Goal: Task Accomplishment & Management: Use online tool/utility

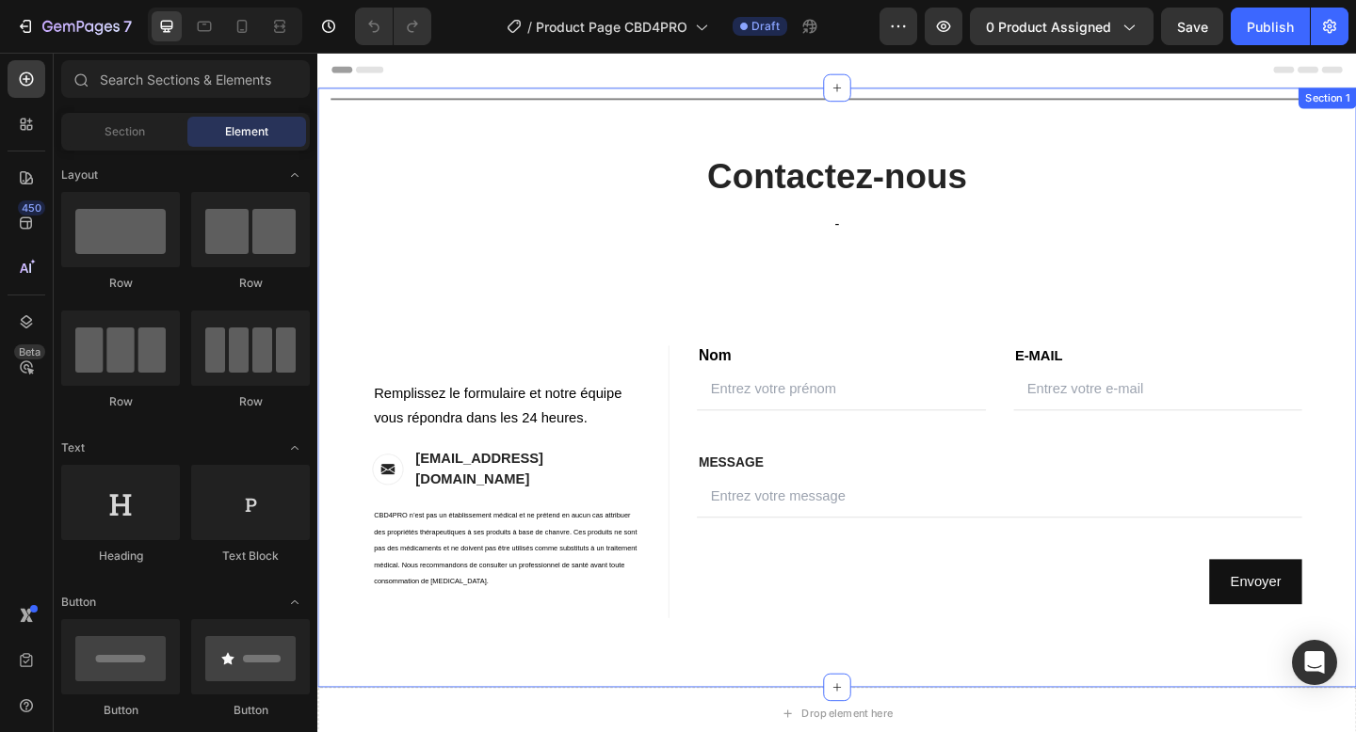
click at [809, 135] on div "Title Line Contactez-nous Heading - Text block Row Contact Information Heading …" at bounding box center [881, 417] width 1101 height 652
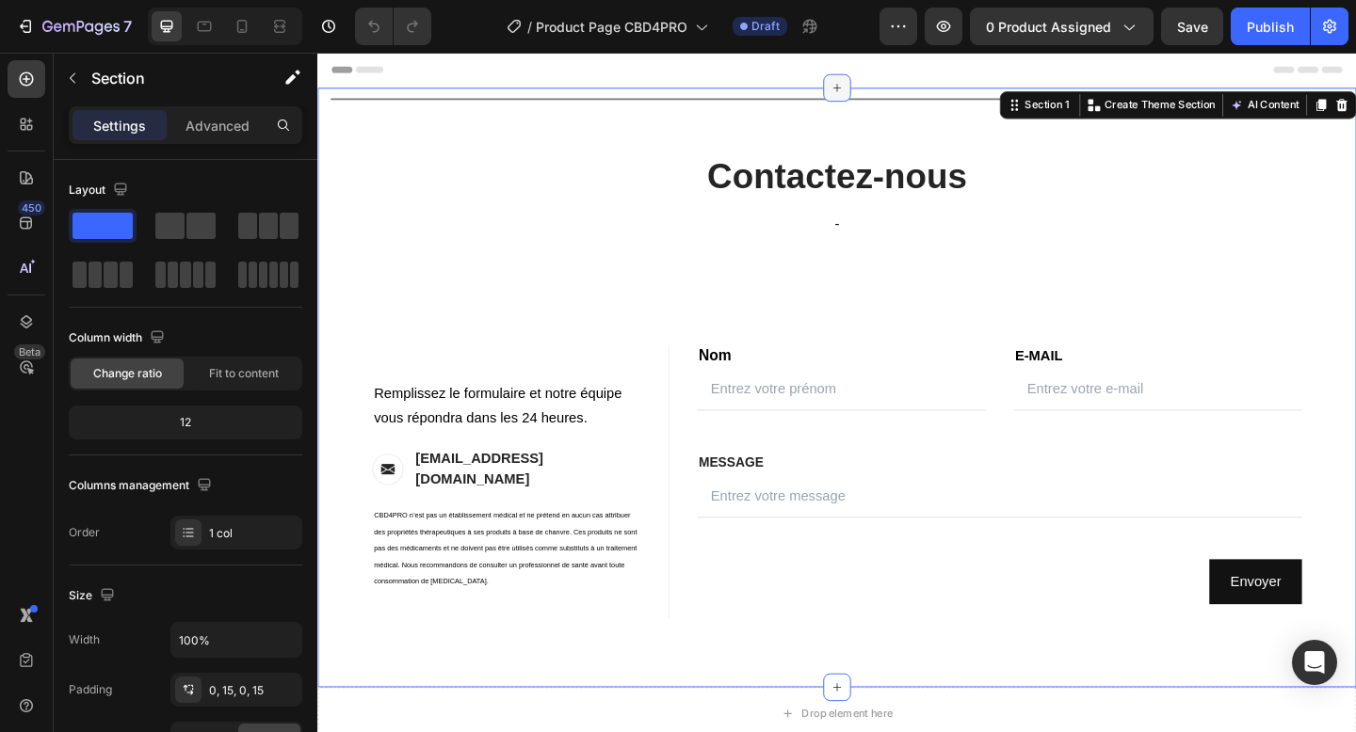
click at [885, 90] on icon at bounding box center [882, 91] width 15 height 15
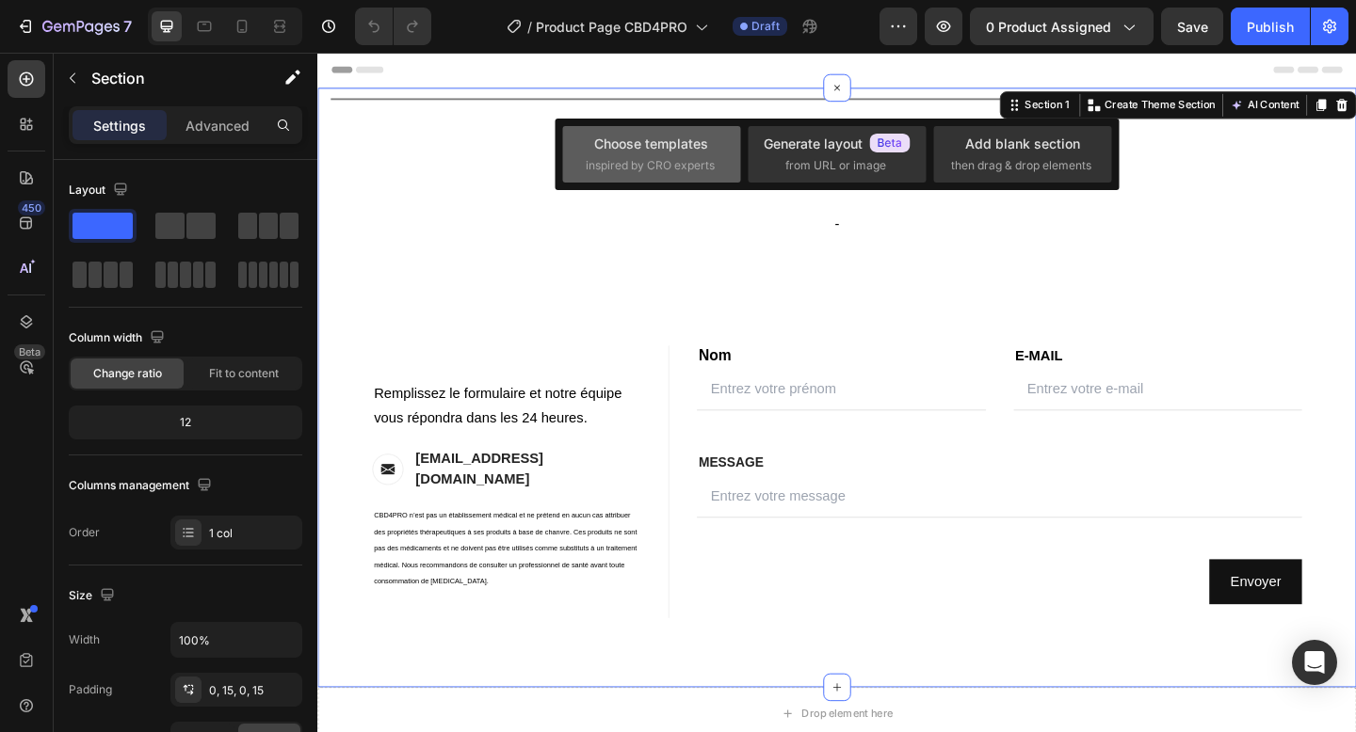
click at [661, 152] on div "Choose templates" at bounding box center [651, 144] width 114 height 20
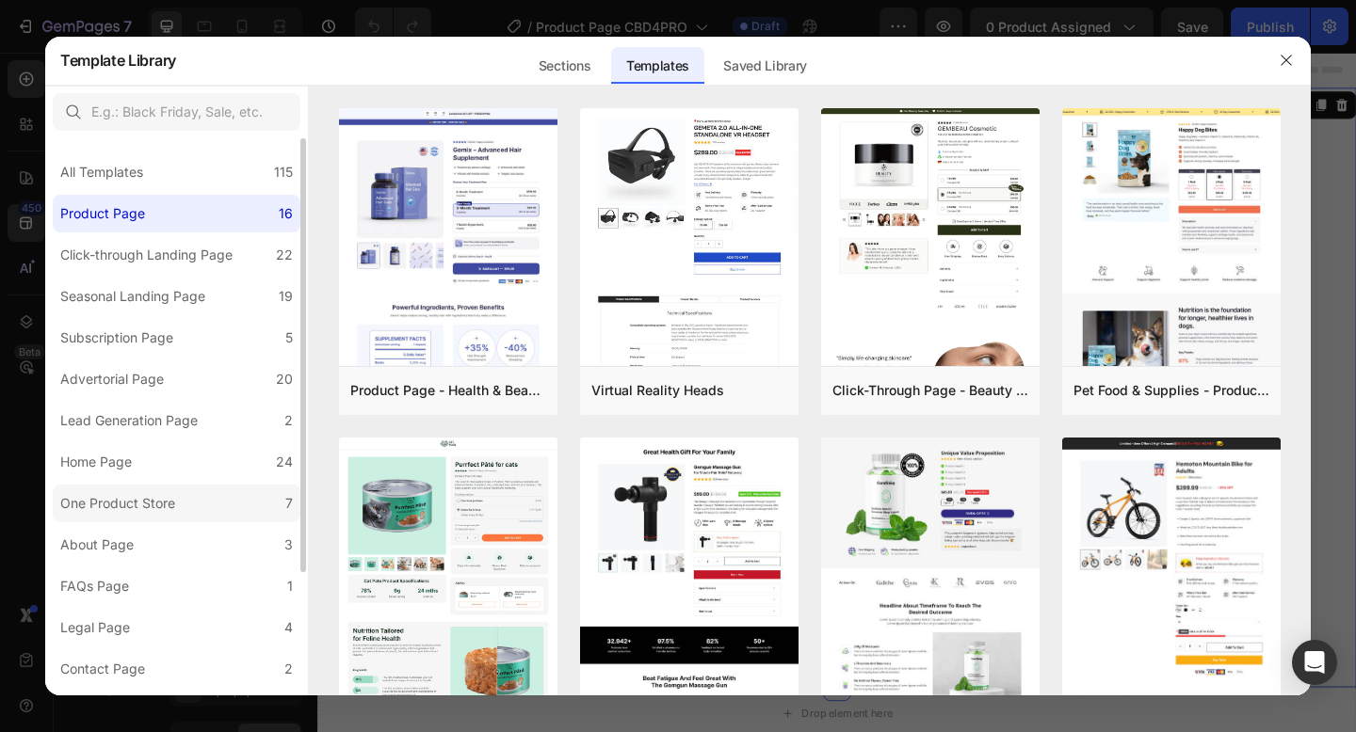
click at [150, 503] on div "One Product Store" at bounding box center [117, 503] width 115 height 23
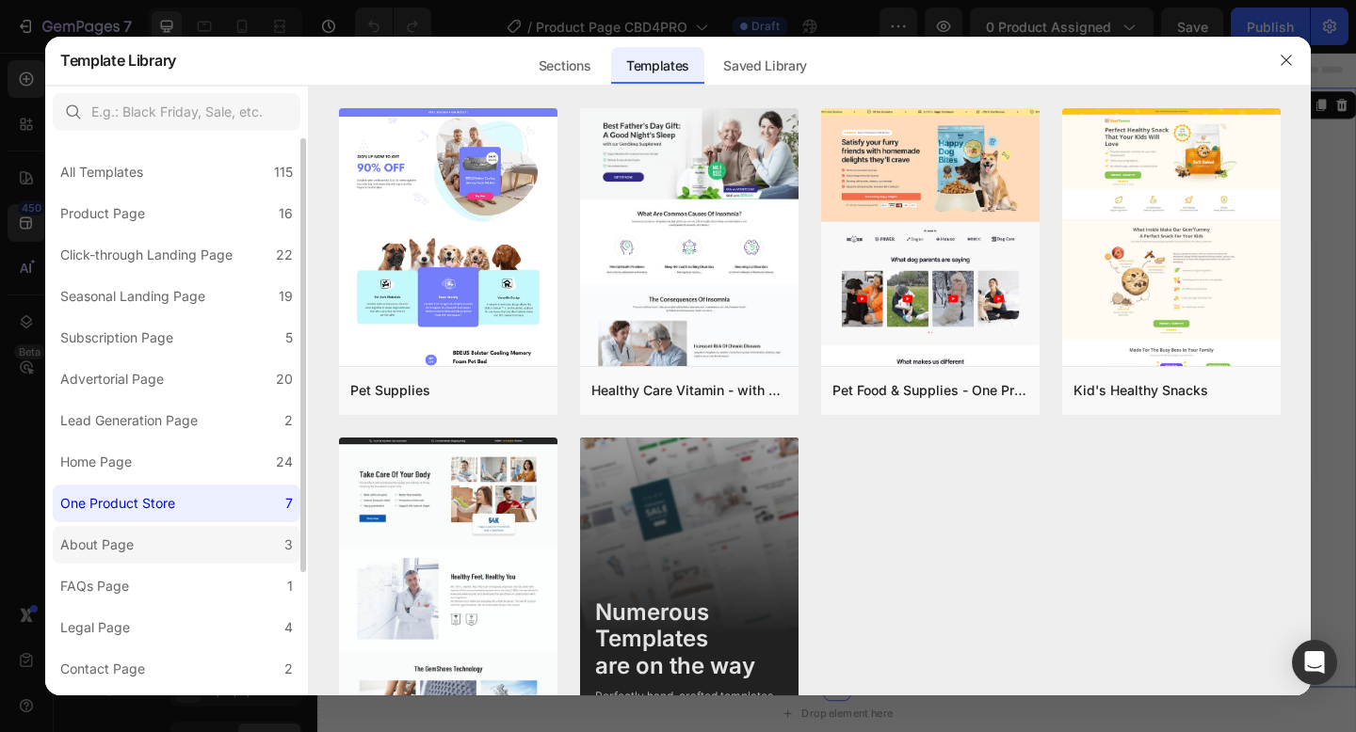
click at [151, 546] on label "About Page 3" at bounding box center [177, 545] width 248 height 38
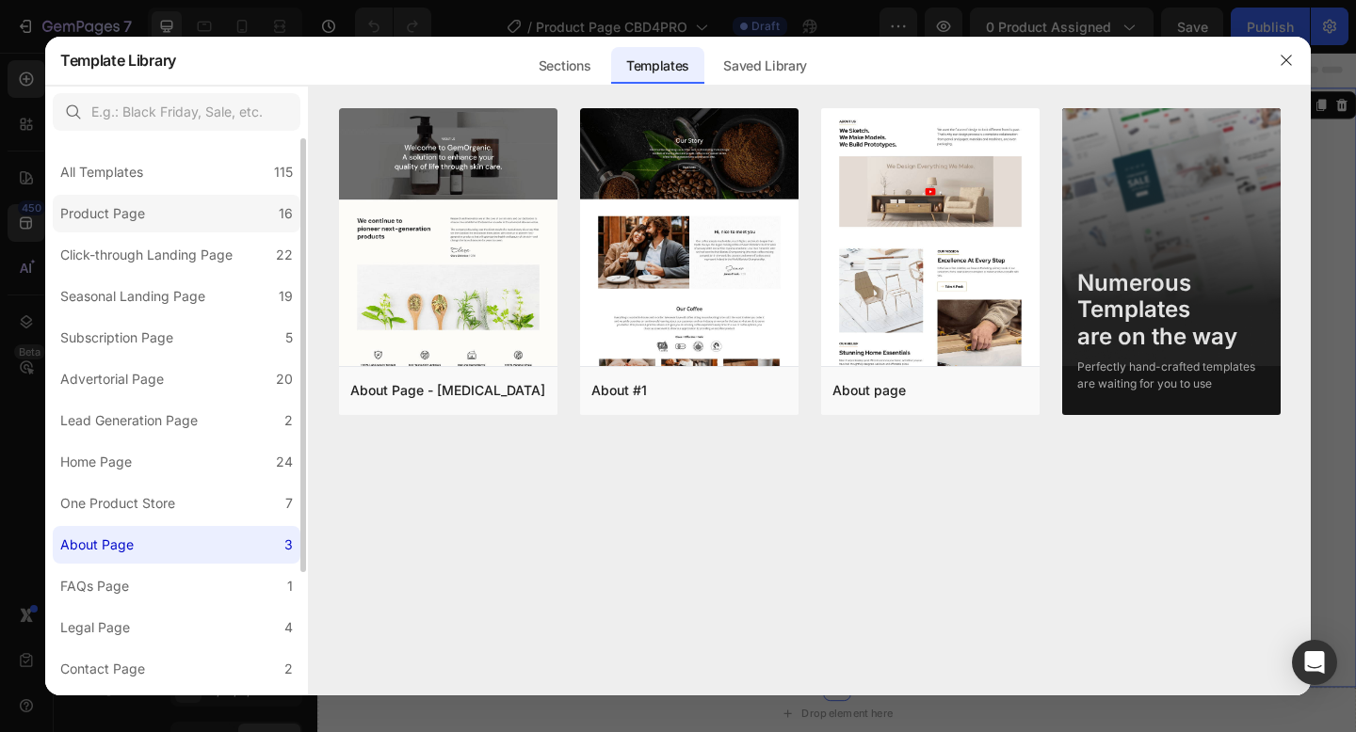
click at [153, 218] on label "Product Page 16" at bounding box center [177, 214] width 248 height 38
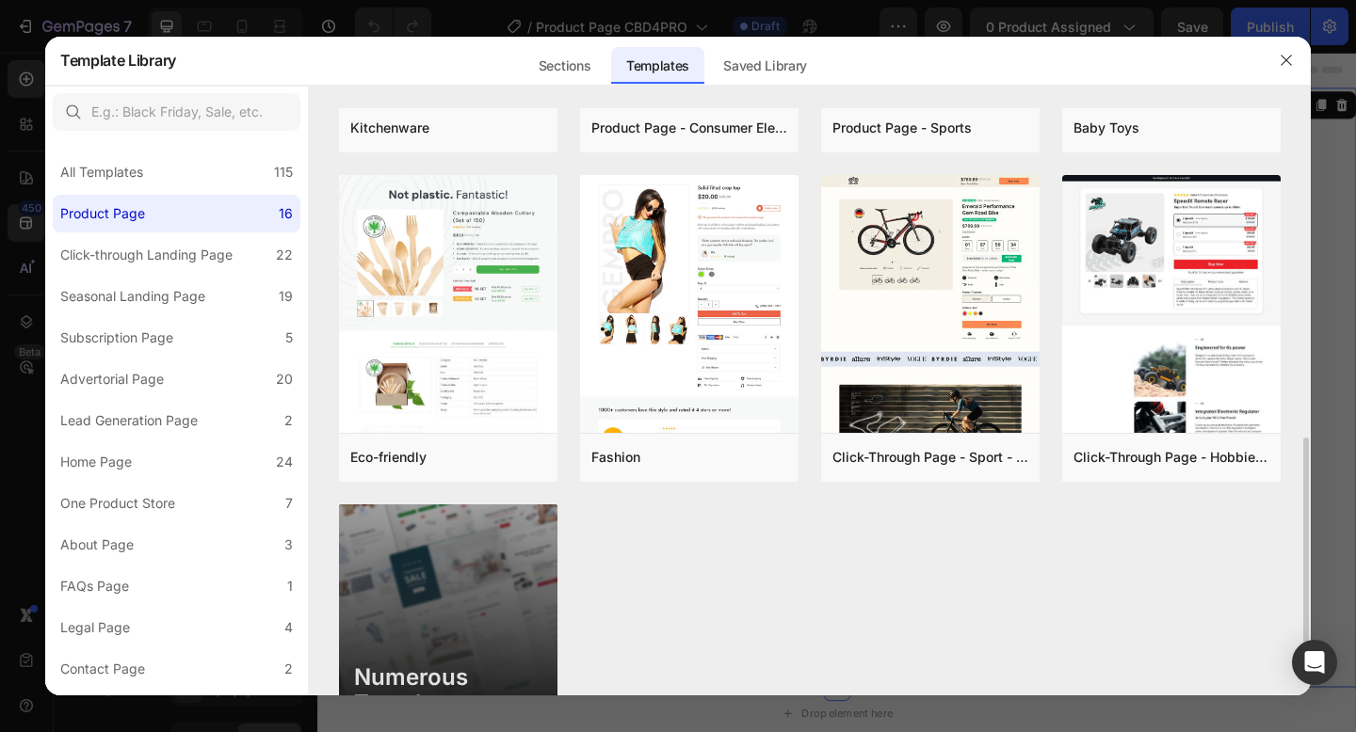
scroll to position [1058, 0]
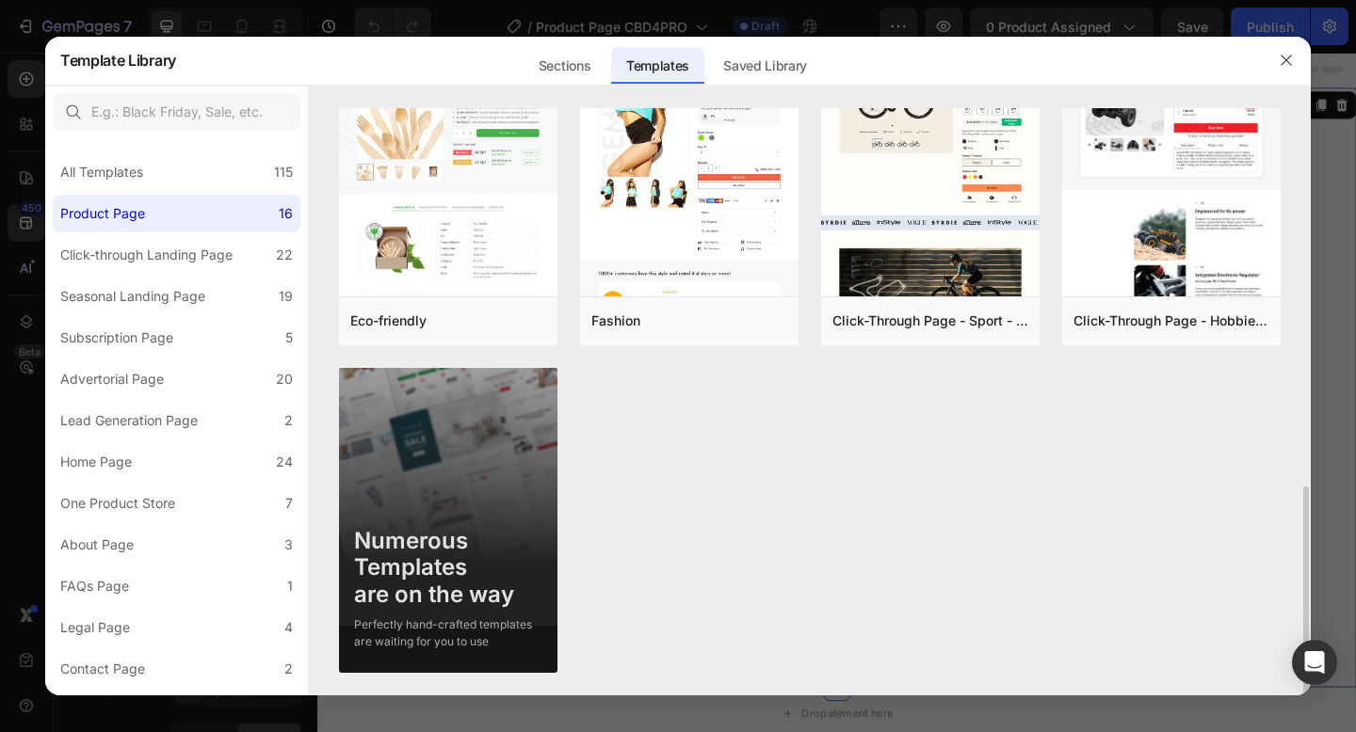
click at [518, 507] on img at bounding box center [448, 519] width 218 height 302
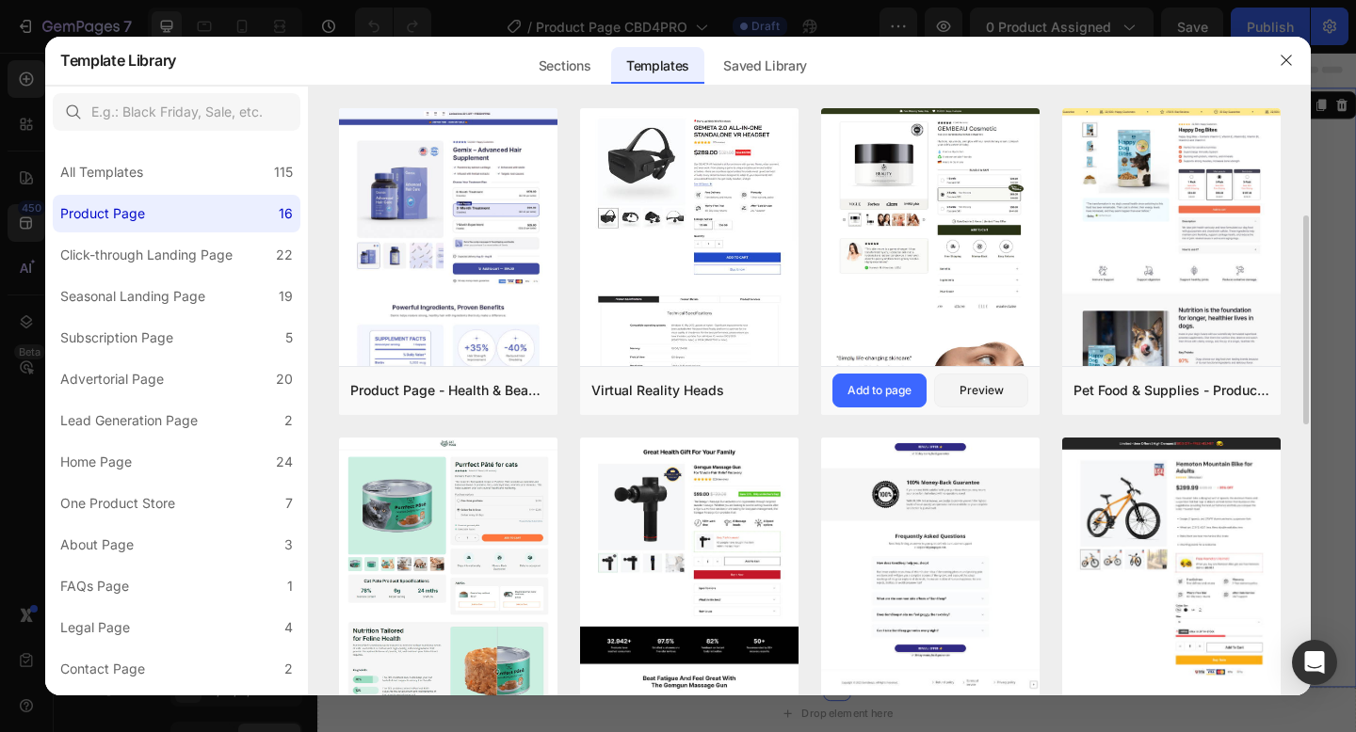
scroll to position [155, 0]
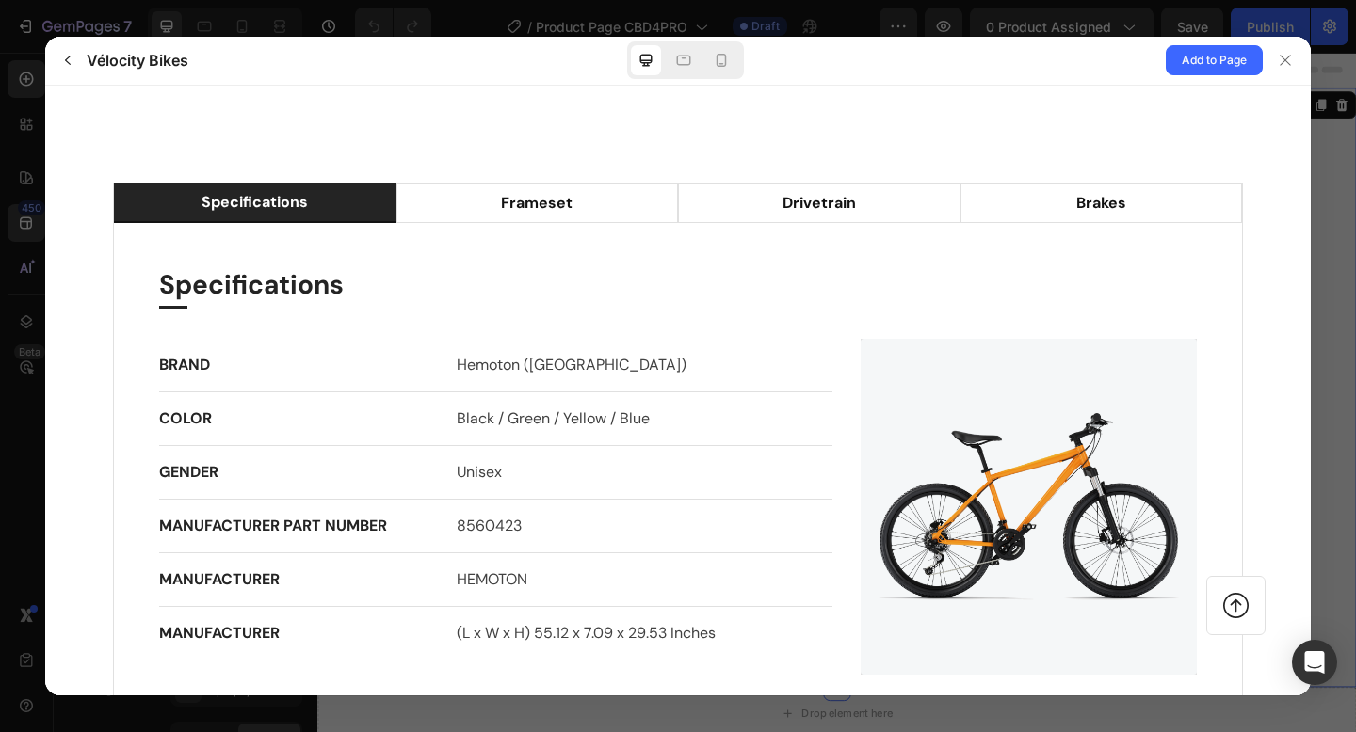
scroll to position [1530, 0]
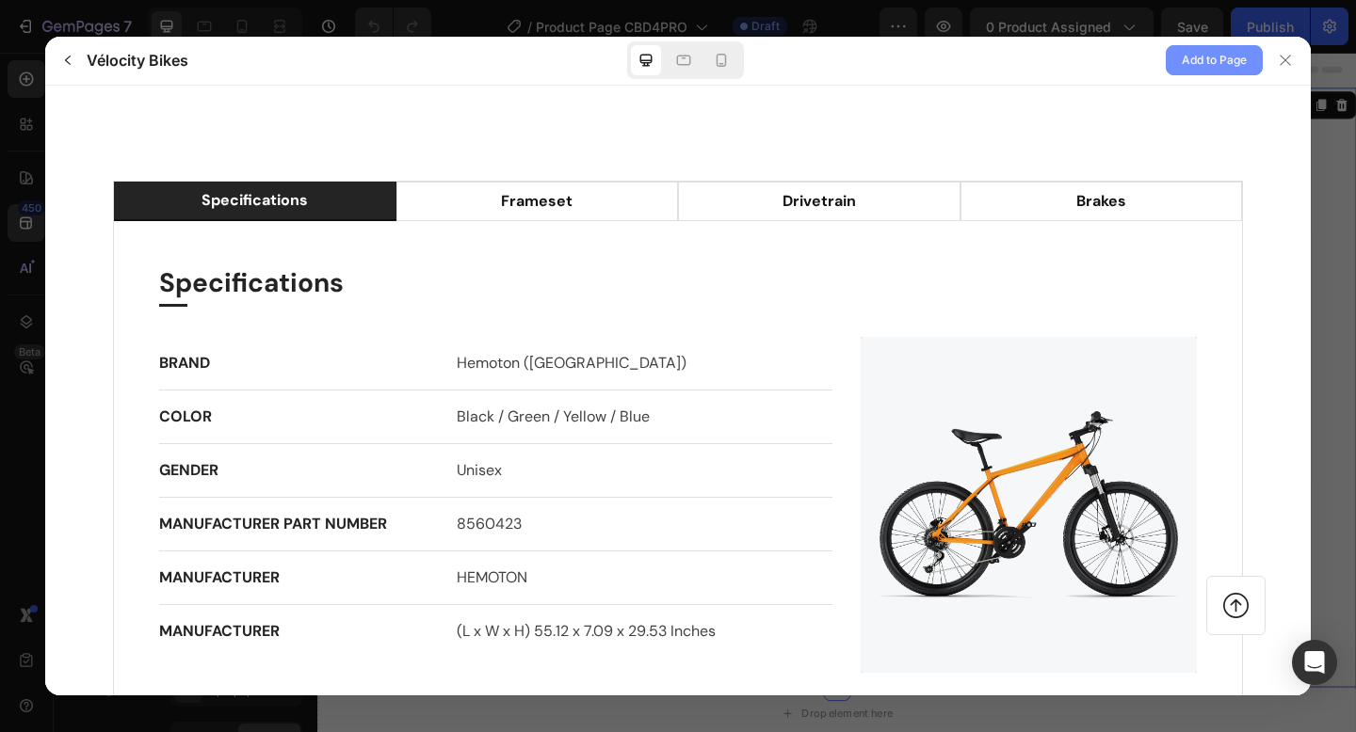
click at [1184, 65] on span "Add to Page" at bounding box center [1214, 60] width 65 height 23
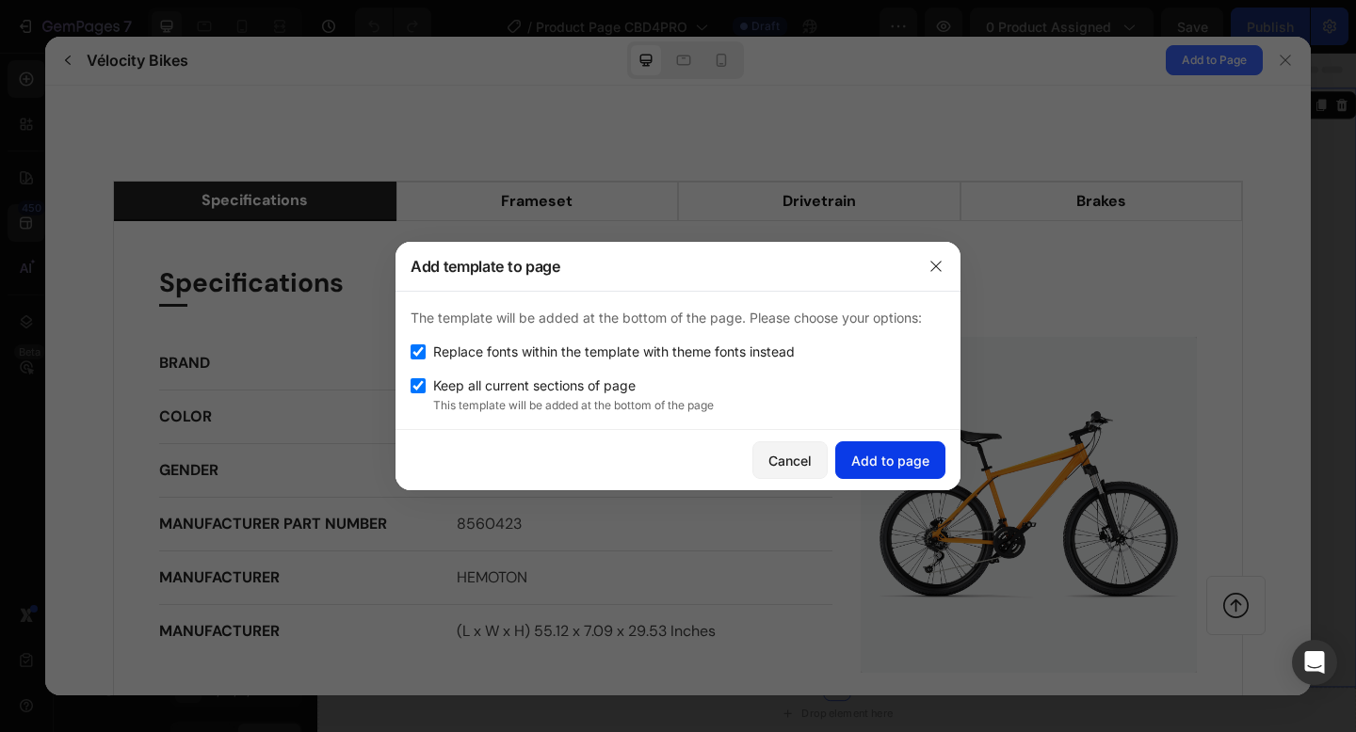
click at [882, 452] on div "Add to page" at bounding box center [890, 461] width 78 height 20
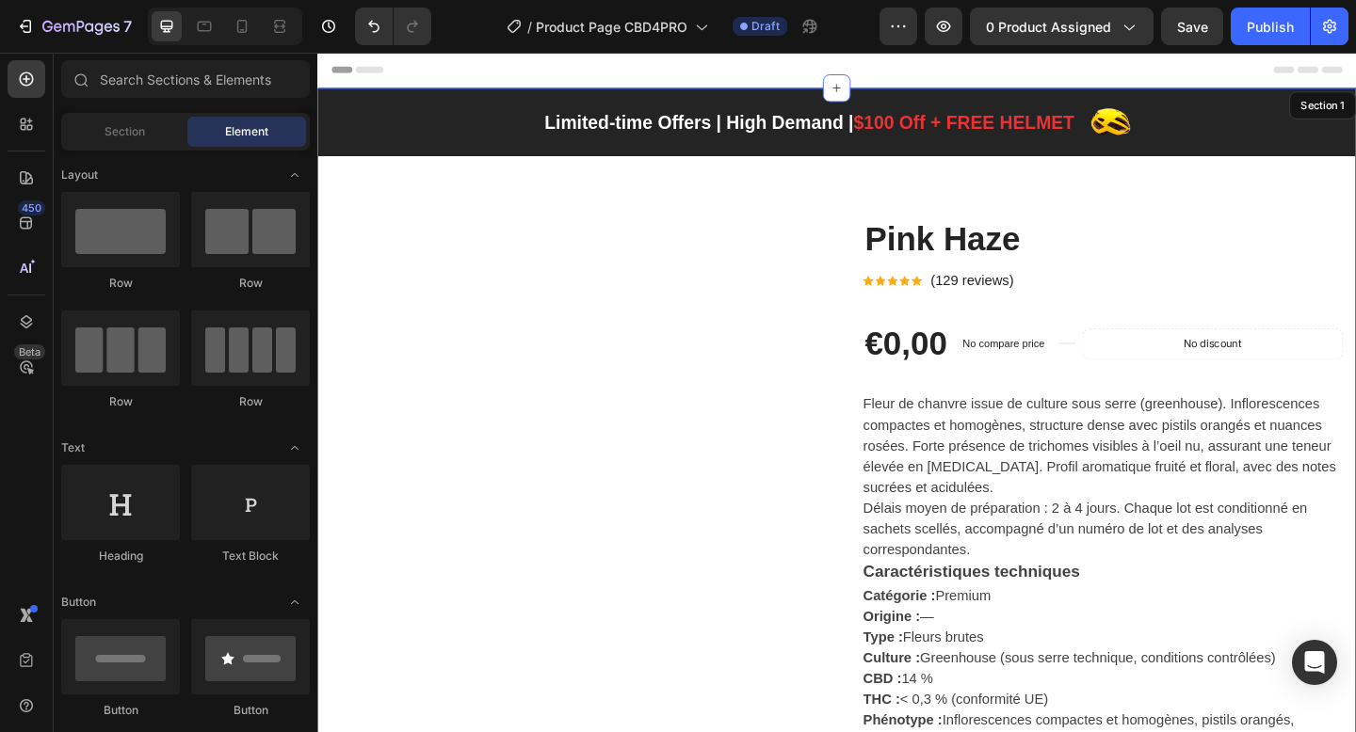
scroll to position [39, 0]
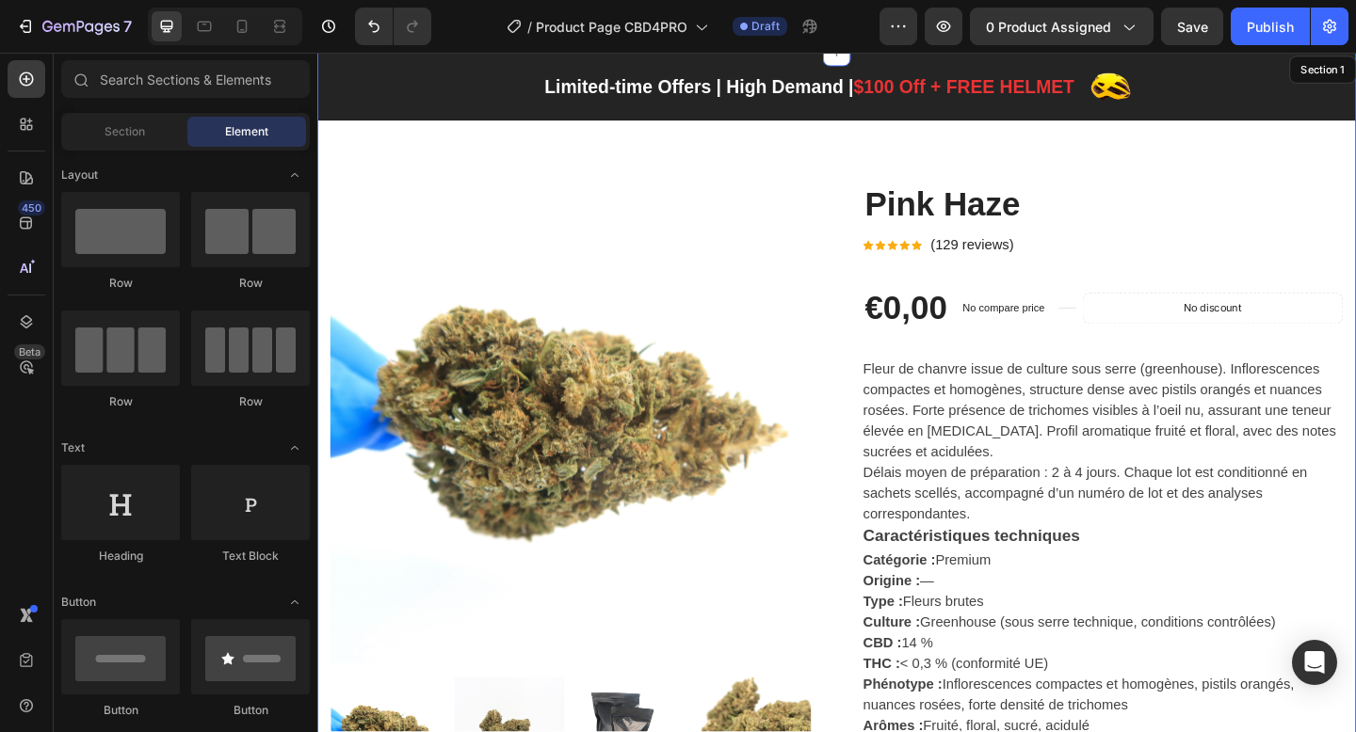
click at [468, 108] on div "Limited-time Offers | High Demand | $100 Off + FREE HELMET Text block Image Row" at bounding box center [882, 90] width 1130 height 44
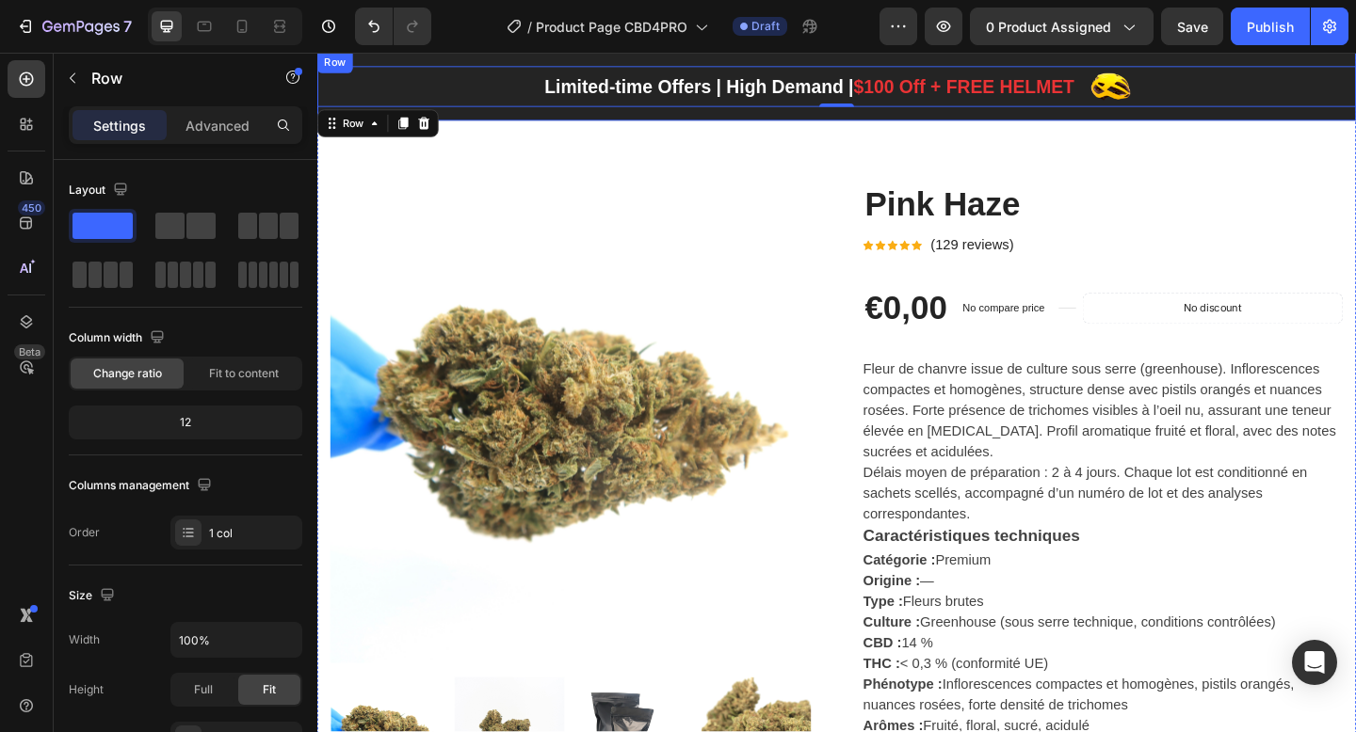
click at [464, 120] on div "Limited-time Offers | High Demand | $100 Off + FREE HELMET Text block Image Row…" at bounding box center [882, 90] width 1130 height 74
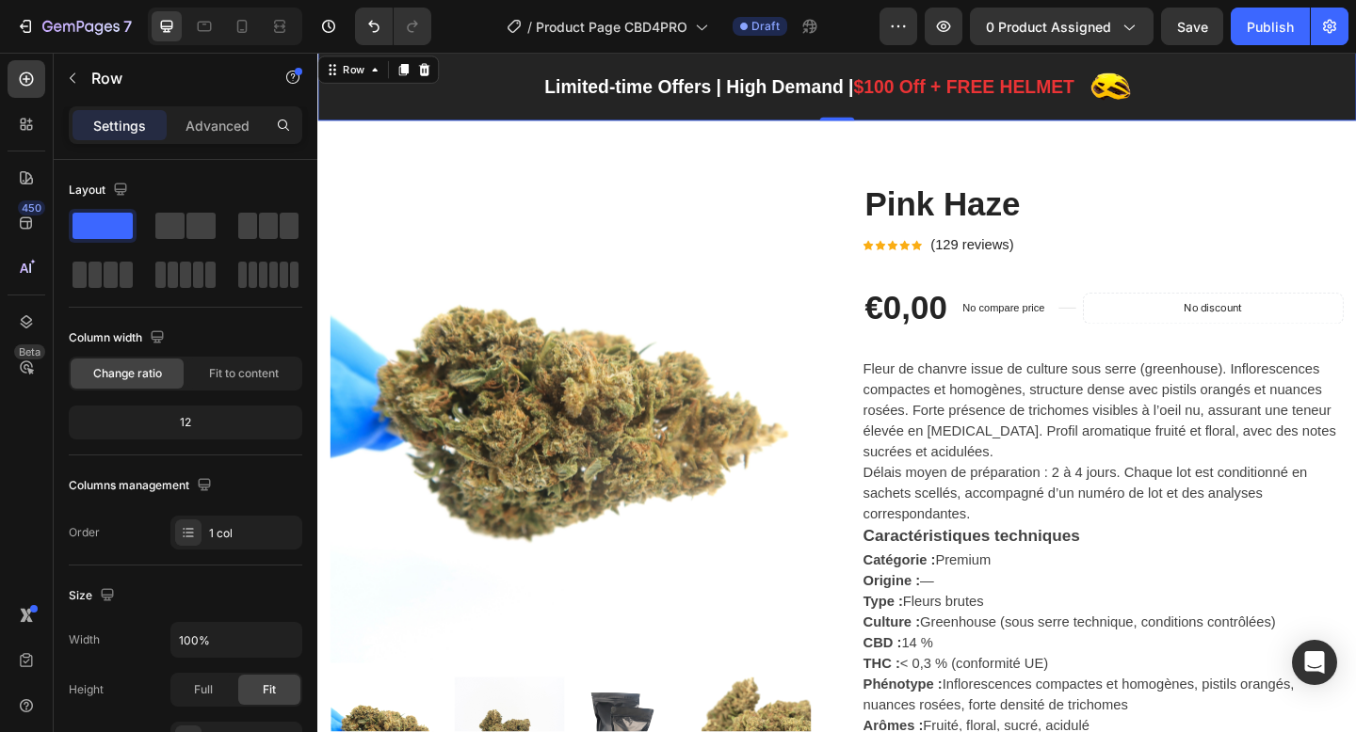
click at [464, 121] on div "Limited-time Offers | High Demand | $100 Off + FREE HELMET Text block Image Row…" at bounding box center [882, 90] width 1130 height 74
click at [442, 80] on div "Row" at bounding box center [383, 71] width 132 height 30
click at [430, 66] on icon at bounding box center [433, 71] width 12 height 13
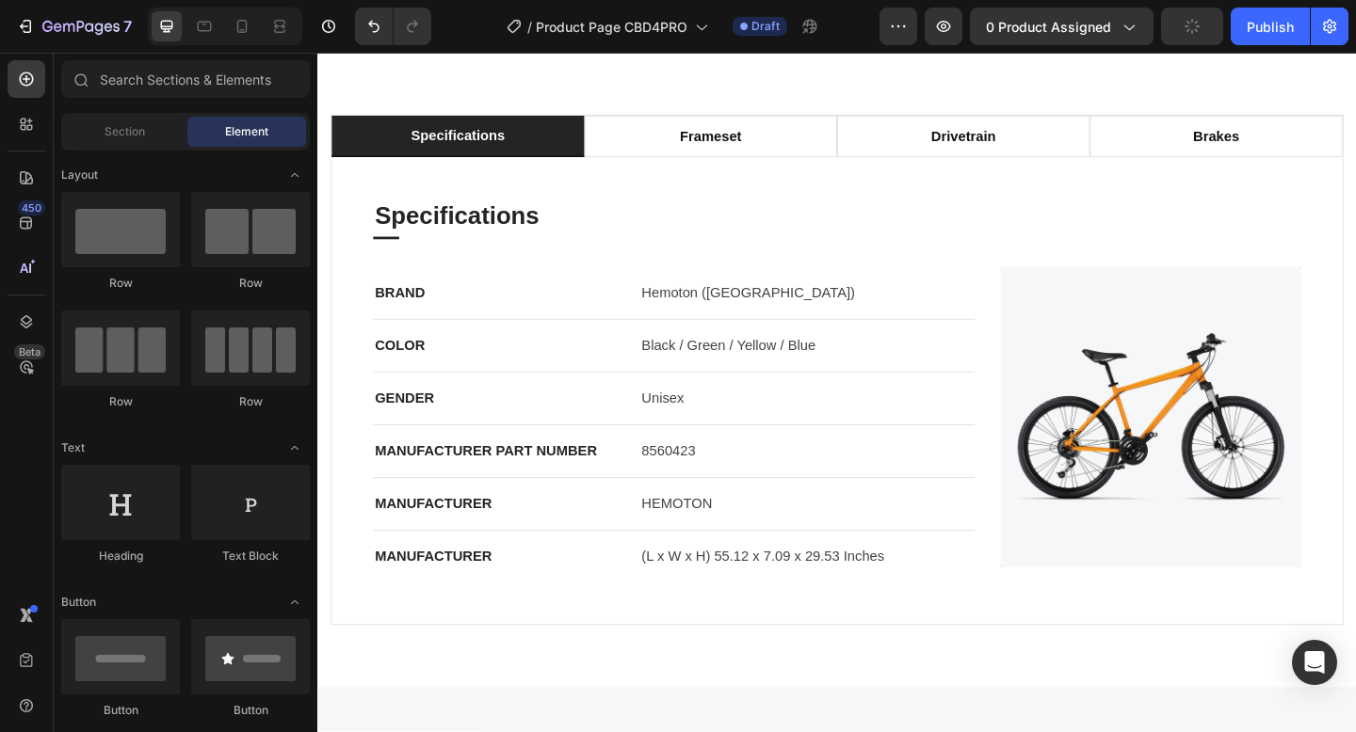
scroll to position [1888, 0]
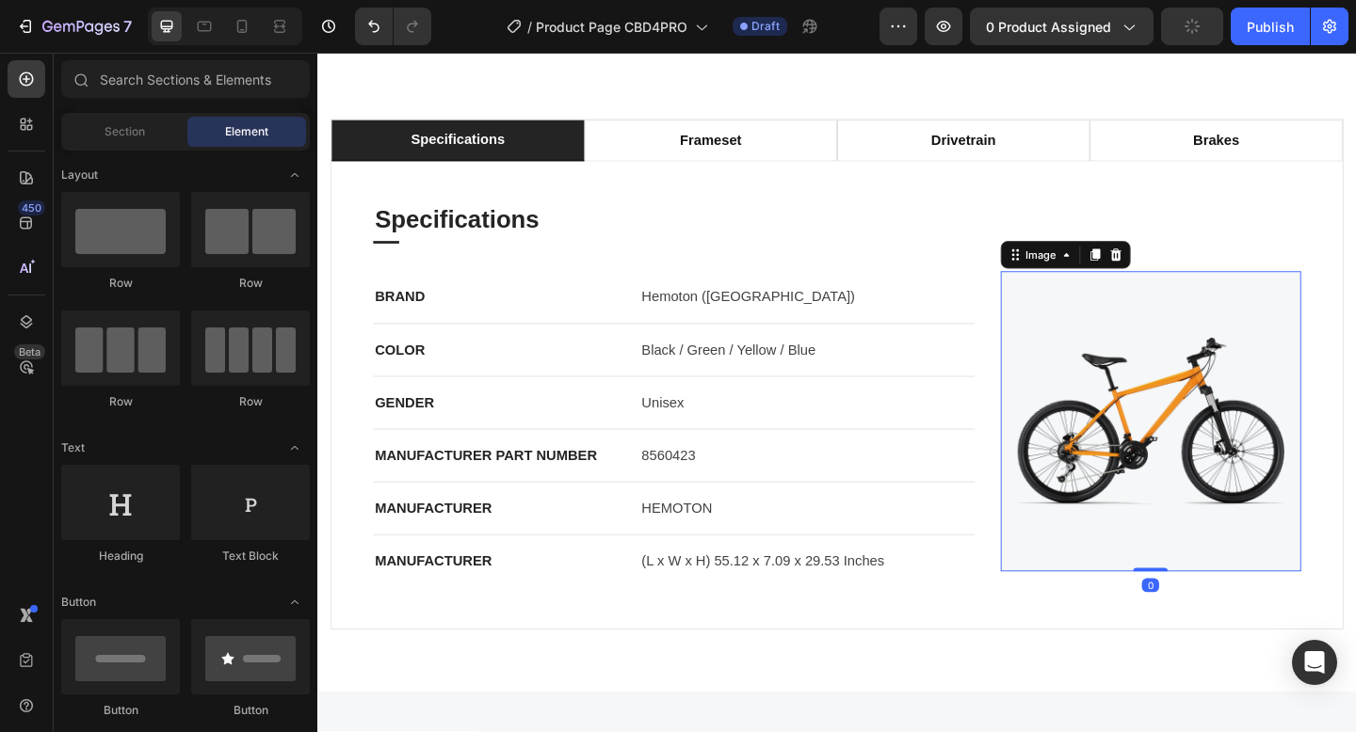
click at [1085, 388] on img at bounding box center [1223, 454] width 327 height 327
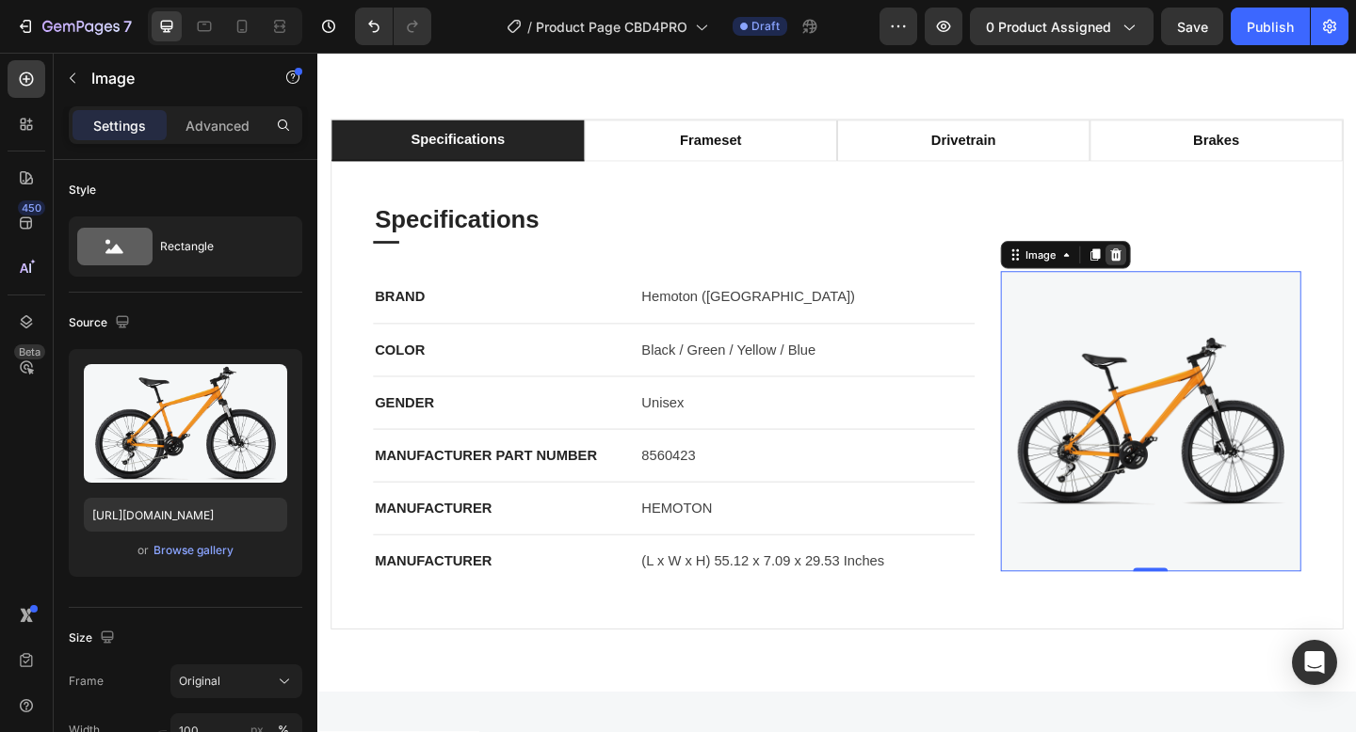
click at [1193, 271] on div at bounding box center [1185, 273] width 23 height 23
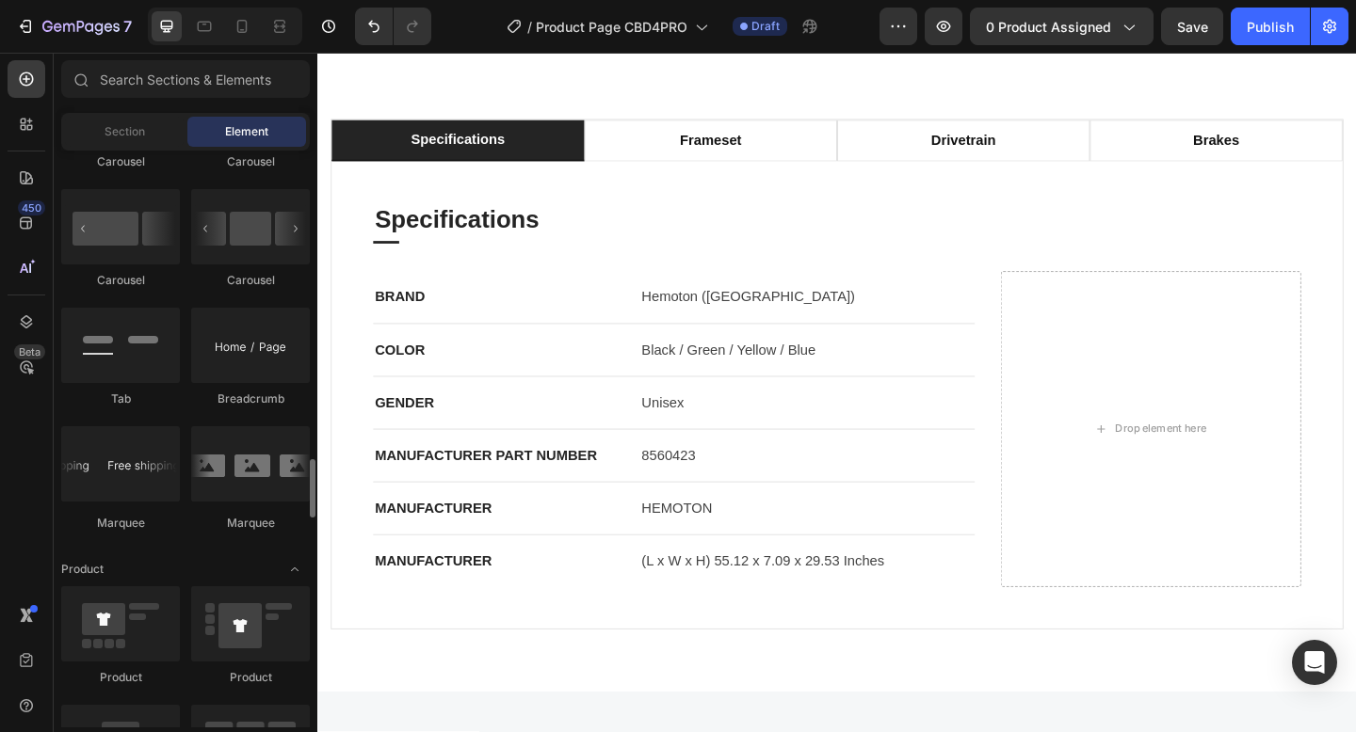
scroll to position [2219, 0]
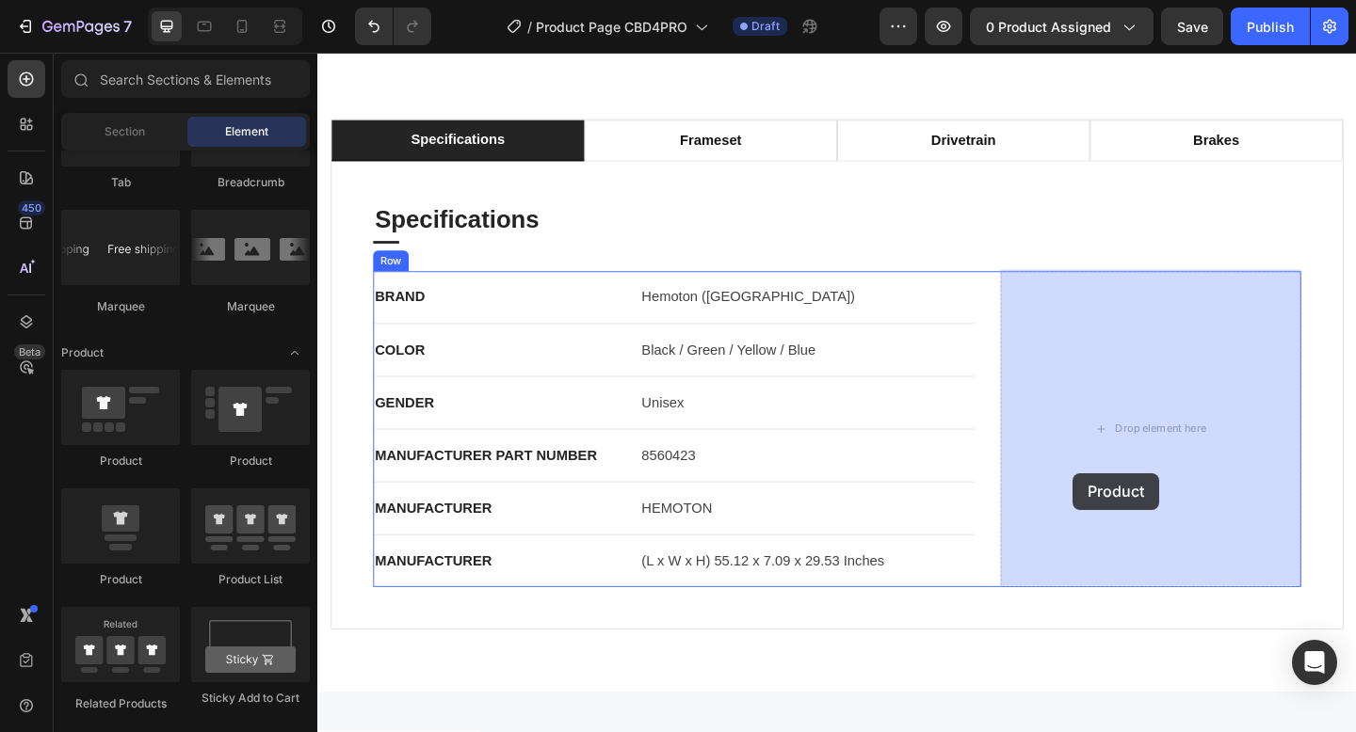
drag, startPoint x: 587, startPoint y: 460, endPoint x: 1139, endPoint y: 510, distance: 553.9
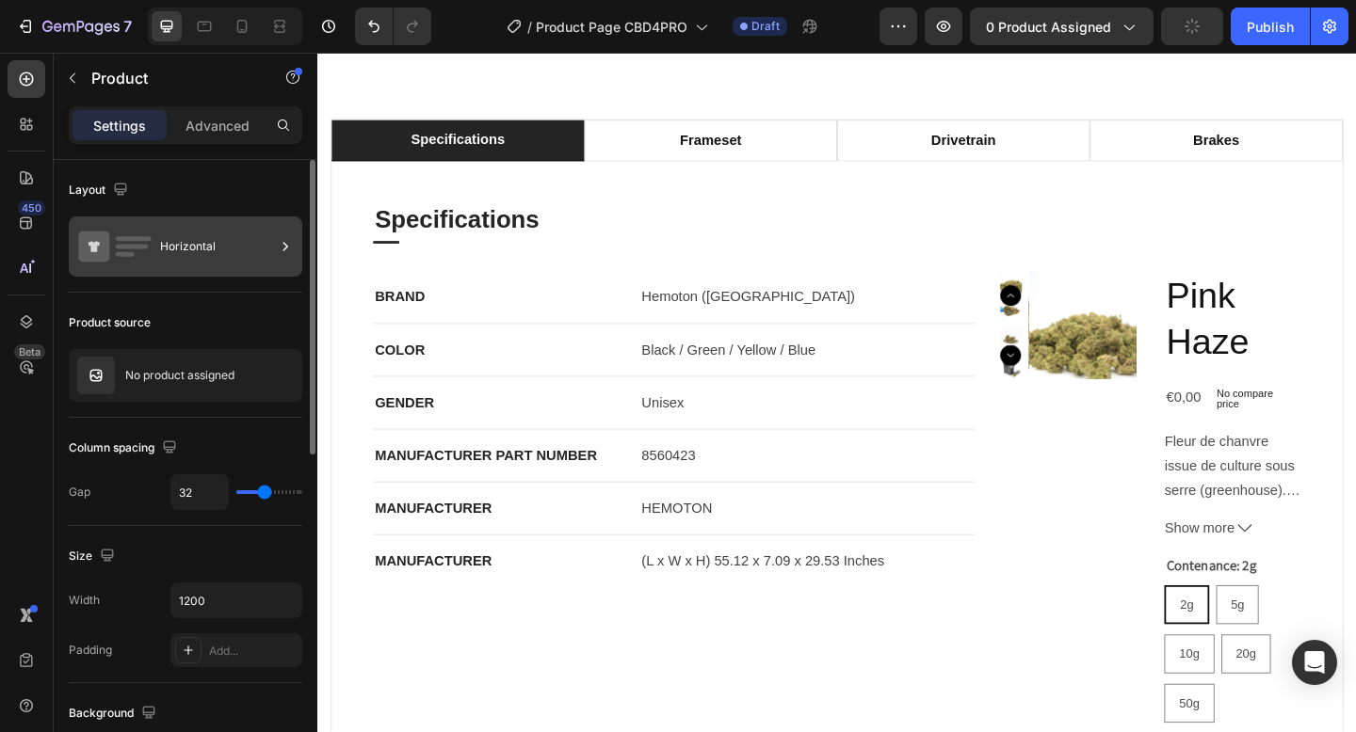
click at [176, 254] on div "Horizontal" at bounding box center [217, 246] width 115 height 43
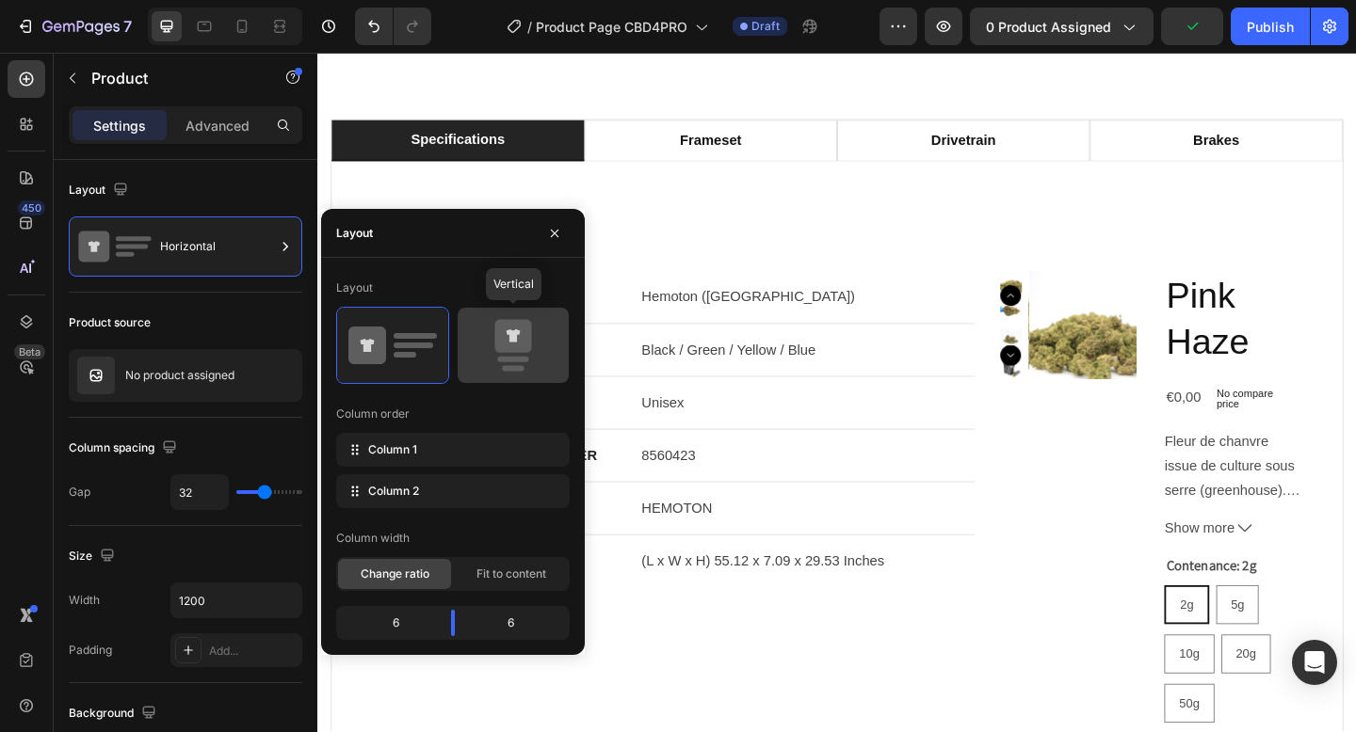
click at [531, 372] on div at bounding box center [513, 345] width 111 height 75
type input "16"
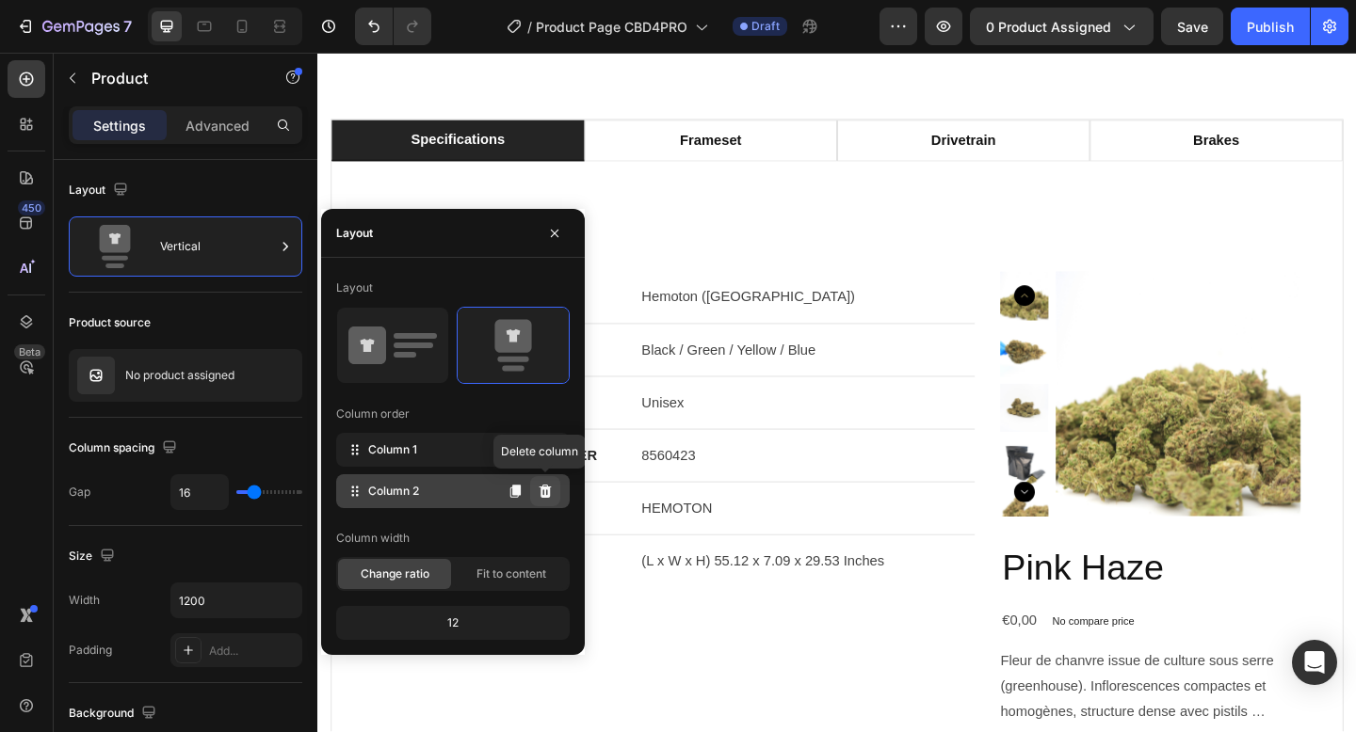
click at [551, 495] on icon at bounding box center [545, 491] width 15 height 15
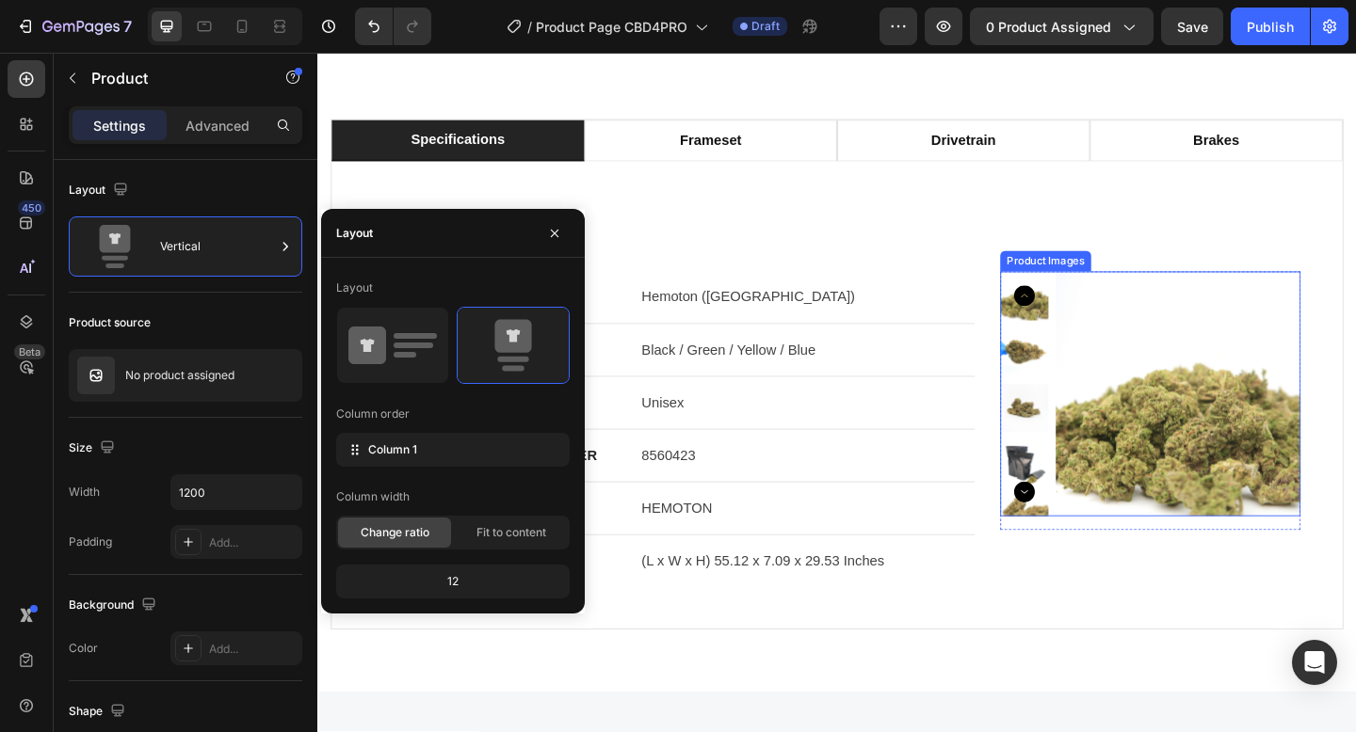
click at [1282, 476] on img at bounding box center [1253, 424] width 266 height 266
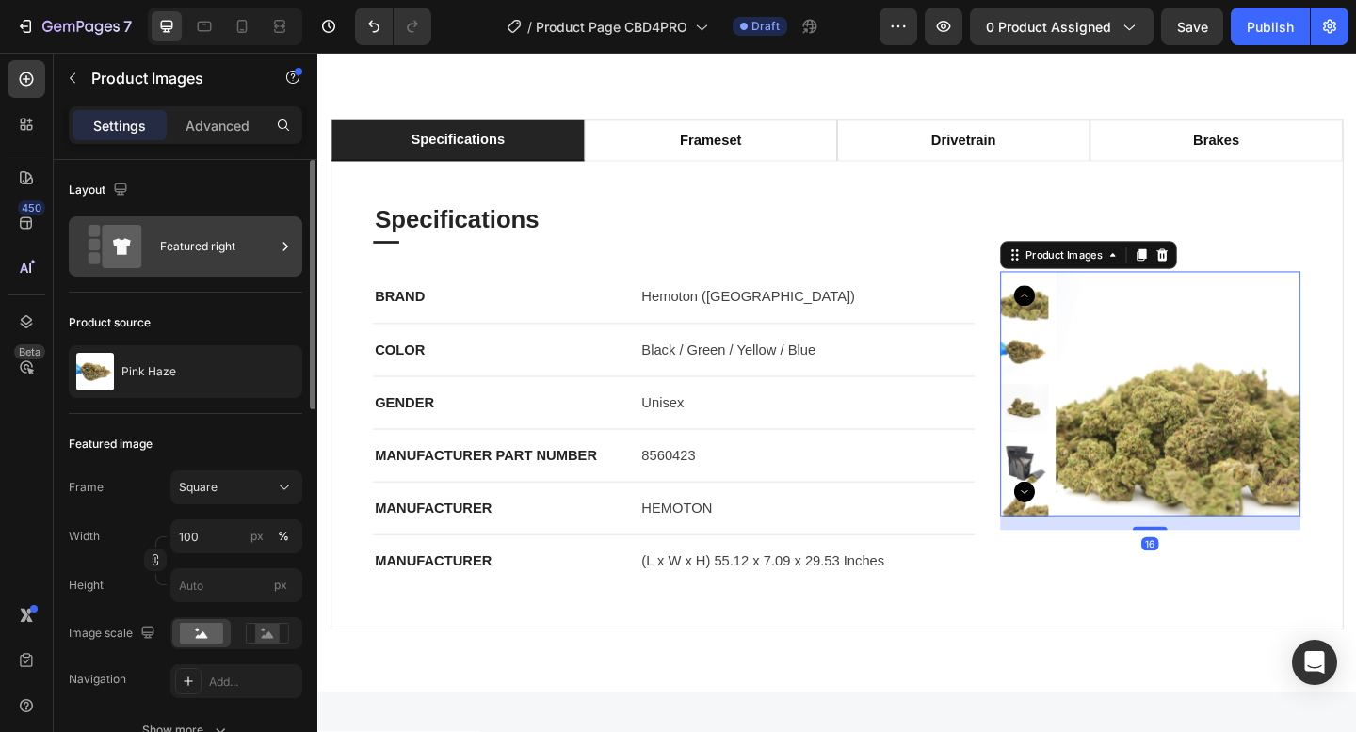
click at [235, 238] on div "Featured right" at bounding box center [217, 246] width 115 height 43
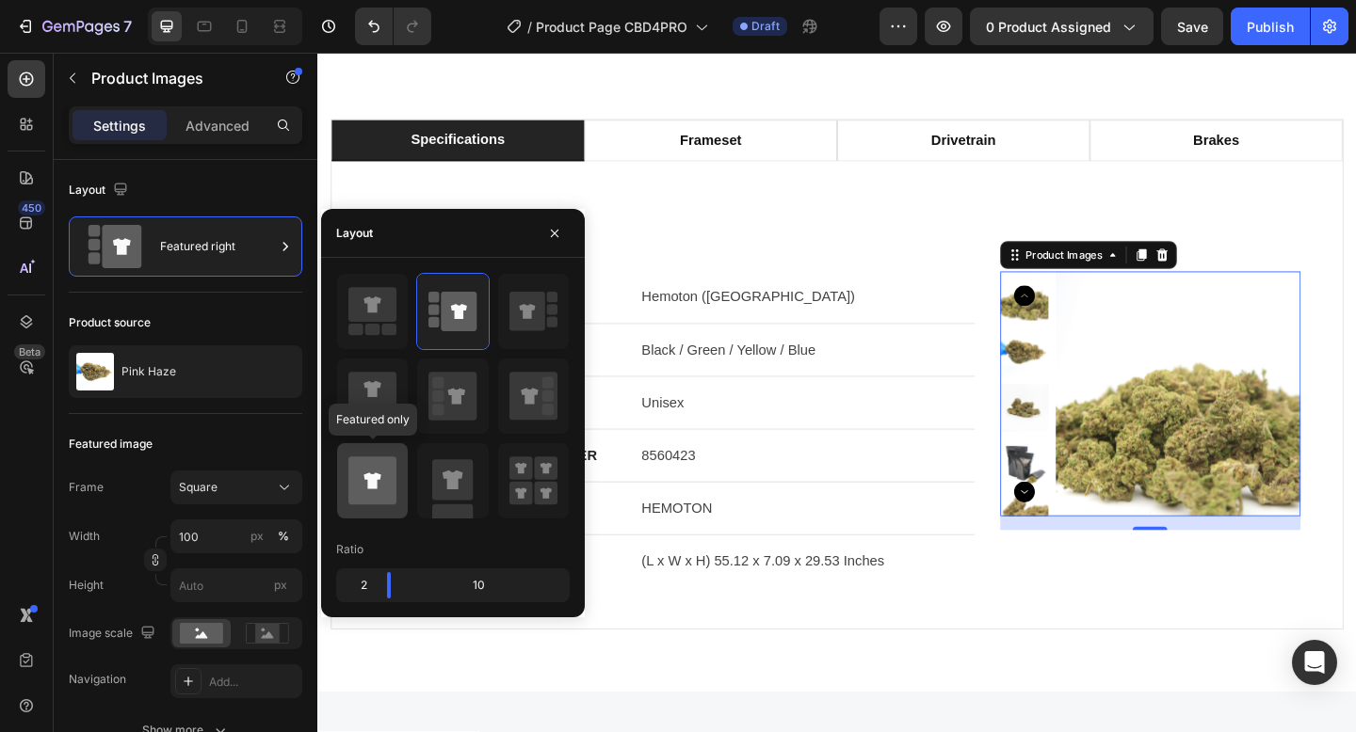
click at [388, 455] on icon at bounding box center [372, 481] width 48 height 53
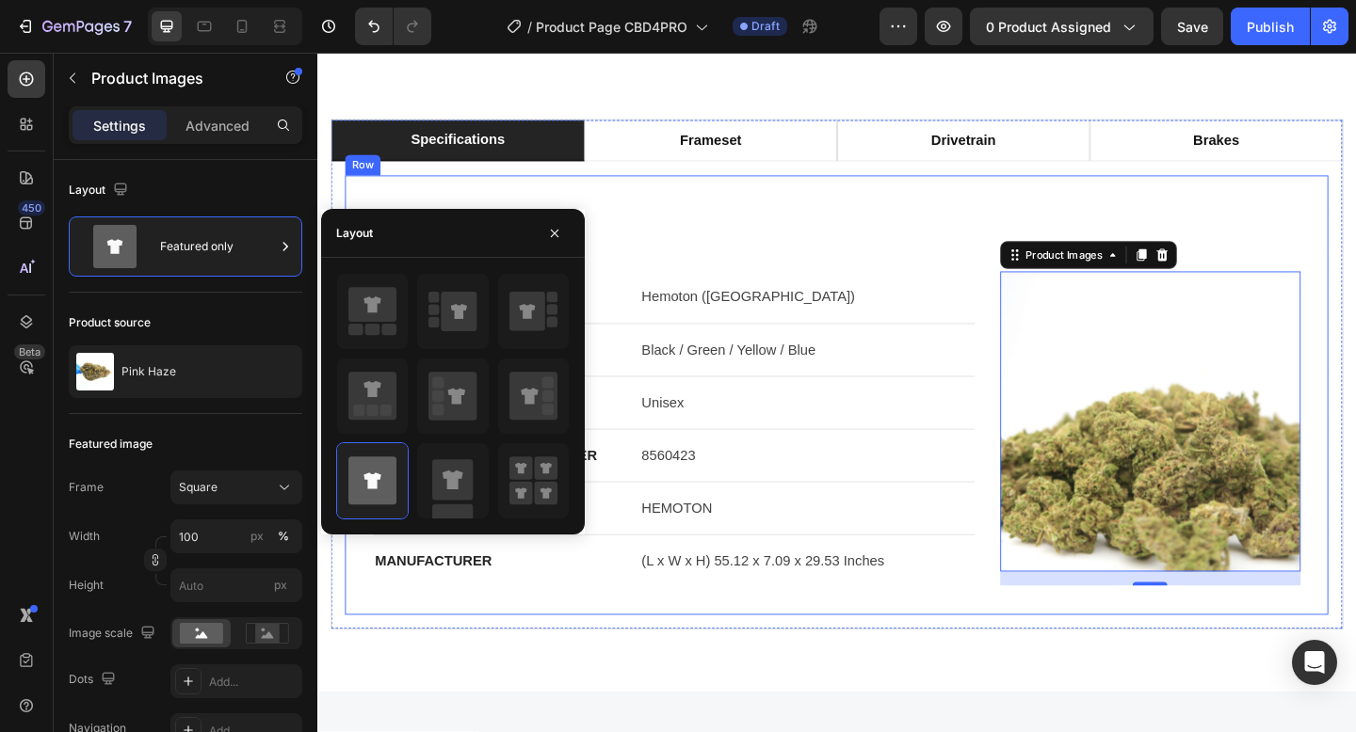
click at [1096, 658] on div "Specifications Heading Title Line BRAND Text block Hemoton (USA) Text block Row…" at bounding box center [881, 425] width 1069 height 478
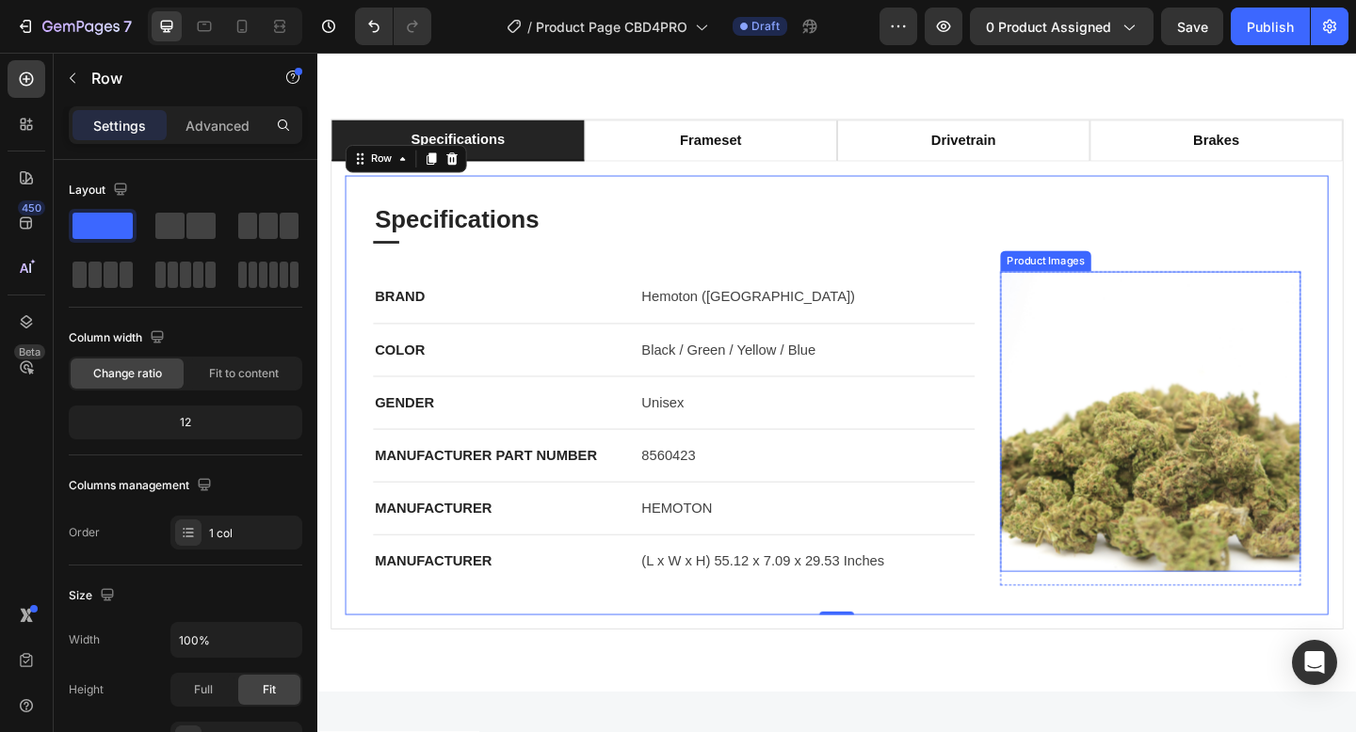
click at [1191, 467] on img at bounding box center [1223, 454] width 327 height 327
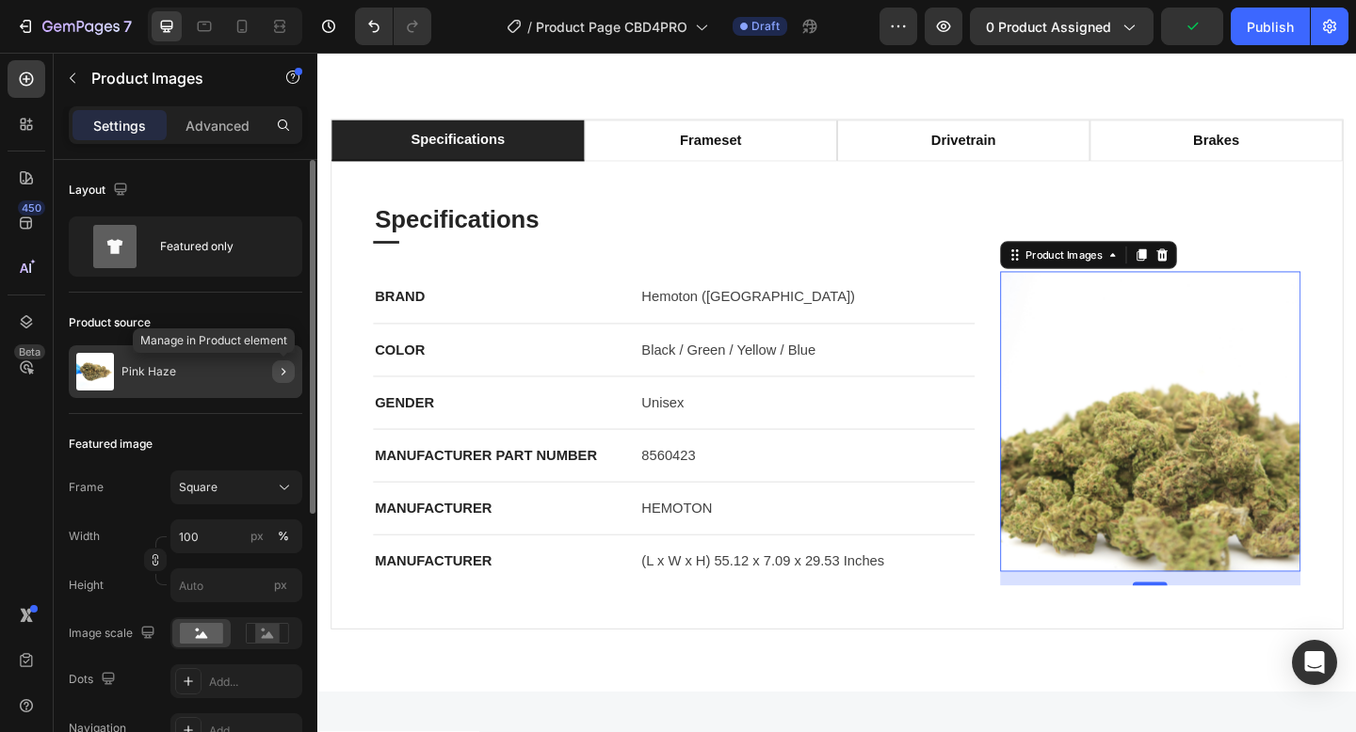
click at [280, 378] on icon "button" at bounding box center [283, 371] width 15 height 15
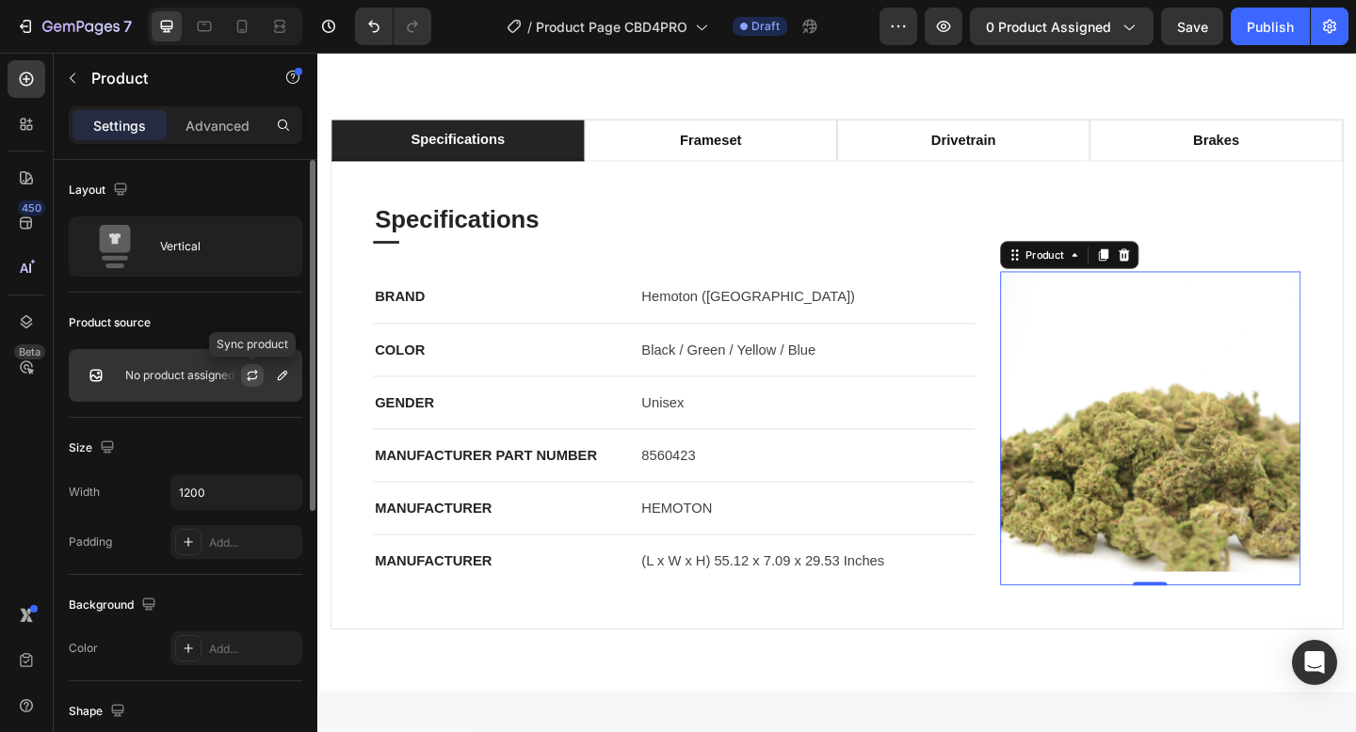
click at [249, 378] on icon "button" at bounding box center [252, 379] width 10 height 6
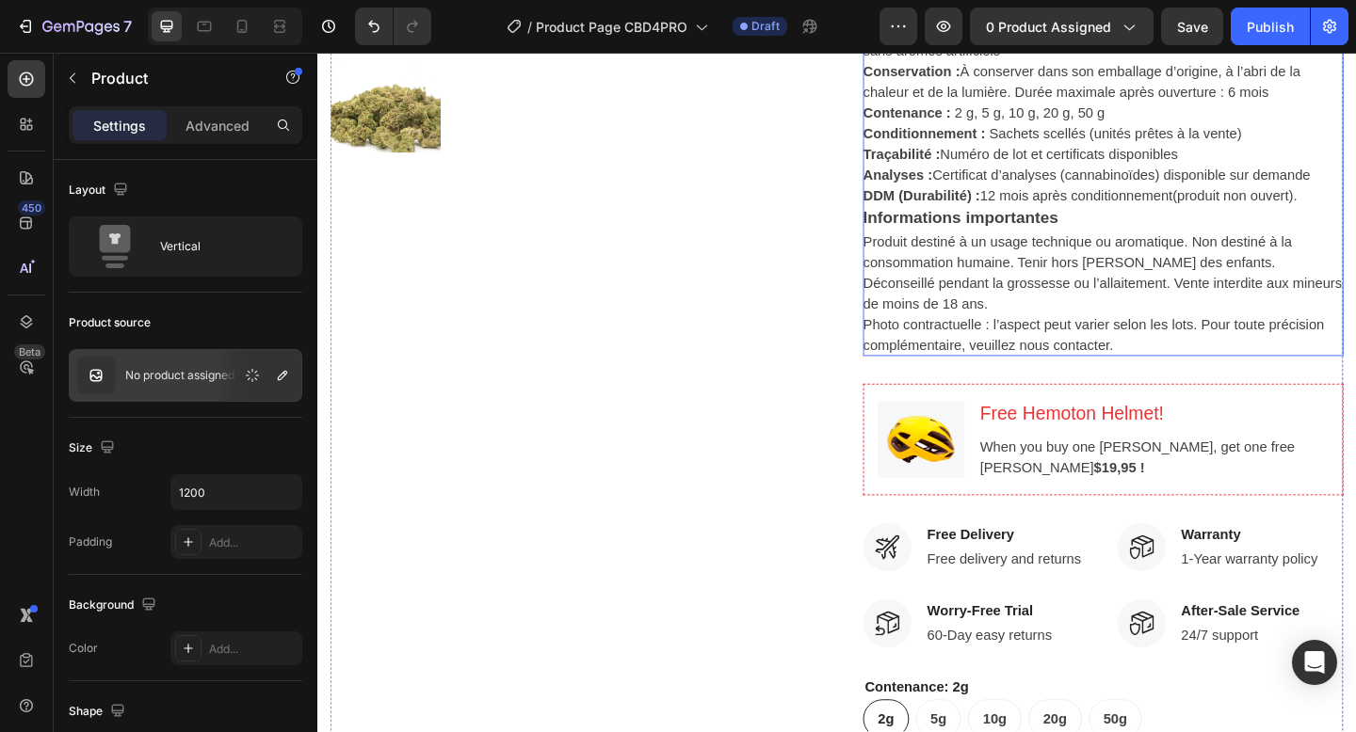
scroll to position [790, 0]
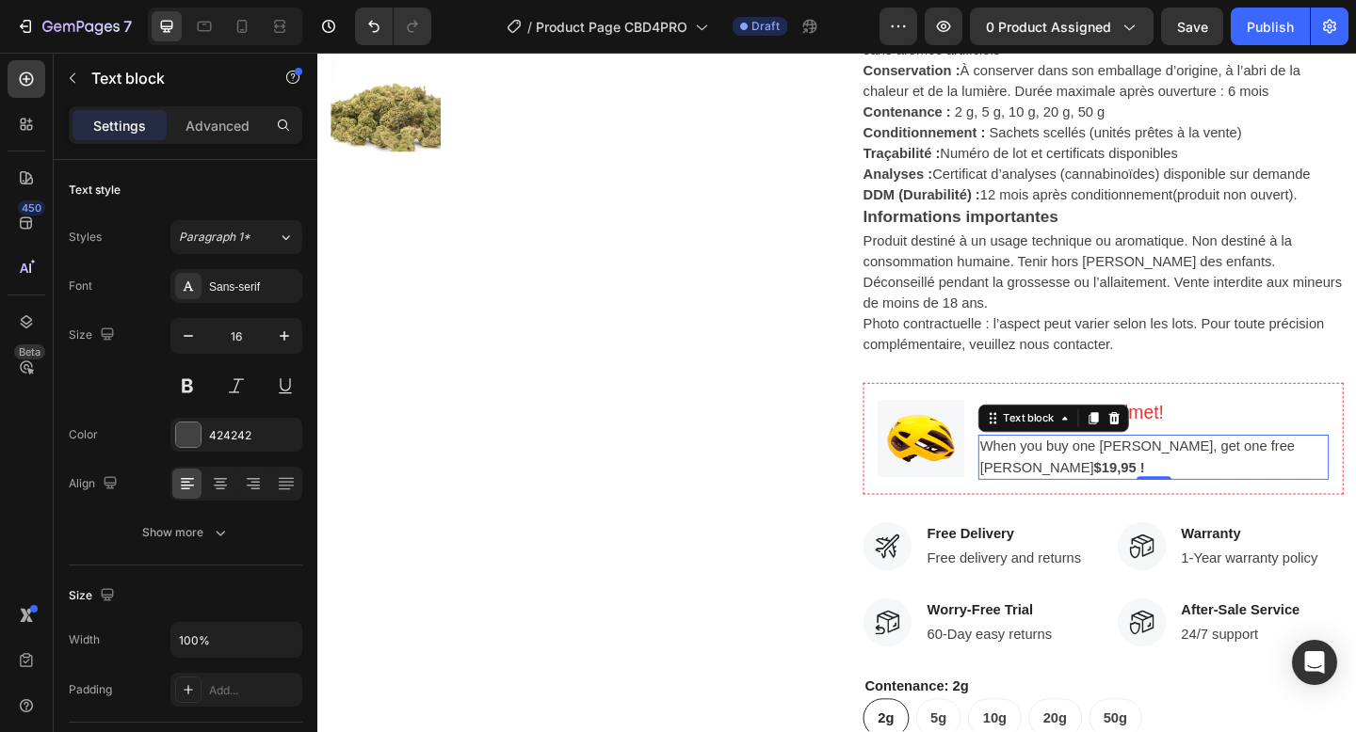
click at [1305, 503] on p "When you buy one Hemoton Bike, get one free Hemoton Helmet $19,95 !" at bounding box center [1226, 493] width 378 height 45
click at [1340, 451] on p "Free Hemoton Helmet!" at bounding box center [1226, 445] width 378 height 30
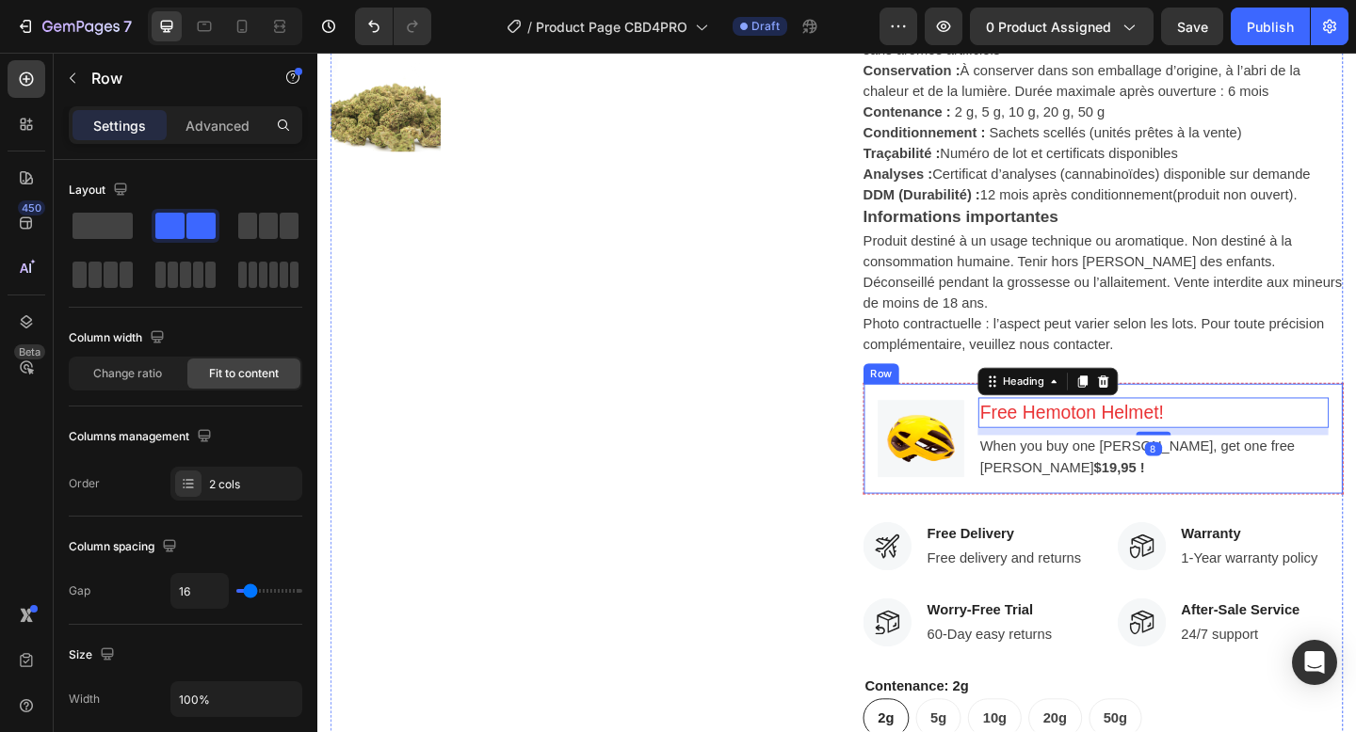
click at [1348, 423] on div "Image Free Hemoton Helmet! Heading 8 When you buy one Hemoton Bike, get one fre…" at bounding box center [1171, 473] width 523 height 122
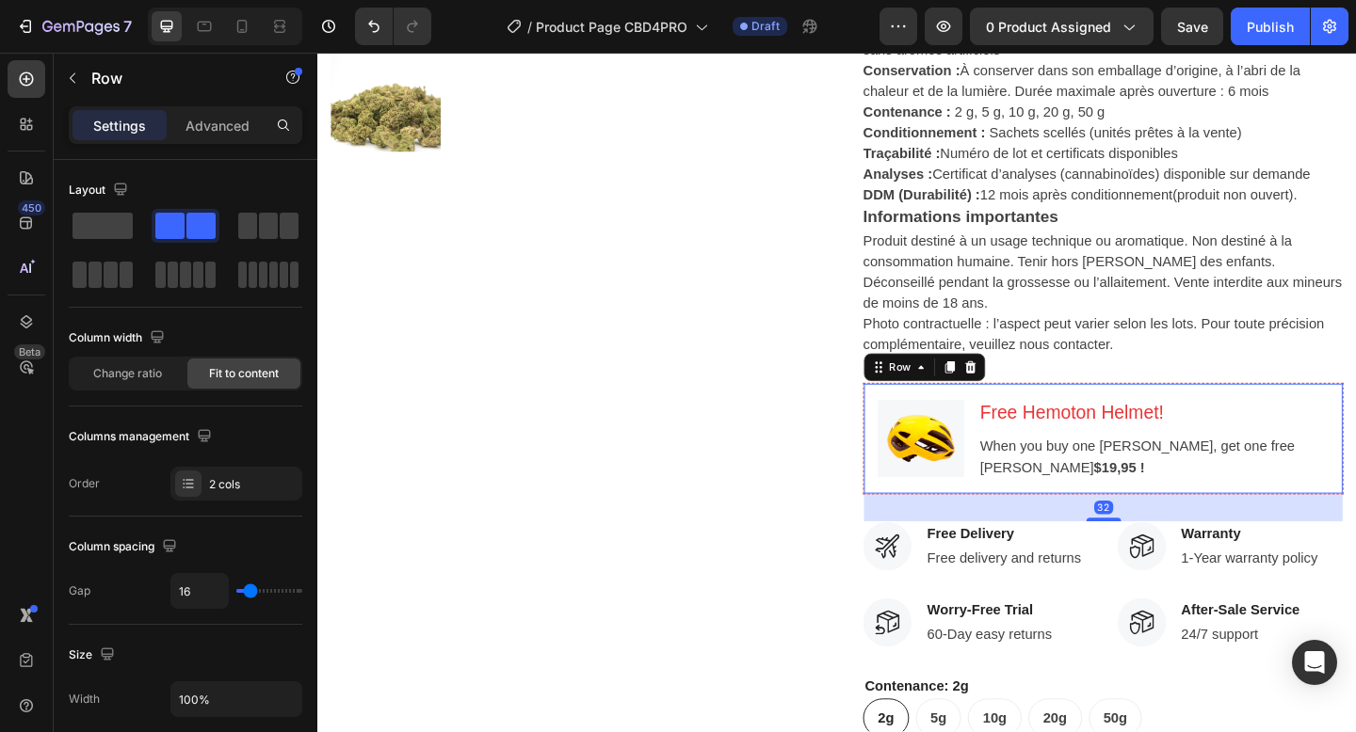
click at [1031, 396] on icon at bounding box center [1027, 395] width 12 height 13
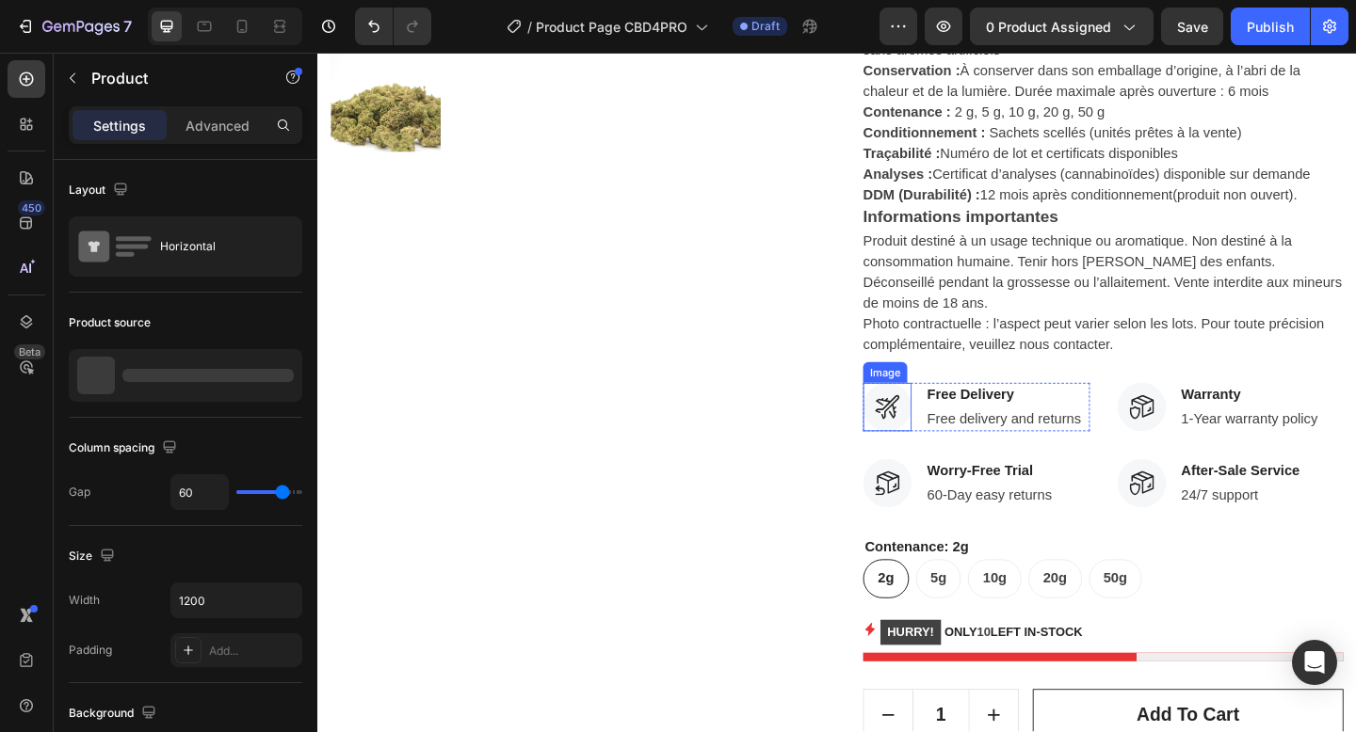
click at [955, 444] on img at bounding box center [936, 438] width 53 height 53
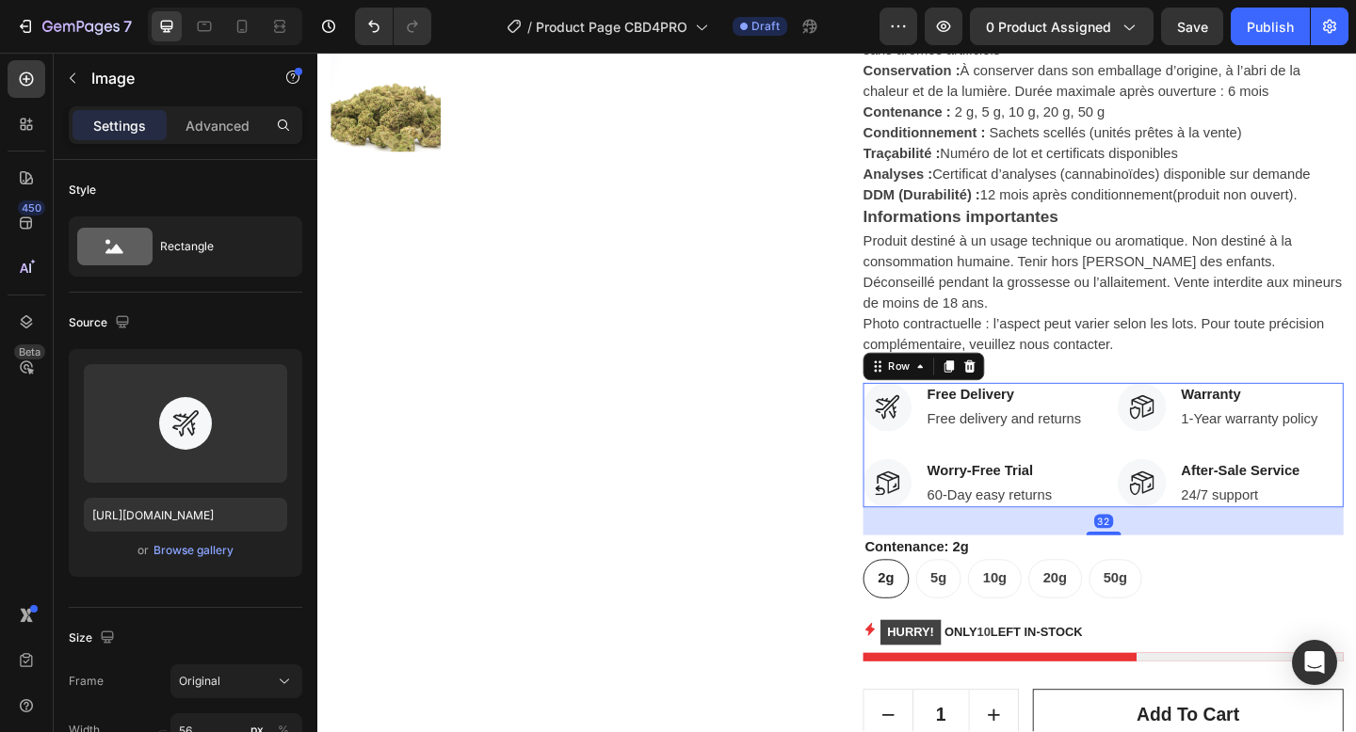
click at [1184, 497] on div "Image Free Delivery Text block Free delivery and returns Text block Row Image W…" at bounding box center [1171, 480] width 523 height 136
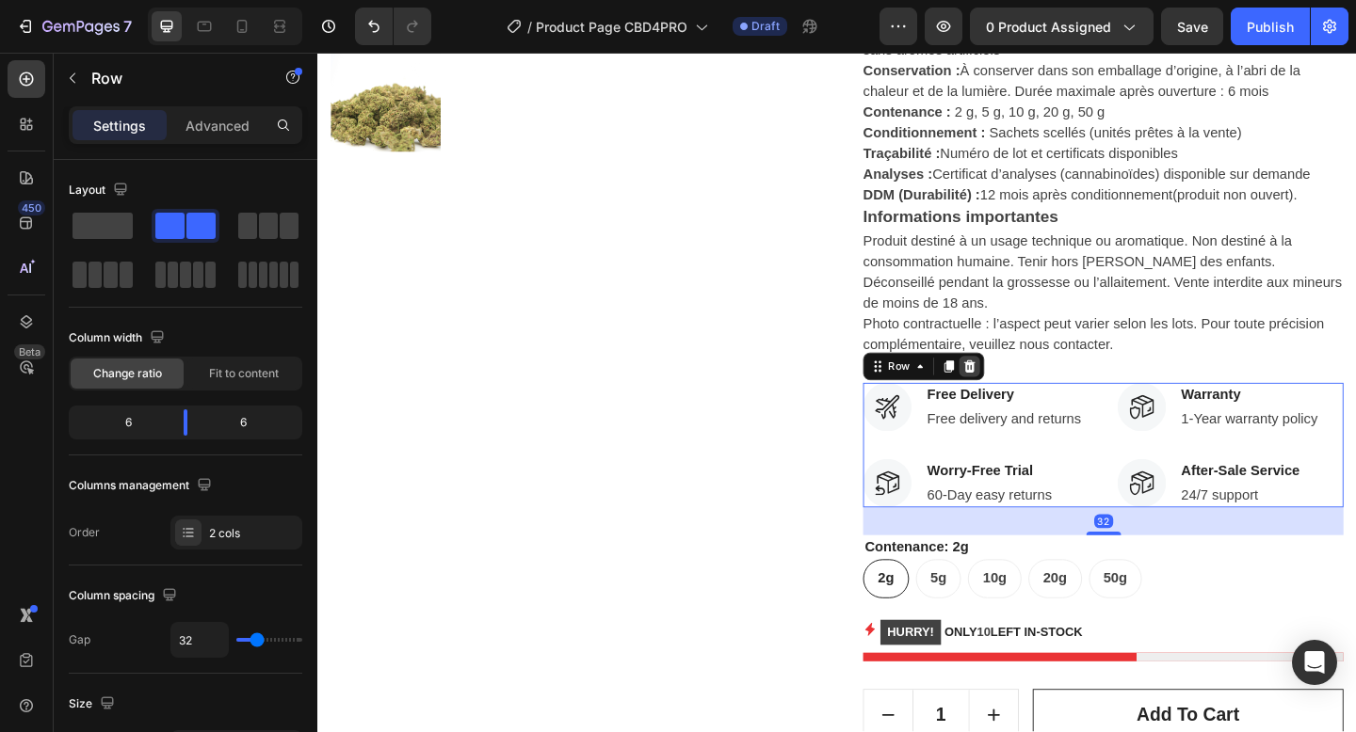
click at [1028, 400] on icon at bounding box center [1026, 394] width 15 height 15
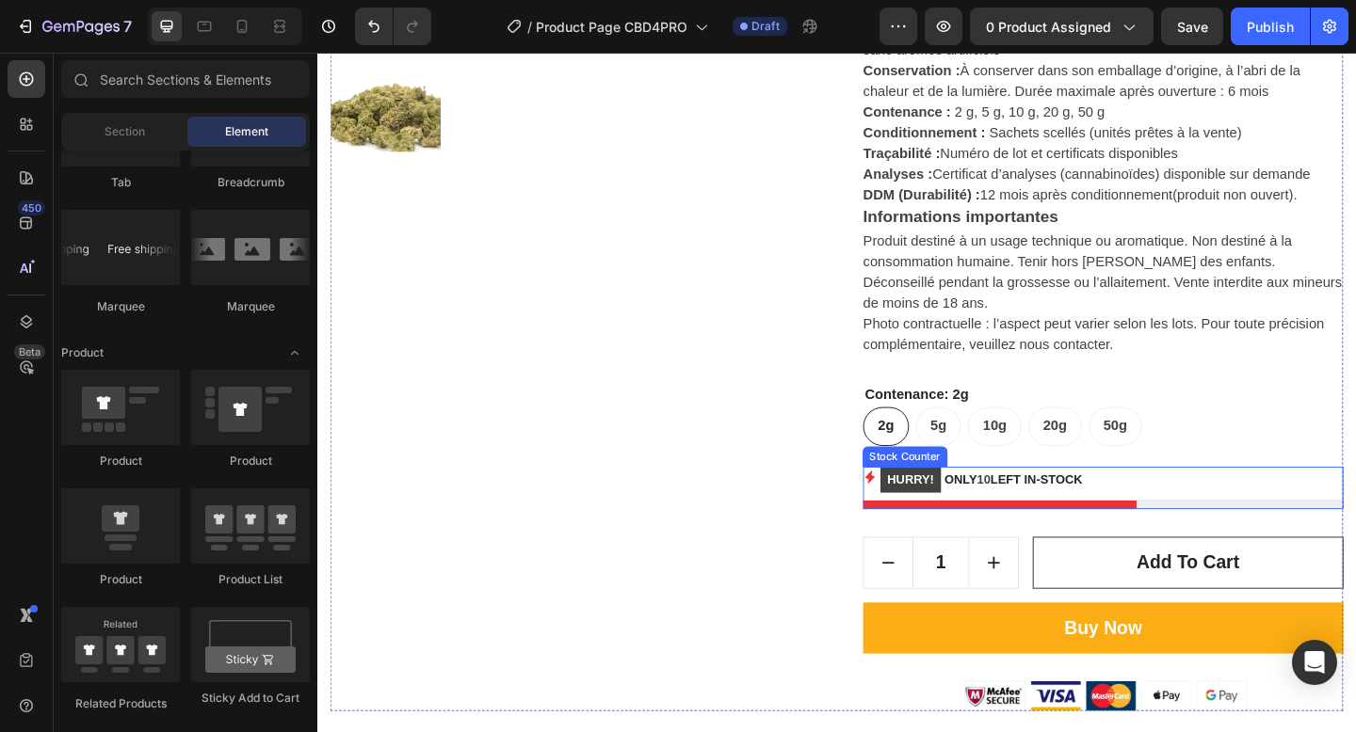
click at [1227, 529] on div "HURRY! ONLY 10 LEFT IN-STOCK" at bounding box center [1171, 518] width 523 height 29
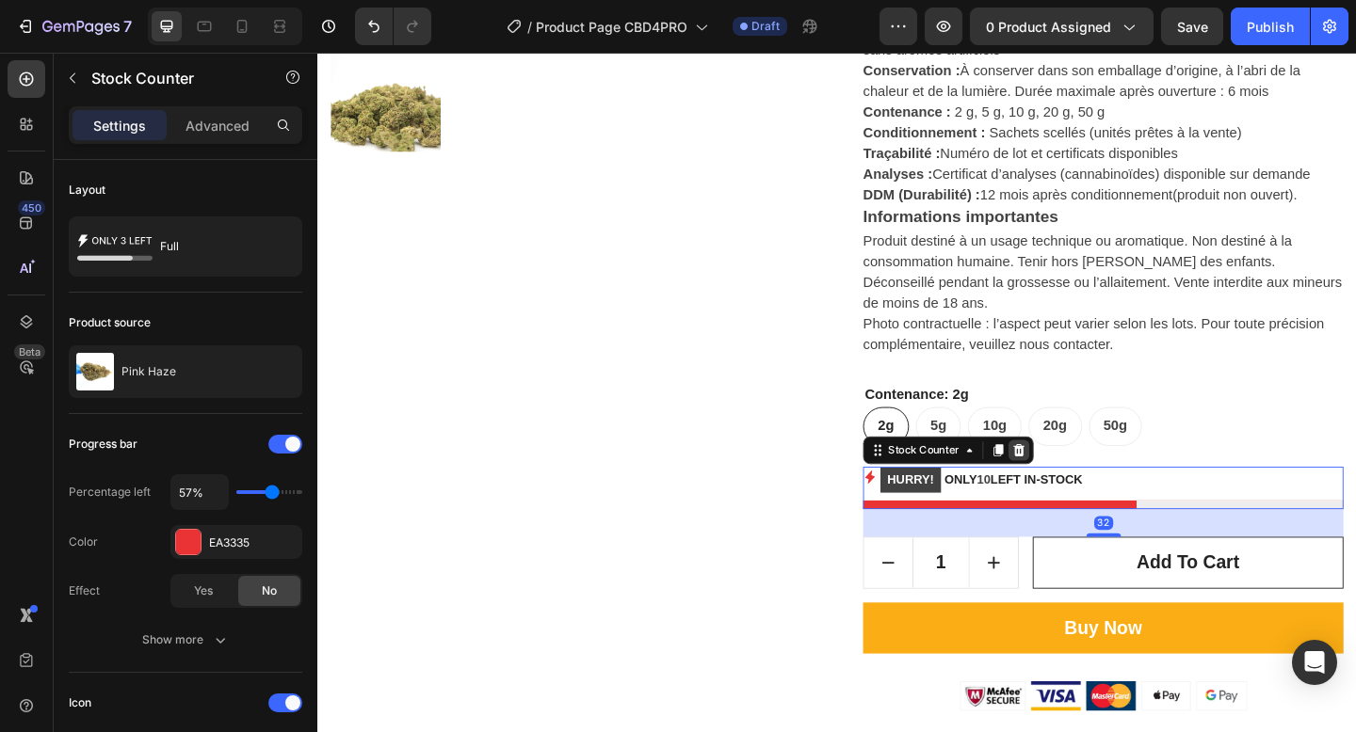
click at [1084, 474] on div at bounding box center [1080, 485] width 23 height 23
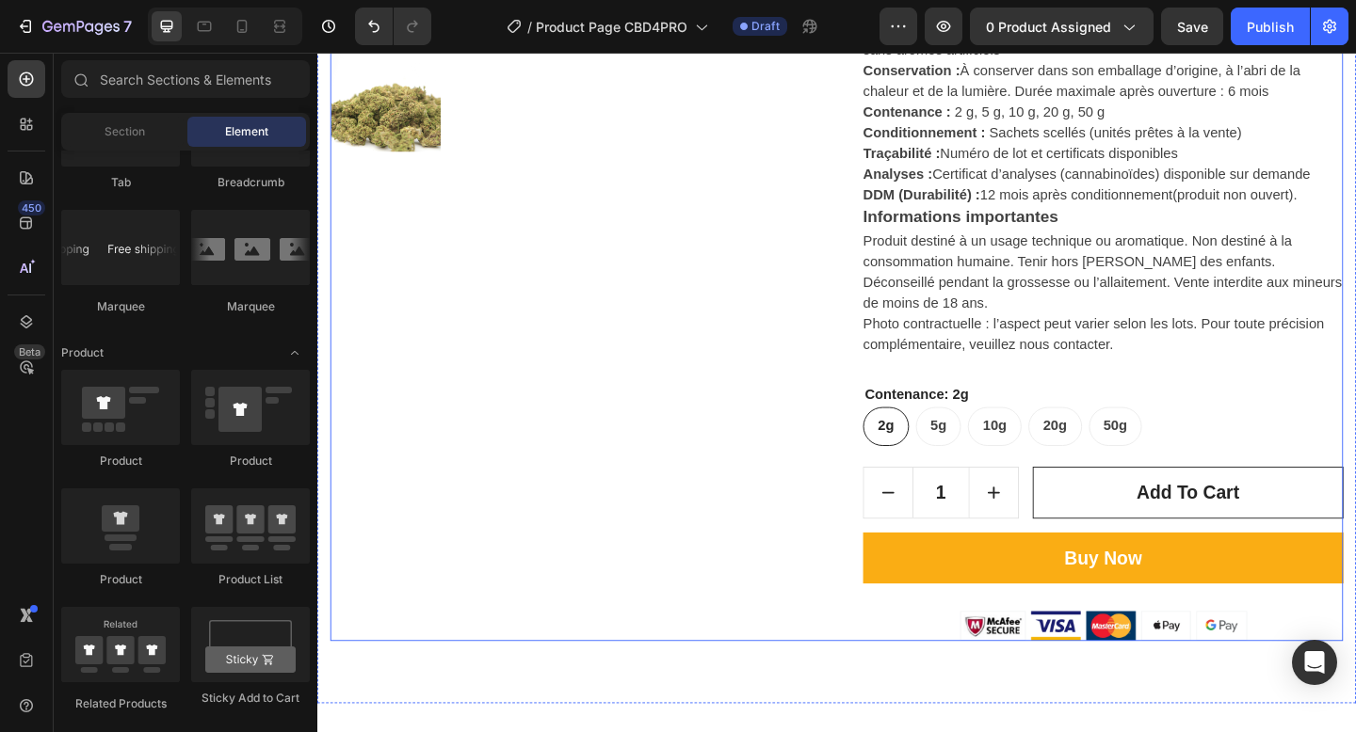
scroll to position [990, 0]
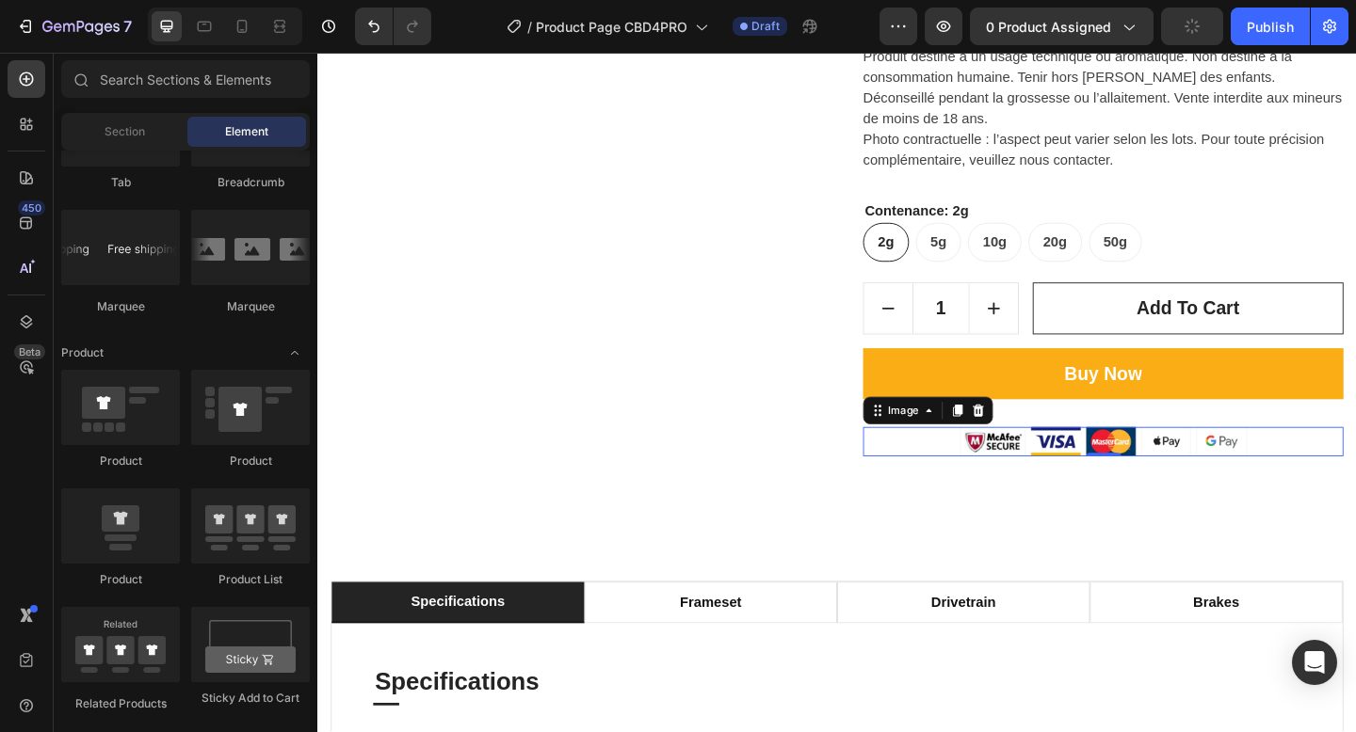
click at [1007, 482] on div at bounding box center [1171, 476] width 523 height 32
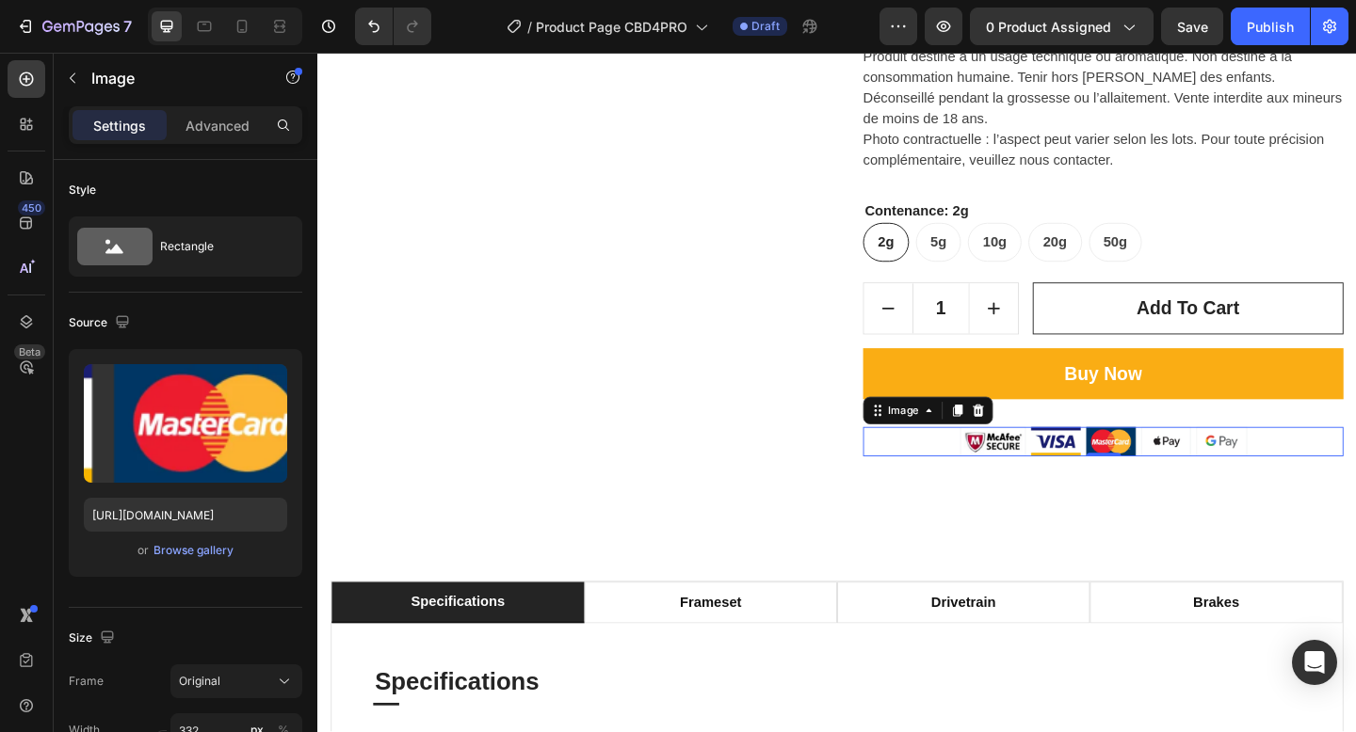
click at [1053, 486] on img at bounding box center [1172, 476] width 313 height 32
click at [1056, 474] on img at bounding box center [1172, 476] width 313 height 32
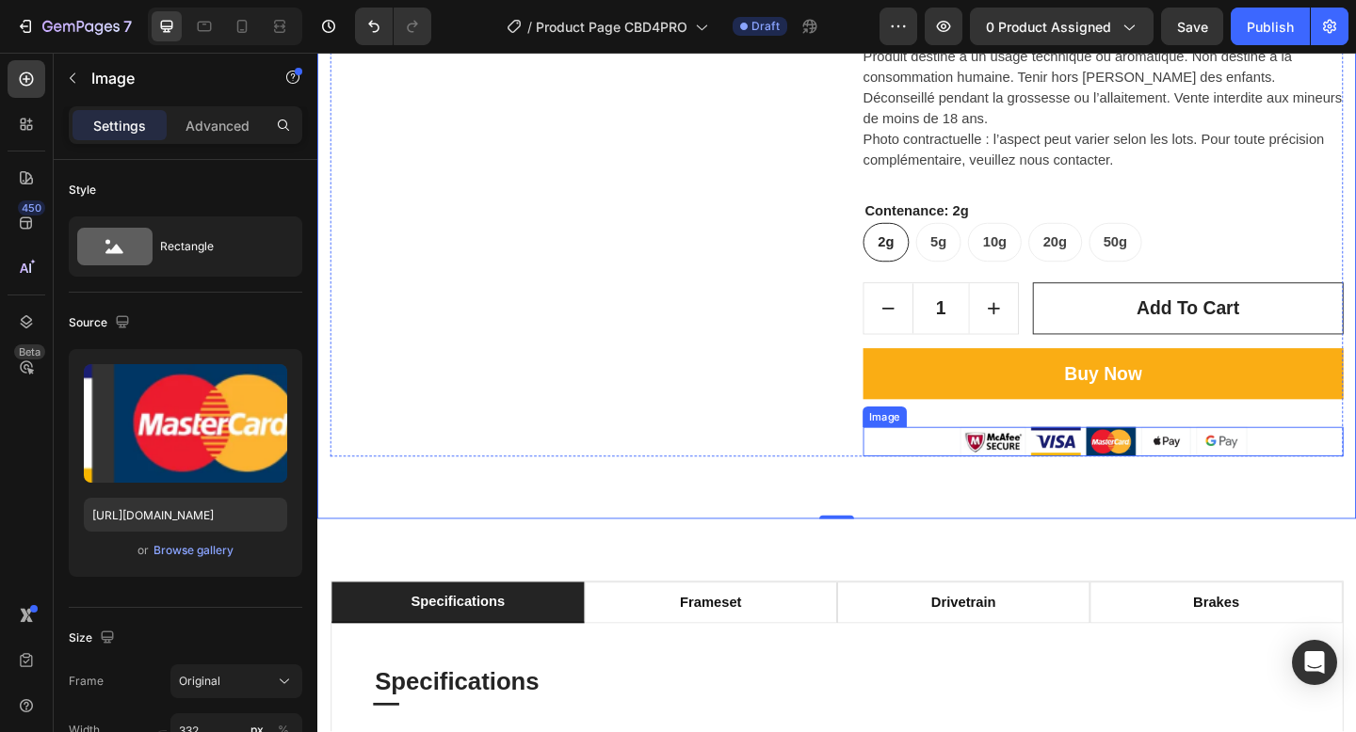
click at [1048, 481] on img at bounding box center [1172, 476] width 313 height 32
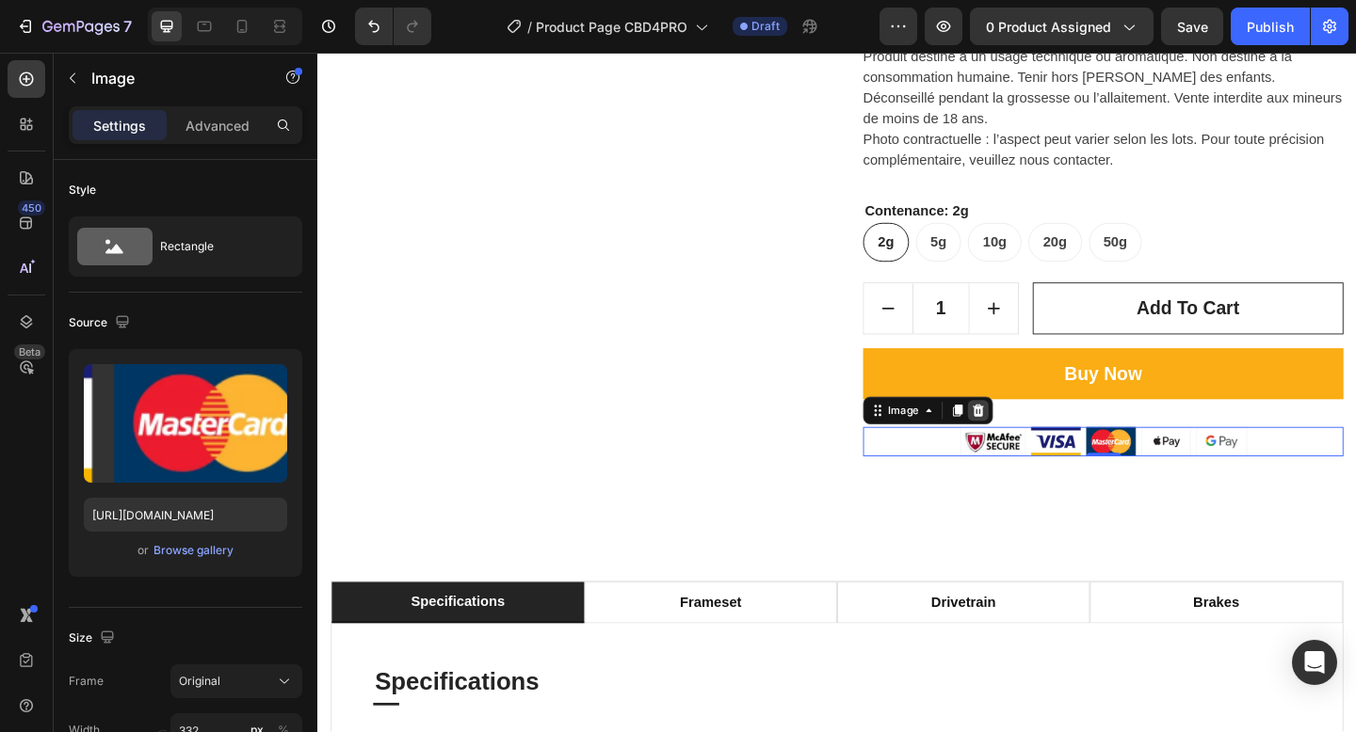
click at [1031, 442] on icon at bounding box center [1036, 442] width 12 height 13
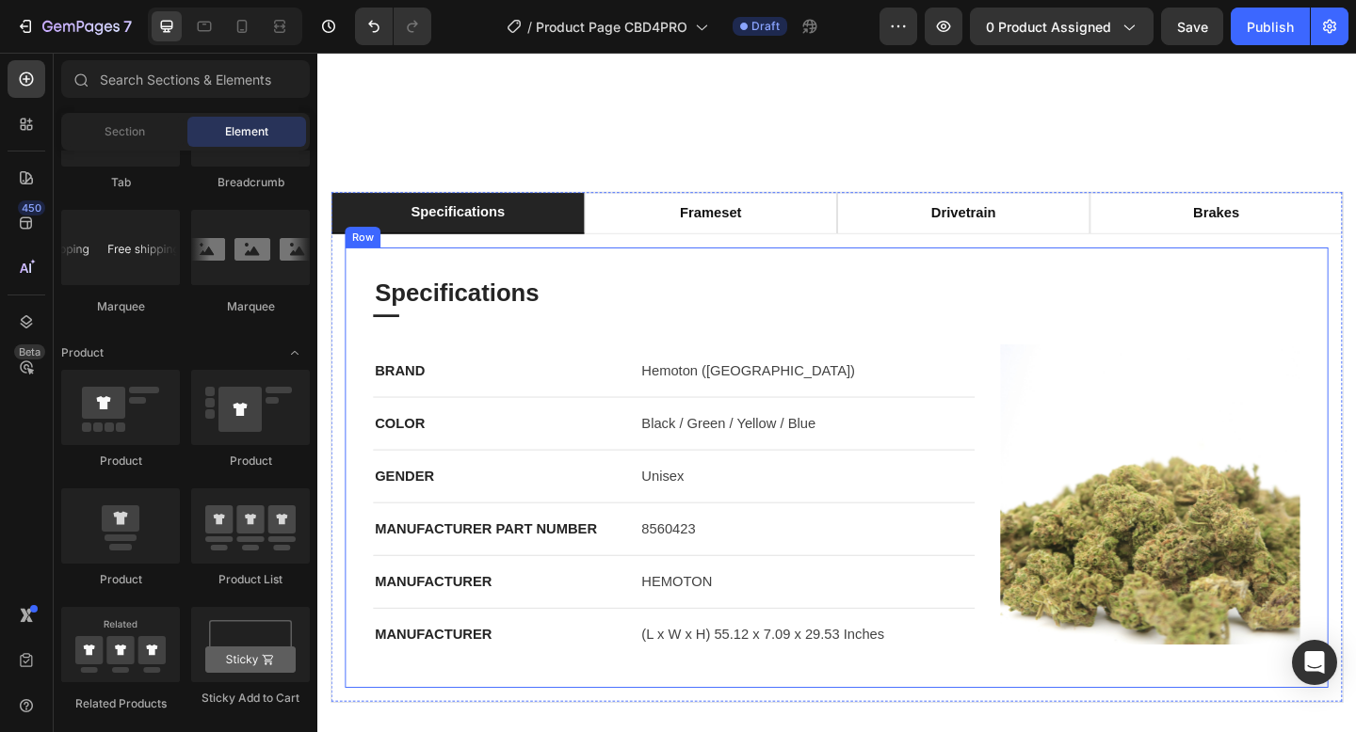
scroll to position [1412, 0]
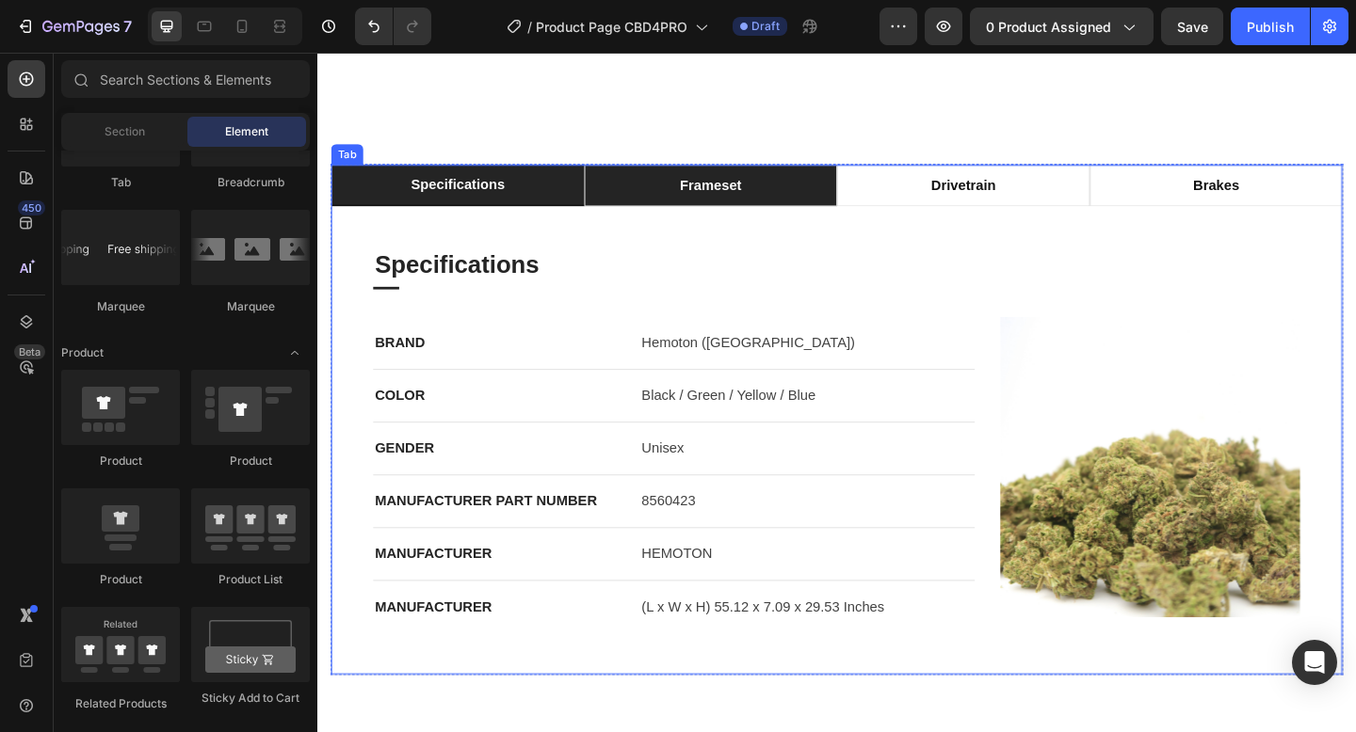
click at [748, 184] on div "frameset" at bounding box center [744, 198] width 72 height 28
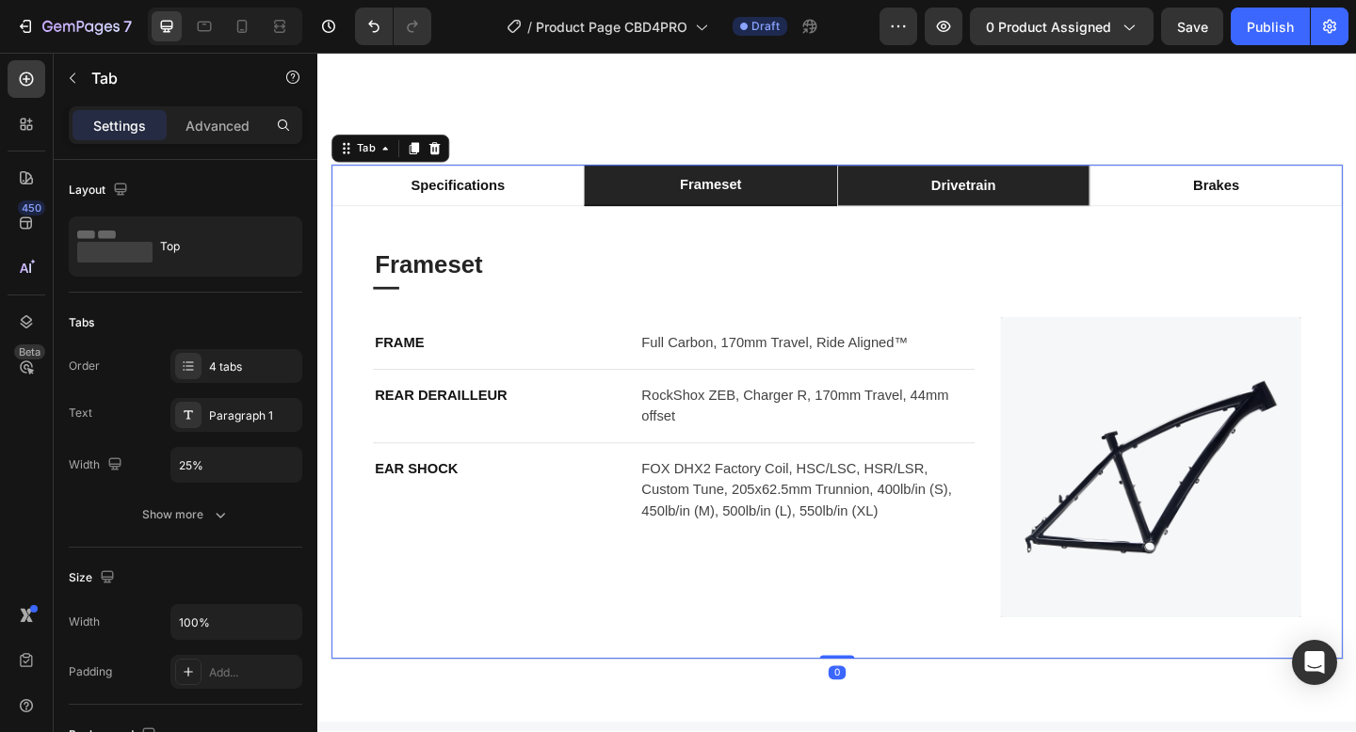
click at [964, 187] on li "drivetrain" at bounding box center [1019, 197] width 275 height 45
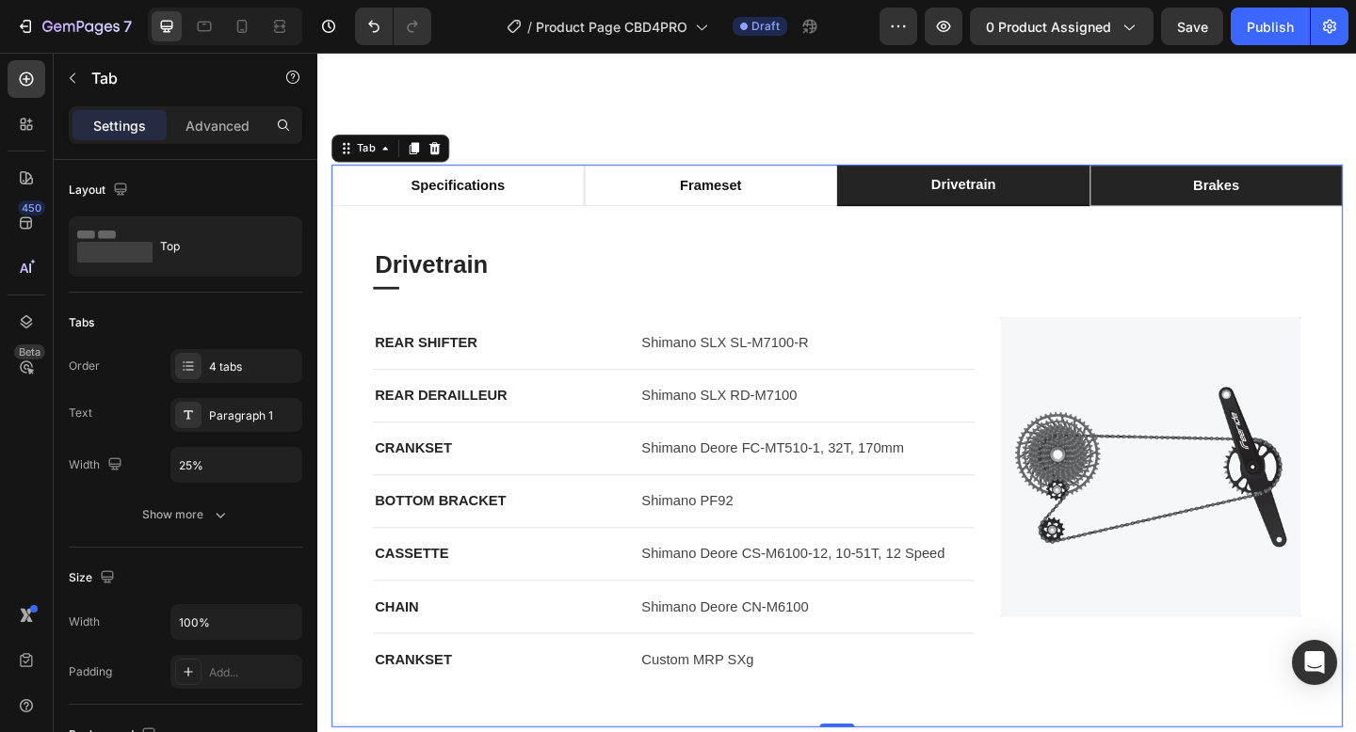
click at [1290, 198] on div "brakes" at bounding box center [1294, 198] width 56 height 28
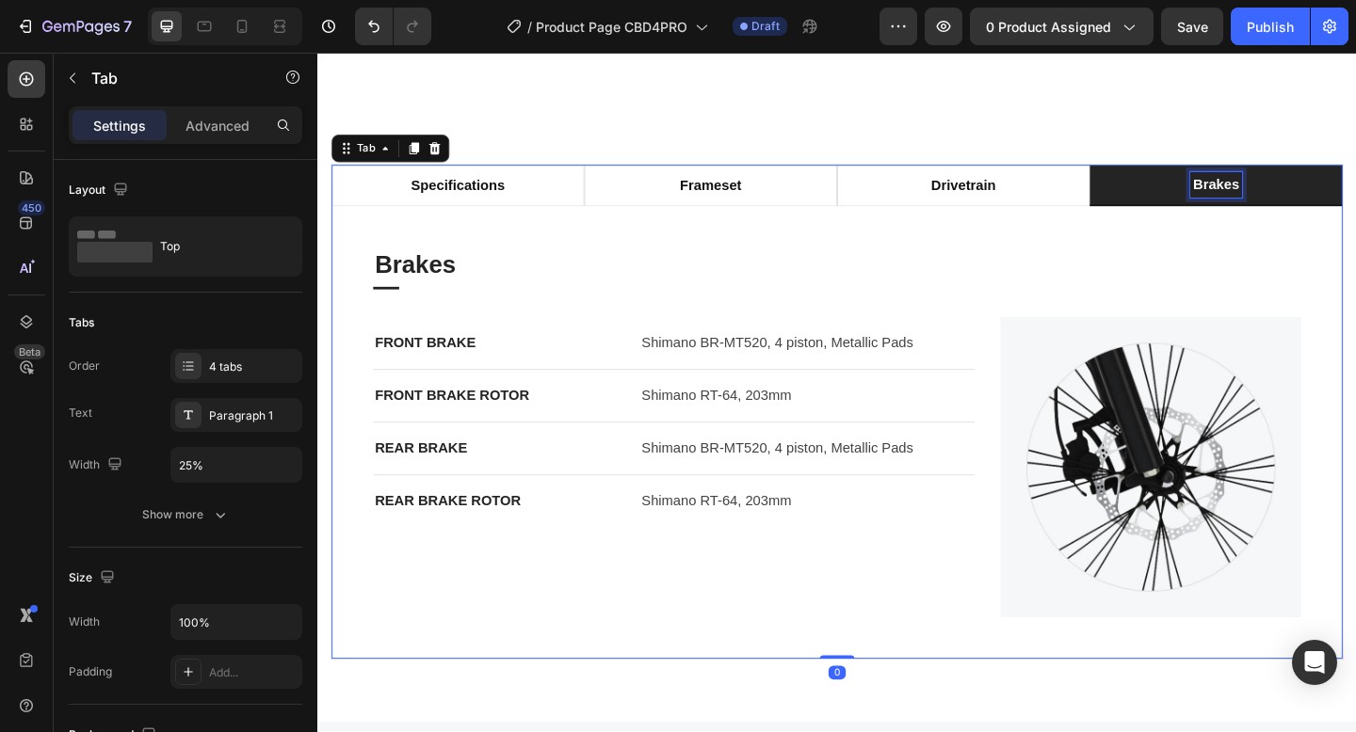
scroll to position [1411, 0]
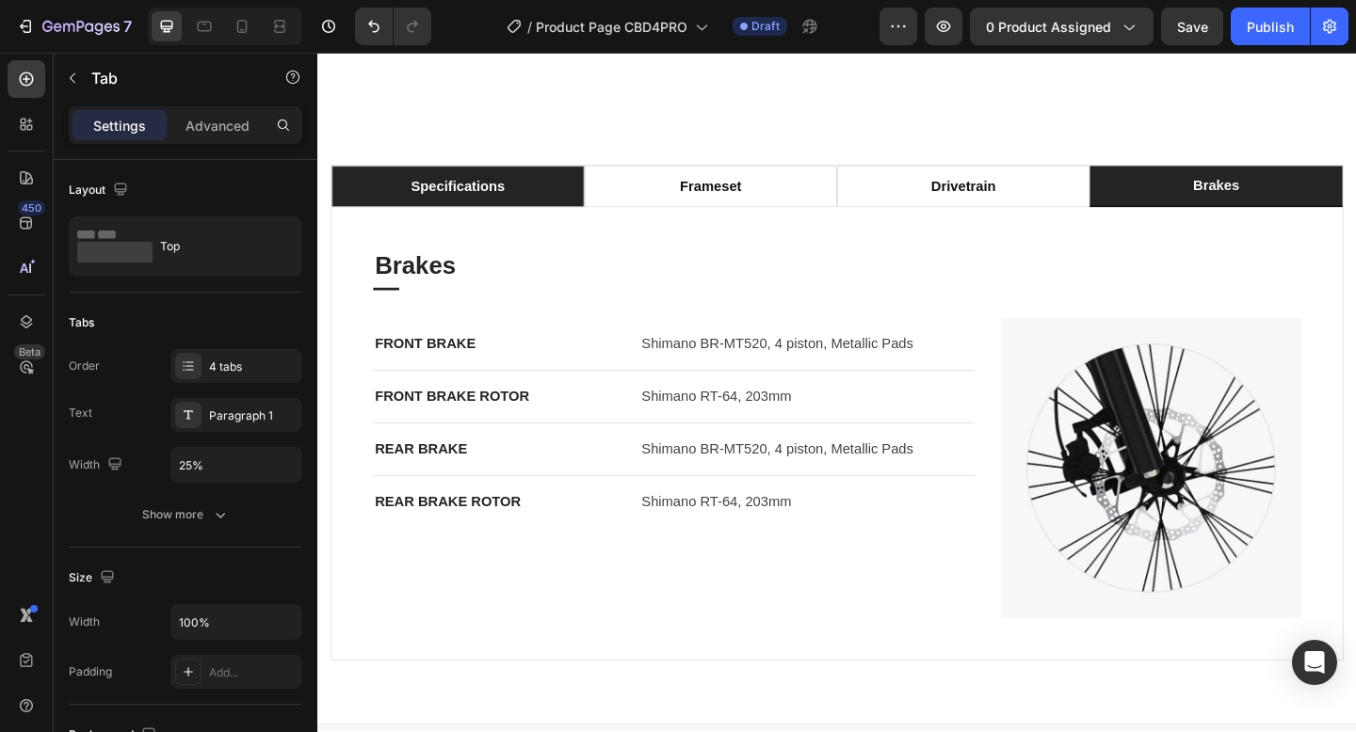
click at [555, 188] on li "specifications" at bounding box center [469, 198] width 275 height 45
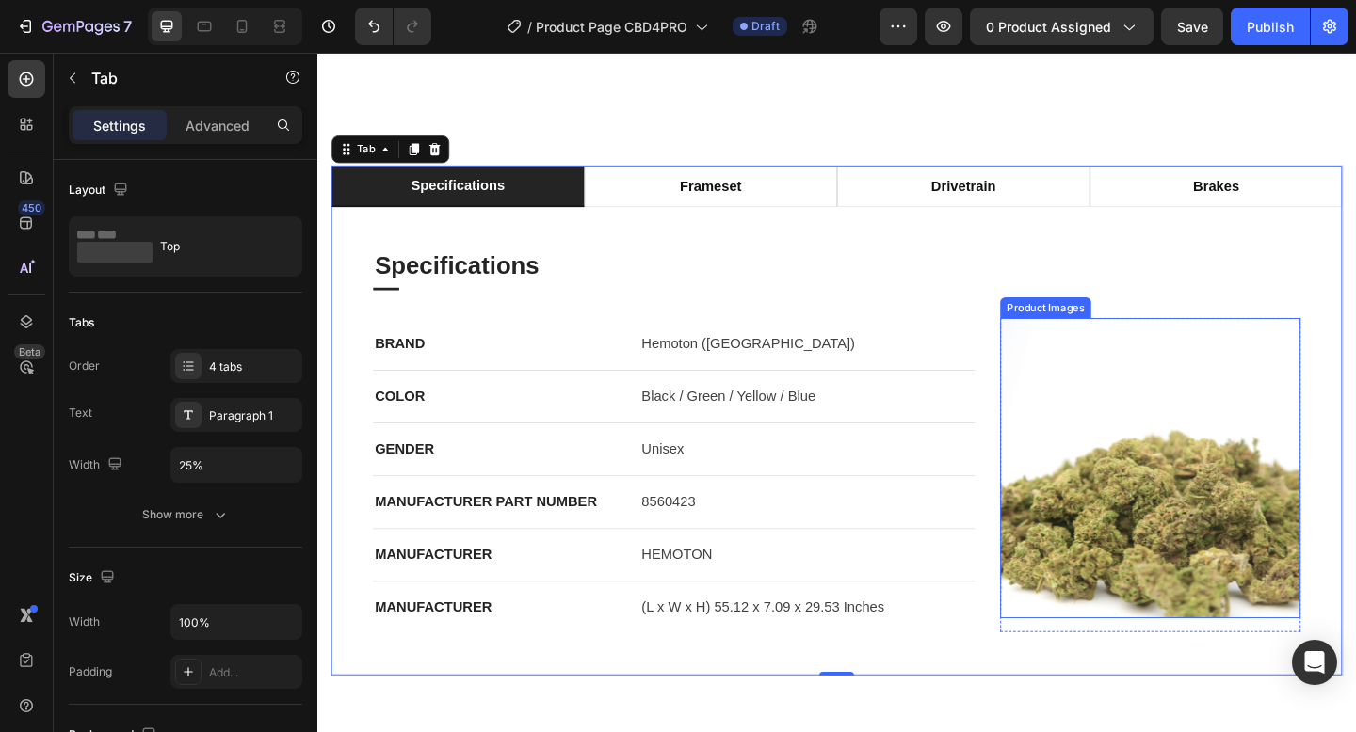
click at [1195, 547] on img at bounding box center [1223, 505] width 327 height 327
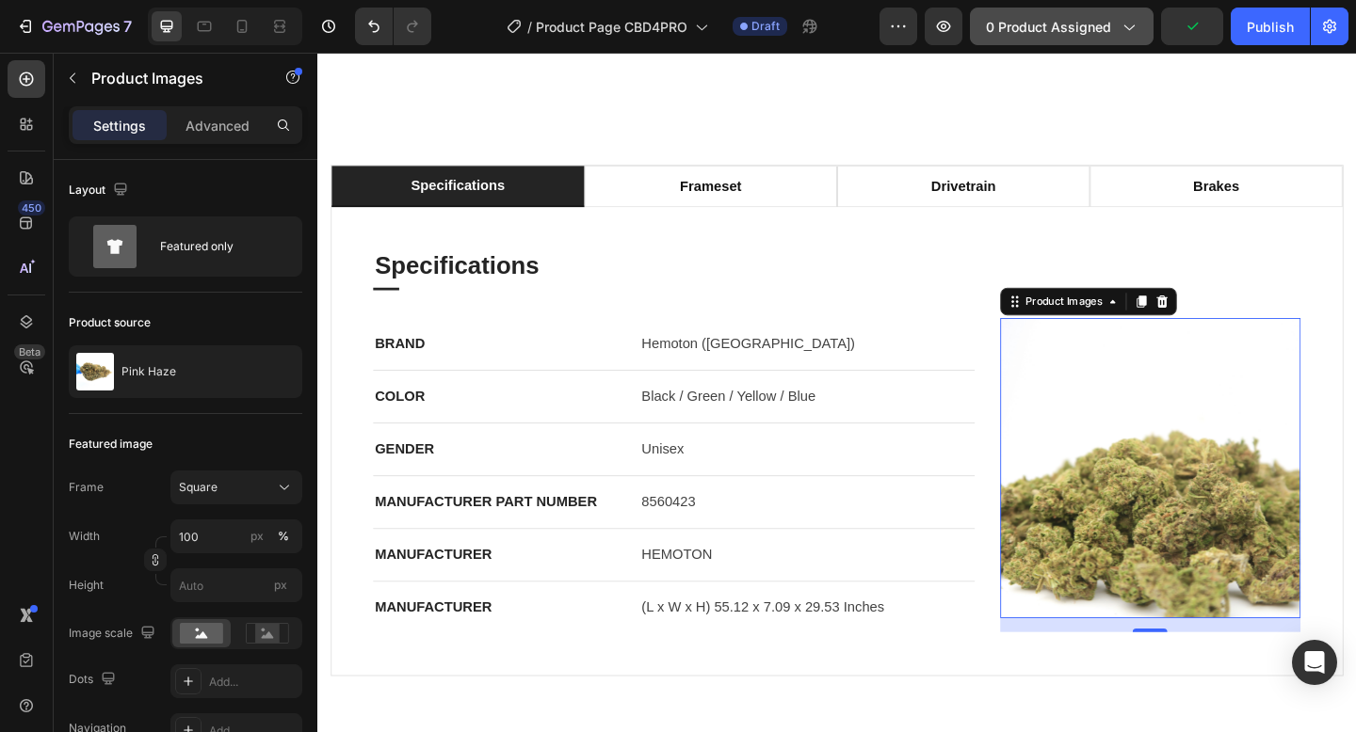
click at [1122, 22] on icon "button" at bounding box center [1127, 26] width 19 height 19
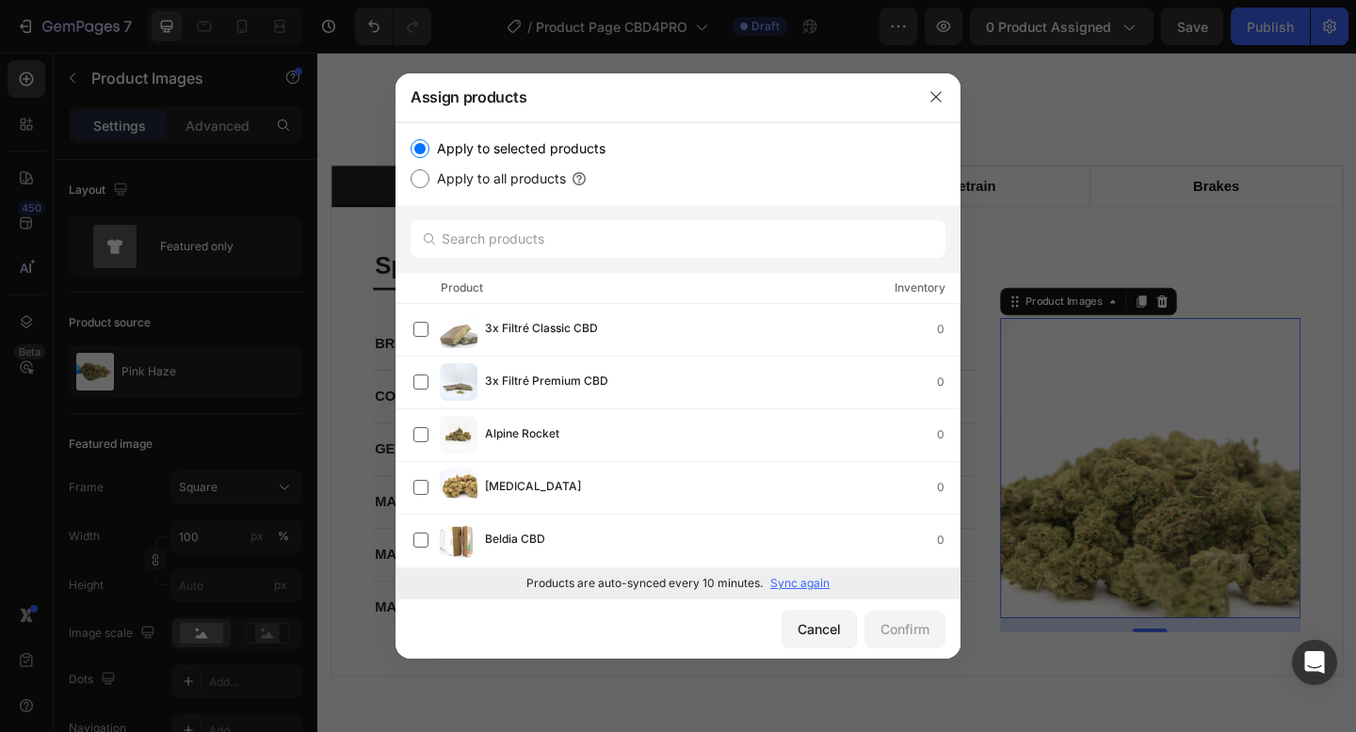
click at [1049, 431] on div at bounding box center [678, 366] width 1356 height 732
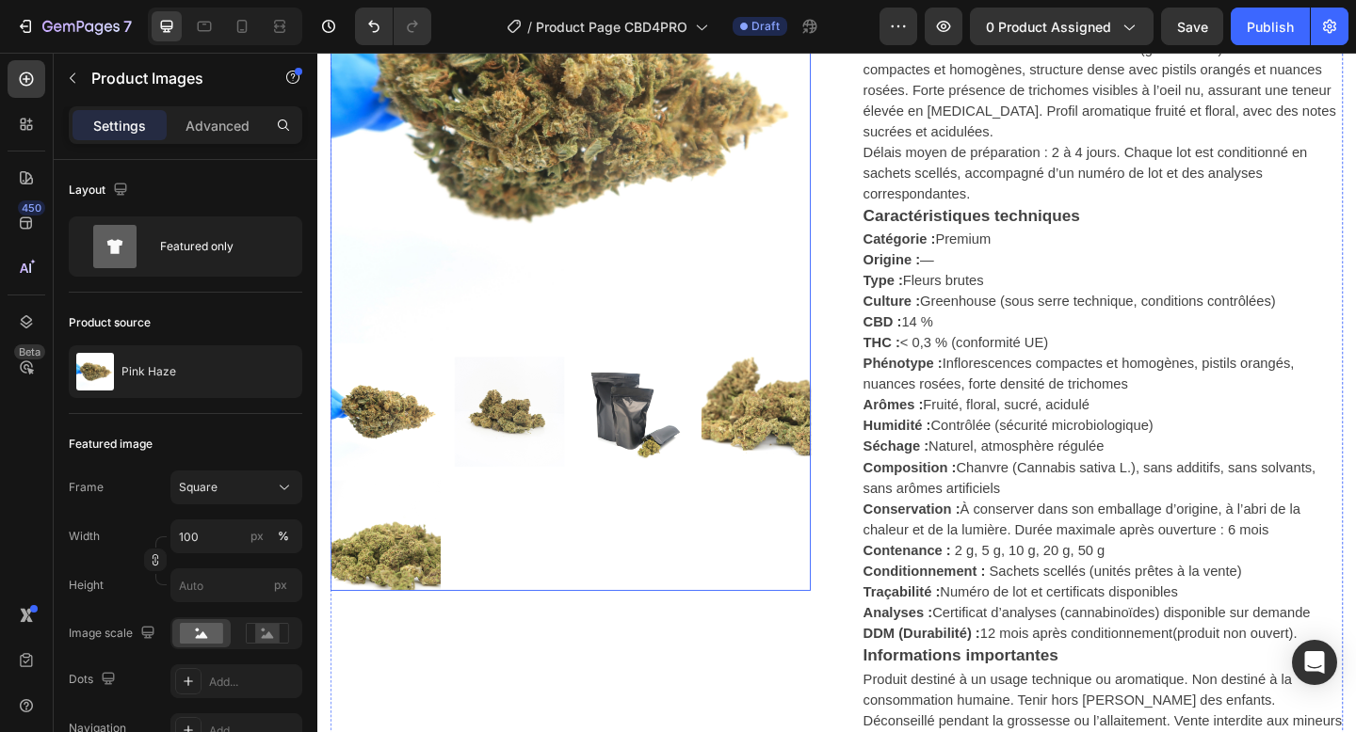
scroll to position [297, 0]
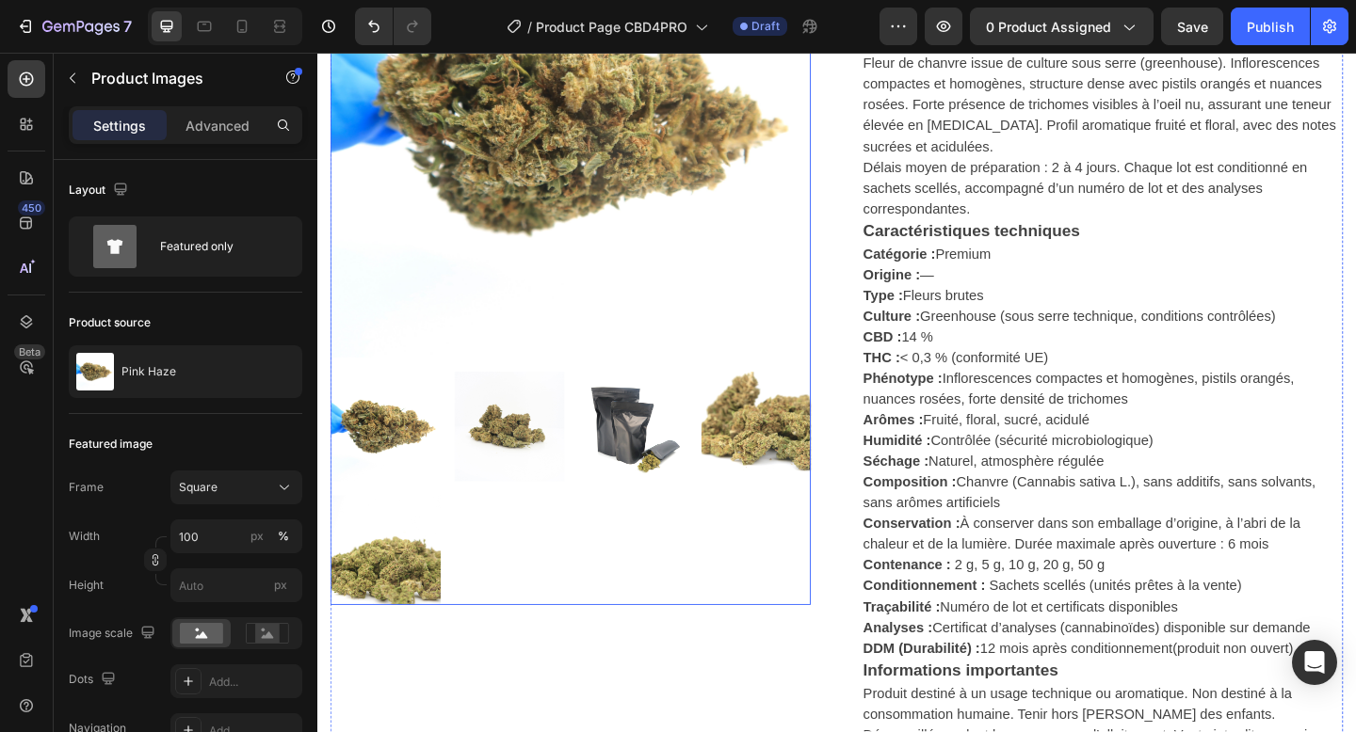
click at [1048, 341] on p "Catégorie : Premium Origine : — Type : Fleurs brutes Culture : Greenhouse (sous…" at bounding box center [1156, 486] width 492 height 445
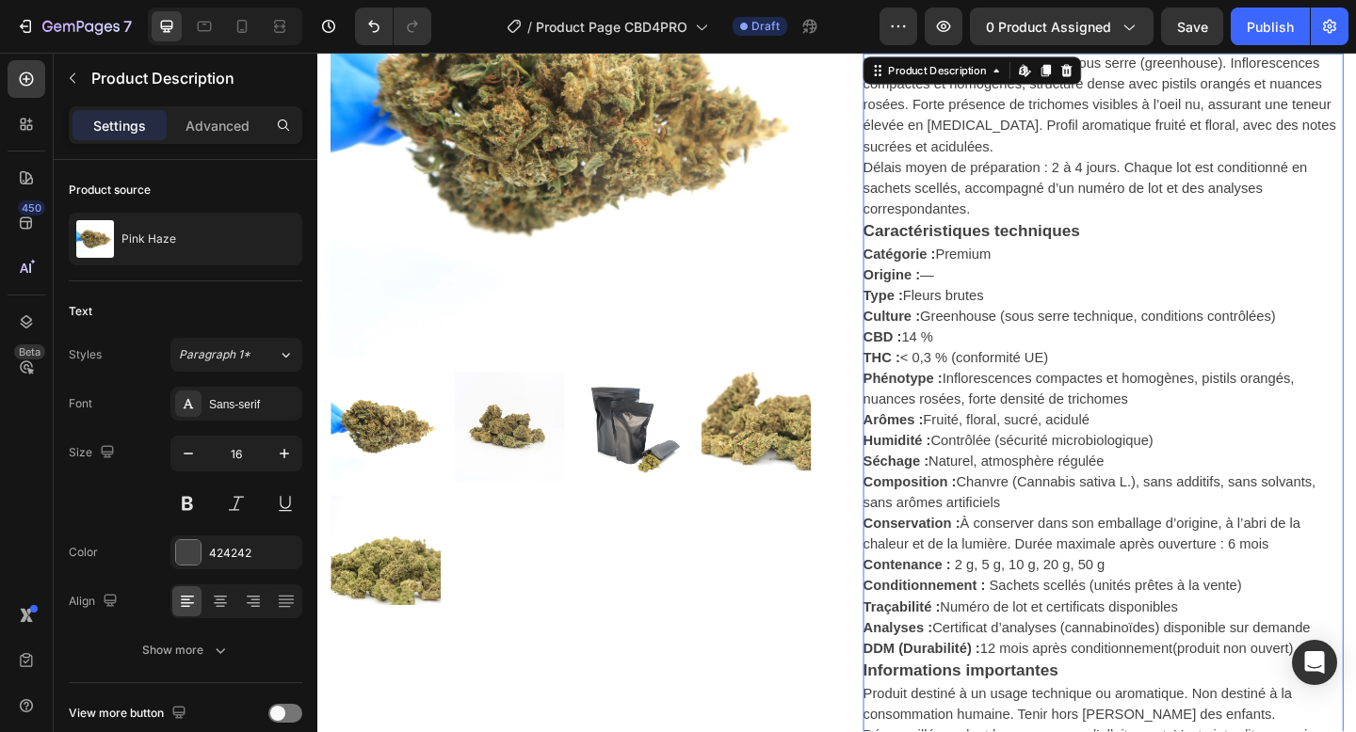
click at [1049, 341] on p "Catégorie : Premium Origine : — Type : Fleurs brutes Culture : Greenhouse (sous…" at bounding box center [1156, 486] width 492 height 445
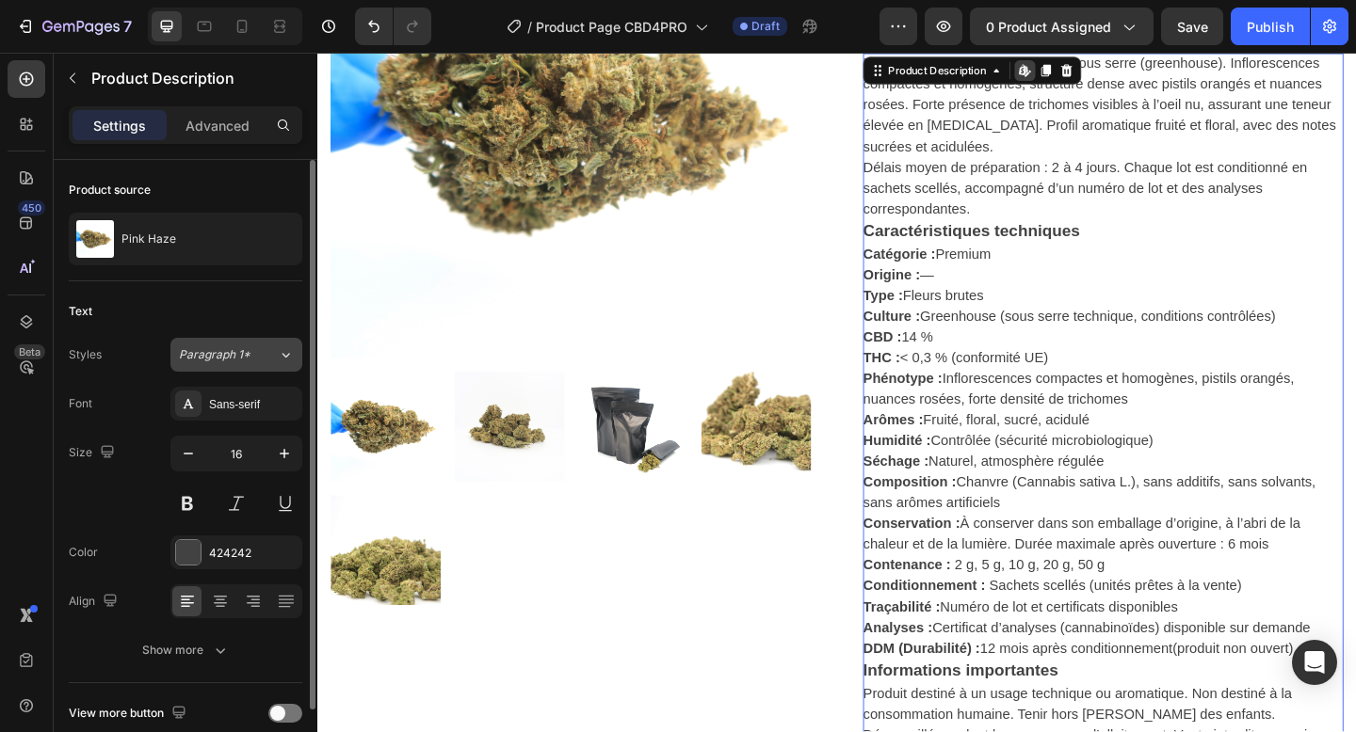
scroll to position [87, 0]
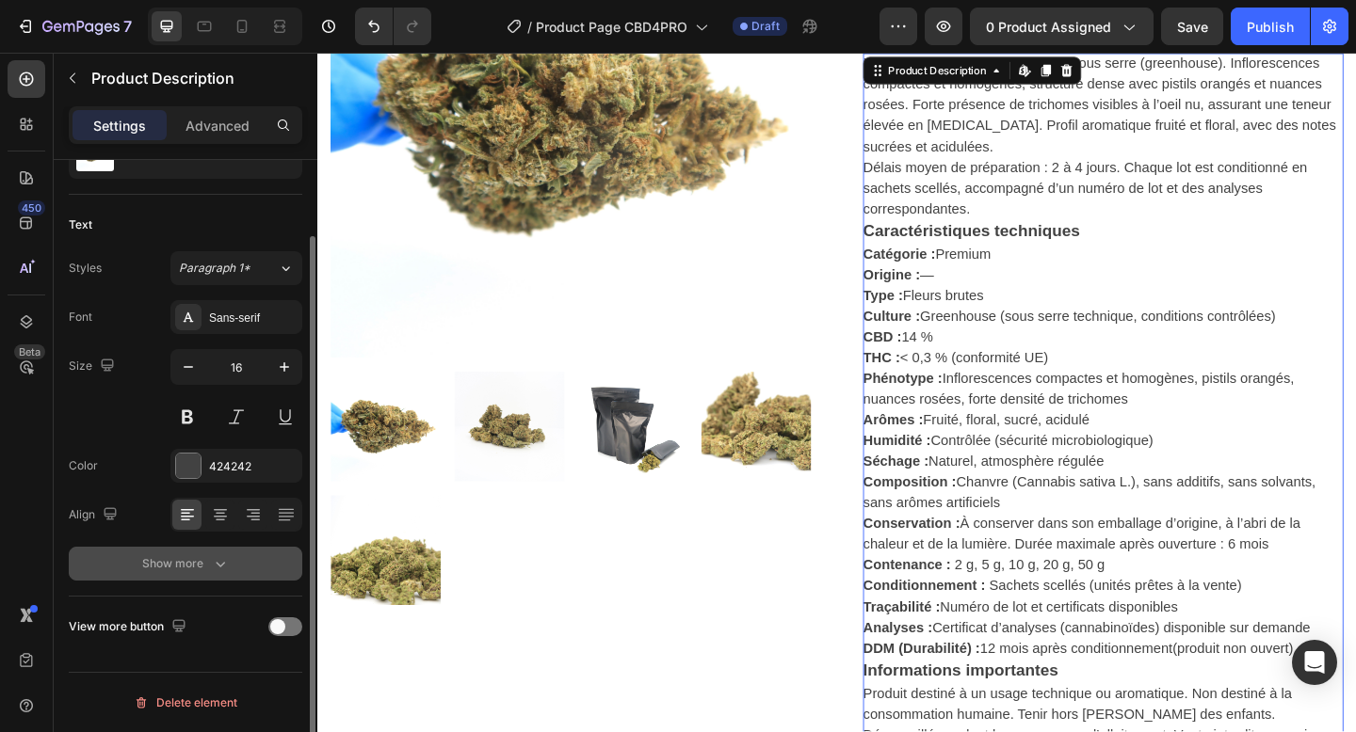
click at [210, 575] on button "Show more" at bounding box center [185, 564] width 233 height 34
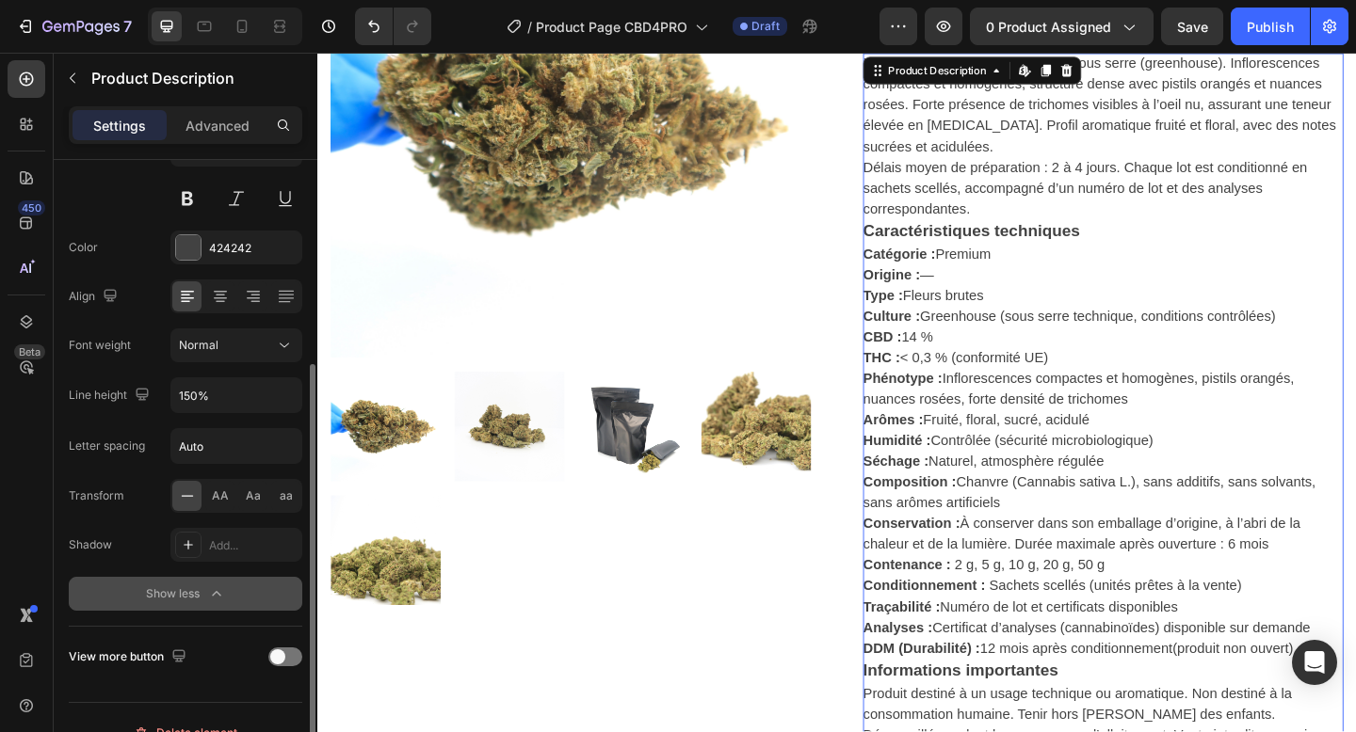
scroll to position [335, 0]
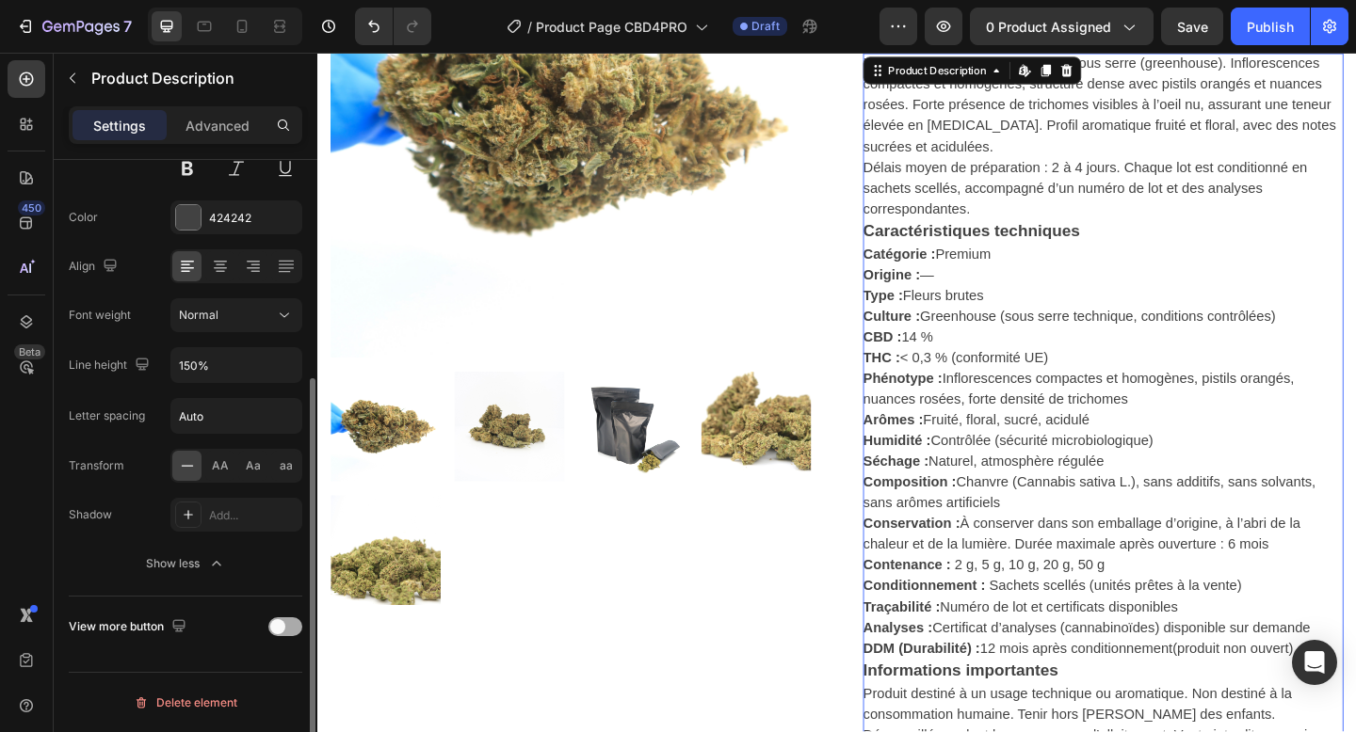
click at [281, 629] on span at bounding box center [277, 626] width 15 height 15
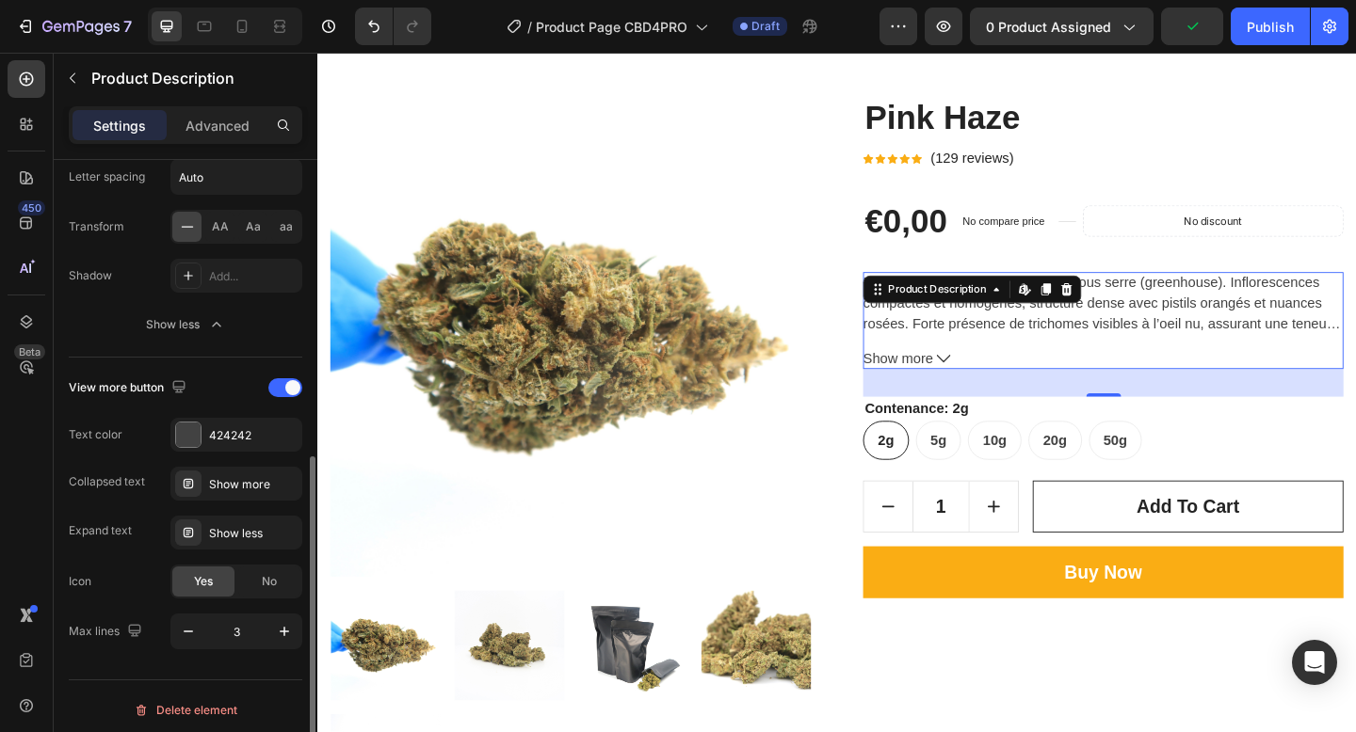
scroll to position [576, 0]
click at [280, 635] on icon "button" at bounding box center [284, 629] width 19 height 19
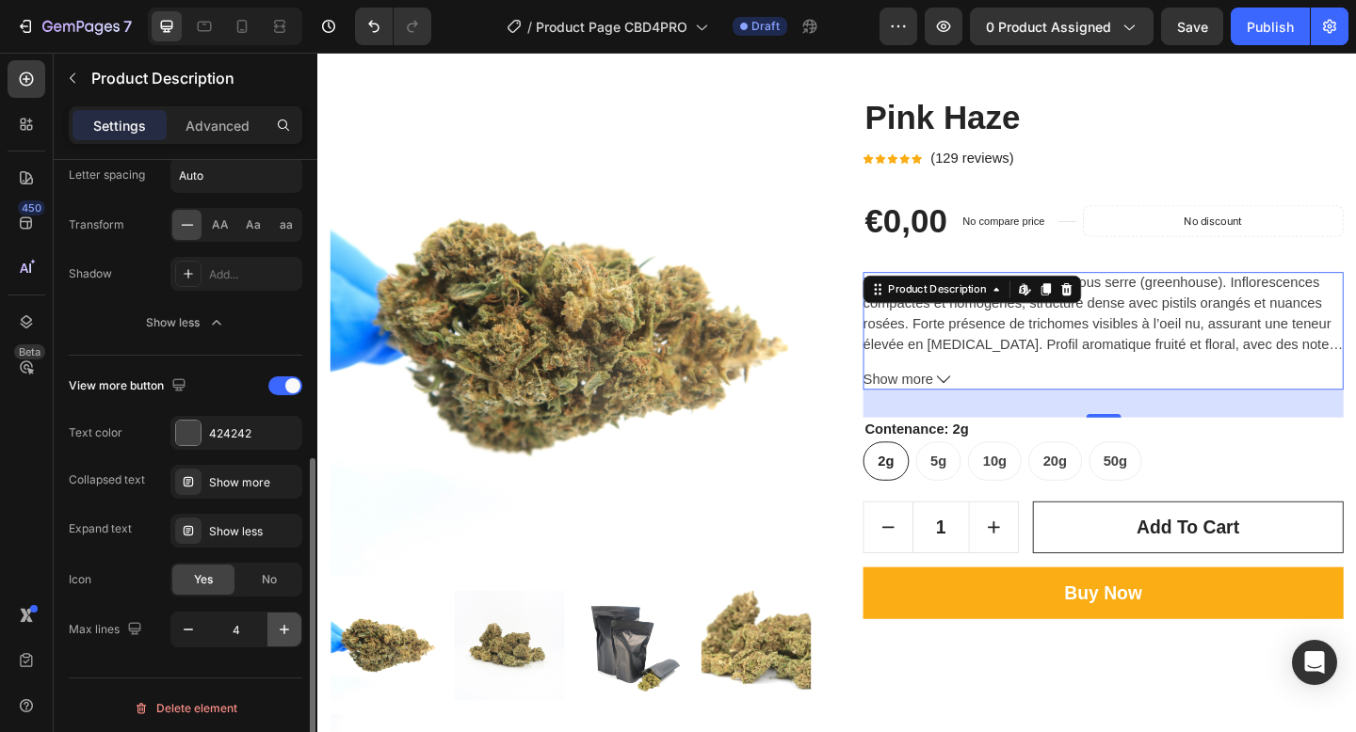
click at [281, 635] on icon "button" at bounding box center [284, 629] width 19 height 19
type input "5"
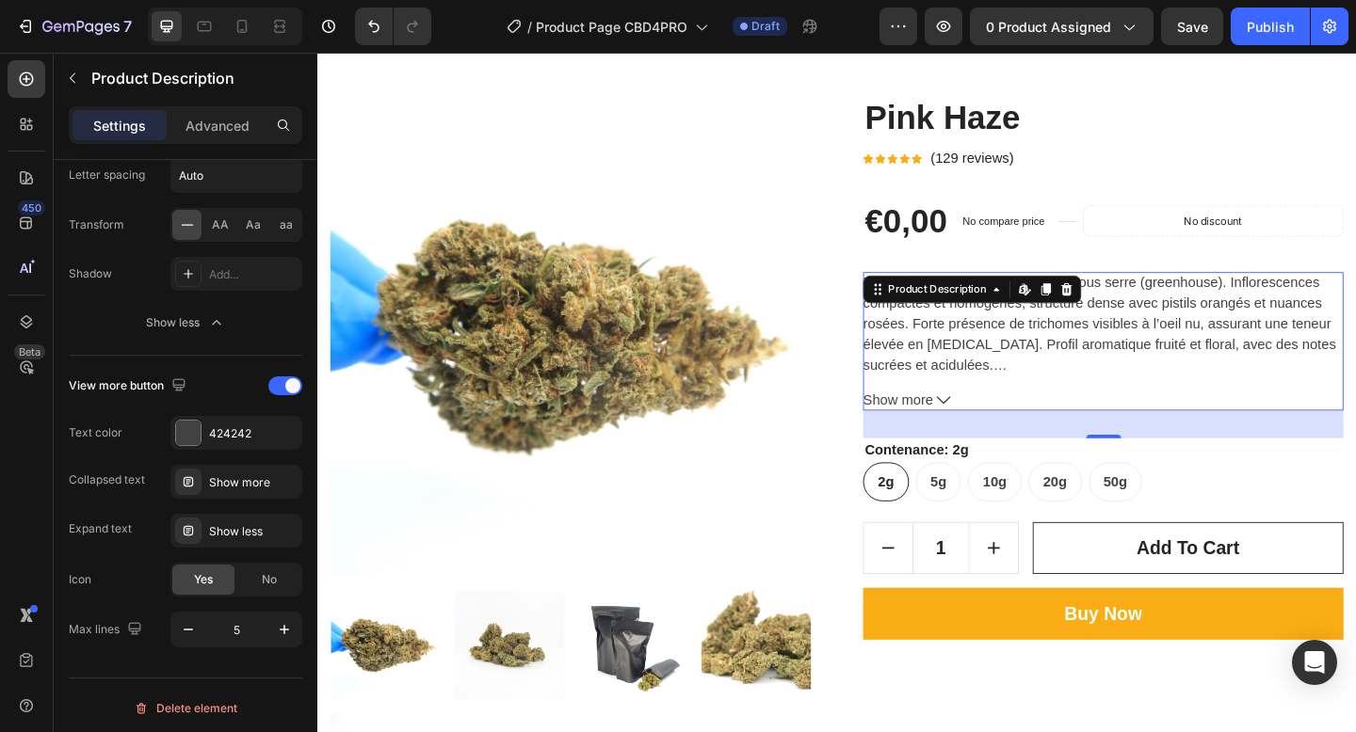
click at [995, 423] on button "Show more" at bounding box center [1171, 431] width 523 height 23
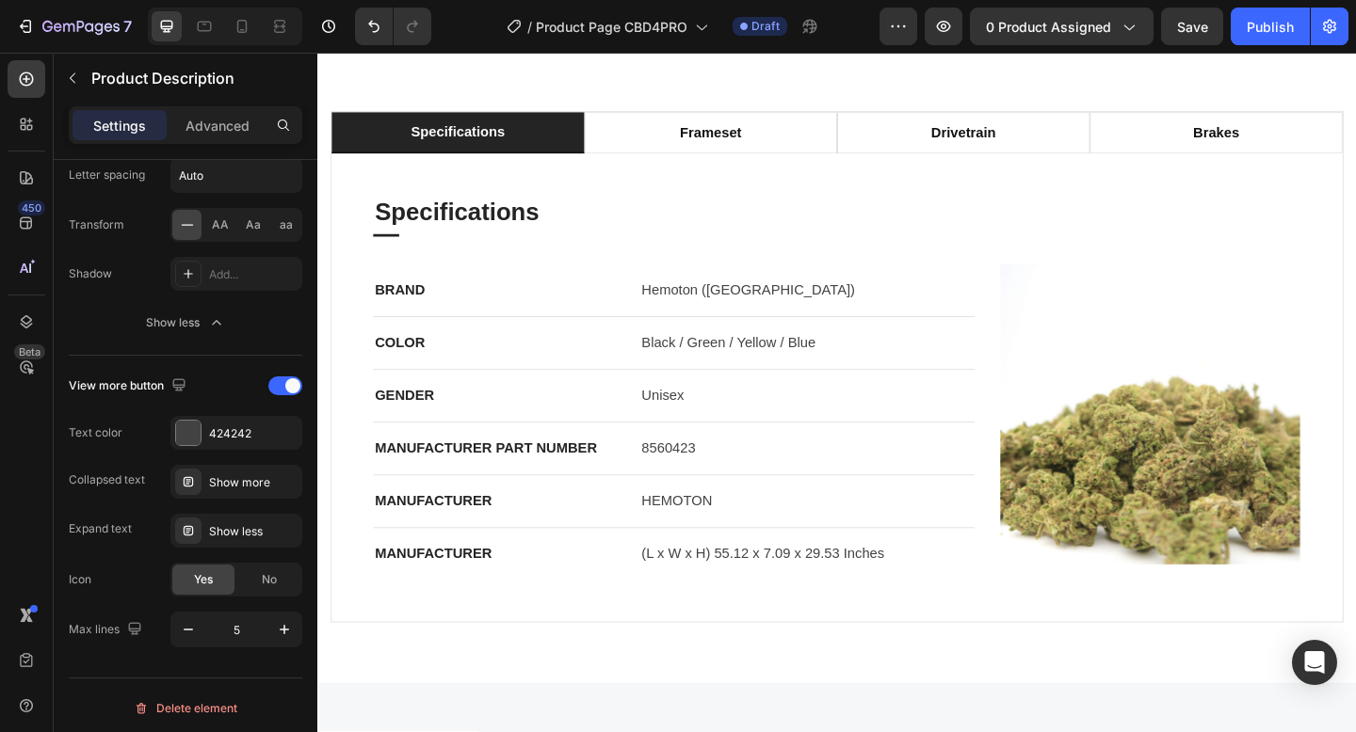
scroll to position [1510, 0]
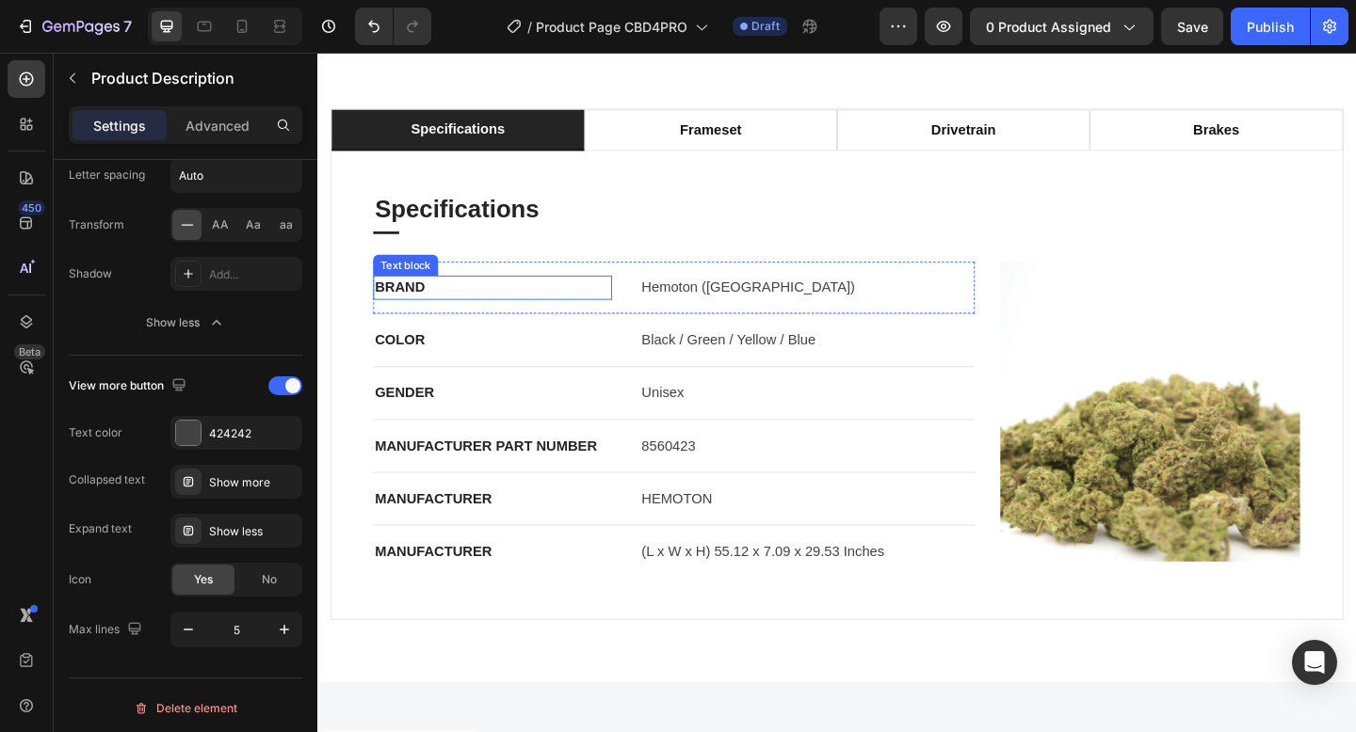
click at [445, 316] on p "BRAND" at bounding box center [507, 308] width 256 height 23
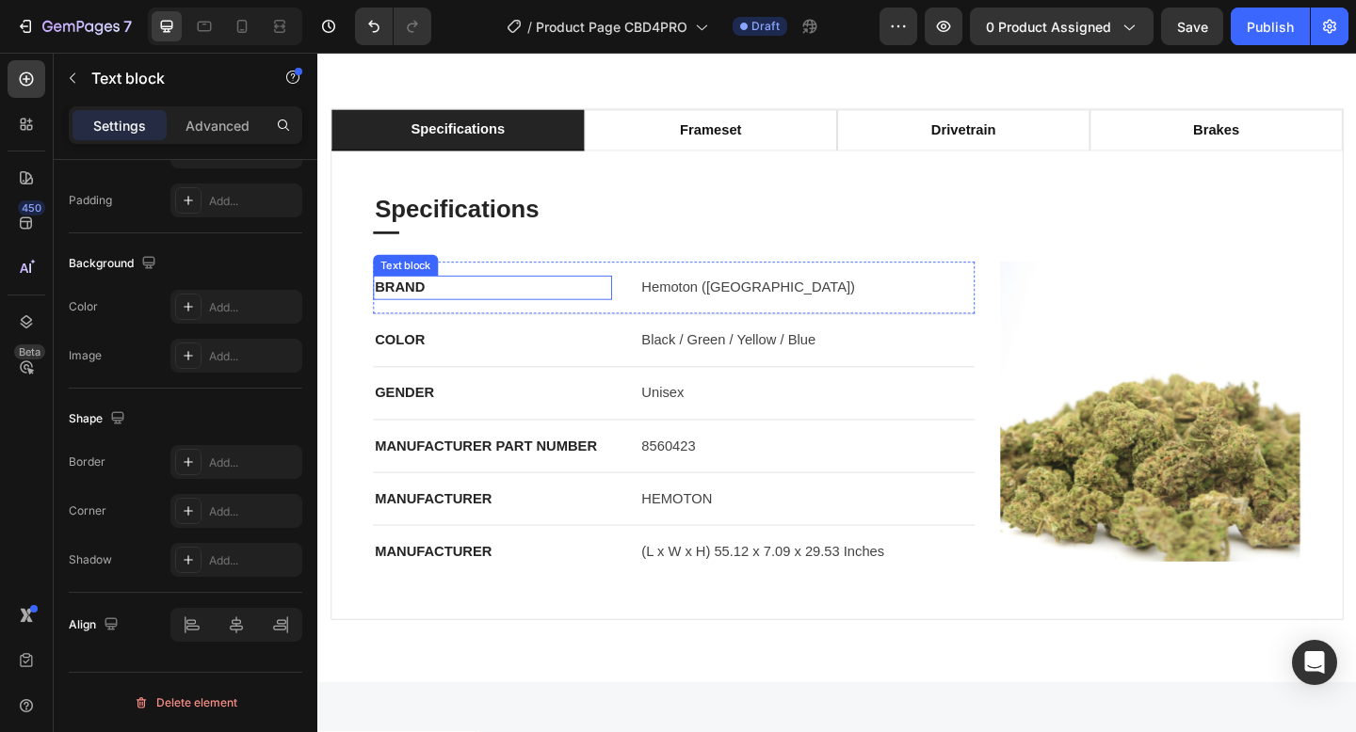
scroll to position [0, 0]
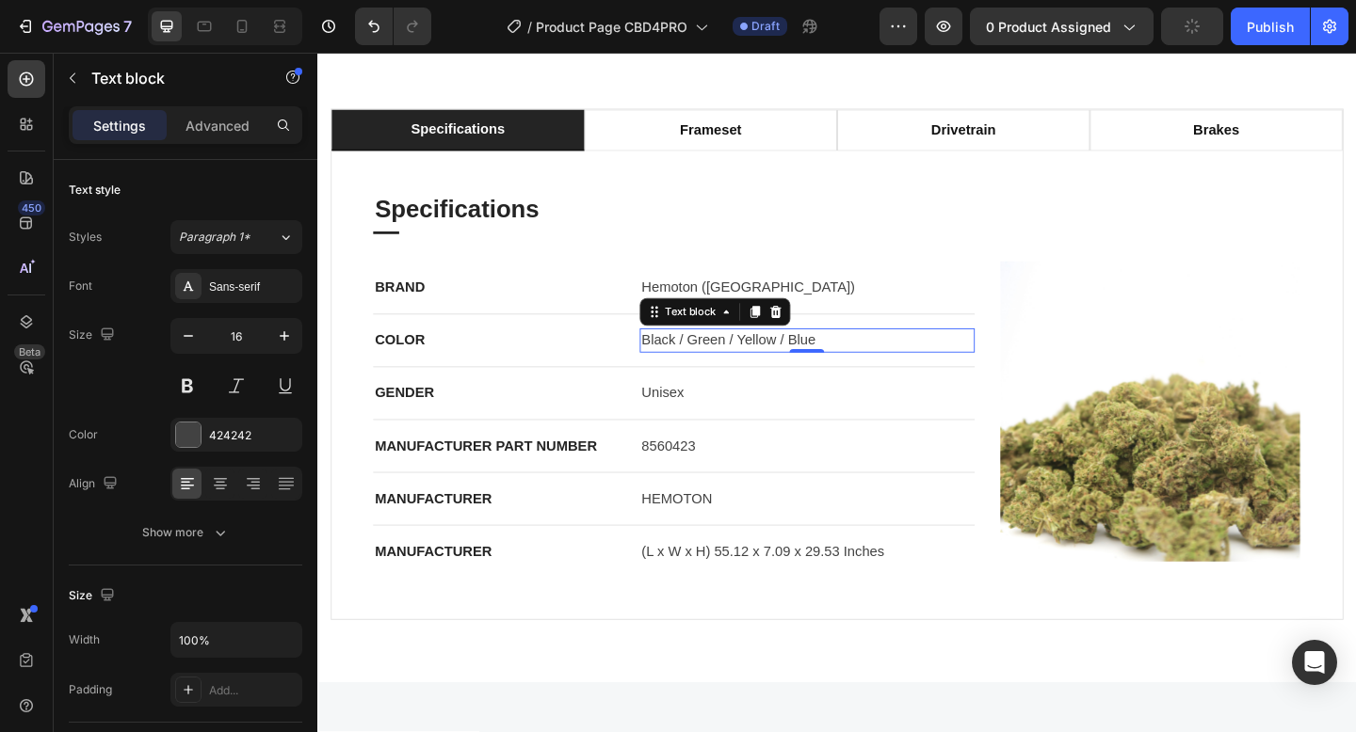
click at [763, 361] on p "Black / Green / Yellow / Blue" at bounding box center [849, 366] width 361 height 23
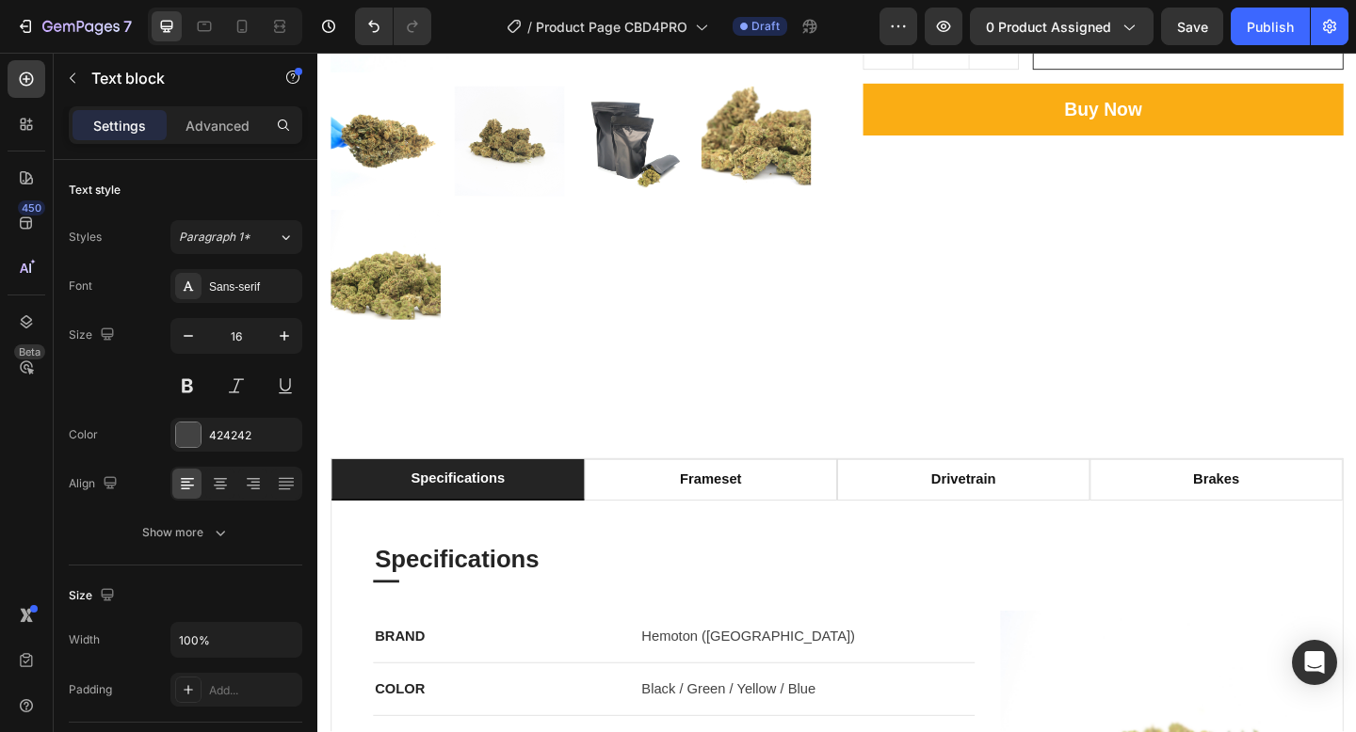
scroll to position [633, 0]
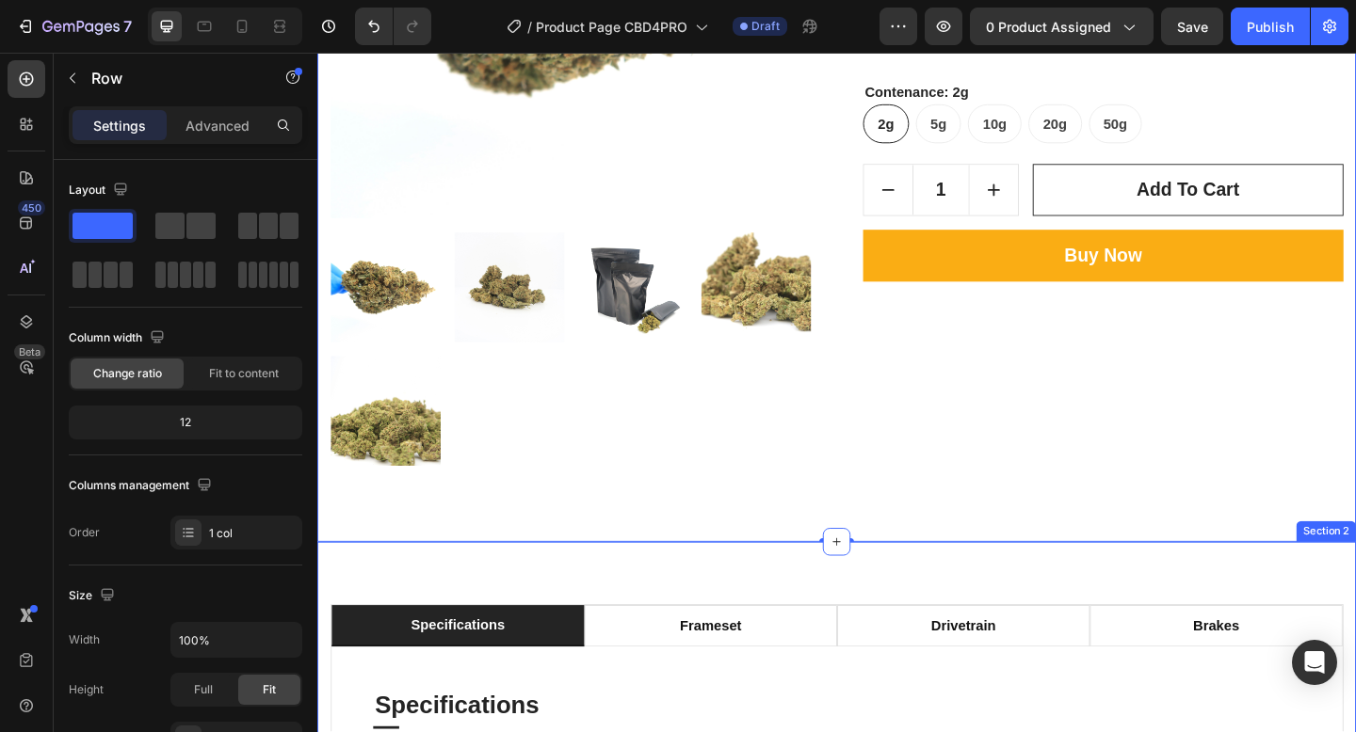
scroll to position [304, 0]
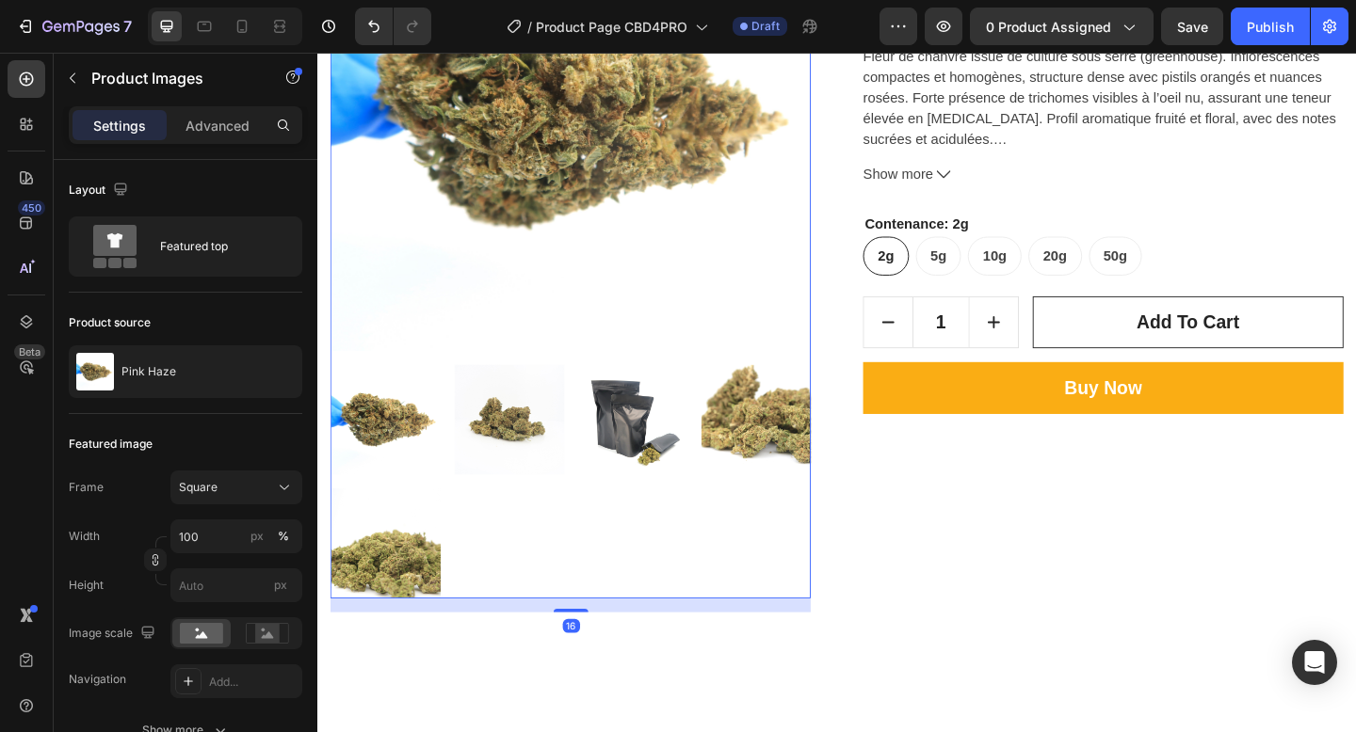
click at [709, 244] on img at bounding box center [592, 116] width 523 height 523
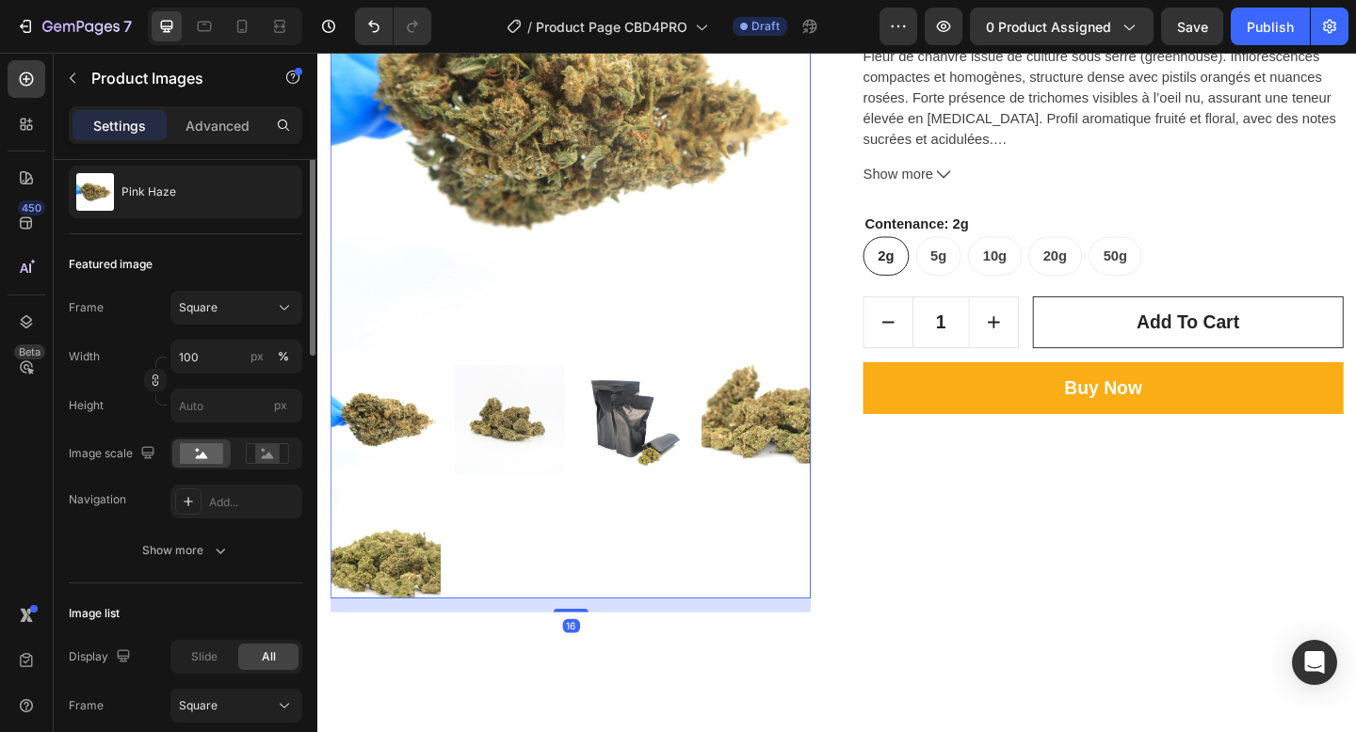
scroll to position [182, 0]
click at [233, 367] on input "100" at bounding box center [236, 355] width 132 height 34
type input "2"
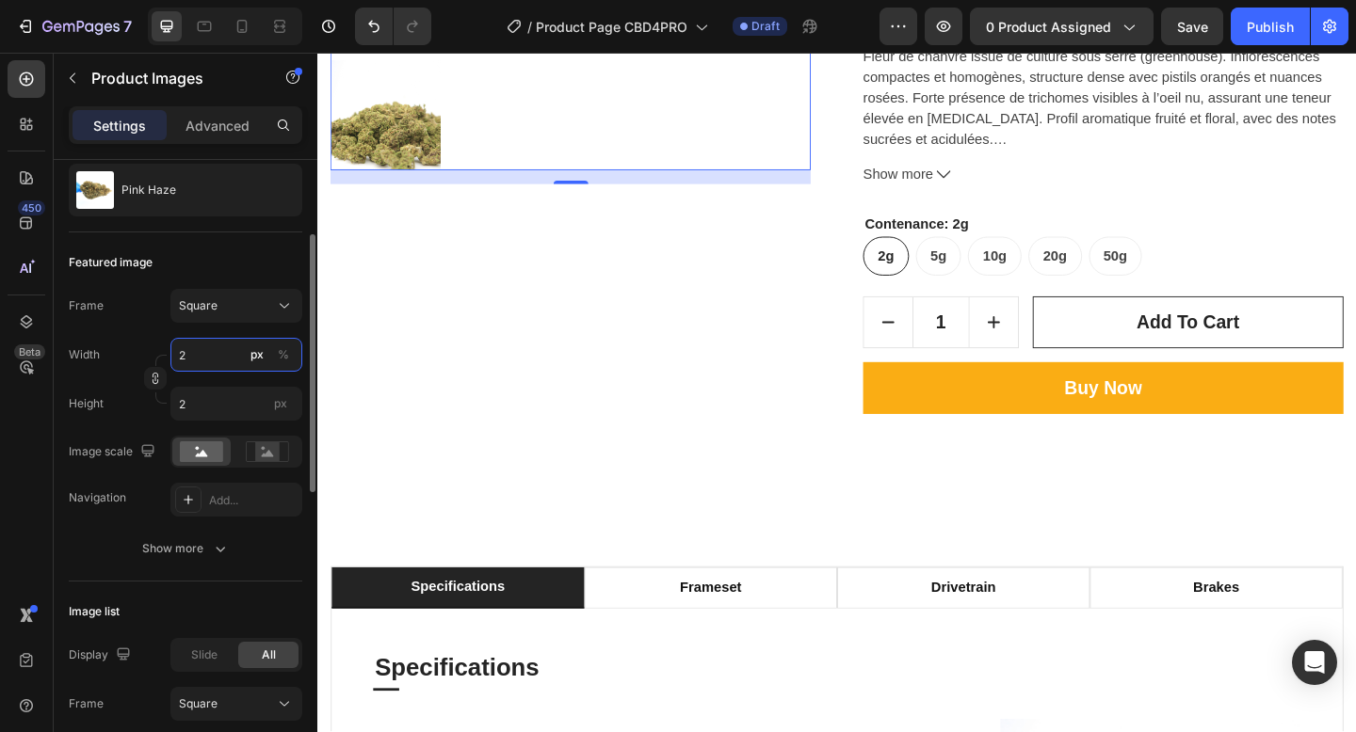
type input "20"
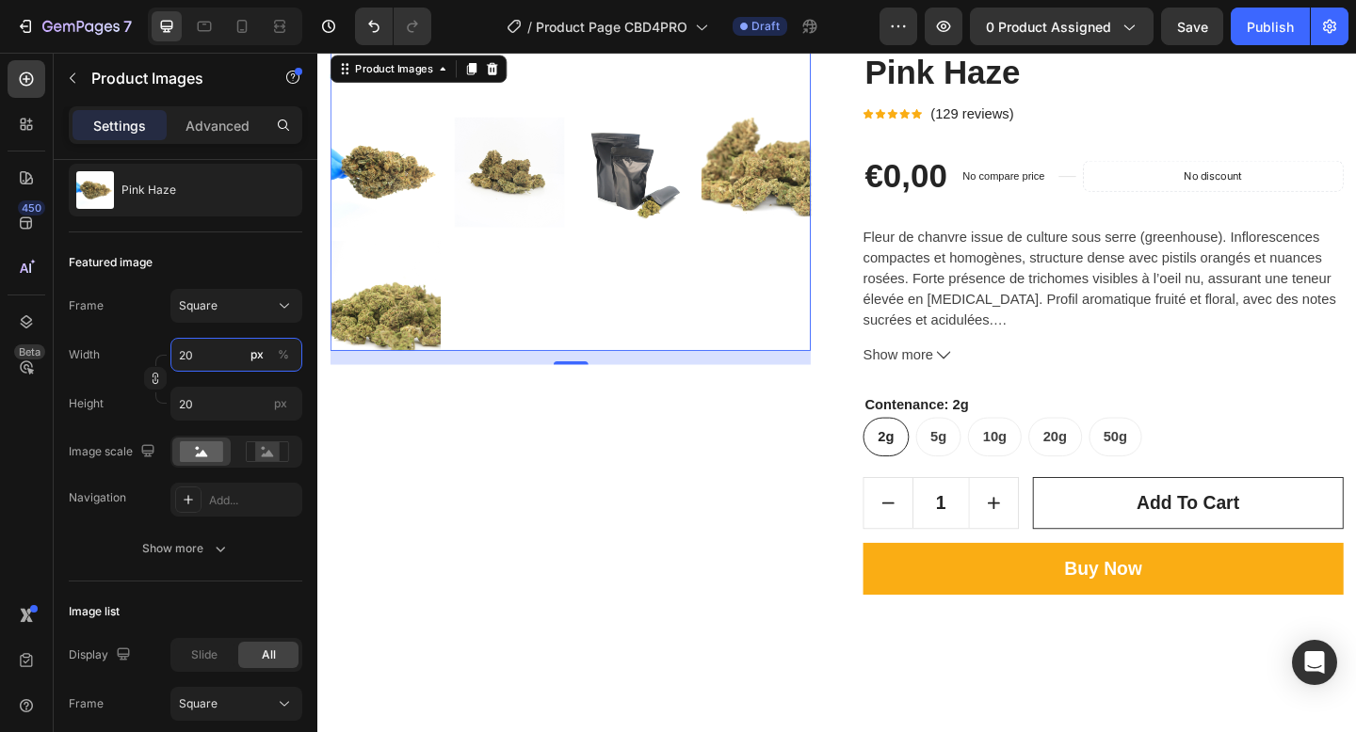
scroll to position [0, 0]
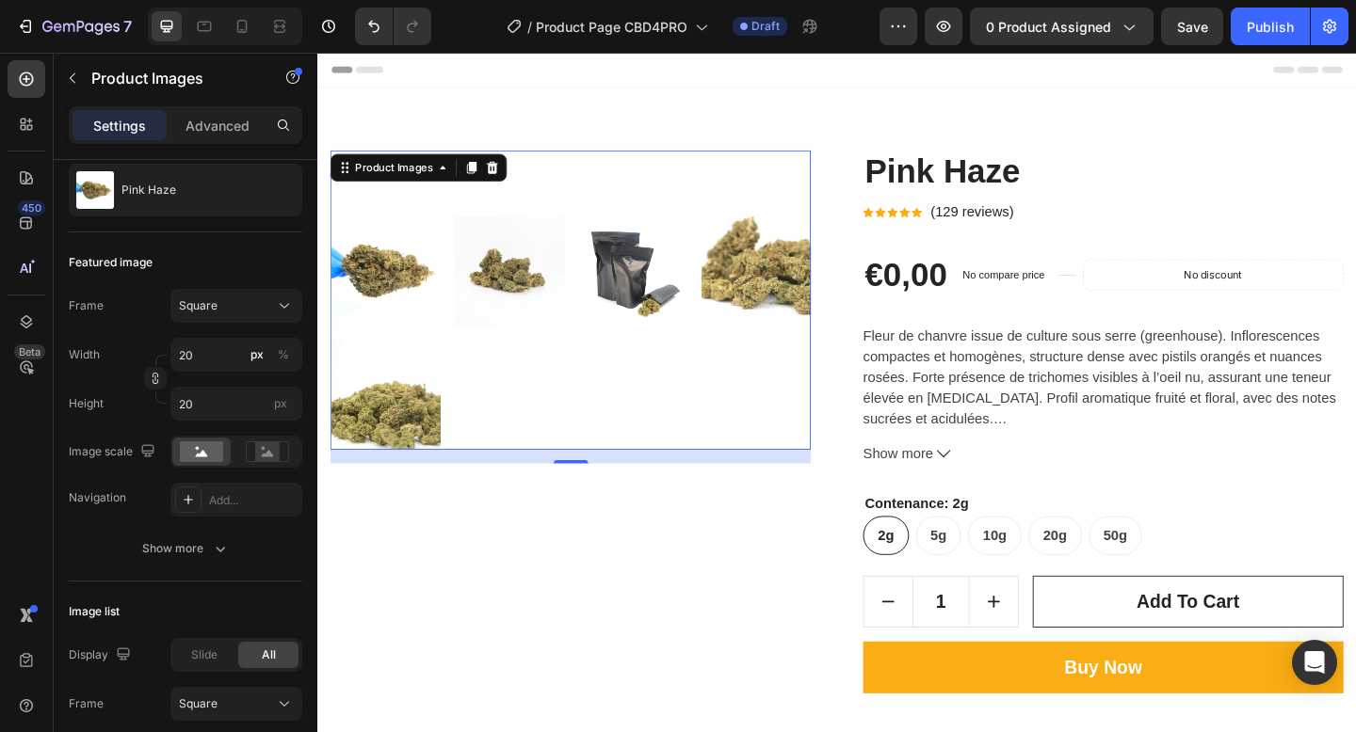
click at [791, 683] on div "Product Images 16" at bounding box center [592, 469] width 523 height 621
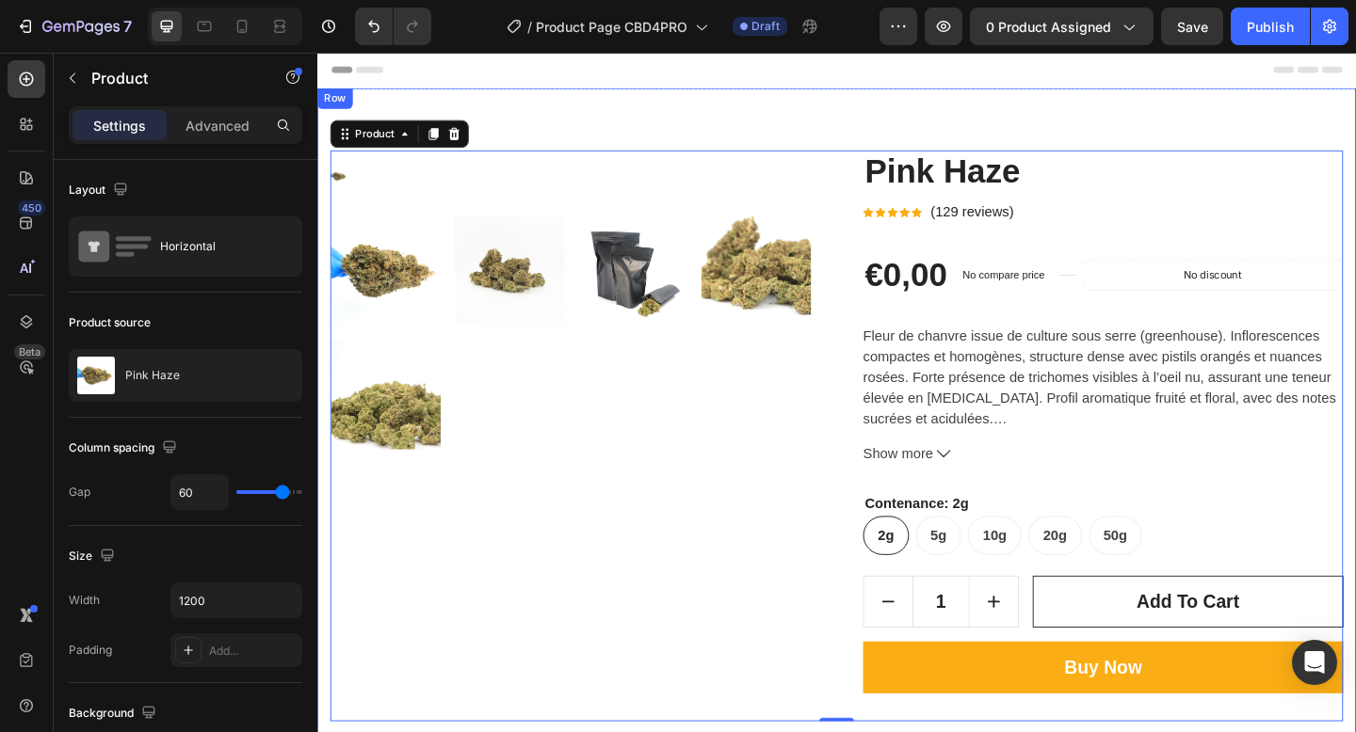
click at [657, 112] on div "Product Images Pink Haze Product Title Icon Icon Icon Icon Icon Icon List Hoz (…" at bounding box center [882, 469] width 1130 height 757
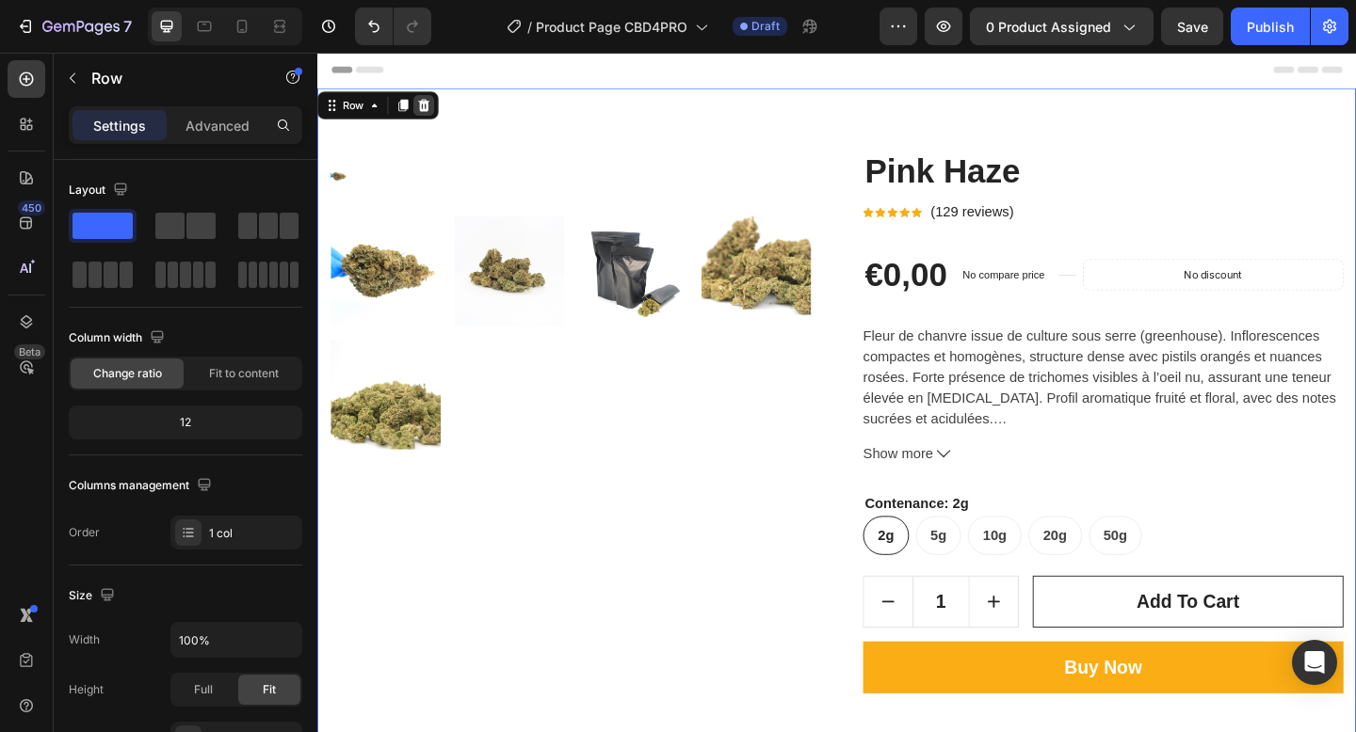
click at [430, 110] on icon at bounding box center [433, 110] width 15 height 15
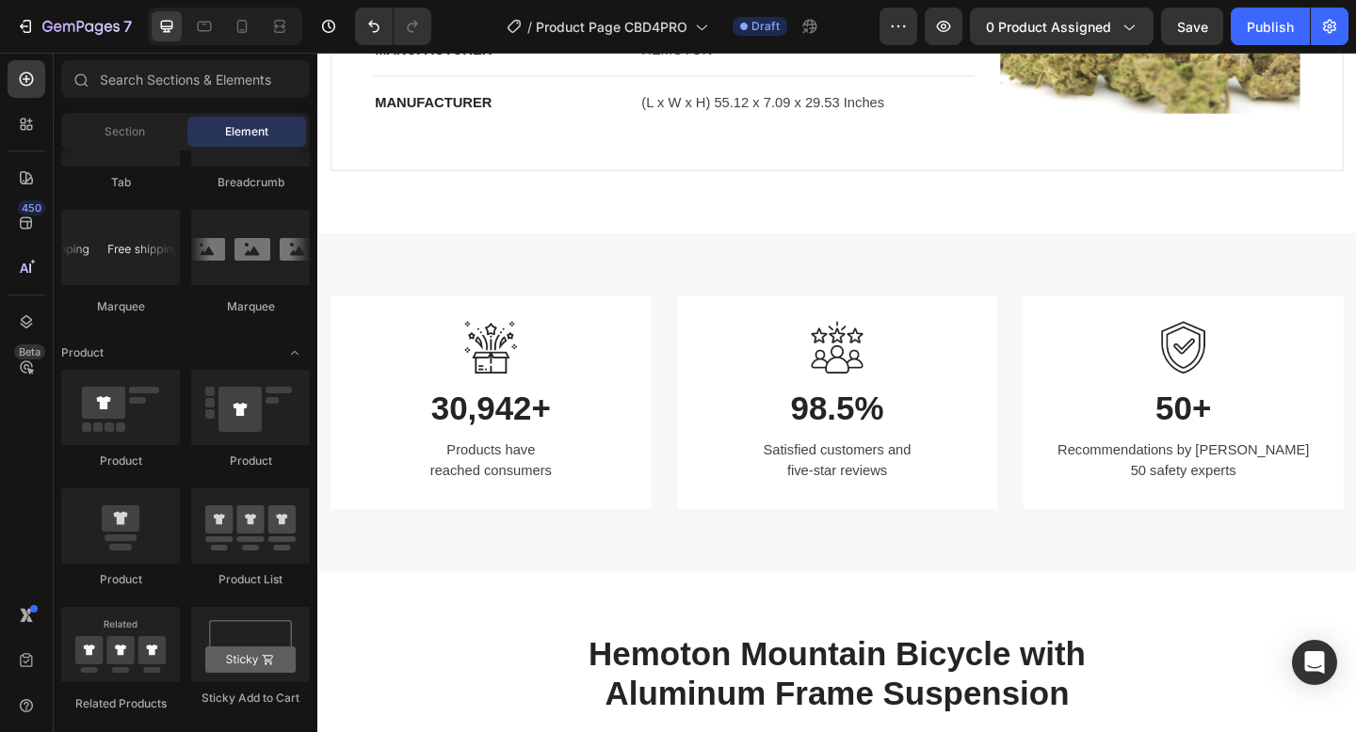
scroll to position [590, 0]
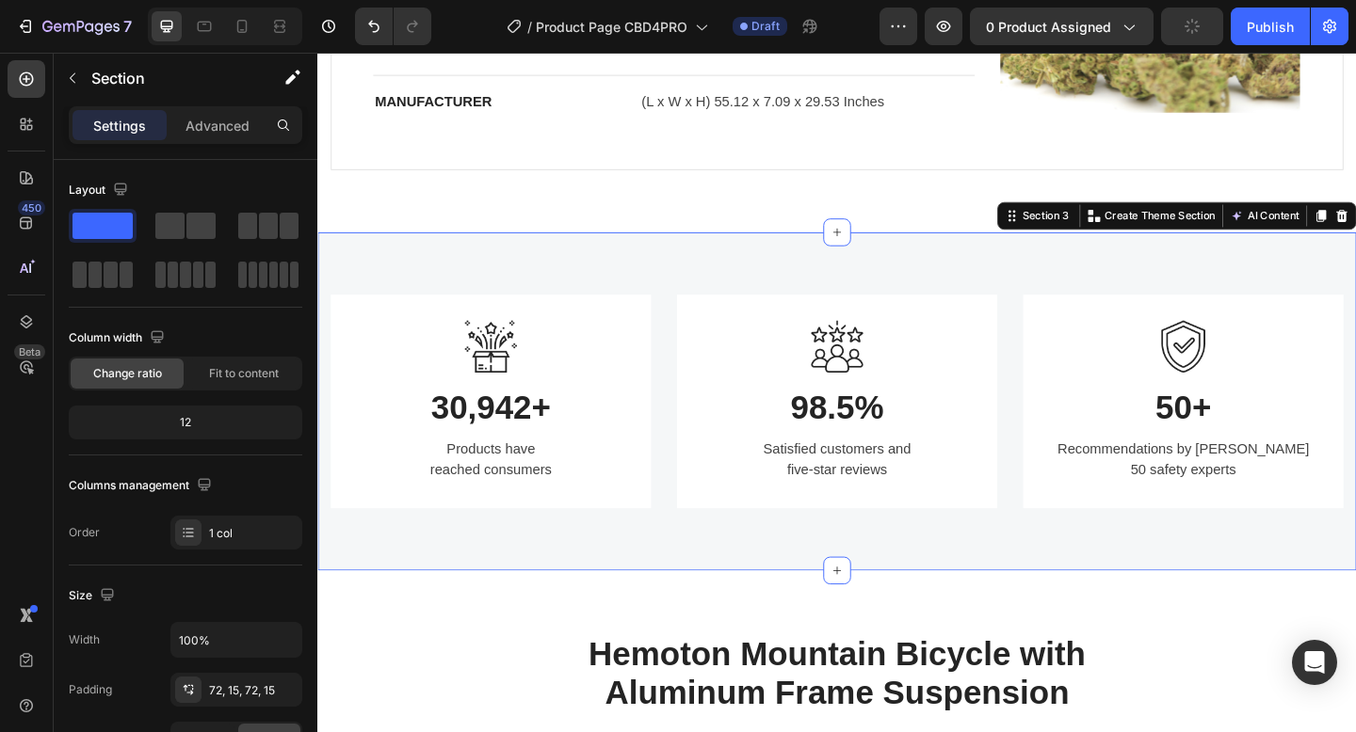
click at [792, 284] on div "Image 30,942+ Heading Products have reached consumers Text block Row Image 98.5…" at bounding box center [882, 432] width 1130 height 367
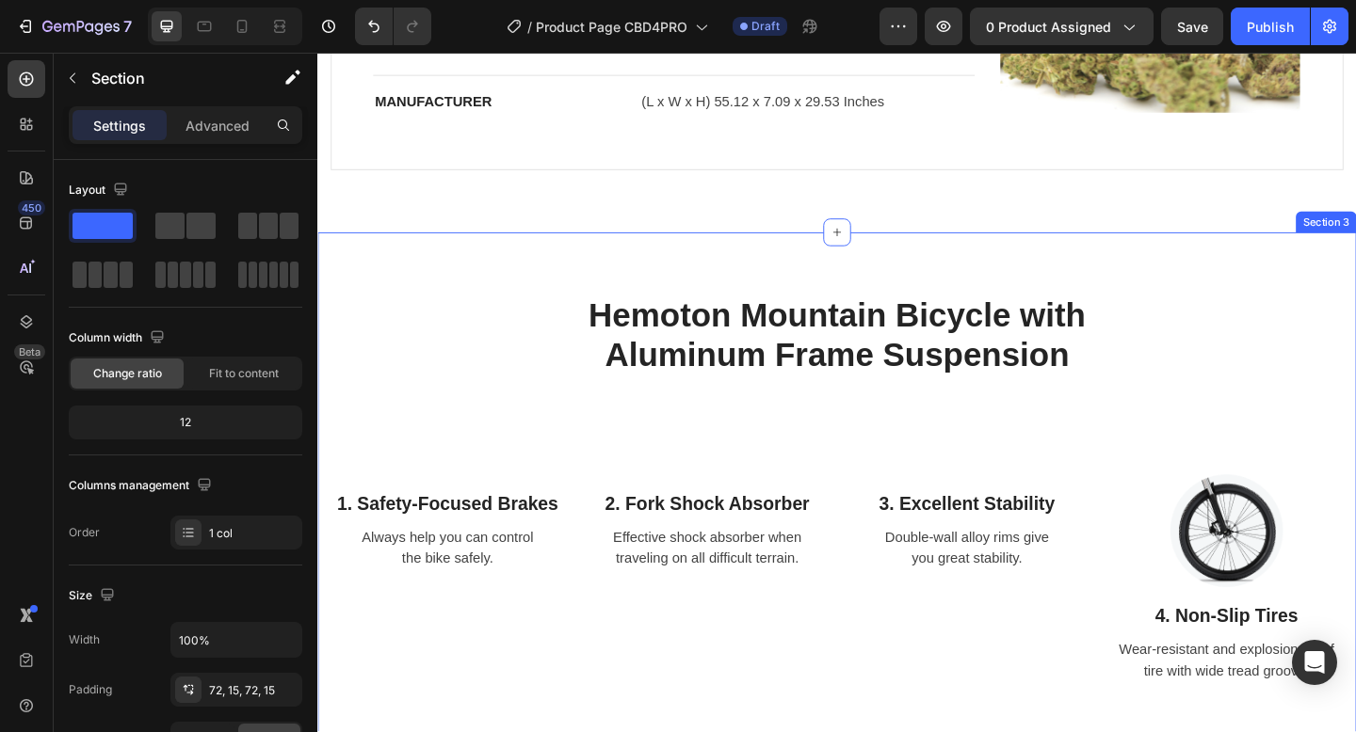
click at [1110, 309] on div "Hemoton Mountain Bicycle with Aluminum Frame Suspension Heading Image Row Image…" at bounding box center [882, 702] width 1130 height 906
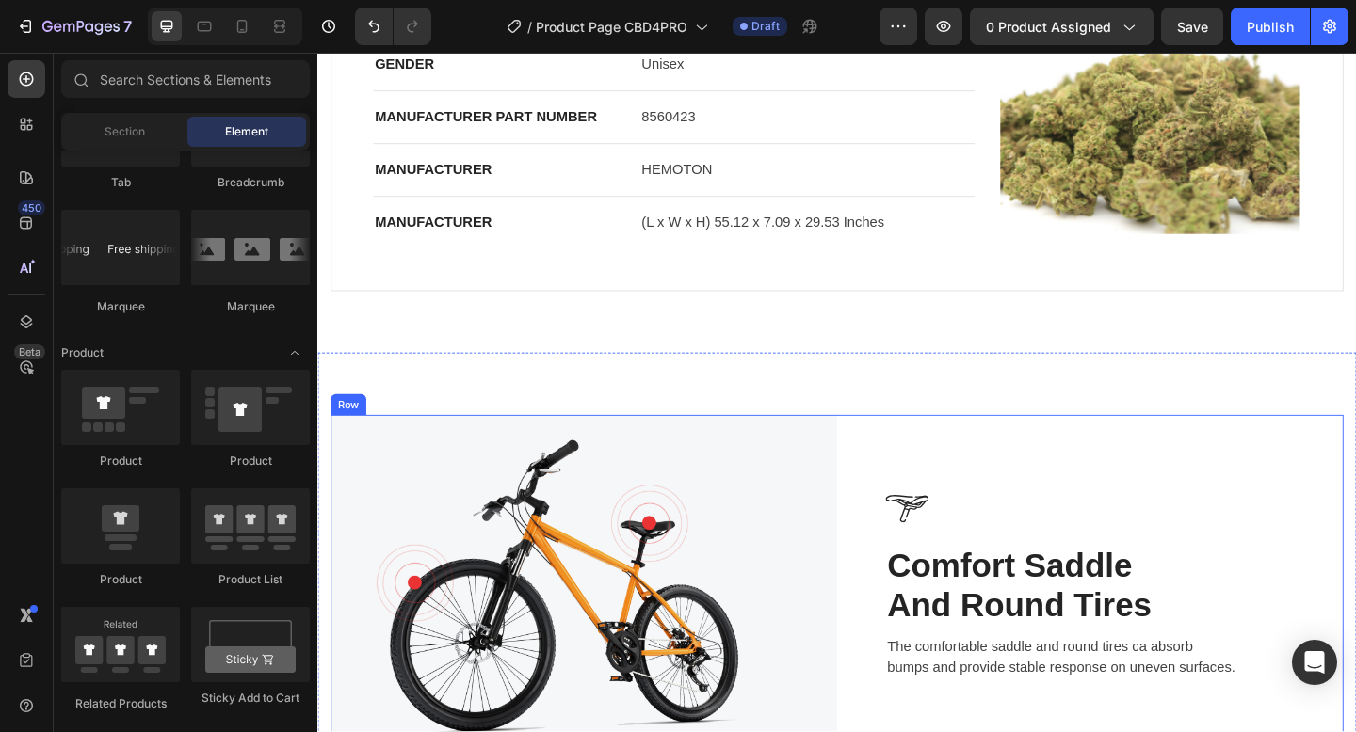
scroll to position [455, 0]
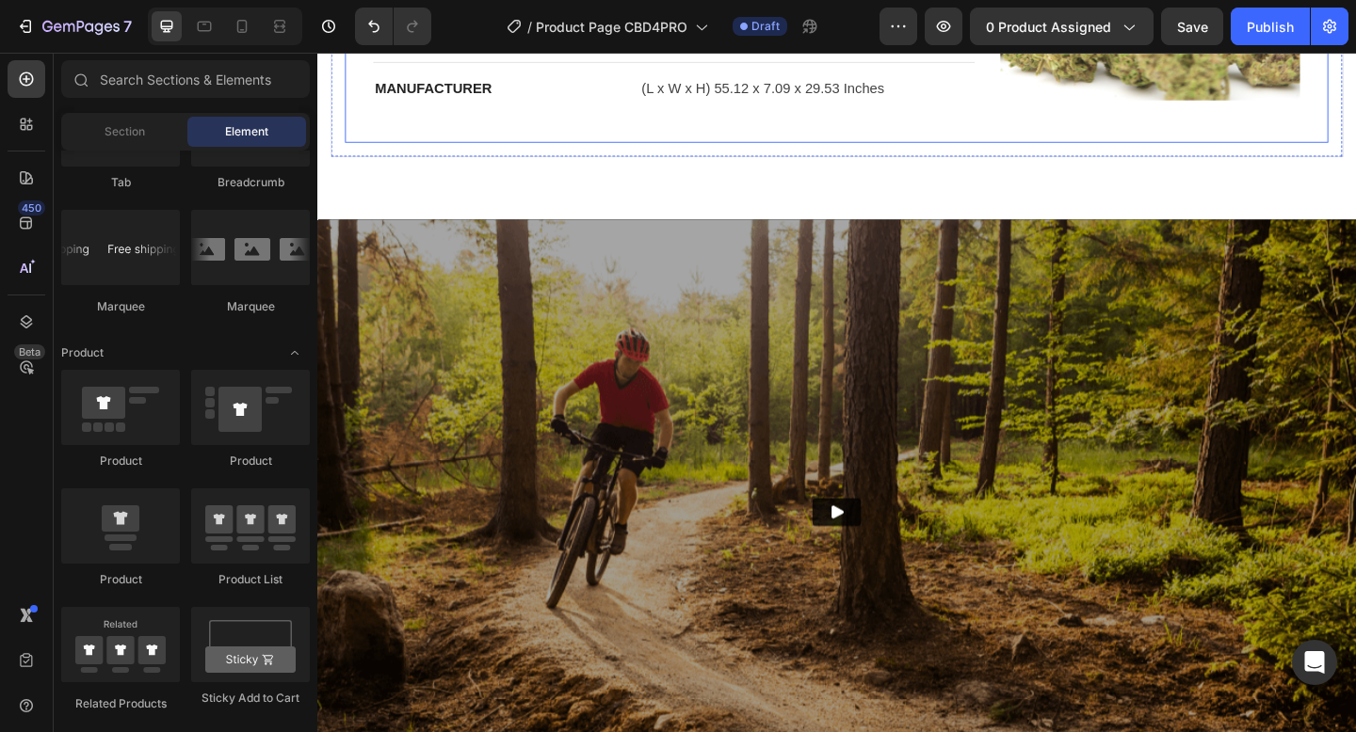
scroll to position [605, 0]
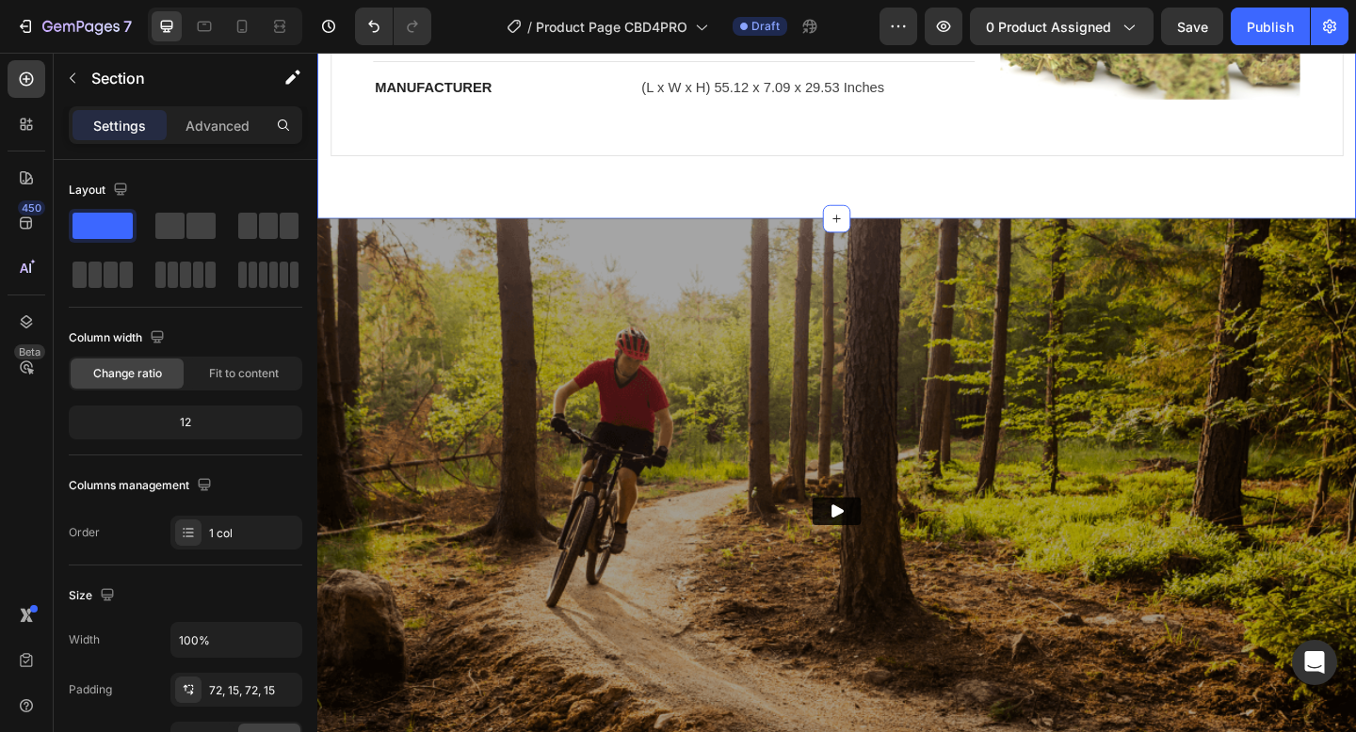
click at [1021, 233] on img at bounding box center [882, 550] width 1130 height 635
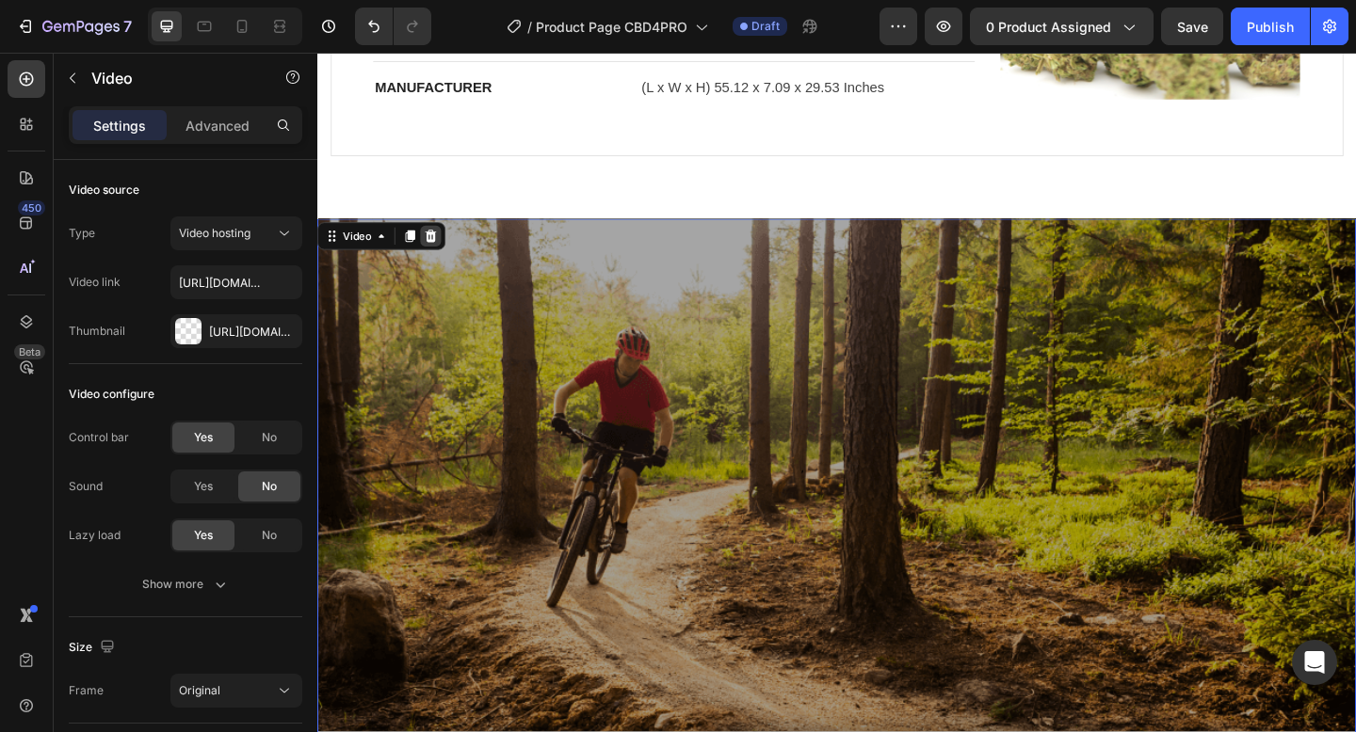
click at [441, 255] on icon at bounding box center [441, 252] width 12 height 13
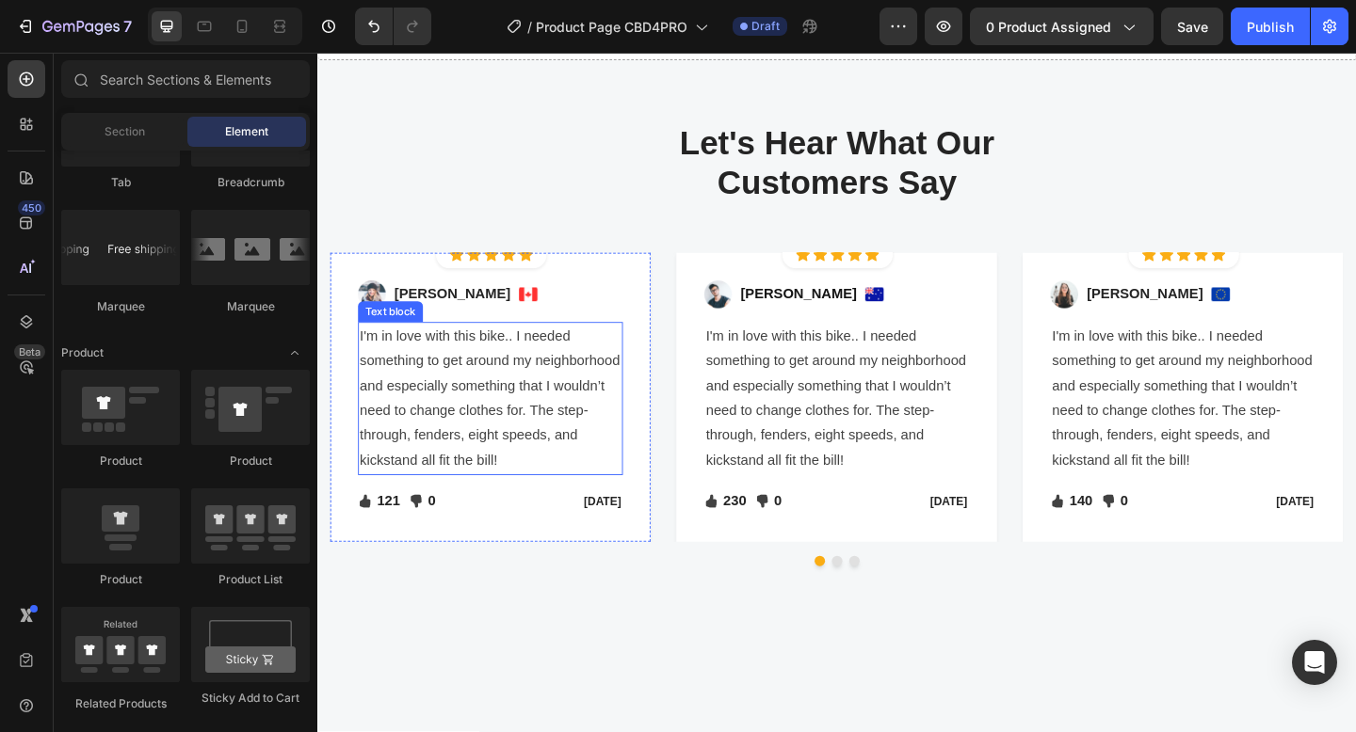
scroll to position [724, 0]
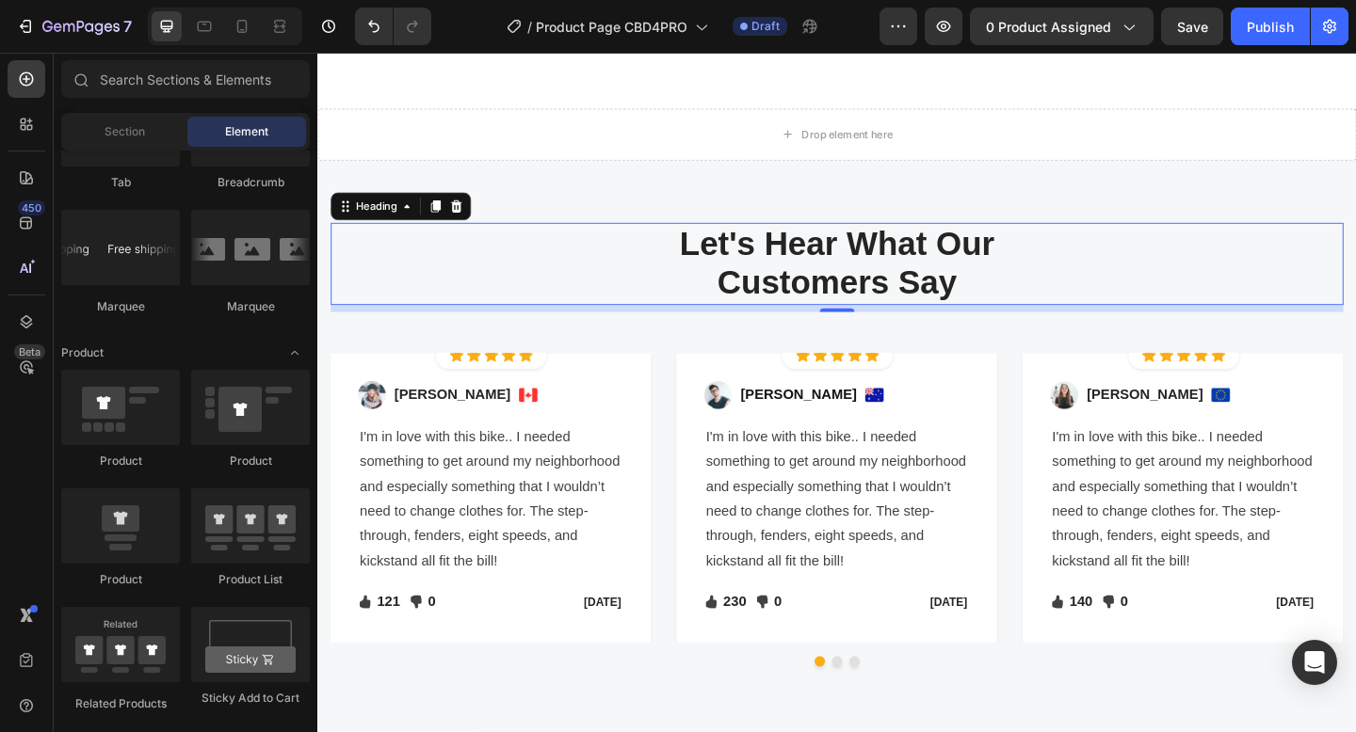
click at [609, 289] on p "Let's Hear What Our Customers Say" at bounding box center [882, 283] width 1098 height 86
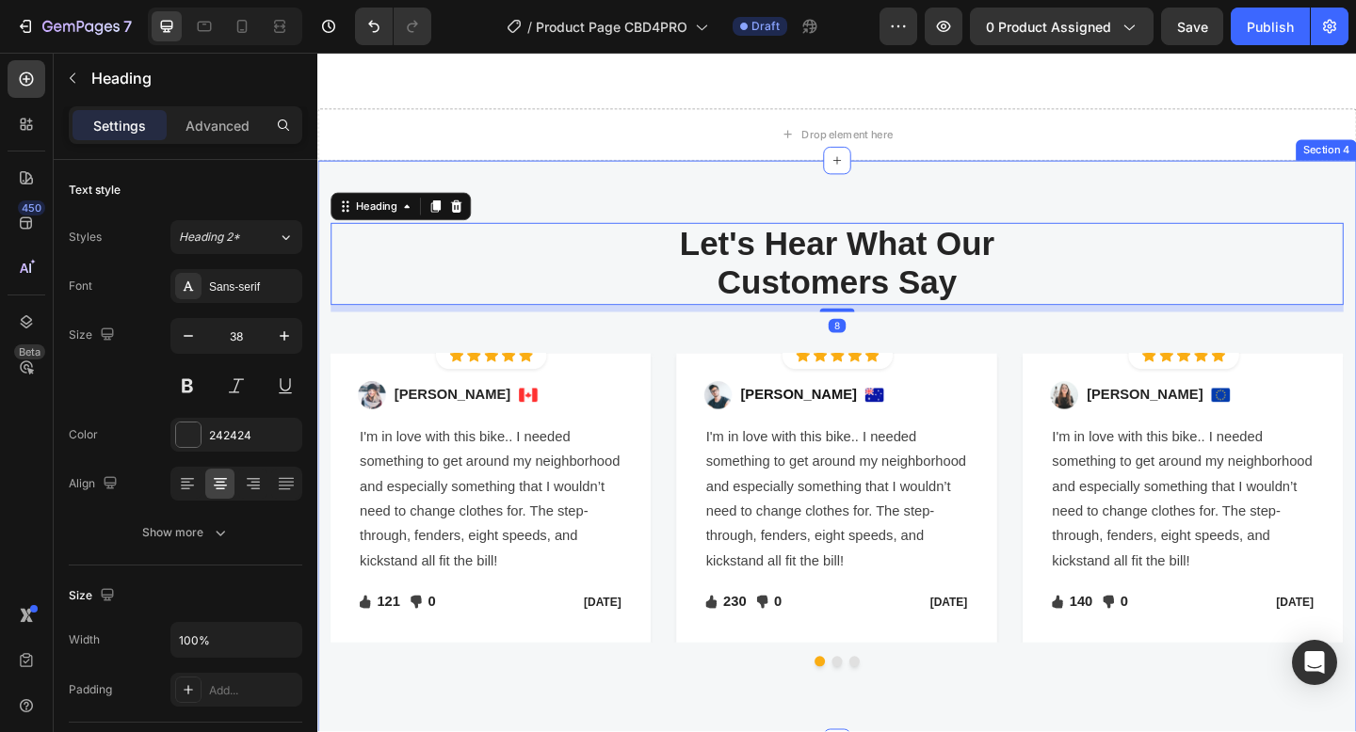
click at [1203, 199] on div "Let's Hear What Our Customers Say Heading 8 Row Image Icon Icon Icon Icon Icon …" at bounding box center [882, 487] width 1130 height 634
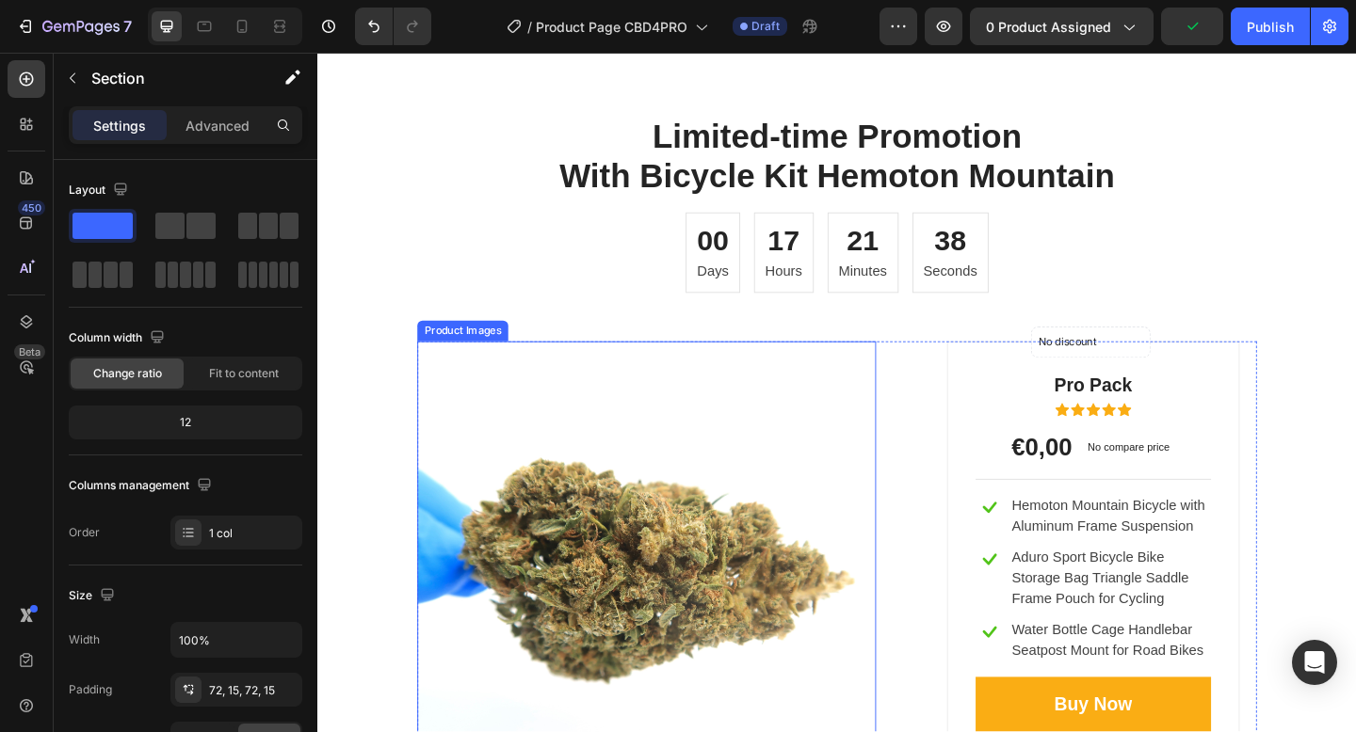
scroll to position [1694, 0]
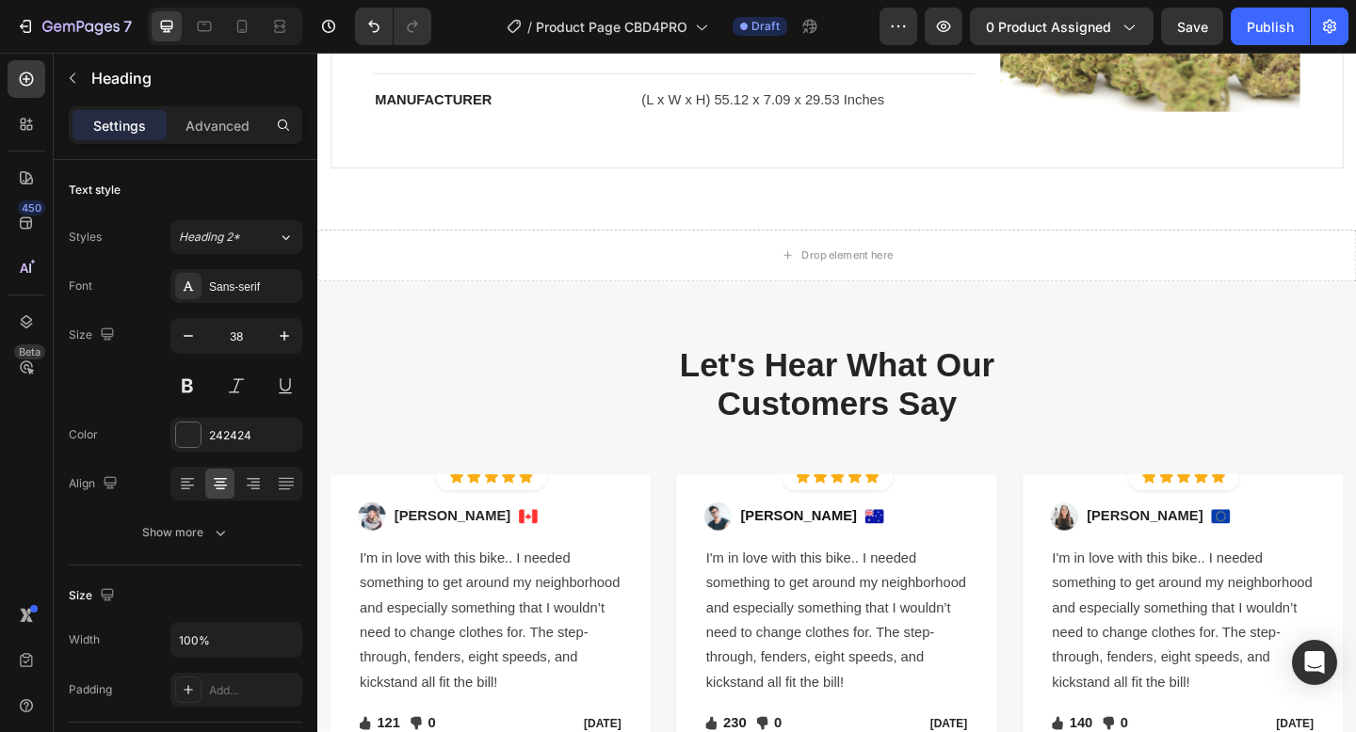
scroll to position [0, 0]
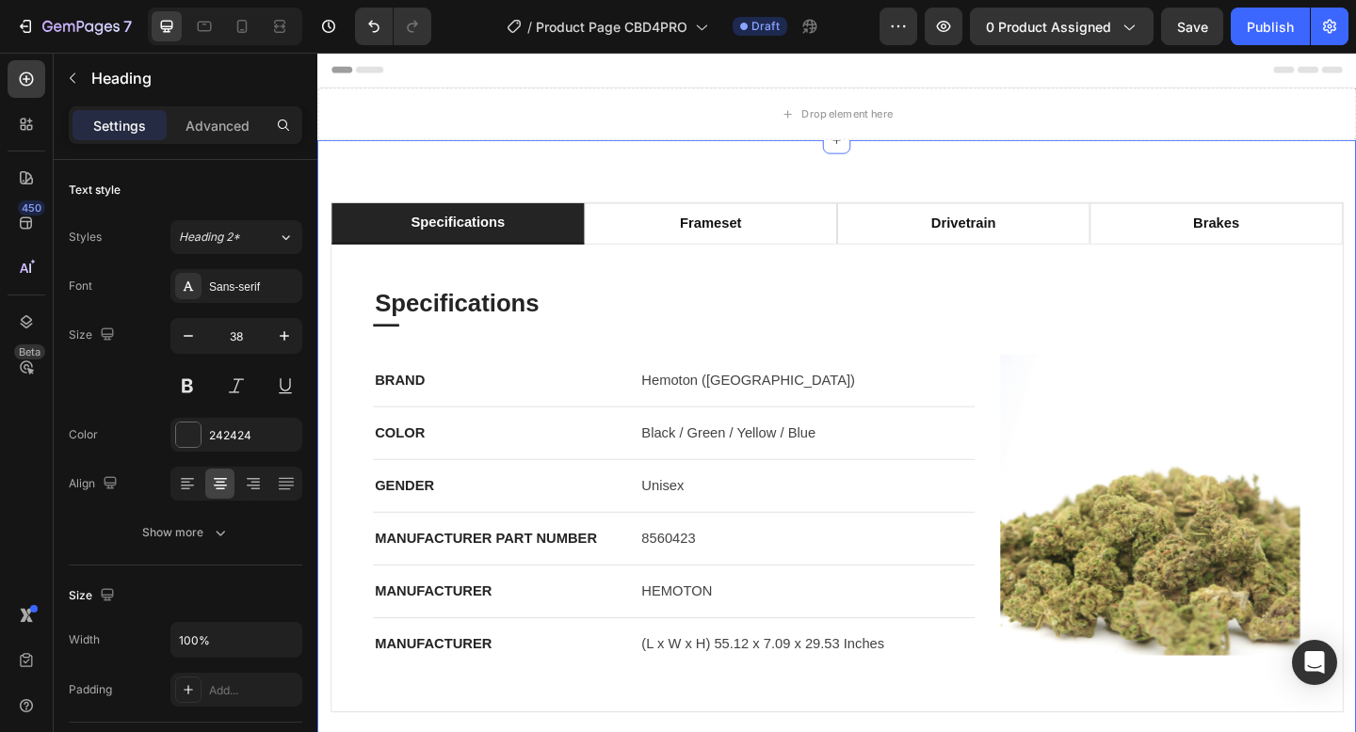
click at [1214, 178] on div "specifications frameset drivetrain brakes Specifications Heading Title Line BRA…" at bounding box center [882, 493] width 1130 height 690
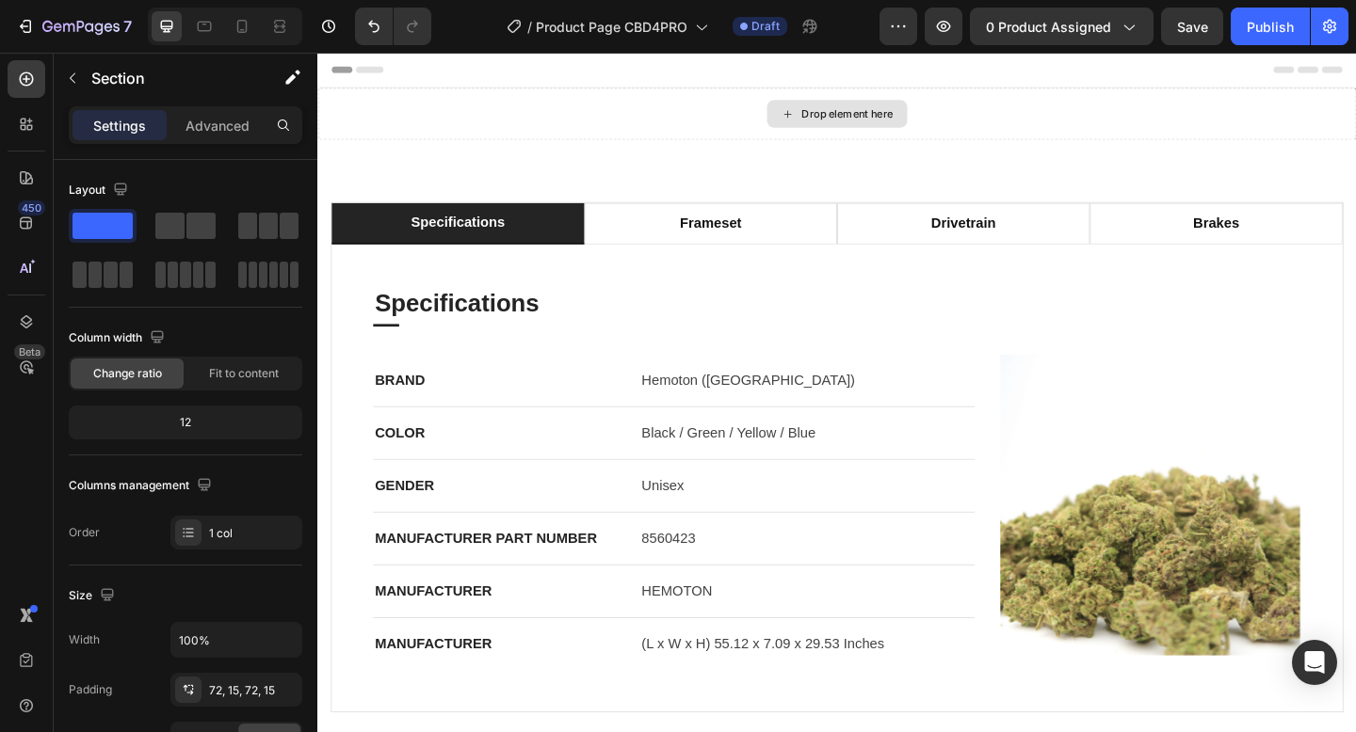
click at [1218, 97] on div "Drop element here" at bounding box center [882, 119] width 1130 height 56
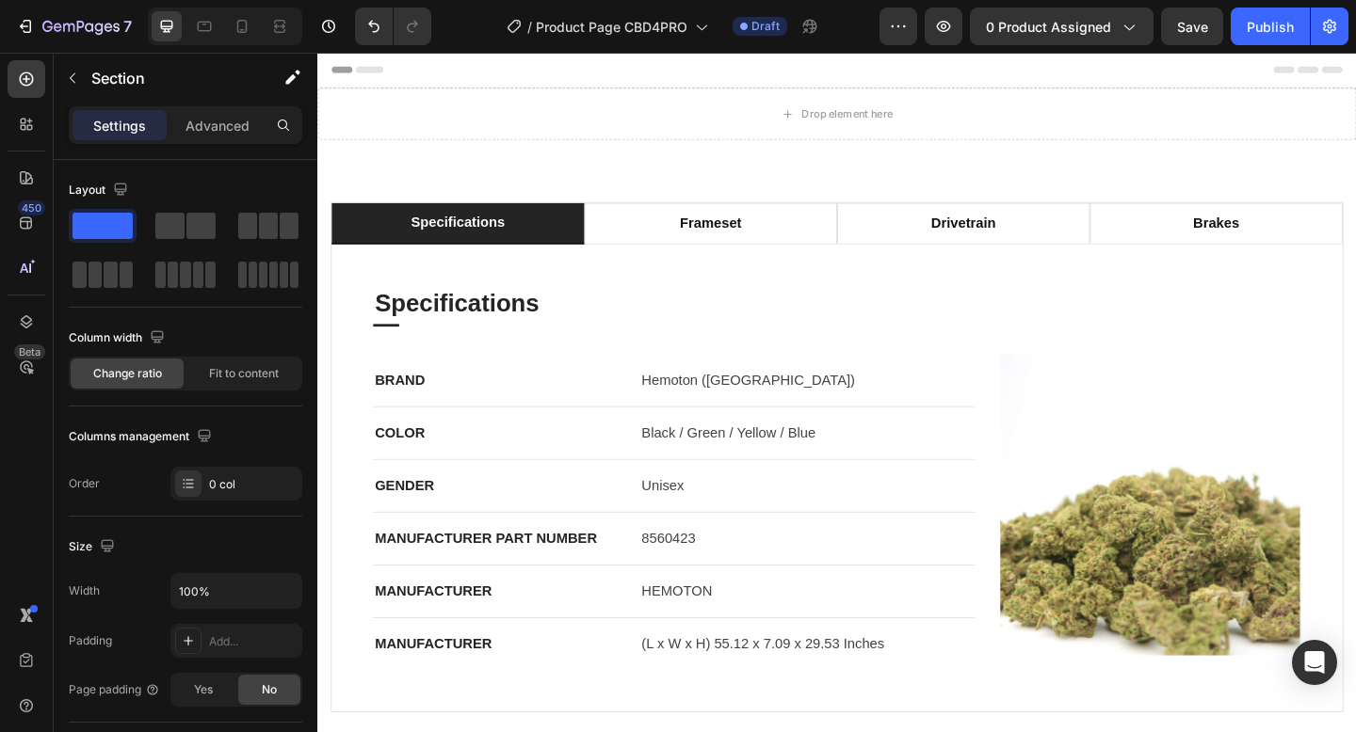
click at [1214, 61] on div "Header" at bounding box center [882, 72] width 1100 height 38
click at [1205, 103] on div "Drop element here" at bounding box center [882, 119] width 1130 height 56
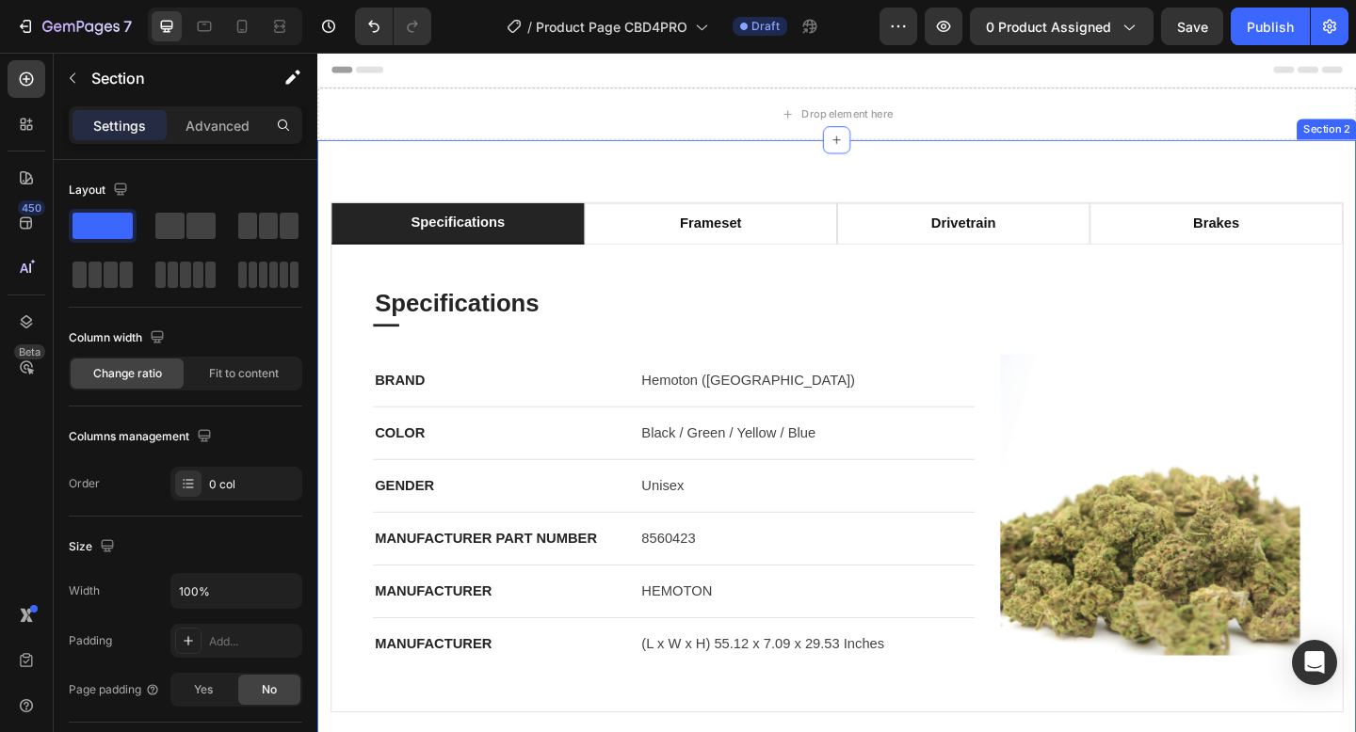
click at [1203, 196] on div "specifications frameset drivetrain brakes Specifications Heading Title Line BRA…" at bounding box center [882, 493] width 1130 height 691
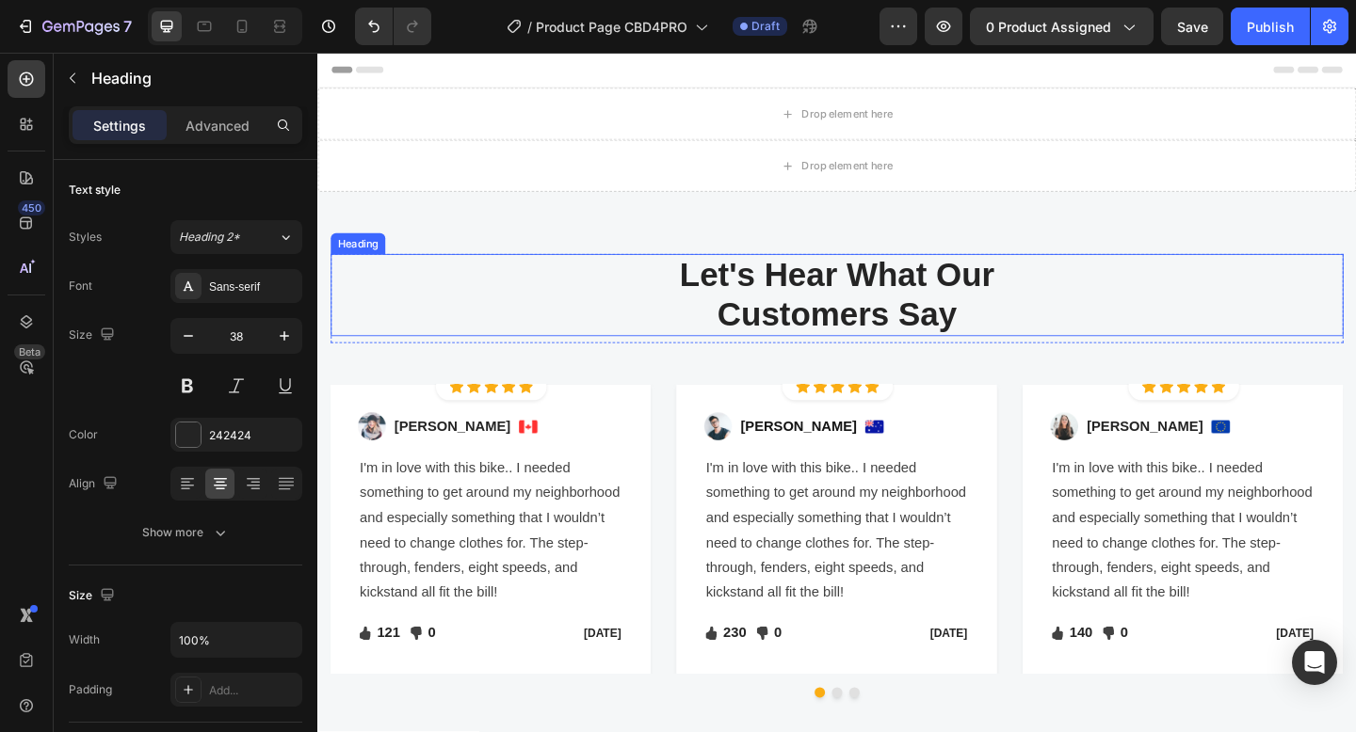
click at [1253, 299] on p "Let's Hear What Our Customers Say" at bounding box center [882, 317] width 1098 height 86
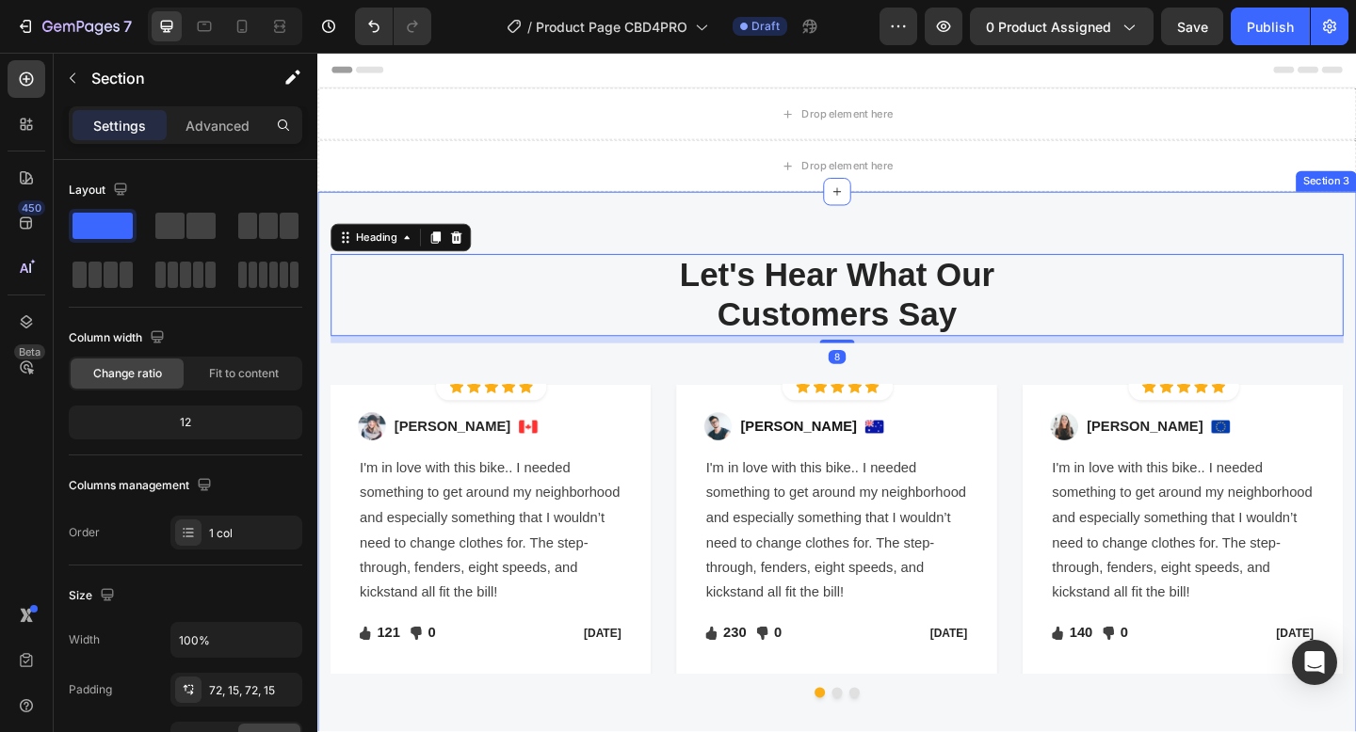
click at [1301, 247] on div "Let's Hear What Our Customers Say Heading 8 Row Image Icon Icon Icon Icon Icon …" at bounding box center [882, 521] width 1130 height 634
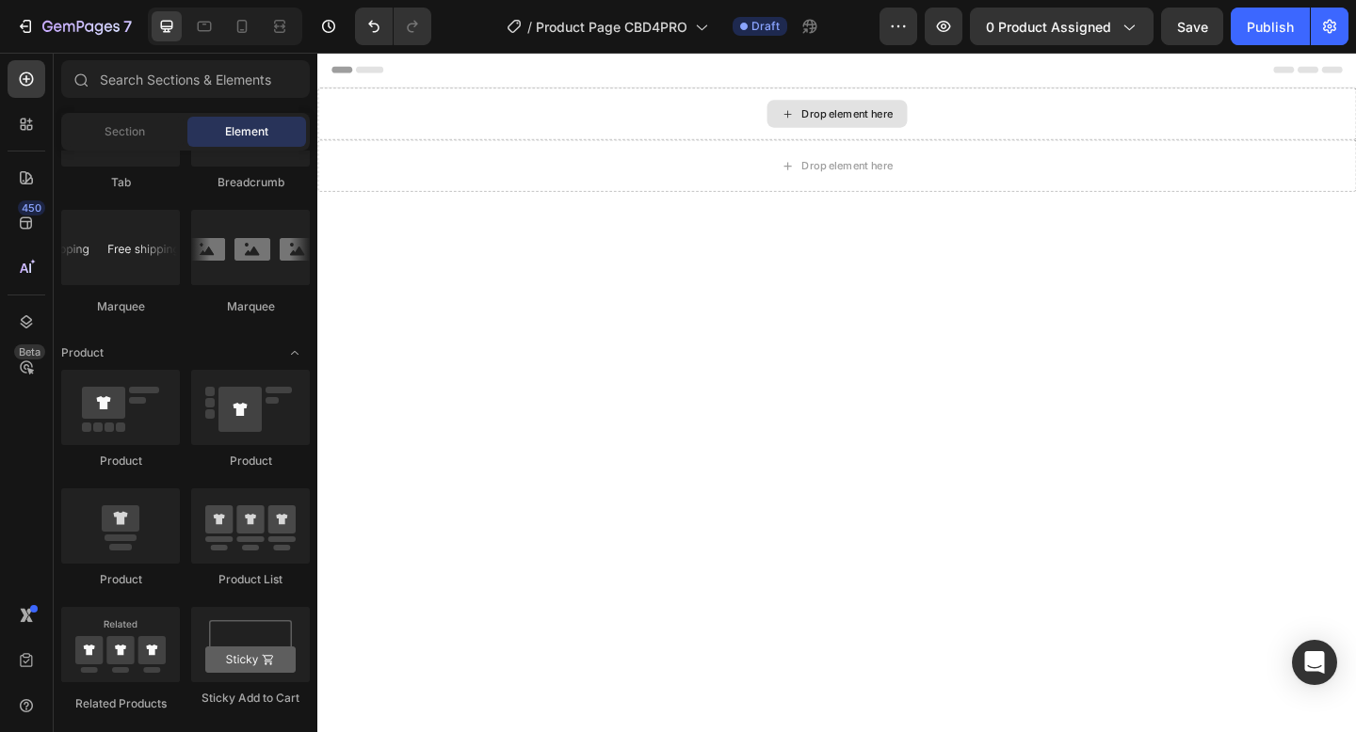
click at [1262, 101] on div "Drop element here" at bounding box center [882, 119] width 1130 height 56
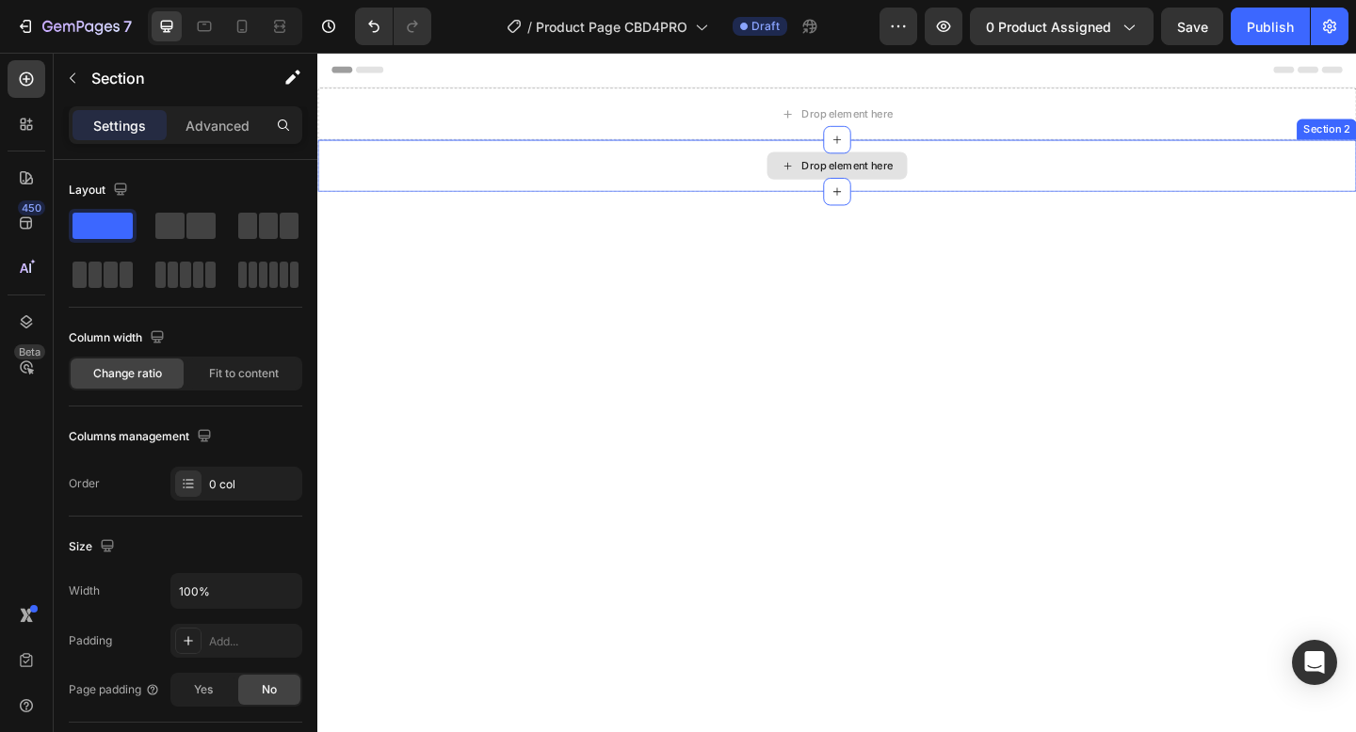
click at [1262, 158] on div "Drop element here" at bounding box center [882, 176] width 1130 height 56
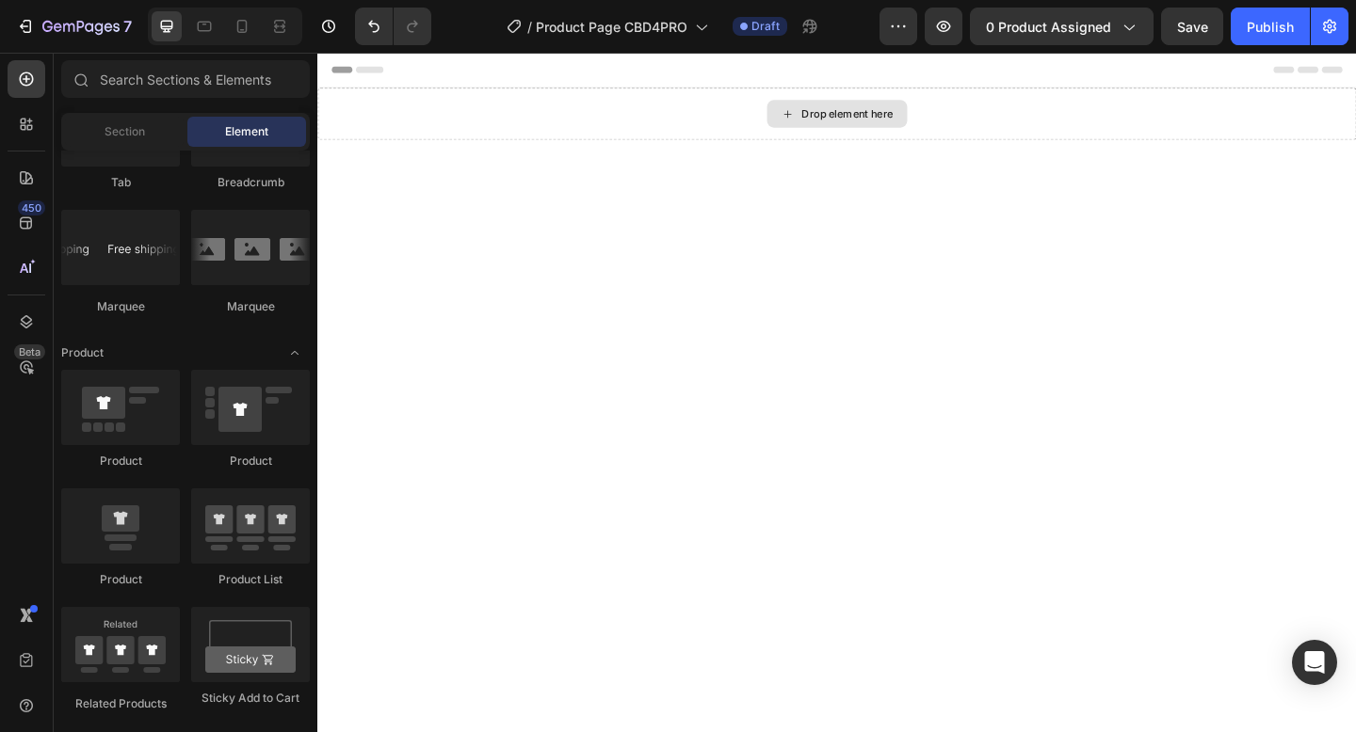
click at [1184, 116] on div "Drop element here" at bounding box center [882, 119] width 1130 height 56
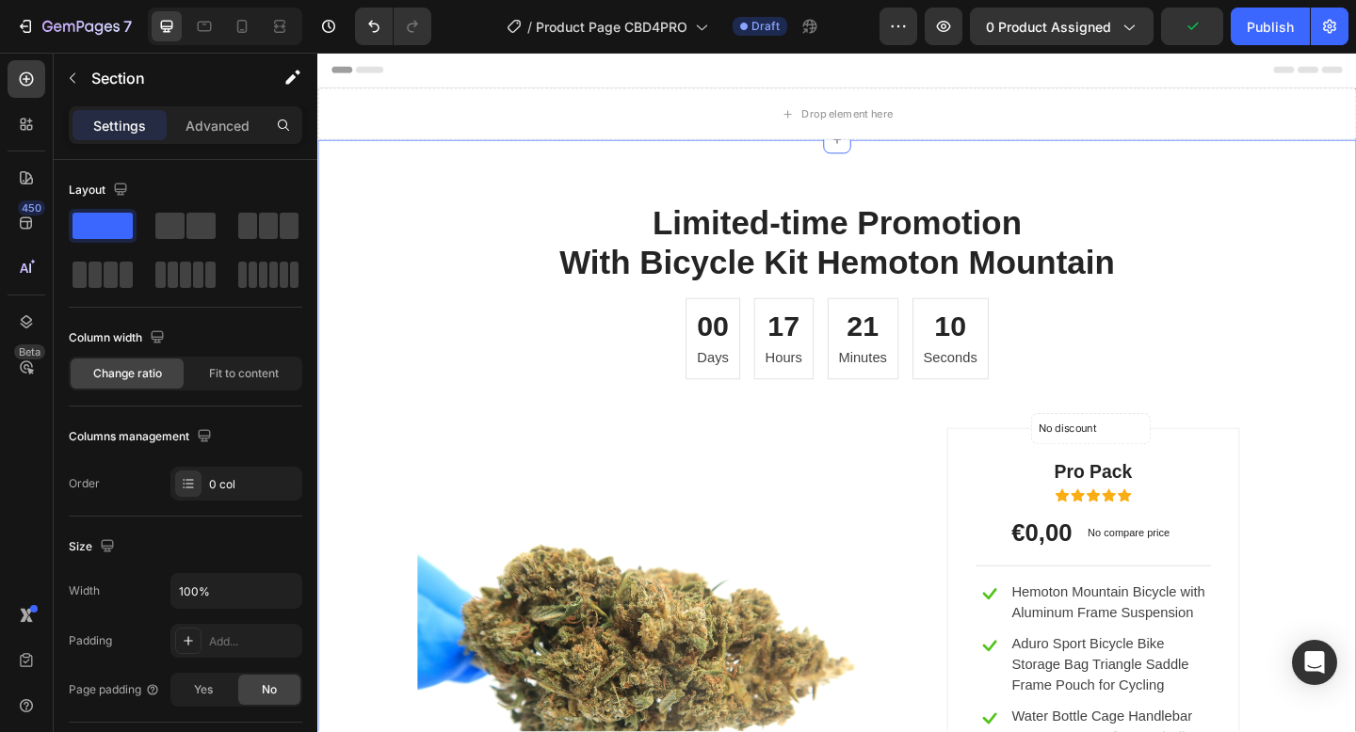
click at [1196, 197] on div "Limited-time Promotion With Bicycle Kit Hemoton Mountain Heading 00 Days 17 Hou…" at bounding box center [882, 587] width 1130 height 879
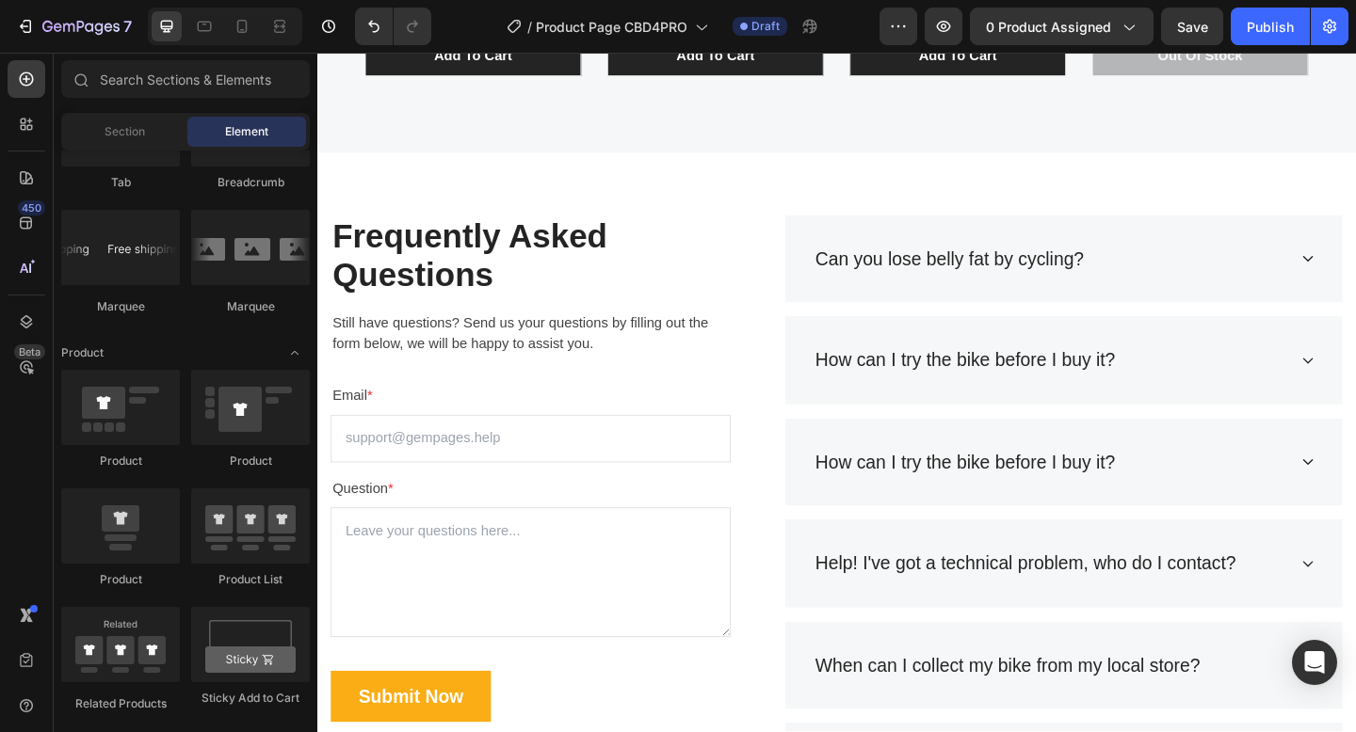
scroll to position [643, 0]
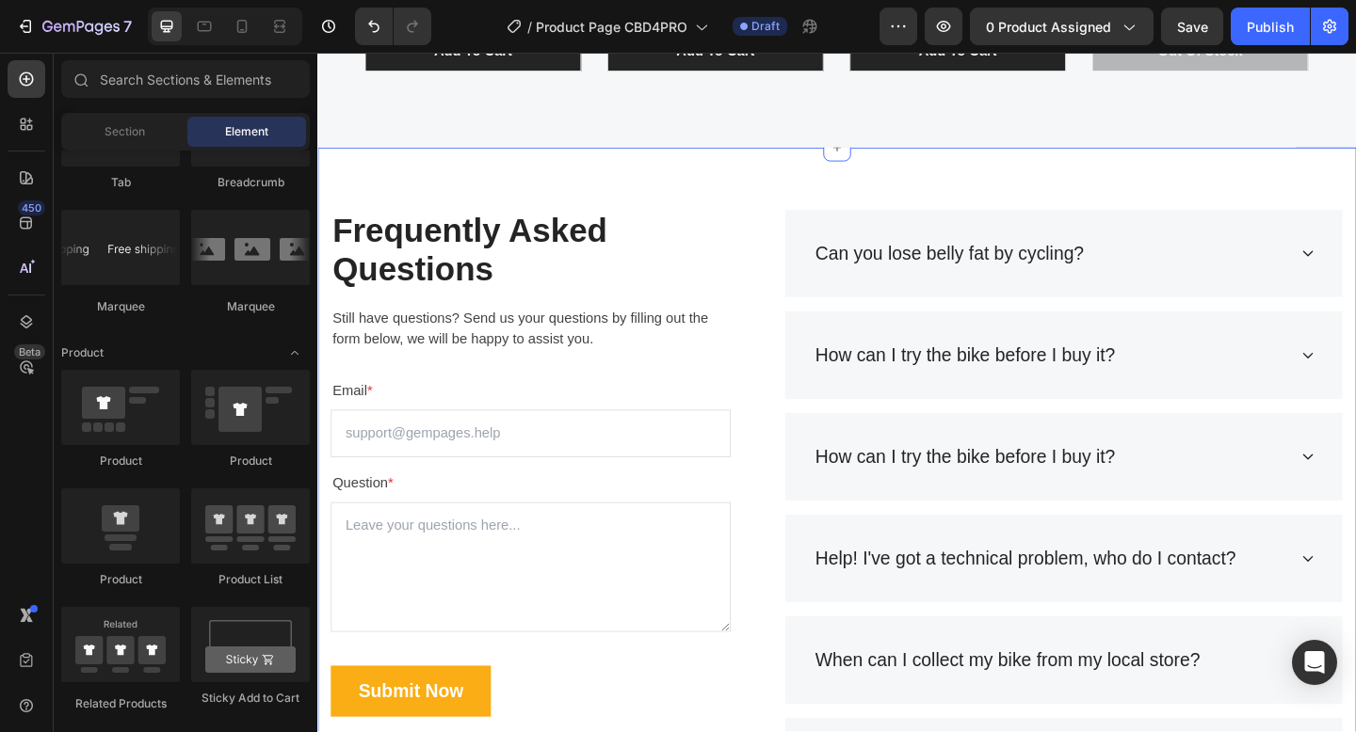
click at [976, 200] on div "Frequently Asked Questions Heading Still have questions? Send us your questions…" at bounding box center [882, 548] width 1130 height 784
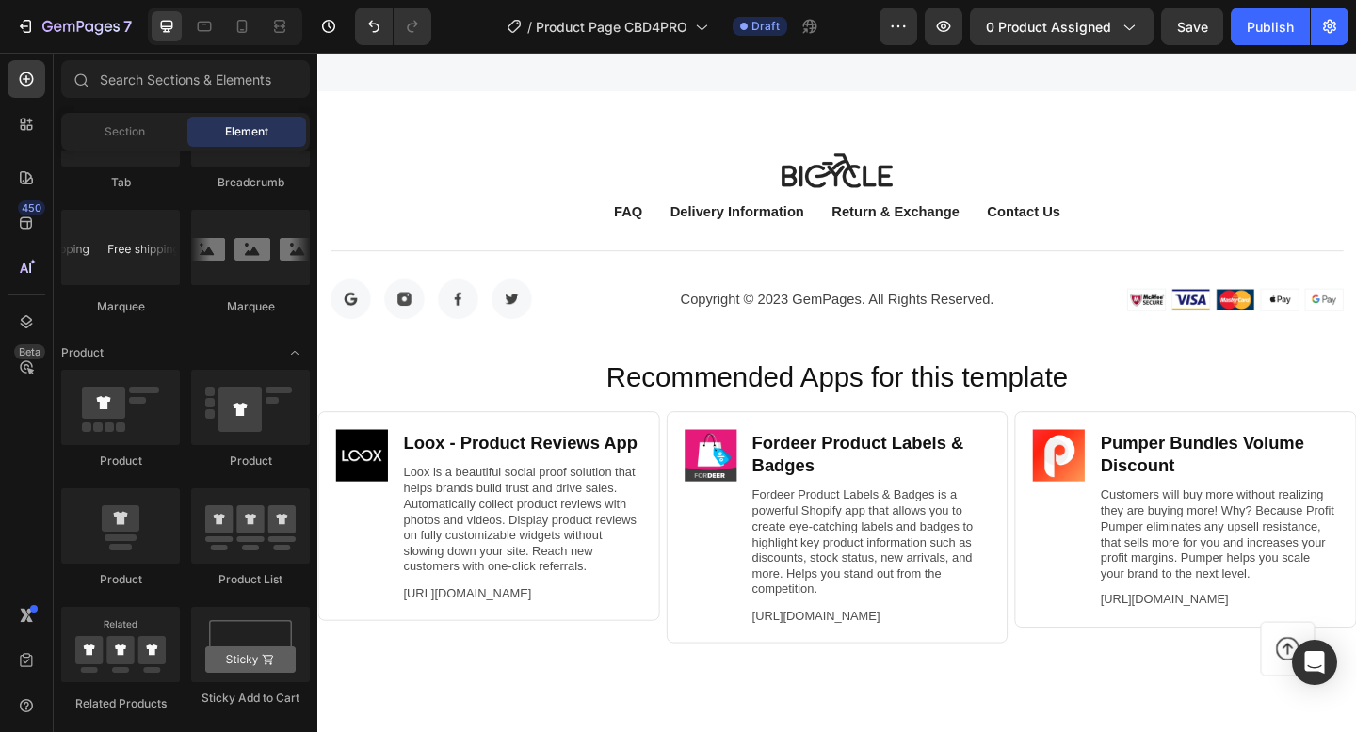
scroll to position [0, 0]
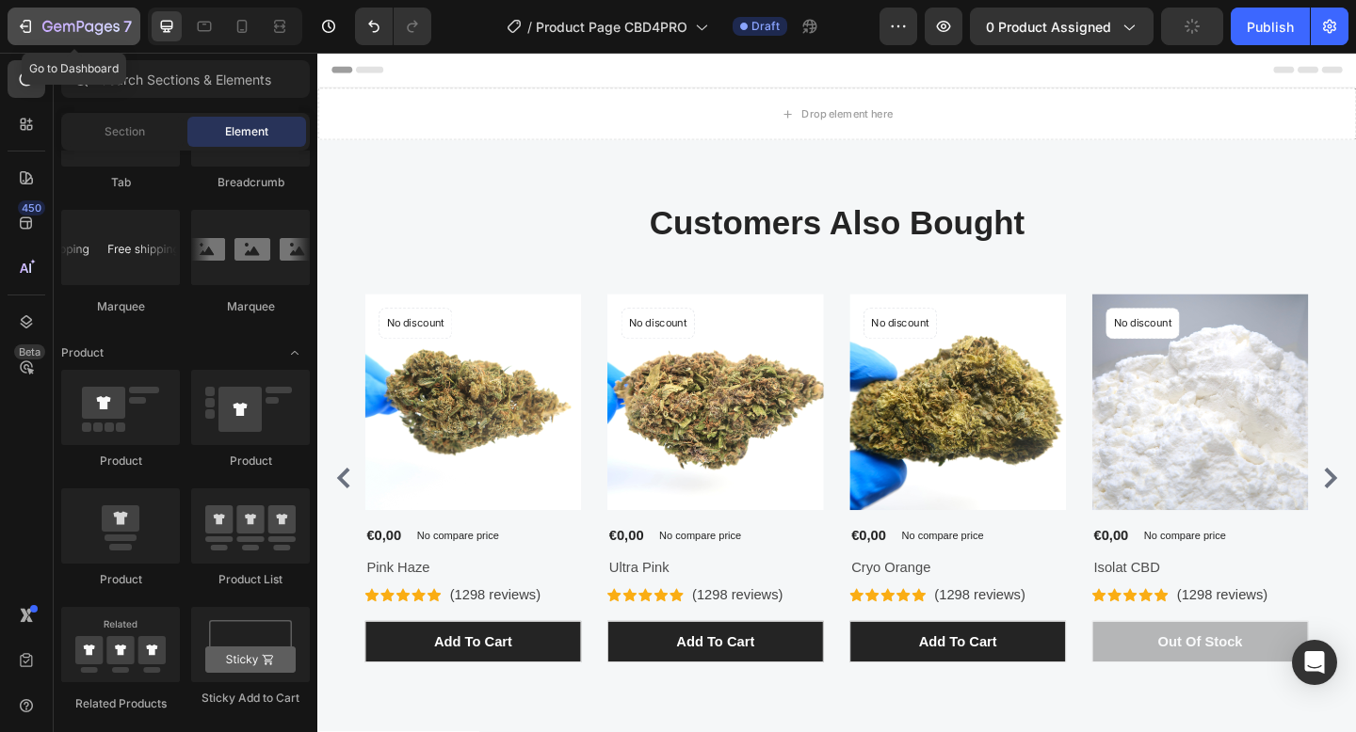
click at [98, 25] on icon "button" at bounding box center [80, 28] width 77 height 16
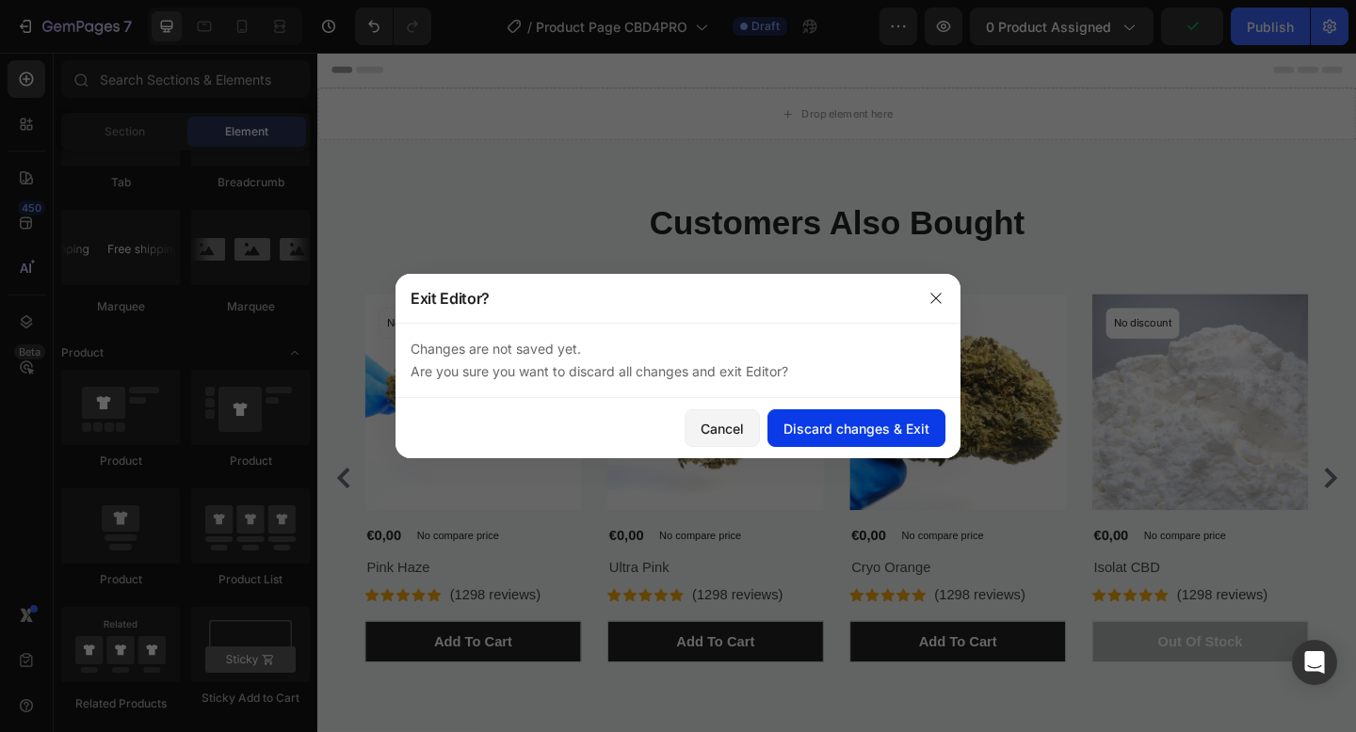
click at [869, 440] on button "Discard changes & Exit" at bounding box center [856, 429] width 178 height 38
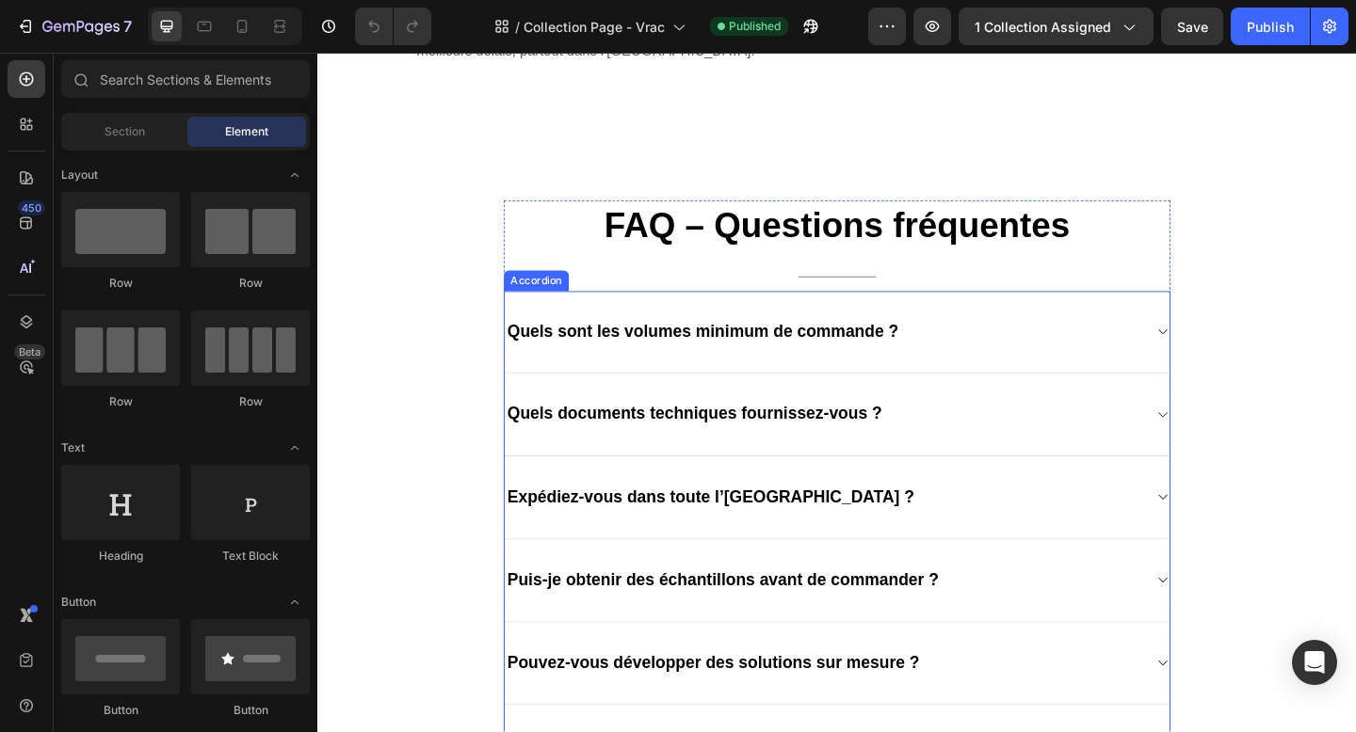
scroll to position [1290, 0]
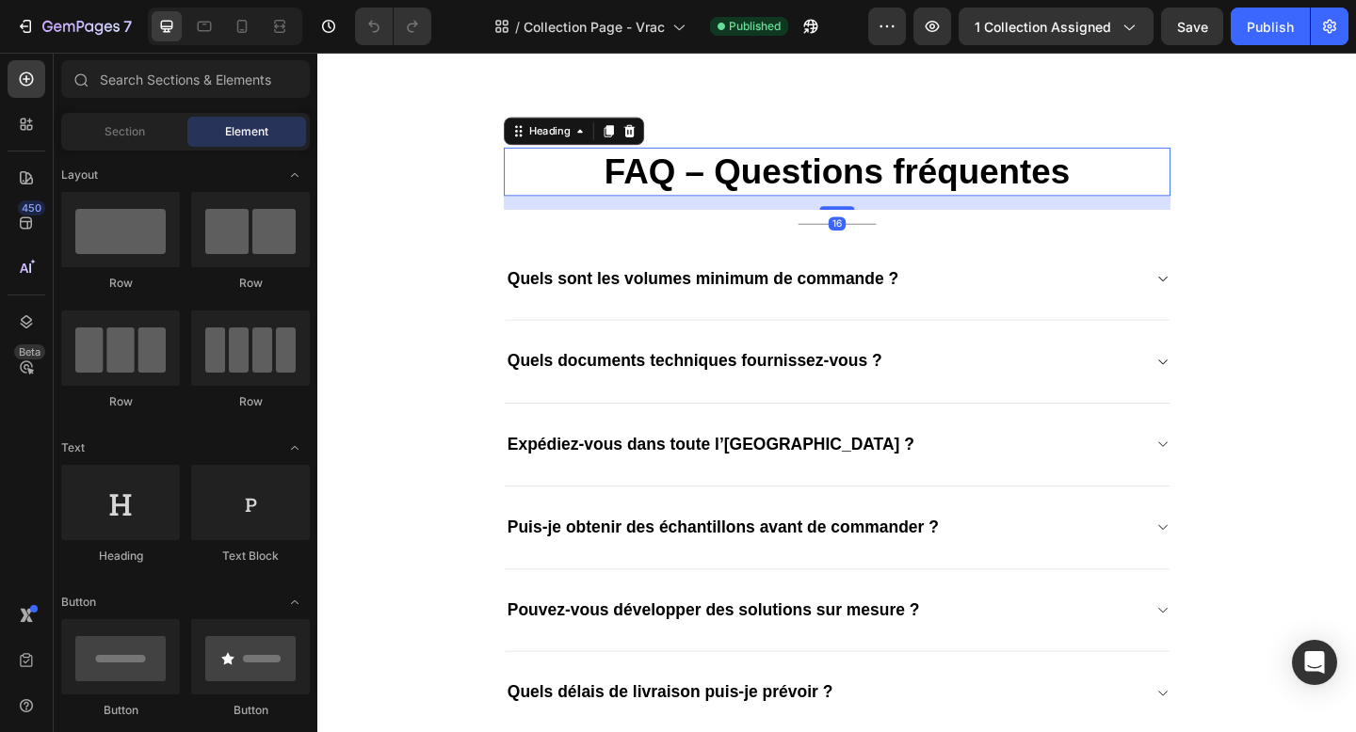
click at [1207, 161] on h2 "FAQ – Questions fréquentes" at bounding box center [882, 182] width 725 height 53
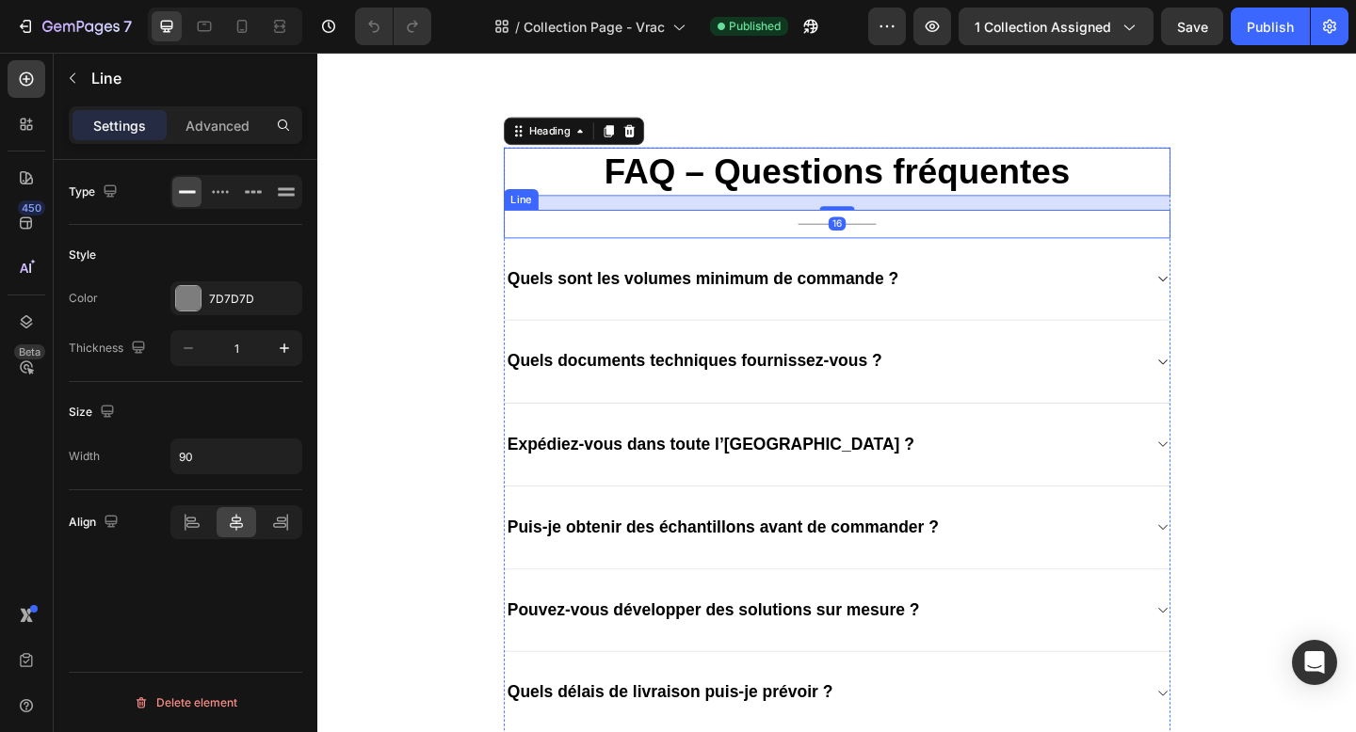
click at [1213, 225] on div "Title Line" at bounding box center [882, 239] width 725 height 31
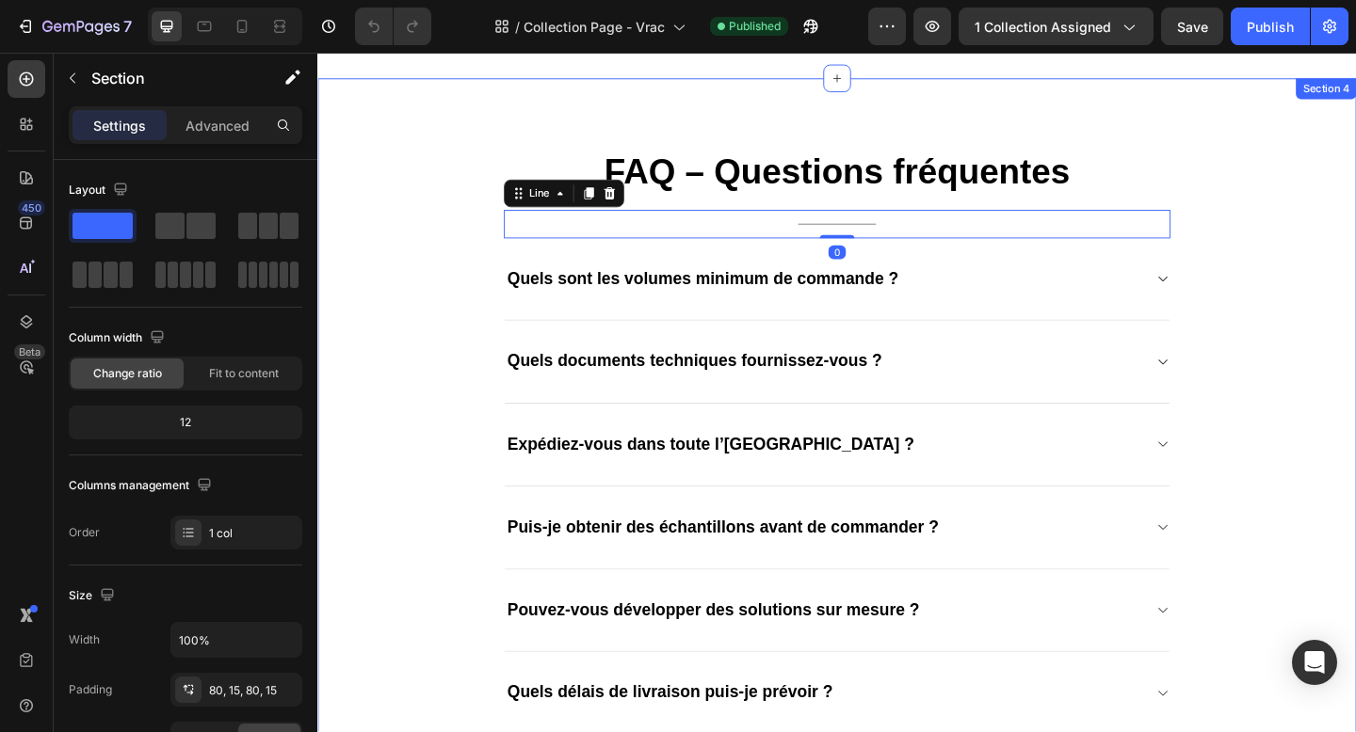
click at [1213, 148] on div "FAQ – Questions fréquentes Heading Title Line 0 Quels sont les volumes minimum …" at bounding box center [882, 476] width 1130 height 790
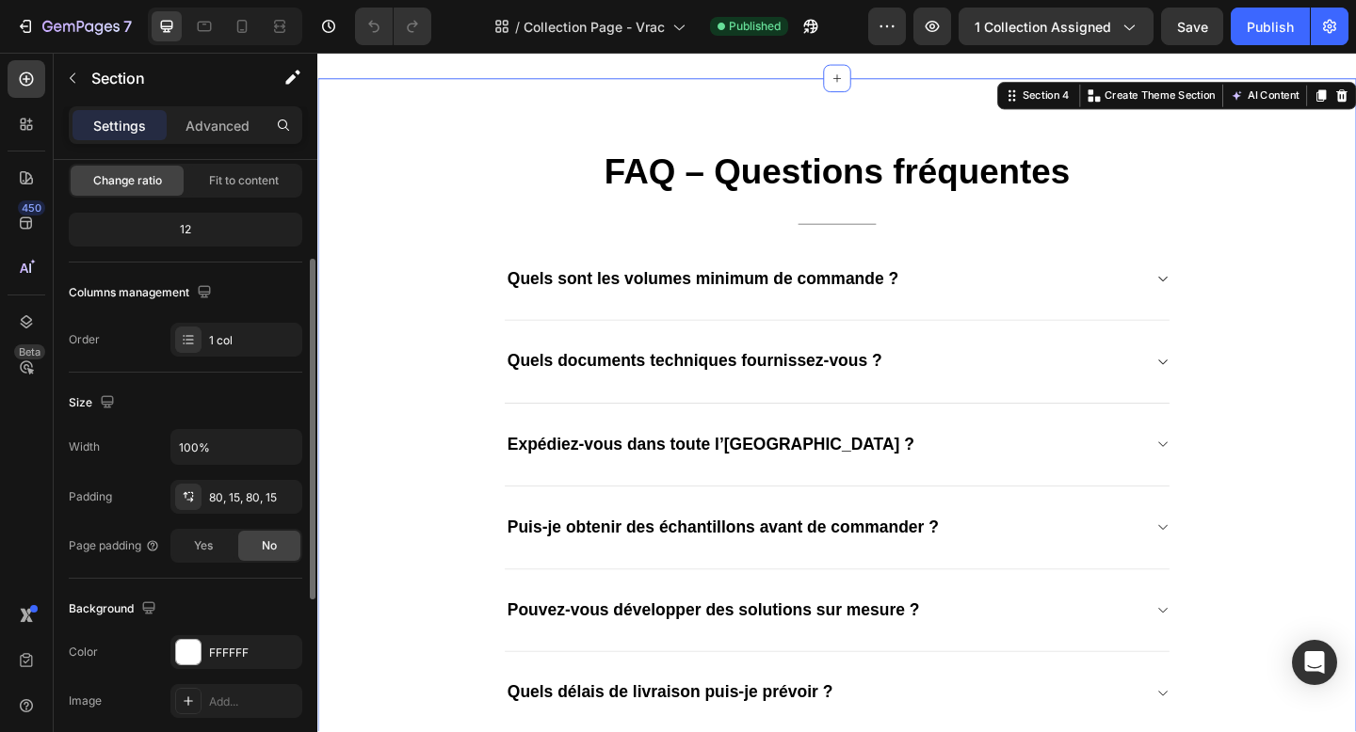
scroll to position [189, 0]
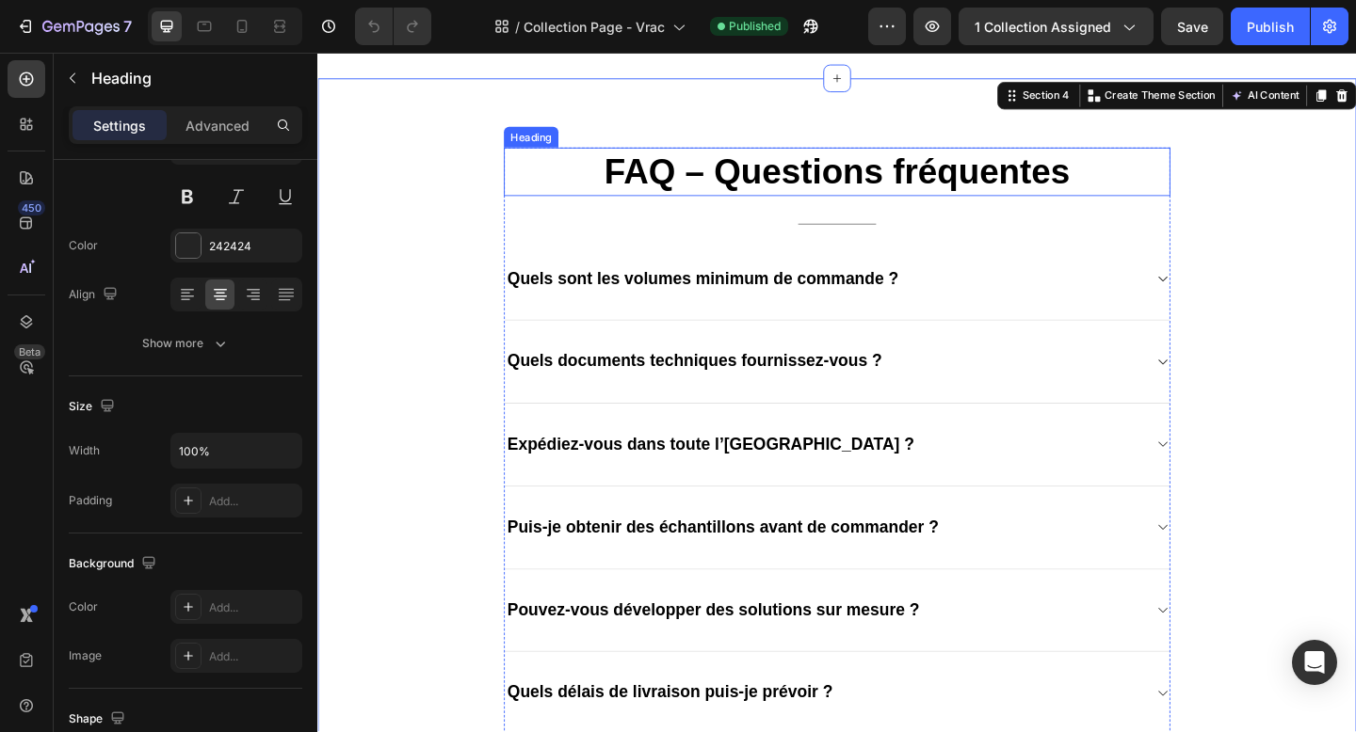
click at [651, 186] on span "FAQ – Questions fréquentes" at bounding box center [882, 182] width 507 height 41
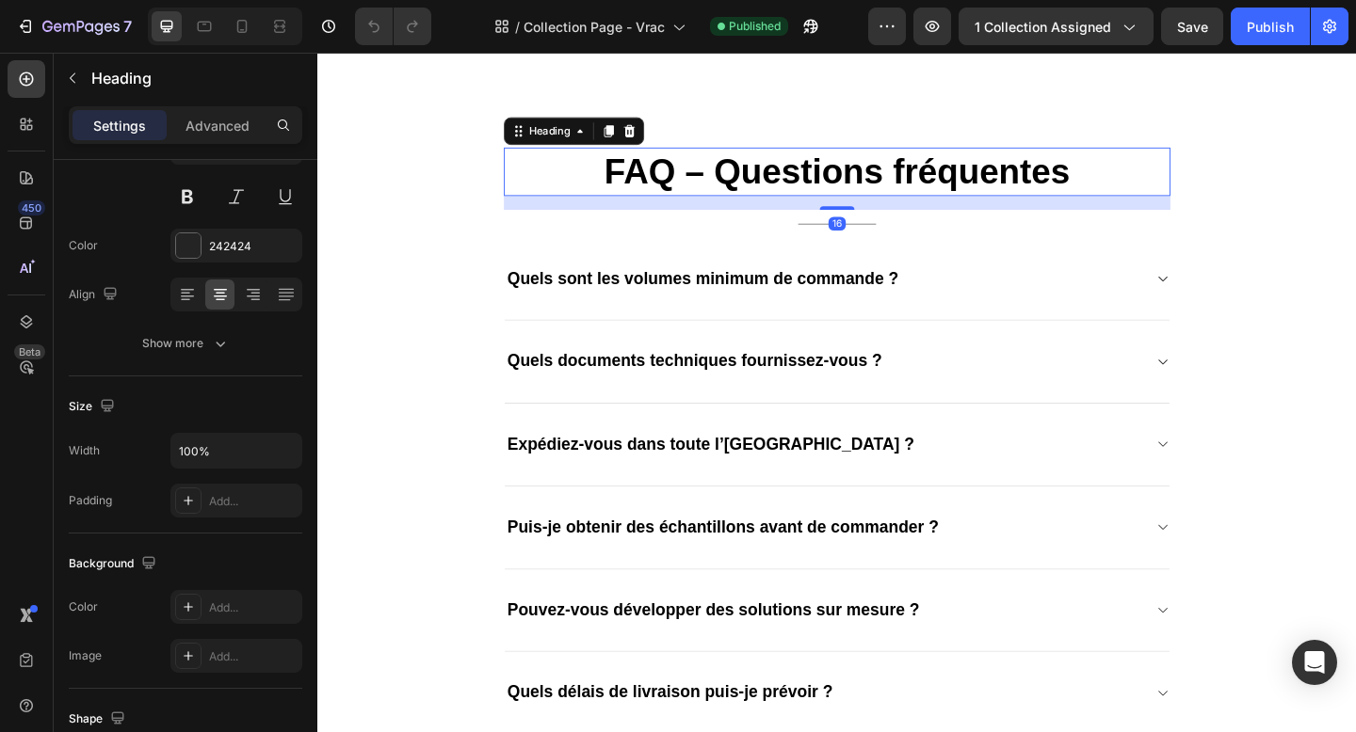
scroll to position [0, 0]
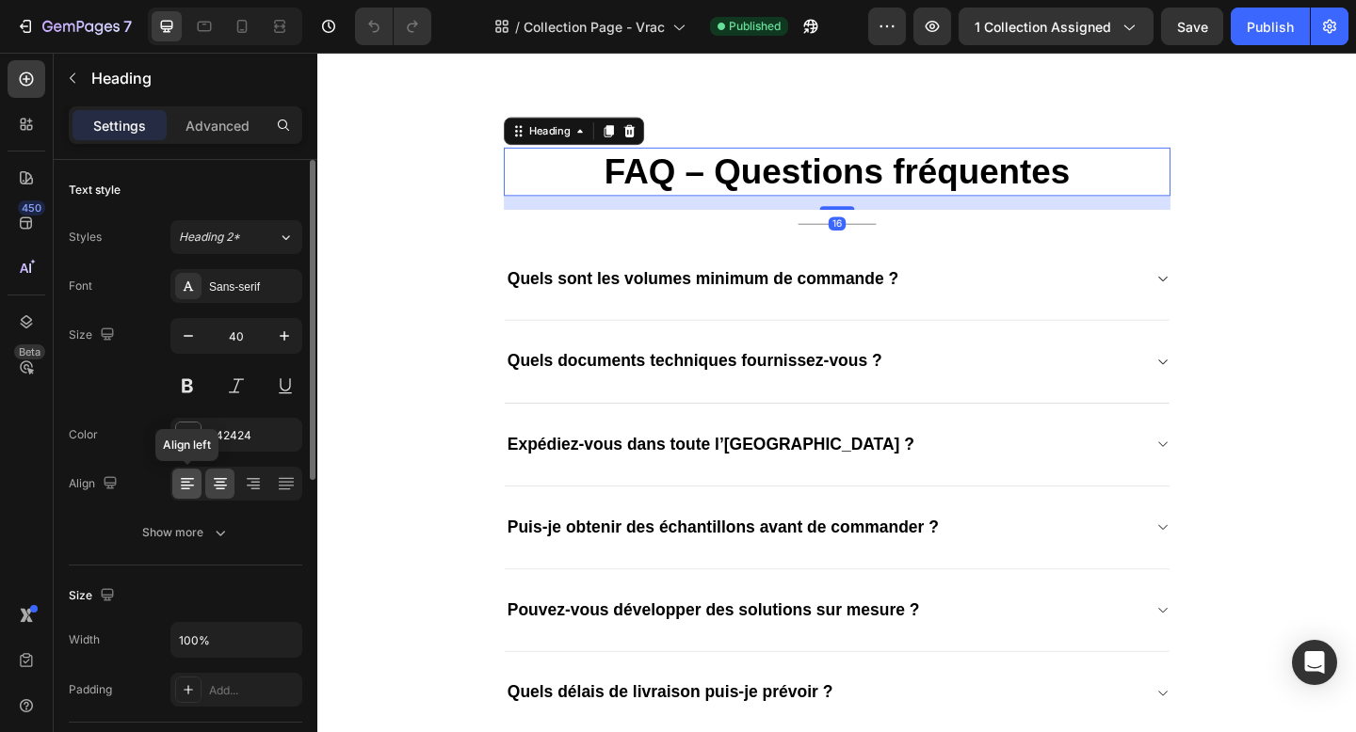
click at [178, 481] on icon at bounding box center [187, 483] width 19 height 19
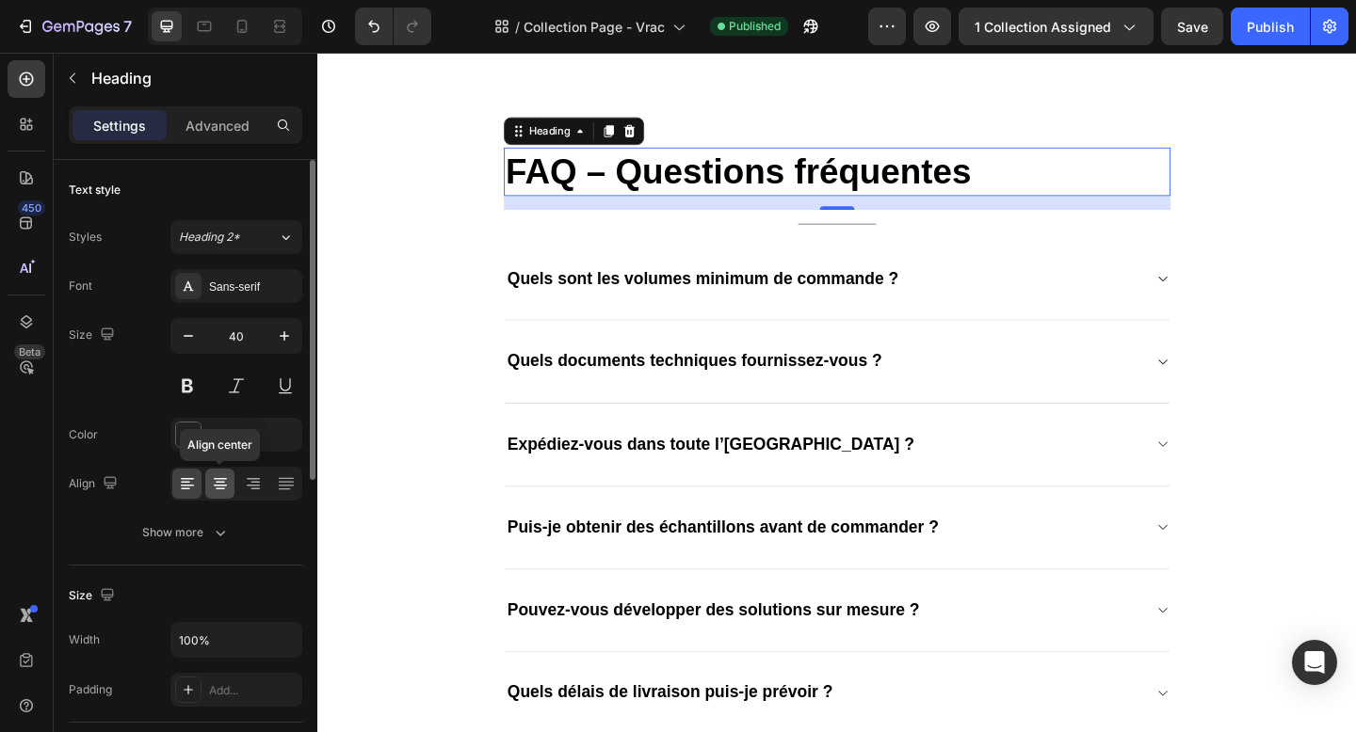
click at [224, 480] on icon at bounding box center [220, 483] width 19 height 19
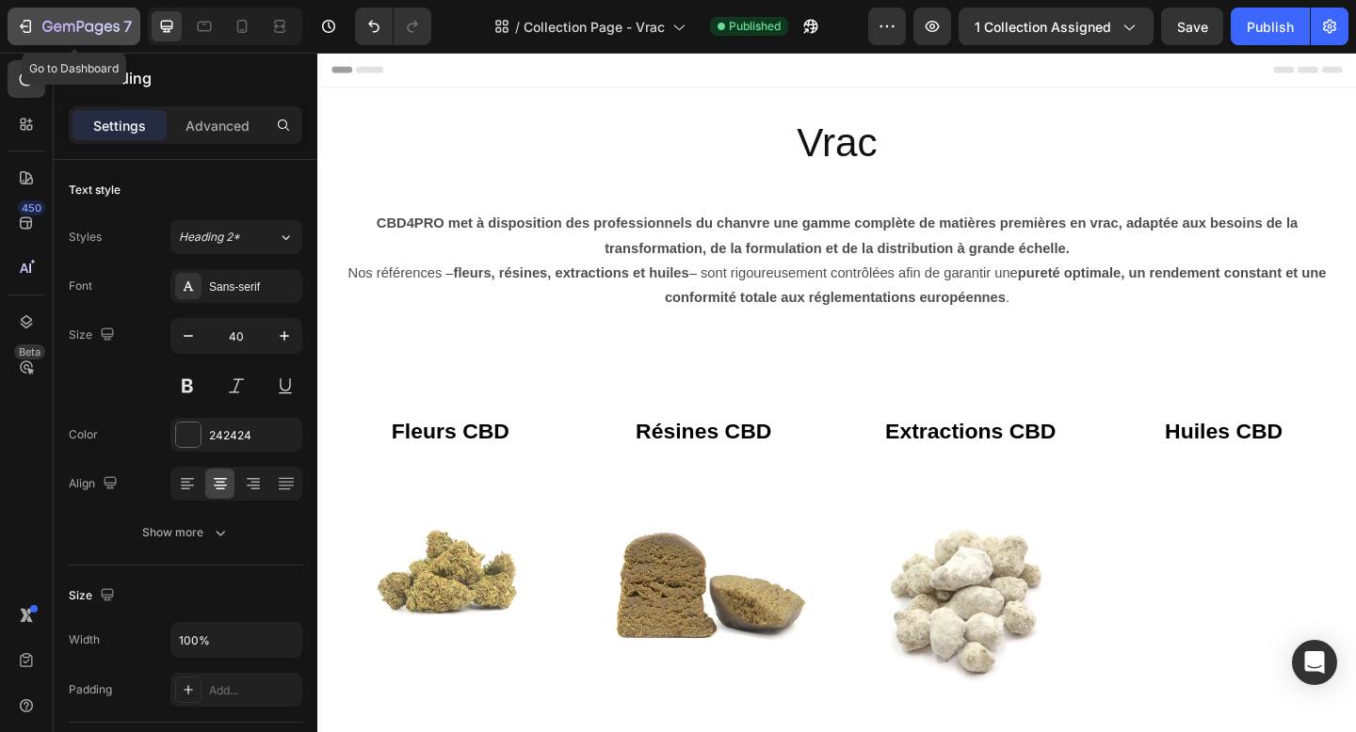
click at [95, 23] on icon "button" at bounding box center [80, 28] width 77 height 16
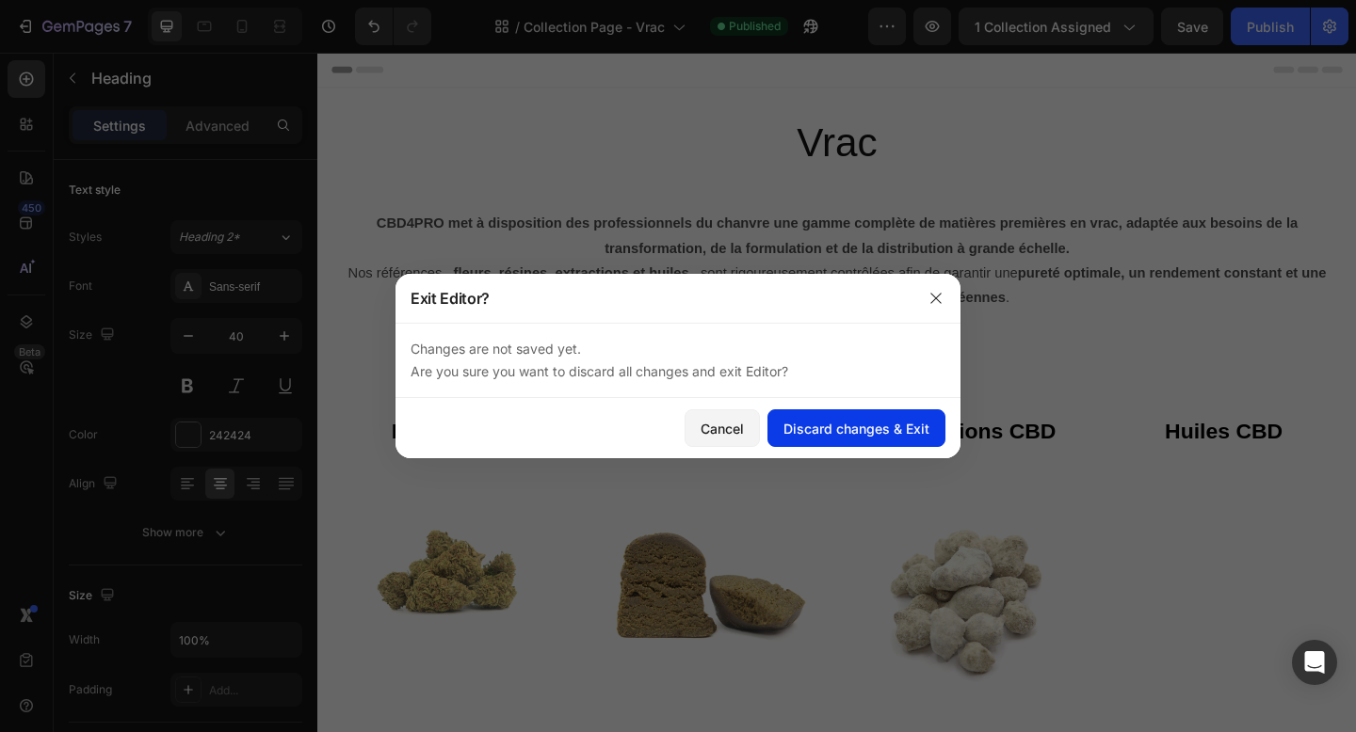
click at [840, 438] on div "Discard changes & Exit" at bounding box center [856, 429] width 146 height 20
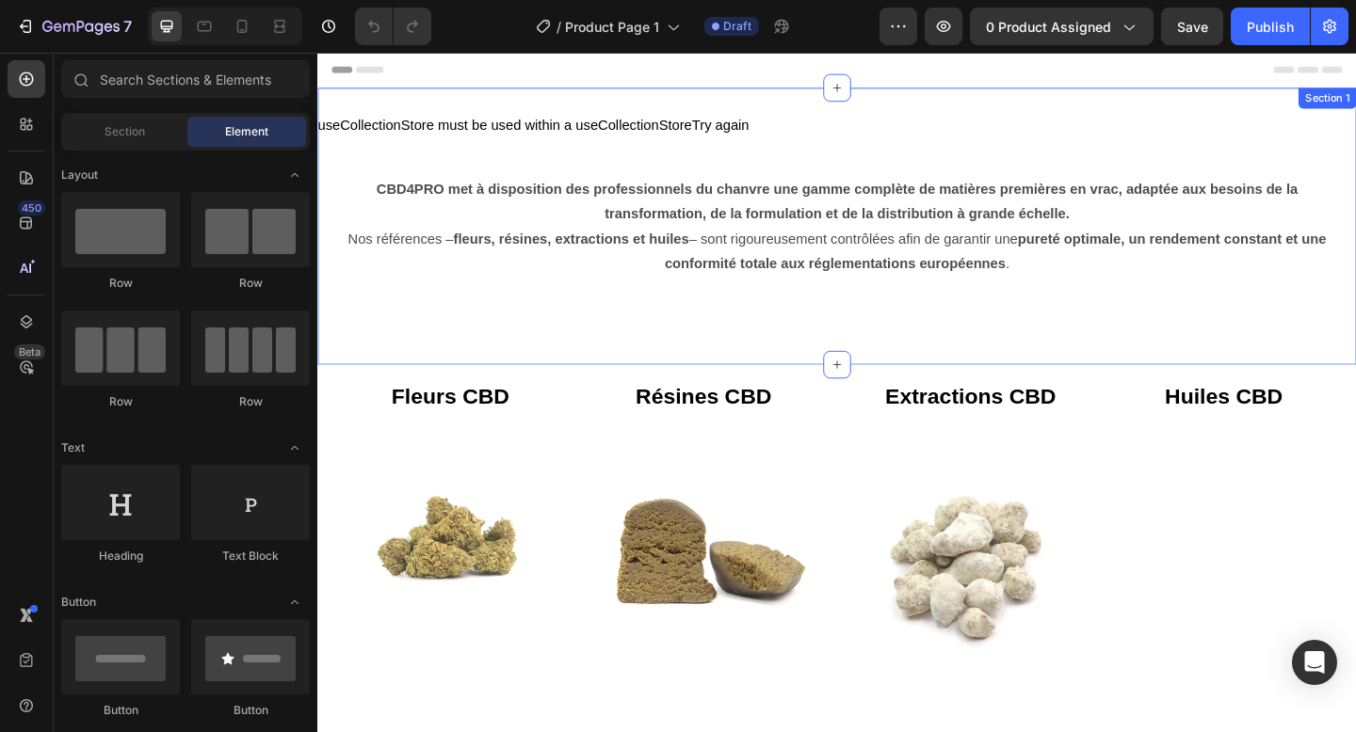
click at [792, 137] on div "useCollectionStore must be used within a useCollectionStore Try again Collectio…" at bounding box center [882, 132] width 1130 height 23
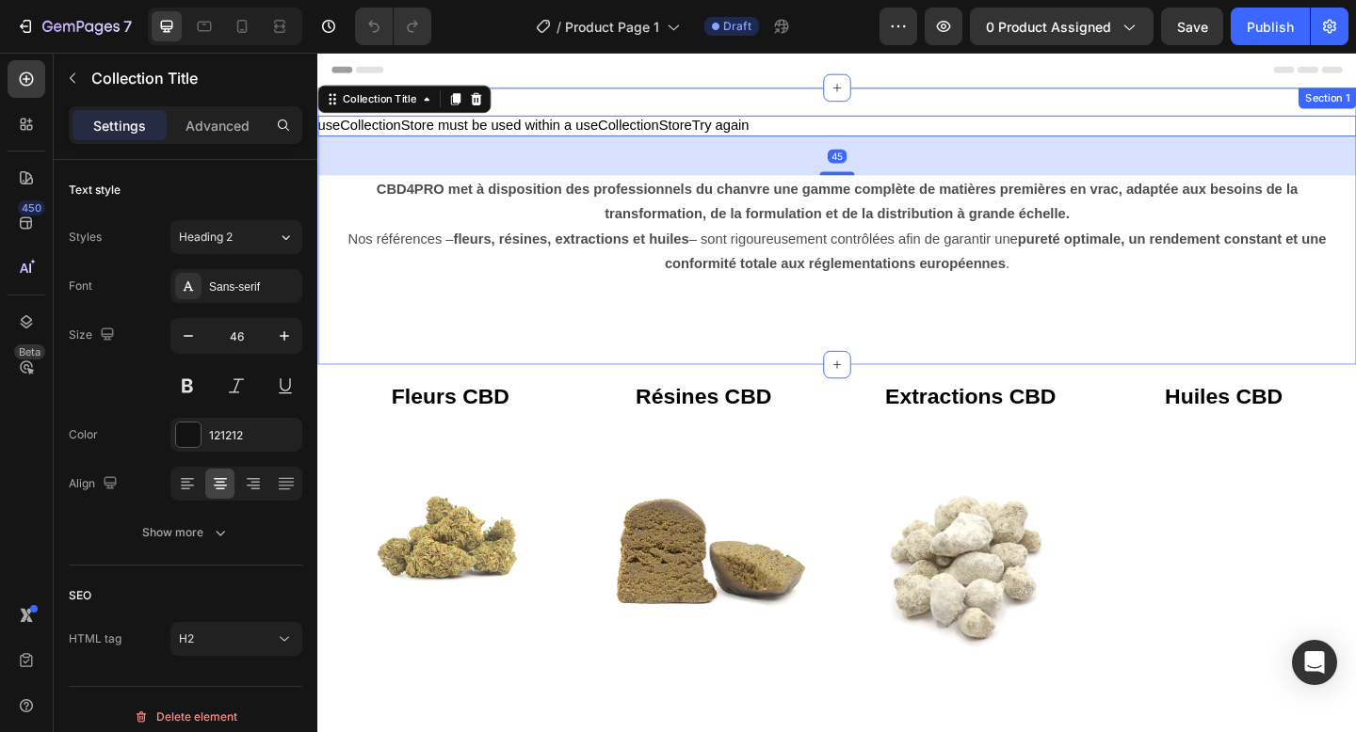
click at [1028, 96] on div "useCollectionStore must be used within a useCollectionStore Try again Collectio…" at bounding box center [882, 241] width 1130 height 301
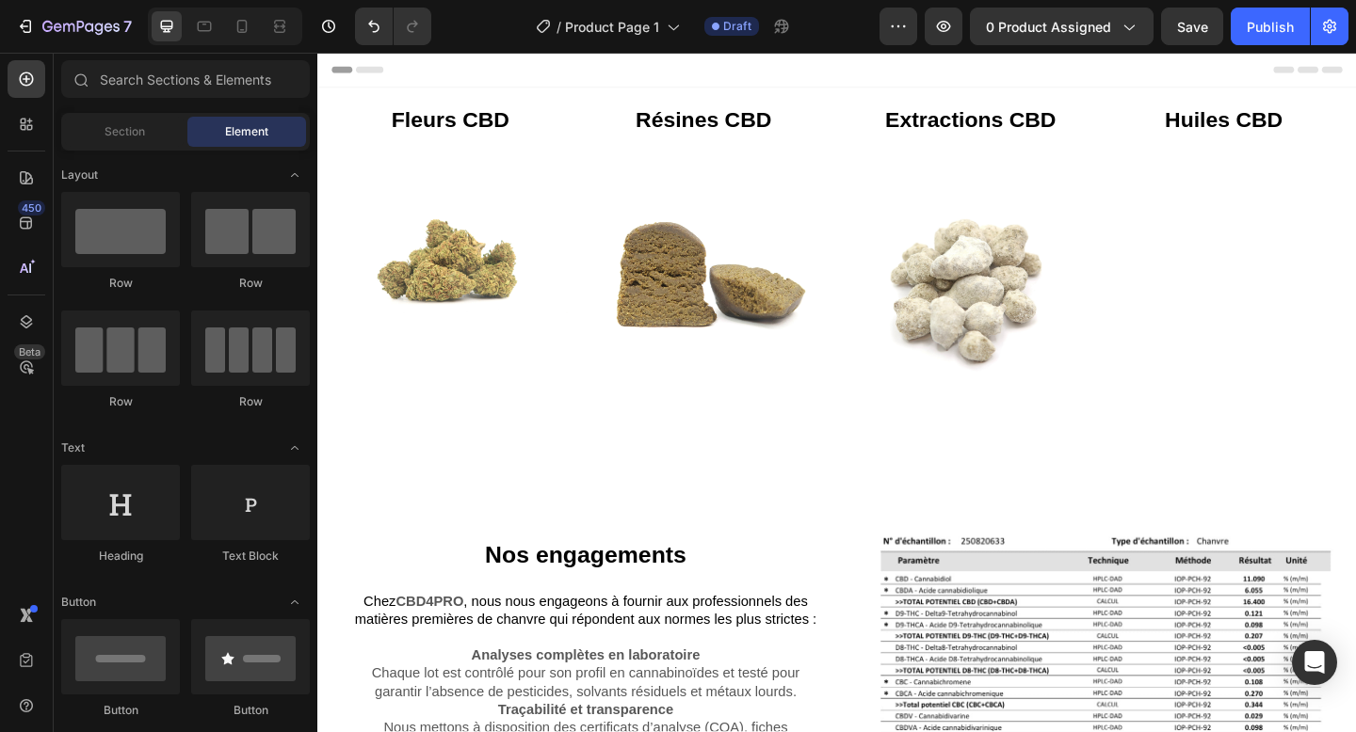
click at [1331, 76] on div "Header" at bounding box center [882, 72] width 1100 height 38
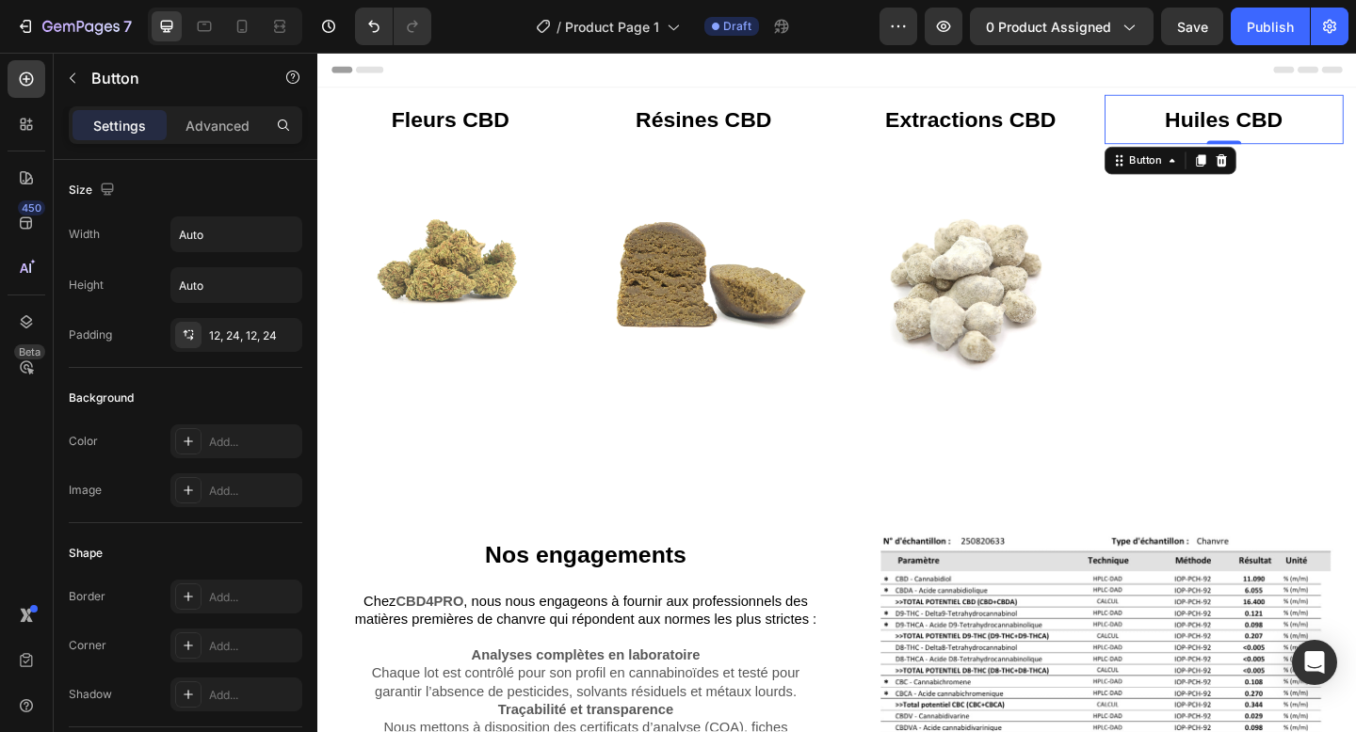
click at [1343, 101] on link "Huiles CBD" at bounding box center [1302, 126] width 173 height 54
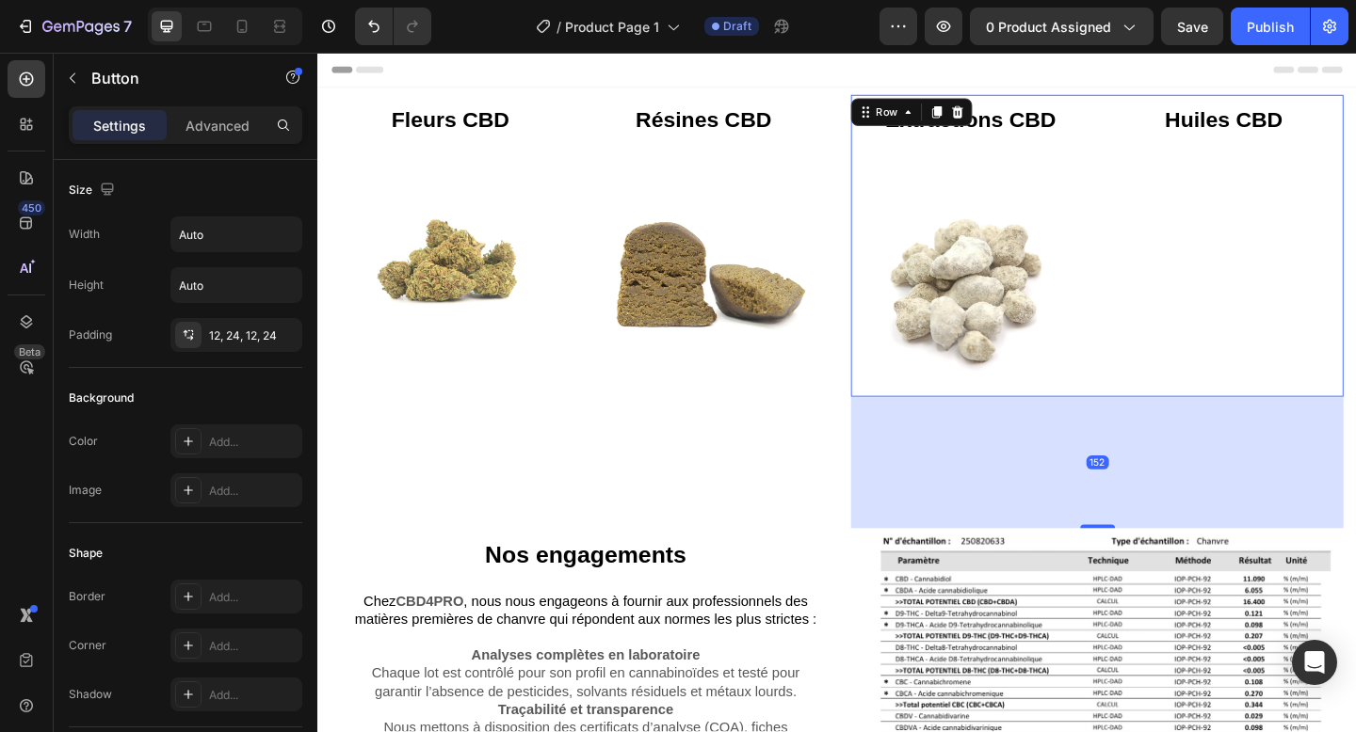
click at [1355, 211] on div "Huiles CBD Button" at bounding box center [1303, 263] width 261 height 329
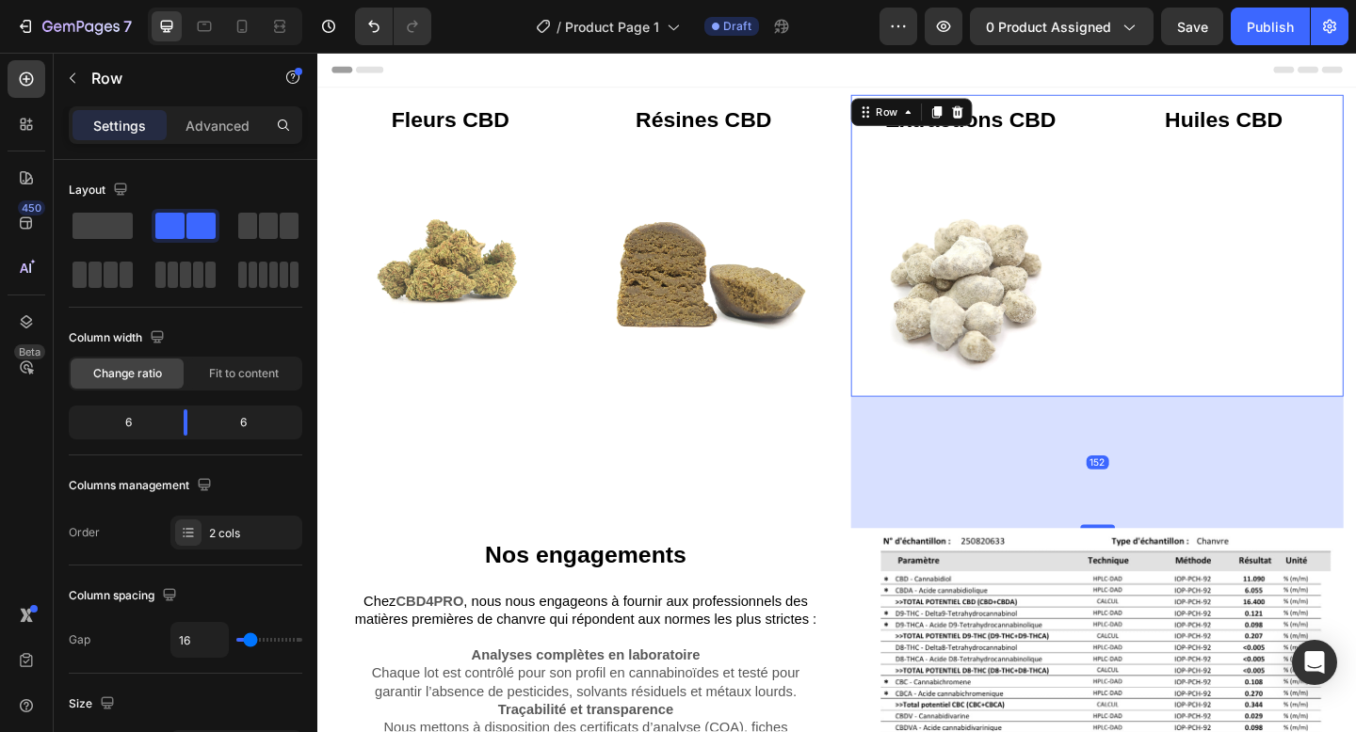
click at [922, 561] on div "152" at bounding box center [1165, 498] width 536 height 143
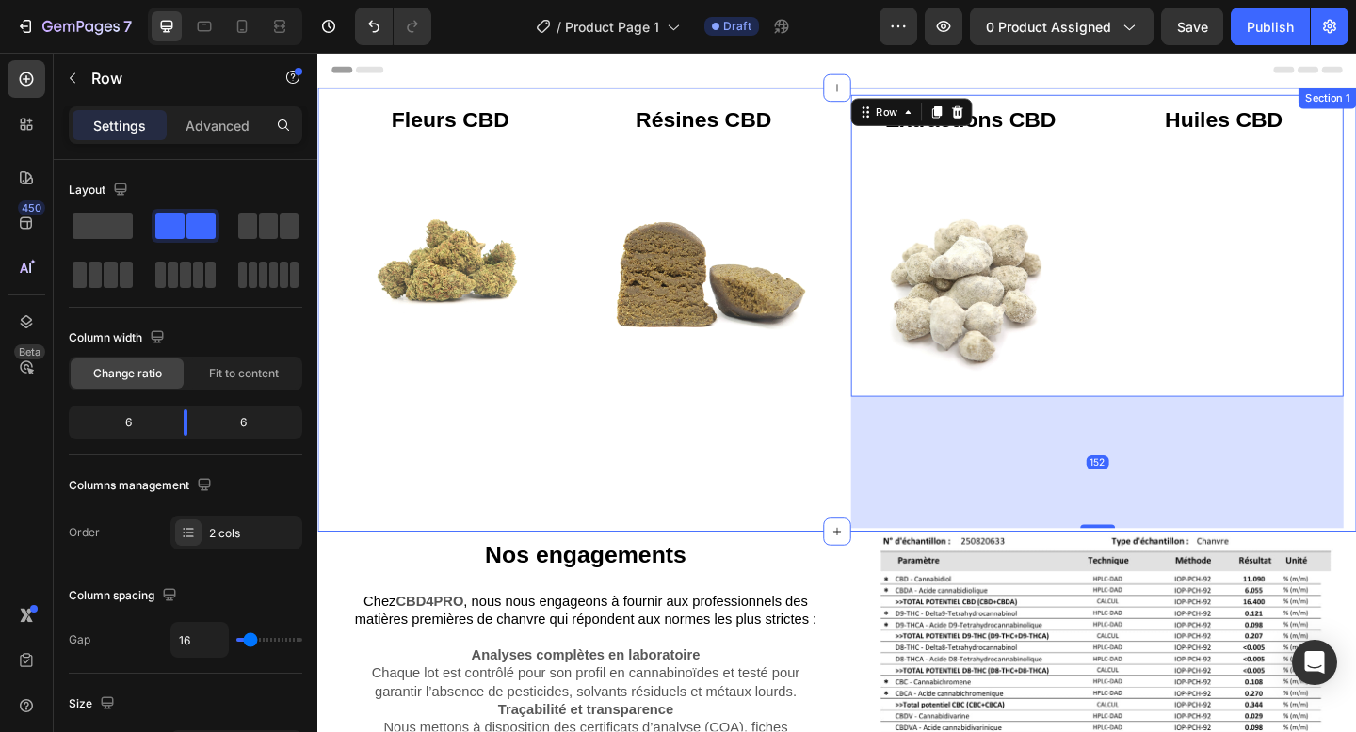
click at [834, 537] on div "Fleurs CBD Button Image Résines CBD Button Image Row" at bounding box center [599, 335] width 536 height 472
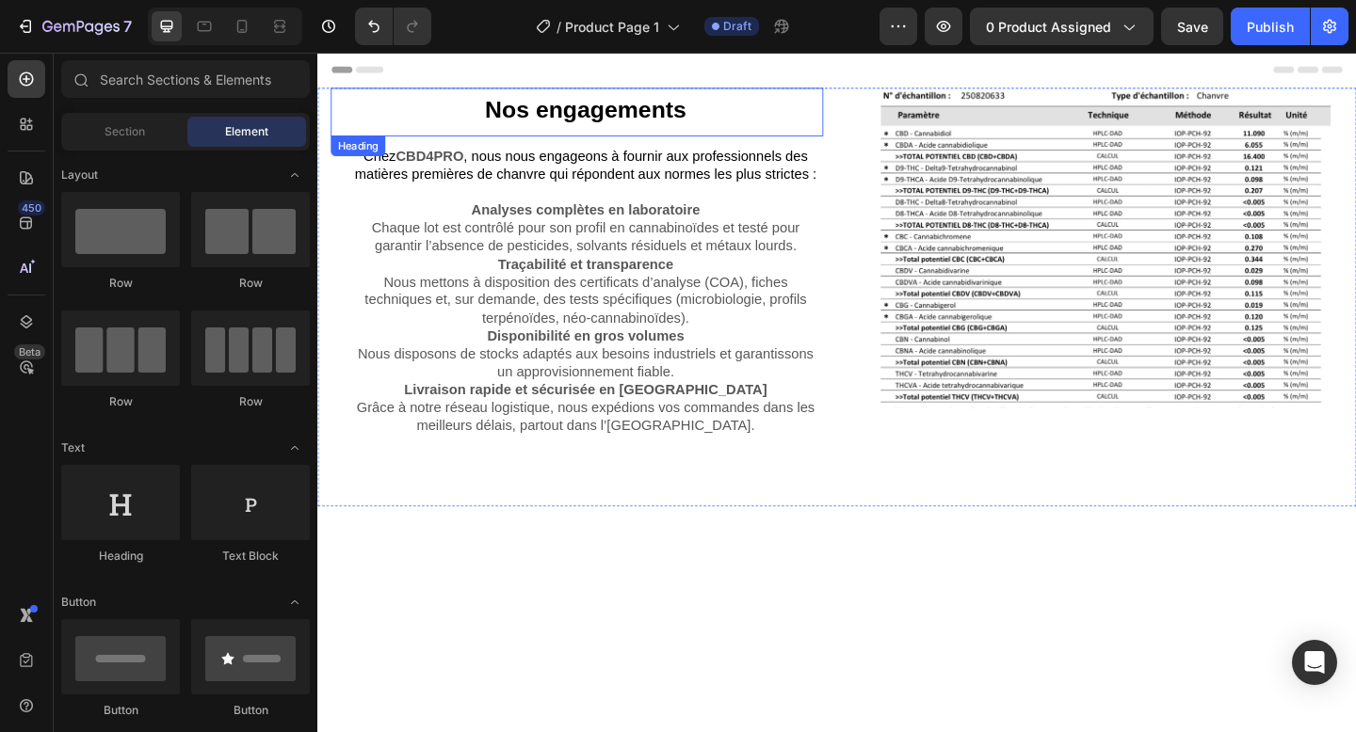
click at [866, 116] on h2 "Nos engagements" at bounding box center [608, 117] width 517 height 53
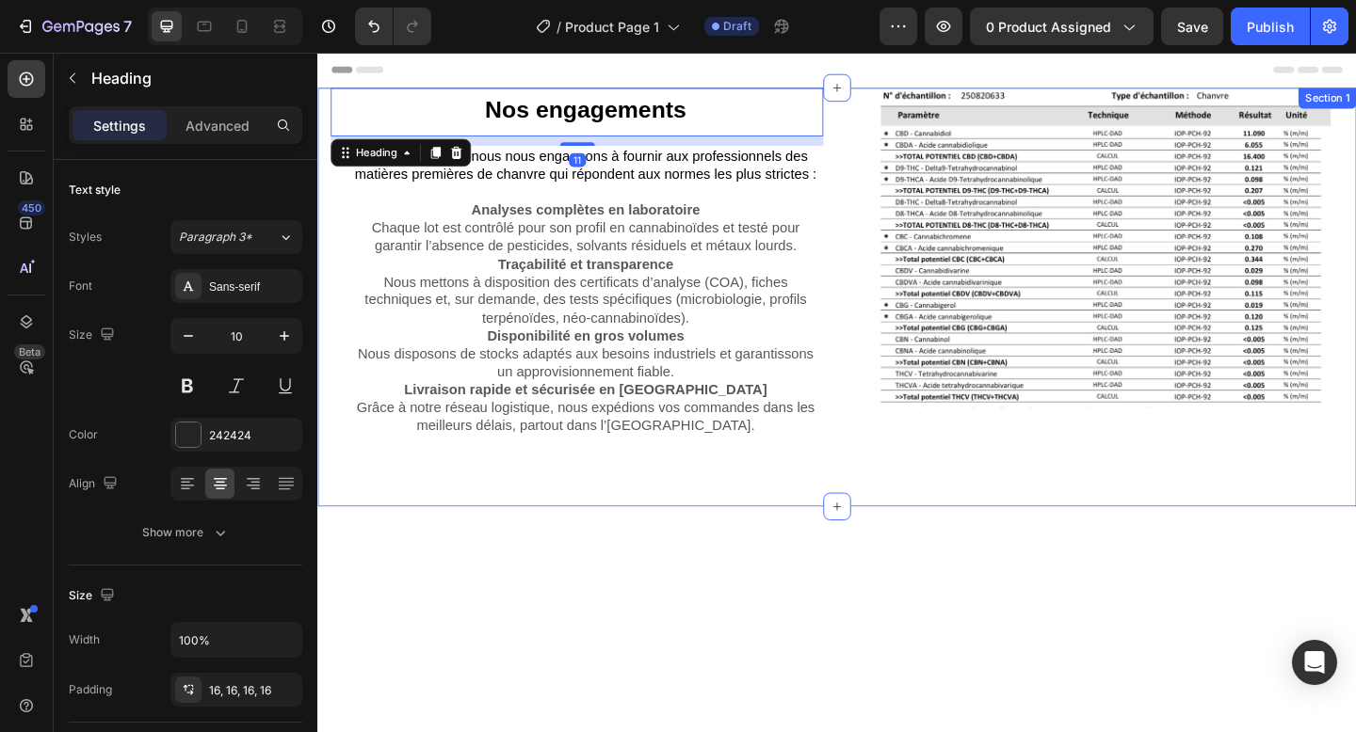
click at [895, 128] on div "Nos engagements Heading 11 Chez CBD4PRO , nous nous engageons à fournir aux pro…" at bounding box center [882, 319] width 1130 height 456
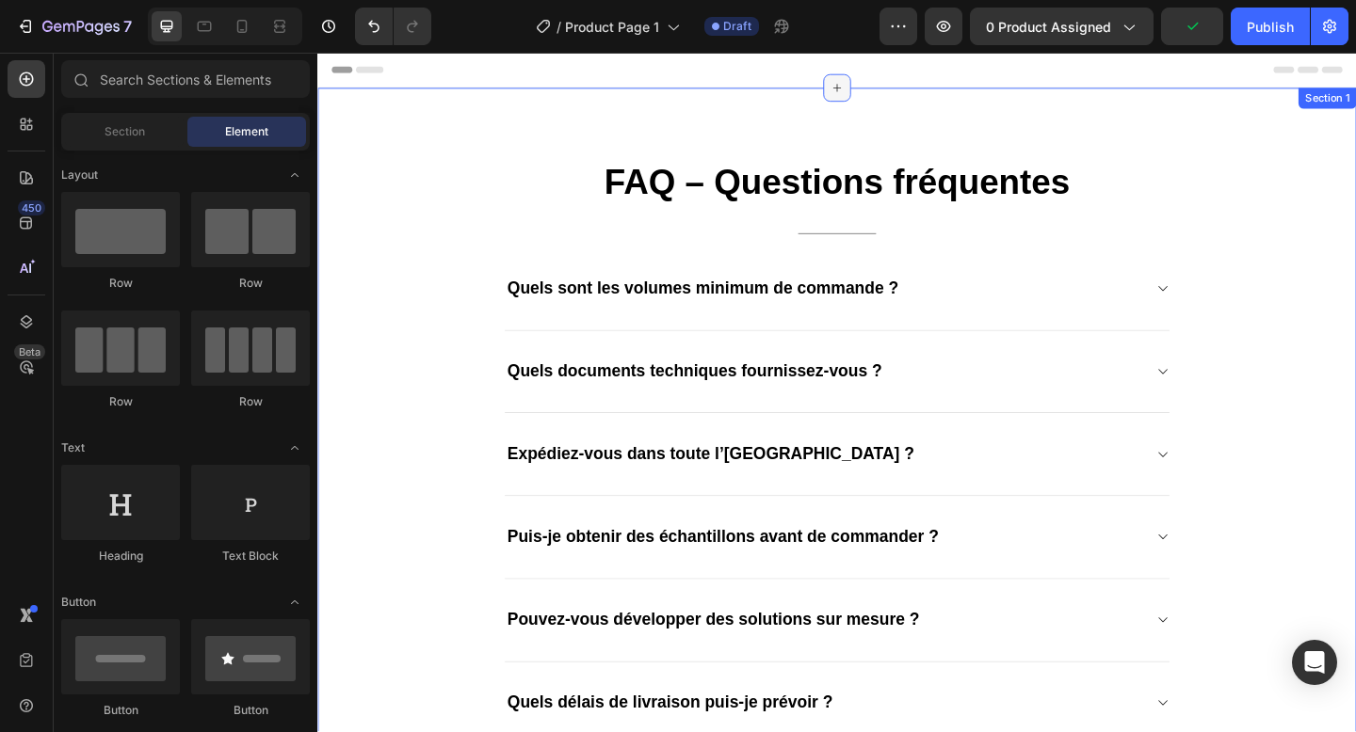
click at [873, 93] on div at bounding box center [882, 91] width 30 height 30
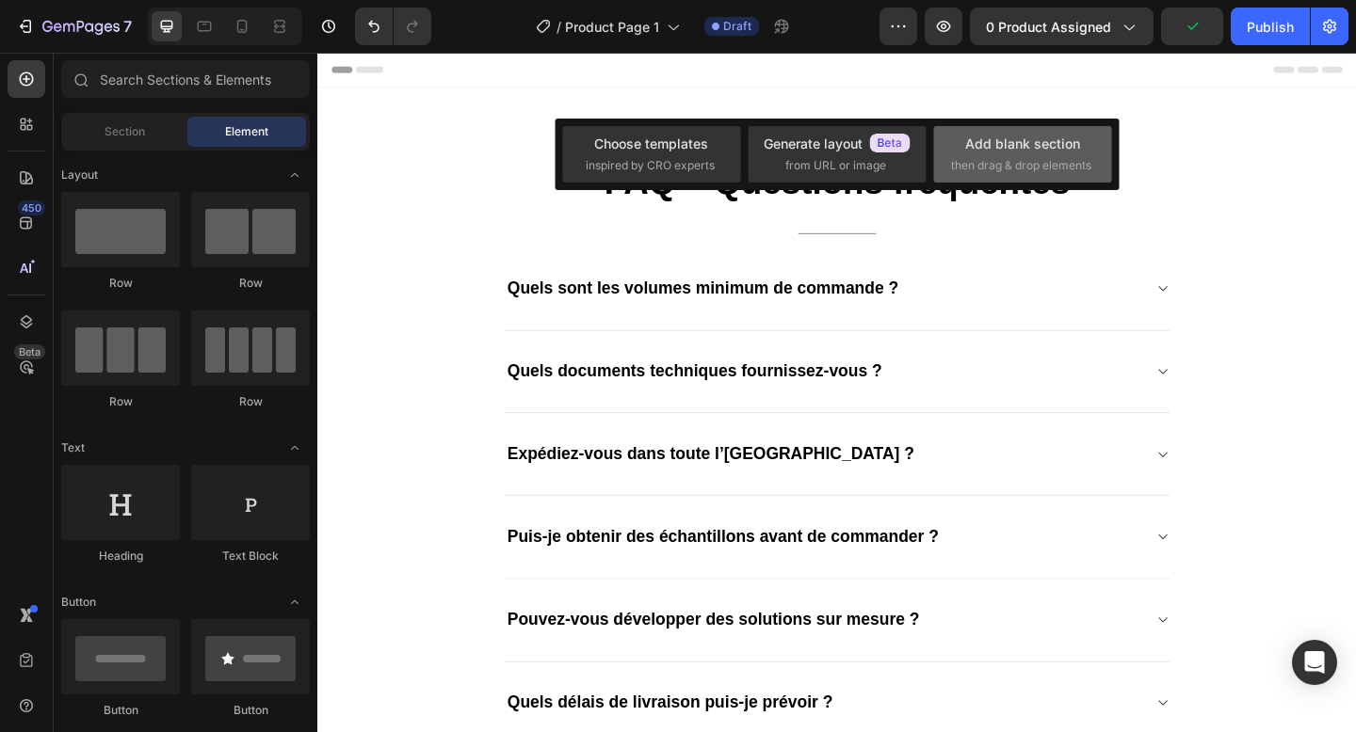
click at [1012, 146] on div "Add blank section" at bounding box center [1022, 144] width 115 height 20
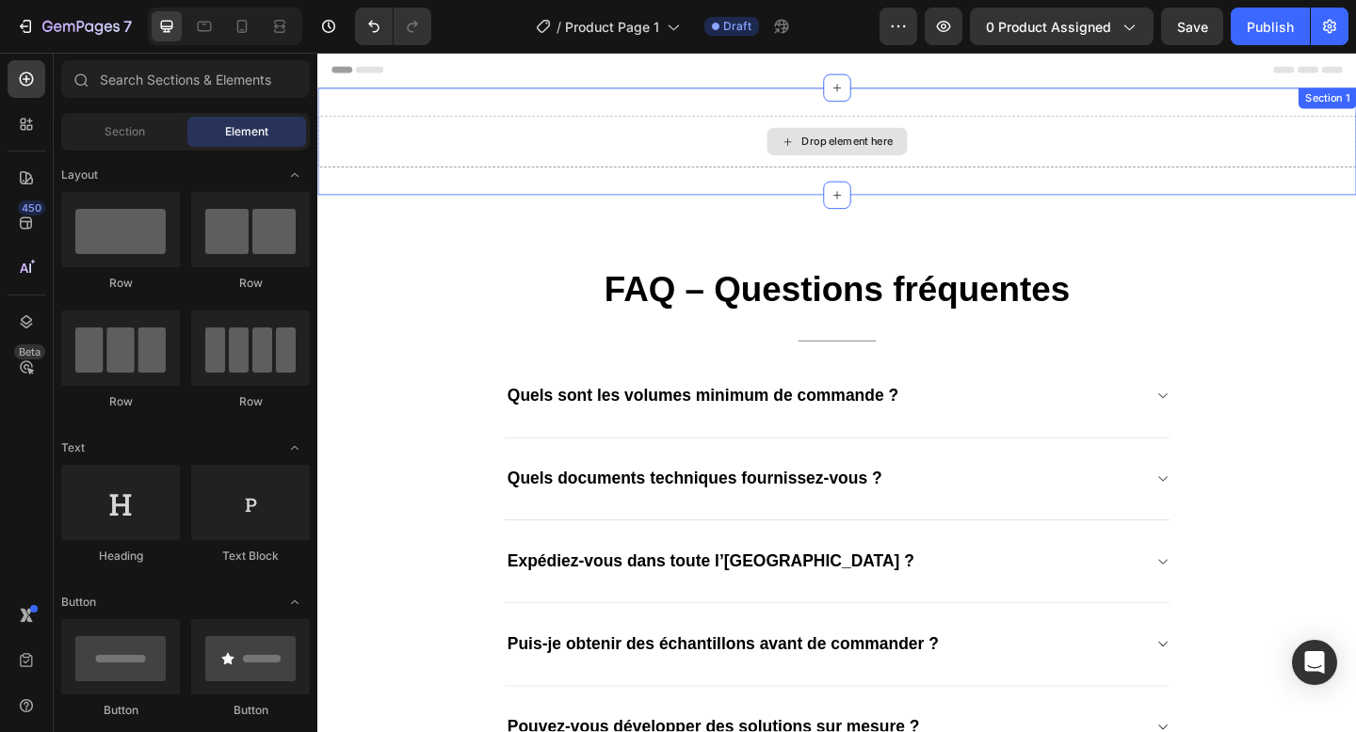
click at [919, 137] on div "Drop element here" at bounding box center [882, 150] width 153 height 30
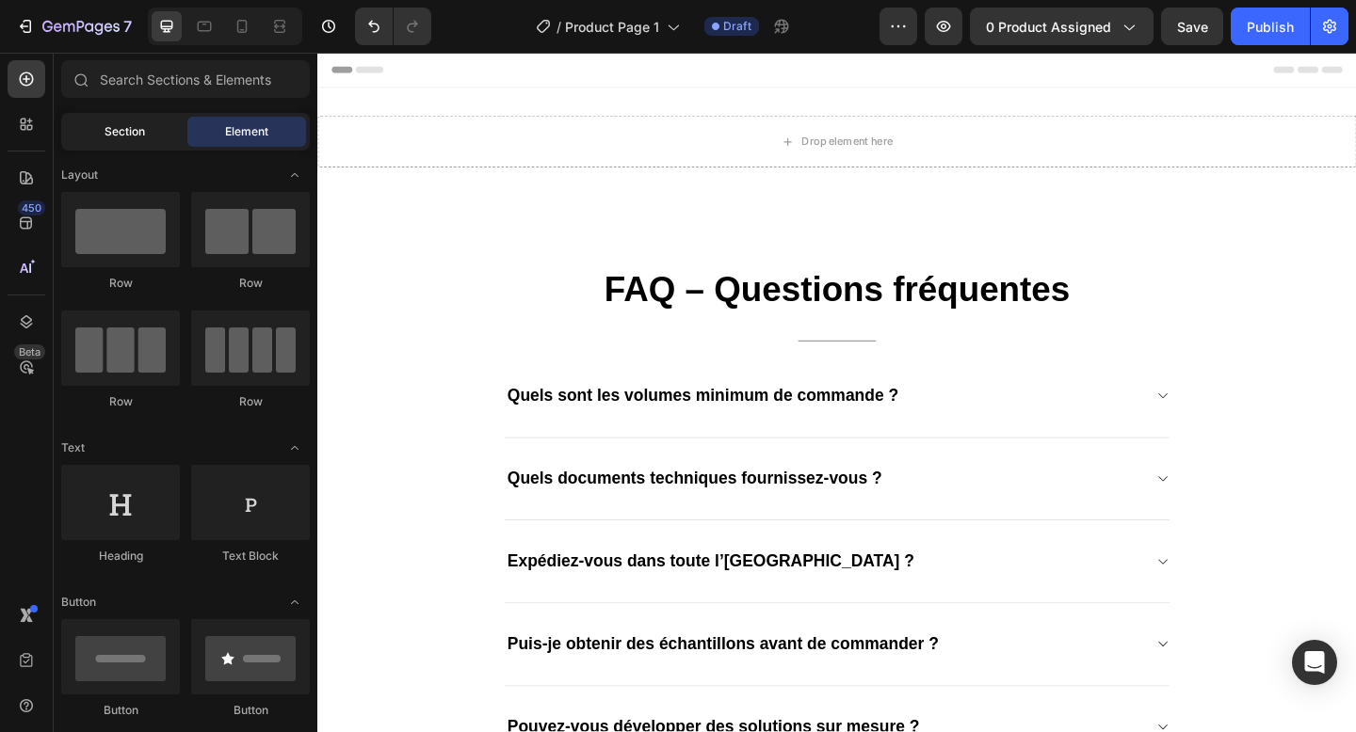
click at [135, 139] on span "Section" at bounding box center [125, 131] width 40 height 17
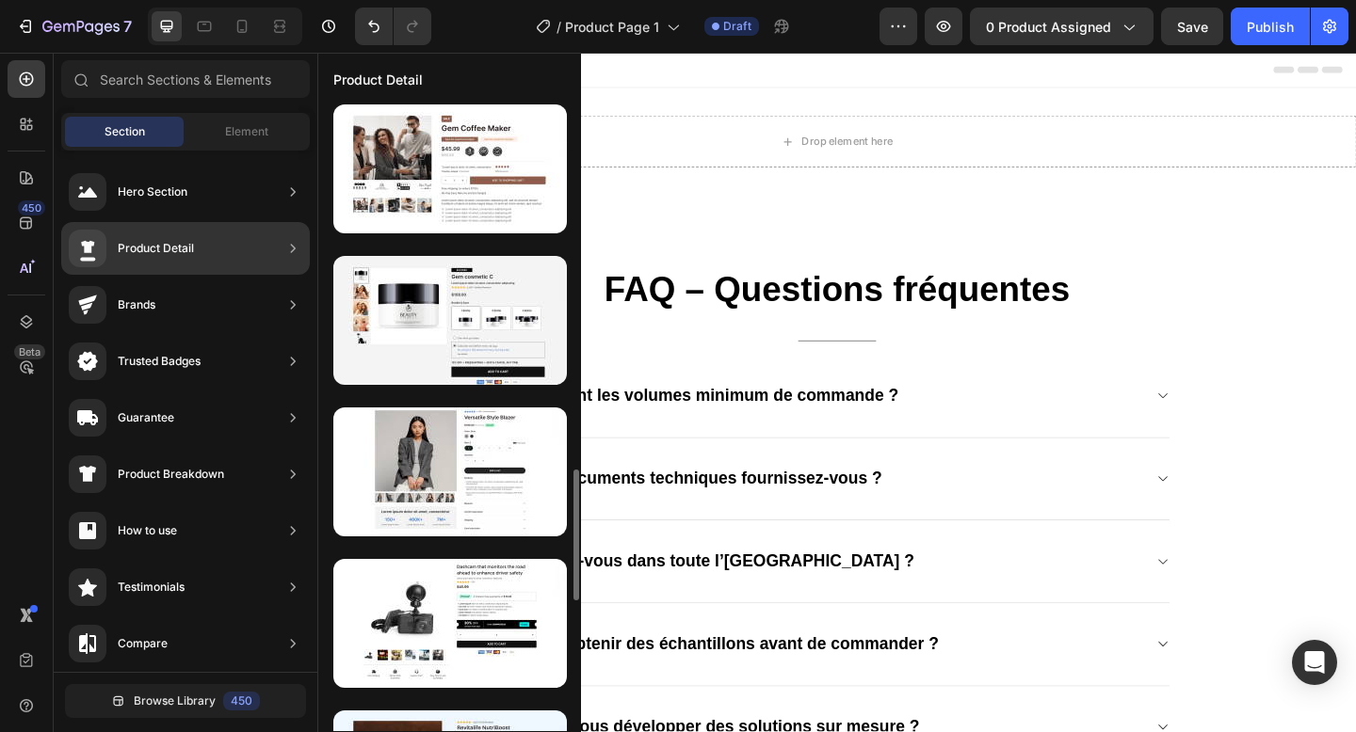
scroll to position [1989, 0]
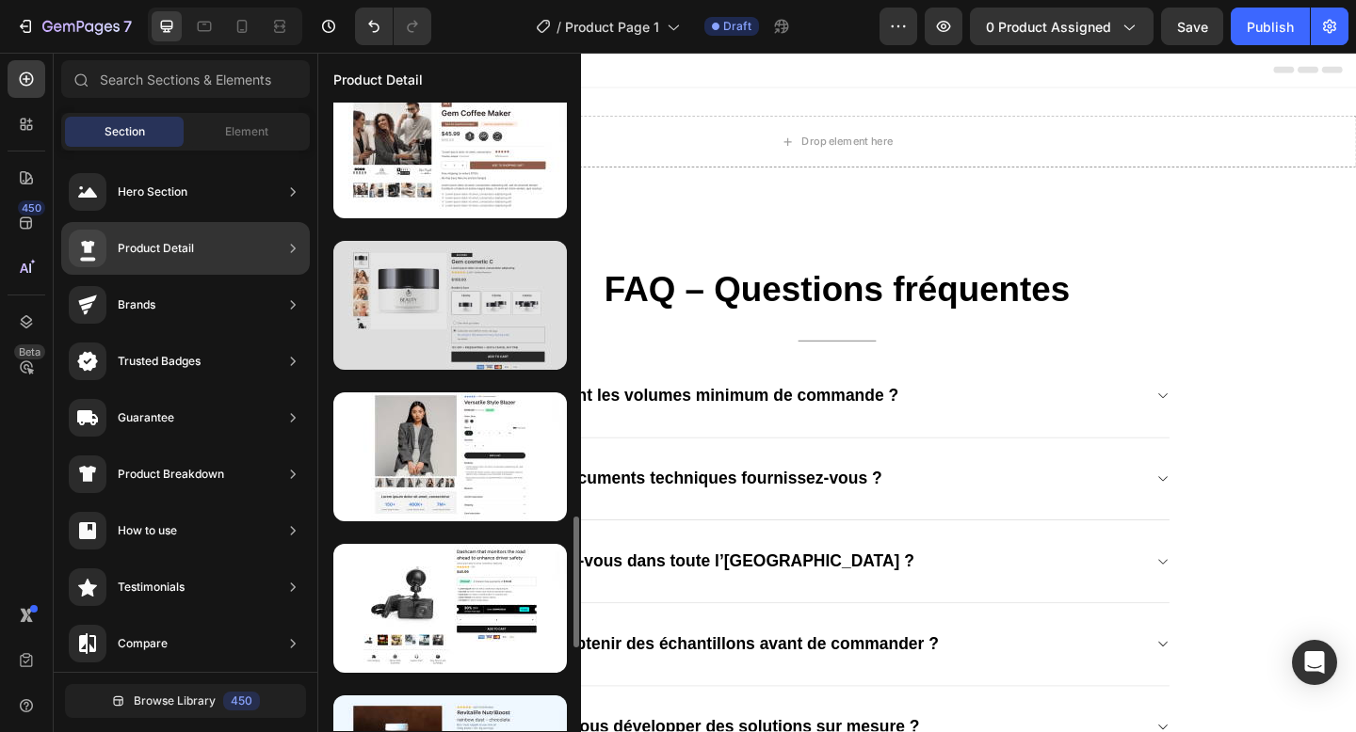
click at [507, 278] on div at bounding box center [449, 305] width 233 height 129
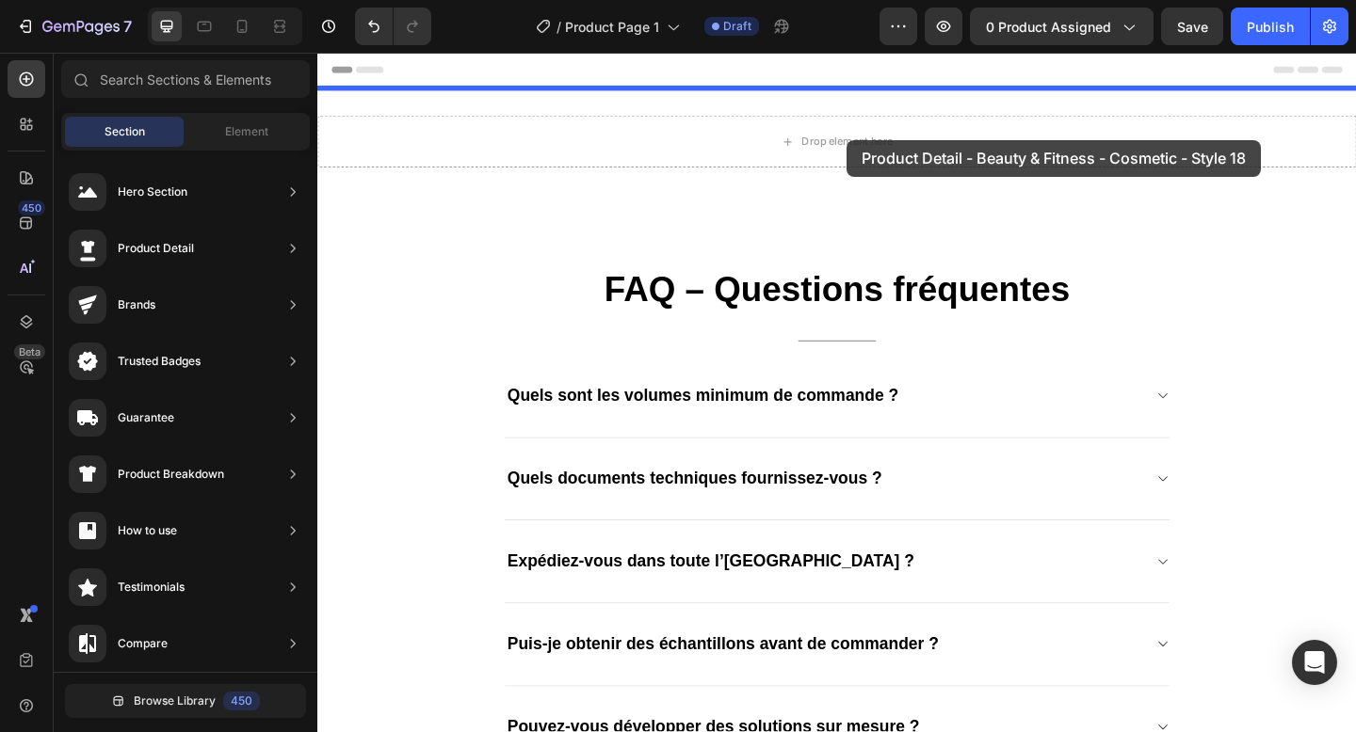
drag, startPoint x: 657, startPoint y: 260, endPoint x: 892, endPoint y: 148, distance: 260.7
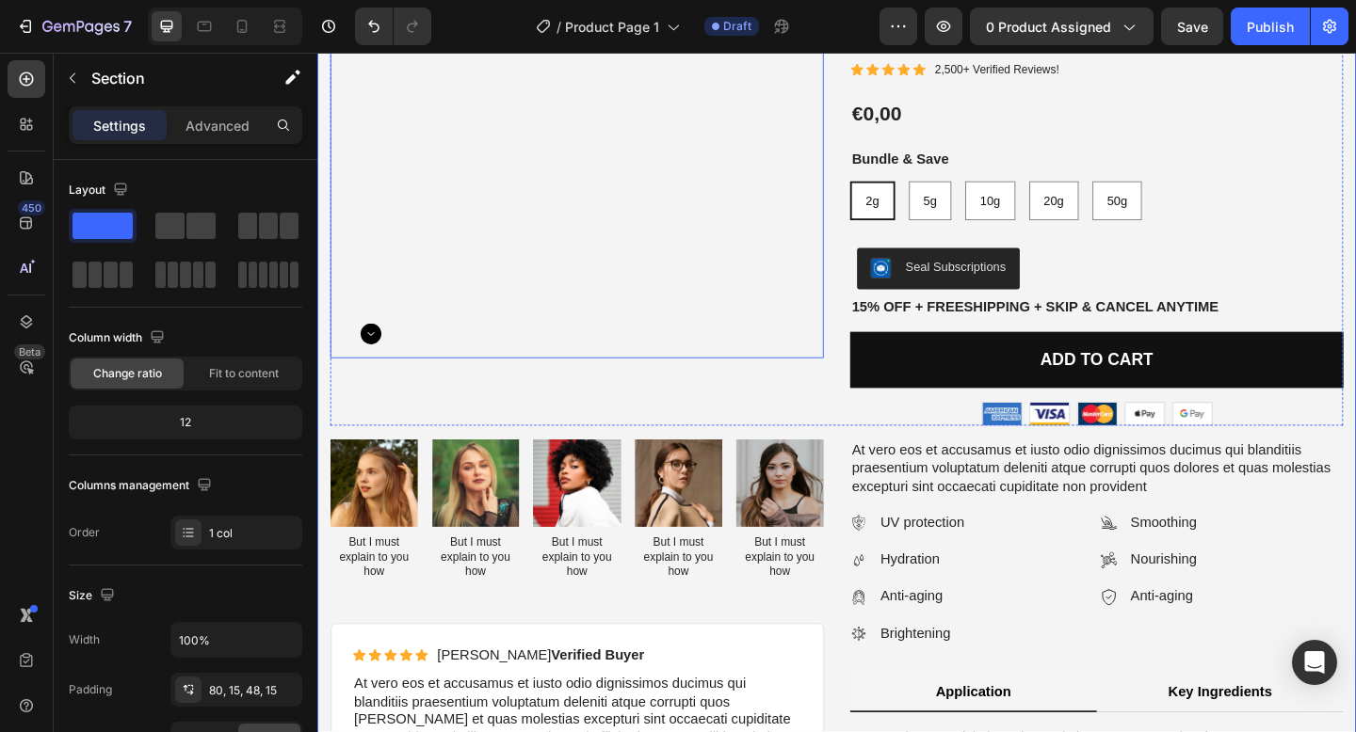
scroll to position [220, 0]
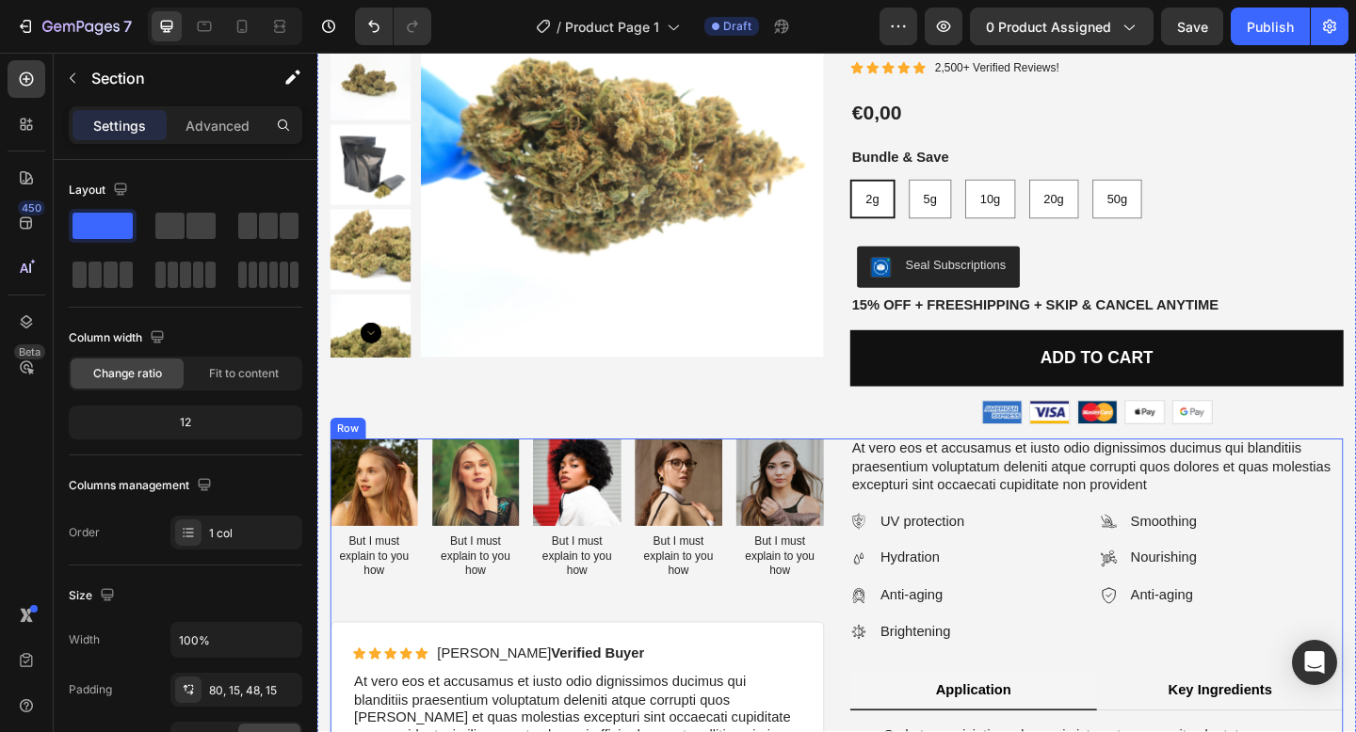
click at [683, 649] on div "Image But I must explain to you how Text Block Image But I must explain to you …" at bounding box center [599, 573] width 537 height 200
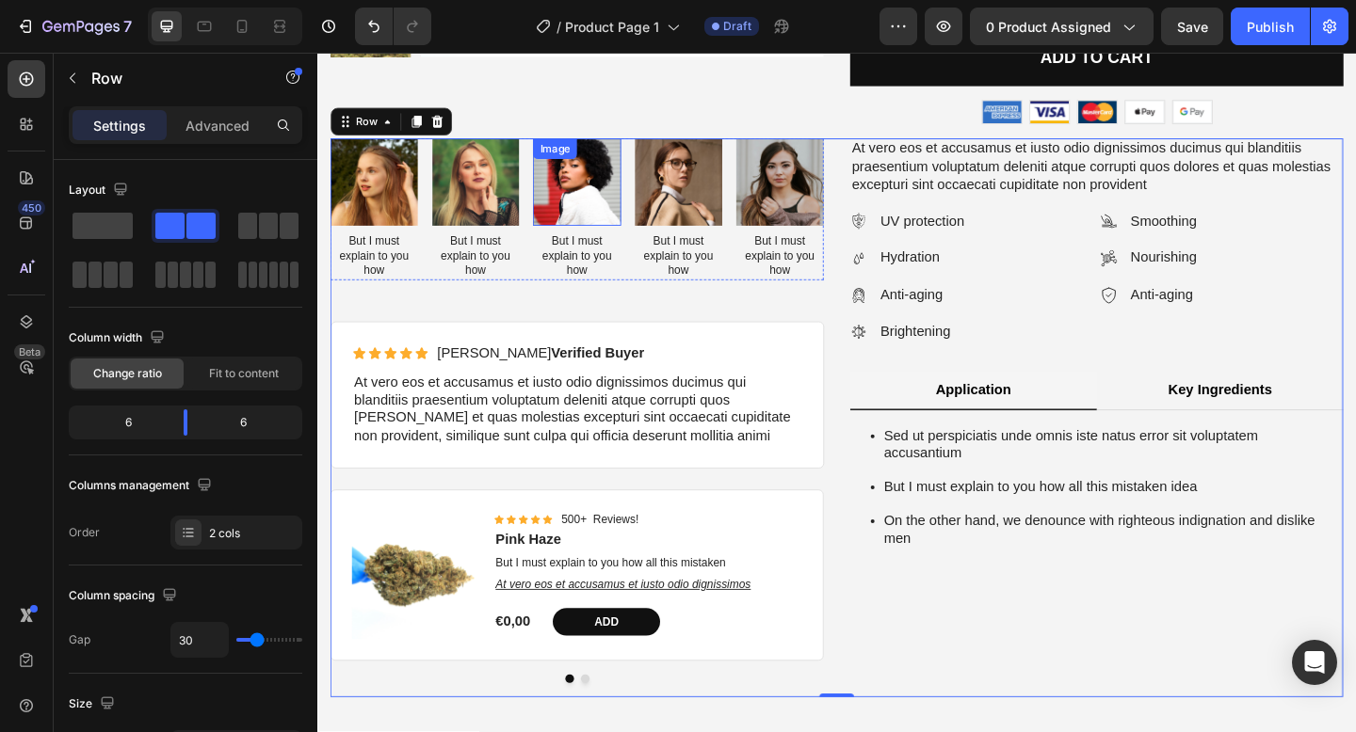
scroll to position [548, 0]
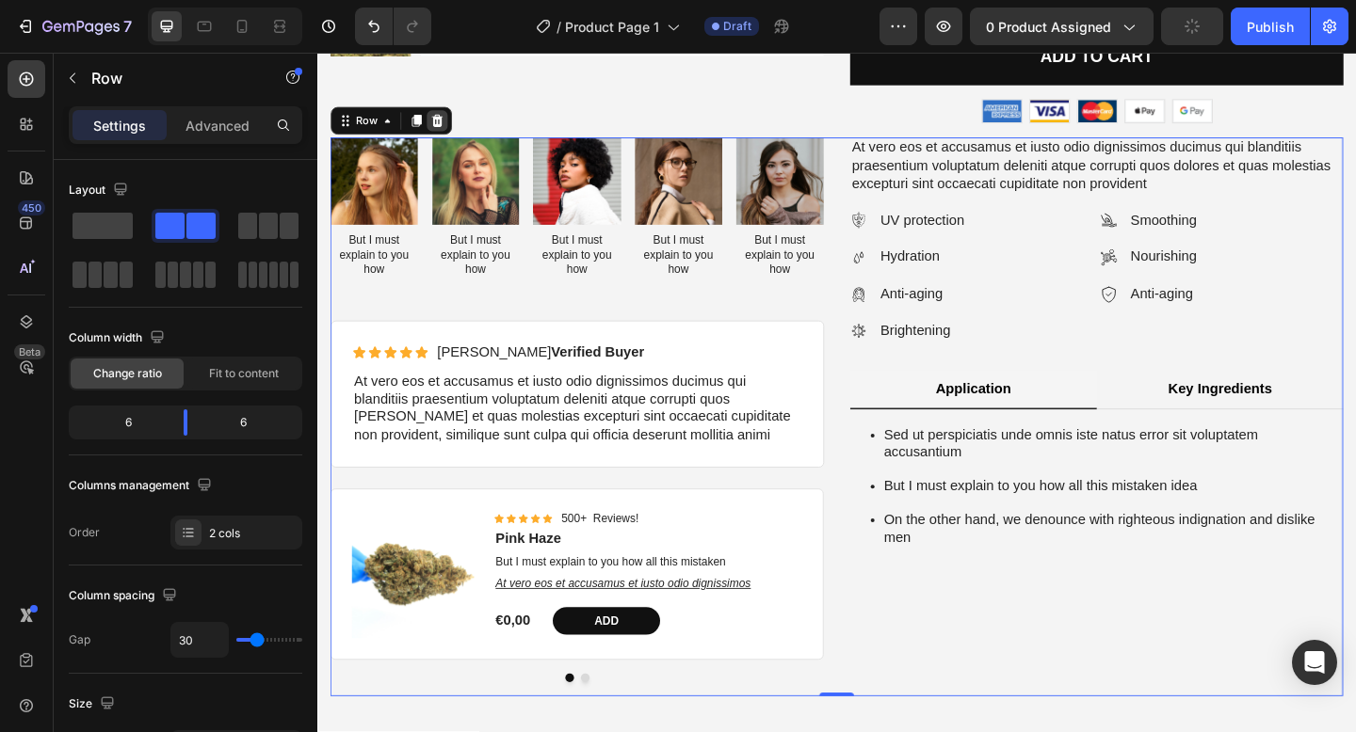
click at [453, 130] on icon at bounding box center [447, 127] width 15 height 15
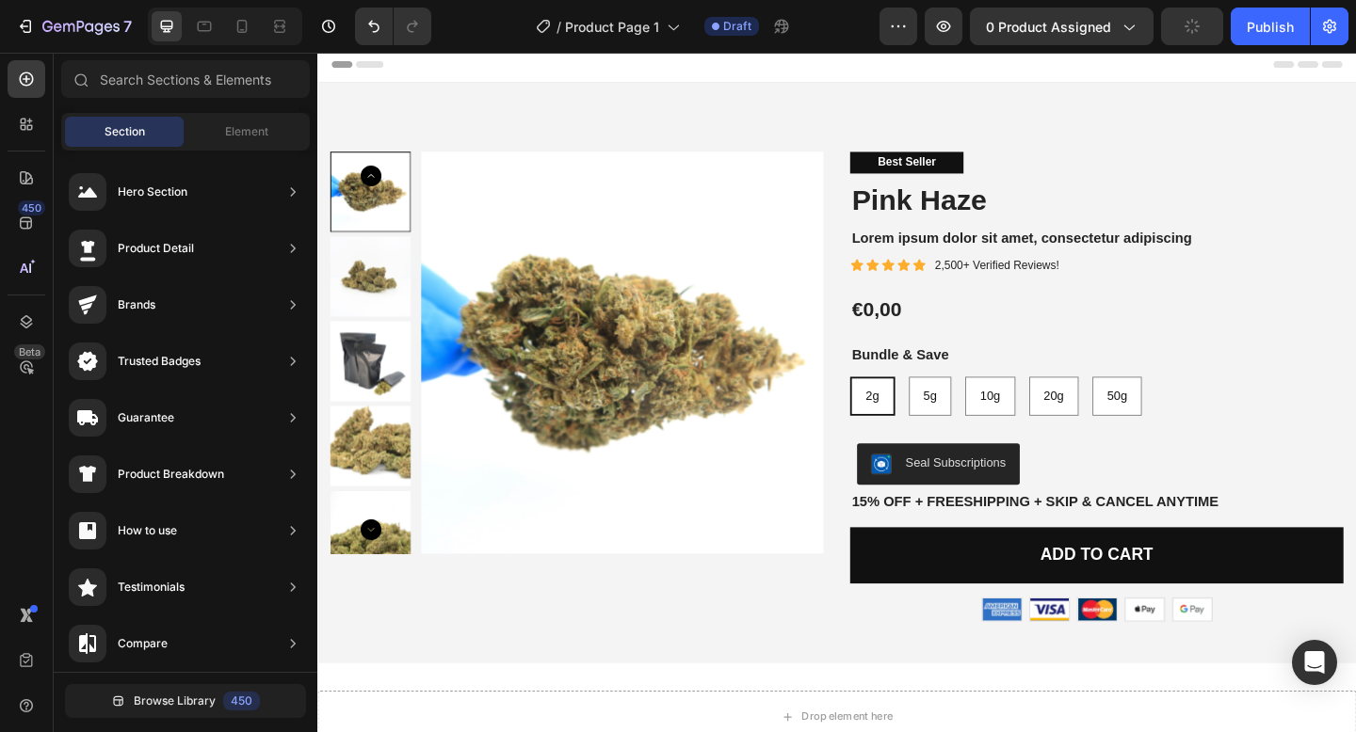
scroll to position [0, 0]
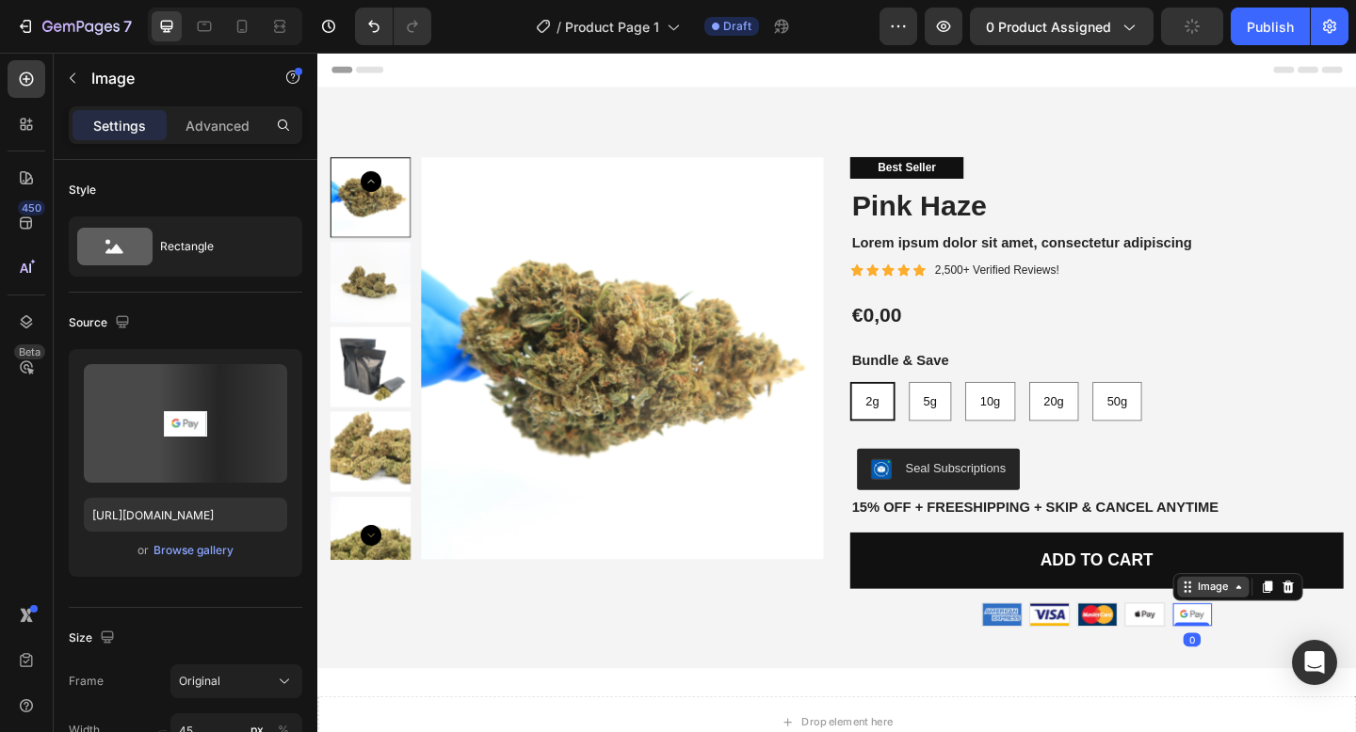
click at [1259, 648] on div "Image" at bounding box center [1317, 634] width 141 height 30
type input "https://cdn.shopify.com/s/files/1/0903/6821/3325/files/gempages_580648674753774…"
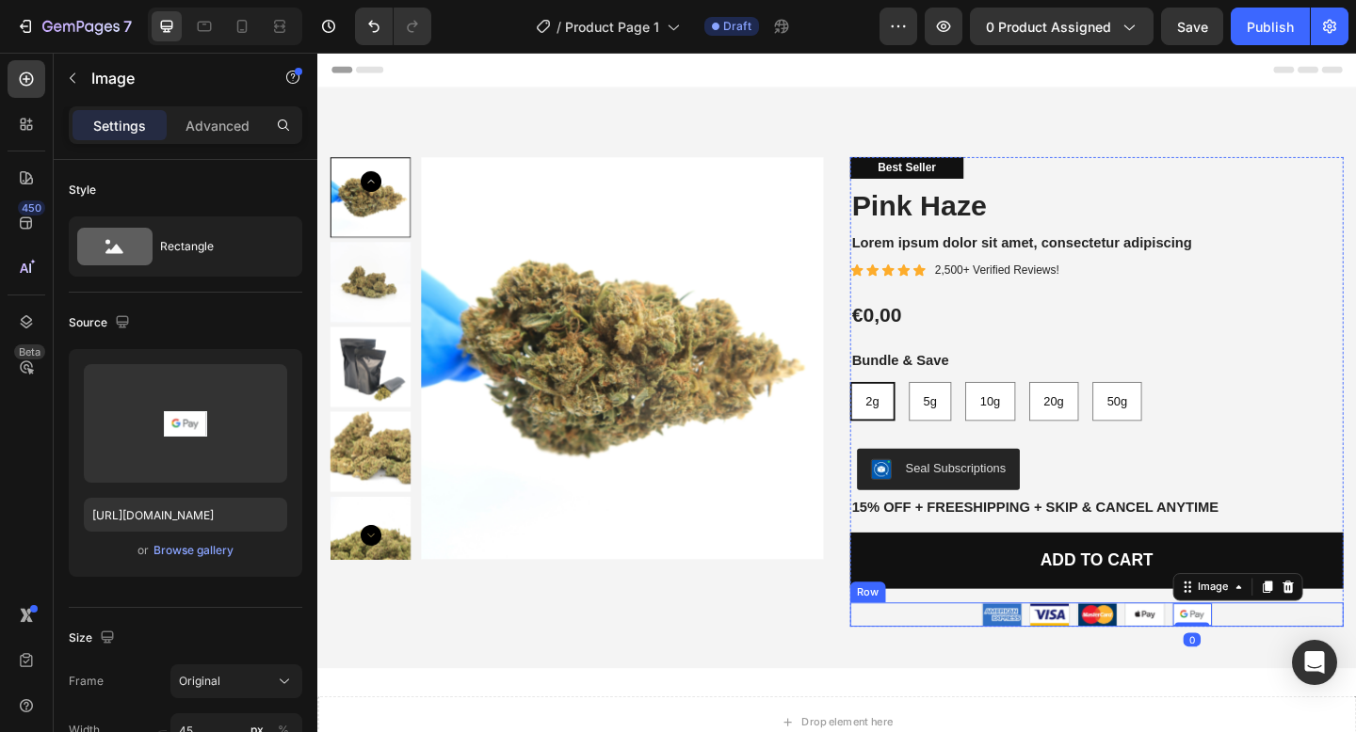
click at [1078, 666] on img at bounding box center [1061, 664] width 42 height 24
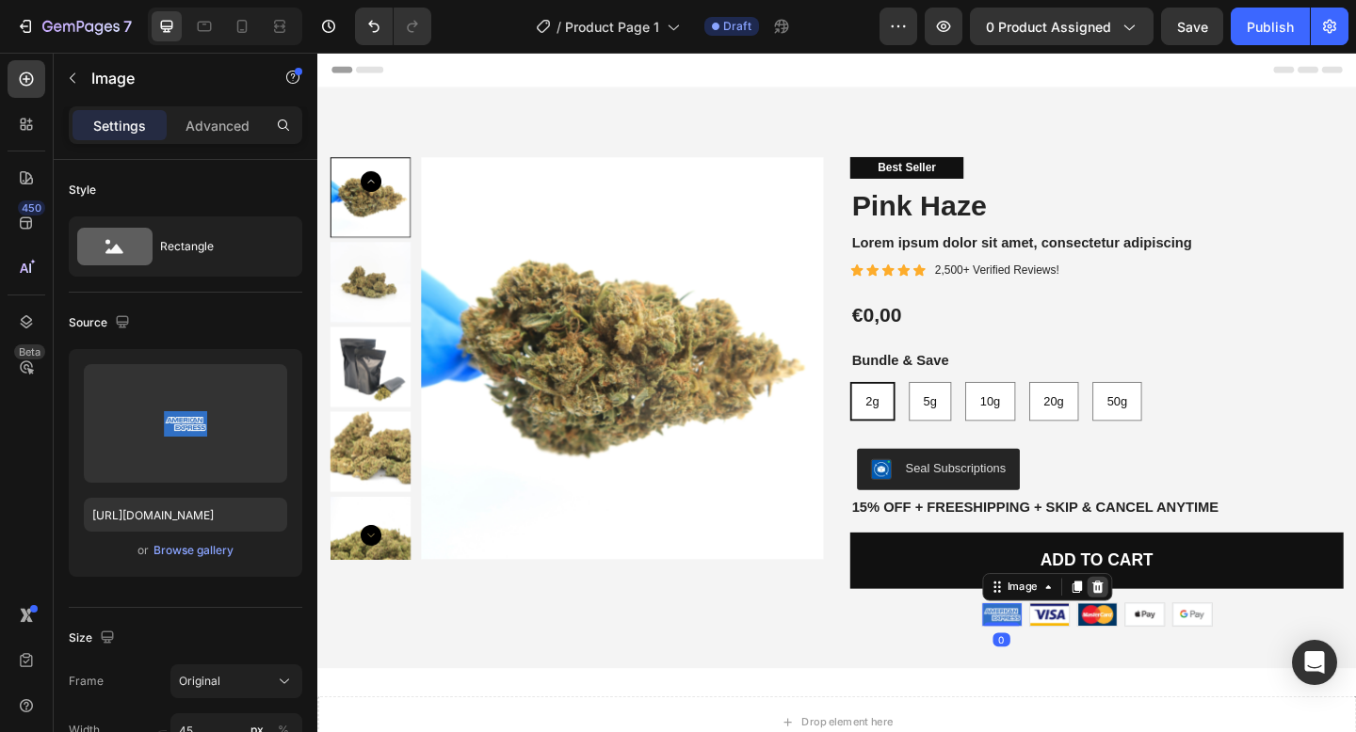
click at [1159, 635] on icon at bounding box center [1165, 634] width 15 height 15
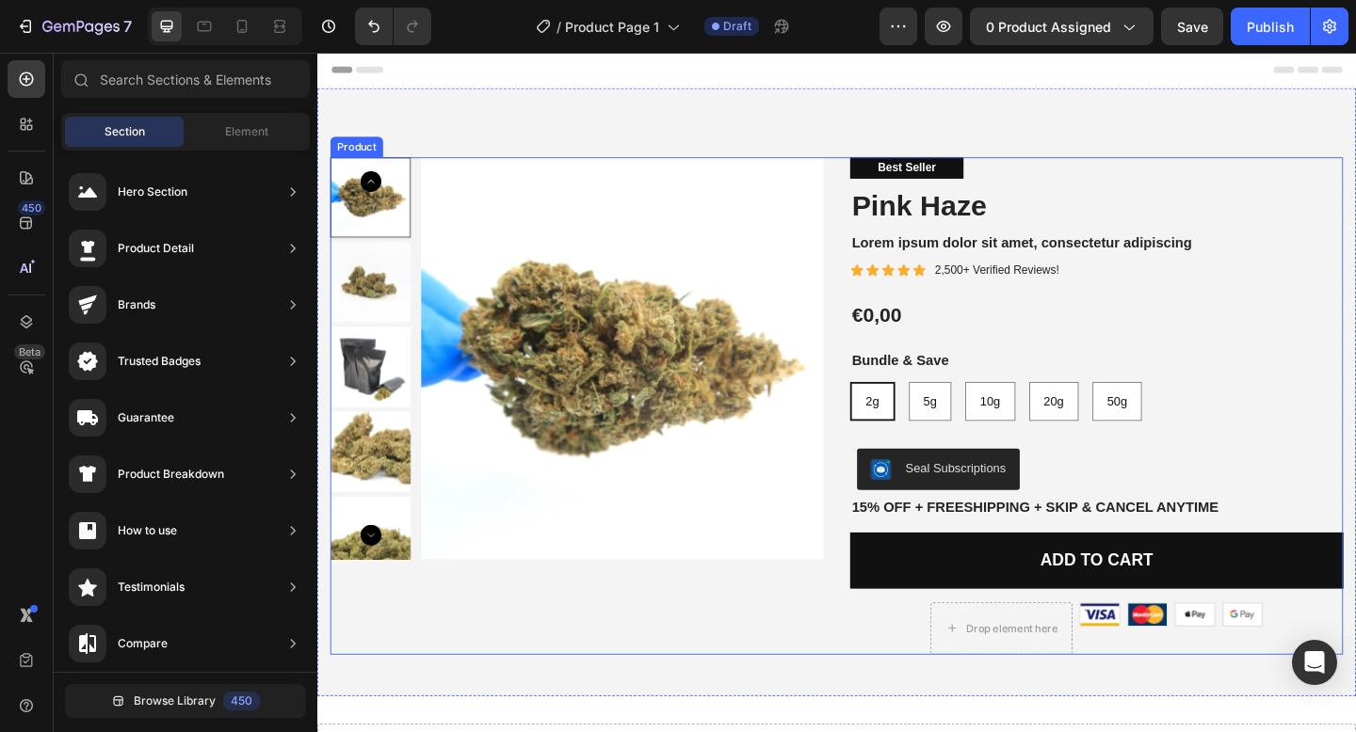
click at [812, 667] on div "Product Images" at bounding box center [599, 437] width 537 height 541
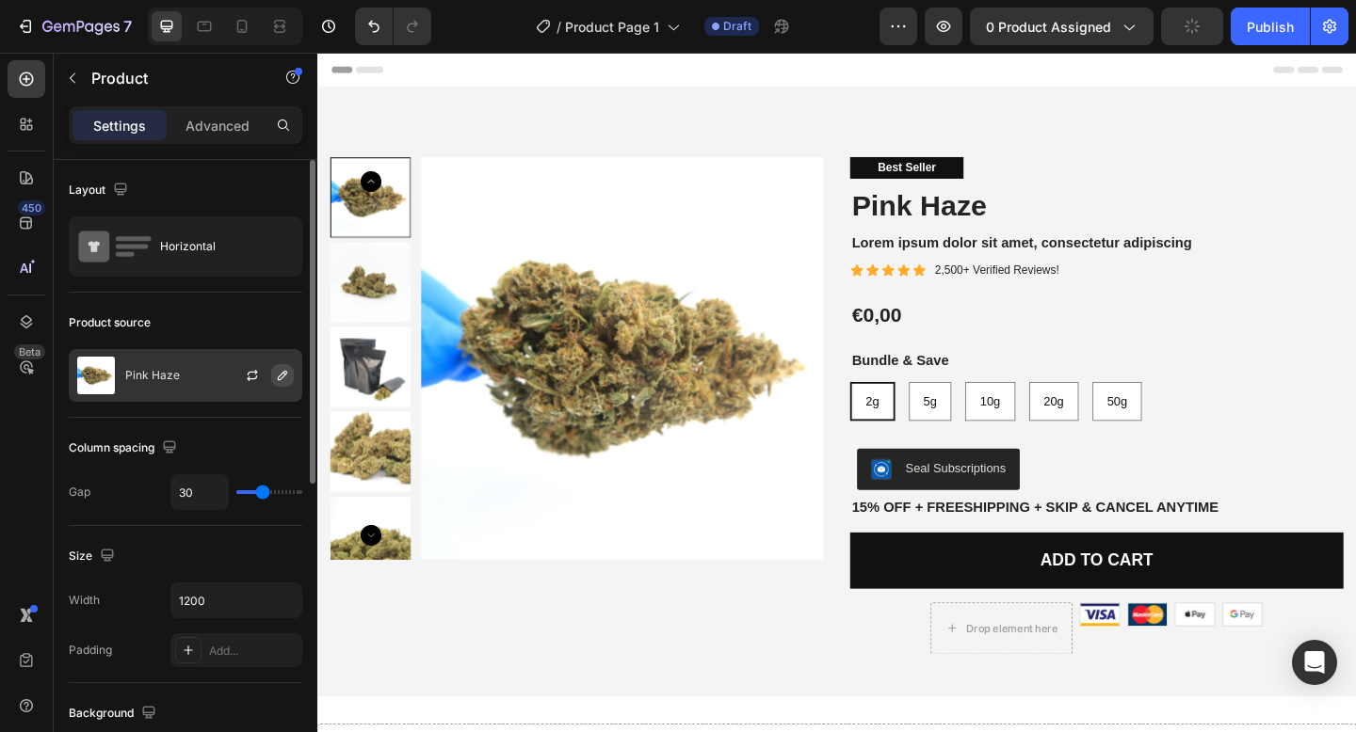
click at [275, 372] on icon "button" at bounding box center [282, 375] width 15 height 15
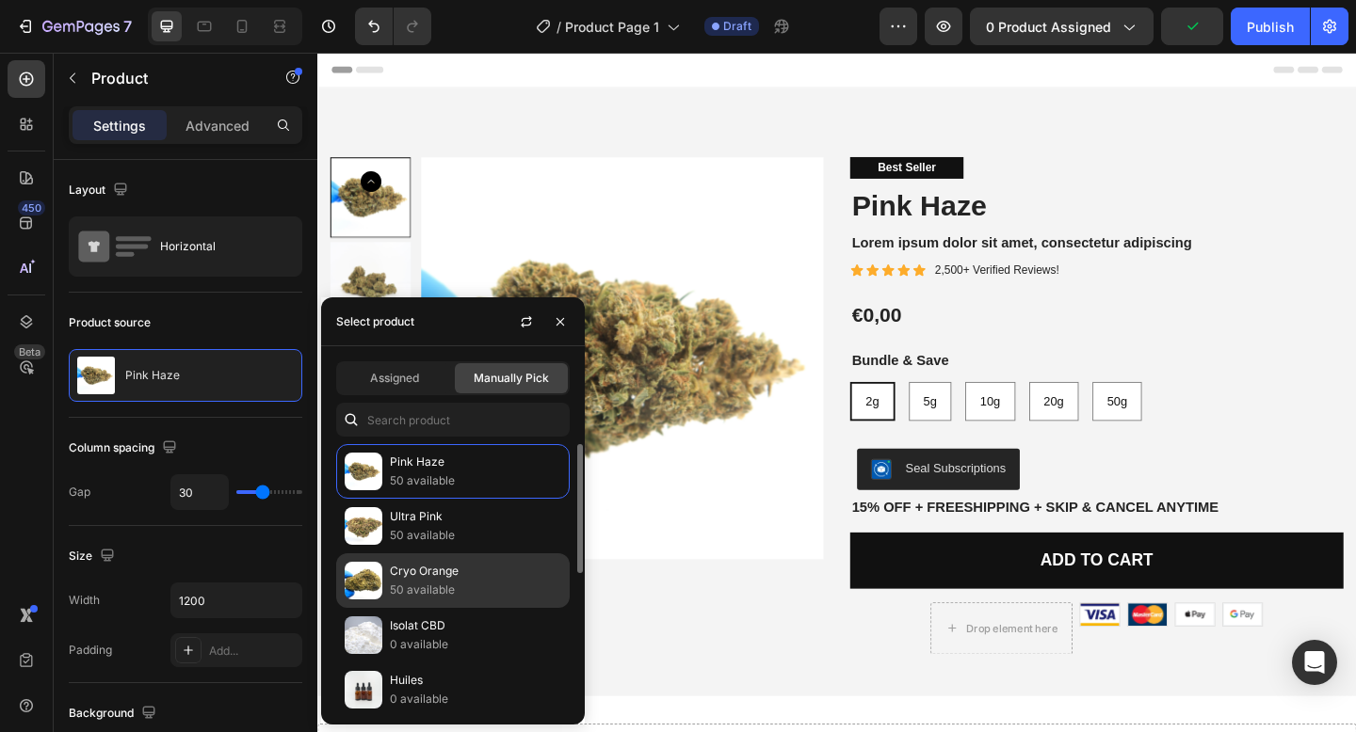
click at [400, 589] on p "50 available" at bounding box center [475, 590] width 171 height 19
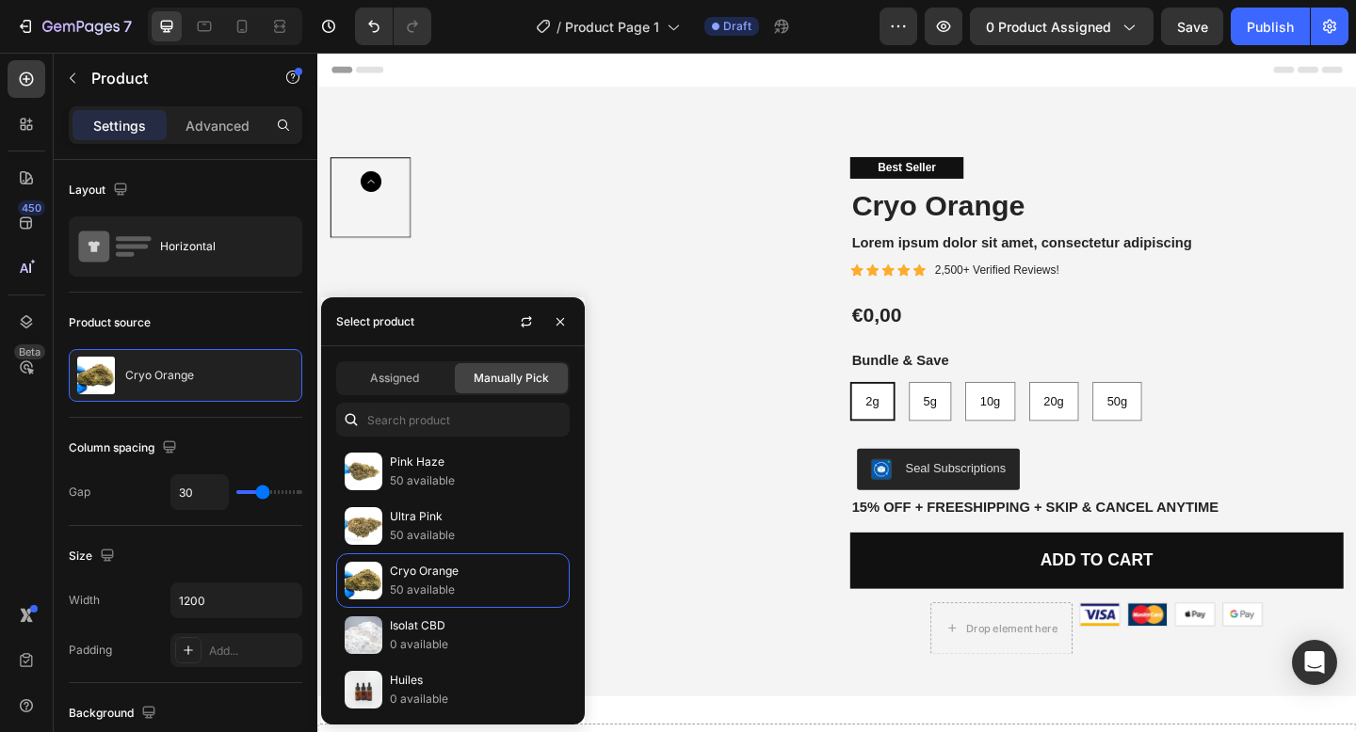
click at [764, 676] on div "Product Images" at bounding box center [599, 437] width 537 height 541
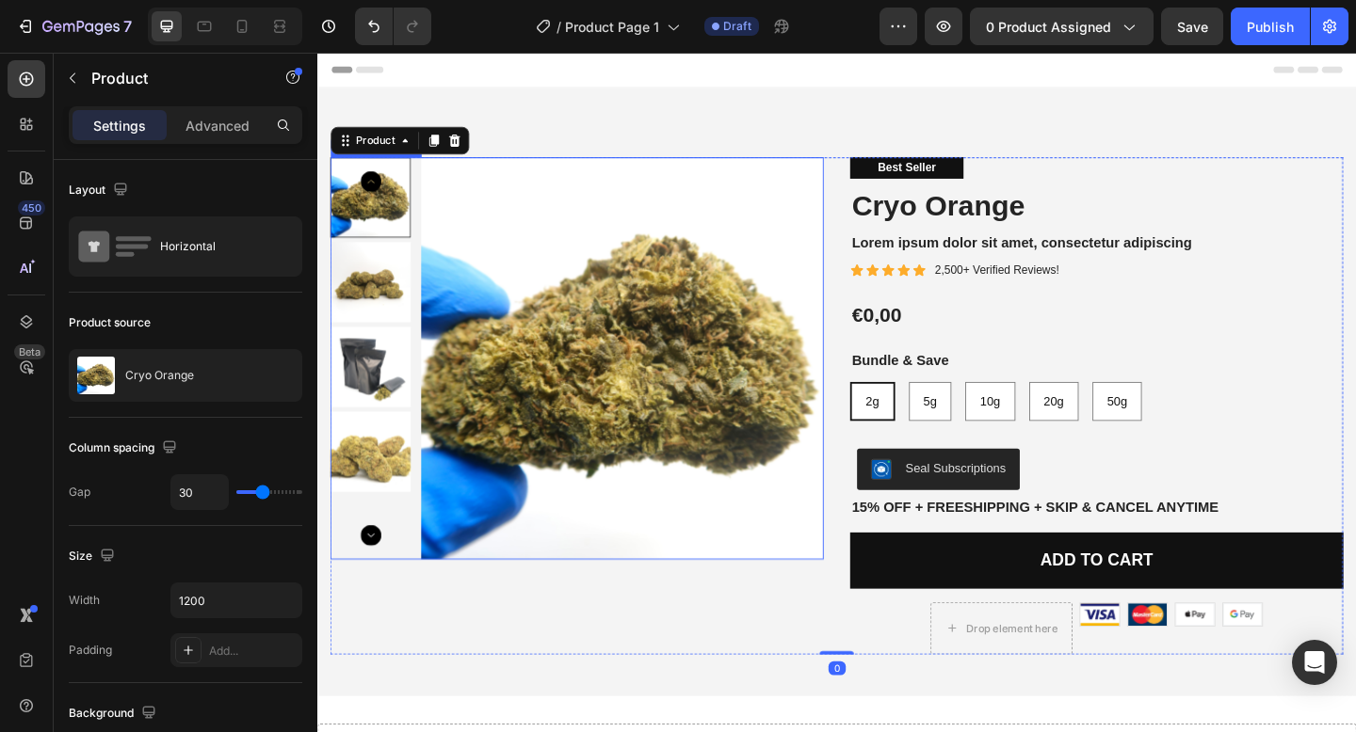
click at [394, 309] on img at bounding box center [375, 303] width 88 height 88
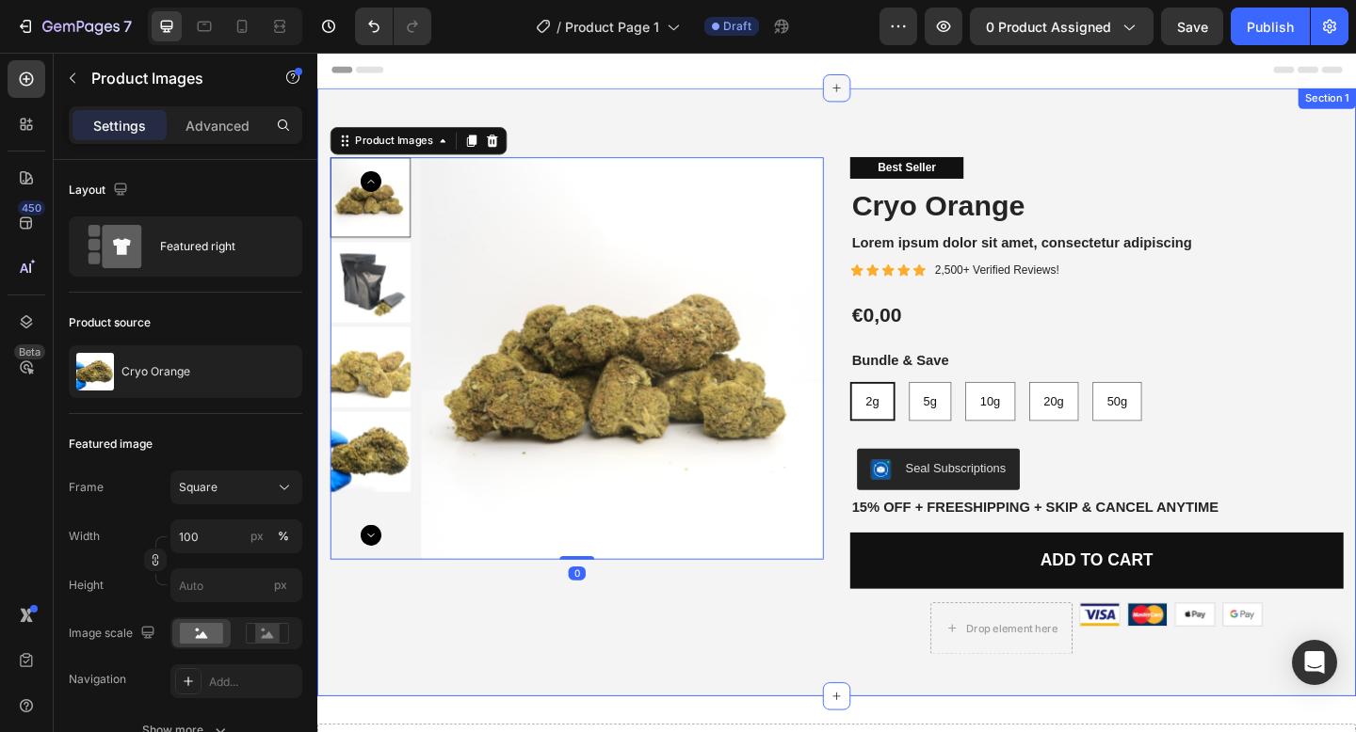
click at [892, 101] on div at bounding box center [882, 91] width 30 height 30
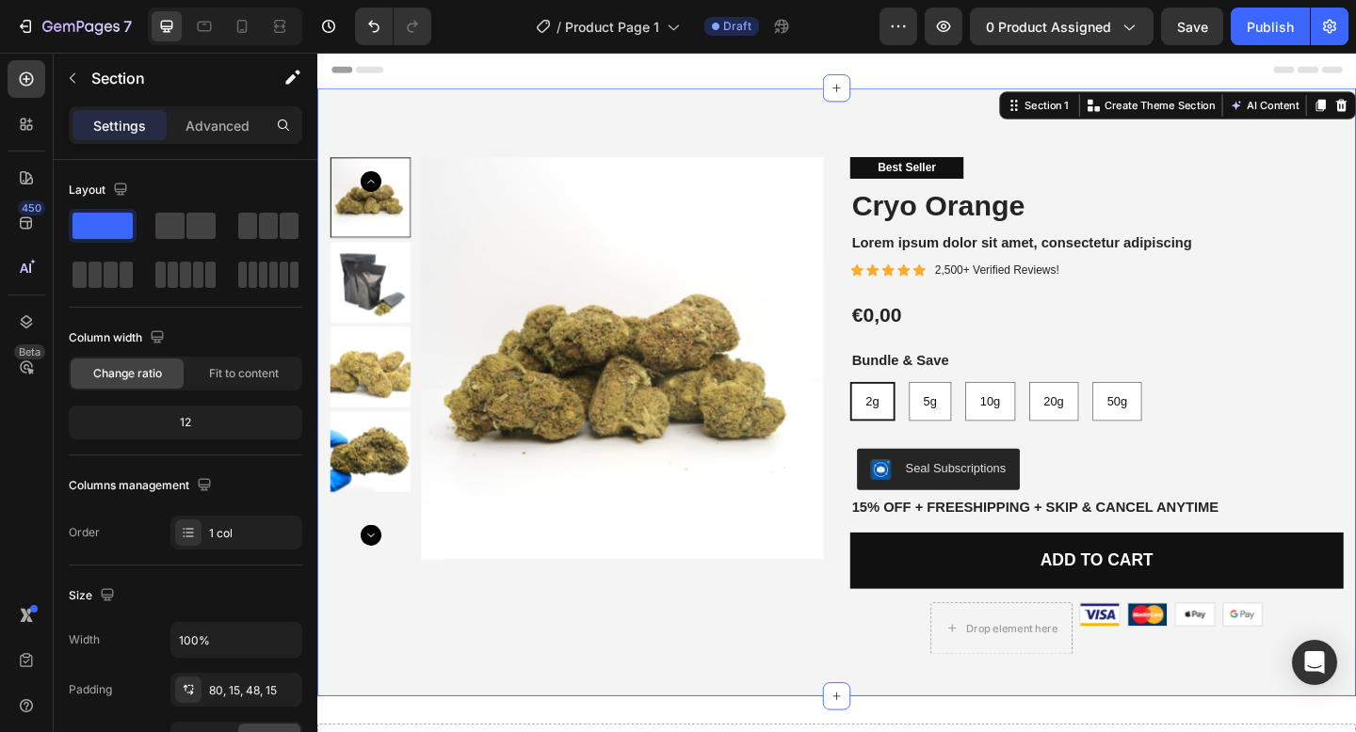
click at [567, 113] on div "Product Images Best Seller Text Block Cryo Orange Product Title Lorem ipsum dol…" at bounding box center [882, 422] width 1130 height 662
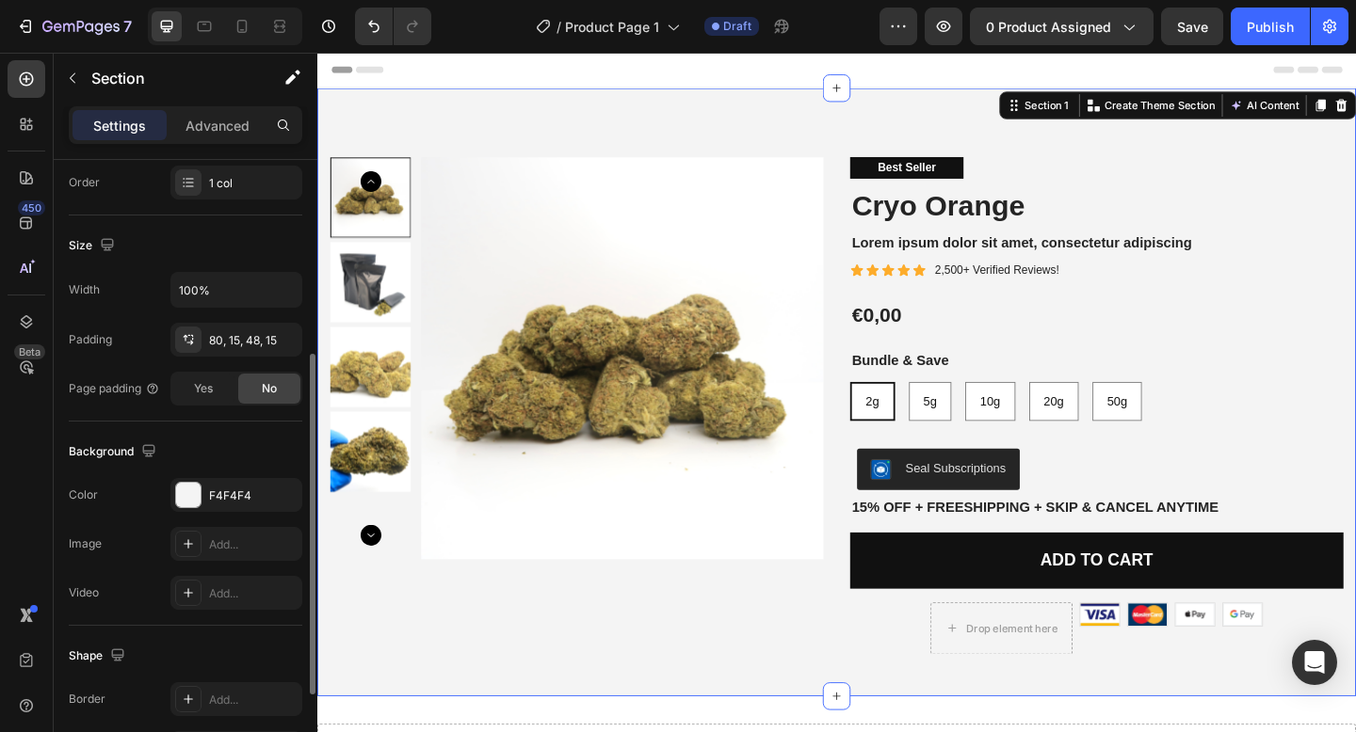
scroll to position [352, 0]
click at [252, 475] on div "Background The changes might be hidden by the video. Color F4F4F4 Image Add... …" at bounding box center [185, 522] width 233 height 204
click at [284, 490] on icon "button" at bounding box center [282, 493] width 15 height 15
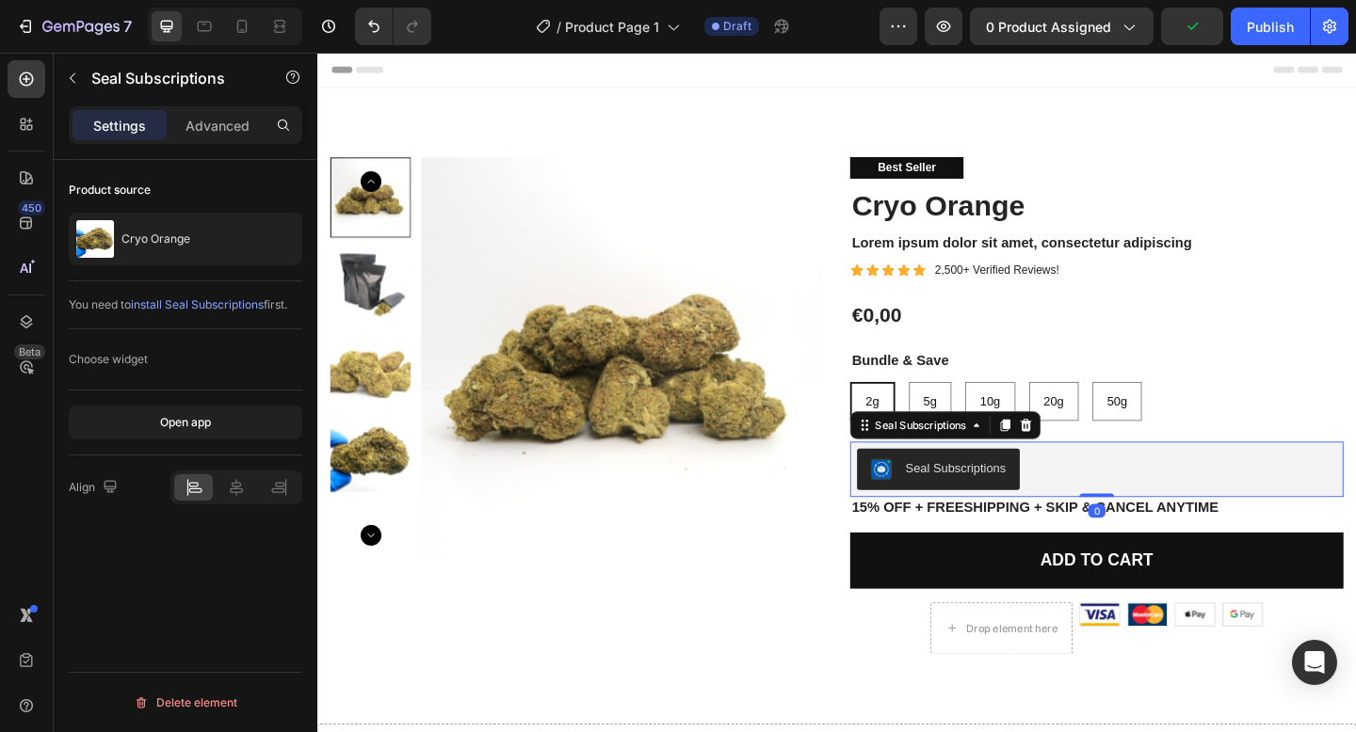
click at [1166, 498] on div "Seal Subscriptions" at bounding box center [1165, 506] width 522 height 45
click at [1093, 457] on icon at bounding box center [1088, 458] width 12 height 13
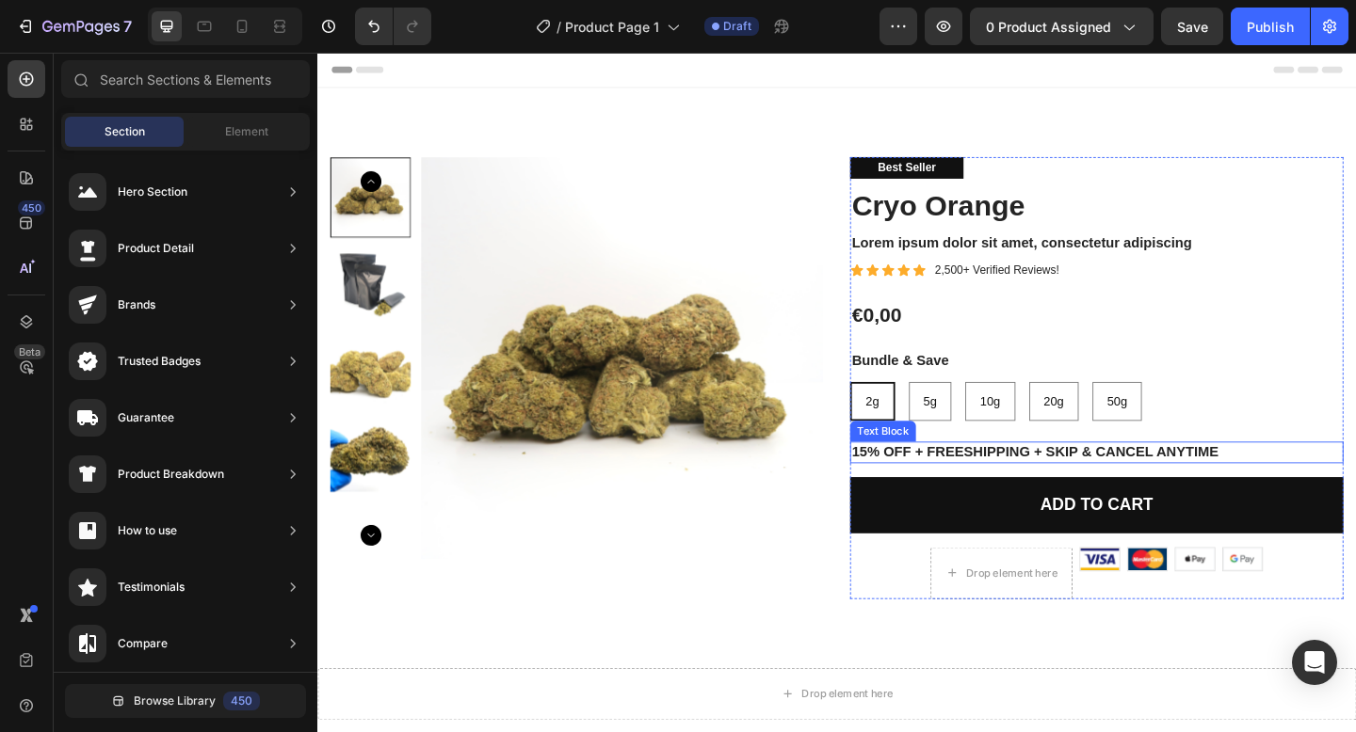
click at [1098, 490] on p "15% off + Freeshipping + Skip & Cancel Anytime" at bounding box center [1164, 488] width 533 height 20
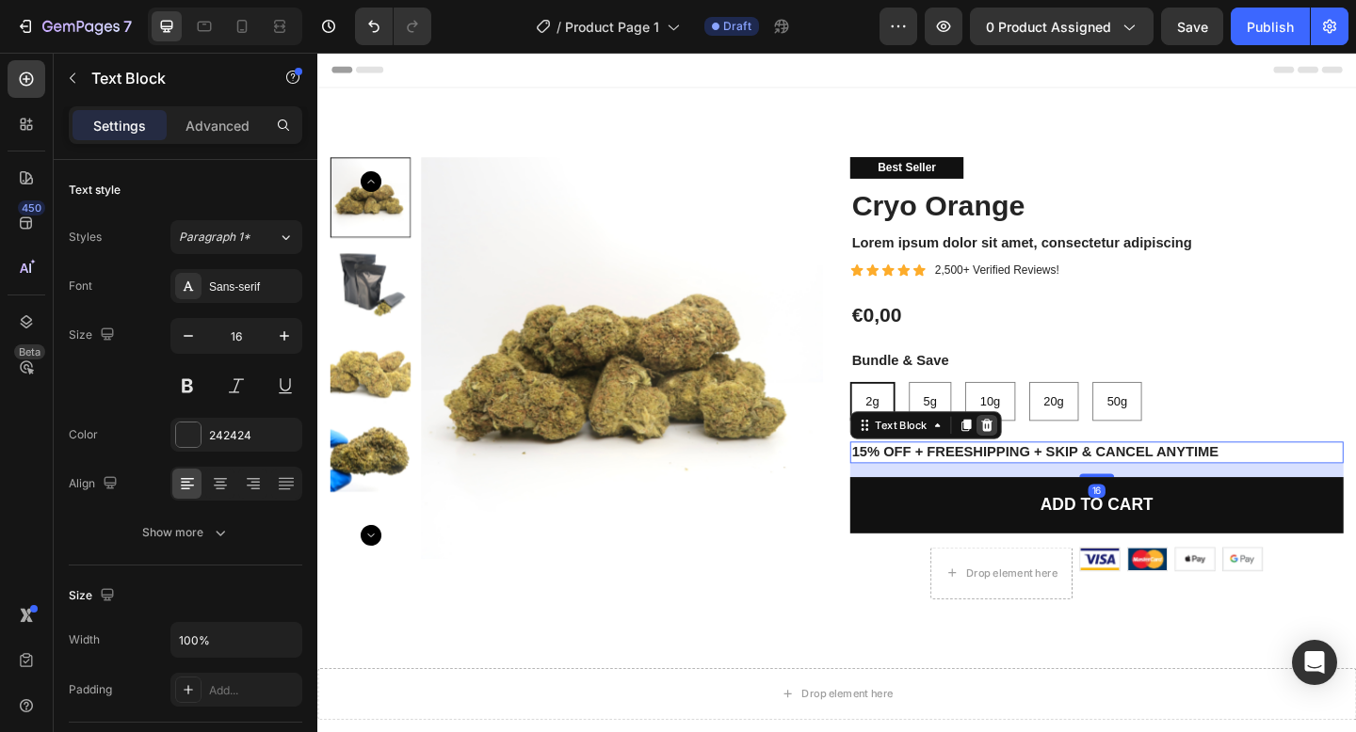
click at [1043, 451] on icon at bounding box center [1044, 458] width 15 height 15
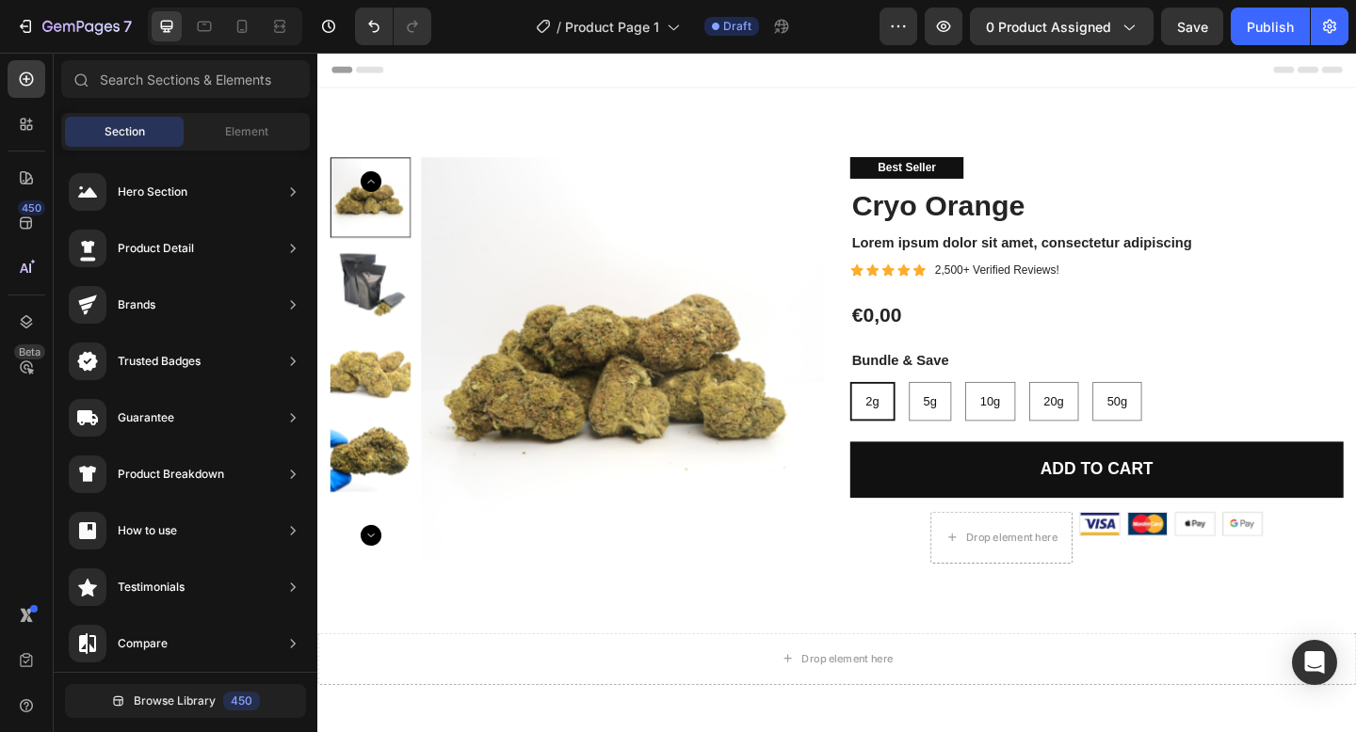
scroll to position [118, 0]
click at [299, 123] on div "Element" at bounding box center [246, 132] width 119 height 30
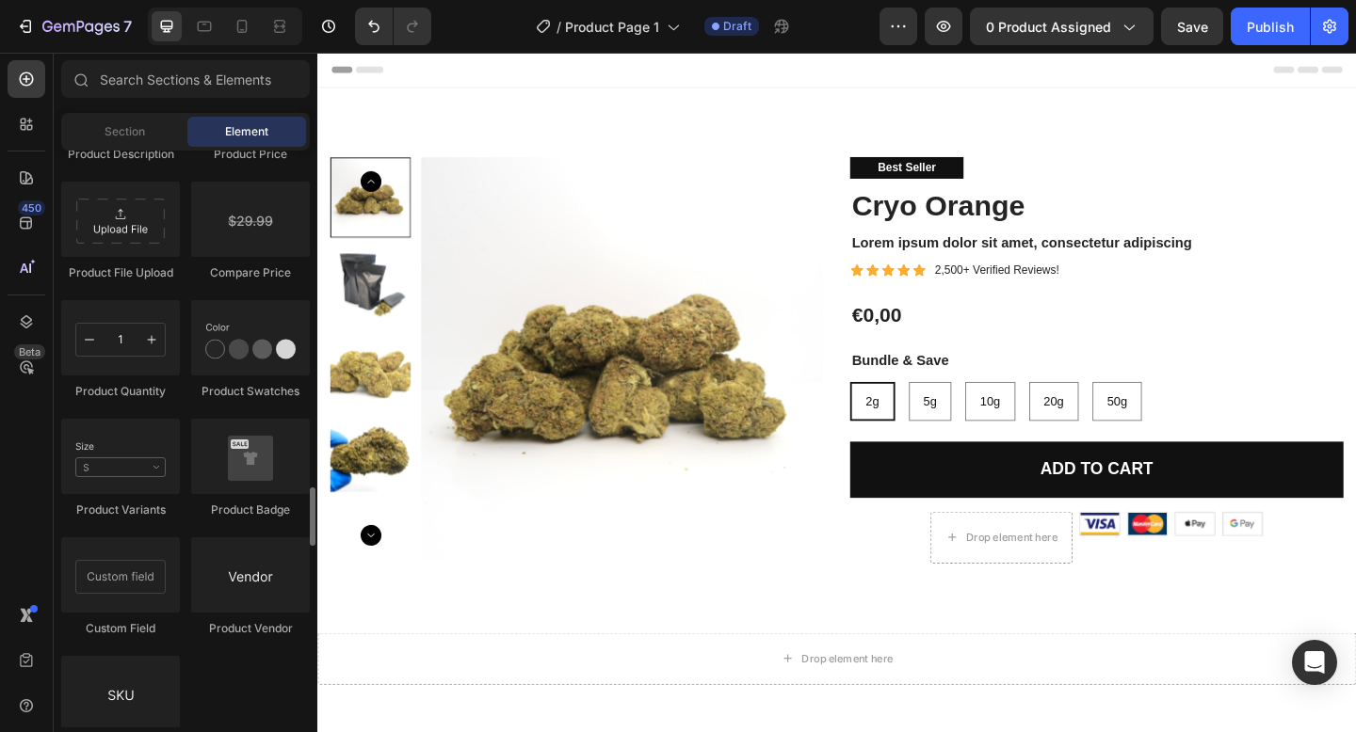
scroll to position [3238, 0]
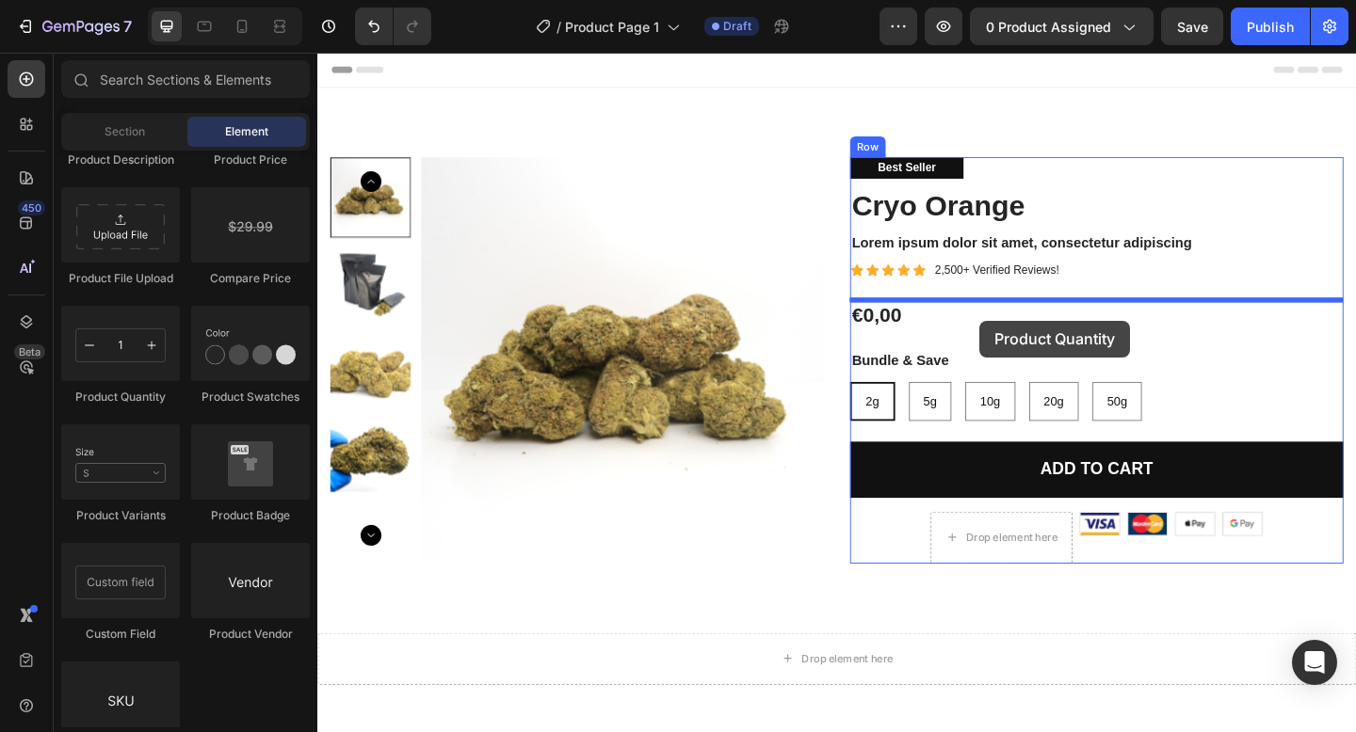
drag, startPoint x: 428, startPoint y: 419, endPoint x: 1037, endPoint y: 345, distance: 613.6
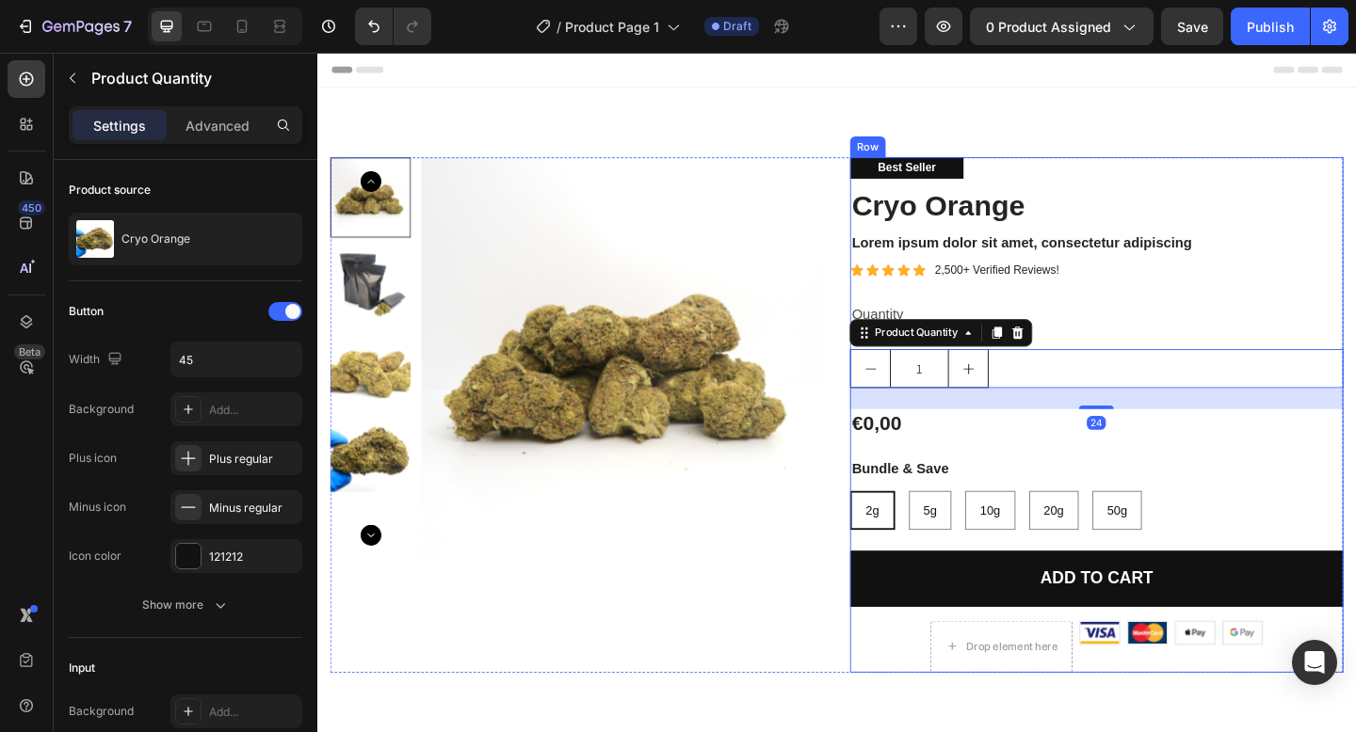
click at [1063, 304] on div "Best Seller Text Block Cryo Orange Product Title Lorem ipsum dolor sit amet, co…" at bounding box center [1164, 447] width 537 height 561
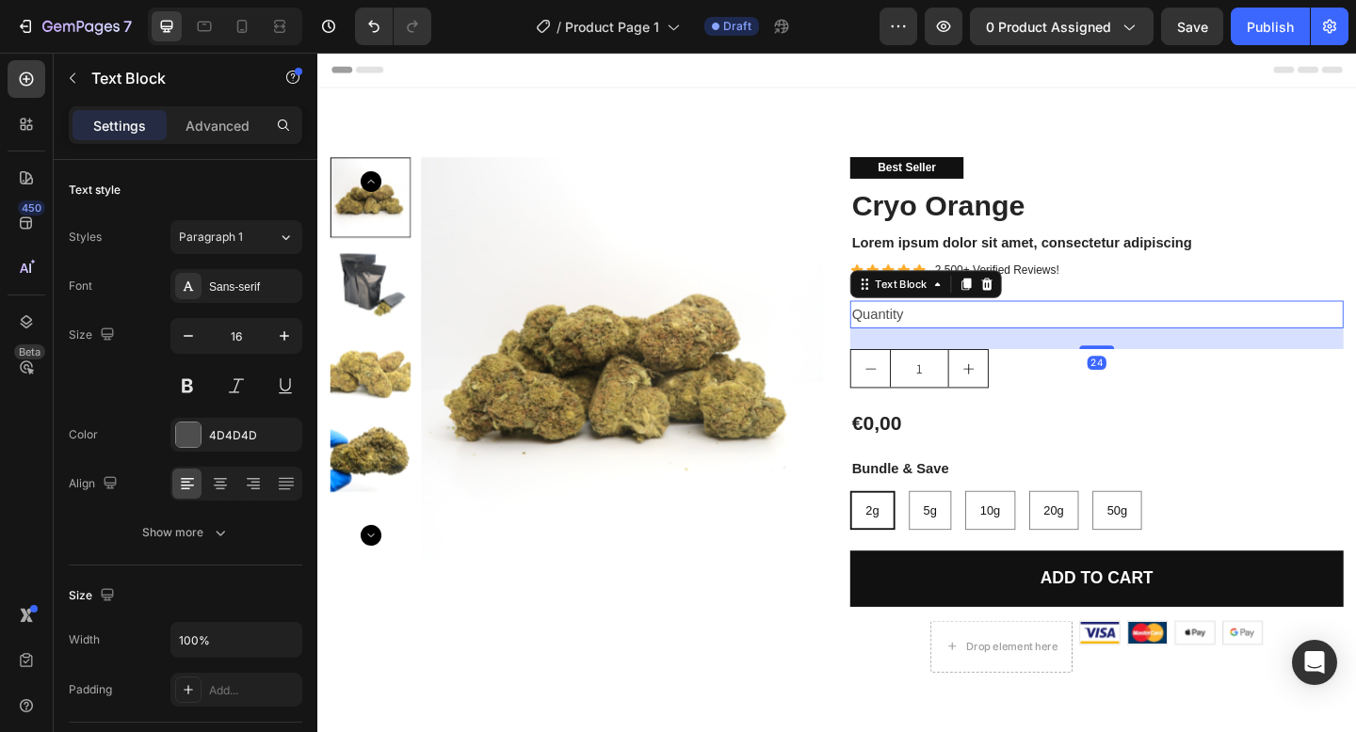
click at [936, 337] on div "Quantity" at bounding box center [1164, 338] width 537 height 31
click at [1048, 305] on icon at bounding box center [1045, 303] width 12 height 13
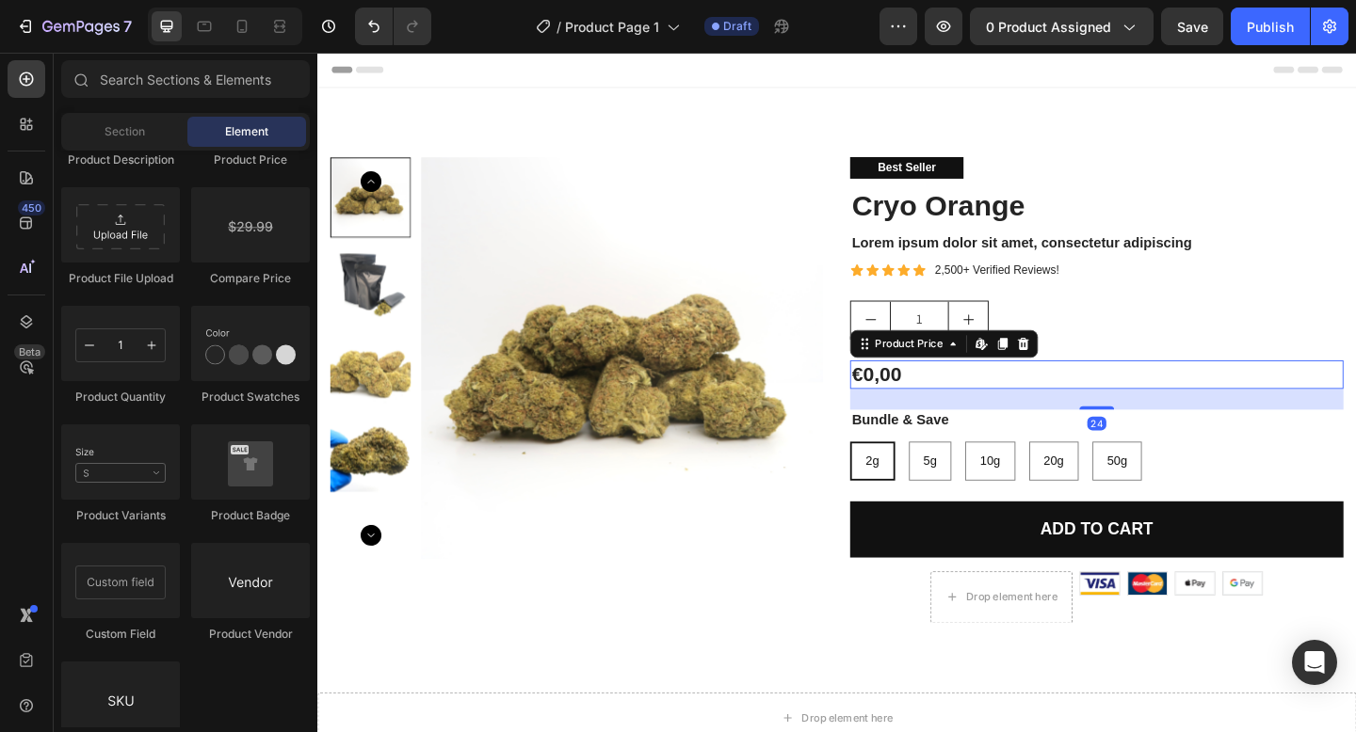
click at [945, 407] on div "€0,00" at bounding box center [1164, 404] width 537 height 32
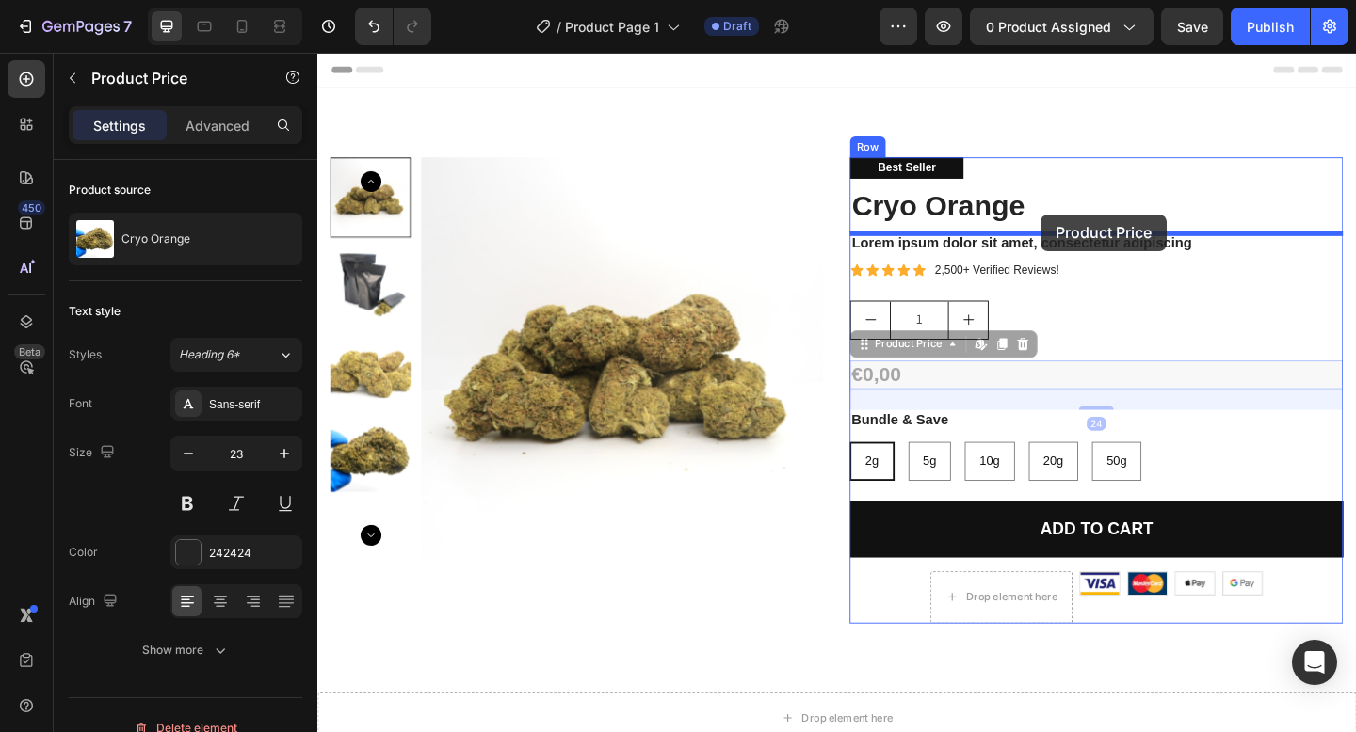
drag, startPoint x: 913, startPoint y: 371, endPoint x: 1103, endPoint y: 229, distance: 237.4
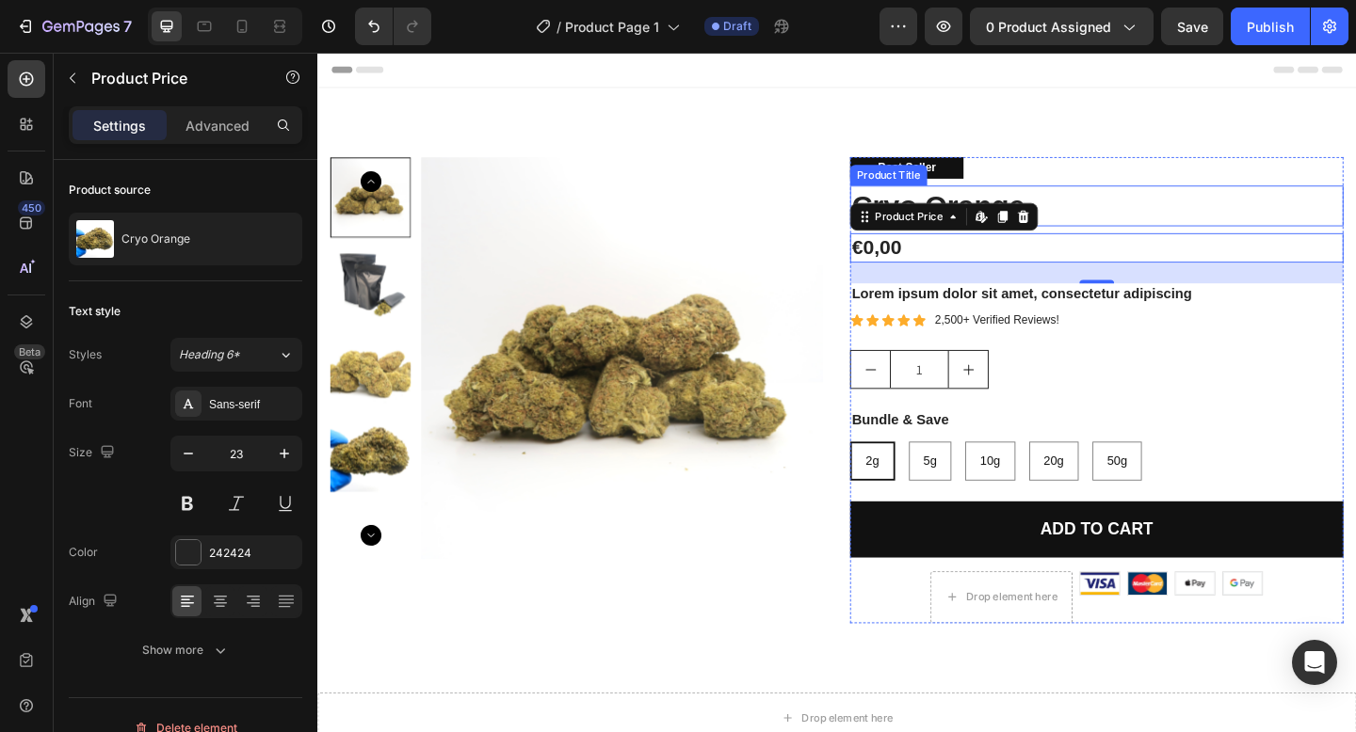
click at [1197, 187] on div "Best Seller" at bounding box center [1164, 179] width 537 height 24
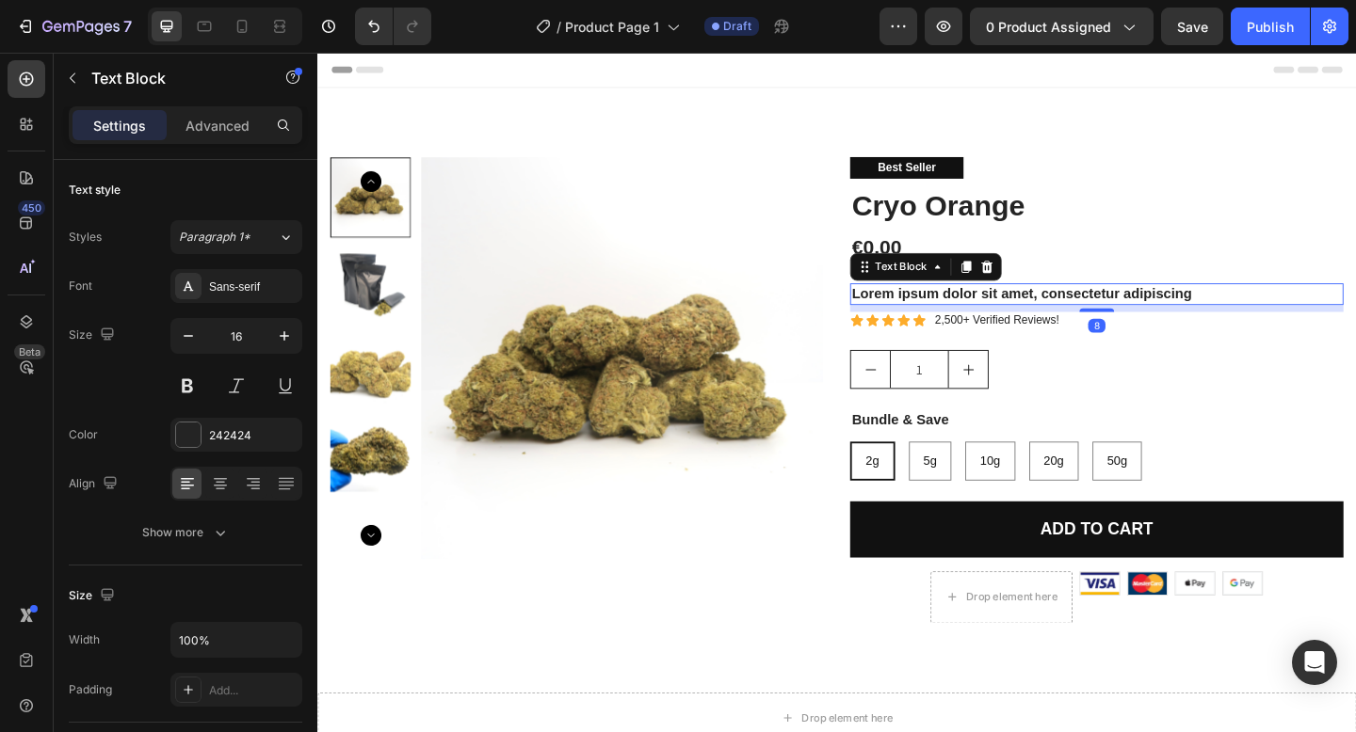
click at [1180, 313] on p "Lorem ipsum dolor sit amet, consectetur adipiscing" at bounding box center [1164, 316] width 533 height 20
click at [1045, 291] on icon at bounding box center [1045, 286] width 12 height 13
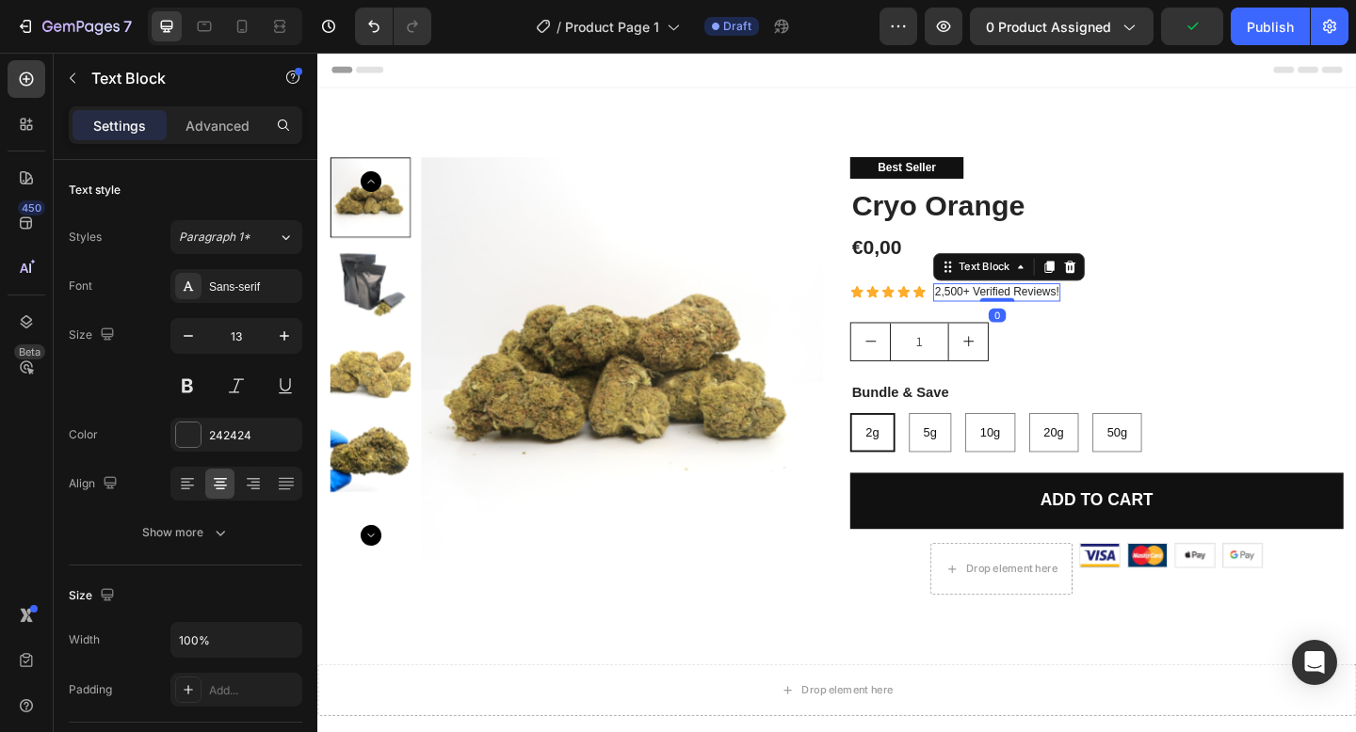
click at [1030, 313] on p "2,500+ Verified Reviews!" at bounding box center [1056, 314] width 135 height 16
click at [1198, 330] on div "Best Seller Text Block Cryo Orange Product Title €0,00 Product Price Product Pr…" at bounding box center [1164, 405] width 537 height 476
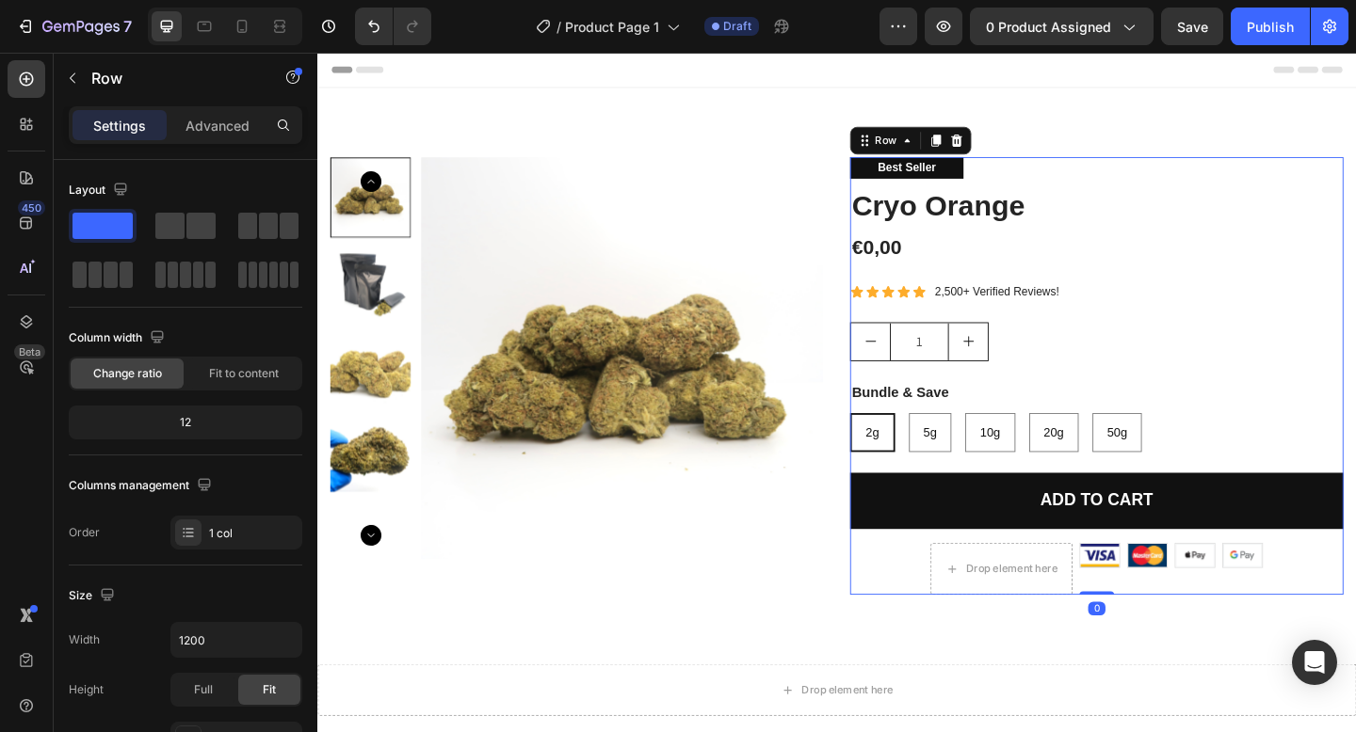
click at [1177, 304] on div "Icon Icon Icon Icon Icon Icon List 2,500+ Verified Reviews! Text Block Row" at bounding box center [1164, 314] width 537 height 20
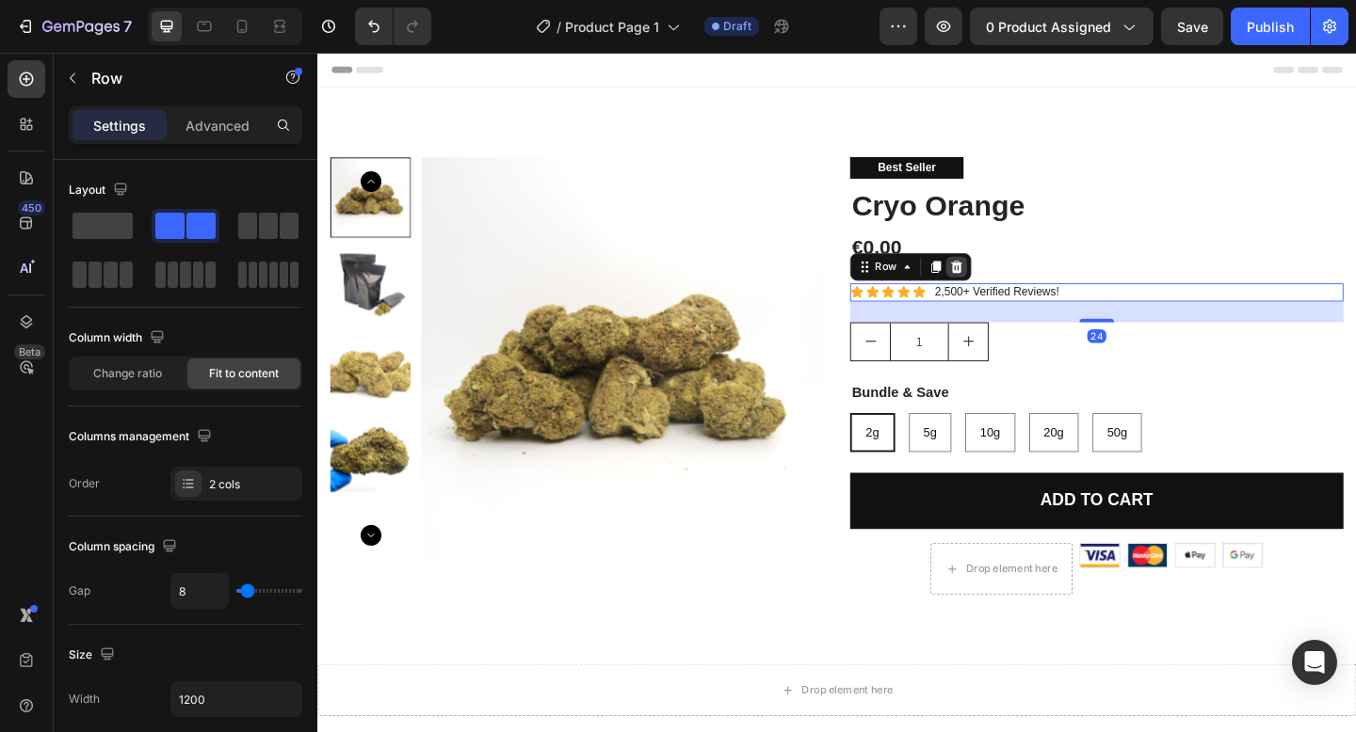
click at [1005, 276] on div at bounding box center [1012, 286] width 23 height 23
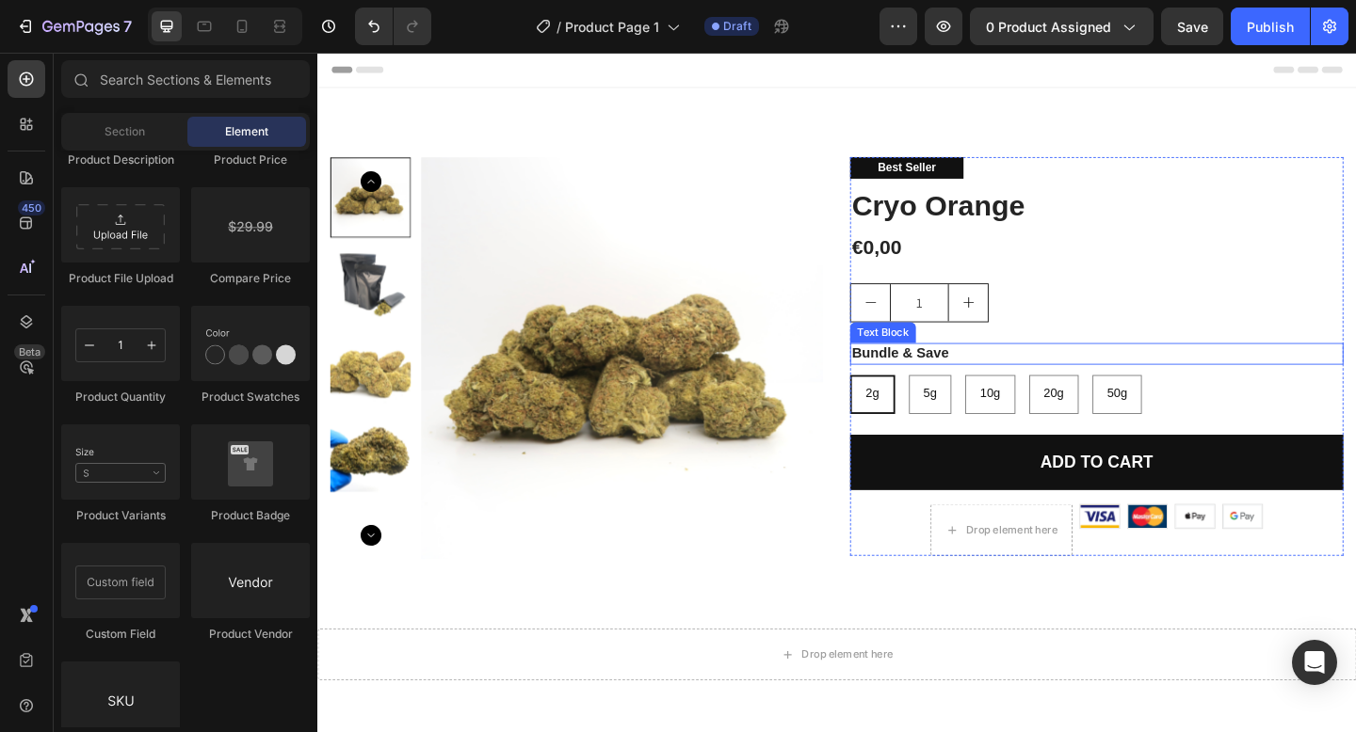
click at [941, 382] on p "Bundle & Save" at bounding box center [1164, 381] width 533 height 20
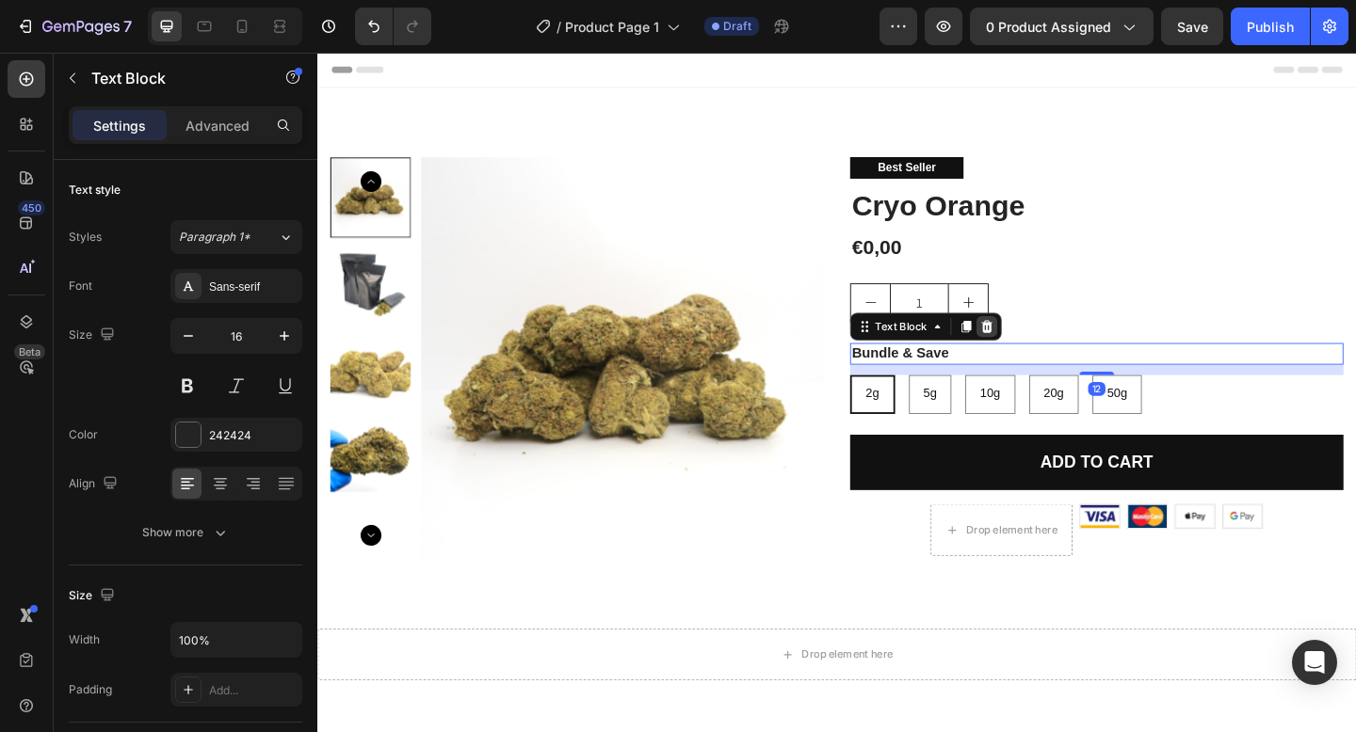
click at [1048, 358] on icon at bounding box center [1044, 351] width 15 height 15
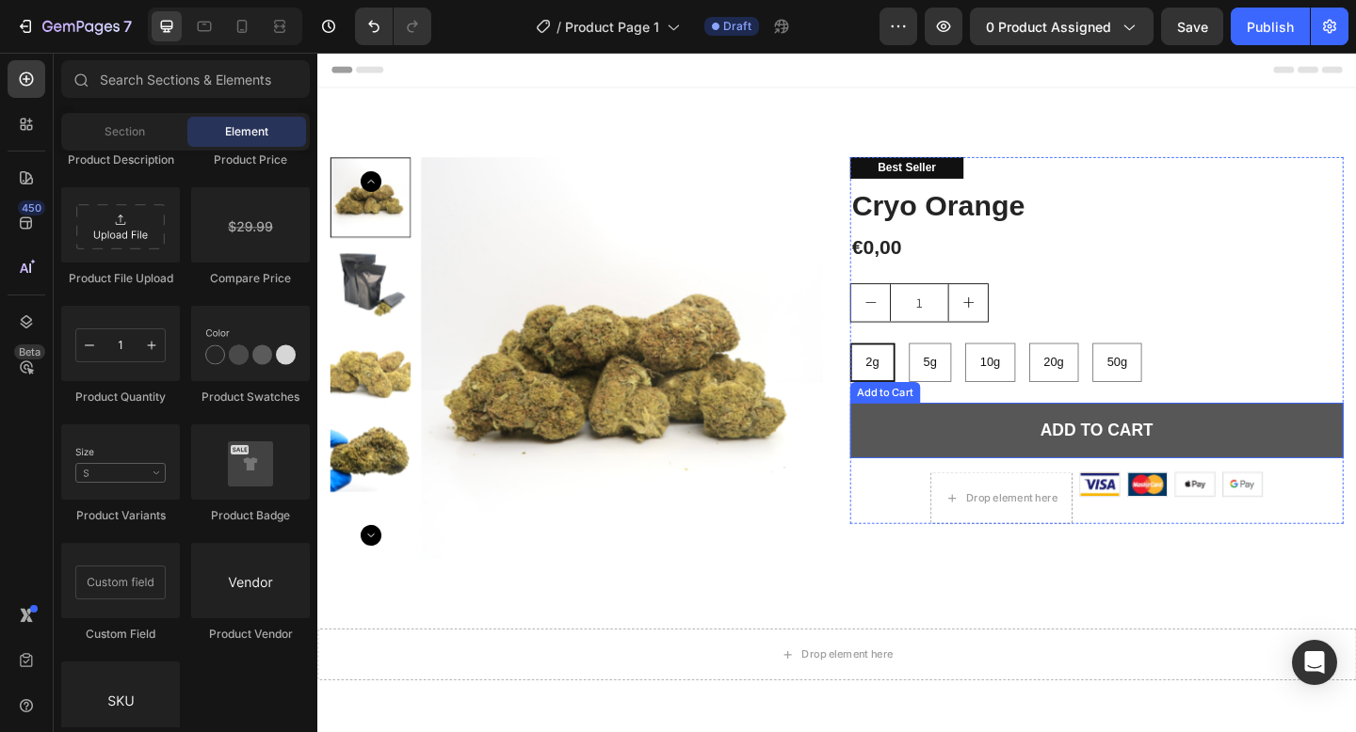
click at [1074, 469] on button "Add to cart" at bounding box center [1164, 464] width 537 height 61
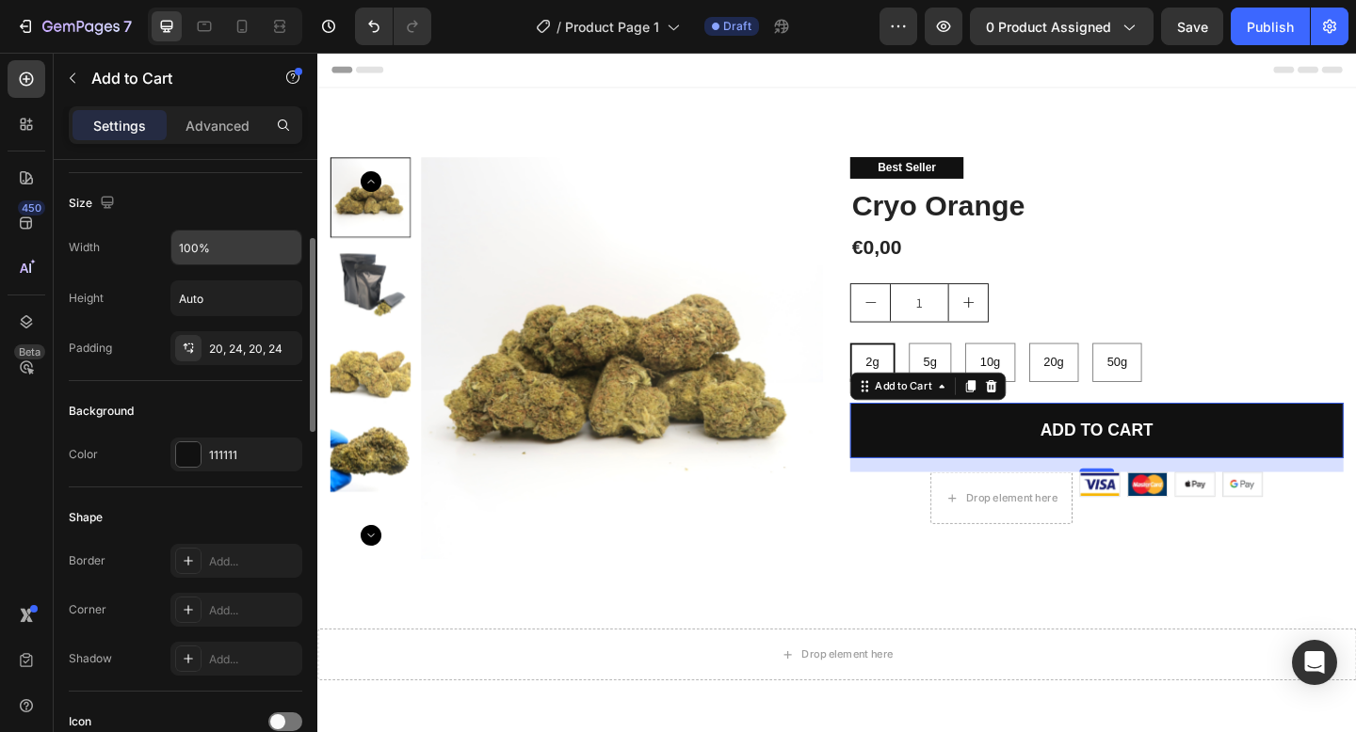
scroll to position [244, 0]
click at [245, 448] on div "111111" at bounding box center [236, 452] width 55 height 17
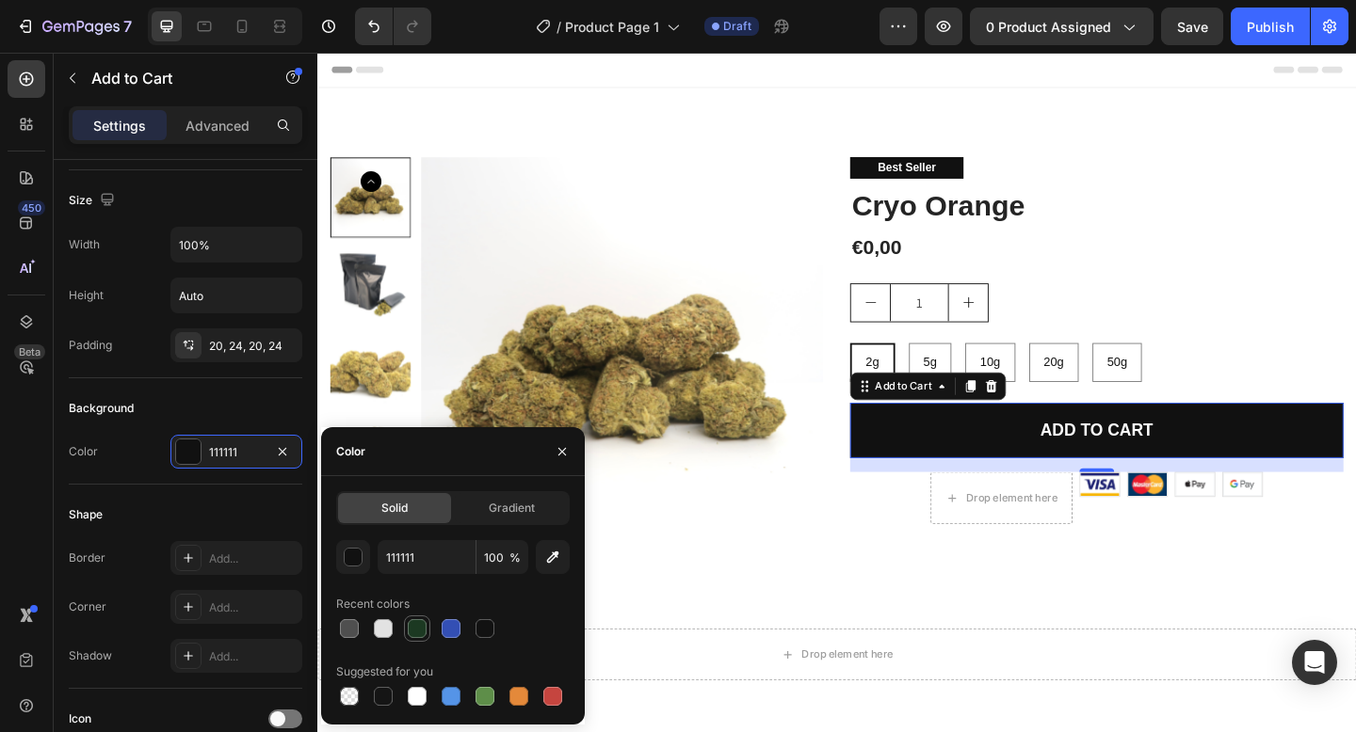
click at [425, 635] on div at bounding box center [417, 628] width 19 height 19
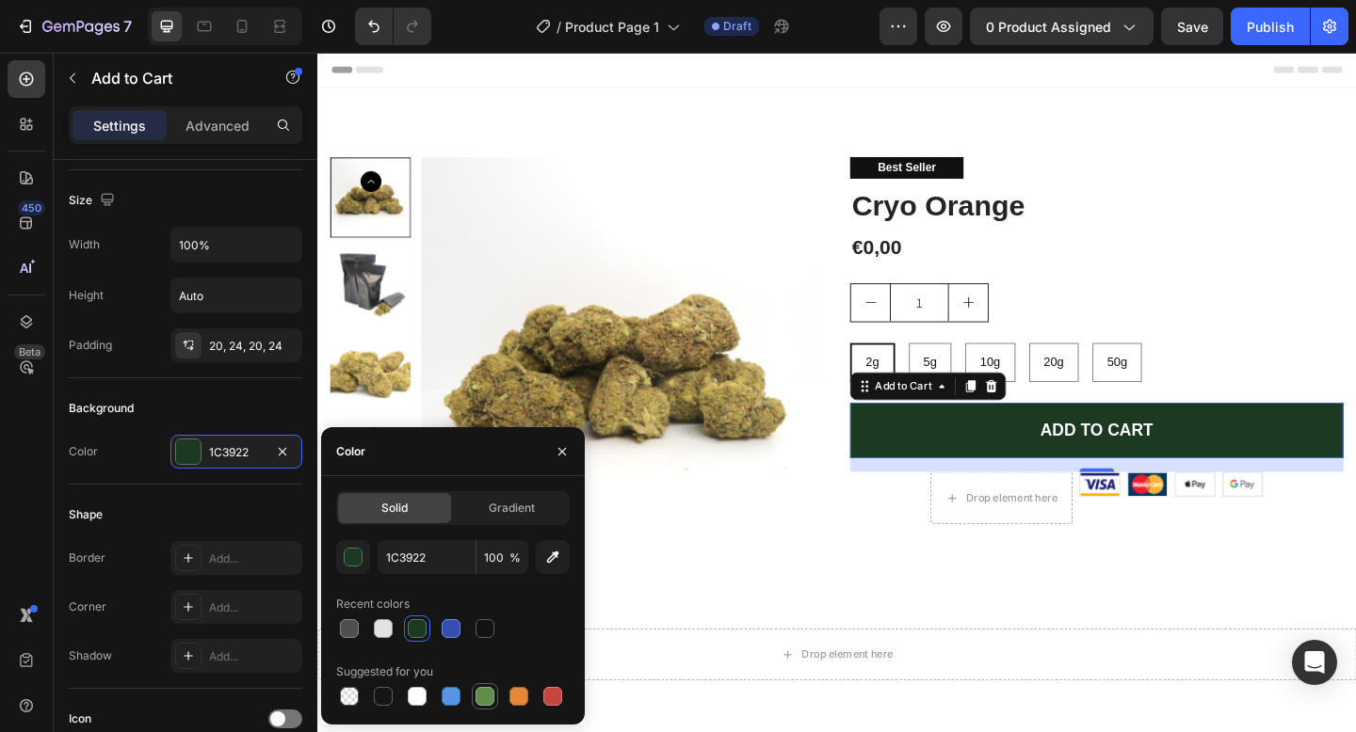
click at [482, 704] on div at bounding box center [484, 696] width 19 height 19
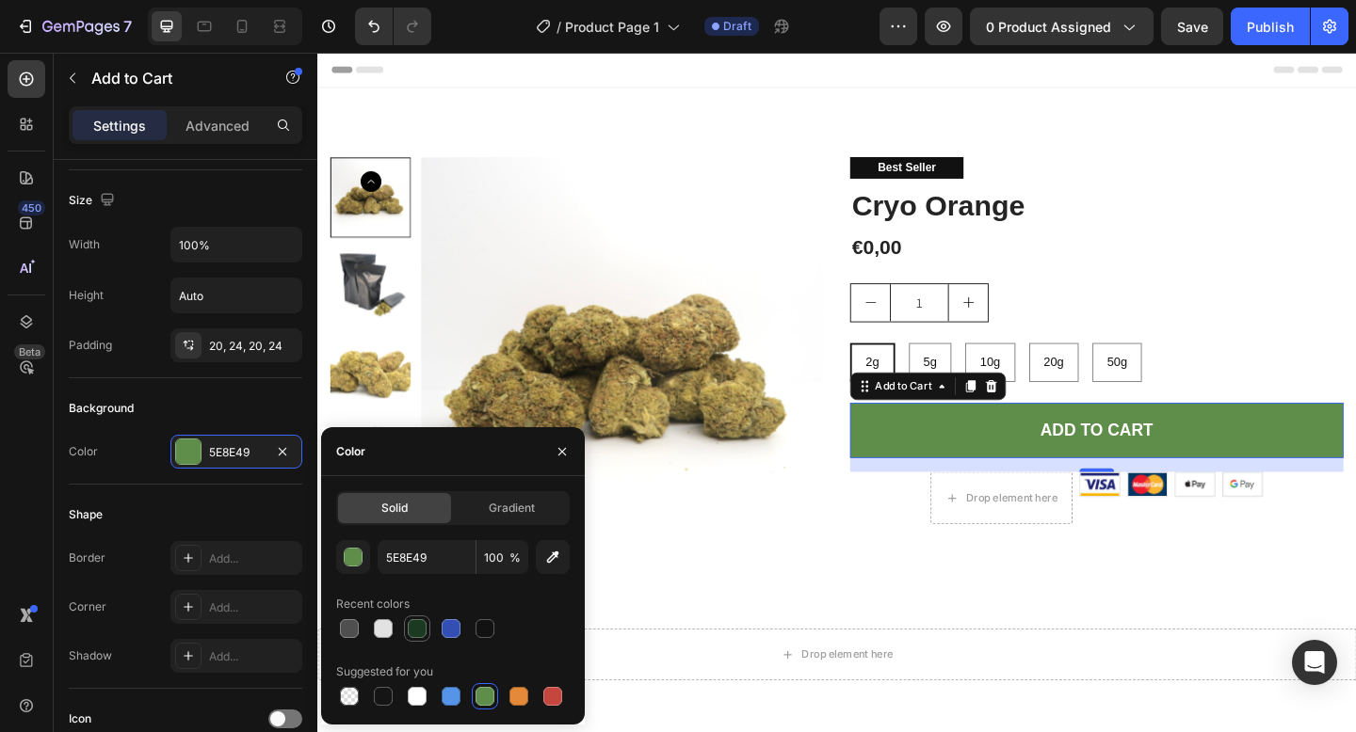
click at [415, 619] on div at bounding box center [417, 629] width 23 height 23
type input "1C3922"
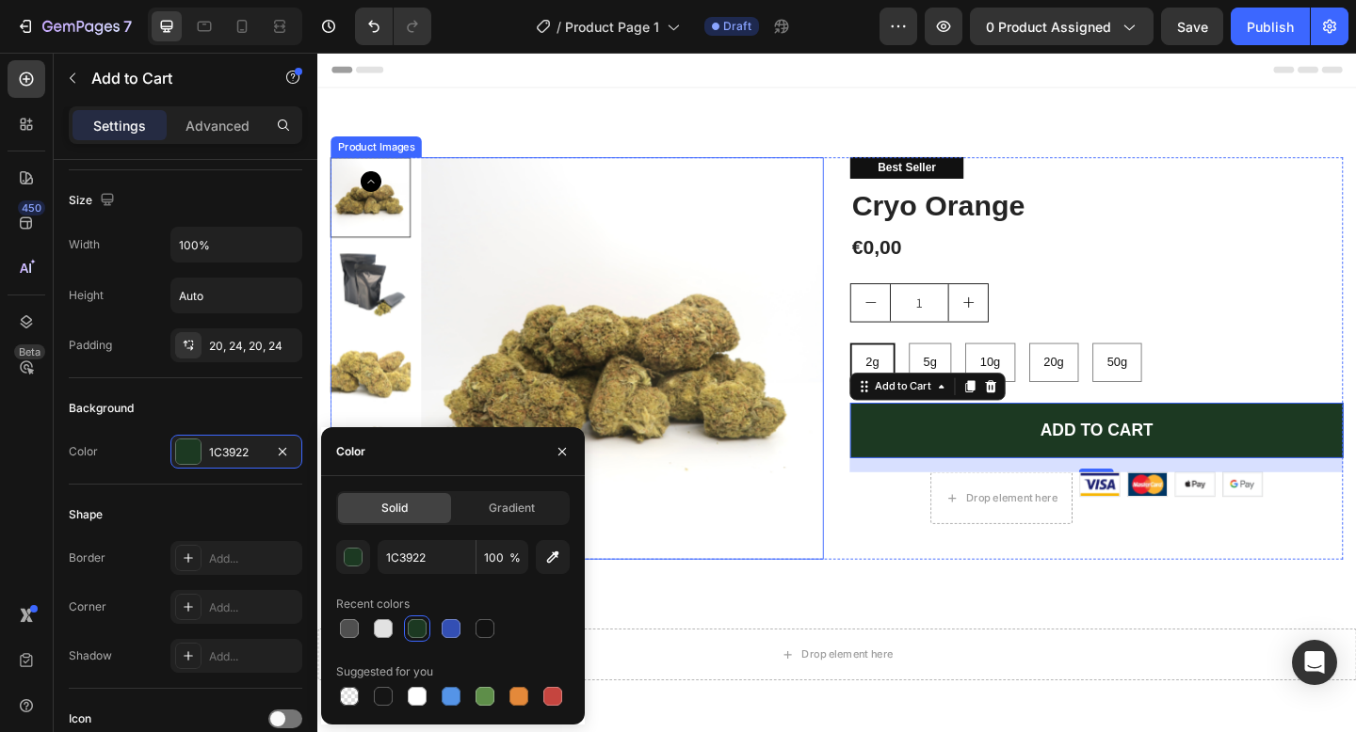
click at [818, 605] on div "Product Images Best Seller Text Block Cryo Orange Product Title €0,00 Product P…" at bounding box center [882, 370] width 1130 height 558
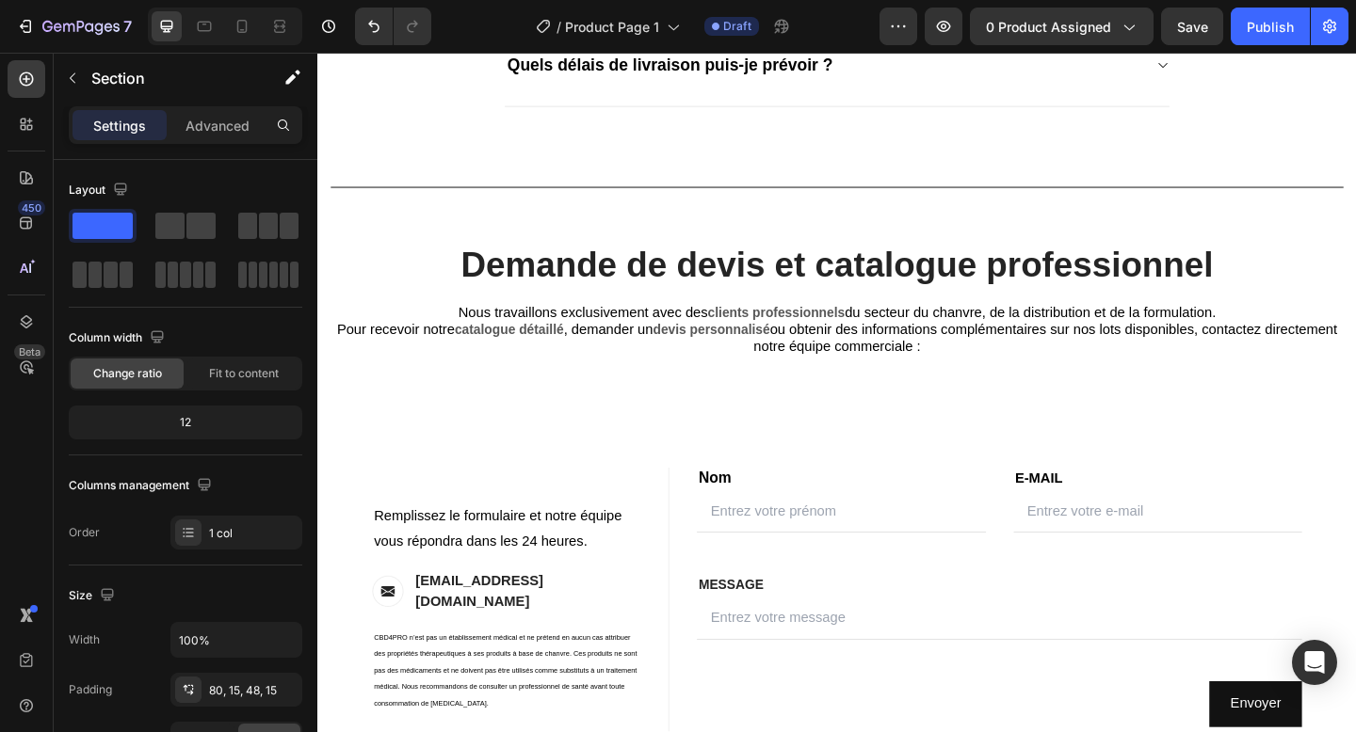
scroll to position [1391, 0]
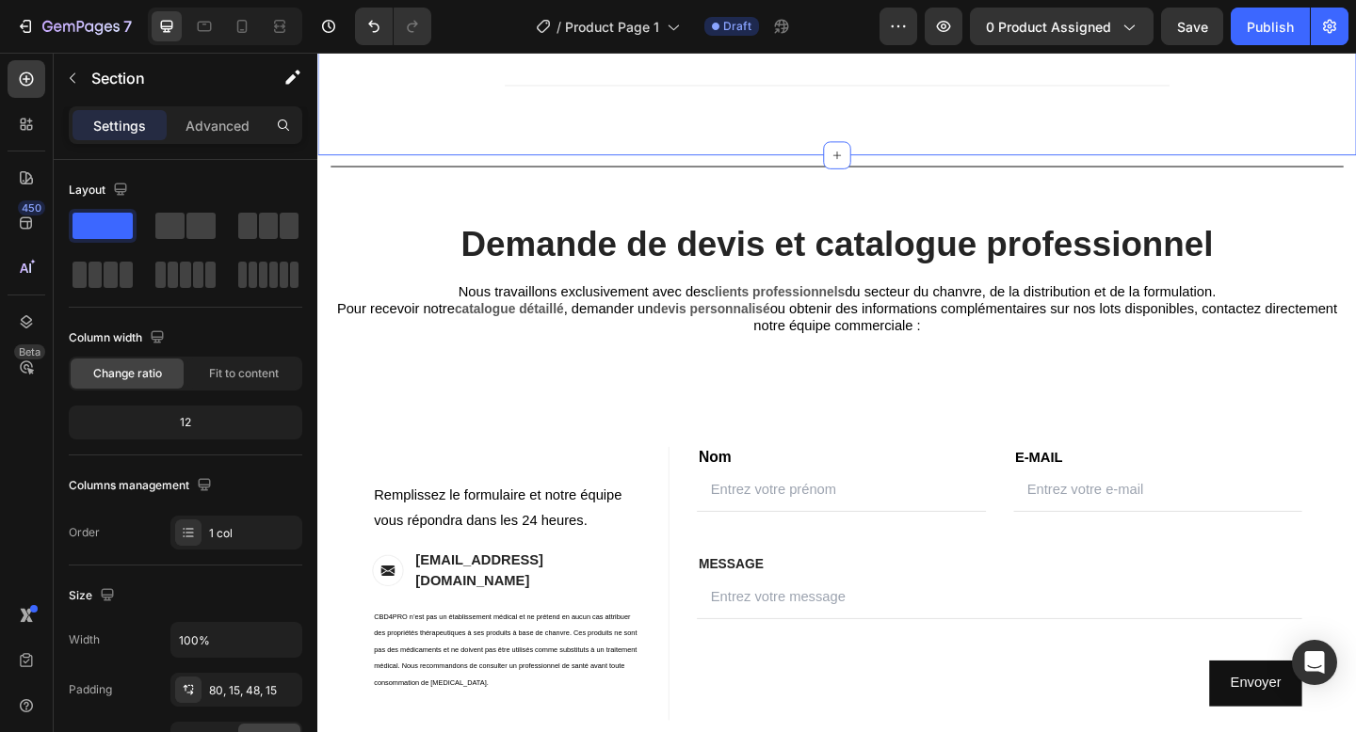
click at [797, 175] on div "Title Line" at bounding box center [881, 177] width 1101 height 24
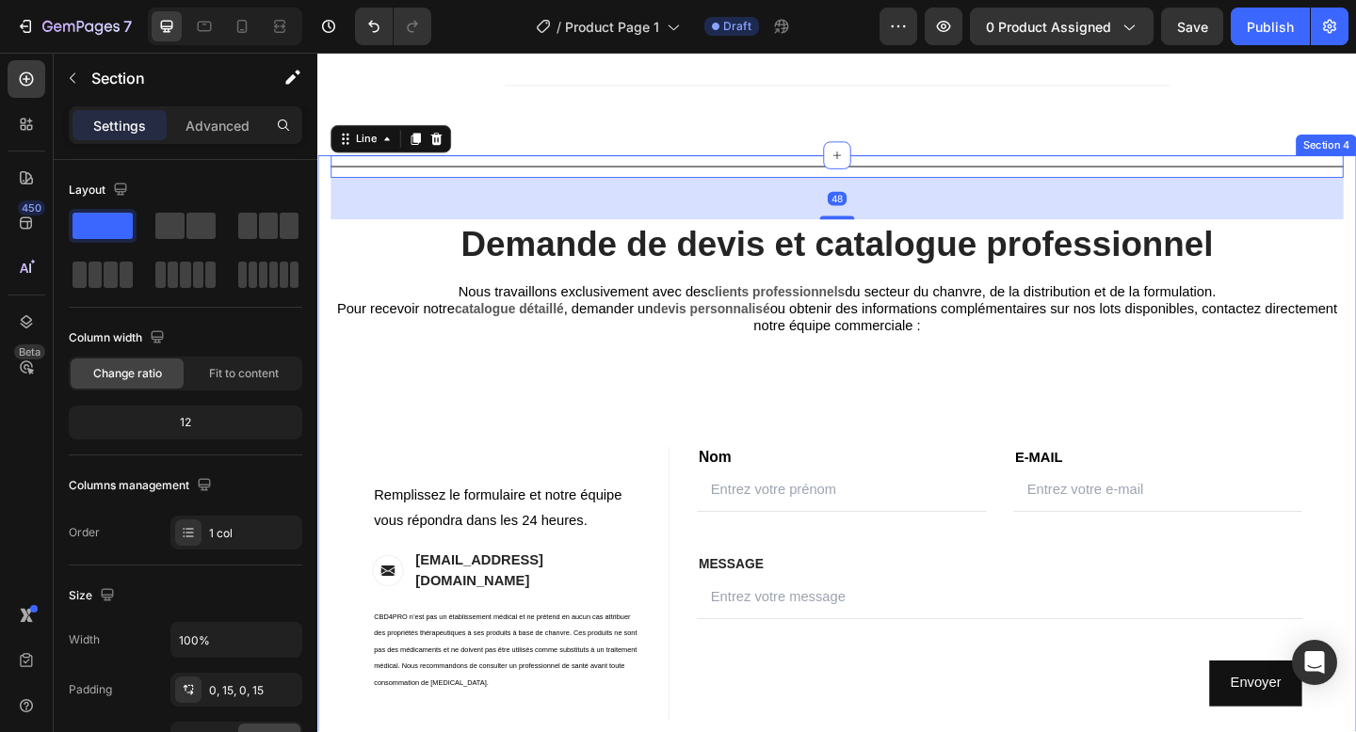
click at [497, 369] on div "Title Line 48 Demande de devis et catalogue professionnel Heading Nous travaill…" at bounding box center [881, 509] width 1101 height 689
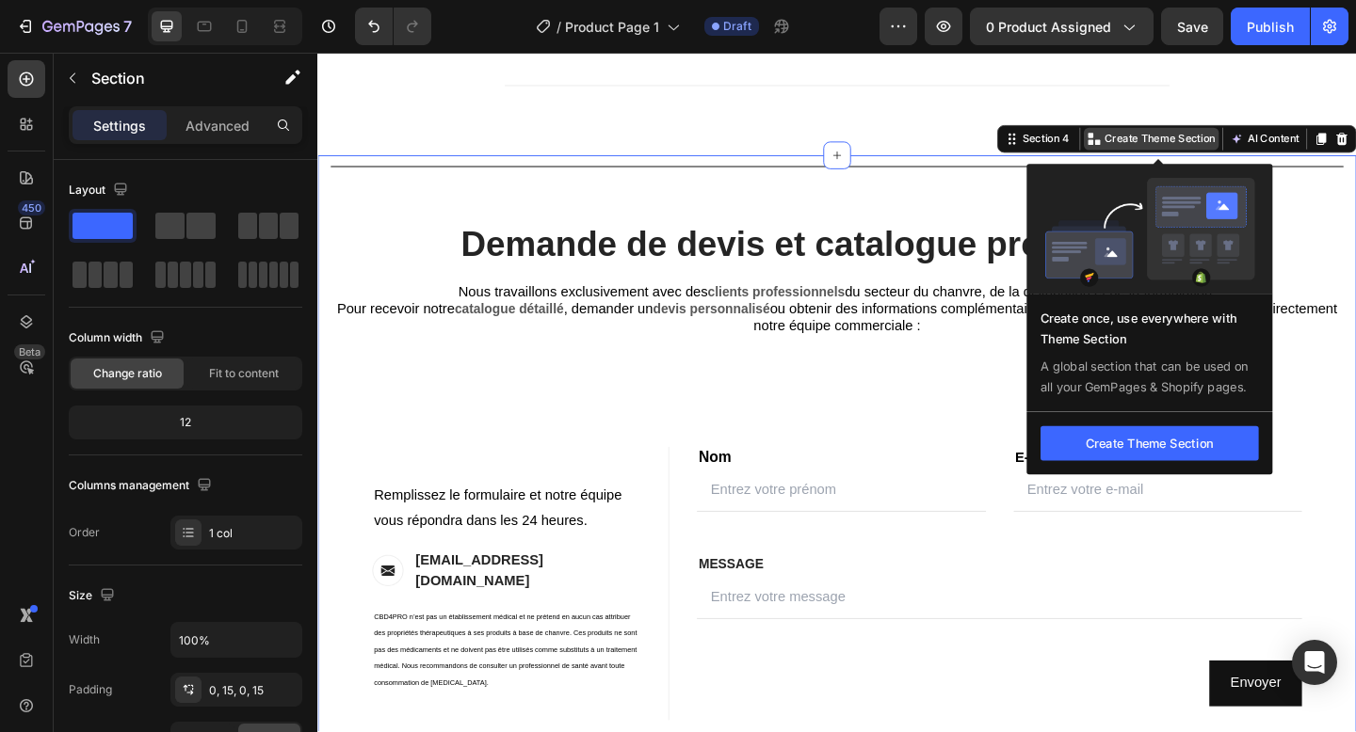
click at [1279, 150] on p "Create Theme Section" at bounding box center [1233, 146] width 121 height 17
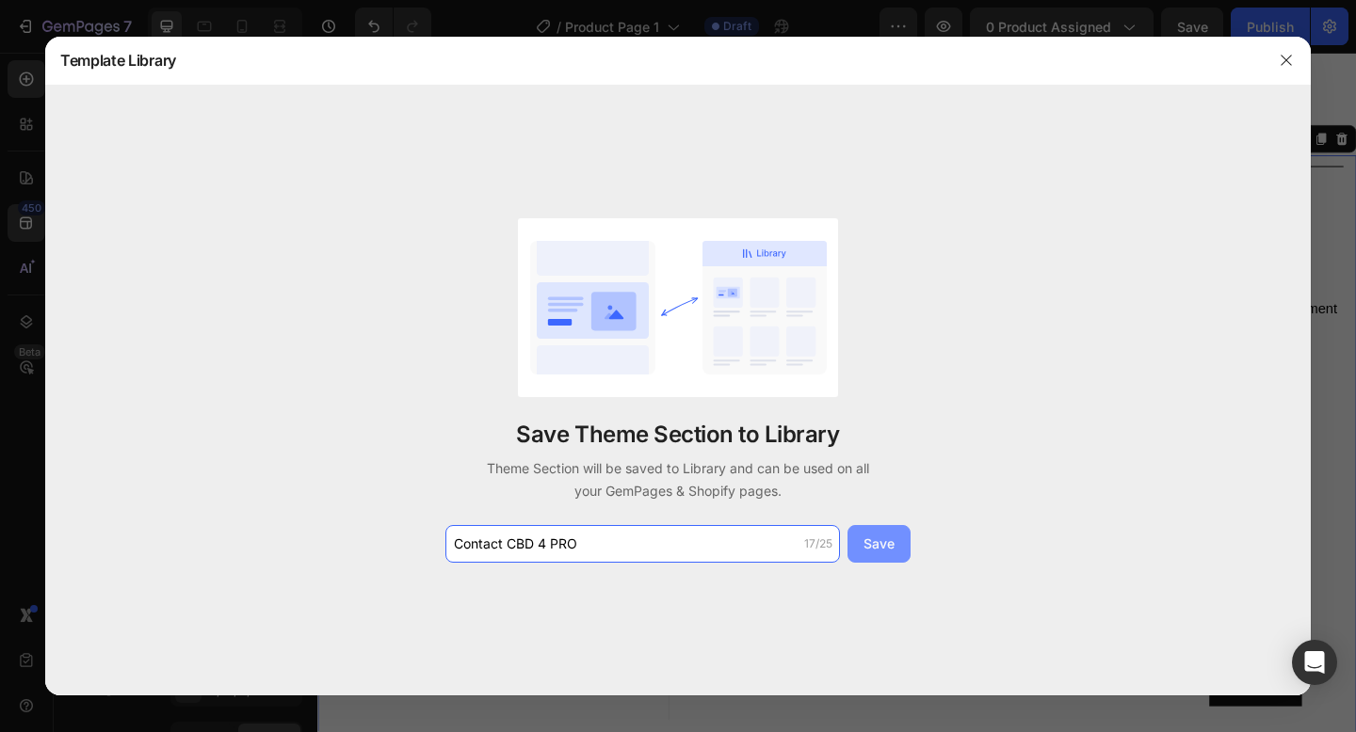
type input "Contact CBD 4 PRO"
click at [879, 556] on button "Save" at bounding box center [878, 544] width 63 height 38
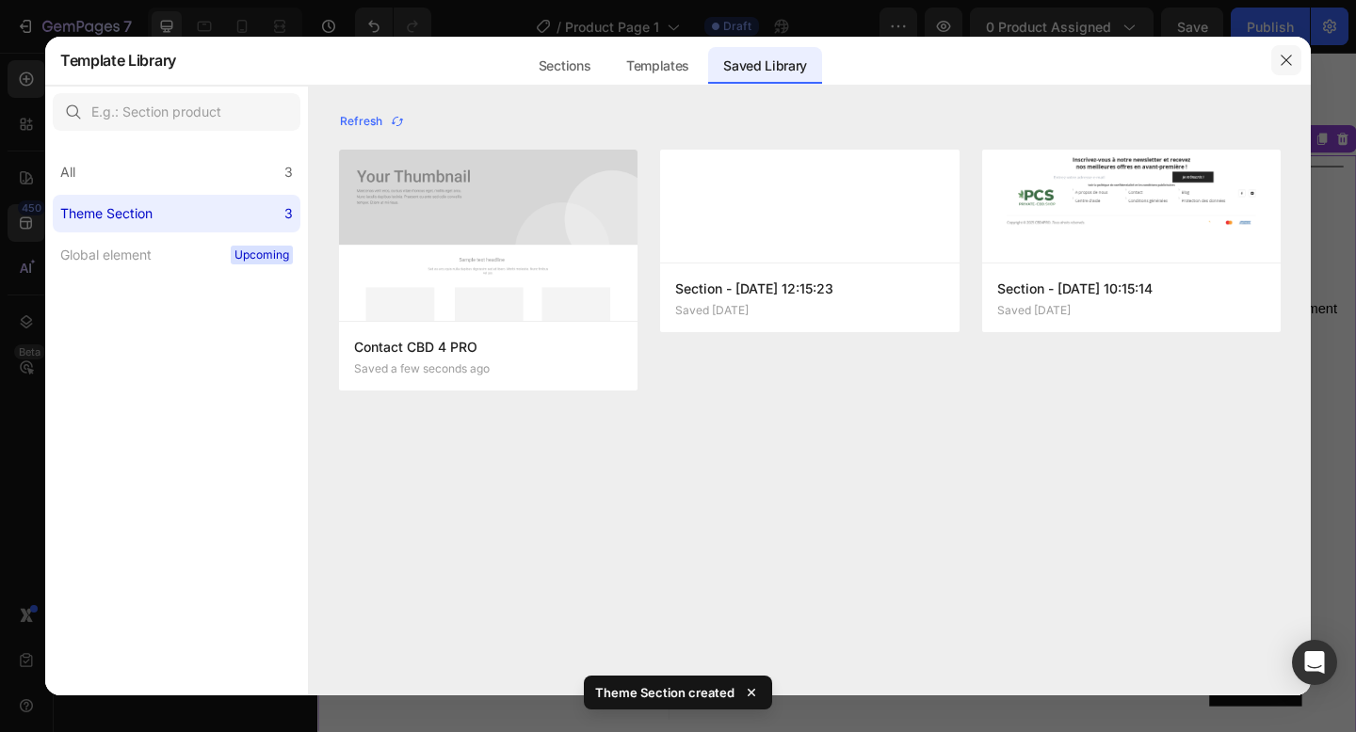
click at [1287, 62] on icon "button" at bounding box center [1285, 61] width 10 height 10
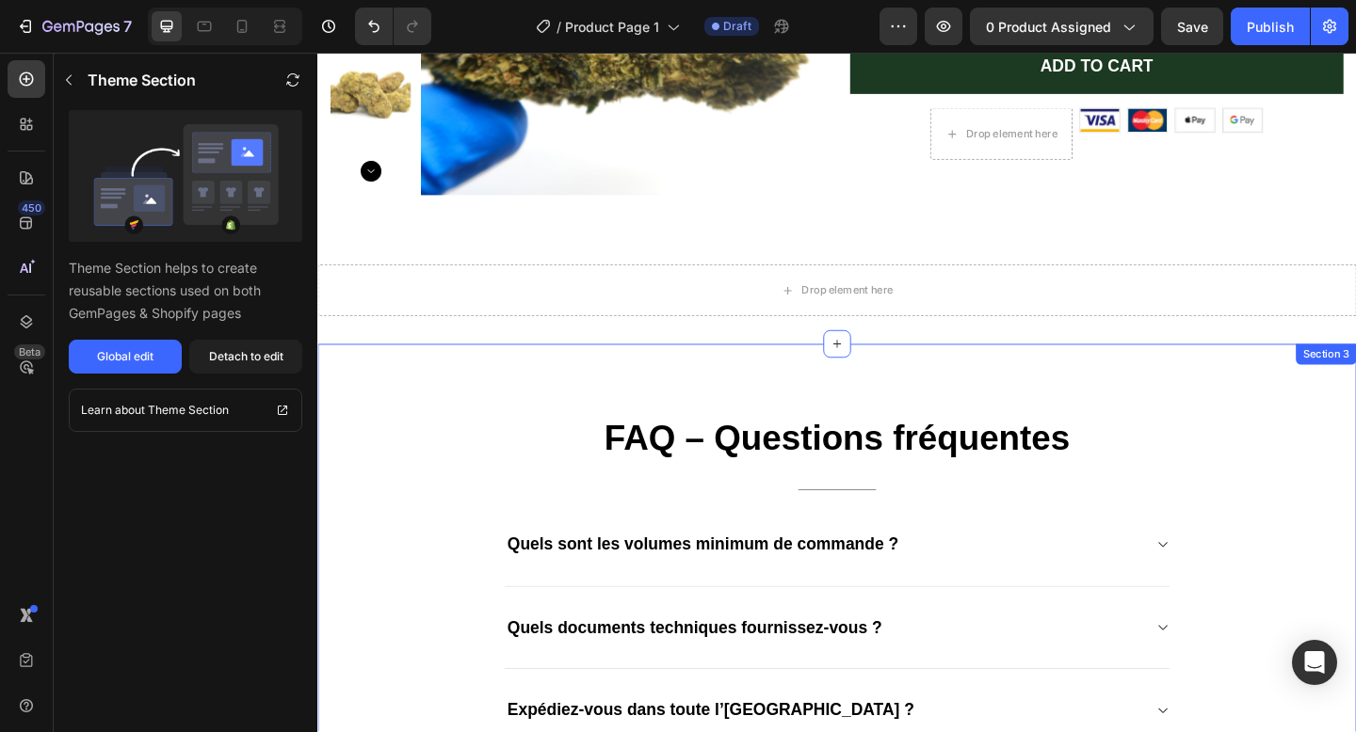
scroll to position [358, 0]
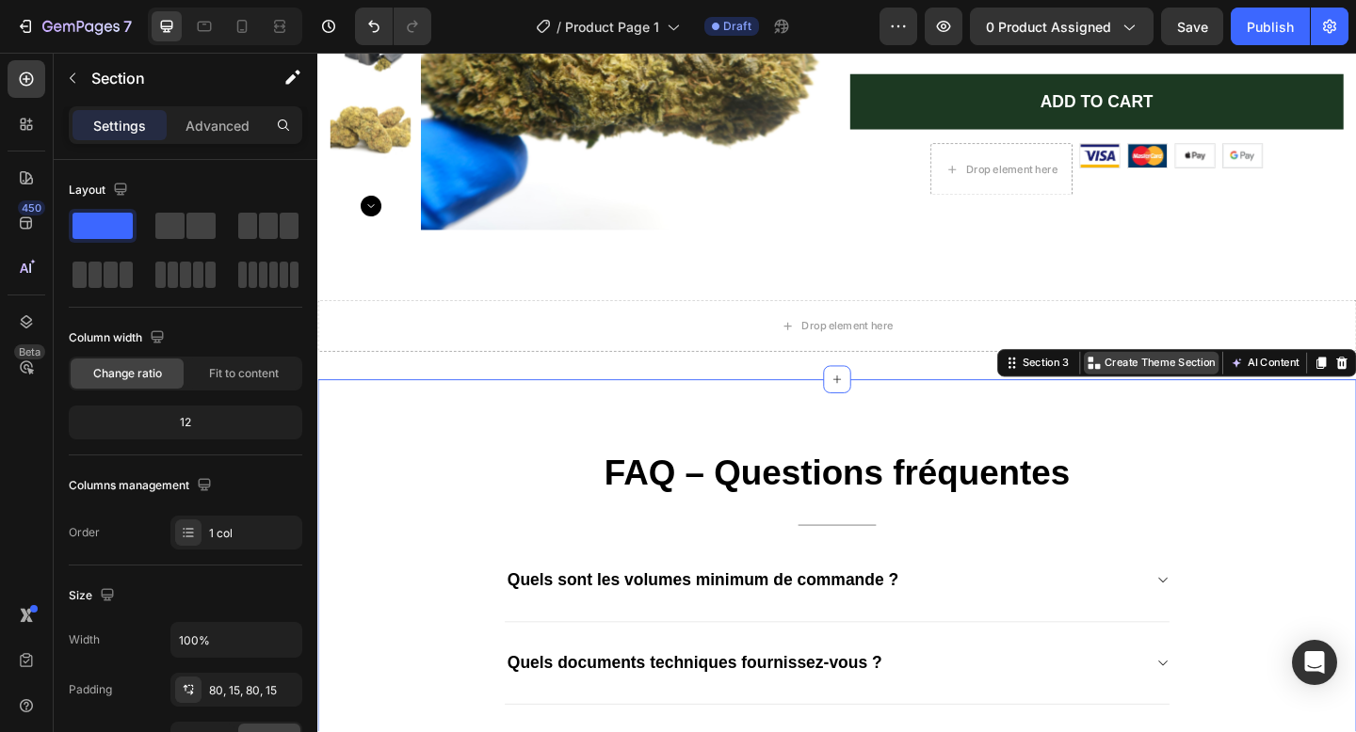
click at [1246, 393] on p "Create Theme Section" at bounding box center [1233, 390] width 121 height 17
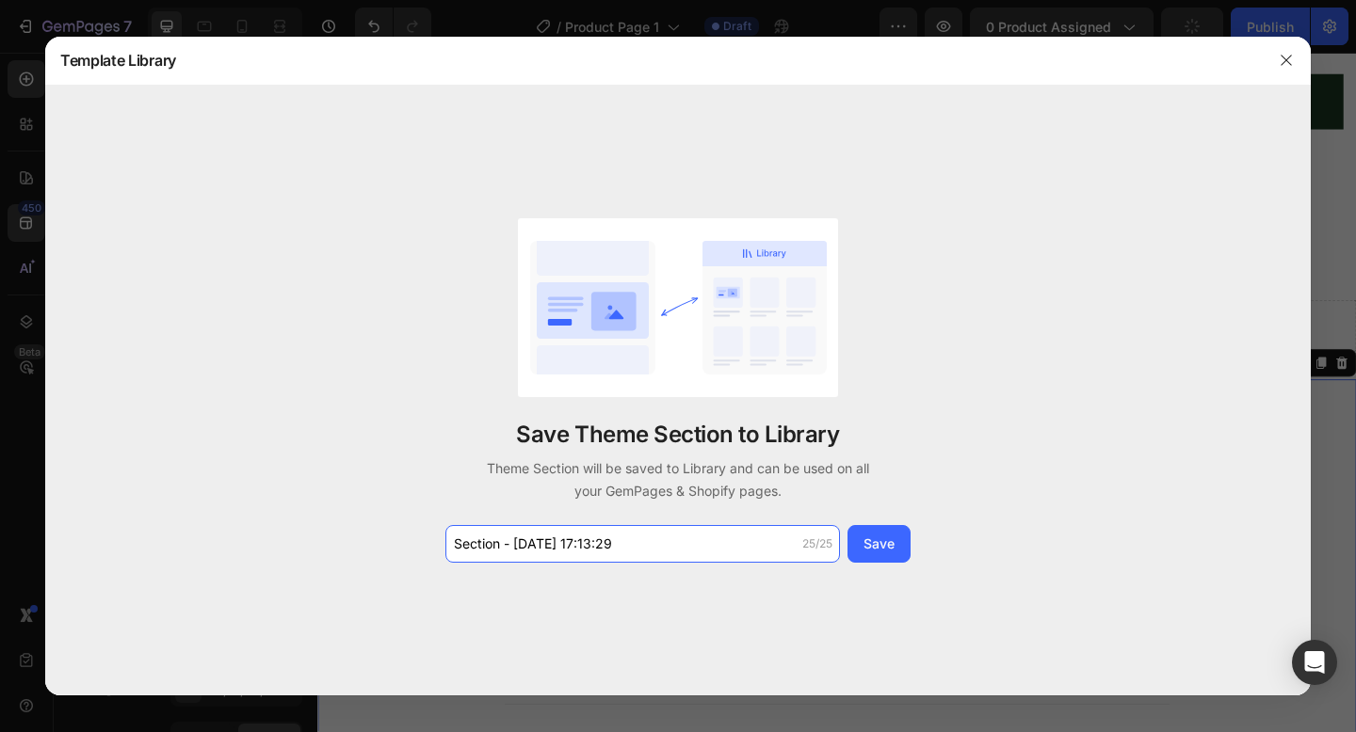
drag, startPoint x: 662, startPoint y: 549, endPoint x: 137, endPoint y: 514, distance: 525.5
click at [137, 514] on div "Save Theme Section to Library Theme Section will be saved to Library and can be…" at bounding box center [677, 391] width 1265 height 610
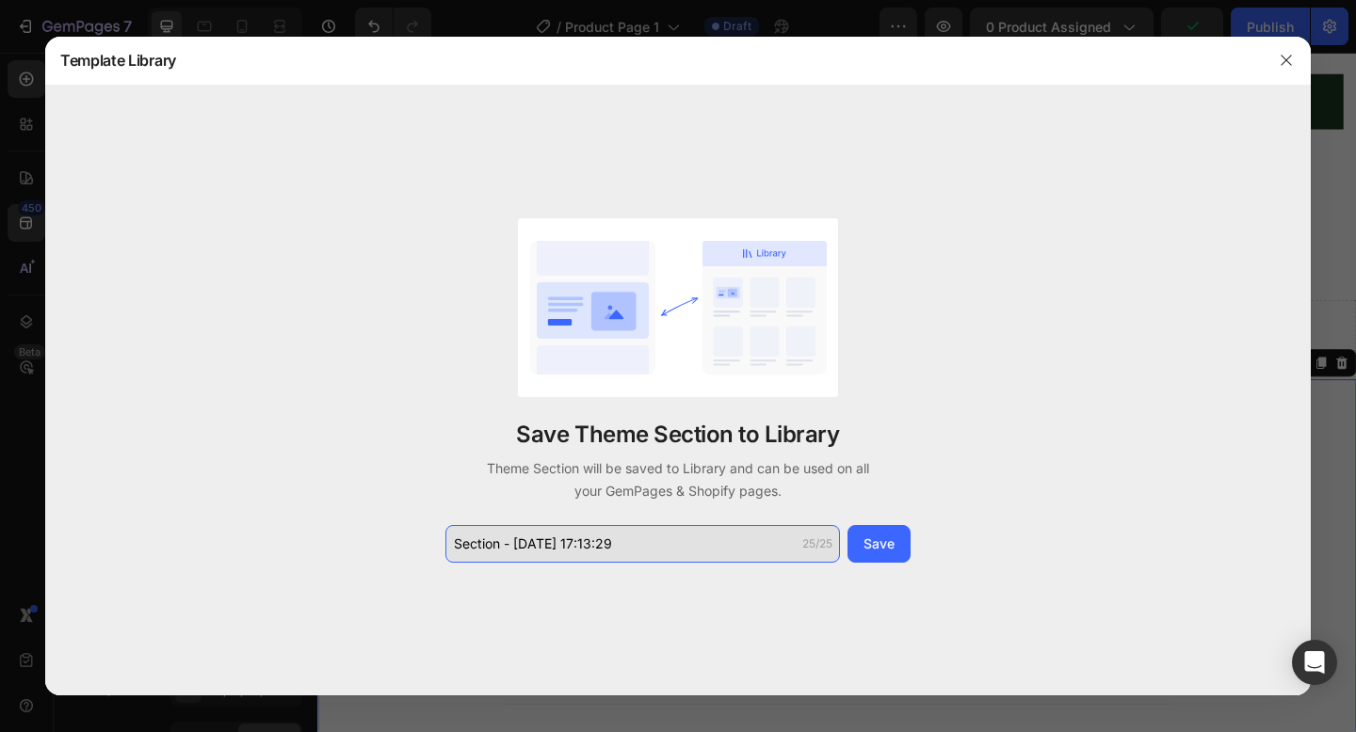
drag, startPoint x: 621, startPoint y: 548, endPoint x: 448, endPoint y: 548, distance: 173.2
click at [448, 548] on input "Section - Sep 26 17:13:29" at bounding box center [642, 544] width 394 height 38
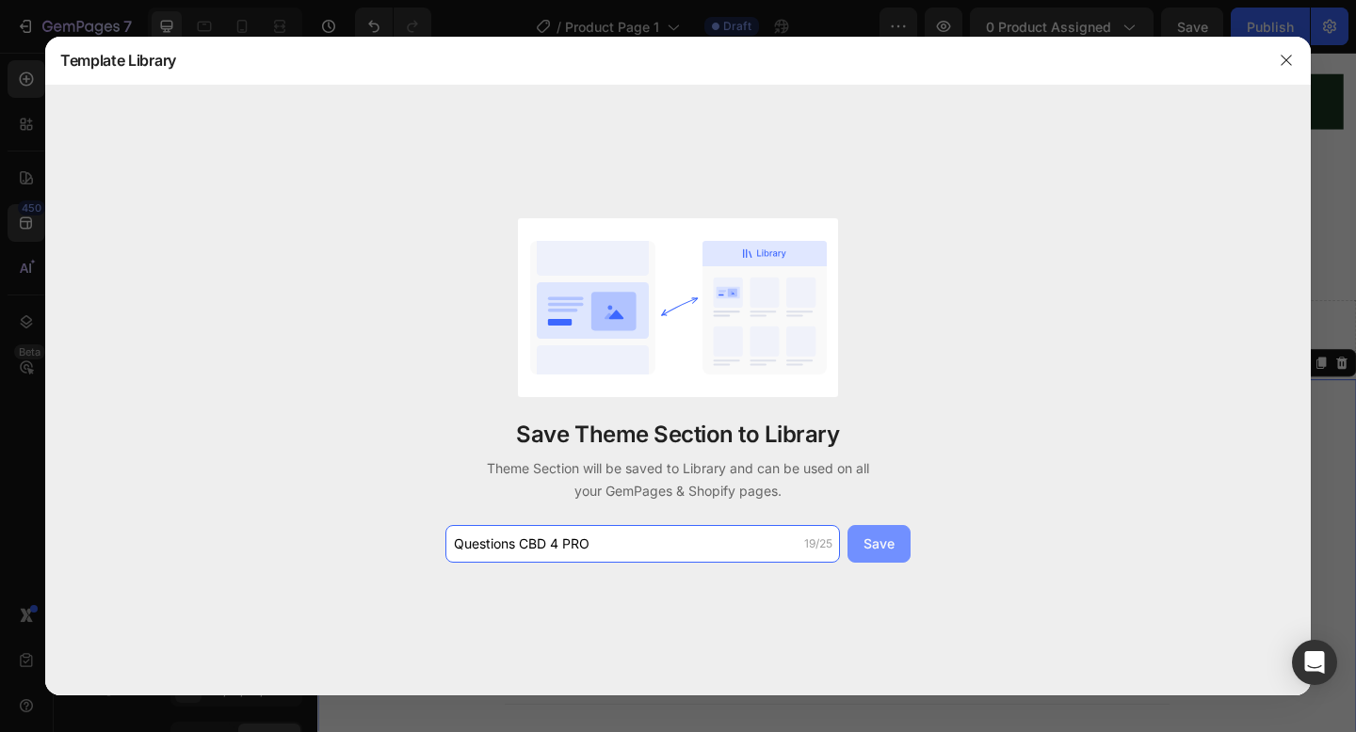
type input "Questions CBD 4 PRO"
click at [852, 548] on button "Save" at bounding box center [878, 544] width 63 height 38
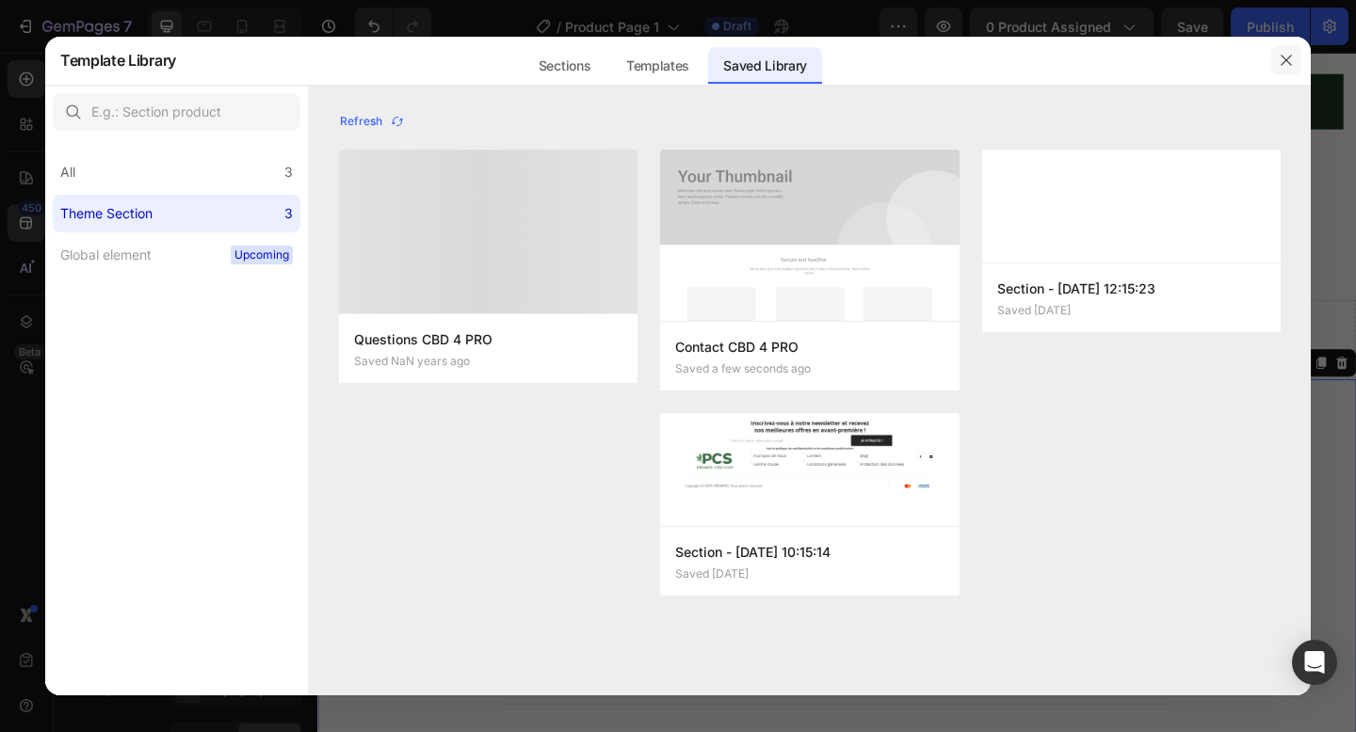
click at [1289, 59] on icon "button" at bounding box center [1285, 60] width 15 height 15
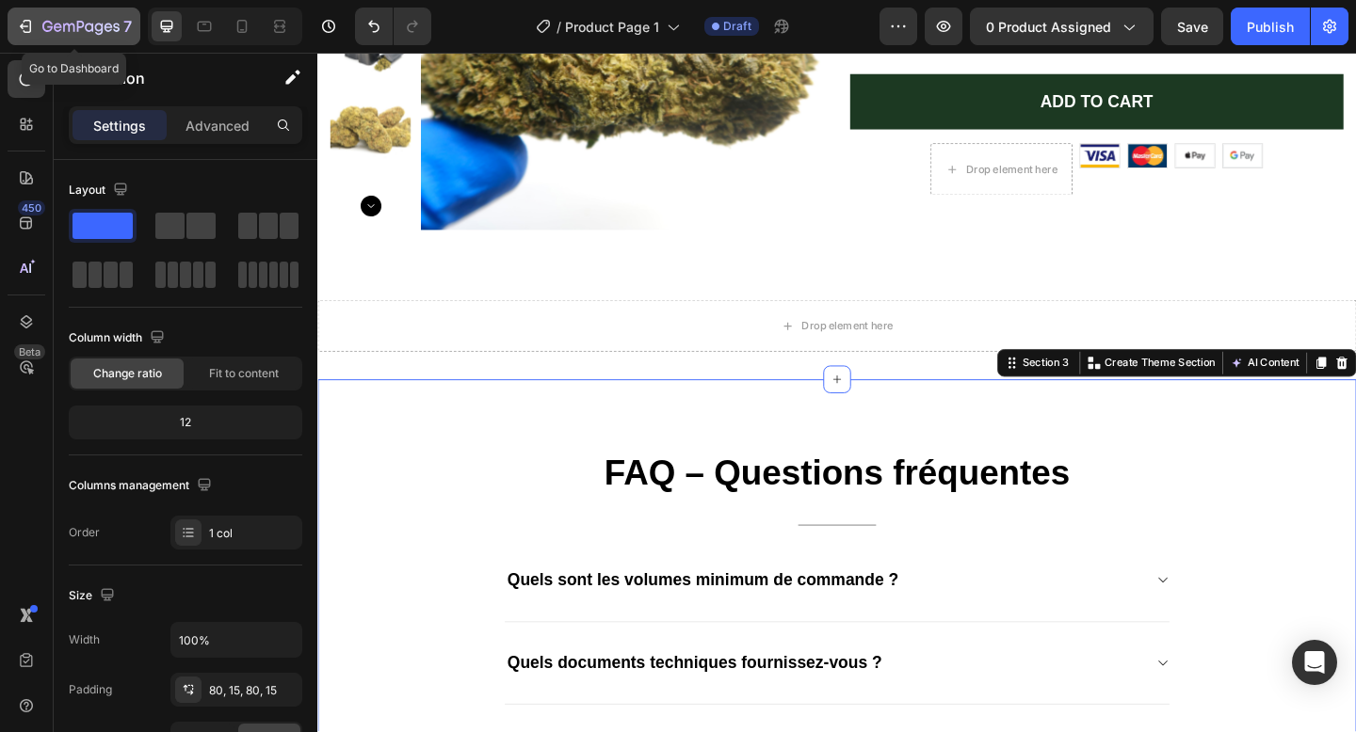
click at [55, 26] on icon "button" at bounding box center [58, 27] width 8 height 8
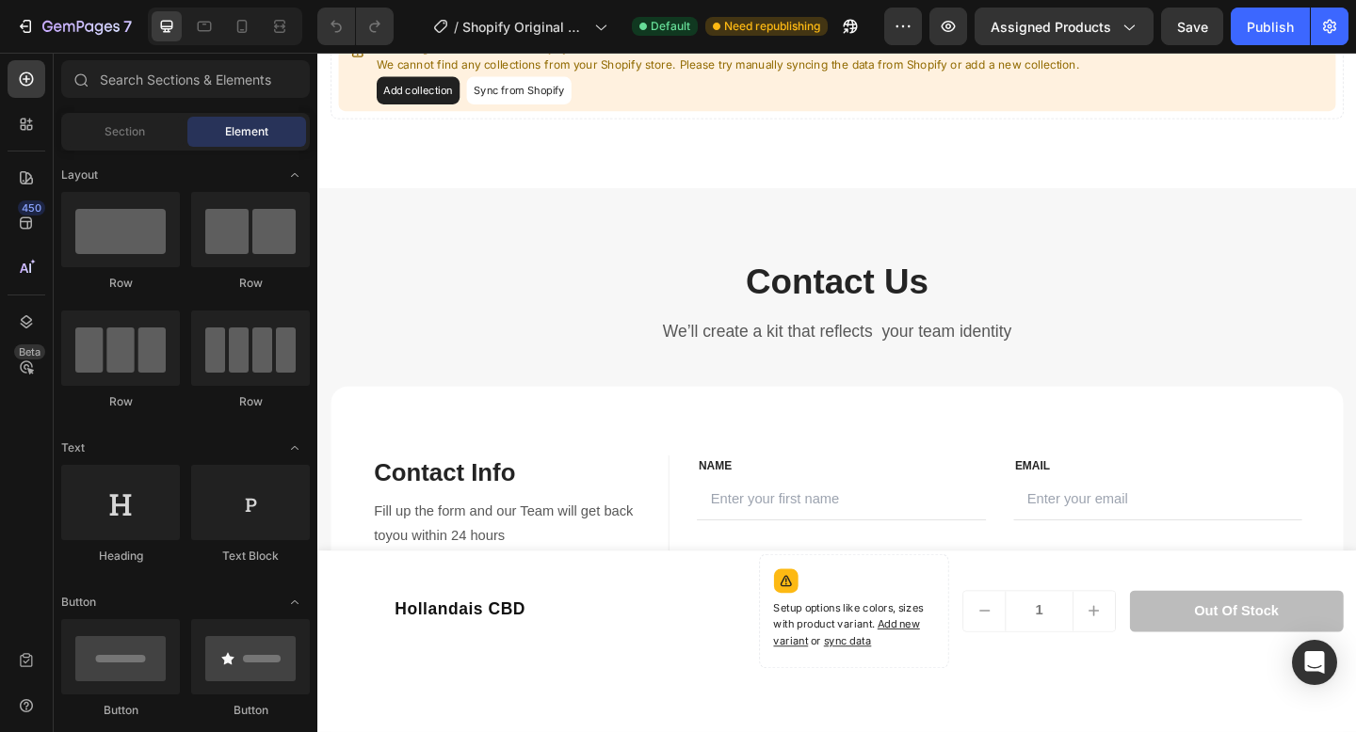
scroll to position [1209, 0]
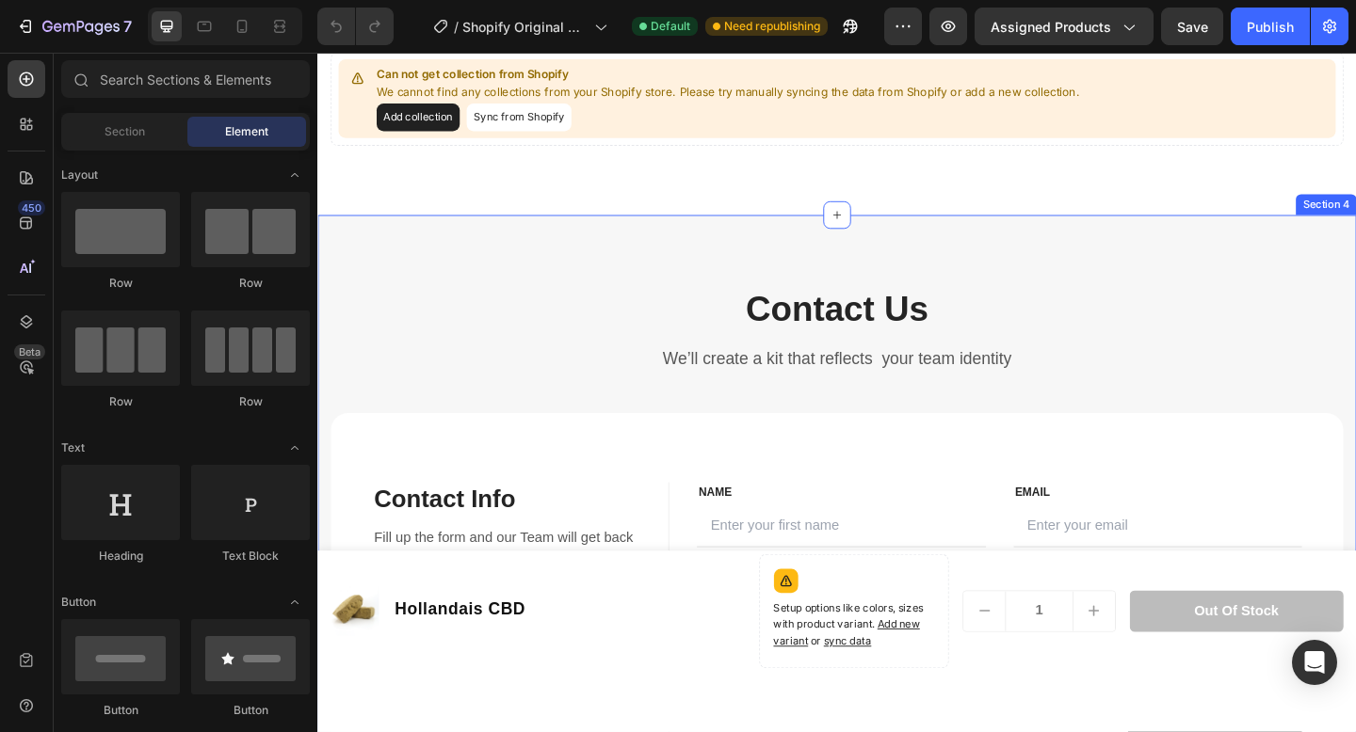
click at [976, 272] on div "Contact Us Heading We’ll create a kit that reflects your team identity Text blo…" at bounding box center [882, 588] width 1130 height 717
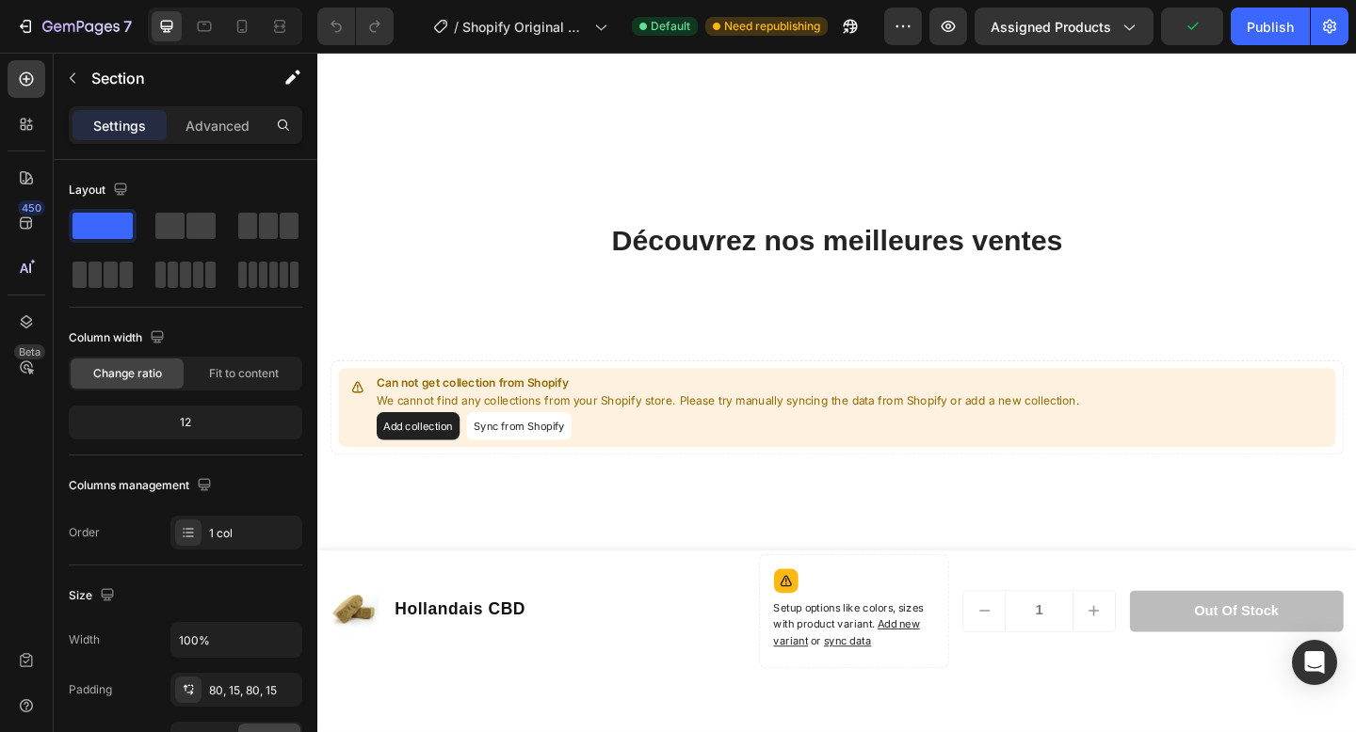
scroll to position [873, 0]
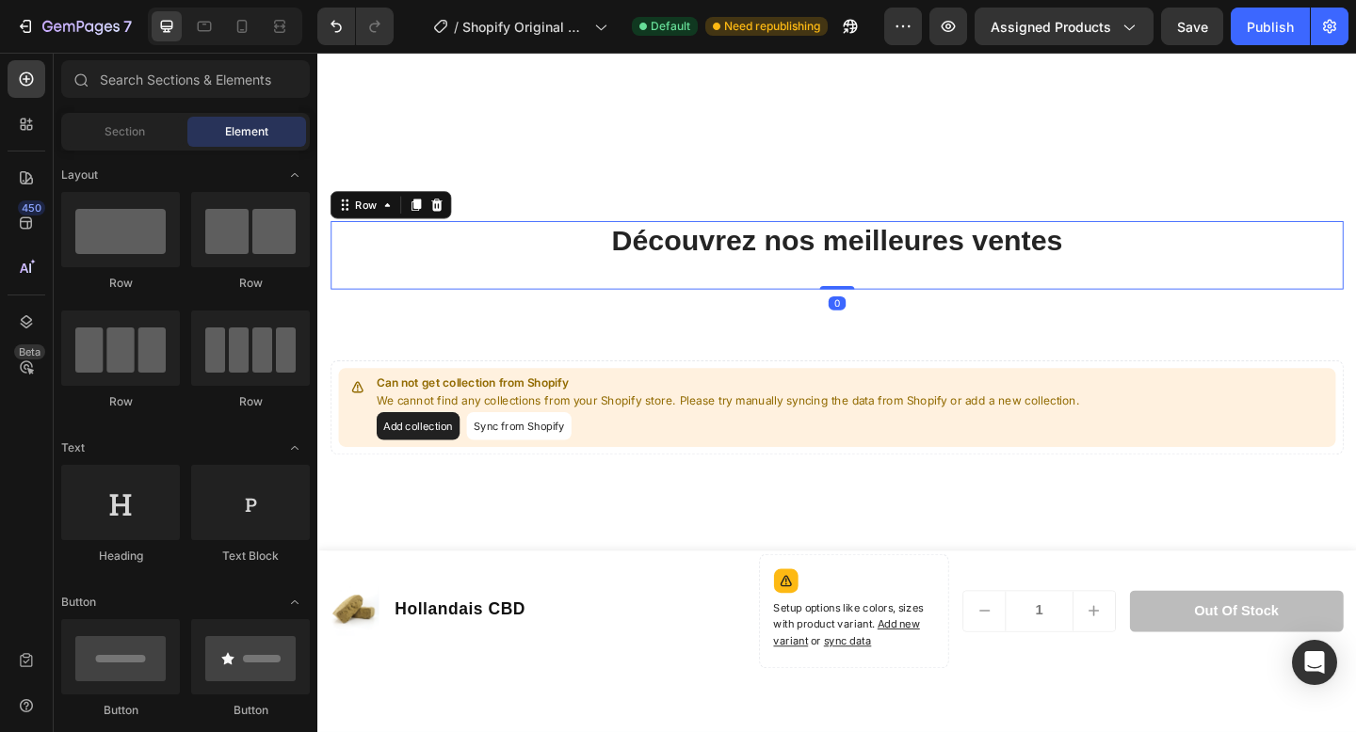
click at [812, 288] on div "Découvrez nos meilleures ventes Heading" at bounding box center [881, 273] width 1101 height 74
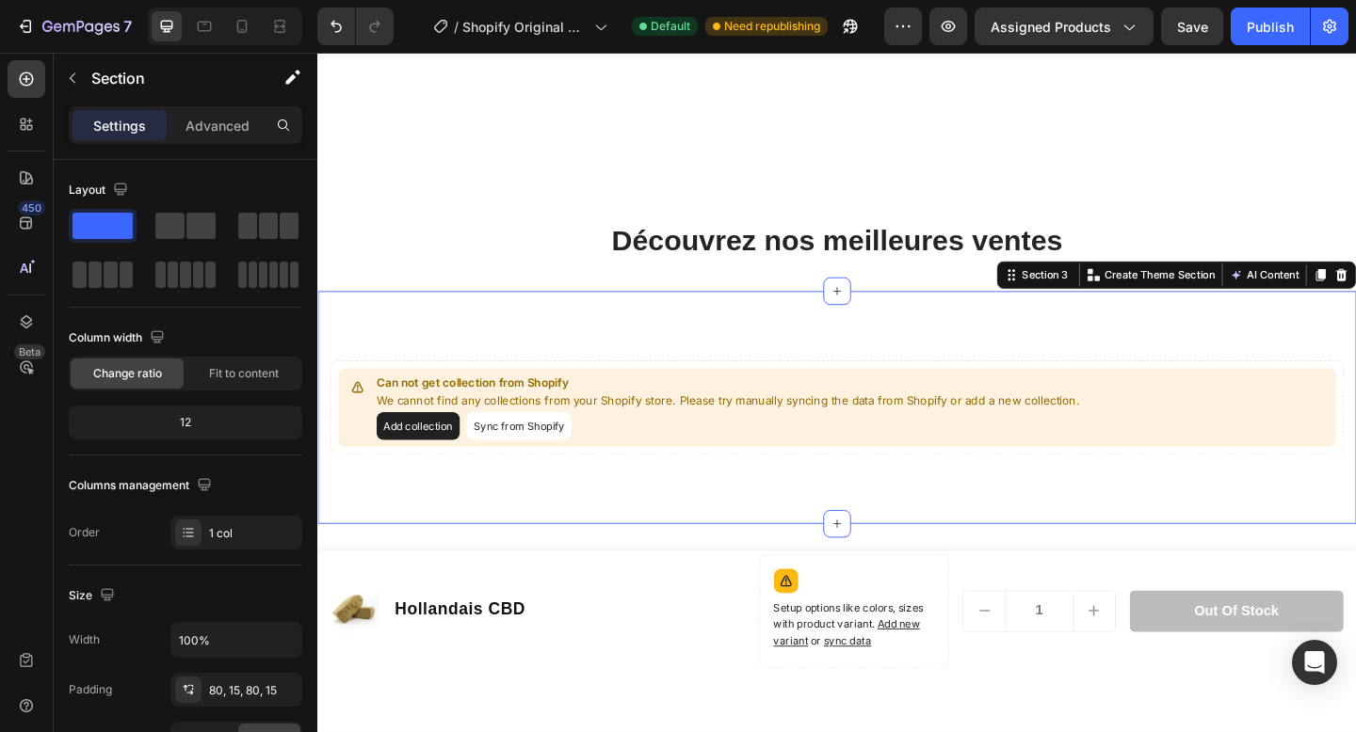
click at [571, 337] on div "Can not get collection from Shopify We cannot find any collections from your Sh…" at bounding box center [882, 439] width 1130 height 253
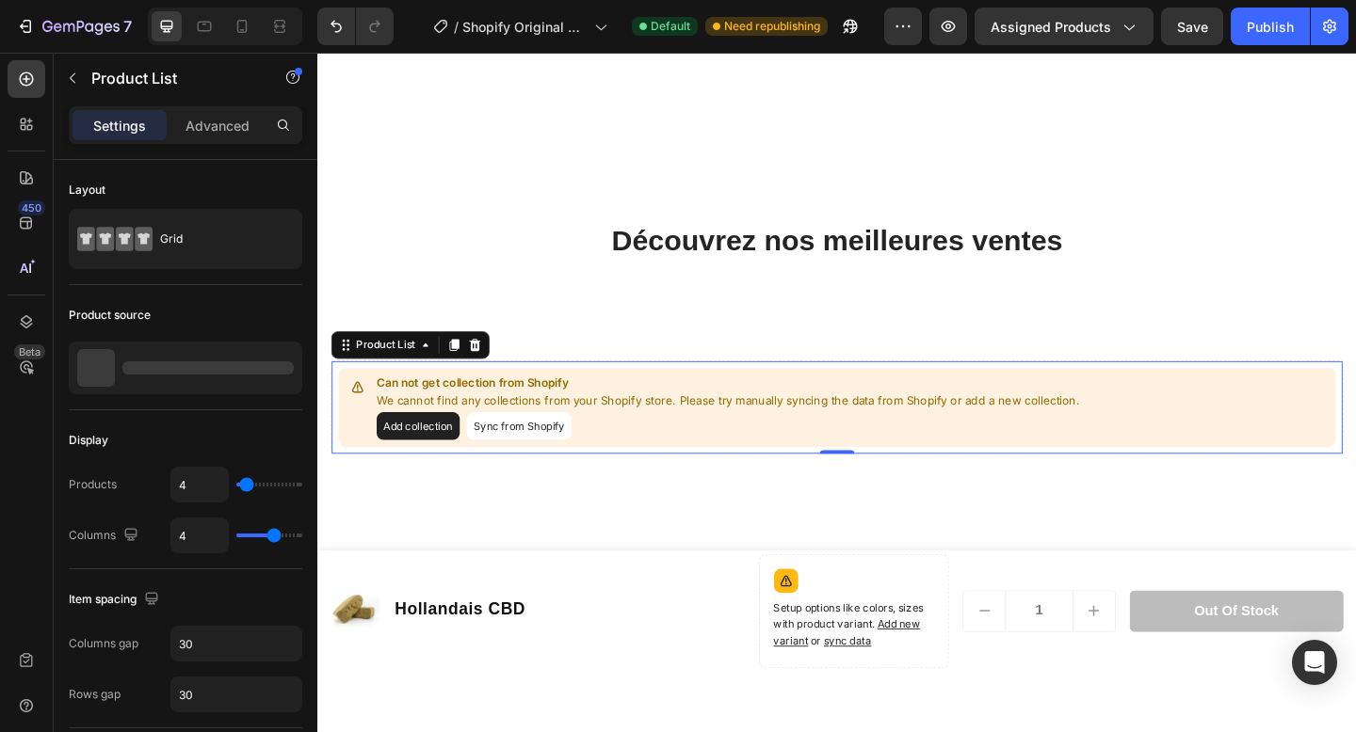
click at [525, 466] on button "Sync from Shopify" at bounding box center [536, 459] width 114 height 30
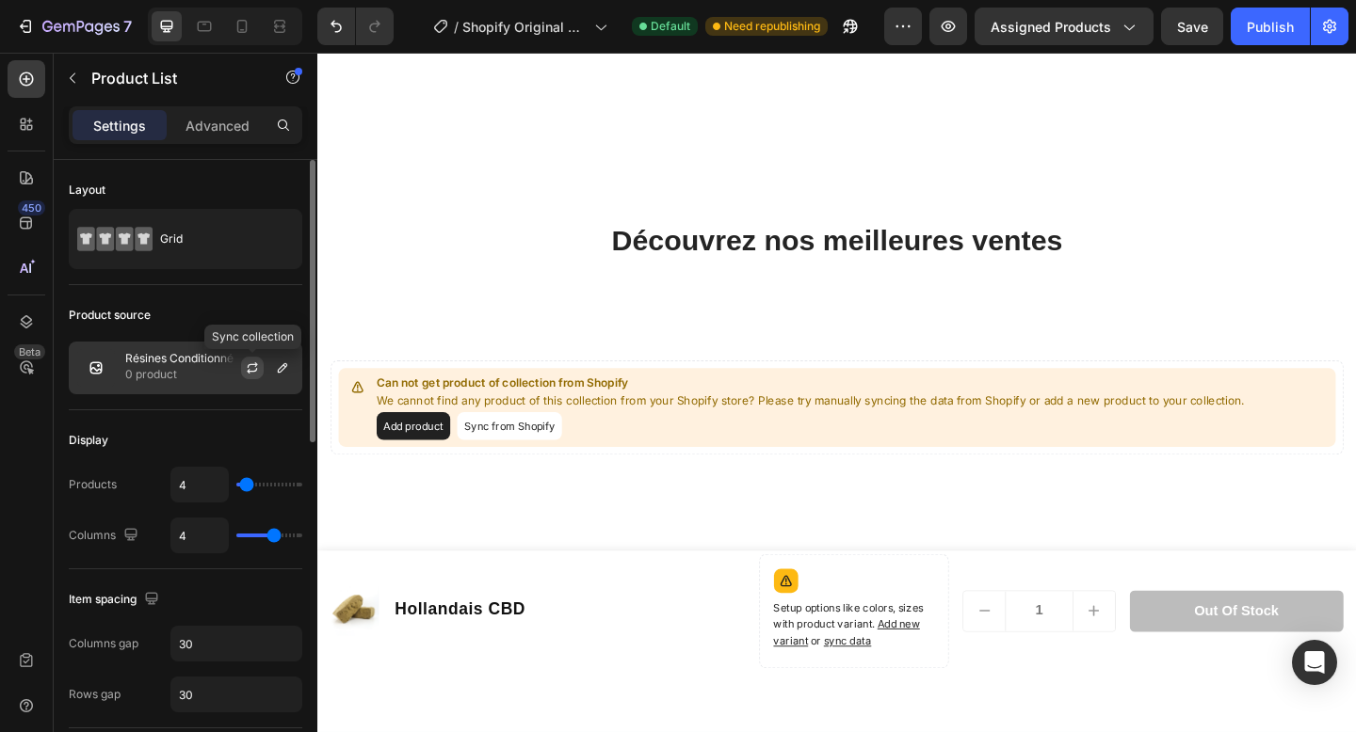
click at [257, 368] on icon "button" at bounding box center [252, 371] width 10 height 6
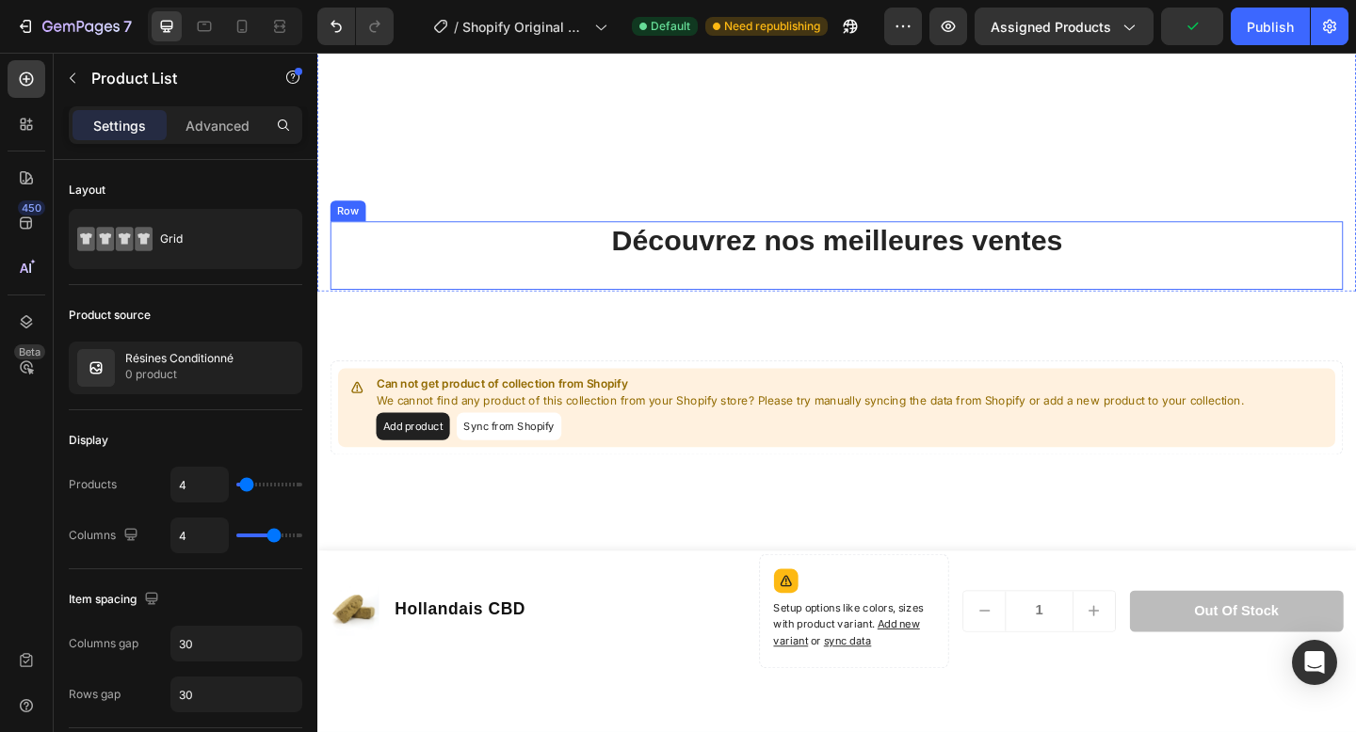
click at [1025, 303] on div "Découvrez nos meilleures ventes Heading" at bounding box center [881, 273] width 1101 height 74
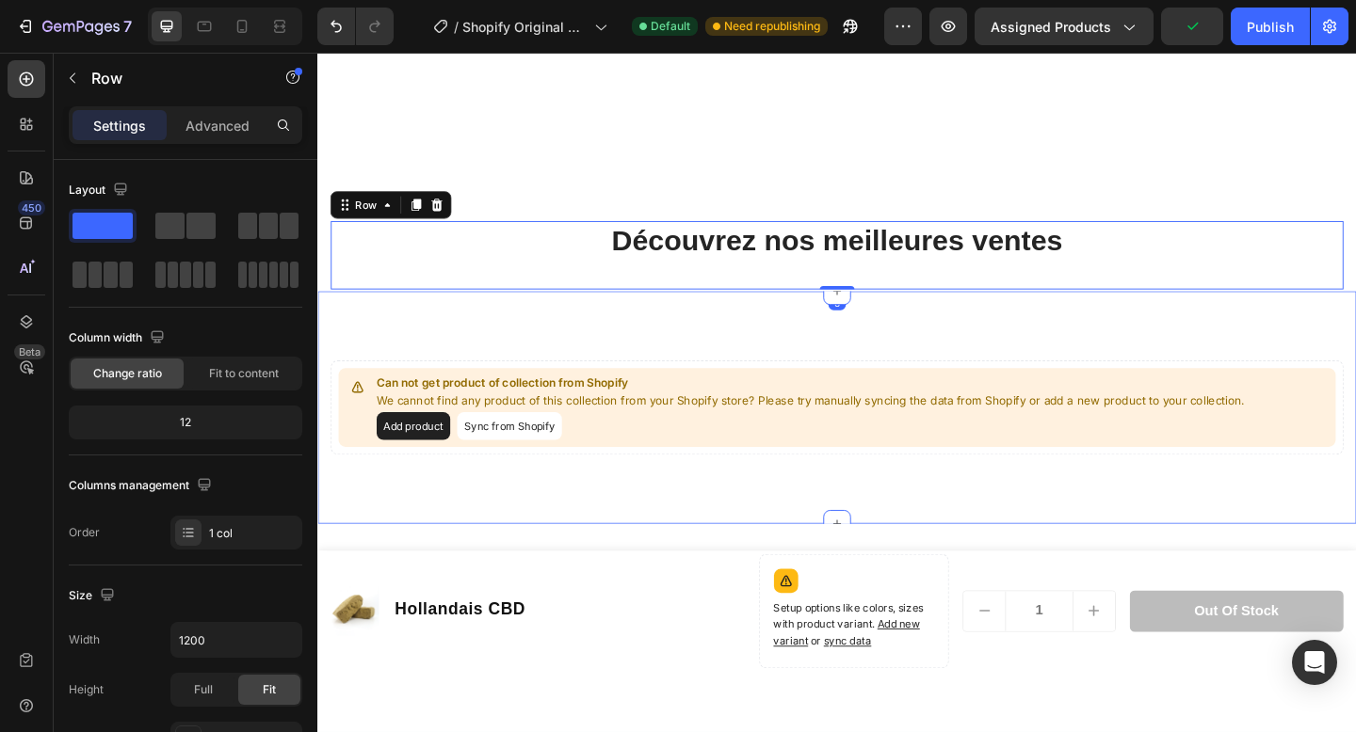
click at [965, 381] on div "Can not get product of collection from Shopify We cannot find any product of th…" at bounding box center [882, 439] width 1130 height 253
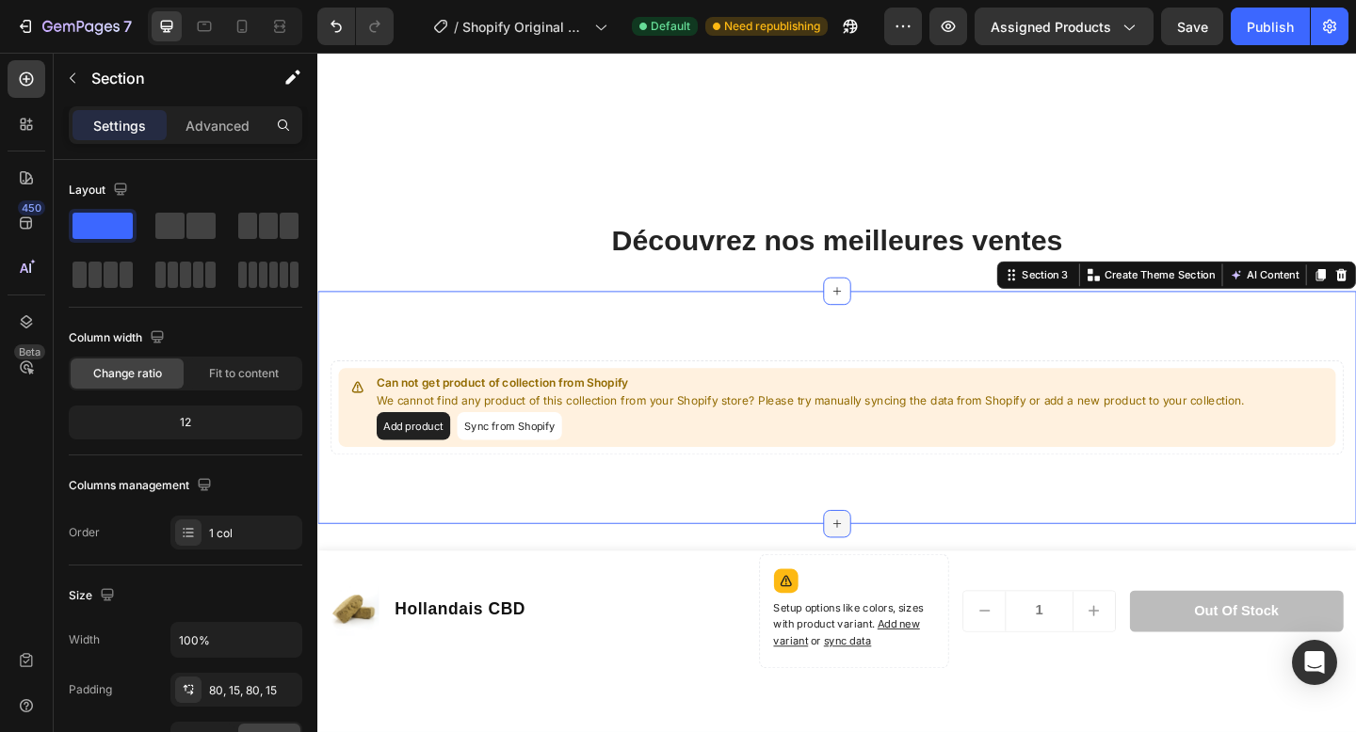
click at [883, 570] on icon at bounding box center [882, 565] width 15 height 15
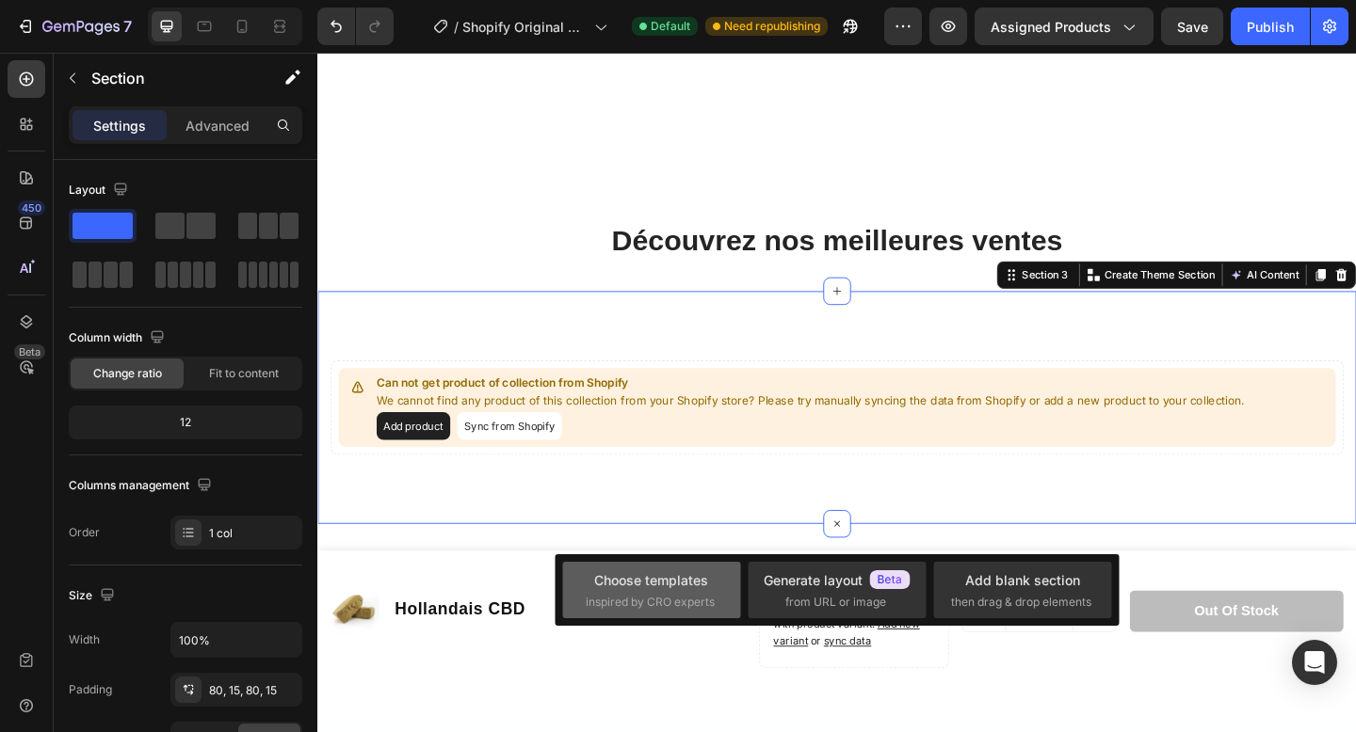
click at [698, 594] on span "inspired by CRO experts" at bounding box center [650, 602] width 129 height 17
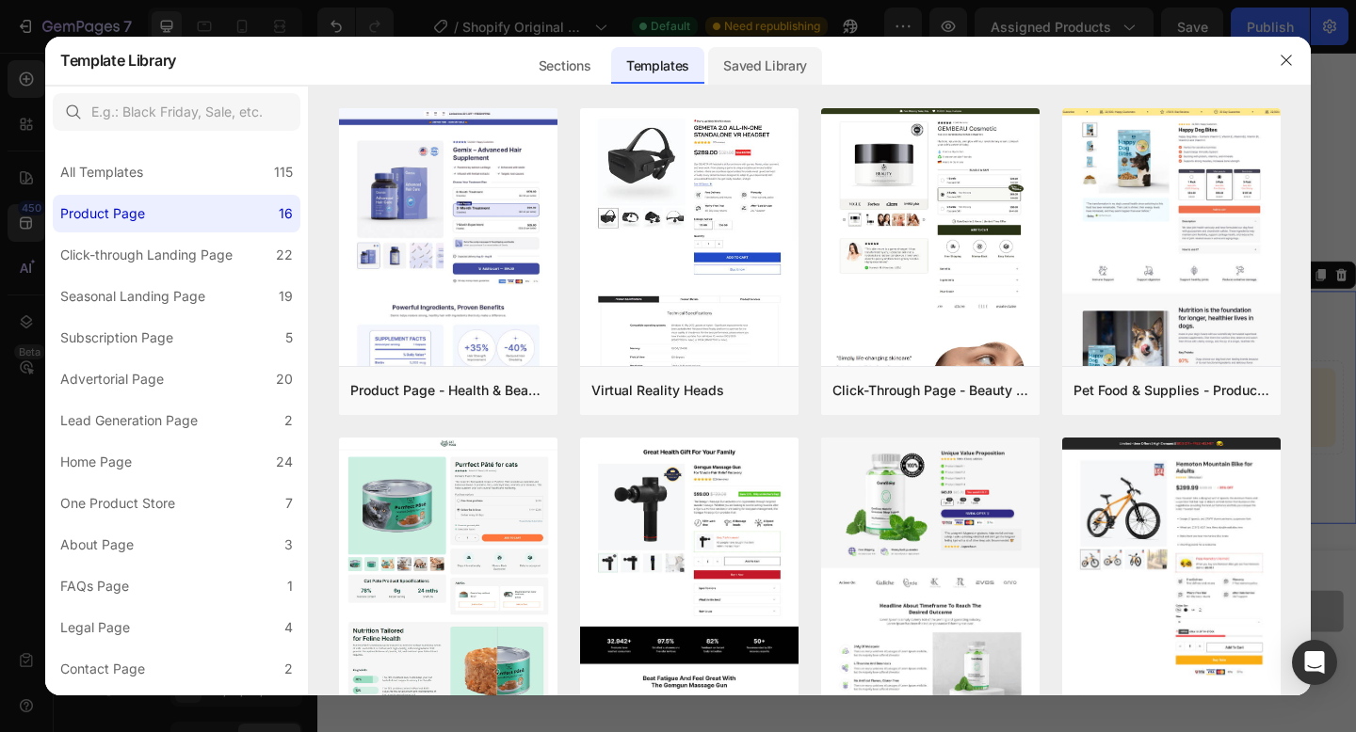
click at [792, 76] on div "Saved Library" at bounding box center [765, 66] width 114 height 38
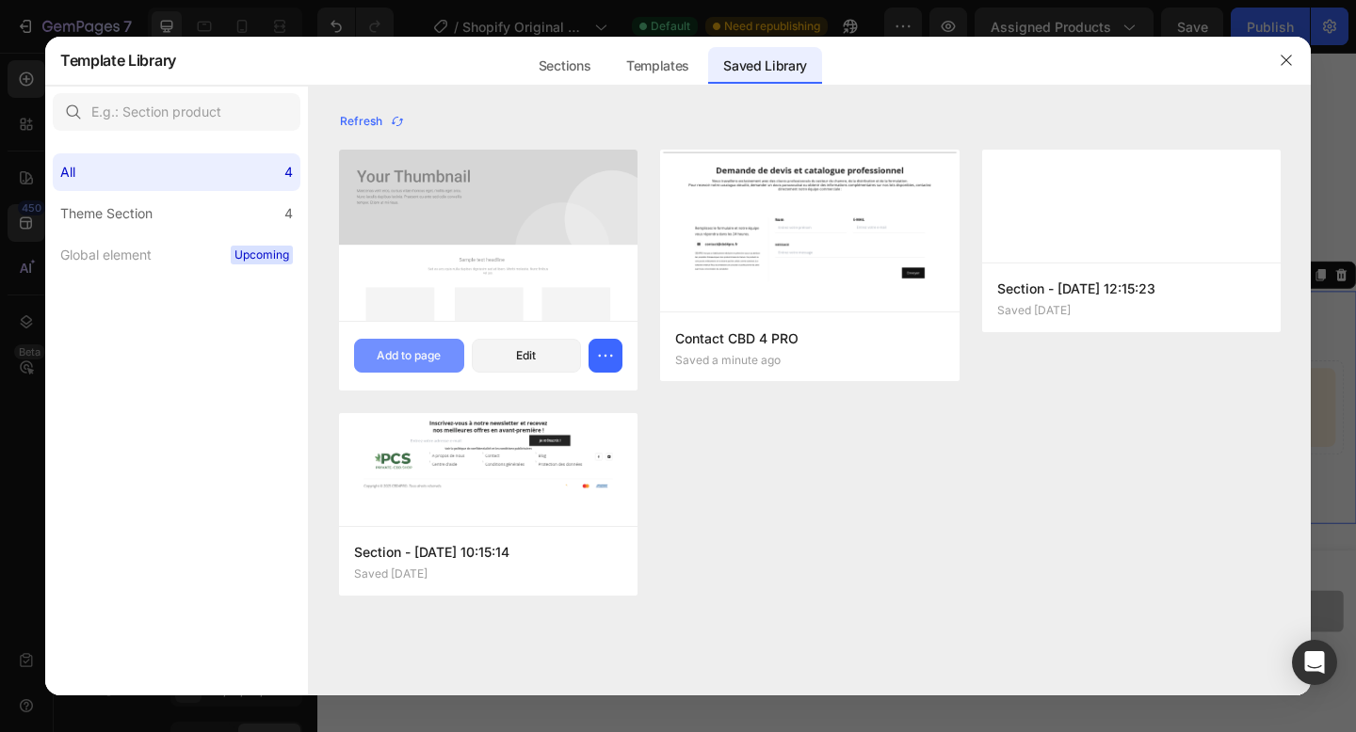
click at [413, 366] on button "Add to page" at bounding box center [409, 356] width 110 height 34
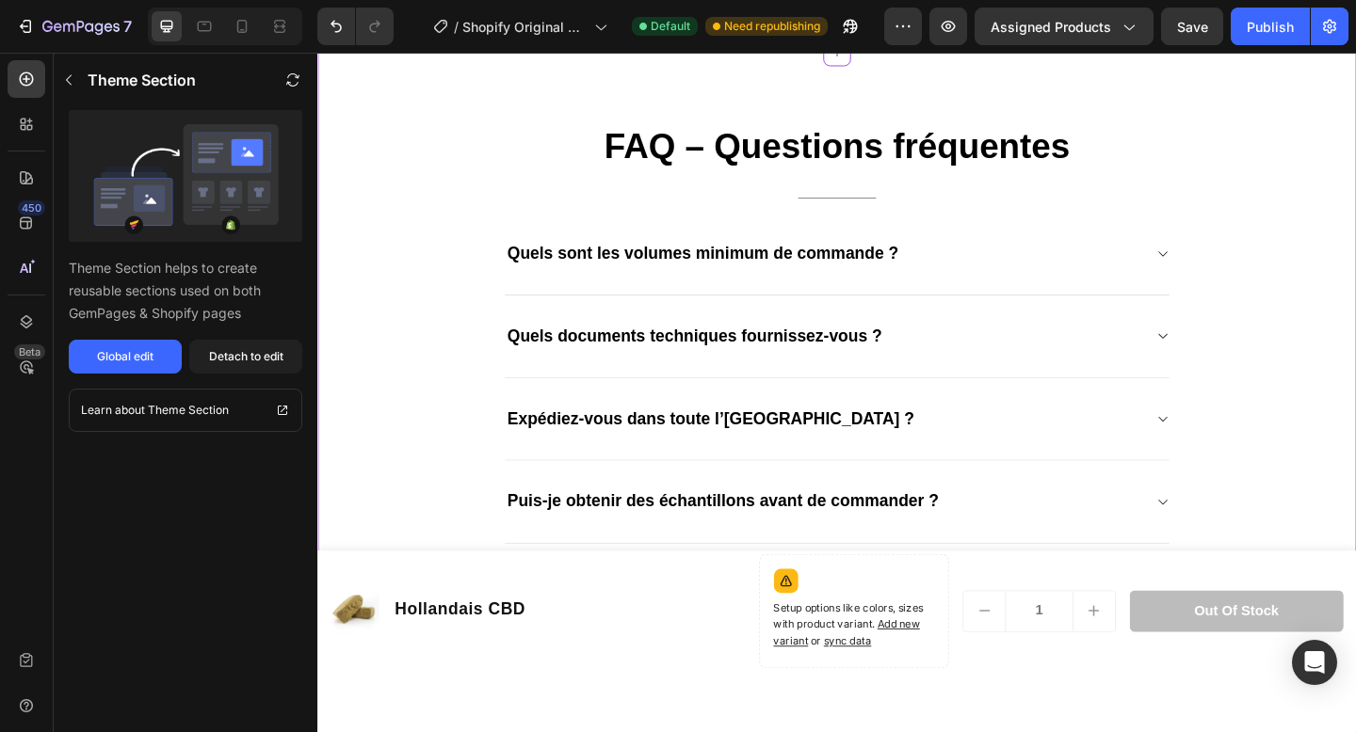
scroll to position [1663, 0]
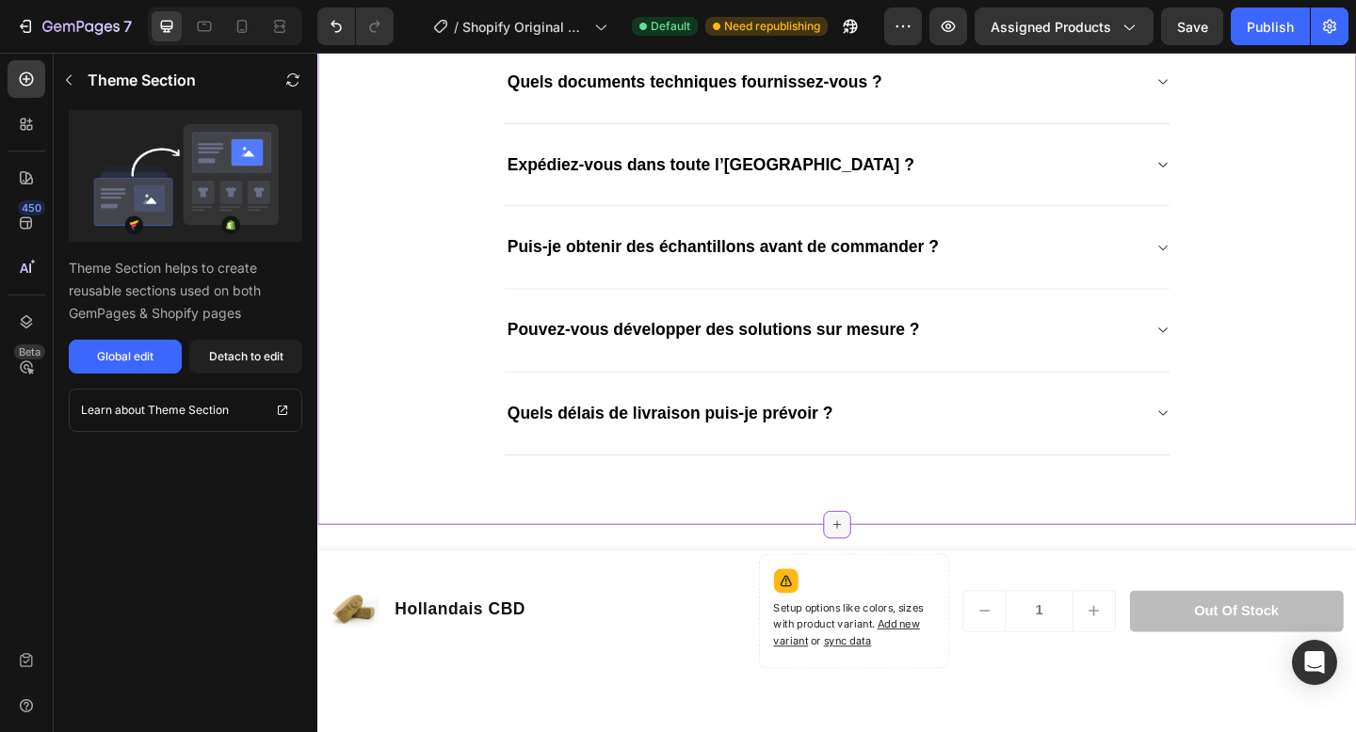
click at [894, 572] on div at bounding box center [882, 567] width 30 height 30
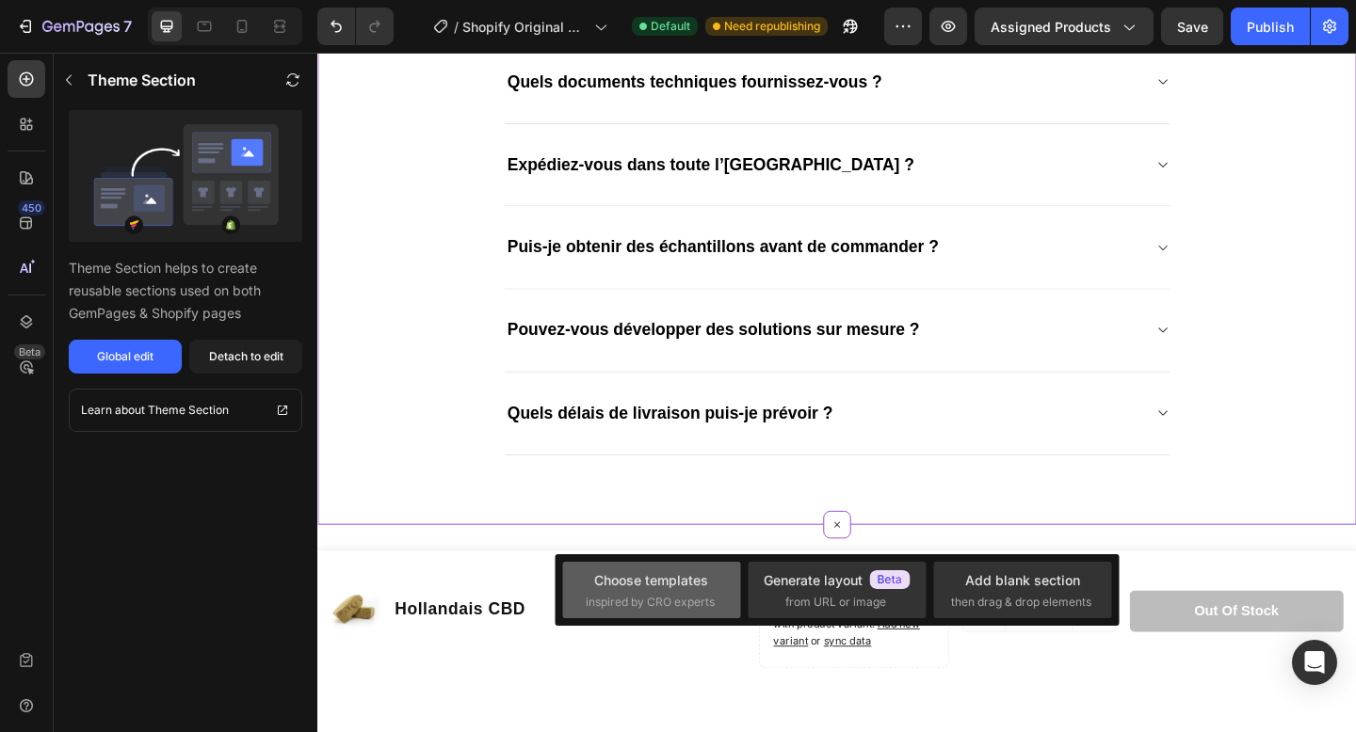
click at [671, 585] on div "Choose templates" at bounding box center [651, 581] width 114 height 20
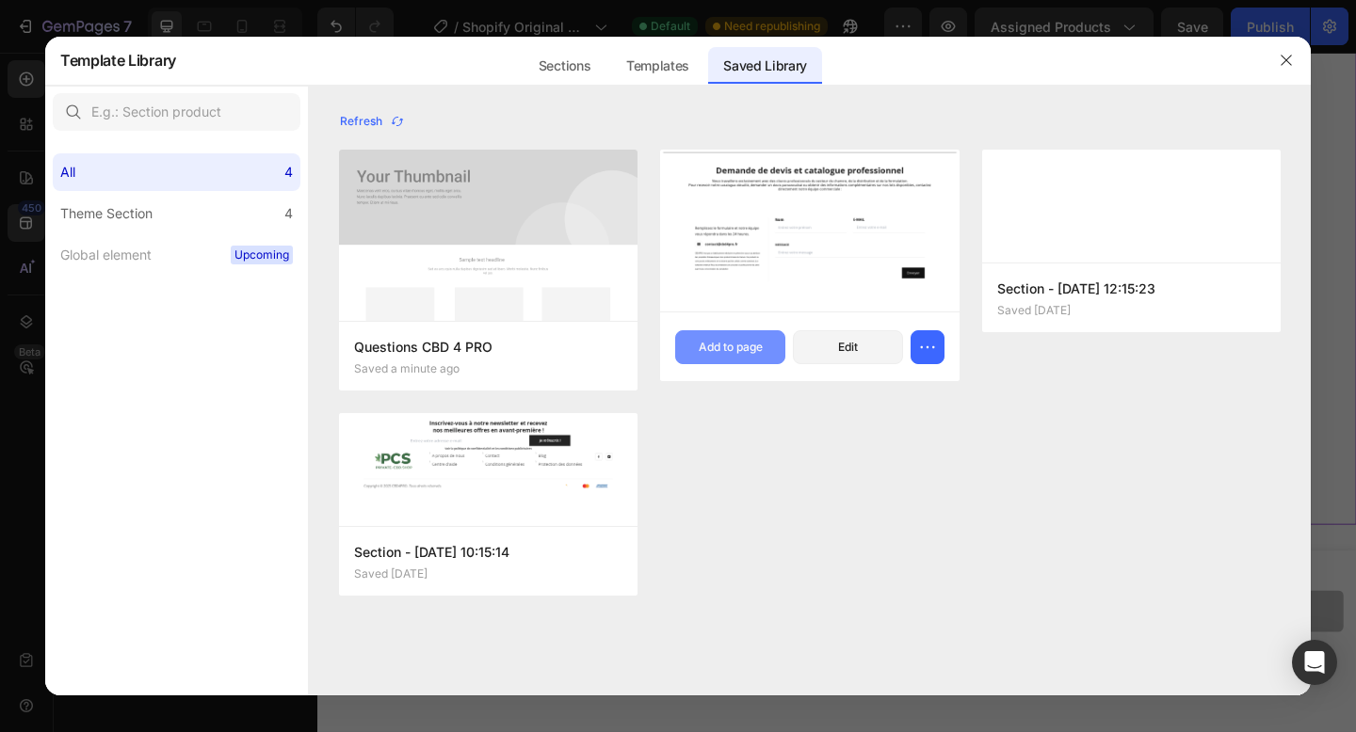
click at [750, 343] on div "Add to page" at bounding box center [731, 347] width 64 height 17
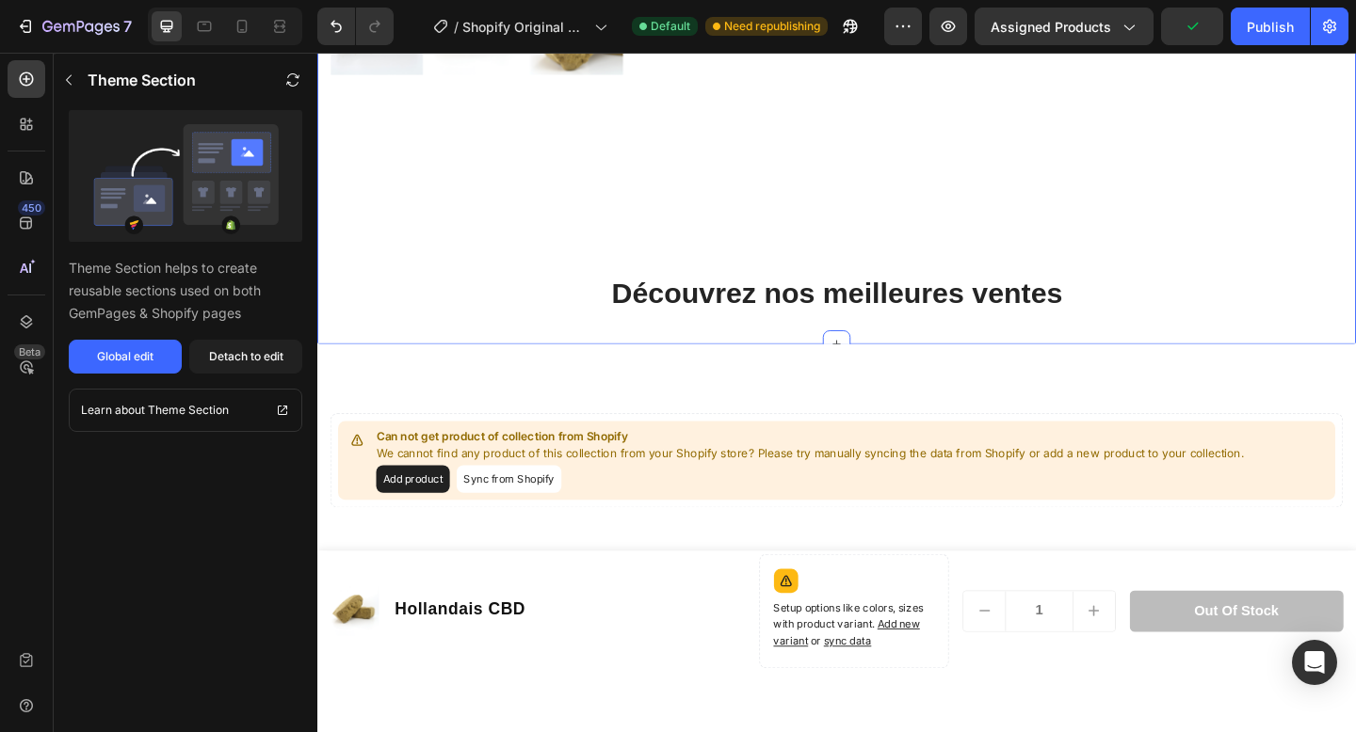
scroll to position [812, 0]
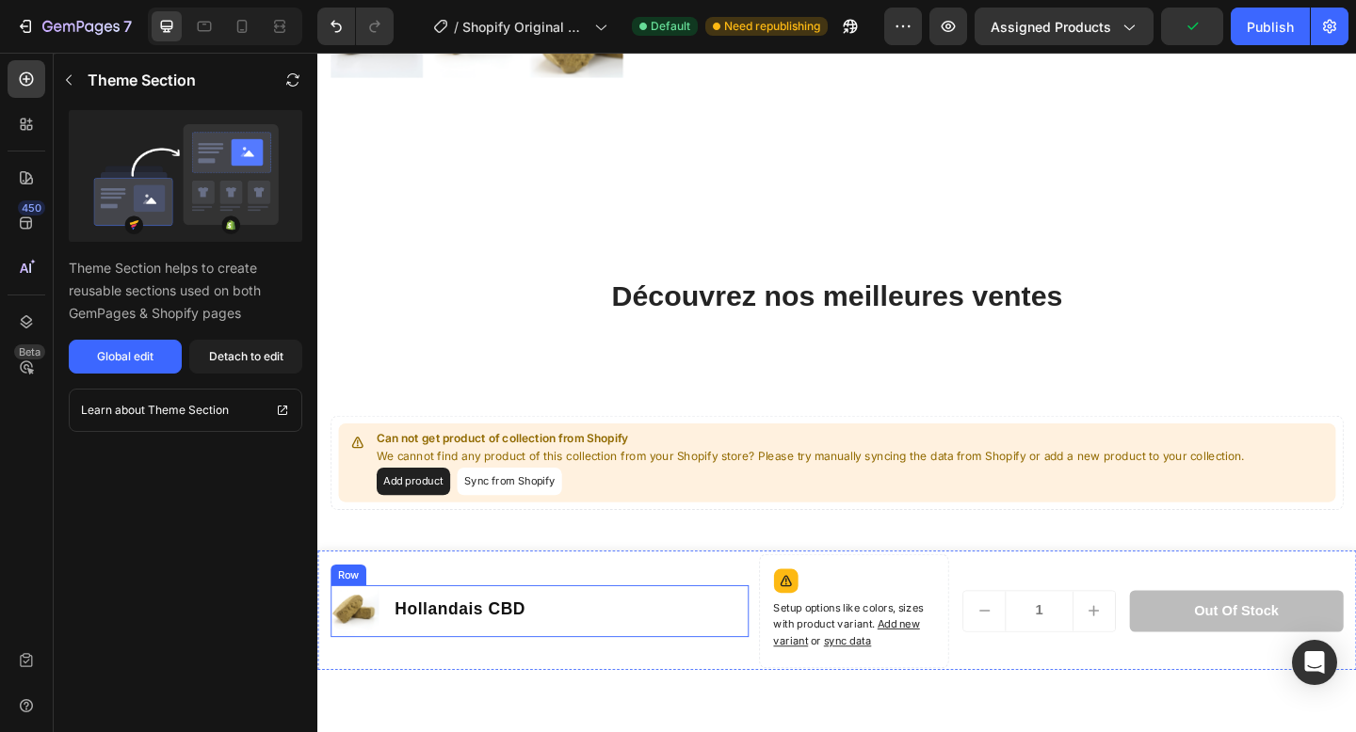
click at [540, 662] on h1 "Hollandais CBD" at bounding box center [472, 659] width 146 height 27
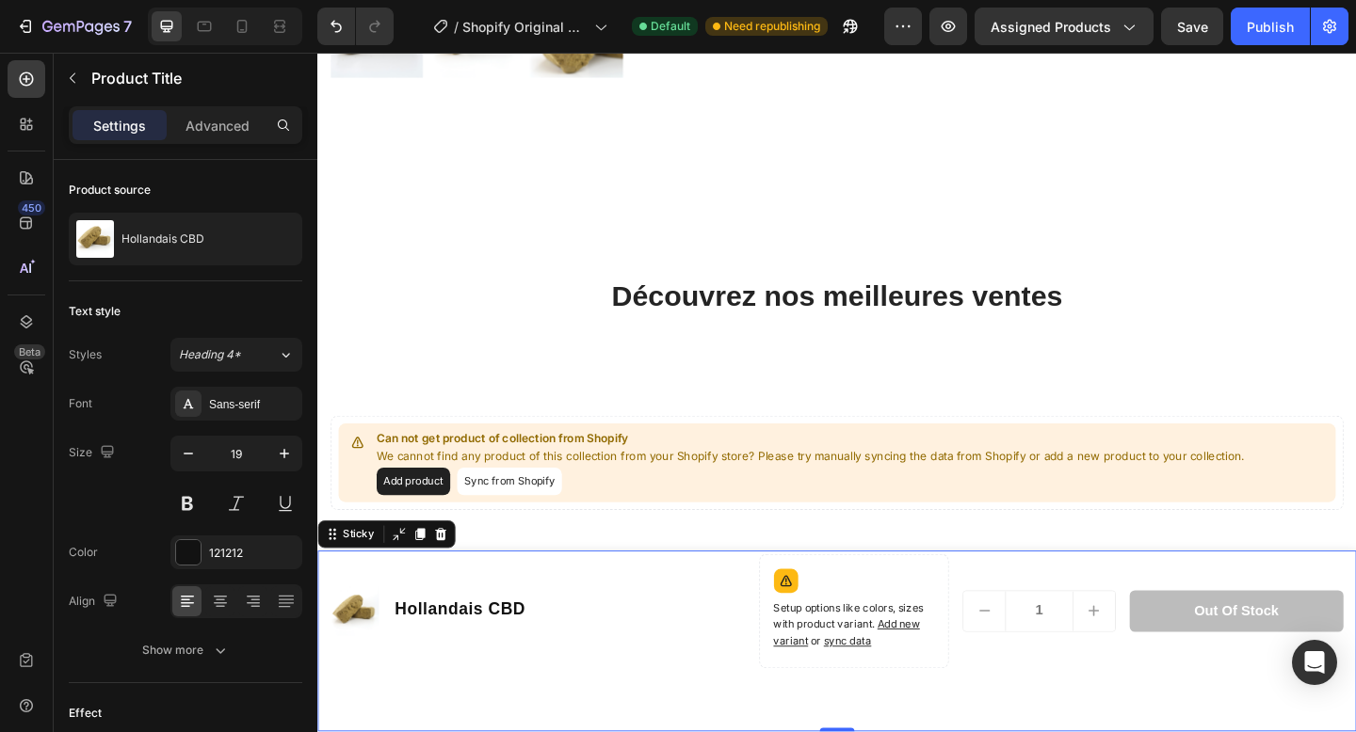
click at [577, 732] on div "Product Images Hollandais CBD Product Title Row Setup options like colors, size…" at bounding box center [882, 693] width 1130 height 197
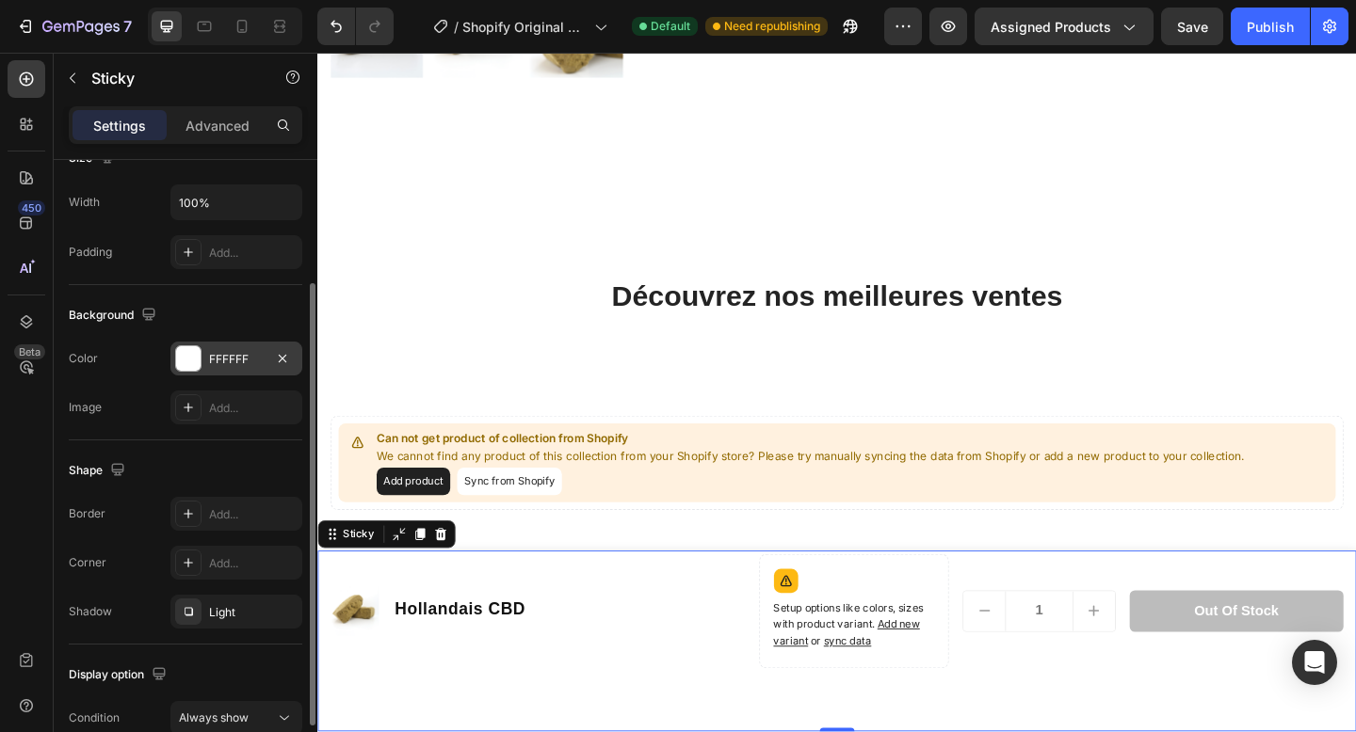
scroll to position [169, 0]
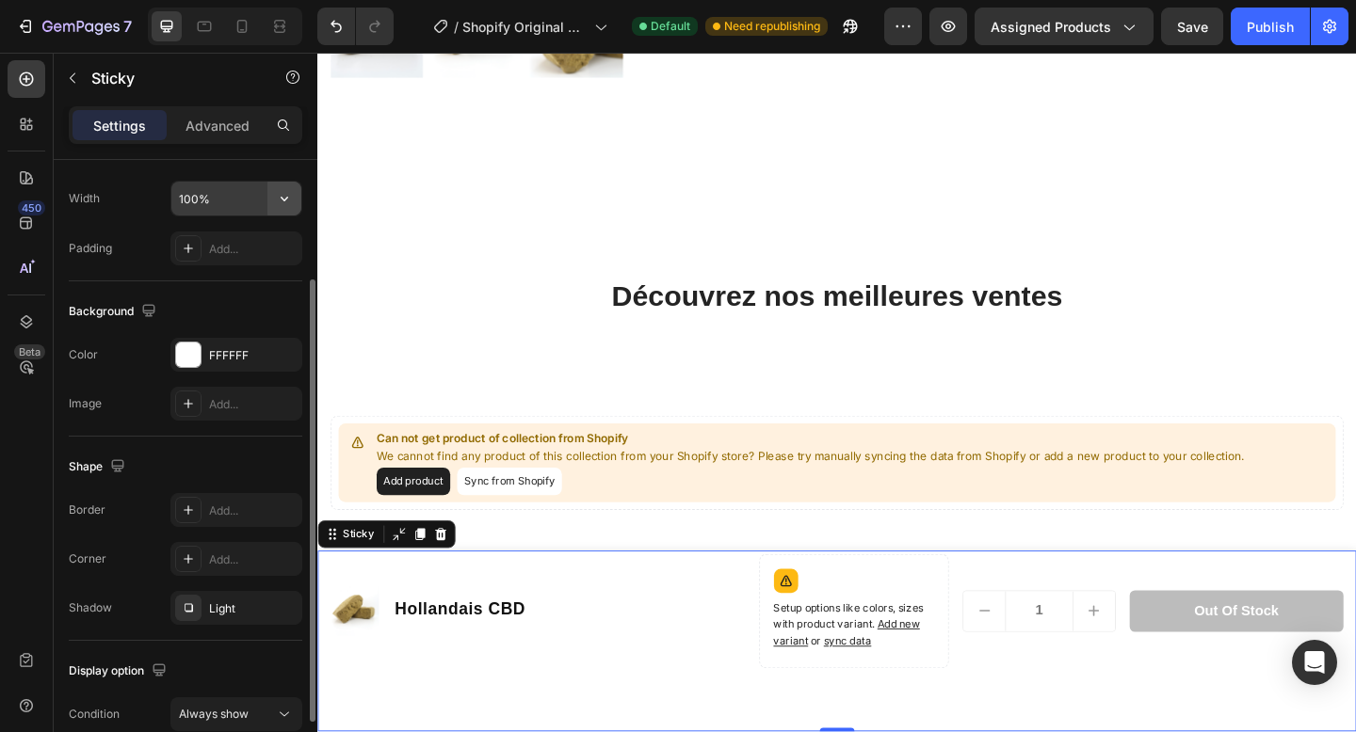
click at [278, 201] on icon "button" at bounding box center [284, 198] width 19 height 19
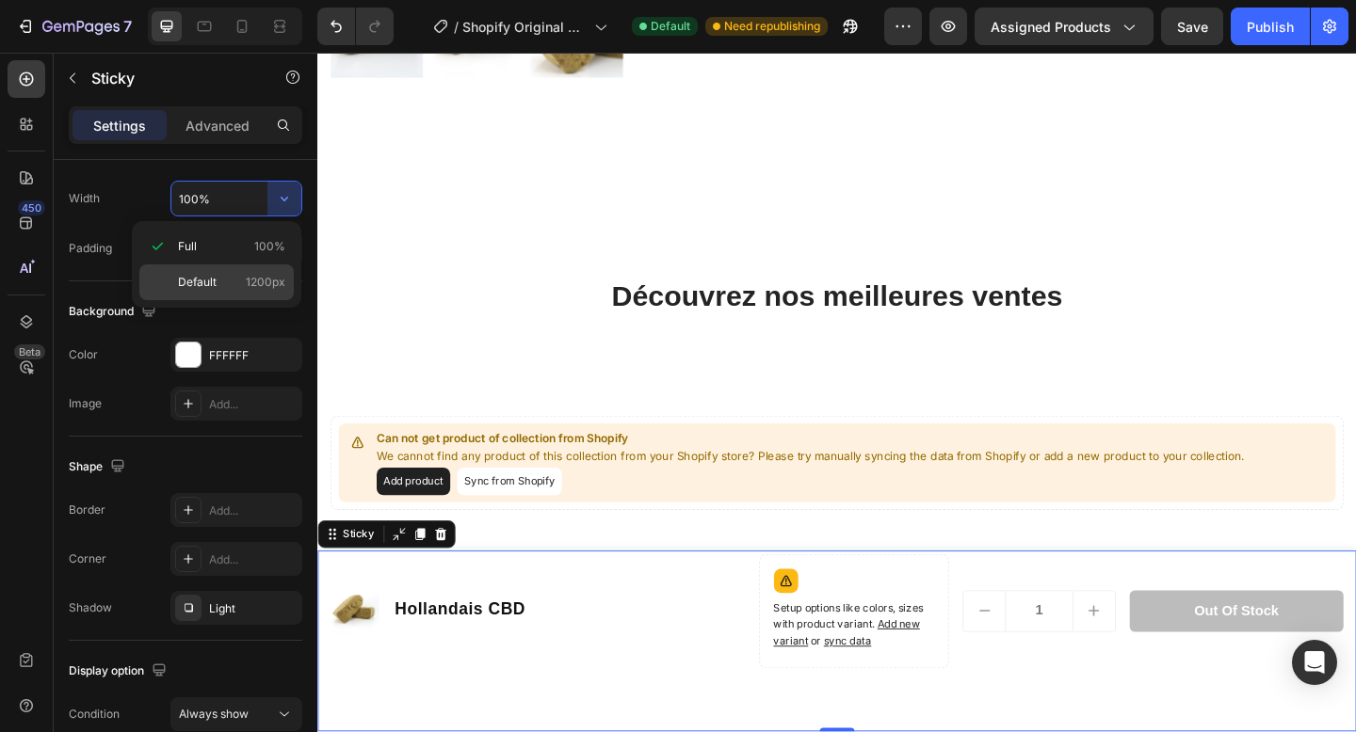
click at [257, 273] on div "Default 1200px" at bounding box center [216, 283] width 154 height 36
type input "1200"
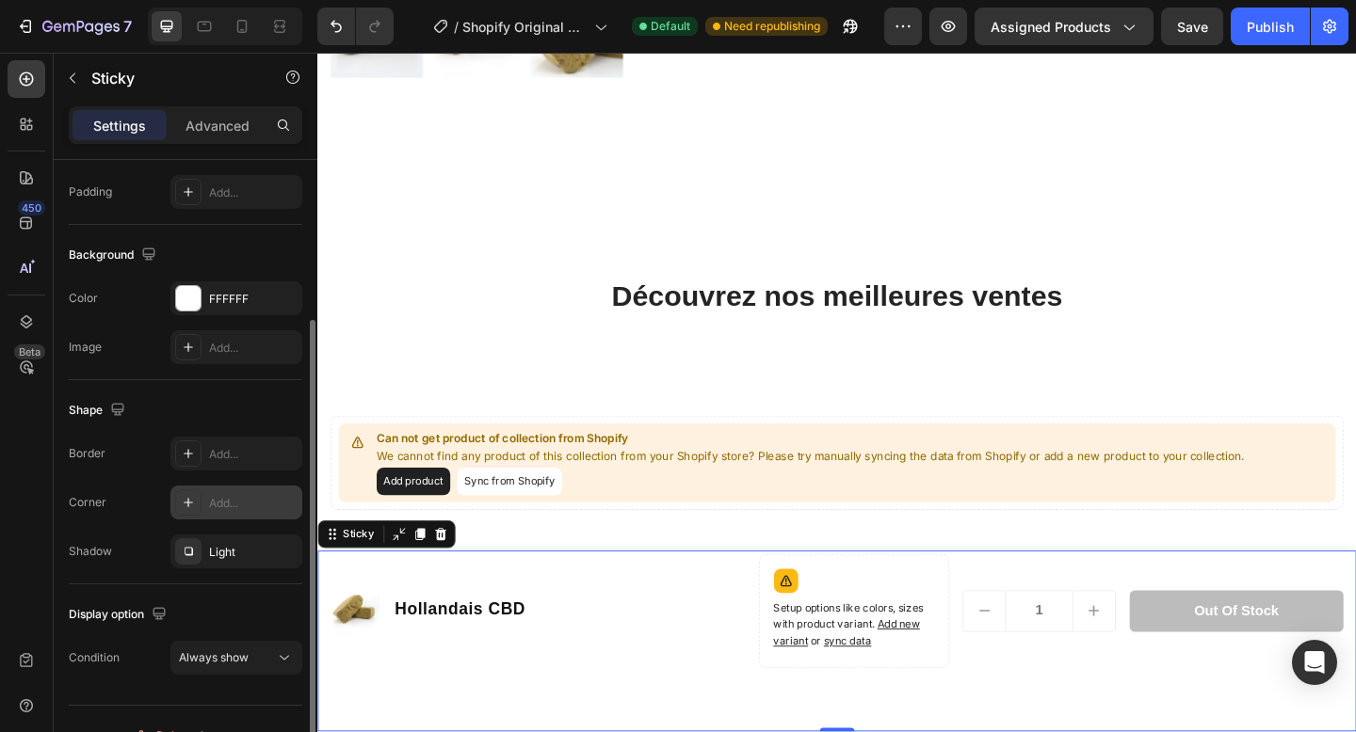
scroll to position [258, 0]
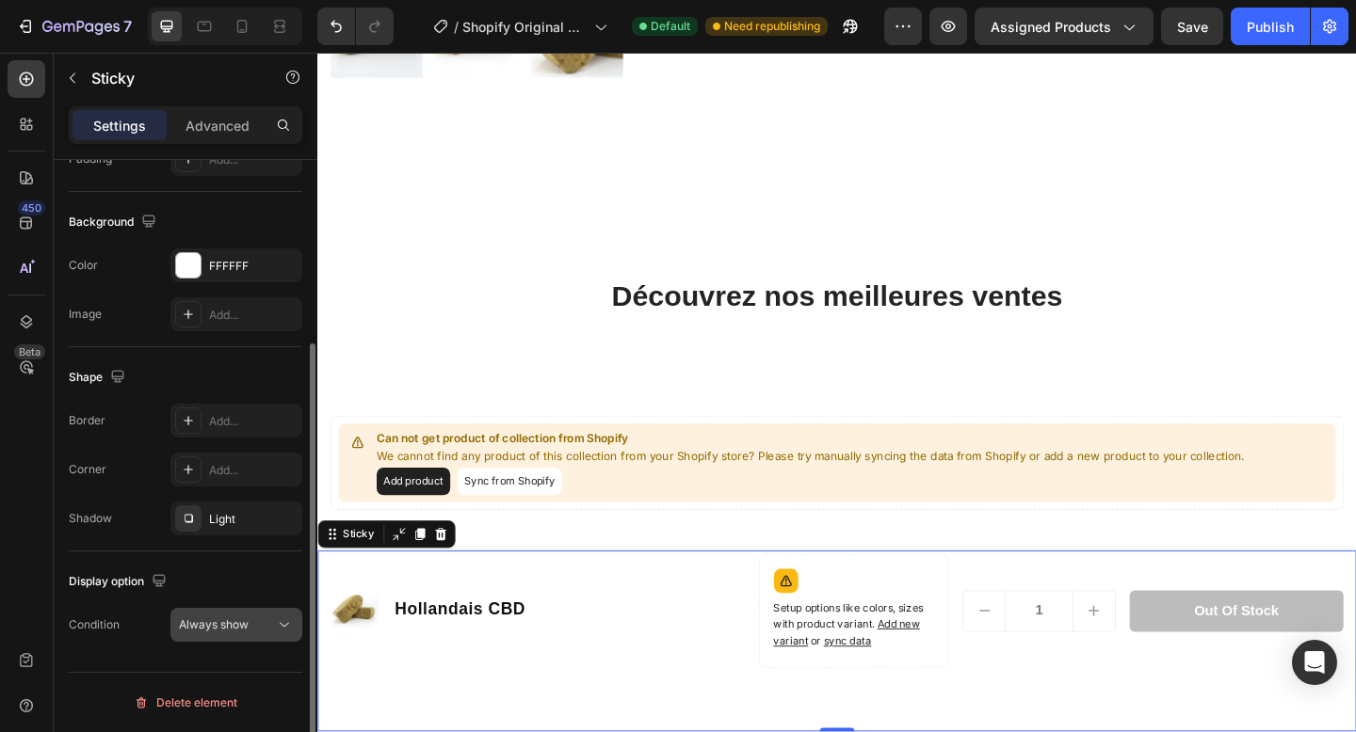
click at [264, 630] on div "Always show" at bounding box center [227, 625] width 96 height 17
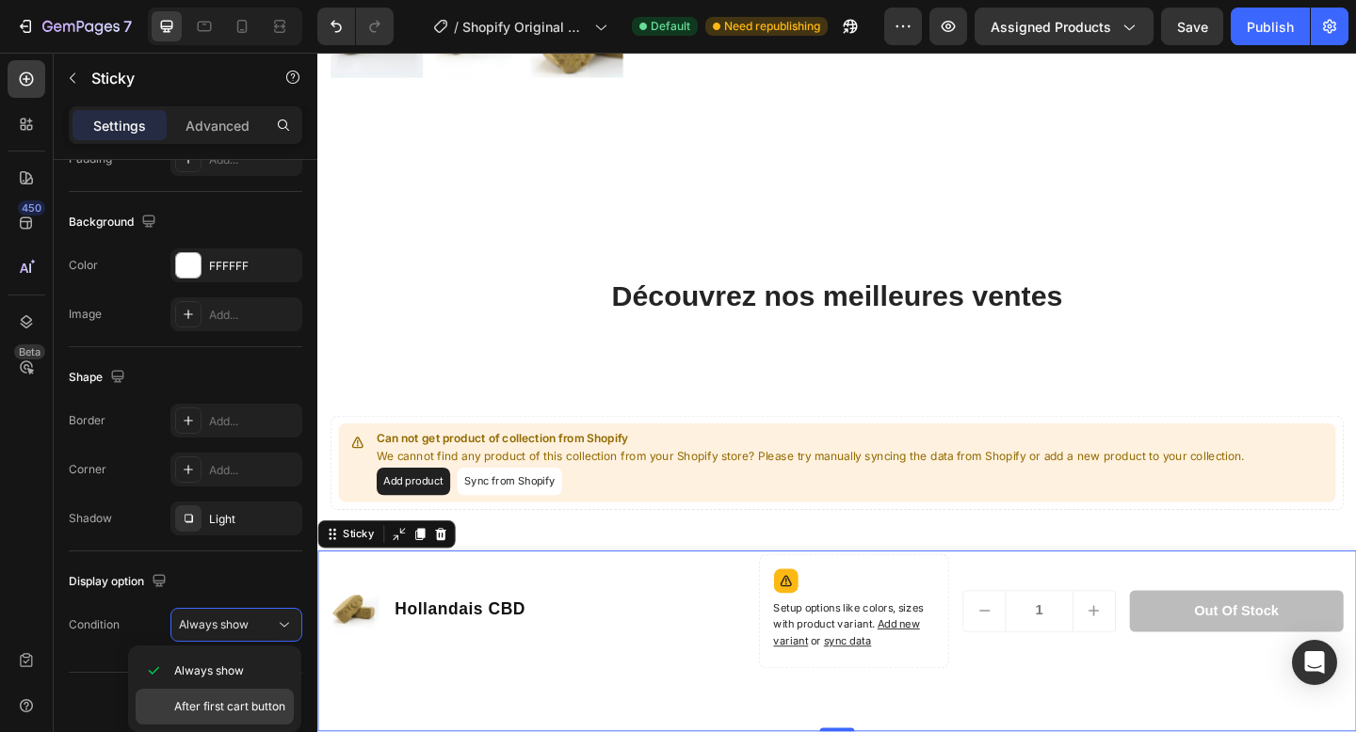
click at [256, 708] on span "After first cart button" at bounding box center [229, 707] width 111 height 17
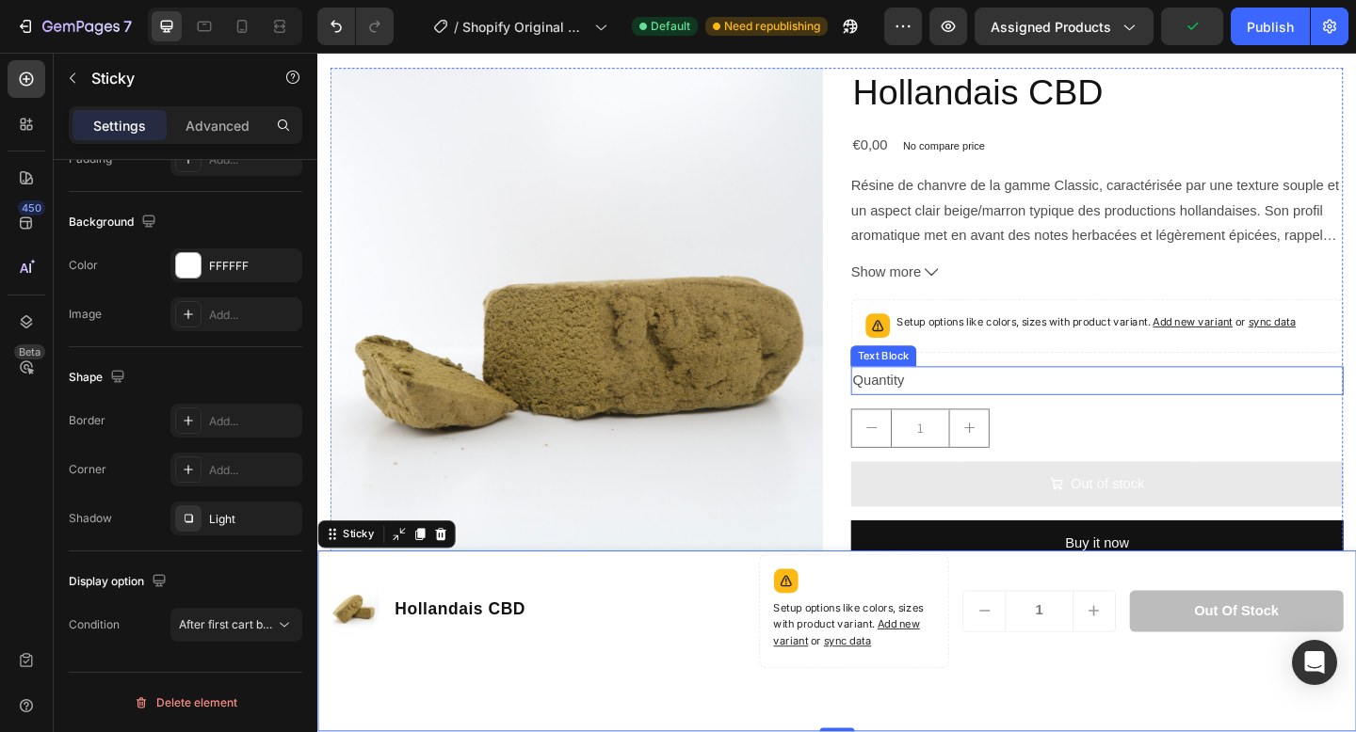
scroll to position [203, 0]
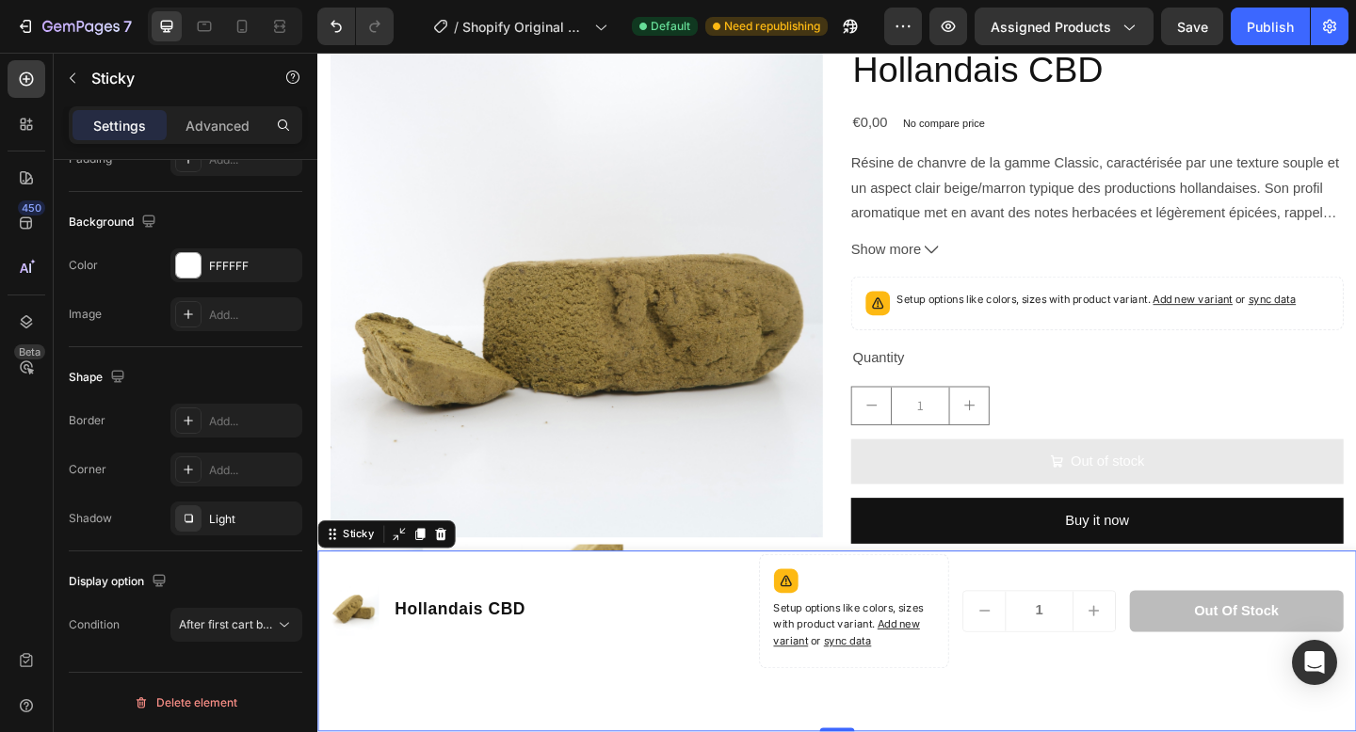
click at [655, 732] on div "Product Images Hollandais CBD Product Title Row Setup options like colors, size…" at bounding box center [882, 693] width 1130 height 197
click at [649, 718] on div "Product Images Hollandais CBD Product Title Row" at bounding box center [558, 661] width 455 height 124
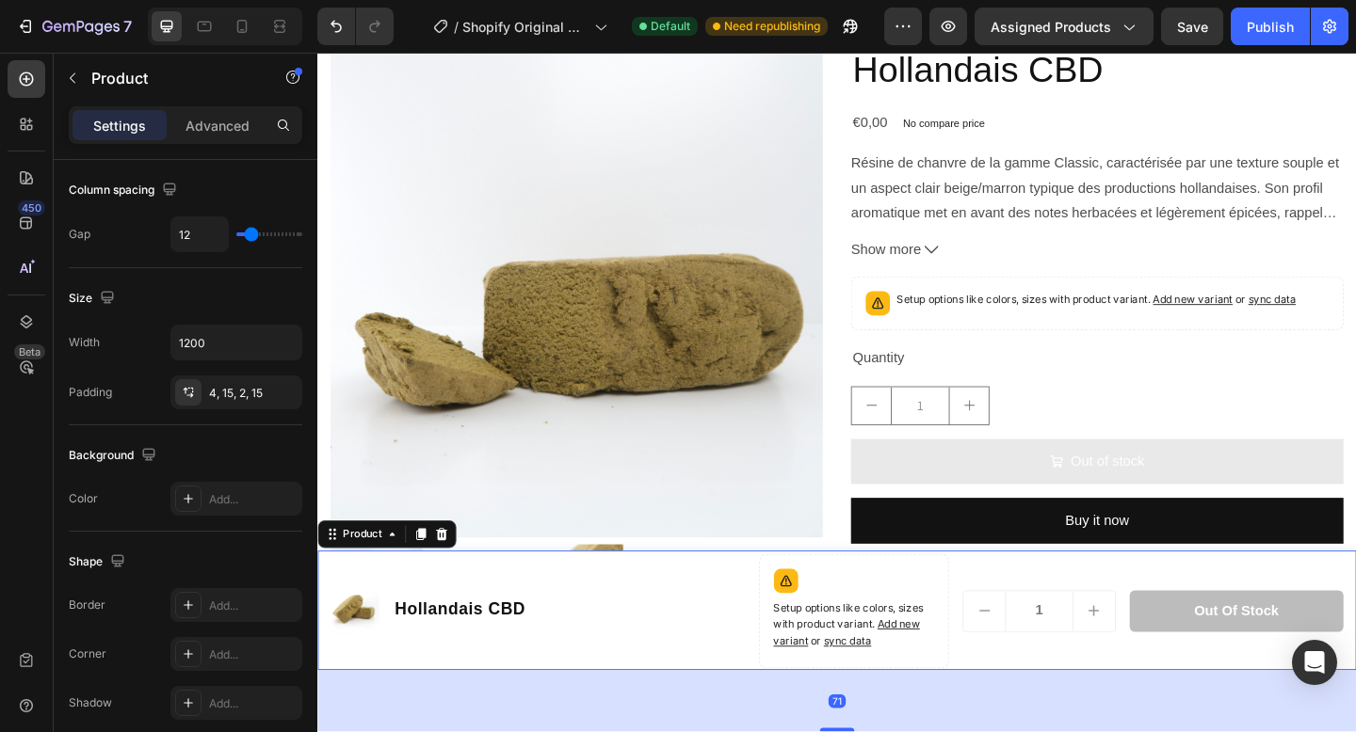
scroll to position [0, 0]
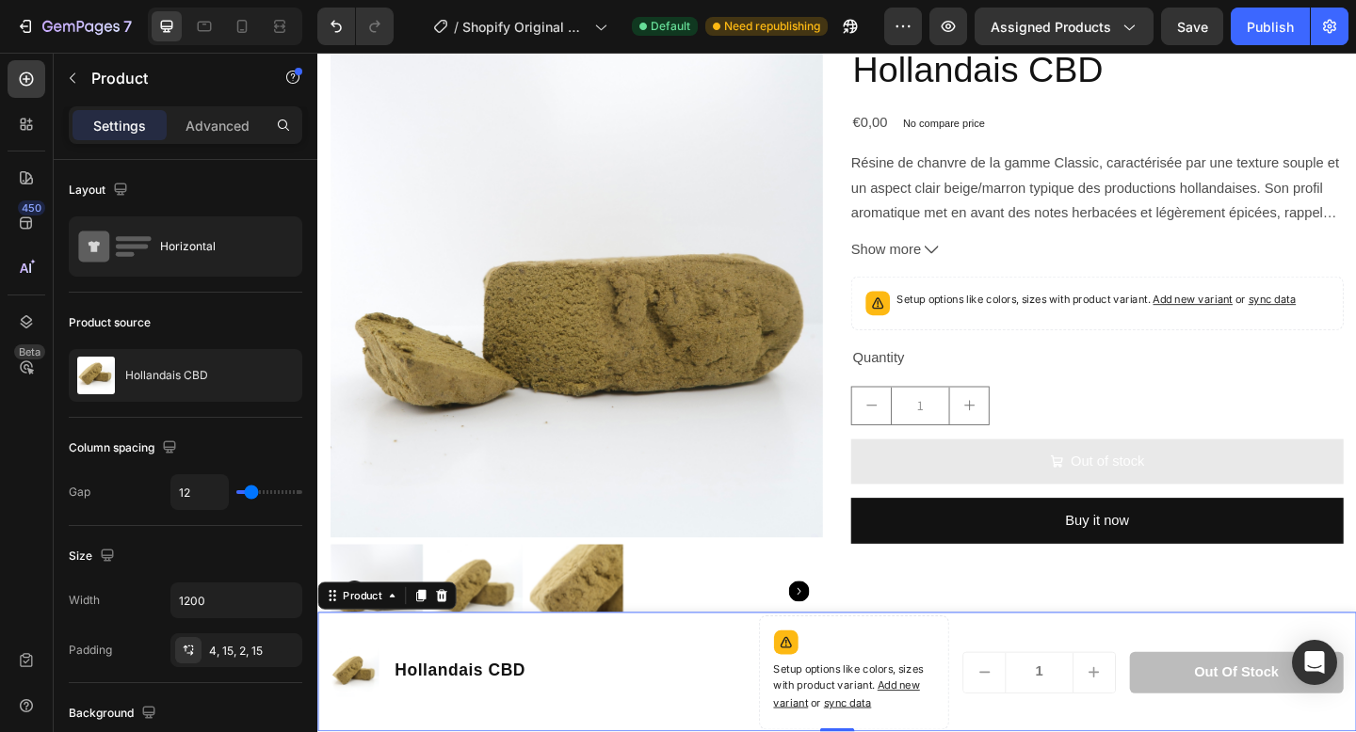
drag, startPoint x: 879, startPoint y: 792, endPoint x: 906, endPoint y: 679, distance: 116.0
click at [906, 679] on div "Product Images Hollandais CBD Product Title Row Setup options like colors, size…" at bounding box center [882, 727] width 1130 height 130
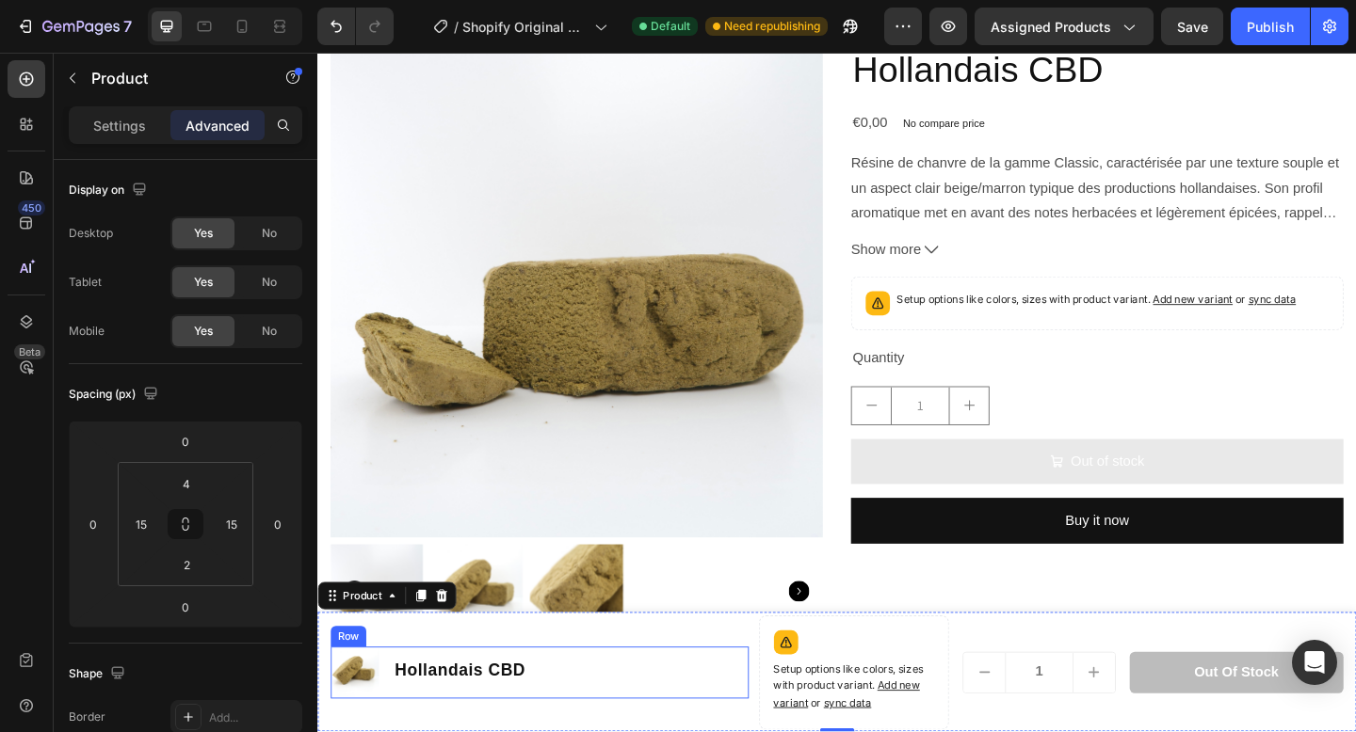
click at [683, 732] on div "Product Images Hollandais CBD Product Title Row" at bounding box center [558, 727] width 455 height 56
click at [684, 693] on div "Product Images Hollandais CBD Product Title Row 0" at bounding box center [558, 728] width 455 height 124
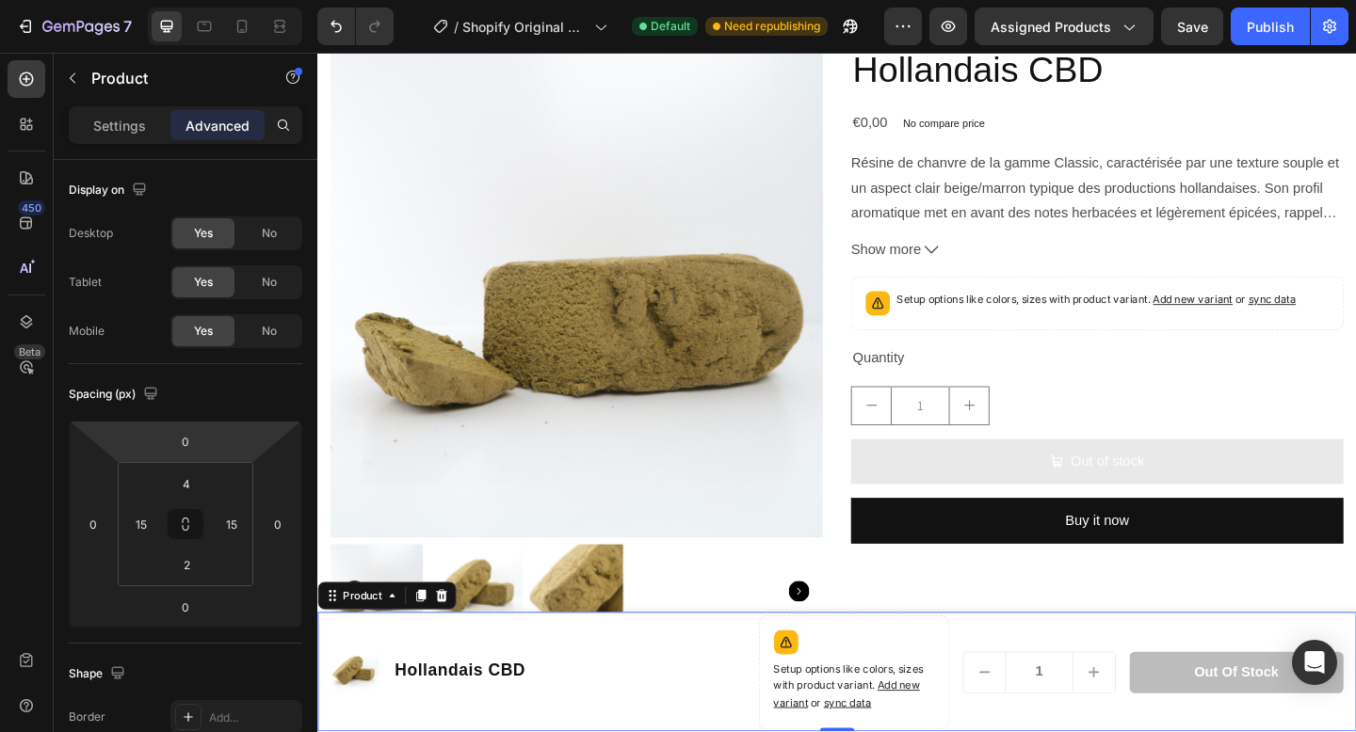
click at [140, 140] on div "Settings Advanced" at bounding box center [185, 125] width 233 height 38
click at [135, 123] on p "Settings" at bounding box center [119, 126] width 53 height 20
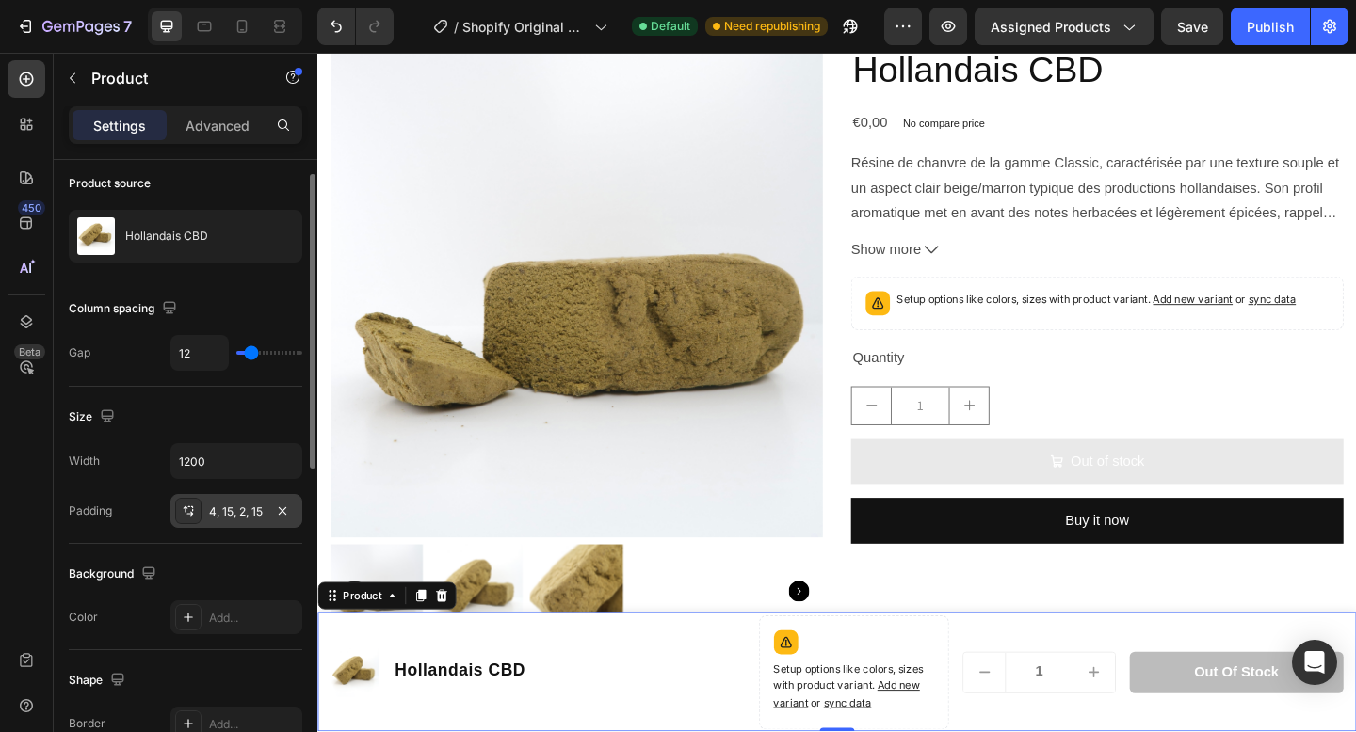
scroll to position [141, 0]
click at [235, 474] on input "1200" at bounding box center [236, 459] width 130 height 34
click at [287, 467] on icon "button" at bounding box center [284, 459] width 19 height 19
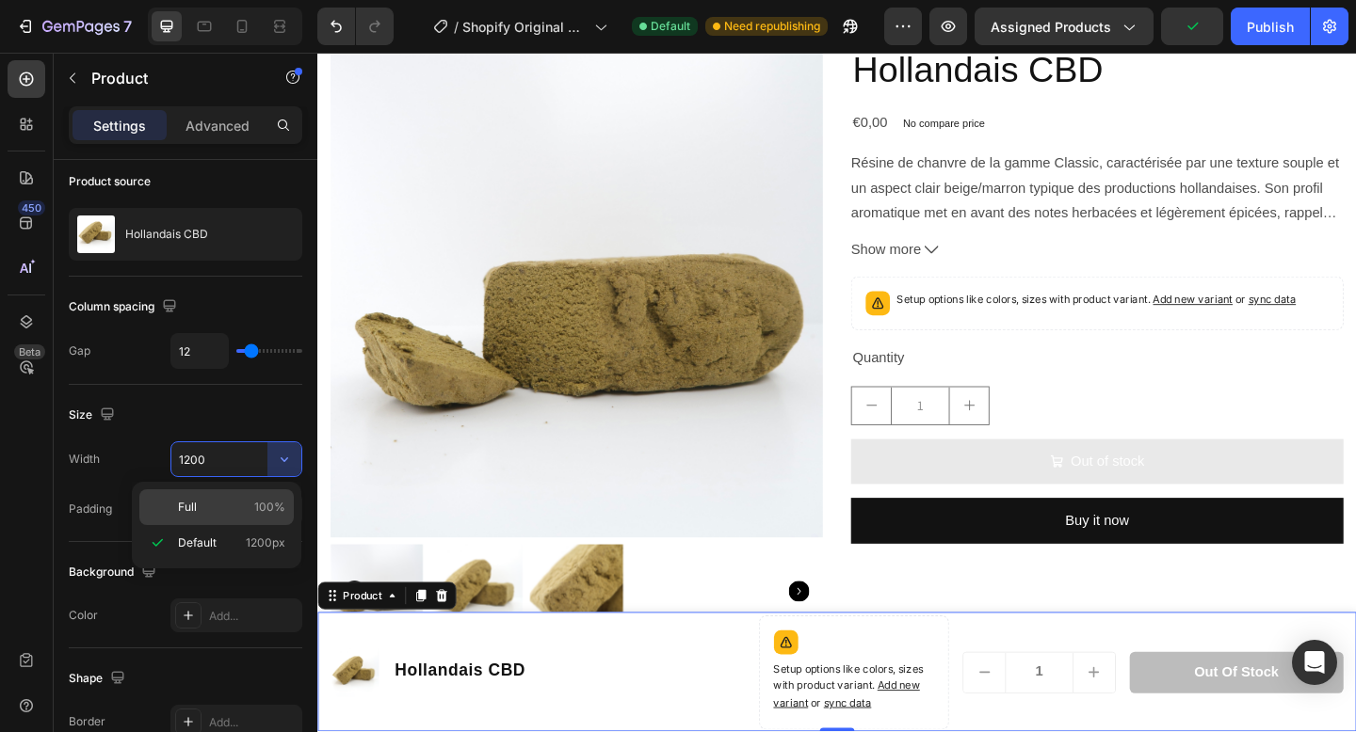
click at [264, 496] on div "Full 100%" at bounding box center [216, 508] width 154 height 36
type input "100%"
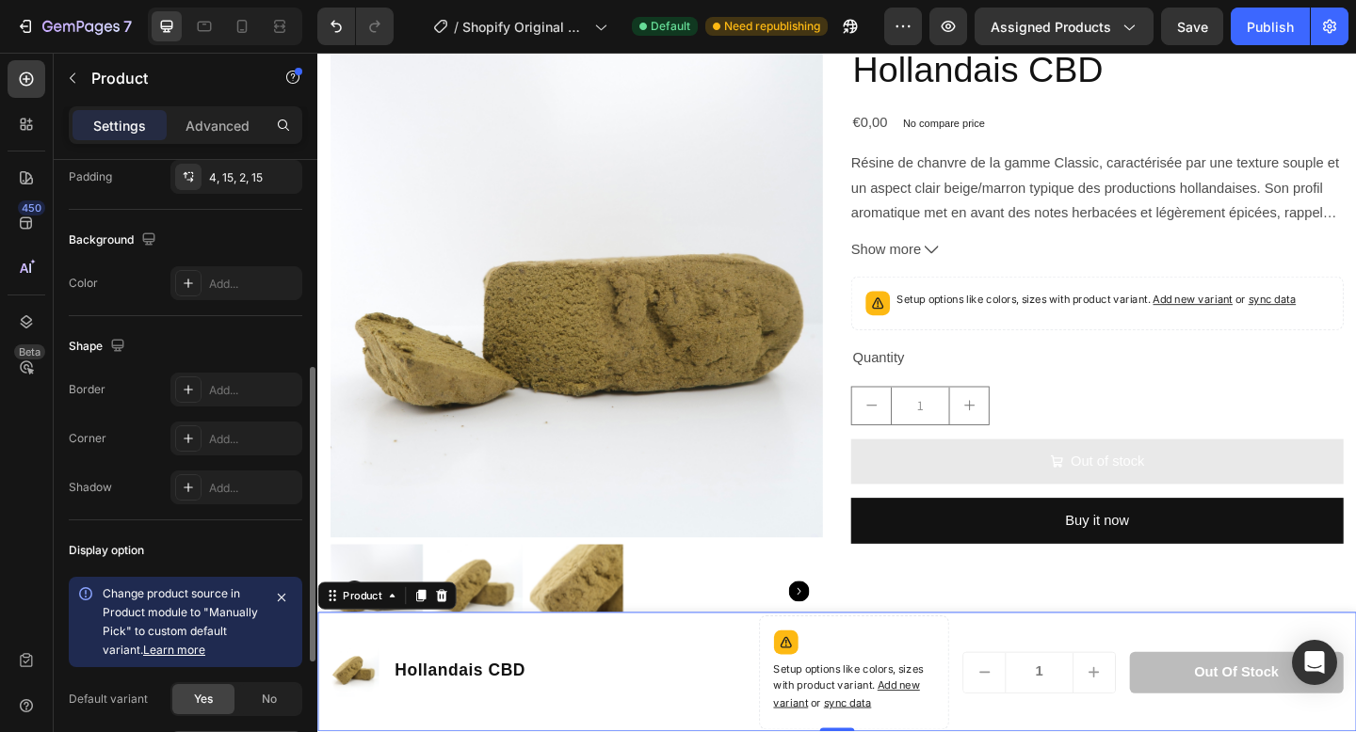
scroll to position [456, 0]
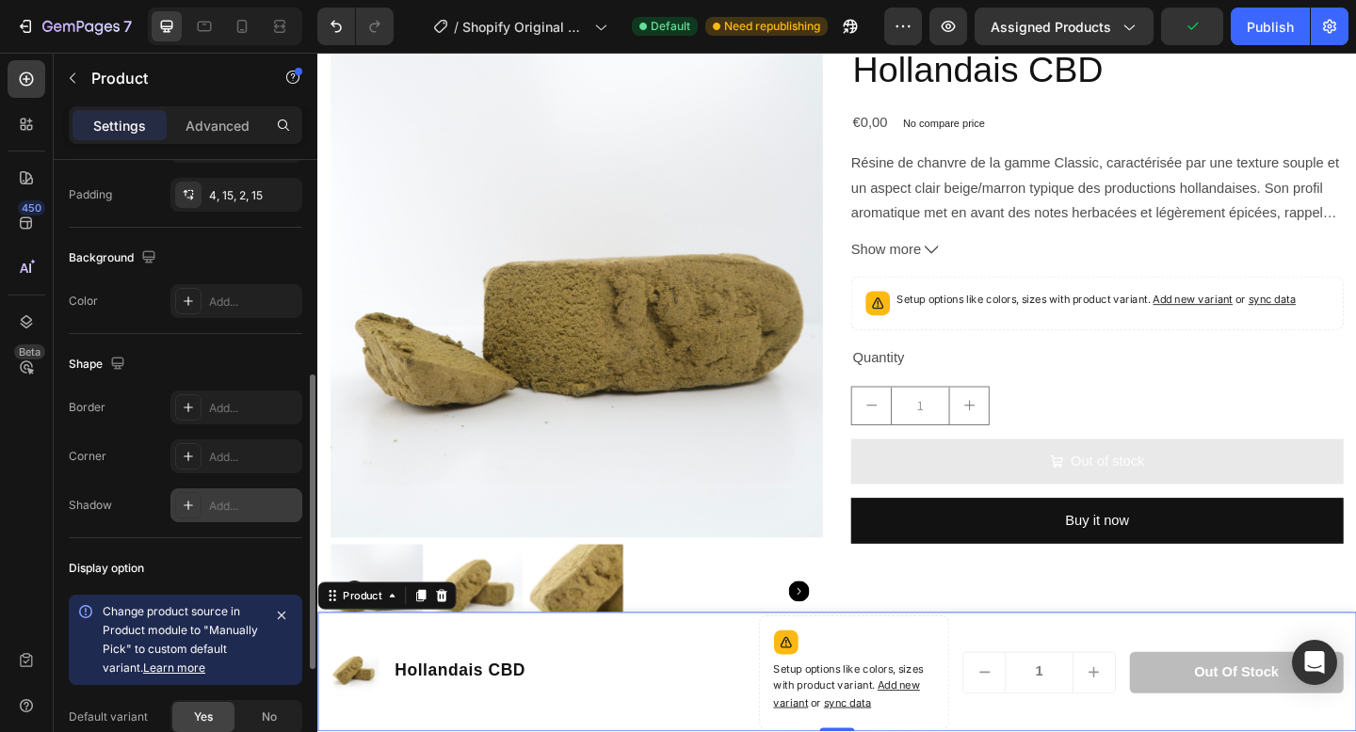
click at [235, 514] on div "Add..." at bounding box center [253, 506] width 88 height 17
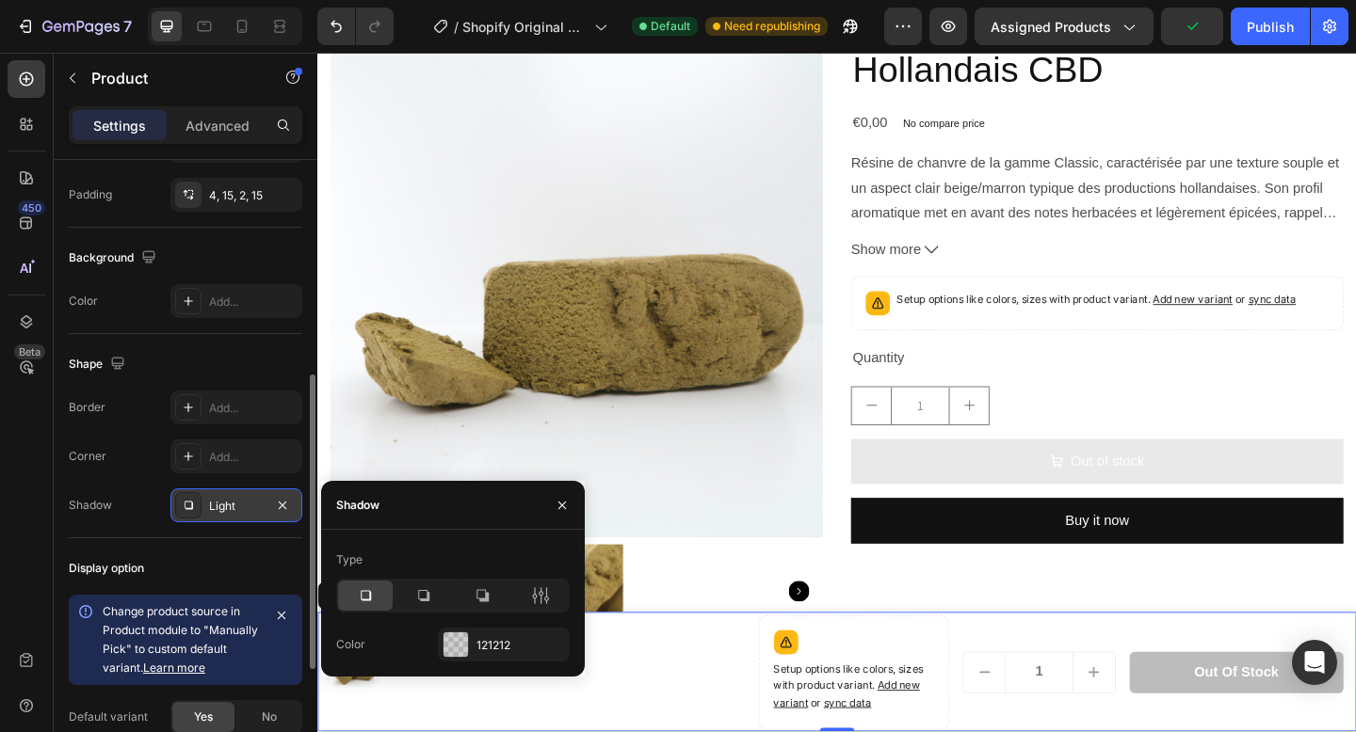
click at [362, 600] on icon at bounding box center [366, 596] width 10 height 10
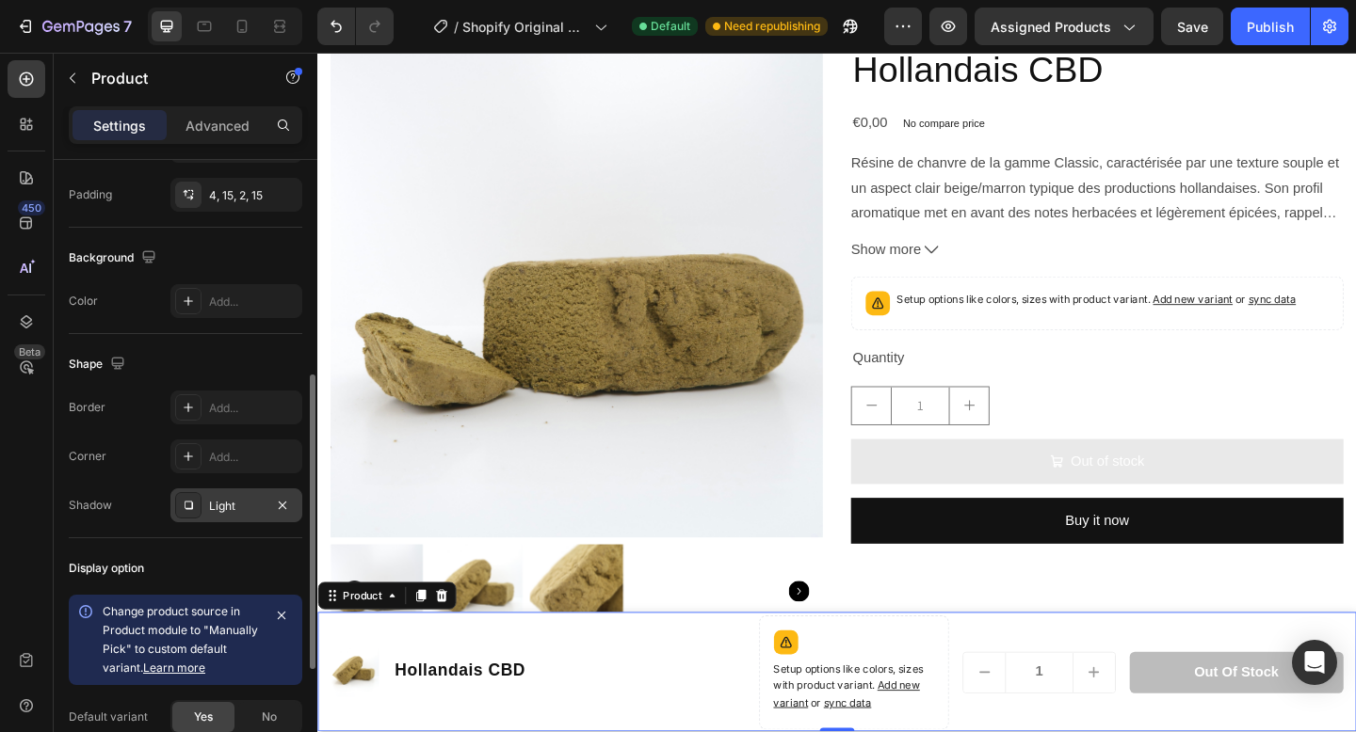
click at [220, 551] on div "Display option Change product source in Product module to "Manually Pick" to cu…" at bounding box center [185, 669] width 233 height 261
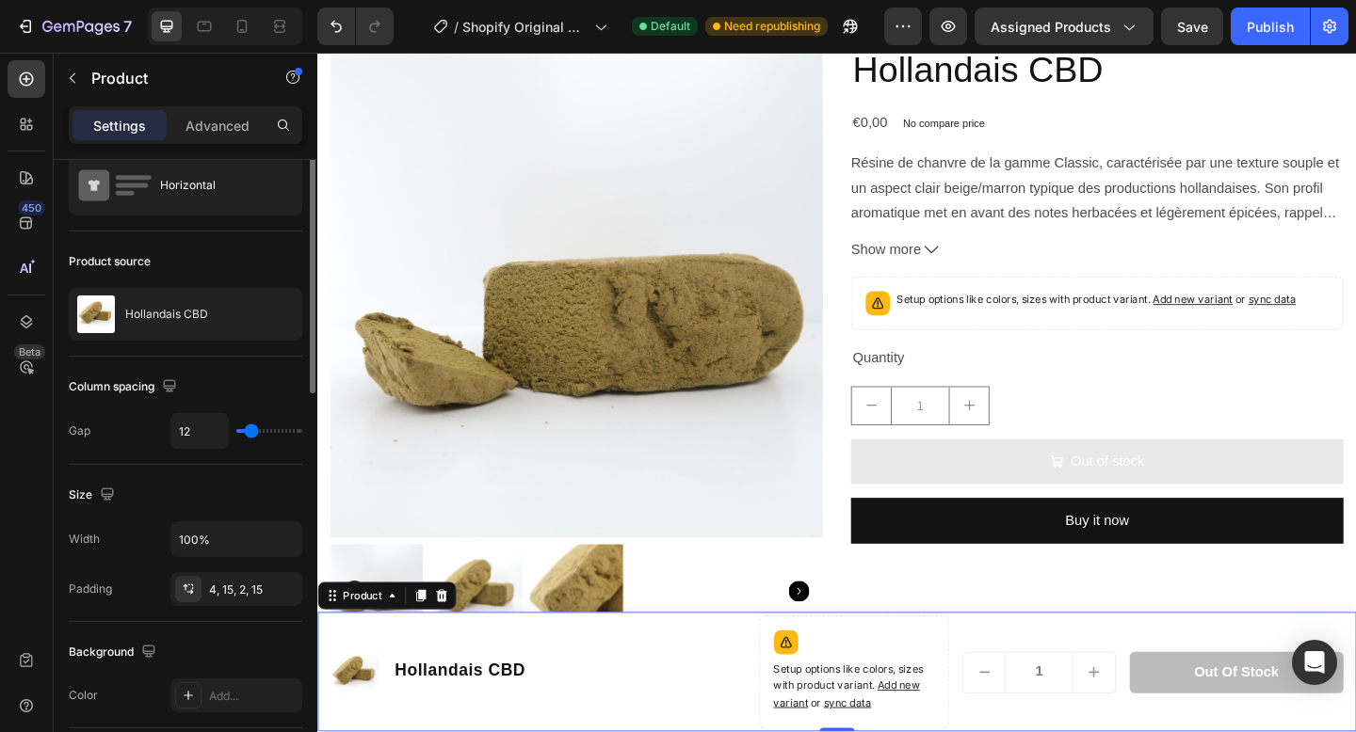
scroll to position [0, 0]
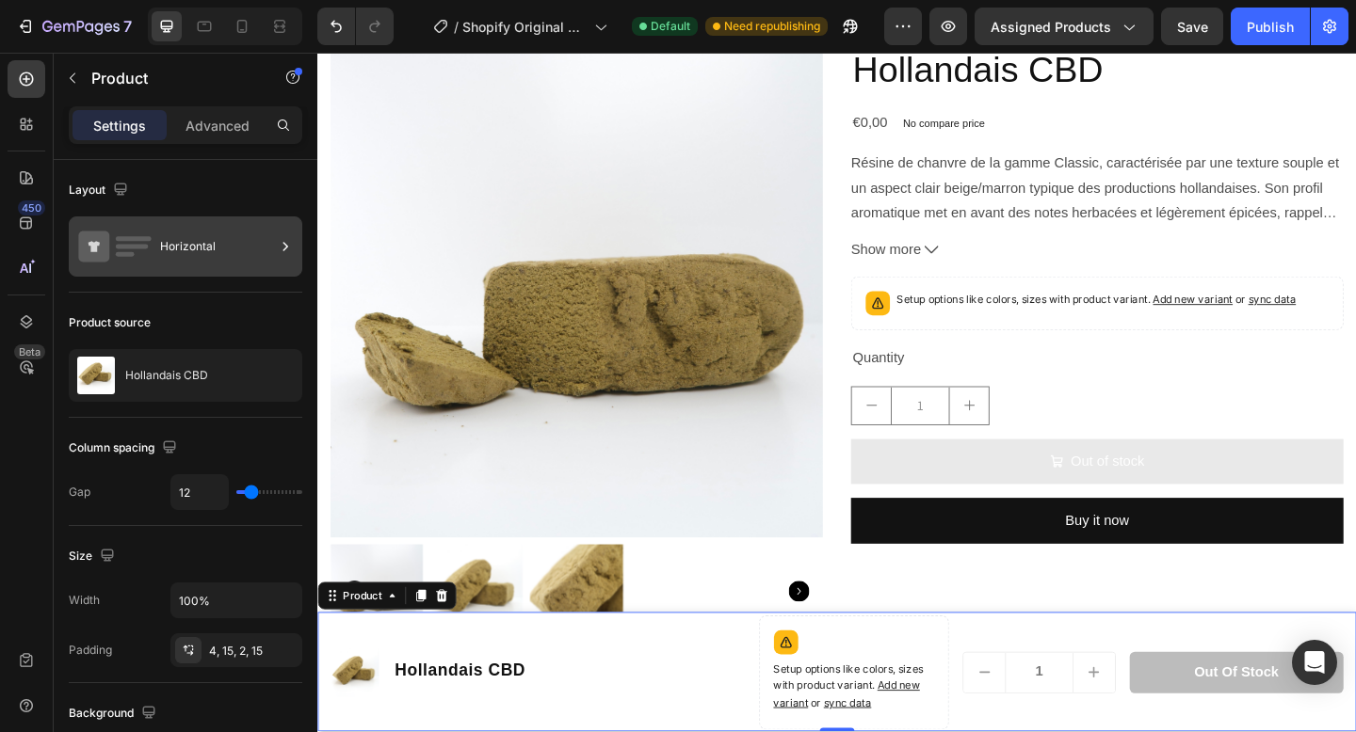
click at [233, 229] on div "Horizontal" at bounding box center [217, 246] width 115 height 43
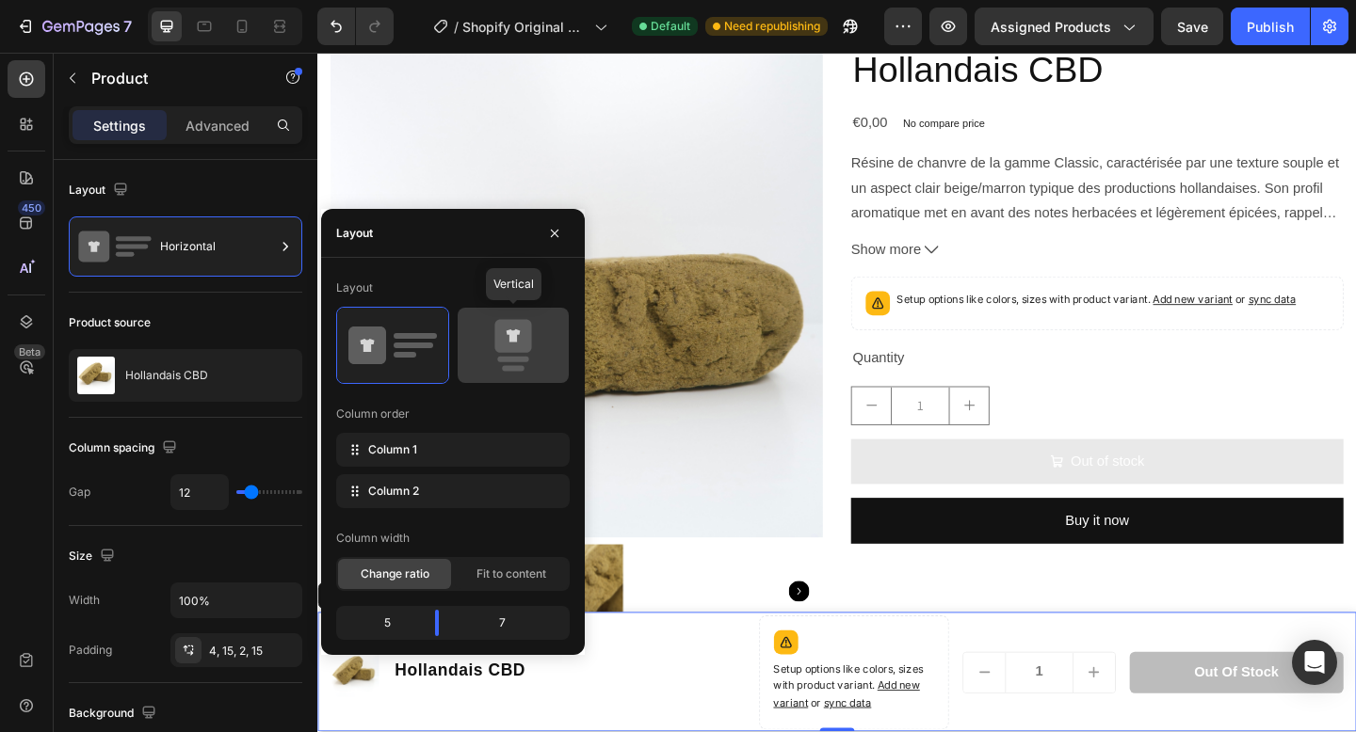
click at [525, 340] on icon at bounding box center [512, 336] width 37 height 33
type input "0"
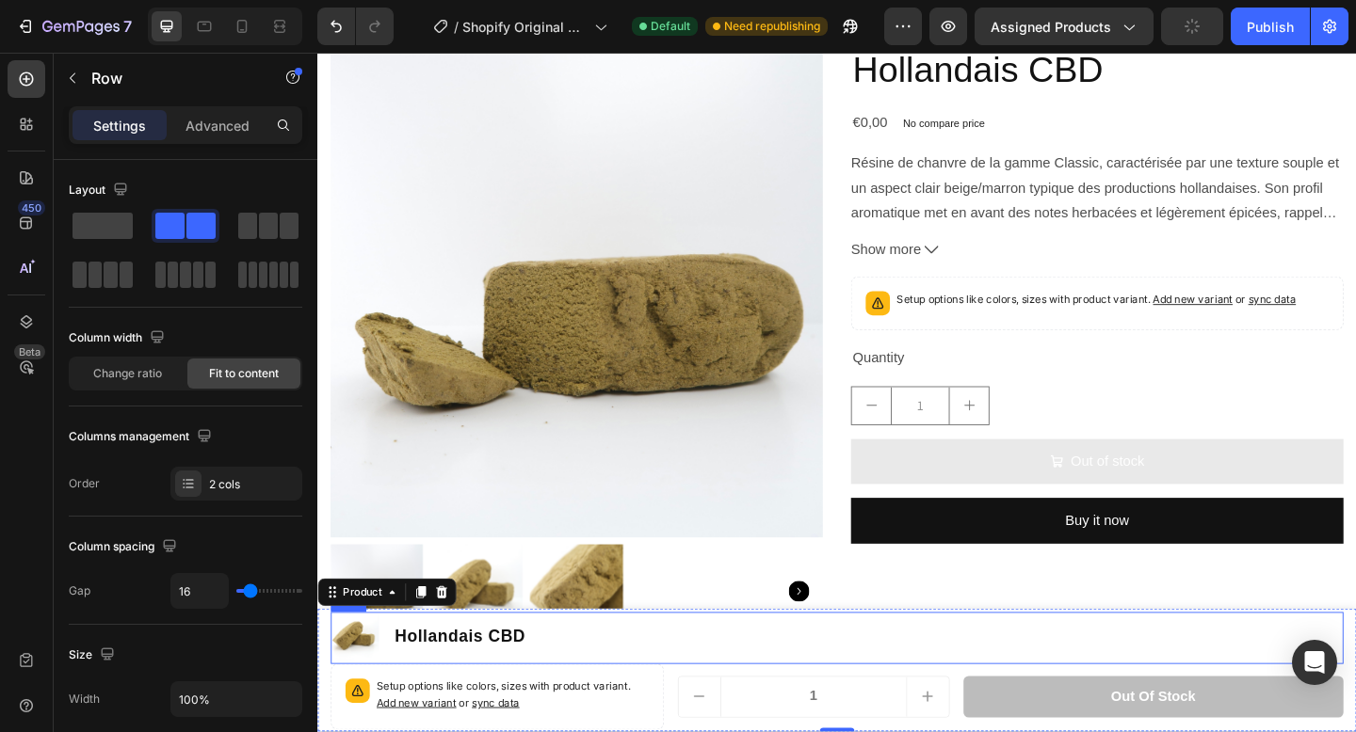
click at [860, 701] on div "Product Images Hollandais CBD Product Title Row" at bounding box center [881, 690] width 1101 height 56
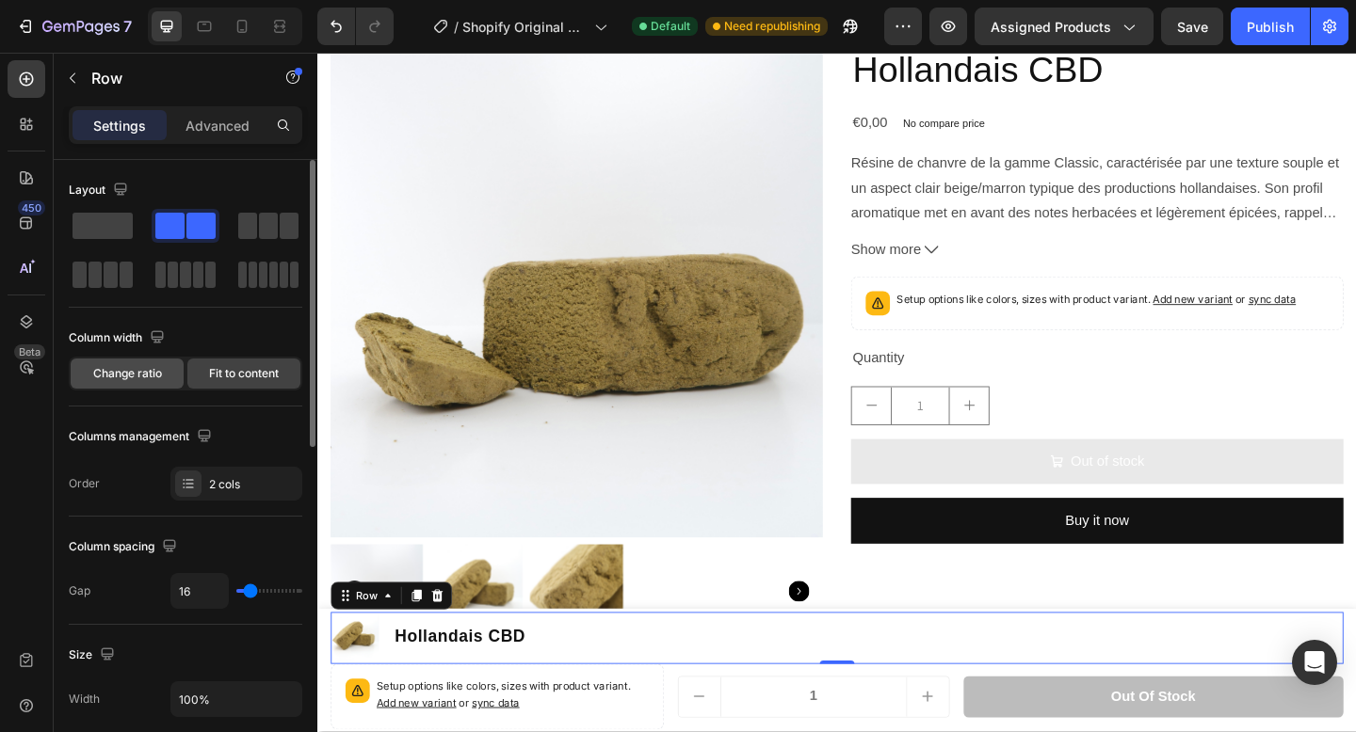
click at [130, 376] on span "Change ratio" at bounding box center [127, 373] width 69 height 17
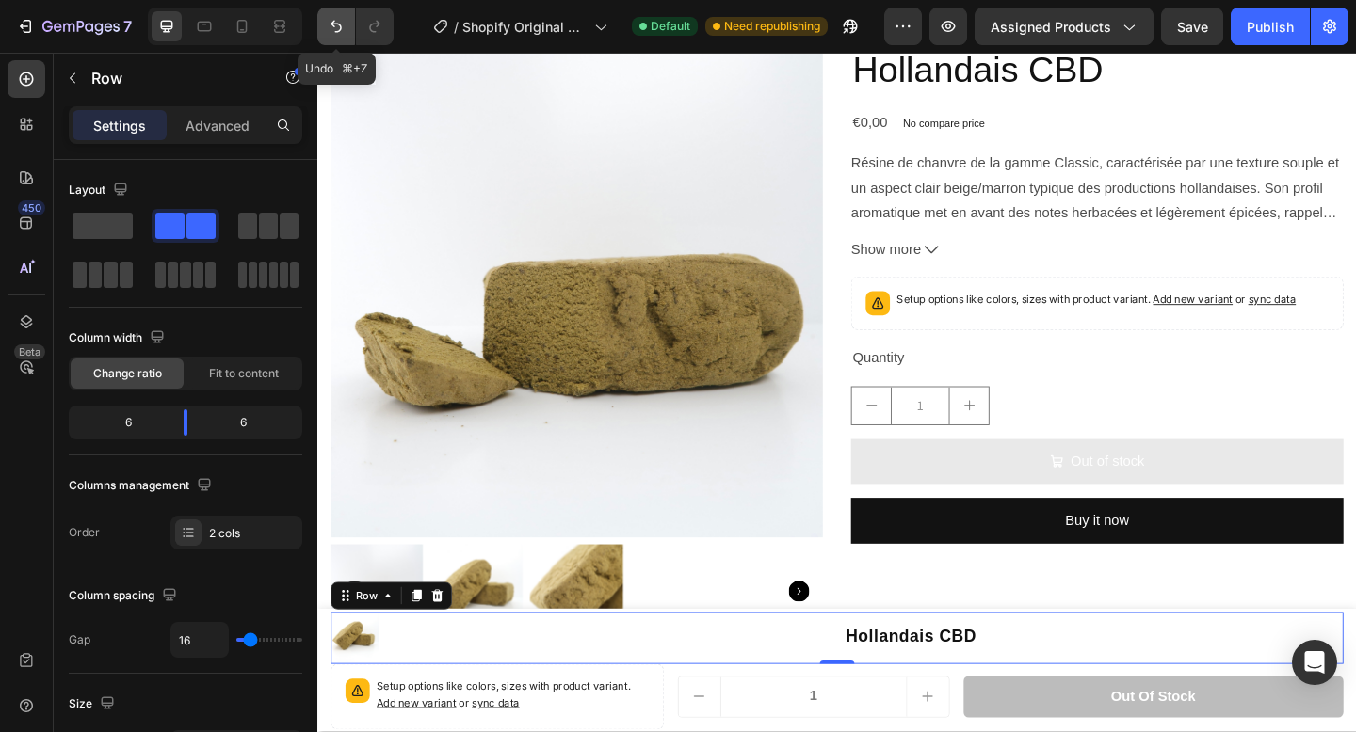
click at [330, 23] on icon "Undo/Redo" at bounding box center [336, 26] width 19 height 19
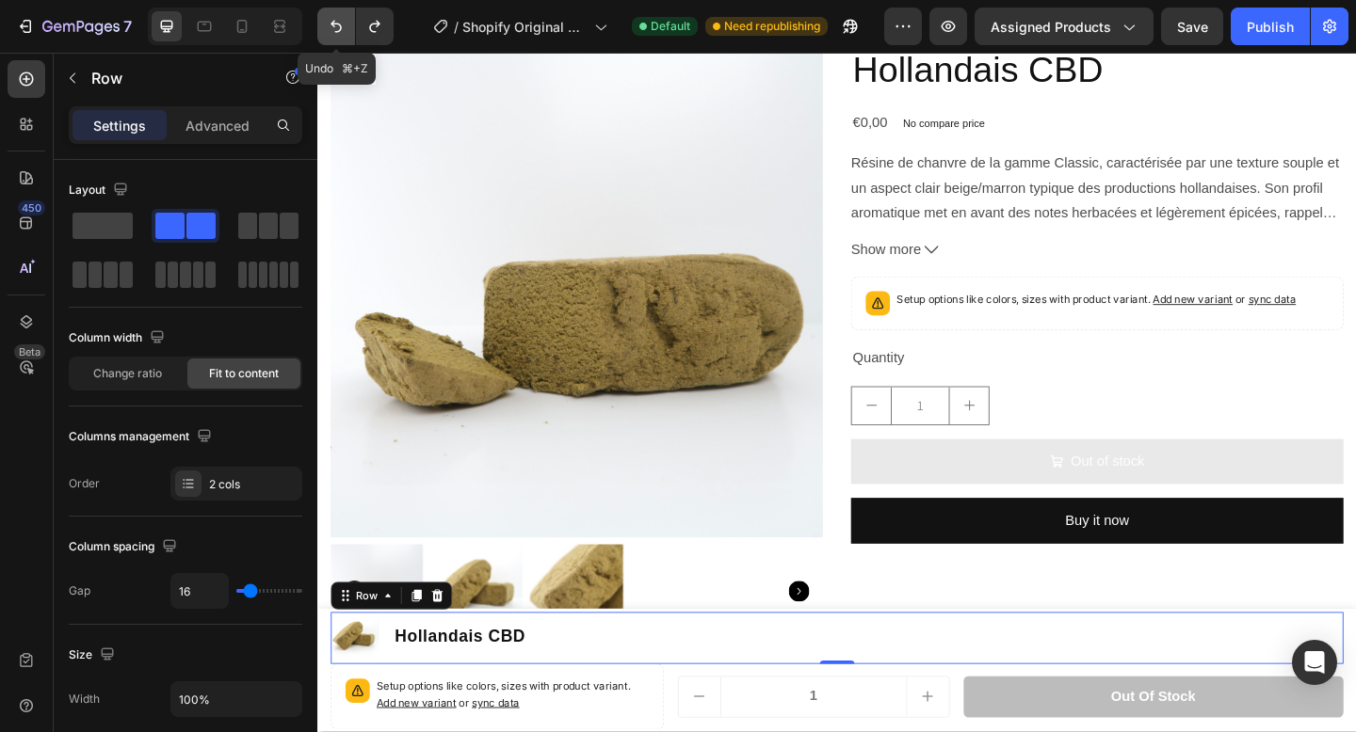
click at [330, 23] on icon "Undo/Redo" at bounding box center [336, 26] width 19 height 19
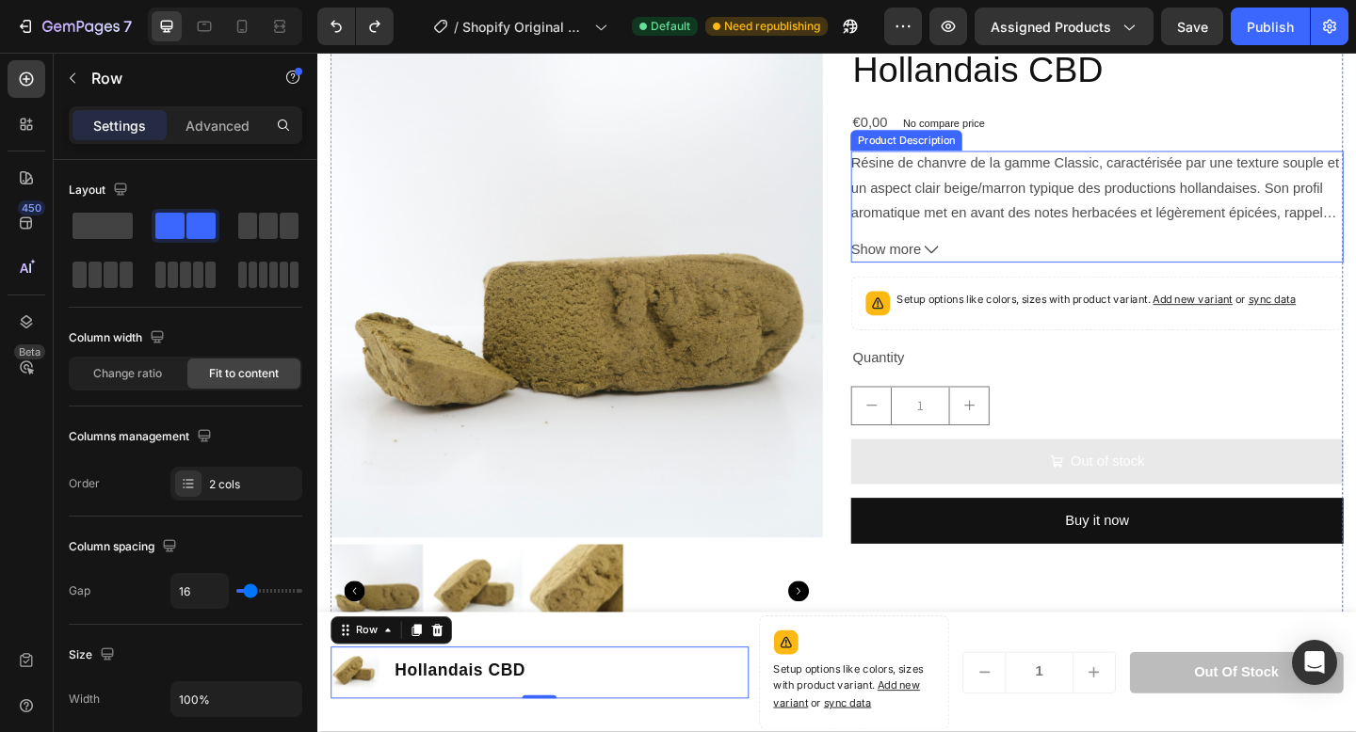
click at [975, 268] on button "Show more" at bounding box center [1165, 267] width 536 height 27
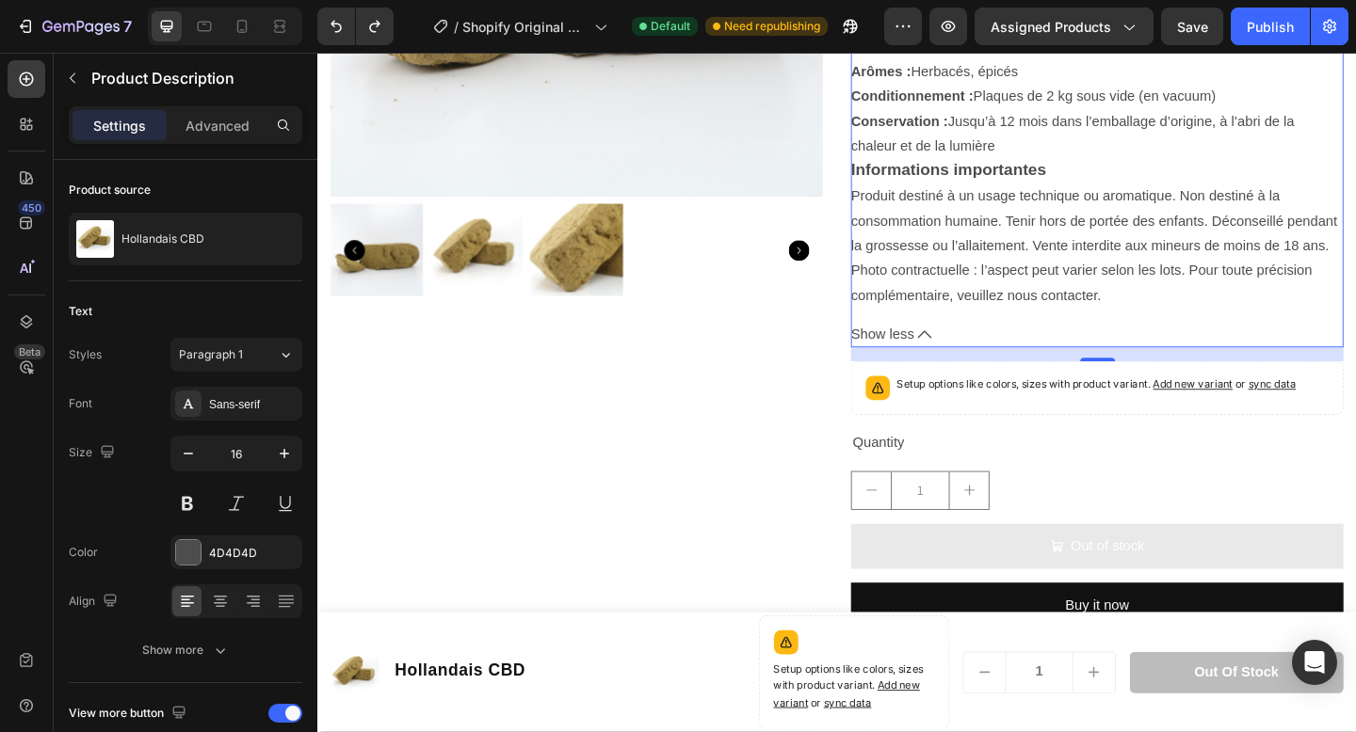
scroll to position [578, 0]
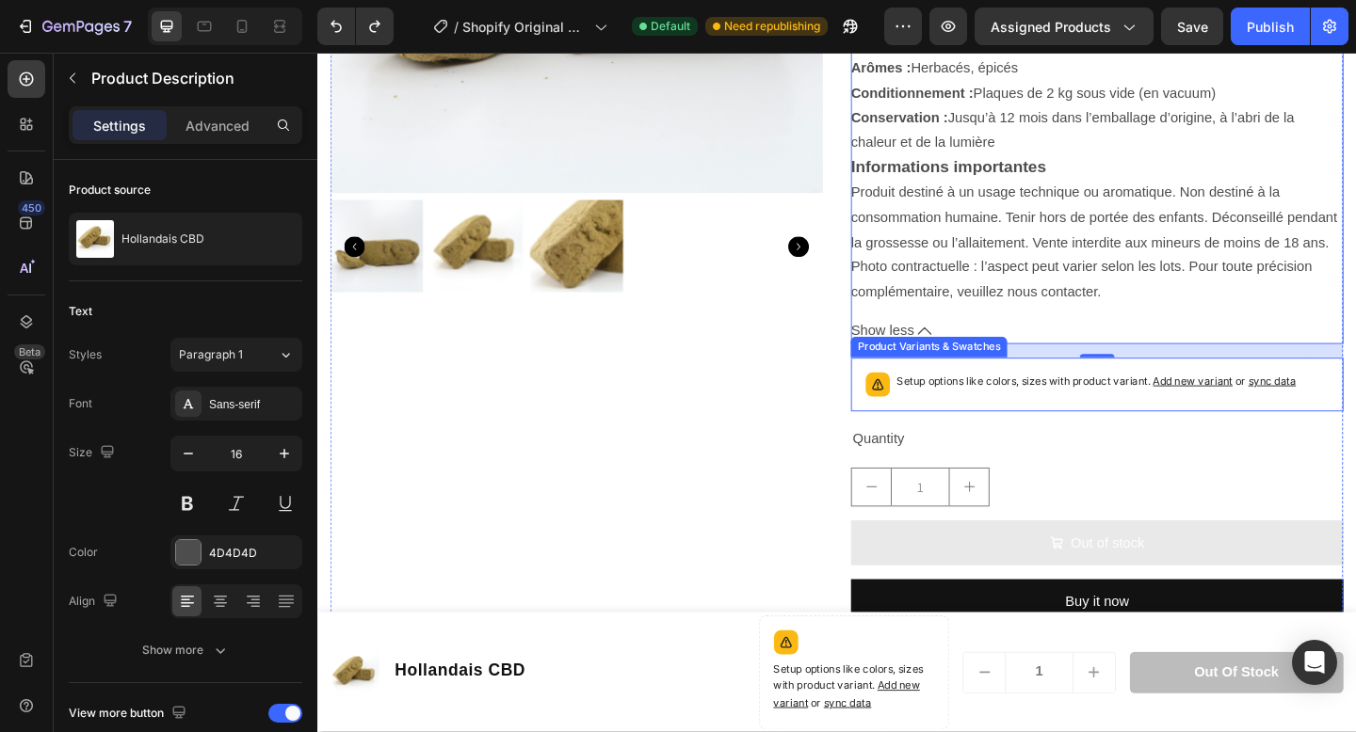
click at [1355, 412] on span "sync data" at bounding box center [1355, 410] width 52 height 14
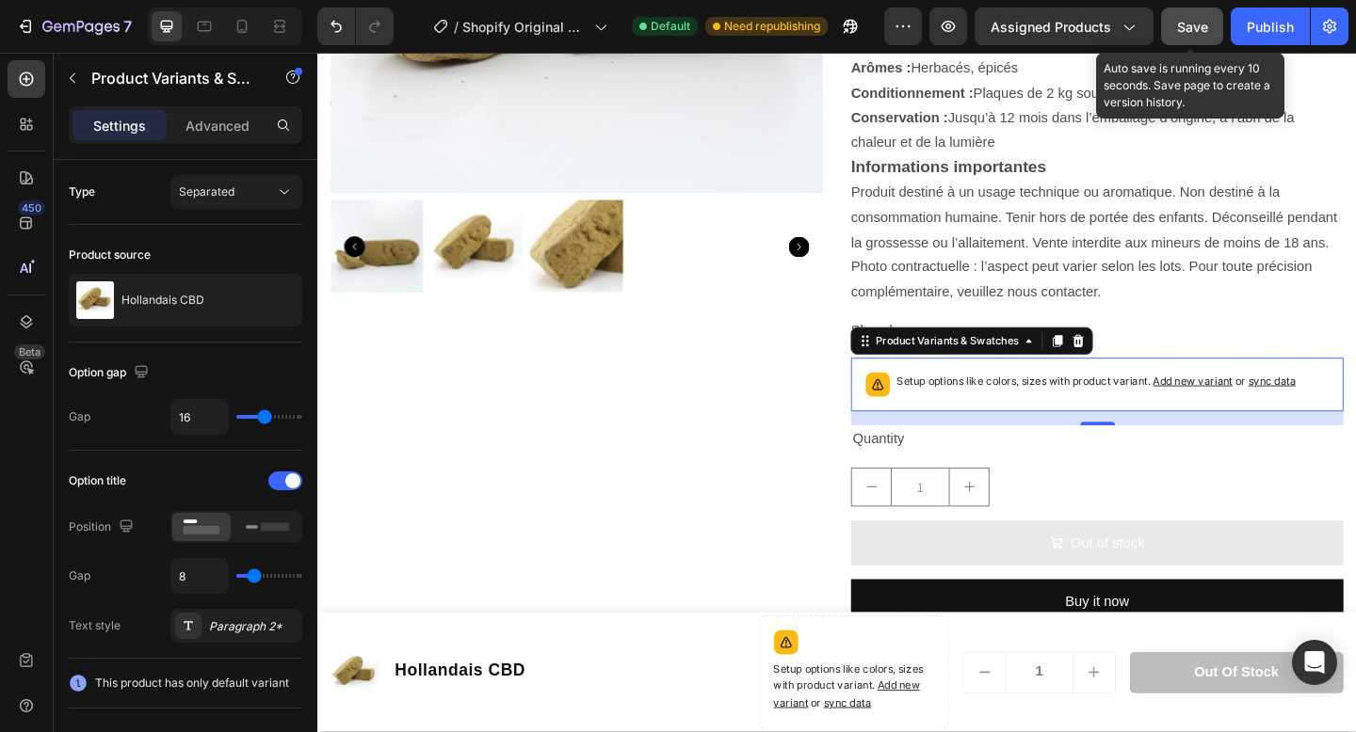
click at [1203, 24] on span "Save" at bounding box center [1192, 27] width 31 height 16
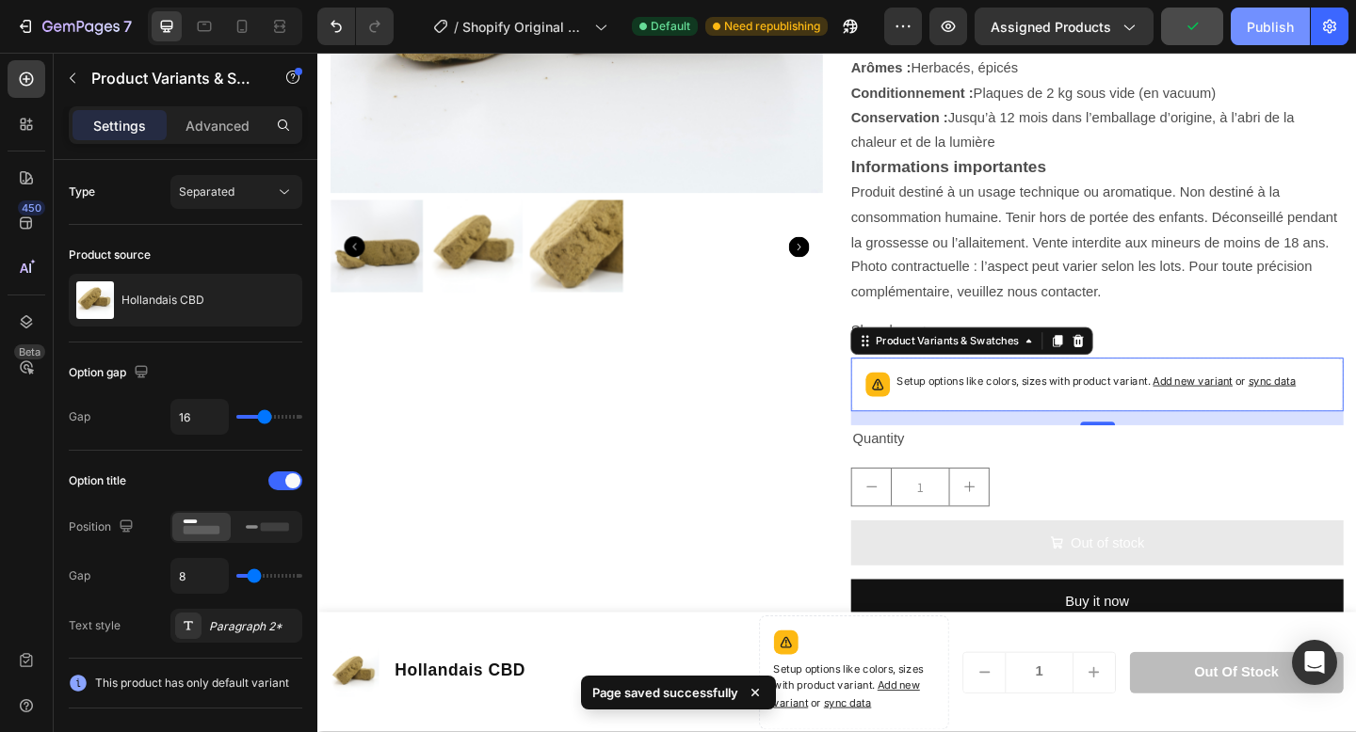
click at [1262, 18] on div "Publish" at bounding box center [1269, 27] width 47 height 20
click at [1134, 25] on icon "button" at bounding box center [1129, 28] width 10 height 6
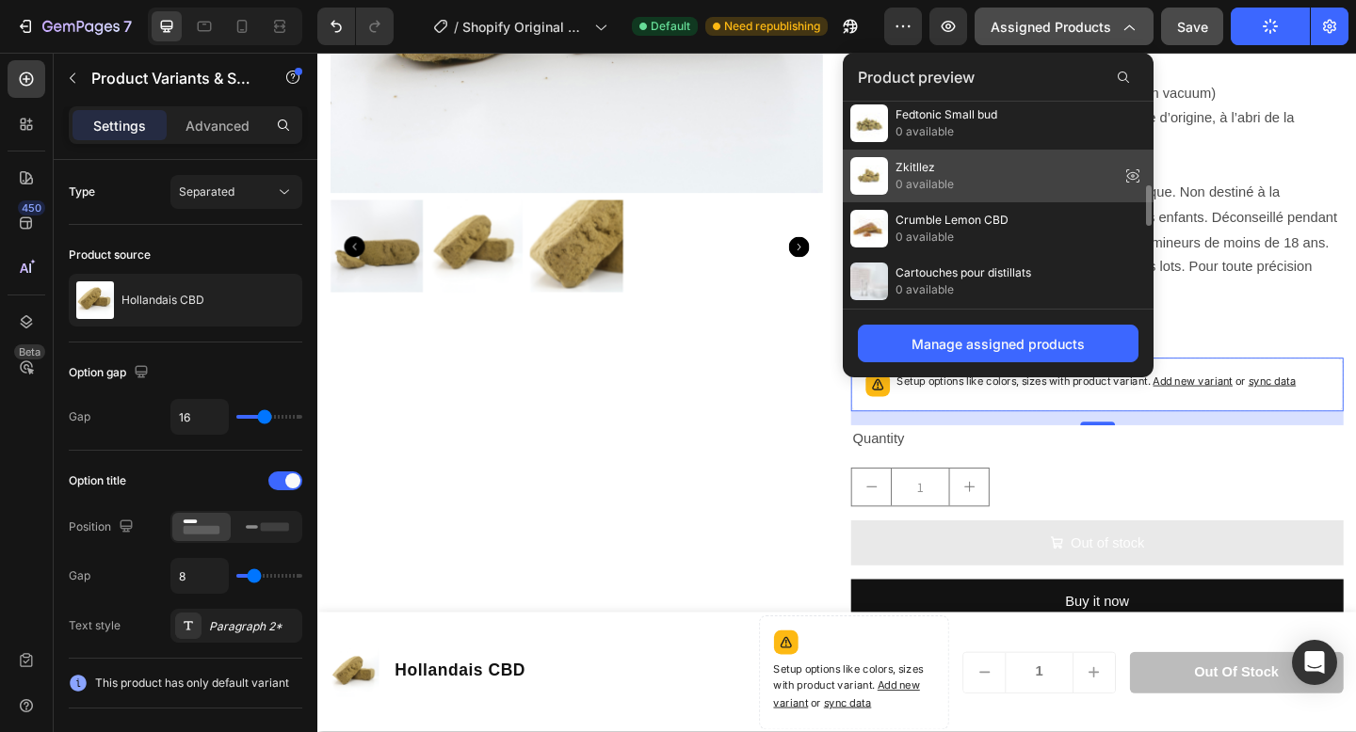
scroll to position [0, 0]
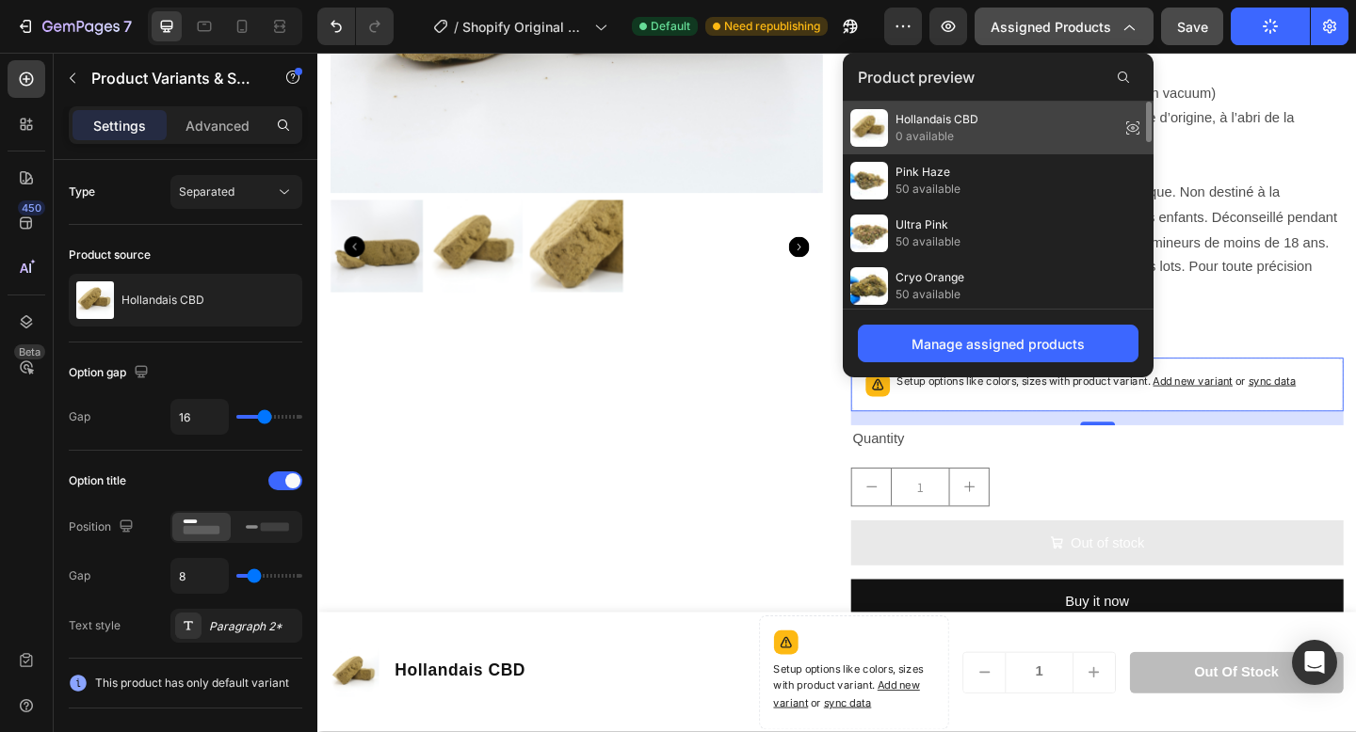
click at [948, 133] on span "0 available" at bounding box center [936, 136] width 83 height 17
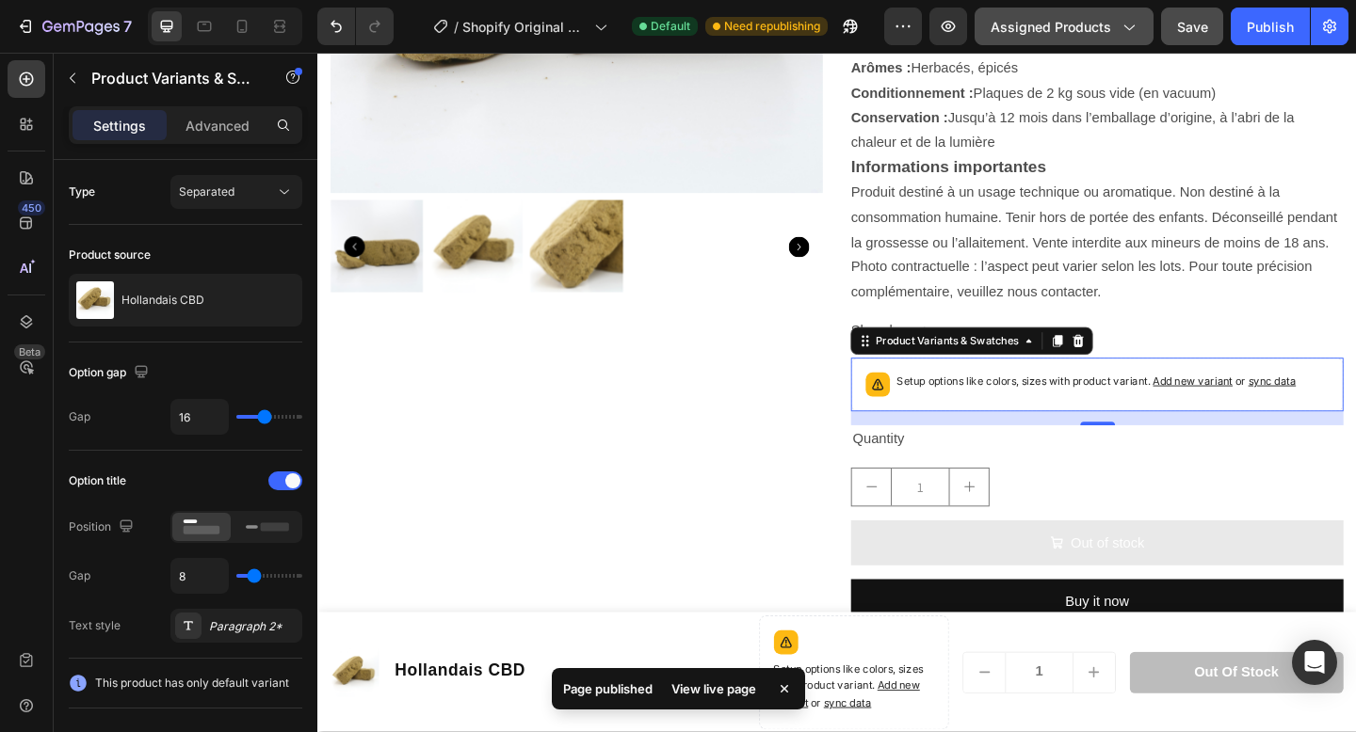
click at [1032, 25] on span "Assigned Products" at bounding box center [1050, 27] width 121 height 20
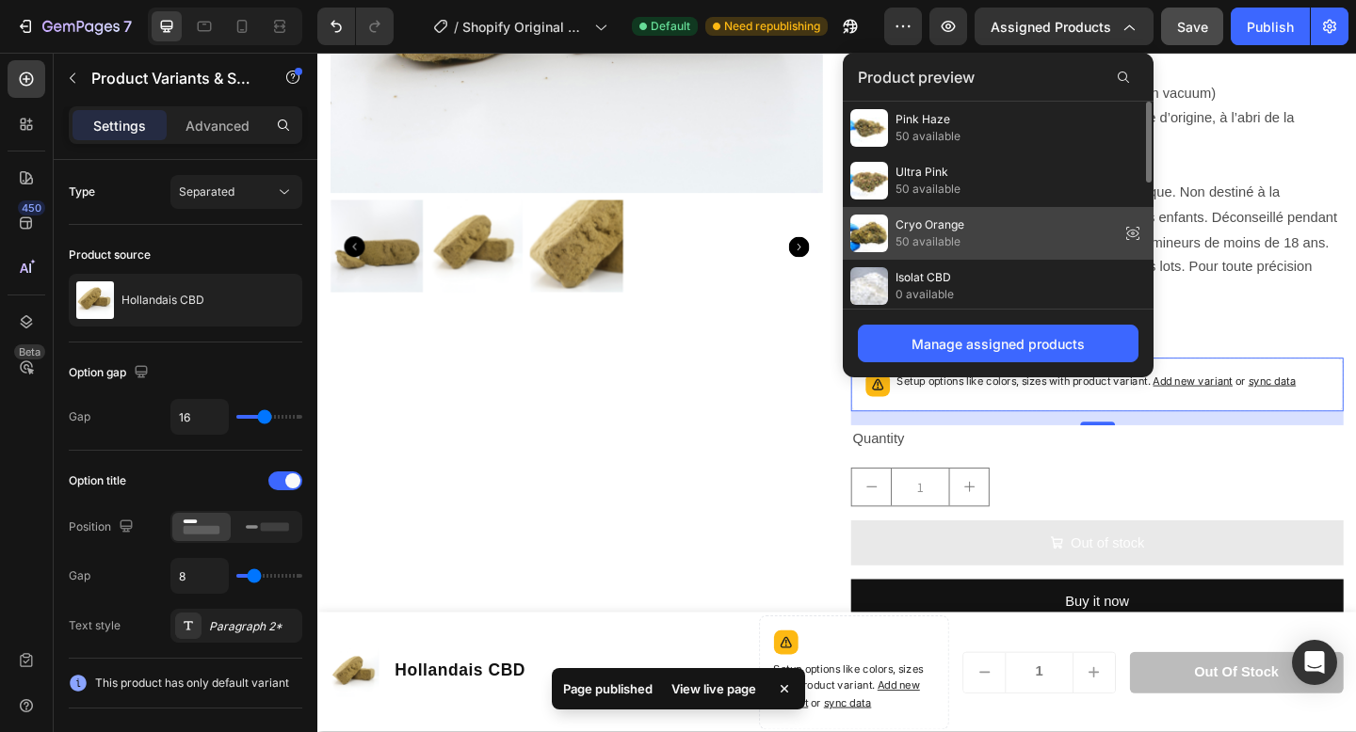
click at [930, 207] on div "Cryo Orange 50 available" at bounding box center [998, 233] width 311 height 53
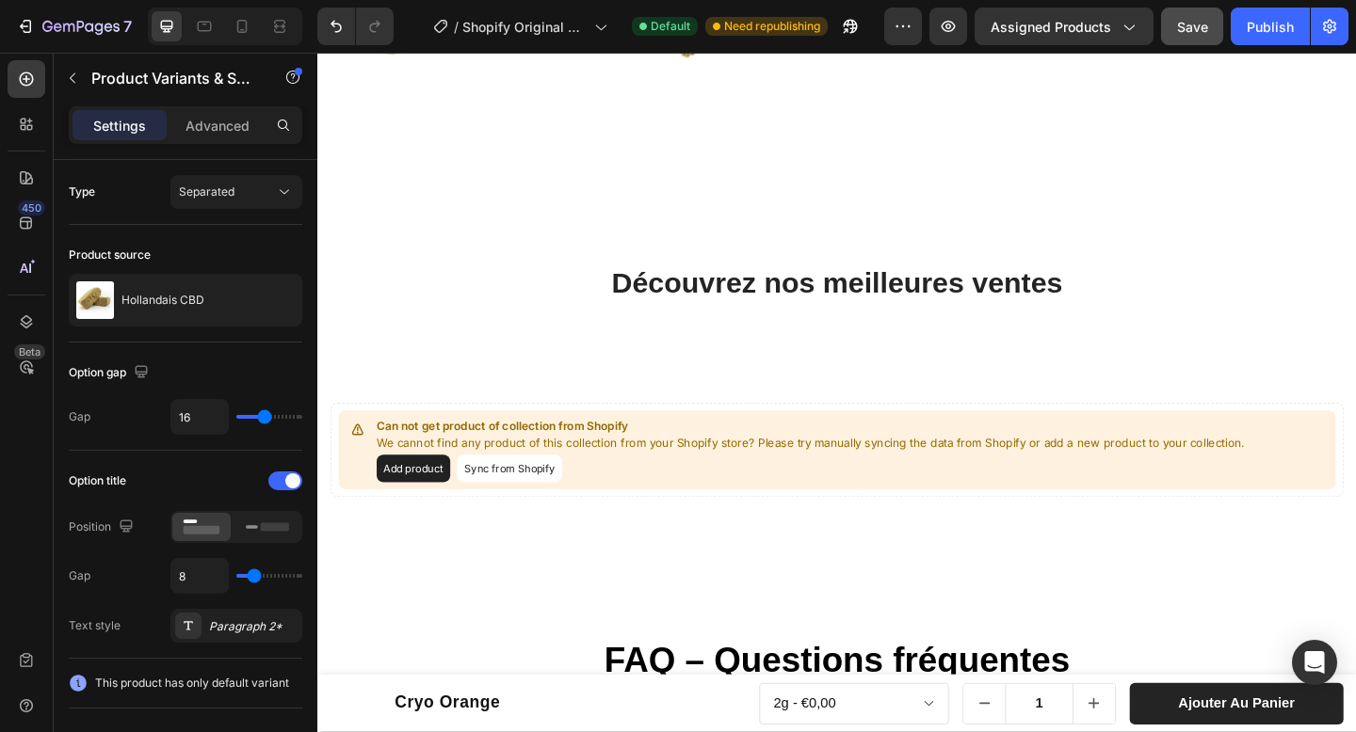
scroll to position [874, 0]
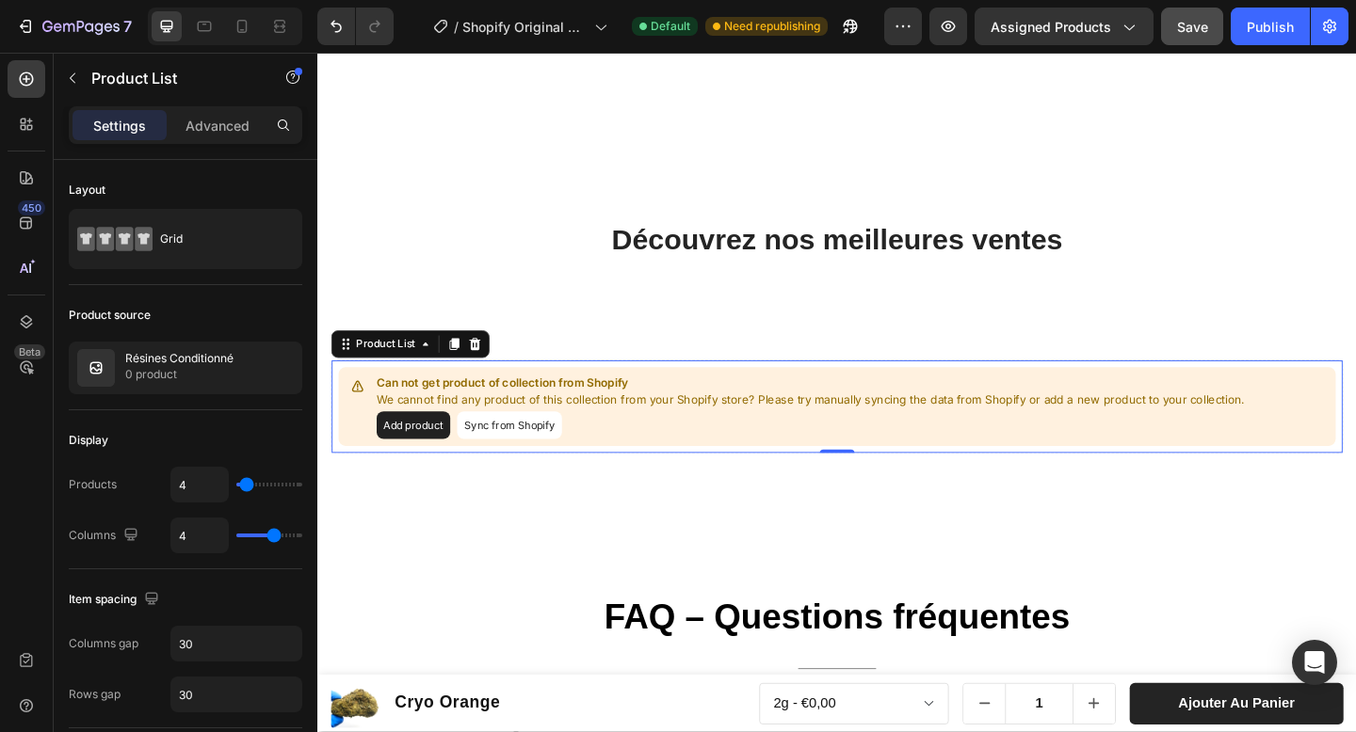
click at [549, 462] on button "Sync from Shopify" at bounding box center [526, 458] width 114 height 30
click at [1089, 25] on span "Assigned Products" at bounding box center [1050, 27] width 121 height 20
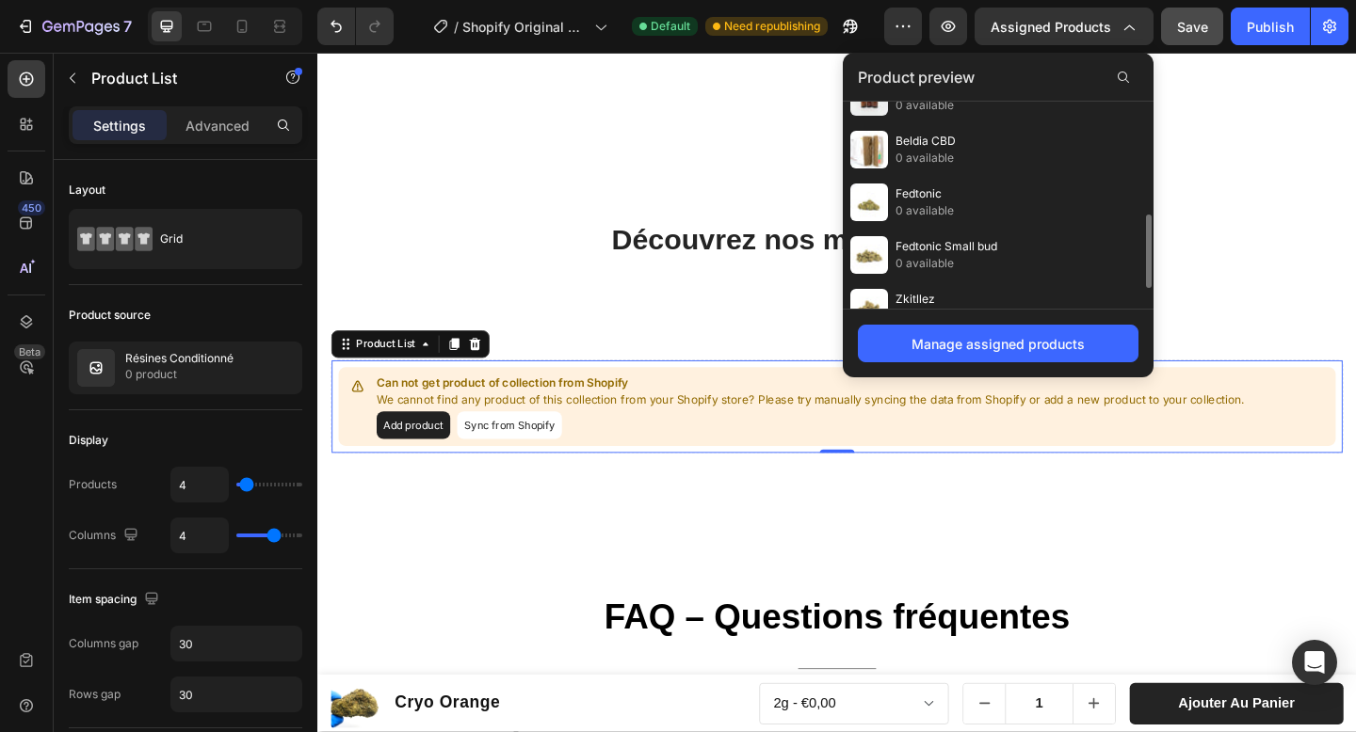
scroll to position [275, 0]
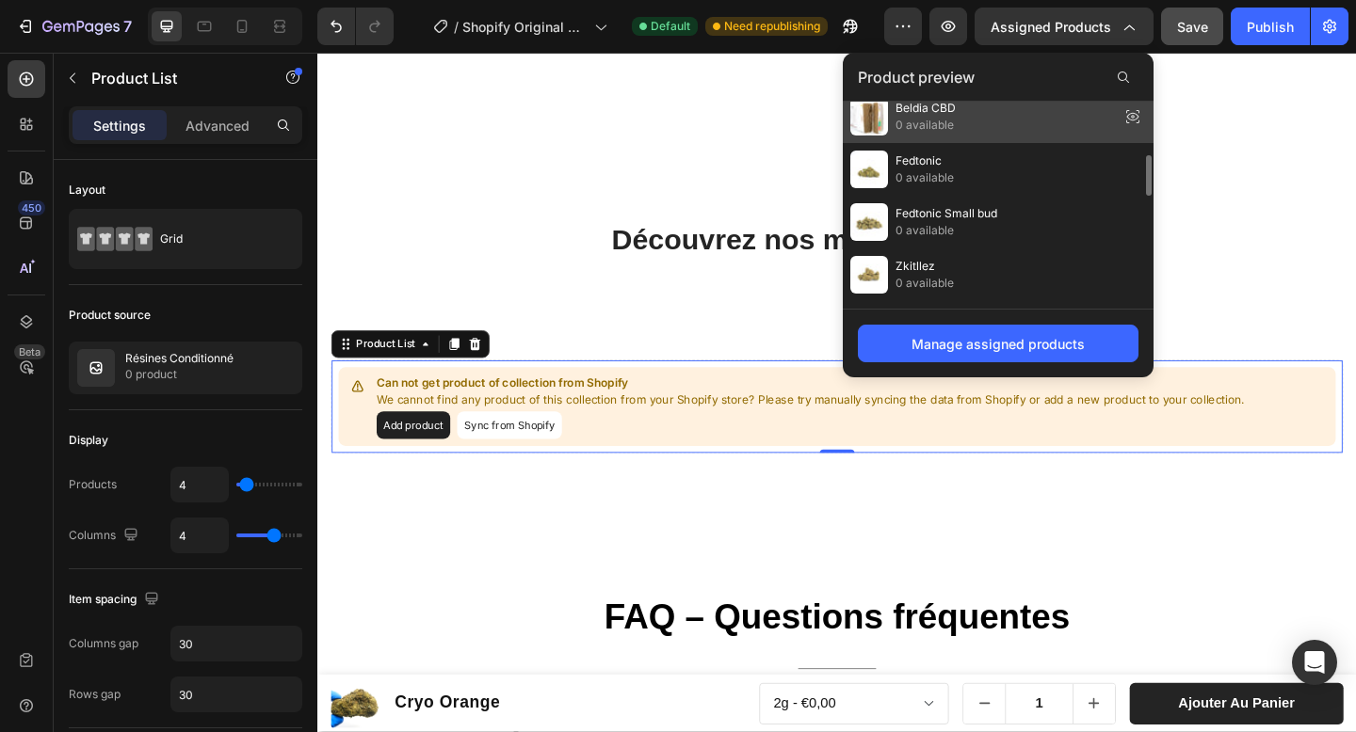
click at [962, 118] on div "Beldia CBD 0 available" at bounding box center [998, 116] width 311 height 53
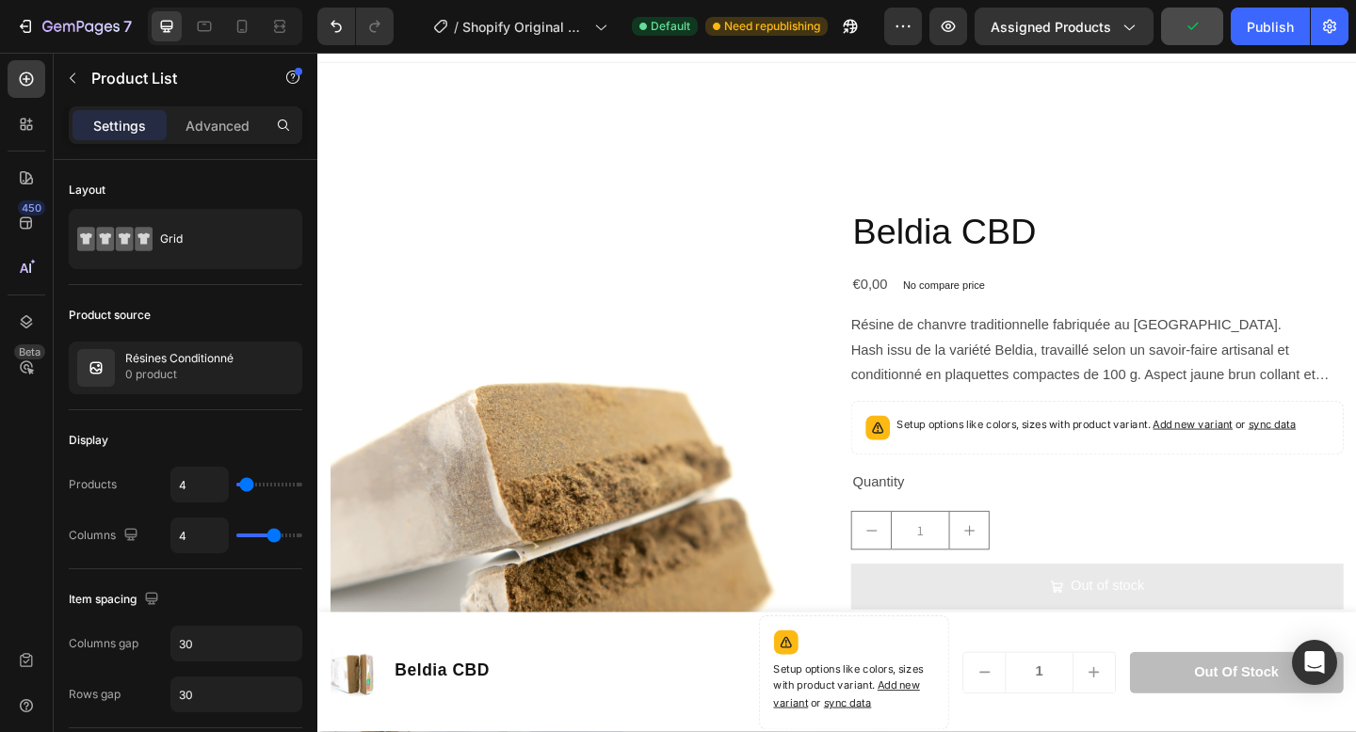
scroll to position [874, 0]
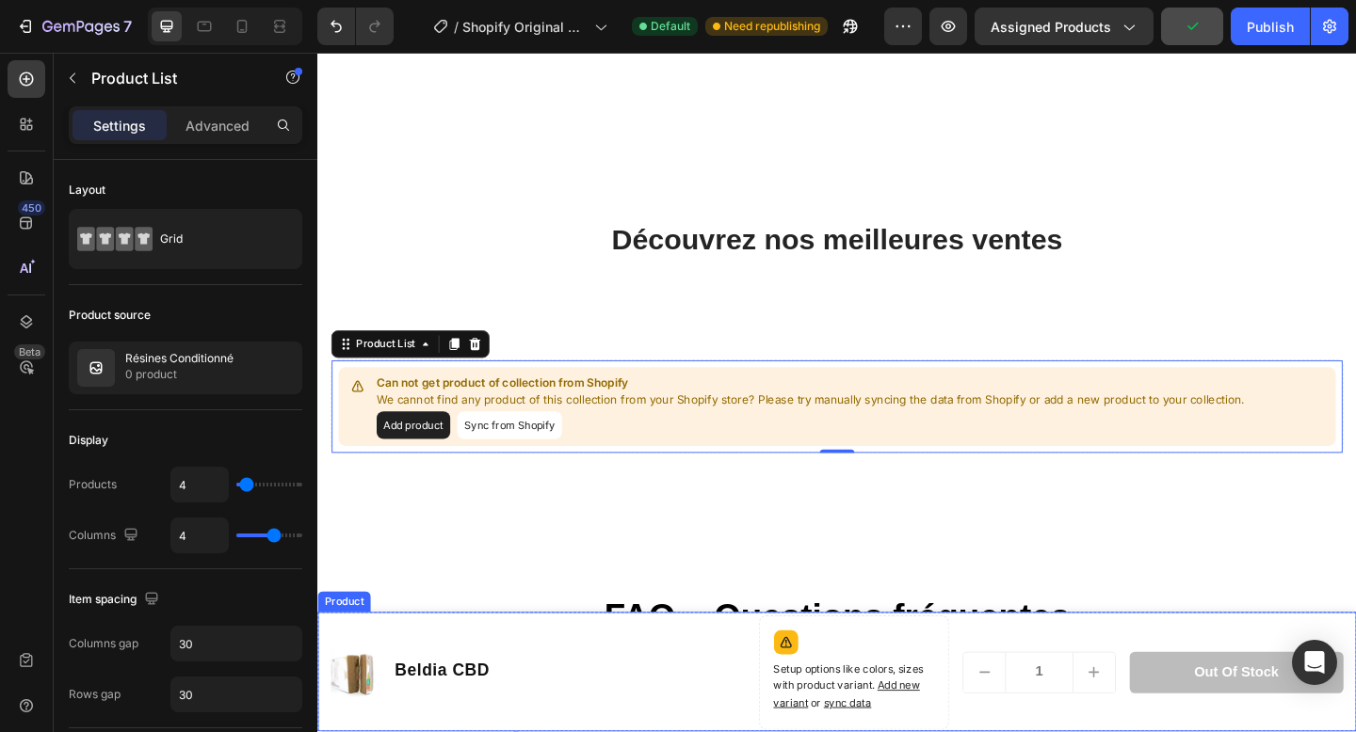
click at [614, 678] on div "Product Images Beldia CBD Product Title Row" at bounding box center [558, 728] width 455 height 124
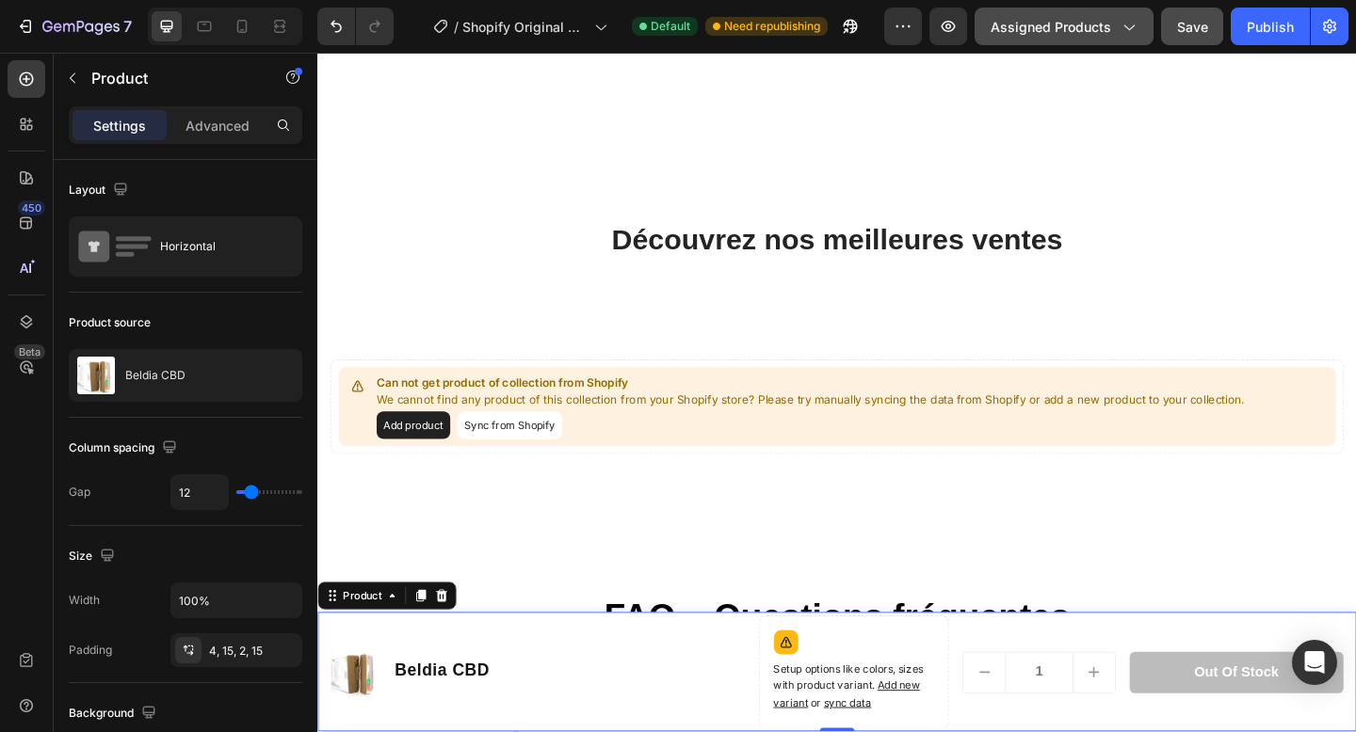
click at [1030, 25] on span "Assigned Products" at bounding box center [1050, 27] width 121 height 20
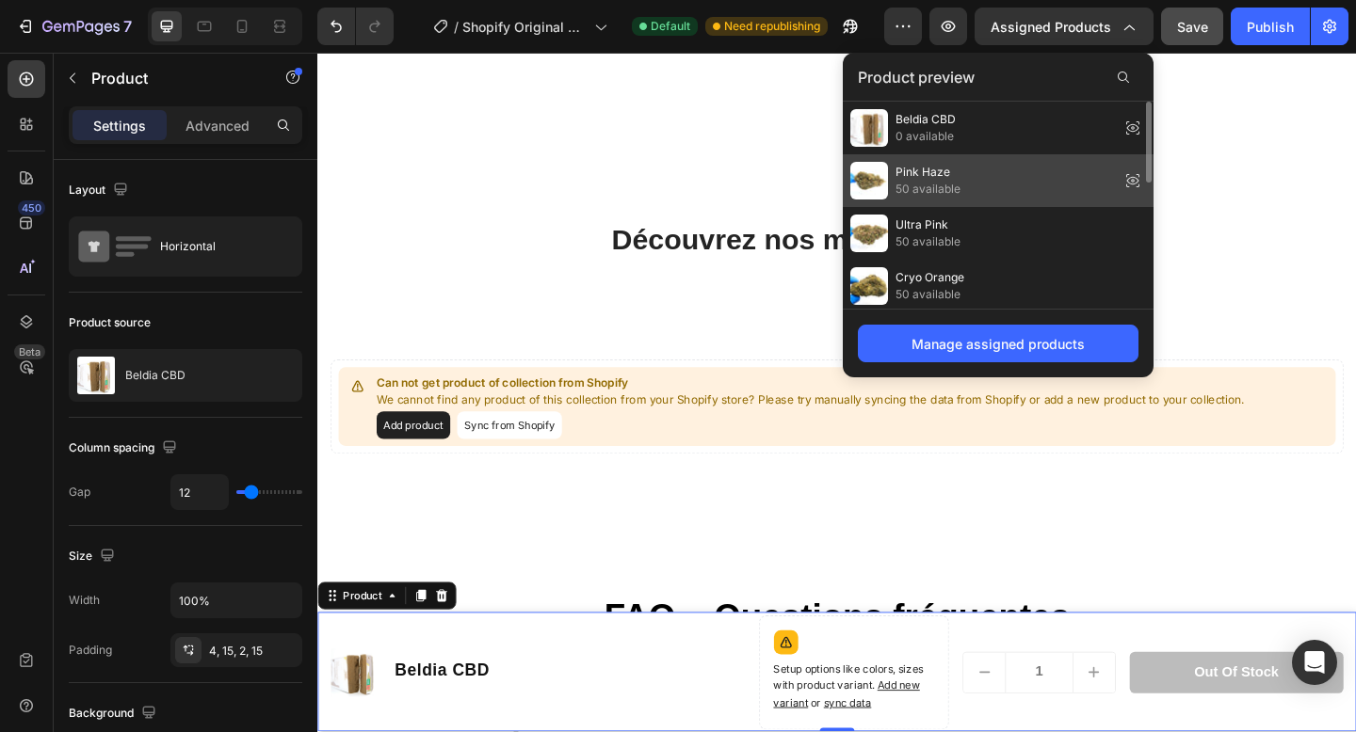
click at [975, 175] on div "Pink Haze 50 available" at bounding box center [998, 180] width 311 height 53
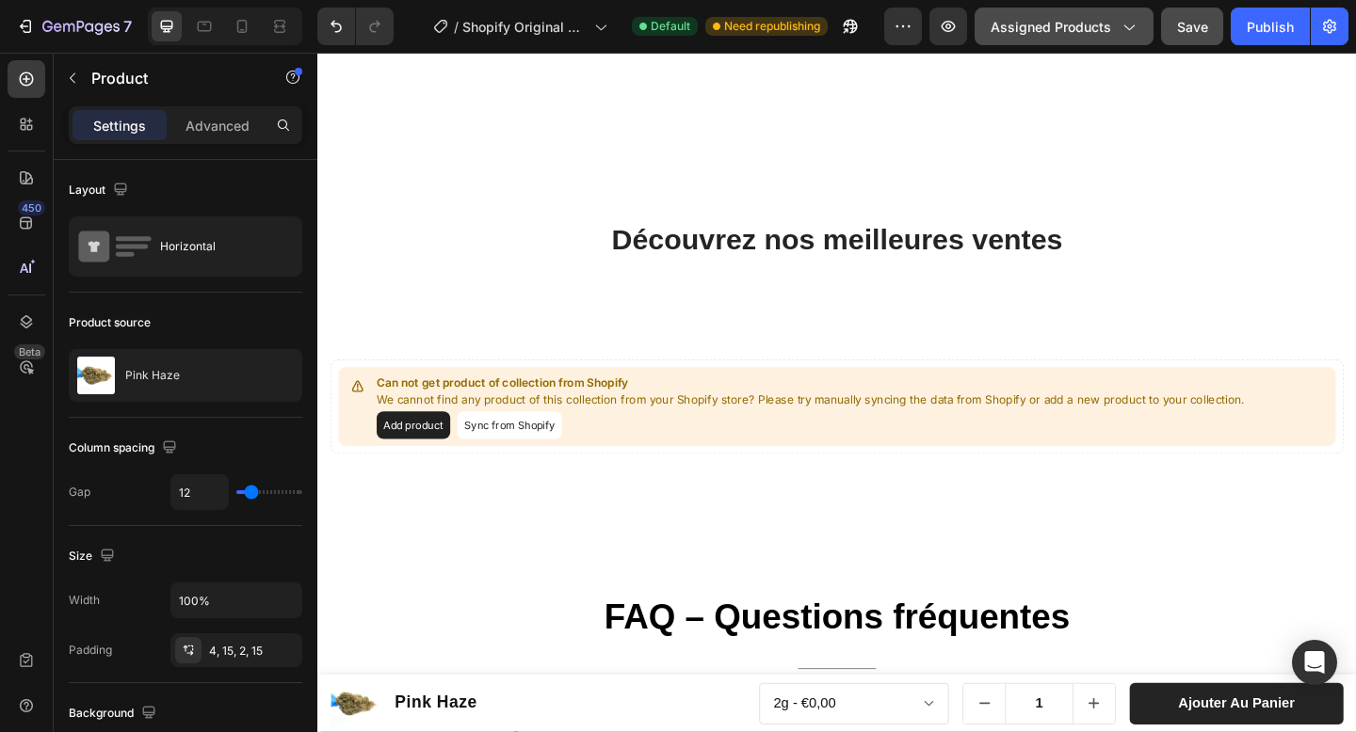
click at [1053, 36] on span "Assigned Products" at bounding box center [1050, 27] width 121 height 20
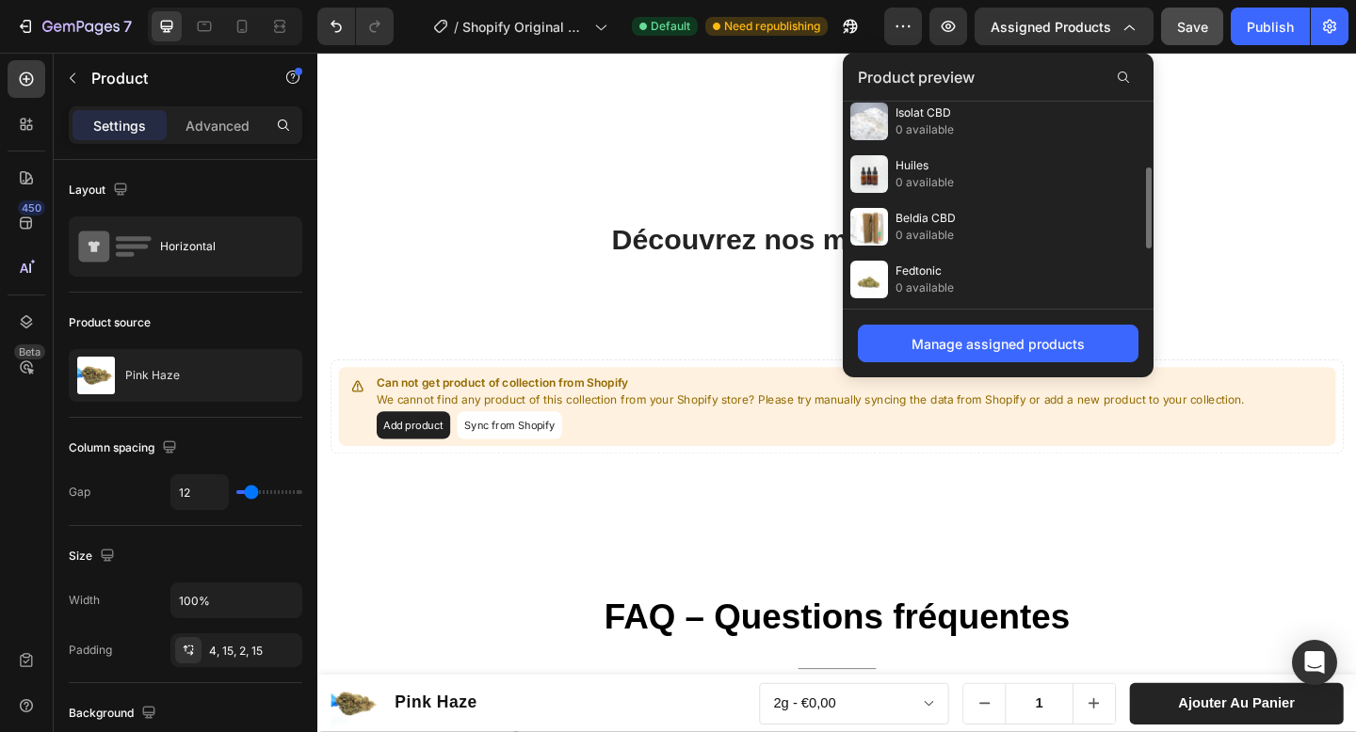
scroll to position [168, 0]
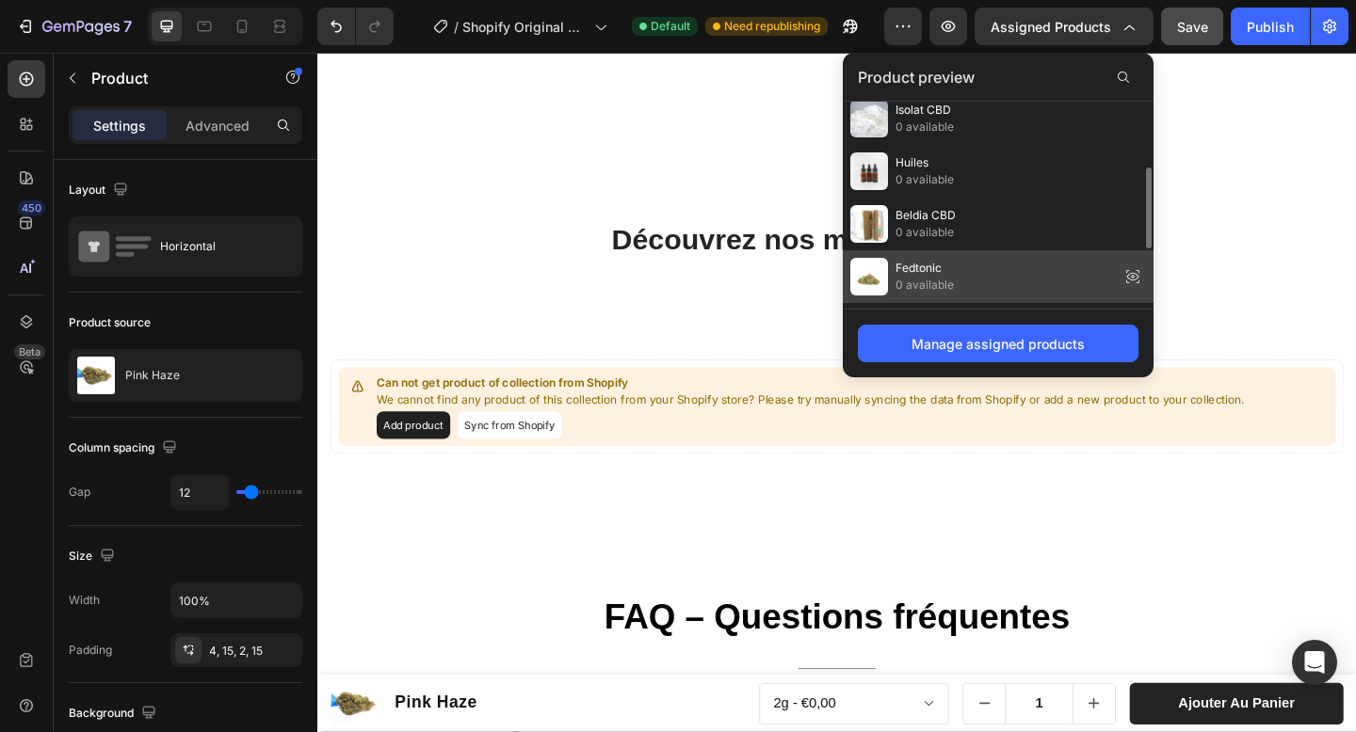
click at [993, 274] on div "Fedtonic 0 available" at bounding box center [998, 276] width 311 height 53
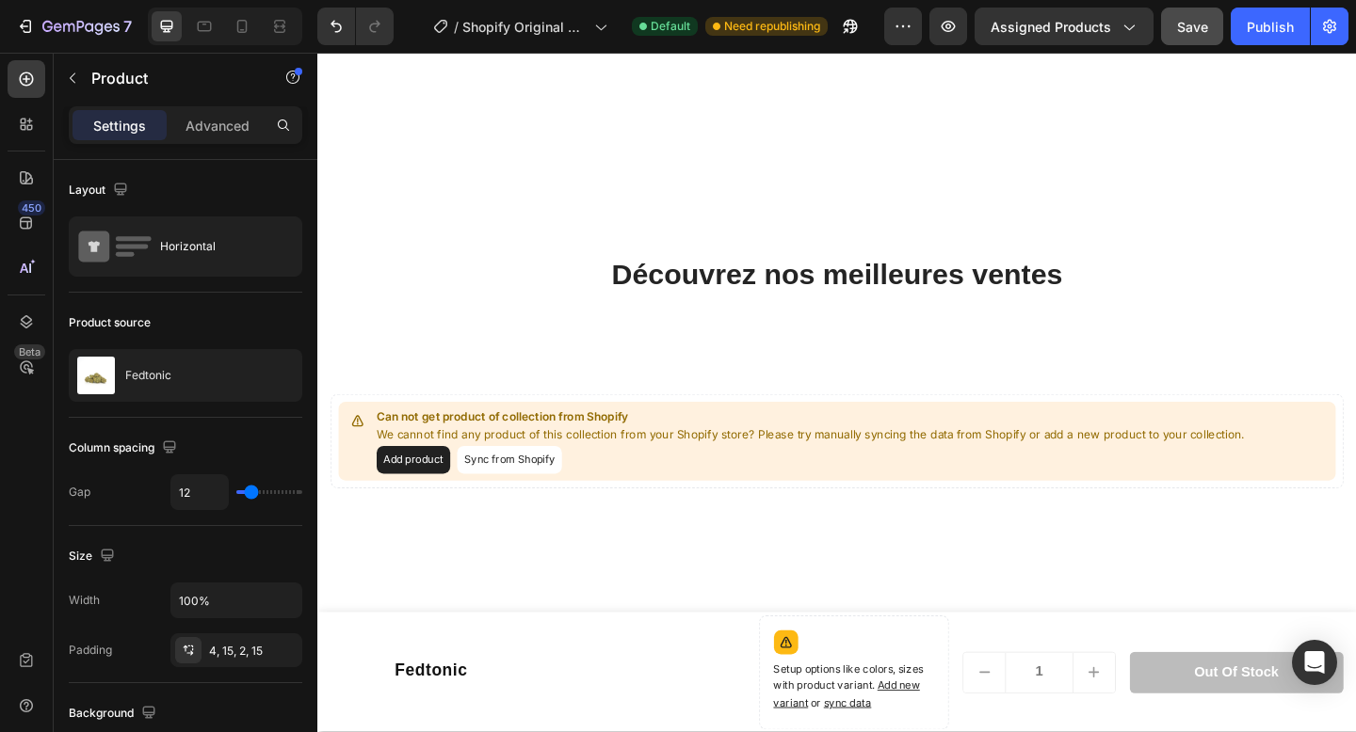
scroll to position [839, 0]
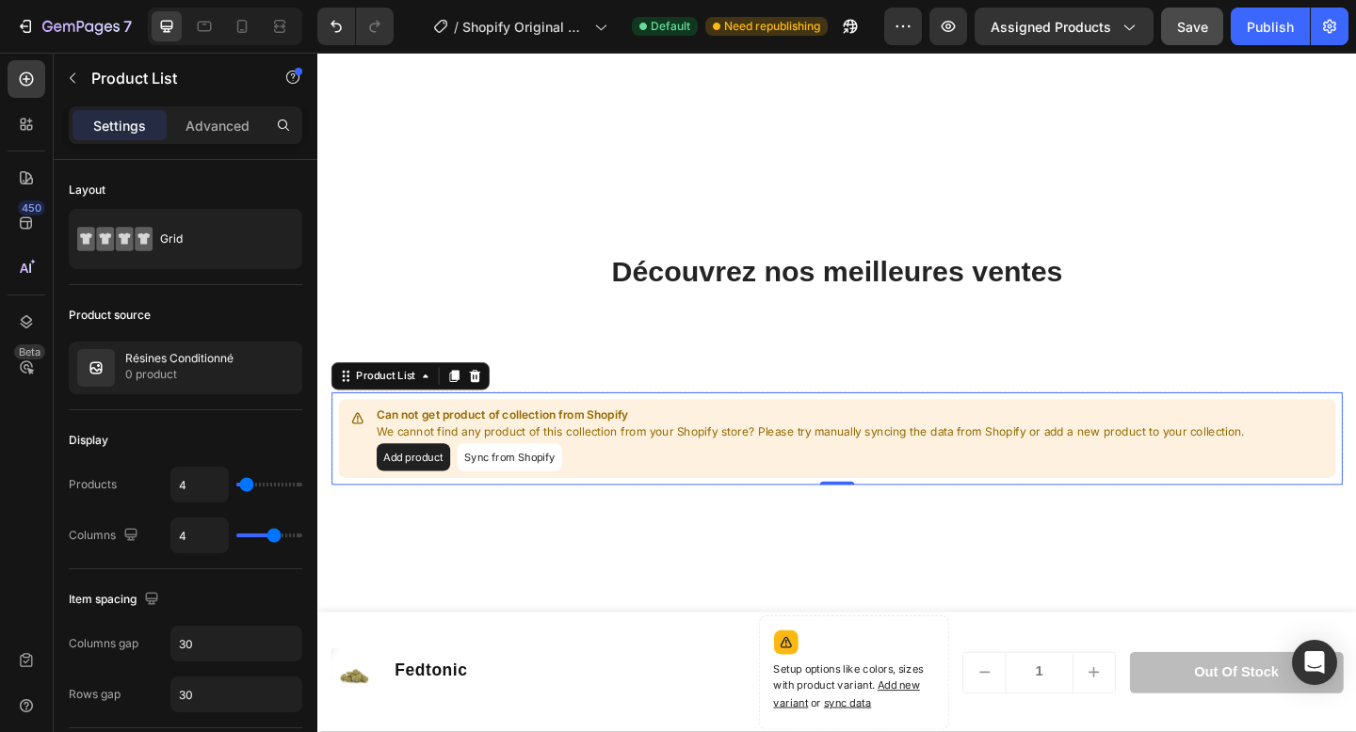
click at [601, 428] on div "Can not get product of collection from Shopify We cannot find any product of th…" at bounding box center [881, 473] width 1101 height 103
click at [484, 408] on icon at bounding box center [488, 404] width 15 height 15
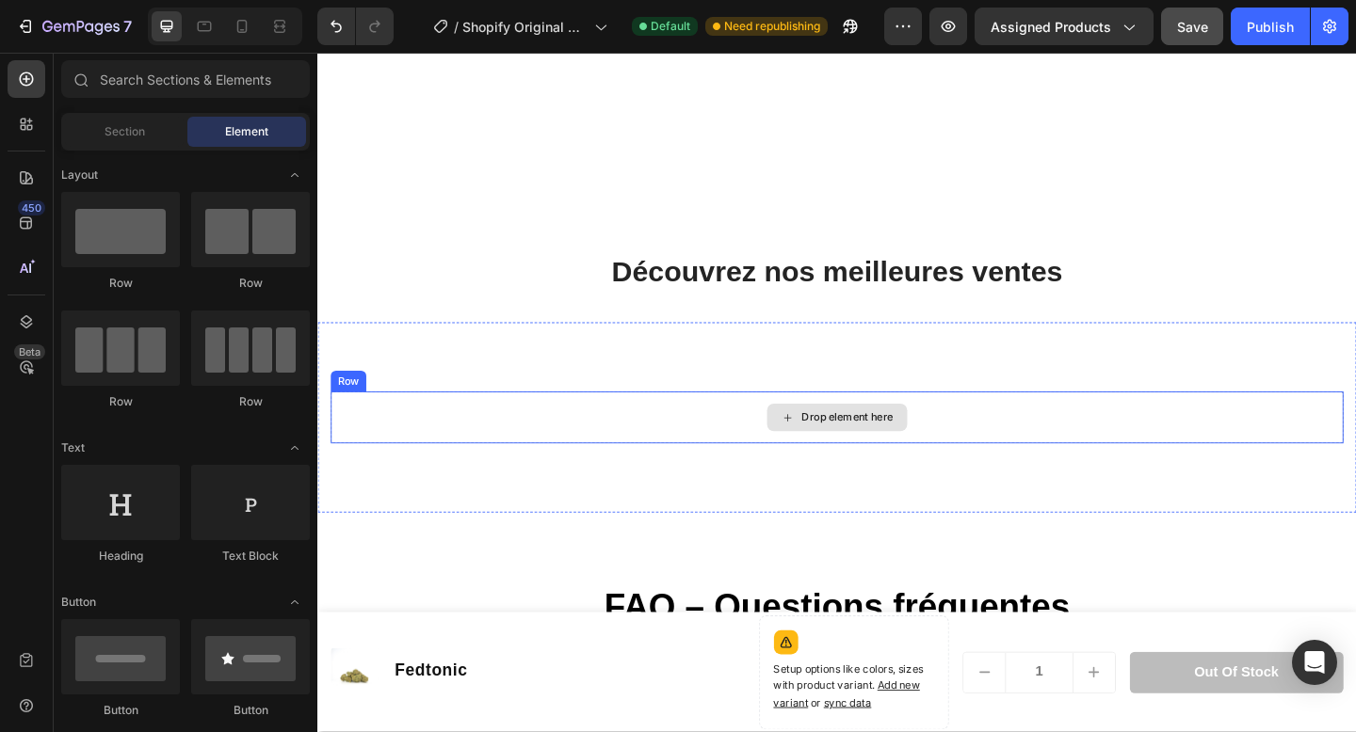
click at [807, 442] on div "Drop element here" at bounding box center [882, 450] width 153 height 30
click at [812, 449] on div "Drop element here" at bounding box center [882, 450] width 153 height 30
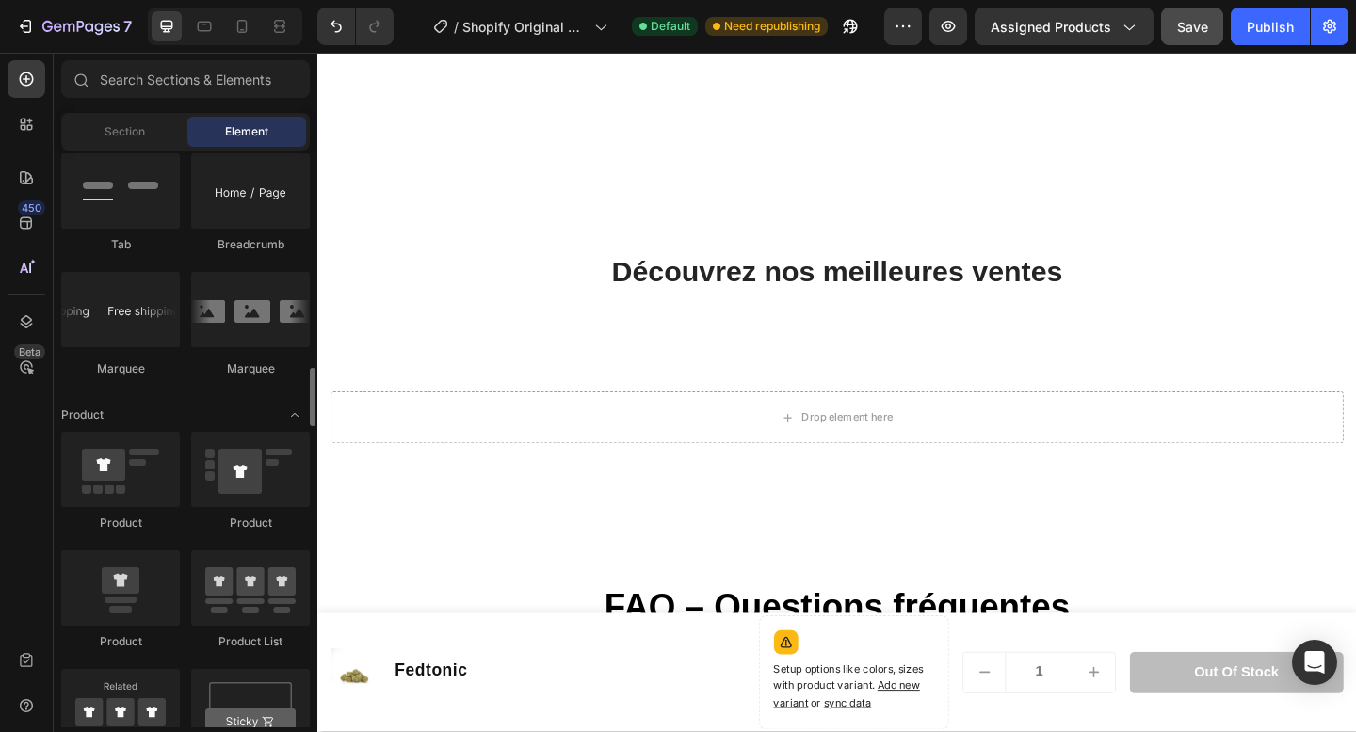
scroll to position [2405, 0]
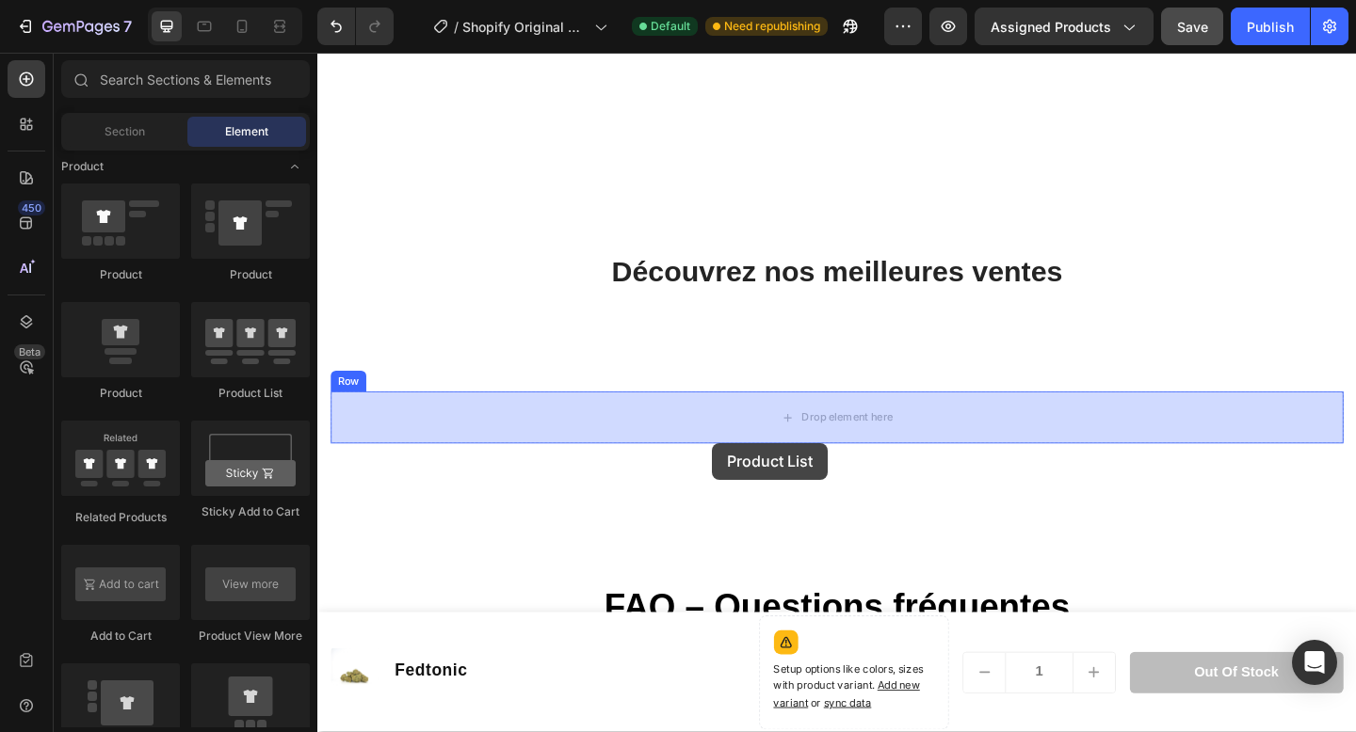
drag, startPoint x: 564, startPoint y: 431, endPoint x: 748, endPoint y: 470, distance: 188.5
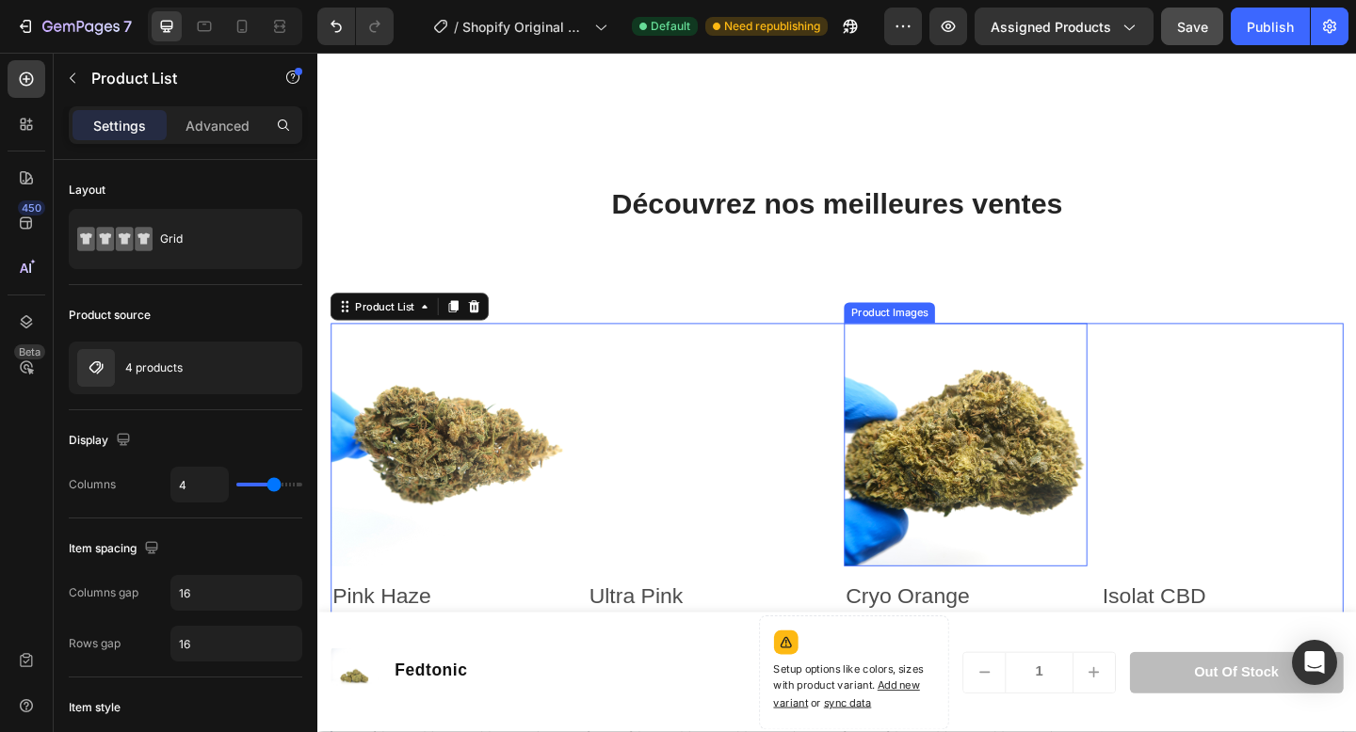
scroll to position [909, 0]
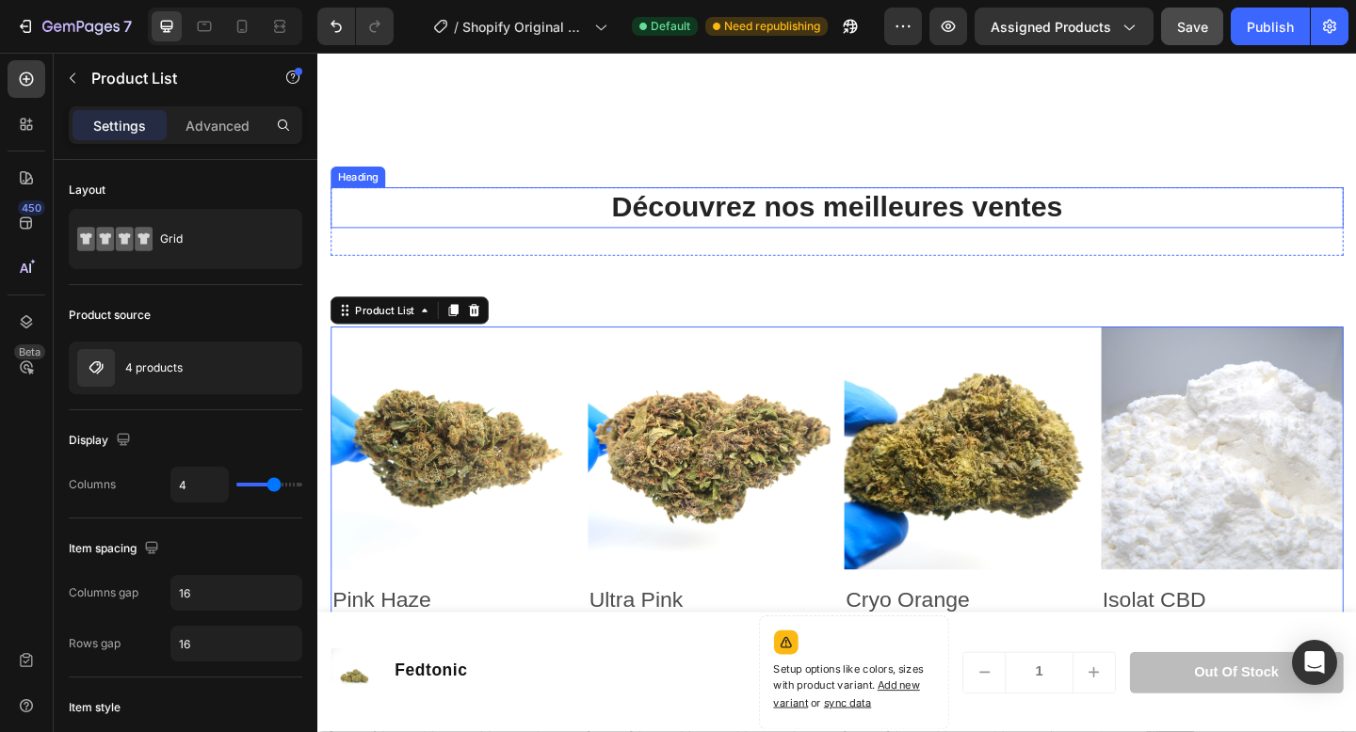
click at [986, 201] on h2 "Découvrez nos meilleures ventes" at bounding box center [881, 222] width 1101 height 44
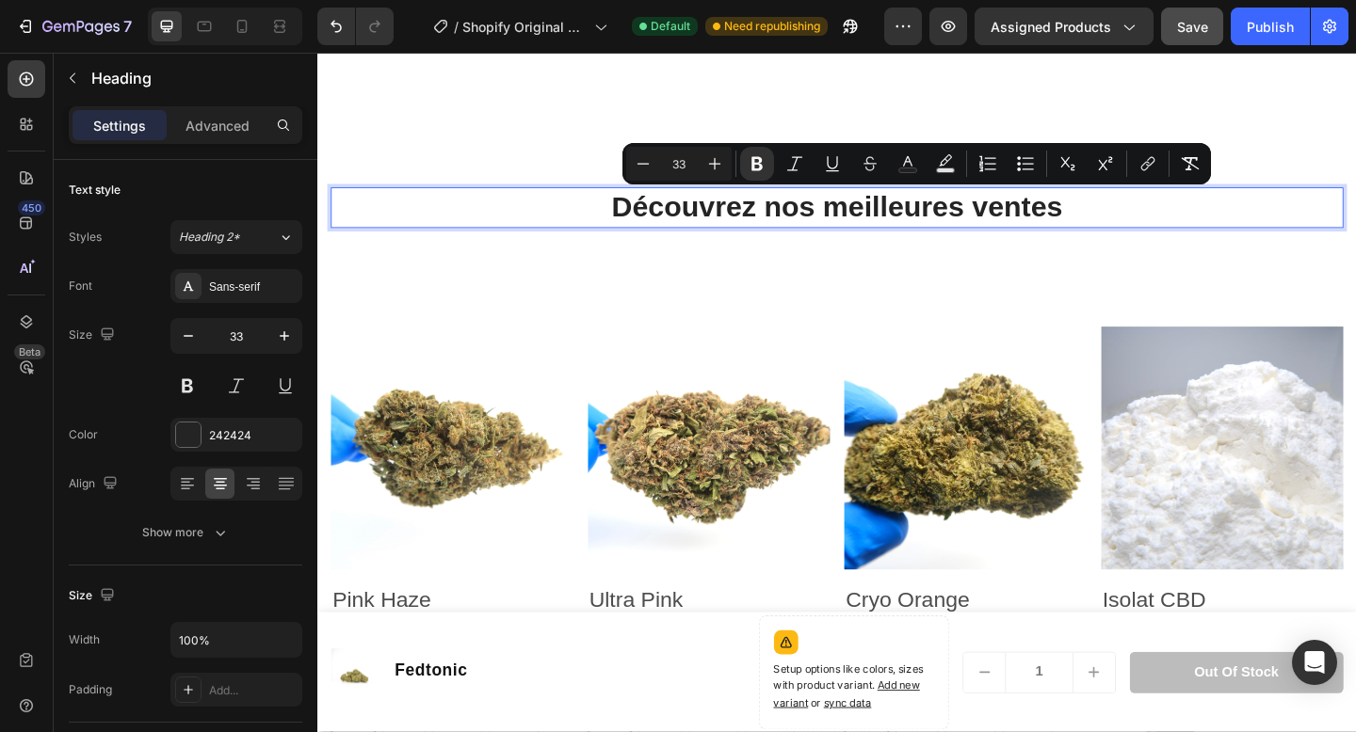
click at [1029, 220] on strong "Découvrez nos meilleures ventes" at bounding box center [882, 220] width 490 height 35
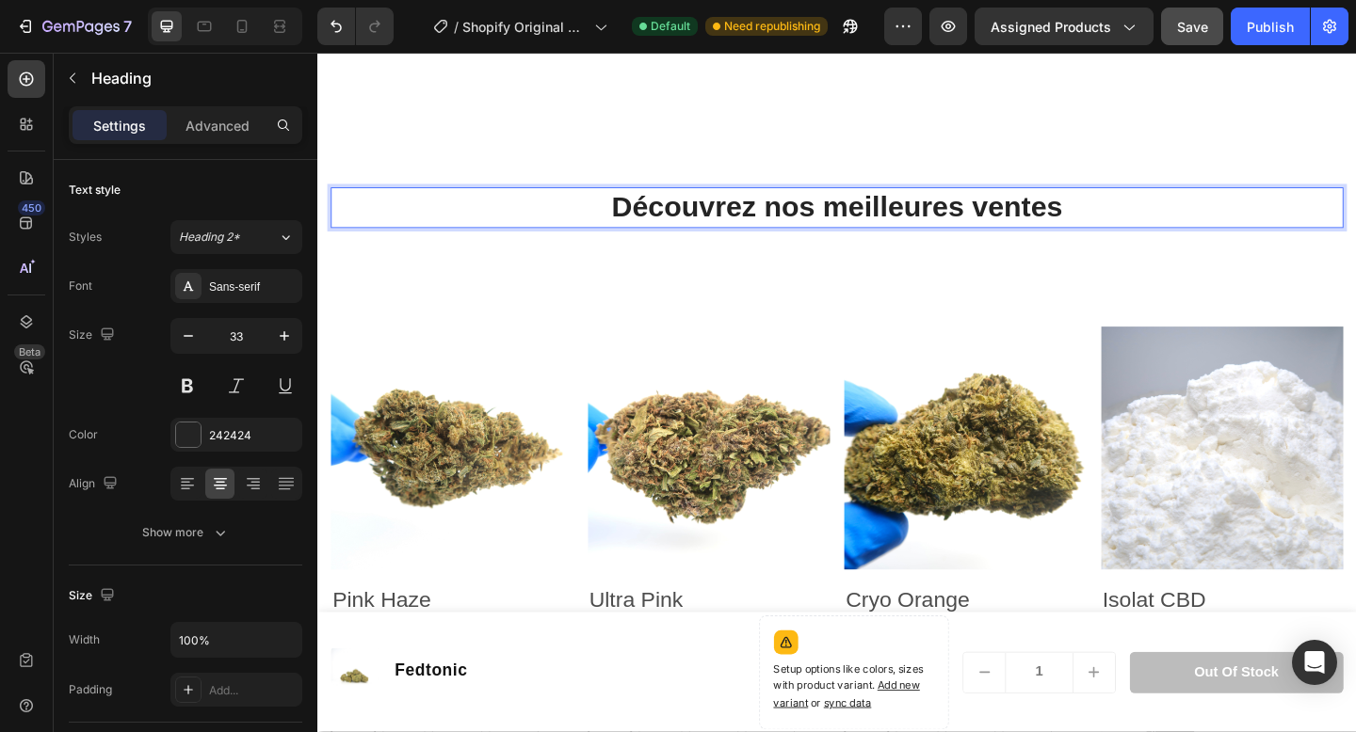
click at [1134, 219] on p "Découvrez nos meilleures ventes" at bounding box center [882, 221] width 1098 height 40
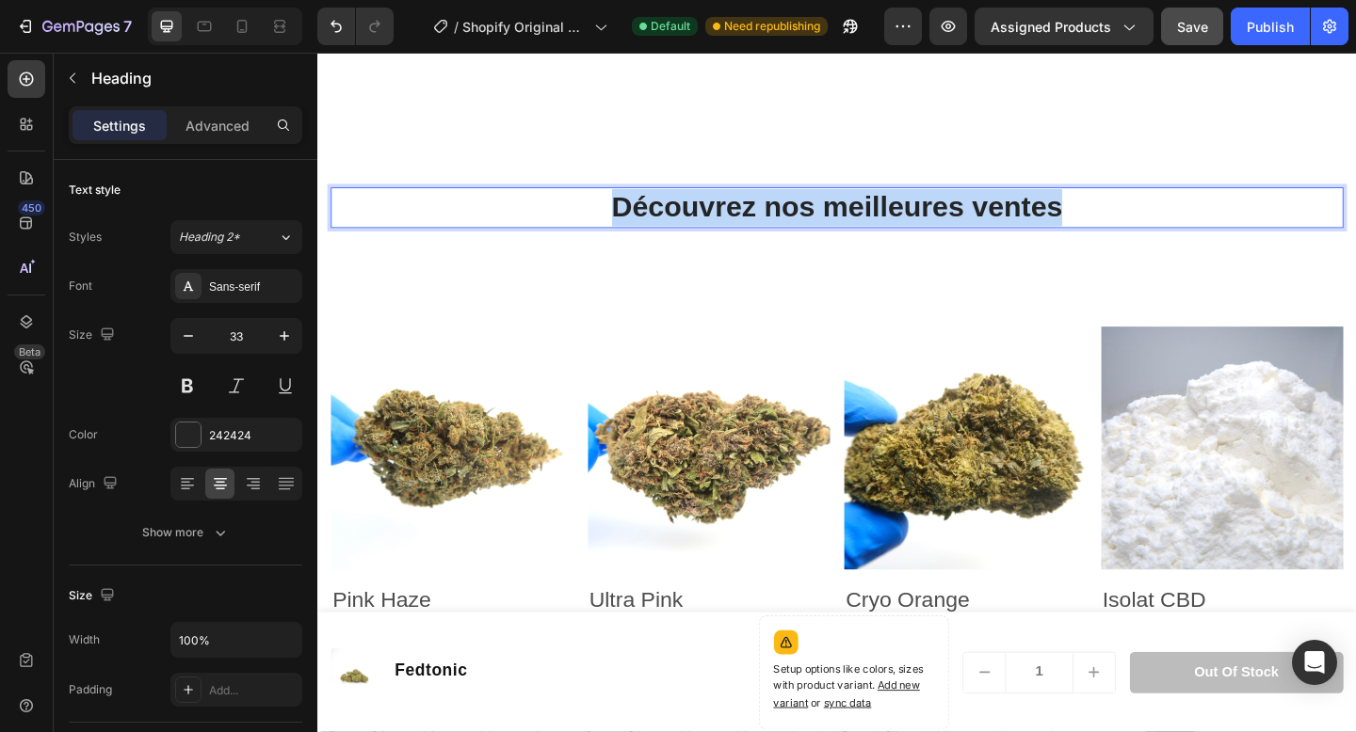
drag, startPoint x: 1139, startPoint y: 219, endPoint x: 597, endPoint y: 217, distance: 542.3
click at [597, 217] on p "Découvrez nos meilleures ventes" at bounding box center [882, 221] width 1098 height 40
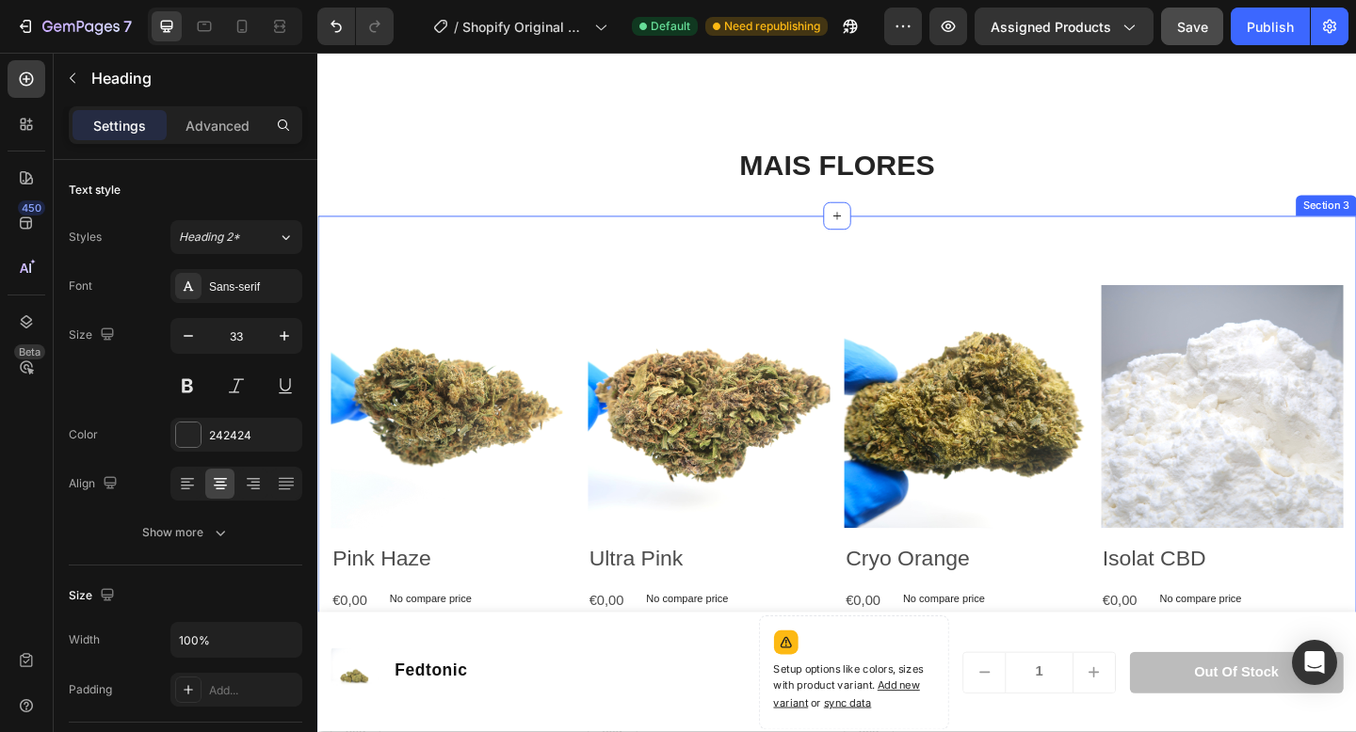
scroll to position [944, 0]
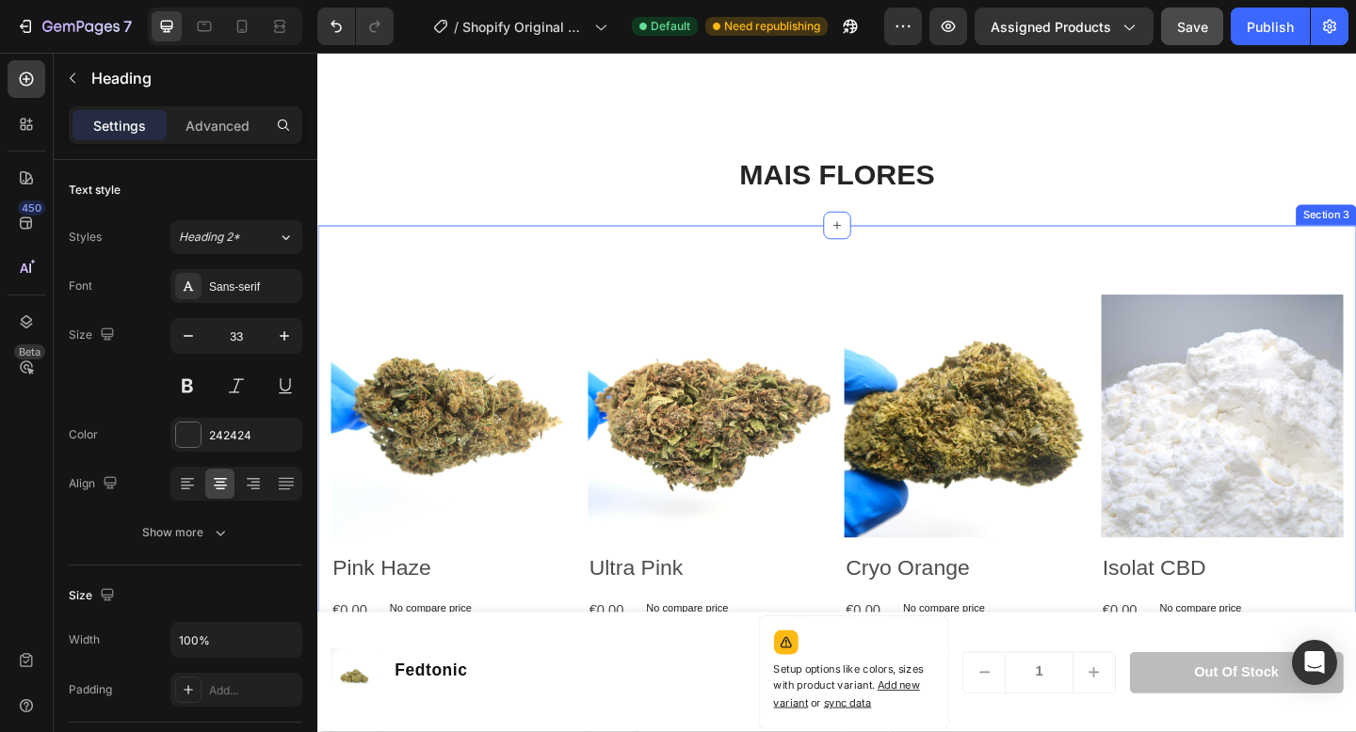
click at [548, 262] on div "Product Images Pink Haze Product Title €0,00 Product Price Product Price No com…" at bounding box center [882, 608] width 1130 height 735
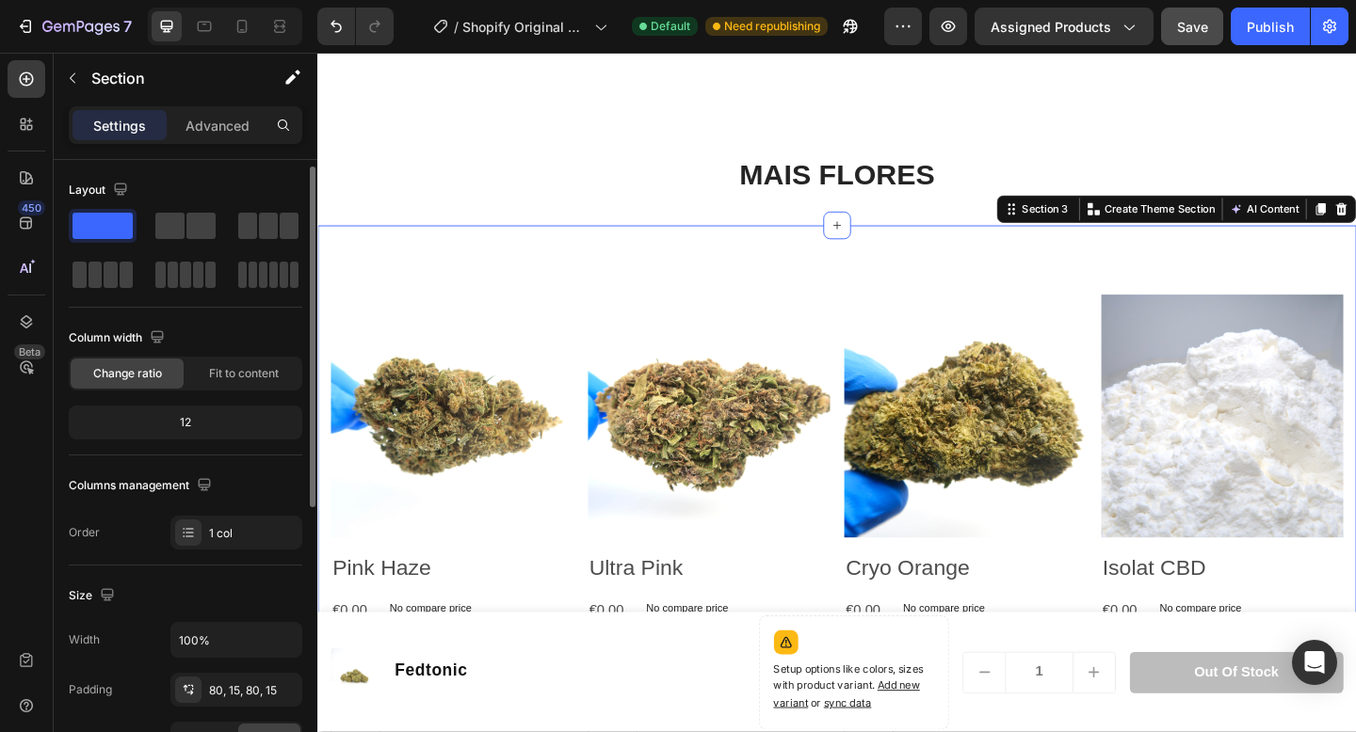
scroll to position [17, 0]
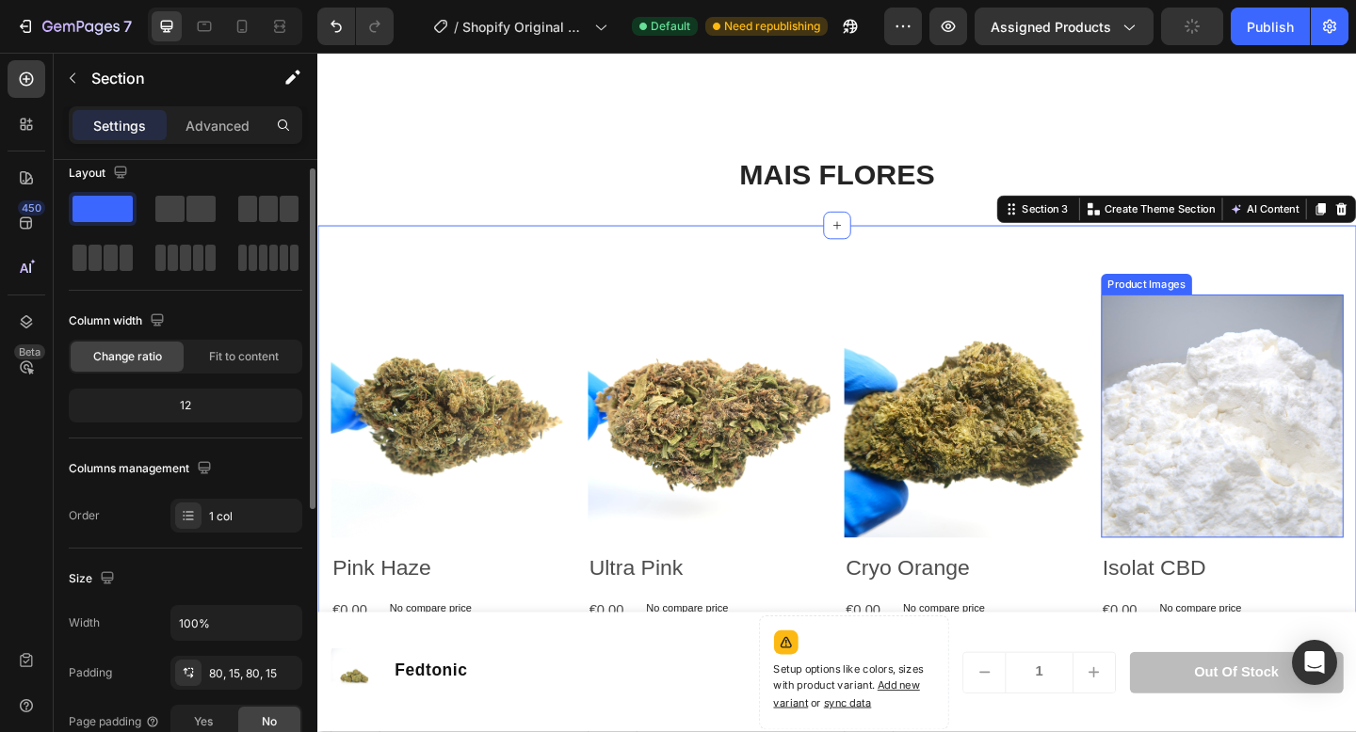
click at [1280, 458] on img at bounding box center [1301, 448] width 265 height 265
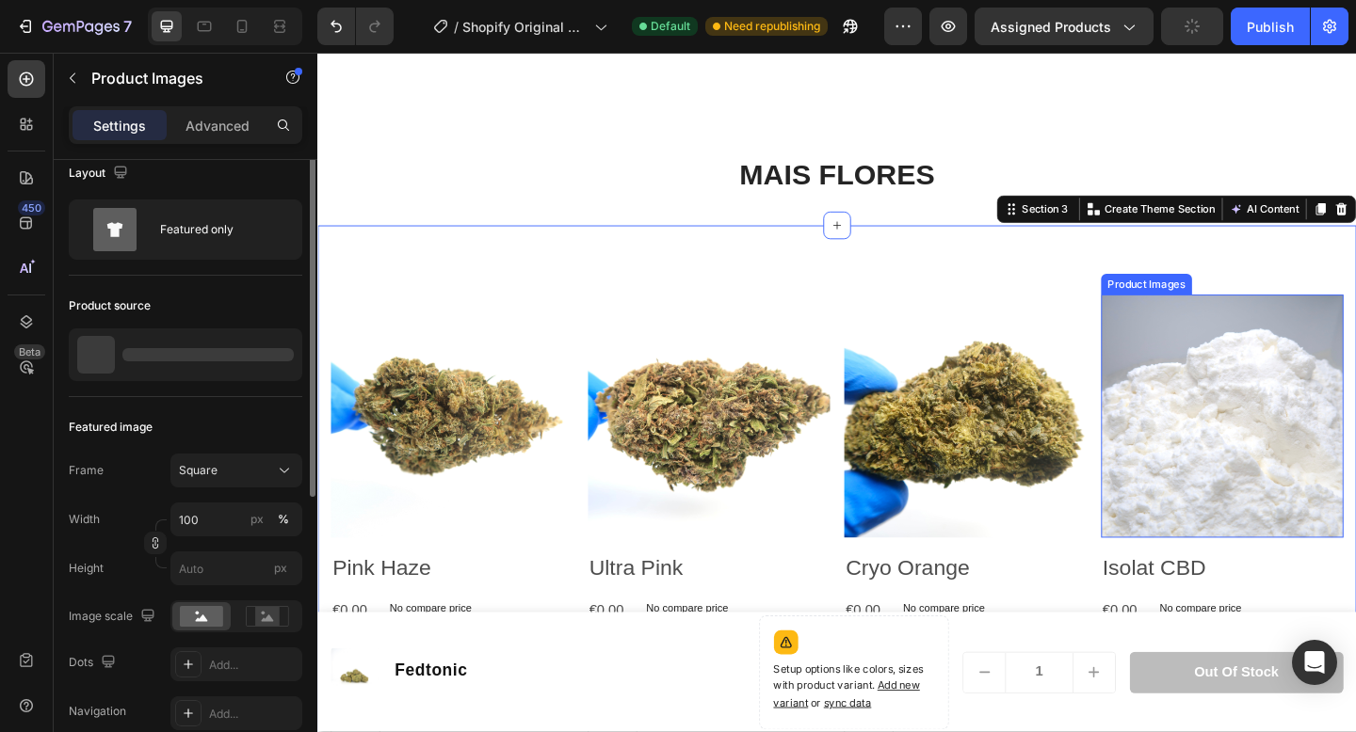
scroll to position [0, 0]
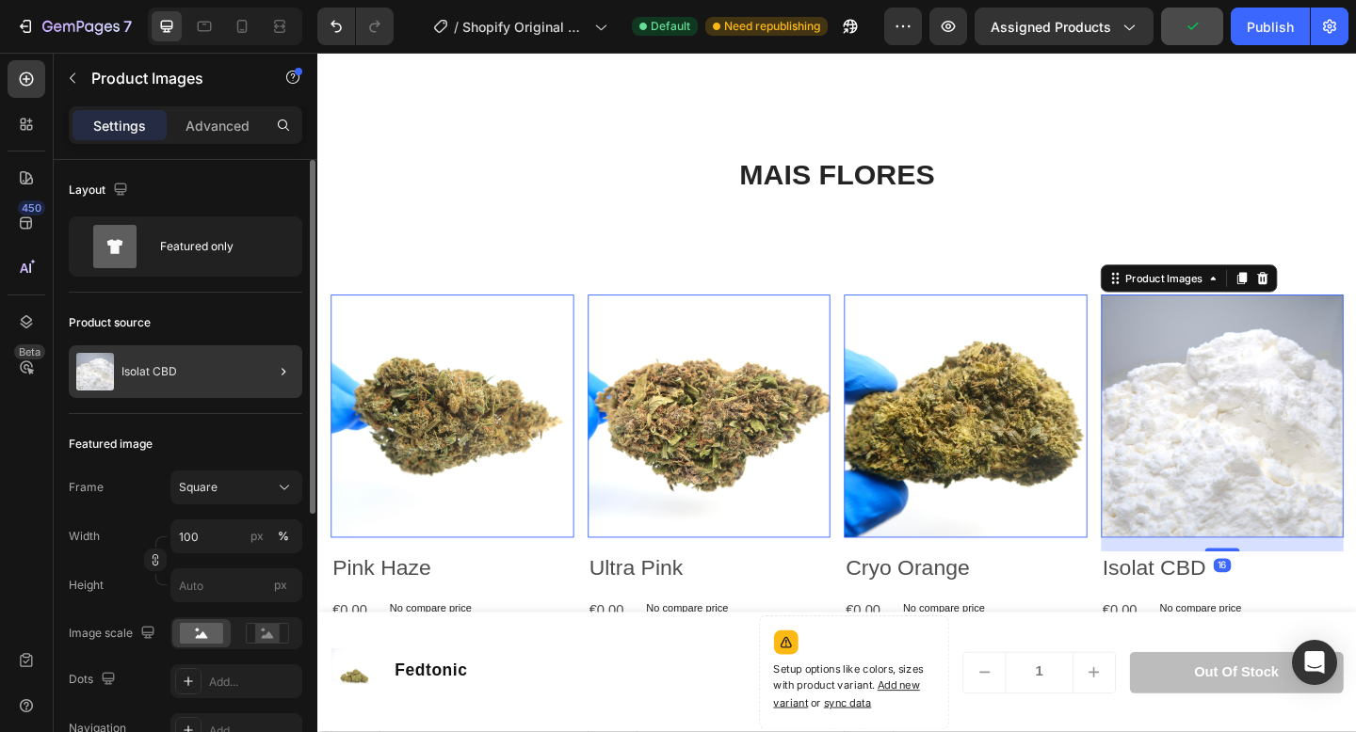
click at [265, 375] on div at bounding box center [275, 372] width 53 height 53
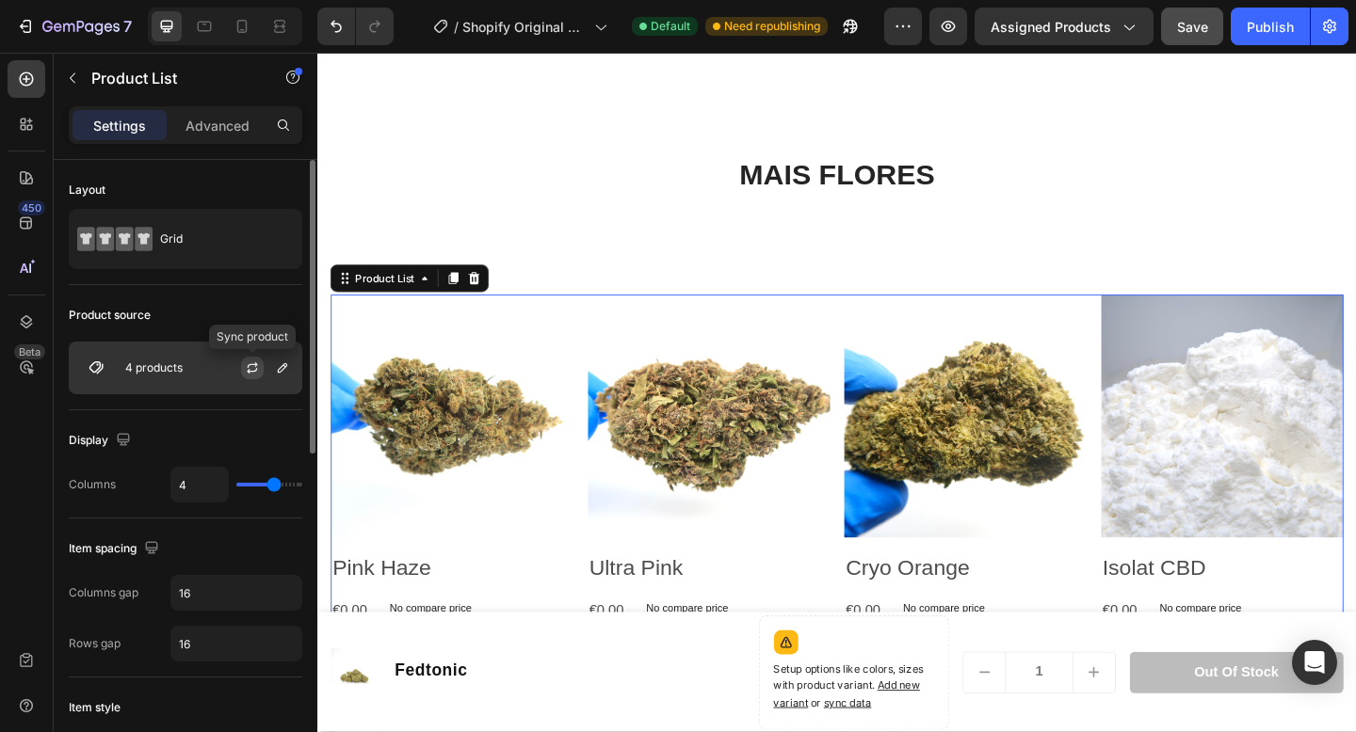
click at [248, 368] on icon "button" at bounding box center [252, 368] width 15 height 15
click at [286, 377] on button "button" at bounding box center [282, 368] width 23 height 23
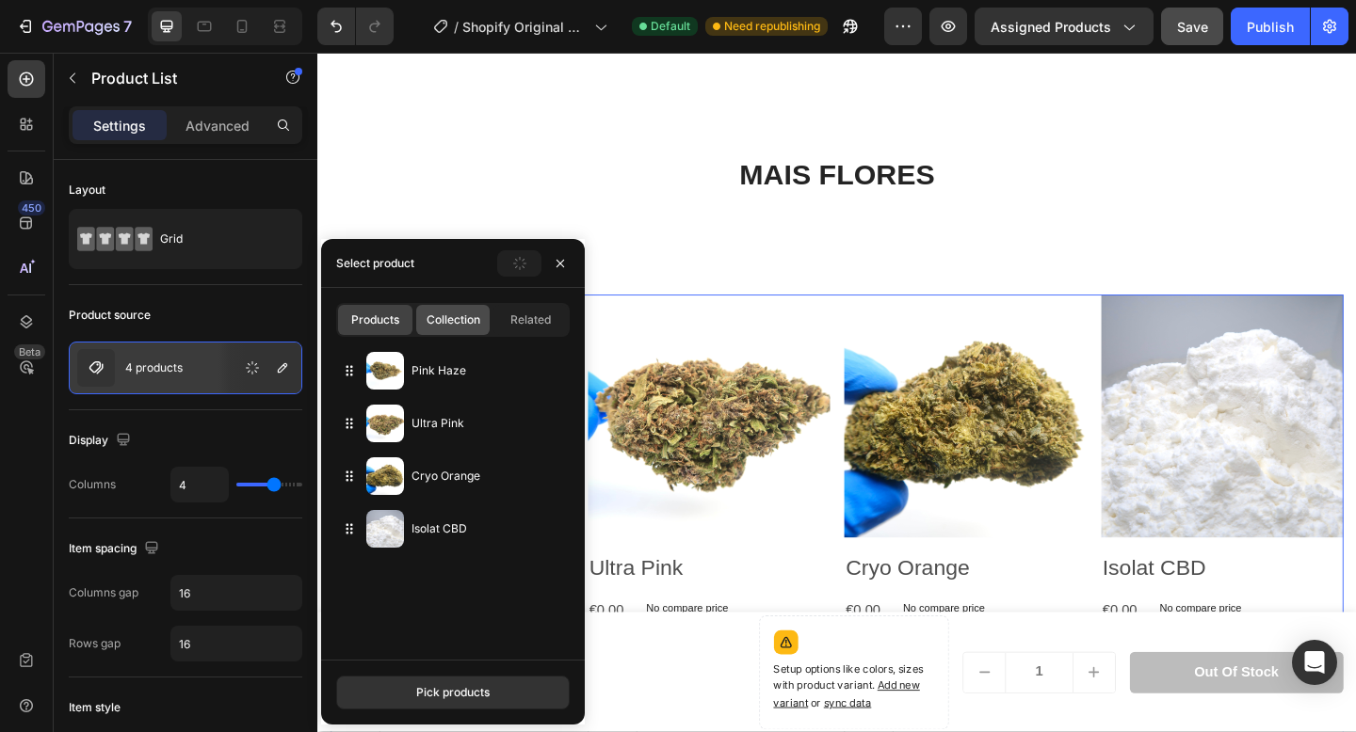
click at [444, 320] on span "Collection" at bounding box center [453, 320] width 54 height 17
type input "10"
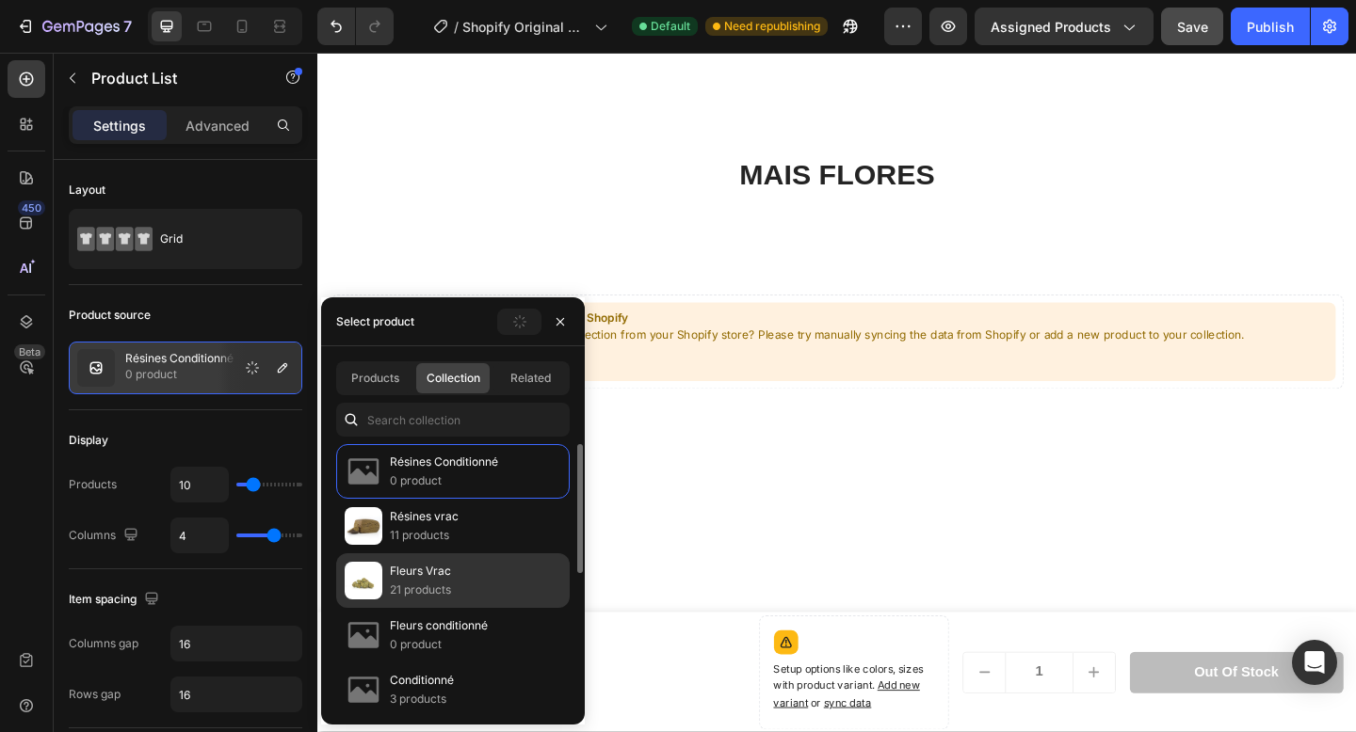
click at [425, 587] on p "21 products" at bounding box center [420, 590] width 61 height 19
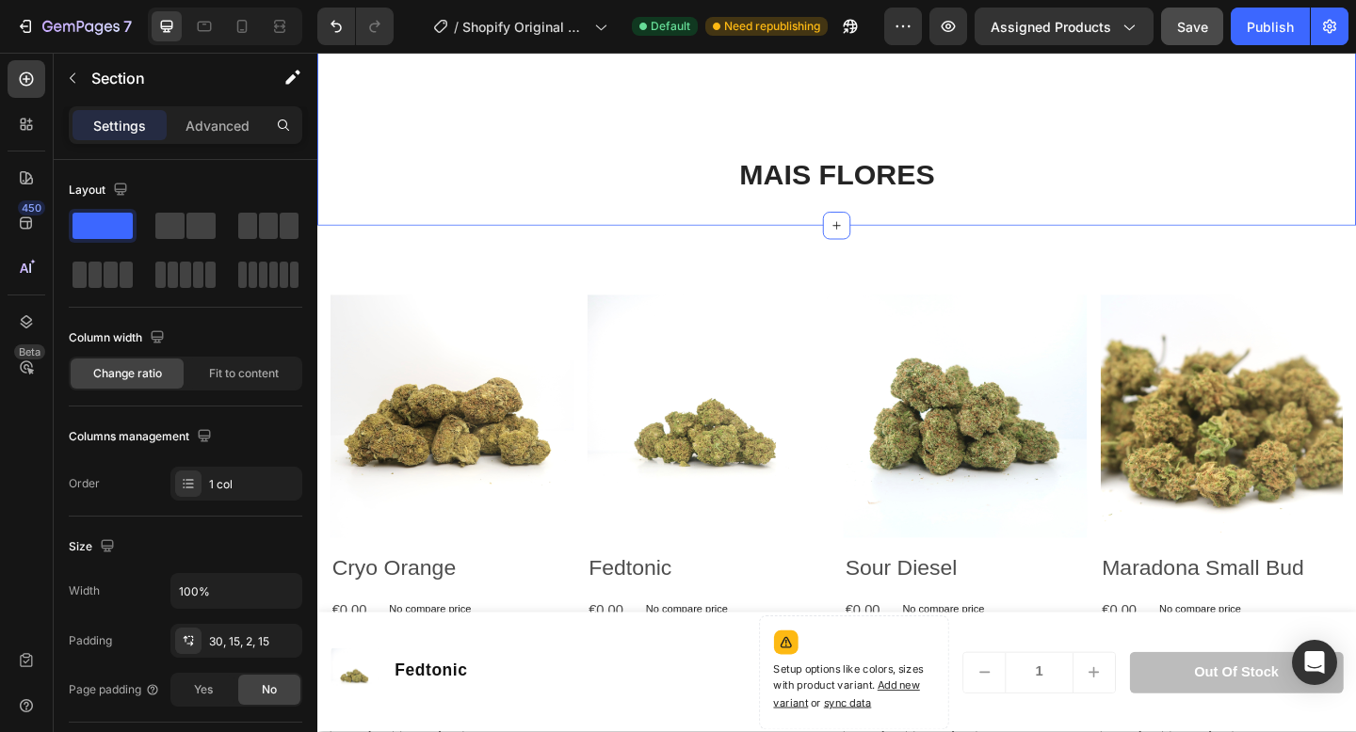
click at [1026, 49] on div "7 / Shopify Original Product Template Default Need republishing Preview Assigne…" at bounding box center [678, 27] width 1356 height 54
click at [1039, 25] on span "Assigned Products" at bounding box center [1050, 27] width 121 height 20
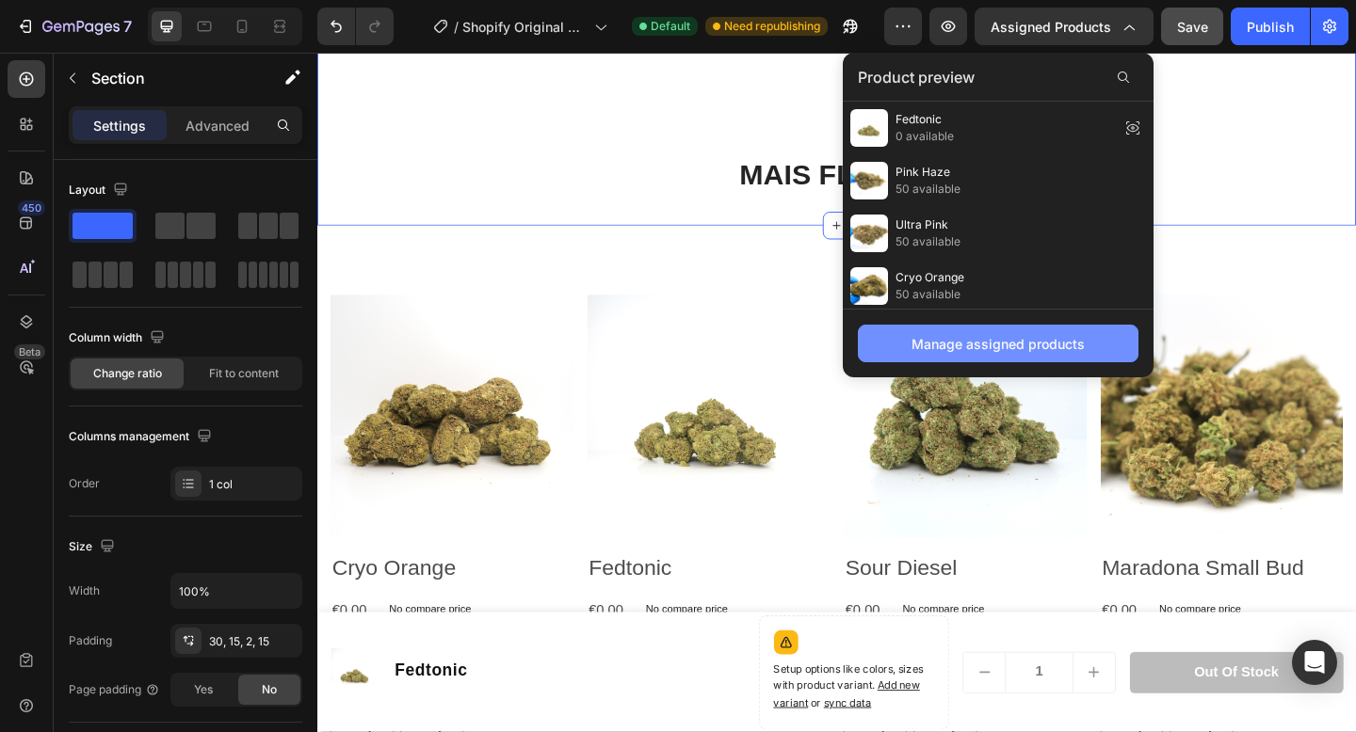
click at [1036, 339] on div "Manage assigned products" at bounding box center [997, 344] width 173 height 20
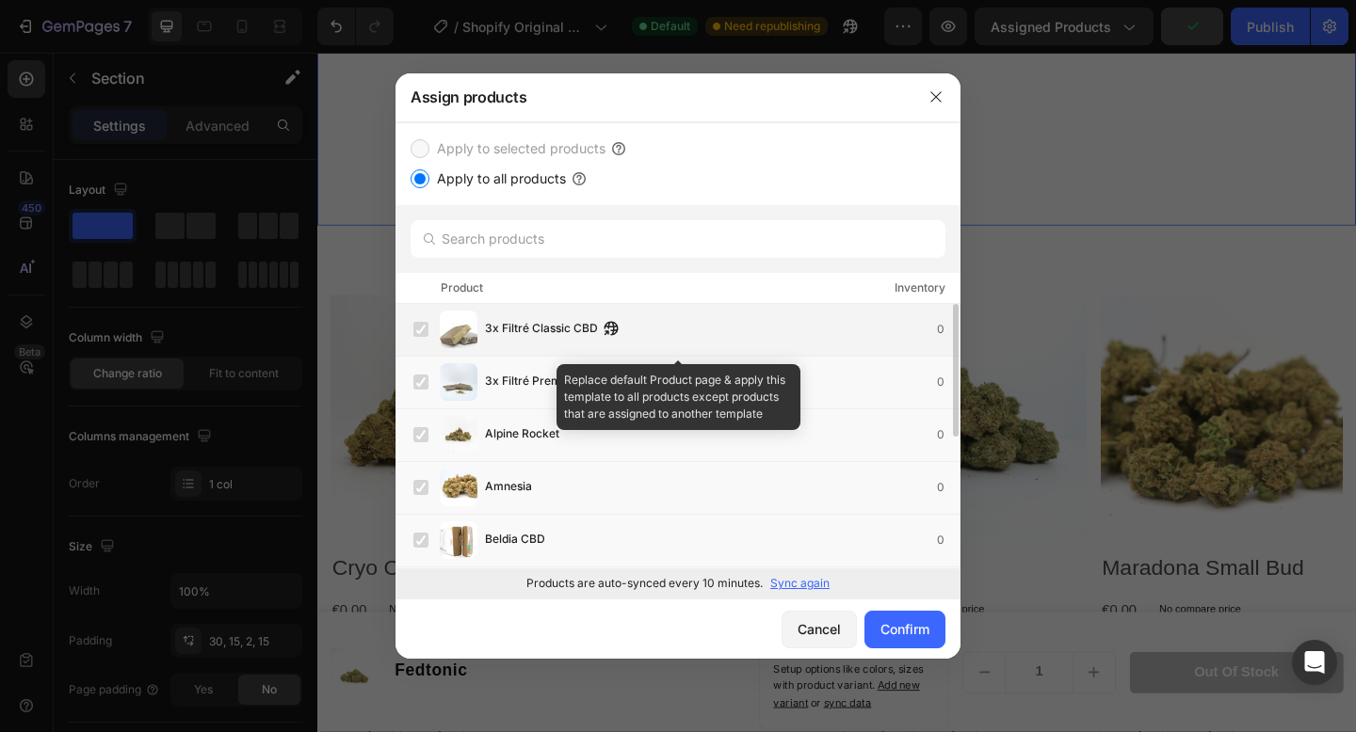
click at [428, 353] on div "3x Filtré Classic CBD 0" at bounding box center [677, 330] width 565 height 53
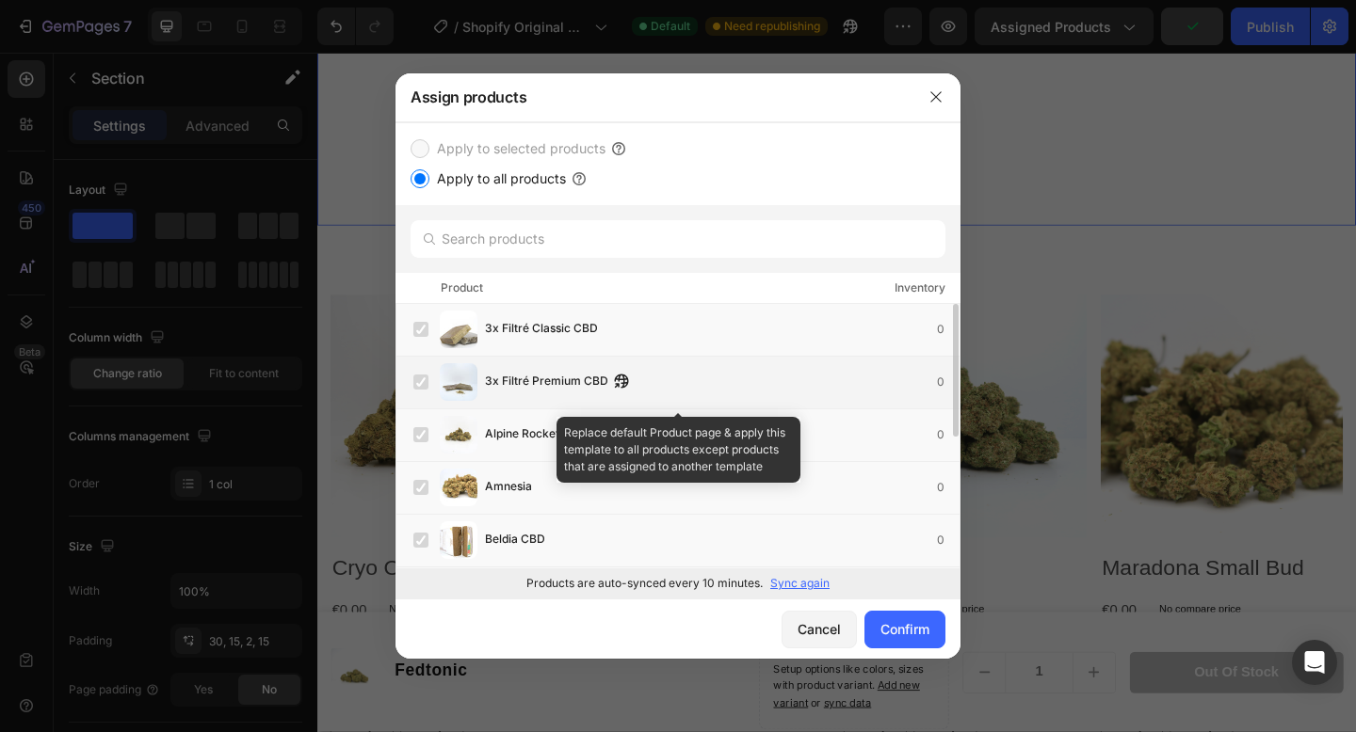
click at [426, 406] on div "3x Filtré Premium CBD 0" at bounding box center [677, 383] width 565 height 53
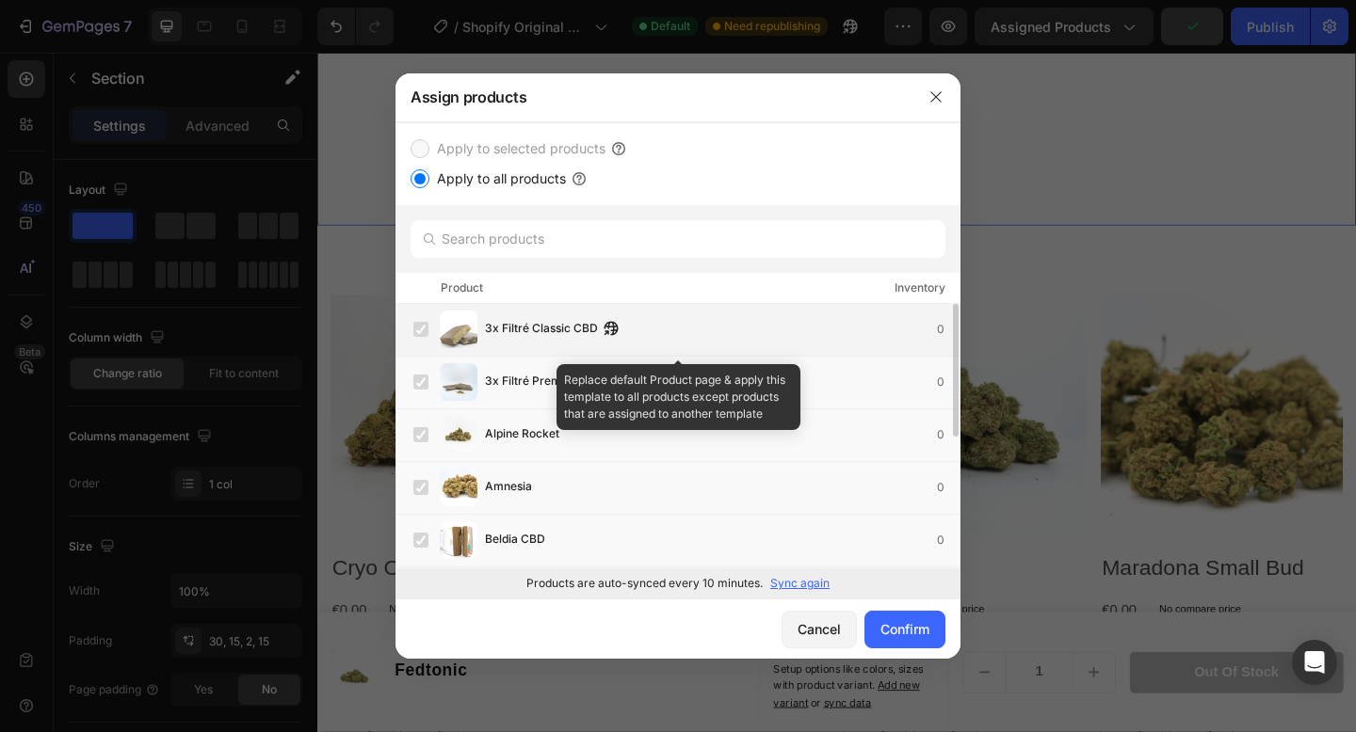
click at [426, 334] on label at bounding box center [420, 329] width 15 height 15
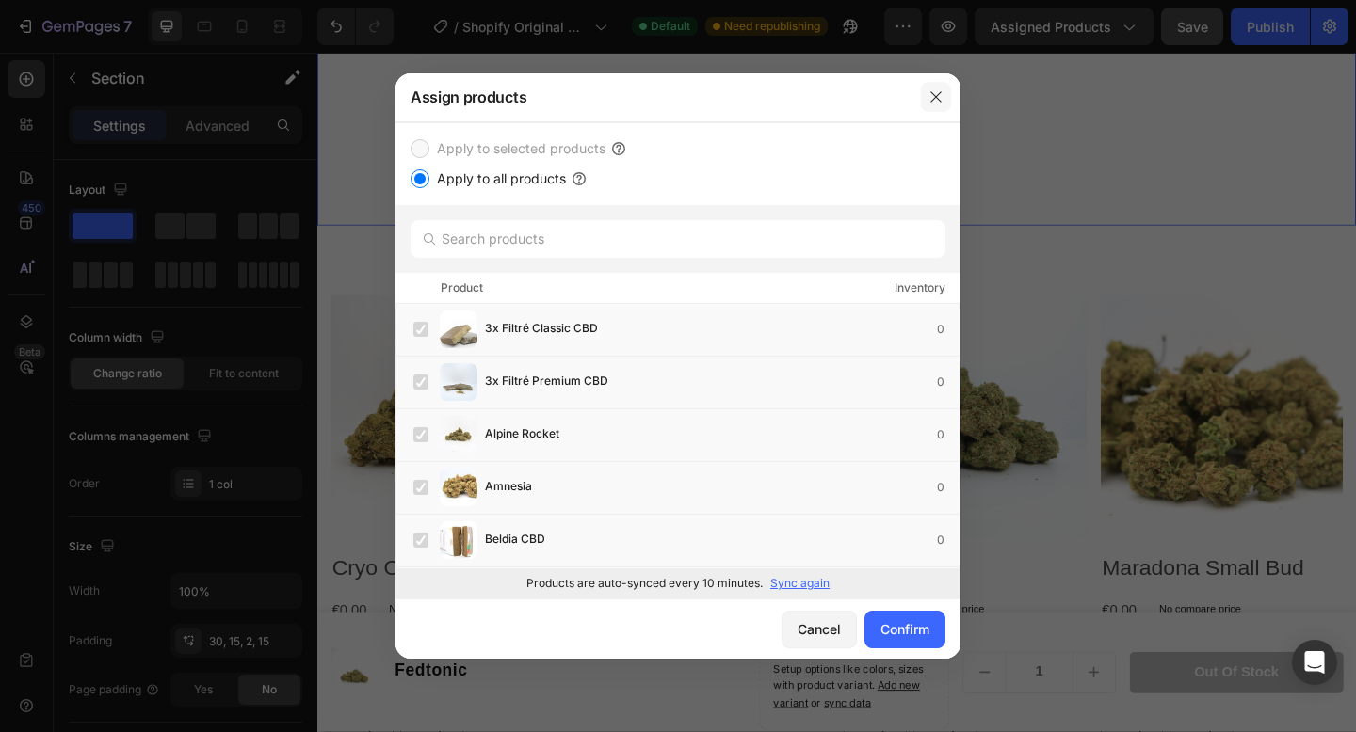
click at [936, 92] on icon "button" at bounding box center [935, 96] width 15 height 15
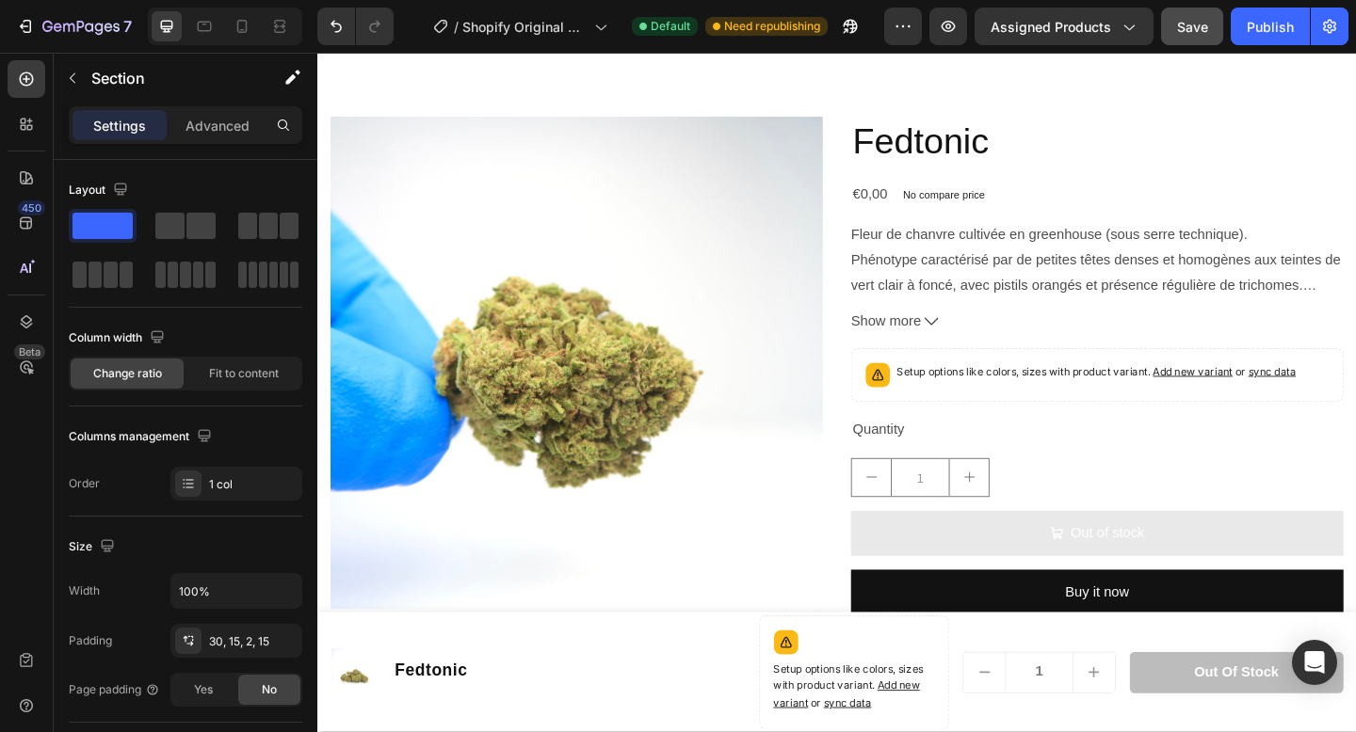
scroll to position [226, 0]
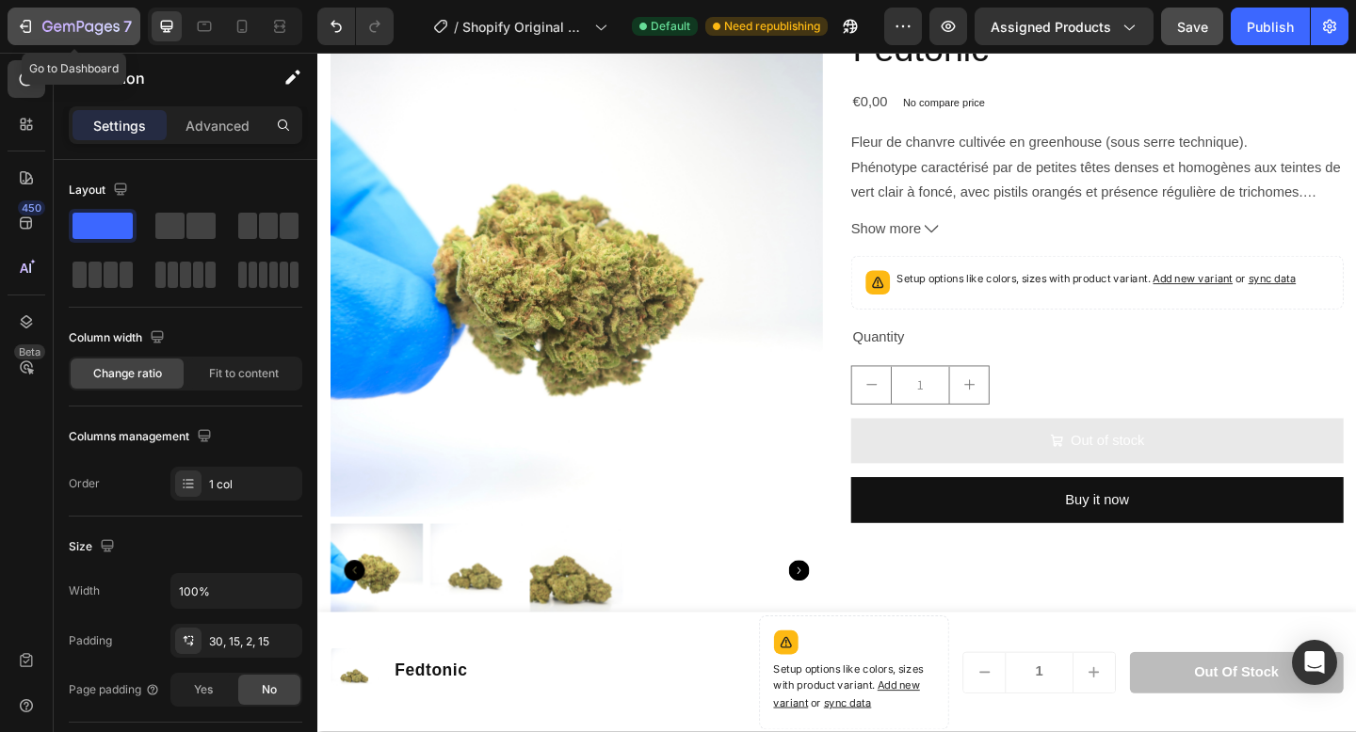
click at [114, 37] on div "7" at bounding box center [86, 26] width 89 height 23
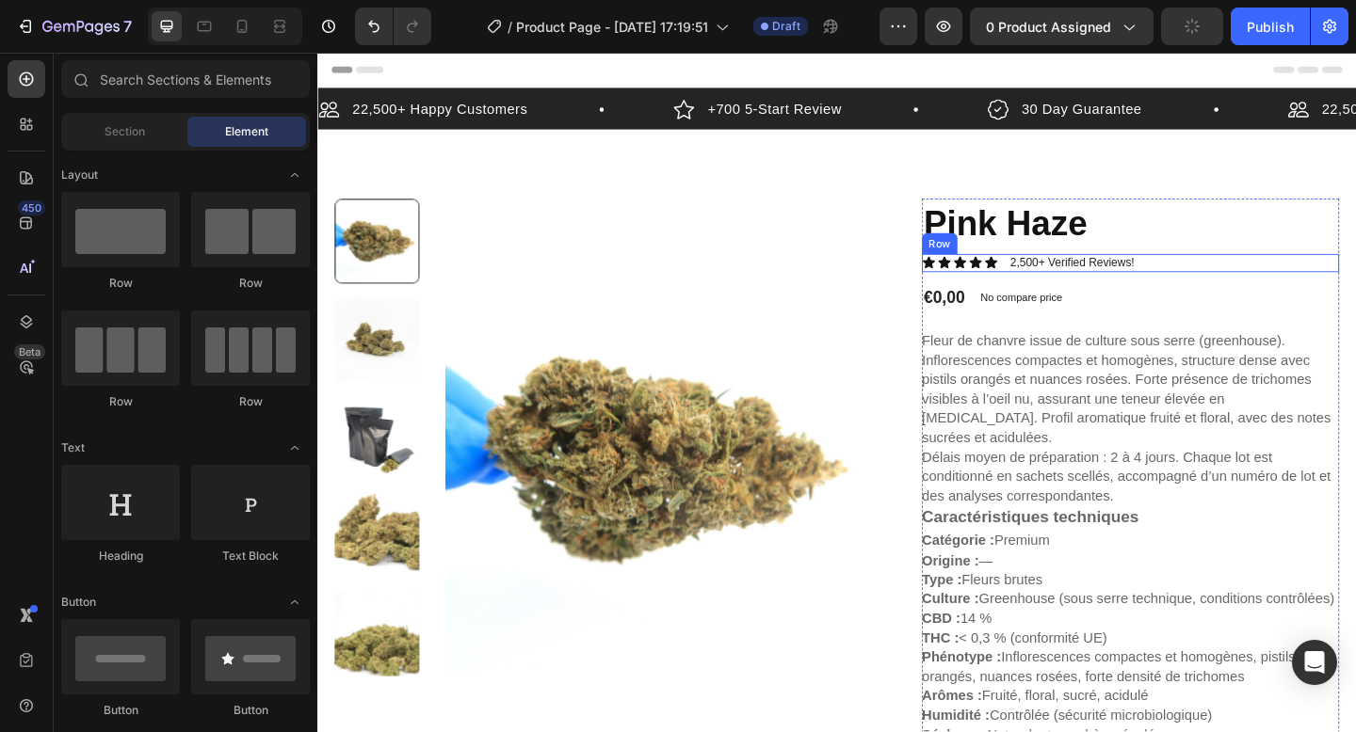
click at [1234, 275] on div "Icon Icon Icon Icon Icon Icon List 2,500+ Verified Reviews! Text Block Row" at bounding box center [1201, 282] width 454 height 20
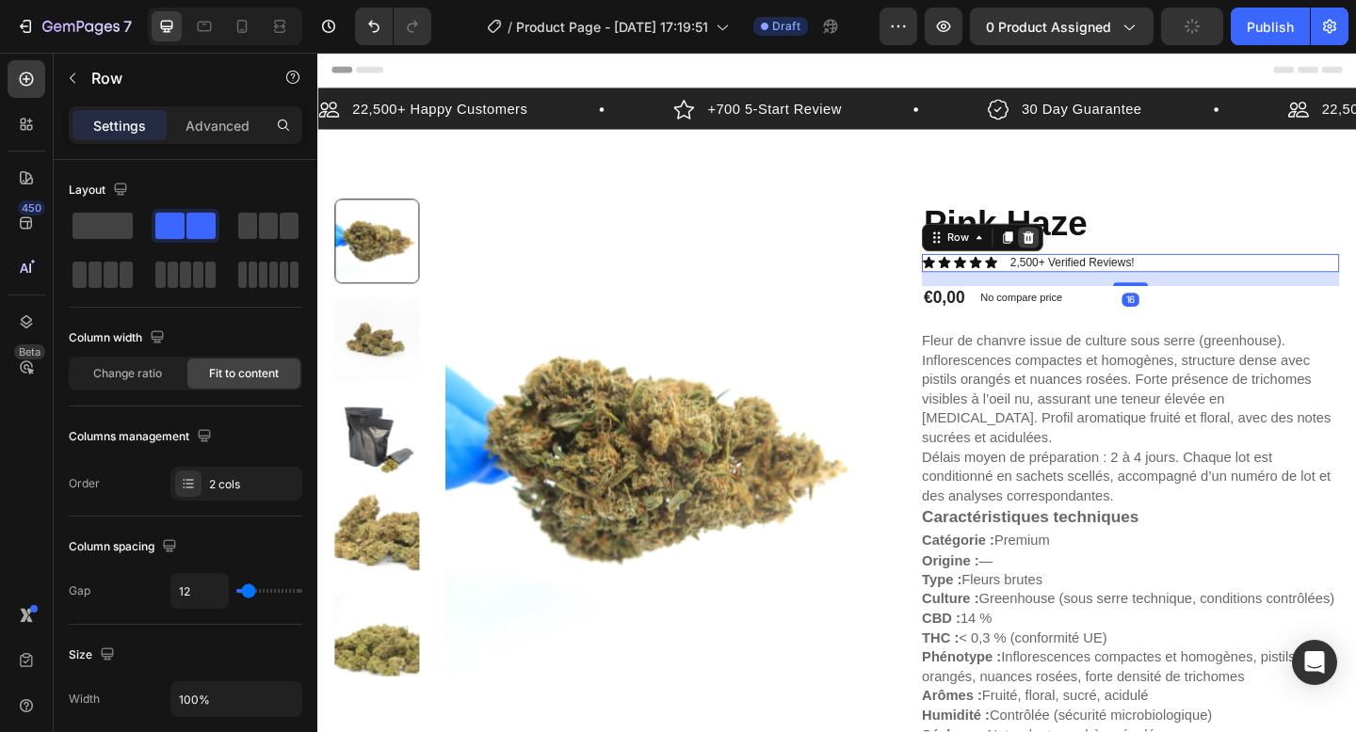
click at [1094, 258] on icon at bounding box center [1090, 254] width 15 height 15
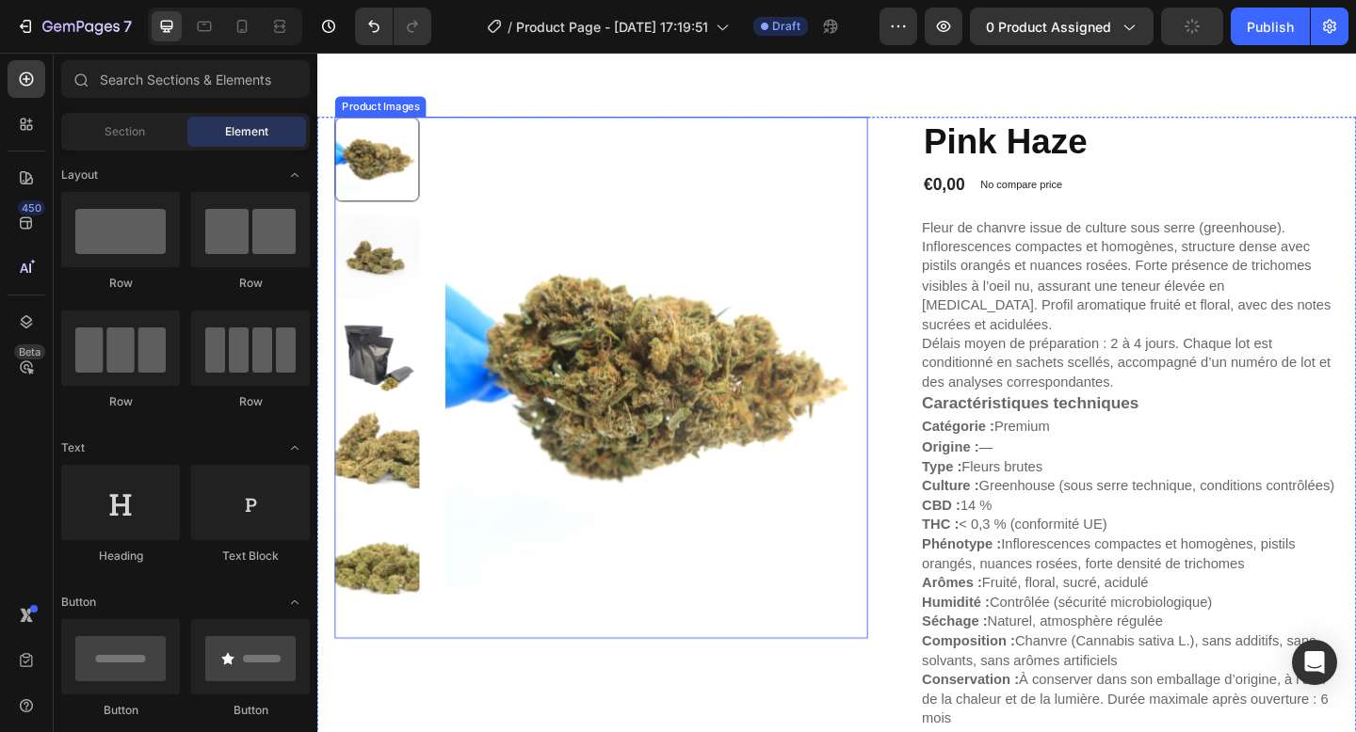
scroll to position [292, 0]
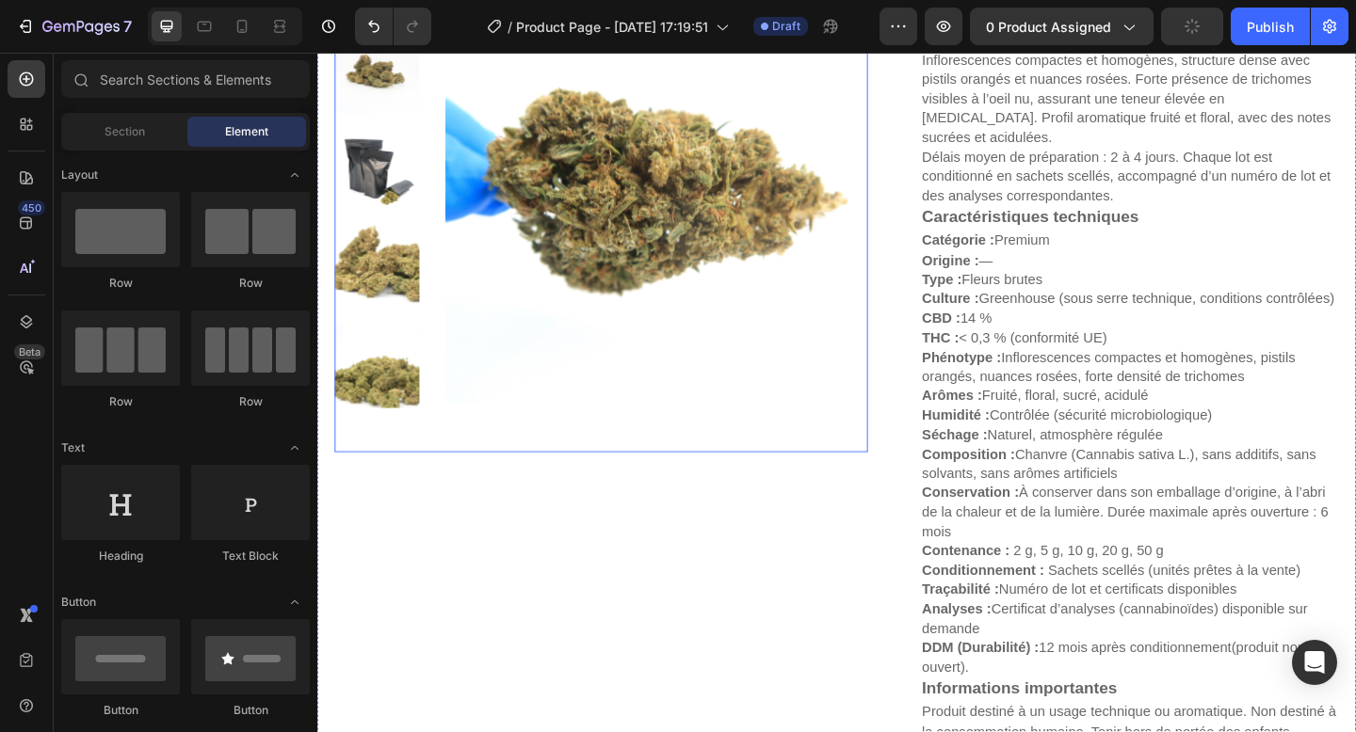
click at [760, 529] on div "Product Images" at bounding box center [626, 576] width 580 height 1313
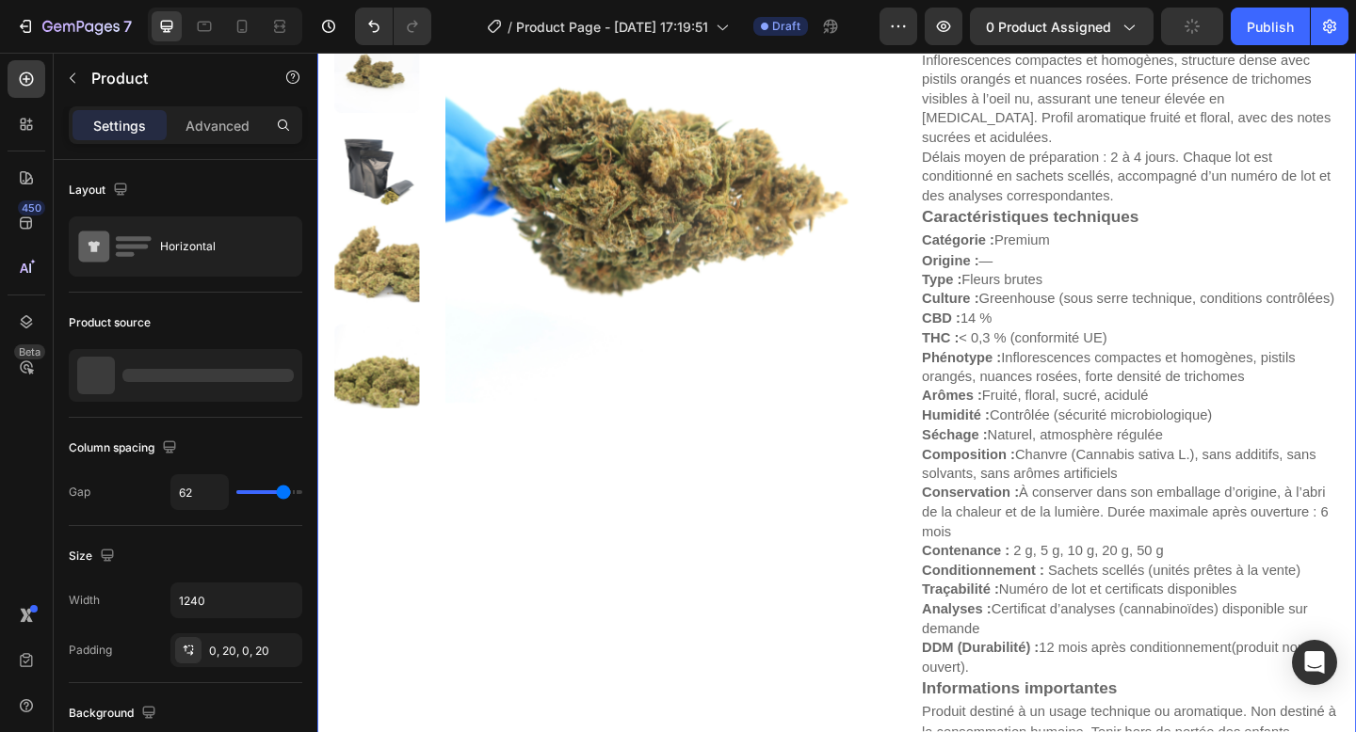
click at [764, 589] on div "Product Images" at bounding box center [626, 576] width 580 height 1313
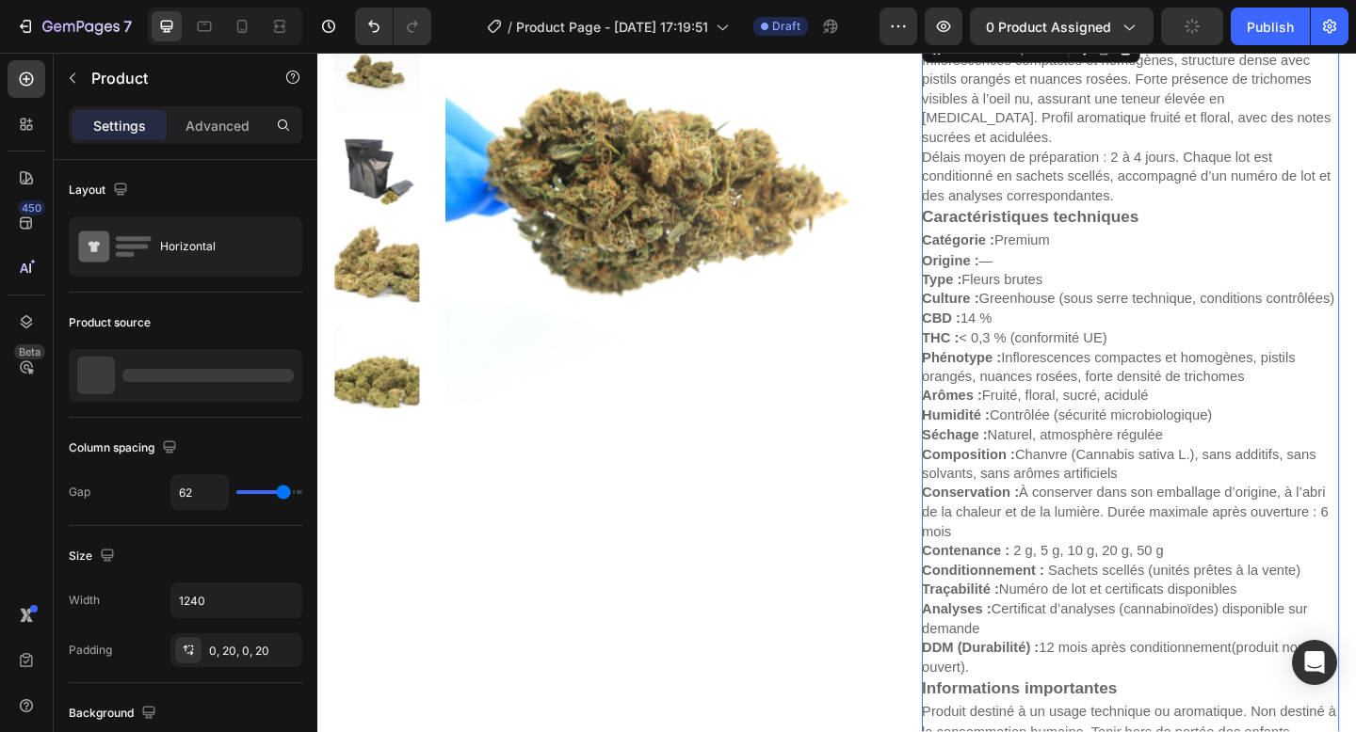
click at [1033, 440] on strong "Humidité :" at bounding box center [1010, 448] width 73 height 16
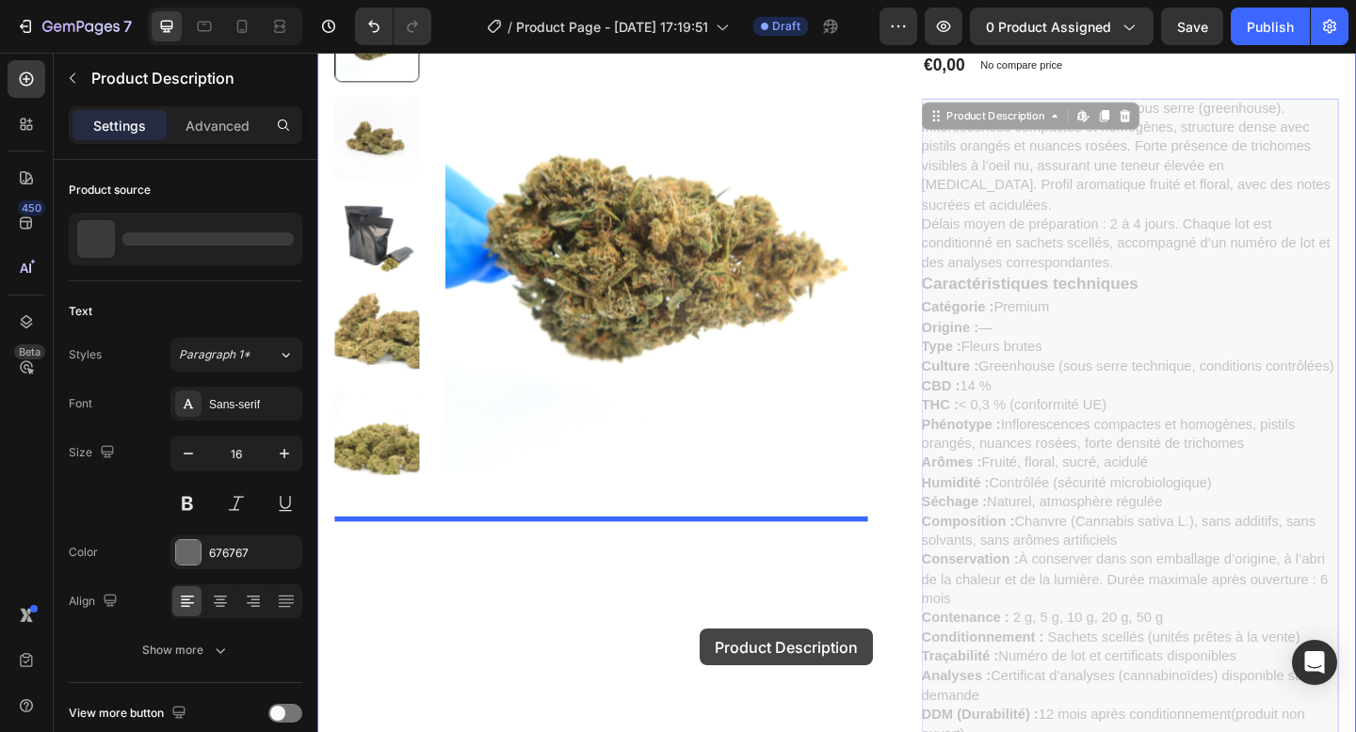
scroll to position [239, 0]
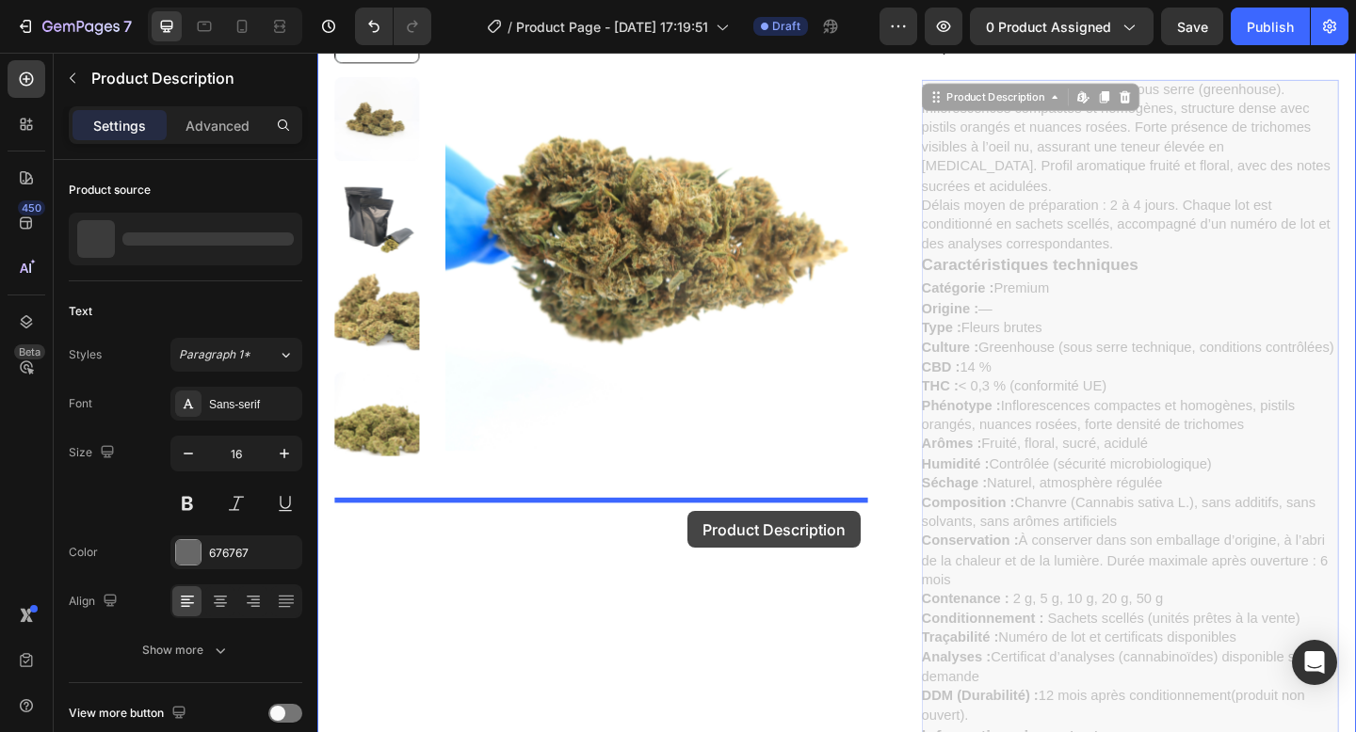
drag, startPoint x: 1014, startPoint y: 252, endPoint x: 721, endPoint y: 555, distance: 420.8
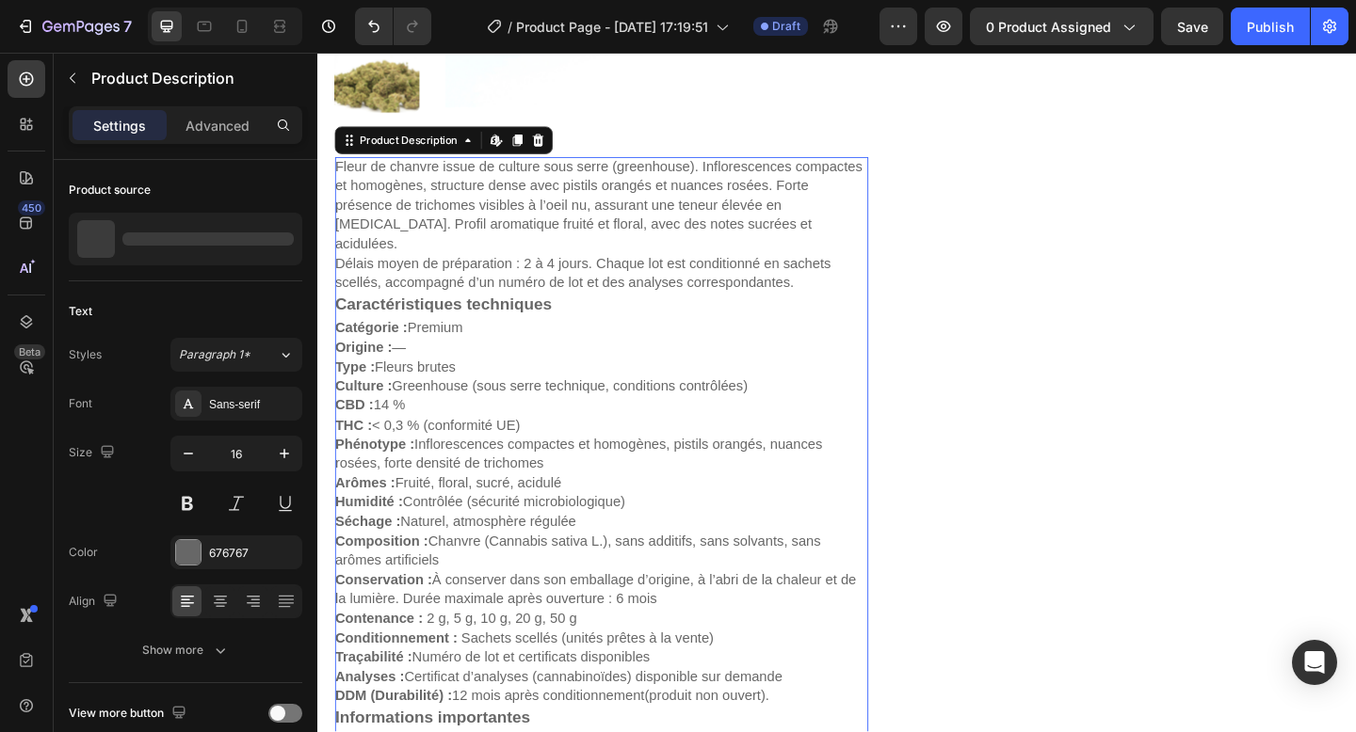
scroll to position [457, 0]
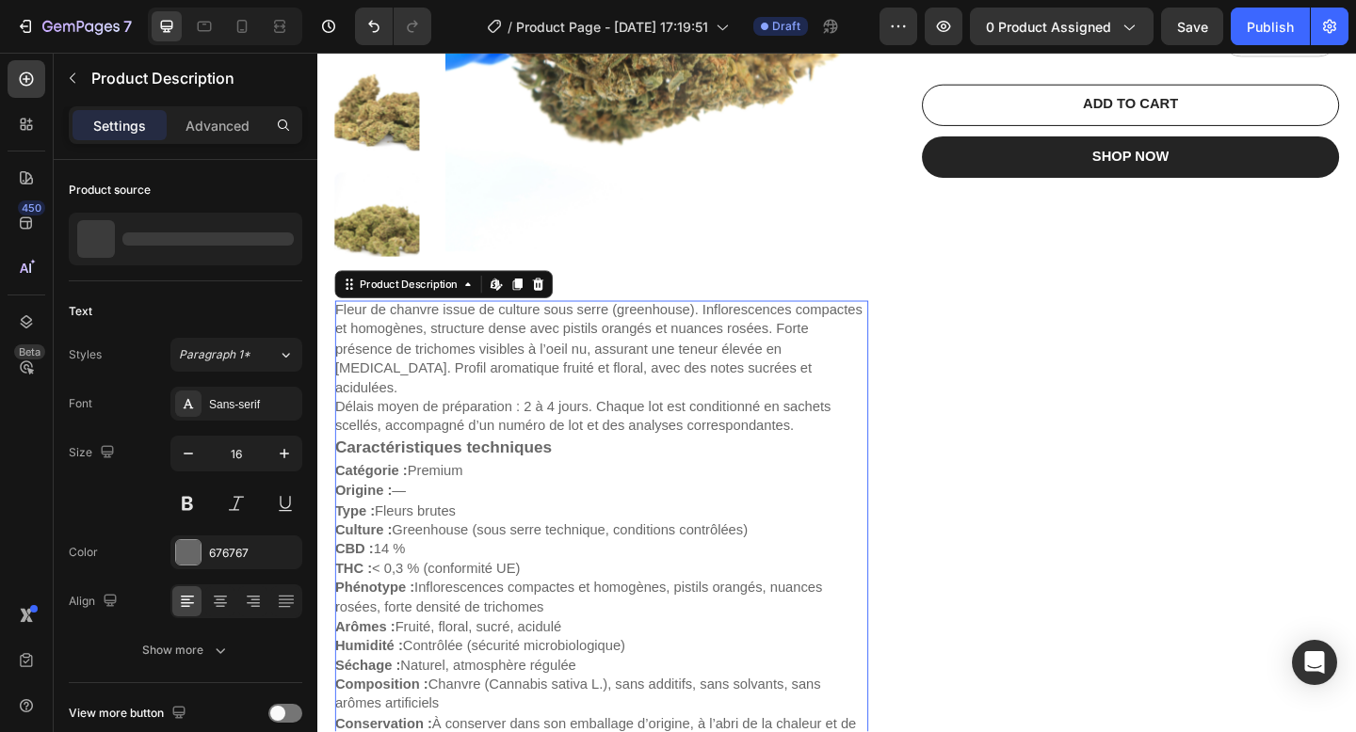
click at [911, 583] on div "Fleur de chanvre issue de culture sous serre (greenhouse). Inflorescences compa…" at bounding box center [626, 689] width 580 height 732
click at [1092, 547] on div "Pink Haze Product Title €0,00 Product Price Product Price No compare price Prod…" at bounding box center [1201, 416] width 454 height 1322
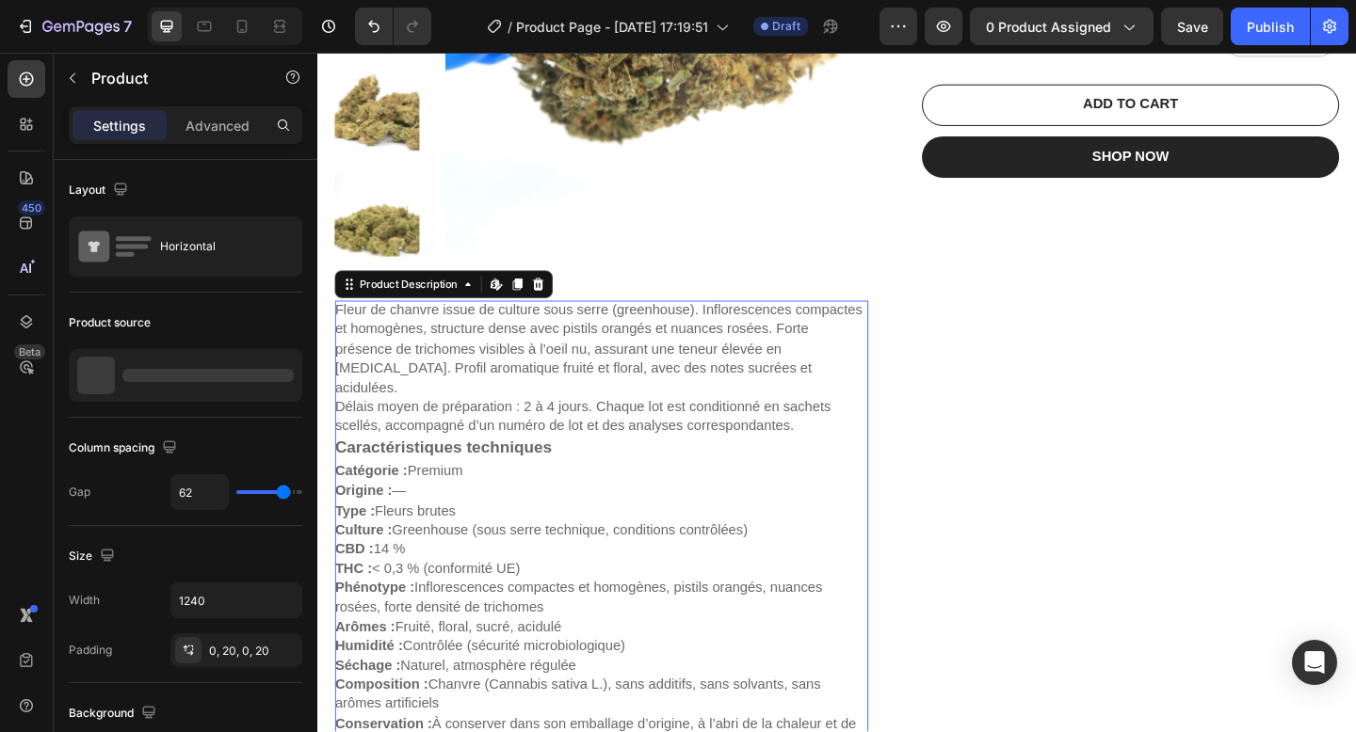
click at [815, 525] on div "Fleur de chanvre issue de culture sous serre (greenhouse). Inflorescences compa…" at bounding box center [626, 689] width 580 height 732
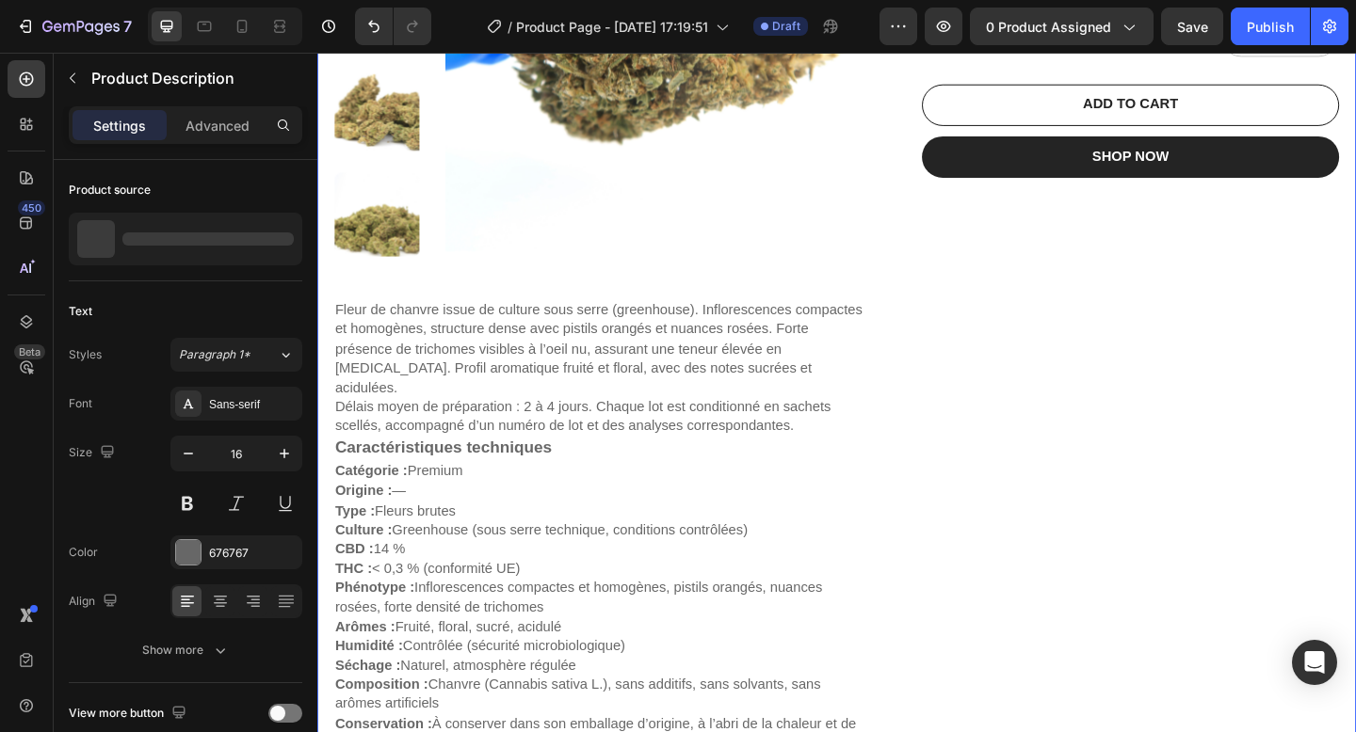
click at [1058, 528] on div "Pink Haze Product Title €0,00 Product Price Product Price No compare price Prod…" at bounding box center [1201, 416] width 454 height 1322
click at [906, 543] on div "Fleur de chanvre issue de culture sous serre (greenhouse). Inflorescences compa…" at bounding box center [626, 689] width 580 height 732
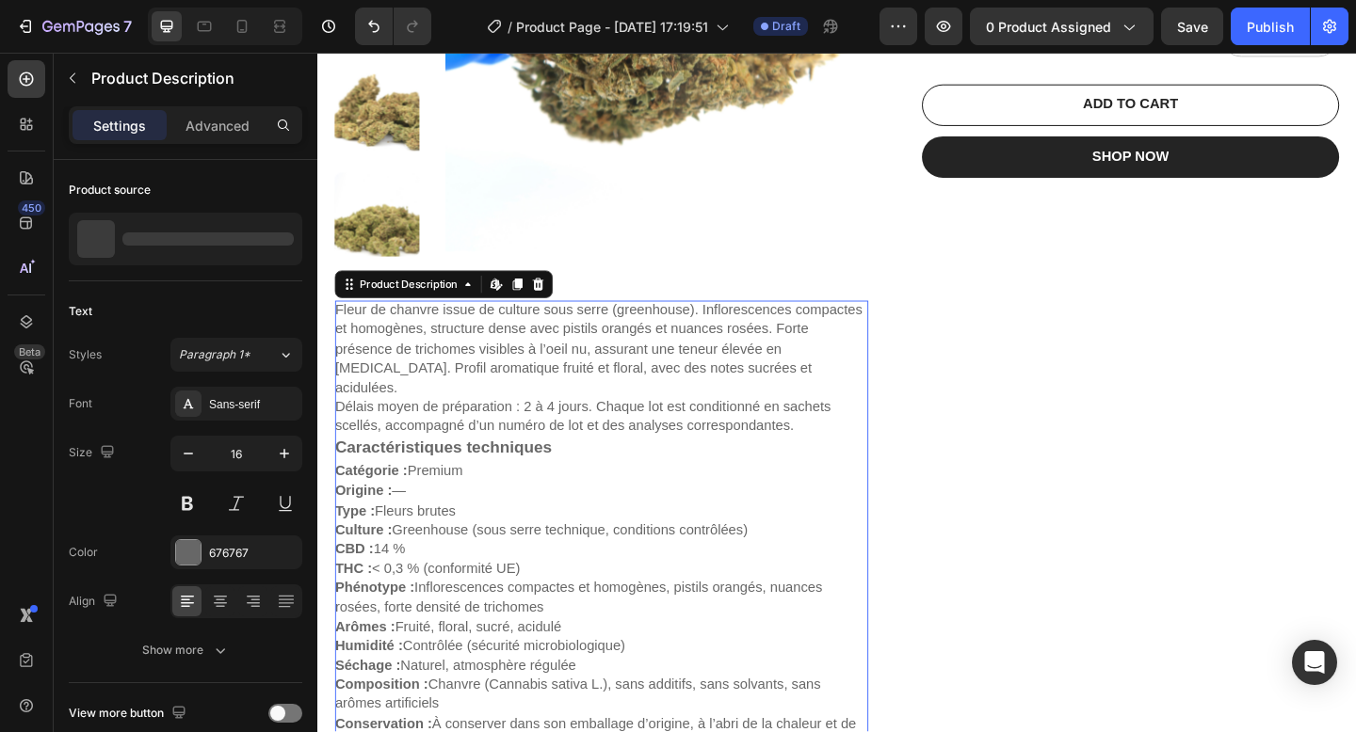
click at [758, 533] on div "Fleur de chanvre issue de culture sous serre (greenhouse). Inflorescences compa…" at bounding box center [626, 689] width 580 height 732
click at [651, 482] on div "Fleur de chanvre issue de culture sous serre (greenhouse). Inflorescences compa…" at bounding box center [626, 689] width 580 height 732
click at [200, 123] on p "Advanced" at bounding box center [217, 126] width 64 height 20
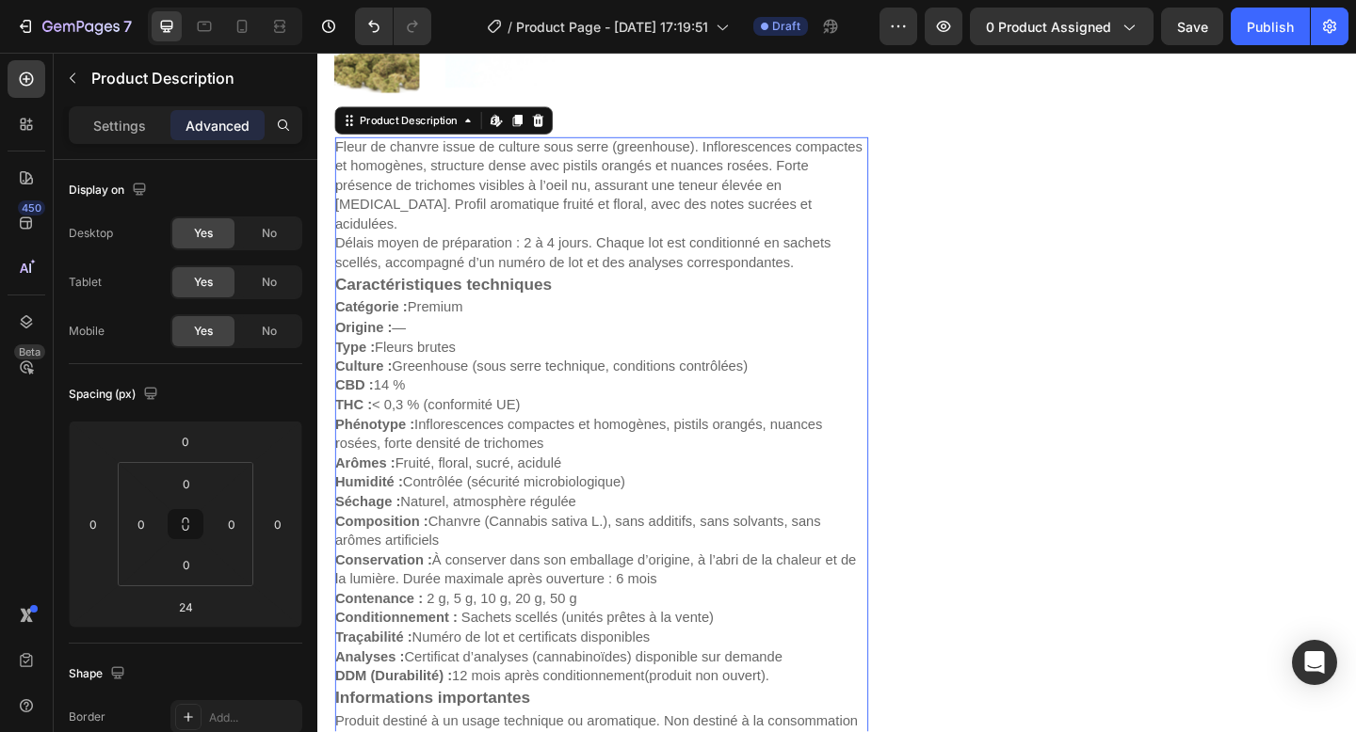
scroll to position [635, 0]
click at [132, 129] on p "Settings" at bounding box center [119, 126] width 53 height 20
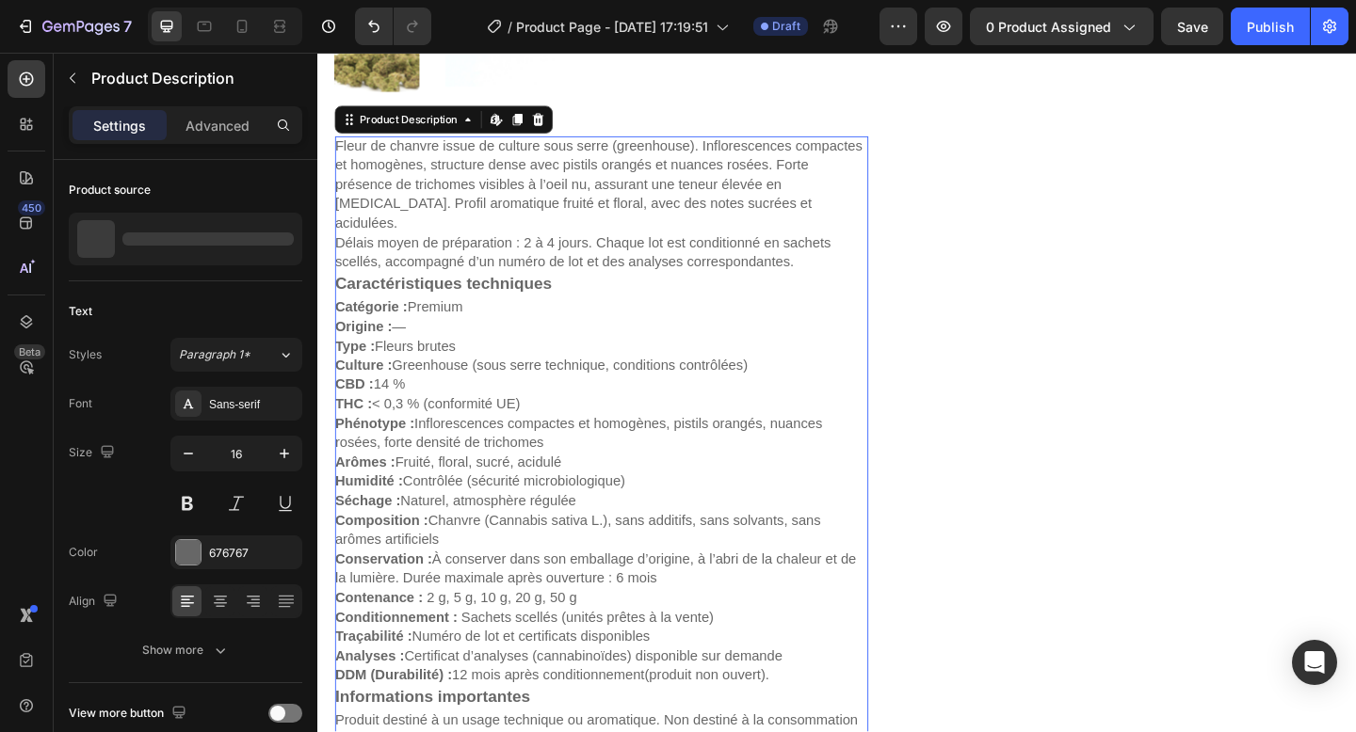
click at [671, 281] on div "Fleur de chanvre issue de culture sous serre (greenhouse). Inflorescences compa…" at bounding box center [626, 510] width 580 height 732
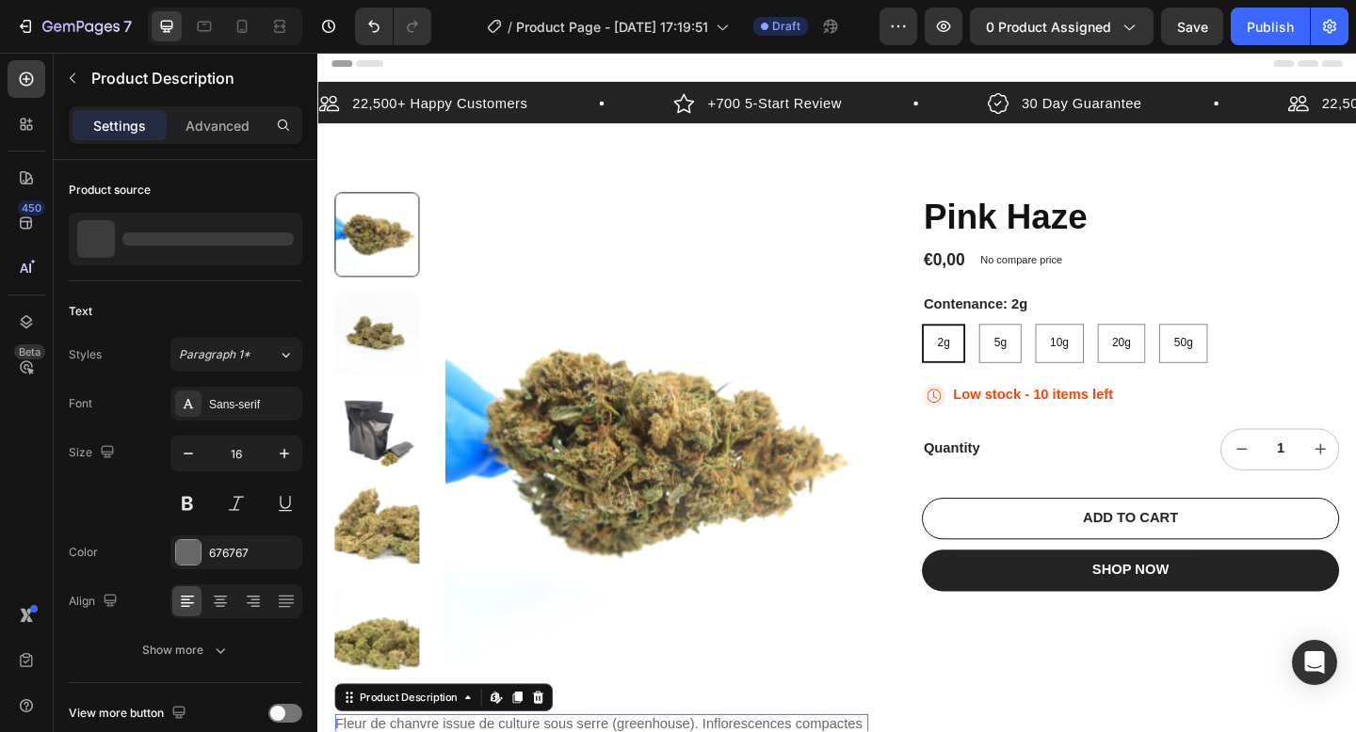
scroll to position [5, 0]
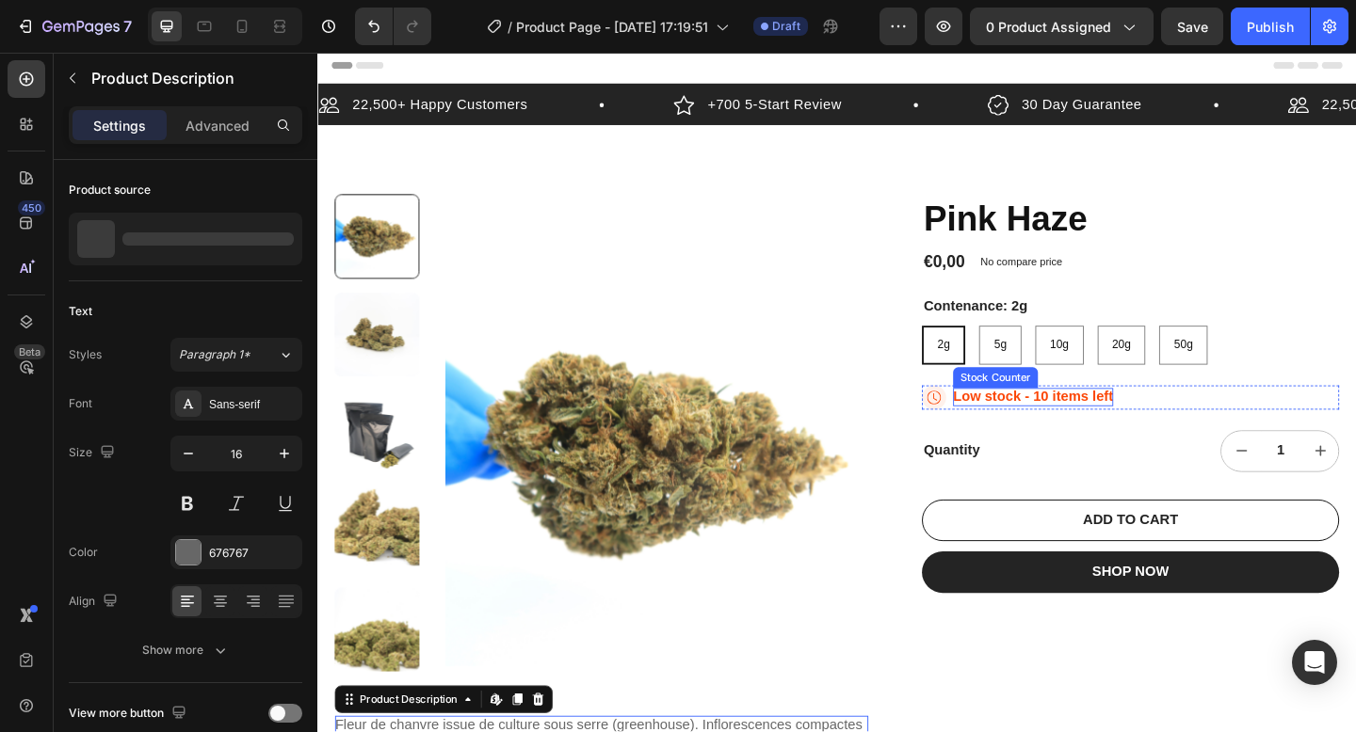
click at [1090, 417] on div "Low stock - 10 items left Stock Counter" at bounding box center [1095, 428] width 174 height 26
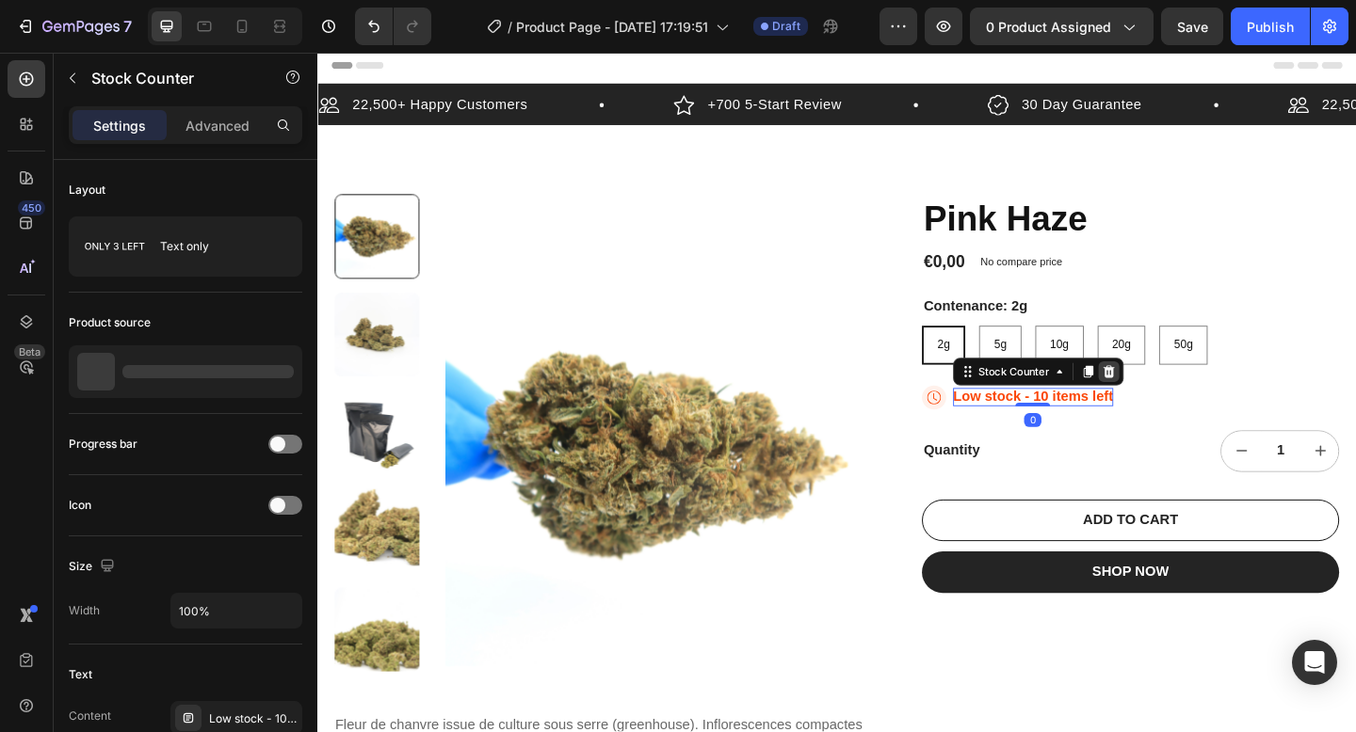
click at [1186, 397] on div at bounding box center [1177, 400] width 23 height 23
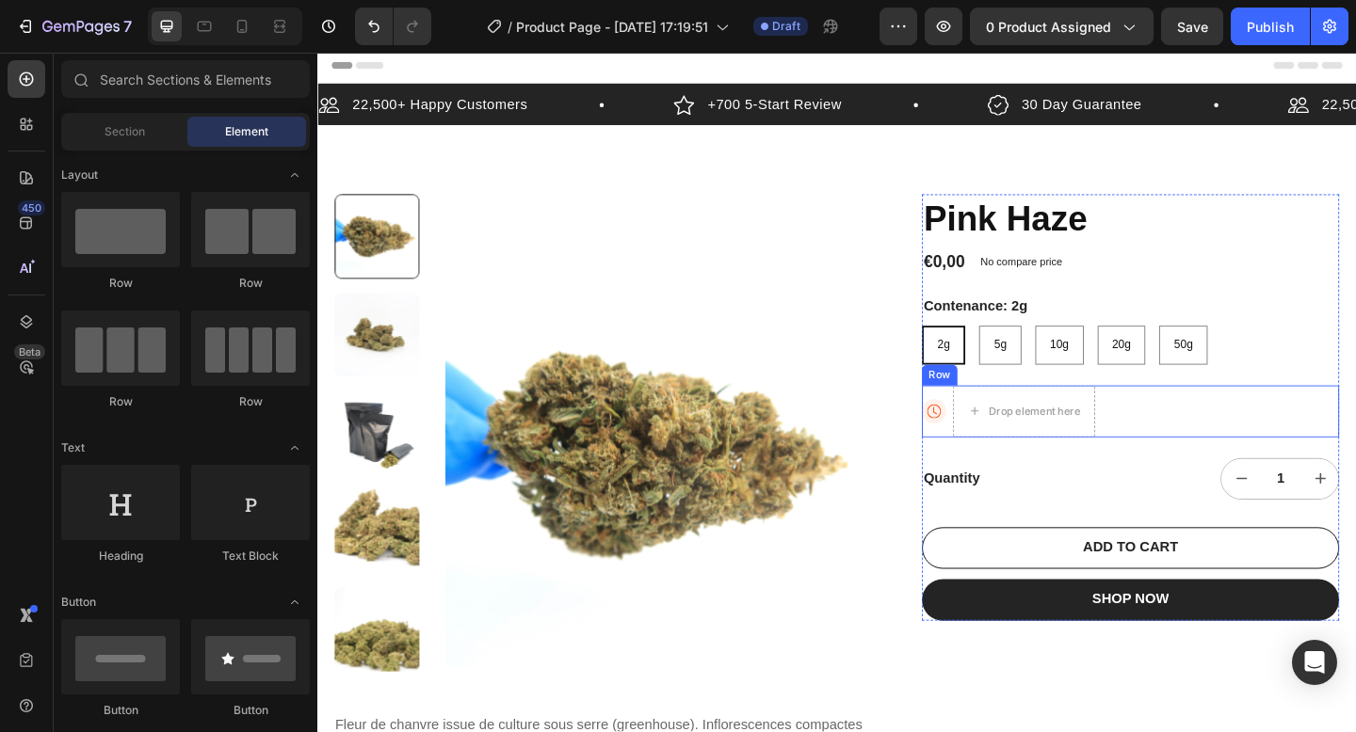
click at [1005, 442] on div "Icon Drop element here Row" at bounding box center [1201, 443] width 454 height 56
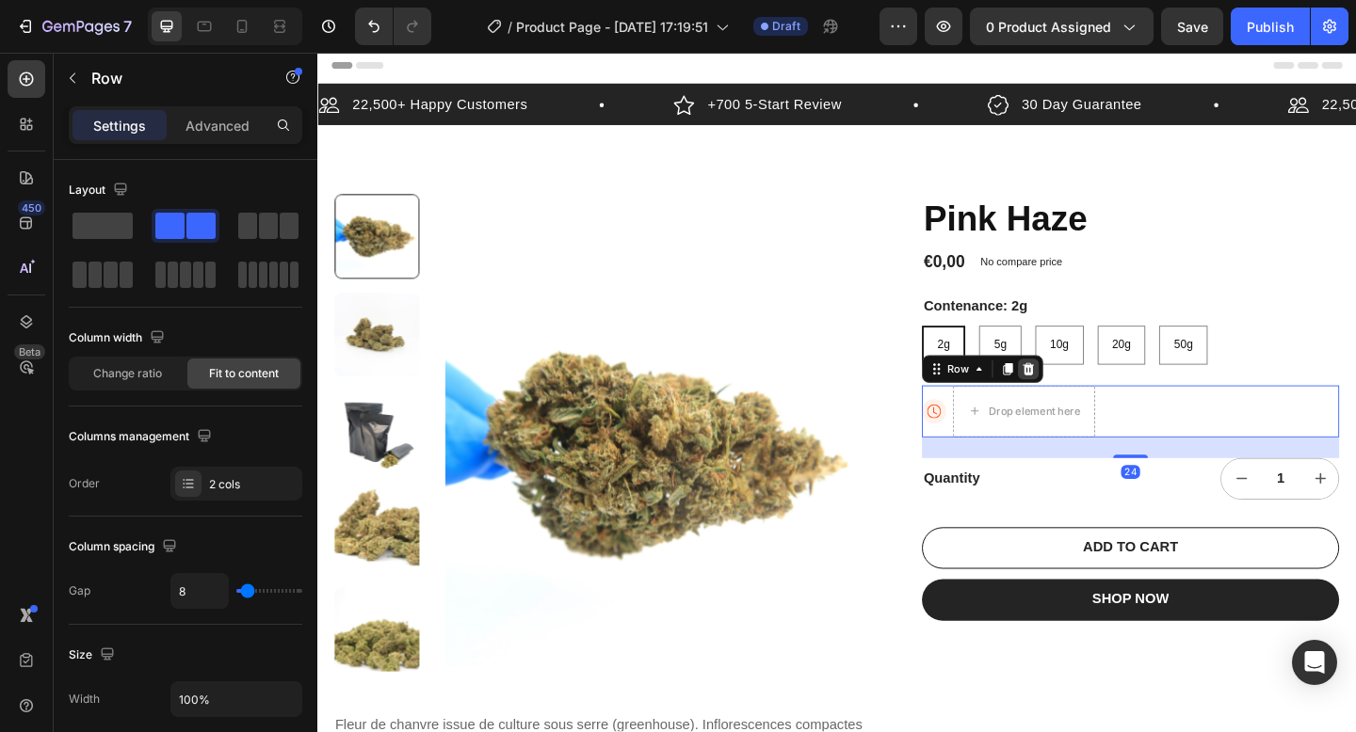
click at [1091, 402] on icon at bounding box center [1091, 396] width 12 height 13
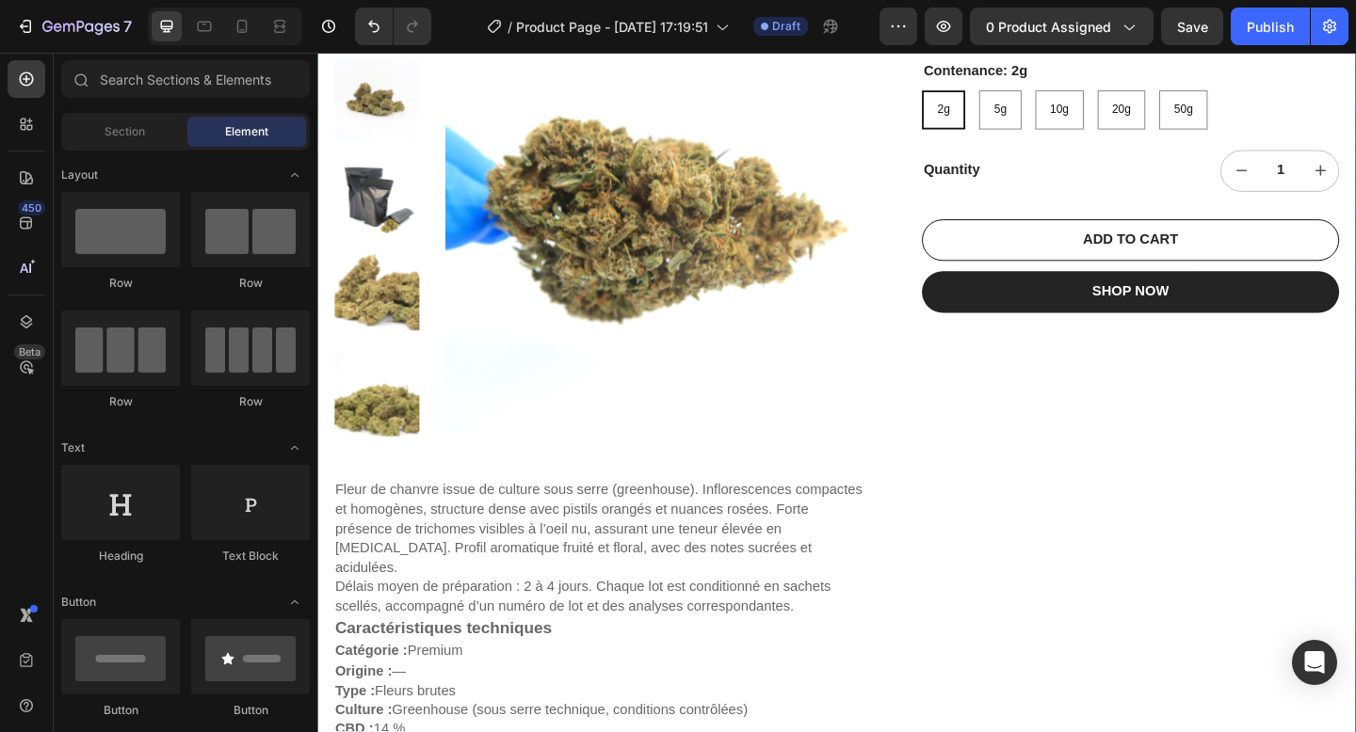
scroll to position [263, 0]
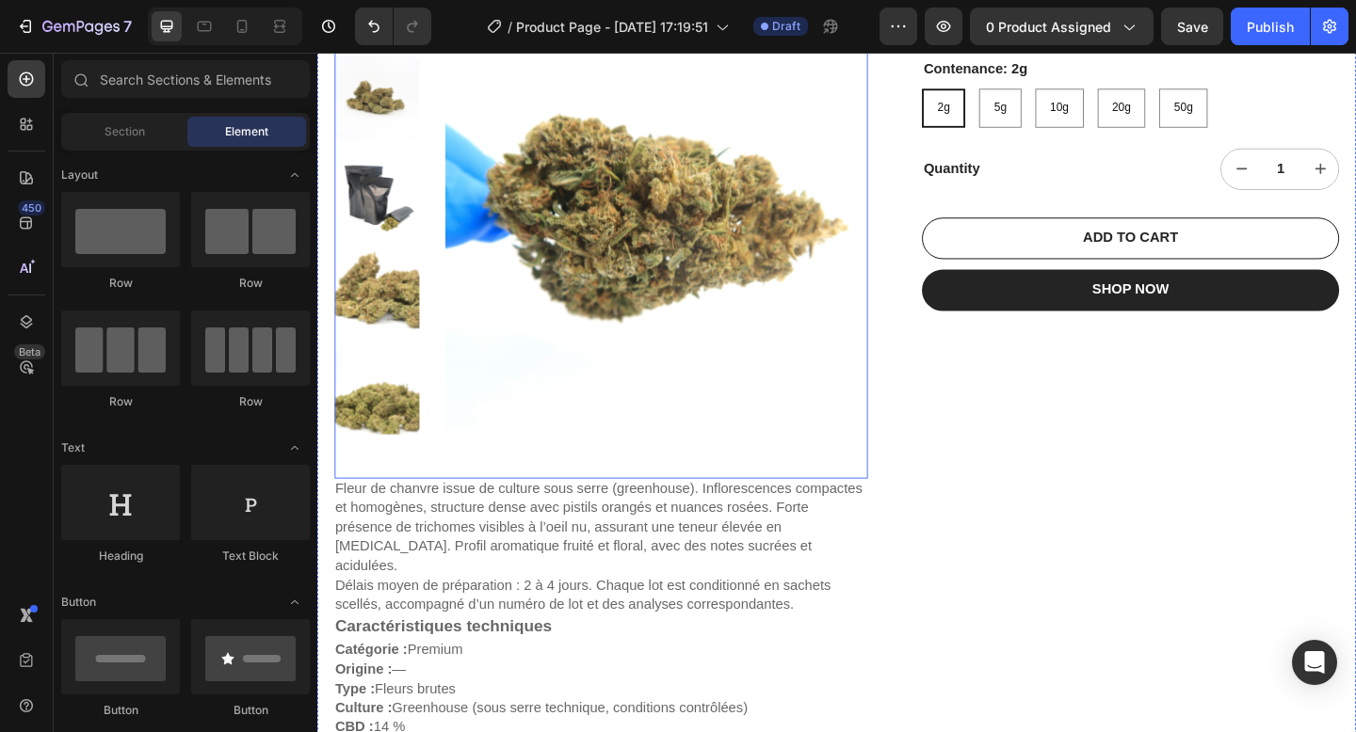
click at [615, 513] on img at bounding box center [686, 233] width 459 height 568
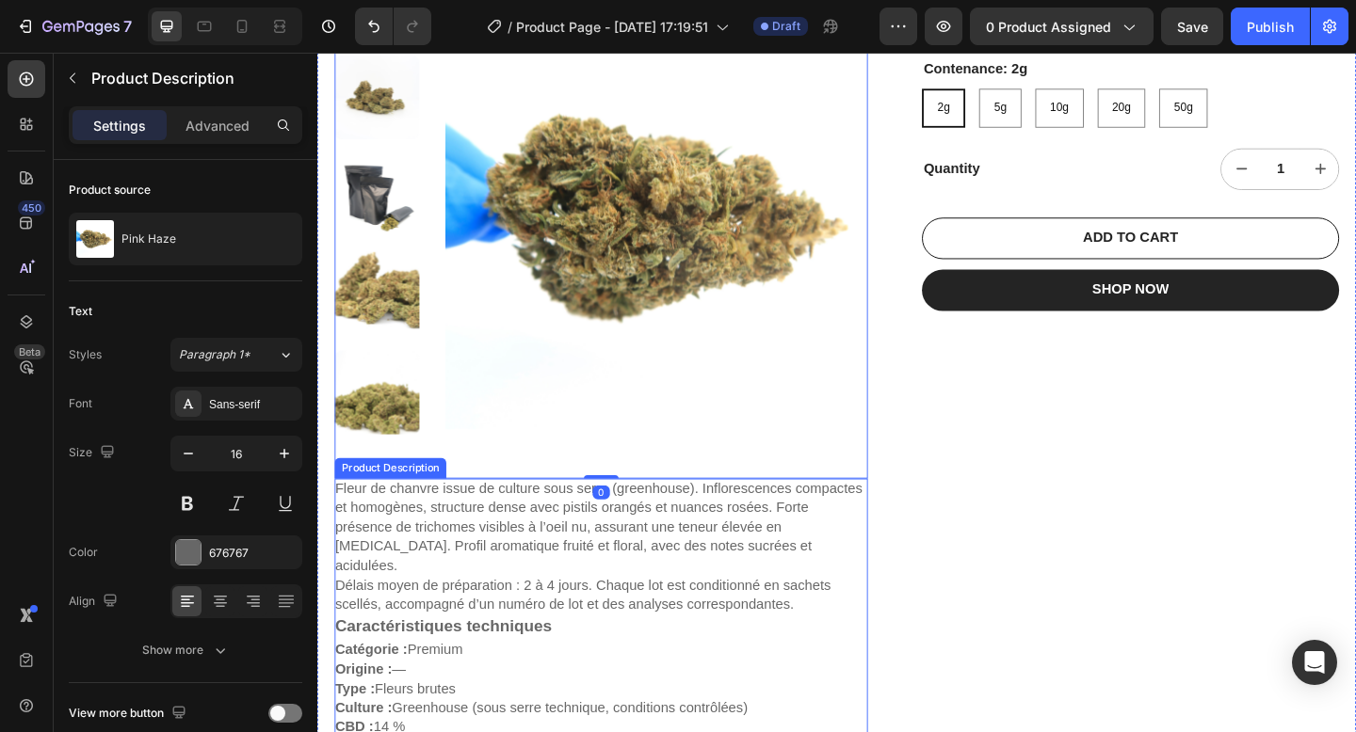
click at [502, 587] on p "Fleur de chanvre issue de culture sous serre (greenhouse). Inflorescences compa…" at bounding box center [622, 569] width 573 height 101
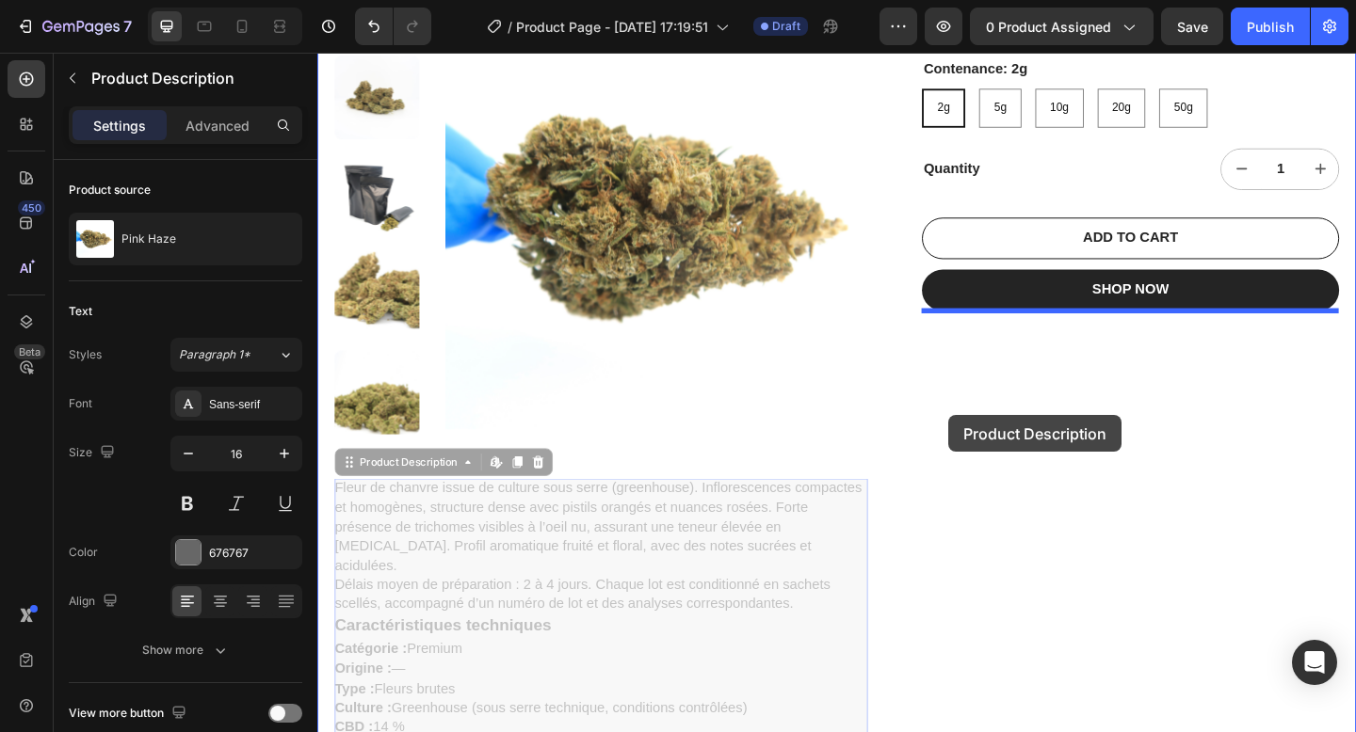
drag, startPoint x: 395, startPoint y: 506, endPoint x: 1001, endPoint y: 425, distance: 610.7
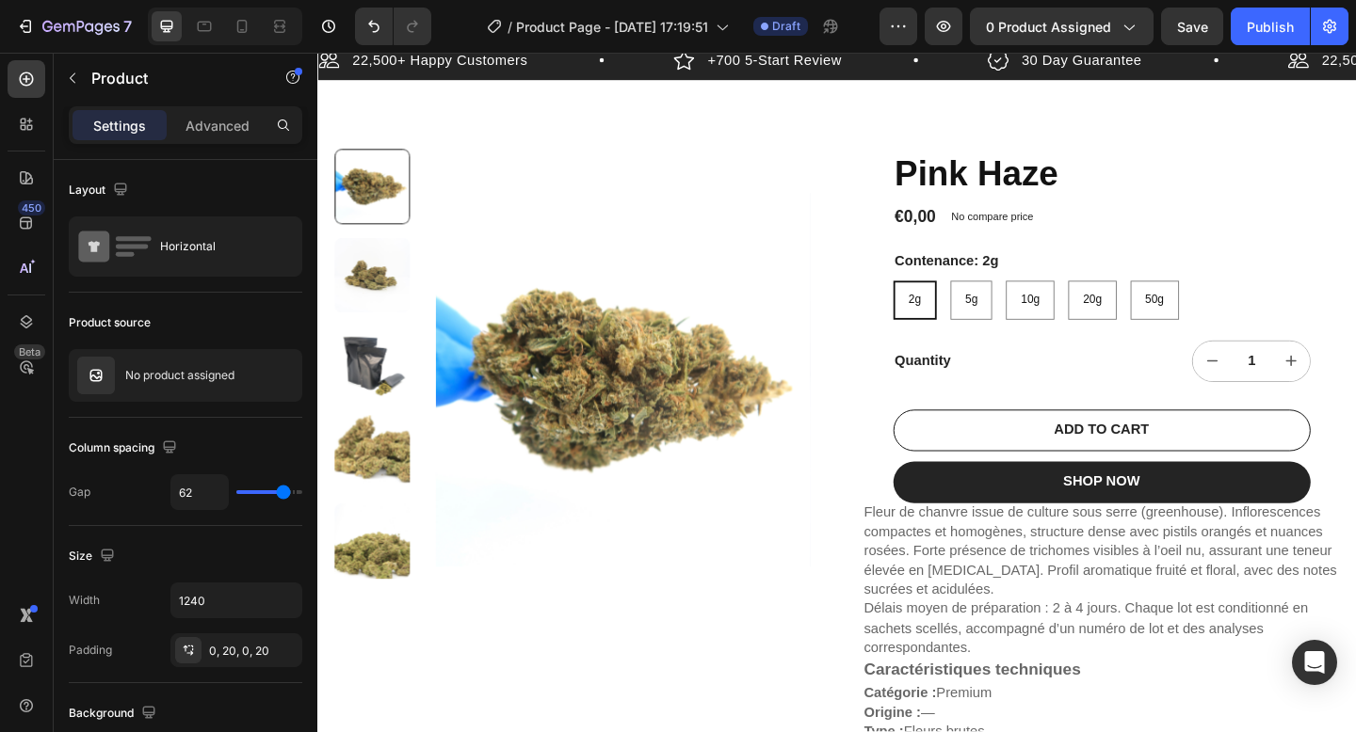
scroll to position [0, 0]
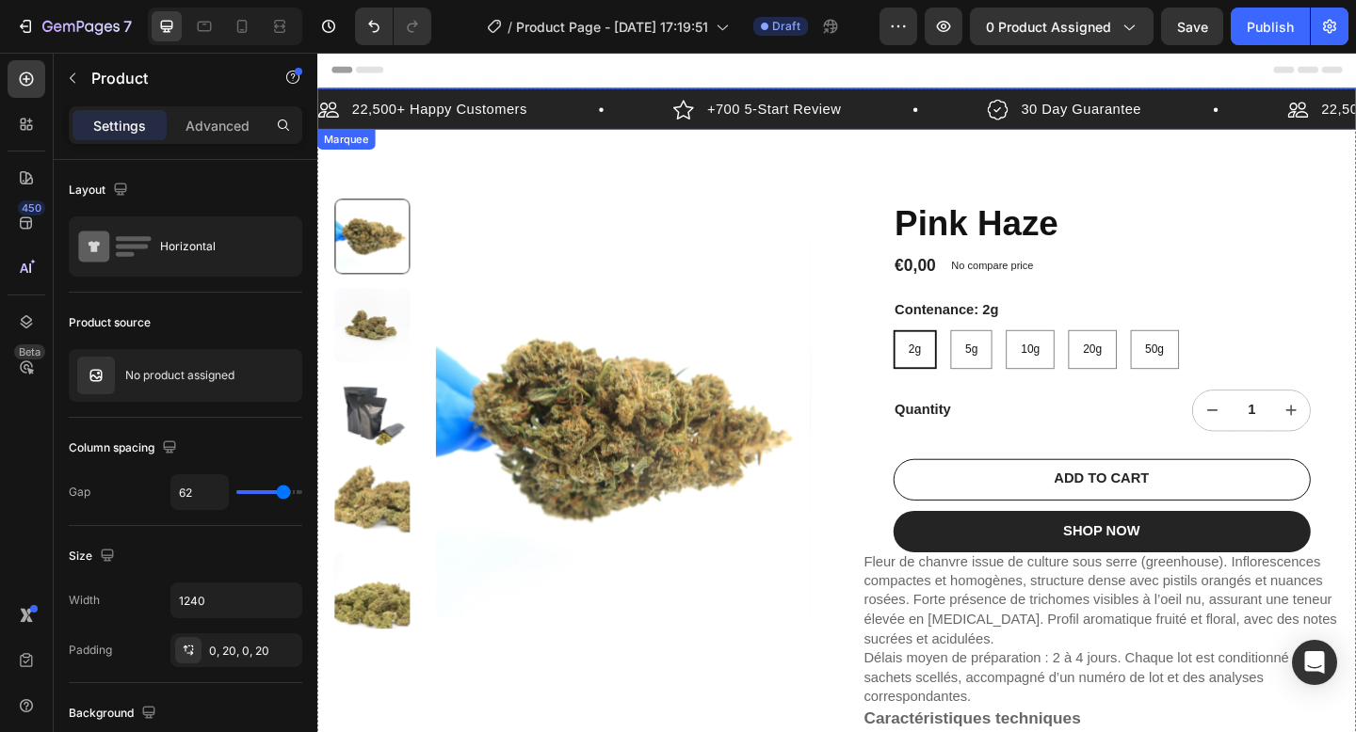
click at [679, 115] on div "22,500+ Happy Customers Item List" at bounding box center [511, 115] width 386 height 28
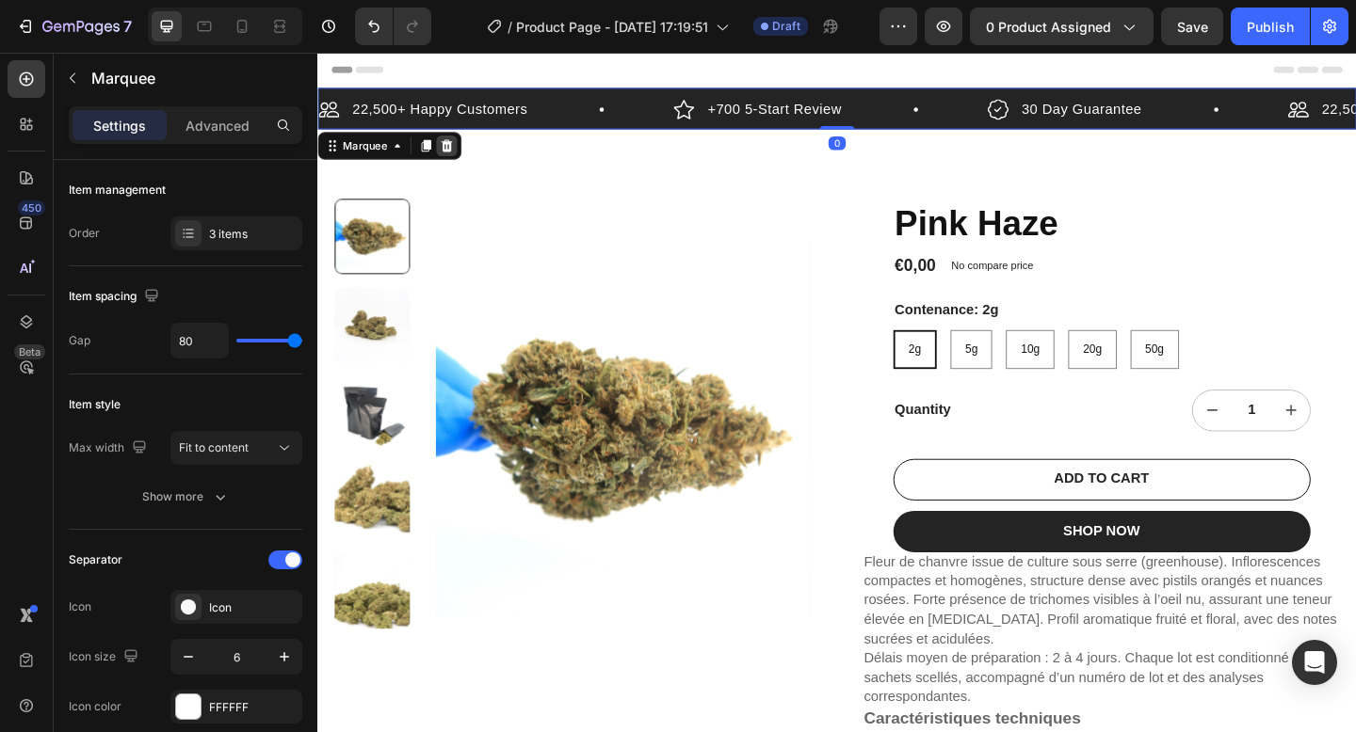
click at [462, 156] on icon at bounding box center [457, 154] width 15 height 15
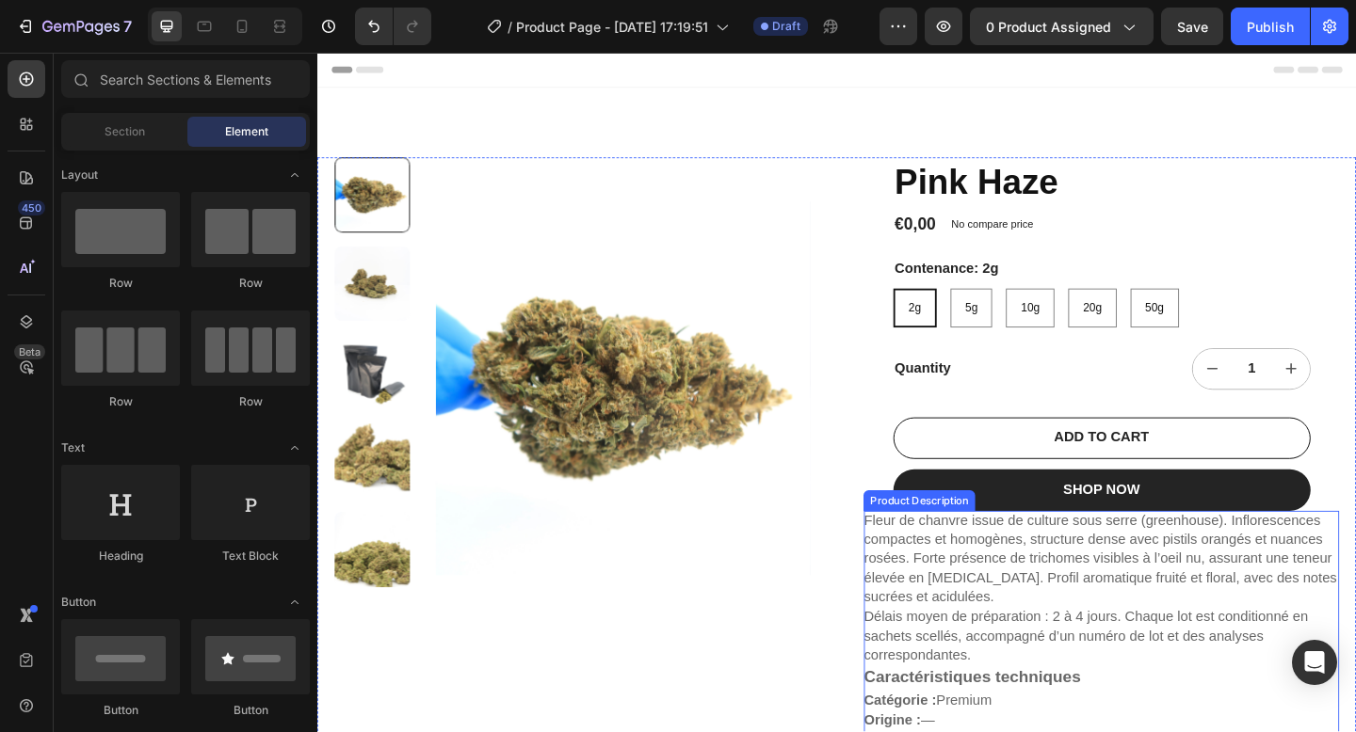
click at [989, 597] on p "Fleur de chanvre issue de culture sous serre (greenhouse). Inflorescences compa…" at bounding box center [1168, 604] width 514 height 101
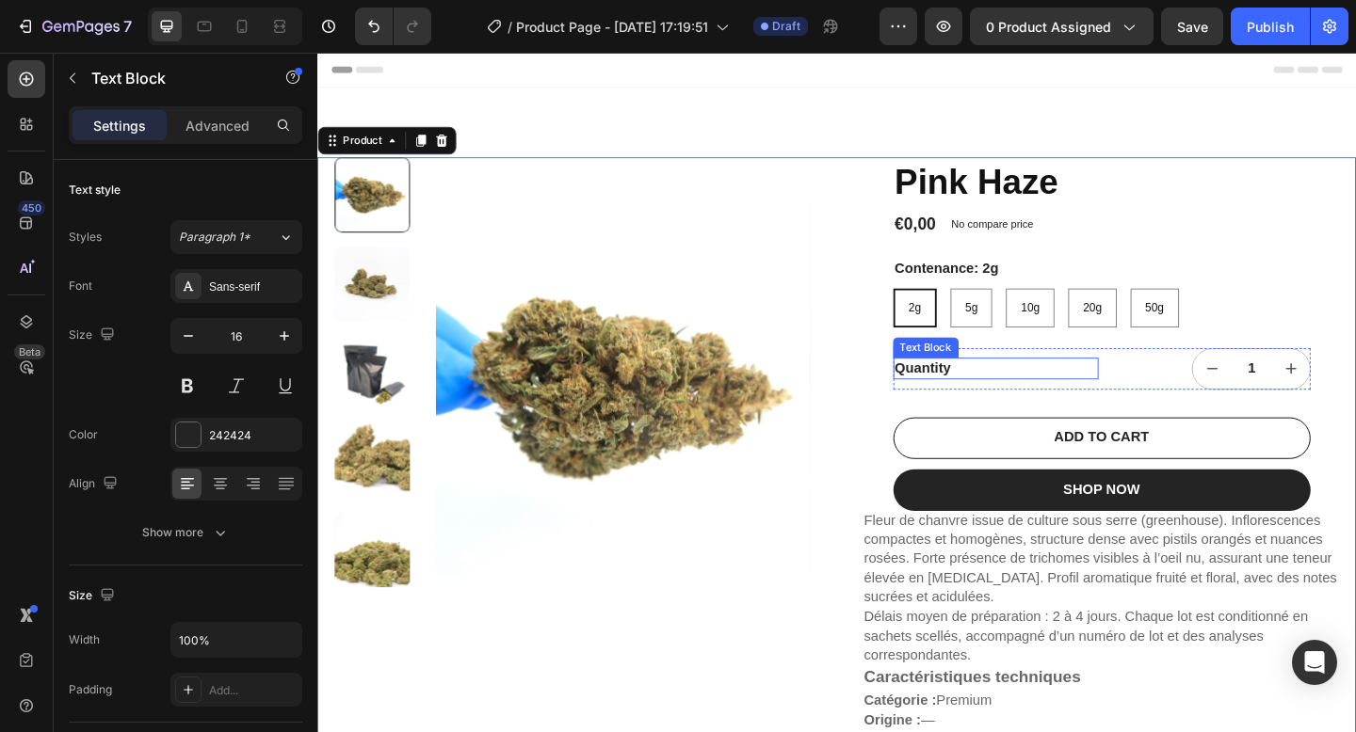
click at [979, 400] on div "Quantity" at bounding box center [1054, 397] width 223 height 24
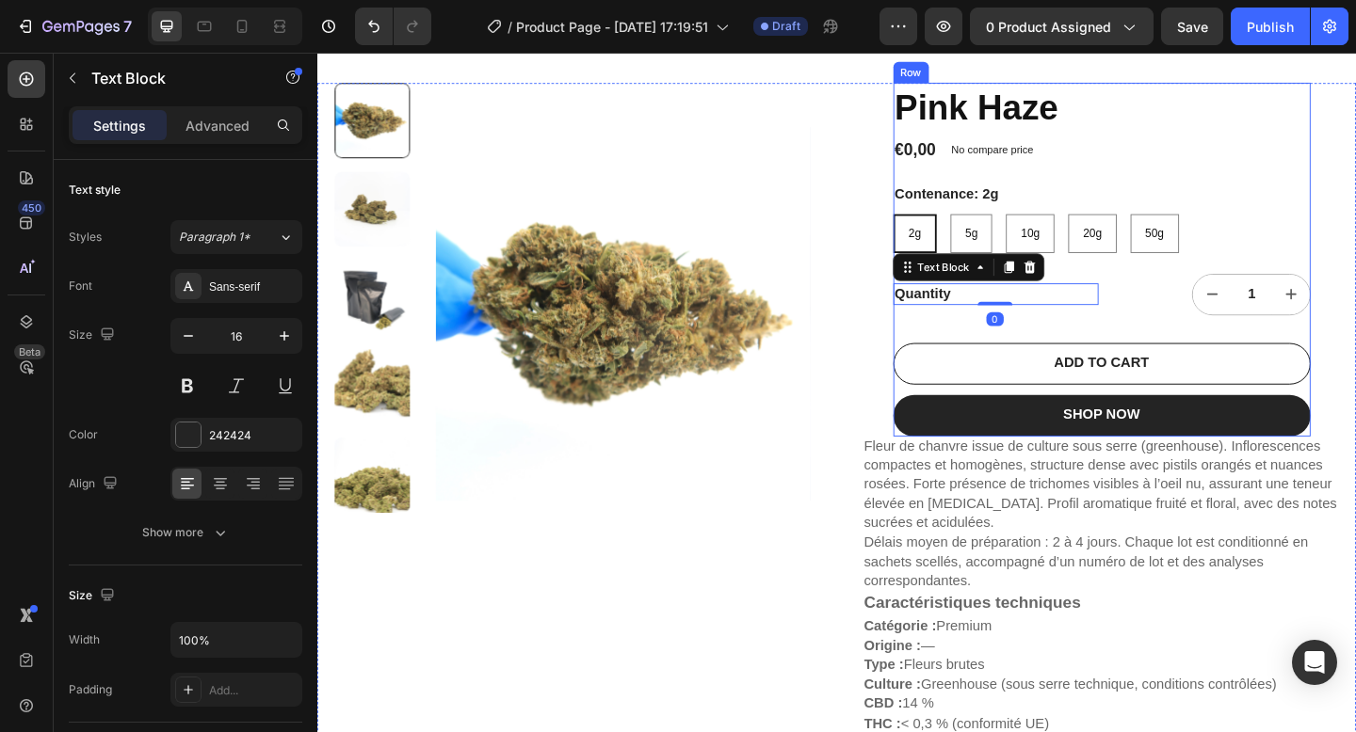
scroll to position [84, 0]
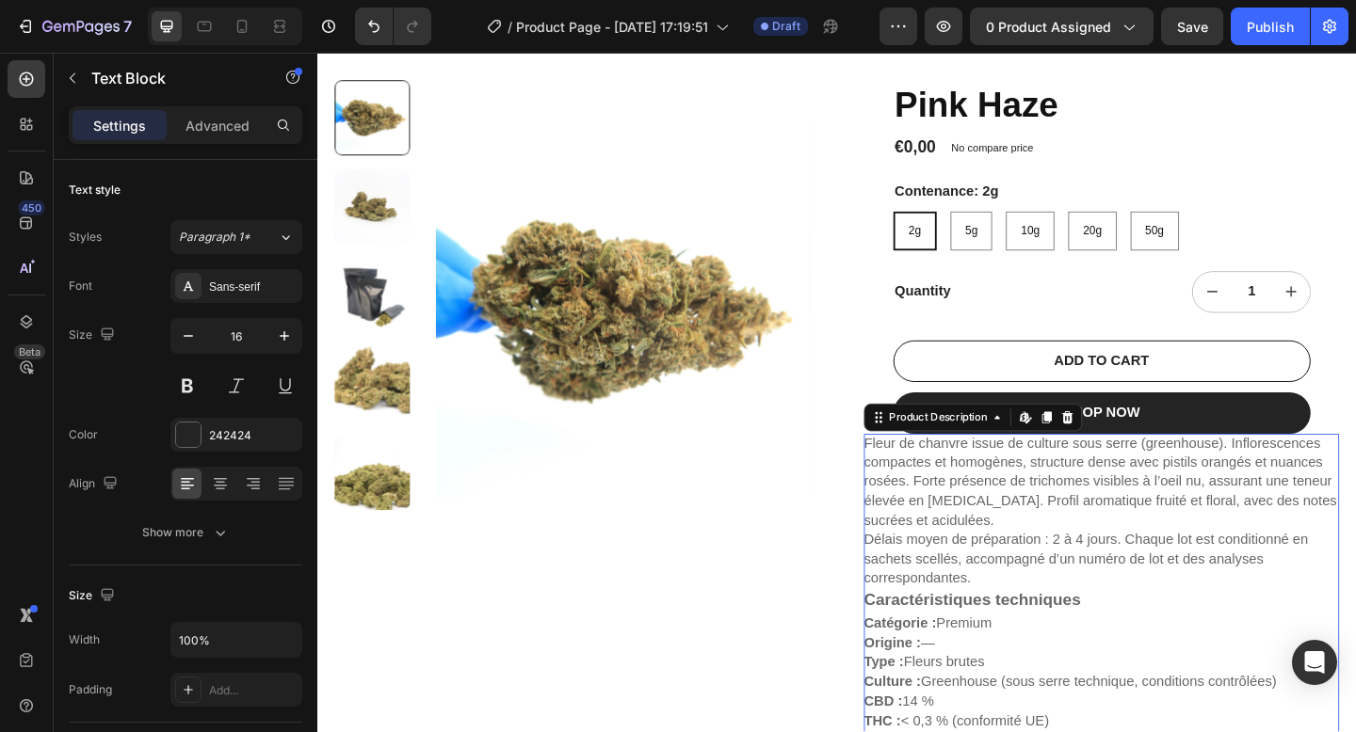
click at [1013, 520] on p "Fleur de chanvre issue de culture sous serre (greenhouse). Inflorescences compa…" at bounding box center [1168, 520] width 514 height 101
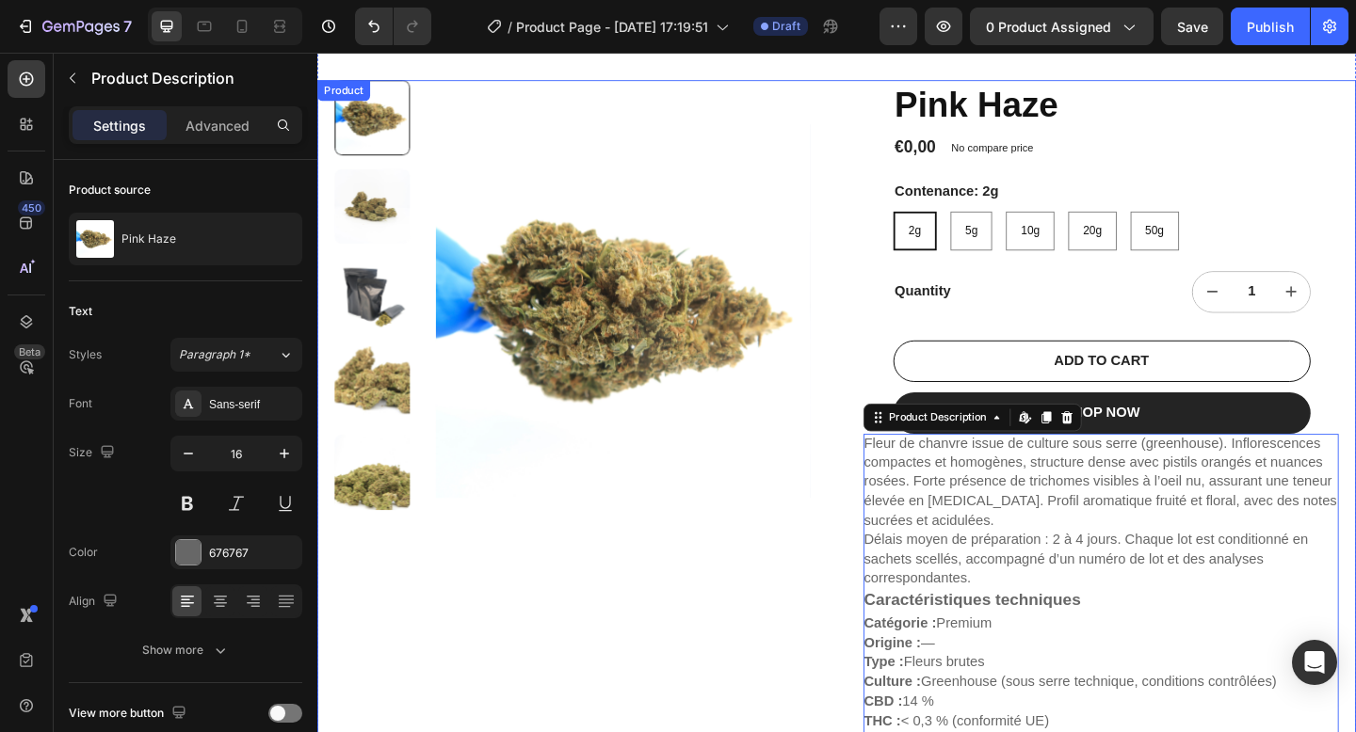
click at [1355, 457] on div "Pink Haze Product Title €0,00 Product Price Product Price No compare price Prod…" at bounding box center [1169, 673] width 517 height 1181
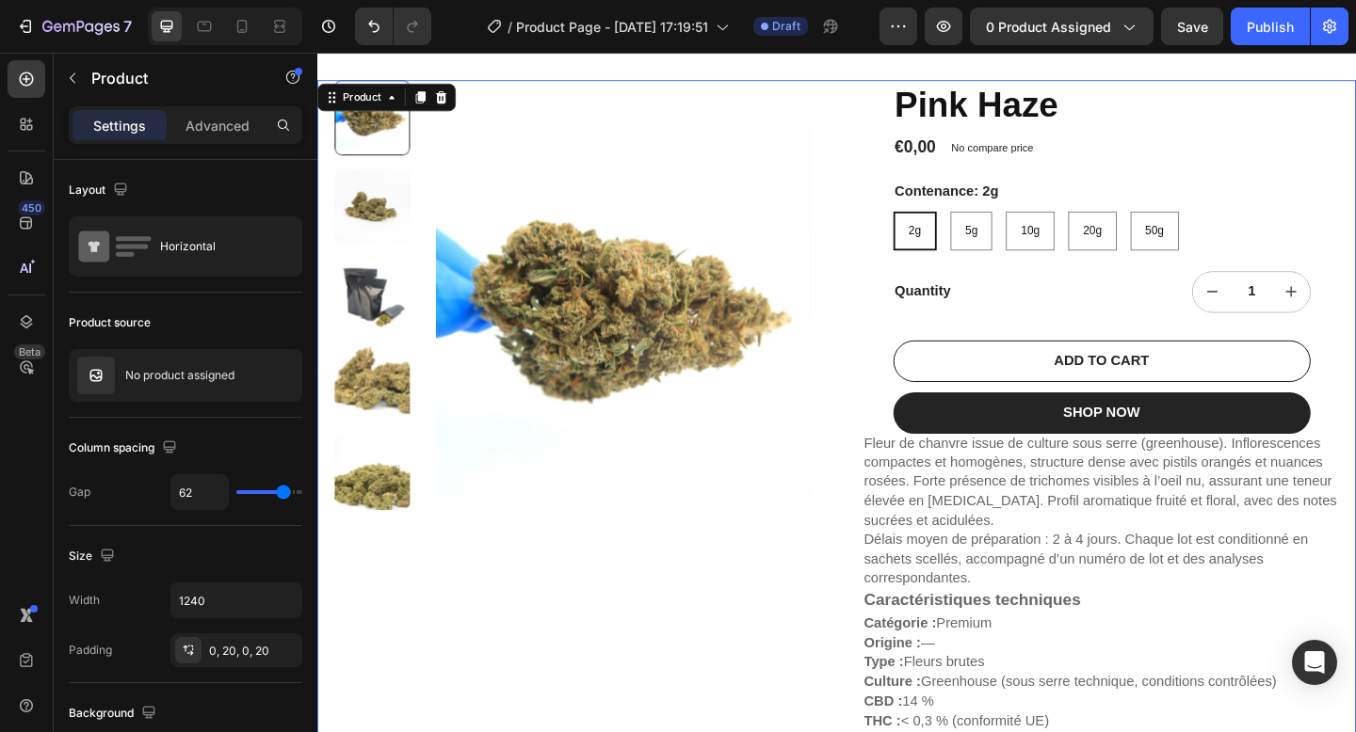
click at [1355, 454] on div "Pink Haze Product Title €0,00 Product Price Product Price No compare price Prod…" at bounding box center [1169, 673] width 517 height 1181
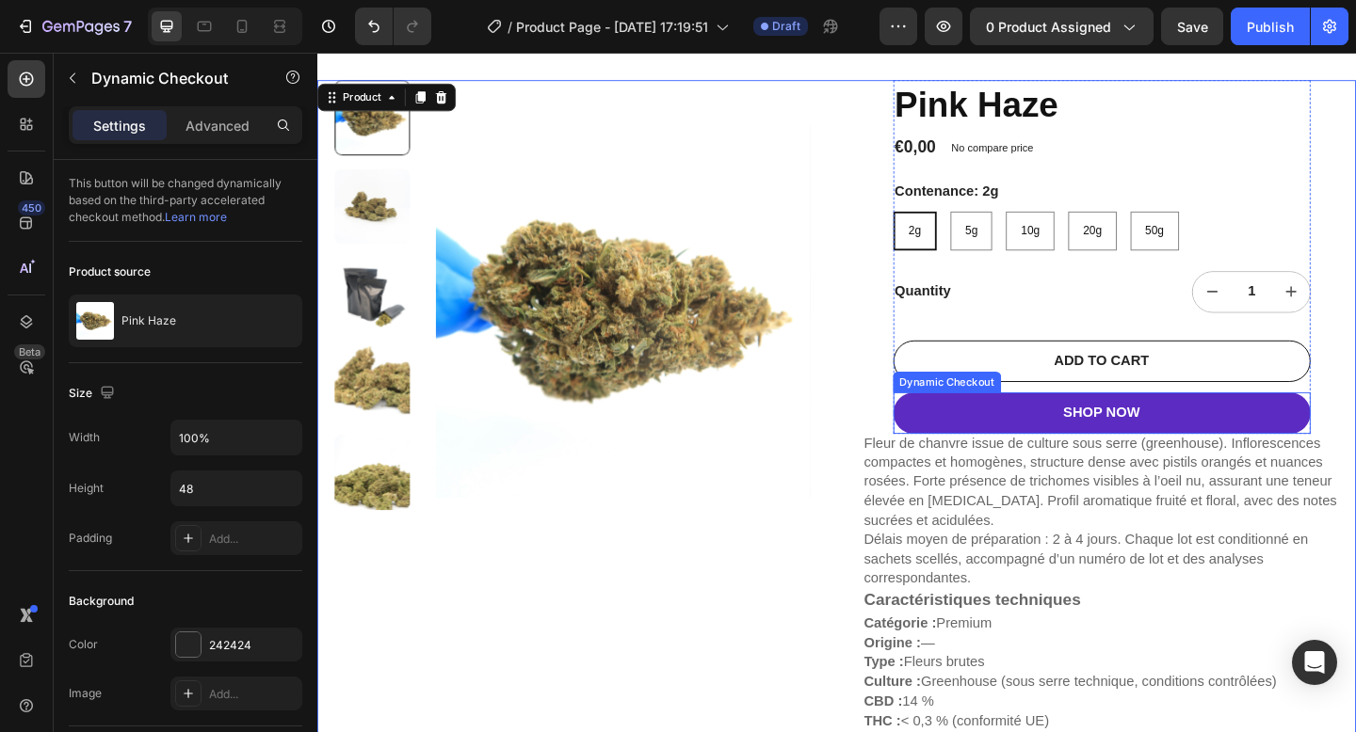
click at [1355, 451] on button "SHOP NOW" at bounding box center [1170, 445] width 454 height 45
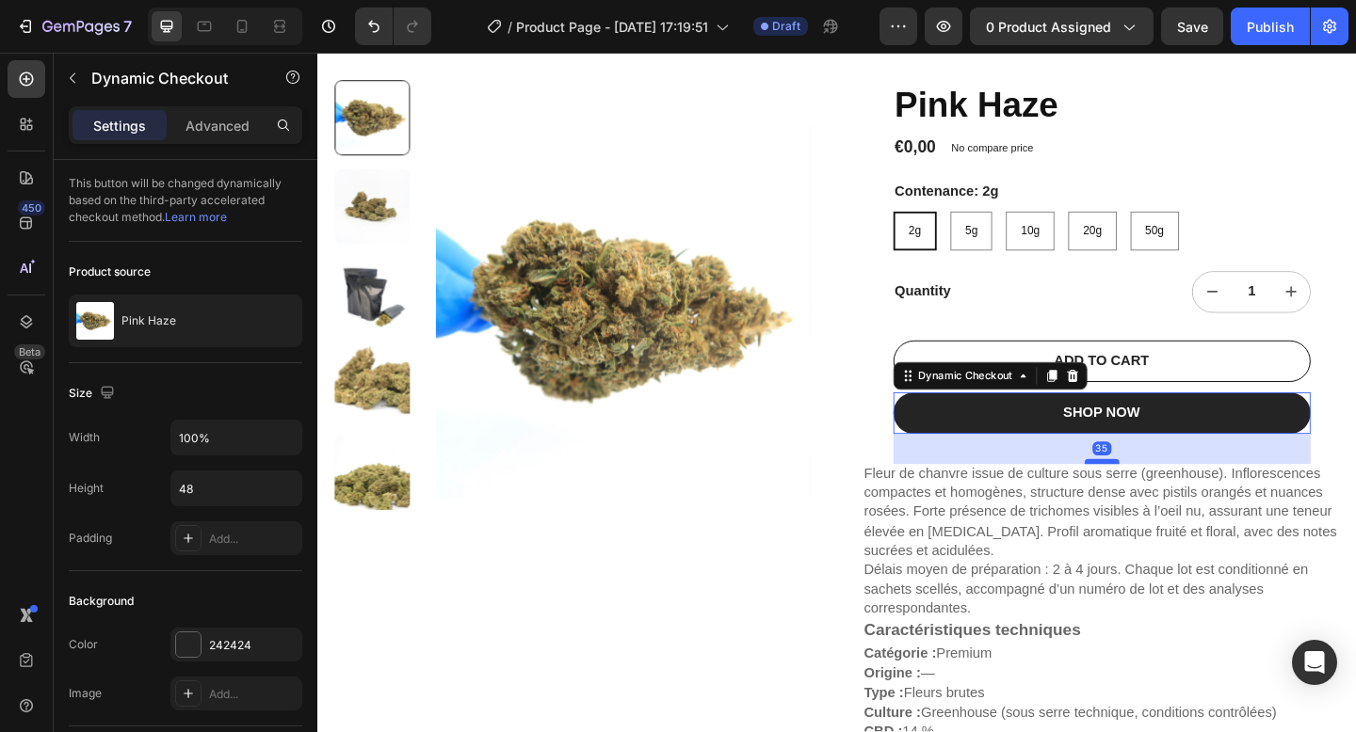
drag, startPoint x: 1173, startPoint y: 466, endPoint x: 1182, endPoint y: 503, distance: 37.7
click at [1182, 501] on div at bounding box center [1170, 498] width 38 height 6
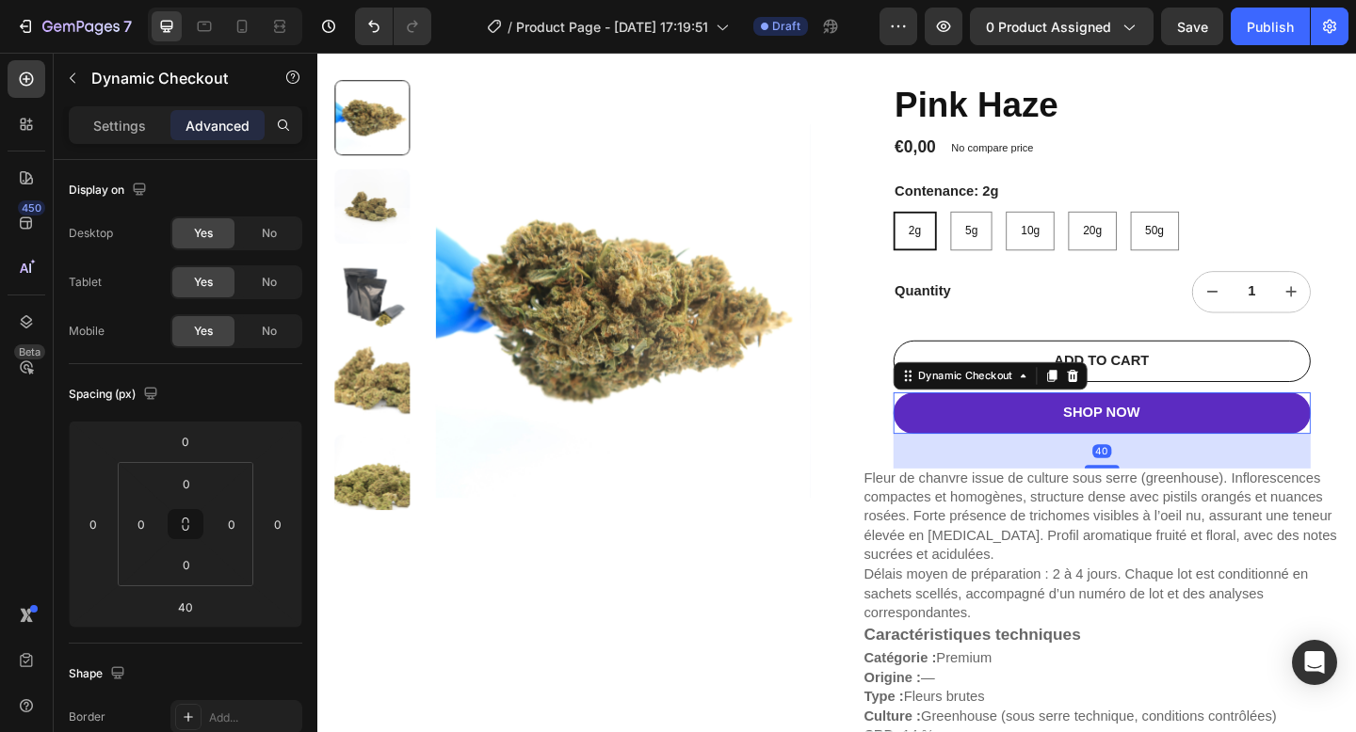
click at [1214, 447] on button "SHOP NOW" at bounding box center [1170, 445] width 454 height 45
click at [1250, 441] on button "SHOP NOW" at bounding box center [1170, 445] width 454 height 45
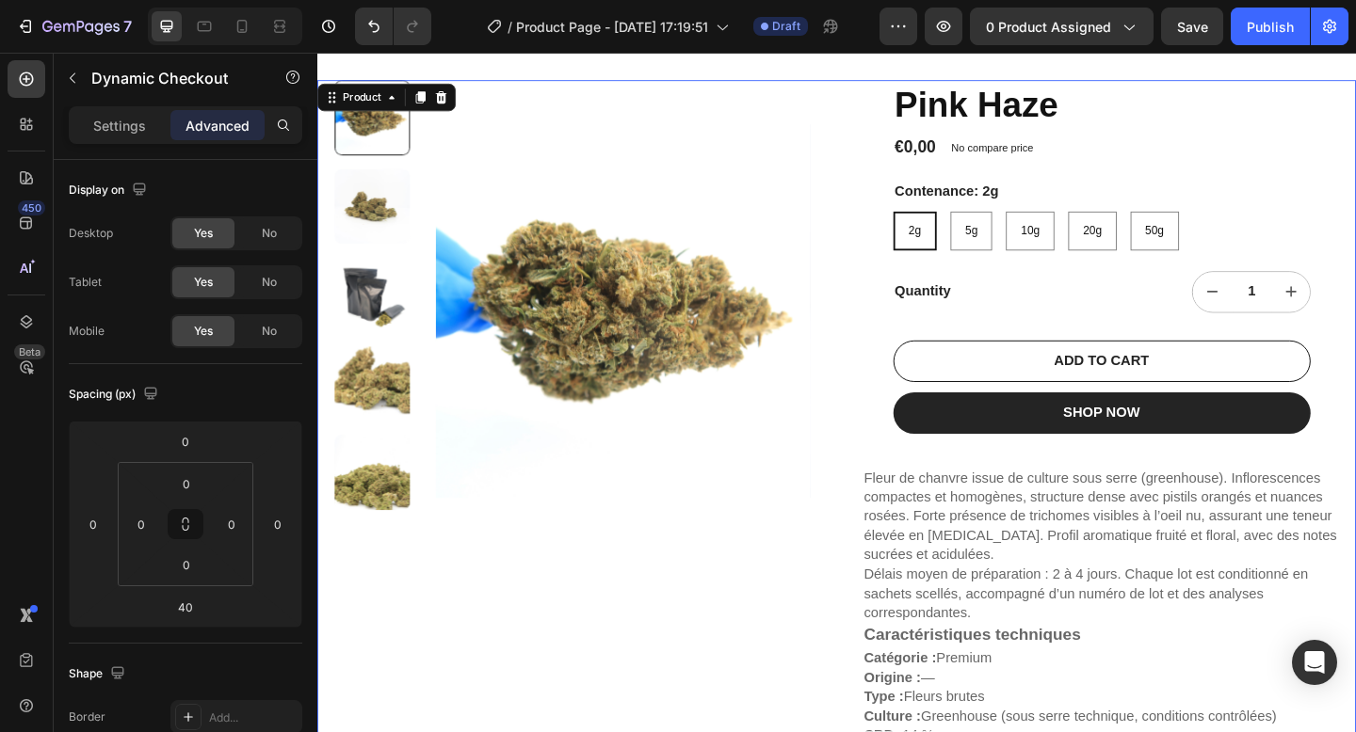
click at [858, 580] on div "Product Images Pink Haze Product Title €0,00 Product Price Product Price No com…" at bounding box center [882, 692] width 1130 height 1218
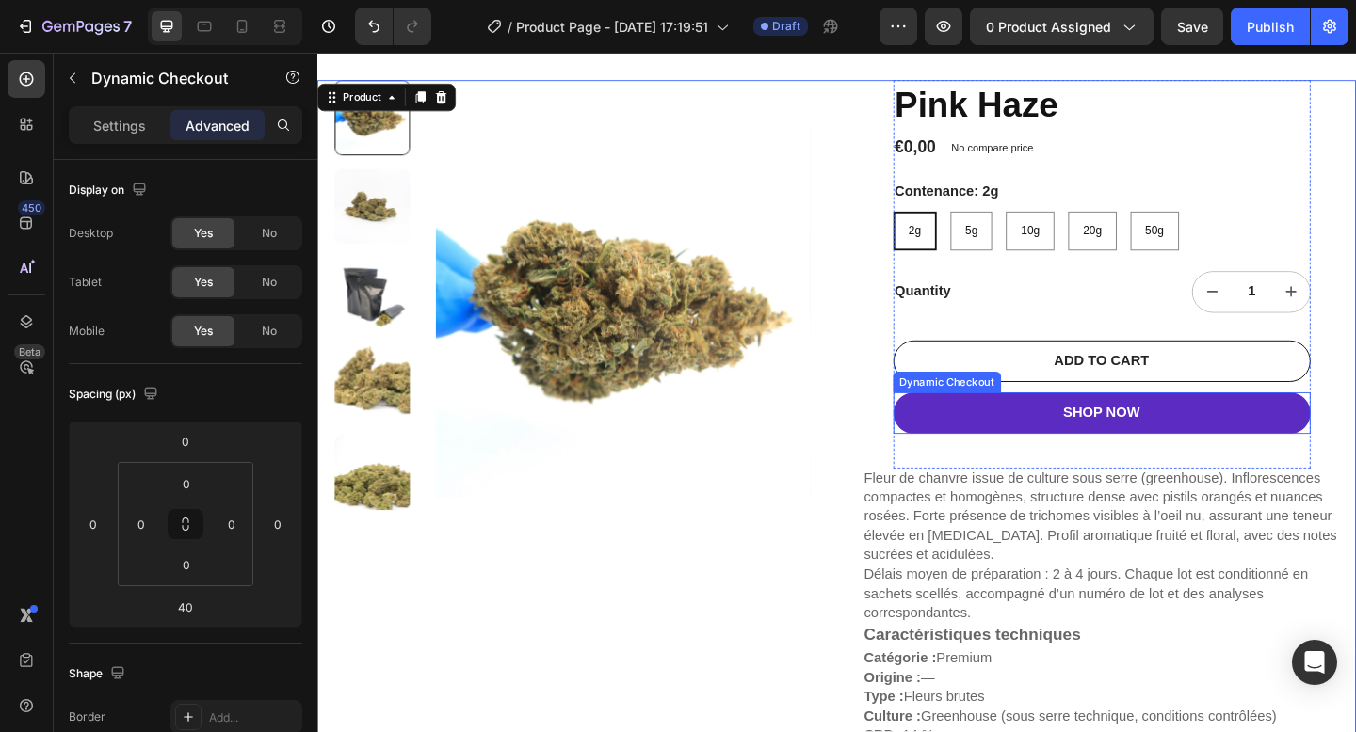
click at [984, 449] on button "SHOP NOW" at bounding box center [1170, 445] width 454 height 45
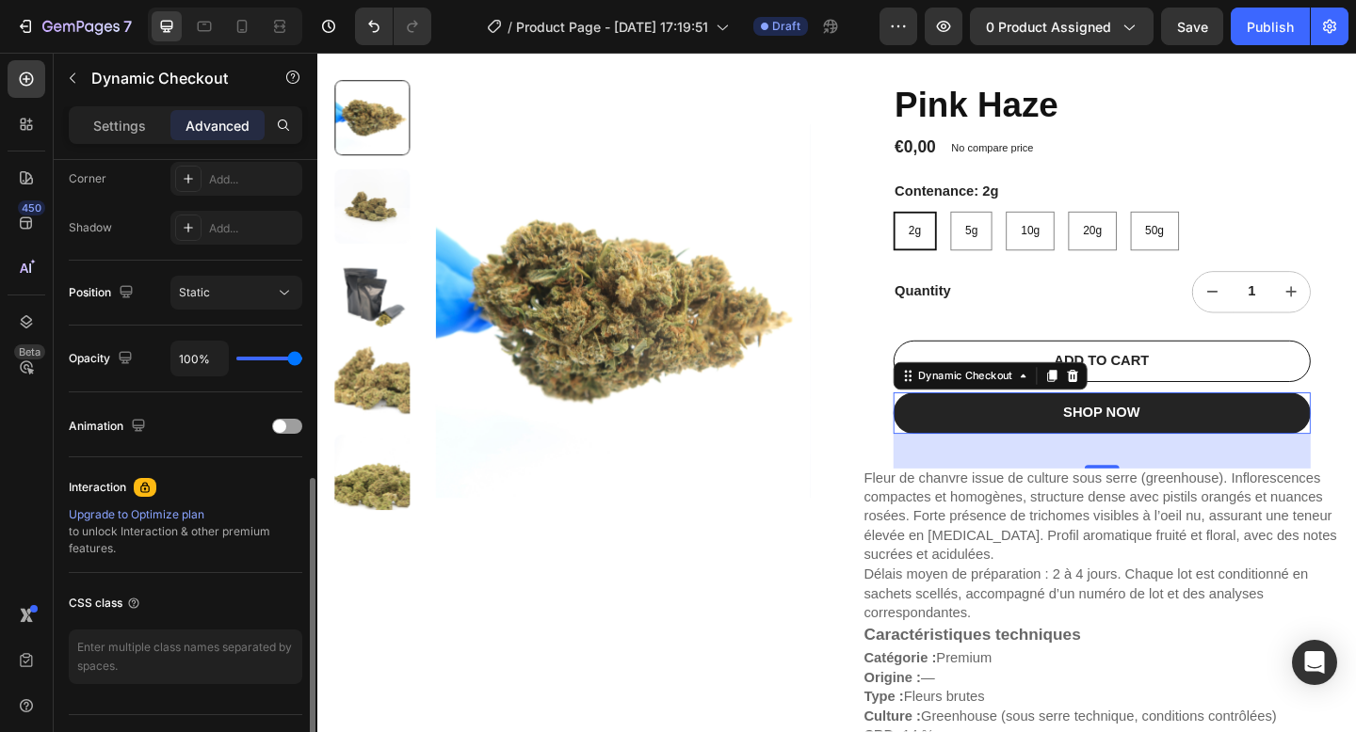
scroll to position [630, 0]
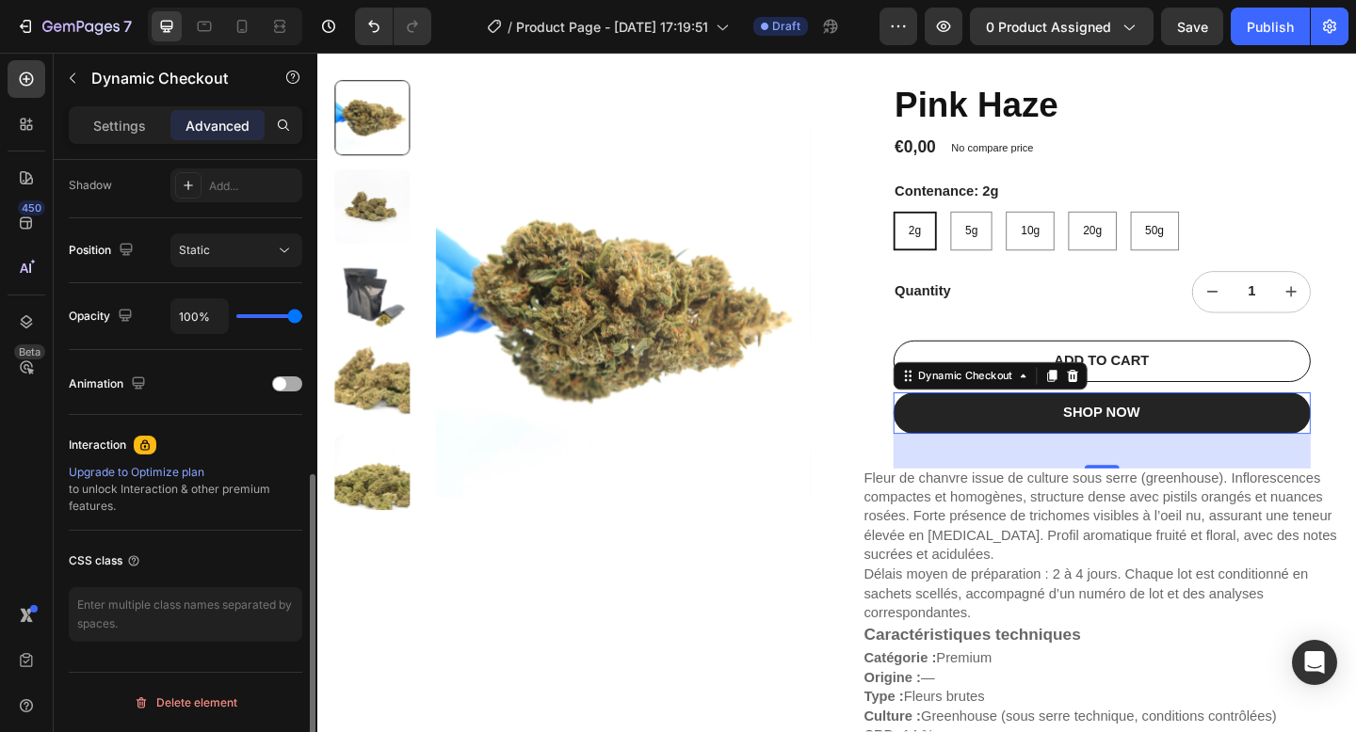
click at [285, 381] on span at bounding box center [279, 384] width 13 height 13
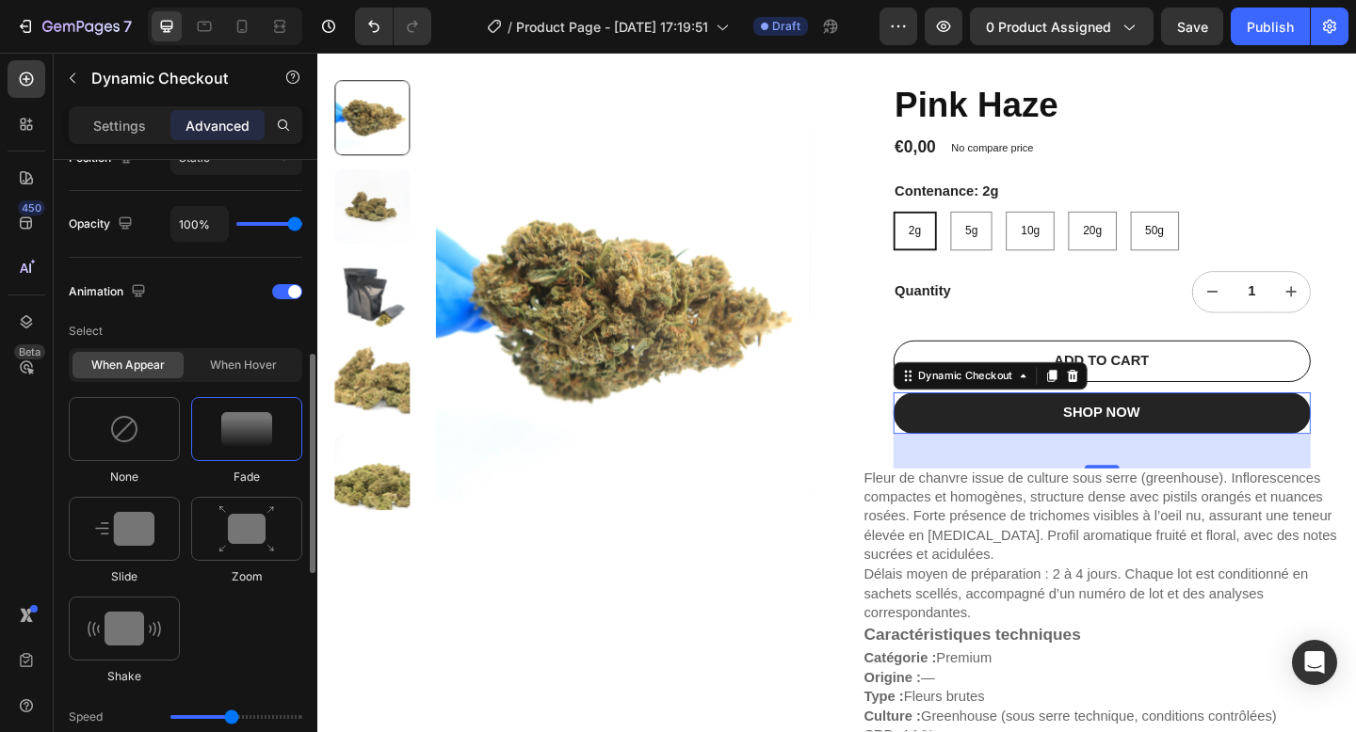
scroll to position [740, 0]
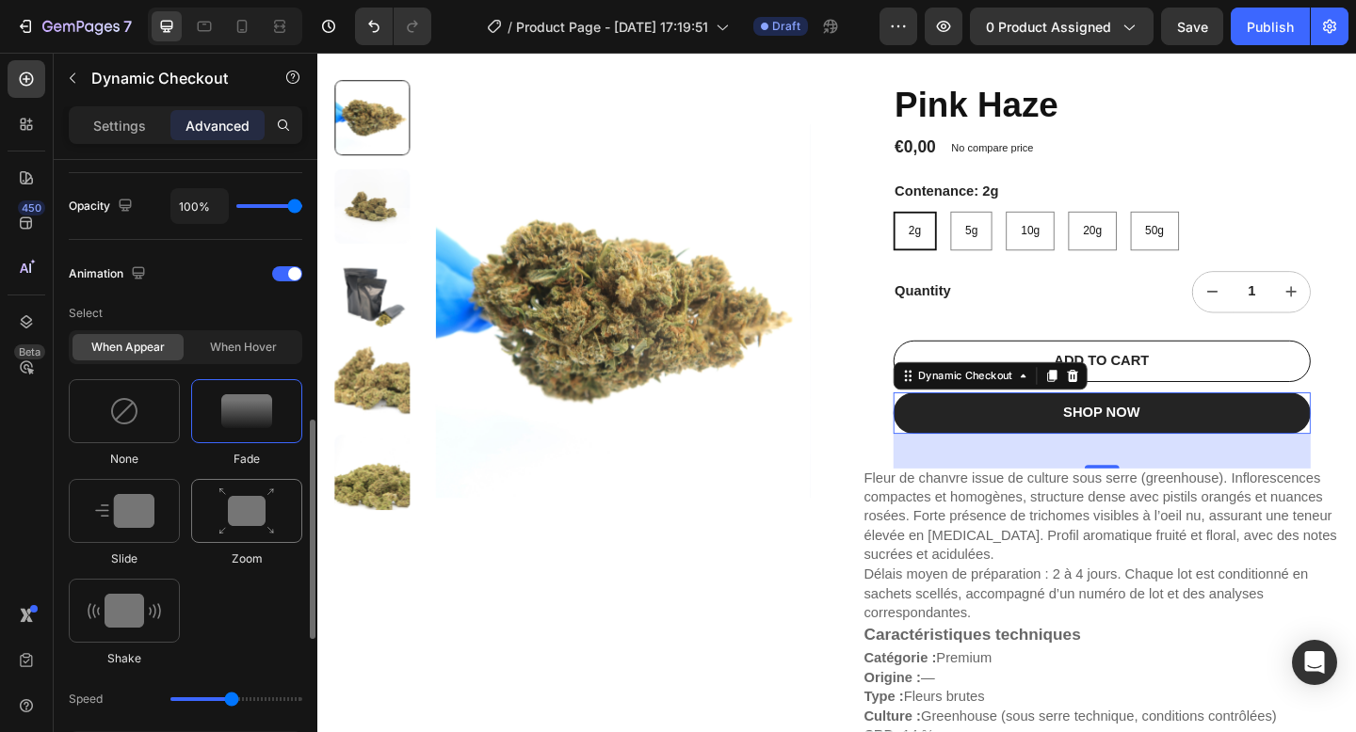
click at [234, 518] on img at bounding box center [246, 512] width 56 height 48
click at [138, 426] on img at bounding box center [124, 411] width 30 height 30
click at [144, 544] on div "Slide" at bounding box center [124, 523] width 111 height 88
click at [129, 428] on div at bounding box center [124, 411] width 111 height 64
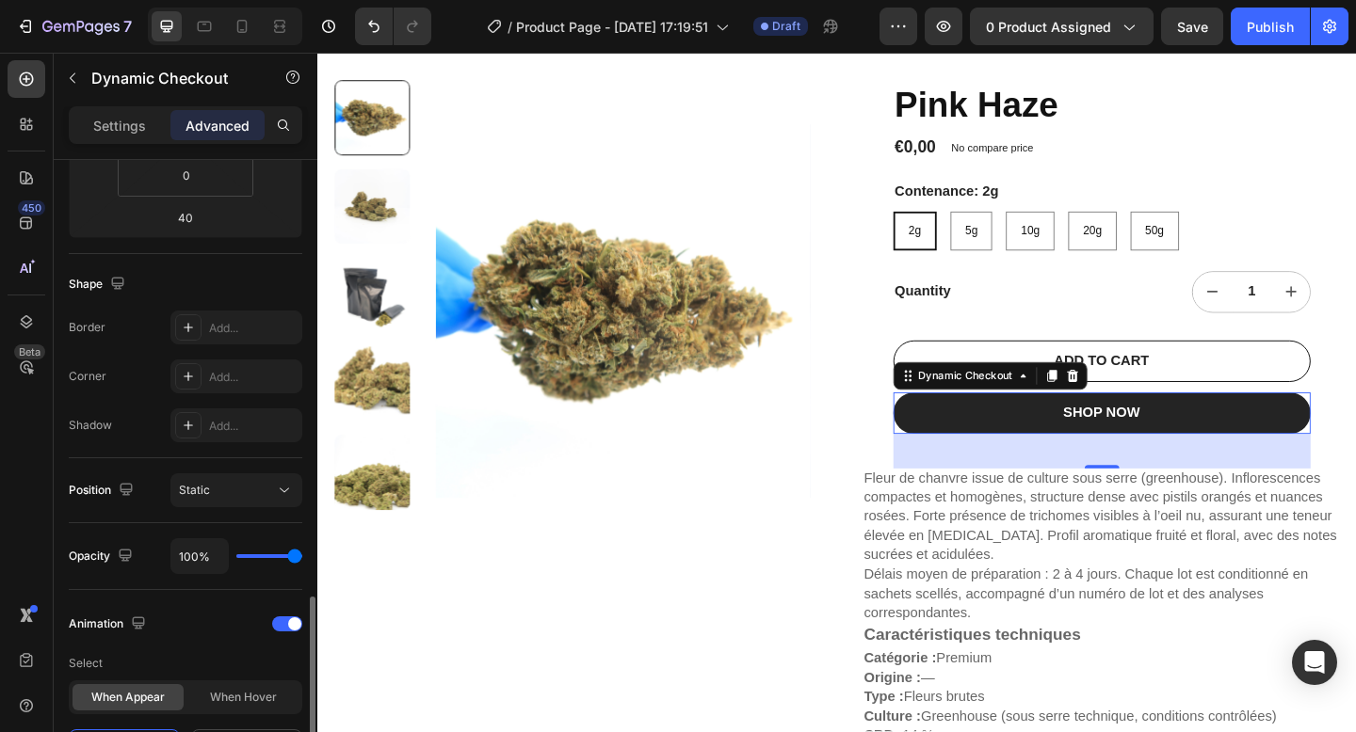
scroll to position [192, 0]
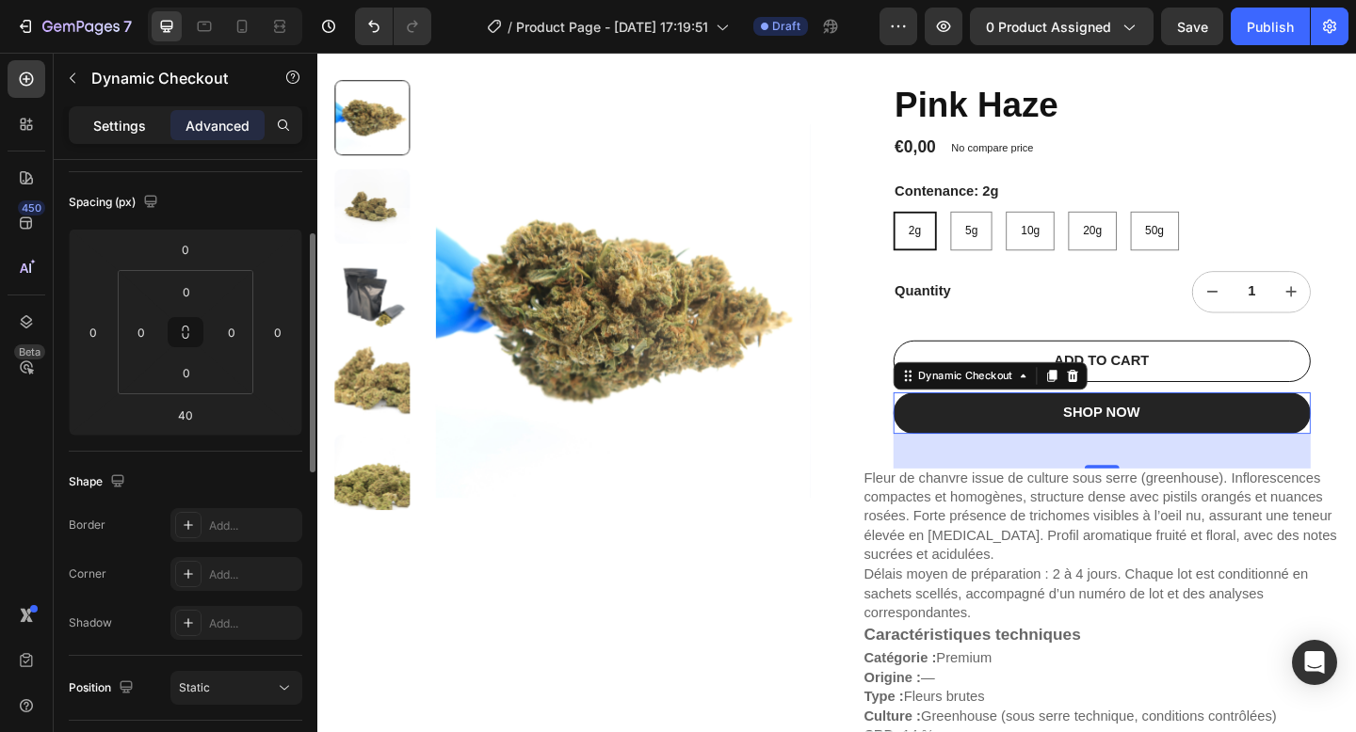
click at [132, 120] on p "Settings" at bounding box center [119, 126] width 53 height 20
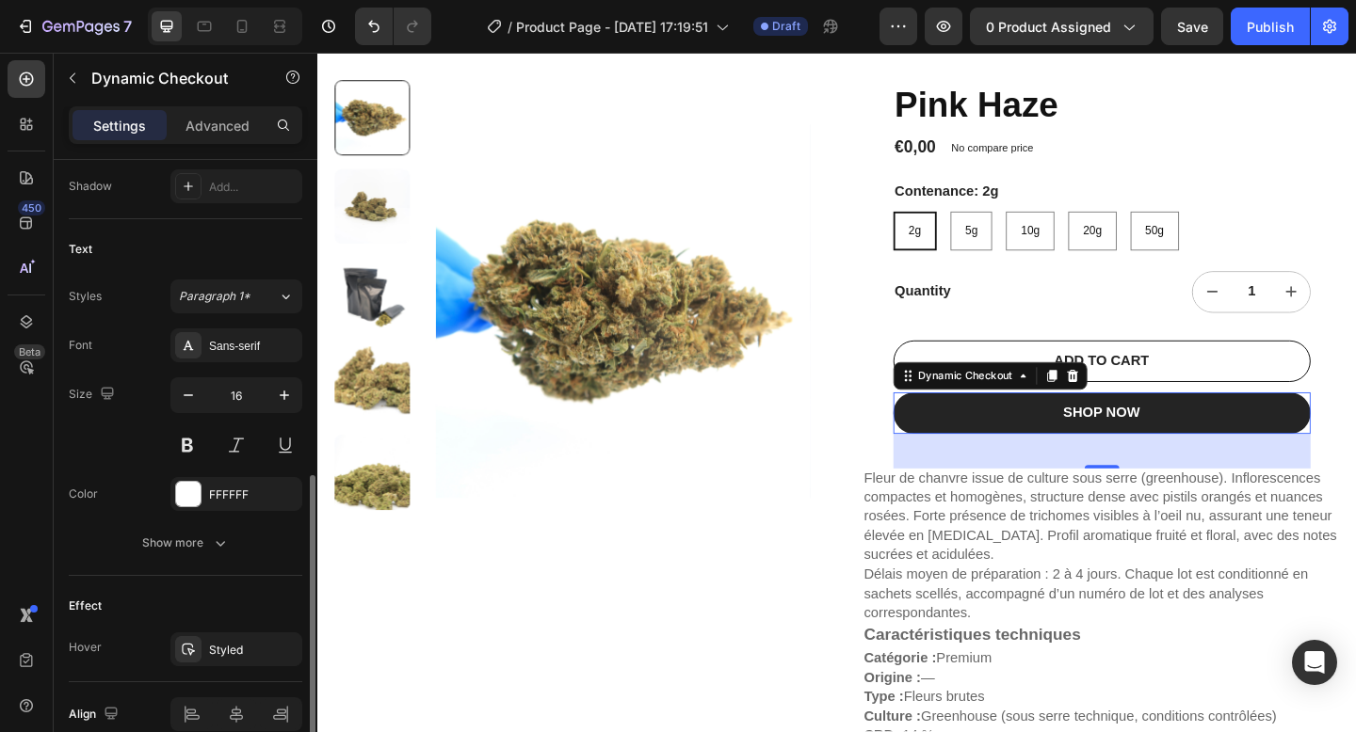
scroll to position [801, 0]
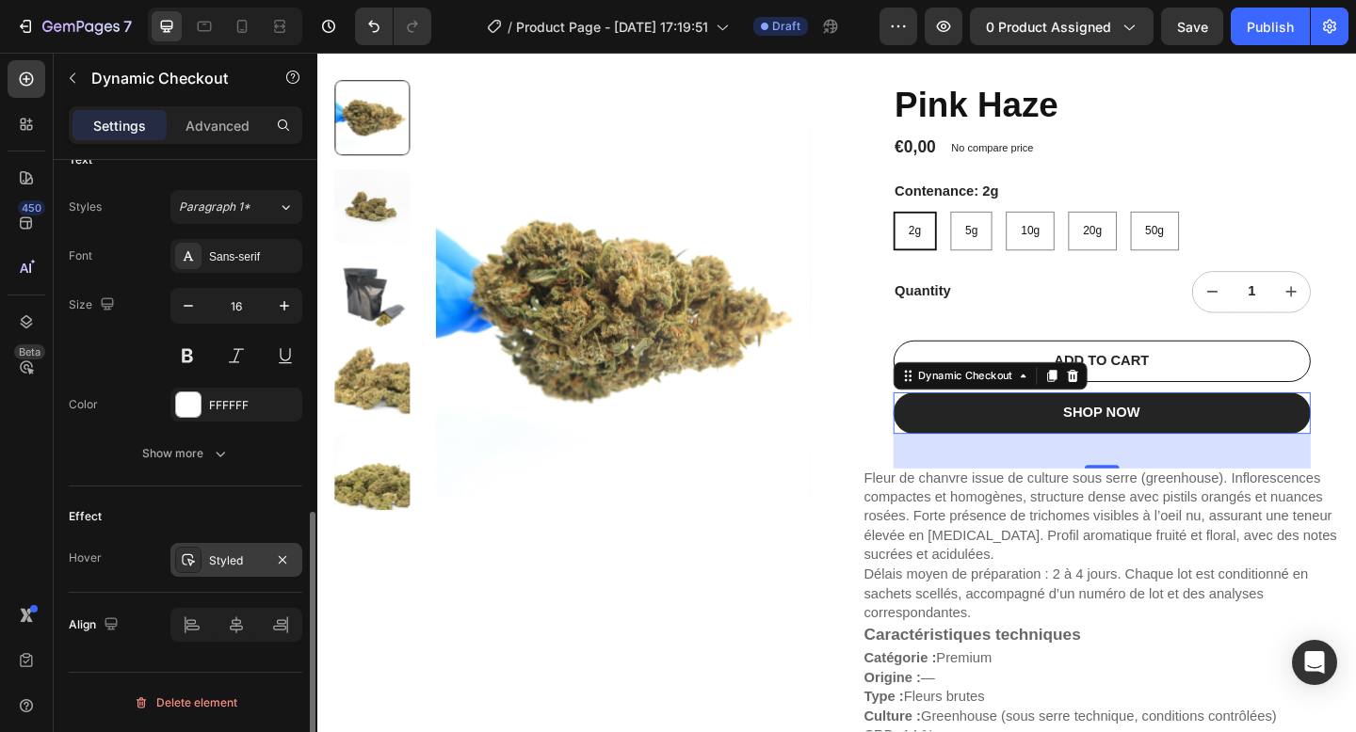
click at [209, 567] on div "Styled" at bounding box center [236, 561] width 55 height 17
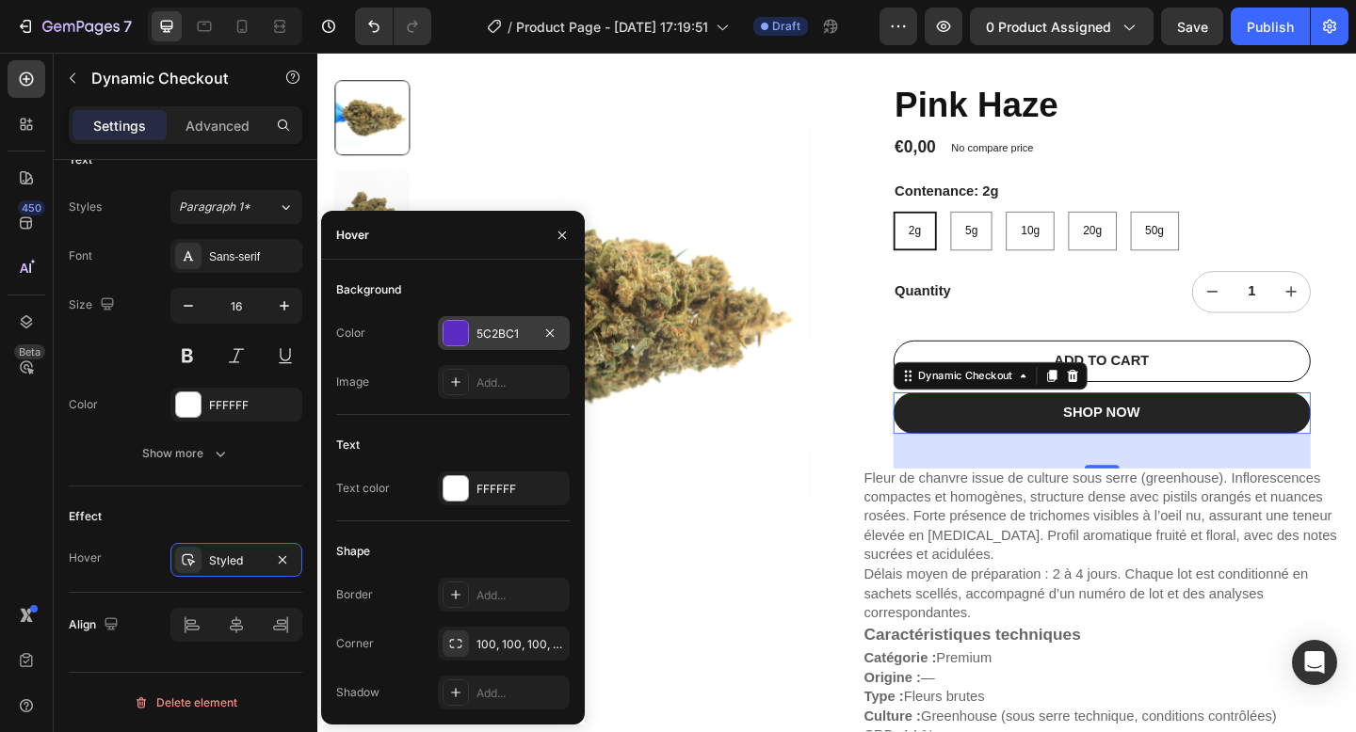
click at [505, 339] on div "5C2BC1" at bounding box center [503, 334] width 55 height 17
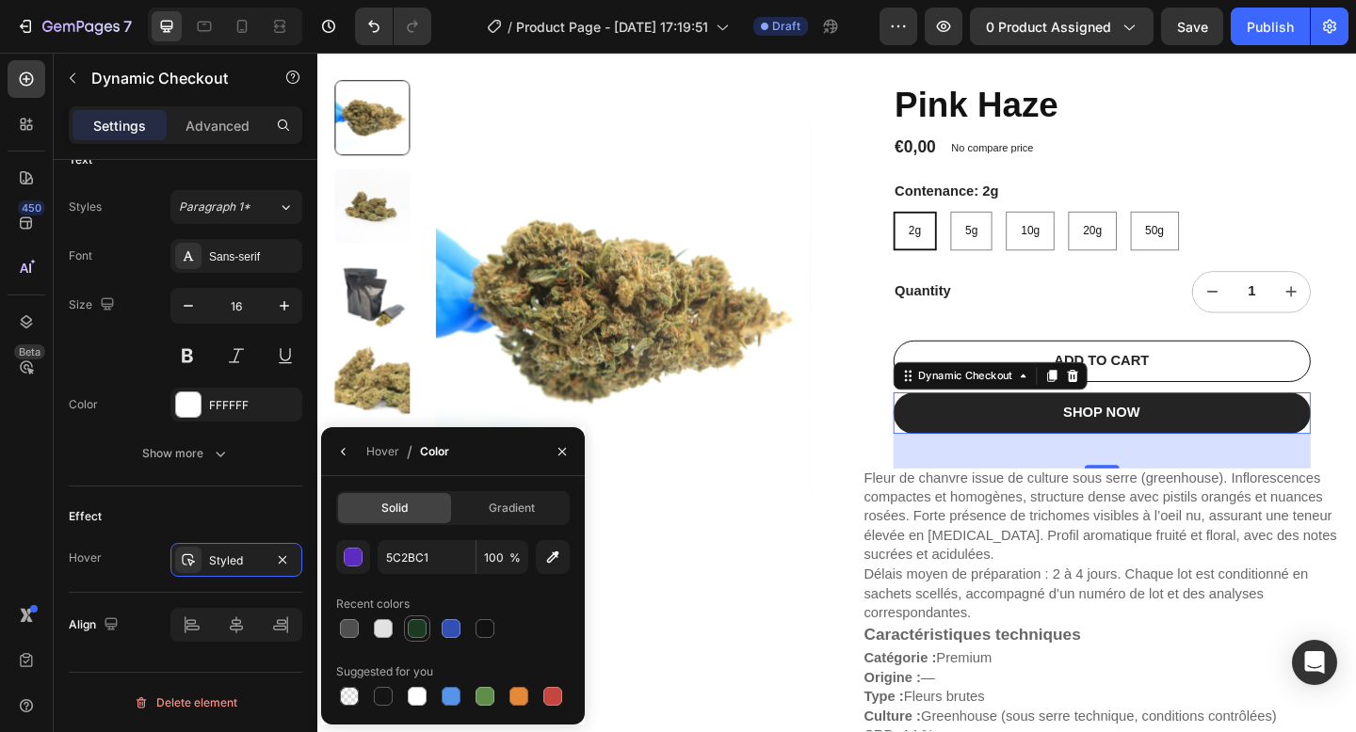
click at [413, 632] on div at bounding box center [417, 628] width 19 height 19
type input "1C3922"
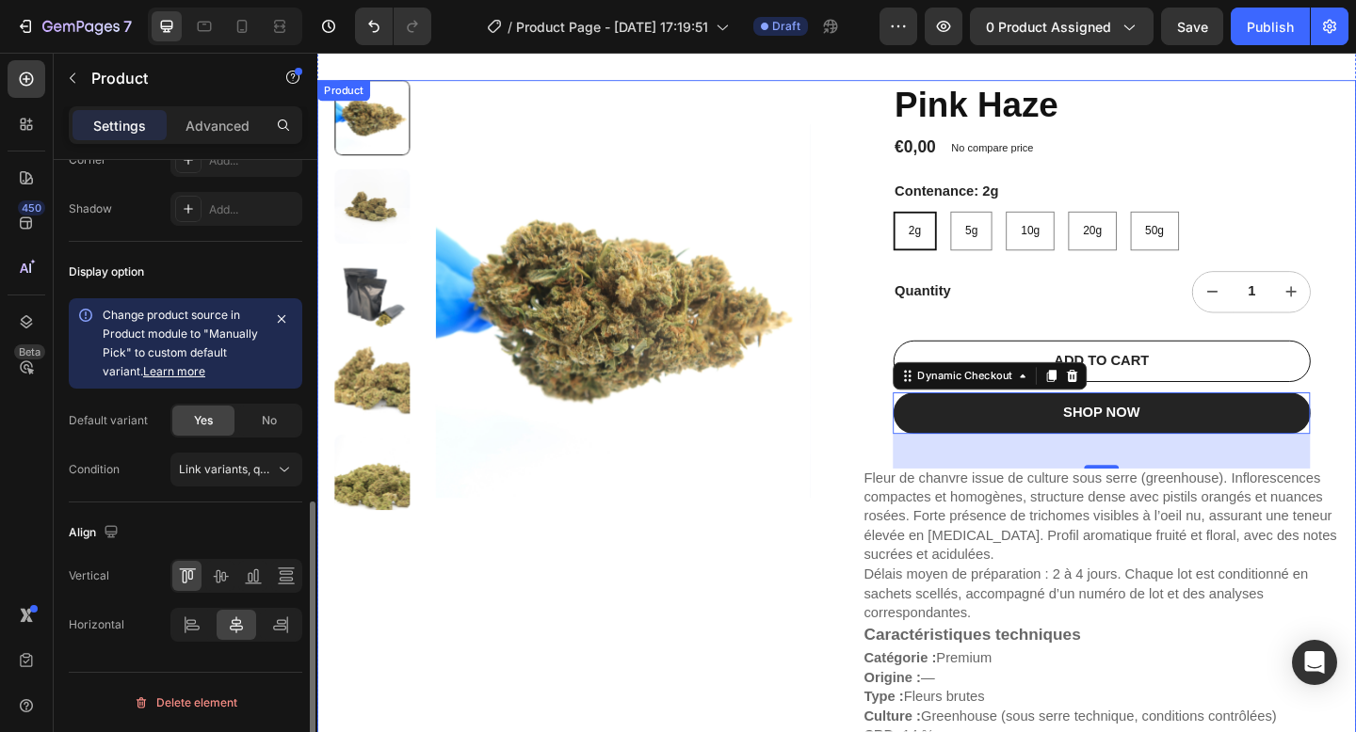
click at [805, 680] on div "Product Images" at bounding box center [594, 692] width 517 height 1218
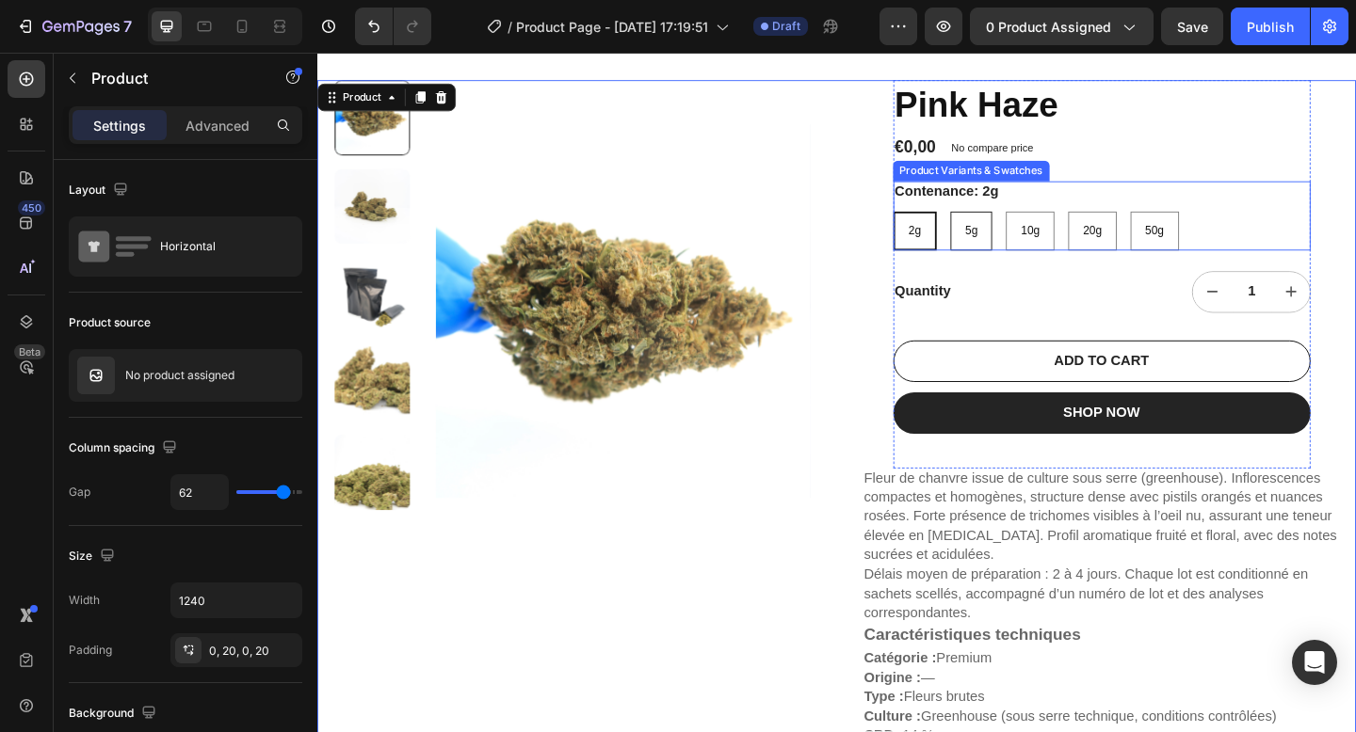
click at [1027, 260] on div "5g" at bounding box center [1027, 247] width 43 height 31
click at [1005, 226] on input "5g 5g 5g" at bounding box center [1005, 225] width 1 height 1
radio input "true"
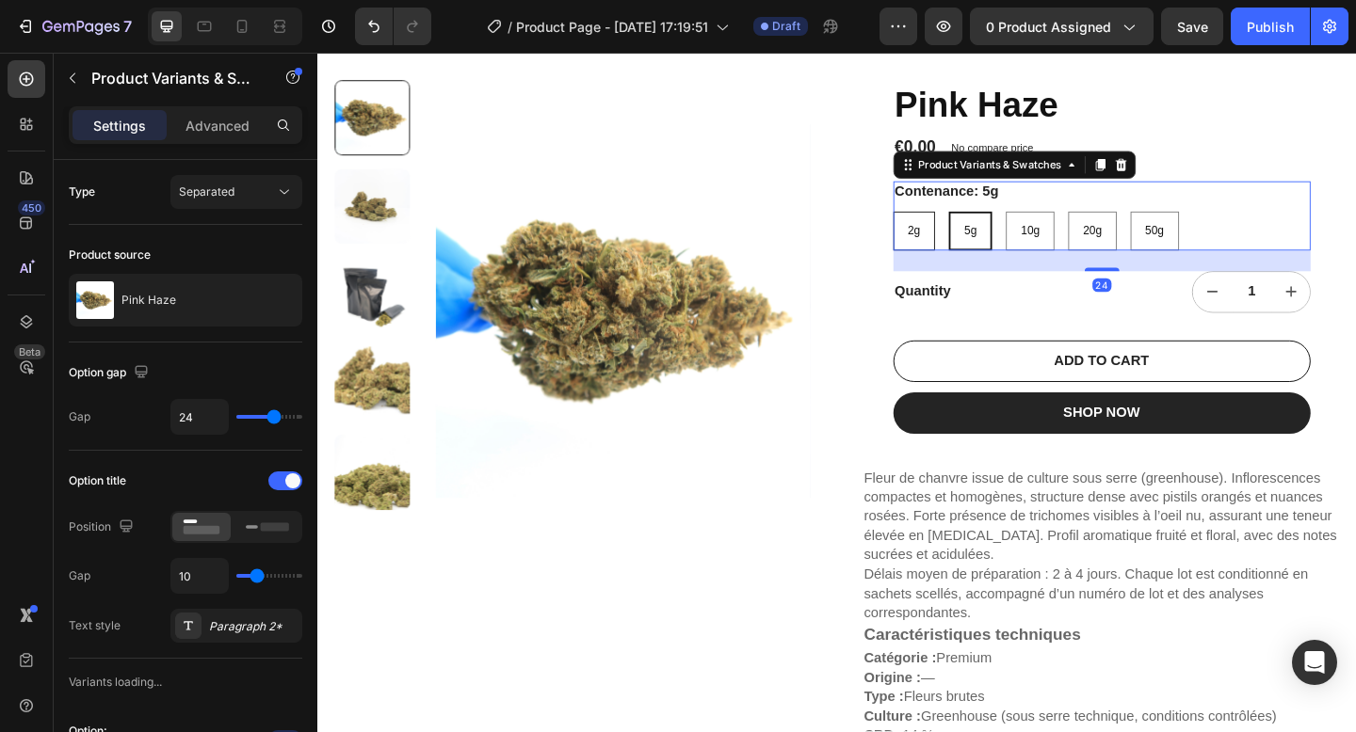
click at [960, 254] on div "2g" at bounding box center [965, 247] width 43 height 31
click at [943, 226] on input "2g 2g 2g" at bounding box center [942, 225] width 1 height 1
radio input "true"
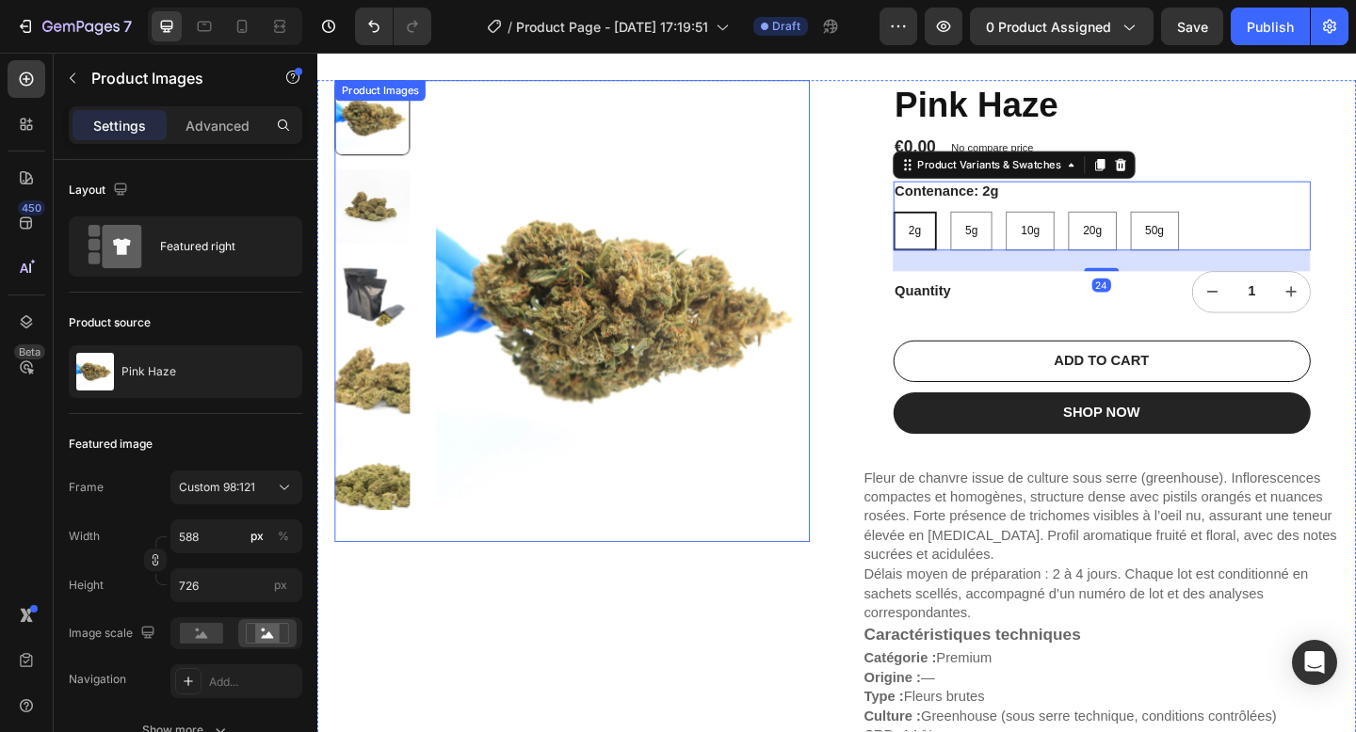
click at [822, 569] on img at bounding box center [650, 334] width 408 height 503
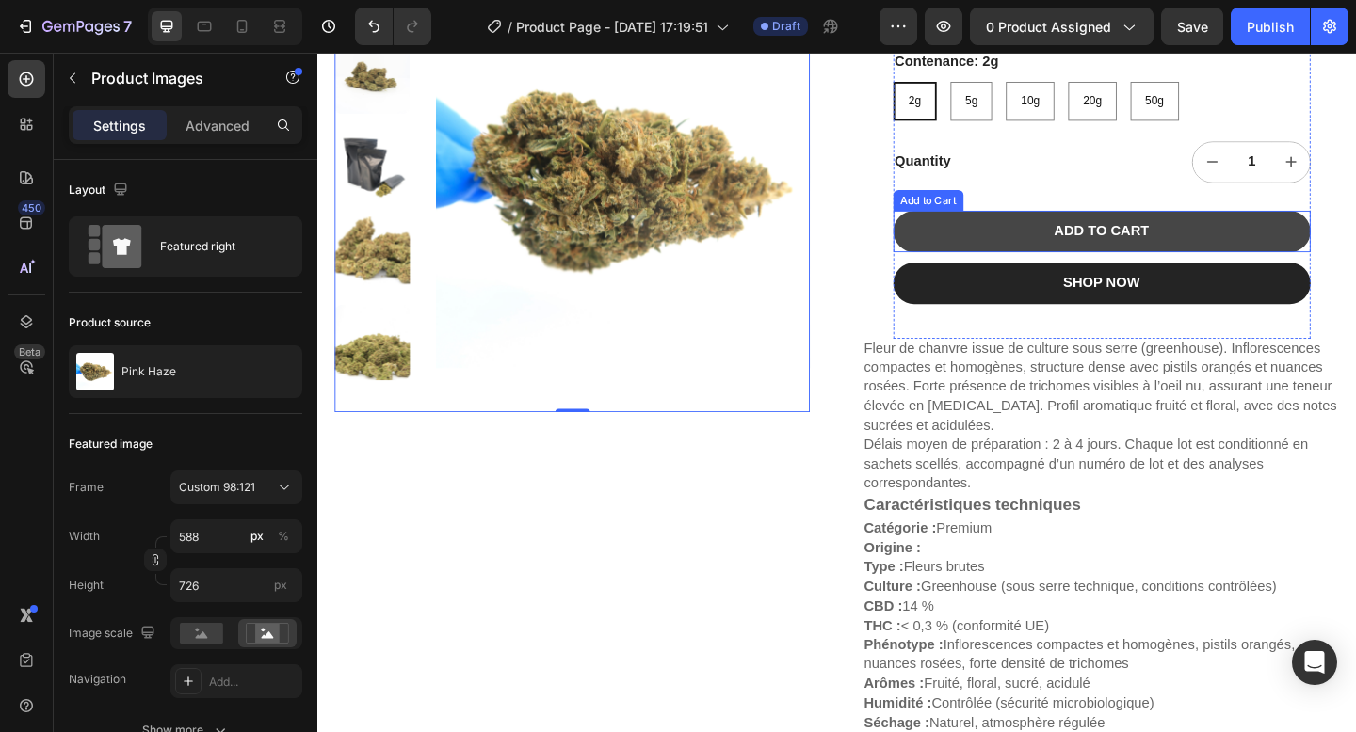
scroll to position [454, 0]
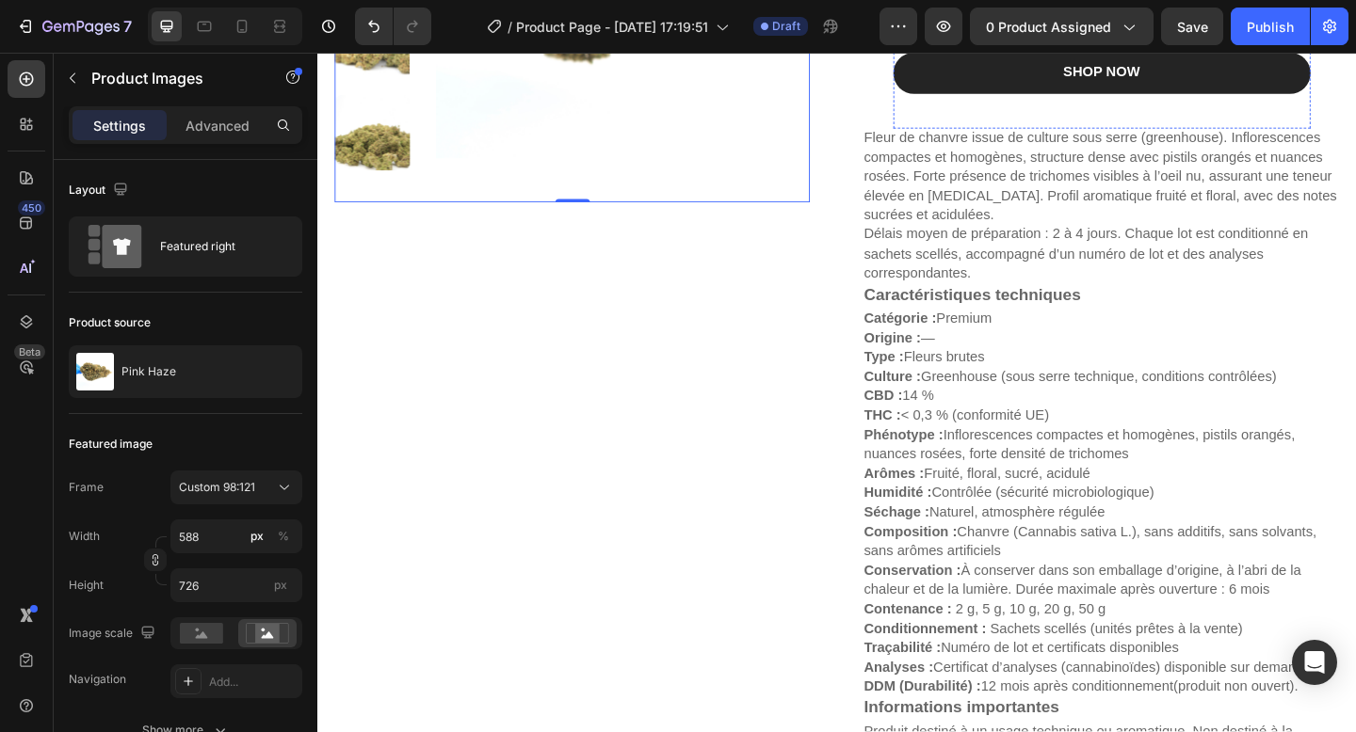
click at [1077, 452] on p "Catégorie : Premium Origine : — Type : Fleurs brutes Culture : Greenhouse (sous…" at bounding box center [1157, 541] width 492 height 417
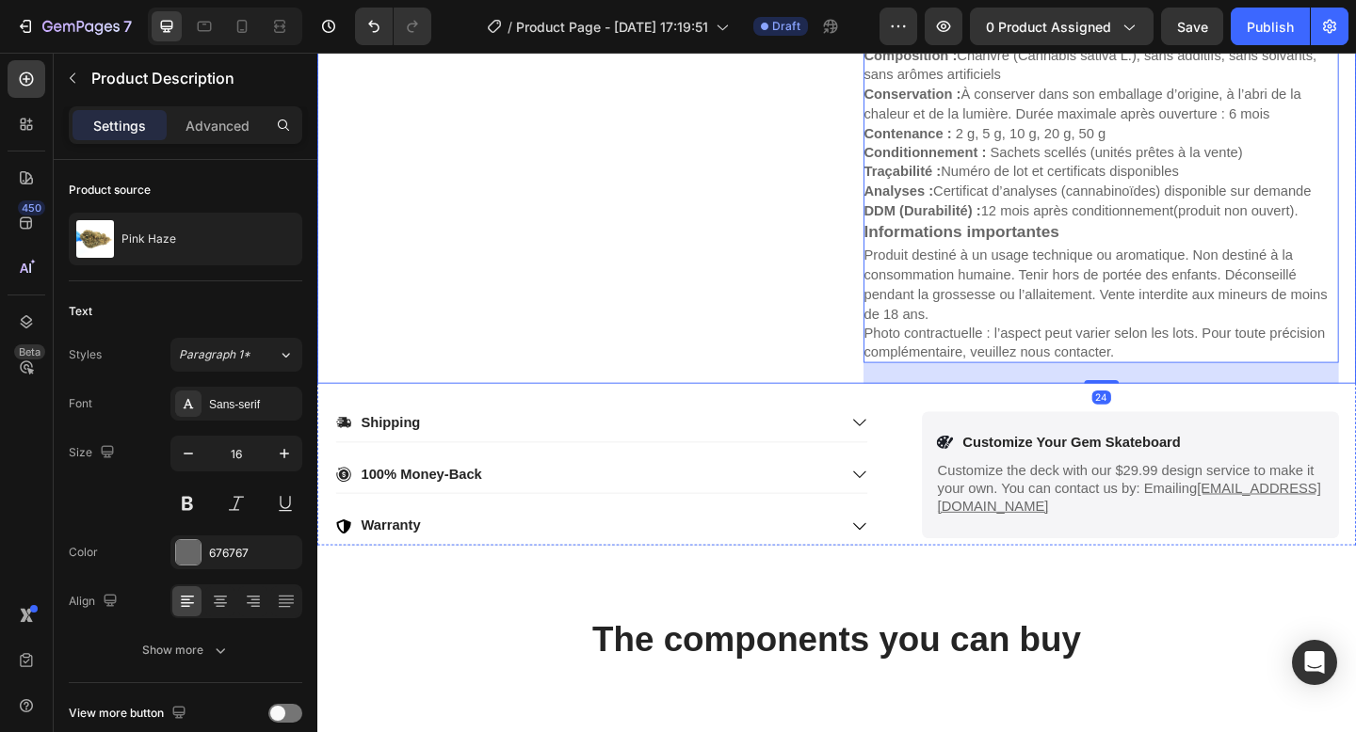
scroll to position [973, 0]
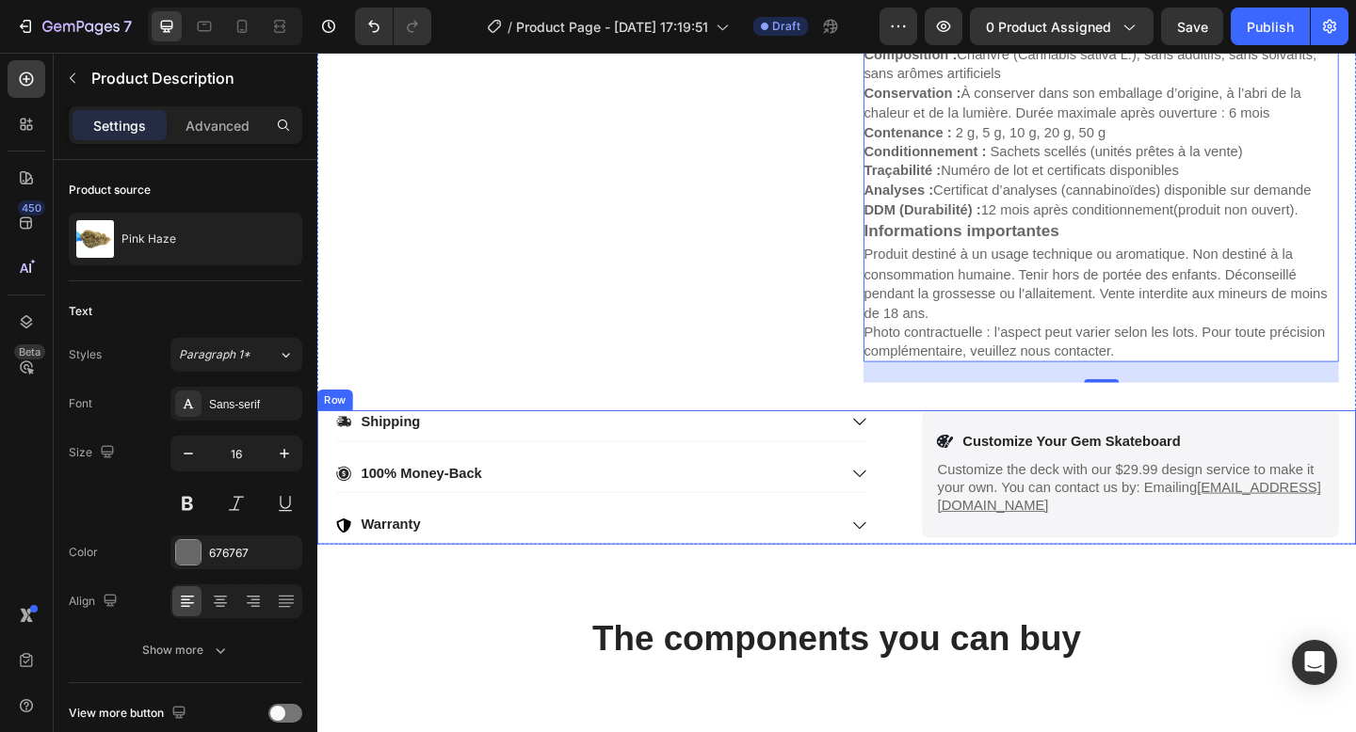
click at [955, 453] on div "Shipping 100% Money-Back Warranty Accordion Icon Customize Your Gem Skateboard …" at bounding box center [882, 515] width 1130 height 146
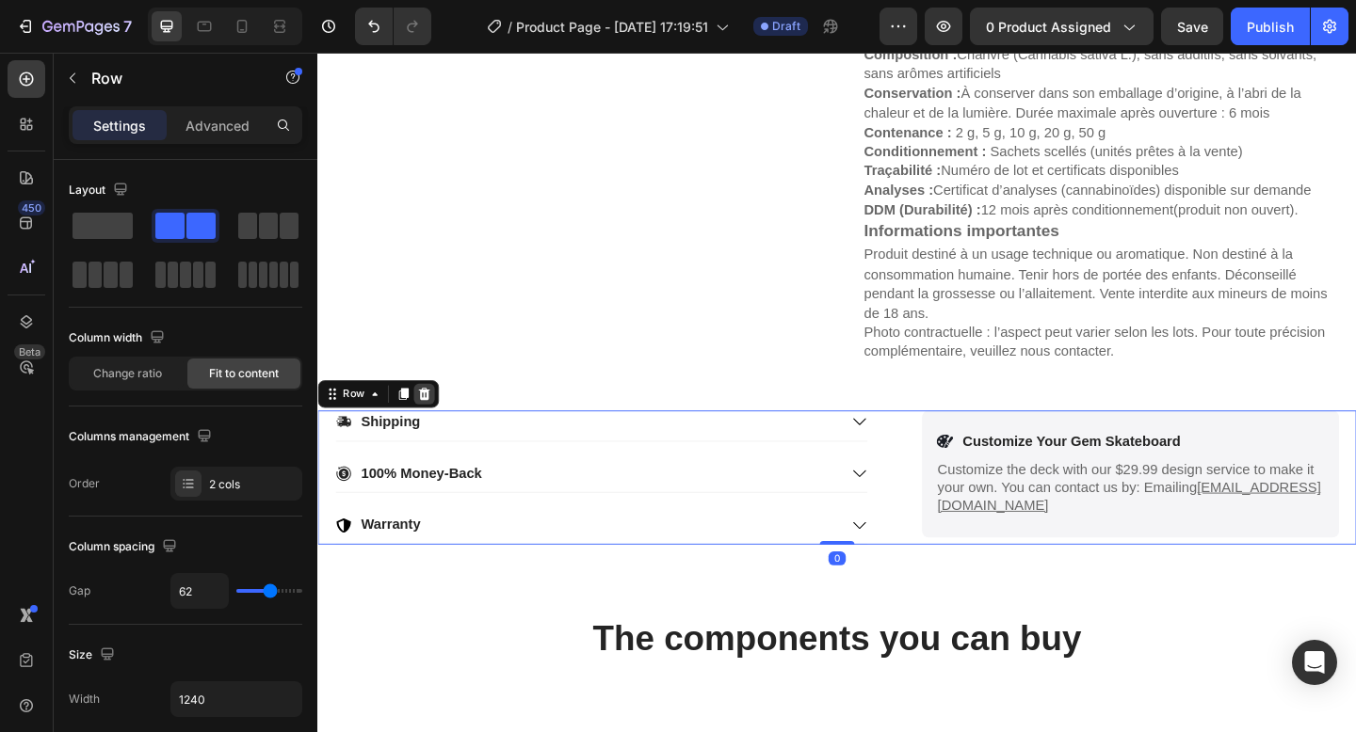
click at [437, 427] on icon at bounding box center [433, 424] width 12 height 13
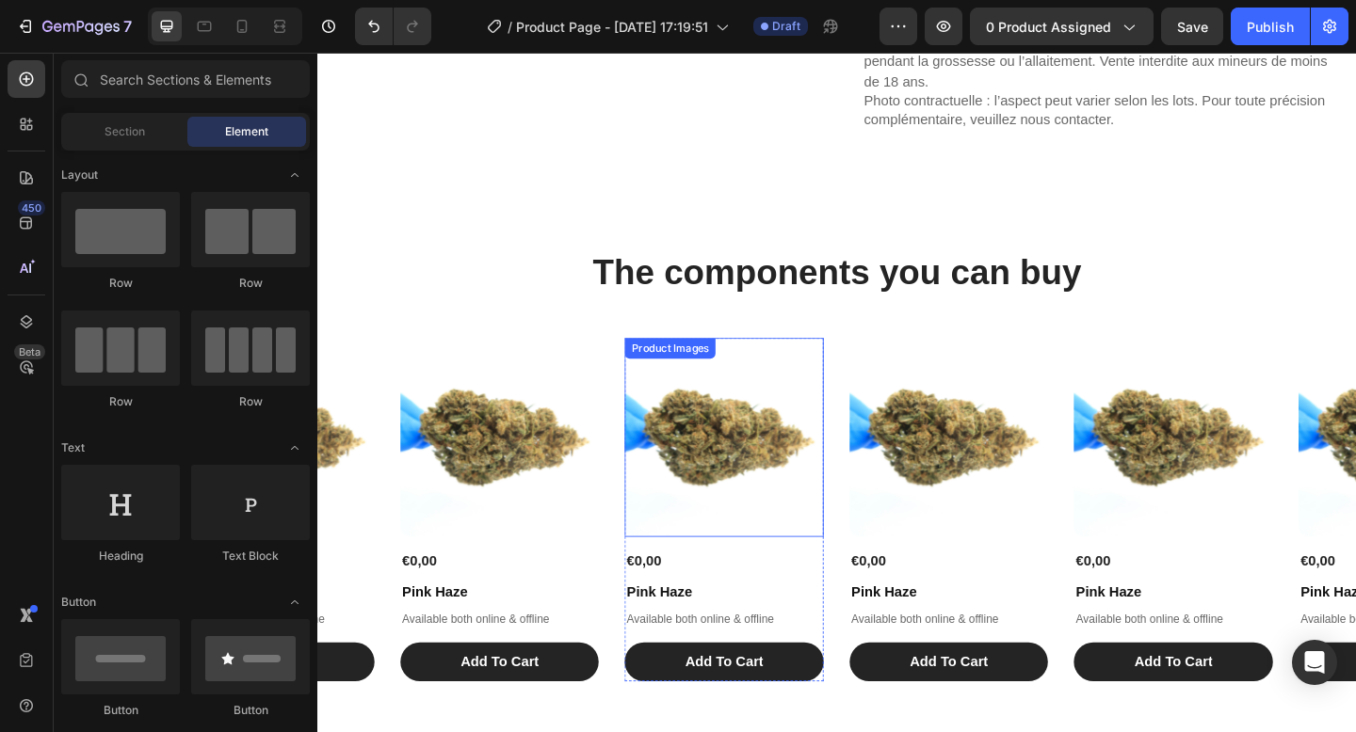
scroll to position [1219, 0]
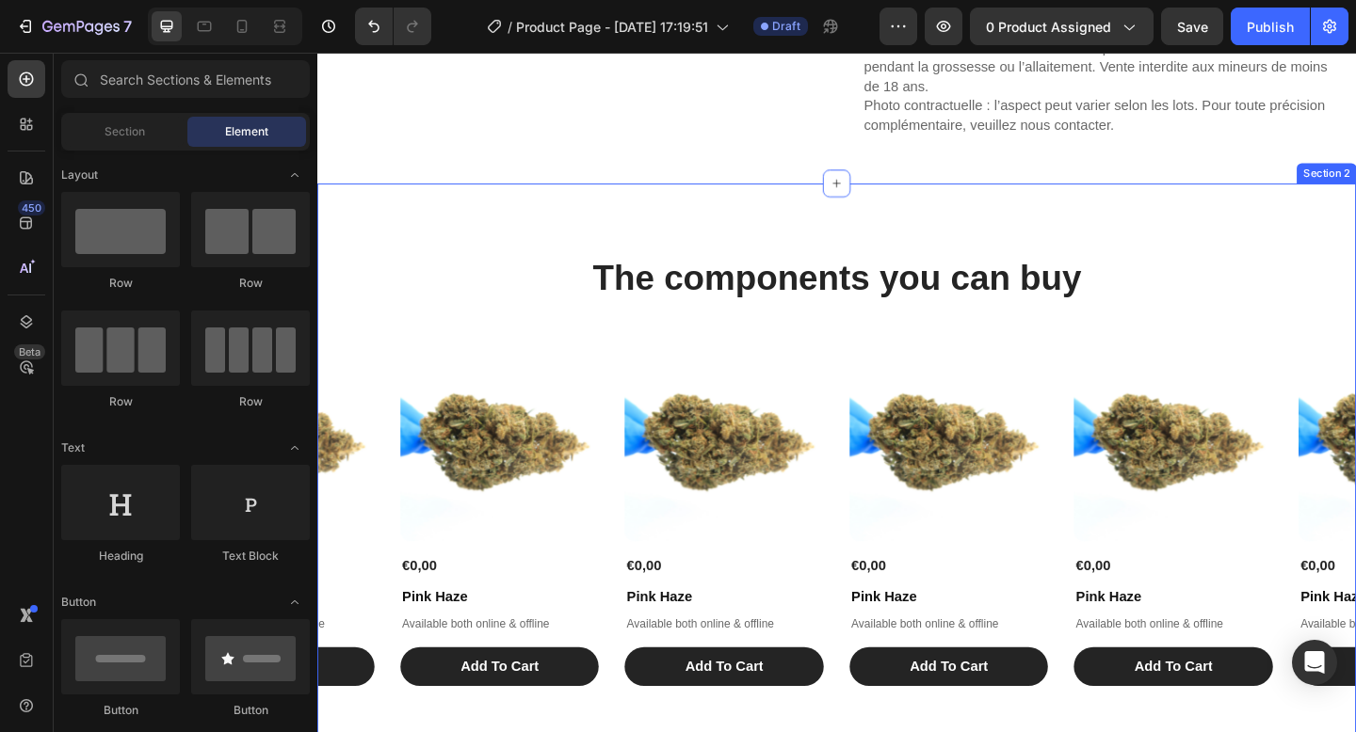
click at [1082, 296] on h2 "The components you can buy" at bounding box center [882, 297] width 1130 height 53
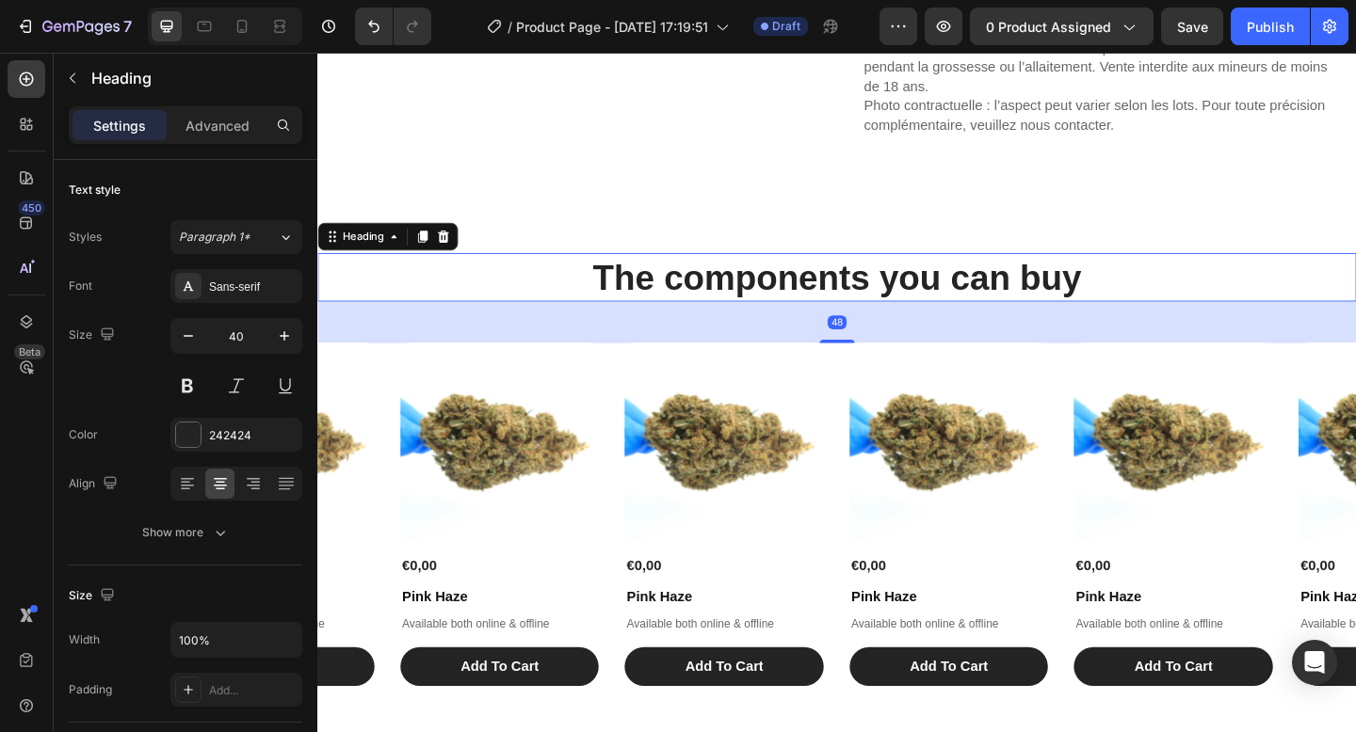
click at [1145, 310] on h2 "The components you can buy" at bounding box center [882, 297] width 1130 height 53
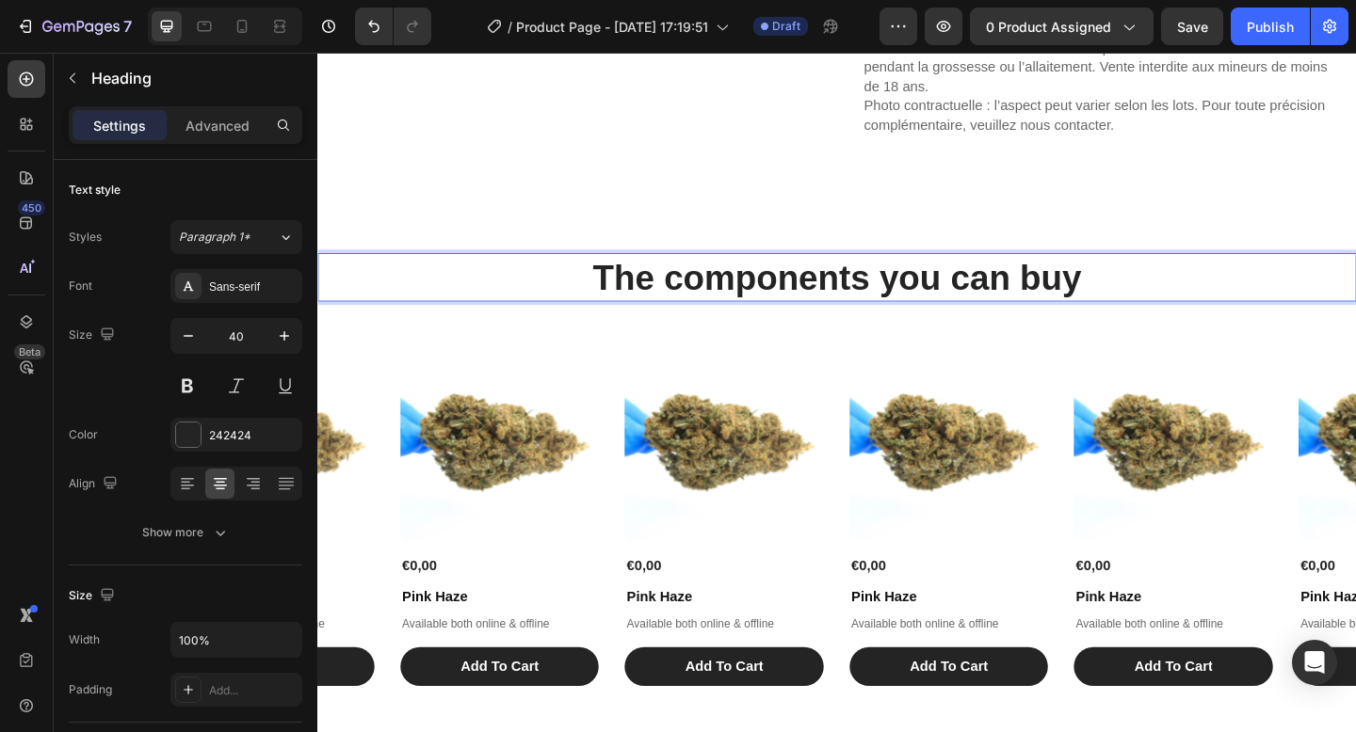
click at [1146, 310] on p "The components you can buy" at bounding box center [882, 297] width 1126 height 49
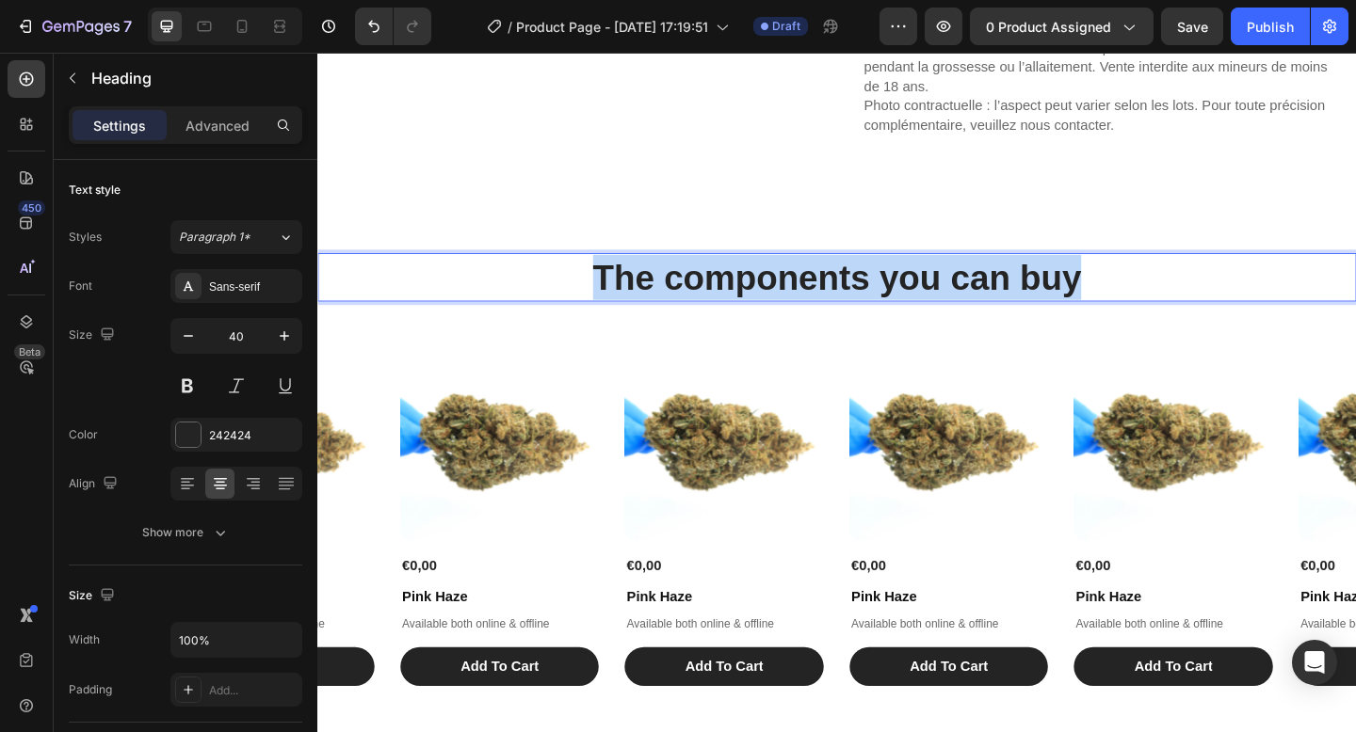
drag, startPoint x: 1189, startPoint y: 302, endPoint x: 618, endPoint y: 302, distance: 571.5
click at [618, 302] on p "The components you can buy" at bounding box center [882, 297] width 1126 height 49
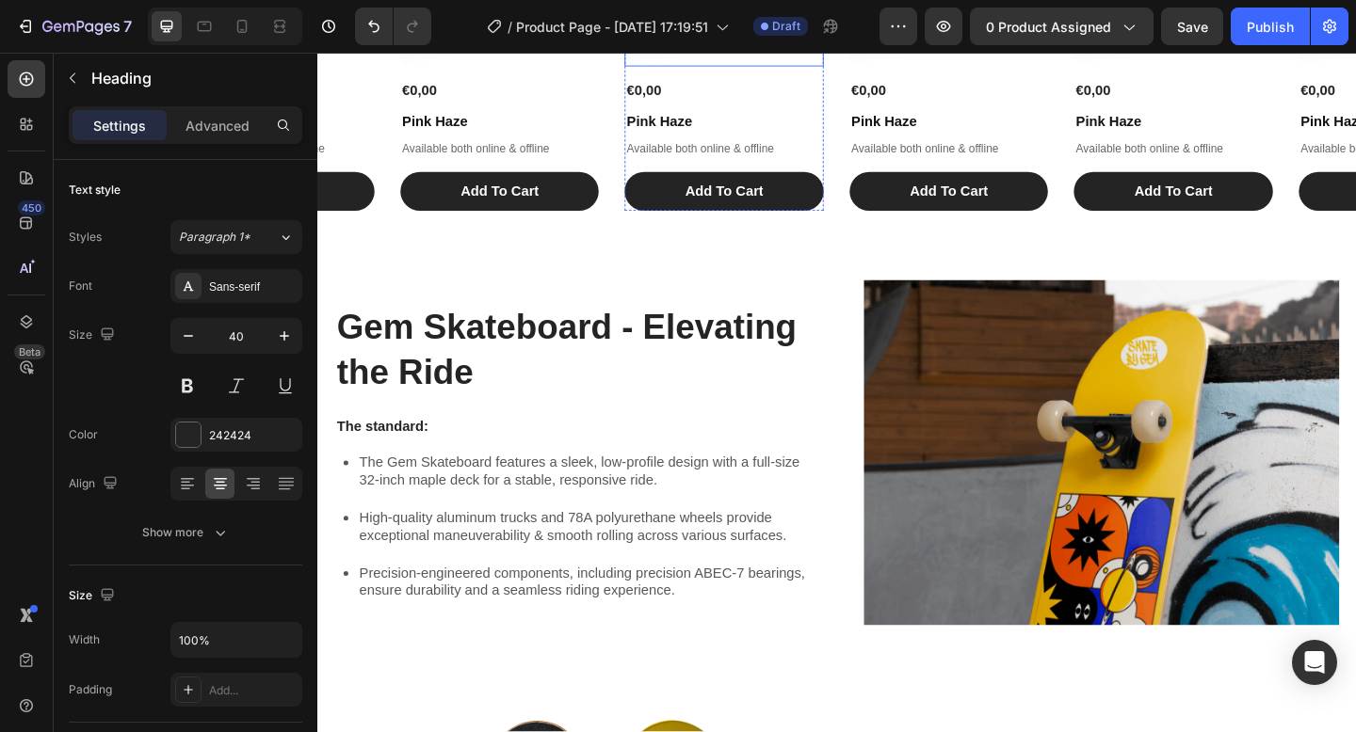
click at [760, 419] on h2 "Gem Skateboard - Elevating the Ride" at bounding box center [594, 376] width 517 height 102
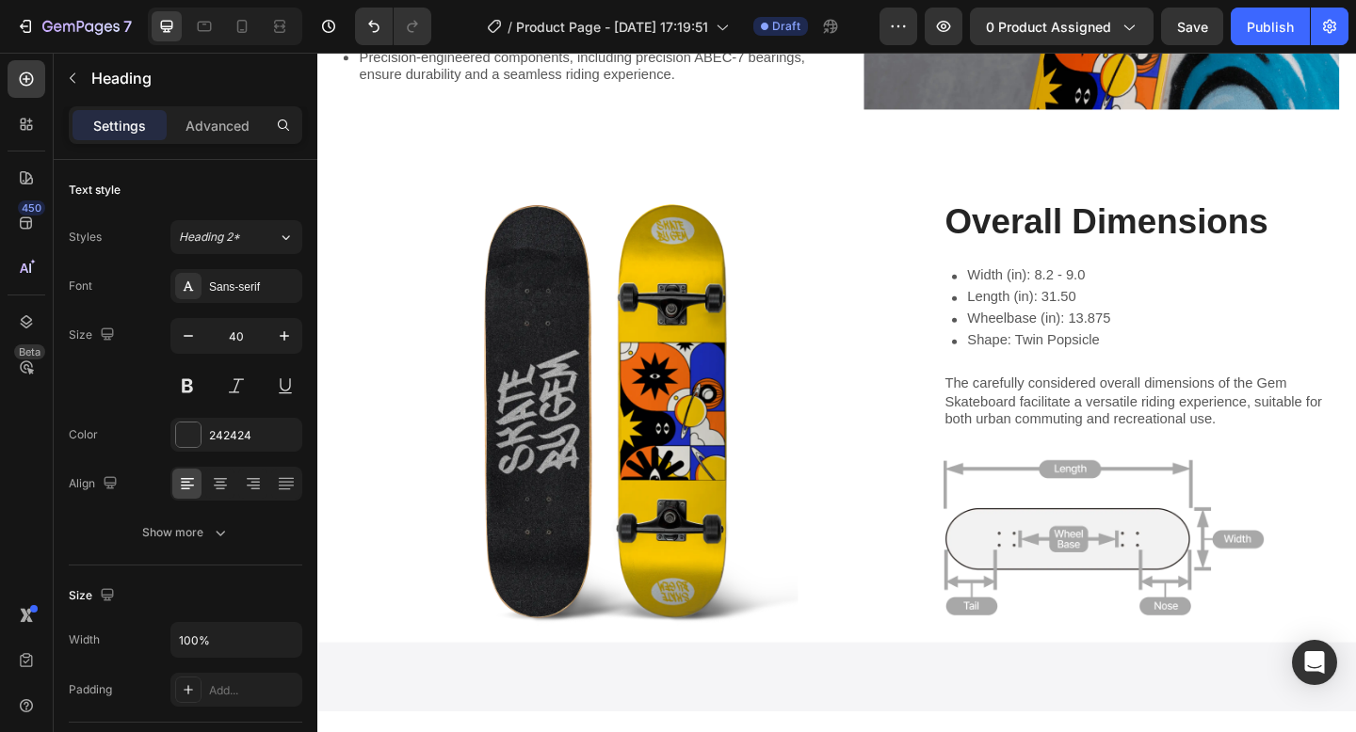
scroll to position [2349, 0]
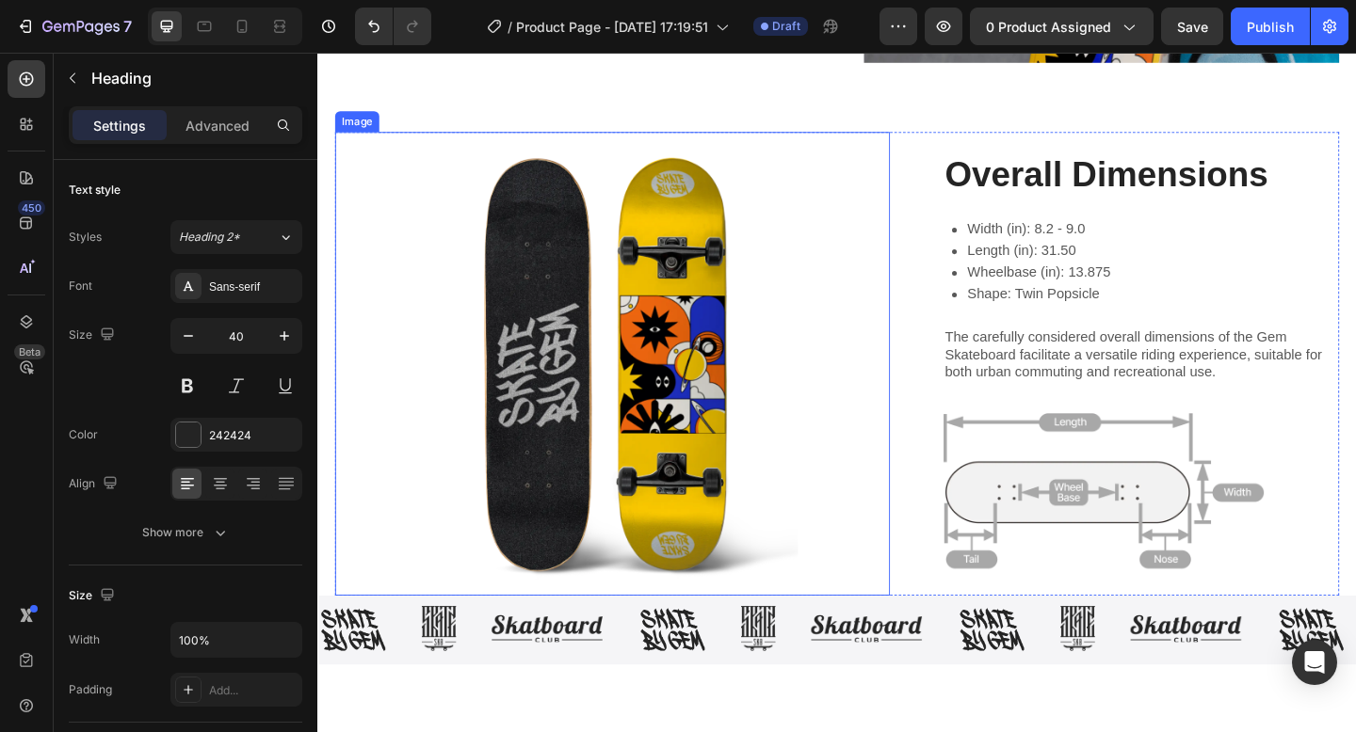
click at [891, 188] on img at bounding box center [637, 391] width 603 height 505
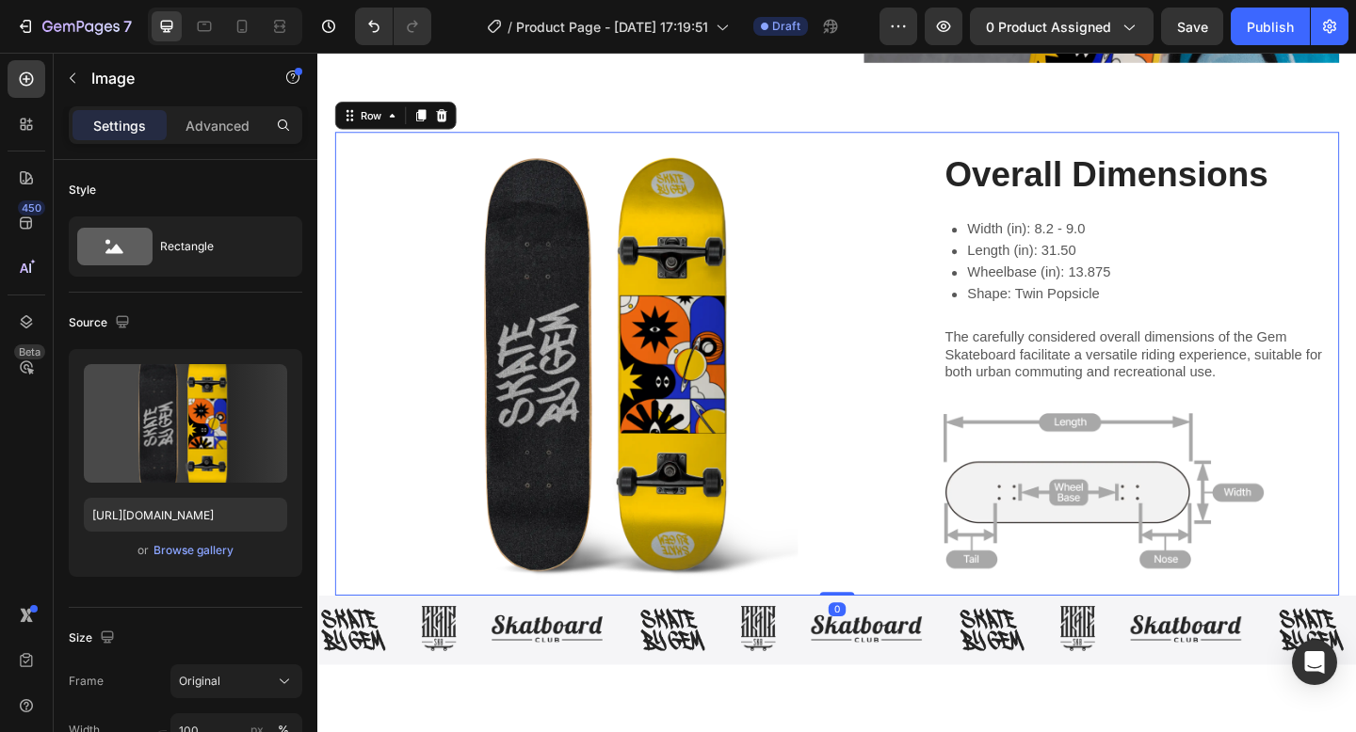
click at [968, 192] on div "Image Overall Dimensions Heading Width (in): 8.2 - 9.0 Length (in): 31.50 Wheel…" at bounding box center [882, 391] width 1092 height 505
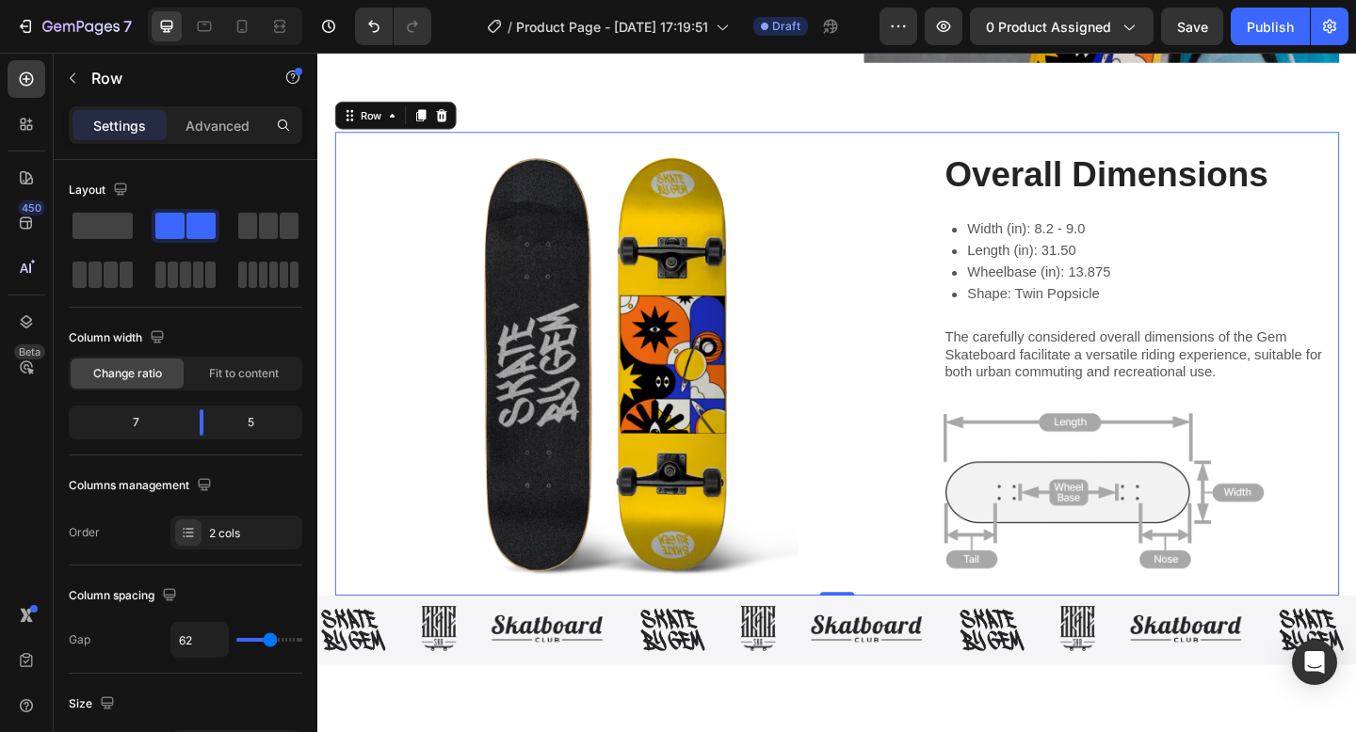
click at [958, 590] on div "Image Overall Dimensions Heading Width (in): 8.2 - 9.0 Length (in): 31.50 Wheel…" at bounding box center [882, 391] width 1092 height 505
click at [448, 112] on div at bounding box center [452, 121] width 23 height 23
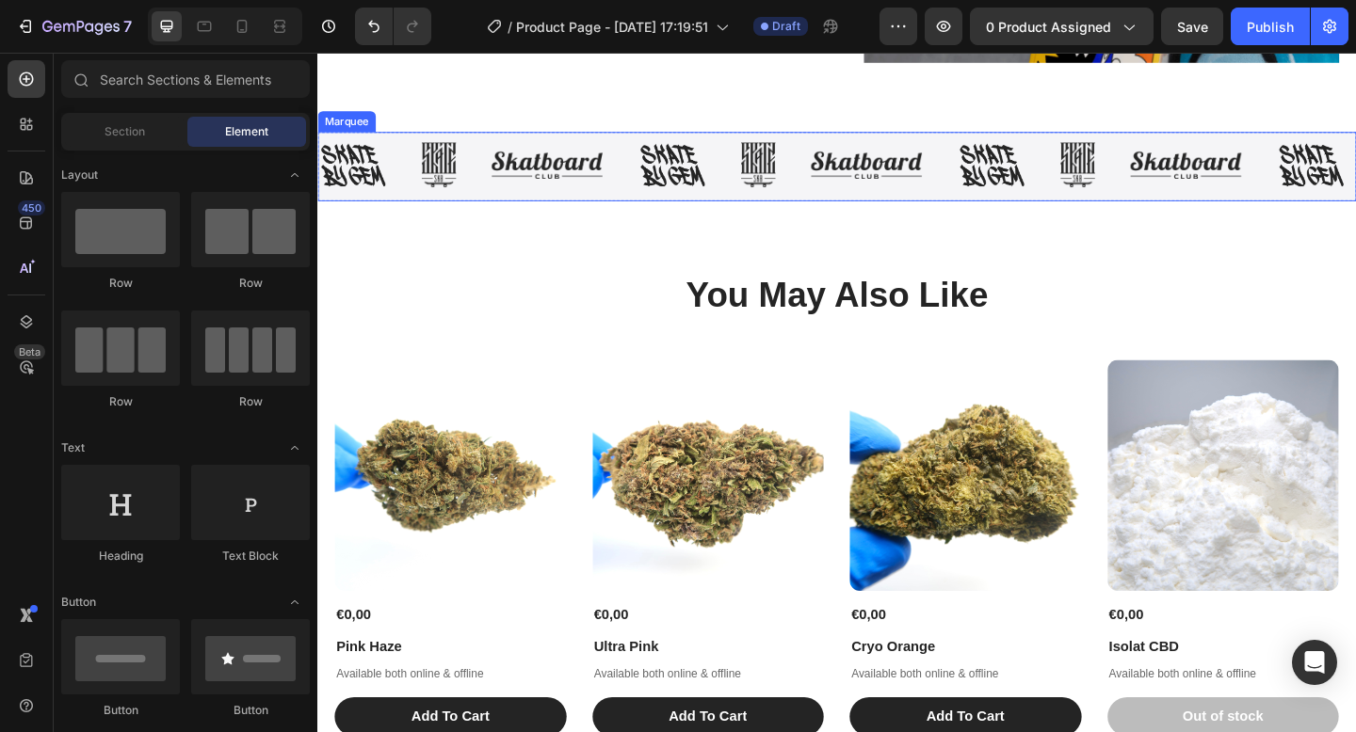
click at [568, 209] on div "Image Image Image Image Image Image Image Image Image Image Image Image Image I…" at bounding box center [882, 176] width 1130 height 75
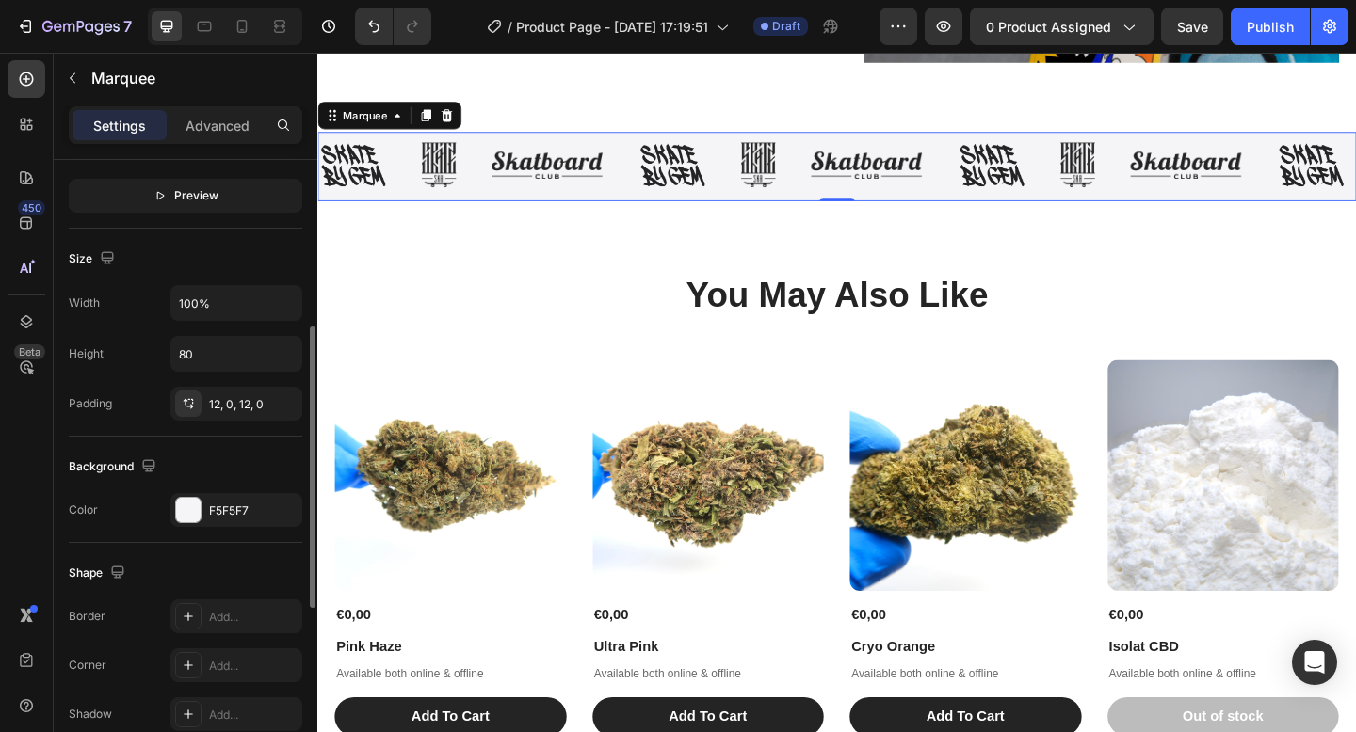
scroll to position [506, 0]
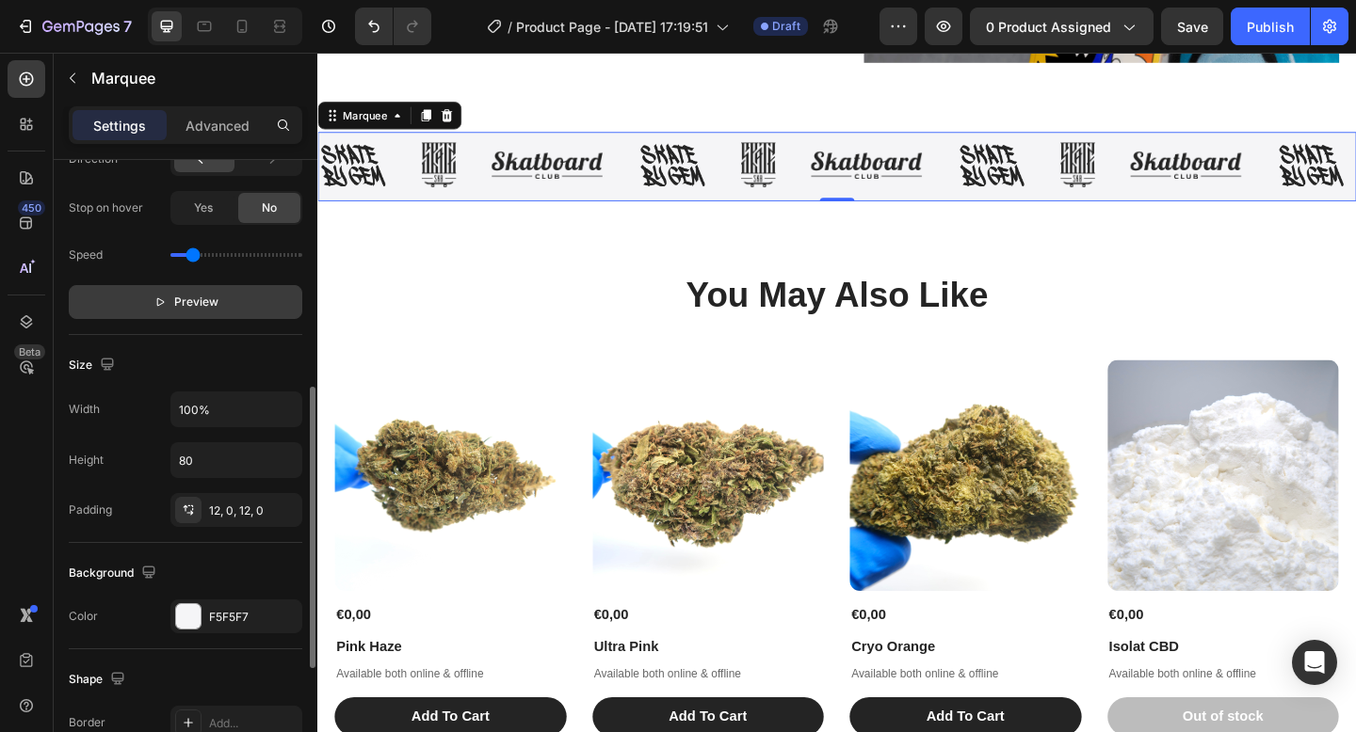
click at [198, 300] on span "Preview" at bounding box center [196, 302] width 44 height 19
click at [198, 300] on span "Pause" at bounding box center [196, 302] width 33 height 19
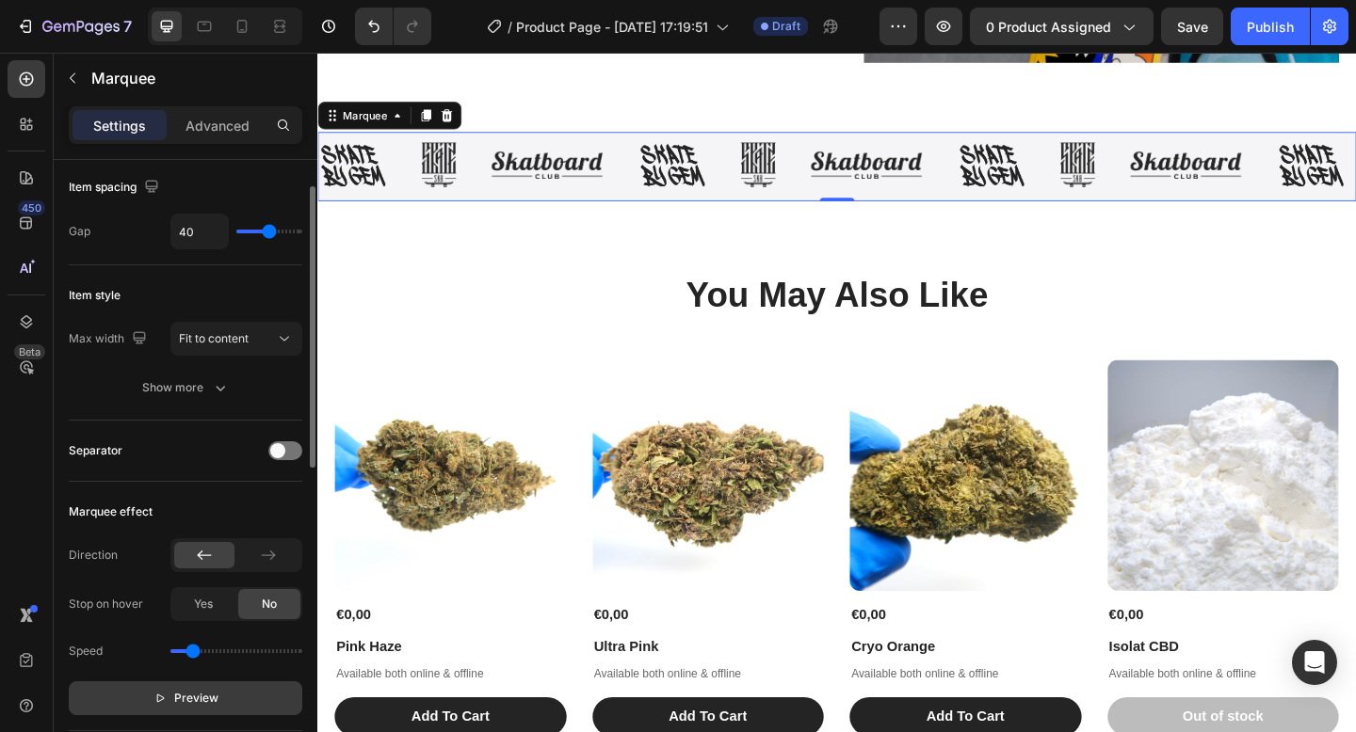
scroll to position [92, 0]
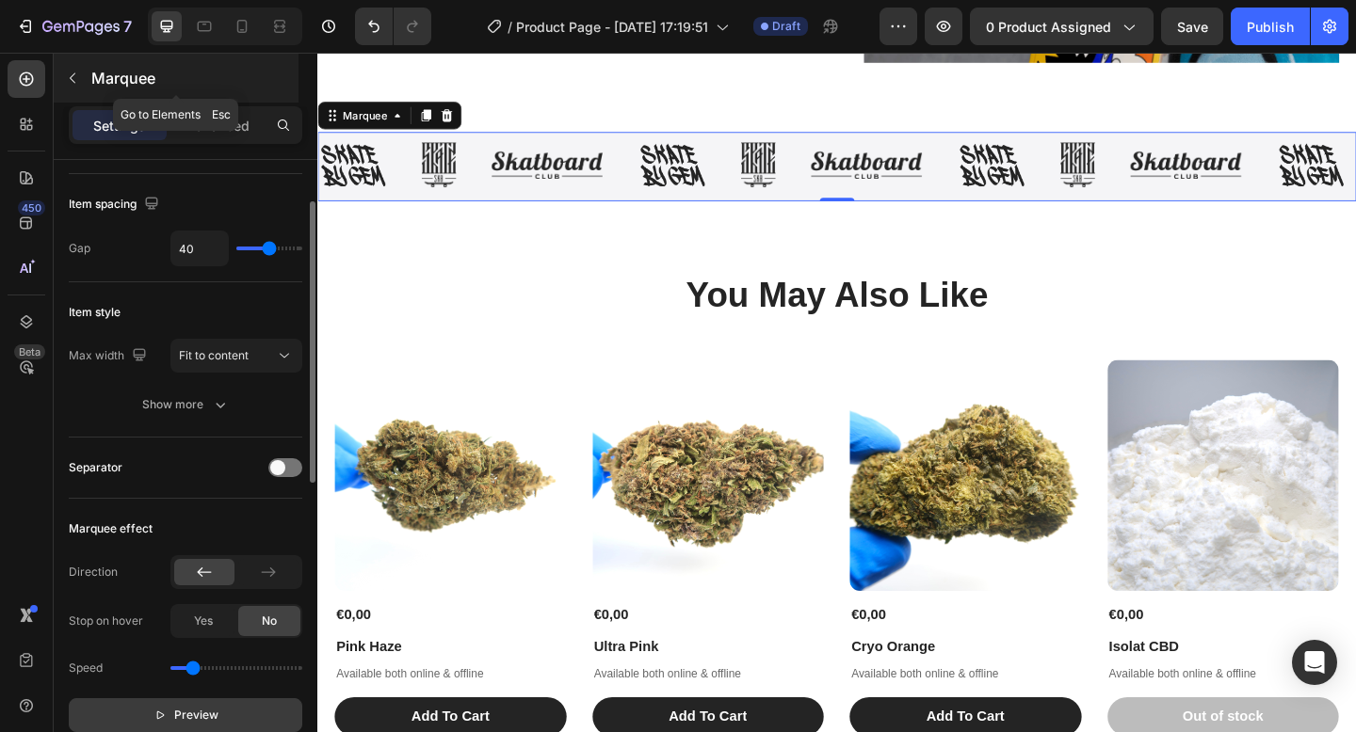
click at [111, 89] on div "Marquee" at bounding box center [176, 78] width 245 height 49
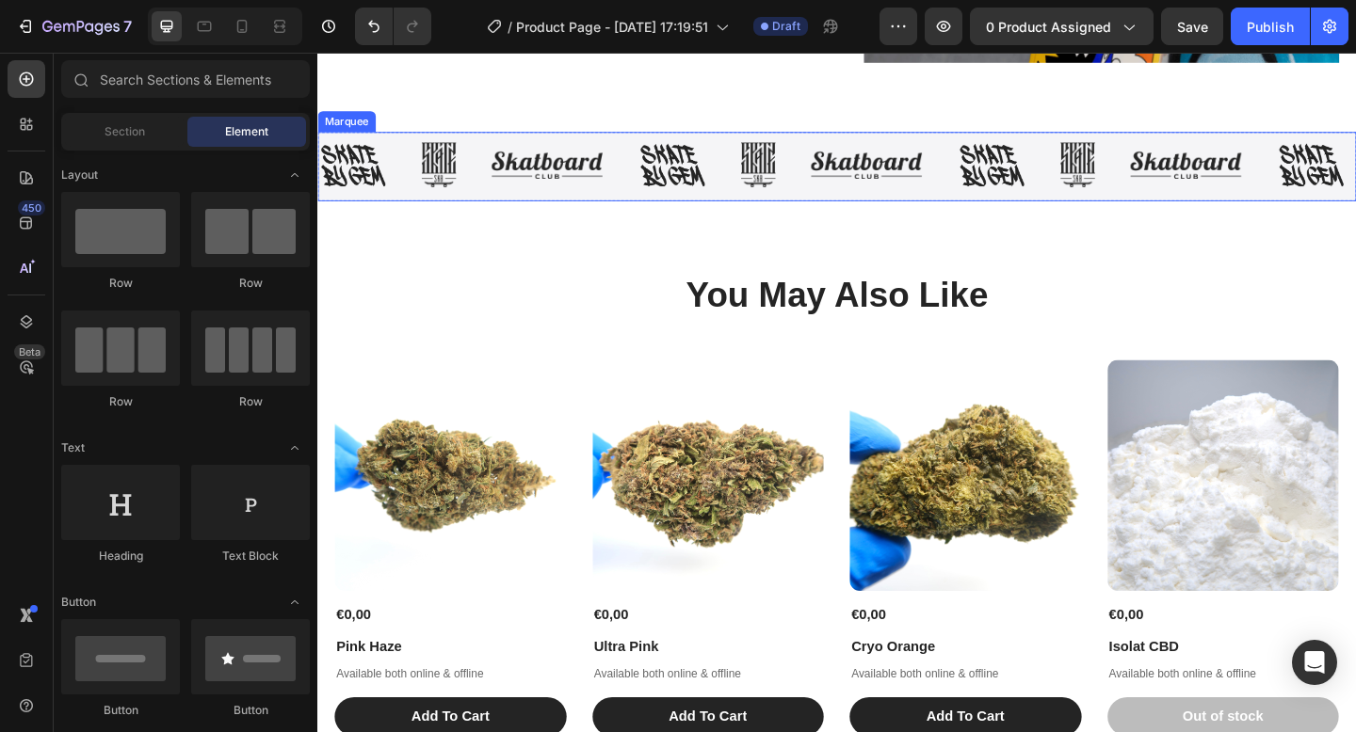
click at [475, 171] on div "Image" at bounding box center [463, 175] width 75 height 49
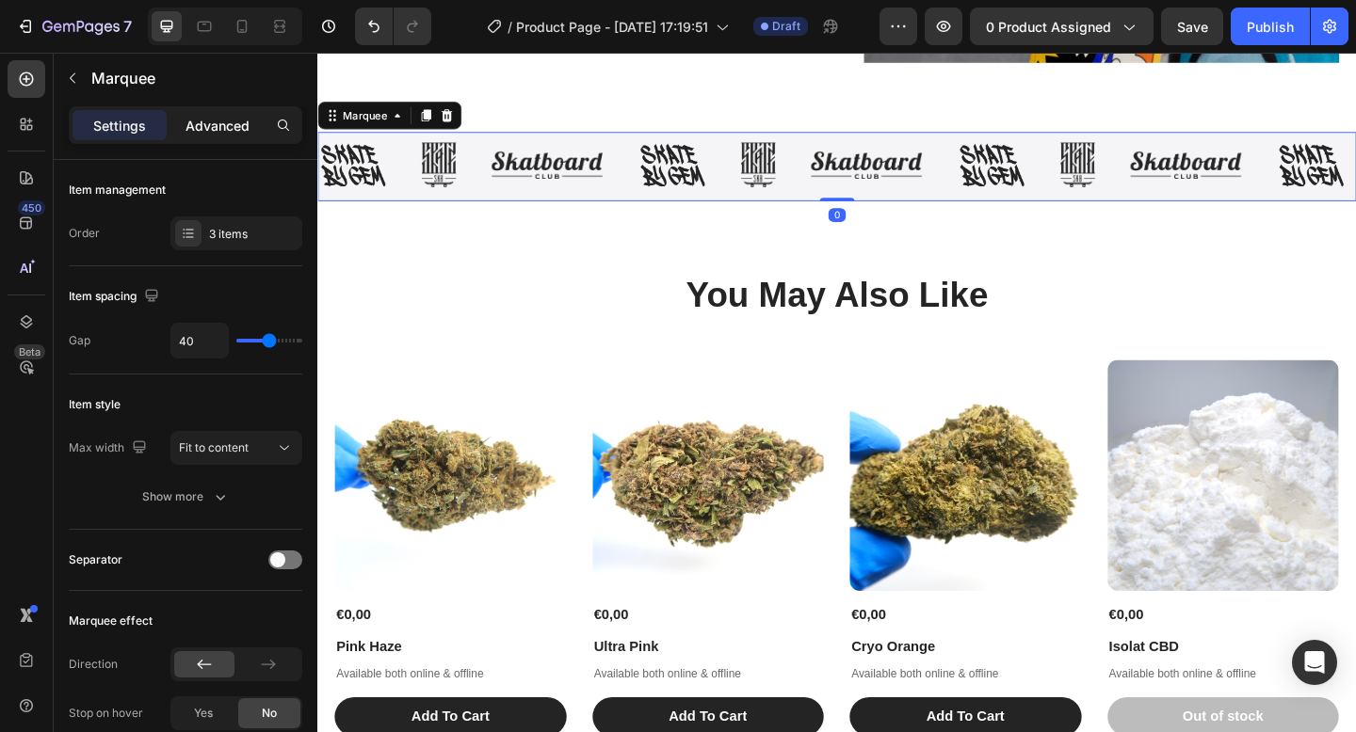
click at [215, 137] on div "Advanced" at bounding box center [217, 125] width 94 height 30
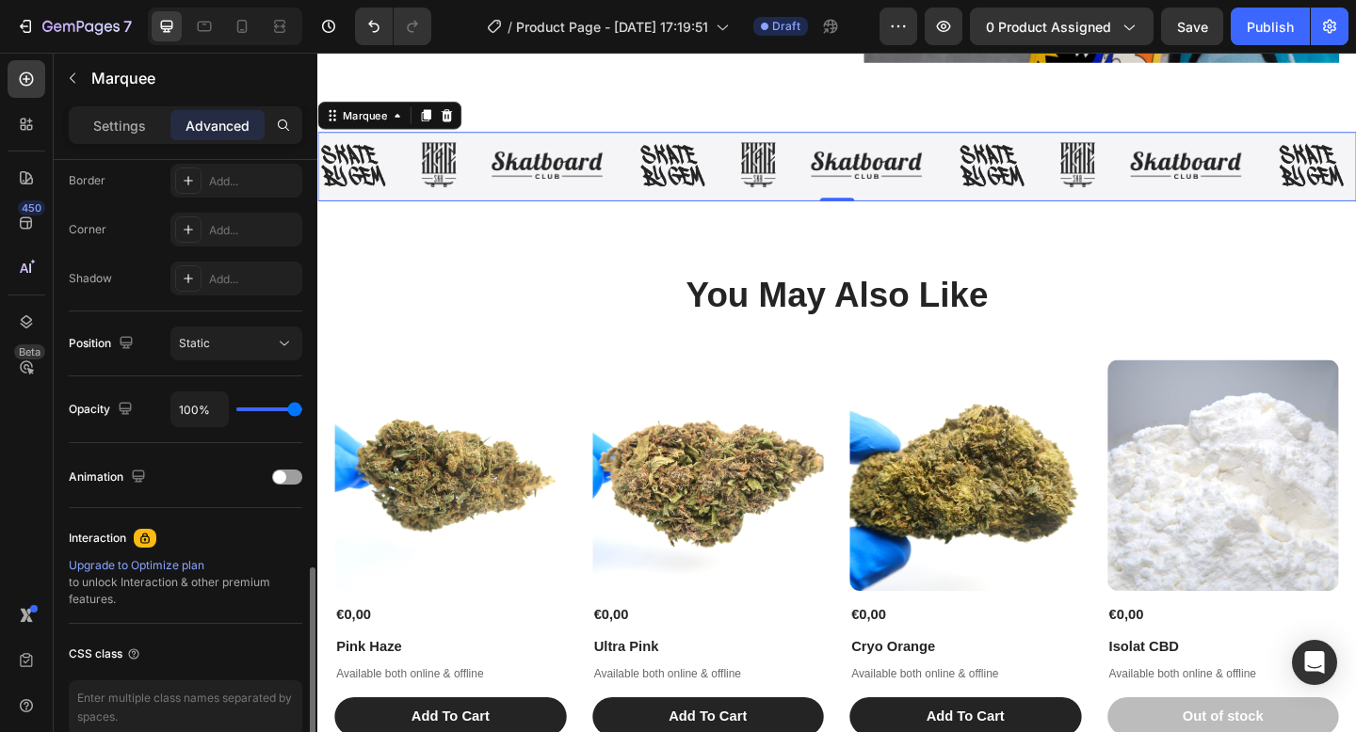
scroll to position [630, 0]
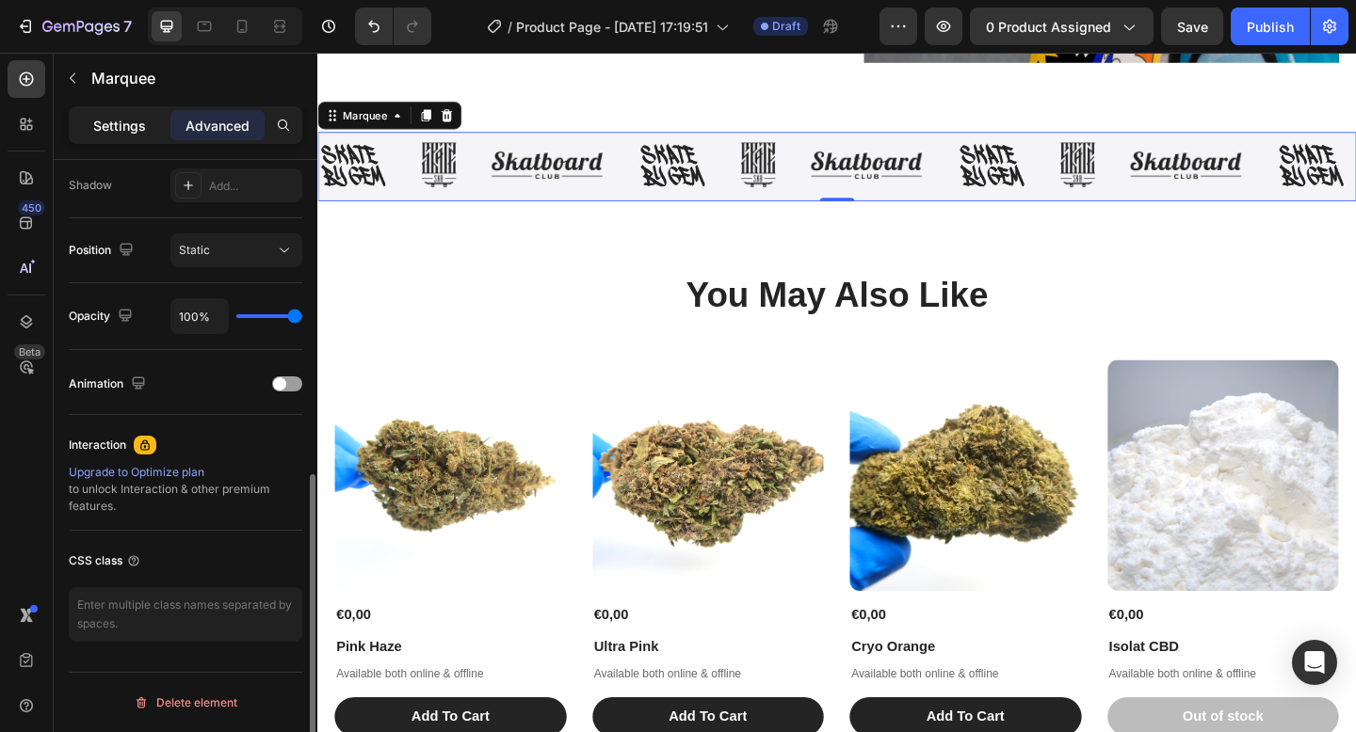
click at [148, 117] on div "Settings" at bounding box center [119, 125] width 94 height 30
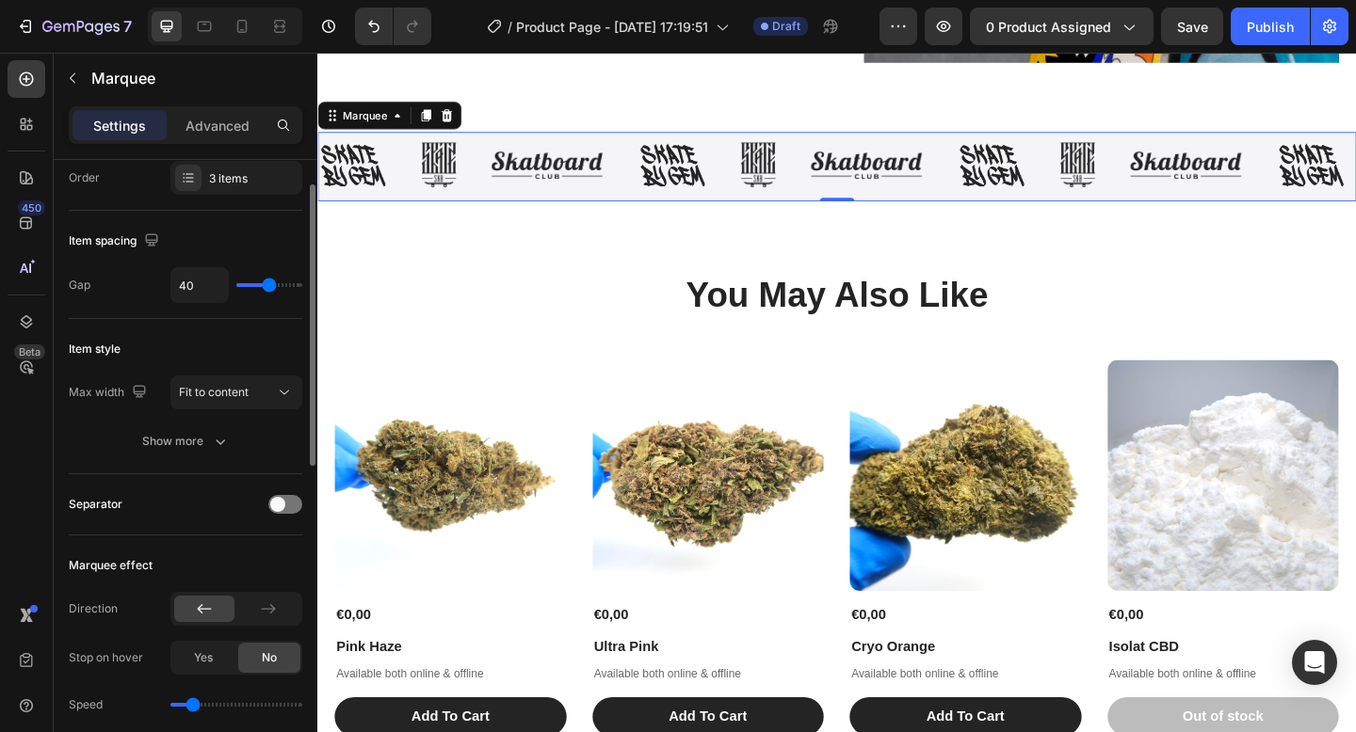
scroll to position [0, 0]
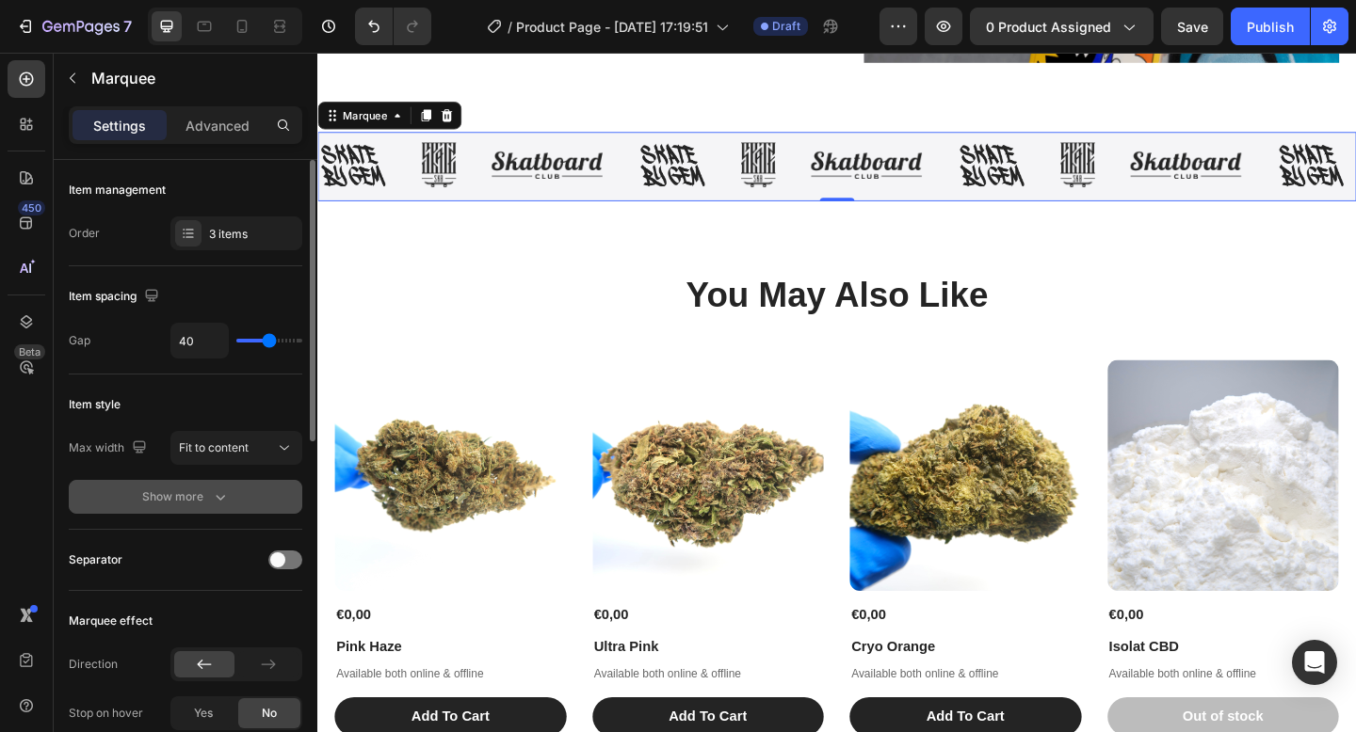
click at [216, 490] on icon "button" at bounding box center [220, 497] width 19 height 19
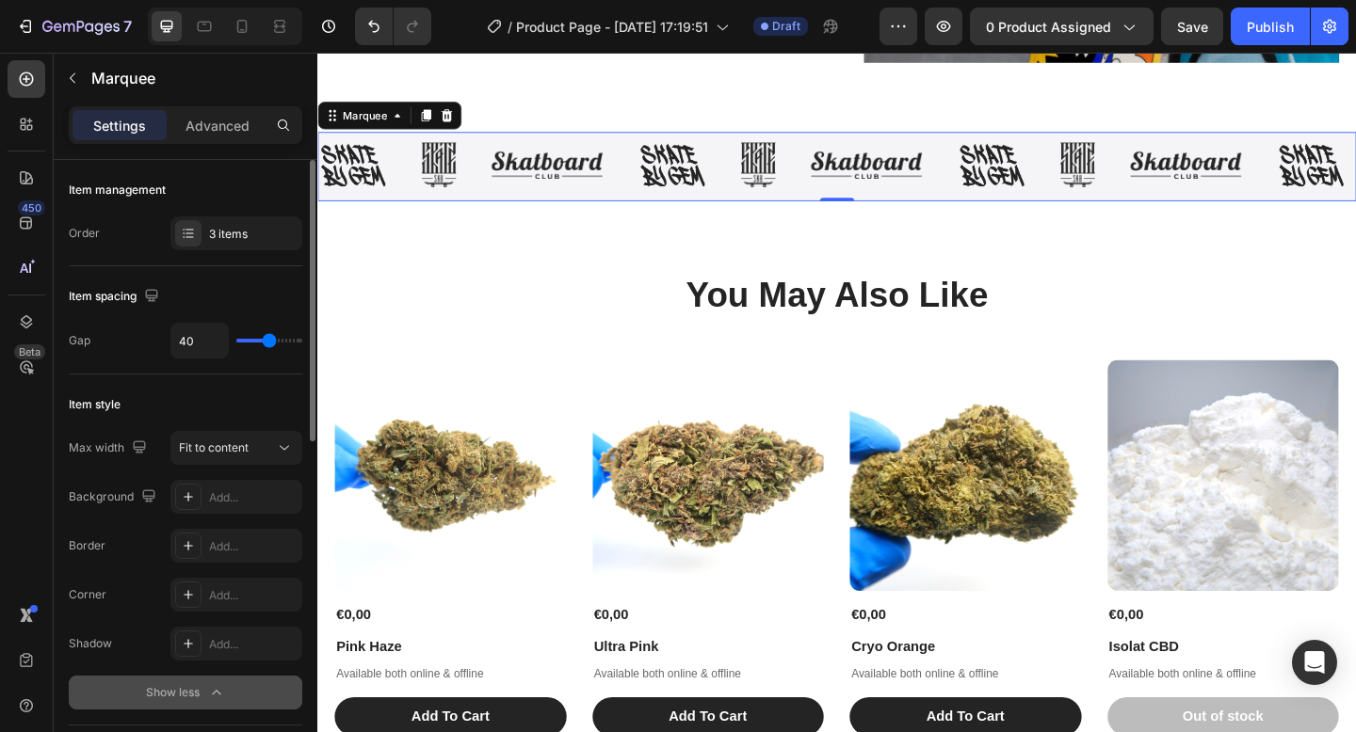
scroll to position [168, 0]
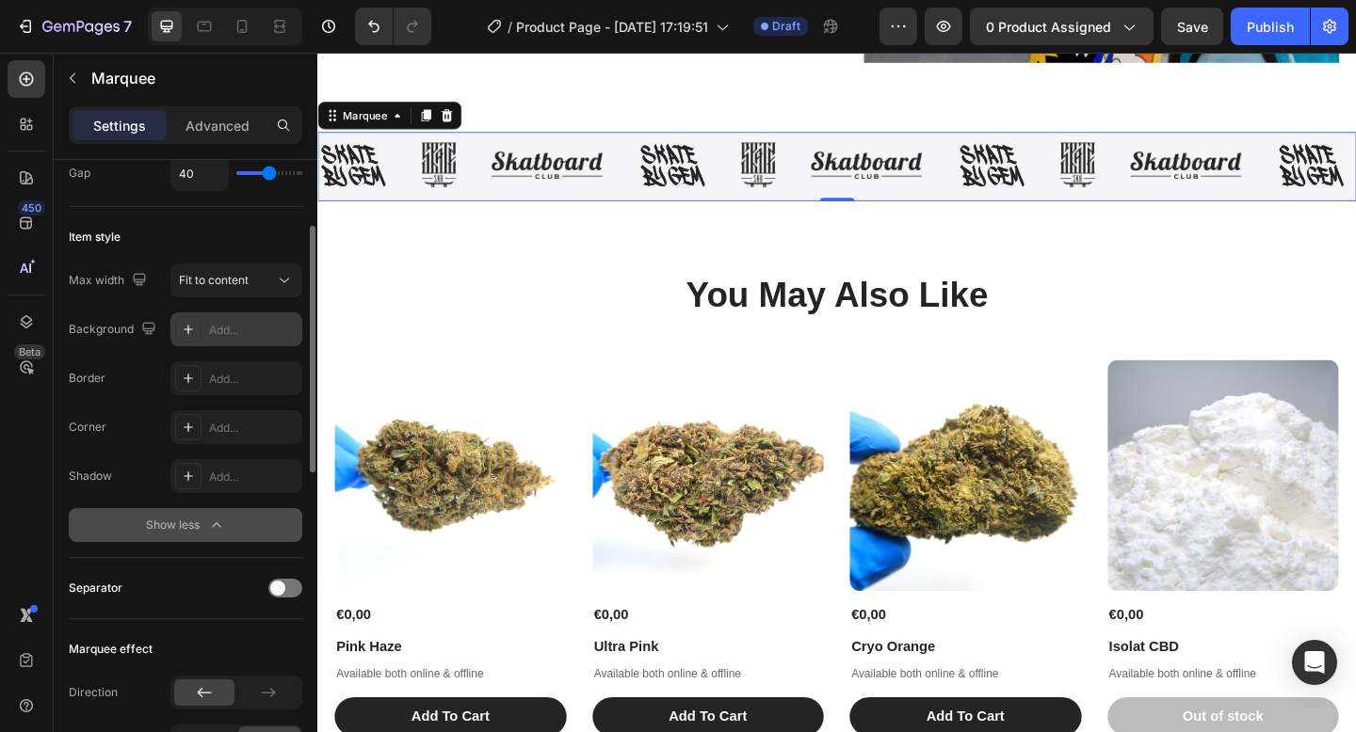
click at [216, 330] on div "Add..." at bounding box center [253, 330] width 88 height 17
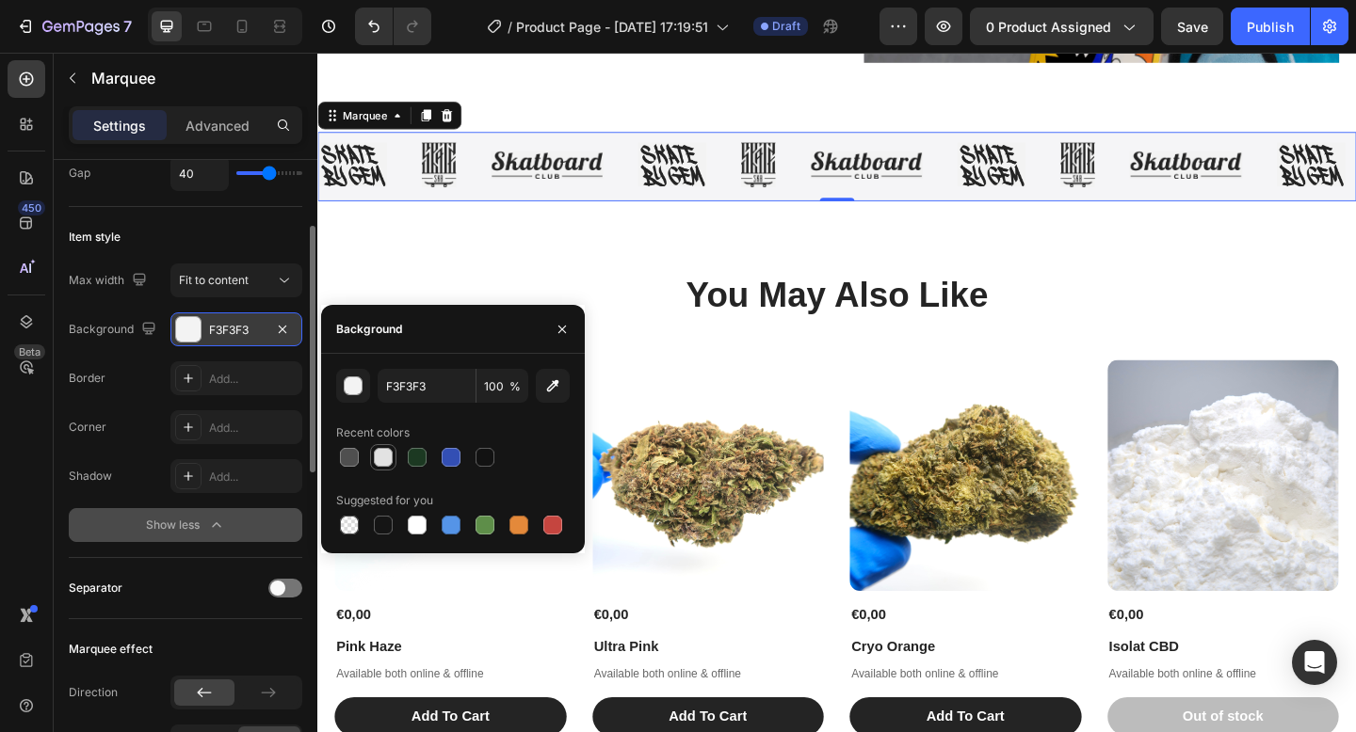
click at [380, 451] on div at bounding box center [383, 457] width 19 height 19
type input "E2E2E2"
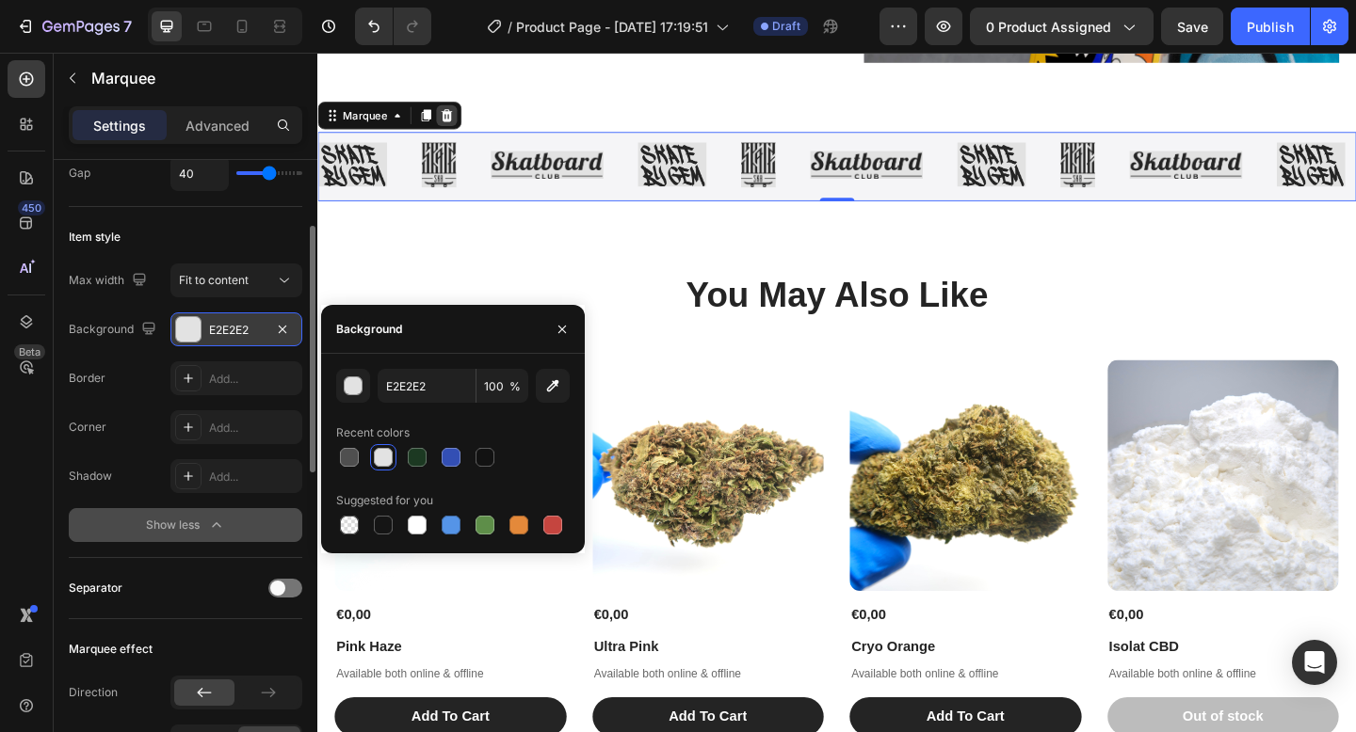
click at [463, 122] on icon at bounding box center [457, 121] width 15 height 15
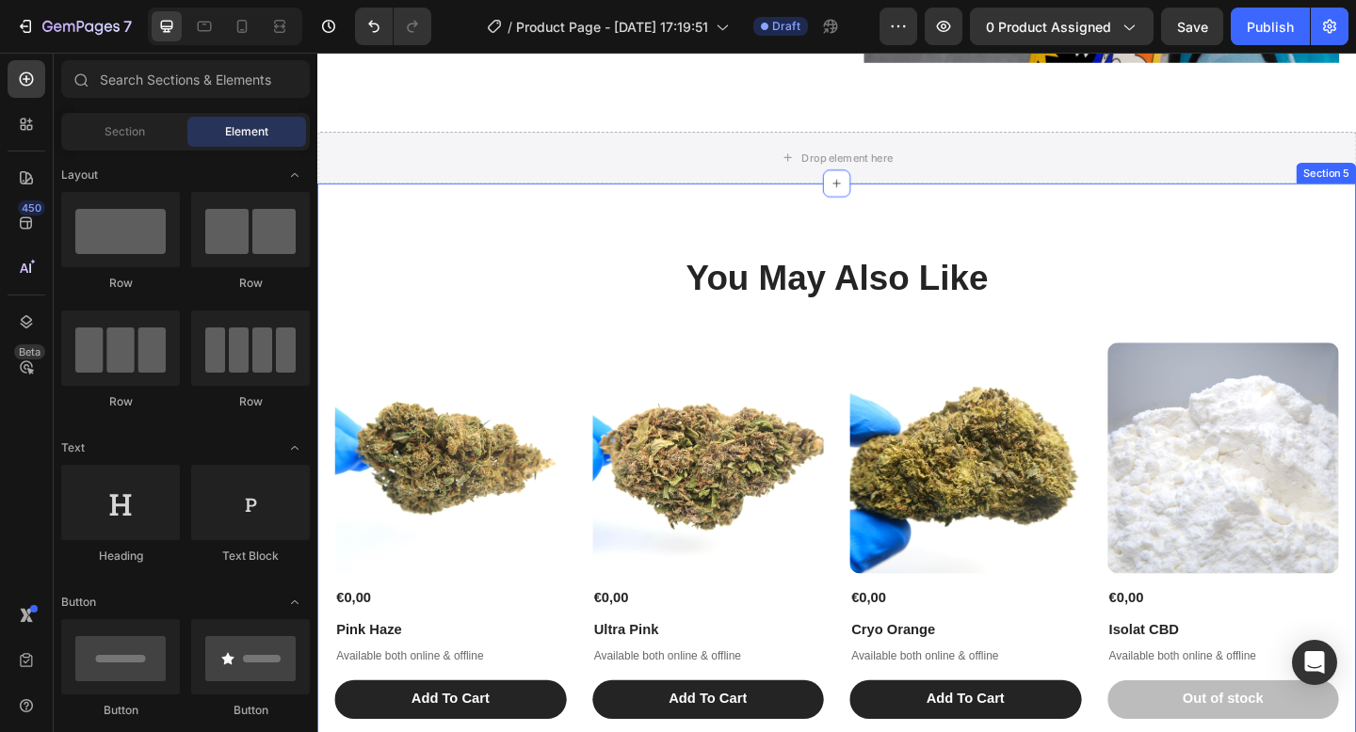
click at [532, 291] on h2 "You May Also Like" at bounding box center [882, 297] width 1092 height 53
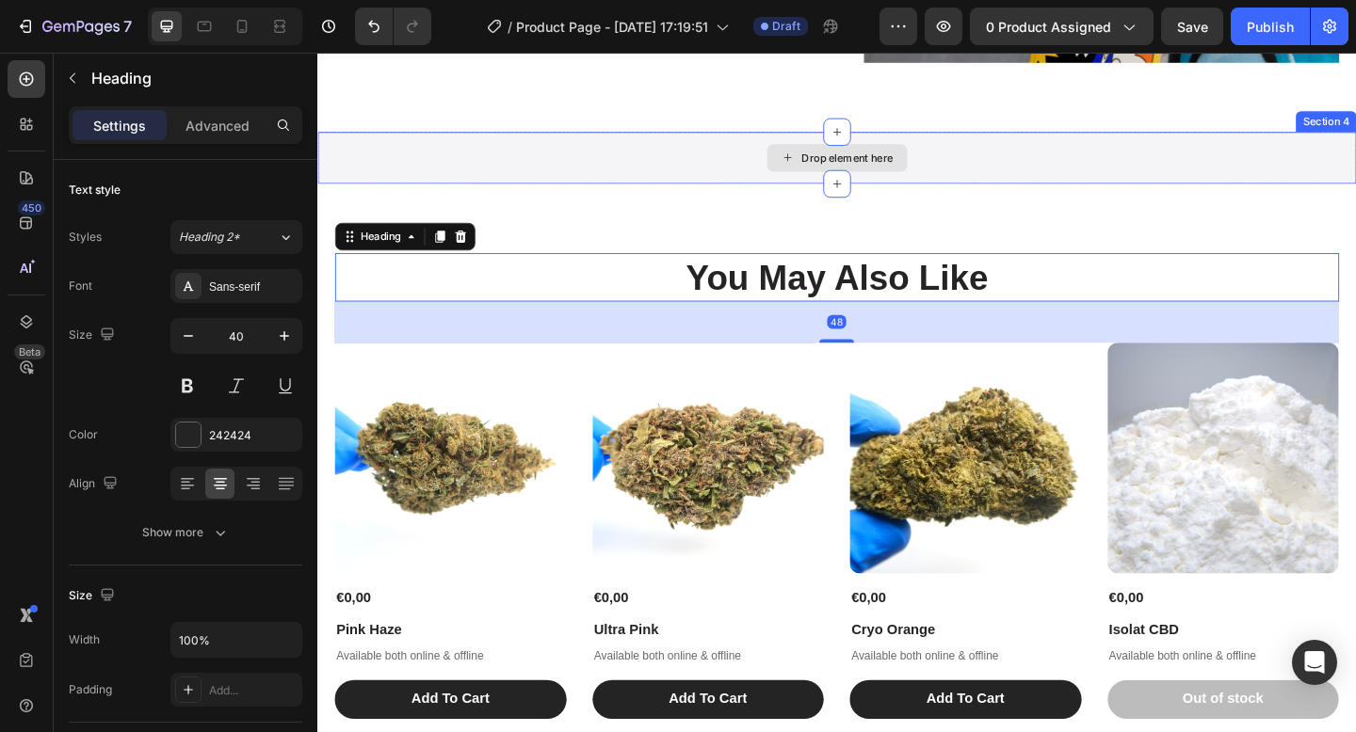
click at [646, 155] on div "Drop element here" at bounding box center [882, 167] width 1130 height 56
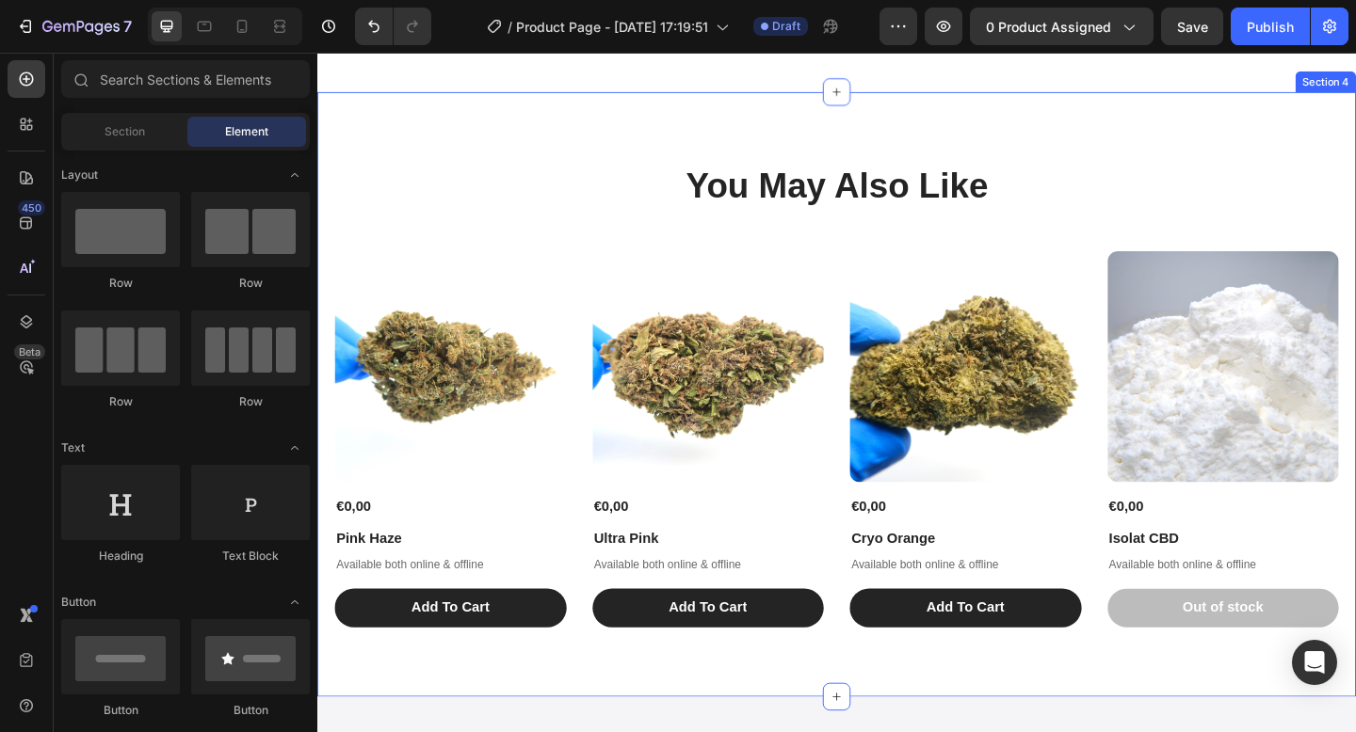
scroll to position [2341, 0]
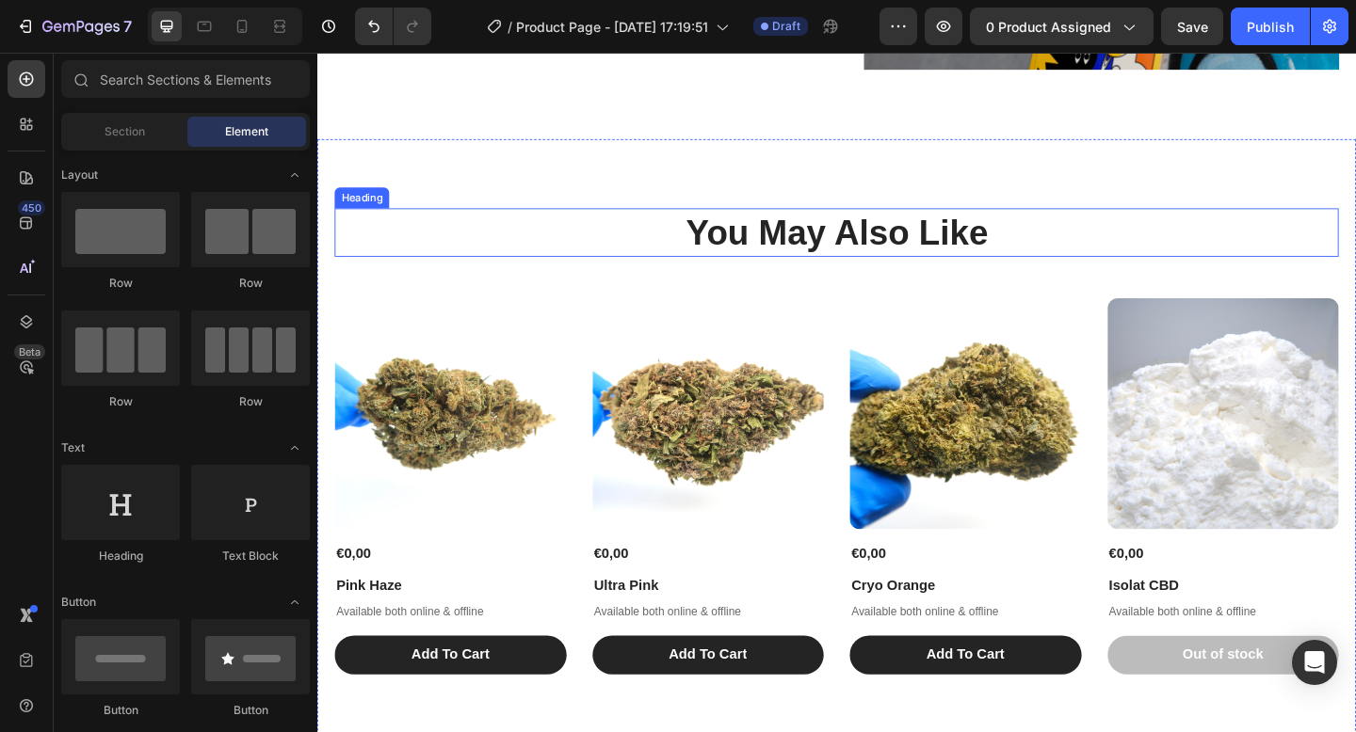
click at [1059, 462] on img at bounding box center [1022, 446] width 252 height 252
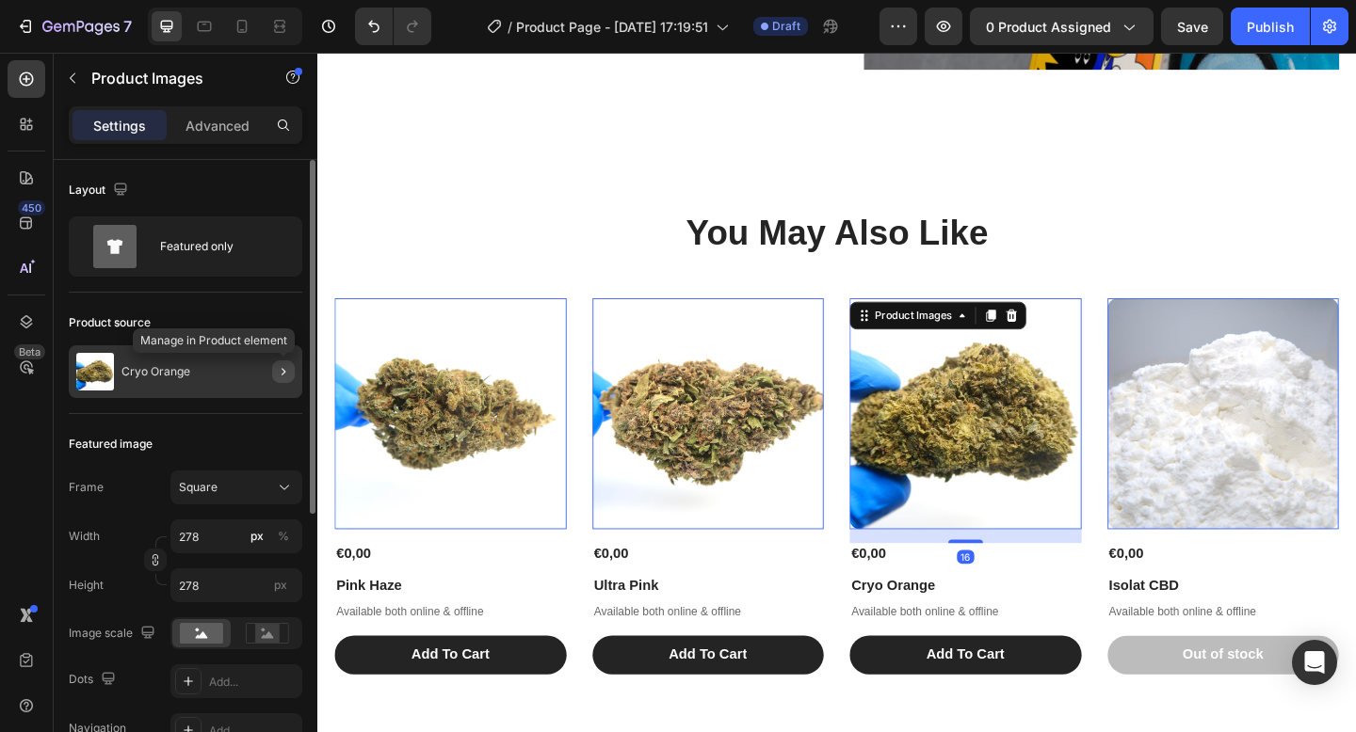
click at [290, 379] on button "button" at bounding box center [283, 372] width 23 height 23
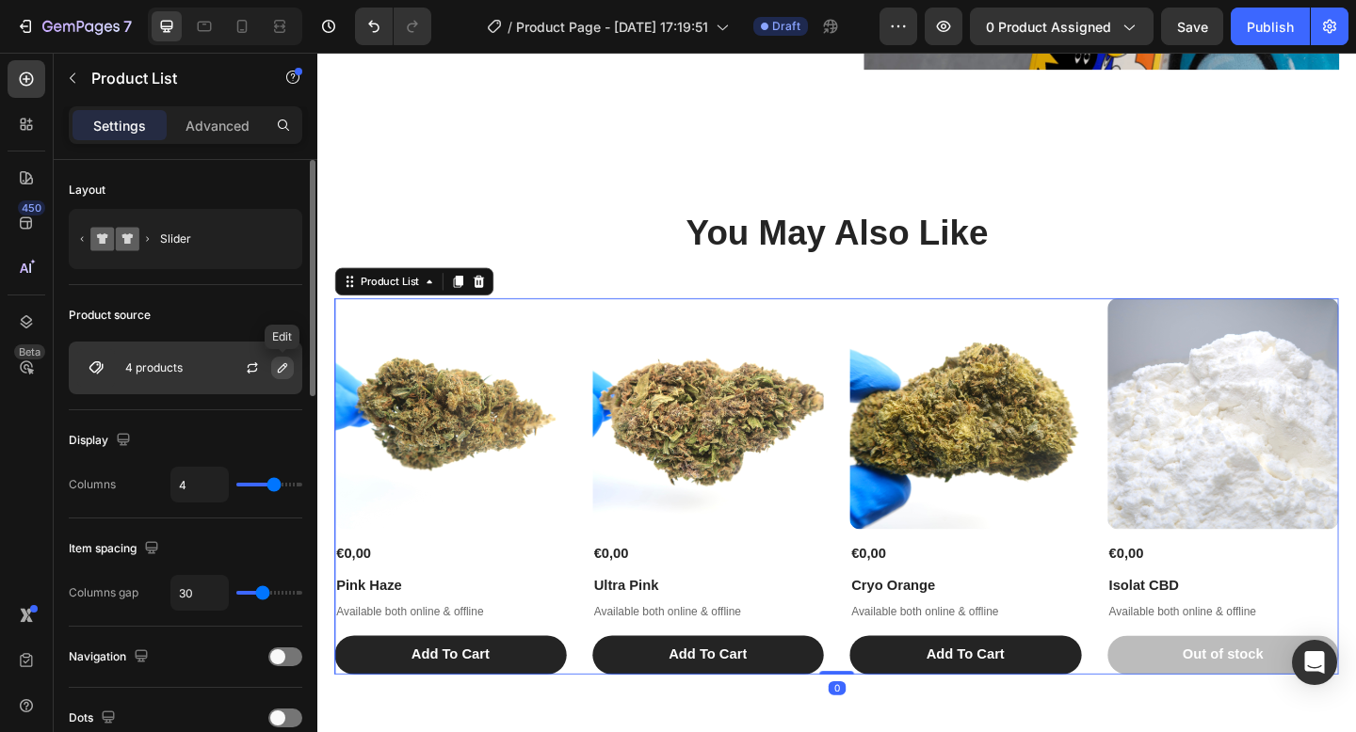
click at [286, 365] on icon "button" at bounding box center [282, 367] width 9 height 9
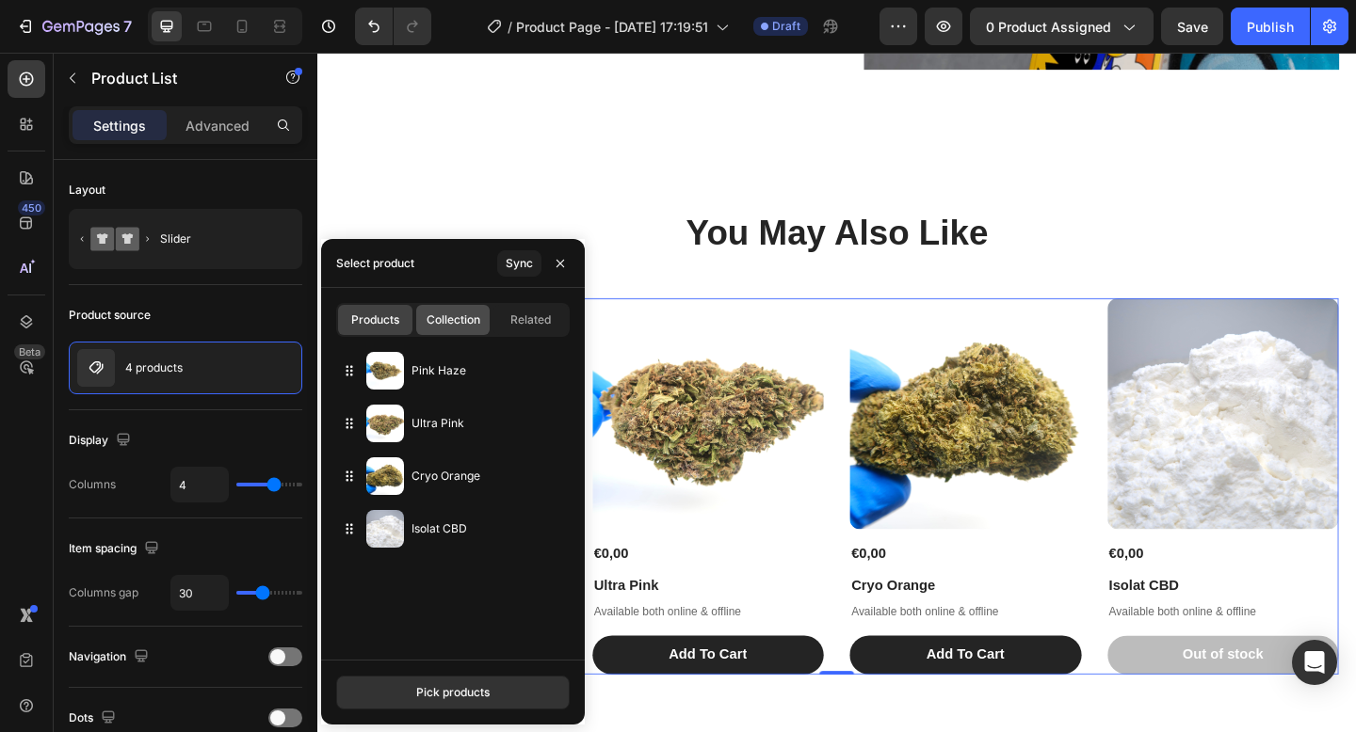
click at [470, 314] on span "Collection" at bounding box center [453, 320] width 54 height 17
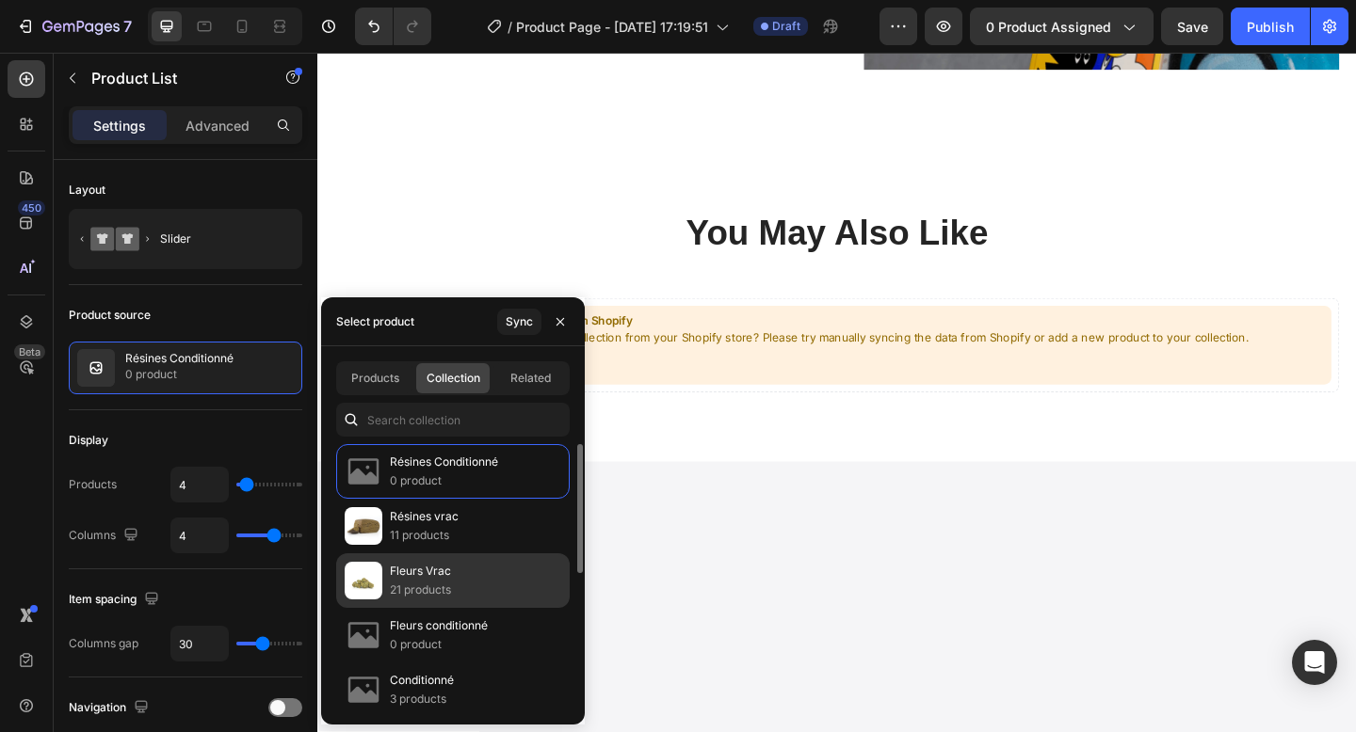
click at [449, 564] on p "Fleurs Vrac" at bounding box center [420, 571] width 61 height 19
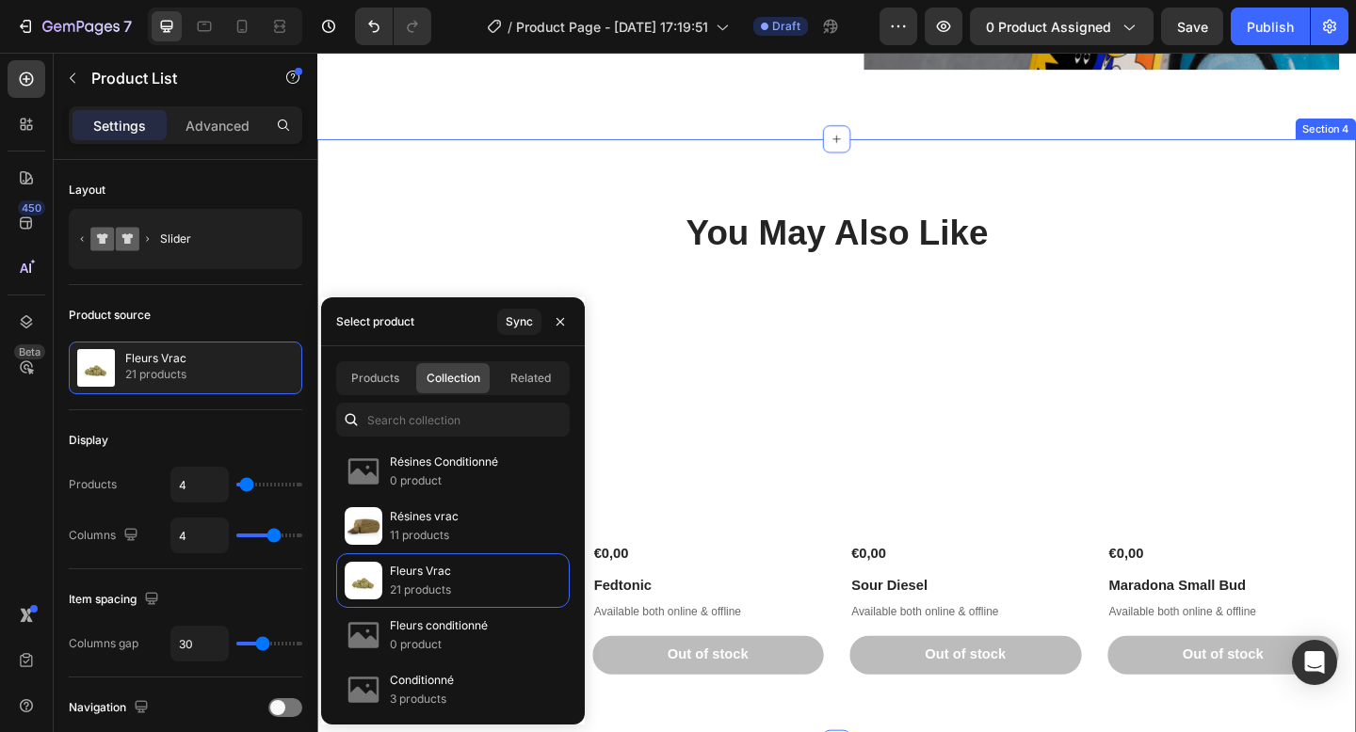
click at [493, 205] on div "You May Also Like Heading Product Images €0,00 Product Price Product Price Cryo…" at bounding box center [882, 476] width 1130 height 658
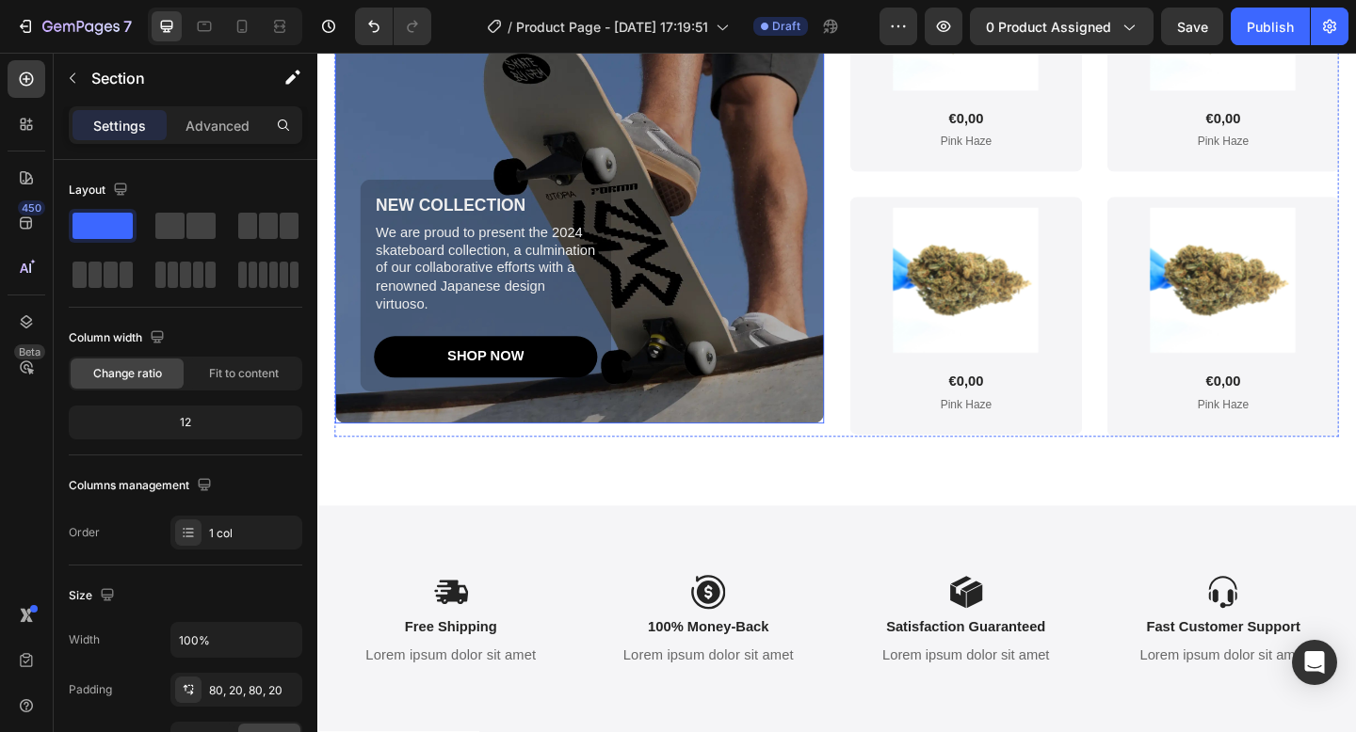
scroll to position [4146, 0]
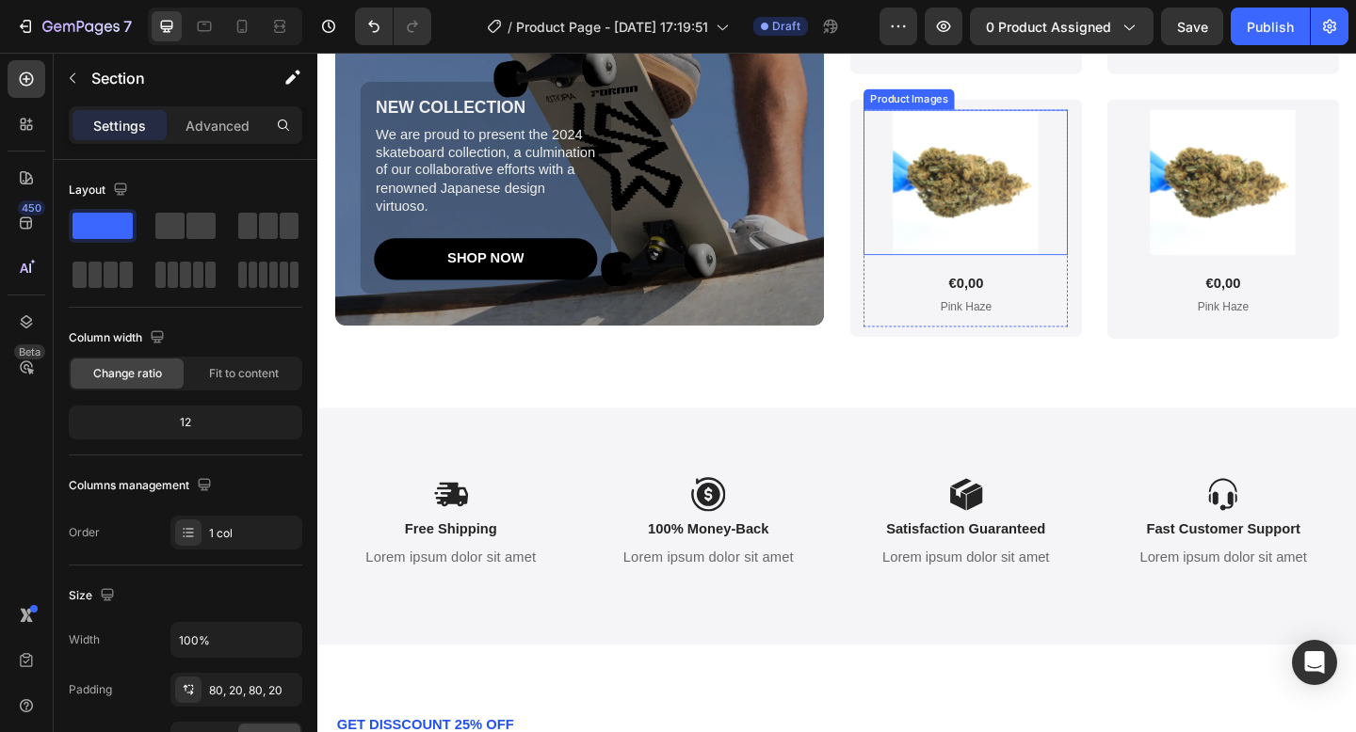
click at [1050, 266] on img at bounding box center [1022, 194] width 160 height 158
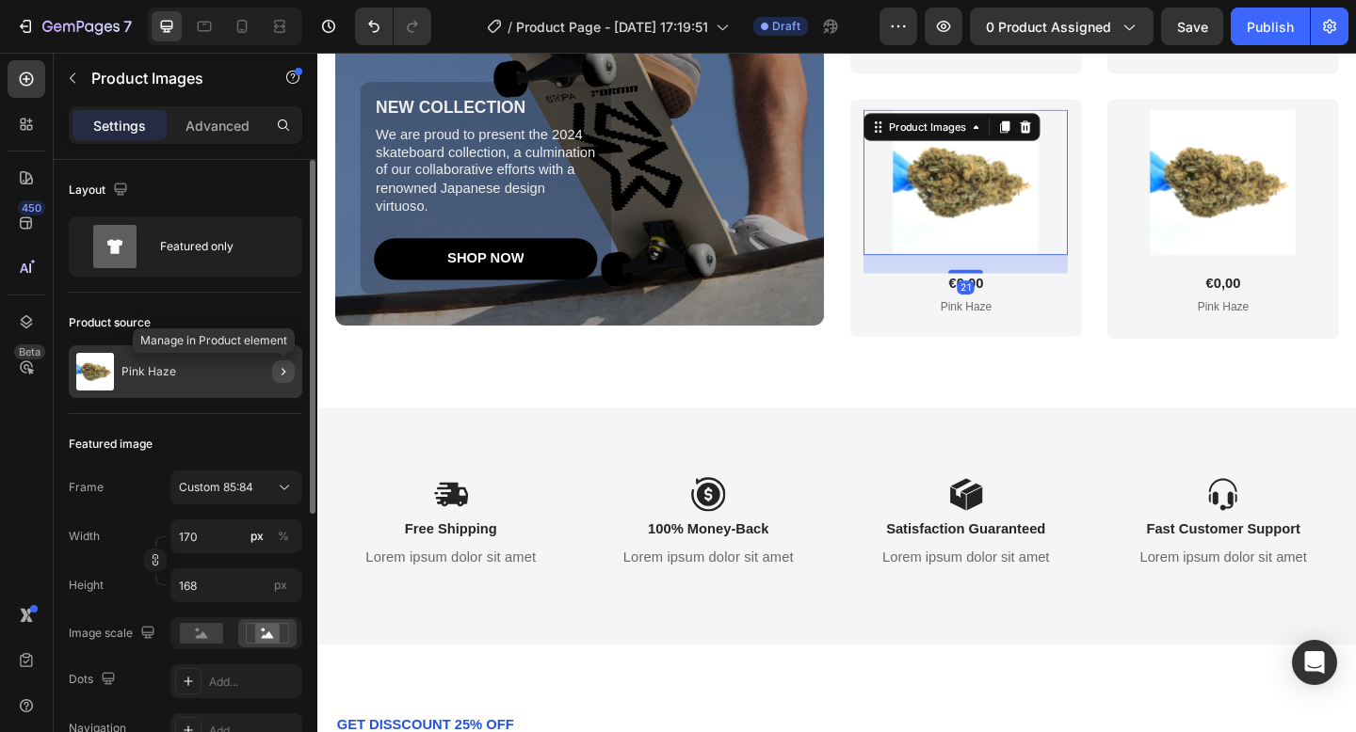
click at [289, 374] on icon "button" at bounding box center [283, 371] width 15 height 15
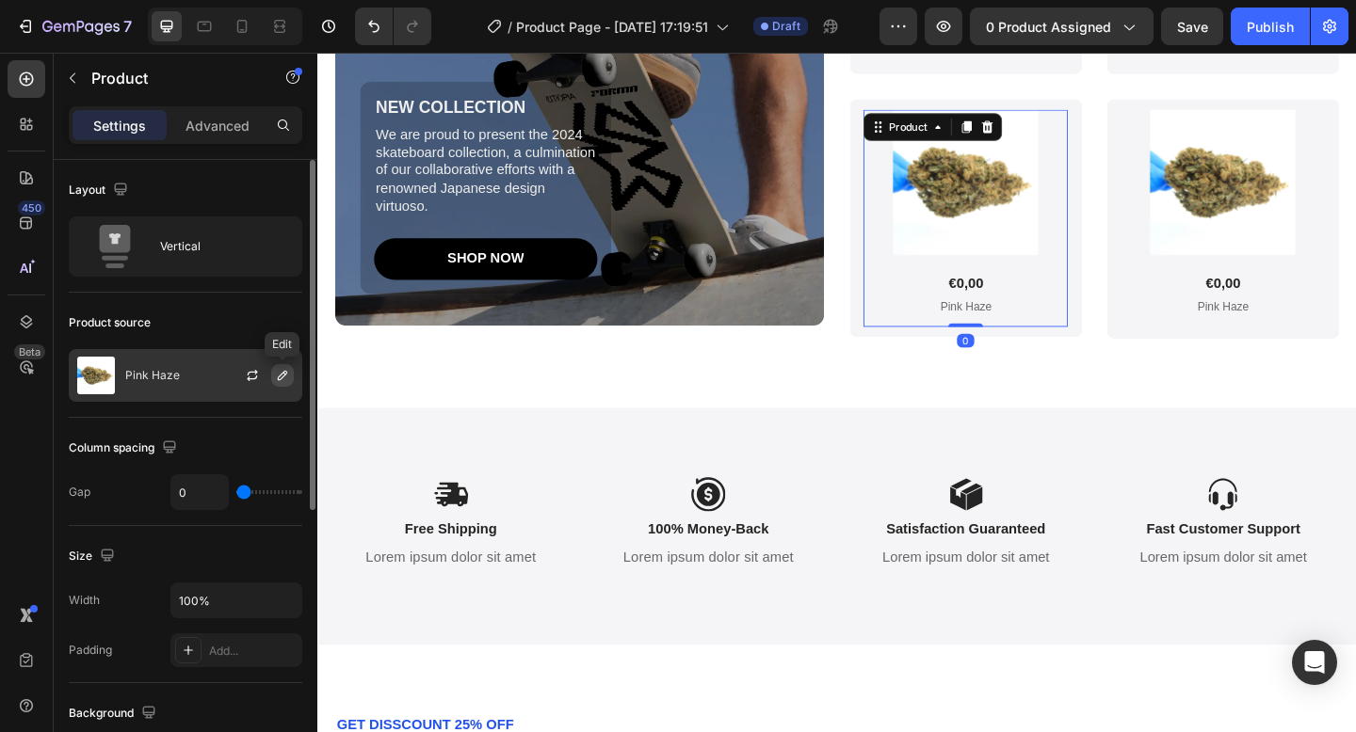
click at [279, 381] on icon "button" at bounding box center [282, 375] width 15 height 15
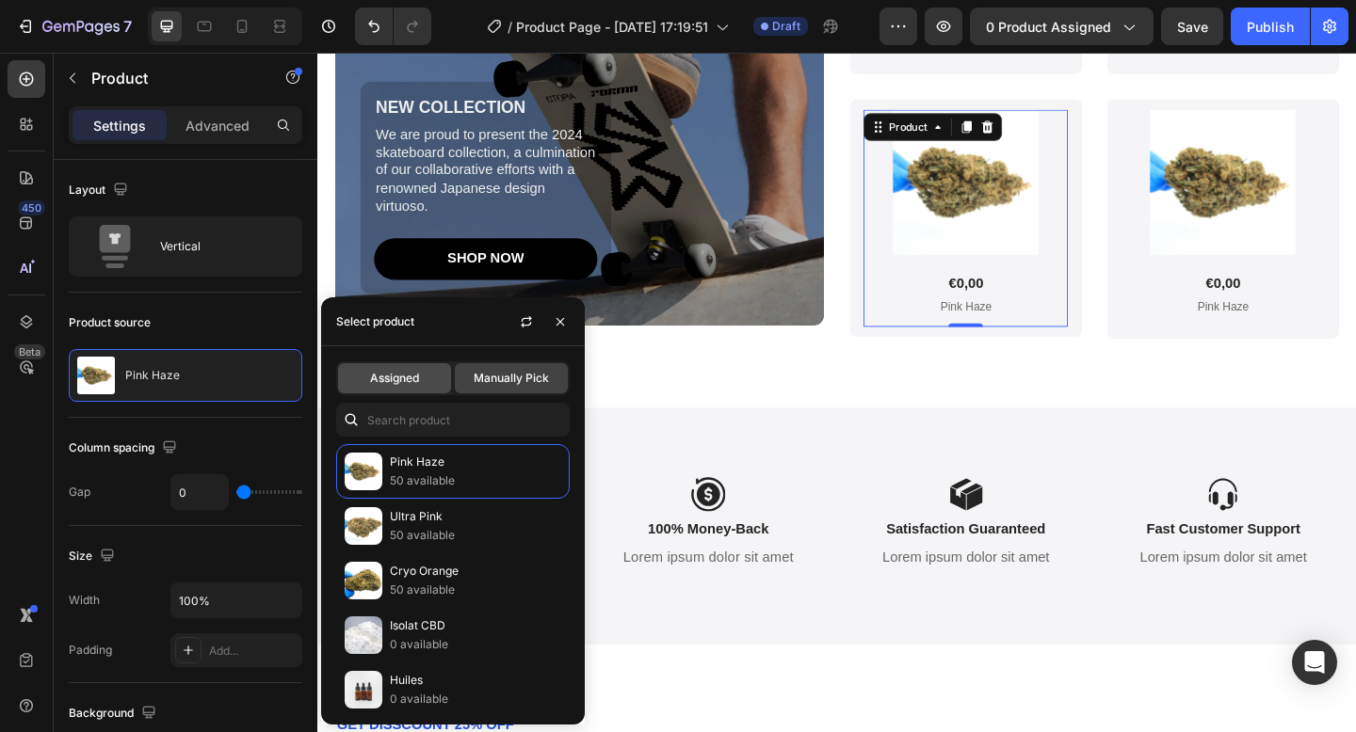
click at [412, 383] on span "Assigned" at bounding box center [394, 378] width 49 height 17
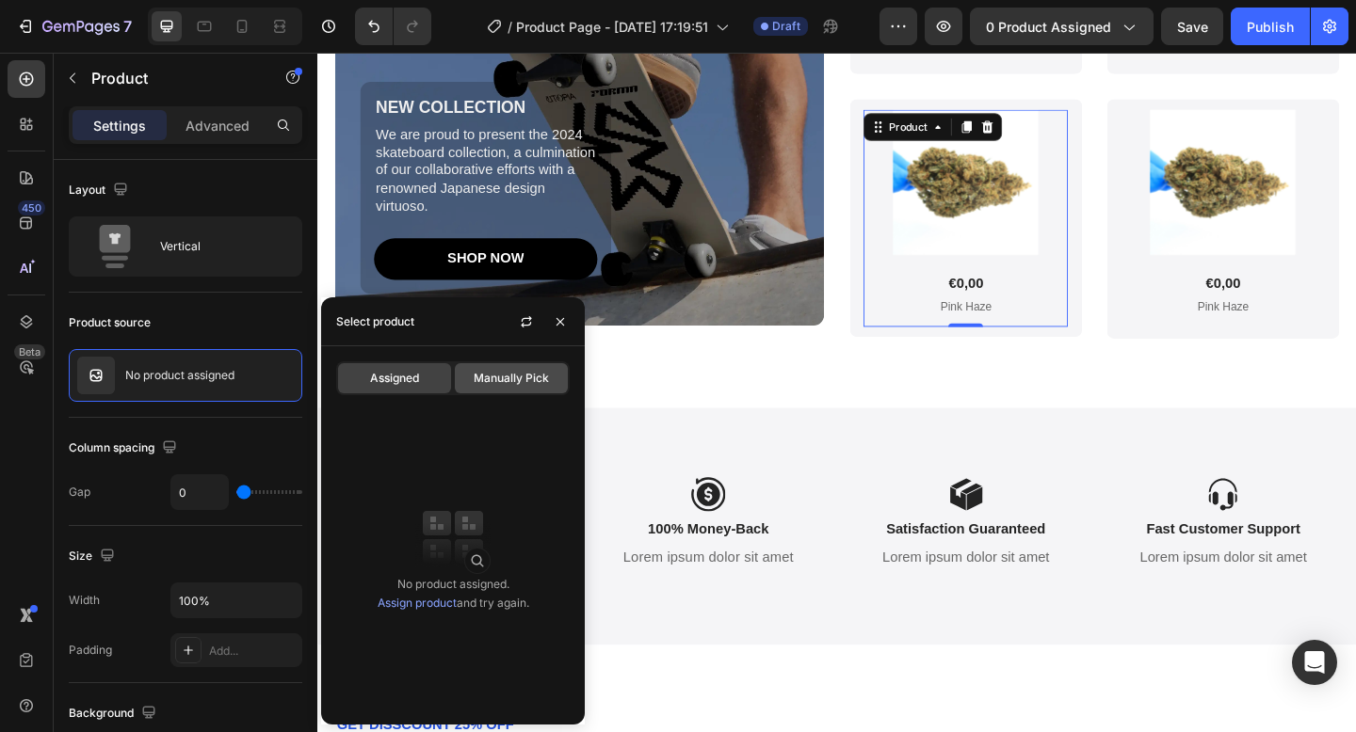
click at [505, 383] on span "Manually Pick" at bounding box center [511, 378] width 75 height 17
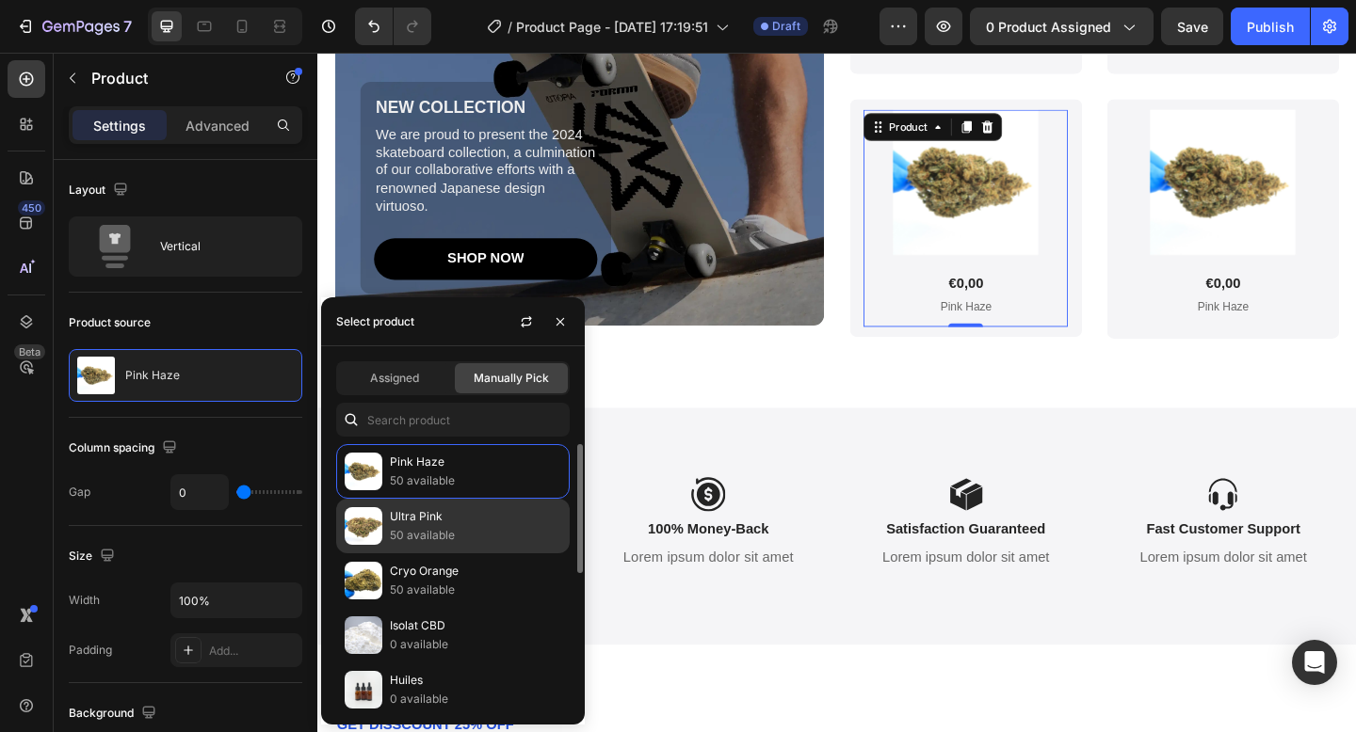
click at [448, 527] on p "50 available" at bounding box center [475, 535] width 171 height 19
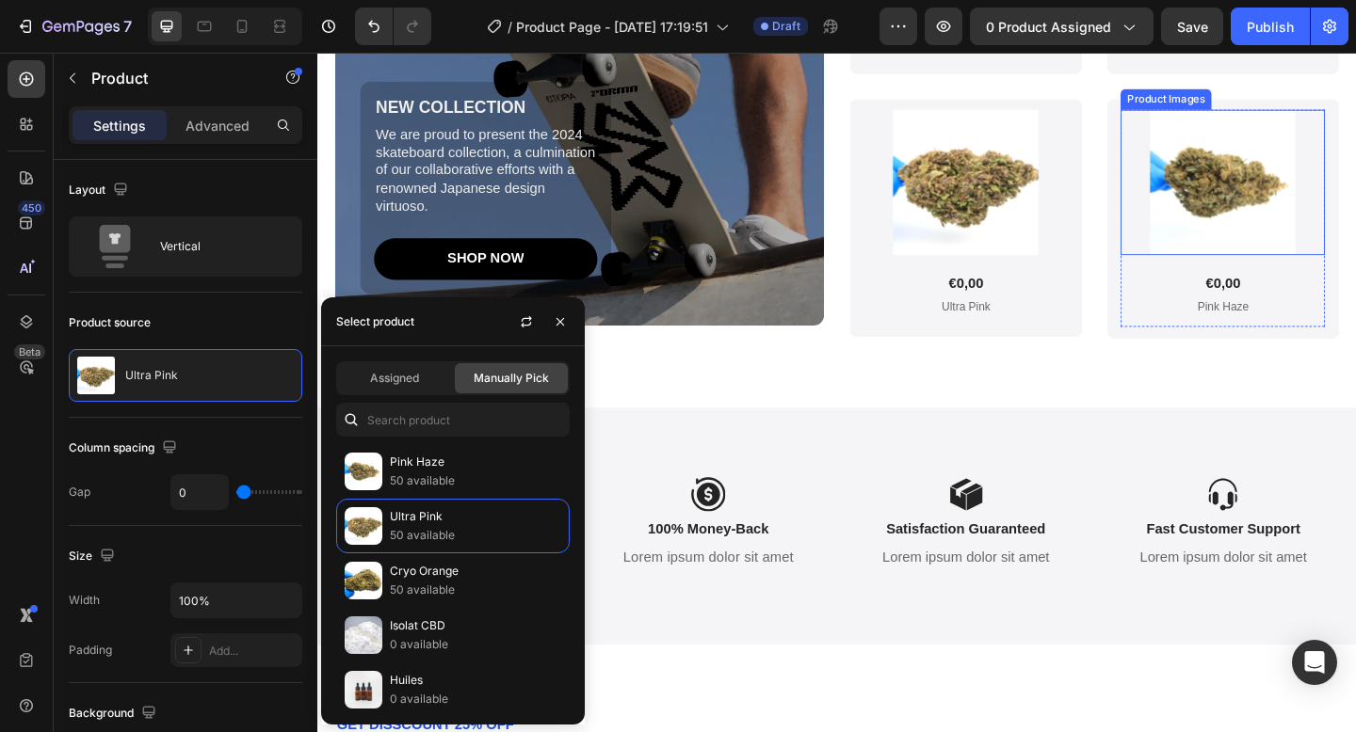
click at [1310, 233] on img at bounding box center [1302, 194] width 160 height 158
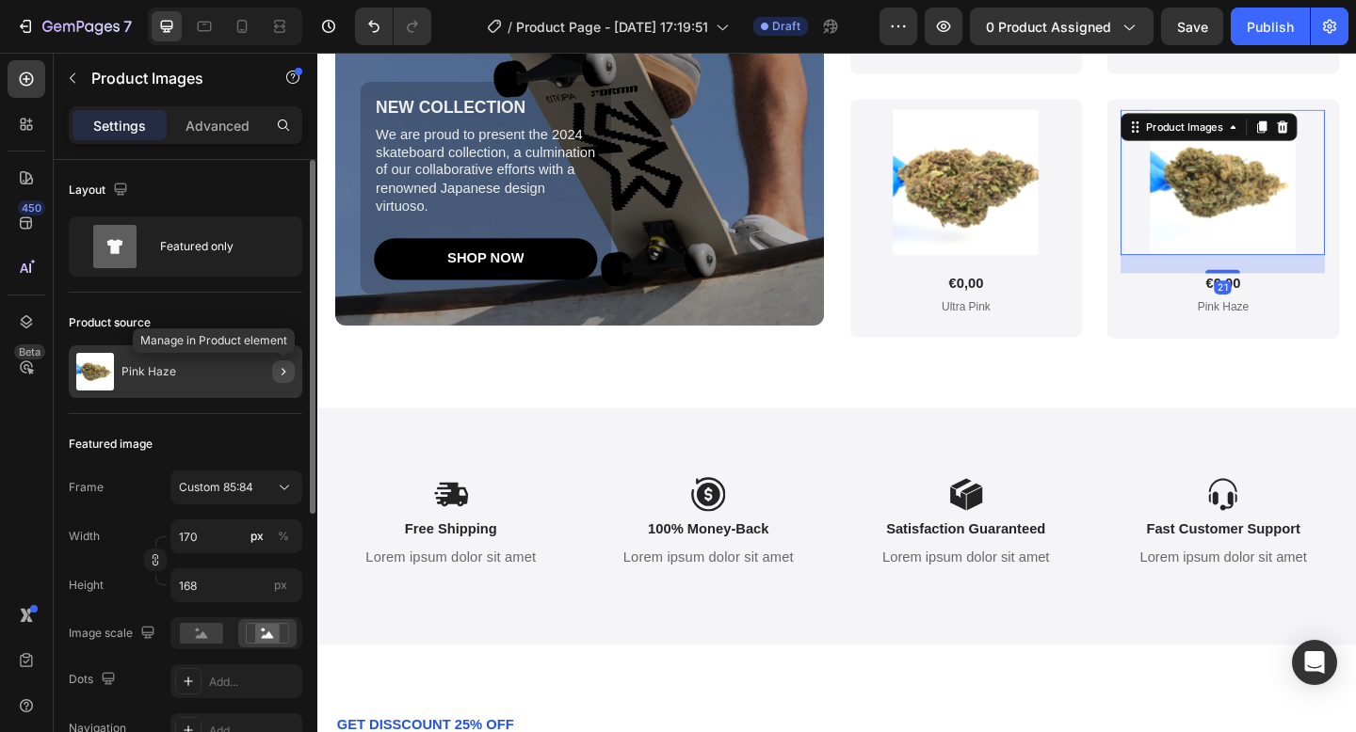
click at [275, 364] on button "button" at bounding box center [283, 372] width 23 height 23
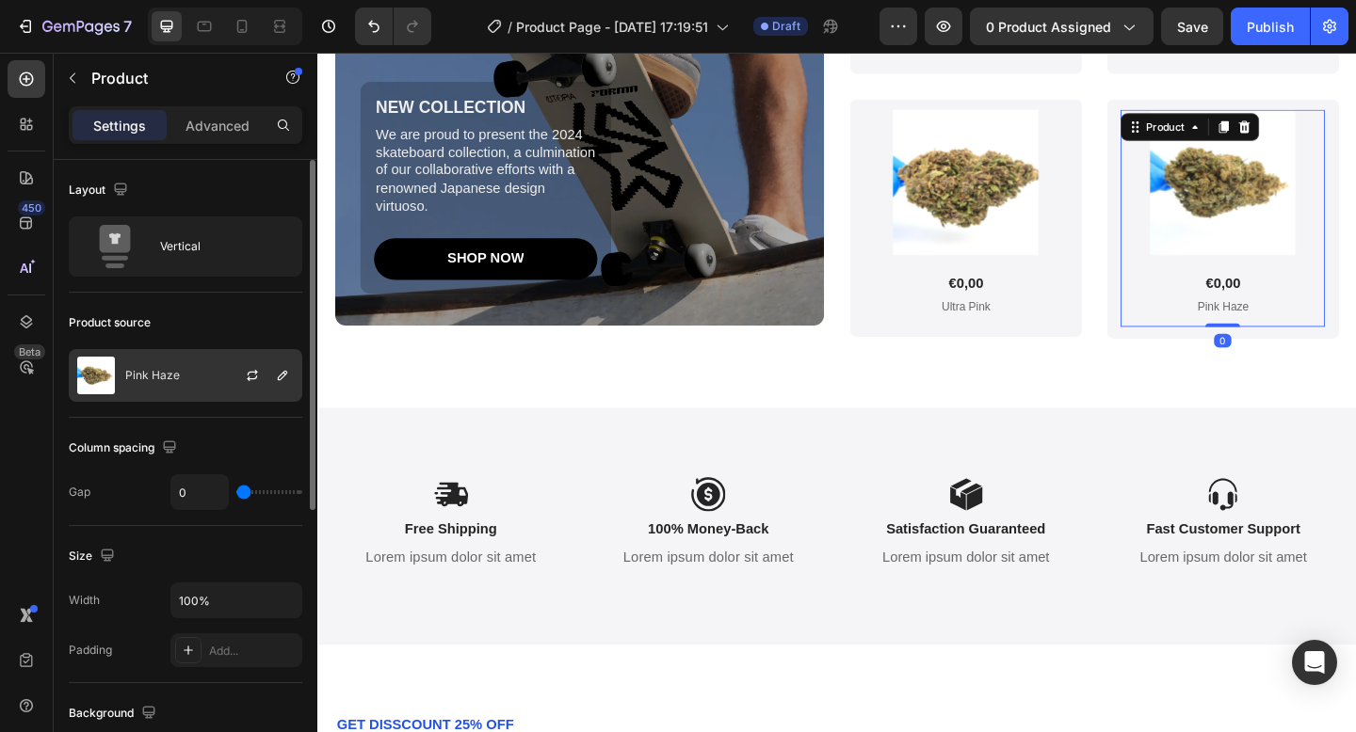
click at [230, 385] on div at bounding box center [259, 375] width 83 height 51
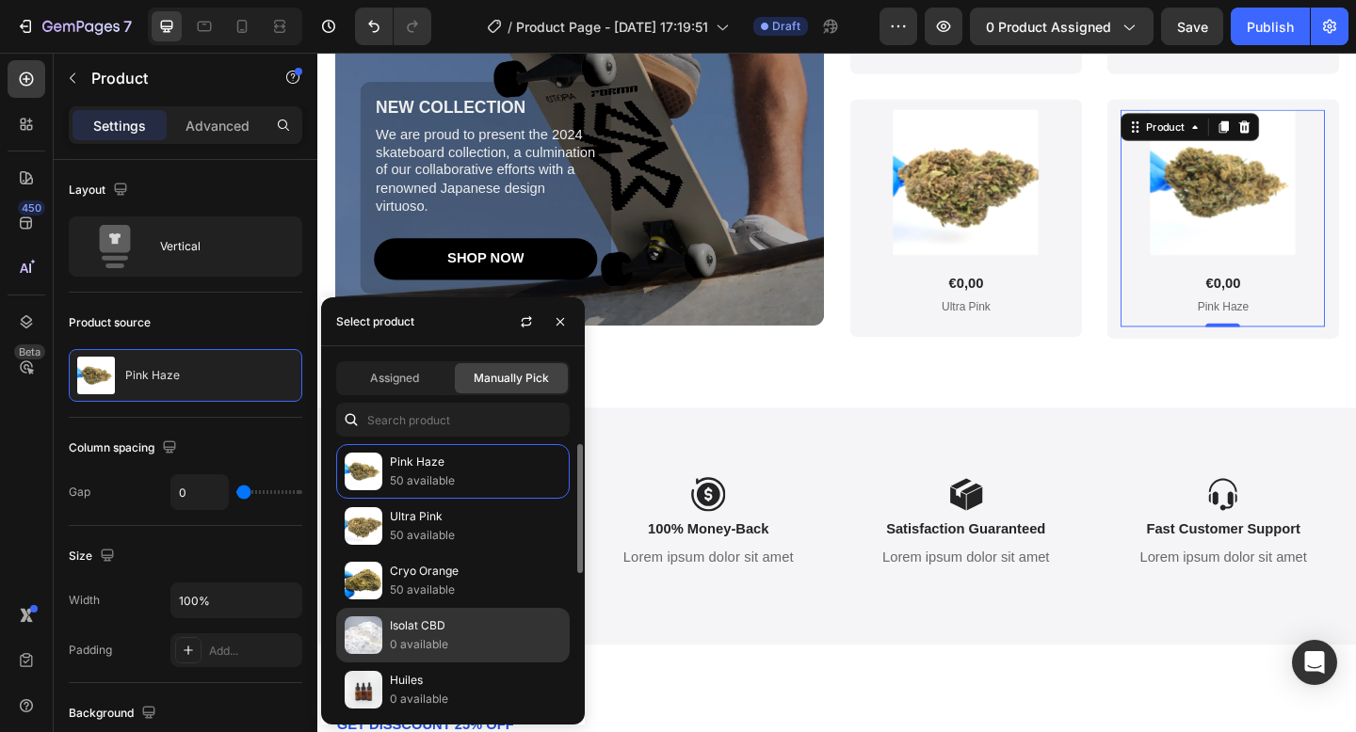
click at [427, 629] on p "Isolat CBD" at bounding box center [475, 626] width 171 height 19
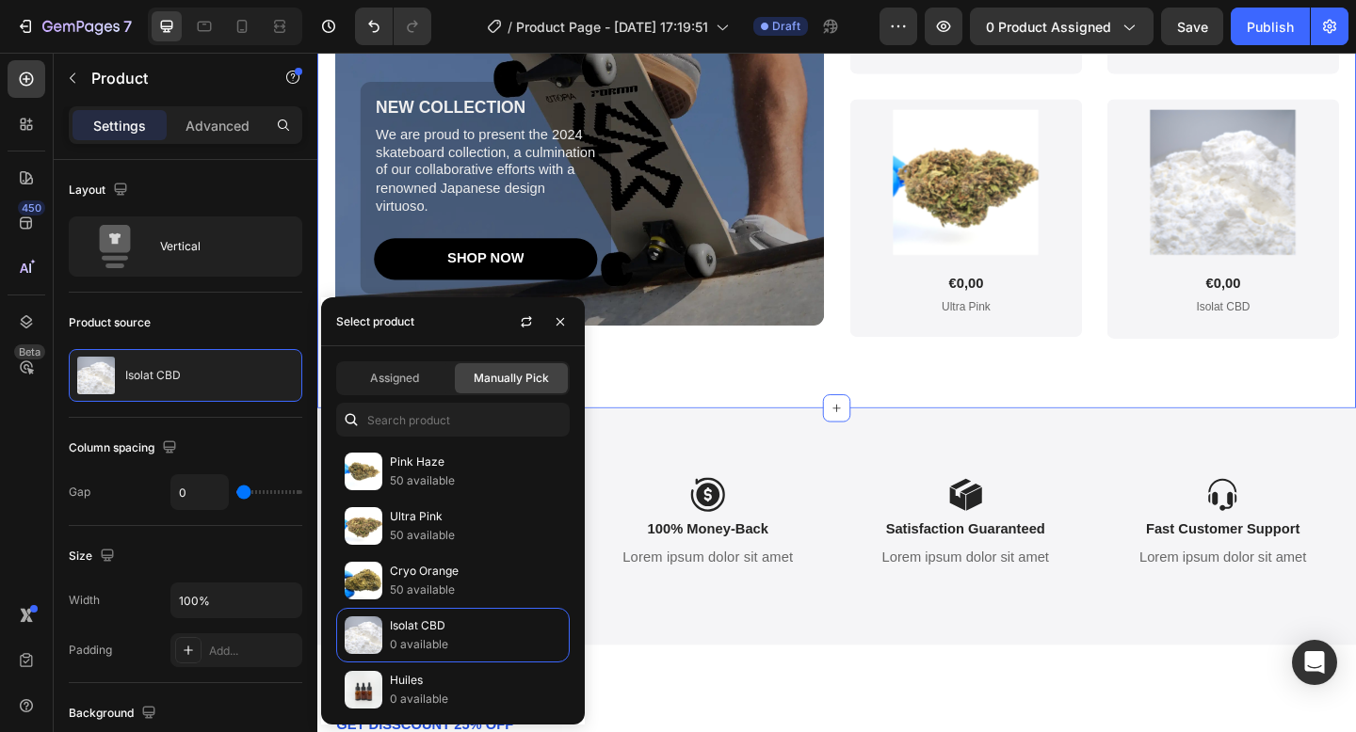
click at [891, 401] on div "New Gem Collection 2024 Heading NEW COLLECTION Text Block We are proud to prese…" at bounding box center [882, 79] width 1092 height 719
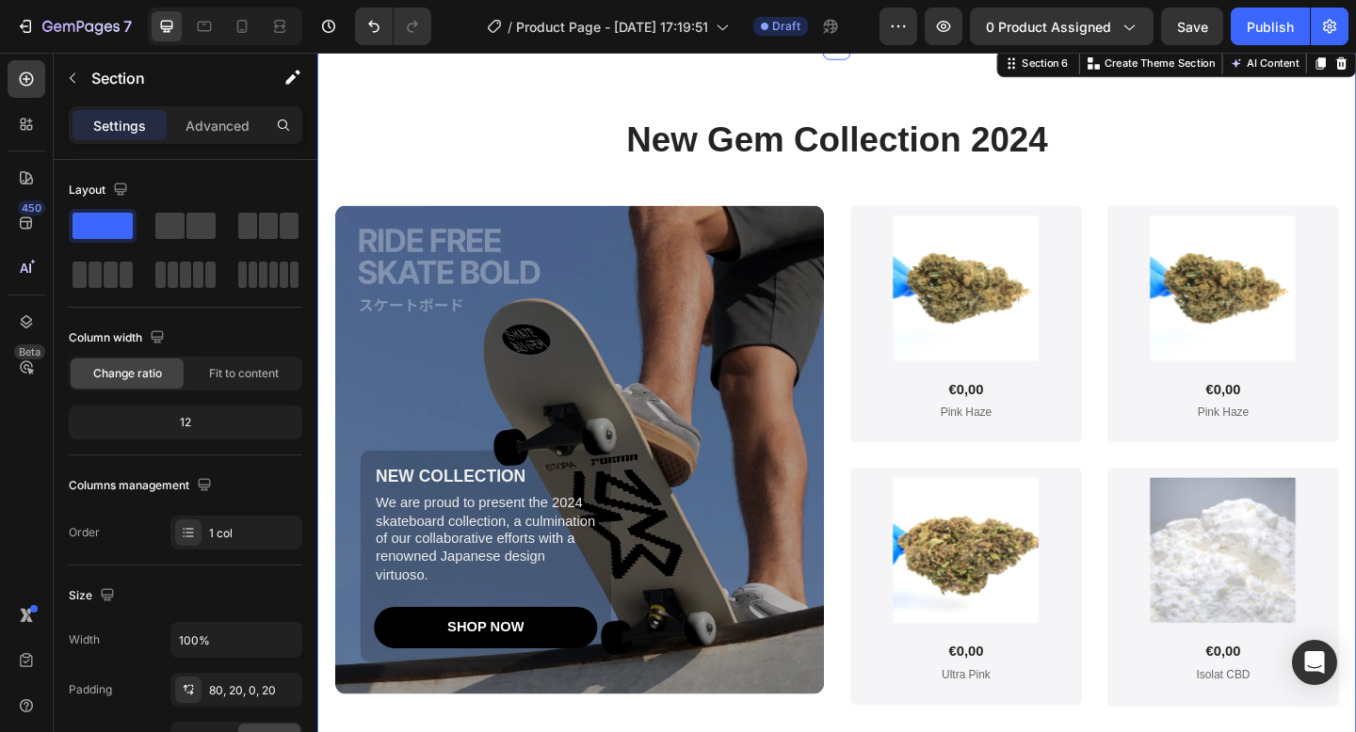
scroll to position [3743, 0]
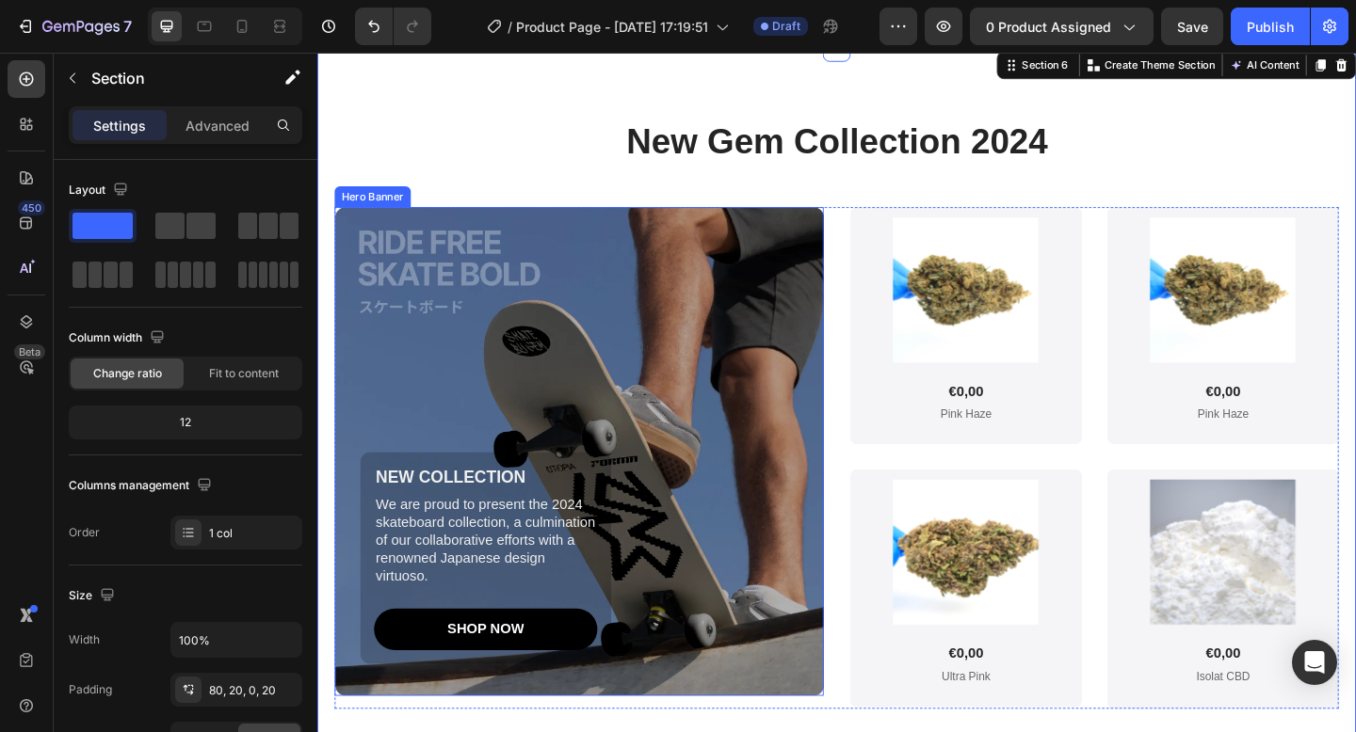
click at [707, 364] on div "Background Image" at bounding box center [602, 487] width 532 height 532
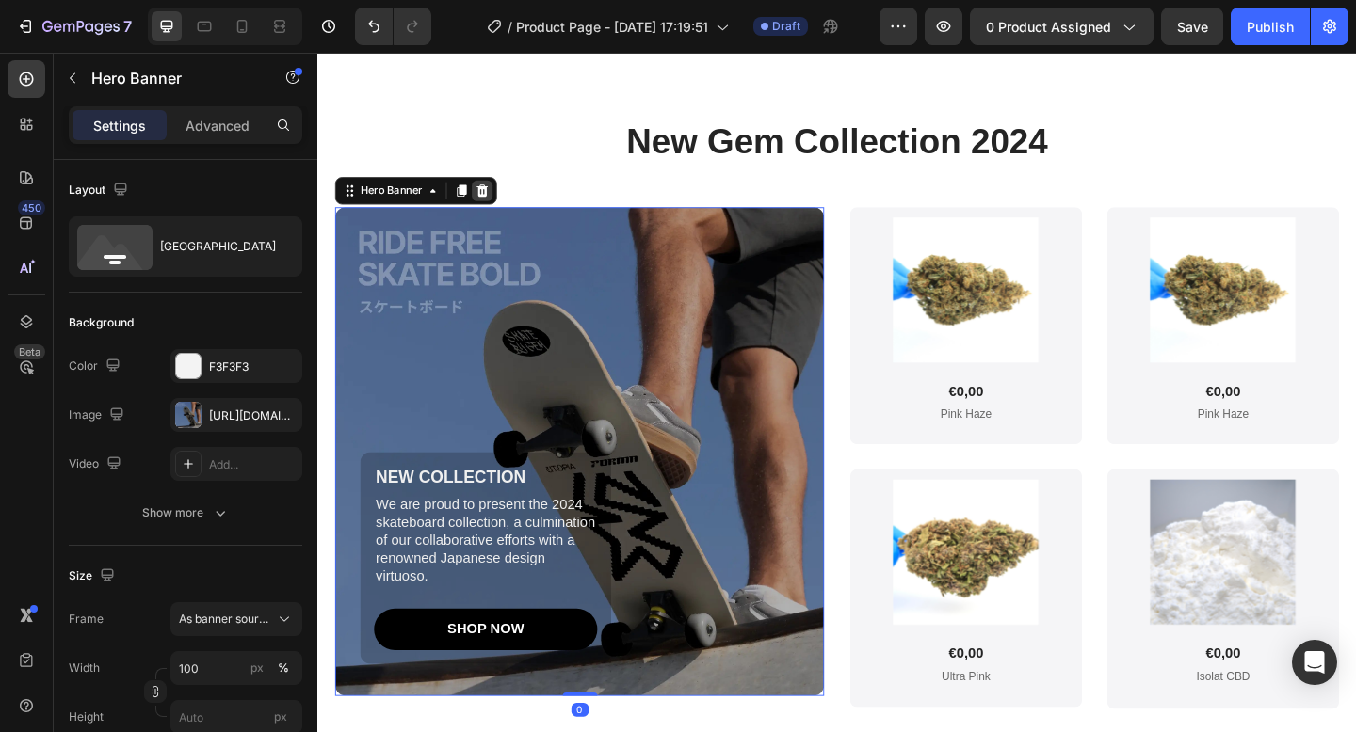
click at [499, 201] on icon at bounding box center [496, 203] width 12 height 13
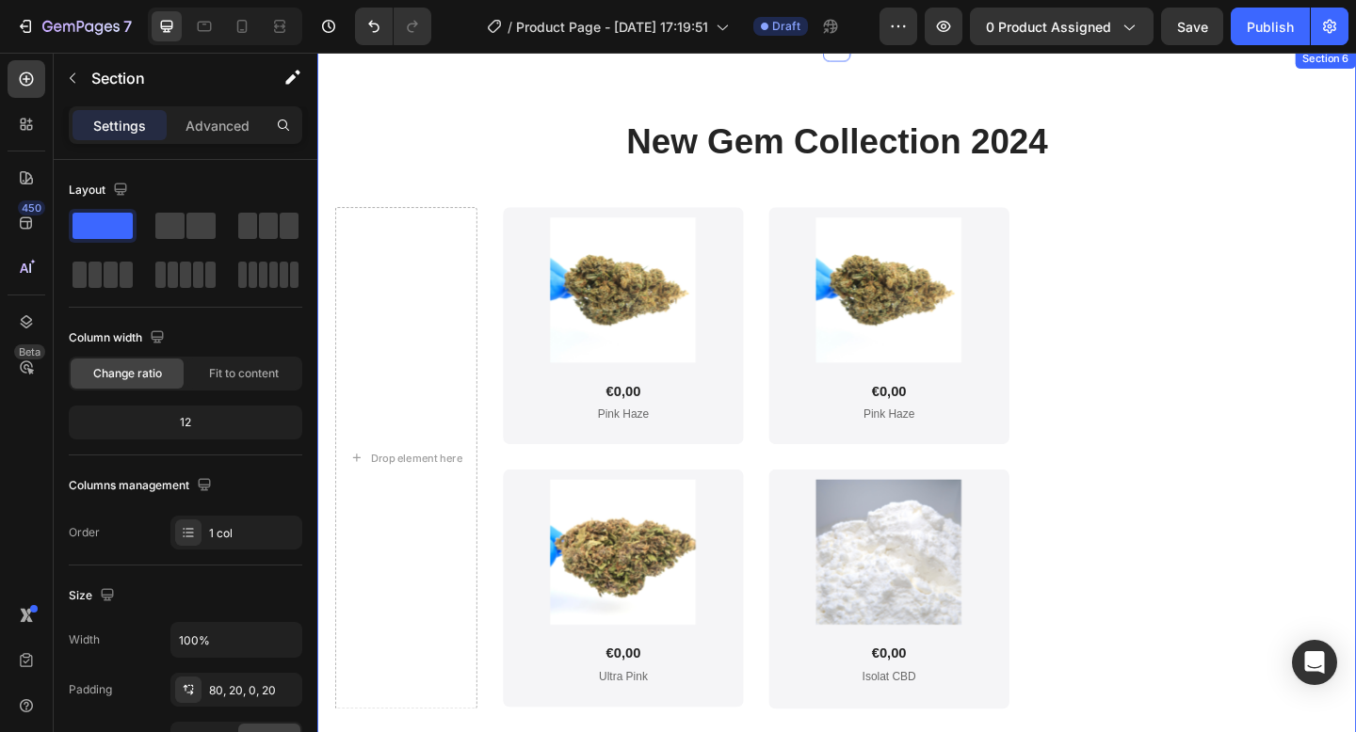
click at [1286, 193] on div "New Gem Collection 2024 Heading Drop element here Product Images €0,00 Product …" at bounding box center [882, 482] width 1092 height 719
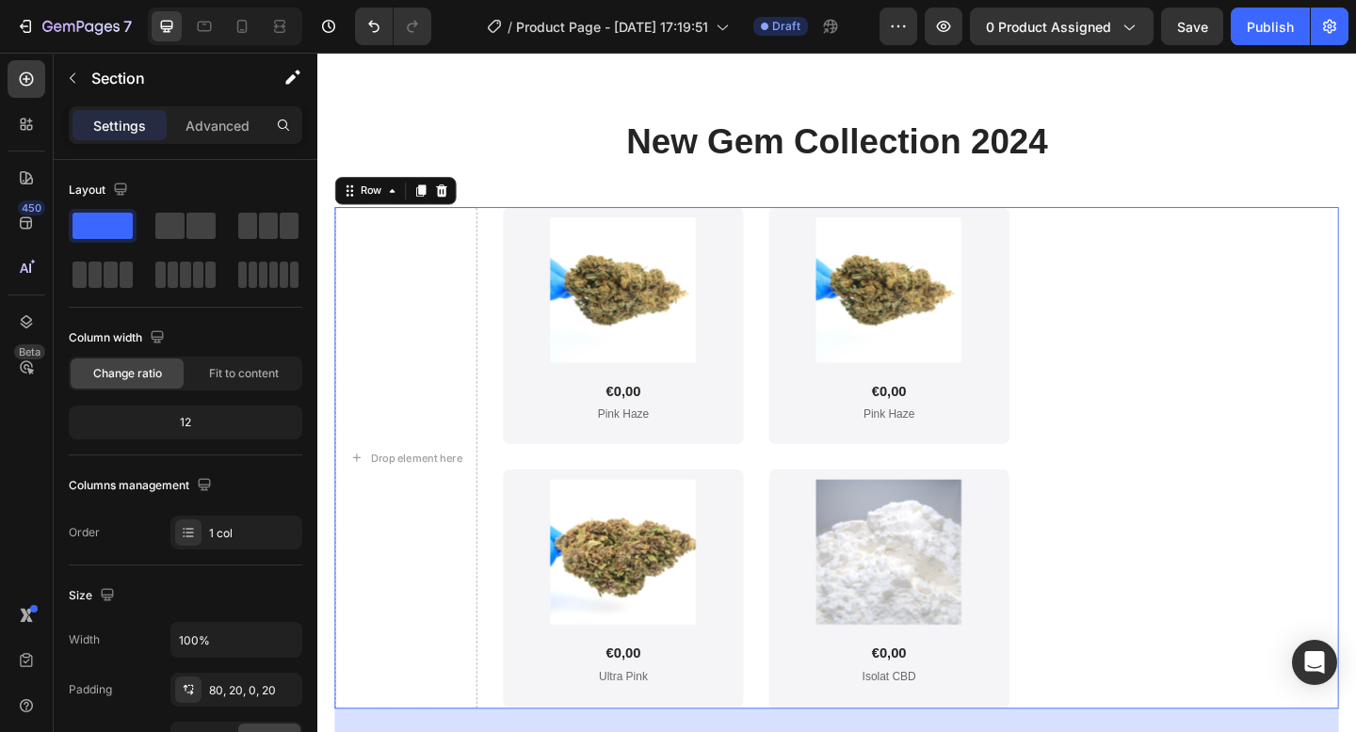
click at [1294, 247] on div "Drop element here Product Images €0,00 Product Price Product Price Pink Haze Pr…" at bounding box center [882, 494] width 1092 height 546
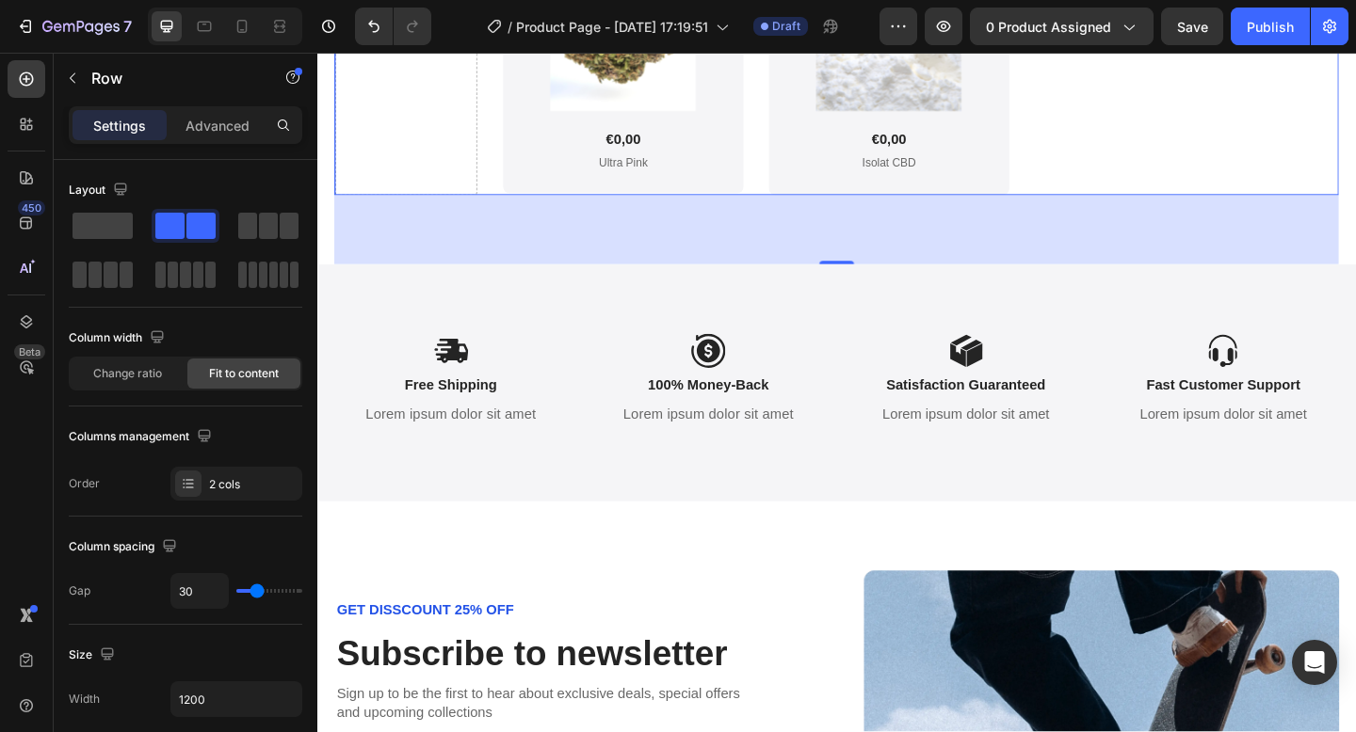
scroll to position [4325, 0]
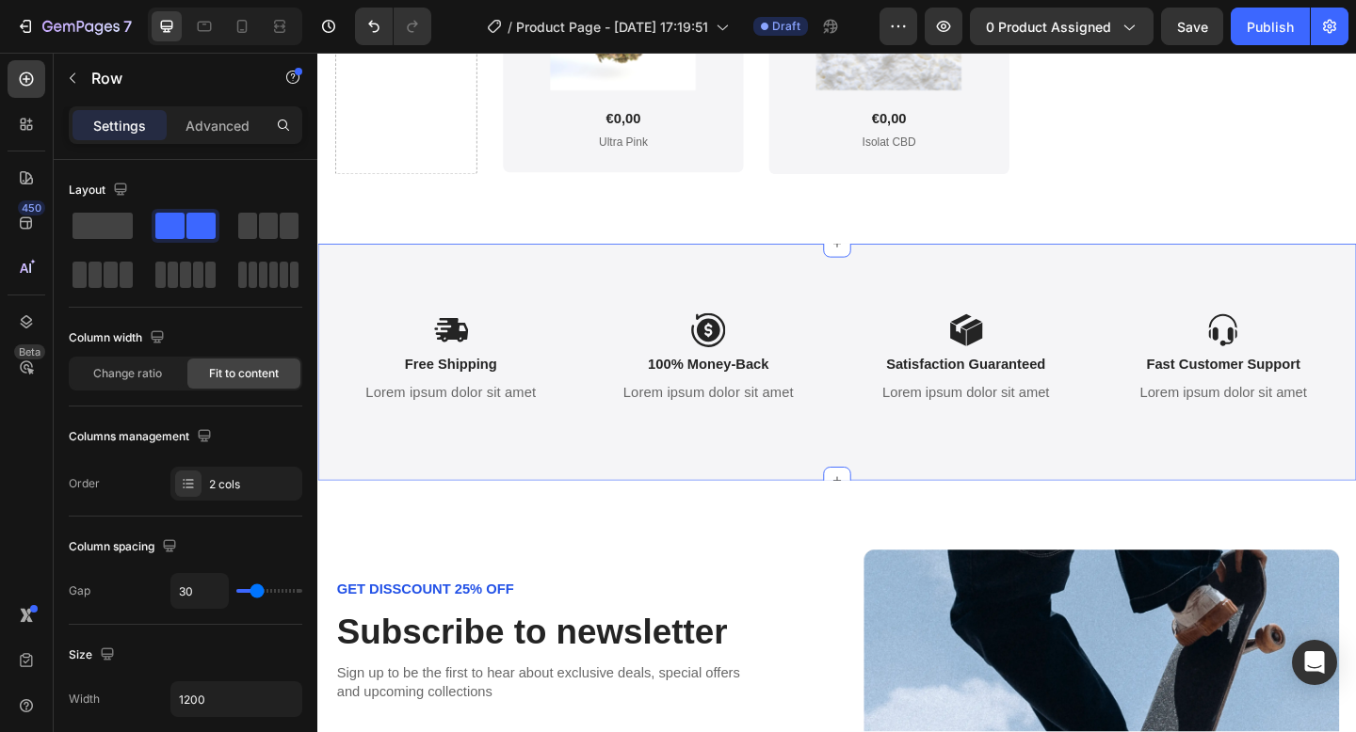
click at [961, 295] on div "Icon Free Shipping Text Block Lorem ipsum dolor sit amet Text Block Icon 100% M…" at bounding box center [882, 390] width 1130 height 258
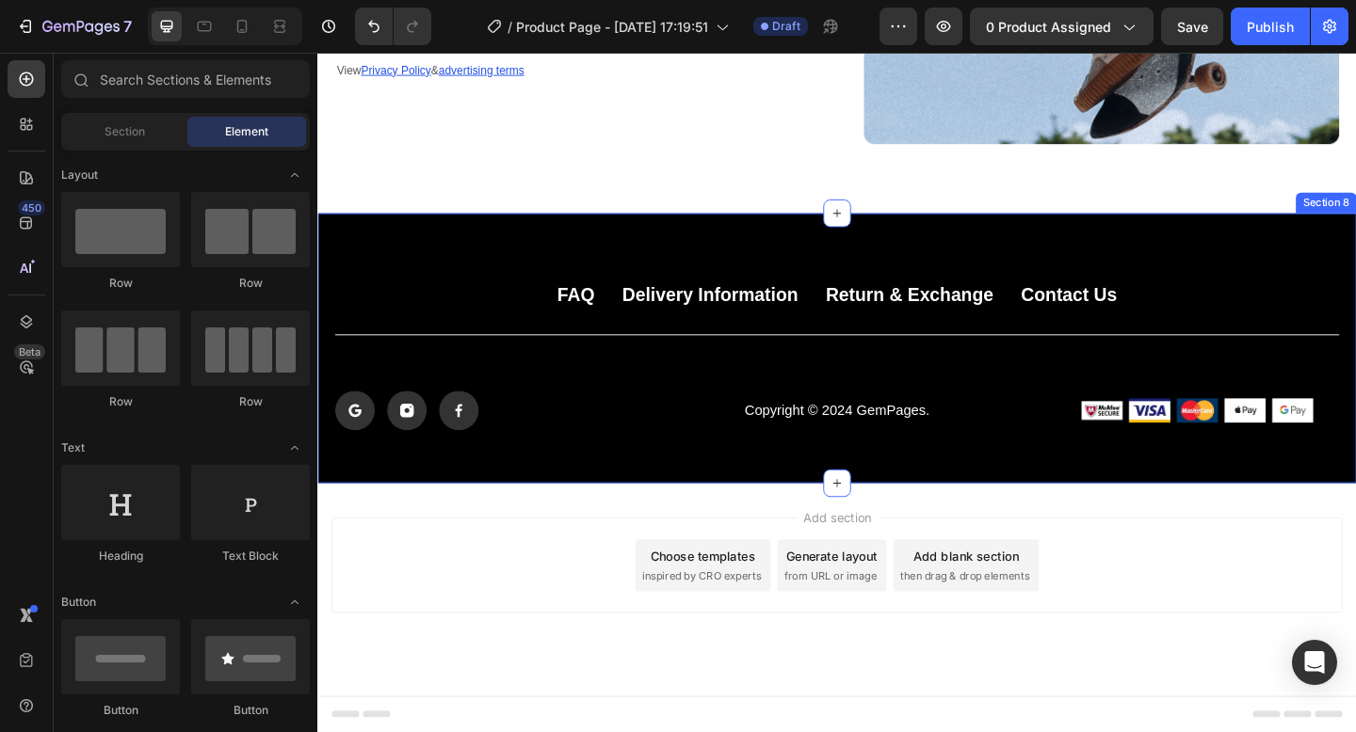
scroll to position [4823, 0]
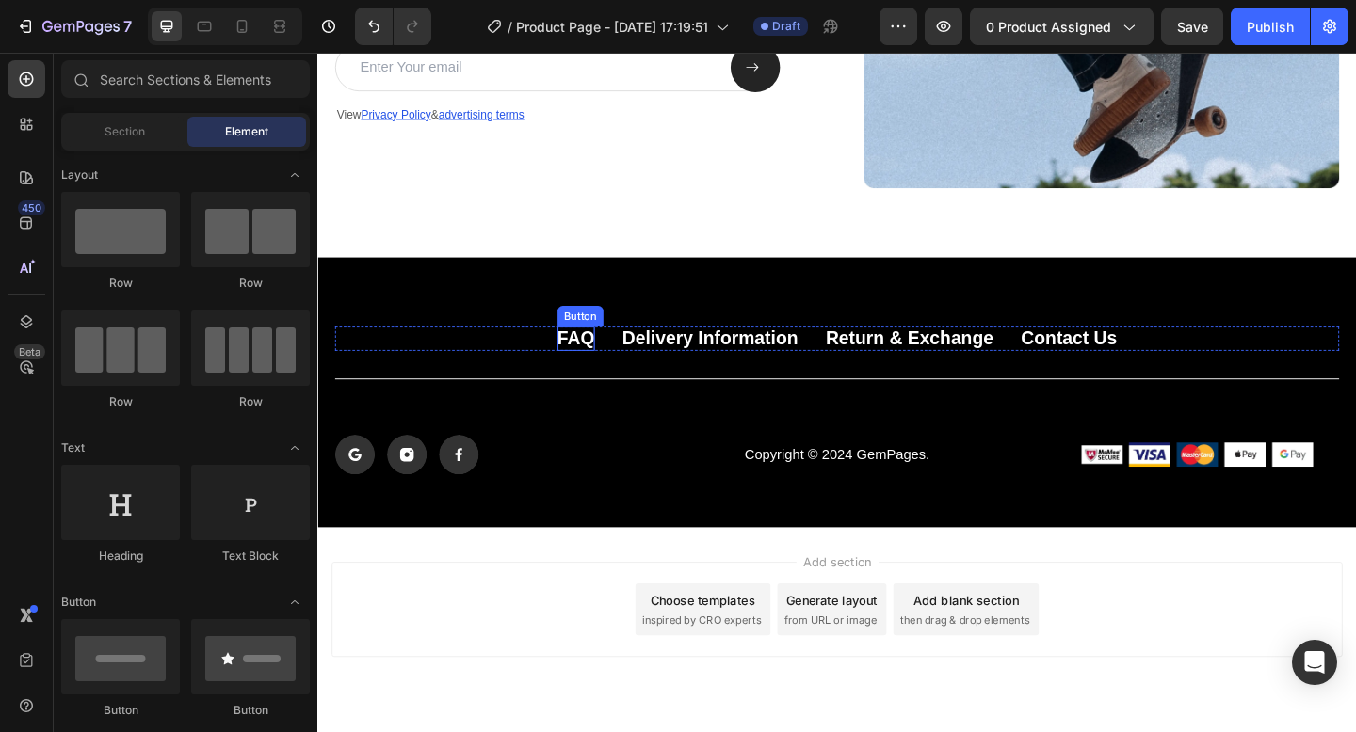
click at [604, 368] on p "FAQ" at bounding box center [598, 363] width 40 height 25
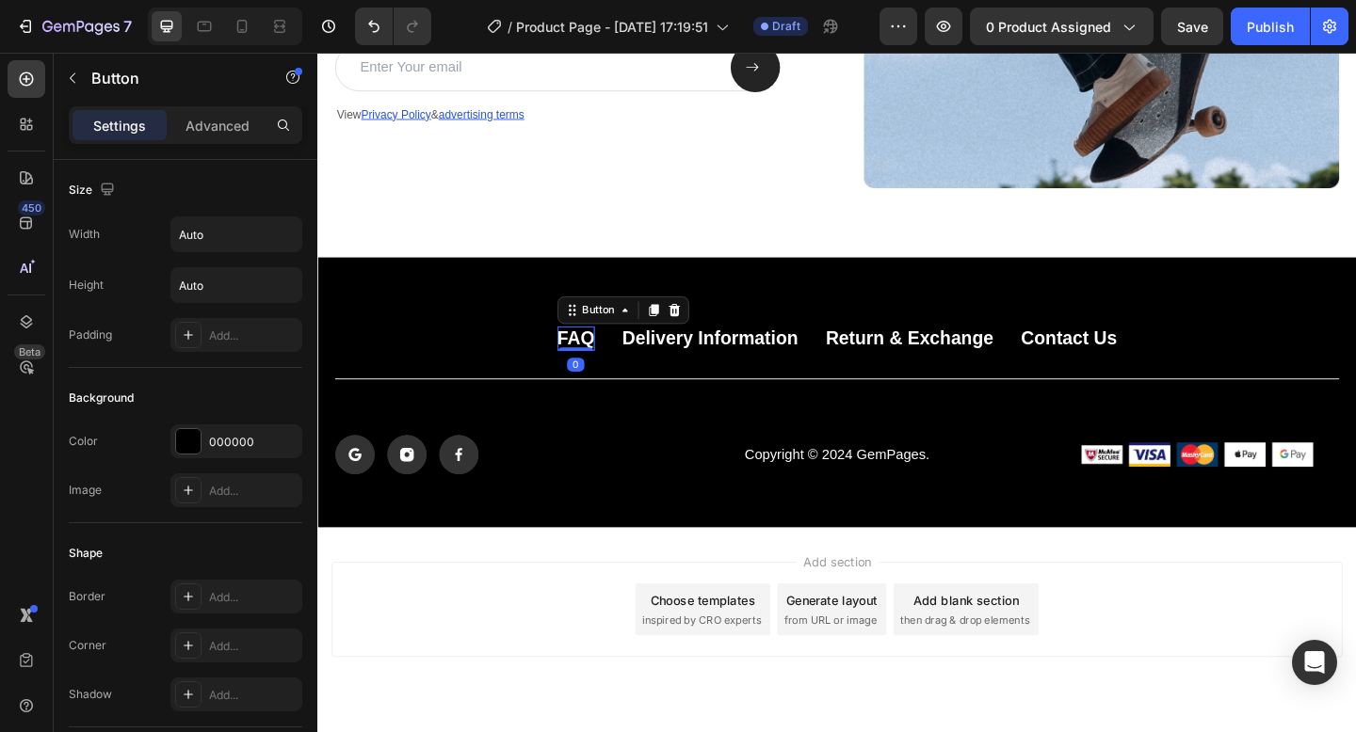
click at [607, 368] on p "FAQ" at bounding box center [598, 363] width 40 height 25
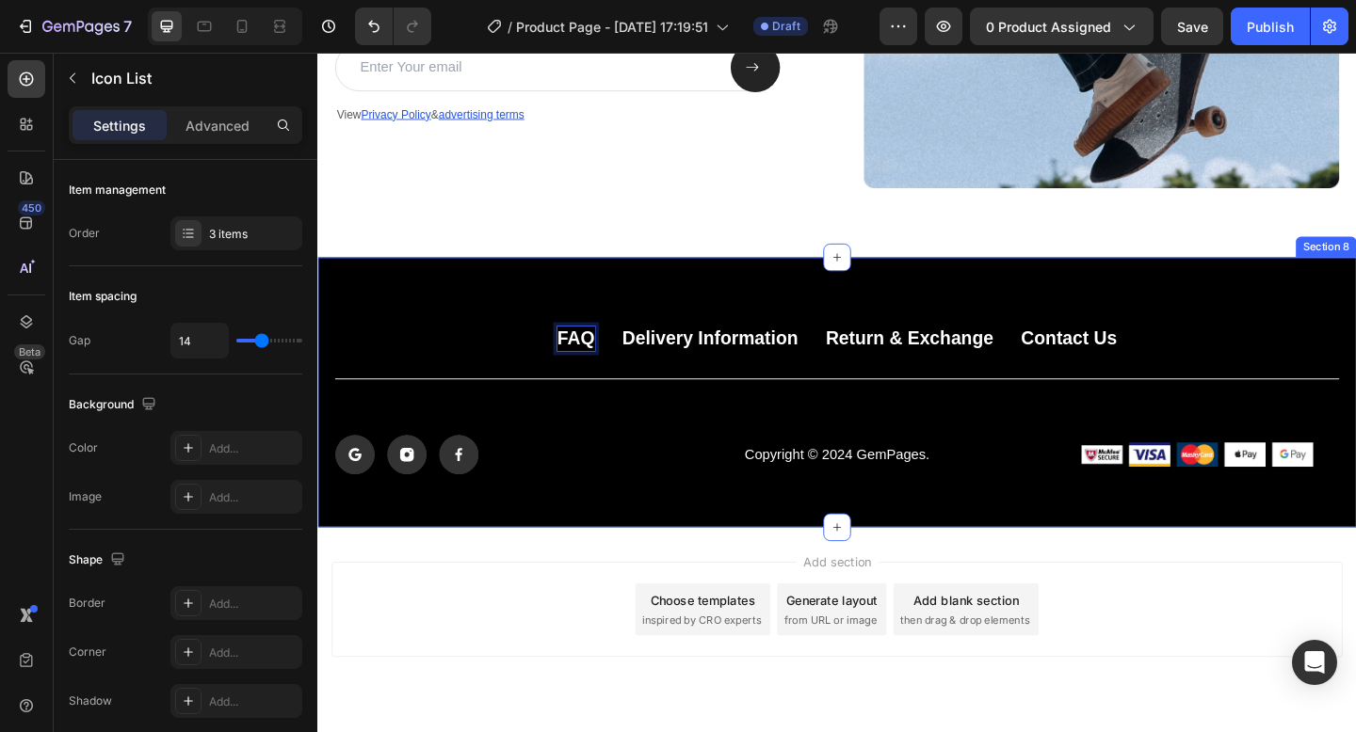
click at [661, 469] on div "Icon Icon Icon" at bounding box center [518, 490] width 364 height 43
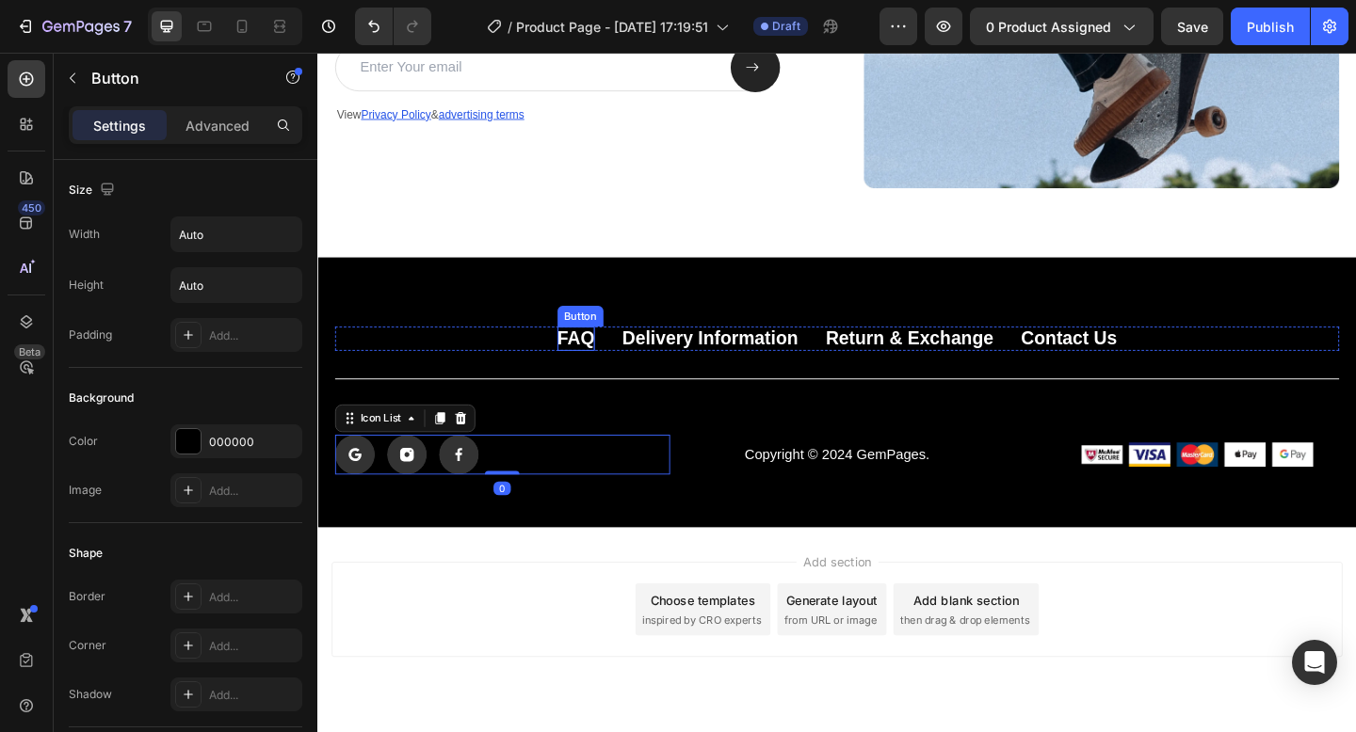
click at [600, 353] on p "FAQ" at bounding box center [598, 363] width 40 height 25
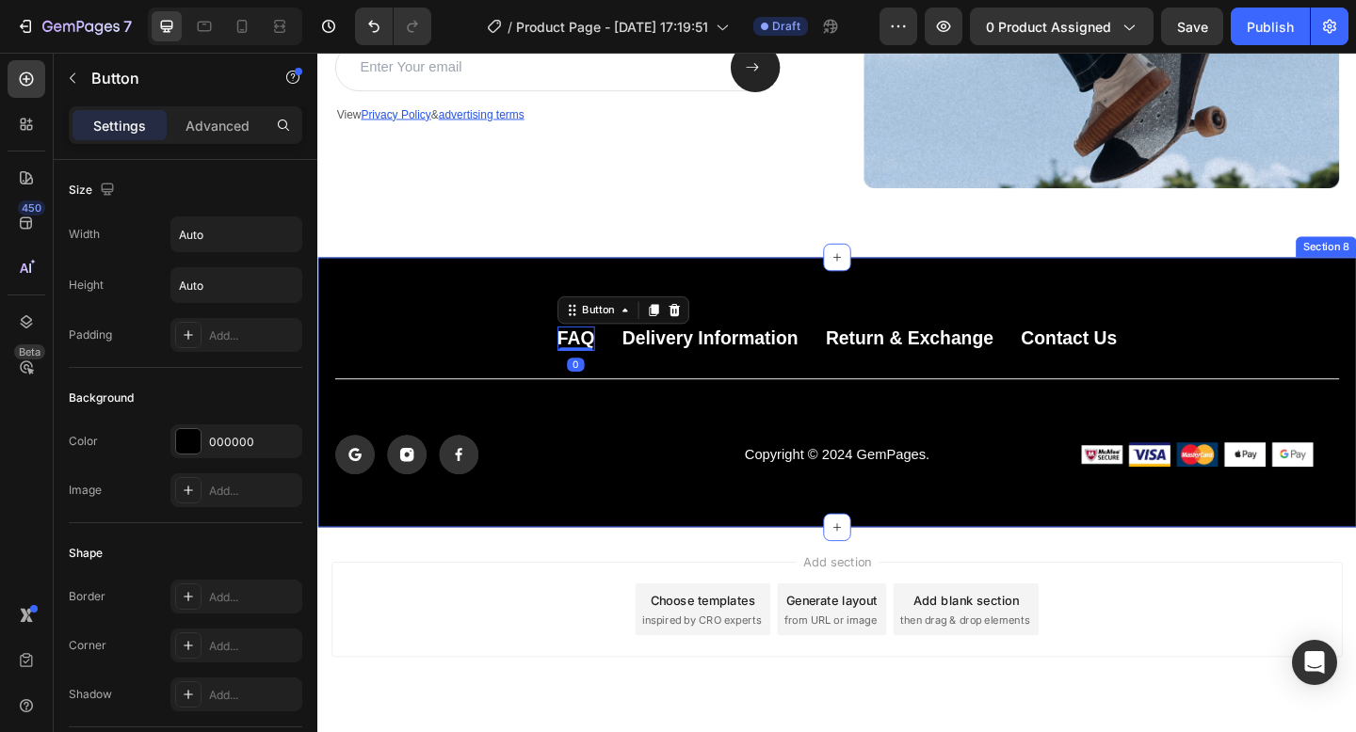
click at [710, 350] on div "FAQ Button 0 Delivery Information Button Return & Exchange Button Contact Us Bu…" at bounding box center [882, 423] width 1130 height 294
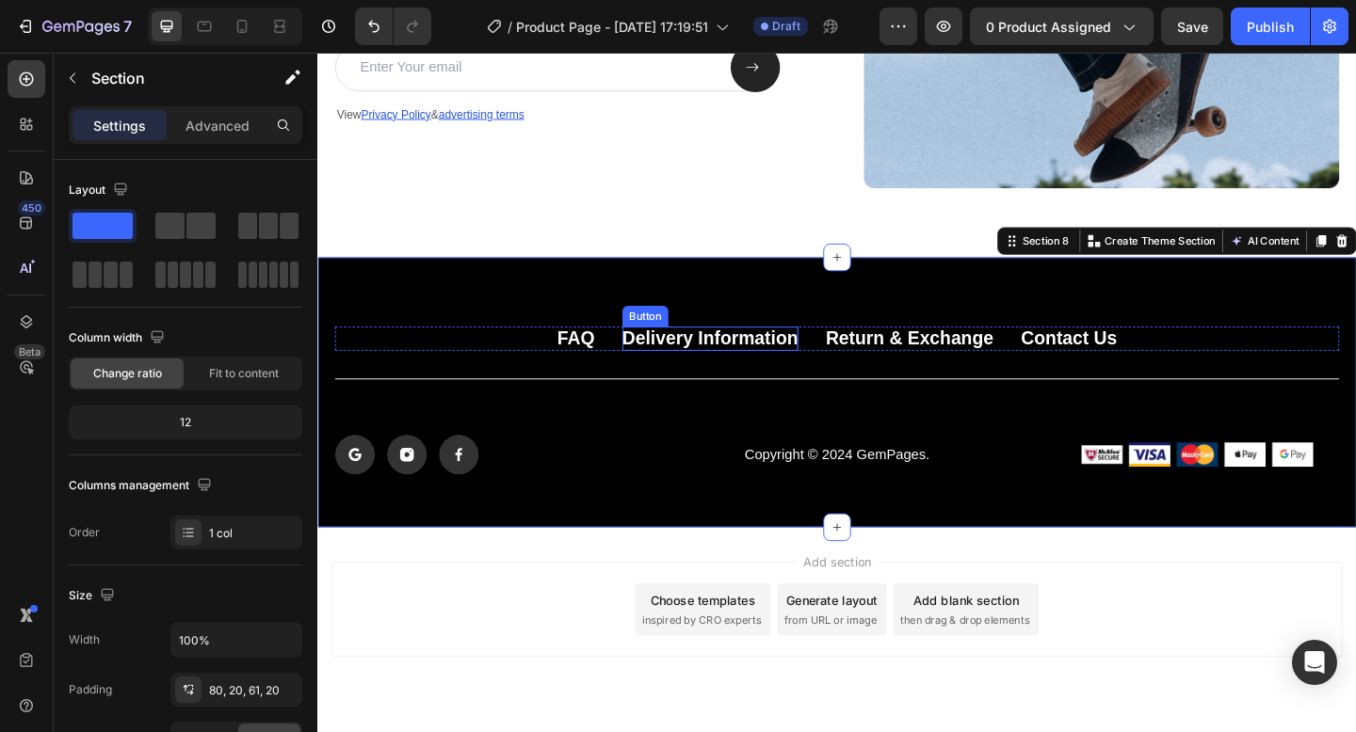
click at [711, 361] on p "Delivery Information" at bounding box center [744, 363] width 191 height 25
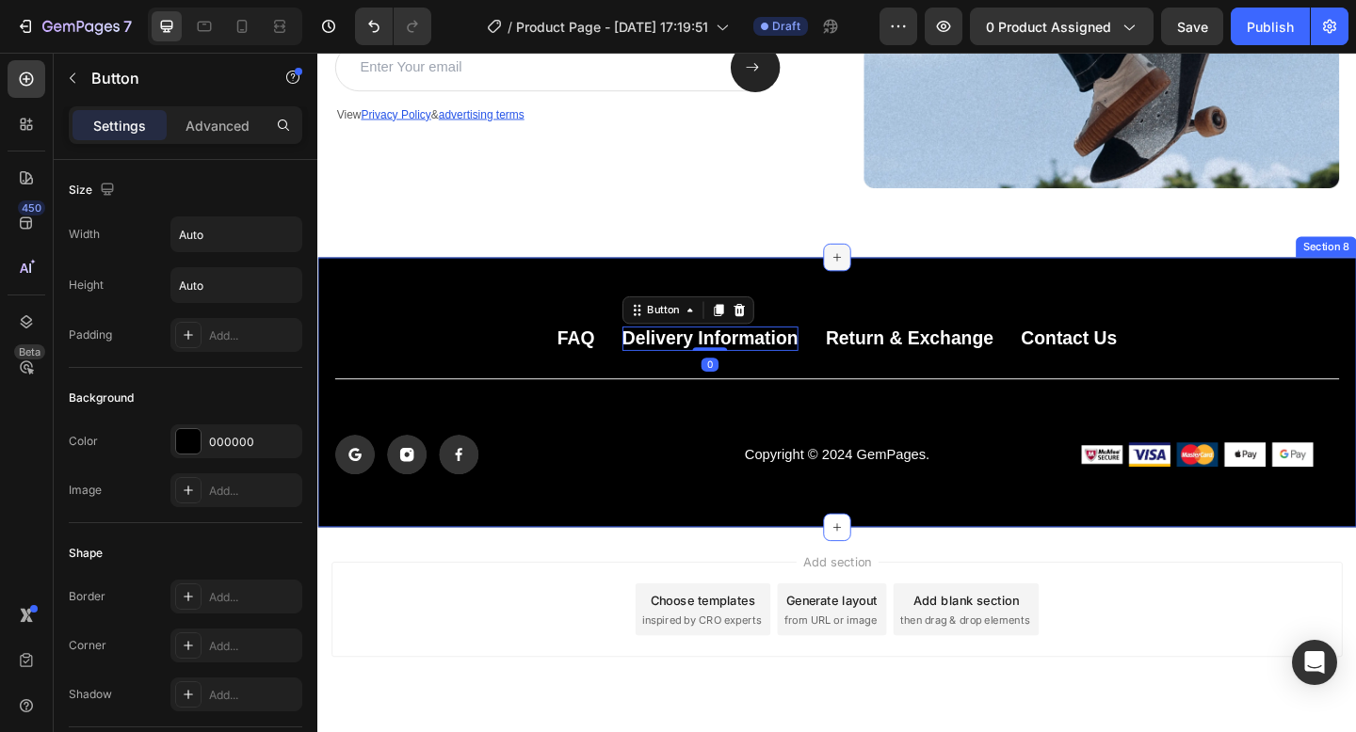
click at [889, 286] on div at bounding box center [882, 276] width 30 height 30
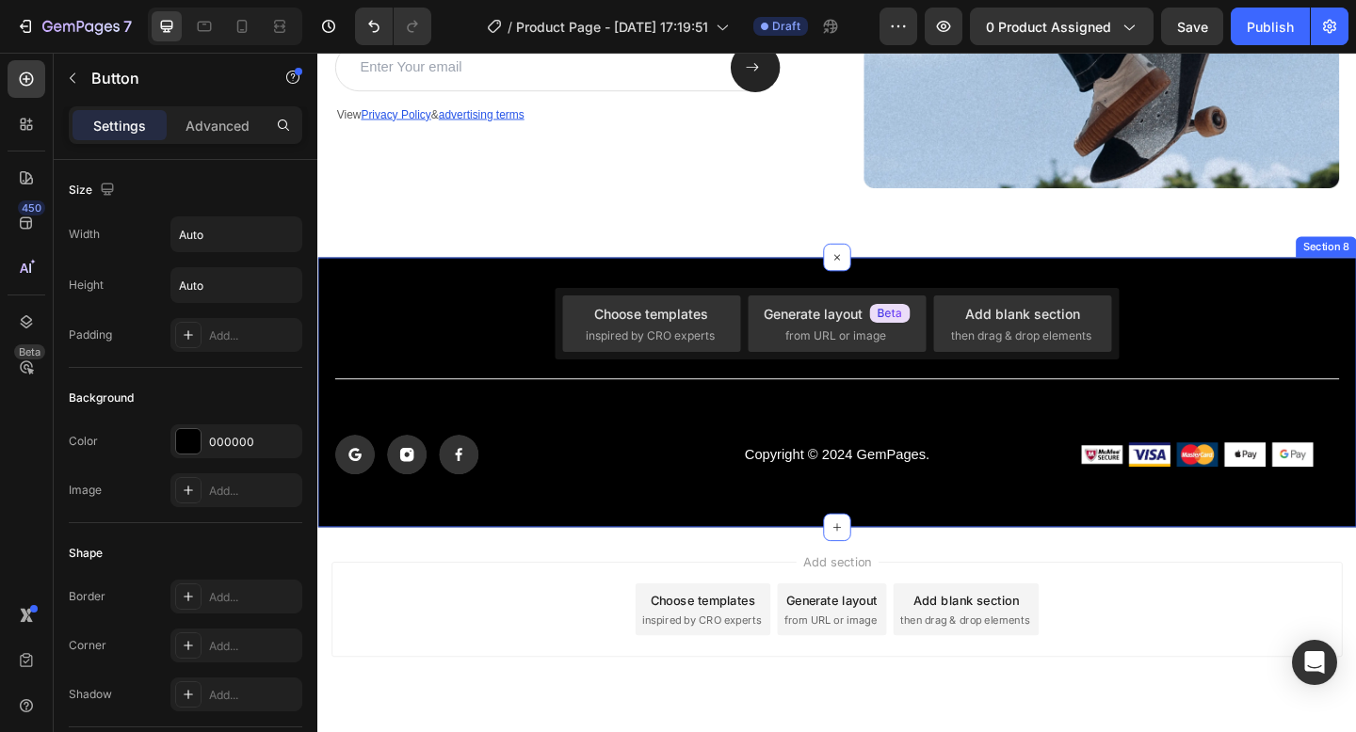
click at [1355, 336] on div "FAQ Button Delivery Information Button 0 Return & Exchange Button Contact Us Bu…" at bounding box center [882, 423] width 1130 height 294
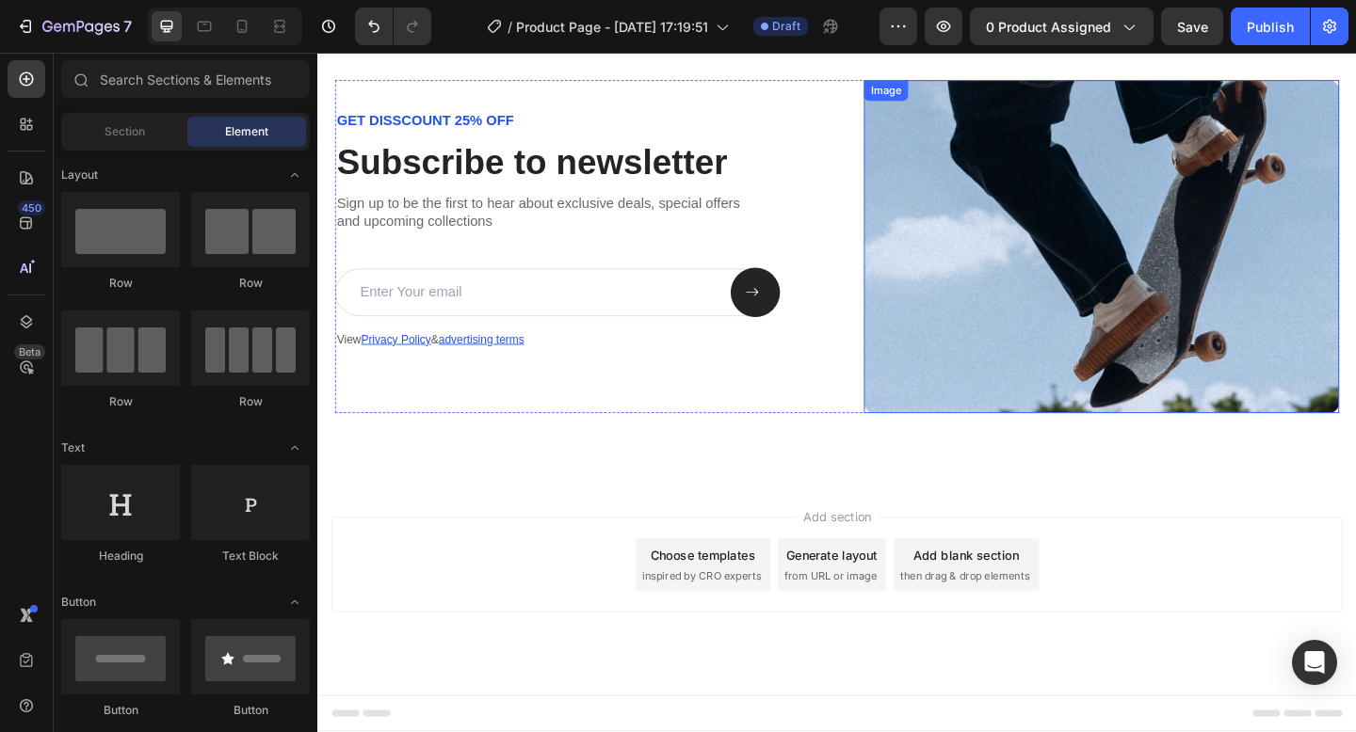
scroll to position [4370, 0]
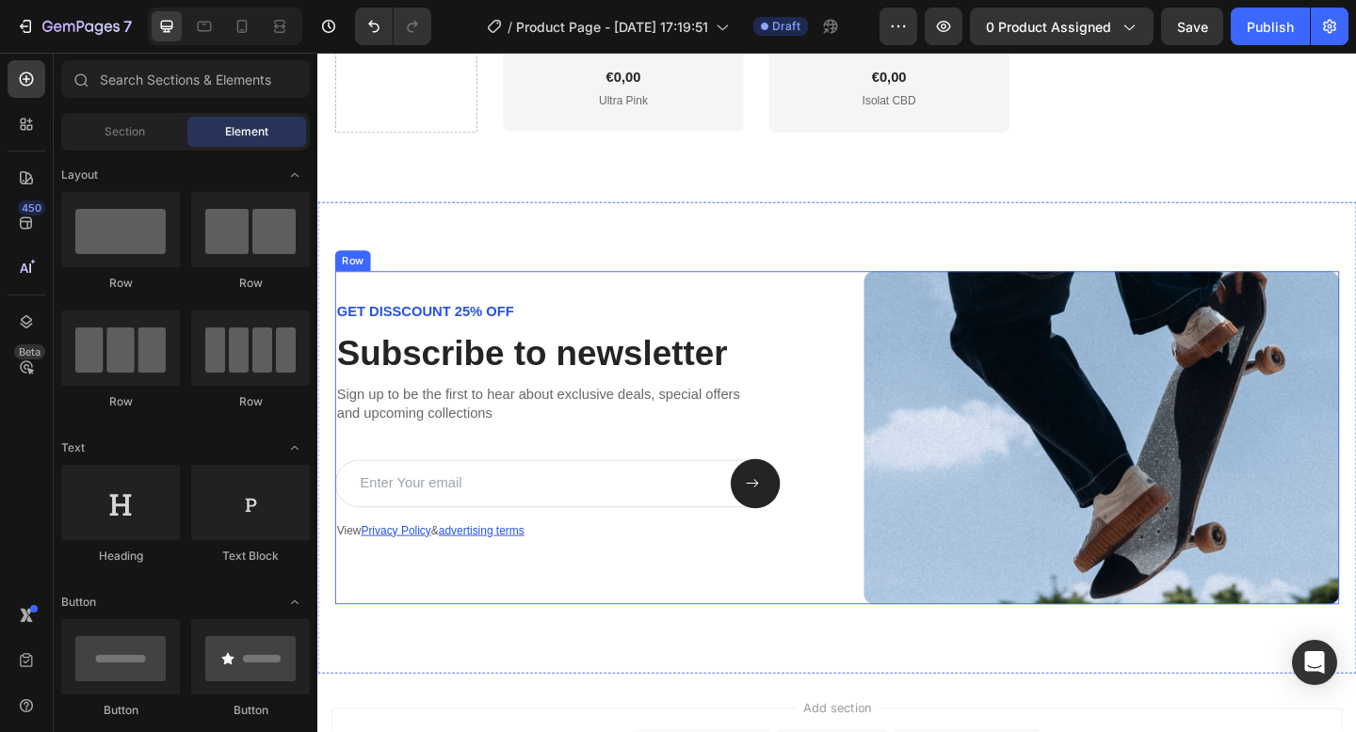
click at [892, 338] on div "GET DISSCOUNT 25% OFF Text Block Subscribe to newsletter Heading Sign up to be …" at bounding box center [882, 472] width 1092 height 362
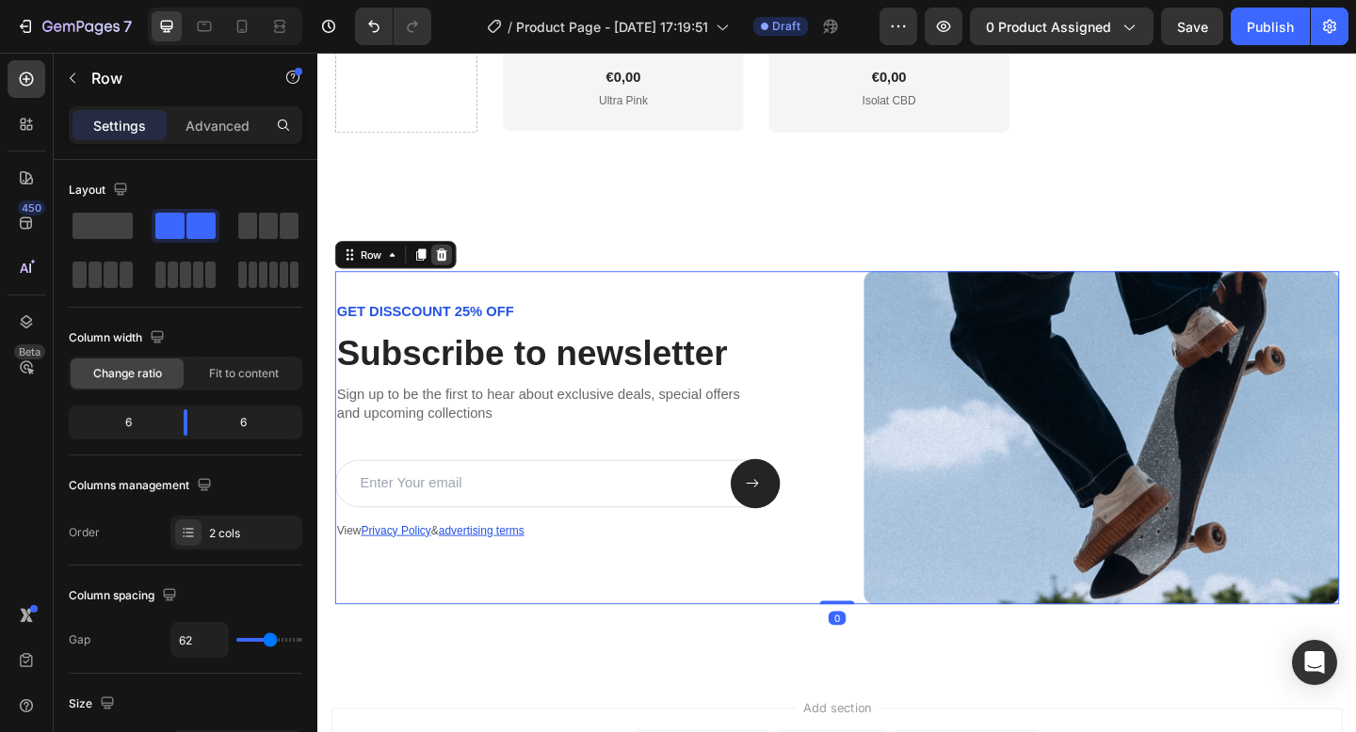
click at [457, 279] on icon at bounding box center [451, 272] width 15 height 15
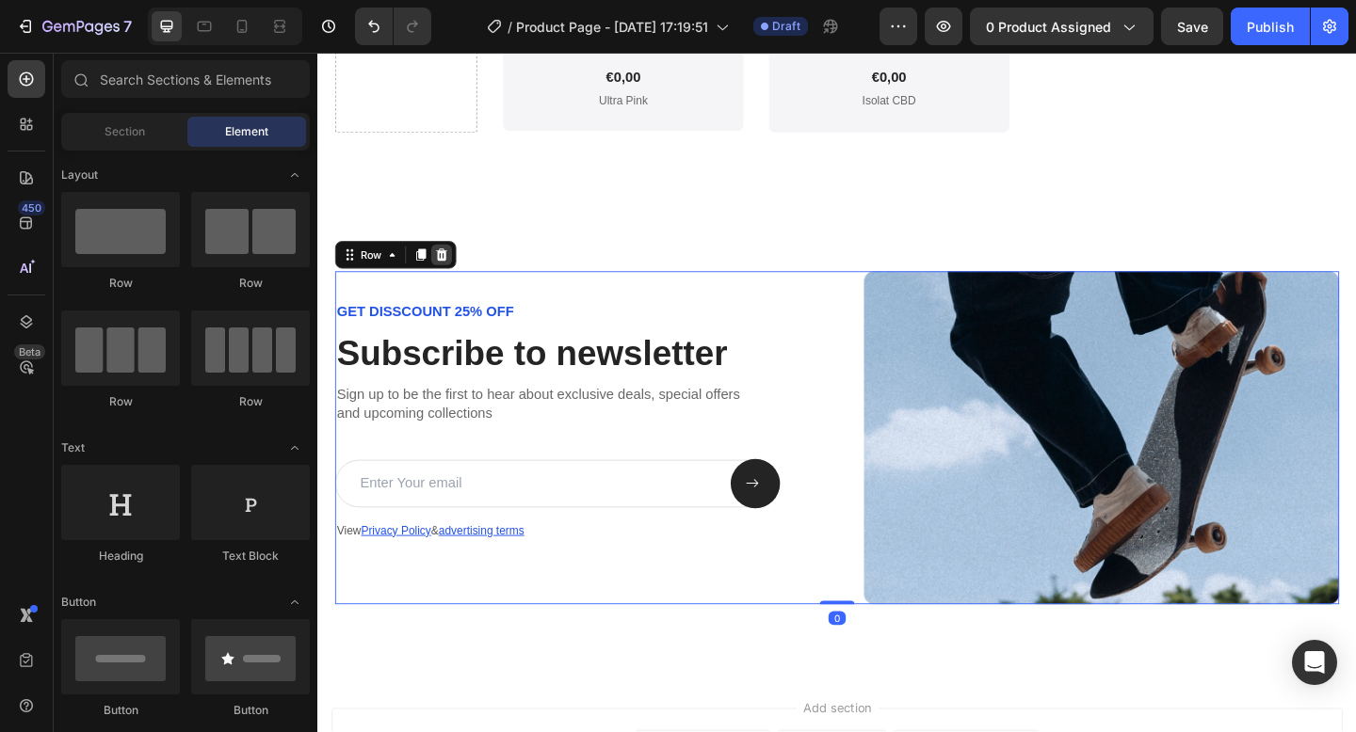
scroll to position [4271, 0]
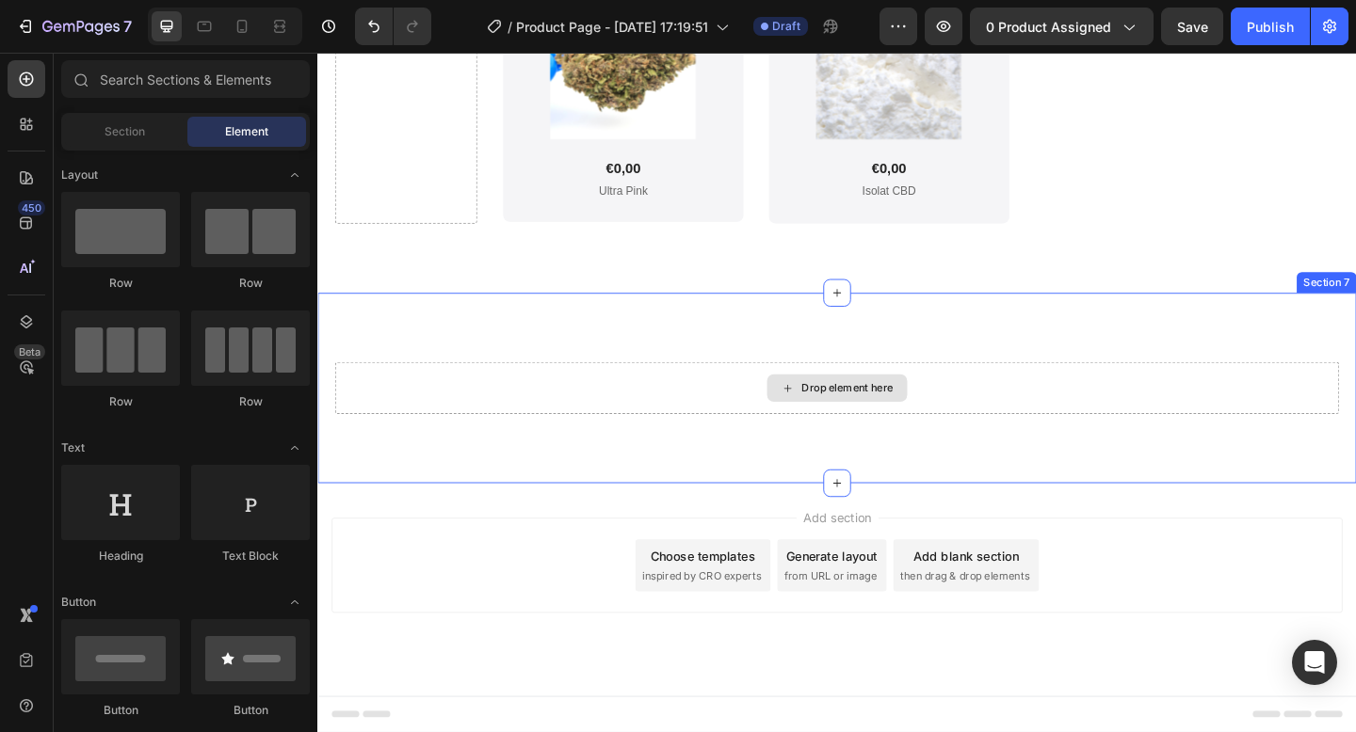
click at [848, 420] on div "Drop element here" at bounding box center [894, 417] width 100 height 15
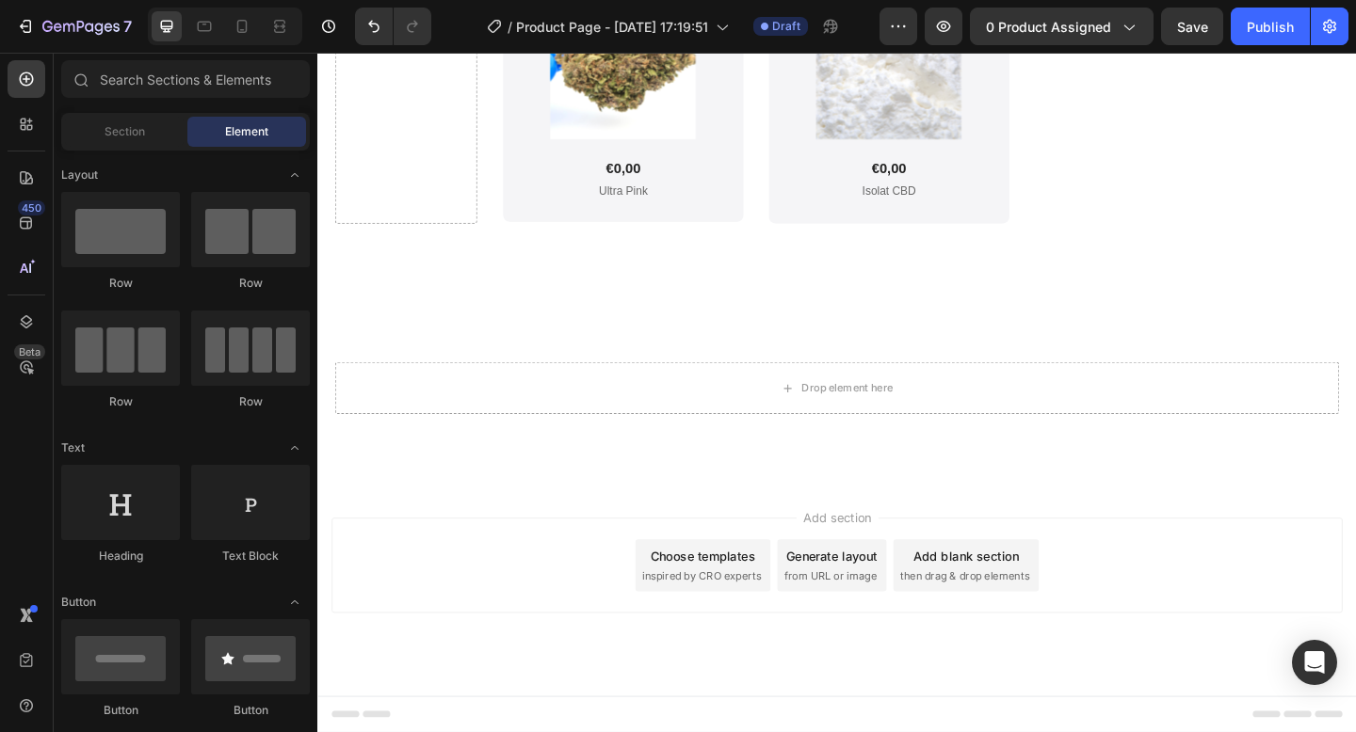
click at [739, 613] on div "Choose templates inspired by CRO experts" at bounding box center [736, 611] width 147 height 56
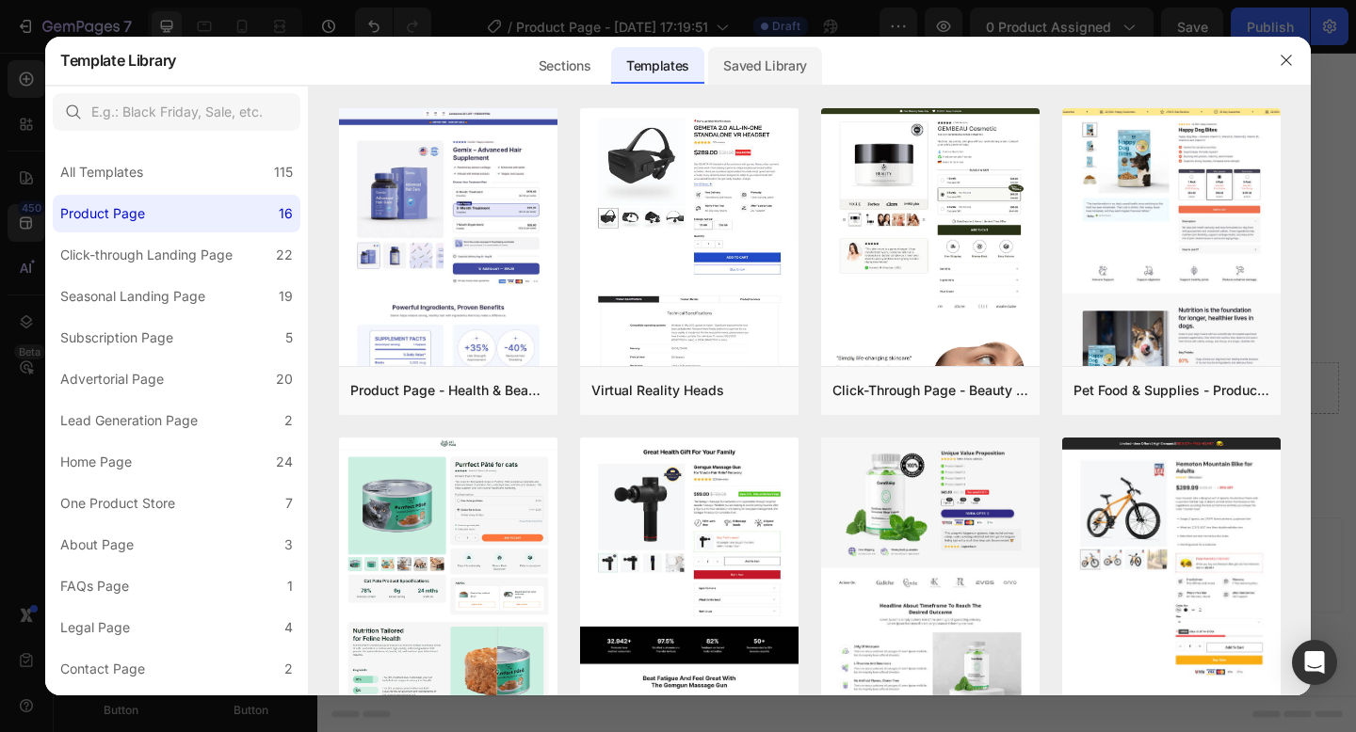
click at [739, 80] on div "Saved Library" at bounding box center [765, 66] width 114 height 38
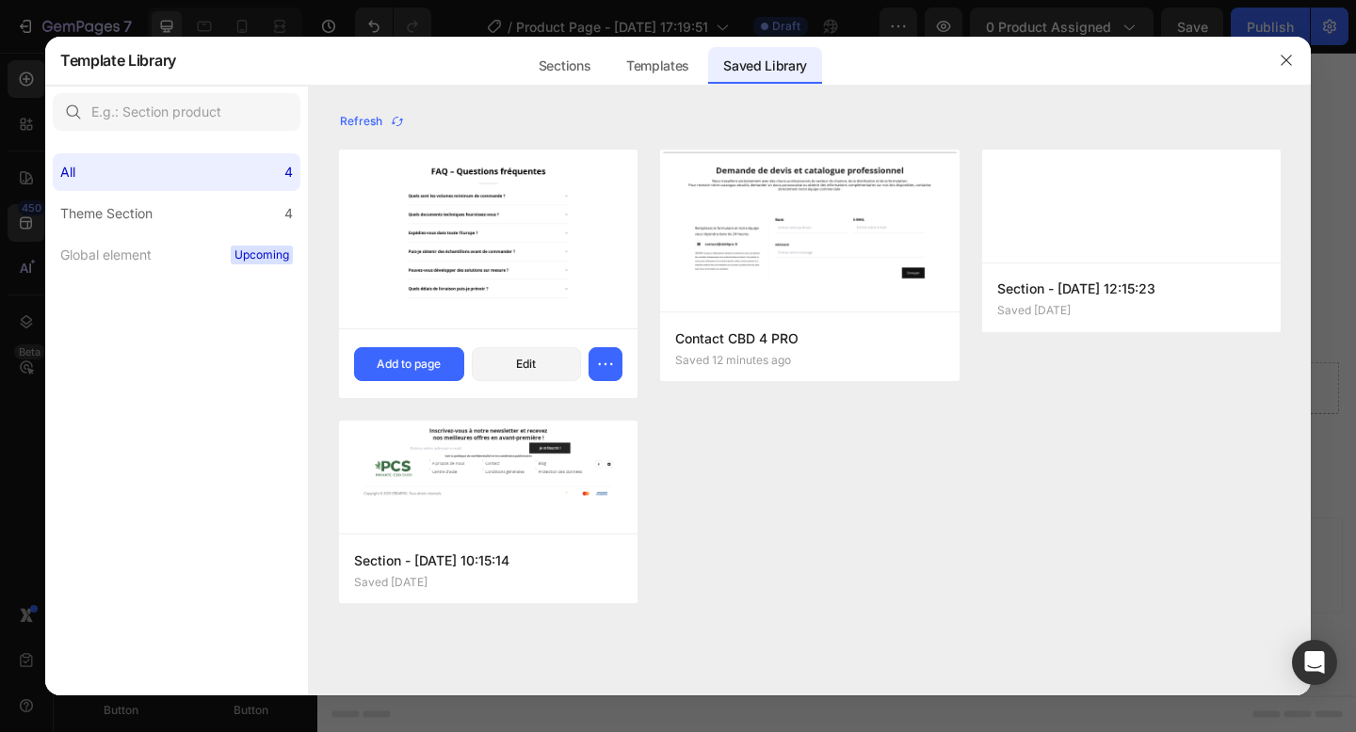
click at [505, 235] on img at bounding box center [488, 239] width 298 height 179
click at [426, 349] on button "Add to page" at bounding box center [409, 364] width 110 height 34
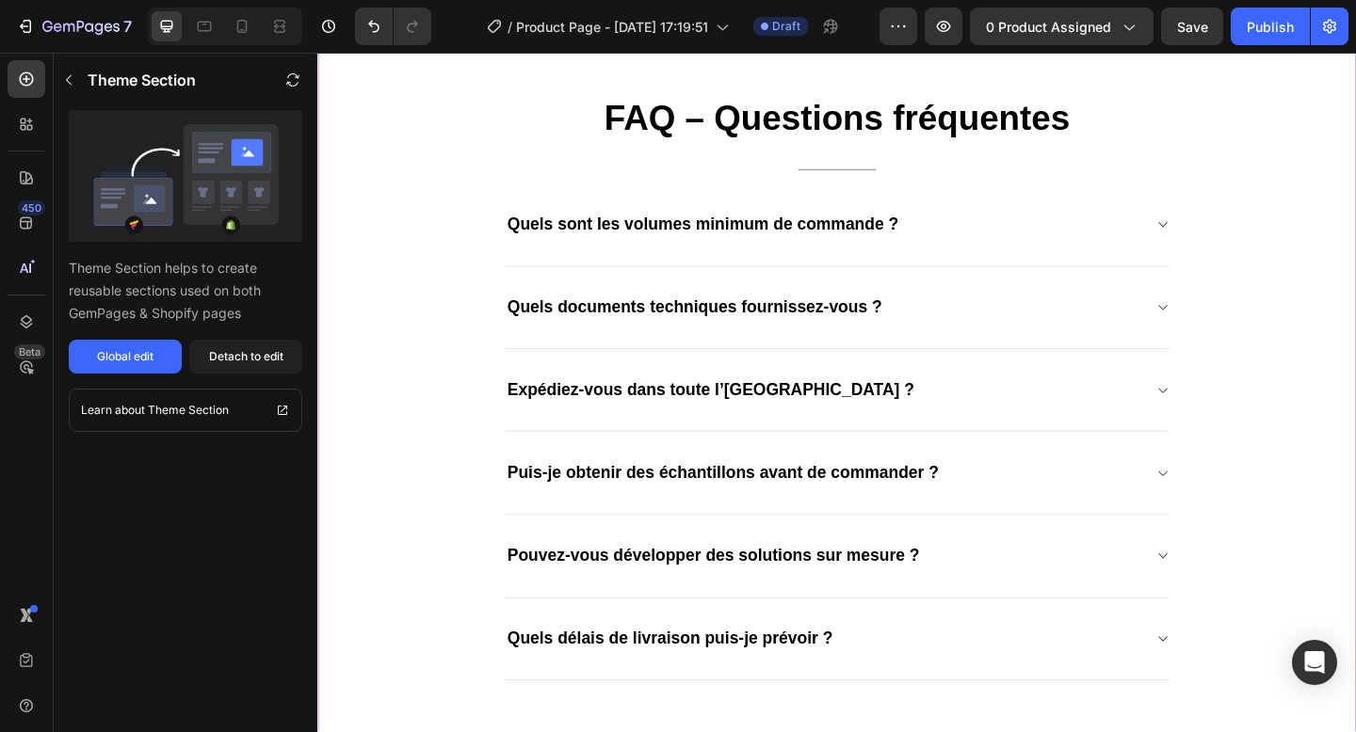
scroll to position [5062, 0]
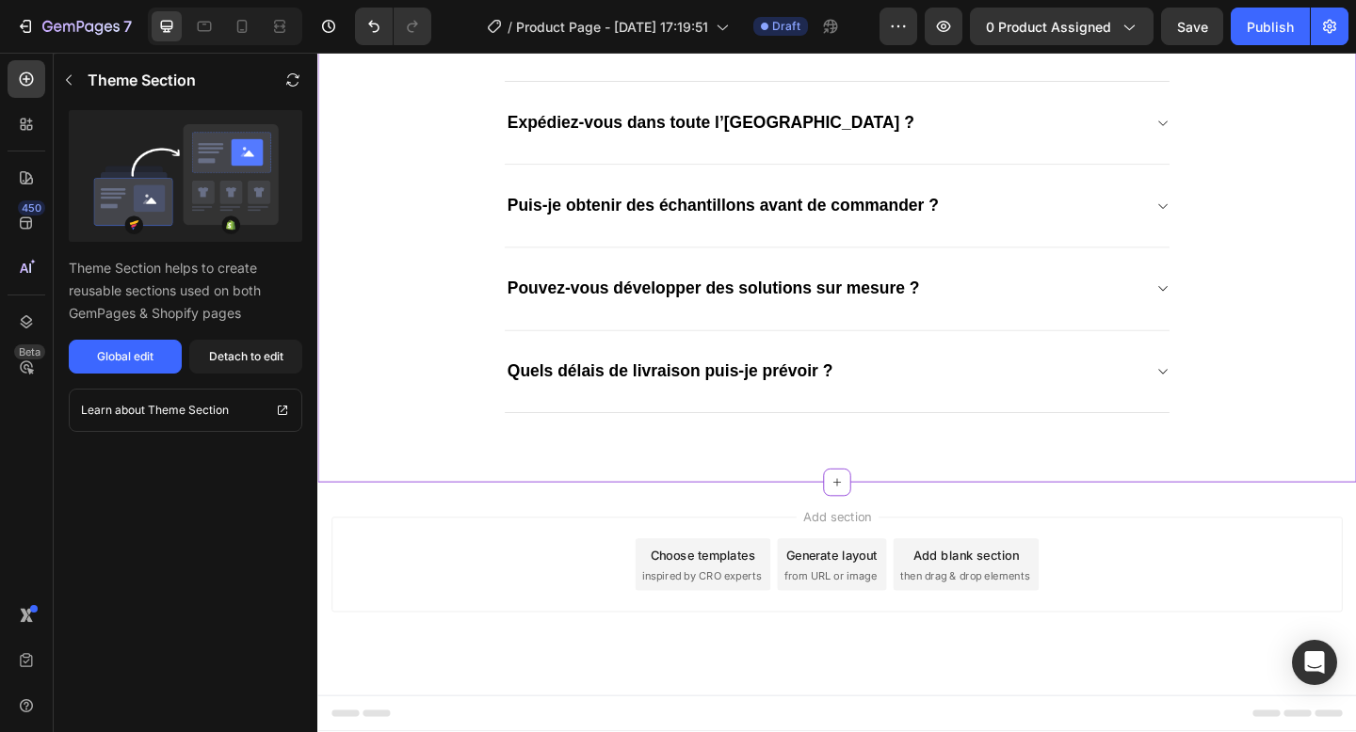
click at [738, 604] on div "Choose templates" at bounding box center [737, 600] width 114 height 20
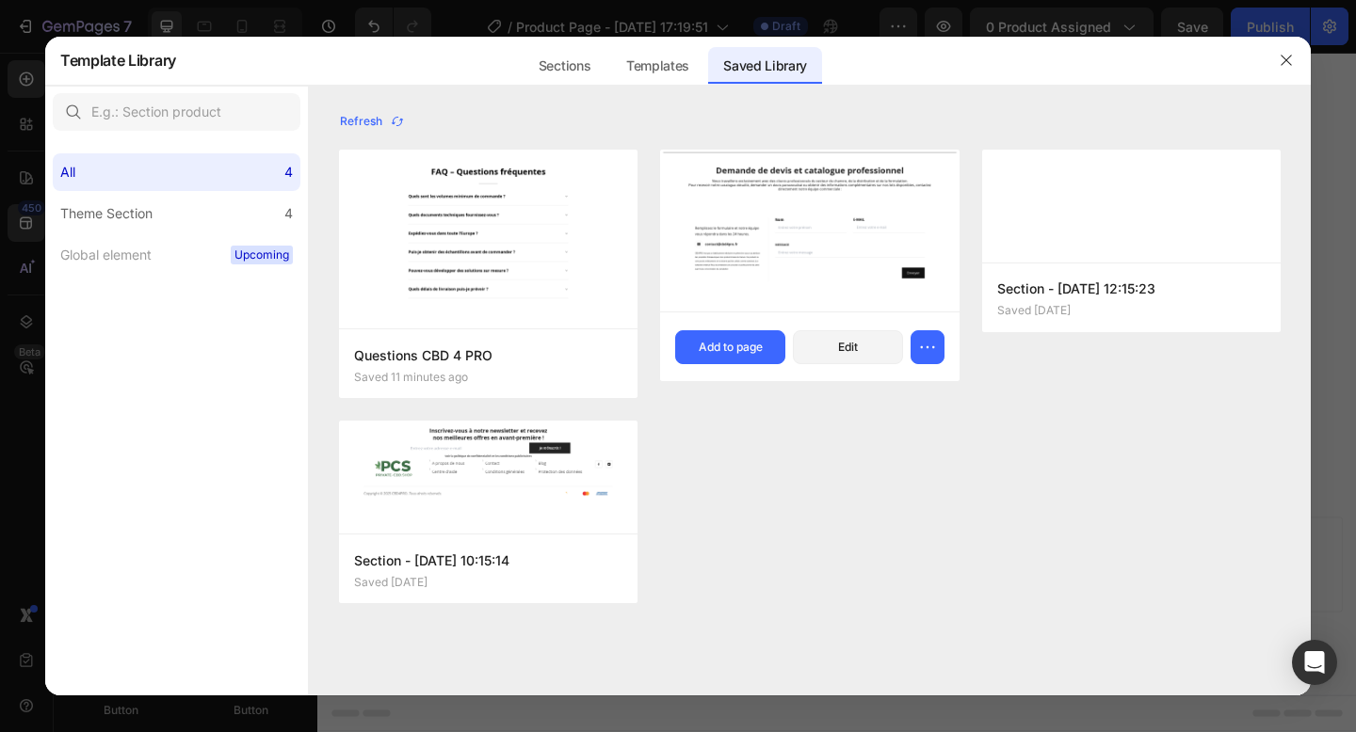
click at [727, 372] on div "Contact CBD 4 PRO Saved 12 minutes ago Add to page Edit" at bounding box center [809, 347] width 298 height 70
click at [727, 351] on div "Add to page" at bounding box center [731, 347] width 64 height 17
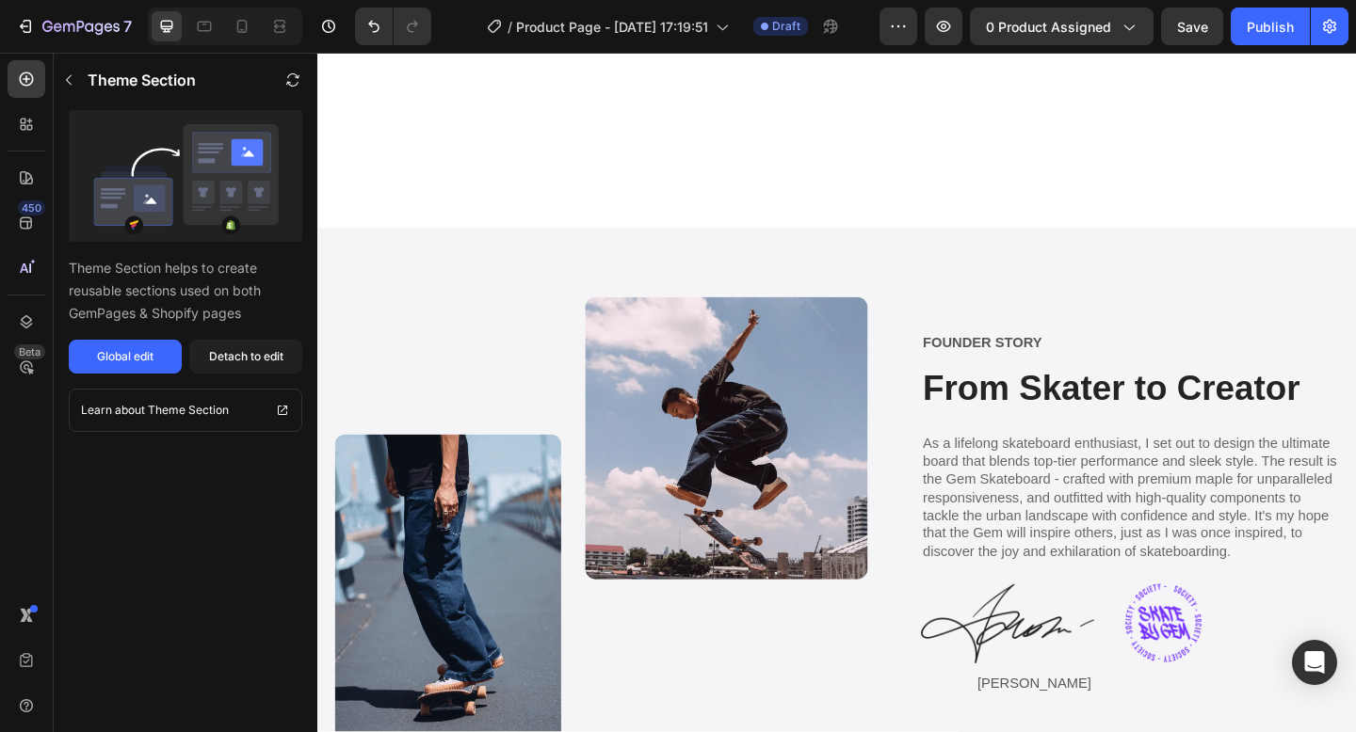
scroll to position [2901, 0]
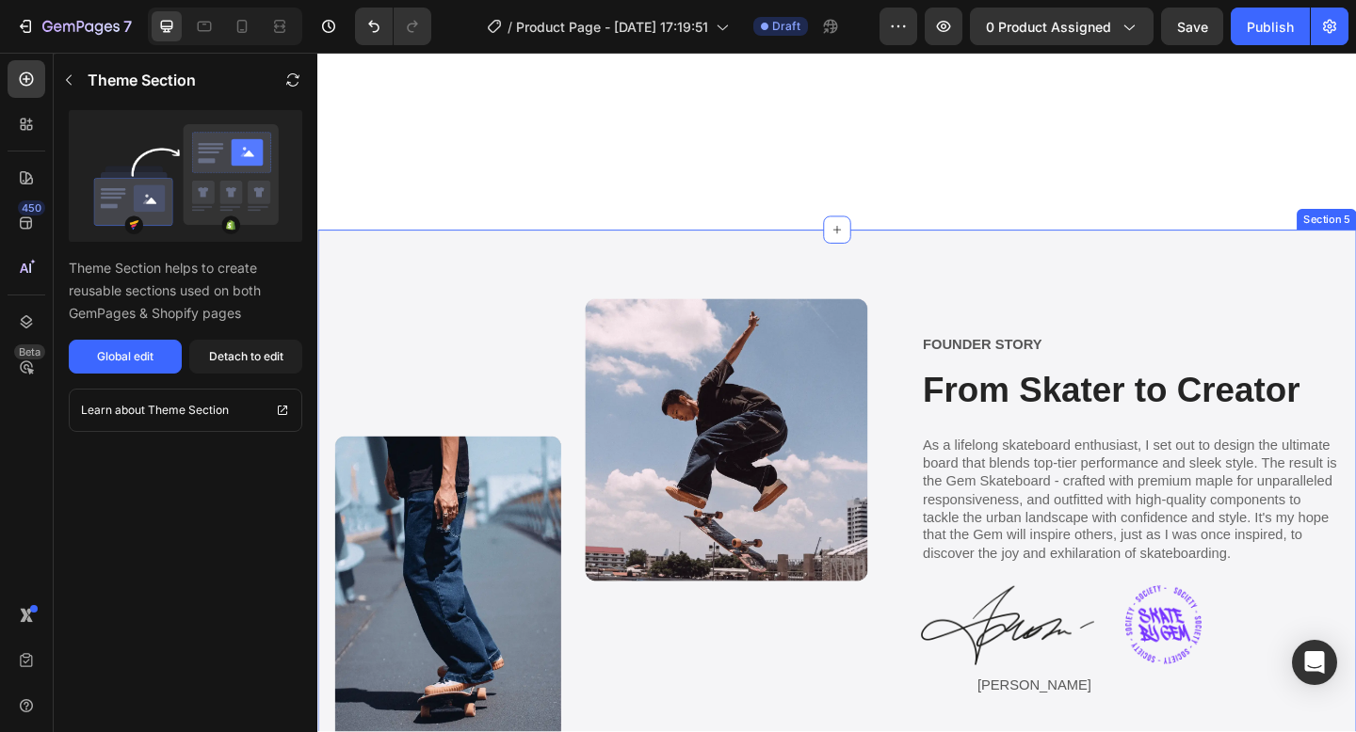
click at [948, 248] on div "Image FOUNDER STORY Text Block From Skater to Creator Heading As a lifelong ska…" at bounding box center [882, 568] width 1130 height 645
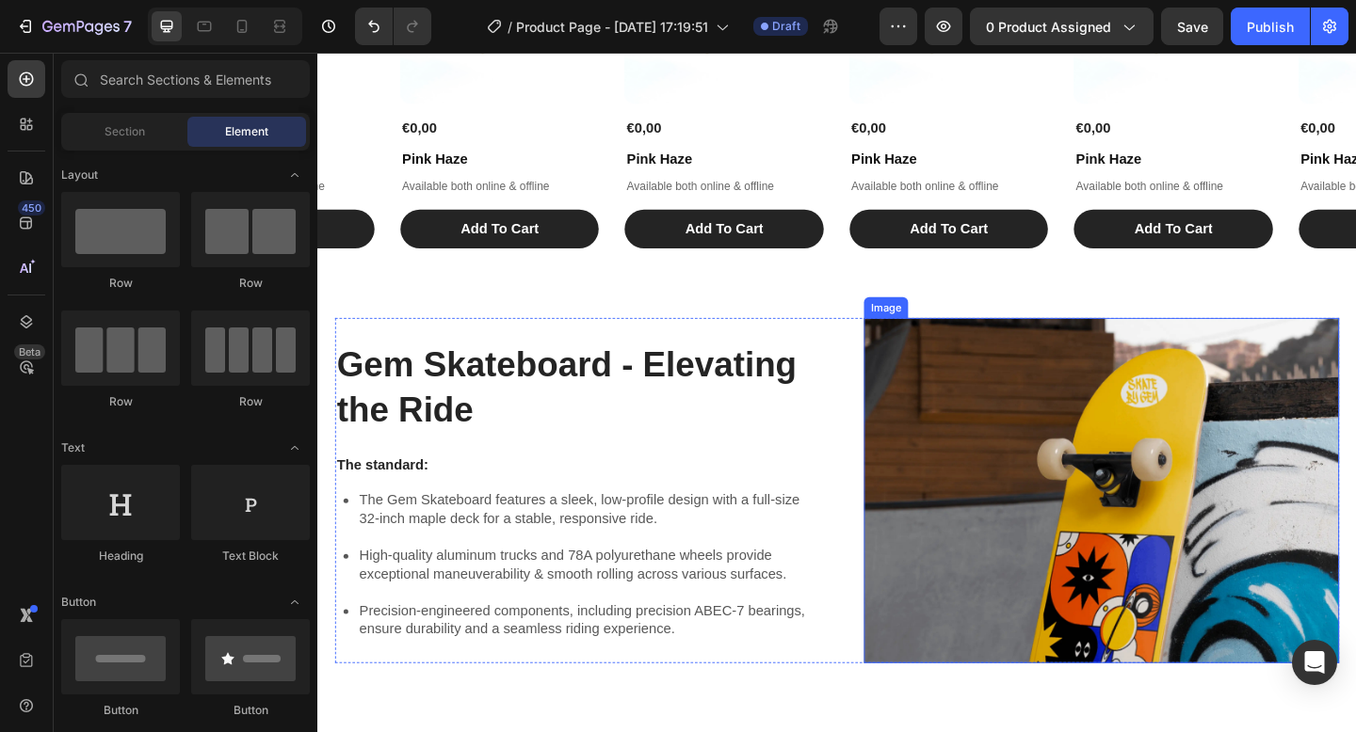
scroll to position [1743, 0]
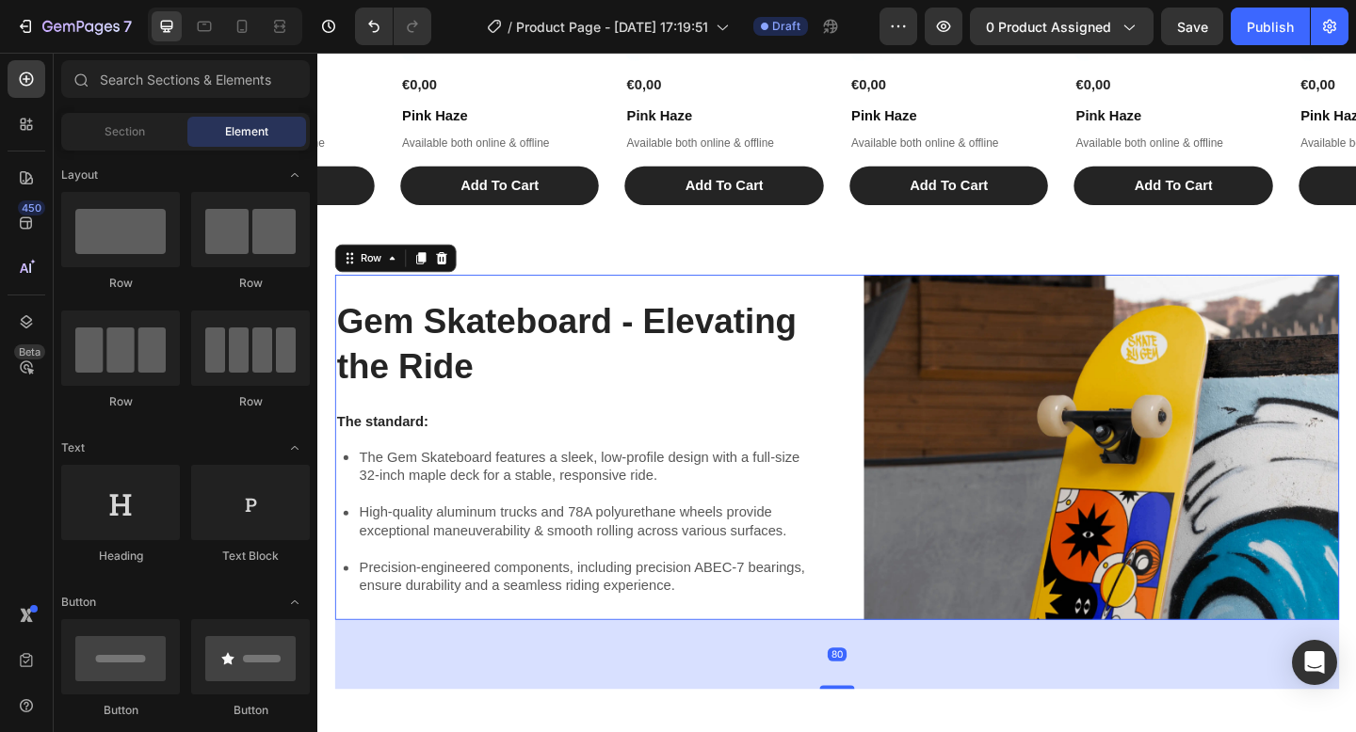
click at [865, 439] on div "Gem Skateboard - Elevating the Ride Heading The standard: Text Block The Gem Sk…" at bounding box center [882, 483] width 1092 height 376
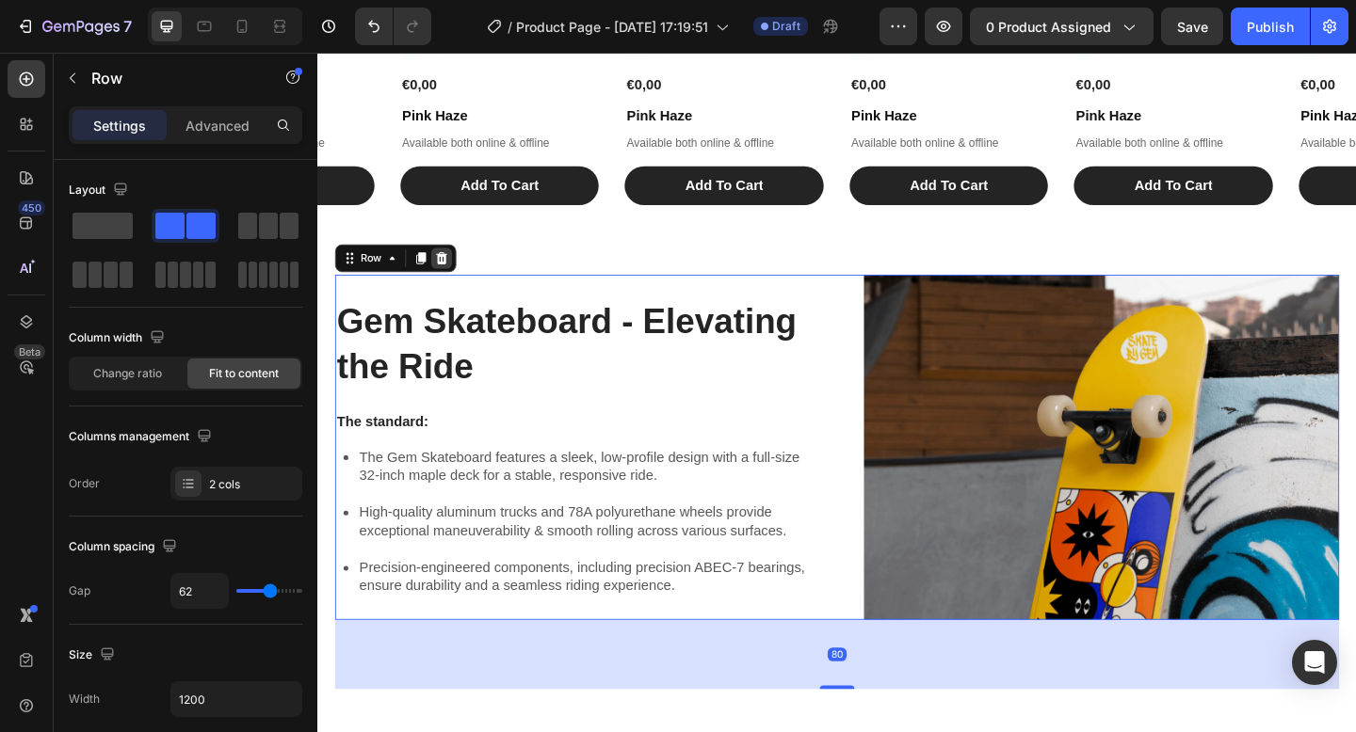
click at [456, 271] on icon at bounding box center [451, 276] width 15 height 15
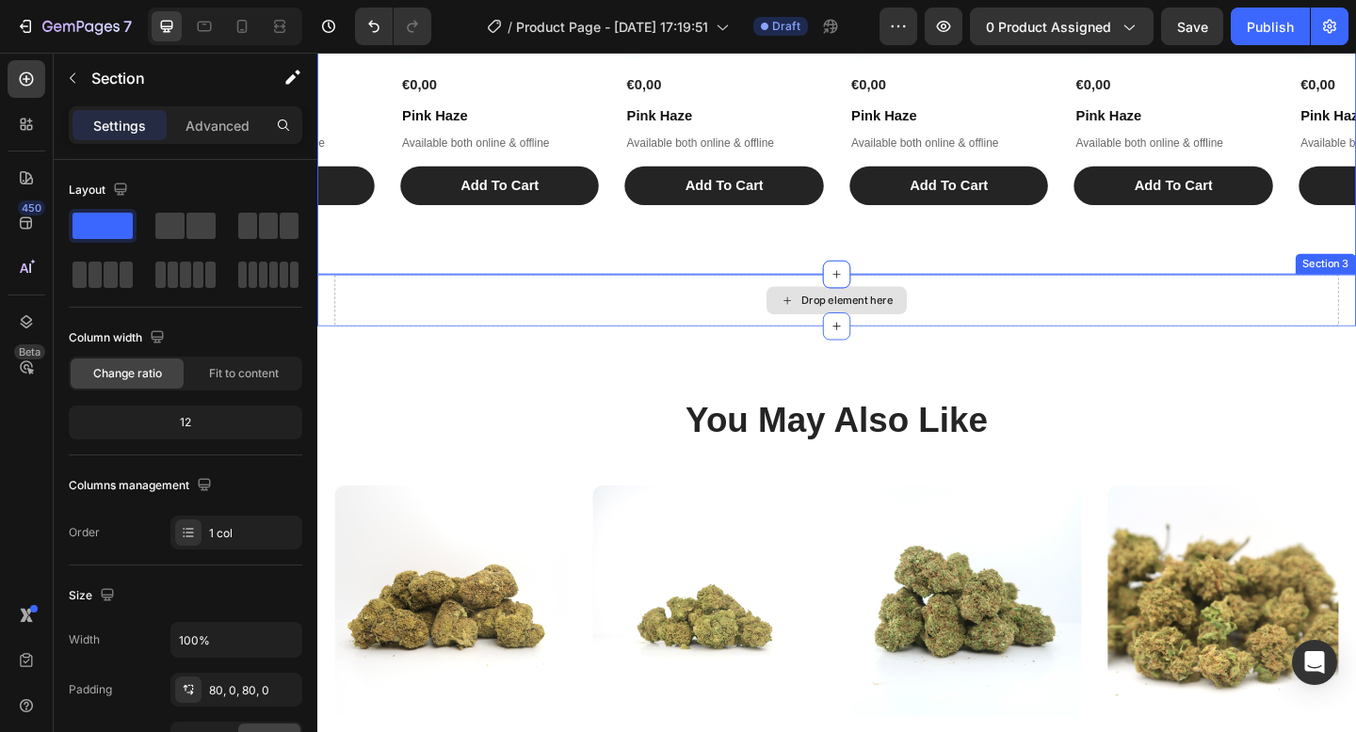
click at [658, 308] on div "Drop element here" at bounding box center [882, 323] width 1092 height 56
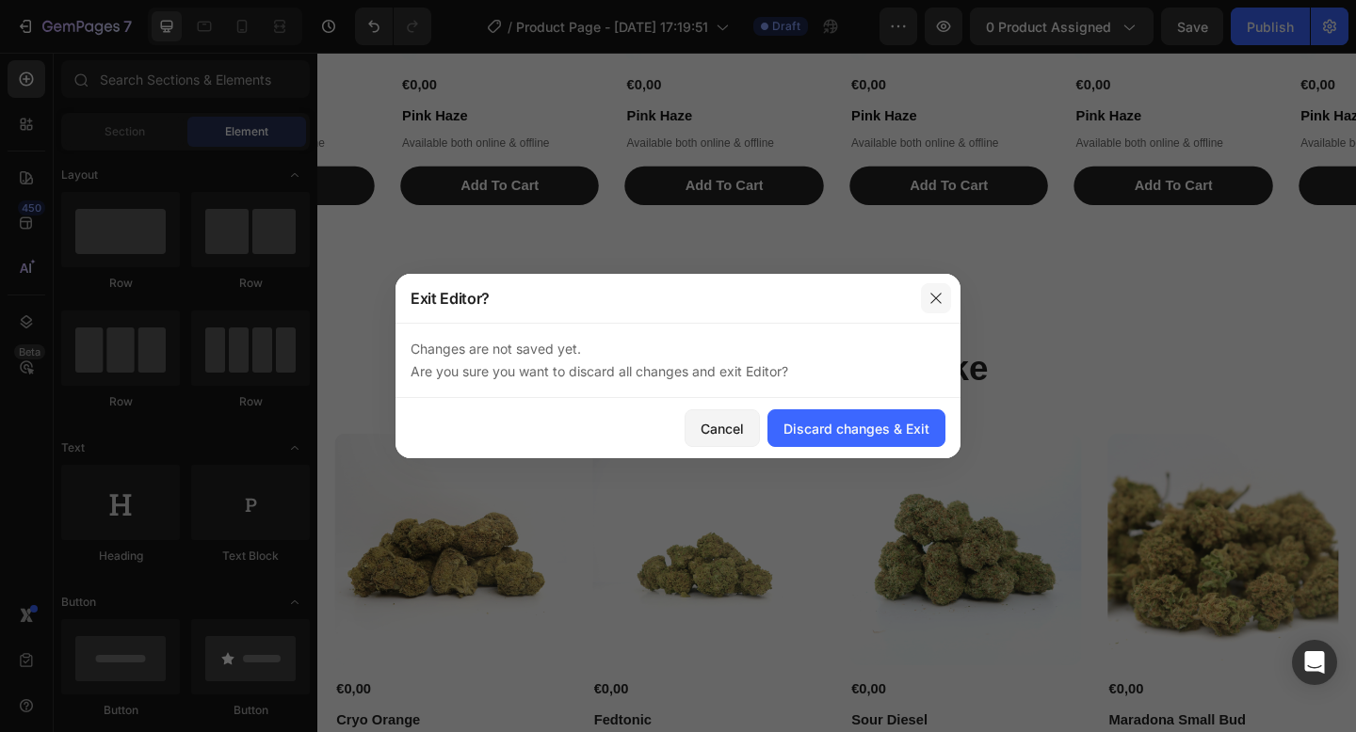
click at [932, 296] on icon "button" at bounding box center [935, 298] width 15 height 15
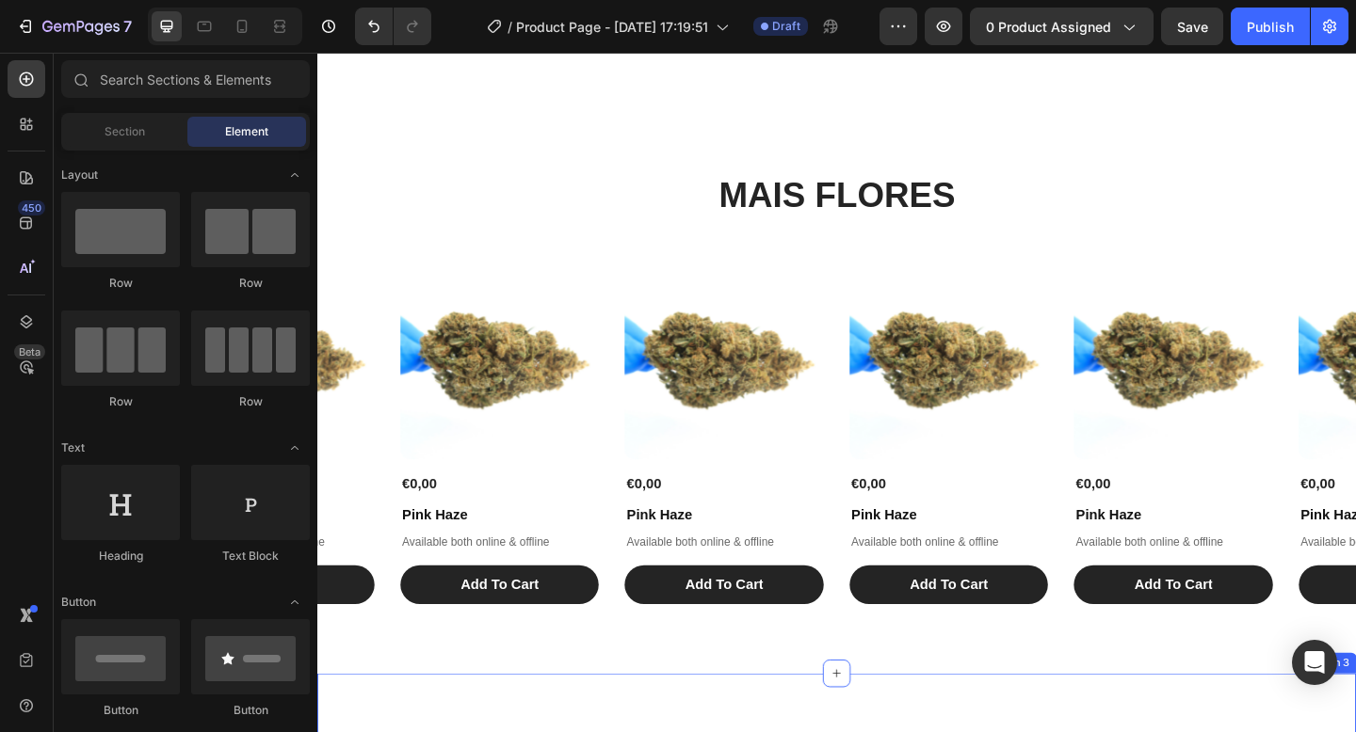
scroll to position [1297, 0]
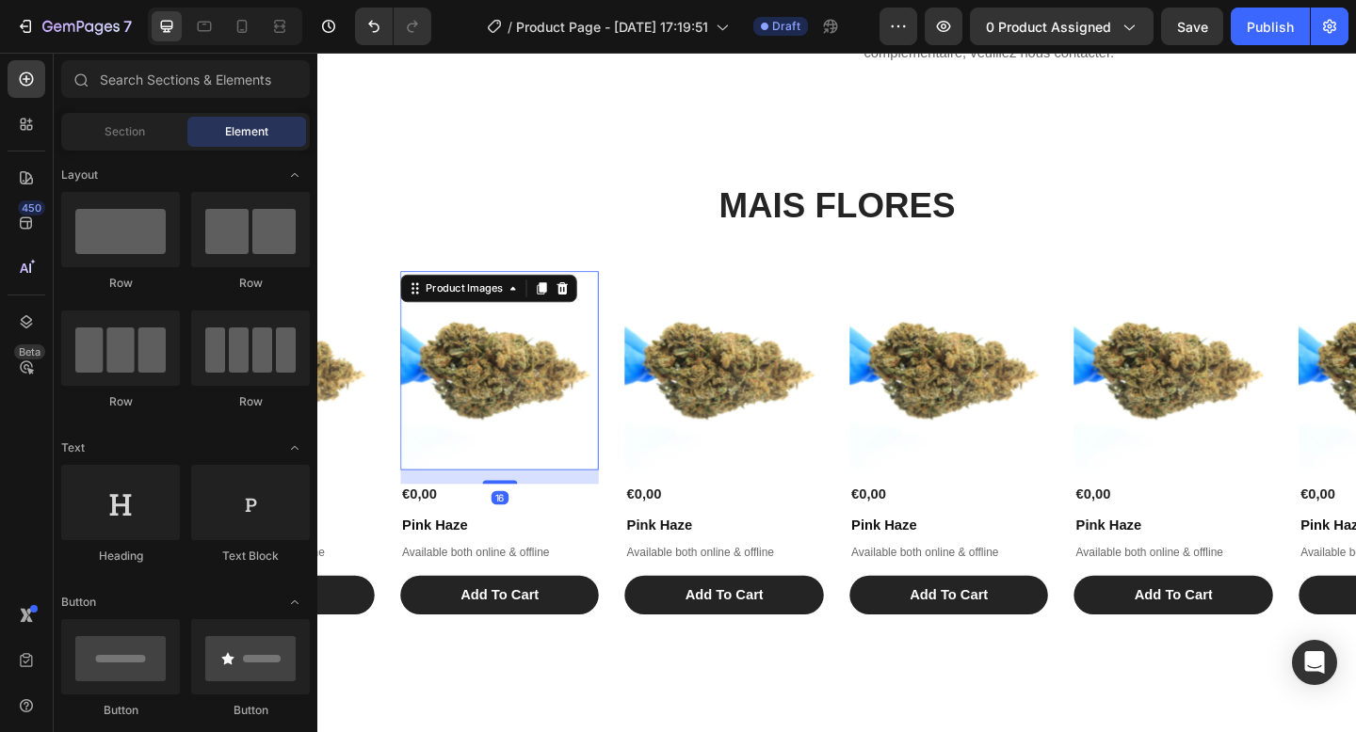
click at [578, 410] on img at bounding box center [516, 399] width 216 height 216
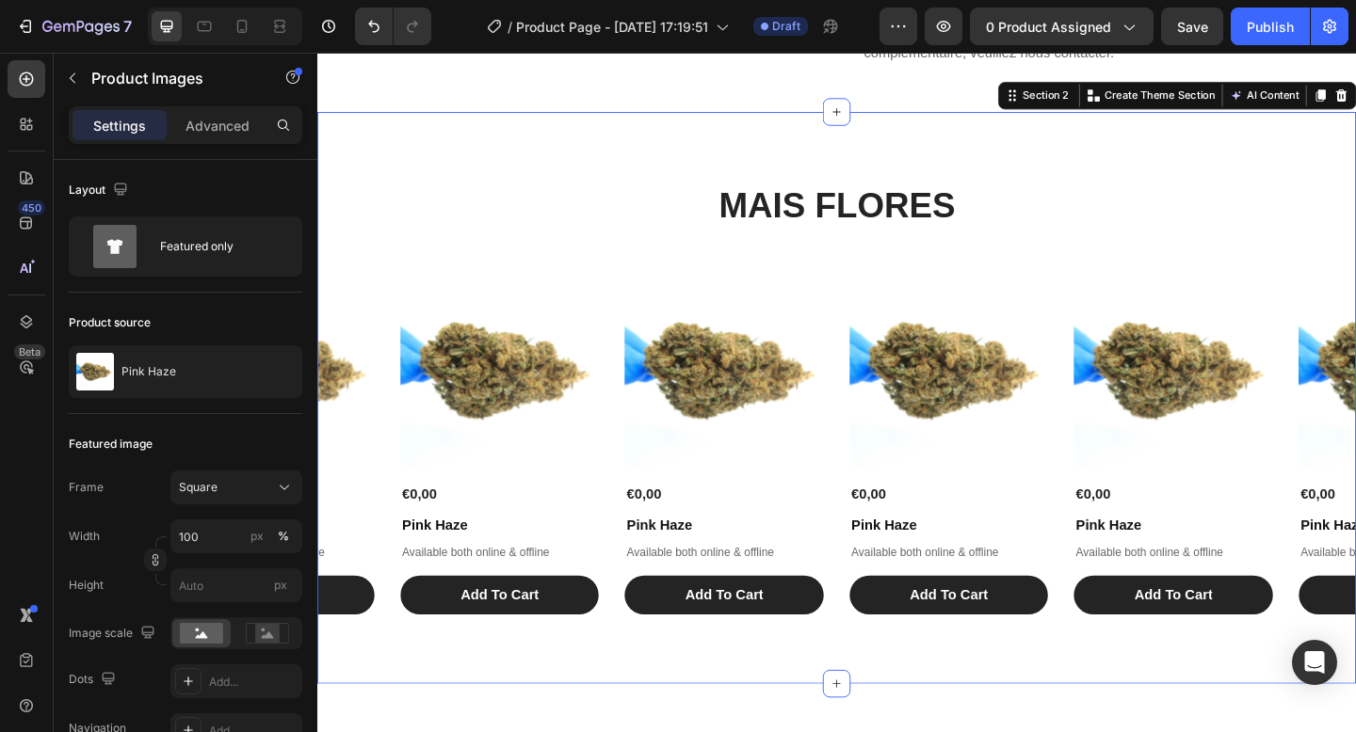
click at [678, 280] on div "MAIS FLORES Heading Product Images €0,00 Product Price Product Price Pink Haze …" at bounding box center [882, 429] width 1130 height 472
click at [700, 305] on div "Product Images" at bounding box center [700, 302] width 91 height 17
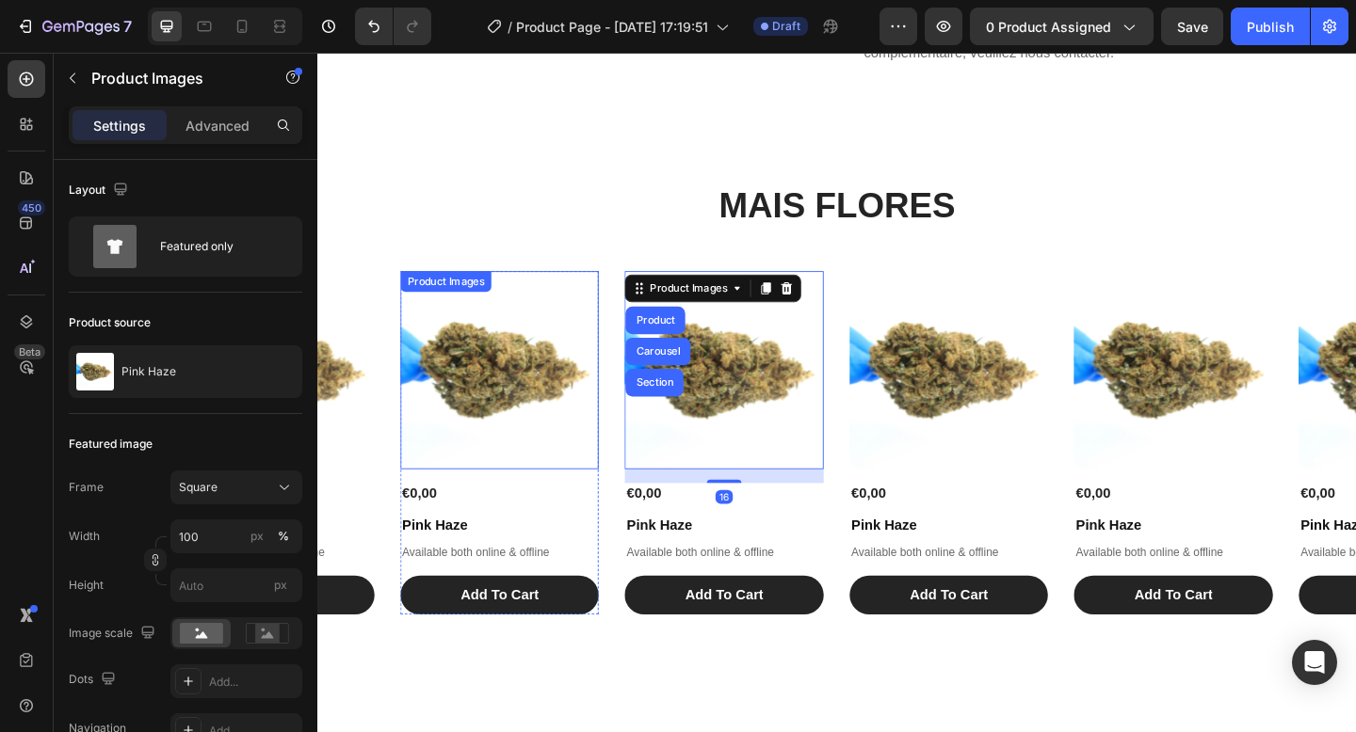
click at [521, 387] on img at bounding box center [516, 399] width 216 height 216
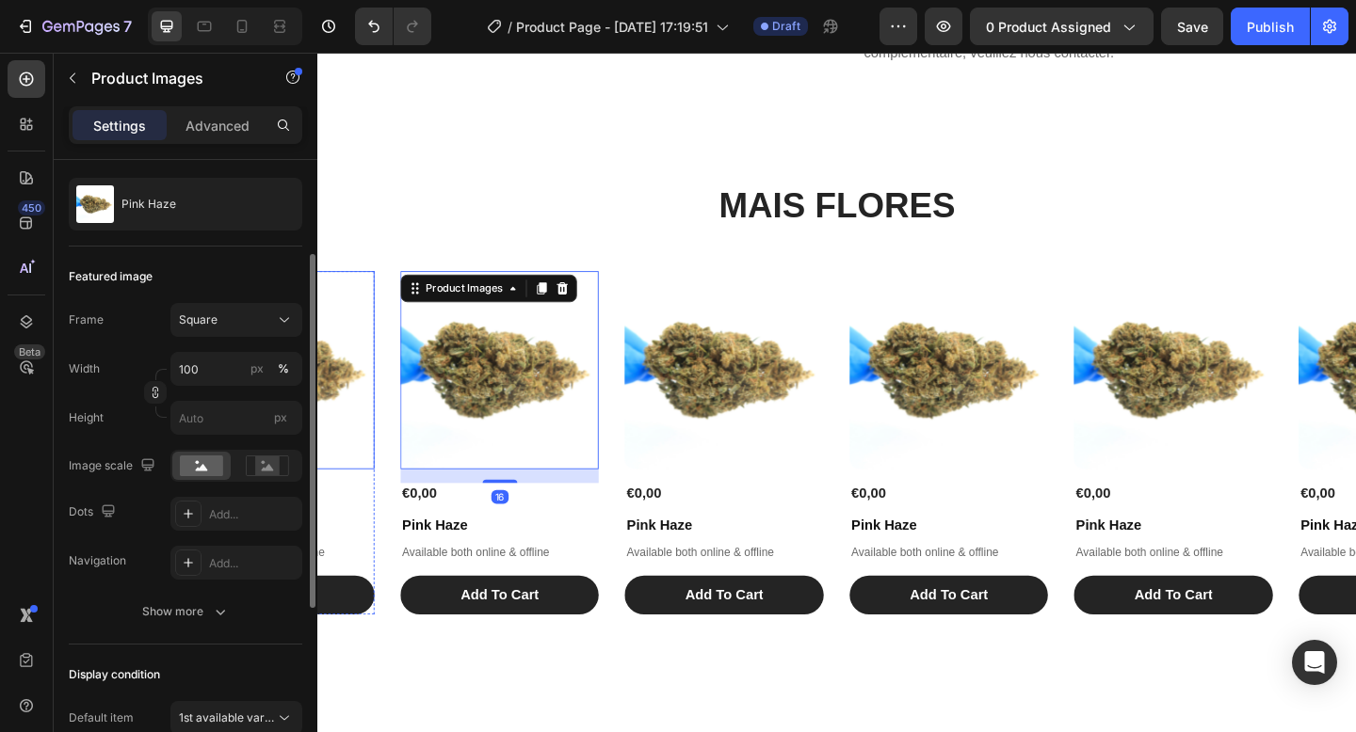
click at [366, 380] on img at bounding box center [271, 399] width 216 height 216
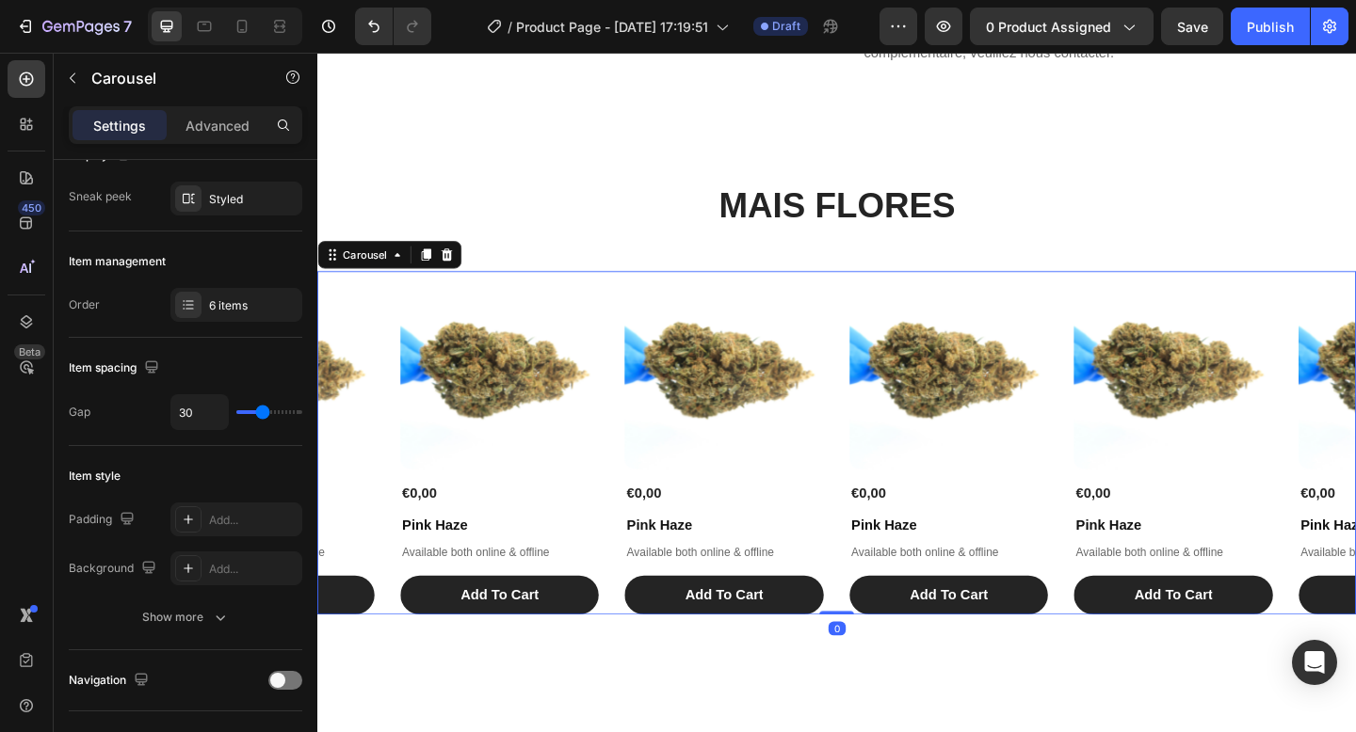
click at [393, 381] on div "Product Images €0,00 Product Price Product Price Pink Haze Product Title Availa…" at bounding box center [882, 478] width 1130 height 374
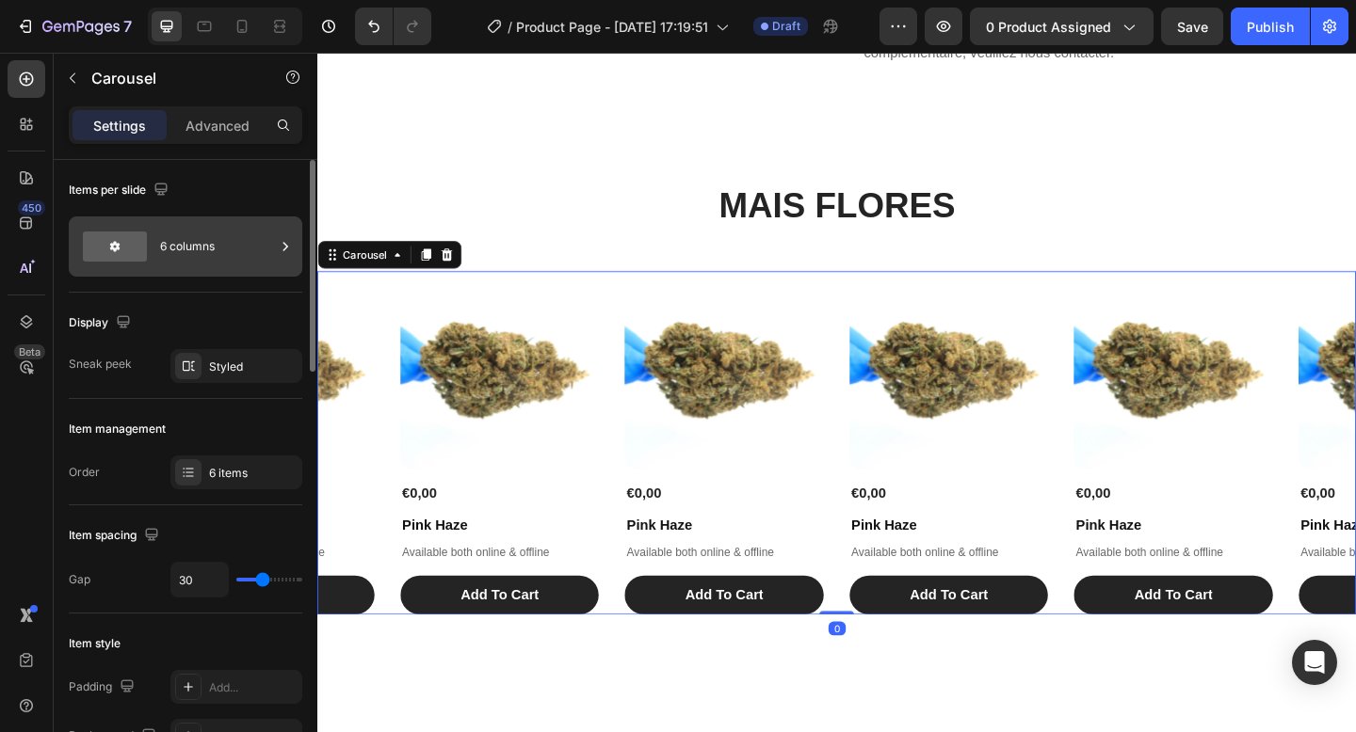
click at [202, 239] on div "6 columns" at bounding box center [217, 246] width 115 height 43
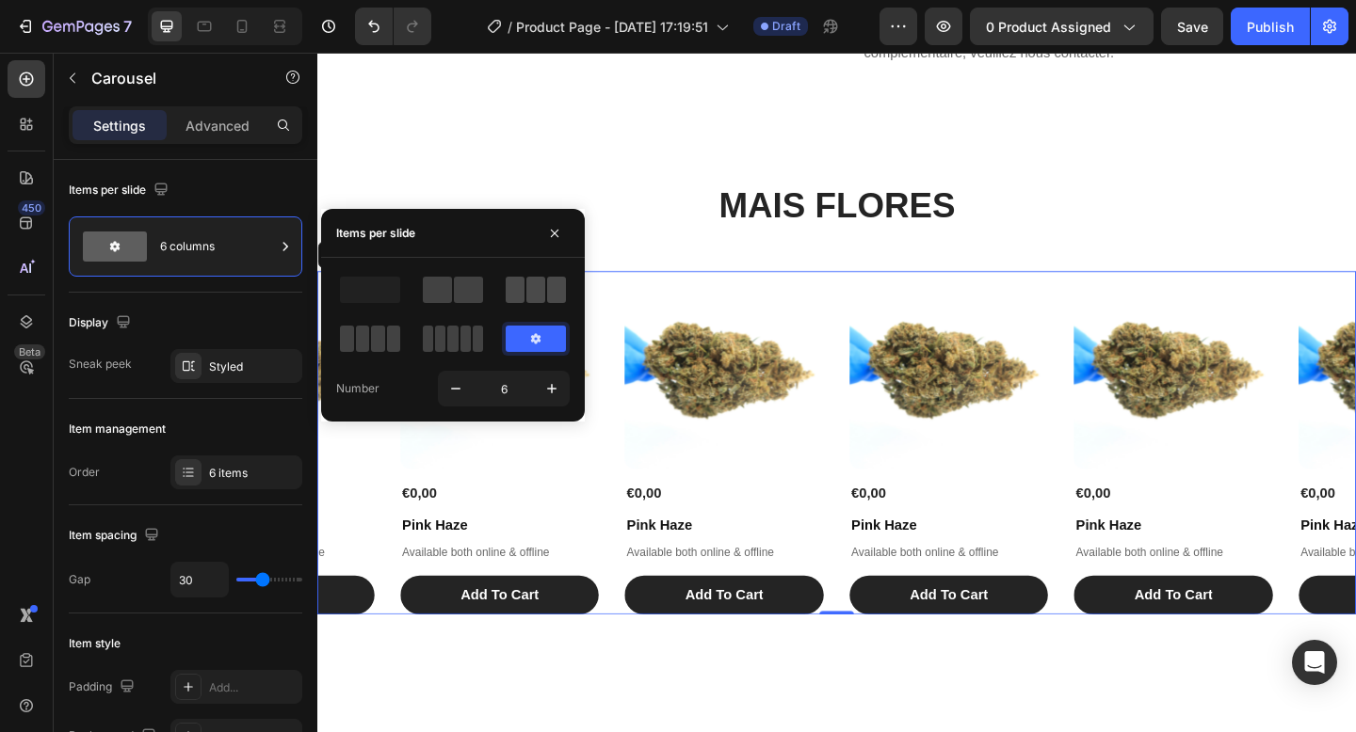
click at [539, 292] on span at bounding box center [535, 290] width 19 height 26
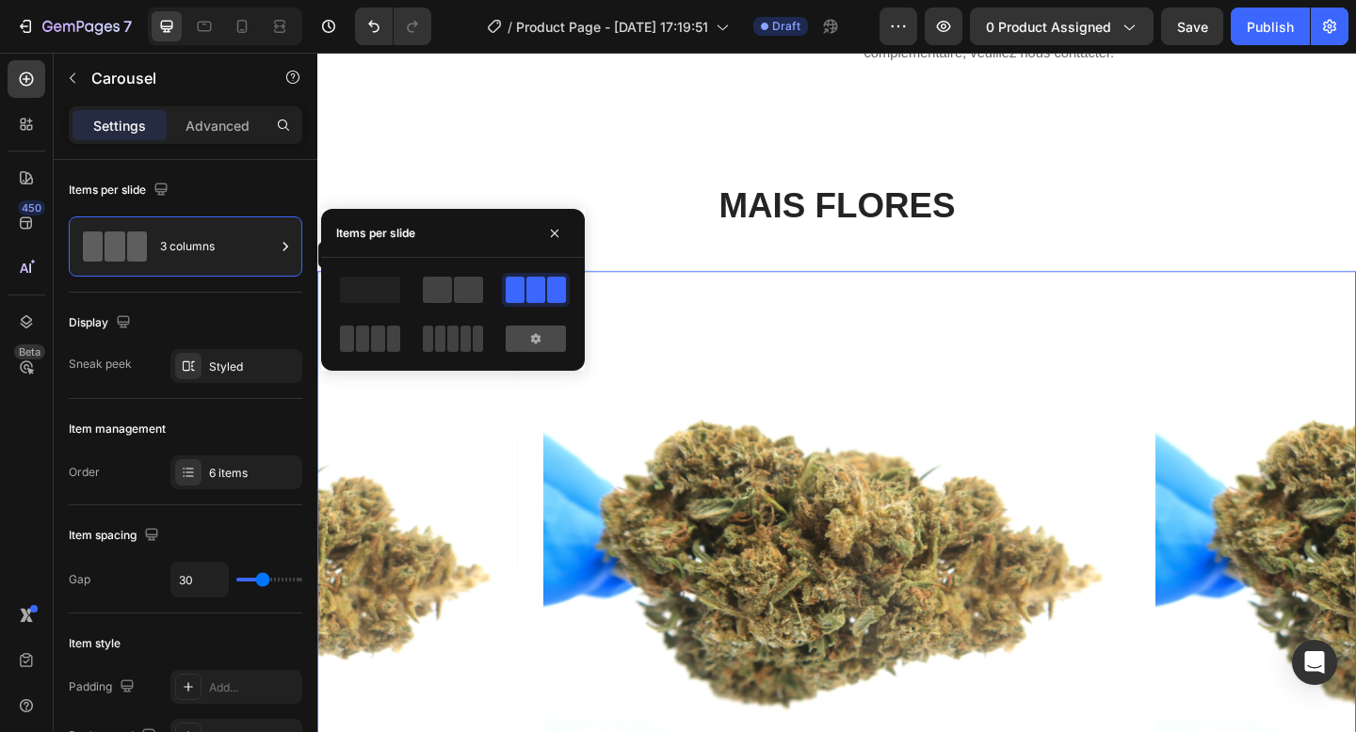
click at [528, 334] on icon at bounding box center [535, 338] width 15 height 15
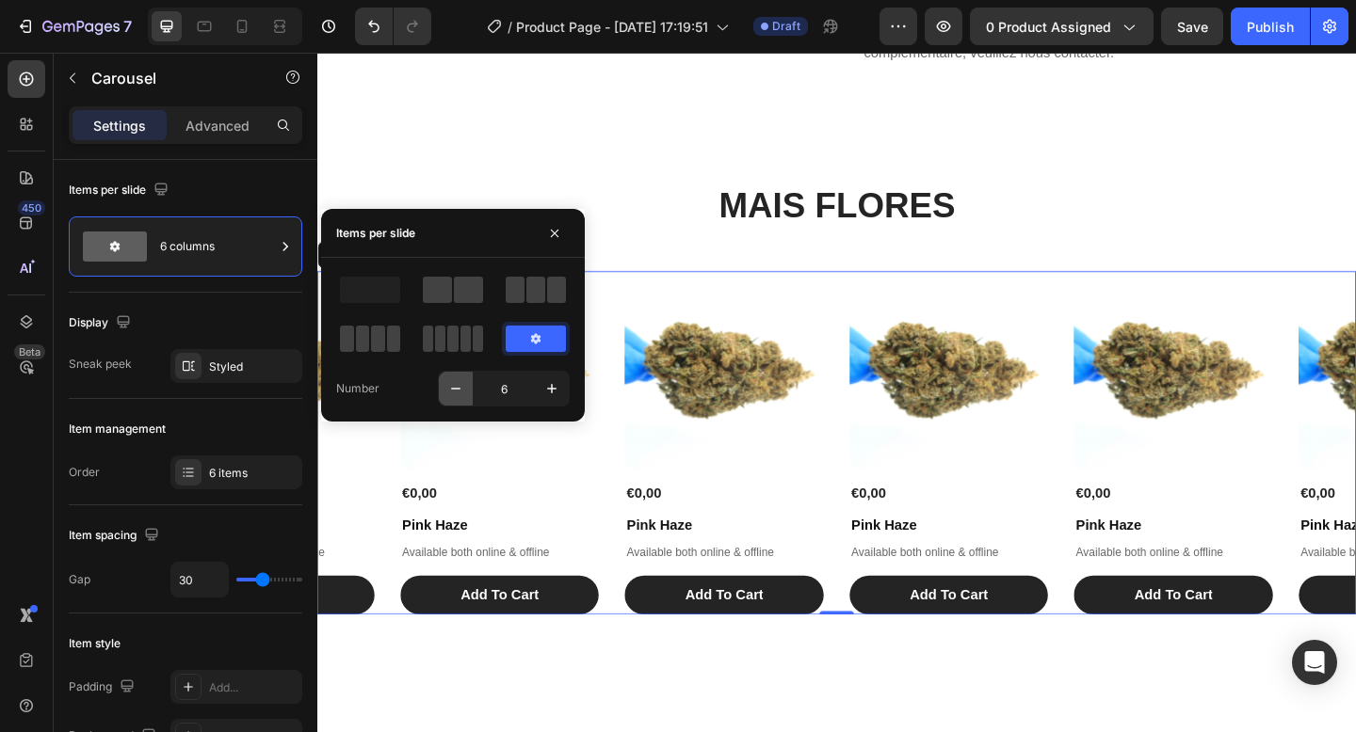
click at [452, 396] on icon "button" at bounding box center [455, 388] width 19 height 19
type input "4"
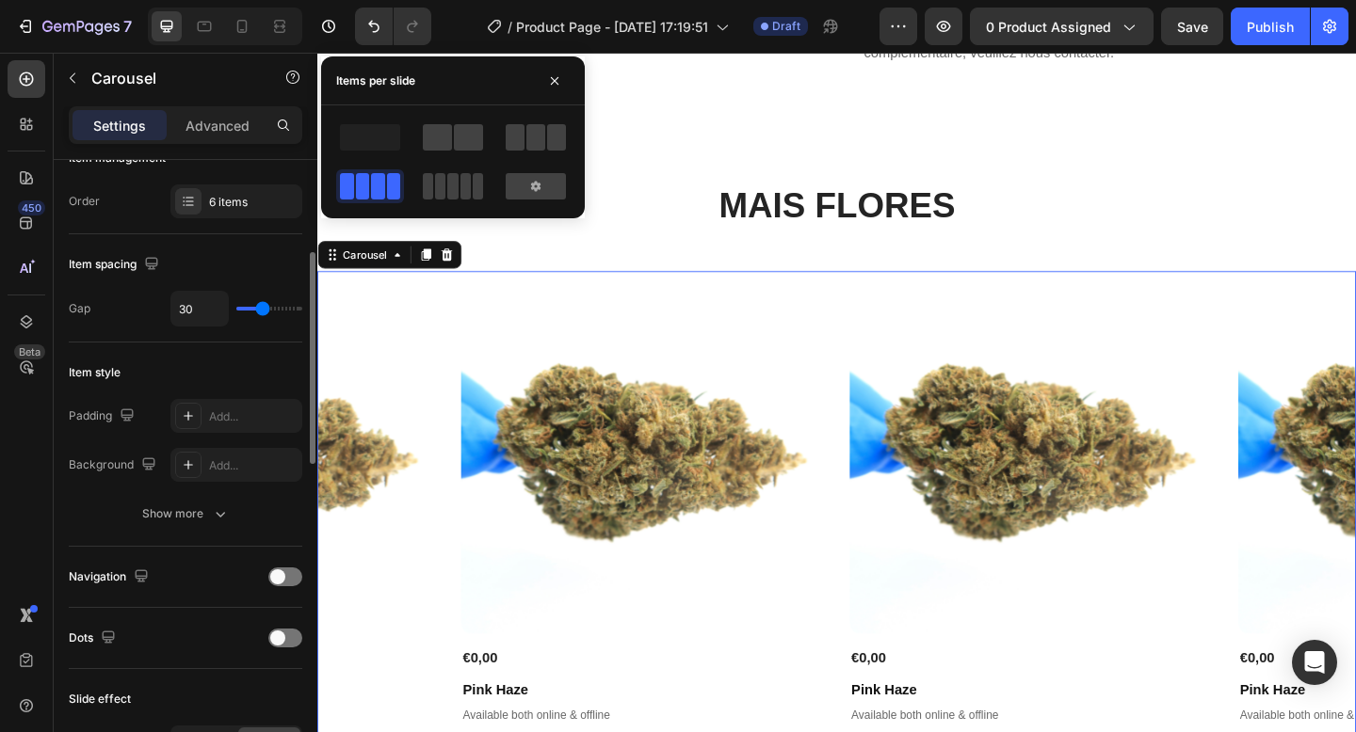
scroll to position [273, 0]
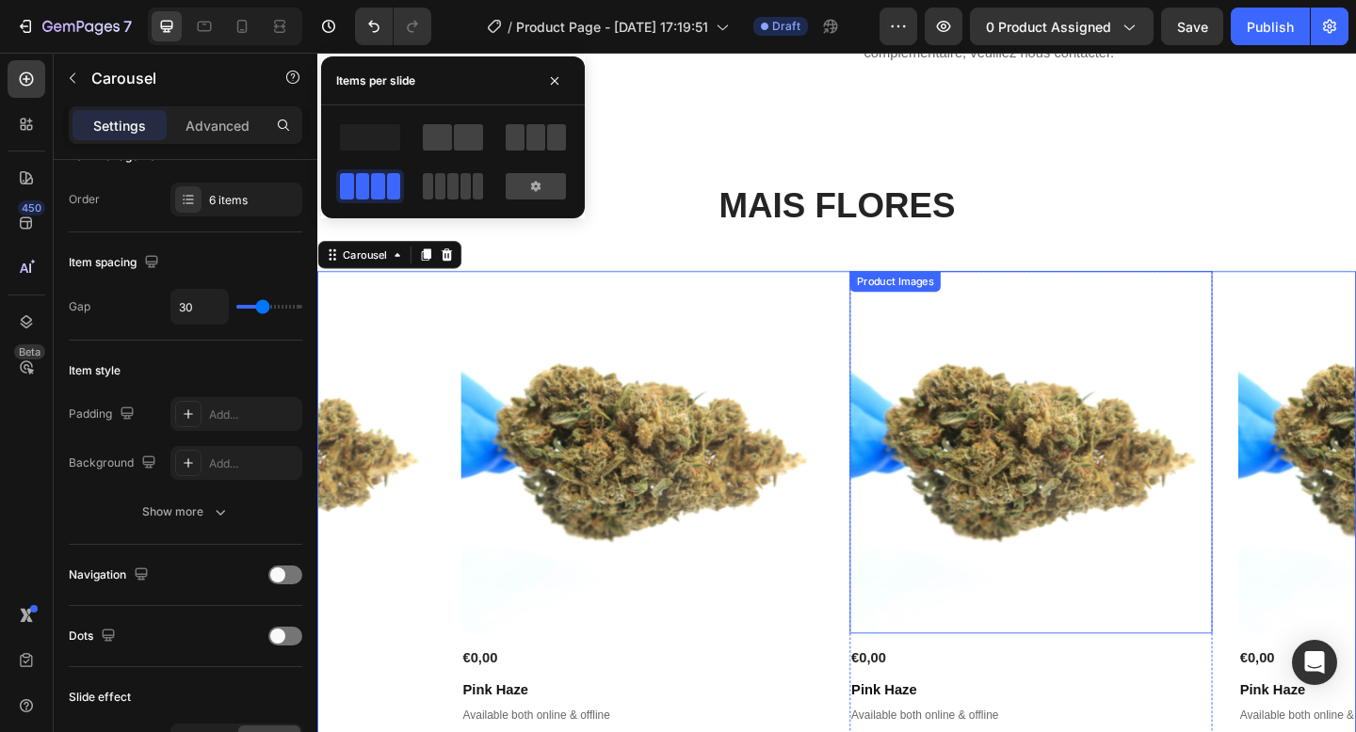
click at [889, 351] on div "Product Images €0,00 Product Price Product Price Pink Haze Product Title Availa…" at bounding box center [882, 567] width 1130 height 552
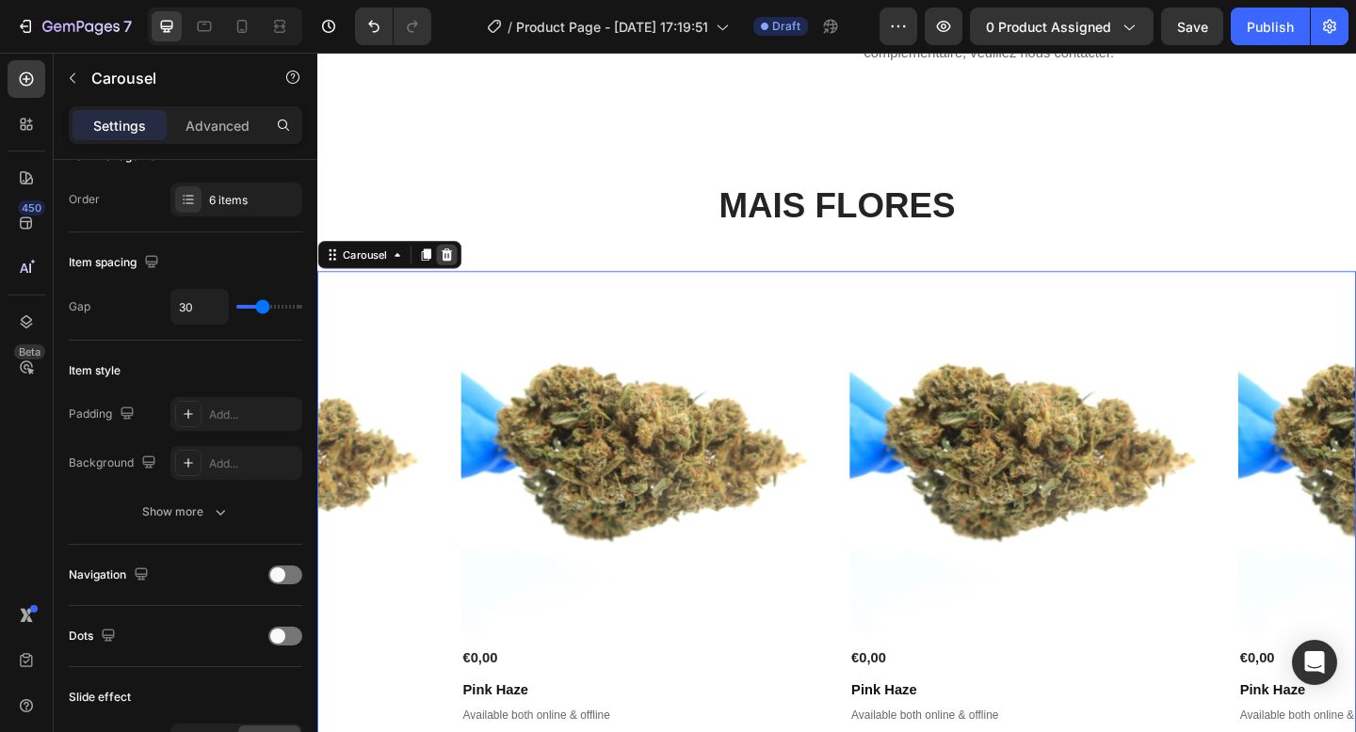
click at [457, 277] on icon at bounding box center [458, 272] width 12 height 13
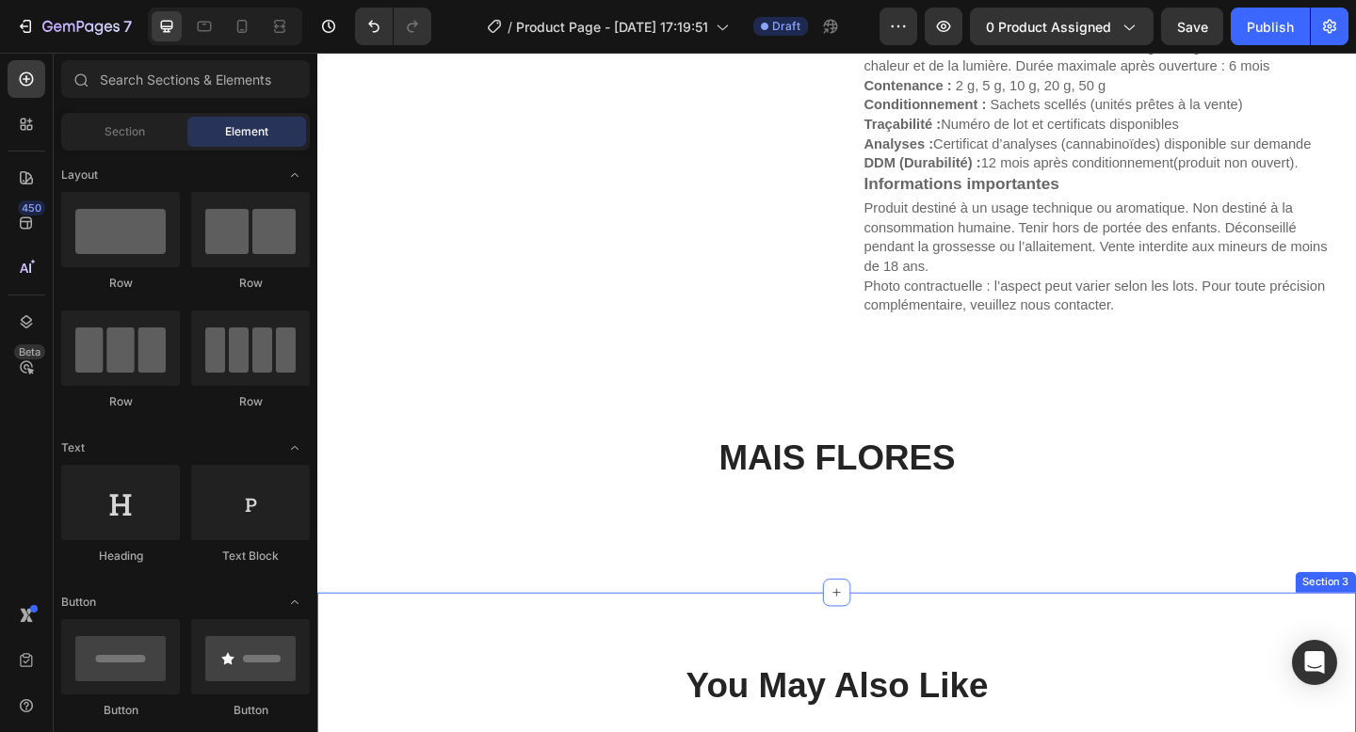
scroll to position [1021, 0]
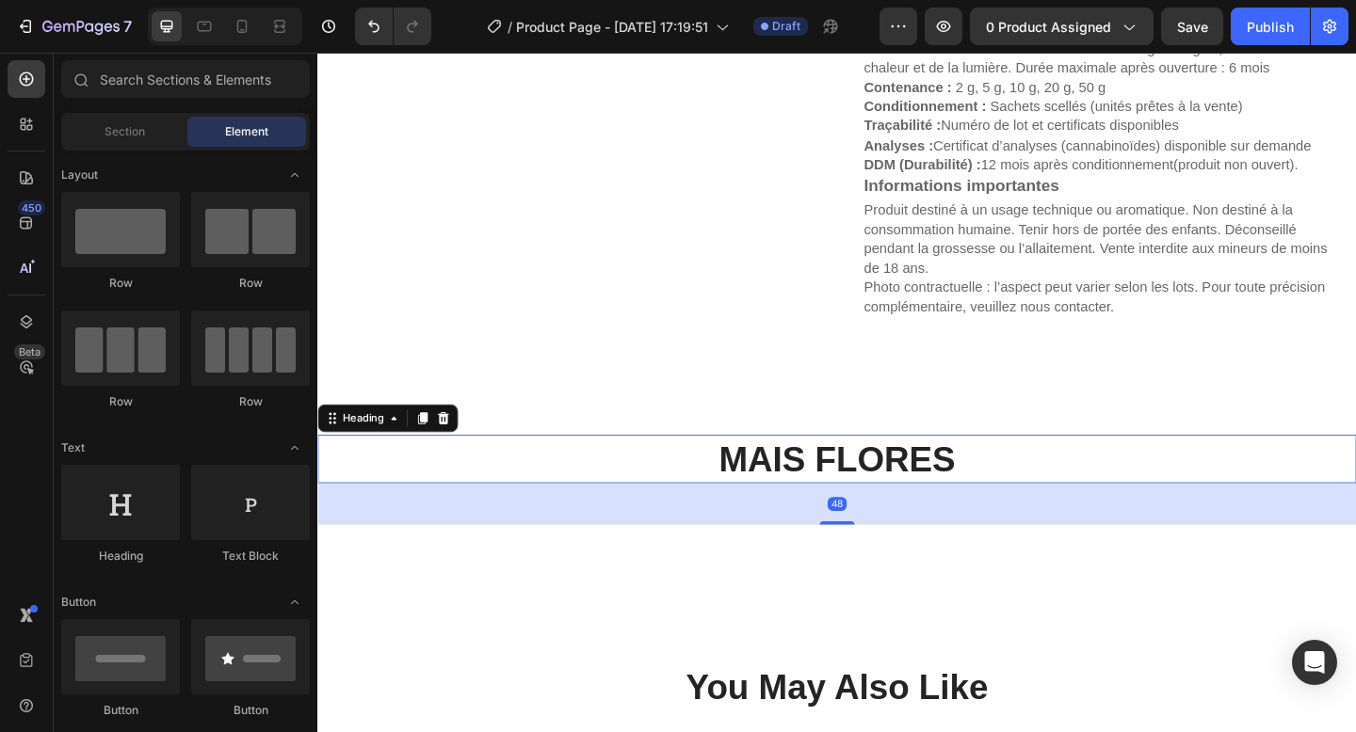
click at [847, 493] on h2 "MAIS FLORES" at bounding box center [882, 495] width 1130 height 53
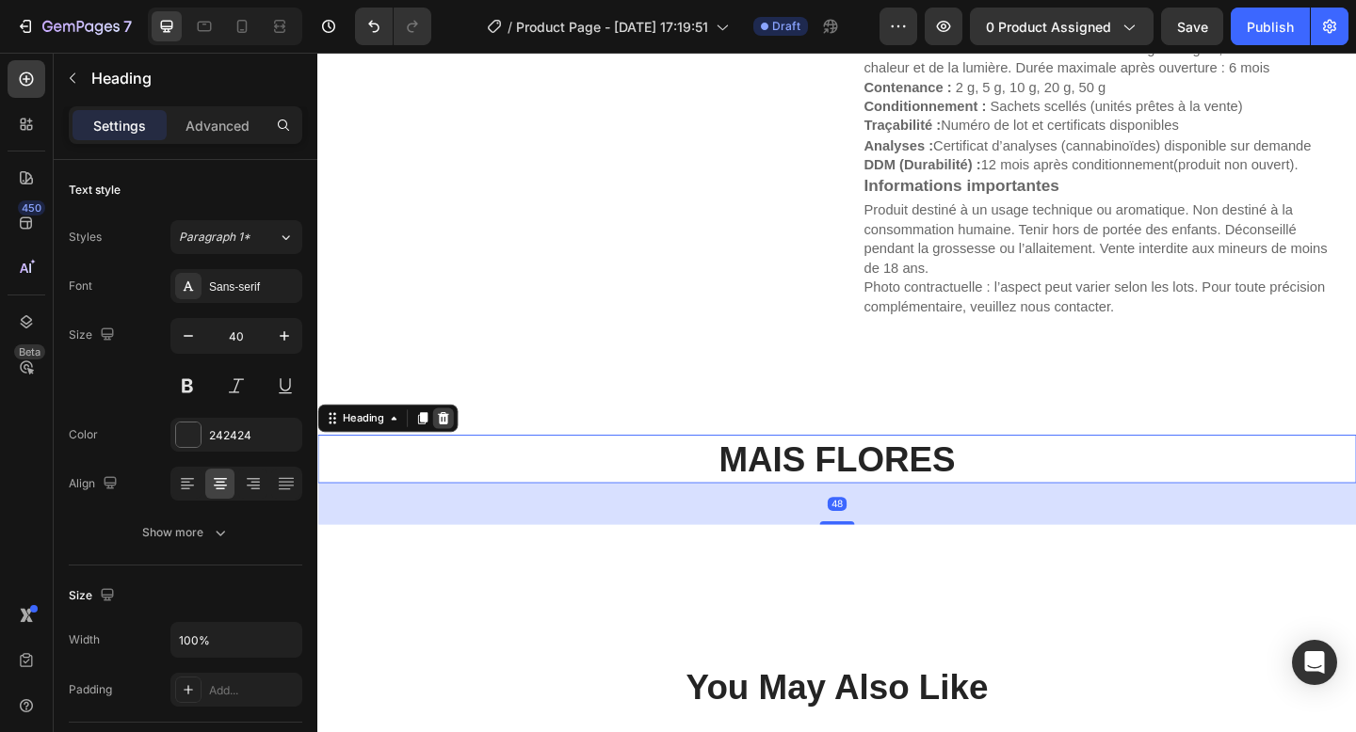
click at [450, 449] on icon at bounding box center [454, 450] width 12 height 13
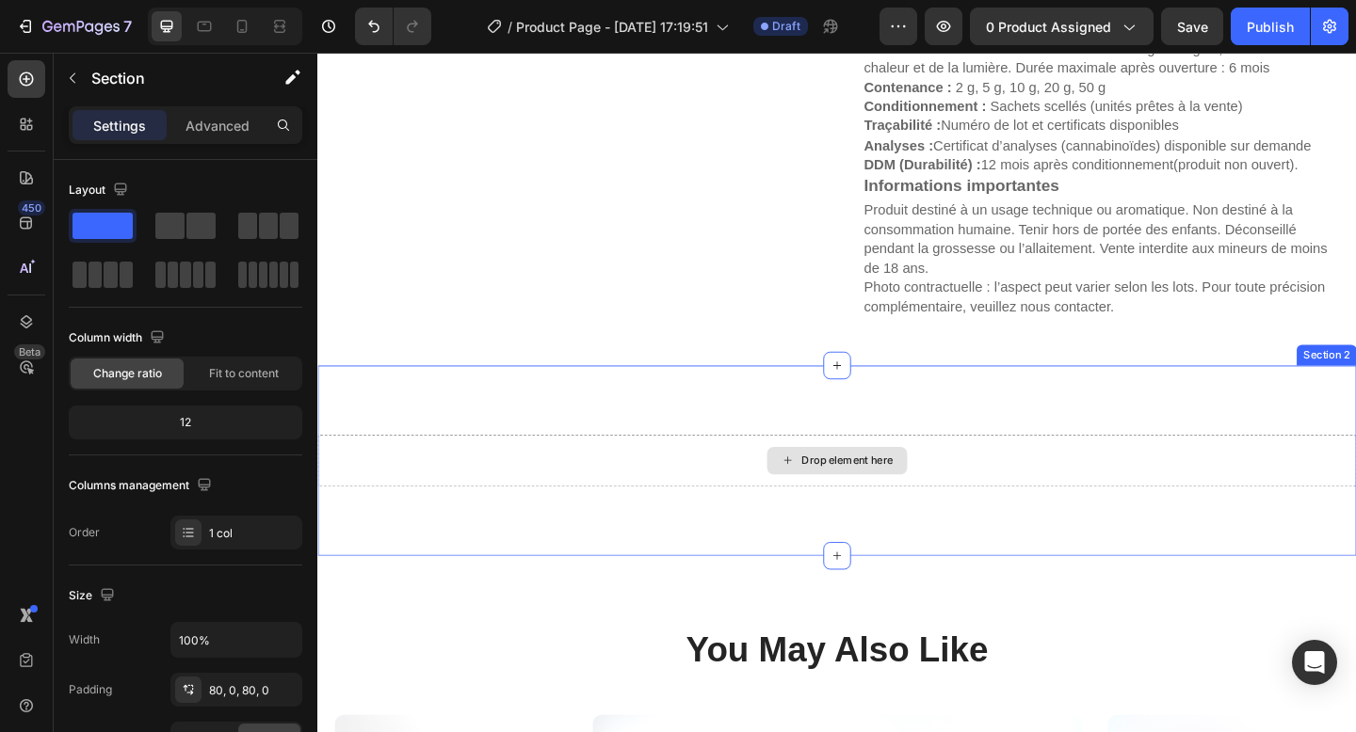
click at [1302, 475] on div "Drop element here" at bounding box center [882, 497] width 1130 height 56
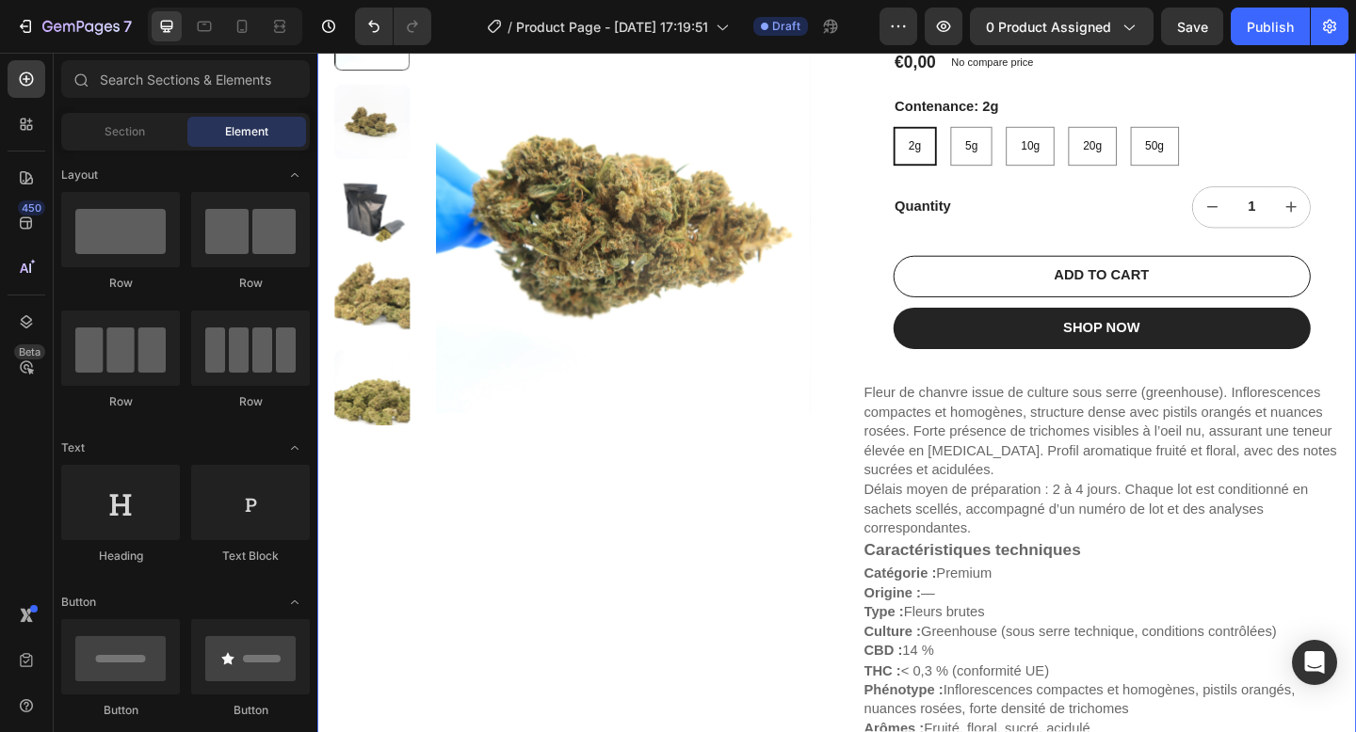
scroll to position [173, 0]
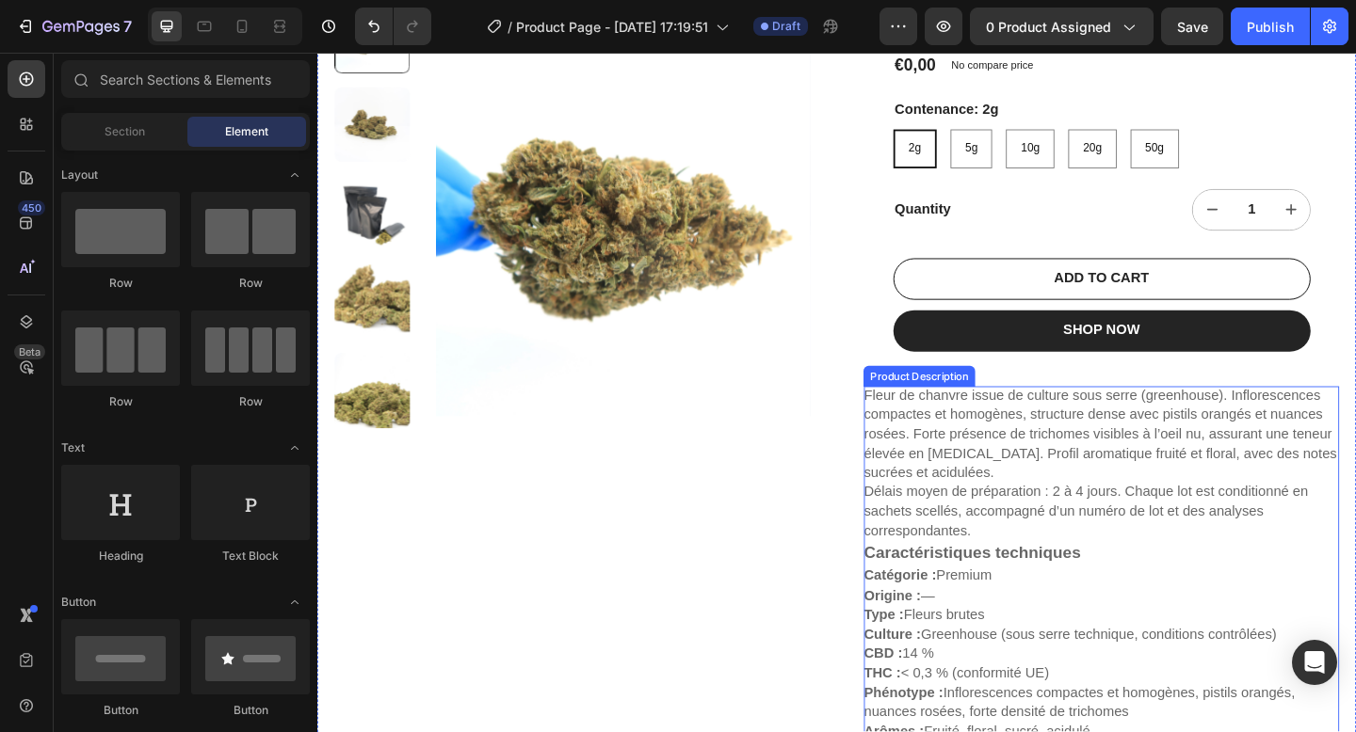
click at [957, 470] on p "Fleur de chanvre issue de culture sous serre (greenhouse). Inflorescences compa…" at bounding box center [1168, 468] width 514 height 101
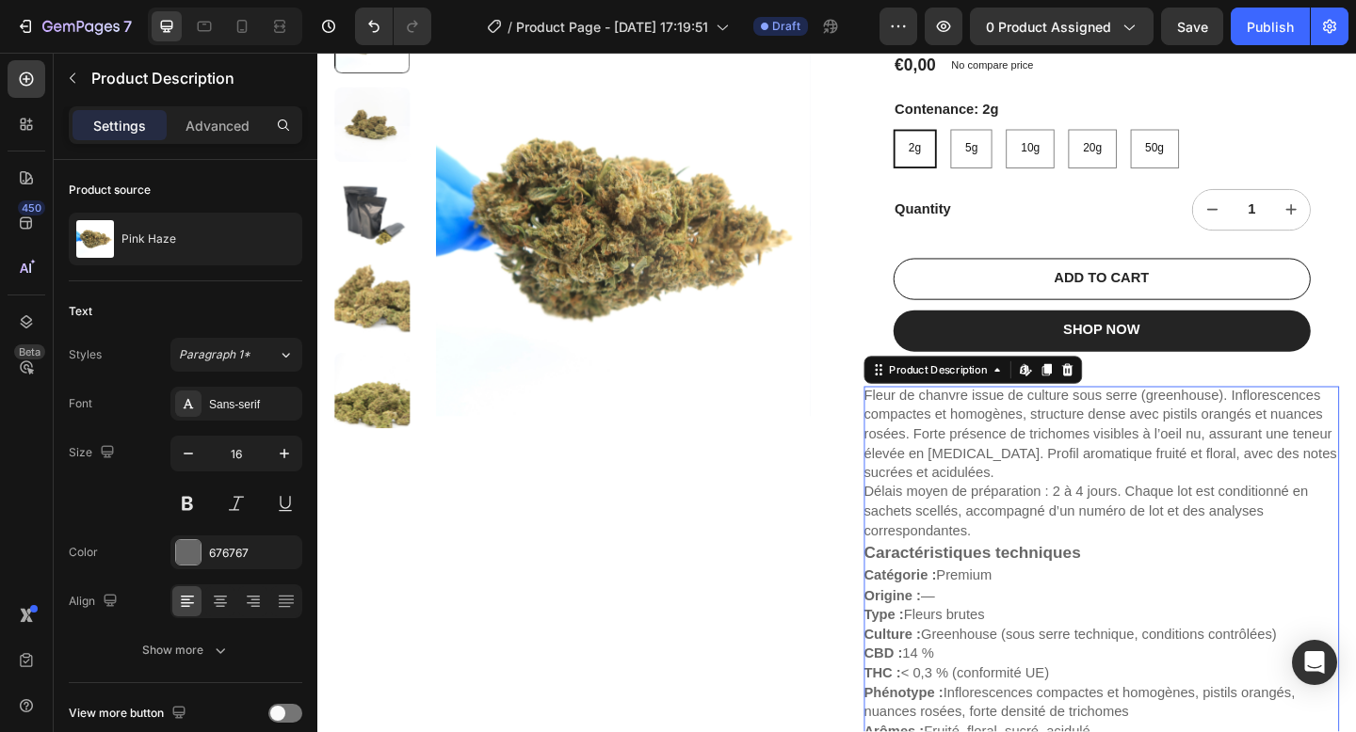
click at [1133, 396] on icon at bounding box center [1132, 398] width 15 height 15
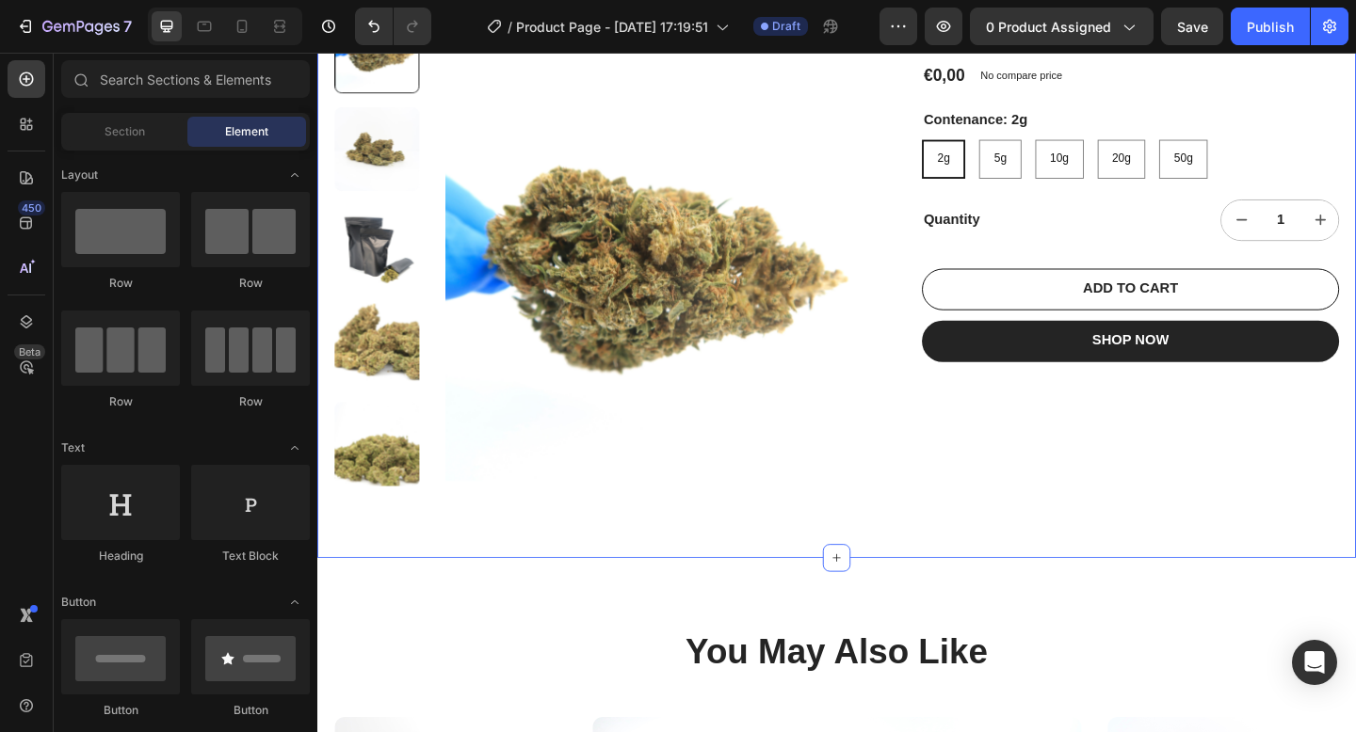
scroll to position [195, 0]
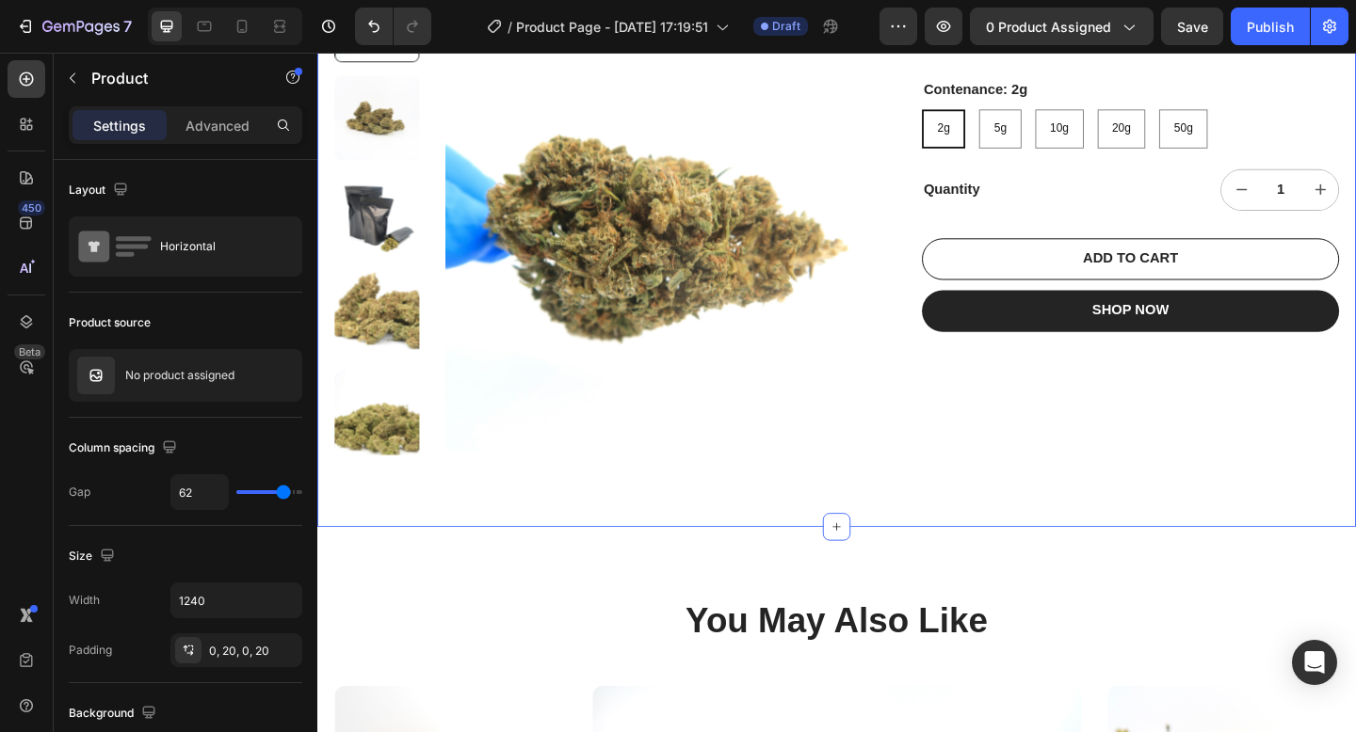
click at [1045, 532] on div "Pink Haze Product Title €0,00 Product Price Product Price No compare price Prod…" at bounding box center [1201, 256] width 454 height 568
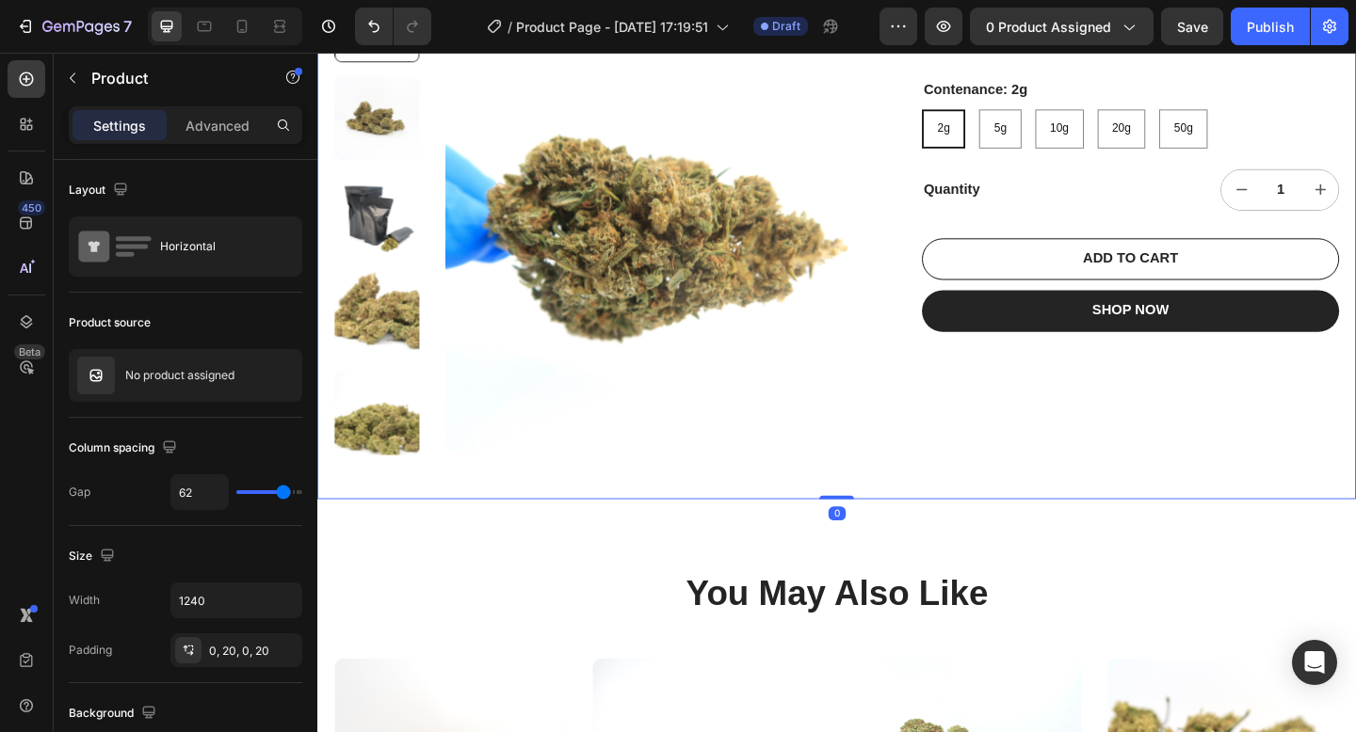
drag, startPoint x: 883, startPoint y: 569, endPoint x: 883, endPoint y: 501, distance: 67.8
click at [883, 500] on div "Product Images Pink Haze Product Title €0,00 Product Price Product Price No com…" at bounding box center [882, 256] width 1130 height 568
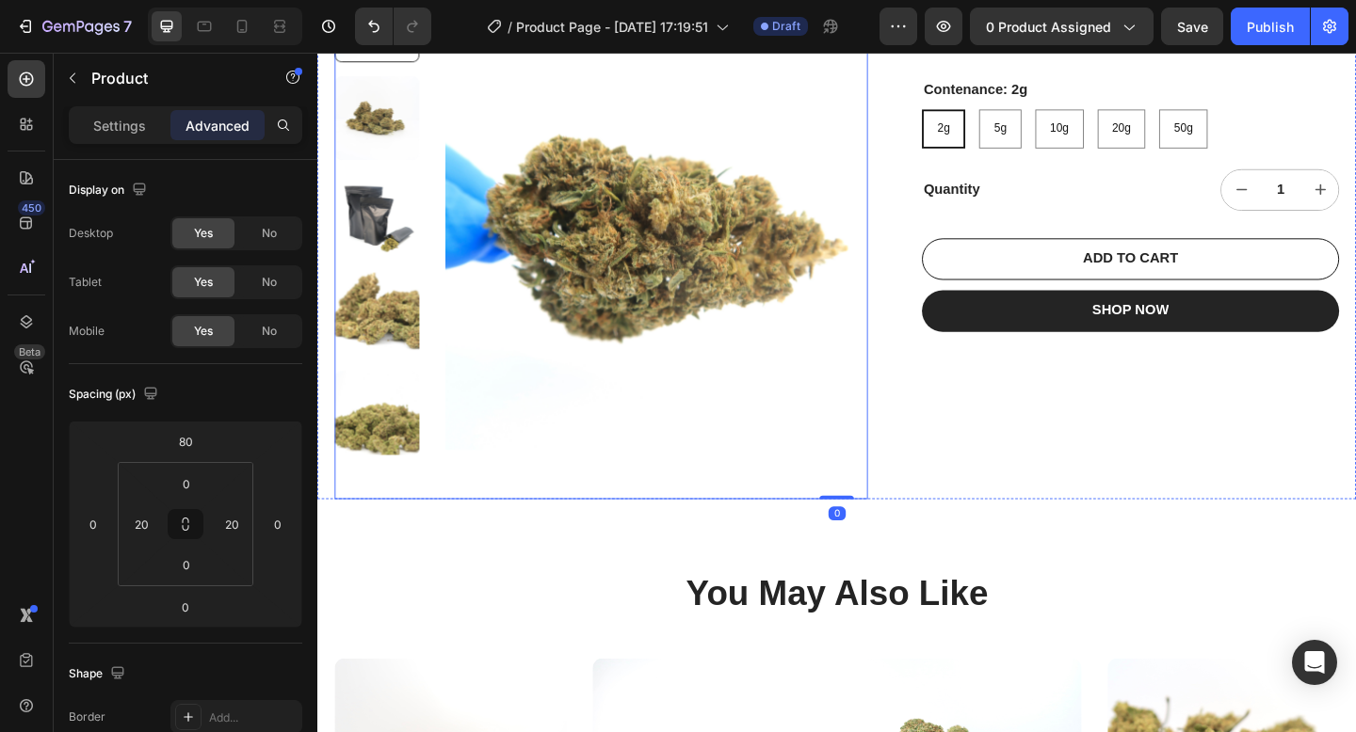
click at [911, 523] on img at bounding box center [686, 256] width 459 height 568
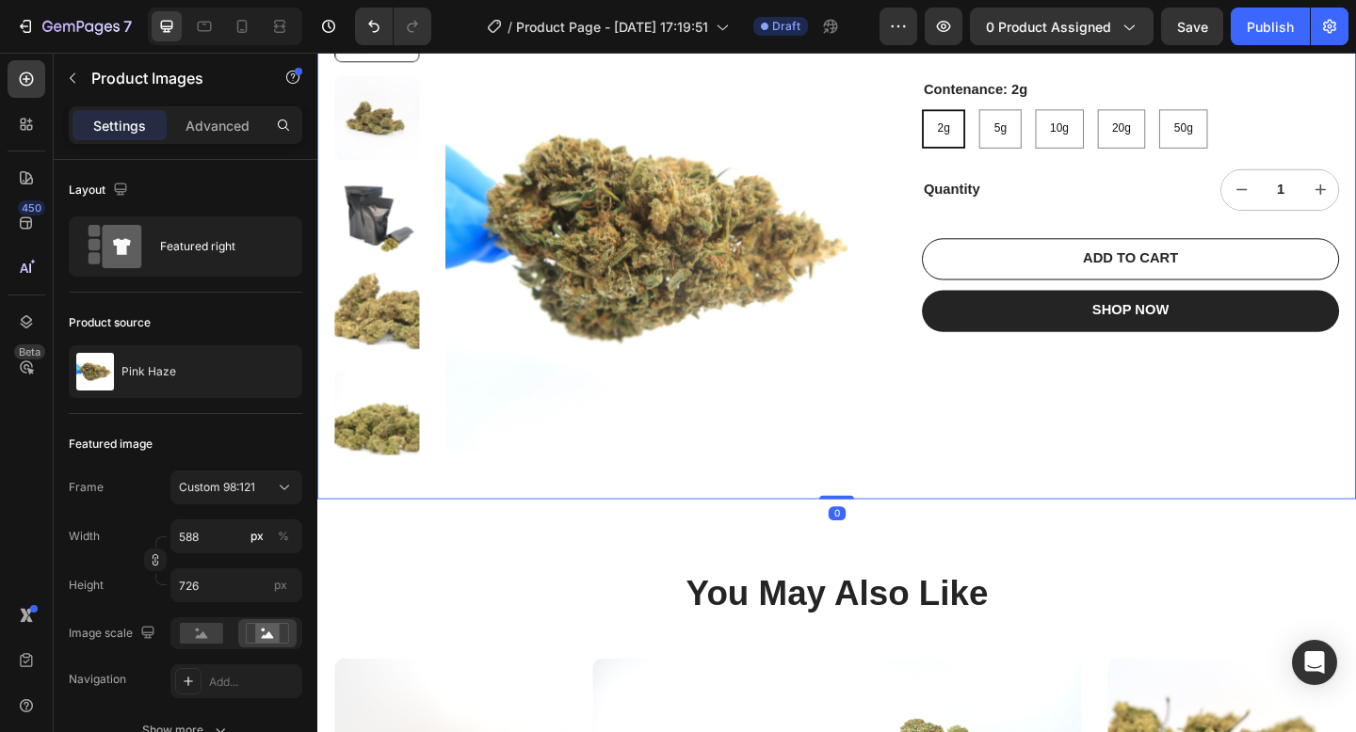
click at [1021, 495] on div "Pink Haze Product Title €0,00 Product Price Product Price No compare price Prod…" at bounding box center [1201, 256] width 454 height 568
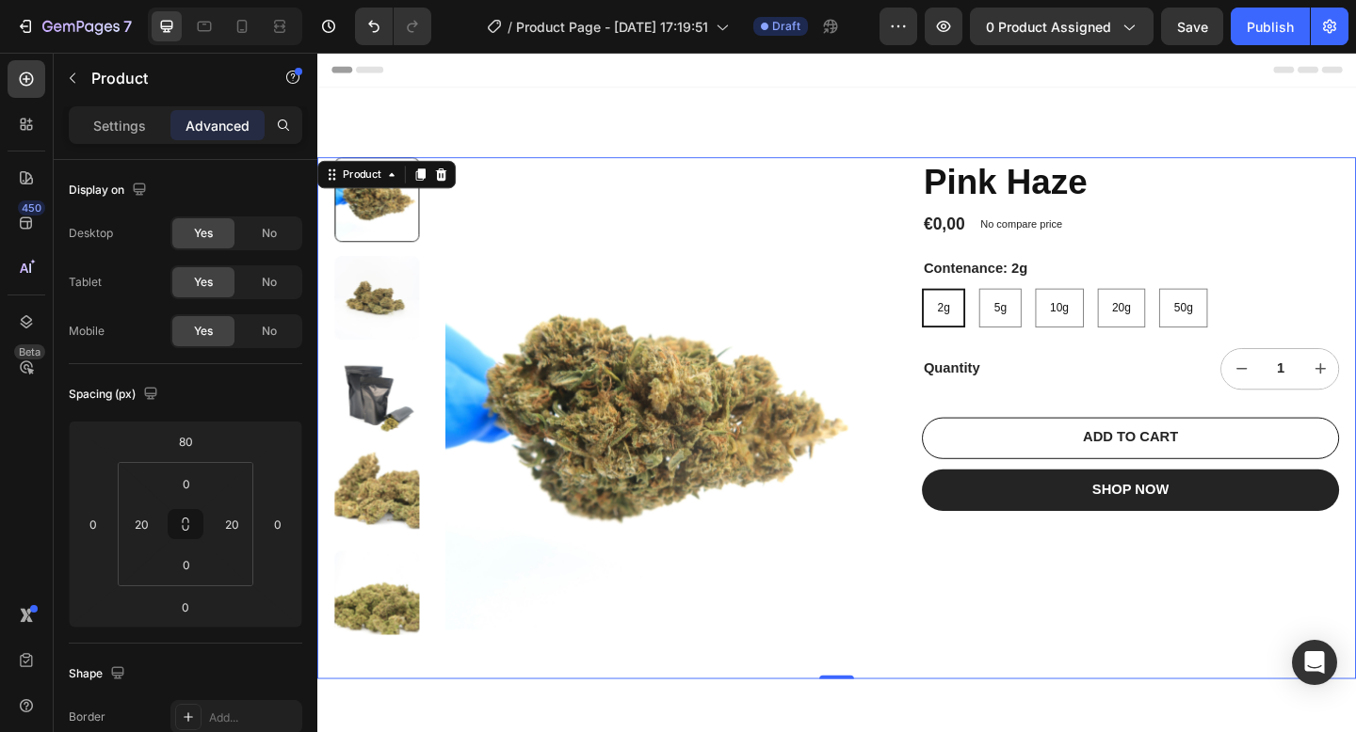
scroll to position [1, 0]
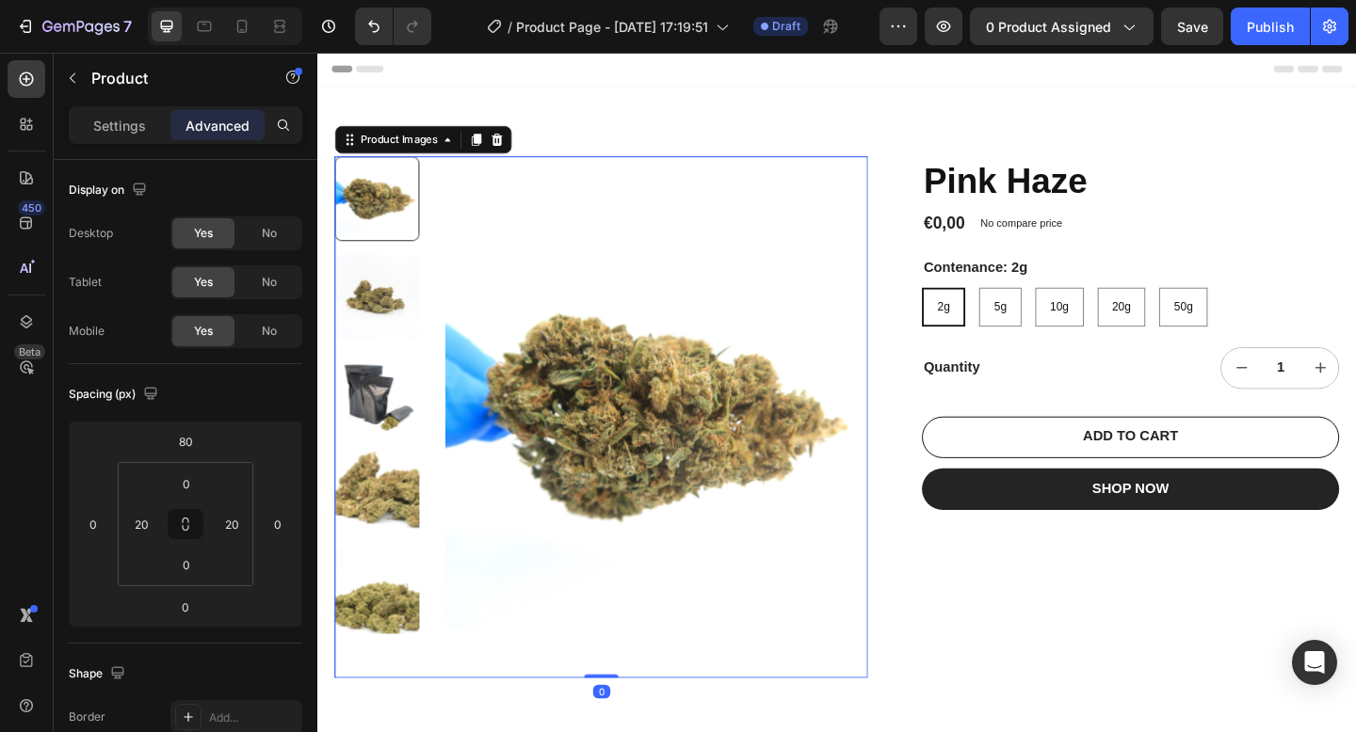
click at [764, 485] on img at bounding box center [686, 450] width 459 height 568
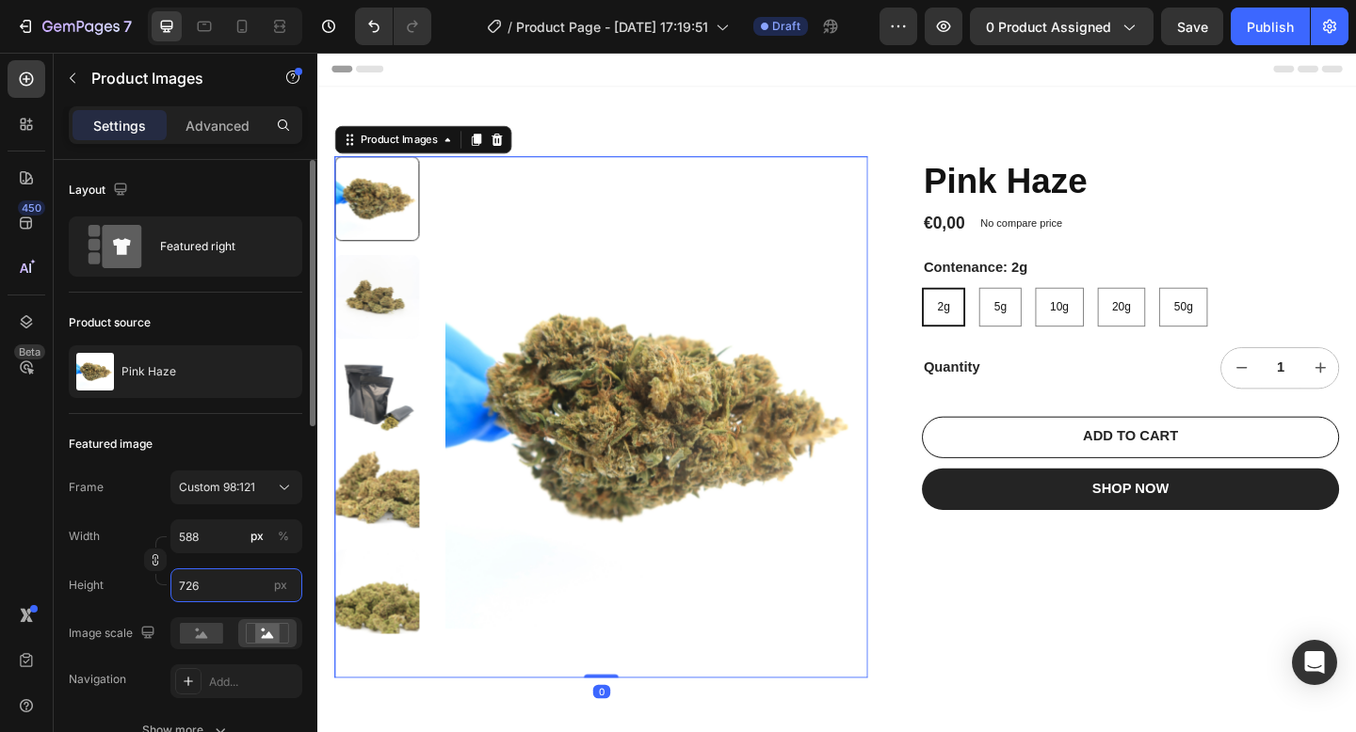
click at [231, 594] on input "726" at bounding box center [236, 586] width 132 height 34
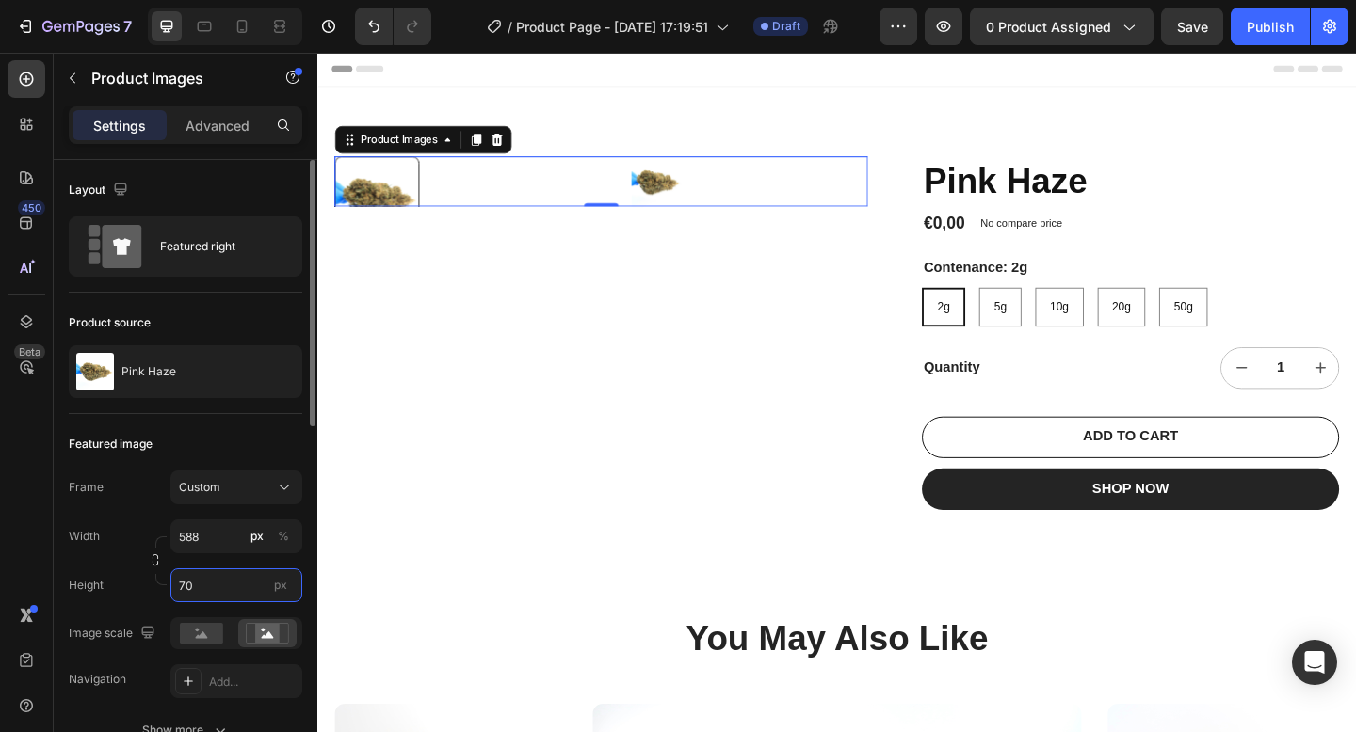
type input "700"
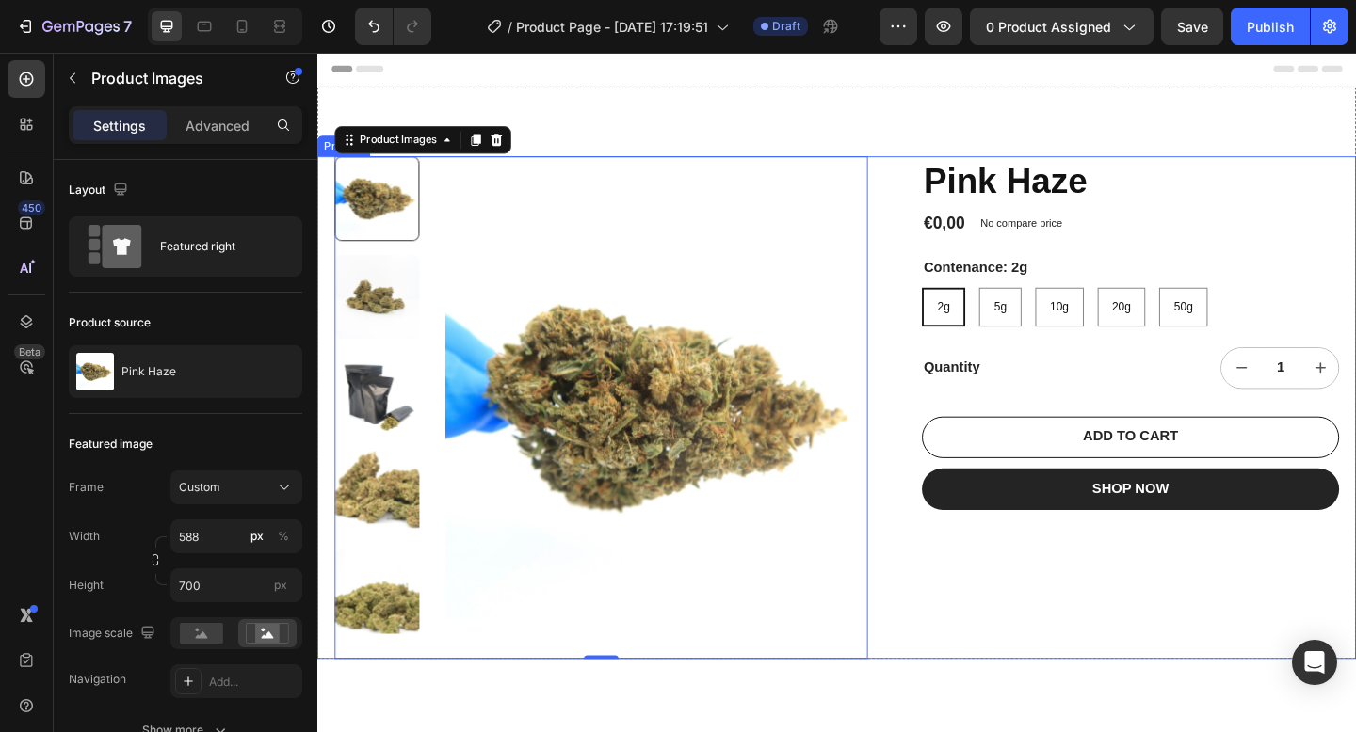
click at [1036, 658] on div "Pink Haze Product Title €0,00 Product Price Product Price No compare price Prod…" at bounding box center [1201, 439] width 454 height 547
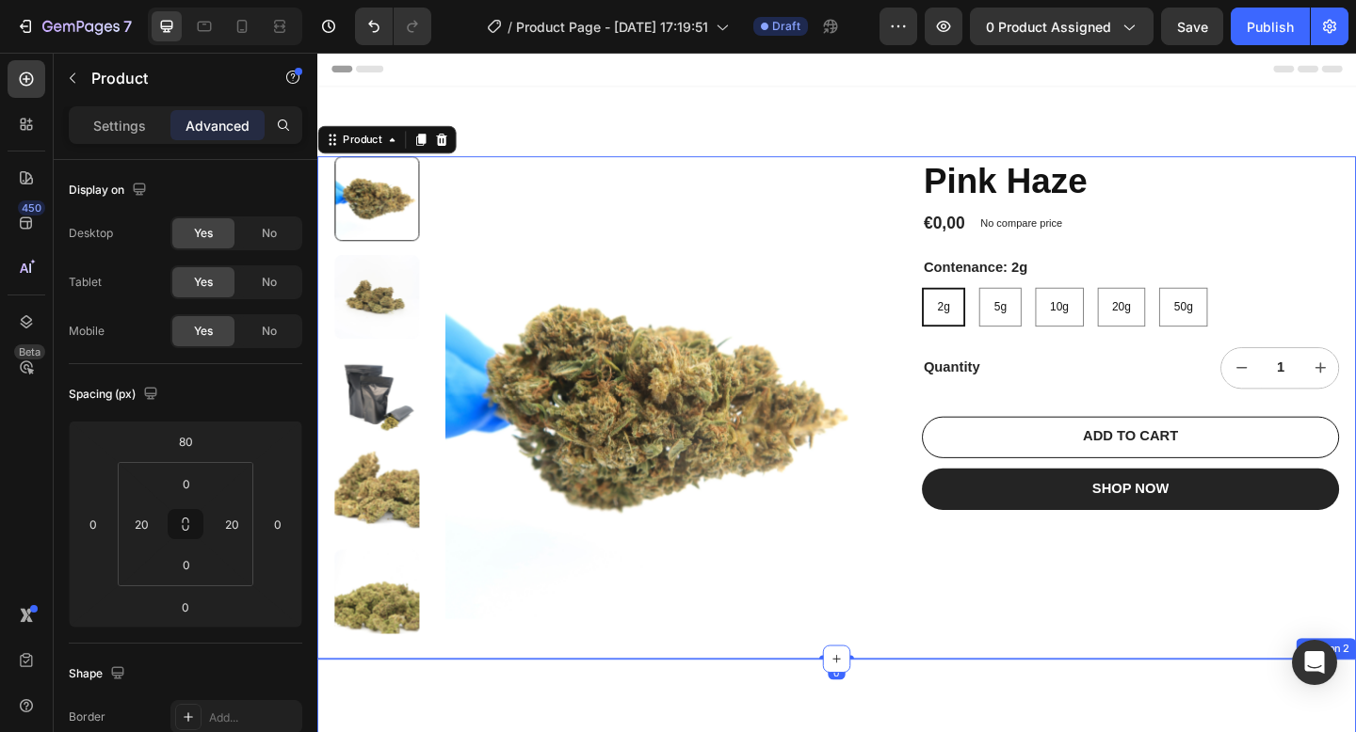
scroll to position [0, 0]
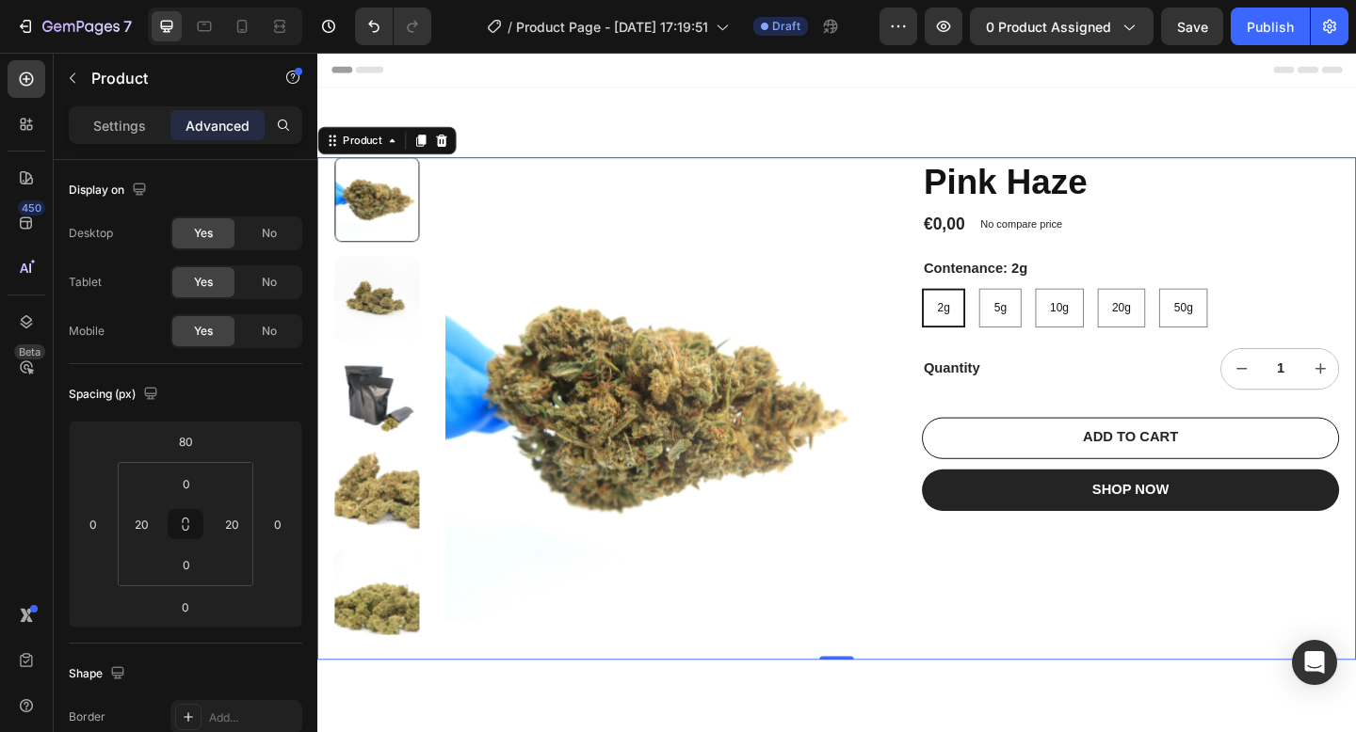
click at [1054, 658] on div "Pink Haze Product Title €0,00 Product Price Product Price No compare price Prod…" at bounding box center [1201, 440] width 454 height 547
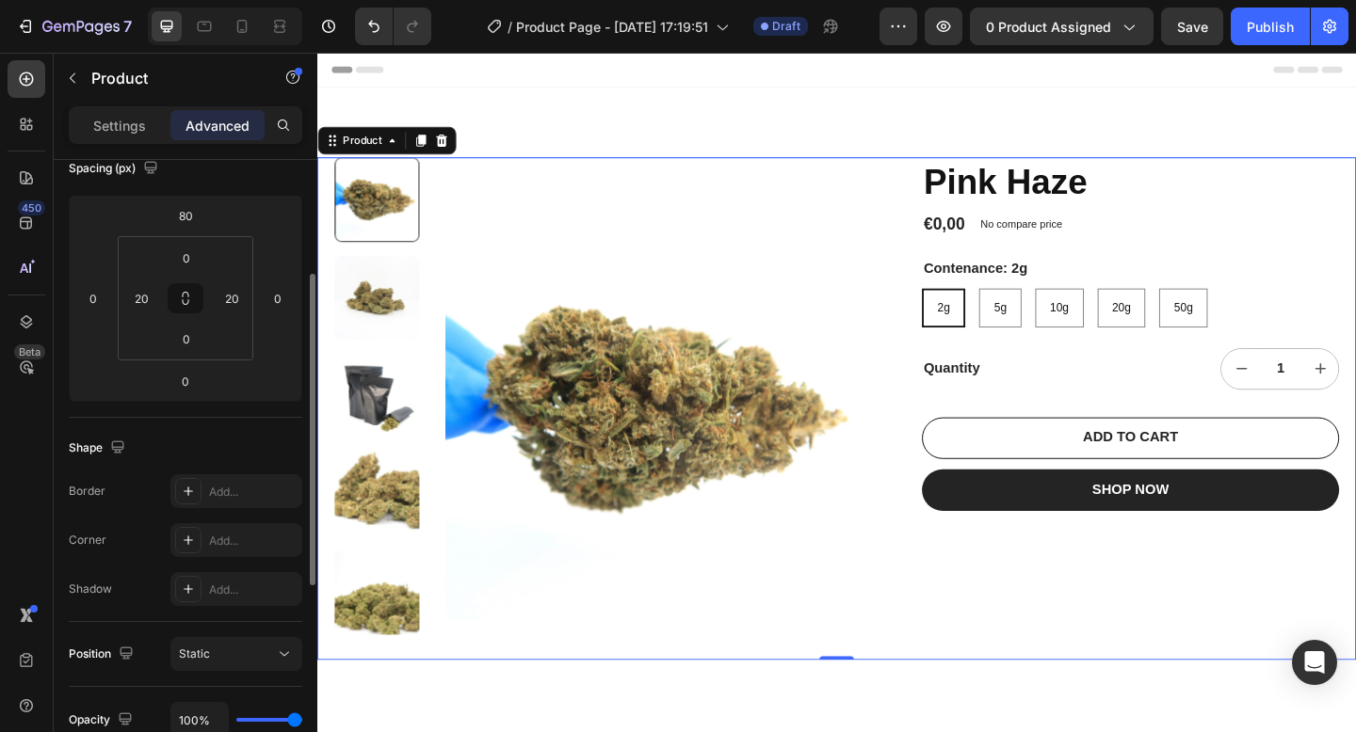
scroll to position [227, 0]
click at [92, 296] on input "0" at bounding box center [93, 297] width 28 height 28
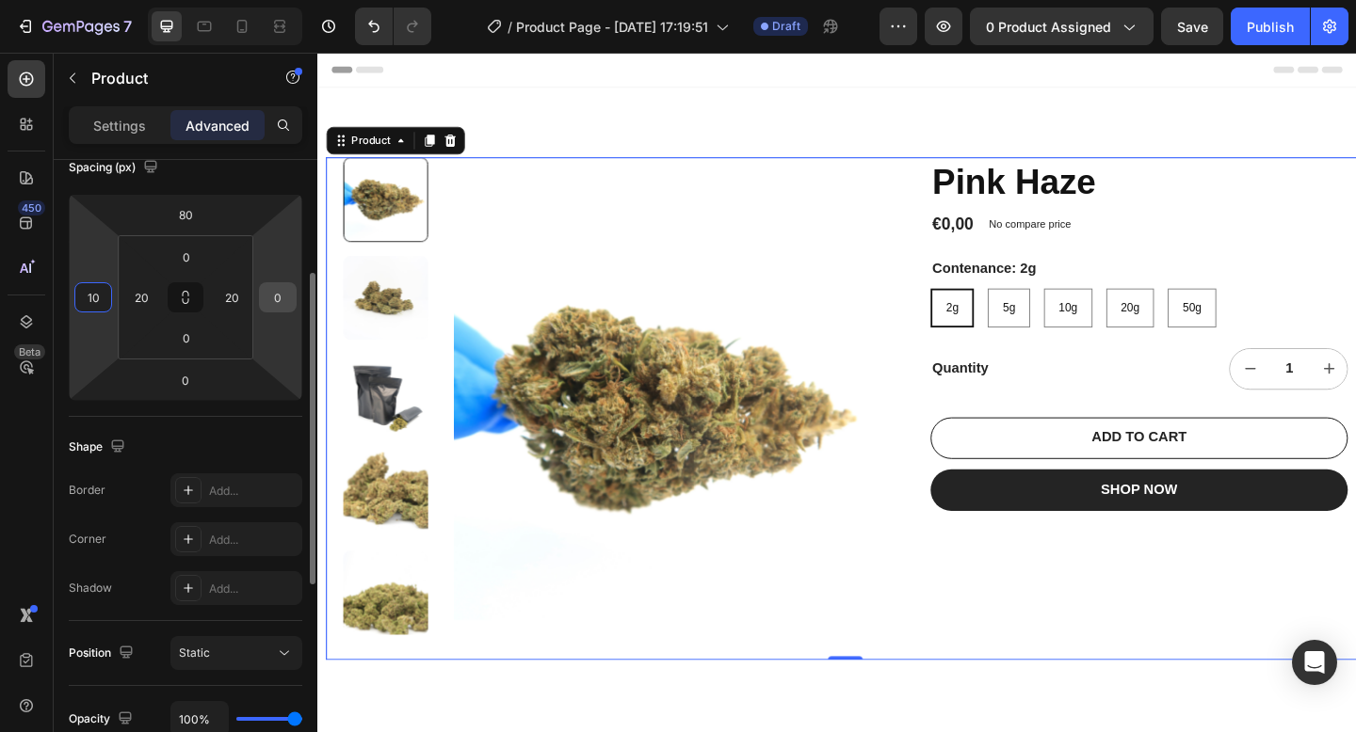
type input "10"
click at [277, 295] on input "0" at bounding box center [278, 297] width 28 height 28
type input "10"
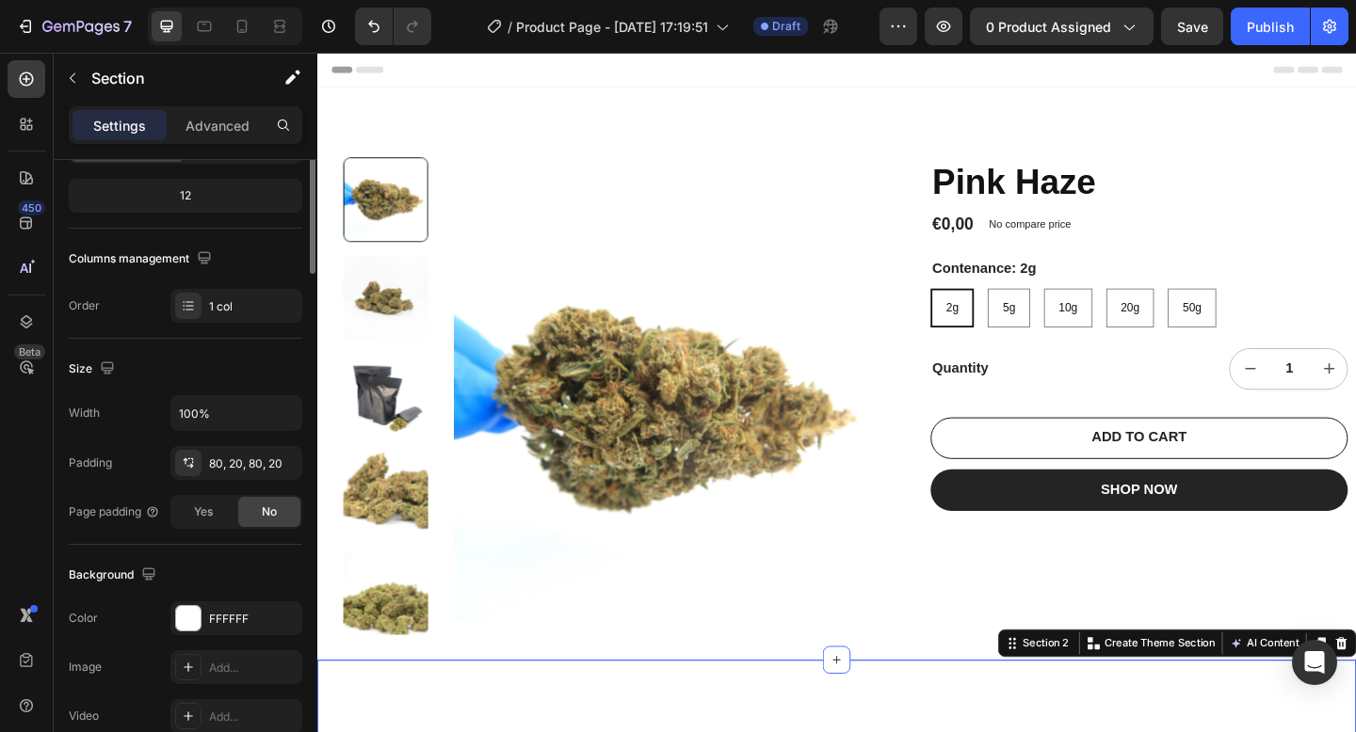
scroll to position [0, 0]
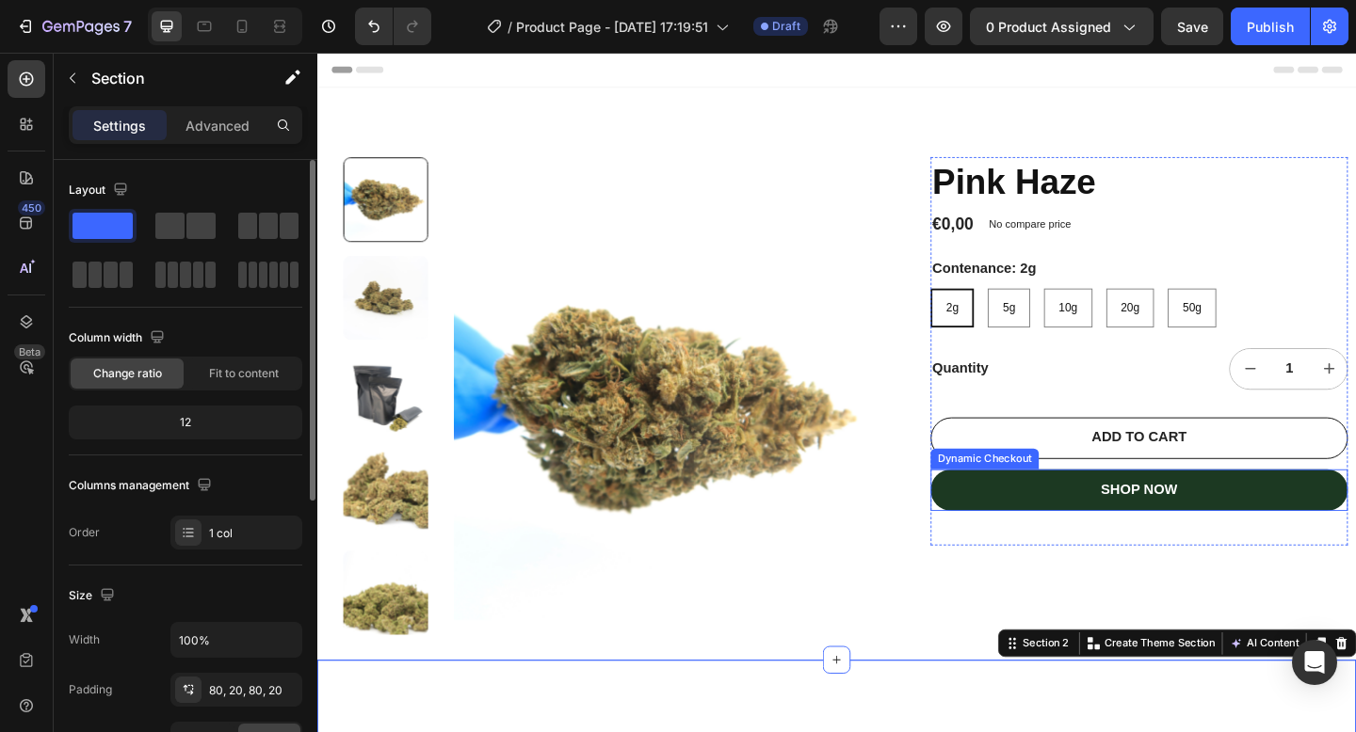
click at [1094, 541] on button "SHOP NOW" at bounding box center [1211, 529] width 454 height 45
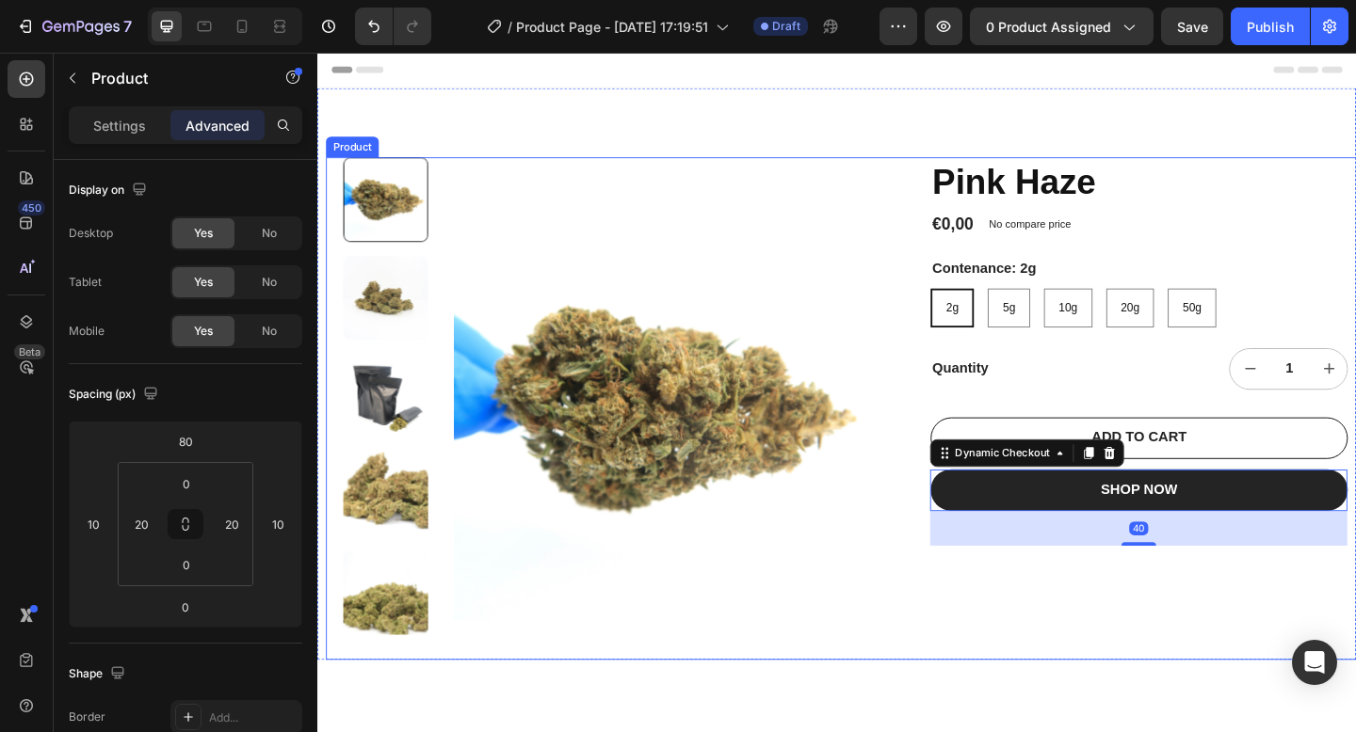
click at [1161, 613] on div "Pink Haze Product Title €0,00 Product Price Product Price No compare price Prod…" at bounding box center [1211, 440] width 454 height 547
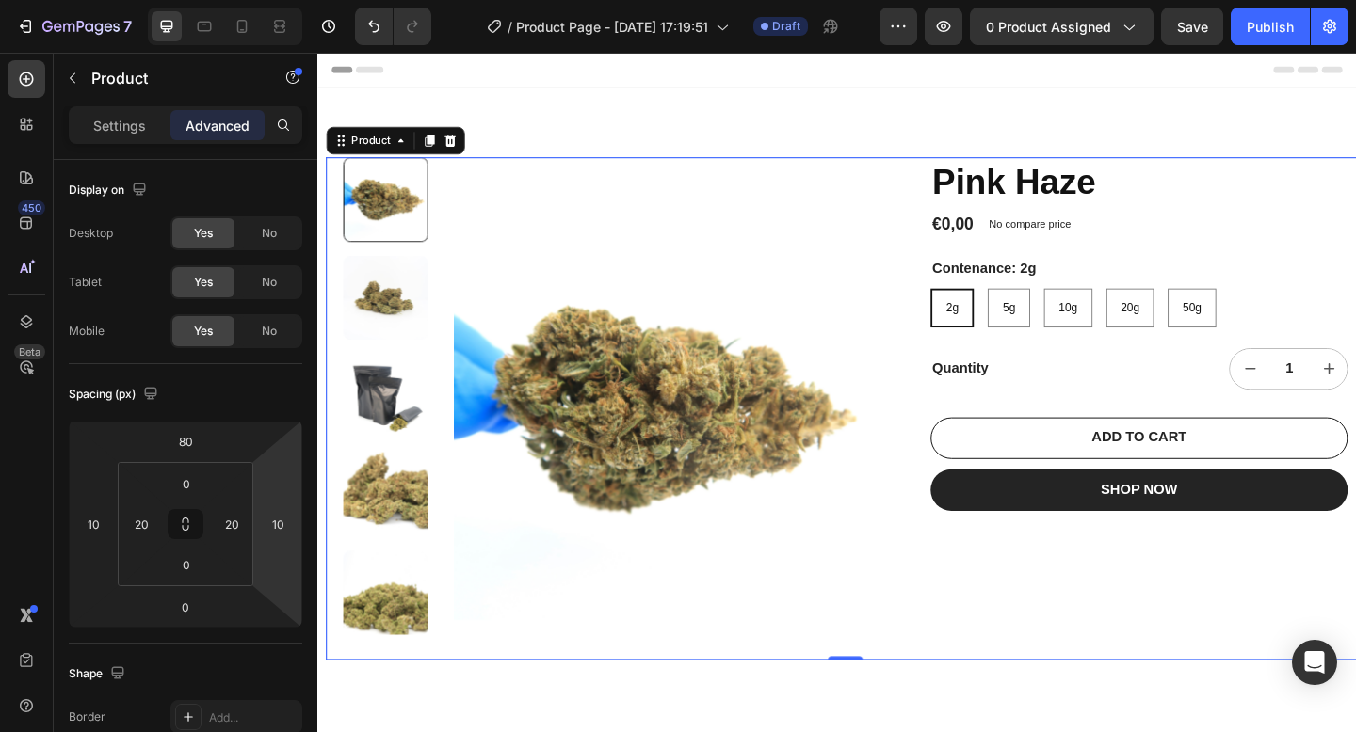
click at [1186, 656] on div "Pink Haze Product Title €0,00 Product Price Product Price No compare price Prod…" at bounding box center [1211, 440] width 454 height 547
click at [278, 0] on html "7 Version history / Product Page - Sep 26, 17:19:51 Draft Preview 0 product ass…" at bounding box center [678, 0] width 1356 height 0
type input "20"
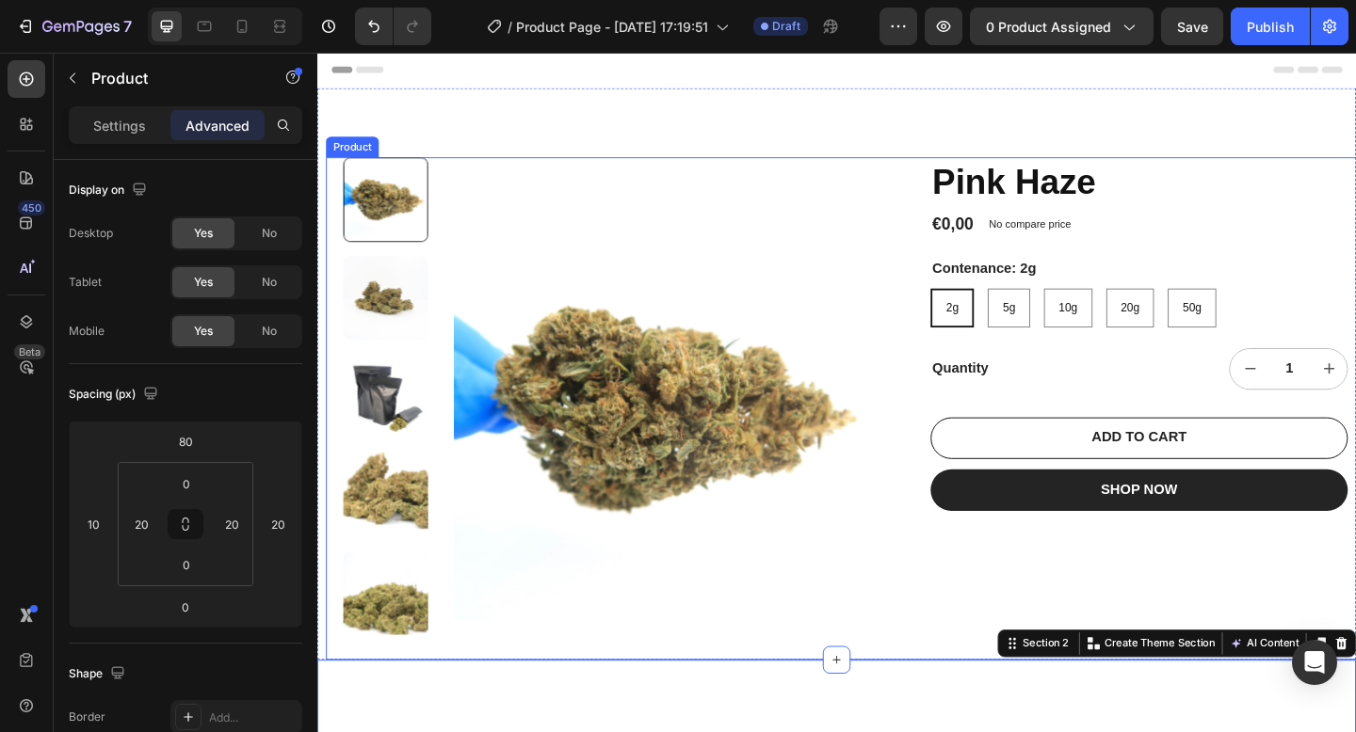
click at [1095, 660] on div "Pink Haze Product Title €0,00 Product Price Product Price No compare price Prod…" at bounding box center [1211, 440] width 454 height 547
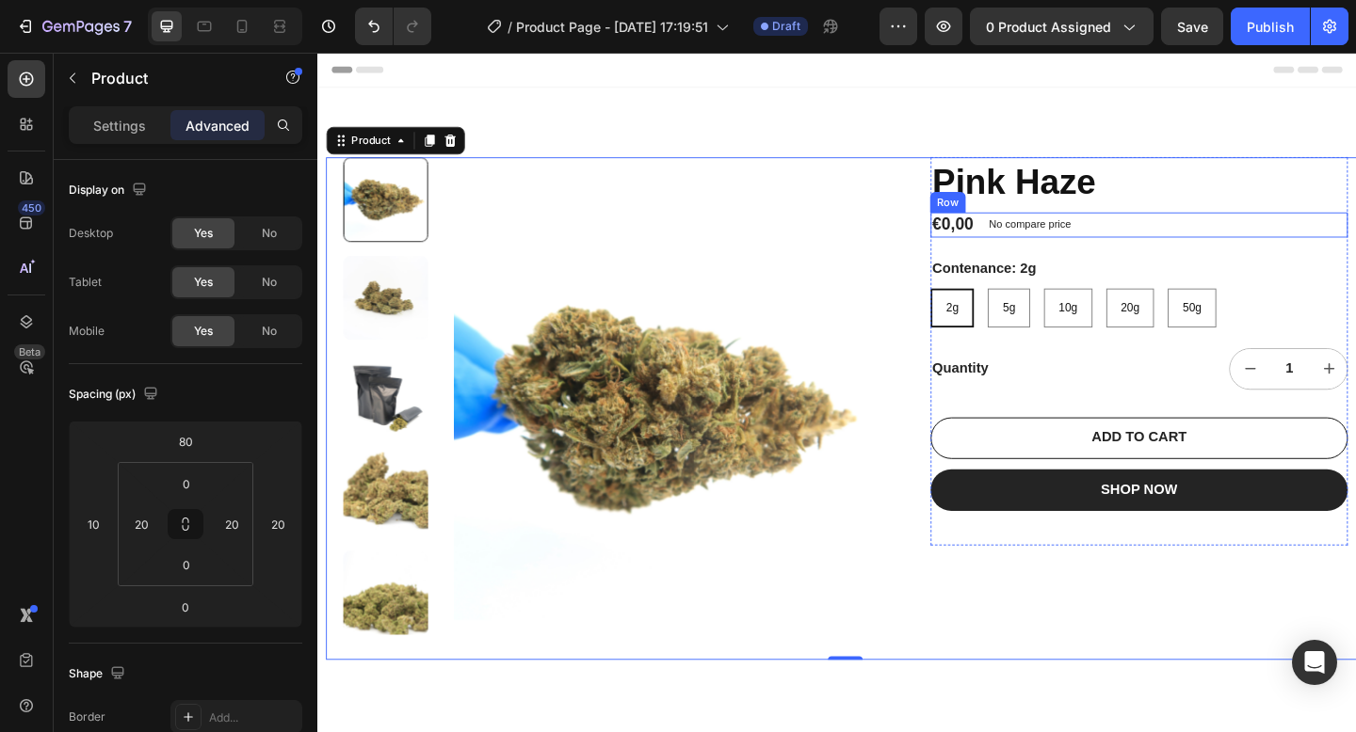
click at [1355, 231] on div "€0,00 Product Price Product Price No compare price Product Price Row" at bounding box center [1211, 240] width 454 height 27
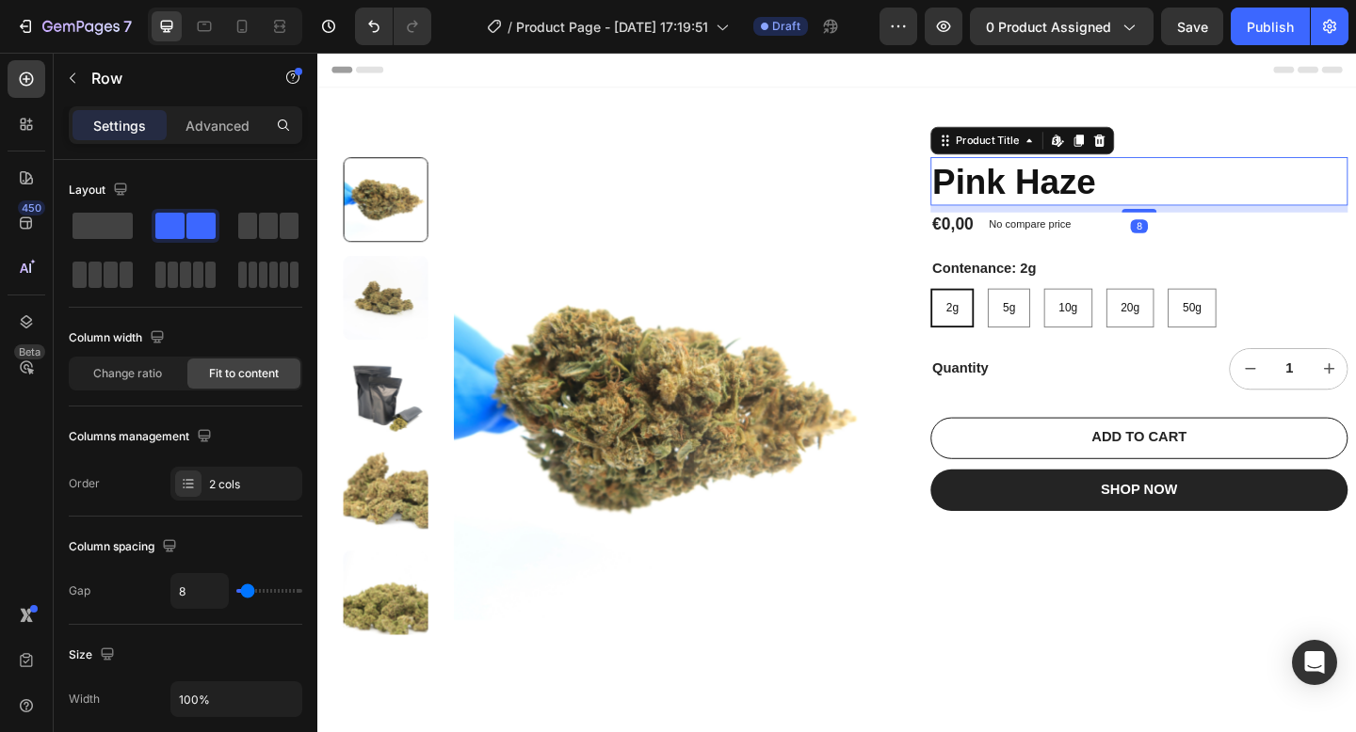
click at [1352, 197] on h1 "Pink Haze" at bounding box center [1211, 193] width 454 height 53
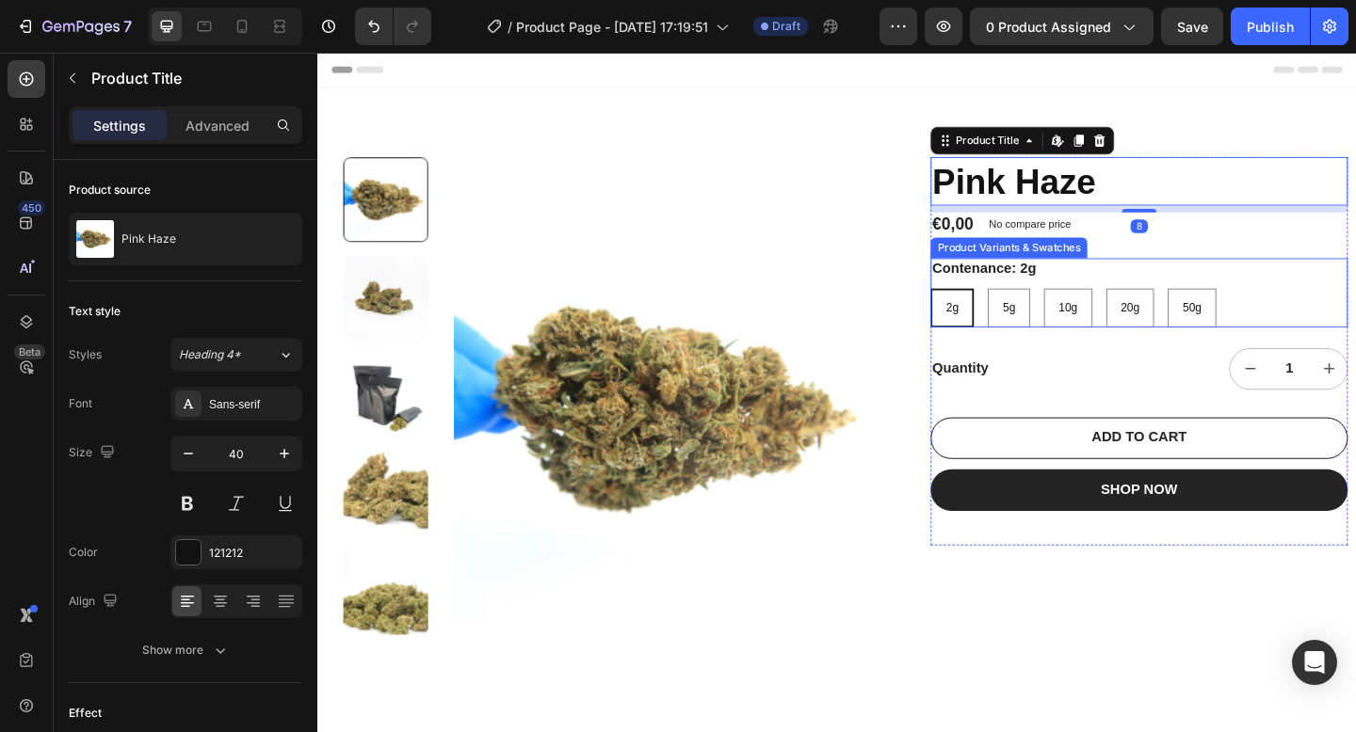
click at [1355, 296] on div "Contenance: 2g 2g 2g 2g 5g 5g 5g 10g 10g 10g 20g 20g 20g 50g 50g 50g" at bounding box center [1211, 314] width 454 height 75
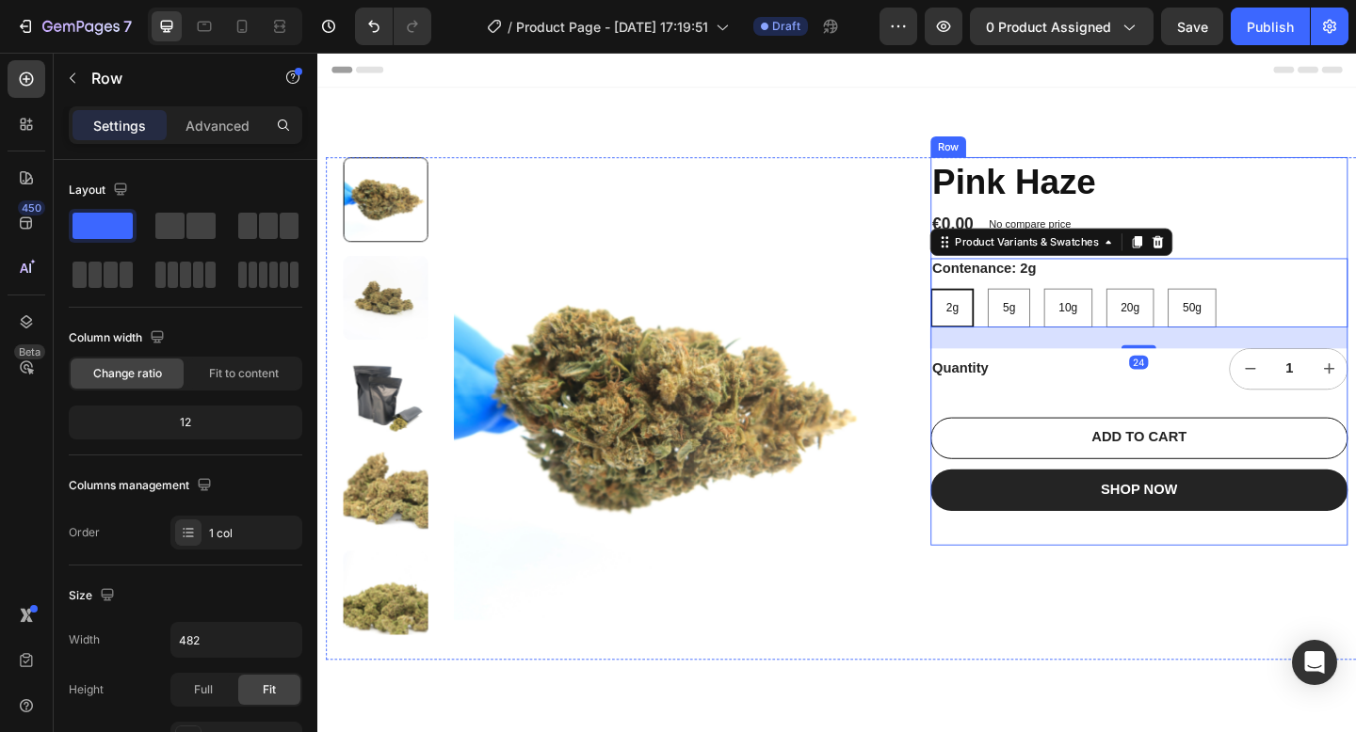
click at [1355, 436] on div "Pink Haze Product Title €0,00 Product Price Product Price No compare price Prod…" at bounding box center [1211, 378] width 454 height 423
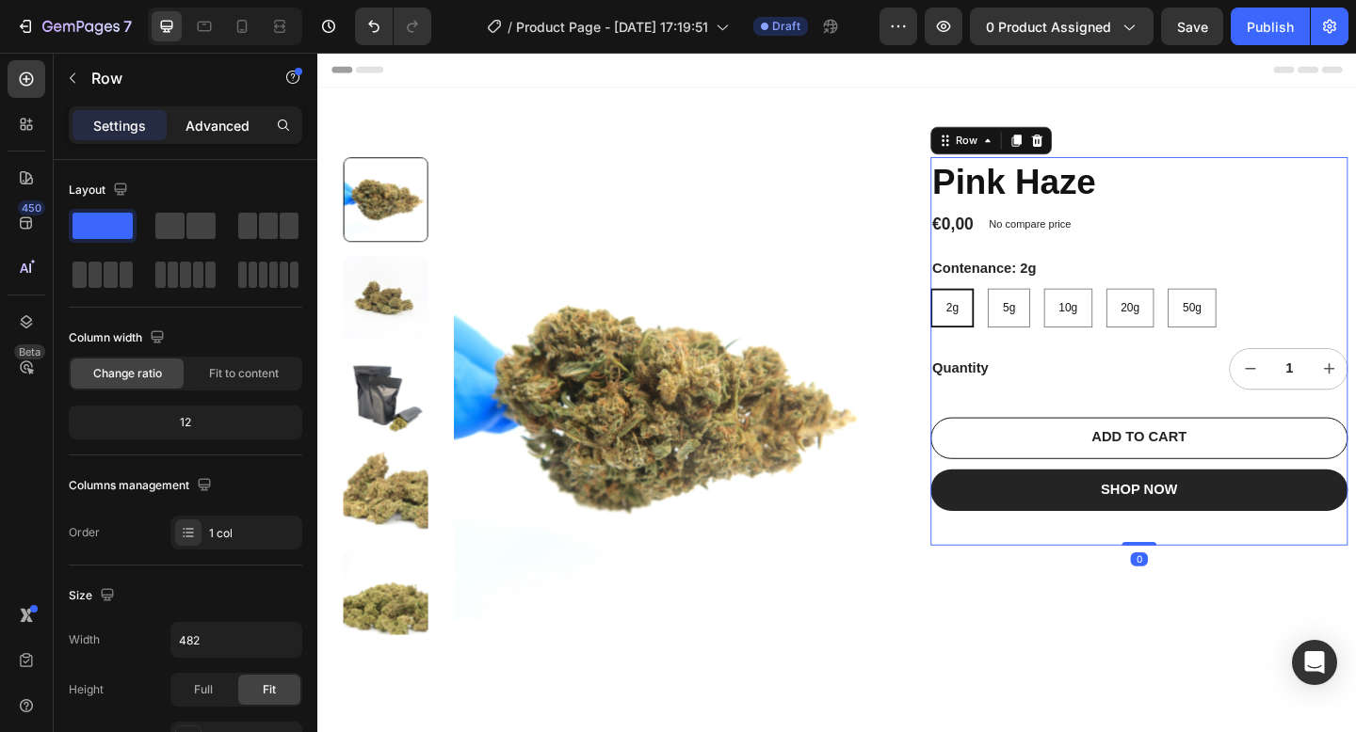
click at [206, 130] on p "Advanced" at bounding box center [217, 126] width 64 height 20
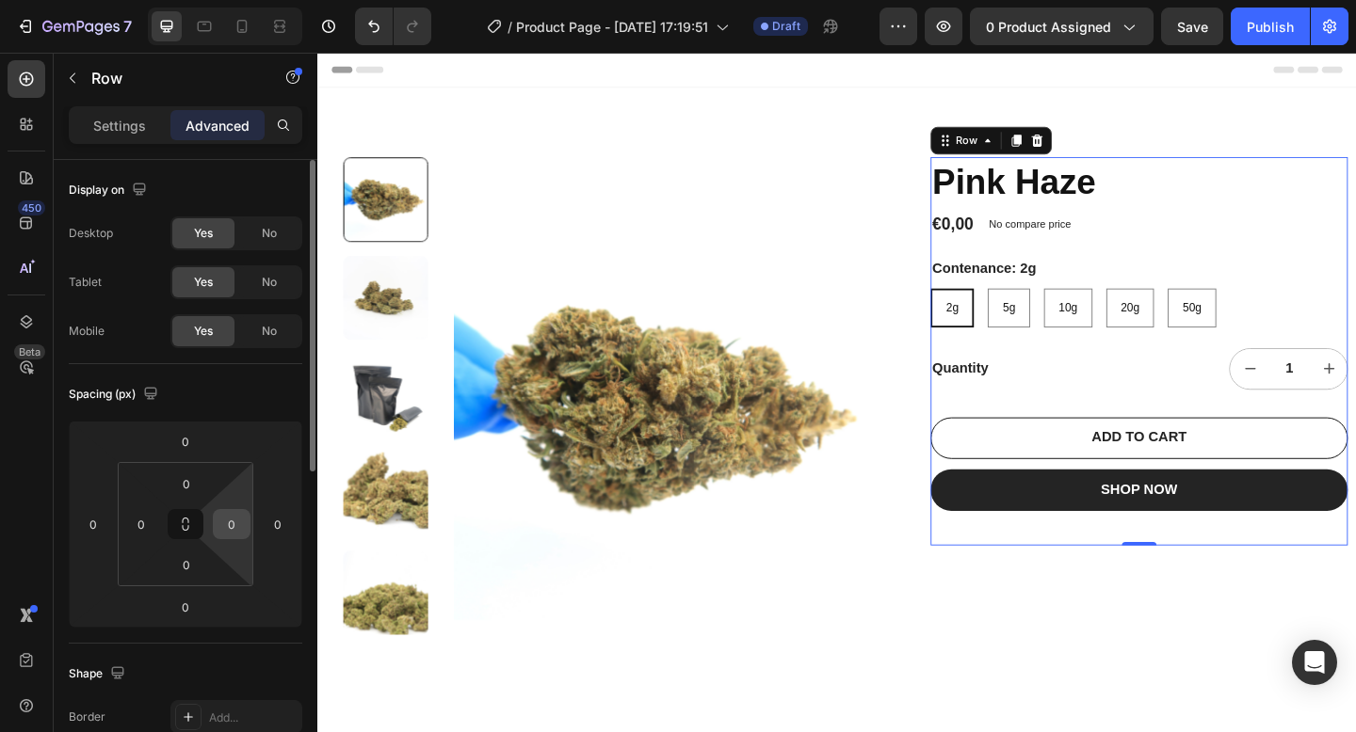
click at [235, 520] on input "0" at bounding box center [231, 524] width 28 height 28
type input "10"
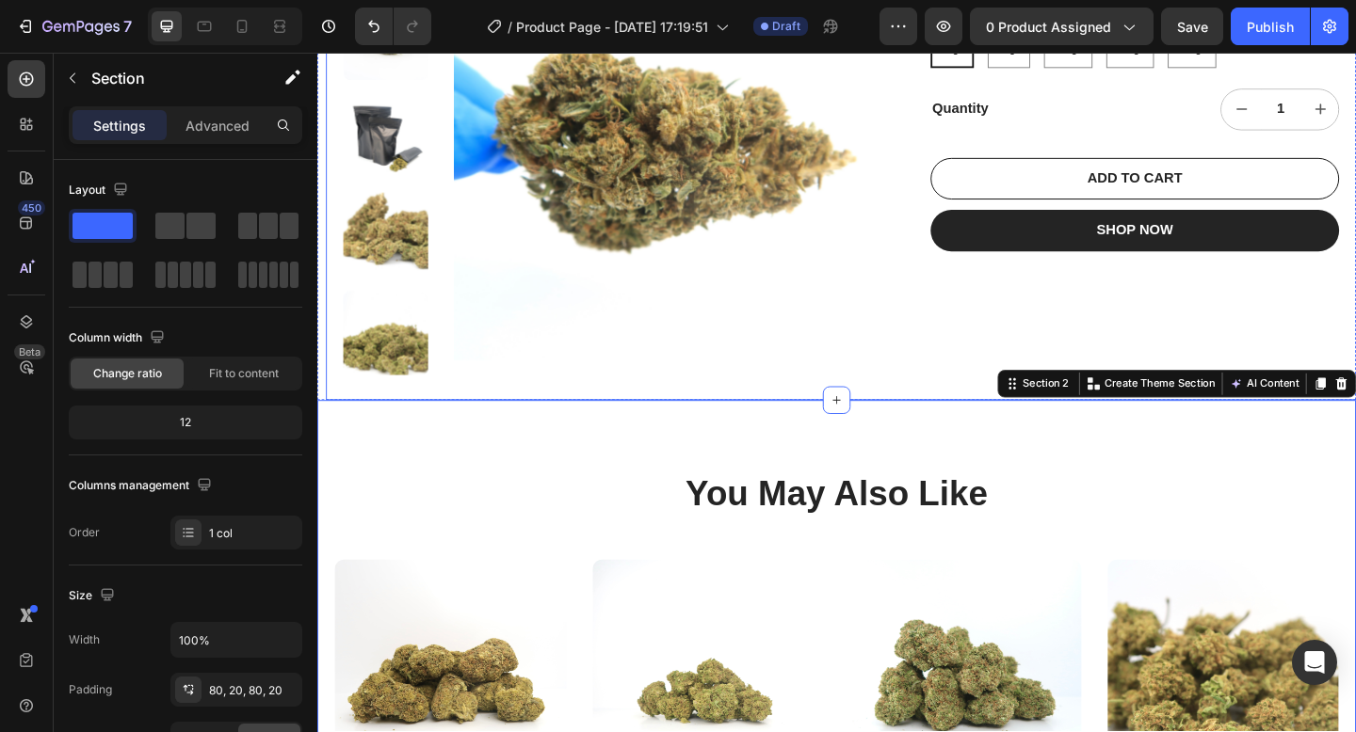
scroll to position [290, 0]
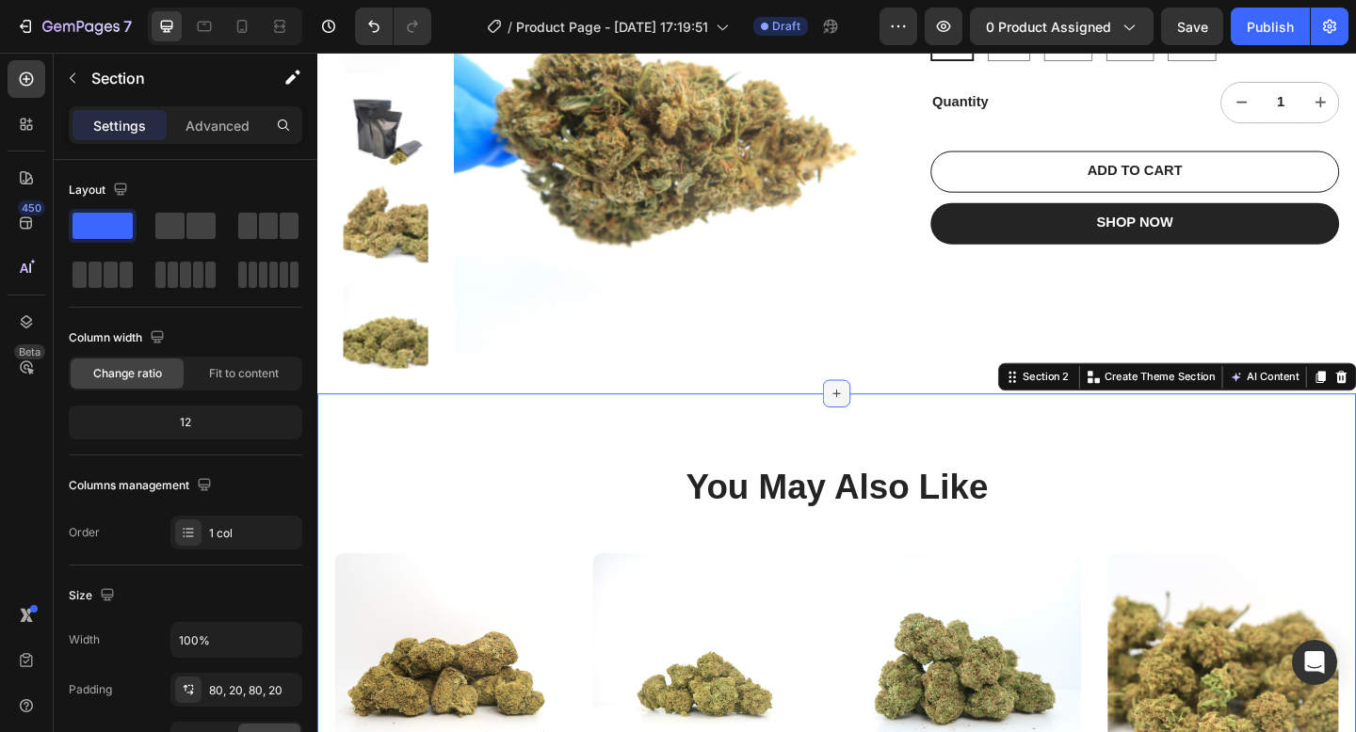
click at [875, 422] on icon at bounding box center [882, 423] width 15 height 15
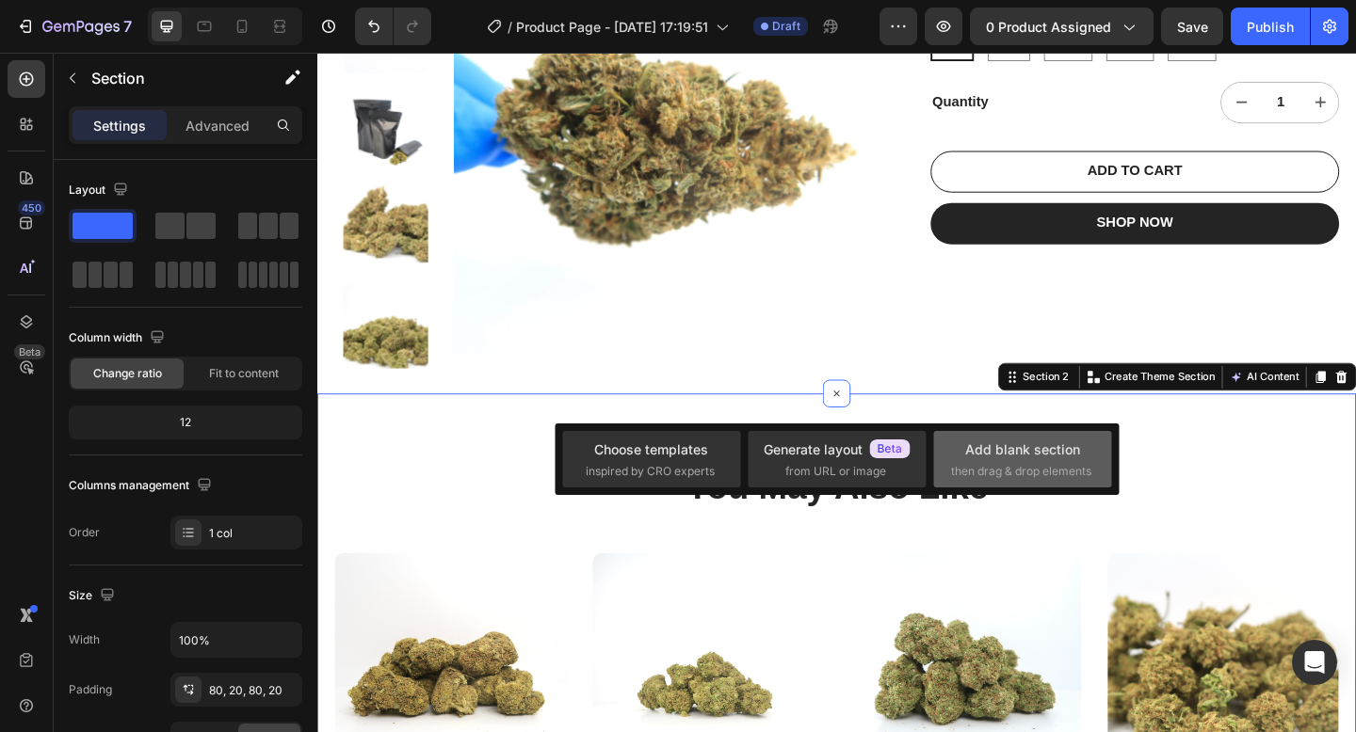
click at [1004, 449] on div "Add blank section" at bounding box center [1022, 450] width 115 height 20
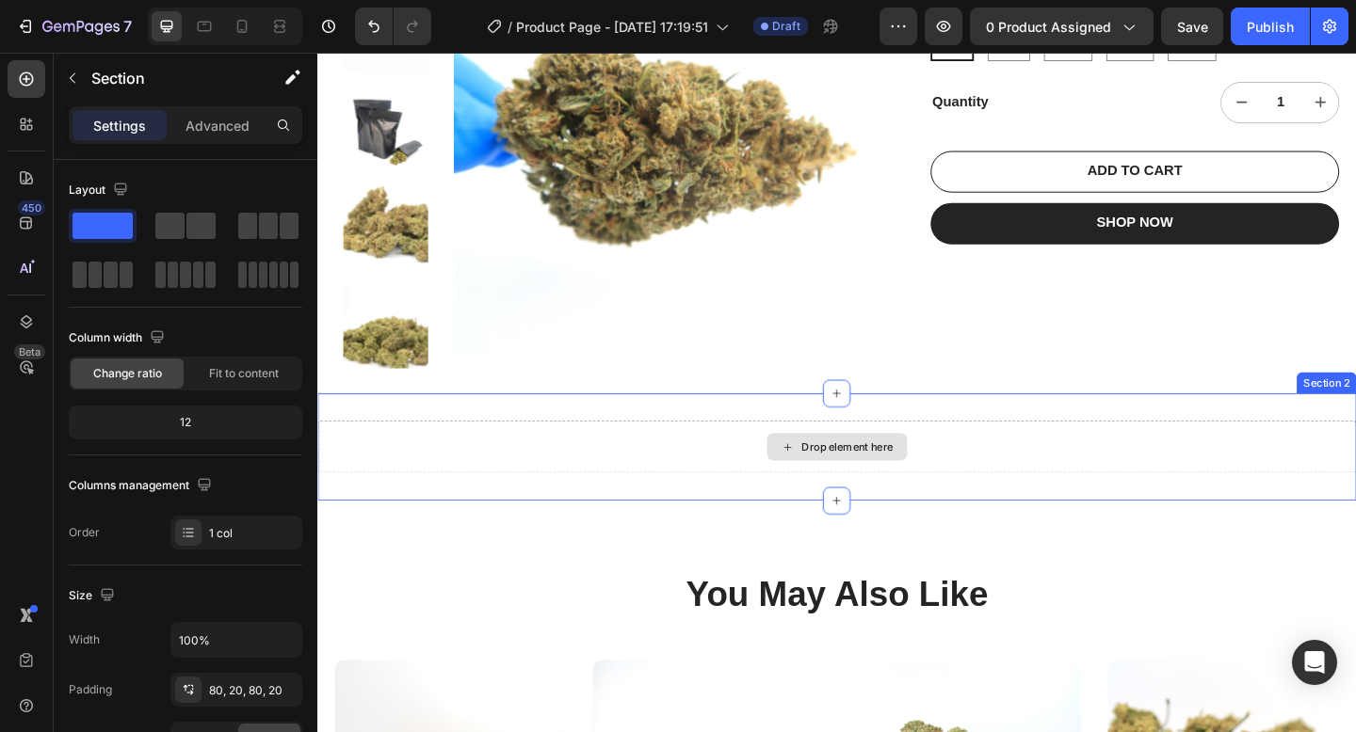
click at [912, 475] on div "Drop element here" at bounding box center [894, 481] width 100 height 15
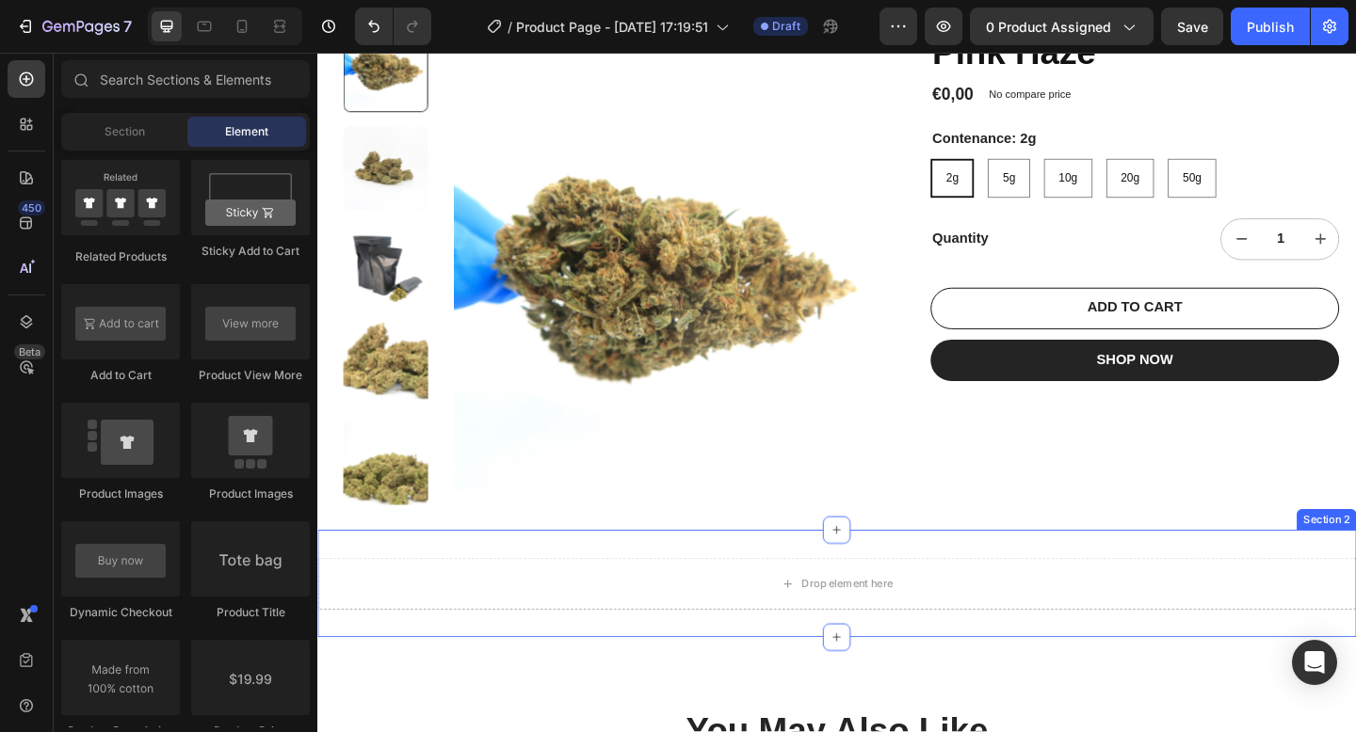
scroll to position [228, 0]
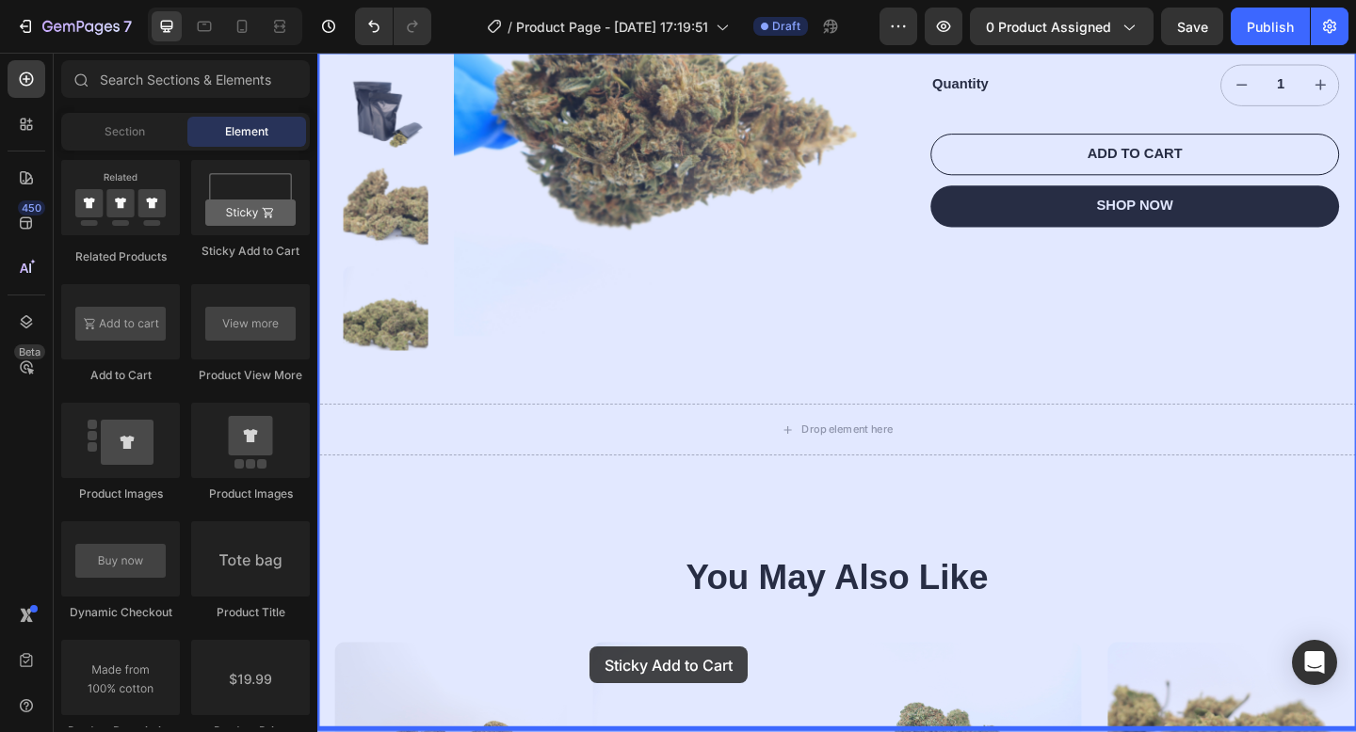
drag, startPoint x: 564, startPoint y: 265, endPoint x: 612, endPoint y: 700, distance: 437.6
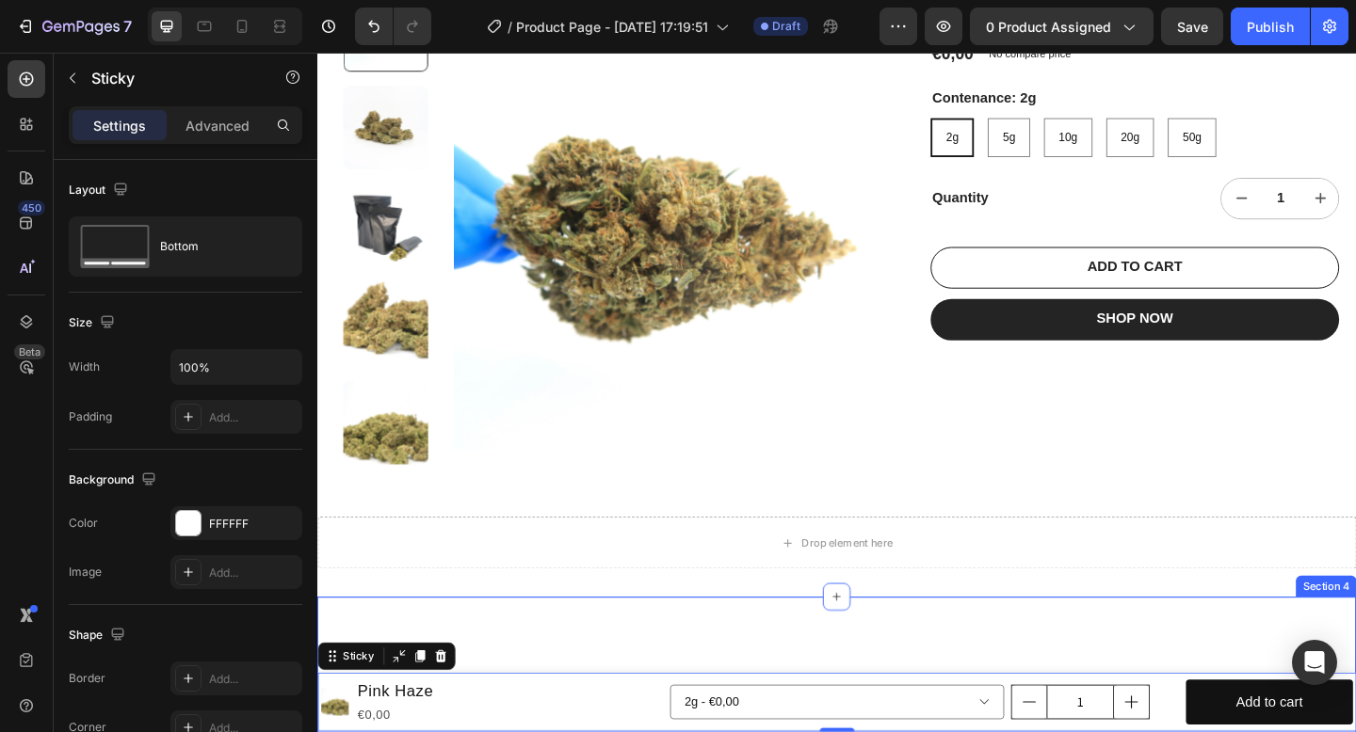
scroll to position [176, 0]
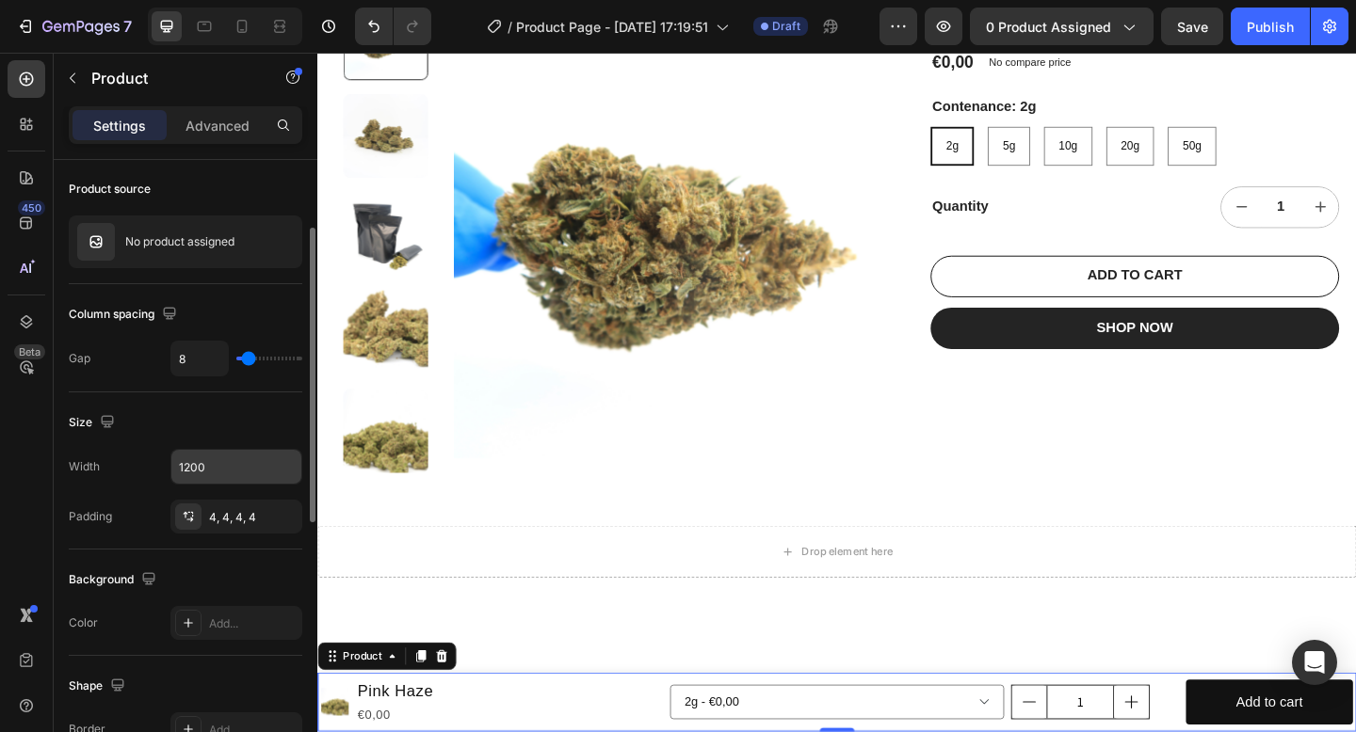
scroll to position [137, 0]
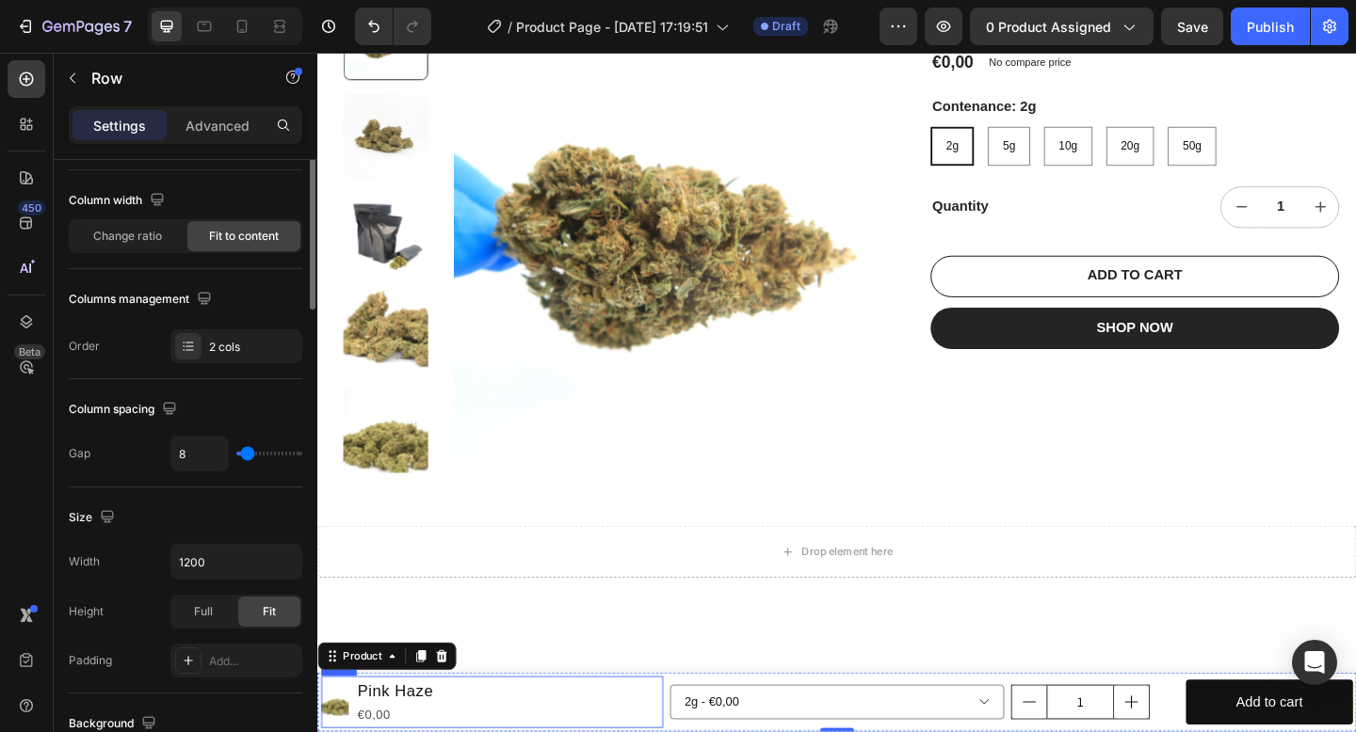
scroll to position [0, 0]
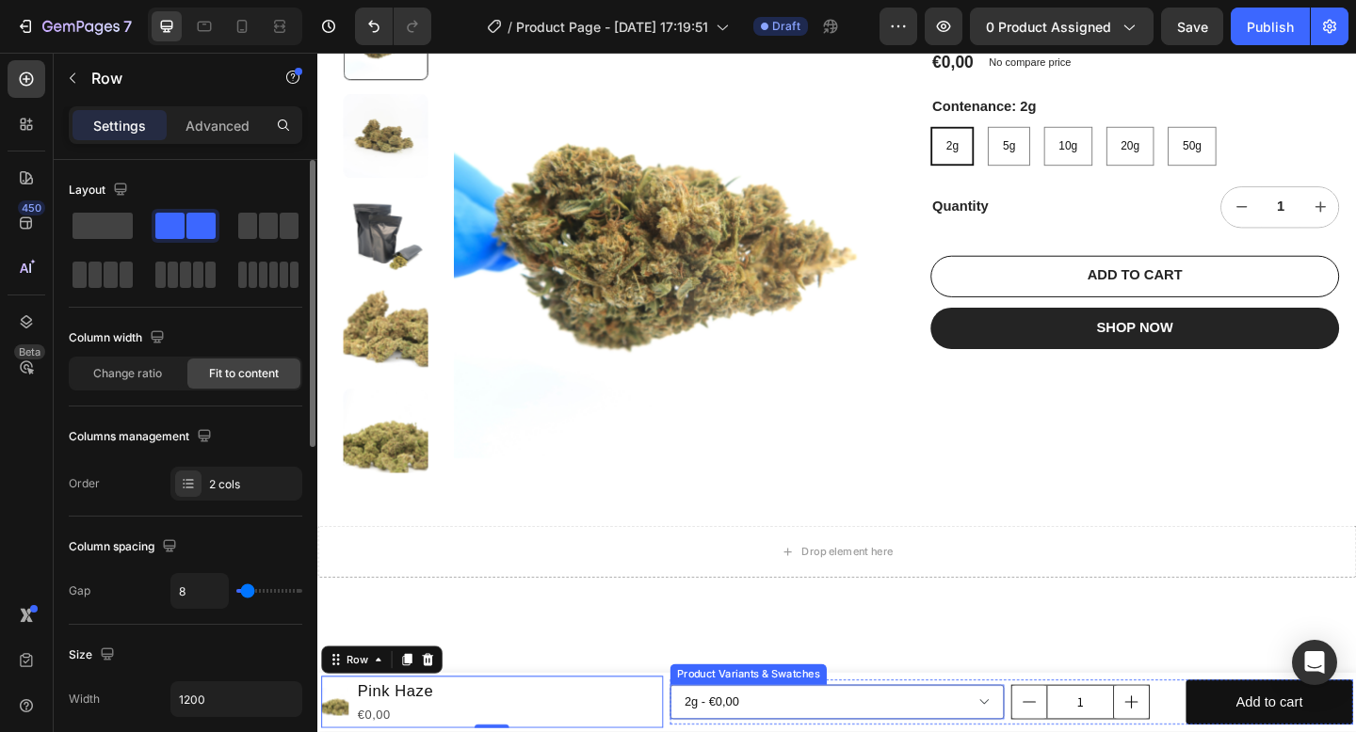
click at [719, 732] on div "Product Variants & Swatches" at bounding box center [785, 729] width 163 height 17
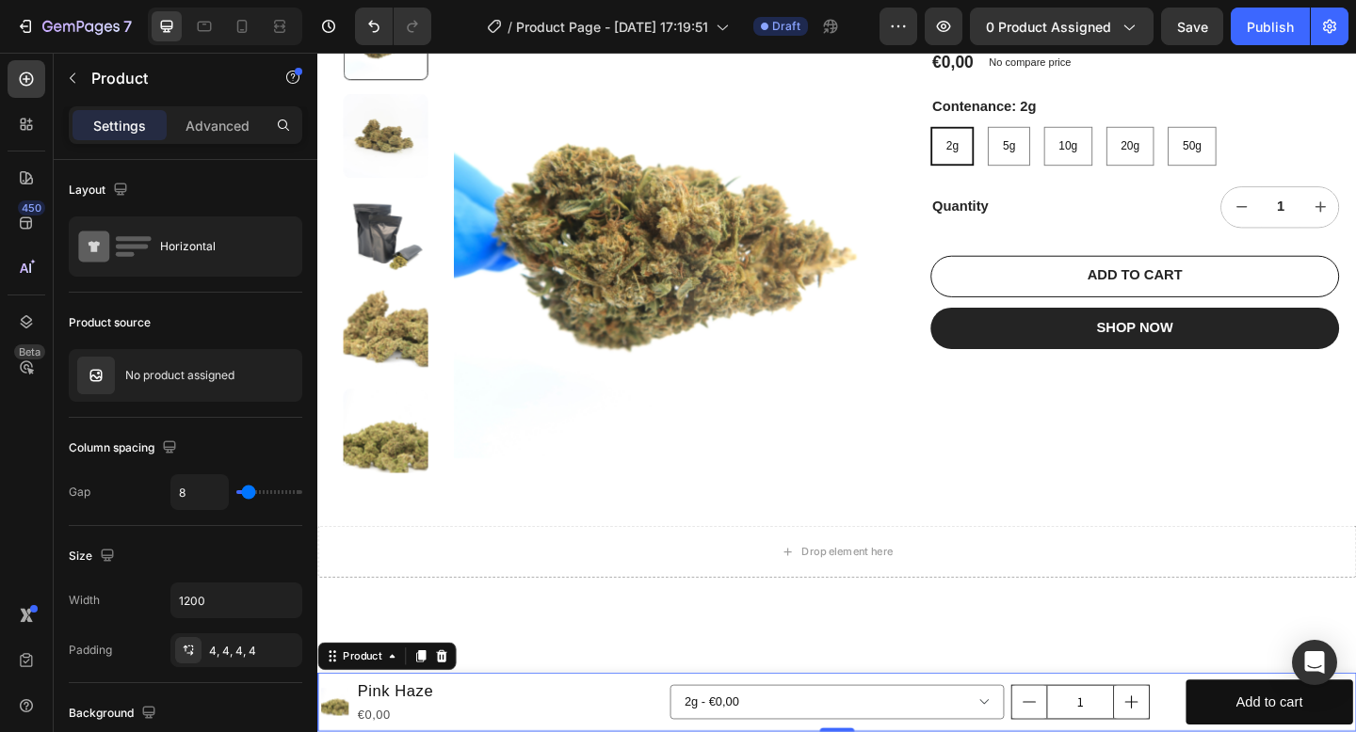
drag, startPoint x: 894, startPoint y: 792, endPoint x: 892, endPoint y: 708, distance: 83.8
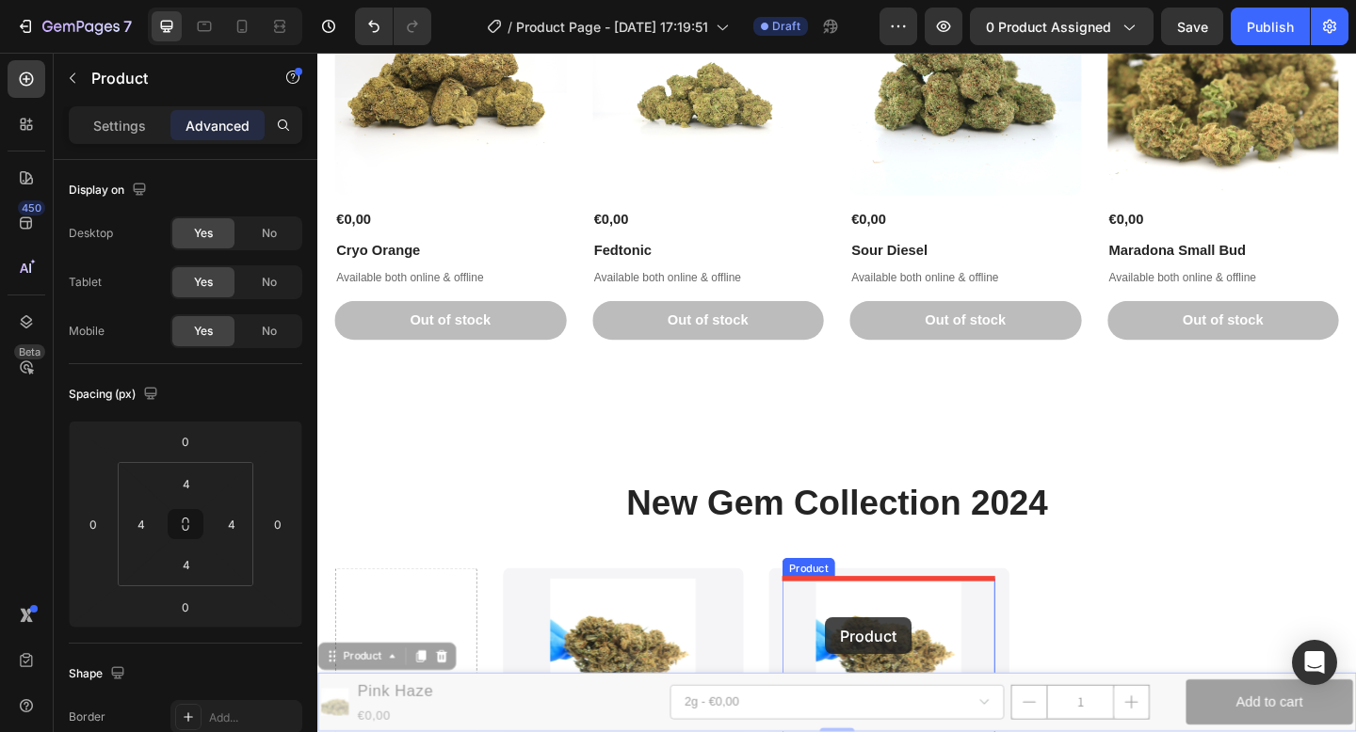
scroll to position [1052, 0]
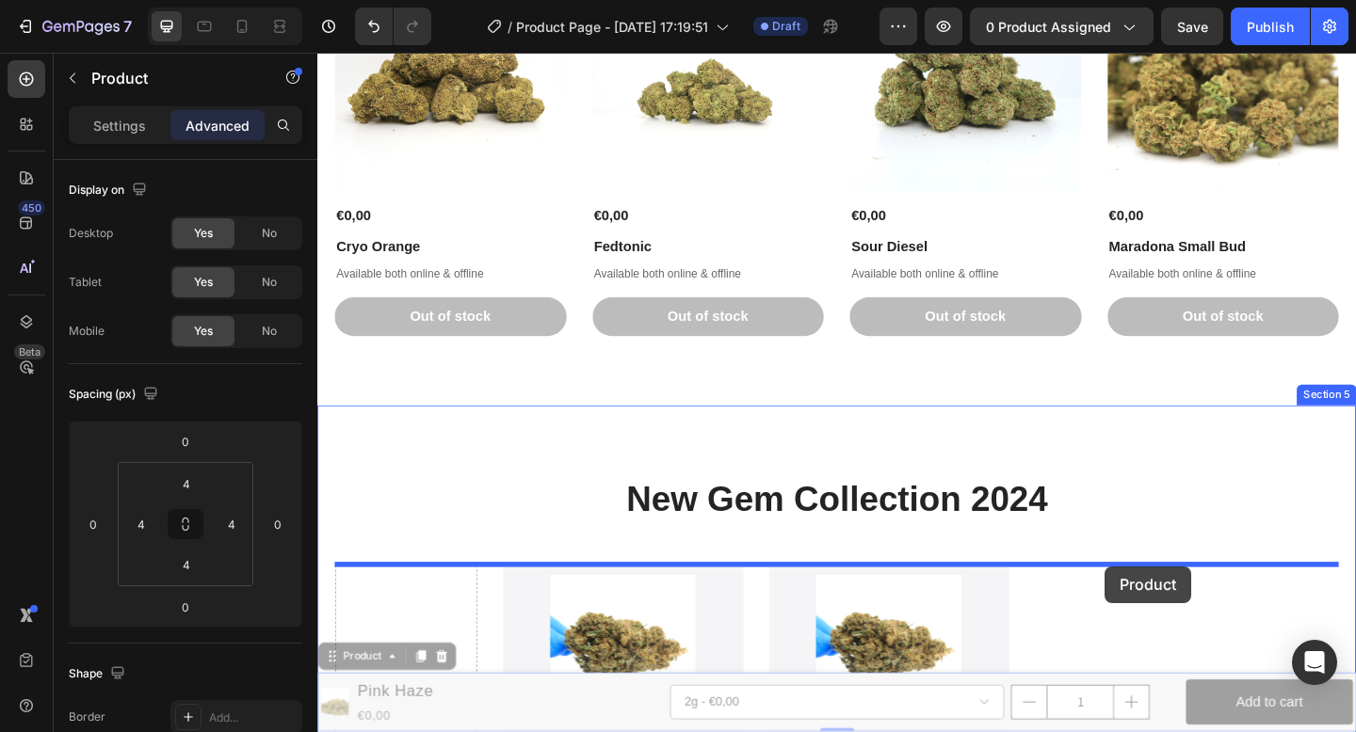
drag, startPoint x: 888, startPoint y: 787, endPoint x: 1172, endPoint y: 612, distance: 333.9
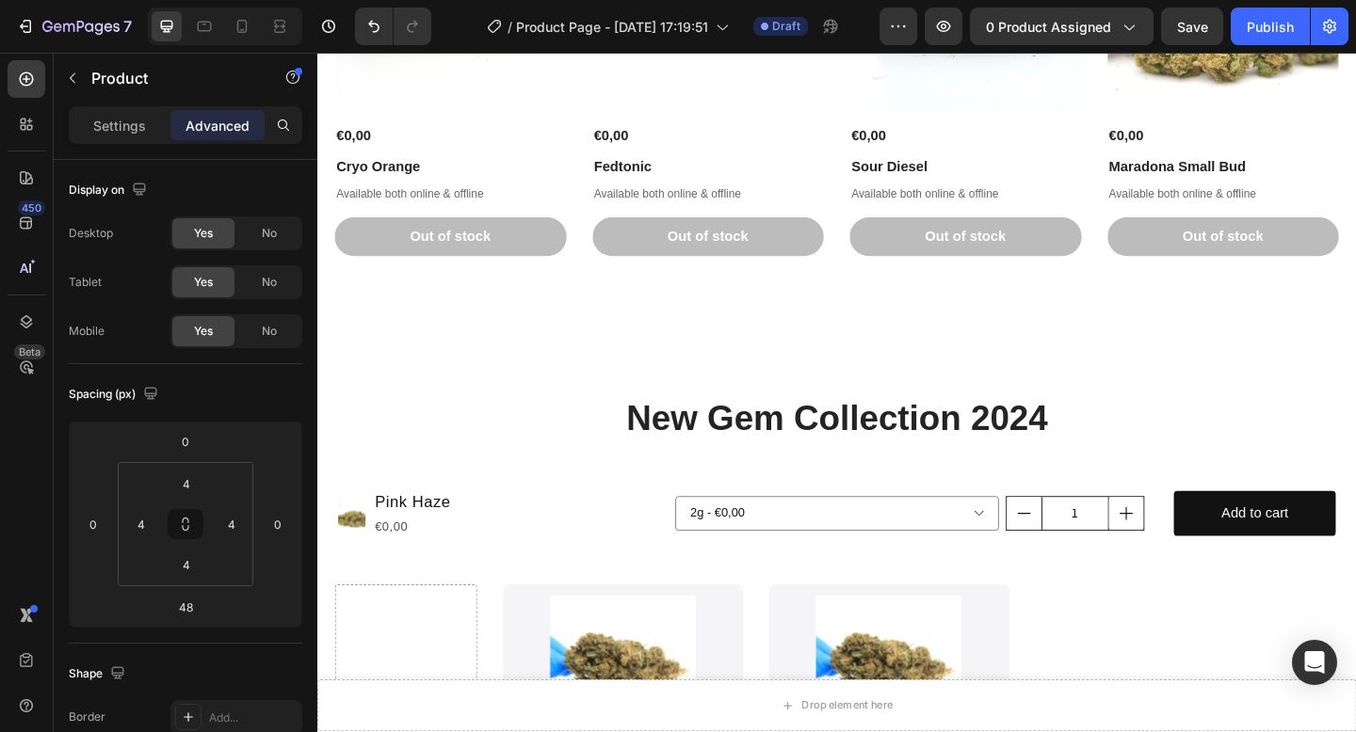
scroll to position [1175, 0]
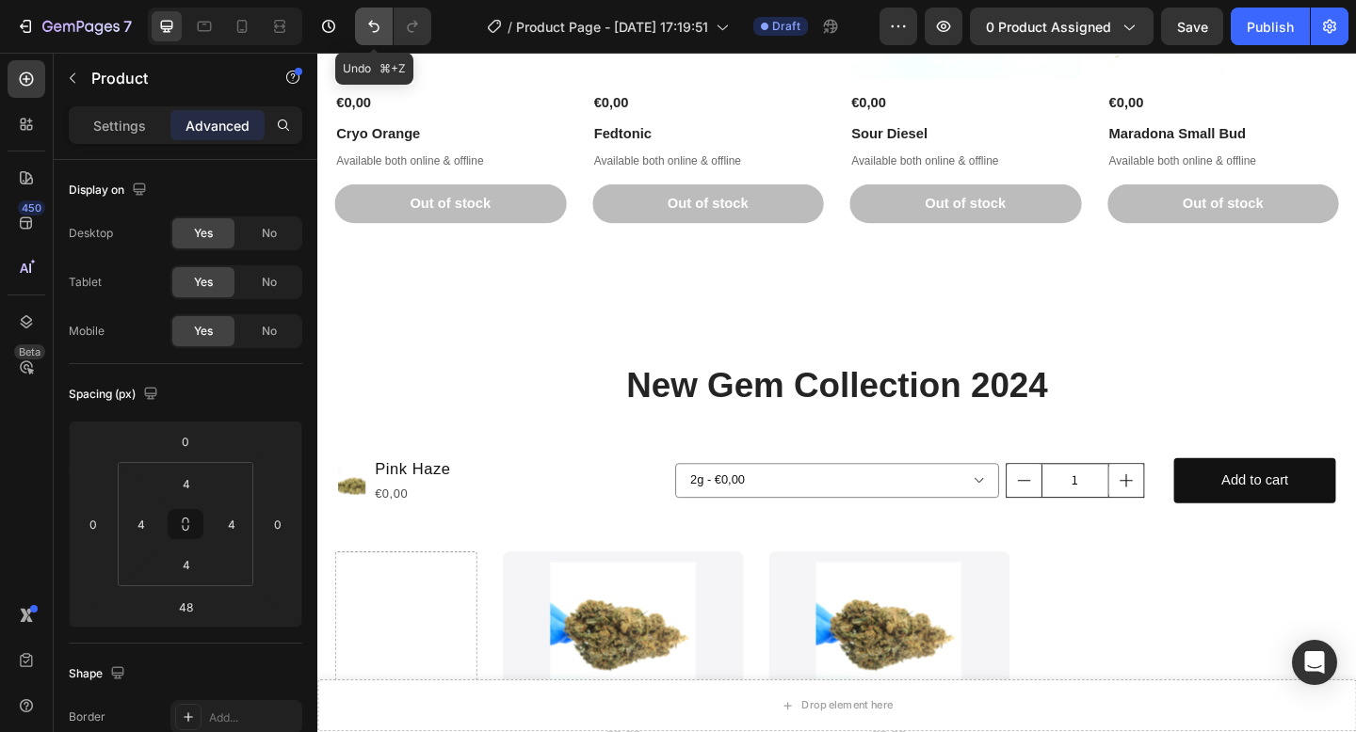
click at [382, 22] on icon "Undo/Redo" at bounding box center [373, 26] width 19 height 19
type input "0"
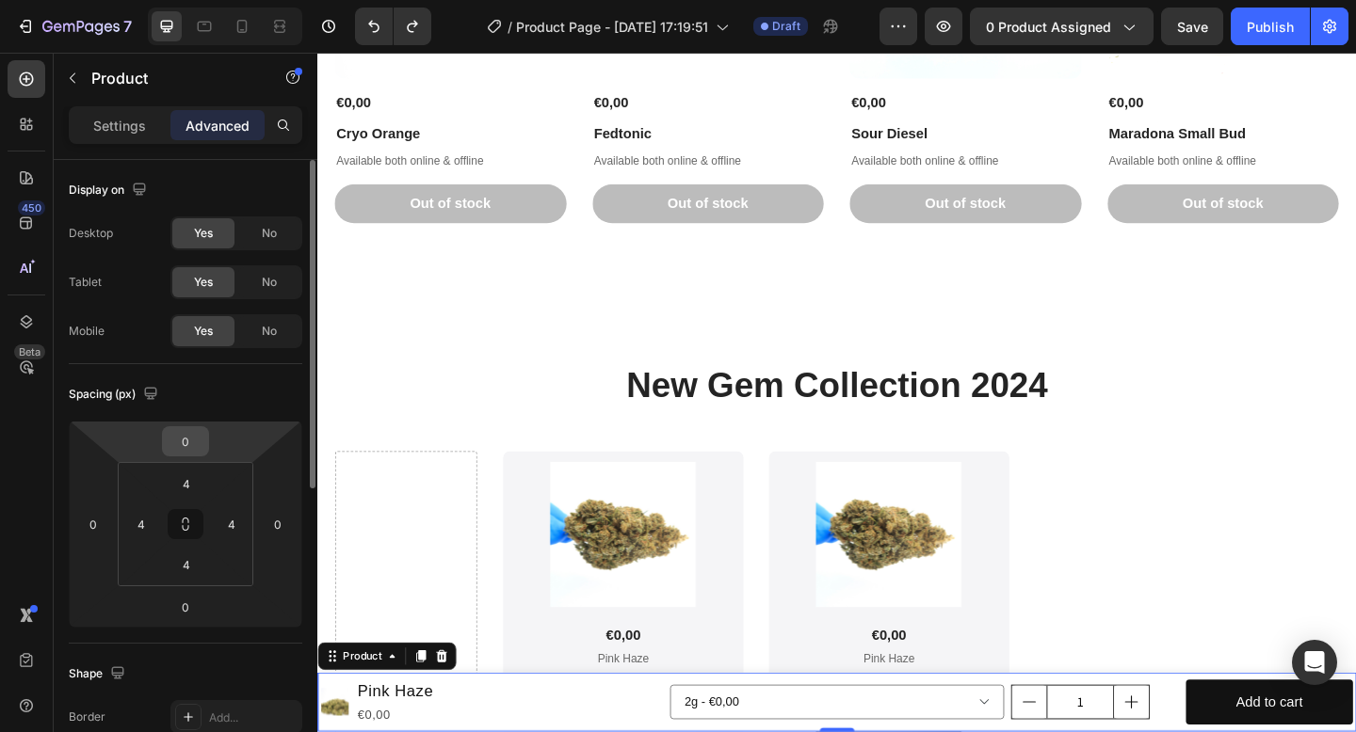
click at [199, 441] on input "0" at bounding box center [186, 441] width 38 height 28
type input "1"
type input "40"
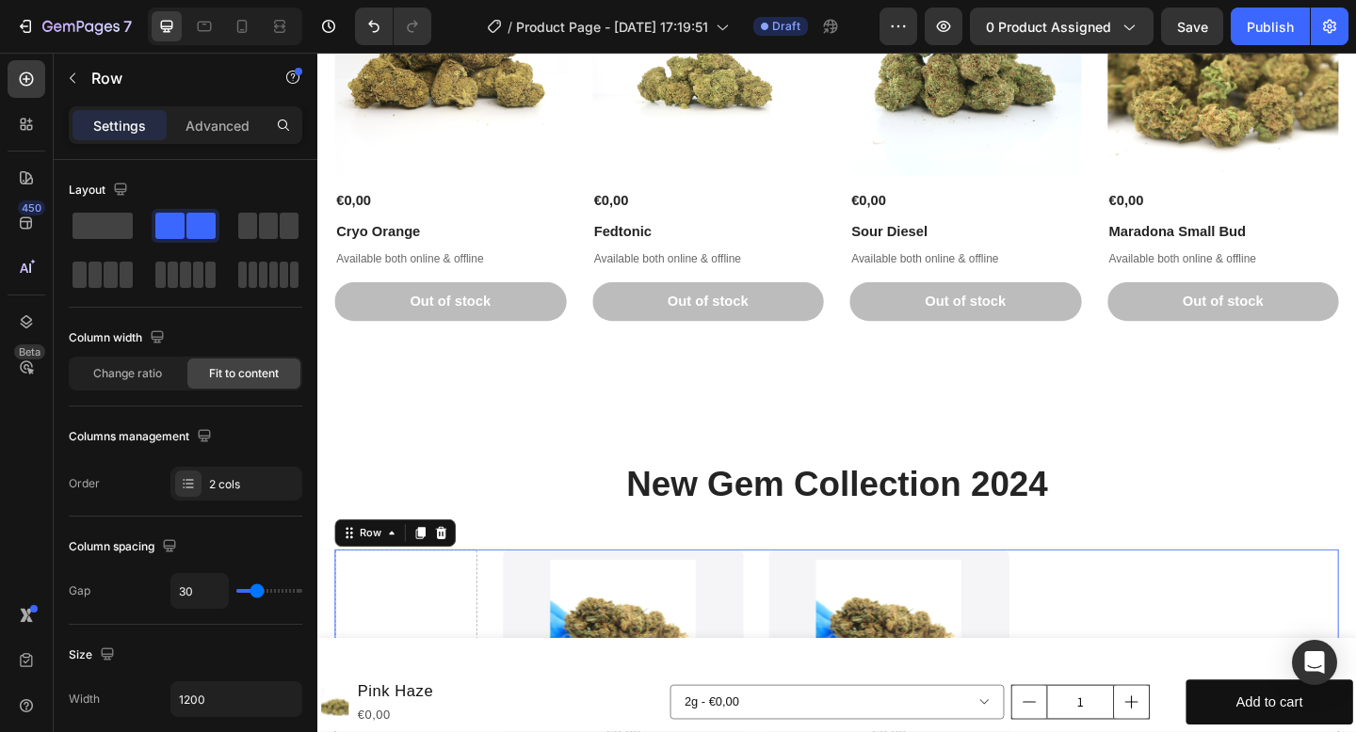
scroll to position [1046, 0]
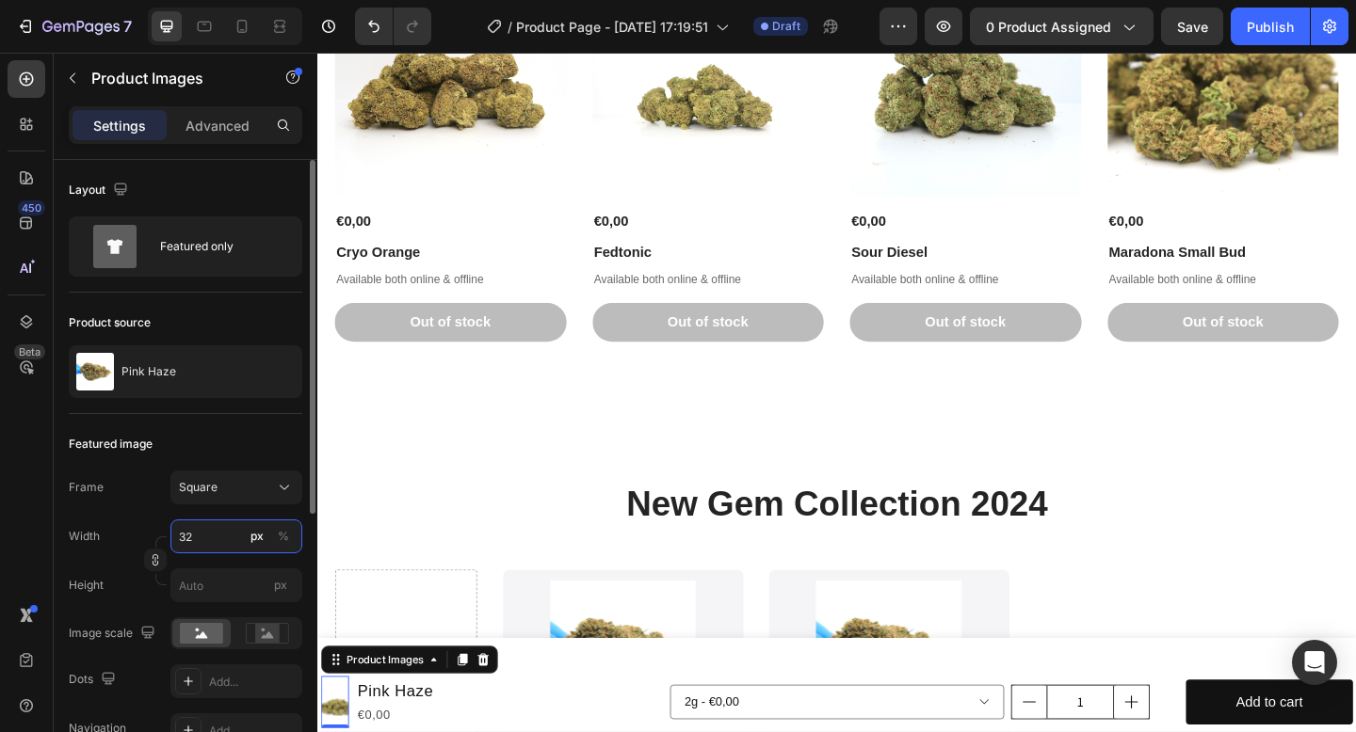
click at [214, 545] on input "32" at bounding box center [236, 537] width 132 height 34
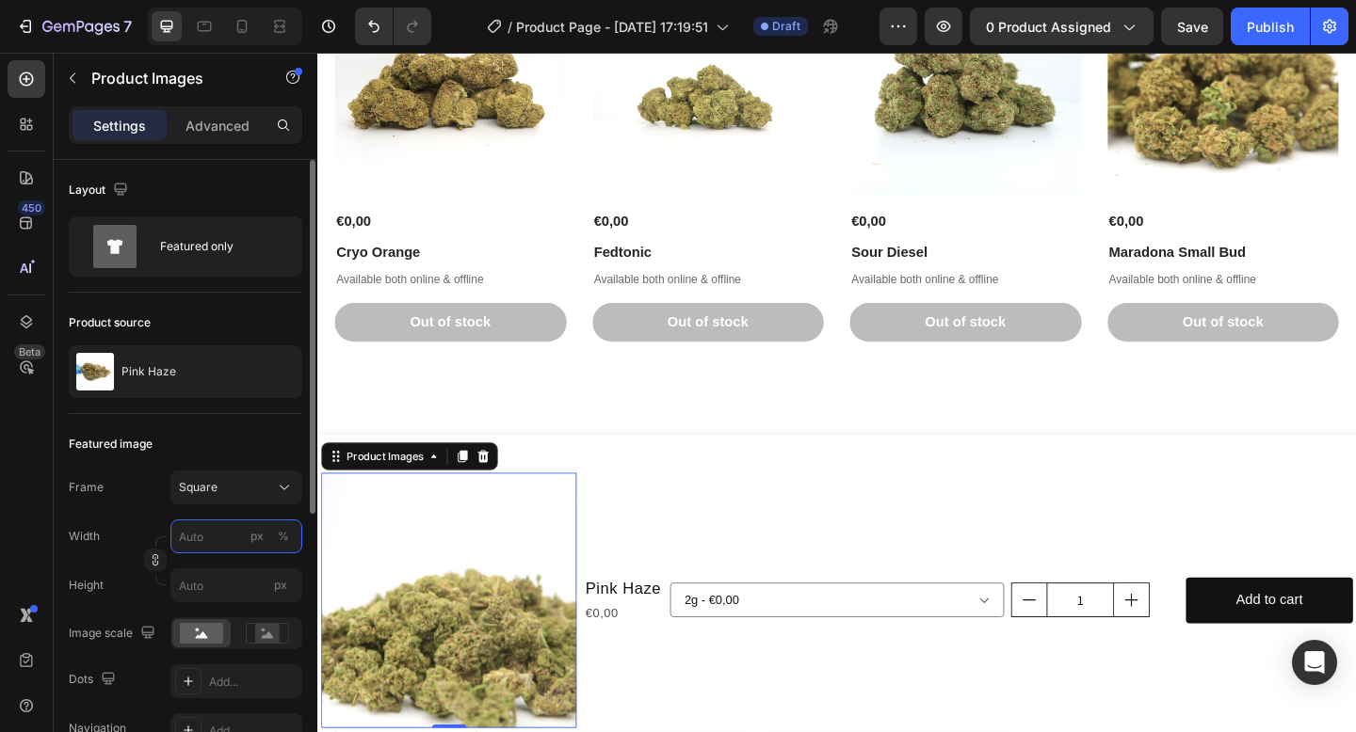
type input "7"
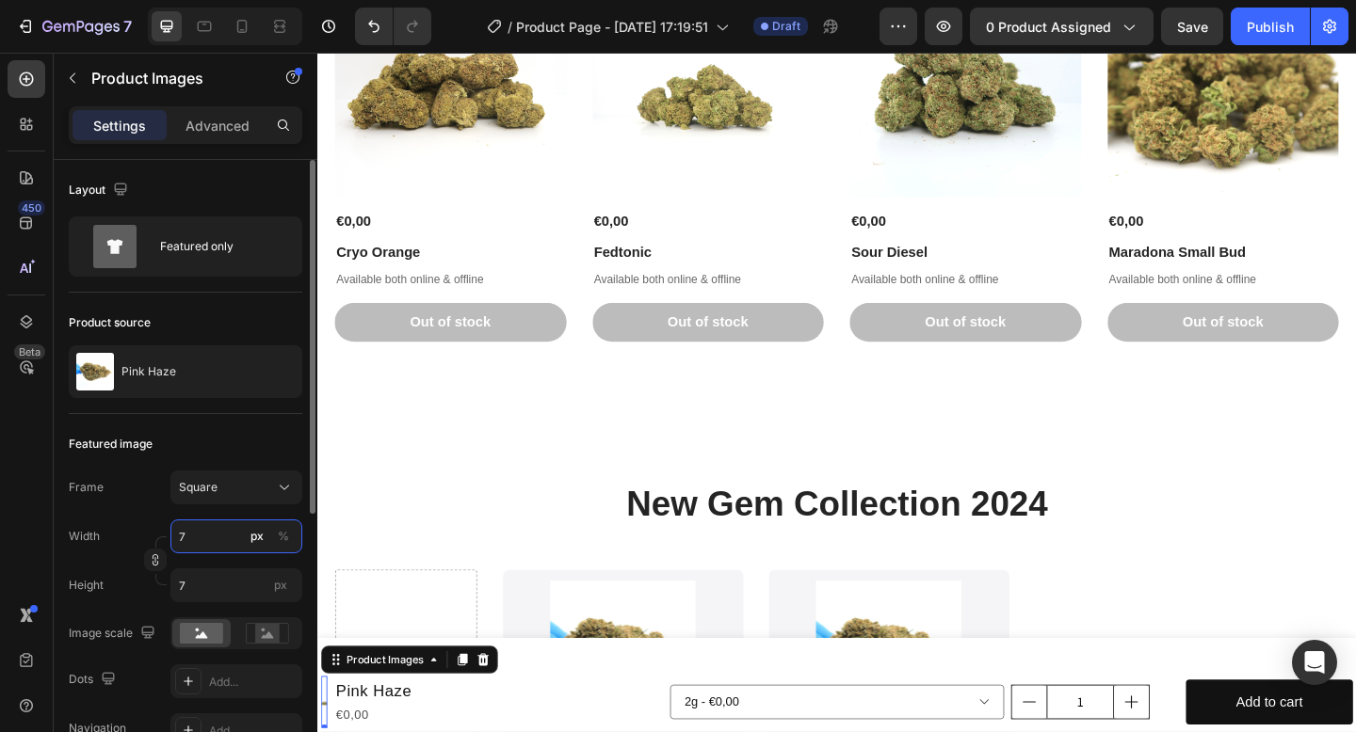
type input "70"
type input "7"
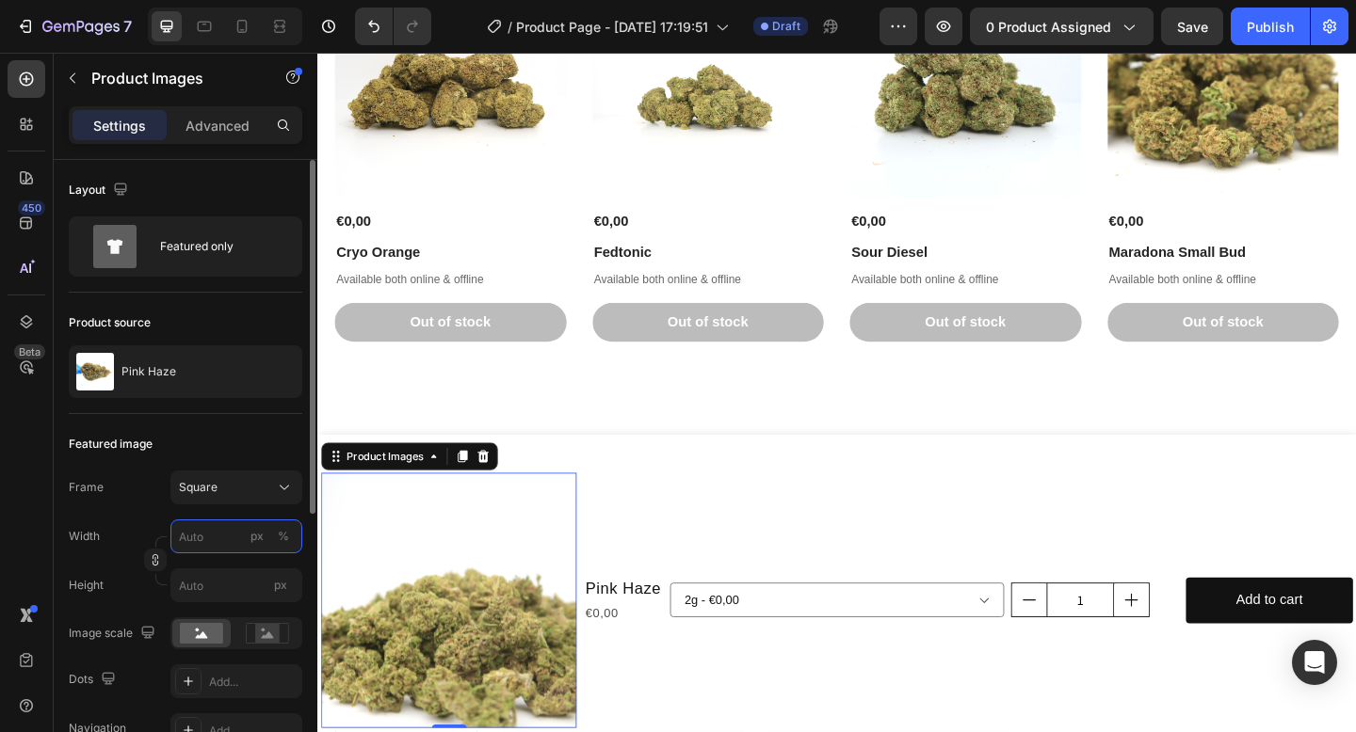
type input "1"
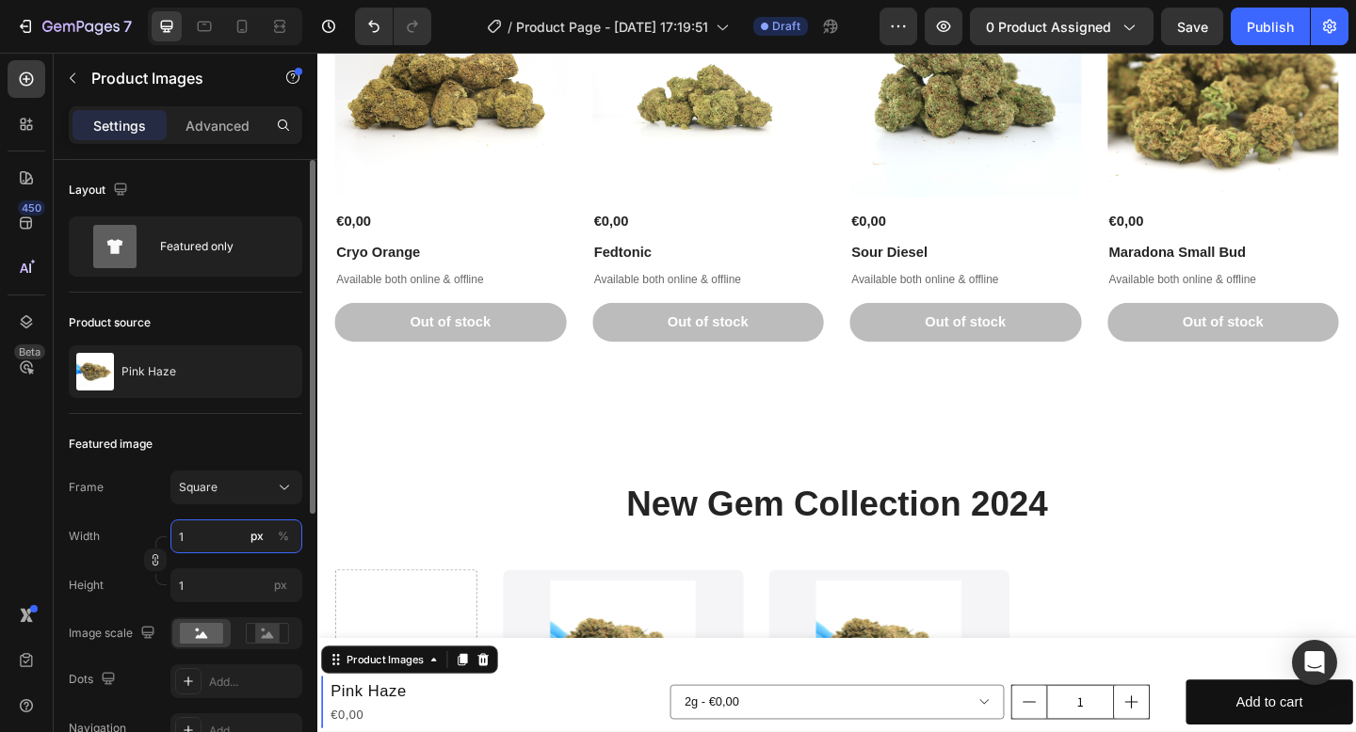
type input "10"
type input "100"
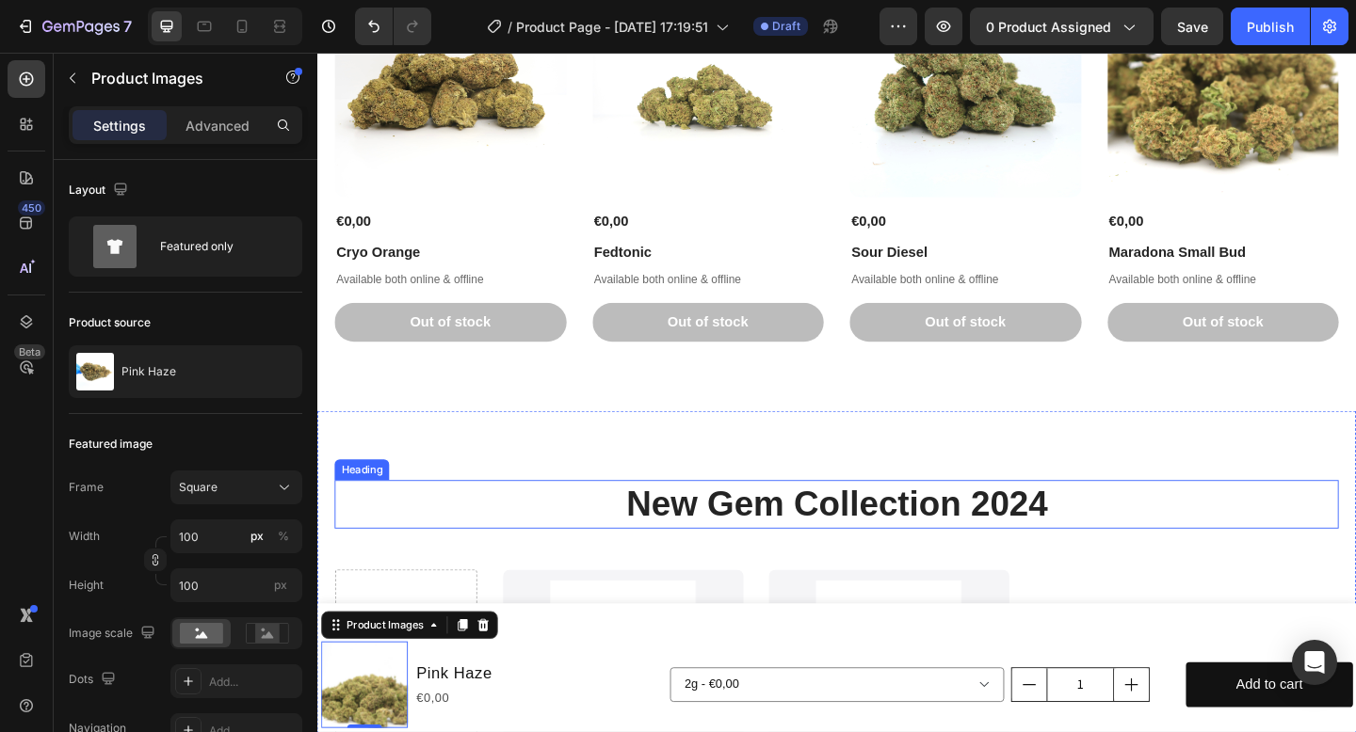
click at [564, 550] on h2 "New Gem Collection 2024" at bounding box center [882, 544] width 1092 height 53
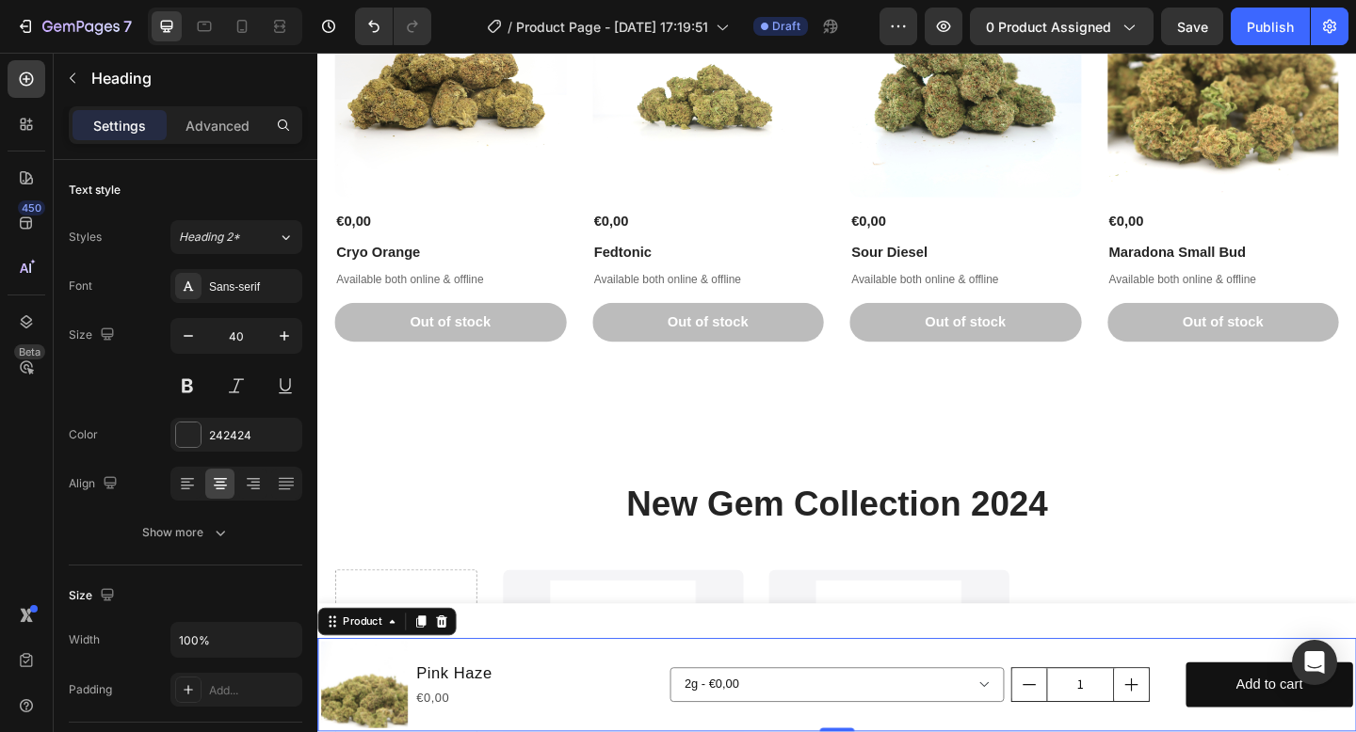
click at [570, 693] on div "Product Images Pink Haze Product Title €0,00 Product Price Product Price Row 2g…" at bounding box center [882, 741] width 1130 height 102
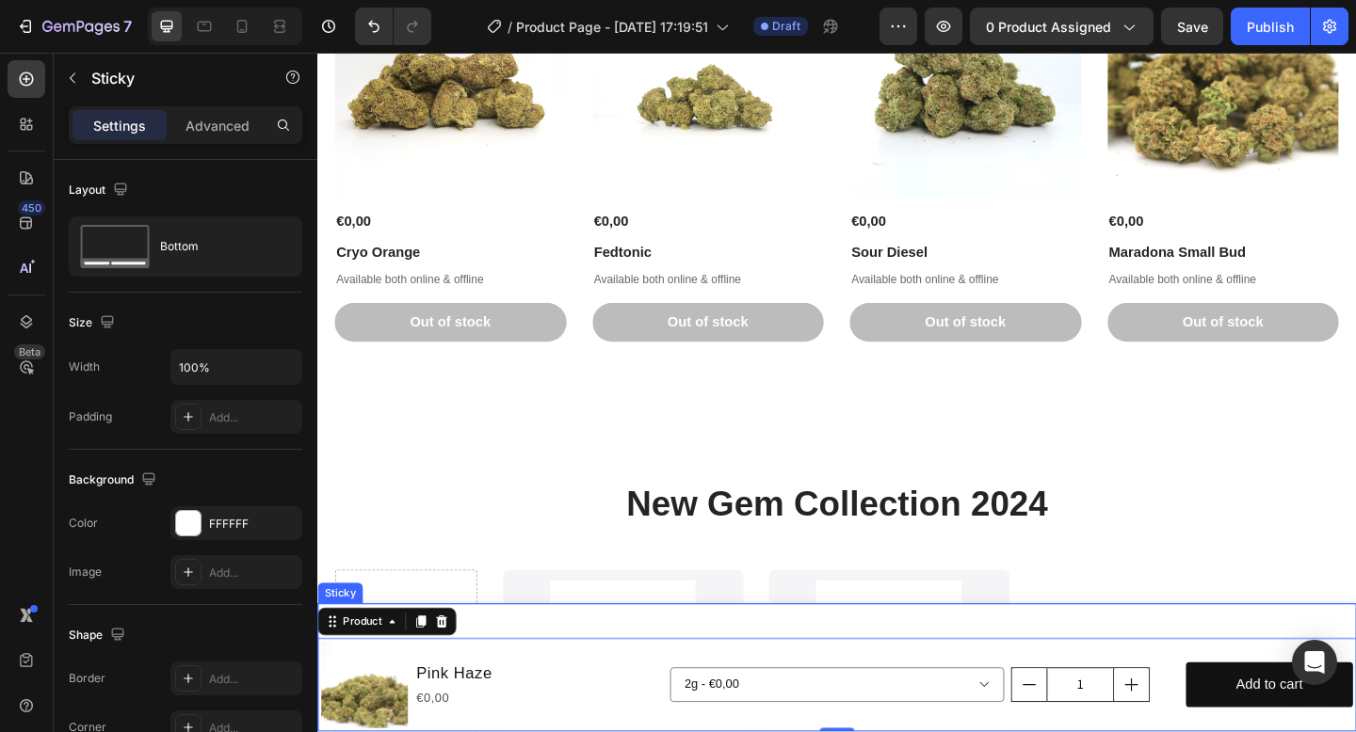
click at [571, 676] on div "Product Images Pink Haze Product Title €0,00 Product Price Product Price Row 2g…" at bounding box center [882, 721] width 1130 height 139
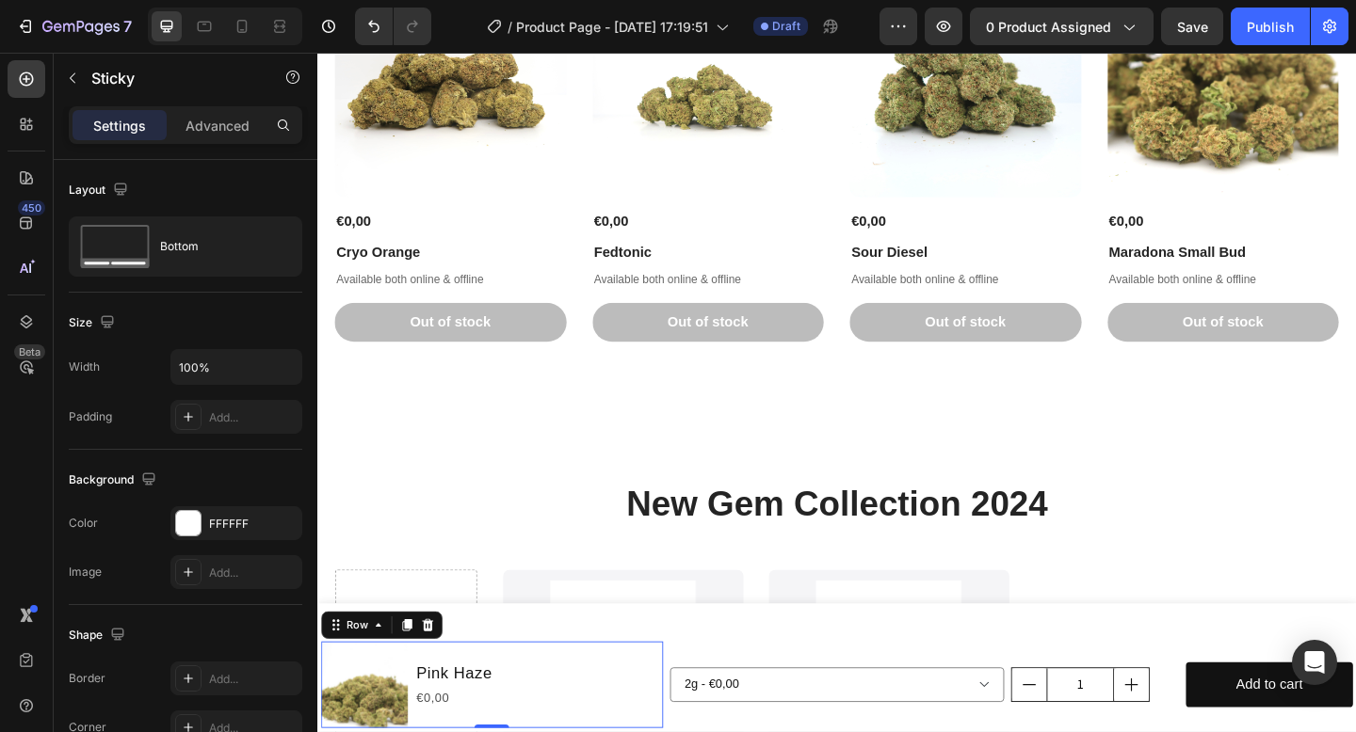
click at [551, 716] on div "Product Images Pink Haze Product Title €0,00 Product Price Product Price Row 0" at bounding box center [507, 741] width 372 height 94
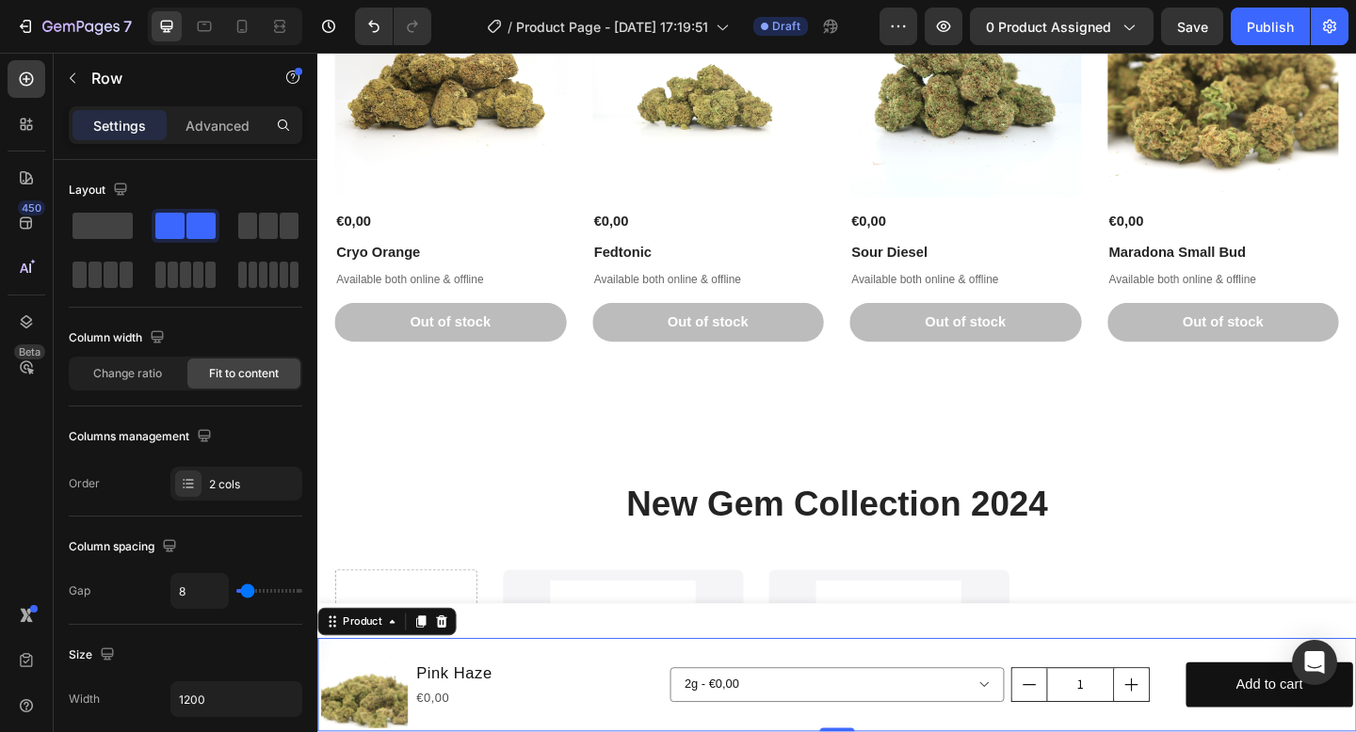
click at [711, 699] on div "2g - €0,00 5g - €0,00 10g - €0,00 20g - €0,00 50g - €0,00 Product Variants & Sw…" at bounding box center [1071, 741] width 743 height 94
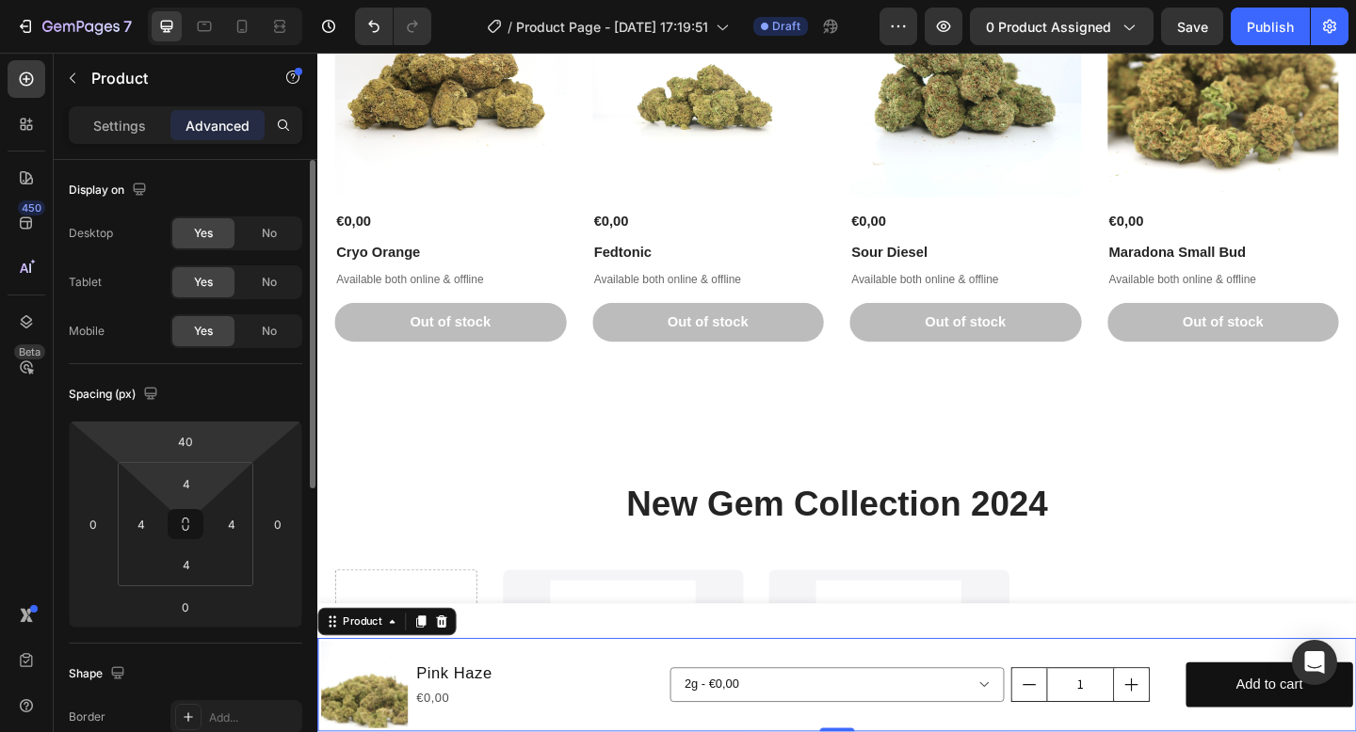
click at [201, 0] on html "7 Version history / Product Page - Sep 26, 17:19:51 Draft Preview 0 product ass…" at bounding box center [678, 0] width 1356 height 0
type input "0"
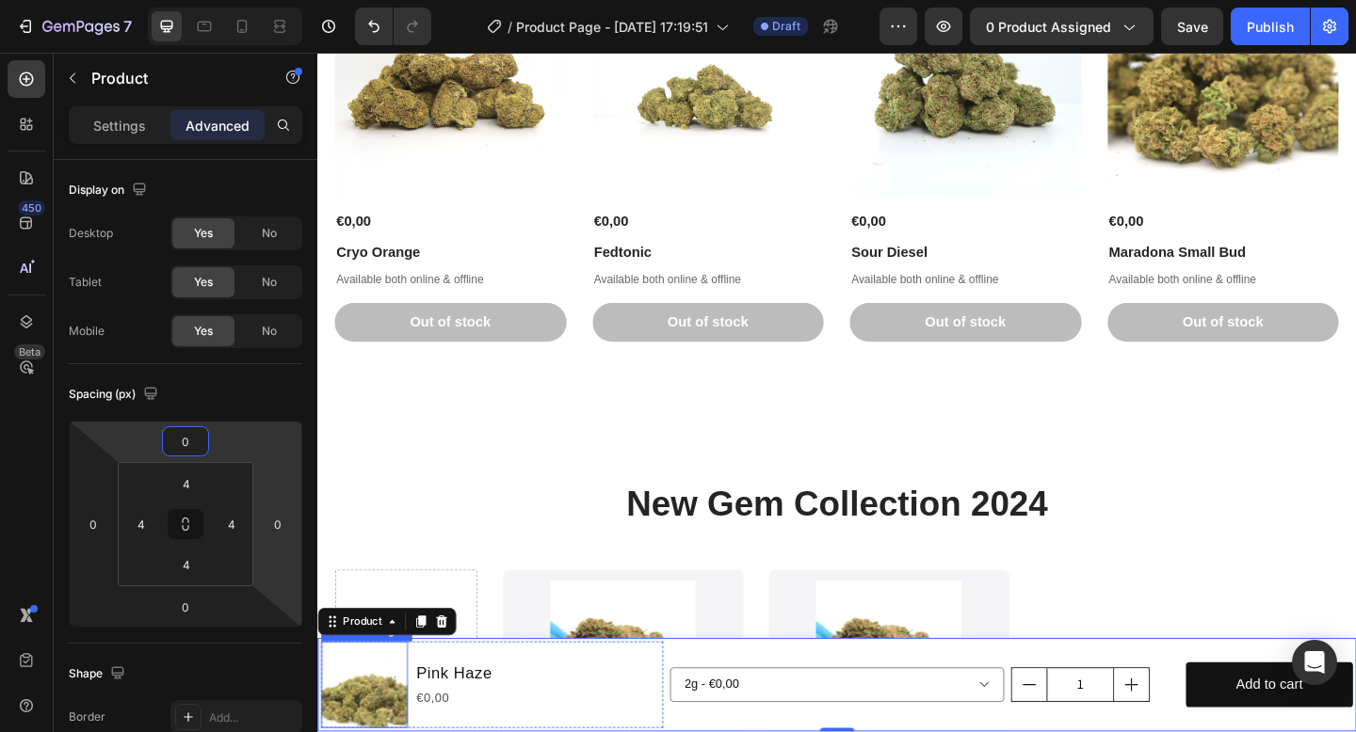
click at [355, 732] on img at bounding box center [368, 741] width 94 height 94
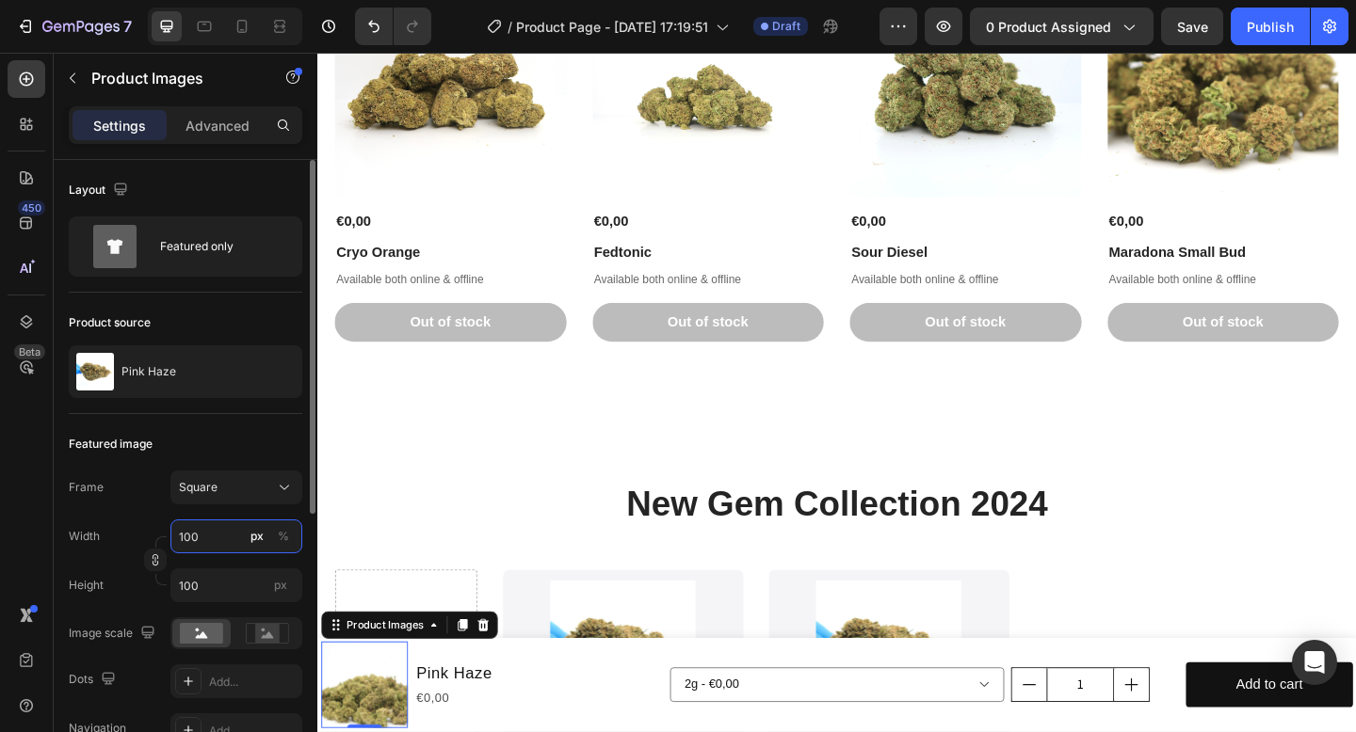
click at [234, 541] on input "100" at bounding box center [236, 537] width 132 height 34
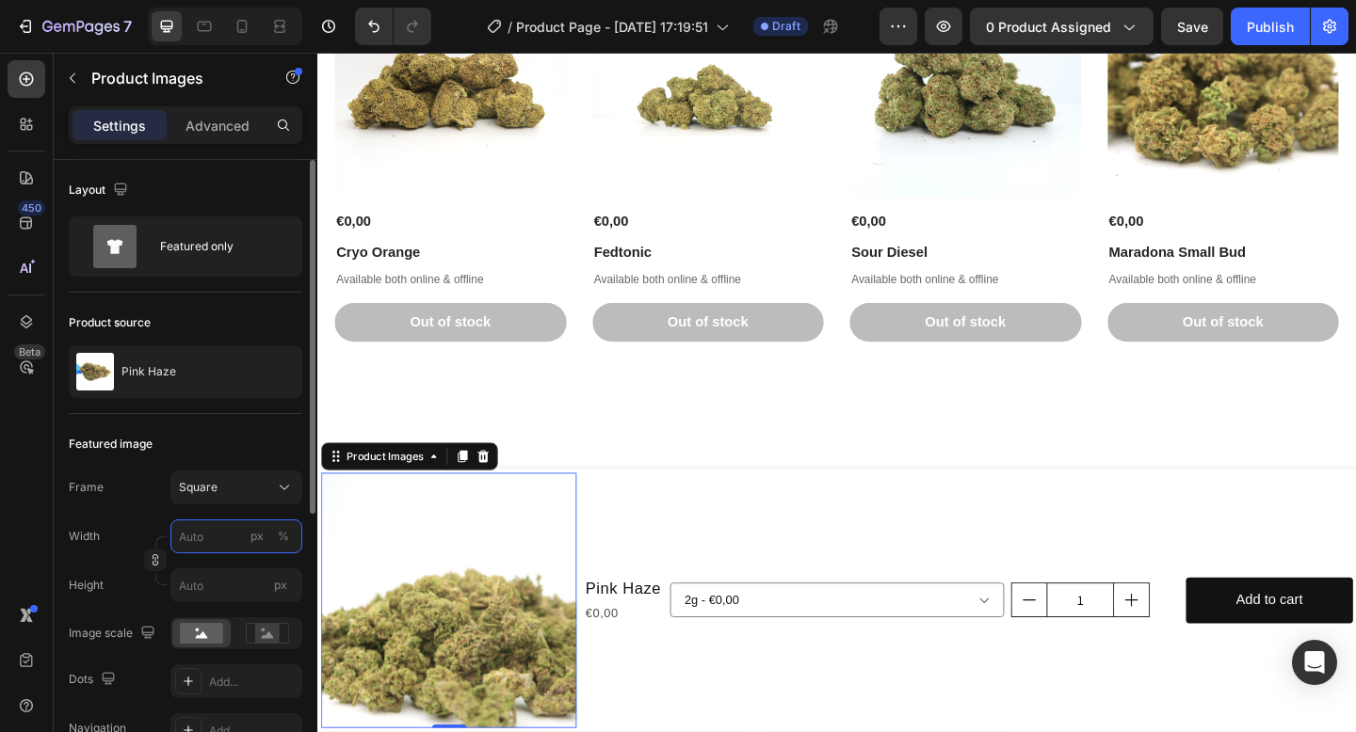
type input "1"
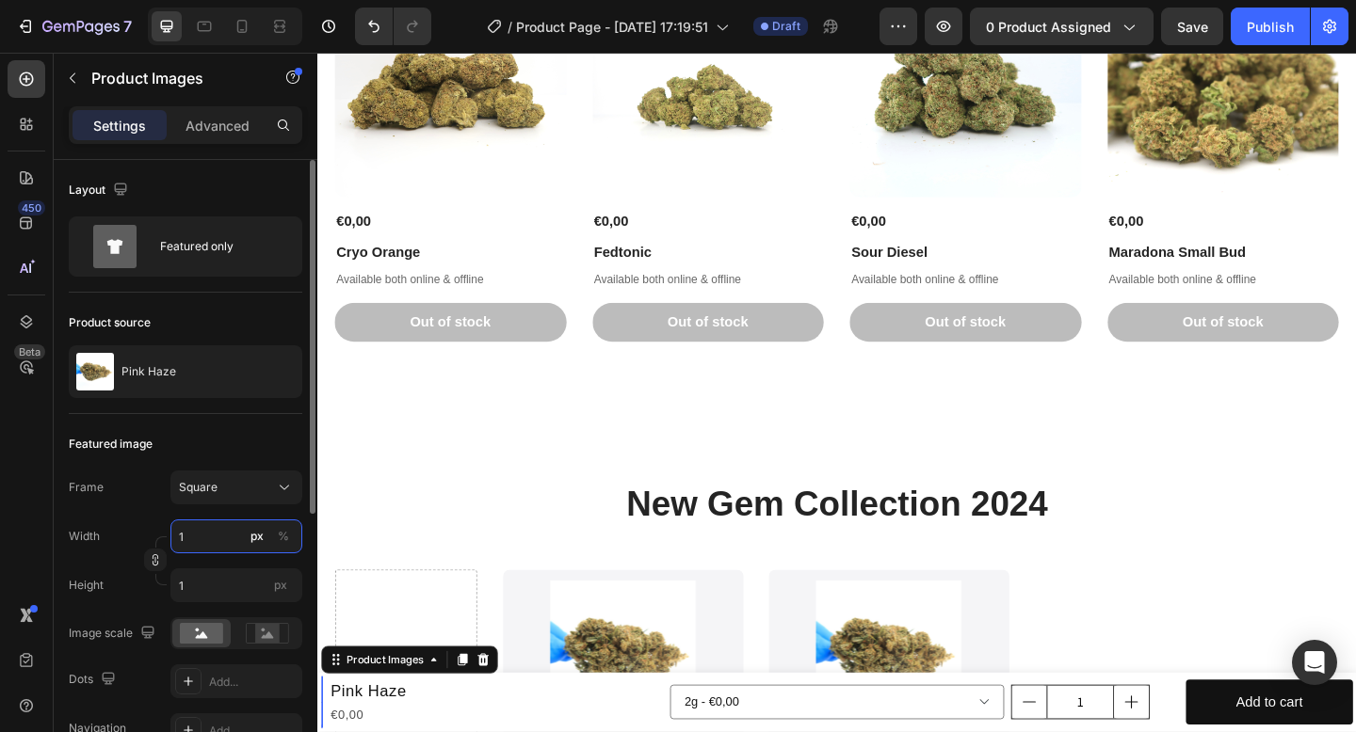
type input "15"
type input "150"
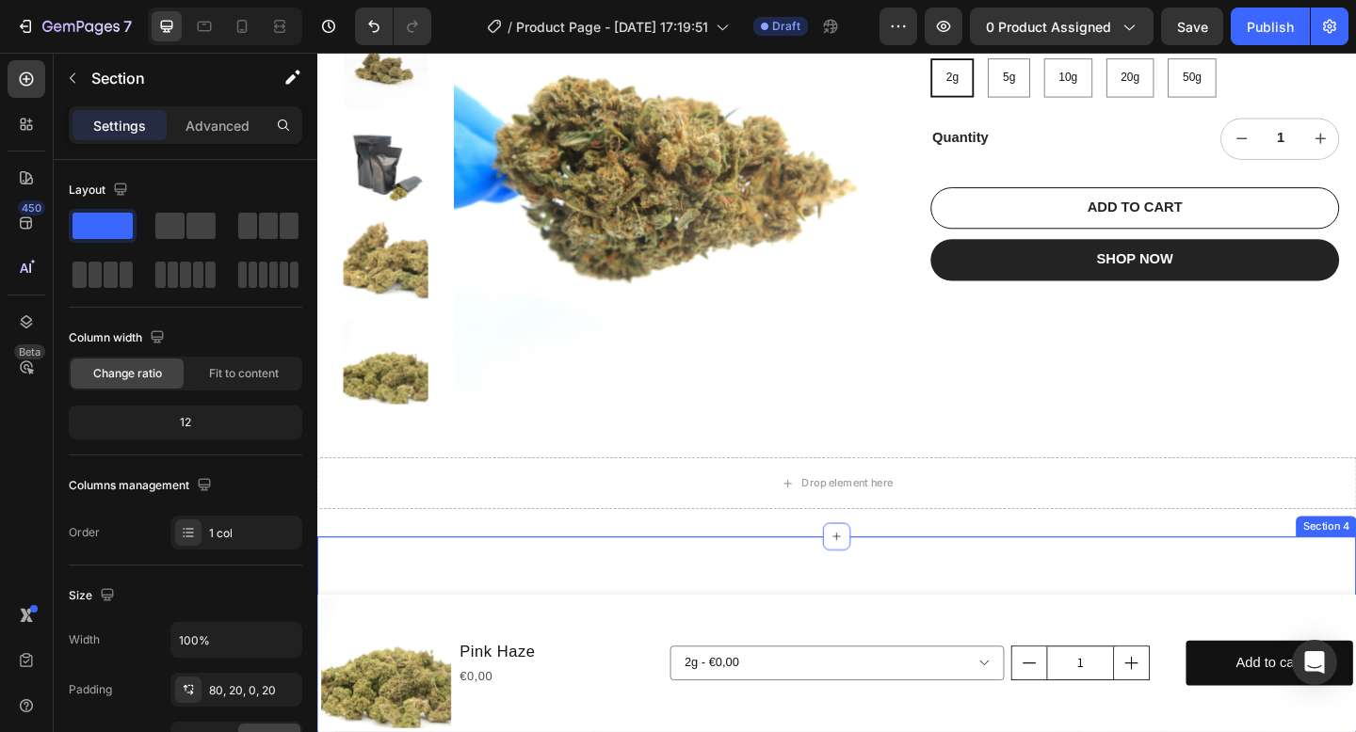
scroll to position [0, 0]
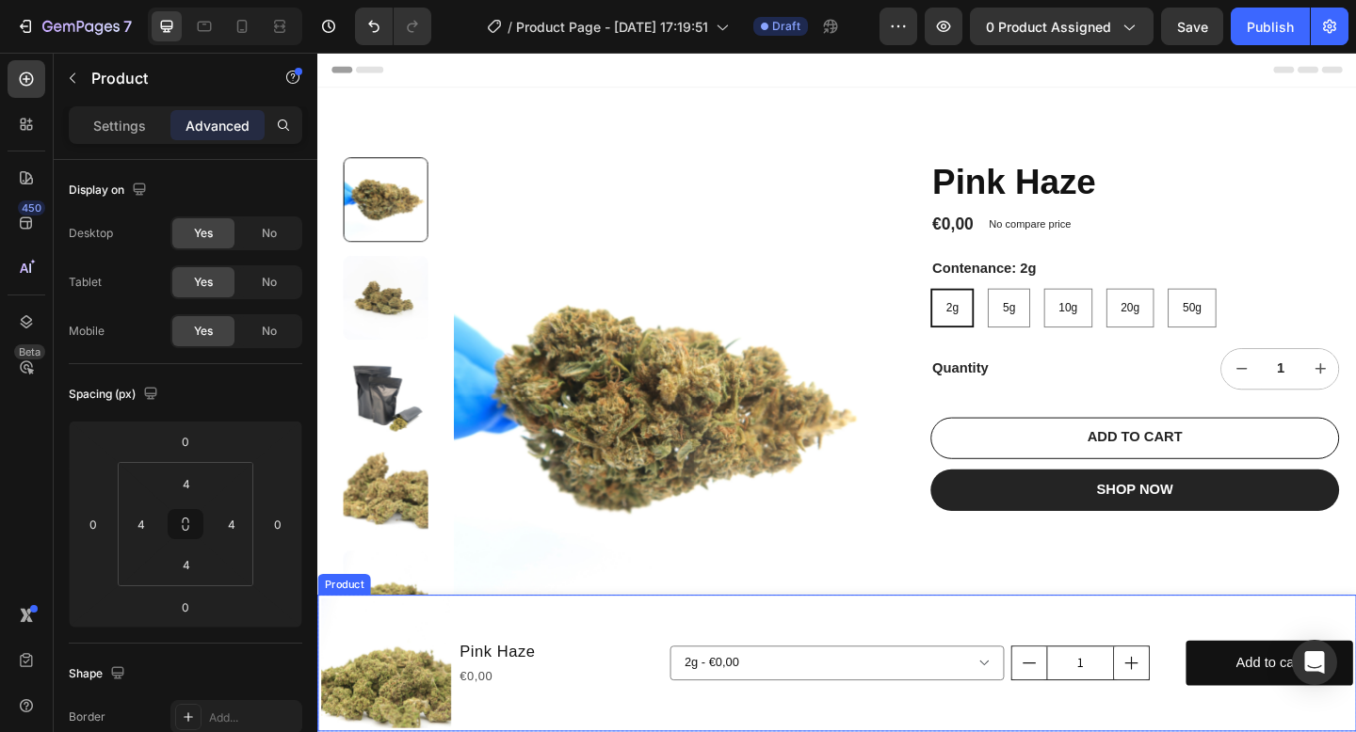
click at [744, 669] on div "2g - €0,00 5g - €0,00 10g - €0,00 20g - €0,00 50g - €0,00 Product Variants & Sw…" at bounding box center [1071, 717] width 743 height 141
click at [819, 658] on div "2g - €0,00 5g - €0,00 10g - €0,00 20g - €0,00 50g - €0,00 Product Variants & Sw…" at bounding box center [1071, 717] width 743 height 141
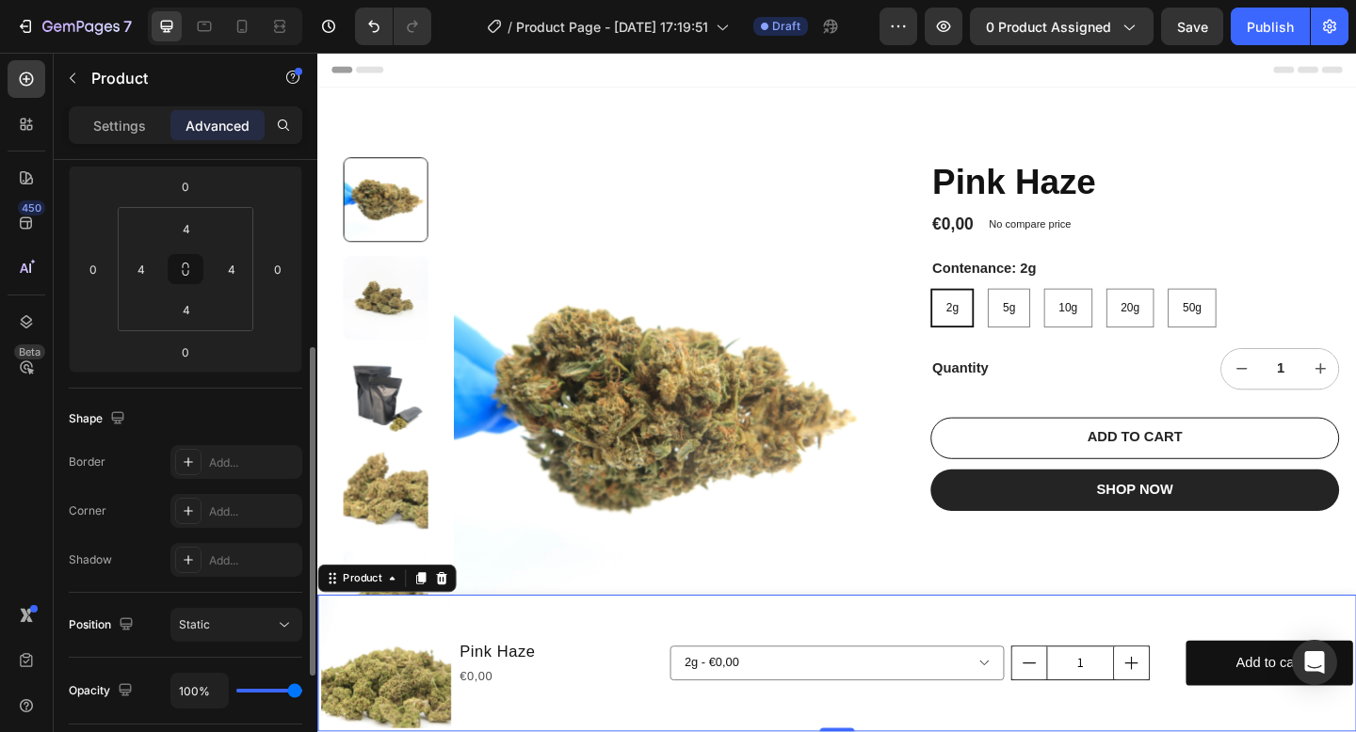
scroll to position [314, 0]
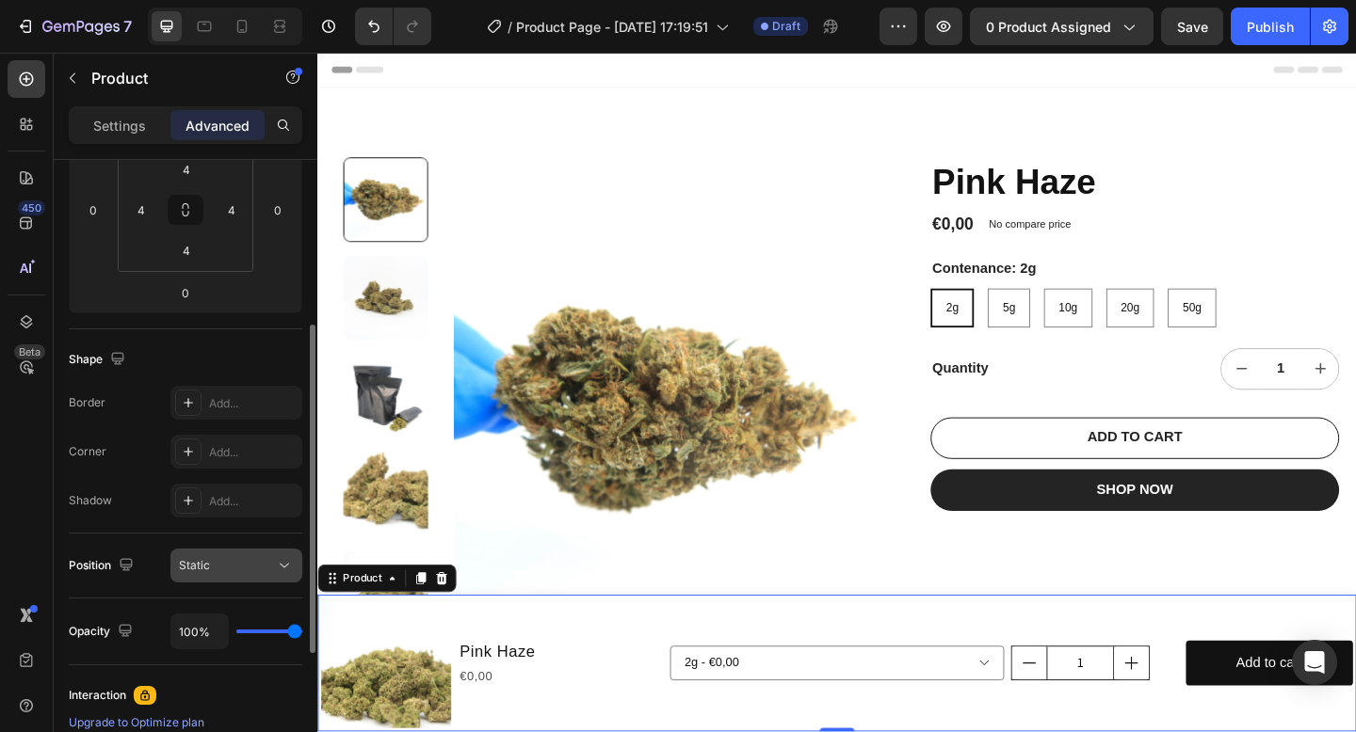
click at [218, 558] on div "Static" at bounding box center [227, 565] width 96 height 17
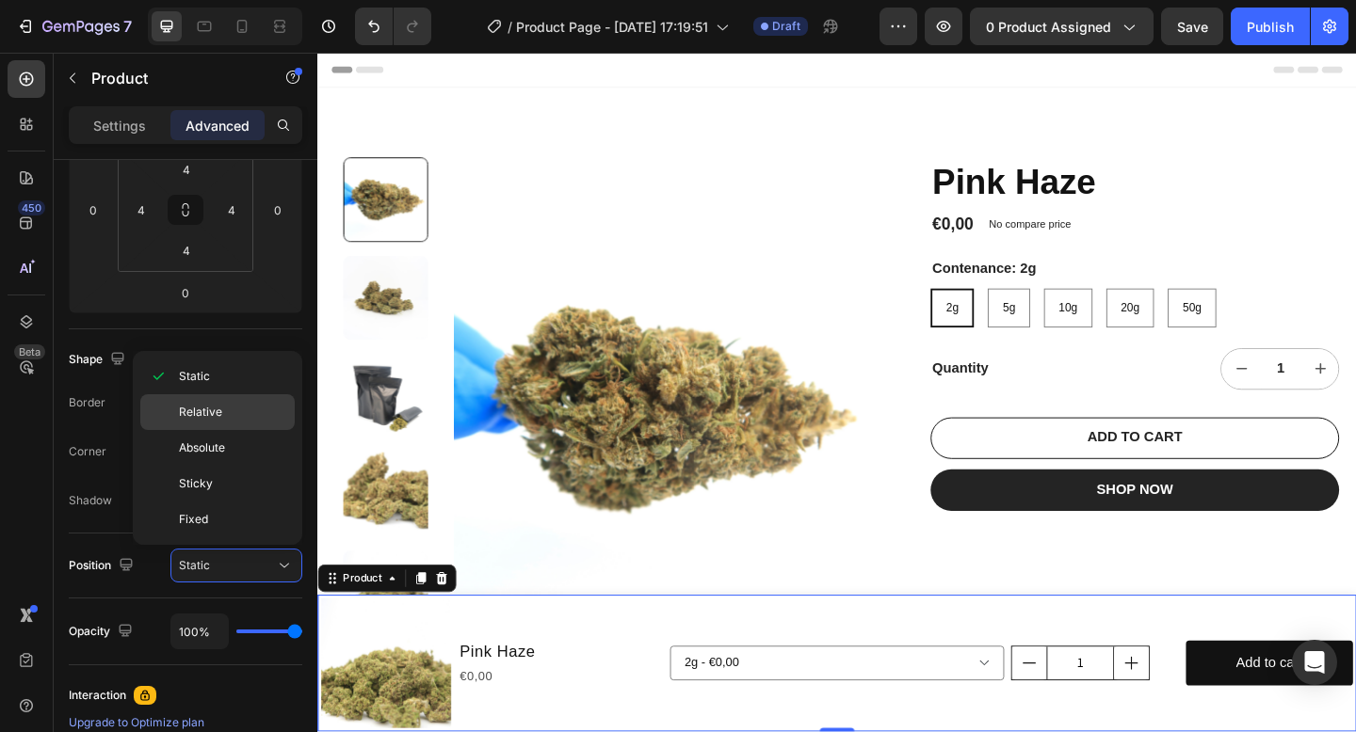
click at [222, 425] on div "Relative" at bounding box center [217, 412] width 154 height 36
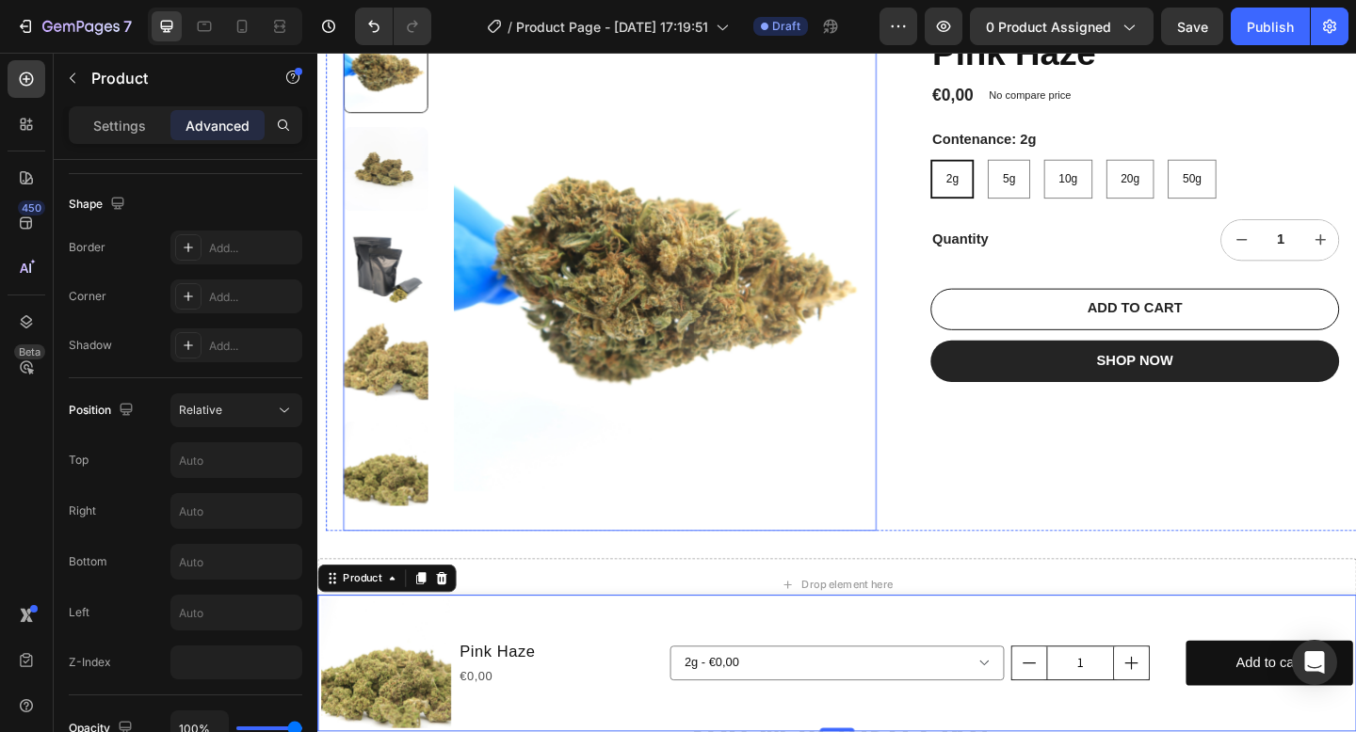
scroll to position [137, 0]
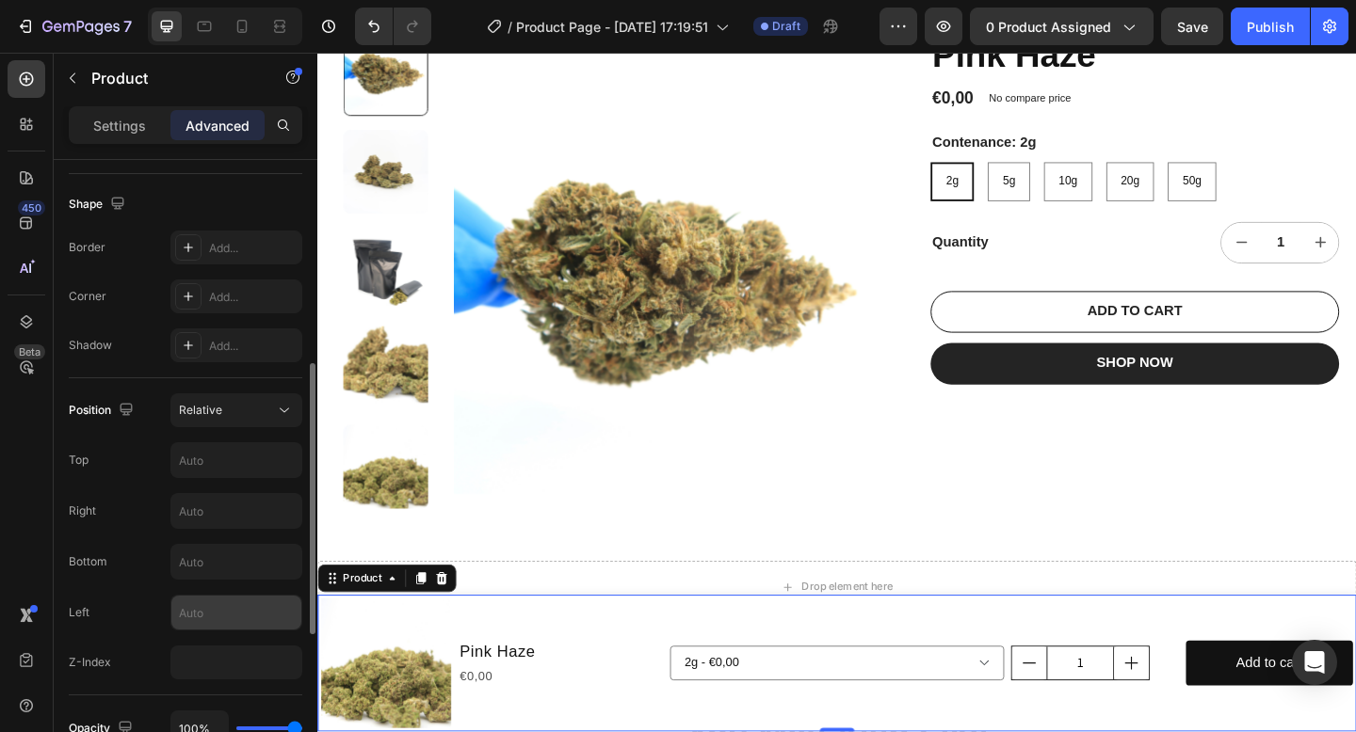
click at [226, 624] on input "text" at bounding box center [236, 613] width 130 height 34
click at [221, 554] on input "text" at bounding box center [236, 562] width 130 height 34
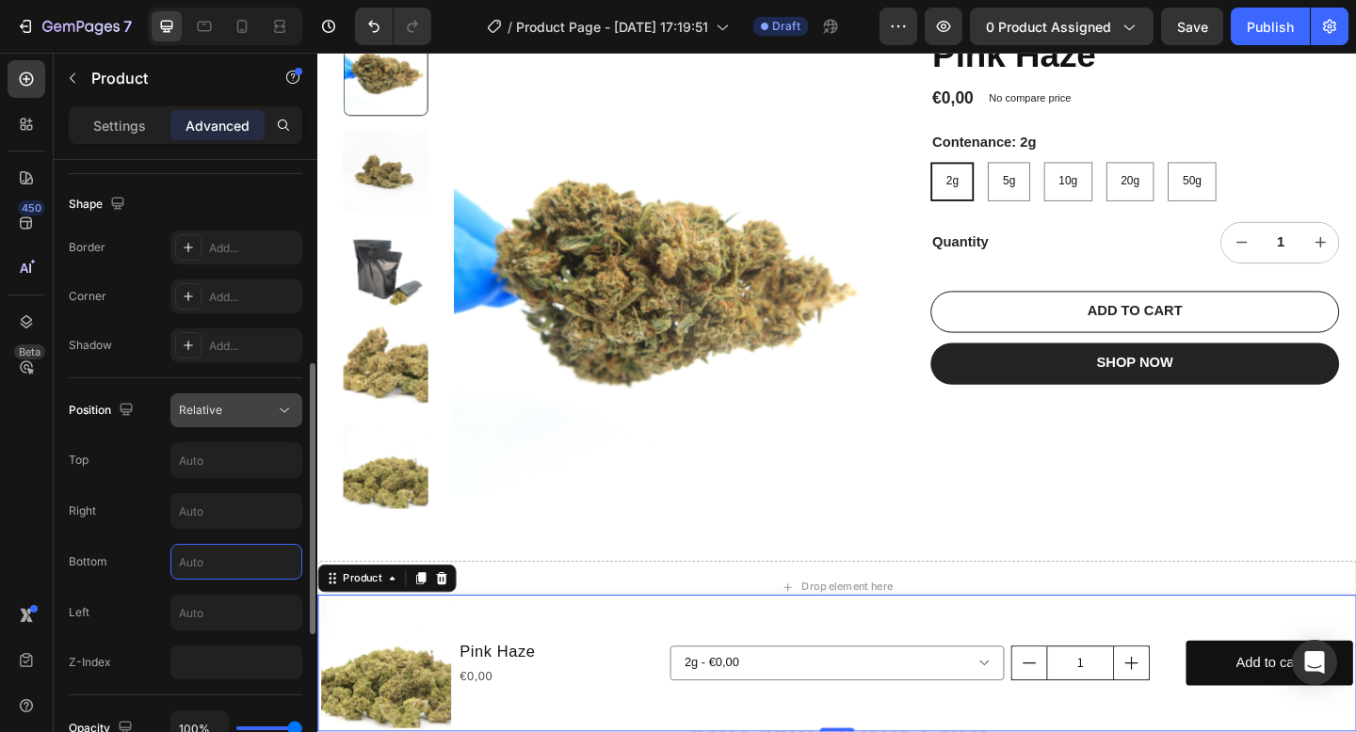
click at [247, 414] on div "Relative" at bounding box center [227, 410] width 96 height 17
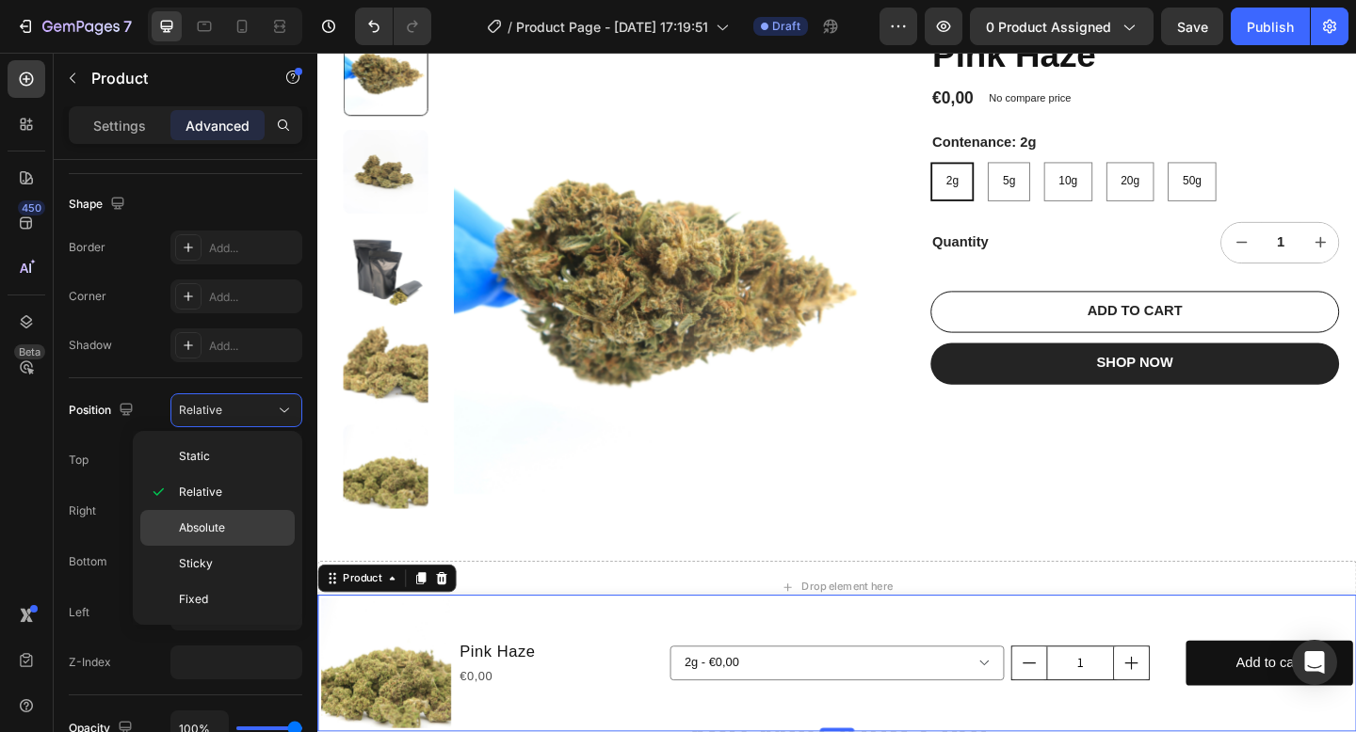
click at [230, 522] on p "Absolute" at bounding box center [232, 528] width 107 height 17
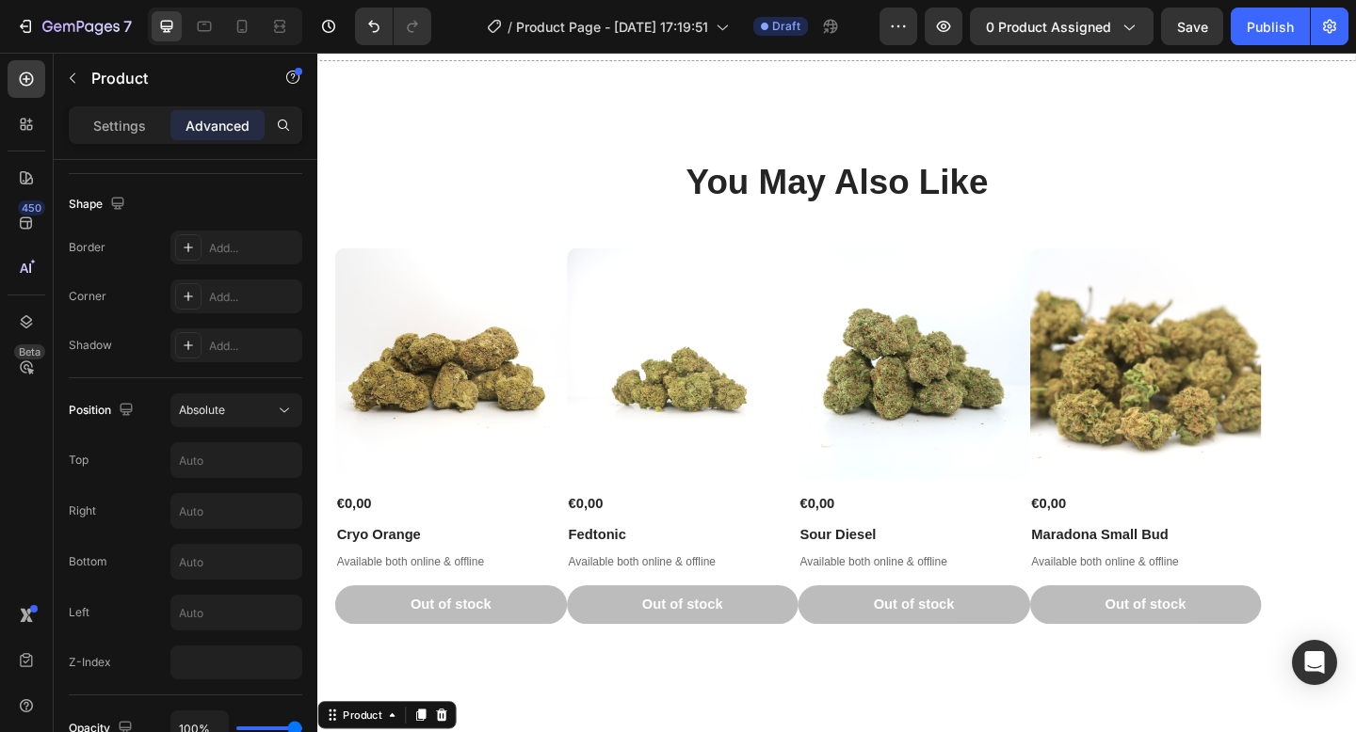
scroll to position [0, 0]
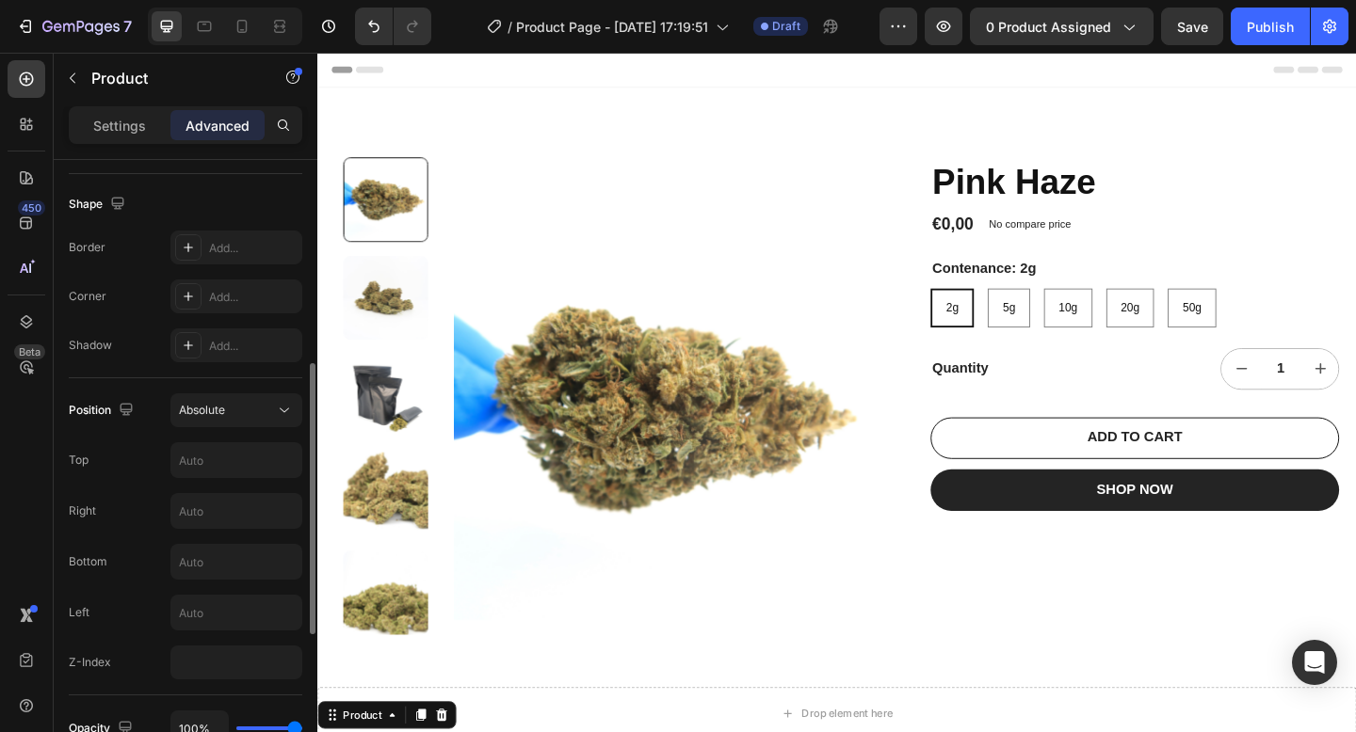
click at [256, 431] on div "Position Absolute Top Right Bottom Left Z-Index" at bounding box center [185, 537] width 233 height 286
click at [275, 407] on icon at bounding box center [284, 410] width 19 height 19
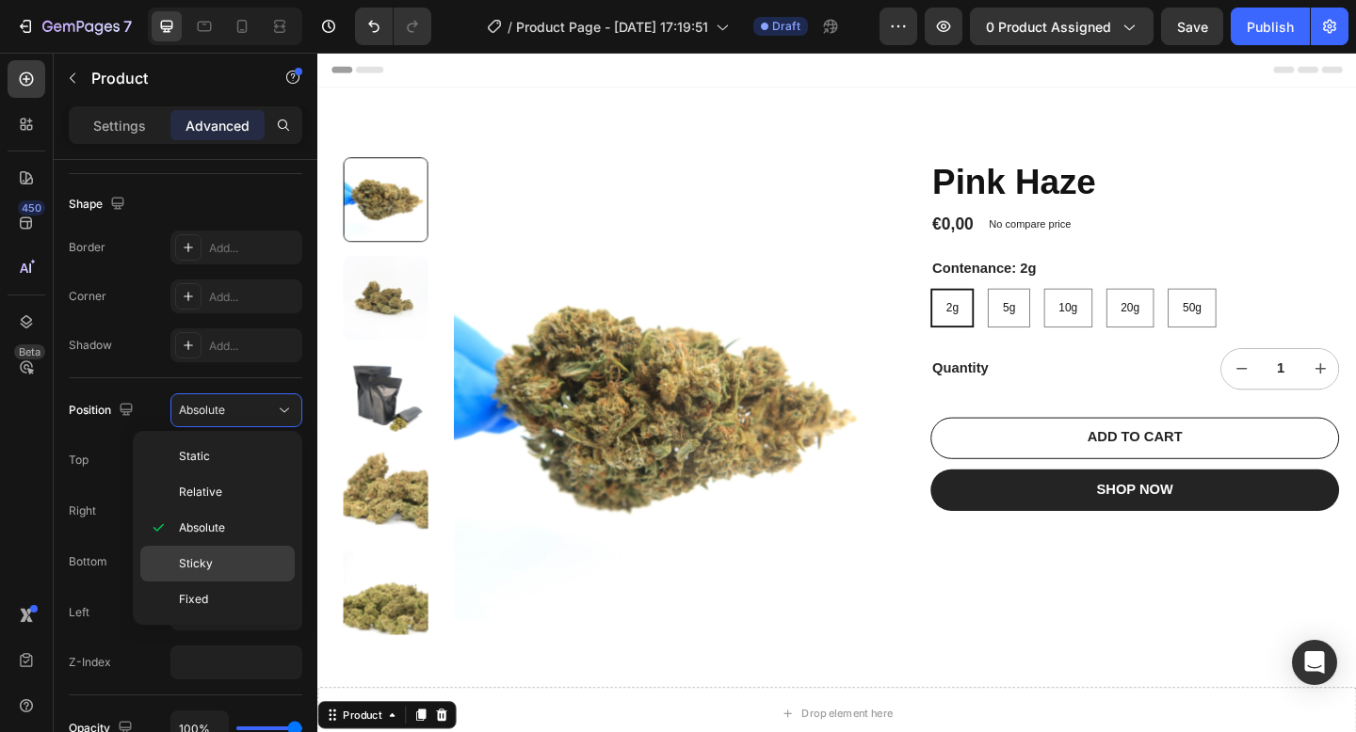
click at [223, 565] on p "Sticky" at bounding box center [232, 563] width 107 height 17
type input "0"
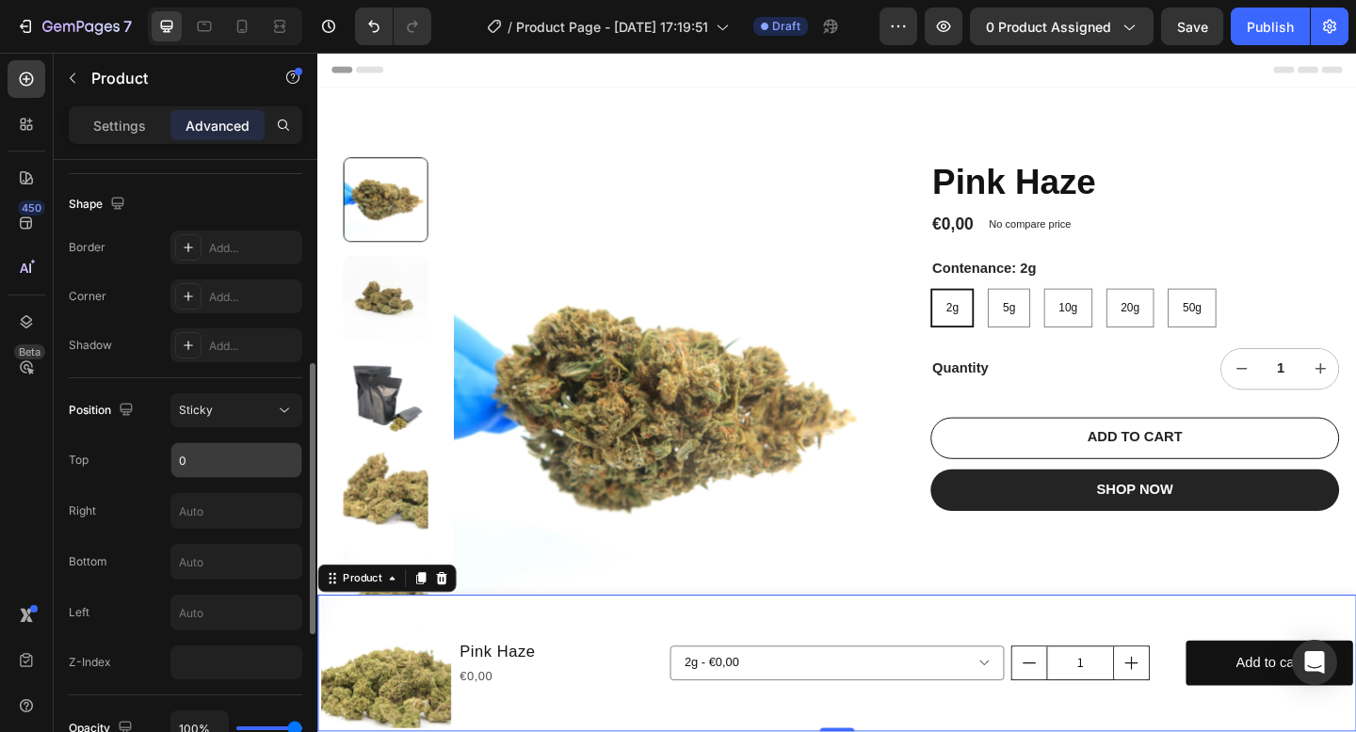
click at [252, 457] on input "0" at bounding box center [236, 460] width 130 height 34
click at [267, 420] on button "Sticky" at bounding box center [236, 411] width 132 height 34
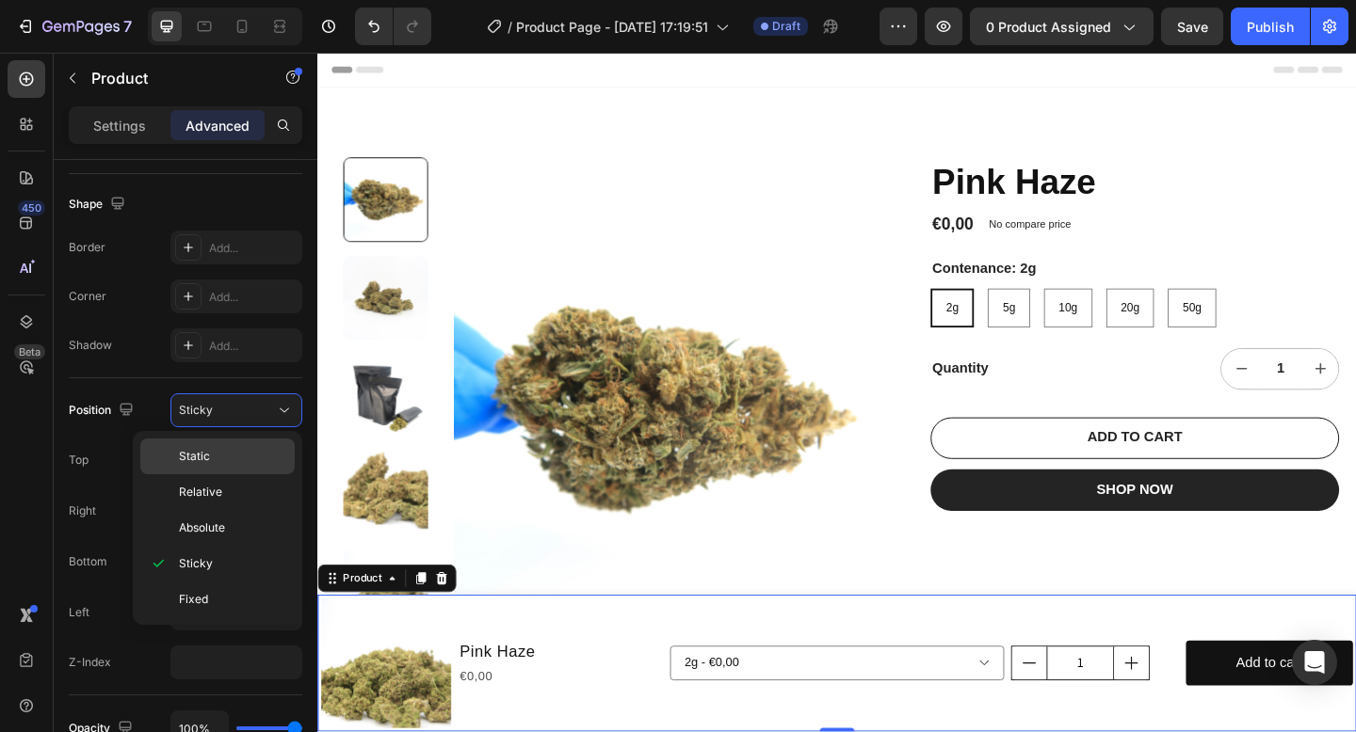
click at [254, 453] on p "Static" at bounding box center [232, 456] width 107 height 17
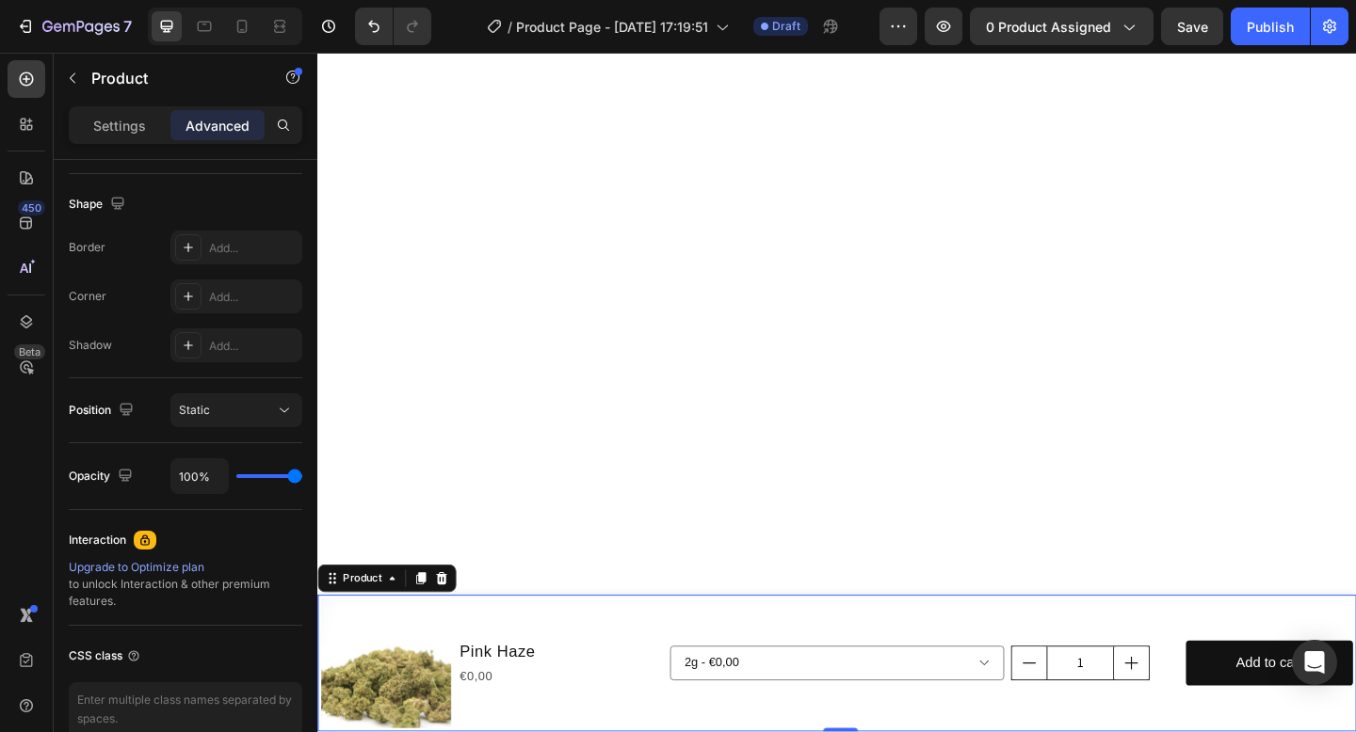
scroll to position [378, 0]
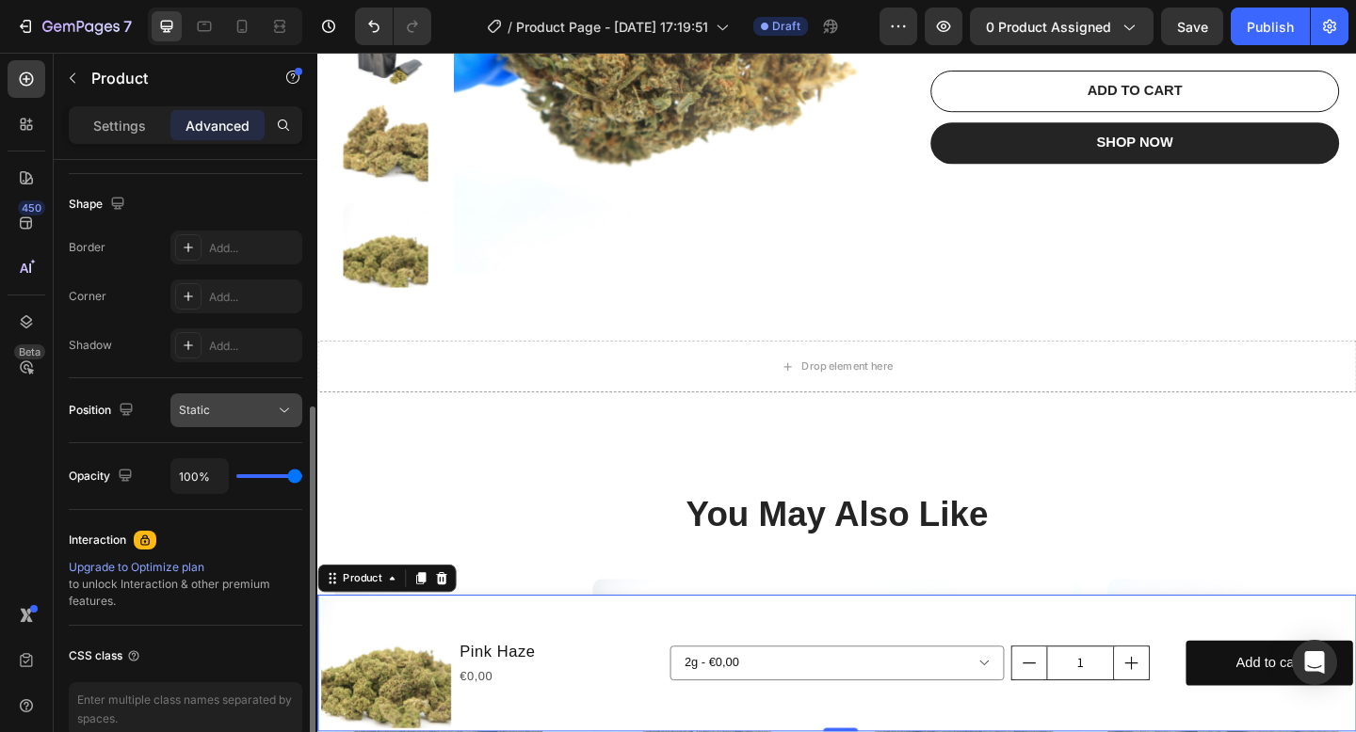
click at [299, 399] on button "Static" at bounding box center [236, 411] width 132 height 34
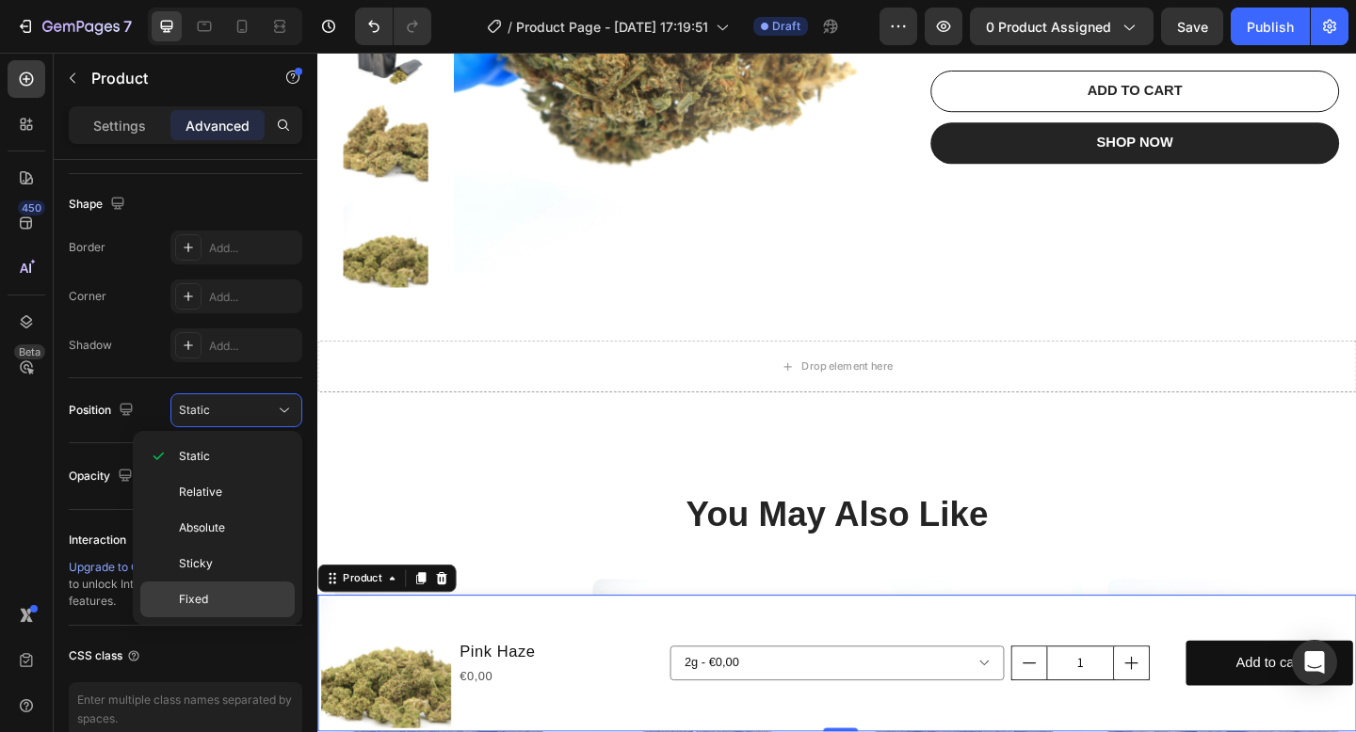
click at [245, 594] on p "Fixed" at bounding box center [232, 599] width 107 height 17
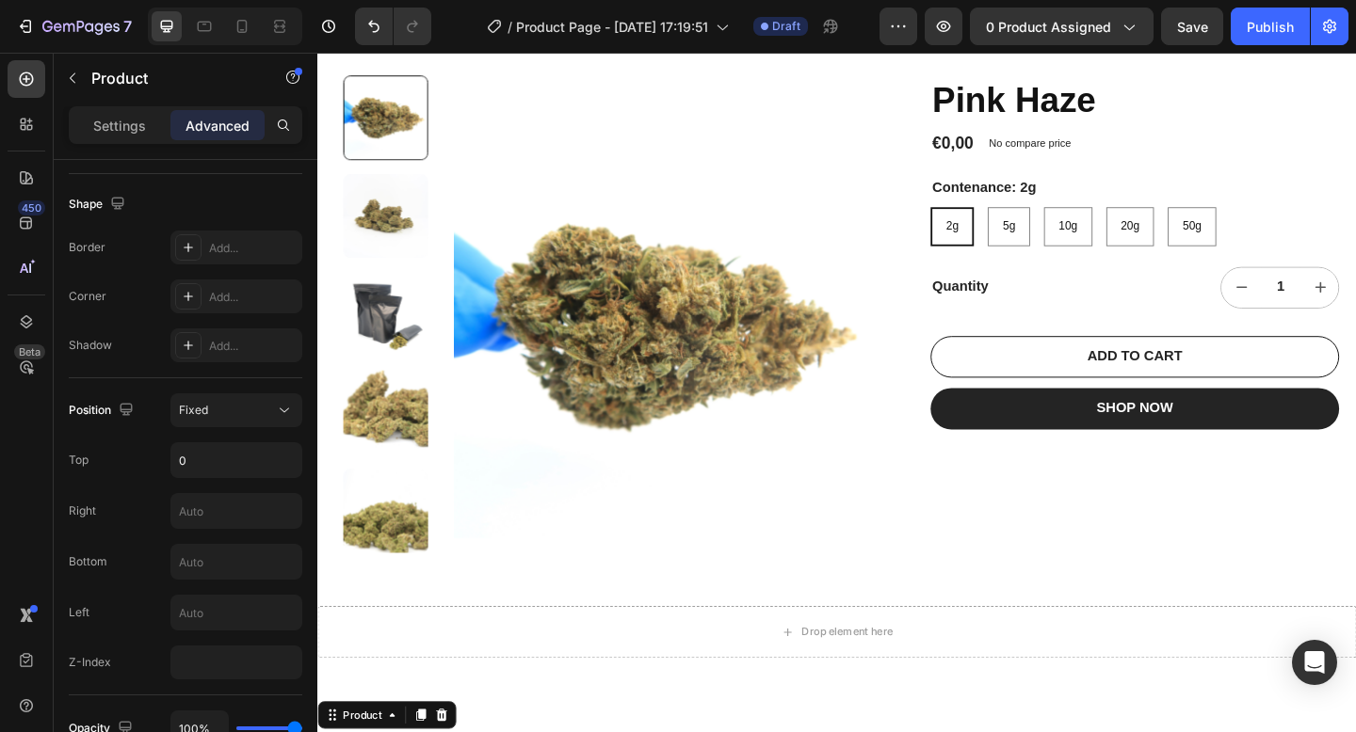
scroll to position [0, 0]
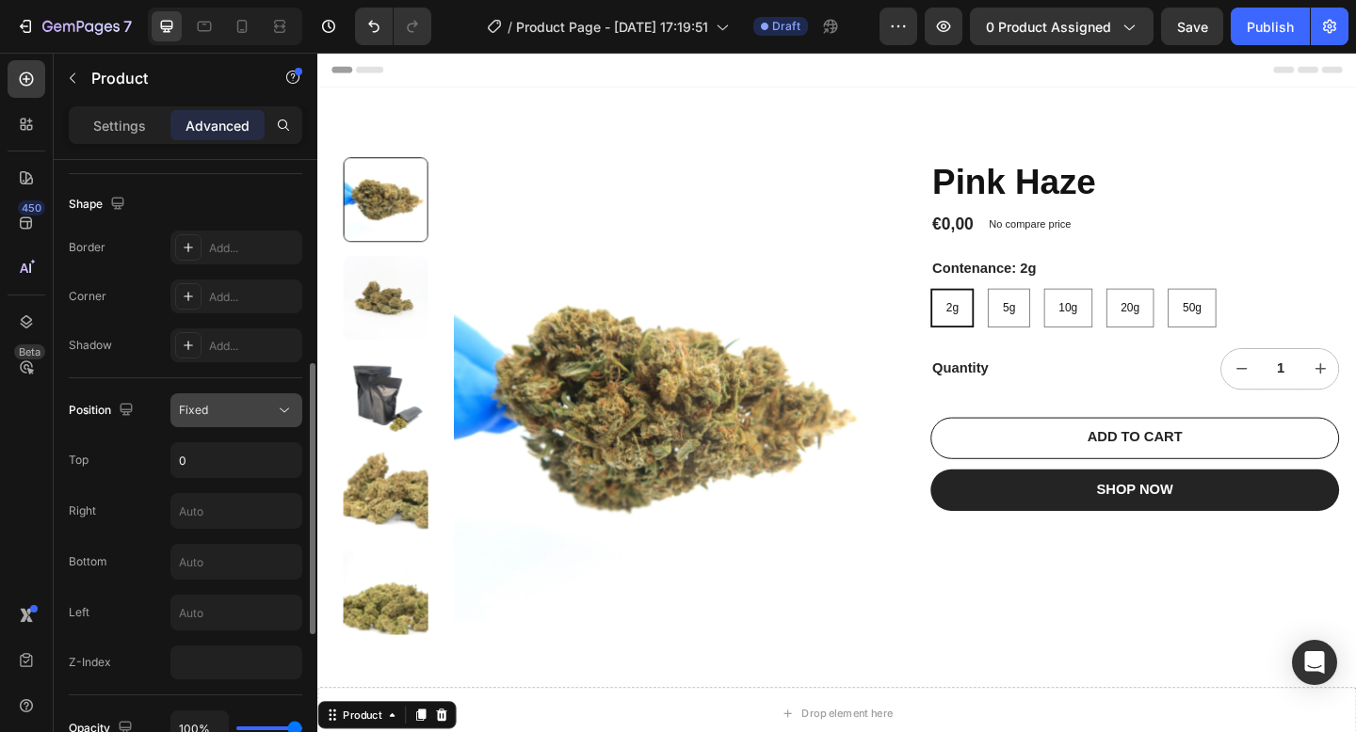
click at [206, 406] on span "Fixed" at bounding box center [193, 410] width 29 height 14
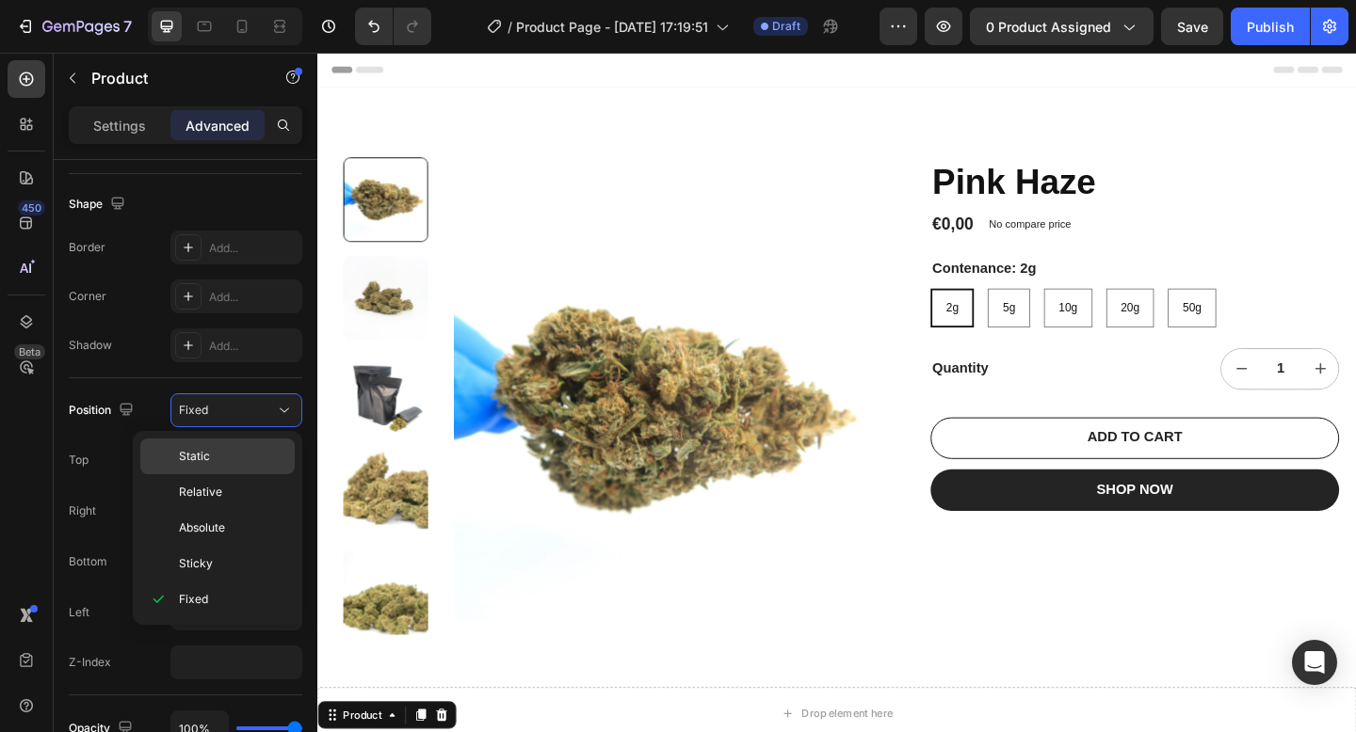
click at [208, 454] on span "Static" at bounding box center [194, 456] width 31 height 17
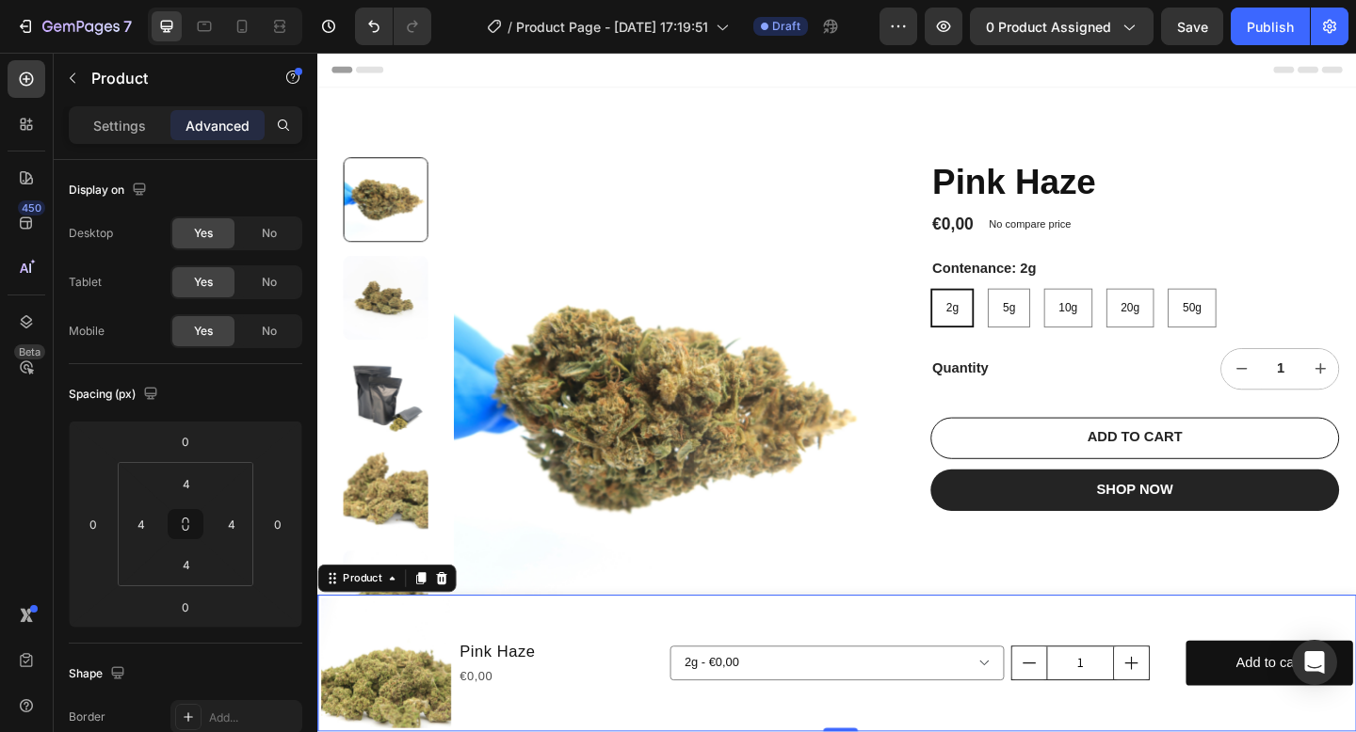
scroll to position [470, 0]
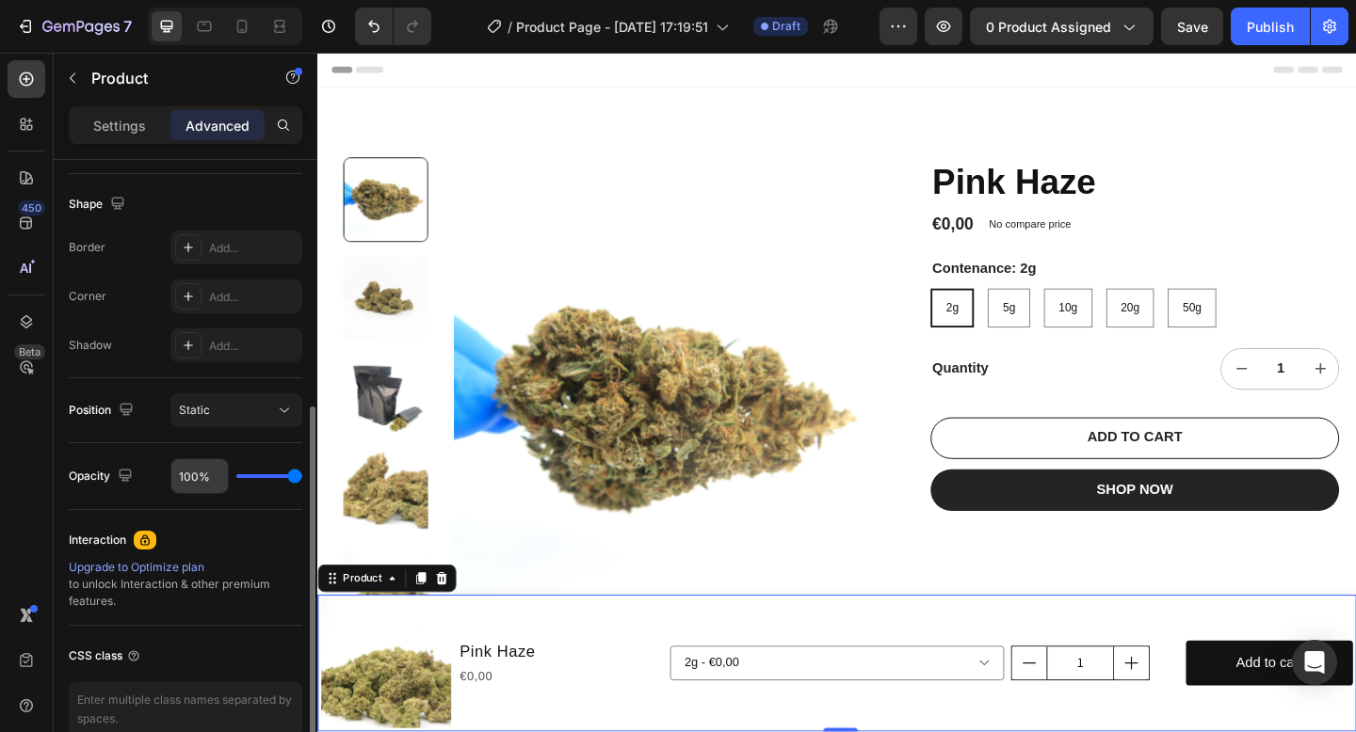
click at [210, 478] on div "100%" at bounding box center [236, 476] width 132 height 36
type input "95%"
type input "95"
type input "90%"
type input "90"
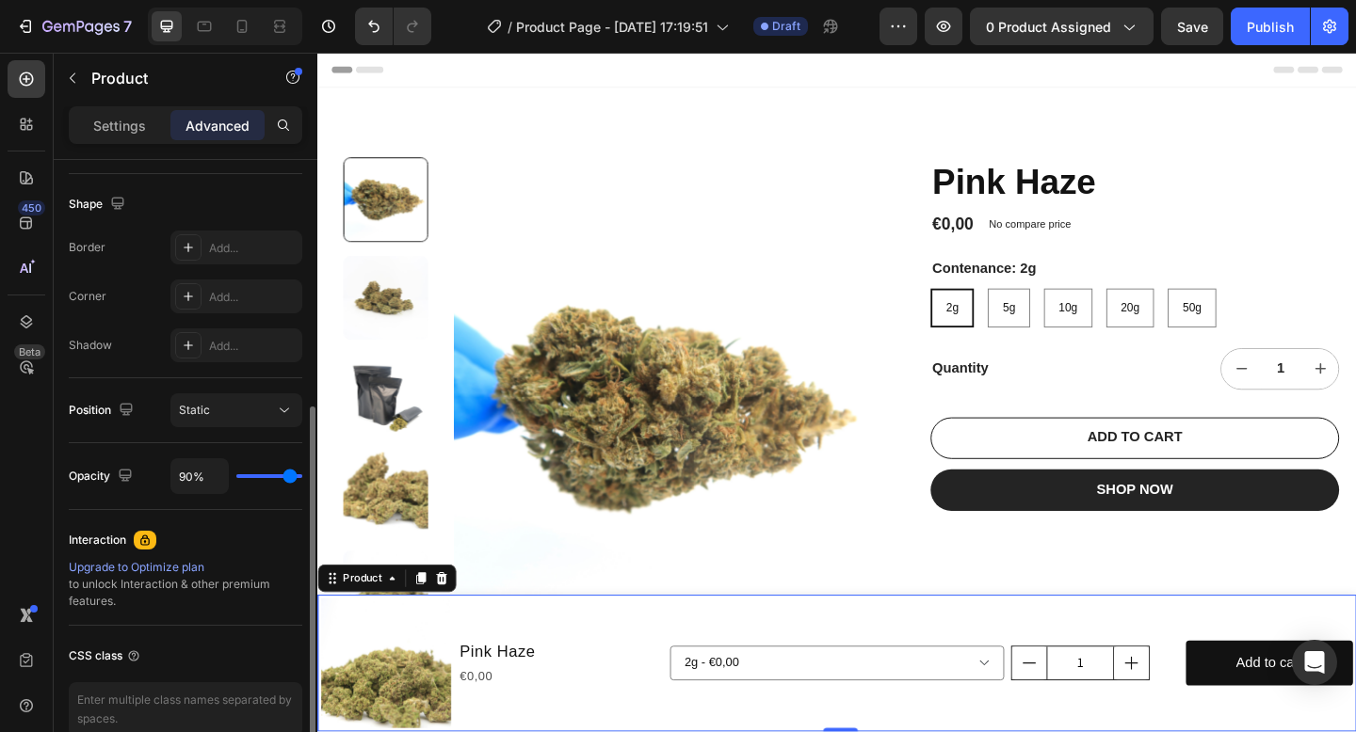
type input "74%"
type input "74"
type input "48%"
type input "48"
type input "21%"
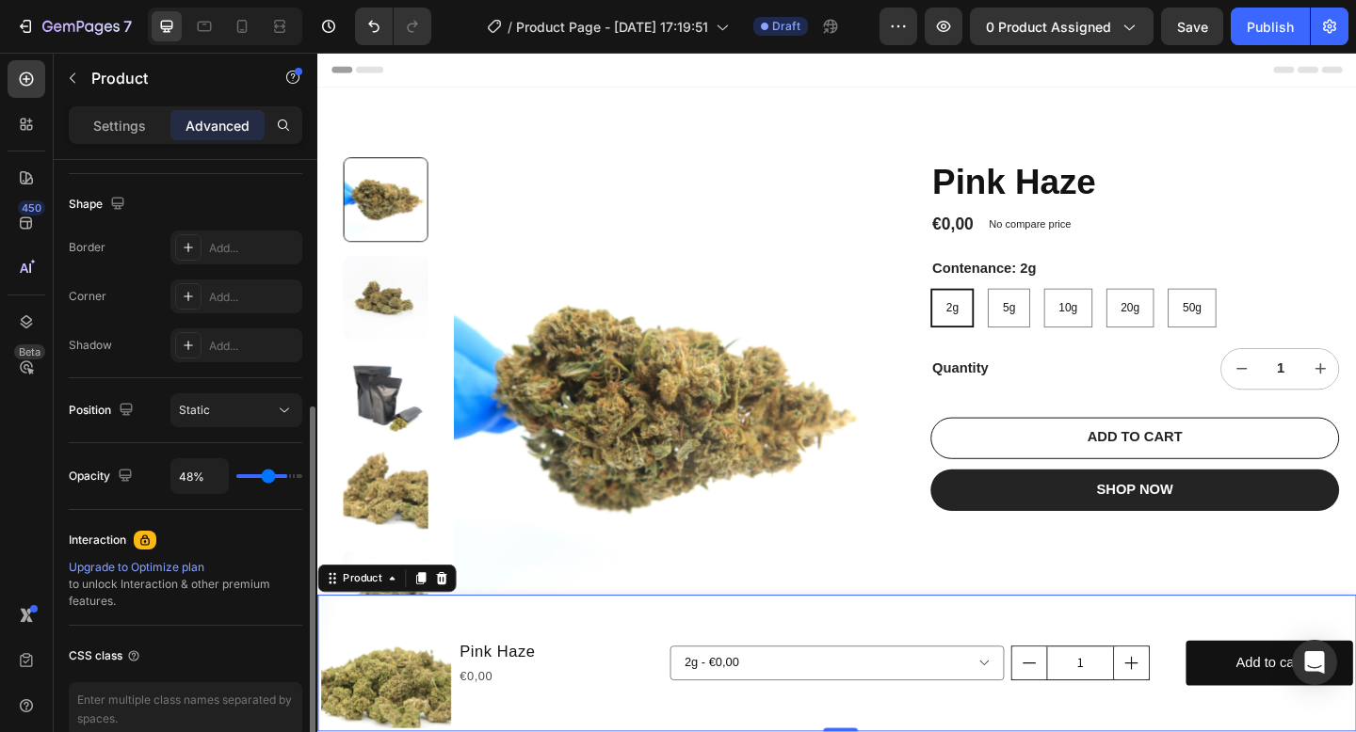
type input "21"
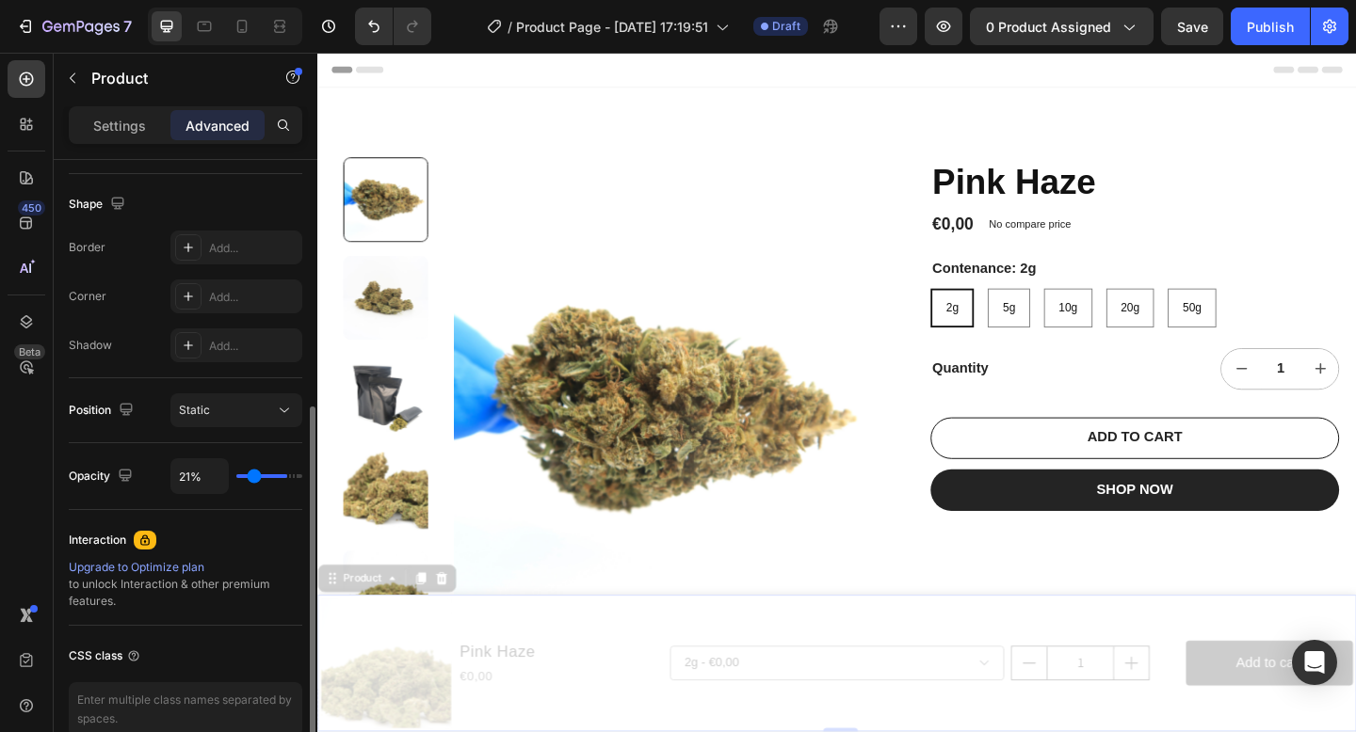
type input "0%"
type input "0"
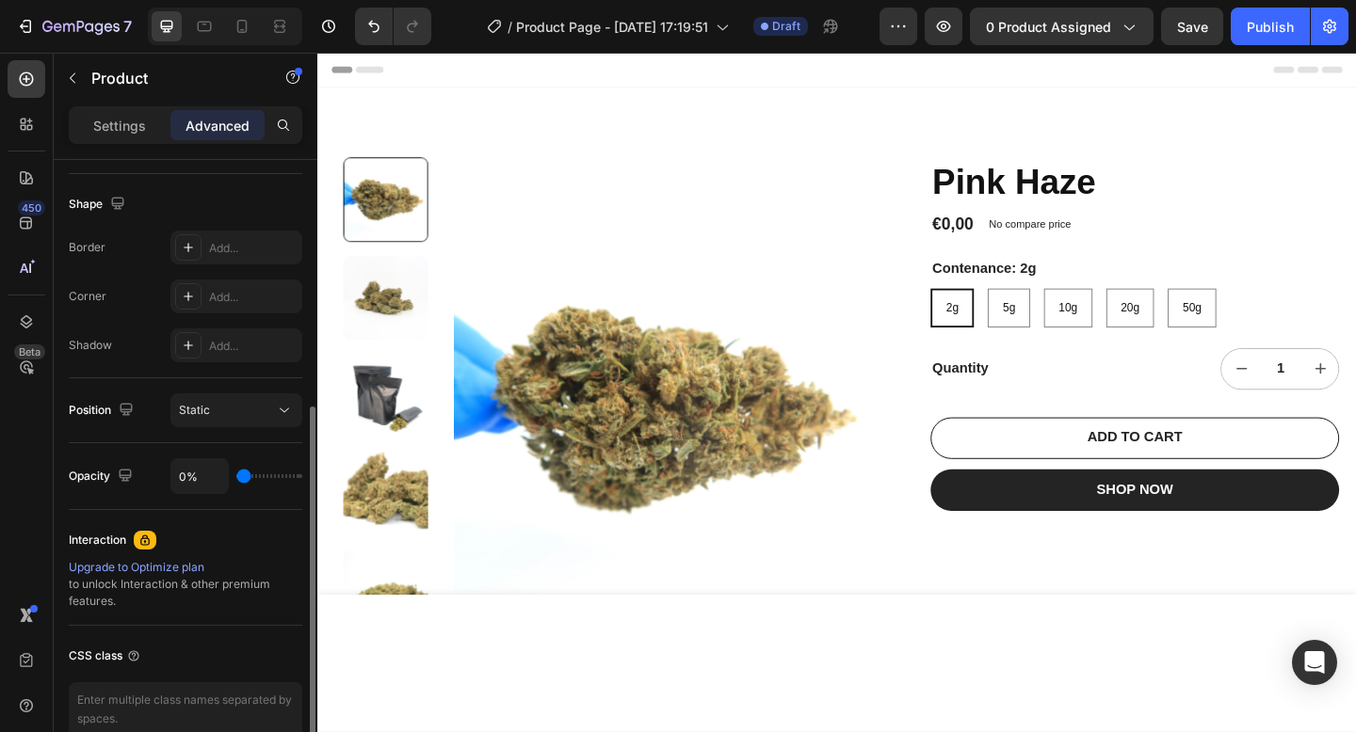
type input "6%"
type input "6"
type input "41%"
type input "41"
type input "100%"
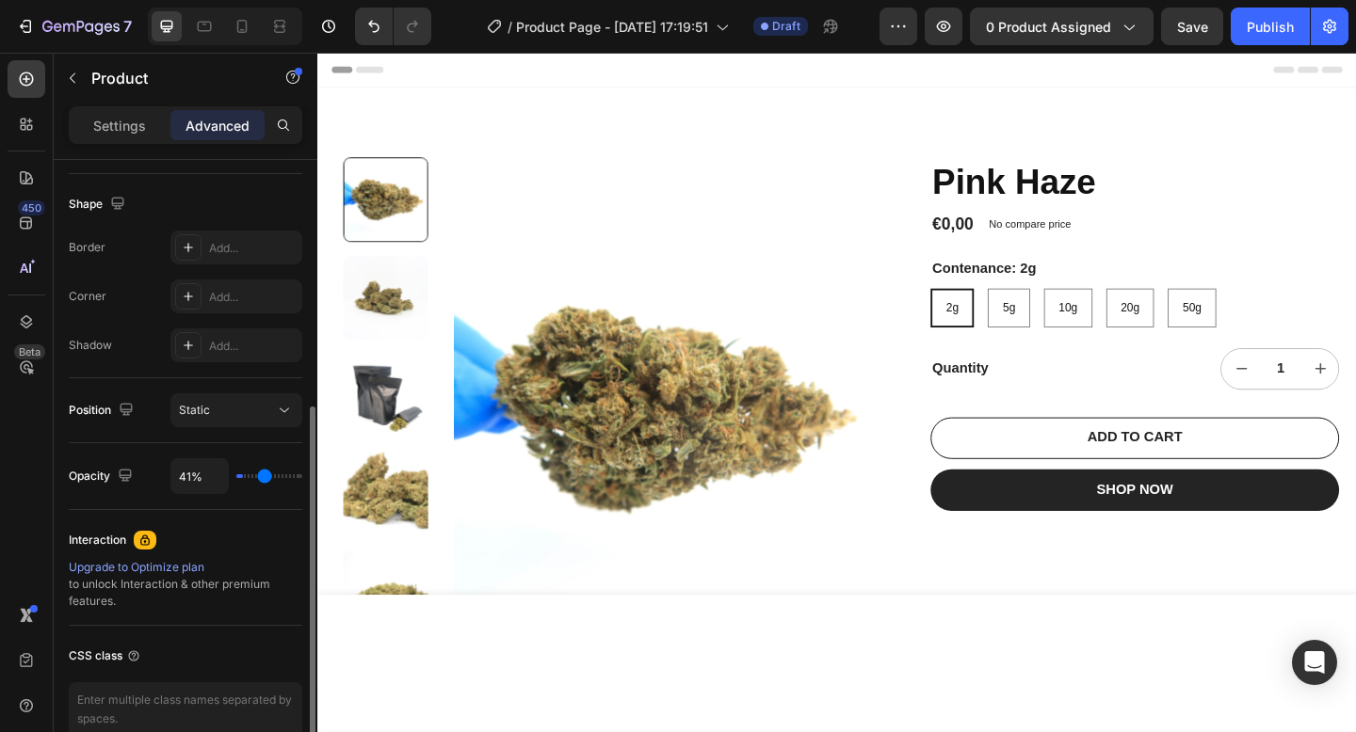
type input "100"
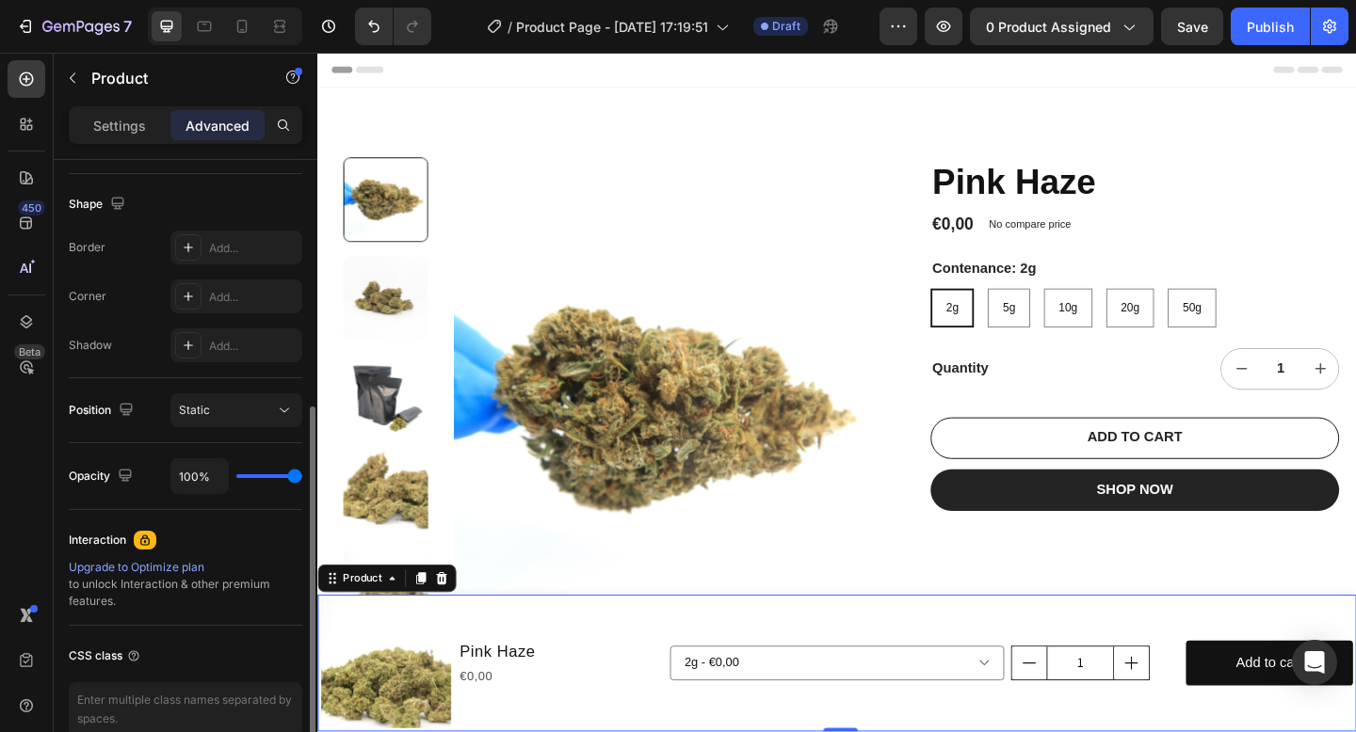
drag, startPoint x: 292, startPoint y: 476, endPoint x: 462, endPoint y: 502, distance: 172.3
click at [302, 478] on input "range" at bounding box center [269, 476] width 66 height 4
click at [1314, 732] on div "2g - €0,00 5g - €0,00 10g - €0,00 20g - €0,00 50g - €0,00 Product Variants & Sw…" at bounding box center [1071, 717] width 743 height 141
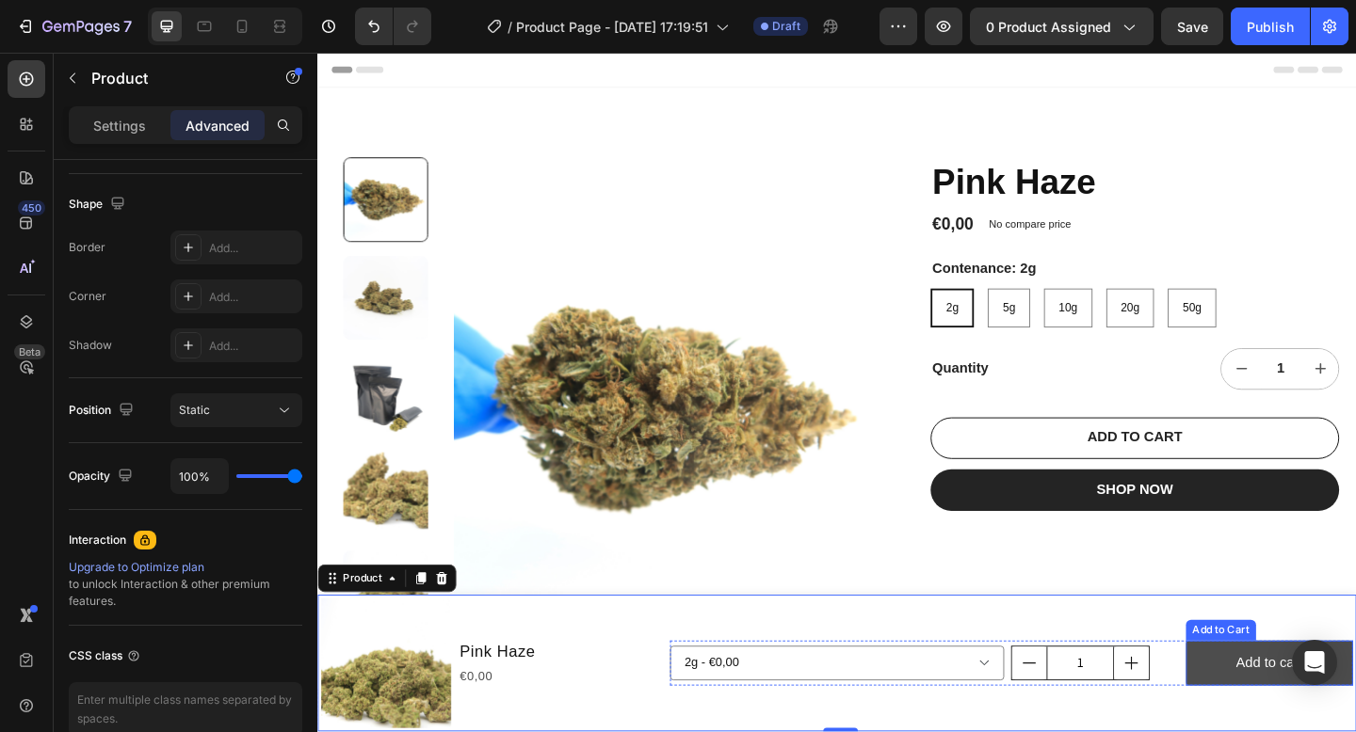
click at [1324, 732] on button "Add to cart" at bounding box center [1353, 718] width 182 height 50
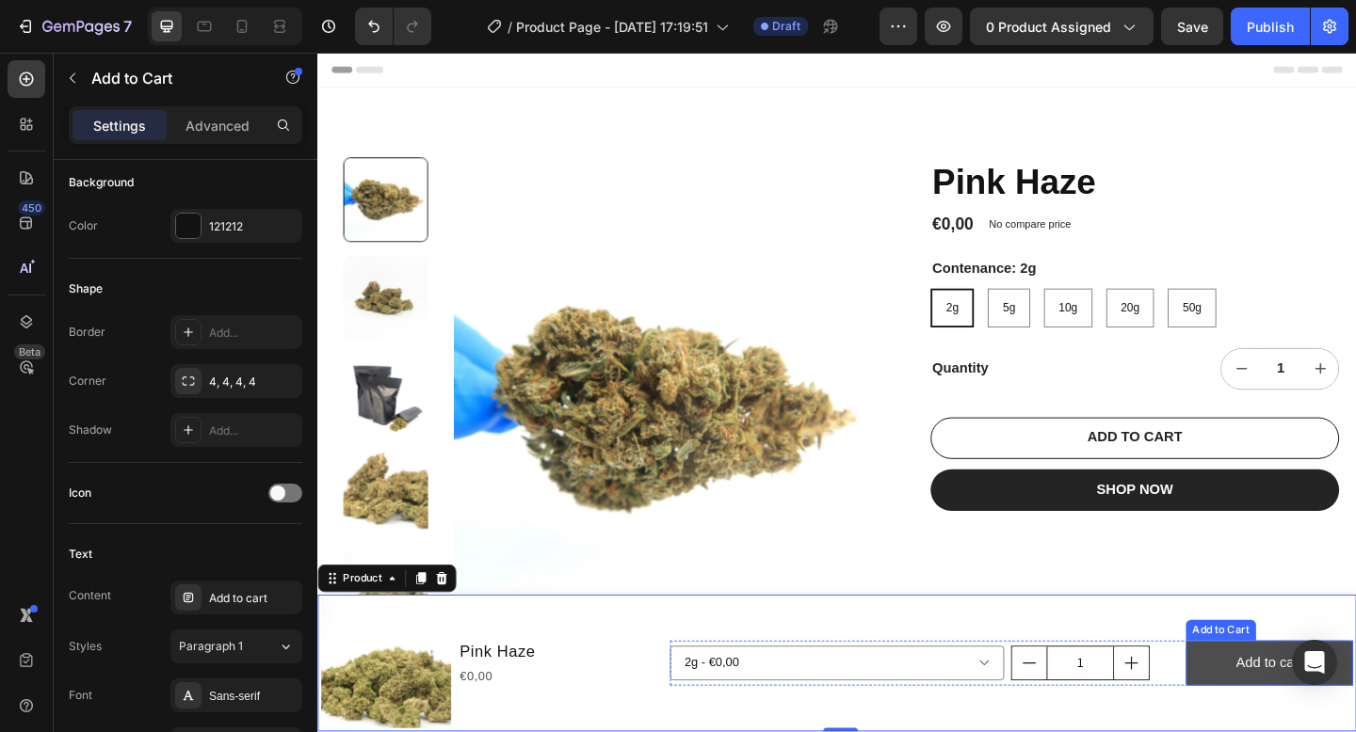
scroll to position [0, 0]
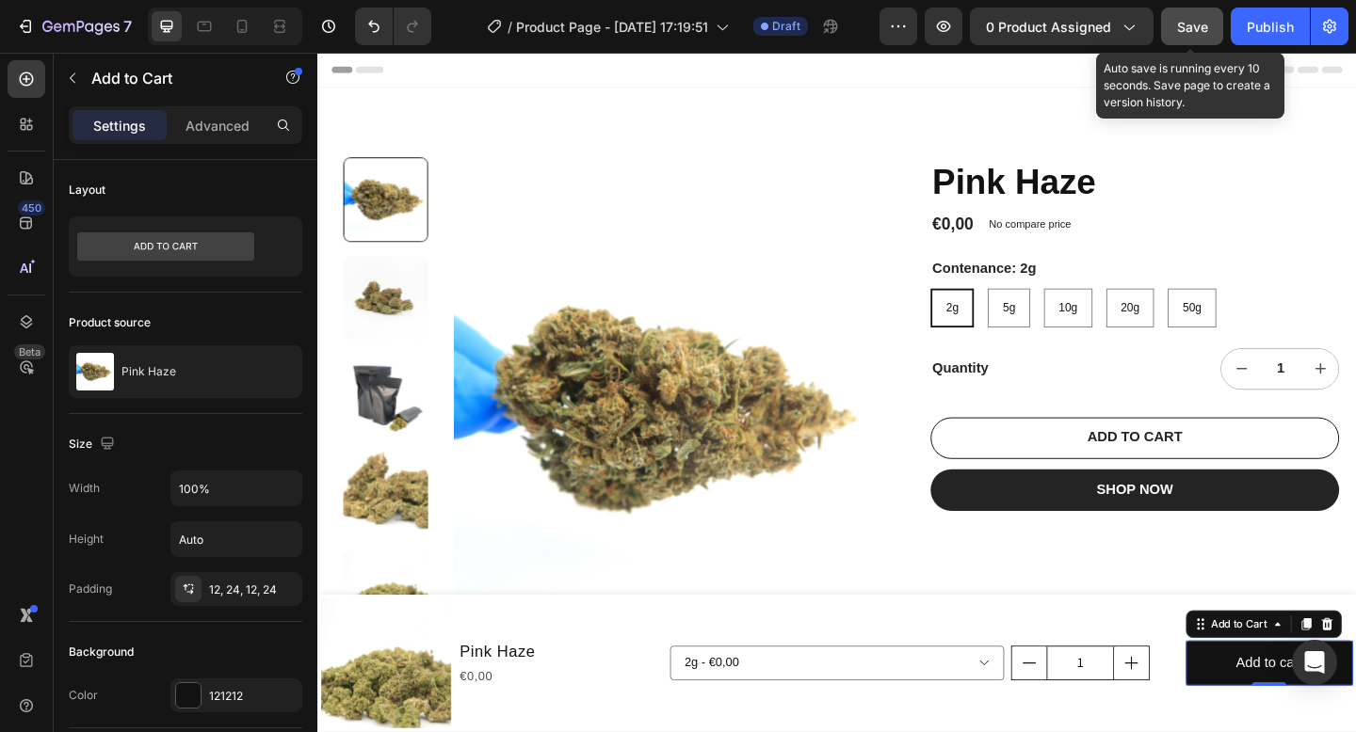
click at [1189, 32] on span "Save" at bounding box center [1192, 27] width 31 height 16
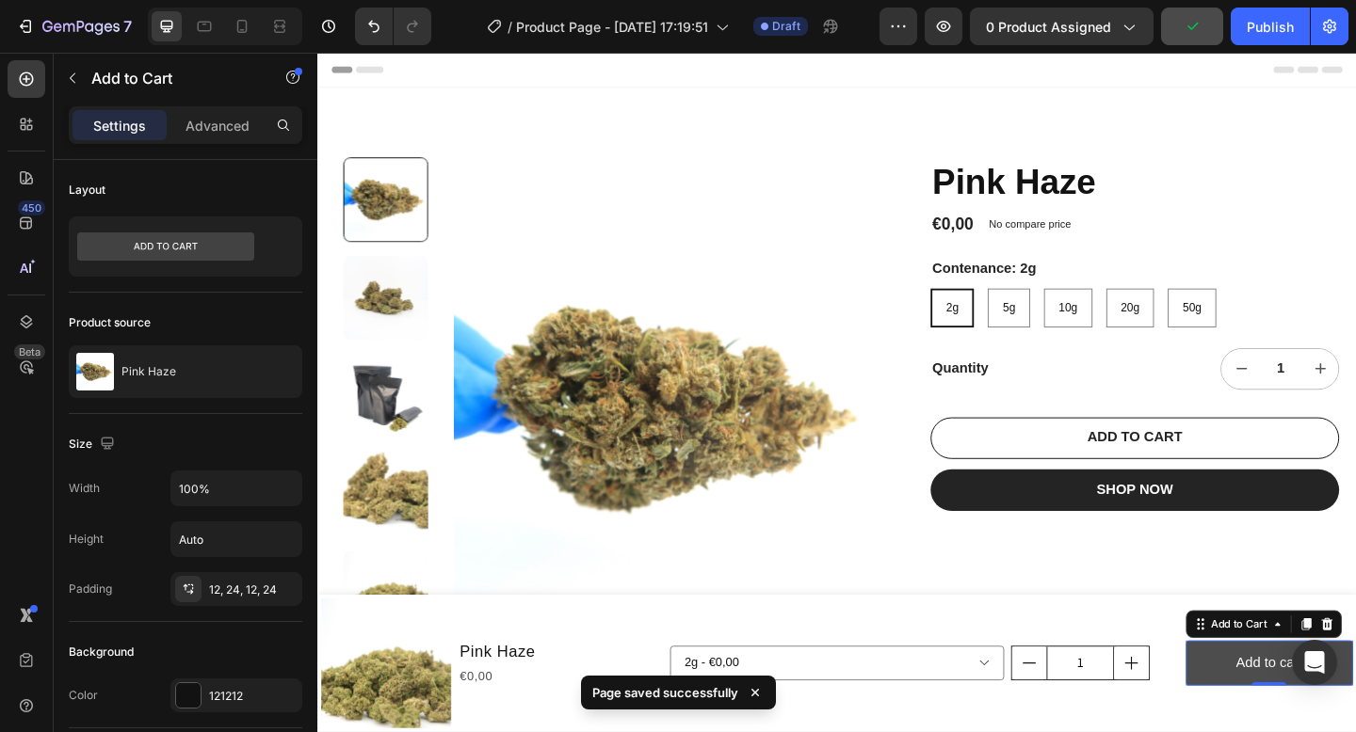
click at [1291, 719] on button "Add to cart" at bounding box center [1353, 718] width 182 height 50
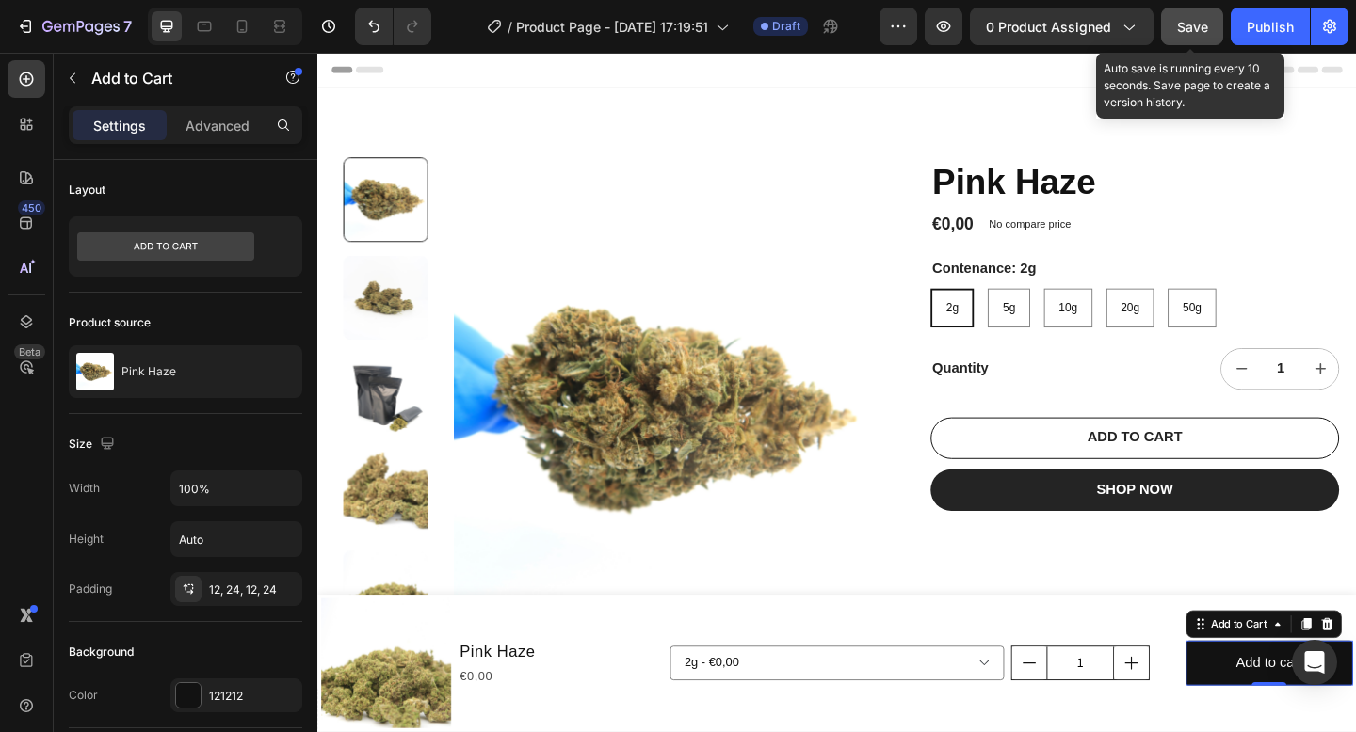
click at [1194, 21] on span "Save" at bounding box center [1192, 27] width 31 height 16
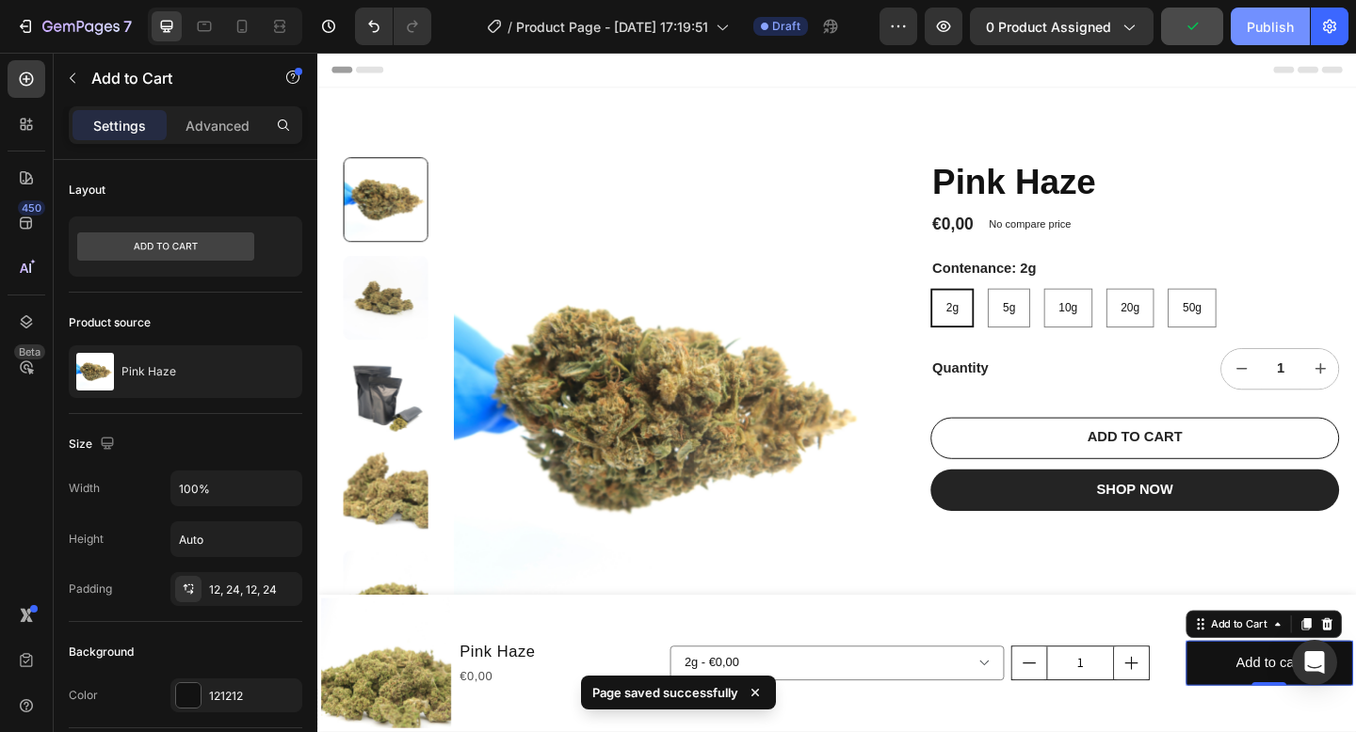
click at [1291, 24] on div "Publish" at bounding box center [1269, 27] width 47 height 20
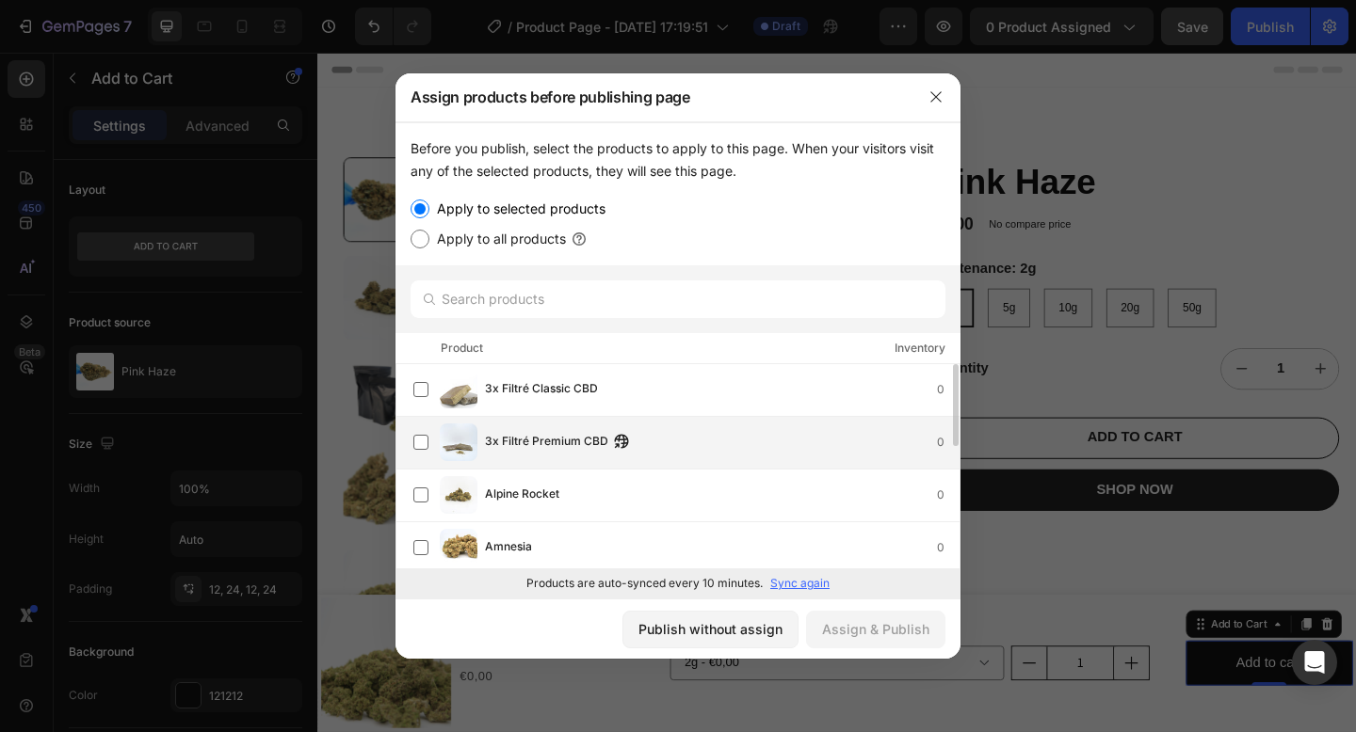
scroll to position [79, 0]
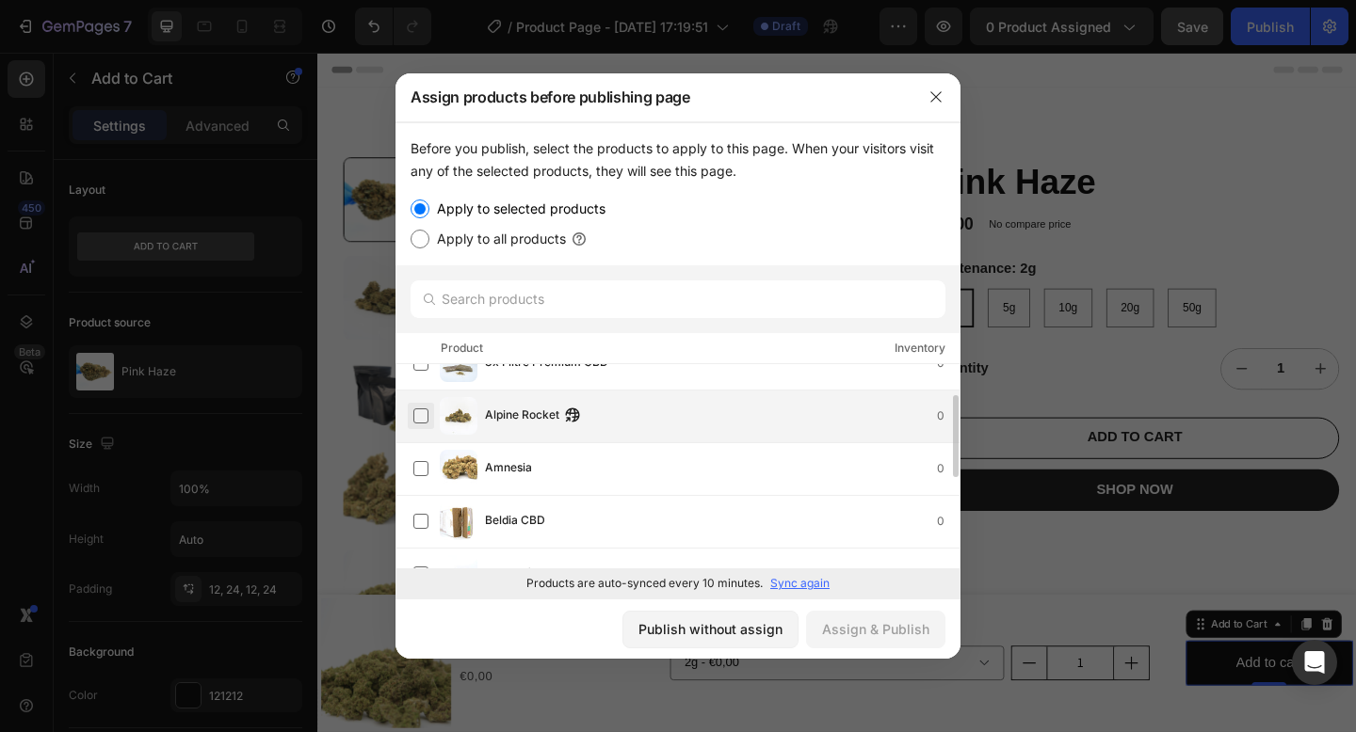
click at [422, 420] on label at bounding box center [420, 416] width 15 height 15
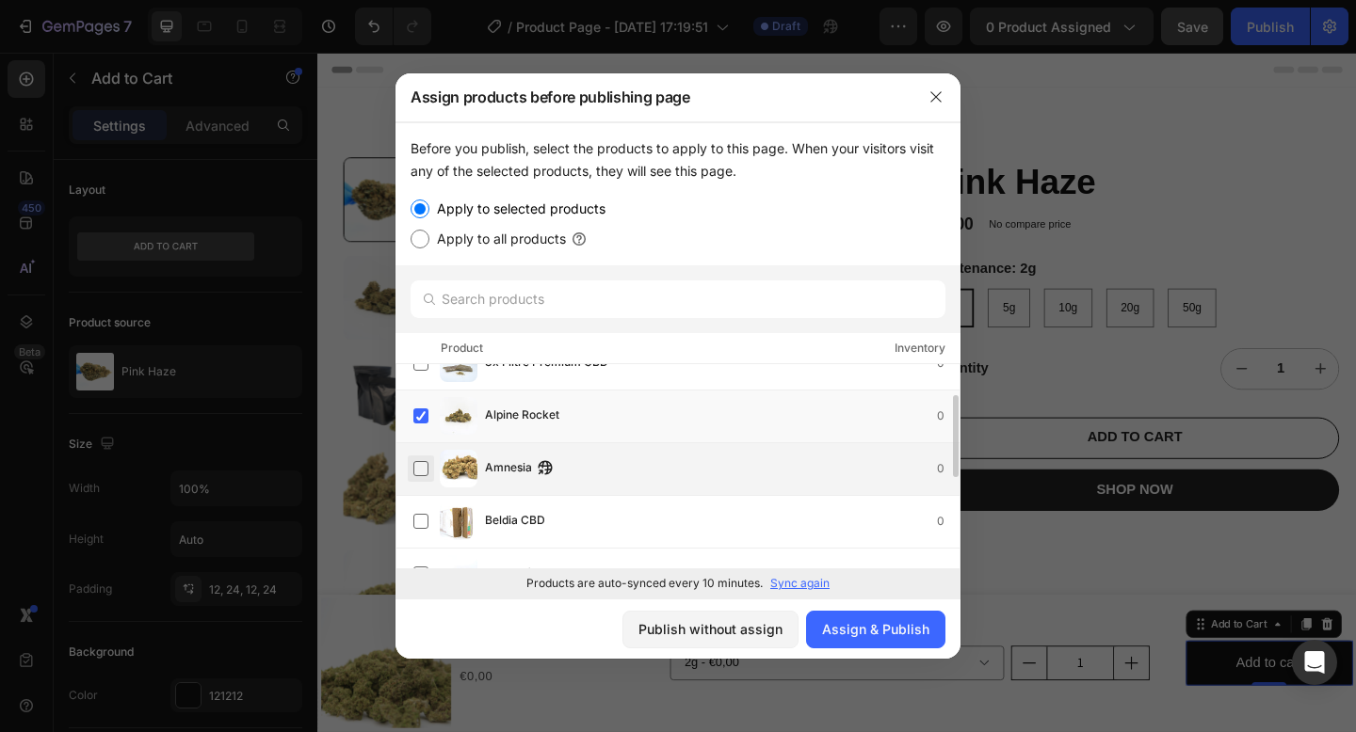
click at [422, 476] on label at bounding box center [420, 468] width 15 height 15
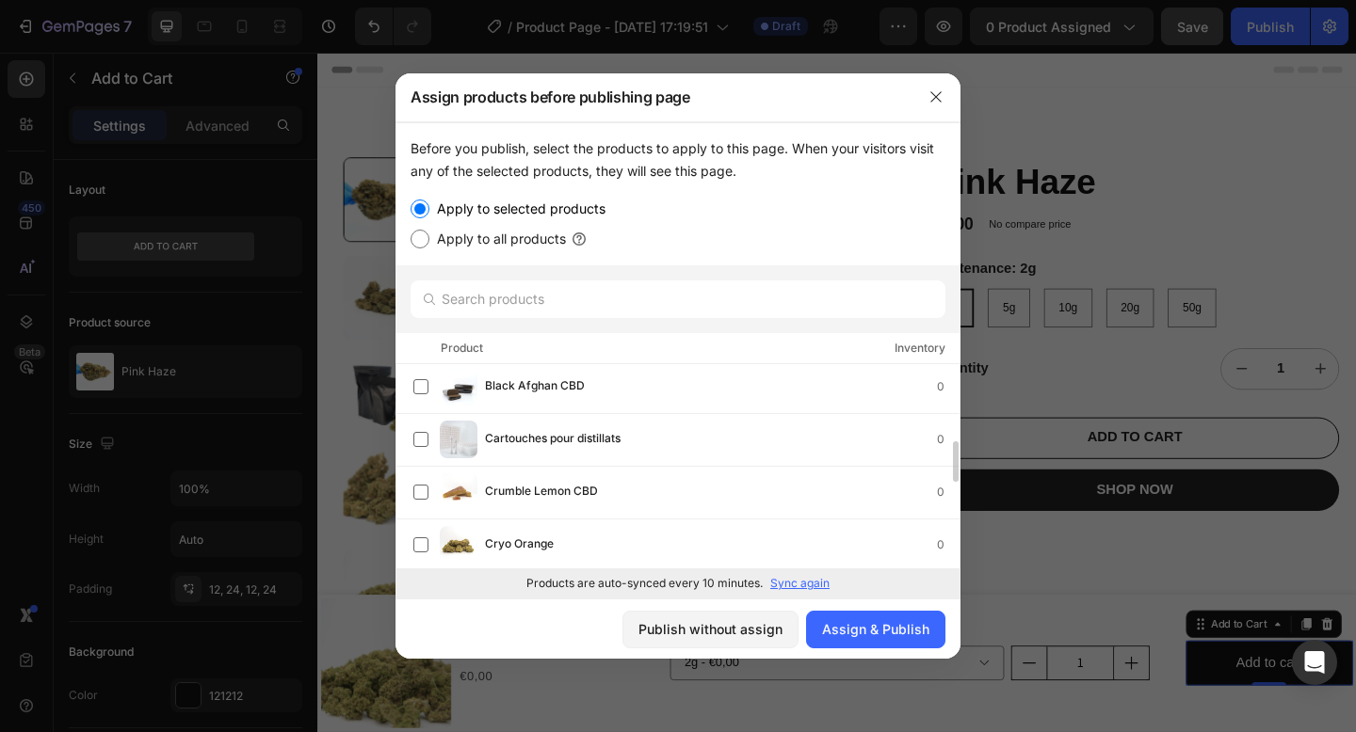
scroll to position [307, 0]
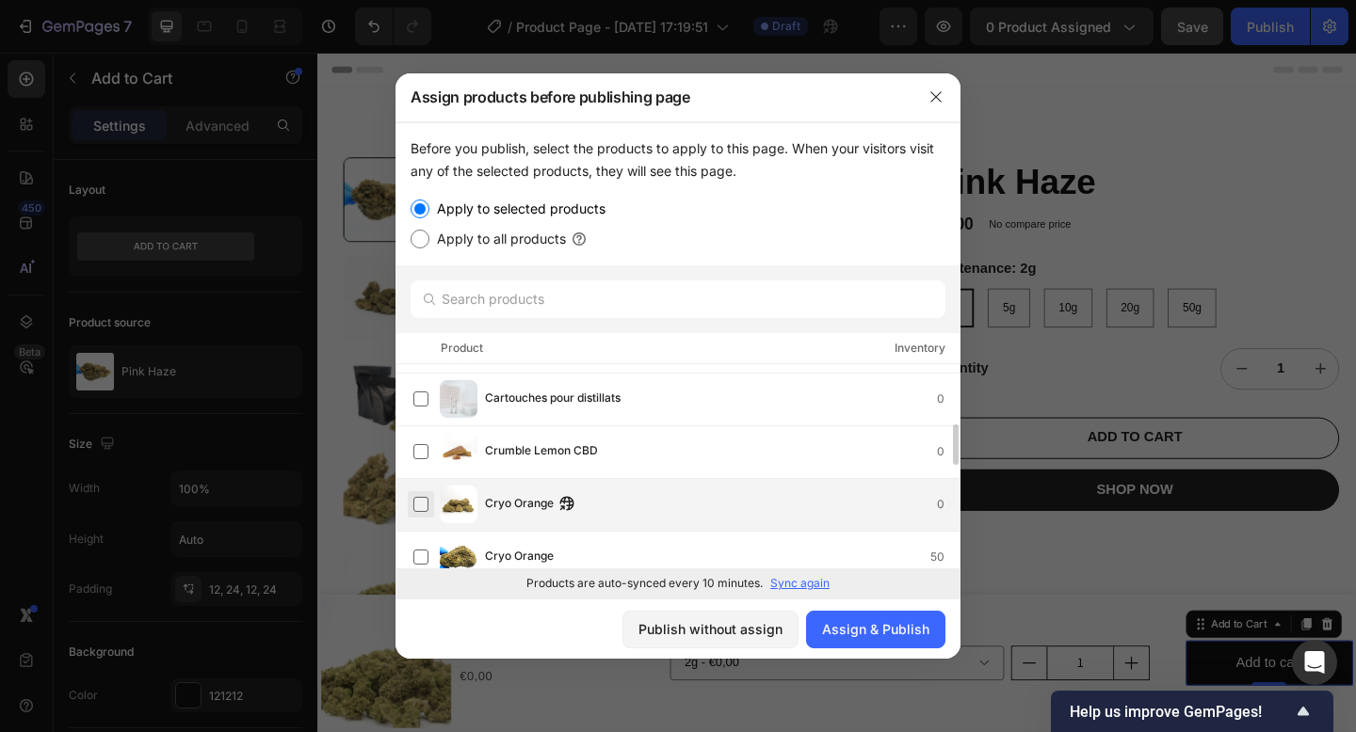
click at [421, 497] on label at bounding box center [420, 504] width 15 height 15
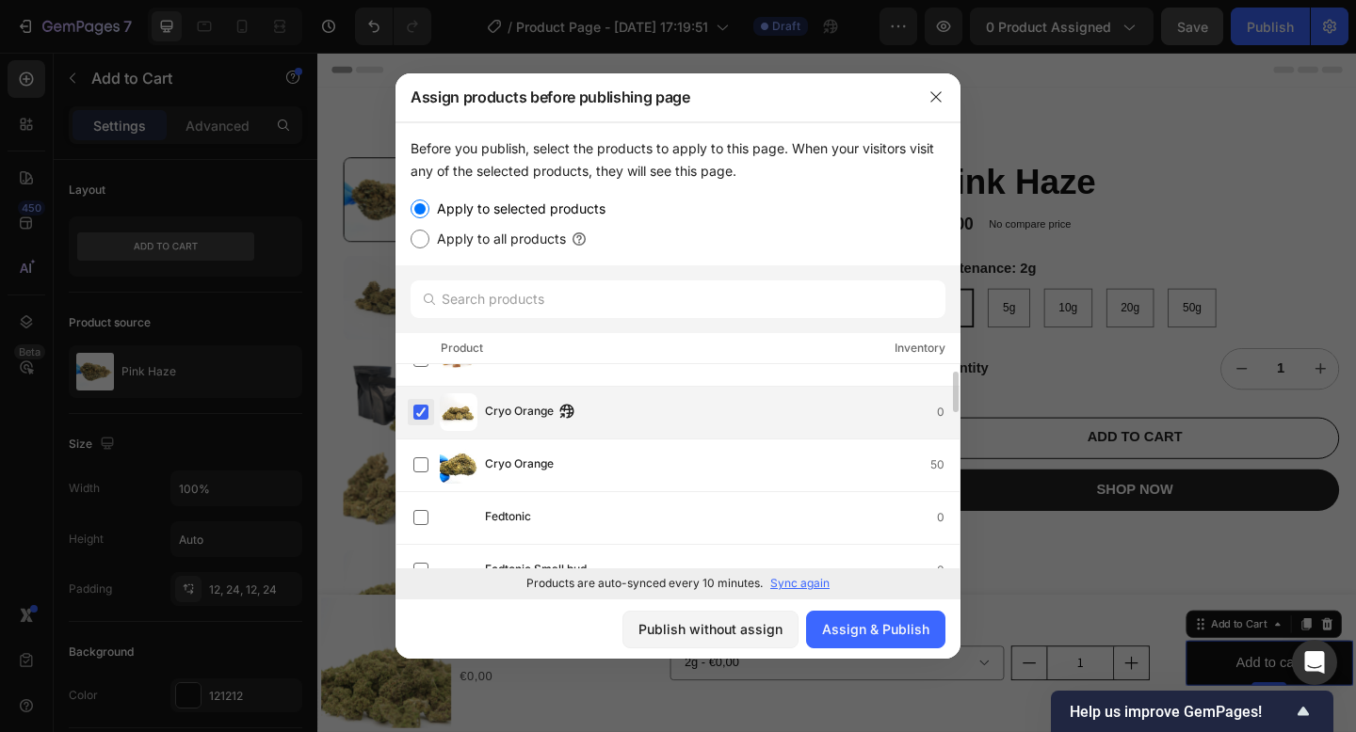
scroll to position [417, 0]
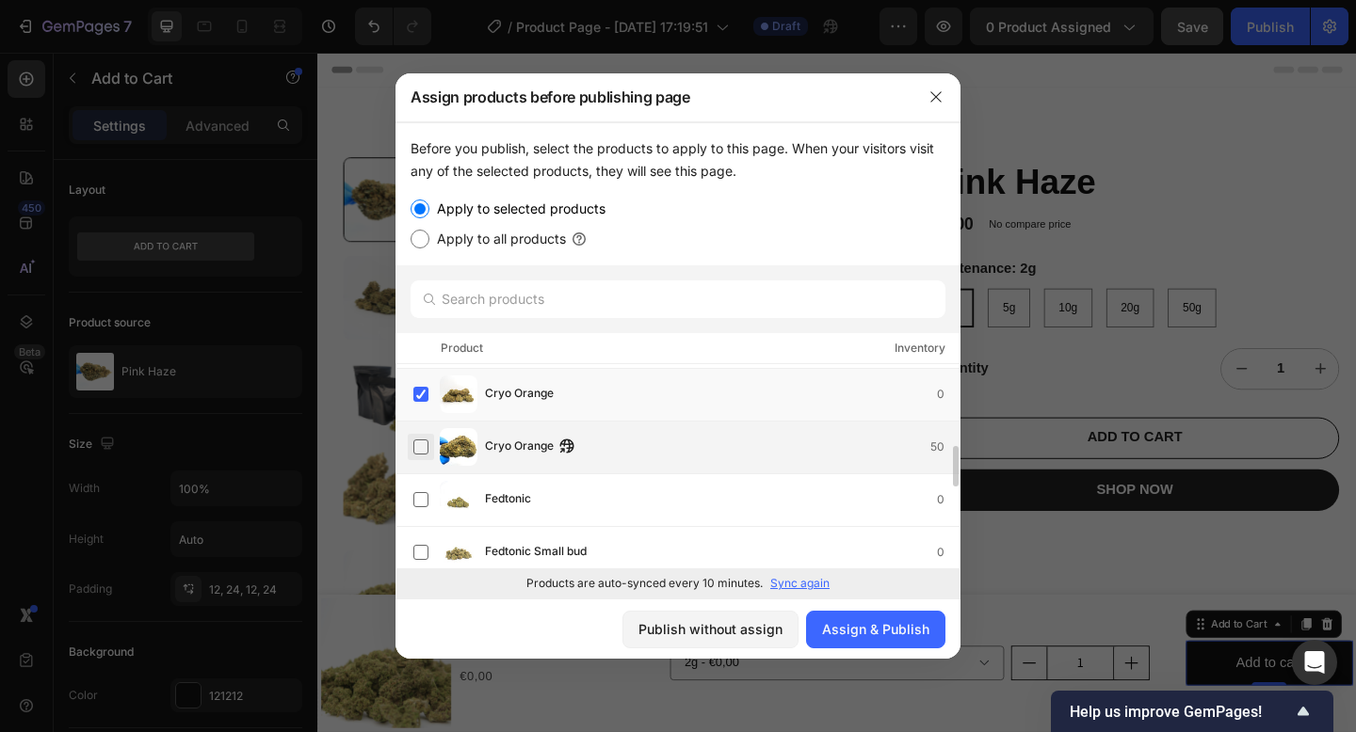
click at [416, 455] on label at bounding box center [420, 447] width 15 height 15
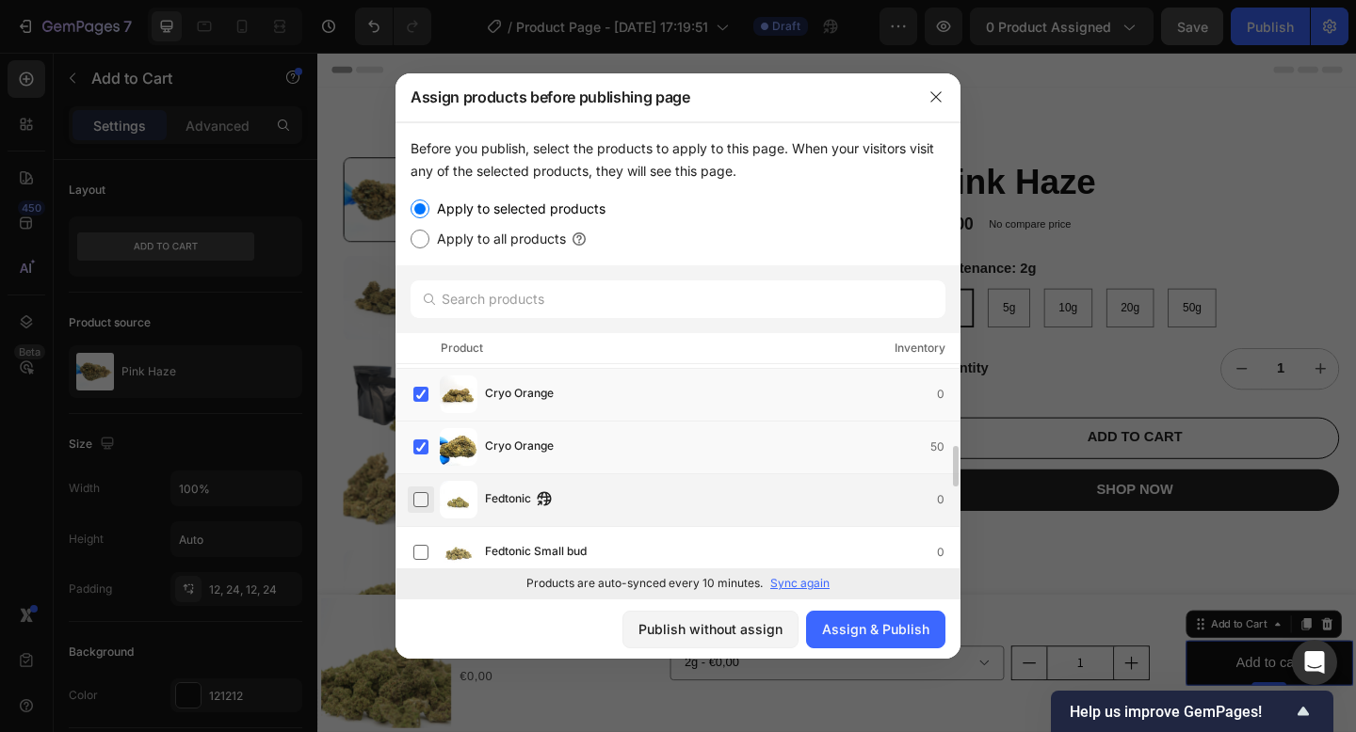
click at [416, 507] on label at bounding box center [420, 499] width 15 height 15
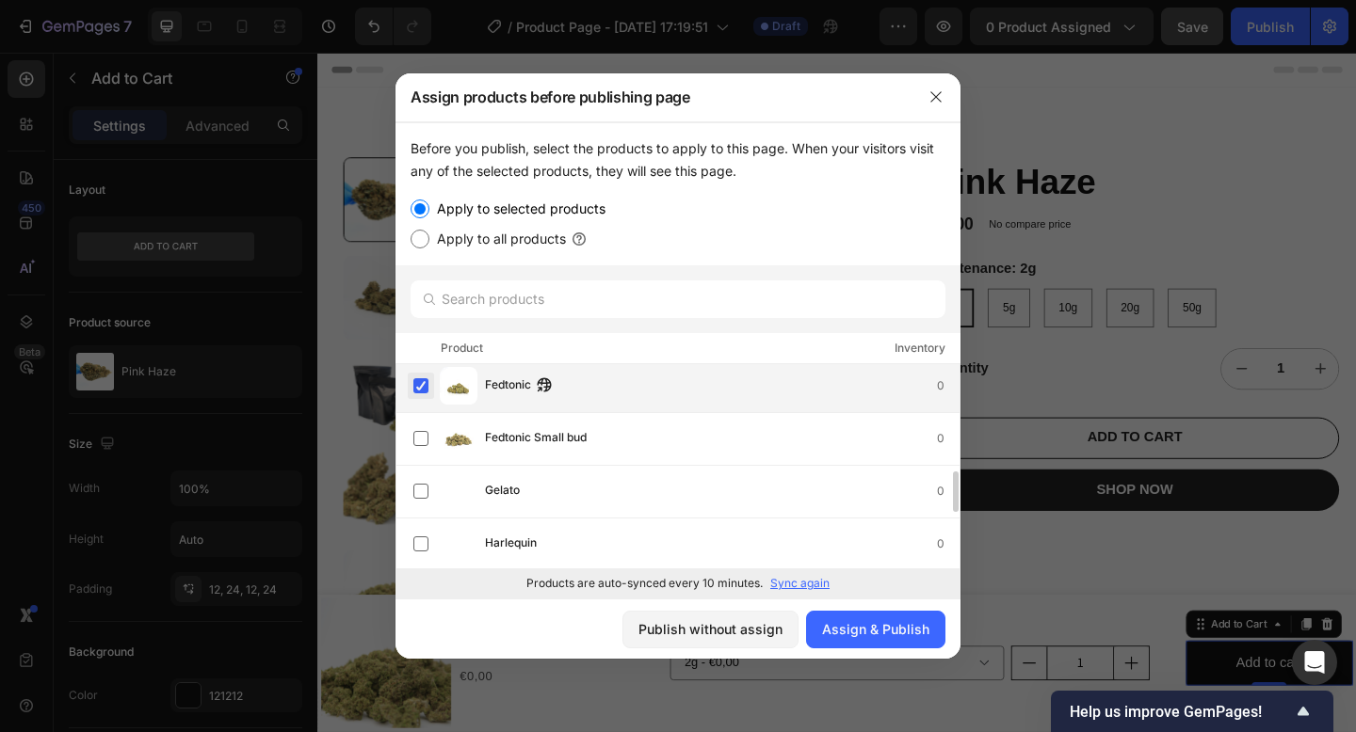
scroll to position [533, 0]
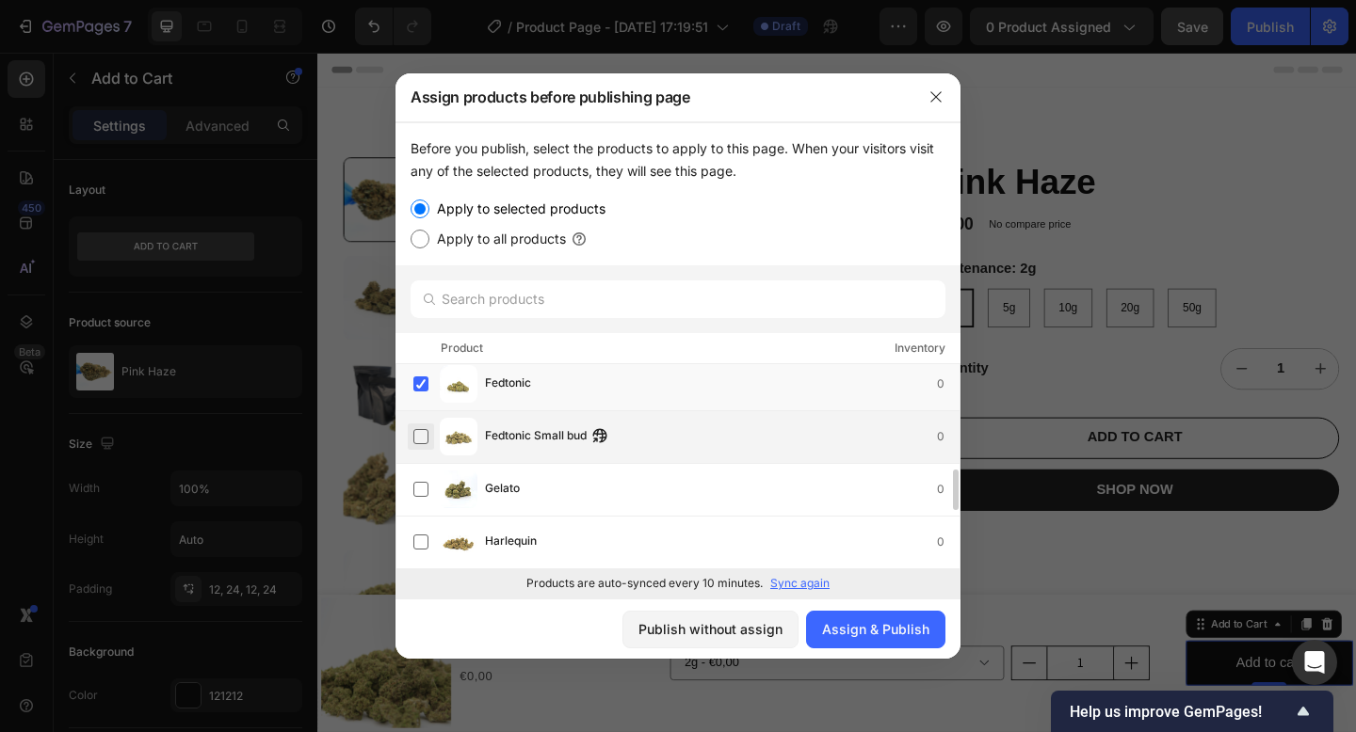
click at [418, 438] on label at bounding box center [420, 436] width 15 height 15
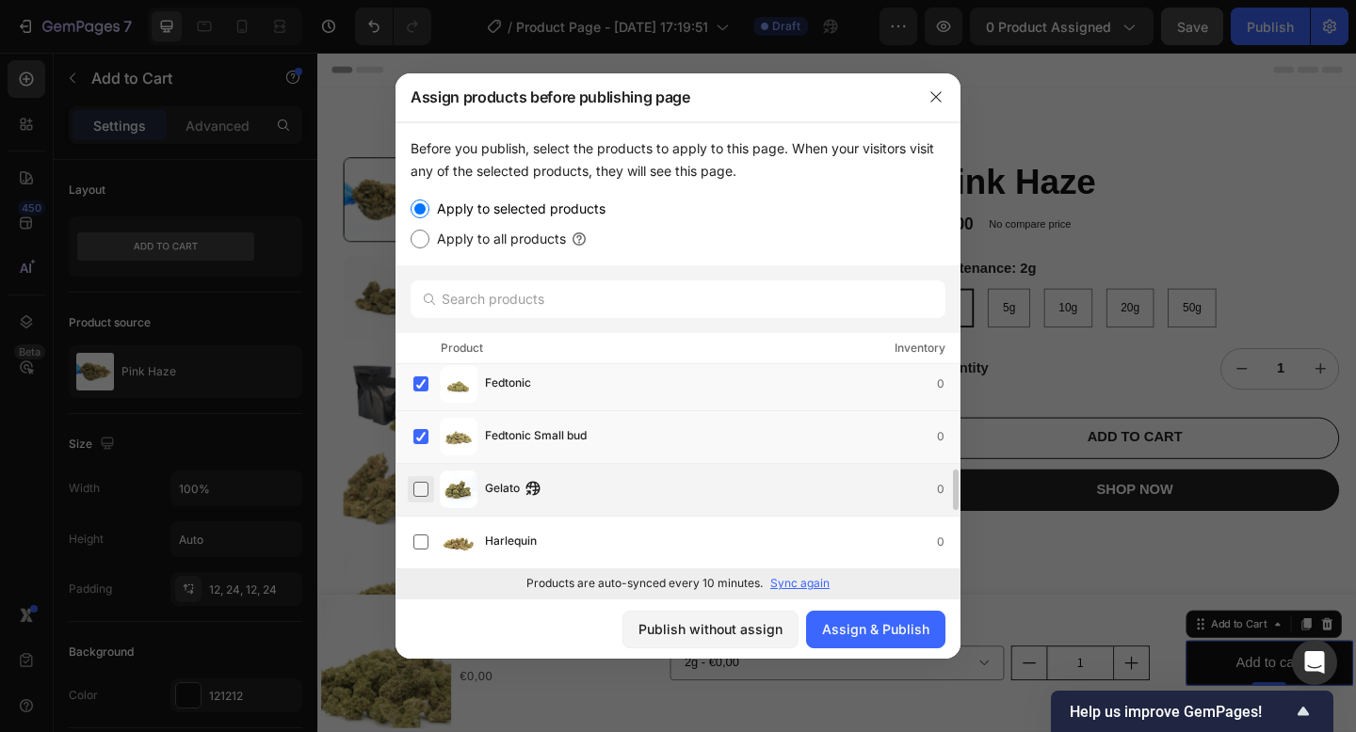
click at [418, 497] on label at bounding box center [420, 489] width 15 height 15
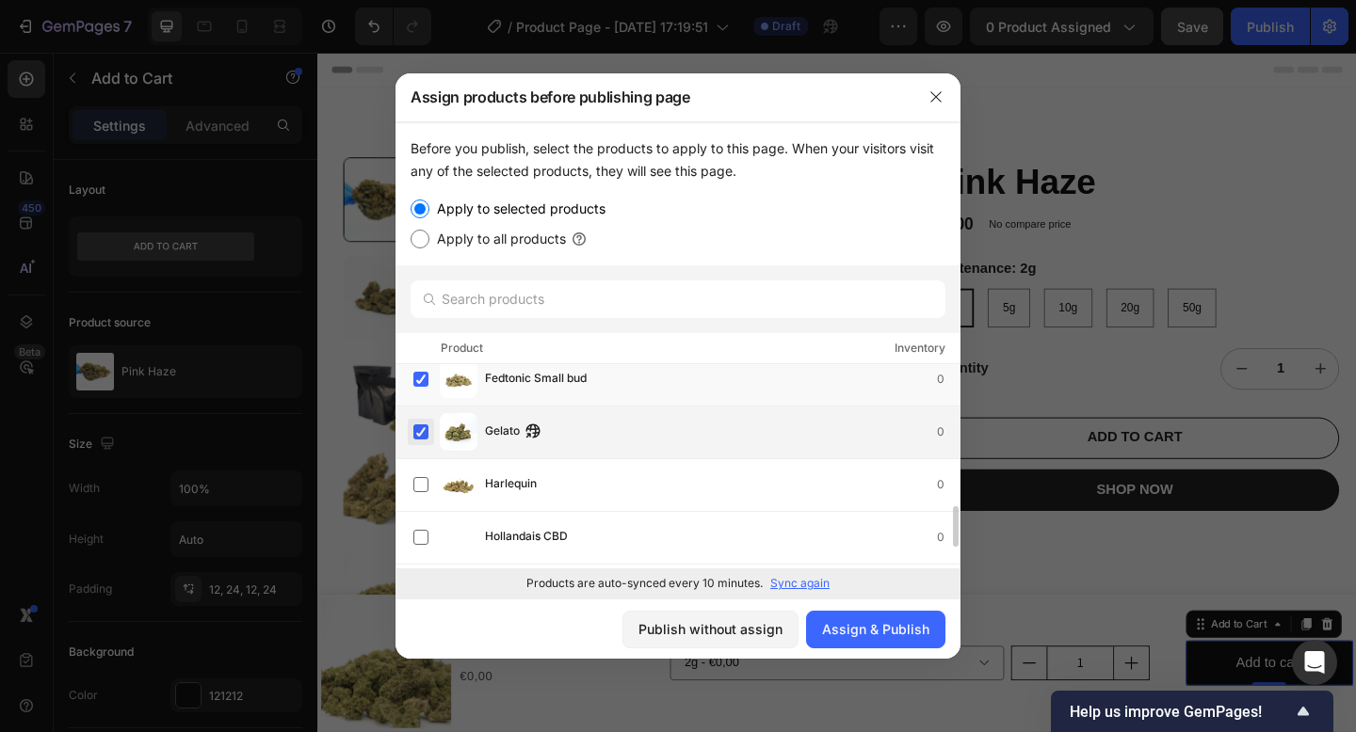
scroll to position [637, 0]
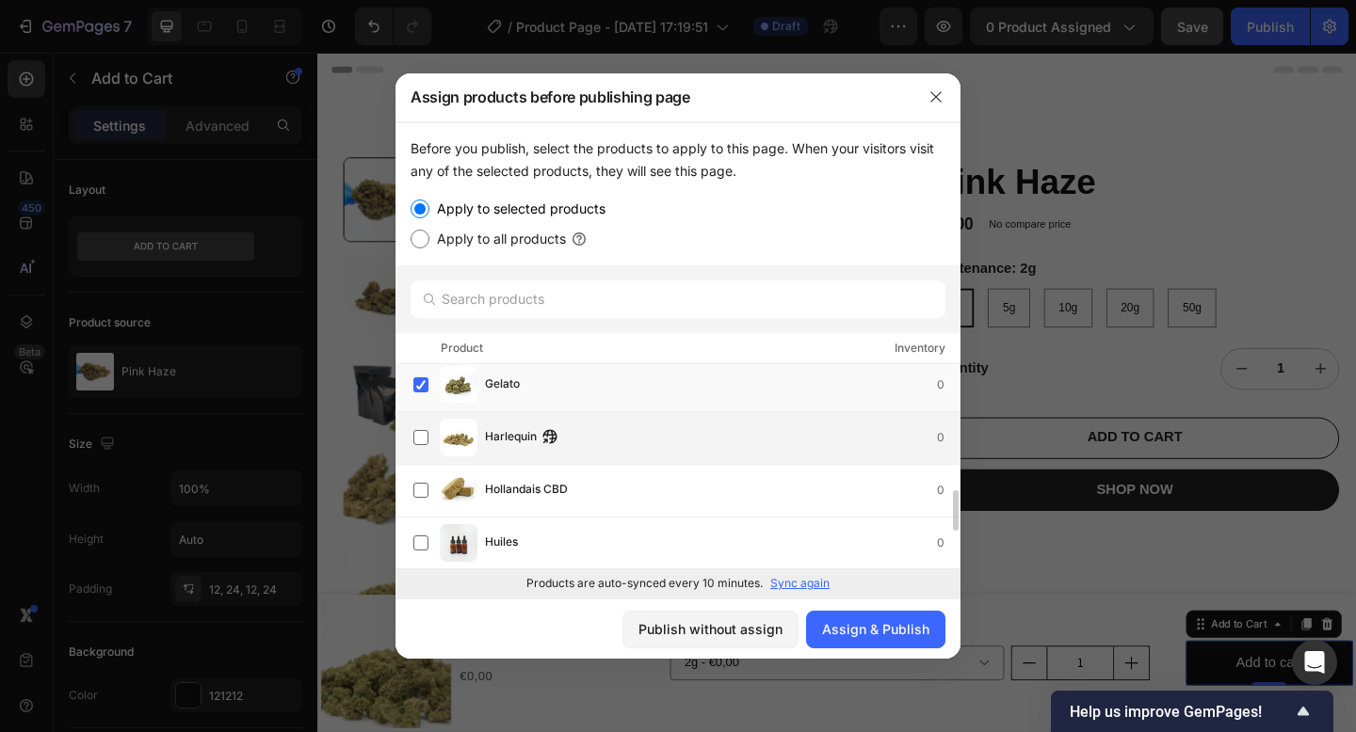
click at [422, 458] on div "Harlequin 0" at bounding box center [677, 438] width 565 height 53
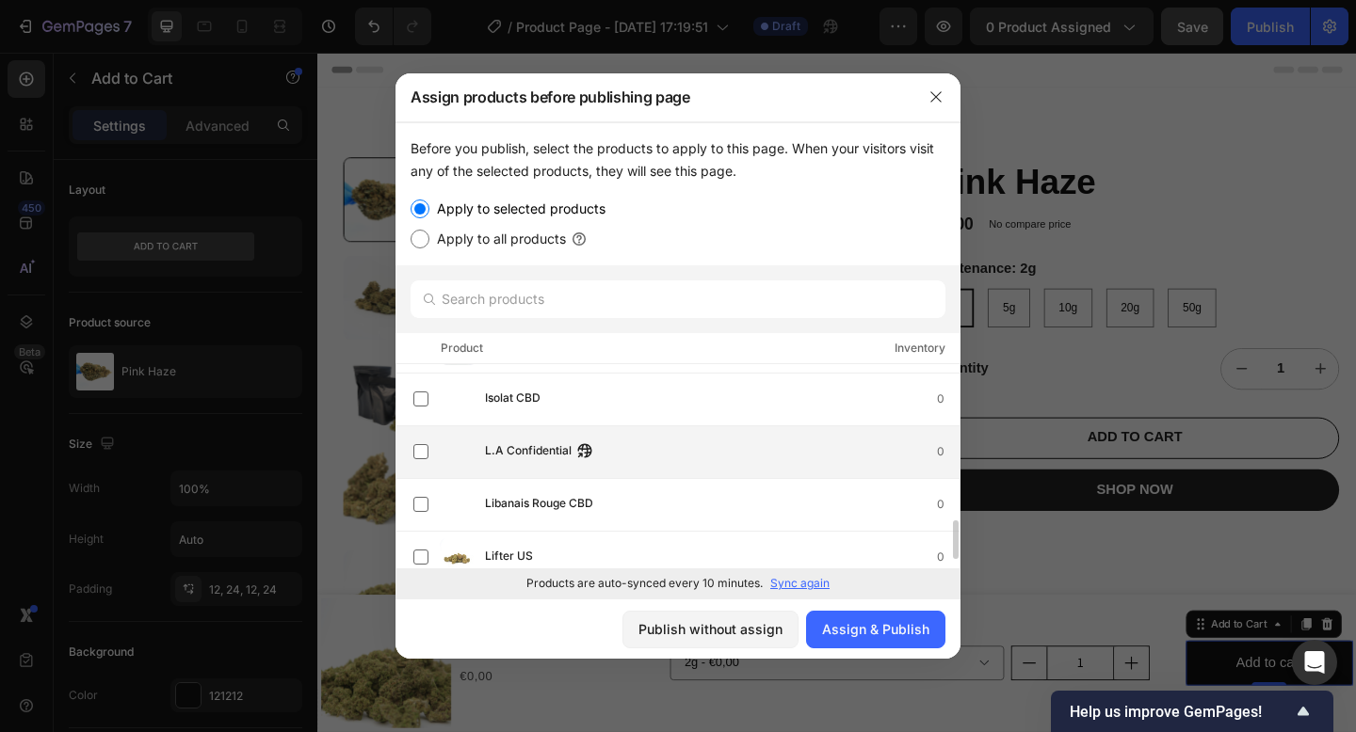
scroll to position [851, 0]
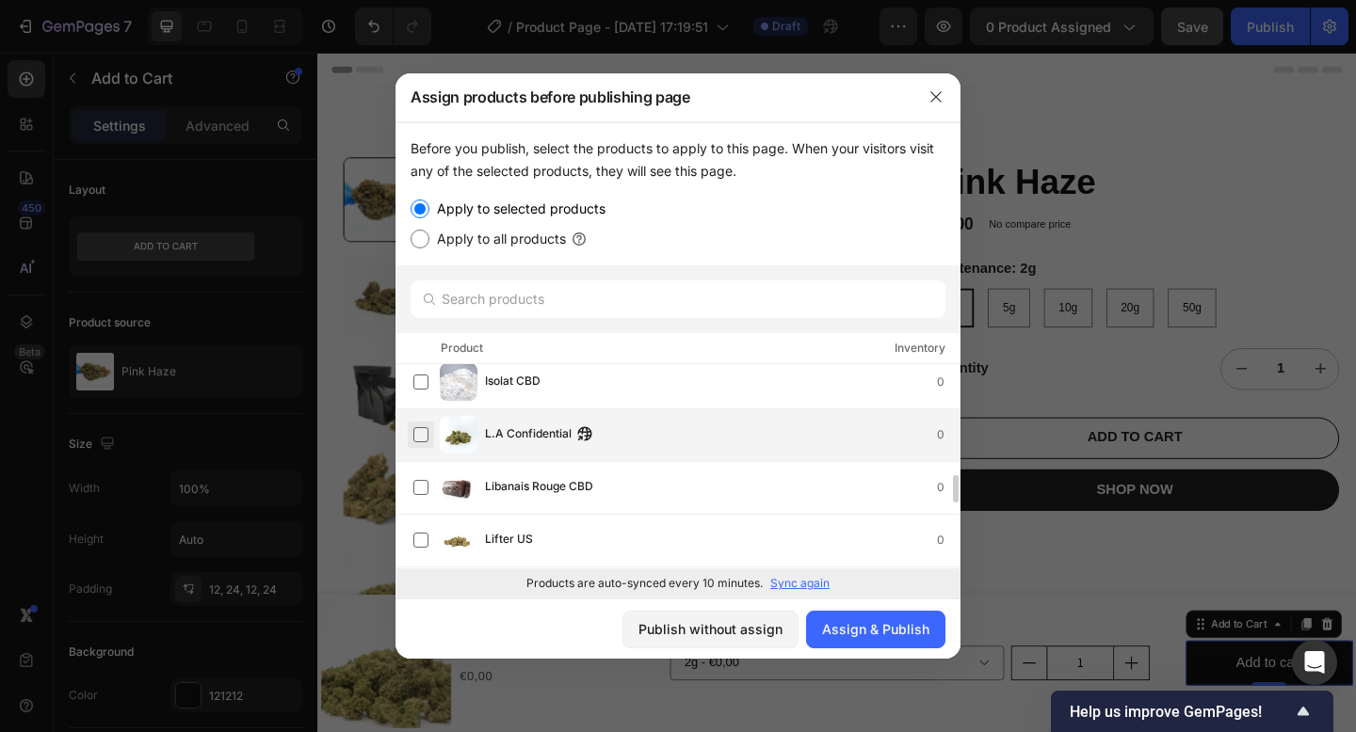
click at [421, 441] on label at bounding box center [420, 434] width 15 height 15
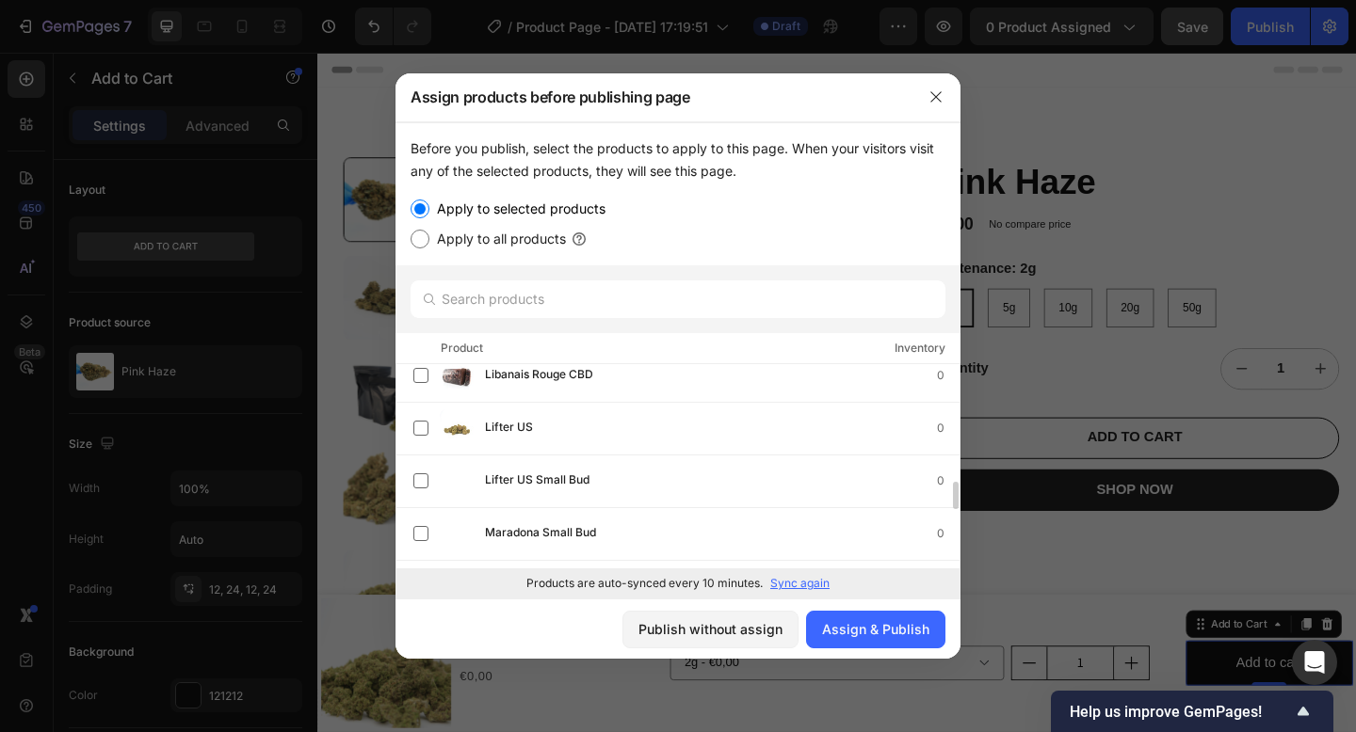
scroll to position [970, 0]
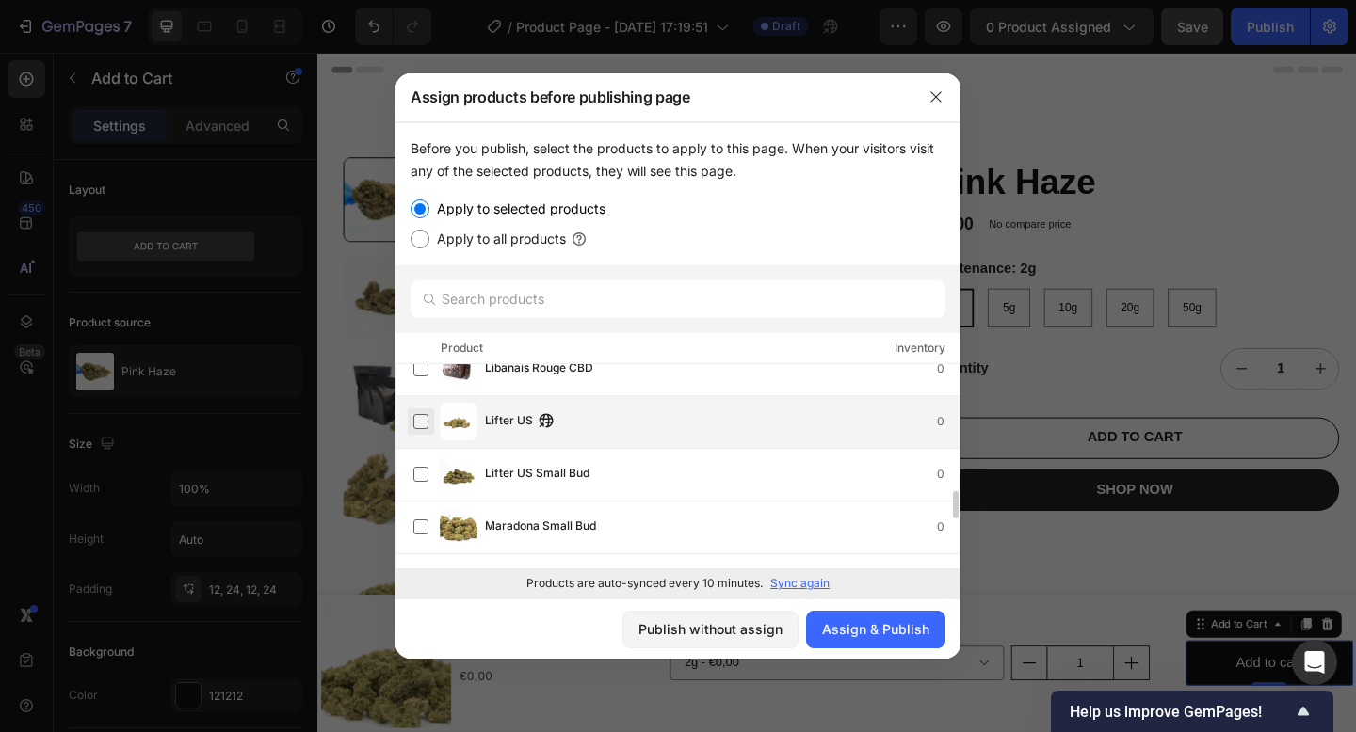
click at [420, 429] on label at bounding box center [420, 421] width 15 height 15
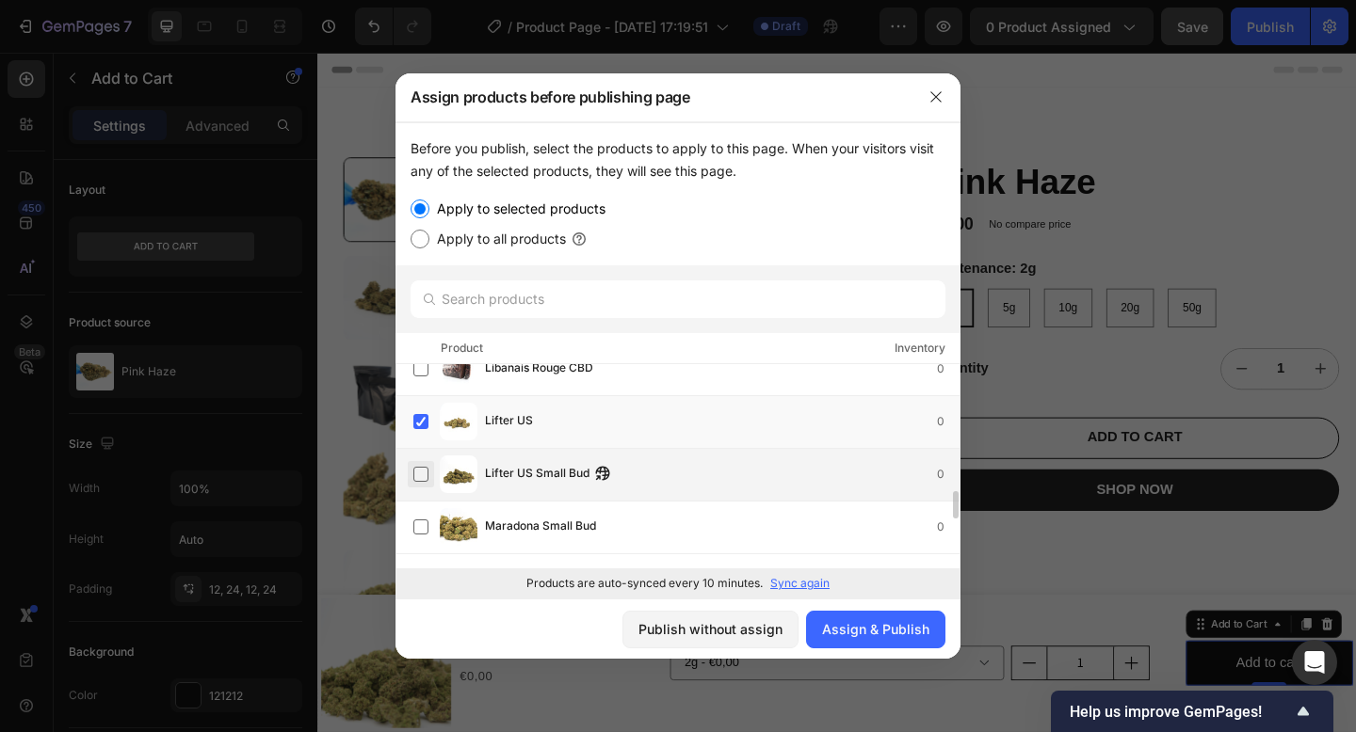
click at [420, 482] on label at bounding box center [420, 474] width 15 height 15
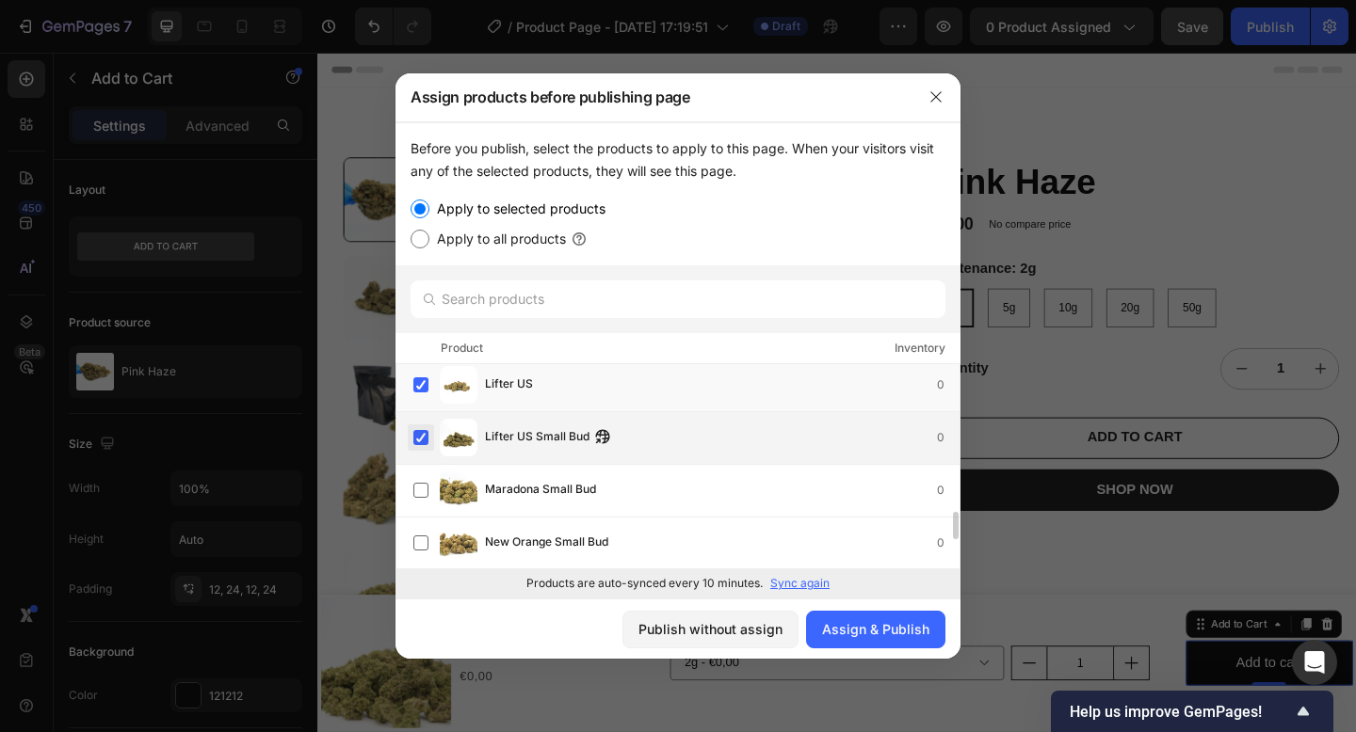
scroll to position [1024, 0]
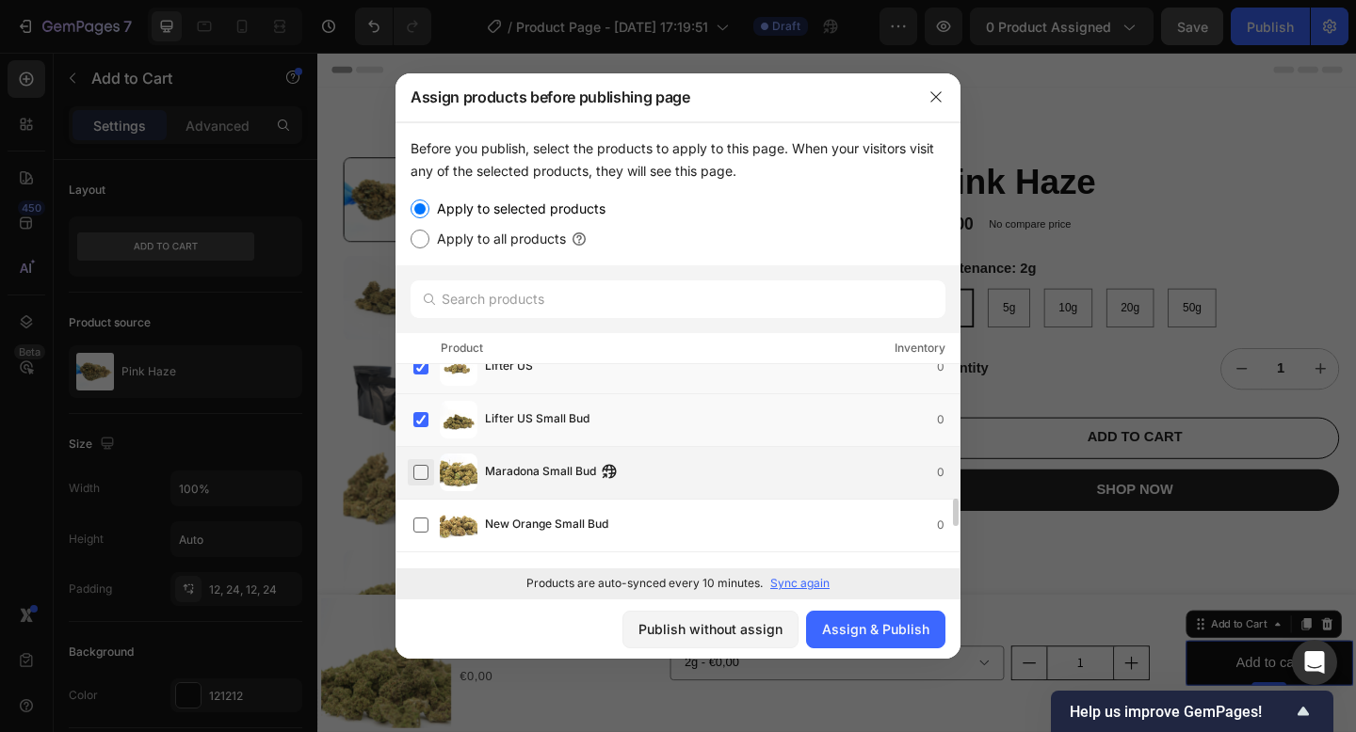
click at [419, 476] on label at bounding box center [420, 472] width 15 height 15
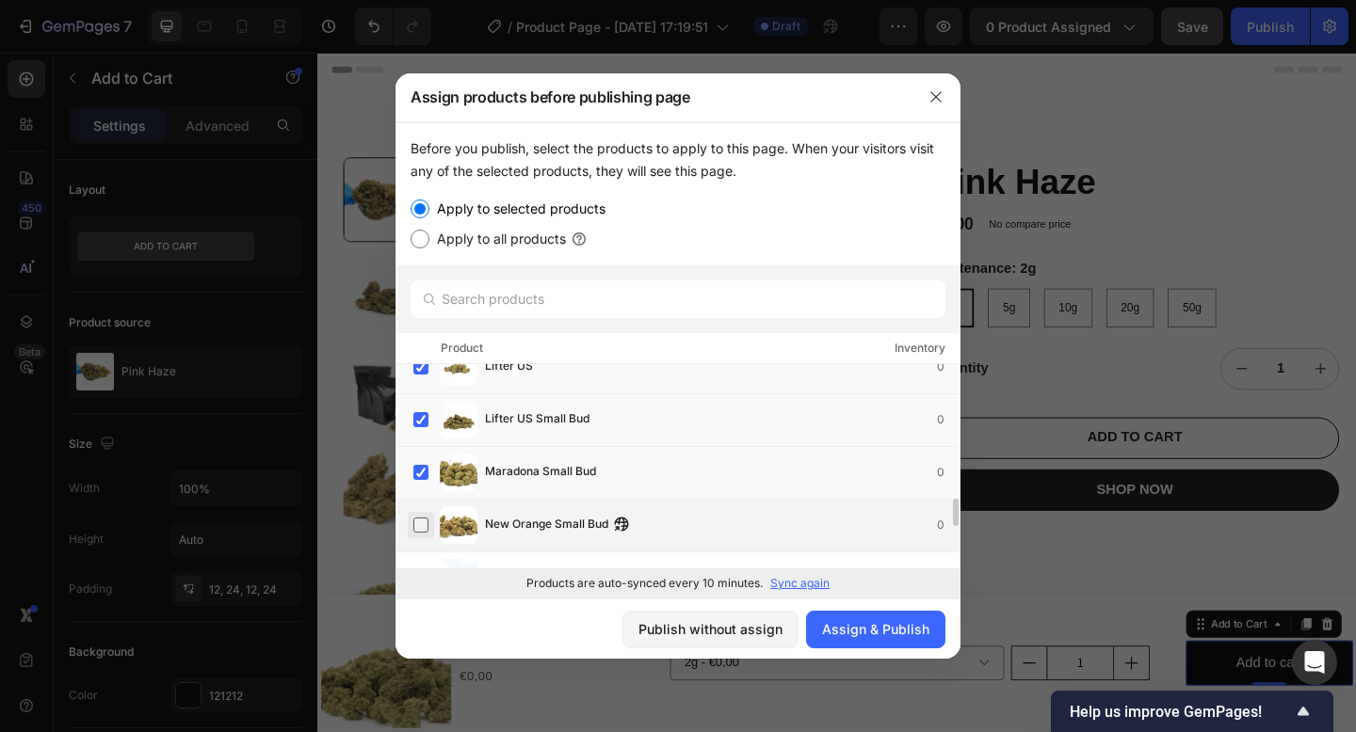
click at [425, 518] on label at bounding box center [420, 525] width 15 height 15
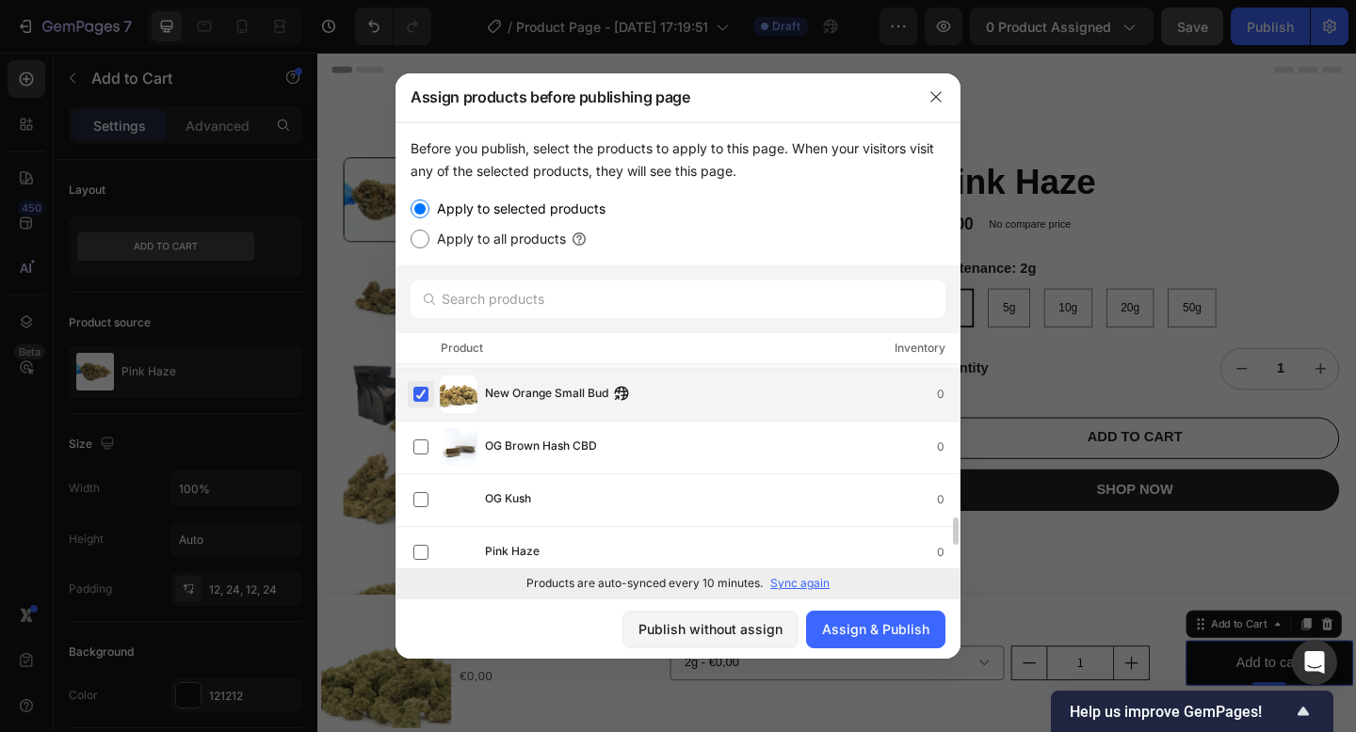
scroll to position [1157, 0]
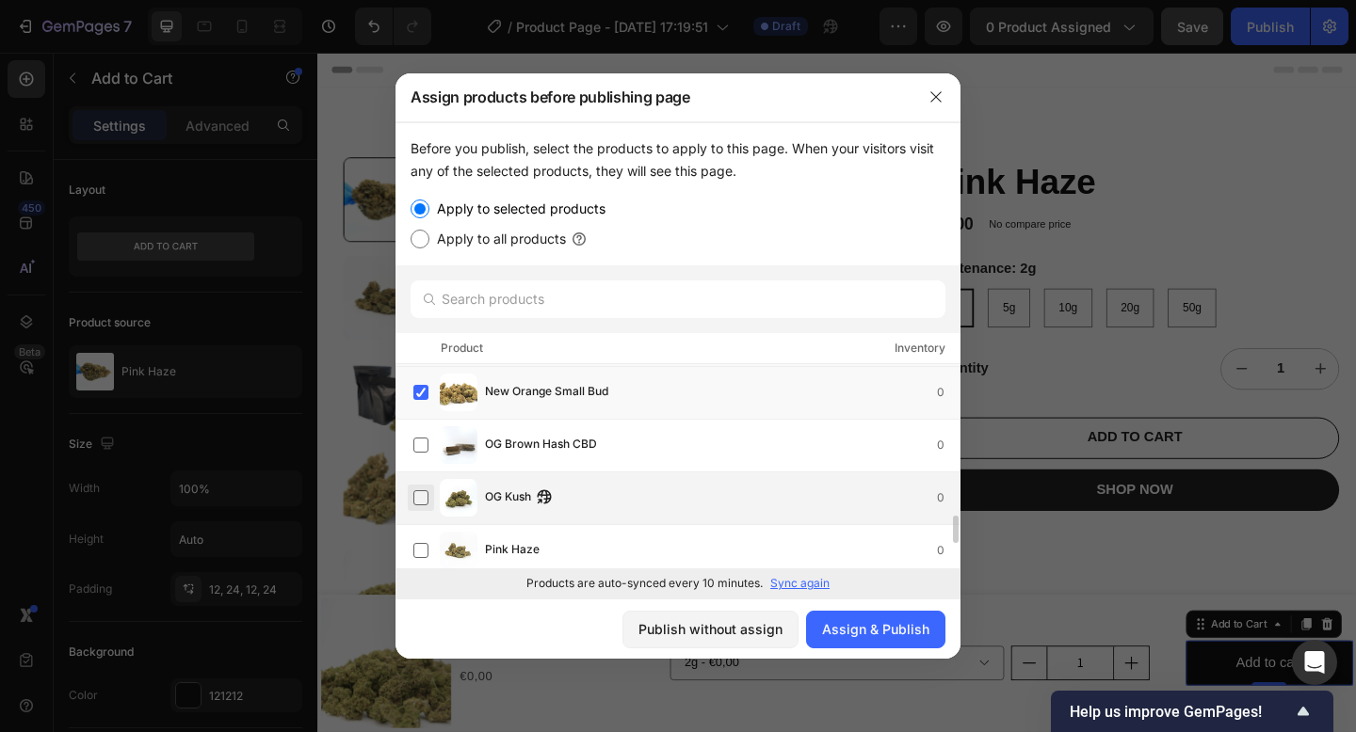
click at [426, 501] on label at bounding box center [420, 497] width 15 height 15
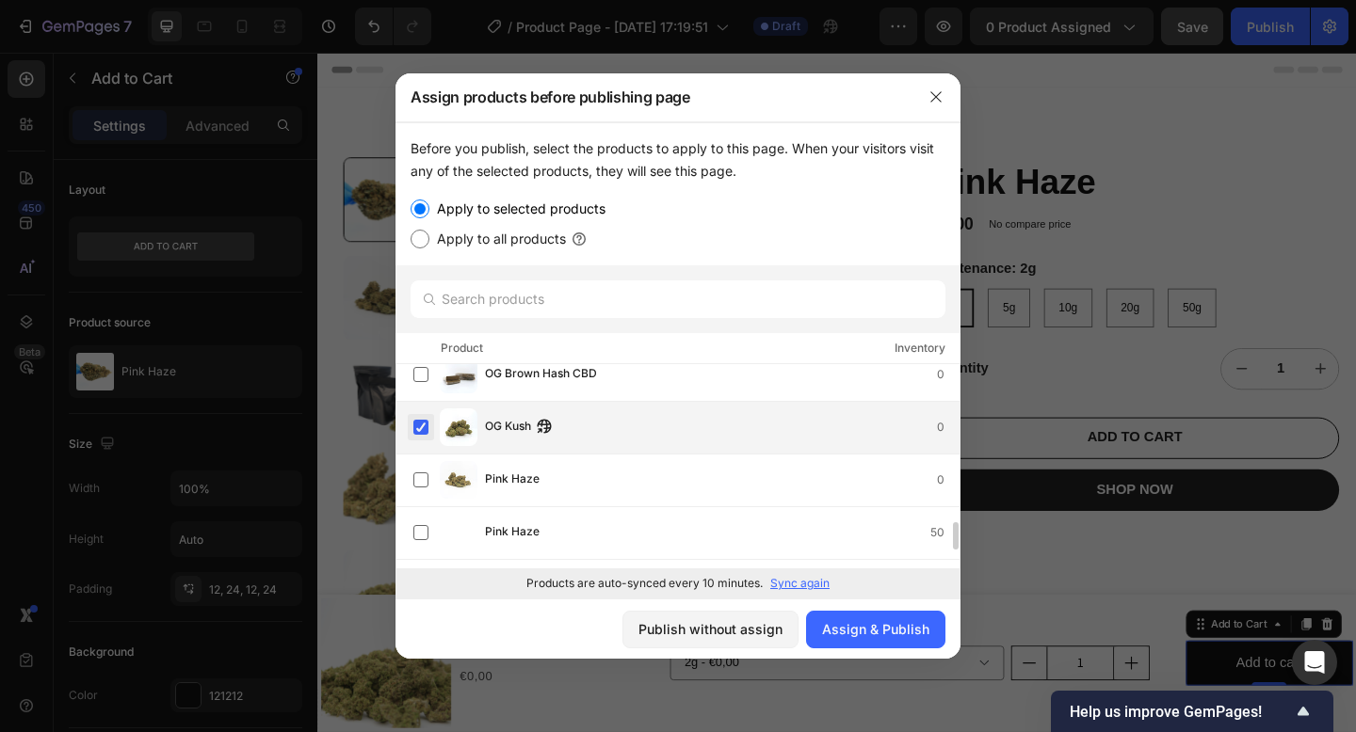
scroll to position [1230, 0]
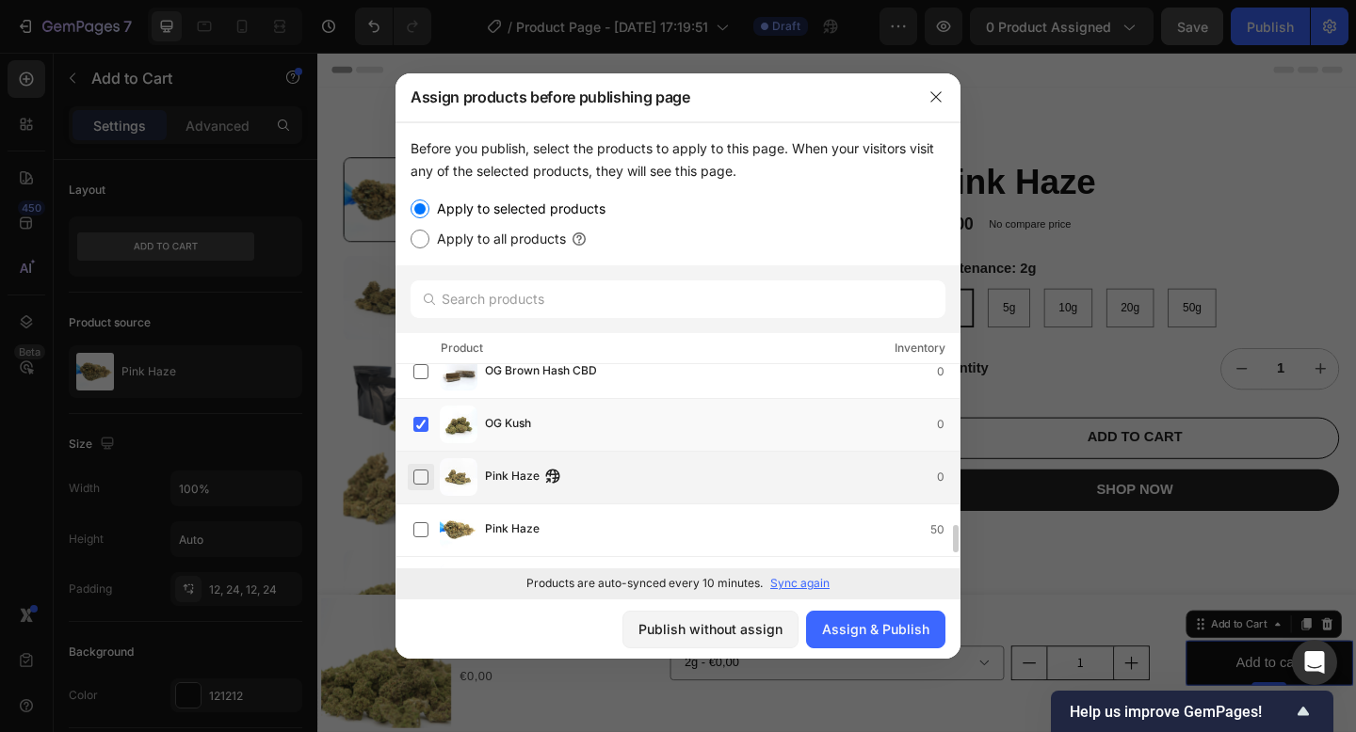
click at [421, 483] on label at bounding box center [420, 477] width 15 height 15
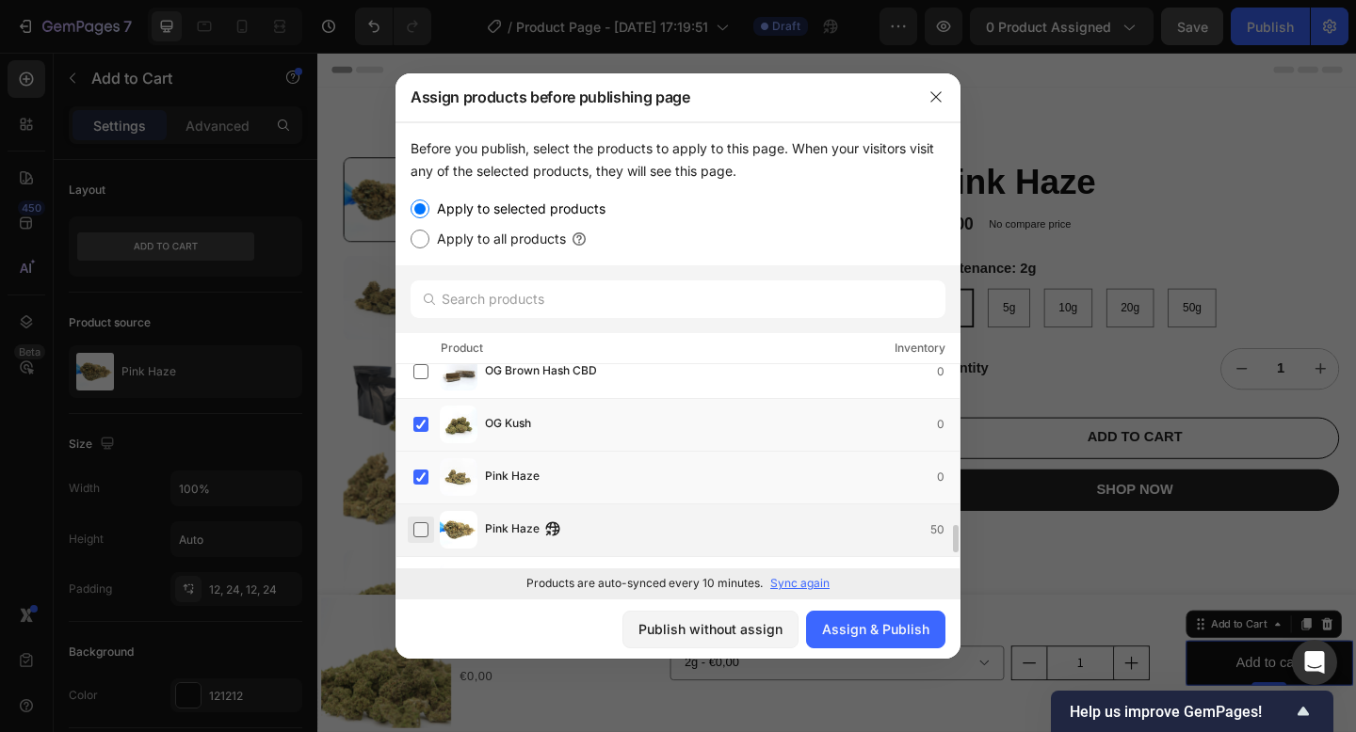
click at [421, 523] on label at bounding box center [420, 530] width 15 height 15
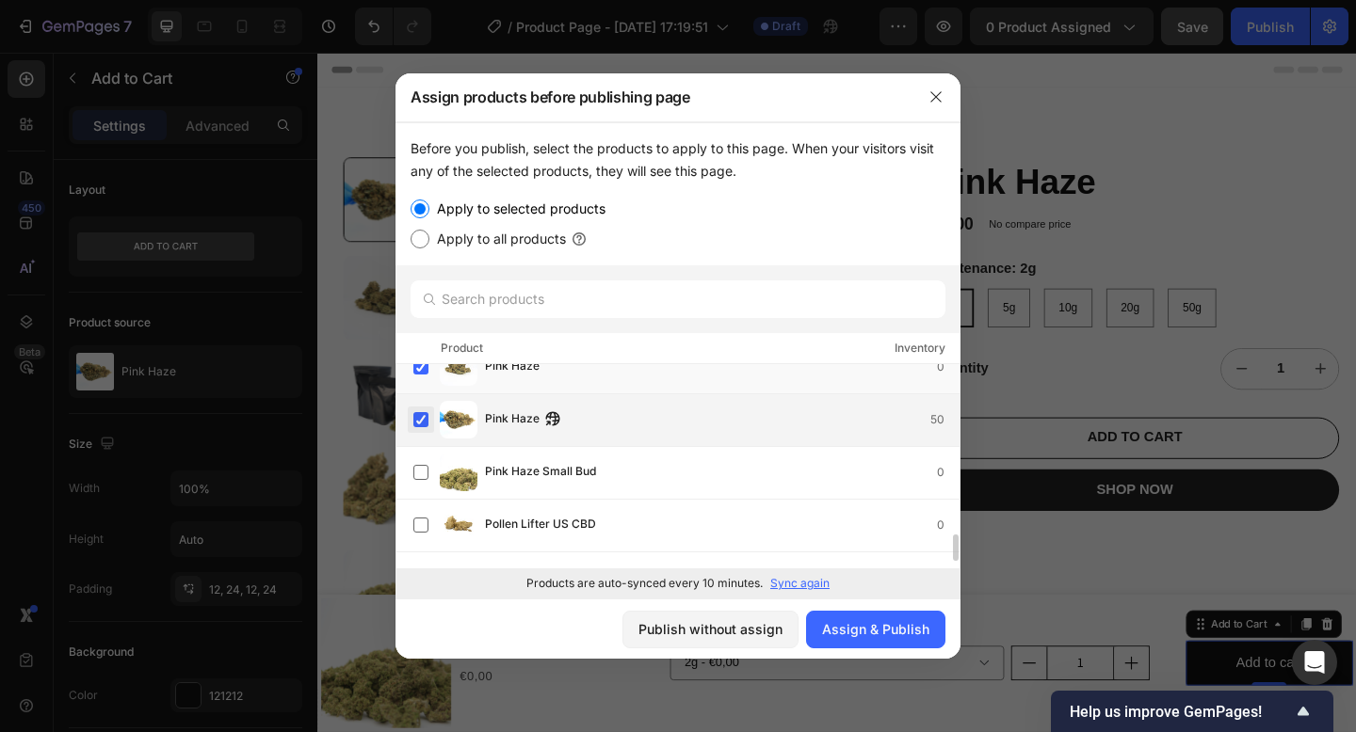
scroll to position [1373, 0]
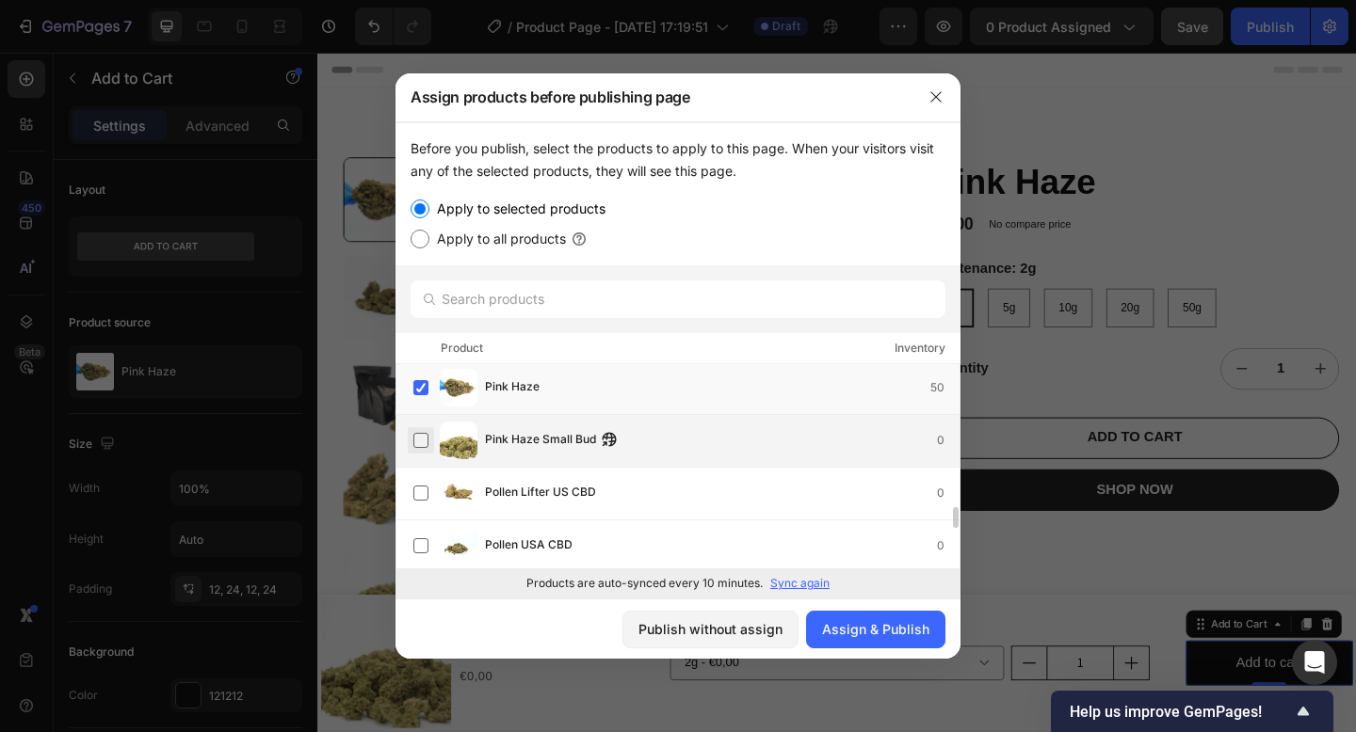
click at [419, 442] on label at bounding box center [420, 440] width 15 height 15
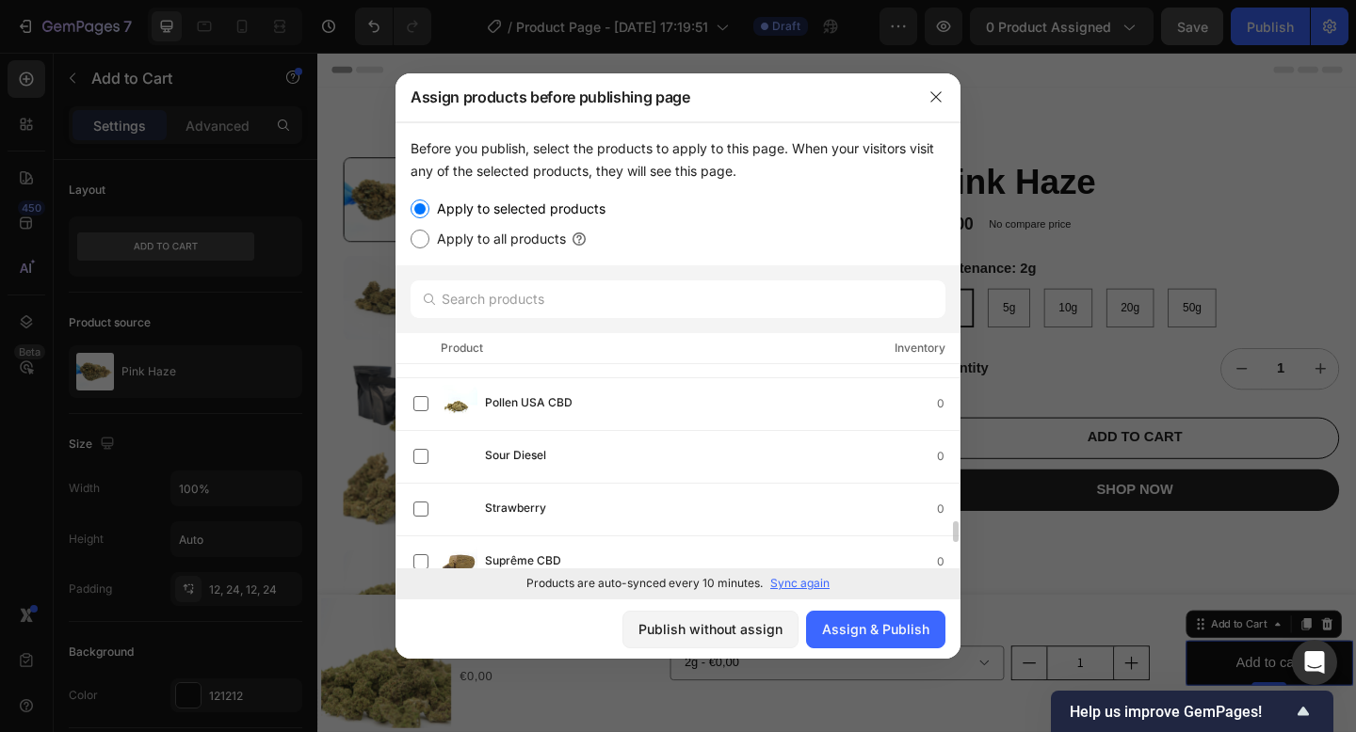
click at [419, 461] on label at bounding box center [420, 456] width 15 height 15
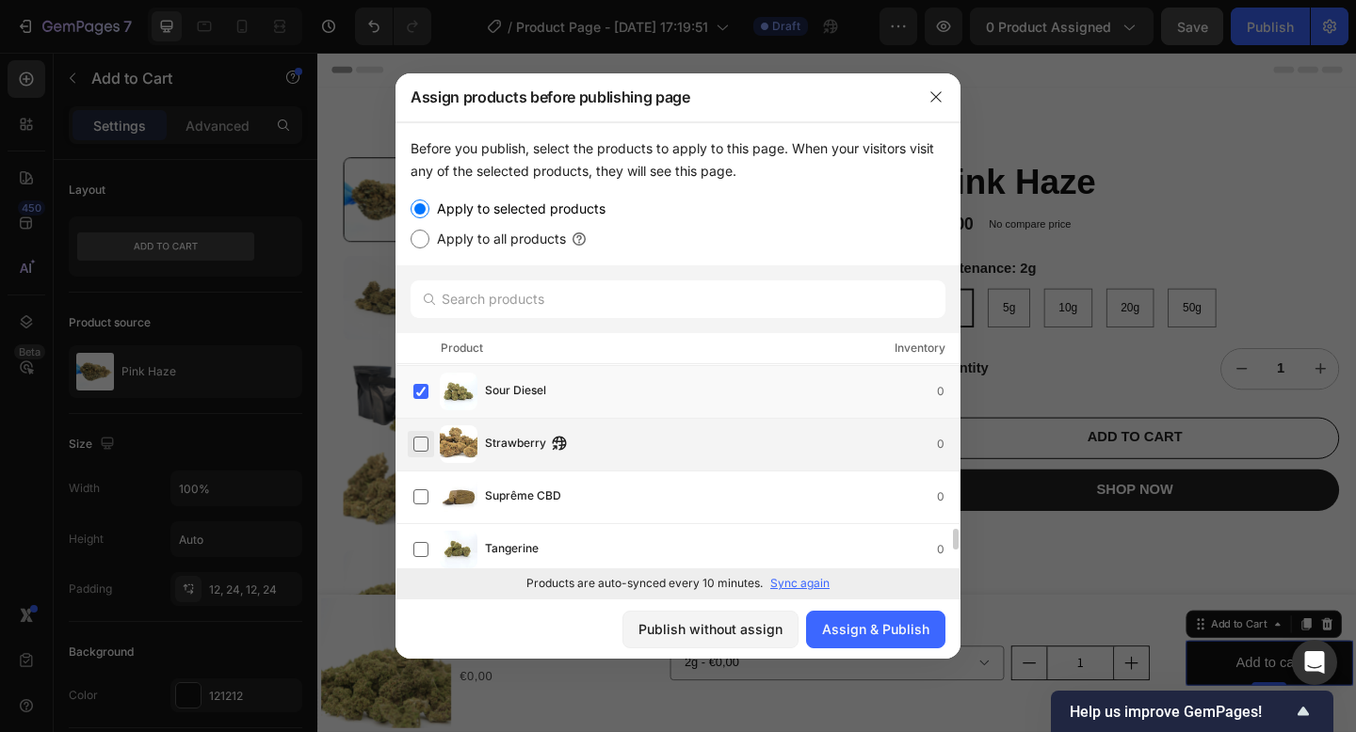
click at [419, 445] on label at bounding box center [420, 444] width 15 height 15
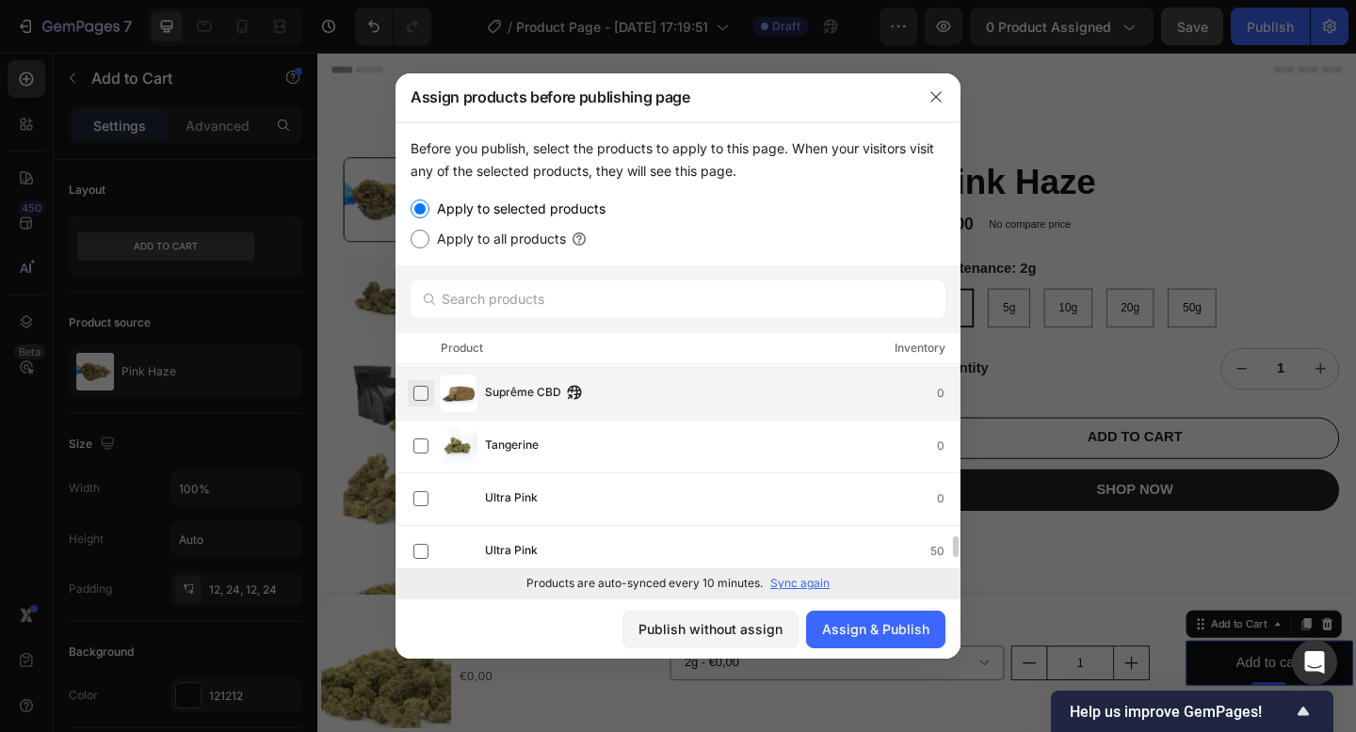
scroll to position [1684, 0]
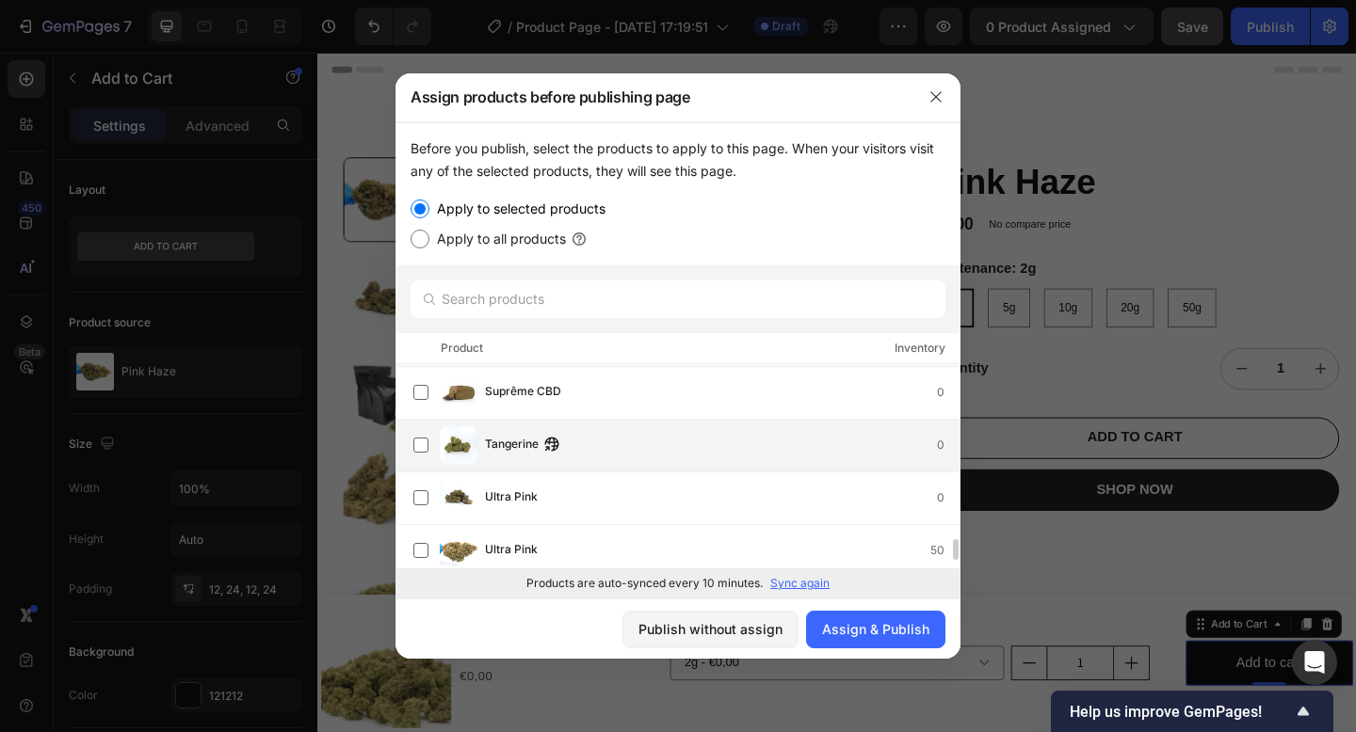
click at [417, 458] on div "Tangerine 0" at bounding box center [686, 445] width 546 height 38
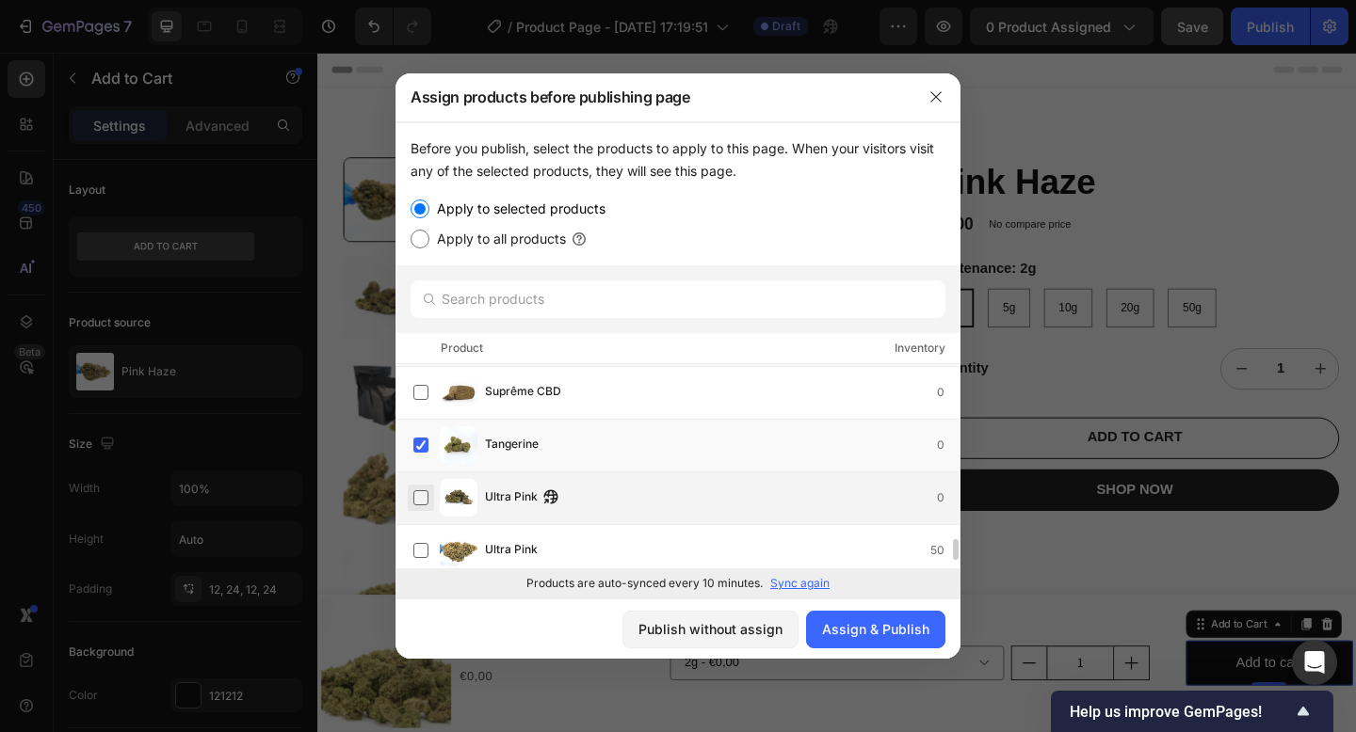
click at [421, 497] on label at bounding box center [420, 497] width 15 height 15
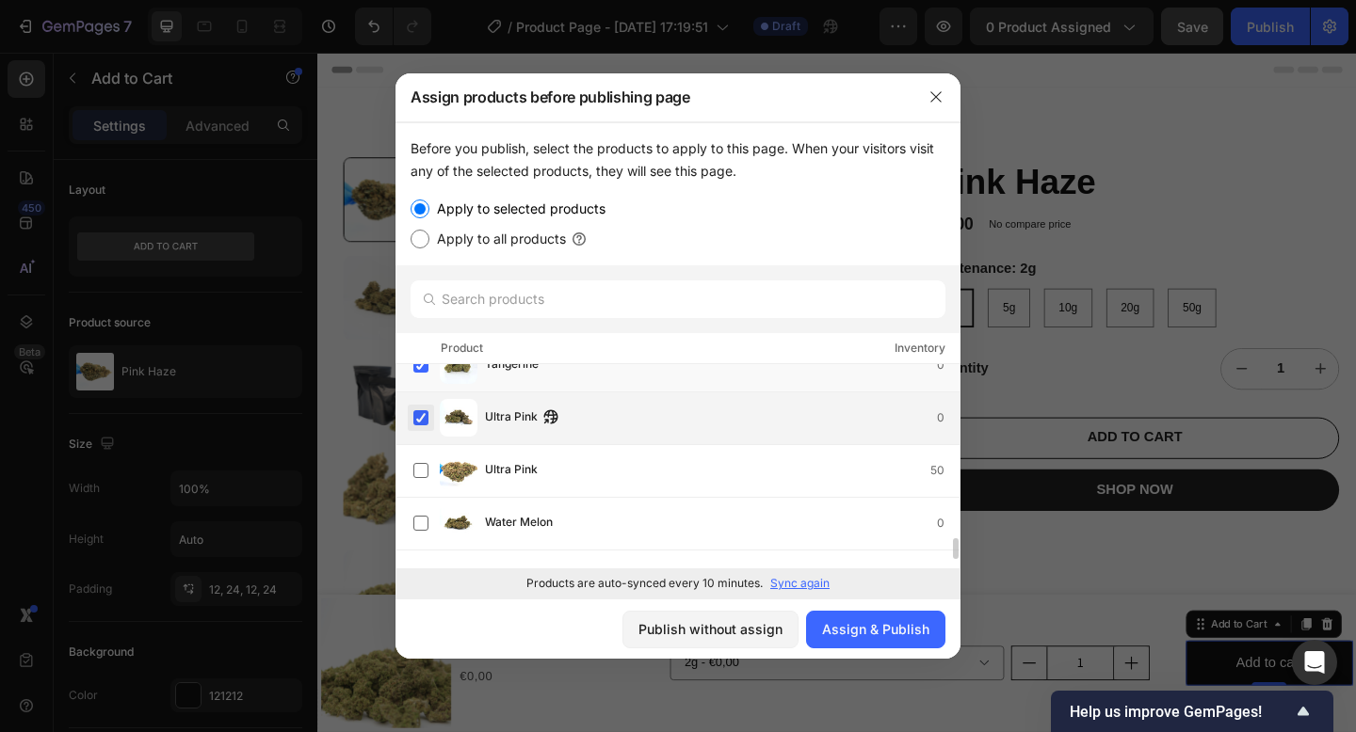
scroll to position [1767, 0]
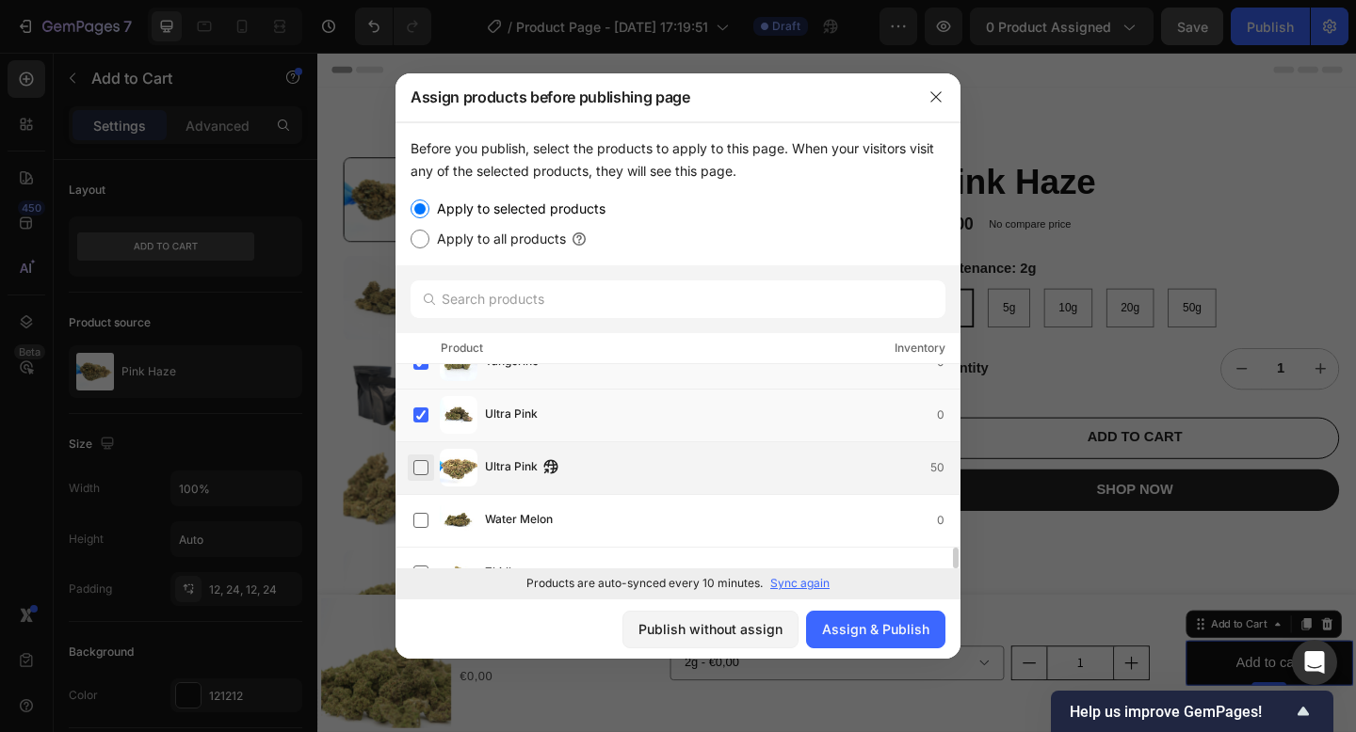
click at [416, 474] on label at bounding box center [420, 467] width 15 height 15
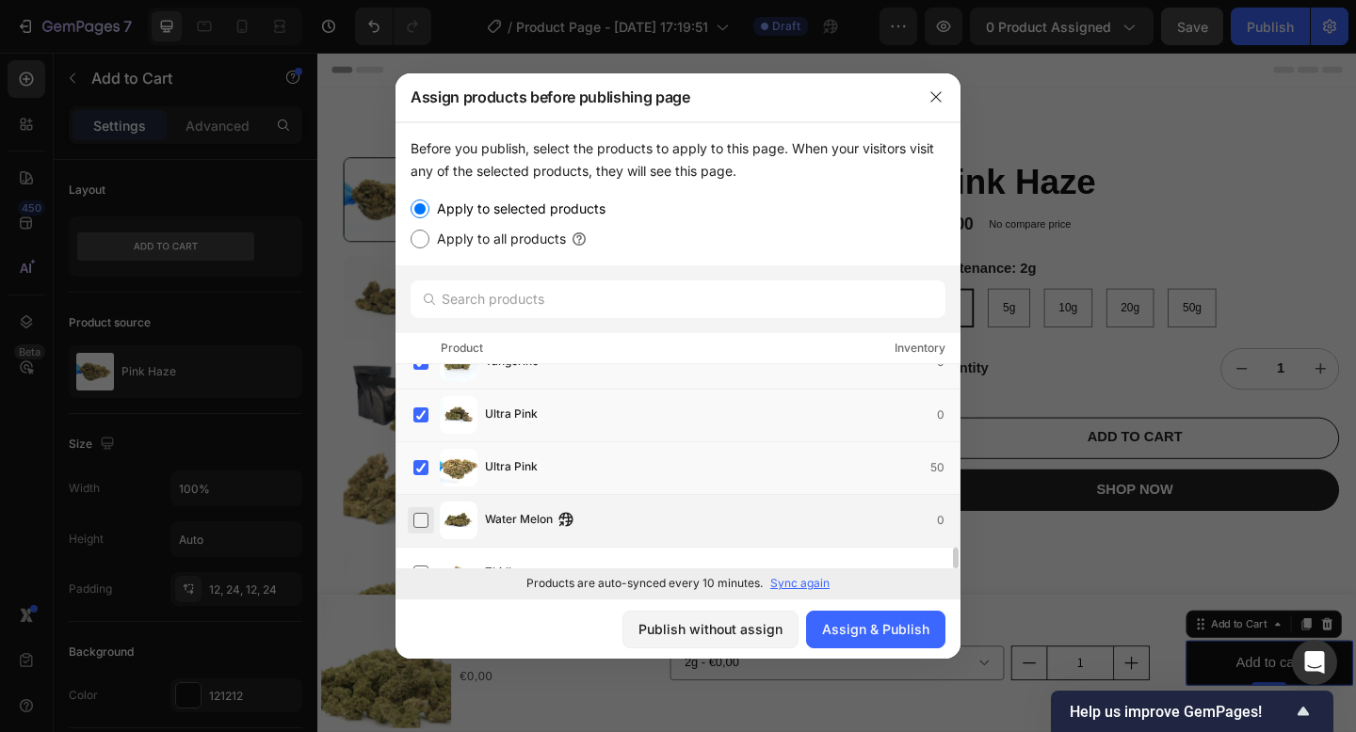
click at [416, 523] on label at bounding box center [420, 520] width 15 height 15
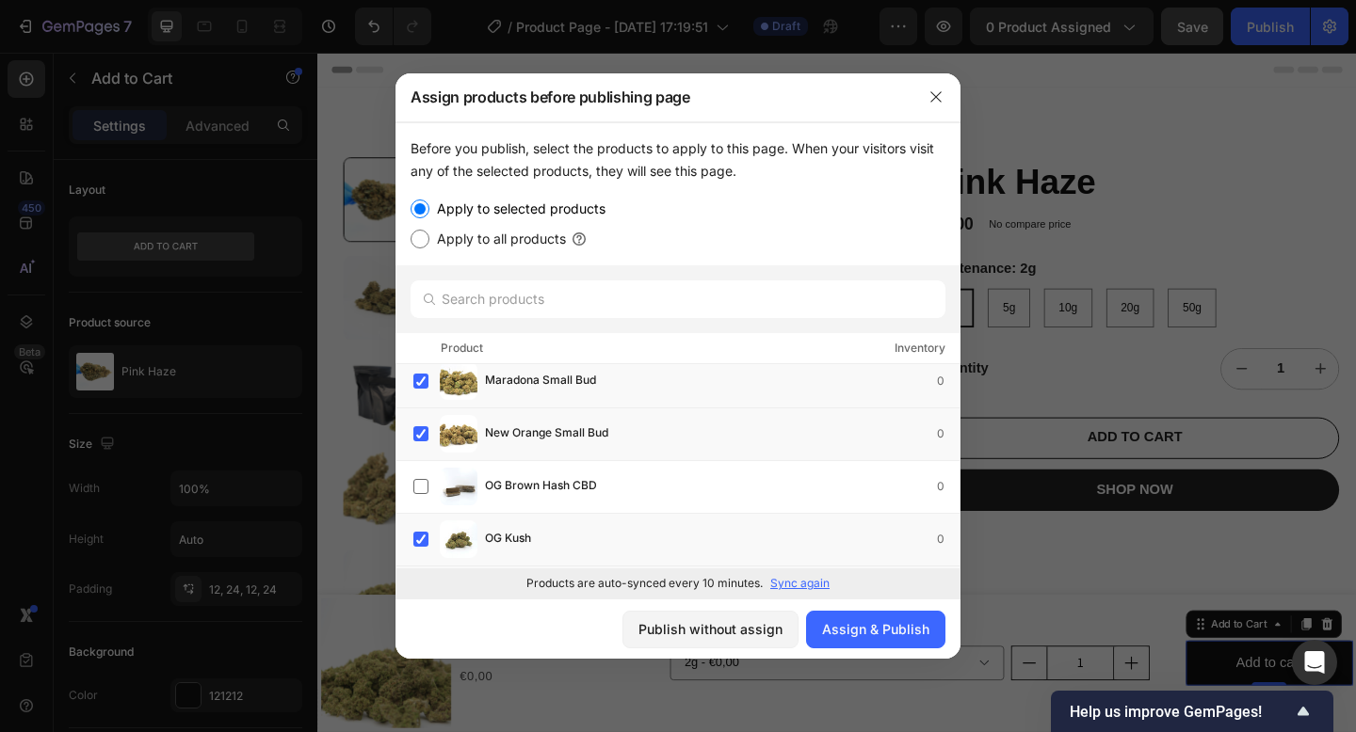
scroll to position [0, 0]
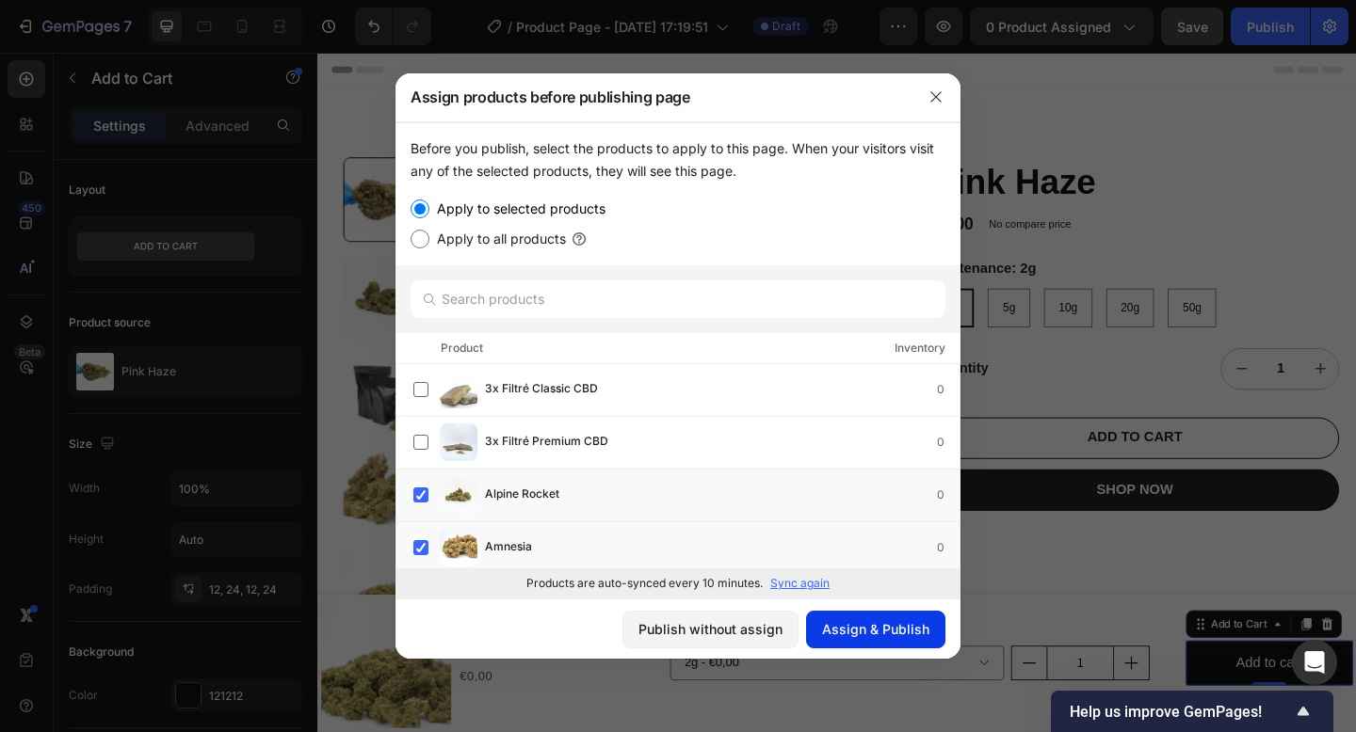
click at [871, 625] on div "Assign & Publish" at bounding box center [875, 629] width 107 height 20
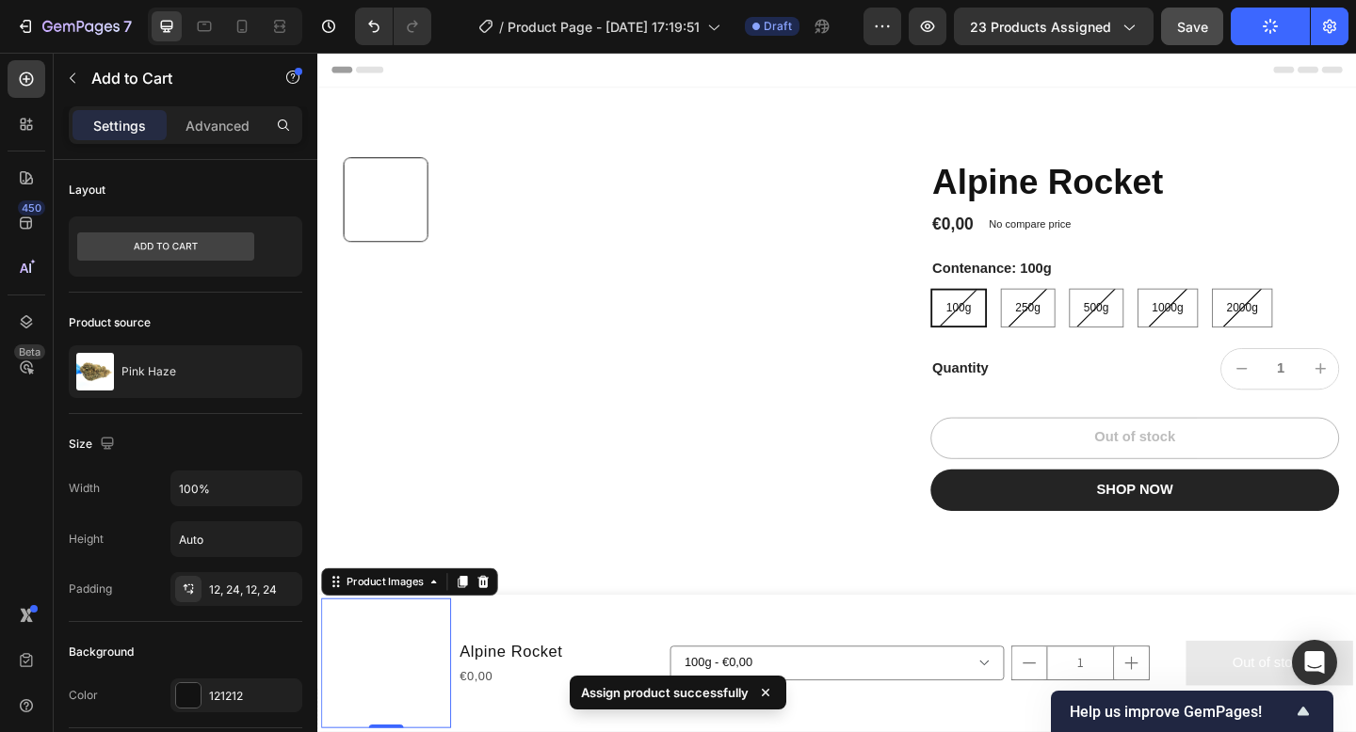
click at [408, 723] on img at bounding box center [391, 717] width 141 height 141
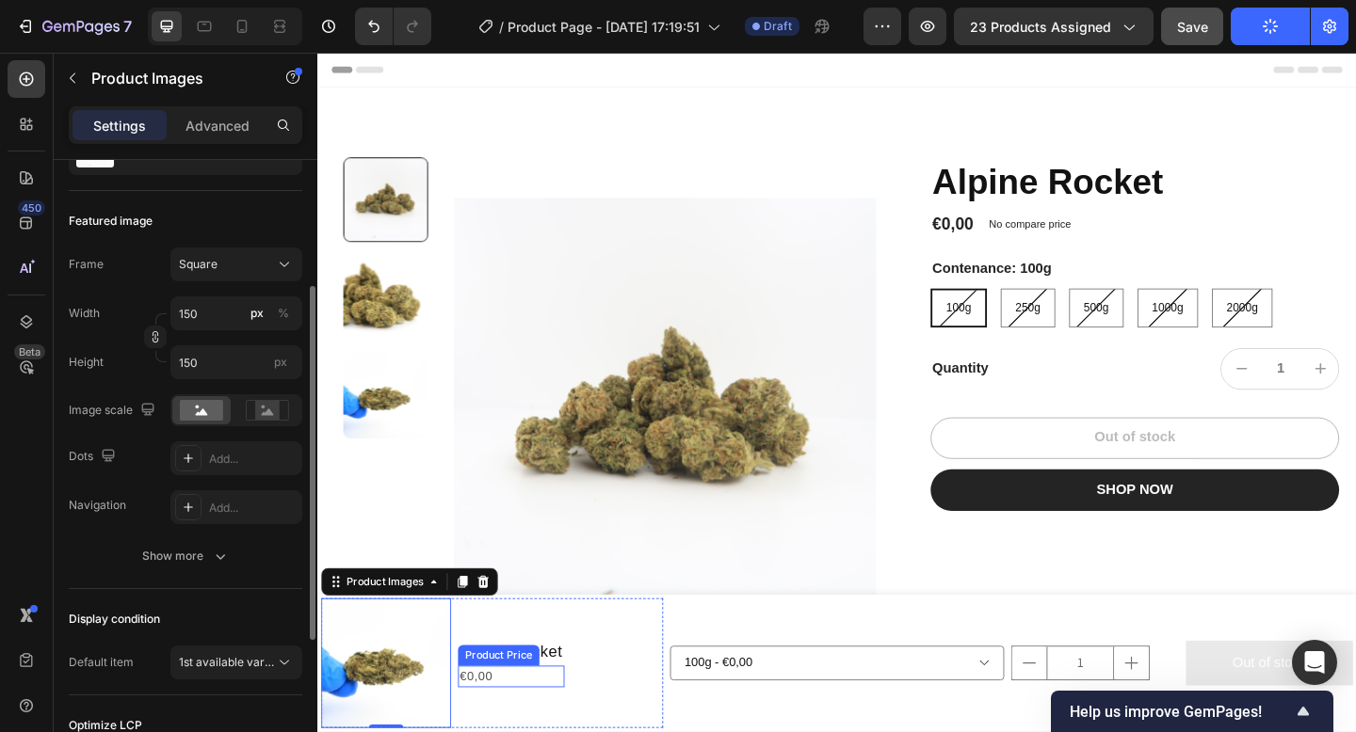
scroll to position [25, 0]
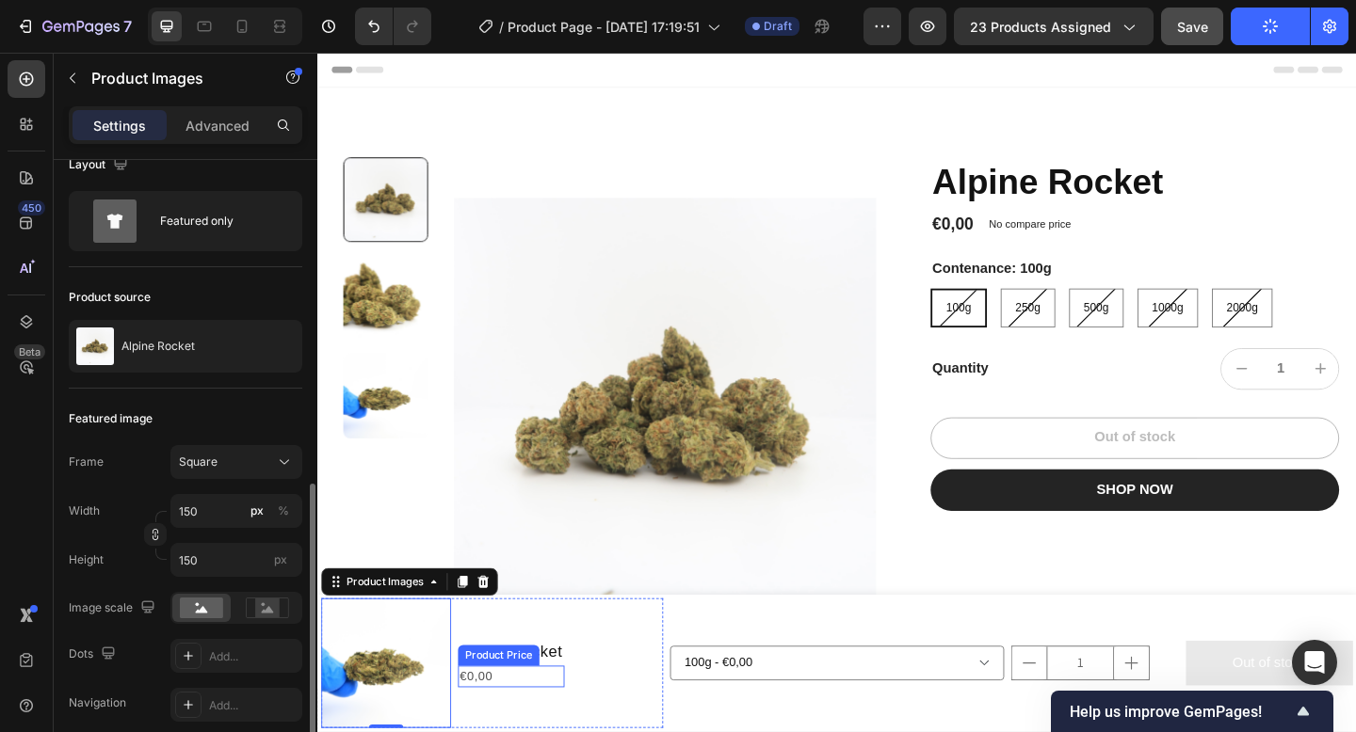
click at [492, 732] on div "€0,00" at bounding box center [528, 732] width 116 height 24
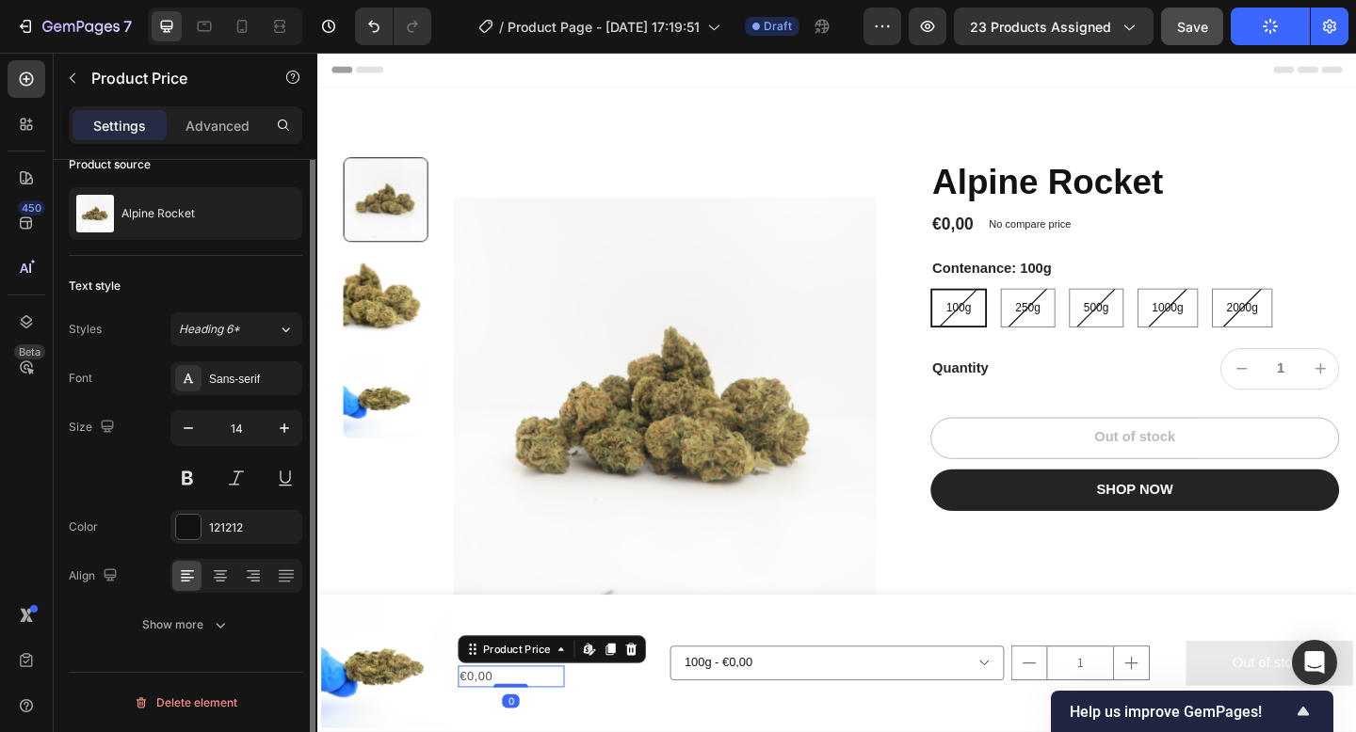
scroll to position [0, 0]
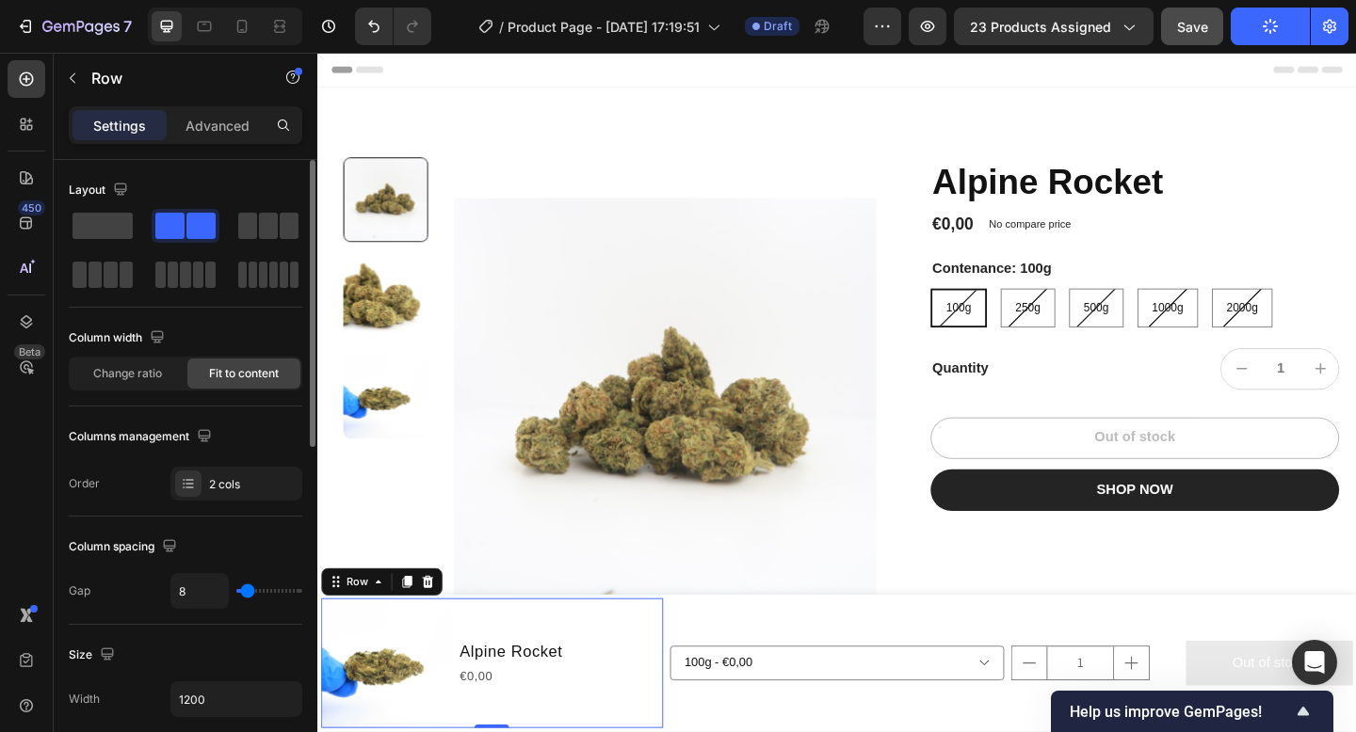
click at [491, 732] on div "Alpine Rocket Product Title €0,00 Product Price Product Price" at bounding box center [528, 717] width 116 height 141
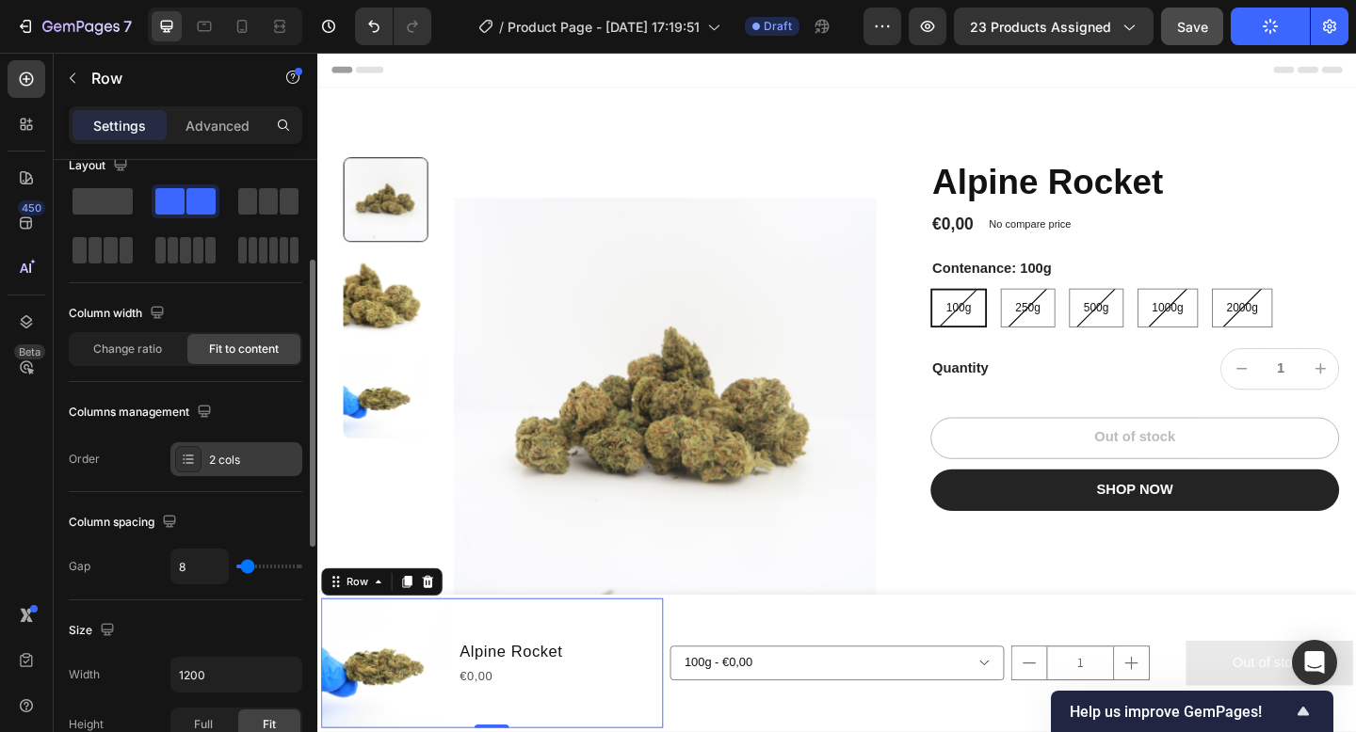
scroll to position [23, 0]
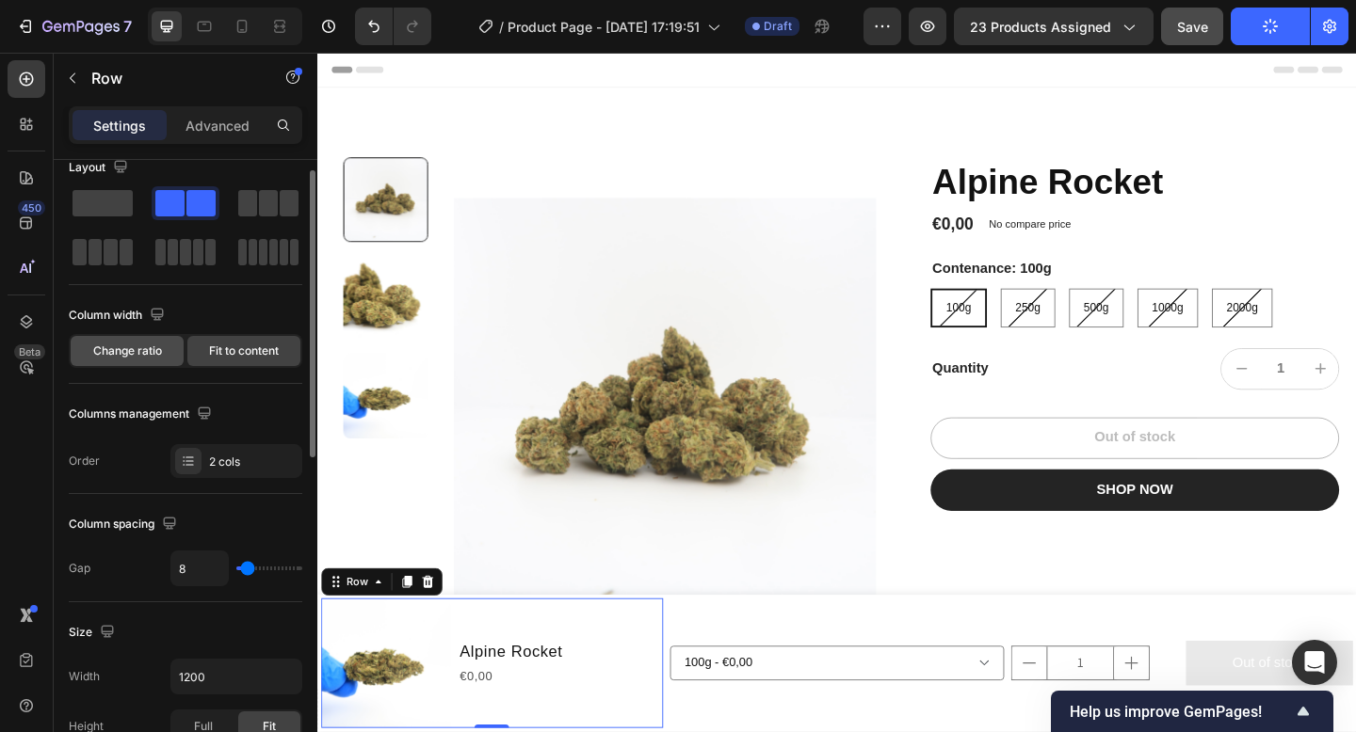
click at [148, 337] on div "Change ratio" at bounding box center [127, 351] width 113 height 30
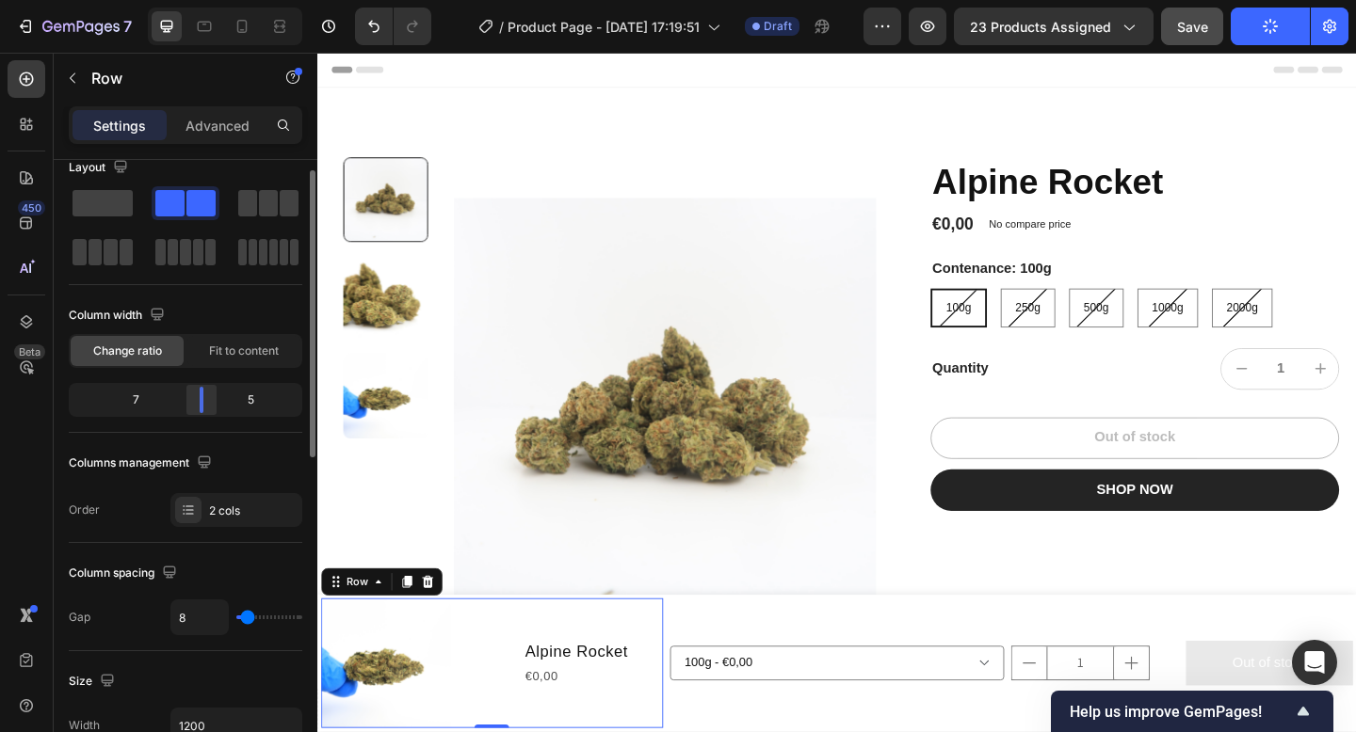
drag, startPoint x: 186, startPoint y: 403, endPoint x: 214, endPoint y: 403, distance: 27.3
click at [214, 403] on div at bounding box center [202, 400] width 34 height 26
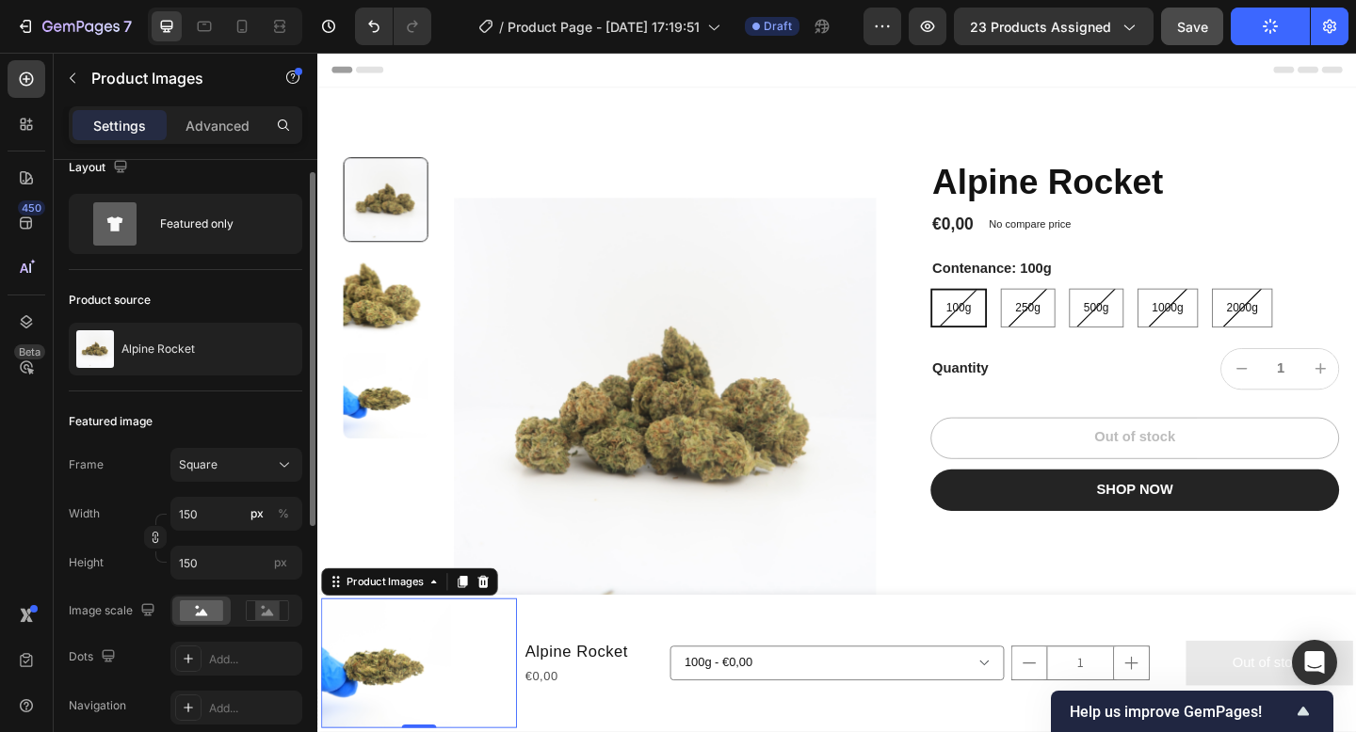
click at [459, 705] on img at bounding box center [391, 717] width 141 height 141
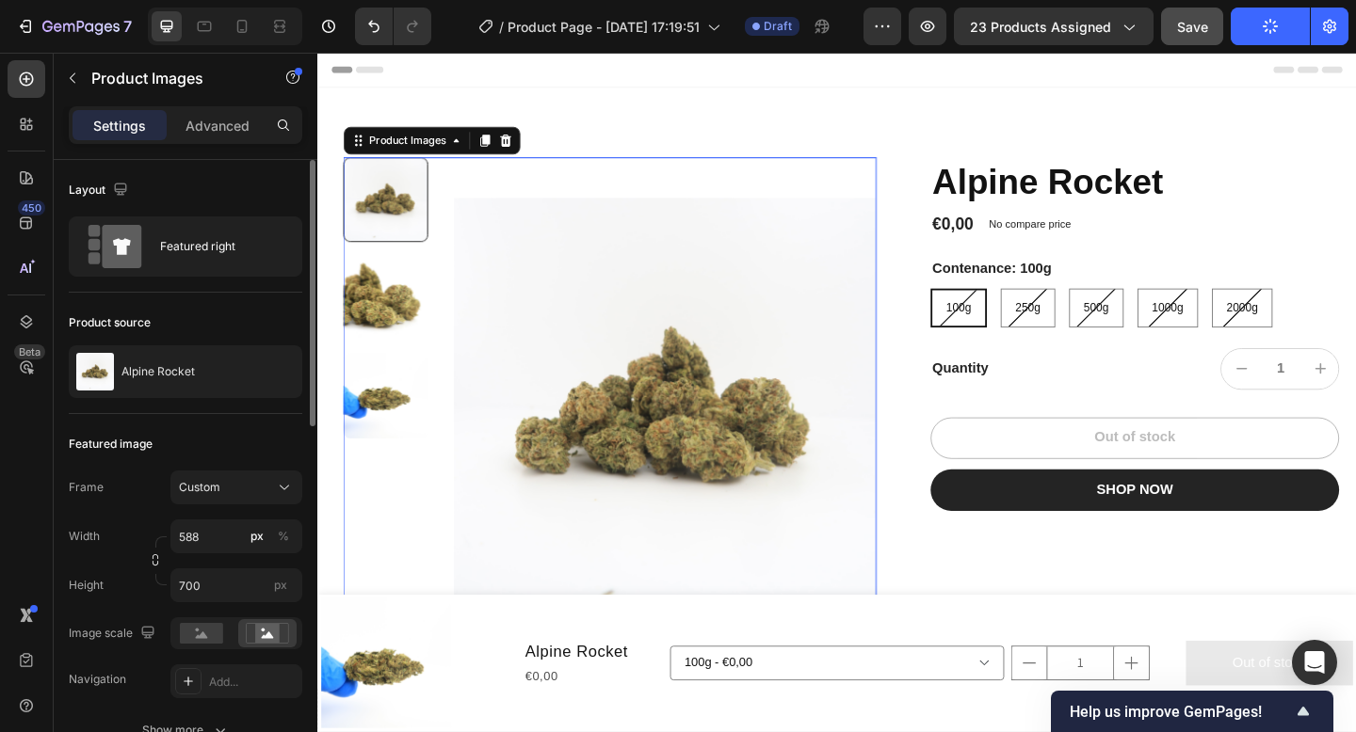
click at [414, 327] on img at bounding box center [392, 320] width 92 height 92
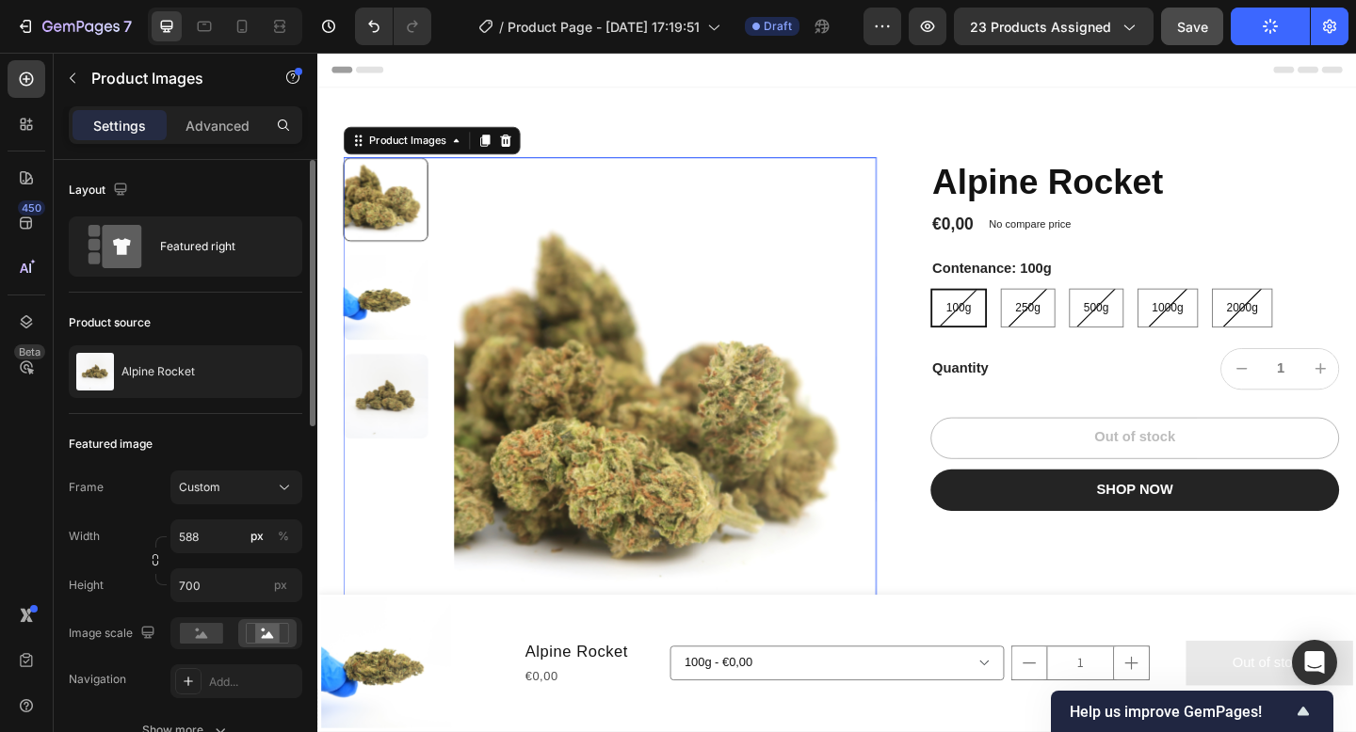
click at [403, 407] on img at bounding box center [392, 426] width 92 height 92
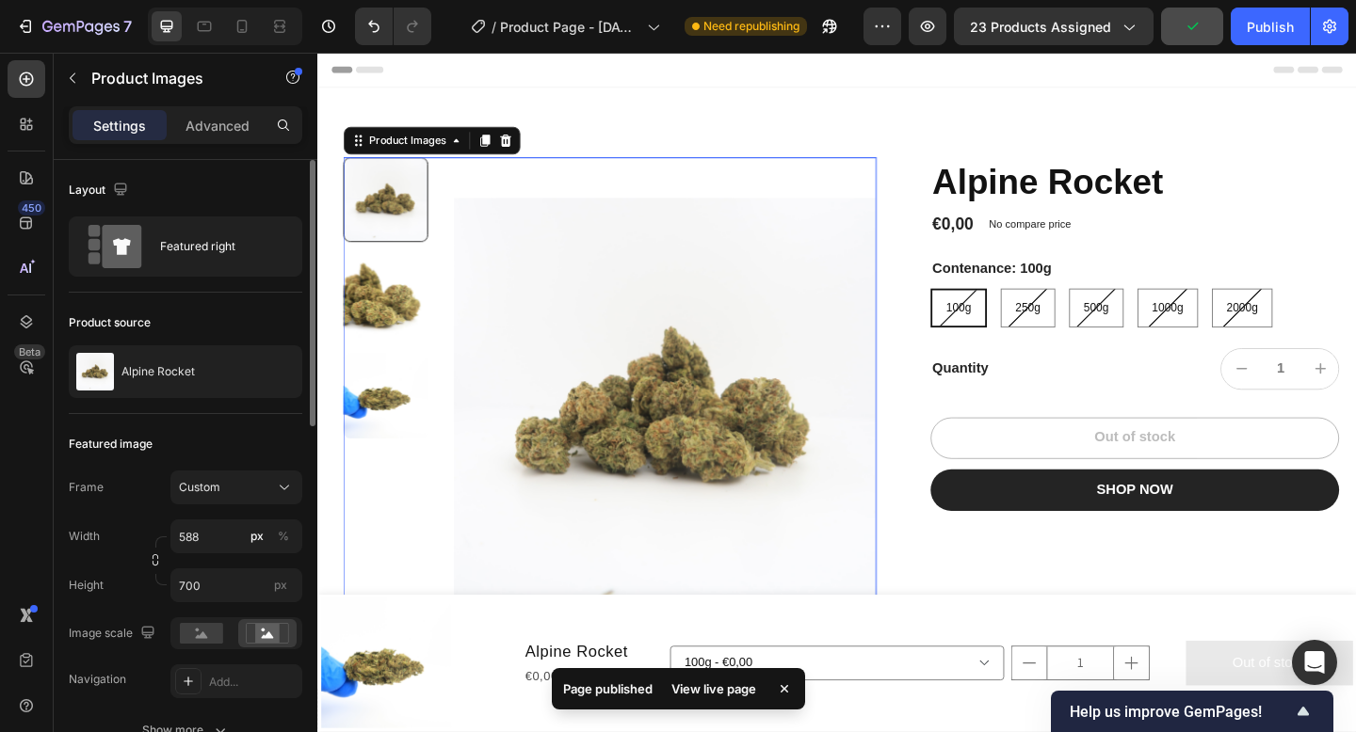
click at [409, 314] on img at bounding box center [392, 320] width 92 height 92
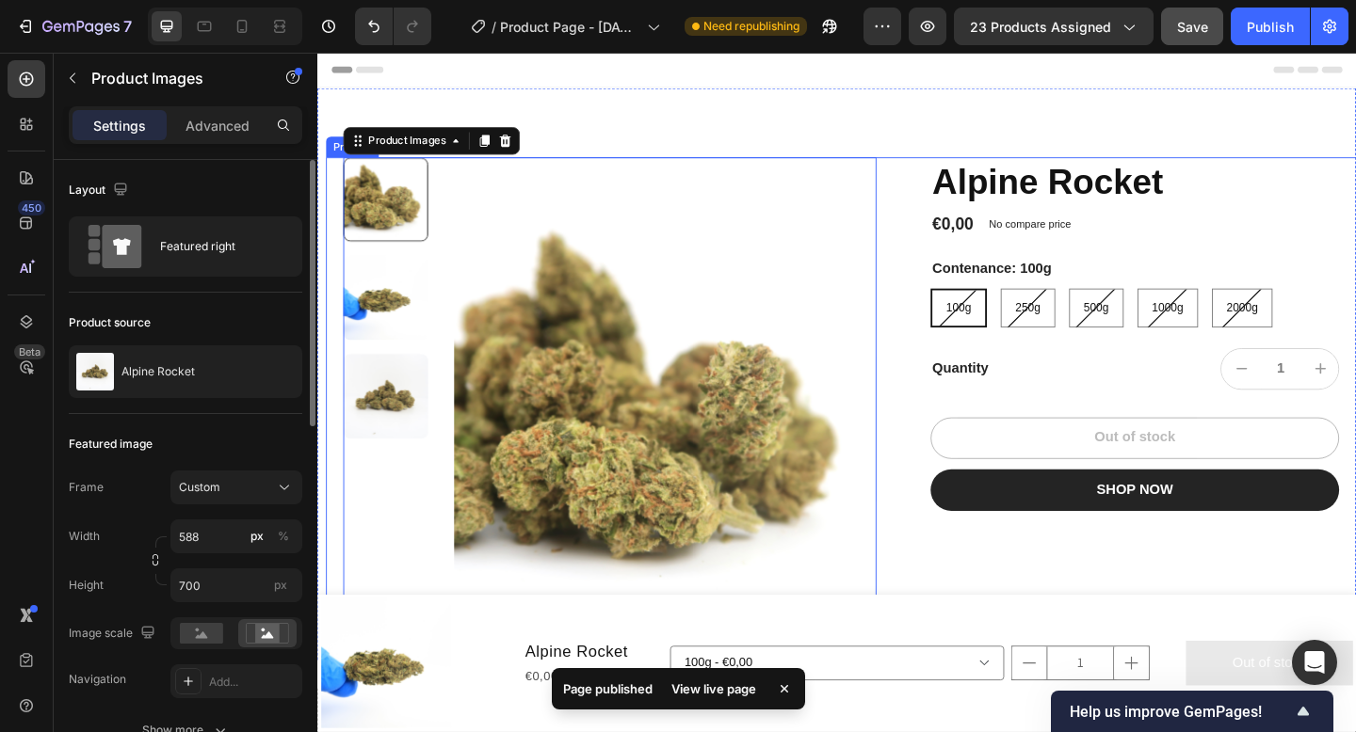
click at [981, 592] on div "Product Images 0 Alpine Rocket Product Title €0,00 Product Price Product Price …" at bounding box center [892, 440] width 1130 height 547
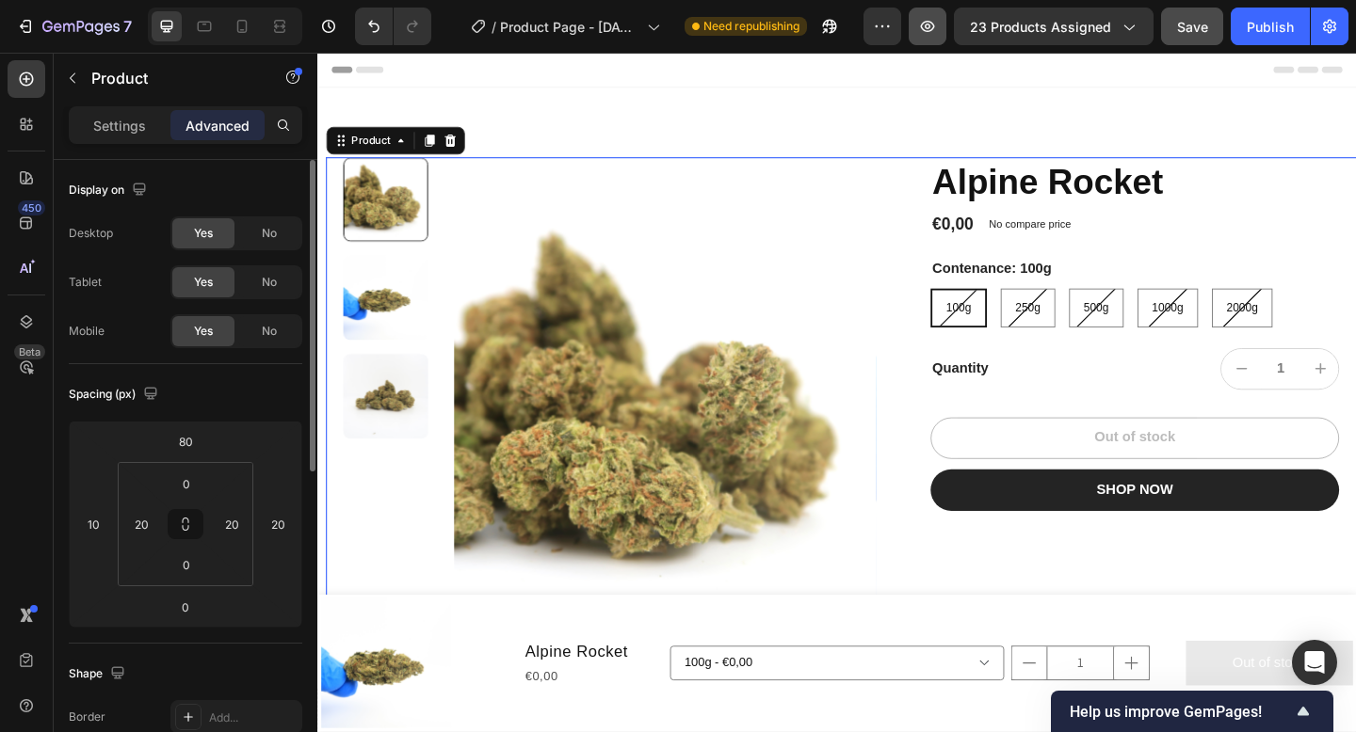
click at [926, 42] on button "button" at bounding box center [928, 27] width 38 height 38
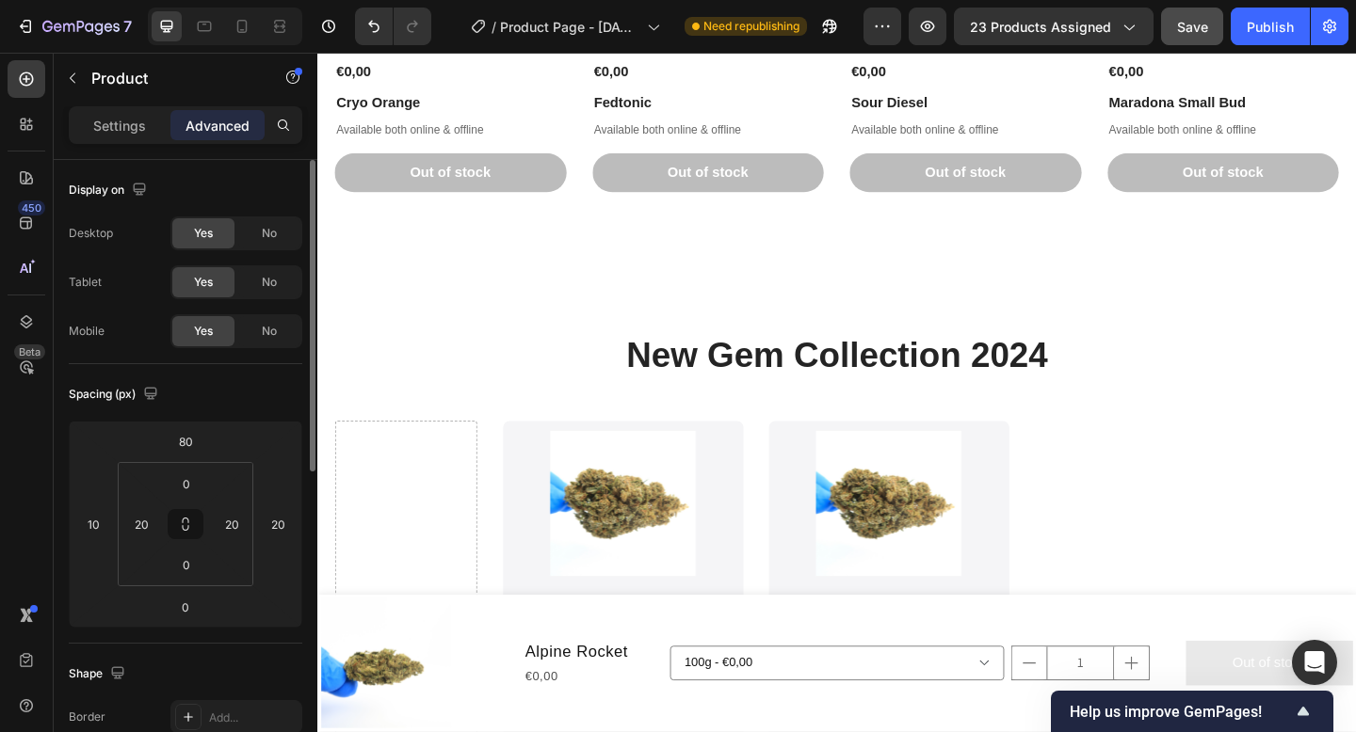
scroll to position [1316, 0]
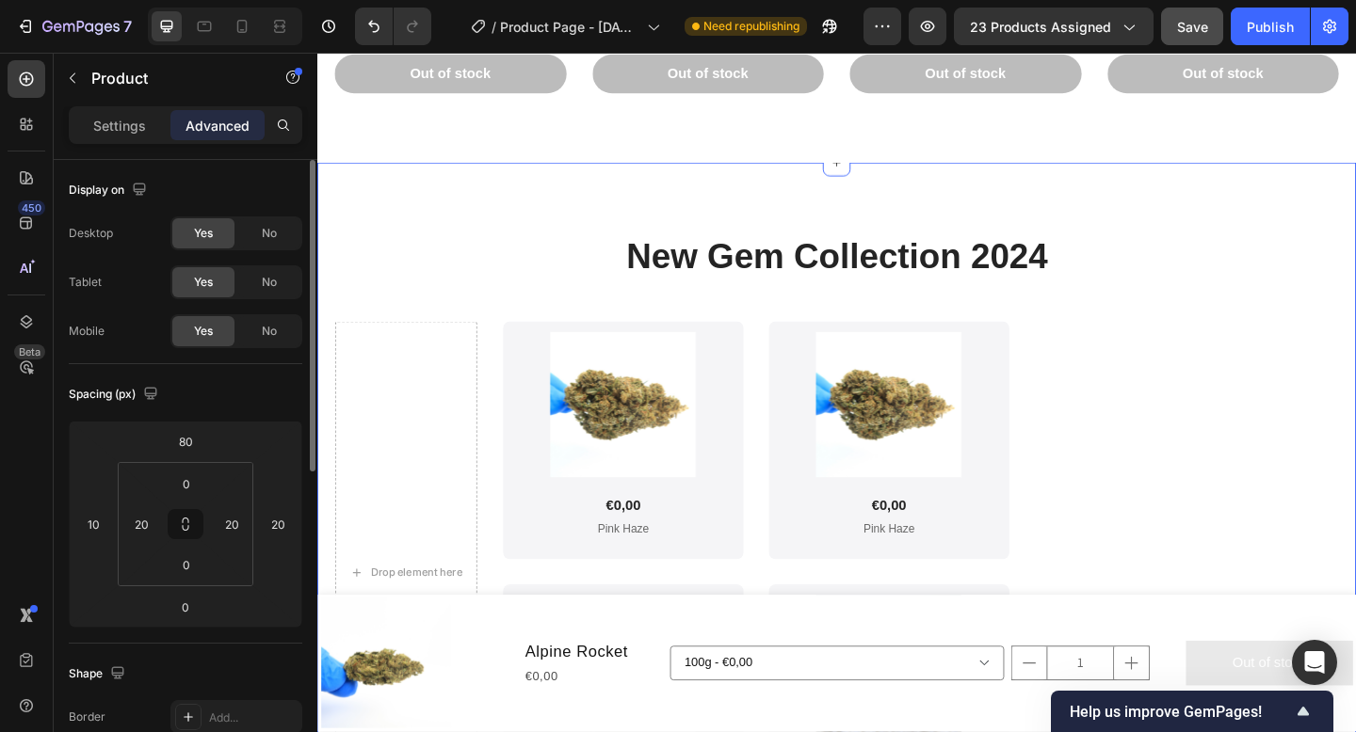
click at [822, 199] on div "New Gem Collection 2024 Heading Drop element here Product Images €0,00 Product …" at bounding box center [882, 569] width 1130 height 795
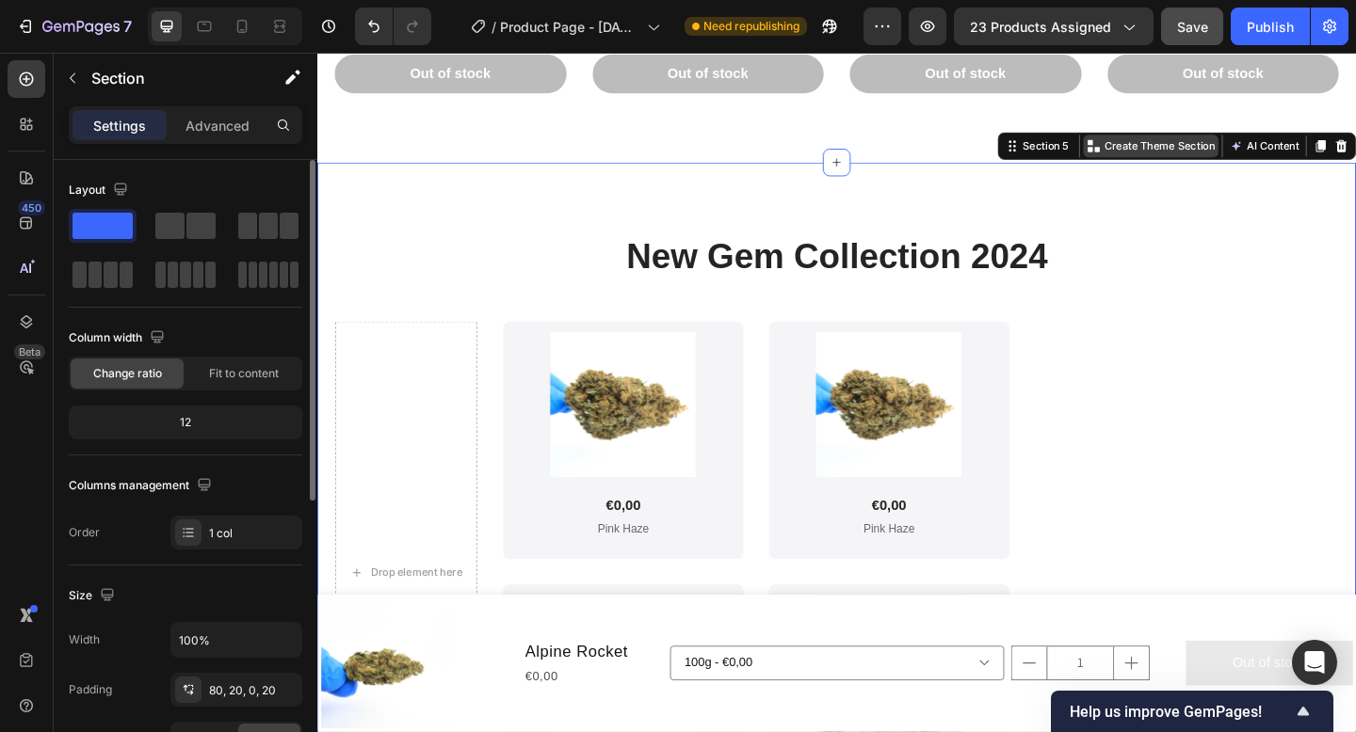
click at [1218, 150] on p "Create Theme Section" at bounding box center [1233, 154] width 121 height 17
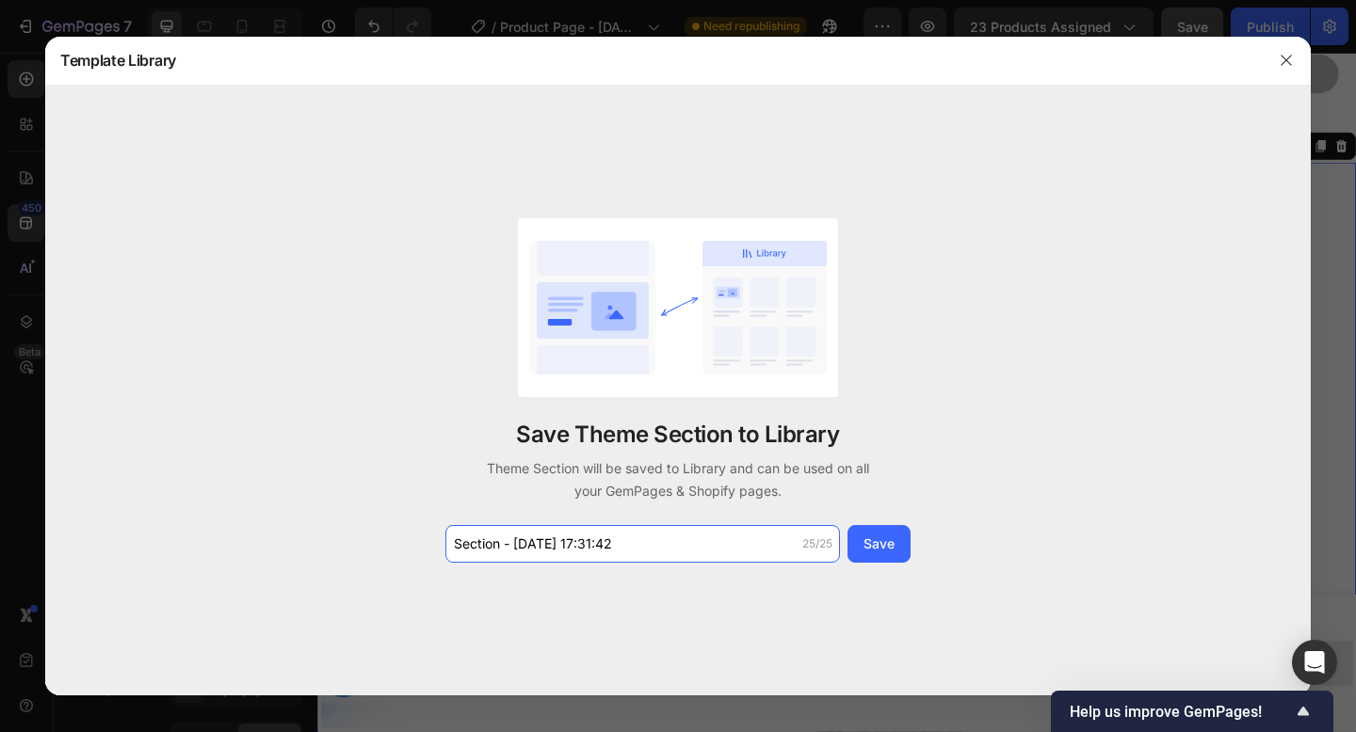
drag, startPoint x: 671, startPoint y: 537, endPoint x: 348, endPoint y: 527, distance: 323.1
click at [348, 534] on div "Save Theme Section to Library Theme Section will be saved to Library and can be…" at bounding box center [677, 391] width 1265 height 610
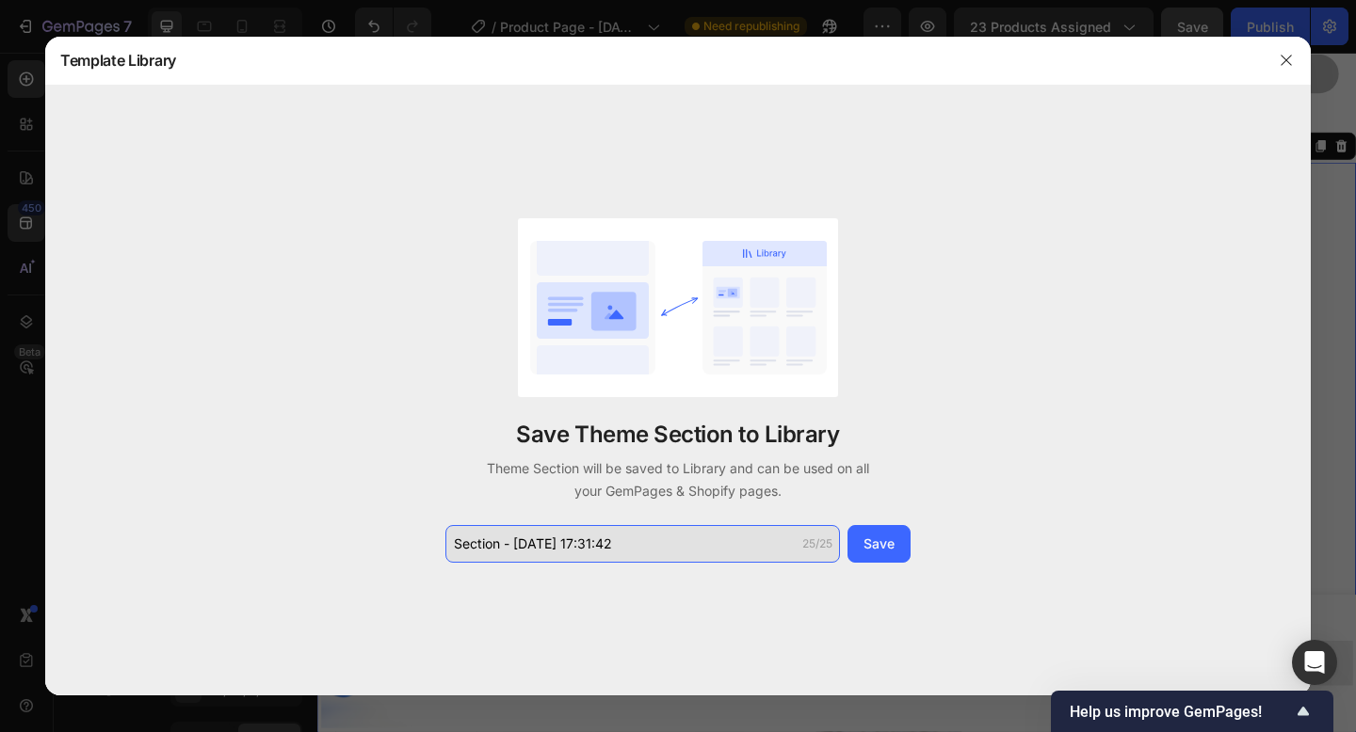
click at [634, 546] on input "Section - Sep 26 17:31:42" at bounding box center [642, 544] width 394 height 38
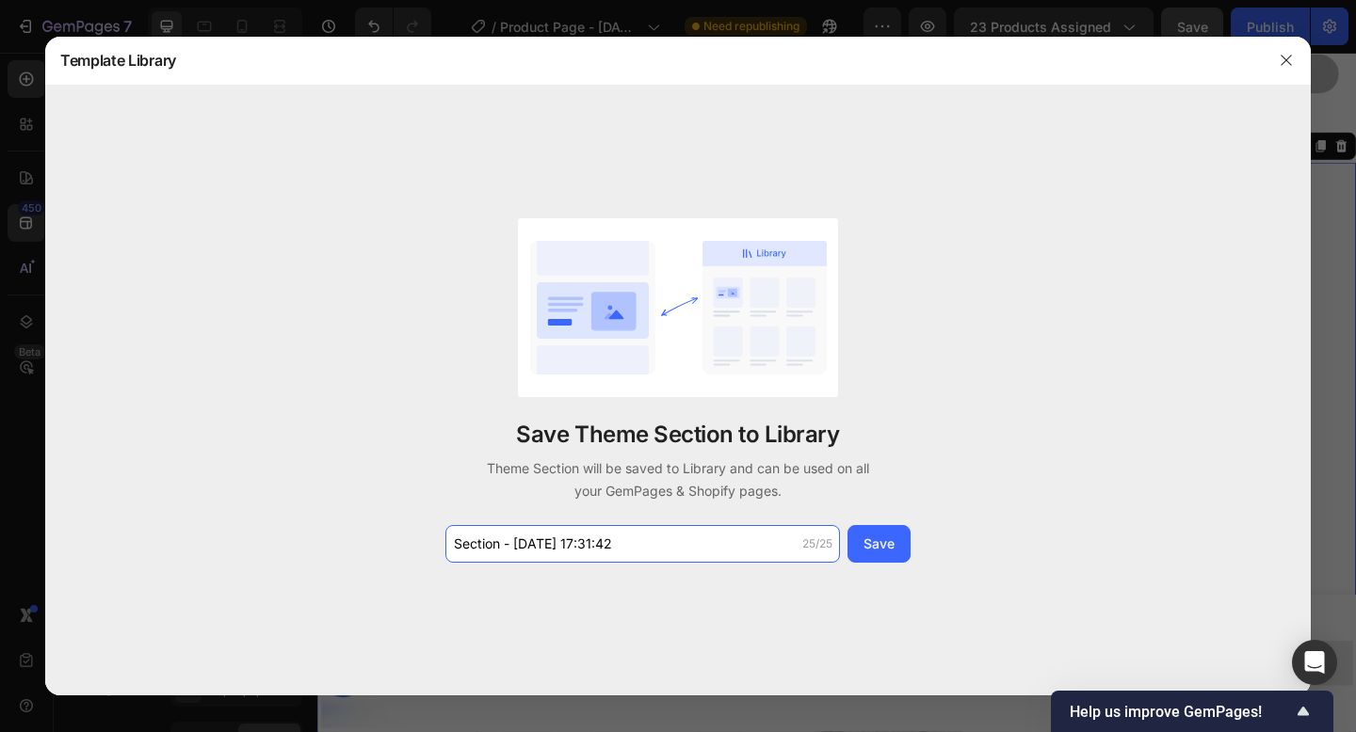
drag, startPoint x: 632, startPoint y: 546, endPoint x: 429, endPoint y: 546, distance: 202.4
click at [429, 546] on div "Save Theme Section to Library Theme Section will be saved to Library and can be…" at bounding box center [677, 391] width 1265 height 610
type input "New gen collection"
click at [877, 547] on div "Save" at bounding box center [878, 544] width 31 height 20
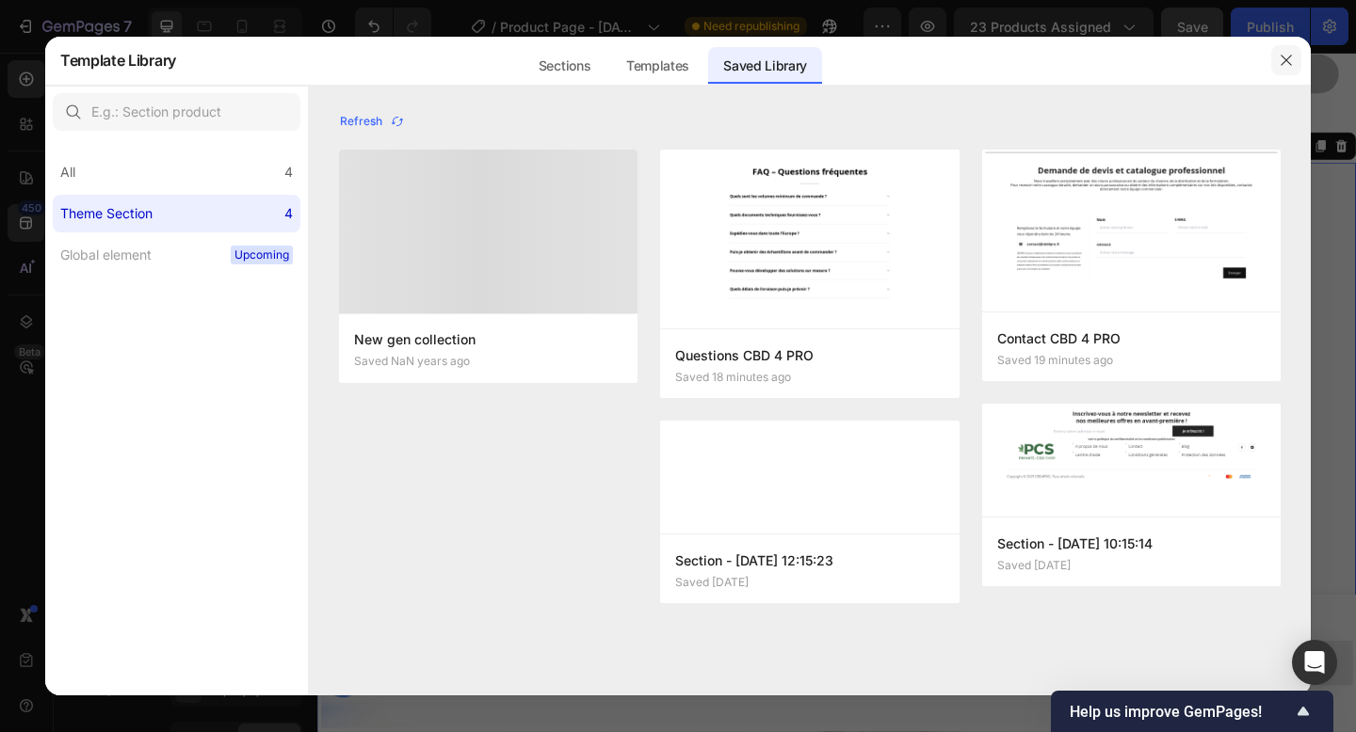
click at [1293, 66] on icon "button" at bounding box center [1285, 60] width 15 height 15
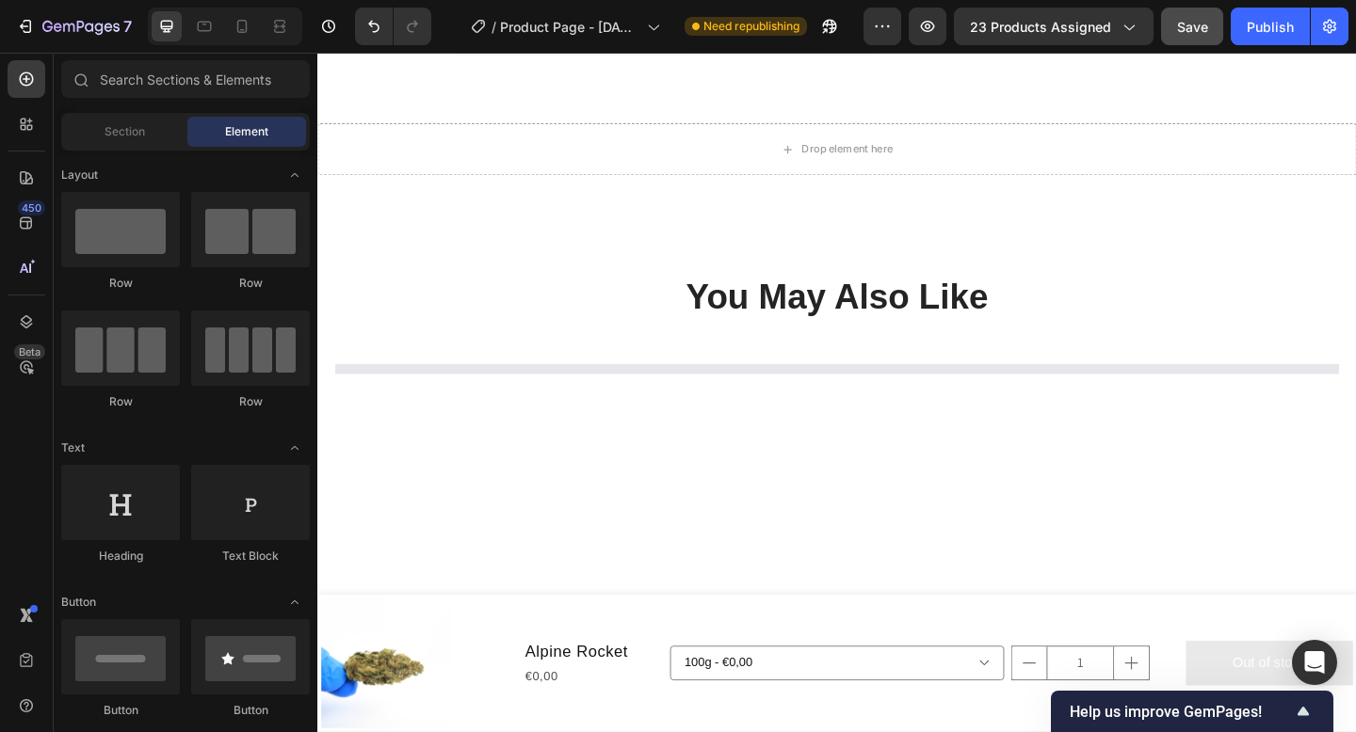
scroll to position [0, 0]
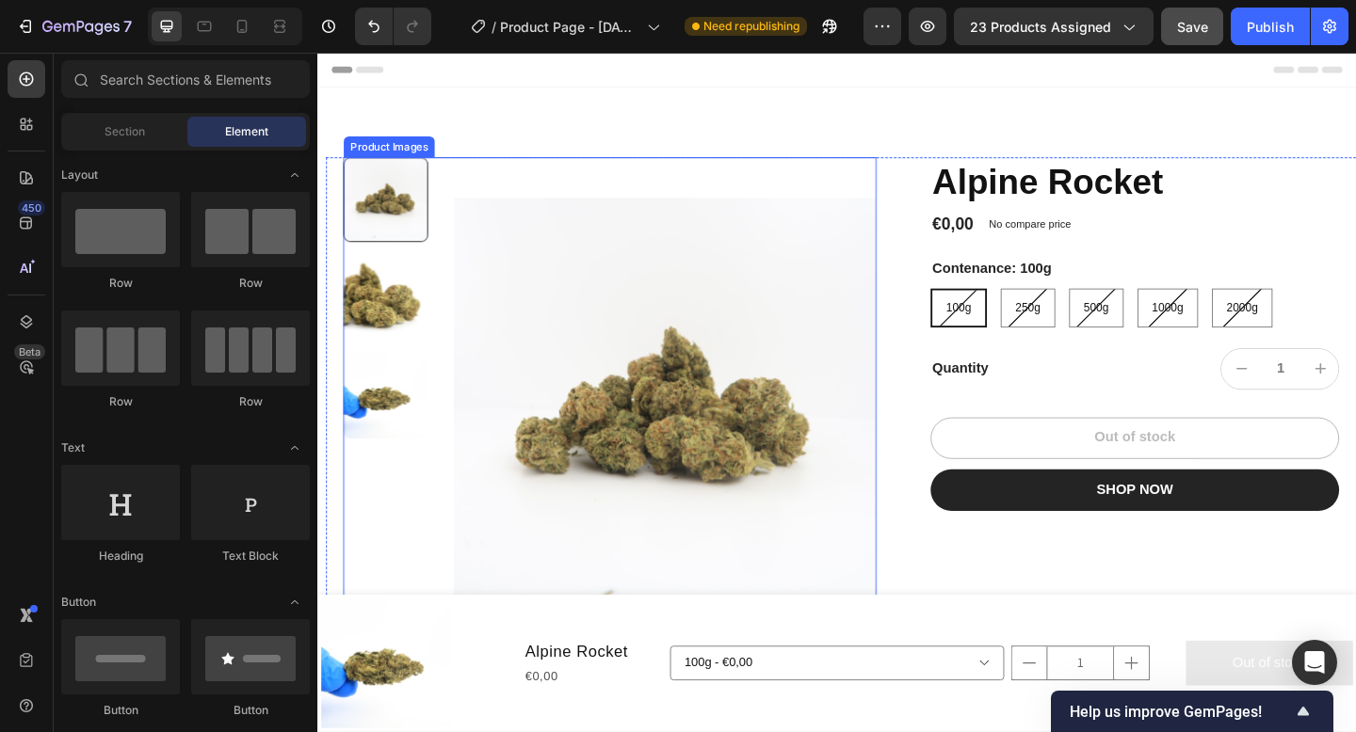
click at [764, 222] on img at bounding box center [695, 440] width 459 height 547
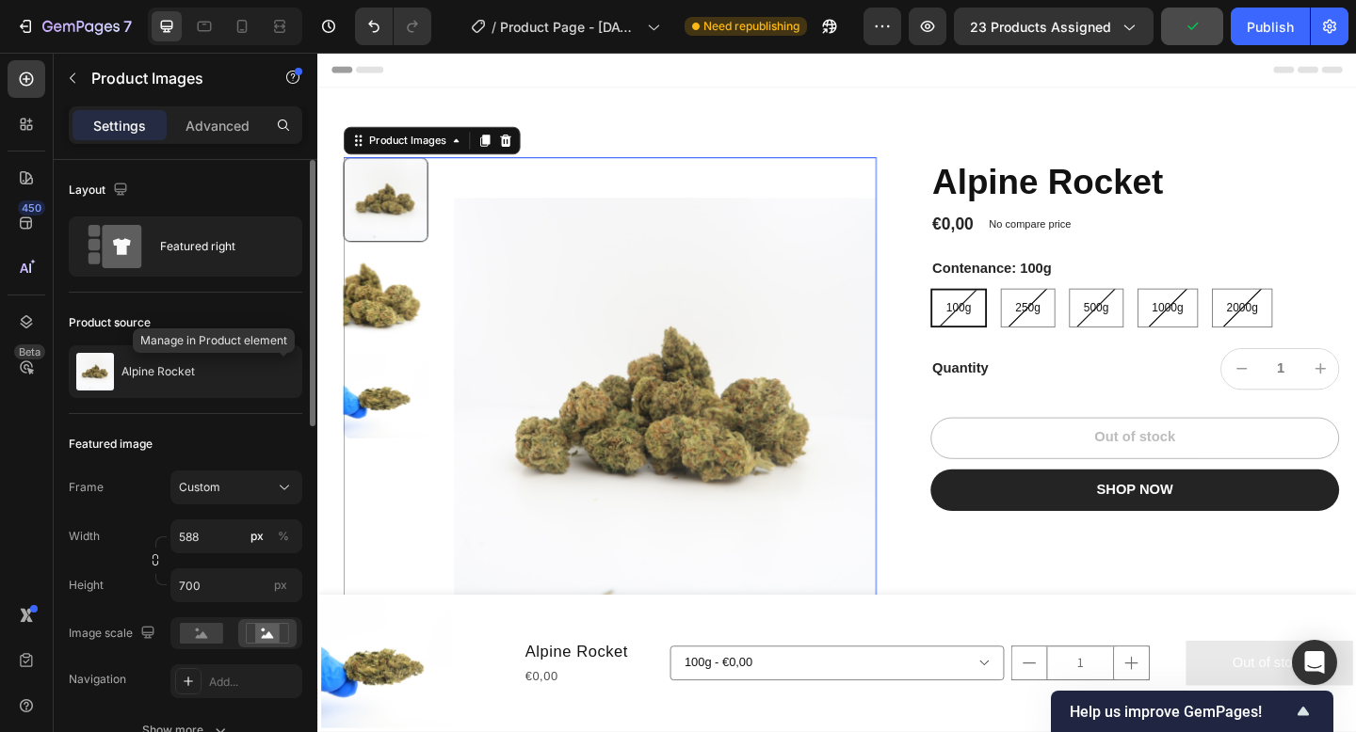
click at [0, 0] on button "button" at bounding box center [0, 0] width 0 height 0
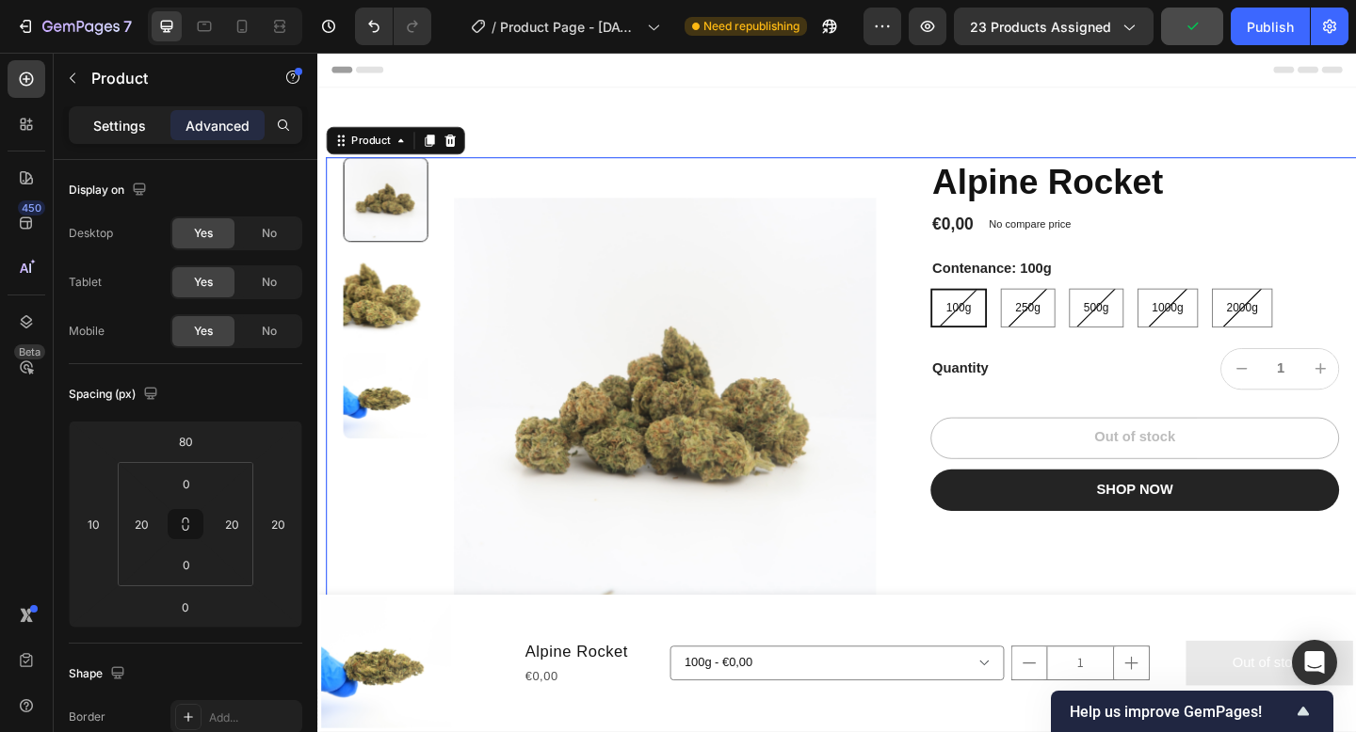
click at [154, 115] on div "Settings" at bounding box center [119, 125] width 94 height 30
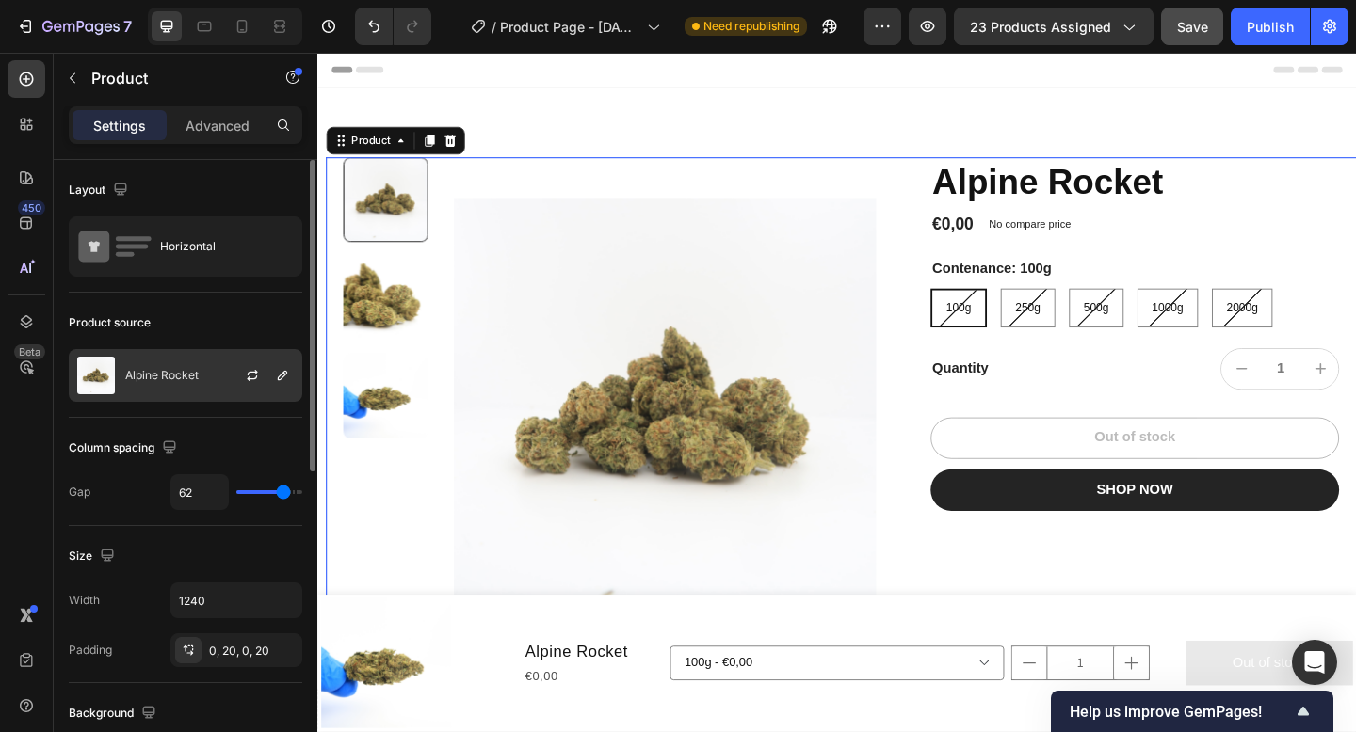
click at [189, 378] on p "Alpine Rocket" at bounding box center [161, 375] width 73 height 13
click at [253, 373] on icon "button" at bounding box center [252, 375] width 15 height 15
click at [282, 376] on icon "button" at bounding box center [282, 375] width 15 height 15
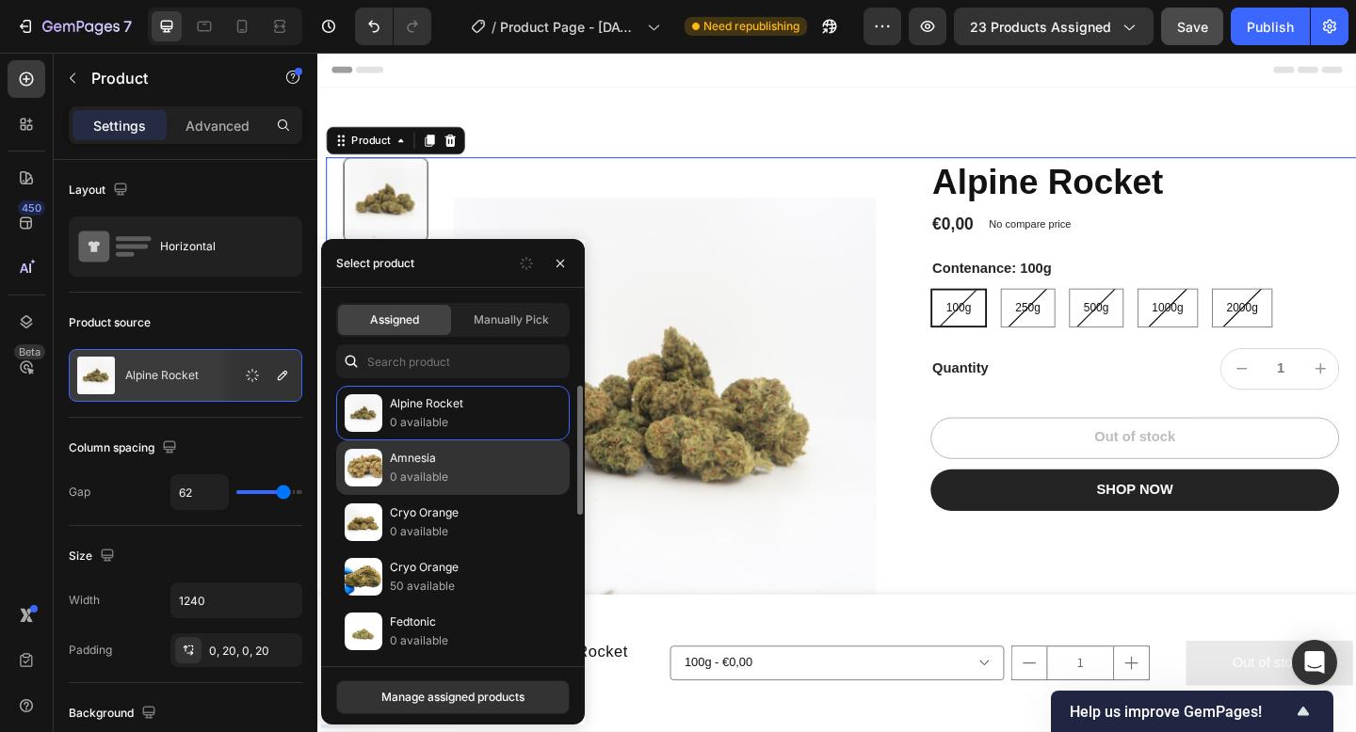
click at [426, 483] on p "0 available" at bounding box center [475, 477] width 171 height 19
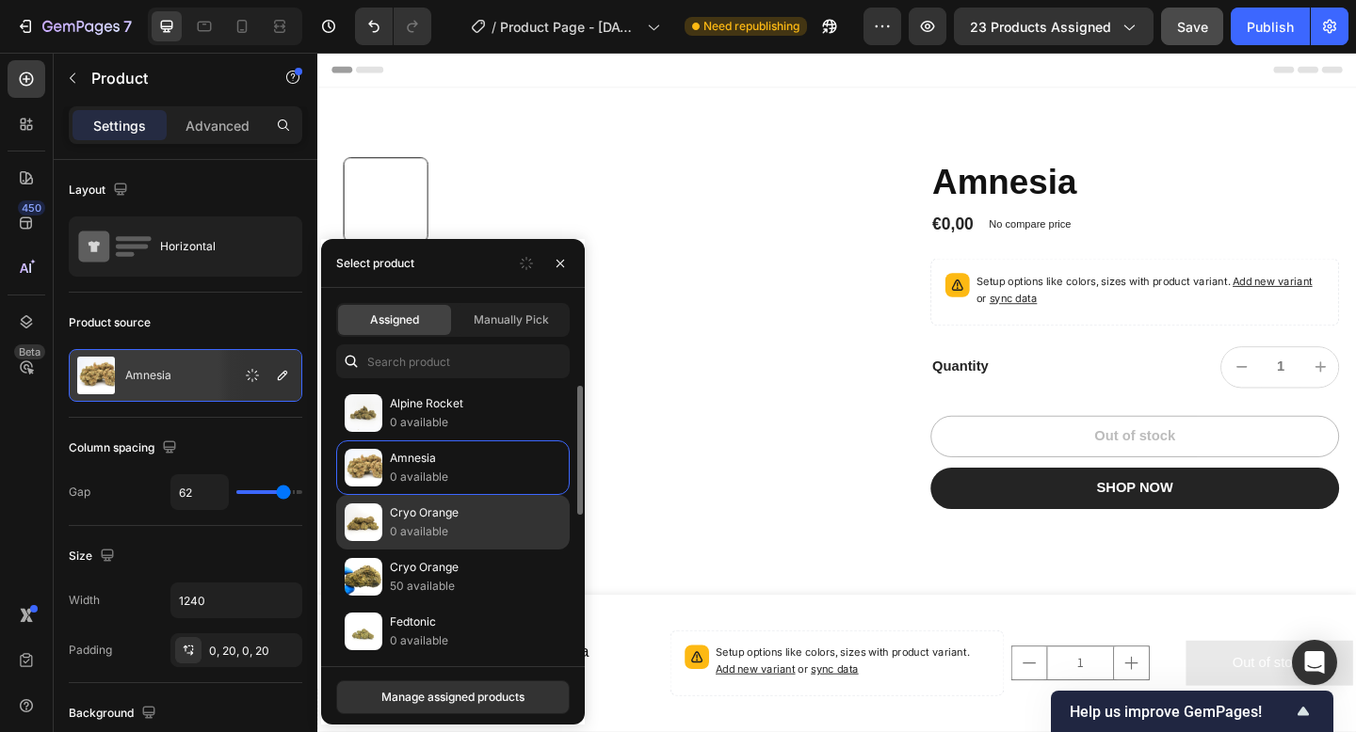
click at [426, 520] on p "Cryo Orange" at bounding box center [475, 513] width 171 height 19
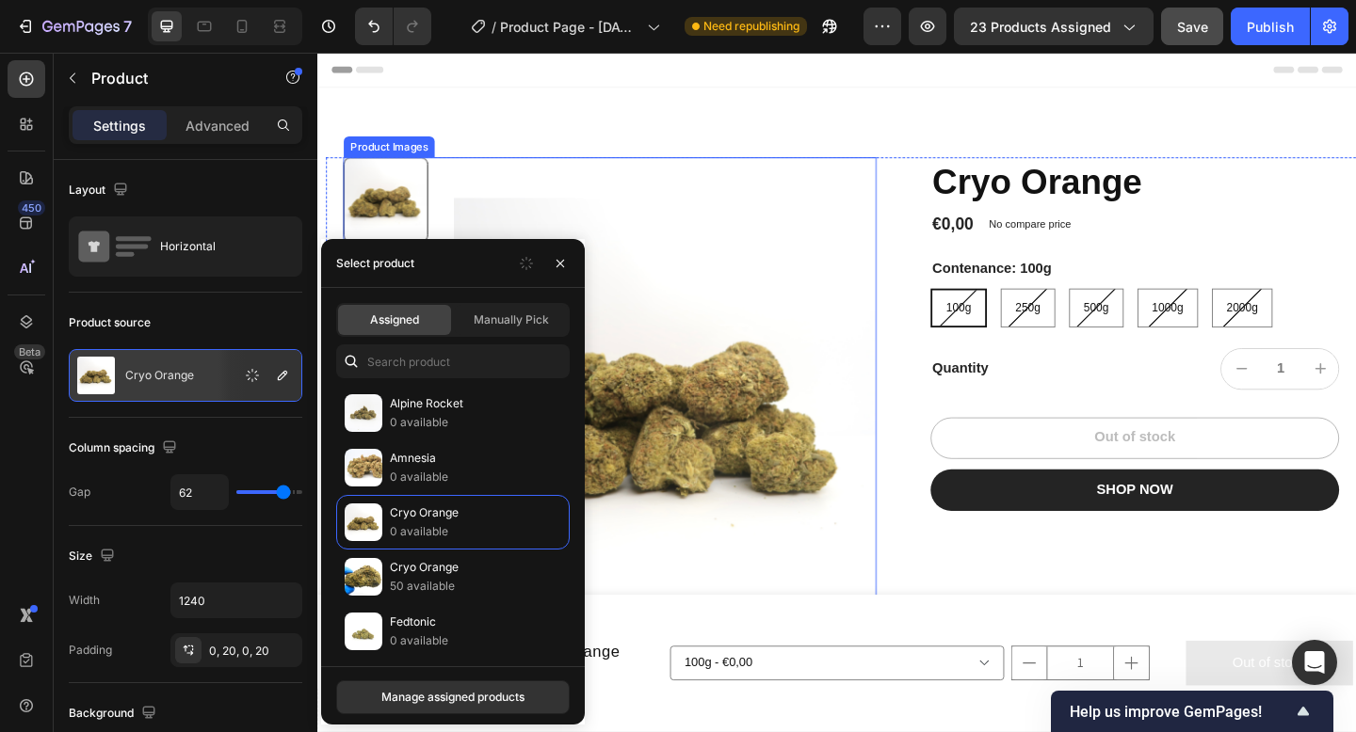
click at [850, 424] on img at bounding box center [695, 440] width 459 height 547
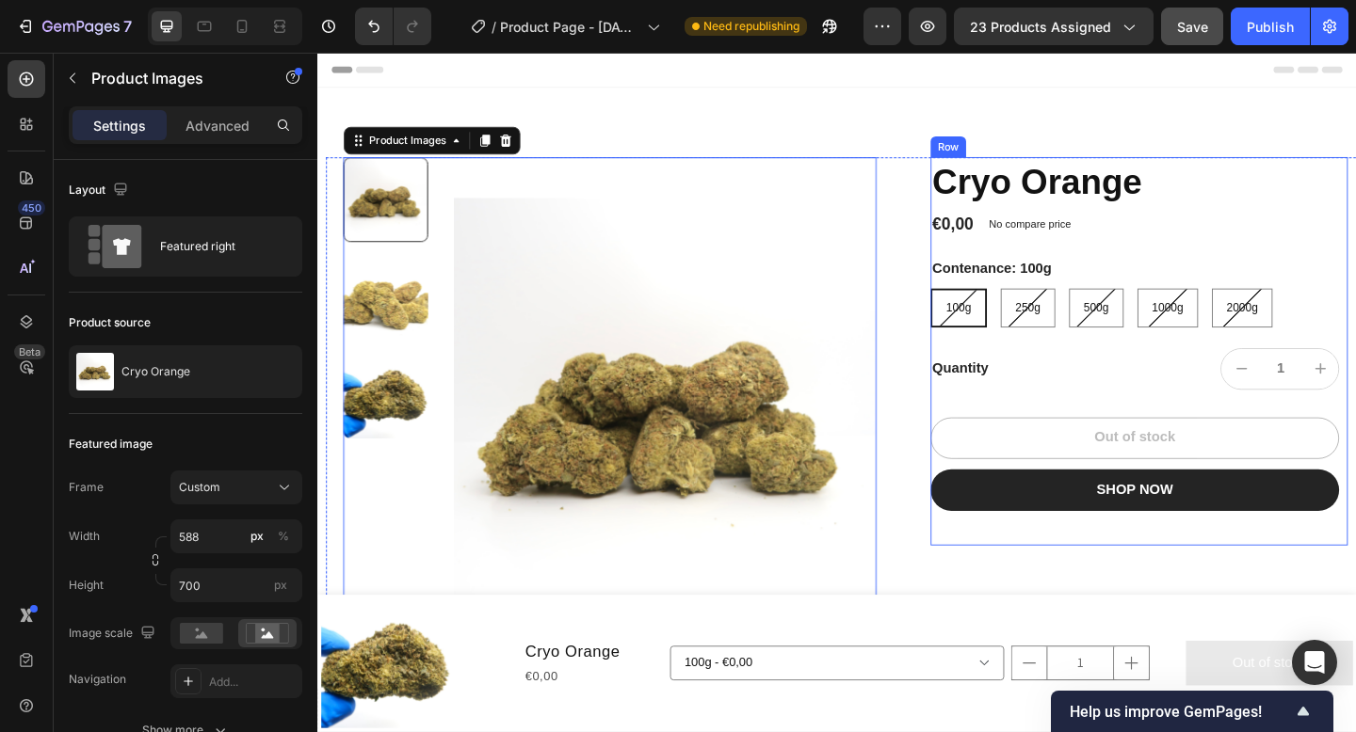
click at [1008, 574] on div "Cryo Orange Product Title €0,00 Product Price Product Price No compare price Pr…" at bounding box center [1206, 378] width 444 height 423
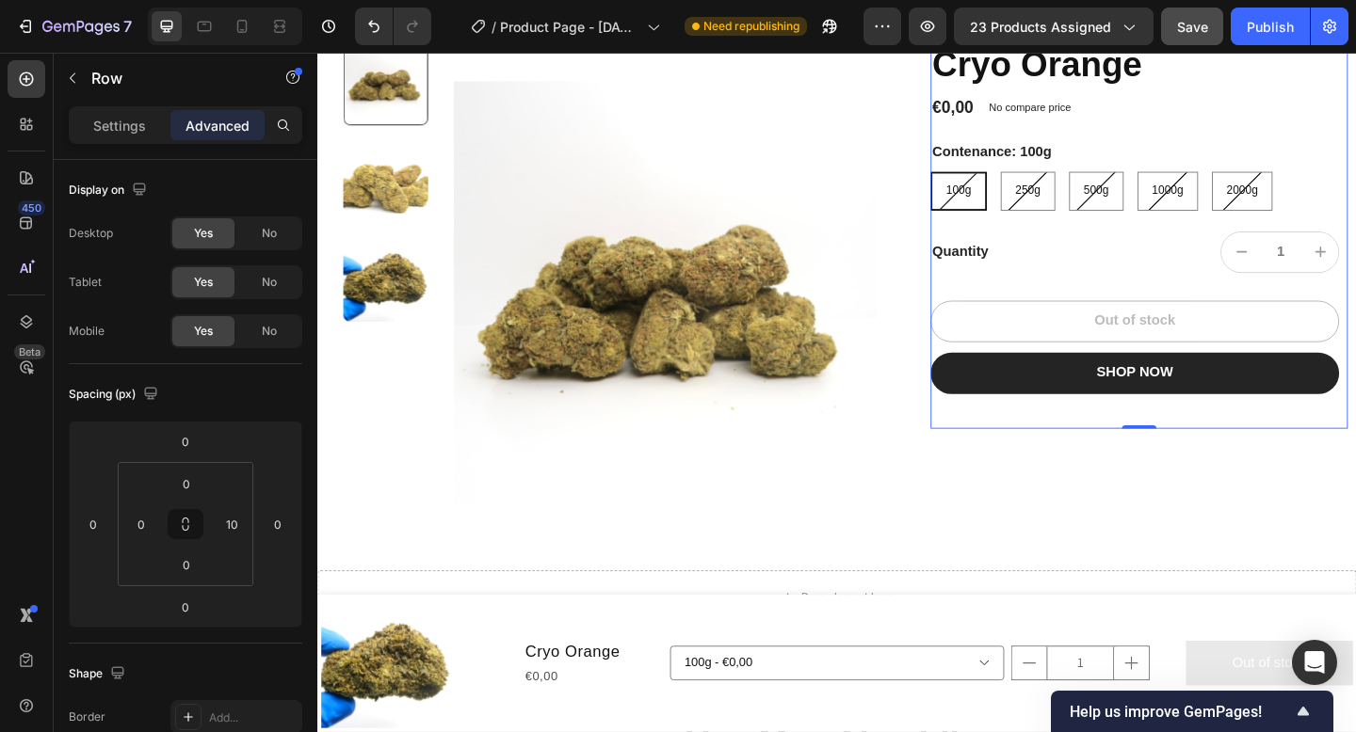
scroll to position [129, 0]
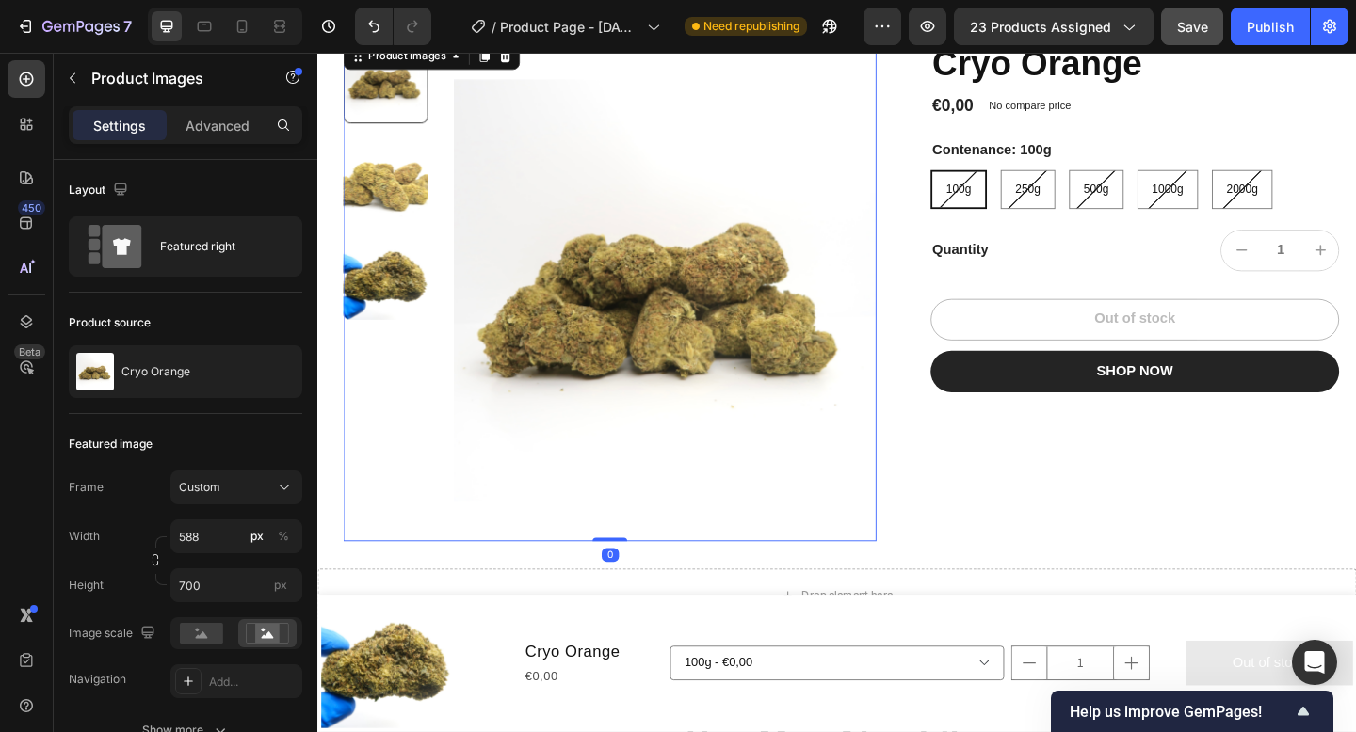
click at [850, 544] on img at bounding box center [695, 311] width 459 height 547
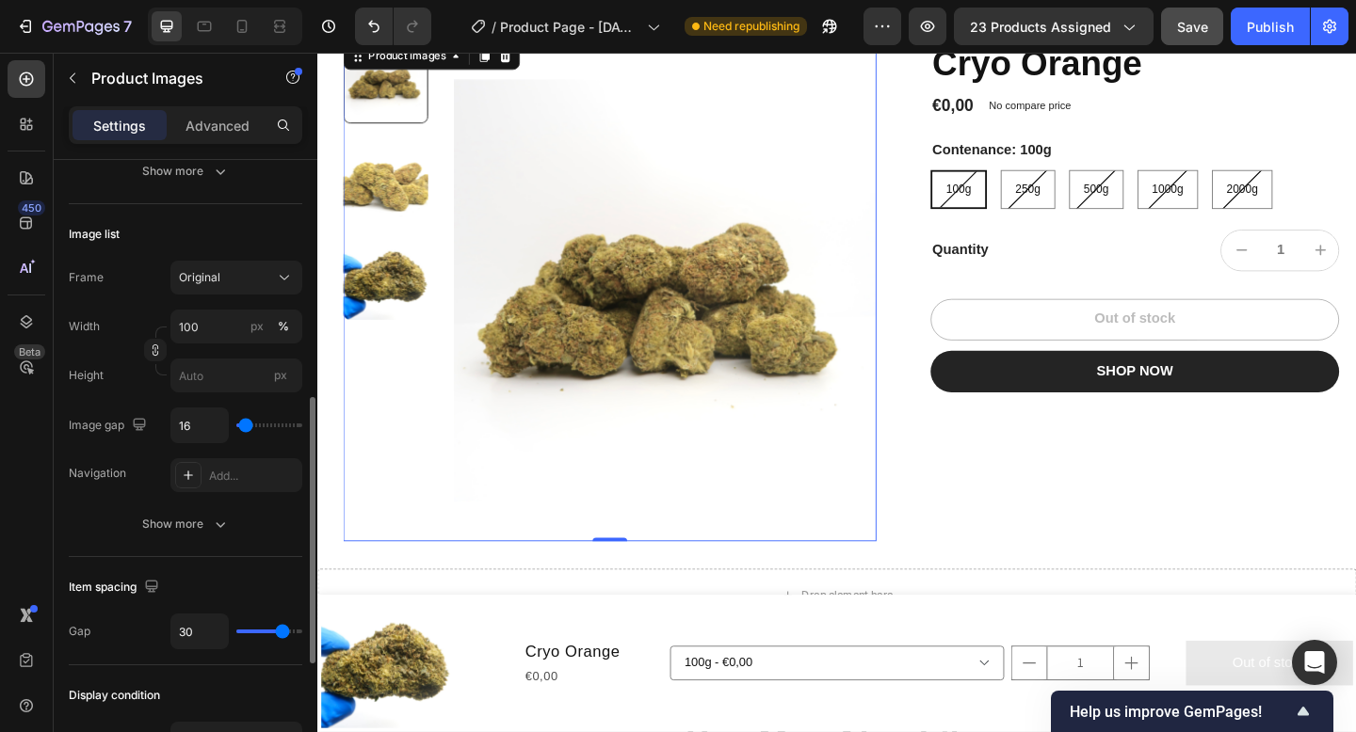
scroll to position [561, 0]
click at [230, 538] on button "Show more" at bounding box center [185, 523] width 233 height 34
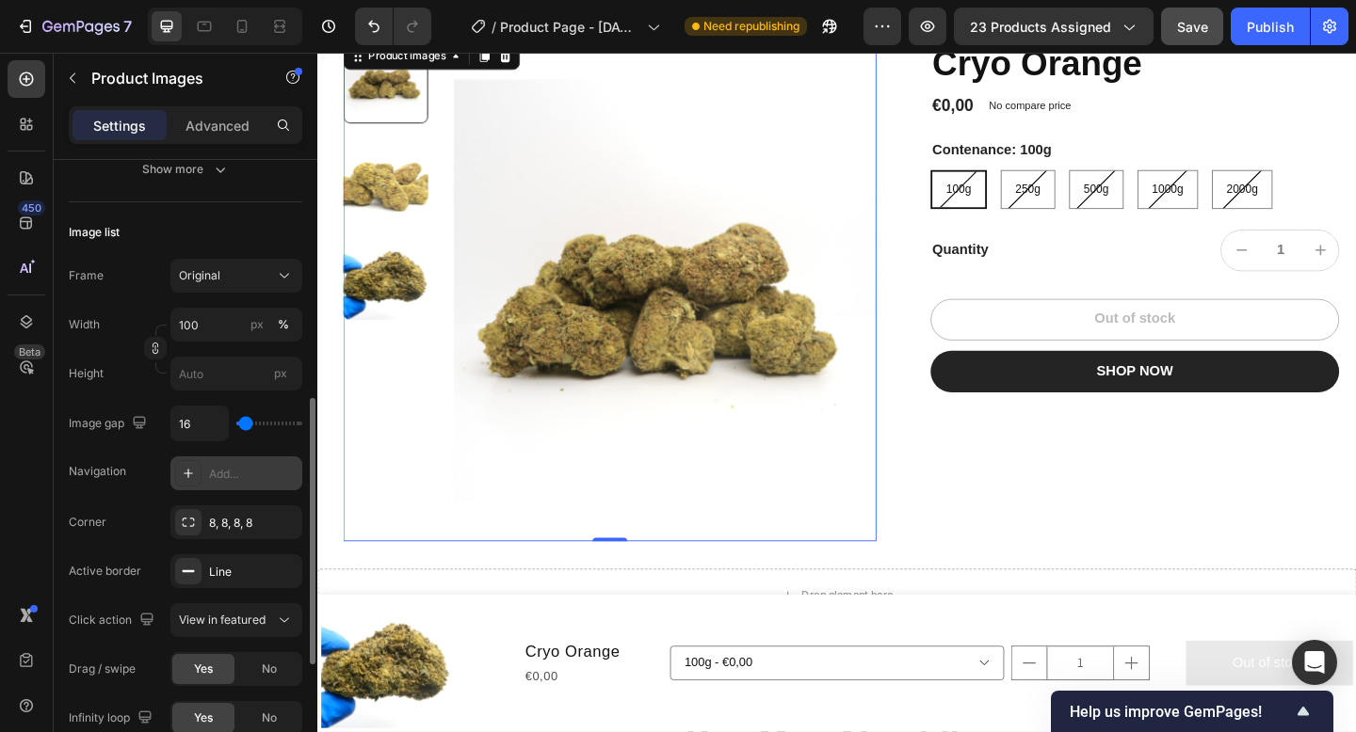
click at [213, 478] on div "Add..." at bounding box center [253, 474] width 88 height 17
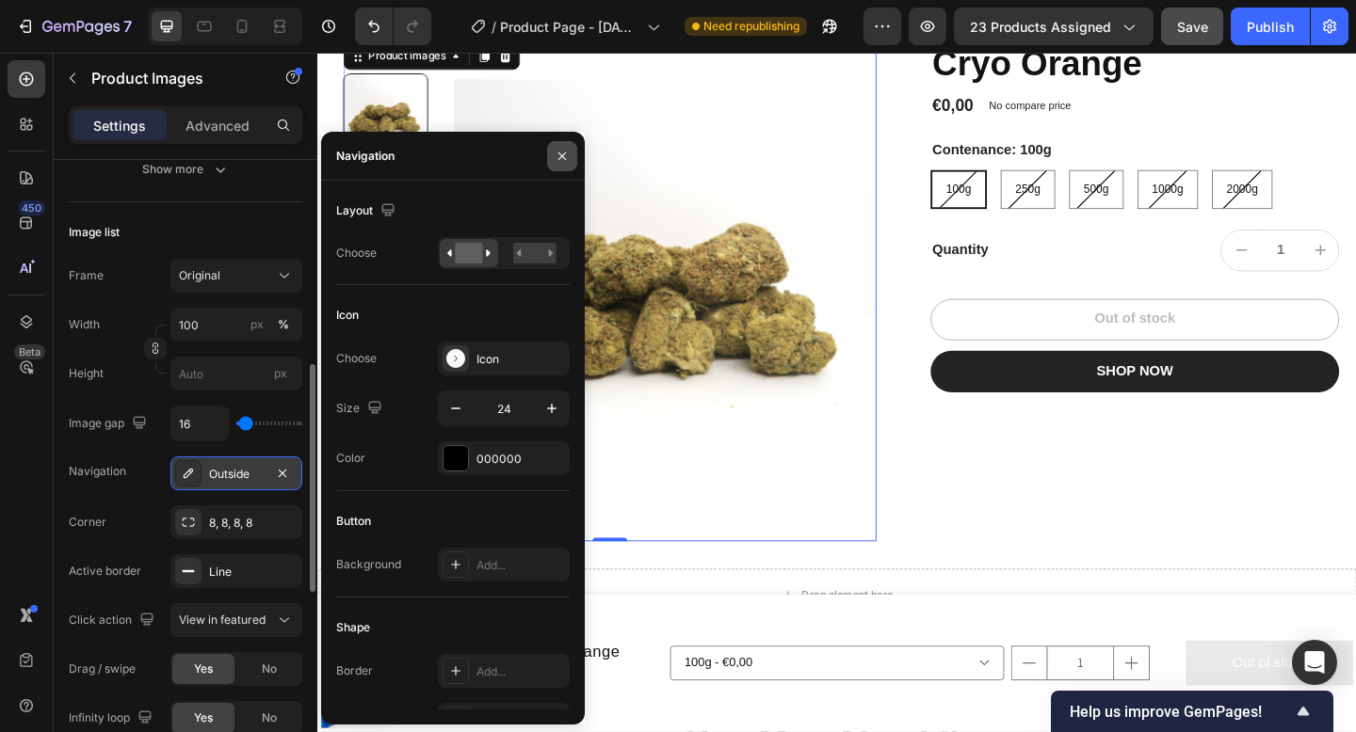
click at [558, 164] on button "button" at bounding box center [562, 156] width 30 height 30
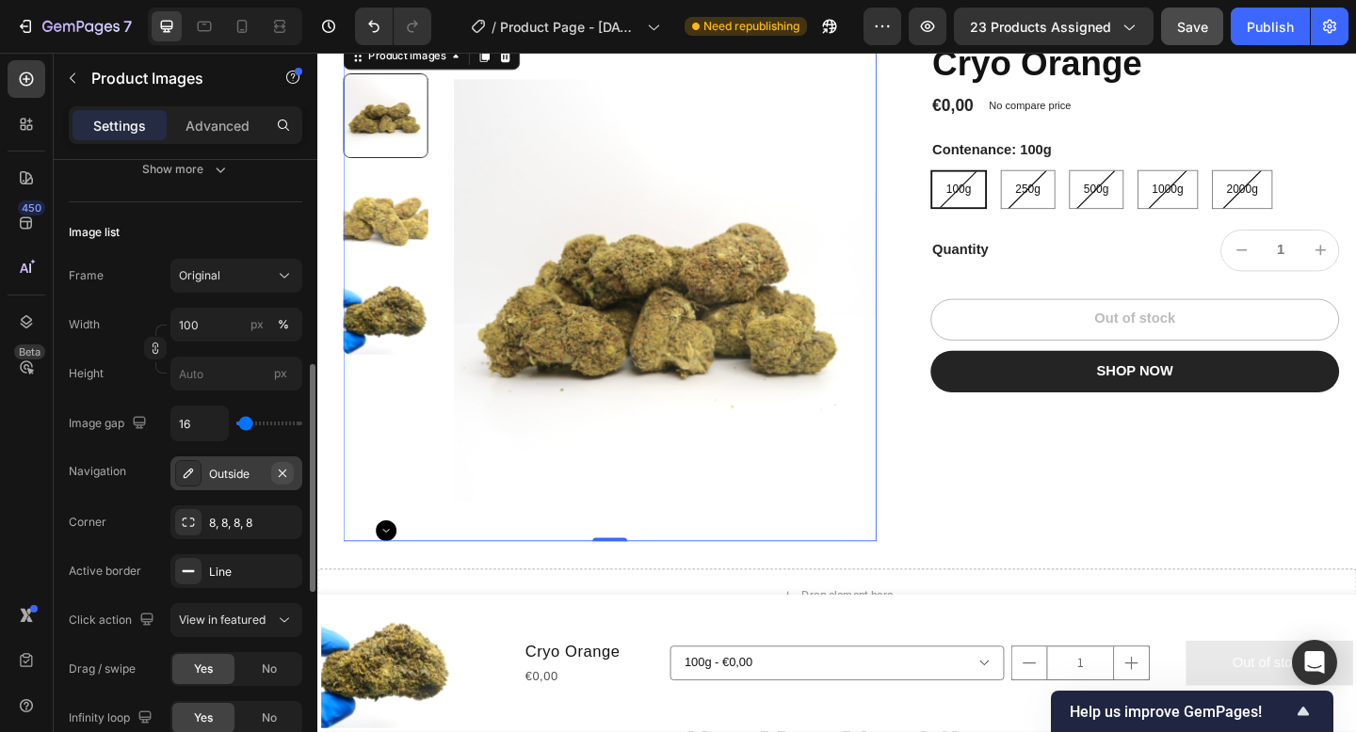
click at [291, 476] on button "button" at bounding box center [282, 473] width 23 height 23
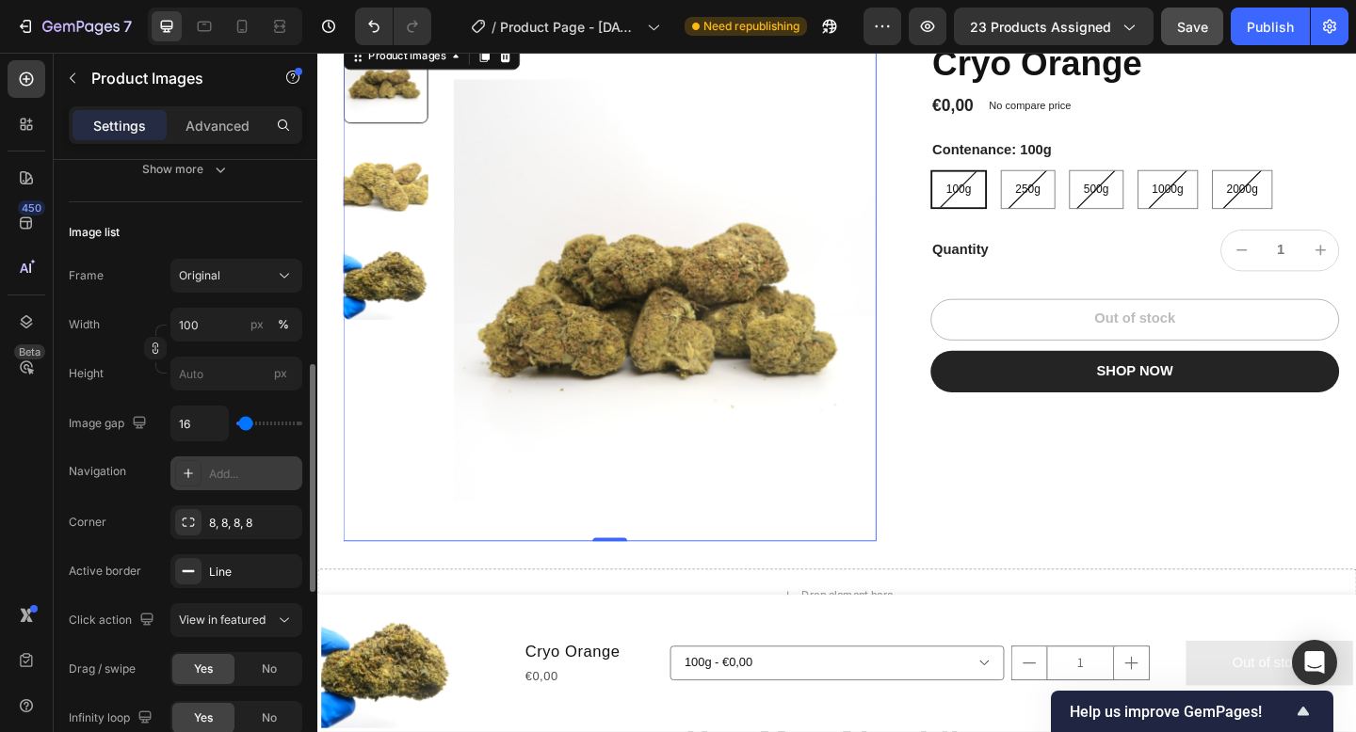
click at [246, 483] on div "Add..." at bounding box center [236, 474] width 132 height 34
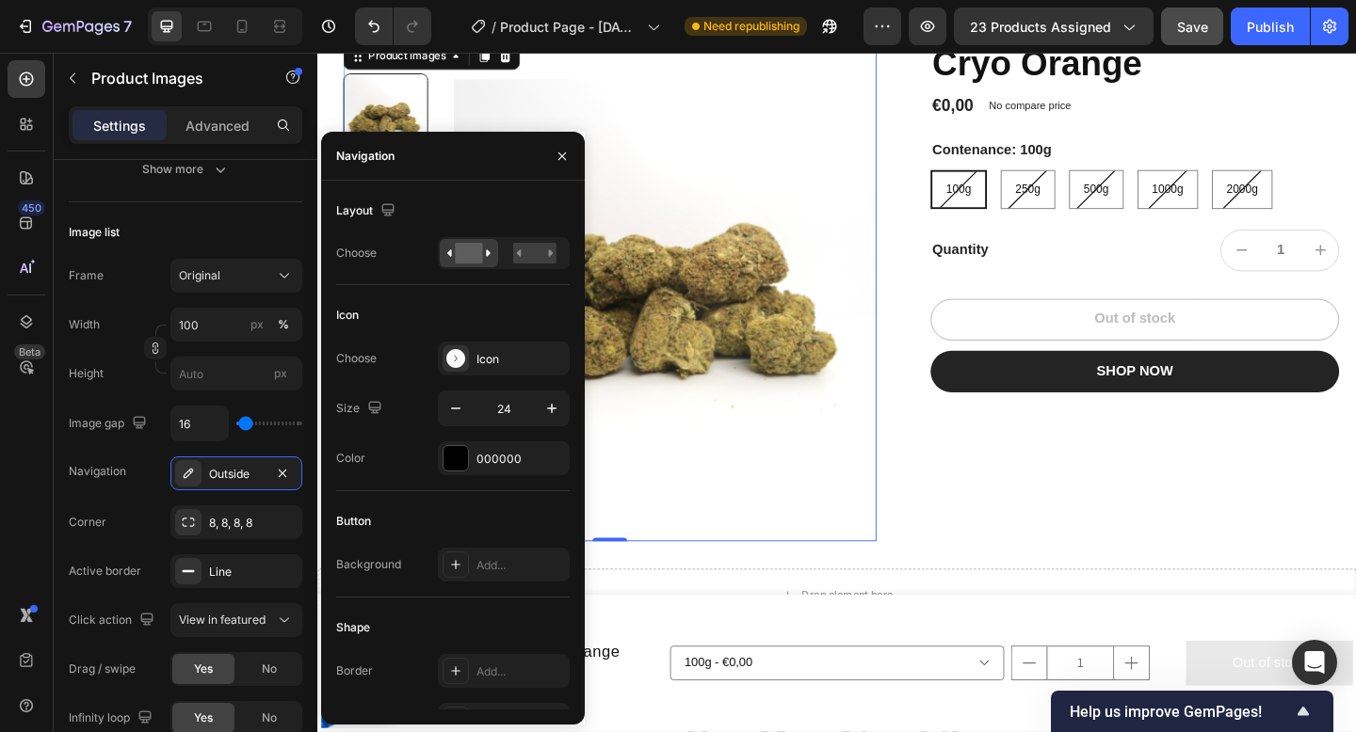
click at [555, 170] on div at bounding box center [561, 156] width 45 height 48
click at [566, 168] on button "button" at bounding box center [562, 156] width 30 height 30
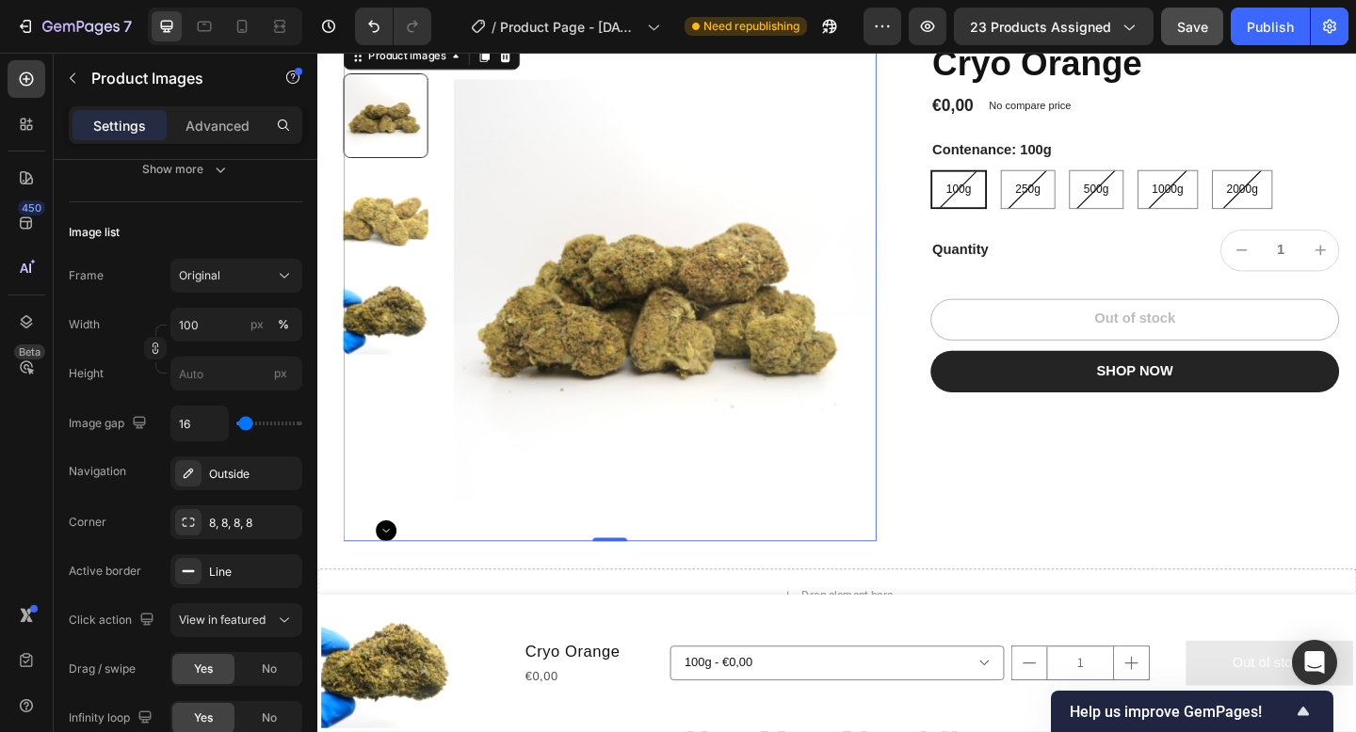
scroll to position [94, 0]
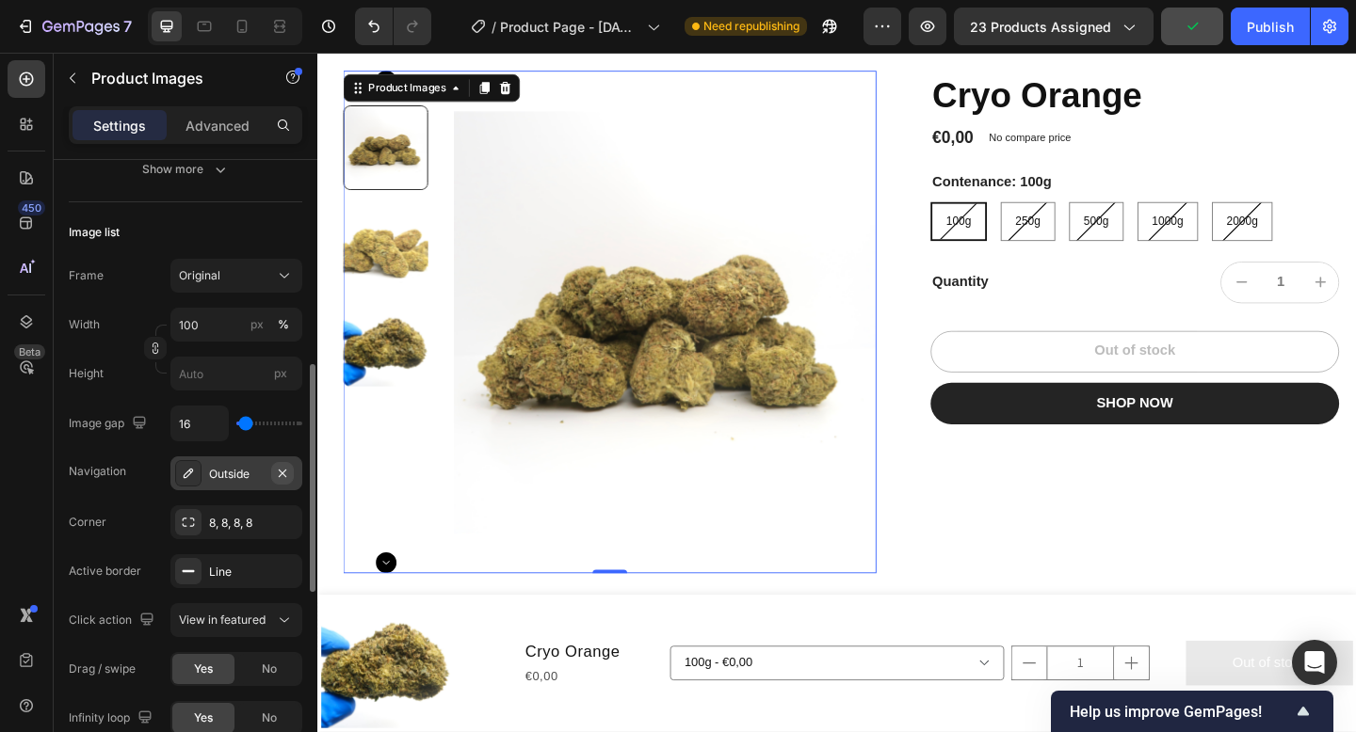
click at [283, 471] on icon "button" at bounding box center [283, 473] width 8 height 8
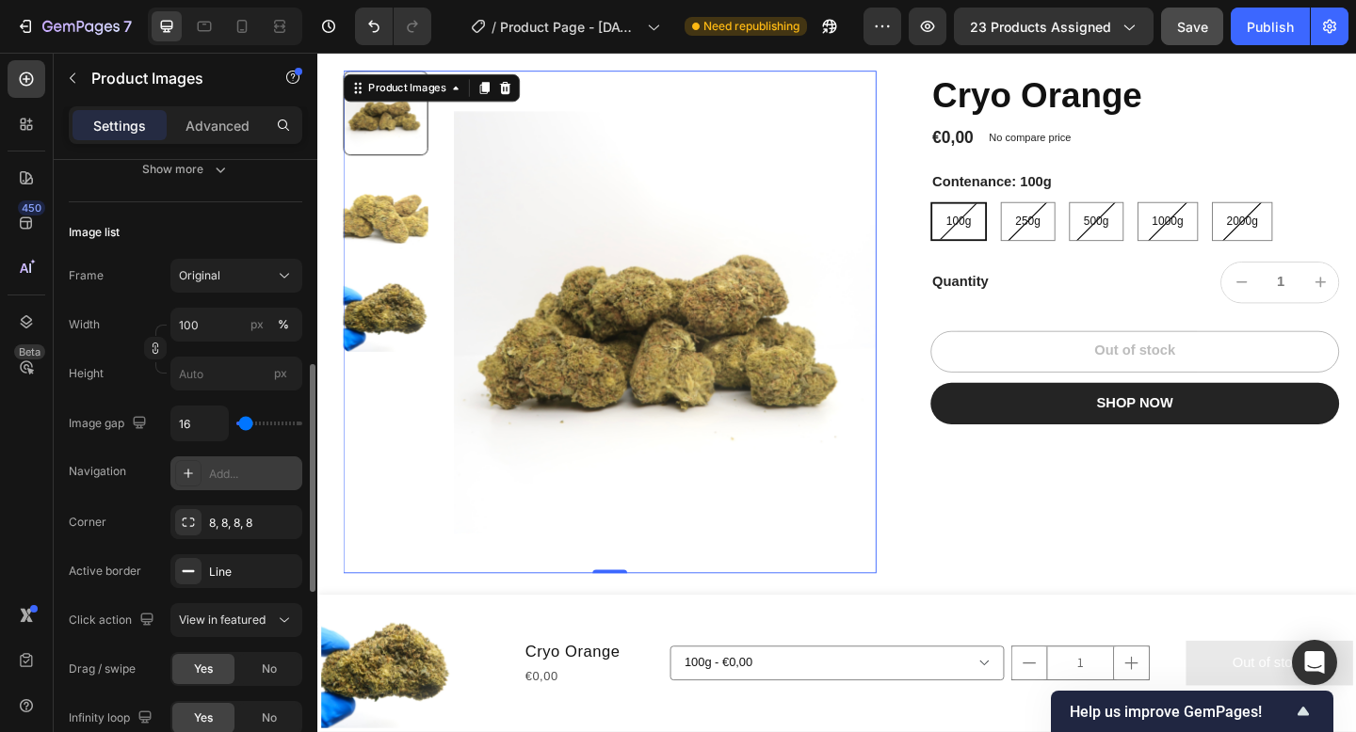
click at [419, 420] on div at bounding box center [392, 345] width 92 height 547
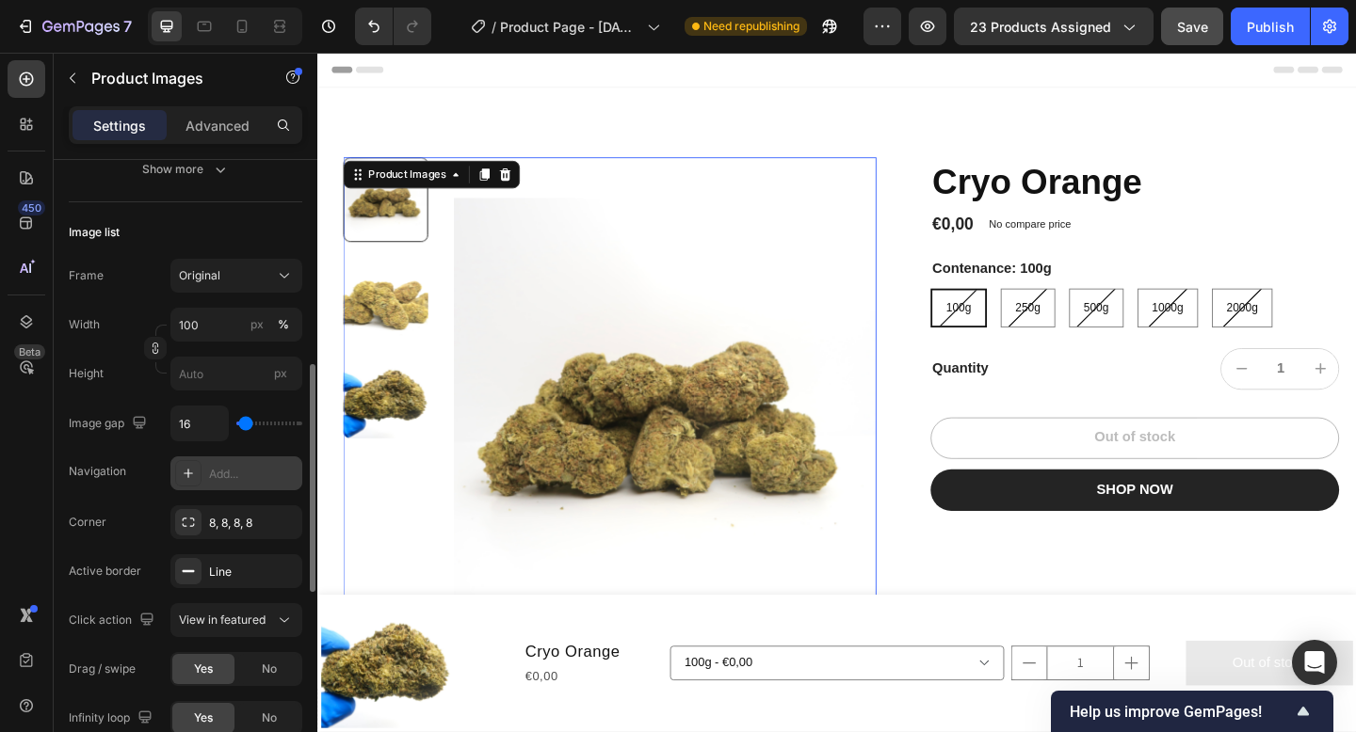
click at [401, 308] on img at bounding box center [392, 320] width 92 height 92
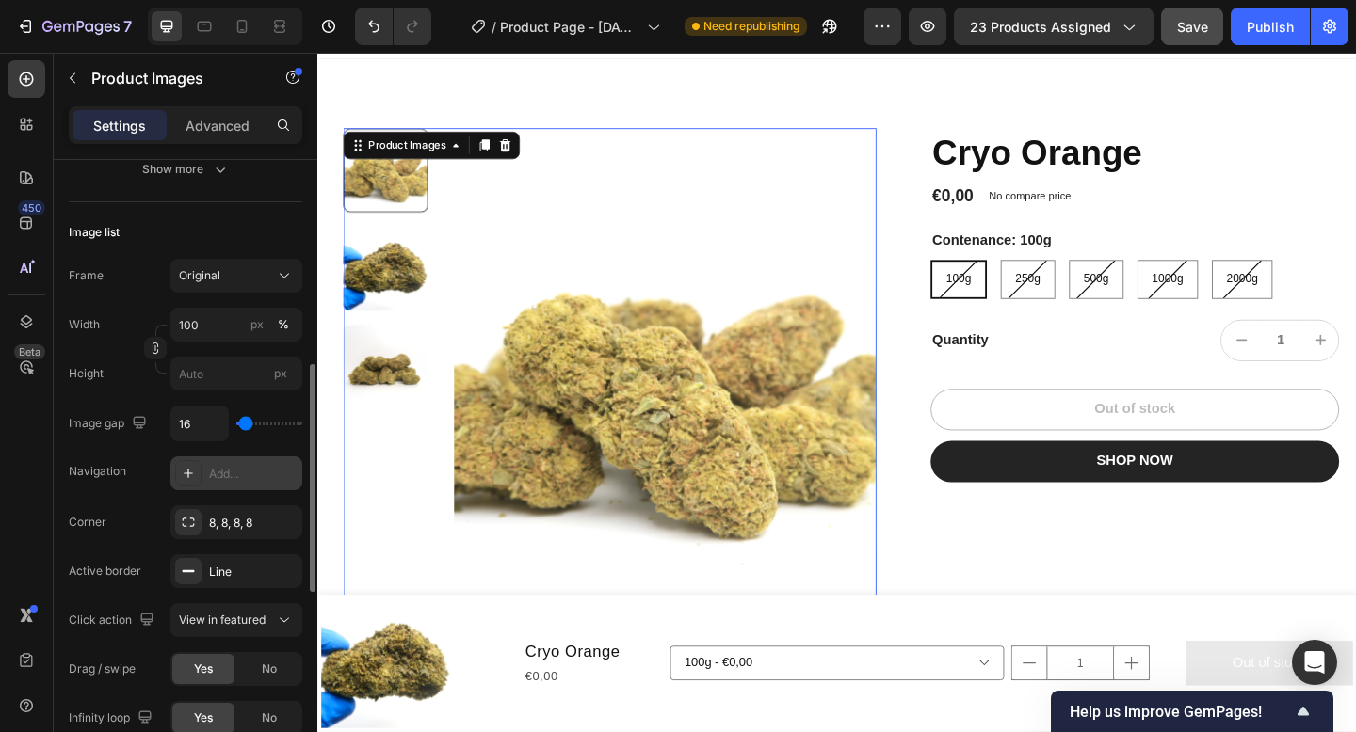
scroll to position [44, 0]
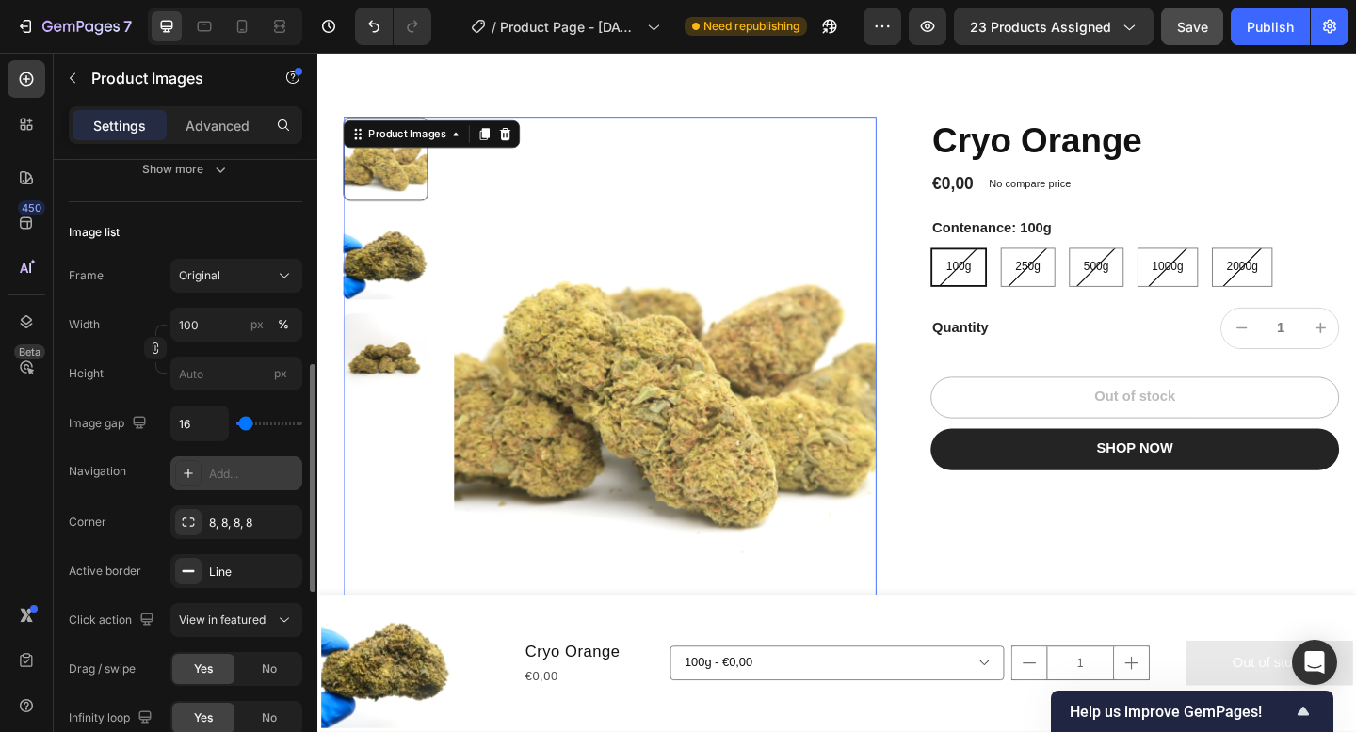
click at [399, 293] on img at bounding box center [392, 276] width 92 height 92
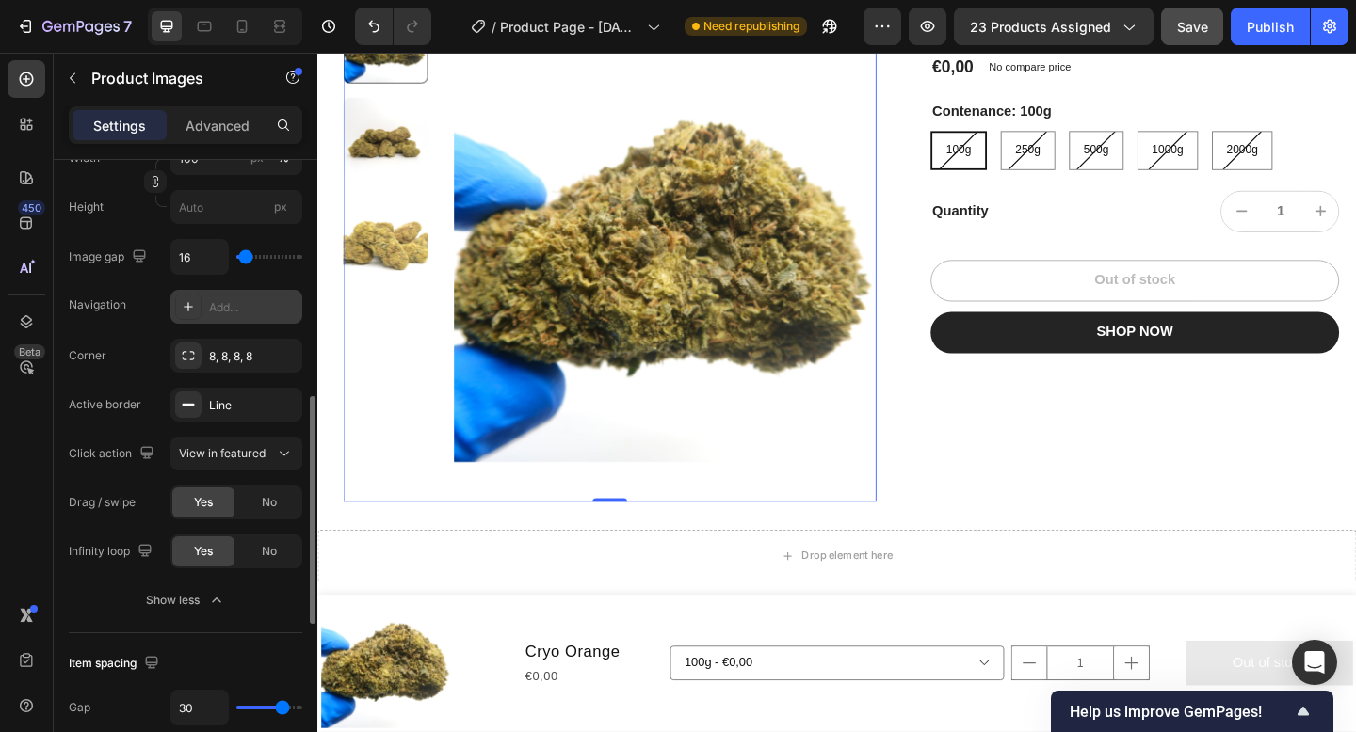
scroll to position [733, 0]
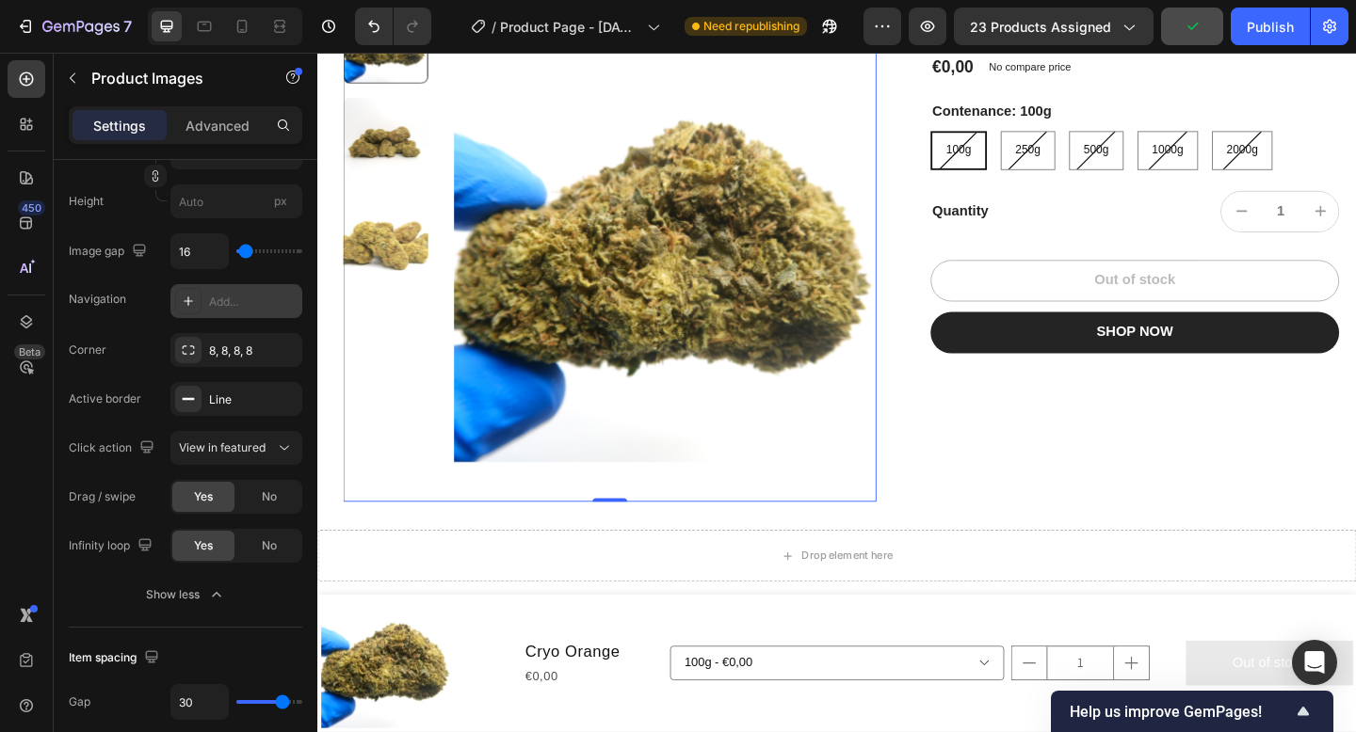
click at [400, 158] on img at bounding box center [392, 149] width 92 height 92
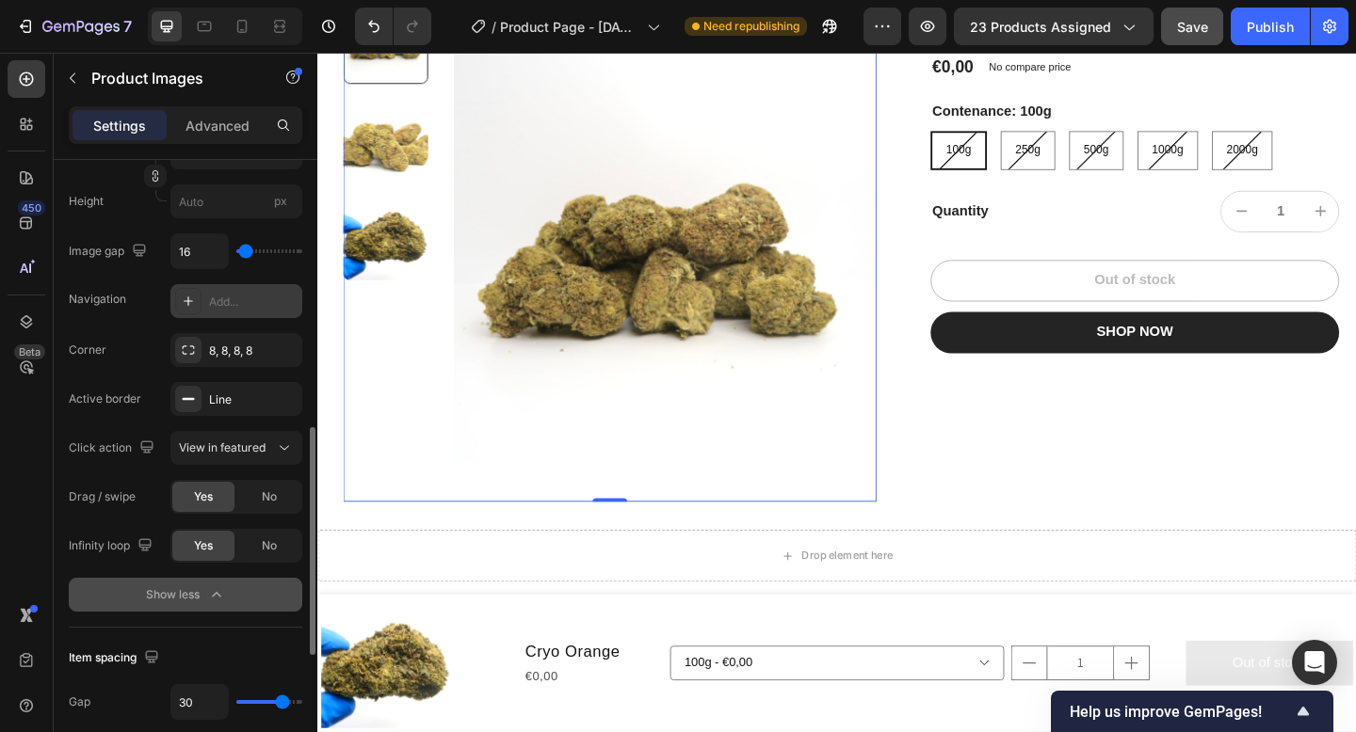
scroll to position [807, 0]
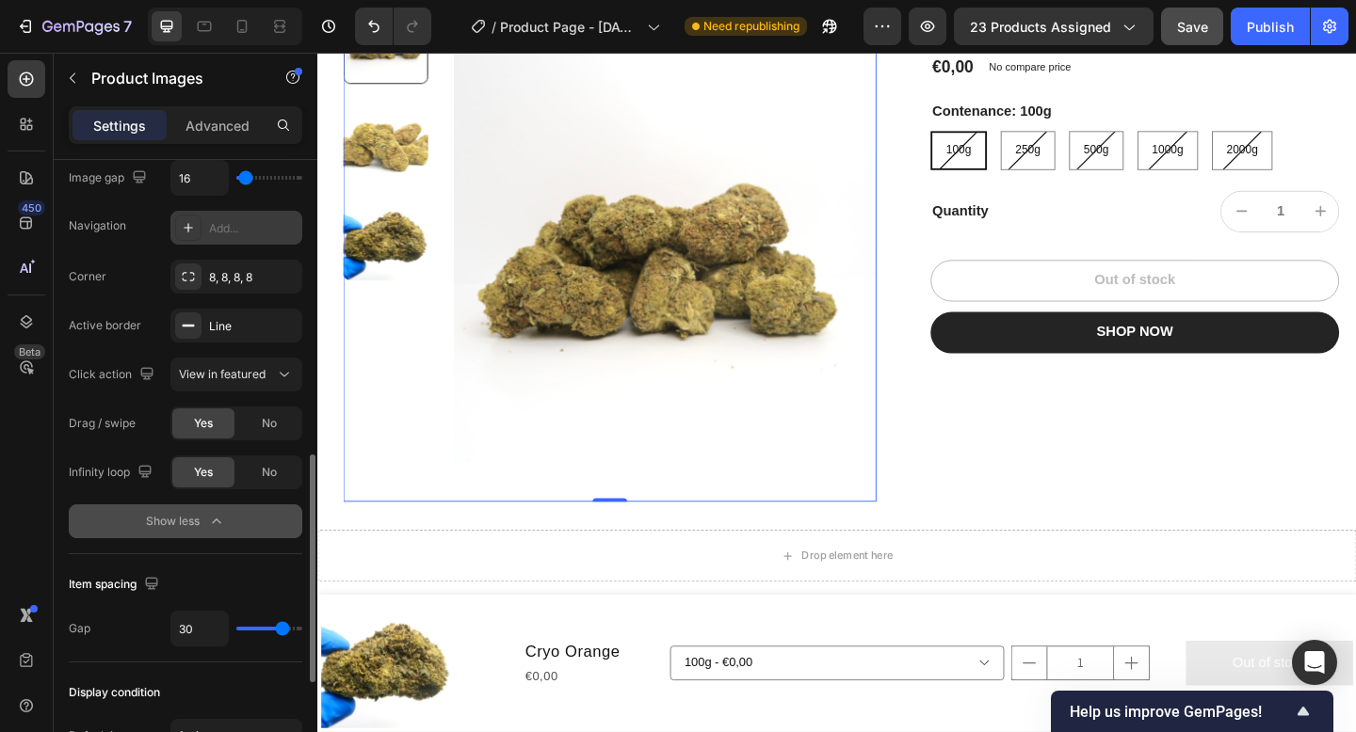
click at [261, 524] on button "Show less" at bounding box center [185, 522] width 233 height 34
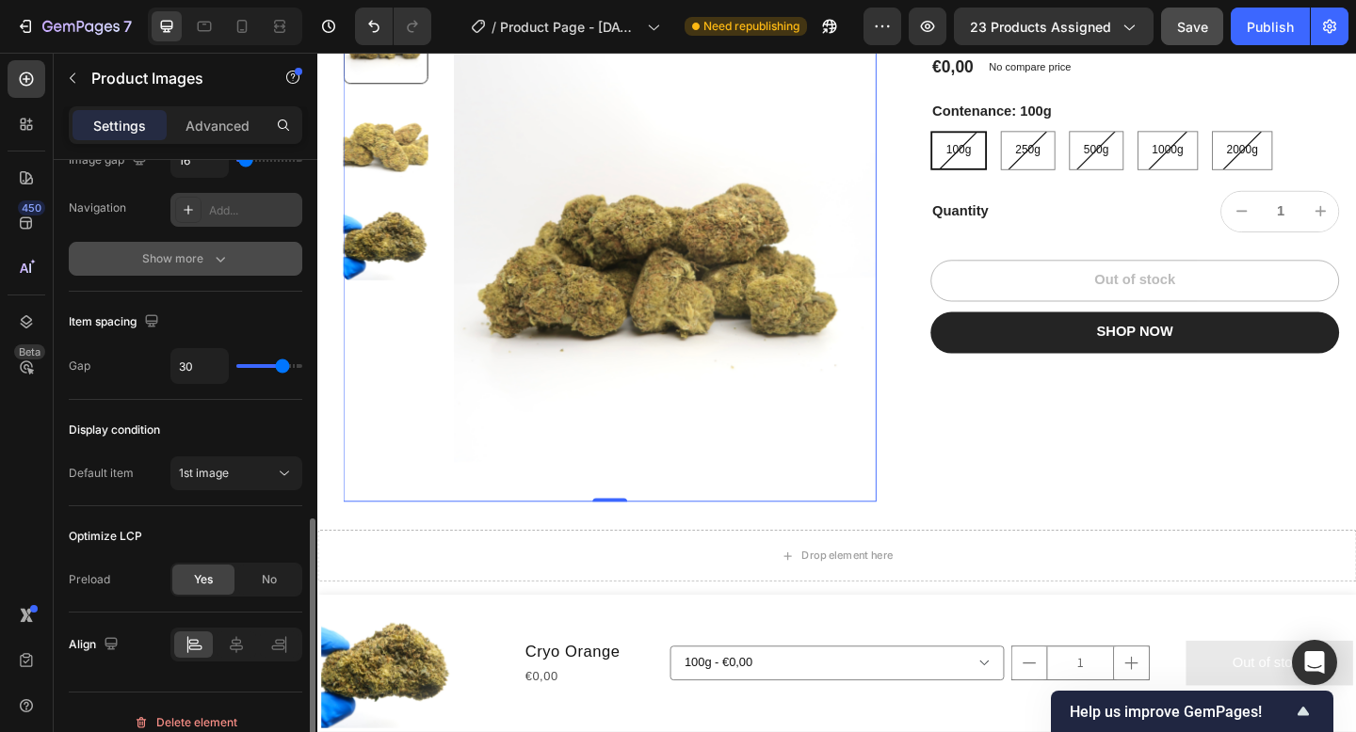
scroll to position [844, 0]
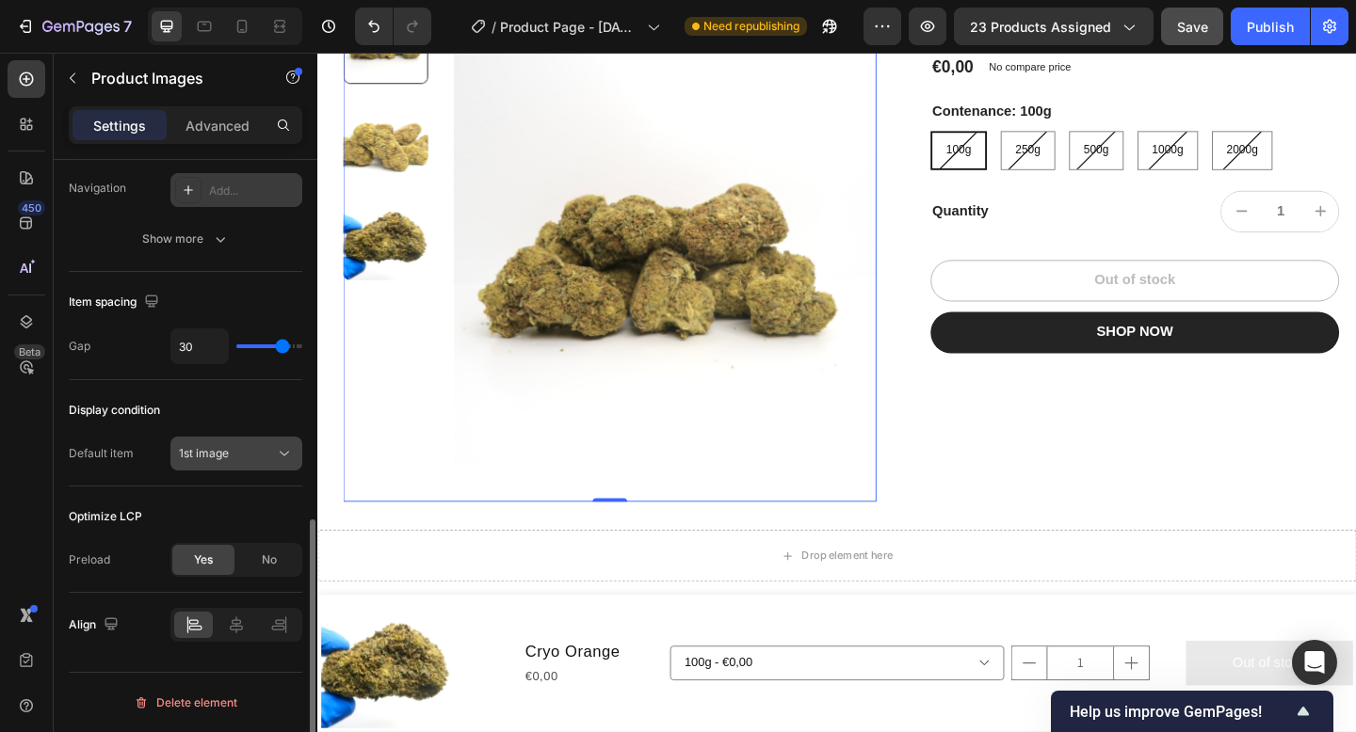
click at [260, 459] on div "1st image" at bounding box center [227, 453] width 96 height 17
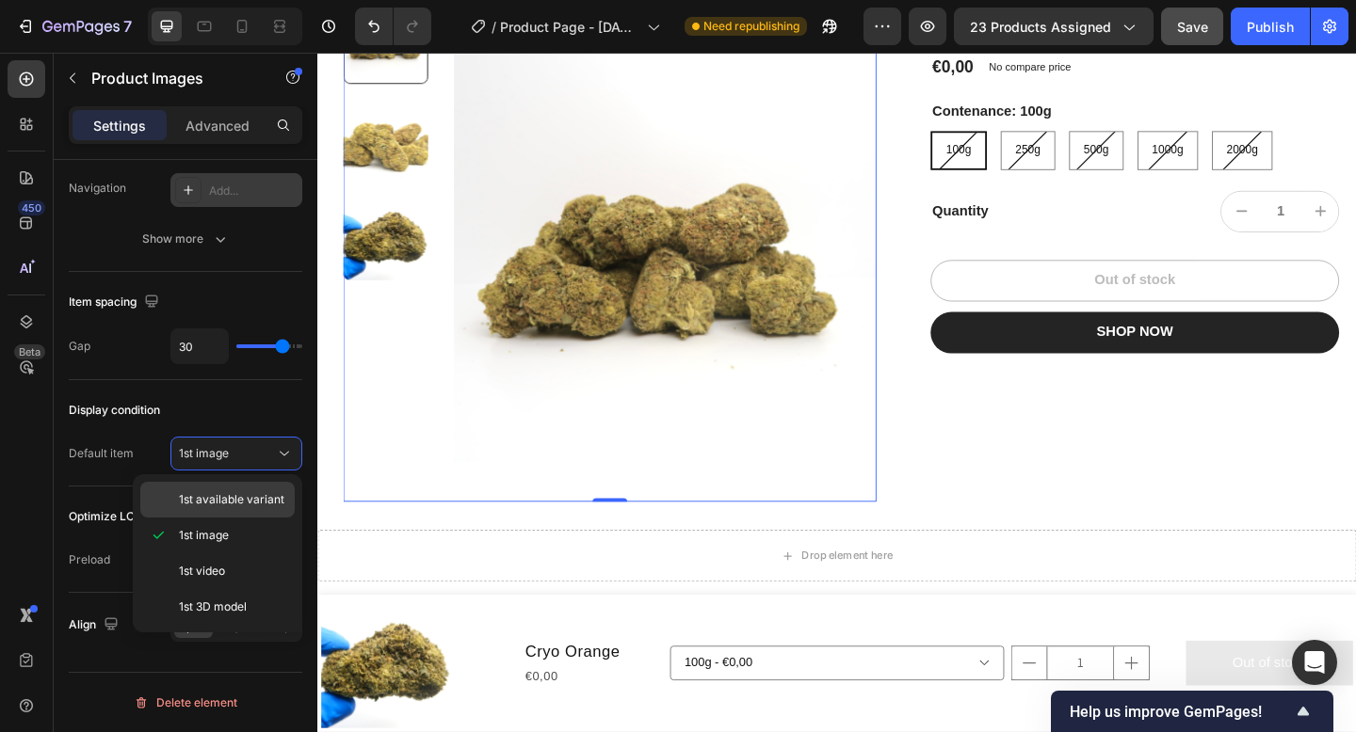
click at [253, 502] on span "1st available variant" at bounding box center [231, 499] width 105 height 17
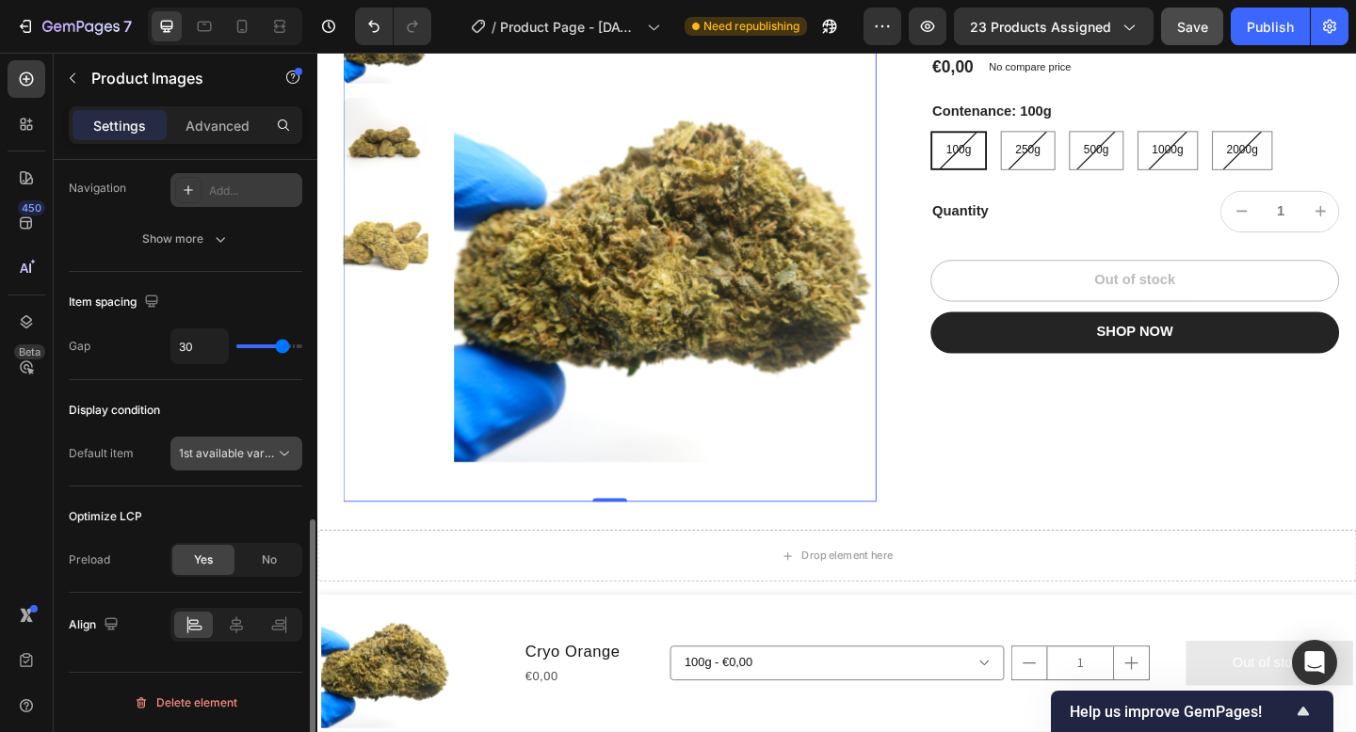
click at [258, 464] on button "1st available variant" at bounding box center [236, 454] width 132 height 34
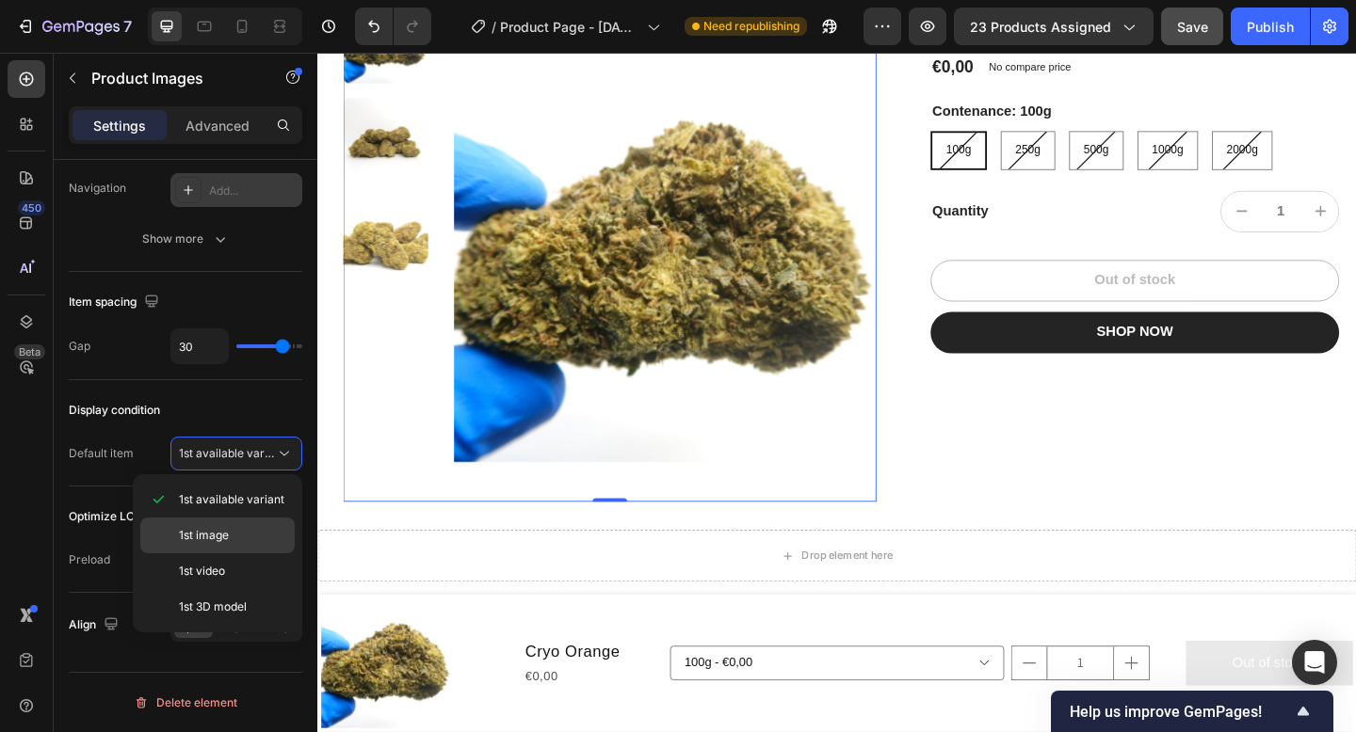
click at [257, 527] on p "1st image" at bounding box center [232, 535] width 107 height 17
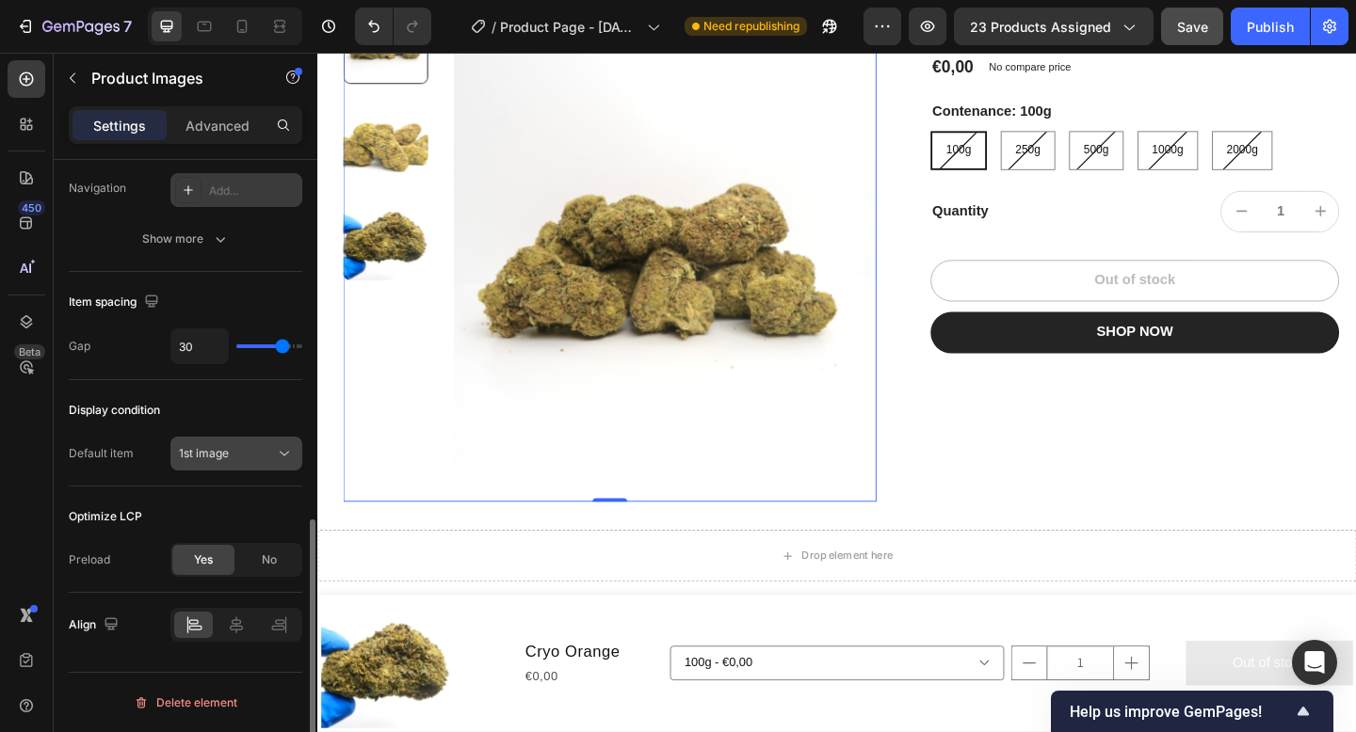
click at [255, 454] on div "1st image" at bounding box center [227, 453] width 96 height 17
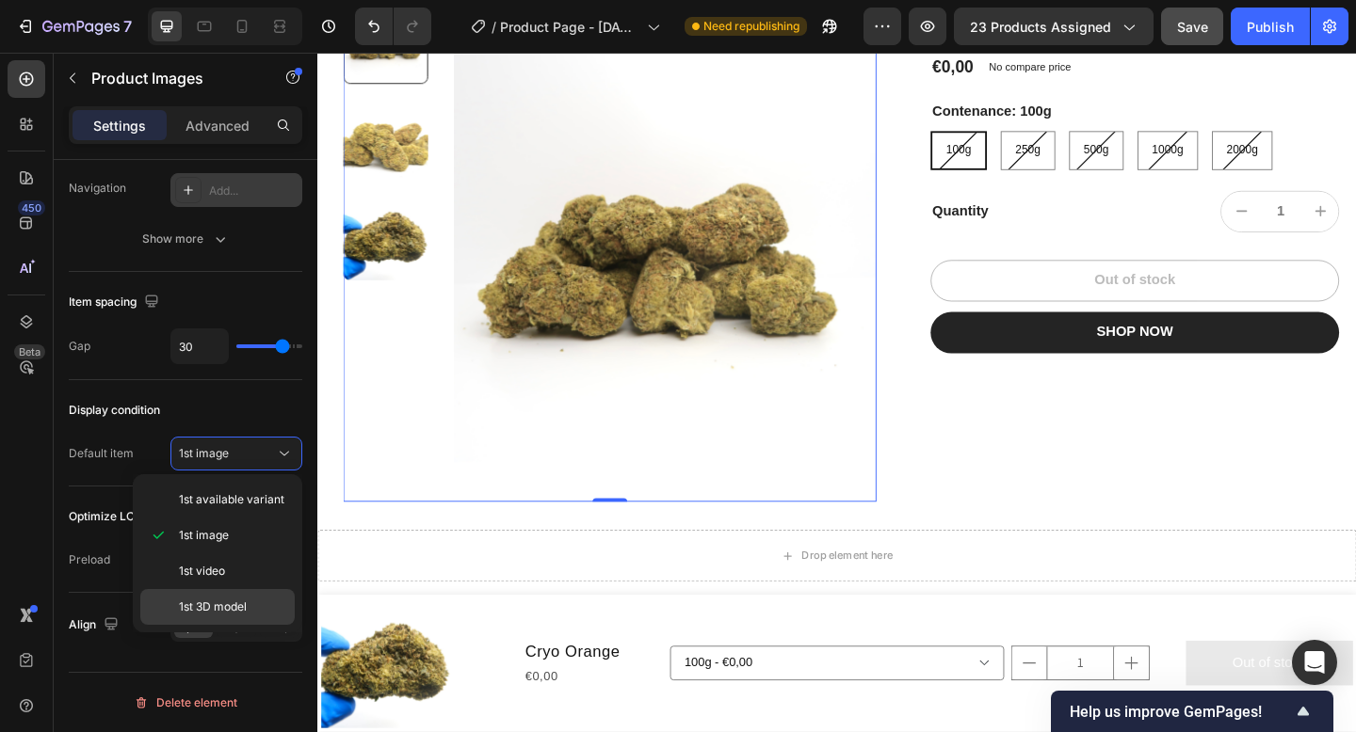
click at [251, 599] on p "1st 3D model" at bounding box center [232, 607] width 107 height 17
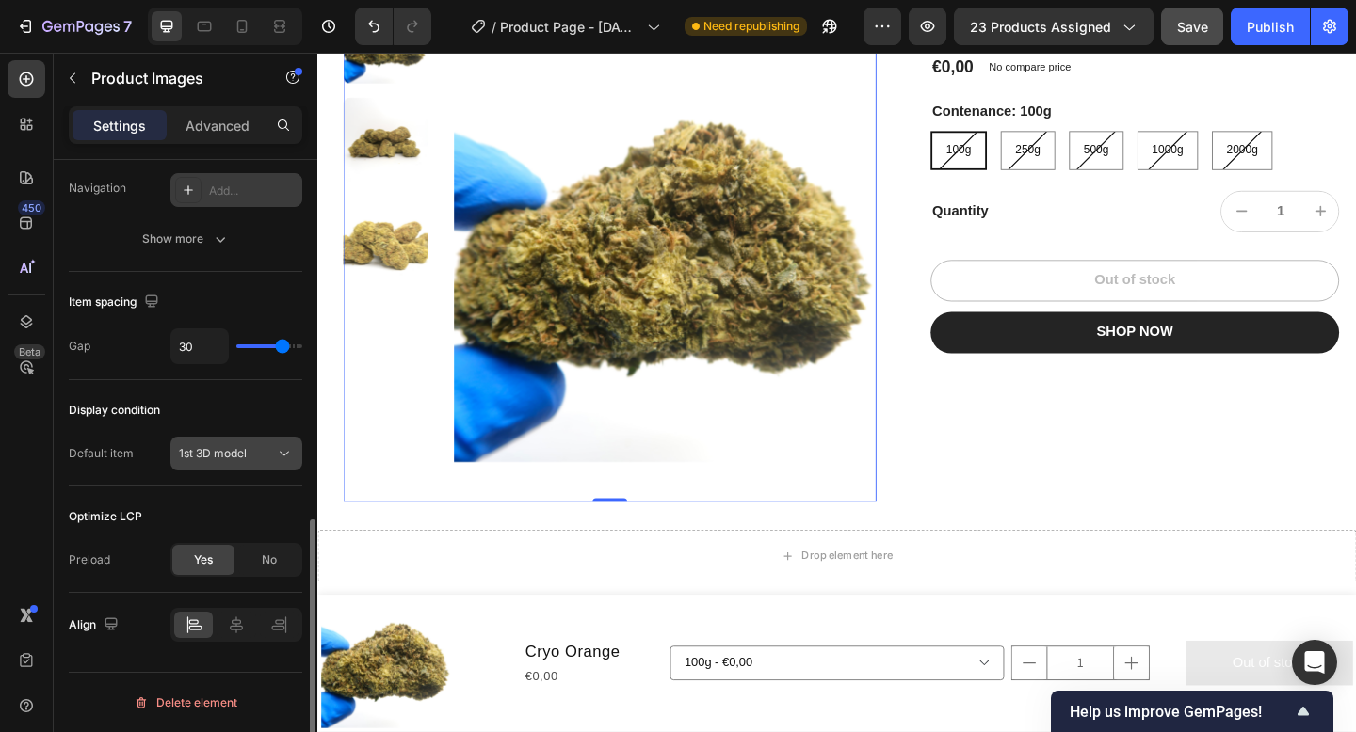
click at [241, 458] on span "1st 3D model" at bounding box center [213, 453] width 68 height 14
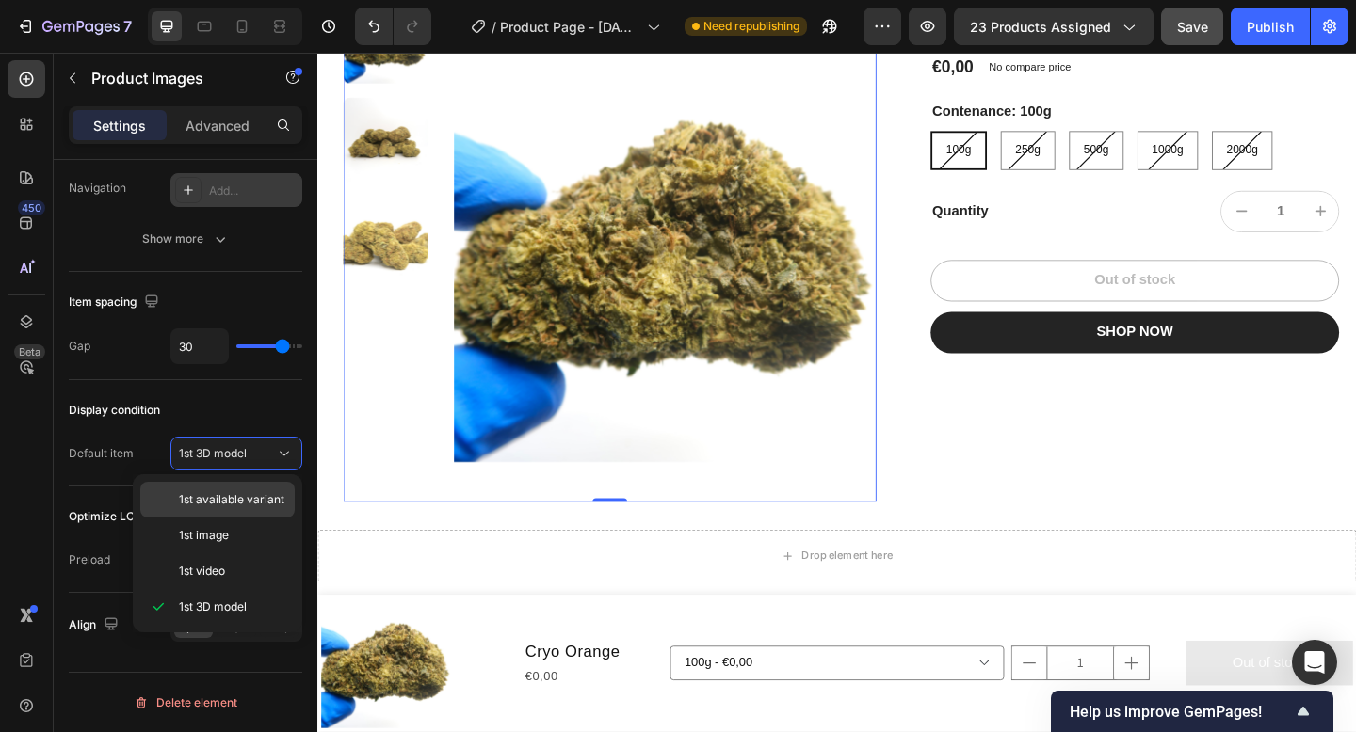
click at [241, 491] on span "1st available variant" at bounding box center [231, 499] width 105 height 17
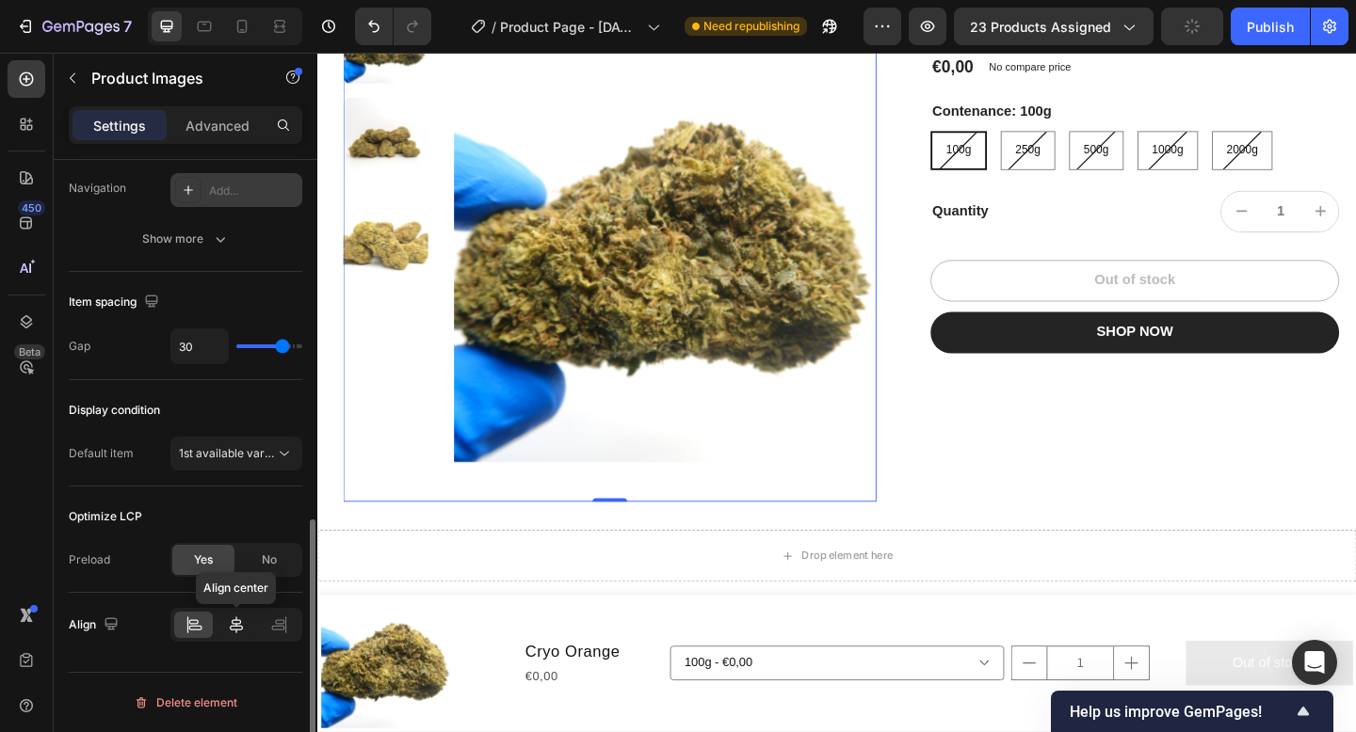
click at [239, 625] on icon at bounding box center [236, 625] width 19 height 19
click at [200, 620] on icon at bounding box center [194, 625] width 19 height 19
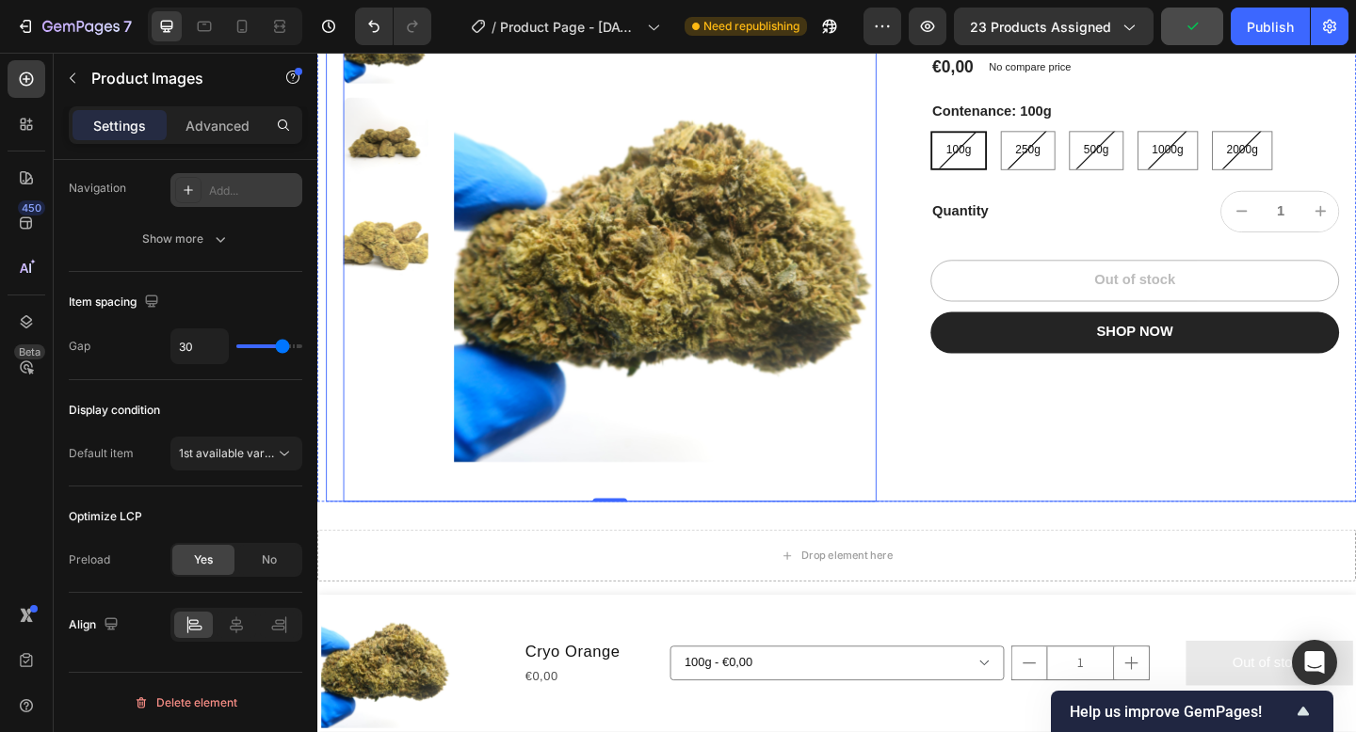
click at [1039, 509] on div "Cryo Orange Product Title €0,00 Product Price Product Price No compare price Pr…" at bounding box center [1211, 268] width 454 height 547
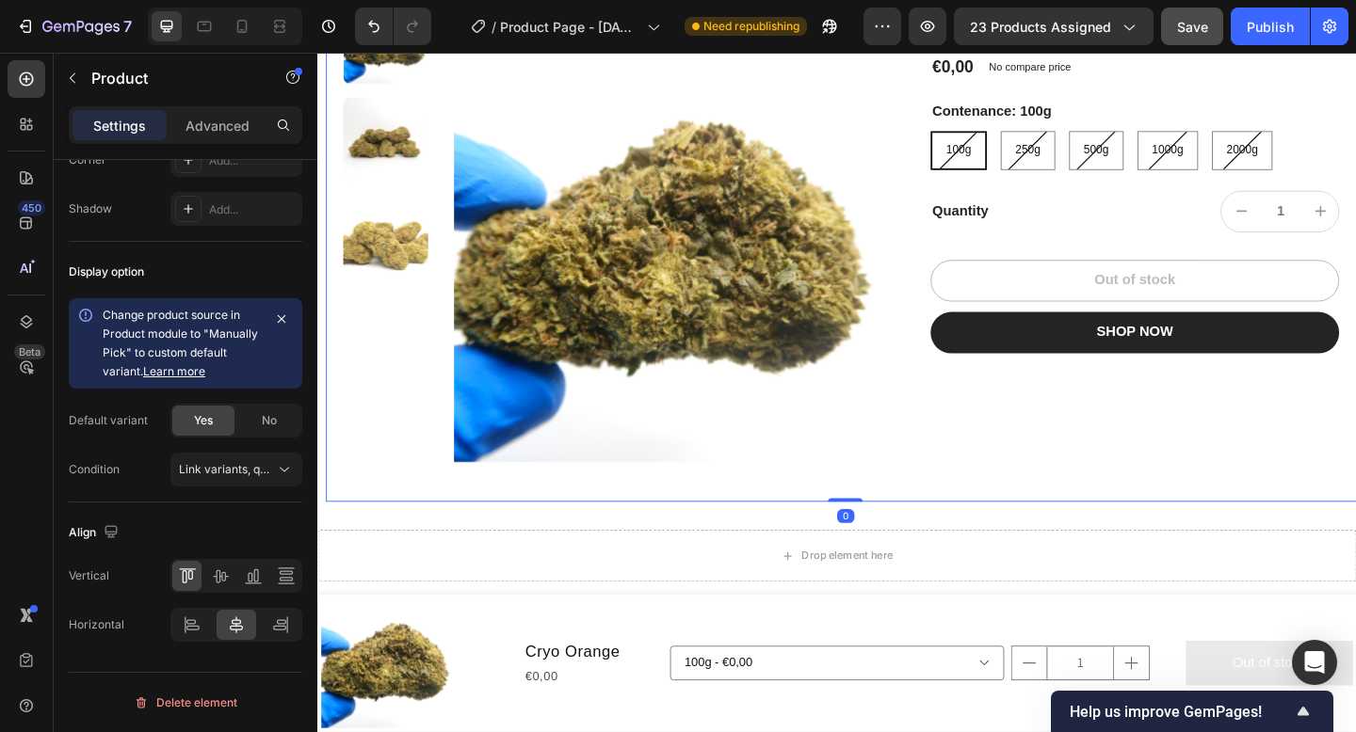
scroll to position [0, 0]
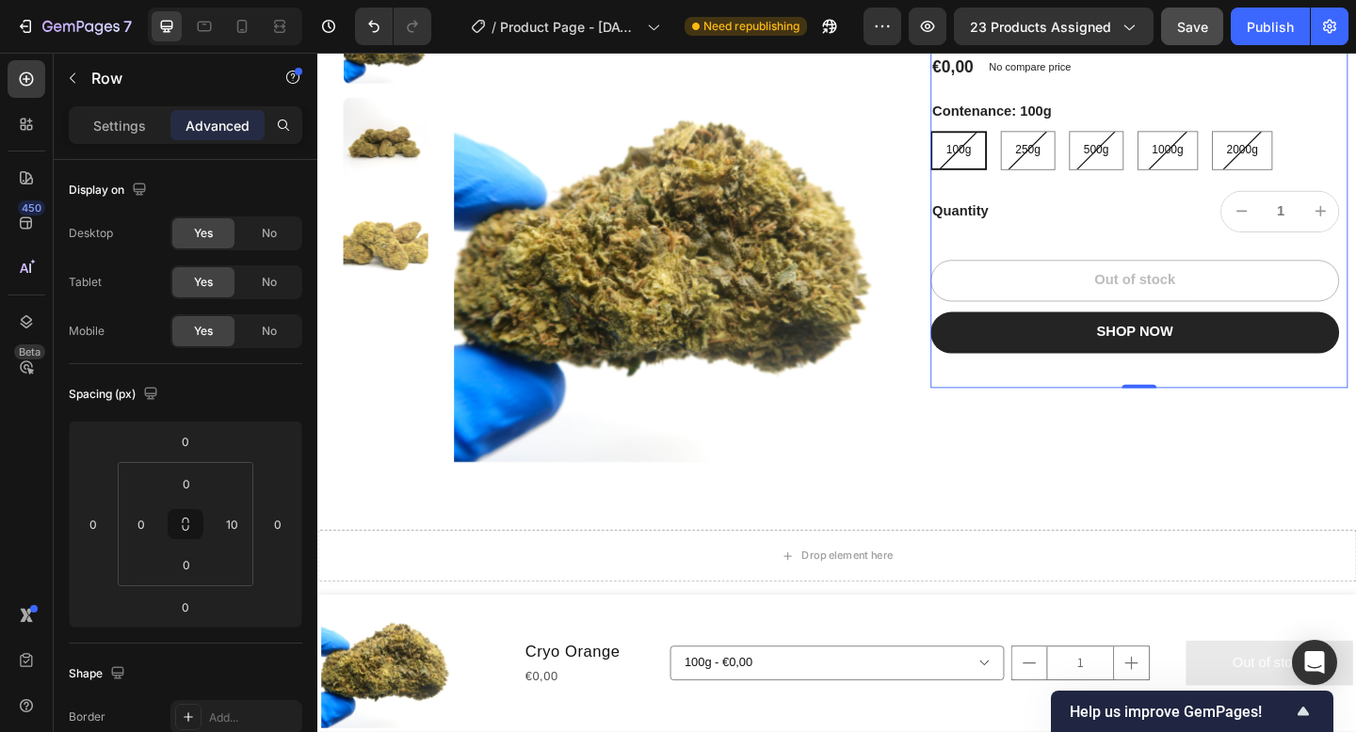
click at [1026, 407] on div "Cryo Orange Product Title €0,00 Product Price Product Price No compare price Pr…" at bounding box center [1206, 206] width 444 height 423
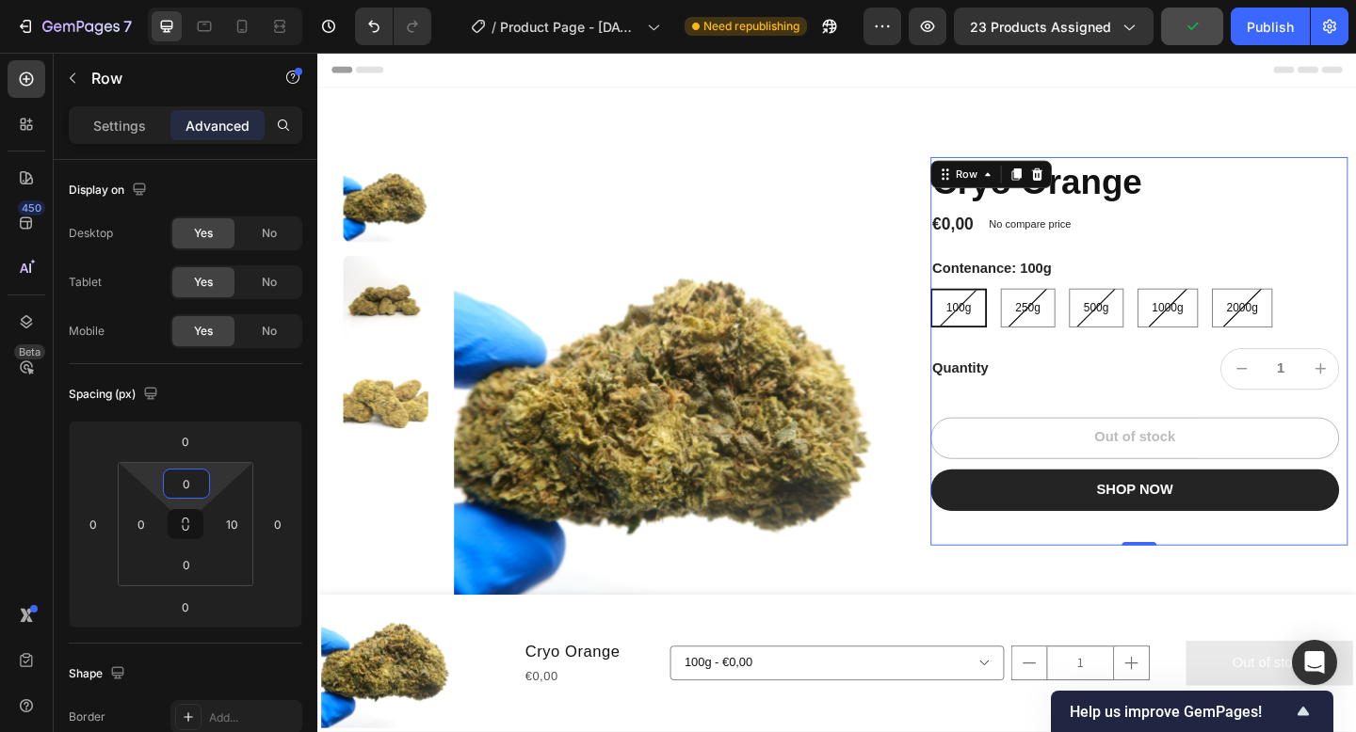
click at [185, 0] on html "7 Version history / Product Page - Sep 26, 17:19:51 Need republishing Preview 2…" at bounding box center [678, 0] width 1356 height 0
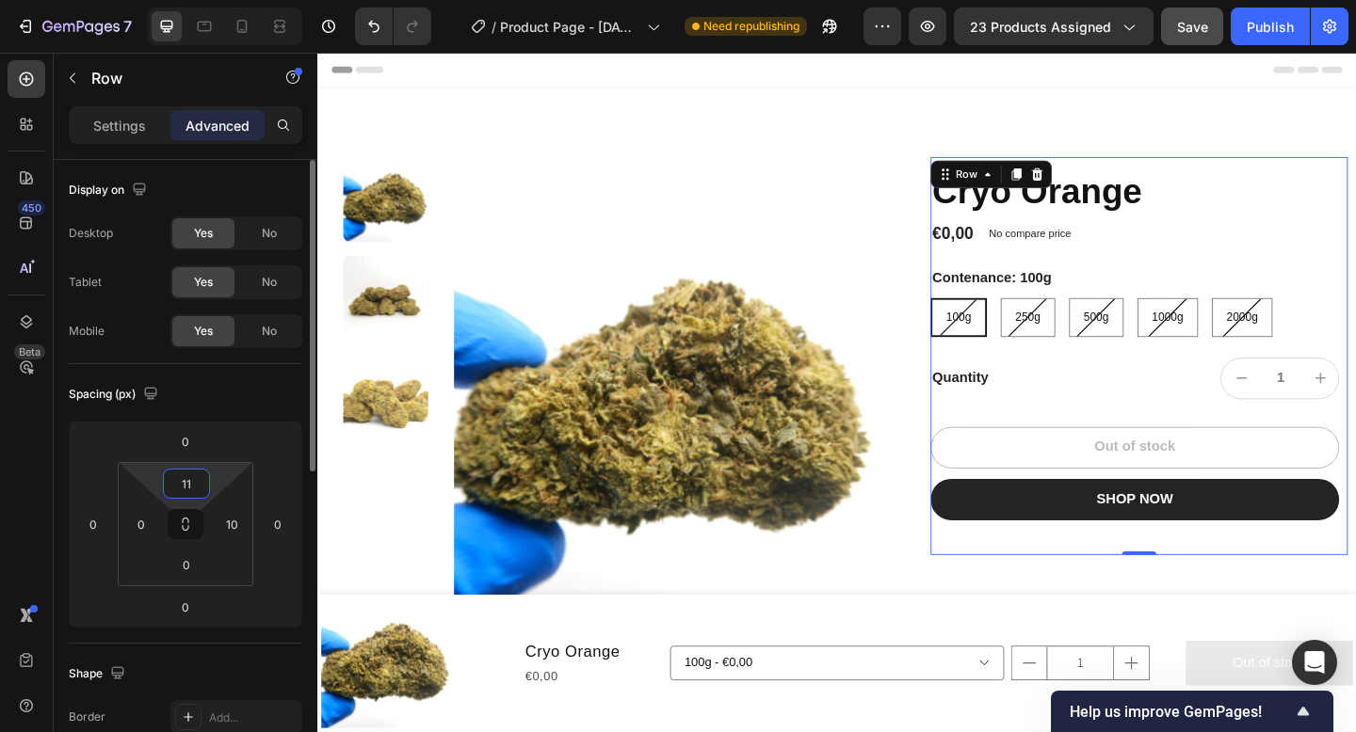
type input "1"
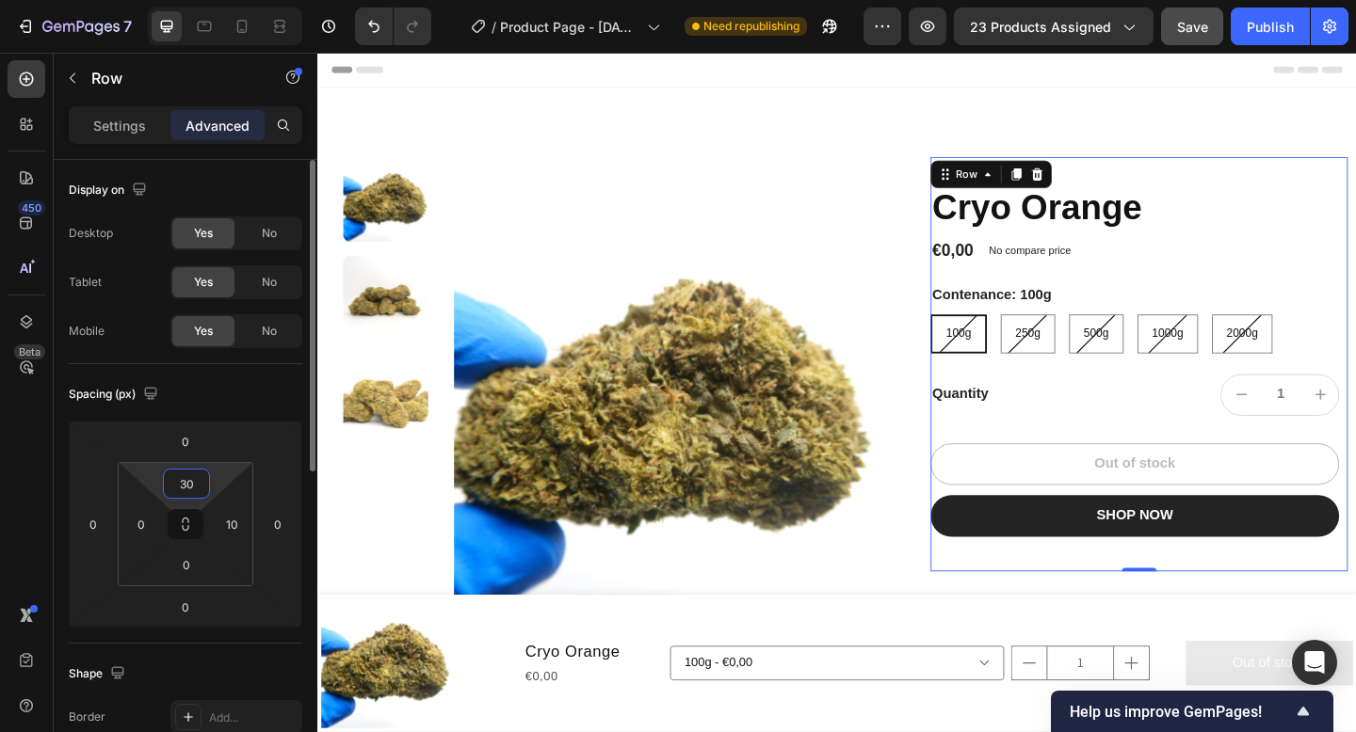
type input "3"
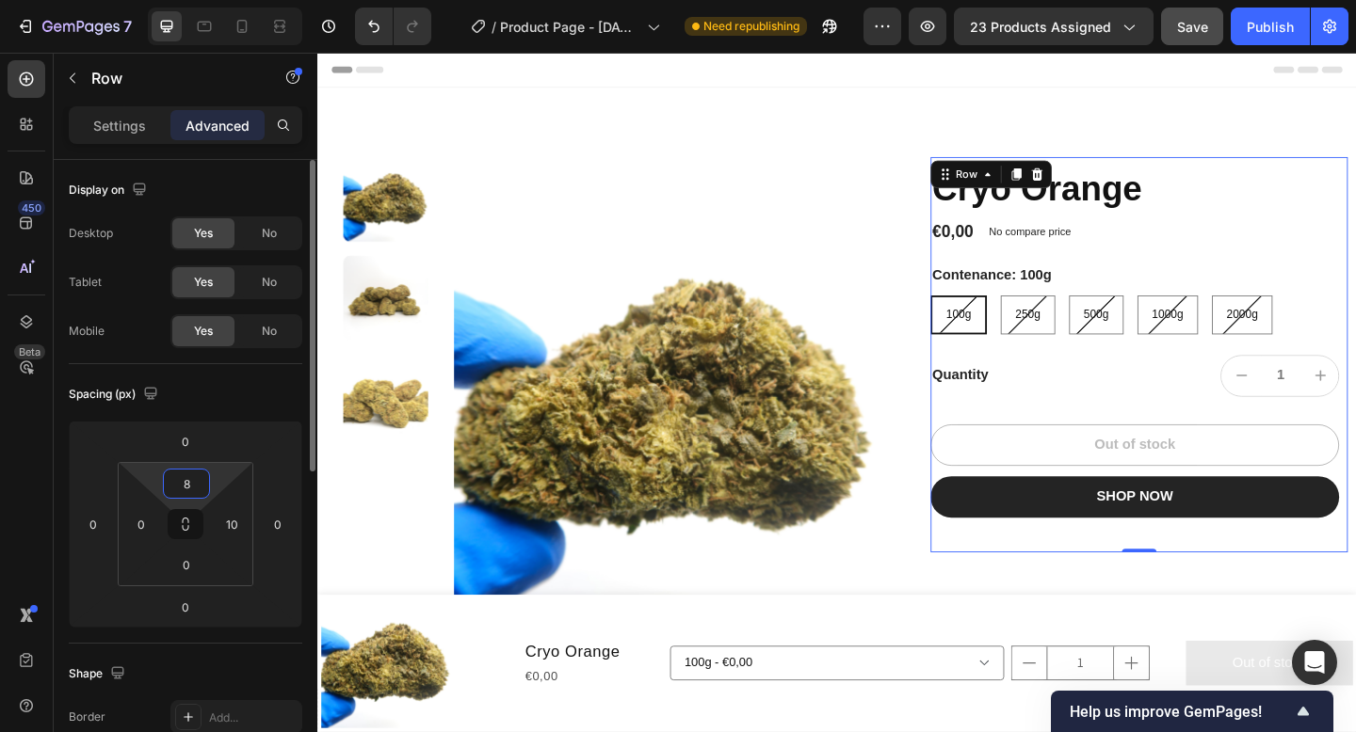
type input "80"
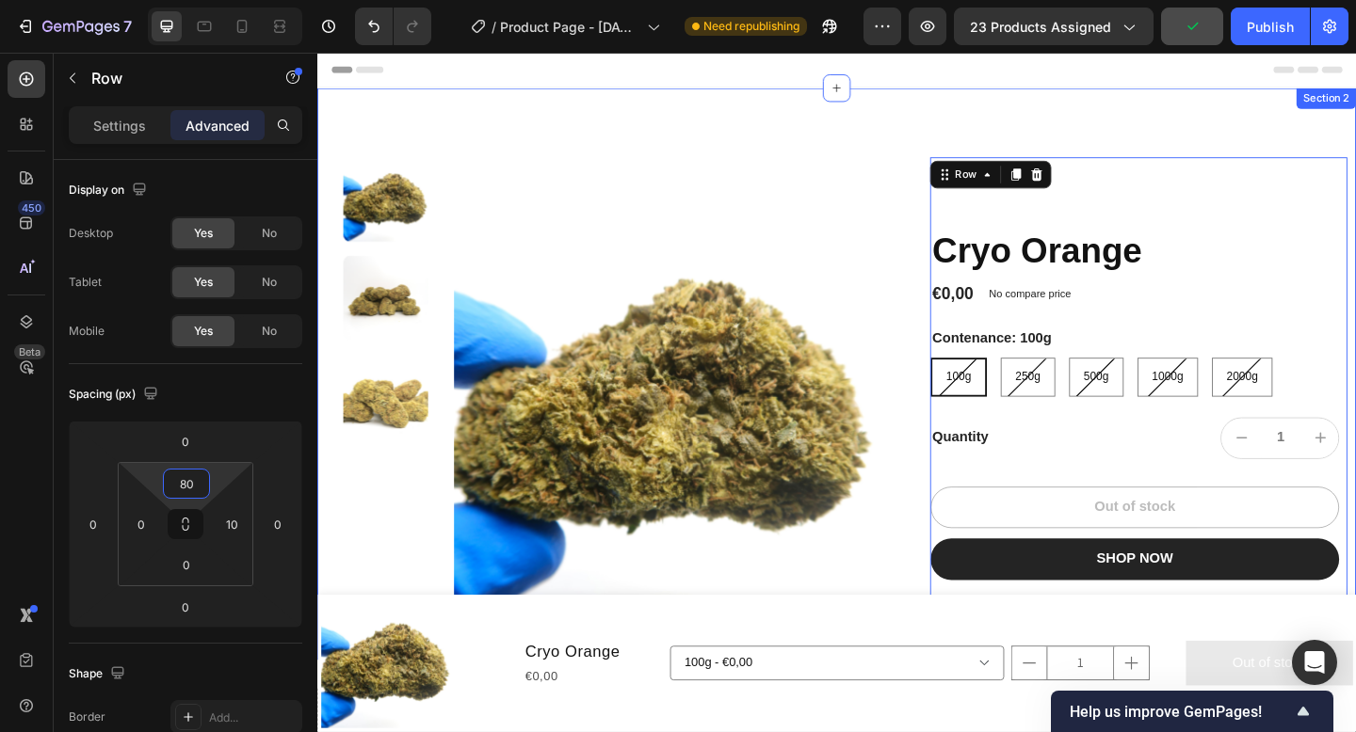
click at [796, 126] on div "Product Images Cryo Orange Product Title €0,00 Product Price Product Price No c…" at bounding box center [882, 402] width 1130 height 622
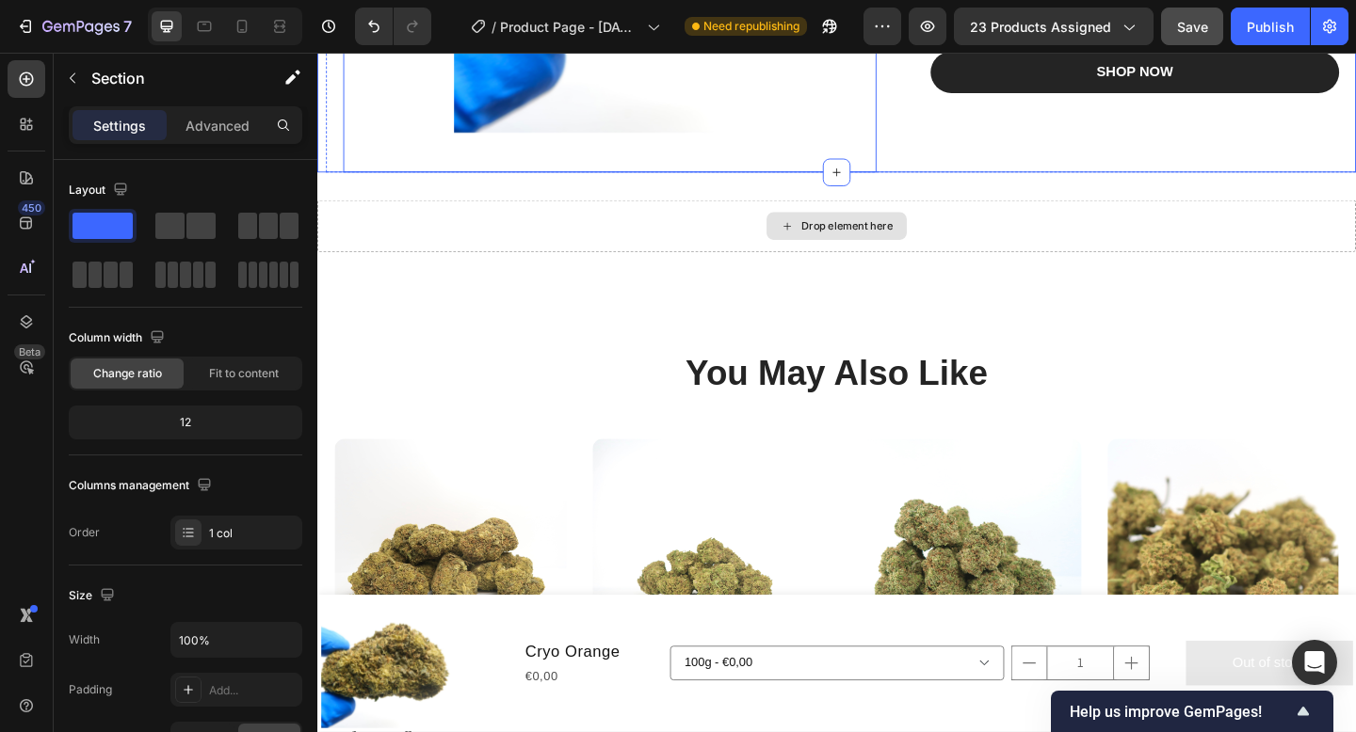
scroll to position [531, 0]
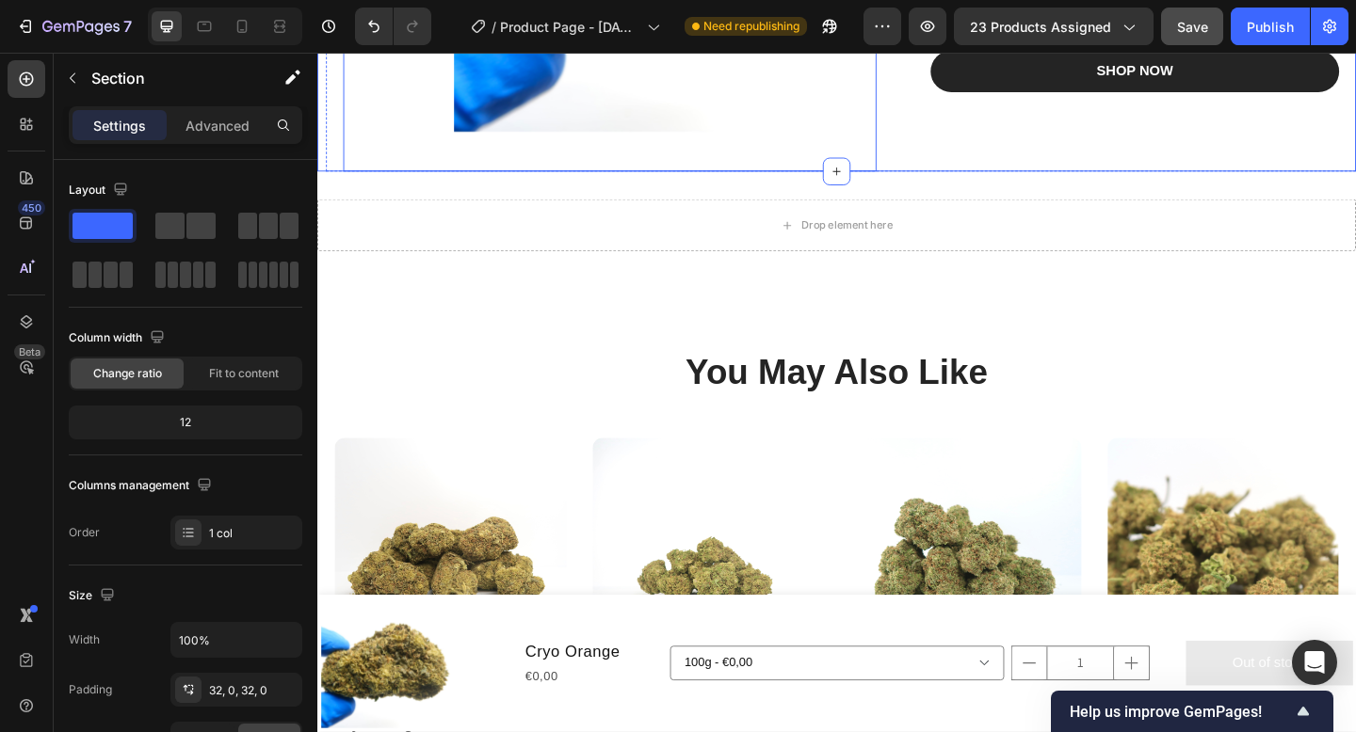
click at [736, 236] on div "Drop element here" at bounding box center [882, 241] width 1130 height 56
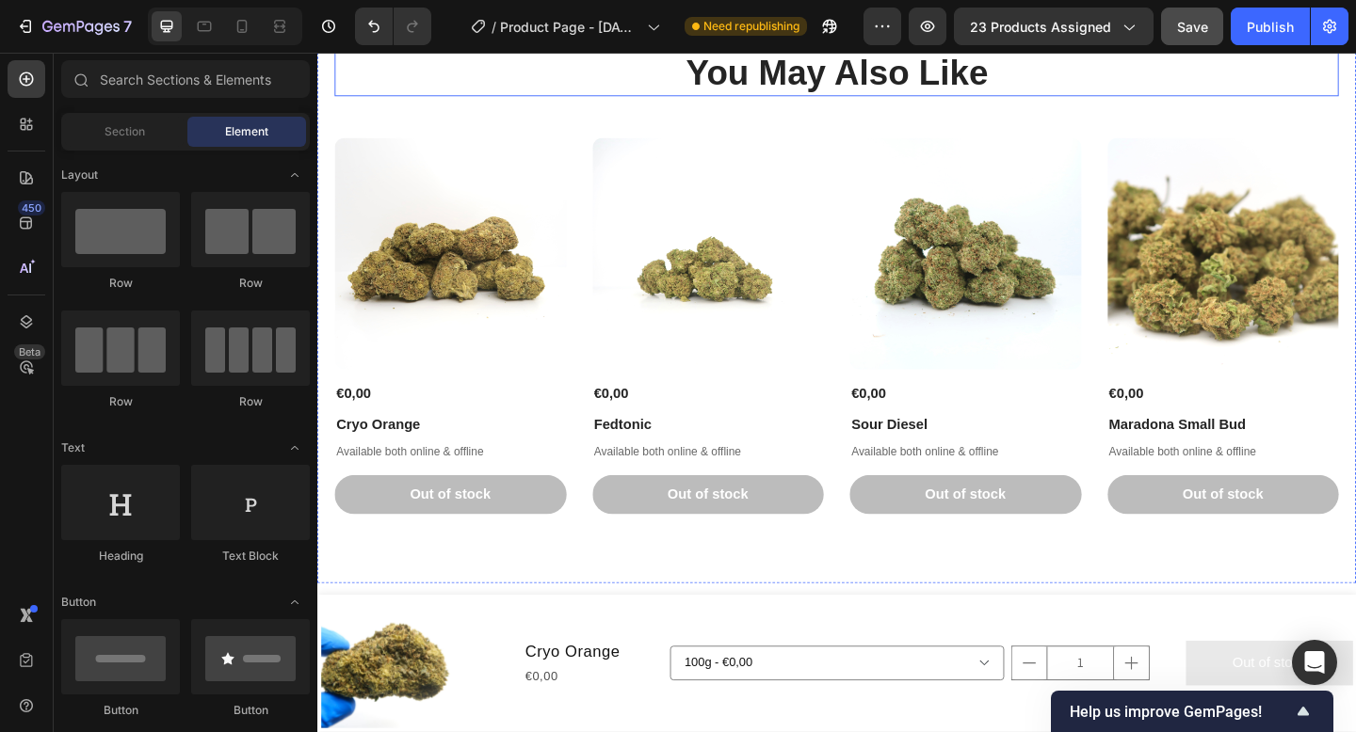
scroll to position [812, 0]
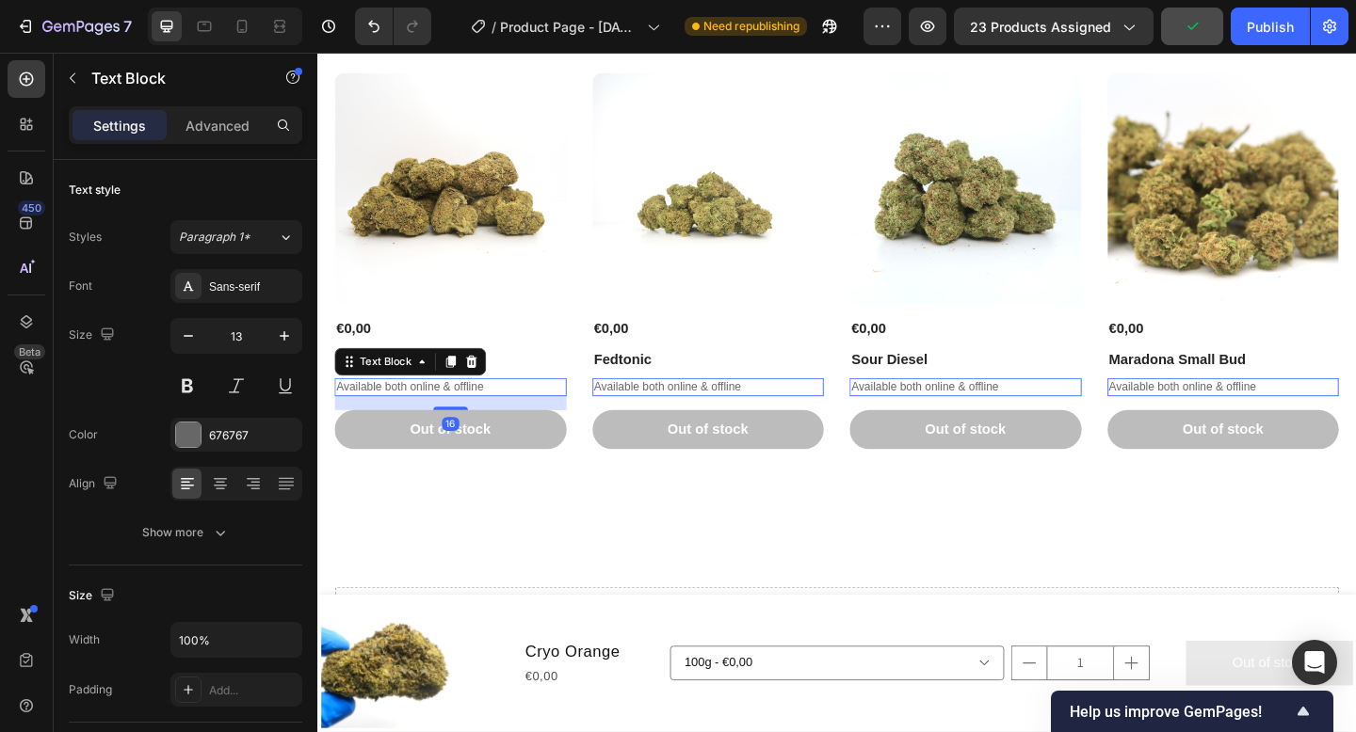
click at [474, 415] on p "Available both online & offline" at bounding box center [462, 417] width 249 height 16
click at [488, 387] on icon at bounding box center [485, 388] width 12 height 13
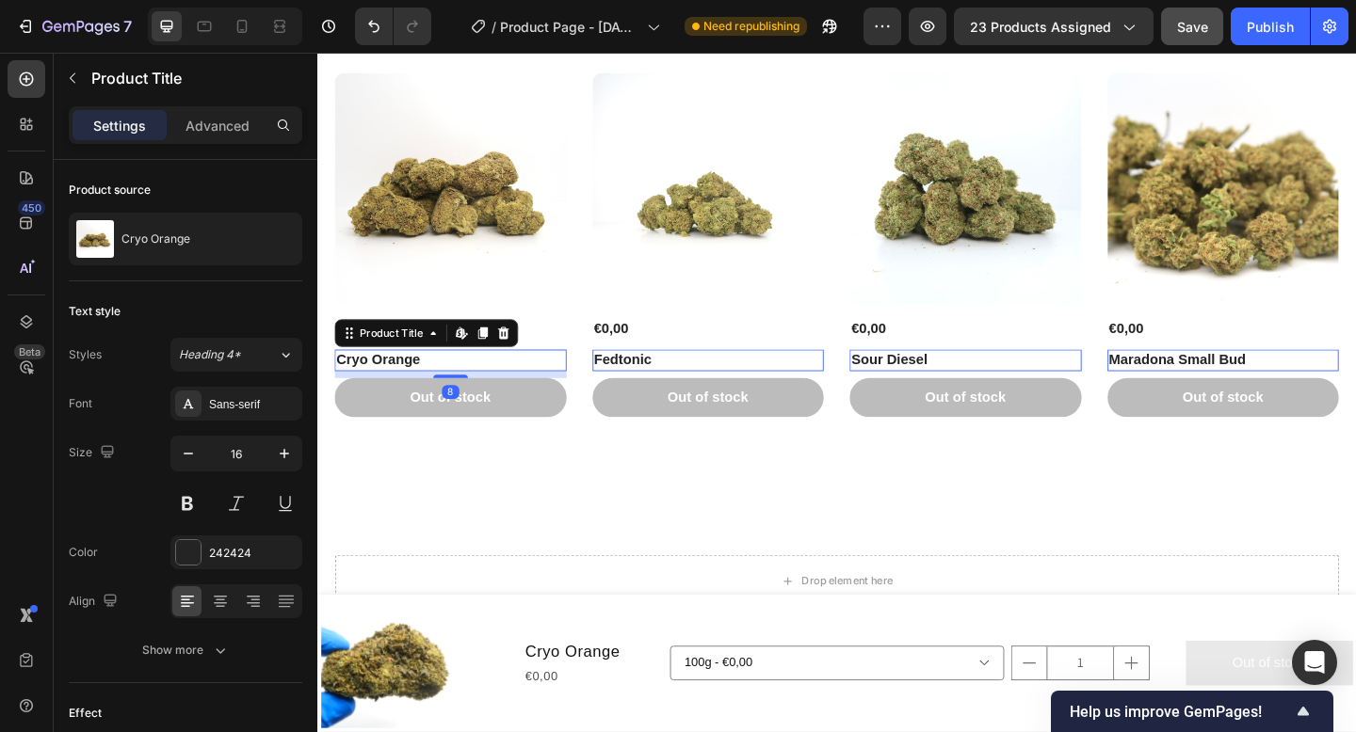
click at [506, 389] on h1 "Cryo Orange" at bounding box center [462, 388] width 252 height 24
click at [521, 400] on div "8" at bounding box center [462, 403] width 252 height 8
click at [534, 406] on div "8" at bounding box center [462, 403] width 252 height 8
click at [533, 400] on div "8" at bounding box center [462, 403] width 252 height 8
click at [581, 401] on div "8" at bounding box center [462, 403] width 252 height 8
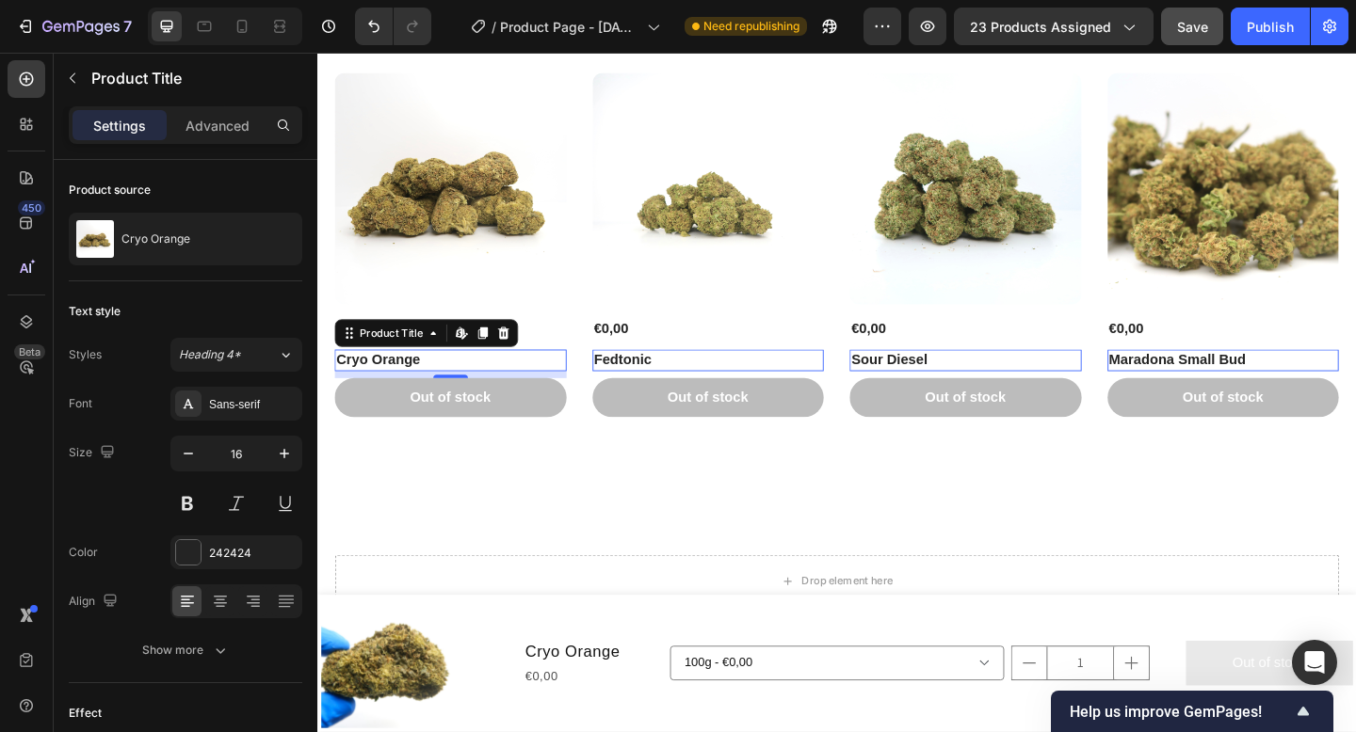
click at [585, 404] on div "8" at bounding box center [462, 403] width 252 height 8
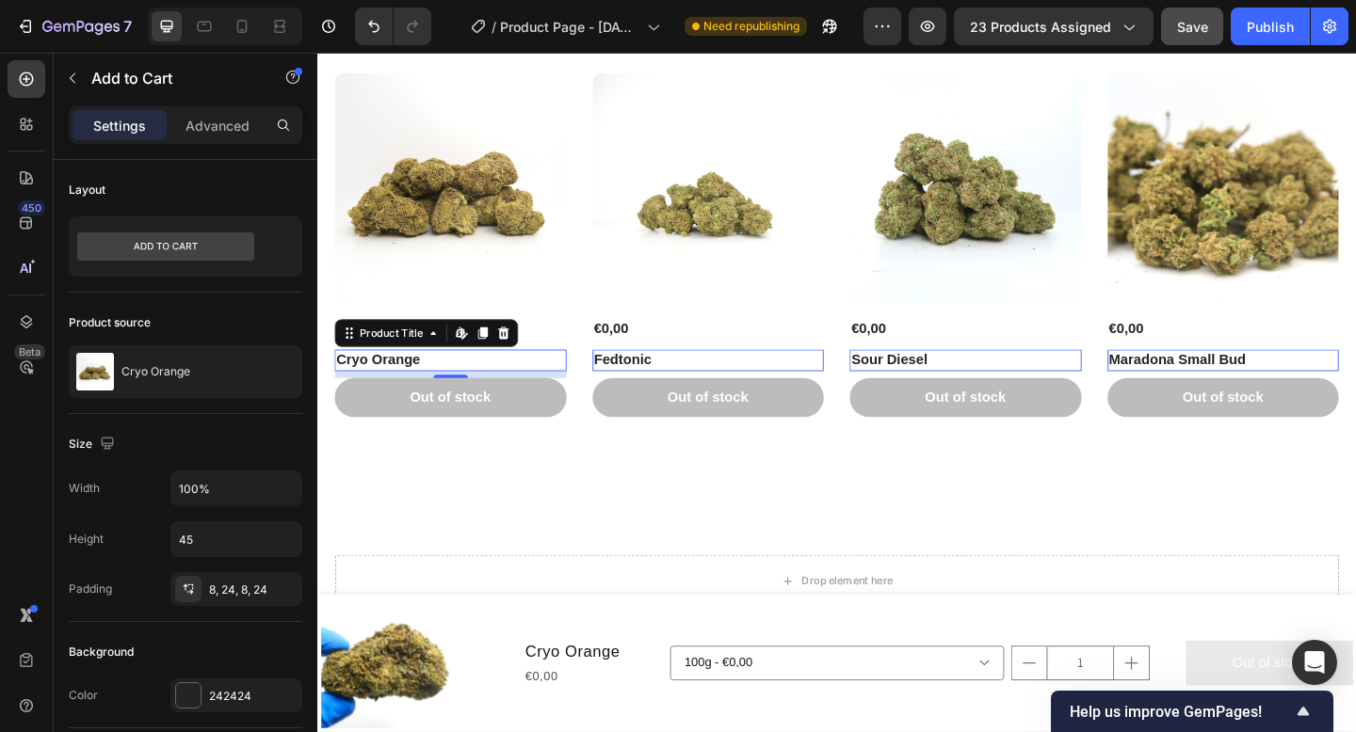
click at [585, 407] on div "Out of stock Add to Cart" at bounding box center [462, 428] width 252 height 42
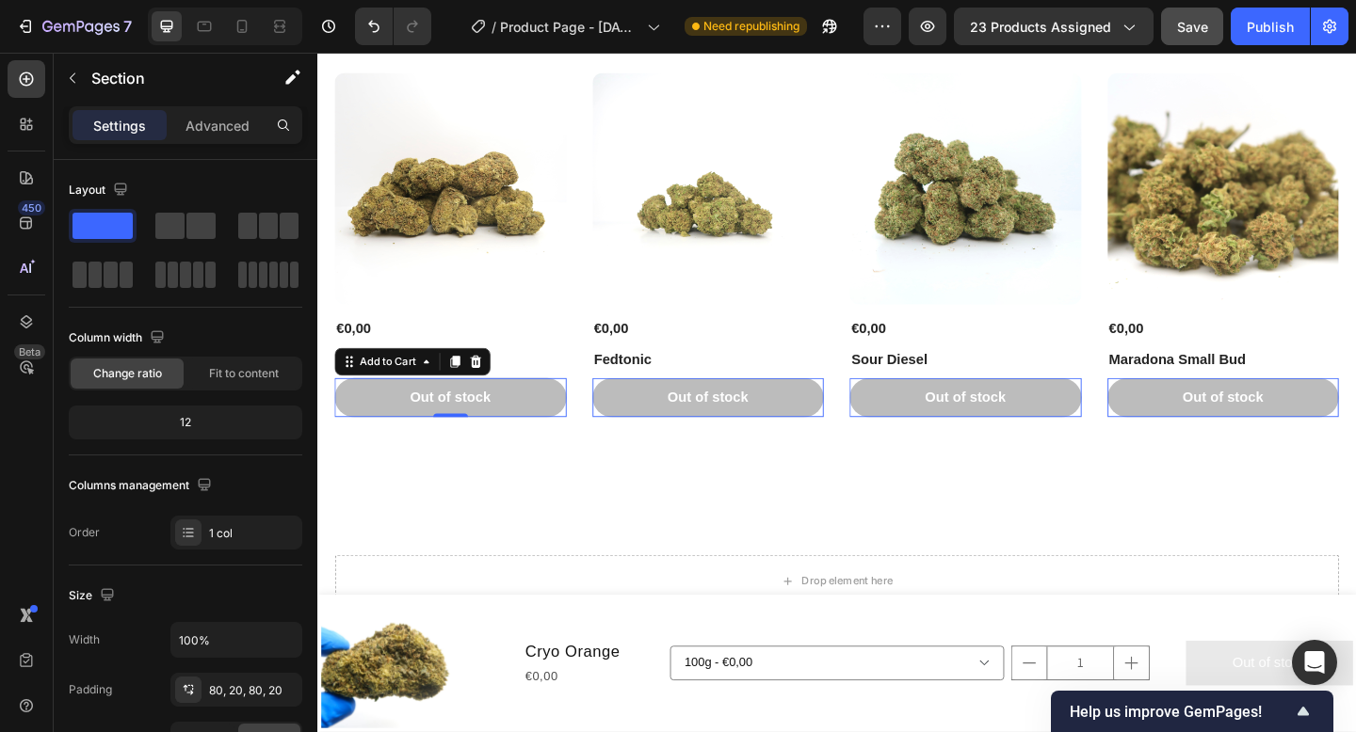
click at [571, 512] on div "You May Also Like Heading Product Images €0,00 Product Price Product Price Cryo…" at bounding box center [882, 212] width 1130 height 623
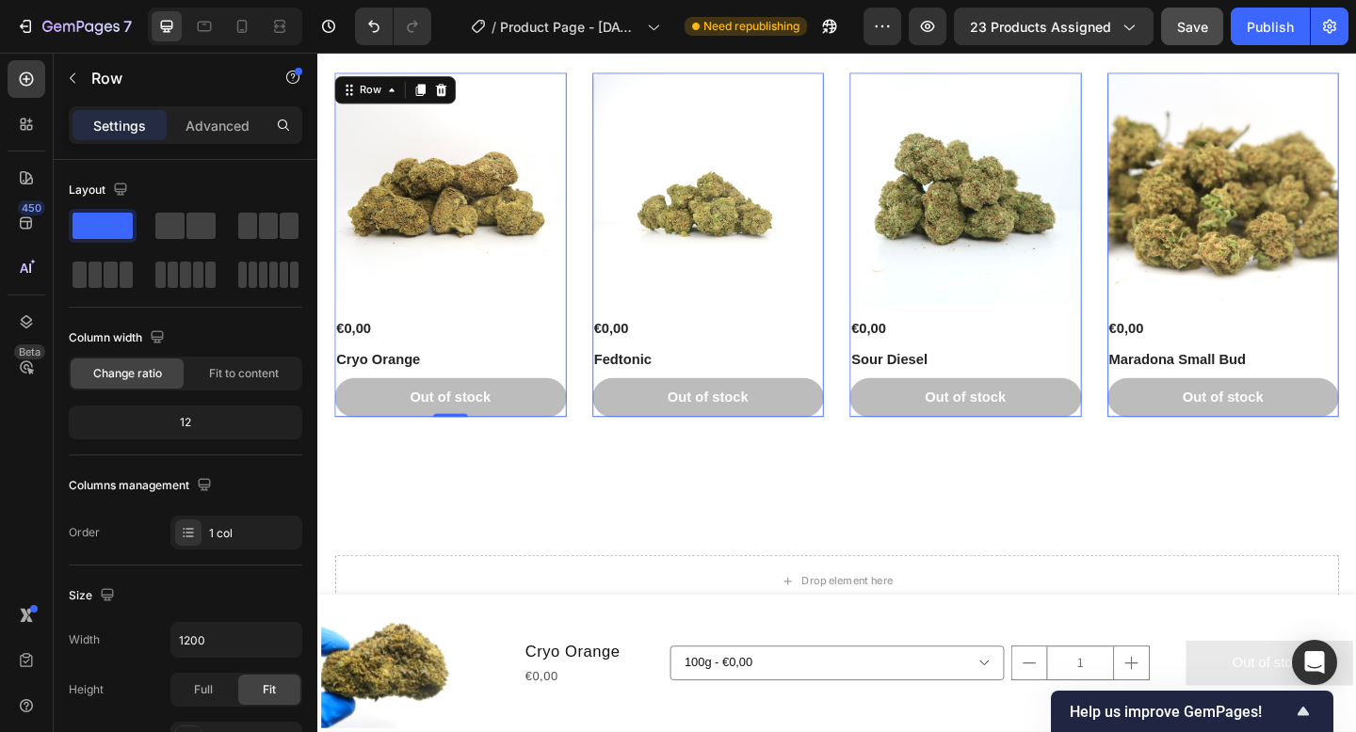
click at [578, 402] on div "Product Images €0,00 Product Price Product Price Cryo Orange Product Title Out …" at bounding box center [462, 261] width 252 height 375
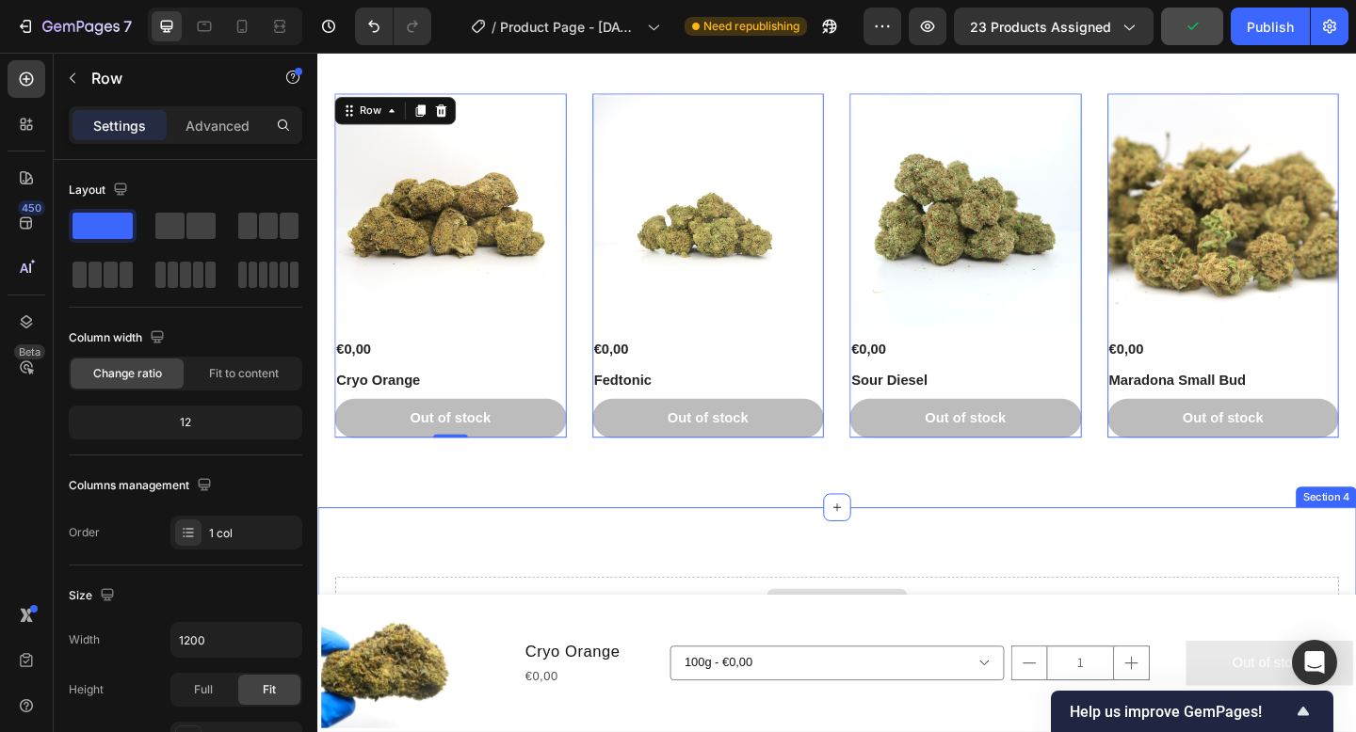
scroll to position [778, 0]
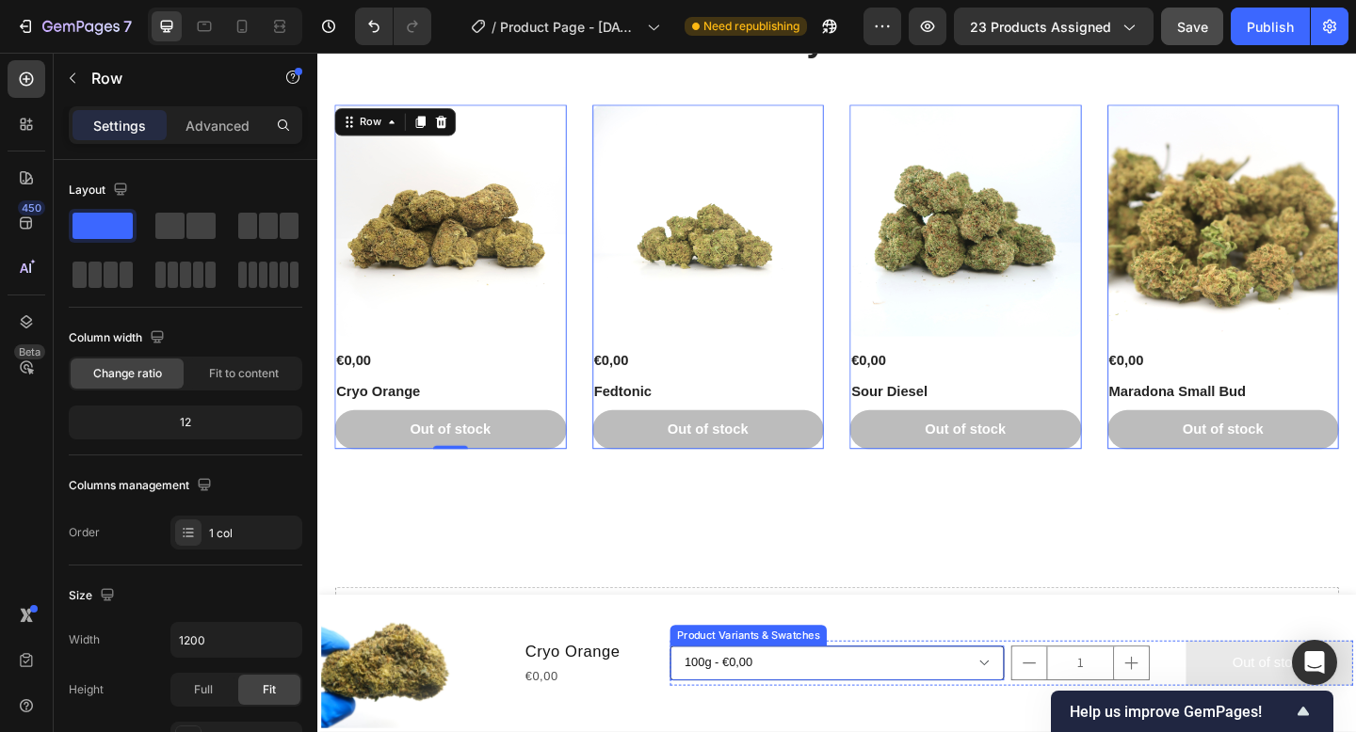
click at [876, 714] on select "100g - €0,00 250g - €0,00 500g - €0,00 1000g - €0,00 2000g - €0,00" at bounding box center [882, 718] width 364 height 38
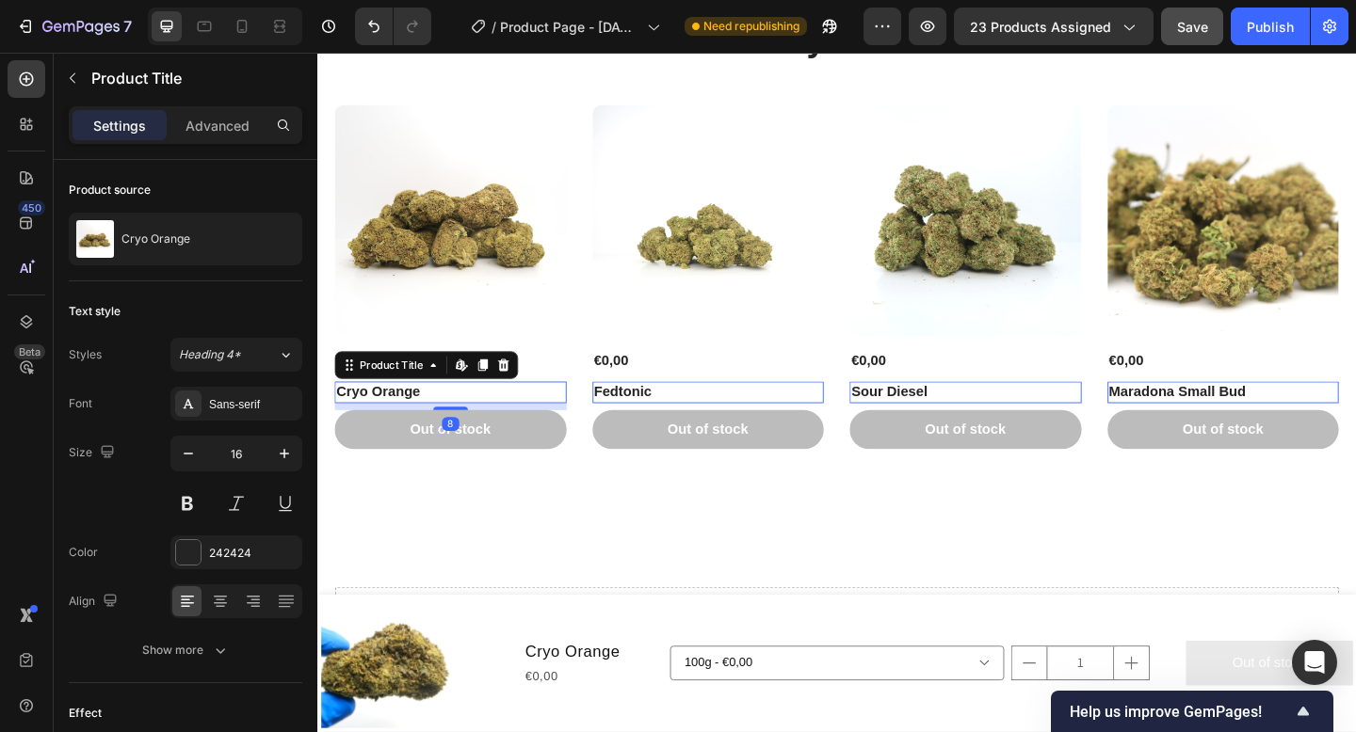
click at [547, 430] on h1 "Cryo Orange" at bounding box center [462, 422] width 252 height 24
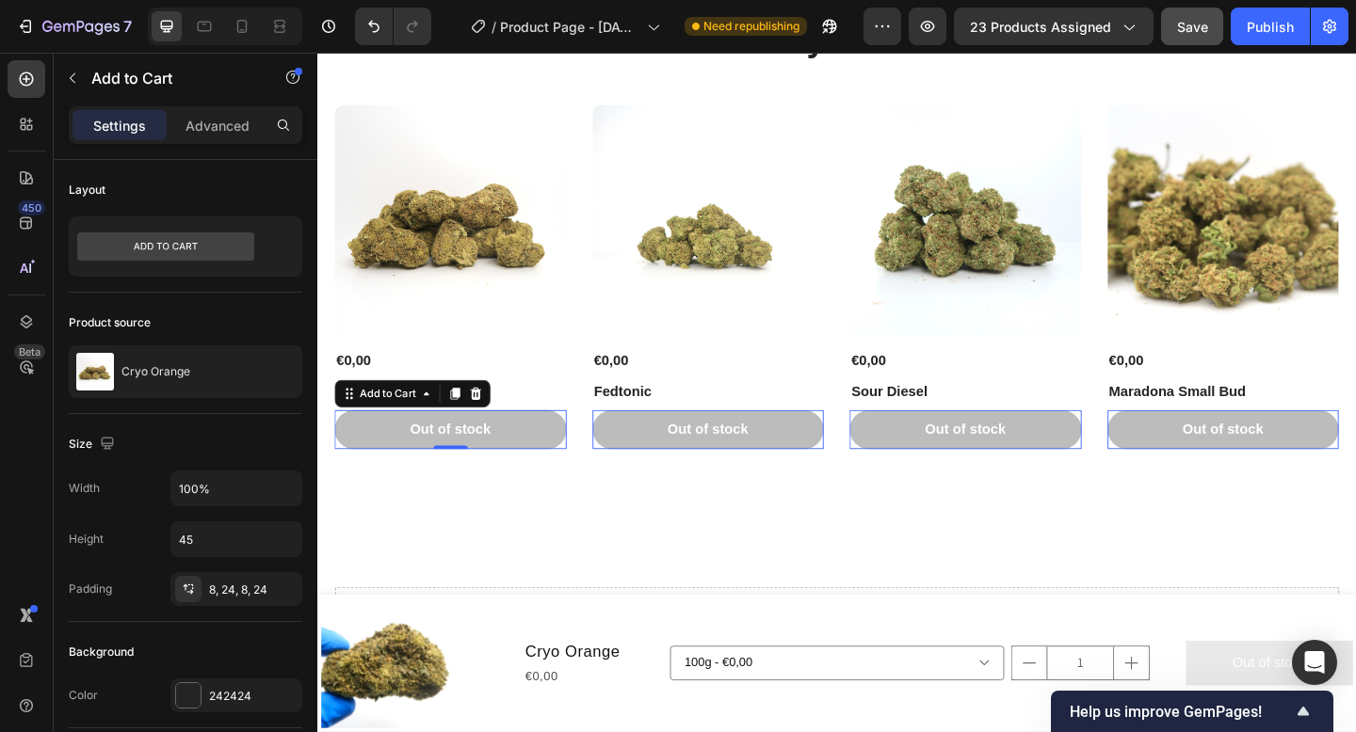
click at [553, 442] on button "Out of stock" at bounding box center [462, 463] width 252 height 42
click at [556, 430] on h1 "Cryo Orange" at bounding box center [462, 422] width 252 height 24
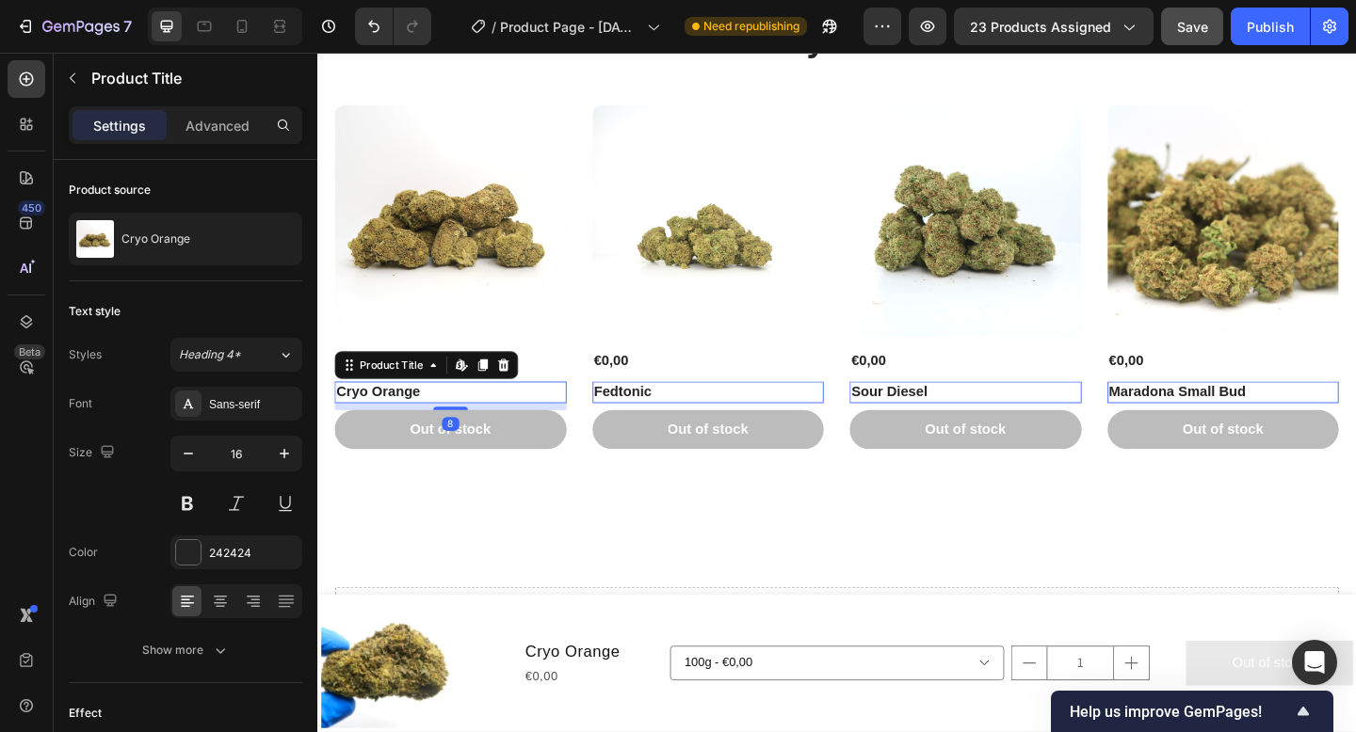
click at [556, 435] on div "8" at bounding box center [462, 438] width 252 height 8
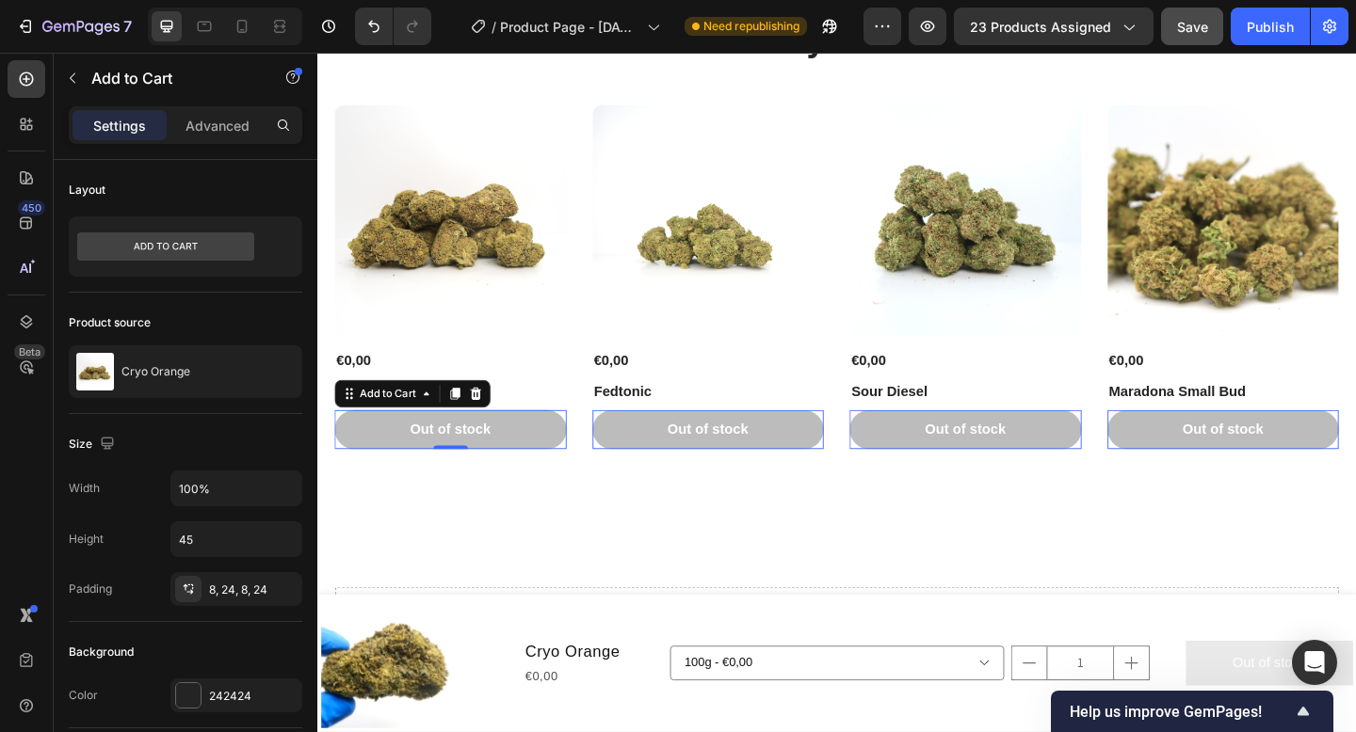
click at [556, 443] on button "Out of stock" at bounding box center [462, 463] width 252 height 42
click at [93, 72] on p "Add to Cart" at bounding box center [171, 78] width 160 height 23
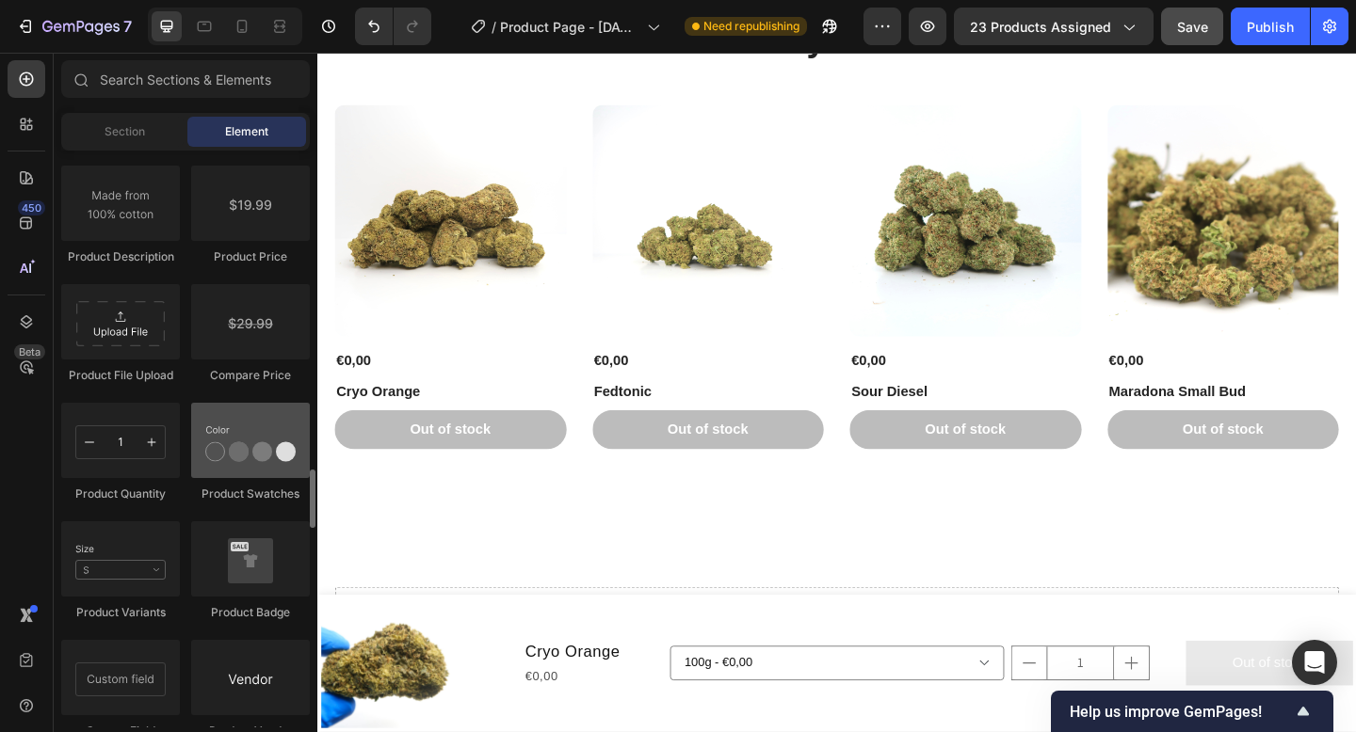
scroll to position [3143, 0]
click at [236, 448] on div at bounding box center [250, 438] width 119 height 75
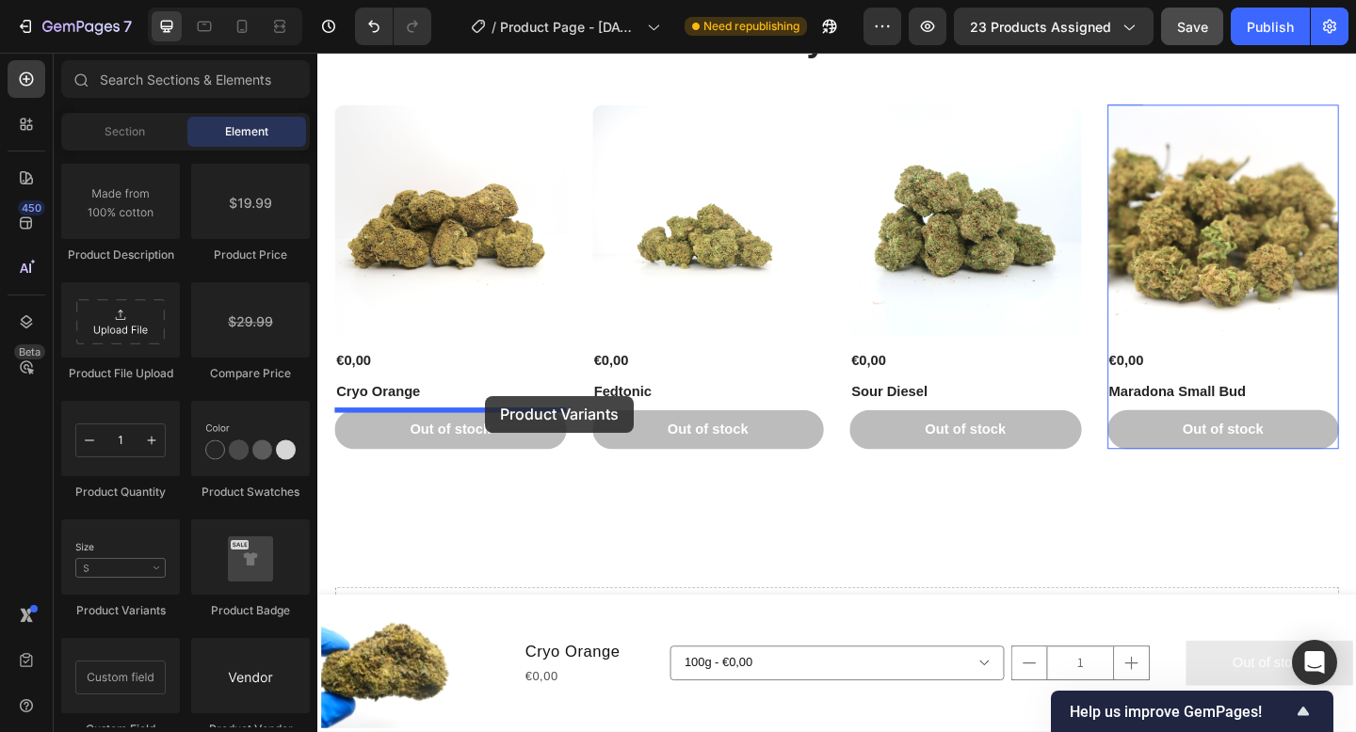
drag, startPoint x: 470, startPoint y: 621, endPoint x: 500, endPoint y: 426, distance: 197.2
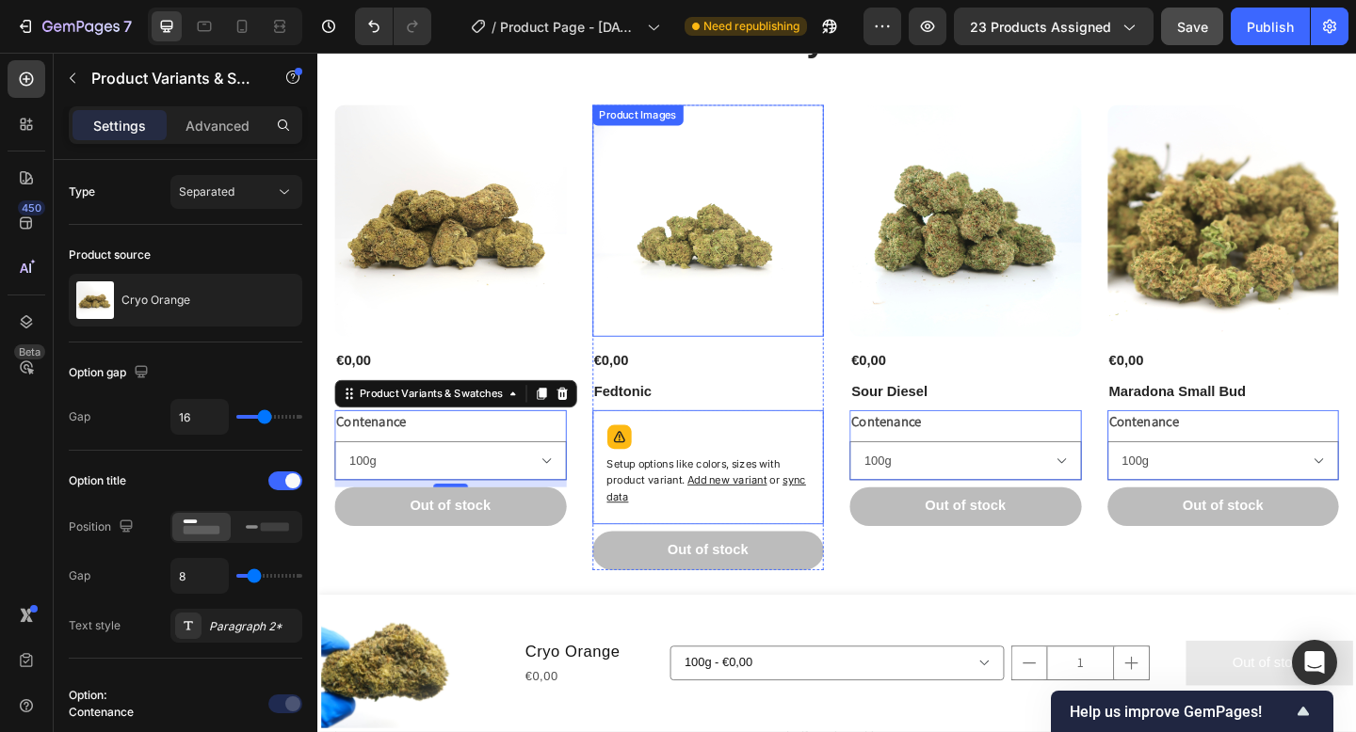
click at [740, 338] on img at bounding box center [743, 235] width 252 height 252
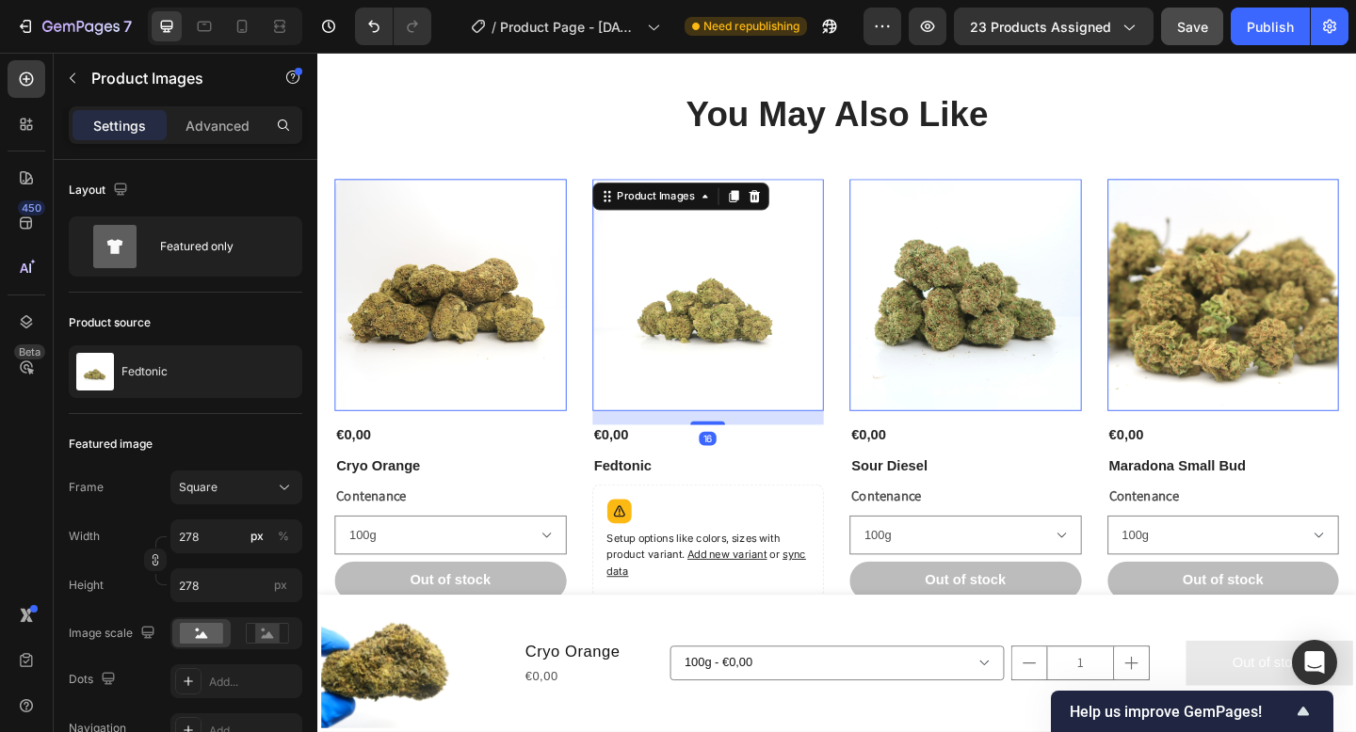
scroll to position [602, 0]
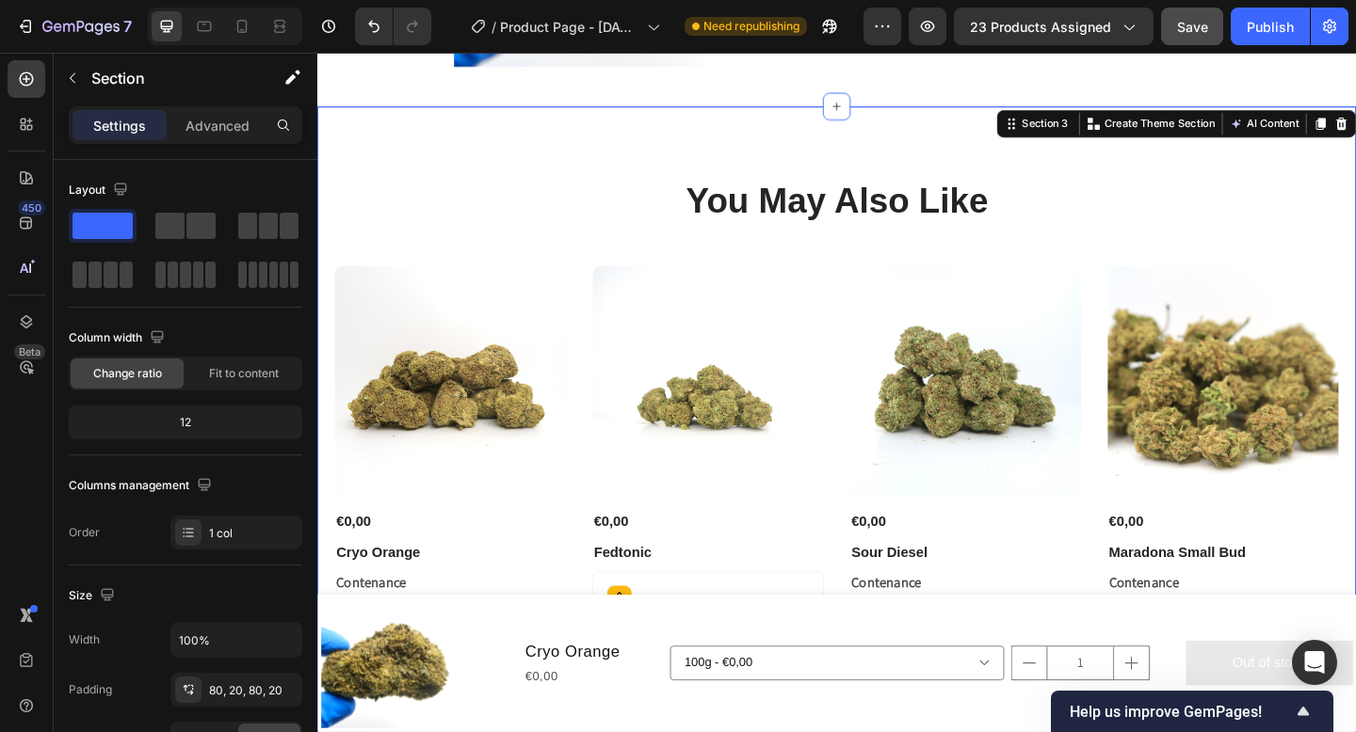
click at [666, 263] on div "You May Also Like Heading Product Images €0,00 Product Price Product Price Cryo…" at bounding box center [882, 489] width 1092 height 604
click at [540, 276] on div "You May Also Like Heading Product Images €0,00 Product Price Product Price Cryo…" at bounding box center [882, 489] width 1092 height 604
click at [584, 261] on div "You May Also Like Heading Product Images €0,00 Product Price Product Price Cryo…" at bounding box center [882, 489] width 1092 height 604
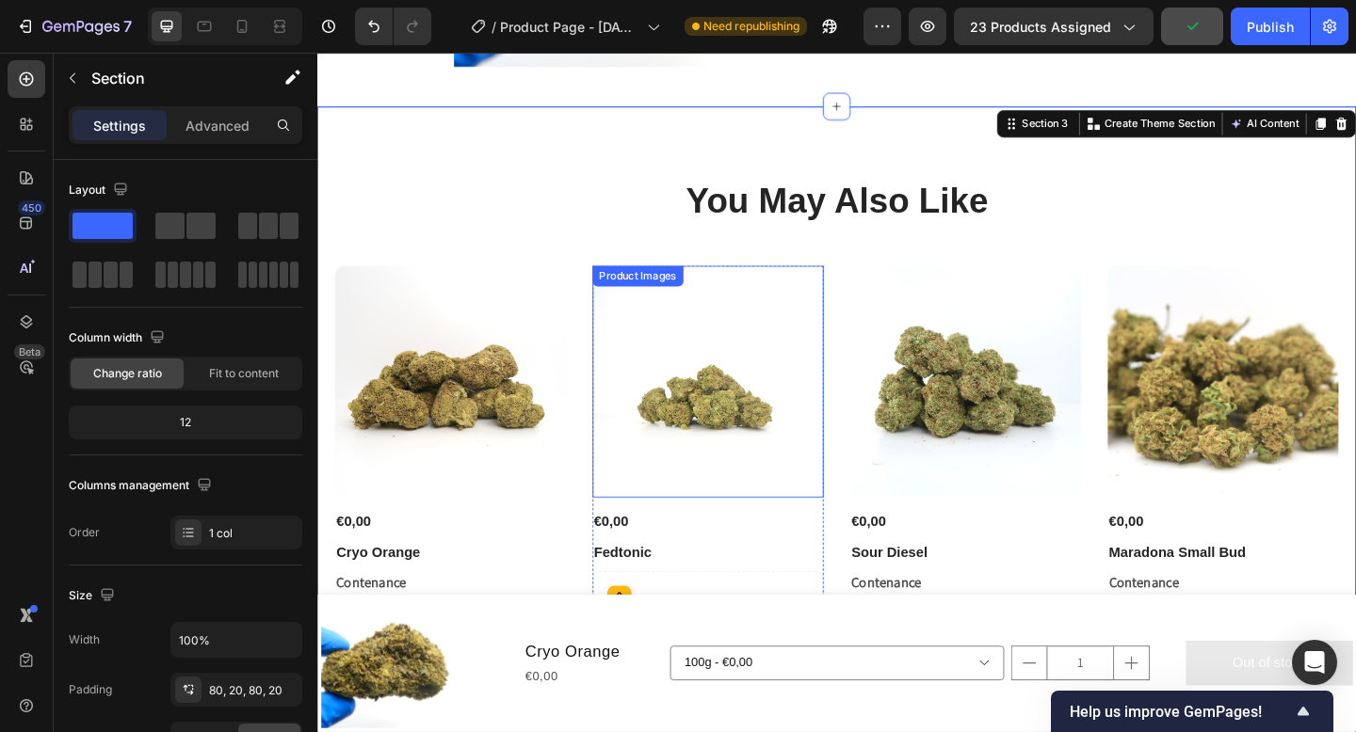
click at [623, 315] on div "Product Images" at bounding box center [743, 411] width 252 height 252
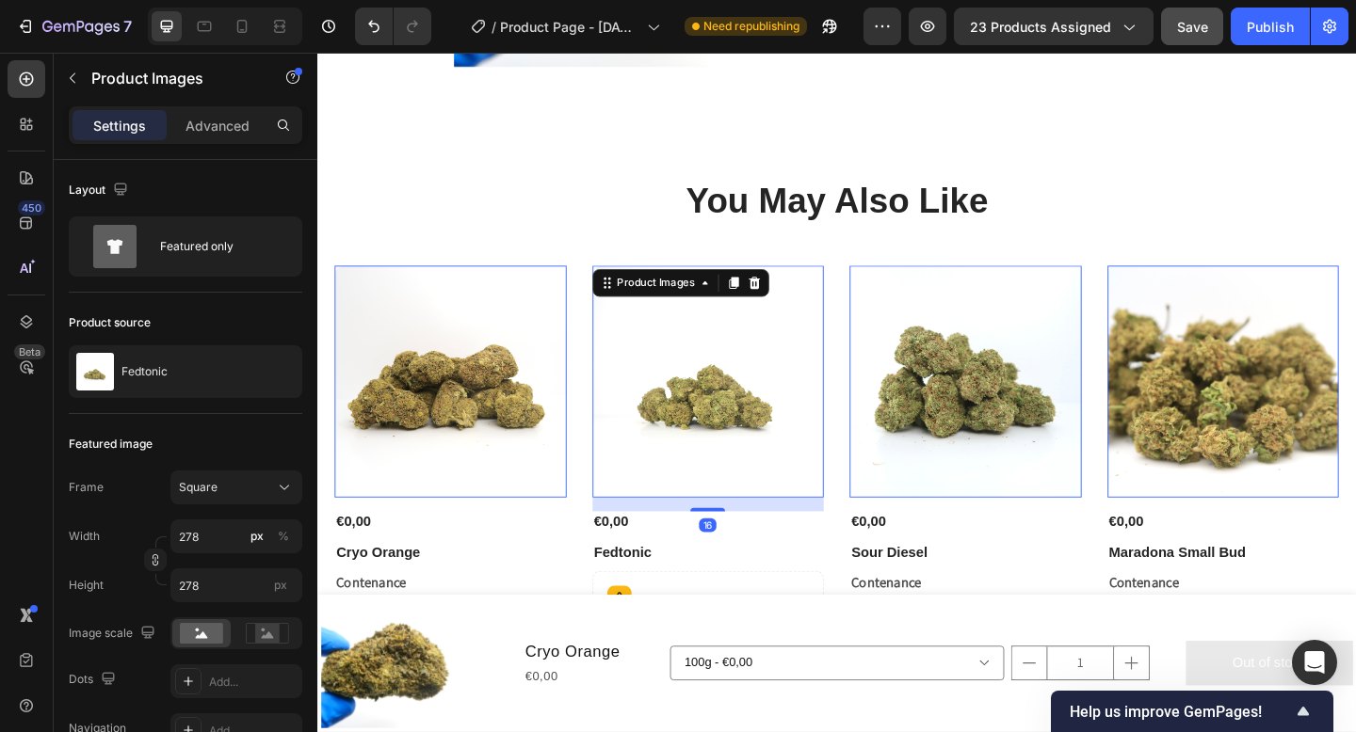
scroll to position [669, 0]
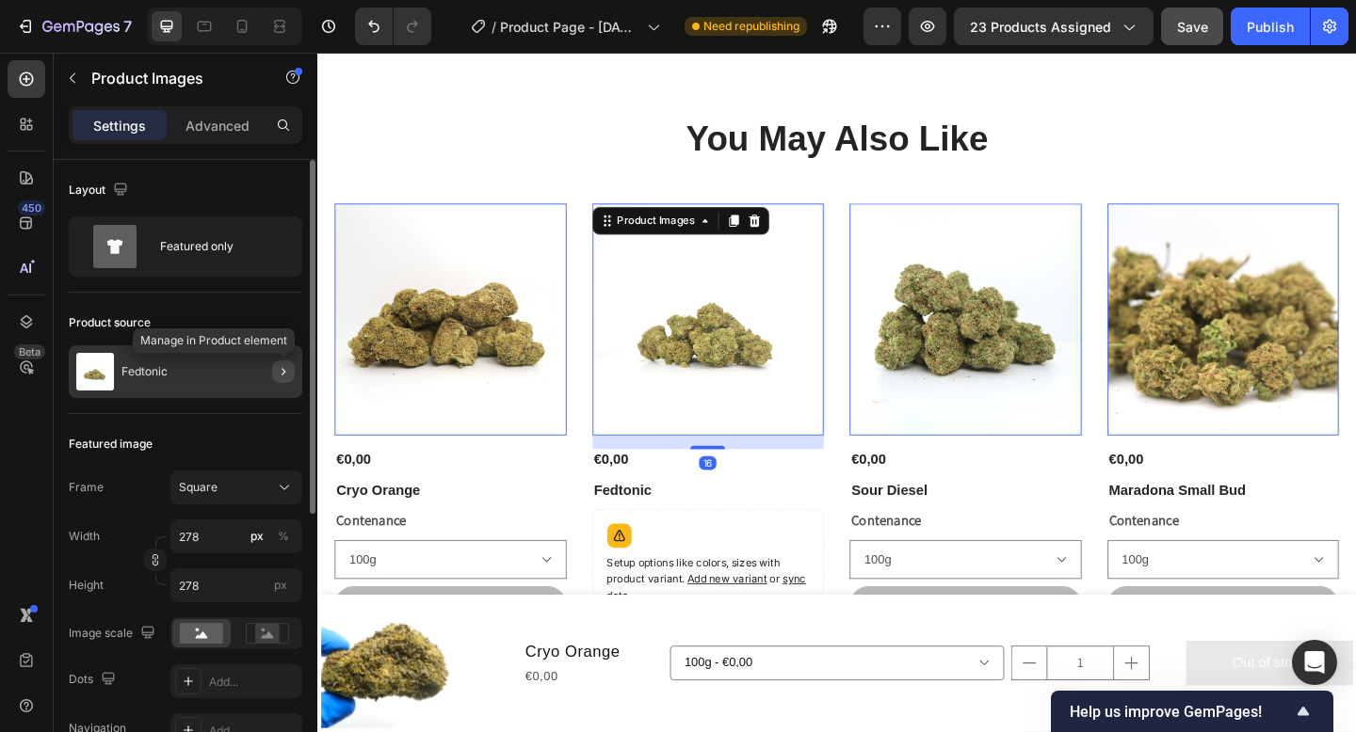
click at [286, 373] on icon "button" at bounding box center [283, 371] width 15 height 15
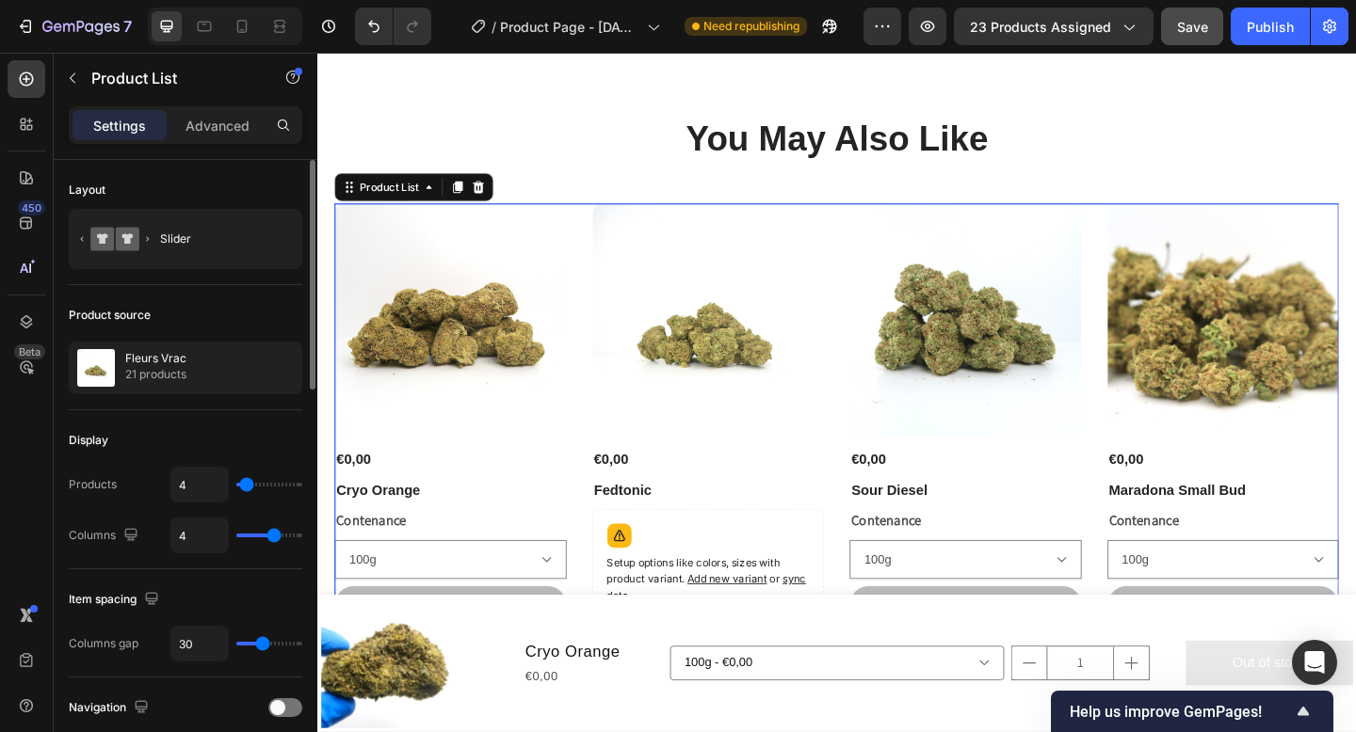
scroll to position [729, 0]
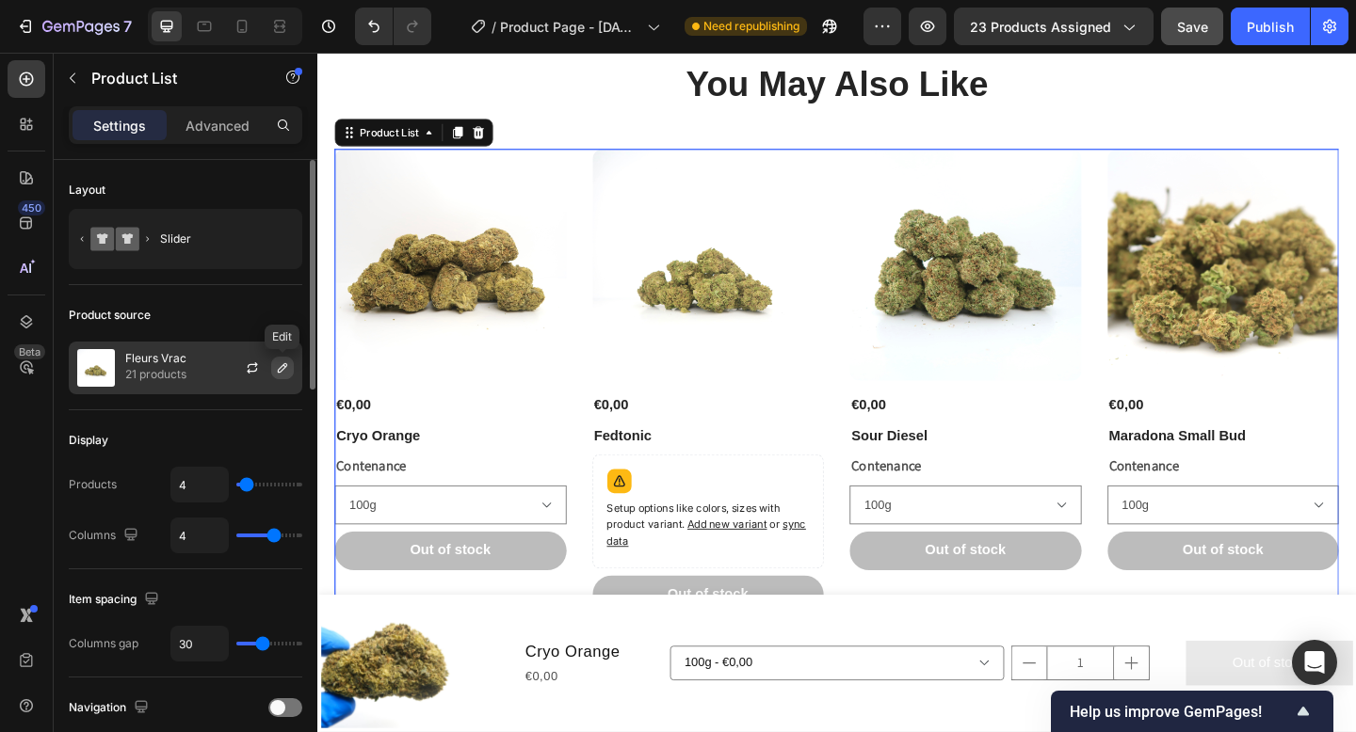
click at [285, 373] on icon "button" at bounding box center [282, 368] width 15 height 15
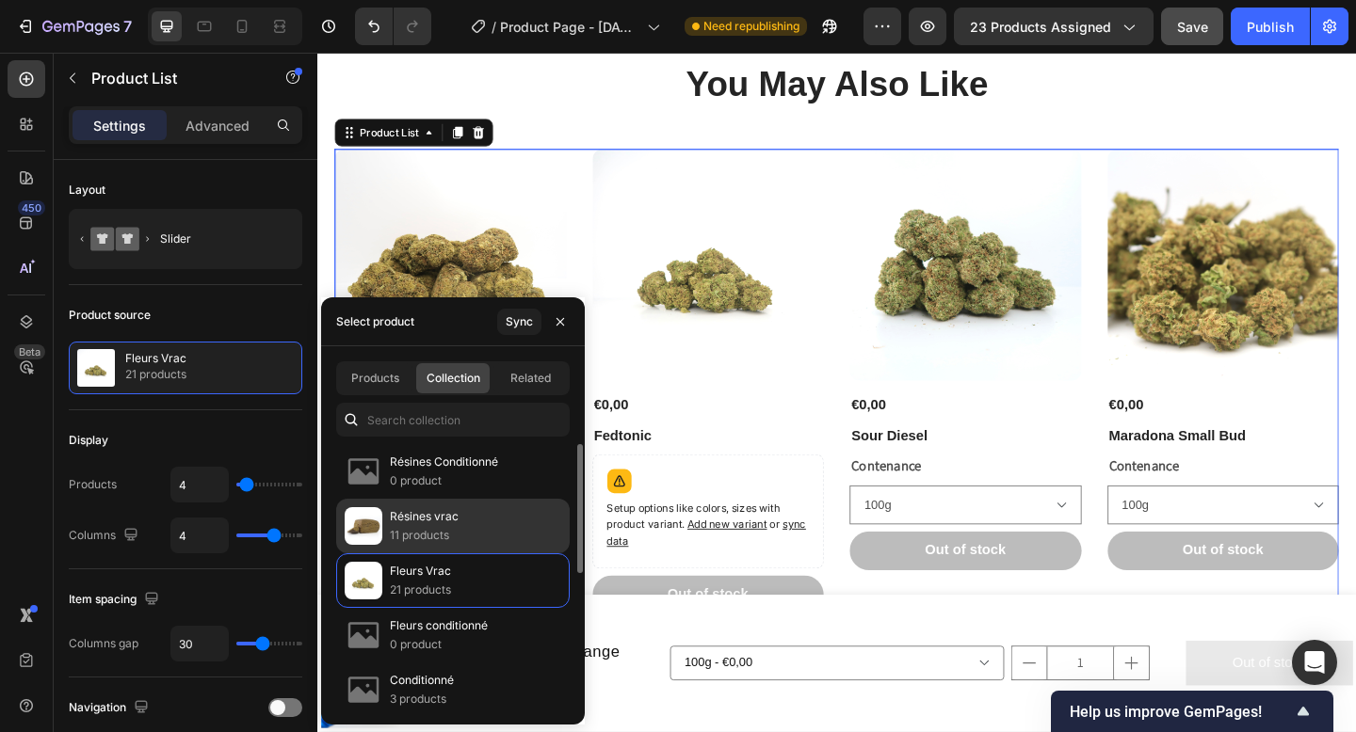
click at [423, 520] on p "Résines vrac" at bounding box center [424, 516] width 69 height 19
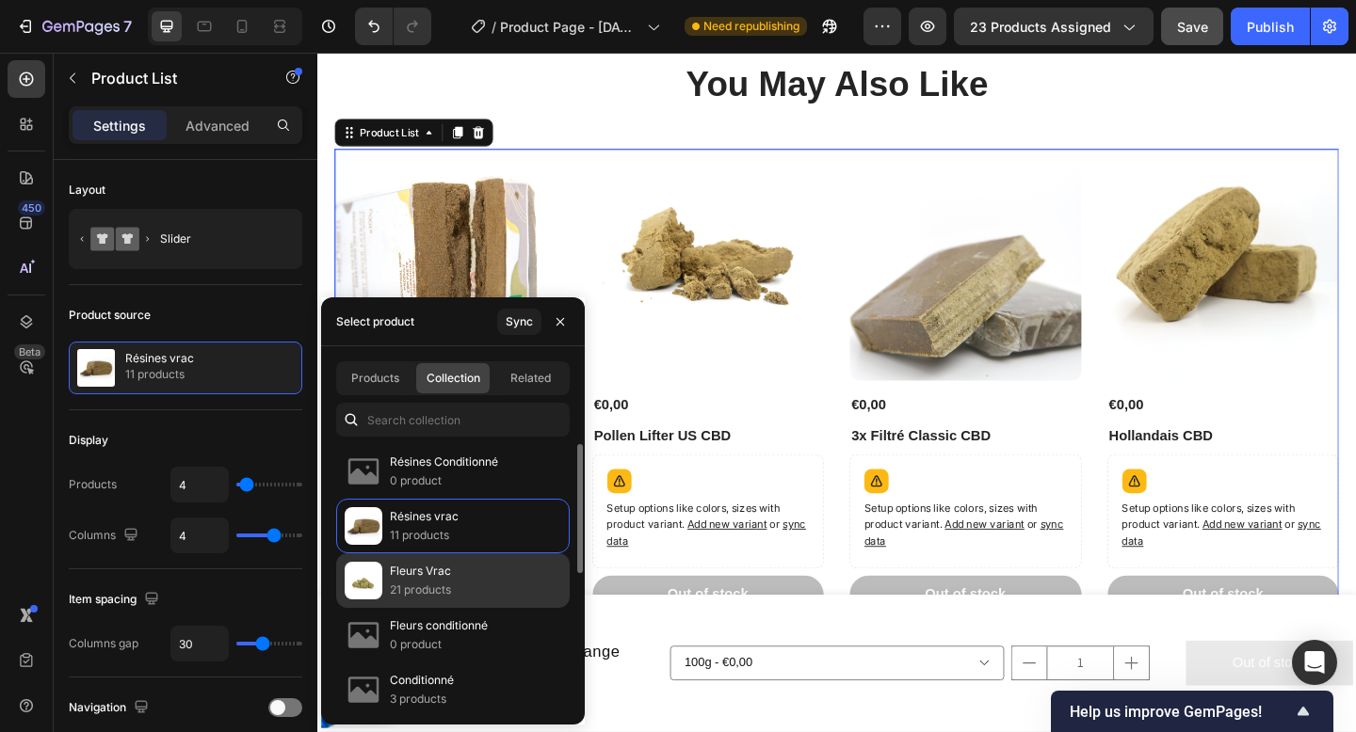
click at [442, 584] on p "21 products" at bounding box center [420, 590] width 61 height 19
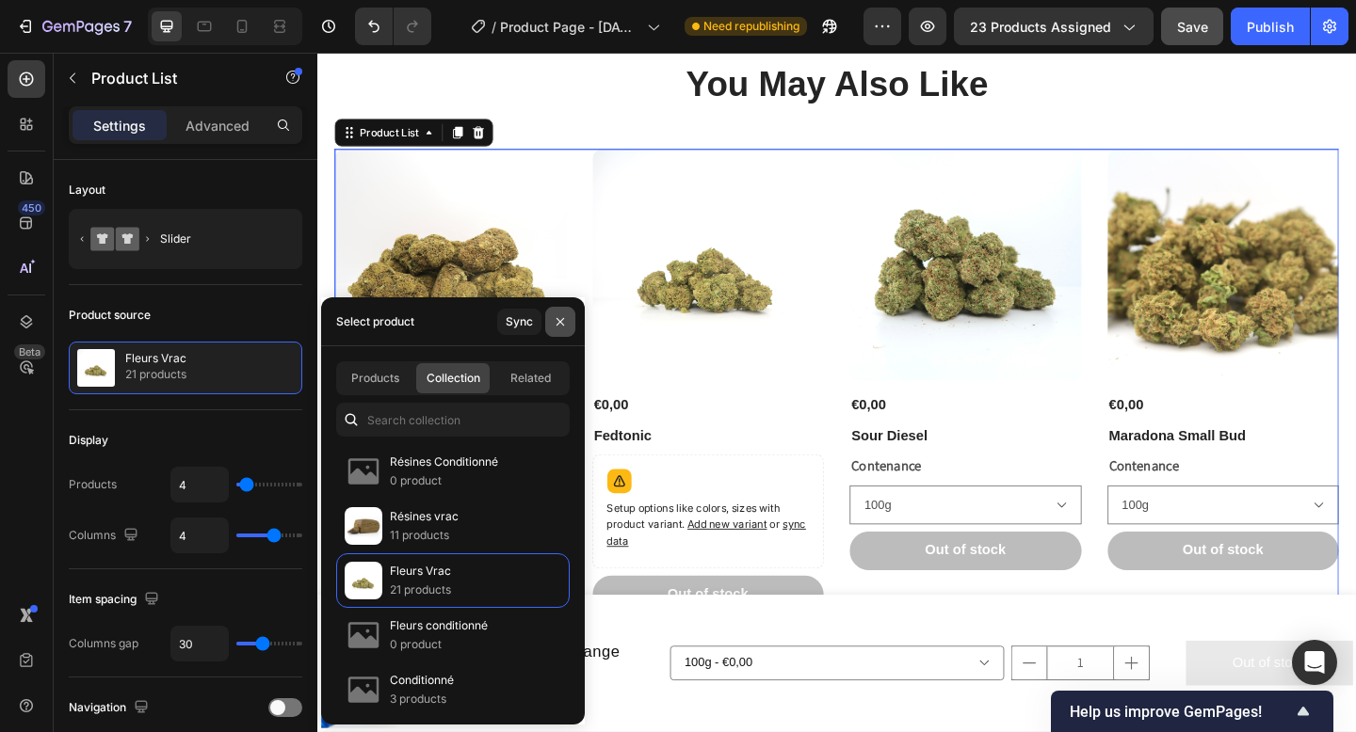
click at [564, 330] on button "button" at bounding box center [560, 322] width 30 height 30
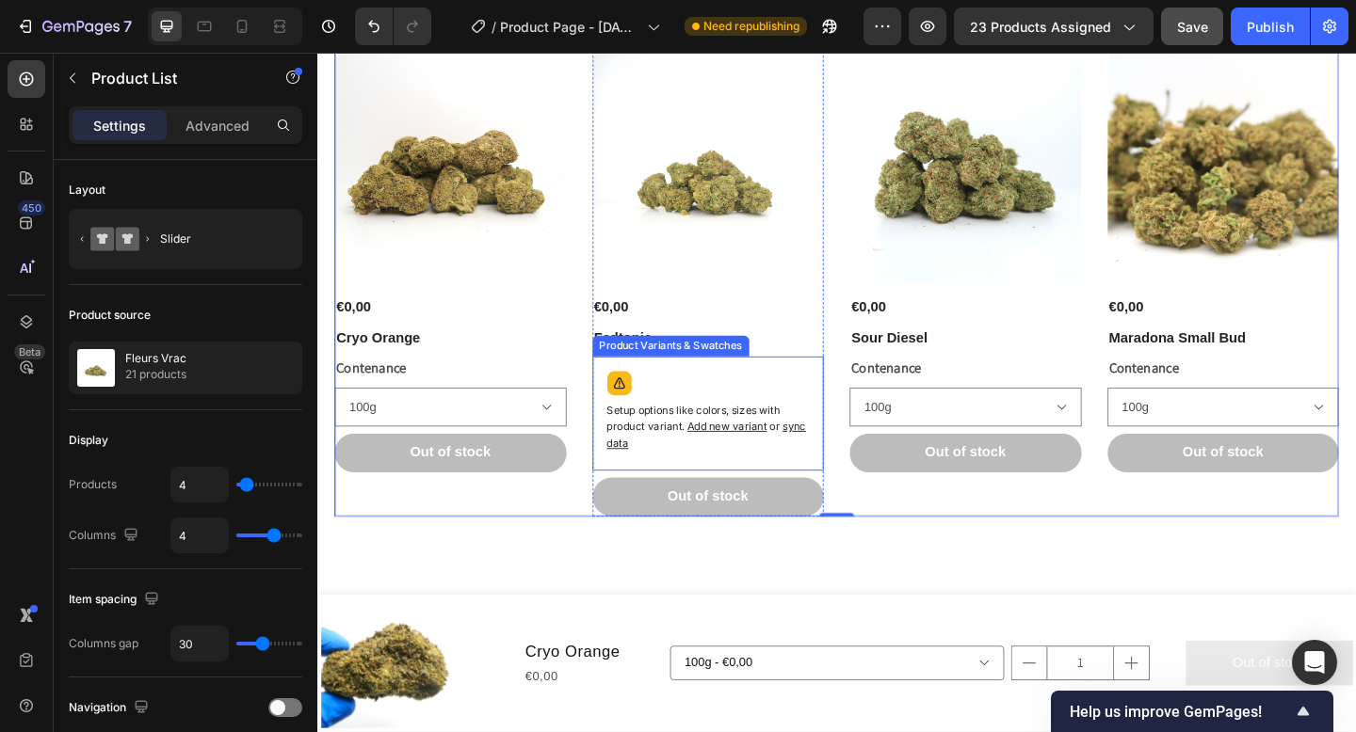
scroll to position [818, 0]
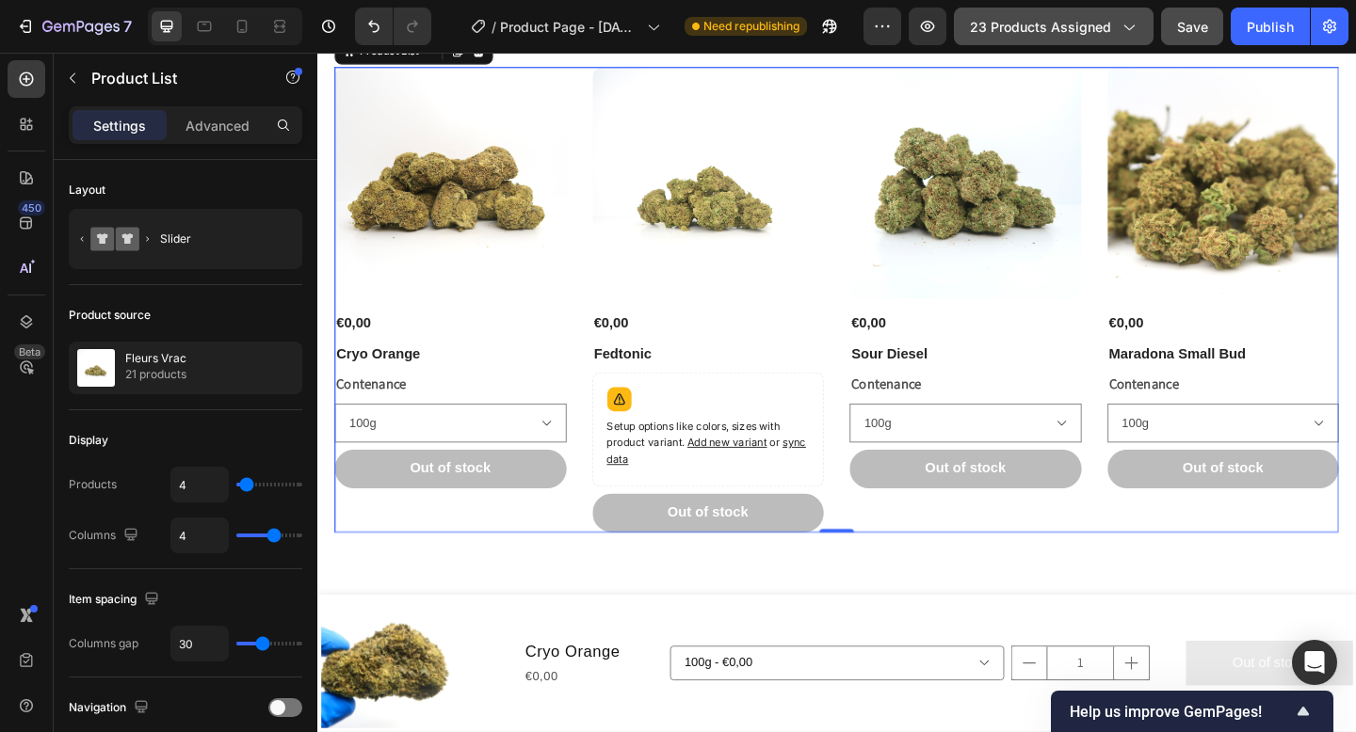
click at [1075, 22] on span "23 products assigned" at bounding box center [1040, 27] width 141 height 20
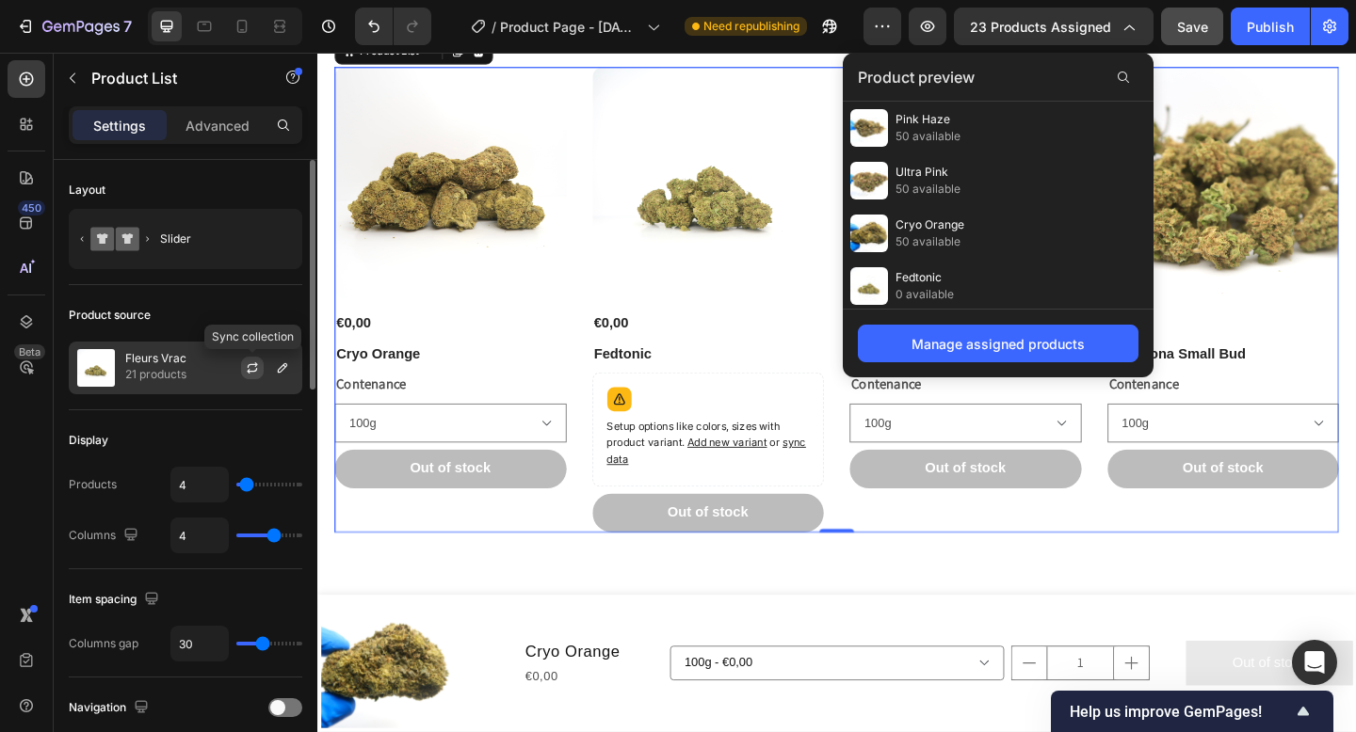
click at [256, 368] on icon "button" at bounding box center [252, 371] width 10 height 6
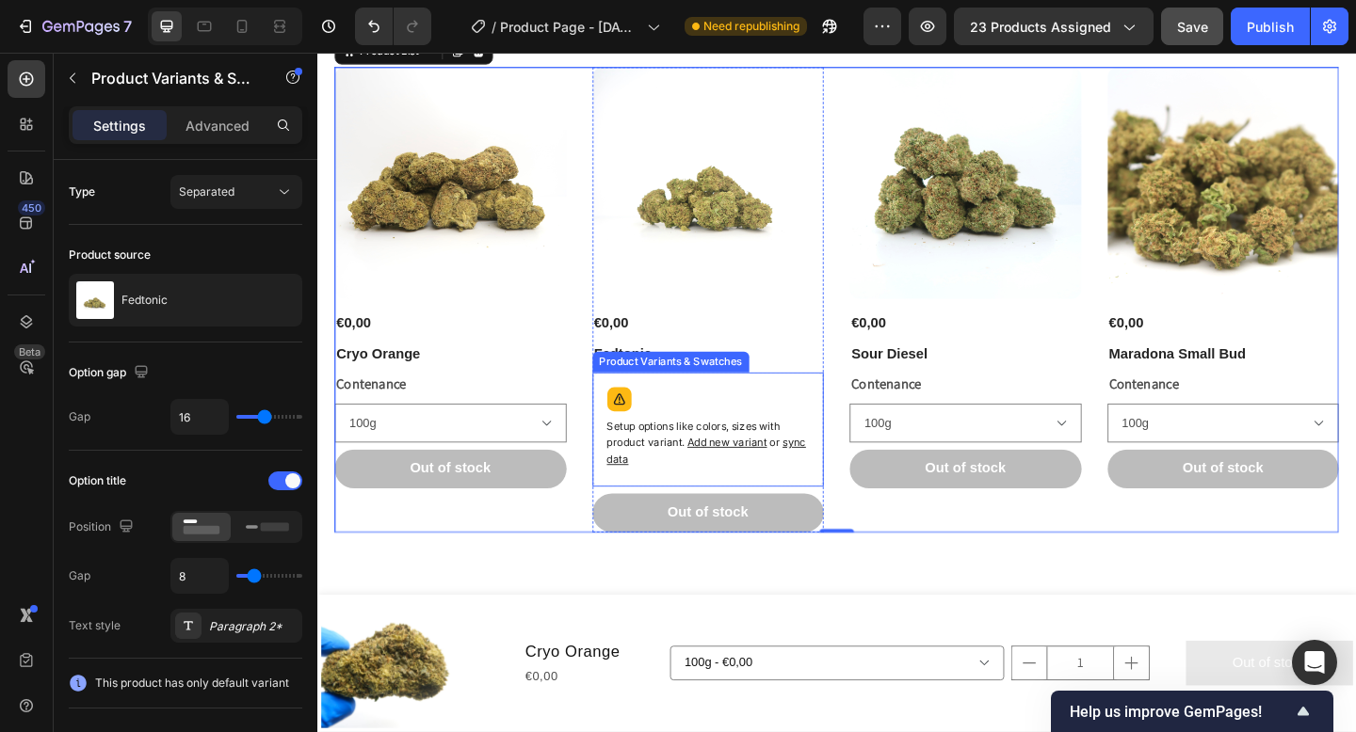
click at [840, 478] on span "sync data" at bounding box center [741, 486] width 217 height 33
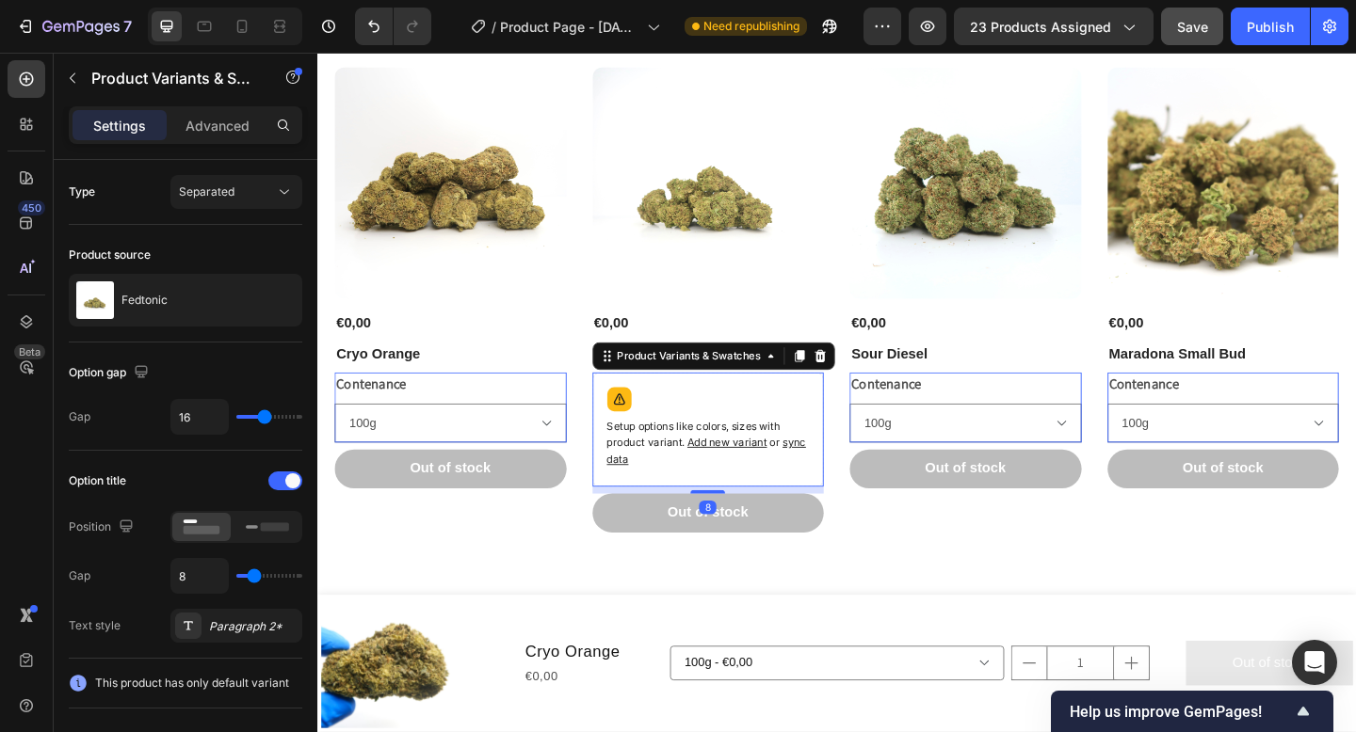
click at [840, 478] on span "sync data" at bounding box center [741, 486] width 217 height 33
click at [831, 479] on span "sync data" at bounding box center [741, 486] width 217 height 33
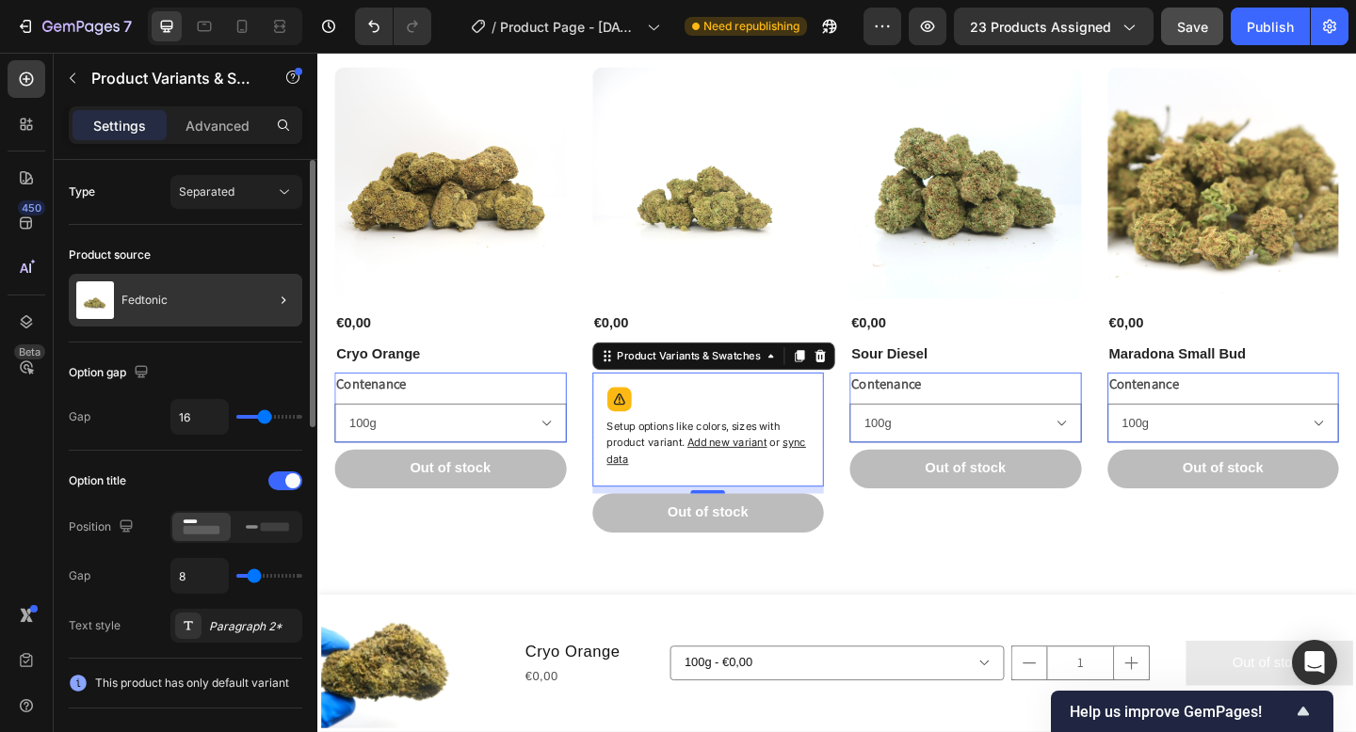
click at [269, 297] on div at bounding box center [275, 300] width 53 height 53
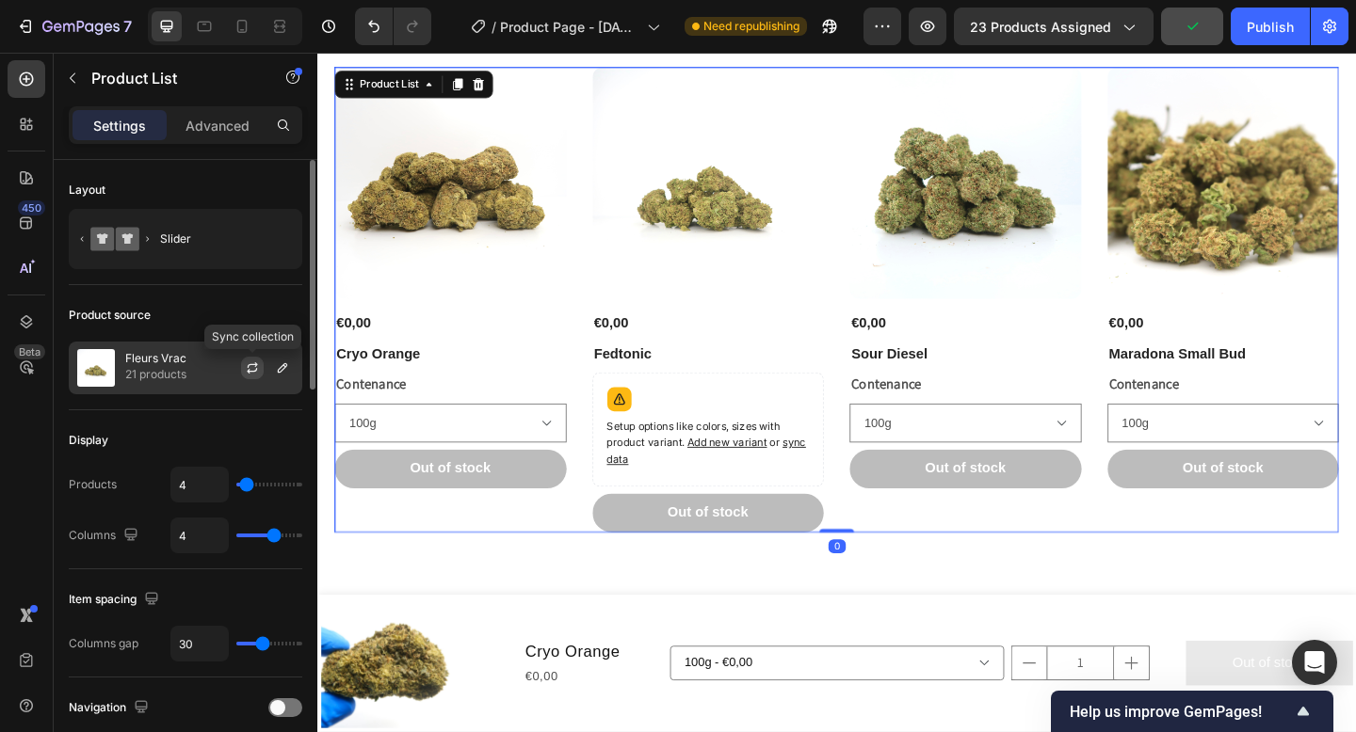
click at [252, 376] on button "button" at bounding box center [252, 368] width 23 height 23
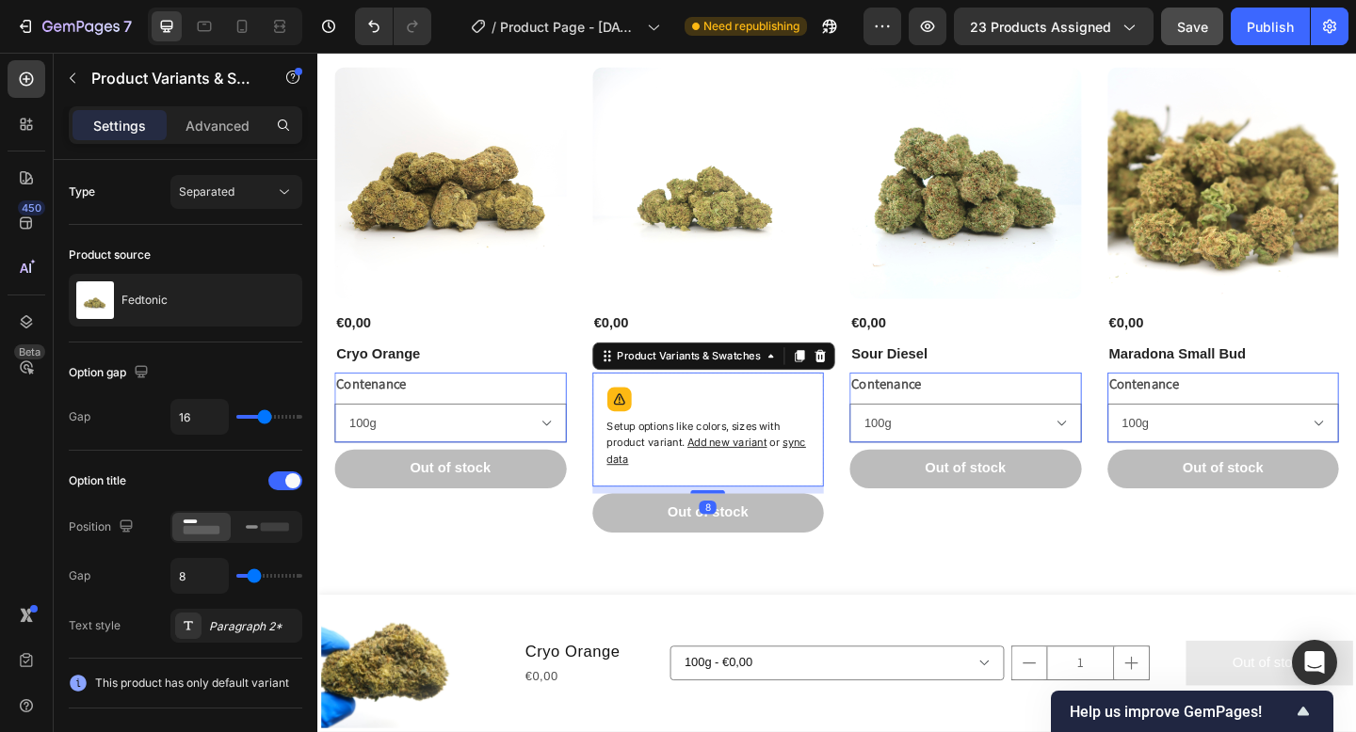
click at [789, 478] on span "Add new variant" at bounding box center [763, 477] width 87 height 14
click at [840, 479] on span "sync data" at bounding box center [741, 486] width 217 height 33
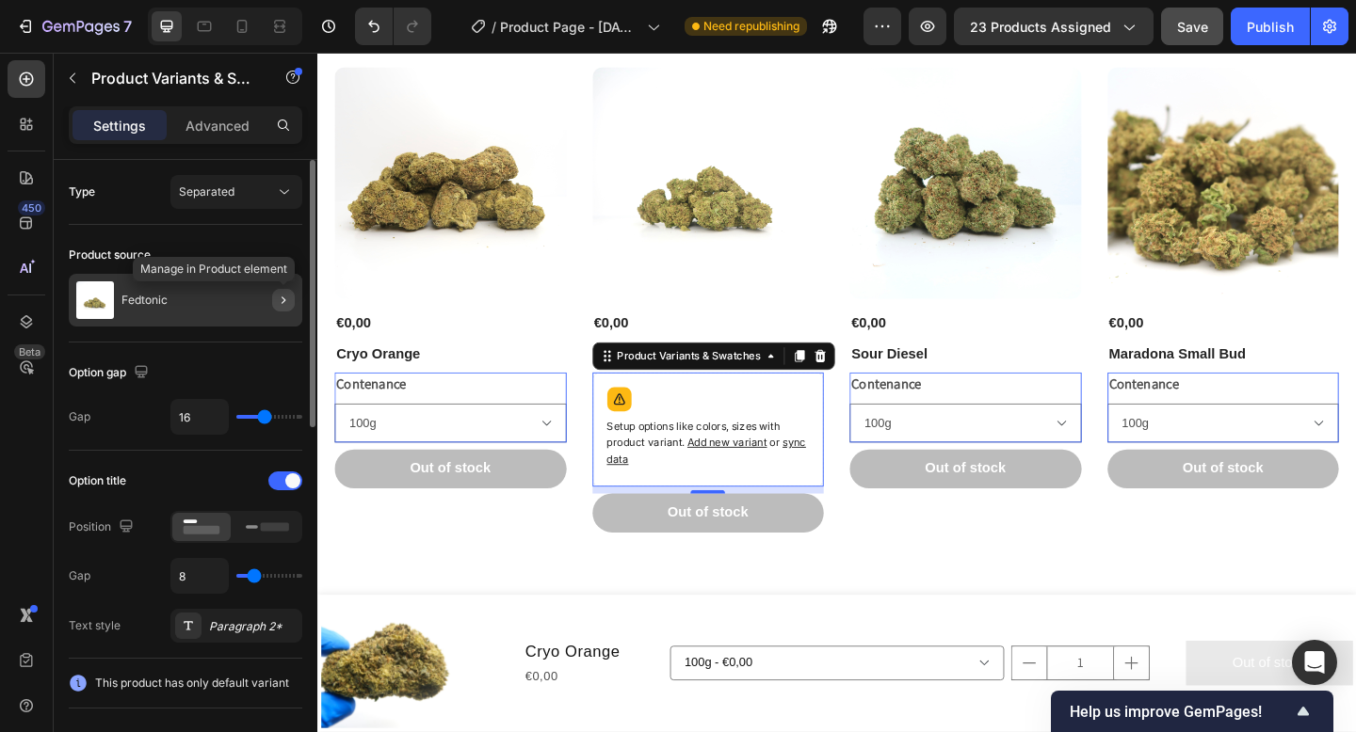
click at [291, 298] on button "button" at bounding box center [283, 300] width 23 height 23
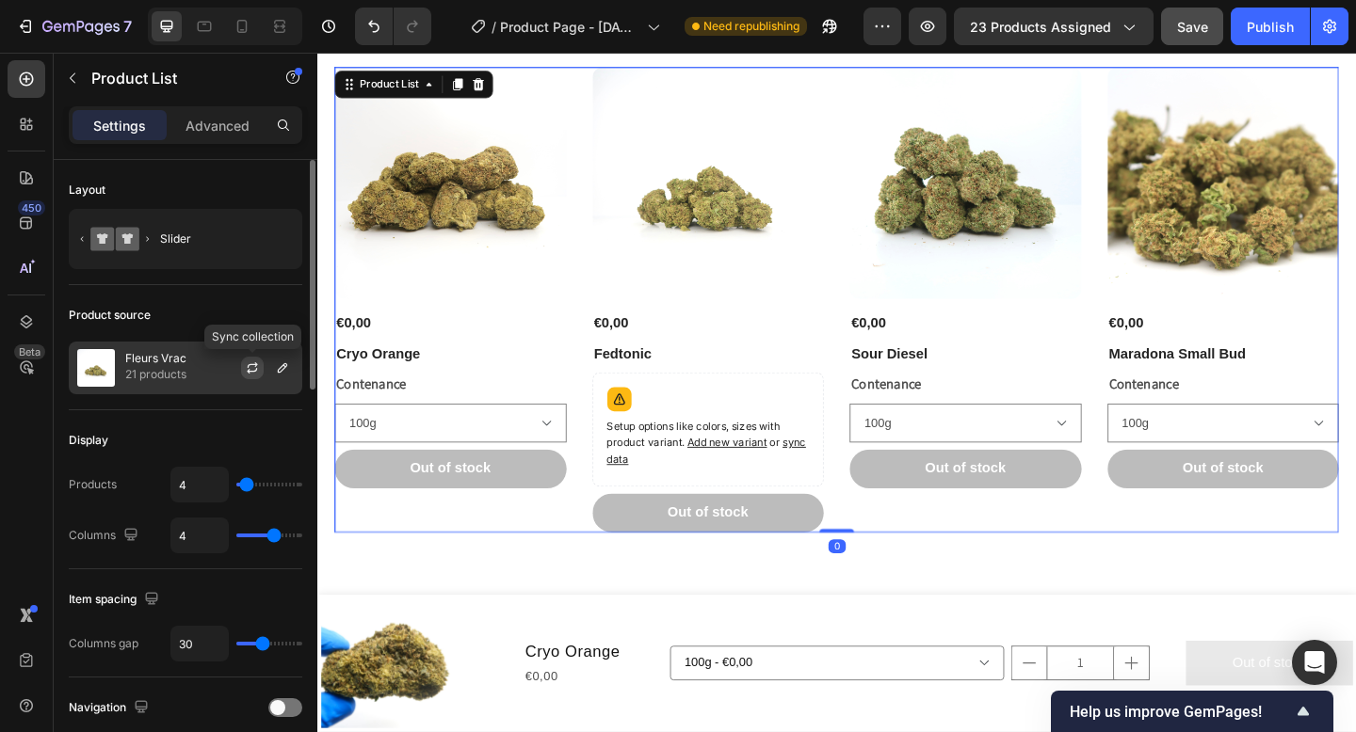
click at [259, 369] on icon "button" at bounding box center [252, 368] width 15 height 15
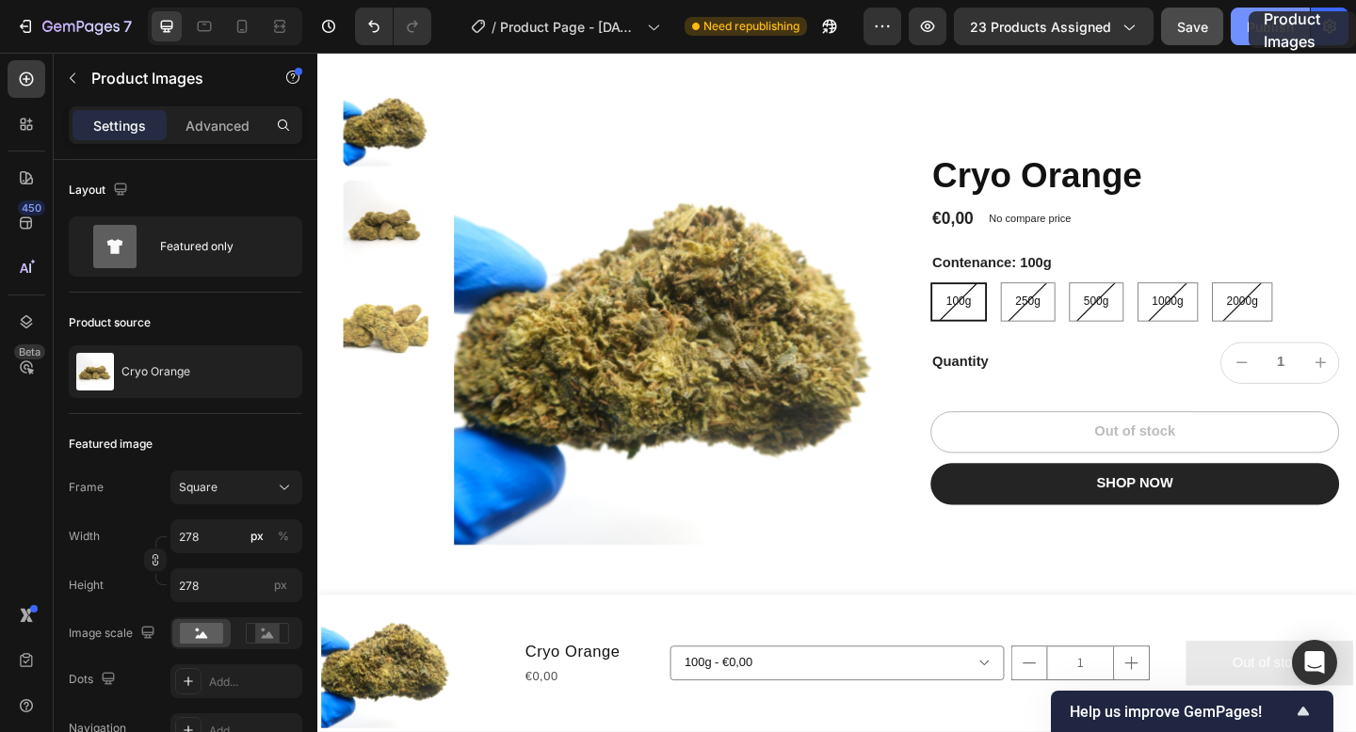
scroll to position [0, 0]
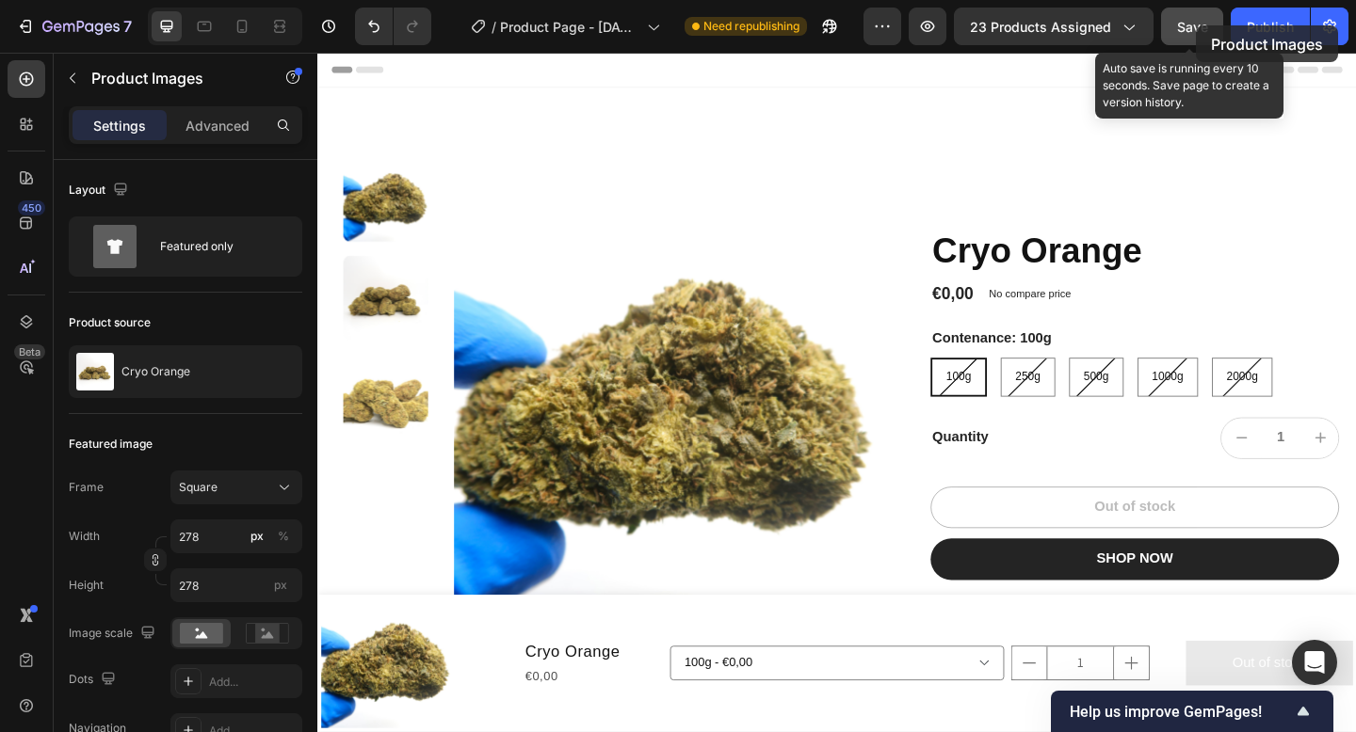
click at [1196, 25] on span "Save" at bounding box center [1192, 27] width 31 height 16
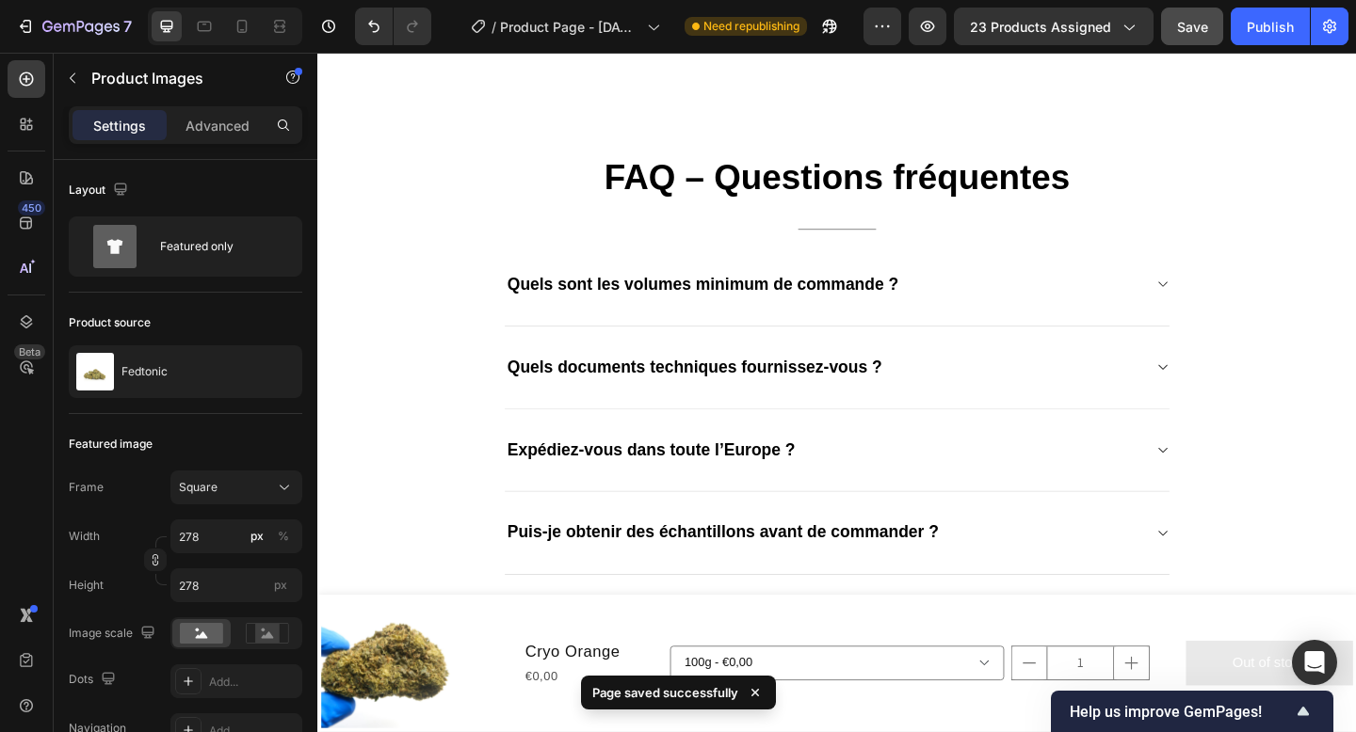
scroll to position [1607, 0]
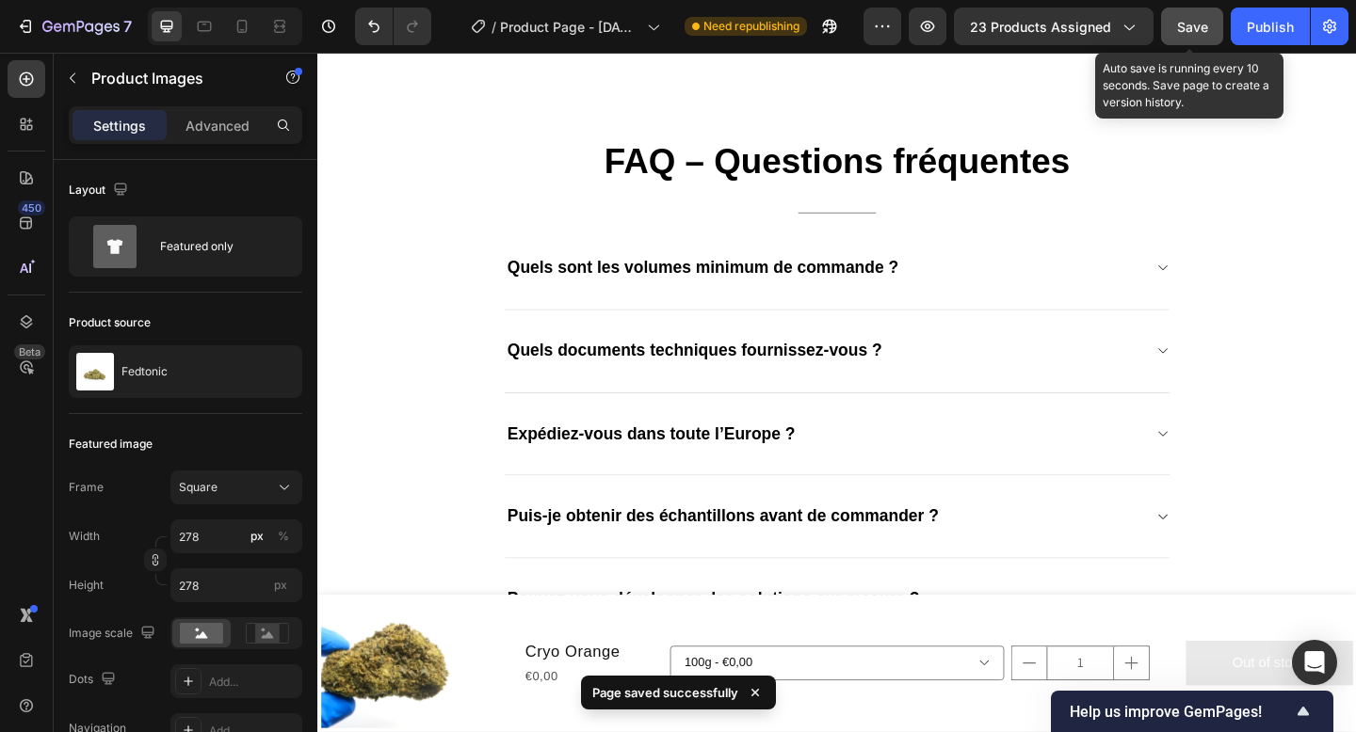
click at [1191, 36] on button "Save" at bounding box center [1192, 27] width 62 height 38
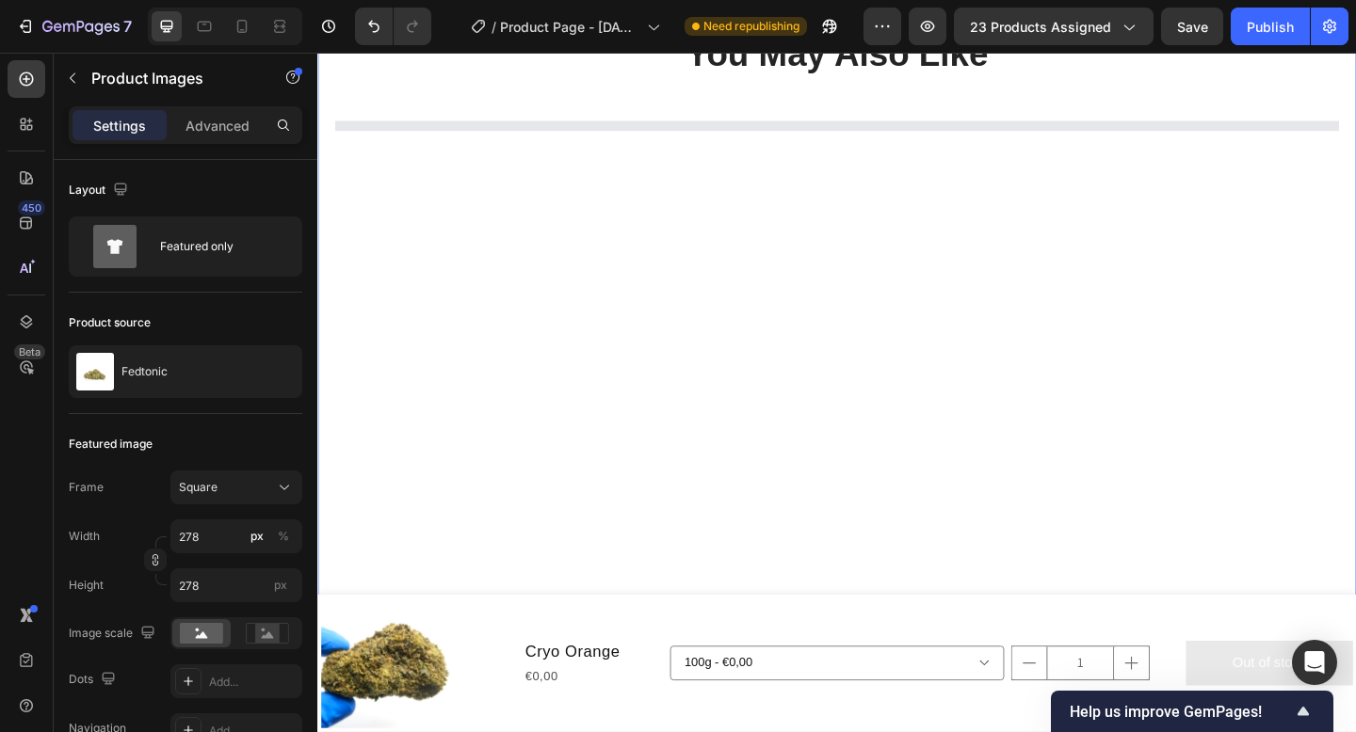
scroll to position [495, 0]
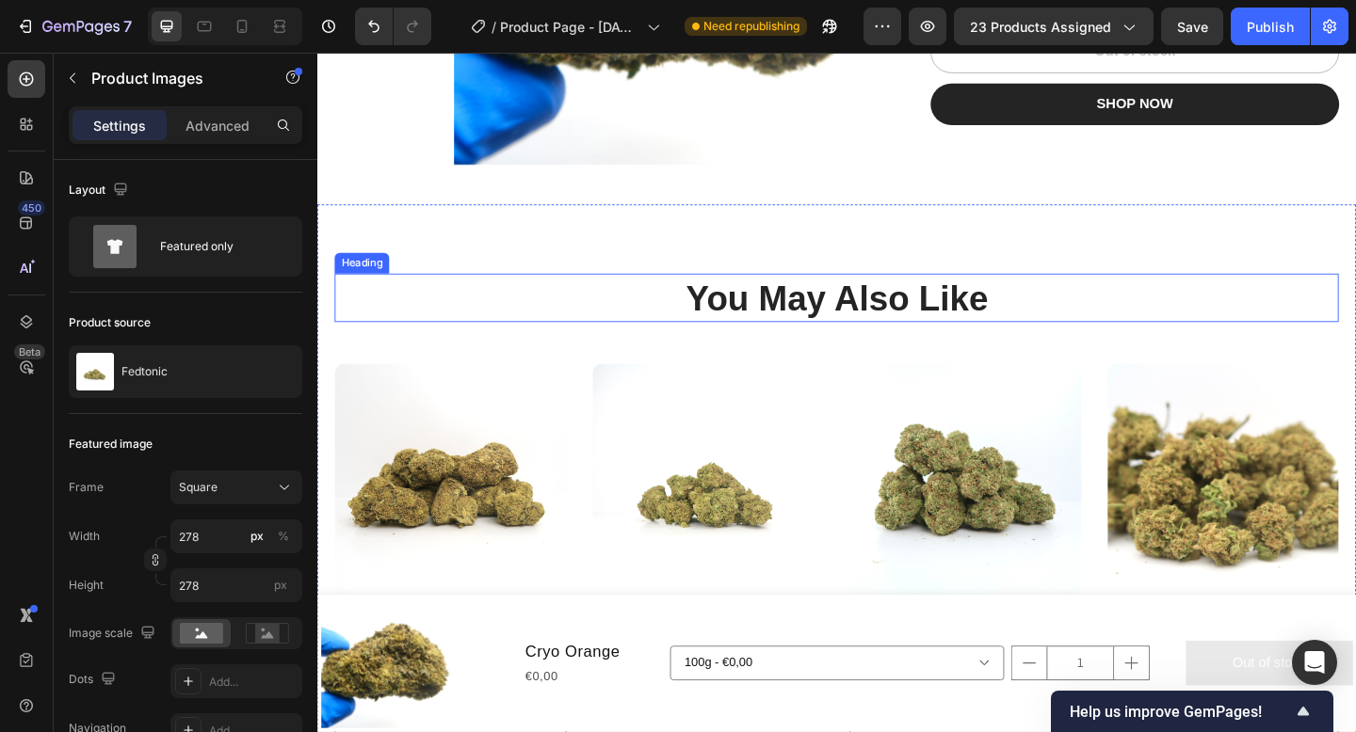
click at [1019, 320] on h2 "You May Also Like" at bounding box center [882, 320] width 1092 height 53
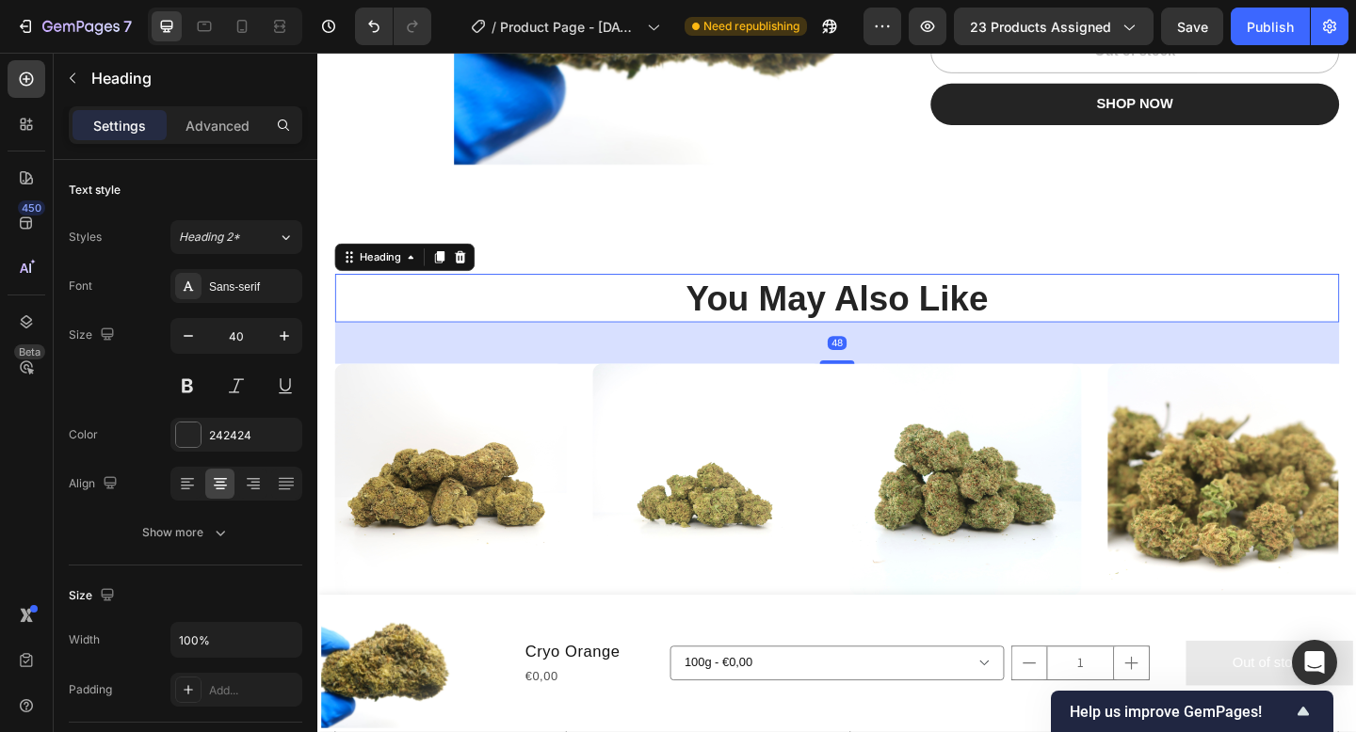
click at [1019, 320] on h2 "You May Also Like" at bounding box center [882, 320] width 1092 height 53
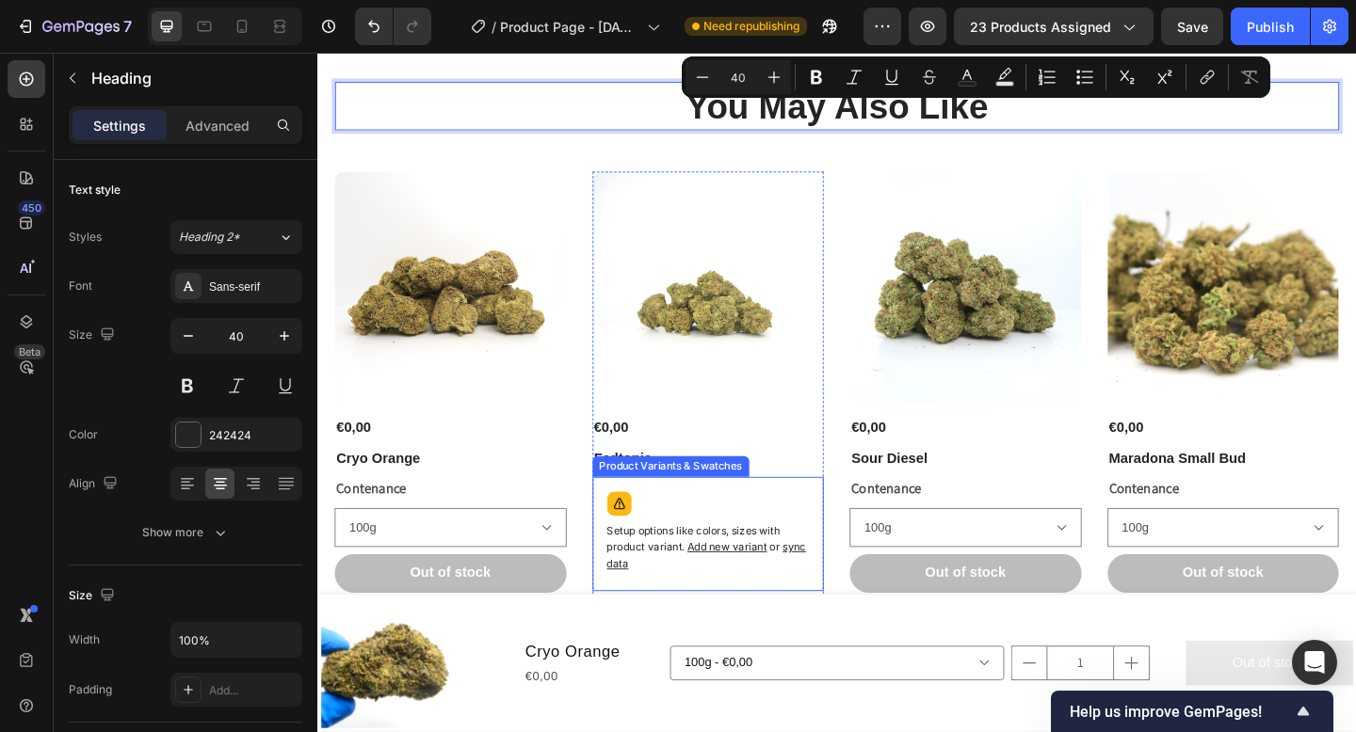
scroll to position [703, 0]
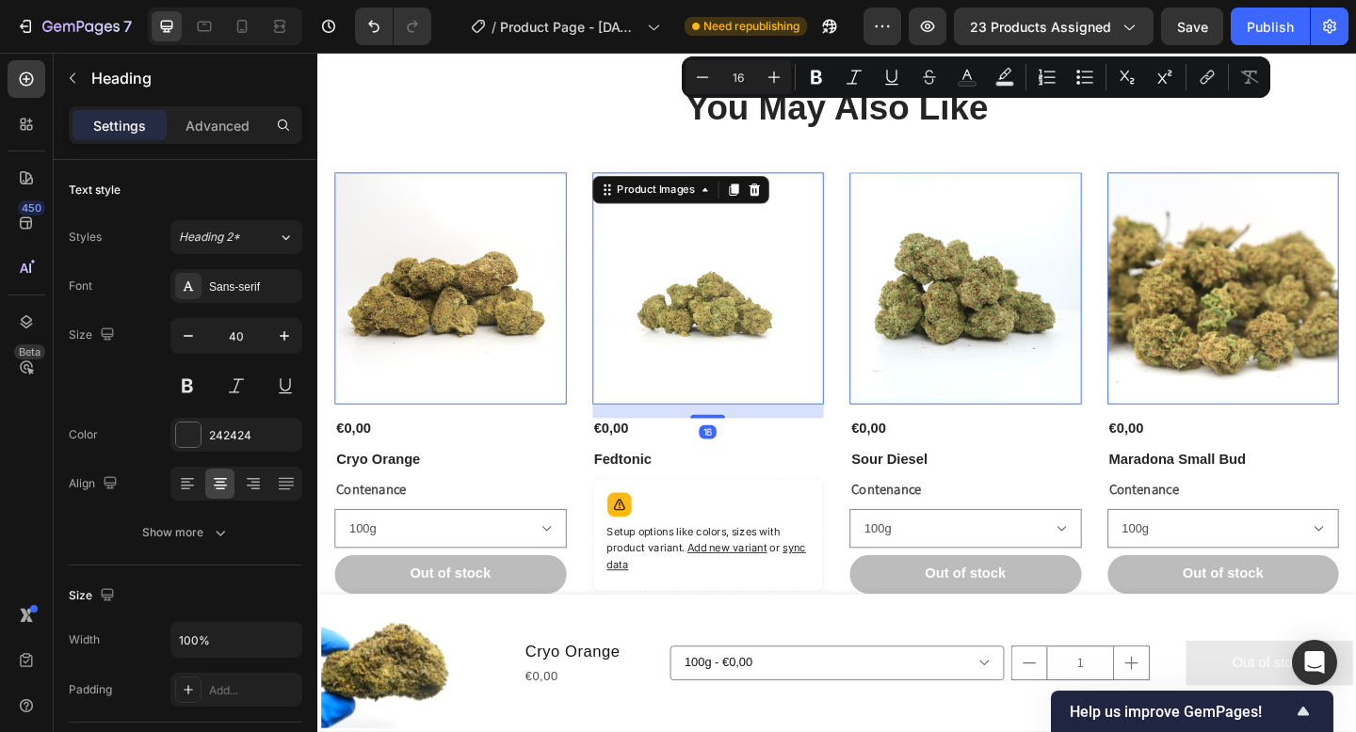
click at [813, 431] on img at bounding box center [743, 310] width 252 height 252
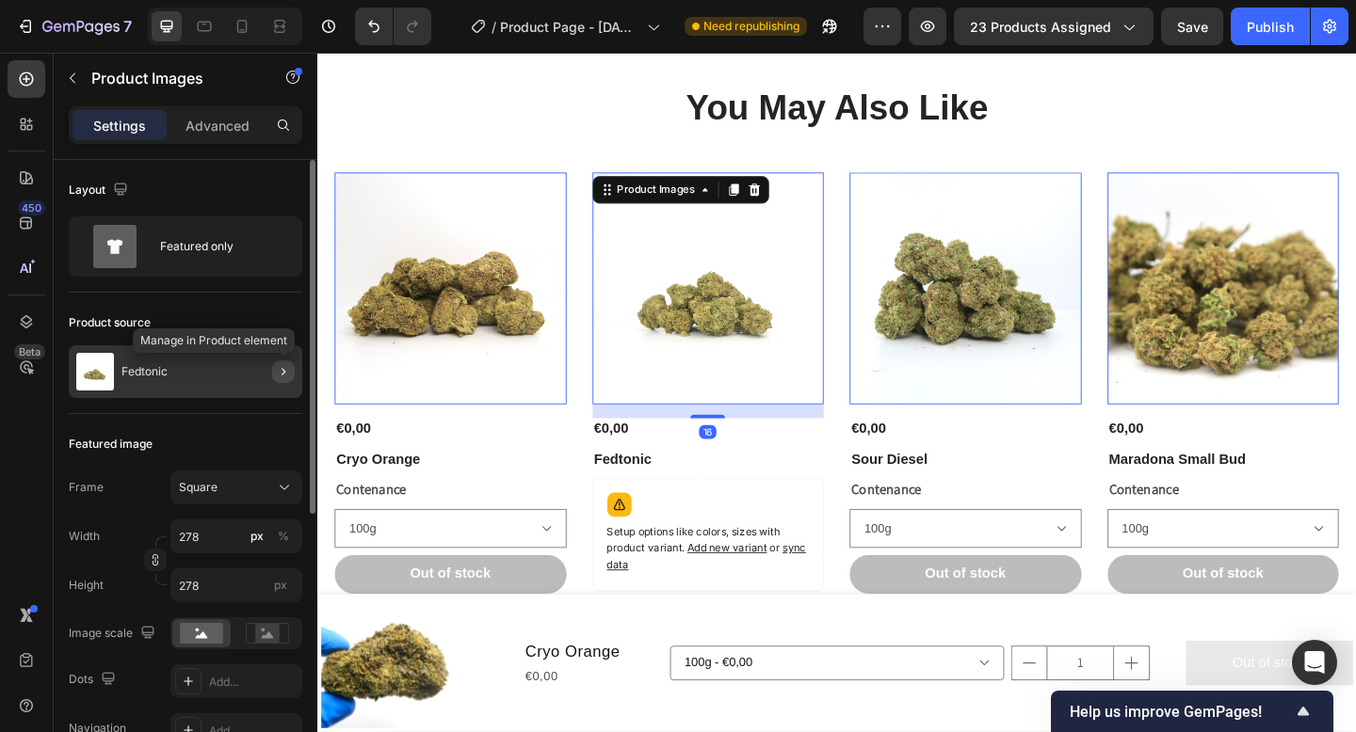
click at [277, 371] on icon "button" at bounding box center [283, 371] width 15 height 15
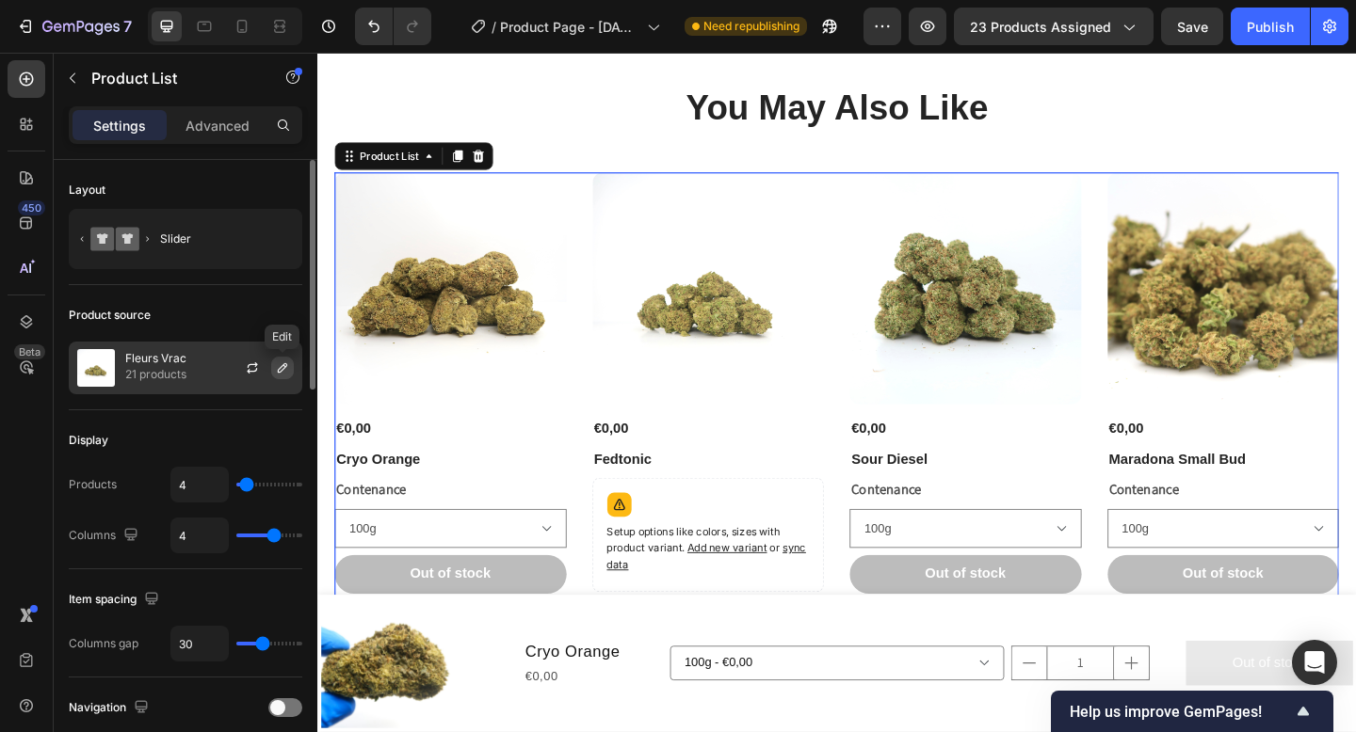
click at [281, 367] on icon "button" at bounding box center [282, 367] width 9 height 9
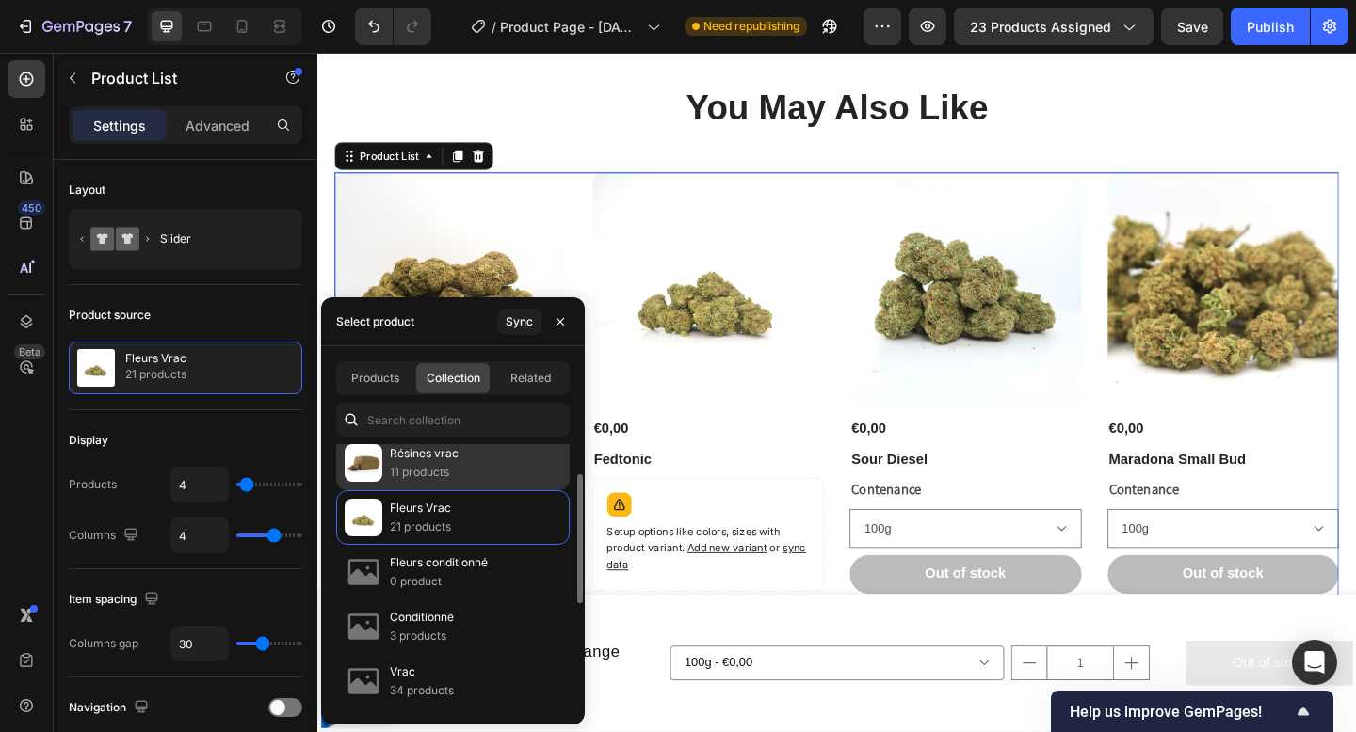
scroll to position [72, 0]
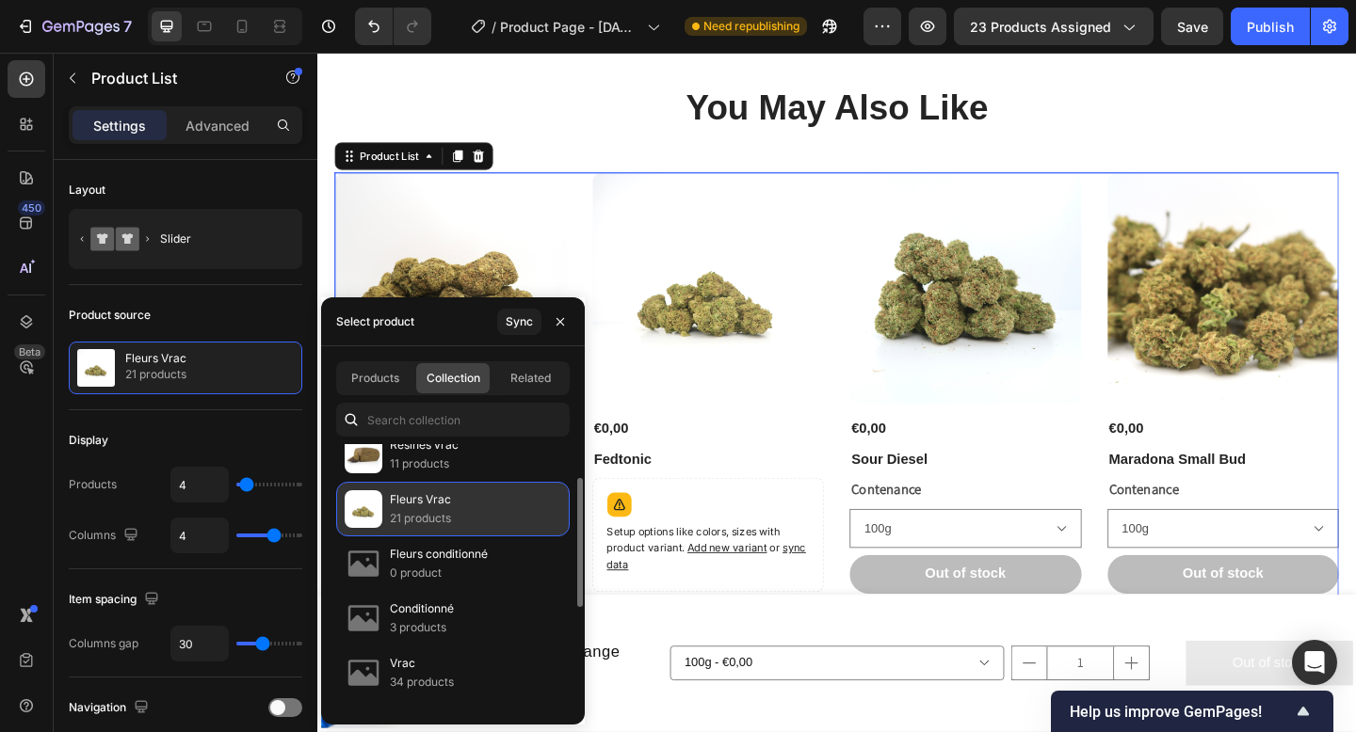
click at [465, 508] on div "Fleurs Vrac 21 products" at bounding box center [452, 509] width 233 height 55
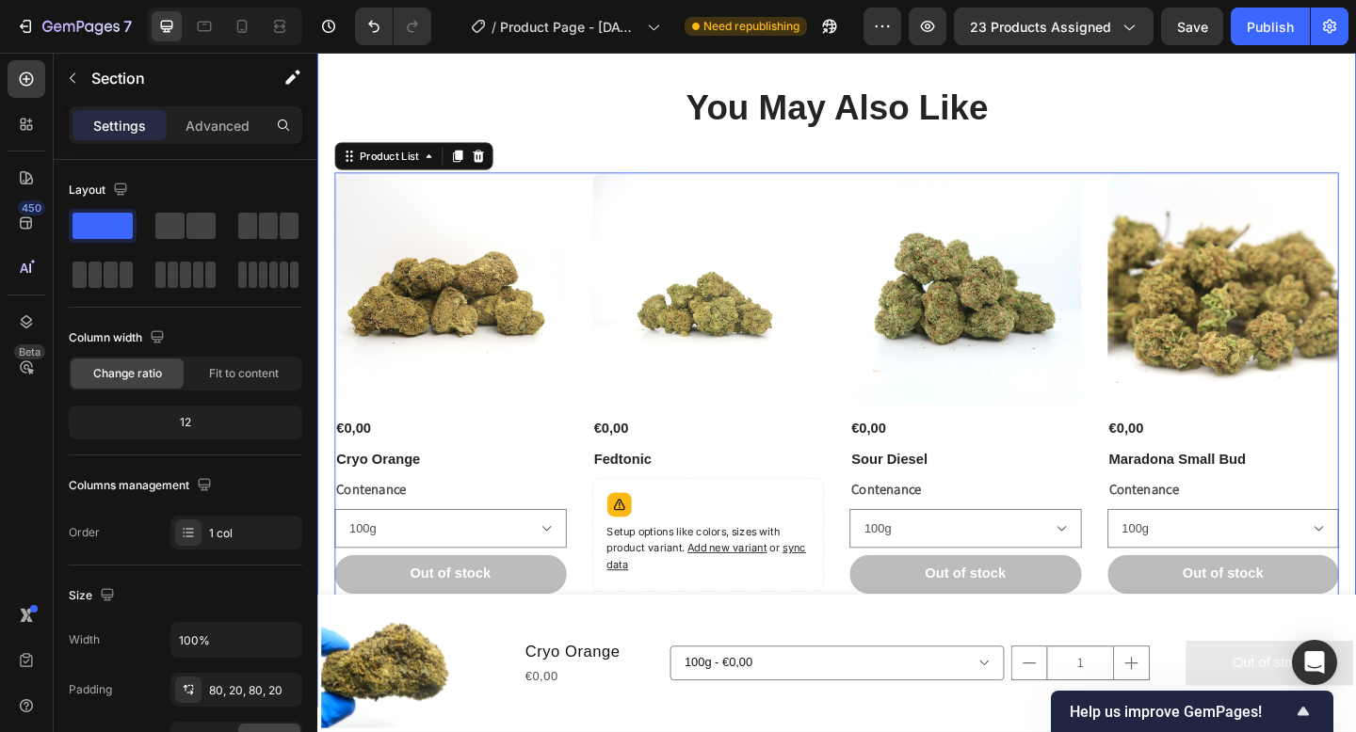
click at [852, 161] on div "You May Also Like Heading Product Images €0,00 Product Price Product Price Cryo…" at bounding box center [882, 388] width 1092 height 604
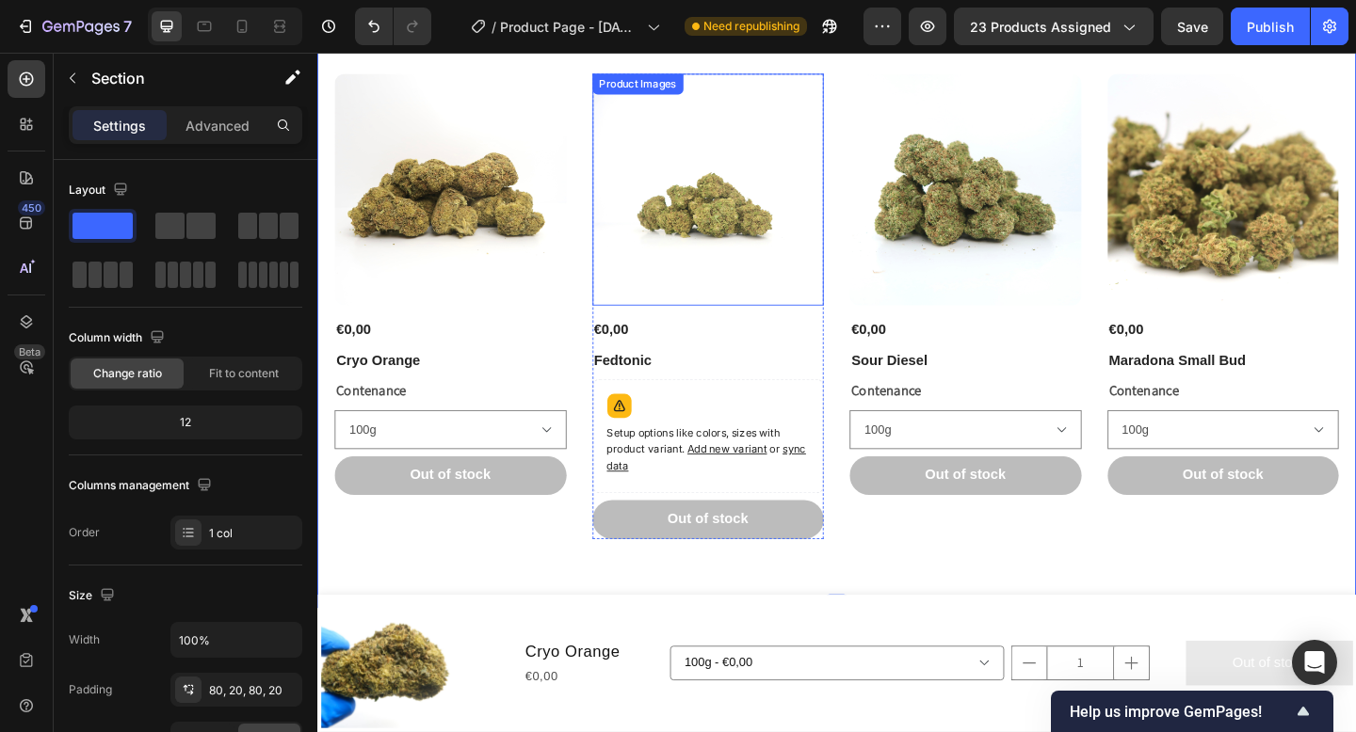
scroll to position [844, 0]
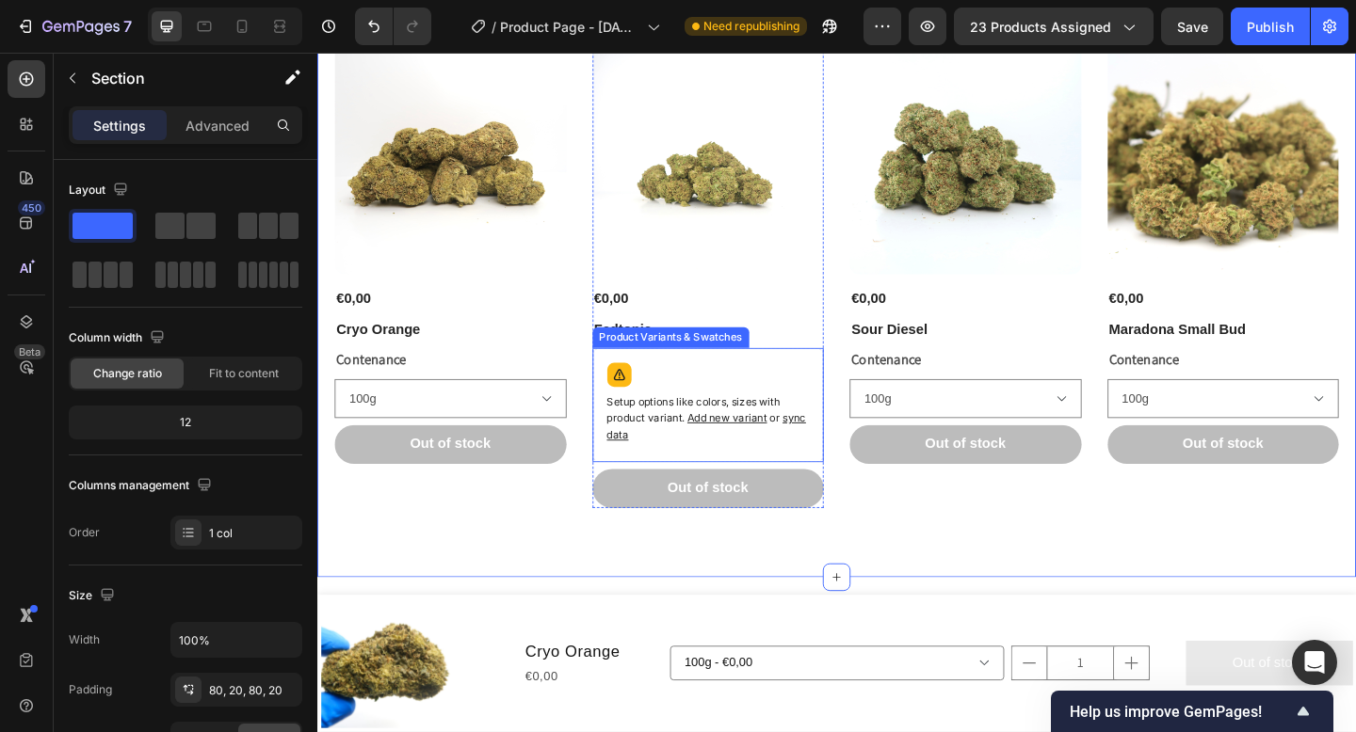
click at [797, 439] on p "Setup options like colors, sizes with product variant. Add new variant or sync …" at bounding box center [743, 452] width 220 height 55
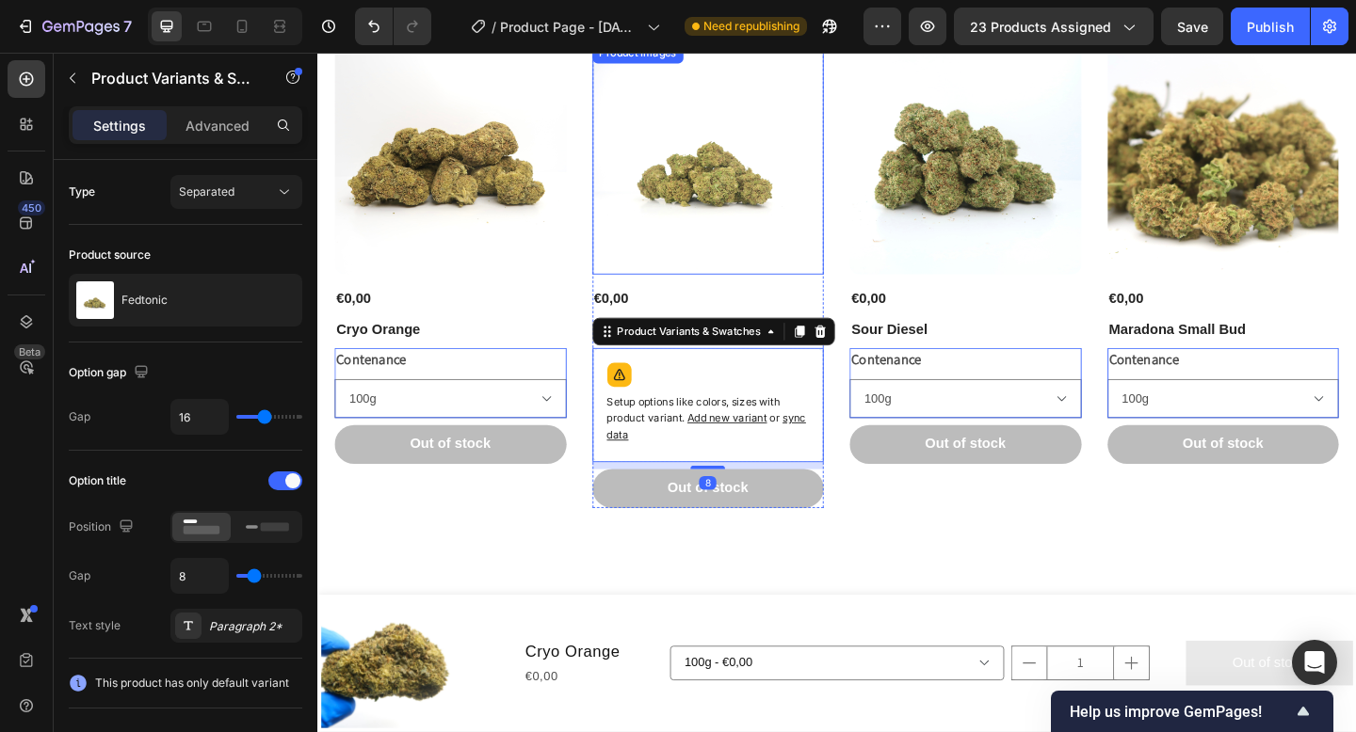
click at [715, 263] on img at bounding box center [743, 168] width 252 height 252
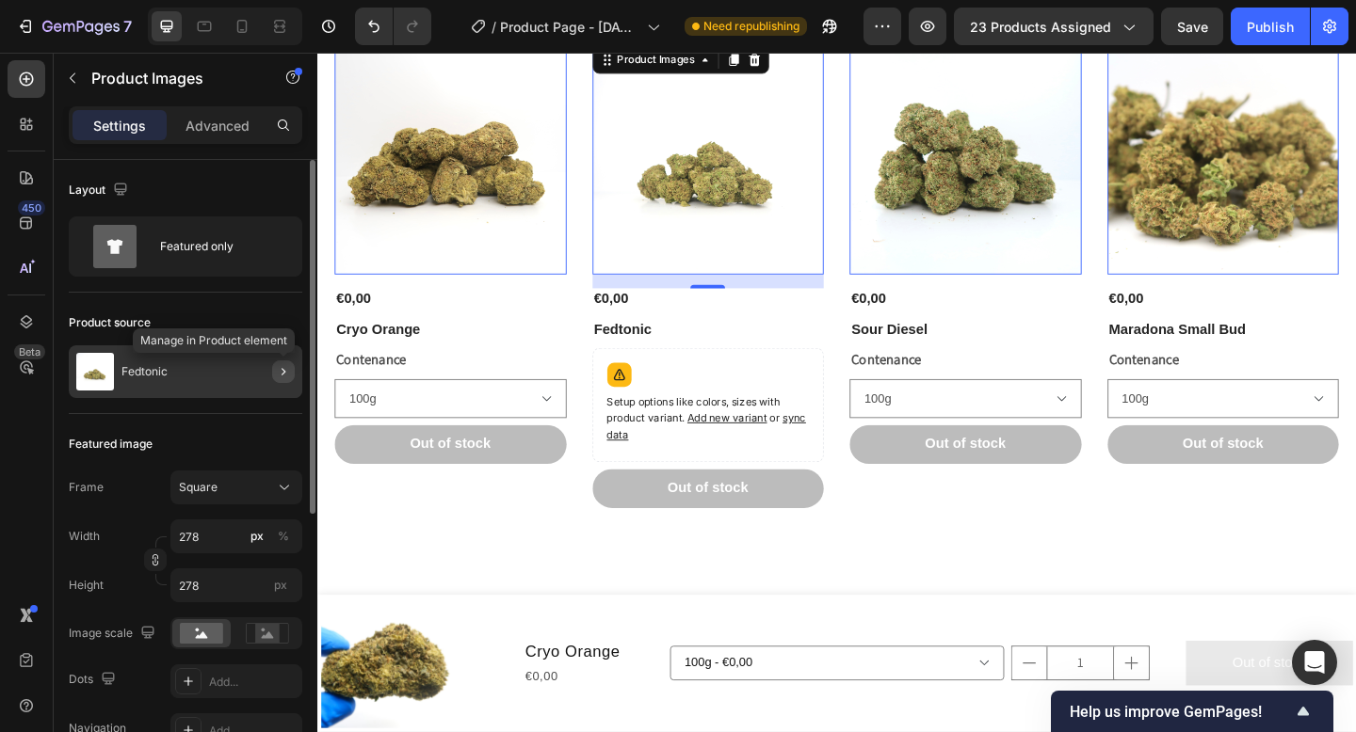
click at [284, 372] on icon "button" at bounding box center [283, 372] width 4 height 8
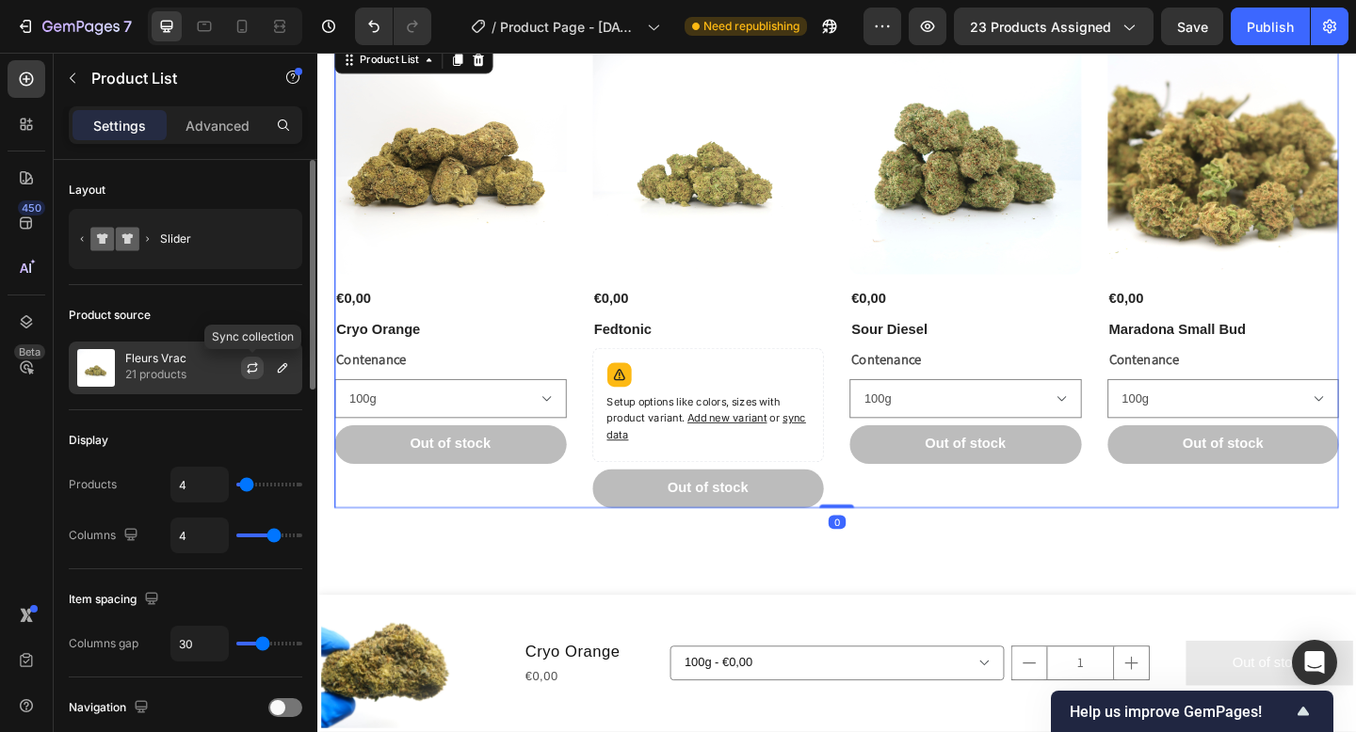
click at [257, 370] on icon "button" at bounding box center [252, 368] width 15 height 15
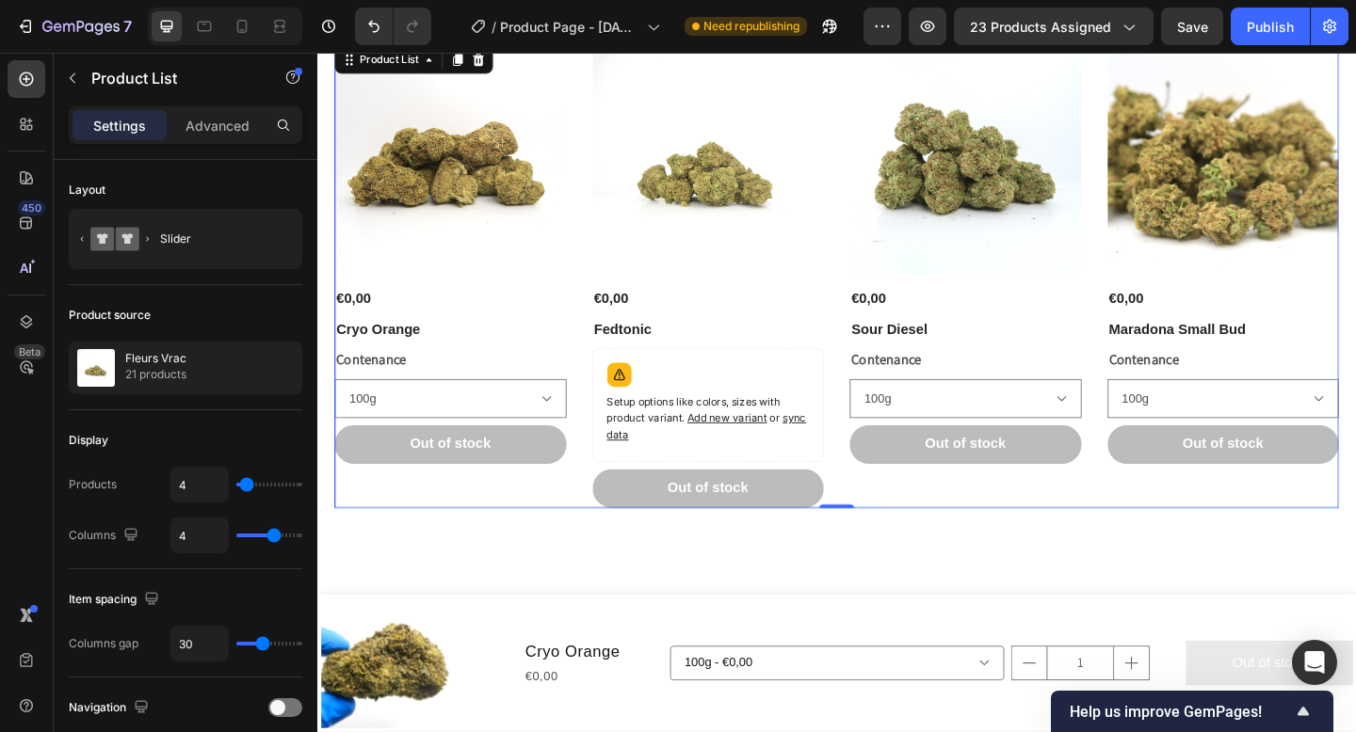
click at [607, 216] on div "Product Images €0,00 Product Price Product Price Cryo Orange Product Title Cont…" at bounding box center [882, 295] width 1092 height 507
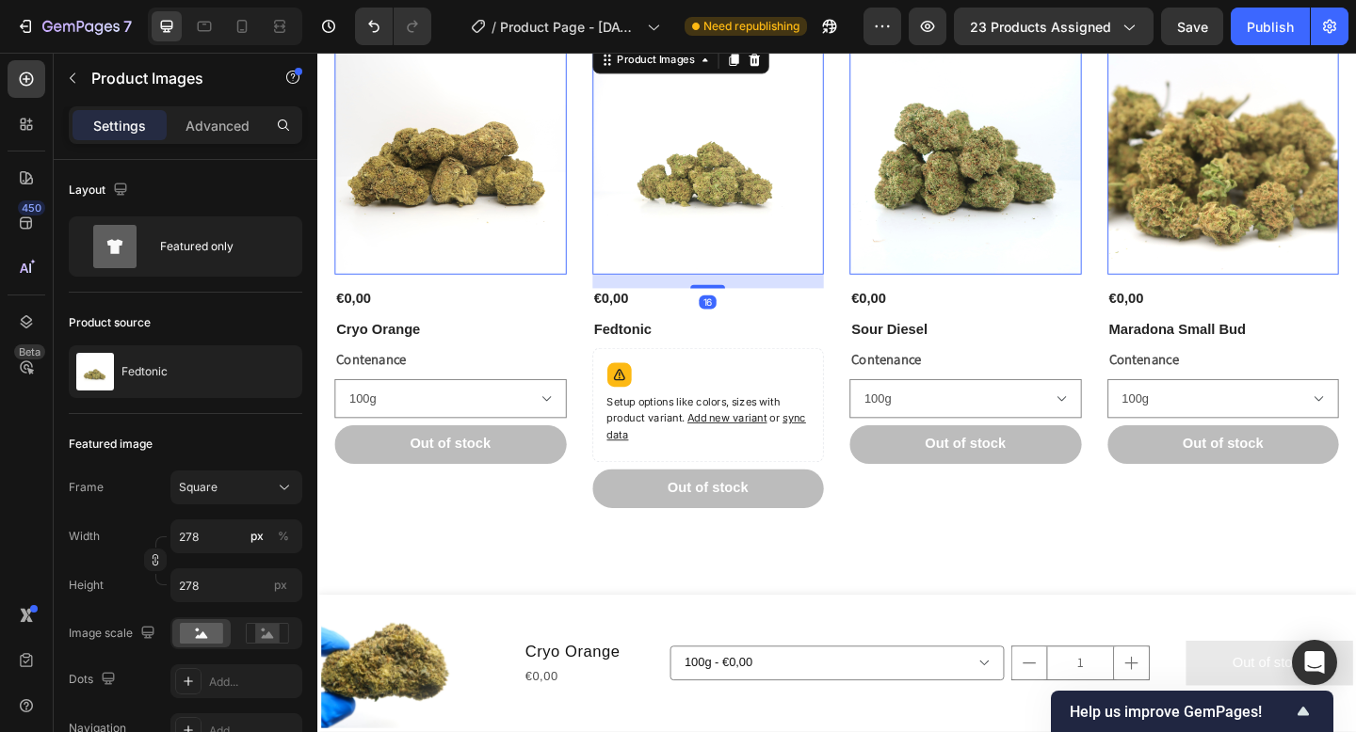
click at [666, 227] on img at bounding box center [743, 168] width 252 height 252
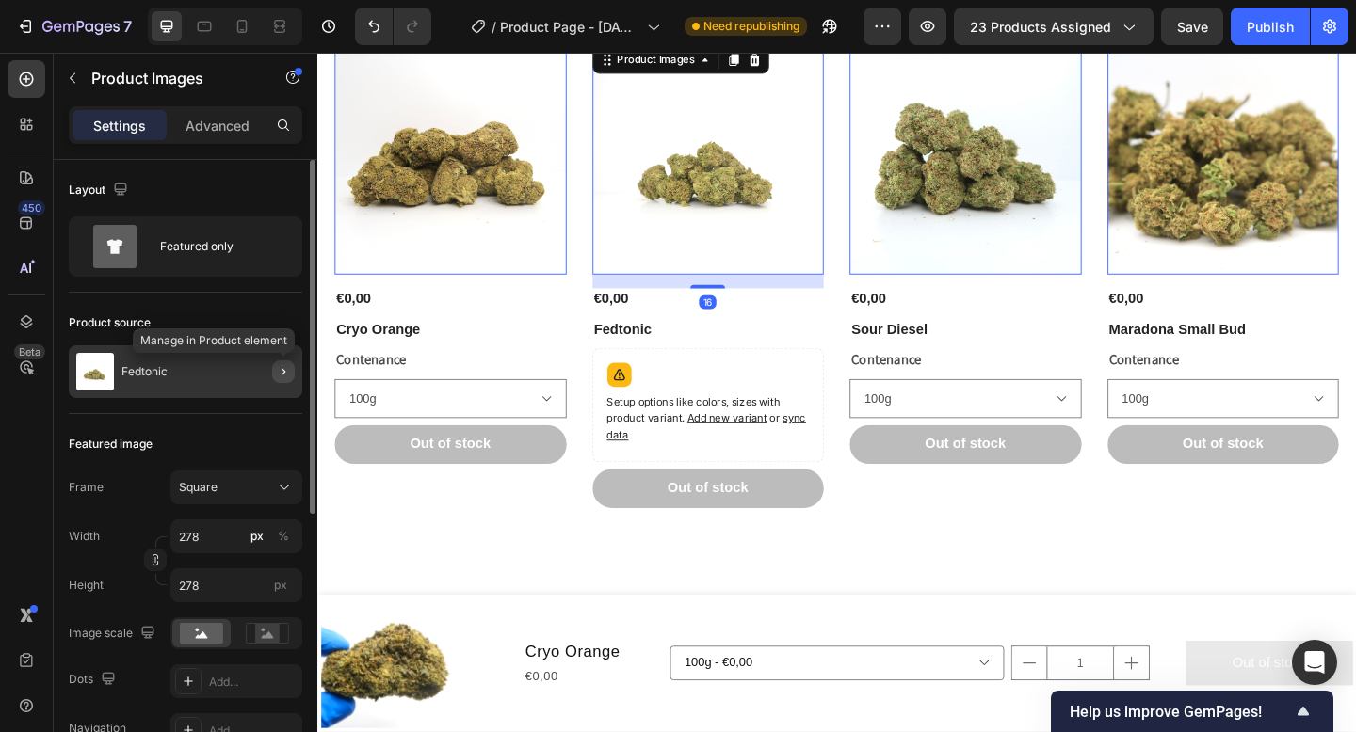
click at [282, 365] on icon "button" at bounding box center [283, 371] width 15 height 15
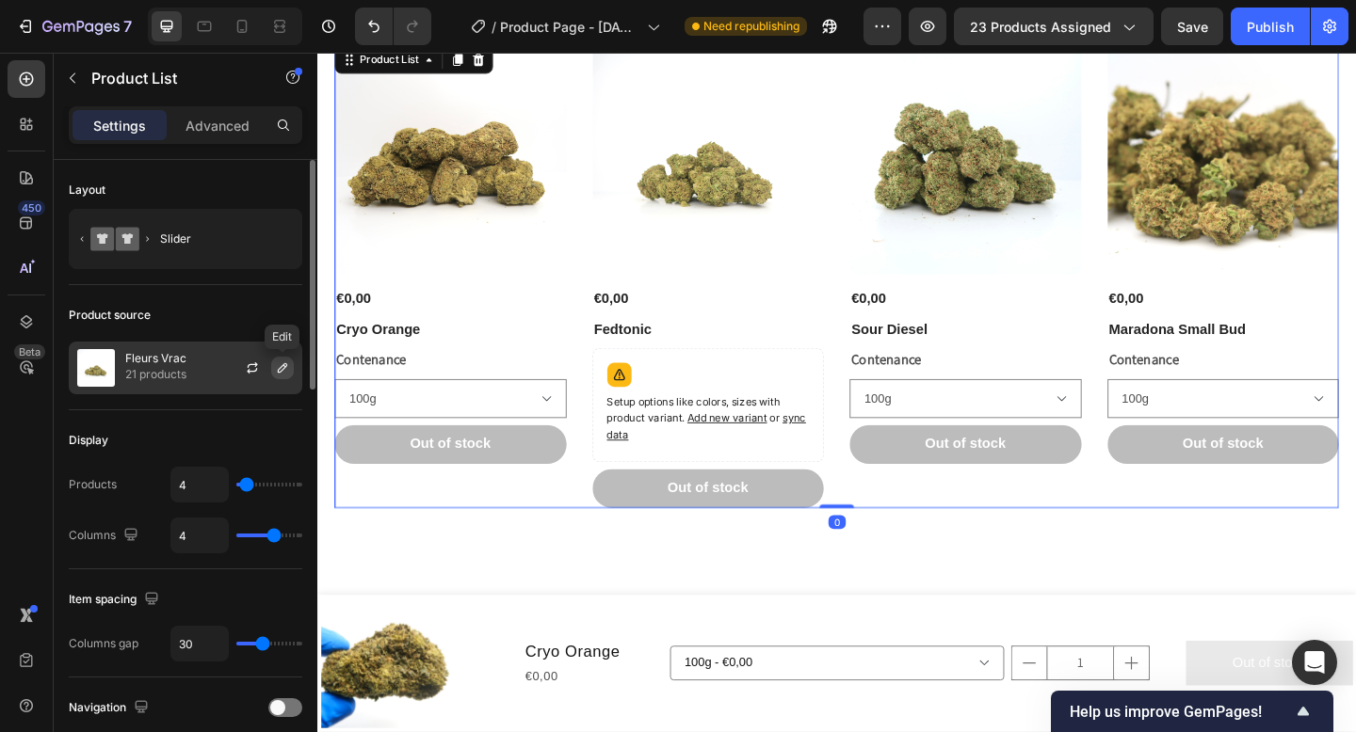
click at [282, 375] on icon "button" at bounding box center [282, 368] width 15 height 15
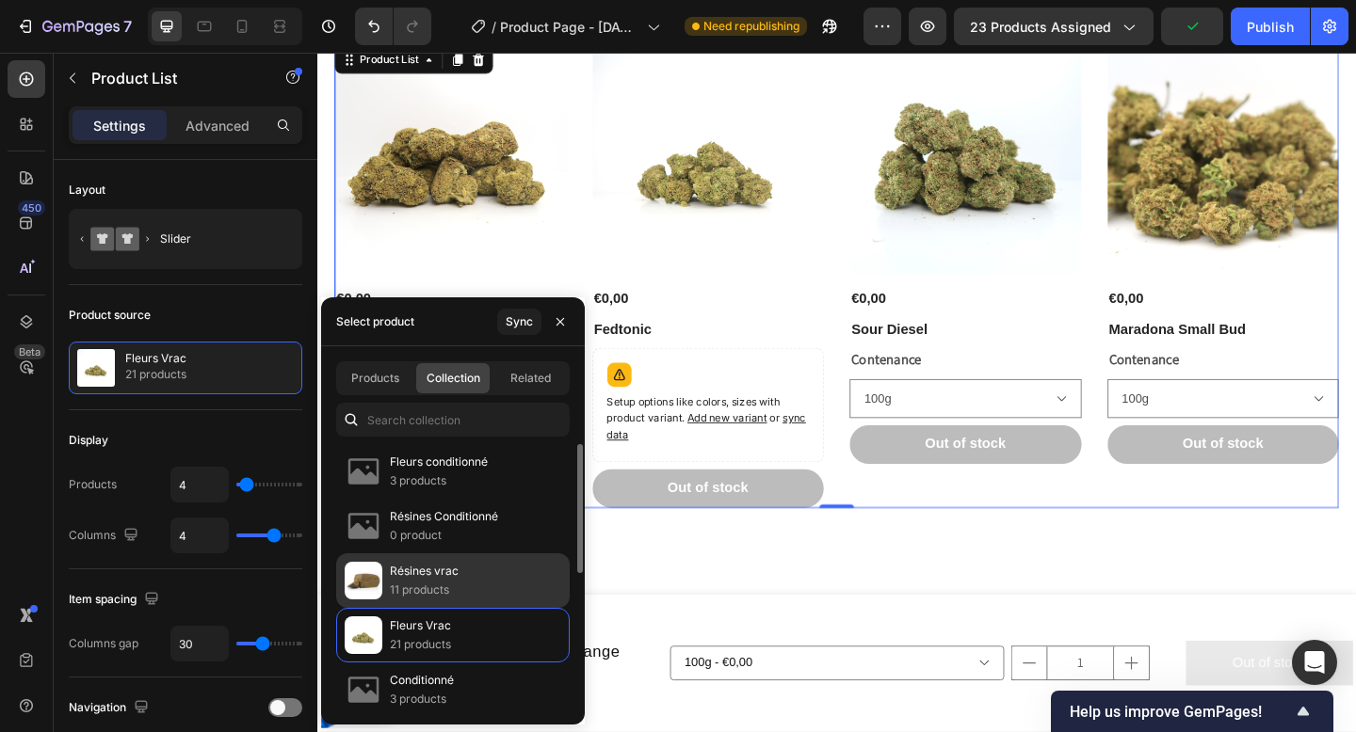
click at [444, 569] on p "Résines vrac" at bounding box center [424, 571] width 69 height 19
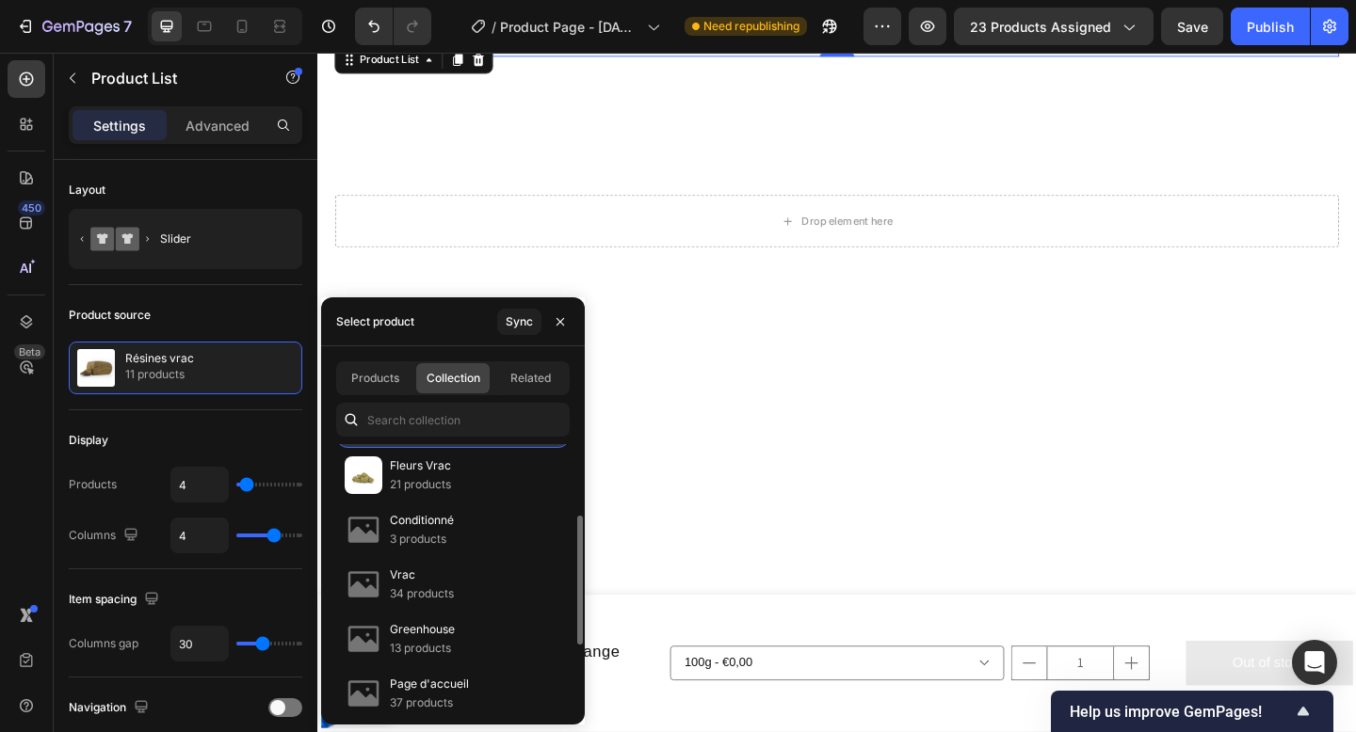
scroll to position [163, 0]
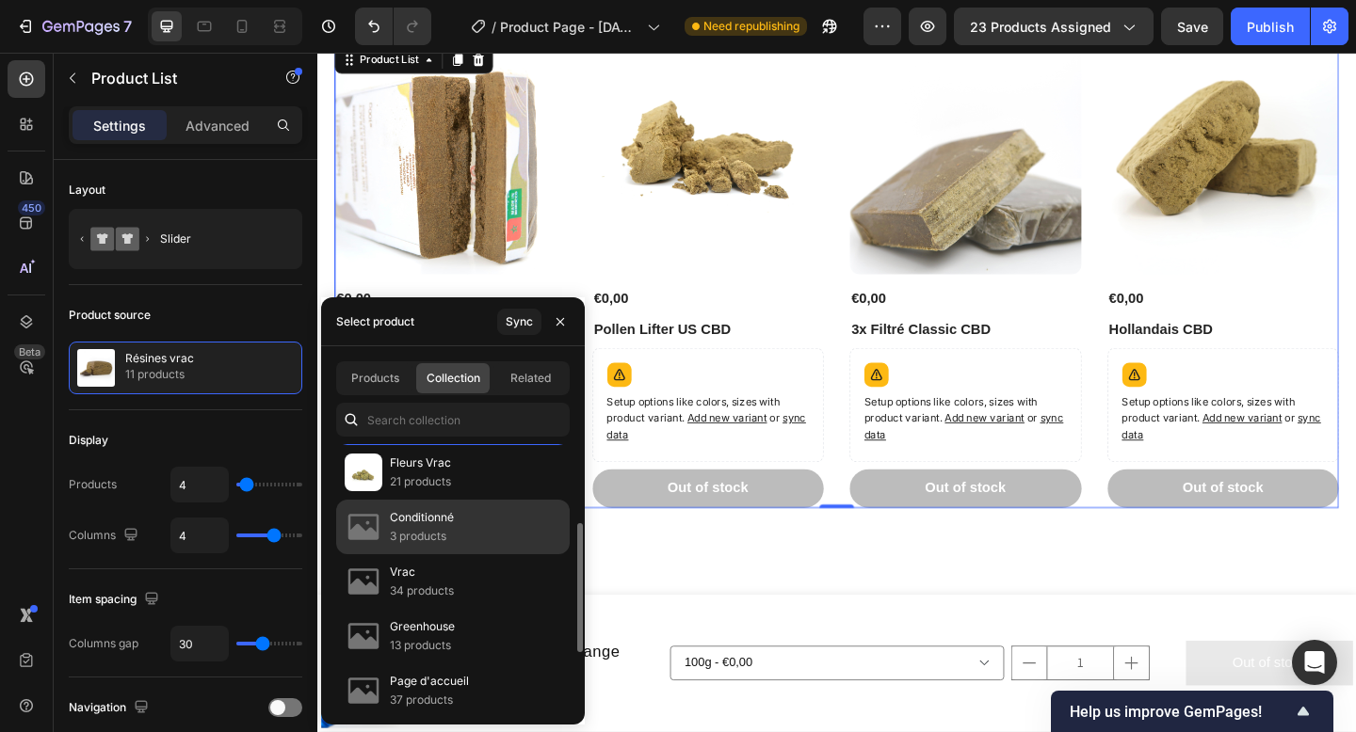
click at [443, 523] on p "Conditionné" at bounding box center [422, 517] width 64 height 19
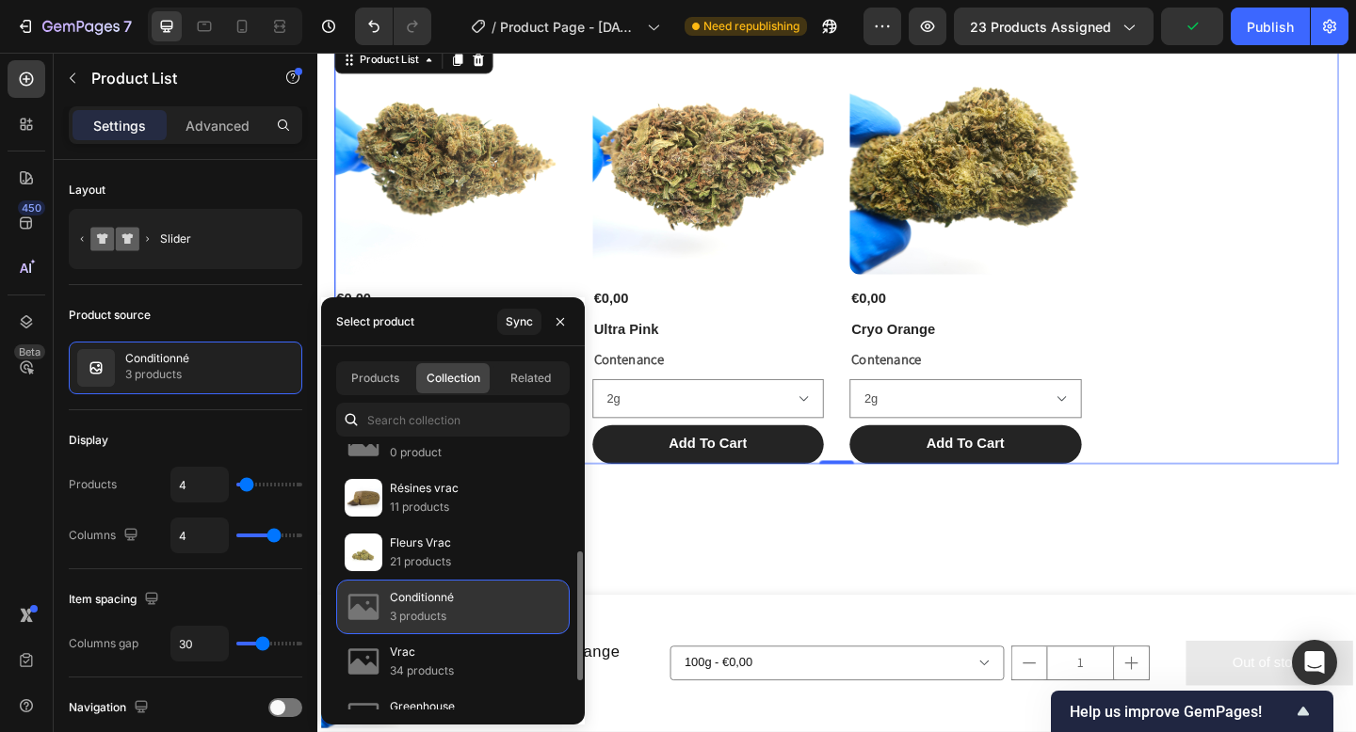
scroll to position [72, 0]
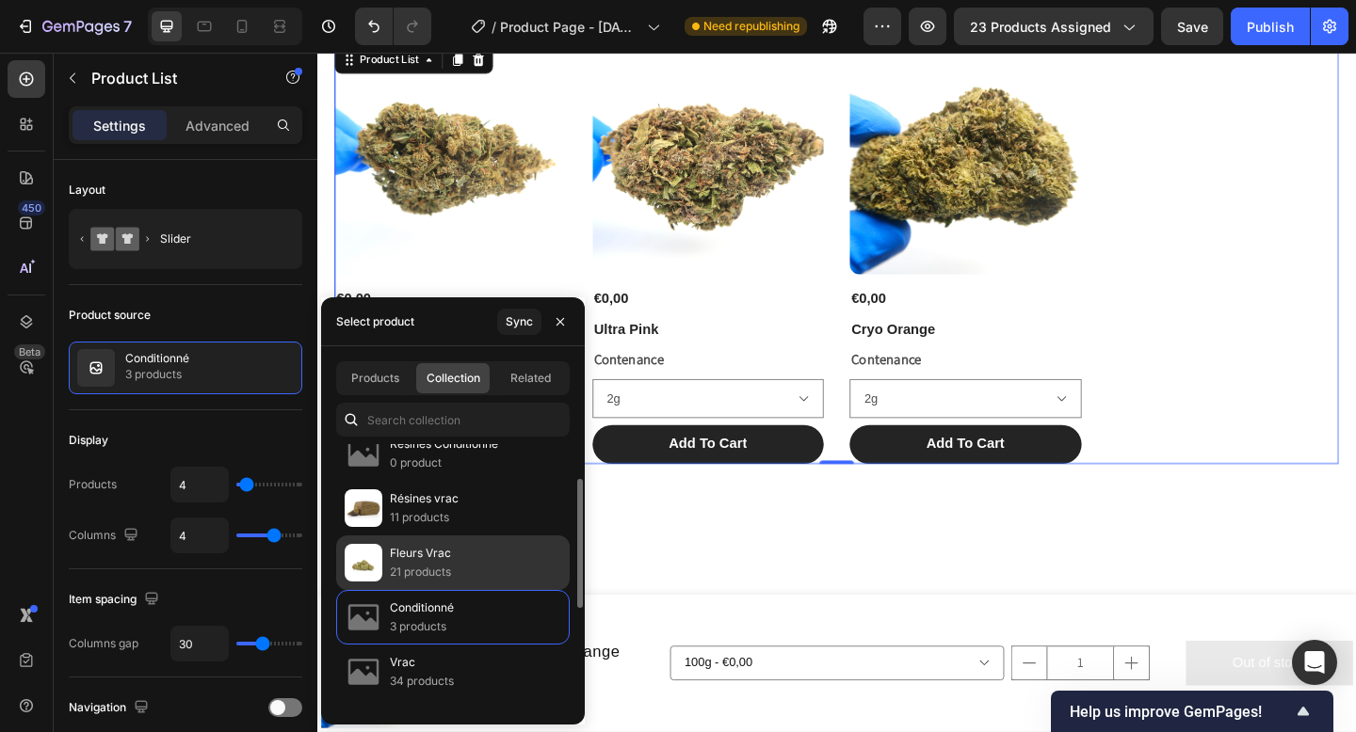
click at [454, 570] on div "Fleurs Vrac 21 products" at bounding box center [452, 563] width 233 height 55
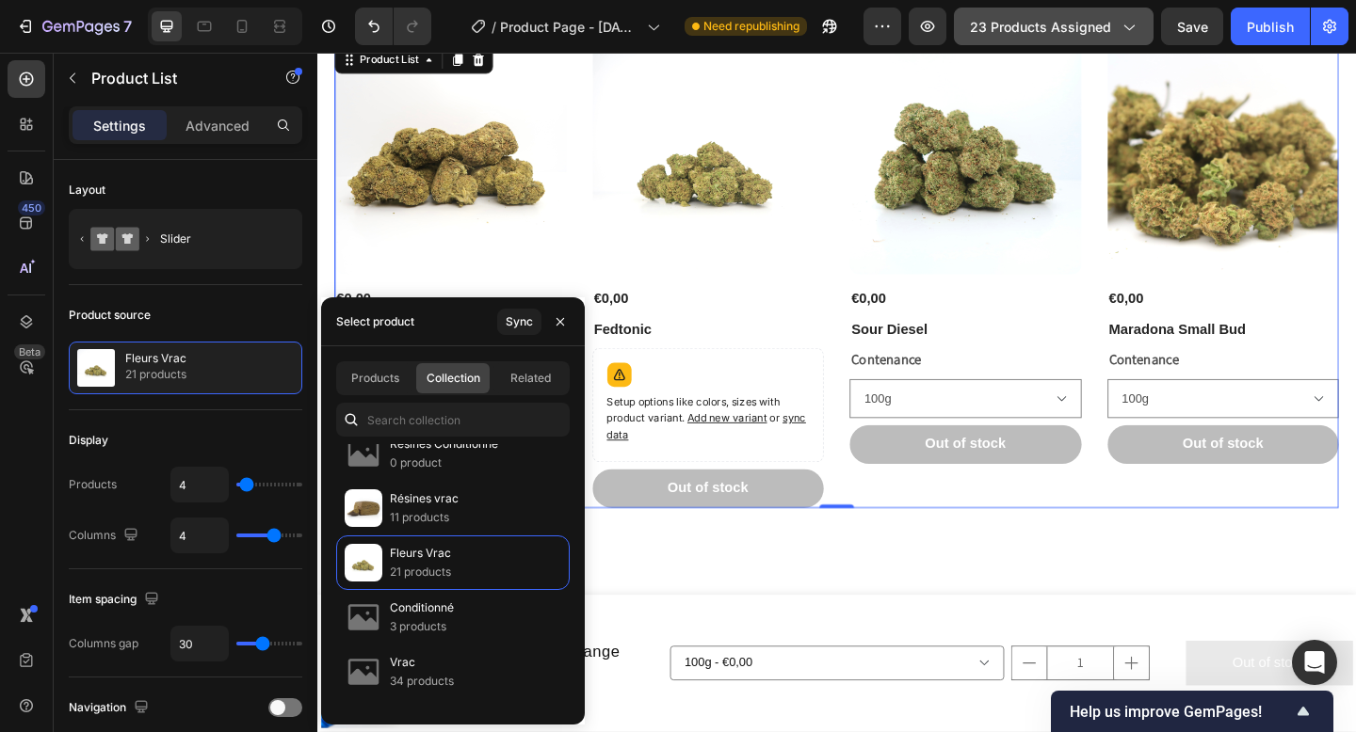
click at [1122, 24] on icon "button" at bounding box center [1127, 26] width 19 height 19
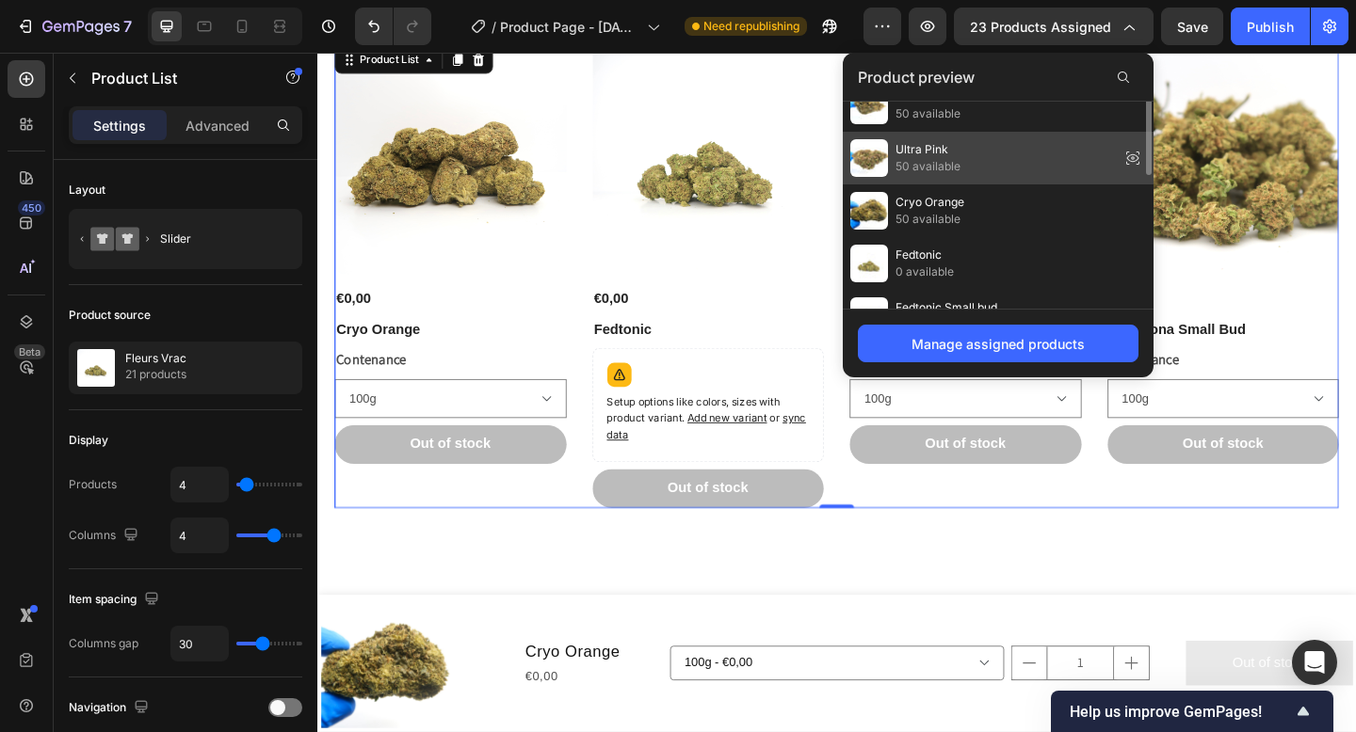
scroll to position [24, 0]
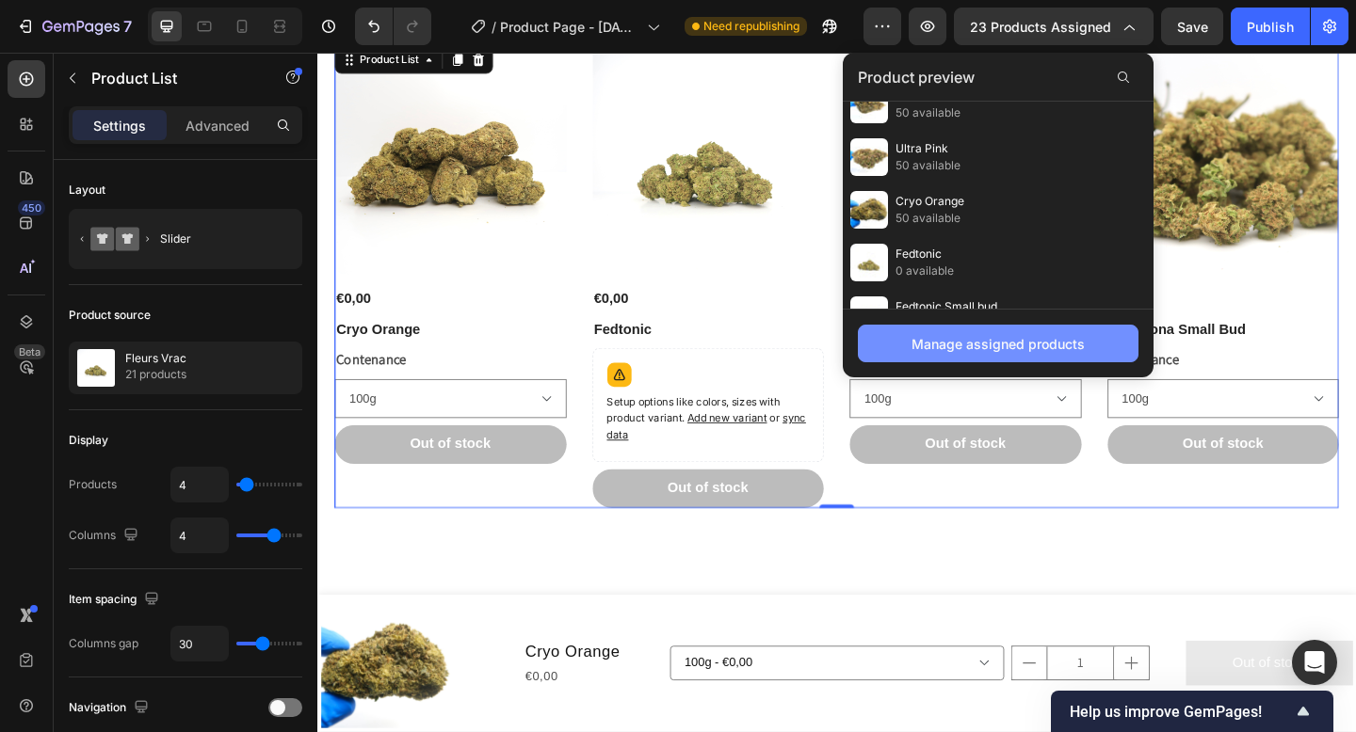
click at [1051, 337] on div "Manage assigned products" at bounding box center [997, 344] width 173 height 20
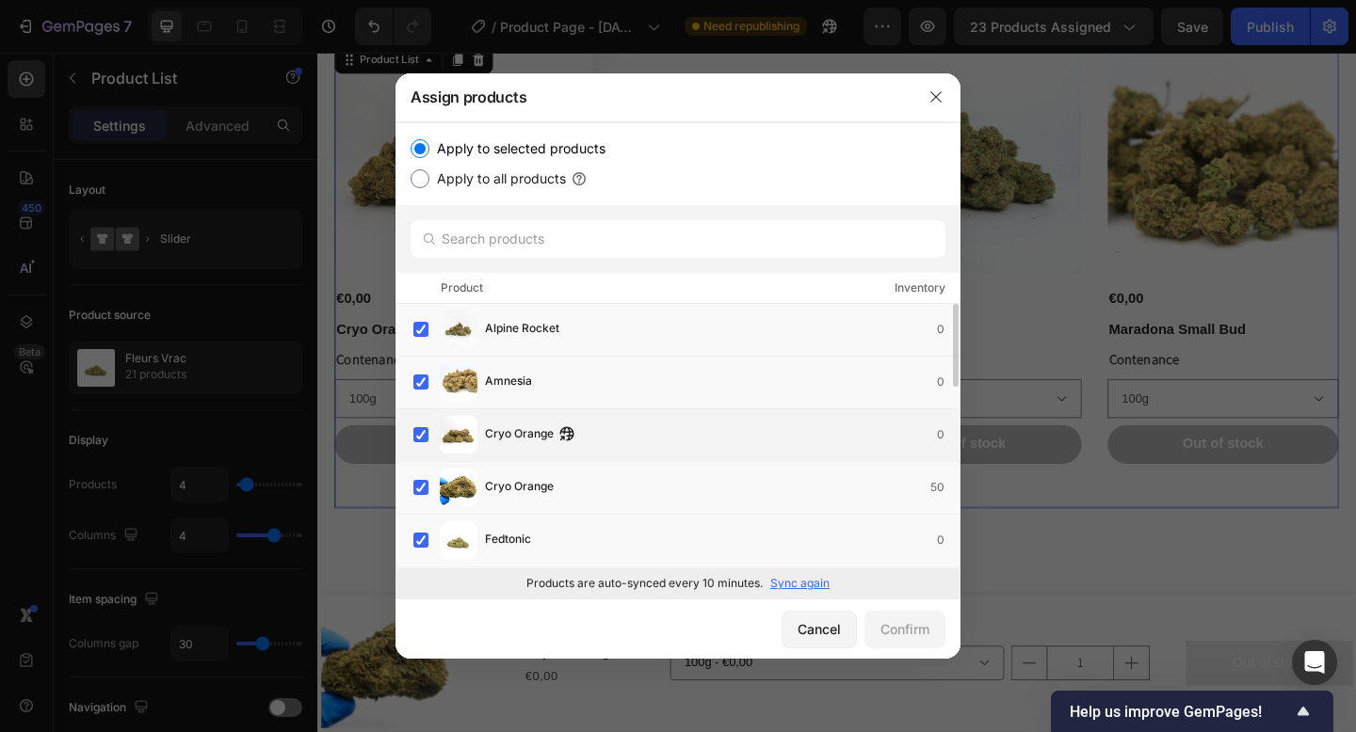
scroll to position [40, 0]
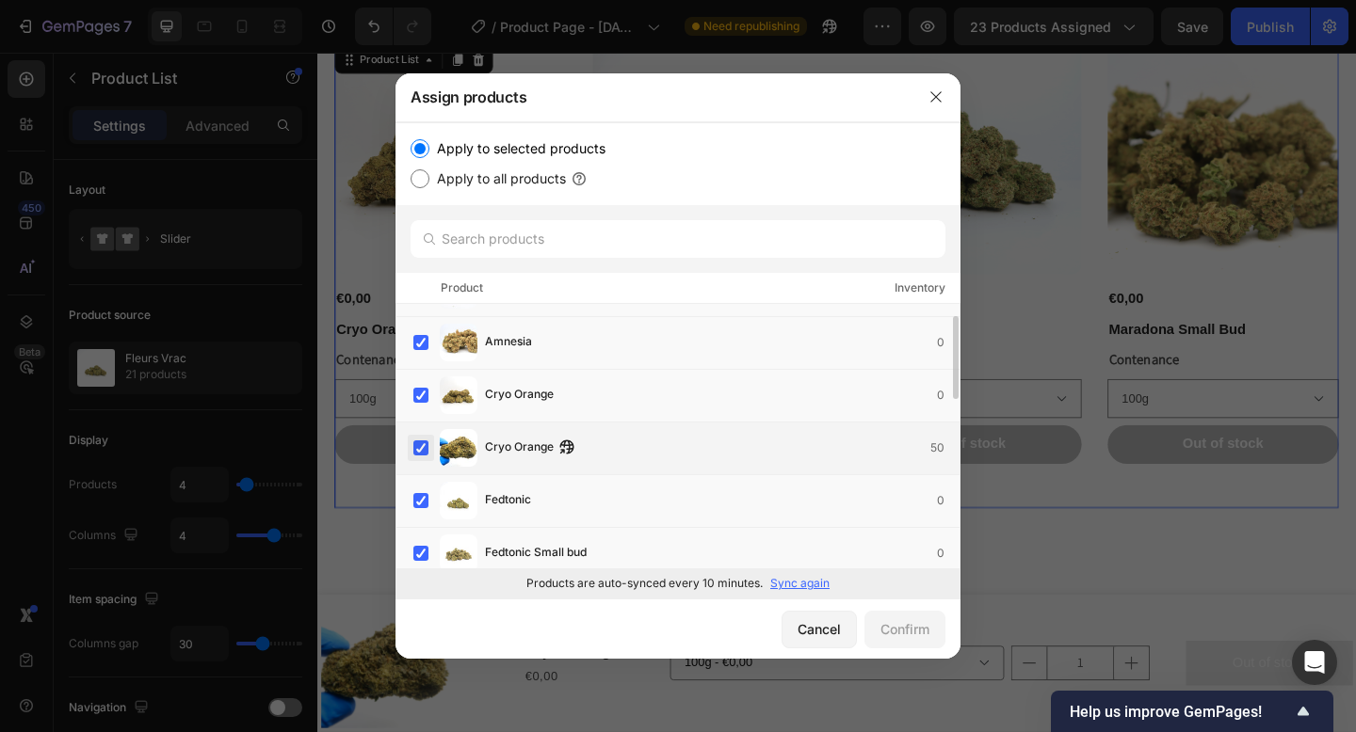
click at [426, 444] on label at bounding box center [420, 448] width 15 height 15
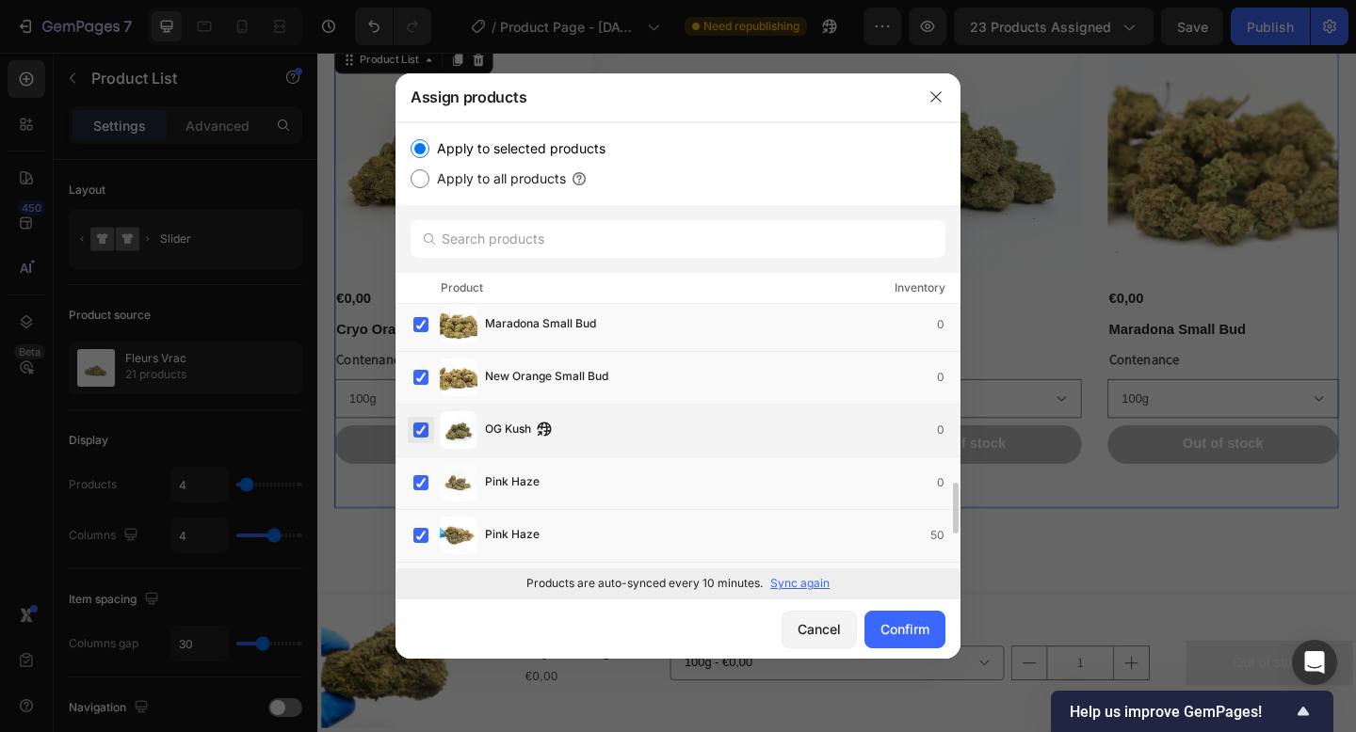
scroll to position [917, 0]
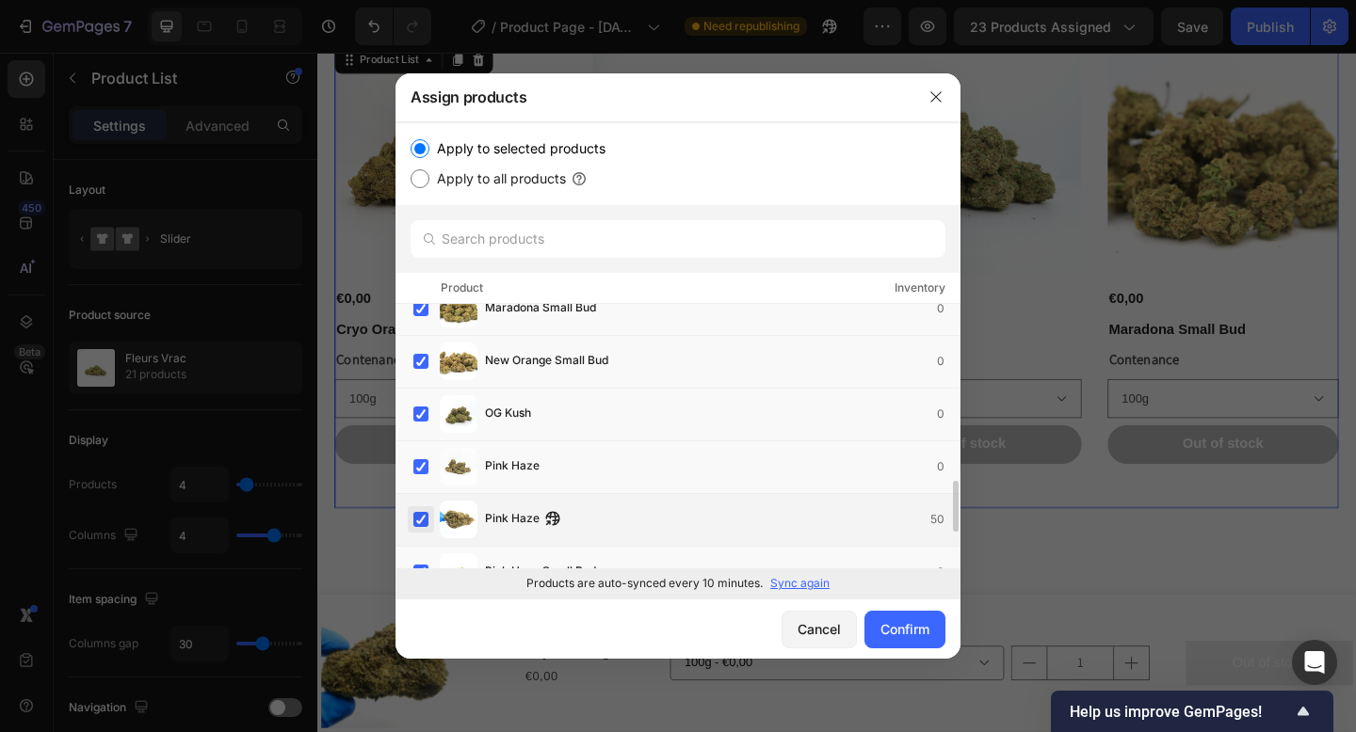
click at [427, 519] on label at bounding box center [420, 519] width 15 height 15
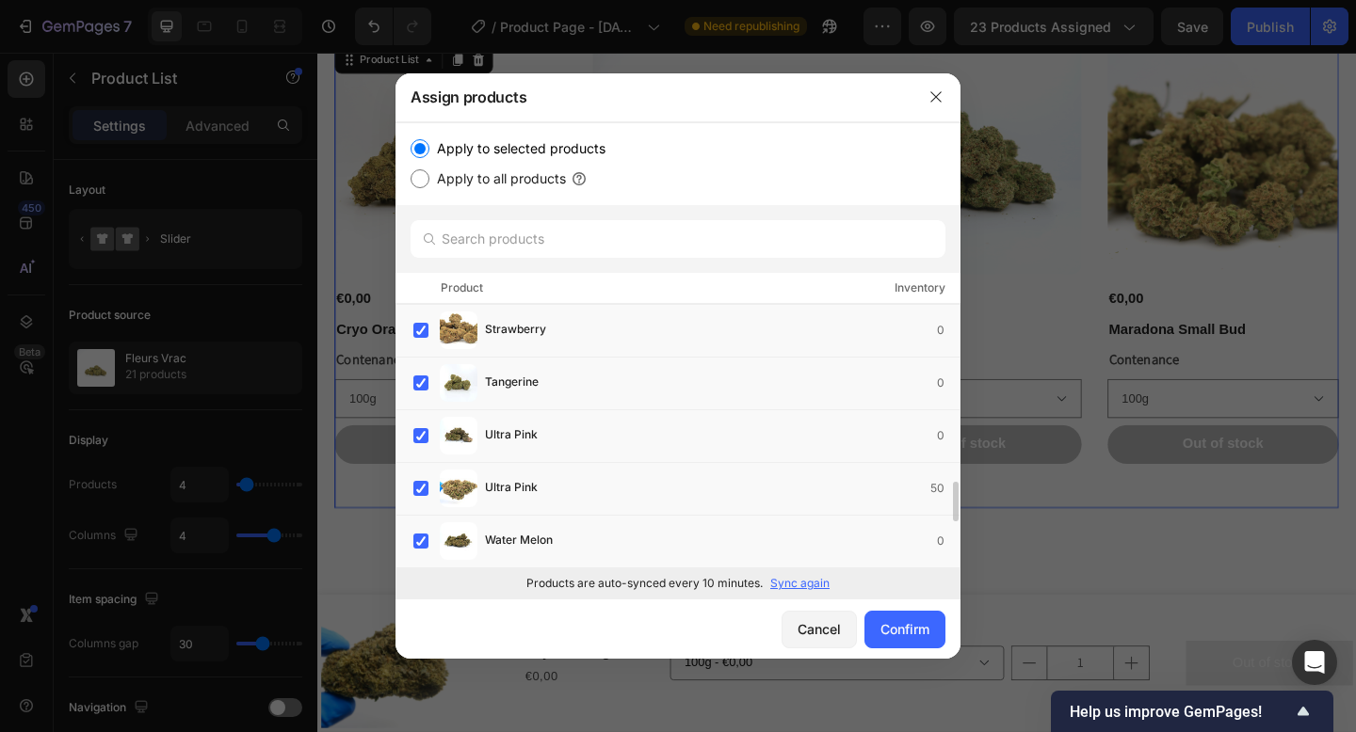
scroll to position [1278, 0]
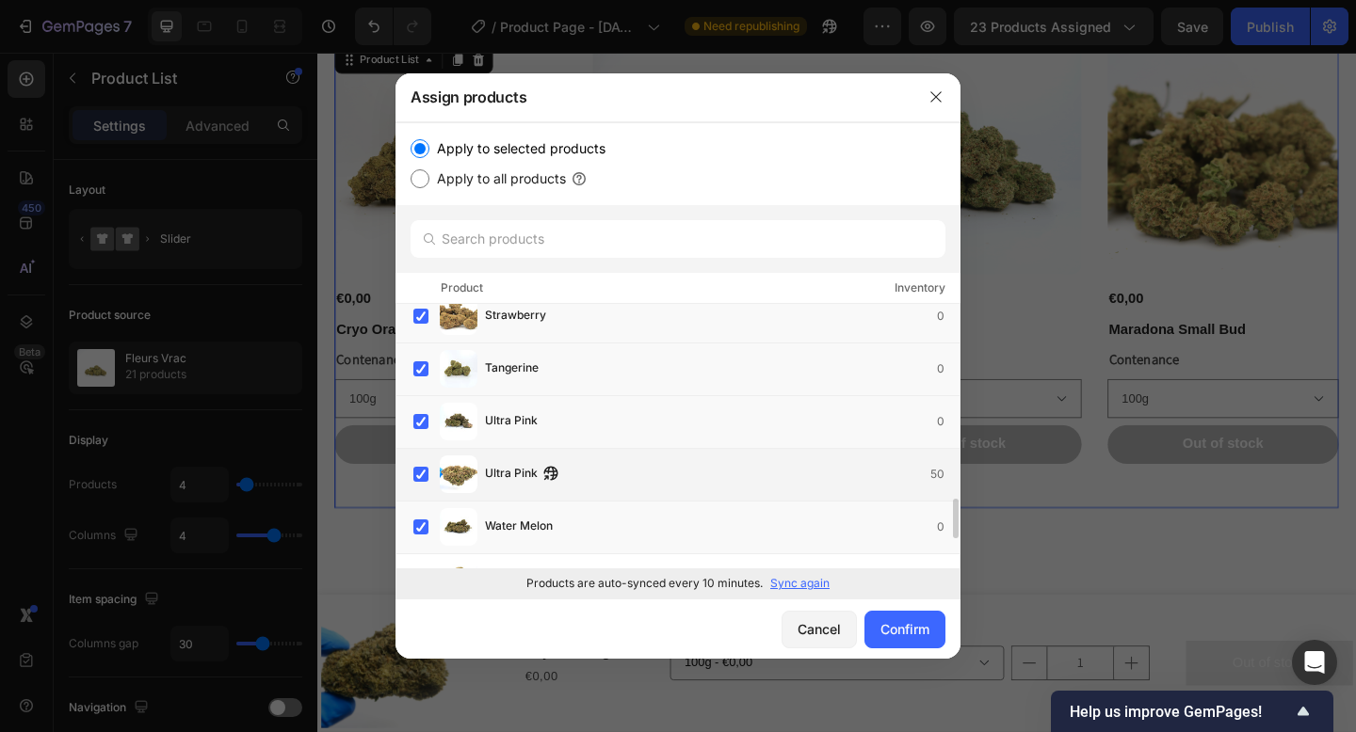
click at [411, 489] on div "Ultra Pink 50" at bounding box center [677, 475] width 565 height 53
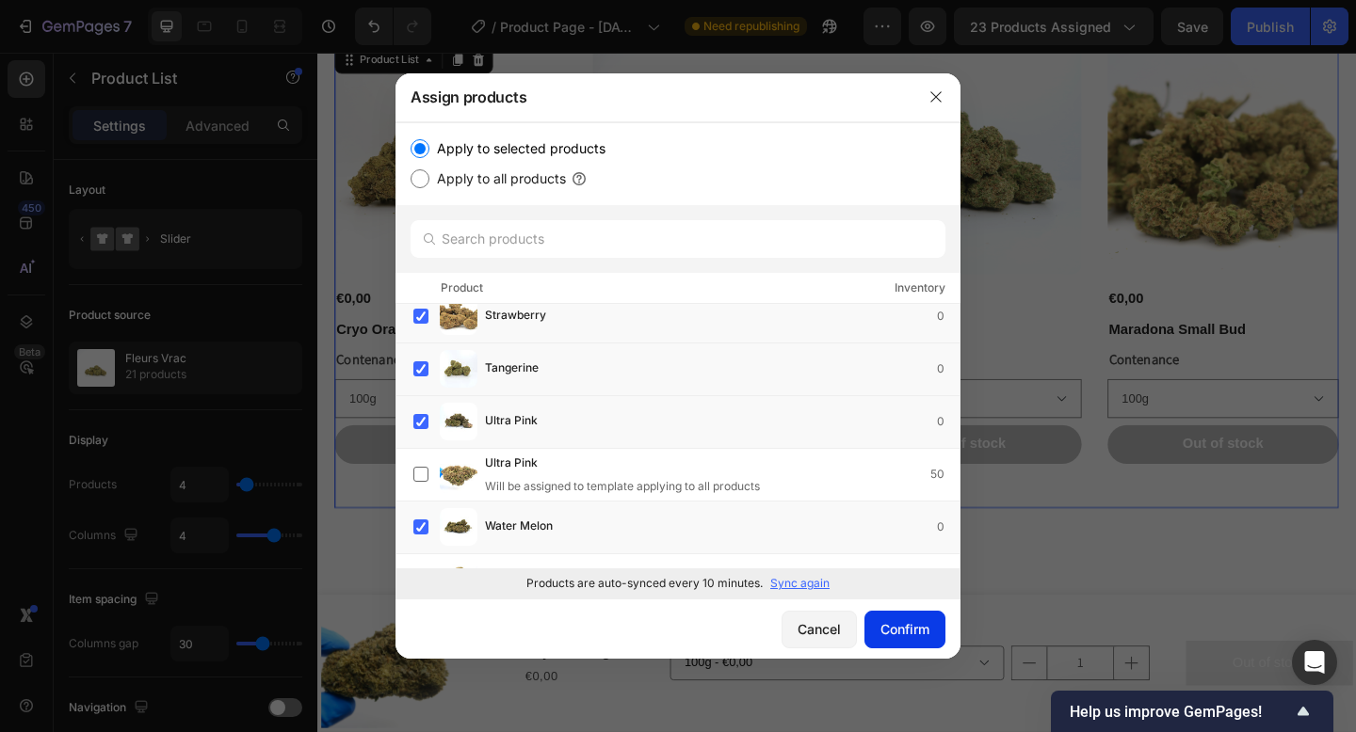
click at [911, 629] on div "Confirm" at bounding box center [904, 629] width 49 height 20
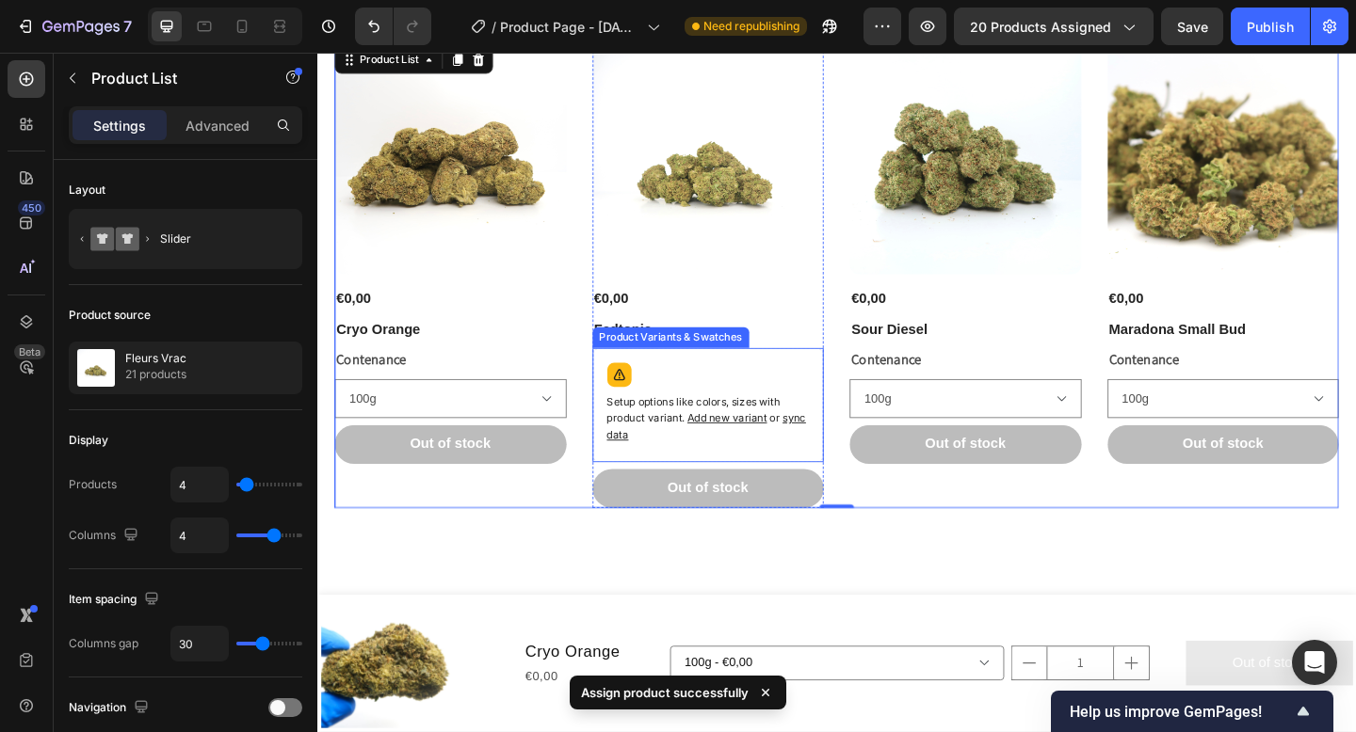
click at [838, 453] on span "sync data" at bounding box center [741, 459] width 217 height 33
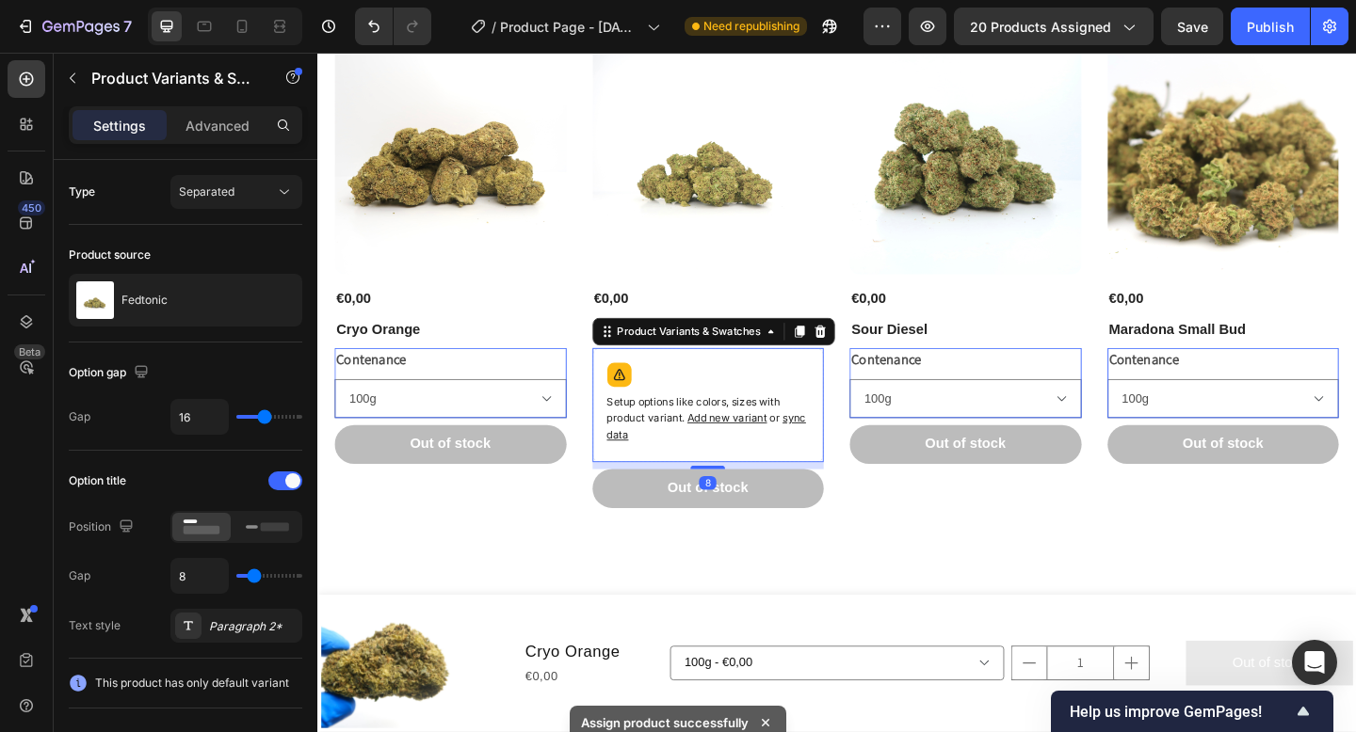
click at [838, 453] on span "sync data" at bounding box center [741, 459] width 217 height 33
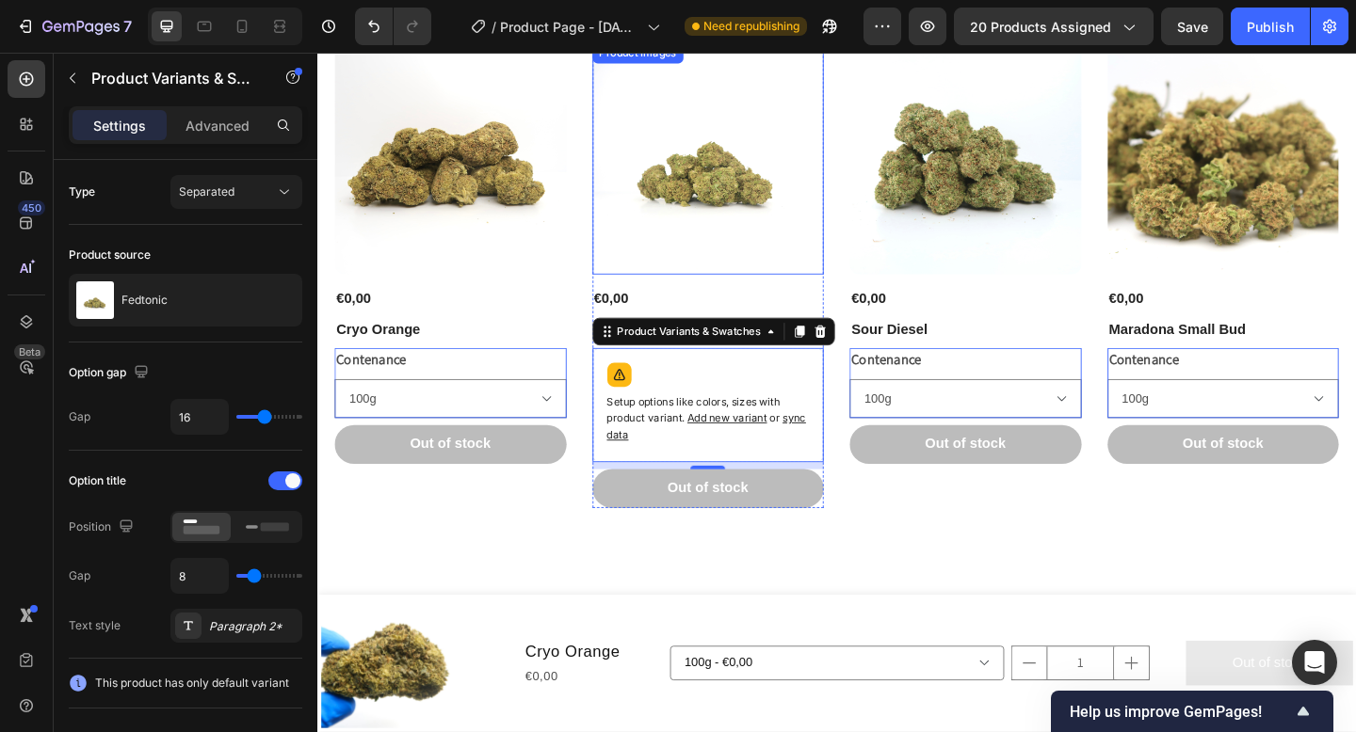
click at [708, 261] on img at bounding box center [743, 168] width 252 height 252
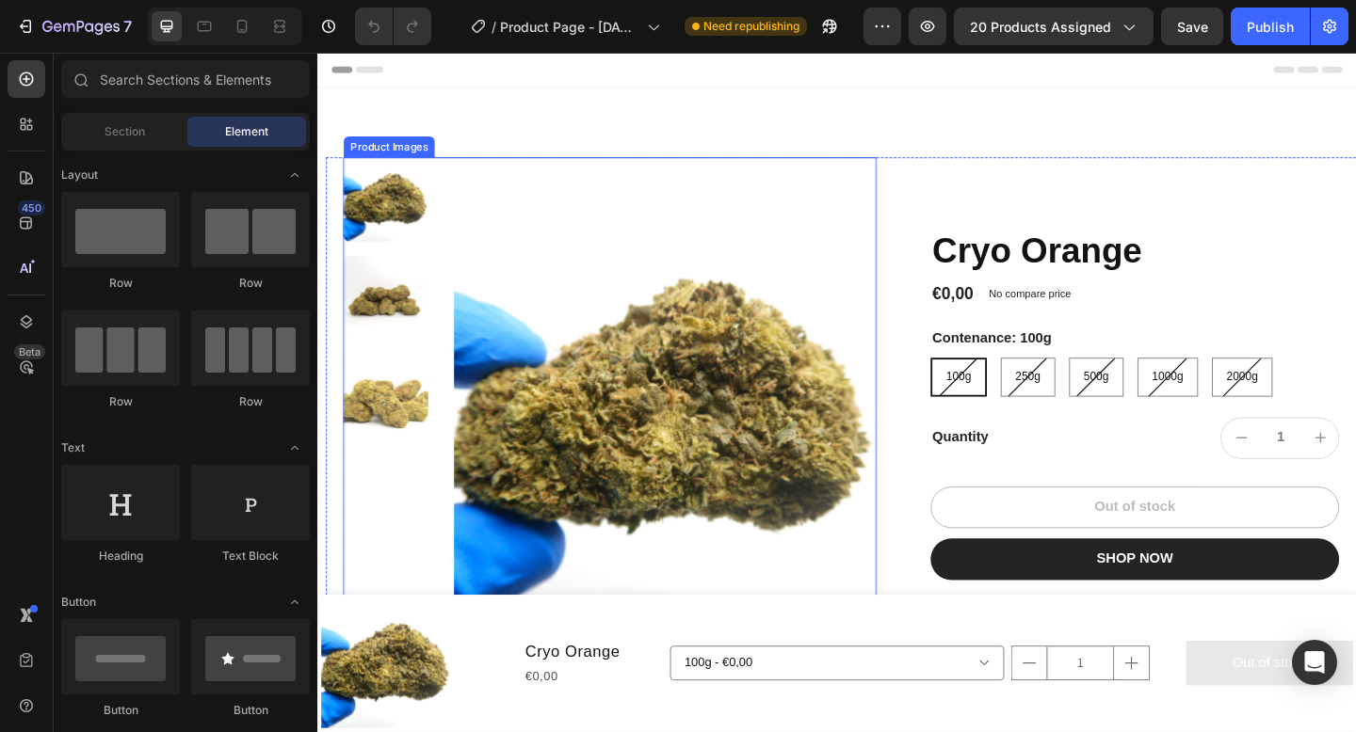
scroll to position [55, 0]
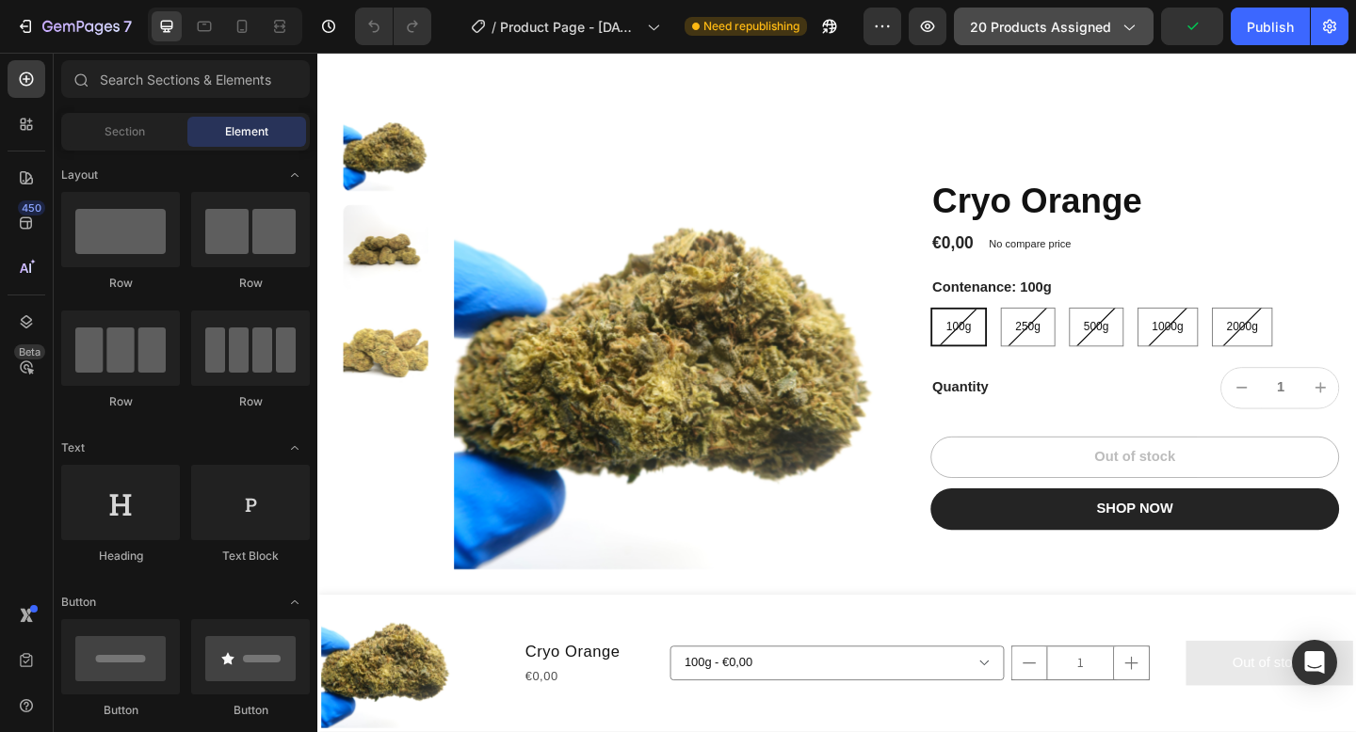
click at [1052, 26] on span "20 products assigned" at bounding box center [1040, 27] width 141 height 20
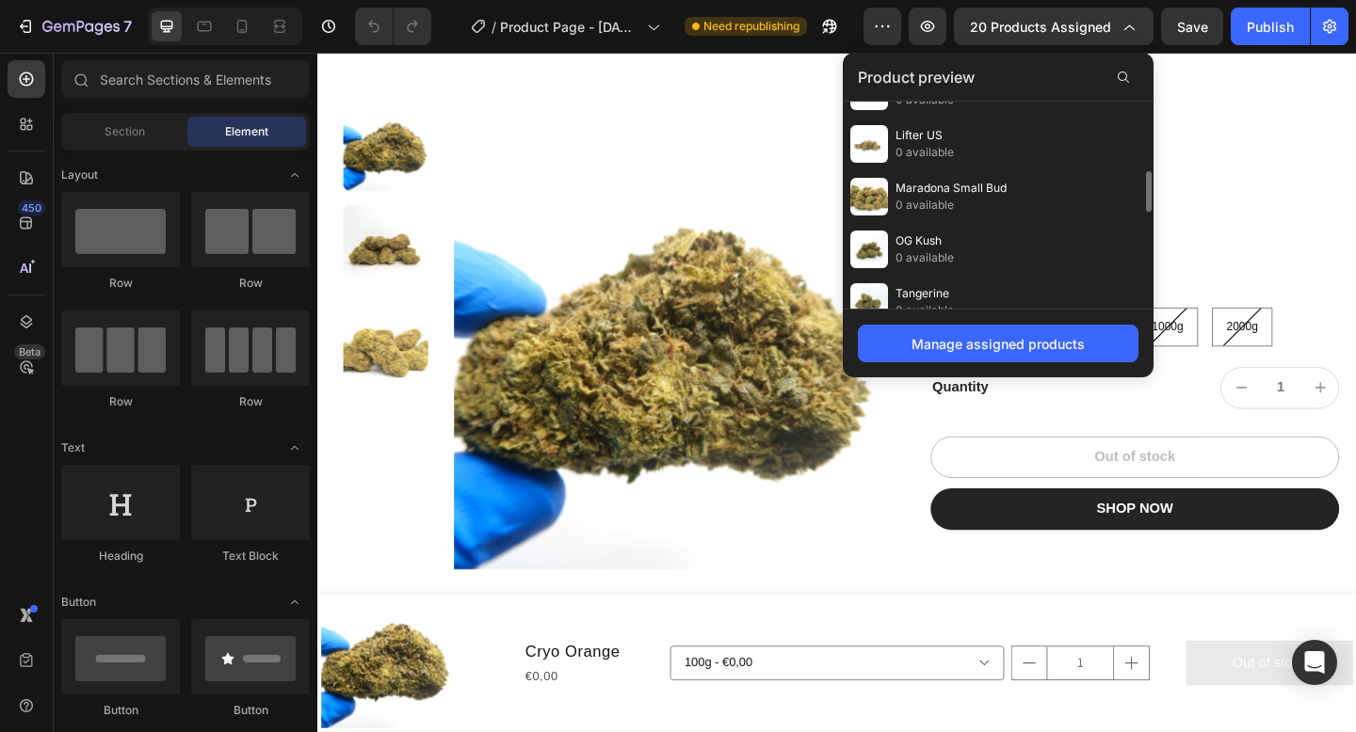
scroll to position [354, 0]
click at [1006, 343] on div "Manage assigned products" at bounding box center [997, 344] width 173 height 20
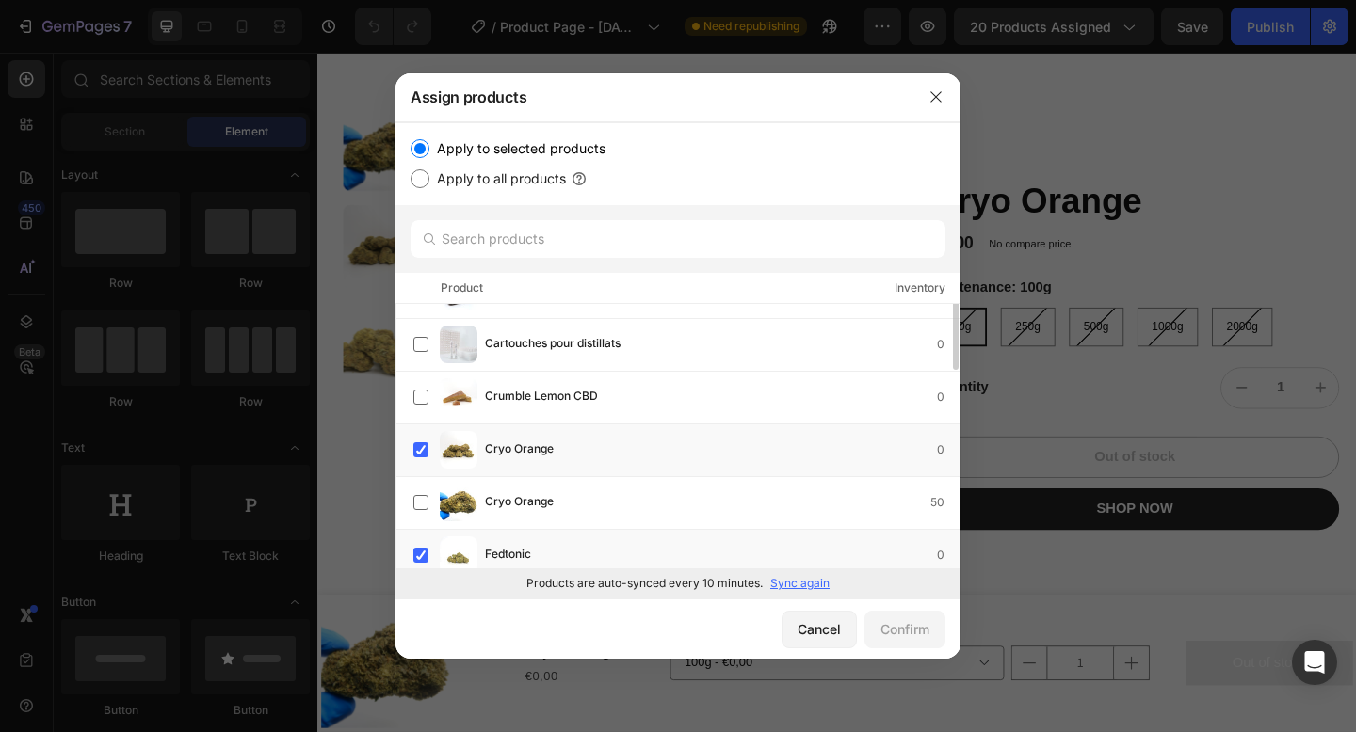
scroll to position [308, 0]
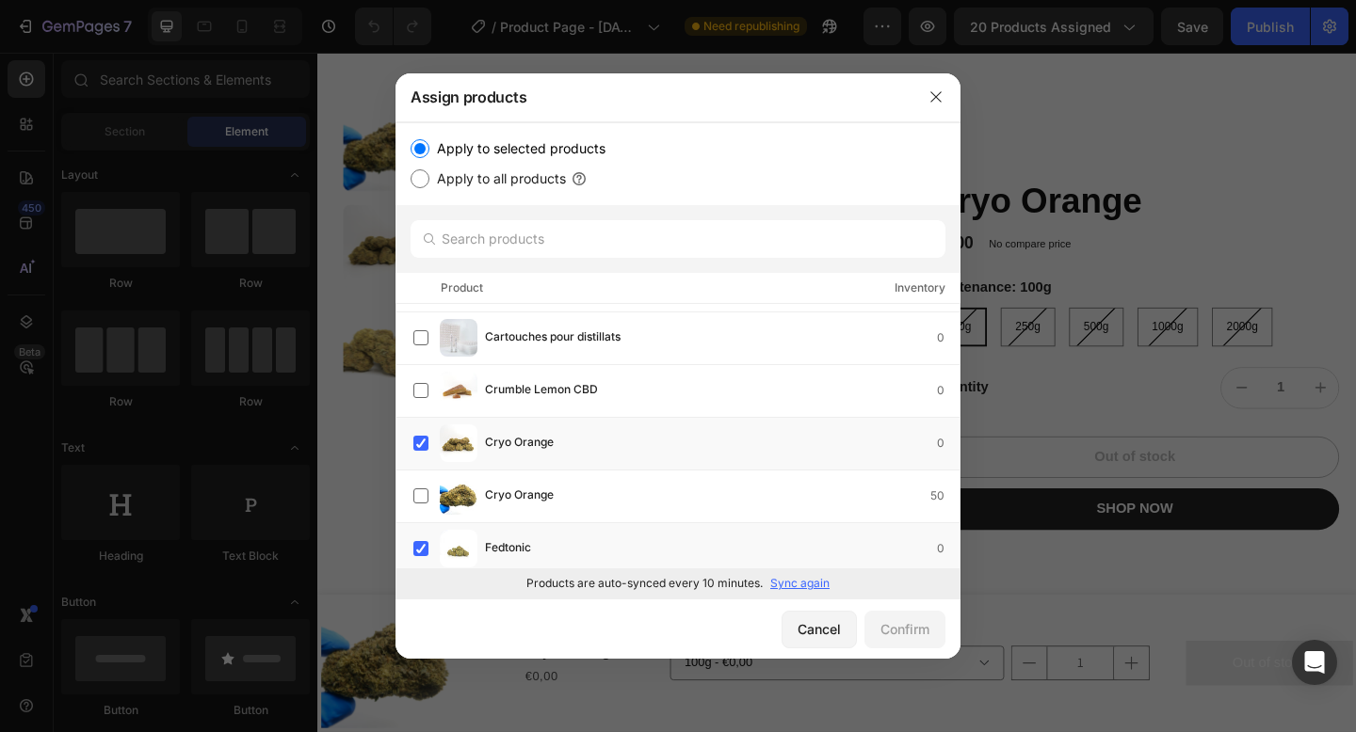
click at [808, 585] on p "Sync again" at bounding box center [799, 583] width 59 height 17
click at [821, 626] on div "Cancel" at bounding box center [818, 629] width 43 height 20
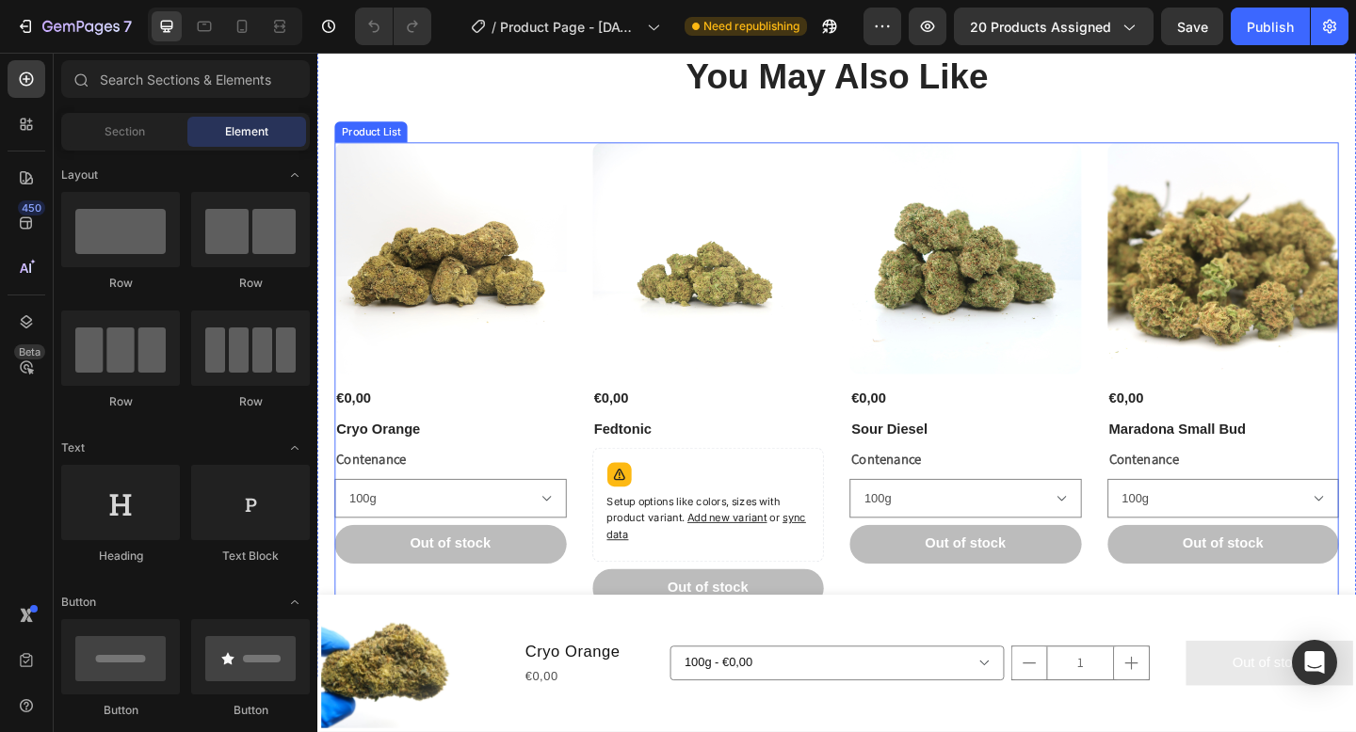
scroll to position [737, 0]
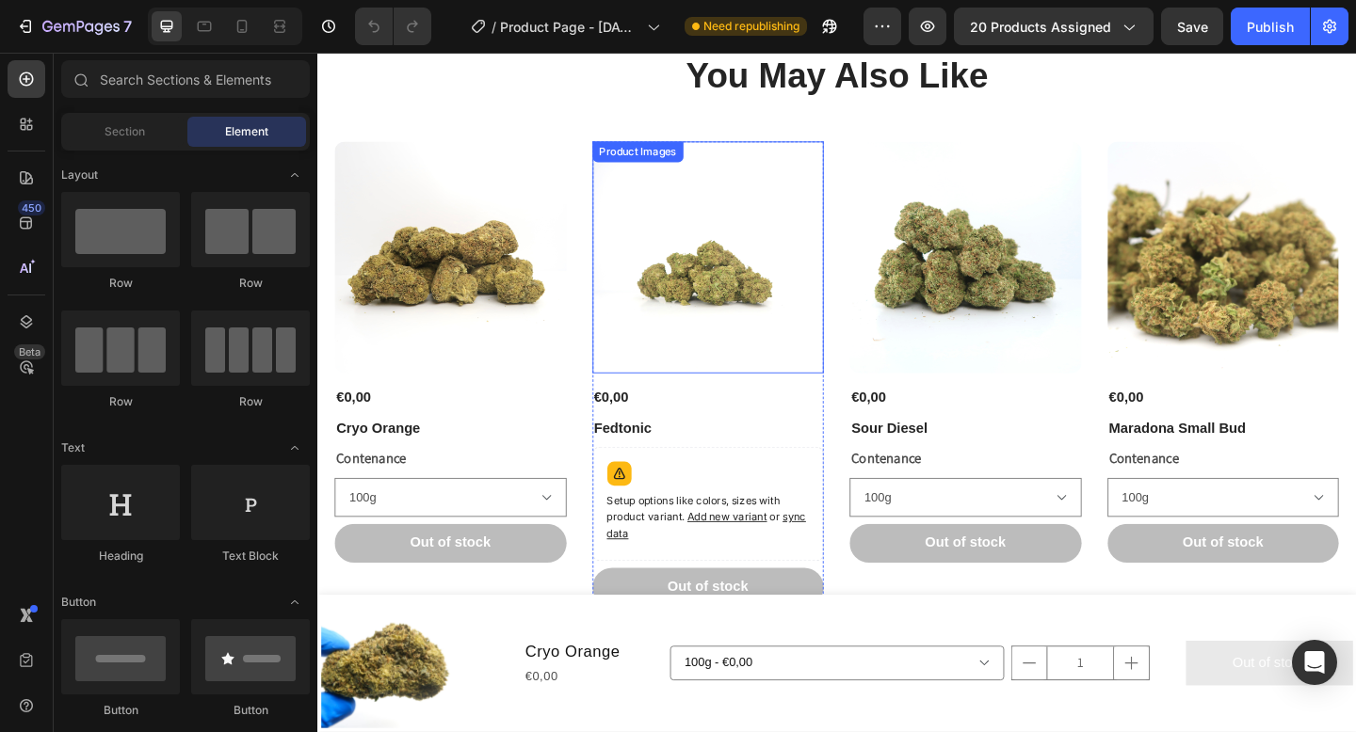
click at [756, 274] on img at bounding box center [743, 276] width 252 height 252
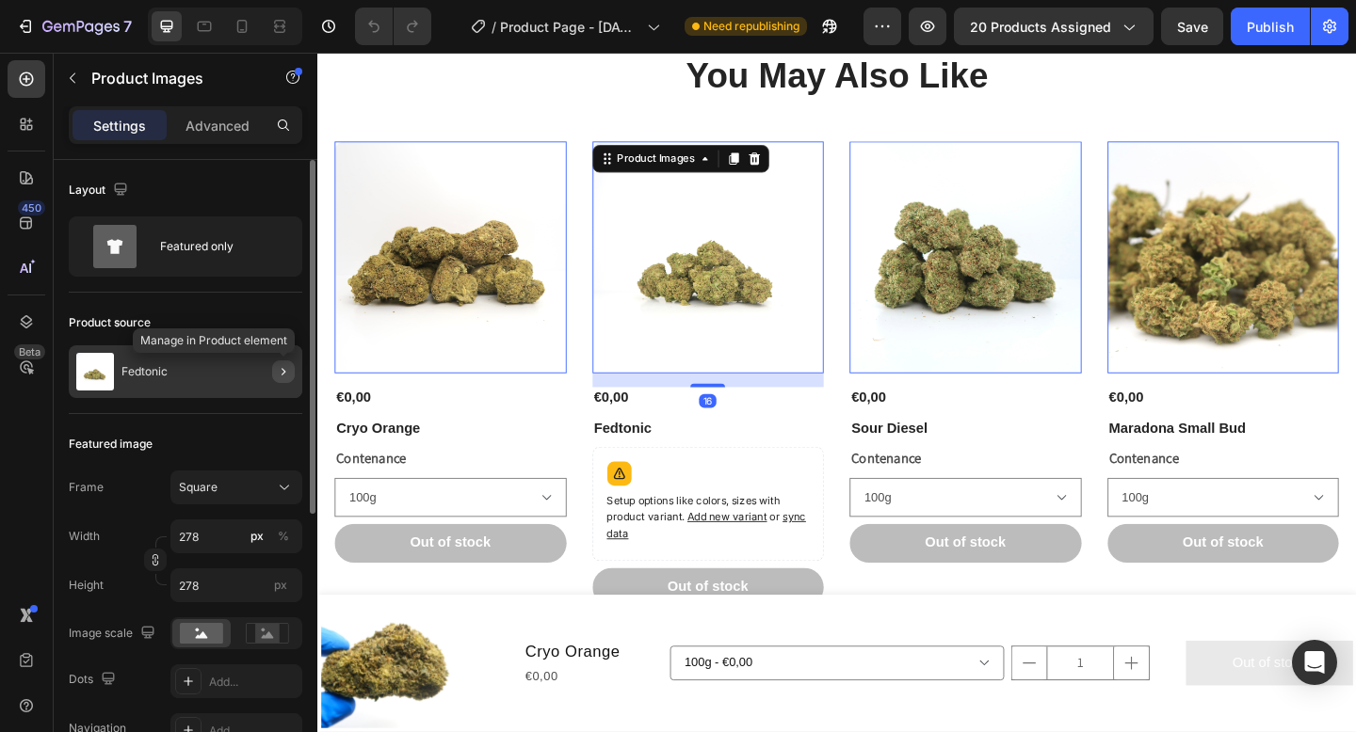
click at [276, 379] on button "button" at bounding box center [283, 372] width 23 height 23
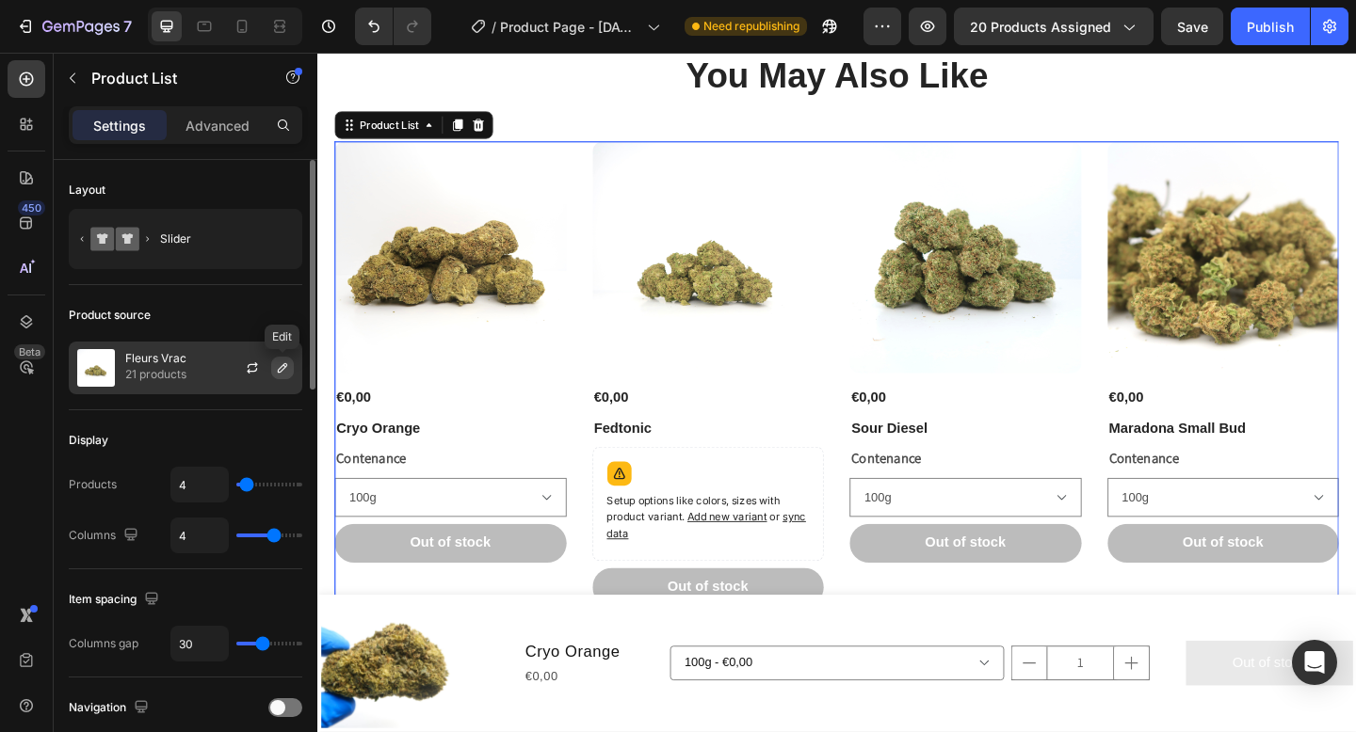
click at [281, 371] on icon "button" at bounding box center [282, 367] width 9 height 9
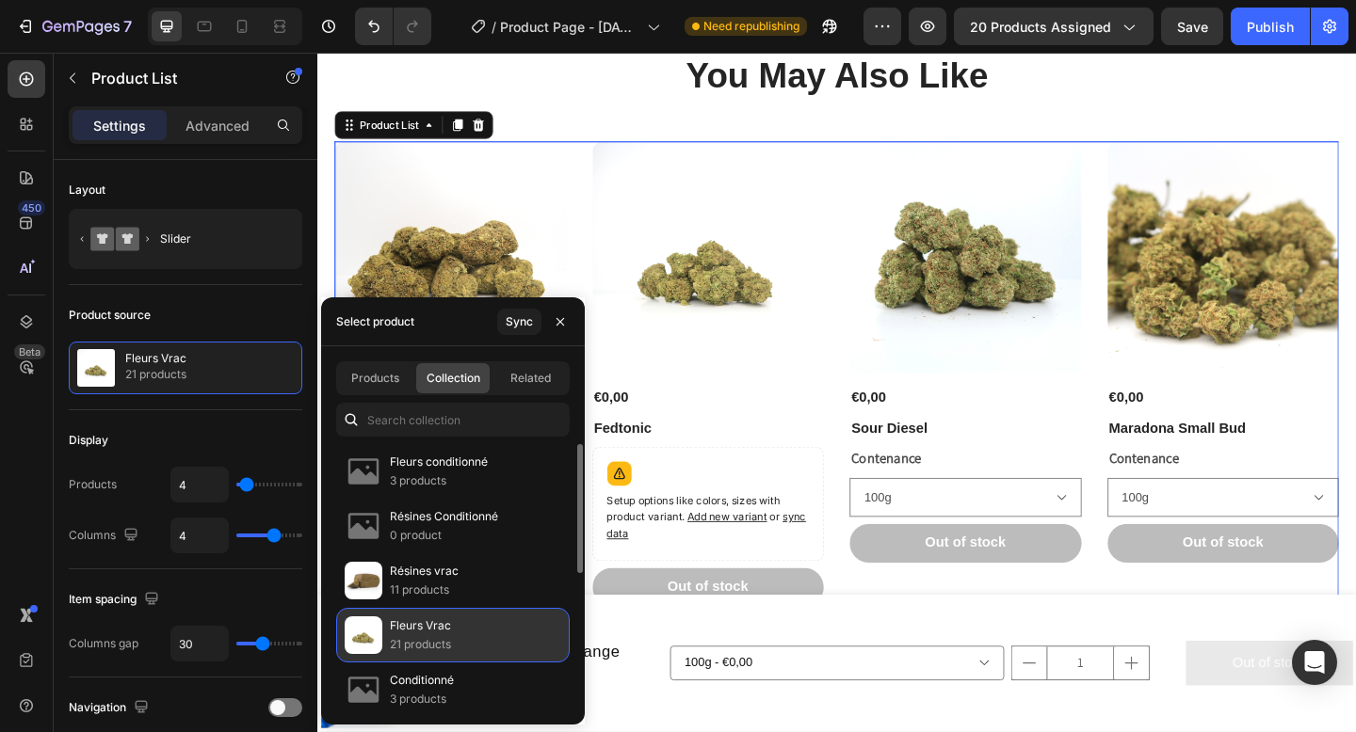
click at [440, 633] on p "Fleurs Vrac" at bounding box center [420, 626] width 61 height 19
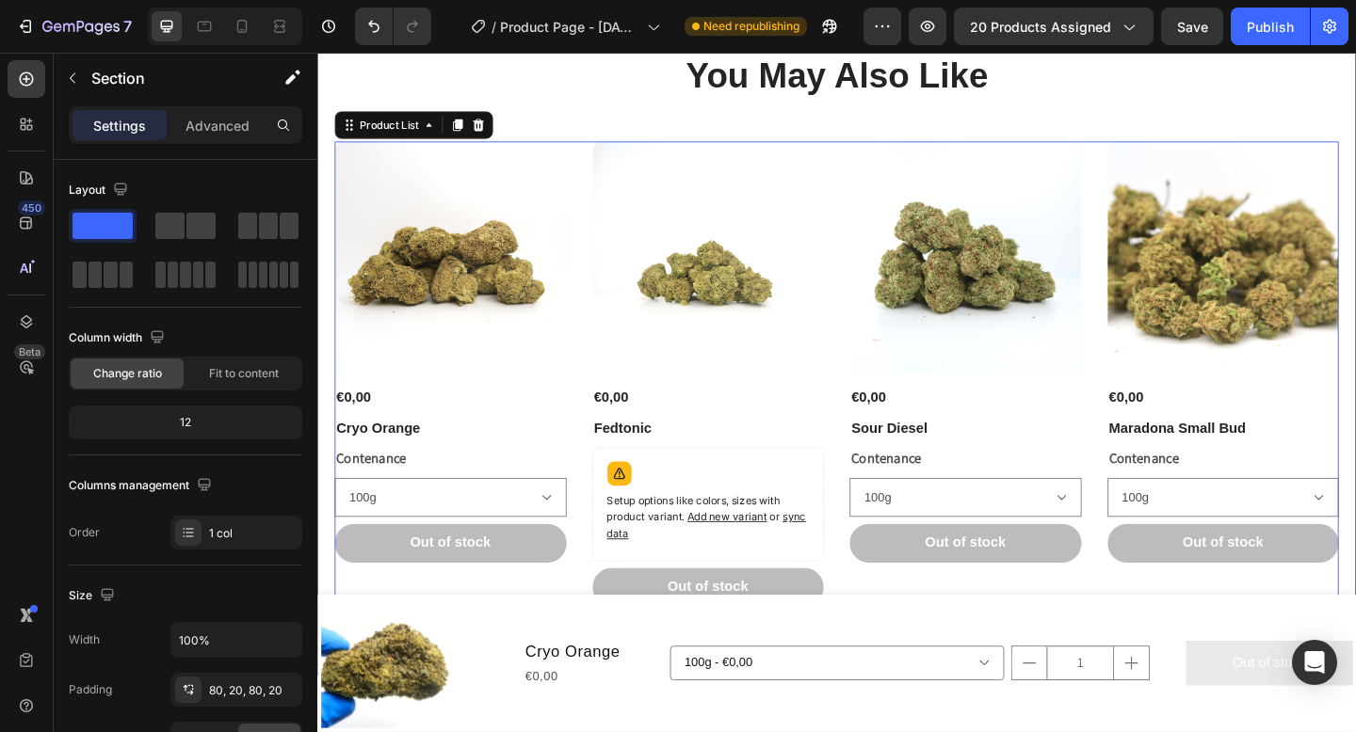
click at [587, 146] on div "You May Also Like Heading Product Images €0,00 Product Price Product Price Cryo…" at bounding box center [882, 354] width 1092 height 604
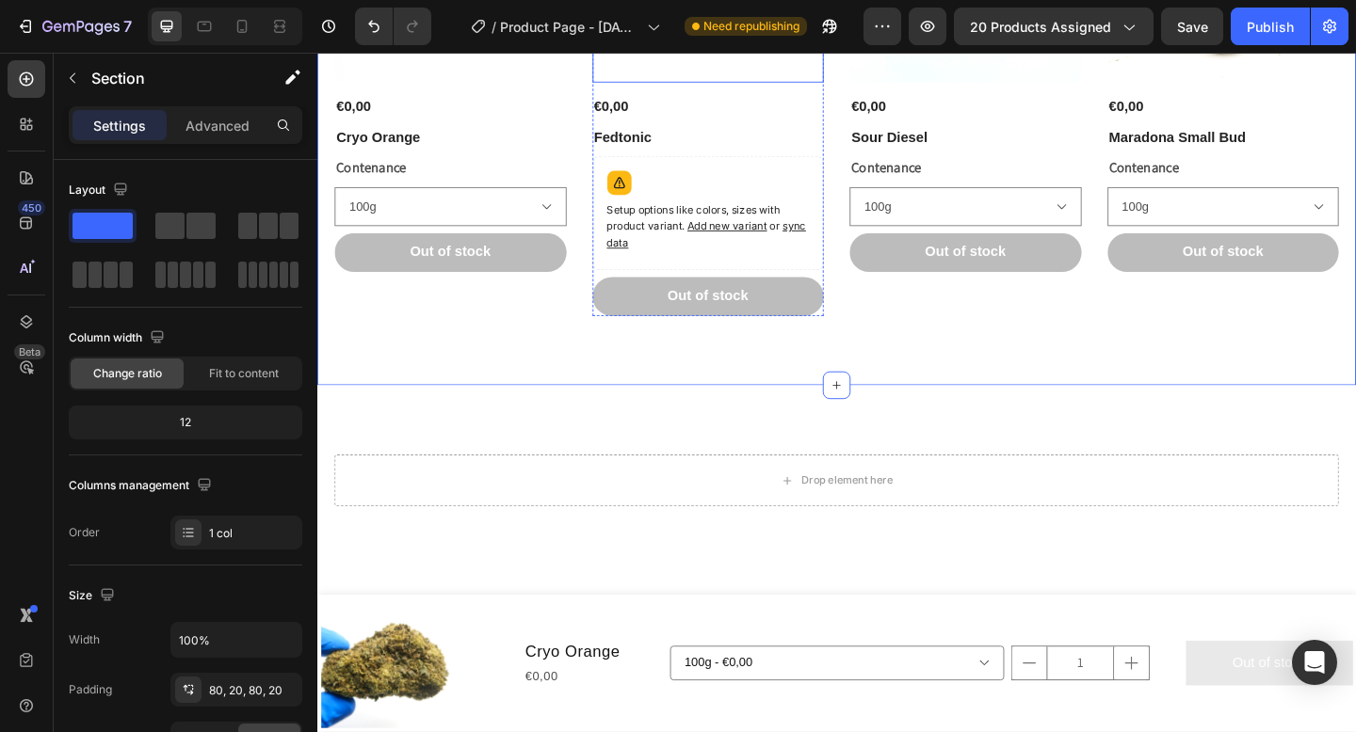
scroll to position [1144, 0]
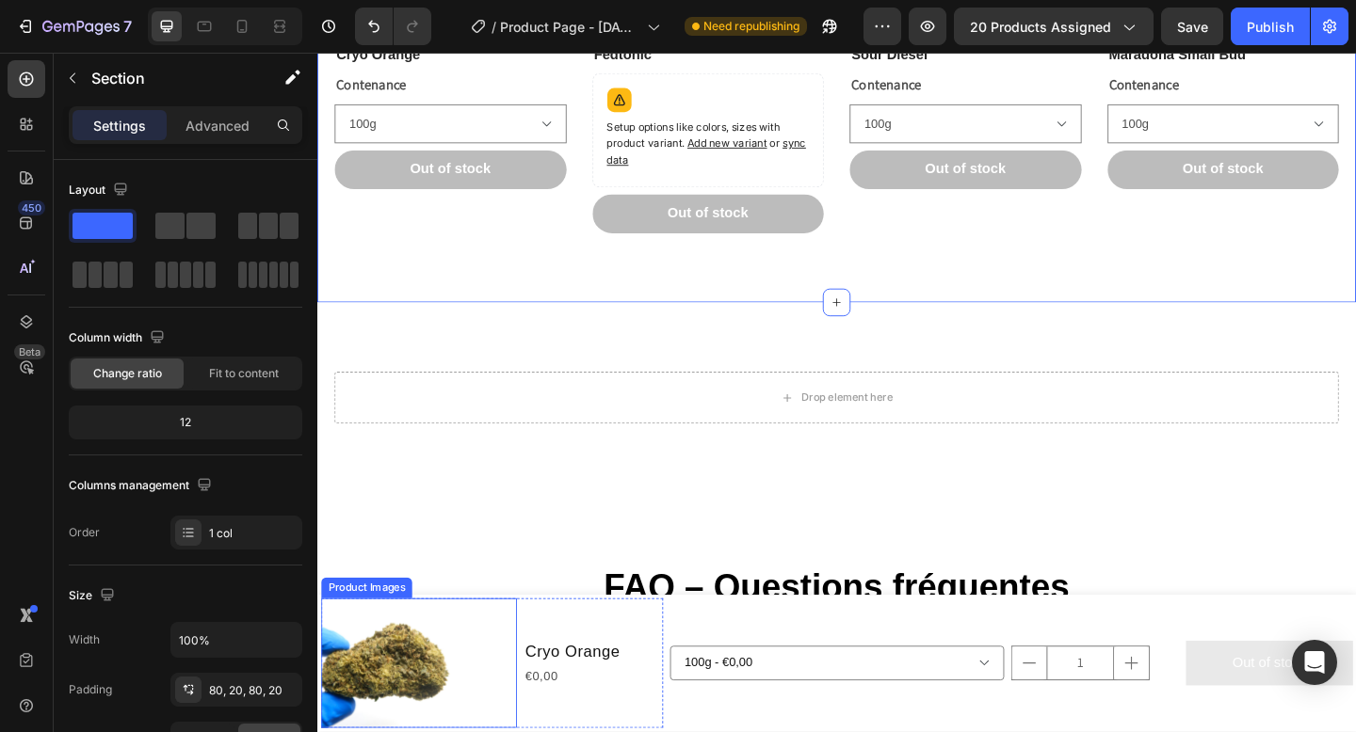
click at [384, 688] on img at bounding box center [391, 717] width 141 height 141
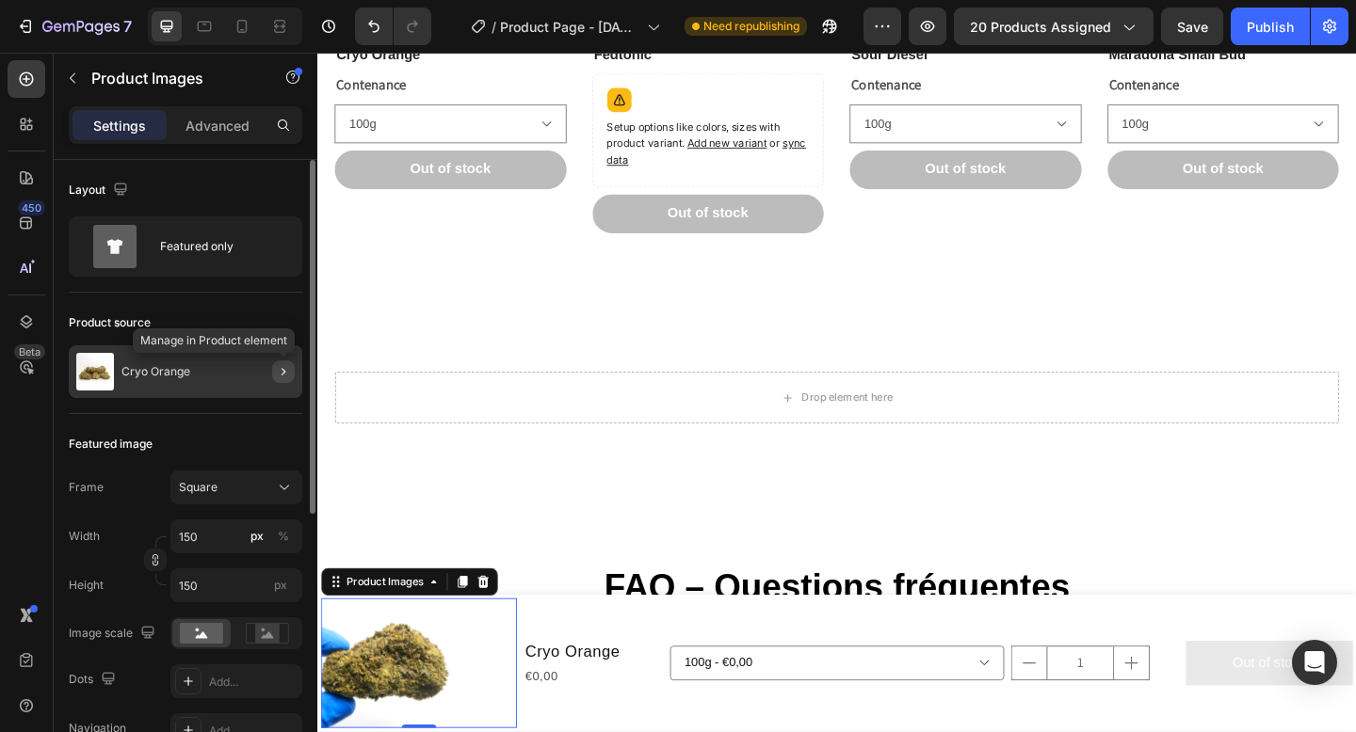
click at [290, 364] on icon "button" at bounding box center [283, 371] width 15 height 15
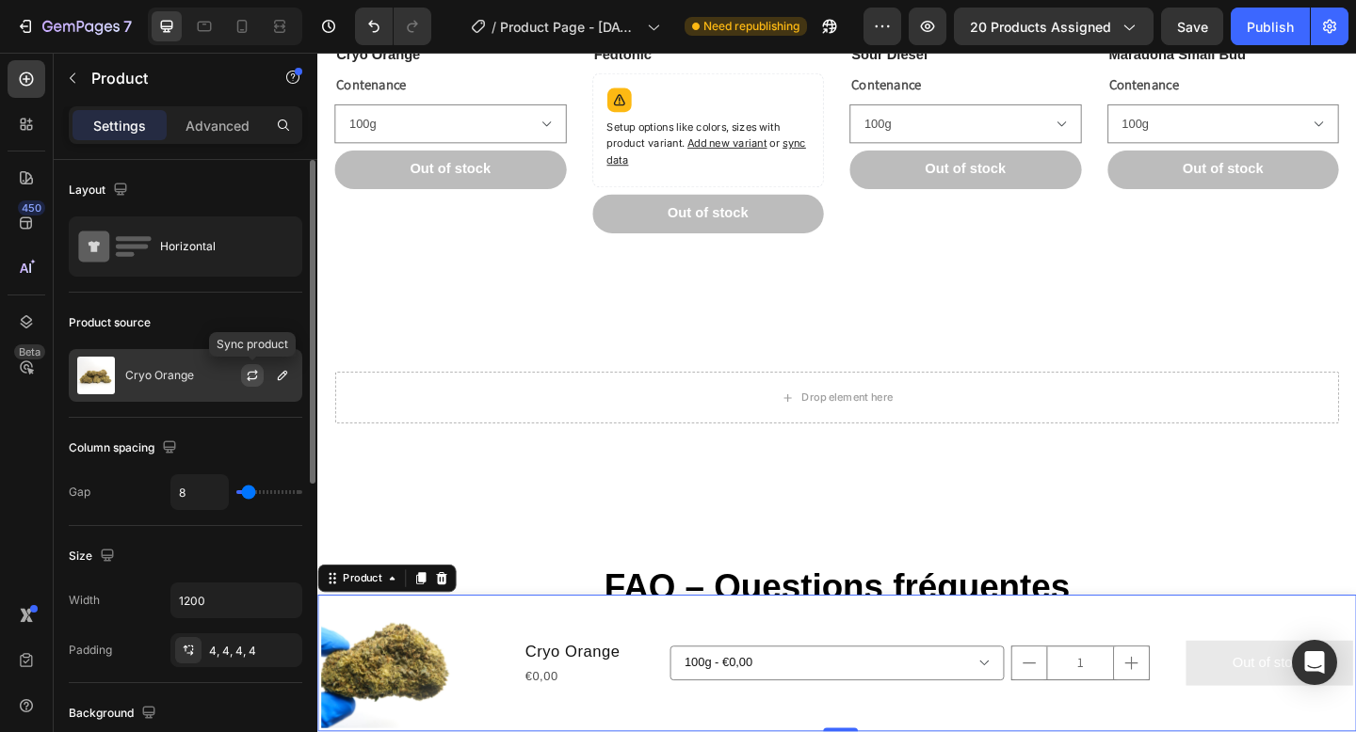
click at [260, 372] on button "button" at bounding box center [252, 375] width 23 height 23
click at [283, 384] on button "button" at bounding box center [282, 375] width 23 height 23
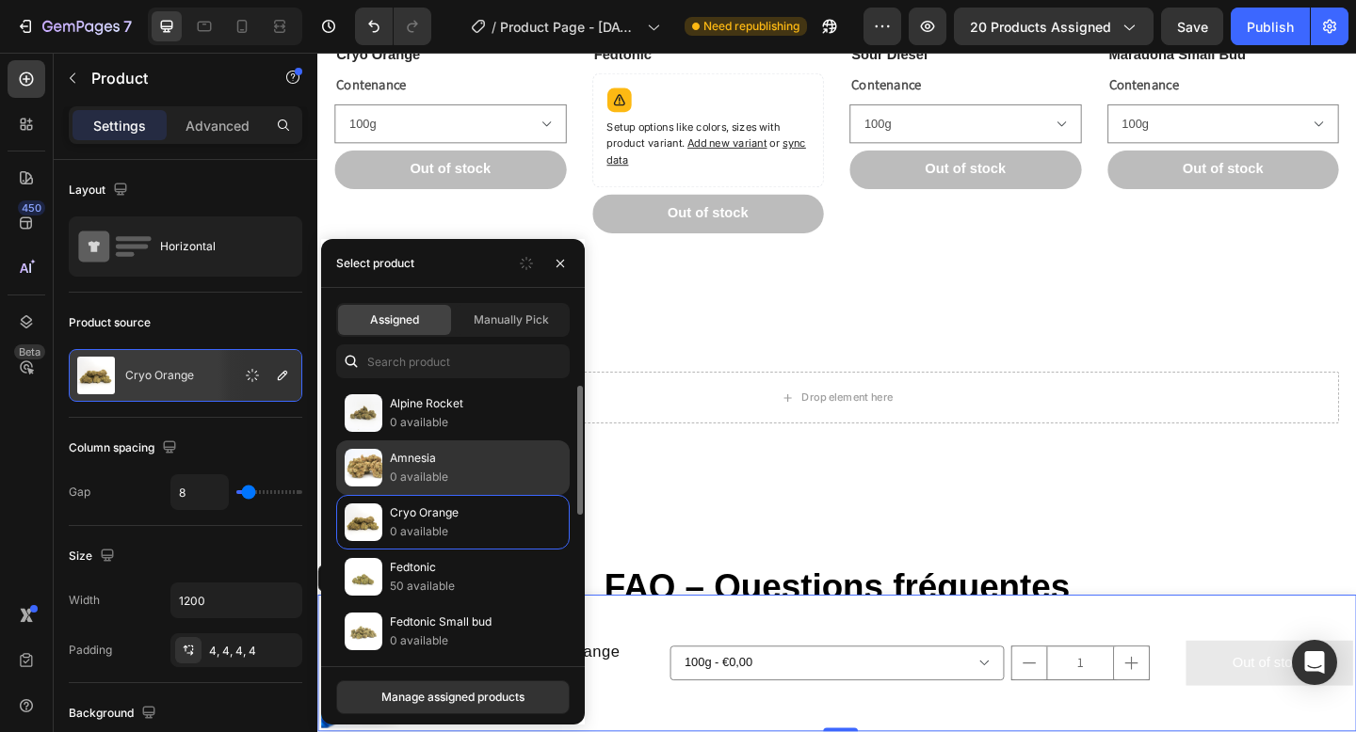
click at [410, 473] on p "0 available" at bounding box center [475, 477] width 171 height 19
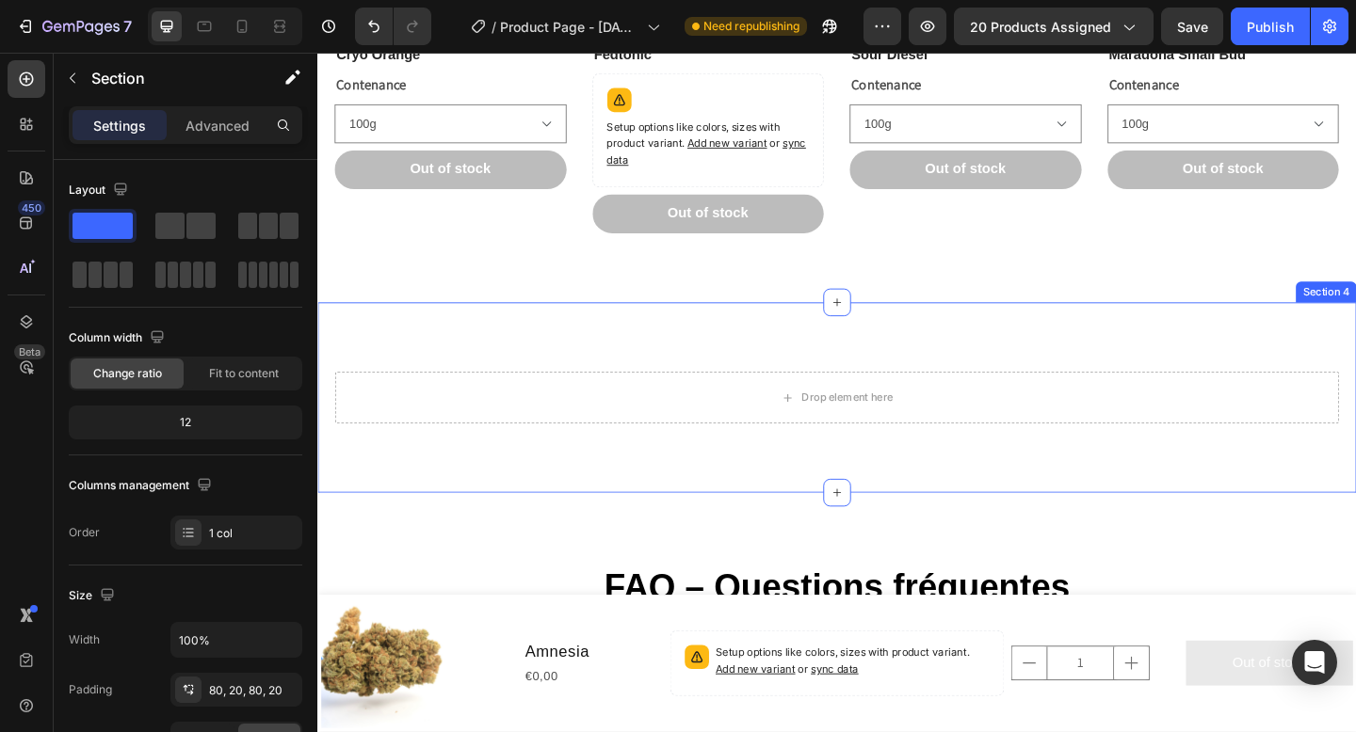
click at [891, 498] on div "Drop element here Section 4" at bounding box center [882, 428] width 1130 height 207
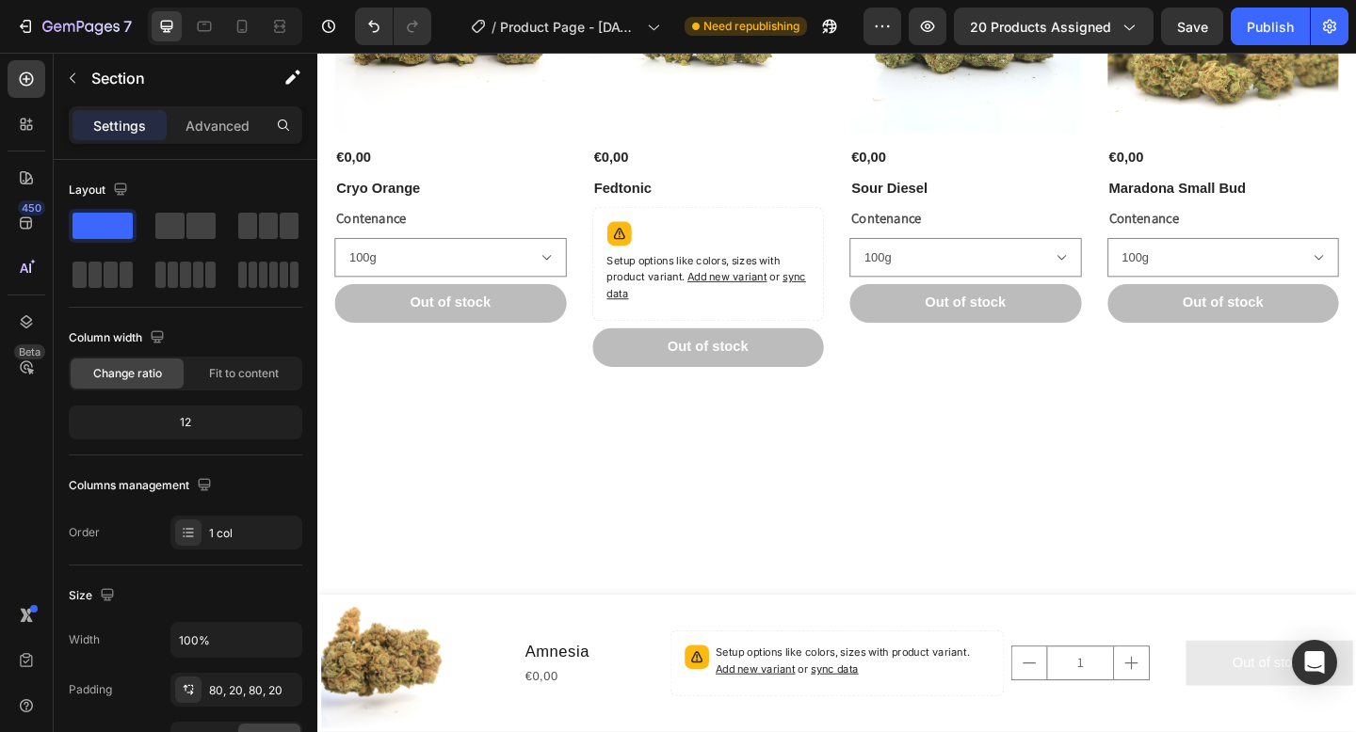
scroll to position [0, 0]
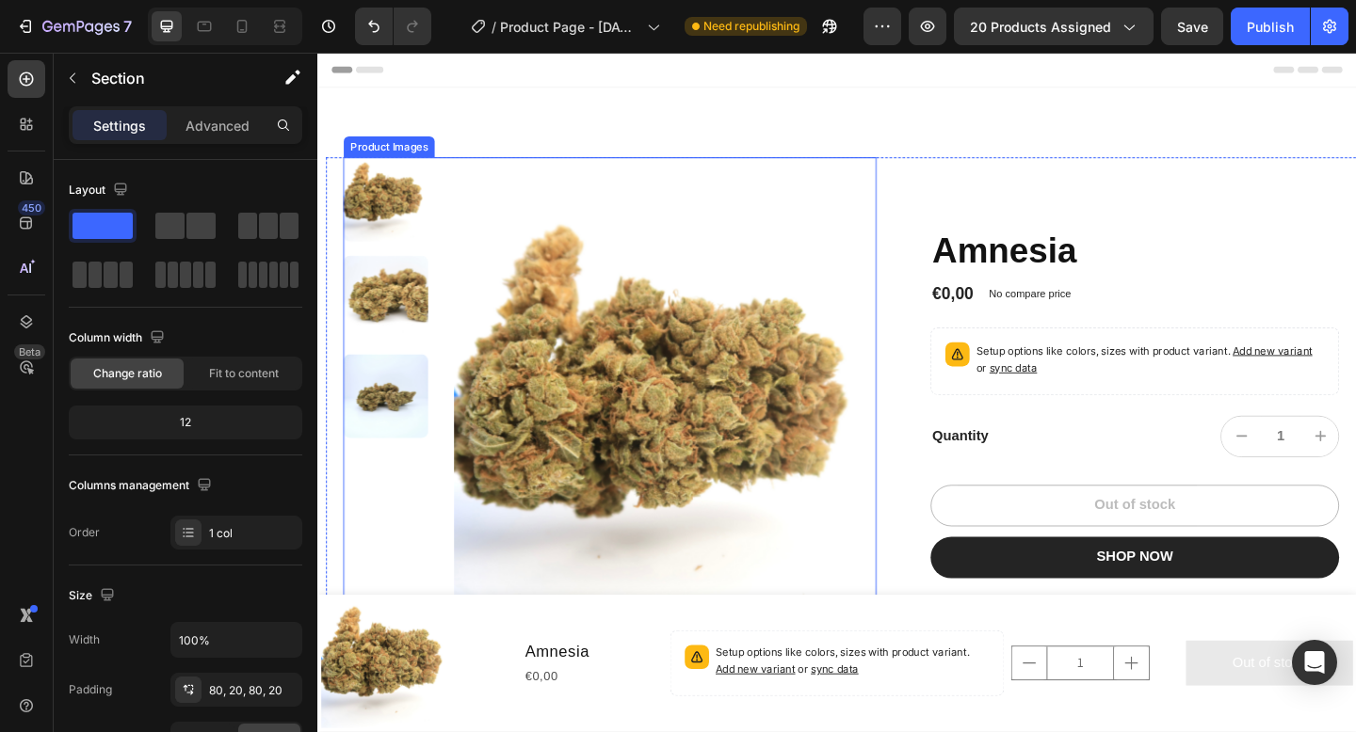
click at [396, 326] on img at bounding box center [392, 320] width 92 height 92
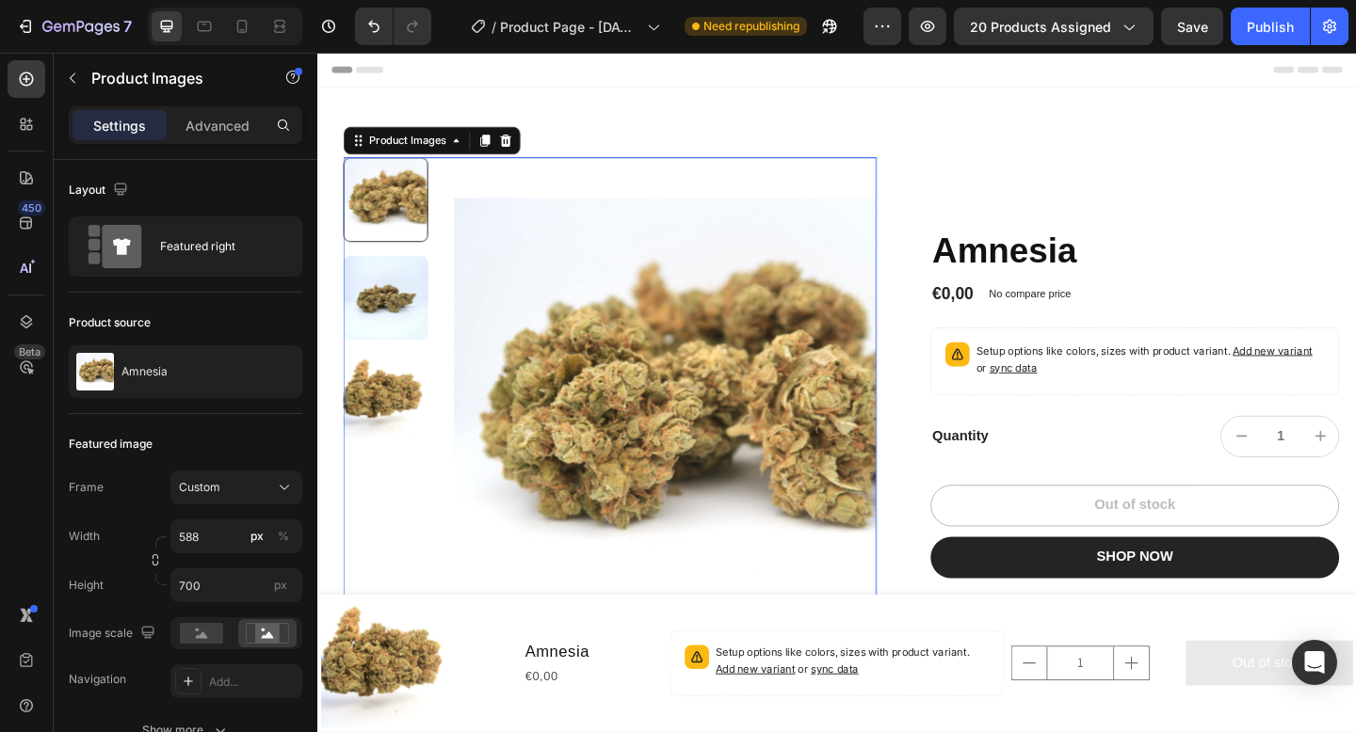
click at [396, 326] on img at bounding box center [392, 320] width 92 height 92
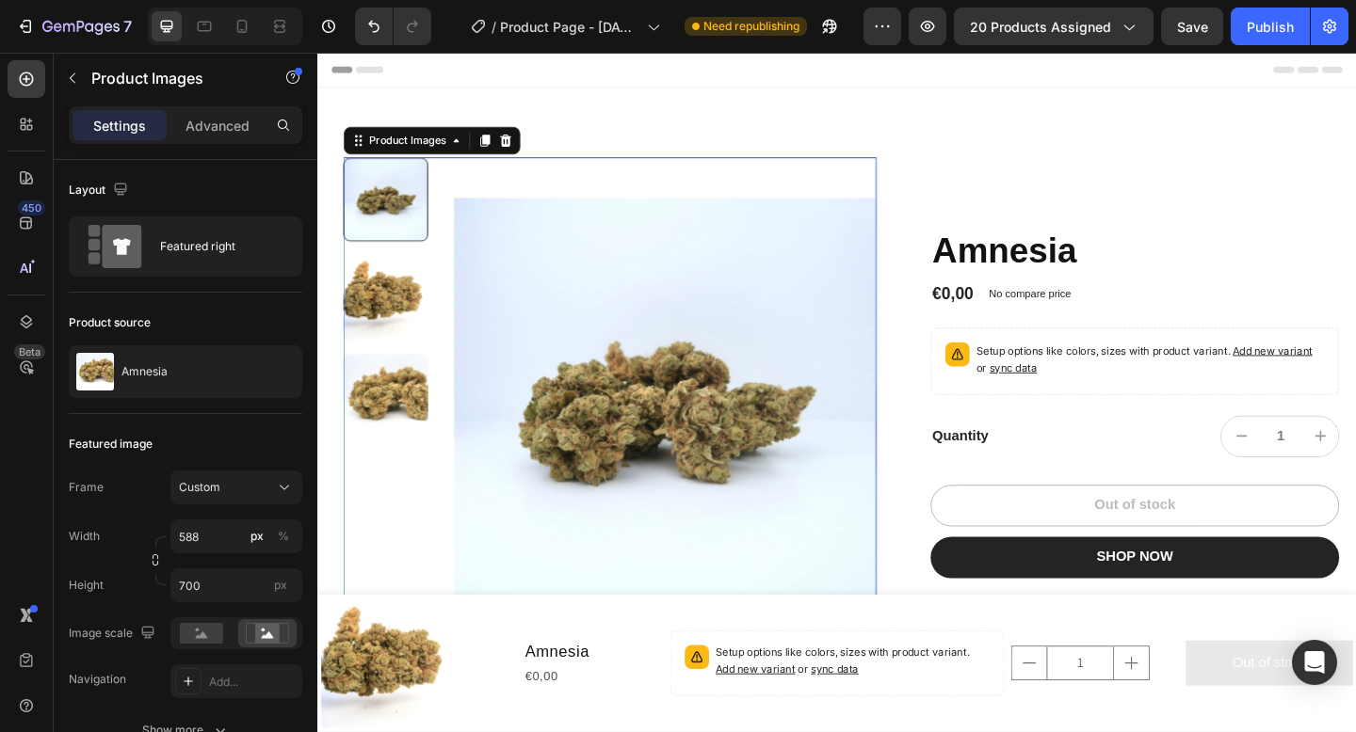
click at [403, 335] on img at bounding box center [392, 320] width 92 height 92
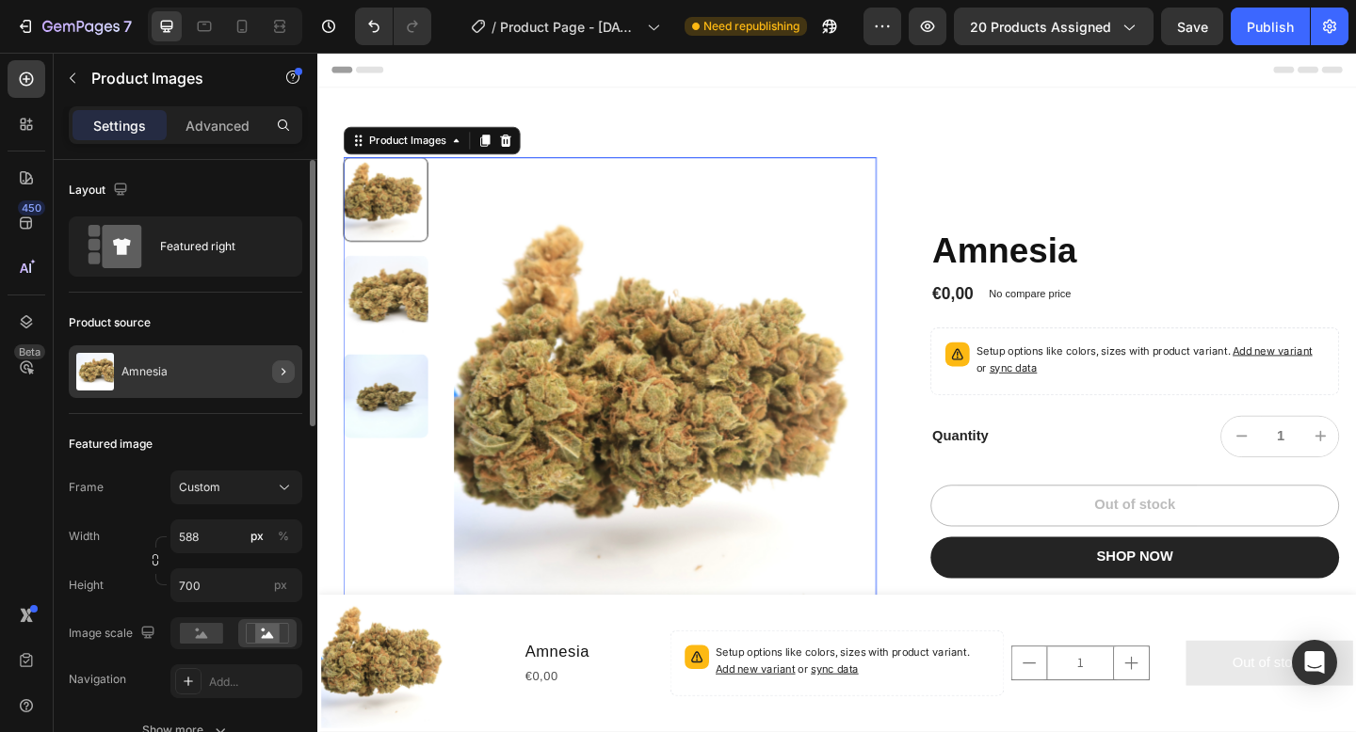
click at [276, 373] on icon "button" at bounding box center [283, 371] width 15 height 15
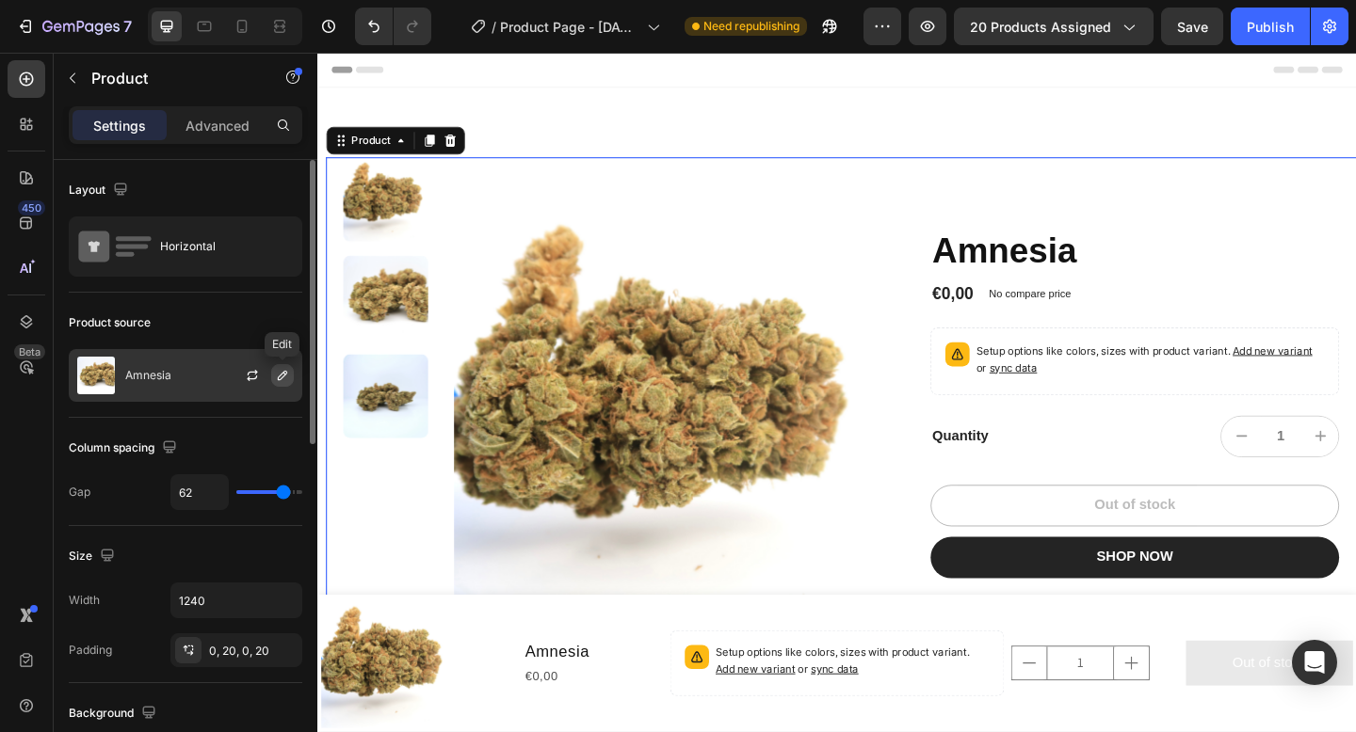
click at [276, 376] on icon "button" at bounding box center [282, 375] width 15 height 15
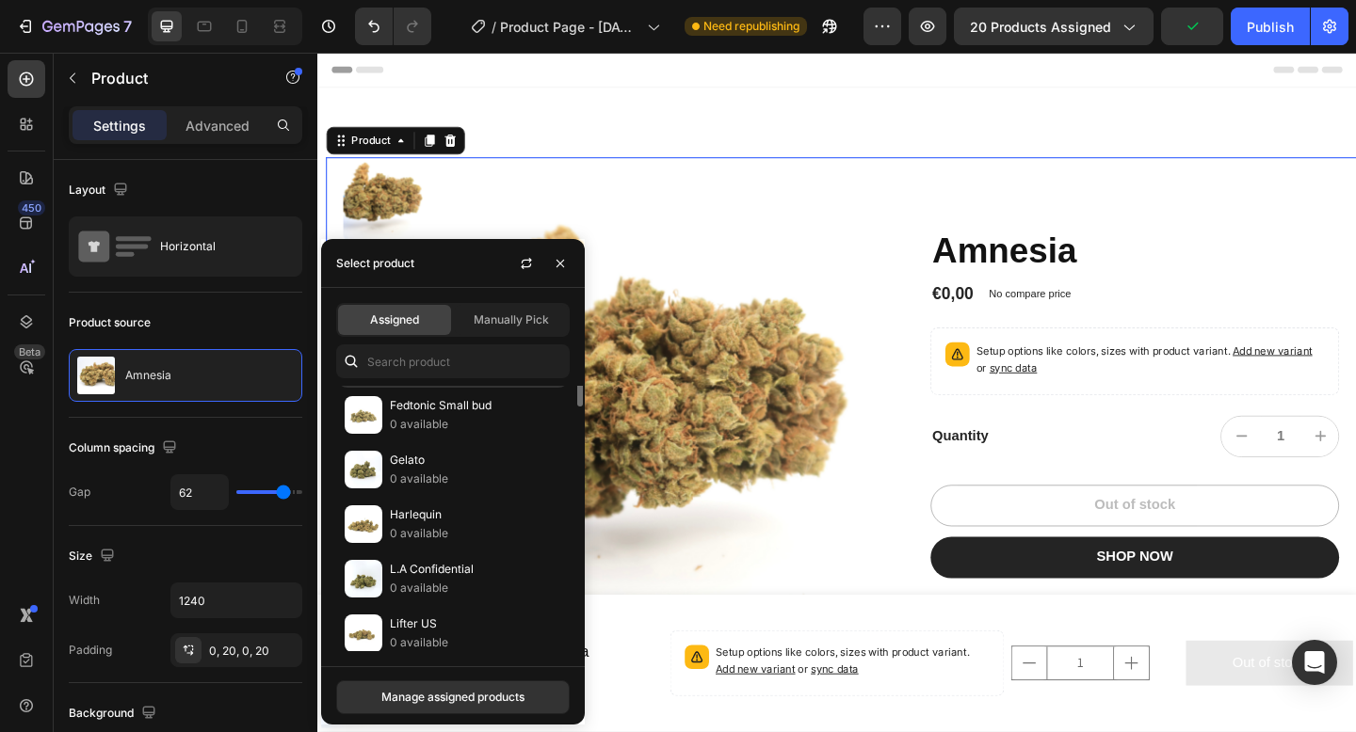
scroll to position [218, 0]
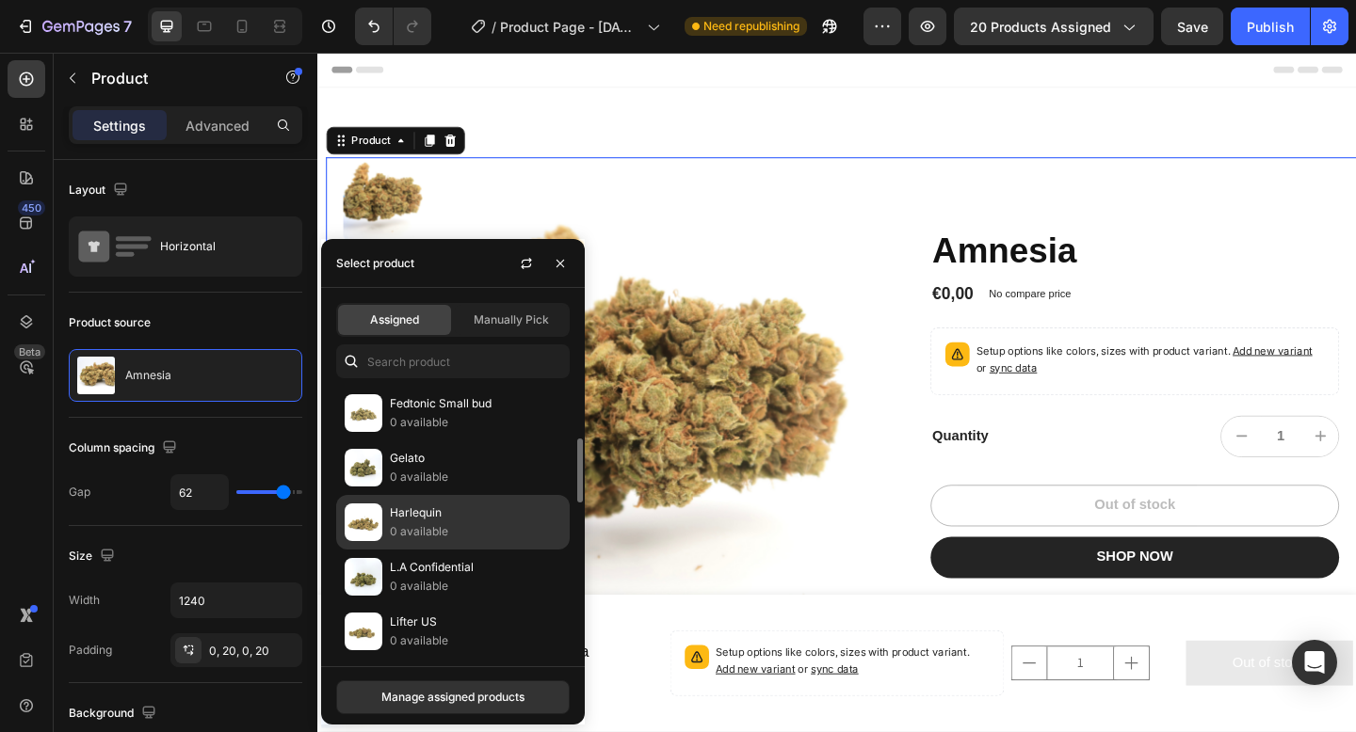
click at [459, 538] on p "0 available" at bounding box center [475, 532] width 171 height 19
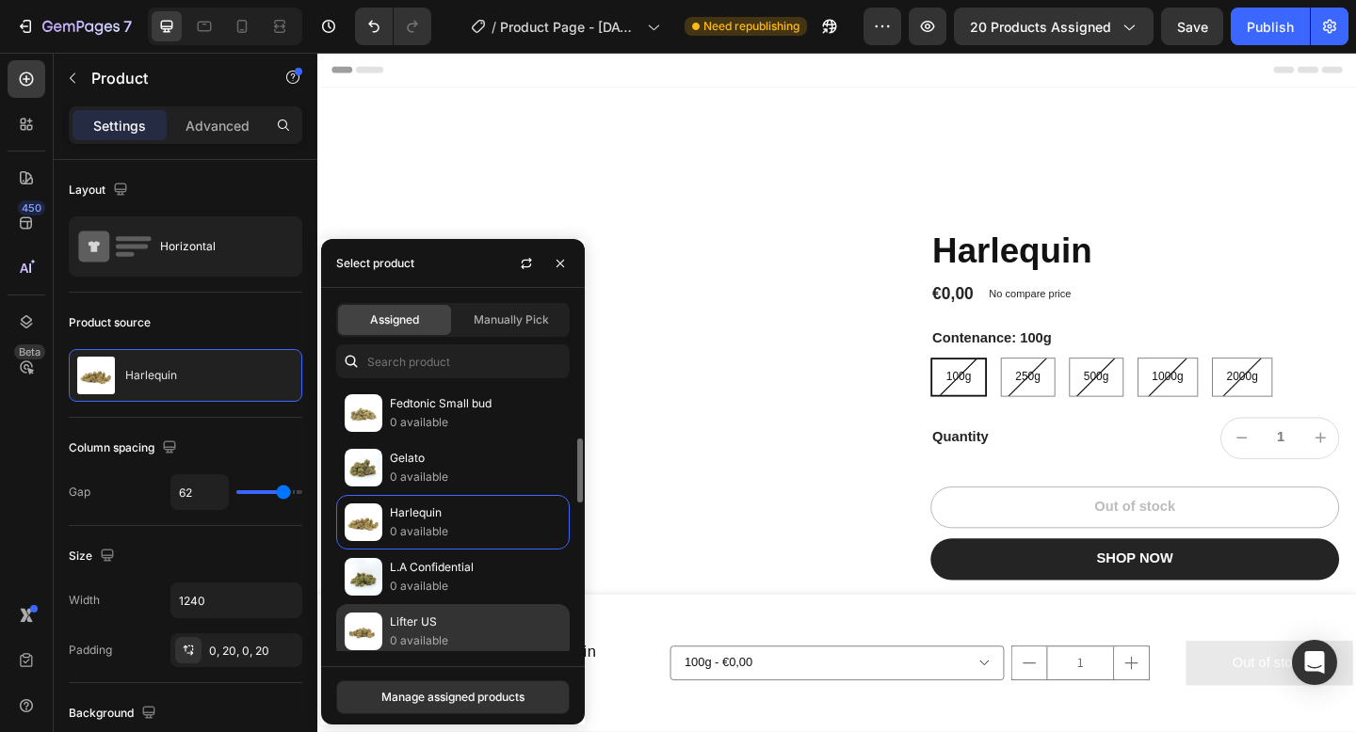
click at [433, 618] on p "Lifter US" at bounding box center [475, 622] width 171 height 19
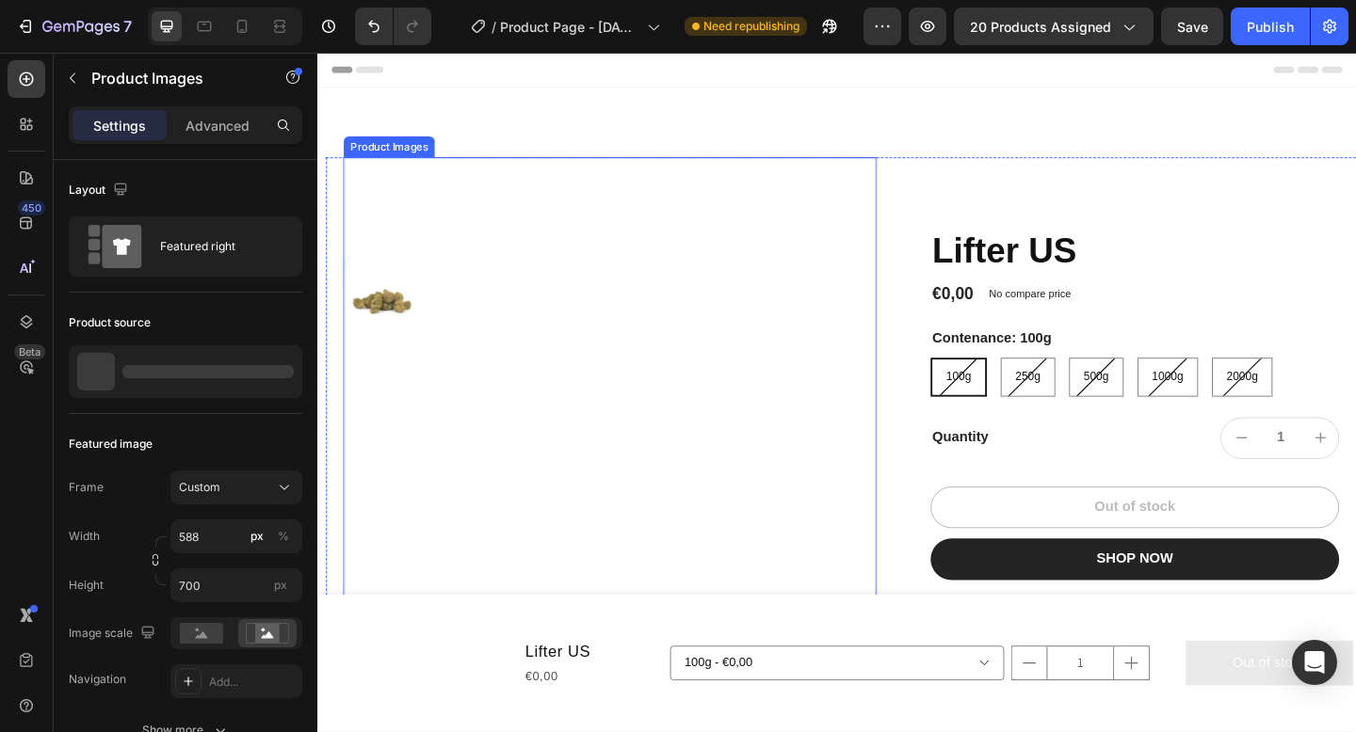
click at [770, 472] on img at bounding box center [695, 440] width 459 height 547
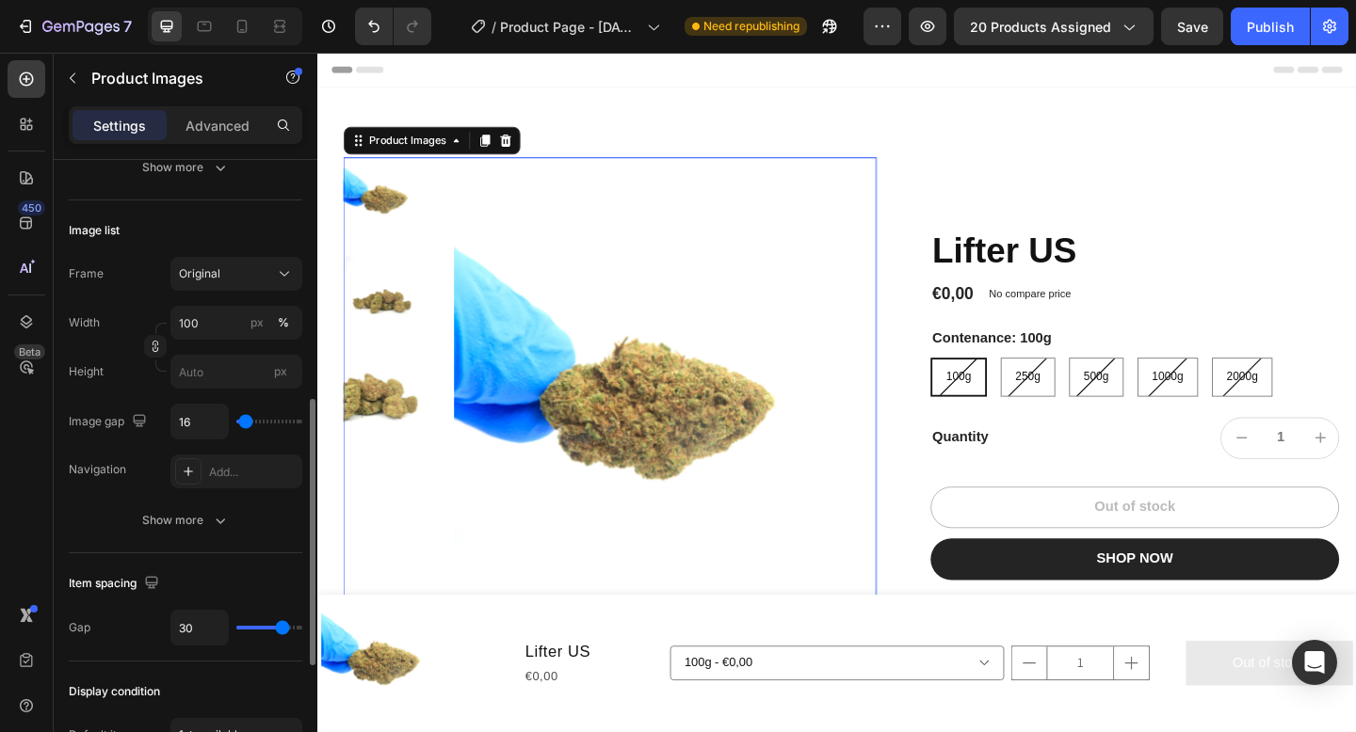
click at [221, 514] on icon "button" at bounding box center [220, 520] width 19 height 19
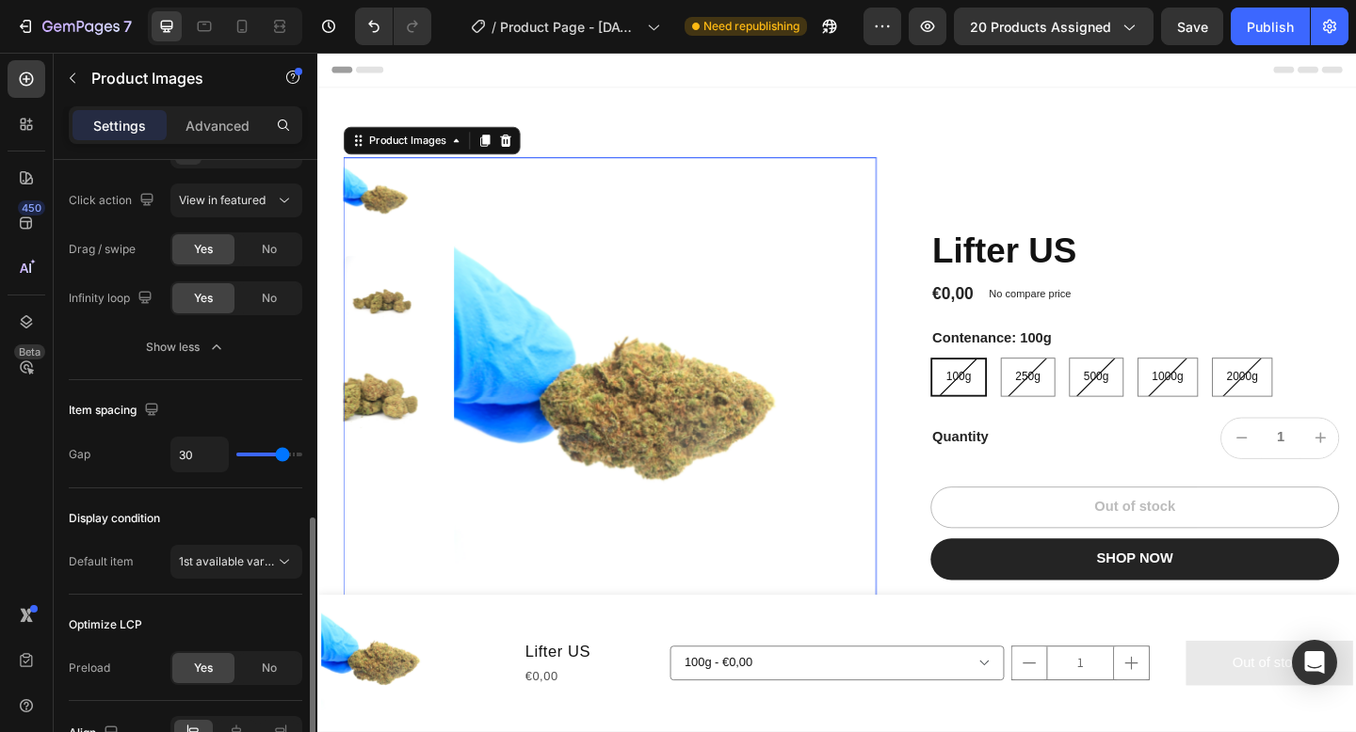
scroll to position [1089, 0]
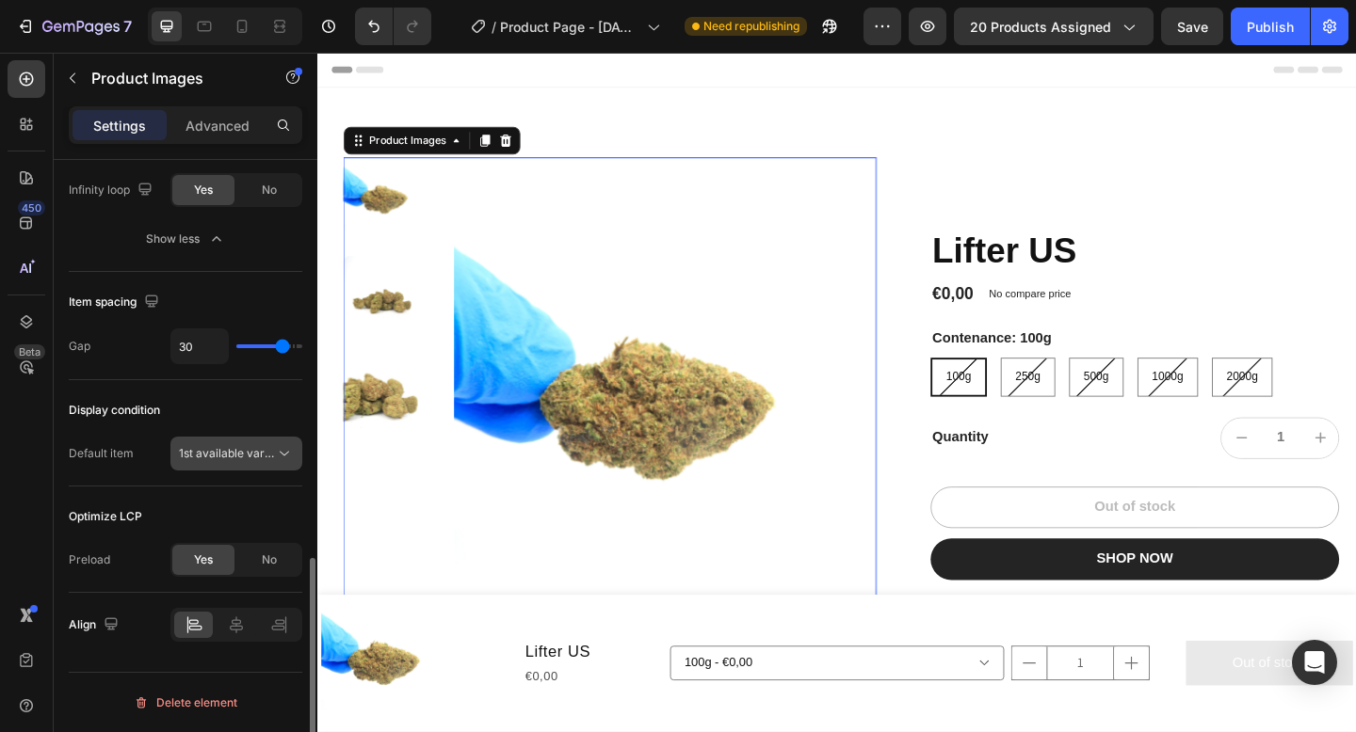
click at [230, 460] on span "1st available variant" at bounding box center [227, 453] width 96 height 17
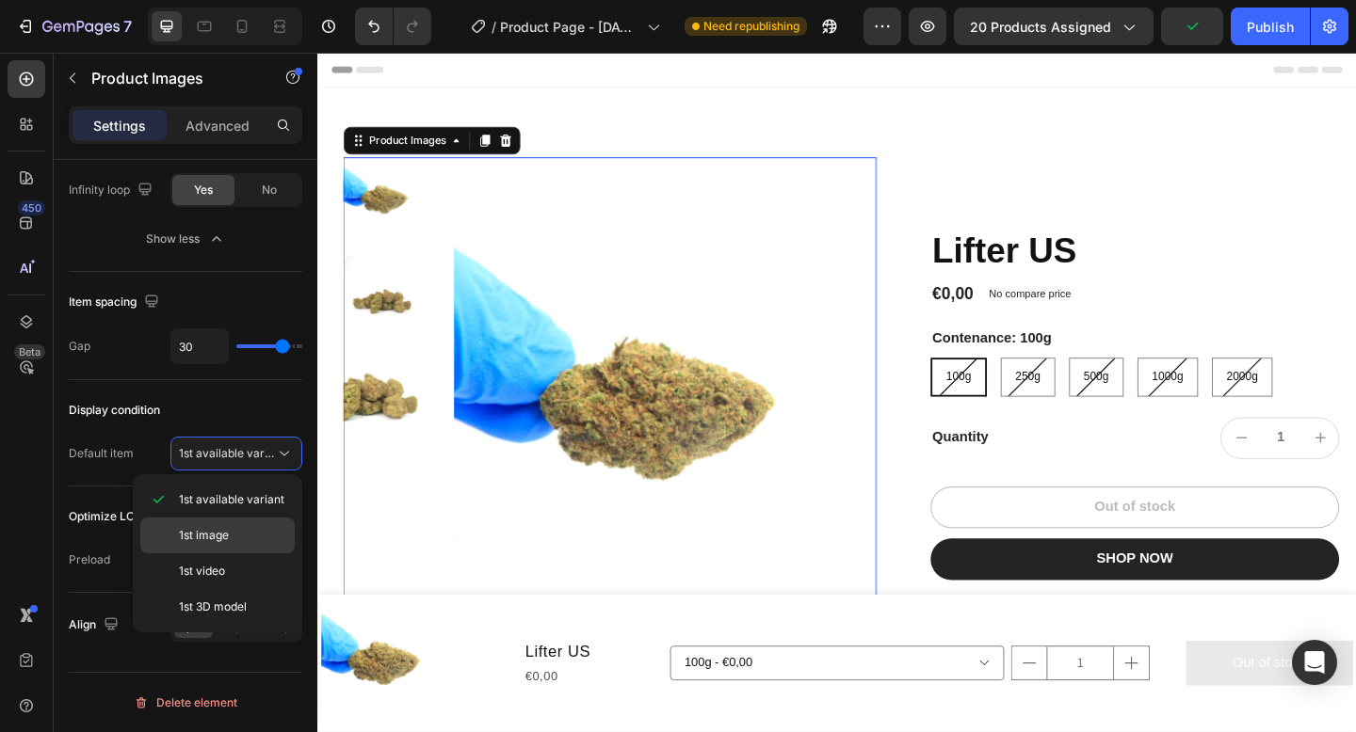
click at [226, 526] on div "1st image" at bounding box center [217, 536] width 154 height 36
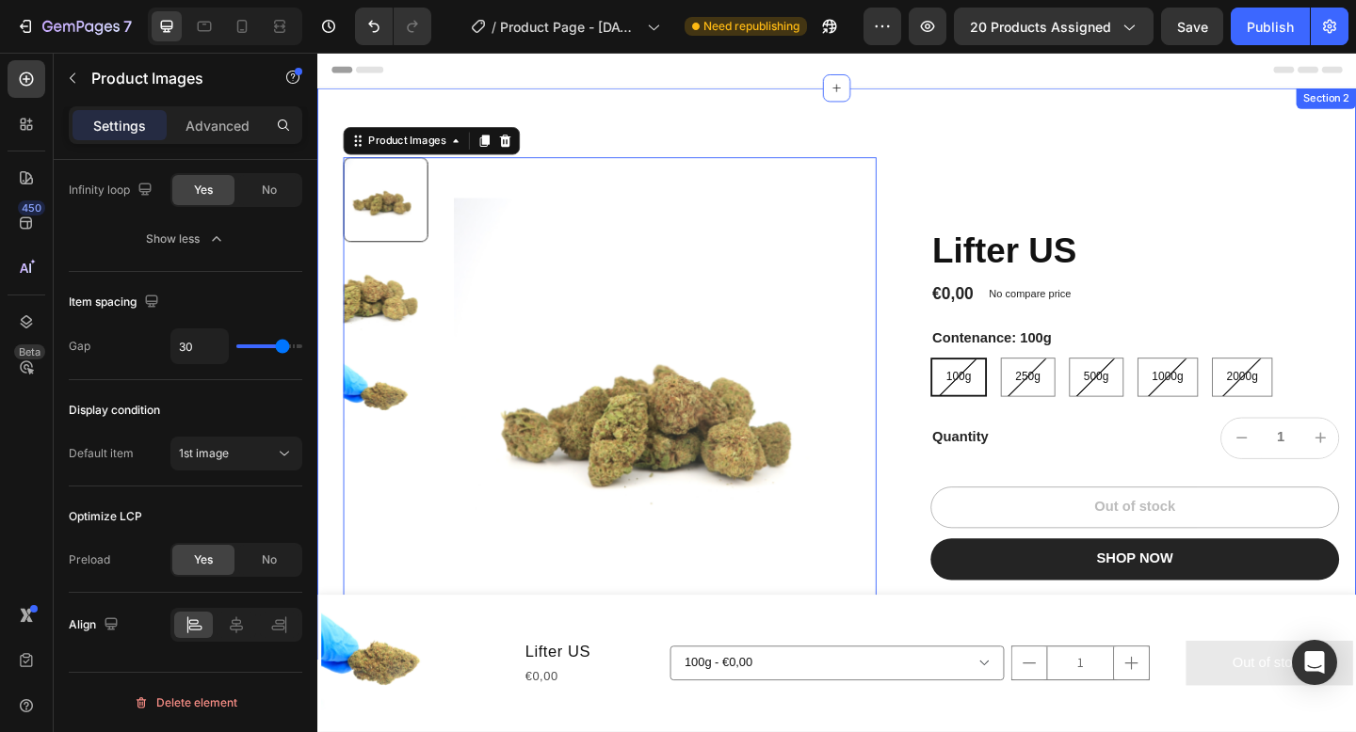
click at [908, 147] on div "Product Images 0 Lifter US Product Title €0,00 Product Price Product Price No c…" at bounding box center [882, 402] width 1130 height 622
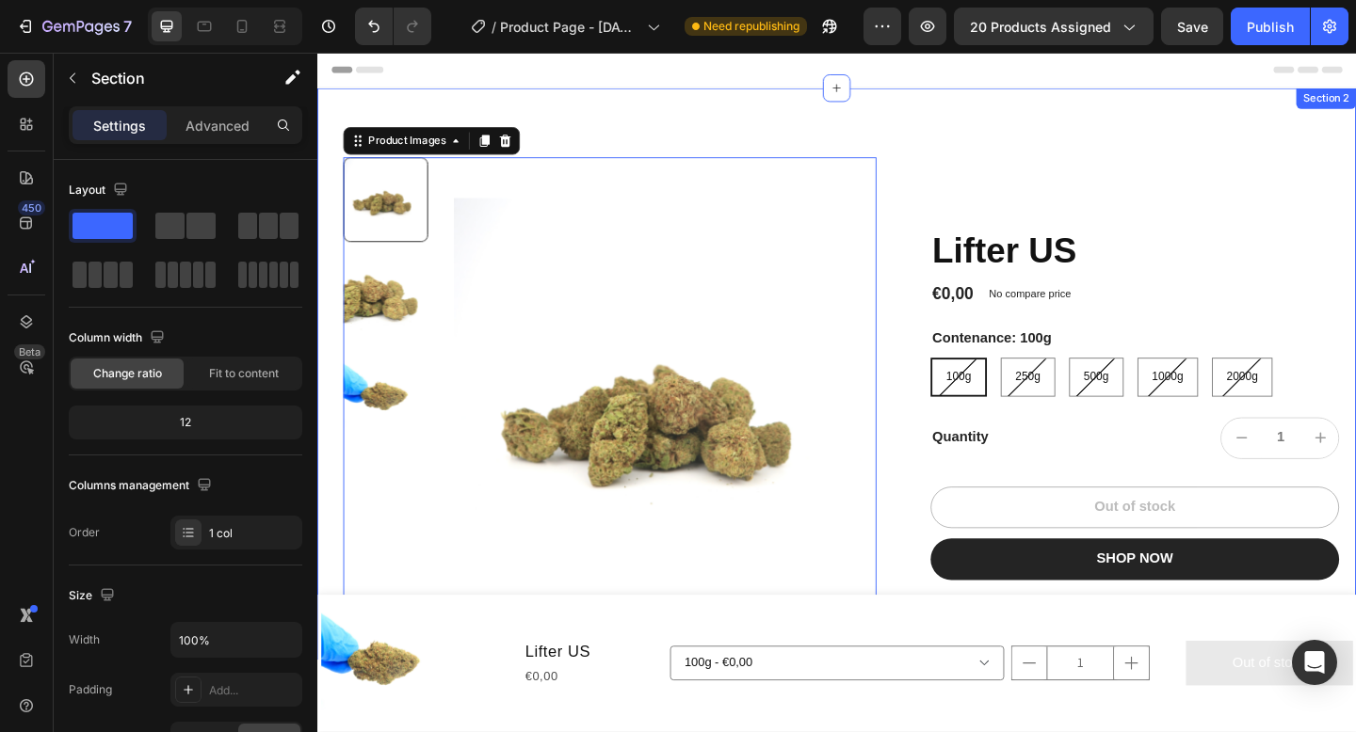
scroll to position [0, 0]
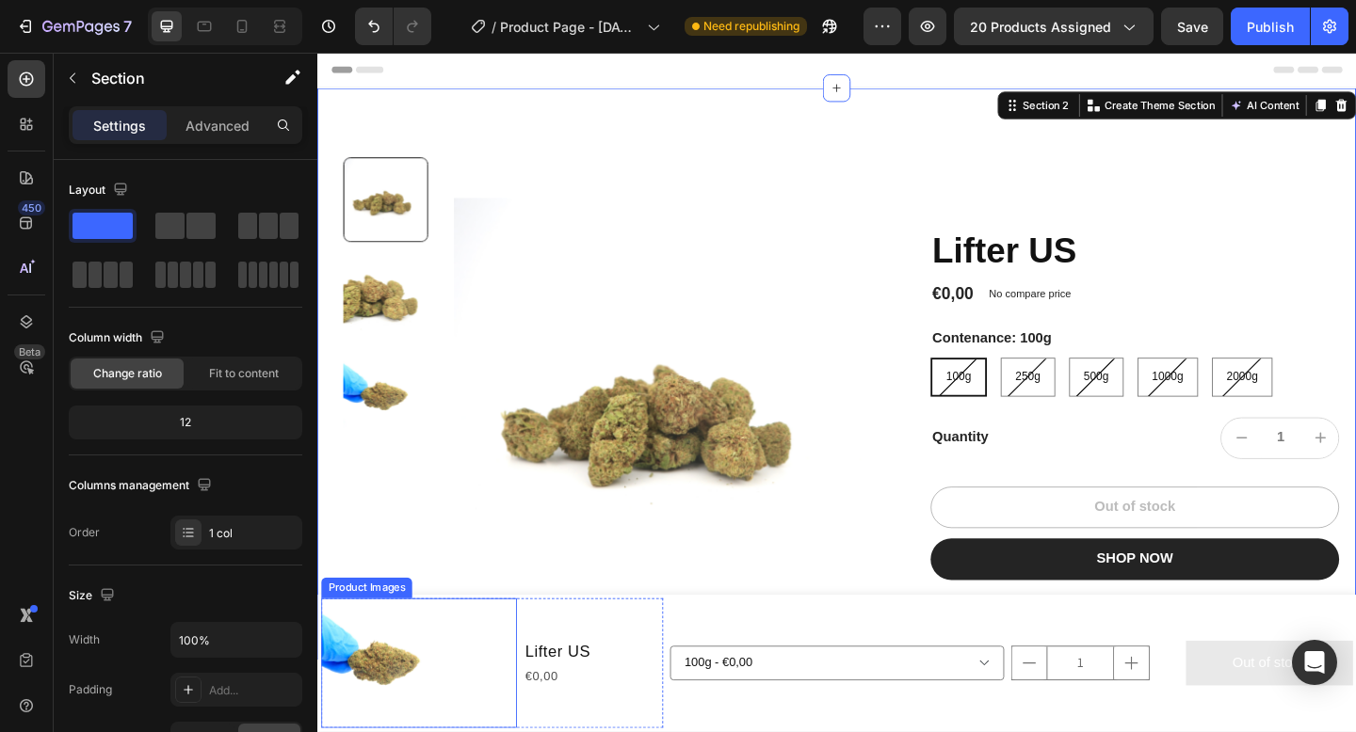
click at [394, 707] on img at bounding box center [391, 717] width 141 height 141
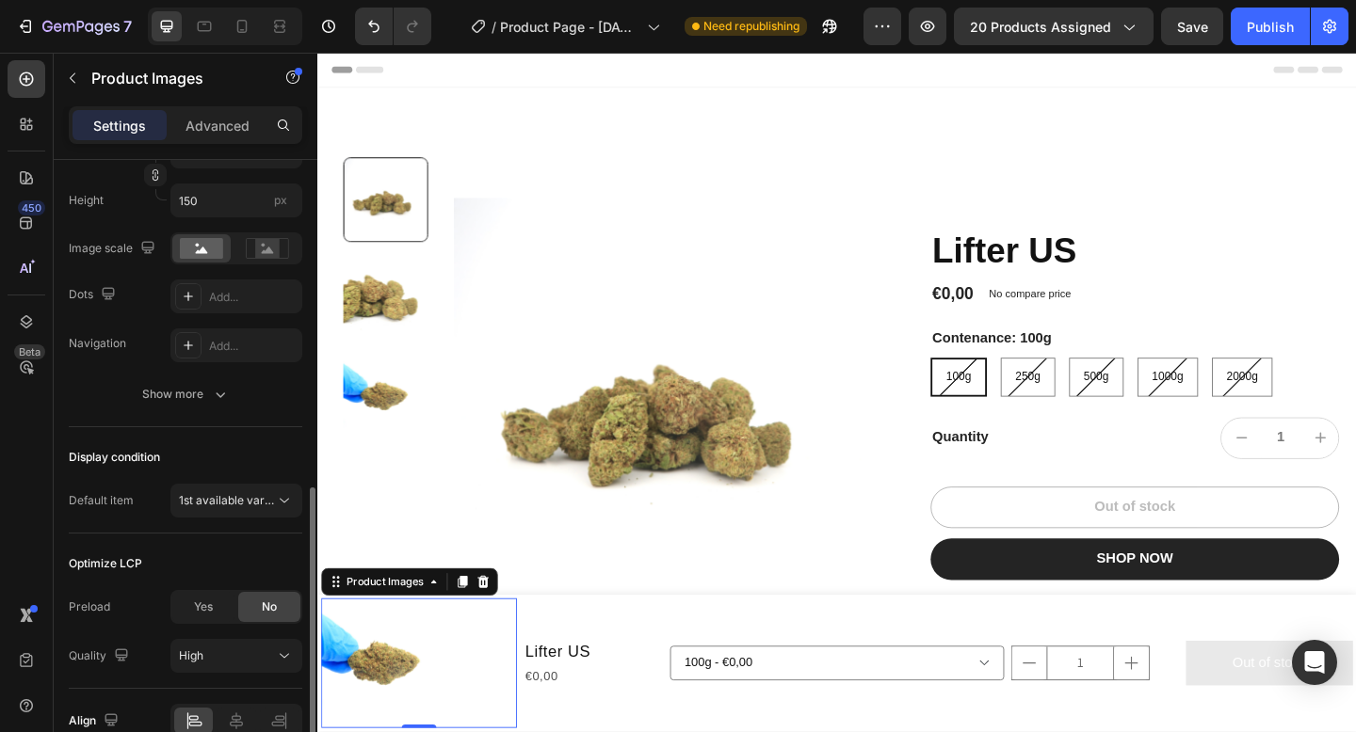
scroll to position [481, 0]
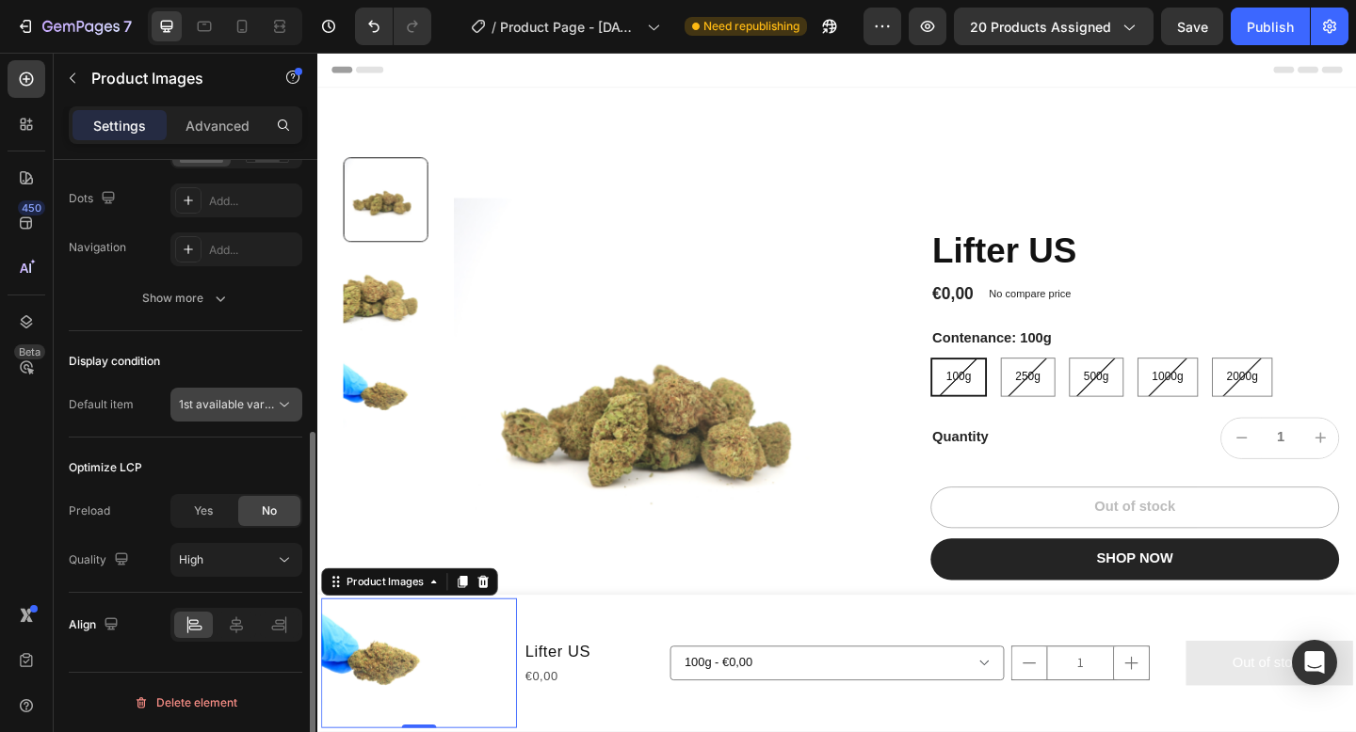
click at [259, 399] on span "1st available variant" at bounding box center [231, 404] width 105 height 14
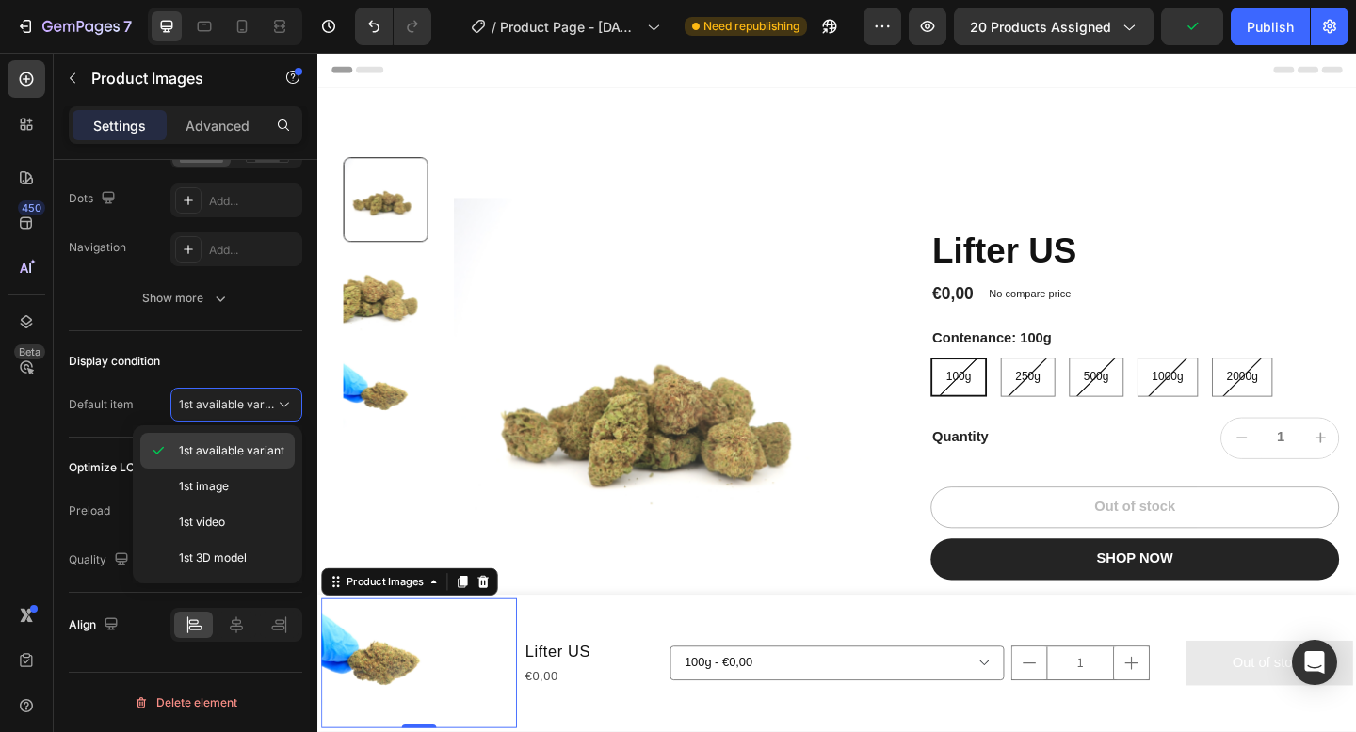
click at [235, 460] on div "1st available variant" at bounding box center [217, 451] width 154 height 36
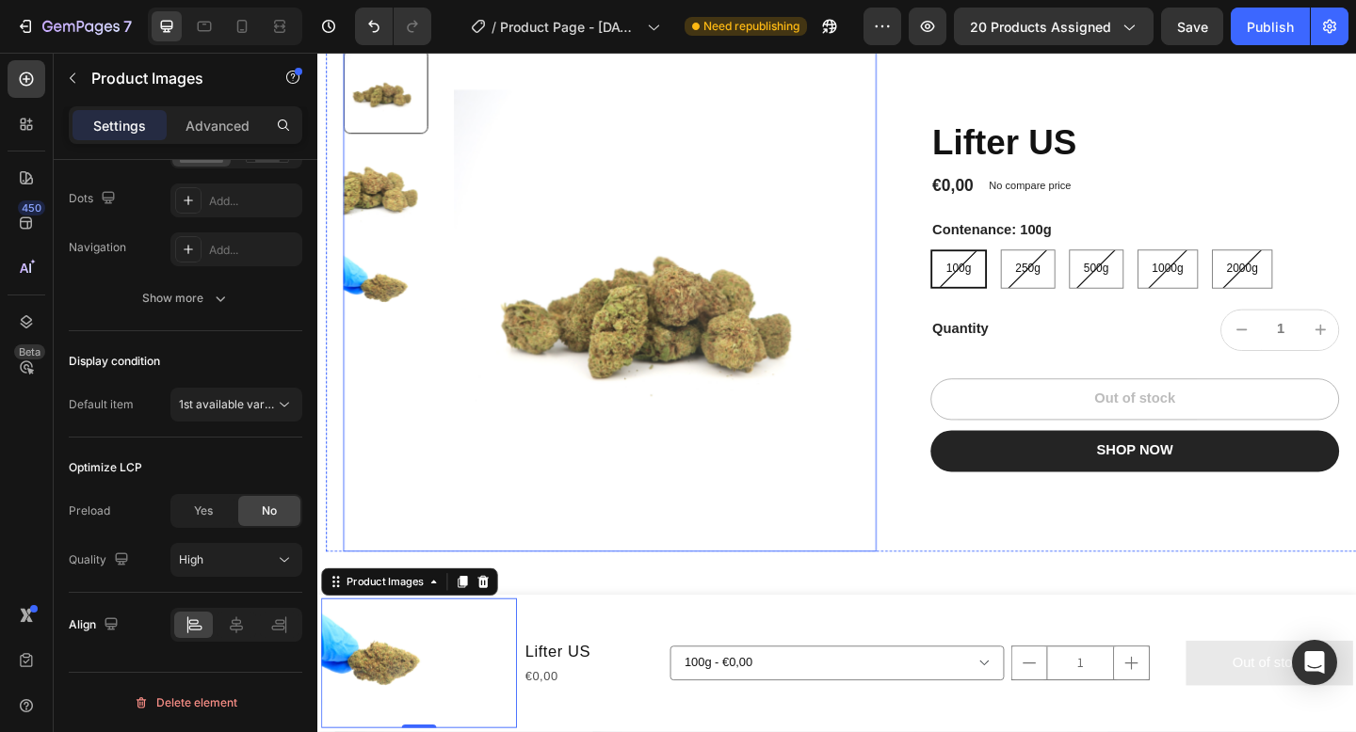
scroll to position [172, 0]
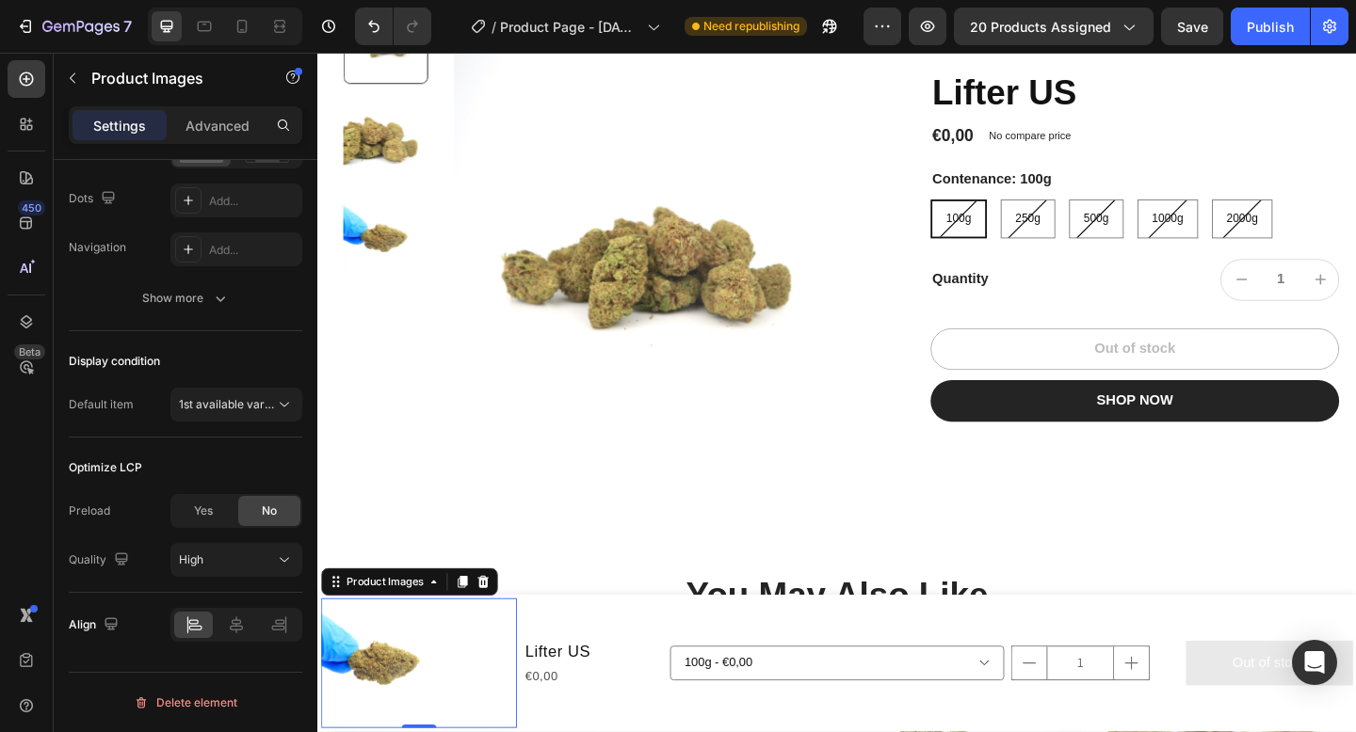
click at [459, 699] on img at bounding box center [391, 717] width 141 height 141
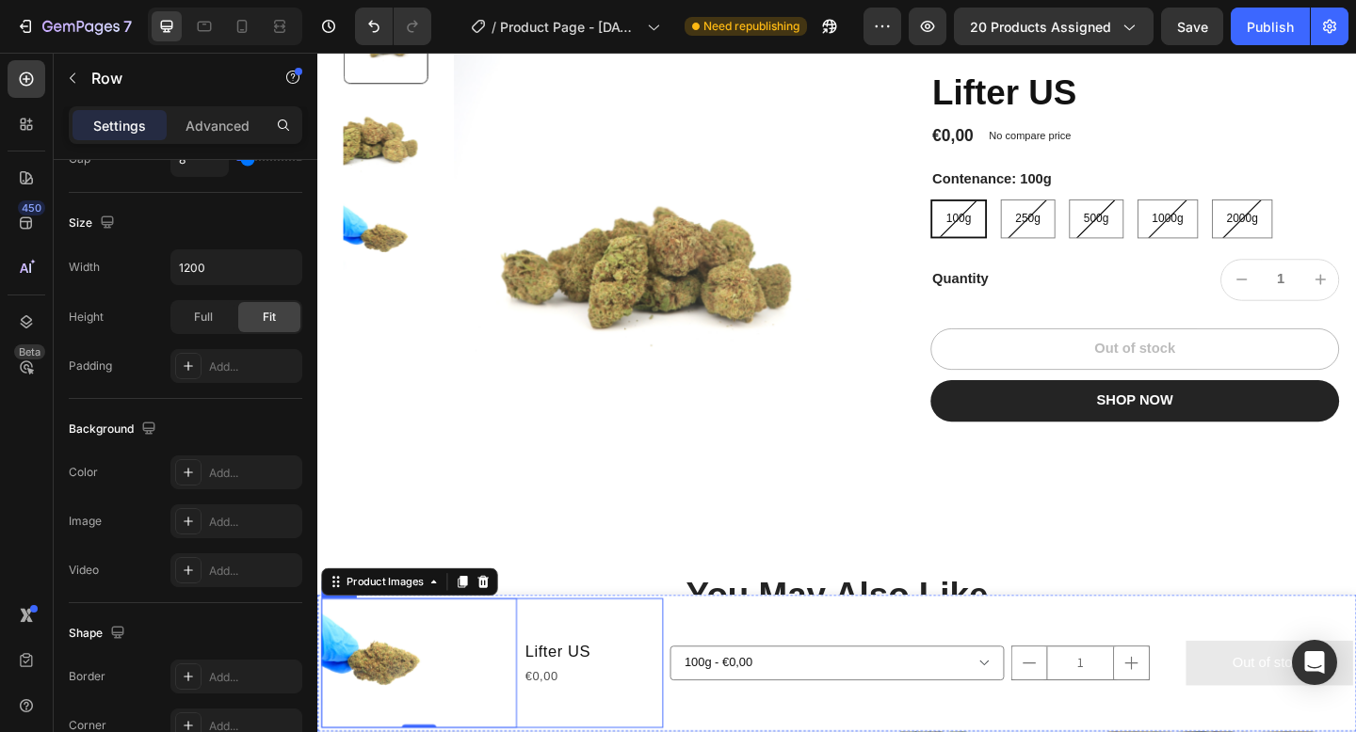
click at [652, 732] on div "Lifter US Product Title €0,00 Product Price Product Price" at bounding box center [617, 717] width 152 height 141
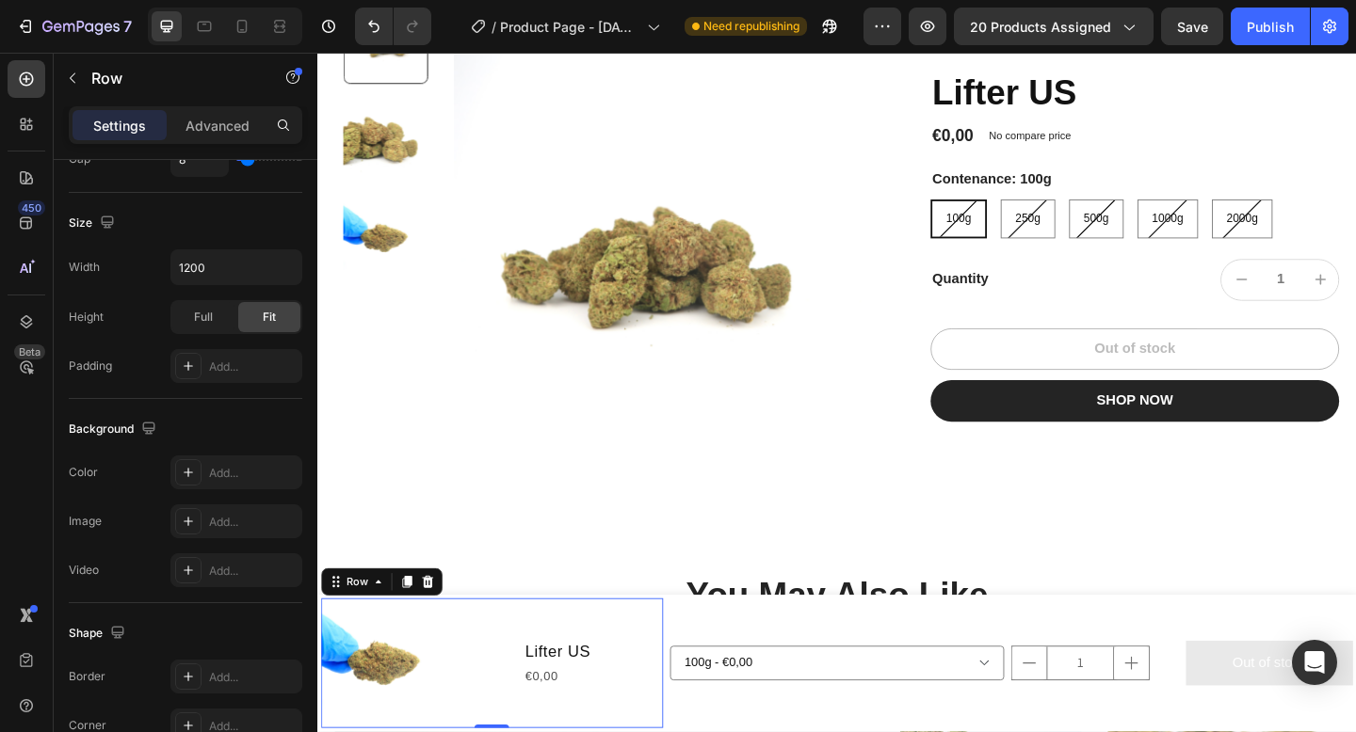
scroll to position [0, 0]
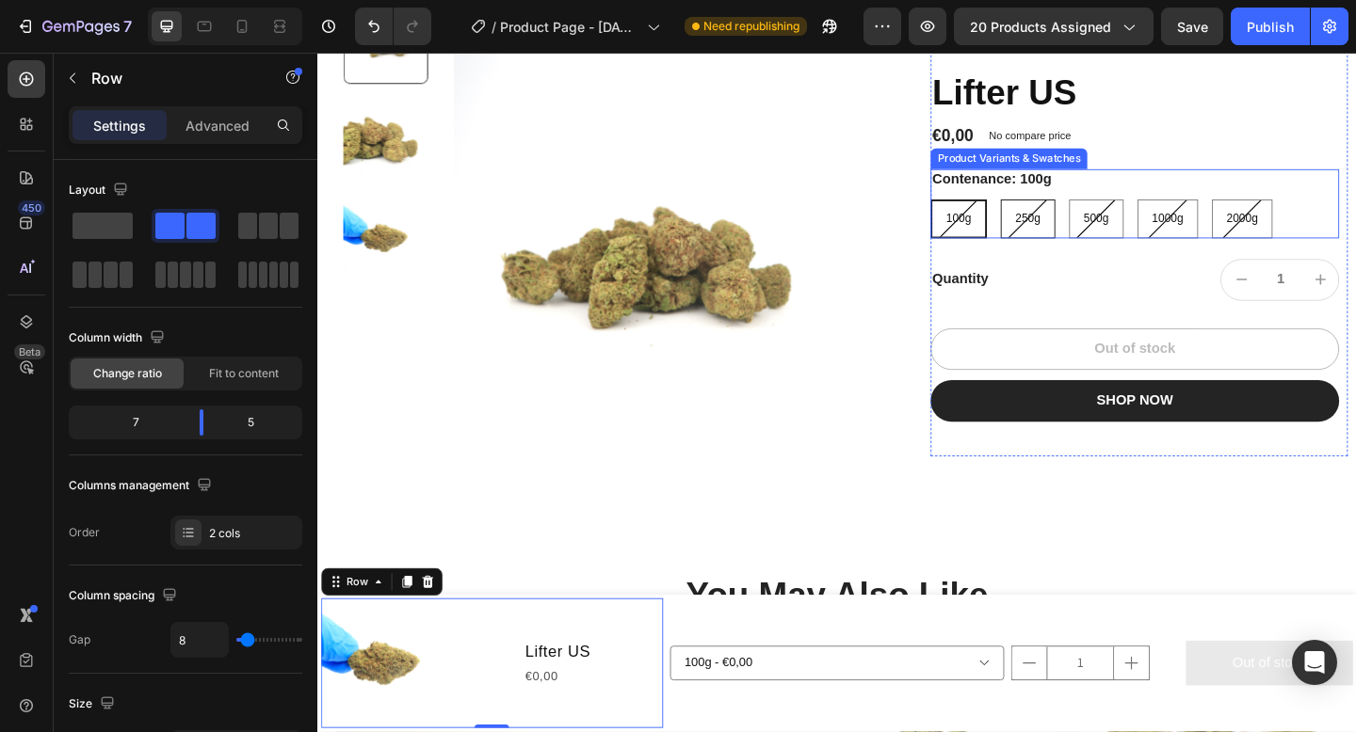
click at [1100, 227] on span "250g" at bounding box center [1089, 233] width 27 height 14
click at [1060, 213] on input "250g 250g 250g" at bounding box center [1059, 212] width 1 height 1
radio input "true"
select select "585566974026580906"
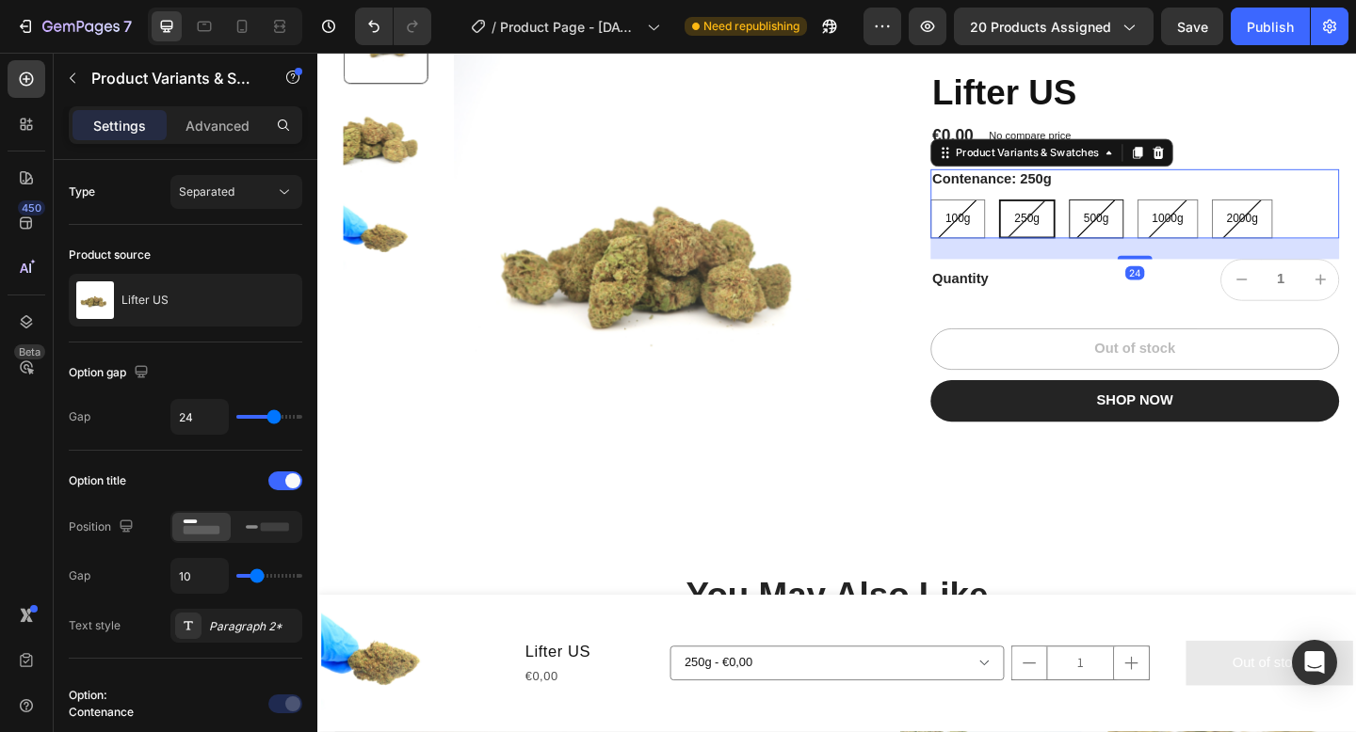
click at [1172, 237] on span "500g" at bounding box center [1163, 233] width 27 height 14
click at [1134, 213] on input "500g 500g 500g" at bounding box center [1134, 212] width 1 height 1
radio input "true"
select select "585566974026056618"
click at [1250, 239] on span "1000g" at bounding box center [1242, 233] width 34 height 14
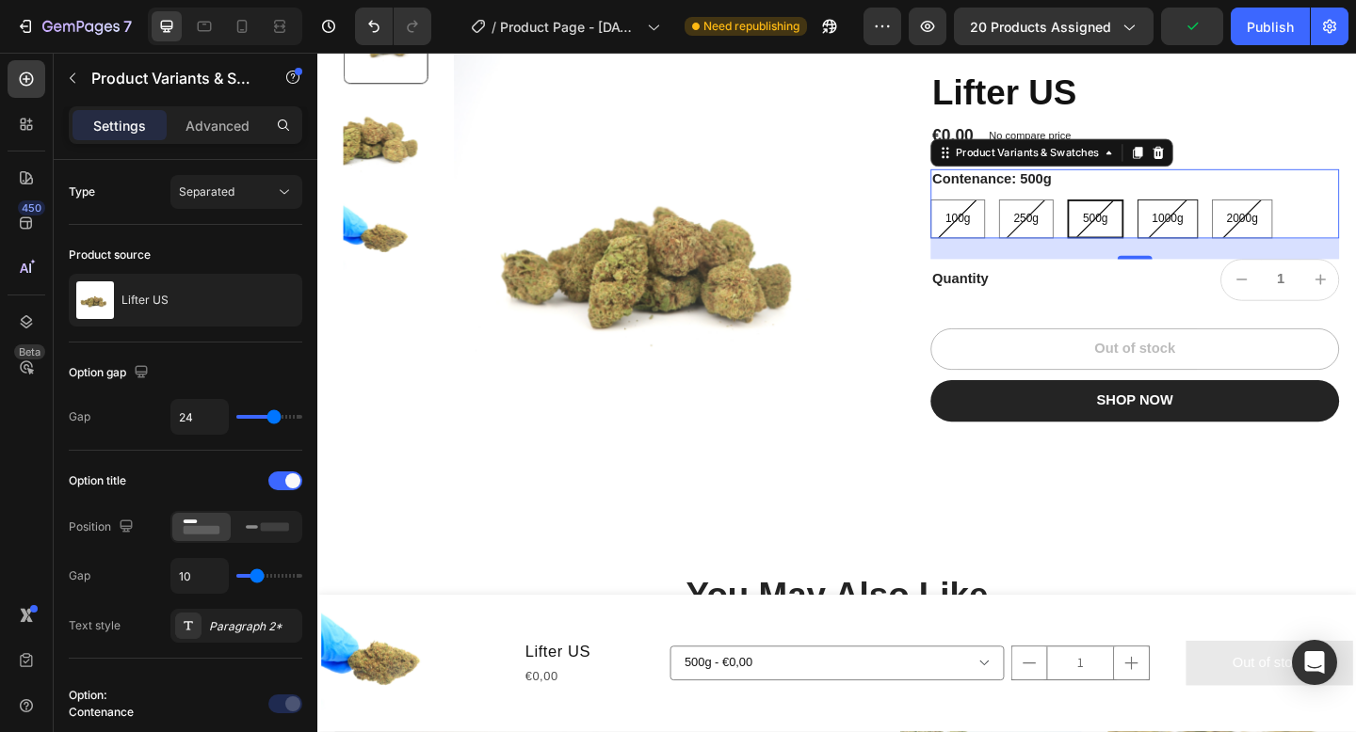
click at [1209, 213] on input "1000g 1000g 1000g" at bounding box center [1208, 212] width 1 height 1
radio input "true"
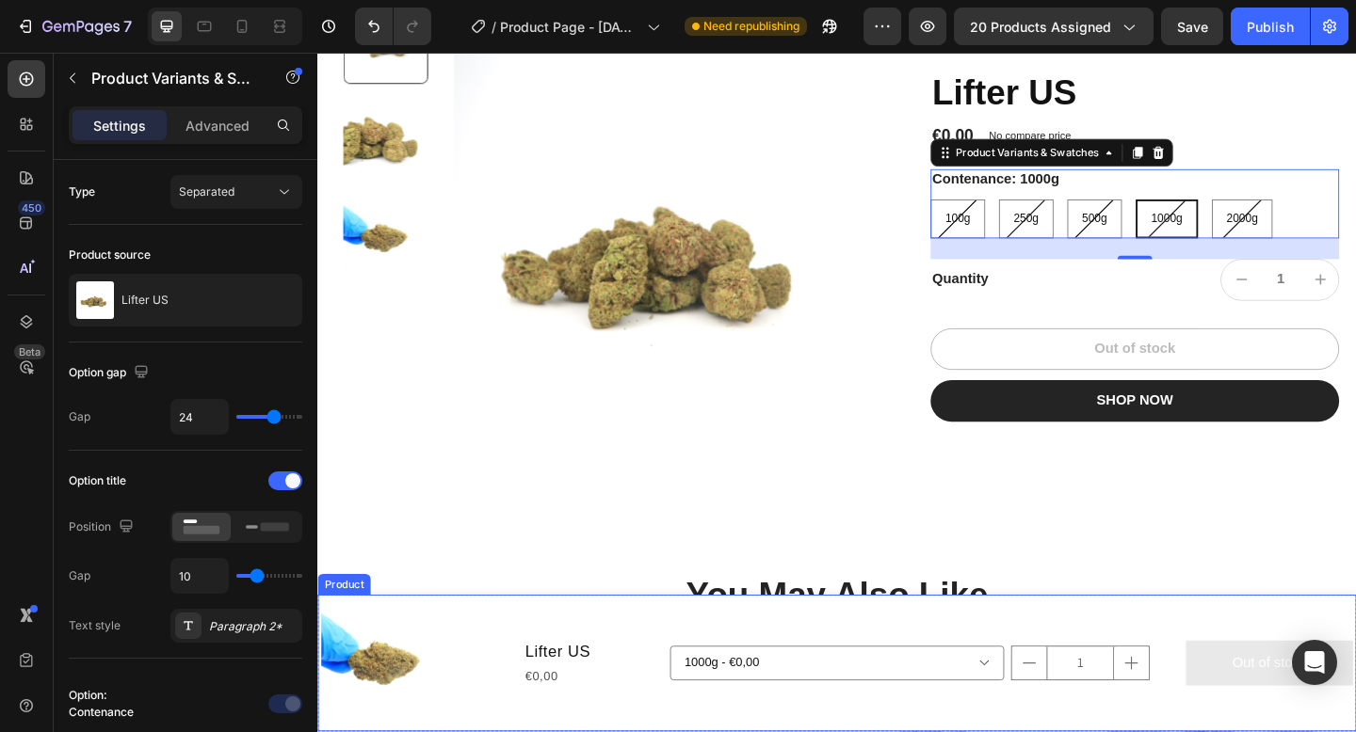
click at [1270, 729] on button "Out of stock" at bounding box center [1353, 718] width 182 height 50
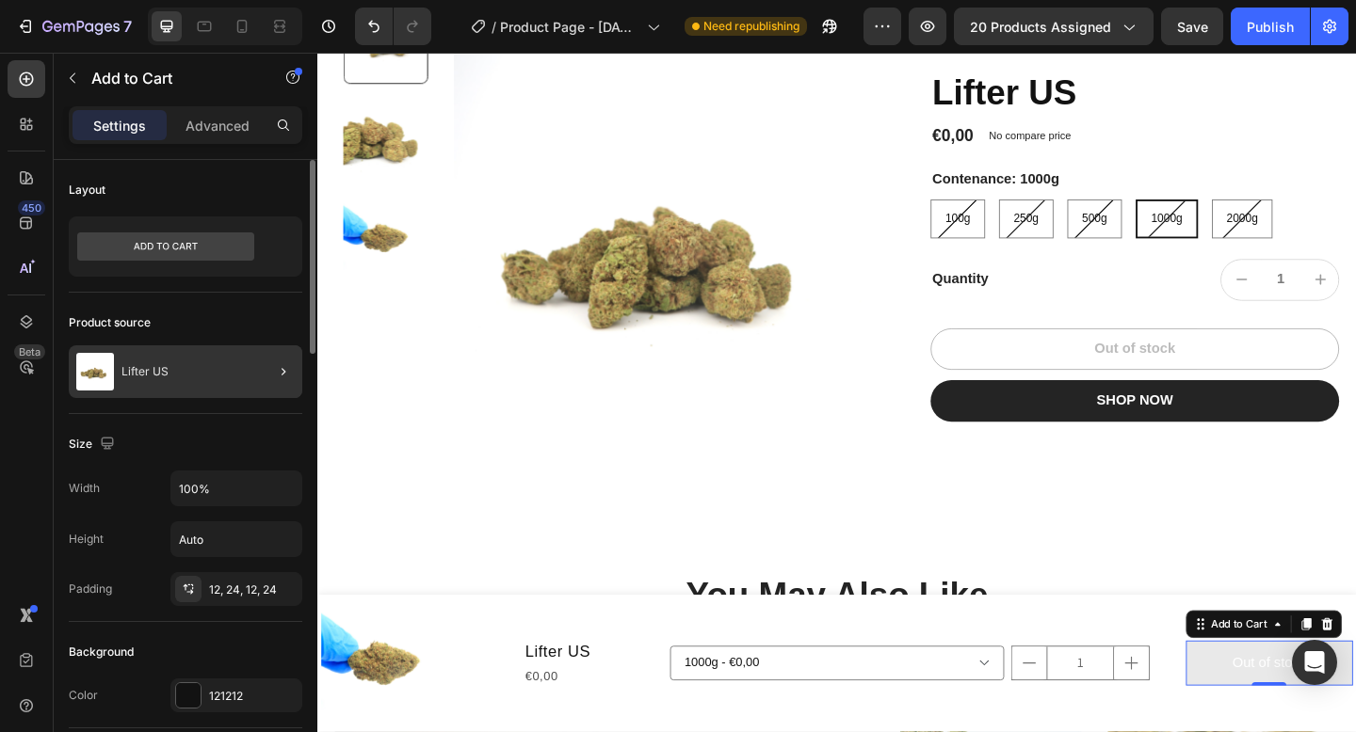
click at [255, 377] on div at bounding box center [275, 372] width 53 height 53
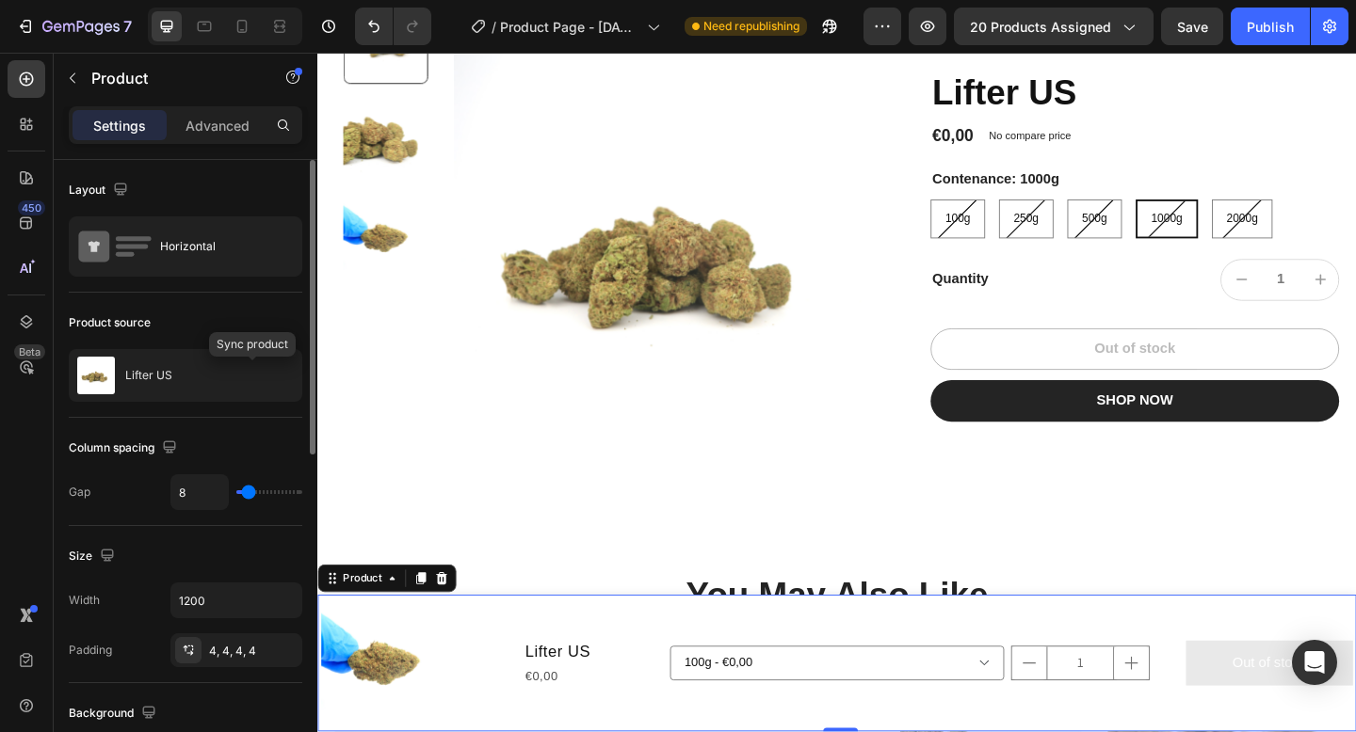
click at [0, 0] on icon "button" at bounding box center [0, 0] width 0 height 0
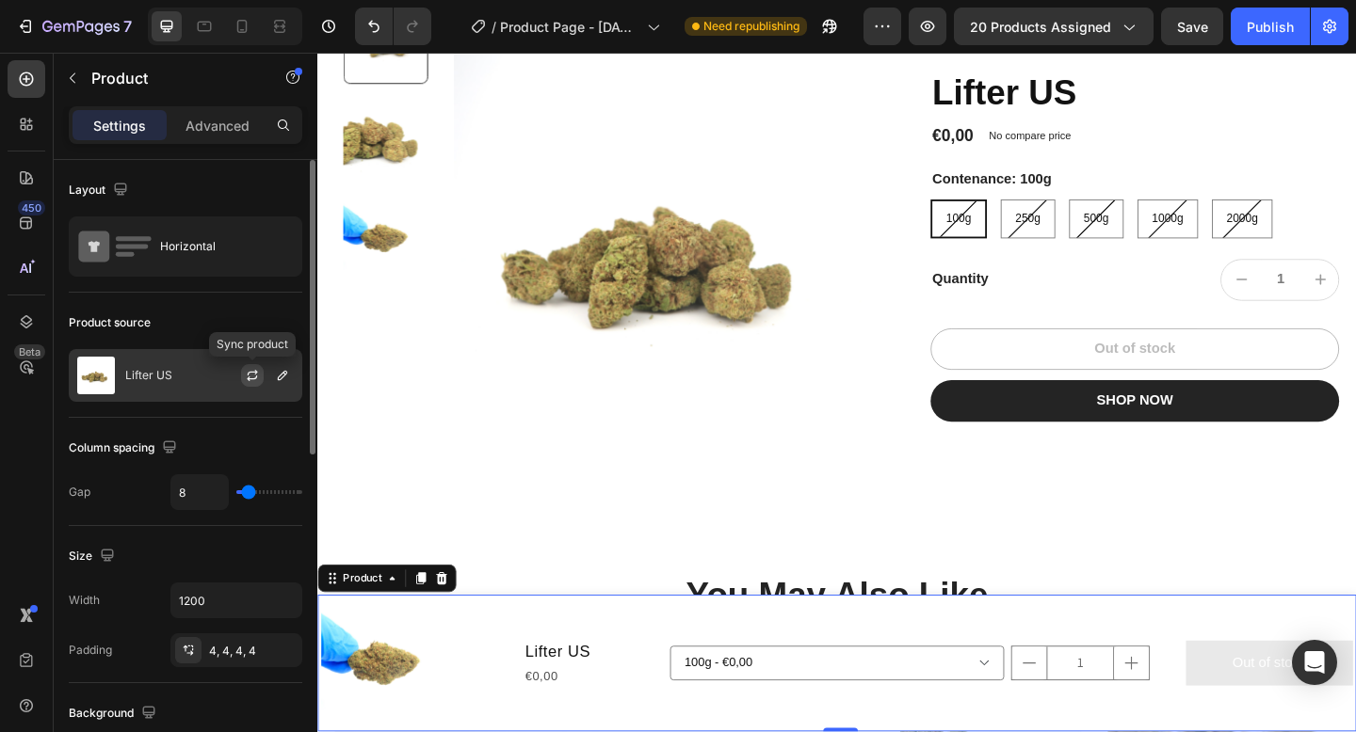
click at [261, 376] on button "button" at bounding box center [252, 375] width 23 height 23
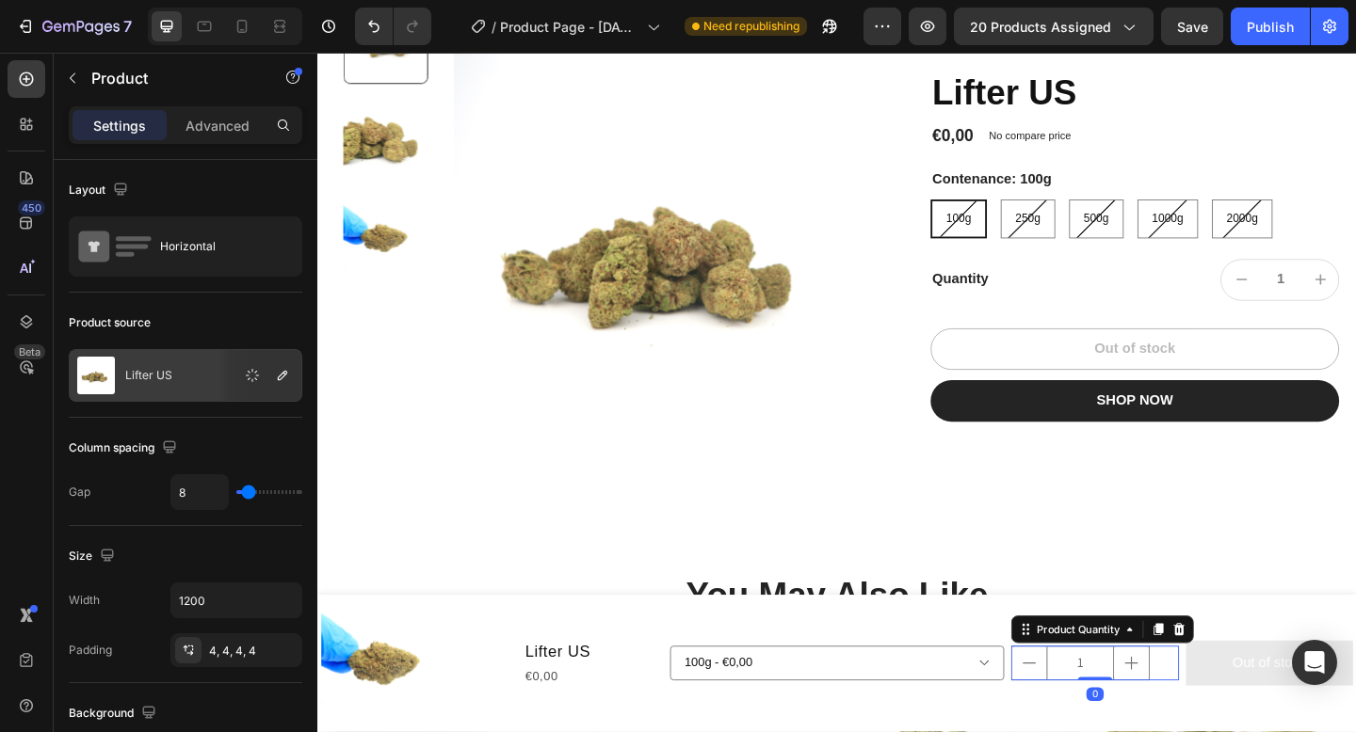
click at [1155, 723] on input "1" at bounding box center [1146, 717] width 73 height 36
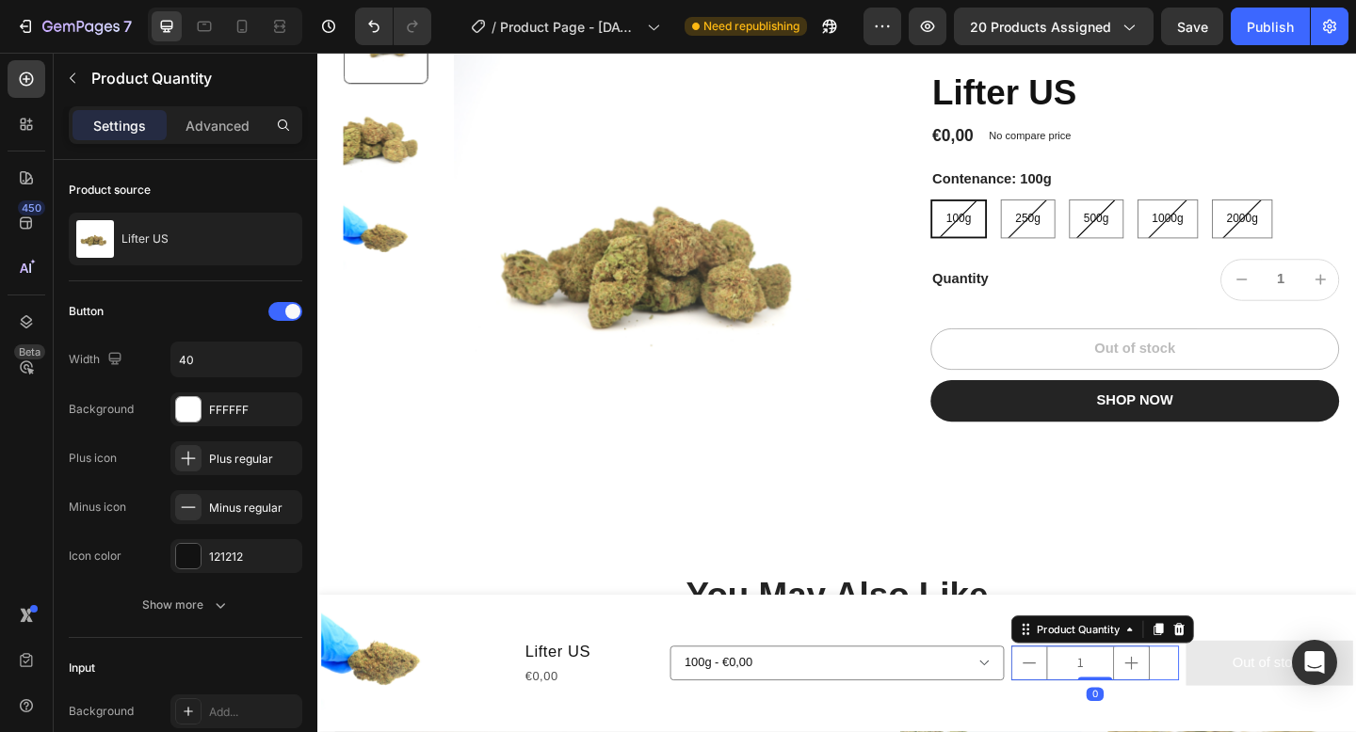
click at [1243, 732] on div "1" at bounding box center [1162, 718] width 182 height 38
click at [1255, 688] on icon at bounding box center [1253, 680] width 15 height 15
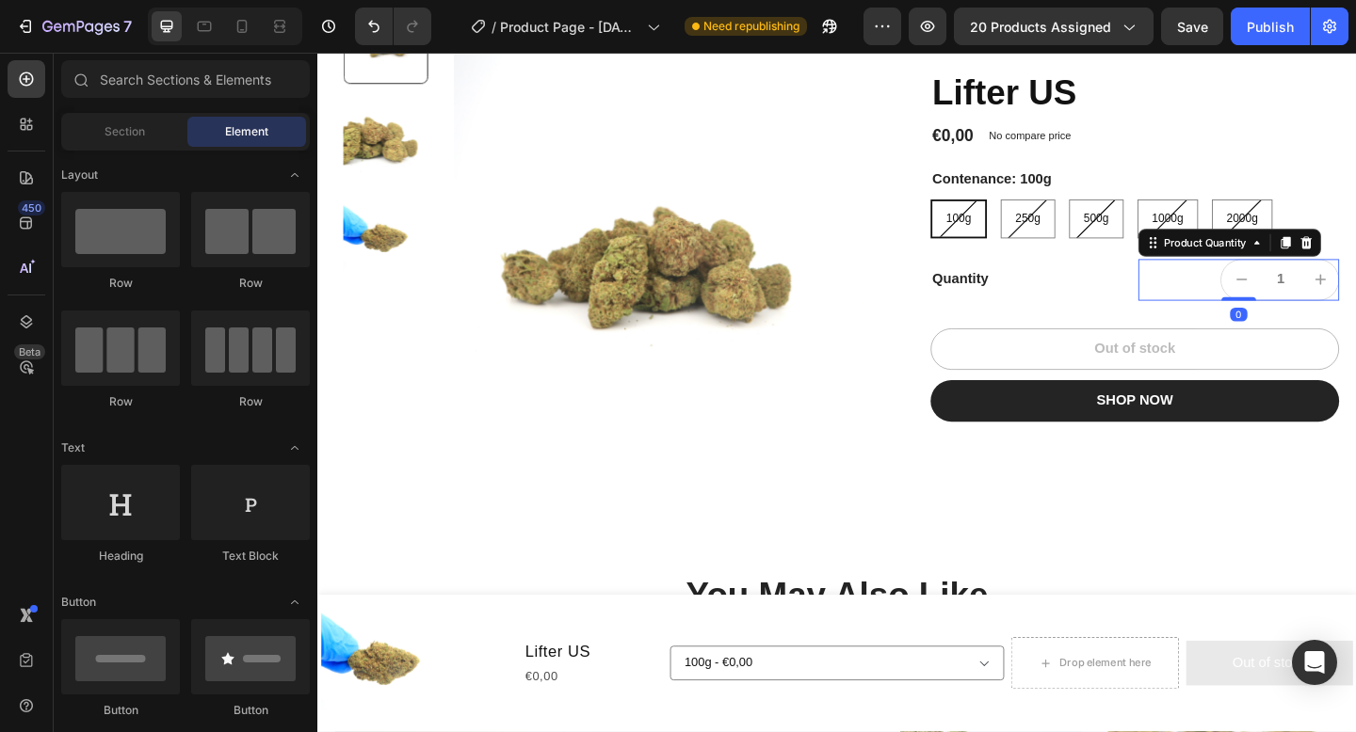
click at [1355, 300] on input "1" at bounding box center [1364, 300] width 42 height 43
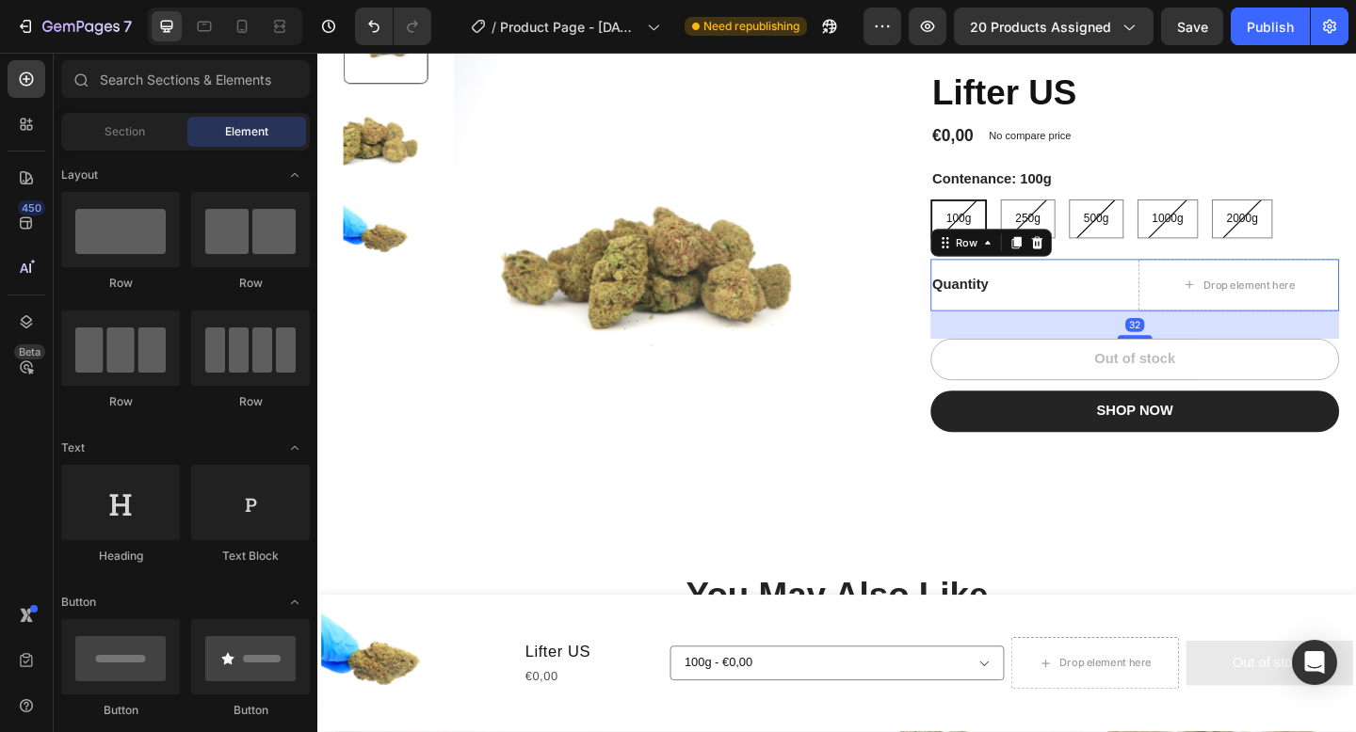
click at [1095, 318] on div "Quantity Text Block" at bounding box center [1093, 306] width 218 height 56
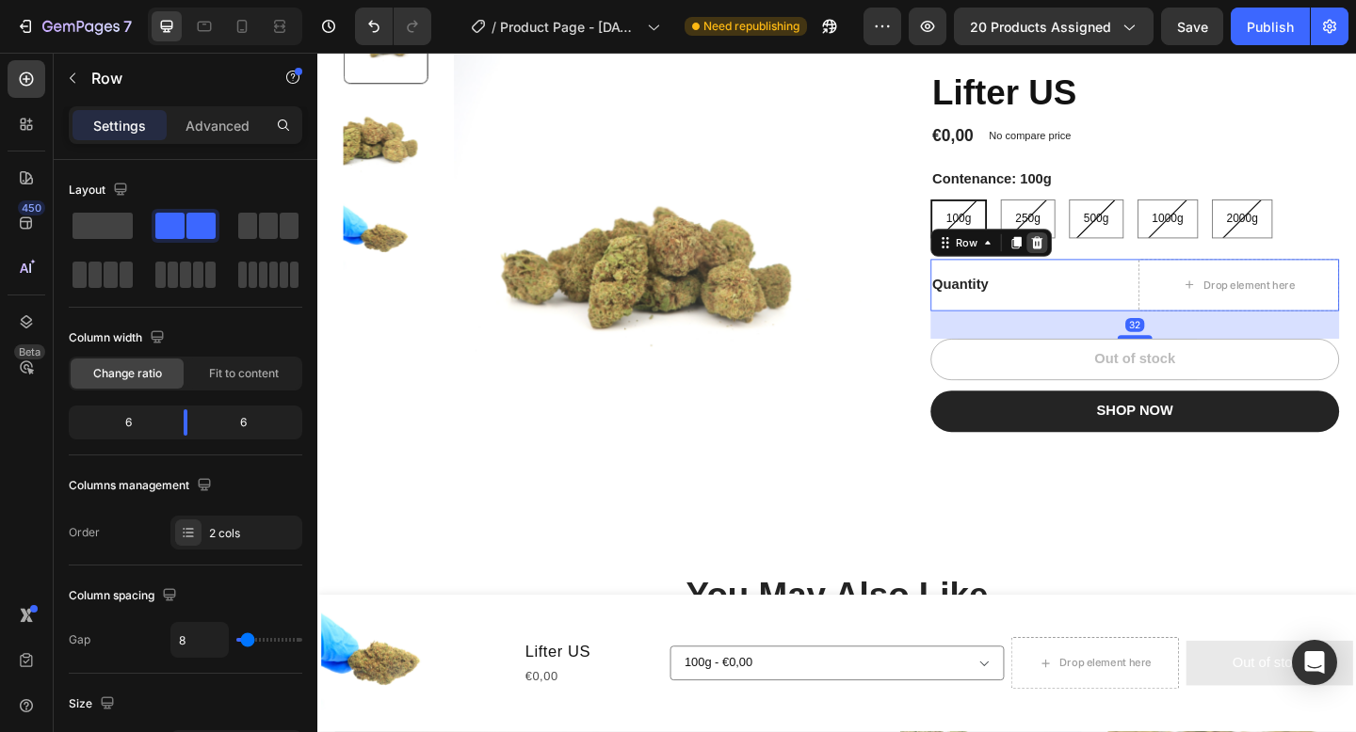
click at [1106, 253] on icon at bounding box center [1099, 259] width 15 height 15
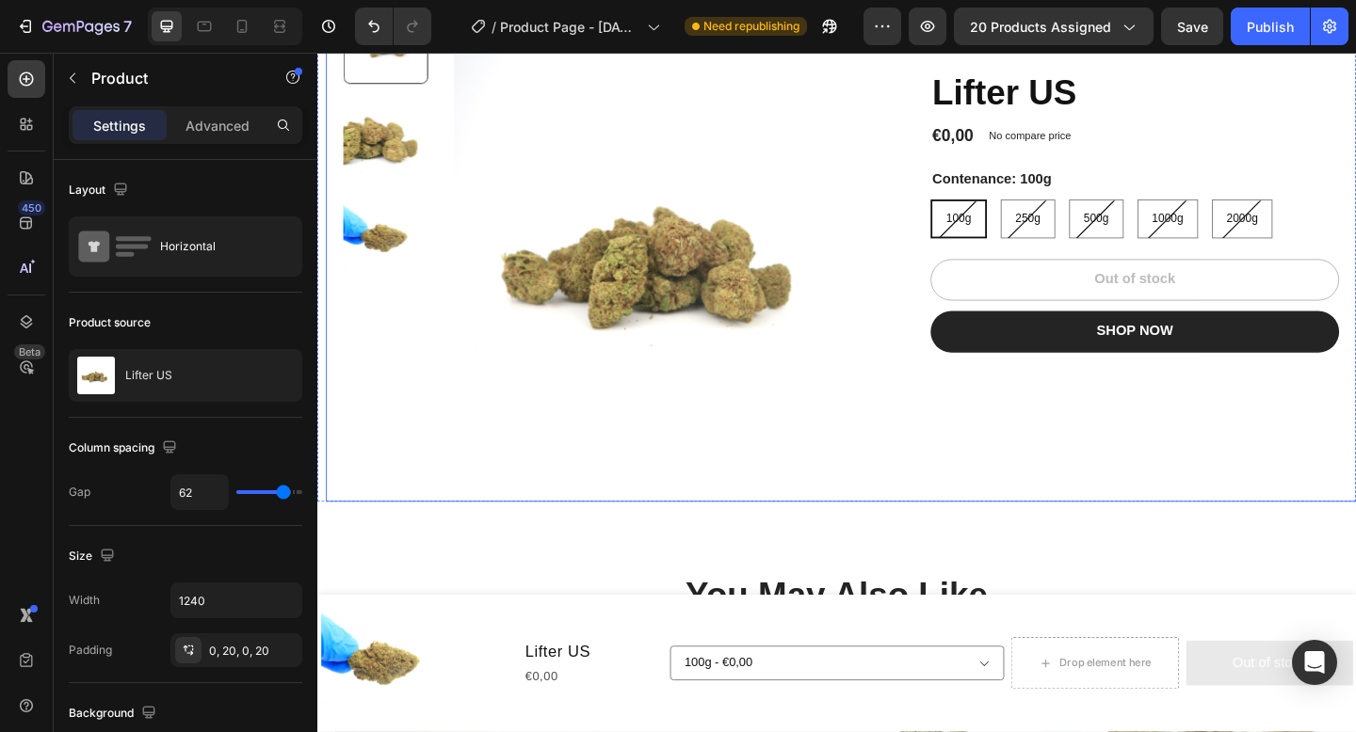
click at [1081, 533] on div "Lifter US Product Title €0,00 Product Price Product Price No compare price Prod…" at bounding box center [1211, 267] width 454 height 547
click at [882, 539] on icon at bounding box center [882, 541] width 15 height 15
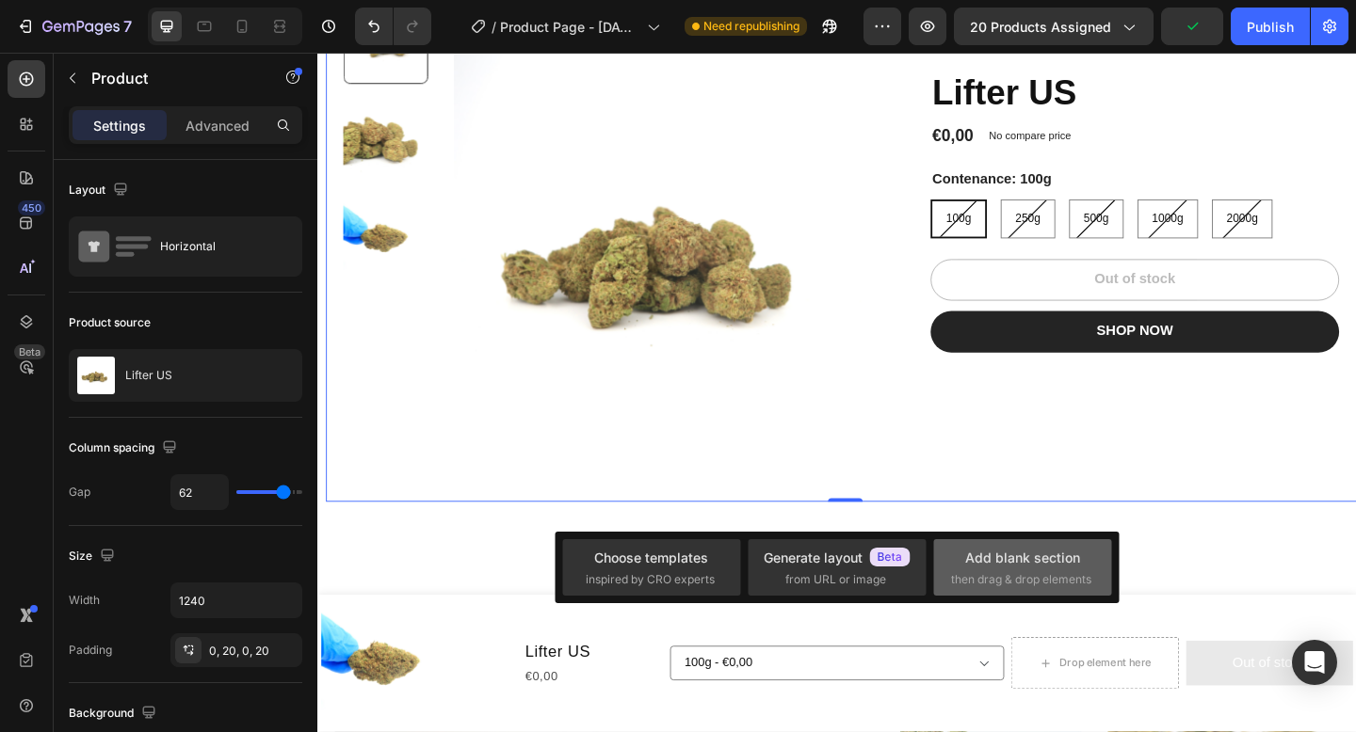
click at [1005, 562] on div "Add blank section" at bounding box center [1022, 558] width 115 height 20
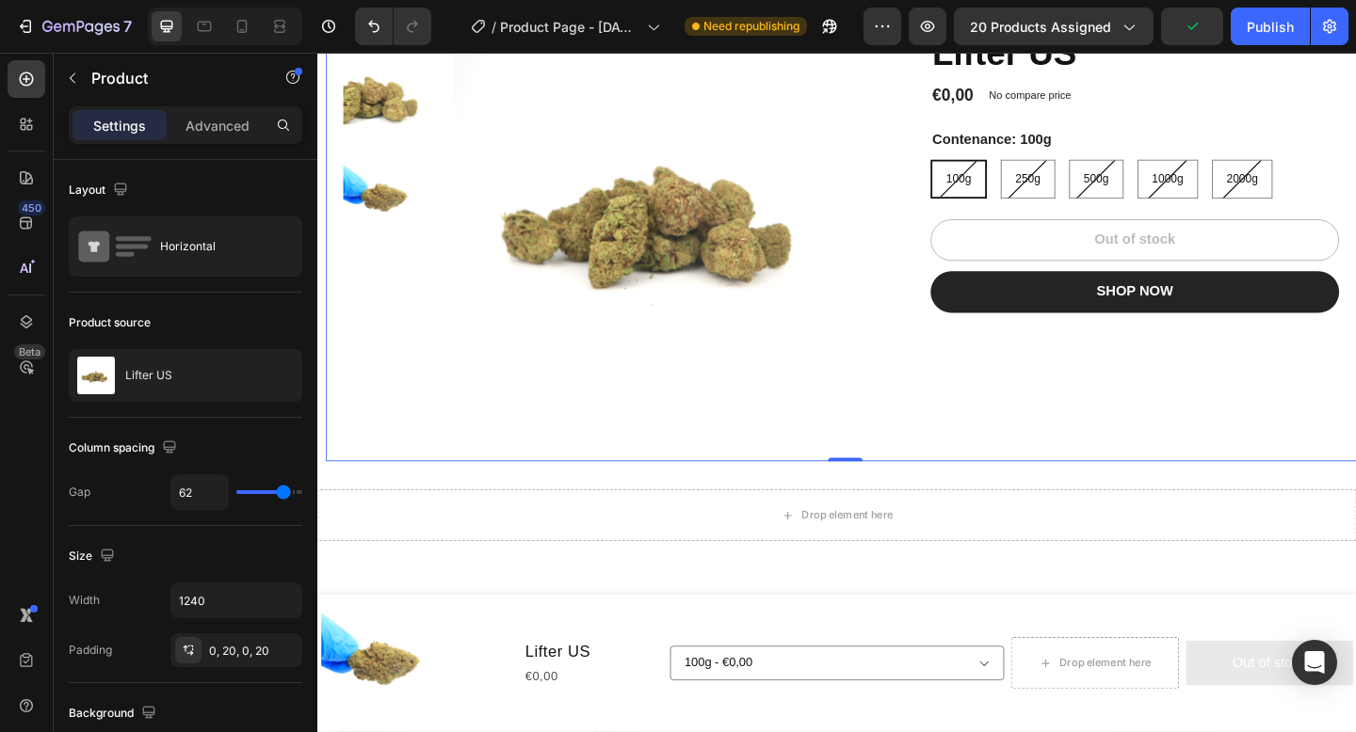
scroll to position [228, 0]
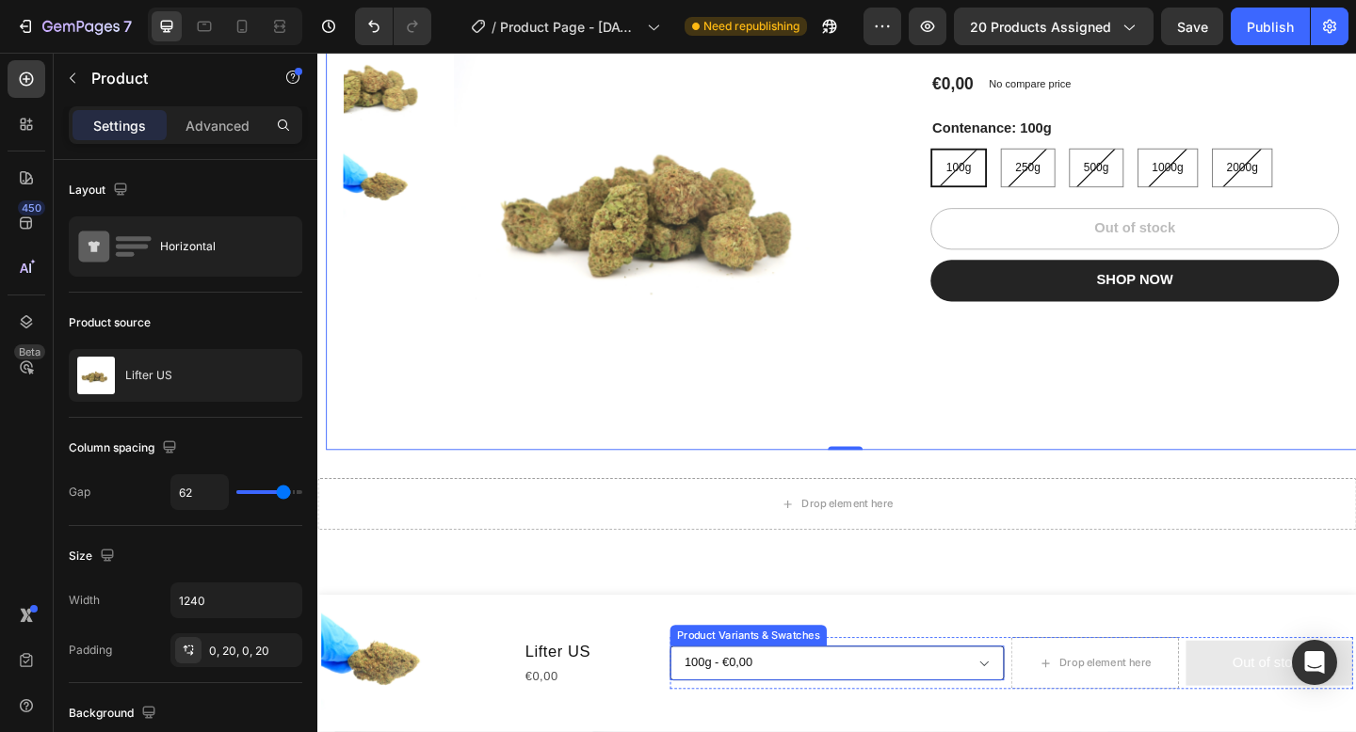
click at [1043, 720] on select "100g - €0,00 250g - €0,00 500g - €0,00 1000g - €0,00 2000g - €0,00" at bounding box center [882, 718] width 364 height 38
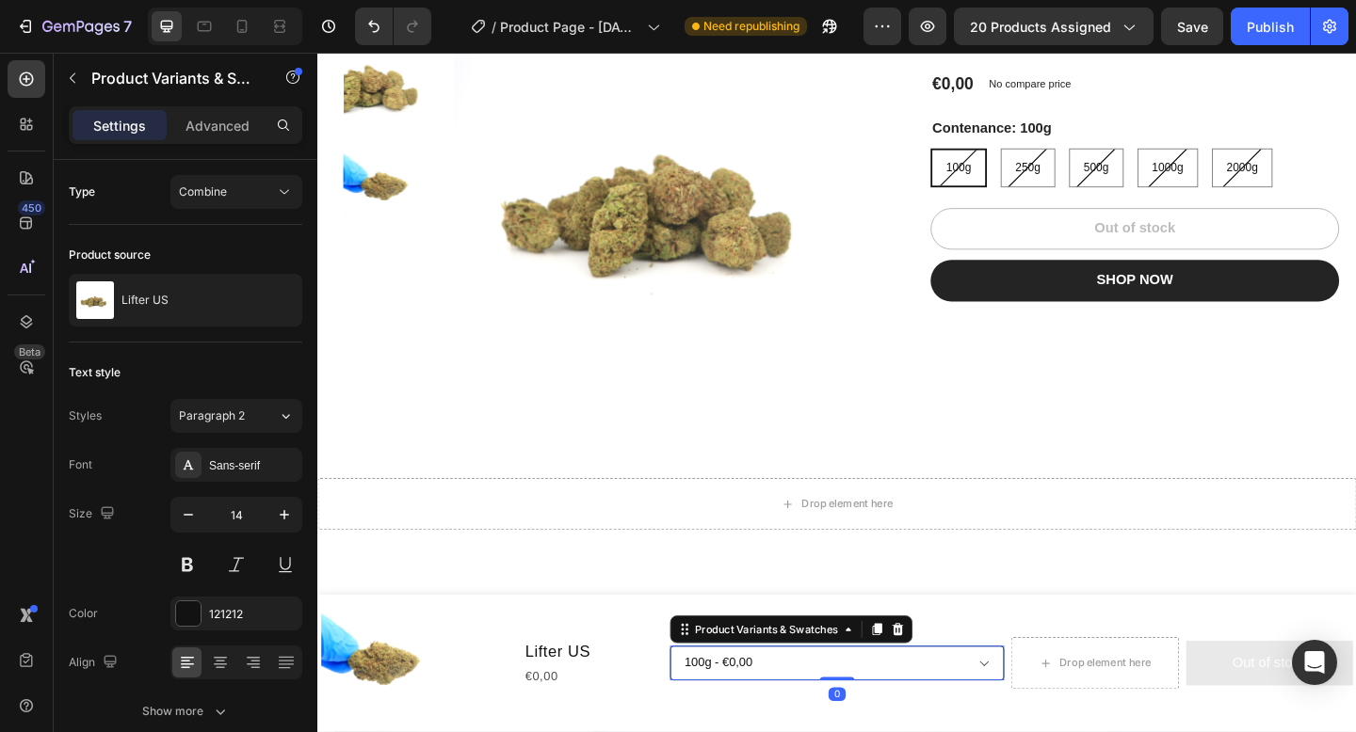
select select "585566974026187690"
click at [700, 699] on select "100g - €0,00 250g - €0,00 500g - €0,00 1000g - €0,00 2000g - €0,00" at bounding box center [882, 718] width 364 height 38
radio input "false"
radio input "true"
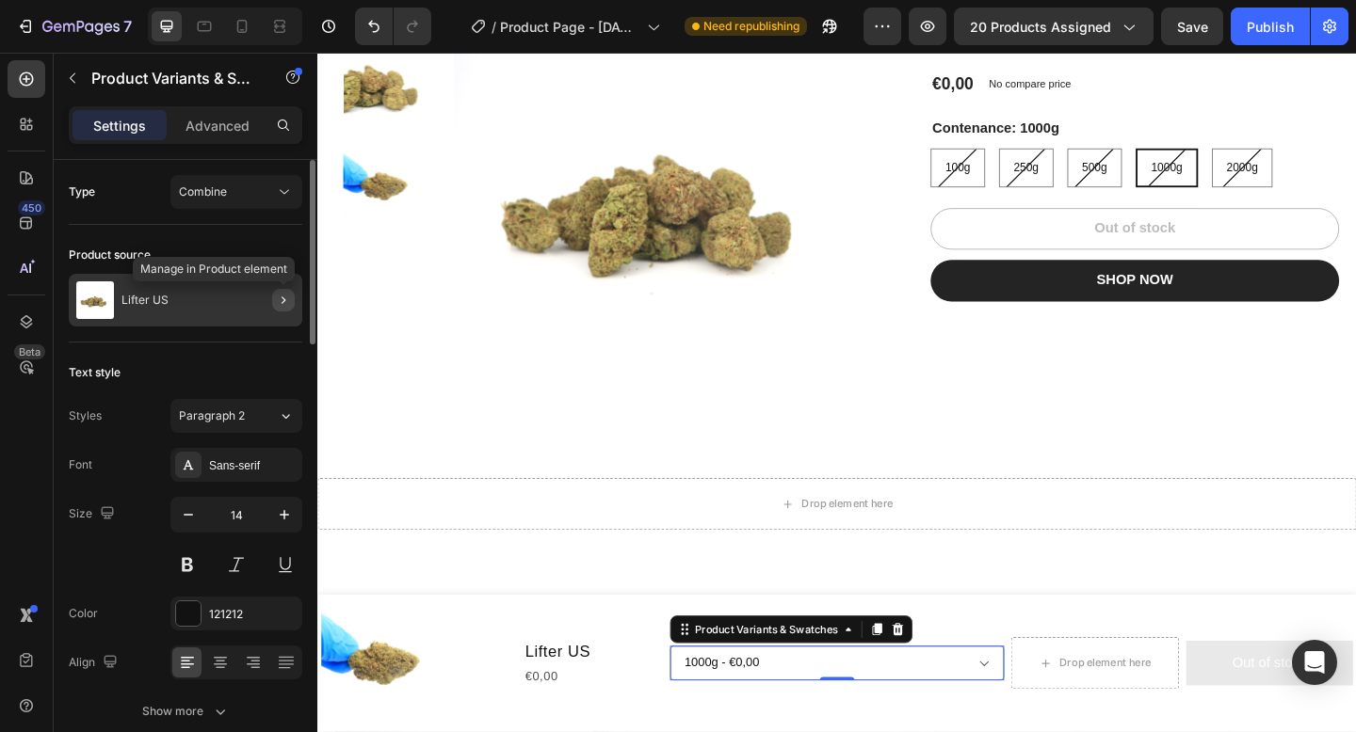
click at [281, 303] on icon "button" at bounding box center [283, 301] width 4 height 8
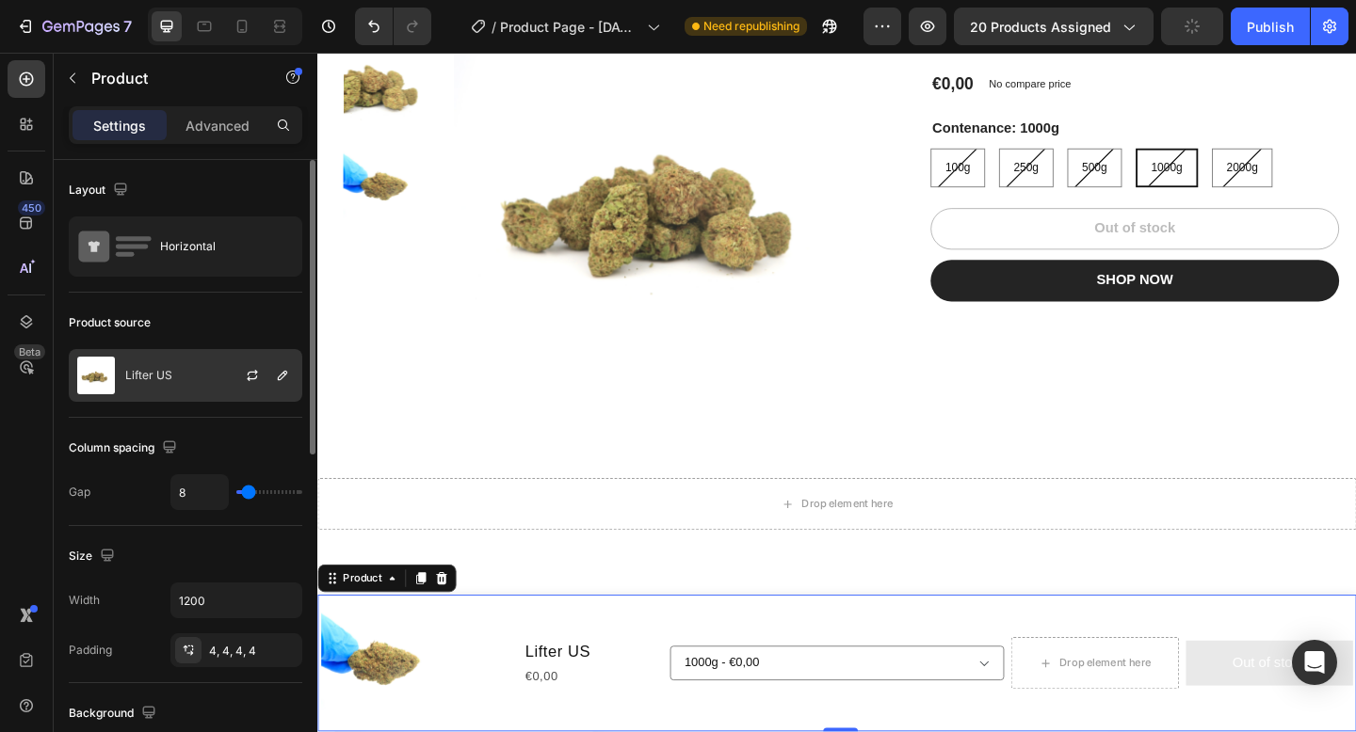
click at [264, 376] on div at bounding box center [259, 375] width 83 height 51
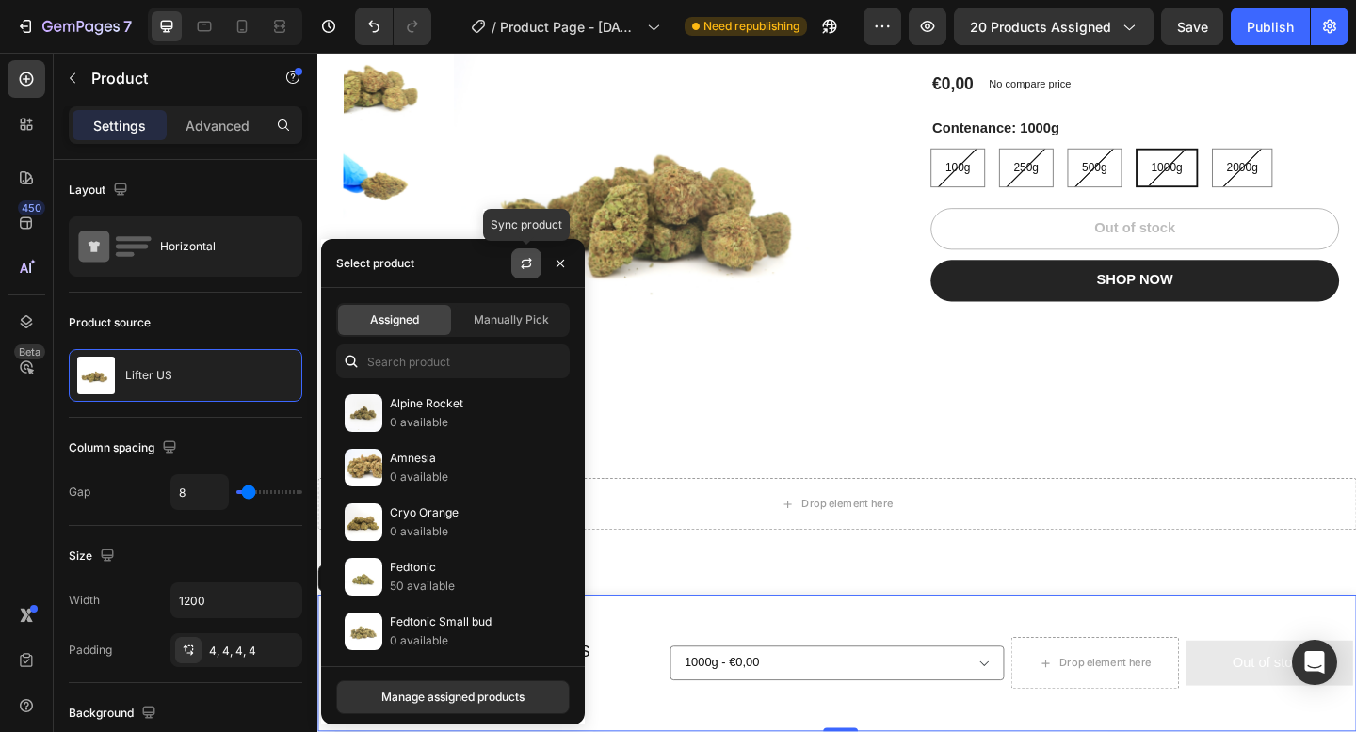
click at [530, 263] on icon "button" at bounding box center [526, 263] width 15 height 15
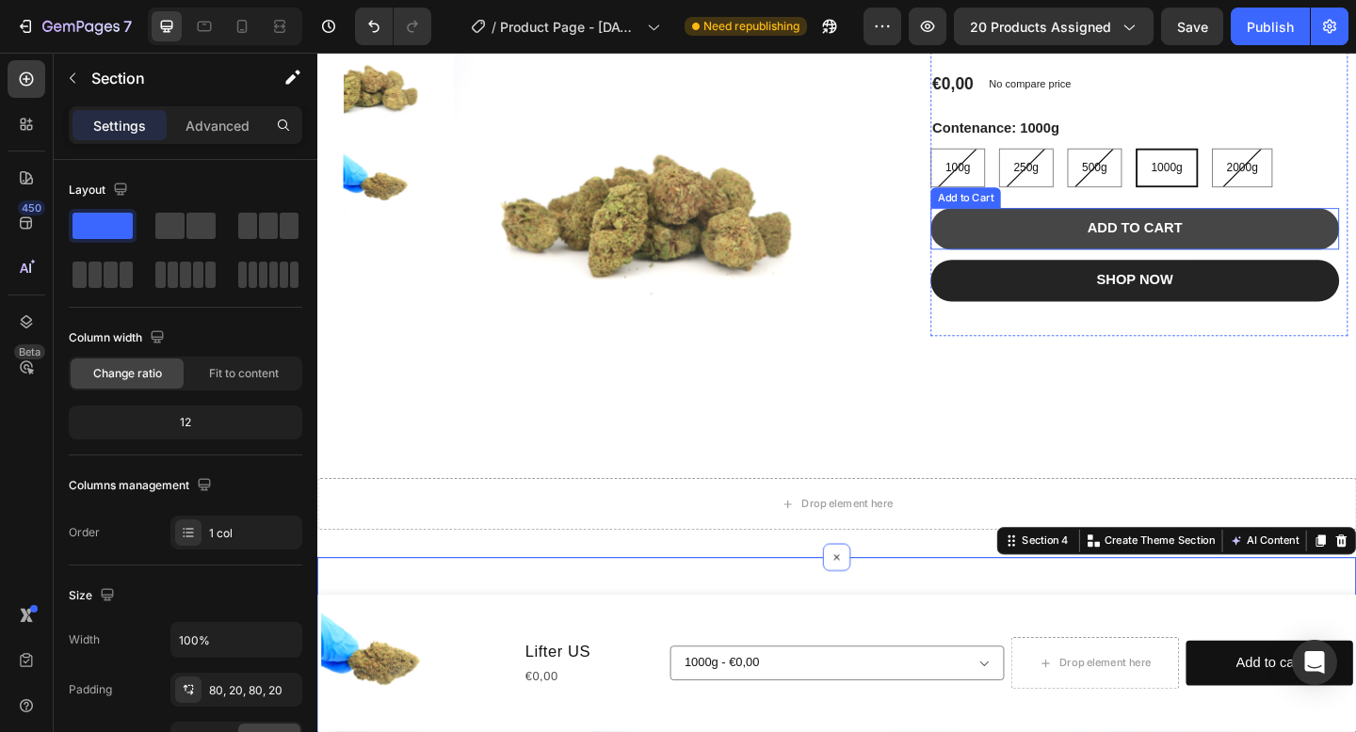
click at [1185, 255] on button "ADD TO CART" at bounding box center [1206, 244] width 444 height 45
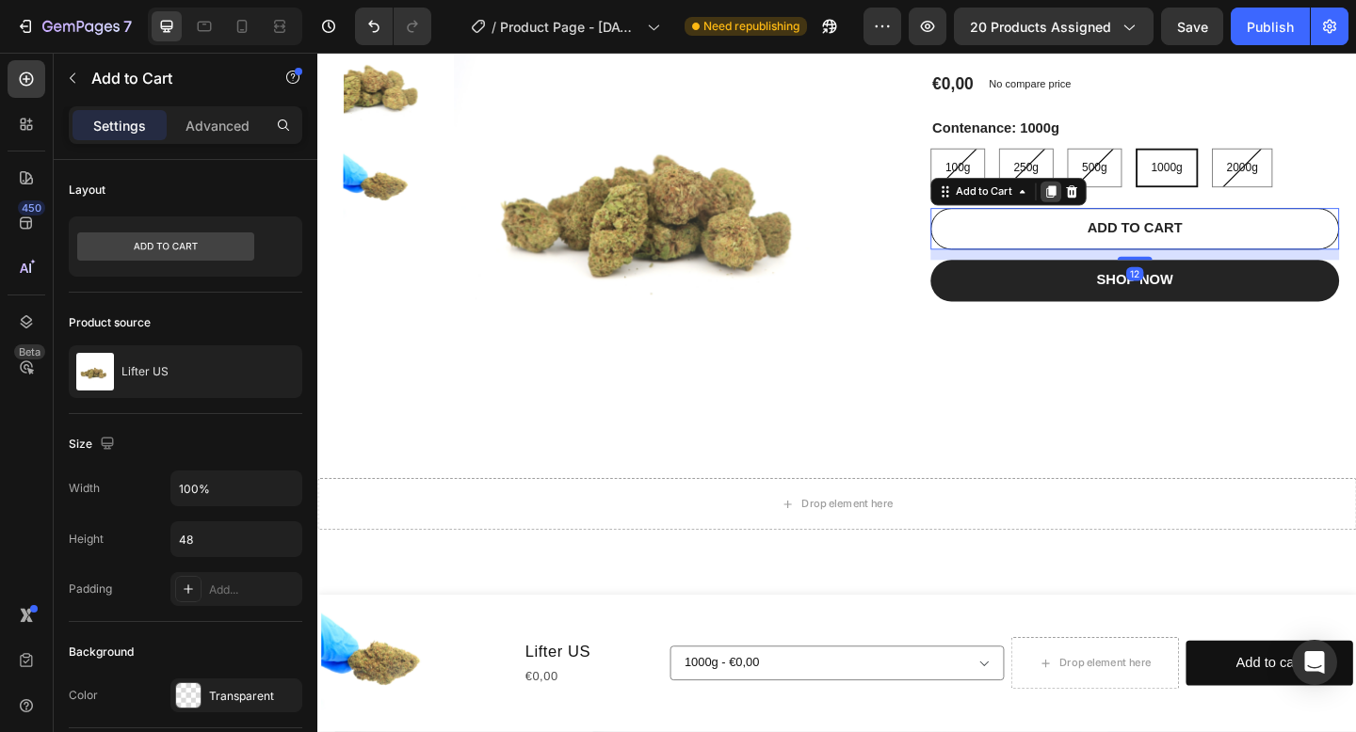
click at [1117, 206] on icon at bounding box center [1115, 204] width 10 height 13
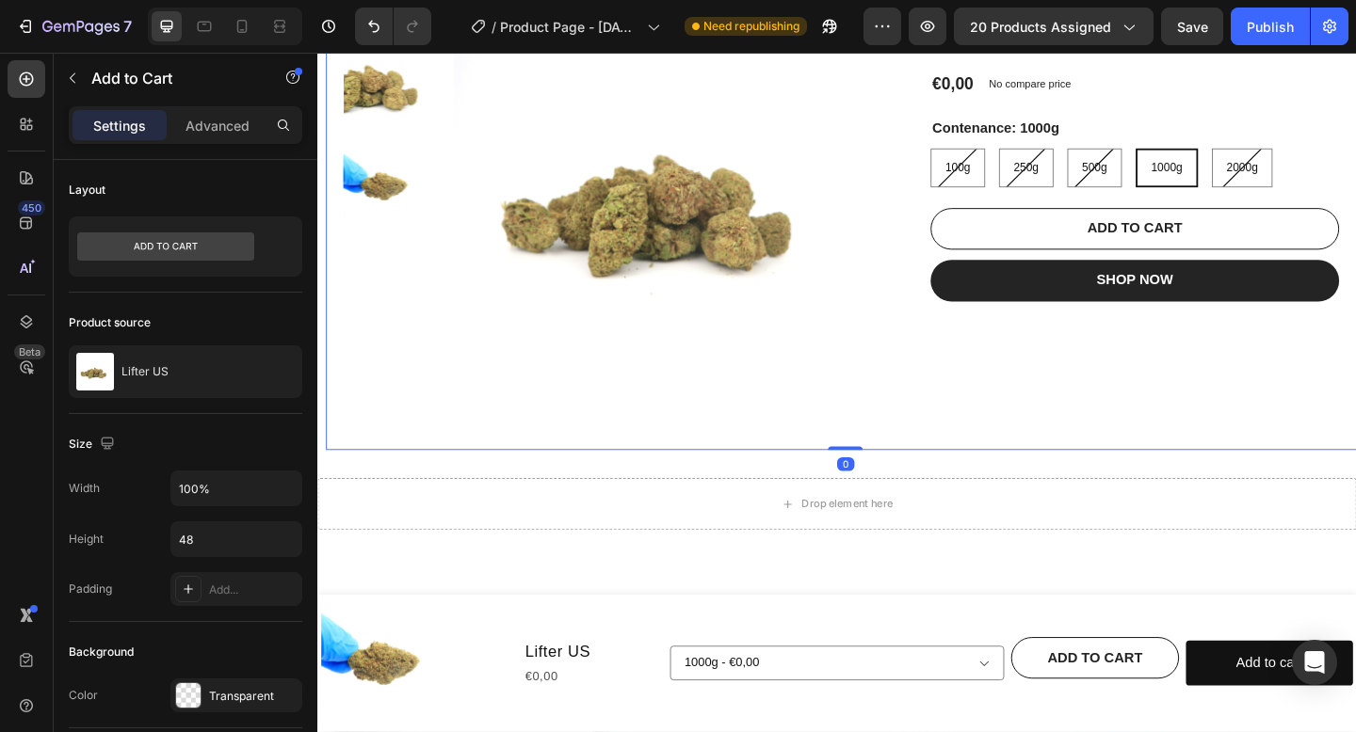
click at [1200, 378] on div "Lifter US Product Title €0,00 Product Price Product Price No compare price Prod…" at bounding box center [1211, 212] width 454 height 547
click at [1230, 705] on button "ADD TO CART" at bounding box center [1162, 711] width 182 height 45
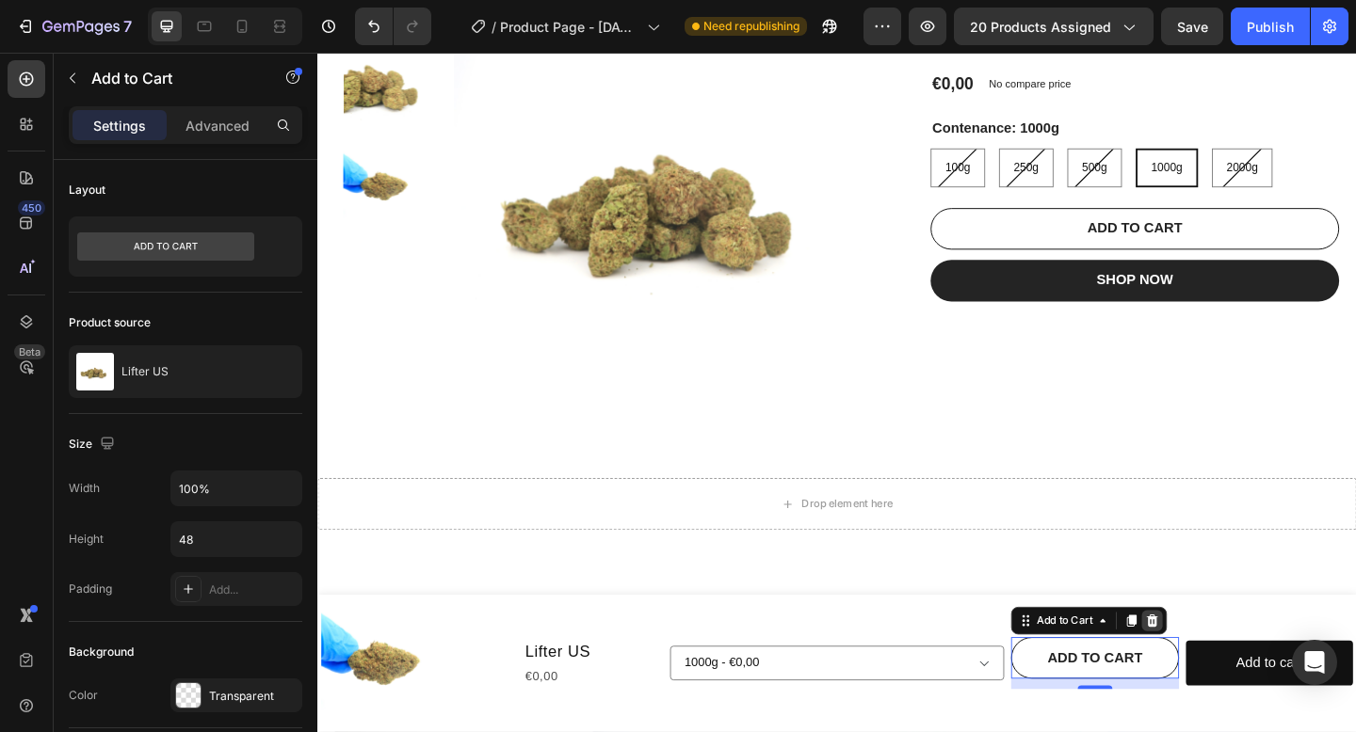
click at [1225, 669] on icon at bounding box center [1225, 671] width 12 height 13
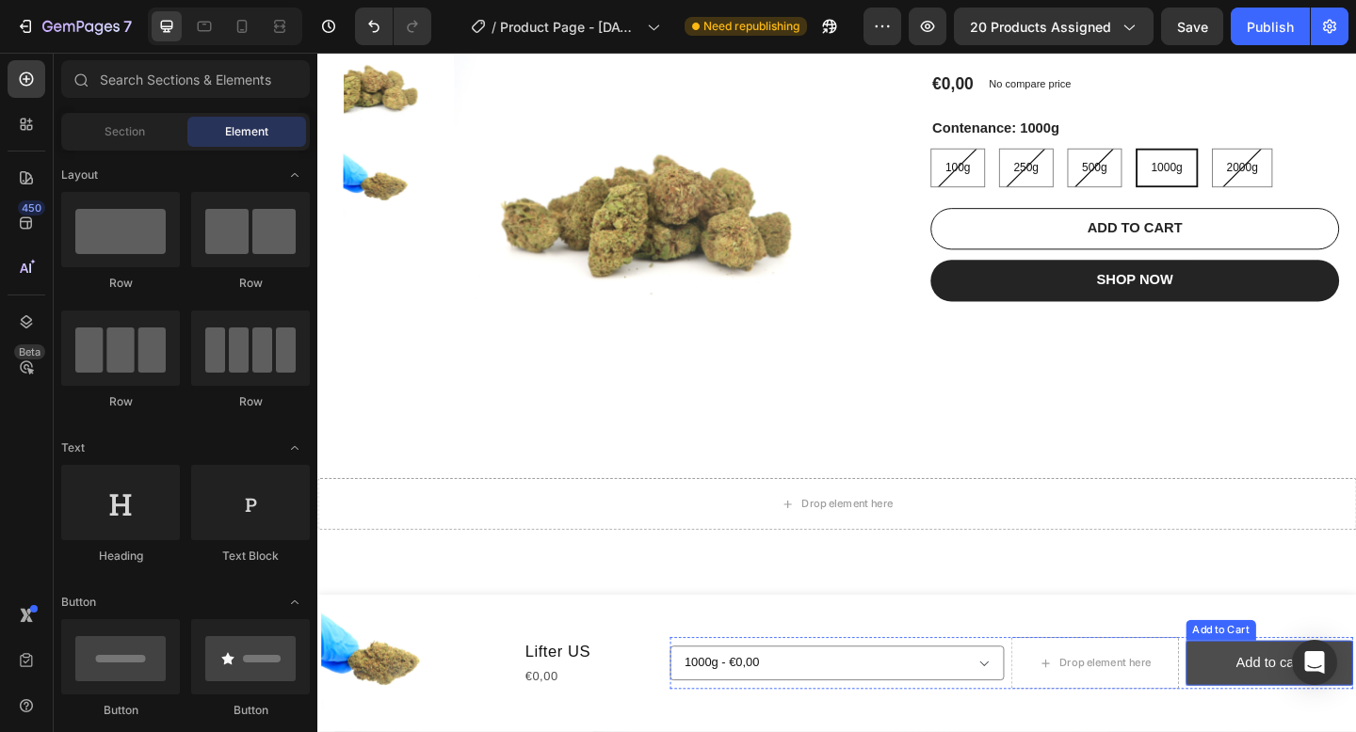
click at [1286, 728] on button "Add to cart" at bounding box center [1353, 718] width 182 height 50
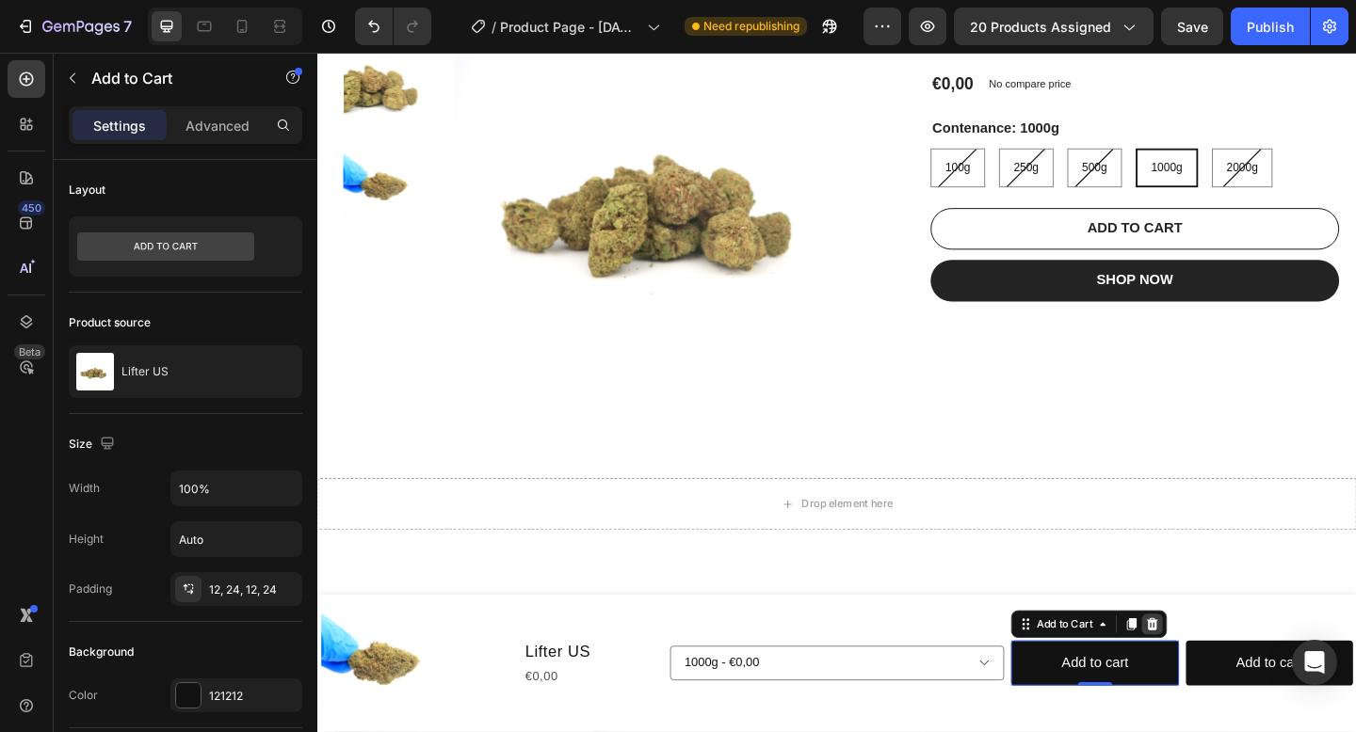
click at [1220, 680] on icon at bounding box center [1224, 674] width 15 height 15
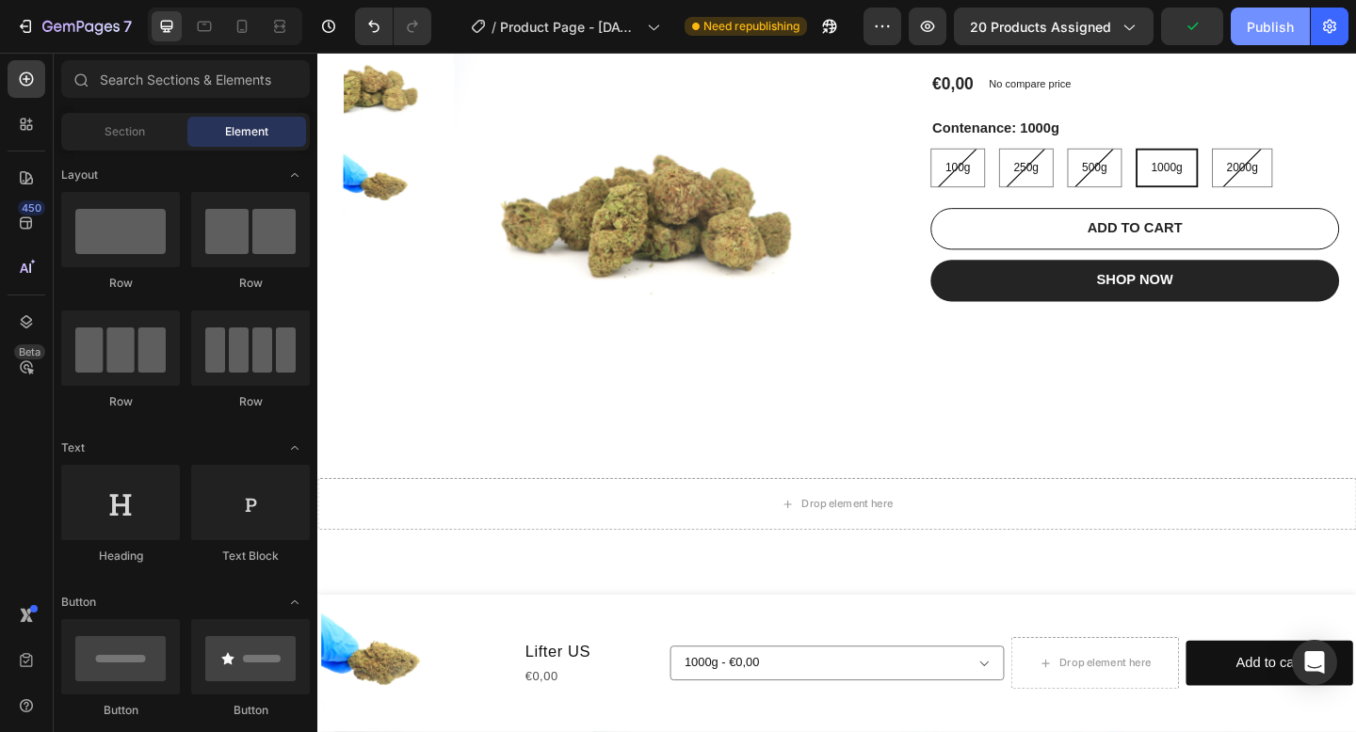
click at [1267, 18] on div "Publish" at bounding box center [1269, 27] width 47 height 20
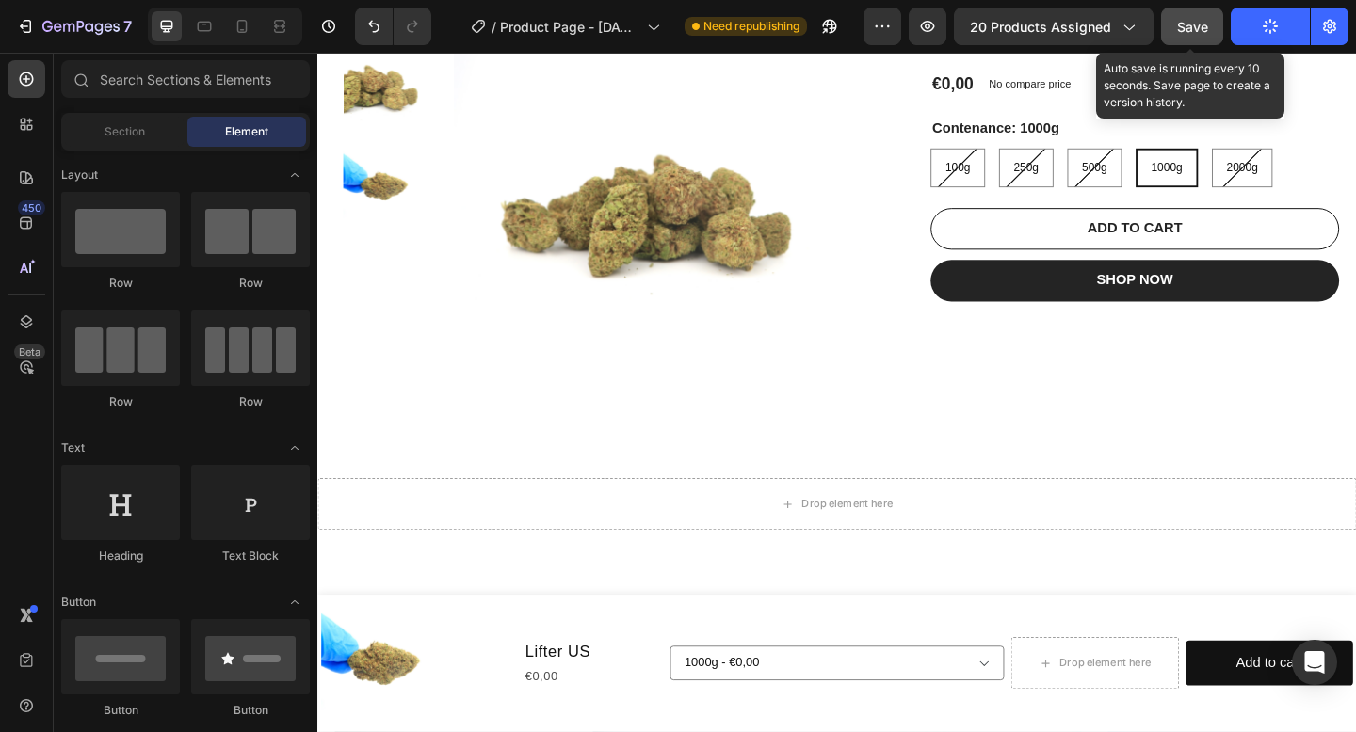
click at [1198, 35] on div "Save" at bounding box center [1192, 27] width 31 height 20
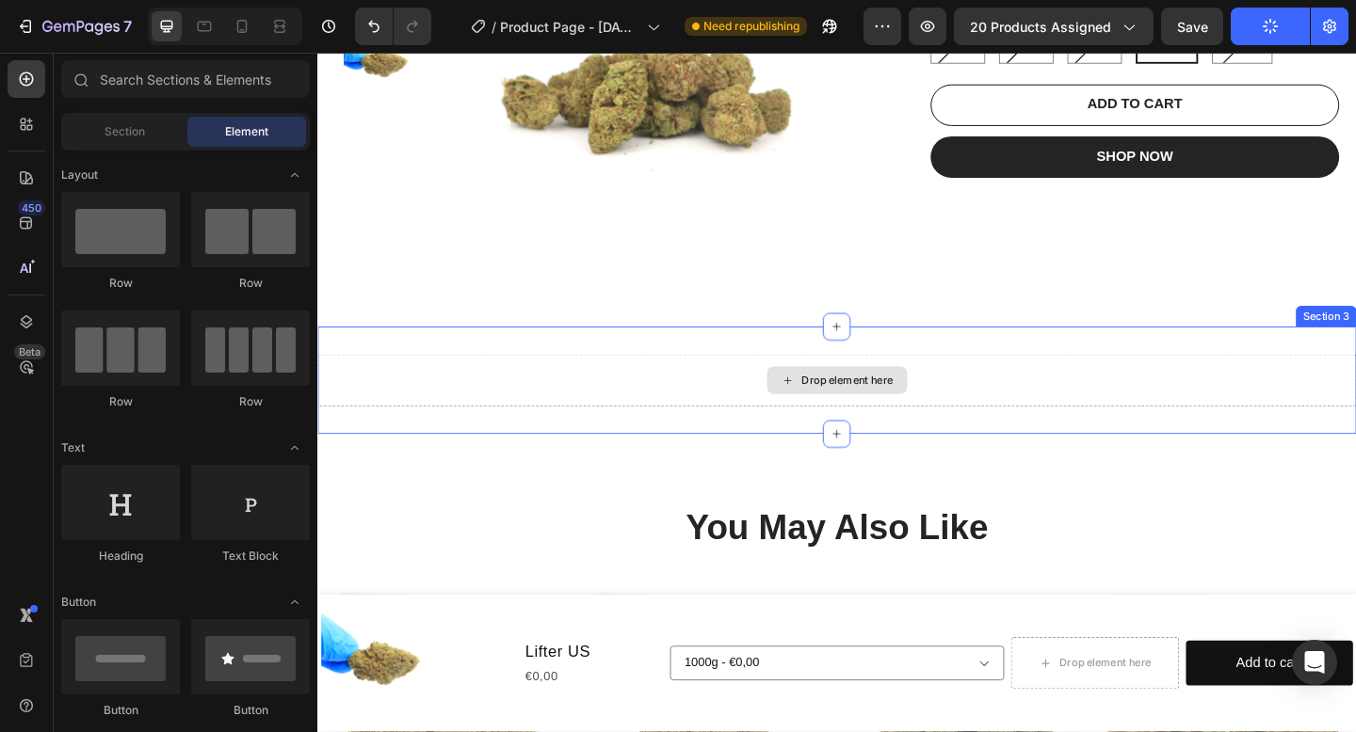
scroll to position [386, 0]
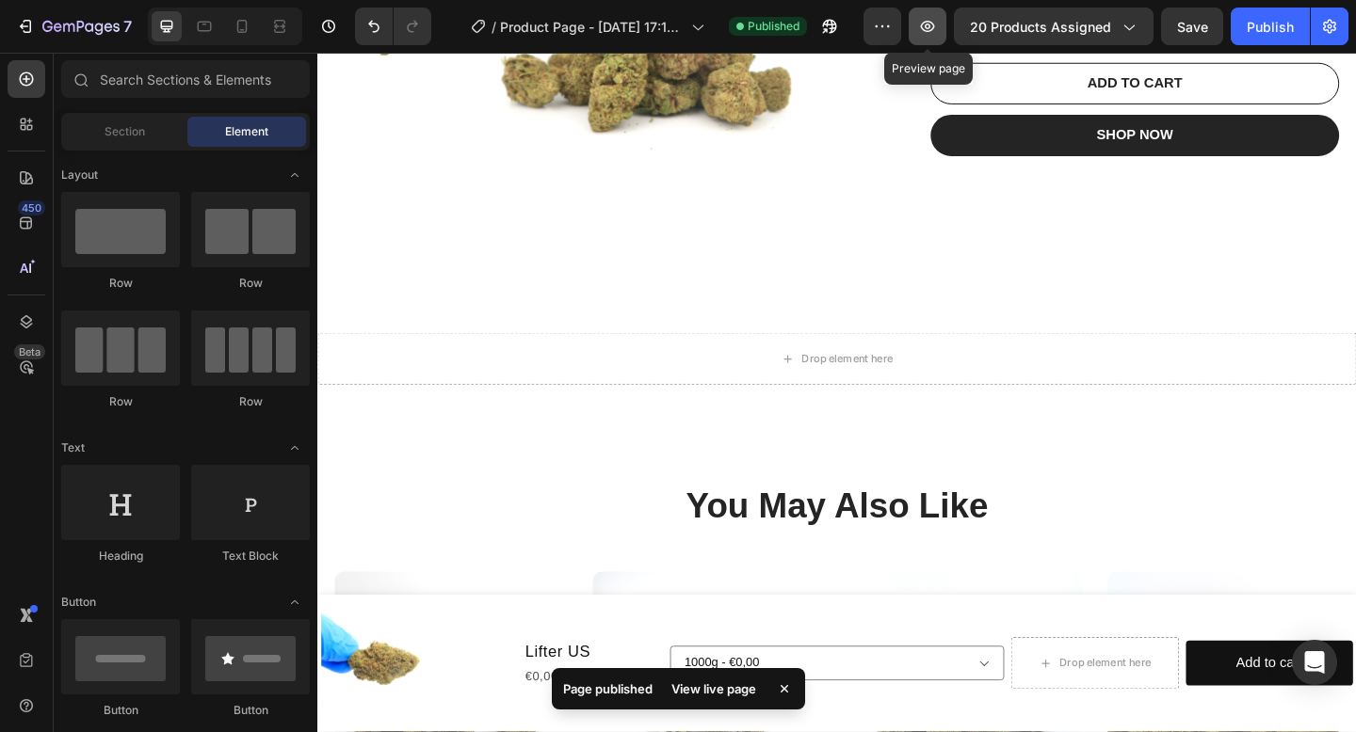
click at [928, 29] on icon "button" at bounding box center [927, 26] width 19 height 19
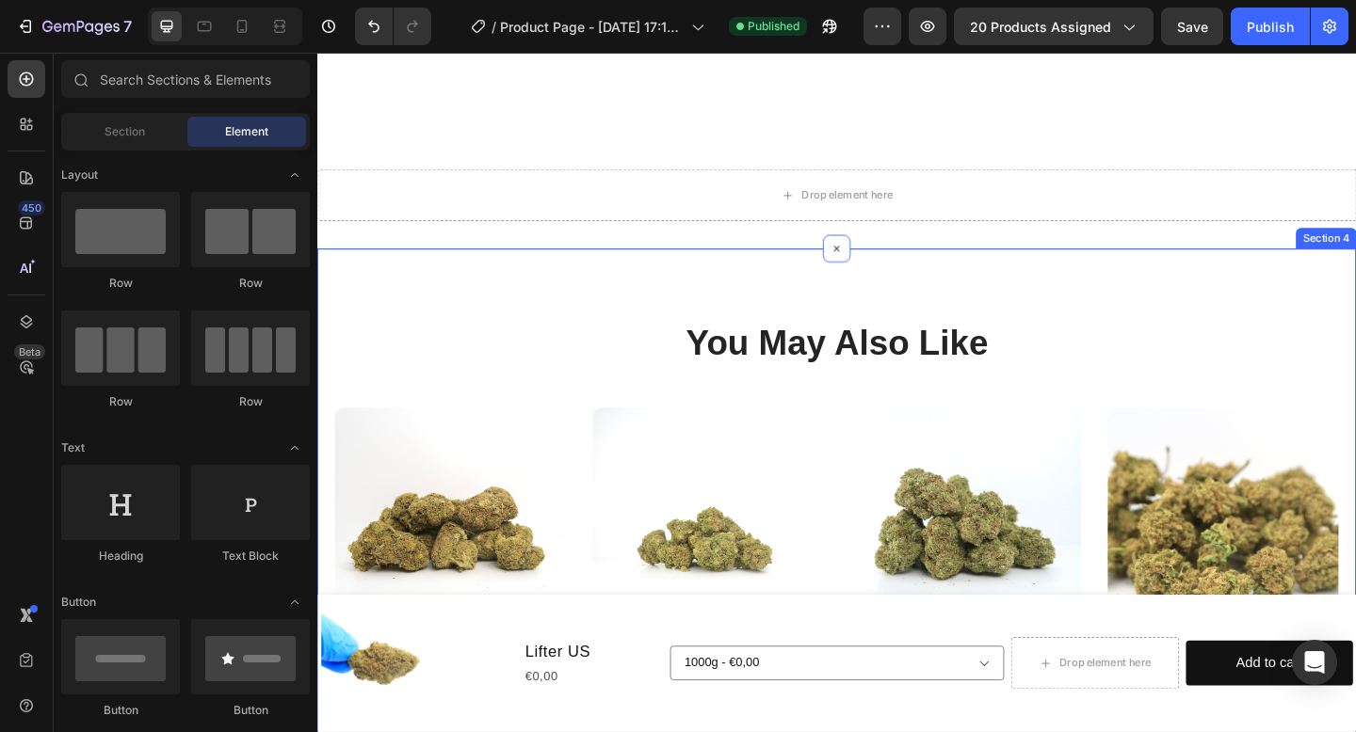
scroll to position [577, 0]
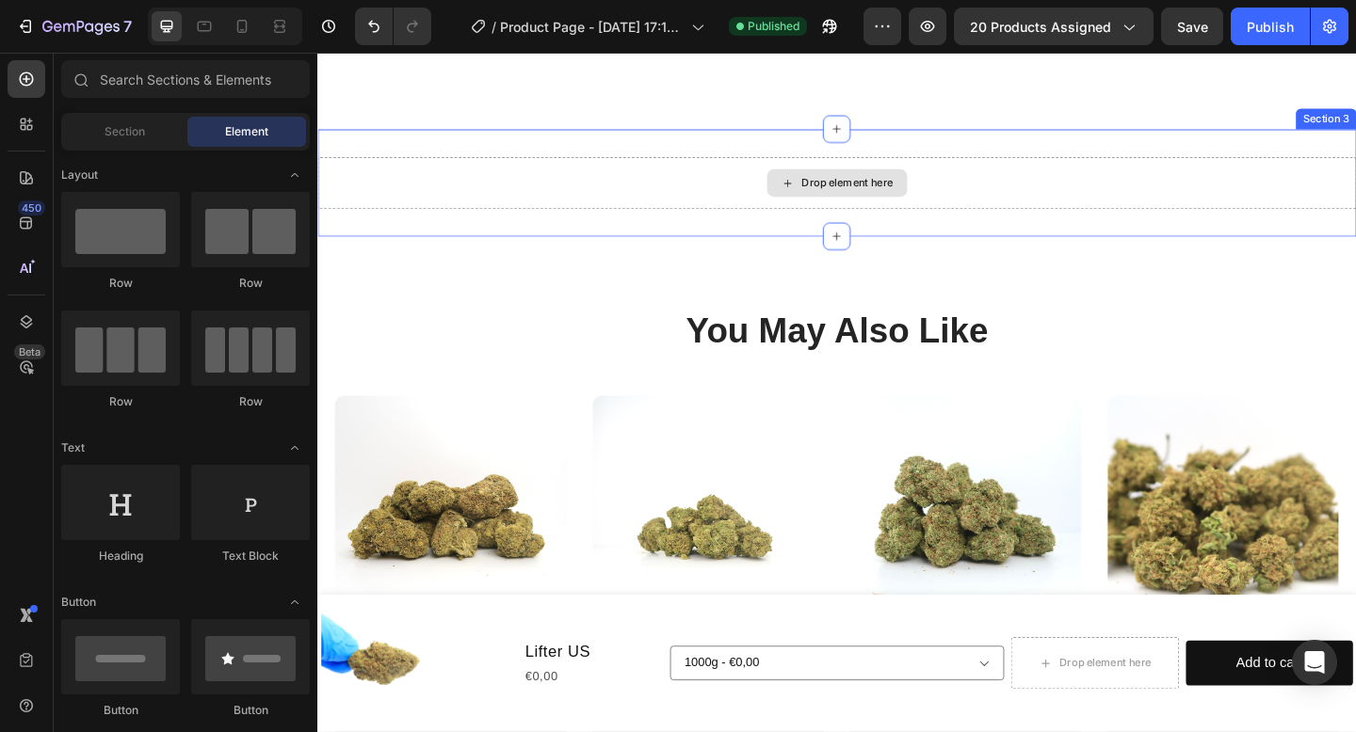
click at [829, 184] on div "Drop element here" at bounding box center [882, 195] width 153 height 30
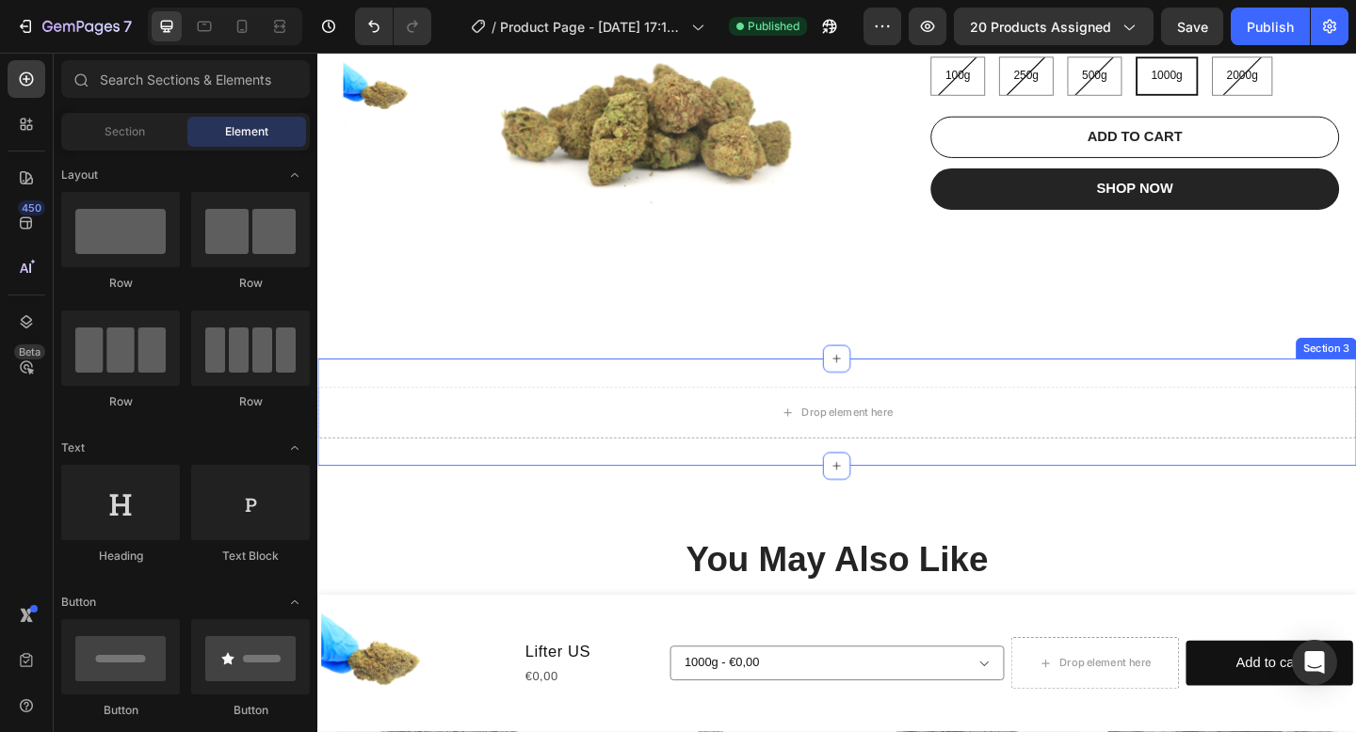
scroll to position [327, 0]
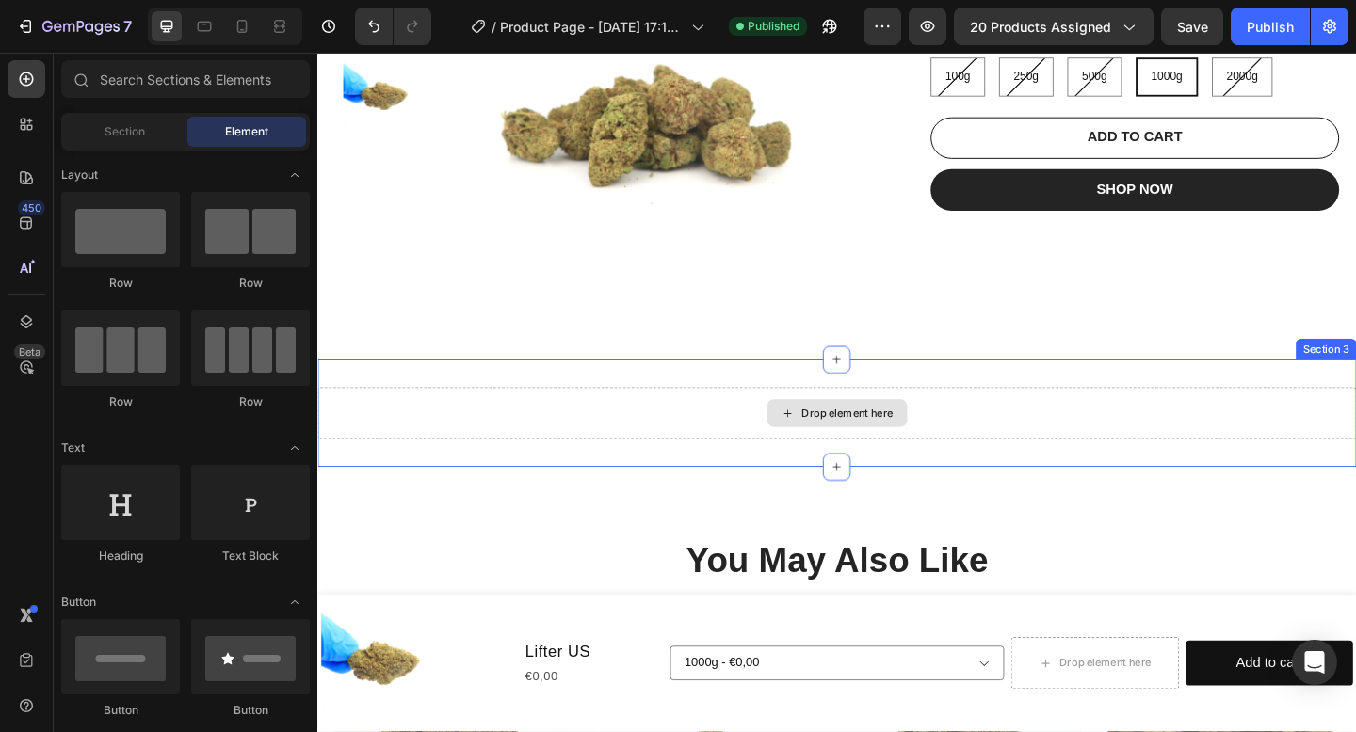
click at [857, 428] on div "Drop element here" at bounding box center [882, 445] width 1130 height 56
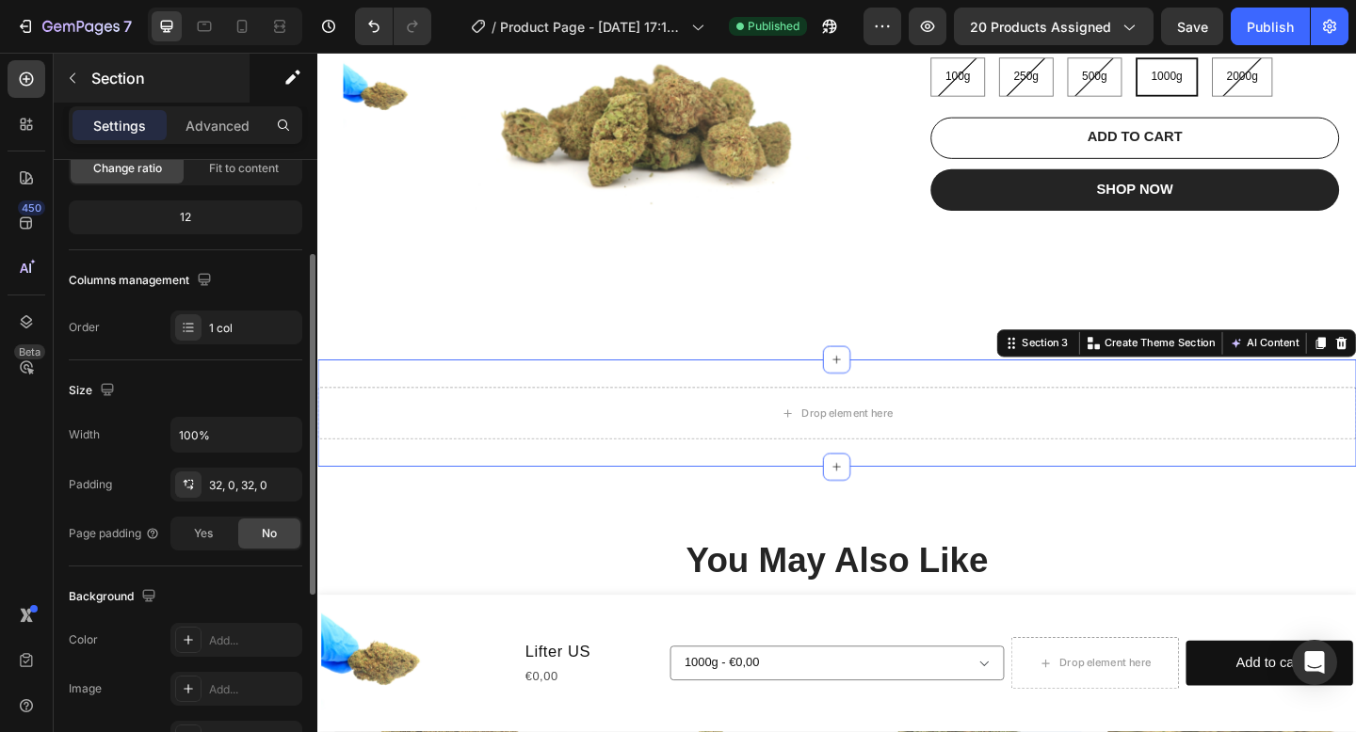
scroll to position [250, 0]
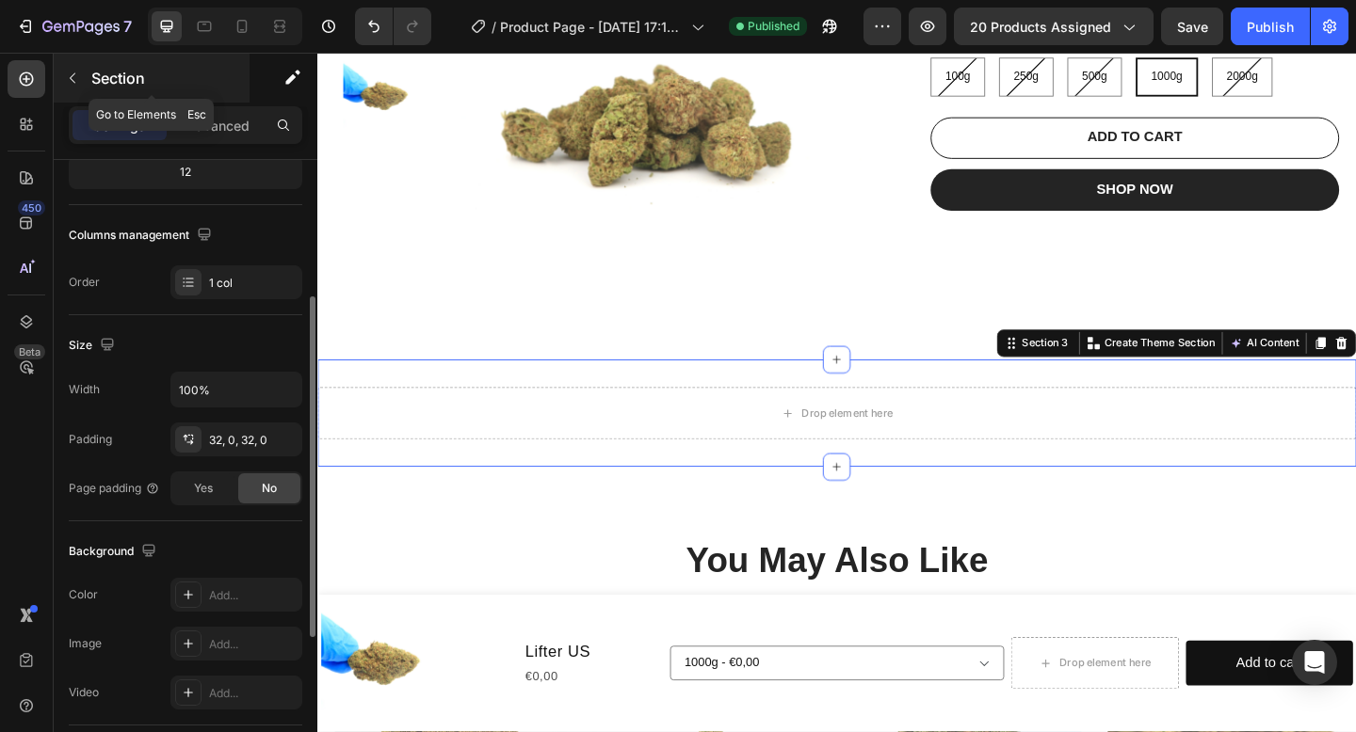
click at [138, 87] on p "Section" at bounding box center [168, 78] width 154 height 23
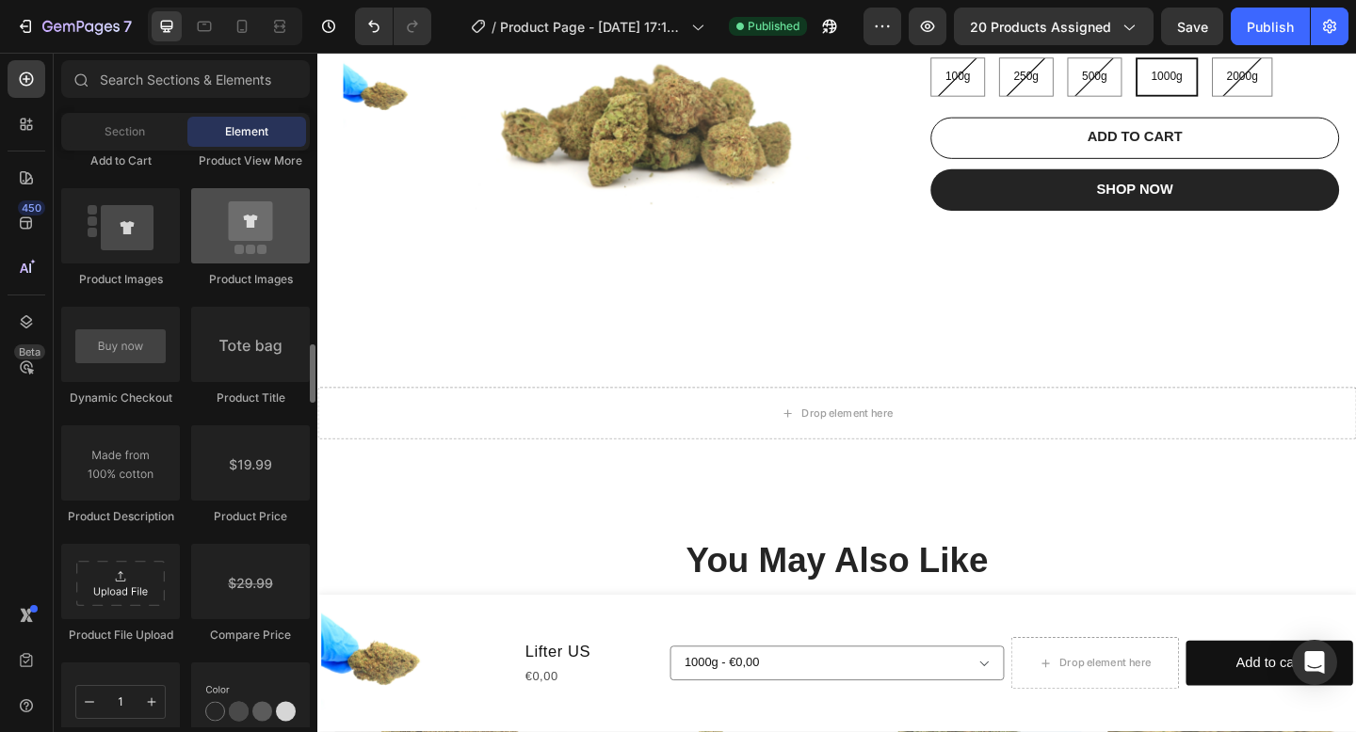
scroll to position [2917, 0]
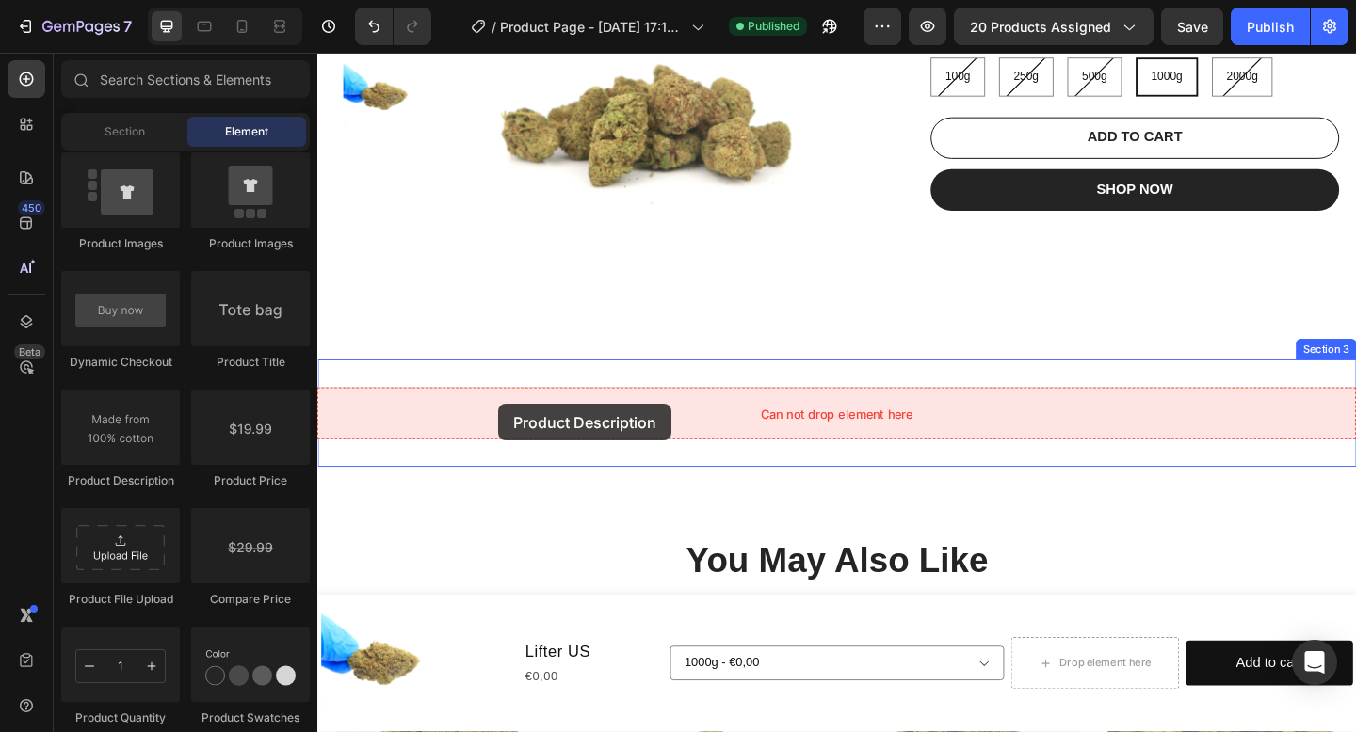
drag, startPoint x: 448, startPoint y: 492, endPoint x: 514, endPoint y: 435, distance: 87.4
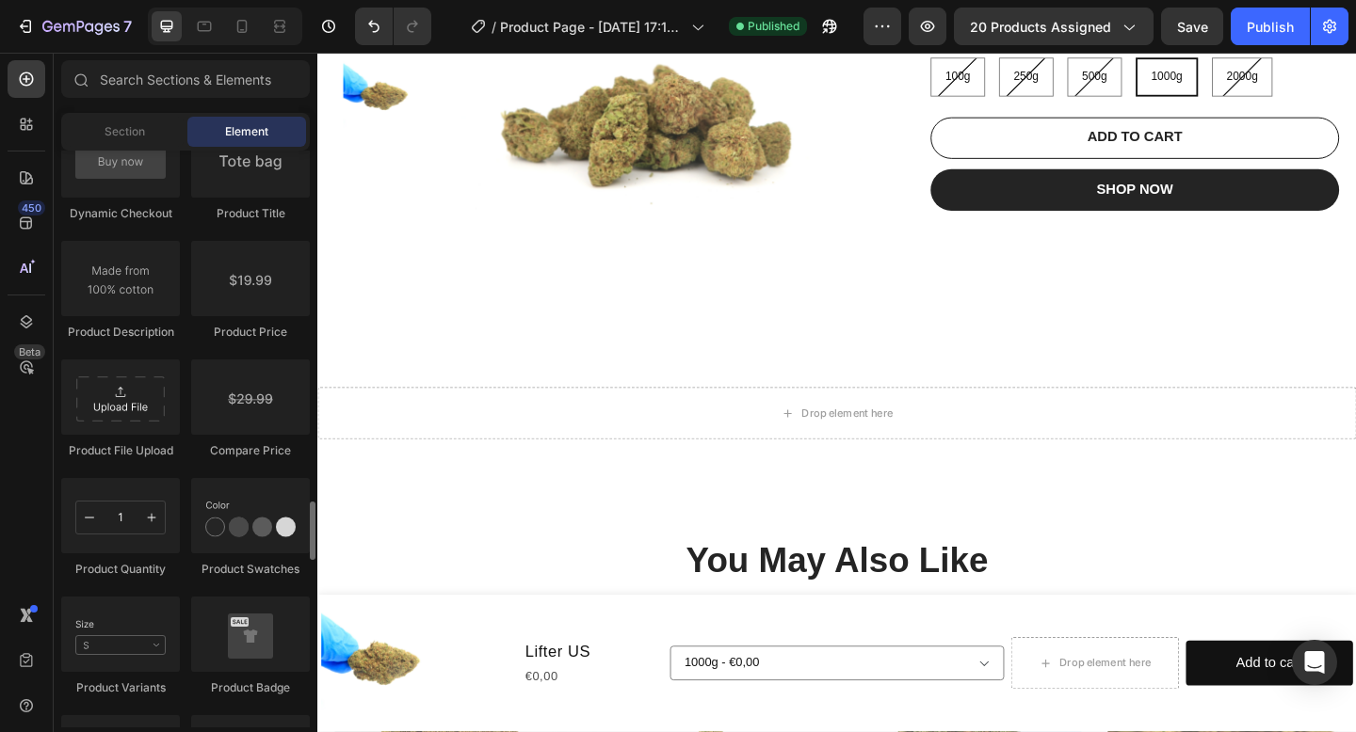
scroll to position [3120, 0]
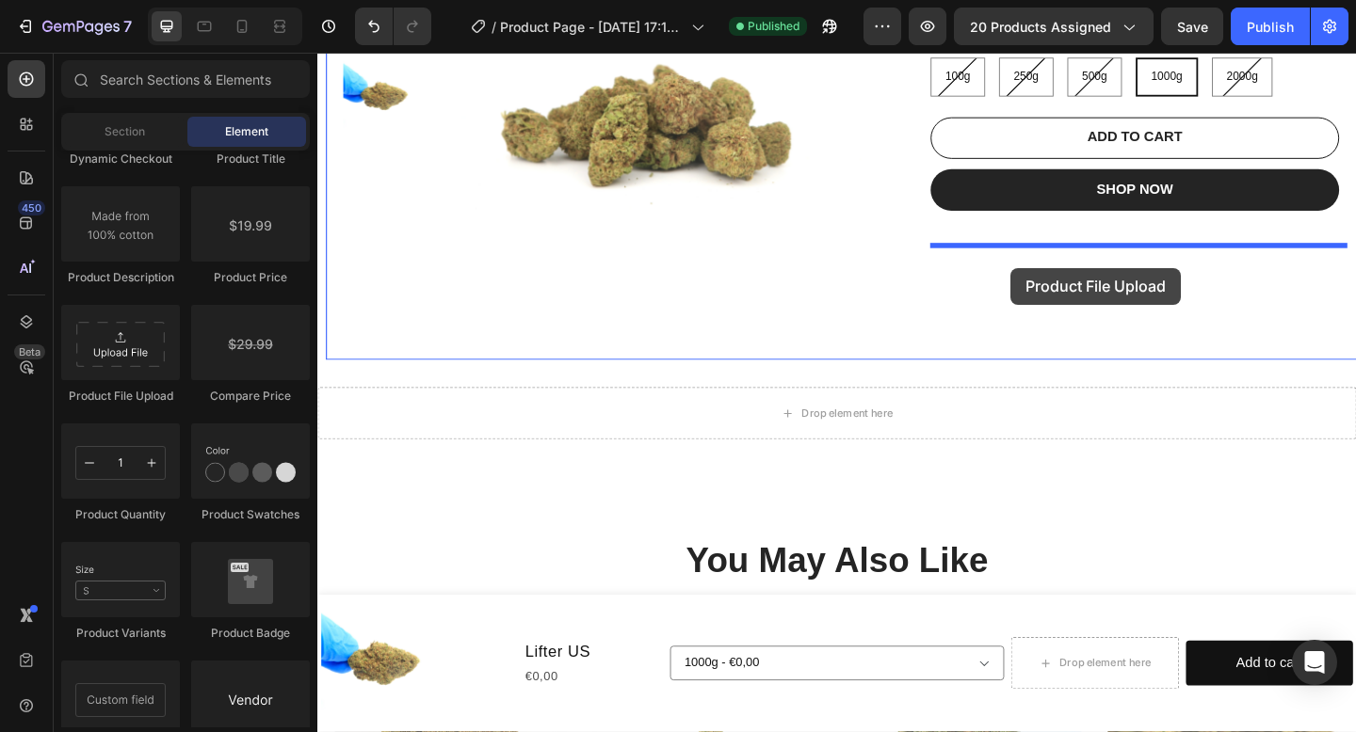
drag, startPoint x: 473, startPoint y: 420, endPoint x: 1075, endPoint y: 278, distance: 619.1
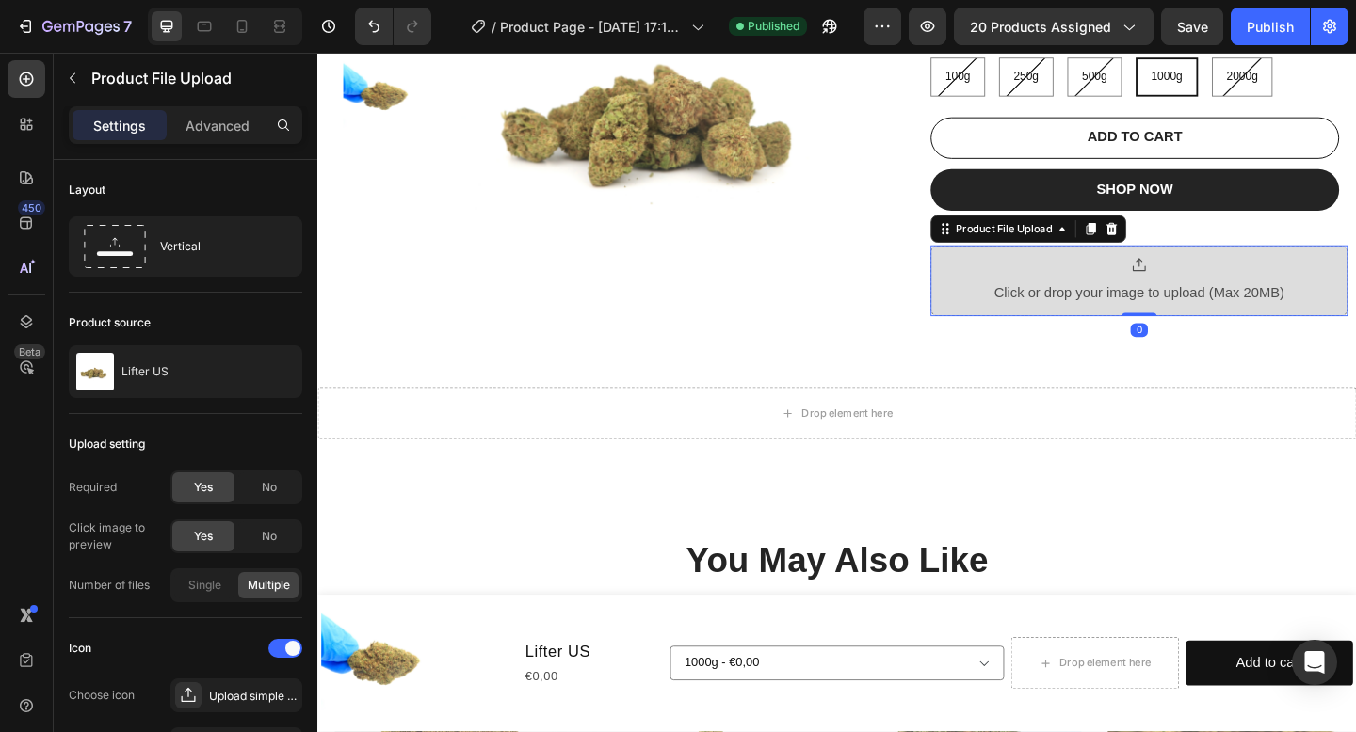
click at [1159, 289] on div at bounding box center [1210, 284] width 315 height 19
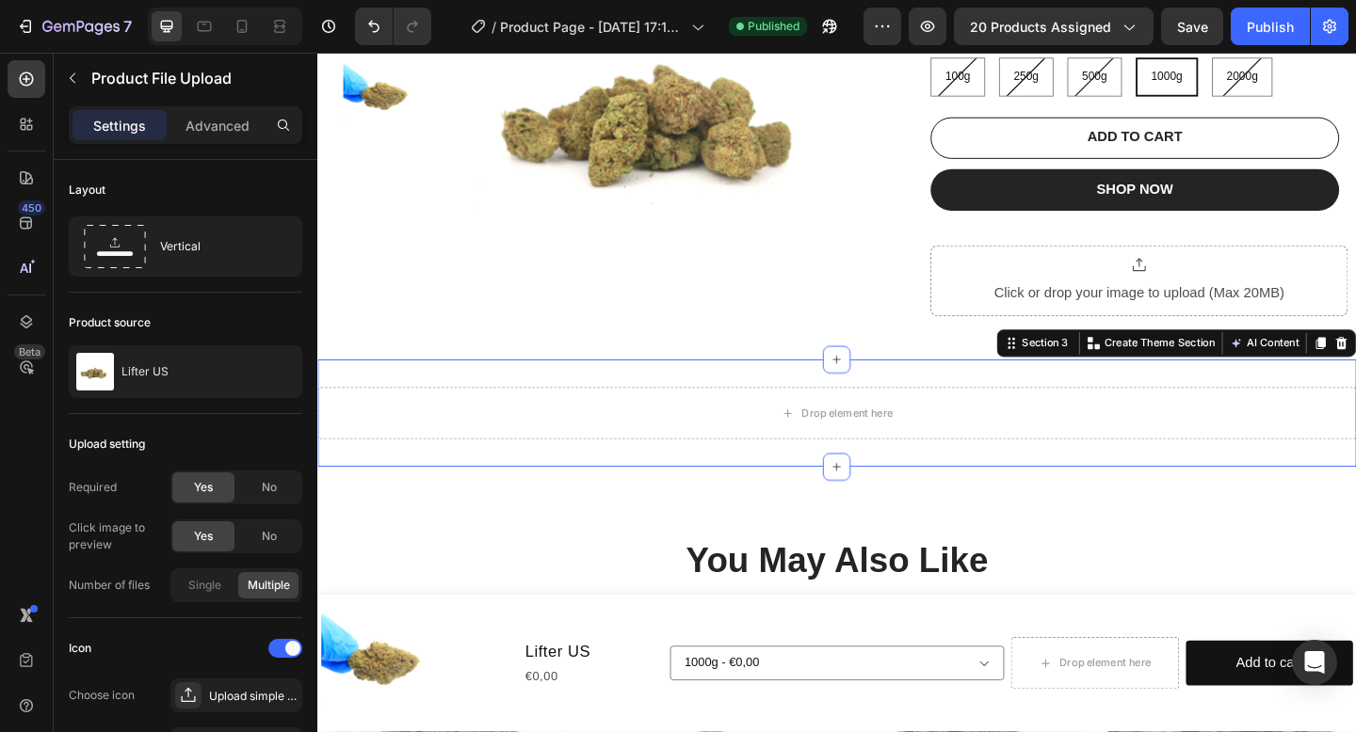
click at [1134, 400] on div "Drop element here Section 3 Create Theme Section AI Content Write with GemAI Wh…" at bounding box center [882, 445] width 1130 height 117
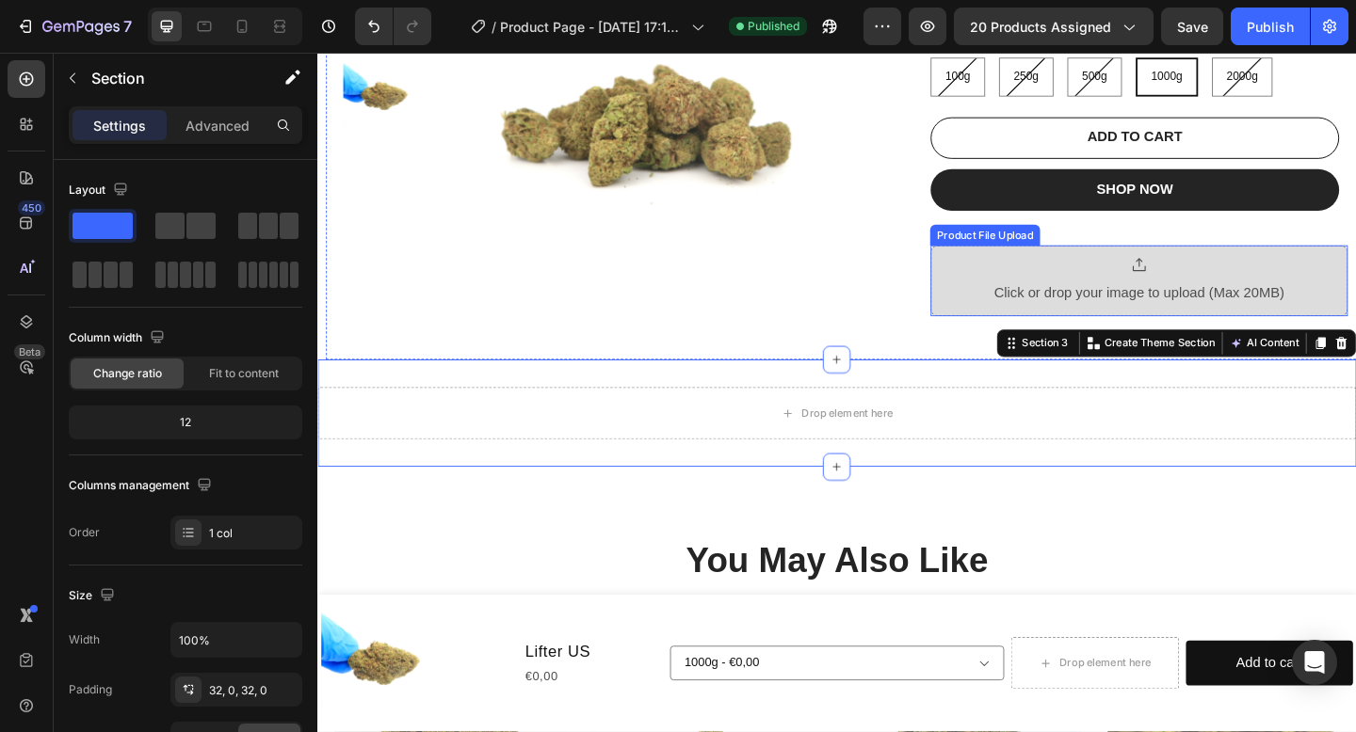
click at [1221, 278] on div at bounding box center [1210, 284] width 315 height 19
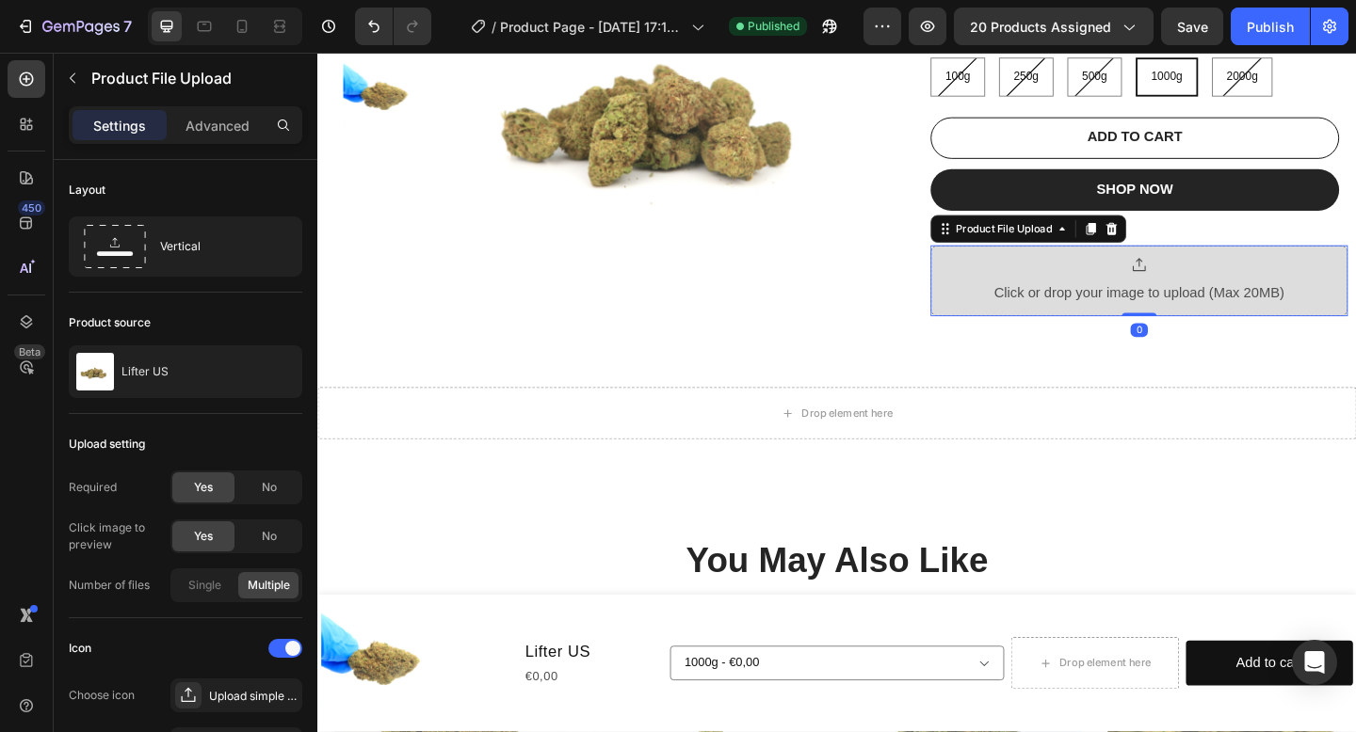
click at [1216, 285] on icon at bounding box center [1211, 283] width 14 height 14
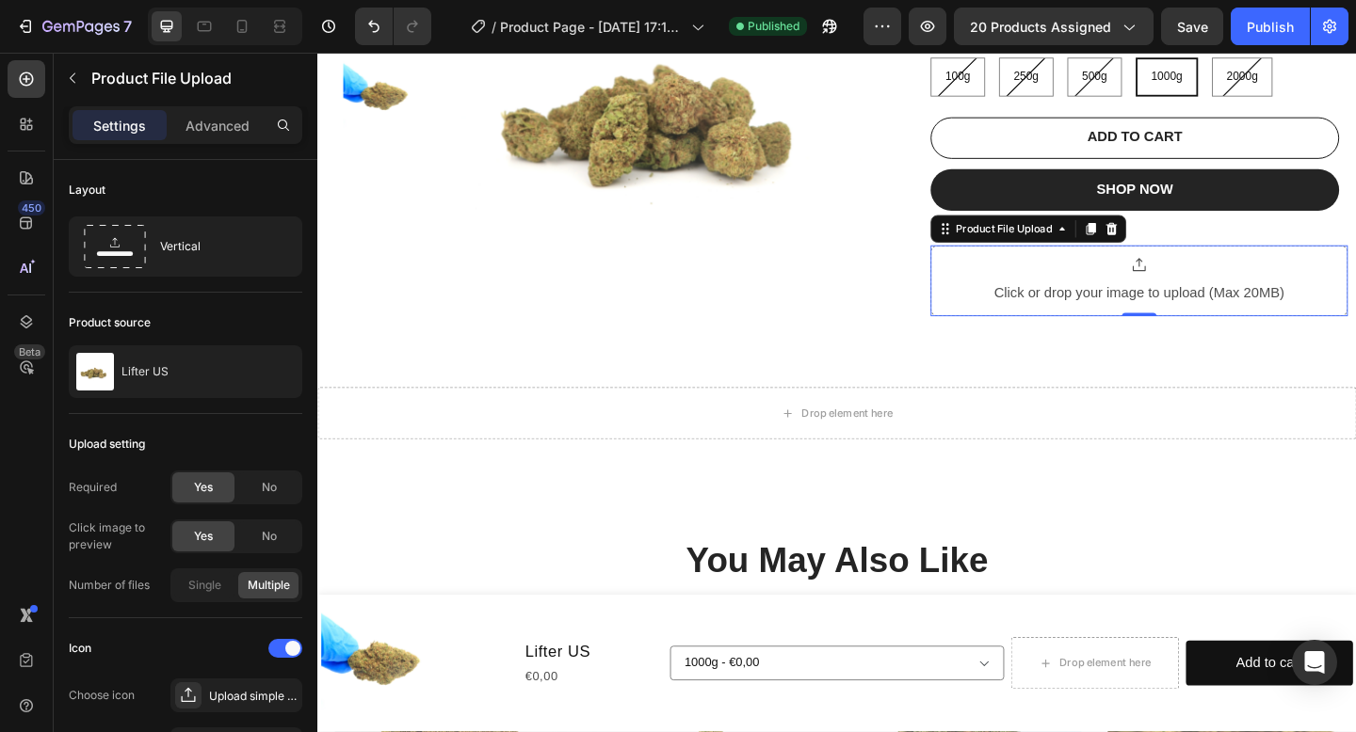
click at [1118, 370] on div "Lifter US Product Title €0,00 Product Price Product Price No compare price Prod…" at bounding box center [1211, 113] width 454 height 547
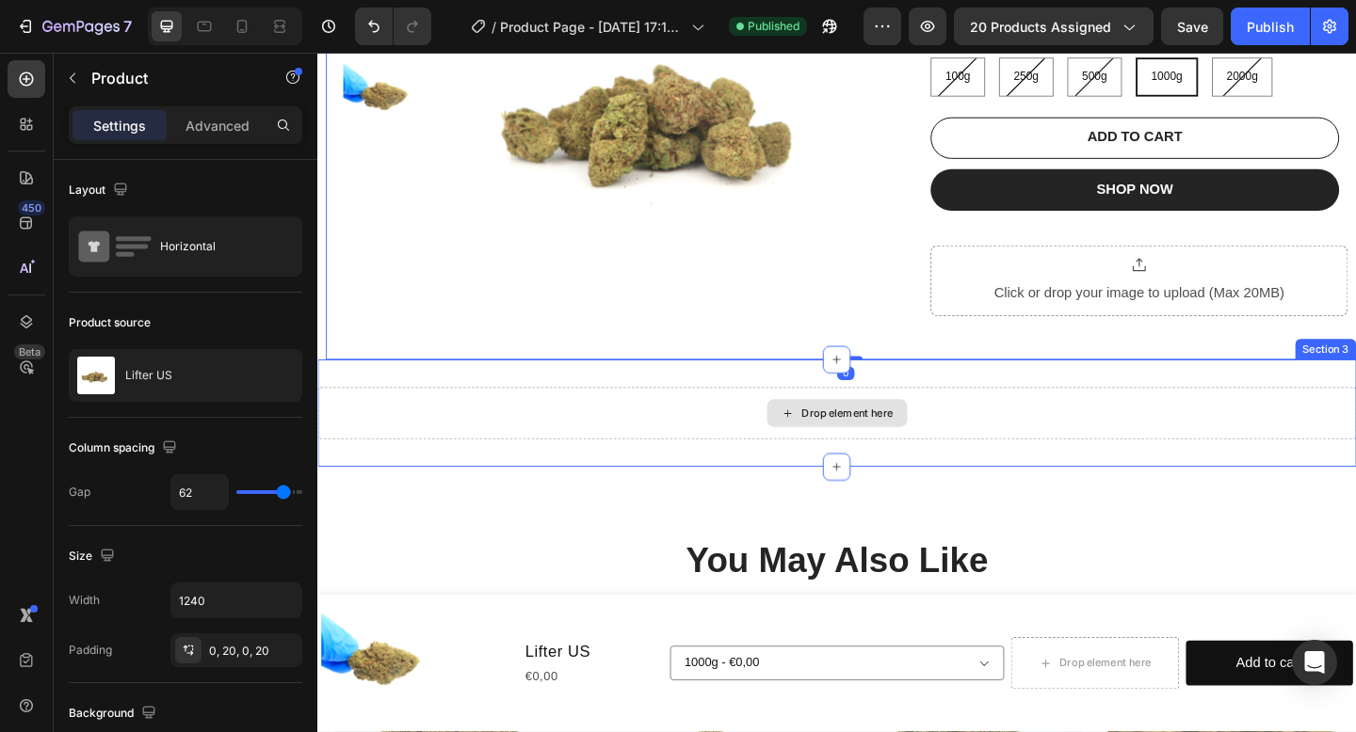
click at [988, 432] on div "Drop element here" at bounding box center [882, 445] width 1130 height 56
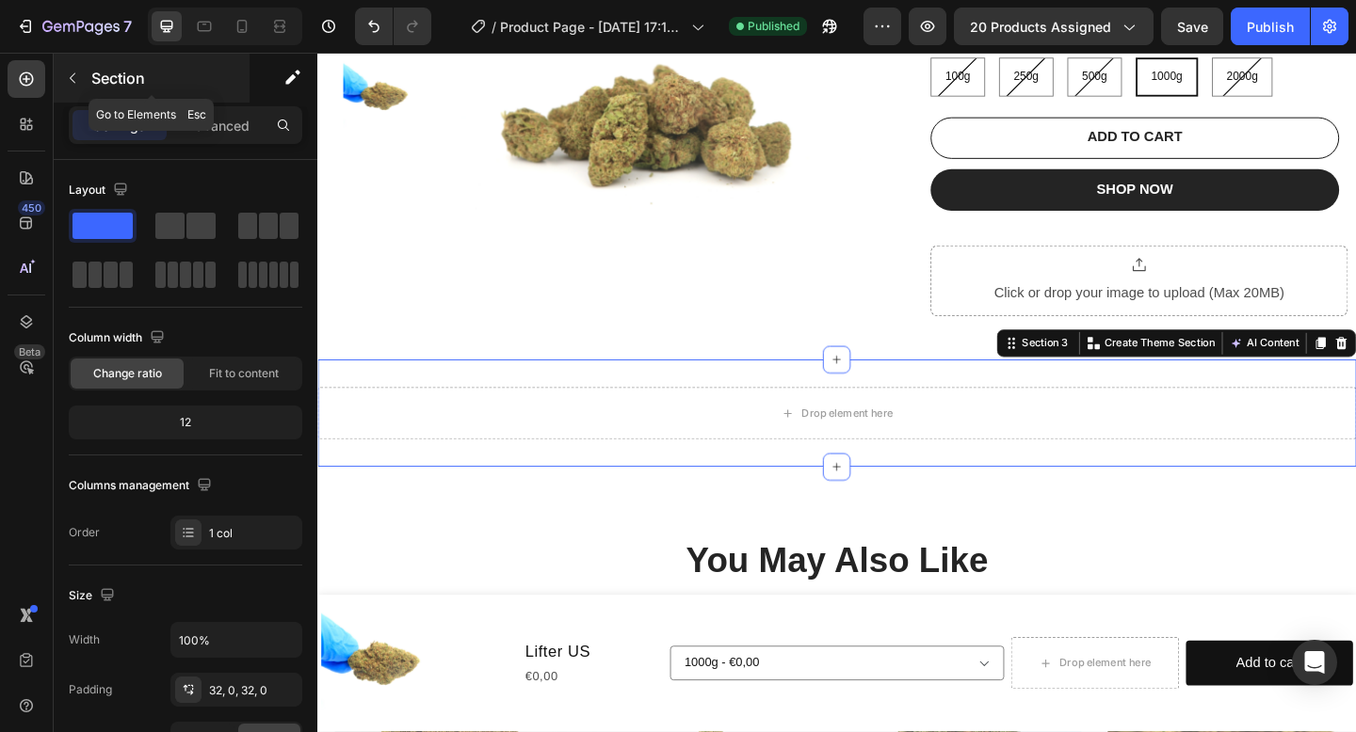
click at [101, 73] on p "Section" at bounding box center [168, 78] width 154 height 23
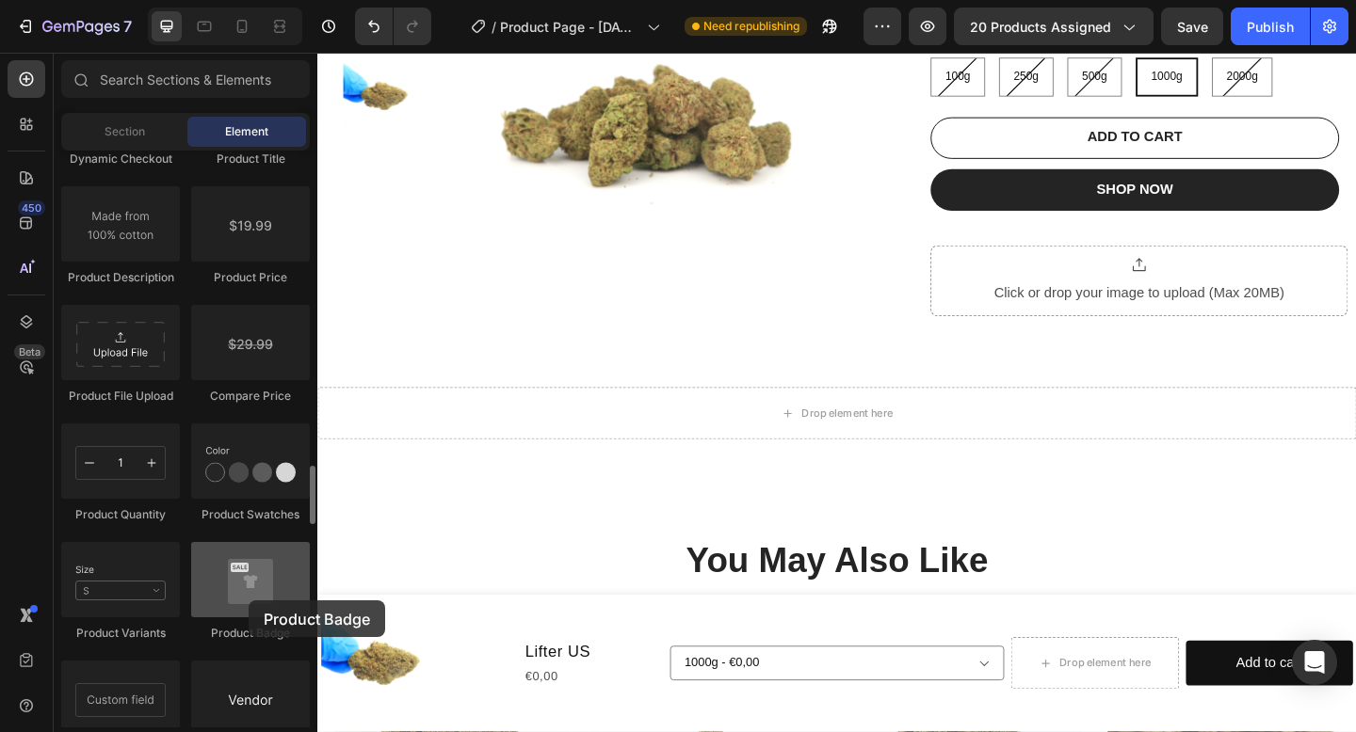
click at [249, 601] on div at bounding box center [250, 579] width 119 height 75
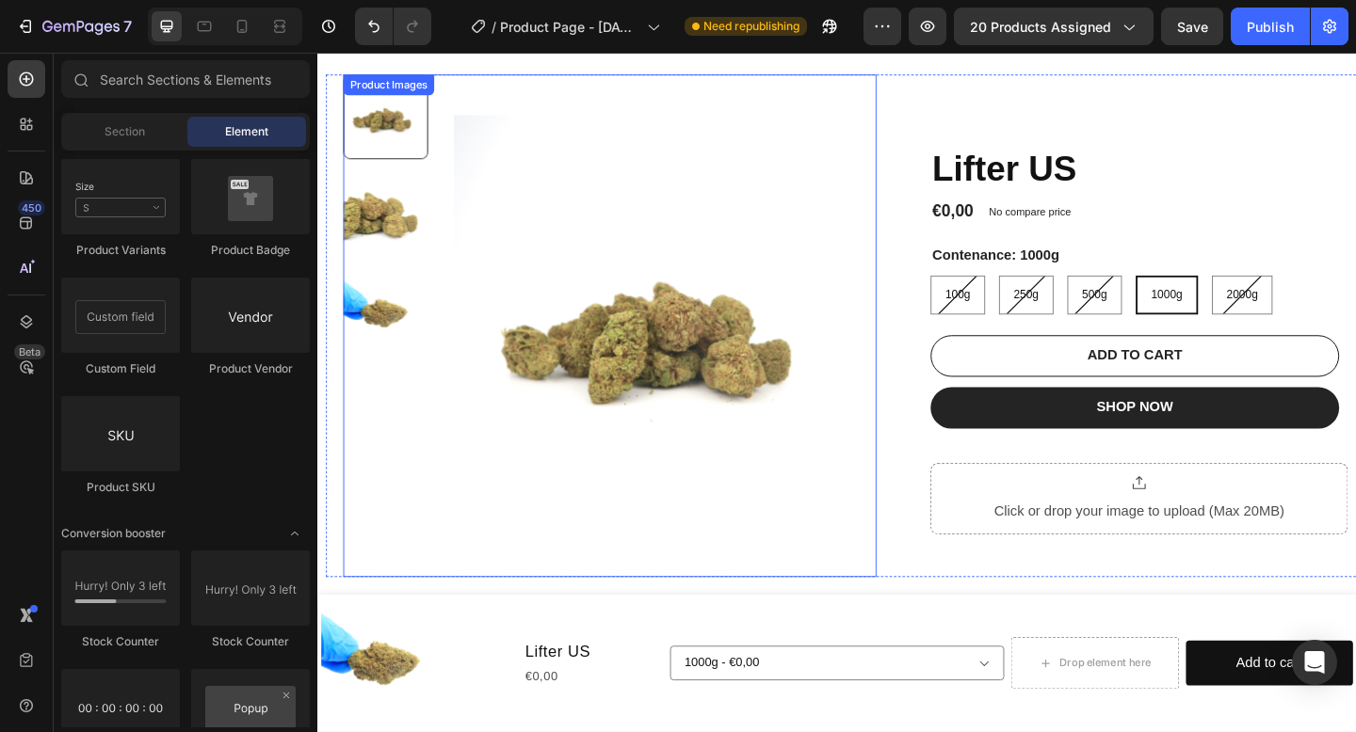
scroll to position [75, 0]
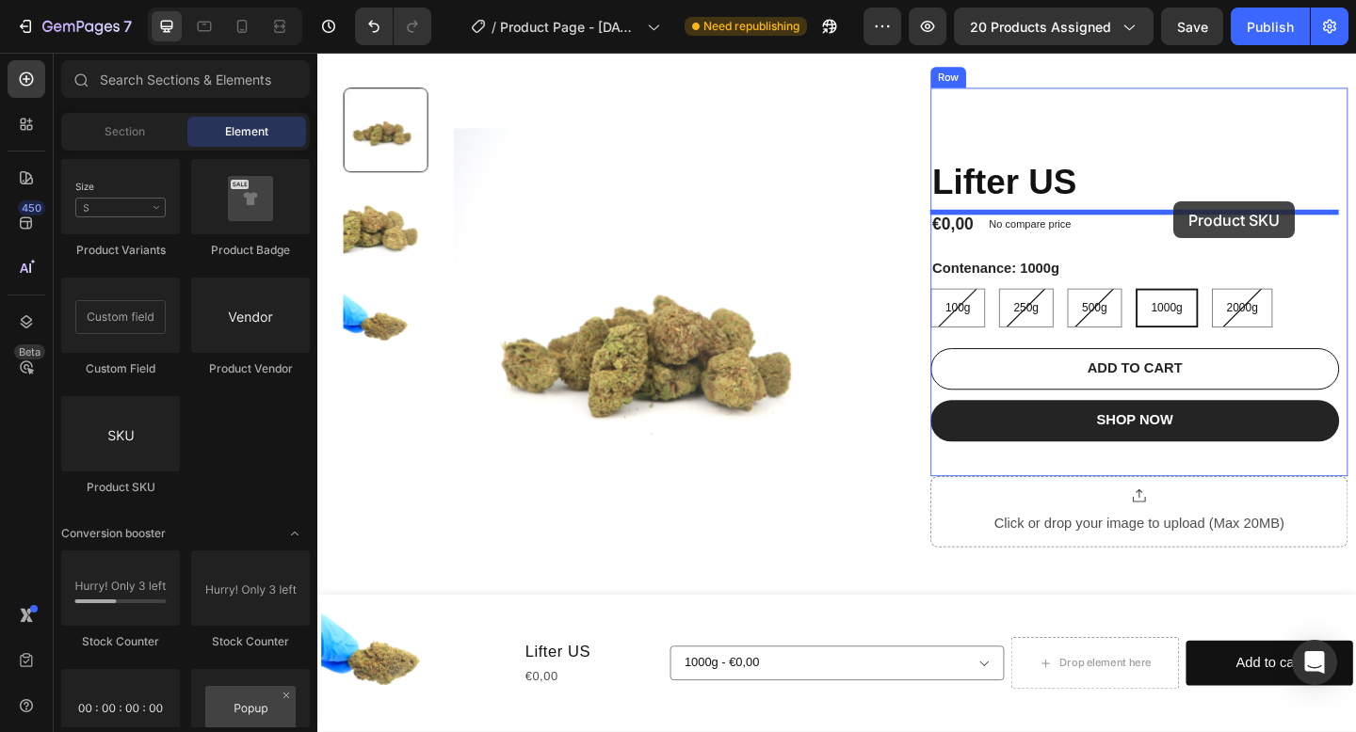
drag, startPoint x: 455, startPoint y: 477, endPoint x: 1247, endPoint y: 215, distance: 835.1
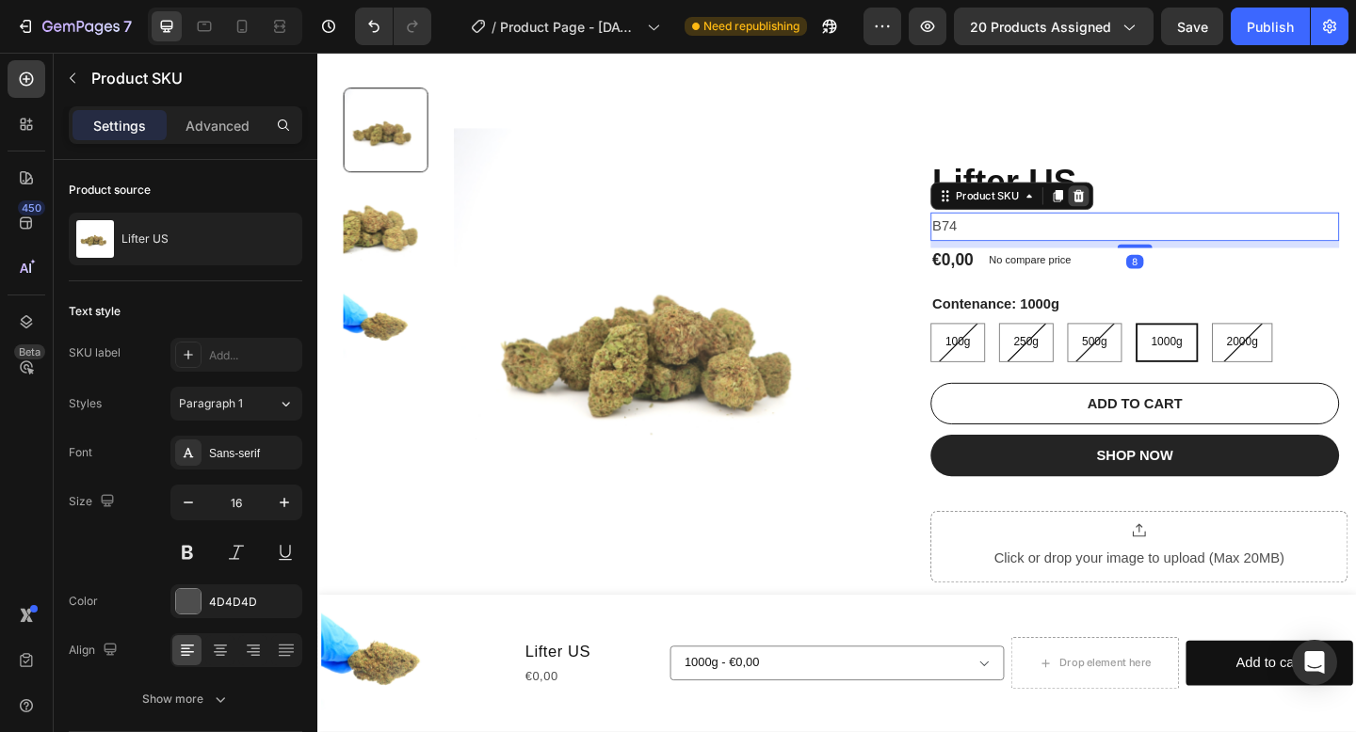
click at [1150, 215] on icon at bounding box center [1144, 208] width 15 height 15
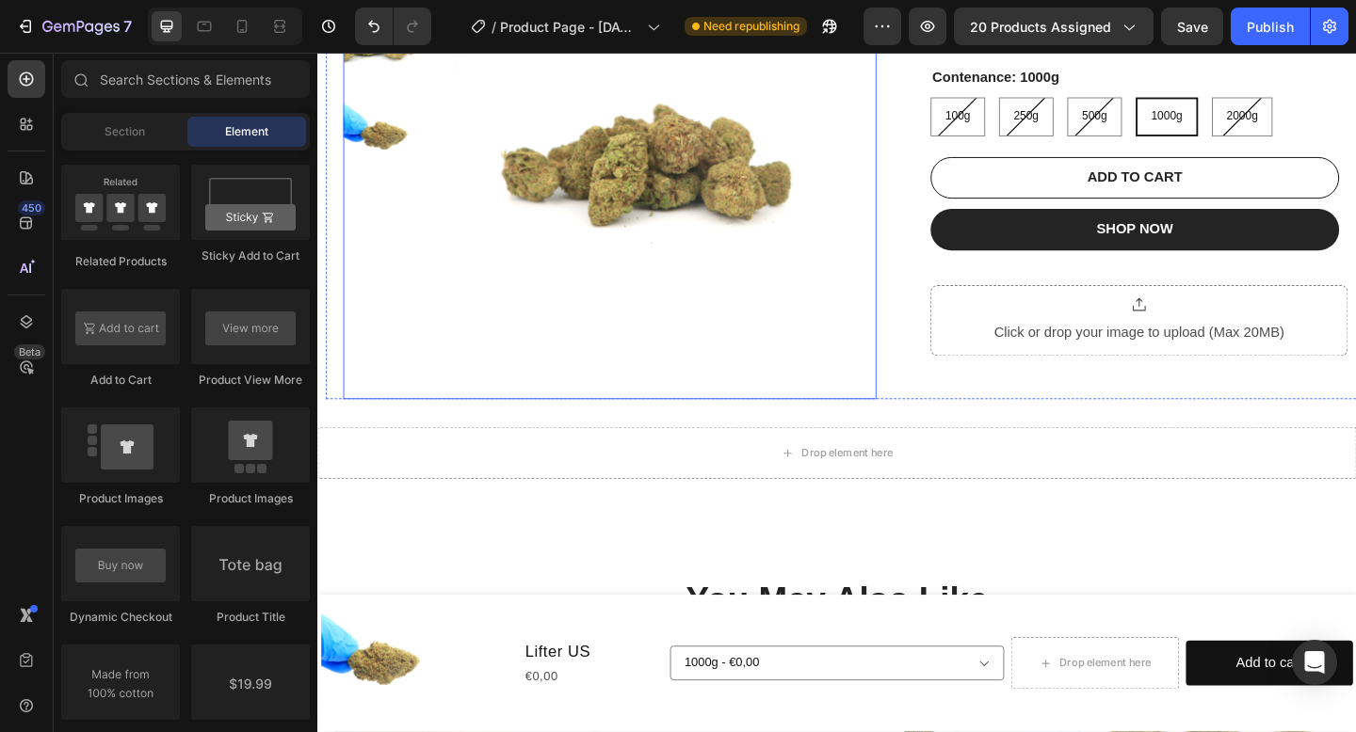
scroll to position [291, 0]
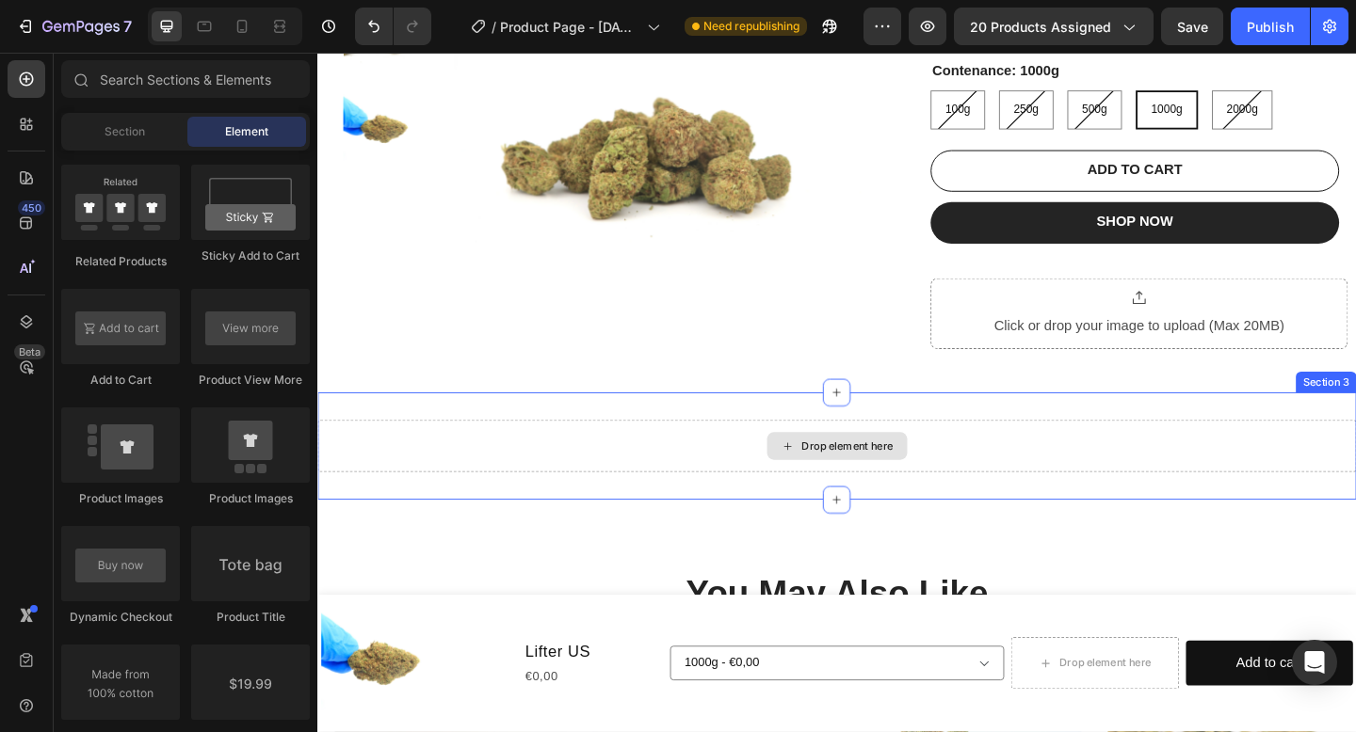
click at [837, 475] on div "Drop element here" at bounding box center [882, 481] width 153 height 30
click at [844, 480] on div "Drop element here" at bounding box center [894, 481] width 100 height 15
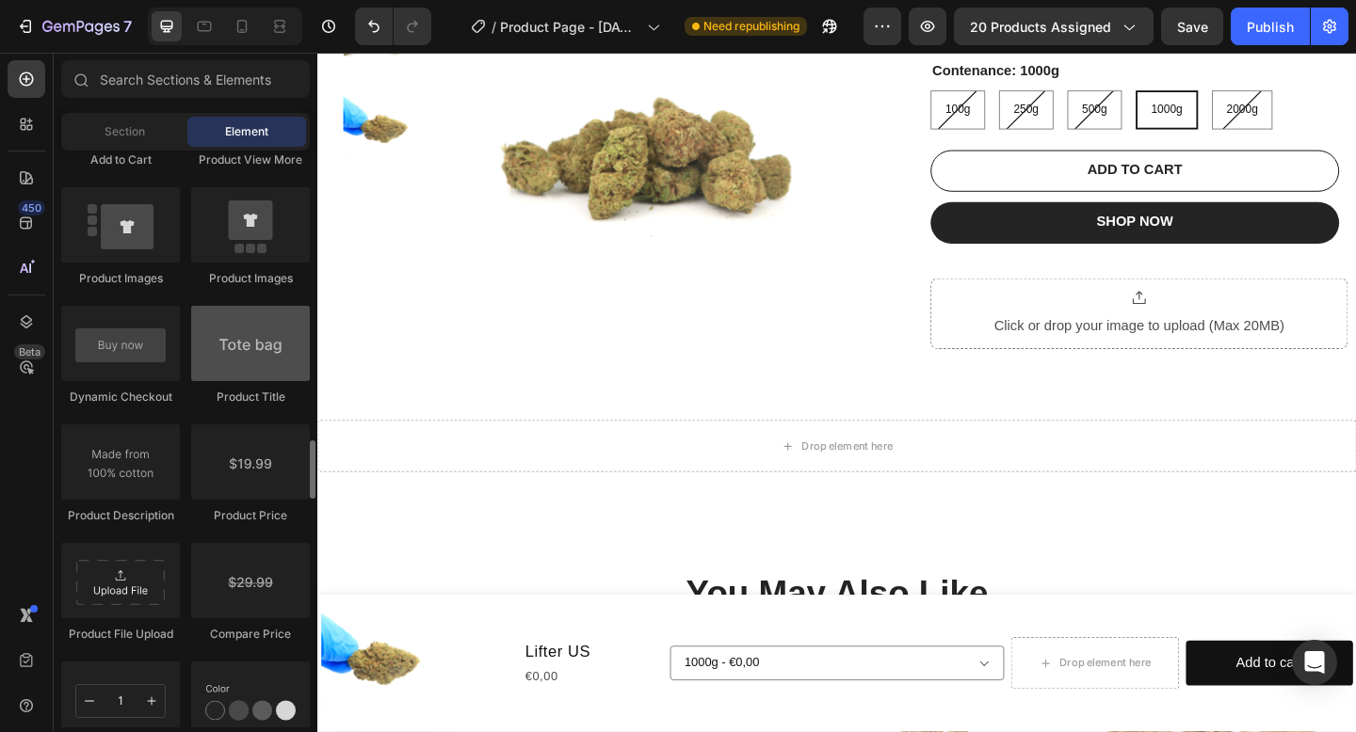
scroll to position [2883, 0]
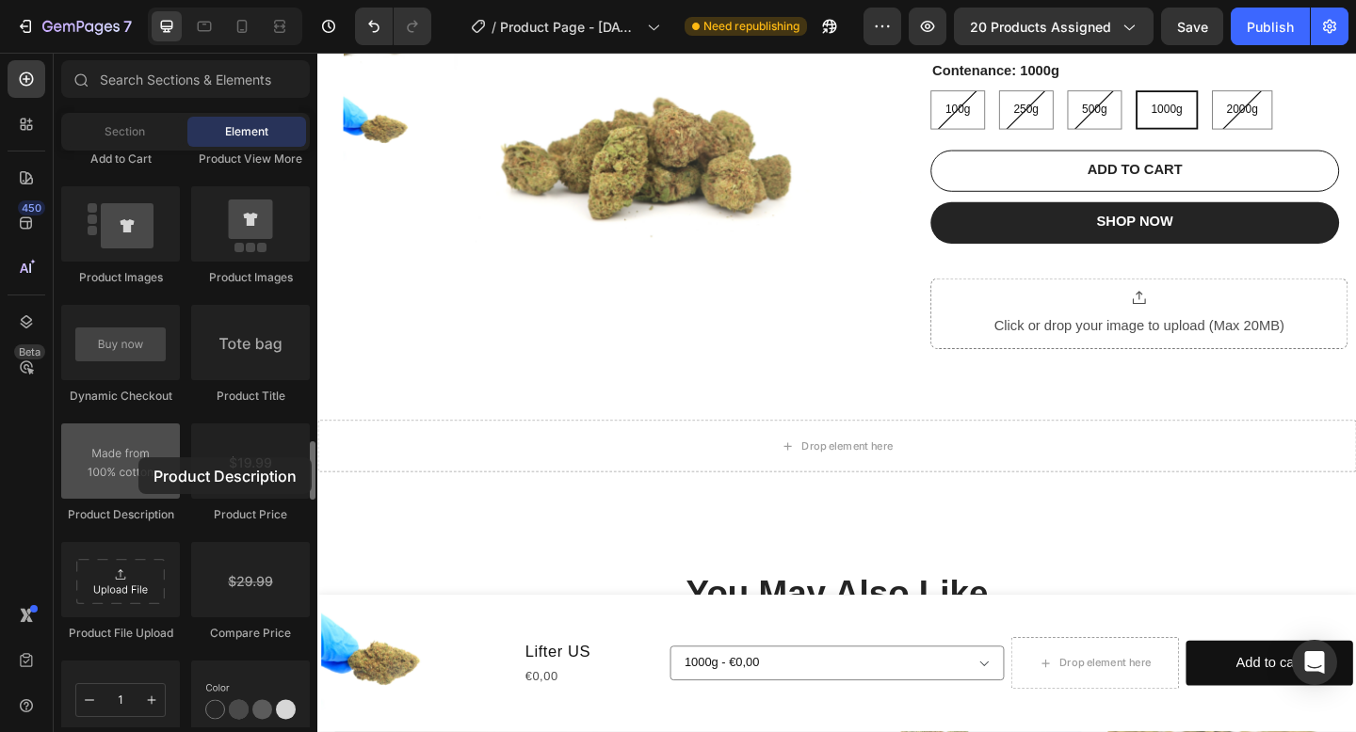
click at [138, 458] on div at bounding box center [120, 461] width 119 height 75
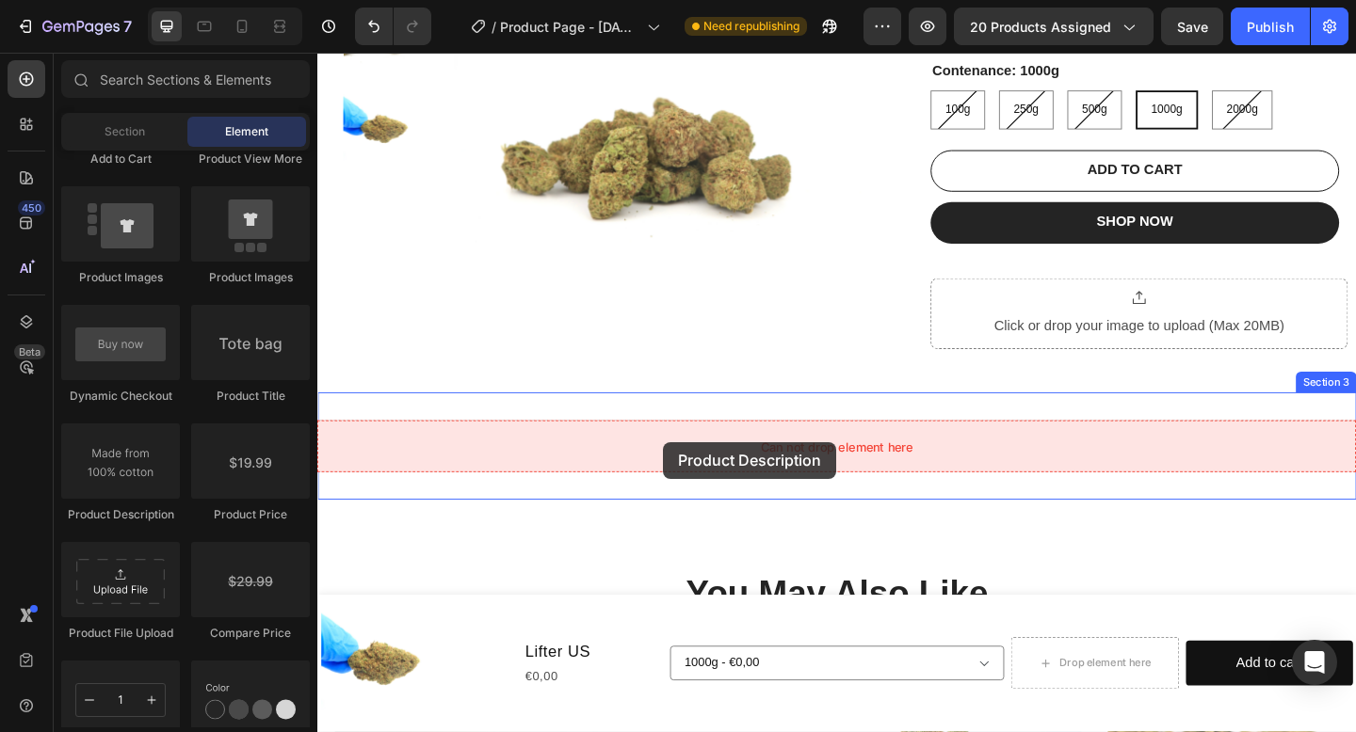
drag, startPoint x: 456, startPoint y: 510, endPoint x: 717, endPoint y: 477, distance: 263.8
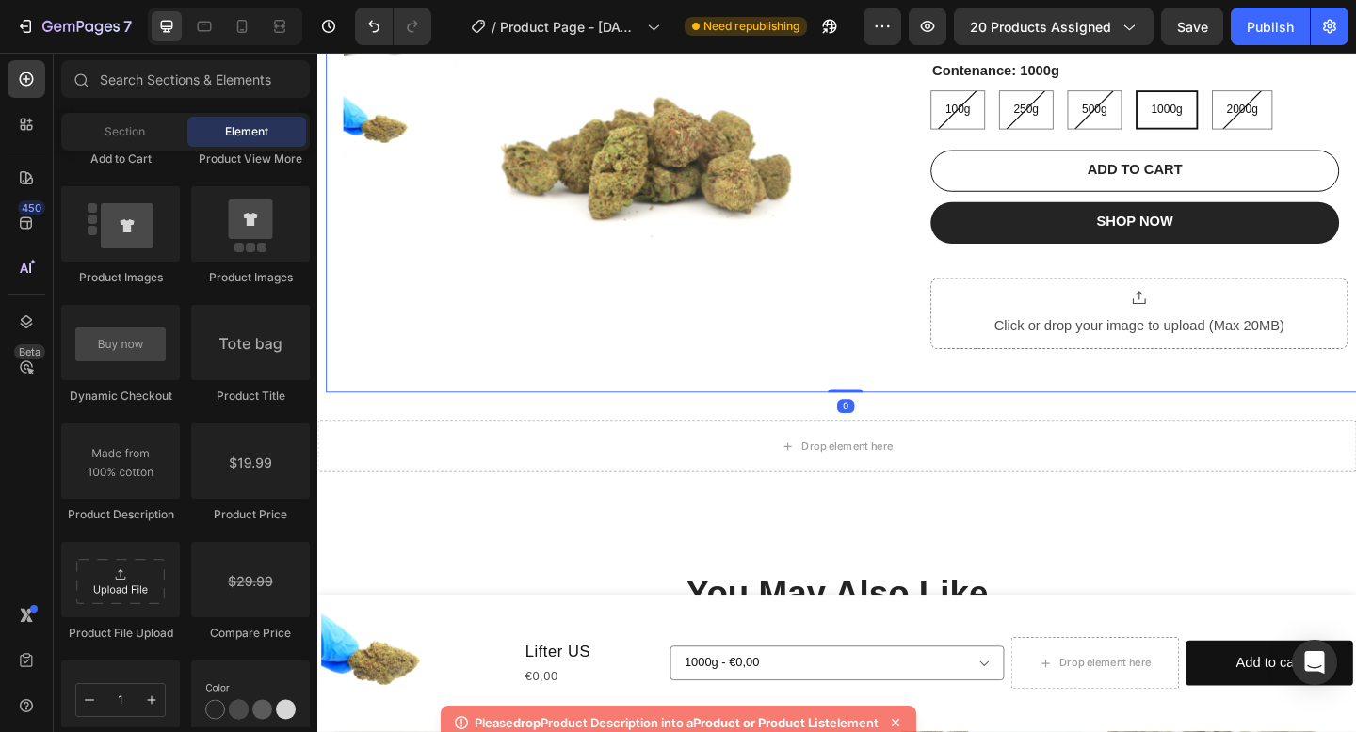
click at [978, 384] on div "Product Images Lifter US Product Title €0,00 Product Price Product Price No com…" at bounding box center [892, 149] width 1130 height 547
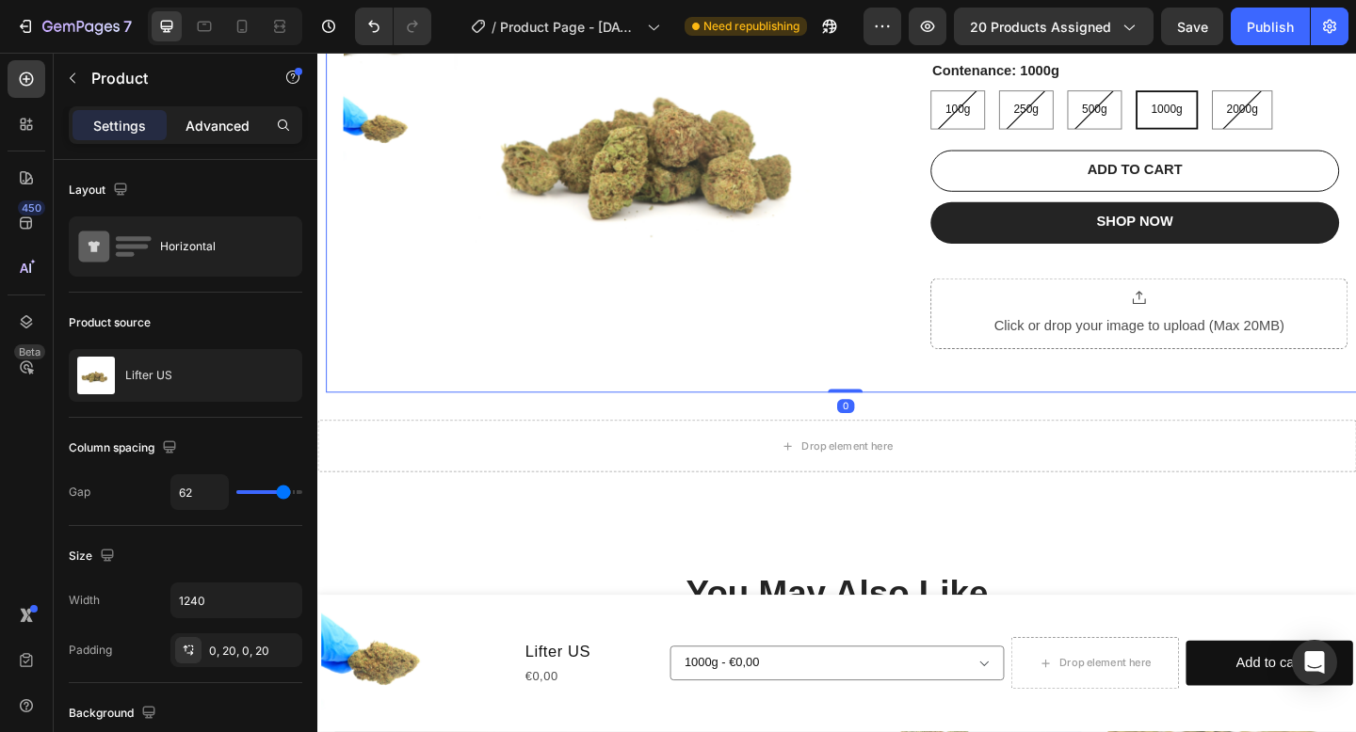
click at [220, 132] on p "Advanced" at bounding box center [217, 126] width 64 height 20
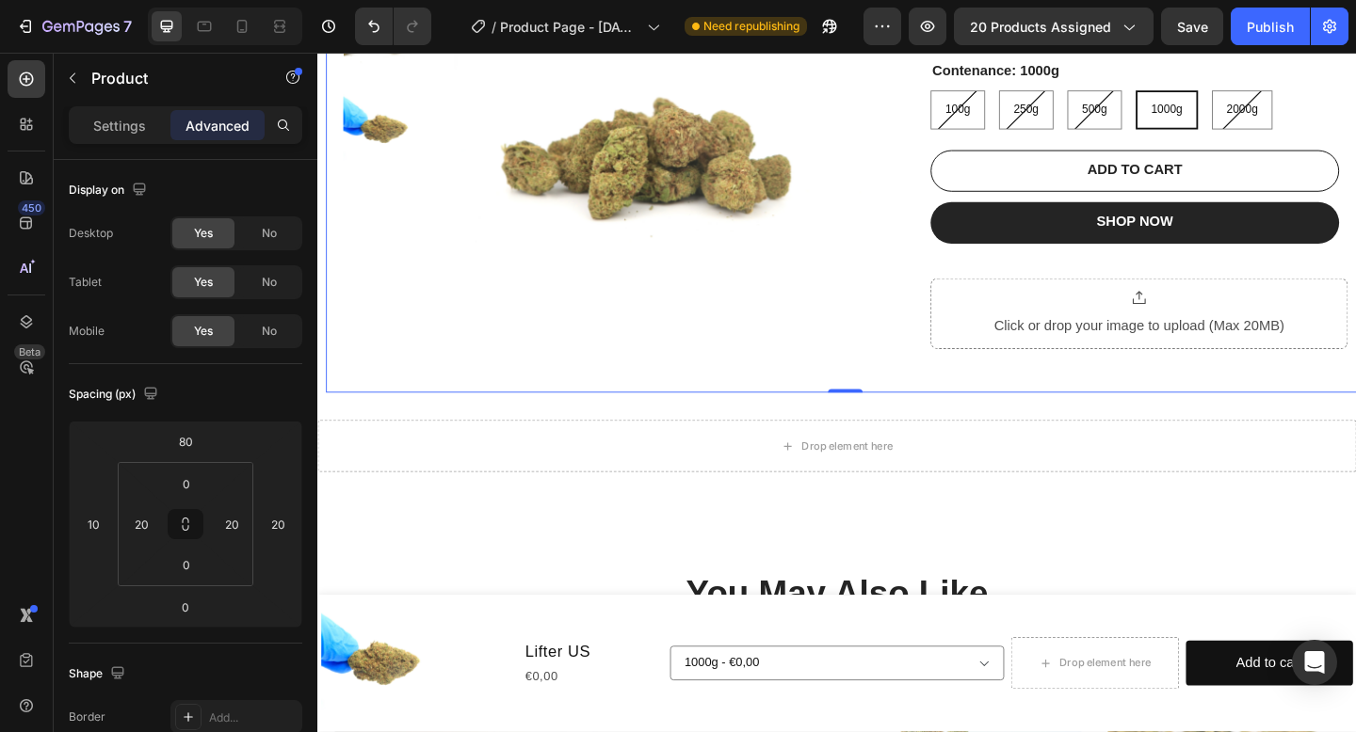
click at [1085, 417] on div "Lifter US Product Title €0,00 Product Price Product Price No compare price Prod…" at bounding box center [1211, 149] width 454 height 547
click at [1066, 400] on div "Lifter US Product Title €0,00 Product Price Product Price No compare price Prod…" at bounding box center [1211, 149] width 454 height 547
click at [125, 114] on div "Settings" at bounding box center [119, 125] width 94 height 30
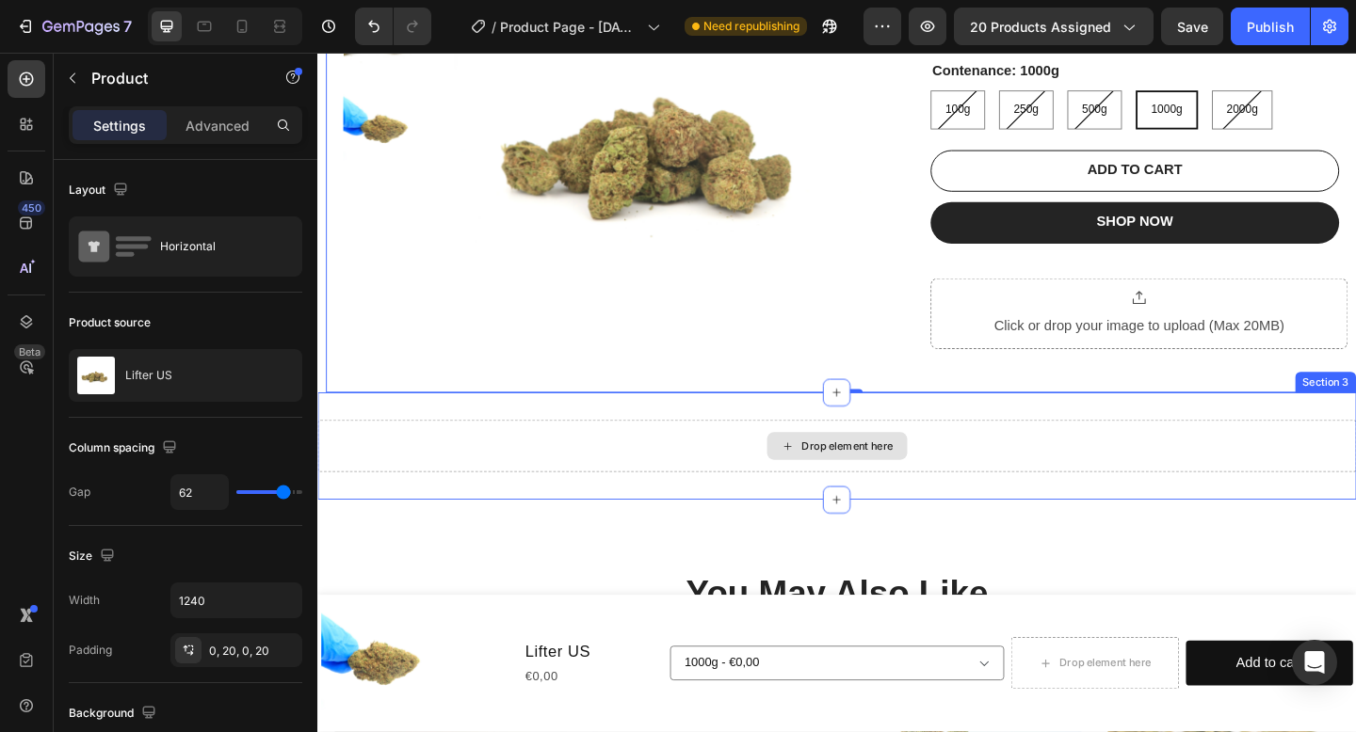
click at [823, 479] on icon at bounding box center [828, 482] width 15 height 16
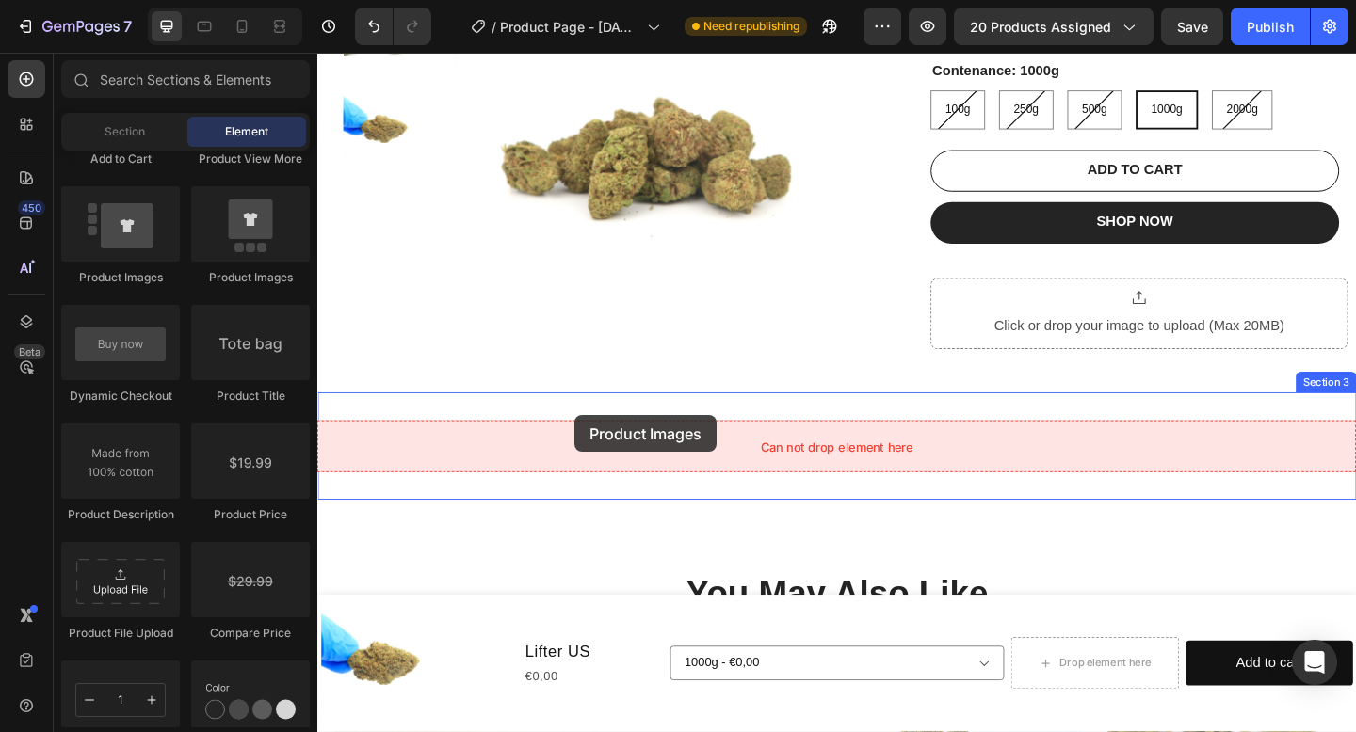
drag, startPoint x: 559, startPoint y: 290, endPoint x: 592, endPoint y: 447, distance: 160.6
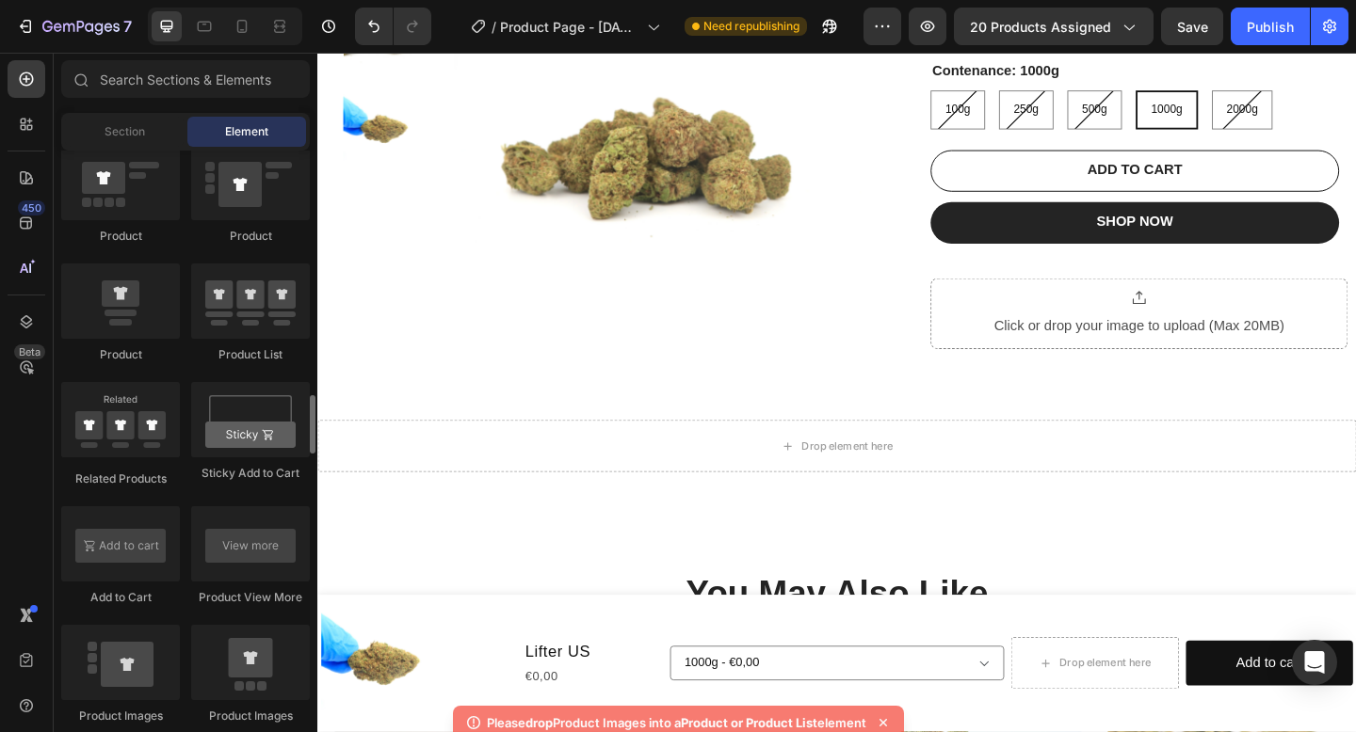
scroll to position [2442, 0]
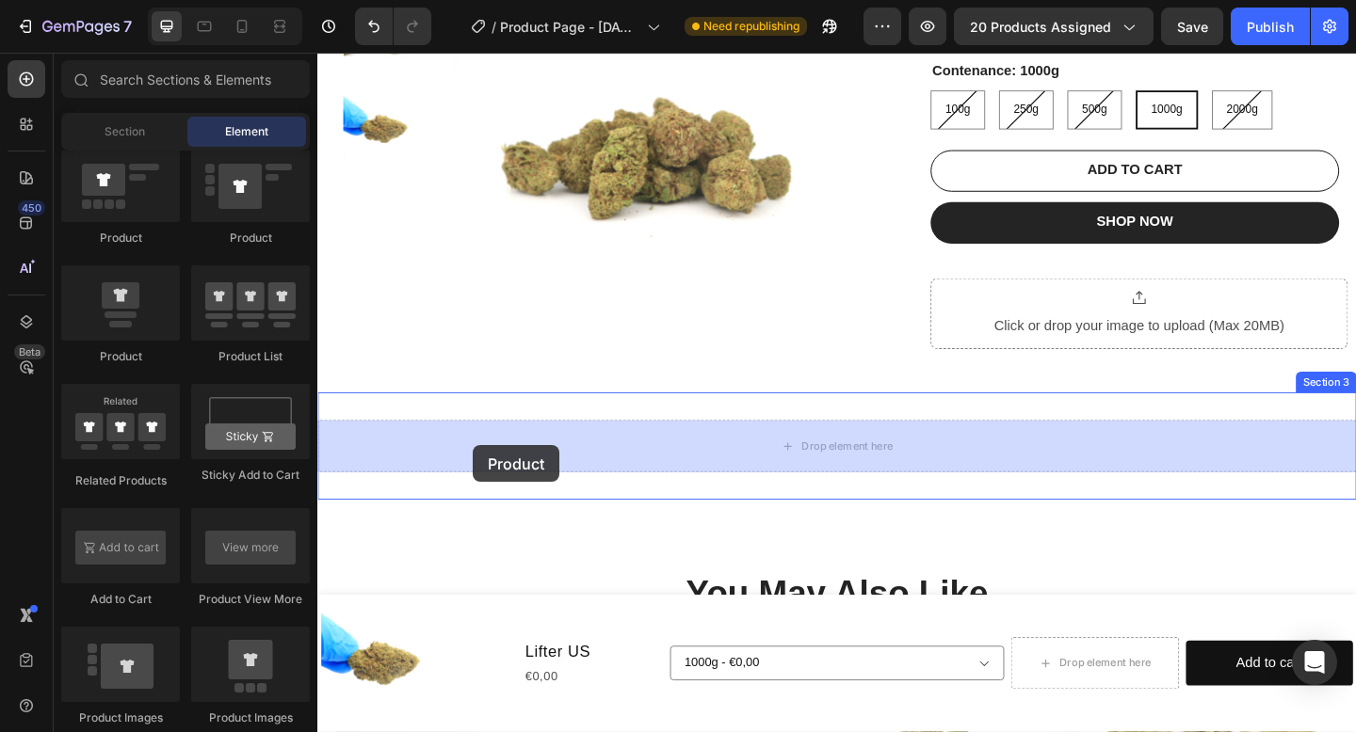
drag, startPoint x: 442, startPoint y: 378, endPoint x: 487, endPoint y: 480, distance: 112.1
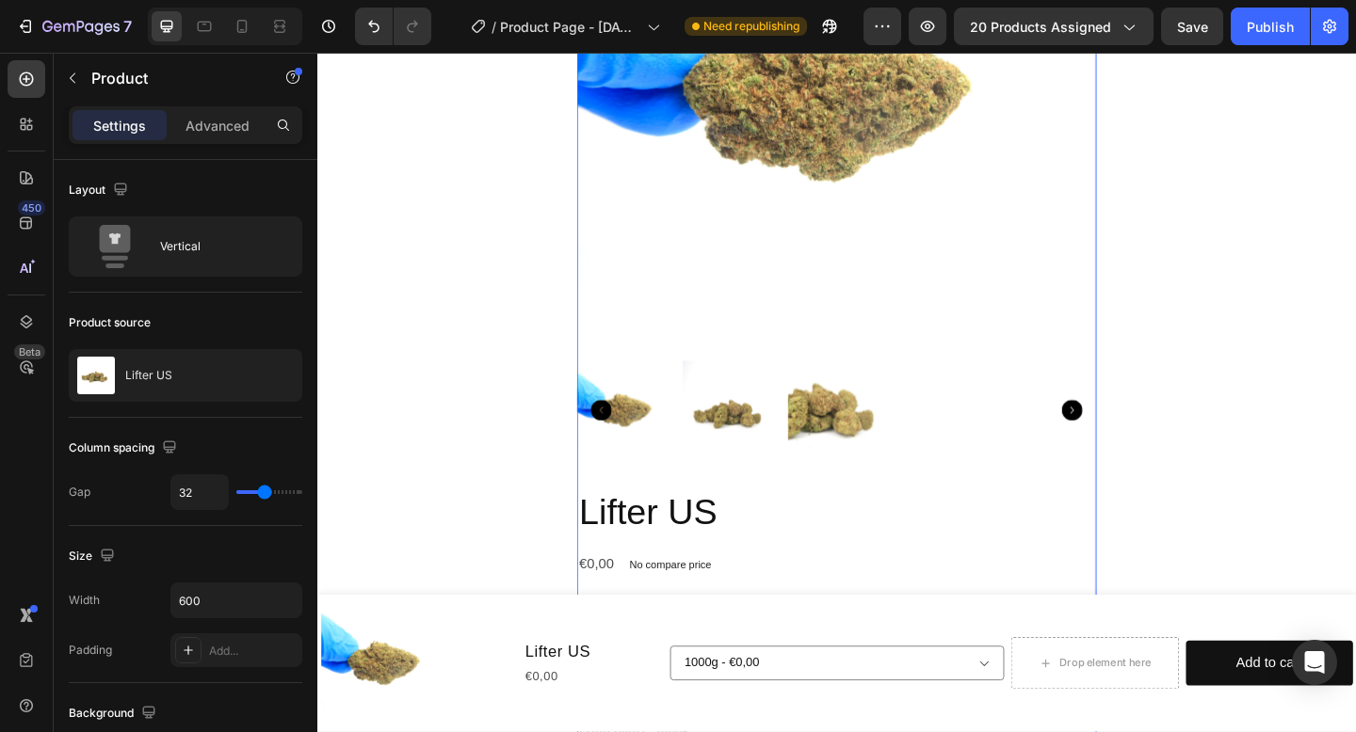
scroll to position [924, 0]
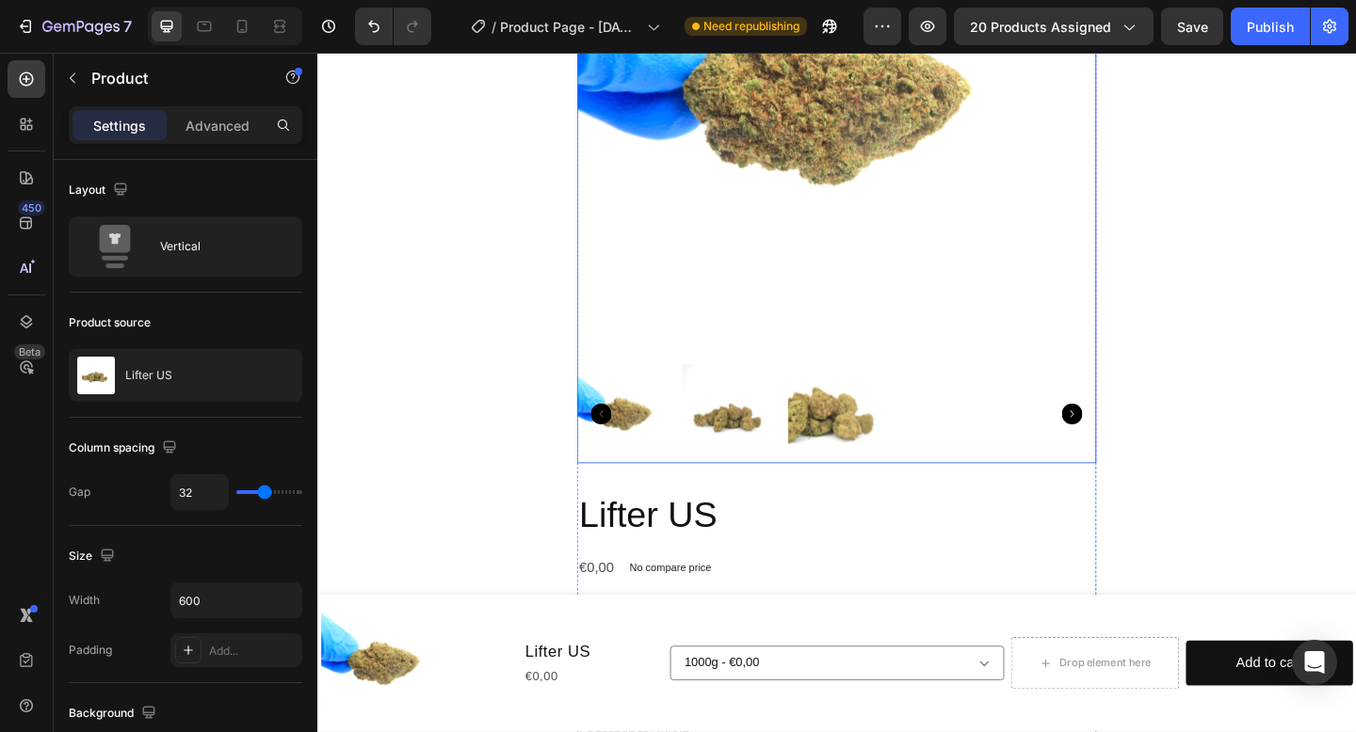
click at [765, 210] on img at bounding box center [882, 102] width 565 height 565
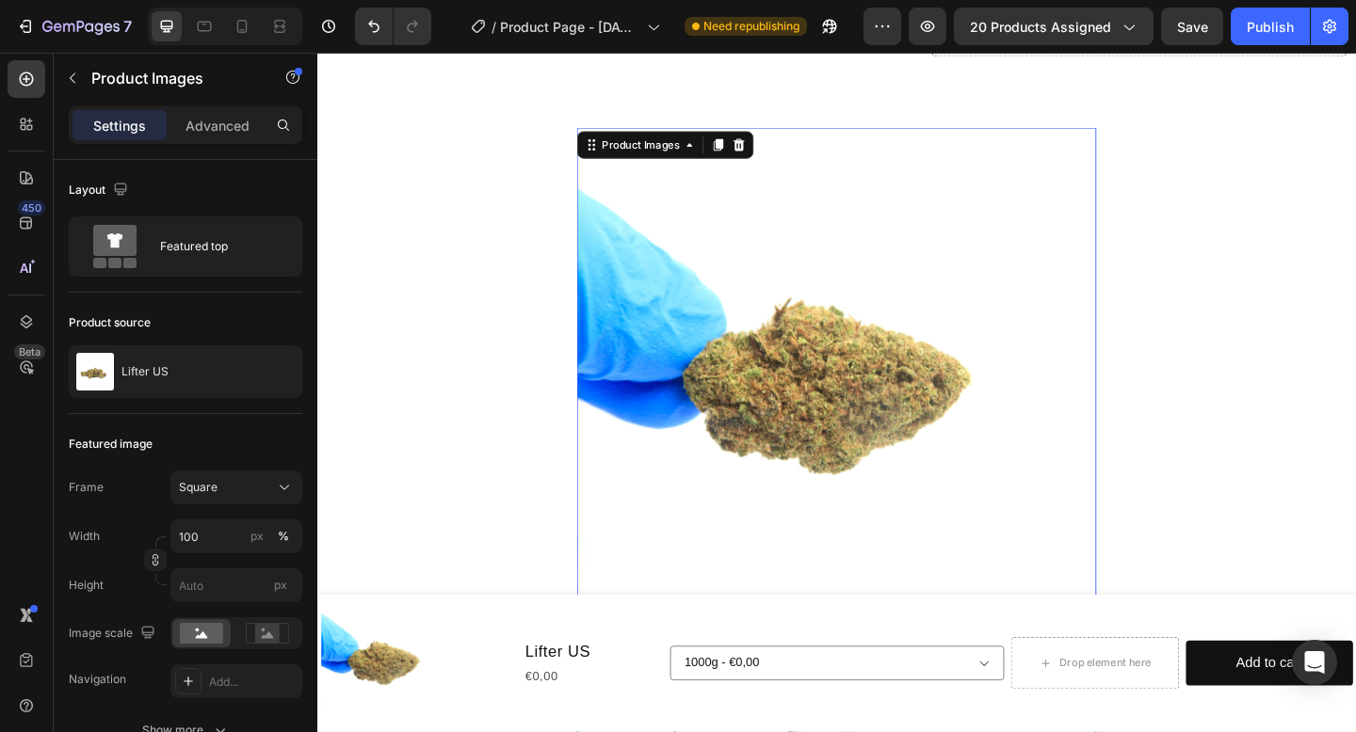
scroll to position [607, 0]
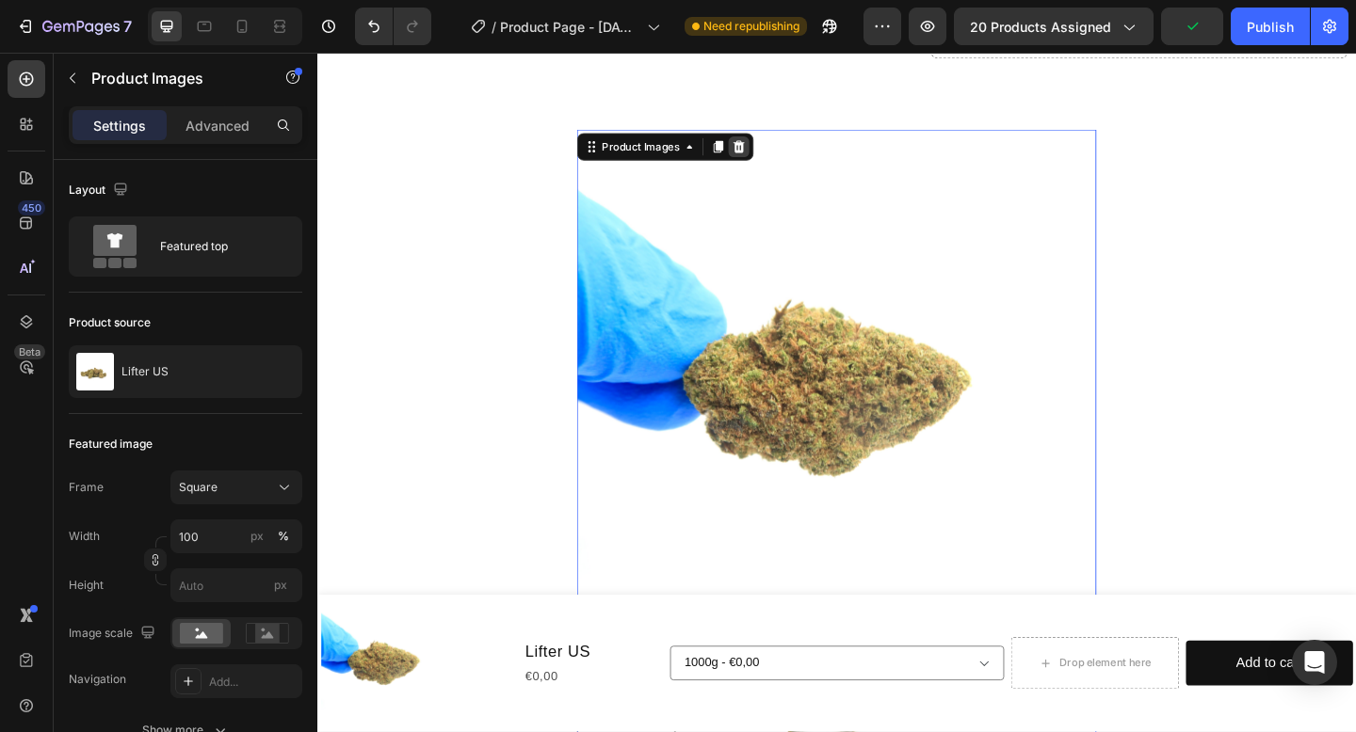
click at [775, 151] on icon at bounding box center [776, 155] width 12 height 13
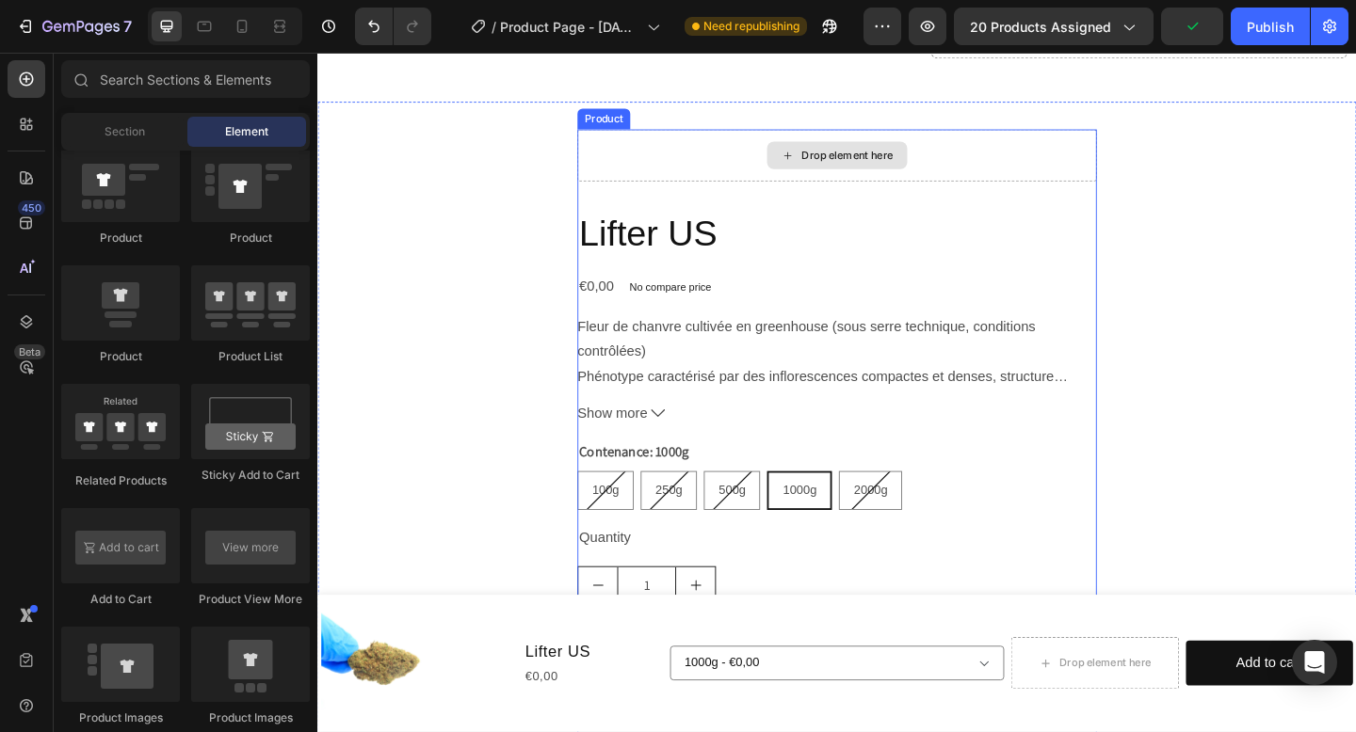
click at [763, 165] on div "Drop element here" at bounding box center [882, 165] width 565 height 56
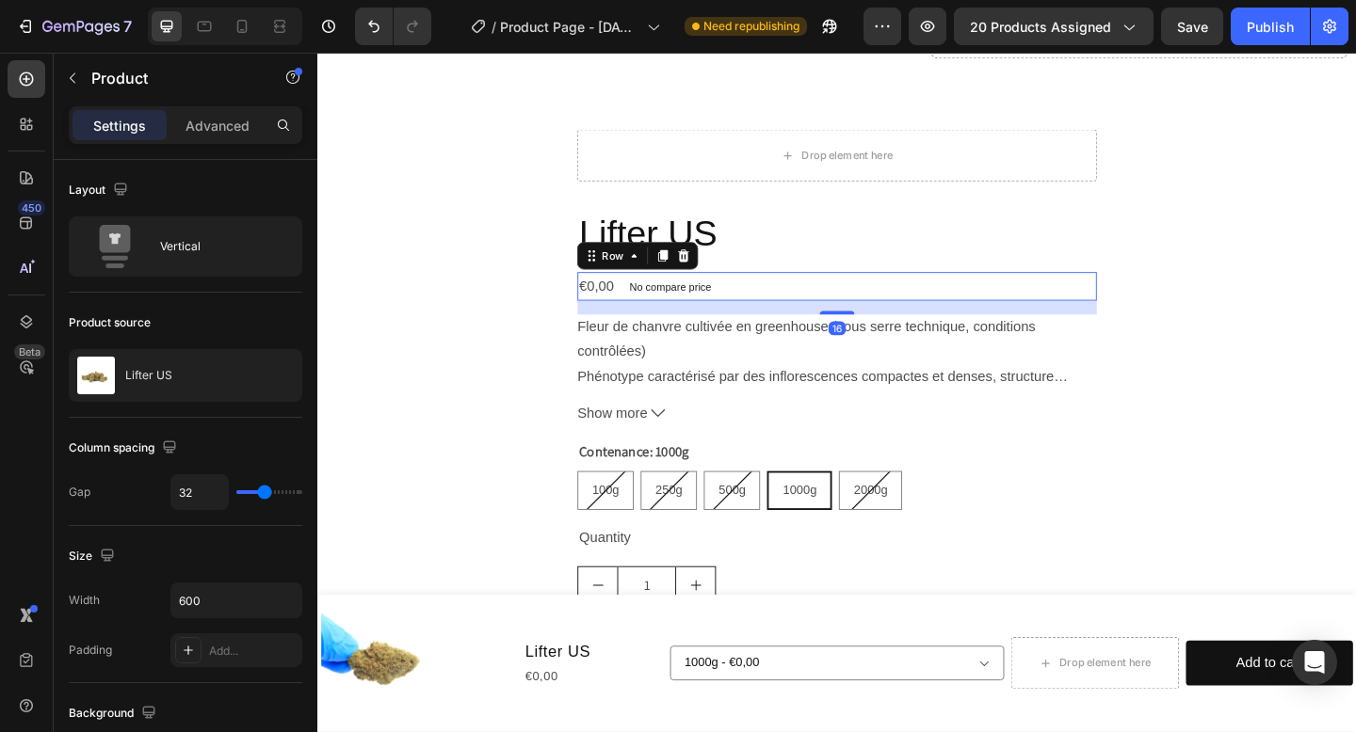
click at [800, 304] on div "€0,00 Product Price Product Price No compare price Product Price Row 16" at bounding box center [882, 307] width 565 height 31
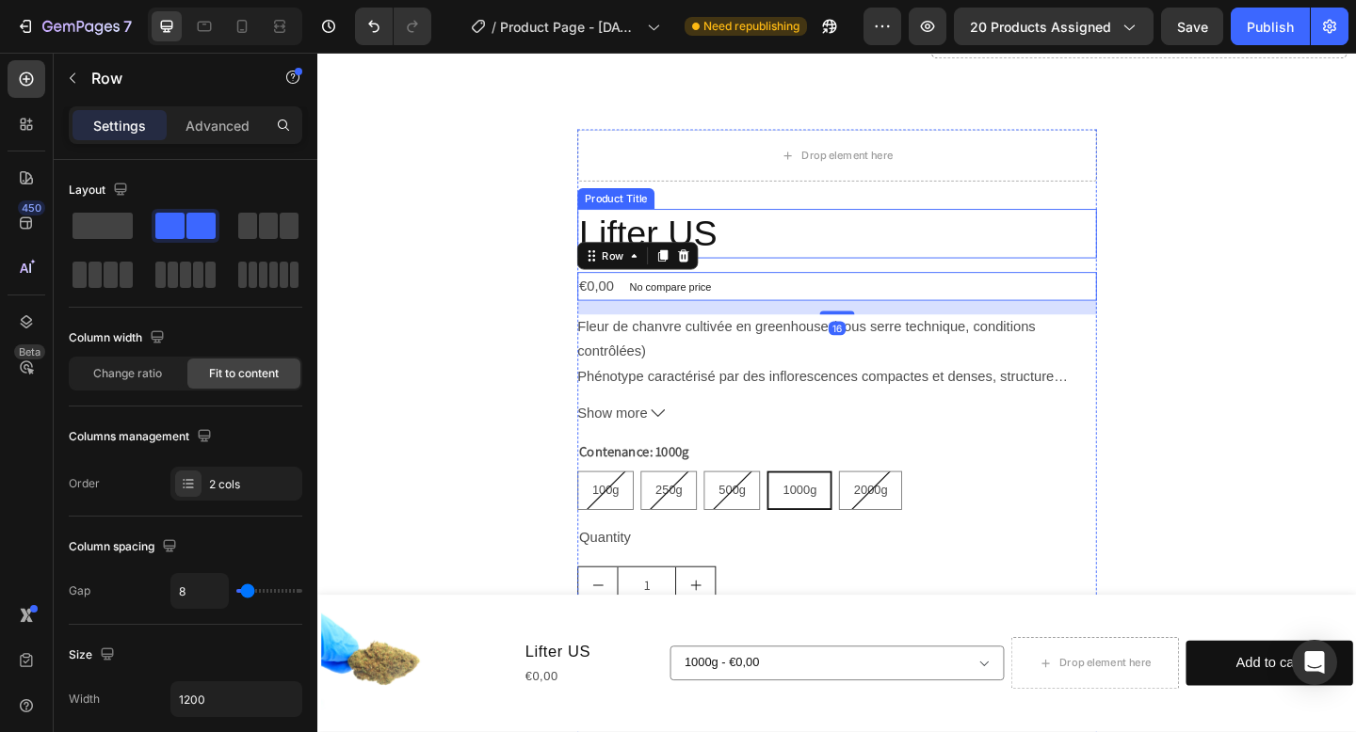
click at [796, 238] on h2 "Lifter US" at bounding box center [882, 250] width 565 height 54
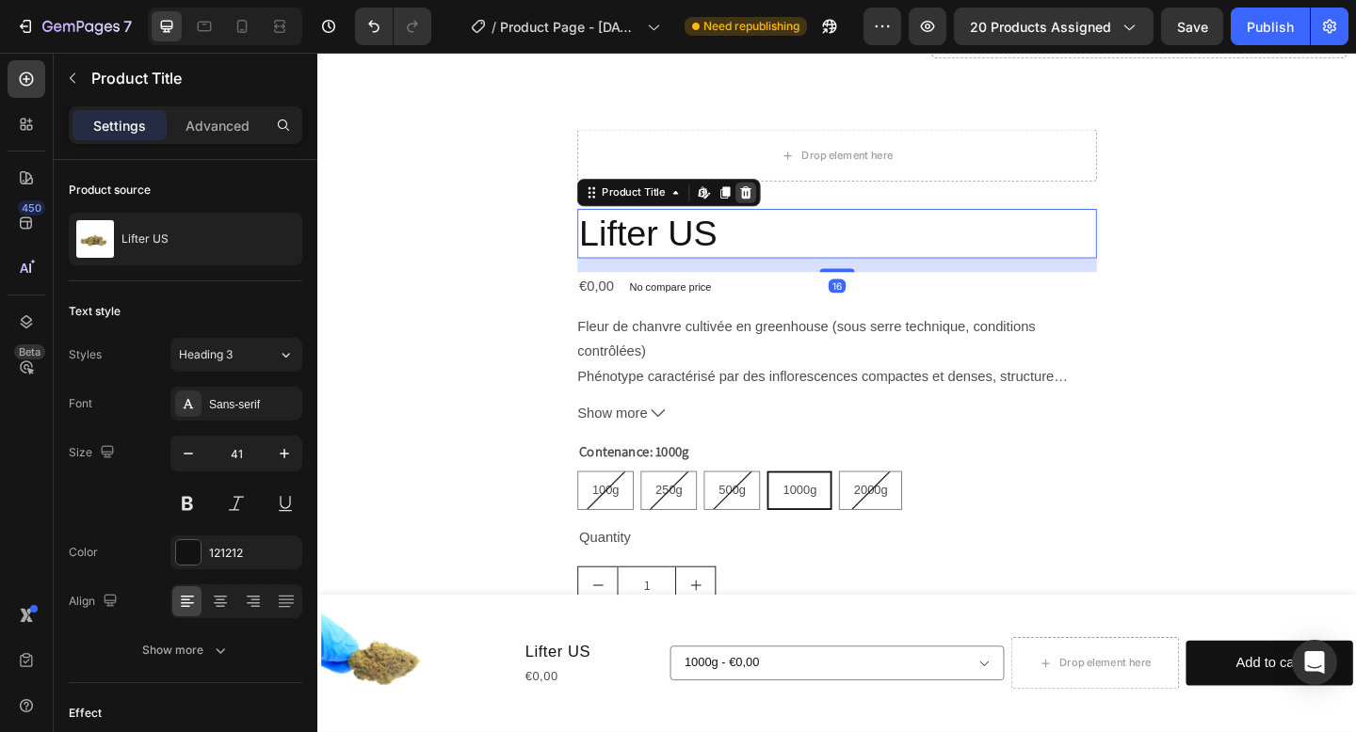
click at [777, 205] on icon at bounding box center [783, 205] width 15 height 15
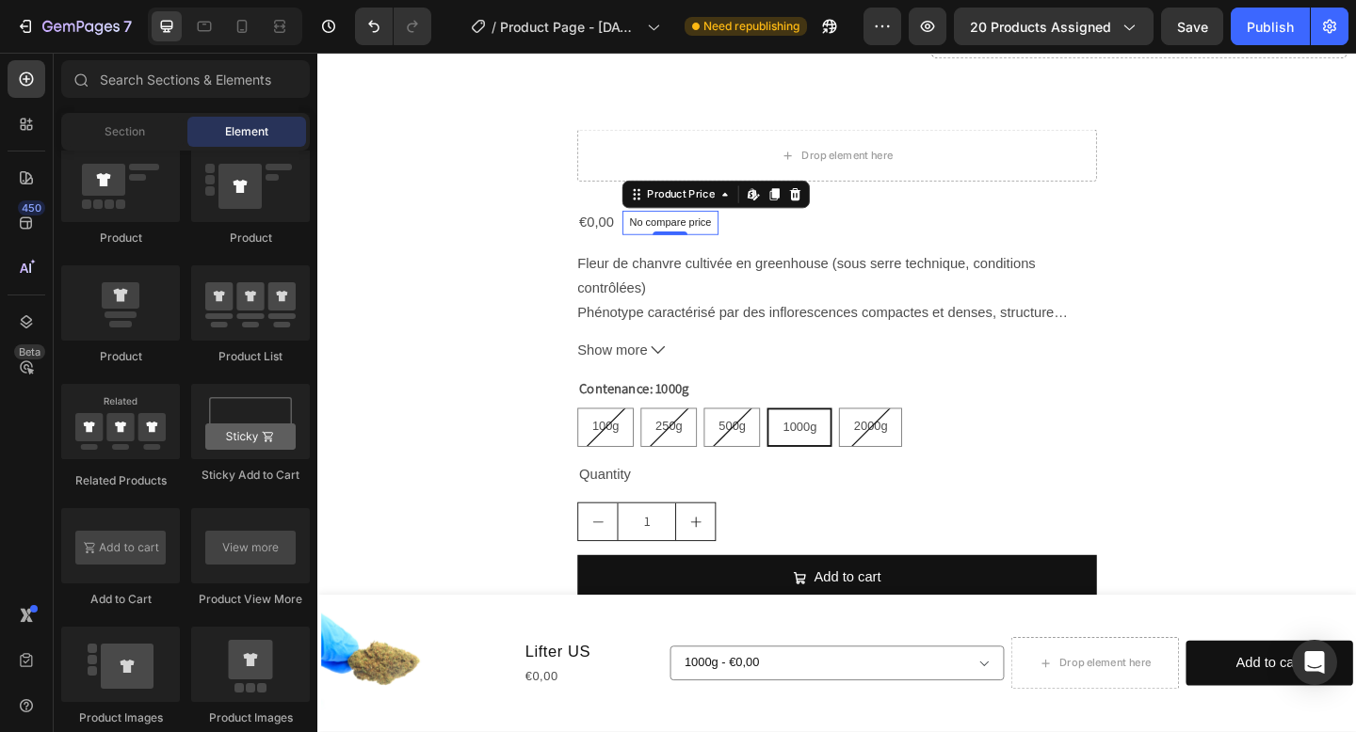
click at [740, 233] on p "No compare price" at bounding box center [700, 238] width 89 height 11
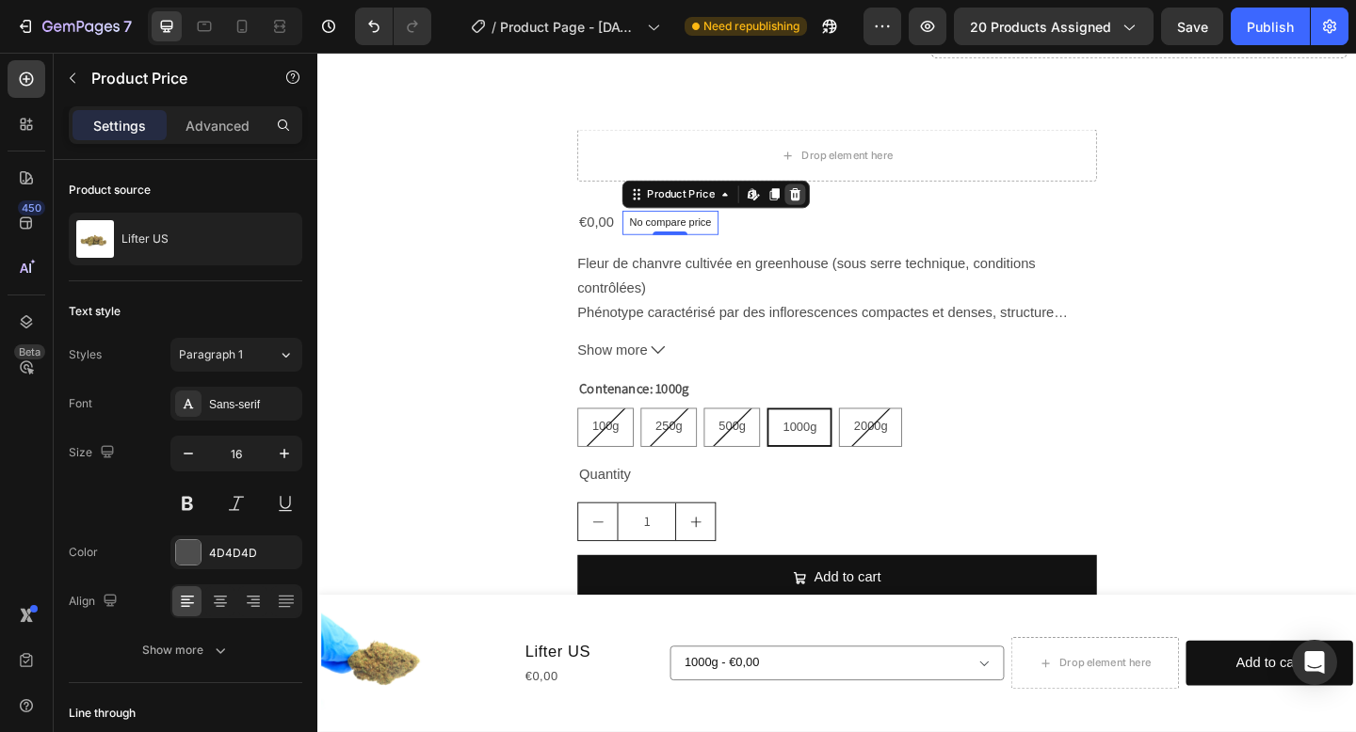
click at [841, 217] on div at bounding box center [837, 207] width 23 height 23
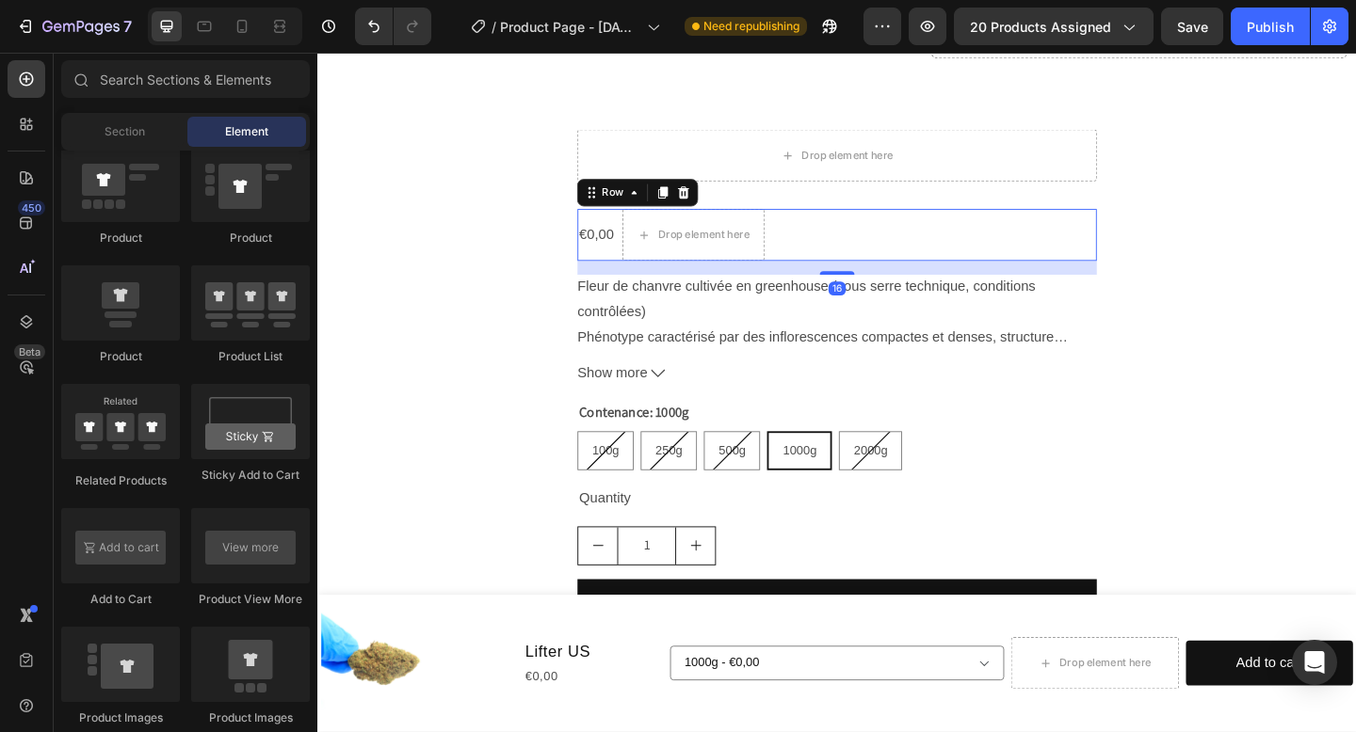
click at [645, 249] on div "€0,00 Product Price Product Price Drop element here Row 16" at bounding box center [882, 251] width 565 height 56
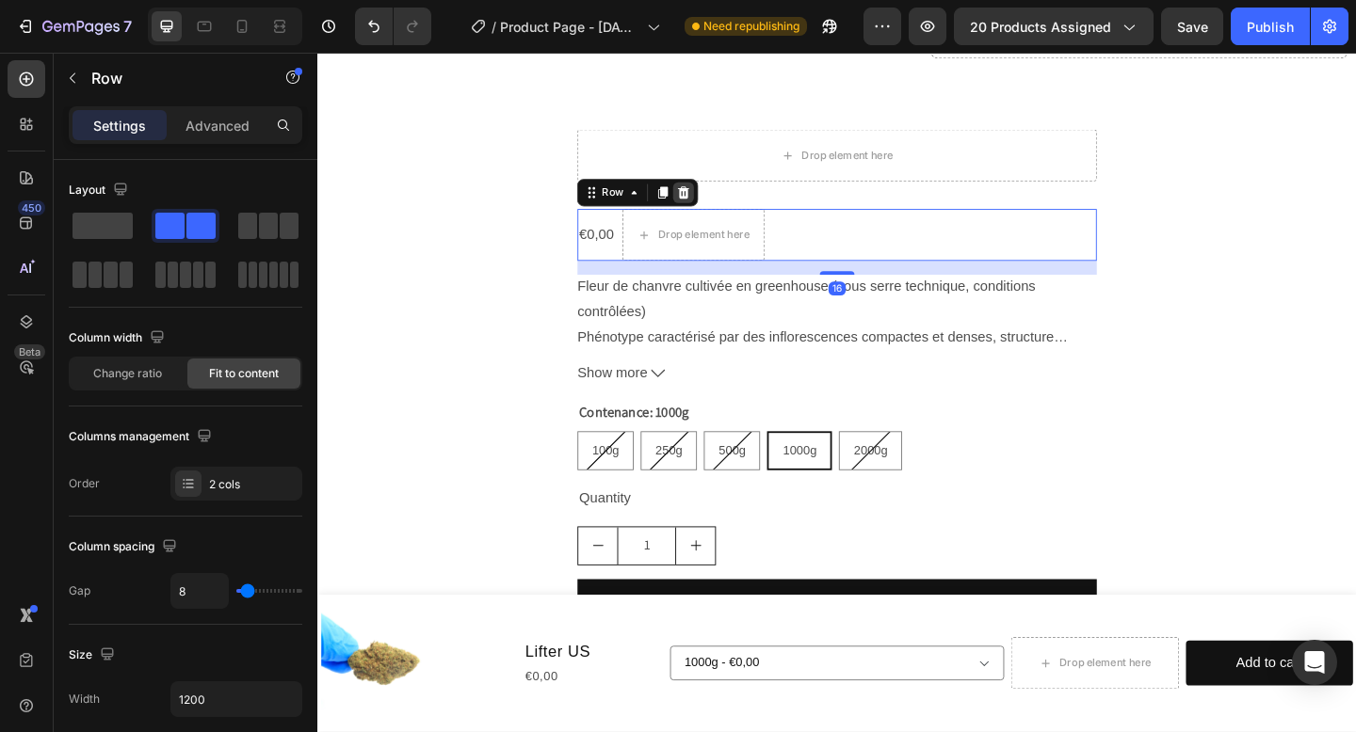
click at [705, 202] on div at bounding box center [715, 205] width 23 height 23
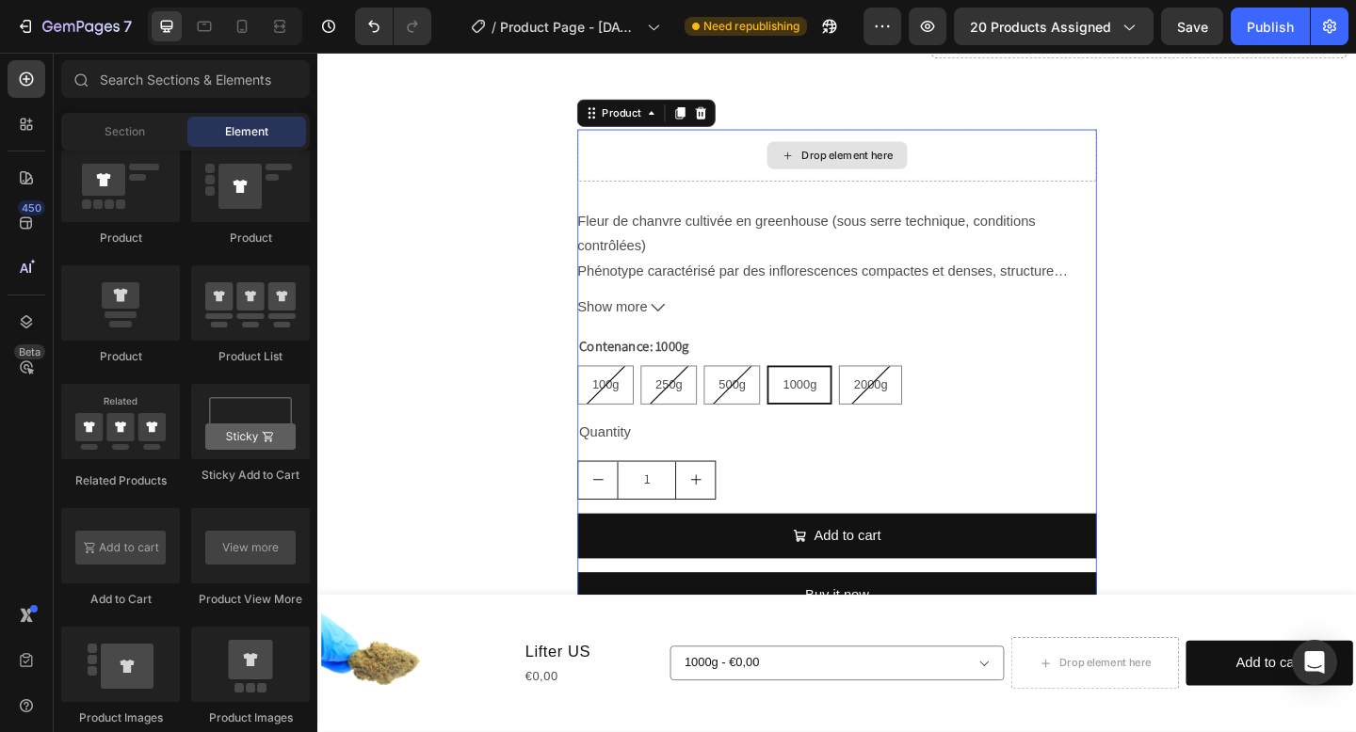
click at [741, 156] on div "Drop element here" at bounding box center [882, 165] width 565 height 56
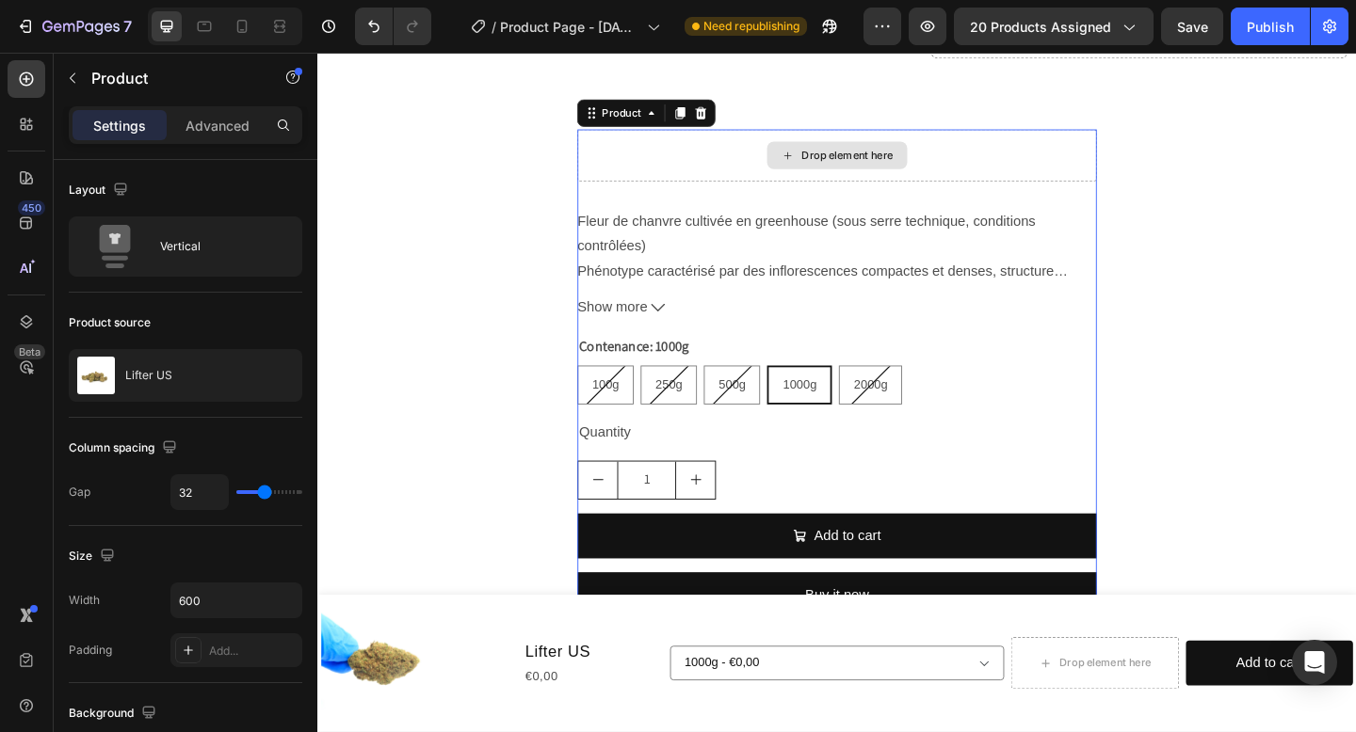
click at [750, 186] on div "Drop element here" at bounding box center [882, 165] width 565 height 56
click at [752, 192] on div "Drop element here" at bounding box center [882, 165] width 565 height 56
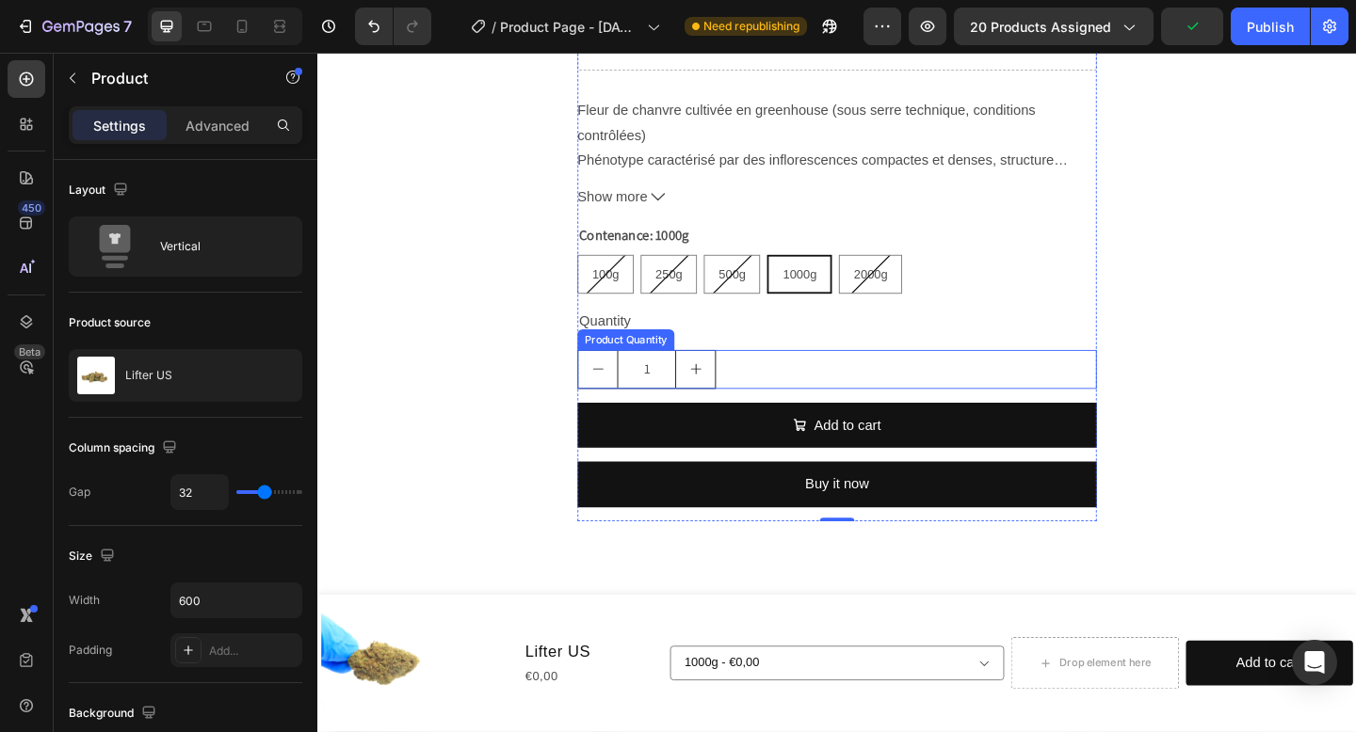
scroll to position [730, 0]
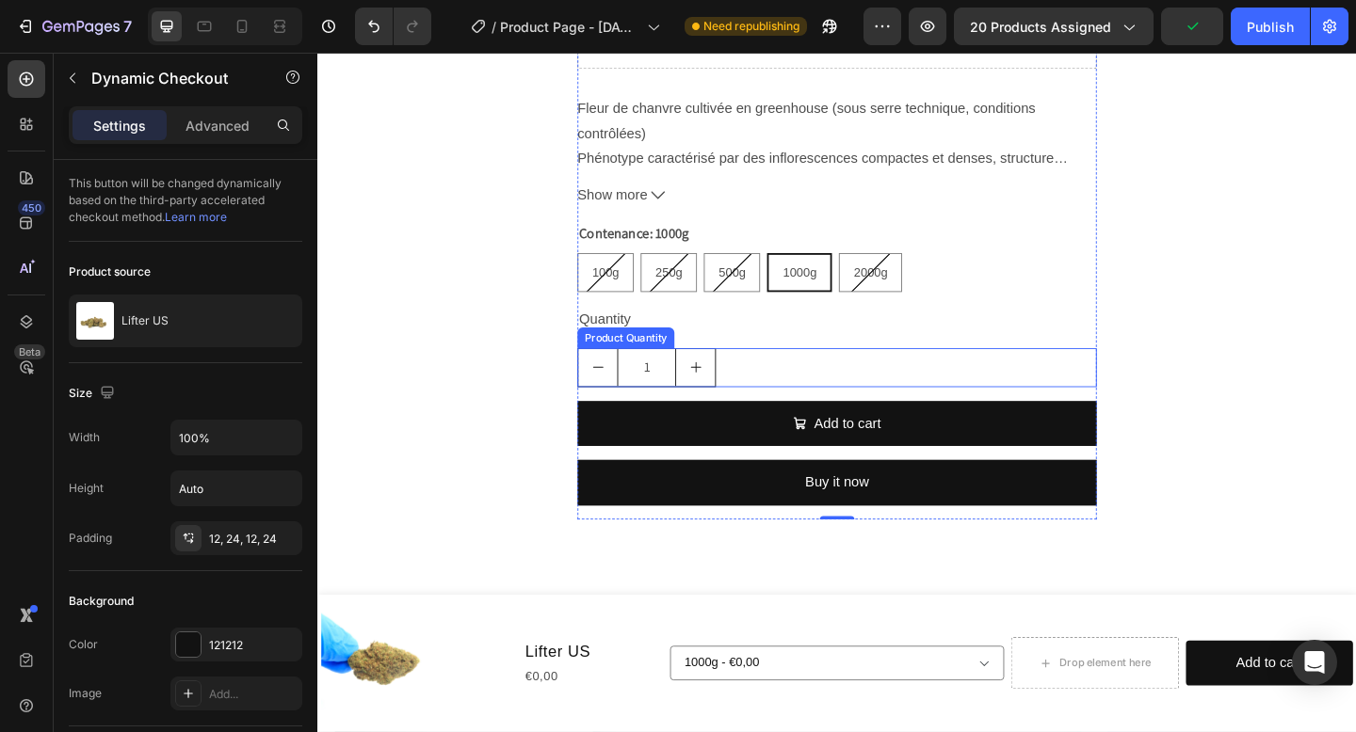
click at [842, 526] on button "Buy it now" at bounding box center [882, 521] width 565 height 50
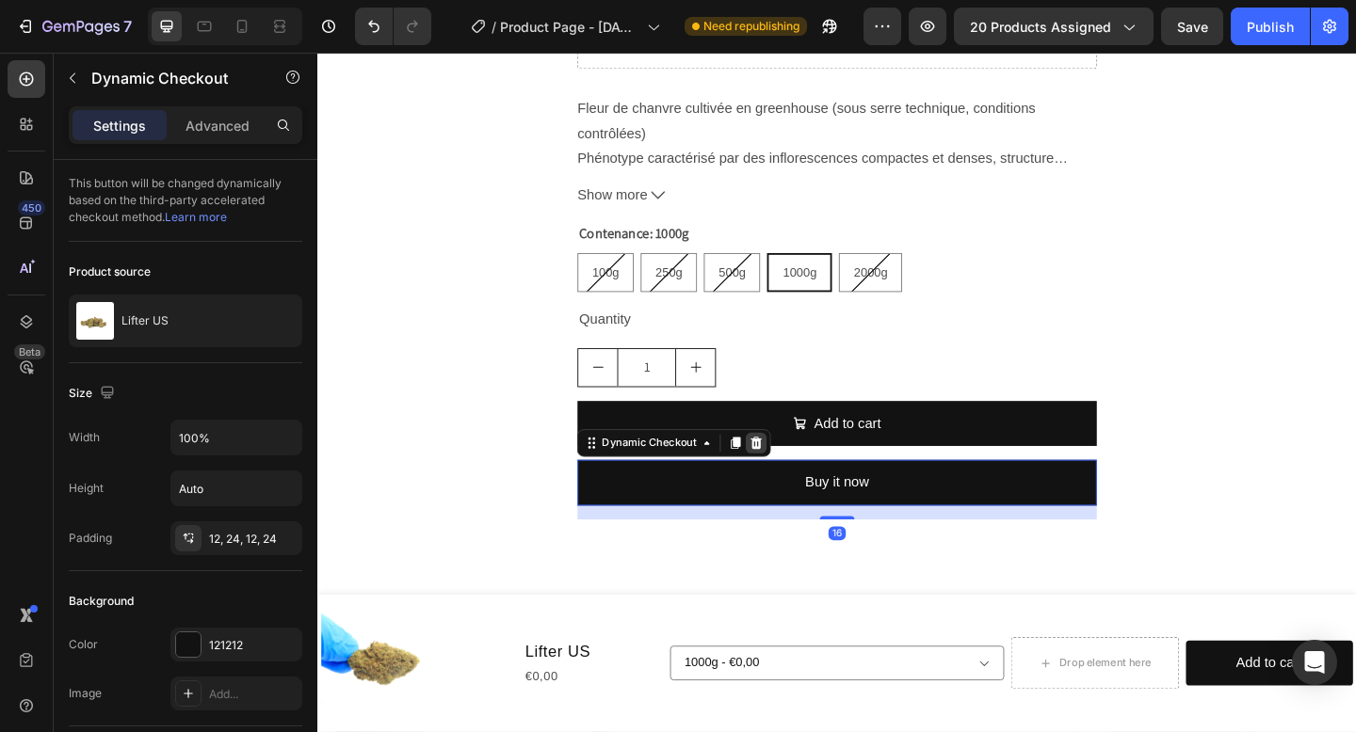
click at [796, 485] on icon at bounding box center [795, 478] width 12 height 13
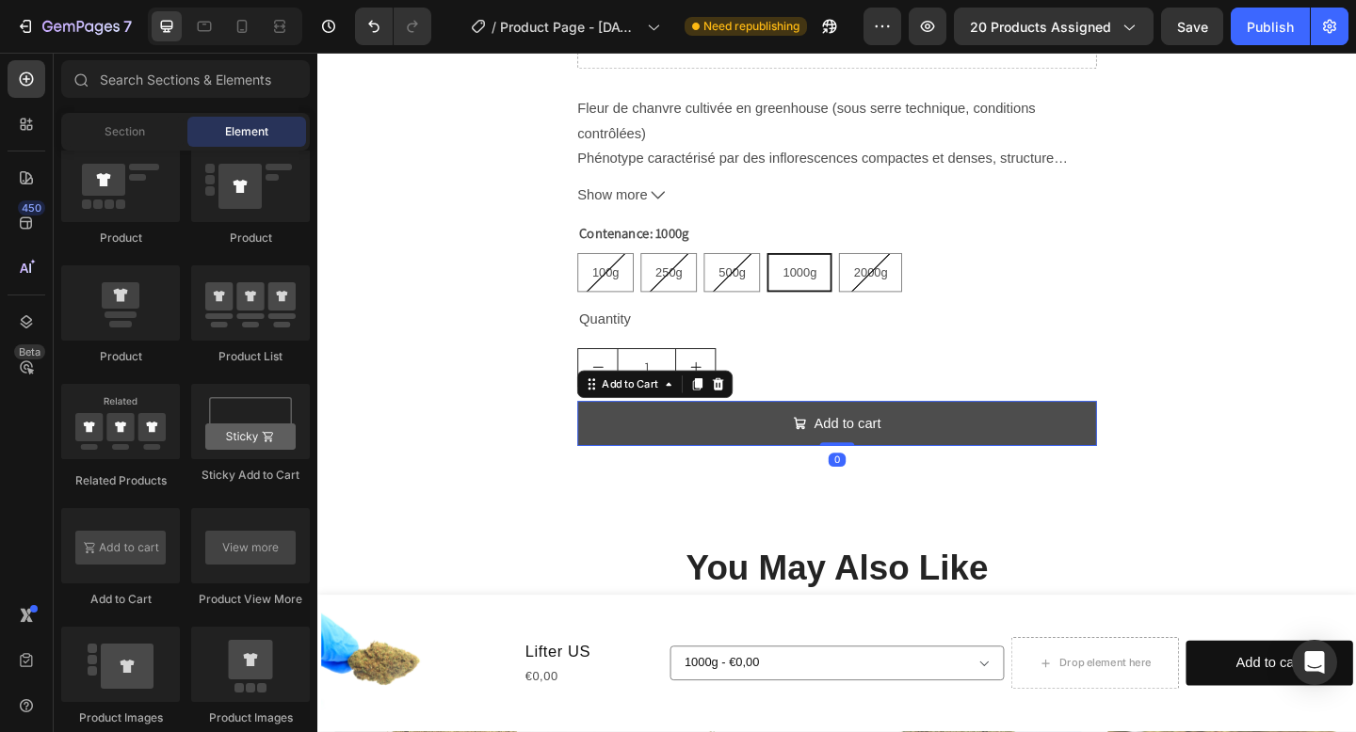
click at [799, 452] on button "Add to cart" at bounding box center [882, 457] width 565 height 50
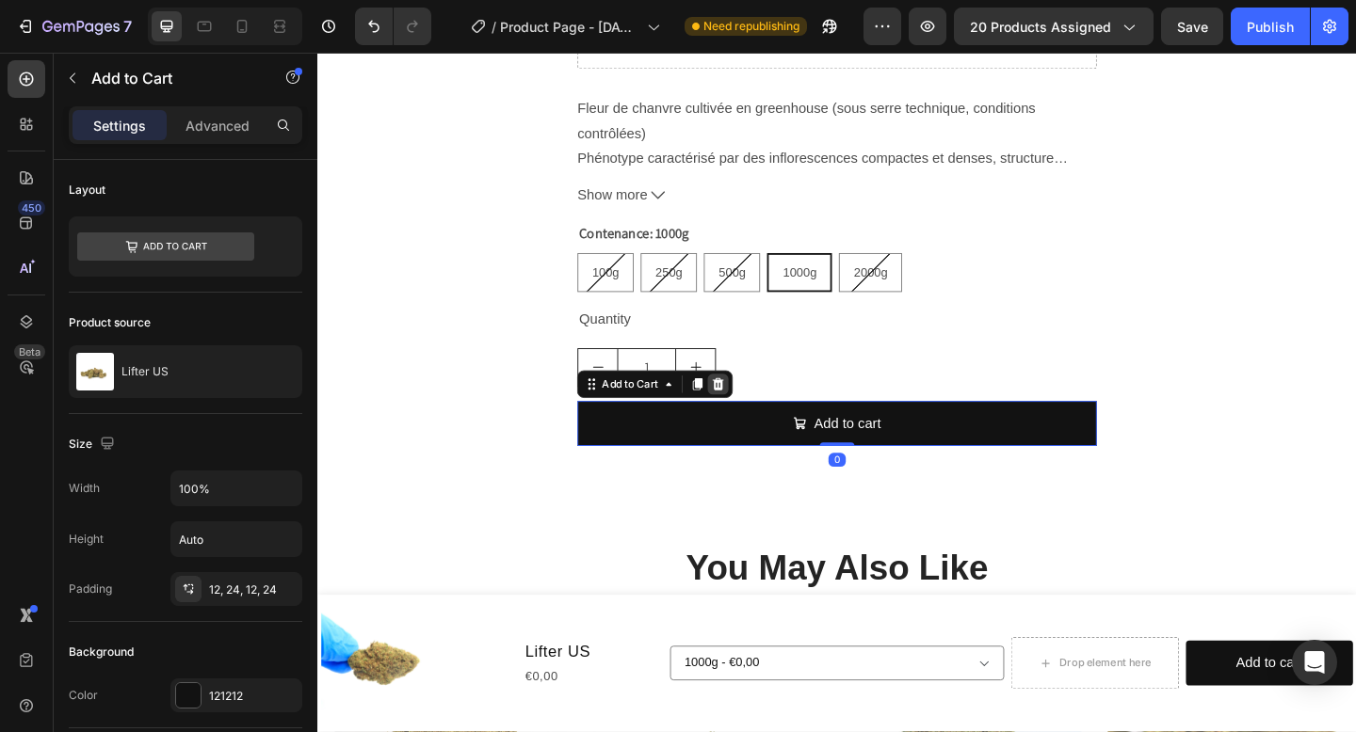
click at [754, 413] on icon at bounding box center [753, 414] width 15 height 15
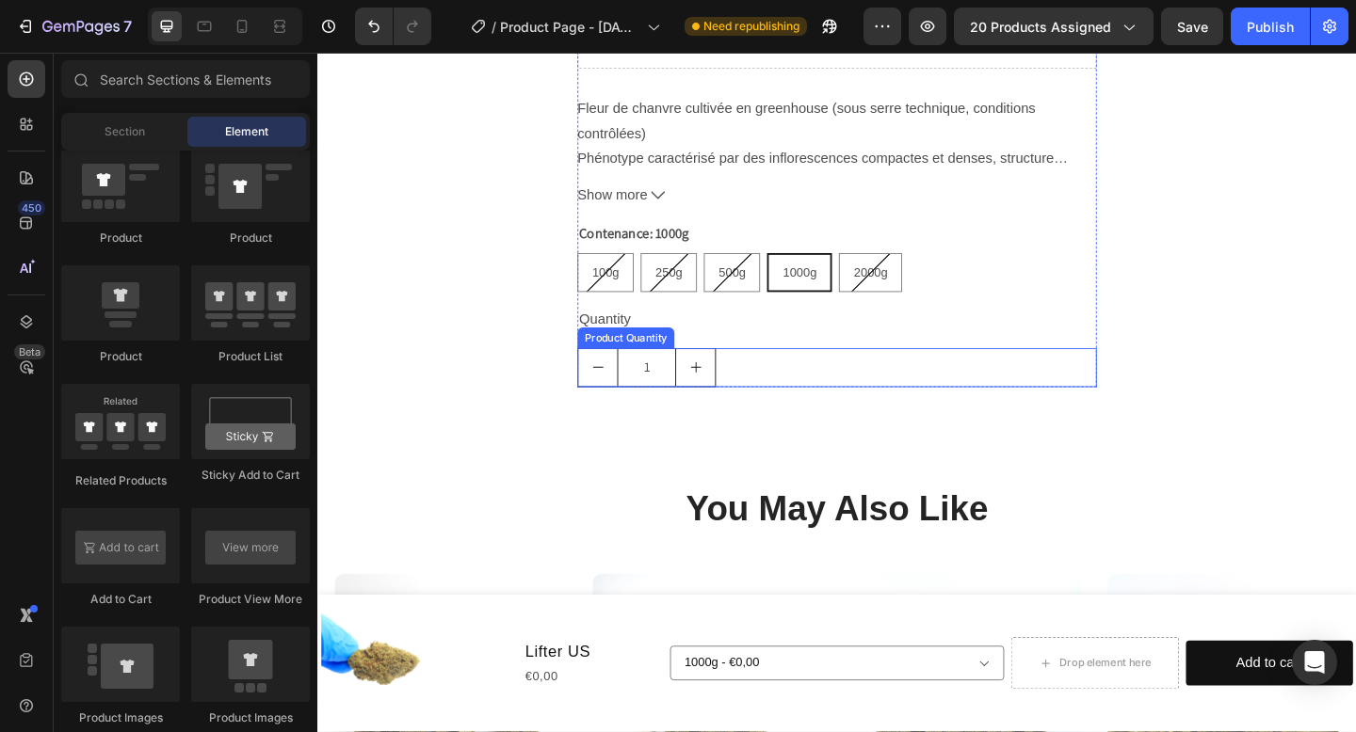
click at [733, 394] on icon "increment" at bounding box center [728, 395] width 15 height 15
type input "2"
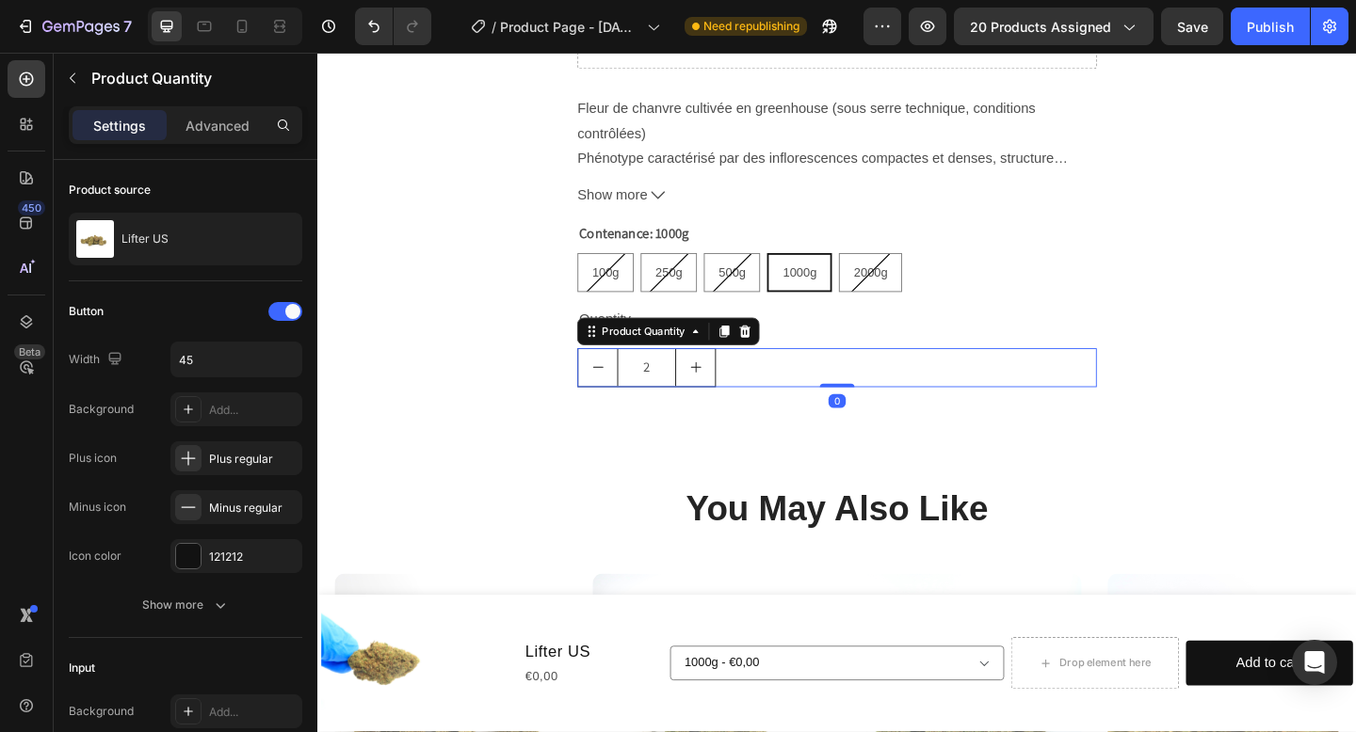
drag, startPoint x: 786, startPoint y: 358, endPoint x: 777, endPoint y: 359, distance: 9.5
click at [786, 358] on icon at bounding box center [783, 355] width 12 height 13
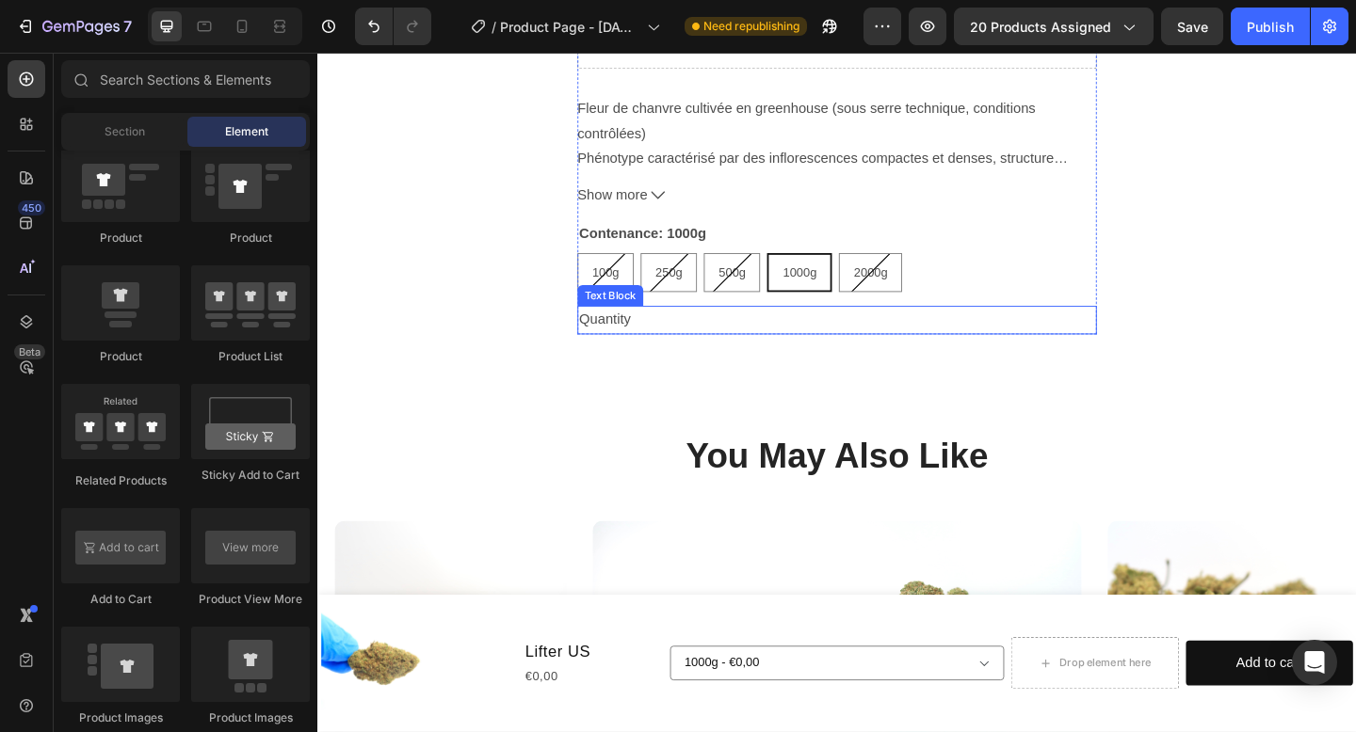
click at [682, 349] on div "Quantity" at bounding box center [882, 344] width 565 height 31
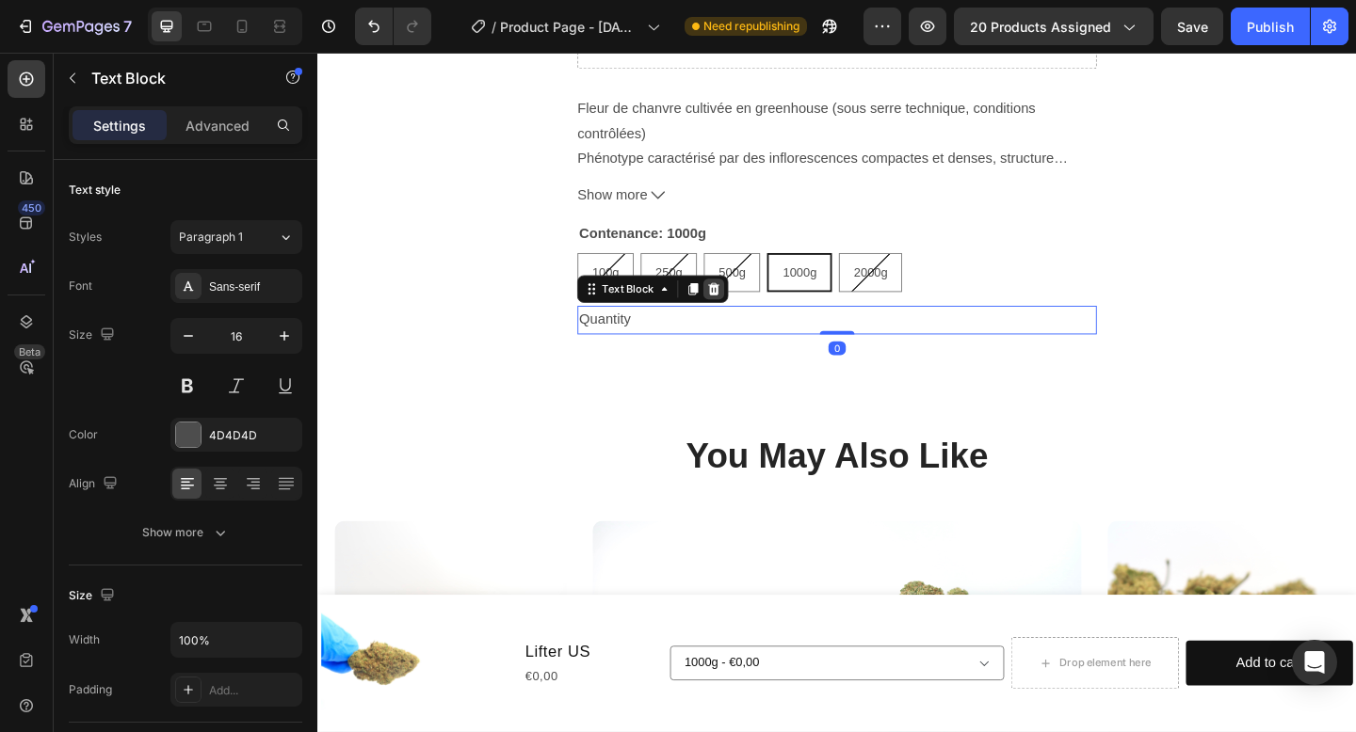
click at [742, 314] on icon at bounding box center [748, 310] width 15 height 15
radio input "true"
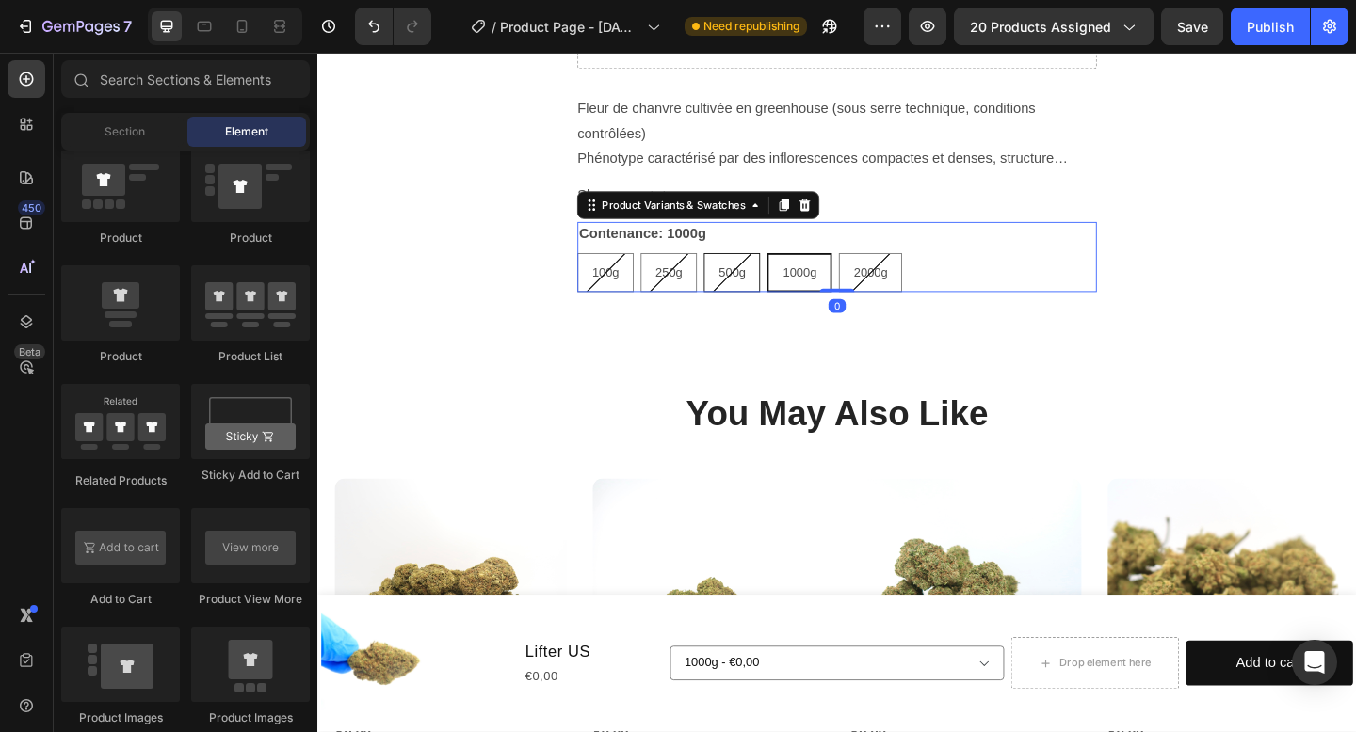
click at [742, 276] on div "500g" at bounding box center [767, 292] width 59 height 39
click at [737, 271] on input "500g 500g 500g" at bounding box center [736, 270] width 1 height 1
radio input "true"
select select "585566974026056618"
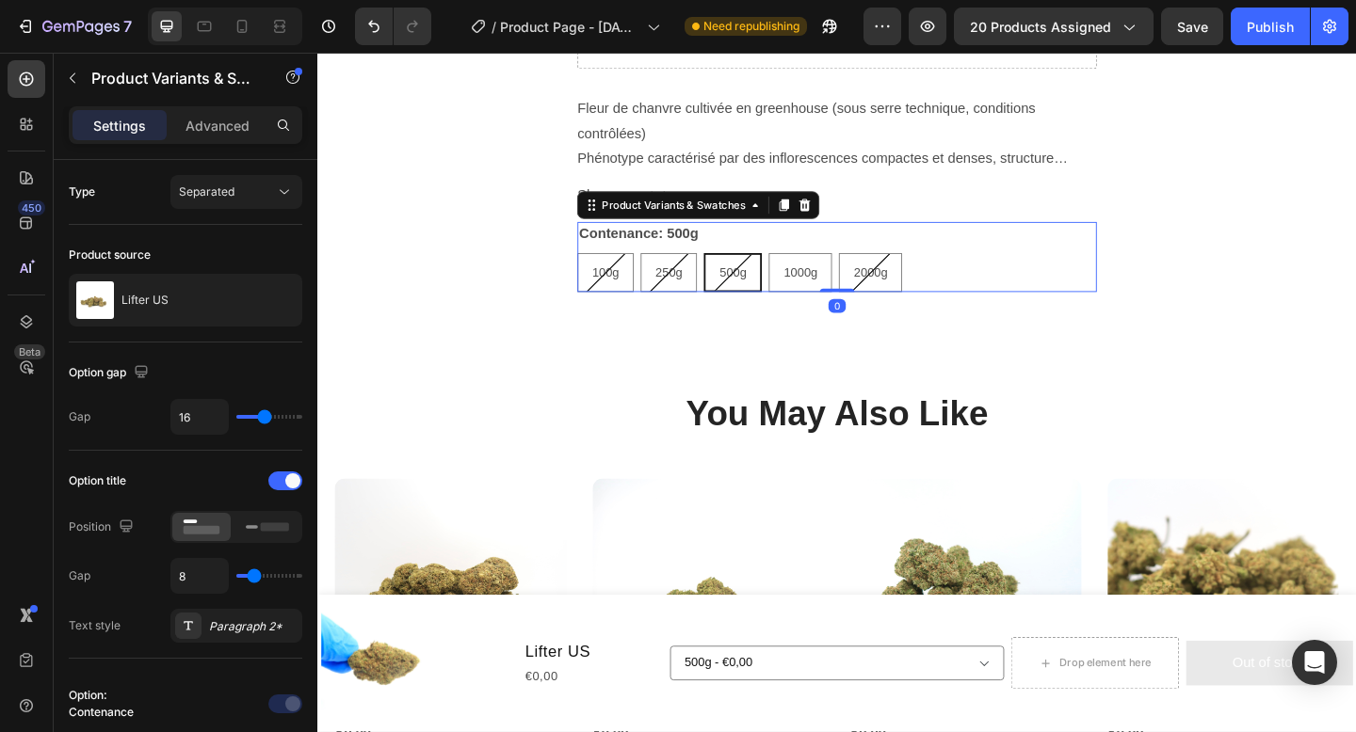
click at [854, 213] on icon at bounding box center [847, 219] width 15 height 15
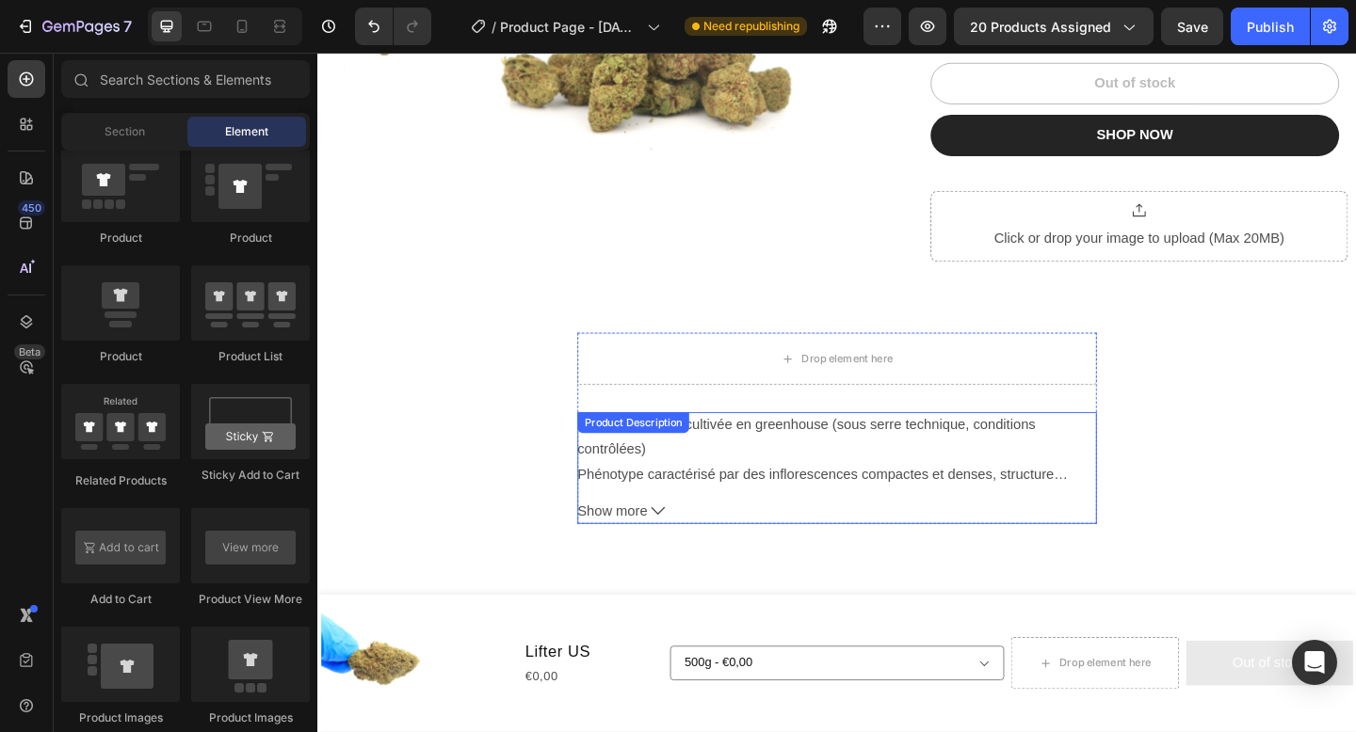
scroll to position [372, 0]
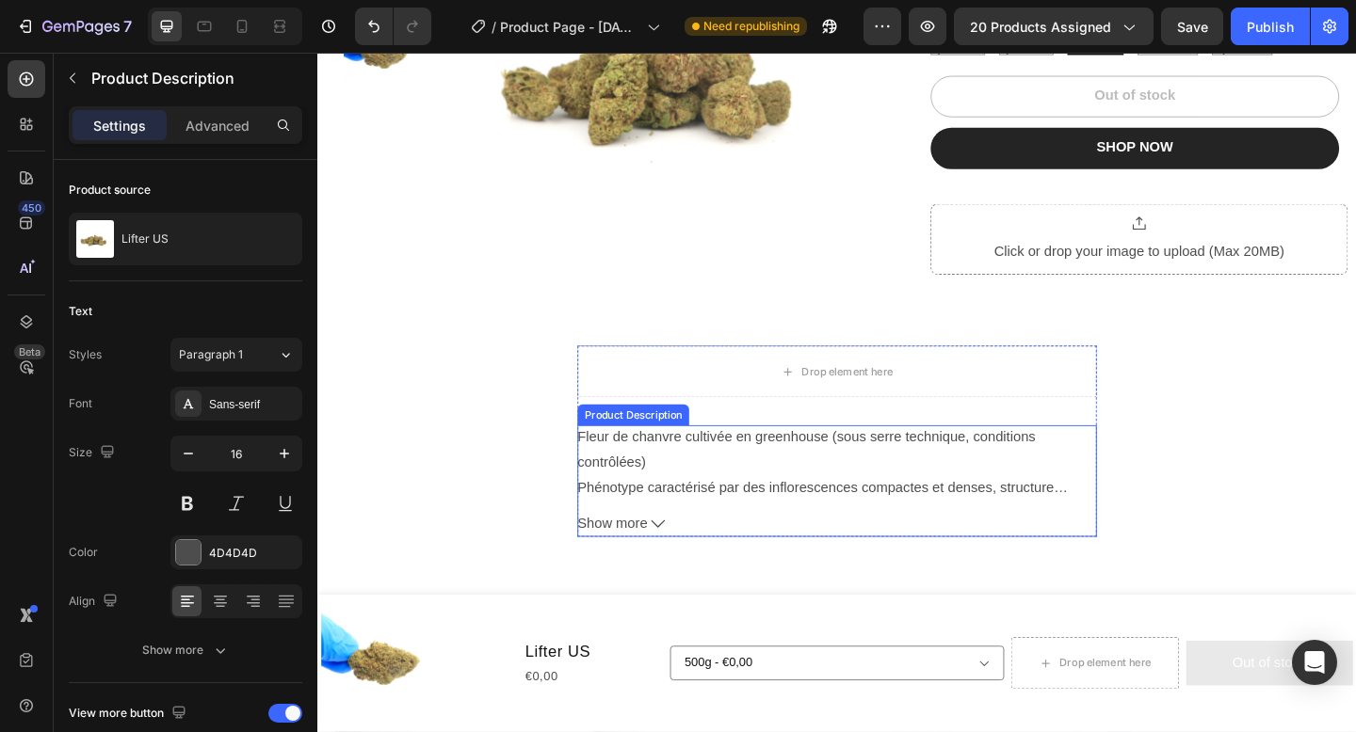
click at [621, 505] on p "Fleur de chanvre cultivée en greenhouse (sous serre technique, conditions contr…" at bounding box center [882, 539] width 564 height 152
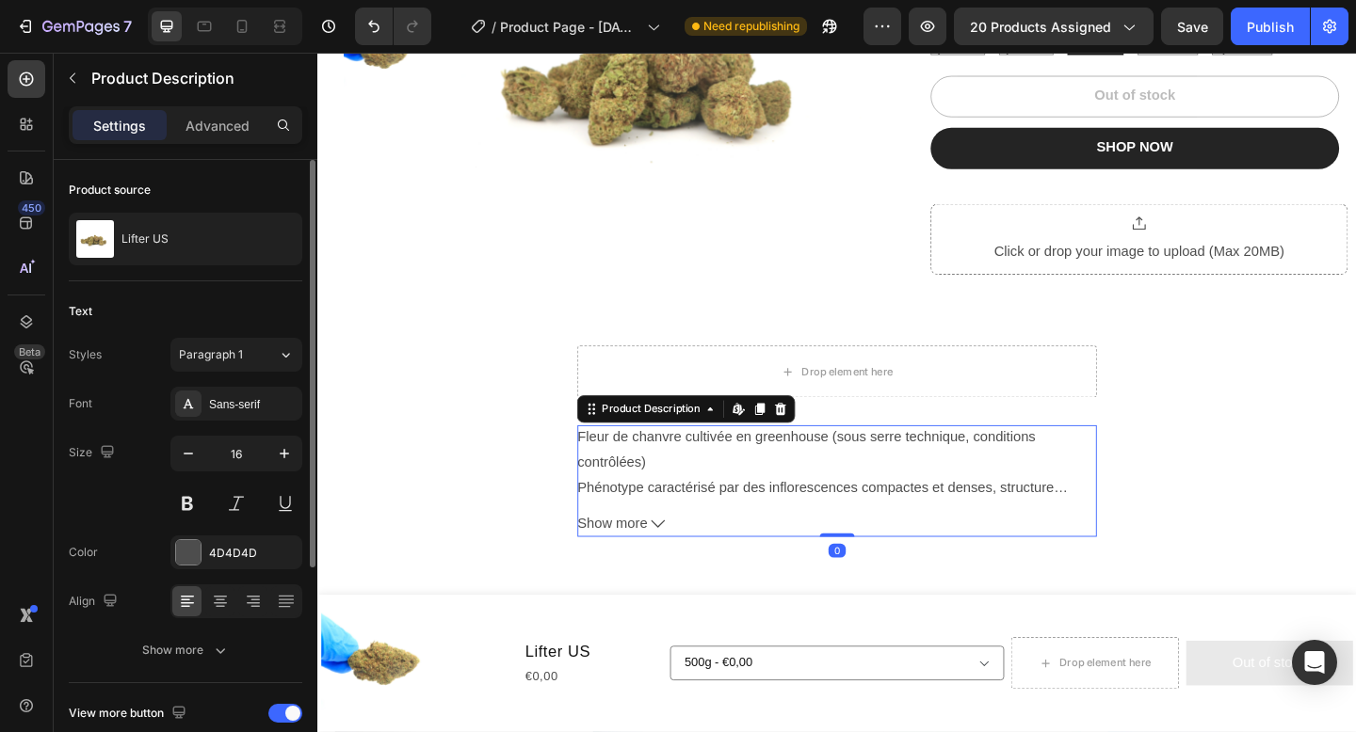
scroll to position [333, 0]
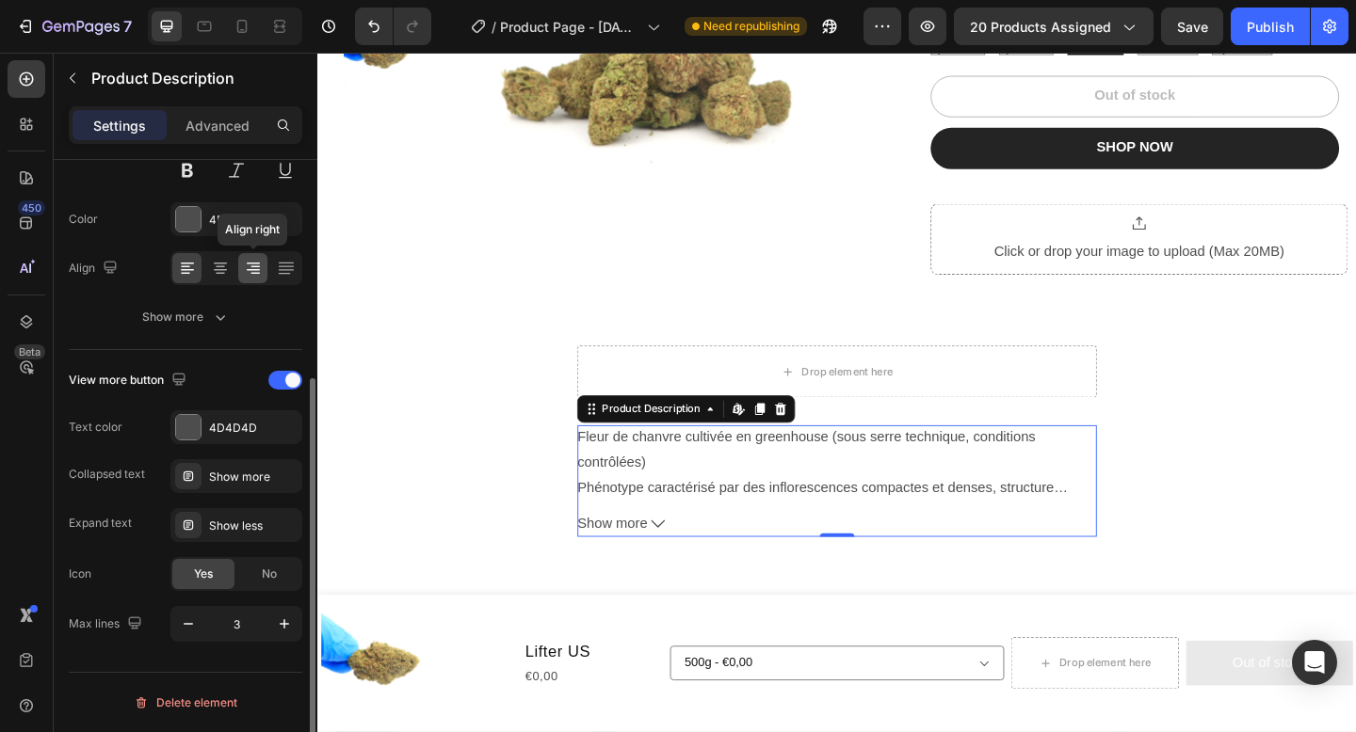
click at [256, 270] on icon at bounding box center [253, 268] width 19 height 19
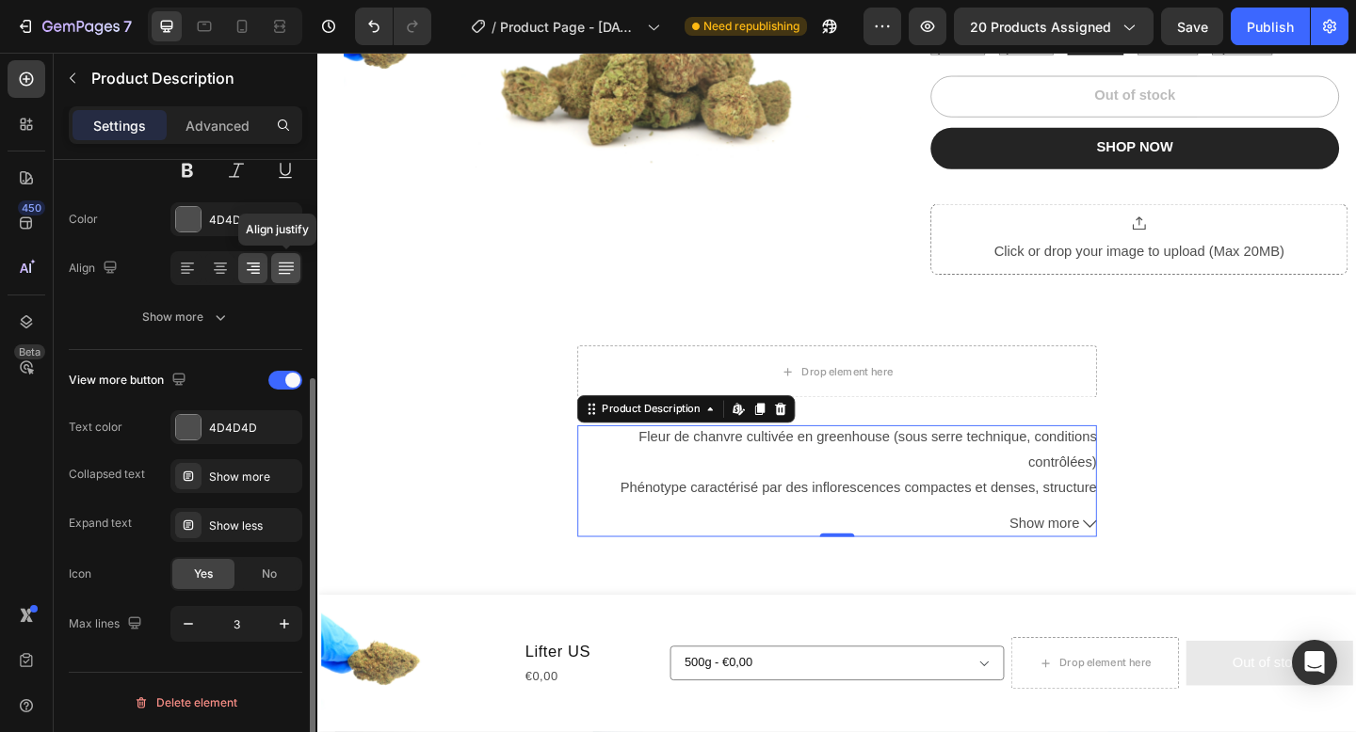
click at [281, 270] on icon at bounding box center [286, 268] width 19 height 19
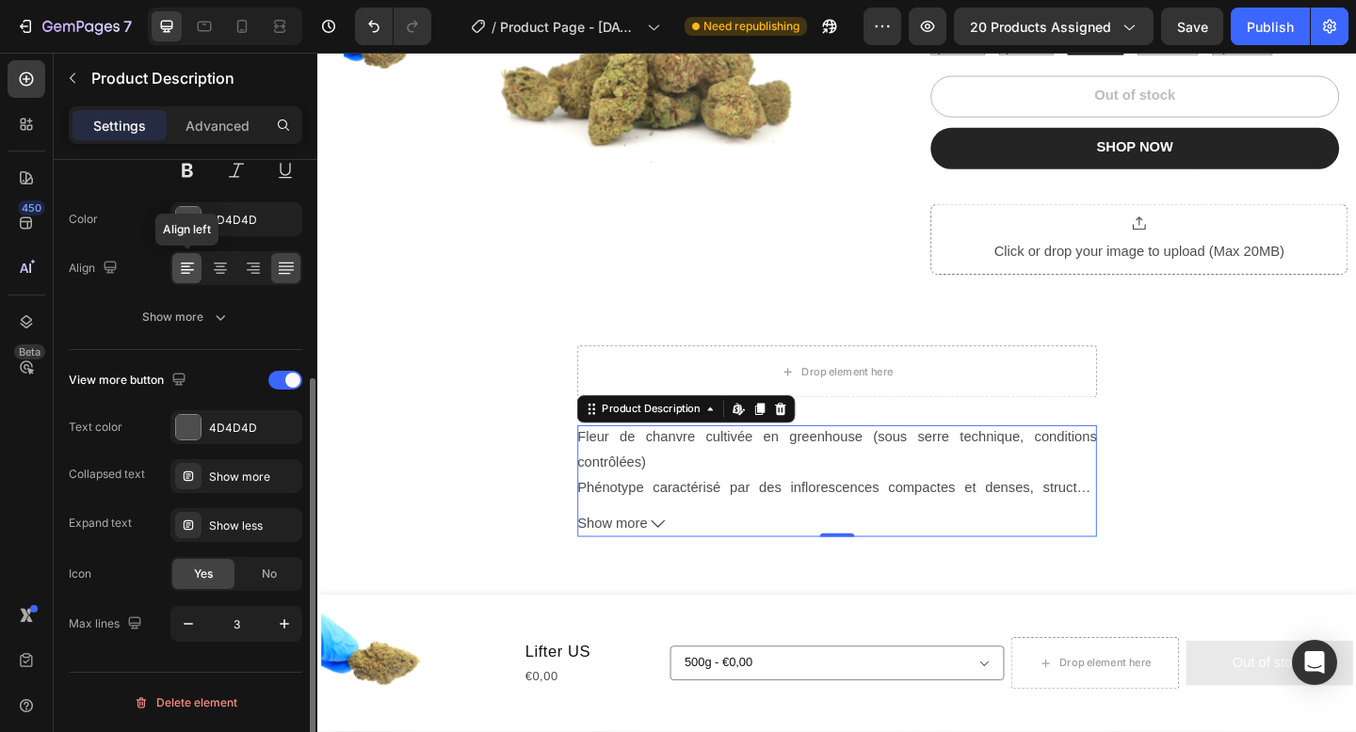
click at [189, 268] on icon at bounding box center [187, 268] width 19 height 19
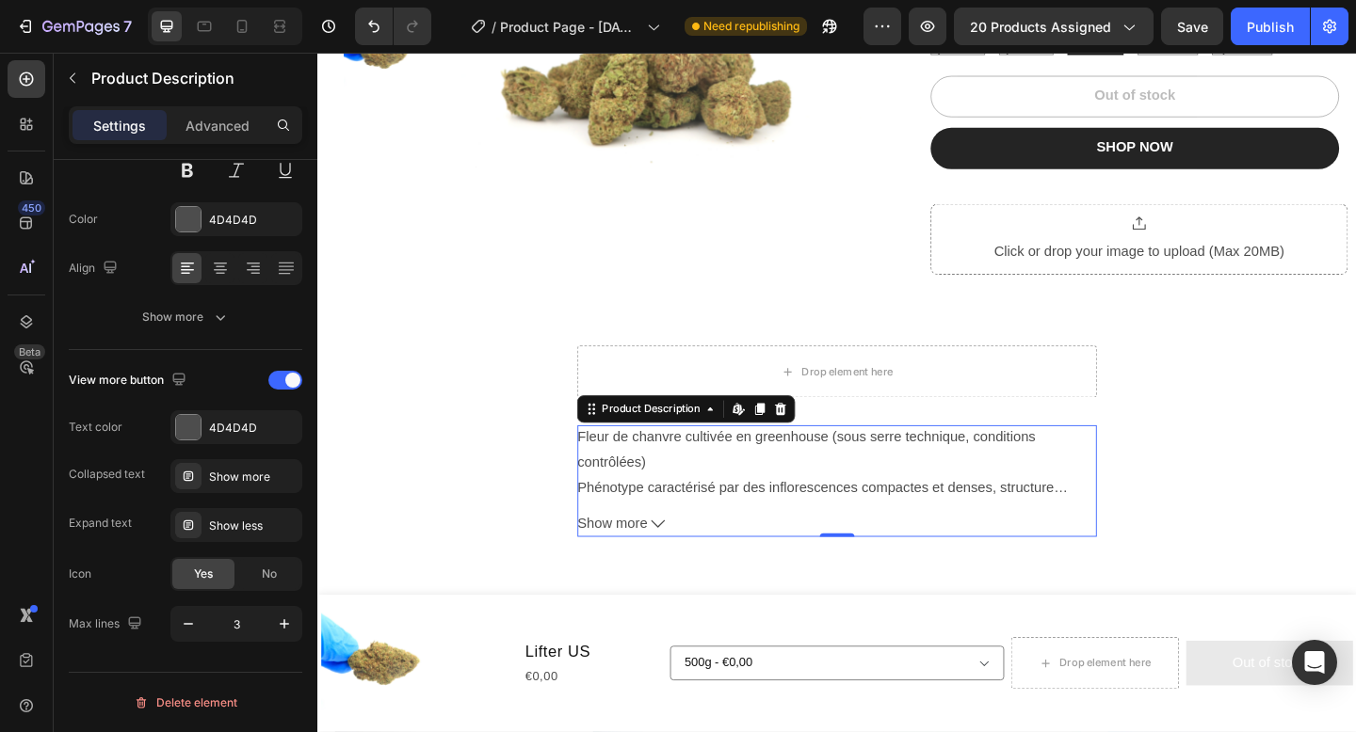
click at [630, 530] on p "Fleur de chanvre cultivée en greenhouse (sous serre technique, conditions contr…" at bounding box center [882, 539] width 564 height 152
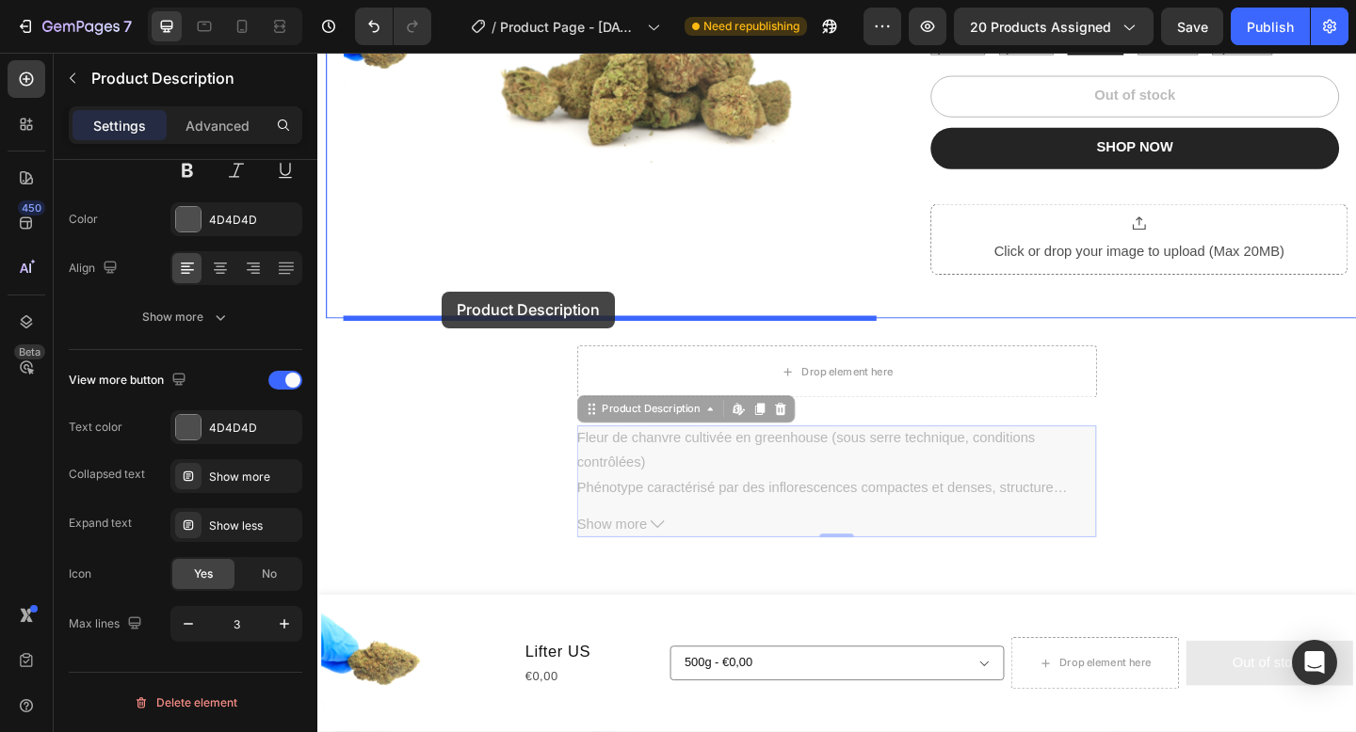
drag, startPoint x: 651, startPoint y: 437, endPoint x: 454, endPoint y: 314, distance: 233.0
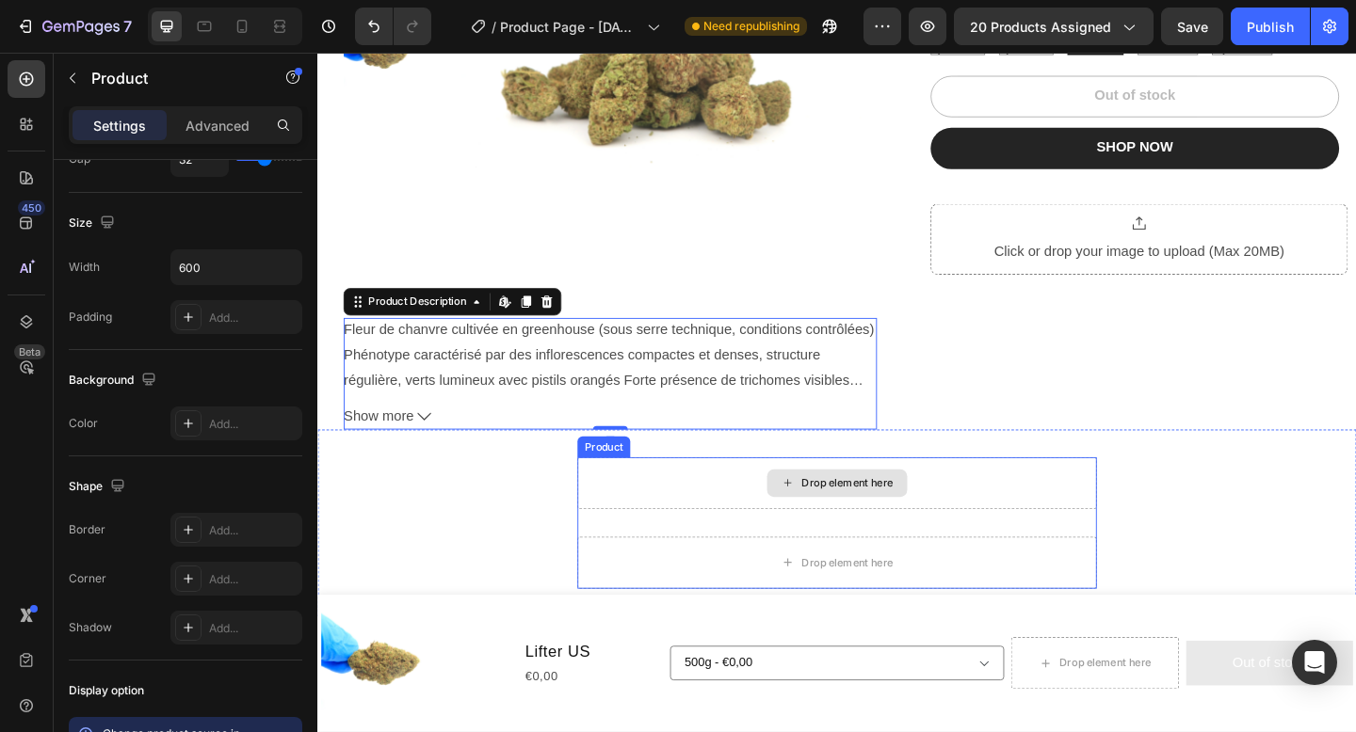
click at [761, 525] on div "Drop element here" at bounding box center [882, 521] width 565 height 56
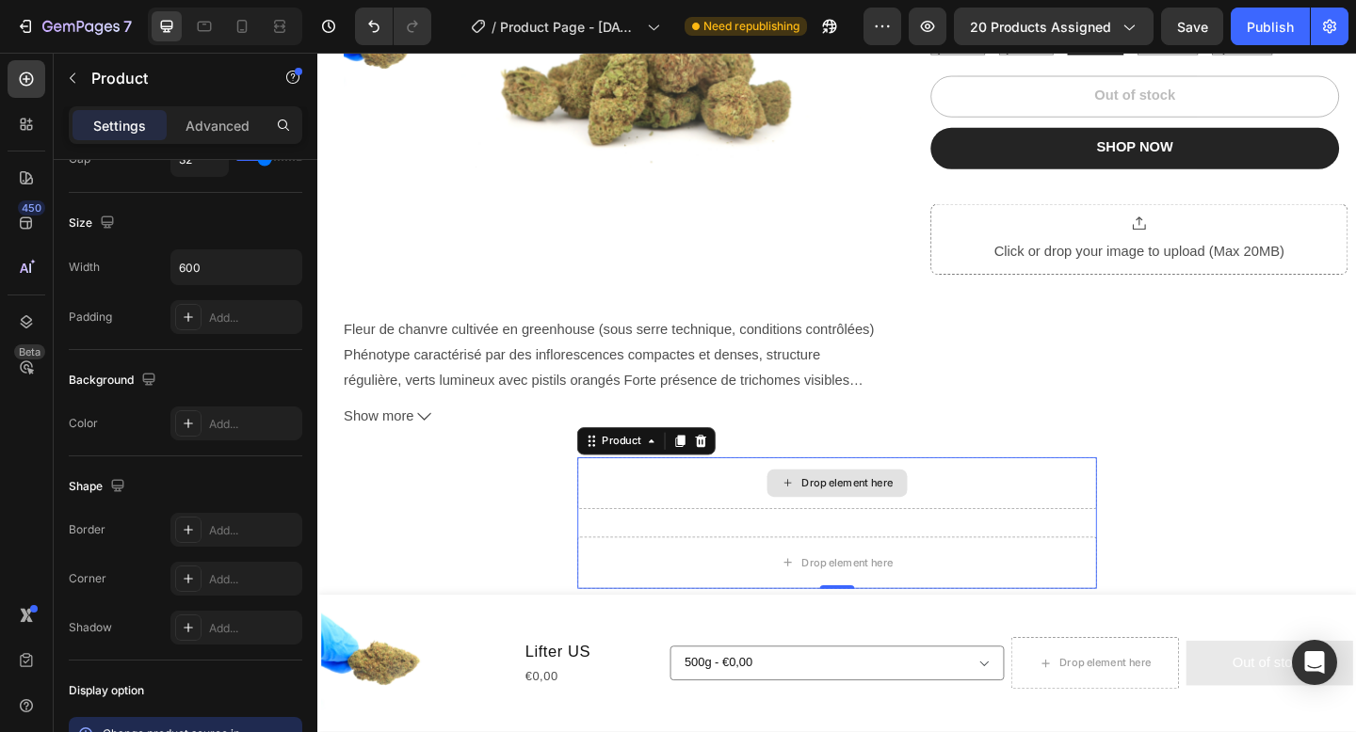
scroll to position [0, 0]
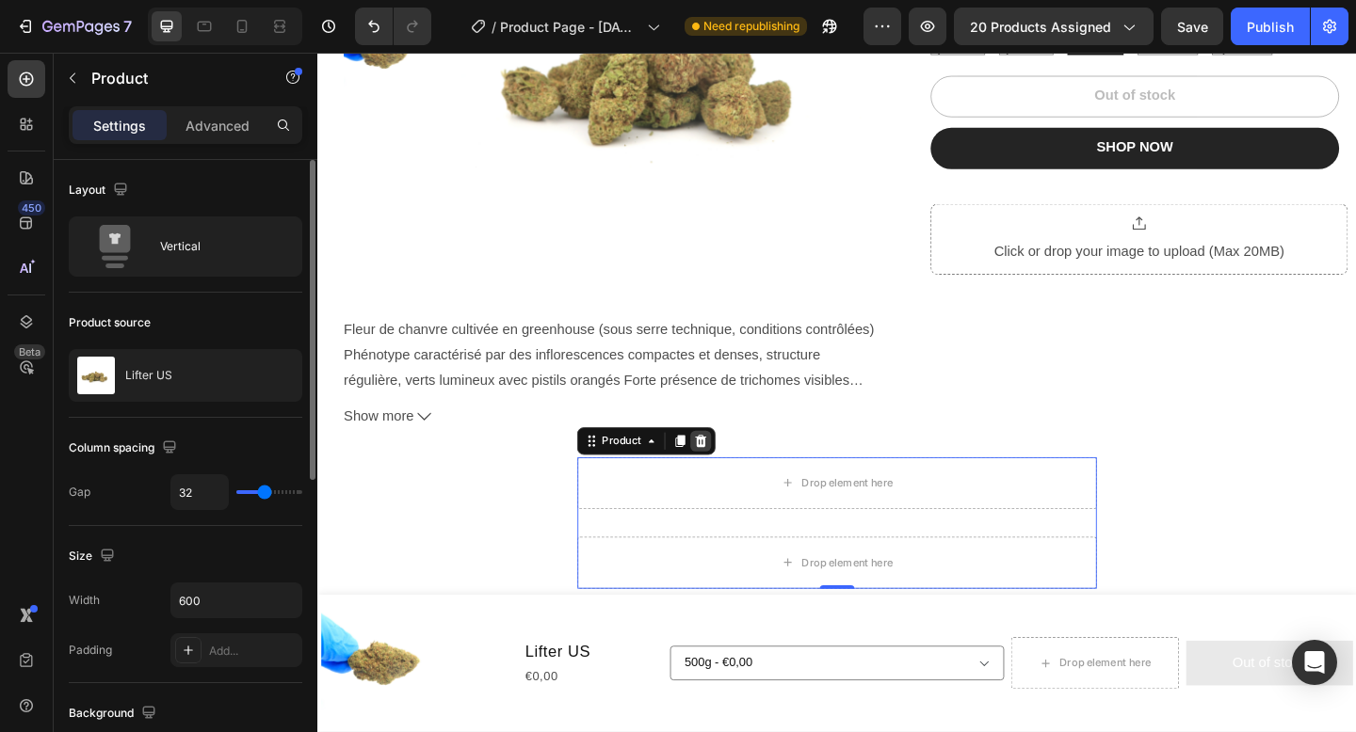
click at [743, 470] on div at bounding box center [734, 475] width 23 height 23
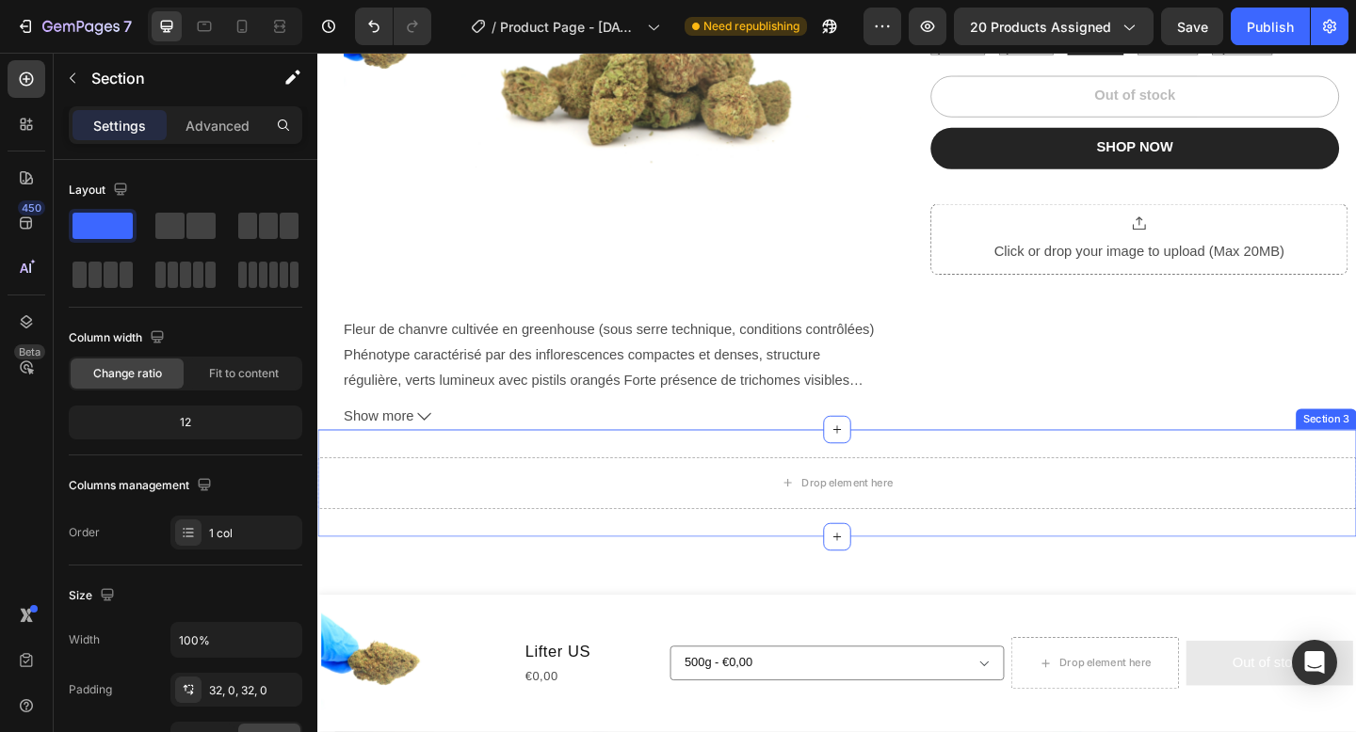
click at [783, 494] on div "Drop element here" at bounding box center [882, 521] width 1130 height 56
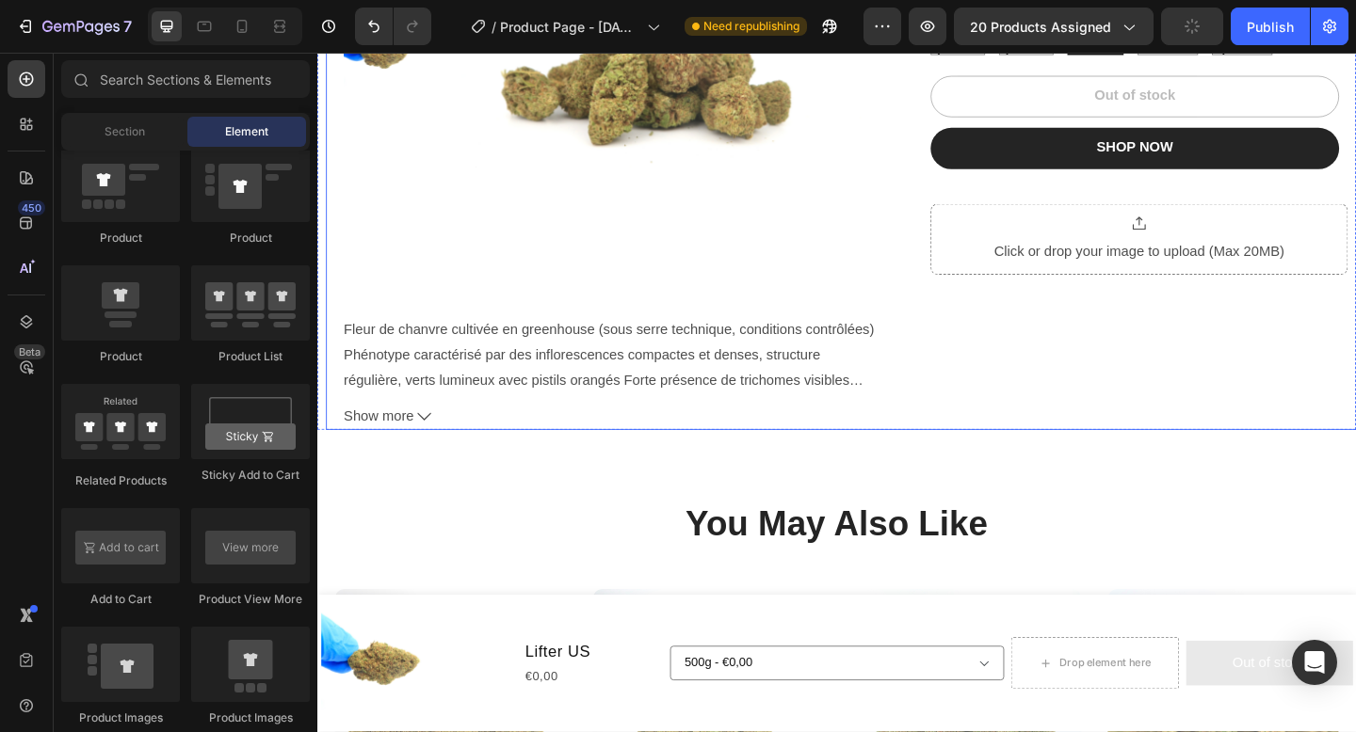
click at [920, 394] on div "Fleur de chanvre cultivée en greenhouse (sous serre technique, conditions contr…" at bounding box center [636, 381] width 580 height 79
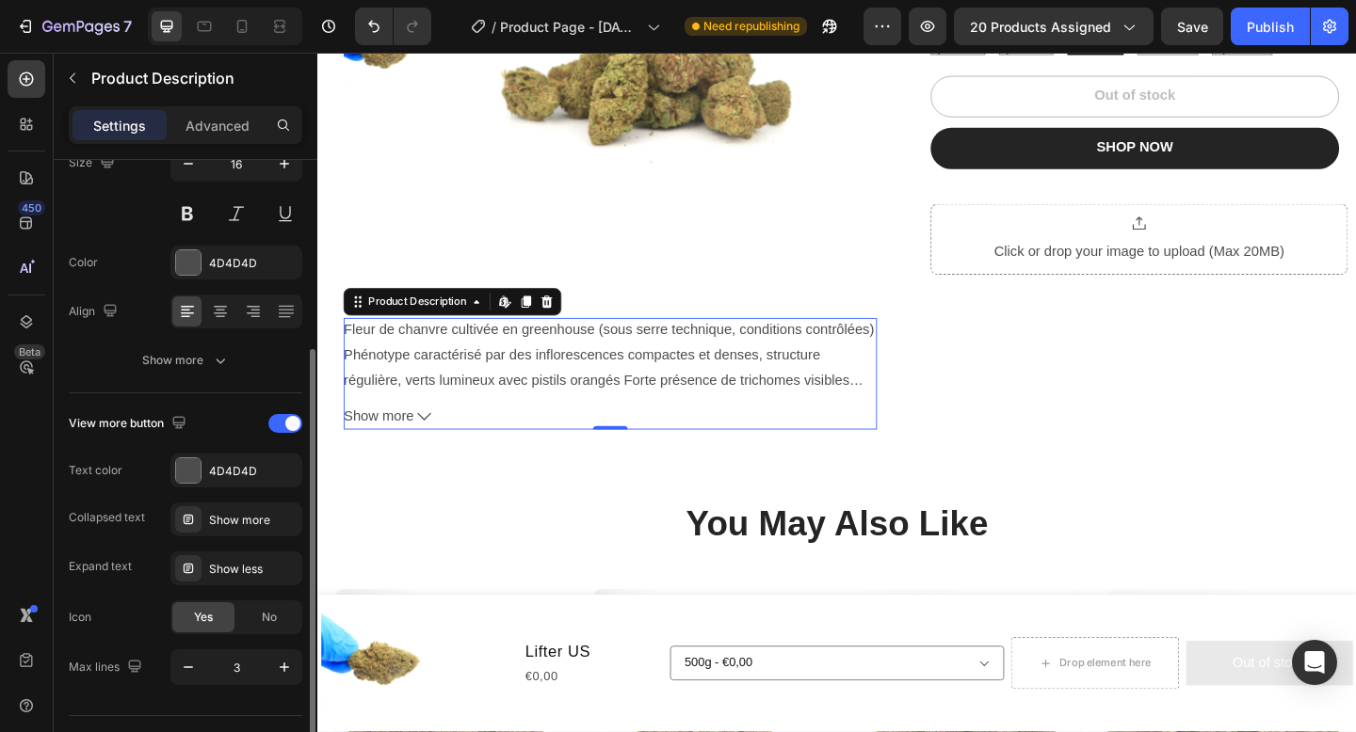
scroll to position [333, 0]
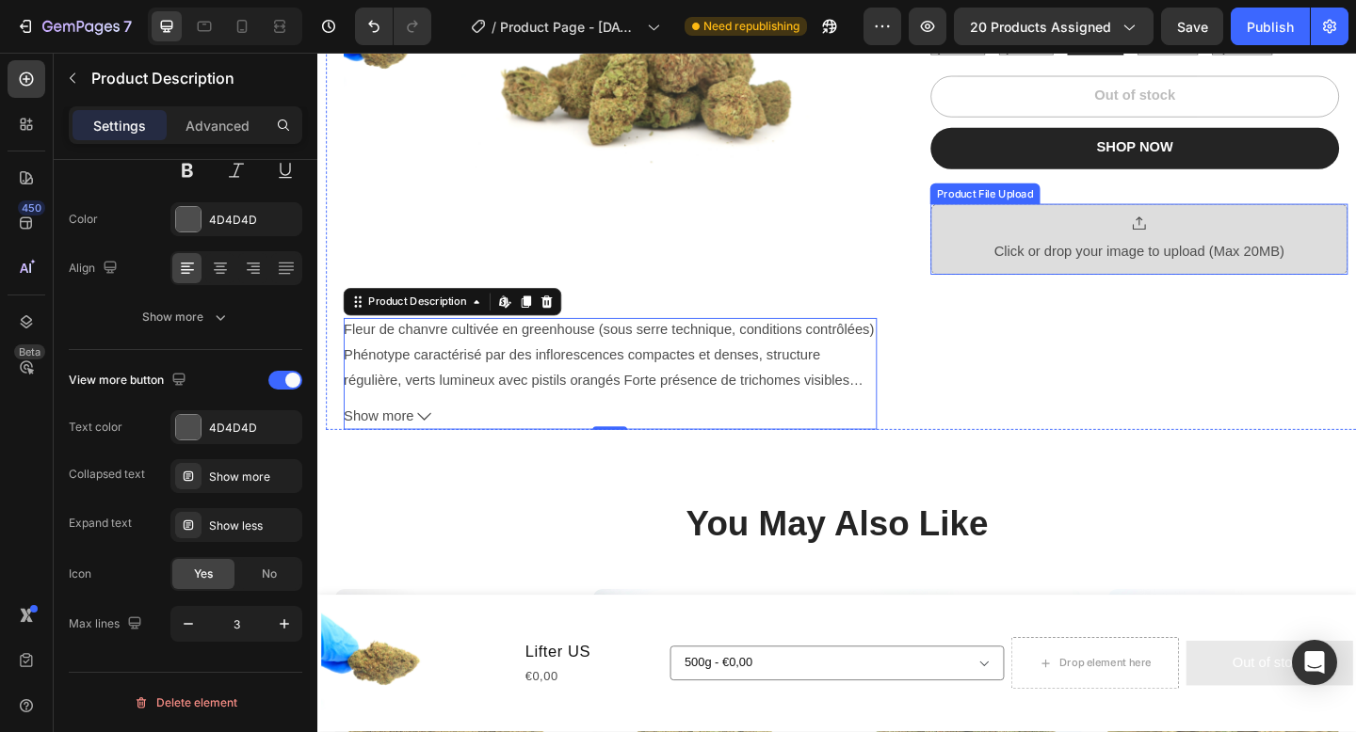
click at [1017, 241] on div "Click or drop your image to upload (Max 20MB)" at bounding box center [1211, 256] width 454 height 78
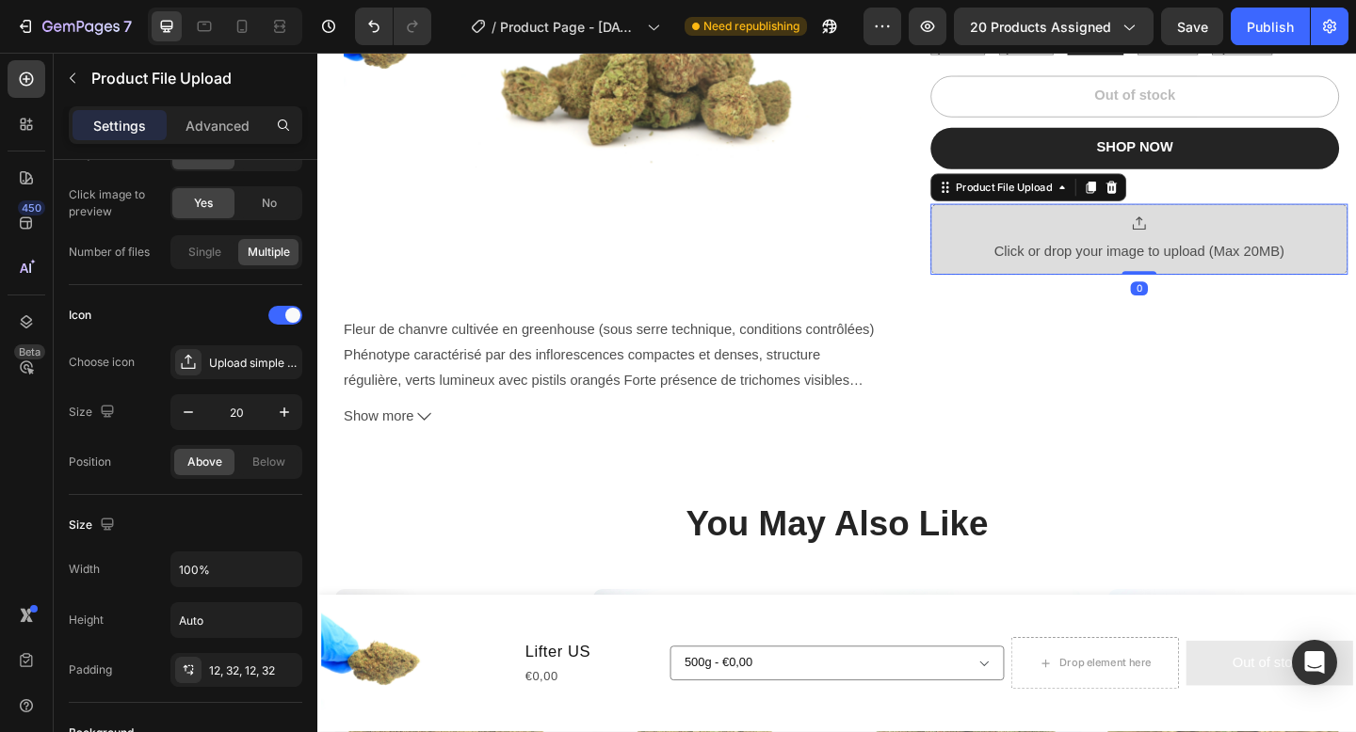
scroll to position [0, 0]
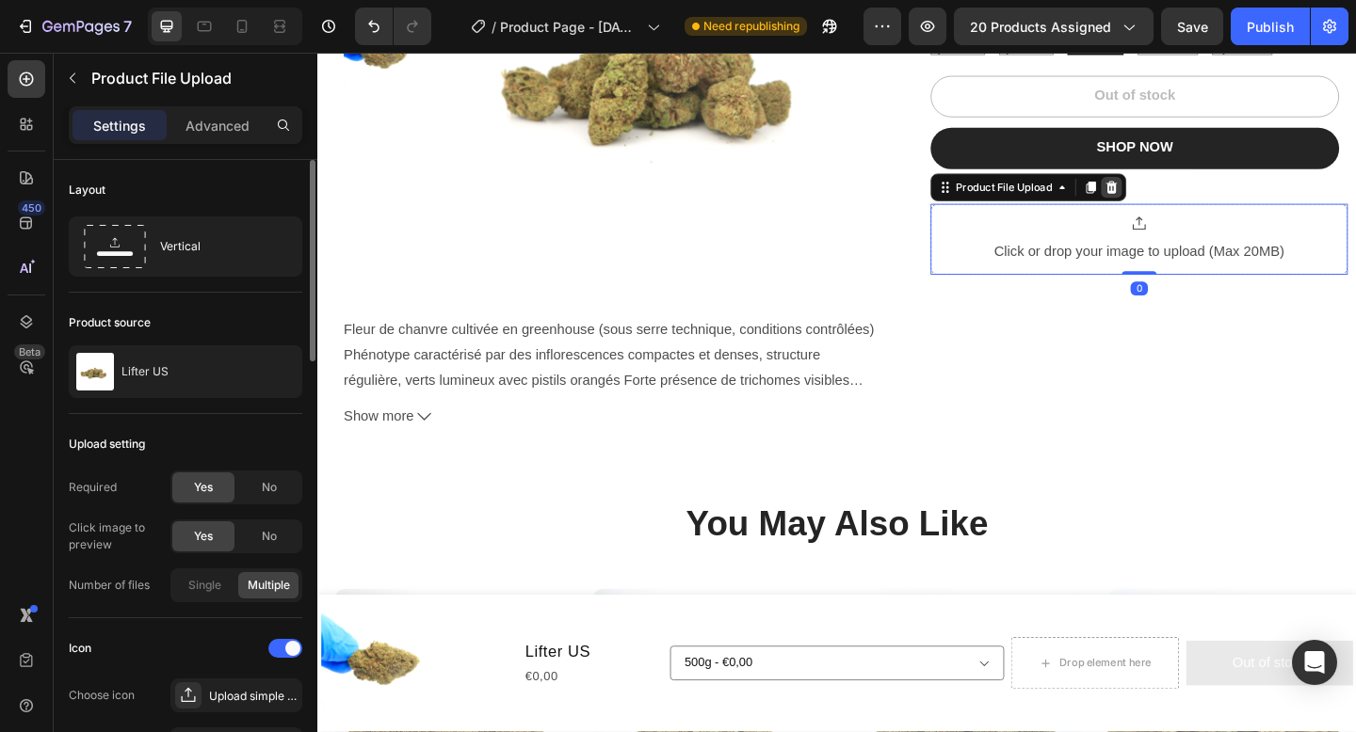
click at [1186, 200] on icon at bounding box center [1181, 198] width 12 height 13
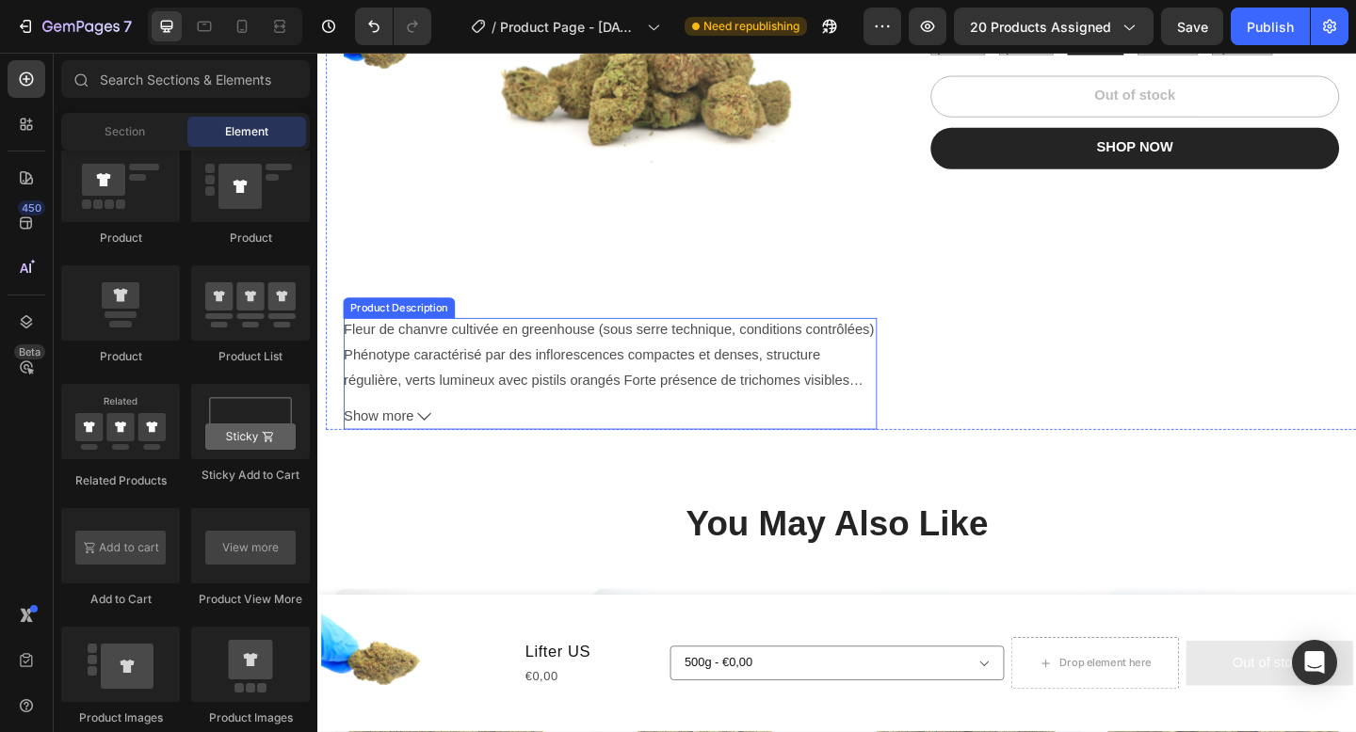
click at [709, 438] on button "Show more" at bounding box center [636, 449] width 580 height 27
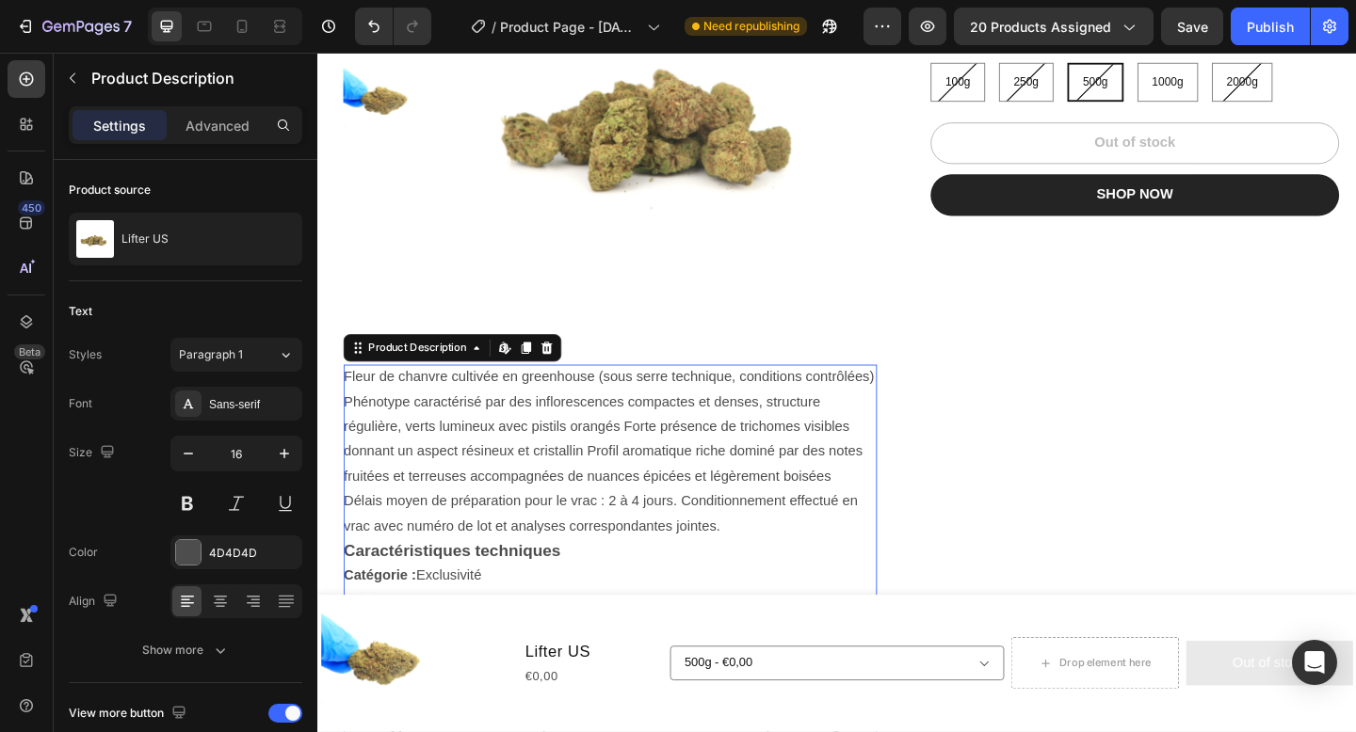
scroll to position [322, 0]
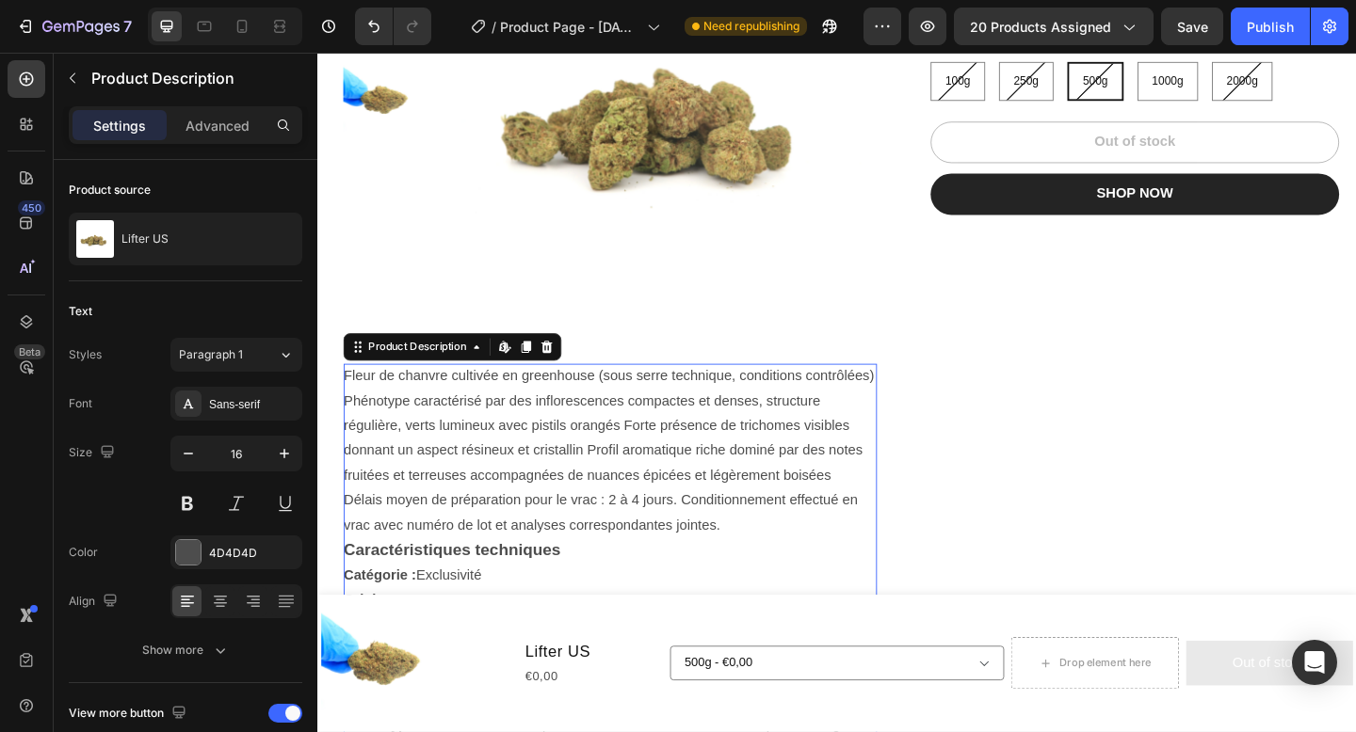
click at [579, 371] on div "Product Description Edit content in Shopify" at bounding box center [464, 374] width 237 height 30
click at [568, 374] on icon at bounding box center [567, 373] width 12 height 13
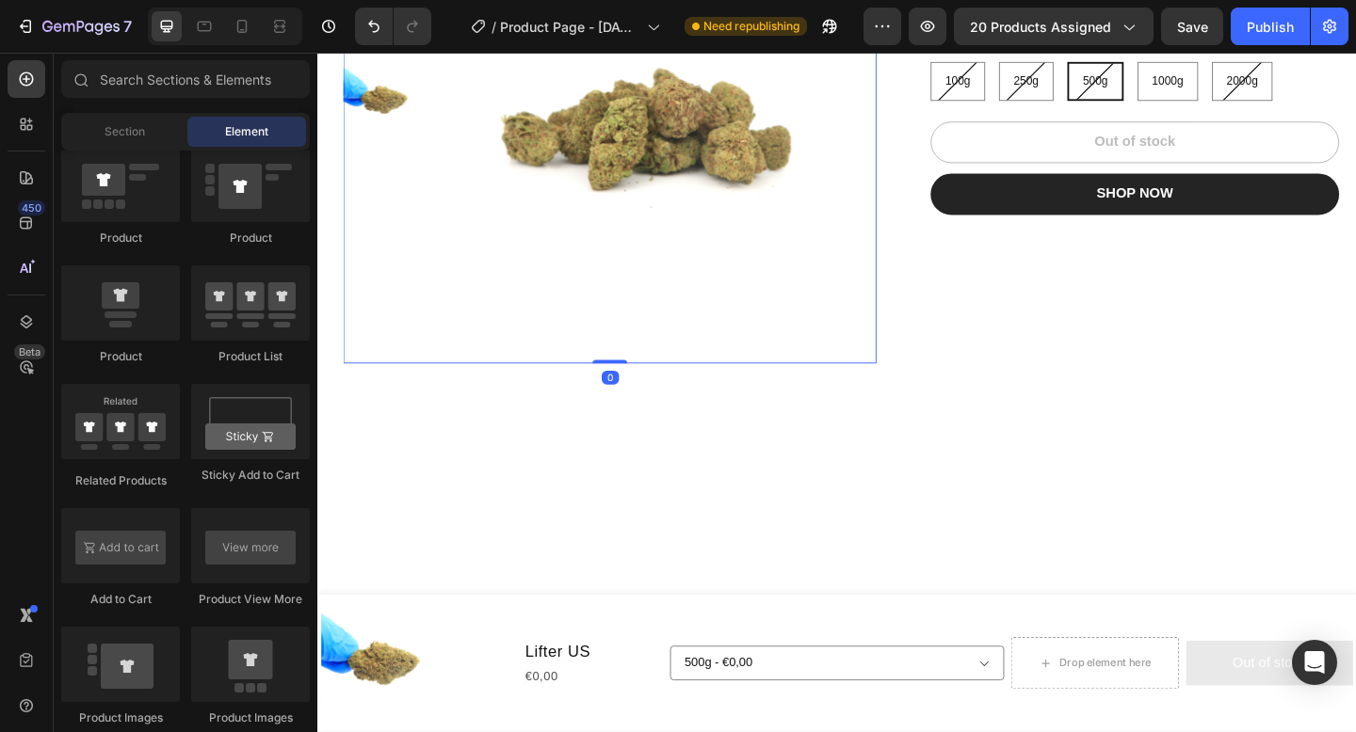
click at [564, 379] on img at bounding box center [695, 118] width 459 height 547
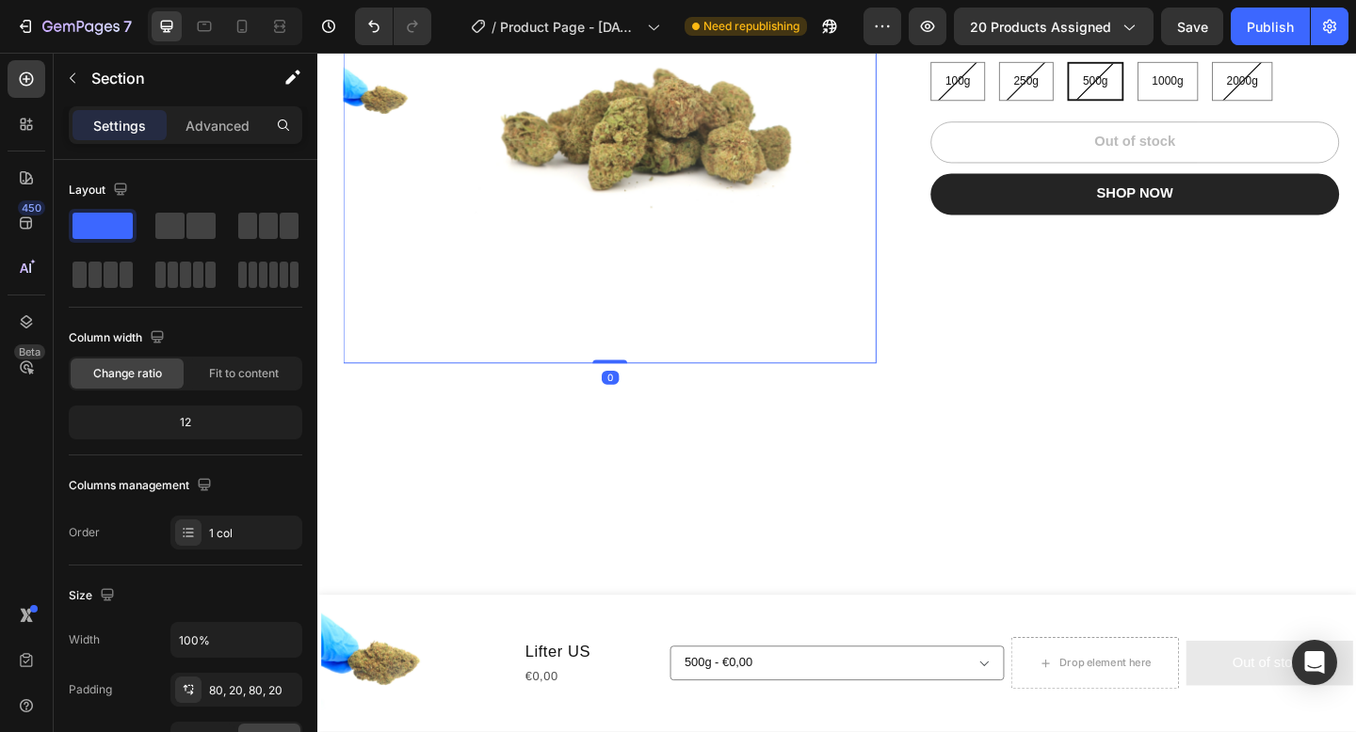
click at [582, 426] on div at bounding box center [882, 745] width 1130 height 707
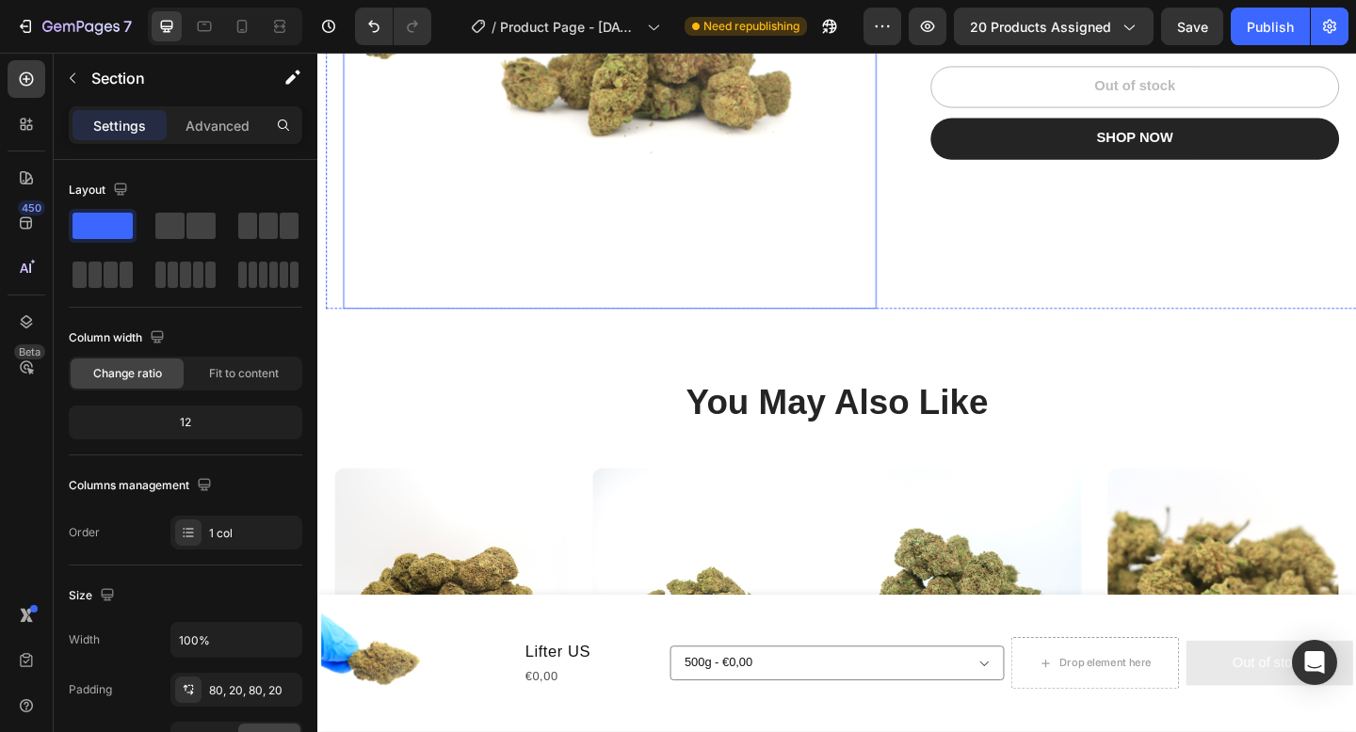
scroll to position [384, 0]
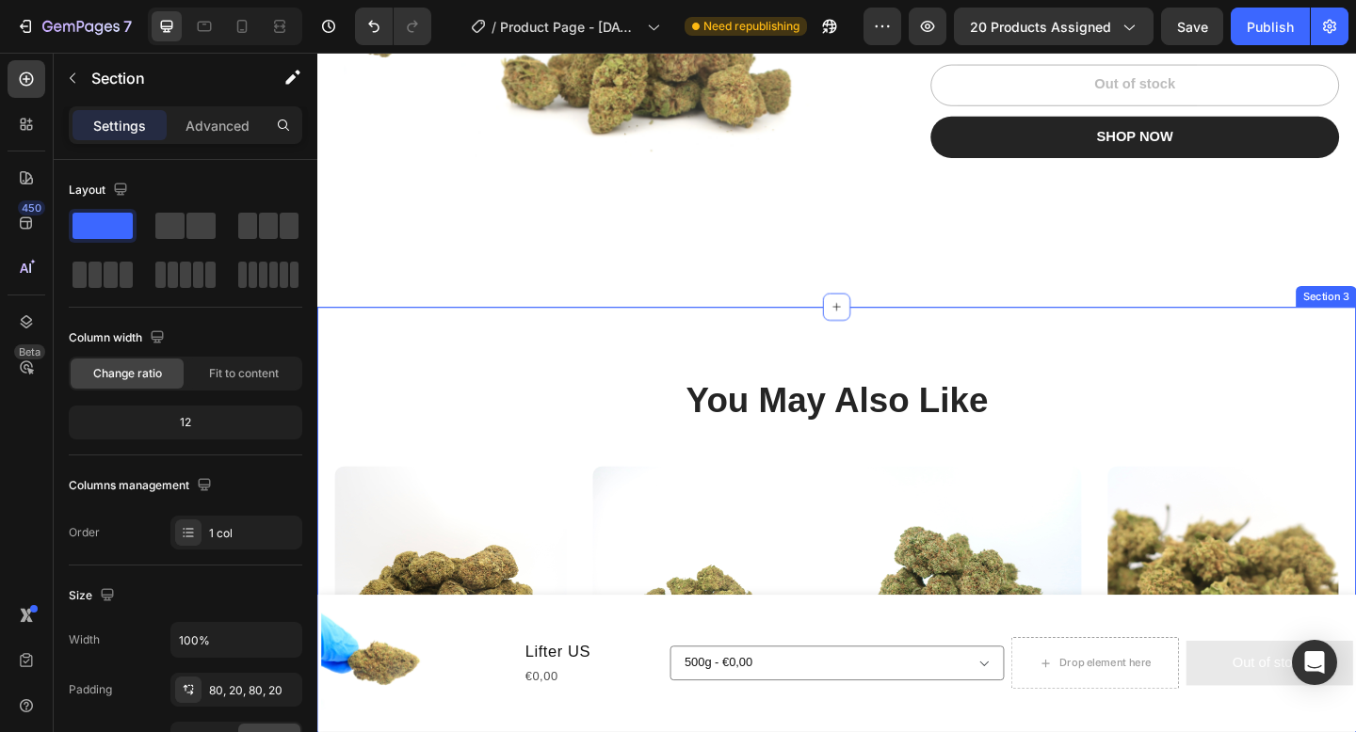
click at [751, 352] on div "You May Also Like Heading Product Images €0,00 Product Price Product Price Cryo…" at bounding box center [882, 683] width 1130 height 707
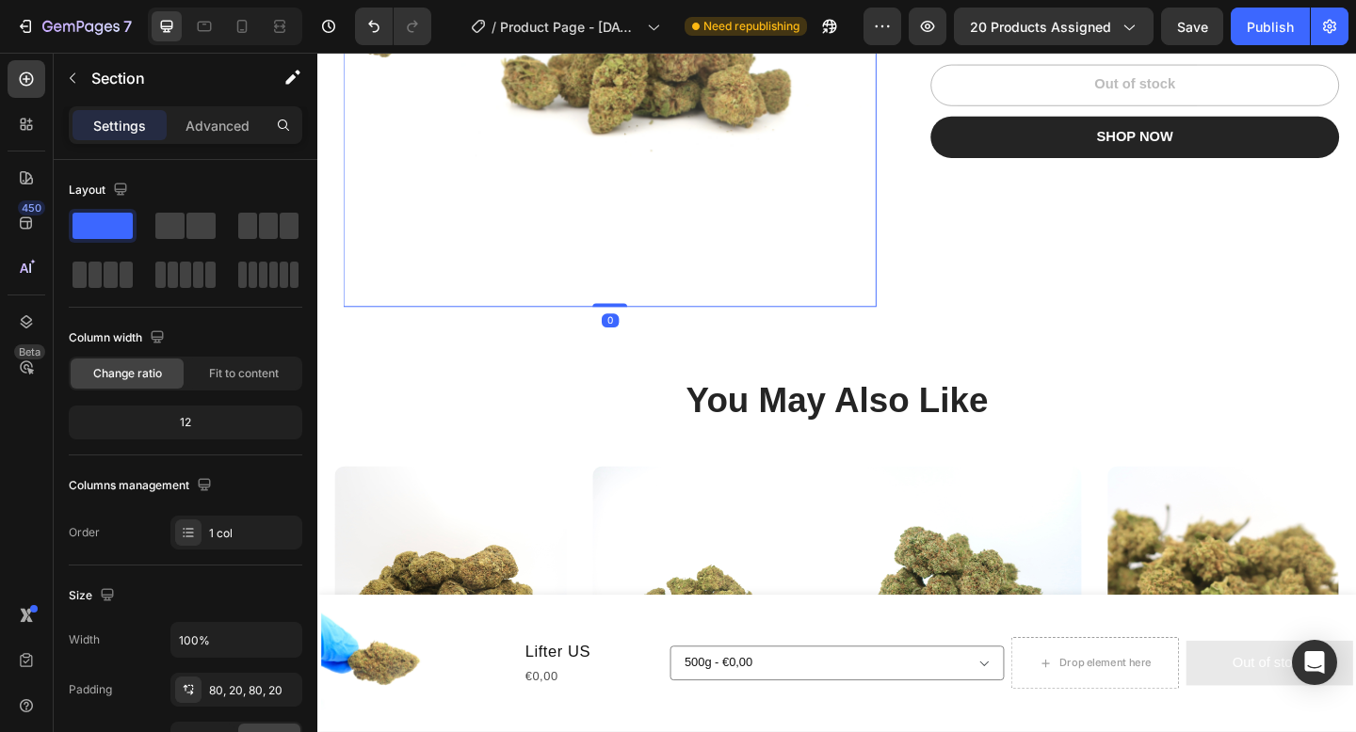
click at [890, 323] on img at bounding box center [695, 56] width 459 height 547
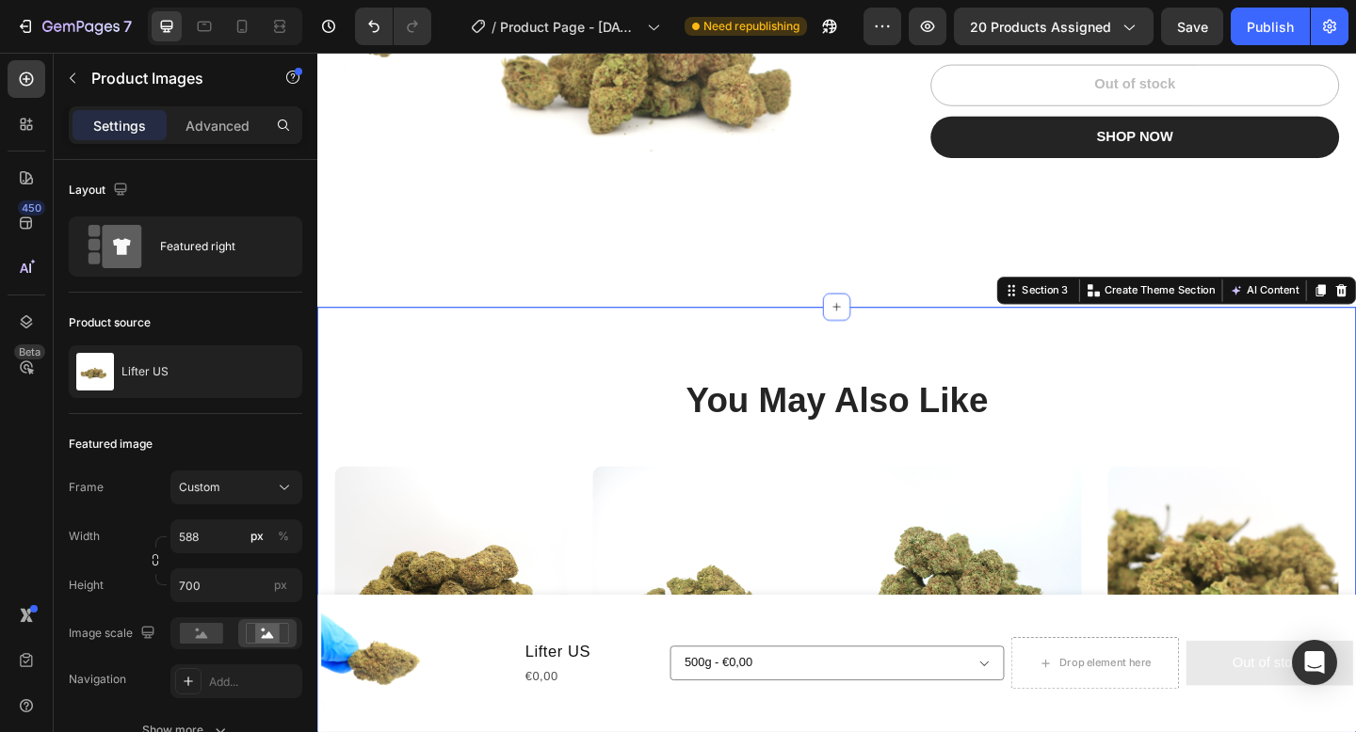
click at [965, 338] on div "You May Also Like Heading Product Images €0,00 Product Price Product Price Cryo…" at bounding box center [882, 683] width 1130 height 707
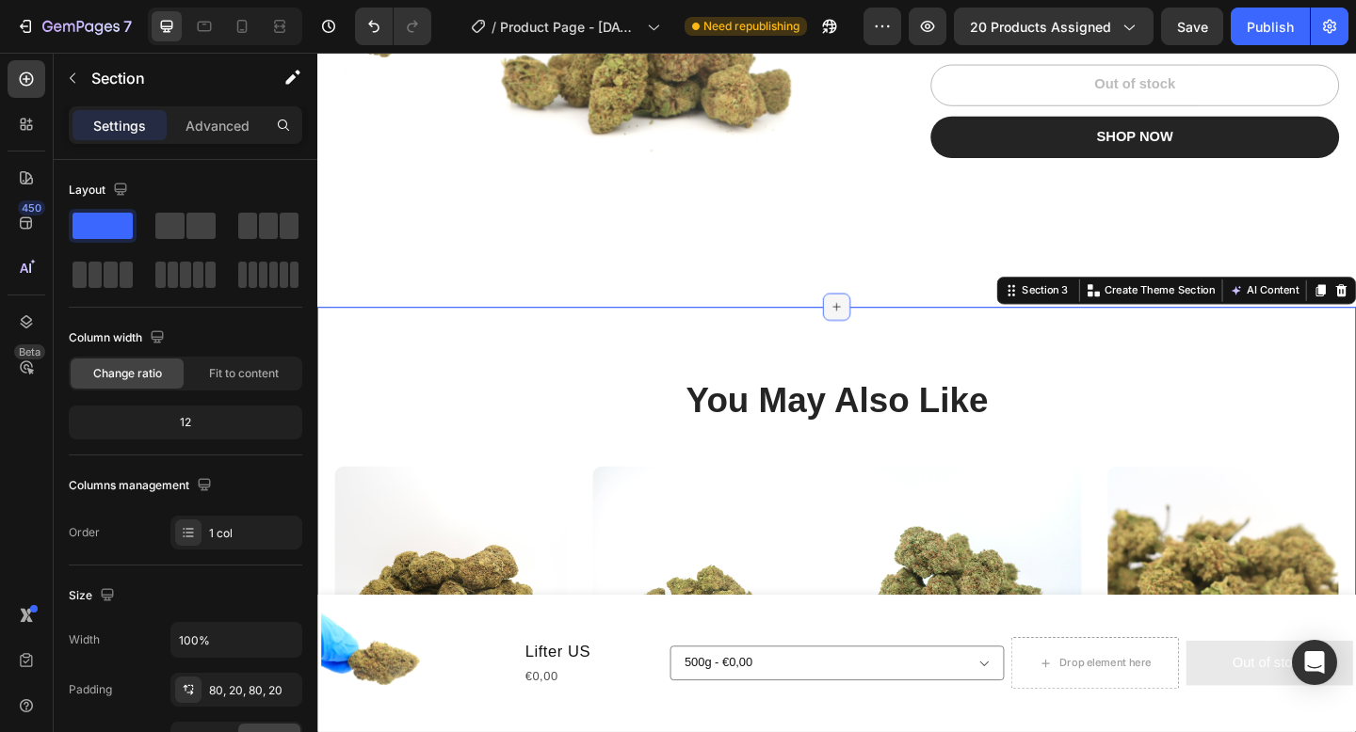
click at [887, 338] on div at bounding box center [882, 329] width 30 height 30
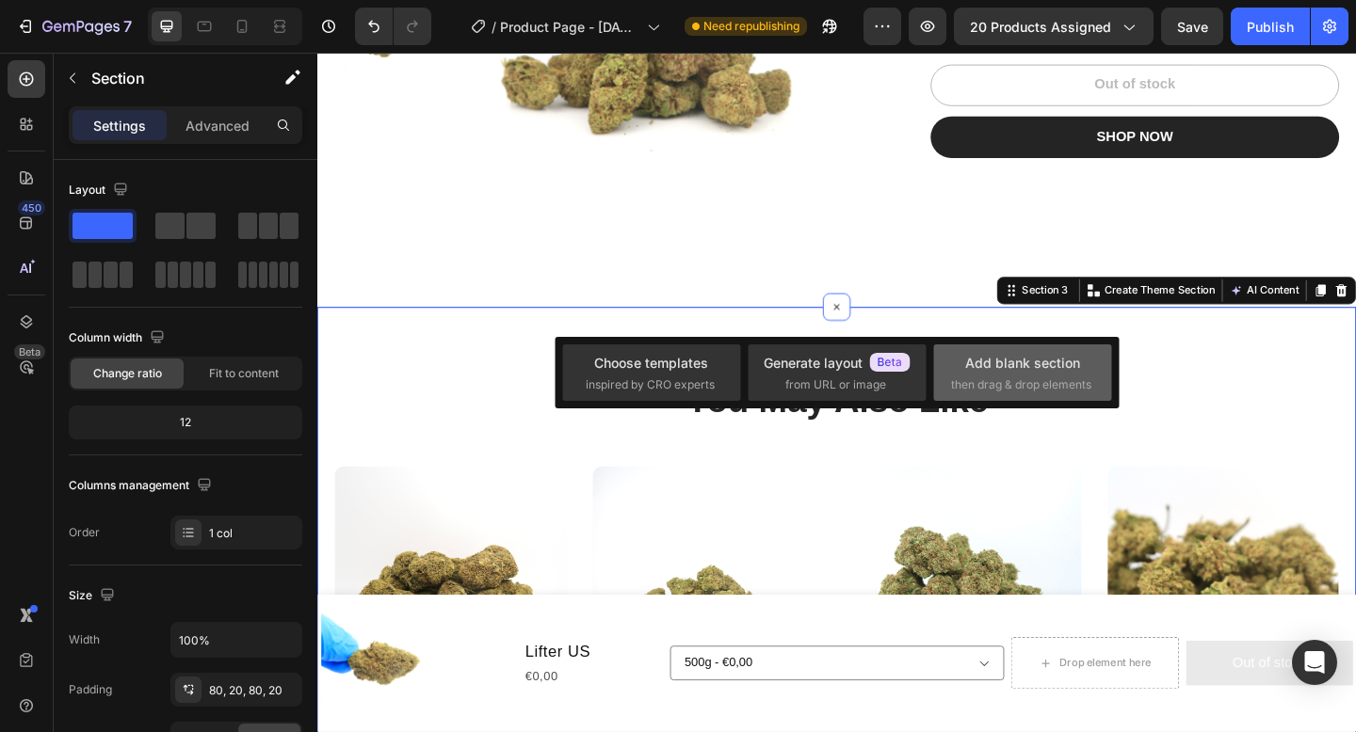
click at [991, 374] on div "Add blank section then drag & drop elements" at bounding box center [1022, 373] width 143 height 40
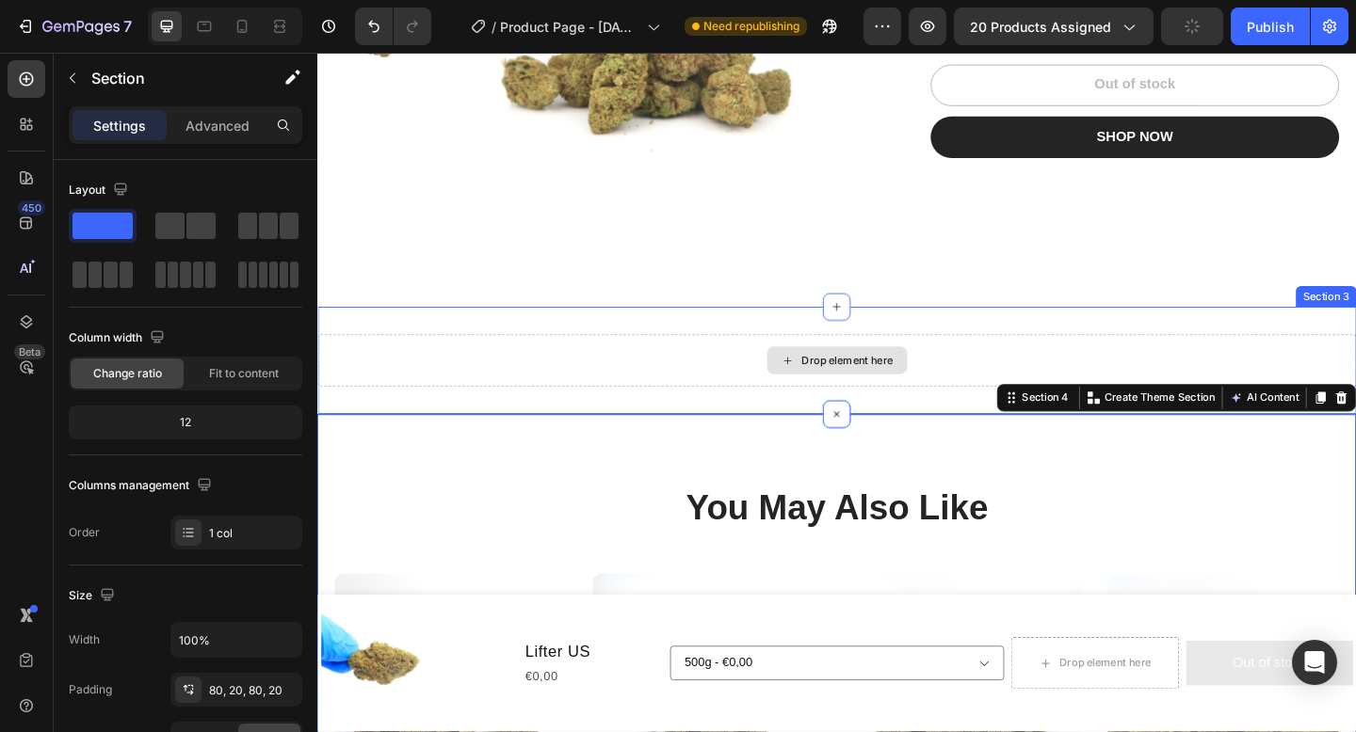
click at [883, 394] on div "Drop element here" at bounding box center [894, 387] width 100 height 15
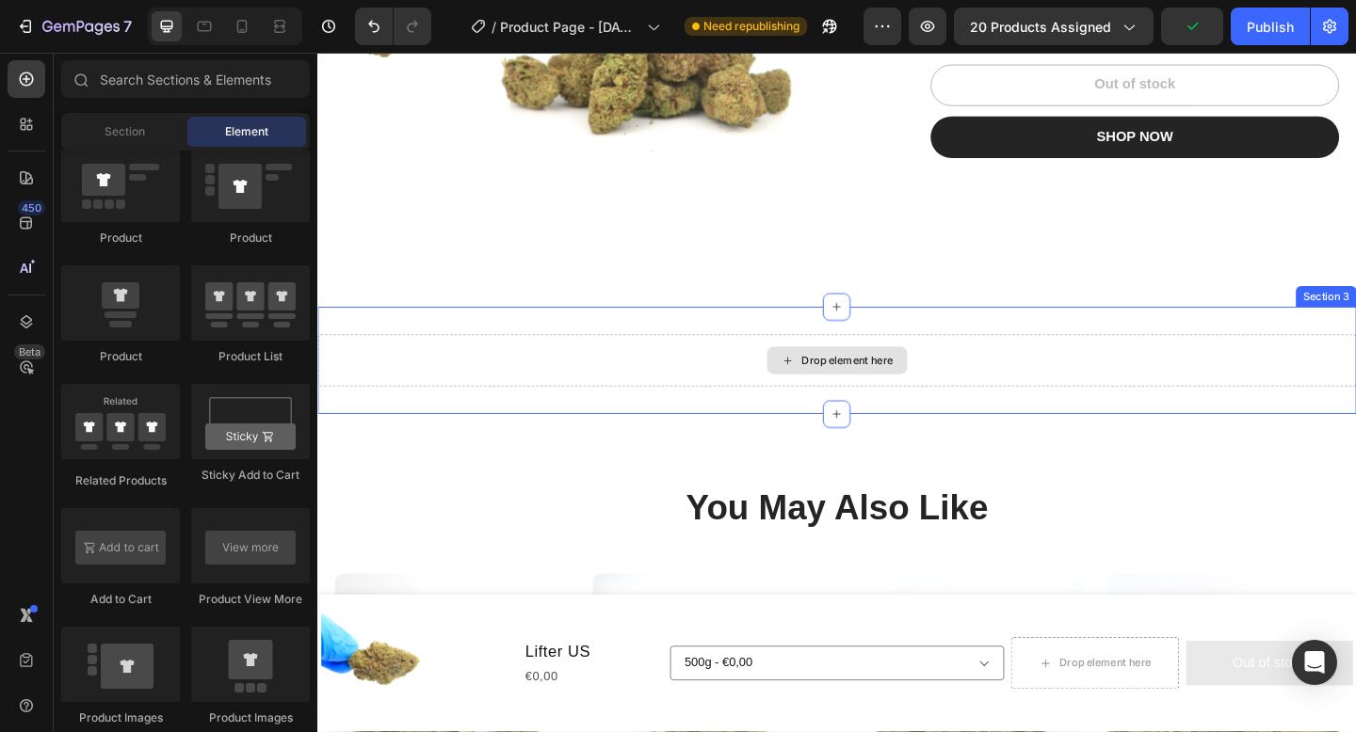
click at [885, 394] on div "Drop element here" at bounding box center [894, 387] width 100 height 15
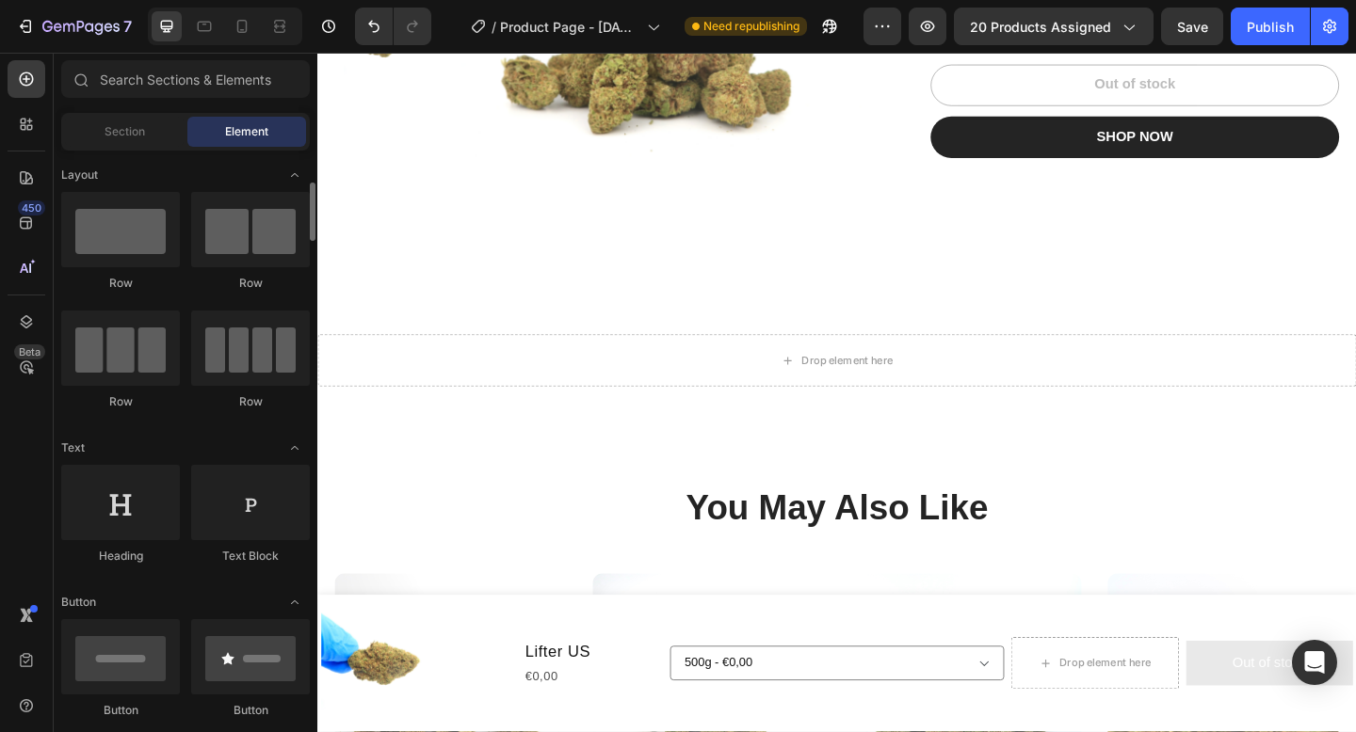
scroll to position [169, 0]
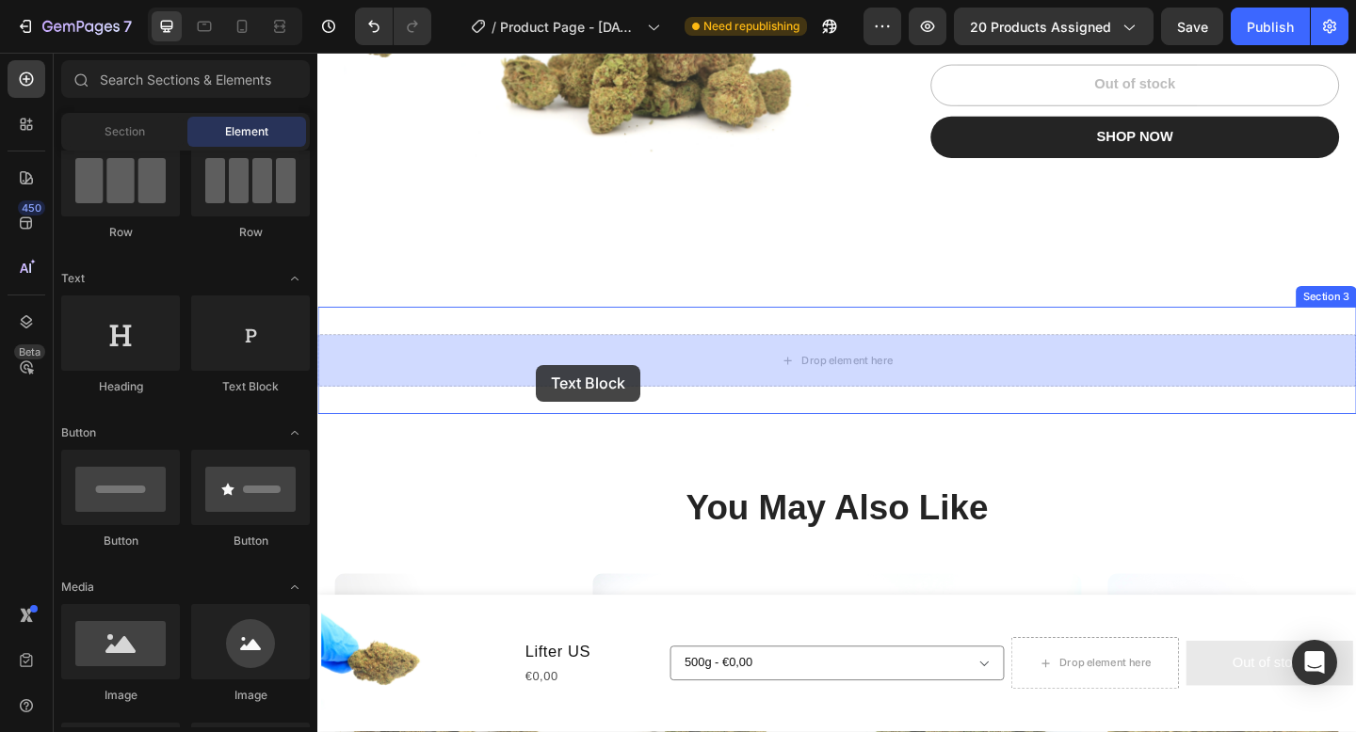
drag, startPoint x: 556, startPoint y: 415, endPoint x: 555, endPoint y: 393, distance: 22.7
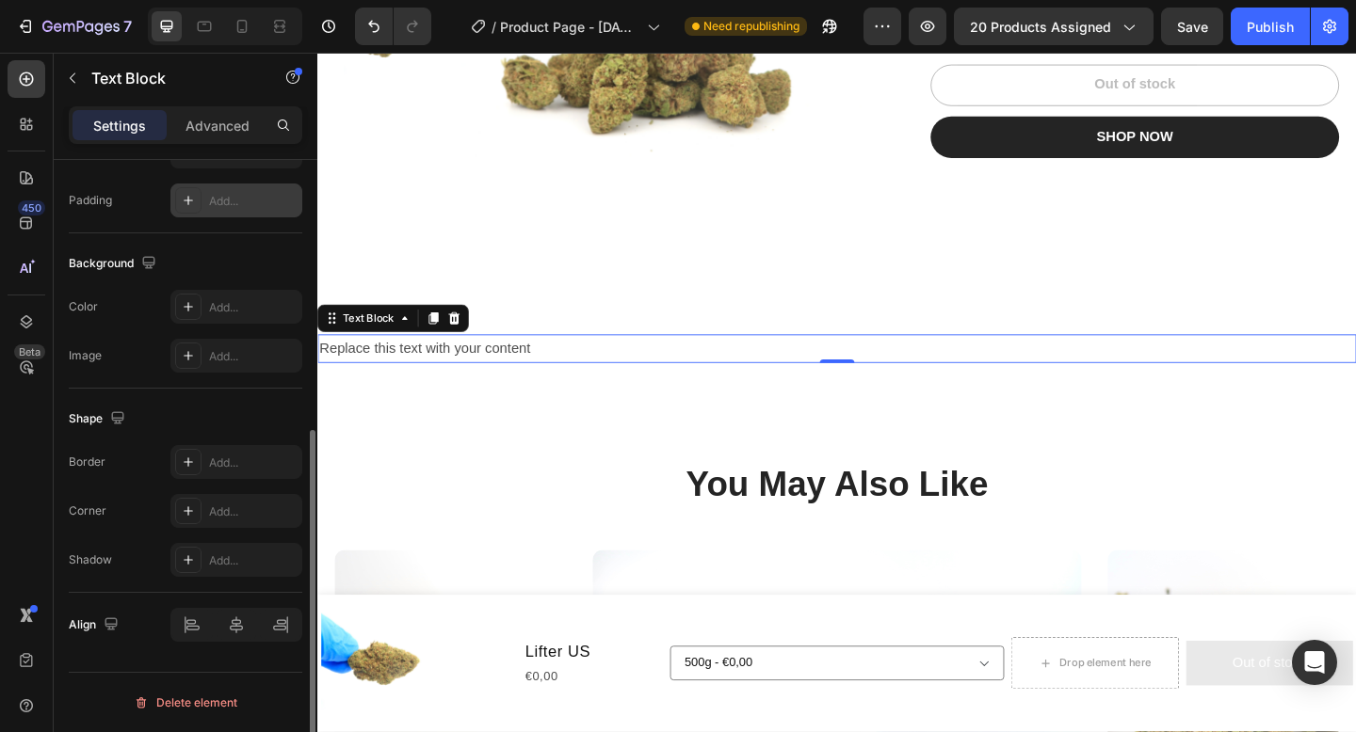
scroll to position [0, 0]
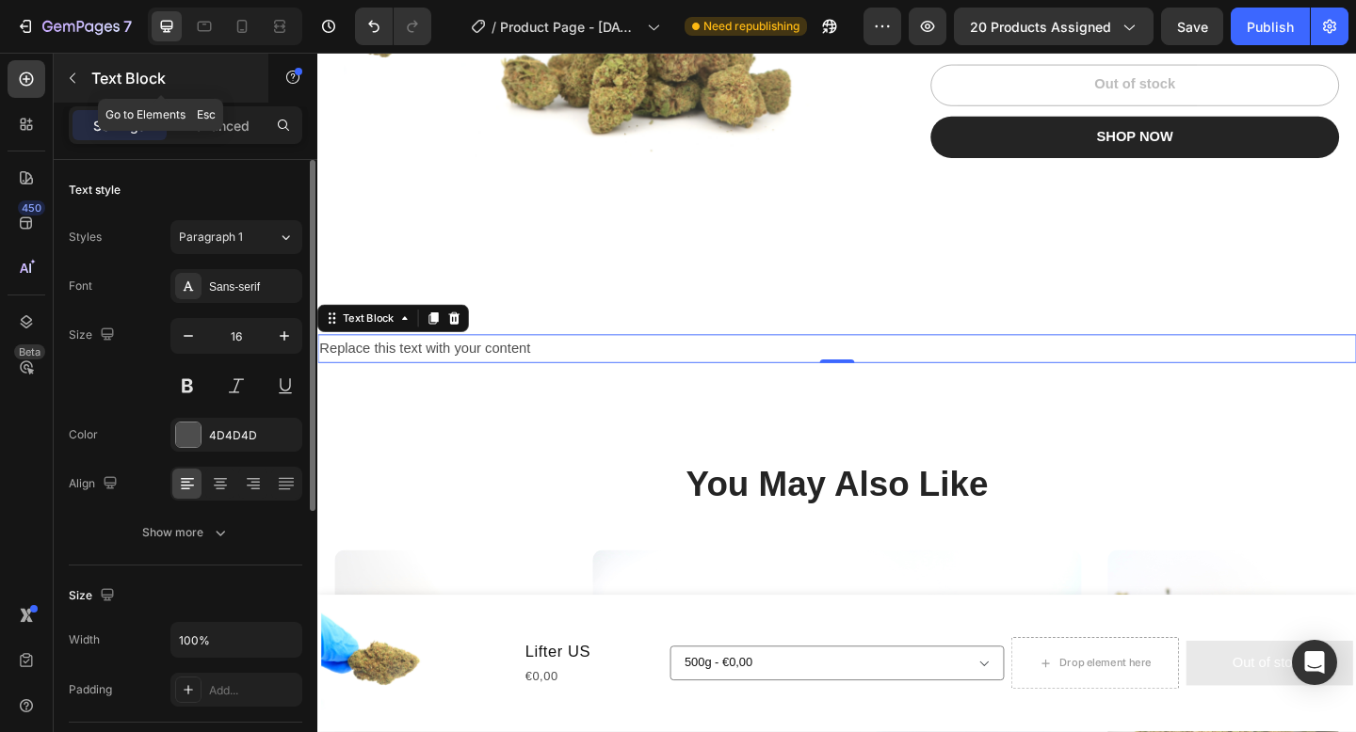
click at [101, 80] on p "Text Block" at bounding box center [171, 78] width 160 height 23
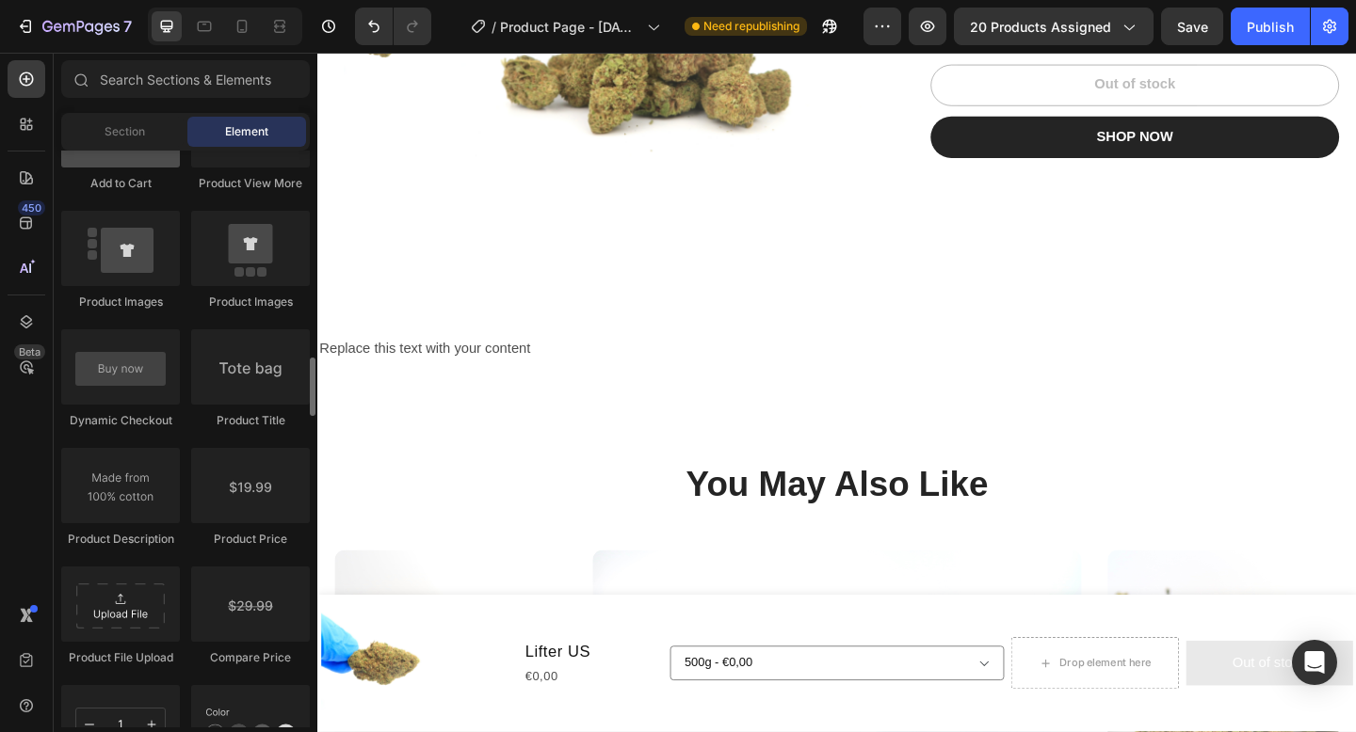
scroll to position [2859, 0]
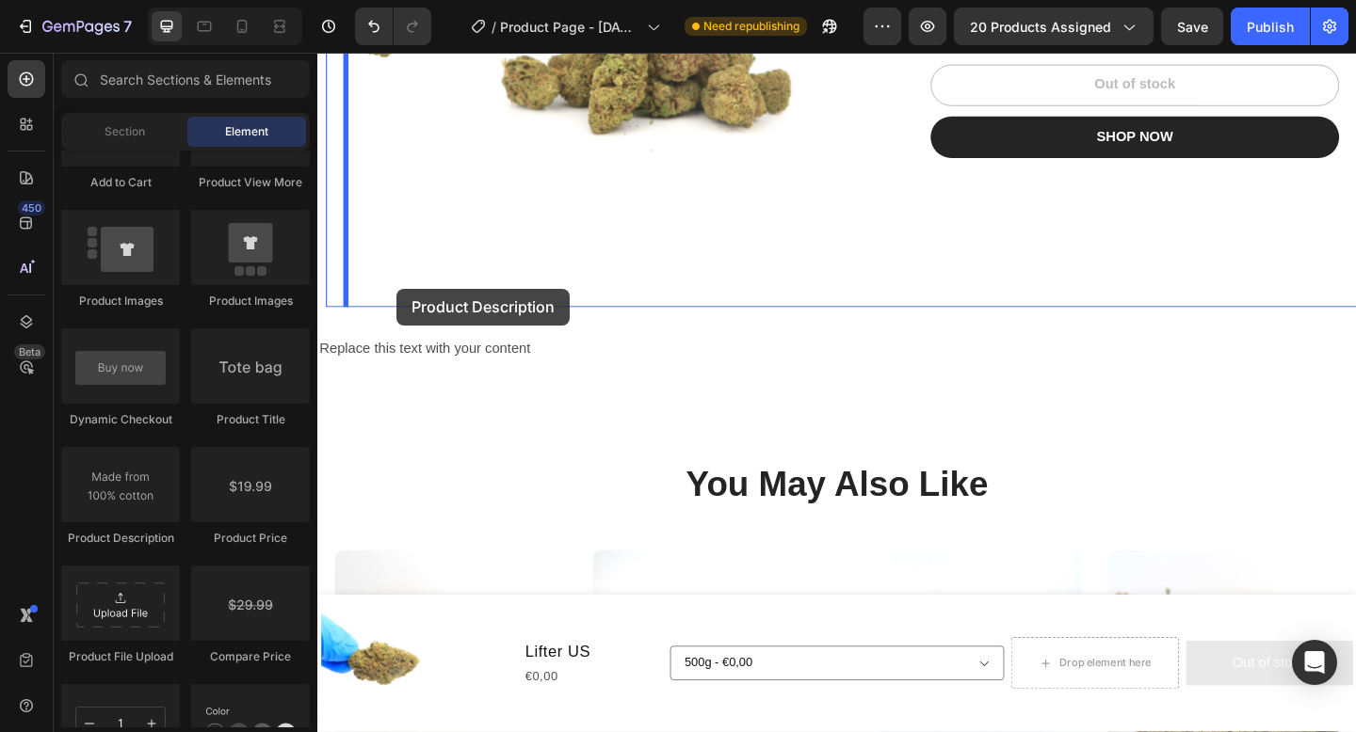
drag, startPoint x: 470, startPoint y: 535, endPoint x: 402, endPoint y: 307, distance: 237.7
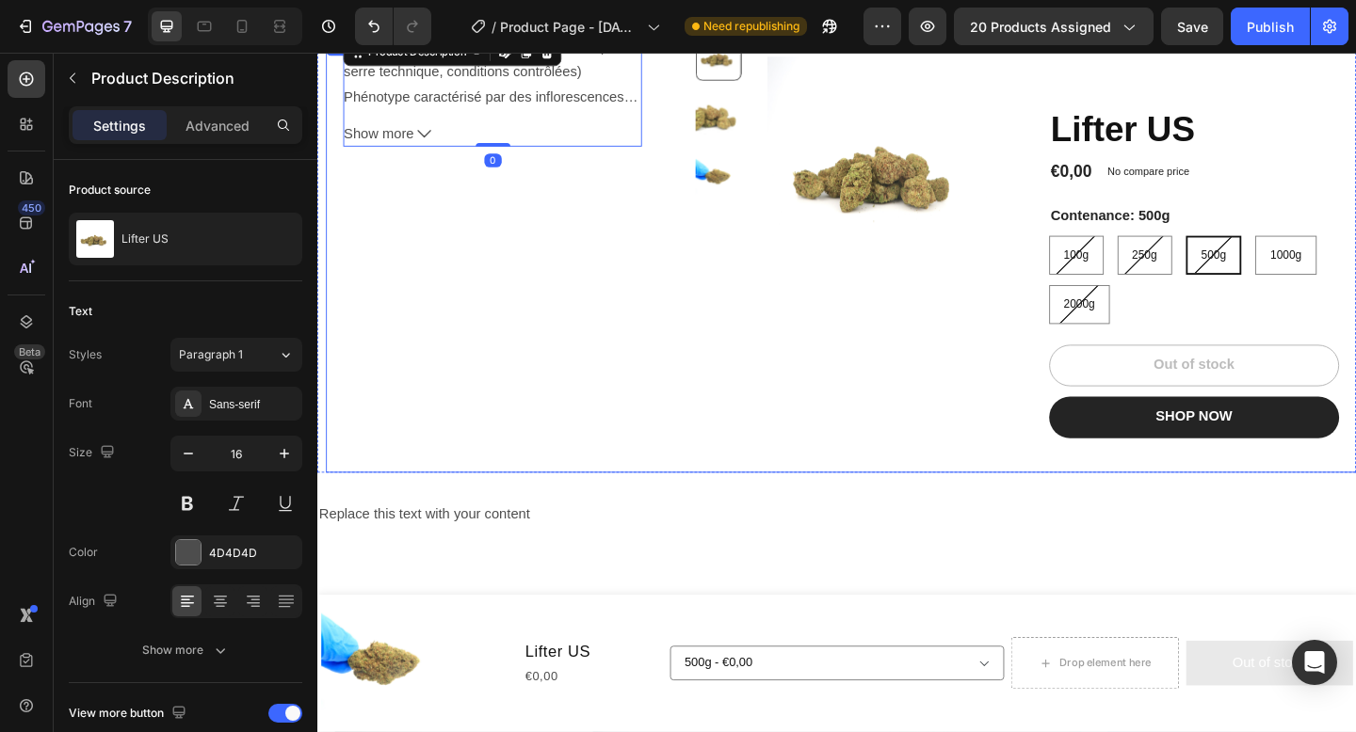
scroll to position [0, 0]
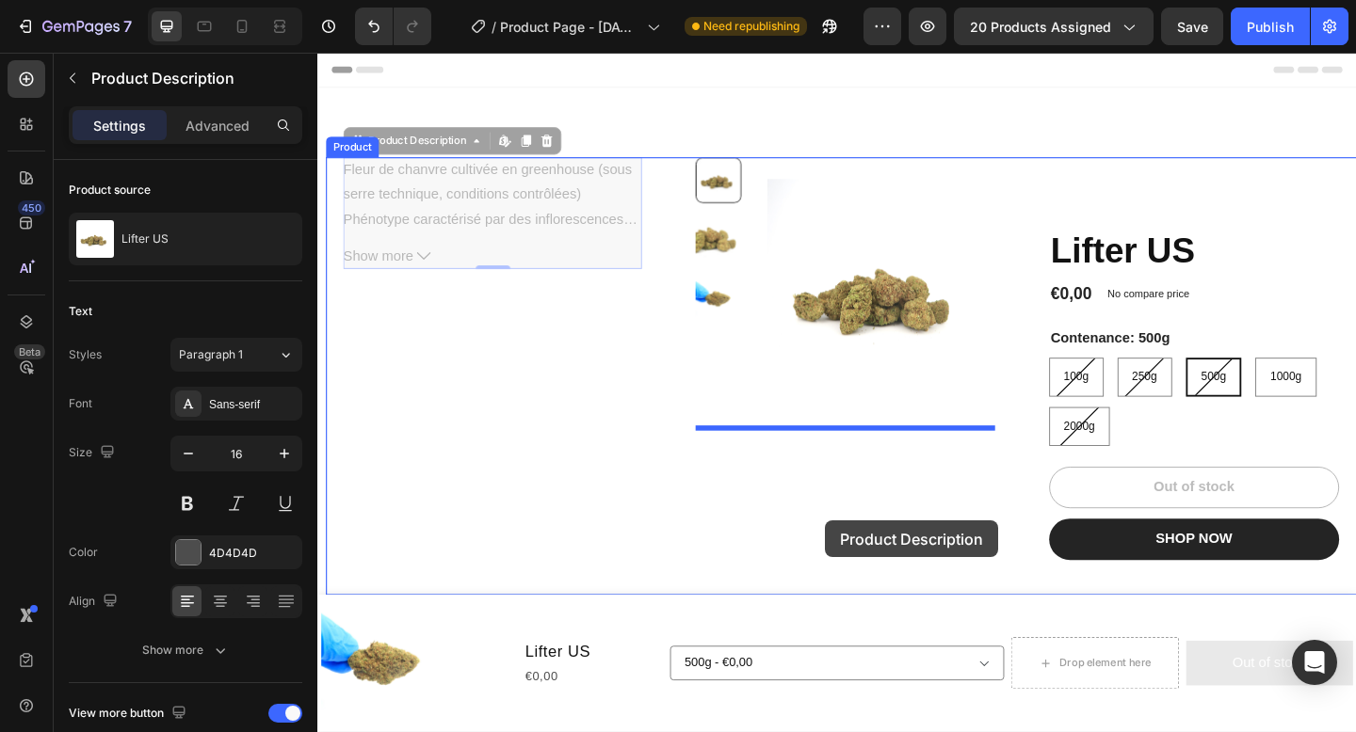
drag, startPoint x: 357, startPoint y: 186, endPoint x: 868, endPoint y: 561, distance: 633.8
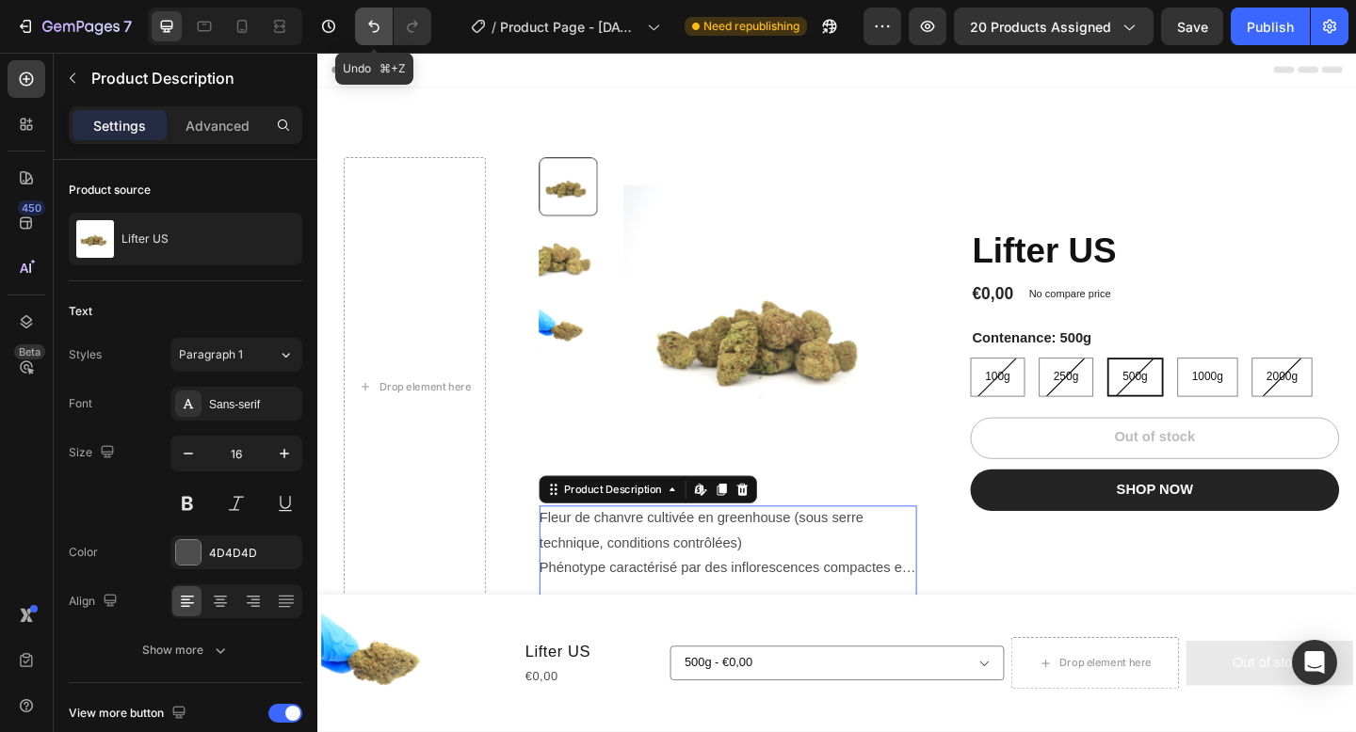
click at [362, 31] on button "Undo/Redo" at bounding box center [374, 27] width 38 height 38
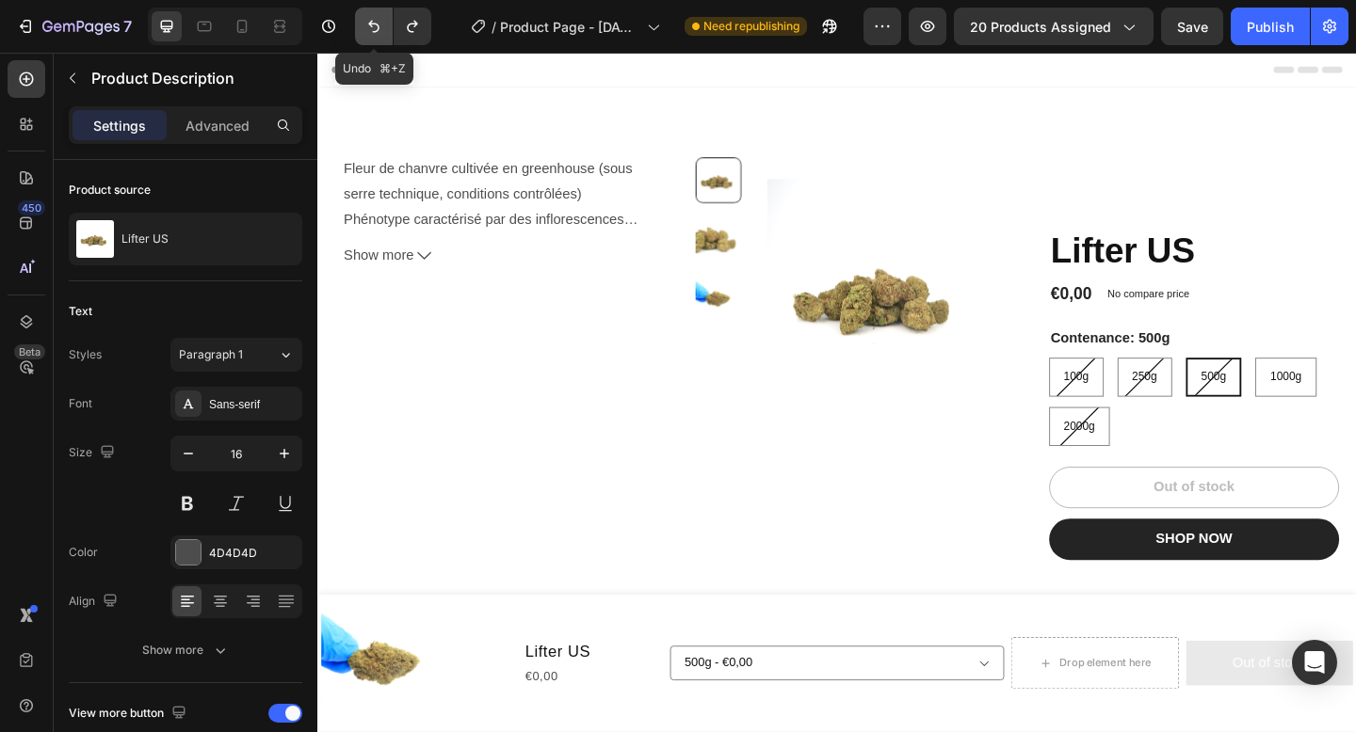
click at [373, 30] on icon "Undo/Redo" at bounding box center [373, 26] width 19 height 19
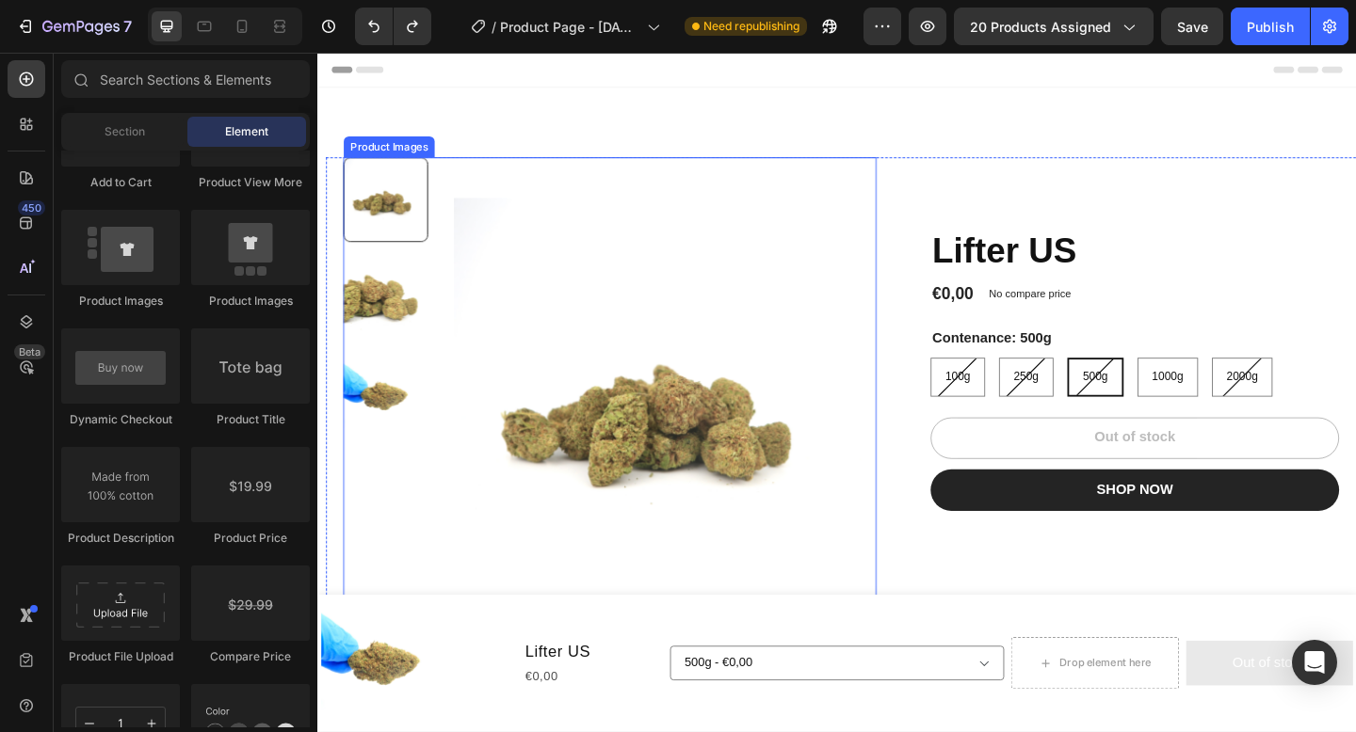
scroll to position [326, 0]
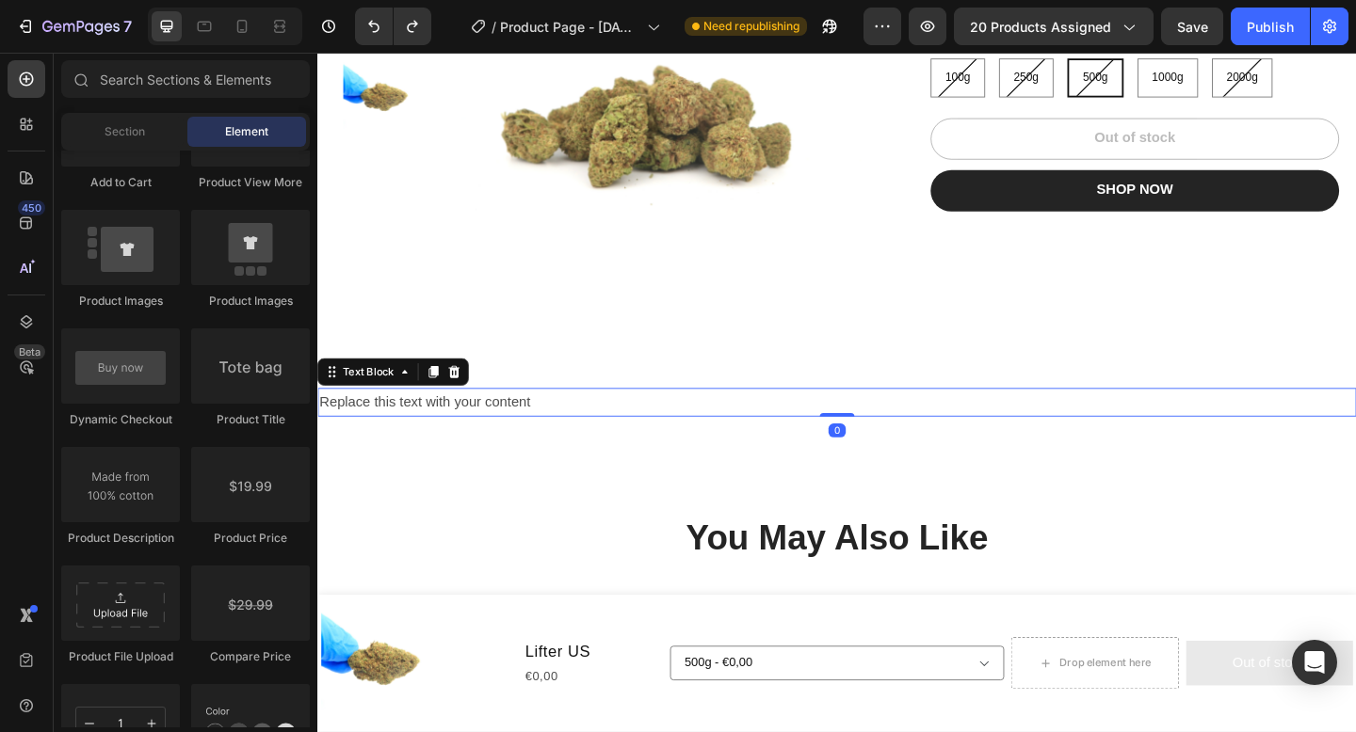
click at [587, 431] on div "Replace this text with your content" at bounding box center [882, 433] width 1130 height 31
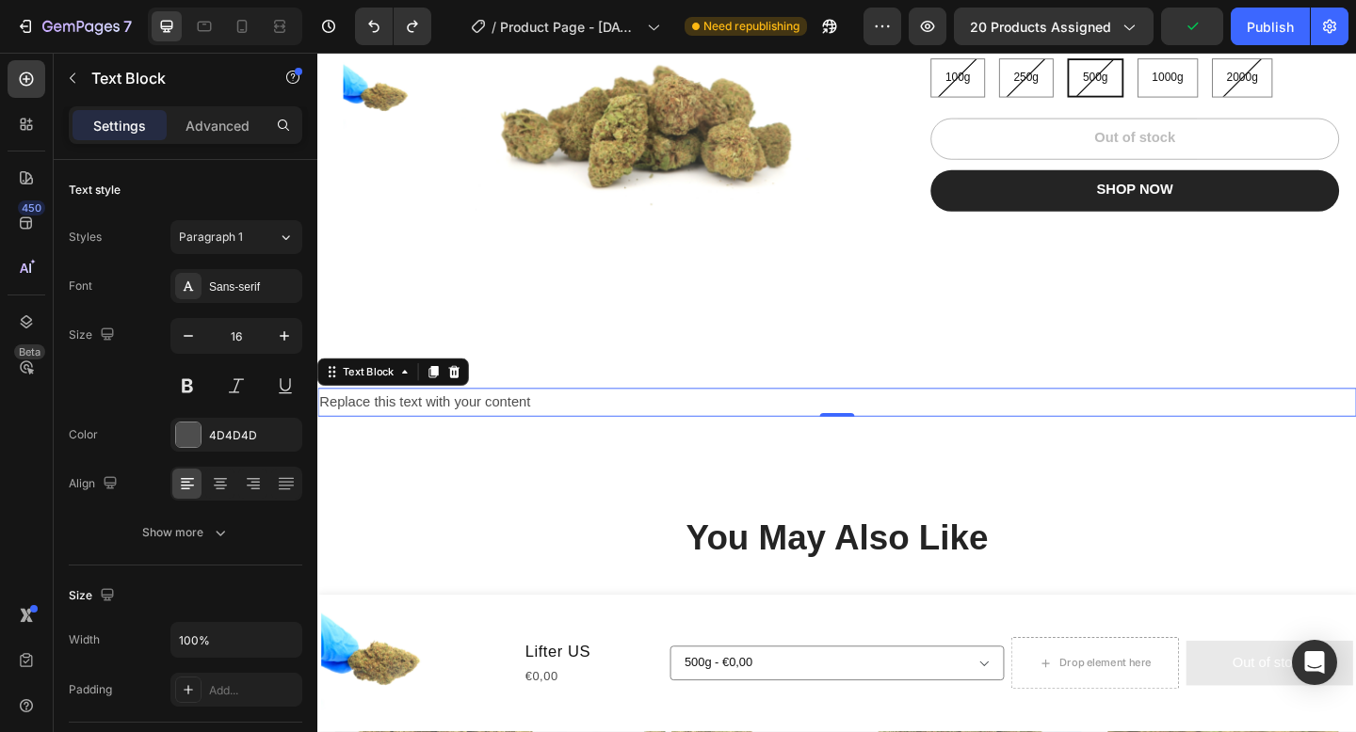
click at [495, 428] on div "Replace this text with your content" at bounding box center [882, 433] width 1130 height 31
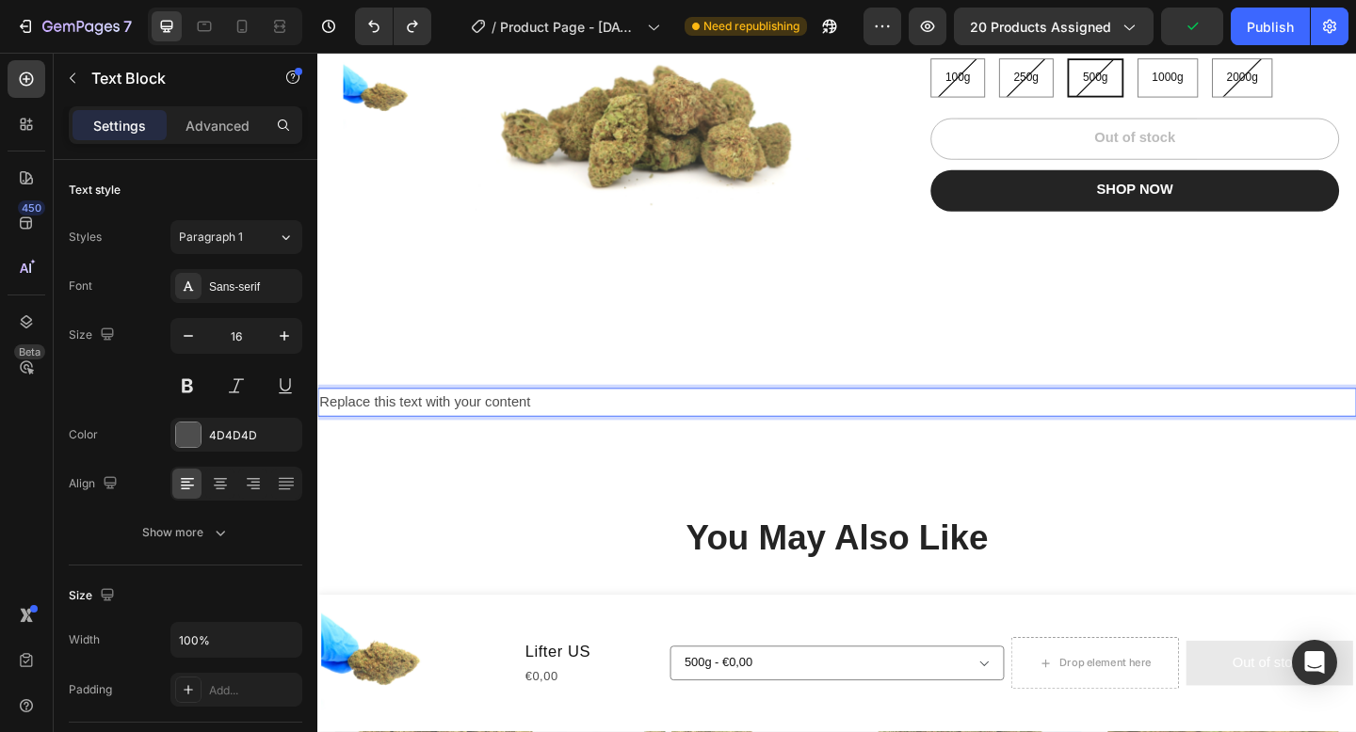
click at [496, 428] on p "Replace this text with your content" at bounding box center [882, 433] width 1126 height 27
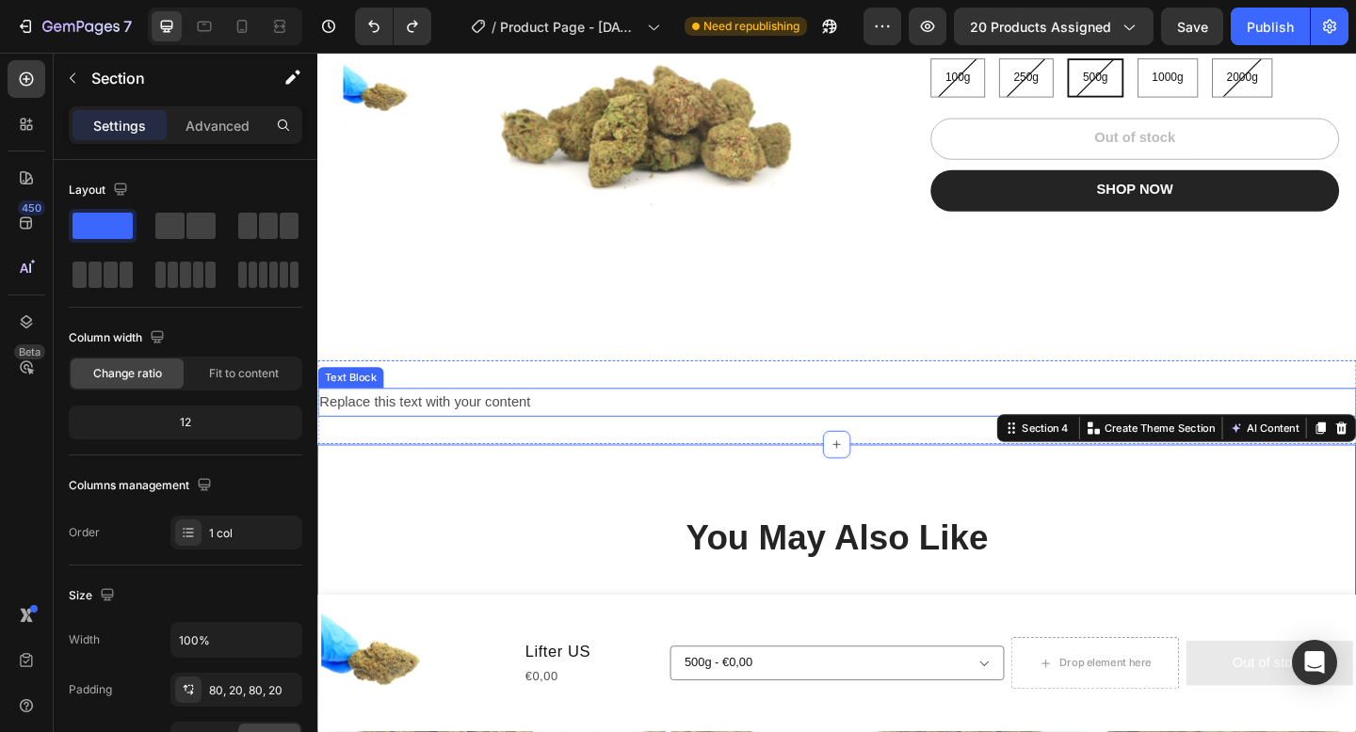
click at [547, 435] on p "Replace this text with your content" at bounding box center [882, 433] width 1126 height 27
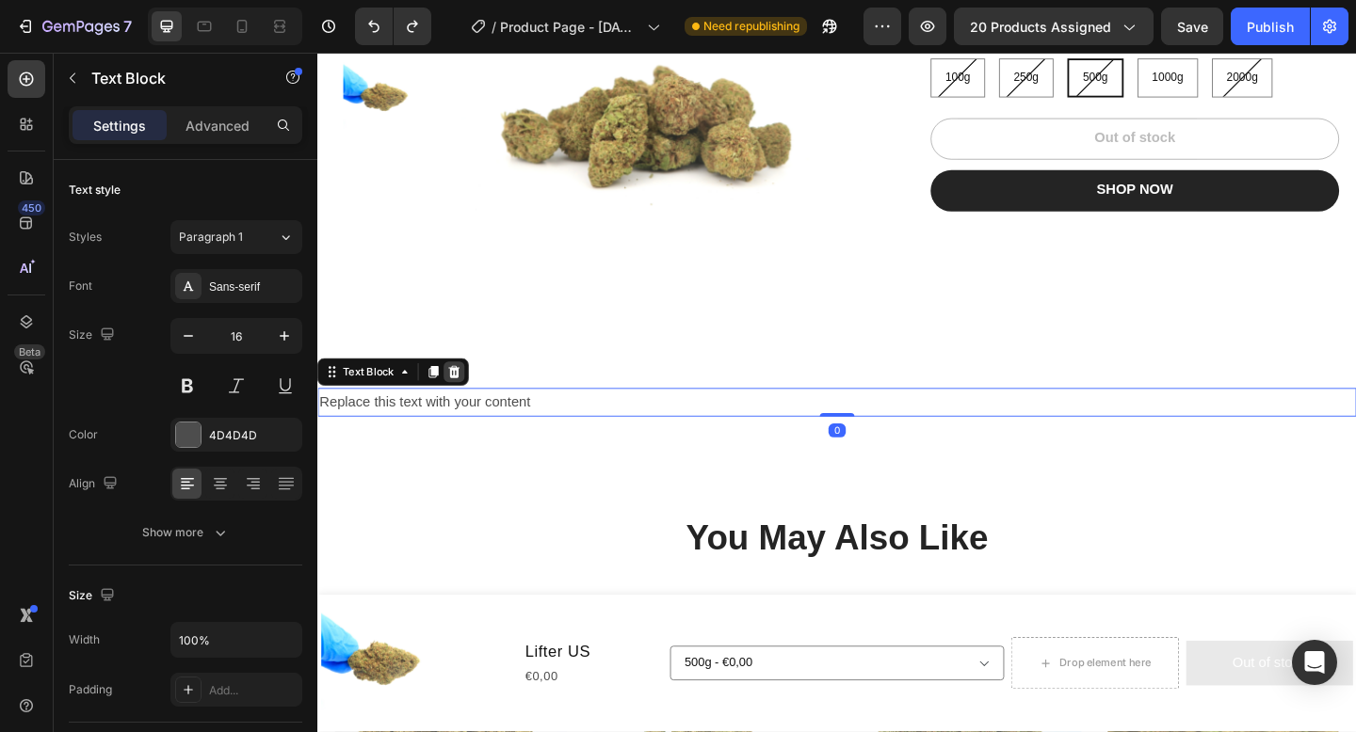
click at [468, 395] on icon at bounding box center [466, 400] width 12 height 13
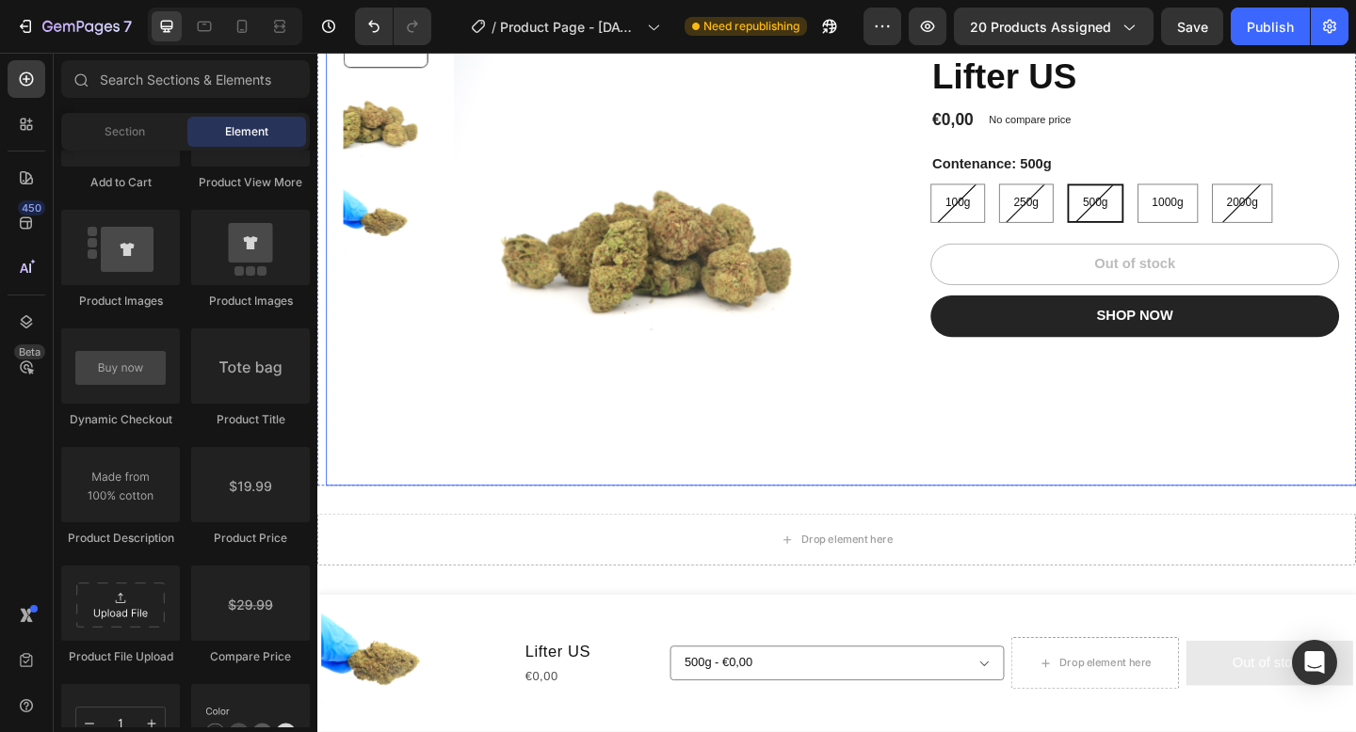
scroll to position [143, 0]
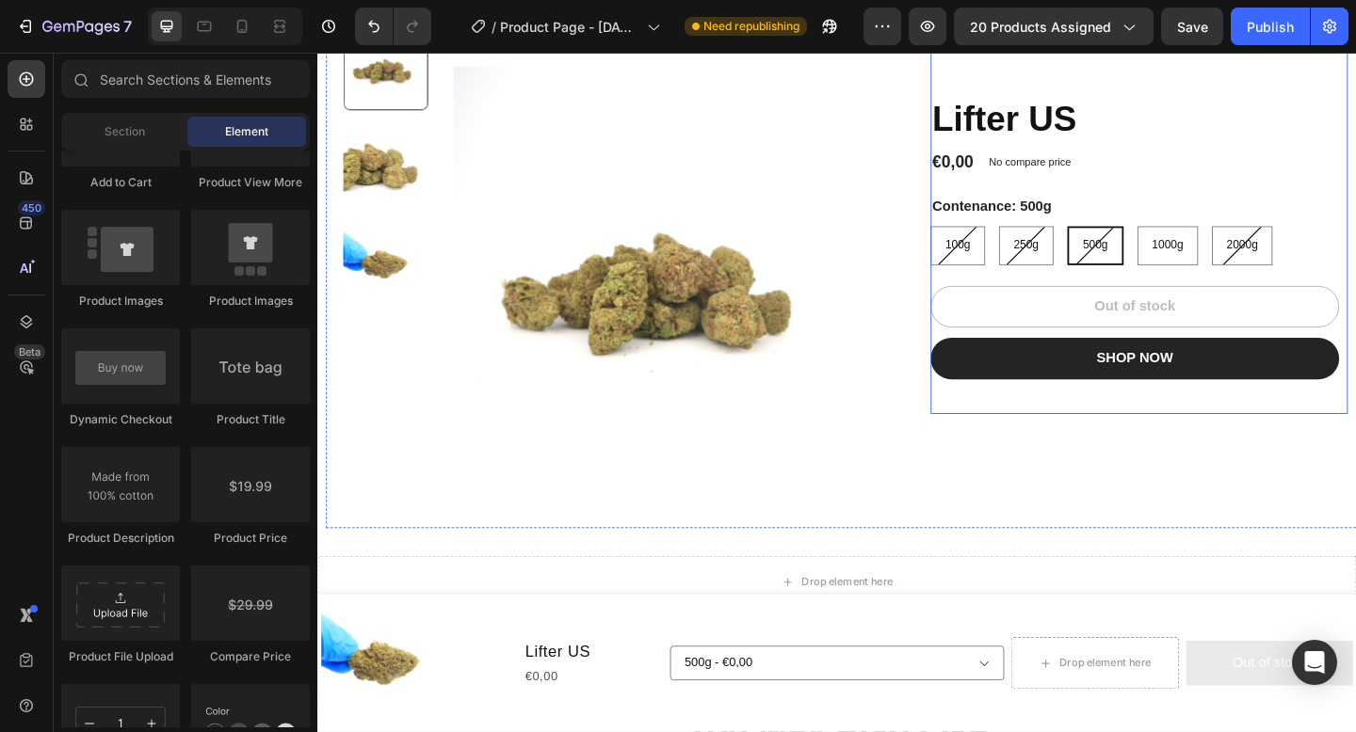
click at [1114, 438] on div "Lifter US Product Title €0,00 Product Price Product Price No compare price Prod…" at bounding box center [1206, 272] width 444 height 347
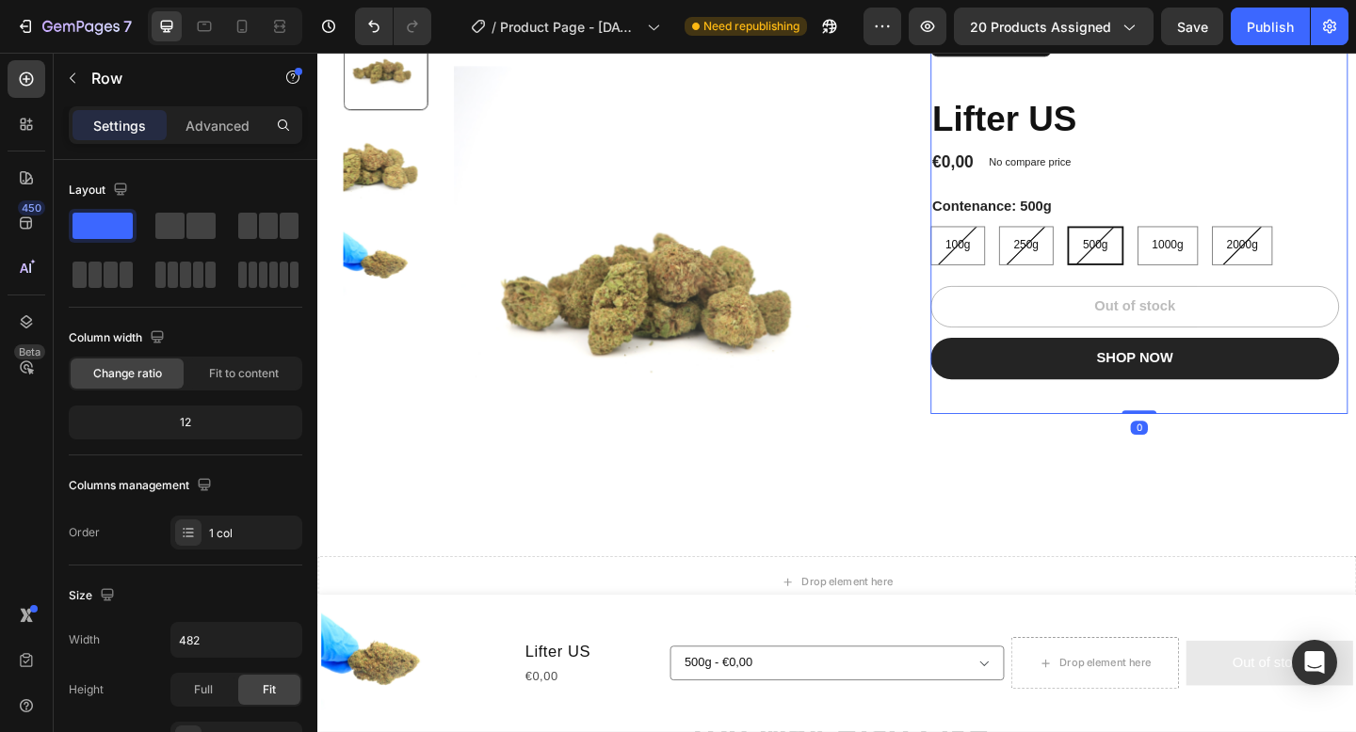
click at [1115, 438] on div "Lifter US Product Title €0,00 Product Price Product Price No compare price Prod…" at bounding box center [1206, 272] width 444 height 347
click at [89, 85] on div "Row" at bounding box center [161, 78] width 215 height 49
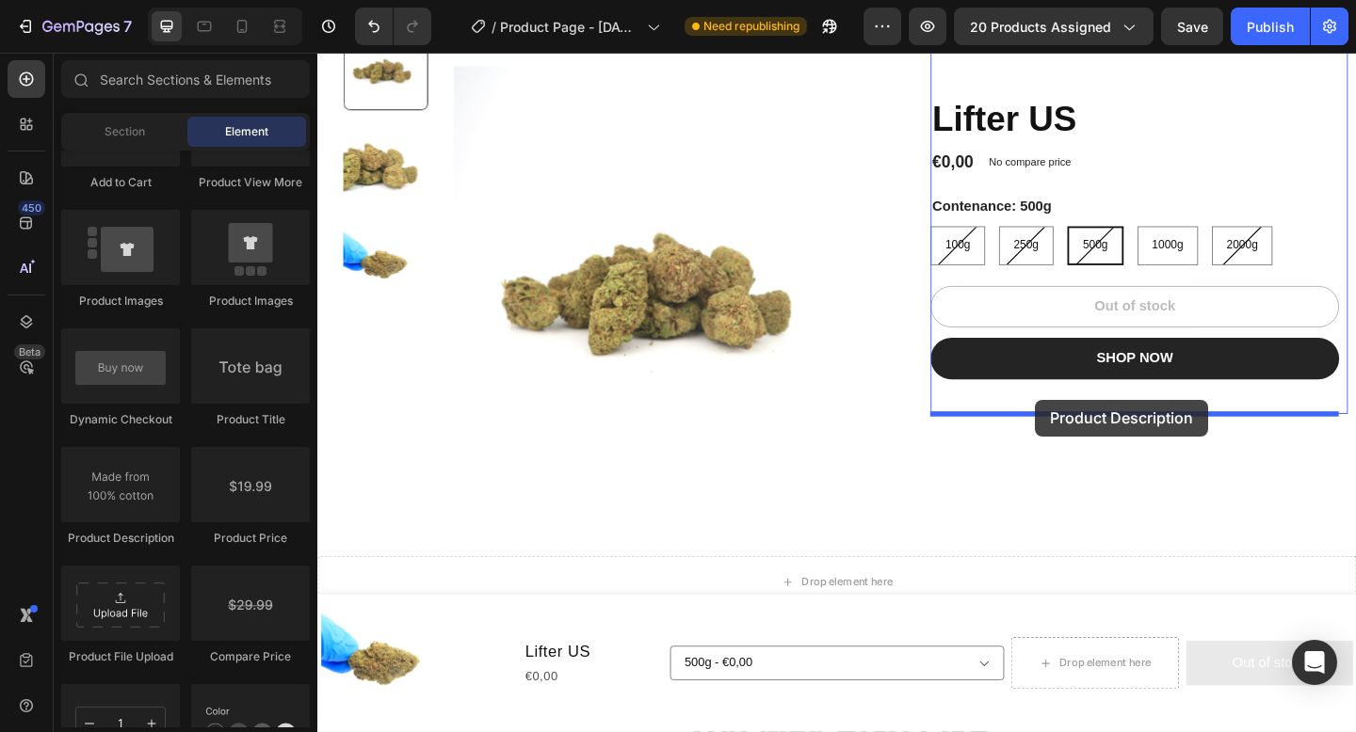
drag, startPoint x: 454, startPoint y: 531, endPoint x: 1098, endPoint y: 430, distance: 651.8
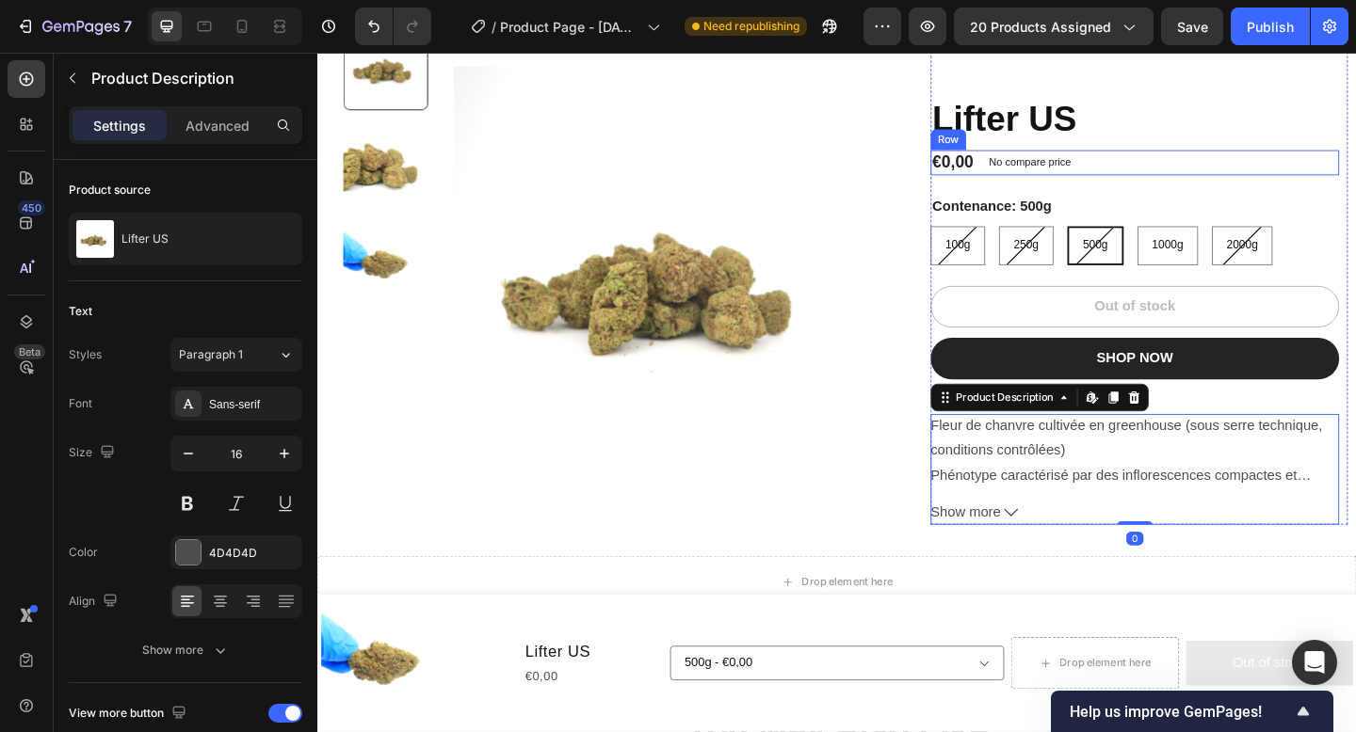
click at [1278, 155] on div "Lifter US Product Title €0,00 Product Price Product Price No compare price Prod…" at bounding box center [1206, 333] width 444 height 468
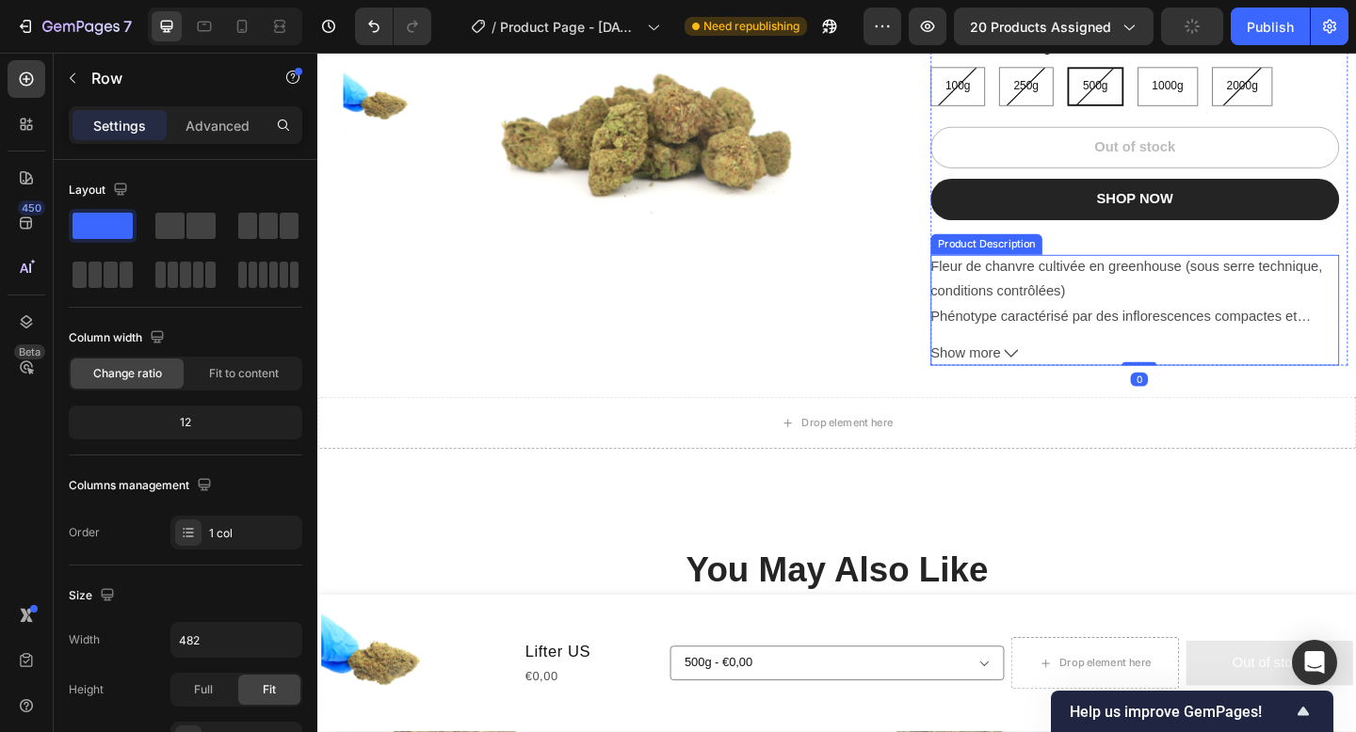
scroll to position [327, 0]
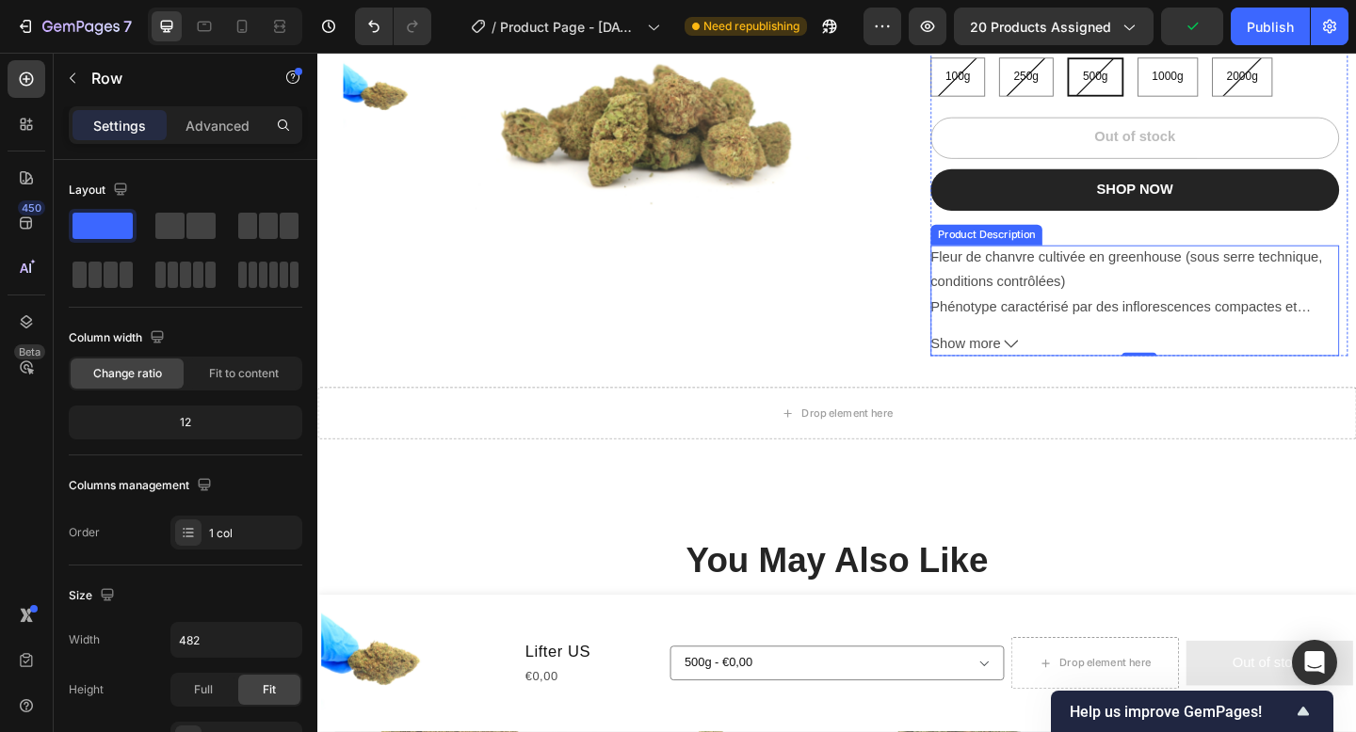
click at [1069, 368] on icon at bounding box center [1071, 369] width 15 height 15
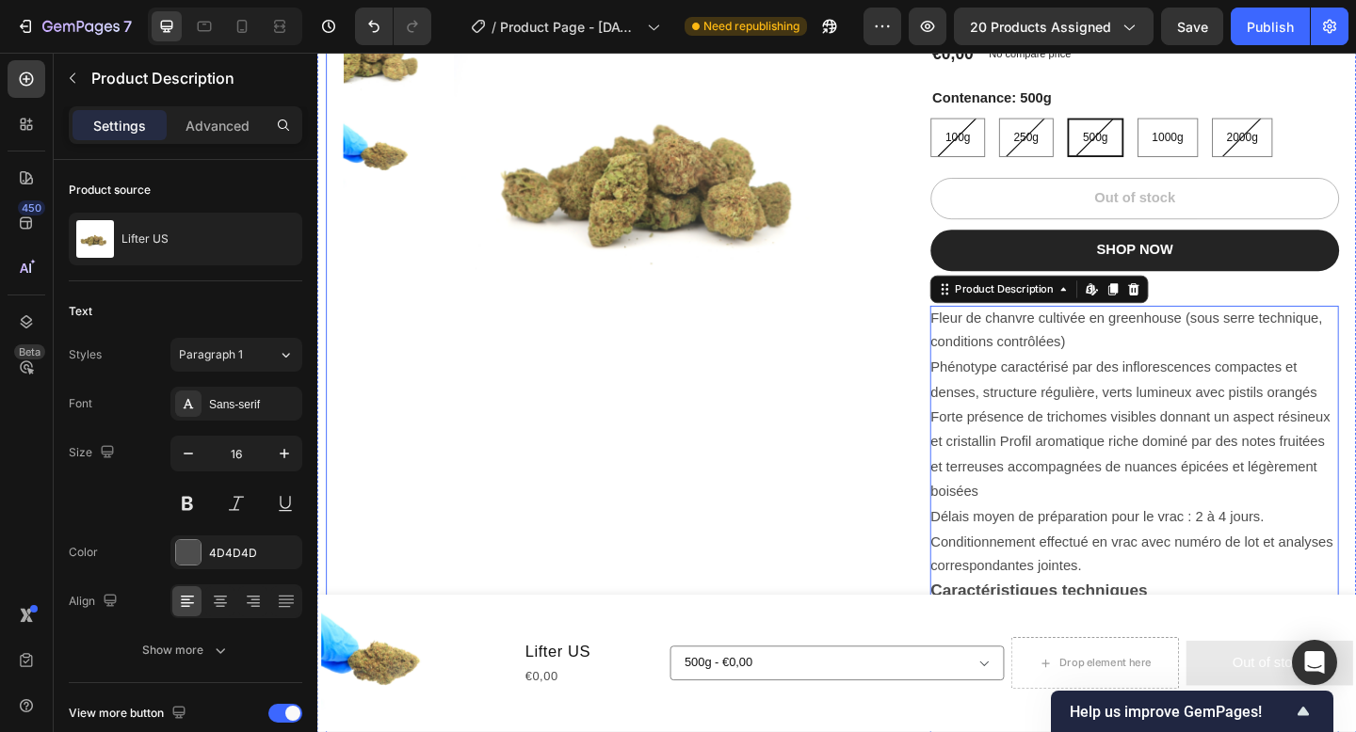
scroll to position [260, 0]
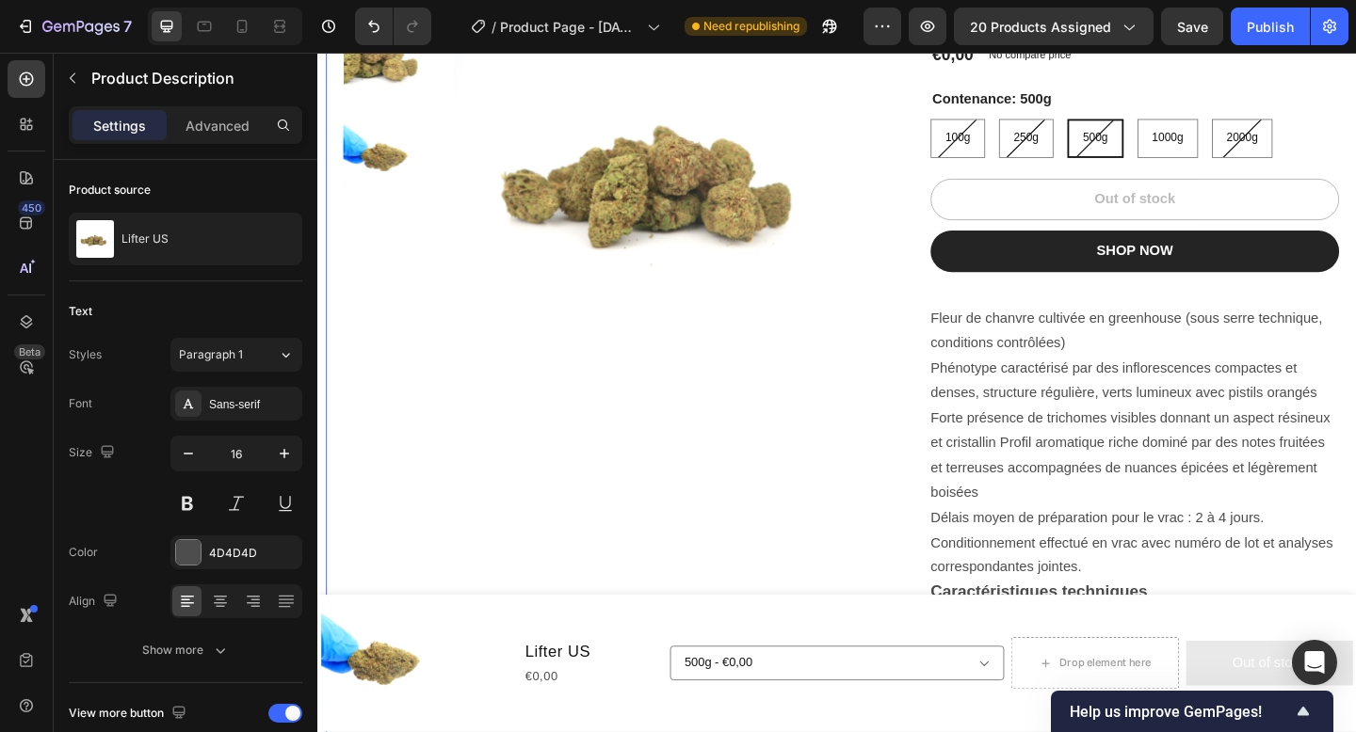
click at [799, 487] on div "Product Images" at bounding box center [636, 681] width 580 height 1549
click at [1102, 363] on p "Fleur de chanvre cultivée en greenhouse (sous serre technique, conditions contr…" at bounding box center [1201, 437] width 435 height 206
click at [745, 501] on div "Product Images" at bounding box center [636, 681] width 580 height 1549
click at [1093, 444] on p "Fleur de chanvre cultivée en greenhouse (sous serre technique, conditions contr…" at bounding box center [1201, 437] width 435 height 206
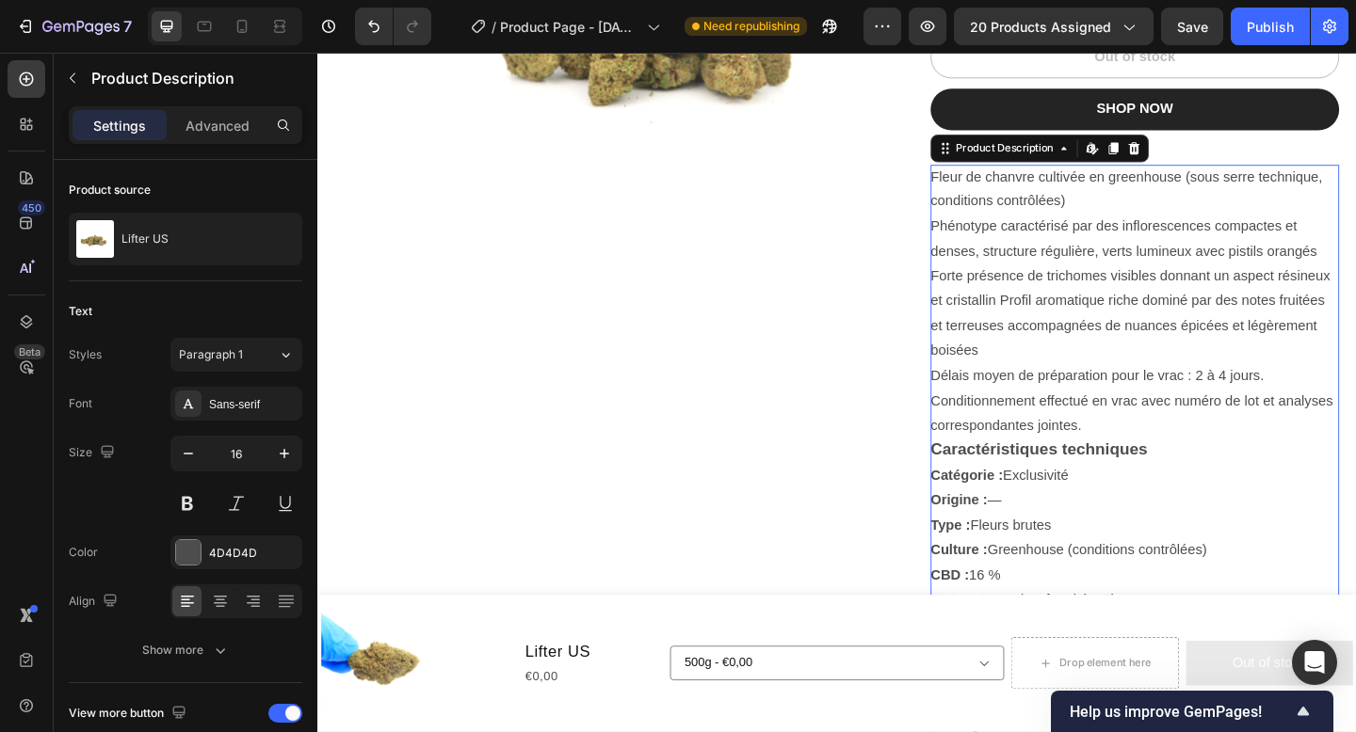
scroll to position [416, 0]
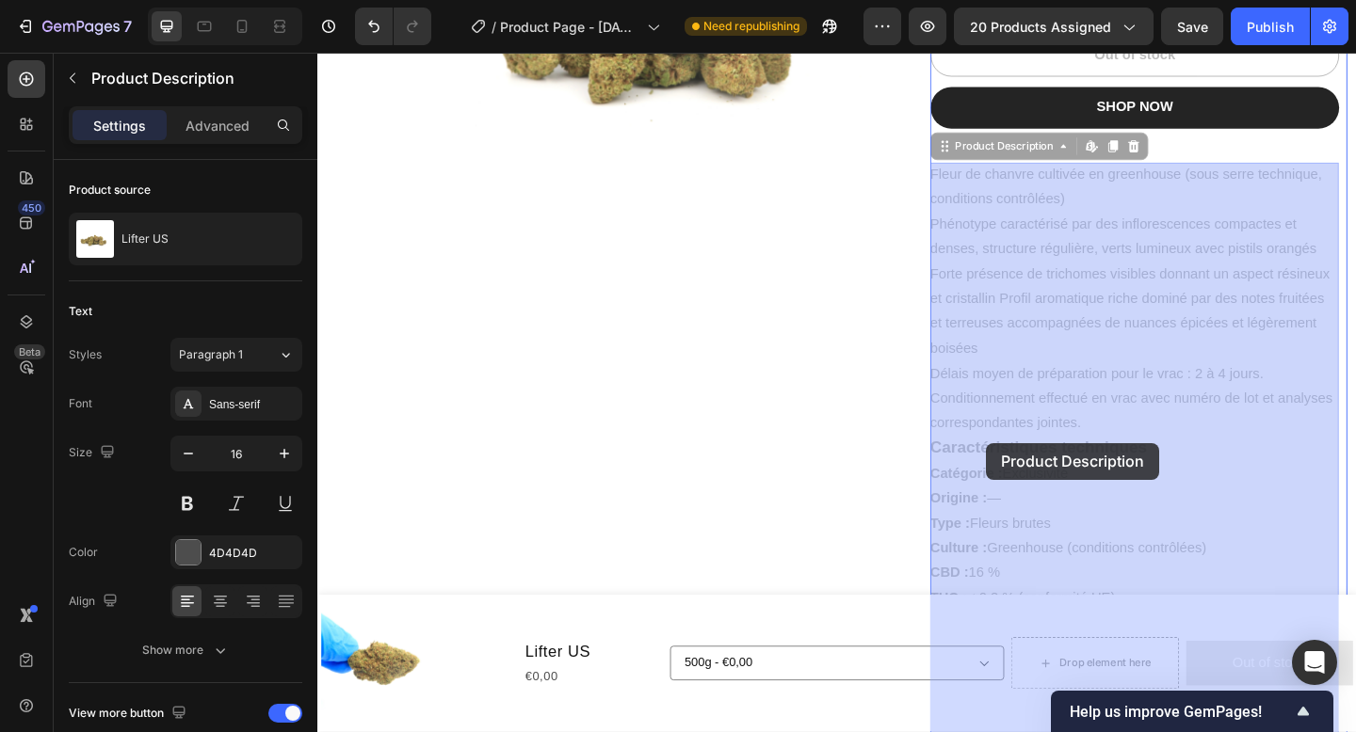
drag, startPoint x: 1221, startPoint y: 485, endPoint x: 1047, endPoint y: 477, distance: 174.3
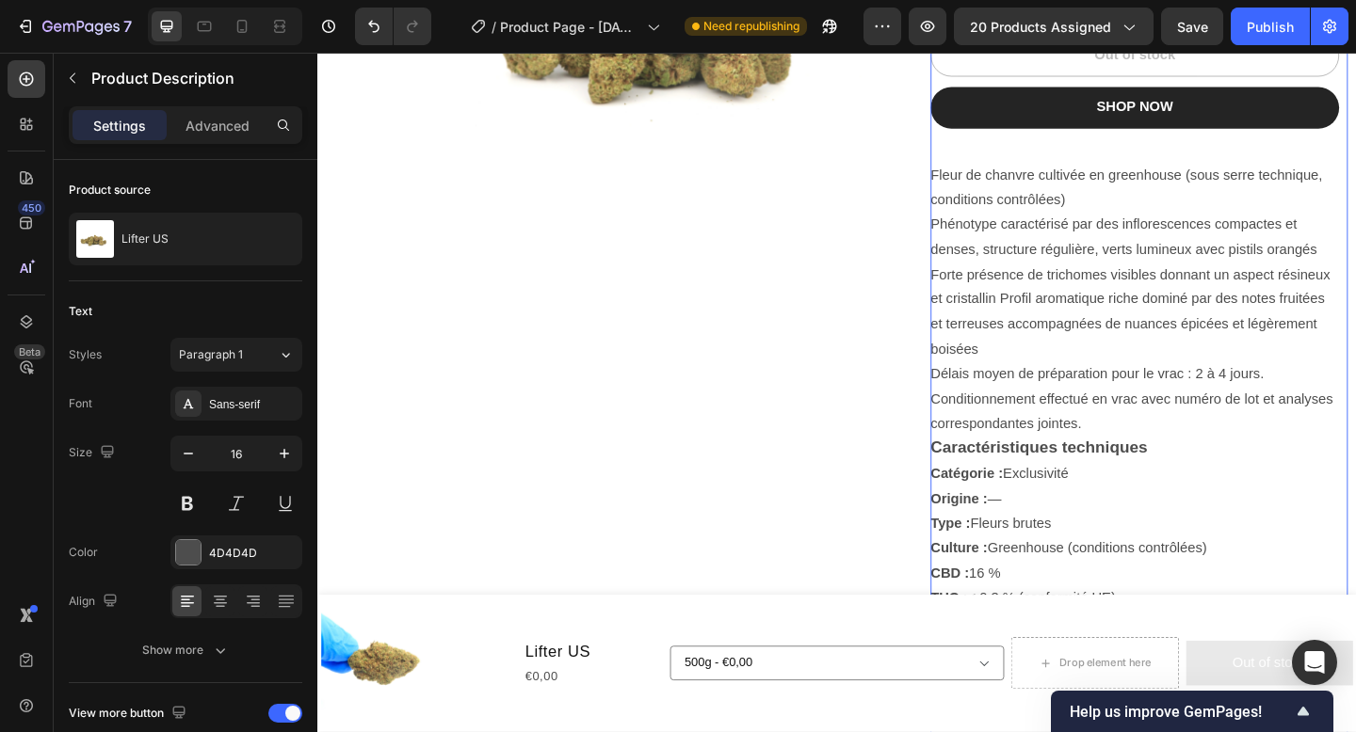
click at [1223, 158] on div "Lifter US Product Title €0,00 Product Price Product Price No compare price Prod…" at bounding box center [1206, 562] width 444 height 1473
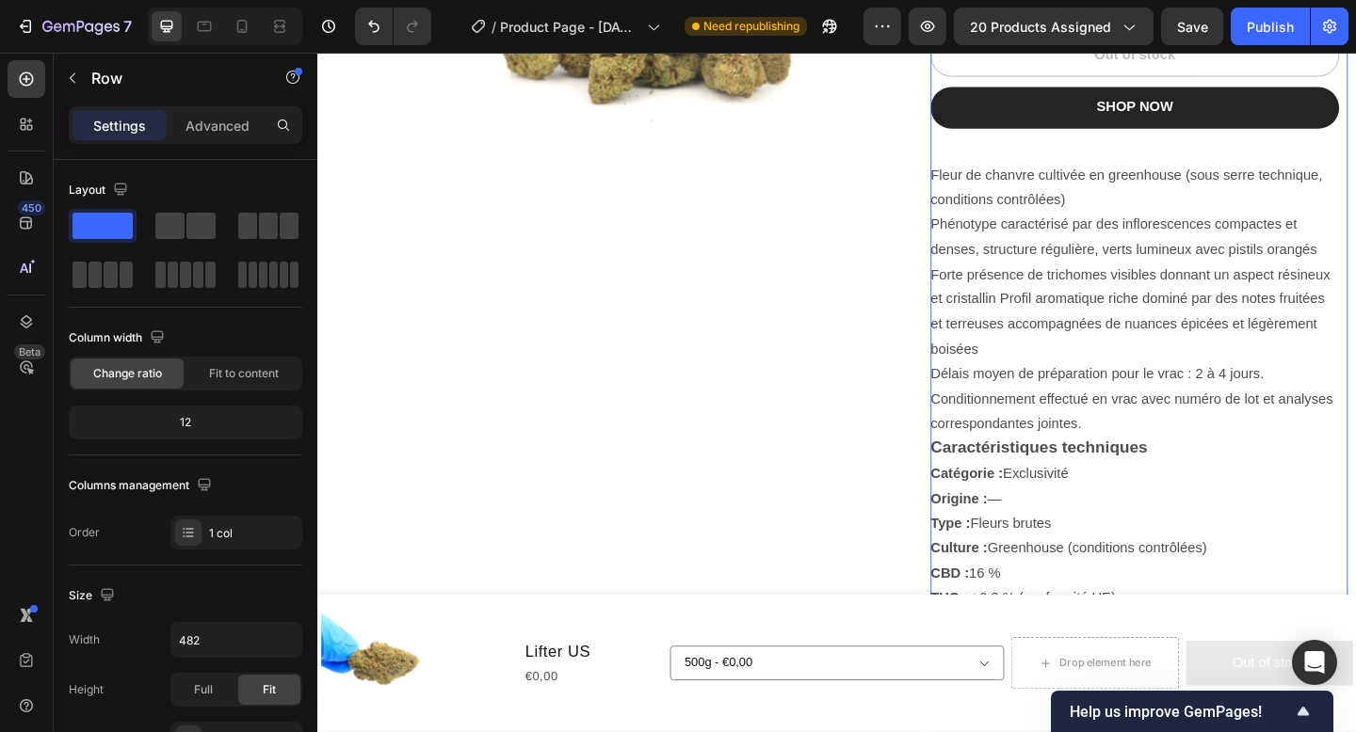
click at [1188, 255] on div "Fleur de chanvre cultivée en greenhouse (sous serre technique, conditions contr…" at bounding box center [1206, 715] width 444 height 1085
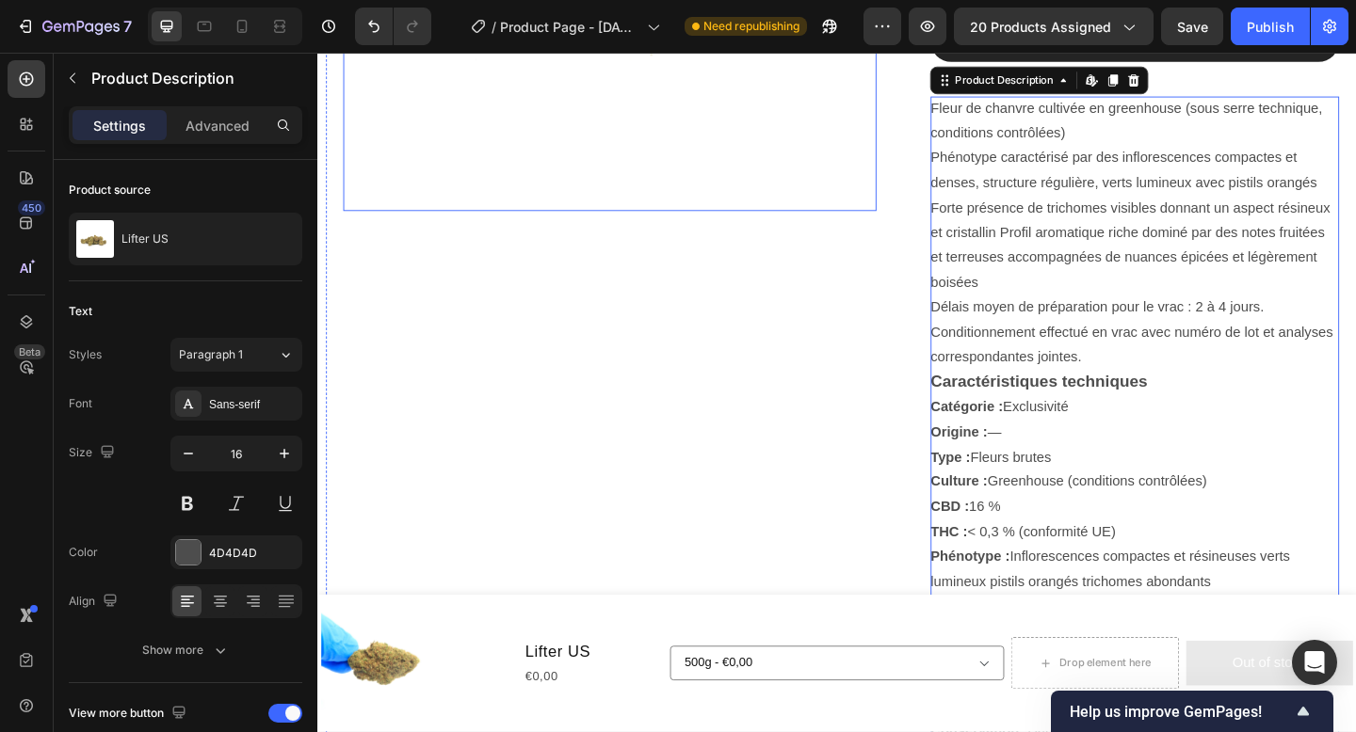
scroll to position [492, 0]
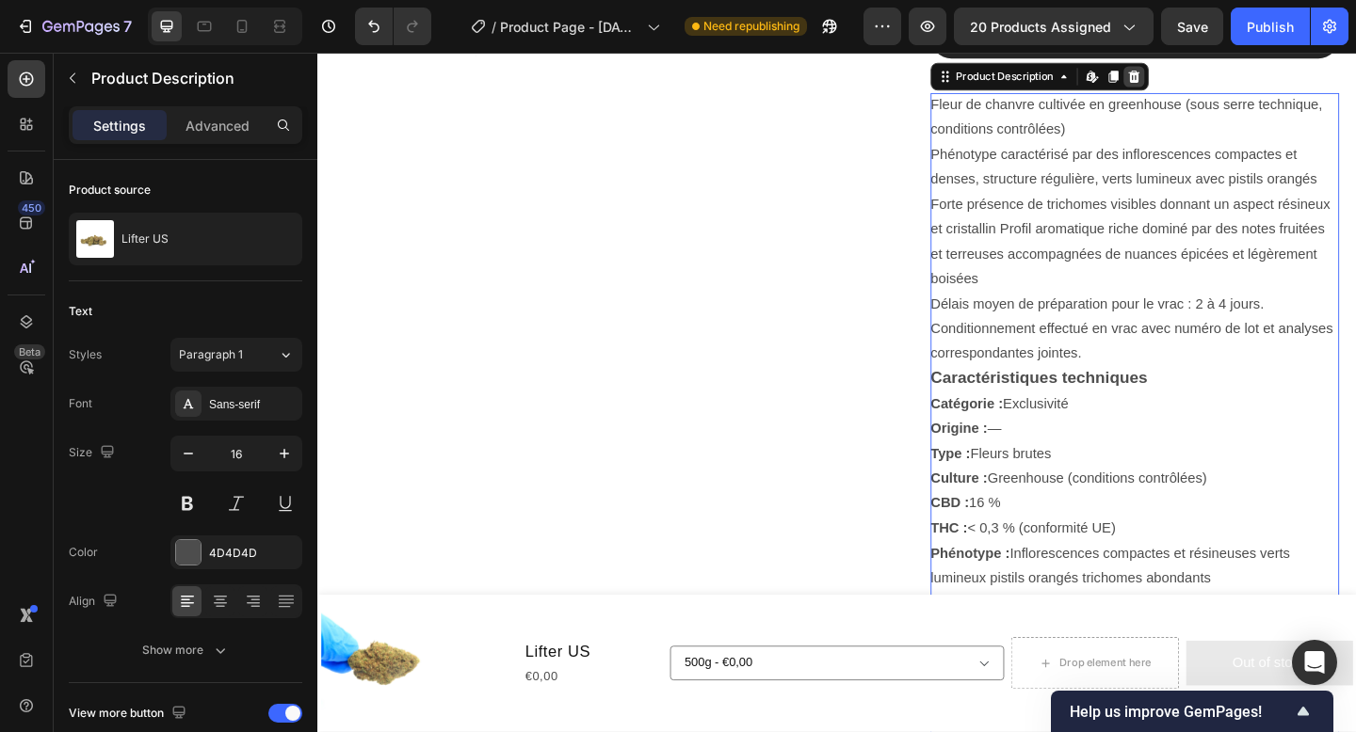
click at [1206, 78] on icon at bounding box center [1205, 78] width 12 height 13
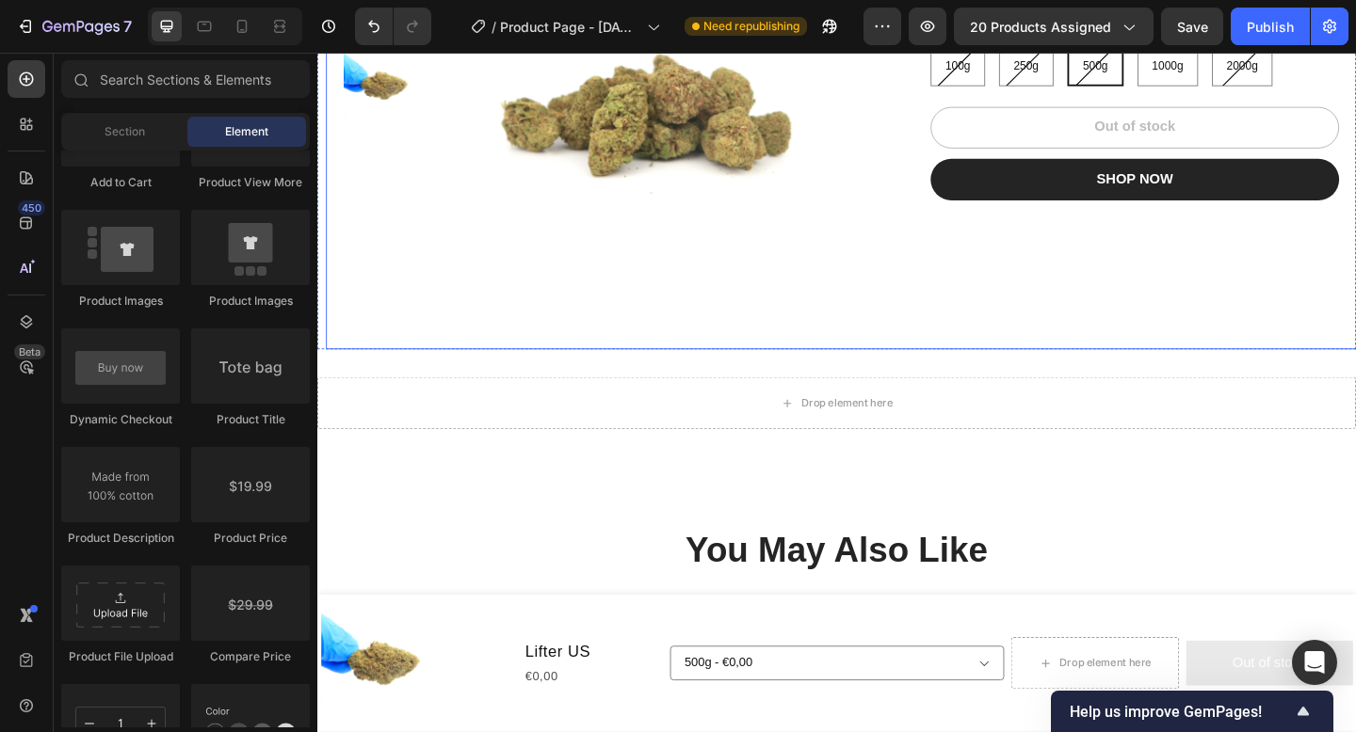
scroll to position [360, 0]
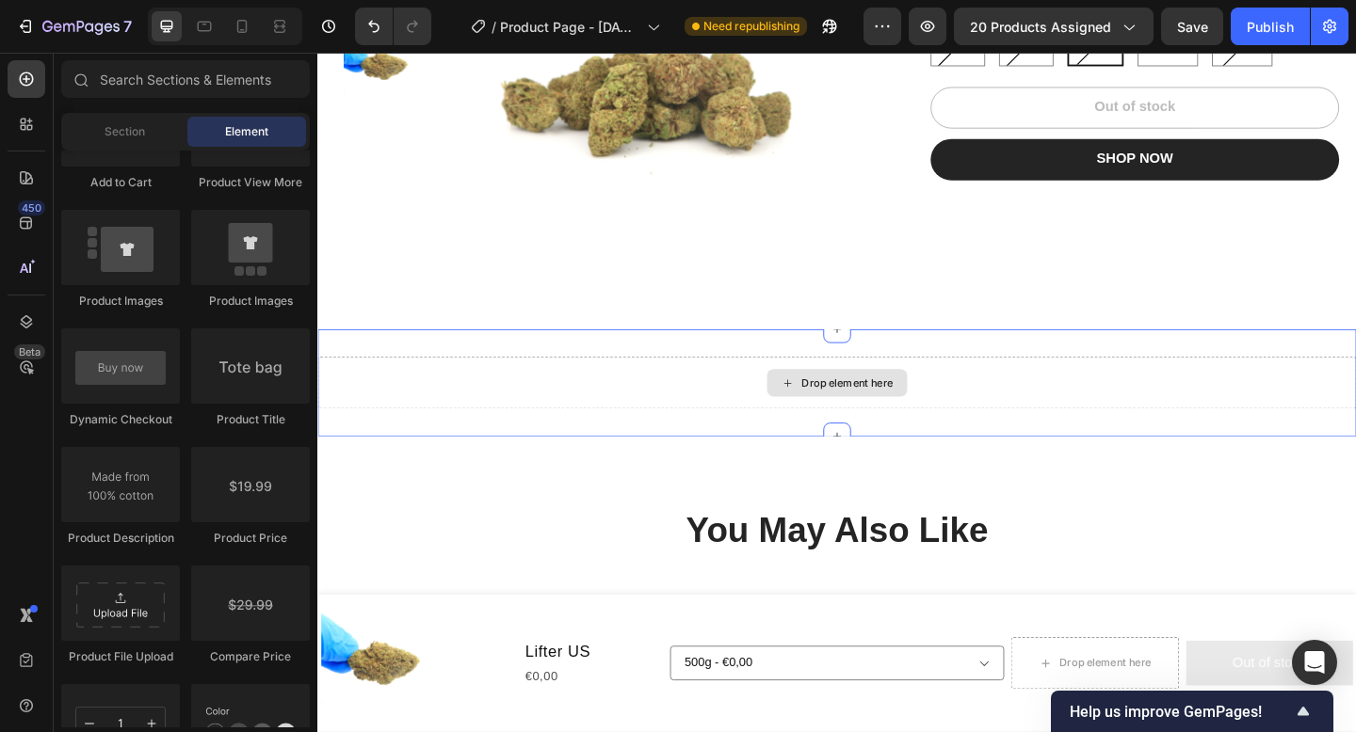
click at [944, 422] on div "Drop element here" at bounding box center [882, 412] width 153 height 30
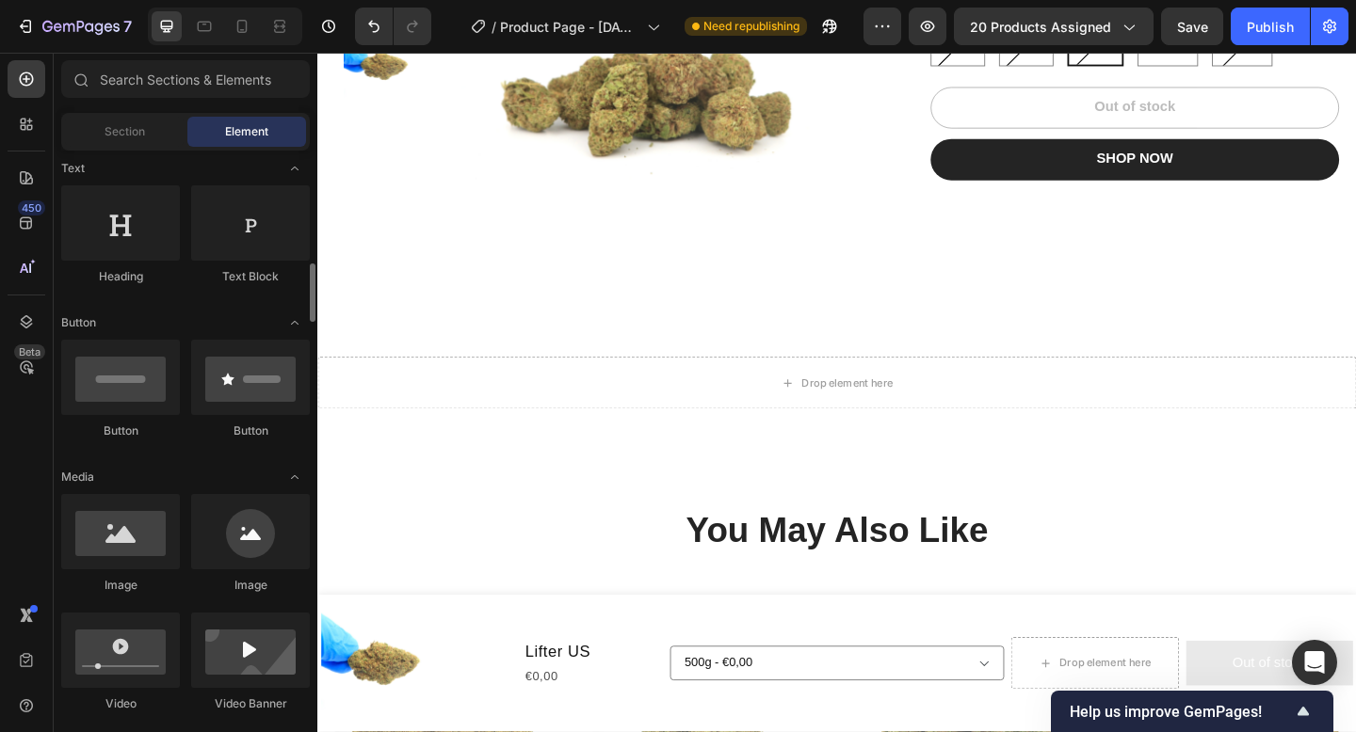
scroll to position [362, 0]
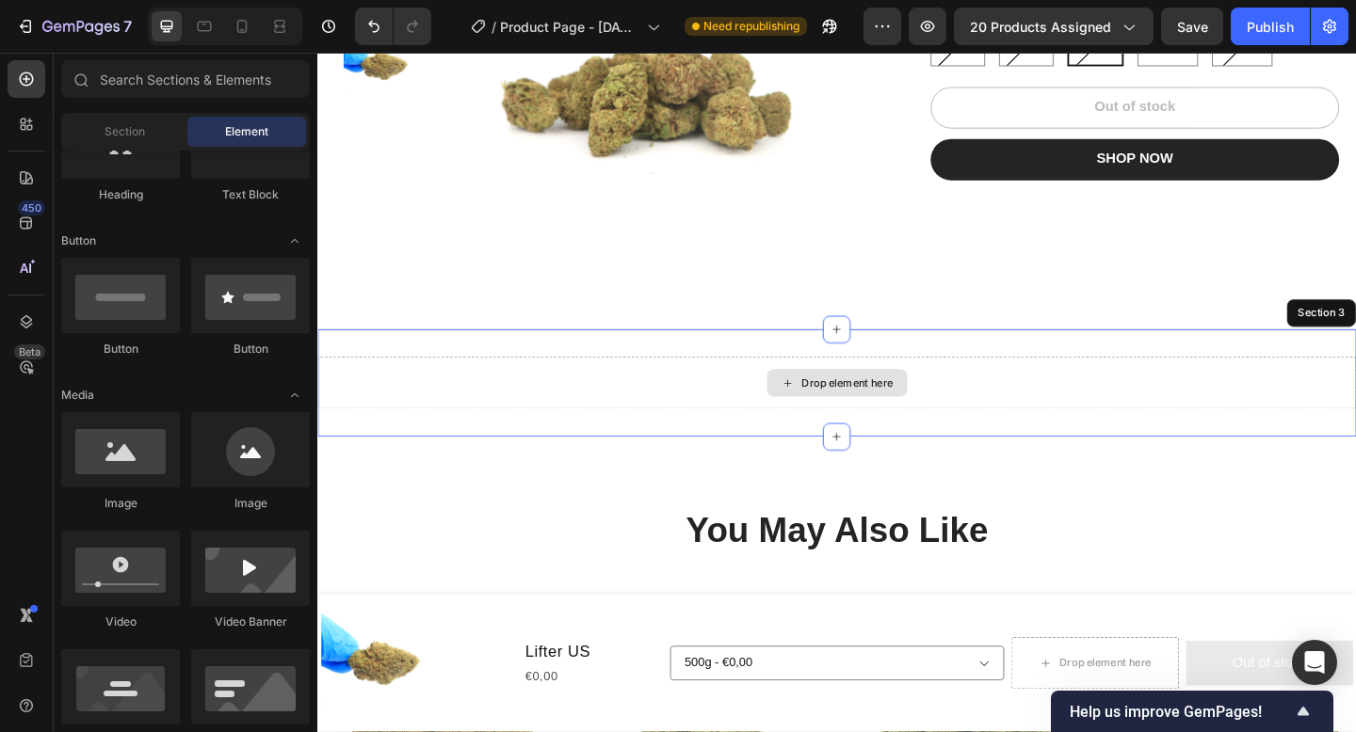
click at [593, 415] on div "Drop element here" at bounding box center [882, 412] width 1130 height 56
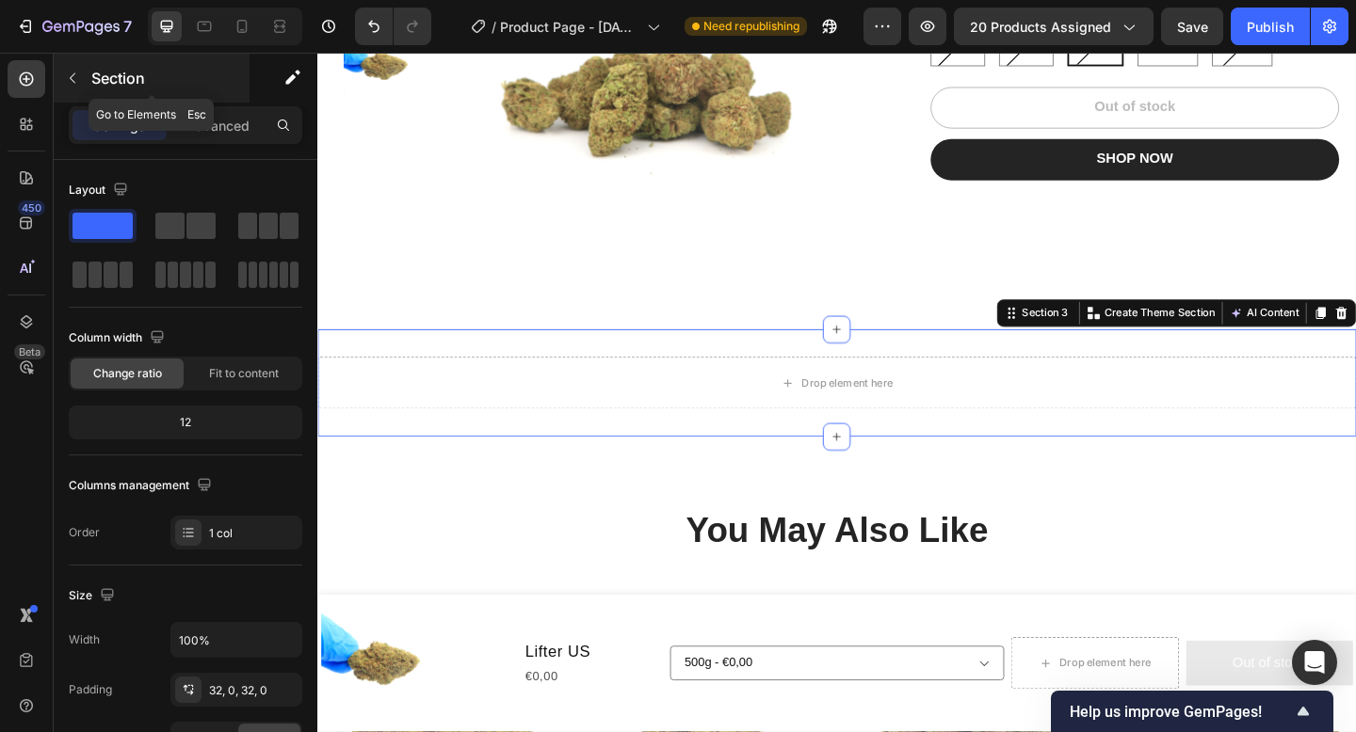
click at [110, 85] on p "Section" at bounding box center [168, 78] width 154 height 23
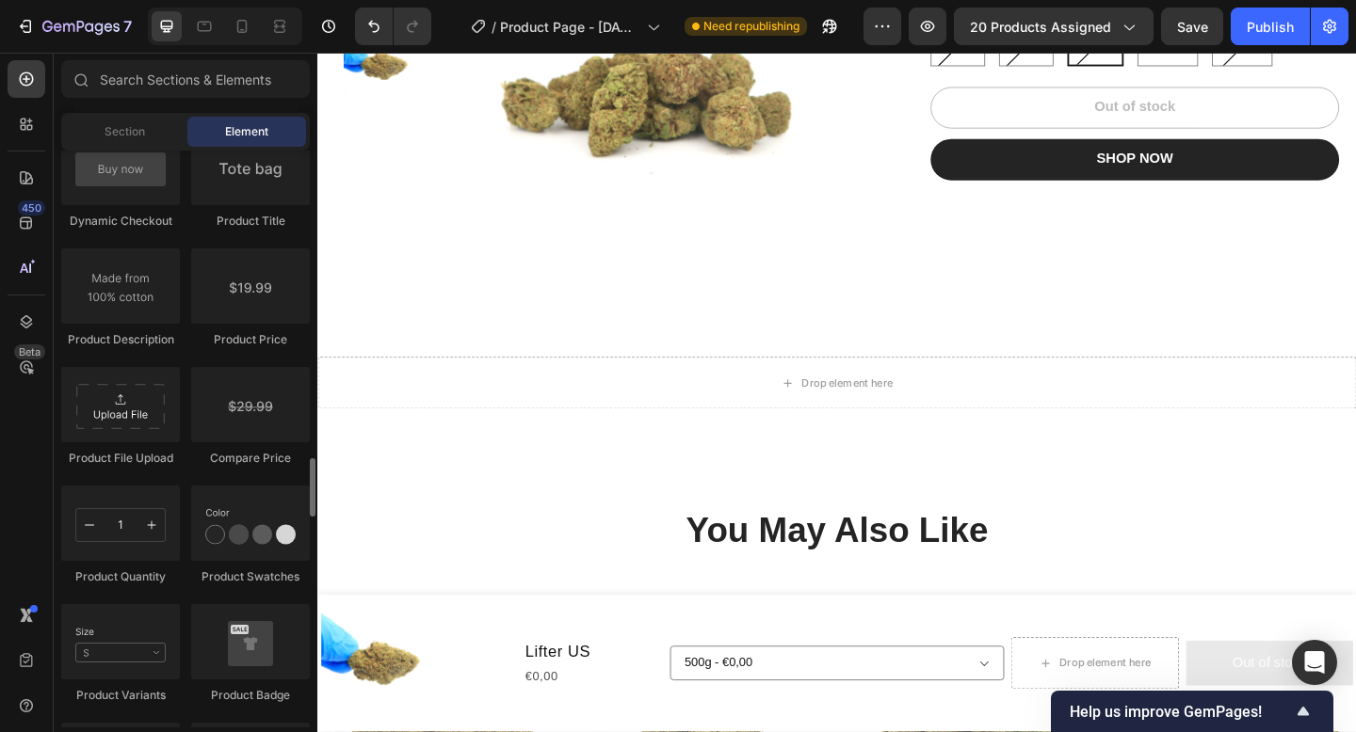
scroll to position [3065, 0]
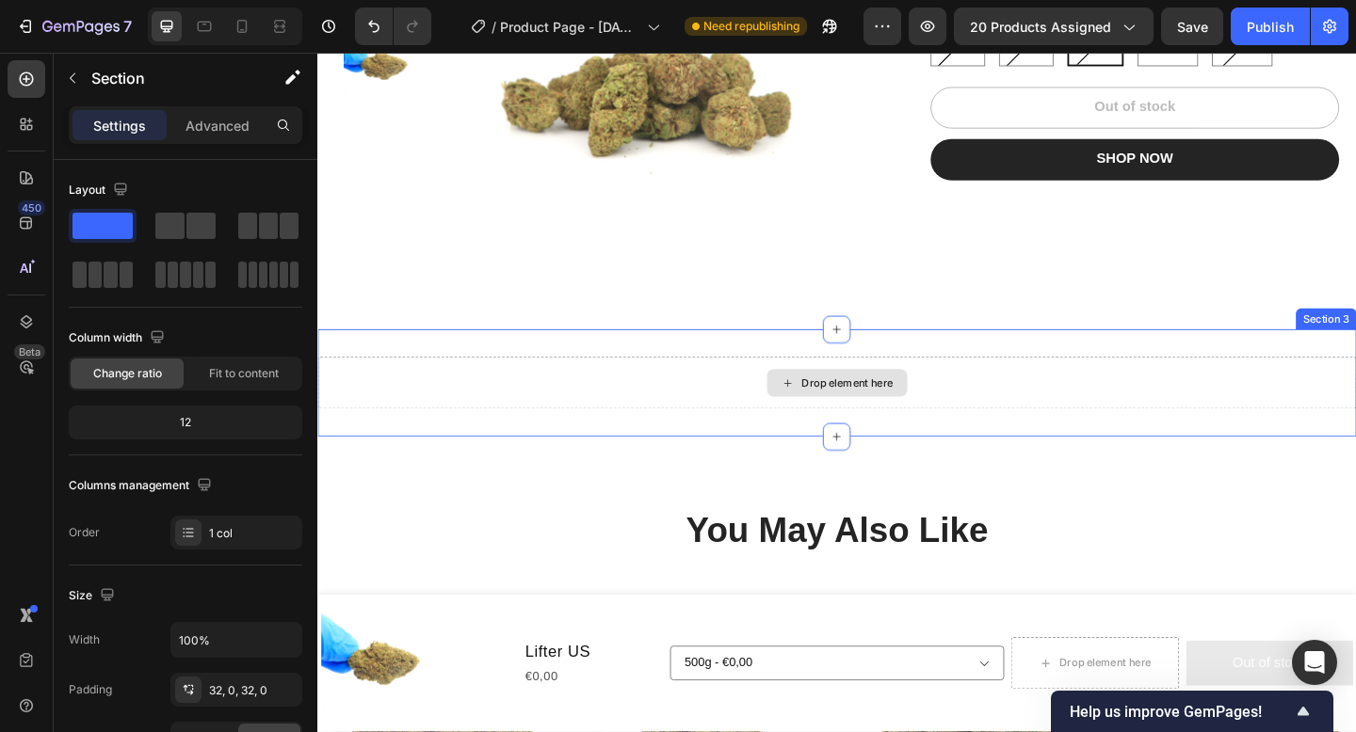
click at [648, 430] on div "Drop element here" at bounding box center [882, 412] width 1130 height 56
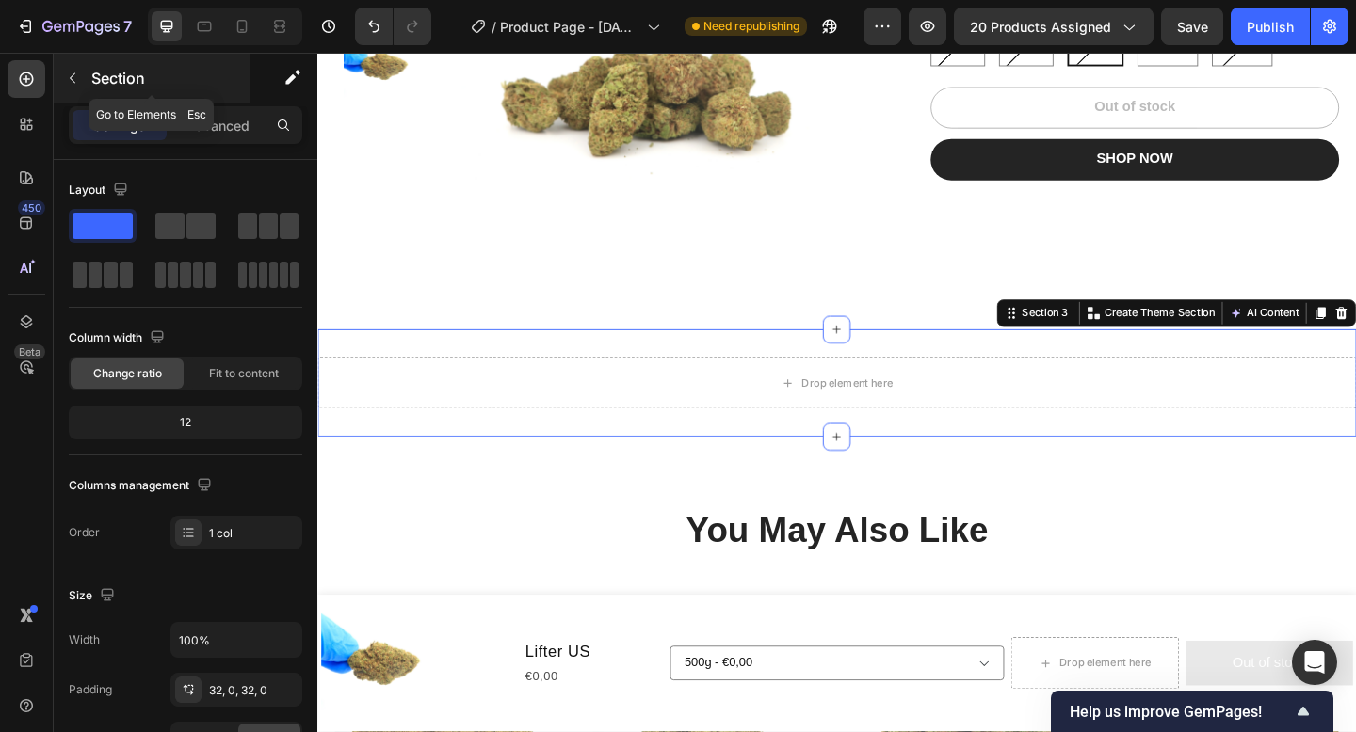
click at [113, 83] on p "Section" at bounding box center [168, 78] width 154 height 23
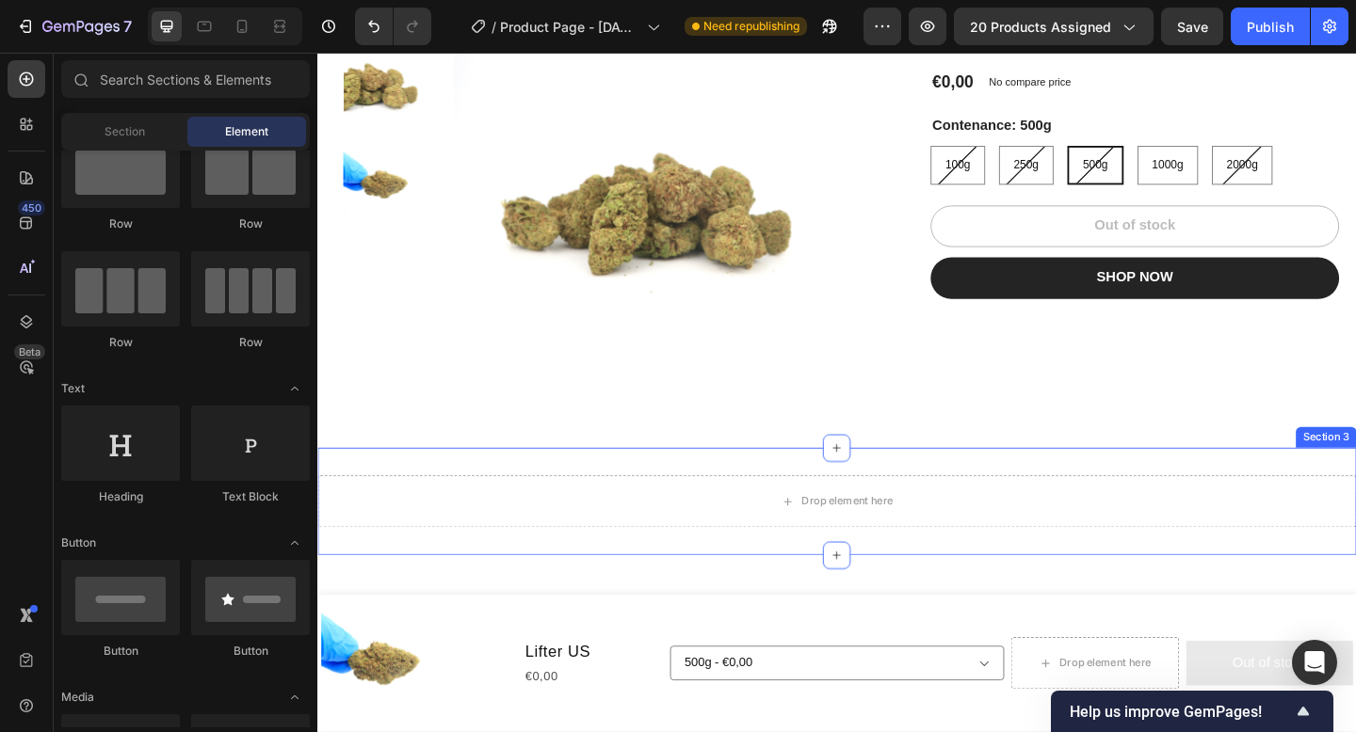
scroll to position [254, 0]
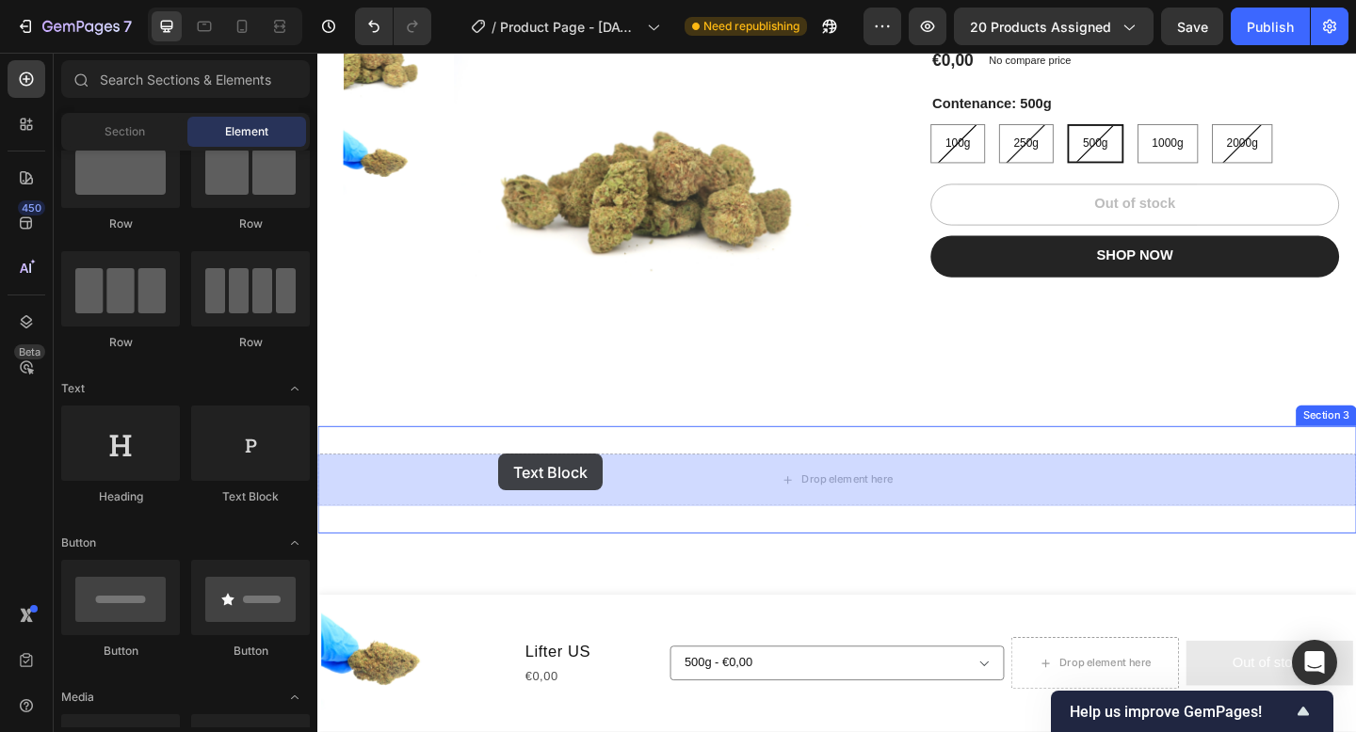
drag, startPoint x: 578, startPoint y: 488, endPoint x: 514, endPoint y: 490, distance: 64.0
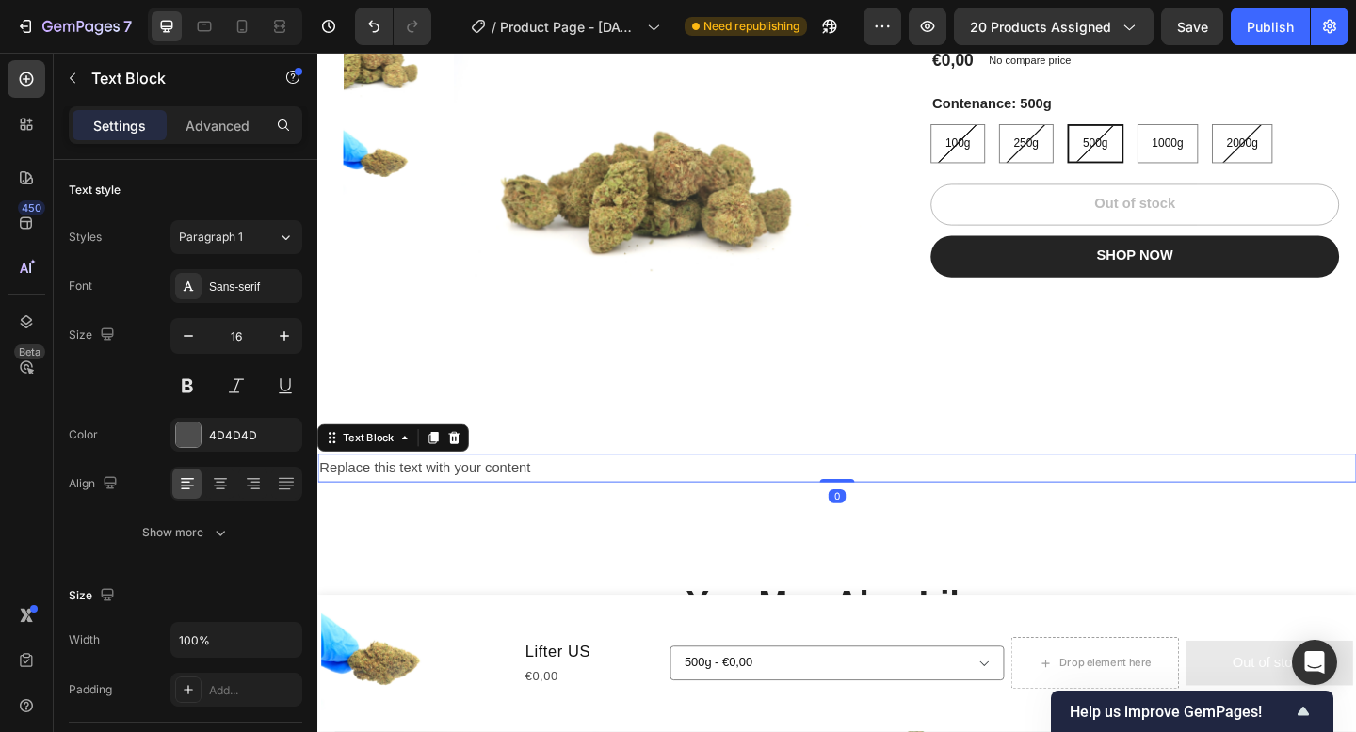
click at [555, 504] on div "Replace this text with your content" at bounding box center [882, 505] width 1130 height 31
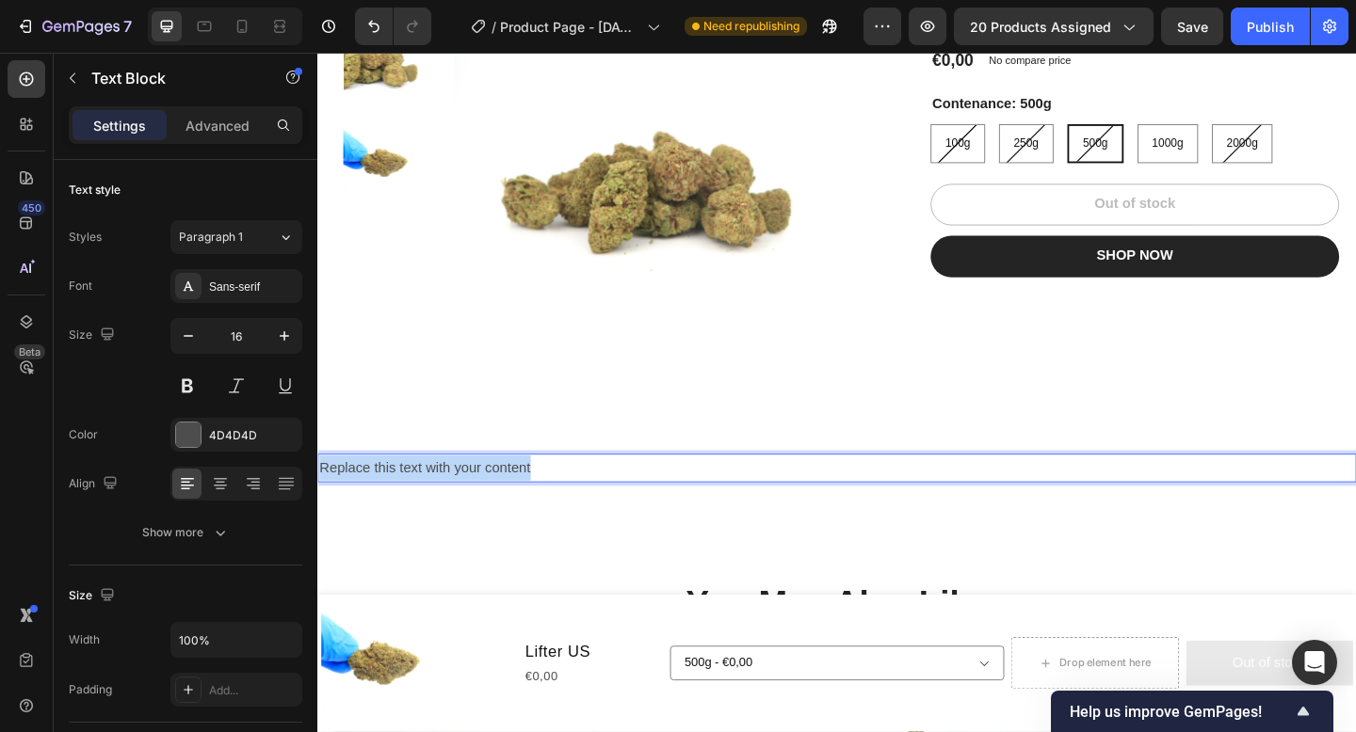
drag, startPoint x: 582, startPoint y: 504, endPoint x: 311, endPoint y: 504, distance: 271.1
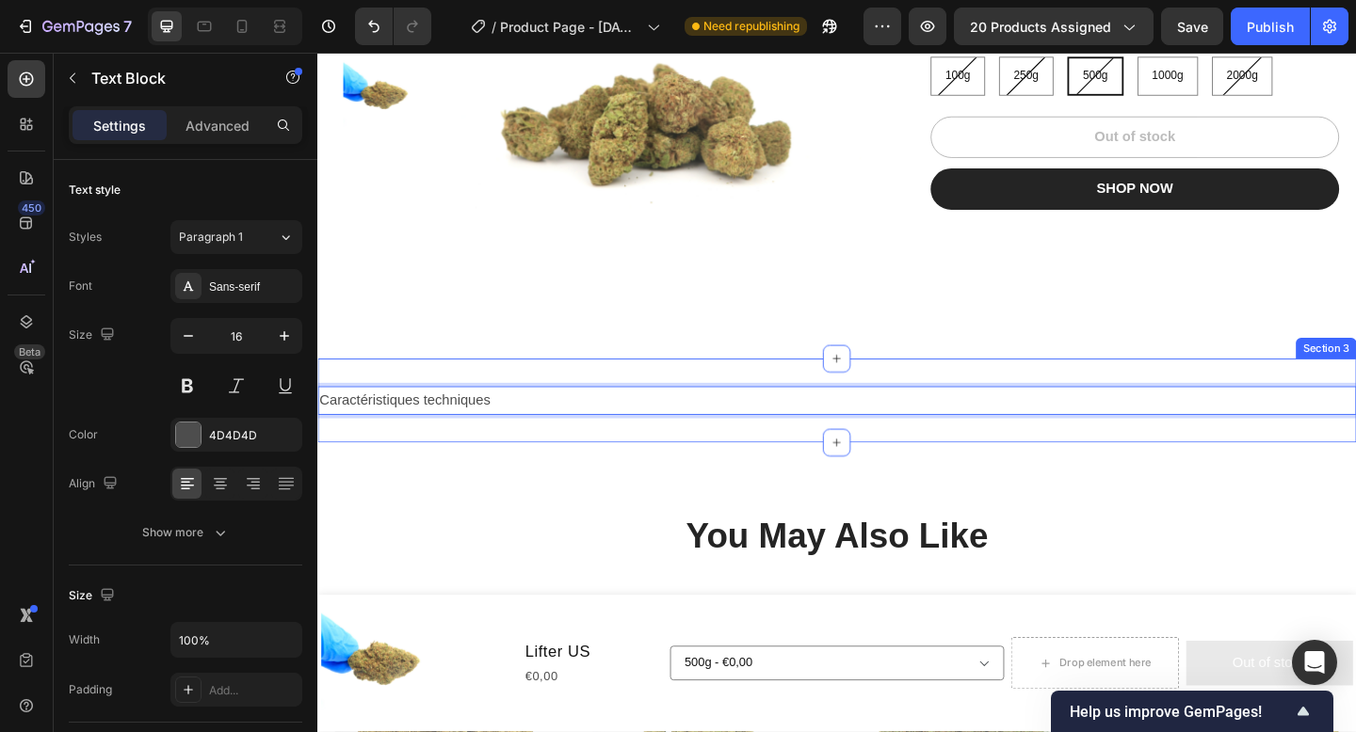
scroll to position [341, 0]
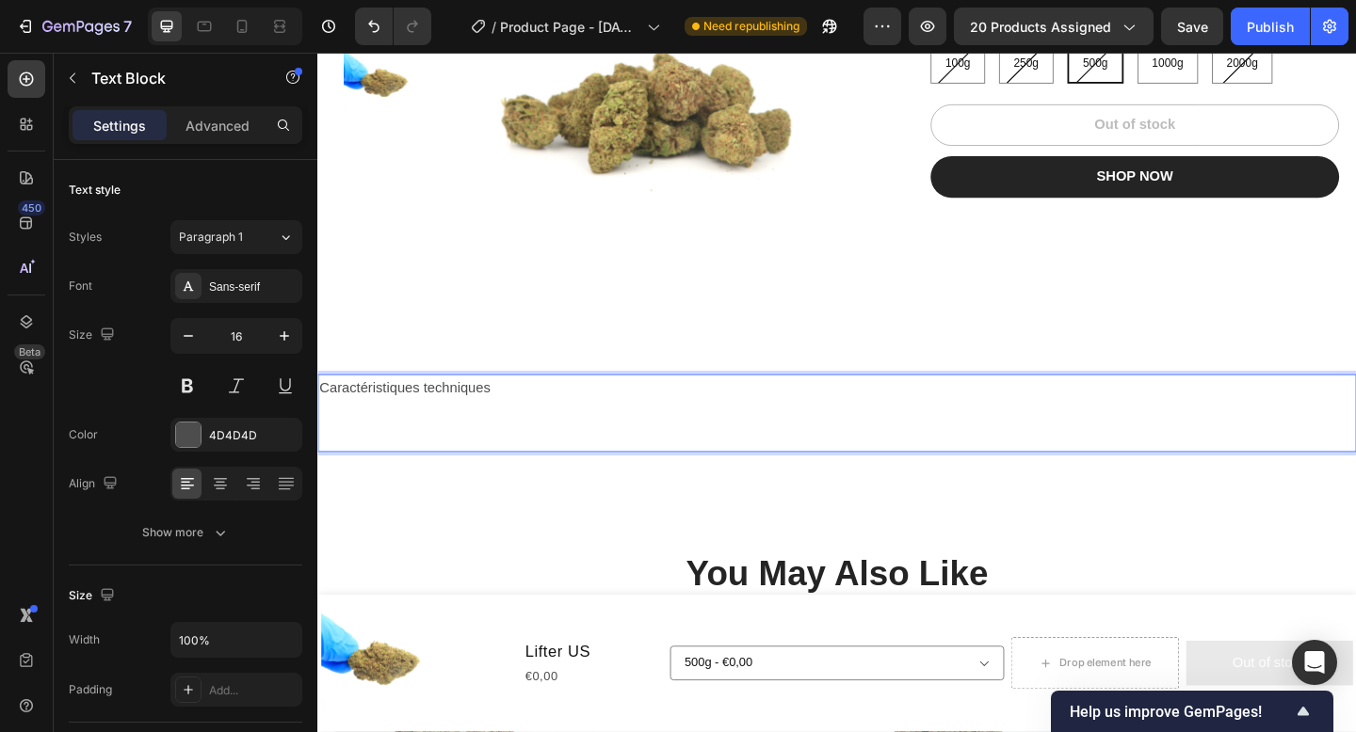
click at [584, 412] on p "Caractéristiques techniques" at bounding box center [882, 418] width 1126 height 27
click at [584, 411] on p "Caractéristiques techniques" at bounding box center [882, 418] width 1126 height 27
drag, startPoint x: 544, startPoint y: 414, endPoint x: 496, endPoint y: 414, distance: 48.0
click at [496, 414] on p "Caractéristiques techniques" at bounding box center [882, 418] width 1126 height 27
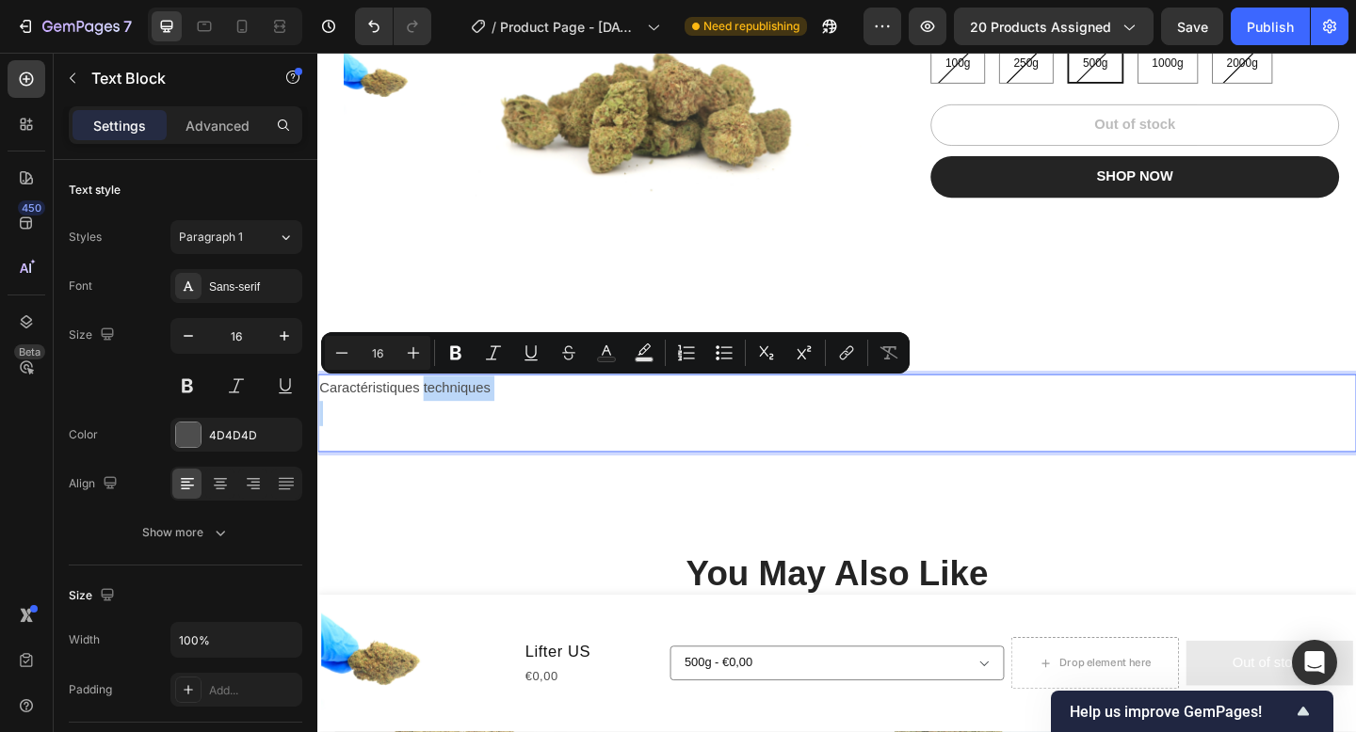
click at [529, 406] on p "Caractéristiques techniques" at bounding box center [882, 418] width 1126 height 27
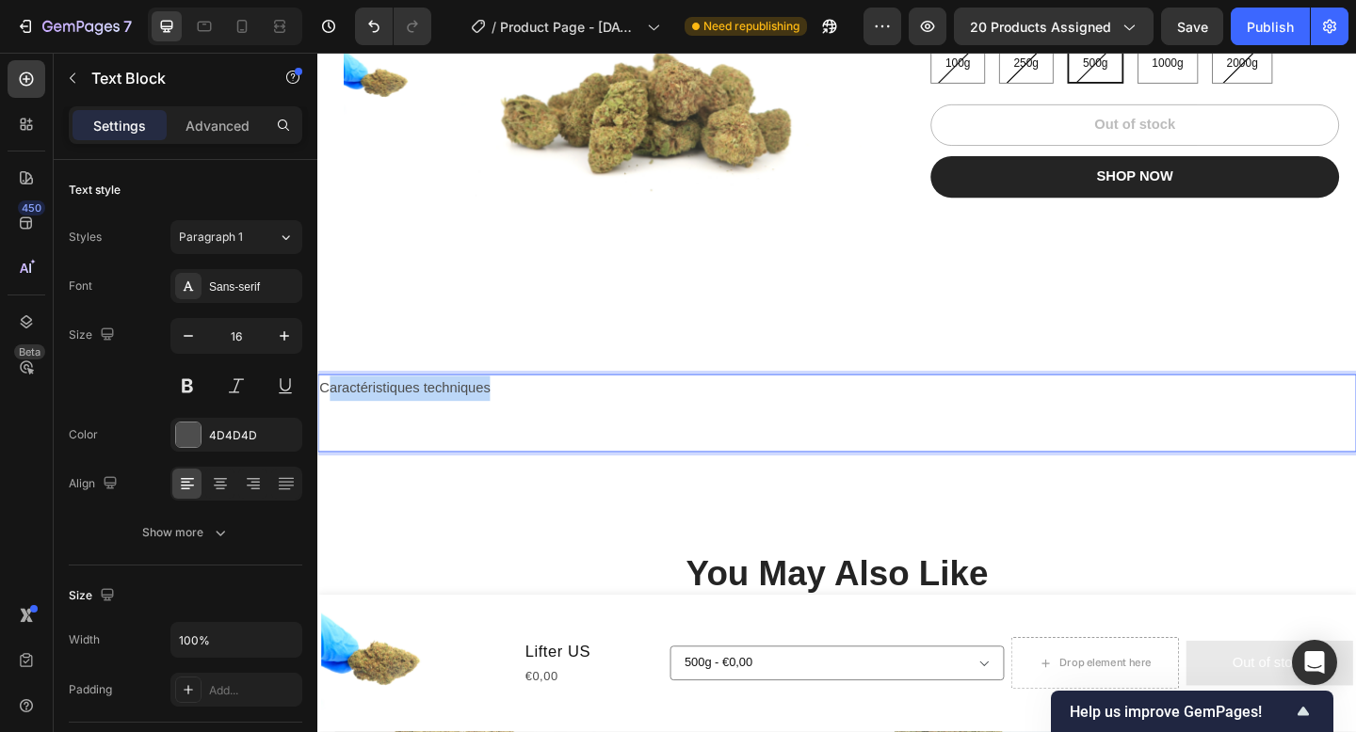
drag, startPoint x: 526, startPoint y: 415, endPoint x: 335, endPoint y: 415, distance: 191.1
click at [334, 415] on p "Caractéristiques techniques" at bounding box center [882, 418] width 1126 height 27
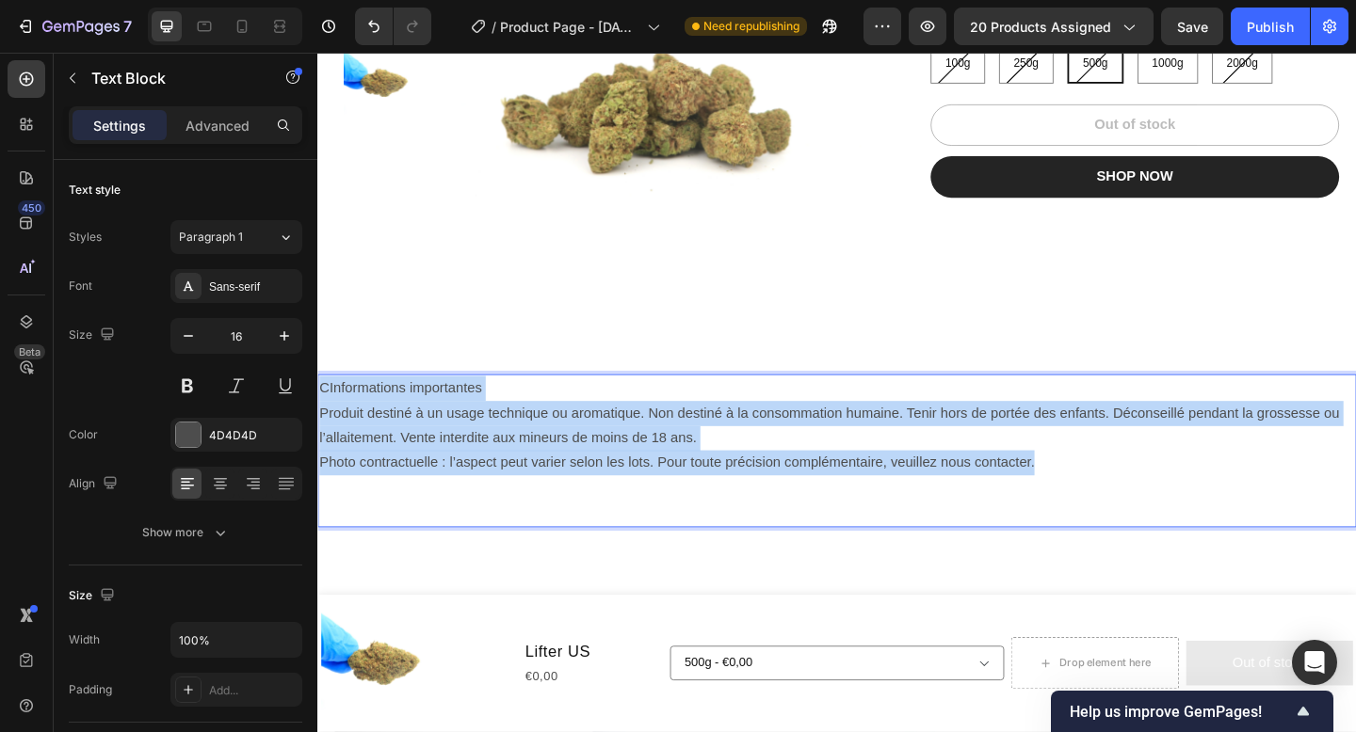
drag, startPoint x: 1118, startPoint y: 499, endPoint x: 172, endPoint y: 400, distance: 950.4
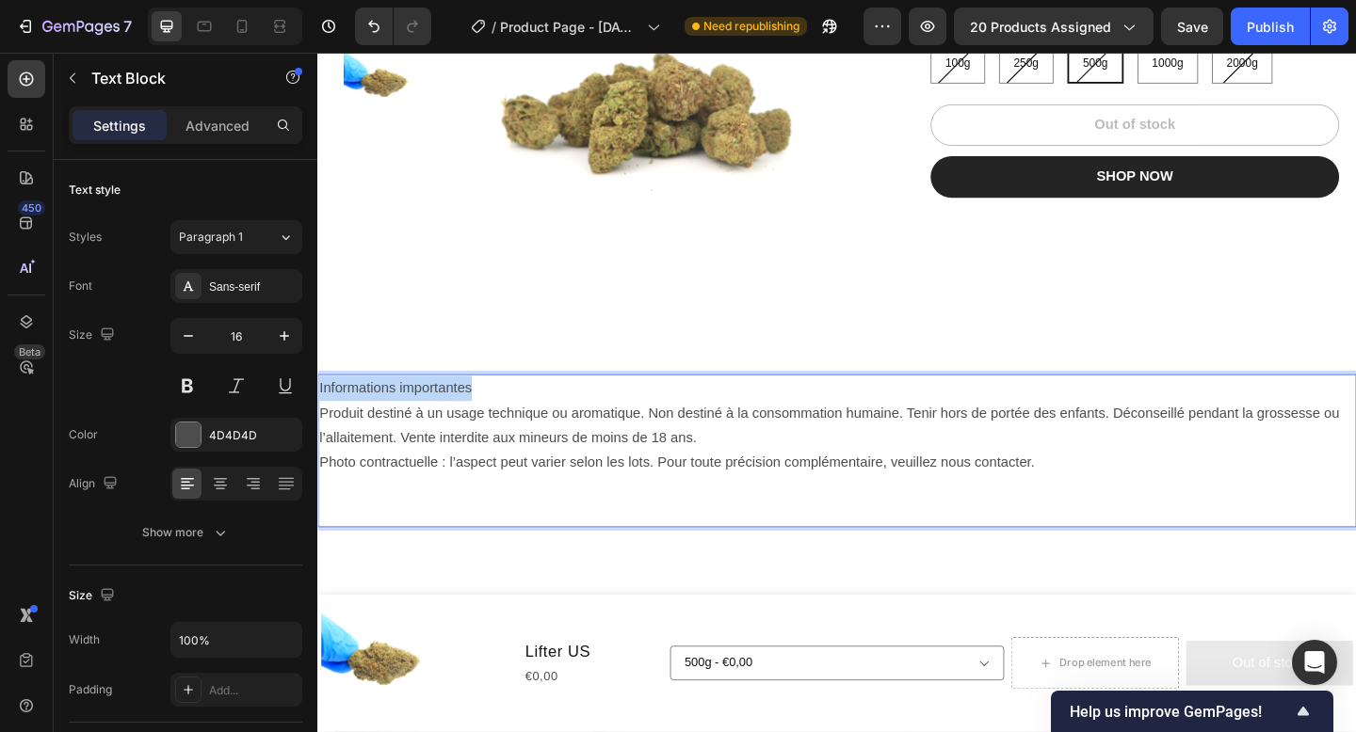
drag, startPoint x: 495, startPoint y: 418, endPoint x: 233, endPoint y: 418, distance: 261.7
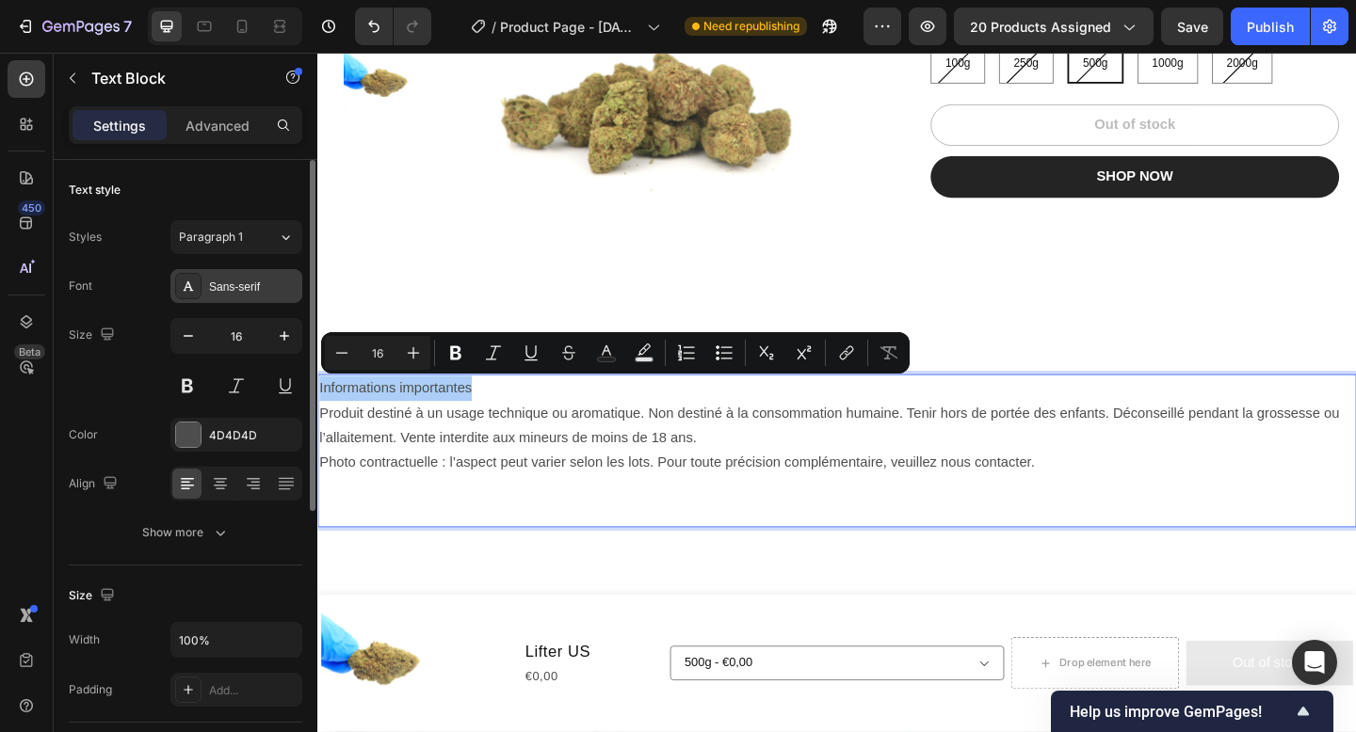
click at [256, 294] on div "Sans-serif" at bounding box center [253, 287] width 88 height 17
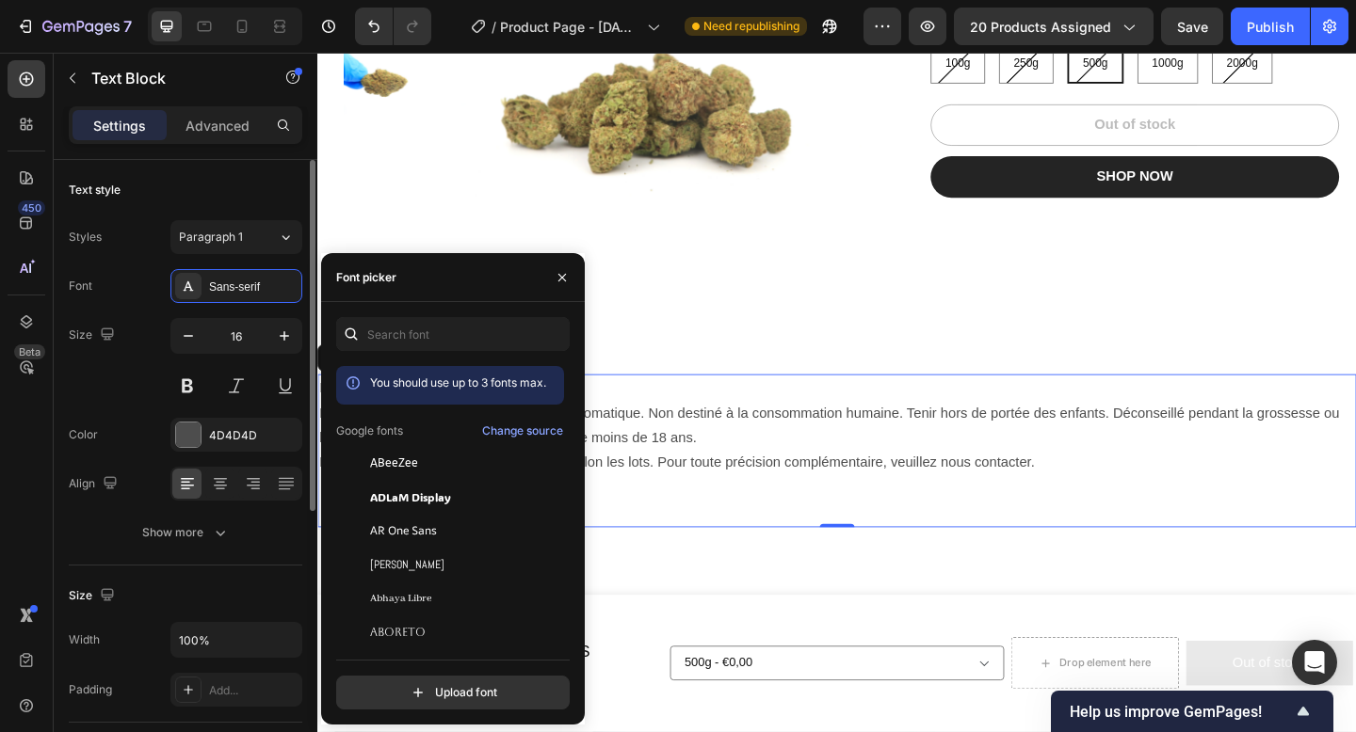
click at [137, 348] on div "Size 16" at bounding box center [185, 360] width 233 height 85
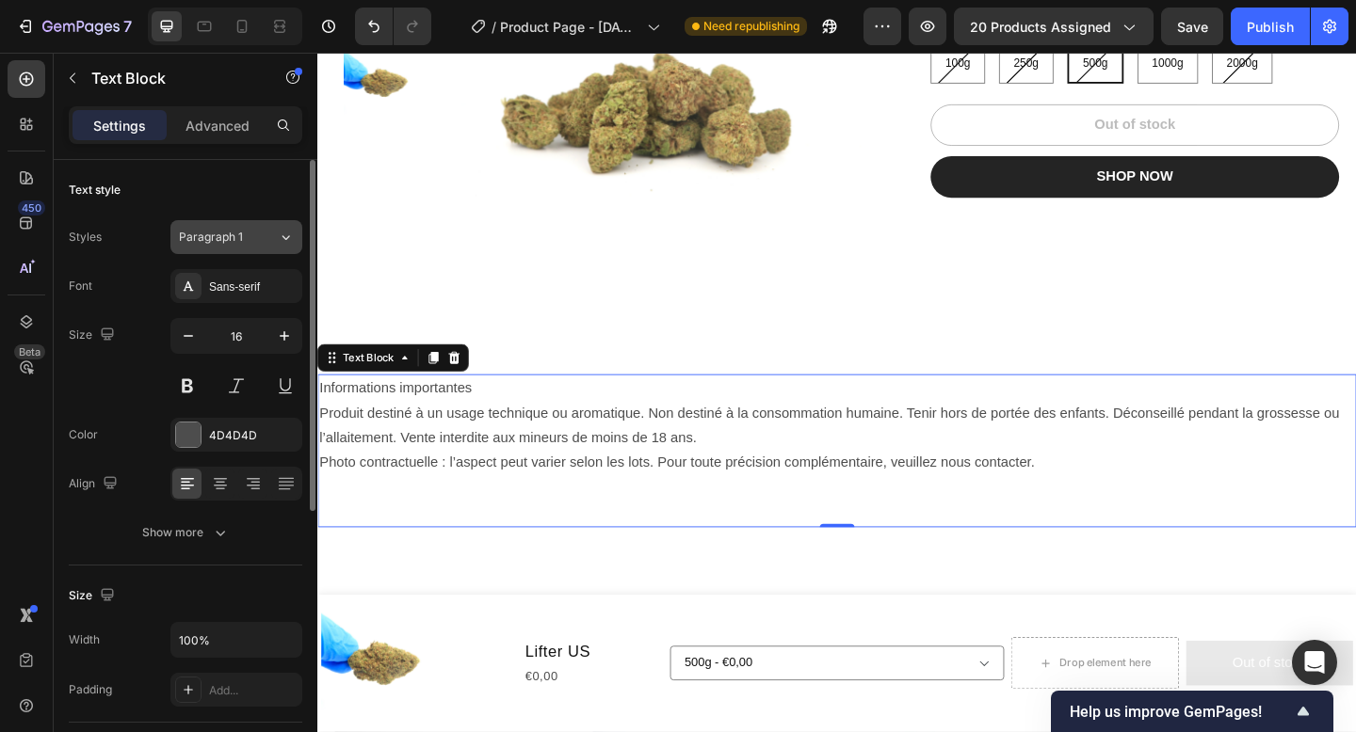
click at [231, 229] on span "Paragraph 1" at bounding box center [211, 237] width 64 height 17
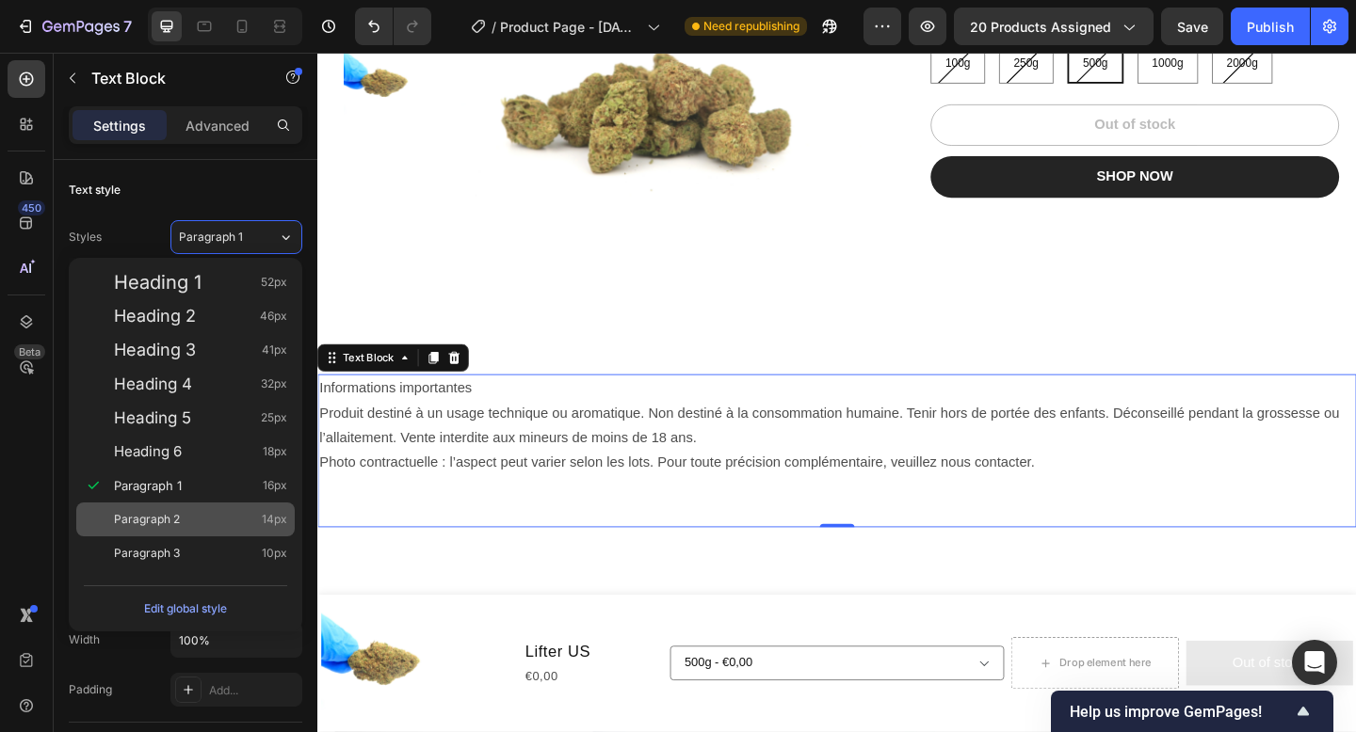
click at [162, 515] on span "Paragraph 2" at bounding box center [147, 519] width 66 height 19
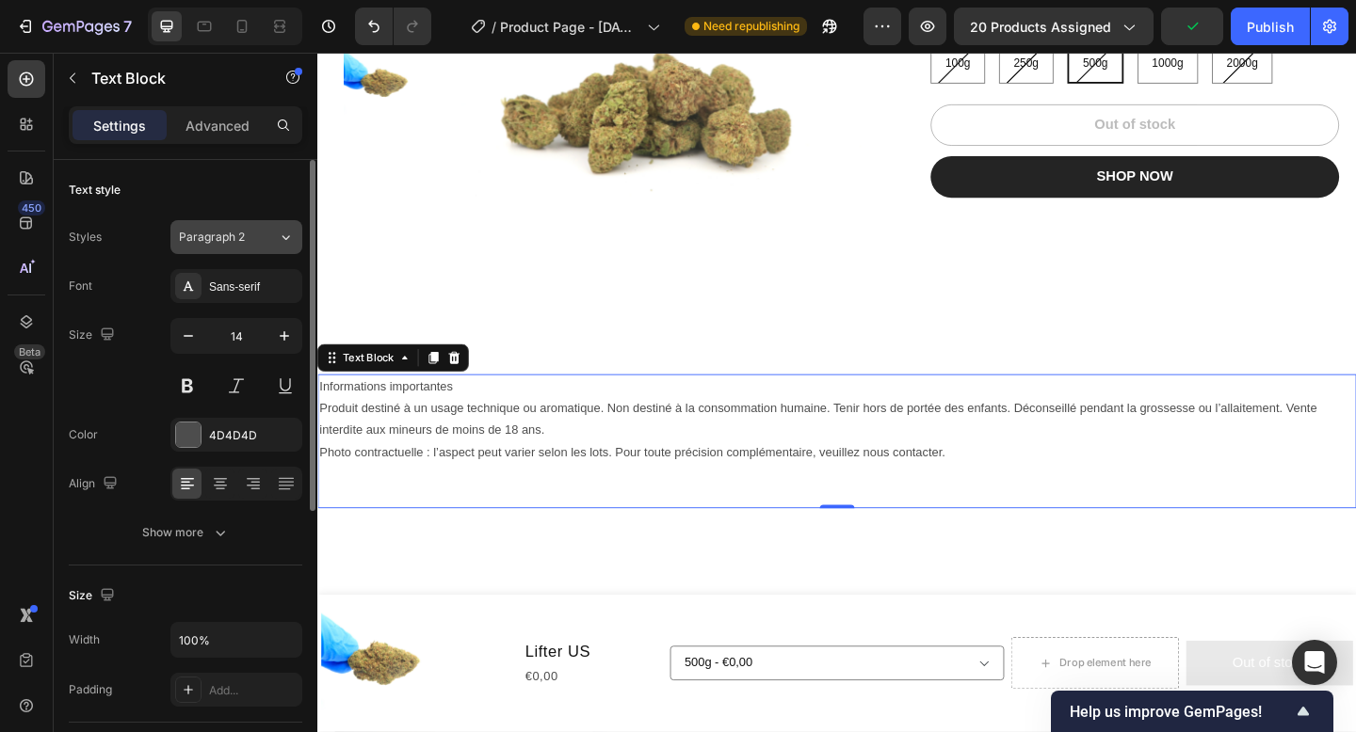
click at [222, 237] on span "Paragraph 2" at bounding box center [212, 237] width 66 height 17
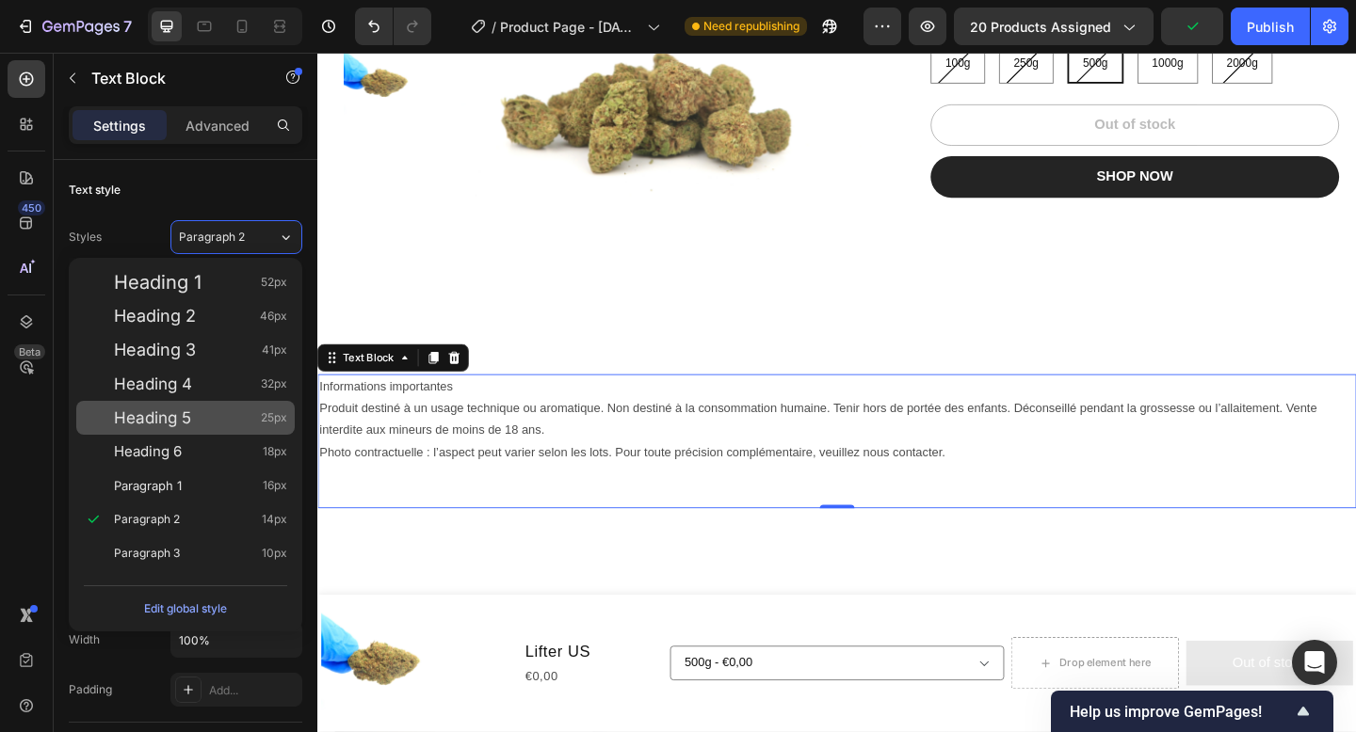
click at [186, 420] on span "Heading 5" at bounding box center [152, 418] width 77 height 19
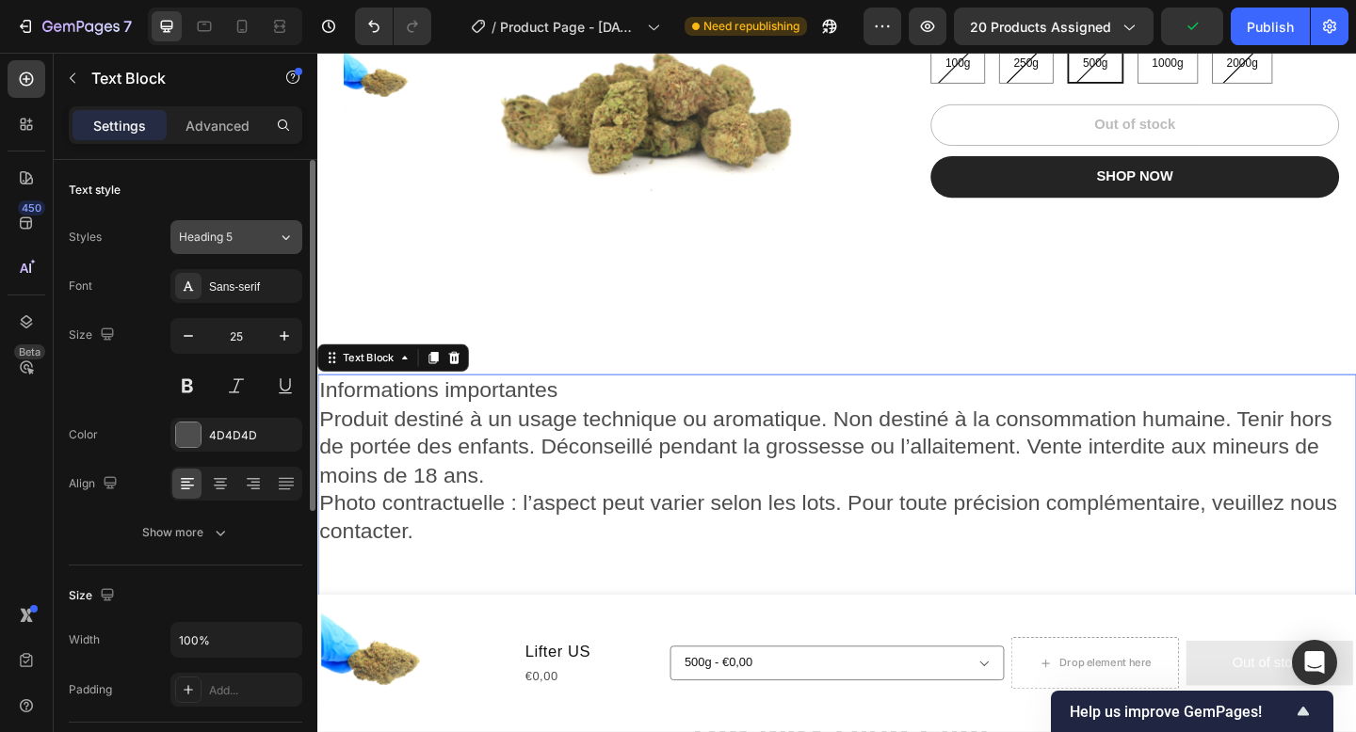
click at [241, 237] on div "Heading 5" at bounding box center [217, 237] width 76 height 17
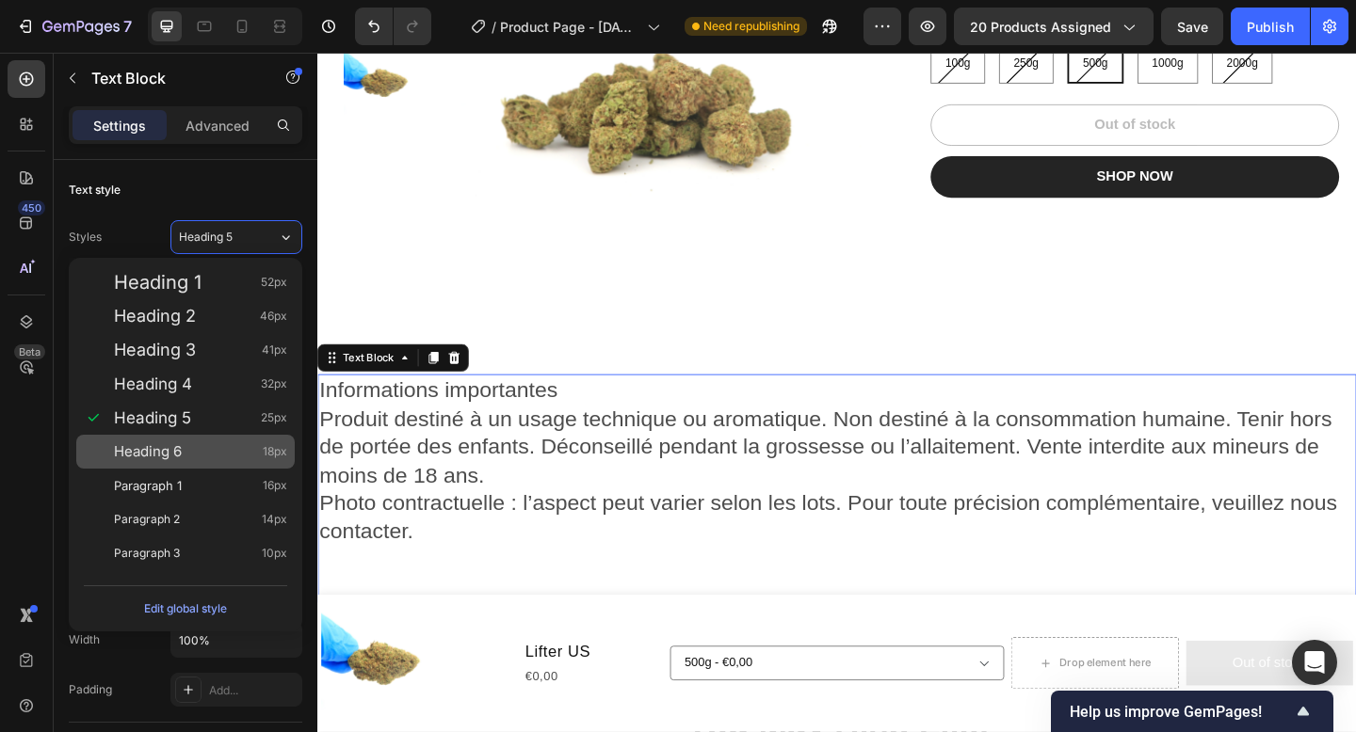
click at [222, 468] on div "Heading 6 18px" at bounding box center [185, 452] width 218 height 34
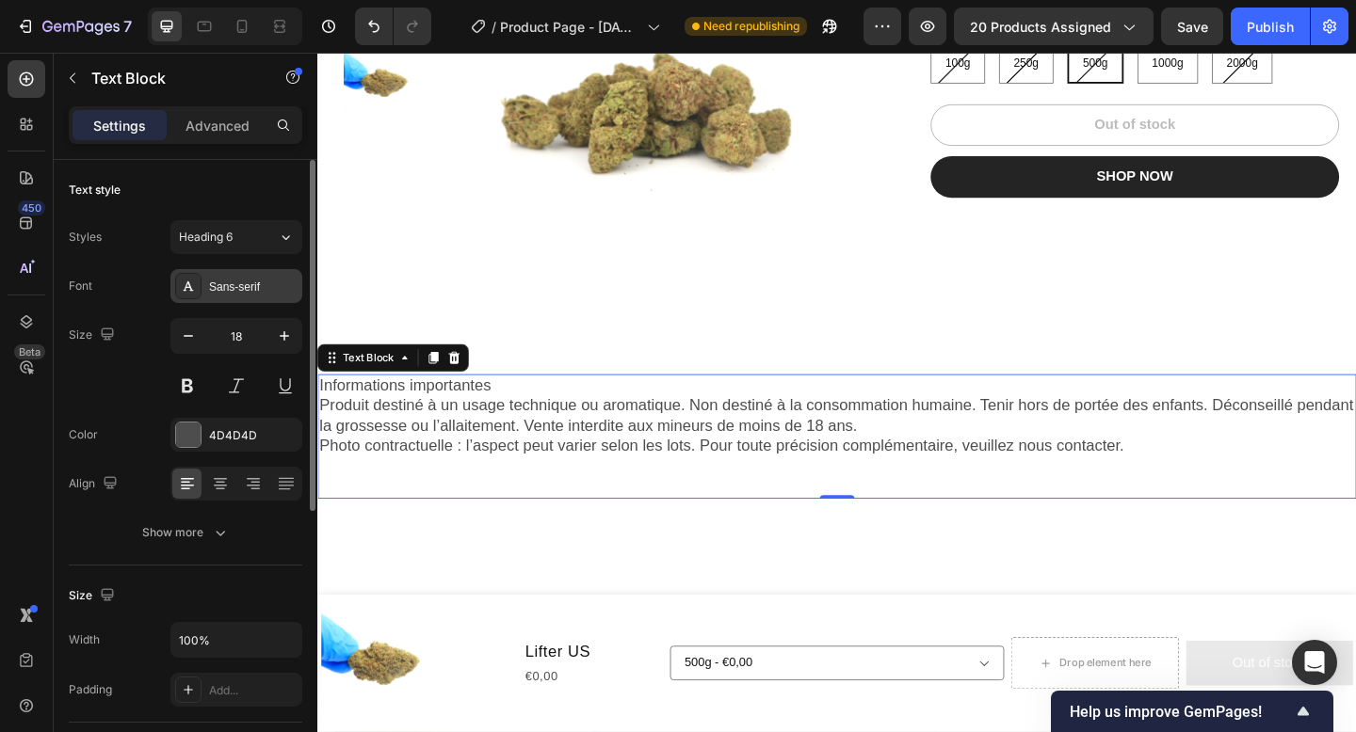
click at [247, 270] on div "Sans-serif" at bounding box center [236, 286] width 132 height 34
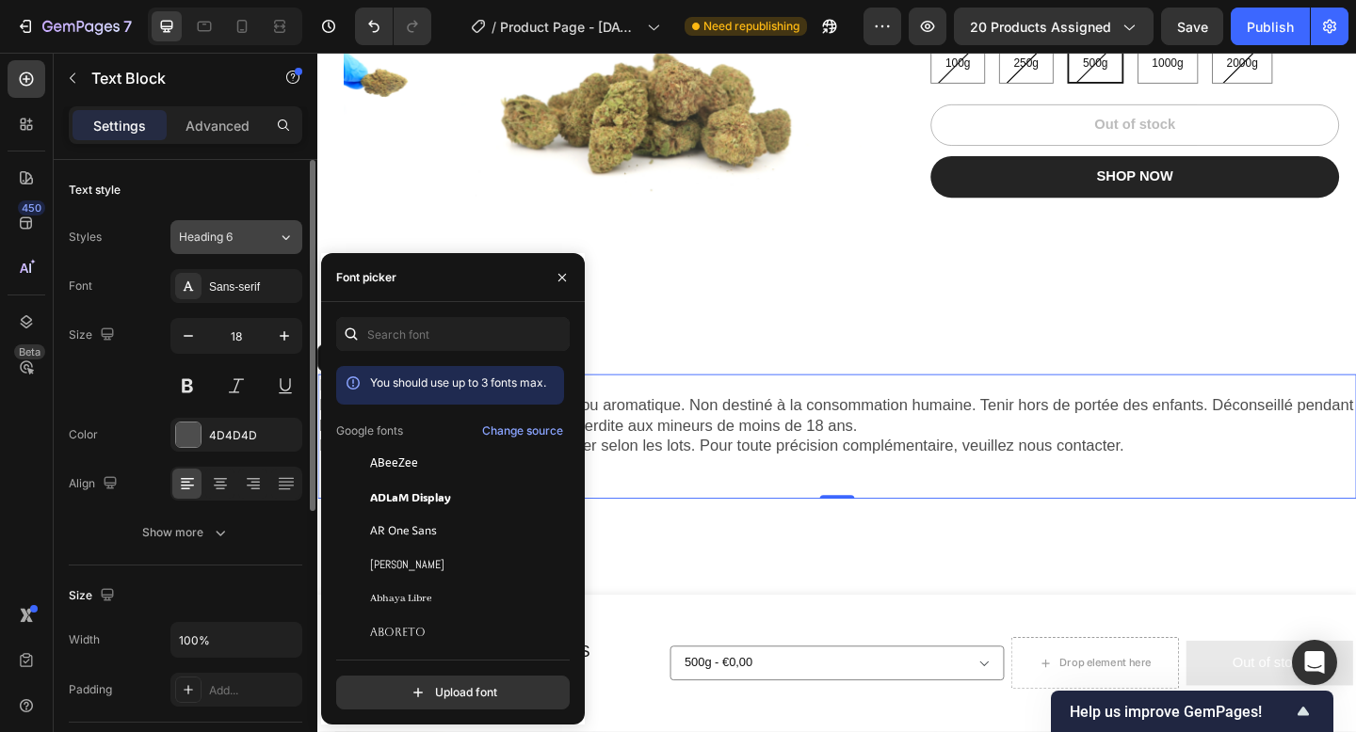
click at [250, 250] on button "Heading 6" at bounding box center [236, 237] width 132 height 34
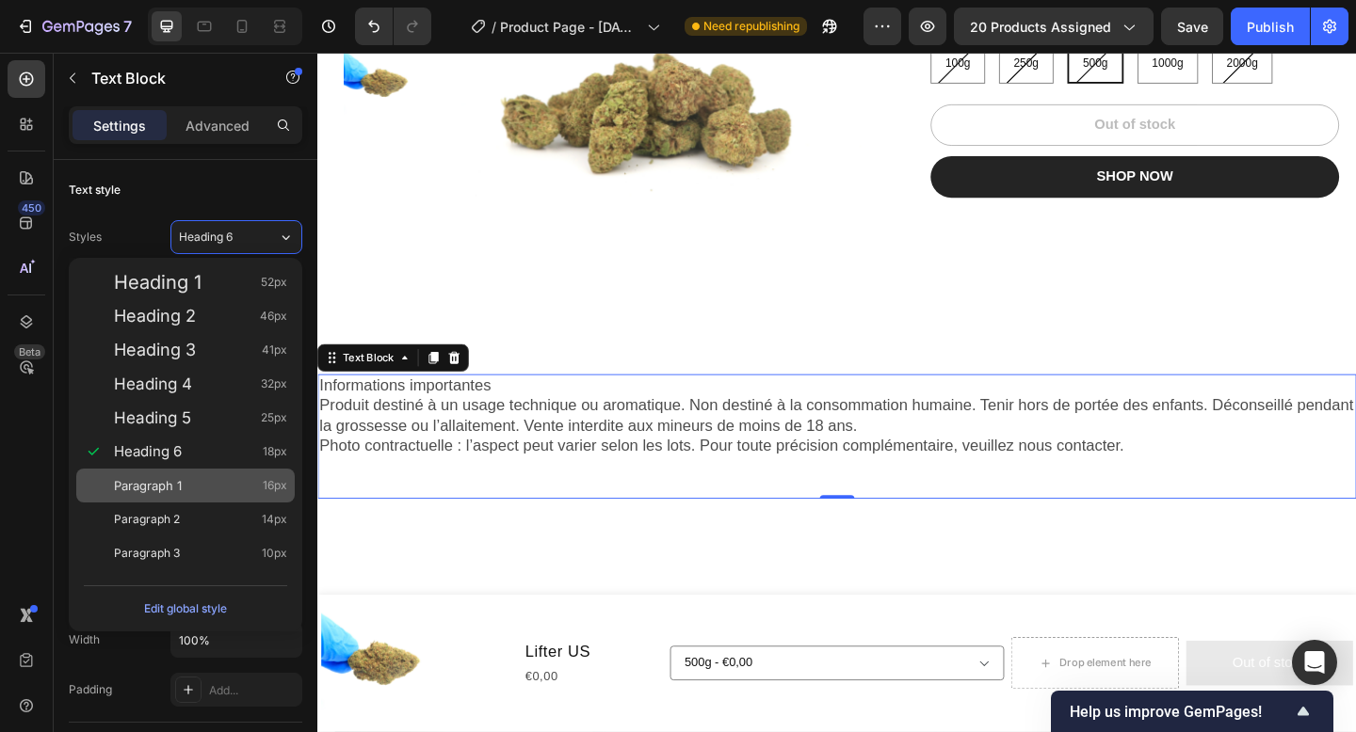
click at [197, 481] on div "Paragraph 1 16px" at bounding box center [200, 485] width 173 height 19
type input "16"
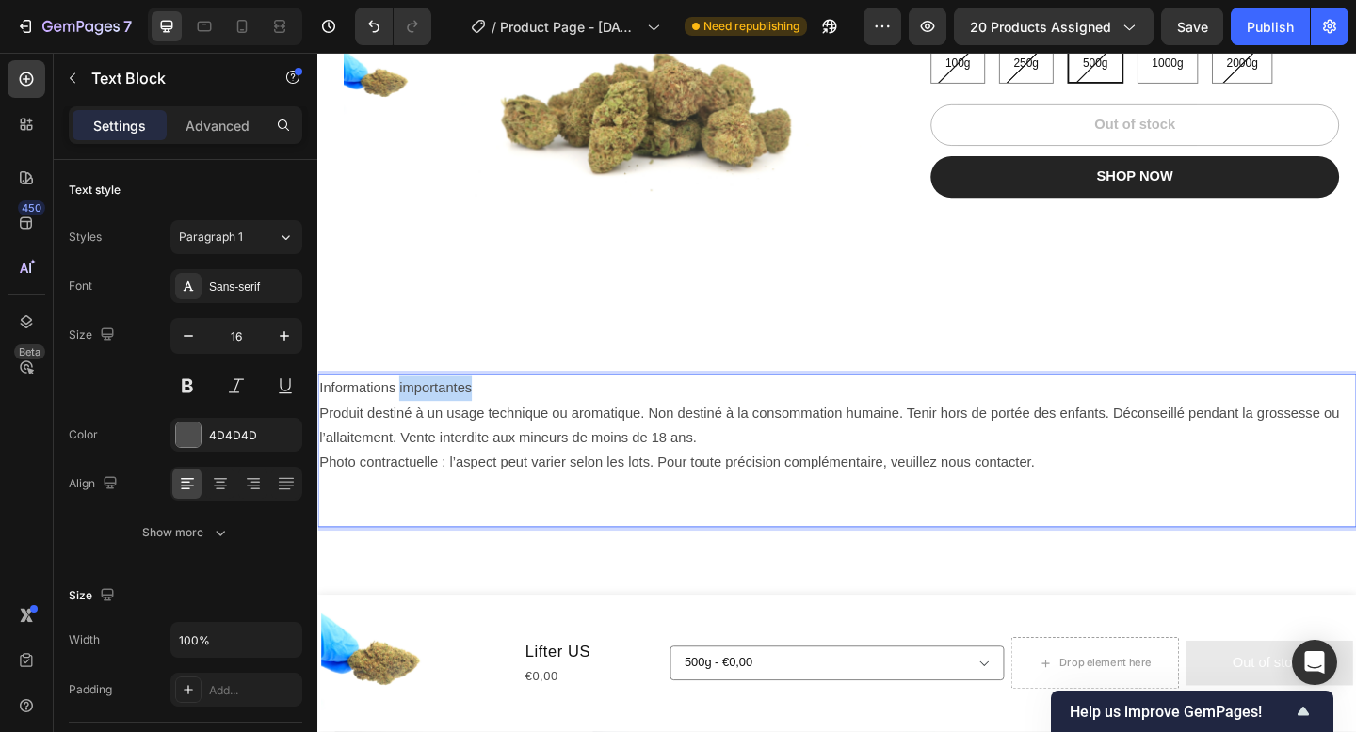
click at [468, 410] on p "Informations importantes" at bounding box center [882, 418] width 1126 height 27
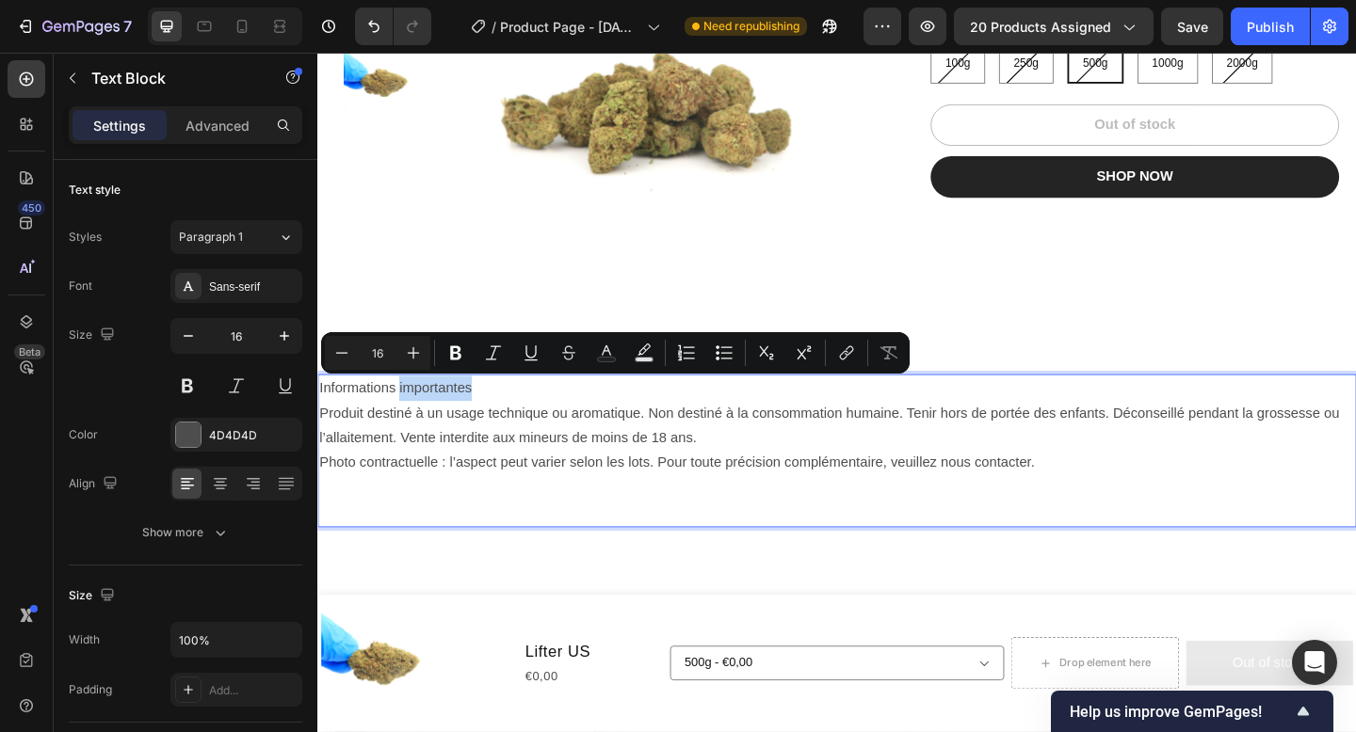
click at [505, 409] on p "Informations importantes" at bounding box center [882, 418] width 1126 height 27
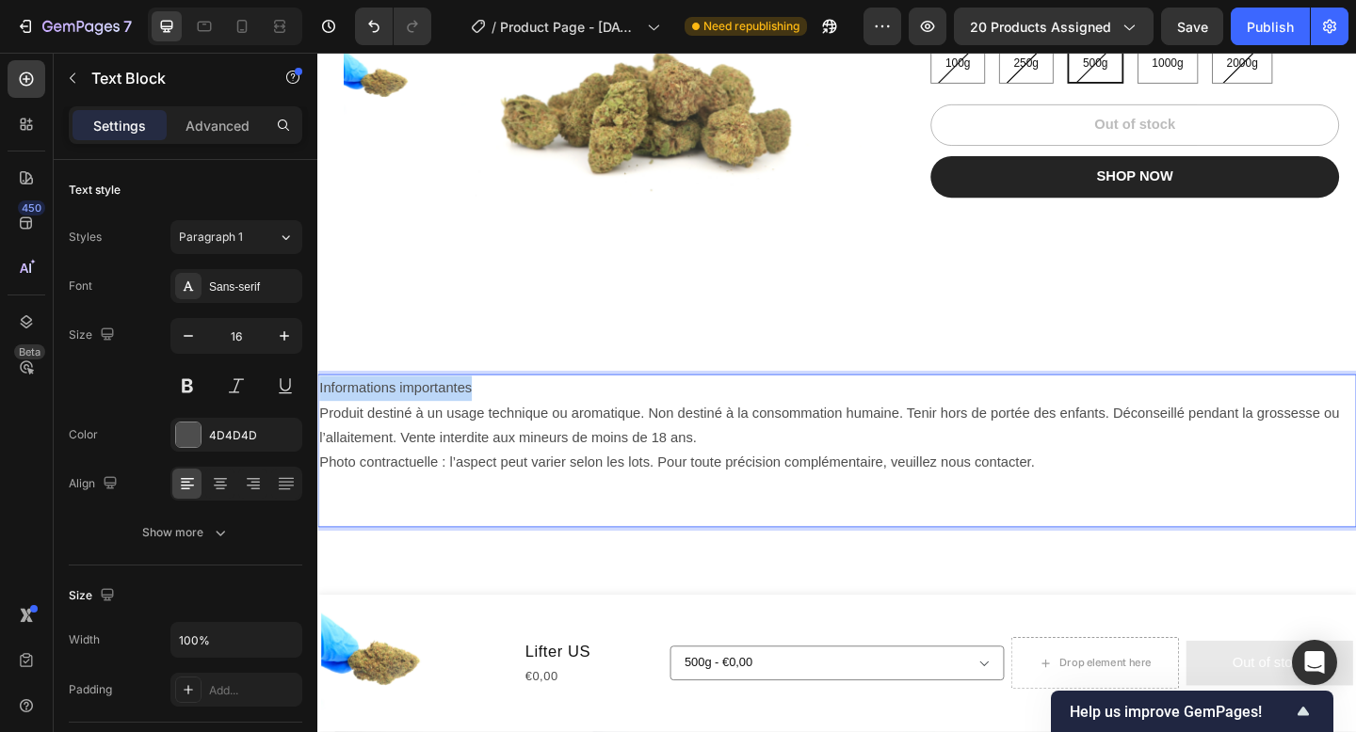
drag, startPoint x: 505, startPoint y: 415, endPoint x: 297, endPoint y: 415, distance: 207.1
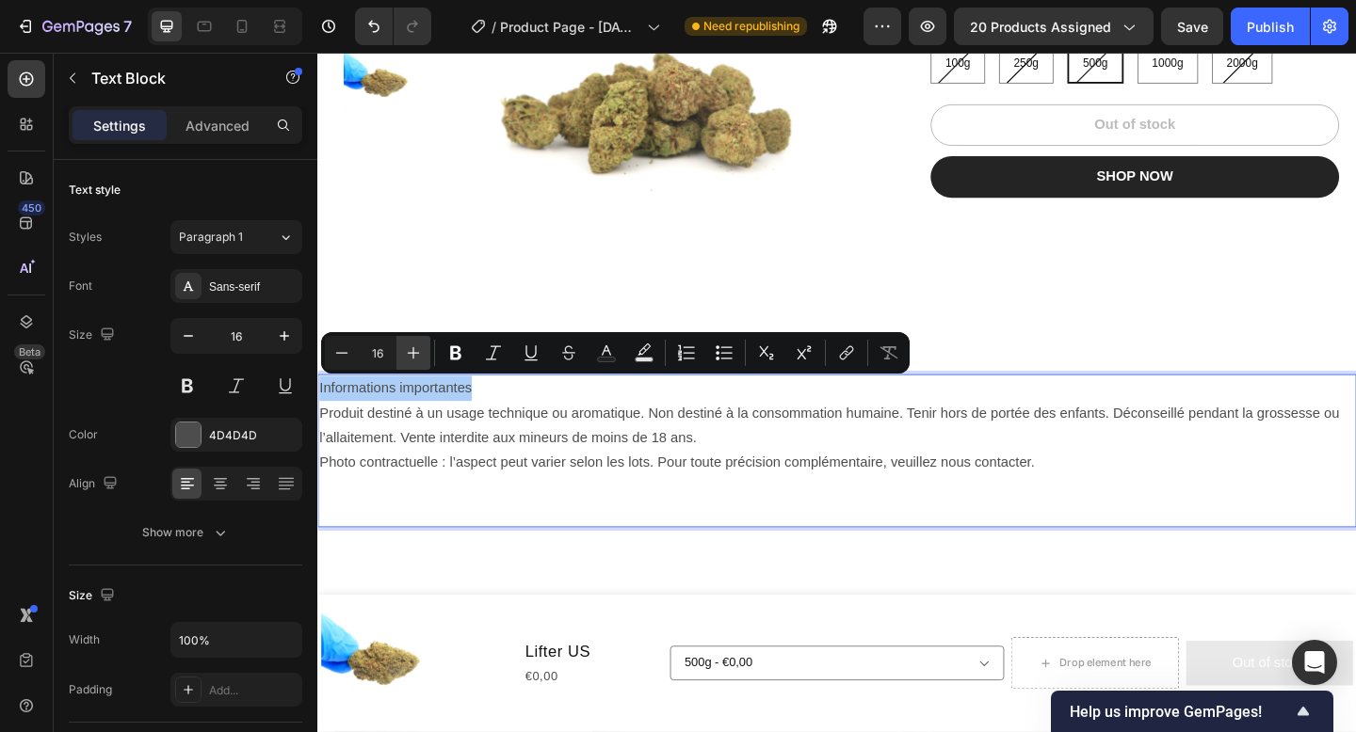
click at [416, 365] on button "Plus" at bounding box center [413, 353] width 34 height 34
type input "17"
click at [444, 361] on button "Bold" at bounding box center [456, 353] width 34 height 34
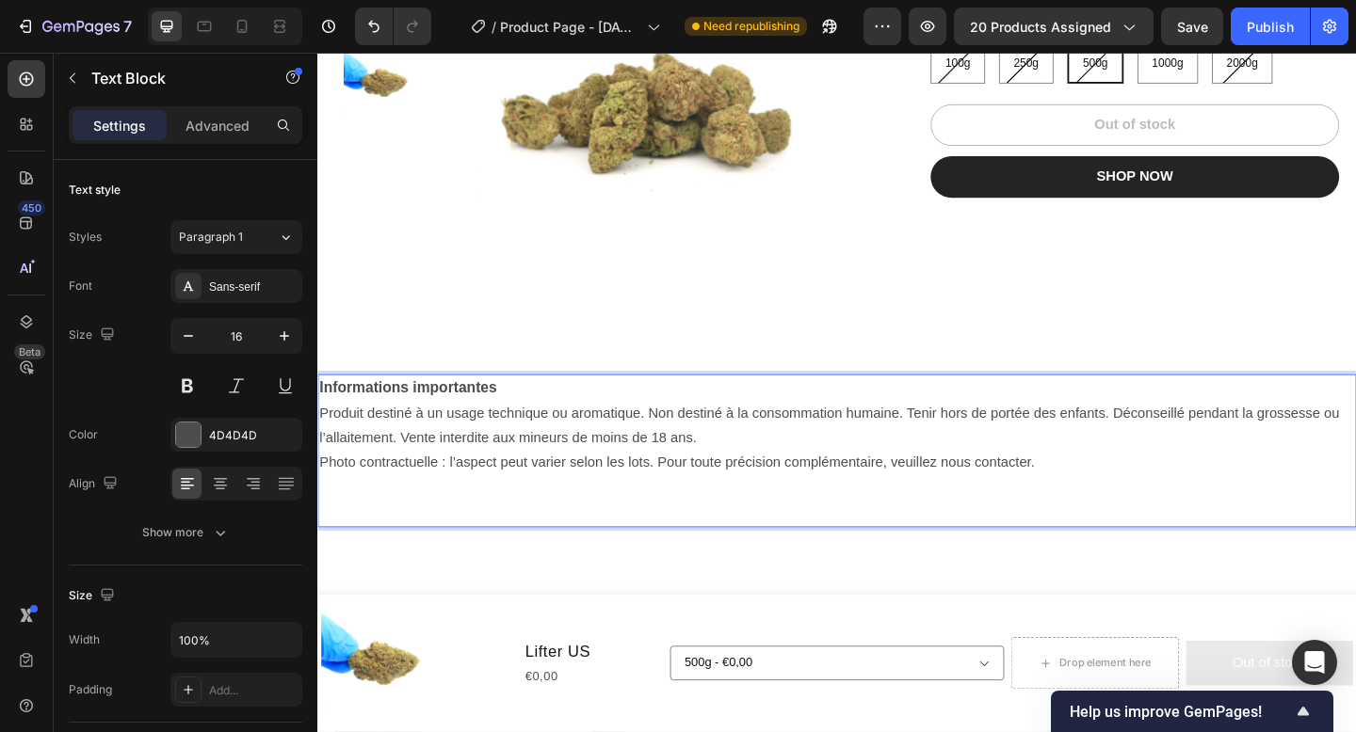
click at [478, 505] on p "Photo contractuelle : l’aspect peut varier selon les lots. Pour toute précision…" at bounding box center [882, 499] width 1126 height 27
click at [321, 414] on strong "Informations importantes" at bounding box center [415, 418] width 193 height 18
click at [463, 567] on p "Rich Text Editor. Editing area: main" at bounding box center [882, 553] width 1126 height 27
click at [466, 535] on p "Rich Text Editor. Editing area: main" at bounding box center [882, 526] width 1126 height 27
click at [213, 119] on p "Advanced" at bounding box center [217, 126] width 64 height 20
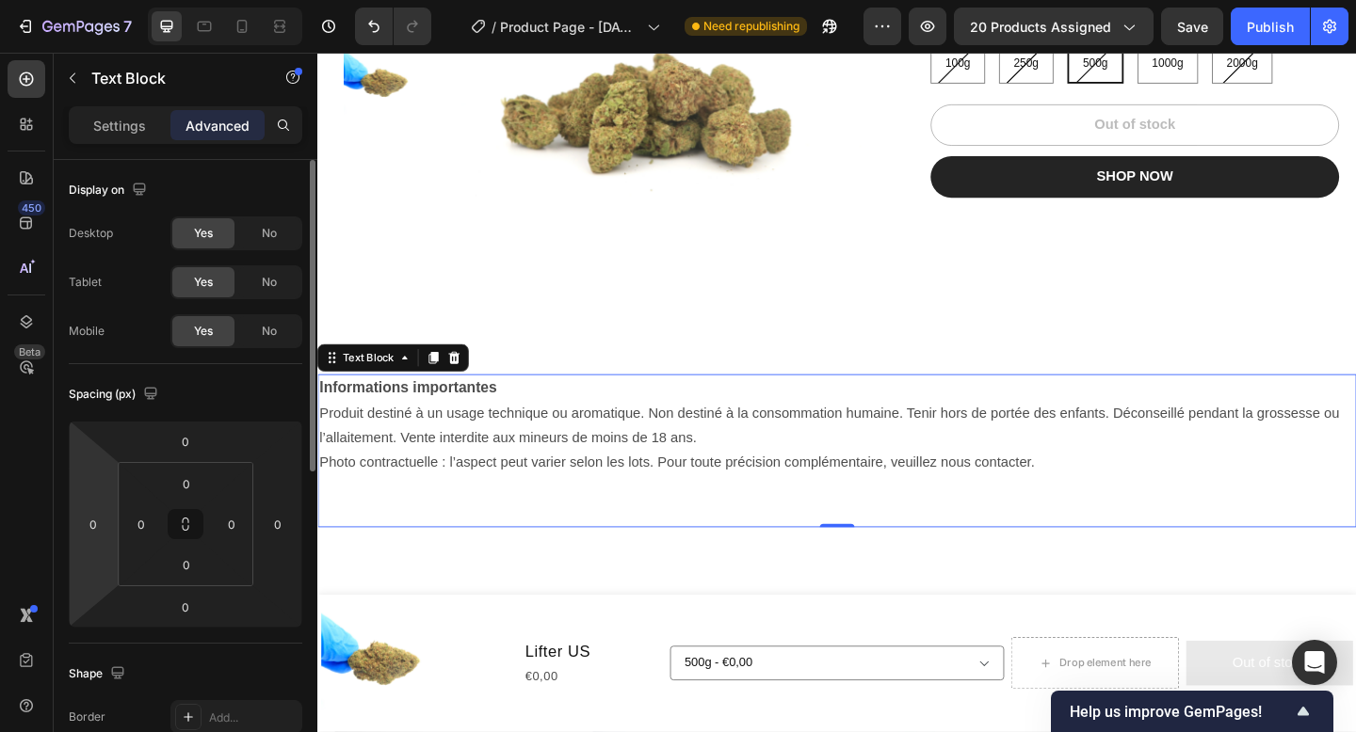
click at [94, 0] on html "7 Version history / Product Page - Sep 26, 17:19:51 Need republishing Preview 2…" at bounding box center [678, 0] width 1356 height 0
type input "10"
type input "1"
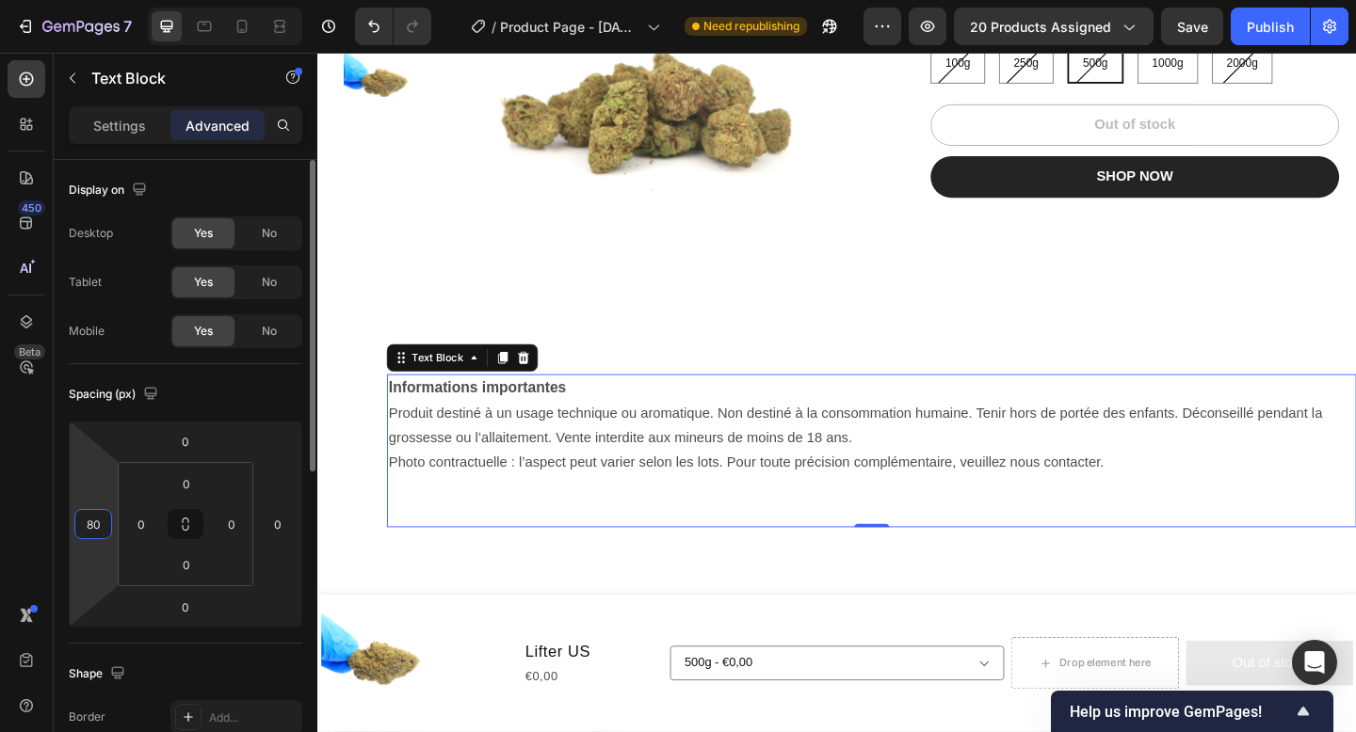
type input "8"
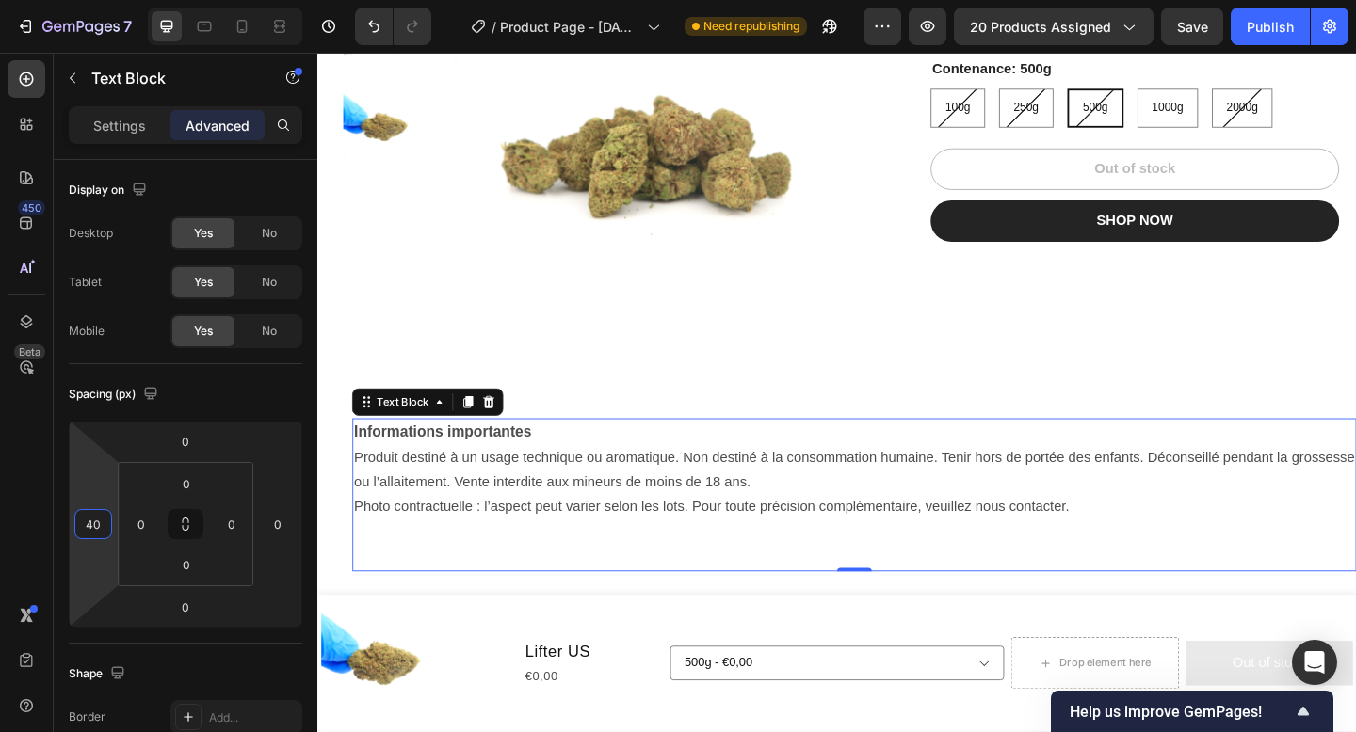
scroll to position [297, 0]
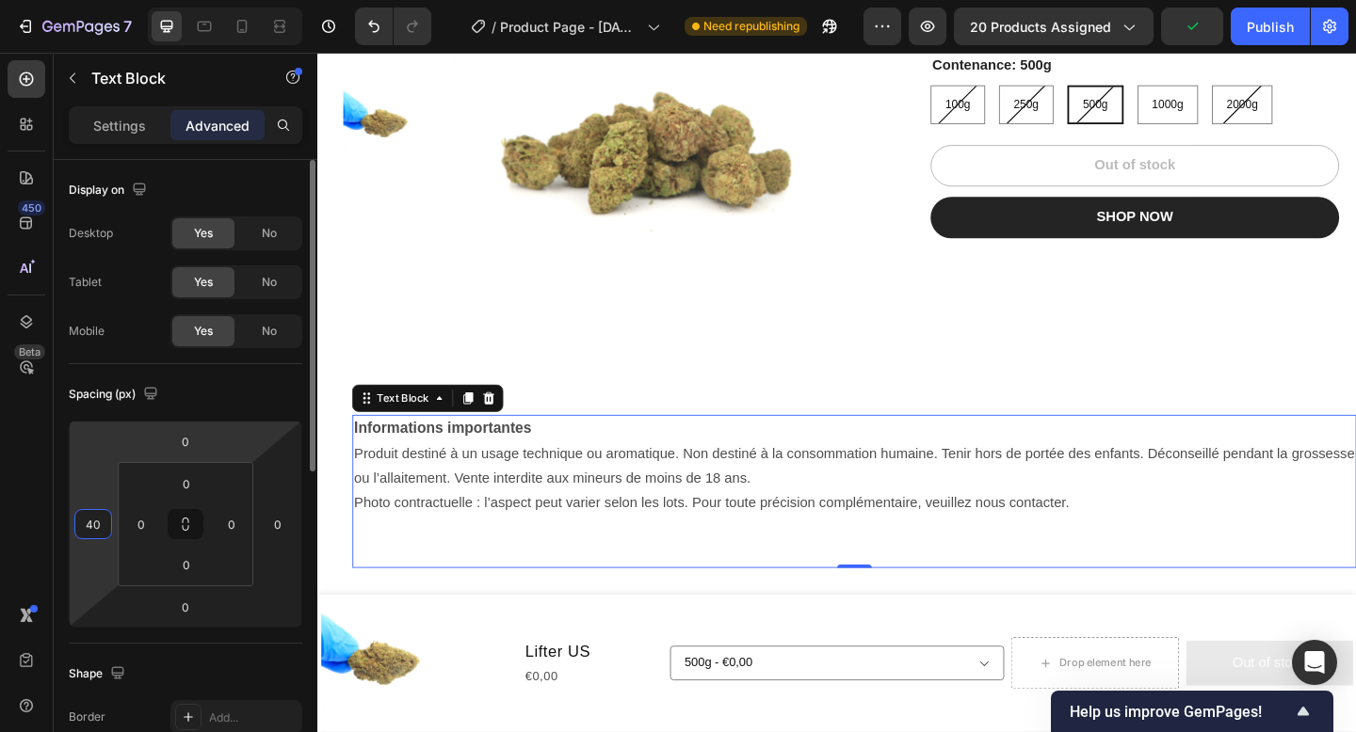
type input "4"
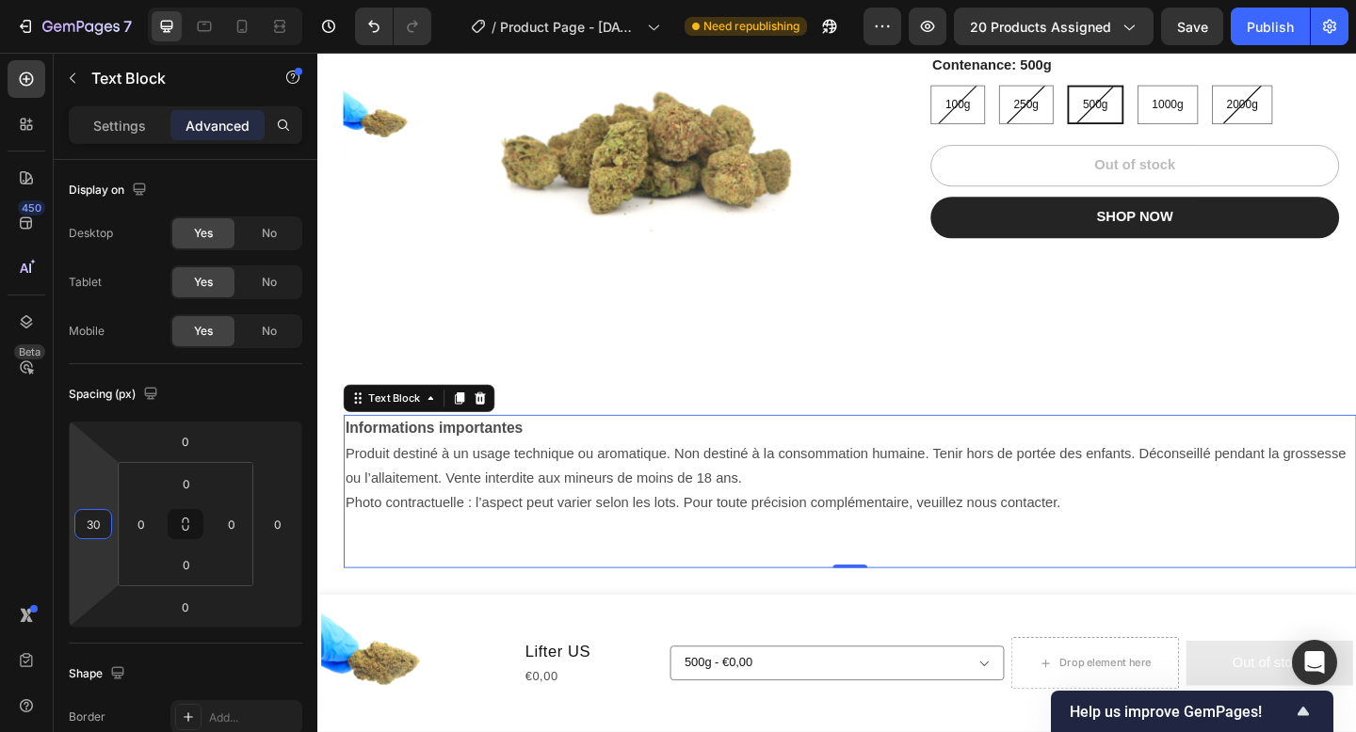
type input "30"
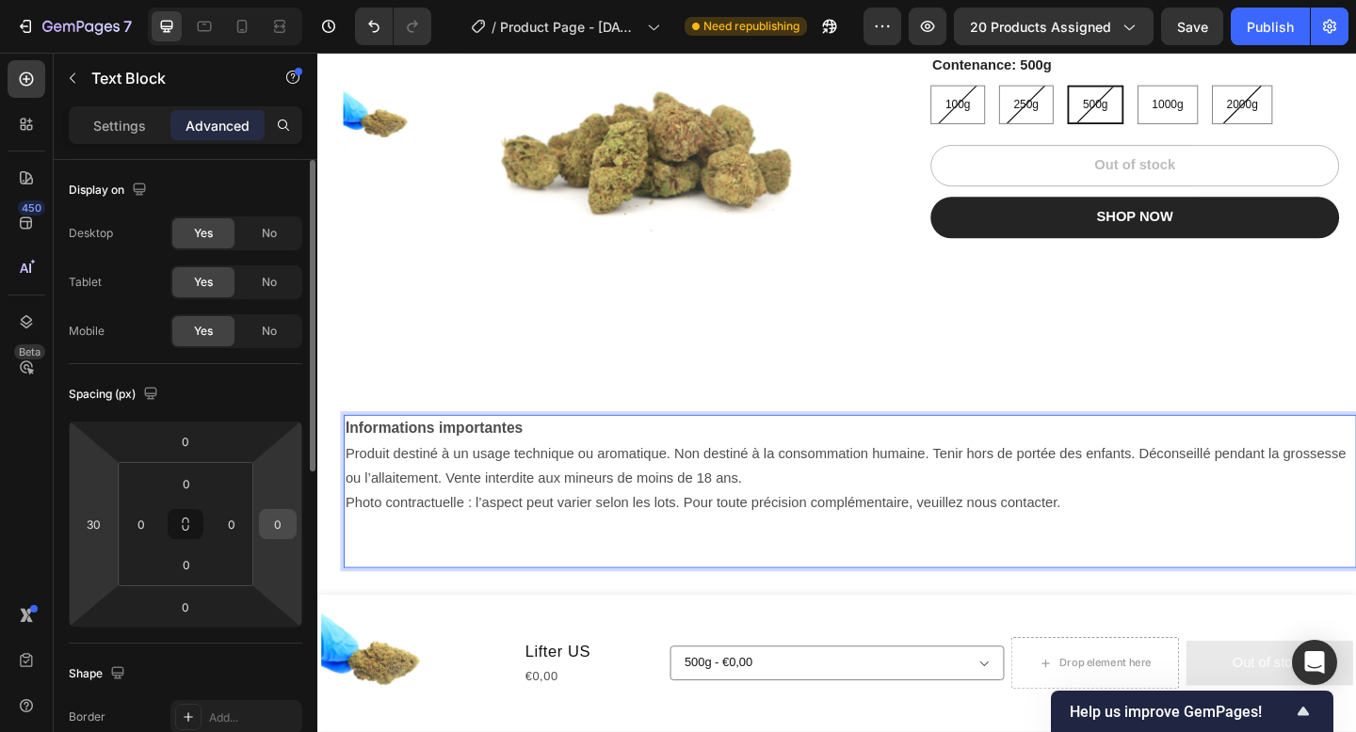
click at [288, 534] on input "0" at bounding box center [278, 524] width 28 height 28
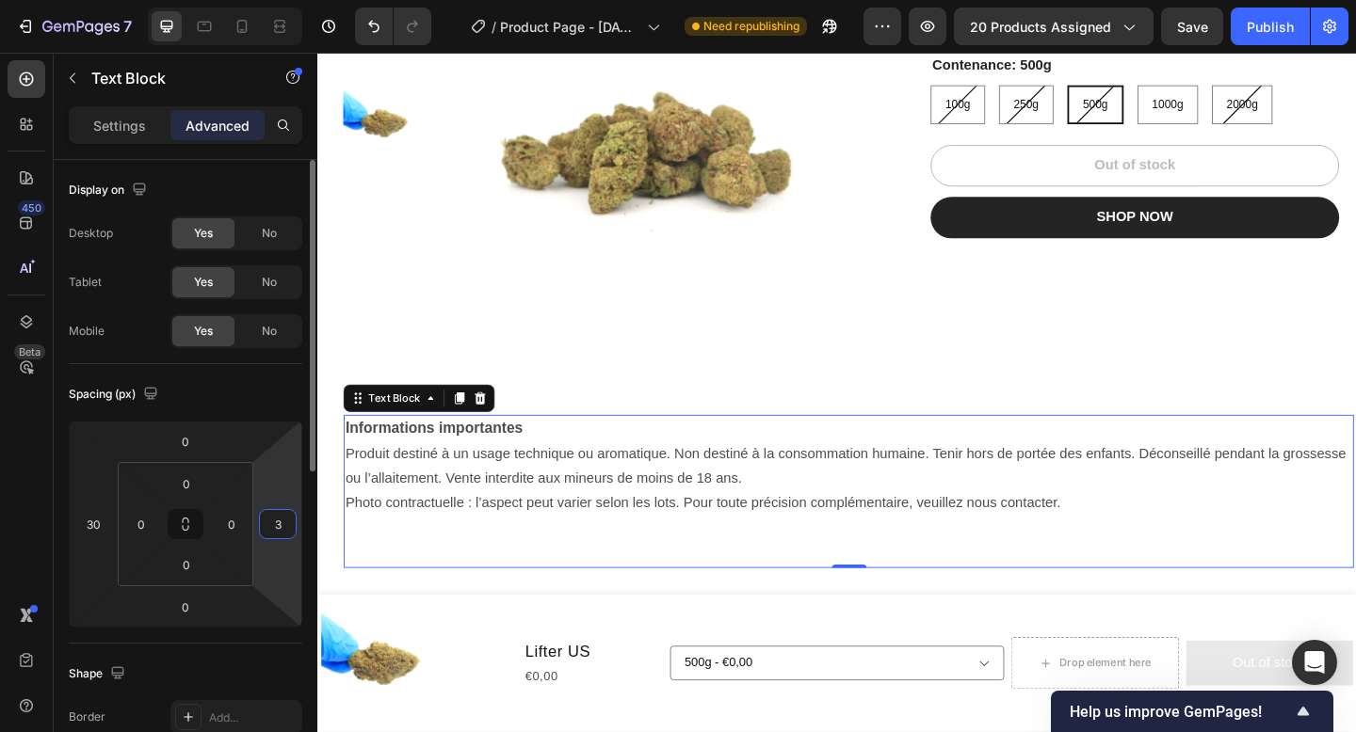
type input "30"
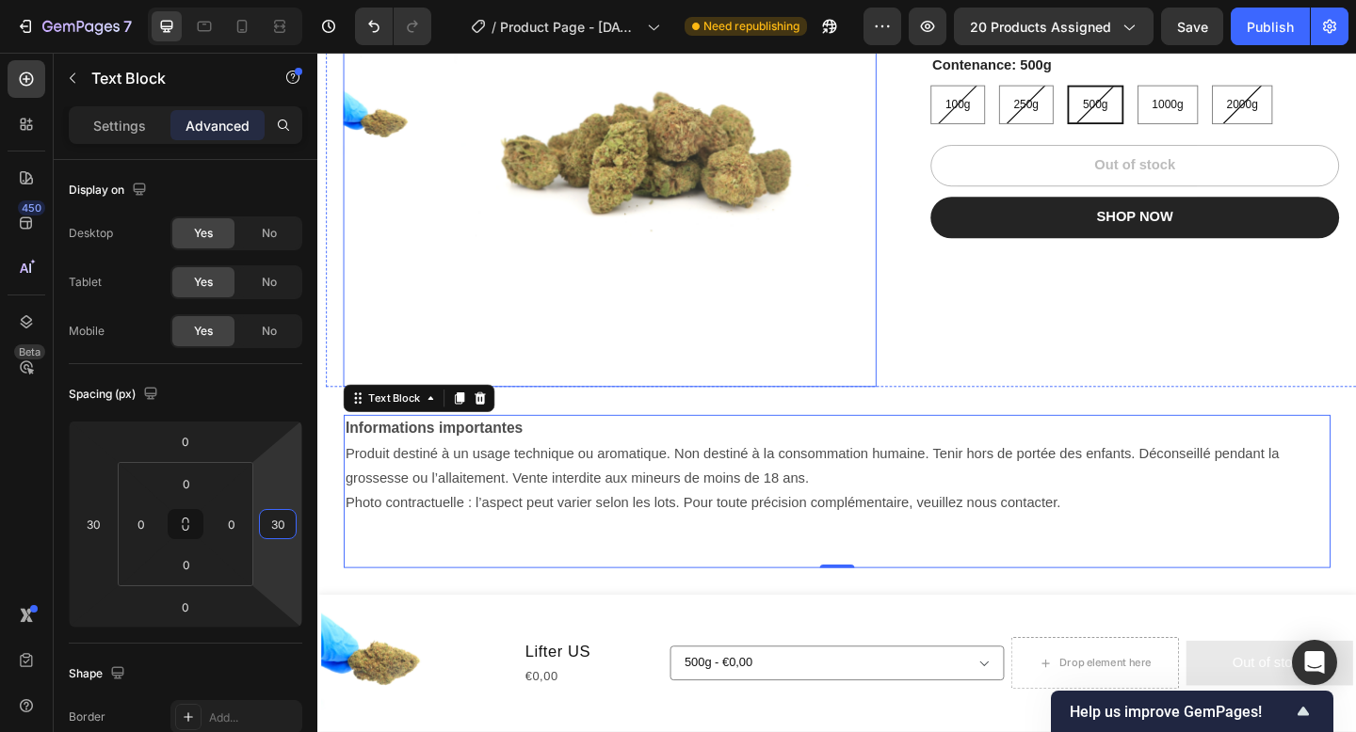
click at [804, 340] on img at bounding box center [695, 143] width 459 height 547
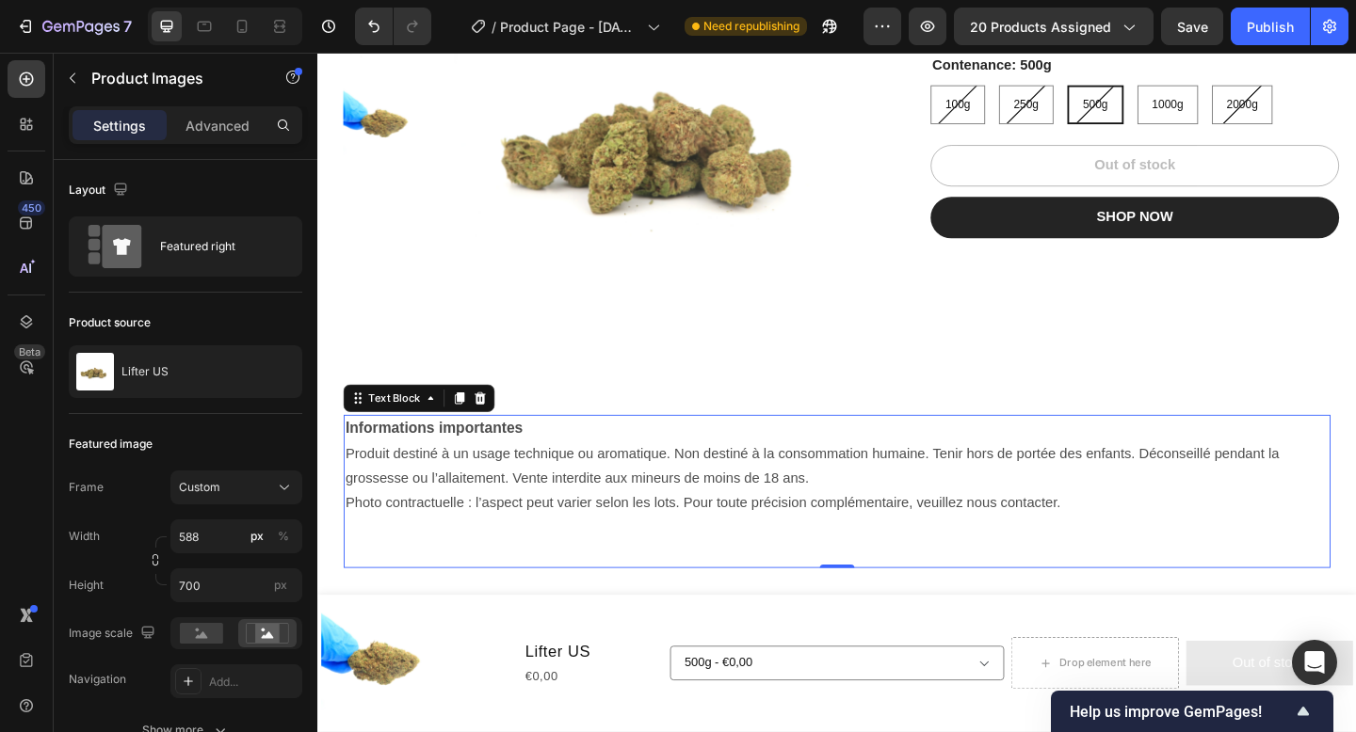
click at [1189, 571] on p "Rich Text Editor. Editing area: main" at bounding box center [881, 570] width 1069 height 27
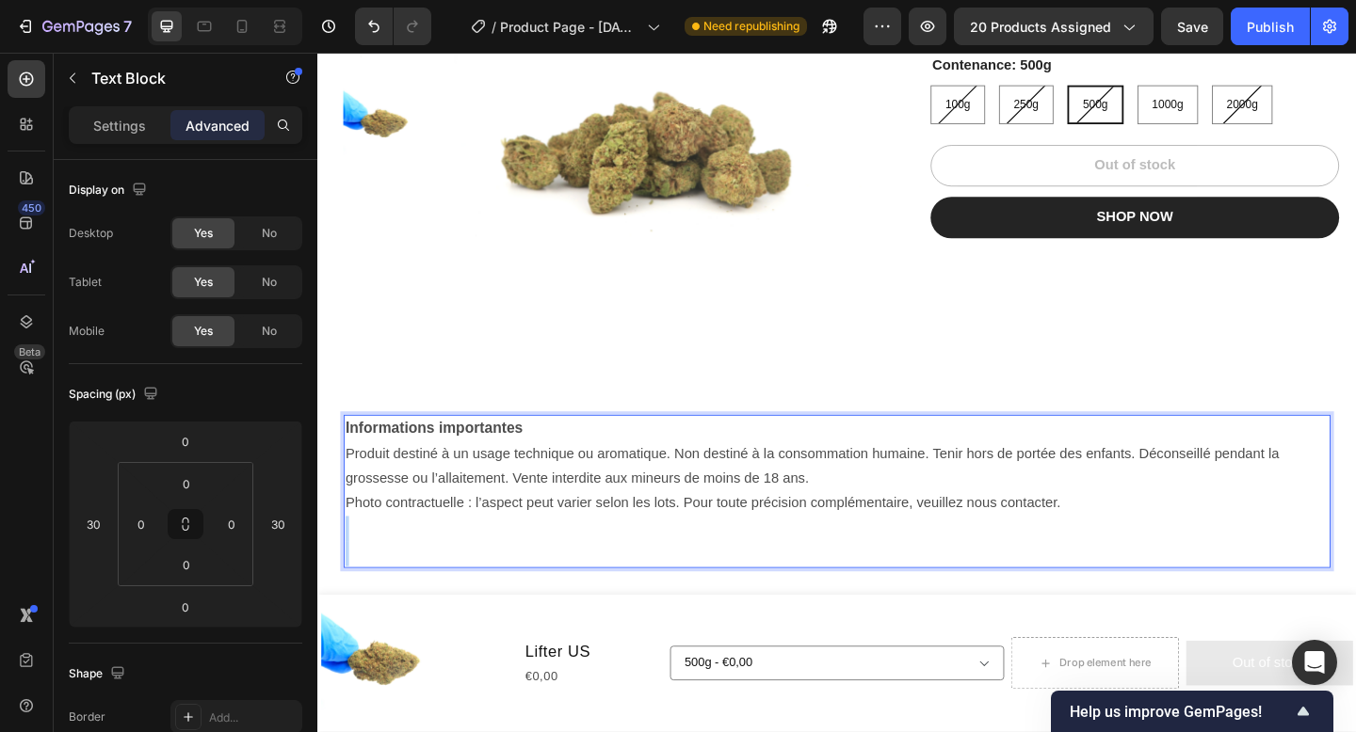
click at [1164, 560] on p "Rich Text Editor. Editing area: main" at bounding box center [881, 570] width 1069 height 27
click at [1133, 540] on p "Photo contractuelle : l’aspect peut varier selon les lots. Pour toute précision…" at bounding box center [881, 543] width 1069 height 27
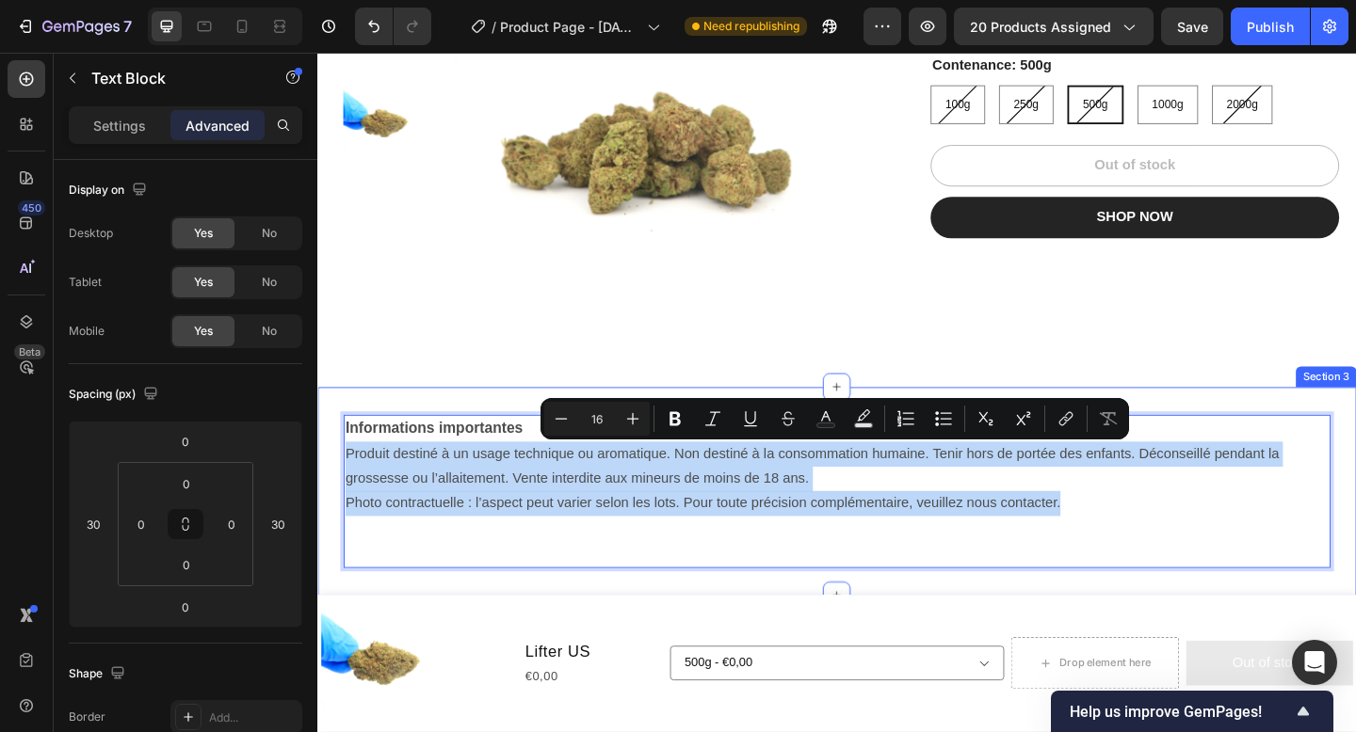
drag, startPoint x: 1150, startPoint y: 545, endPoint x: 329, endPoint y: 484, distance: 824.2
click at [329, 484] on div "Informations importantes Produit destiné à un usage technique ou aromatique. No…" at bounding box center [882, 530] width 1130 height 167
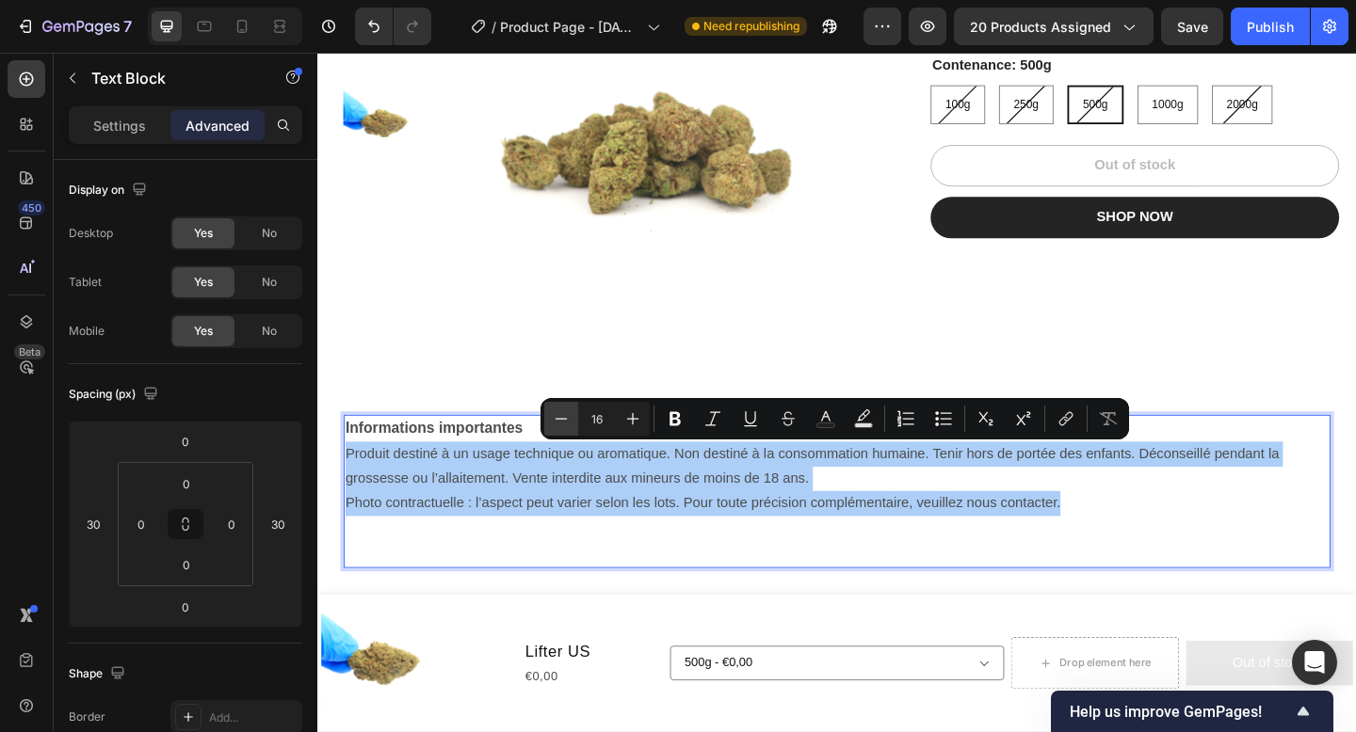
click at [566, 422] on icon "Editor contextual toolbar" at bounding box center [561, 419] width 19 height 19
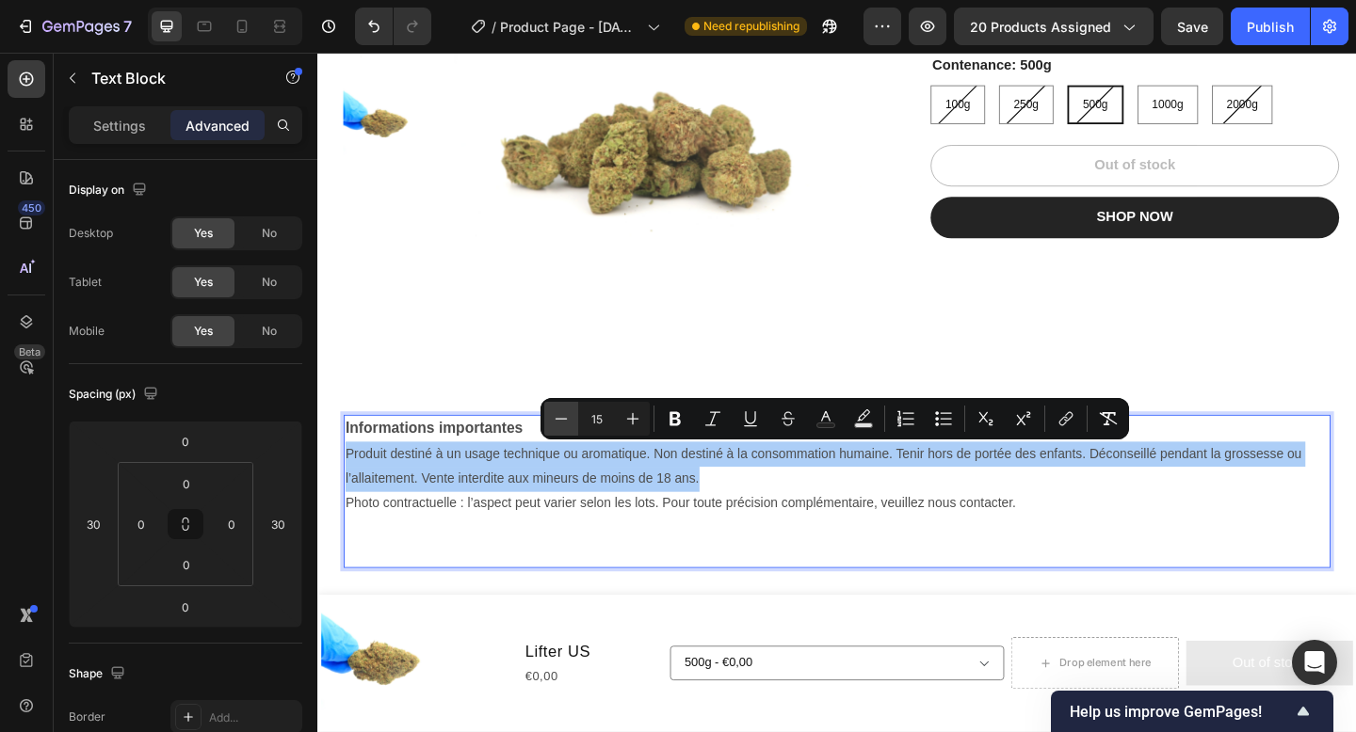
click at [566, 422] on icon "Editor contextual toolbar" at bounding box center [561, 419] width 19 height 19
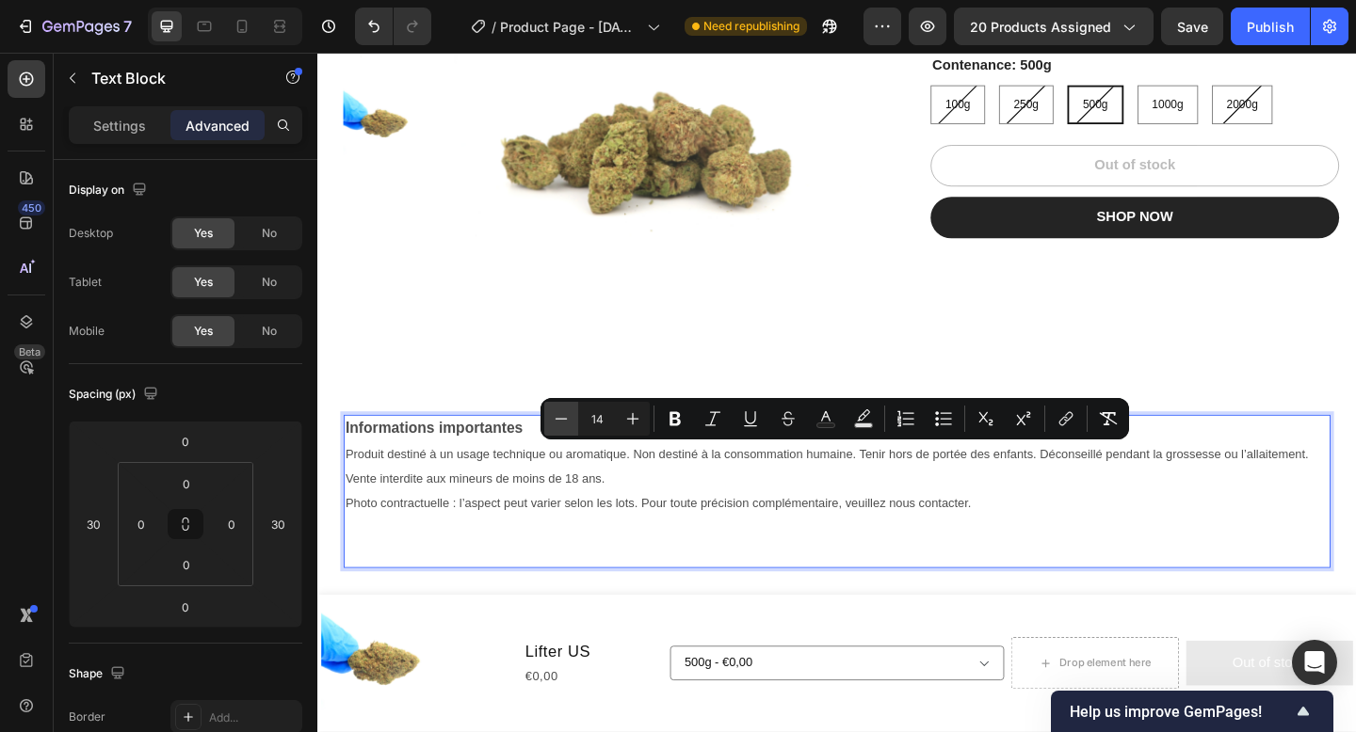
click at [566, 422] on icon "Editor contextual toolbar" at bounding box center [561, 419] width 19 height 19
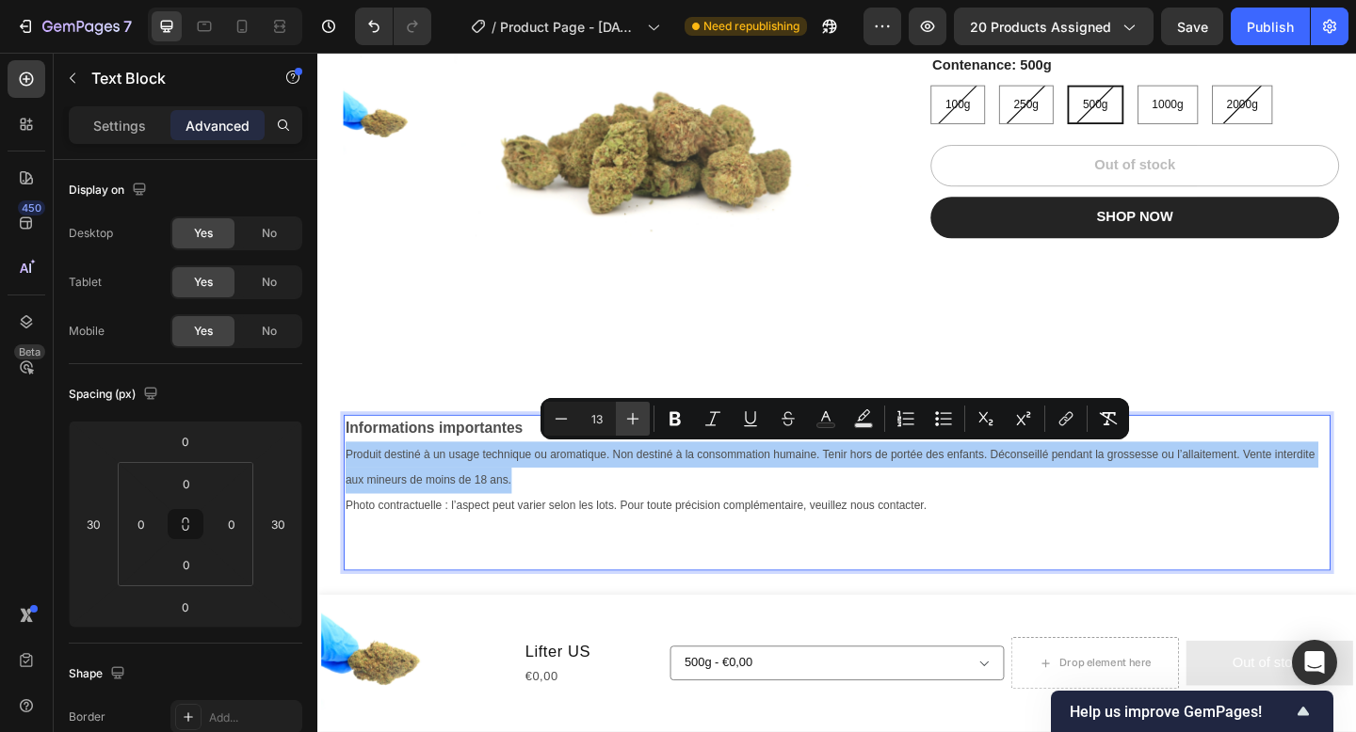
click at [639, 421] on icon "Editor contextual toolbar" at bounding box center [632, 419] width 19 height 19
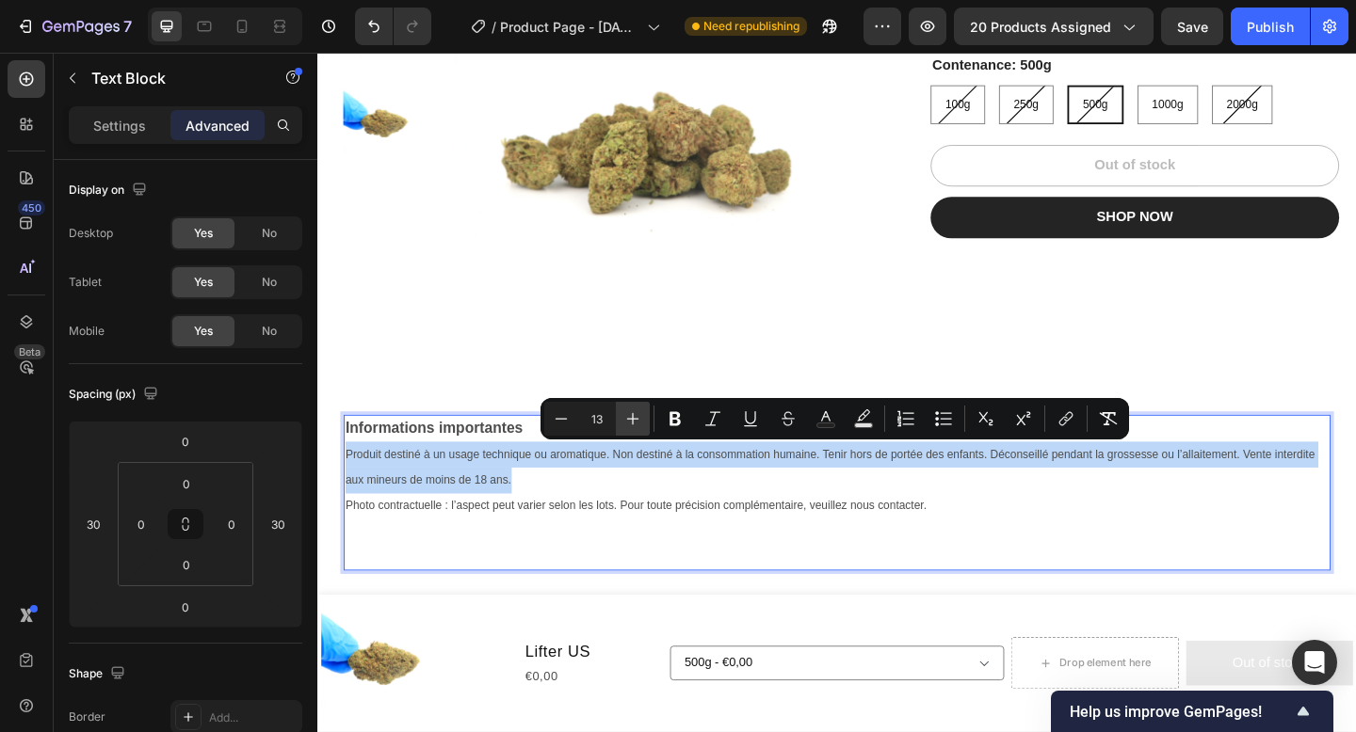
type input "14"
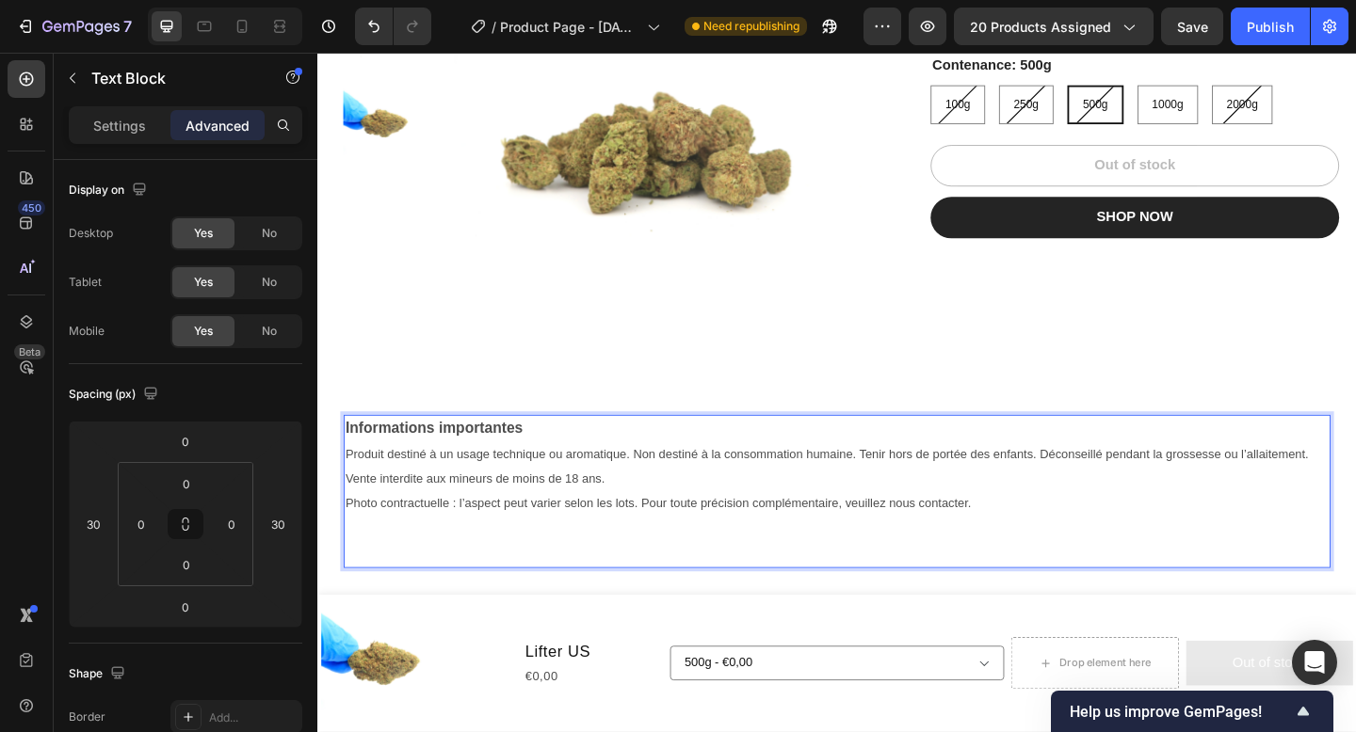
click at [539, 590] on p "Rich Text Editor. Editing area: main" at bounding box center [881, 598] width 1069 height 27
click at [460, 543] on span "Photo contractuelle : l’aspect peut varier selon les lots. Pour toute précision…" at bounding box center [687, 543] width 681 height 15
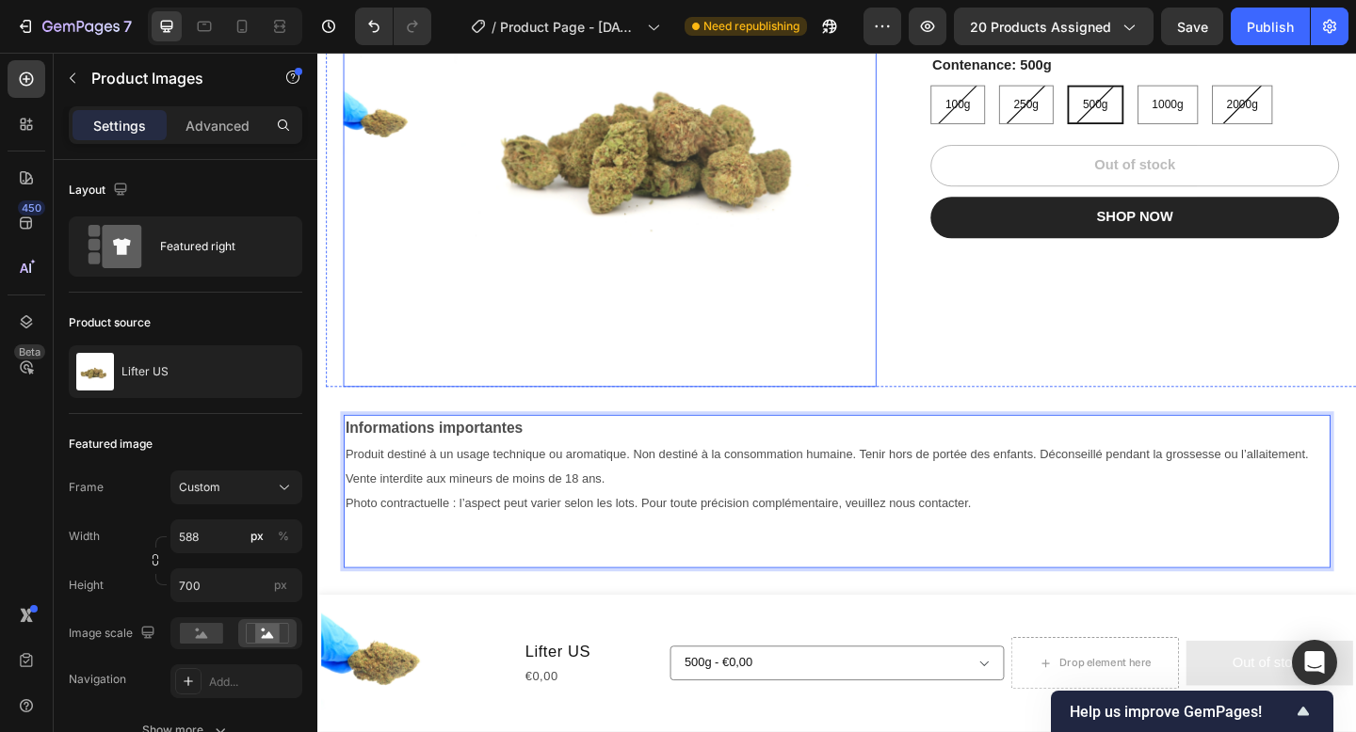
click at [822, 354] on img at bounding box center [695, 143] width 459 height 547
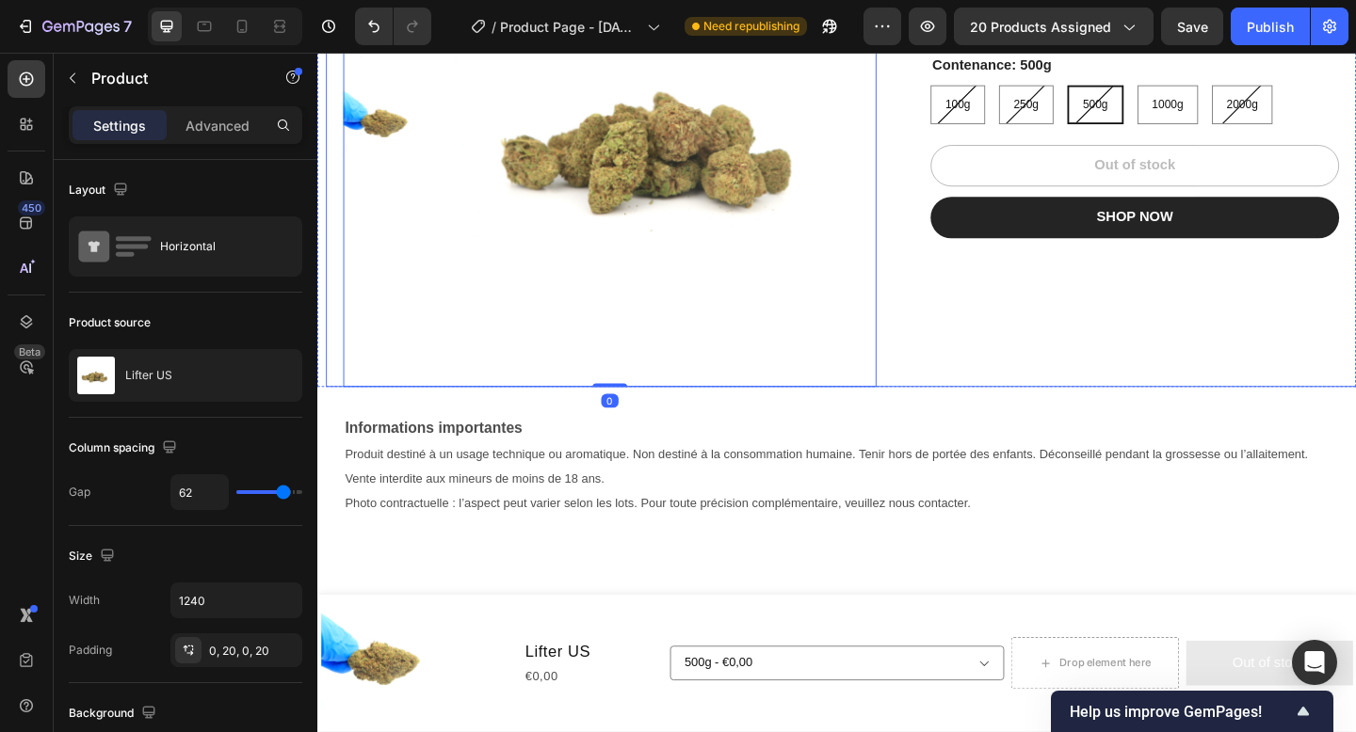
click at [1170, 340] on div "Lifter US Product Title €0,00 Product Price Product Price No compare price Prod…" at bounding box center [1211, 143] width 454 height 547
click at [94, 78] on p "Product" at bounding box center [171, 78] width 160 height 23
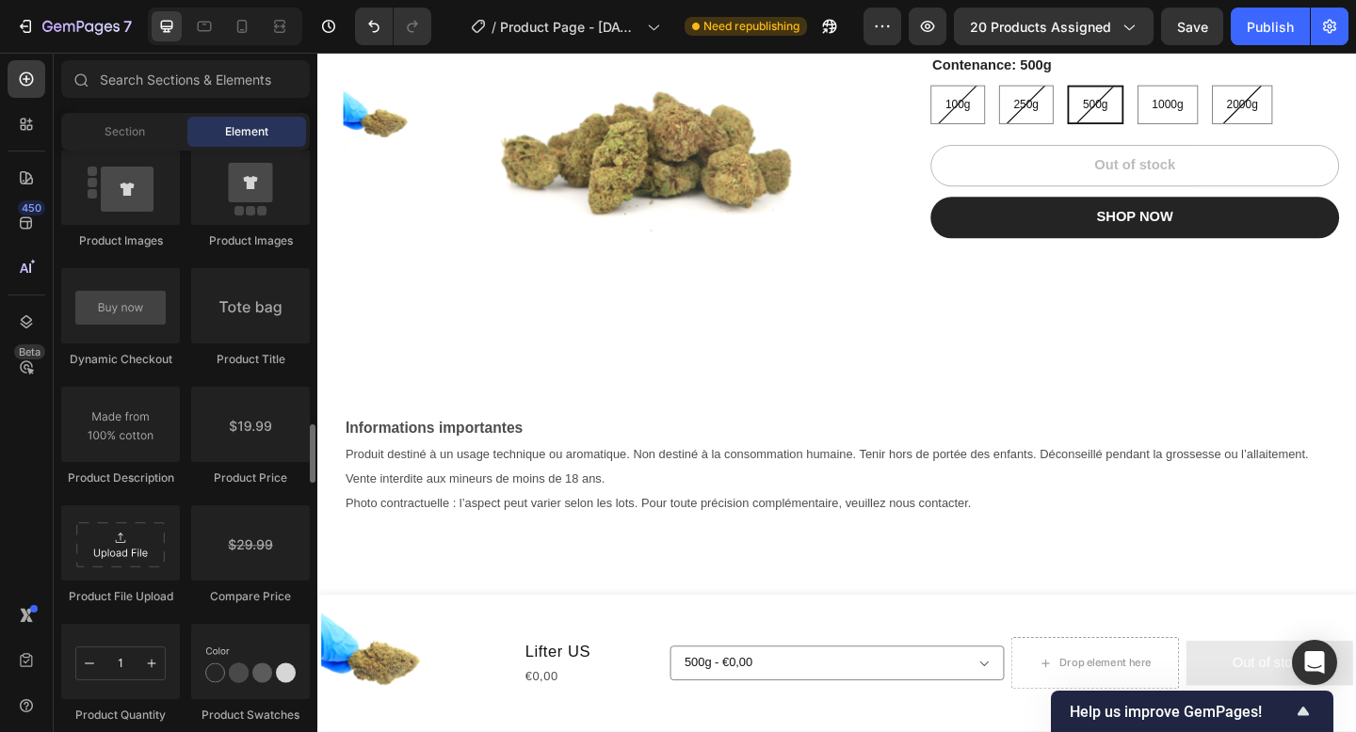
scroll to position [2921, 0]
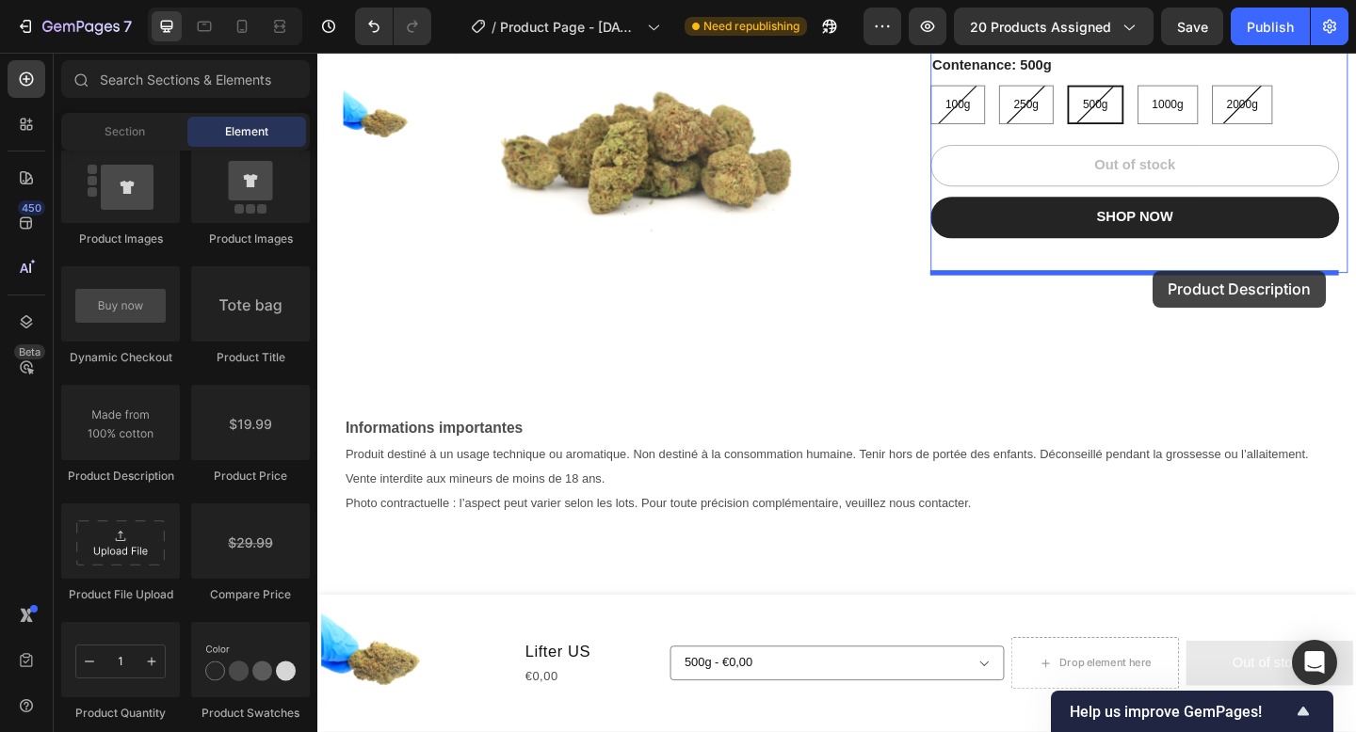
drag, startPoint x: 455, startPoint y: 476, endPoint x: 1217, endPoint y: 288, distance: 785.5
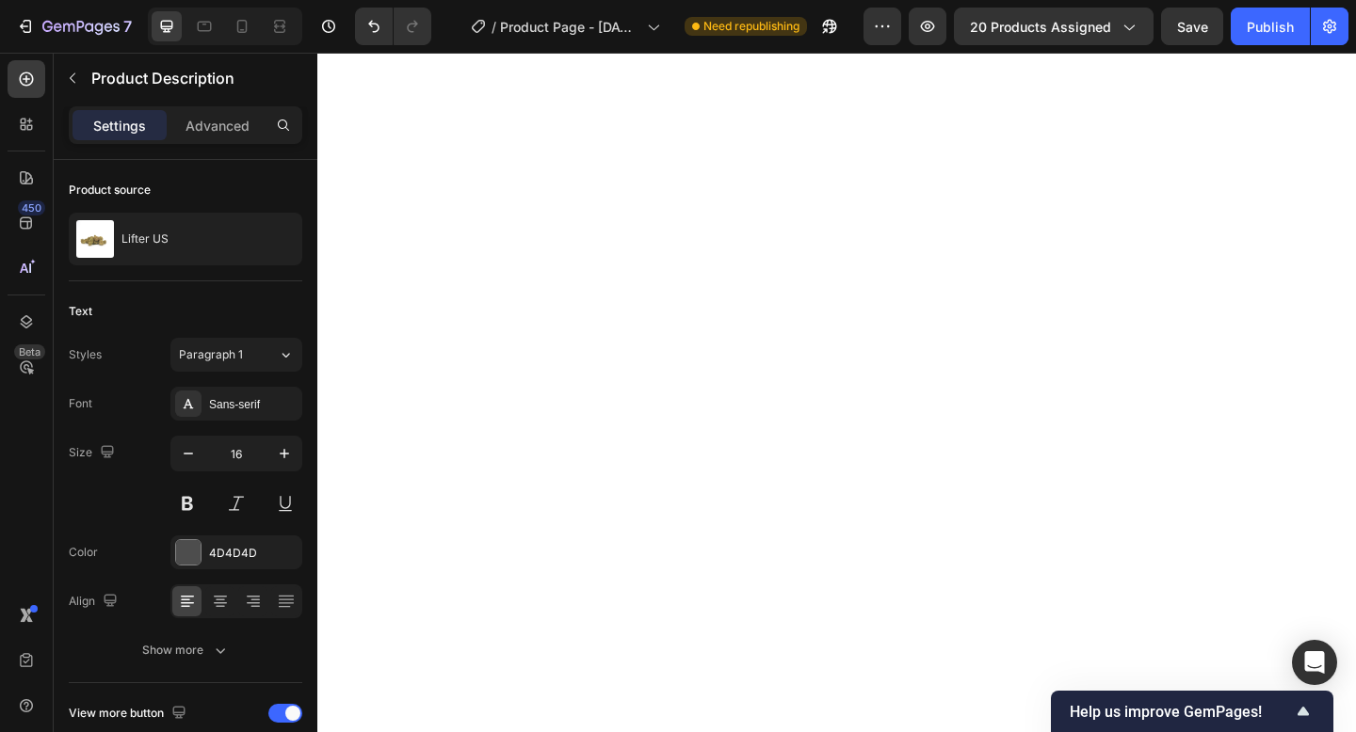
select select "585566974026056618"
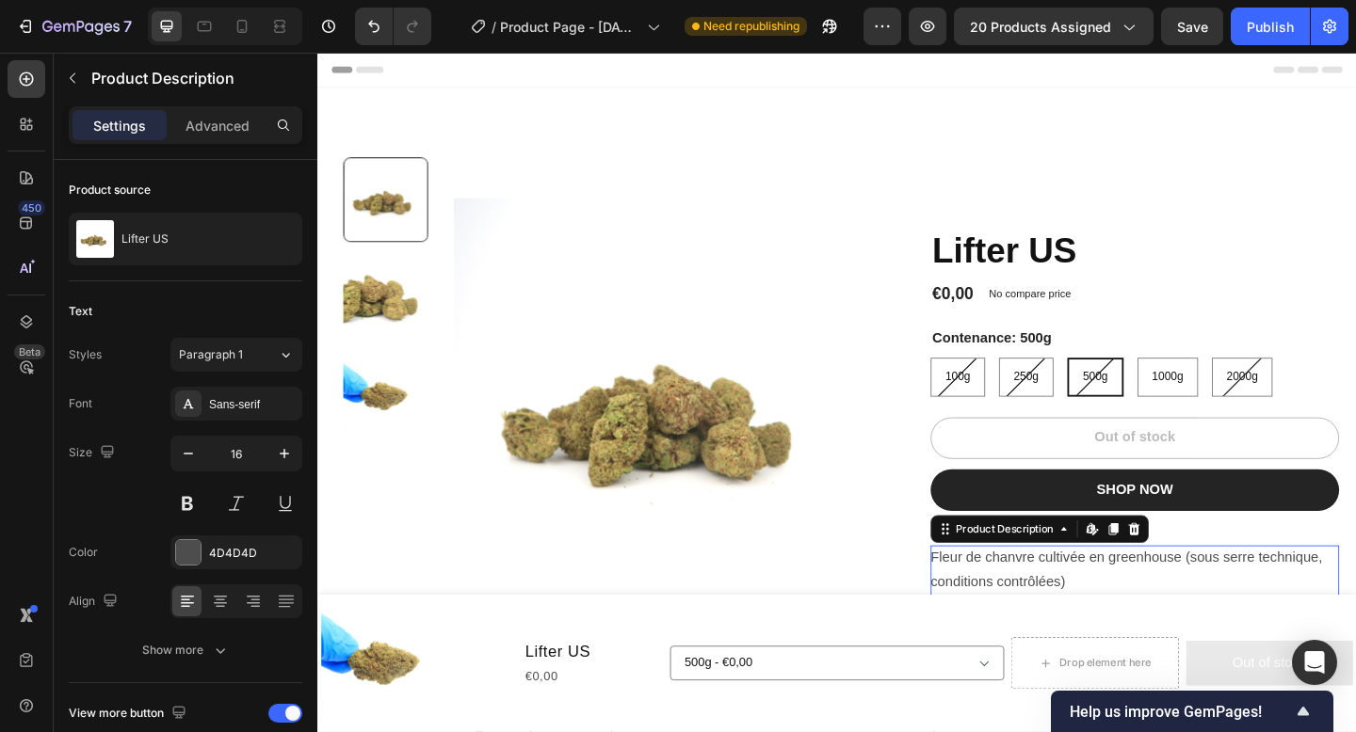
scroll to position [297, 0]
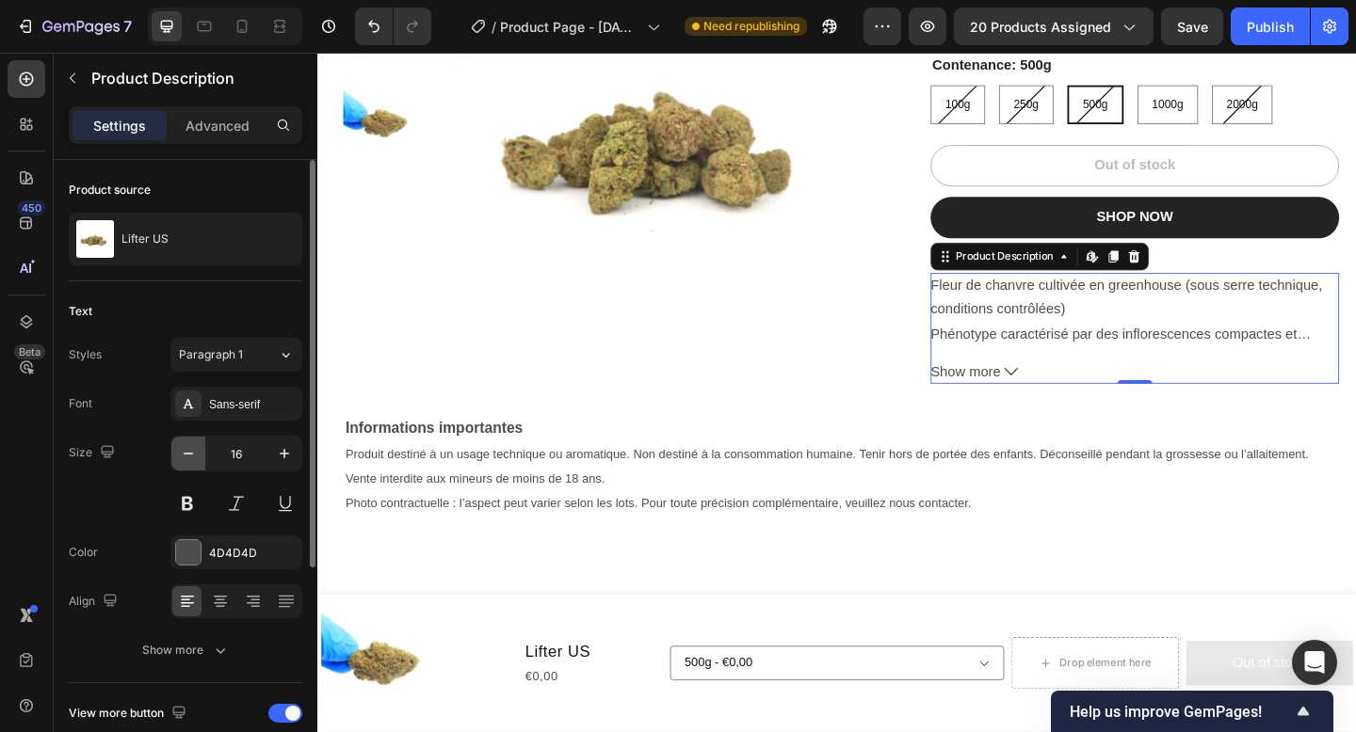
click at [190, 453] on icon "button" at bounding box center [188, 453] width 19 height 19
type input "14"
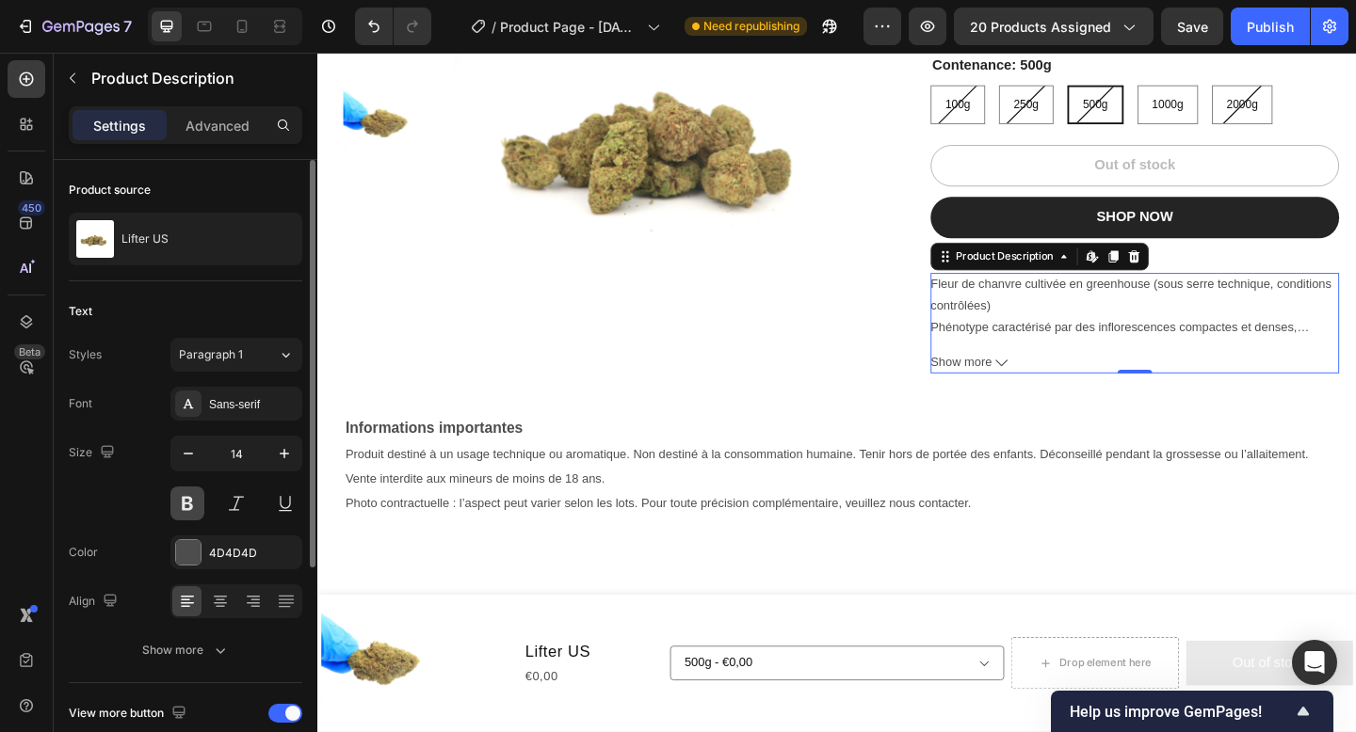
click at [196, 498] on button at bounding box center [187, 504] width 34 height 34
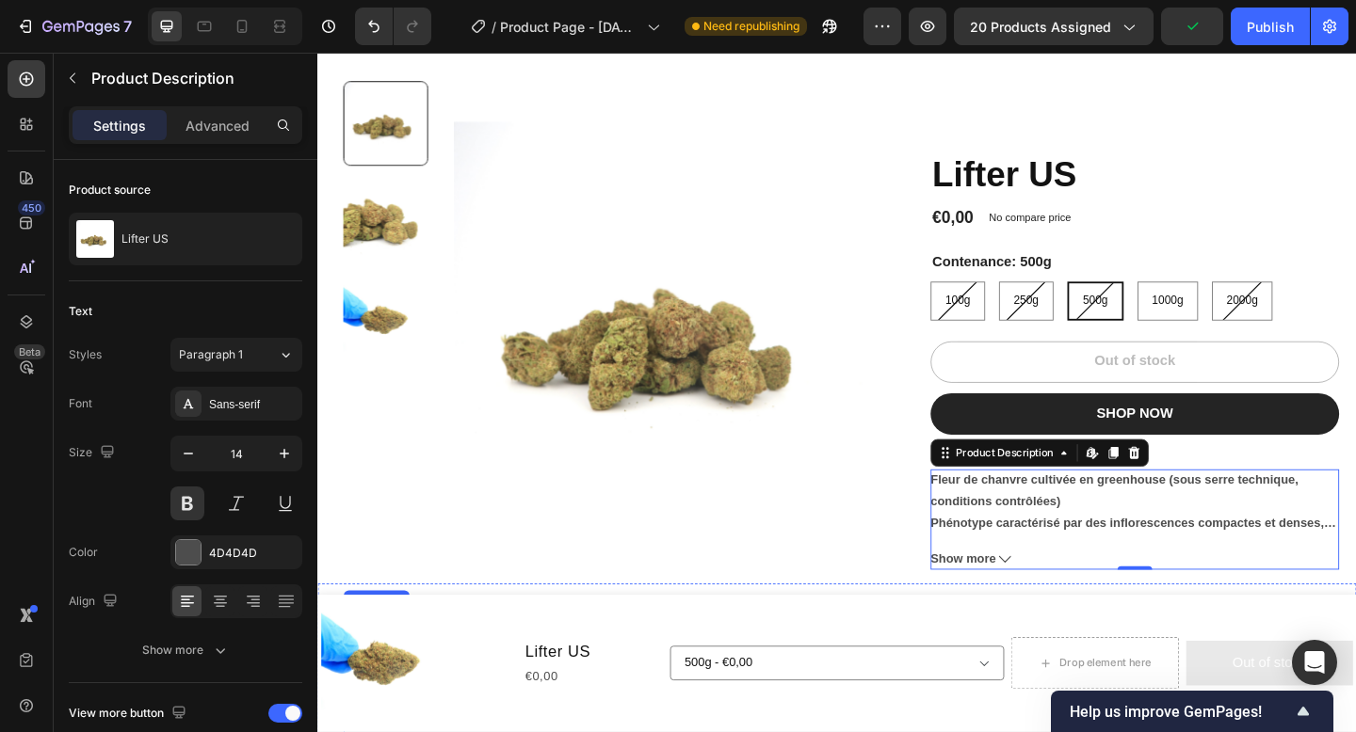
scroll to position [81, 0]
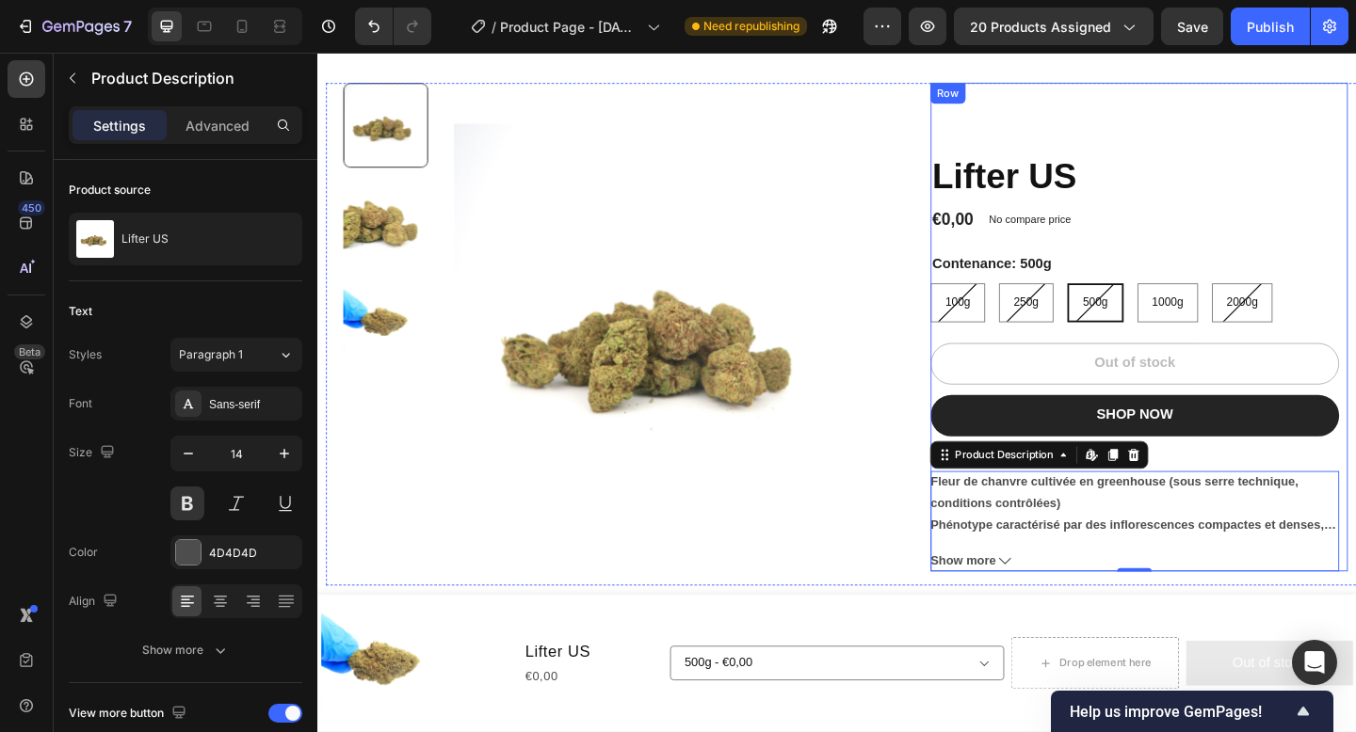
click at [1085, 147] on div "Lifter US Product Title €0,00 Product Price Product Price No compare price Prod…" at bounding box center [1211, 352] width 454 height 532
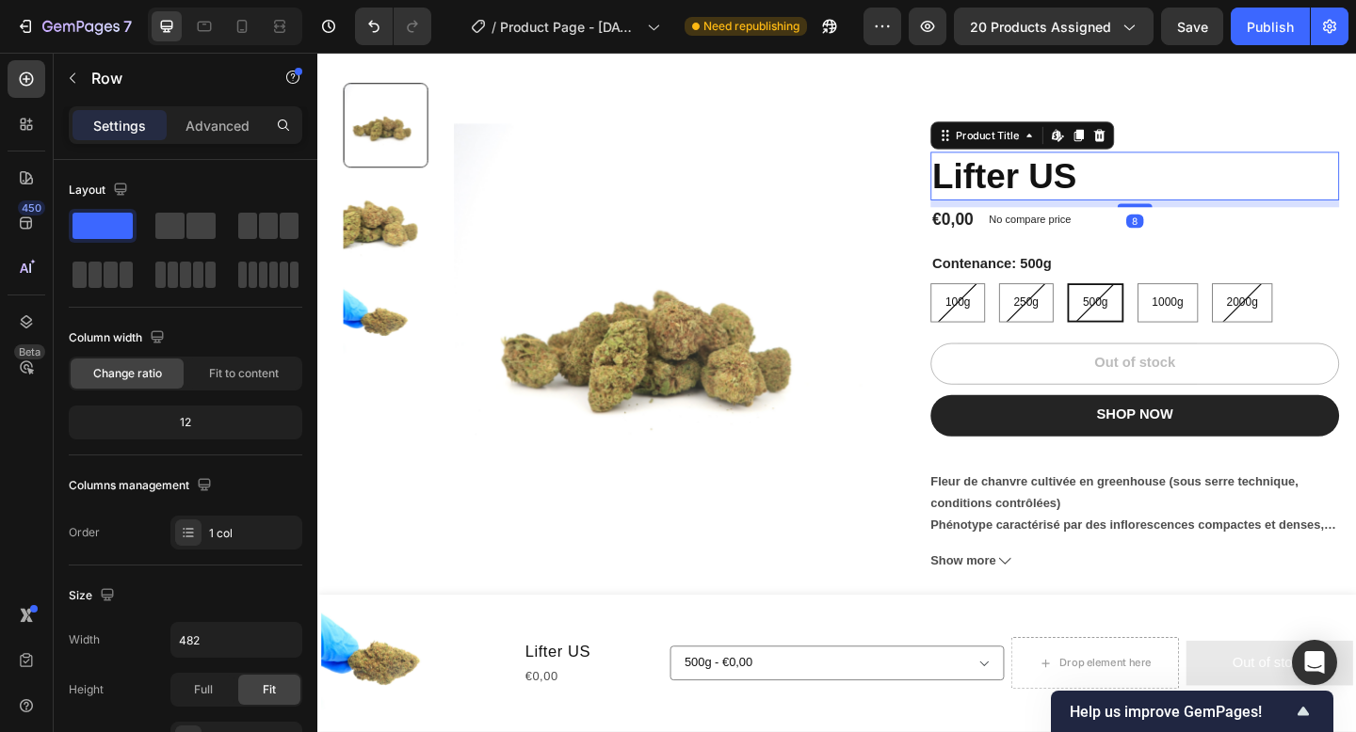
click at [1074, 173] on h1 "Lifter US" at bounding box center [1206, 187] width 444 height 53
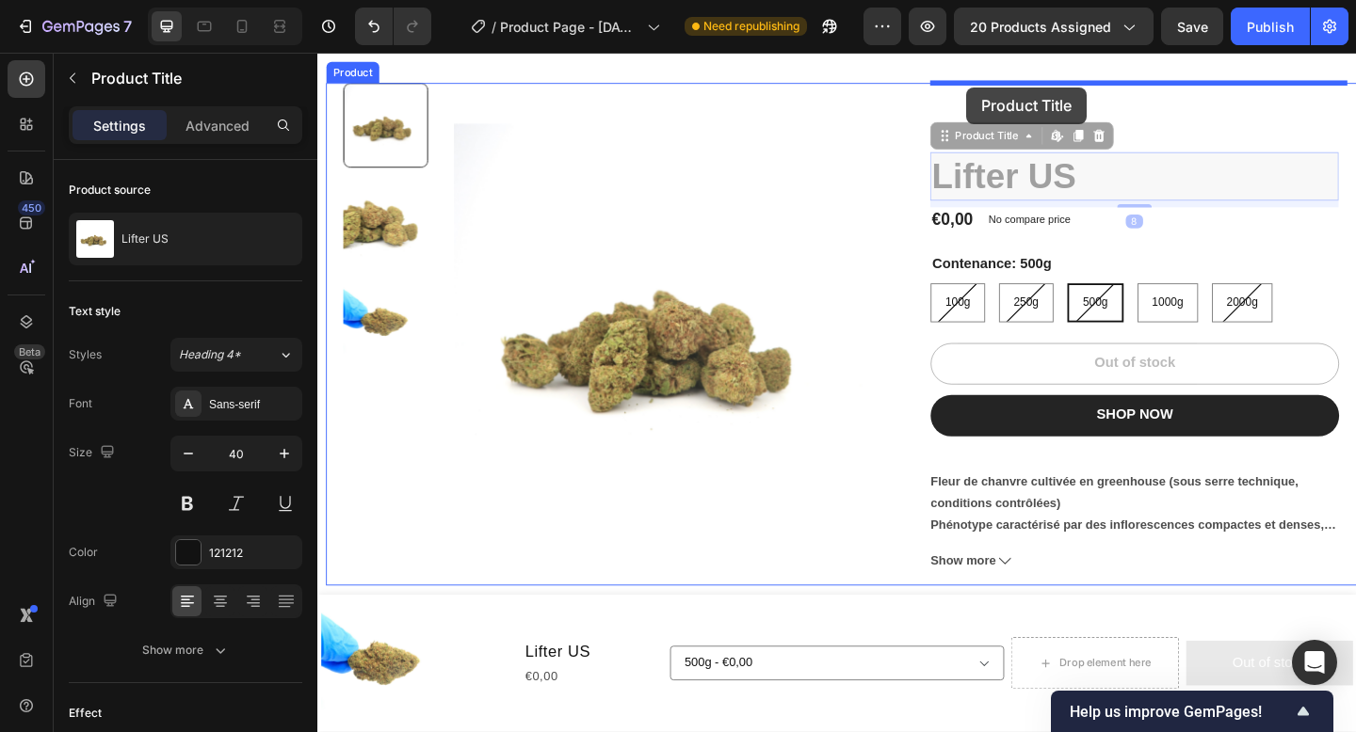
drag, startPoint x: 1029, startPoint y: 147, endPoint x: 1024, endPoint y: 91, distance: 55.7
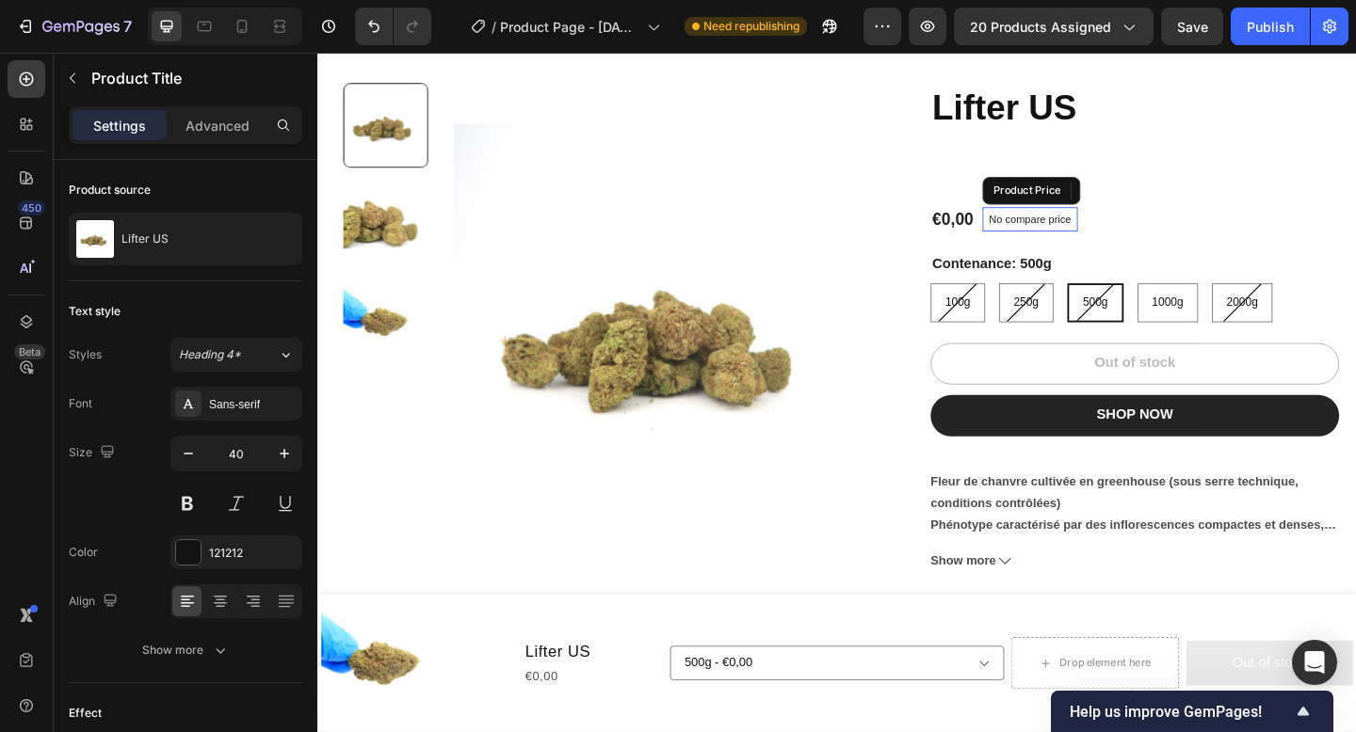
click at [1046, 221] on div "No compare price Product Price" at bounding box center [1092, 234] width 105 height 26
click at [1027, 232] on div "€0,00" at bounding box center [1008, 234] width 49 height 27
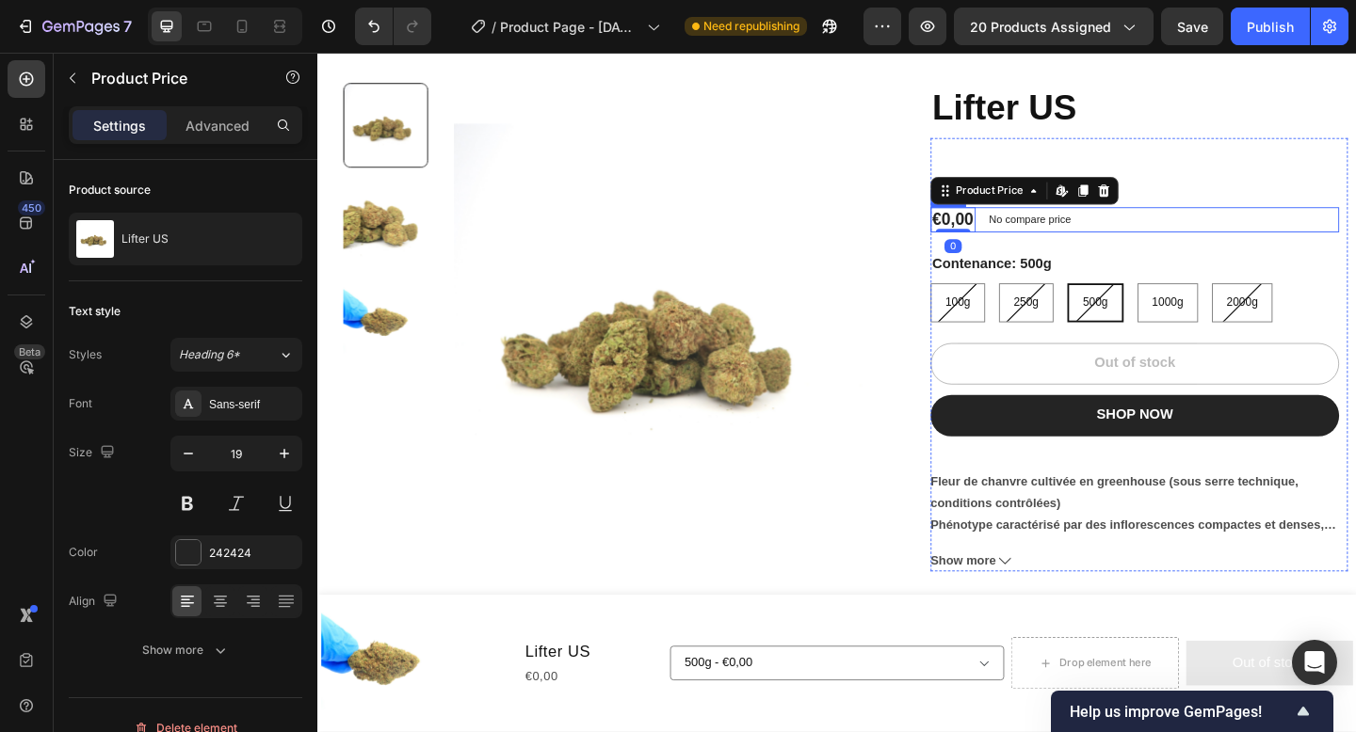
click at [1221, 229] on div "€0,00 Product Price Edit content in Shopify 0 Product Price Edit content in Sho…" at bounding box center [1206, 234] width 444 height 27
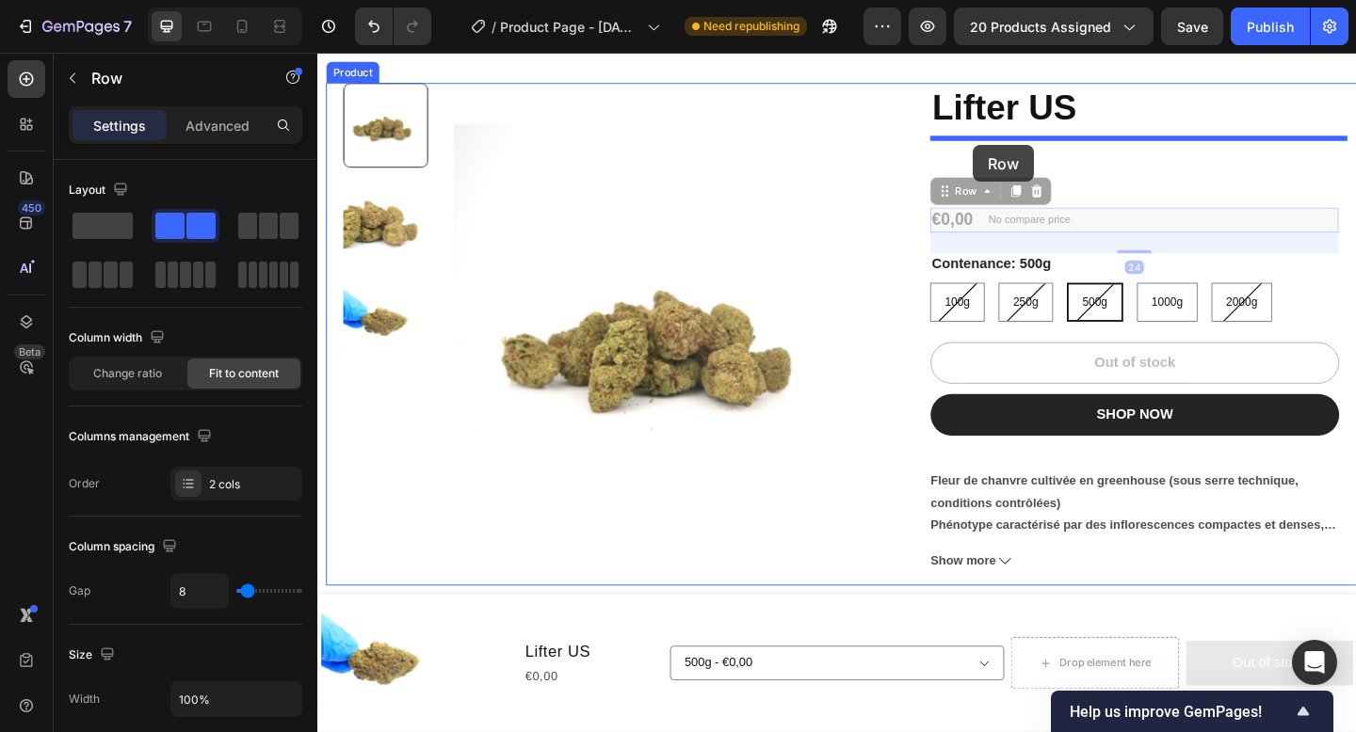
drag, startPoint x: 1032, startPoint y: 206, endPoint x: 1028, endPoint y: 154, distance: 51.9
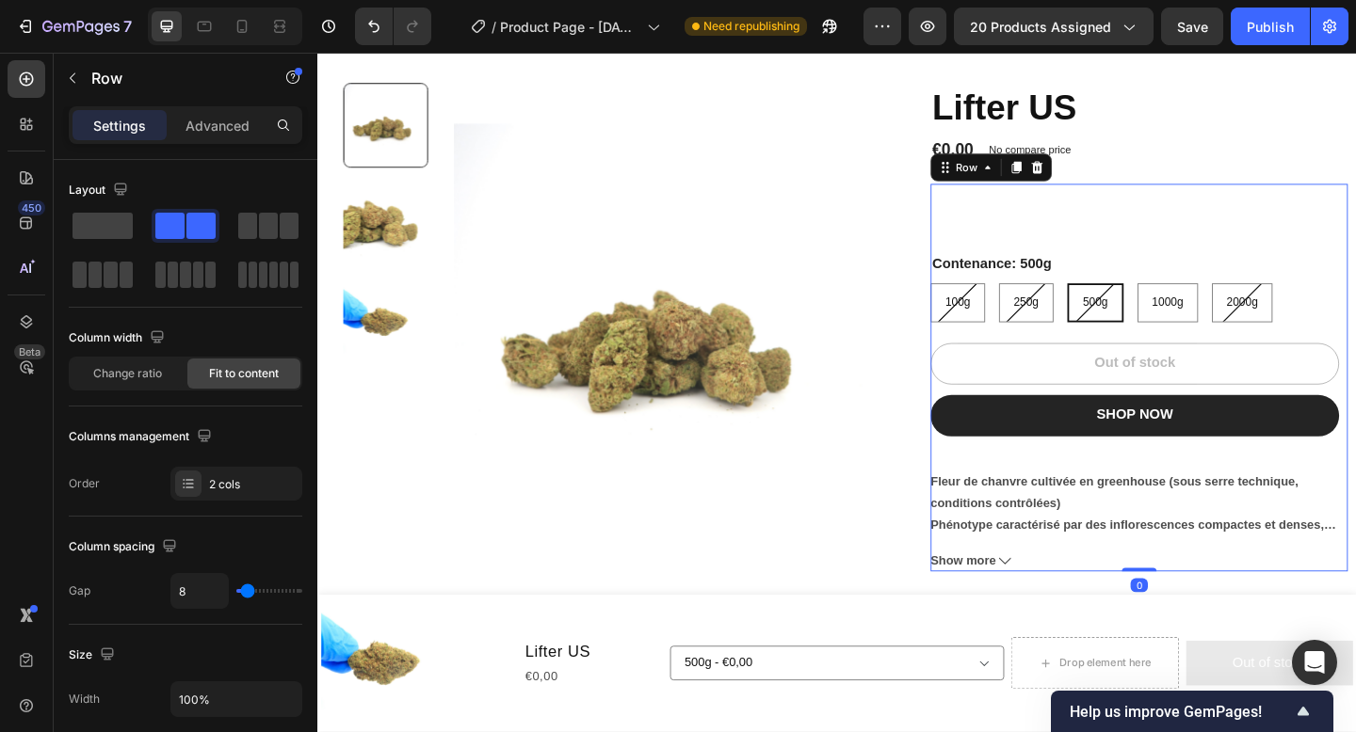
click at [1126, 227] on div "Contenance: 500g 100g 100g 100g 250g 250g 250g 500g 500g 500g 1000g 1000g 1000g…" at bounding box center [1211, 407] width 454 height 423
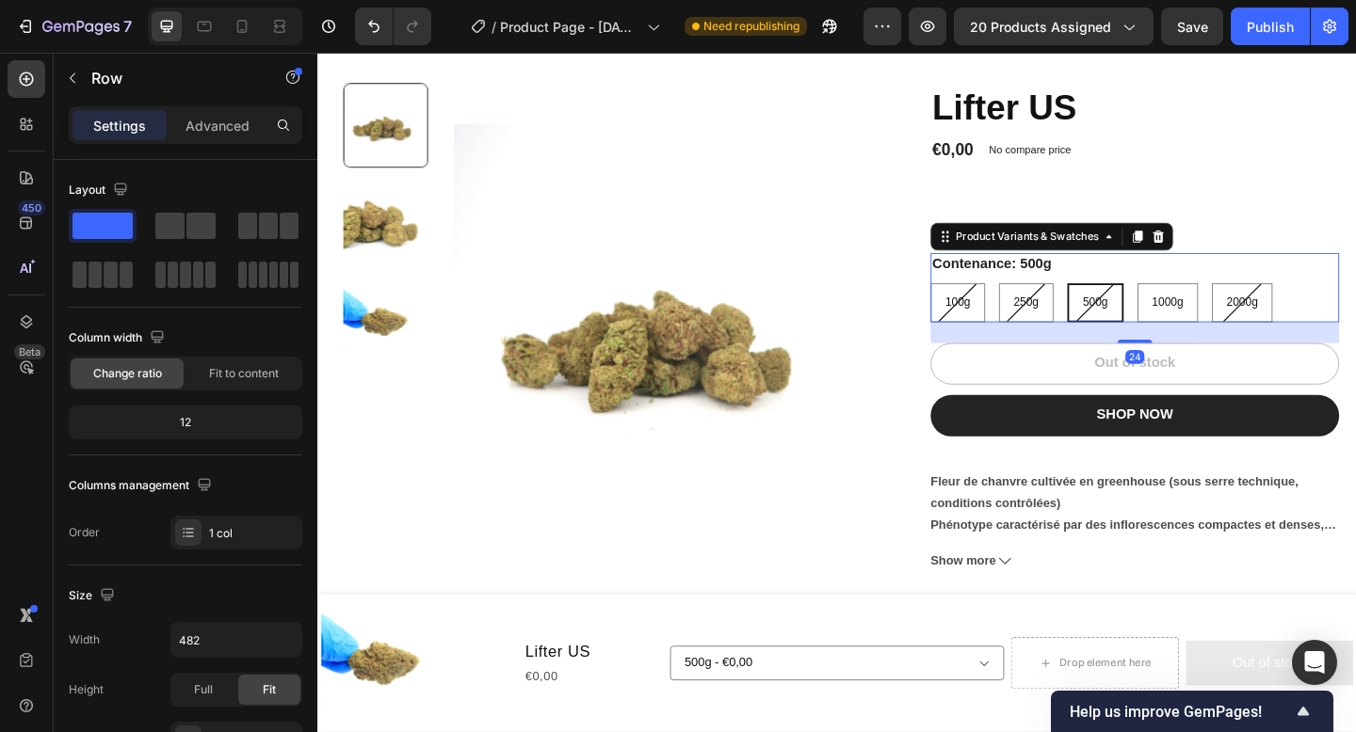
click at [1233, 285] on div "Contenance: 500g 100g 100g 100g 250g 250g 250g 500g 500g 500g 1000g 1000g 1000g…" at bounding box center [1206, 308] width 444 height 75
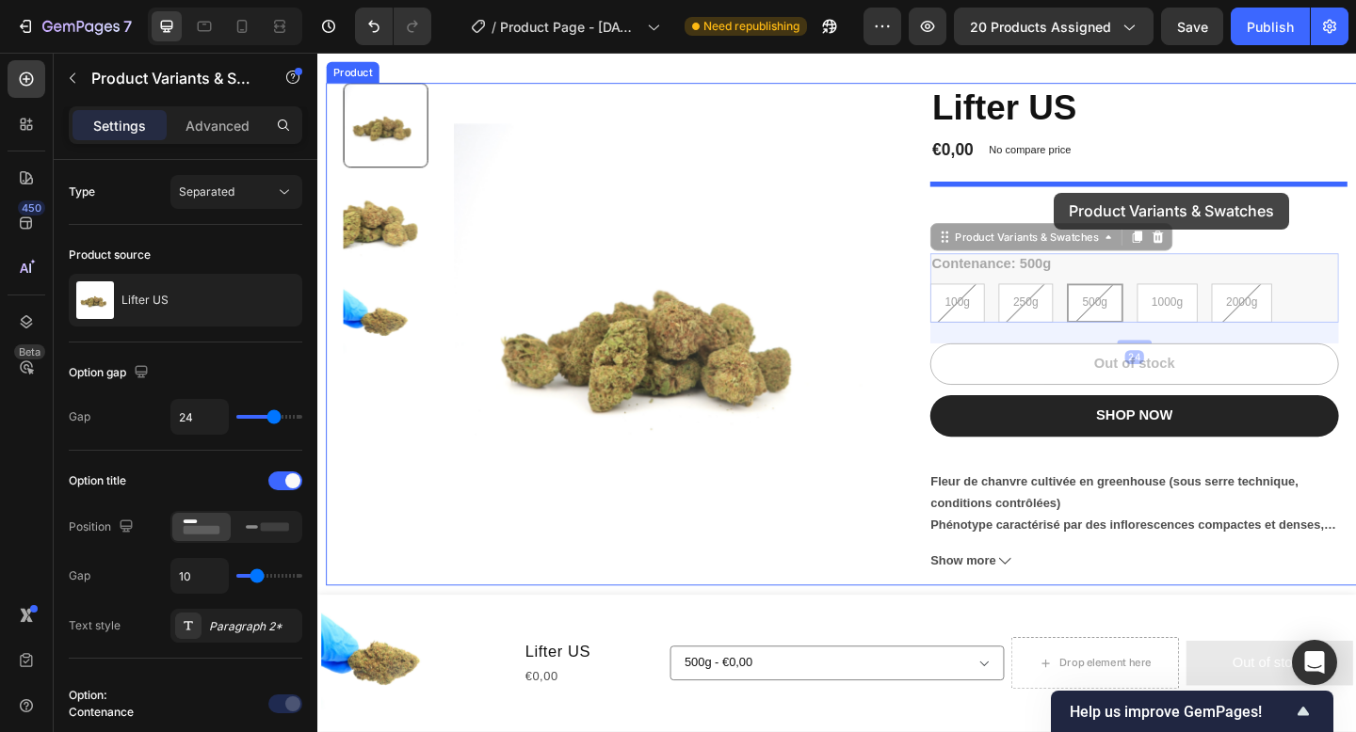
drag, startPoint x: 1125, startPoint y: 250, endPoint x: 1118, endPoint y: 205, distance: 45.7
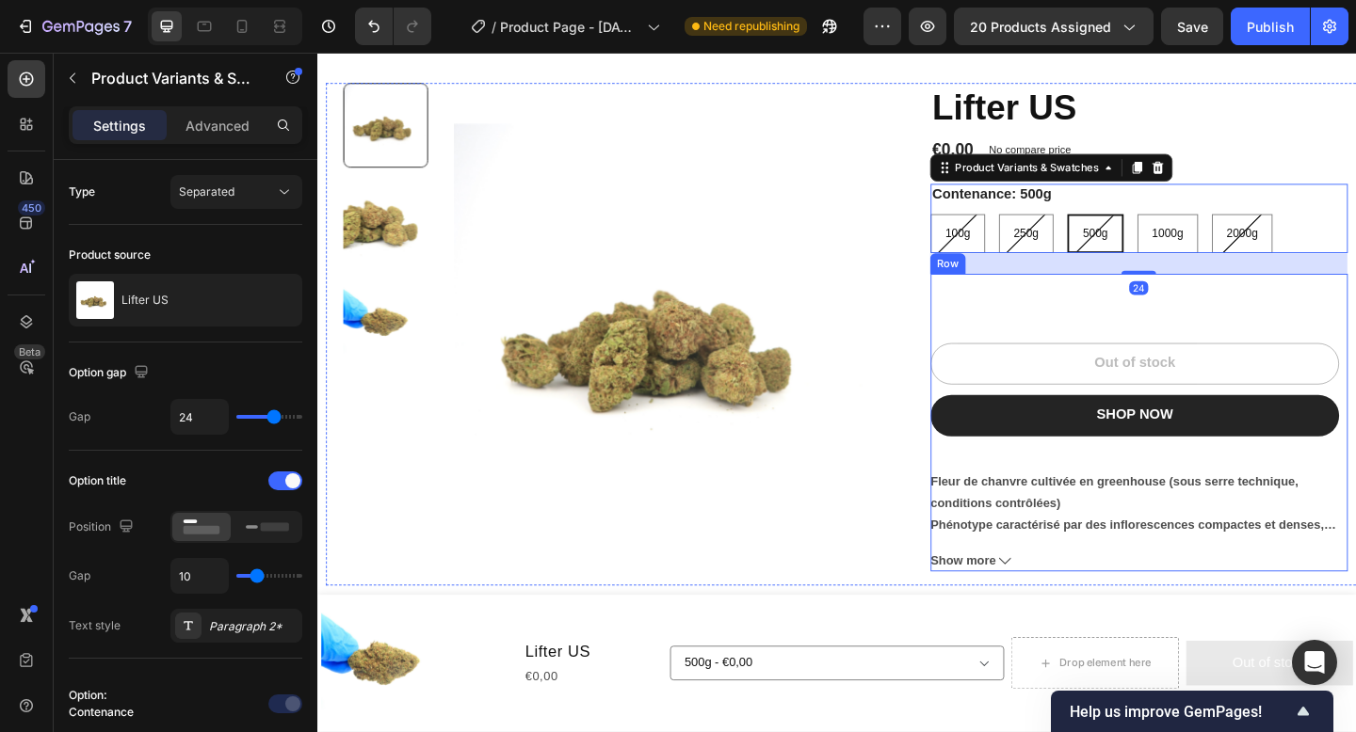
click at [1120, 324] on div "Out of stock Add to Cart SHOP NOW Dynamic Checkout Fleur de chanvre cultivée en…" at bounding box center [1211, 456] width 454 height 325
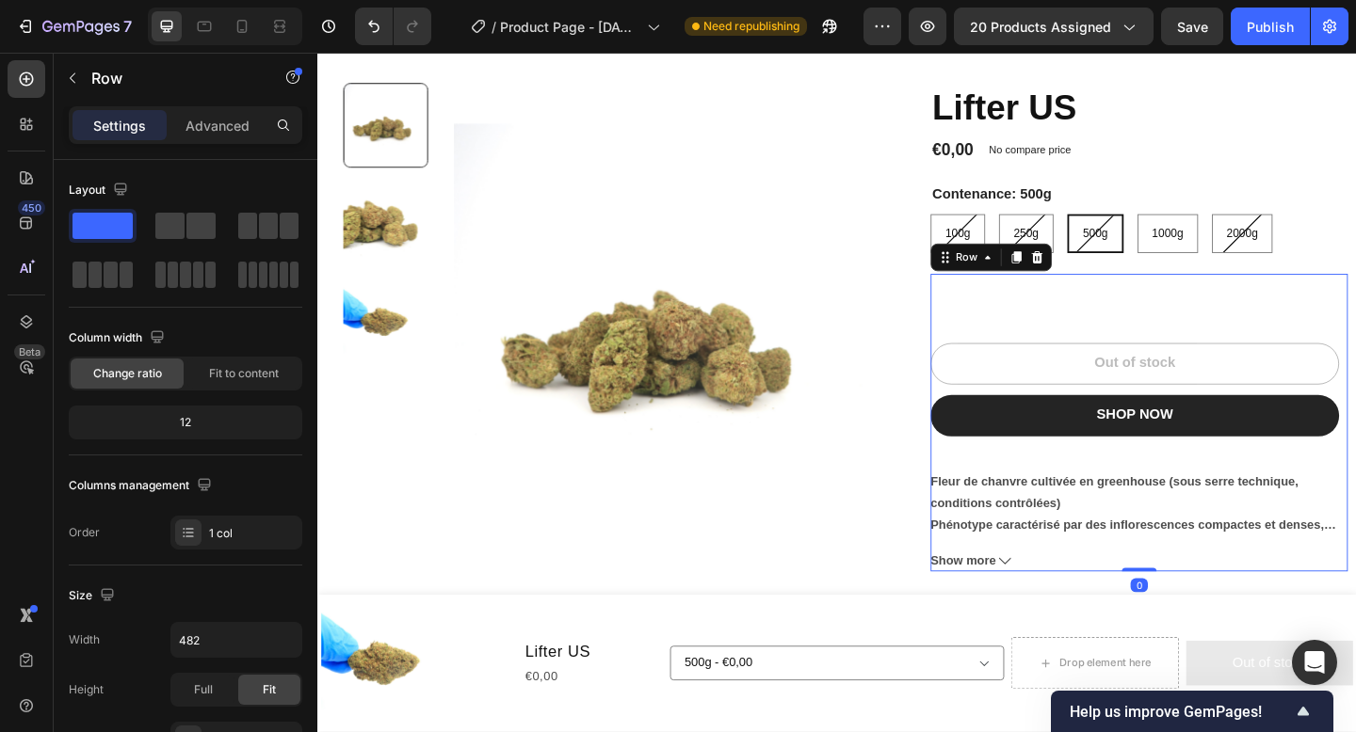
click at [1125, 374] on button "Out of stock" at bounding box center [1206, 391] width 444 height 45
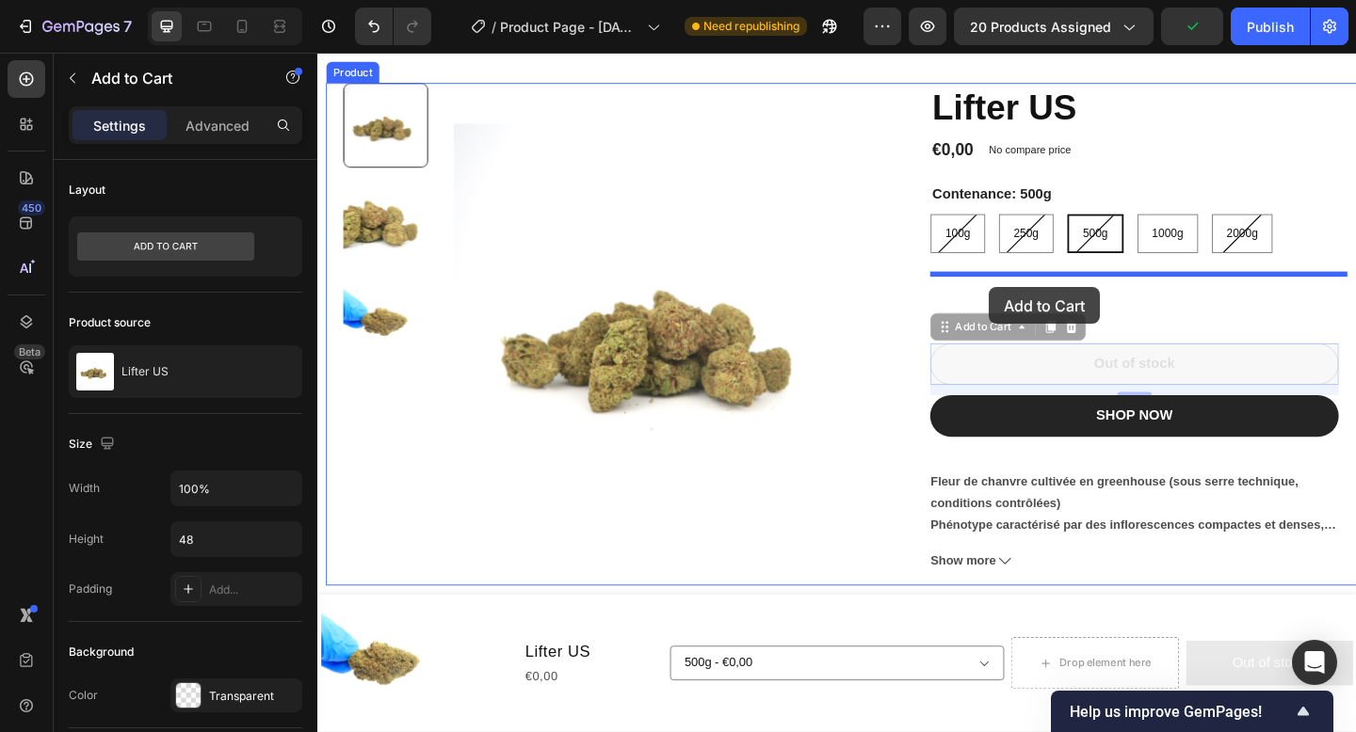
drag, startPoint x: 1052, startPoint y: 350, endPoint x: 1048, endPoint y: 310, distance: 40.7
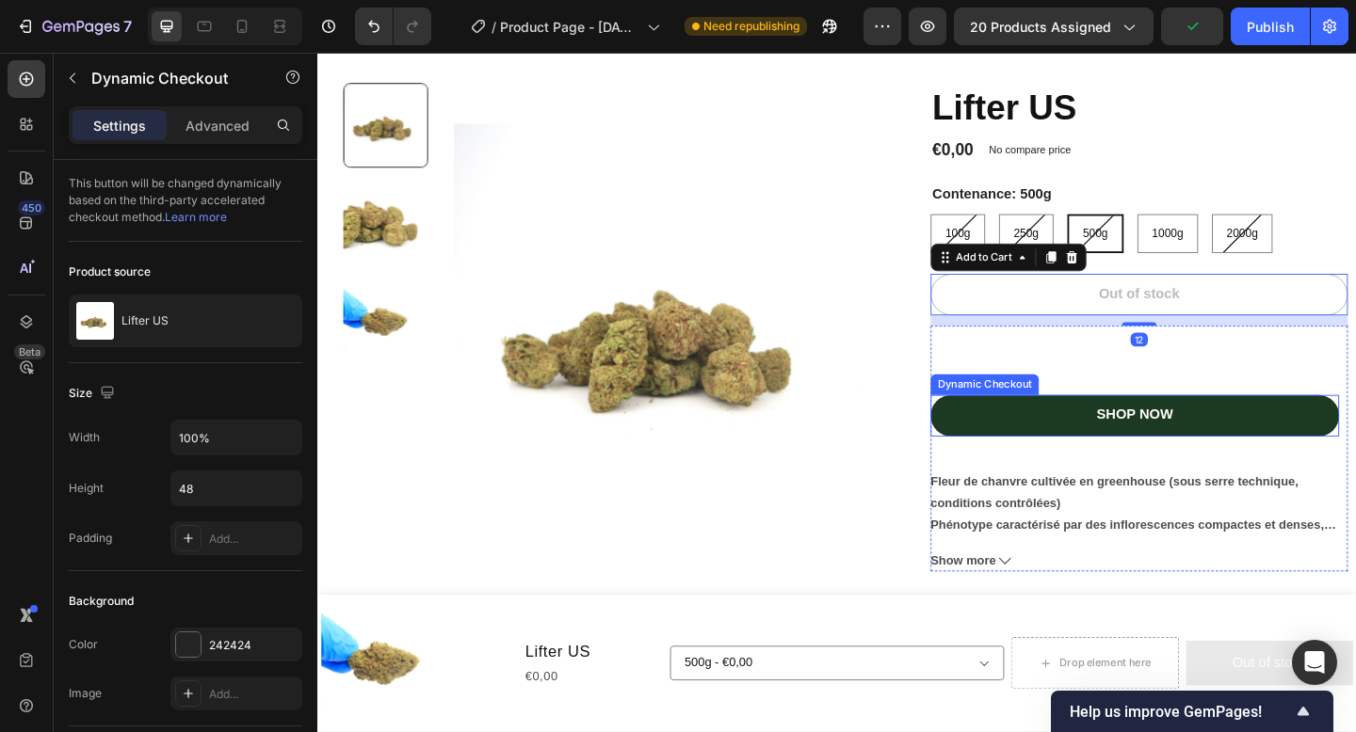
click at [1096, 436] on button "SHOP NOW" at bounding box center [1206, 448] width 444 height 45
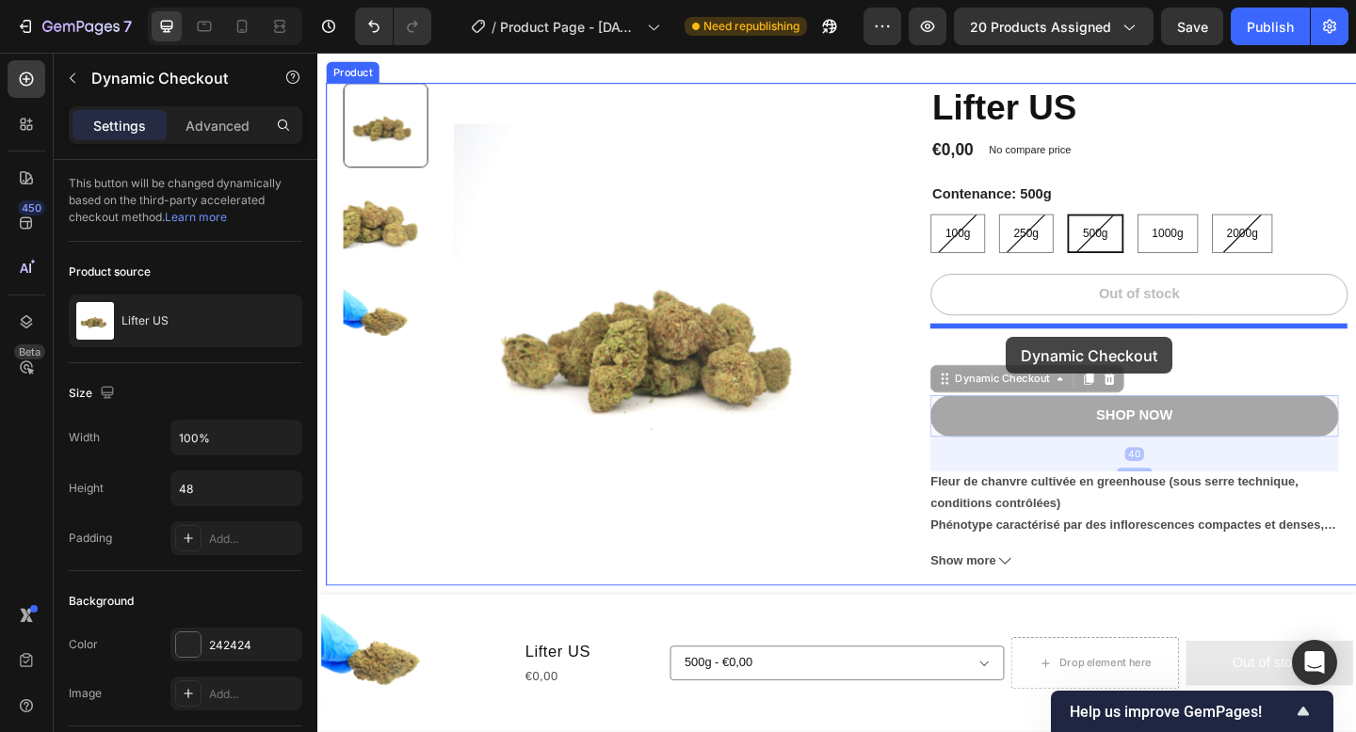
drag, startPoint x: 1076, startPoint y: 408, endPoint x: 1065, endPoint y: 362, distance: 46.6
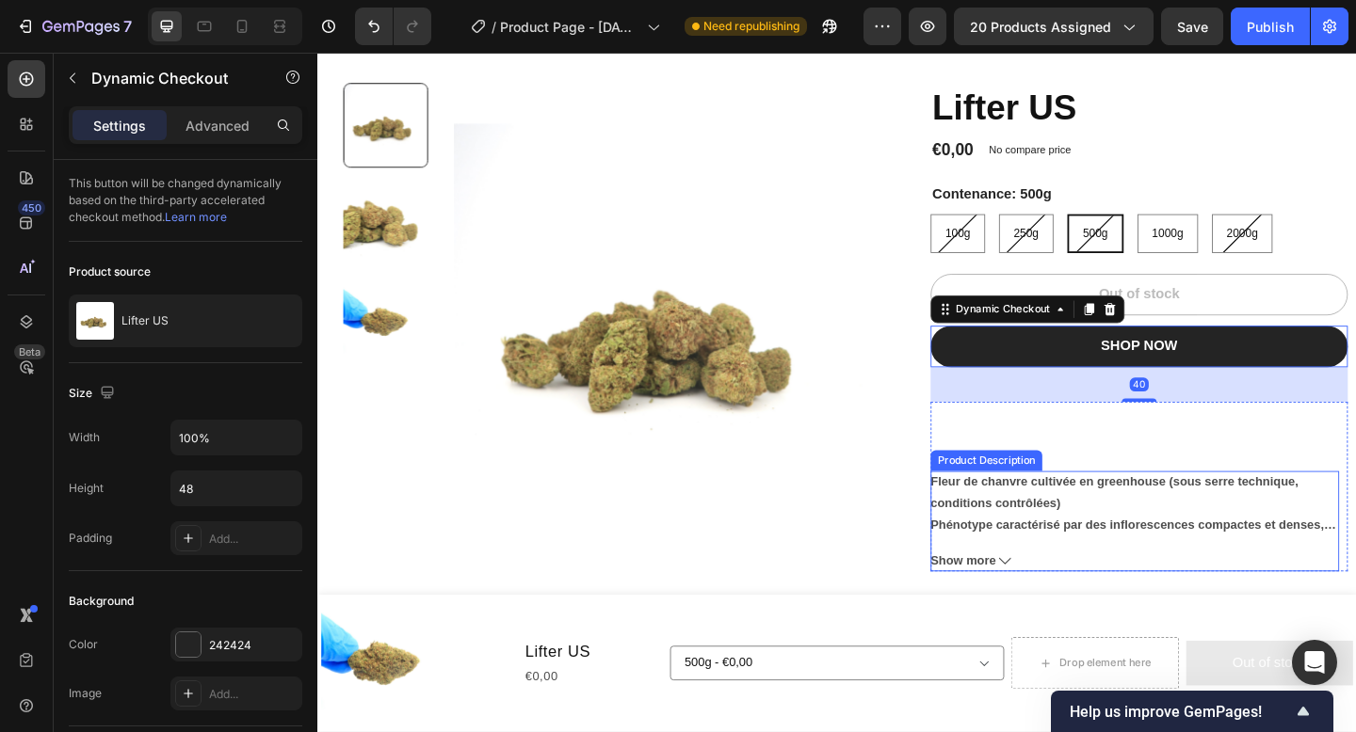
click at [1069, 558] on div "Fleur de chanvre cultivée en greenhouse (sous serre technique, conditions contr…" at bounding box center [1206, 544] width 444 height 72
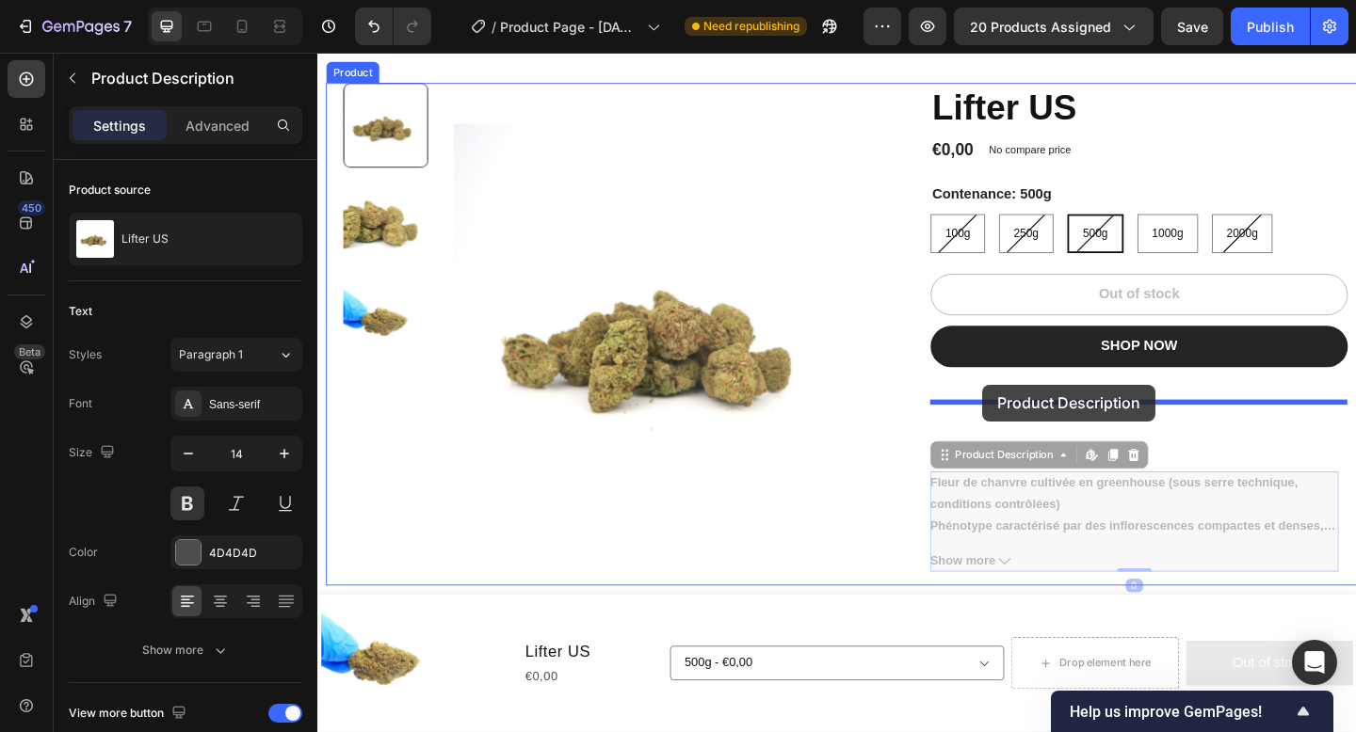
drag, startPoint x: 1039, startPoint y: 492, endPoint x: 1040, endPoint y: 414, distance: 78.1
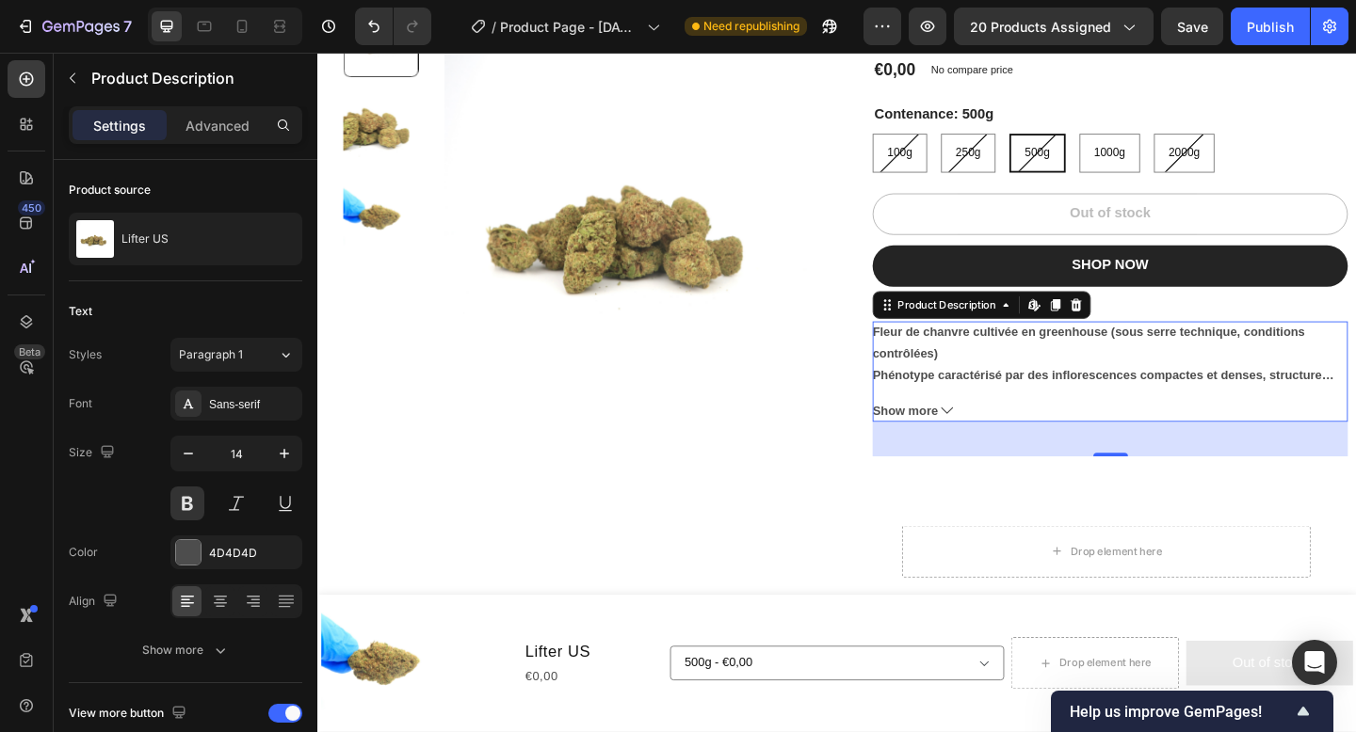
scroll to position [186, 0]
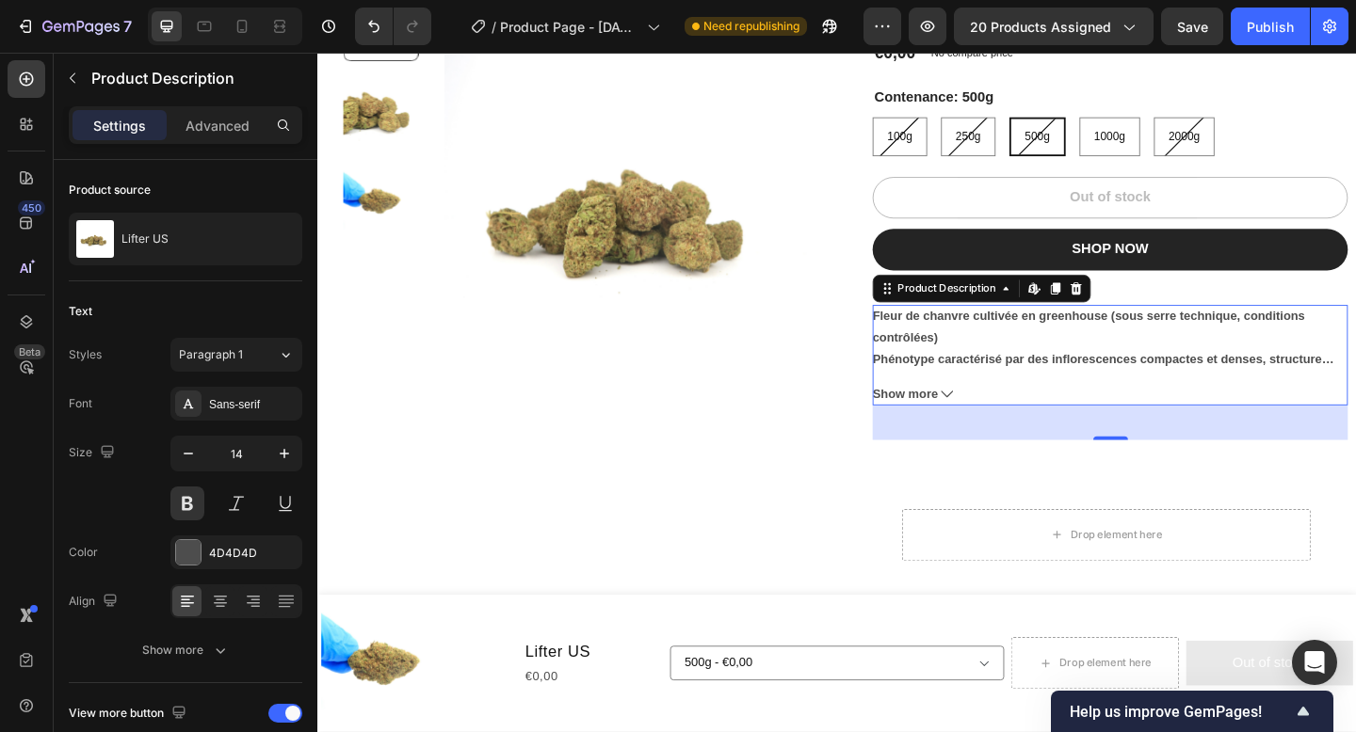
click at [976, 431] on span "Show more" at bounding box center [956, 425] width 71 height 24
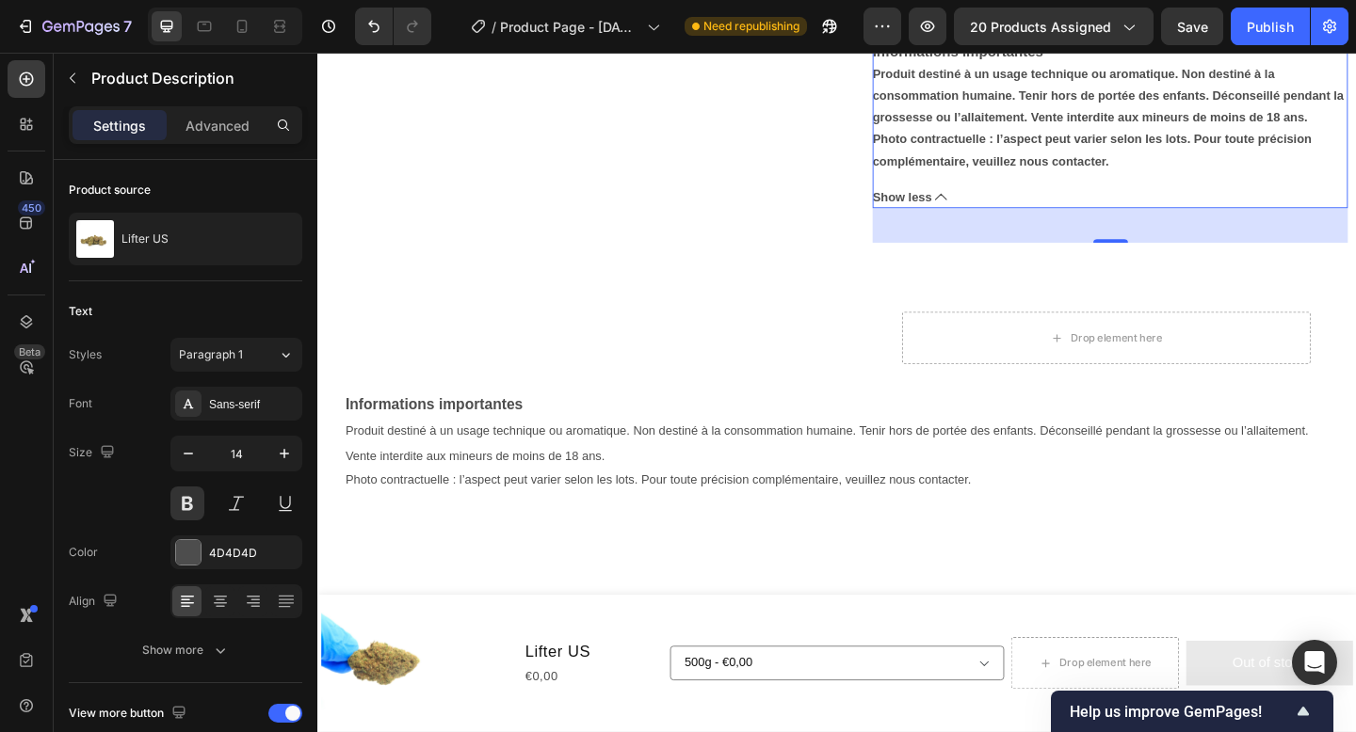
scroll to position [1227, 0]
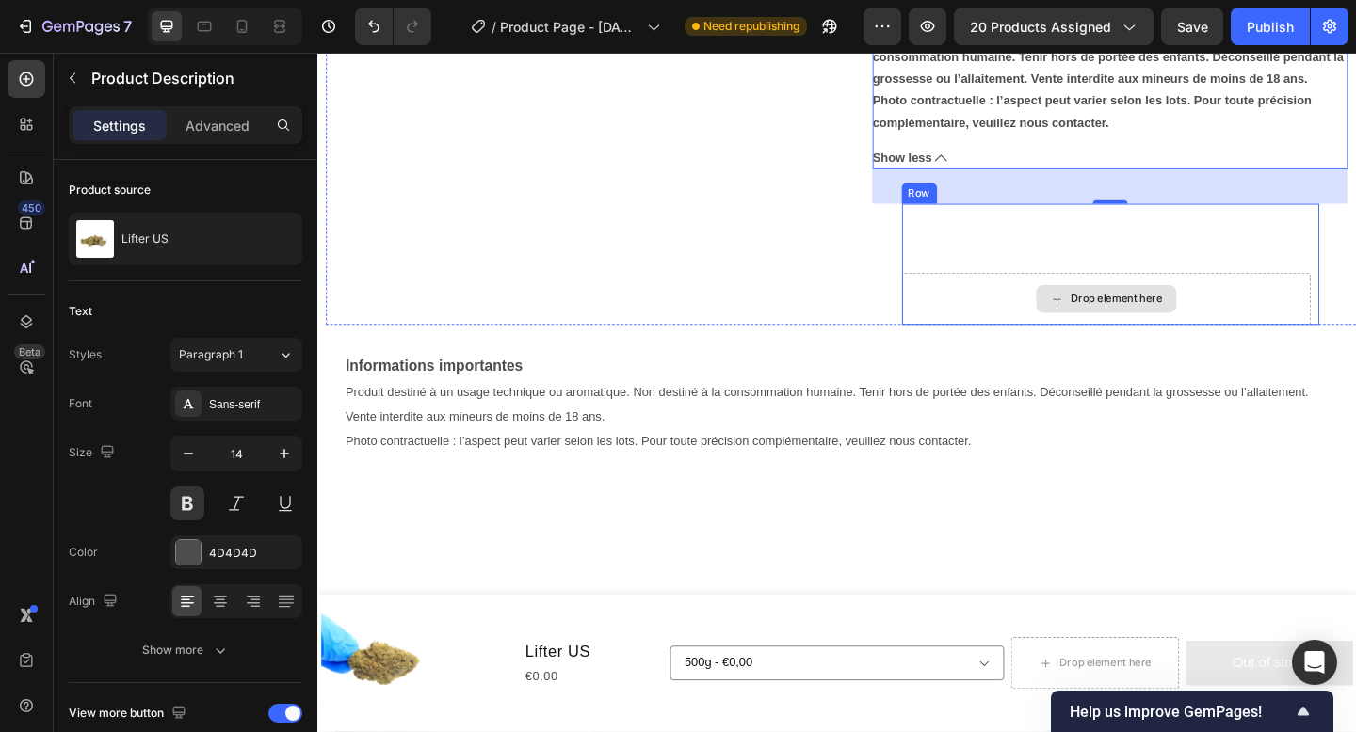
click at [962, 328] on div "Drop element here" at bounding box center [1175, 321] width 444 height 56
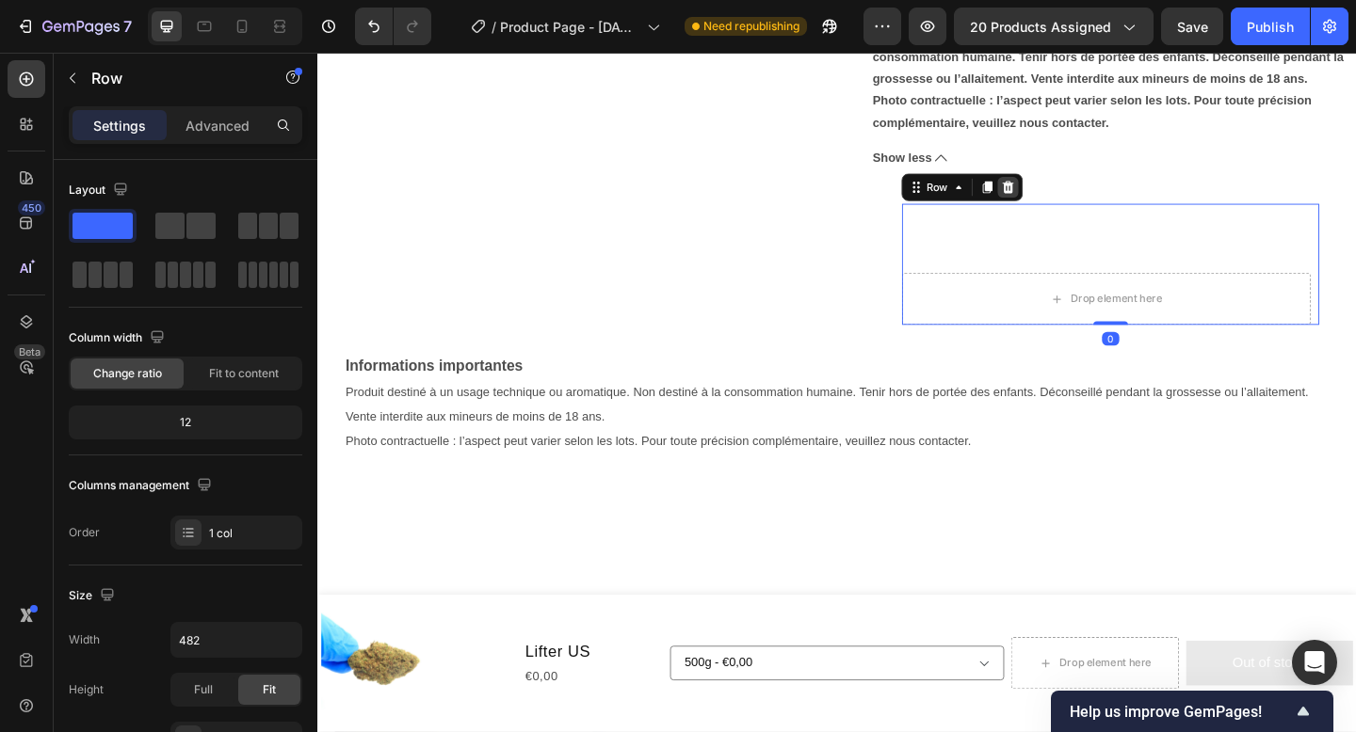
click at [1068, 207] on div at bounding box center [1068, 199] width 23 height 23
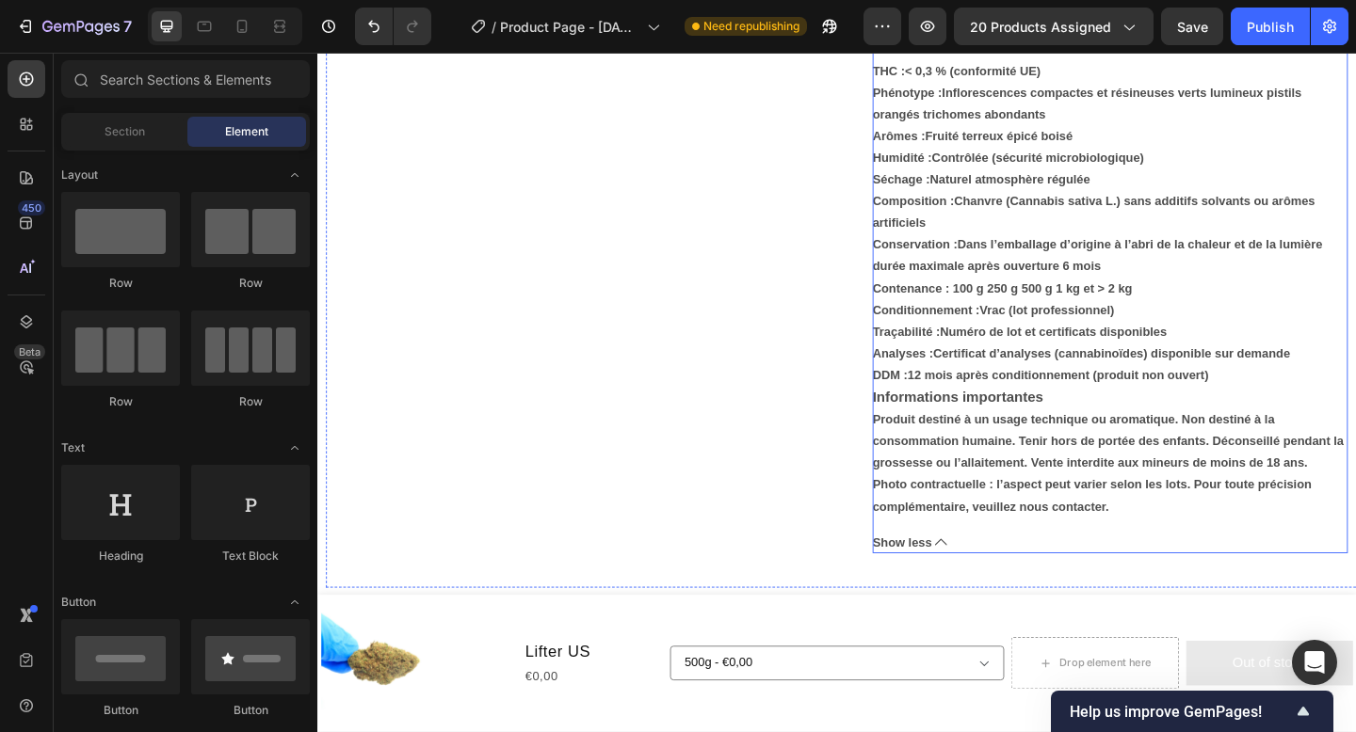
scroll to position [802, 0]
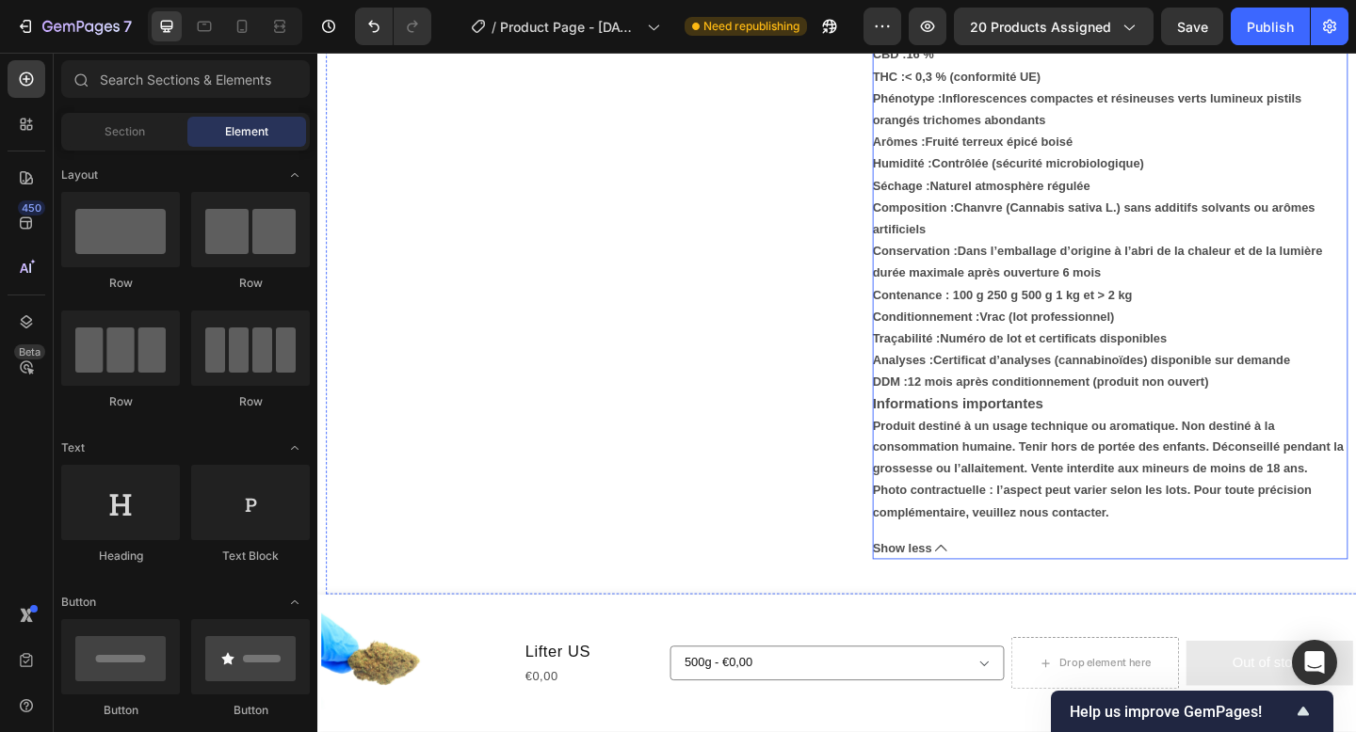
click at [986, 597] on button "Show less" at bounding box center [1179, 593] width 517 height 24
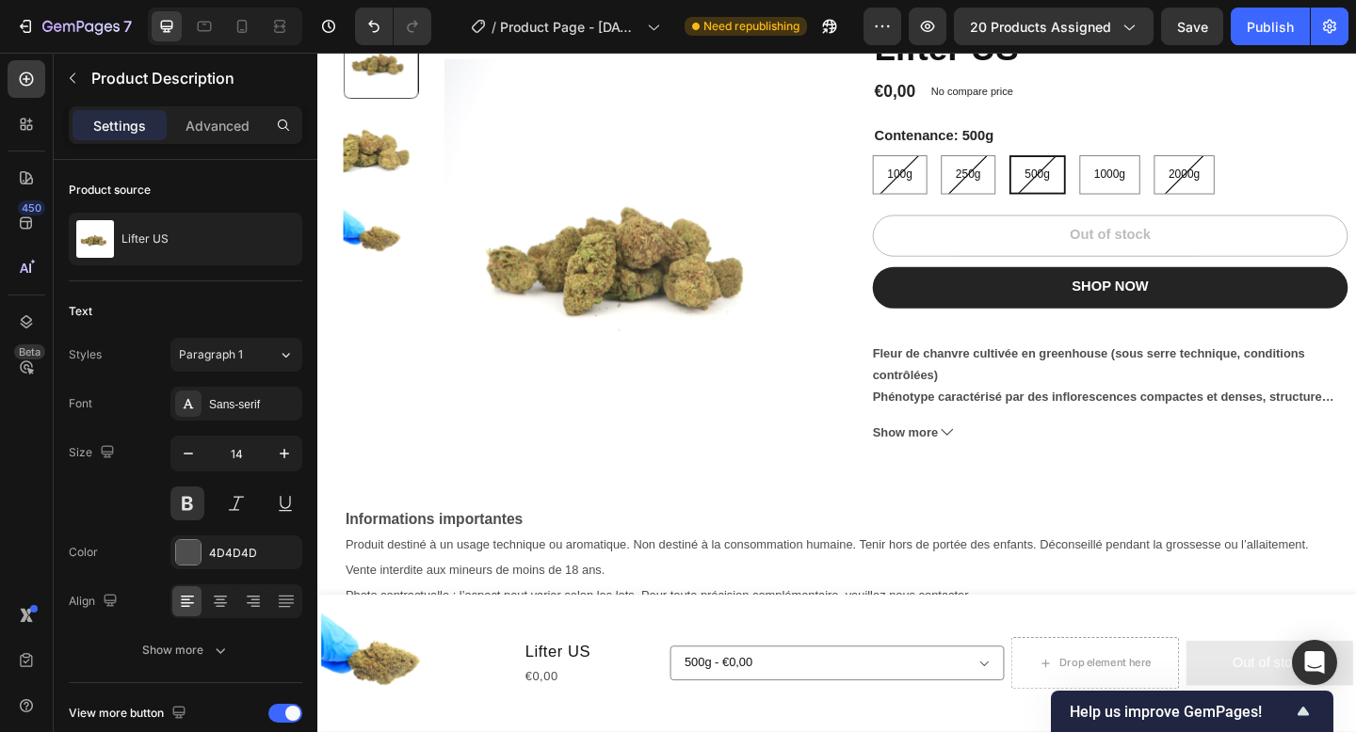
scroll to position [140, 0]
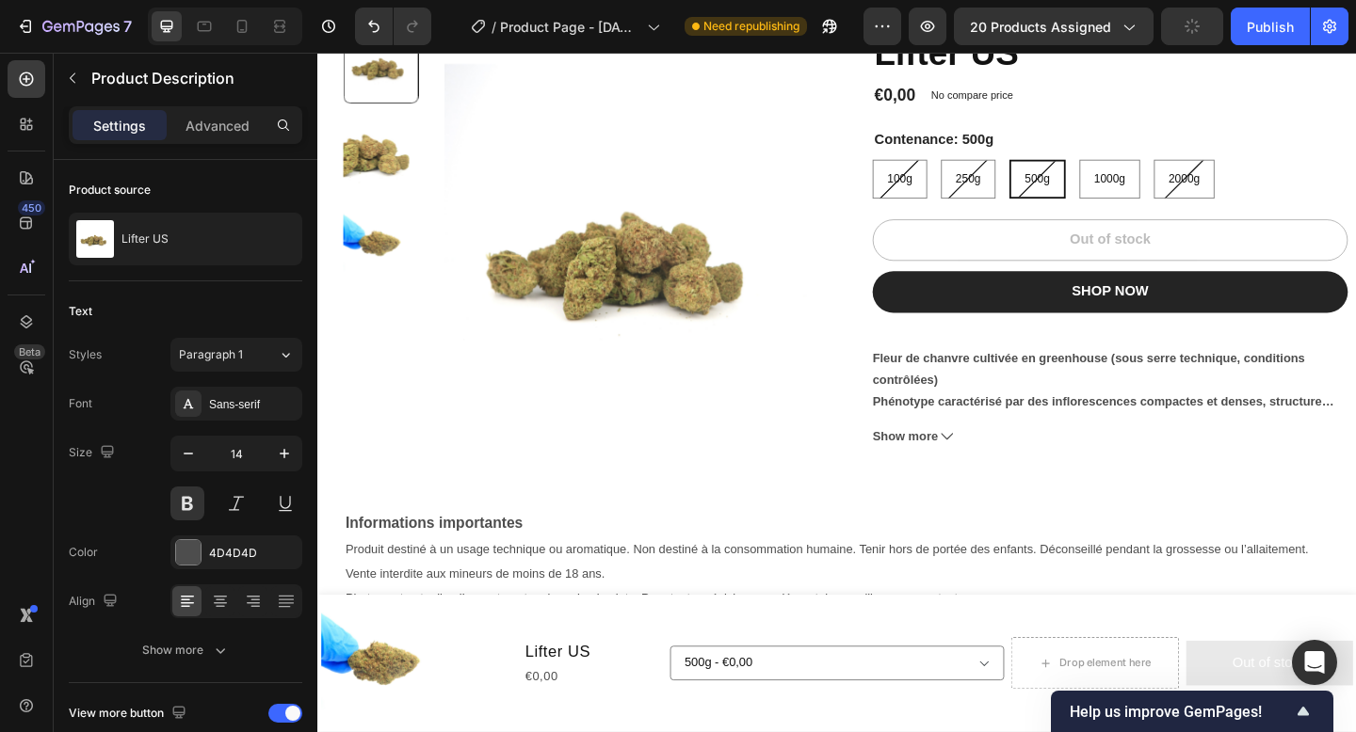
click at [996, 411] on div "Fleur de chanvre cultivée en greenhouse (sous serre technique, conditions contr…" at bounding box center [1179, 409] width 517 height 71
click at [999, 447] on div "Fleur de chanvre cultivée en greenhouse (sous serre technique, conditions contr…" at bounding box center [1179, 428] width 517 height 109
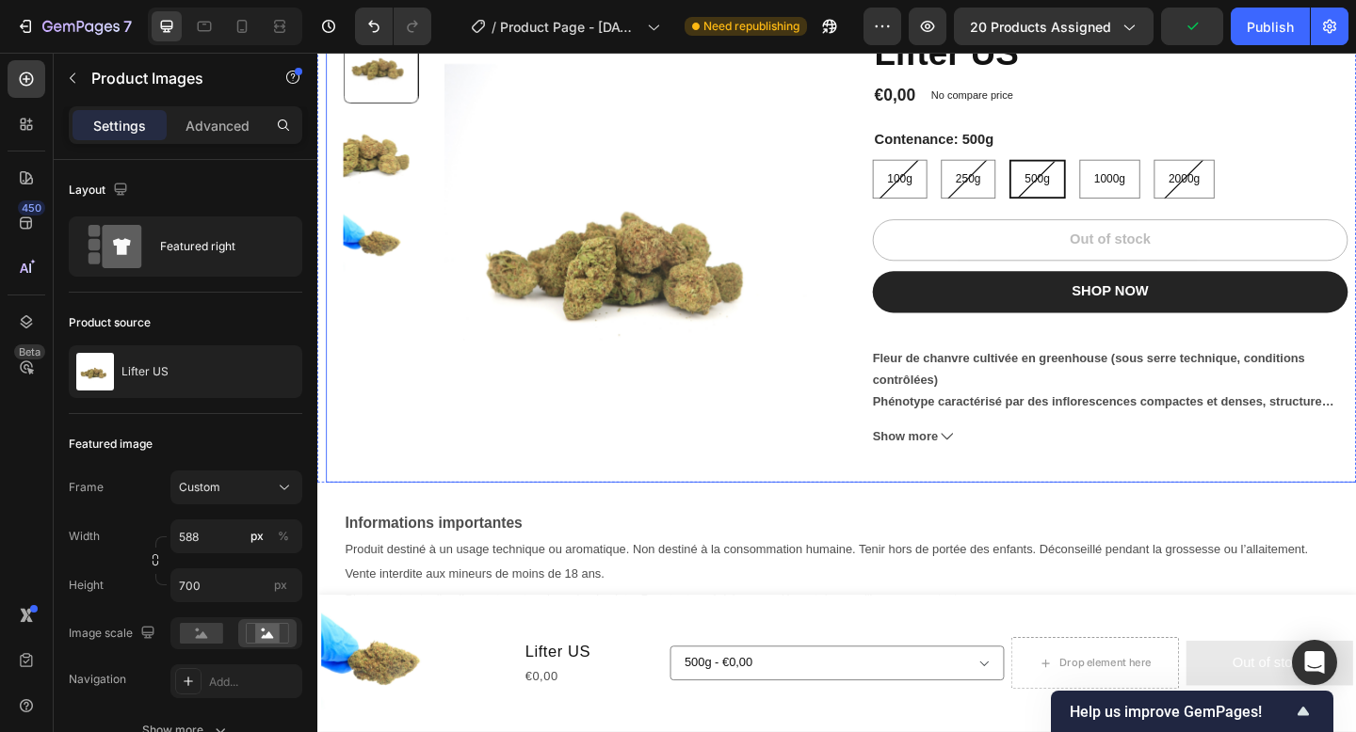
click at [857, 459] on img at bounding box center [660, 268] width 408 height 485
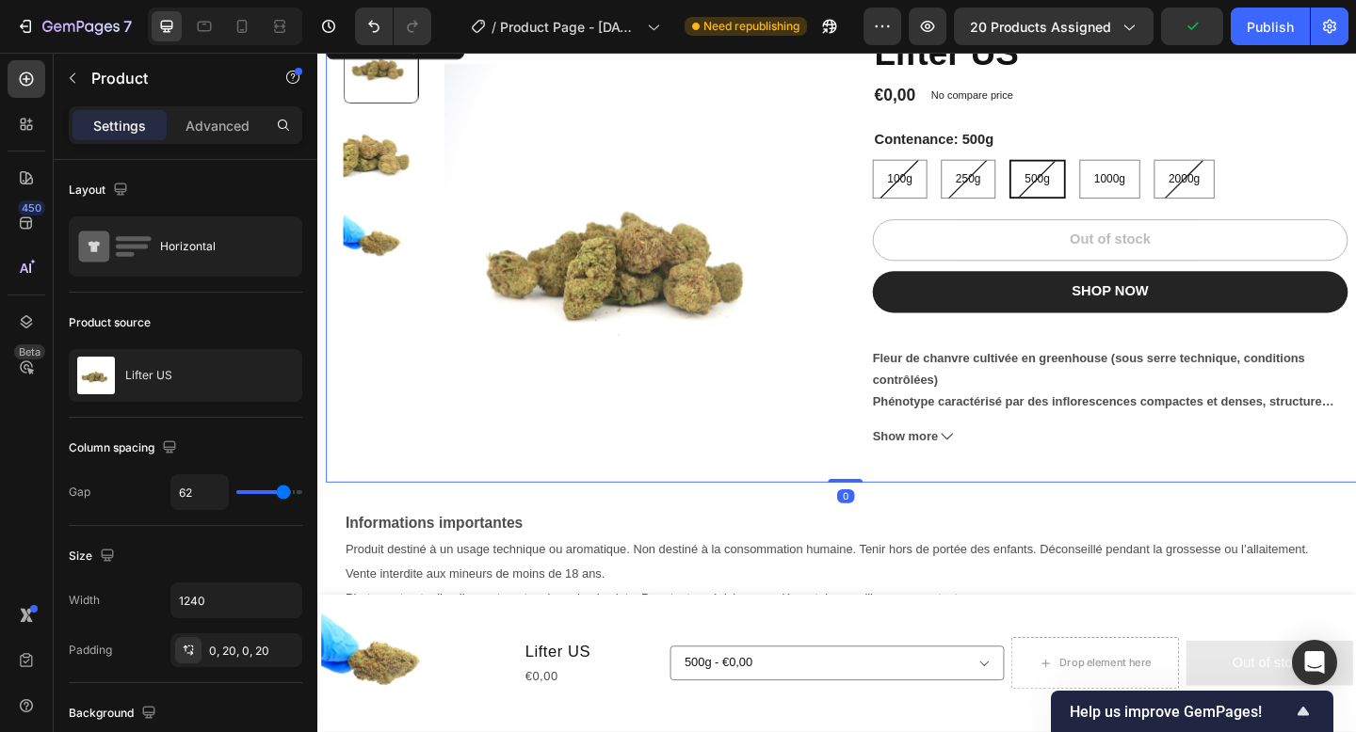
click at [907, 492] on div "Product Images Lifter US Product Title €0,00 Product Price Product Price No com…" at bounding box center [892, 273] width 1130 height 494
click at [894, 522] on div at bounding box center [882, 521] width 30 height 30
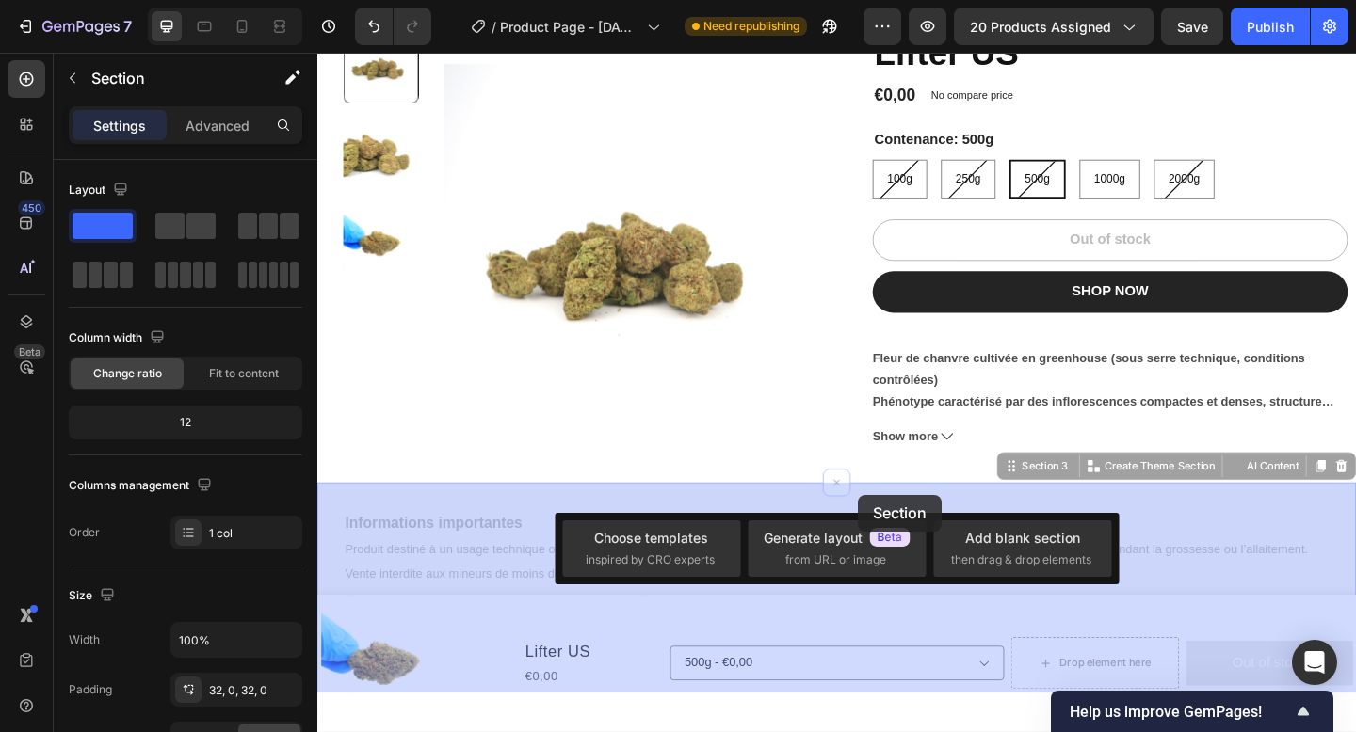
drag, startPoint x: 906, startPoint y: 520, endPoint x: 904, endPoint y: 535, distance: 15.2
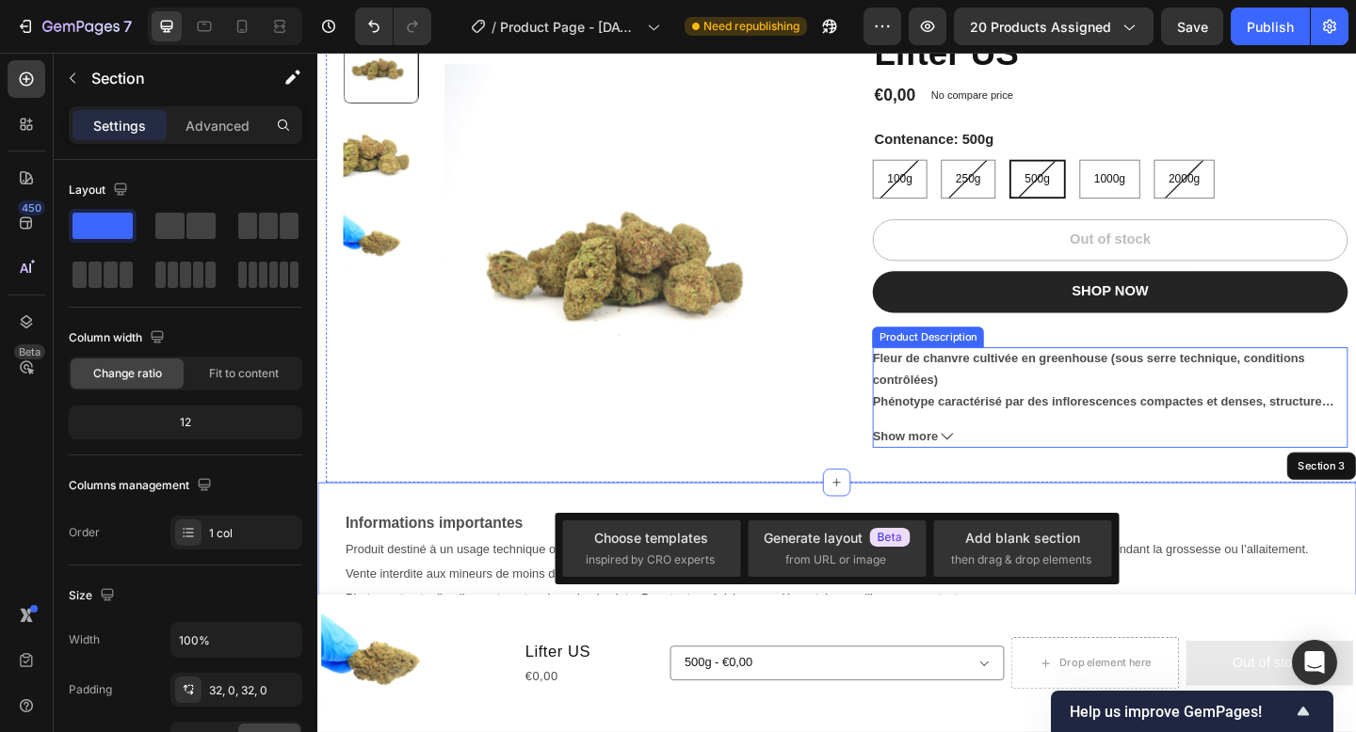
click at [923, 484] on div "Lifter US Product Title €0,00 Product Price Product Price No compare price Prod…" at bounding box center [1179, 273] width 517 height 494
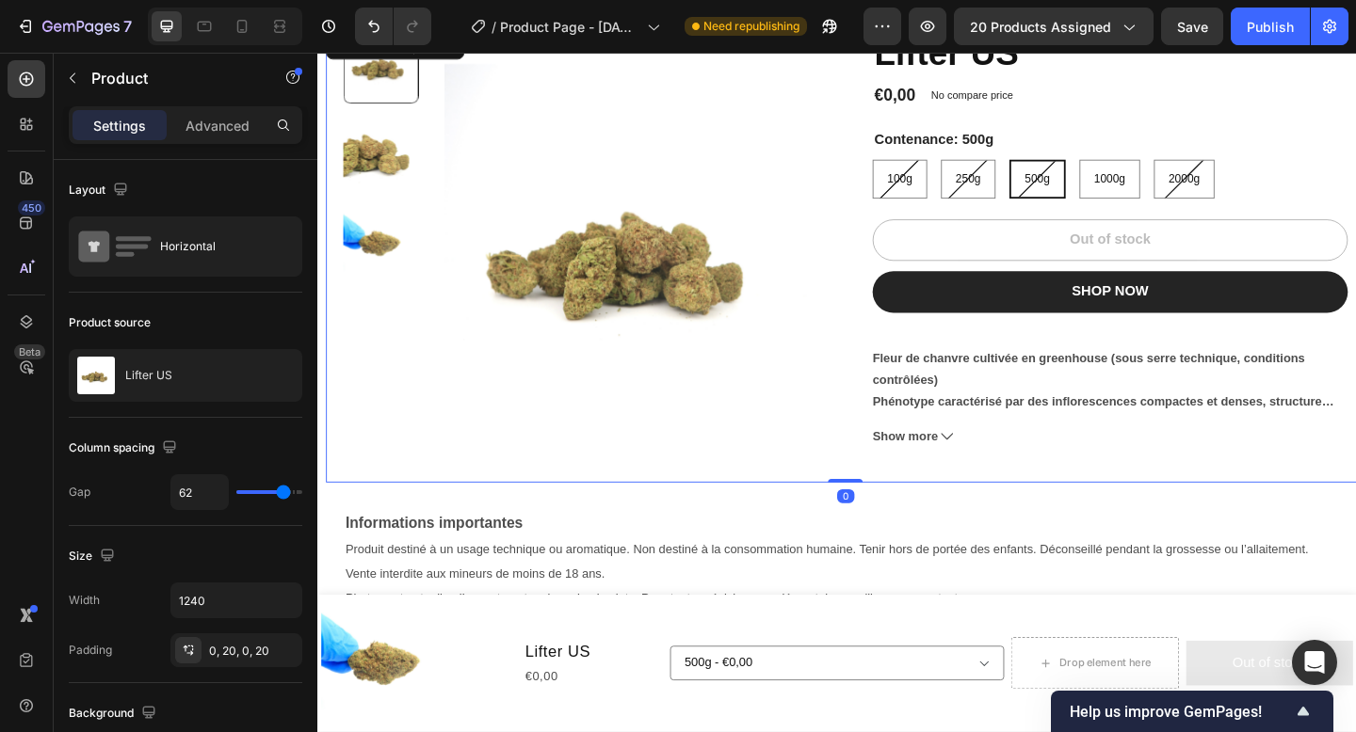
click at [915, 510] on div "Product Images Lifter US Product Title €0,00 Product Price Product Price No com…" at bounding box center [892, 273] width 1130 height 494
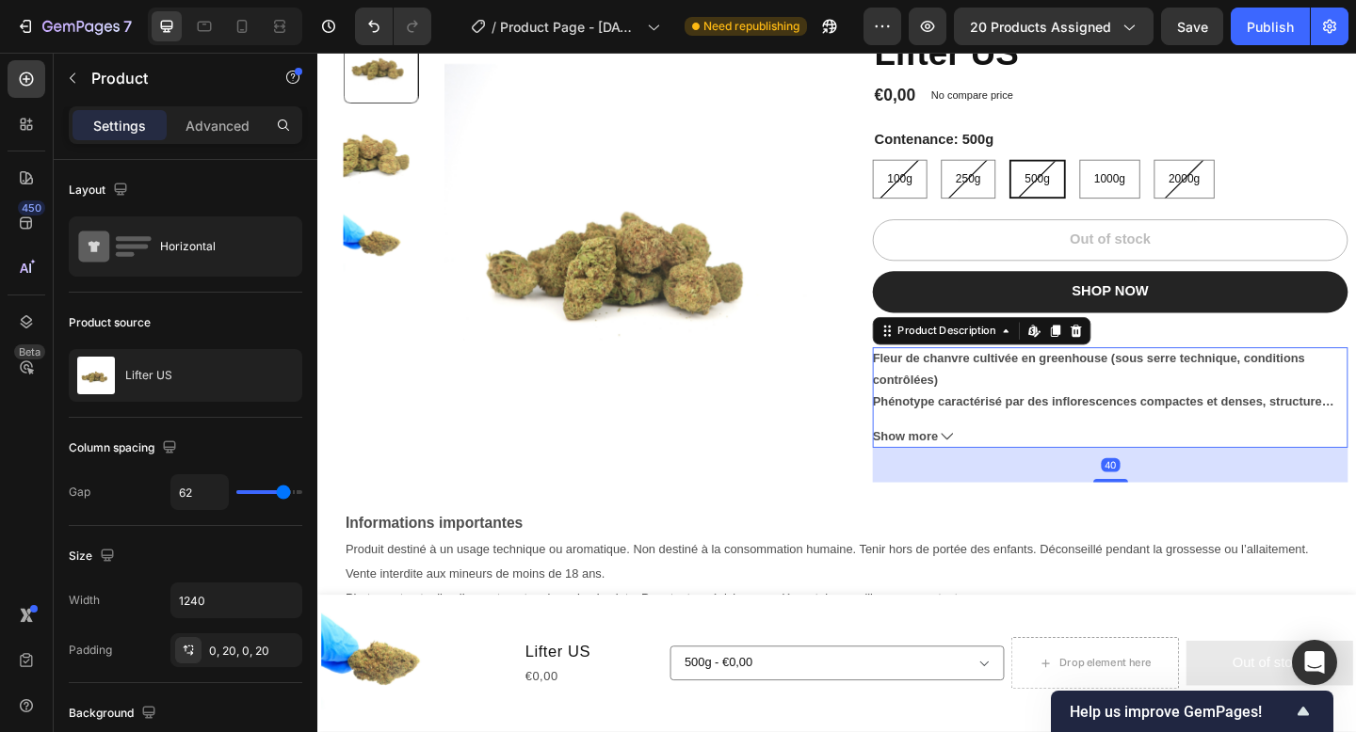
click at [1001, 469] on icon at bounding box center [1001, 470] width 13 height 13
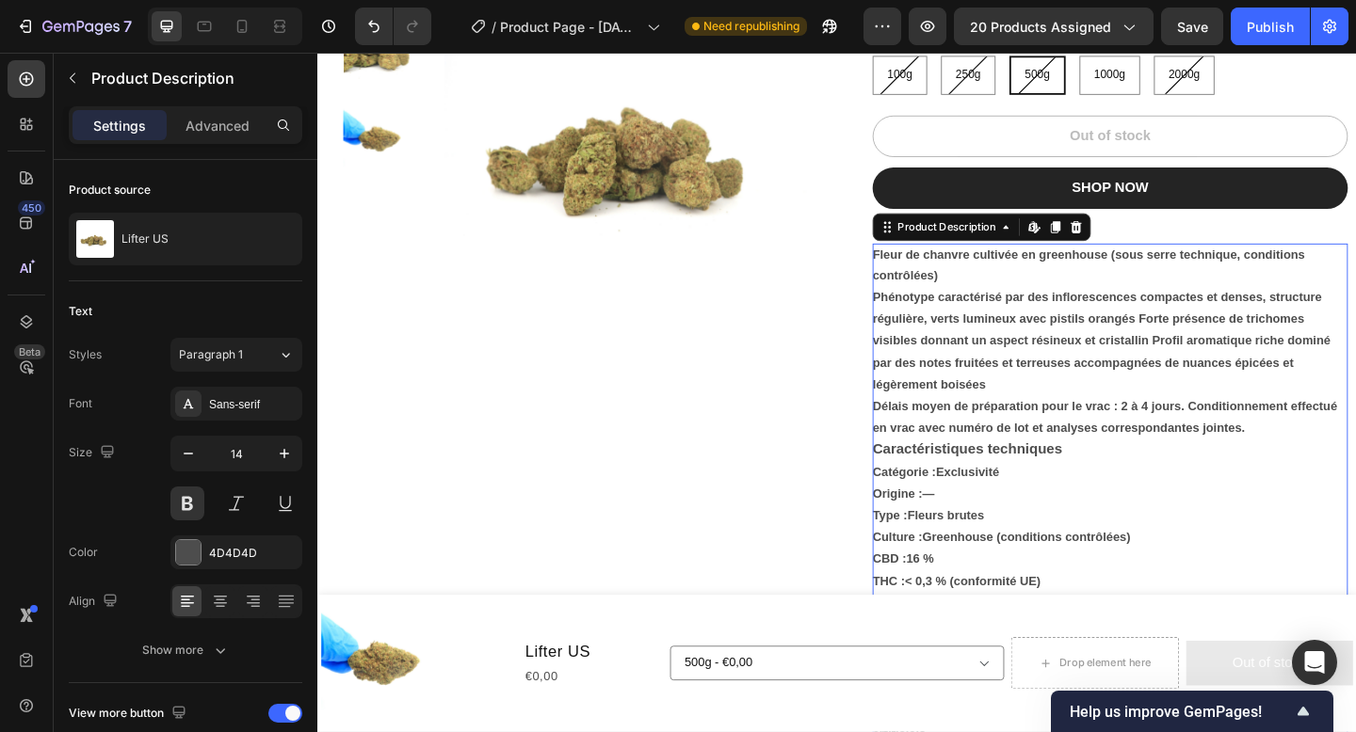
scroll to position [290, 0]
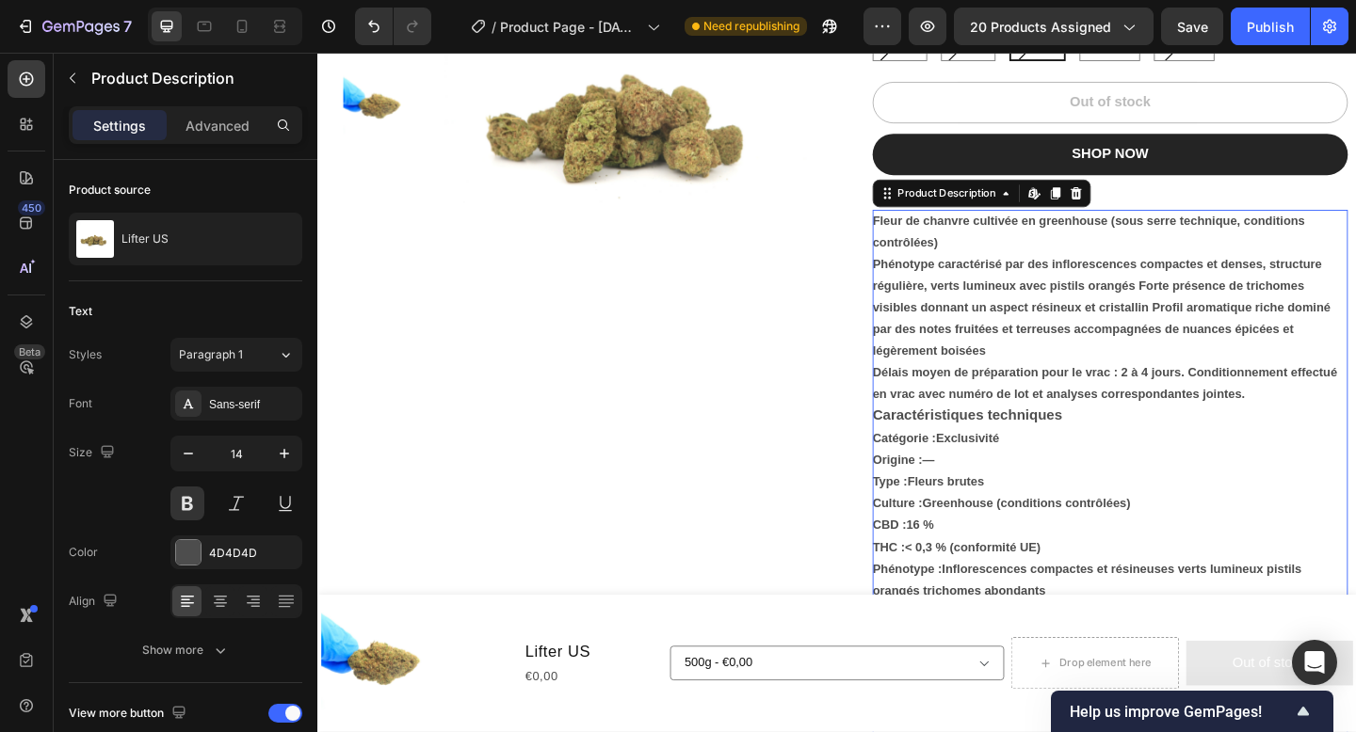
click at [1001, 469] on span "Exclusivité" at bounding box center [1023, 472] width 69 height 15
click at [214, 603] on icon at bounding box center [220, 601] width 19 height 19
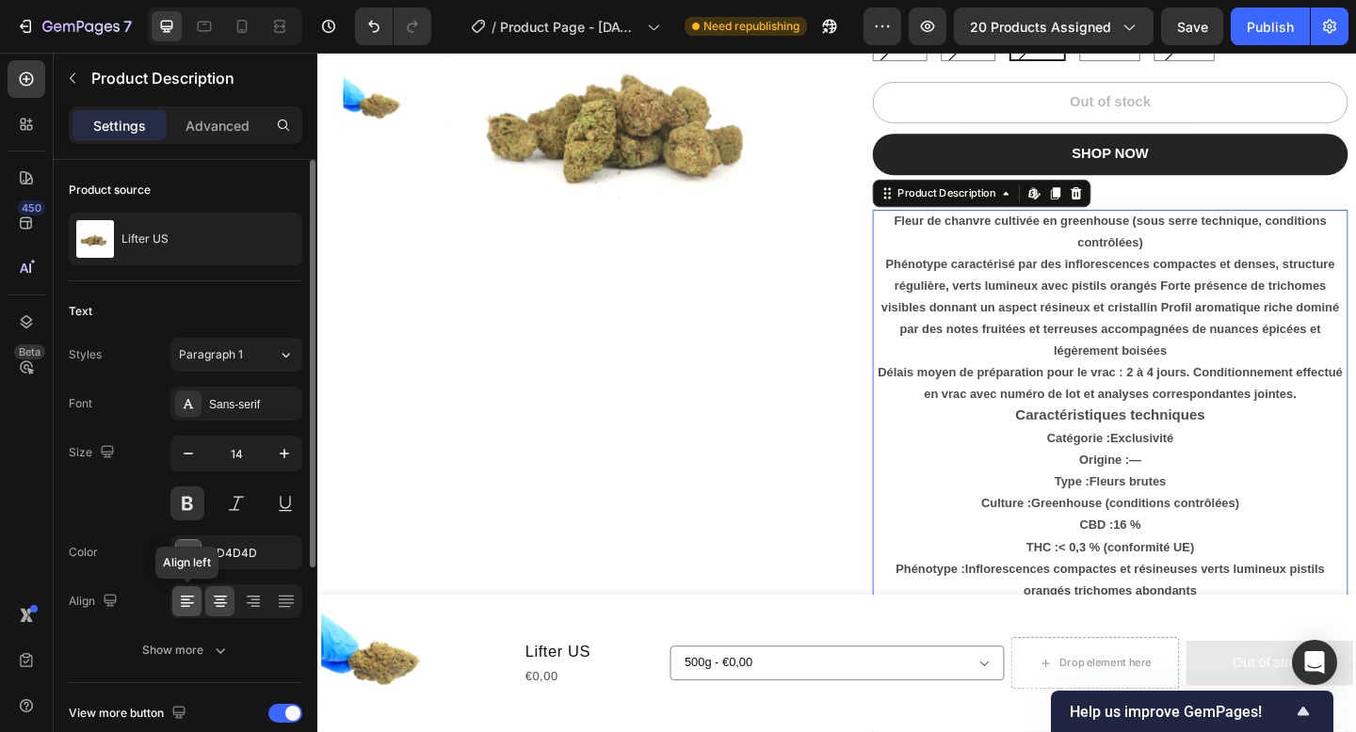
click at [191, 603] on icon at bounding box center [187, 604] width 13 height 2
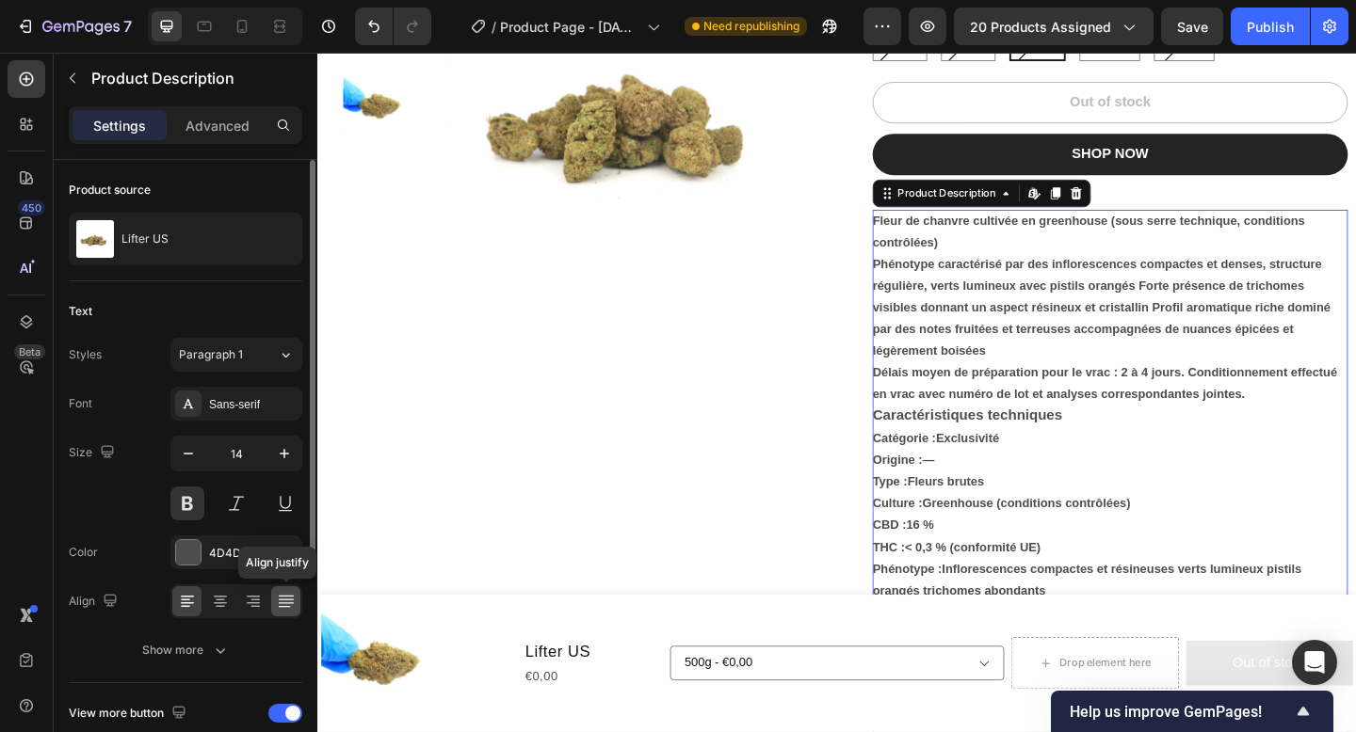
click at [286, 599] on icon at bounding box center [285, 599] width 15 height 1
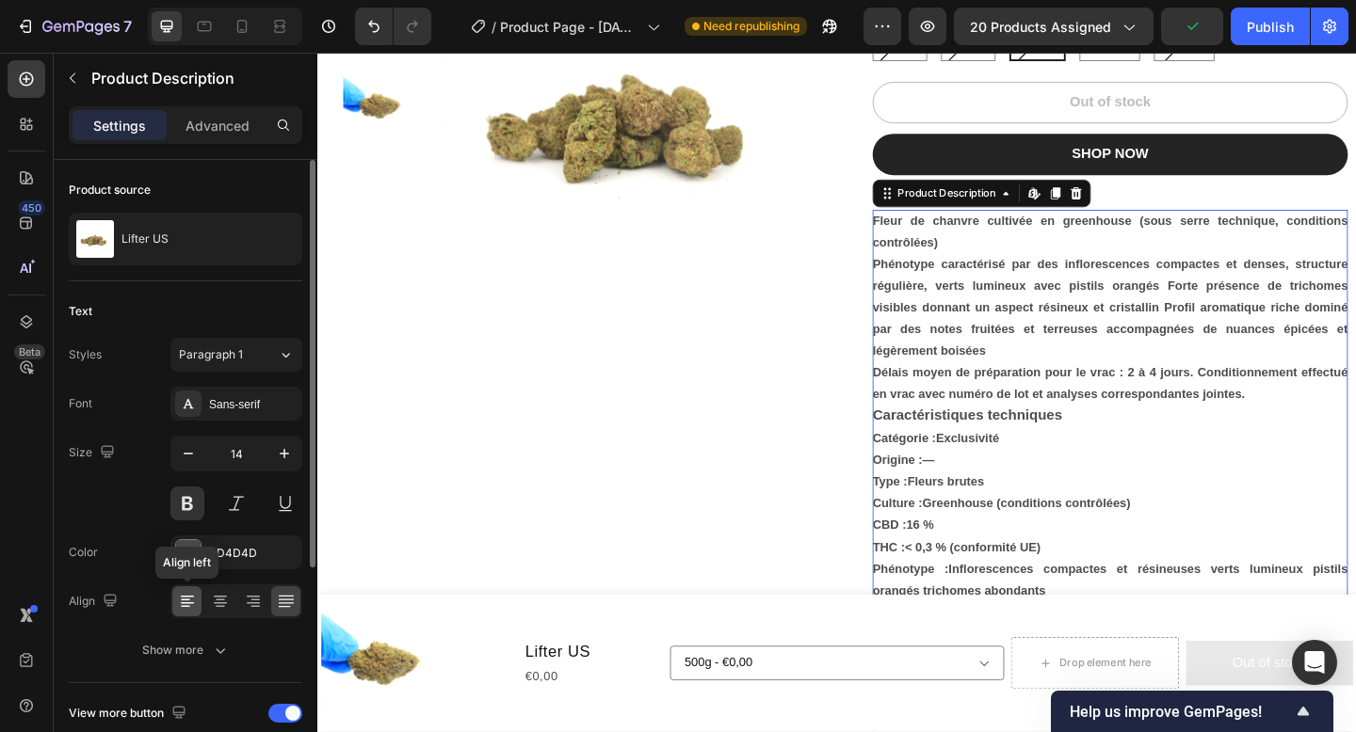
click at [188, 591] on div at bounding box center [186, 602] width 29 height 30
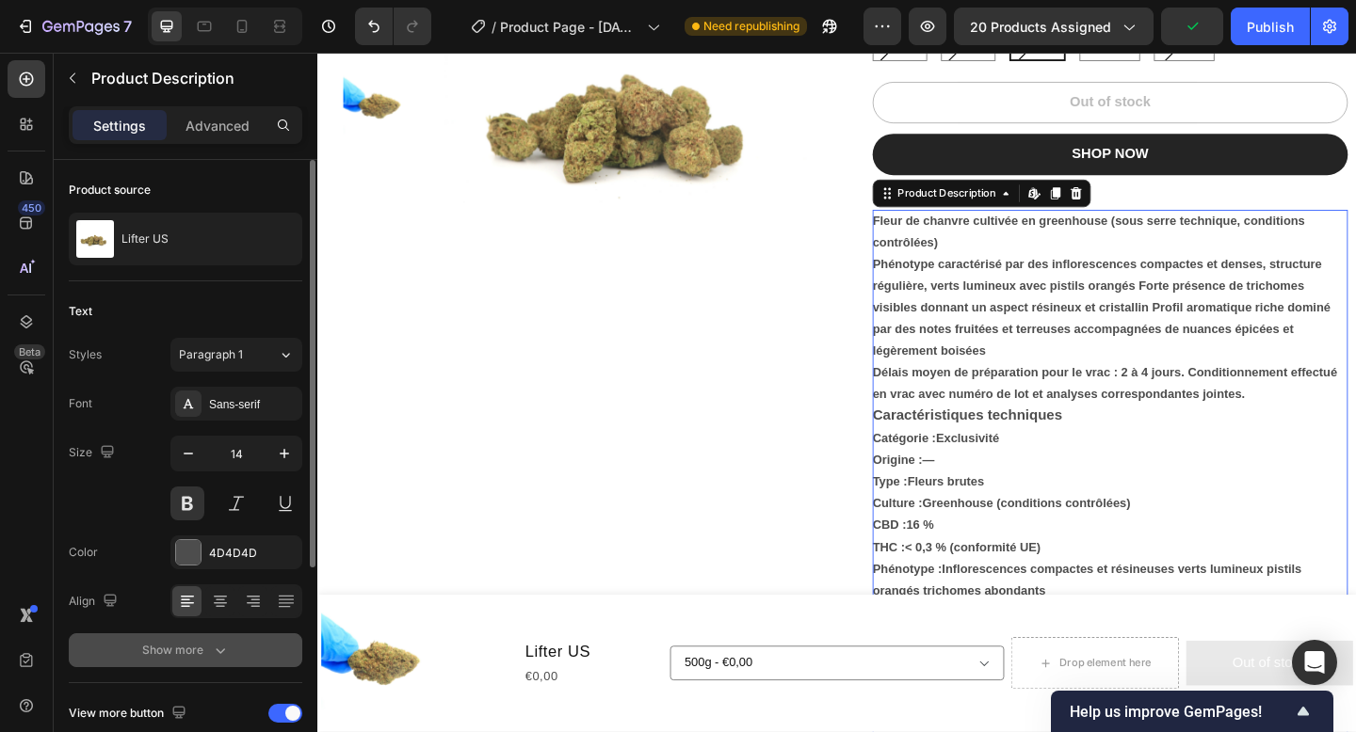
click at [198, 639] on button "Show more" at bounding box center [185, 651] width 233 height 34
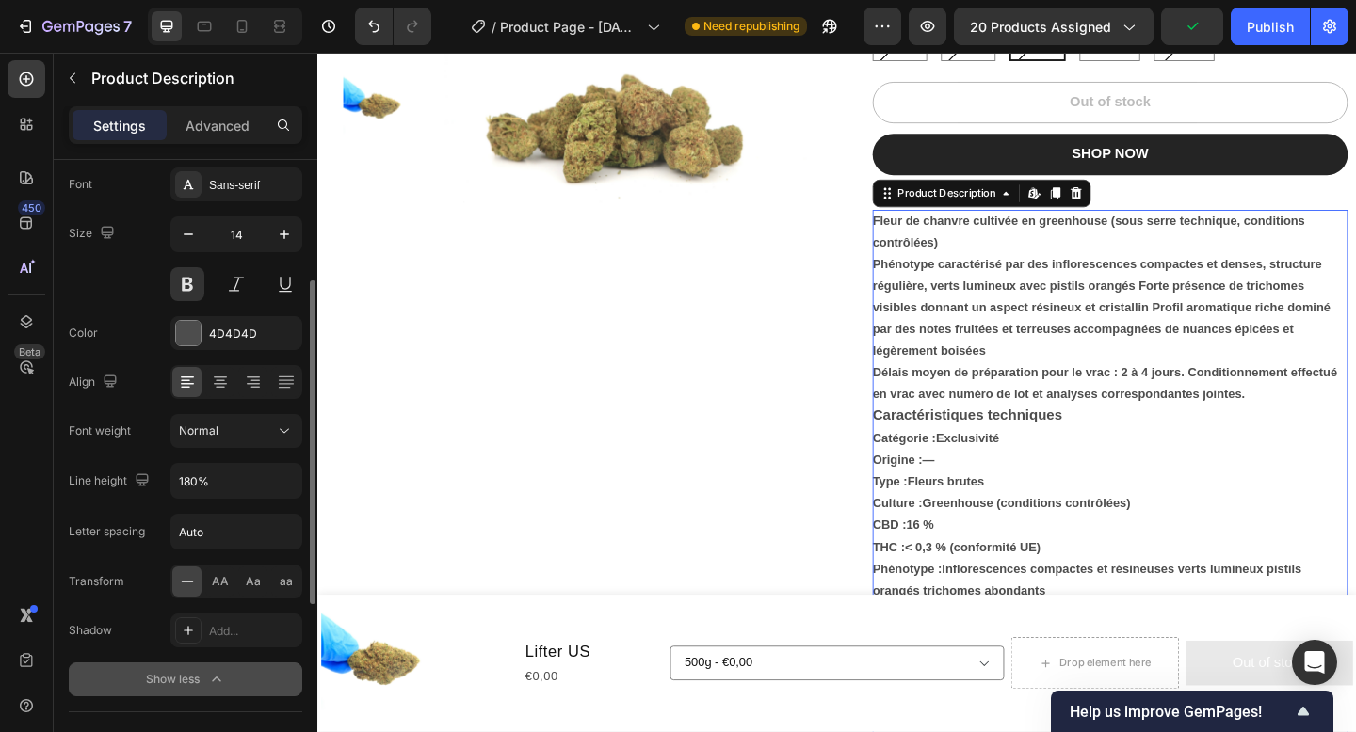
scroll to position [230, 0]
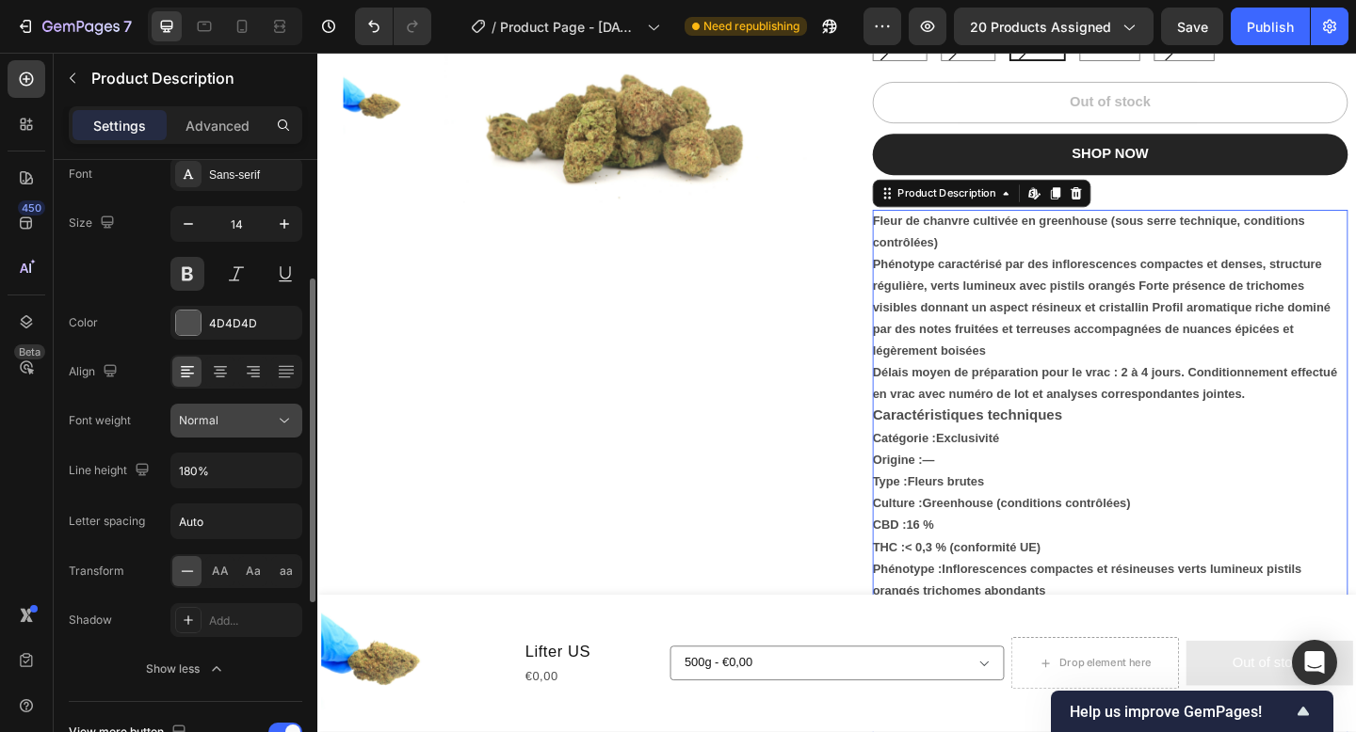
click at [225, 414] on div "Normal" at bounding box center [227, 420] width 96 height 17
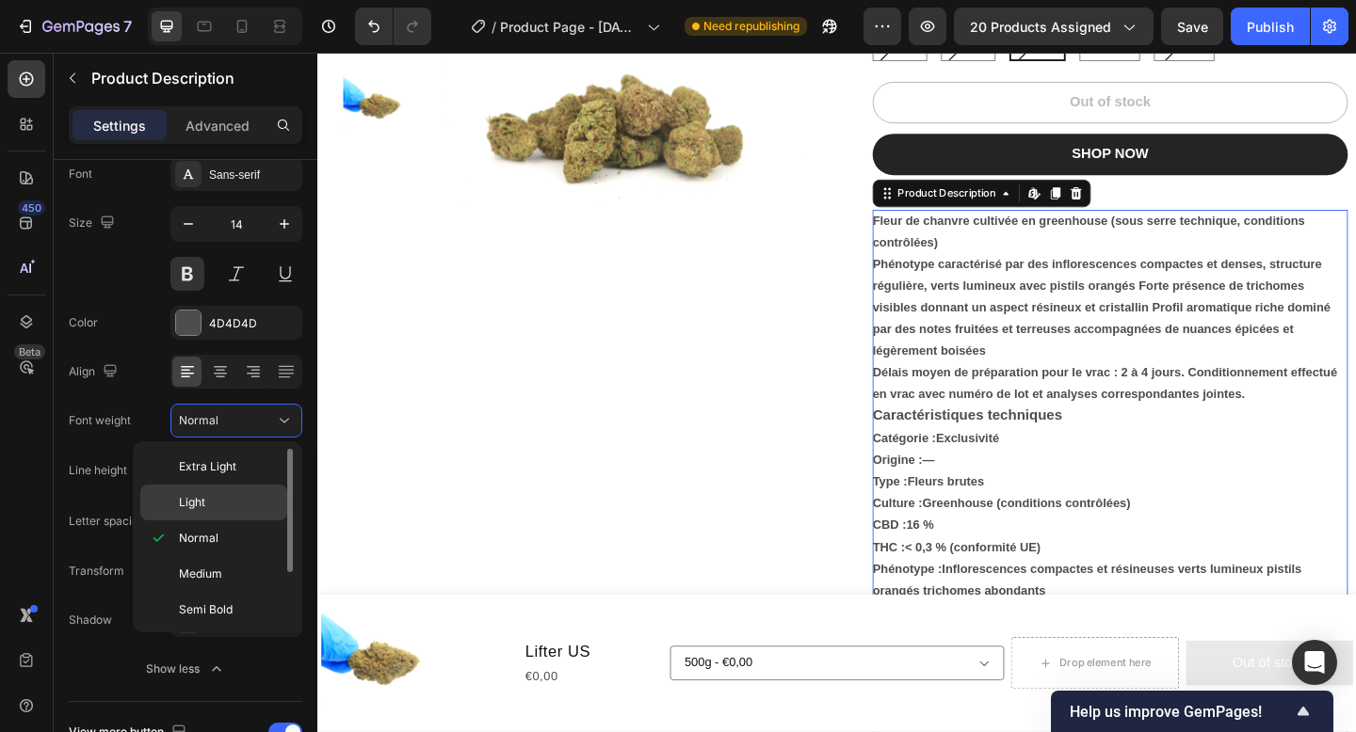
click at [227, 494] on p "Light" at bounding box center [229, 502] width 100 height 17
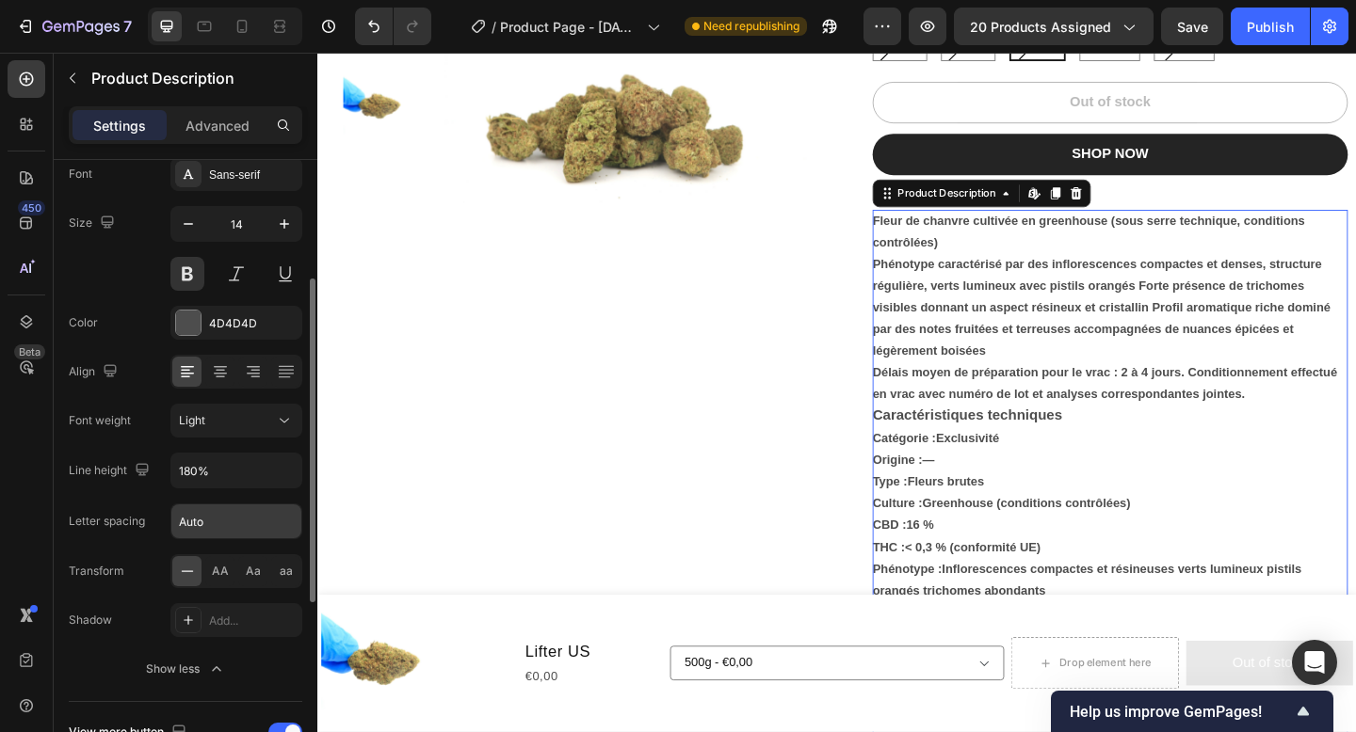
click at [221, 524] on input "Auto" at bounding box center [236, 522] width 130 height 34
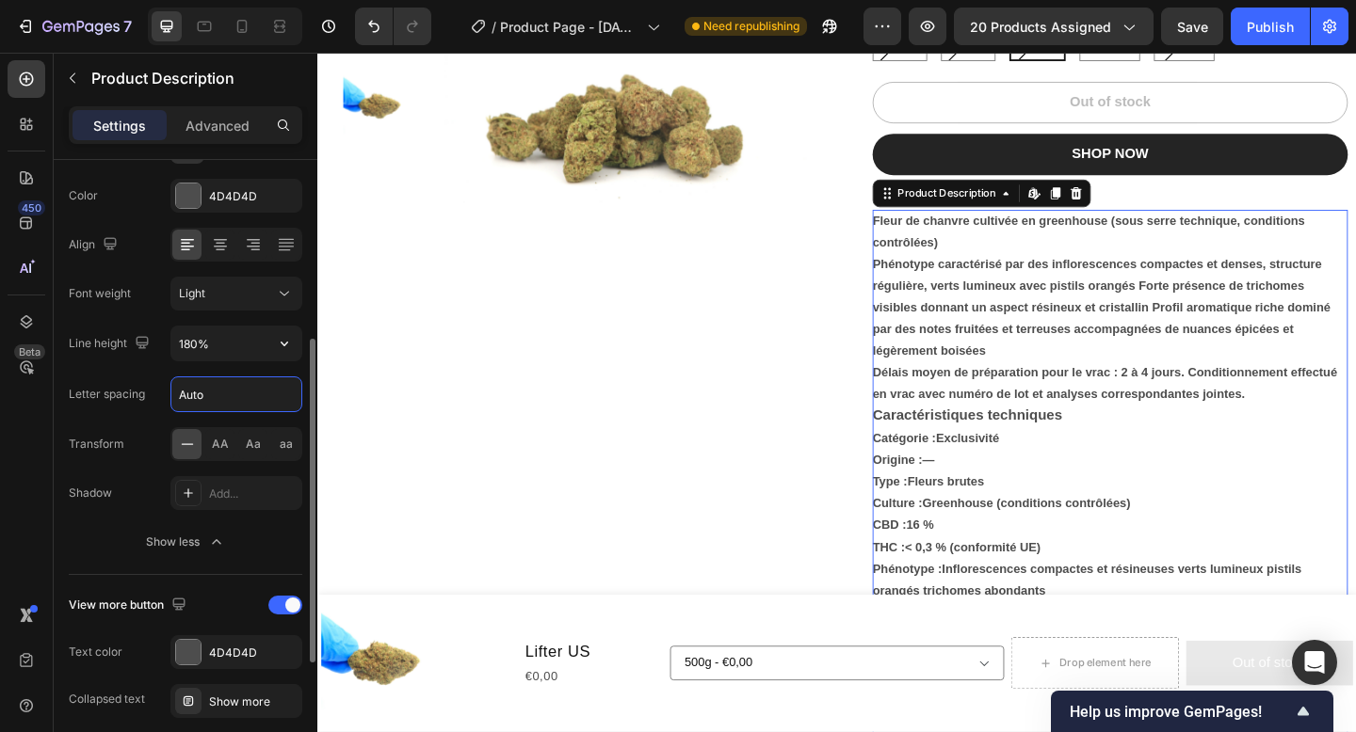
scroll to position [362, 0]
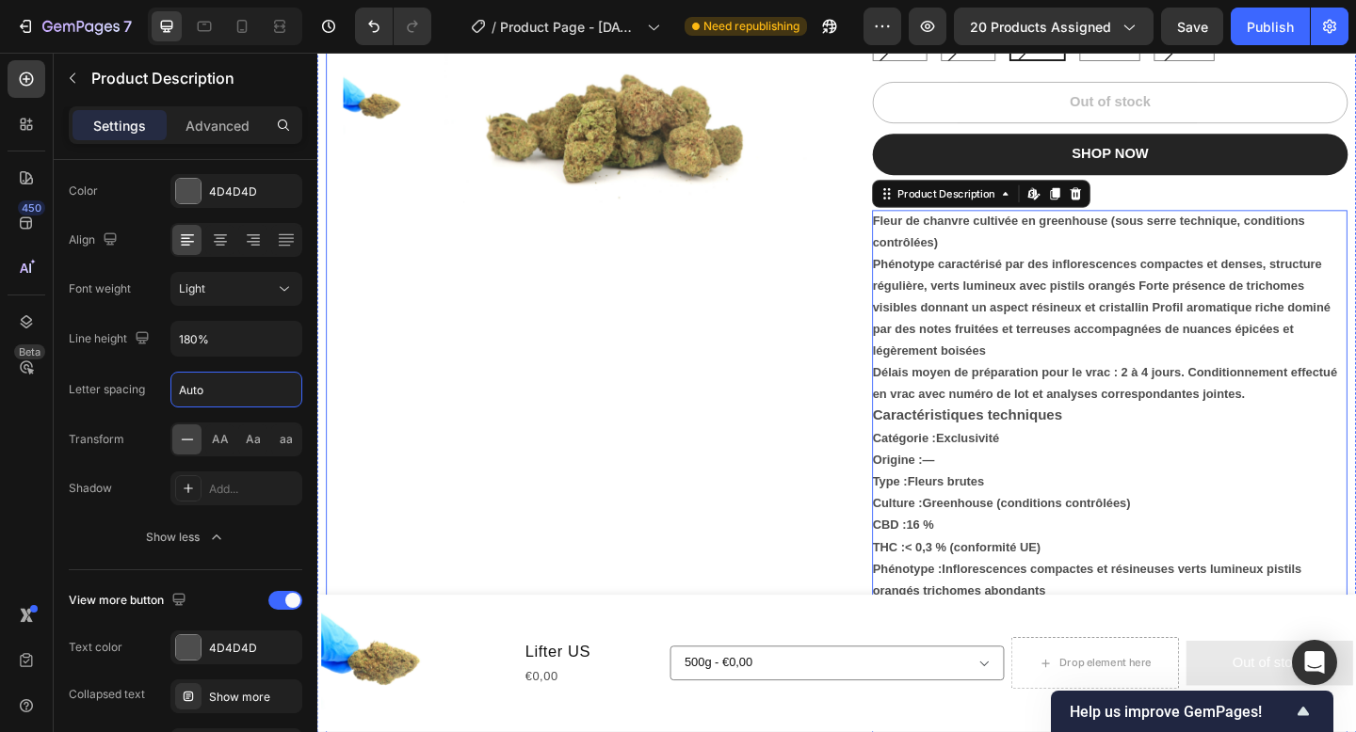
click at [784, 507] on div "Product Images" at bounding box center [604, 516] width 517 height 1278
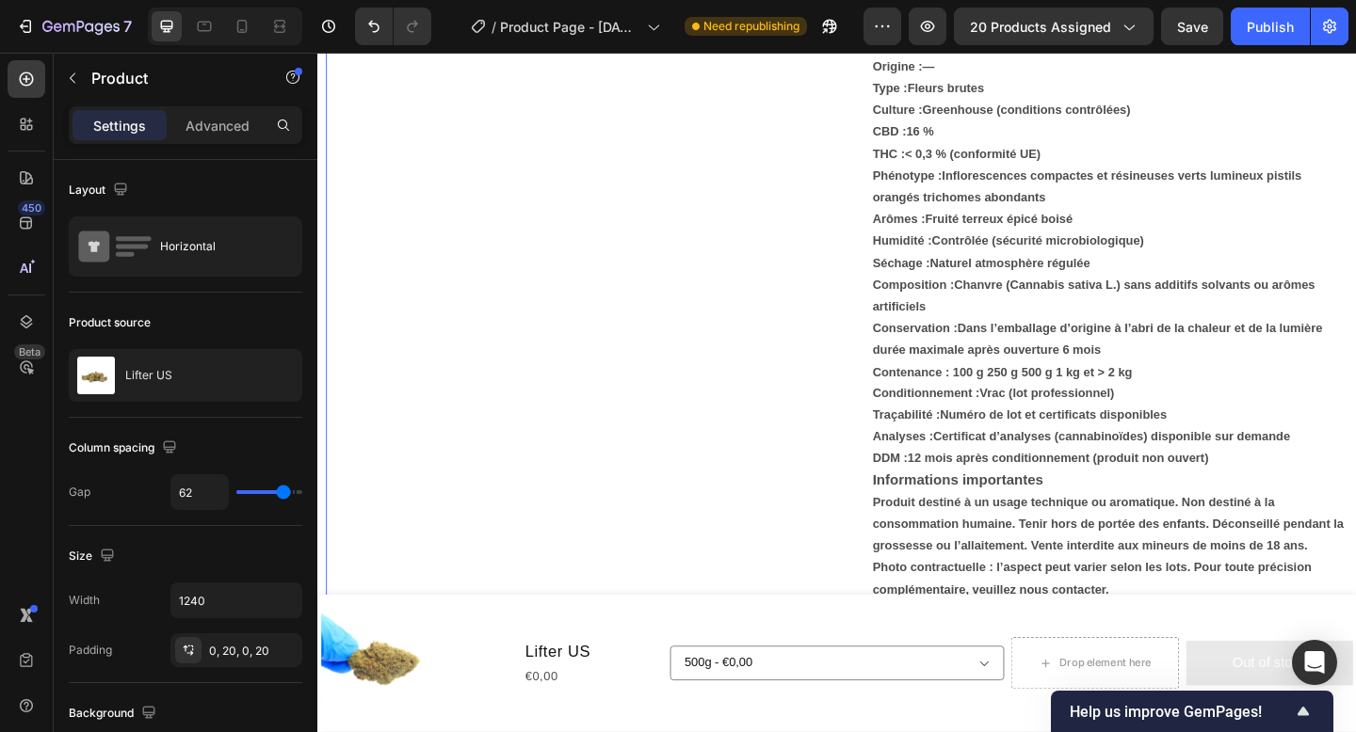
scroll to position [792, 0]
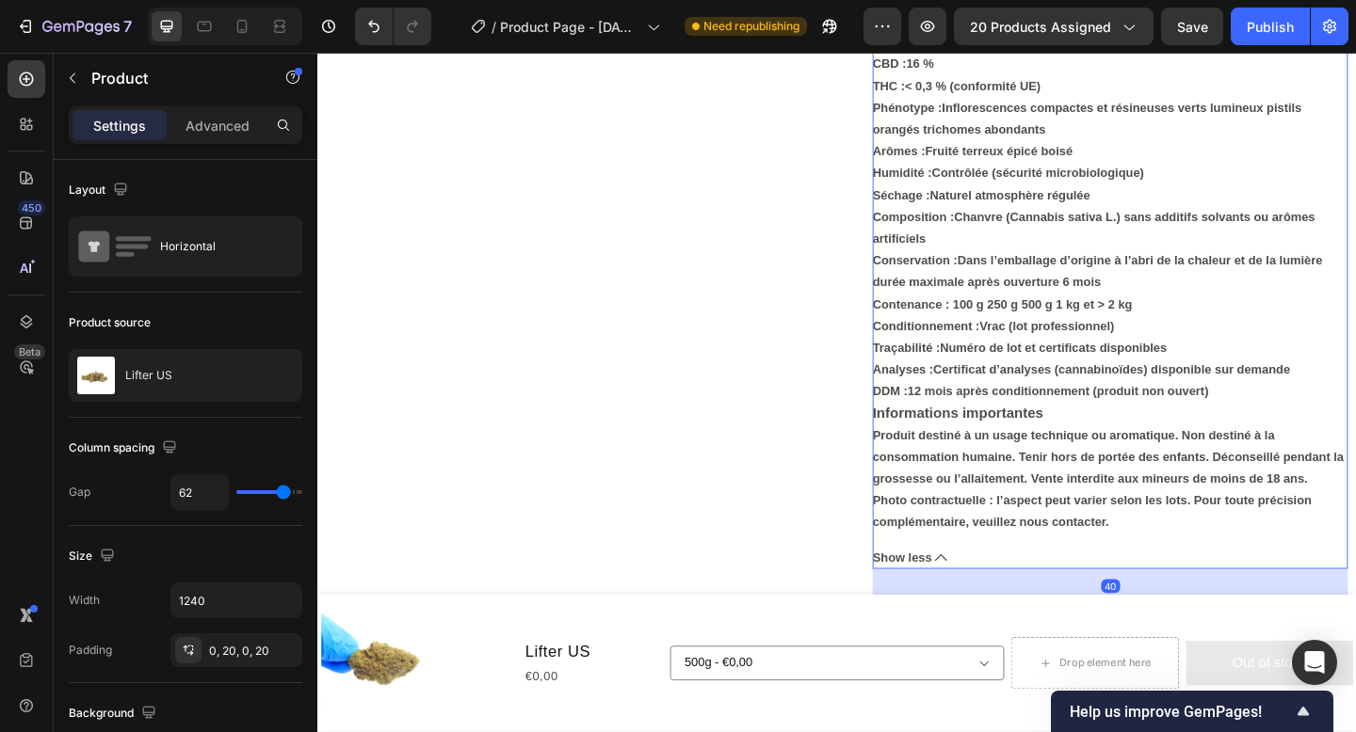
click at [956, 602] on span "Show less" at bounding box center [953, 603] width 64 height 24
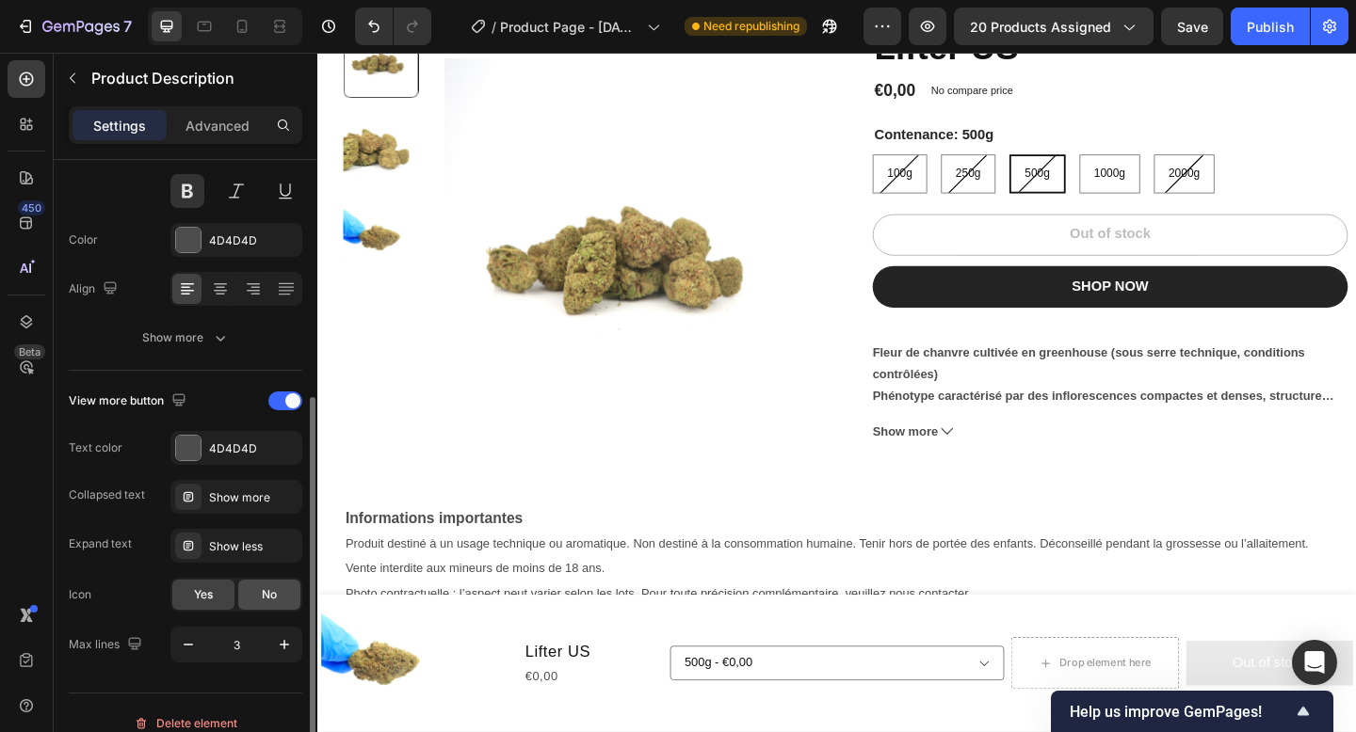
scroll to position [333, 0]
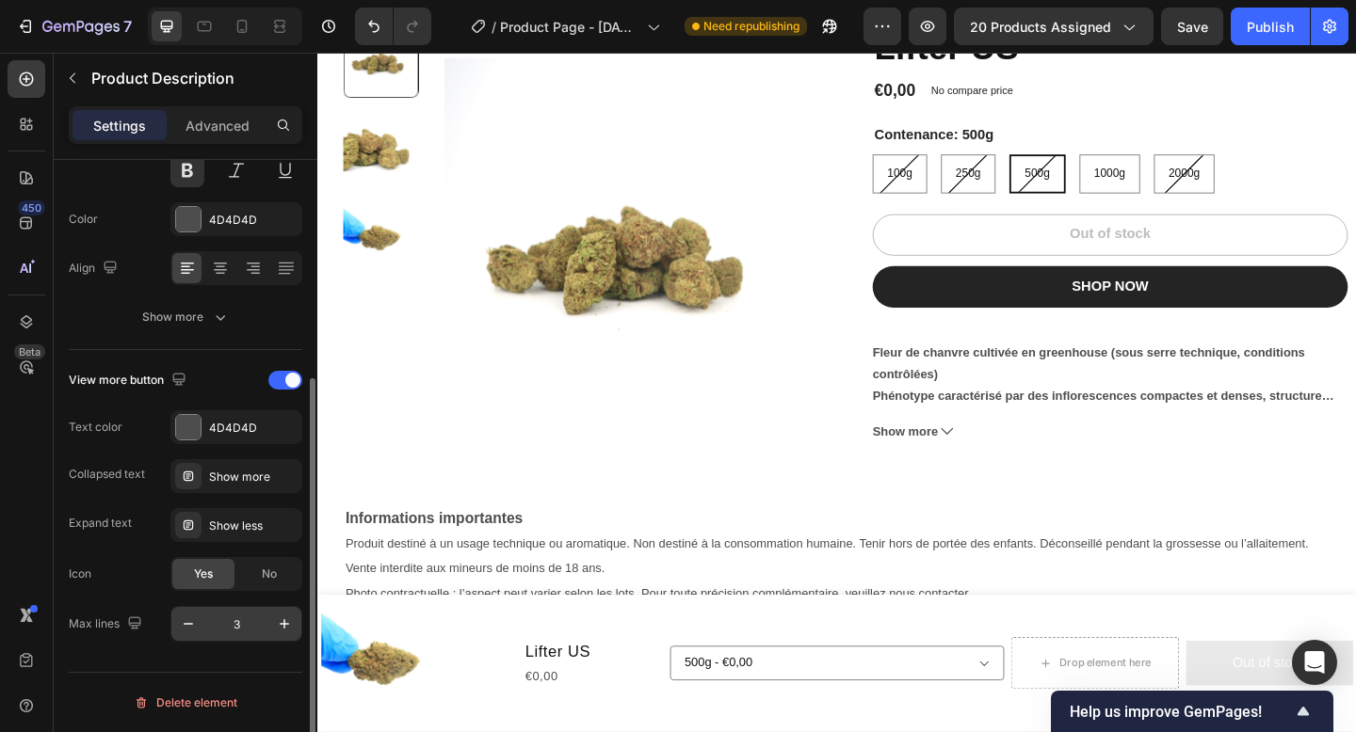
click at [244, 624] on input "3" at bounding box center [236, 624] width 62 height 34
click at [276, 620] on icon "button" at bounding box center [284, 624] width 19 height 19
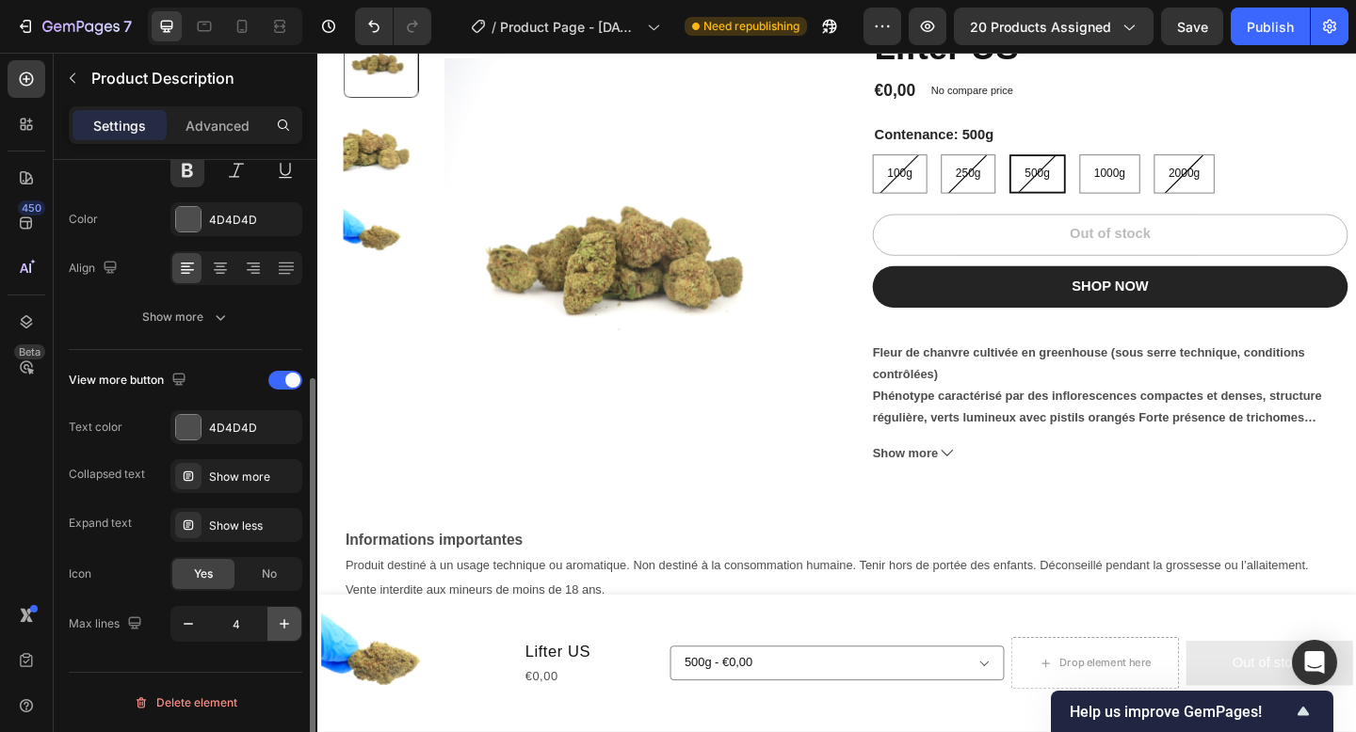
click at [281, 620] on icon "button" at bounding box center [284, 624] width 19 height 19
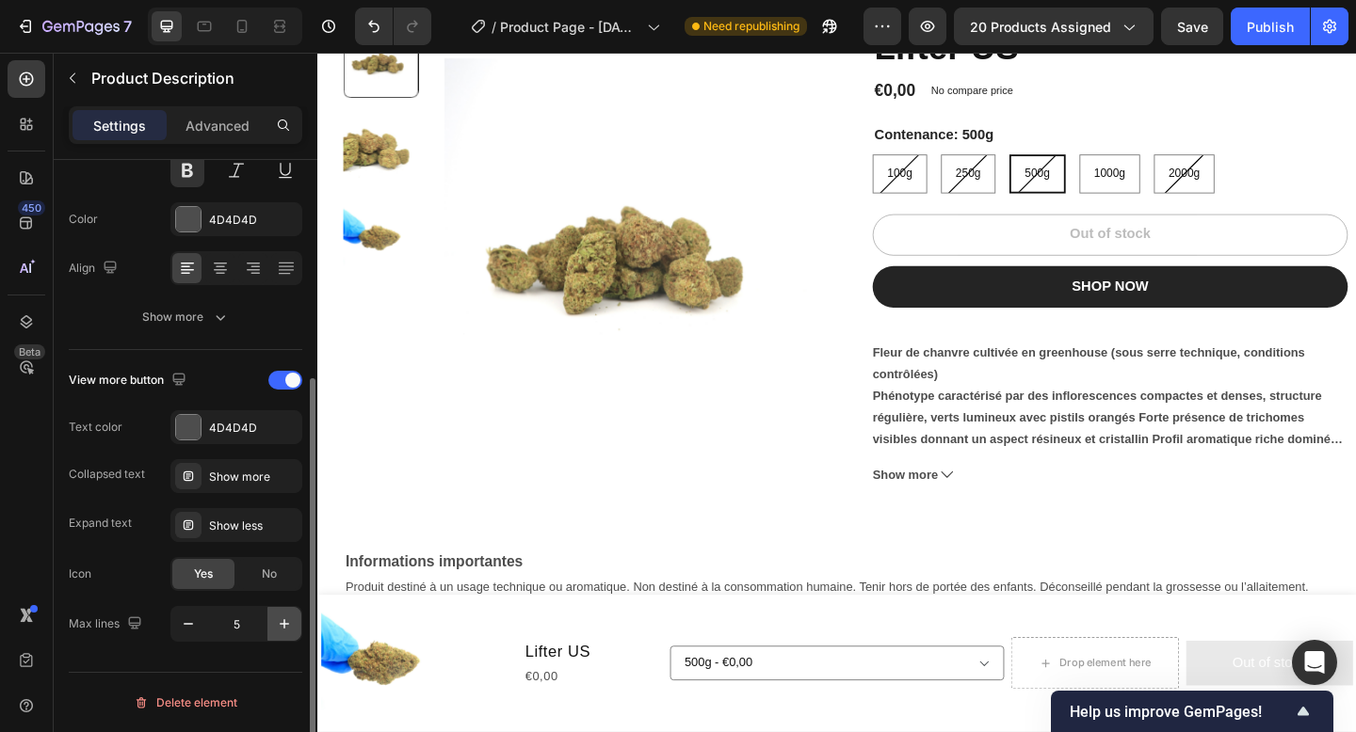
click at [281, 620] on icon "button" at bounding box center [284, 624] width 19 height 19
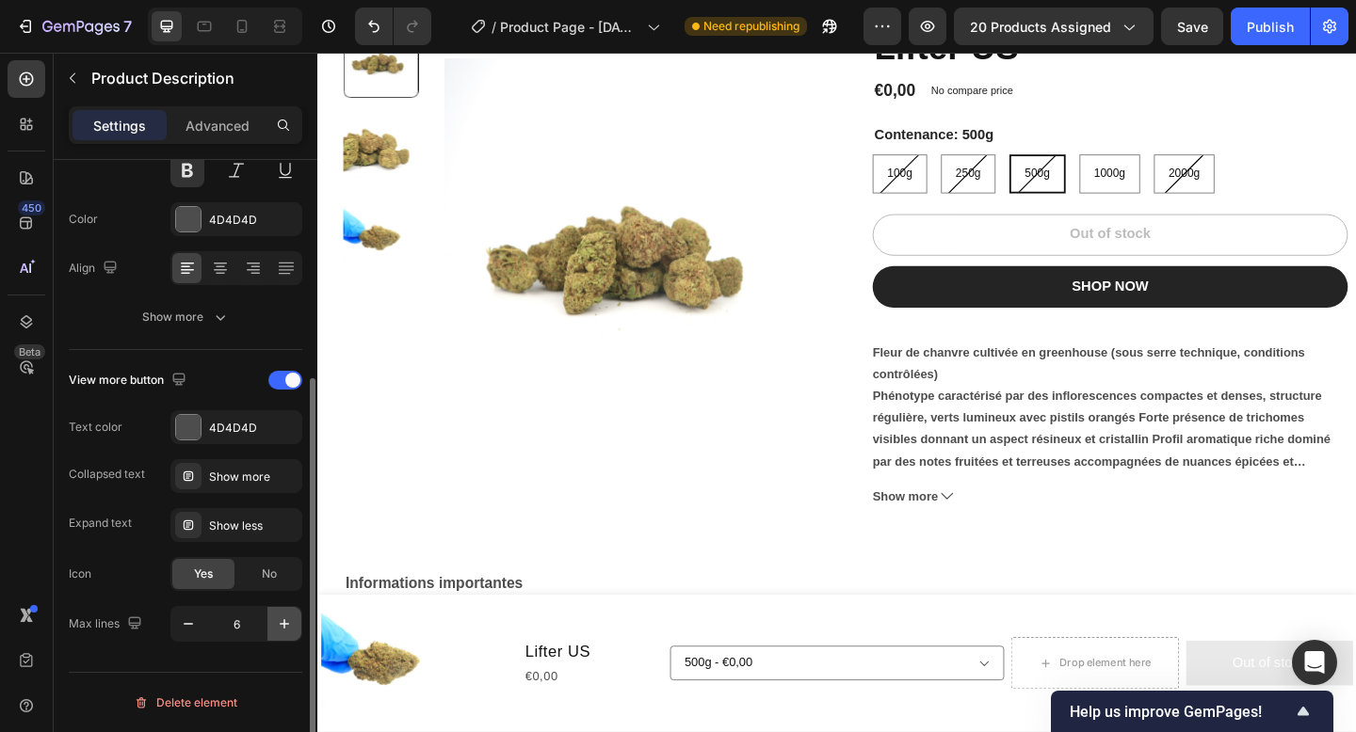
click at [281, 620] on icon "button" at bounding box center [284, 624] width 19 height 19
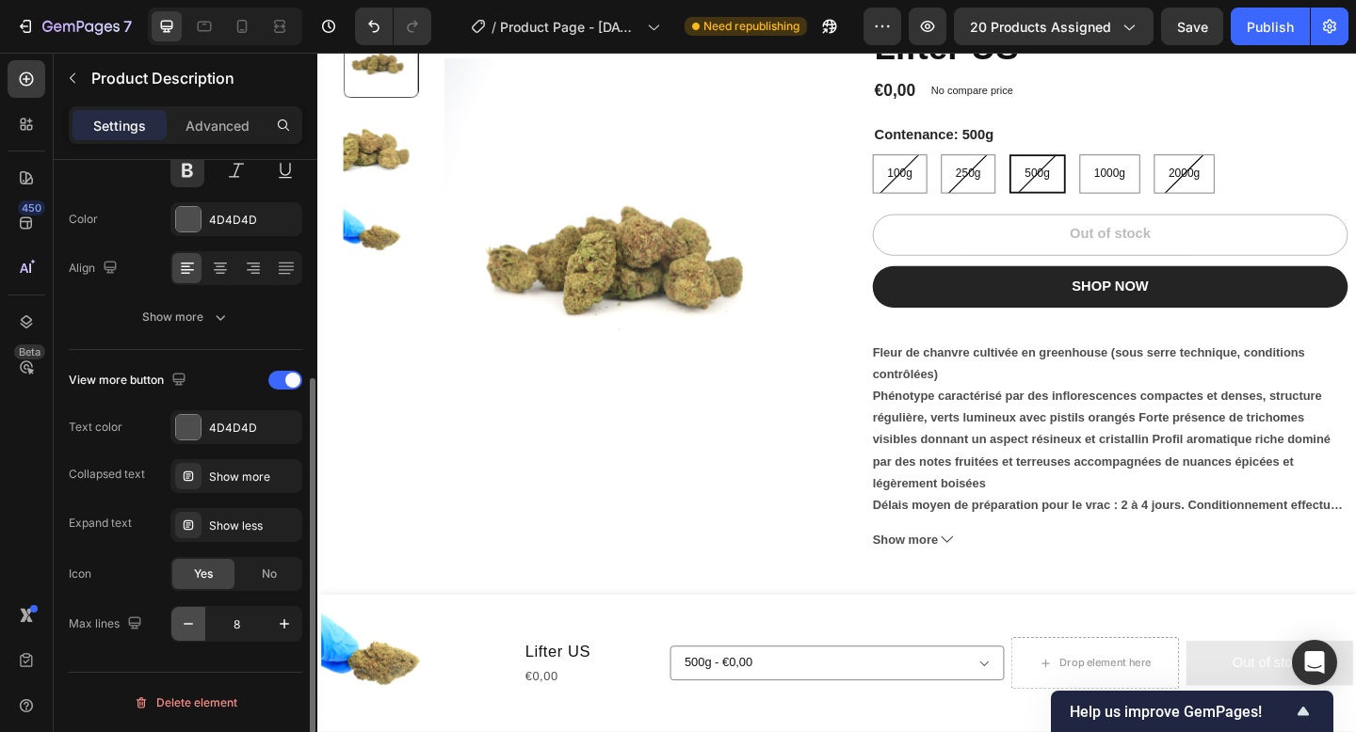
click at [191, 623] on icon "button" at bounding box center [188, 624] width 9 height 2
type input "7"
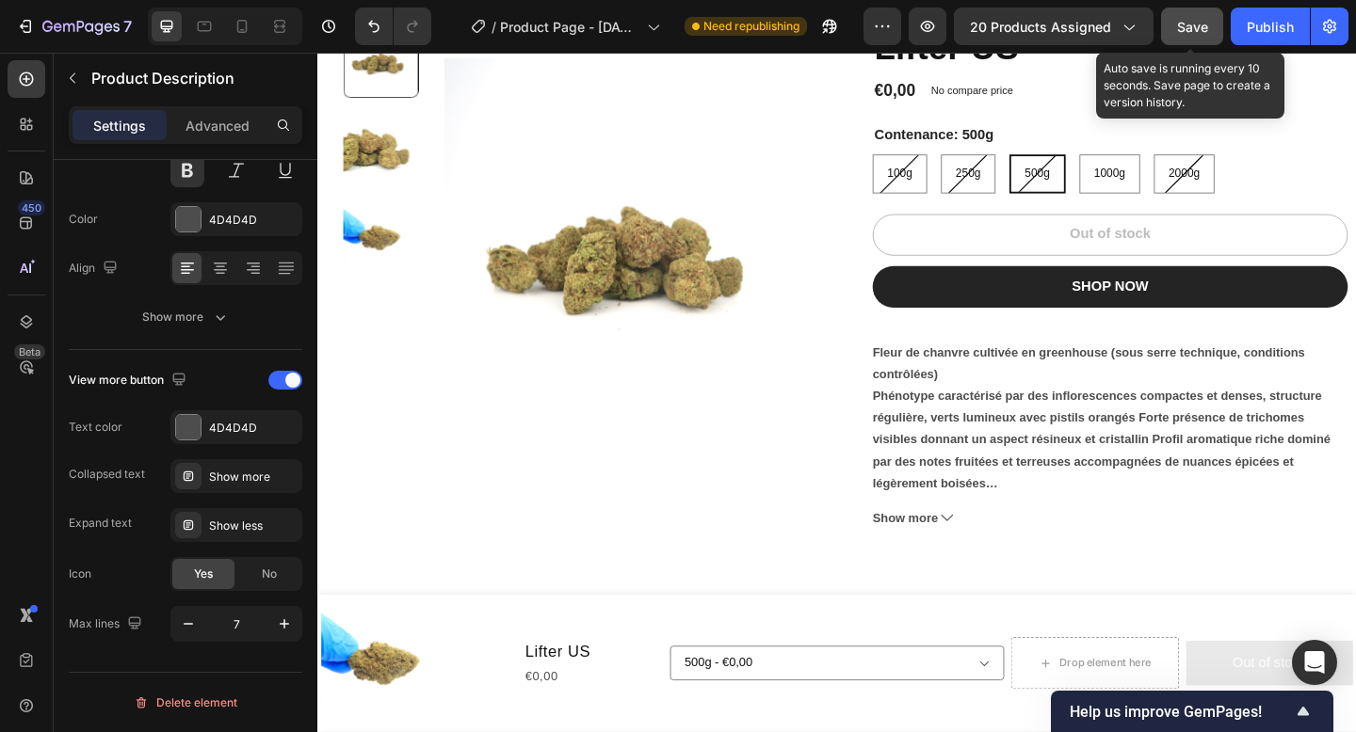
click at [1197, 13] on button "Save" at bounding box center [1192, 27] width 62 height 38
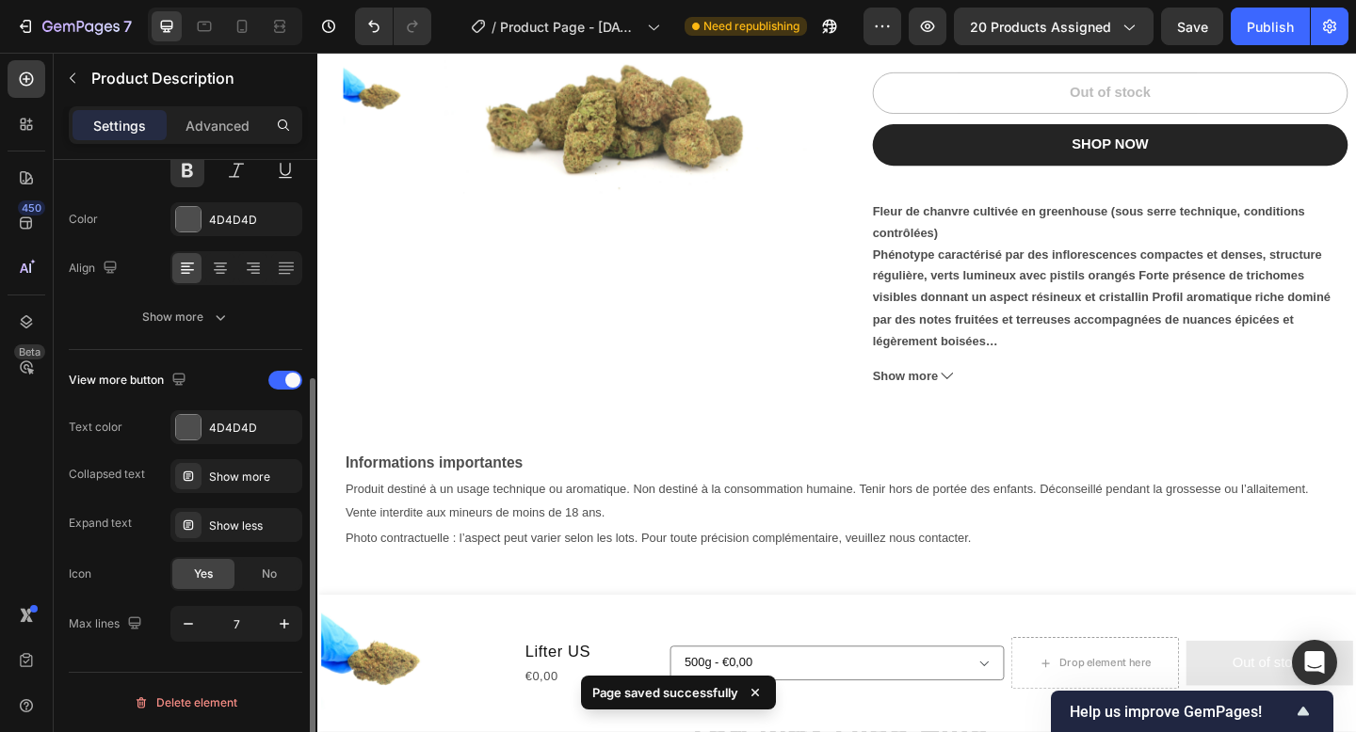
scroll to position [0, 0]
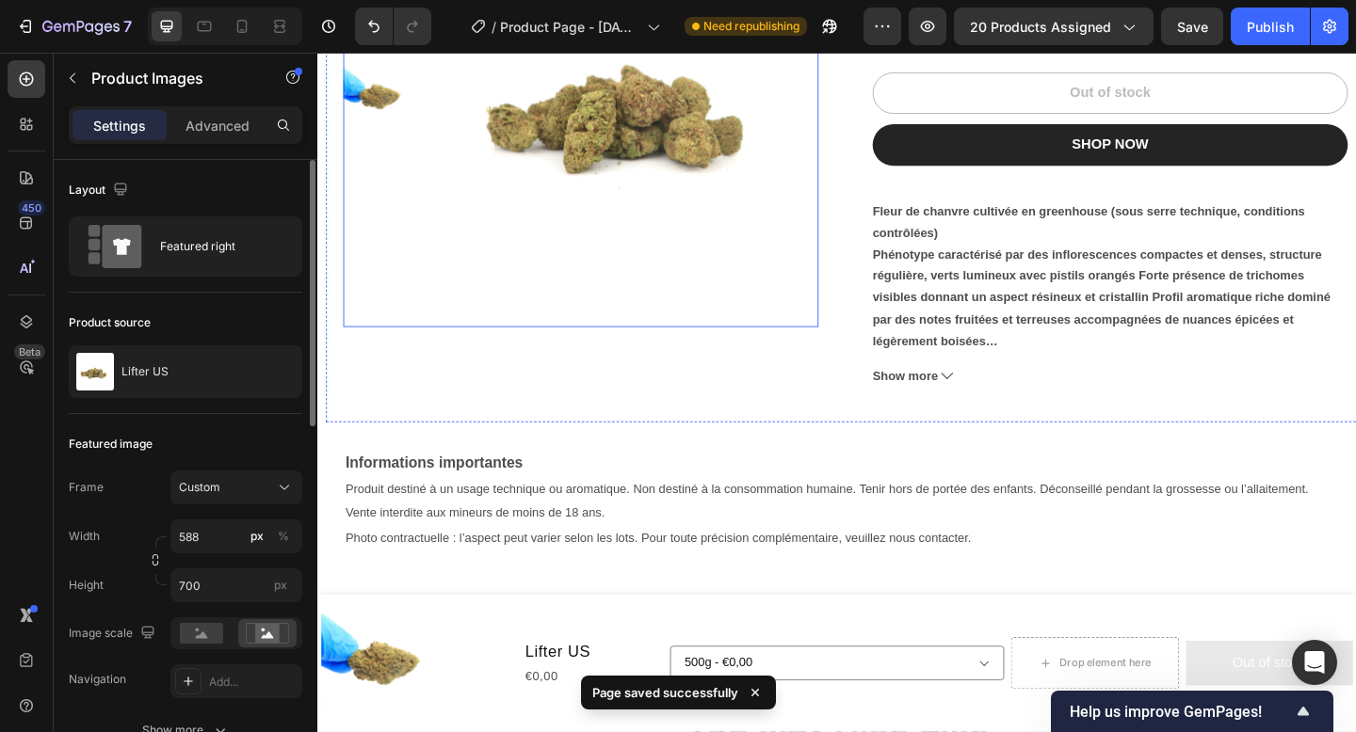
click at [644, 240] on img at bounding box center [660, 108] width 408 height 485
click at [285, 369] on icon "button" at bounding box center [283, 371] width 15 height 15
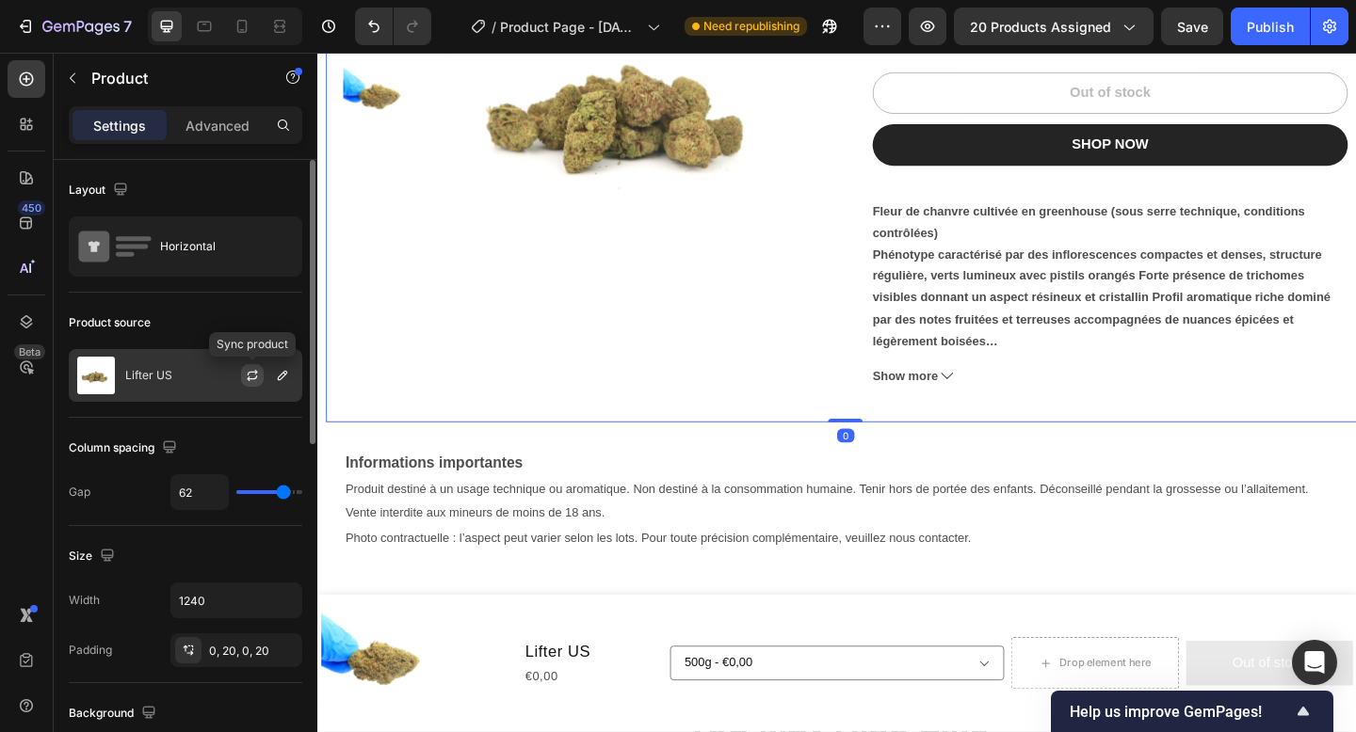
click at [257, 377] on icon "button" at bounding box center [252, 375] width 15 height 15
select select "585566974025728938"
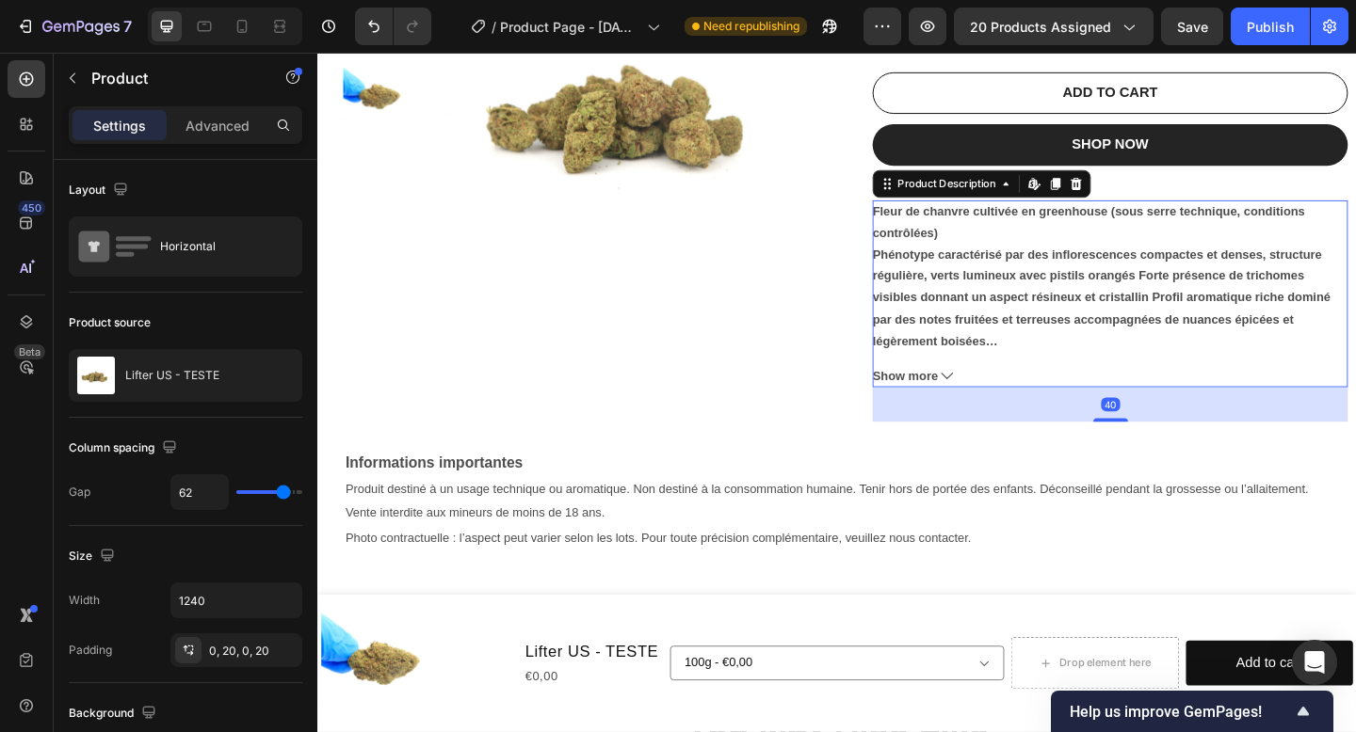
click at [982, 407] on span "Show more" at bounding box center [956, 406] width 71 height 24
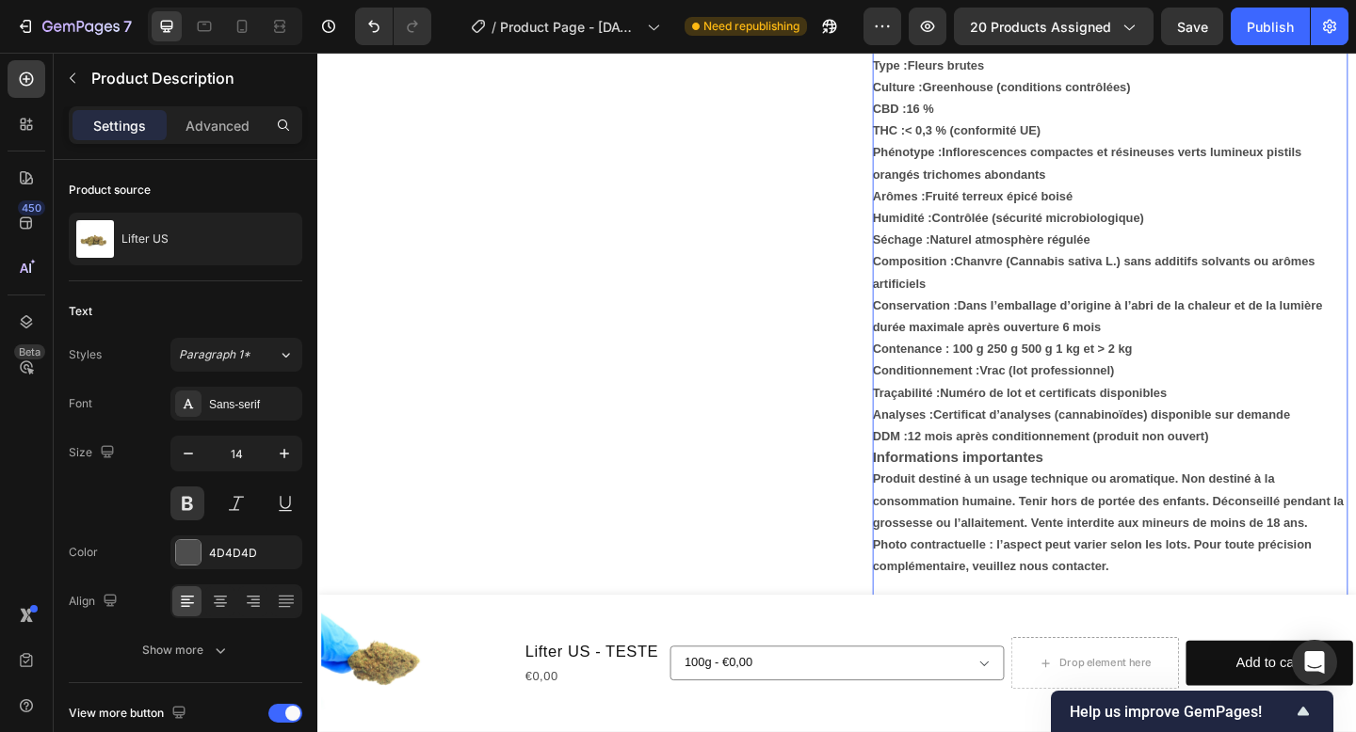
scroll to position [1024, 0]
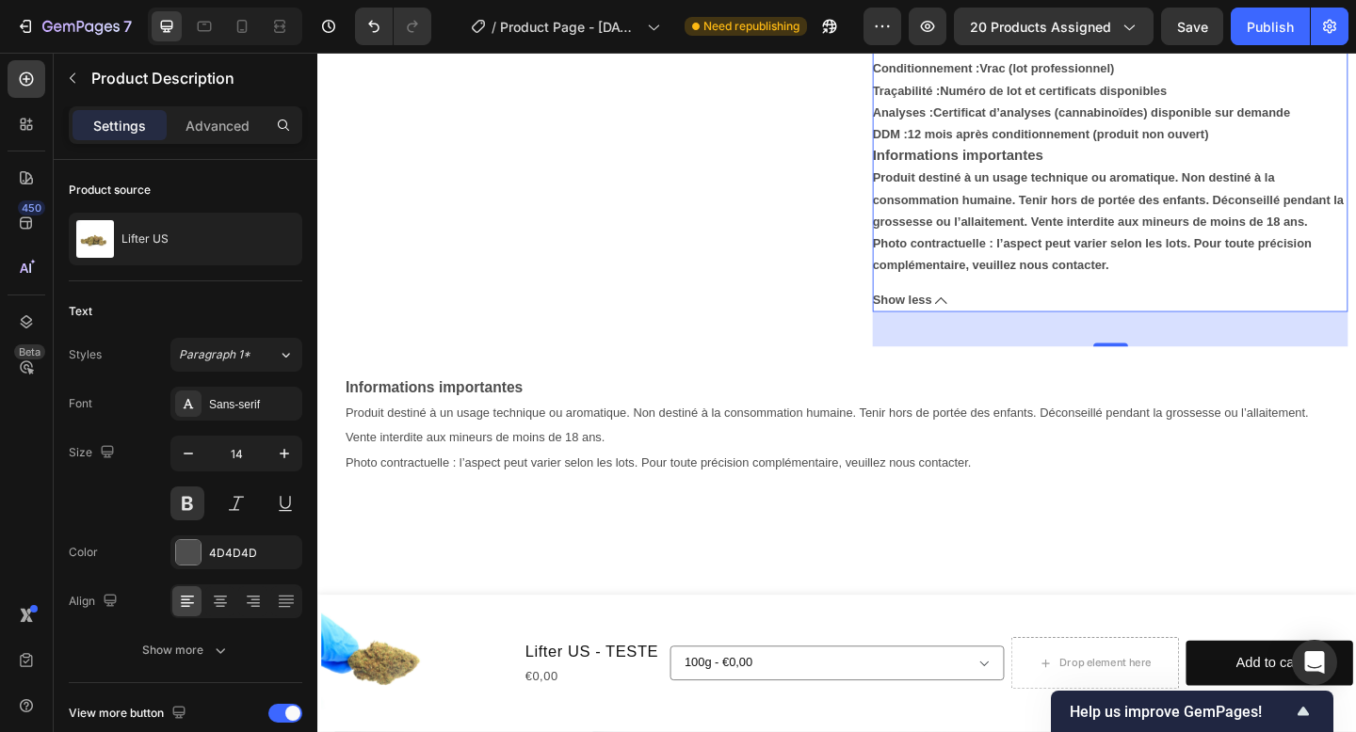
click at [1139, 343] on div "40" at bounding box center [1179, 354] width 517 height 38
click at [991, 326] on icon at bounding box center [995, 322] width 13 height 13
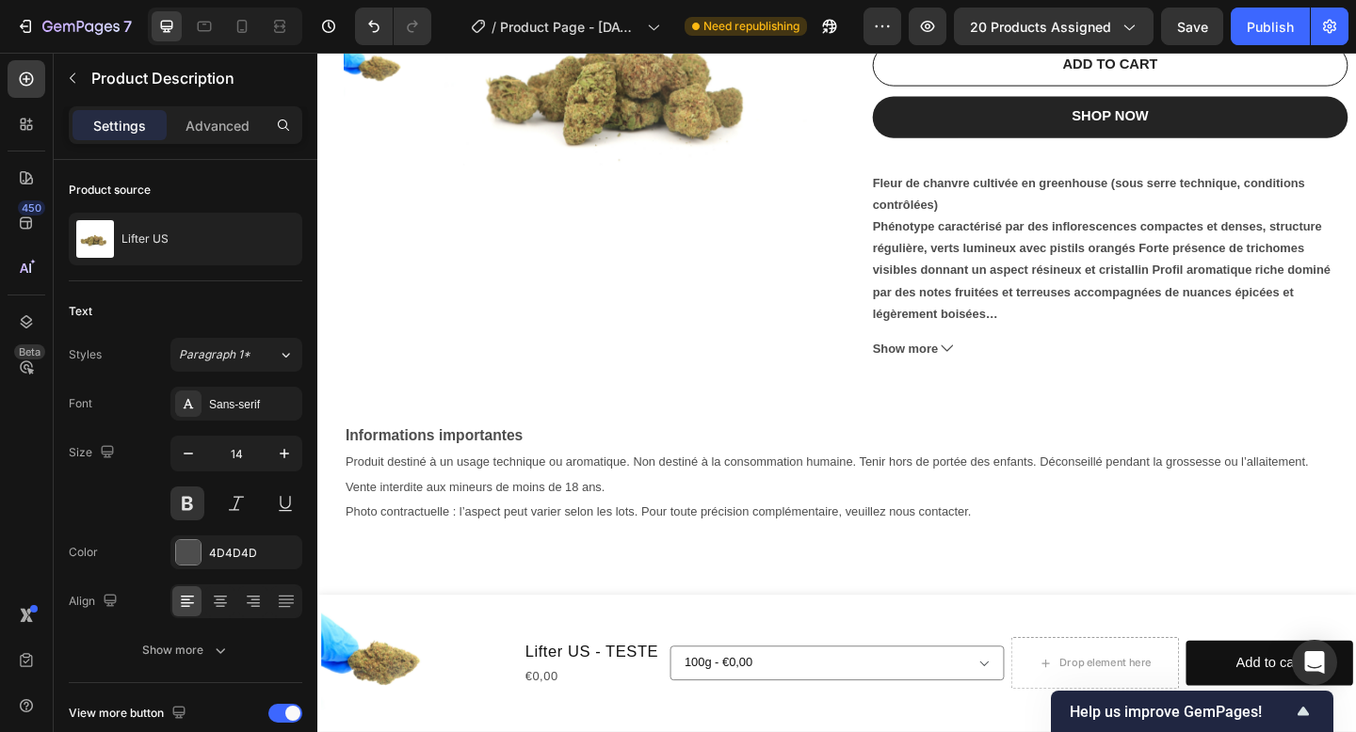
scroll to position [338, 0]
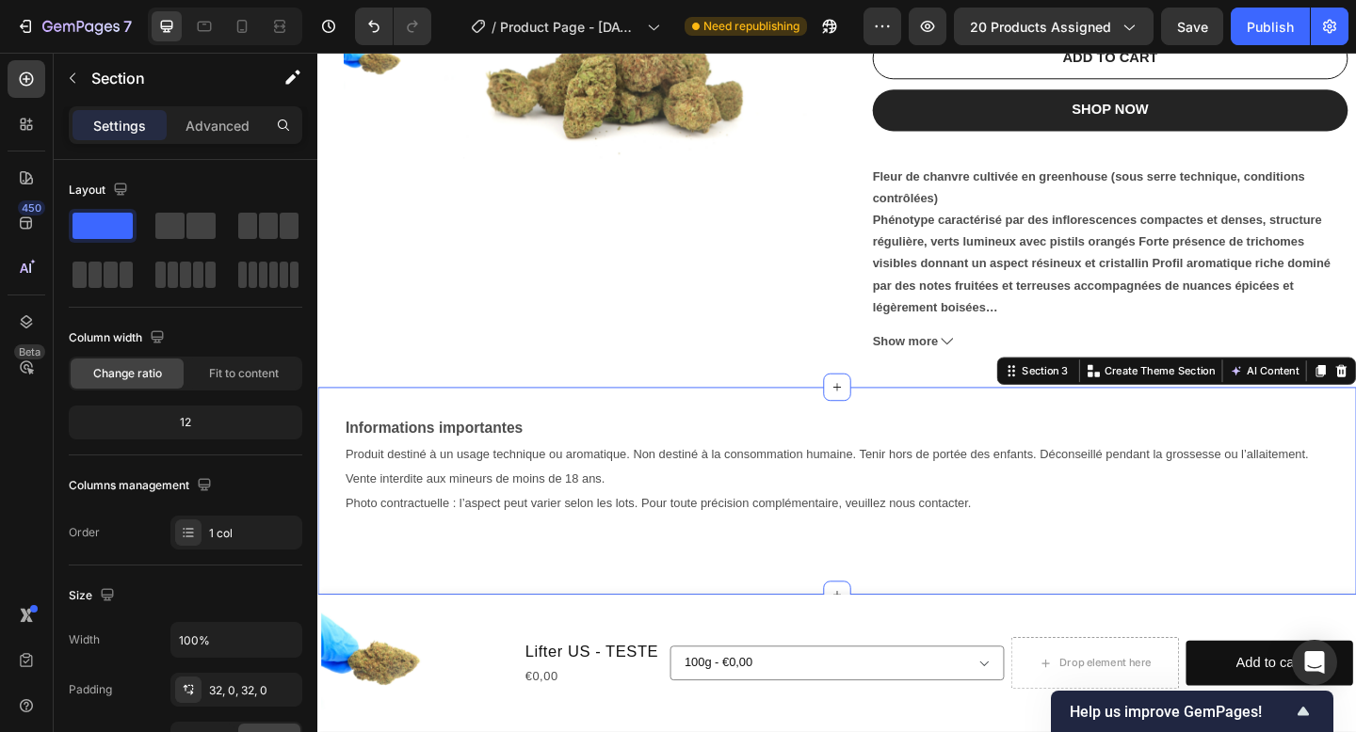
click at [892, 441] on div "Informations importantes Produit destiné à un usage technique ou aromatique. No…" at bounding box center [882, 530] width 1130 height 227
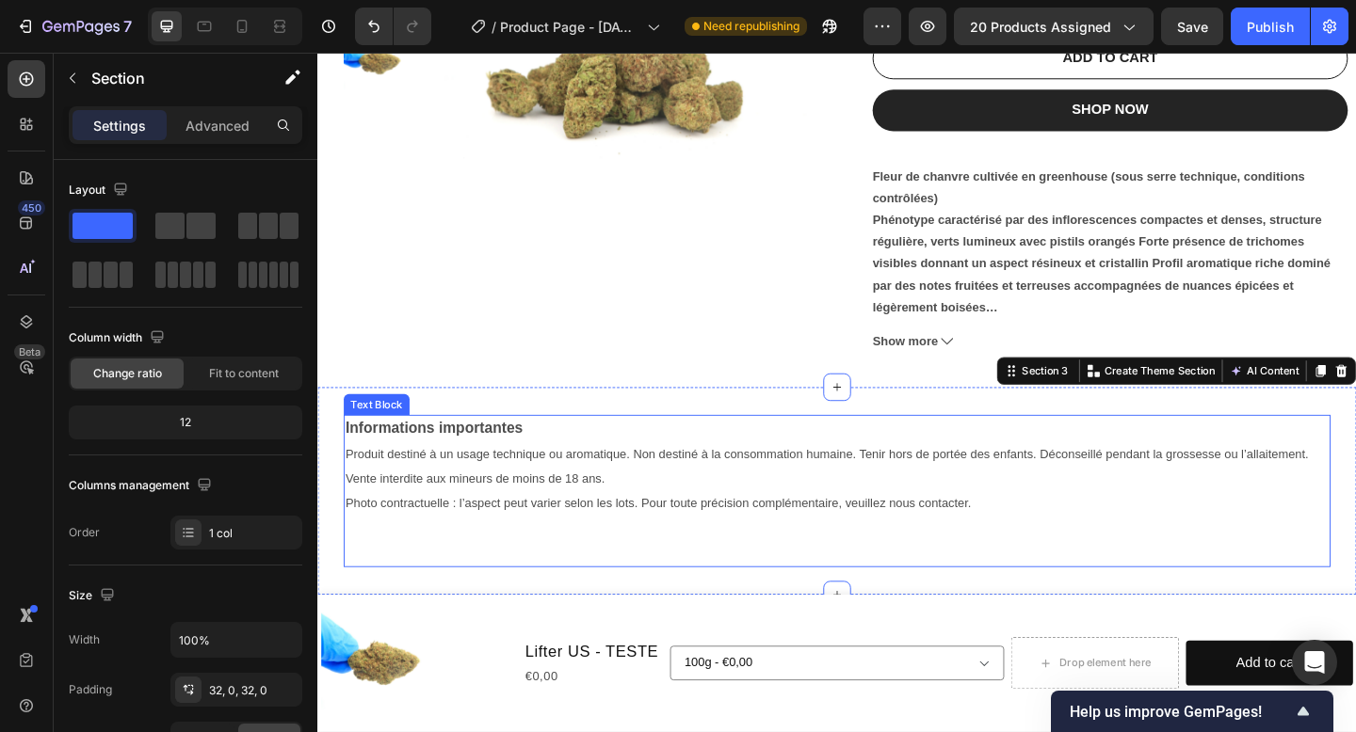
click at [856, 513] on p "Produit destiné à un usage technique ou aromatique. Non destiné à la consommati…" at bounding box center [881, 503] width 1069 height 55
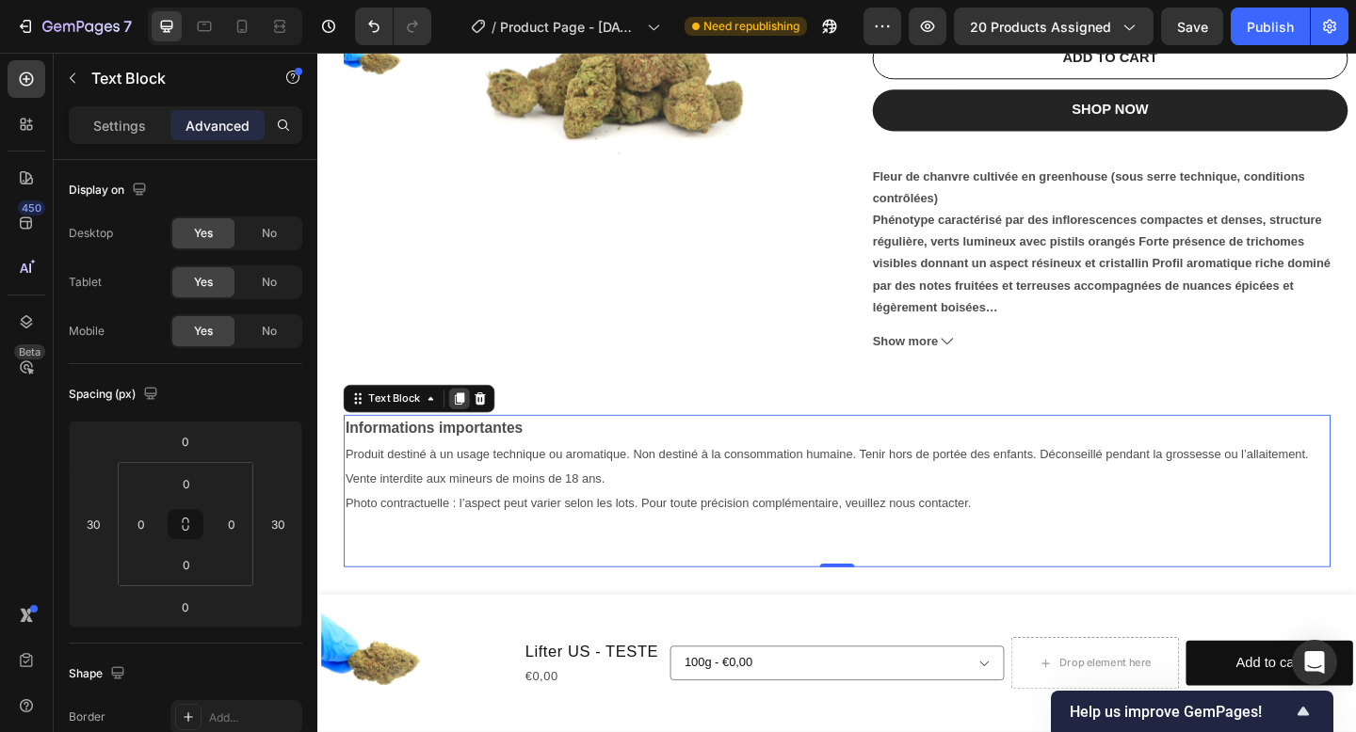
click at [472, 431] on icon at bounding box center [472, 429] width 10 height 13
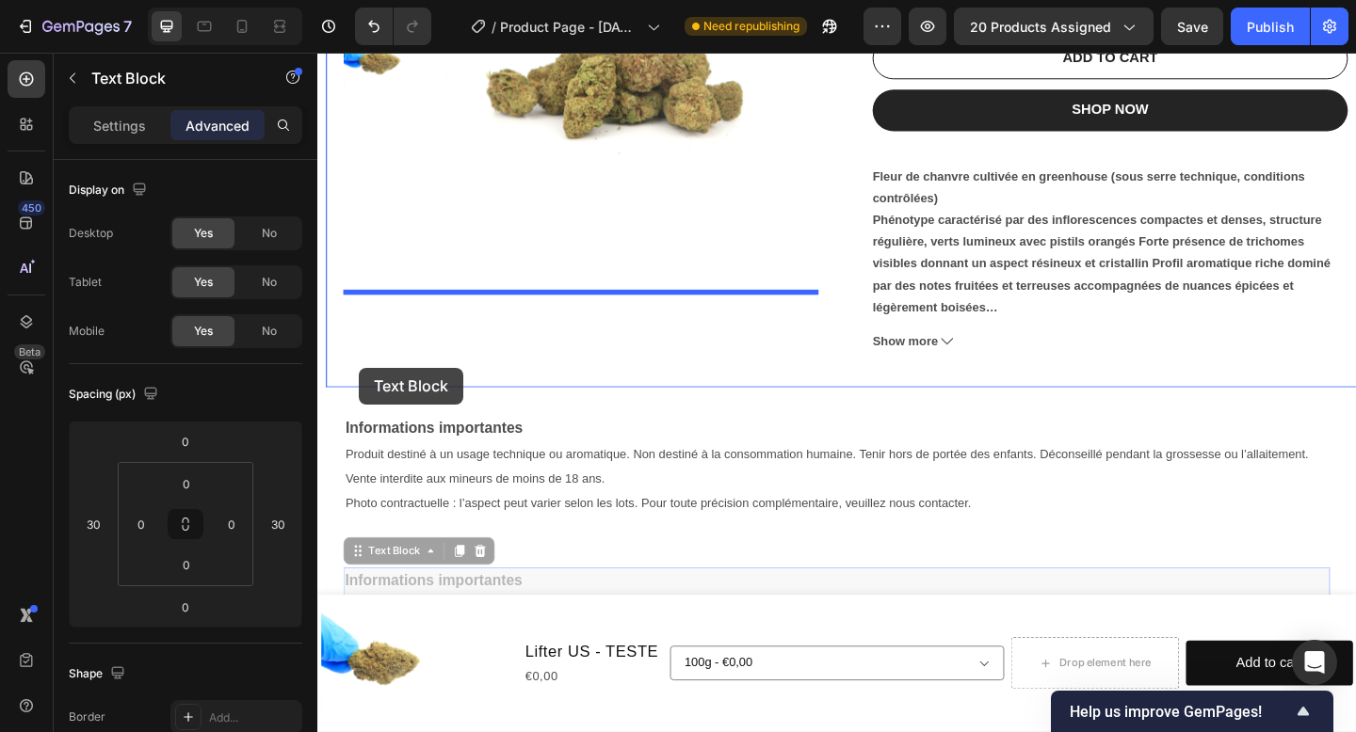
drag, startPoint x: 360, startPoint y: 600, endPoint x: 362, endPoint y: 395, distance: 204.3
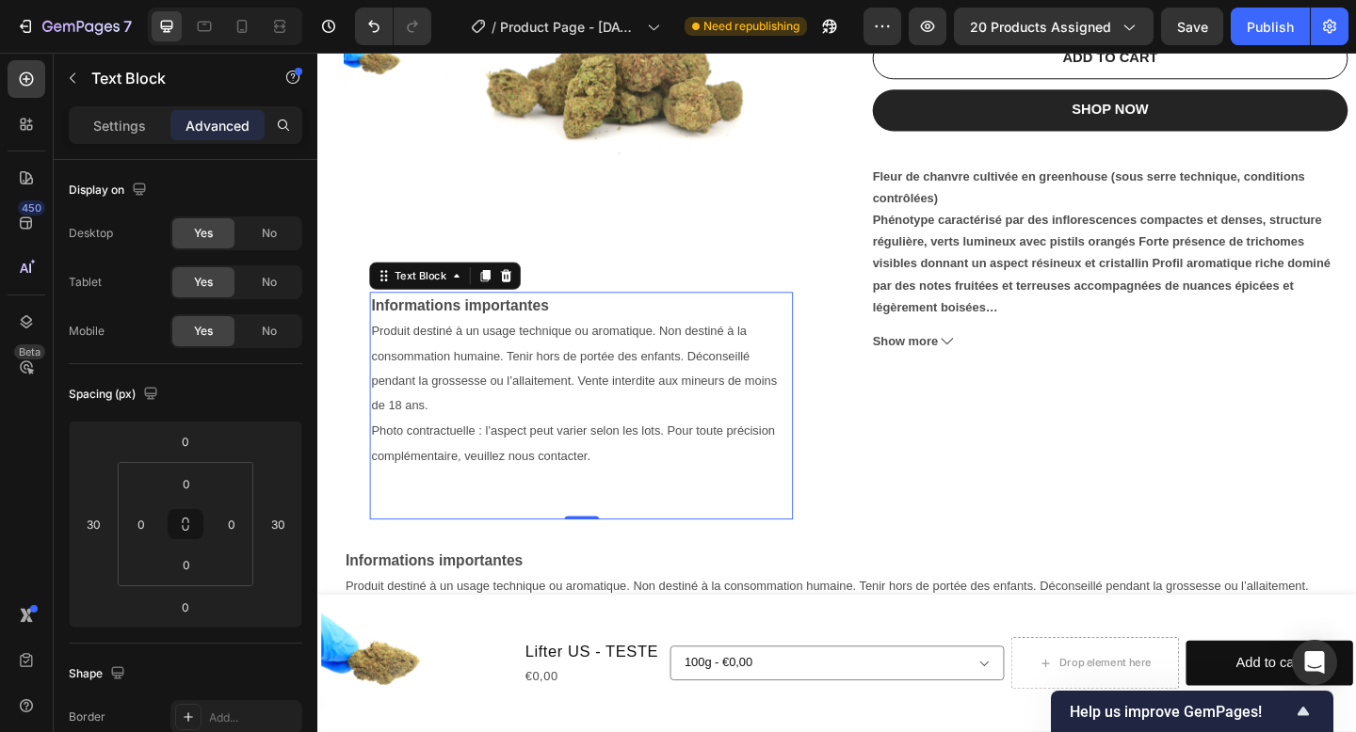
click at [385, 414] on span "Produit destiné à un usage technique ou aromatique. Non destiné à la consommati…" at bounding box center [597, 396] width 442 height 96
click at [91, 523] on input "30" at bounding box center [93, 524] width 28 height 28
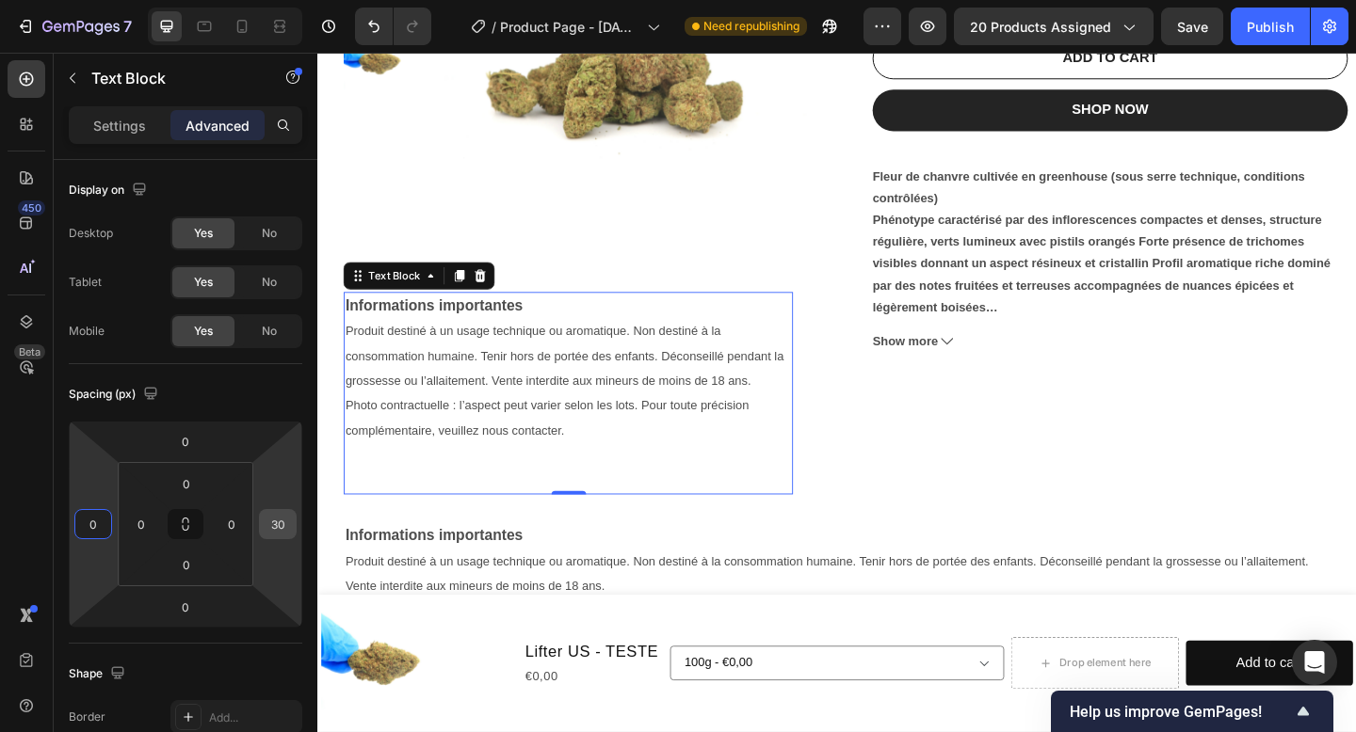
type input "0"
click at [276, 532] on input "30" at bounding box center [278, 524] width 28 height 28
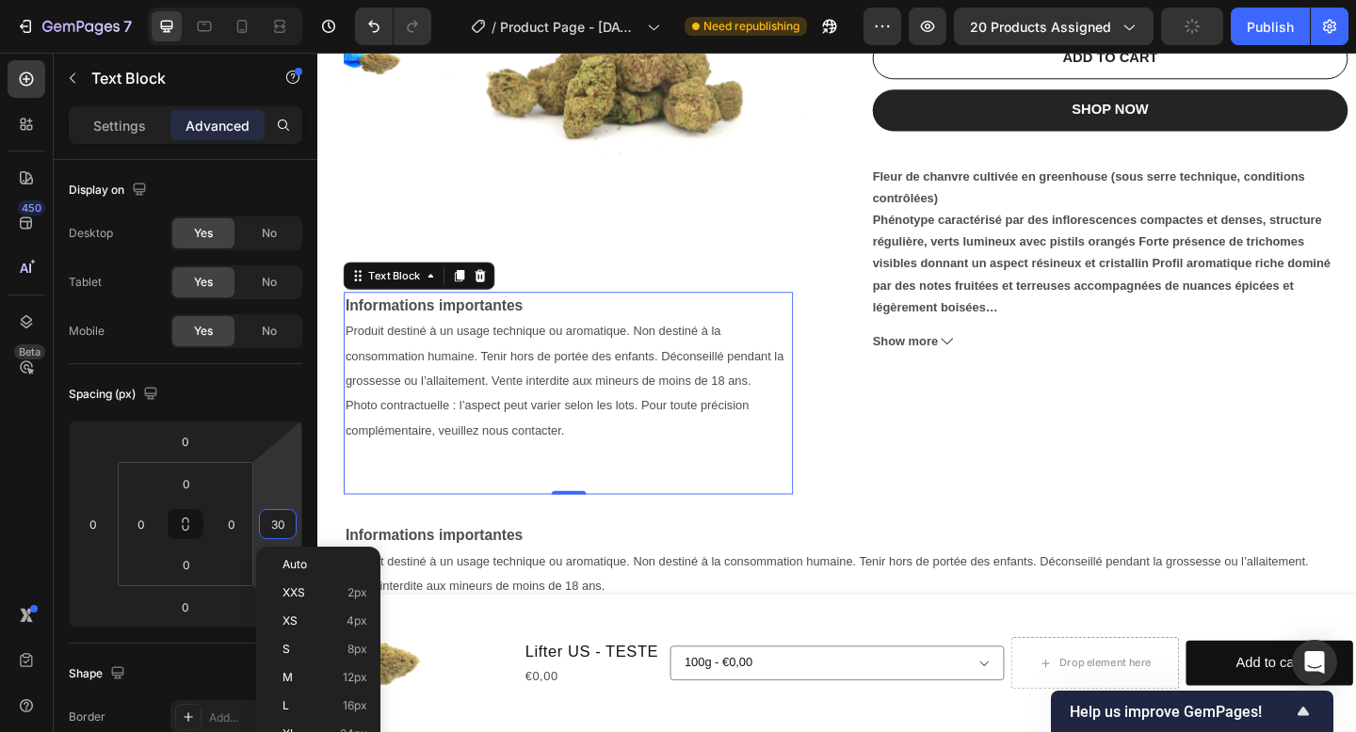
type input "0"
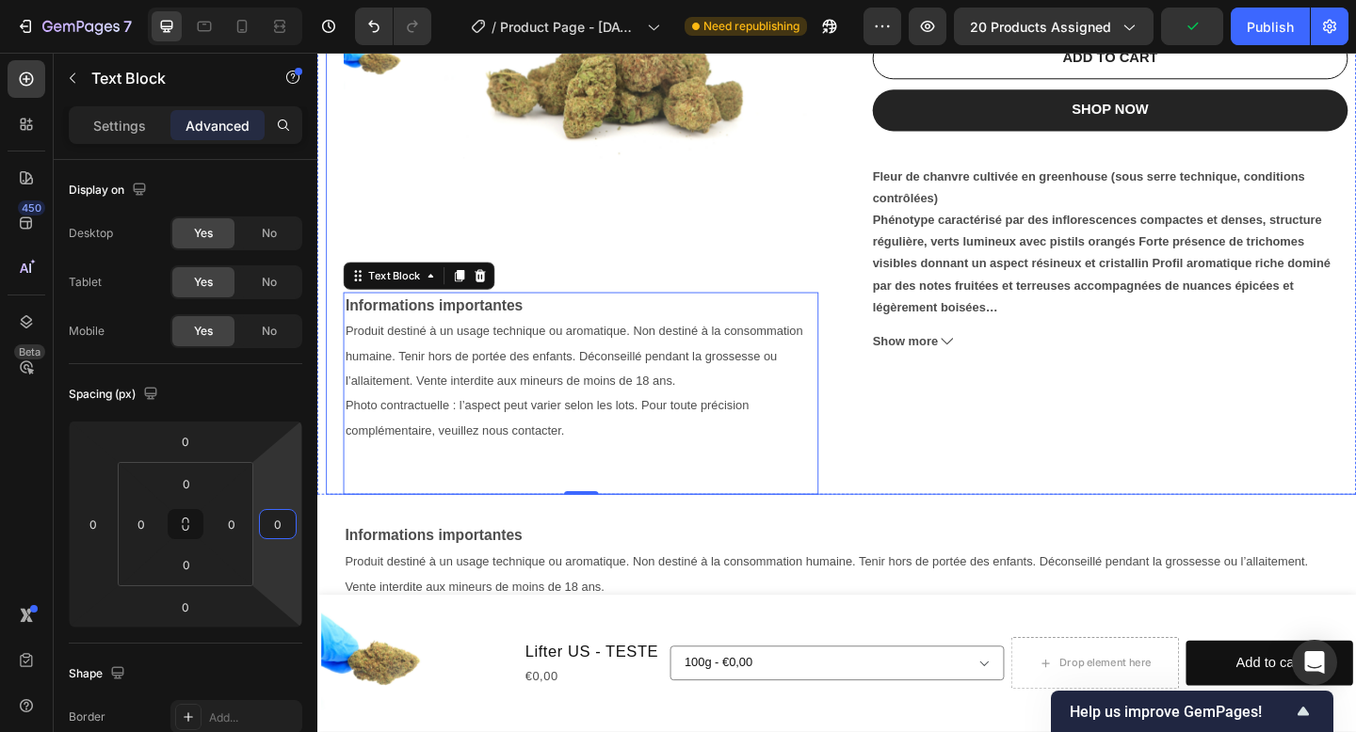
click at [983, 512] on div "Lifter US - TESTE Product Title €0,00 Product Price Product Price No compare pr…" at bounding box center [1179, 181] width 517 height 705
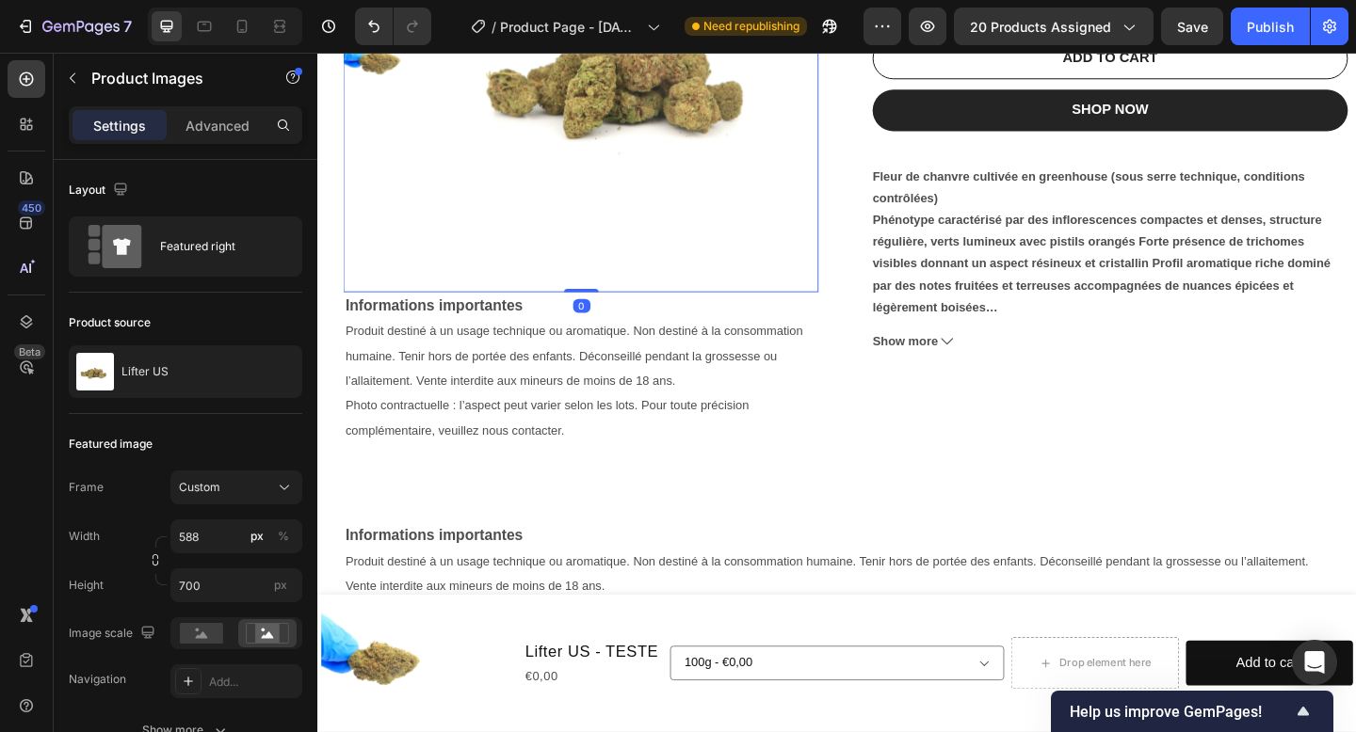
click at [495, 312] on img at bounding box center [660, 71] width 408 height 485
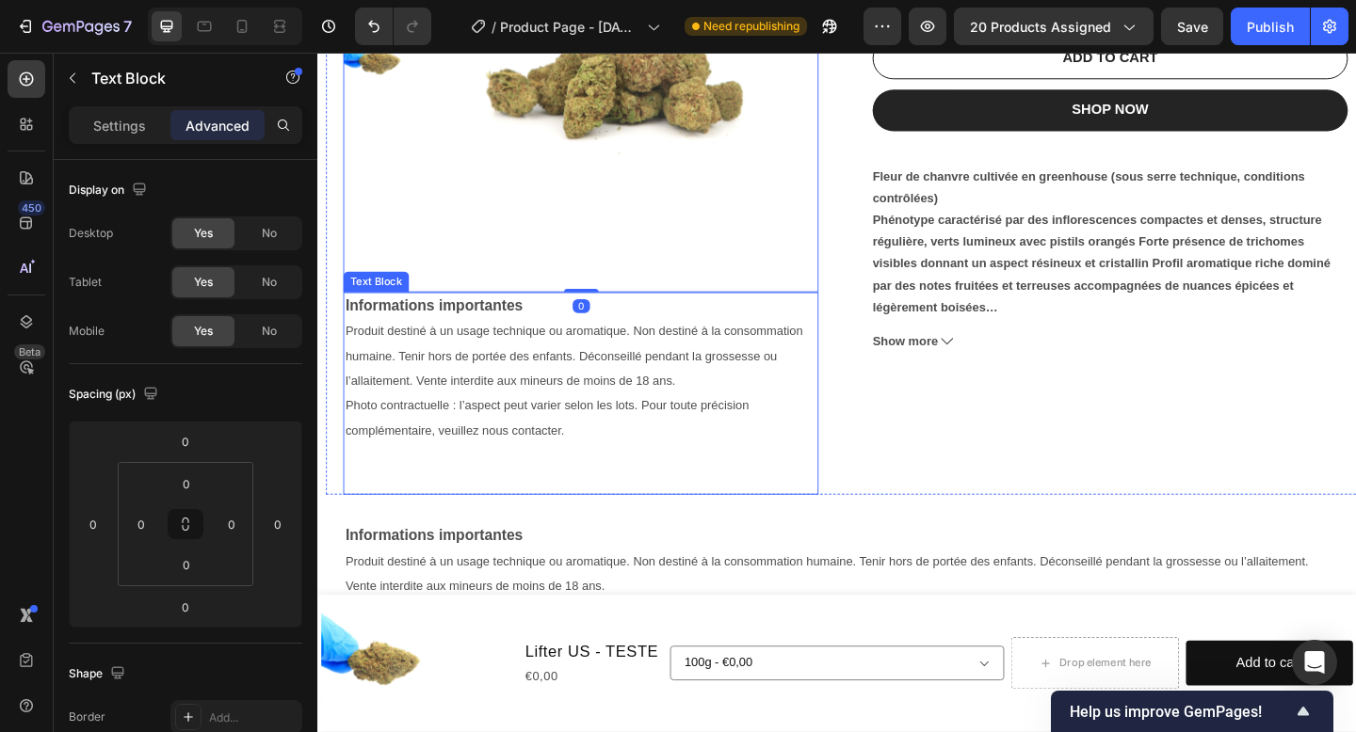
click at [504, 326] on strong "Informations importantes" at bounding box center [443, 328] width 193 height 18
click at [533, 327] on strong "Informations importantes" at bounding box center [443, 328] width 193 height 18
click at [547, 327] on p "Informations importantes" at bounding box center [603, 328] width 513 height 27
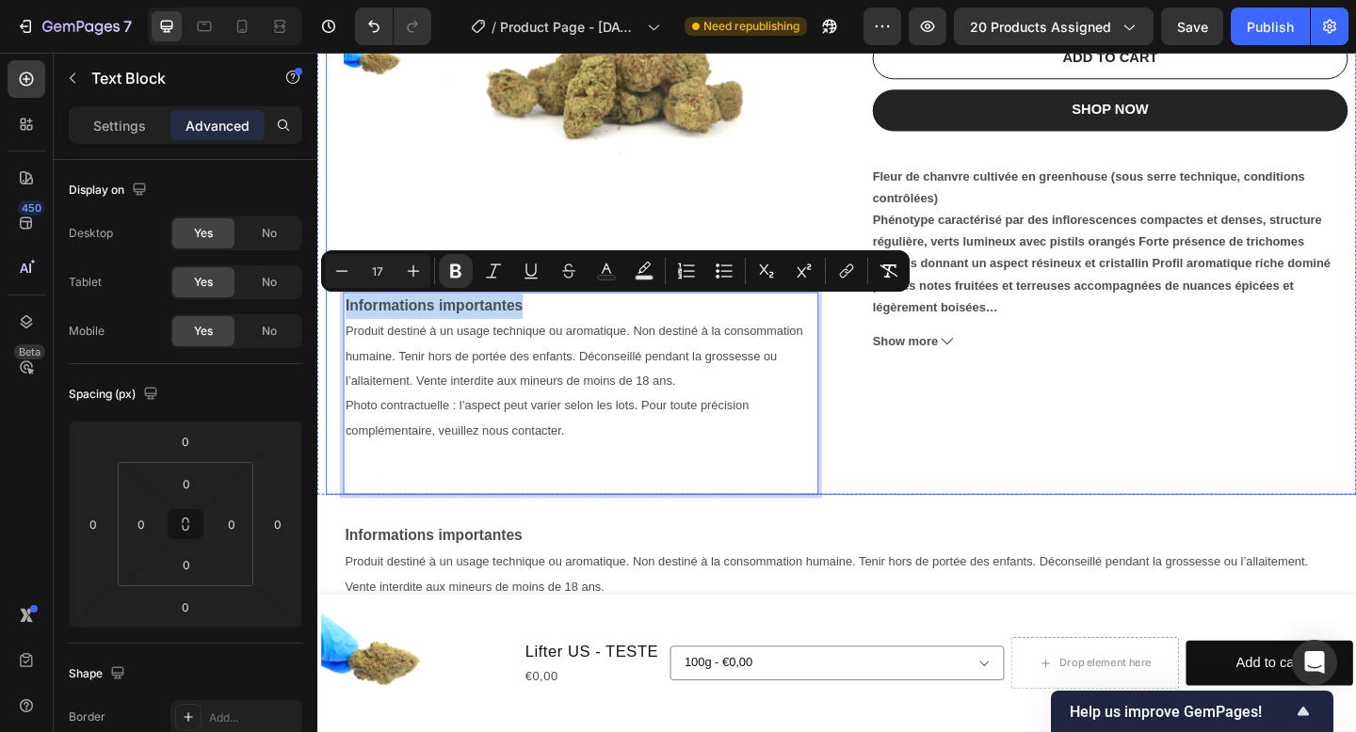
drag, startPoint x: 550, startPoint y: 328, endPoint x: 328, endPoint y: 329, distance: 222.2
click at [328, 329] on div "Product Images Informations importantes Produit destiné à un usage technique ou…" at bounding box center [892, 181] width 1130 height 705
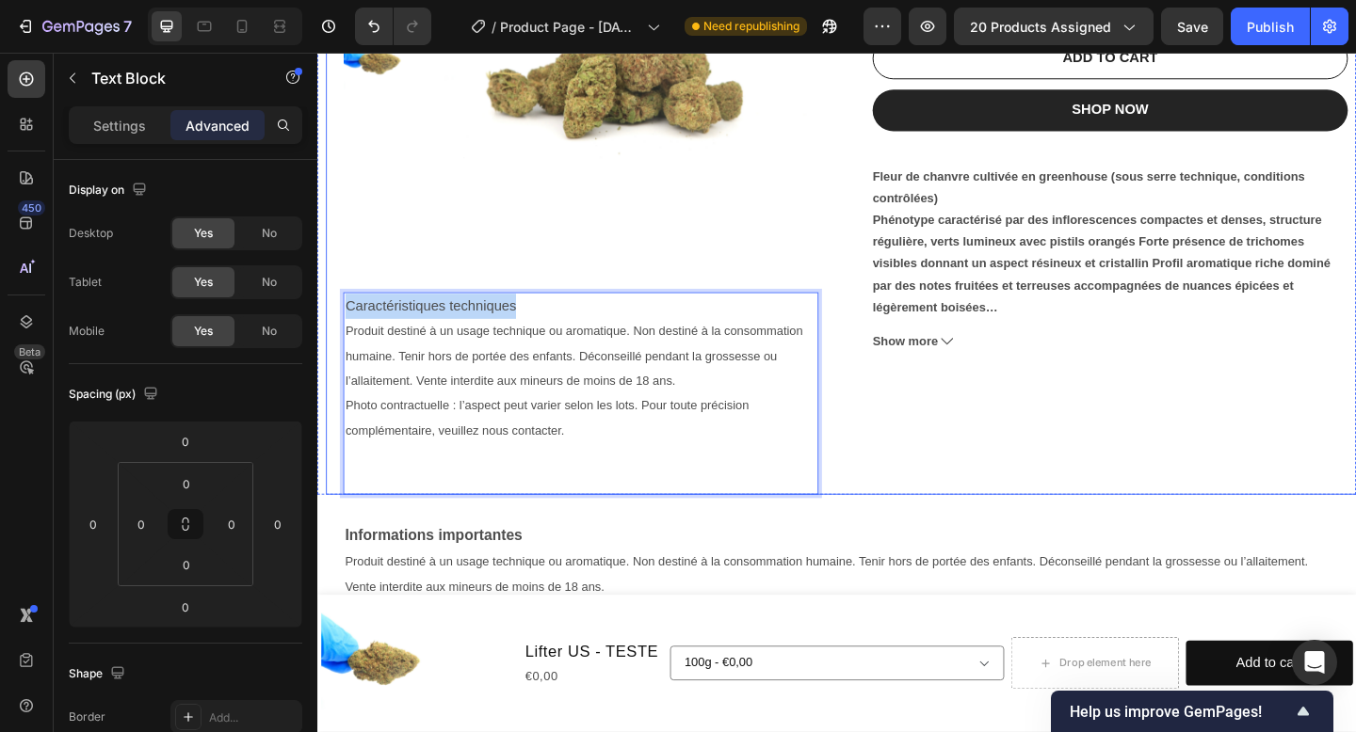
drag, startPoint x: 546, startPoint y: 330, endPoint x: 330, endPoint y: 330, distance: 215.6
click at [330, 330] on div "Product Images Caractéristiques techniques Produit destiné à un usage technique…" at bounding box center [892, 181] width 1130 height 705
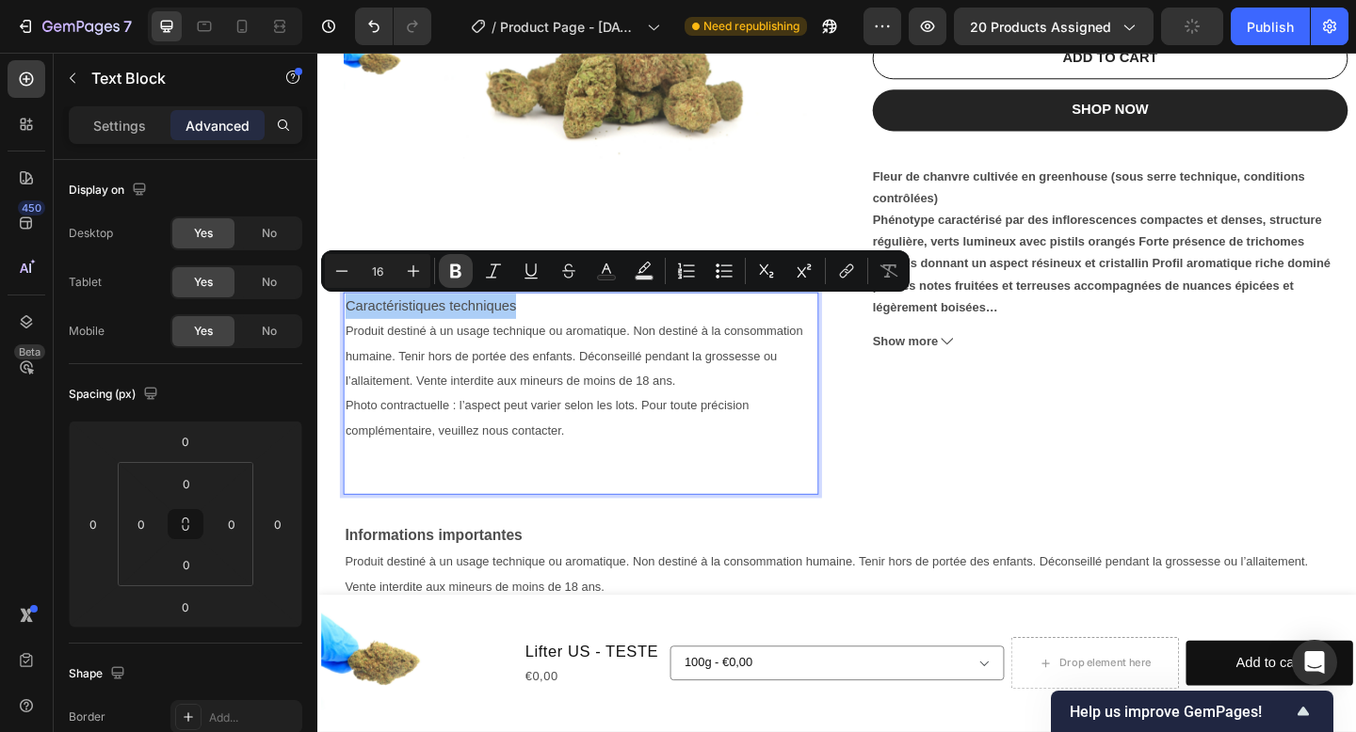
click at [458, 273] on icon "Editor contextual toolbar" at bounding box center [455, 272] width 11 height 14
type input "14"
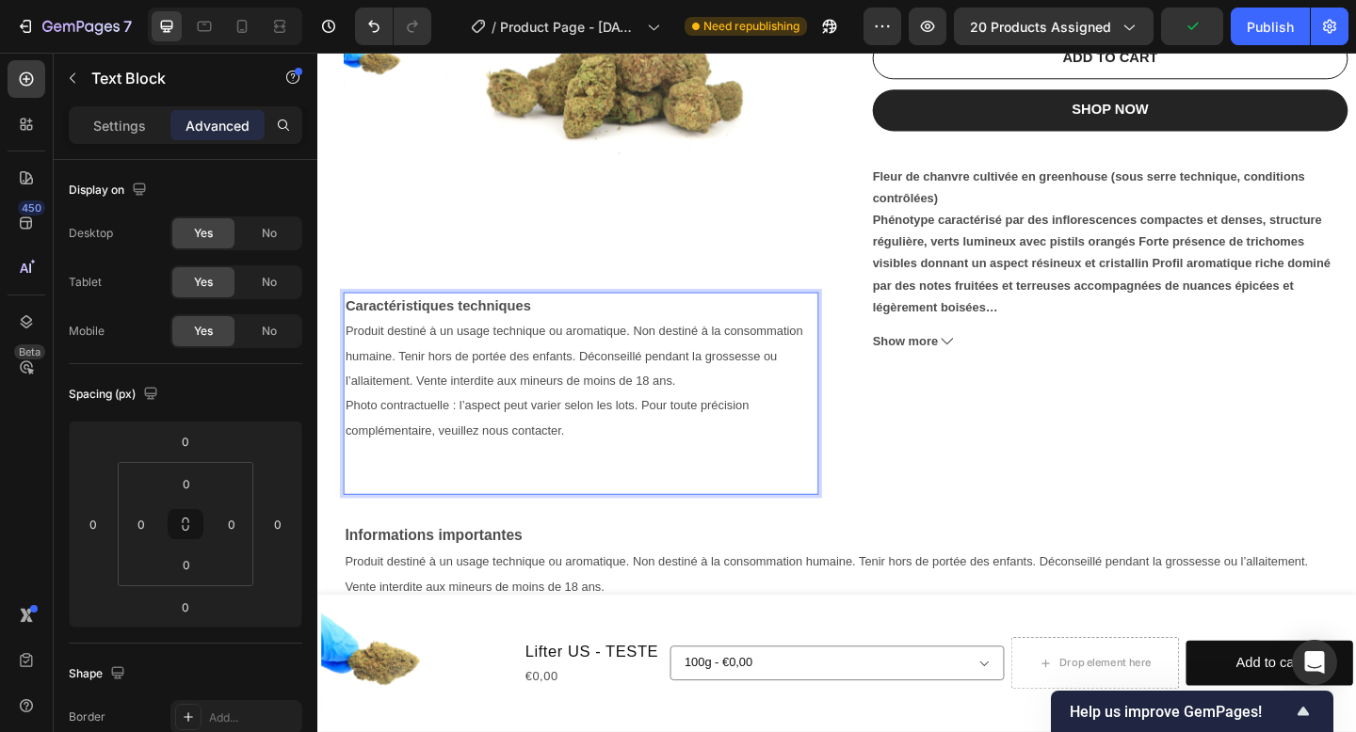
click at [505, 449] on p "Photo contractuelle : l’aspect peut varier selon les lots. Pour toute précision…" at bounding box center [603, 451] width 513 height 55
click at [585, 487] on p "Rich Text Editor. Editing area: main" at bounding box center [603, 491] width 513 height 27
click at [592, 463] on p "Photo contractuelle : l’aspect peut varier selon les lots. Pour toute précision…" at bounding box center [603, 451] width 513 height 55
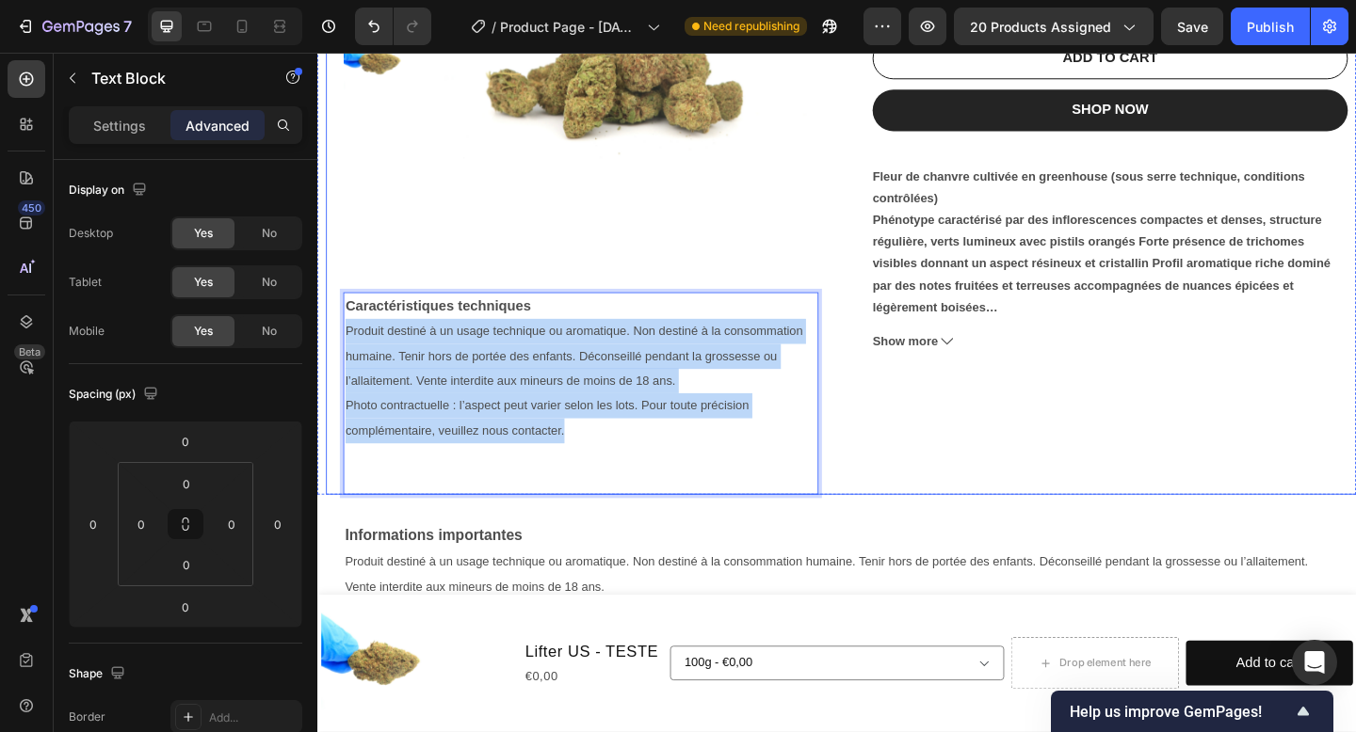
drag, startPoint x: 593, startPoint y: 464, endPoint x: 326, endPoint y: 354, distance: 289.2
click at [327, 354] on div "Product Images Caractéristiques techniques Produit destiné à un usage technique…" at bounding box center [892, 181] width 1130 height 705
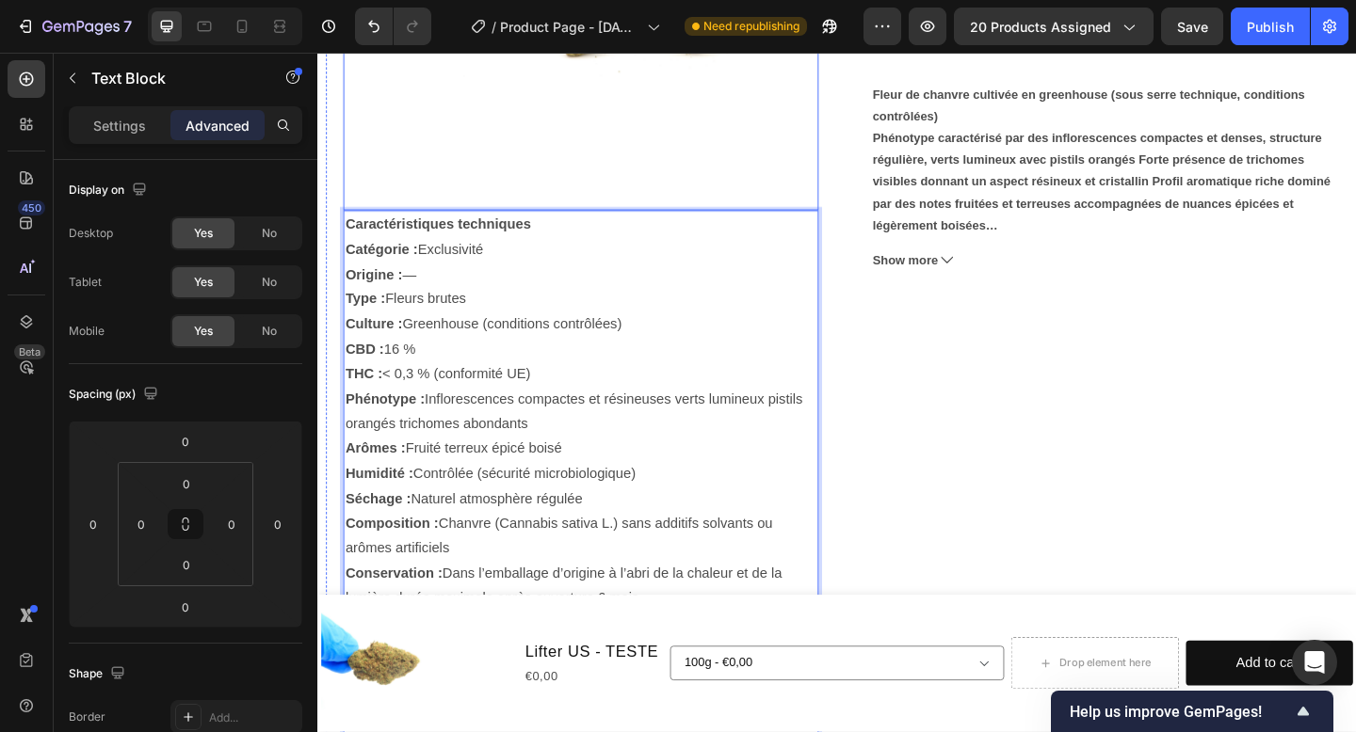
scroll to position [444, 0]
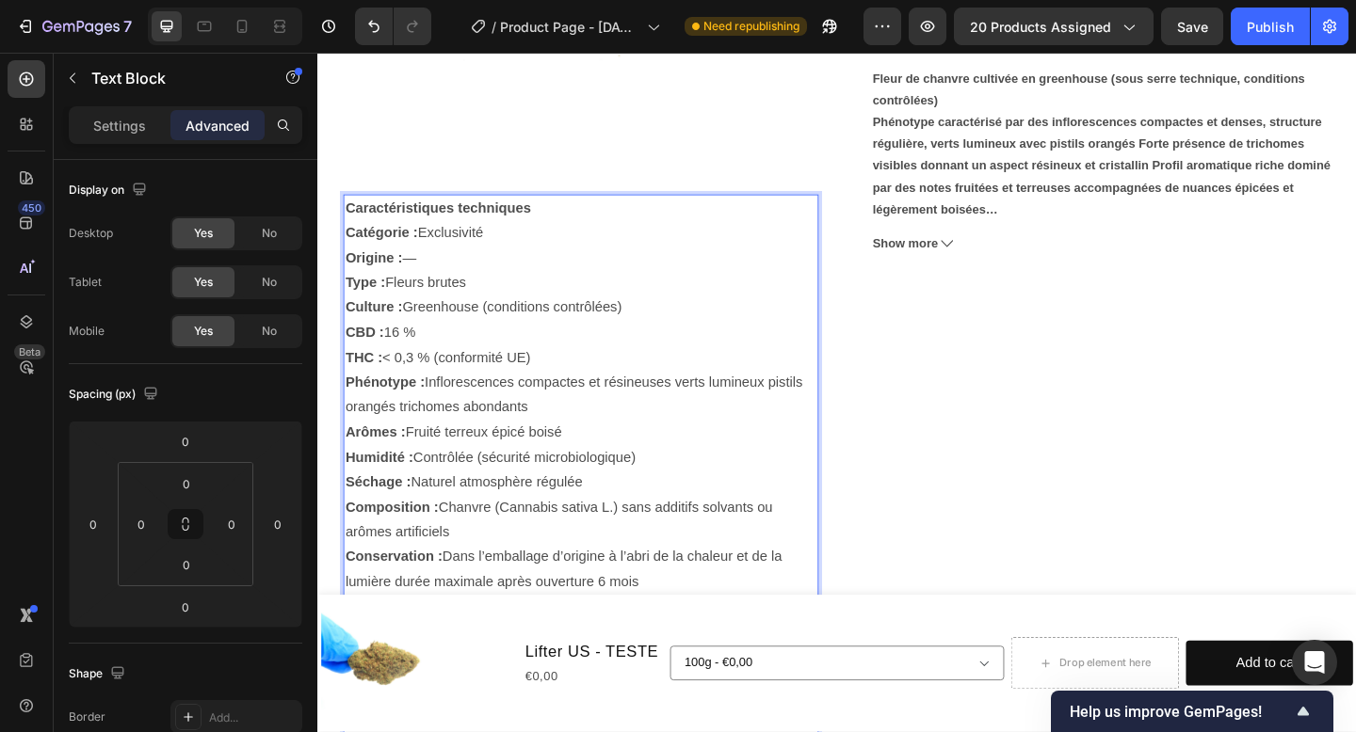
click at [844, 455] on p "Catégorie : Exclusivité Origine : — Type : Fleurs brutes Culture : Greenhouse (…" at bounding box center [603, 507] width 513 height 542
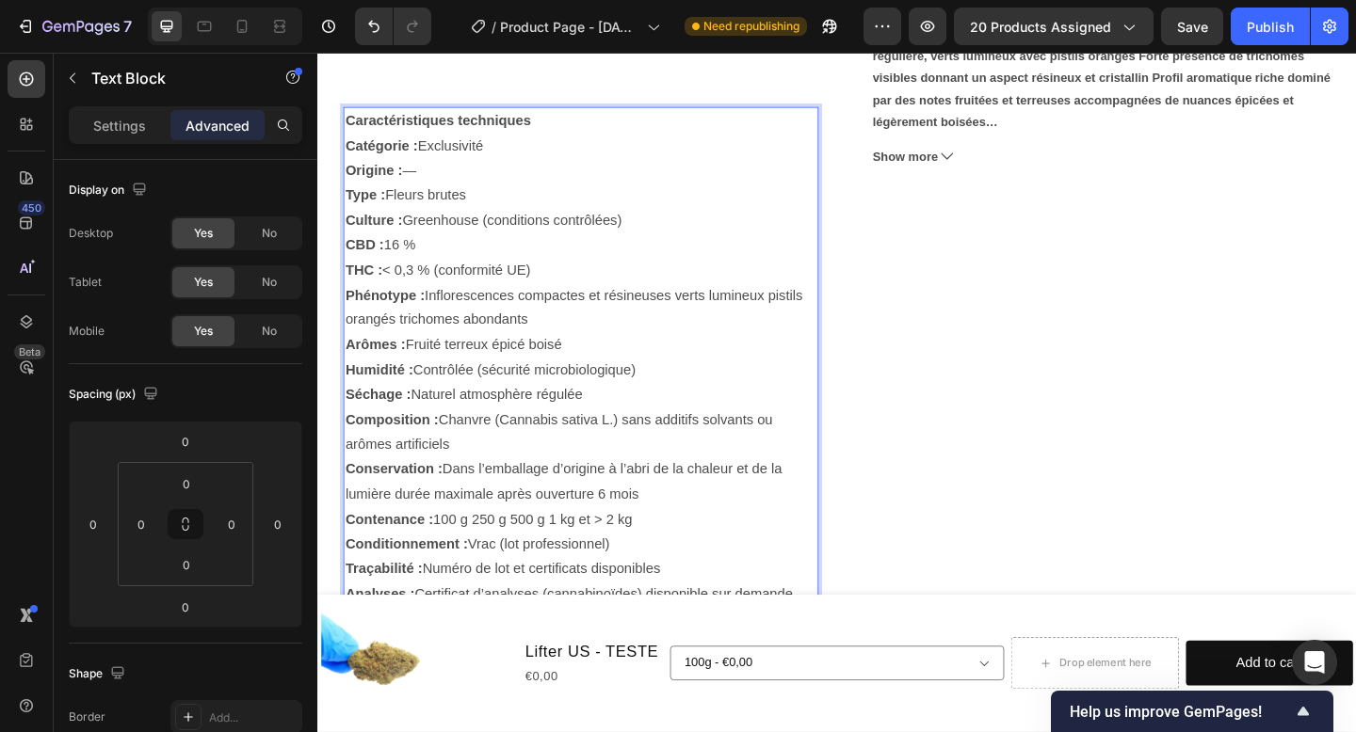
scroll to position [536, 0]
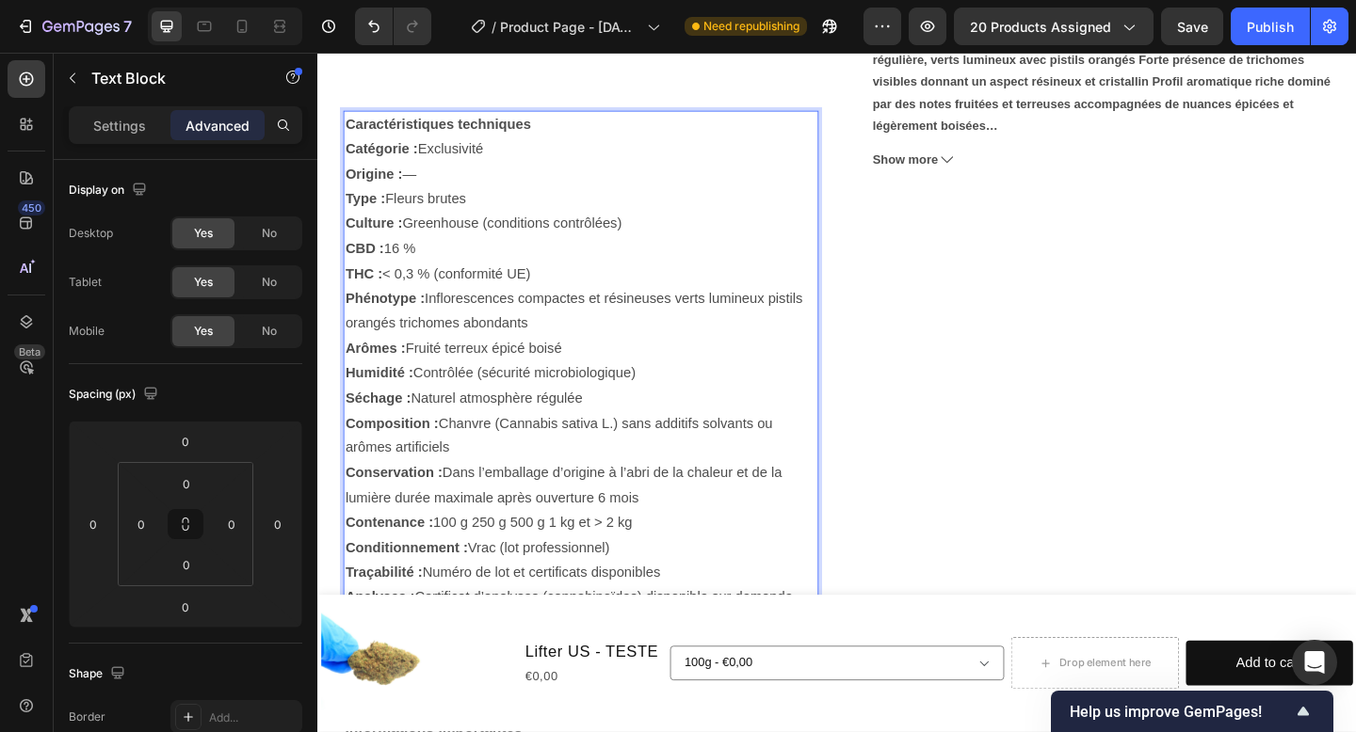
click at [783, 194] on p "Catégorie : Exclusivité Origine : — Type : Fleurs brutes Culture : Greenhouse (…" at bounding box center [603, 416] width 513 height 542
click at [971, 393] on div "Lifter US - TESTE Product Title €0,00 Product Price Product Price No compare pr…" at bounding box center [1179, 187] width 517 height 1112
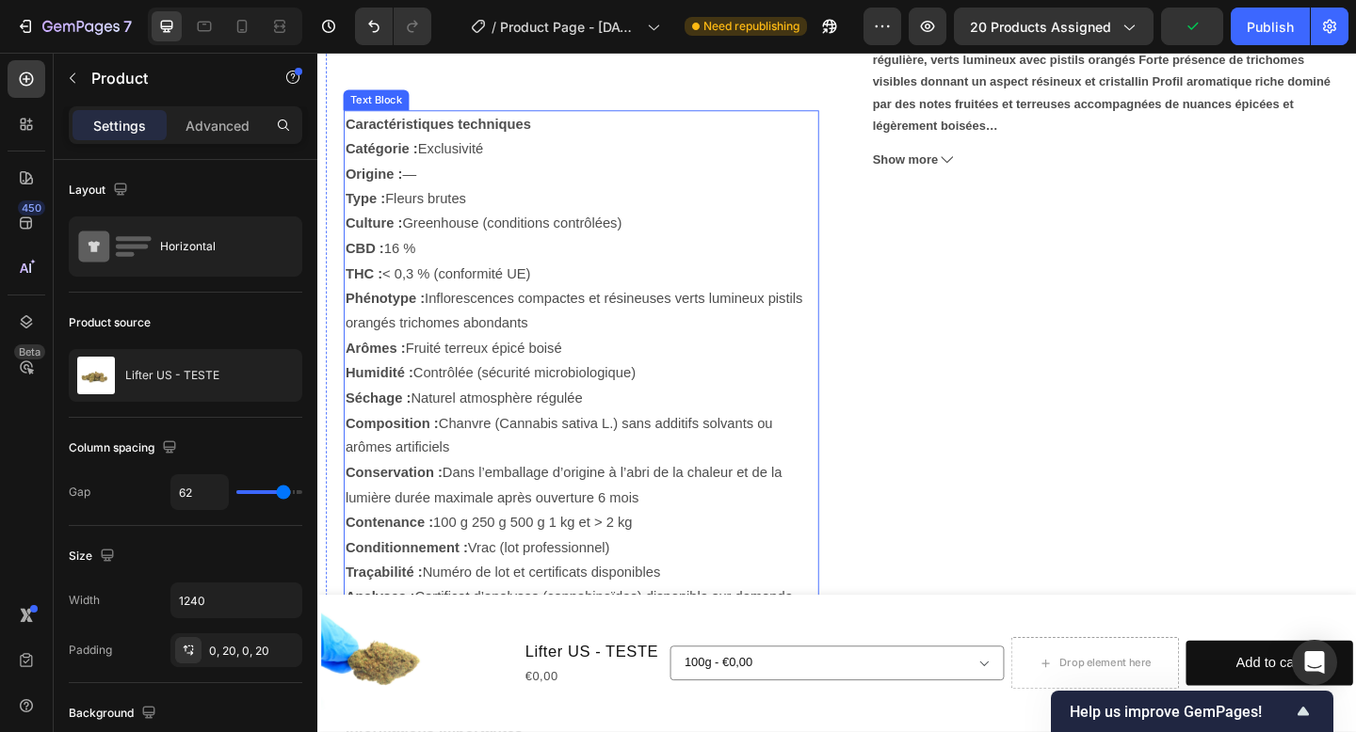
click at [767, 217] on p "Catégorie : Exclusivité Origine : — Type : Fleurs brutes Culture : Greenhouse (…" at bounding box center [603, 416] width 513 height 542
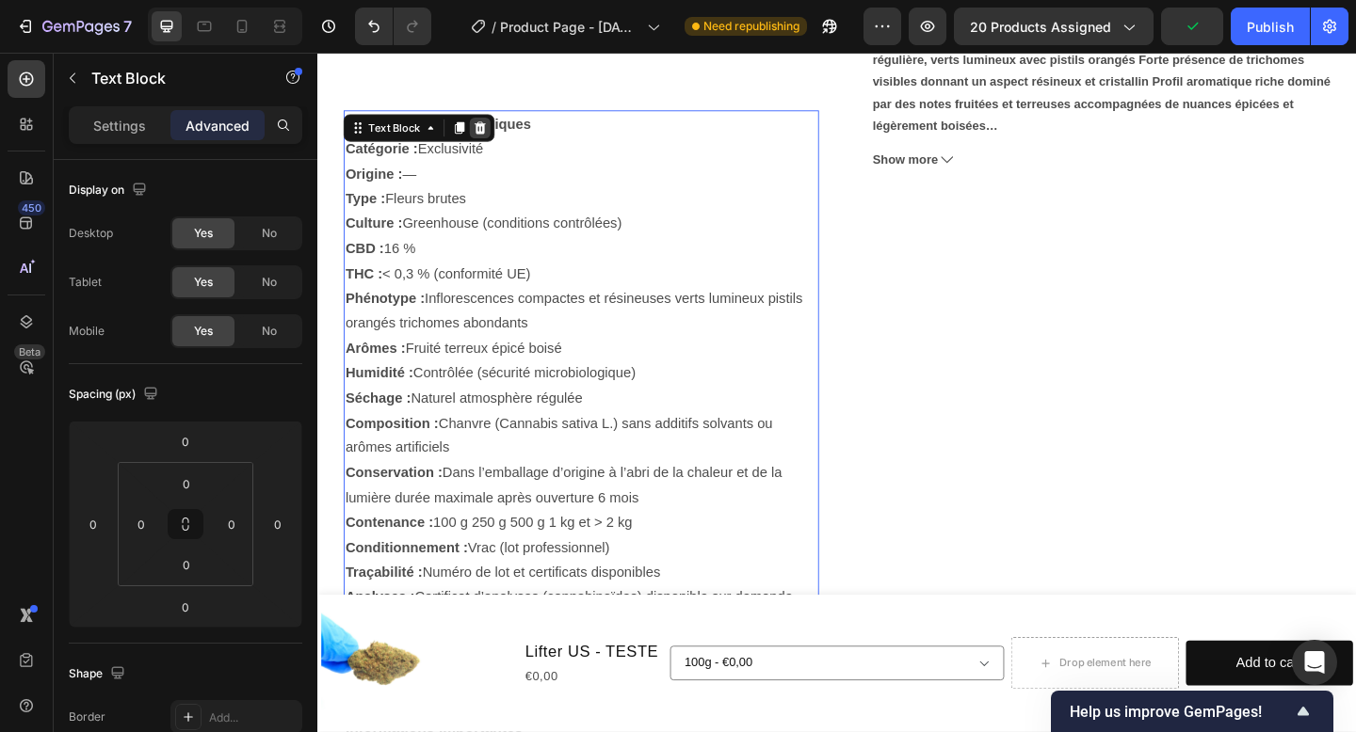
click at [488, 137] on icon at bounding box center [494, 134] width 15 height 15
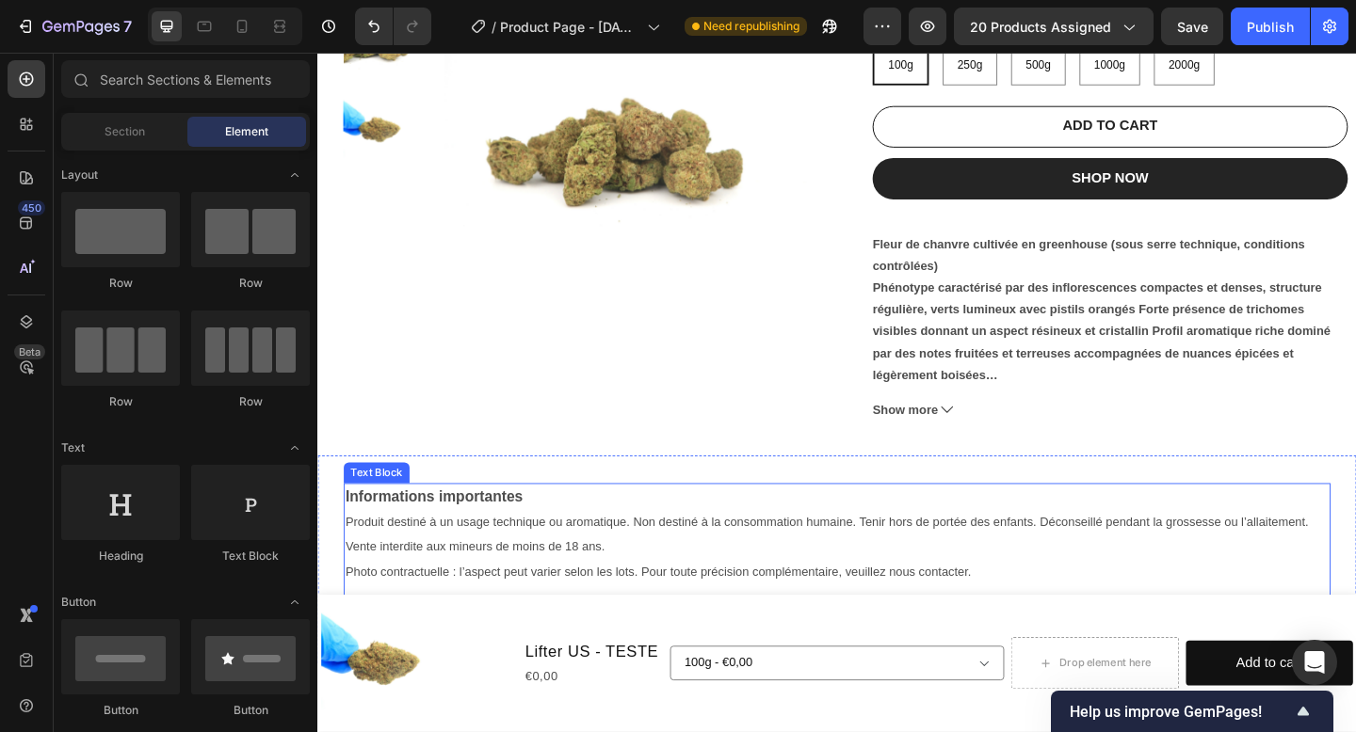
scroll to position [231, 0]
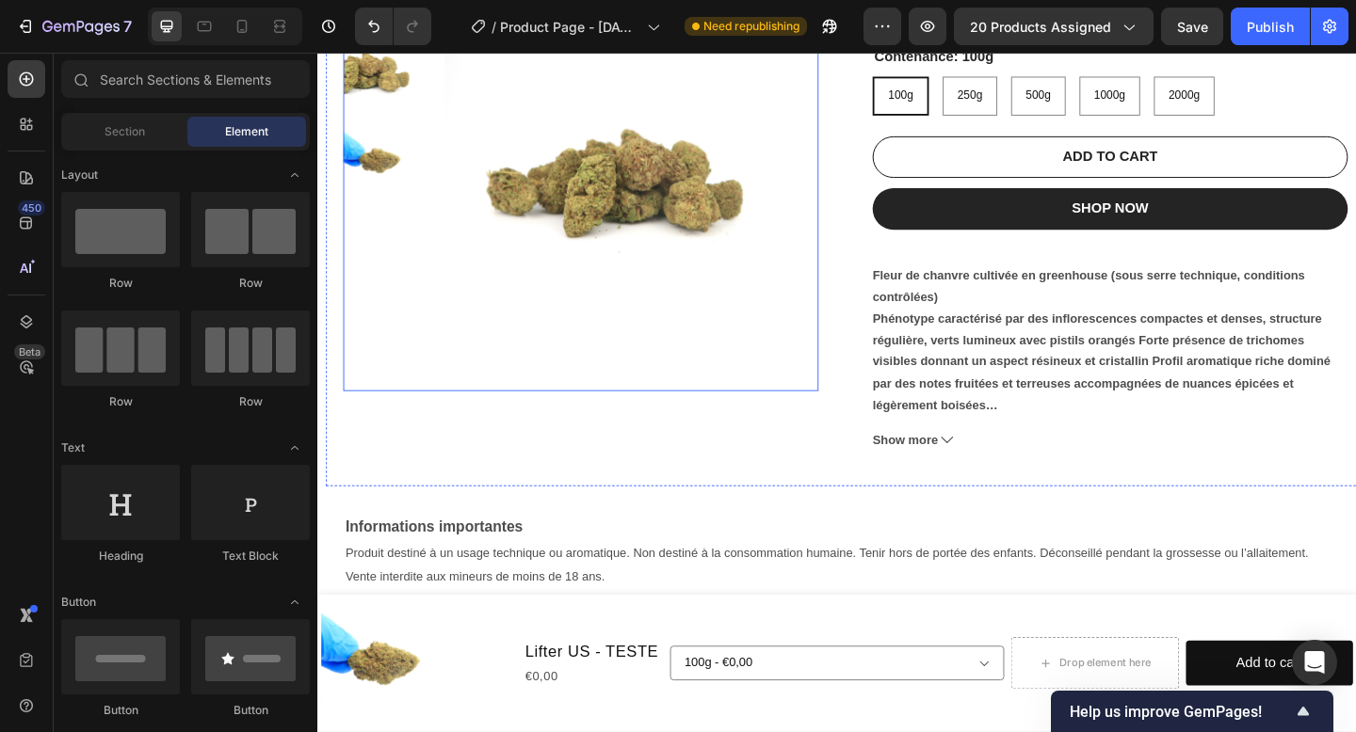
click at [527, 409] on img at bounding box center [660, 178] width 408 height 485
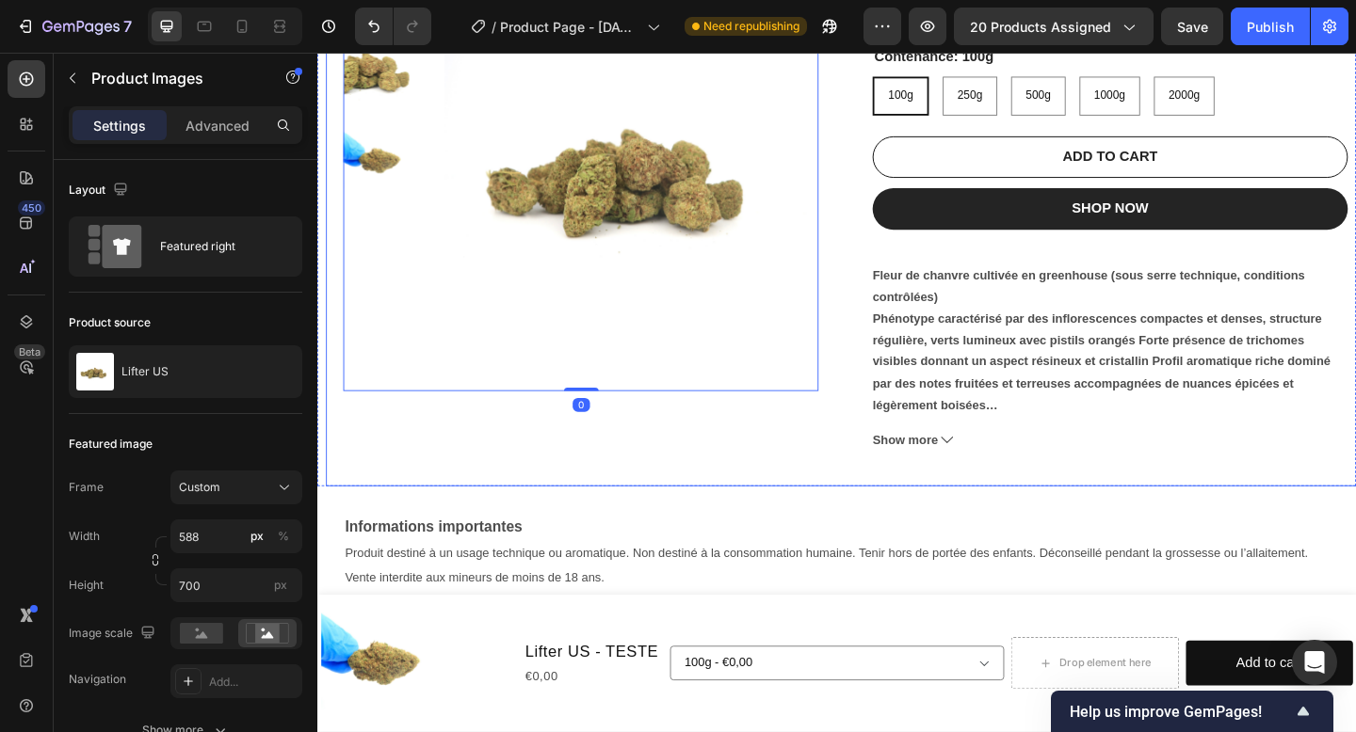
click at [533, 461] on div "Product Images 0" at bounding box center [604, 230] width 517 height 588
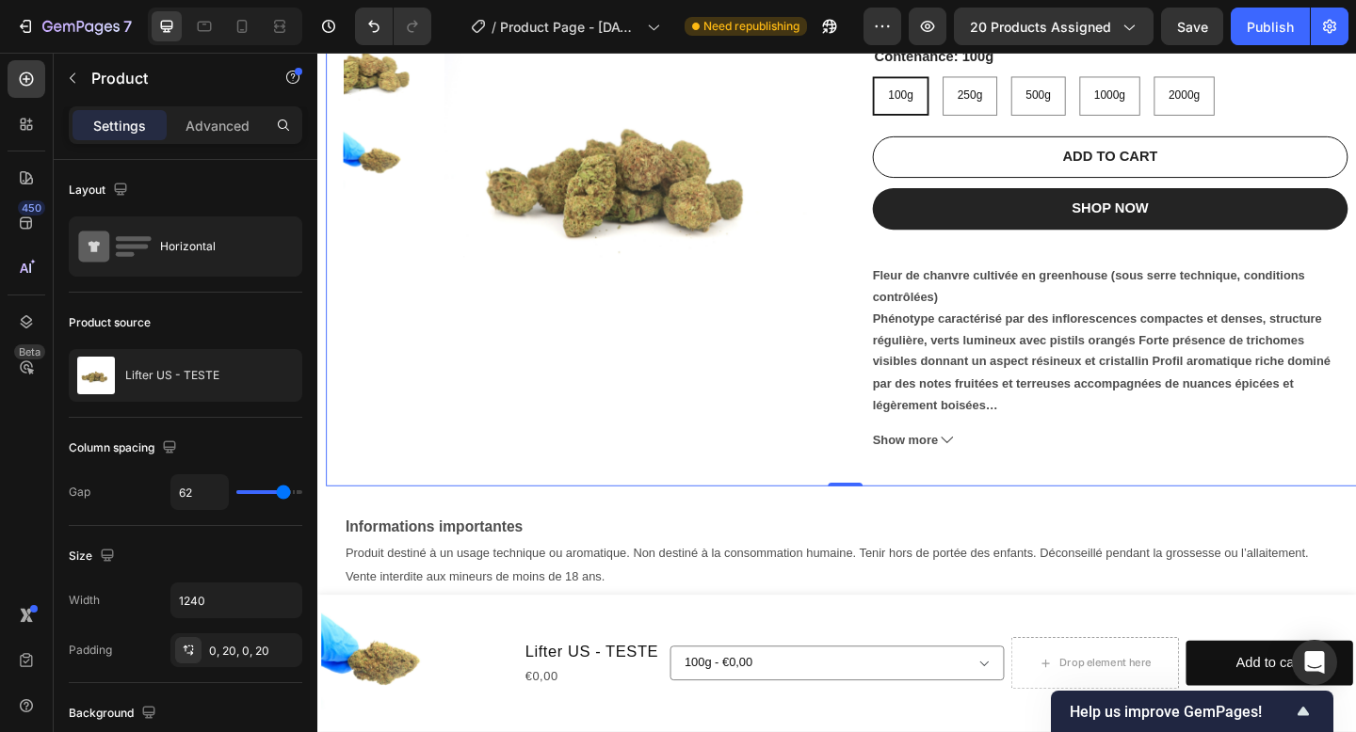
click at [685, 443] on div "Product Images" at bounding box center [604, 230] width 517 height 588
click at [639, 360] on img at bounding box center [660, 178] width 408 height 485
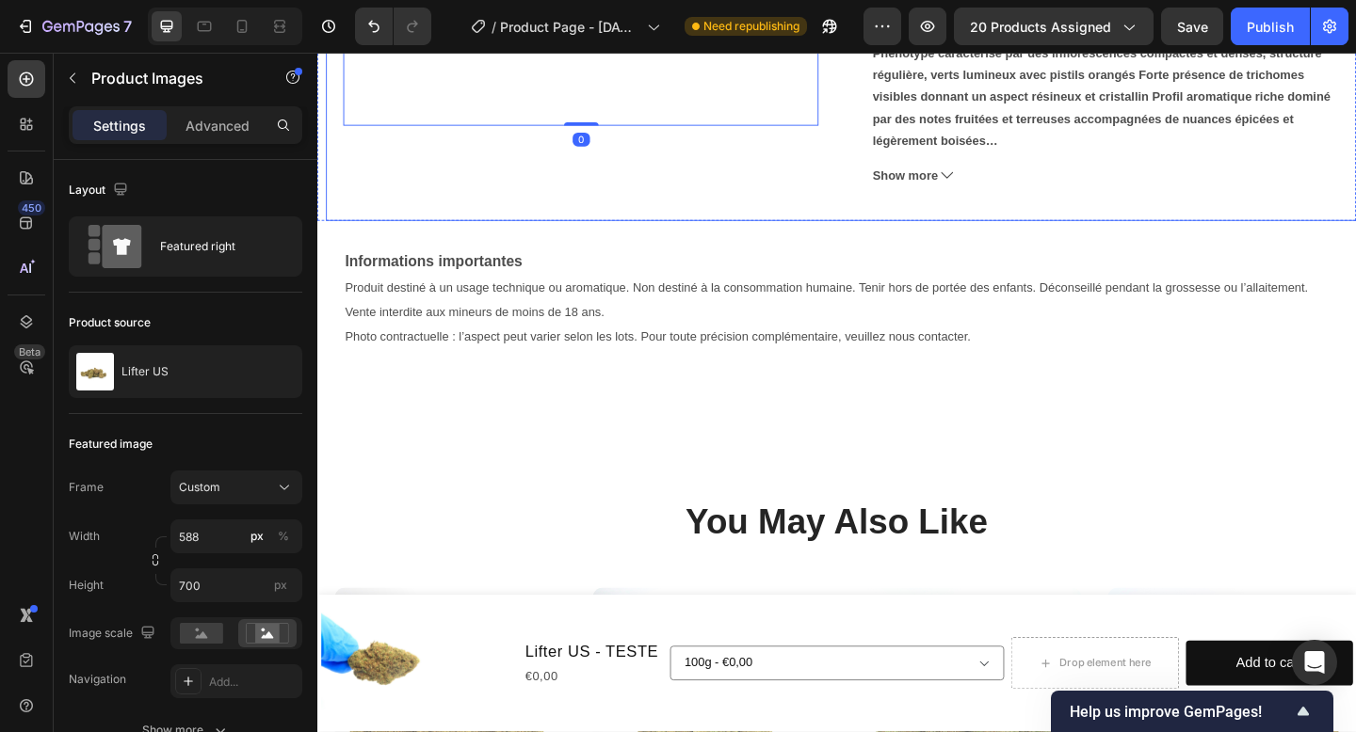
scroll to position [521, 0]
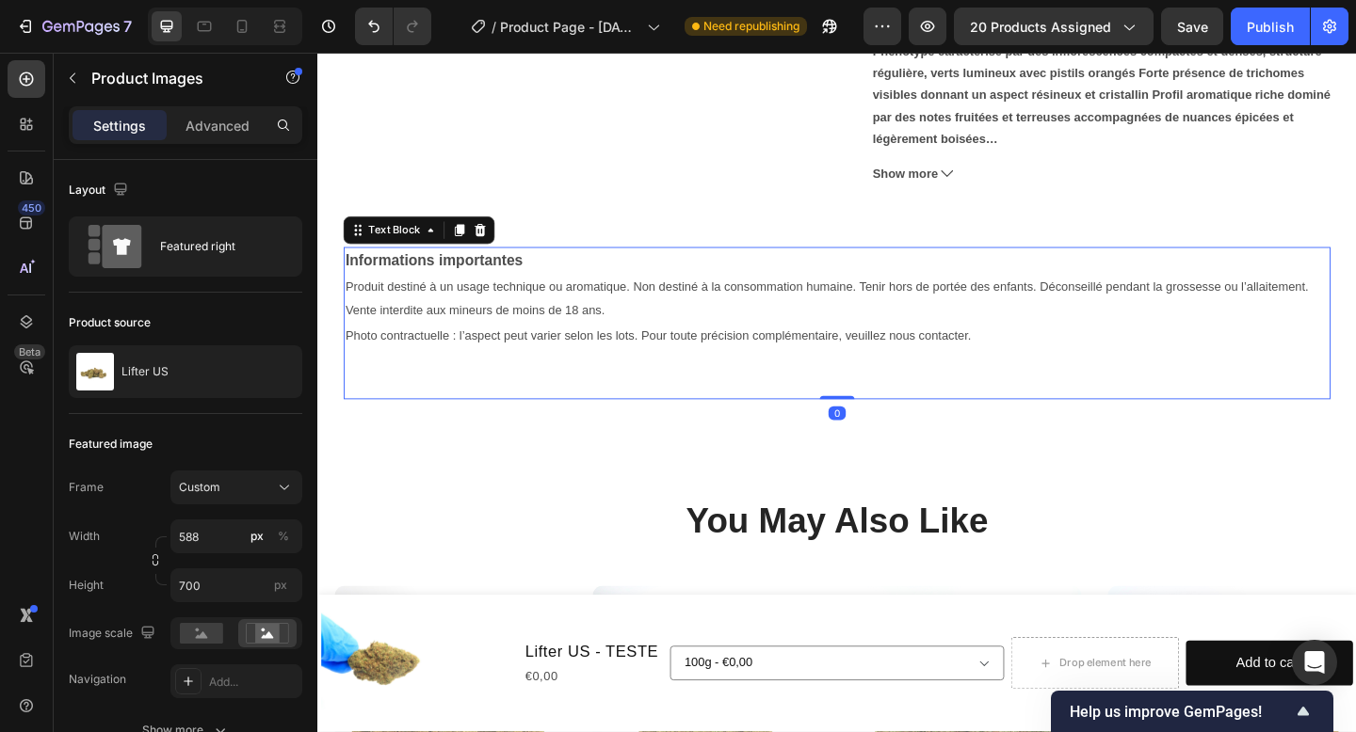
click at [719, 397] on p at bounding box center [881, 388] width 1069 height 27
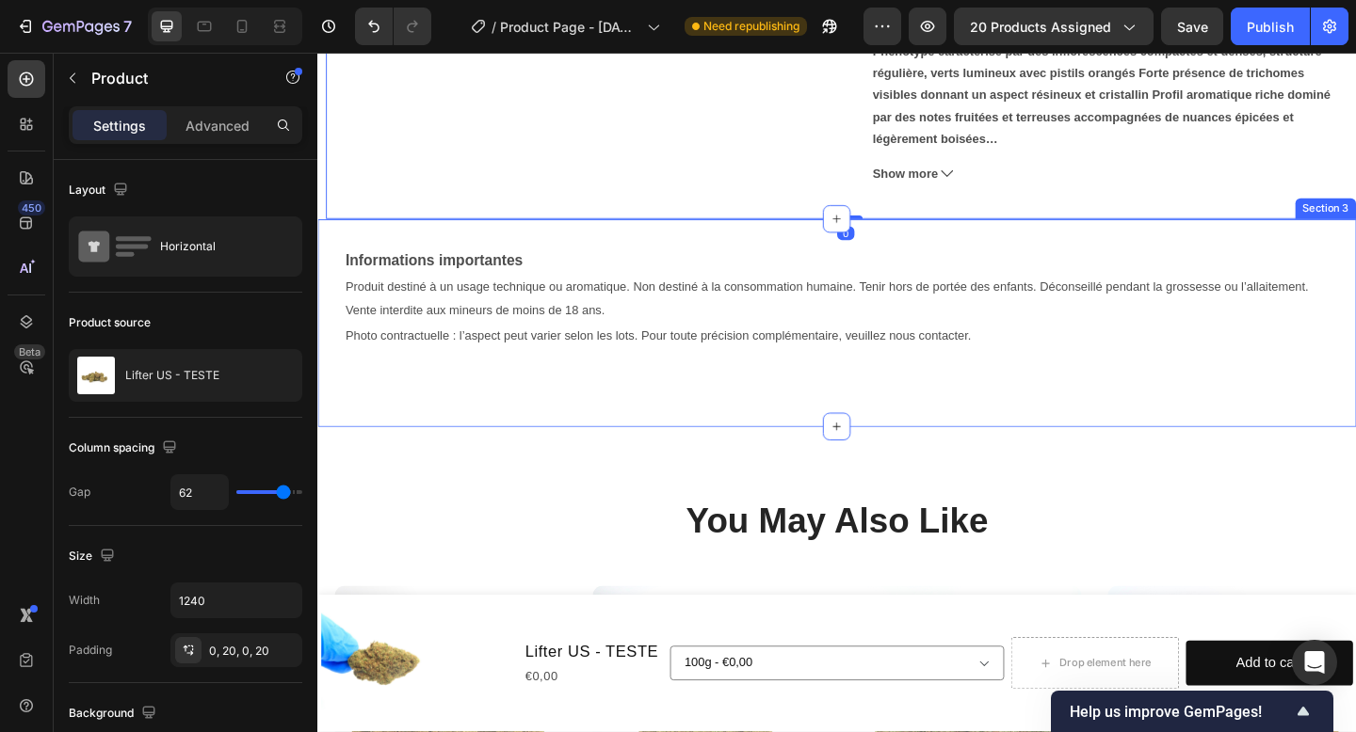
click at [922, 451] on div "Informations importantes Produit destiné à un usage technique ou aromatique. No…" at bounding box center [882, 347] width 1130 height 227
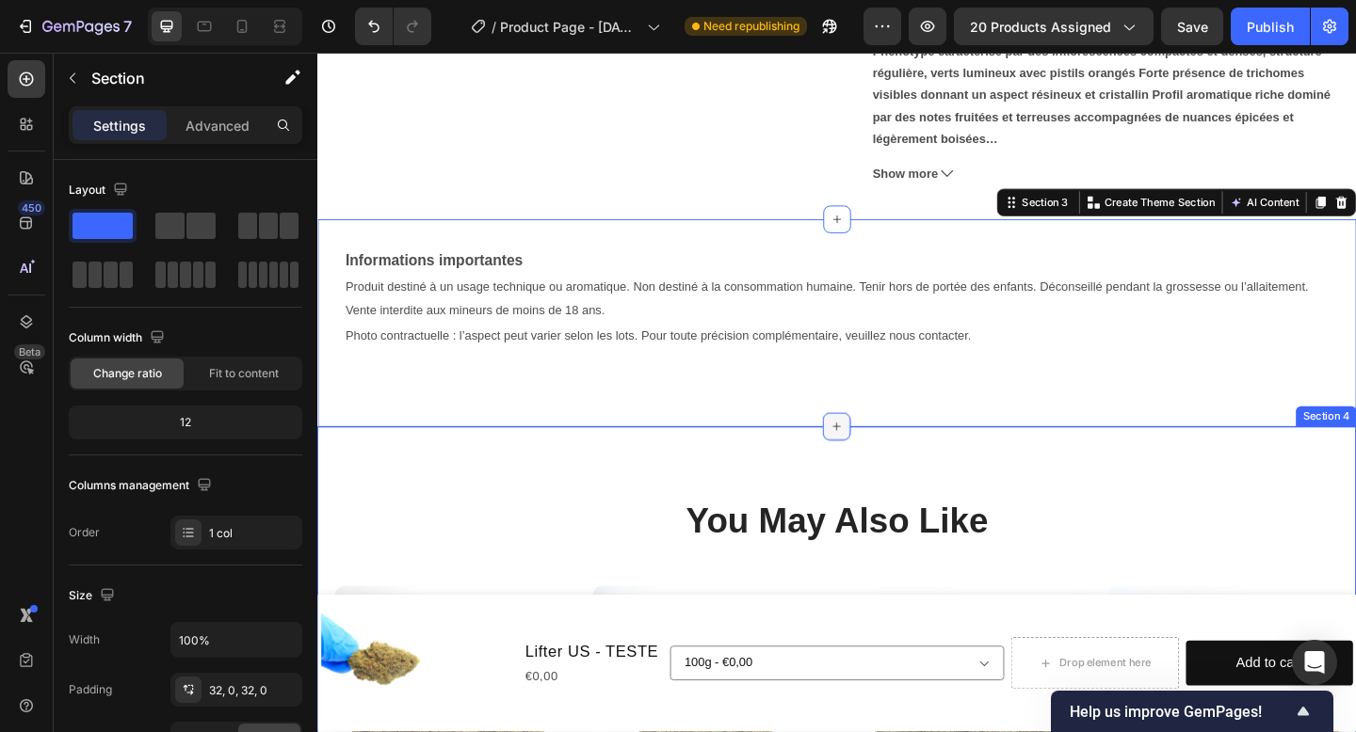
click at [888, 461] on icon at bounding box center [882, 460] width 15 height 15
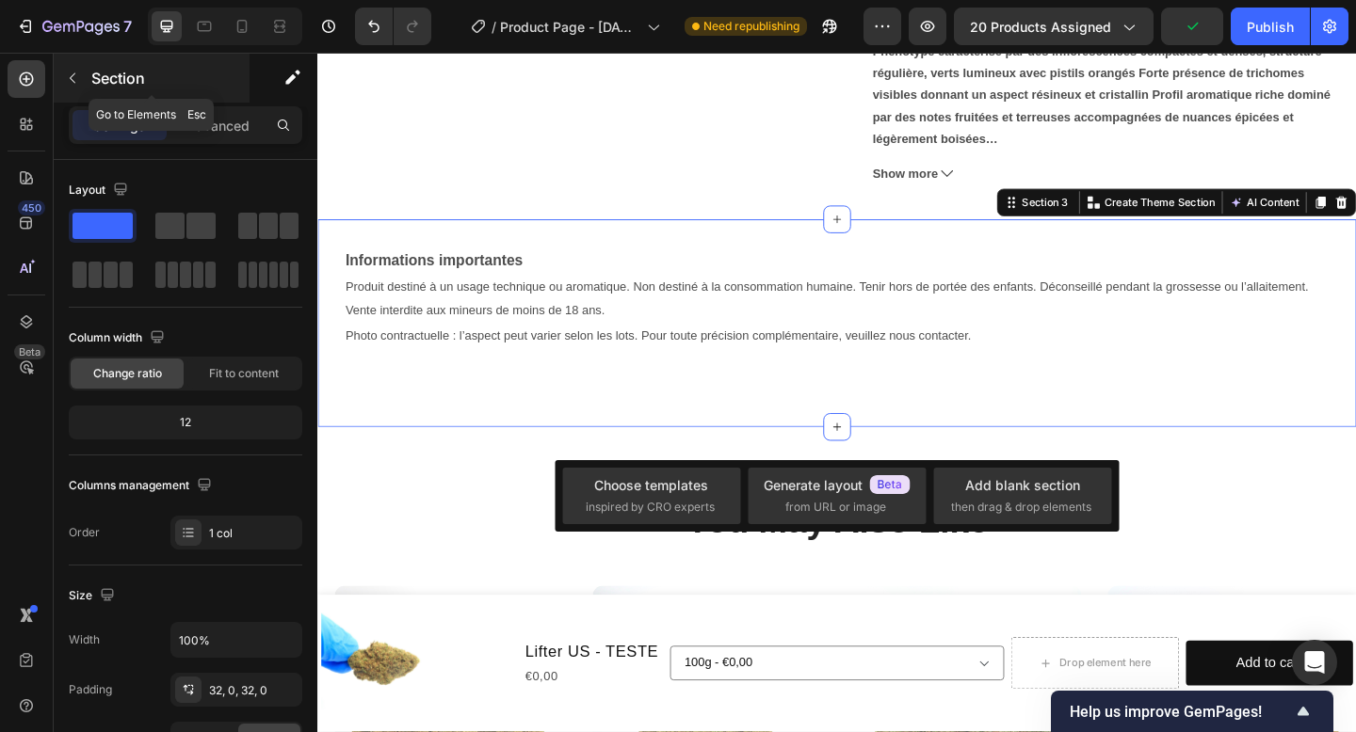
click at [89, 75] on div "Section" at bounding box center [152, 78] width 196 height 49
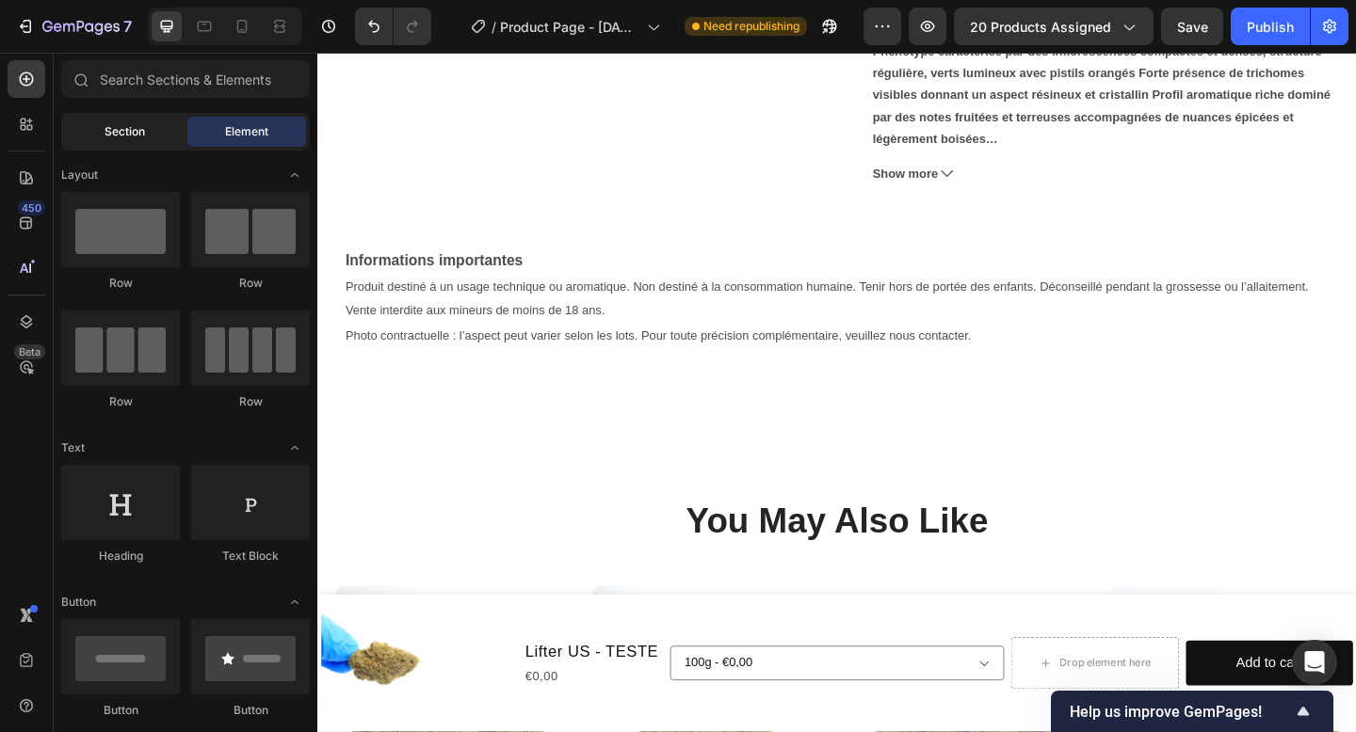
click at [140, 132] on span "Section" at bounding box center [125, 131] width 40 height 17
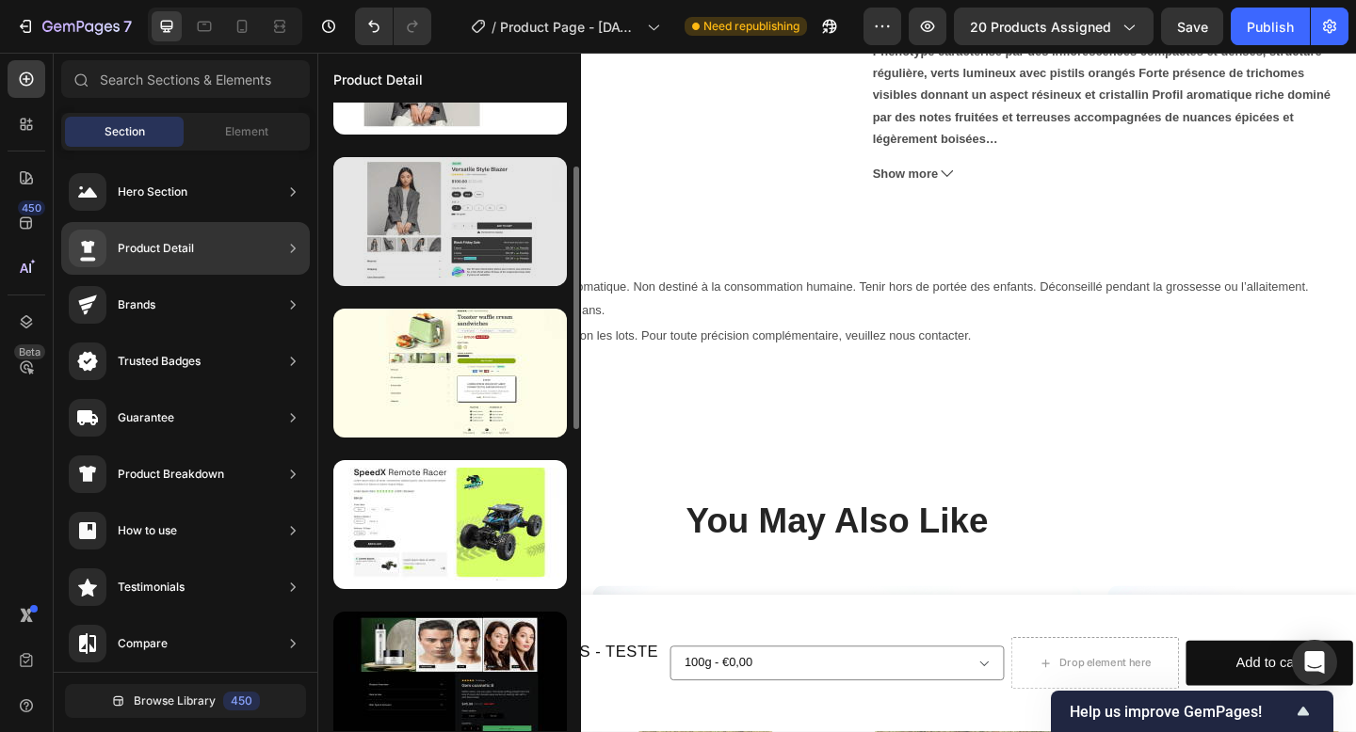
scroll to position [120, 0]
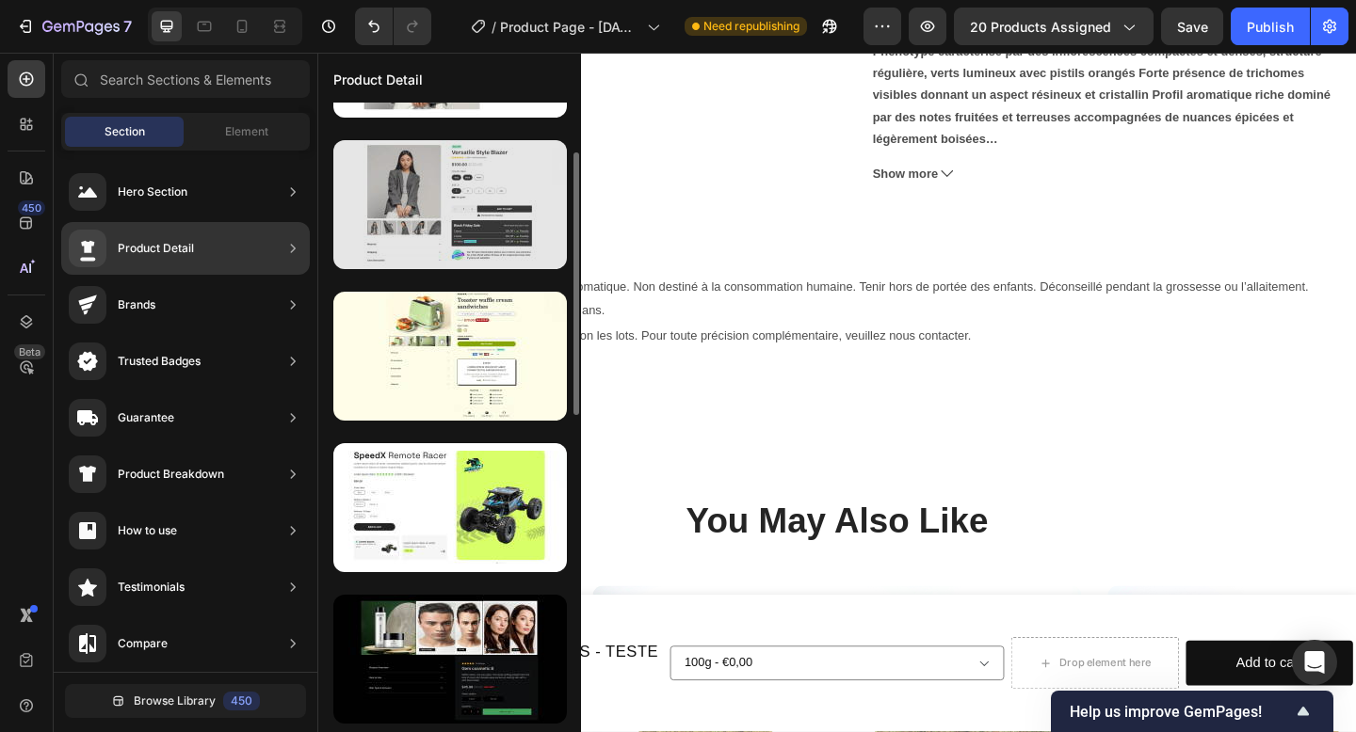
click at [466, 201] on div at bounding box center [449, 204] width 233 height 129
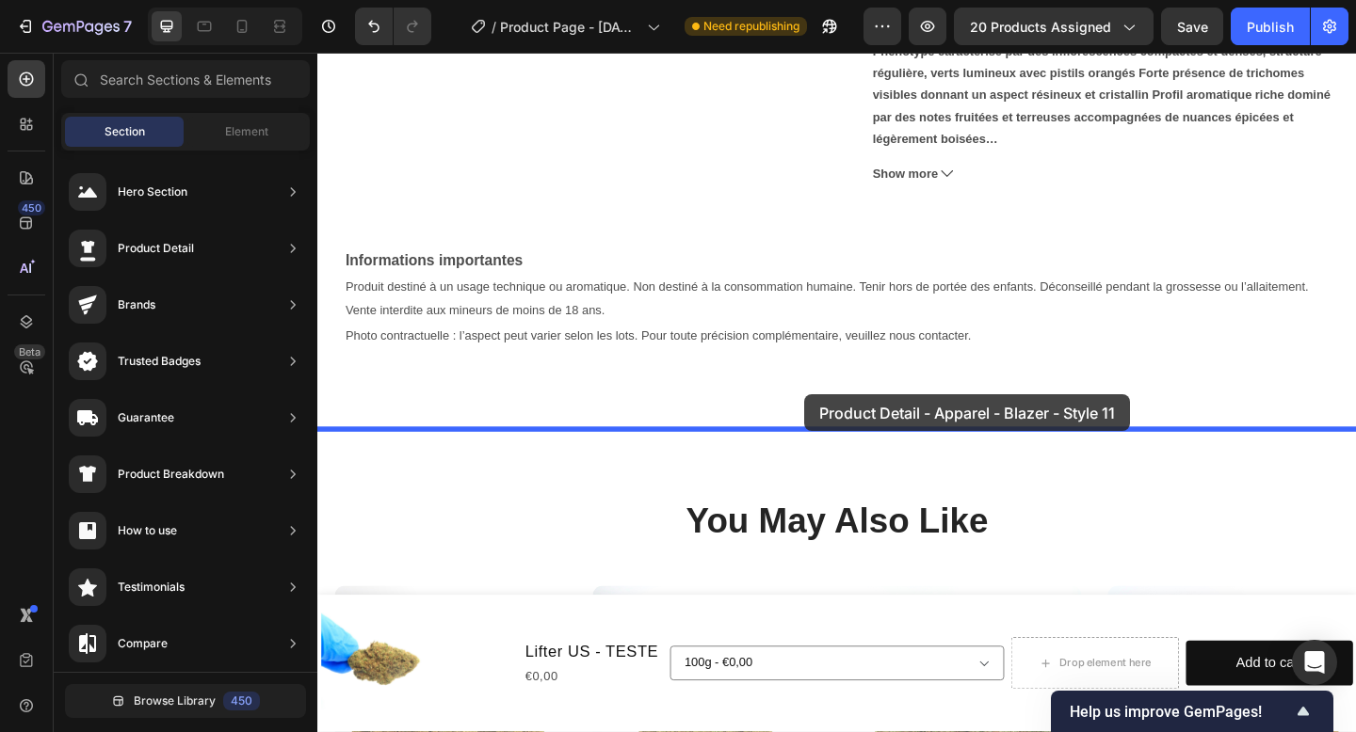
drag, startPoint x: 783, startPoint y: 253, endPoint x: 842, endPoint y: 422, distance: 178.3
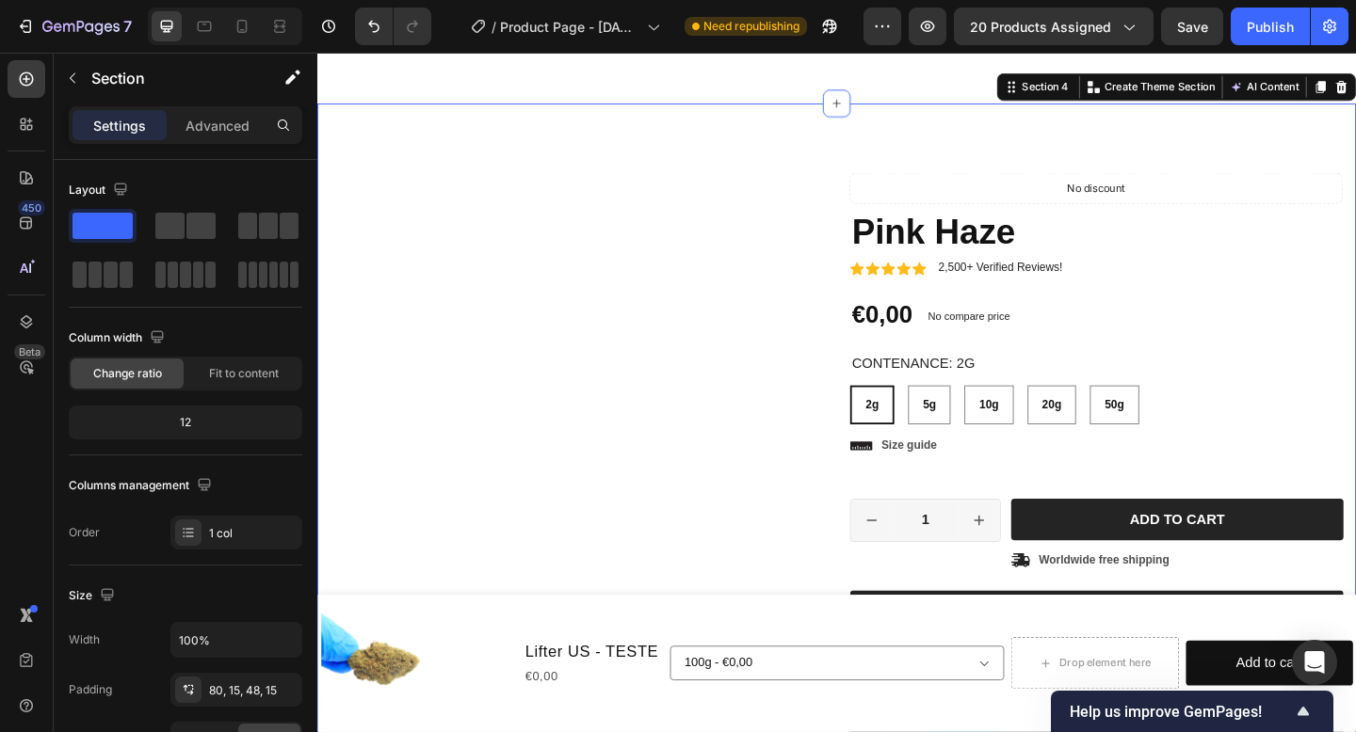
scroll to position [853, 0]
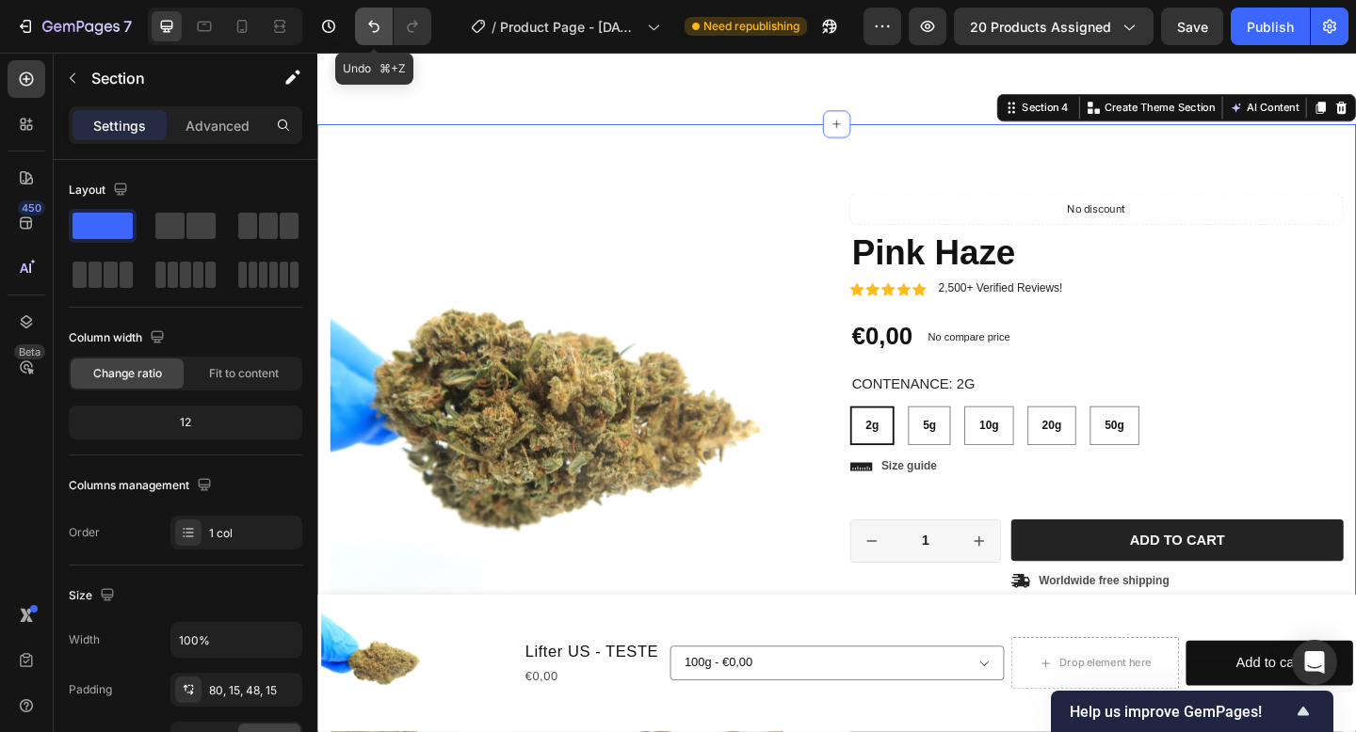
click at [380, 17] on icon "Undo/Redo" at bounding box center [373, 26] width 19 height 19
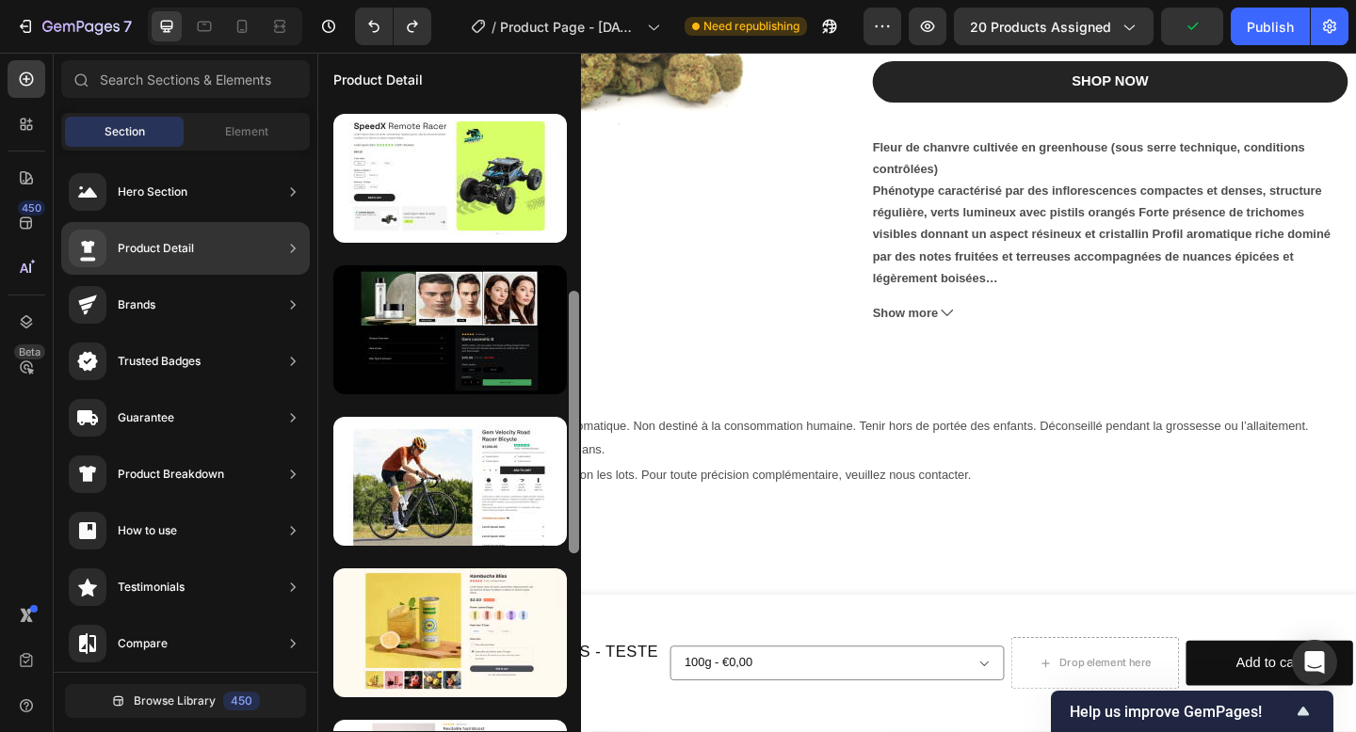
scroll to position [450, 0]
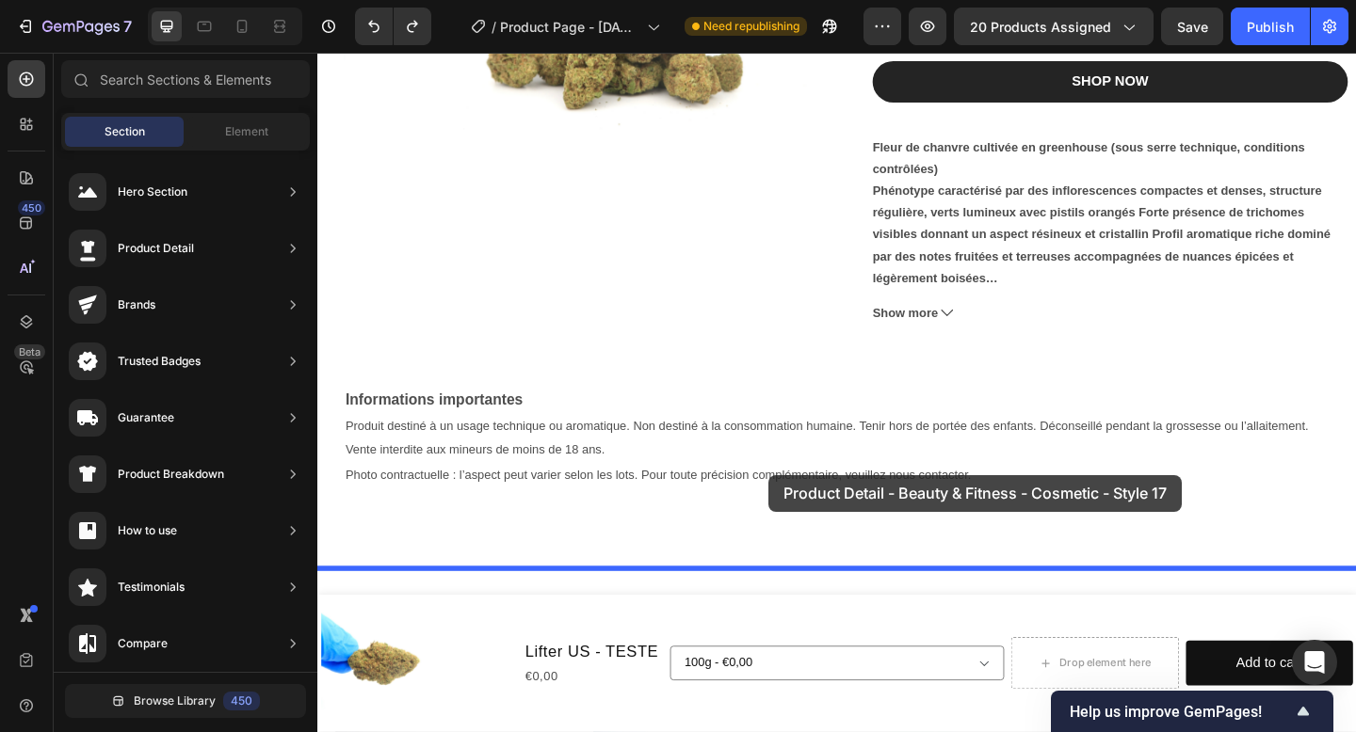
drag, startPoint x: 804, startPoint y: 386, endPoint x: 808, endPoint y: 512, distance: 126.2
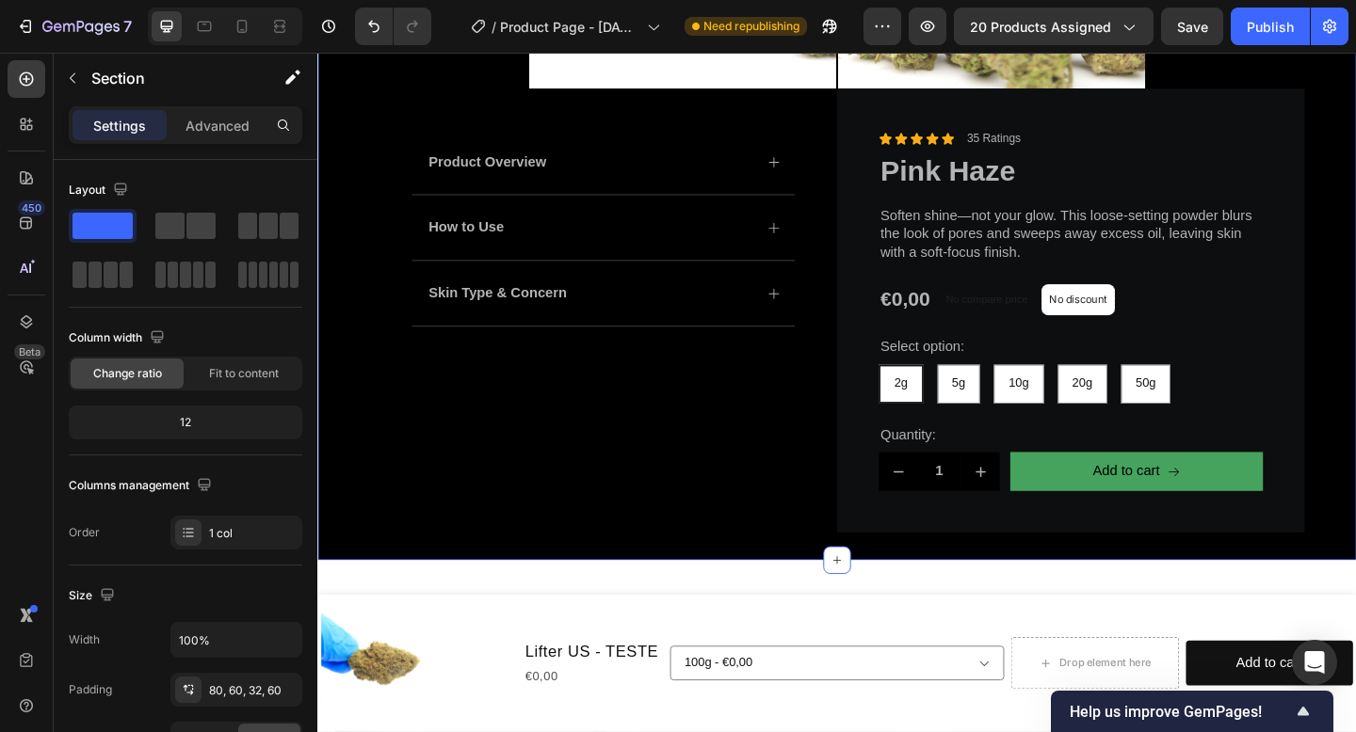
scroll to position [1637, 0]
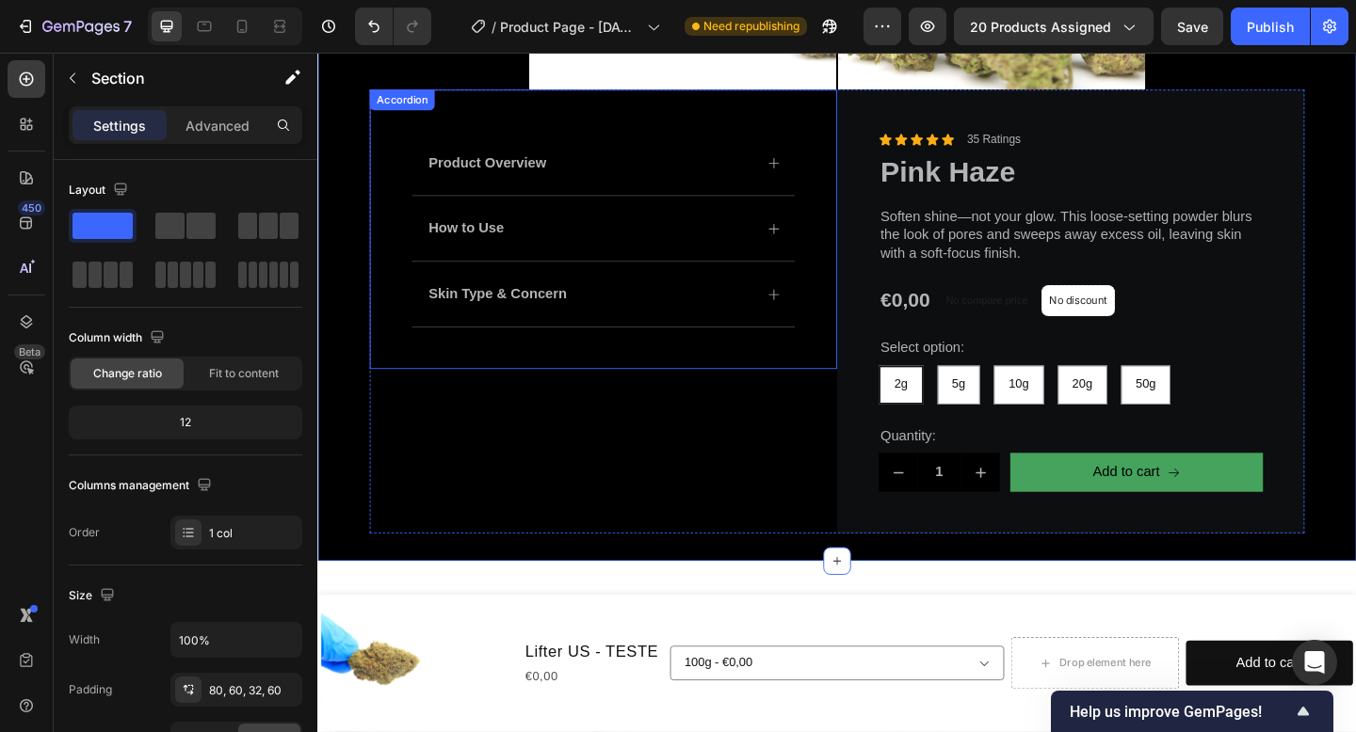
click at [716, 190] on div "Product Overview" at bounding box center [628, 173] width 416 height 71
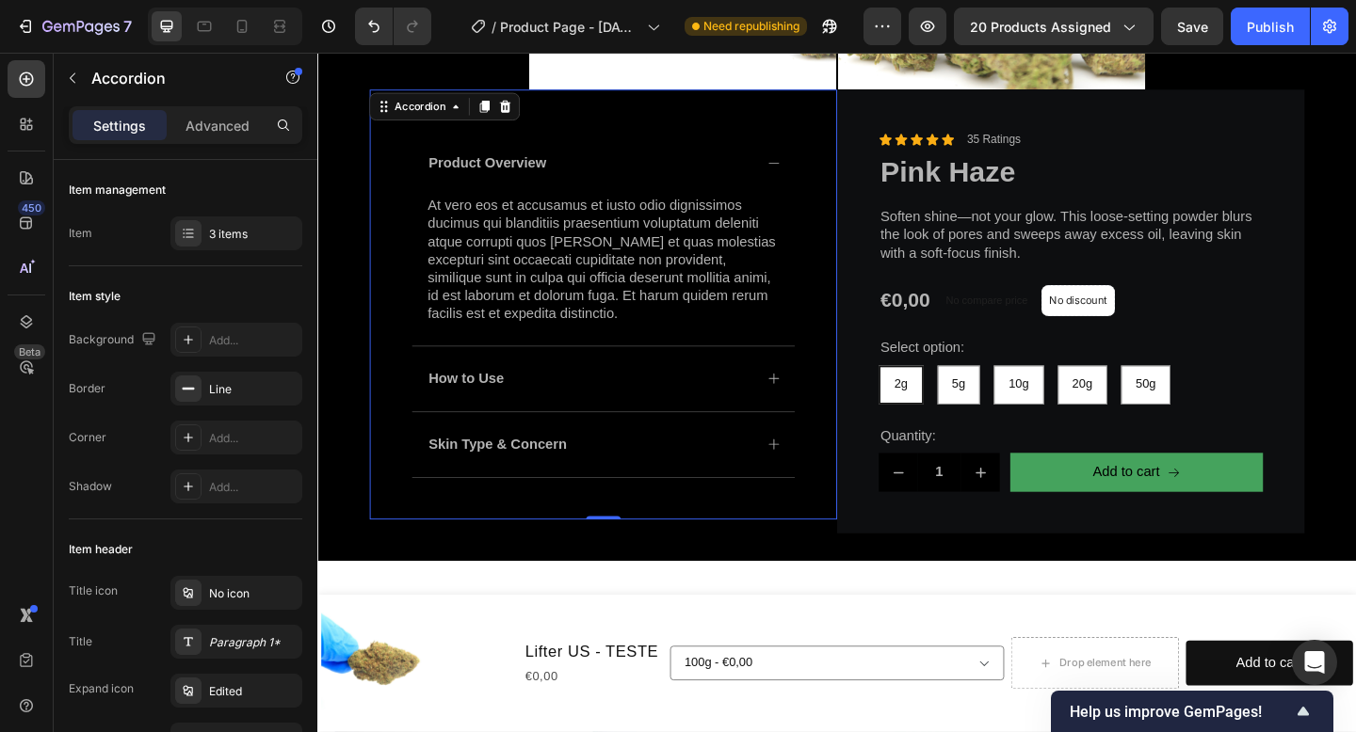
click at [728, 181] on div "Product Overview" at bounding box center [613, 173] width 356 height 25
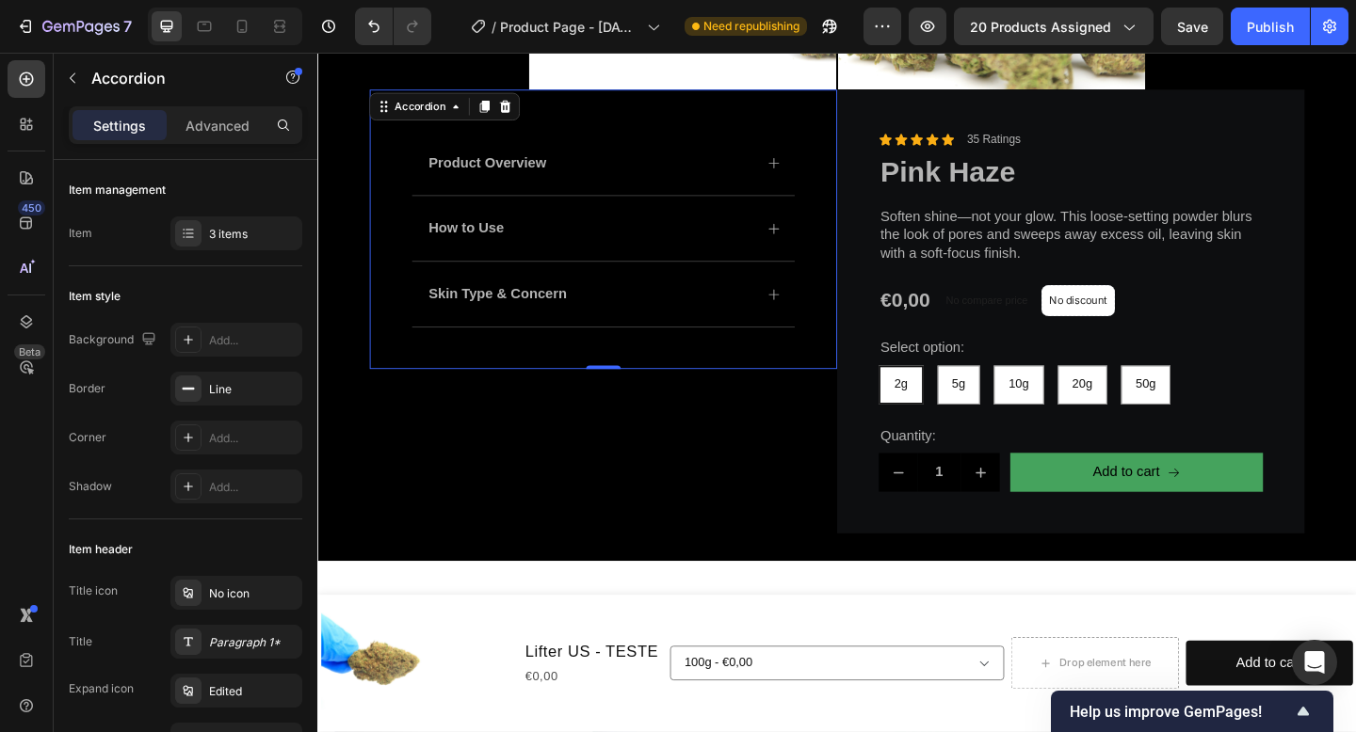
click at [708, 328] on div "Skin Type & Concern" at bounding box center [613, 315] width 356 height 25
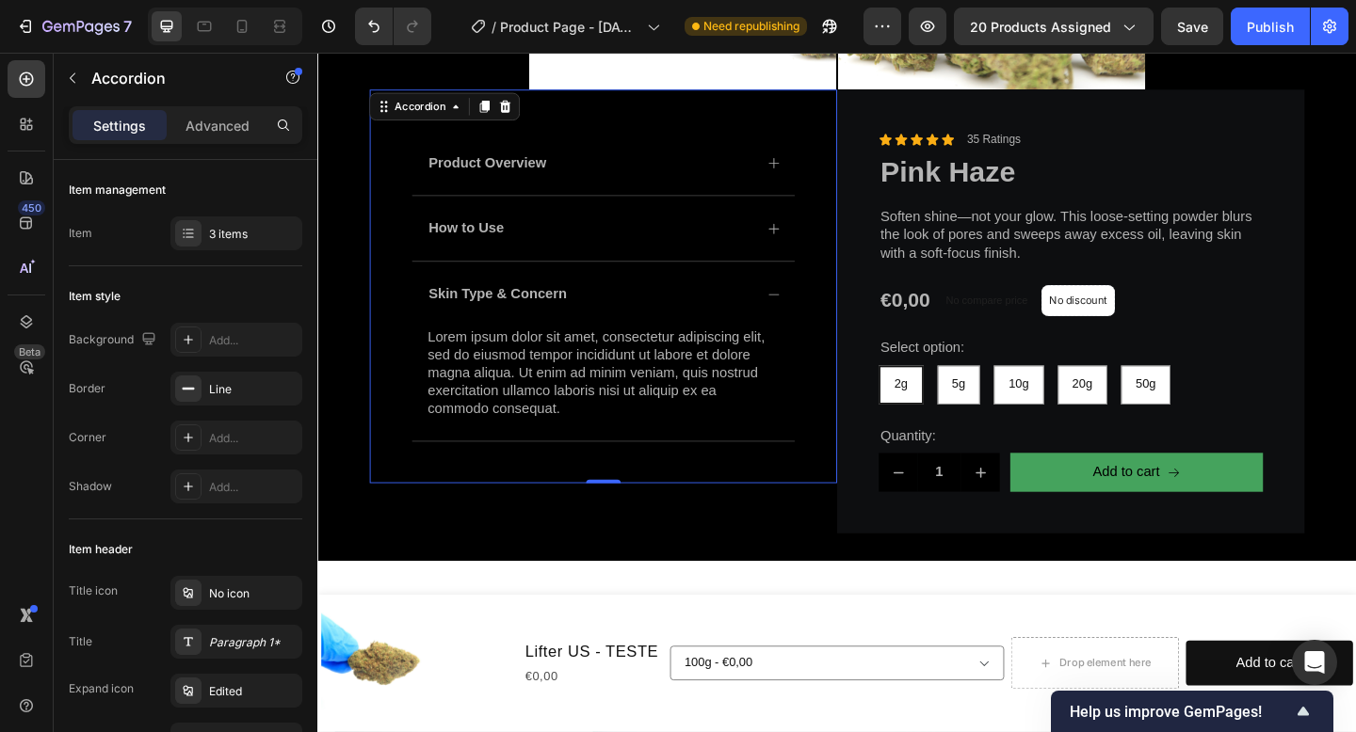
click at [708, 328] on div "Skin Type & Concern" at bounding box center [613, 315] width 356 height 25
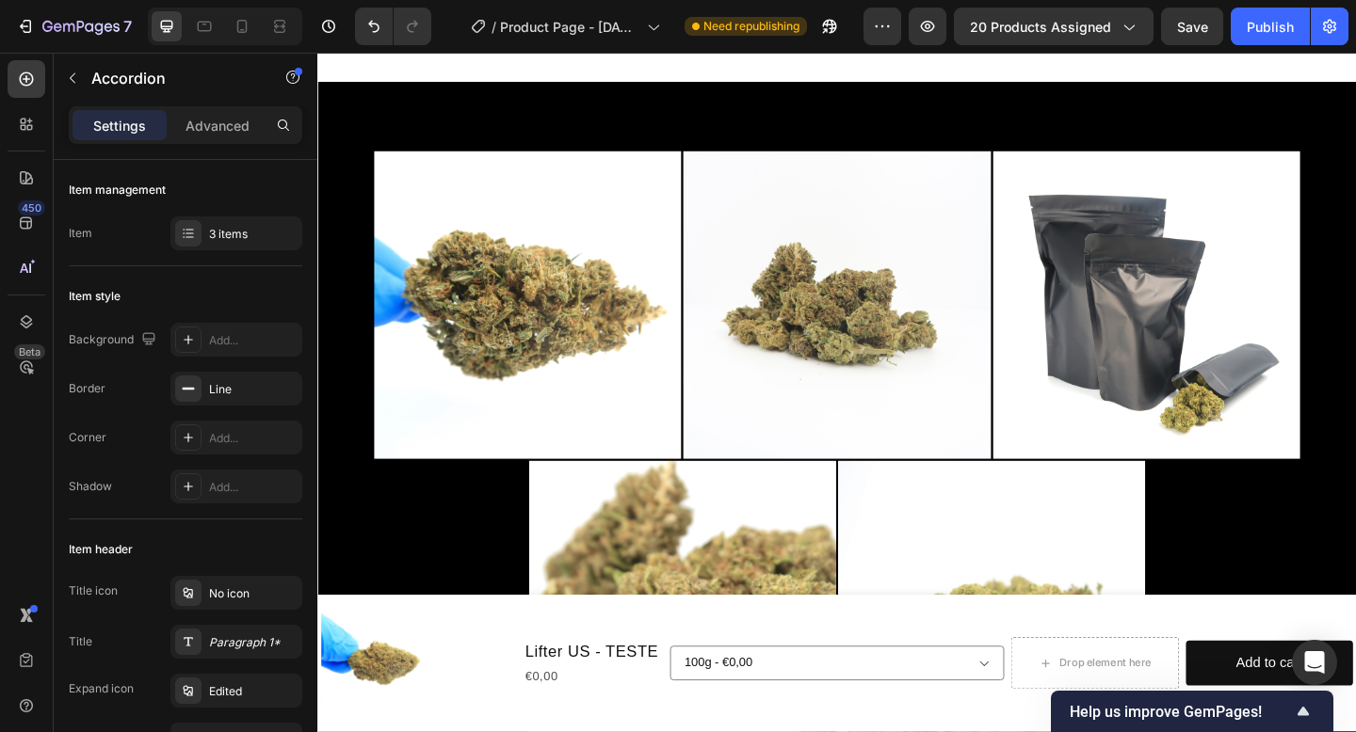
scroll to position [884, 0]
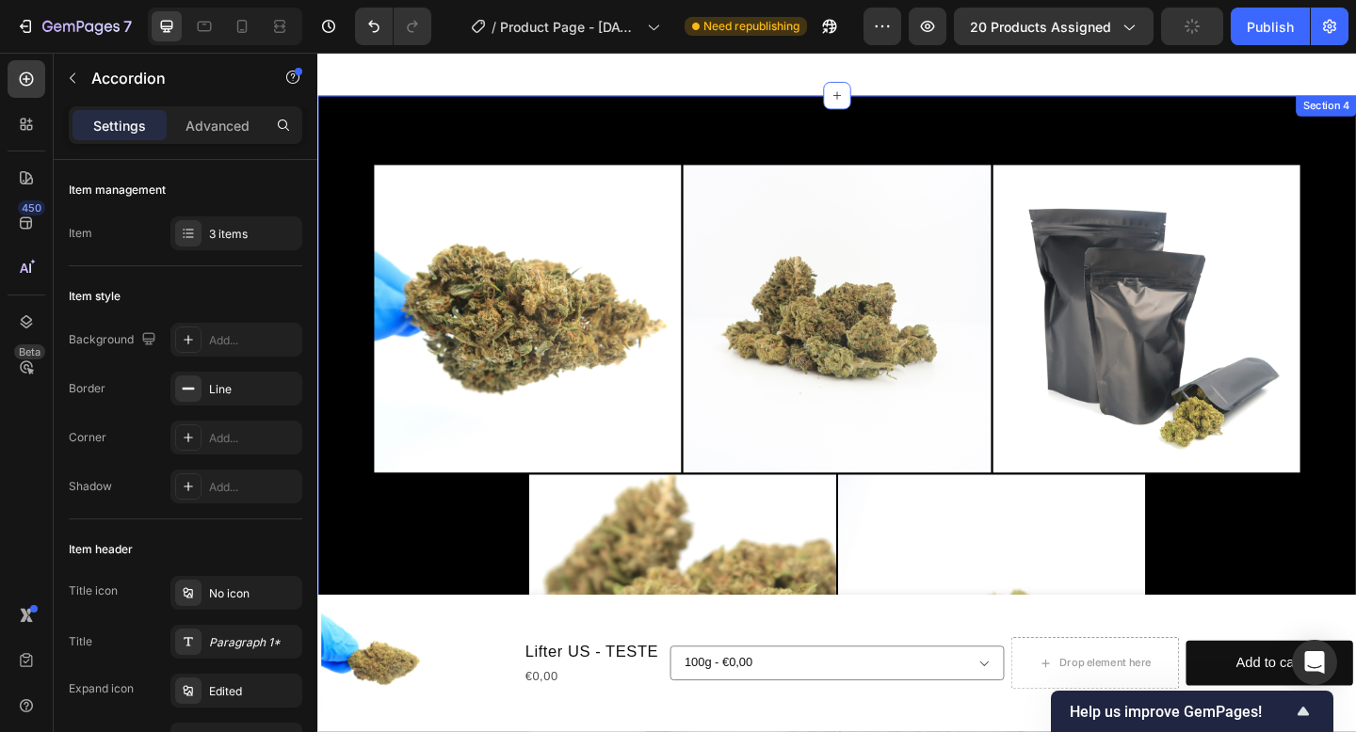
click at [640, 137] on div "Product Images Product Overview How to Use Skin Type & Concern Accordion 0 Icon…" at bounding box center [882, 730] width 1130 height 1260
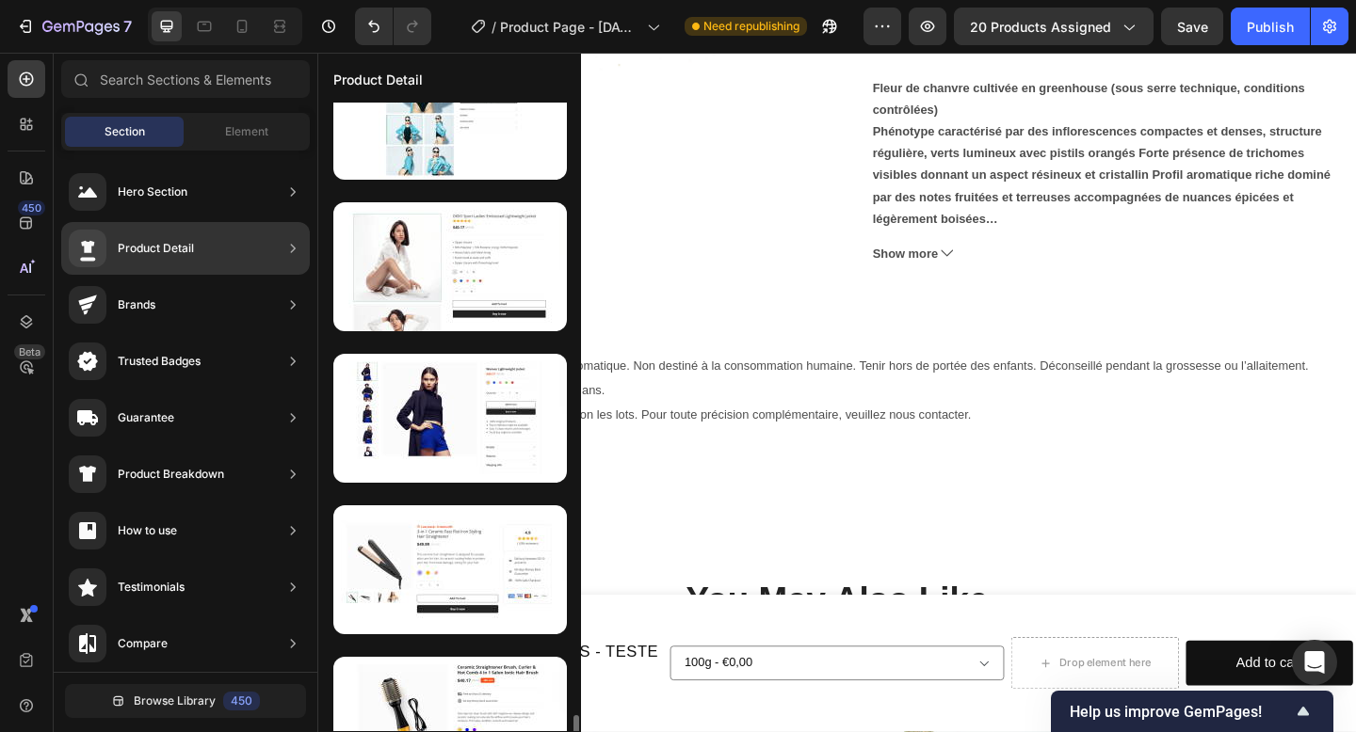
scroll to position [4513, 0]
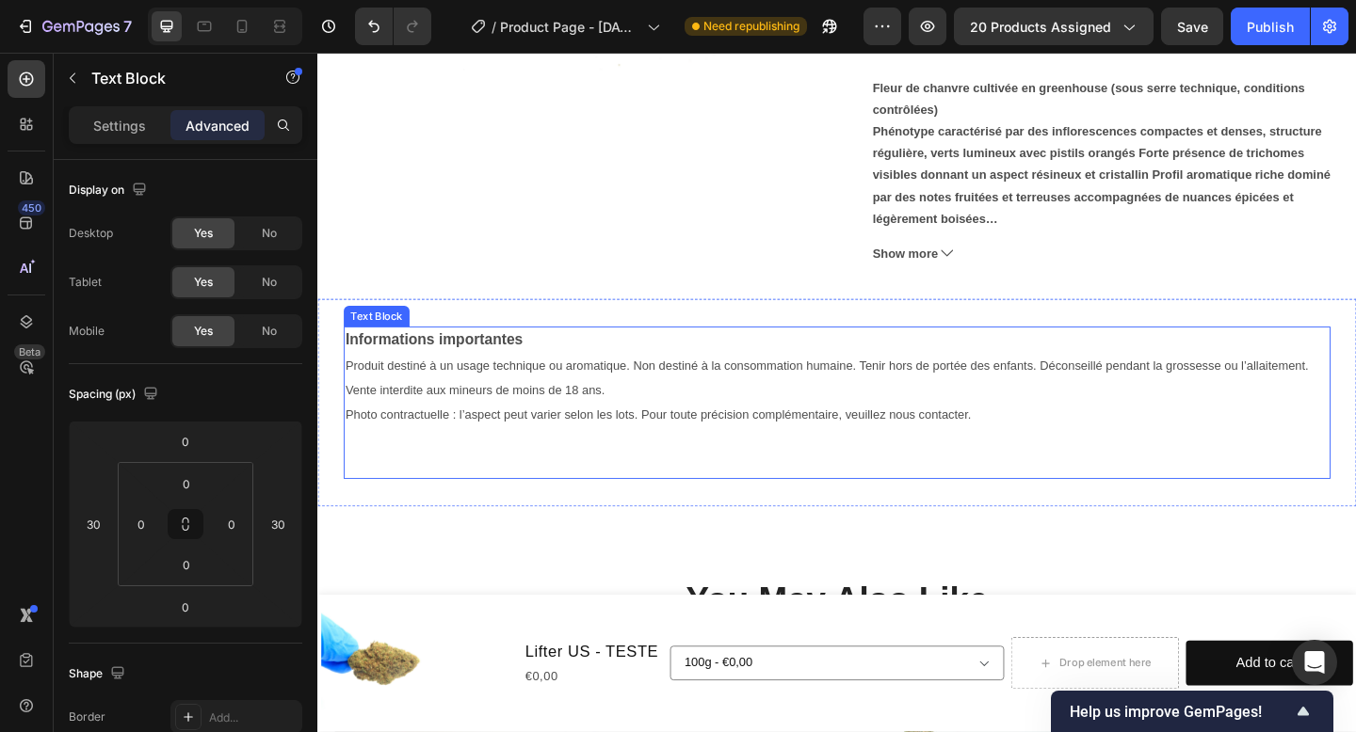
click at [883, 387] on span "Produit destiné à un usage technique ou aromatique. Non destiné à la consommati…" at bounding box center [871, 407] width 1048 height 42
click at [144, 135] on div "Settings" at bounding box center [119, 125] width 94 height 30
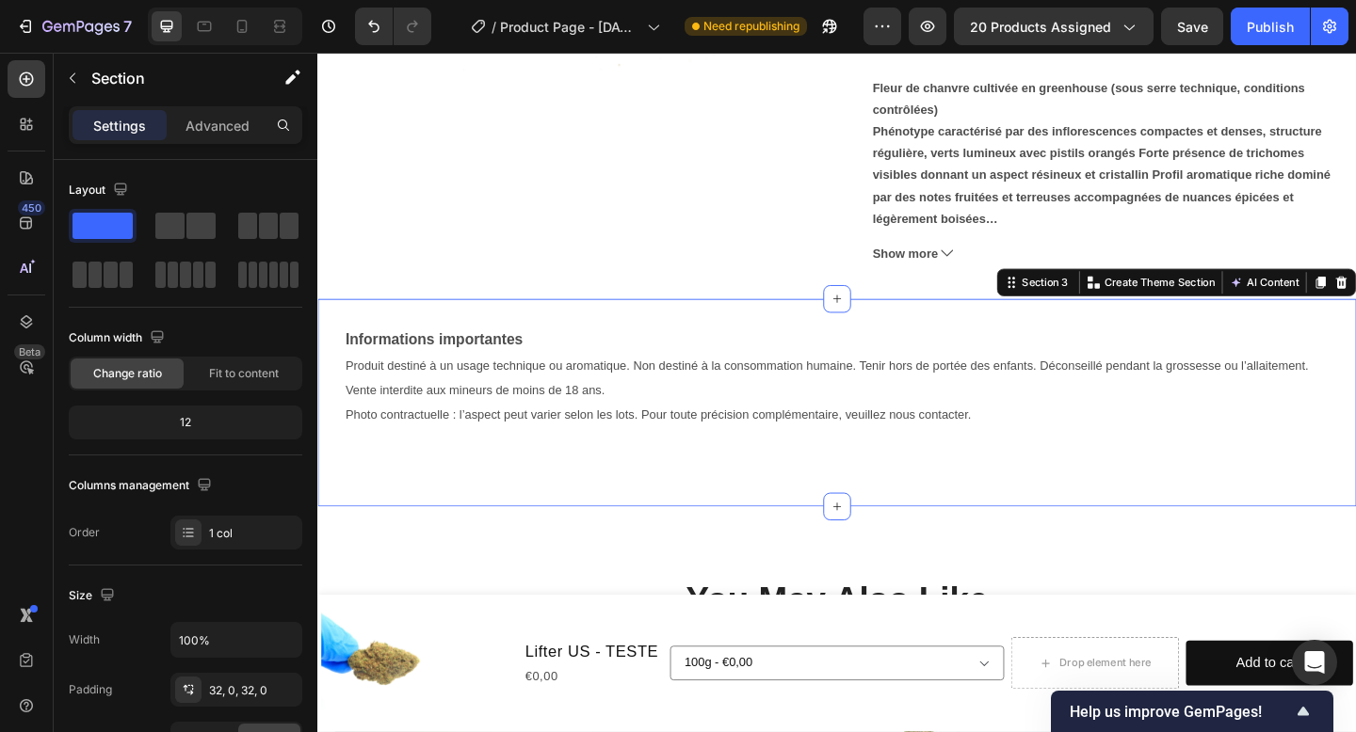
click at [608, 330] on div "Informations importantes Produit destiné à un usage technique ou aromatique. No…" at bounding box center [882, 434] width 1130 height 227
click at [105, 65] on div "Section" at bounding box center [152, 78] width 196 height 49
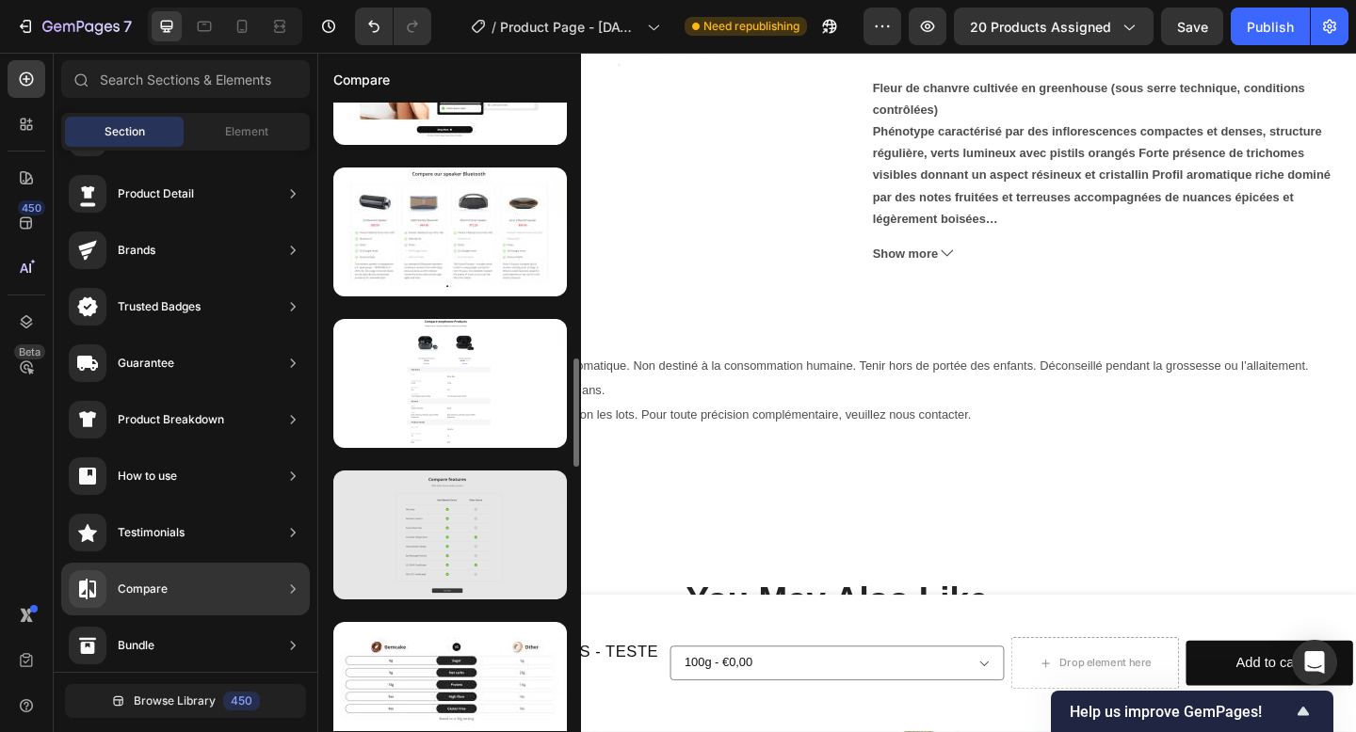
scroll to position [1714, 0]
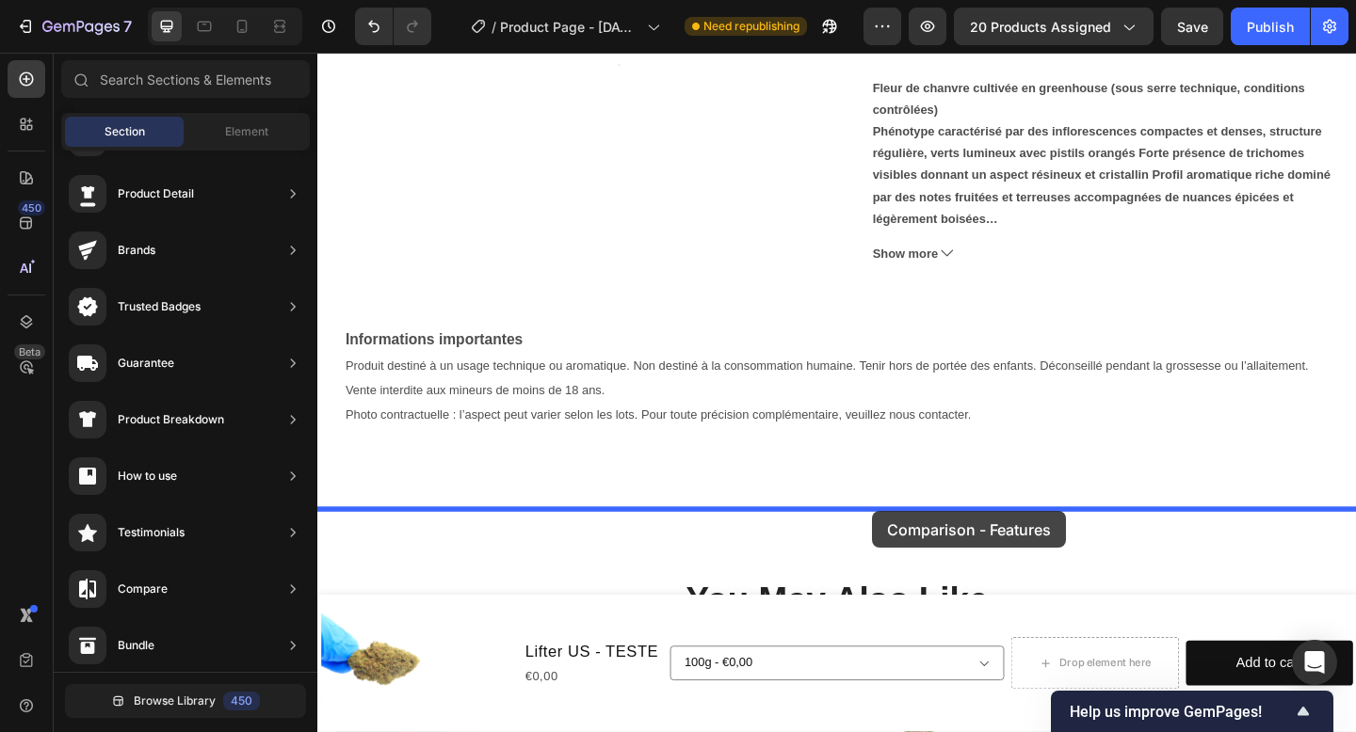
drag, startPoint x: 738, startPoint y: 648, endPoint x: 921, endPoint y: 552, distance: 206.3
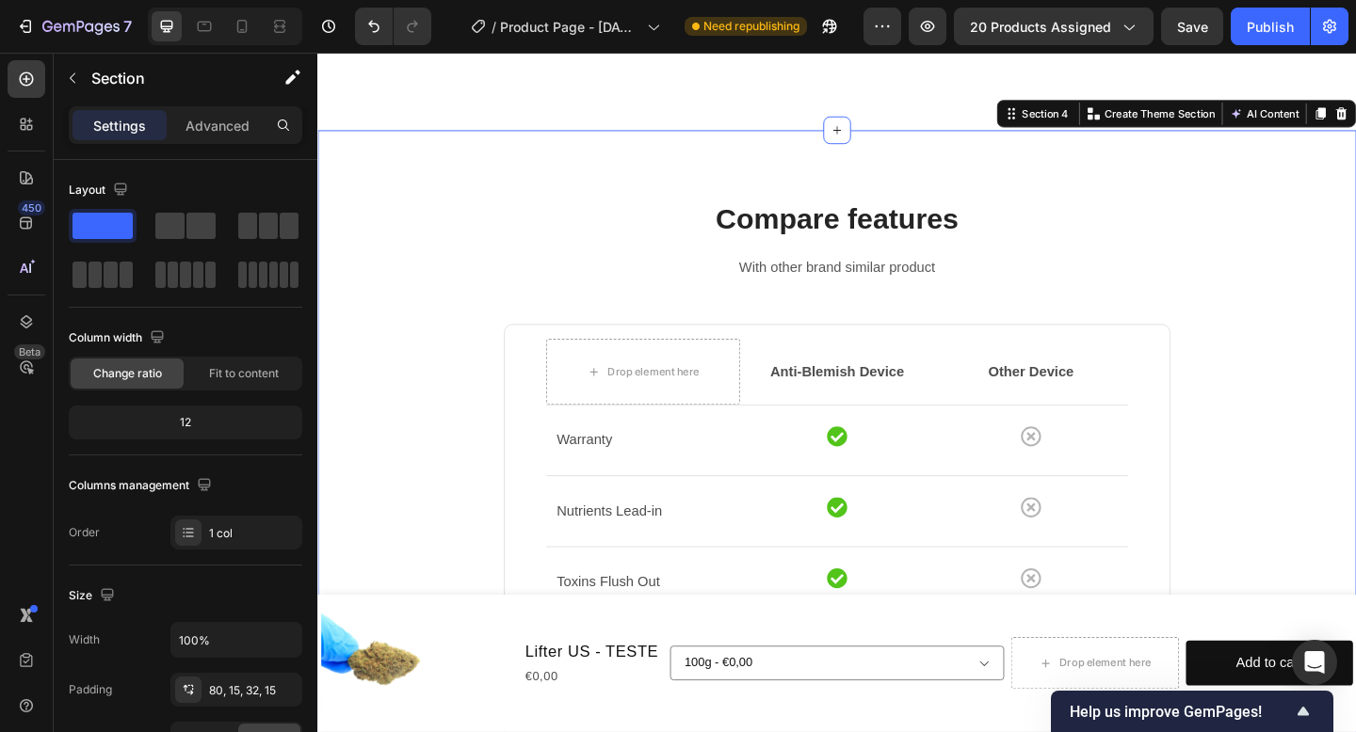
scroll to position [865, 0]
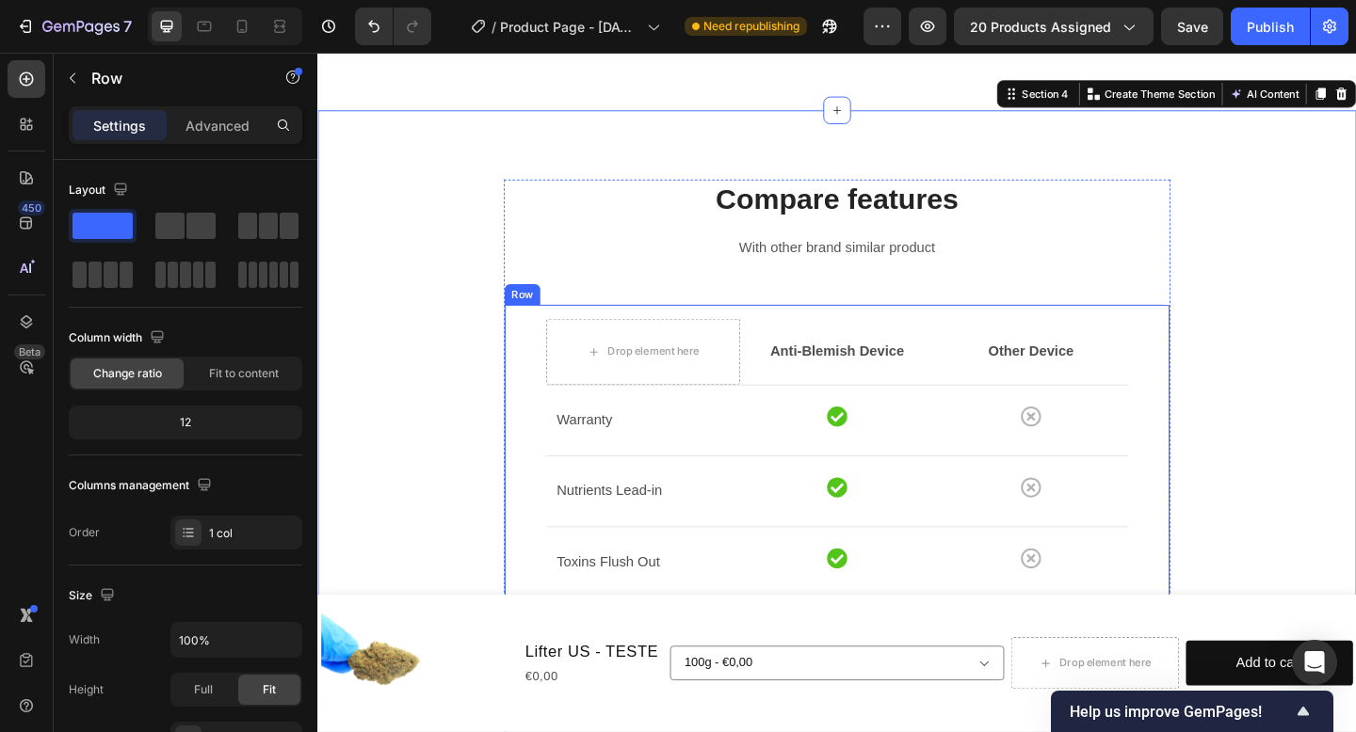
click at [914, 332] on div "Drop element here Anti-Blemish Device Text block Other Device Text block Row Ro…" at bounding box center [882, 686] width 725 height 719
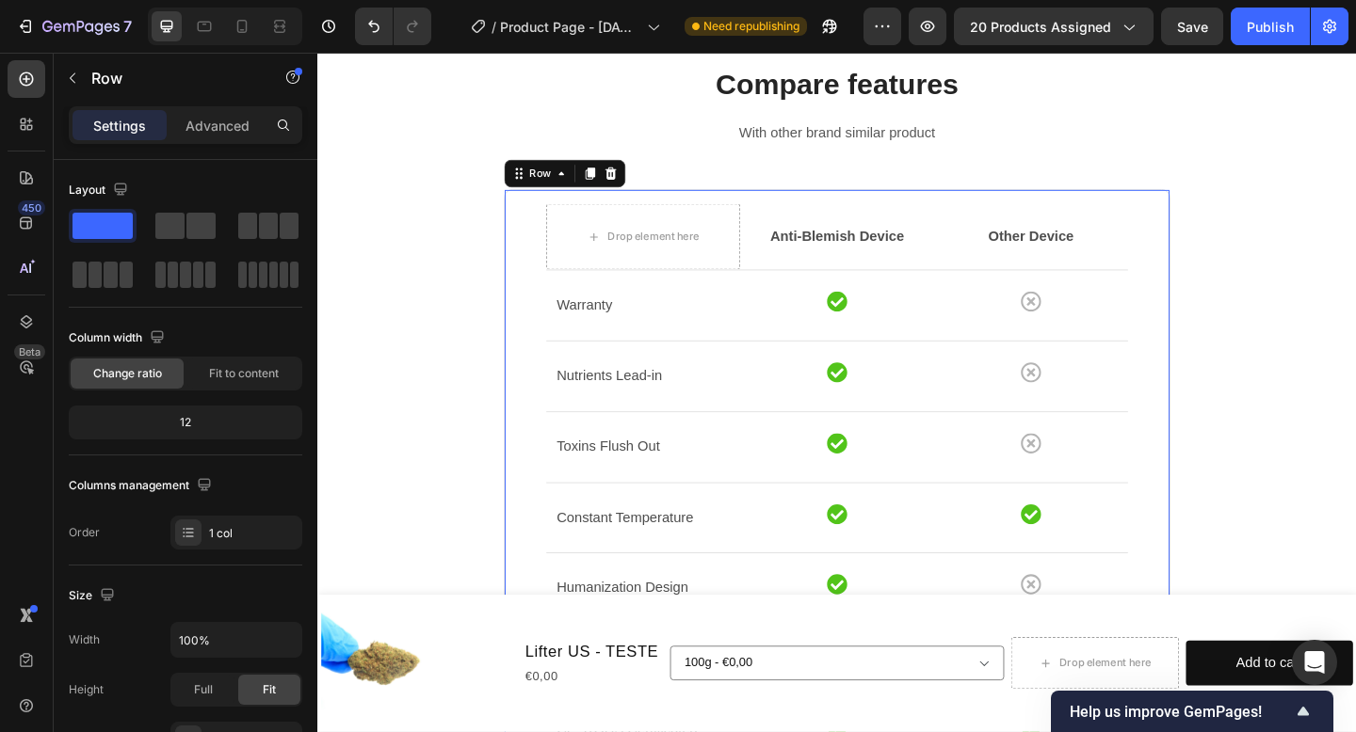
scroll to position [983, 0]
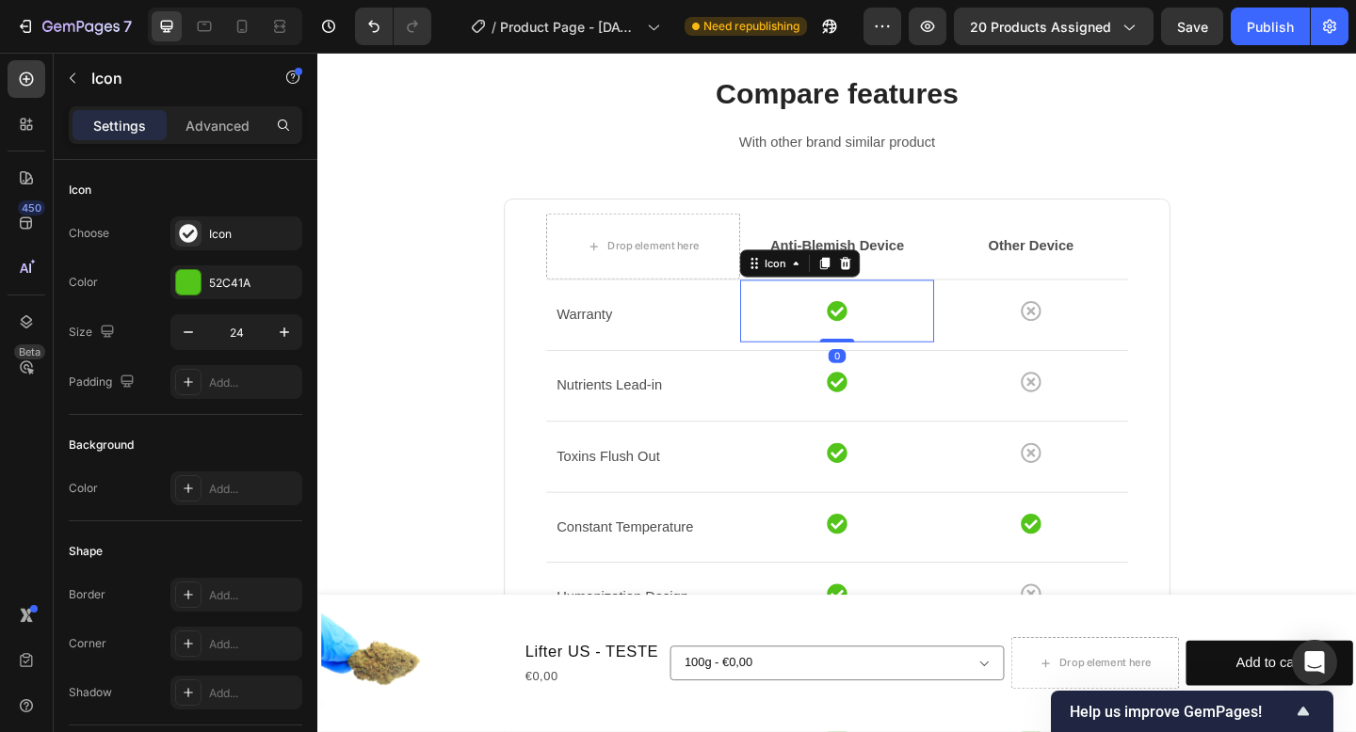
click at [902, 357] on div "Icon 0" at bounding box center [882, 334] width 211 height 68
click at [902, 358] on div "Icon 0" at bounding box center [882, 334] width 211 height 68
click at [875, 342] on icon at bounding box center [882, 335] width 22 height 22
click at [887, 297] on div "Anti-Blemish Device Text block" at bounding box center [882, 264] width 211 height 72
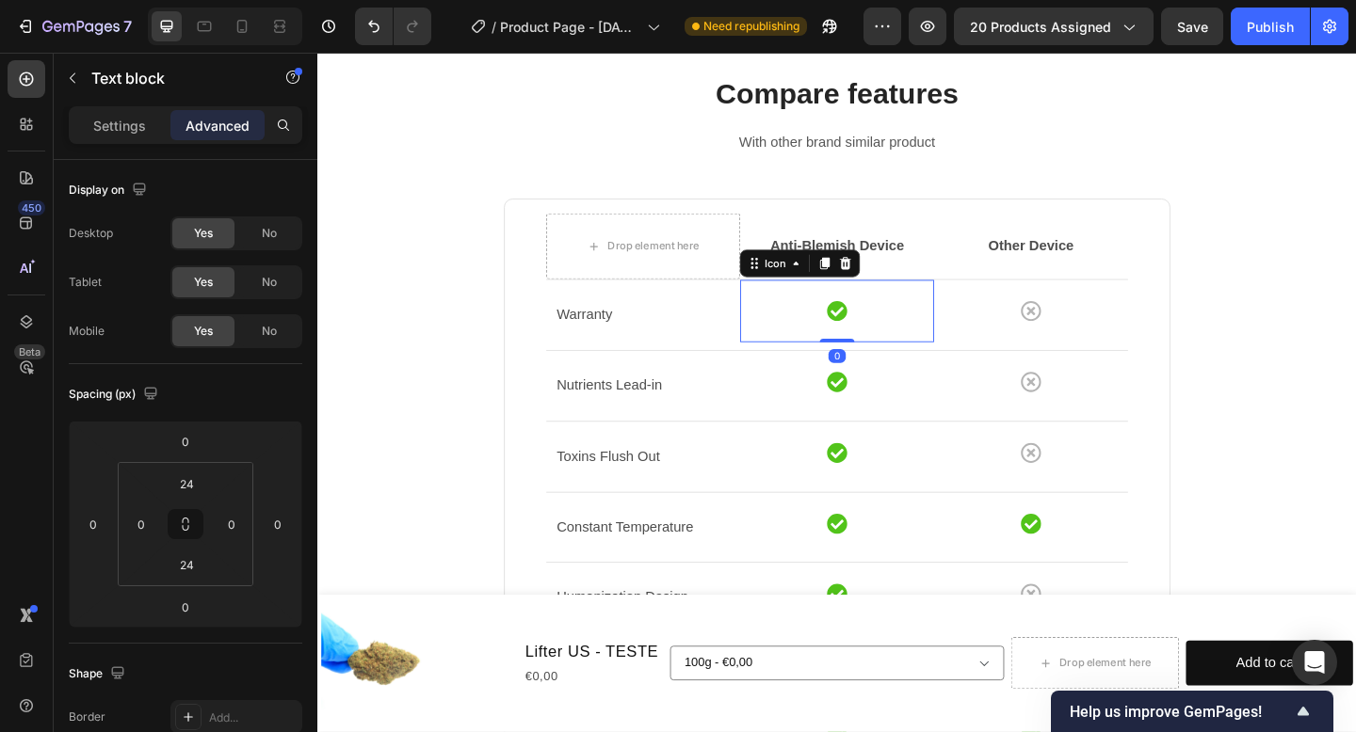
click at [909, 337] on div "Icon 0" at bounding box center [882, 334] width 211 height 68
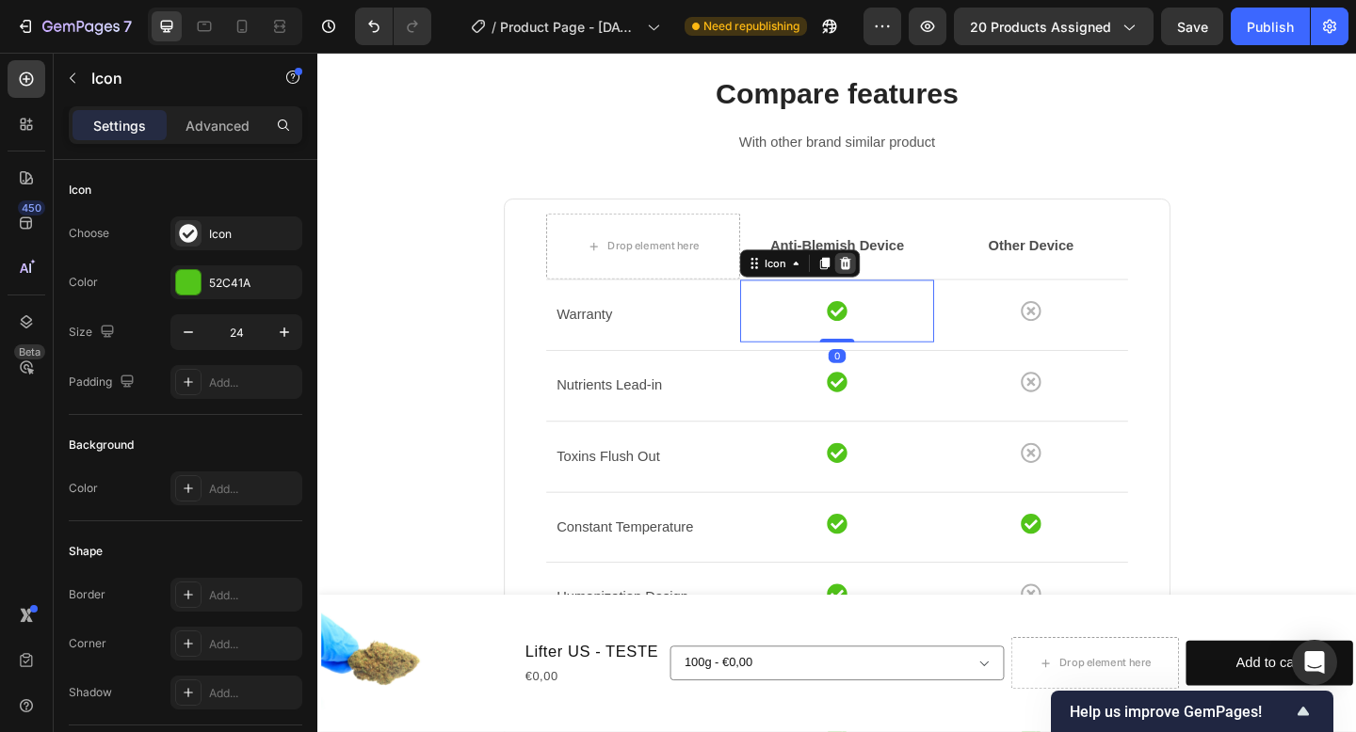
click at [897, 278] on icon at bounding box center [891, 282] width 15 height 15
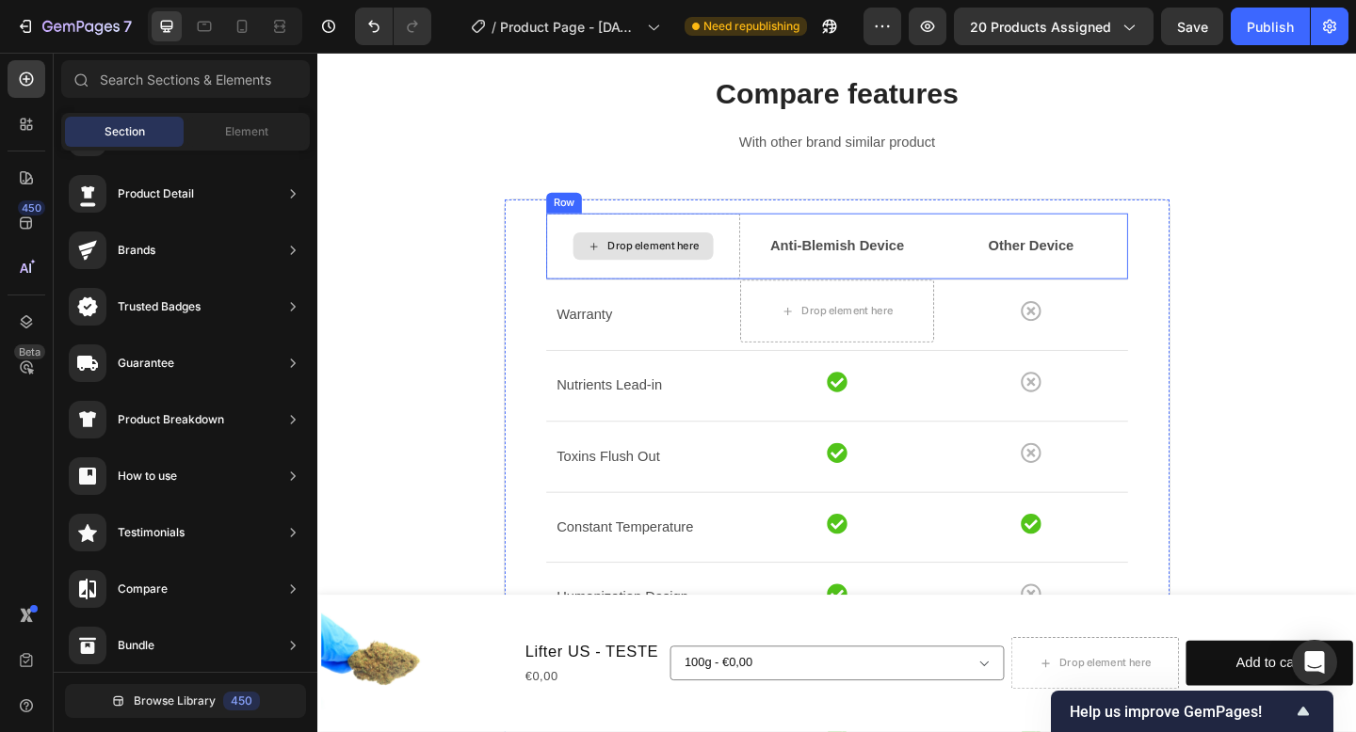
click at [710, 267] on div "Drop element here" at bounding box center [683, 263] width 100 height 15
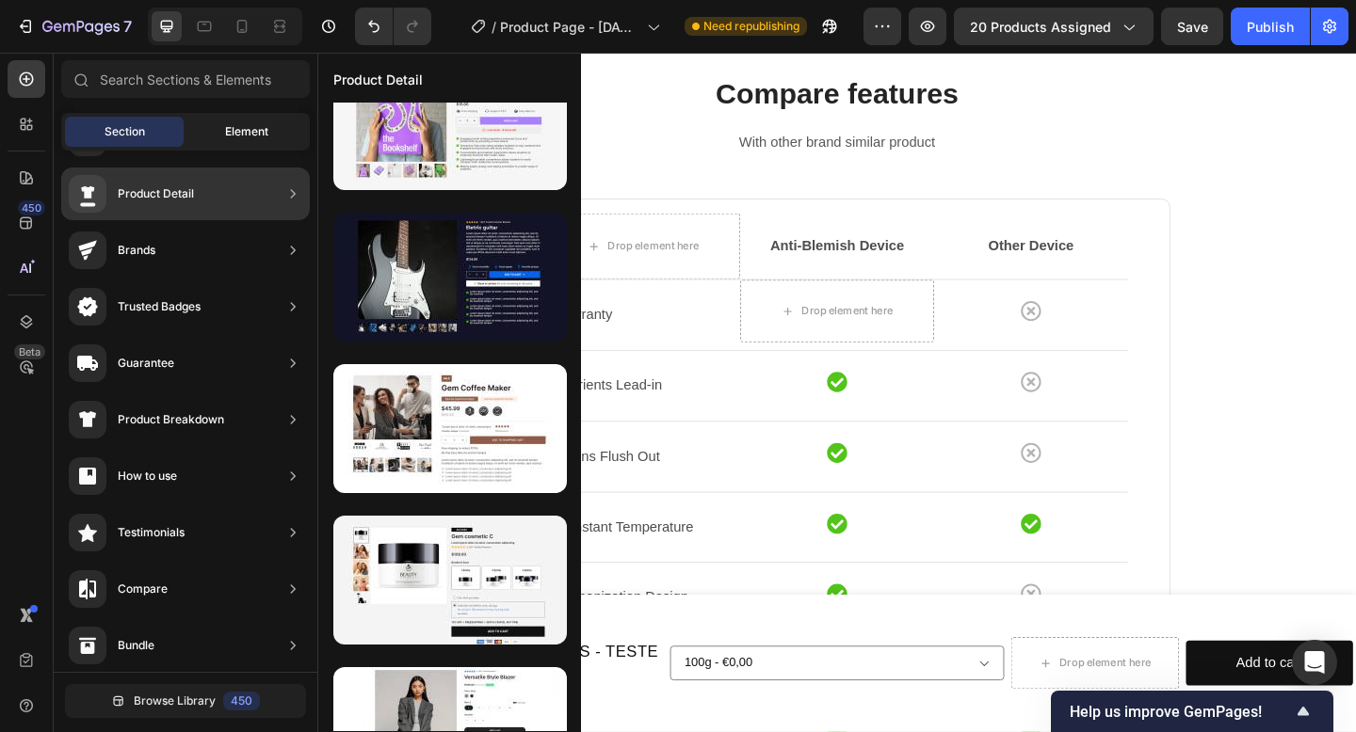
scroll to position [0, 0]
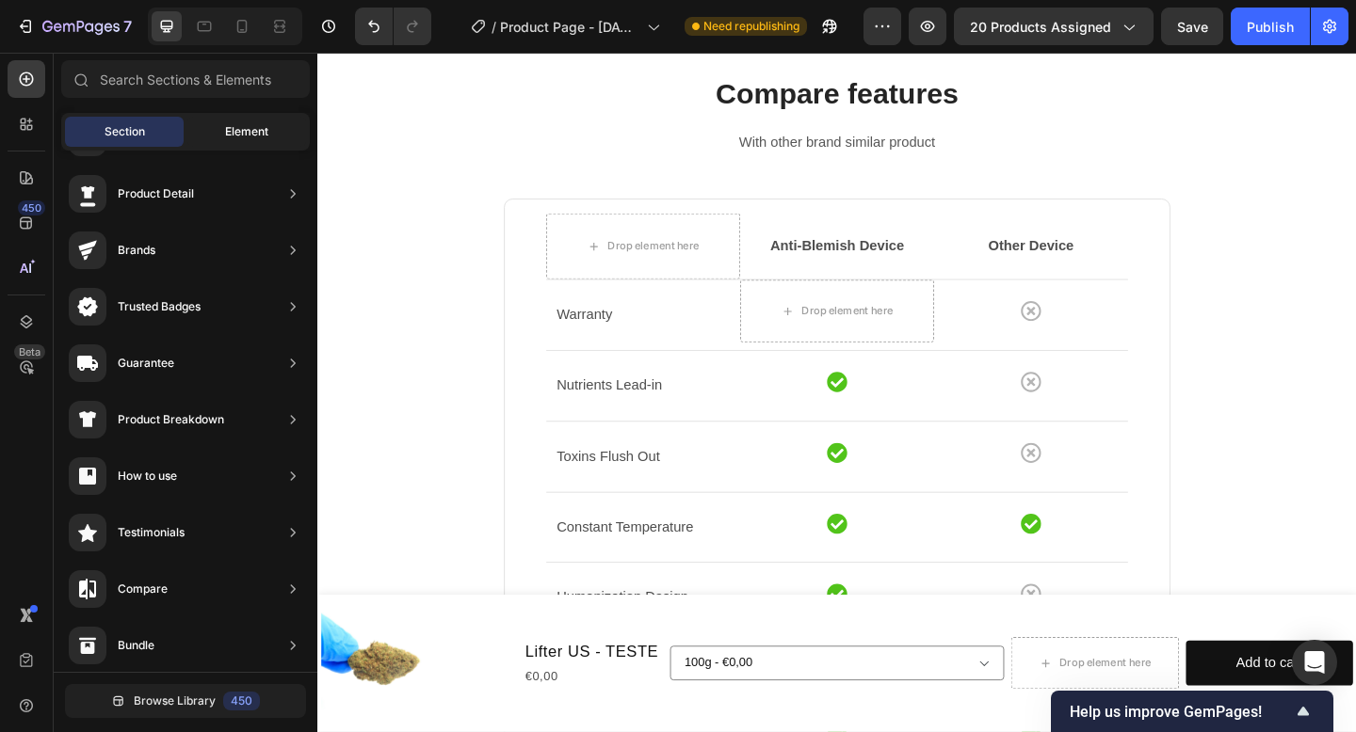
click at [244, 126] on span "Element" at bounding box center [246, 131] width 43 height 17
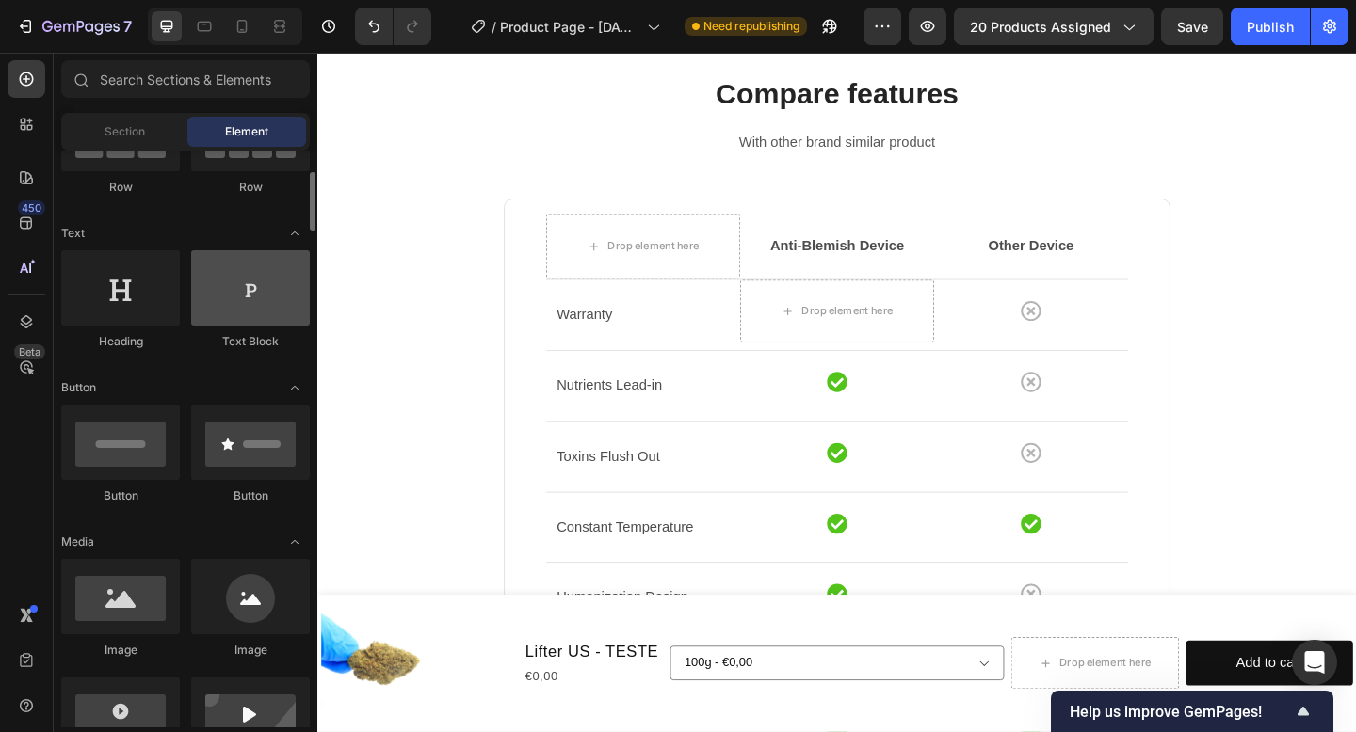
scroll to position [201, 0]
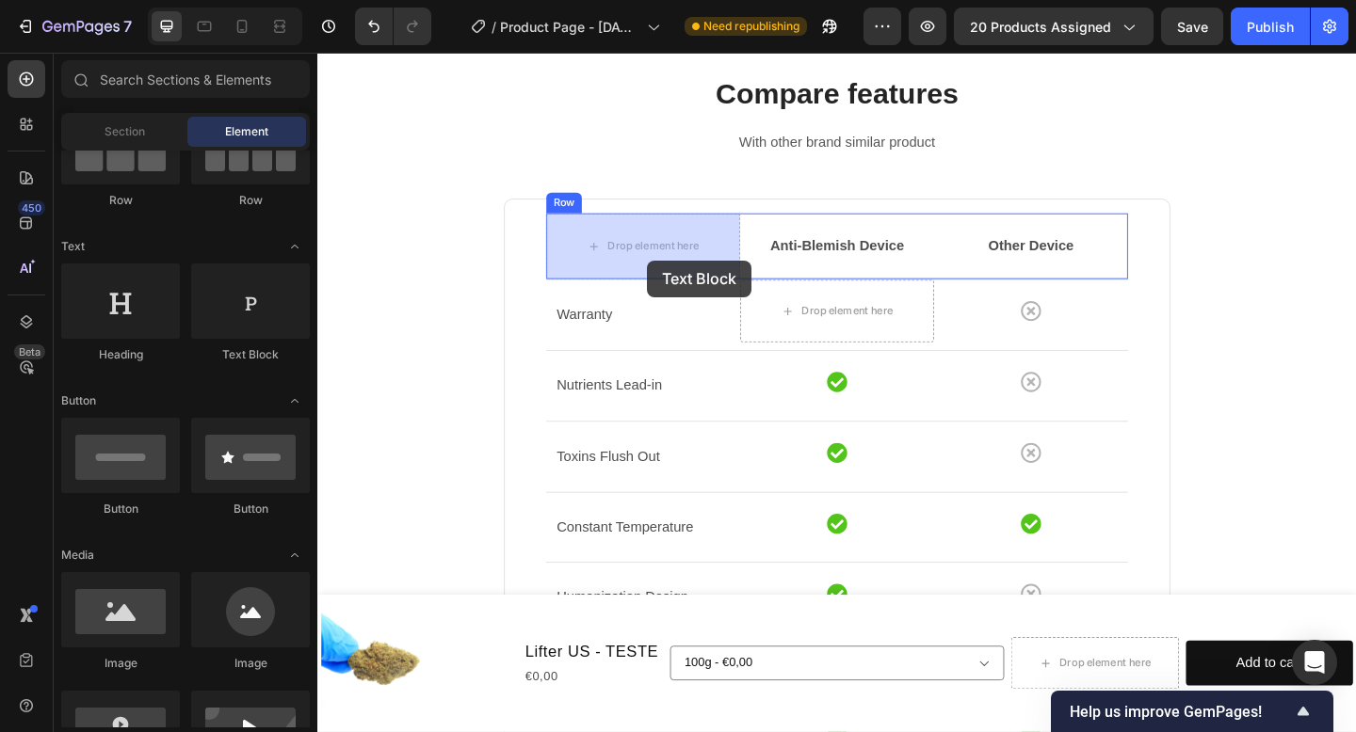
drag, startPoint x: 540, startPoint y: 362, endPoint x: 676, endPoint y: 279, distance: 159.4
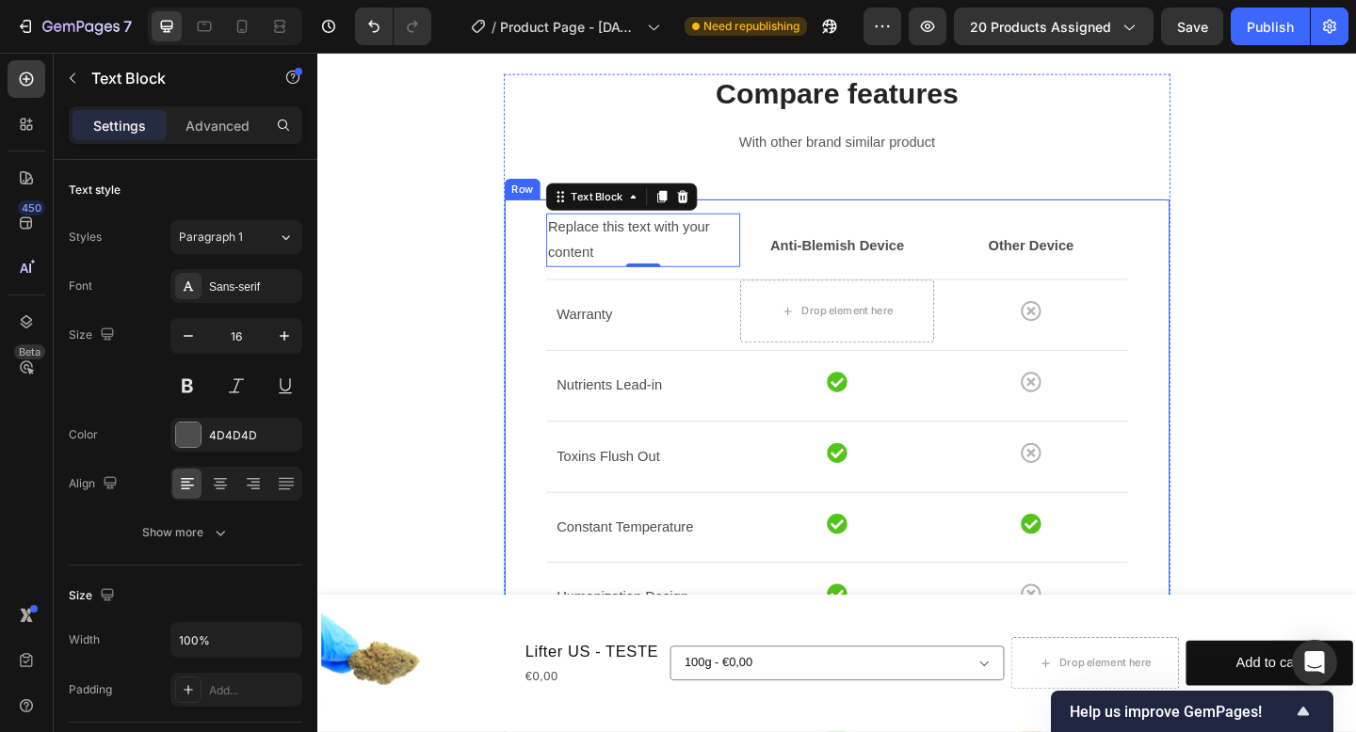
click at [832, 221] on div "Replace this text with your content Text Block 0 Anti-Blemish Device Text block…" at bounding box center [882, 571] width 725 height 719
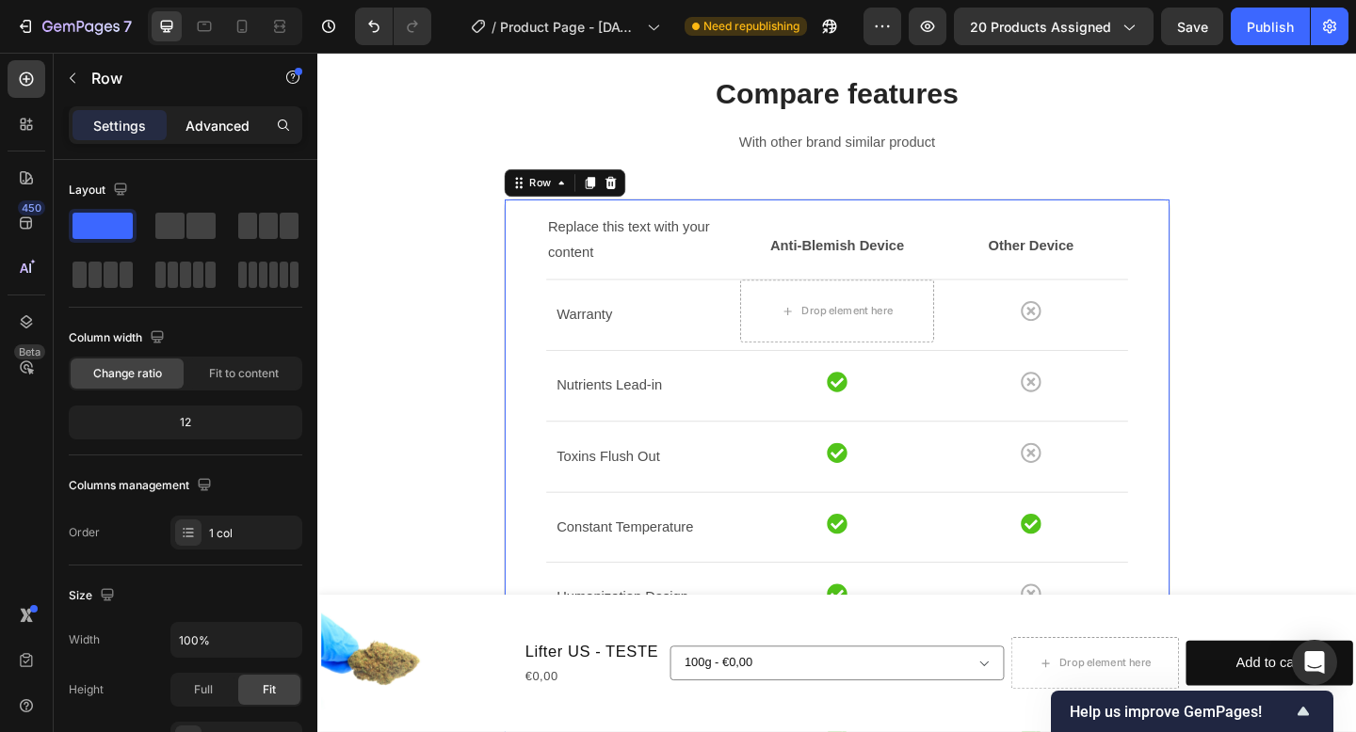
click at [216, 123] on p "Advanced" at bounding box center [217, 126] width 64 height 20
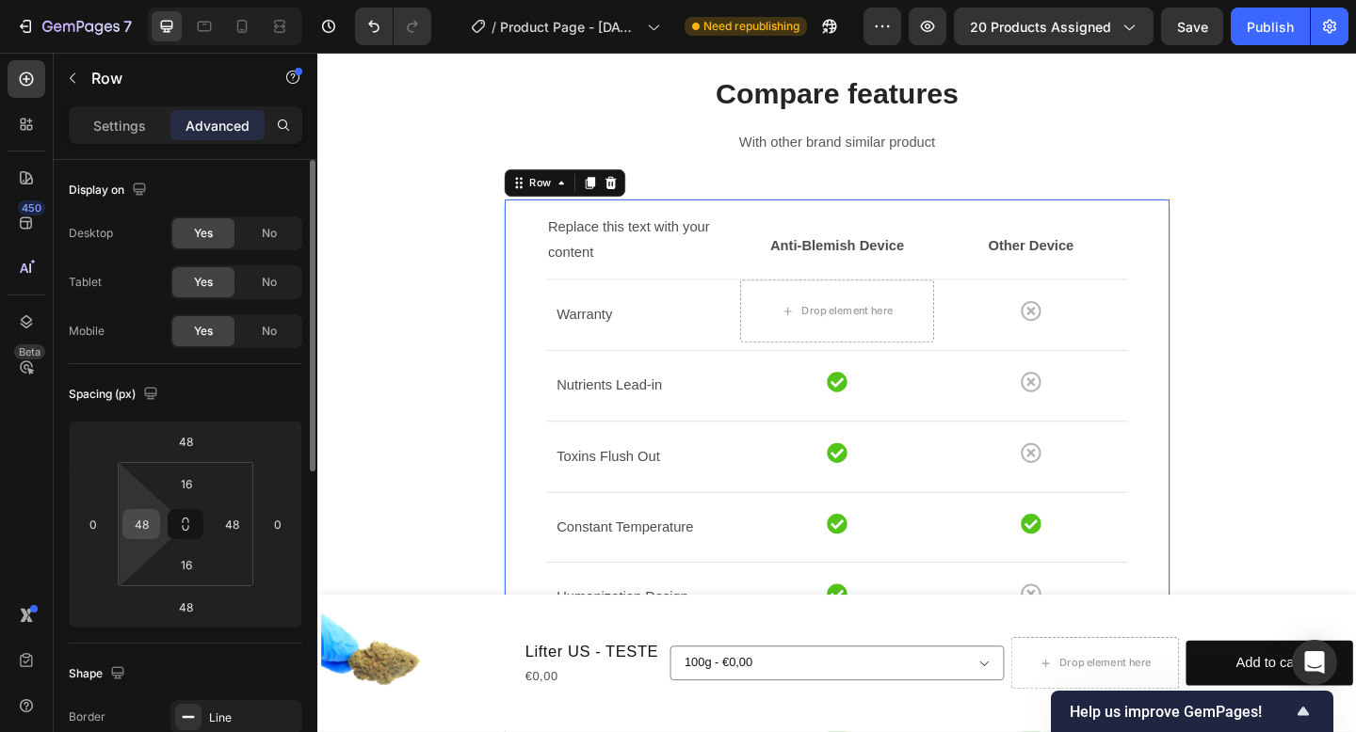
click at [153, 519] on input "48" at bounding box center [141, 524] width 28 height 28
type input "0"
click at [234, 527] on input "48" at bounding box center [231, 524] width 28 height 28
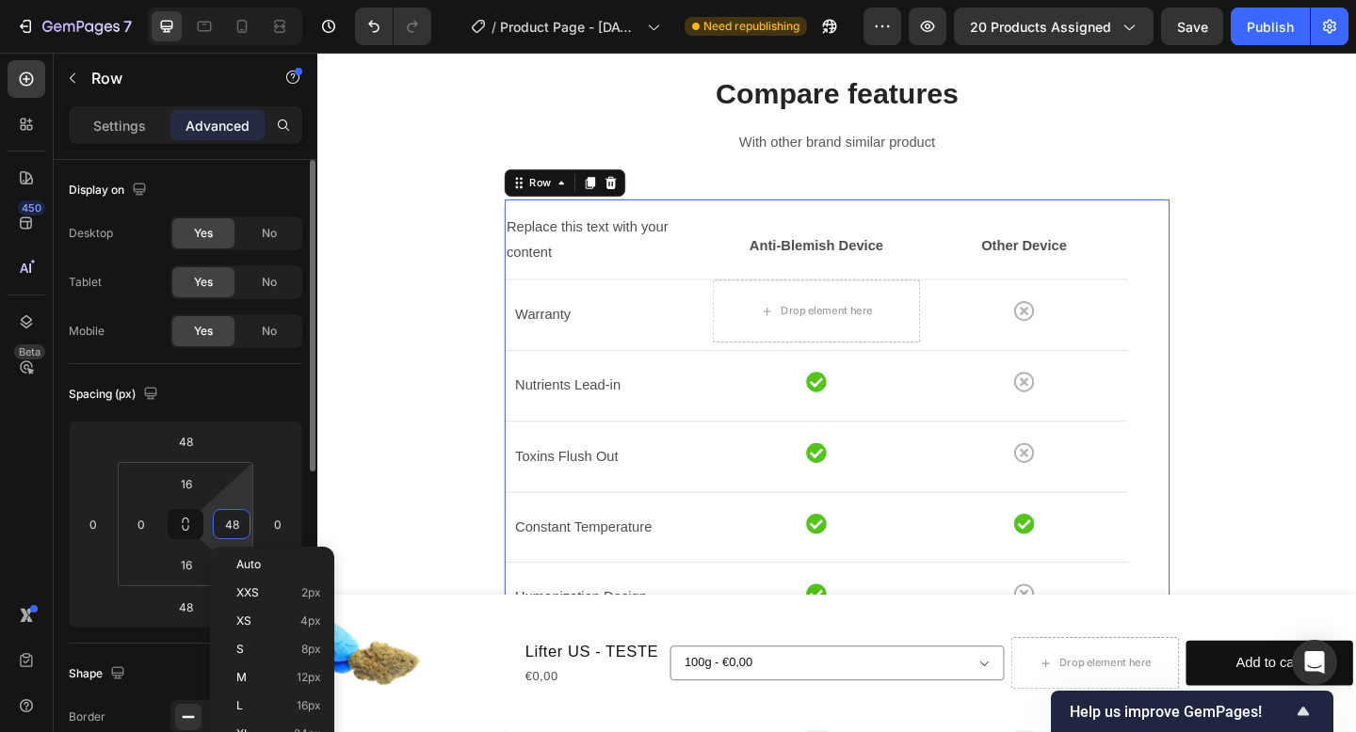
type input "0"
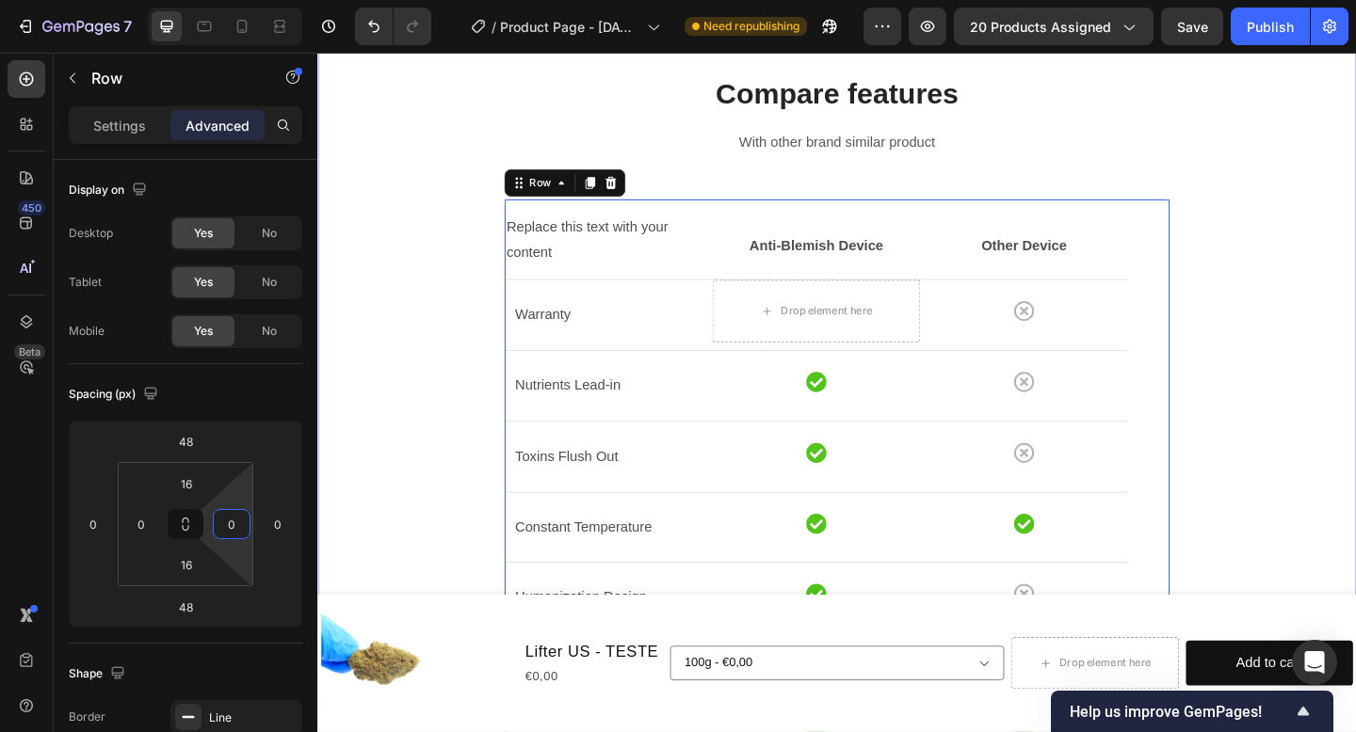
click at [360, 510] on div "Compare features Heading With other brand similar product Text block Replace th…" at bounding box center [881, 555] width 1101 height 958
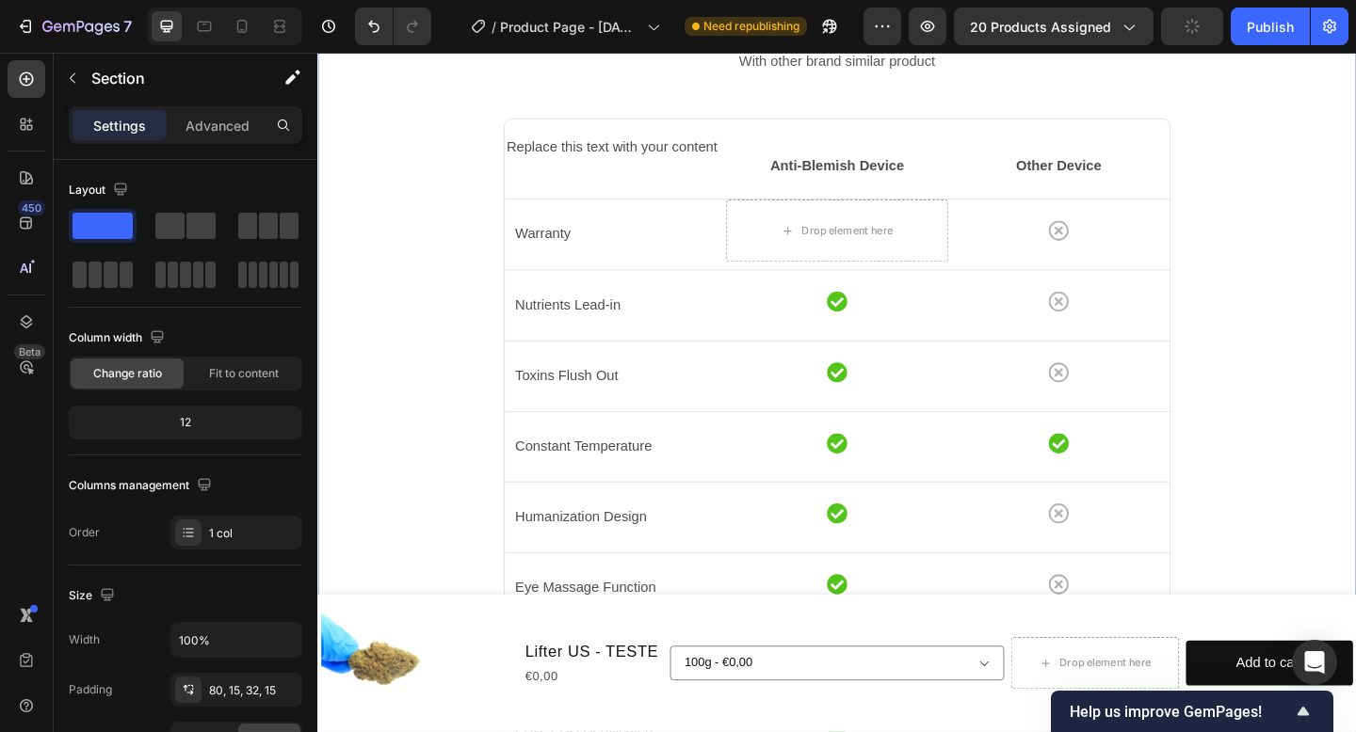
scroll to position [1050, 0]
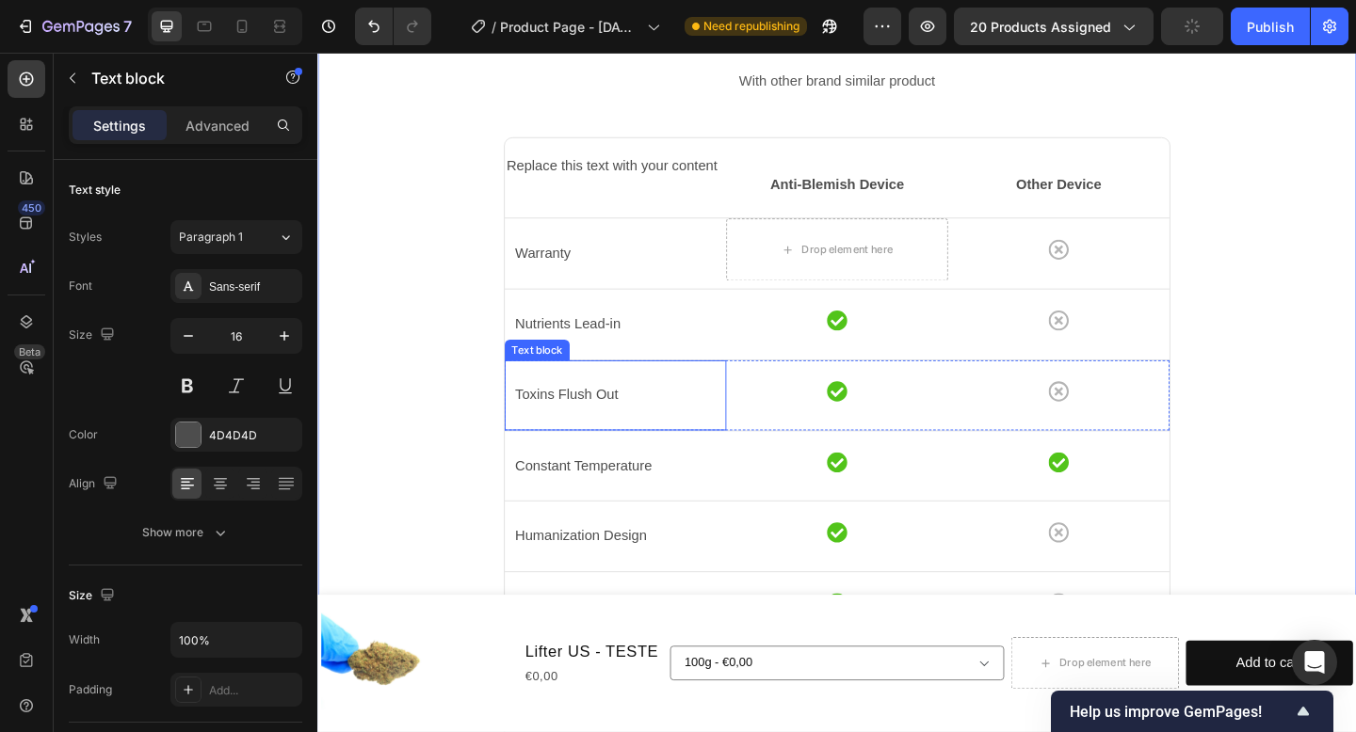
click at [687, 429] on p "Toxins Flush Out" at bounding box center [641, 425] width 218 height 27
click at [671, 176] on div "Replace this text with your content" at bounding box center [641, 176] width 241 height 31
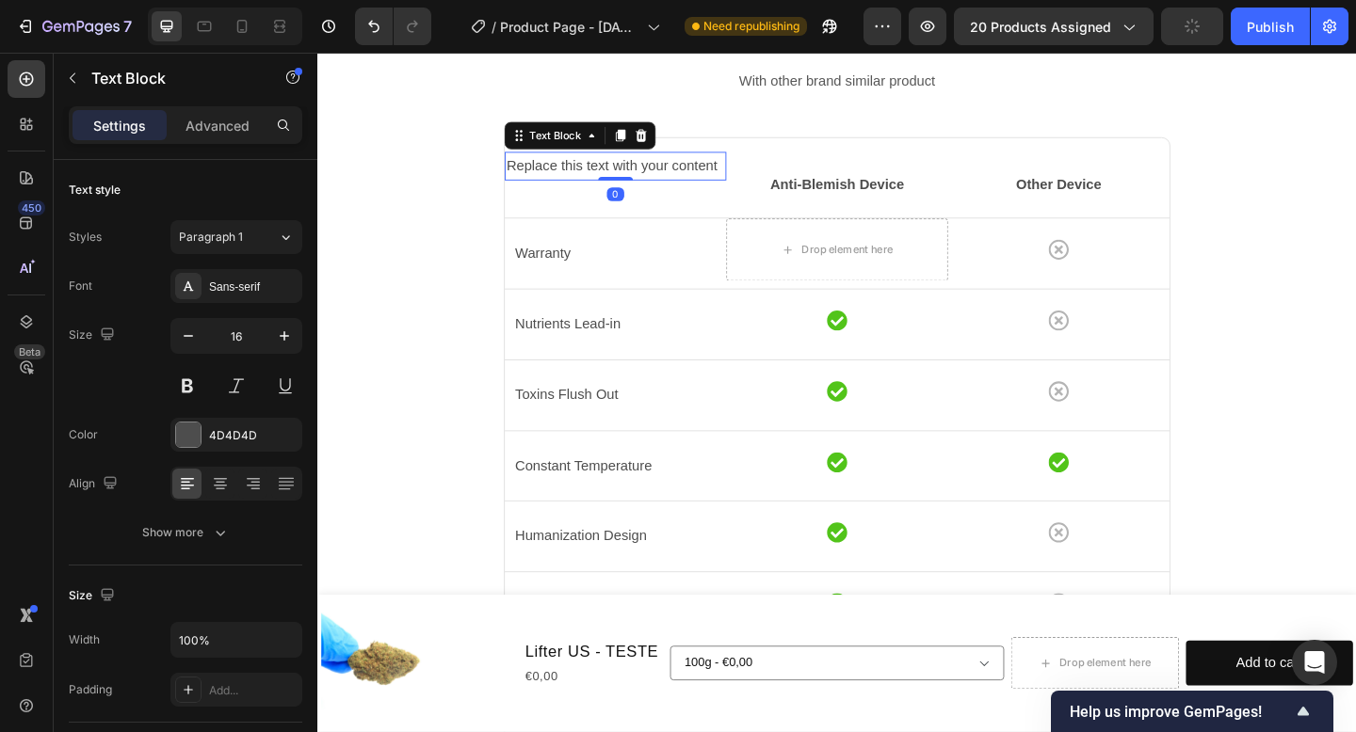
click at [726, 201] on div "Replace this text with your content Text Block 0" at bounding box center [641, 197] width 241 height 72
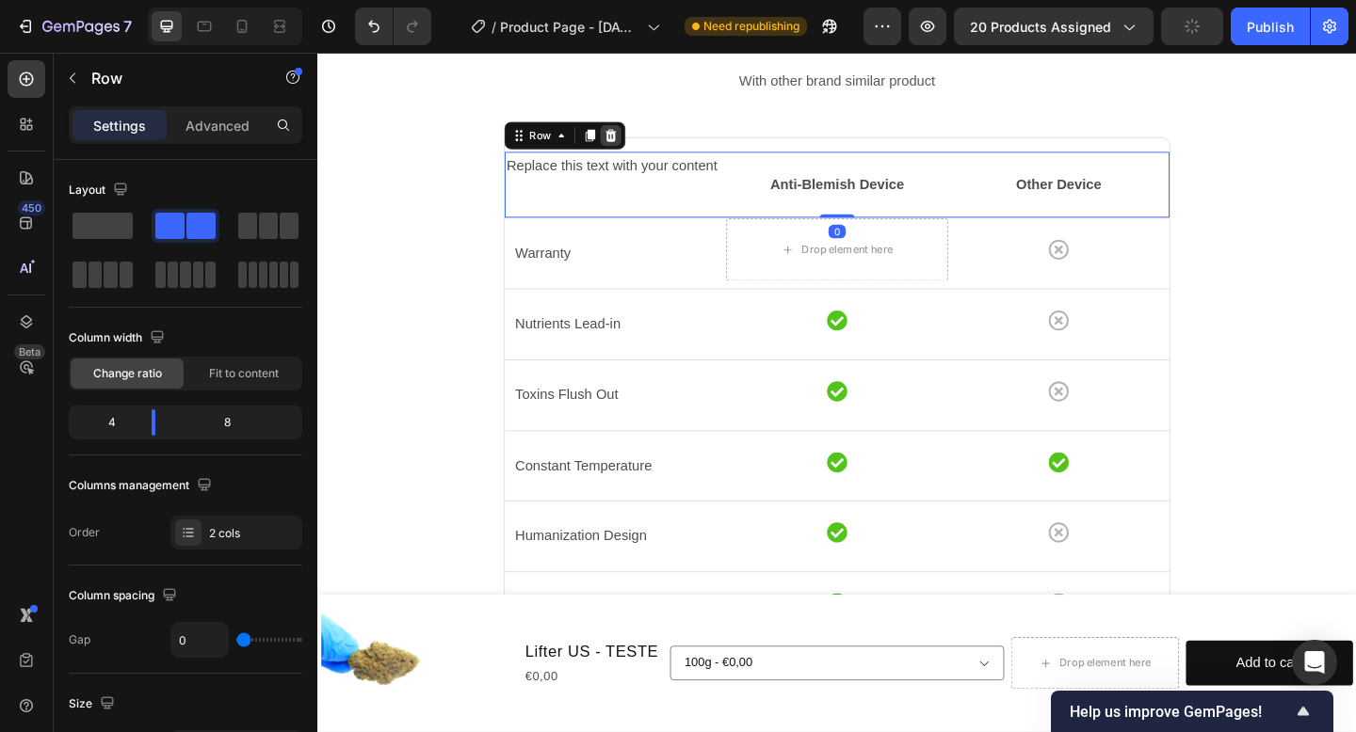
click at [632, 146] on icon at bounding box center [637, 143] width 12 height 13
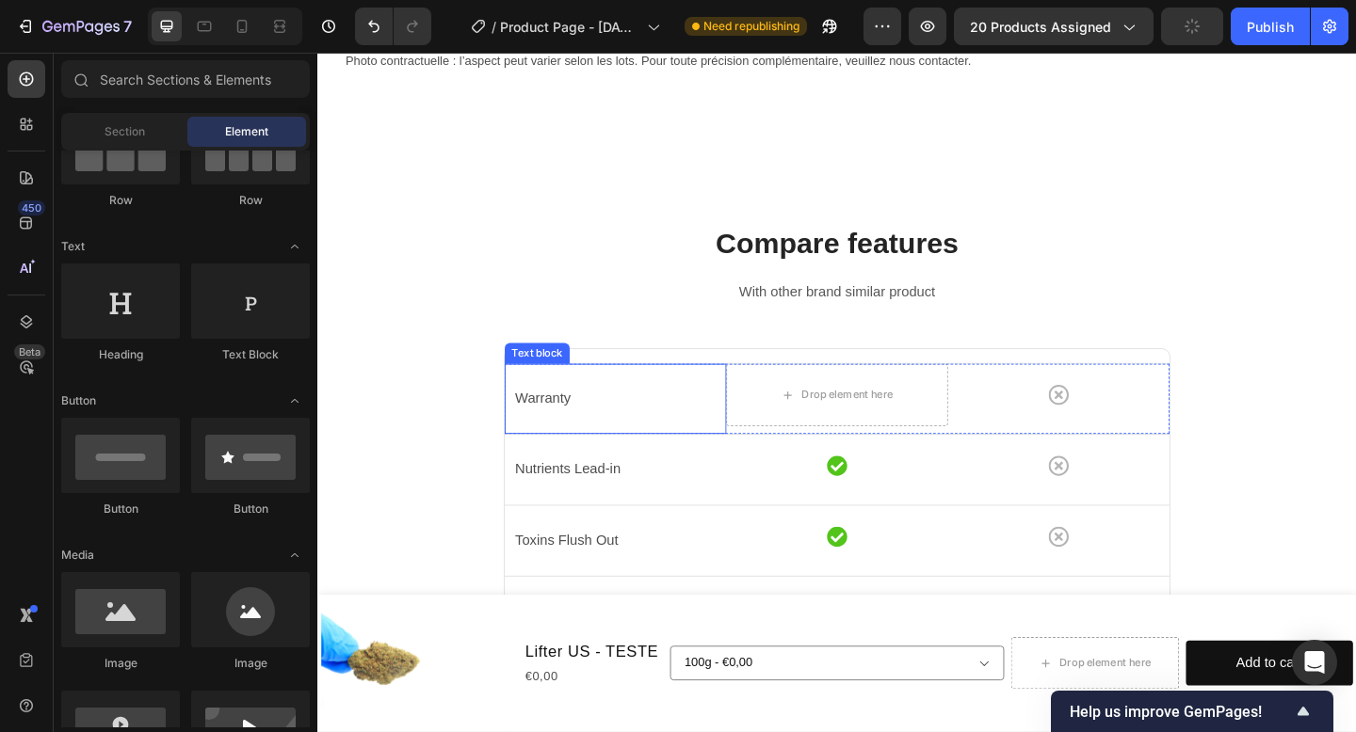
scroll to position [819, 0]
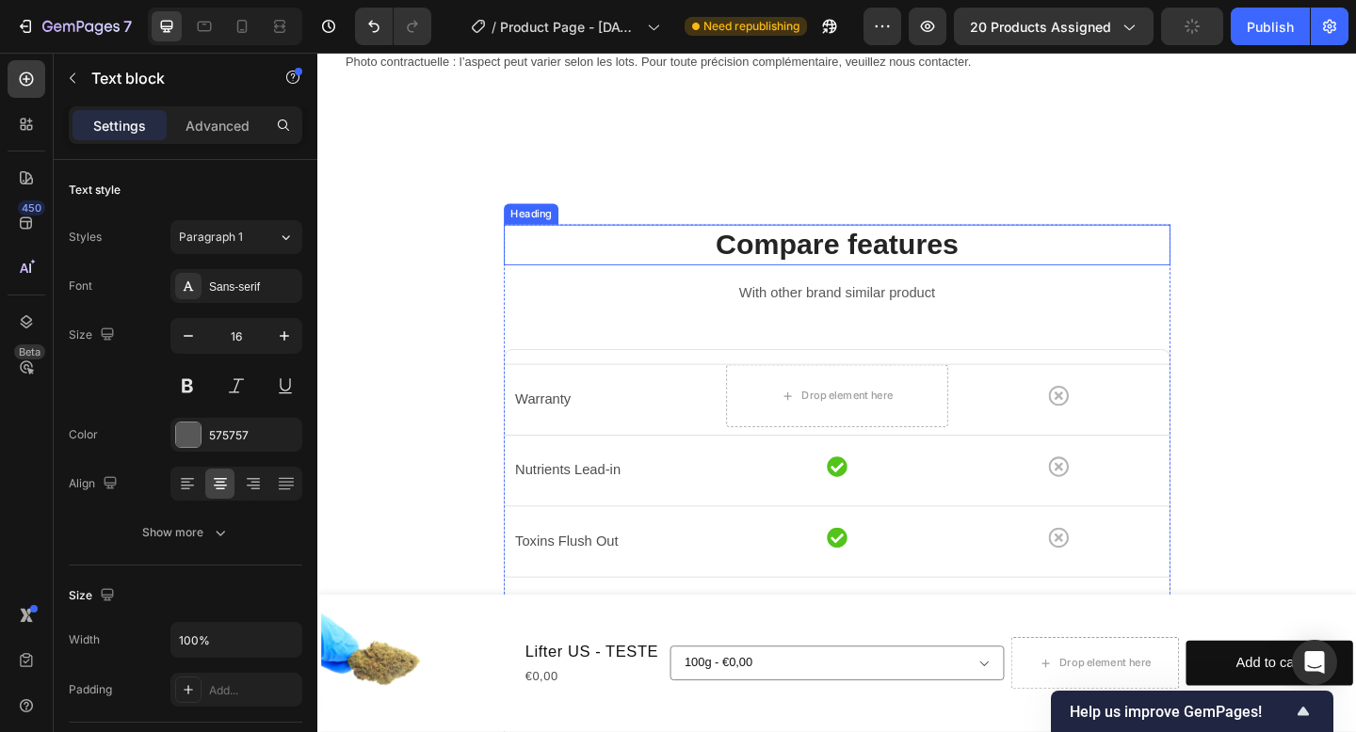
click at [795, 314] on p "With other brand similar product" at bounding box center [882, 314] width 721 height 27
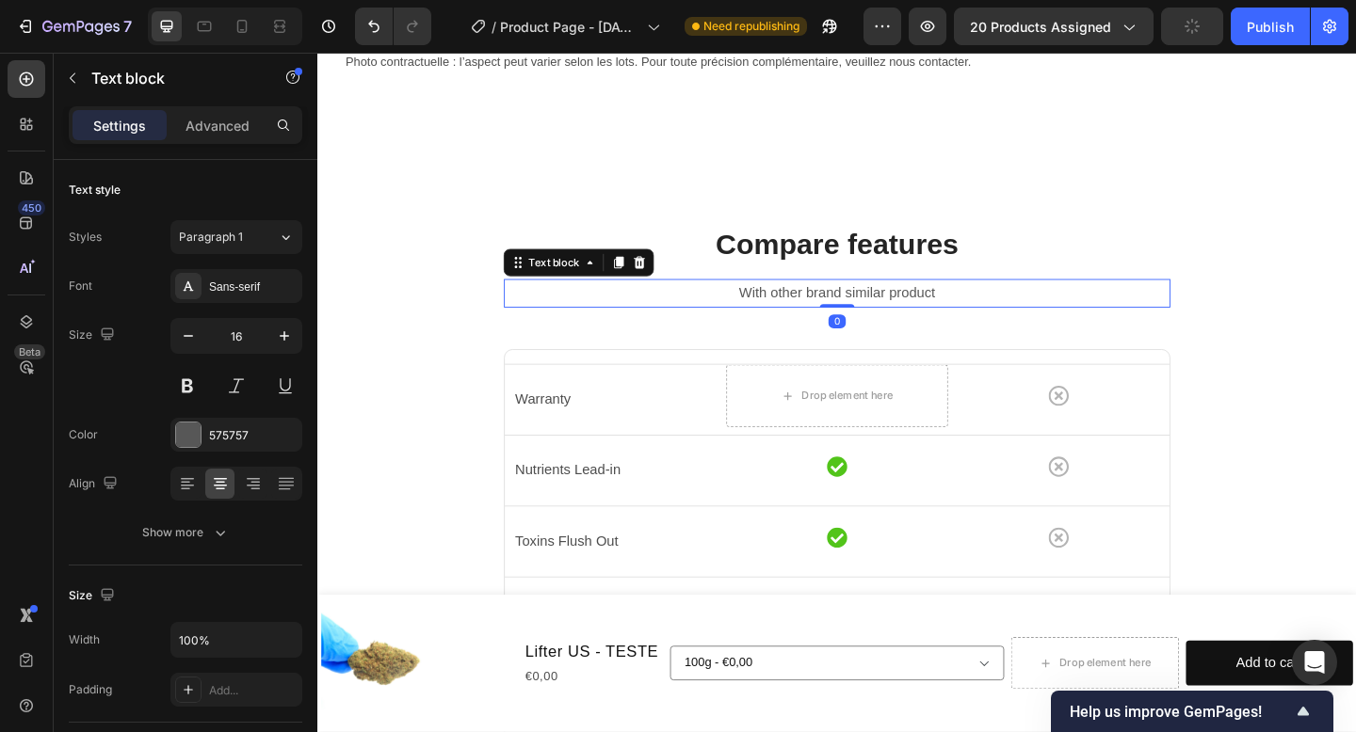
drag, startPoint x: 659, startPoint y: 277, endPoint x: 680, endPoint y: 273, distance: 21.1
click at [659, 277] on div at bounding box center [667, 281] width 23 height 23
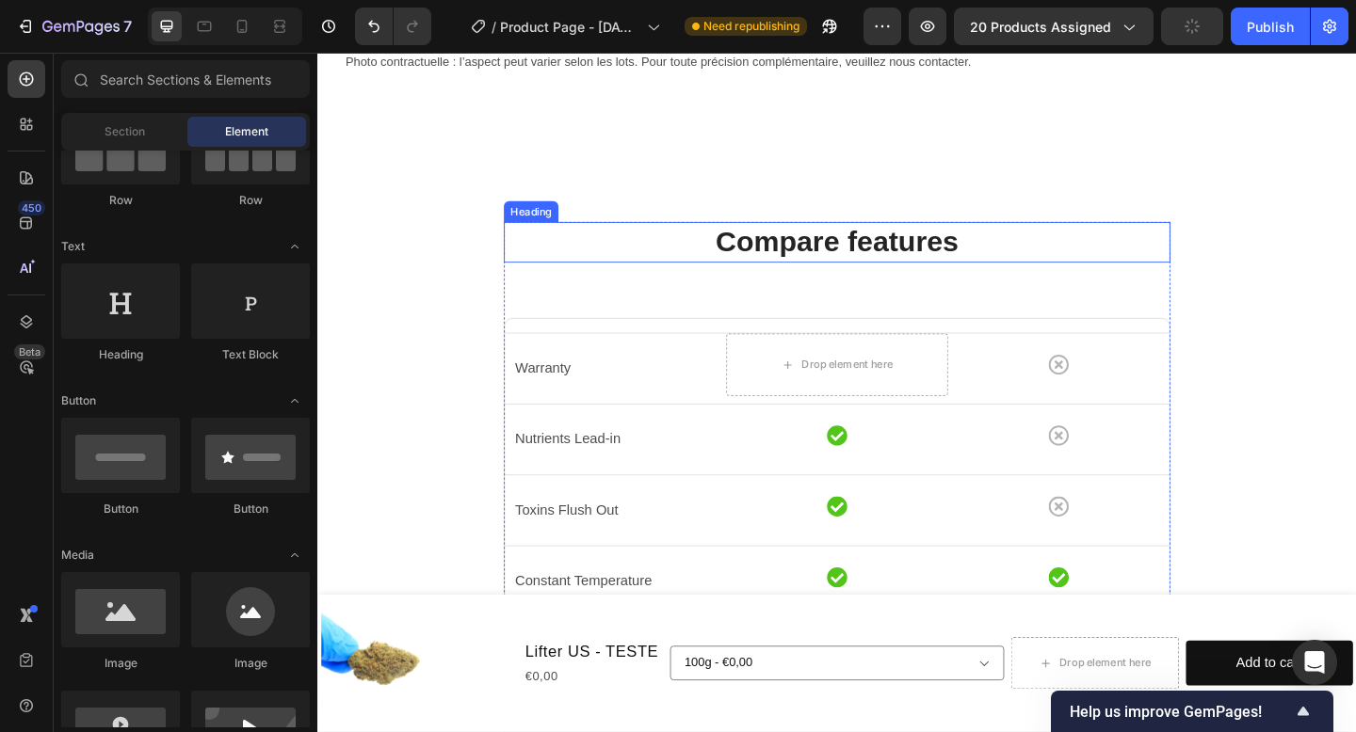
click at [807, 272] on p "Compare features" at bounding box center [882, 259] width 721 height 40
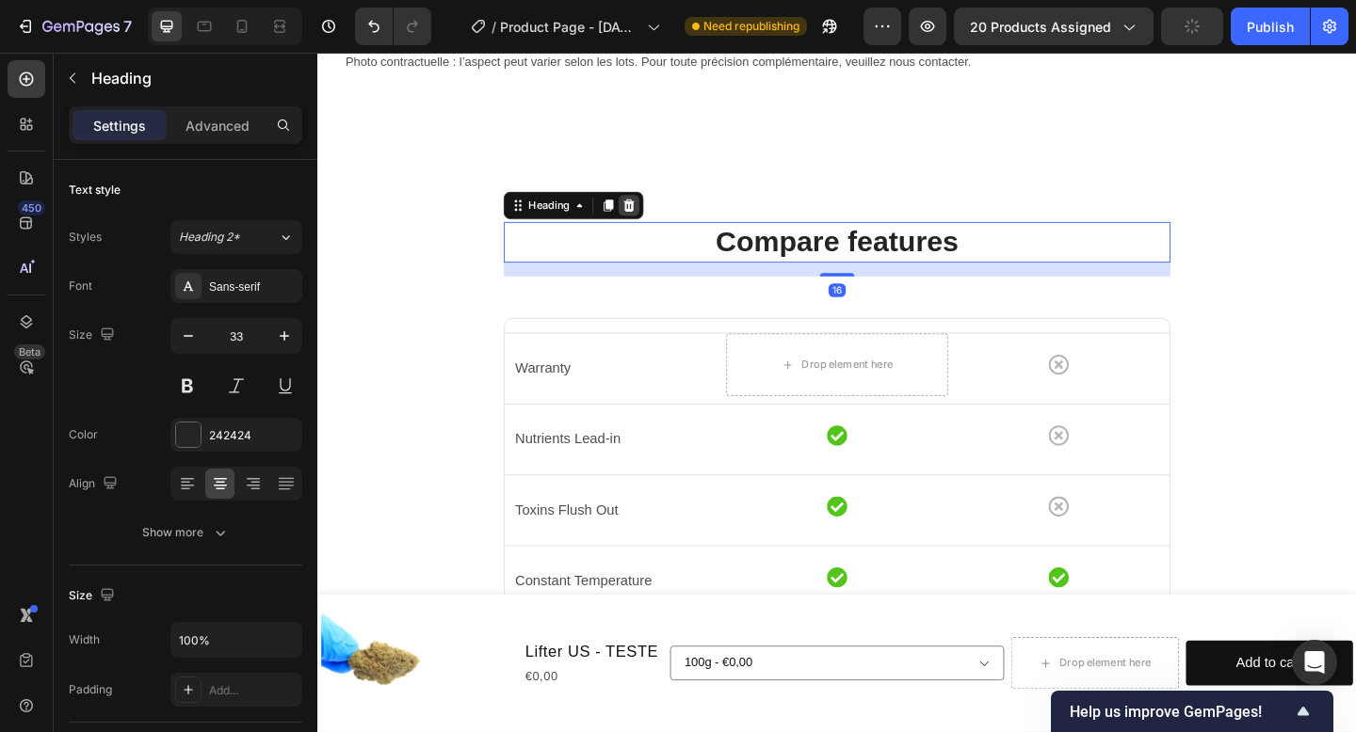
click at [657, 211] on div at bounding box center [656, 219] width 23 height 23
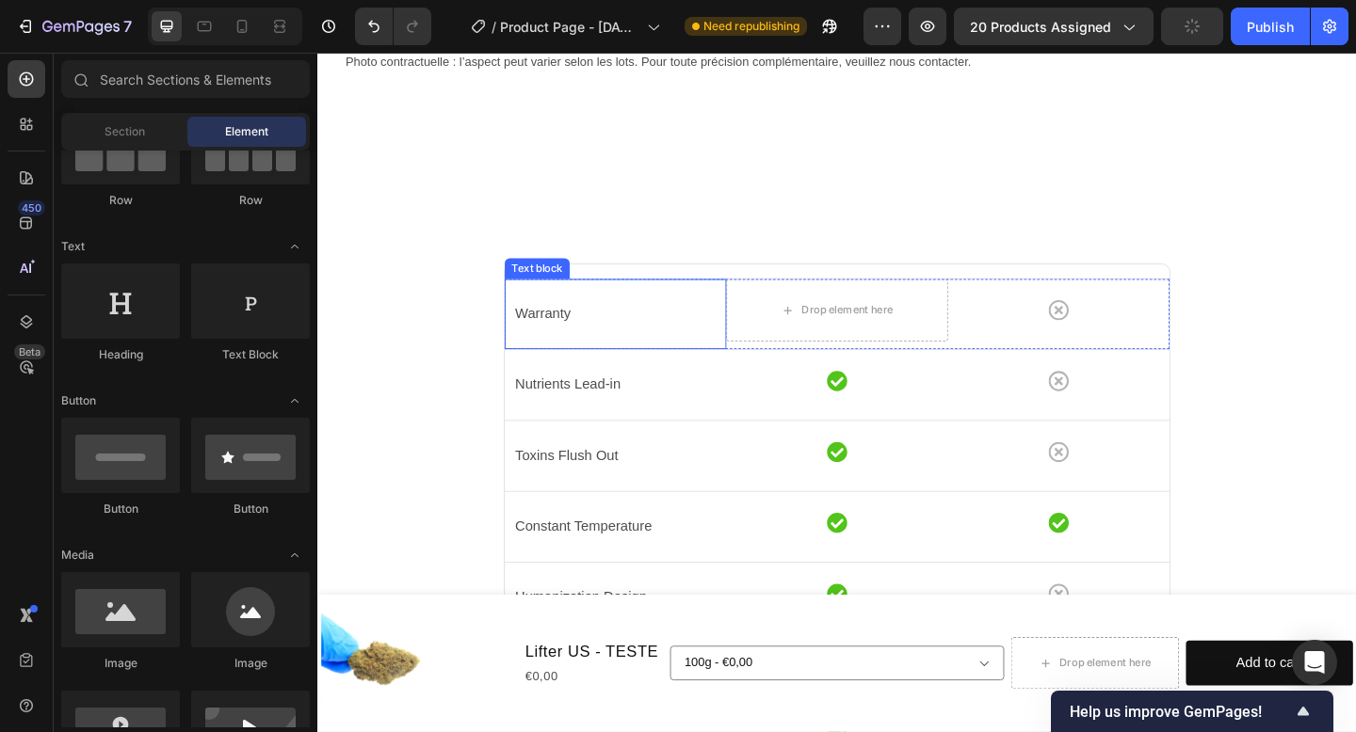
click at [659, 305] on div "Warranty Text block" at bounding box center [641, 337] width 241 height 76
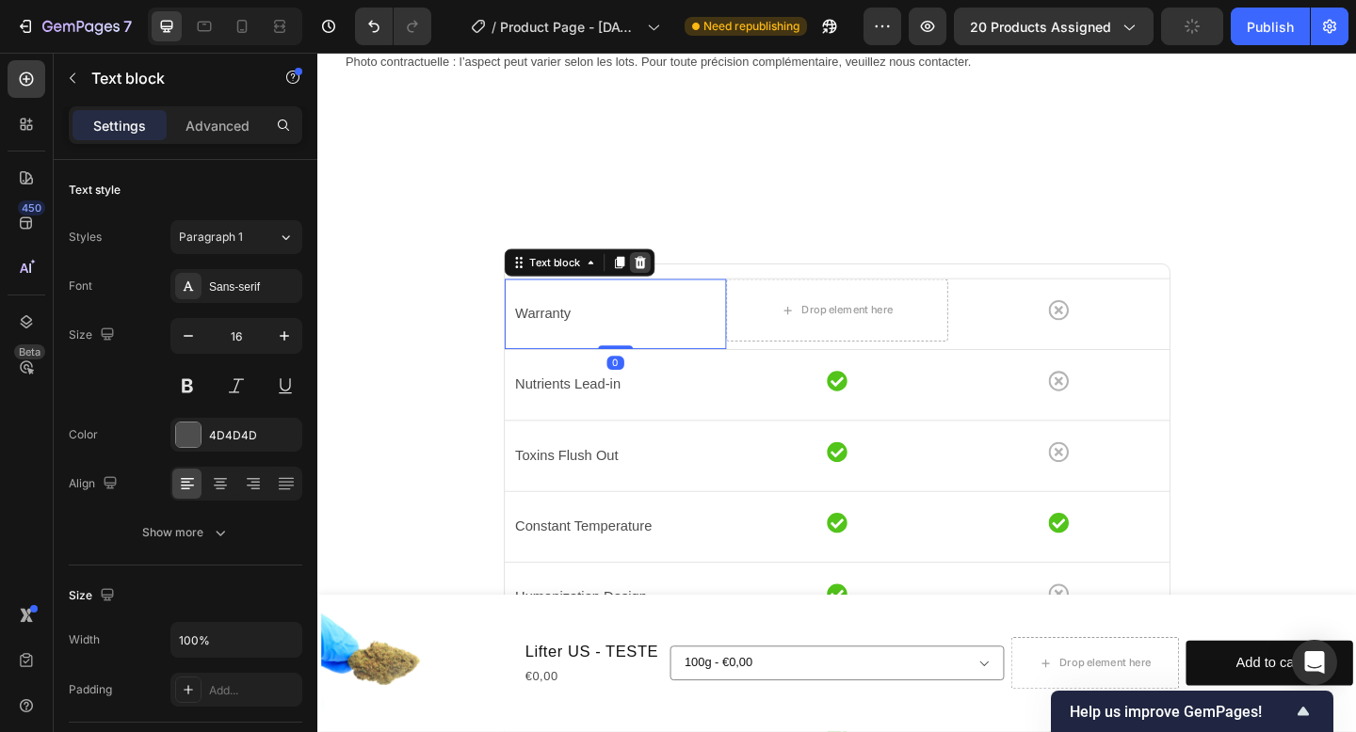
click at [679, 279] on div at bounding box center [668, 281] width 23 height 23
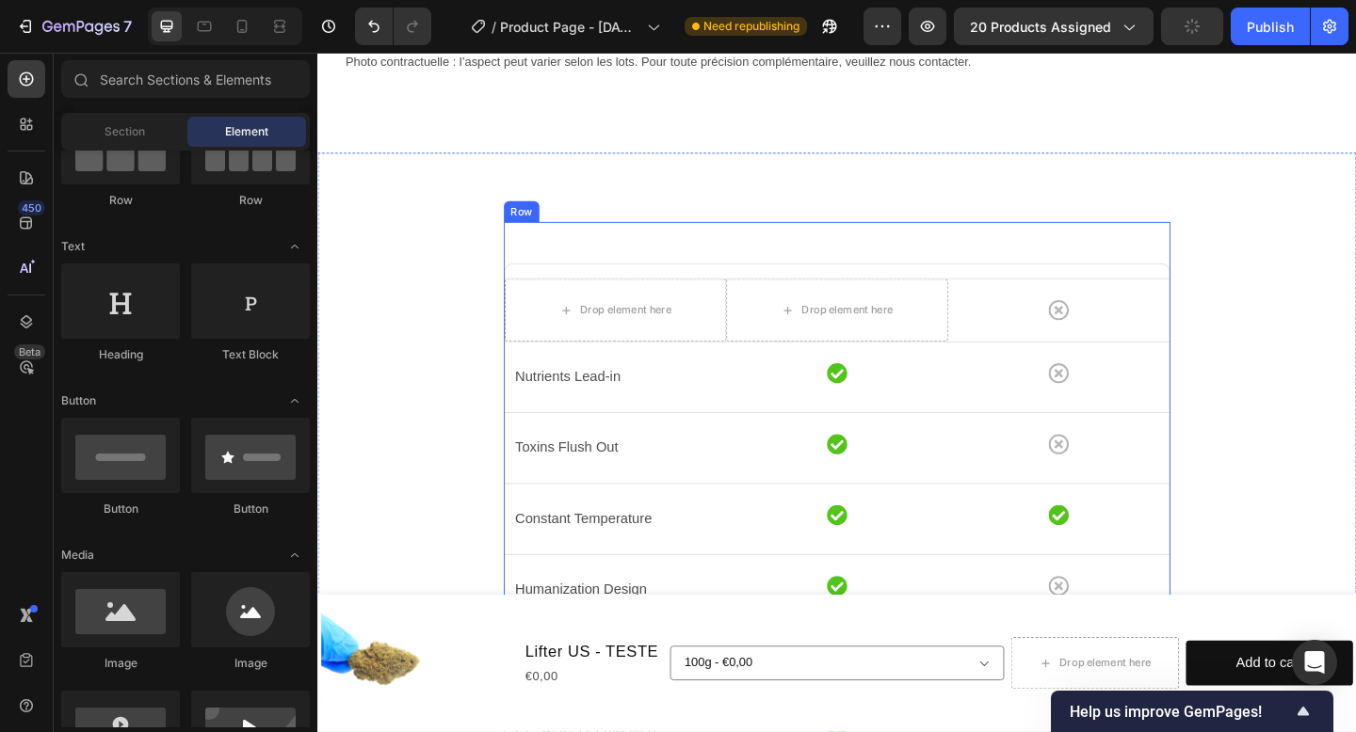
click at [695, 284] on div "Drop element here Drop element here Icon Row Row Nutrients Lead-in Text block I…" at bounding box center [882, 631] width 725 height 788
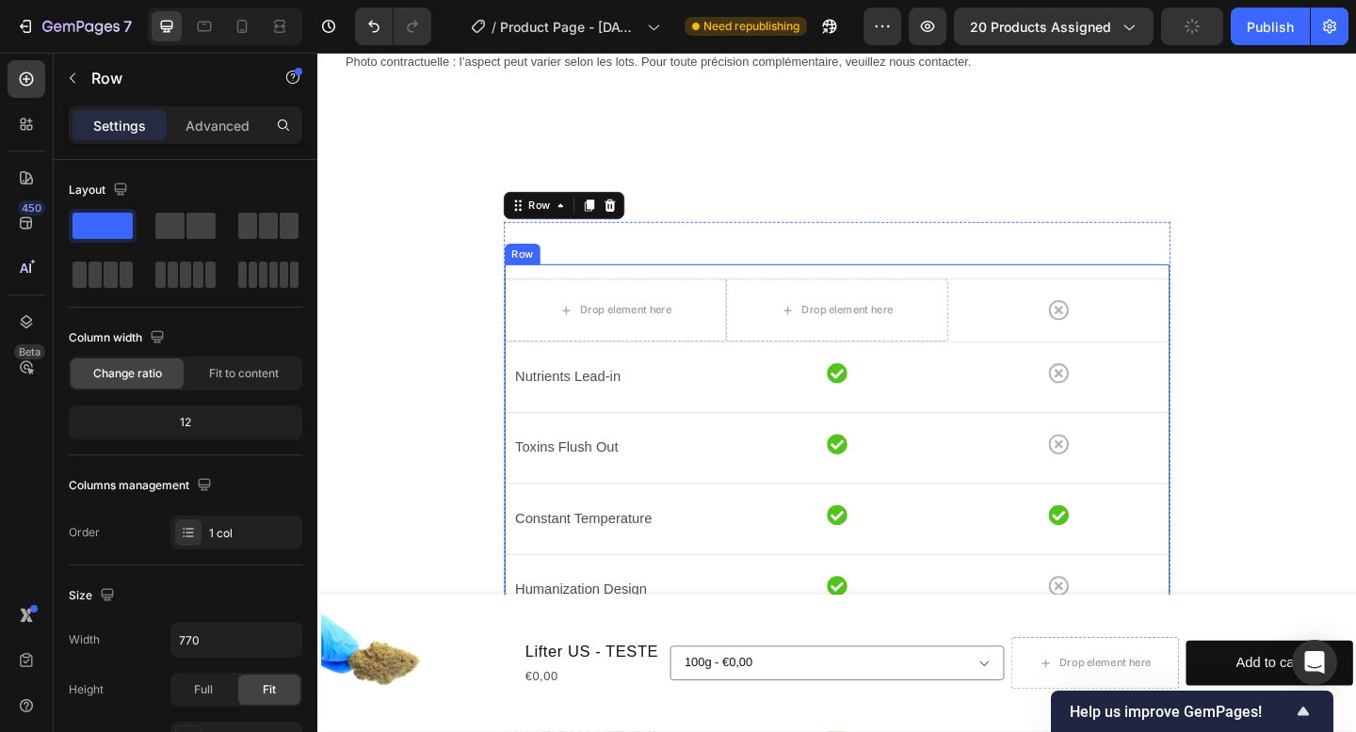
click at [698, 290] on div "Drop element here Drop element here Icon Row Row Nutrients Lead-in Text block I…" at bounding box center [882, 602] width 725 height 640
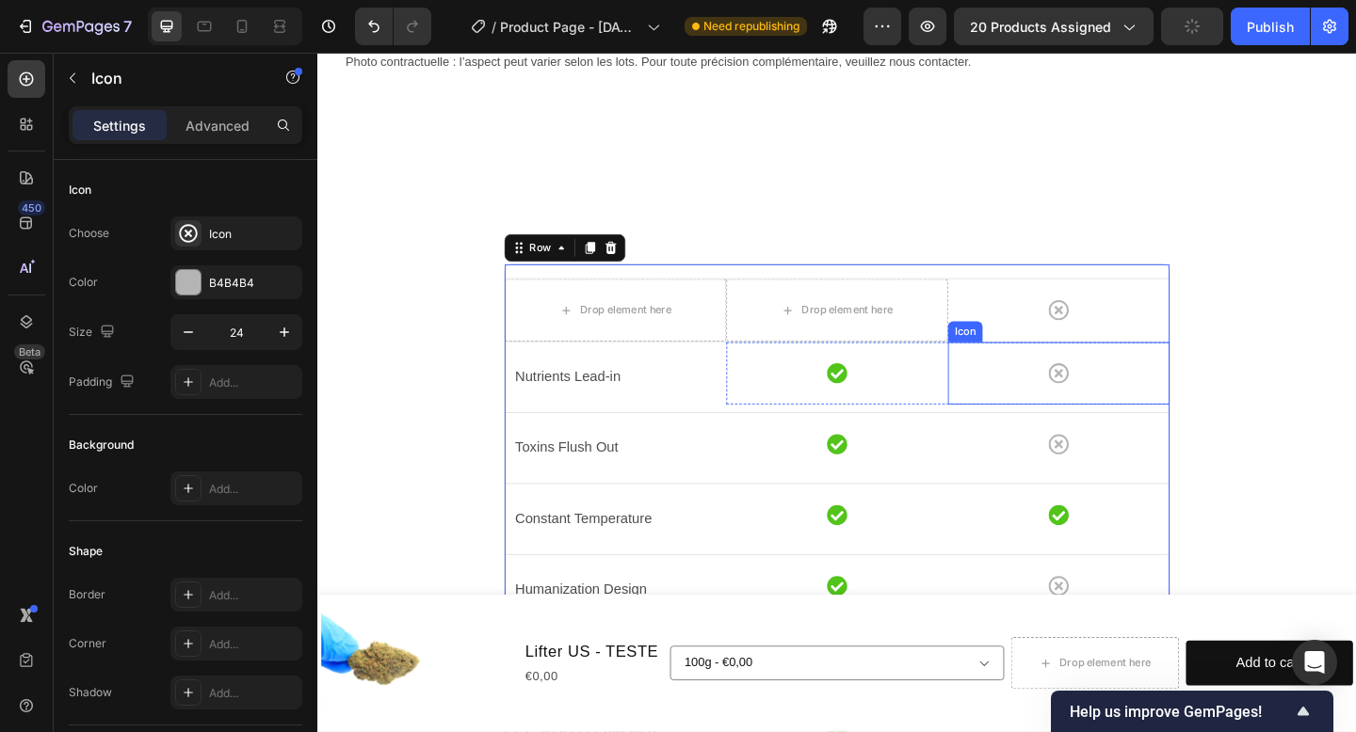
click at [1043, 362] on div "Icon" at bounding box center [1123, 333] width 241 height 68
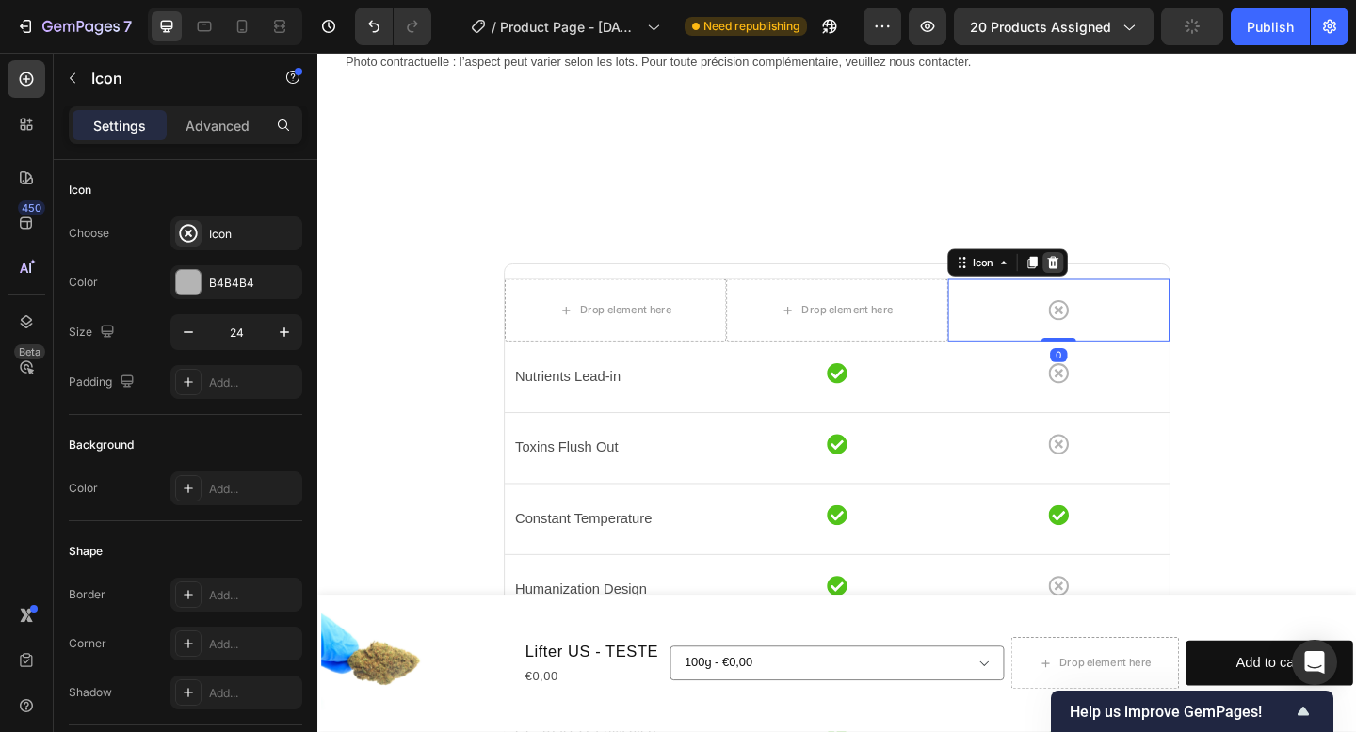
click at [1121, 281] on icon at bounding box center [1118, 281] width 12 height 13
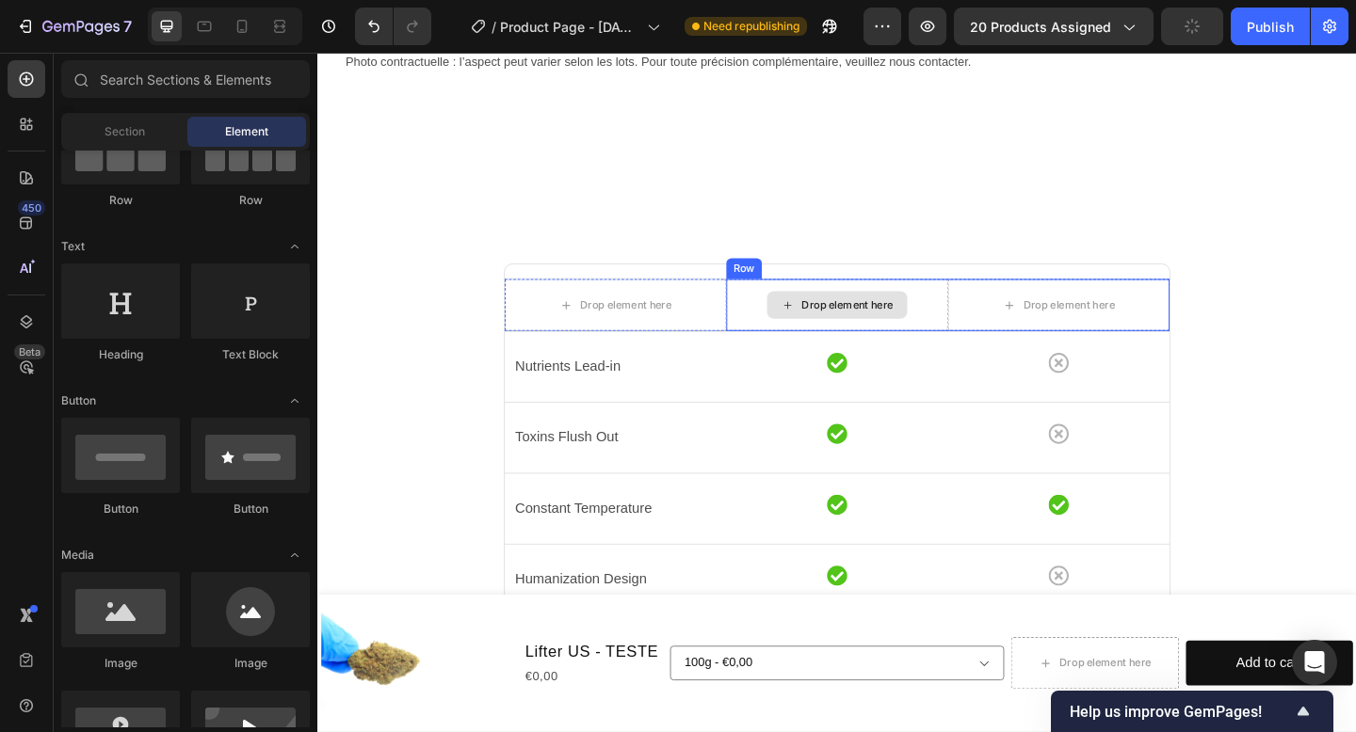
click at [903, 306] on div "Drop element here" at bounding box center [882, 327] width 241 height 56
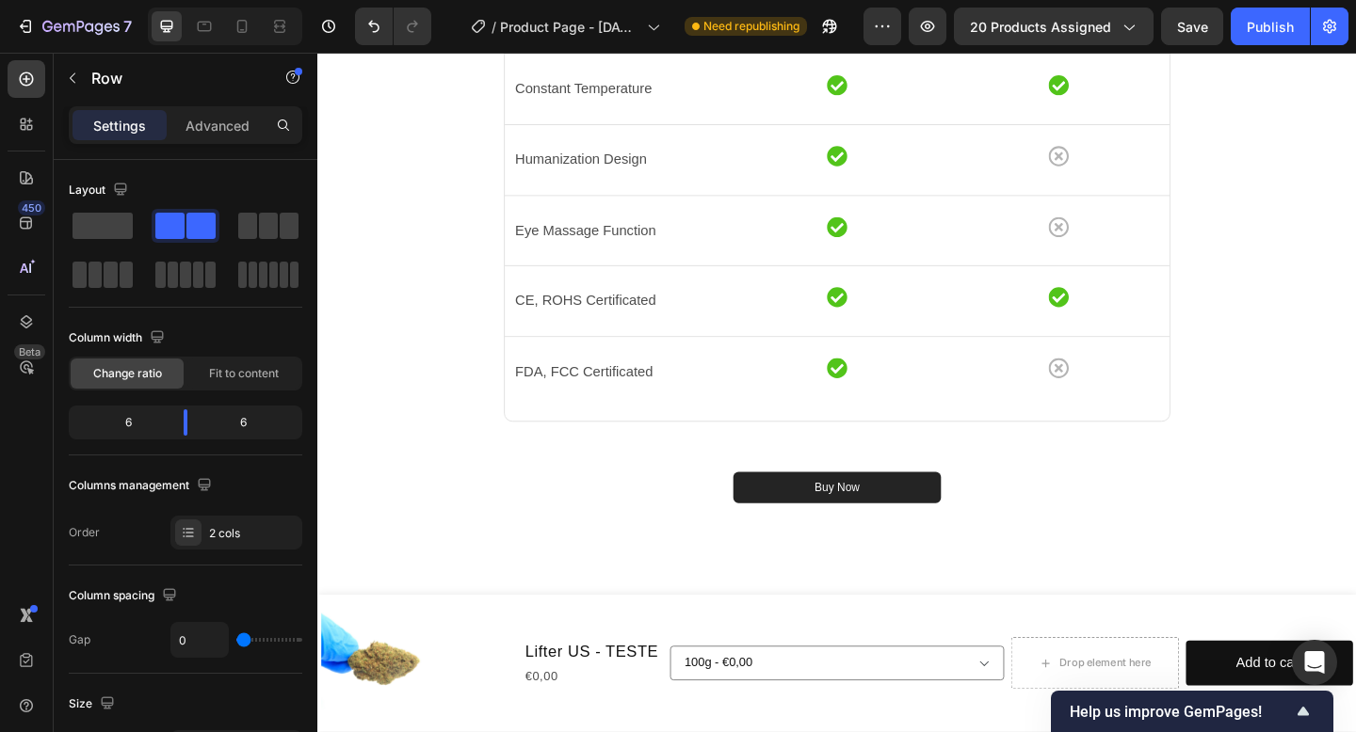
scroll to position [1279, 0]
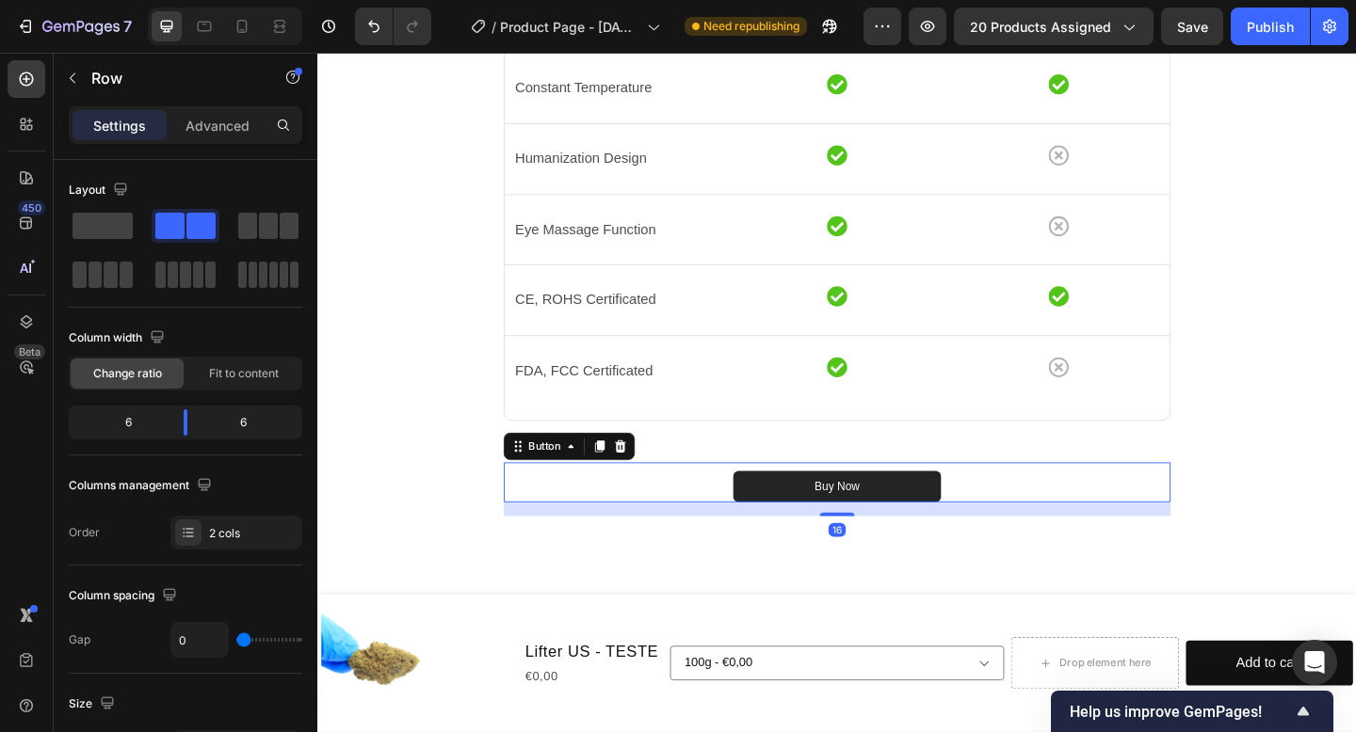
click at [751, 528] on div "Buy Now Button 16" at bounding box center [882, 520] width 725 height 43
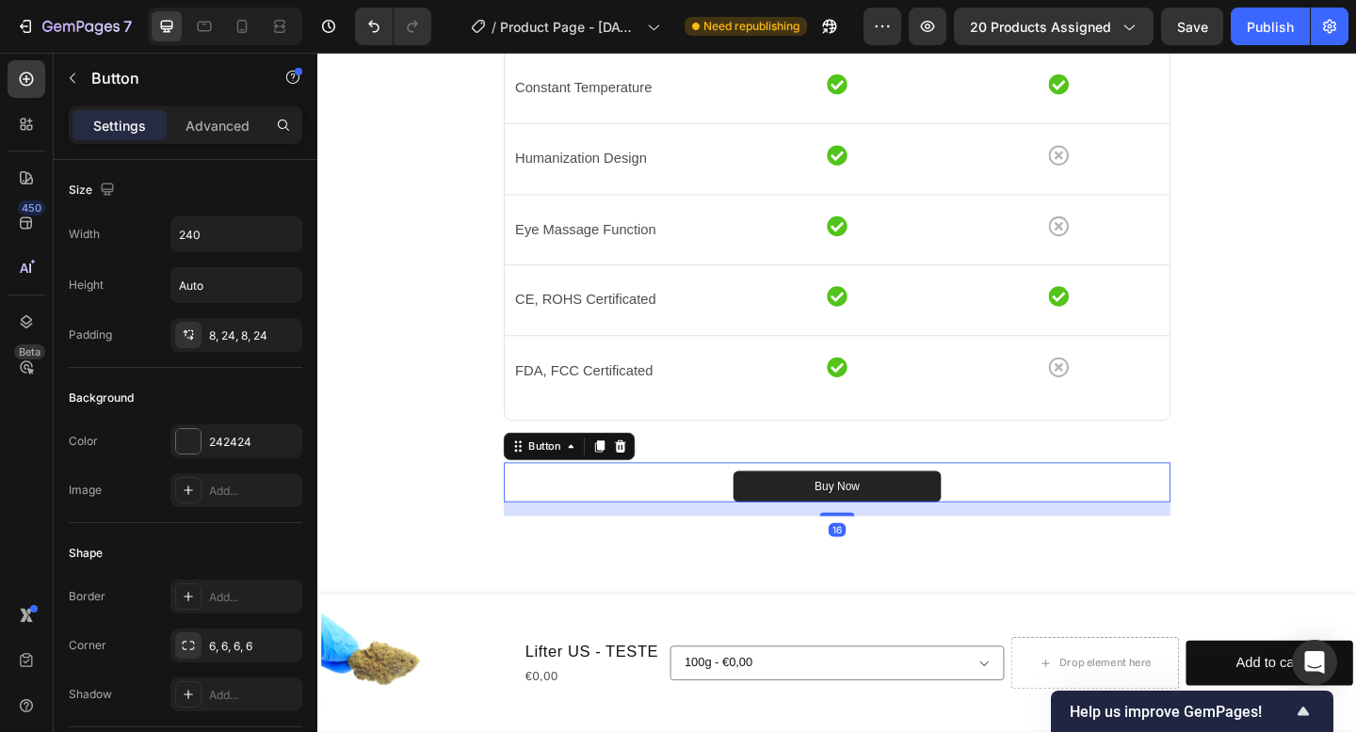
click at [660, 484] on div "Button" at bounding box center [591, 481] width 143 height 30
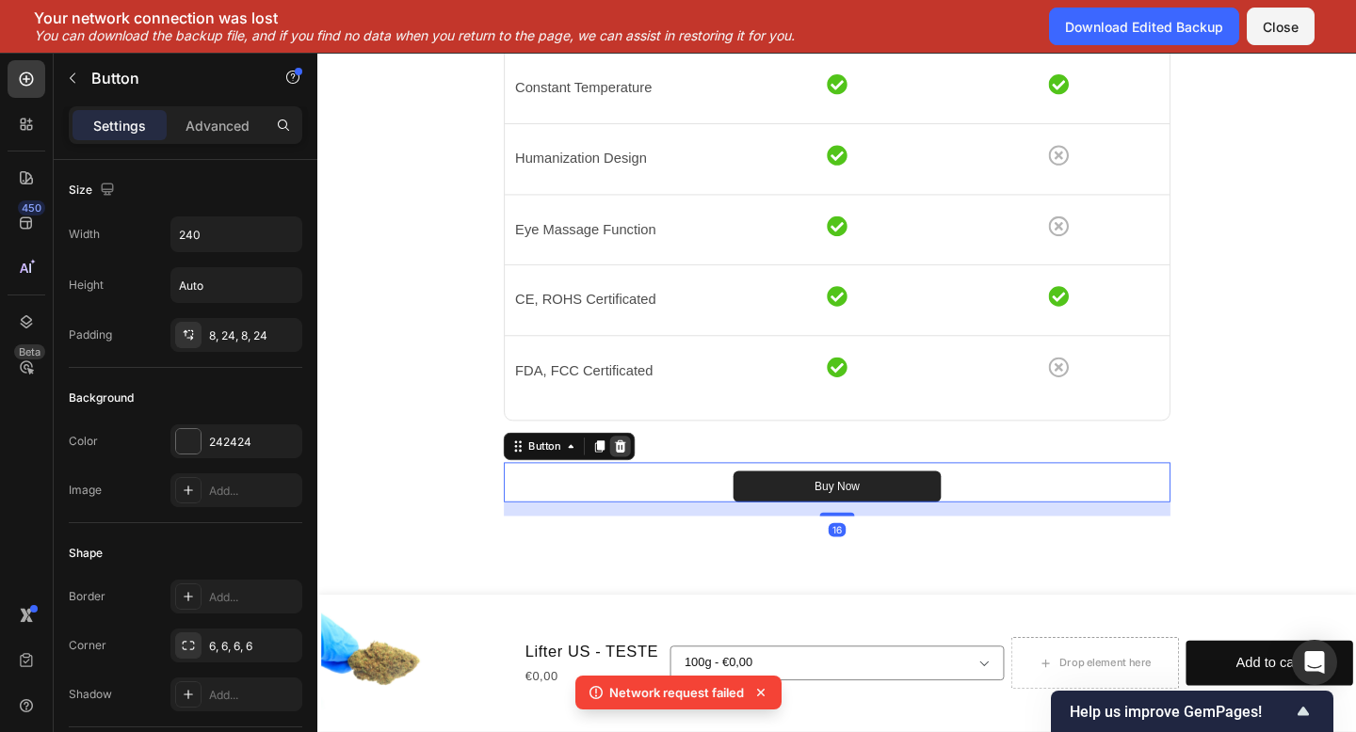
click at [636, 481] on div at bounding box center [646, 481] width 23 height 23
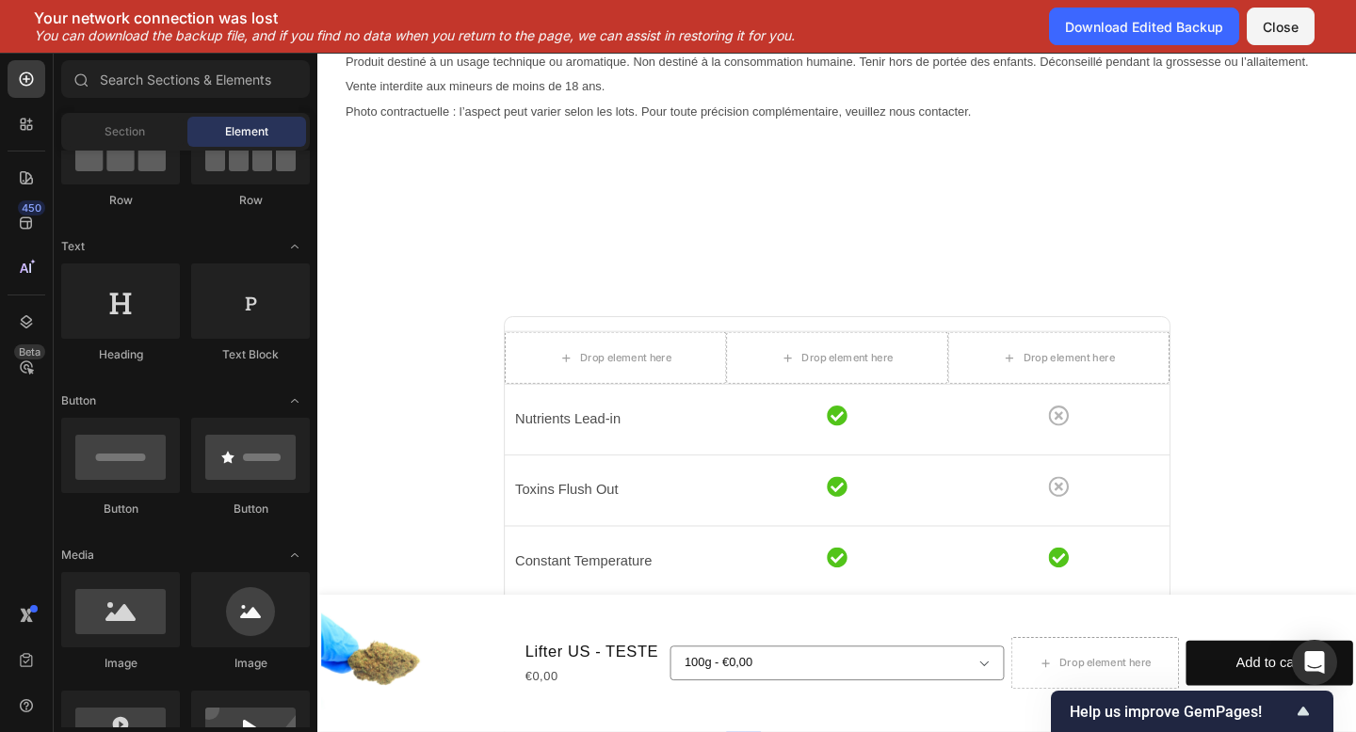
scroll to position [739, 0]
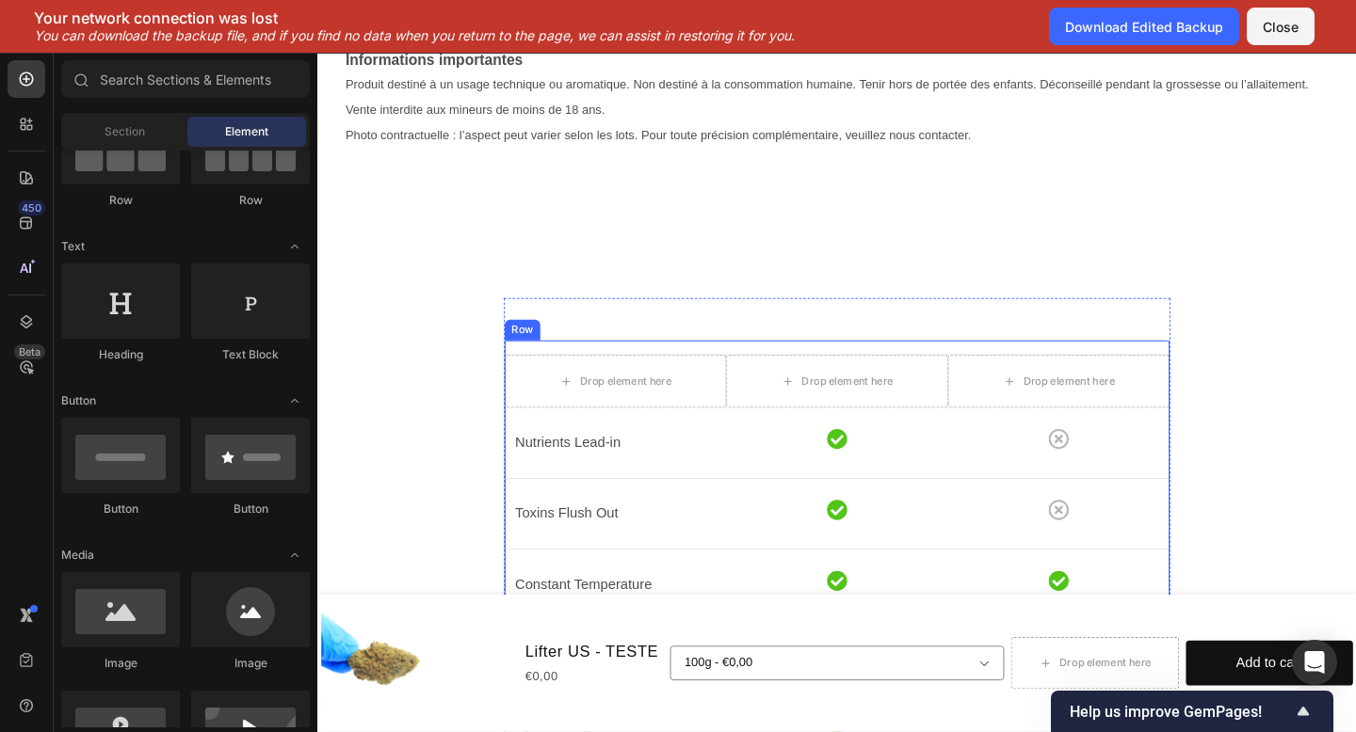
click at [832, 373] on div "Drop element here Drop element here Drop element here Row Row Nutrients Lead-in…" at bounding box center [882, 679] width 725 height 629
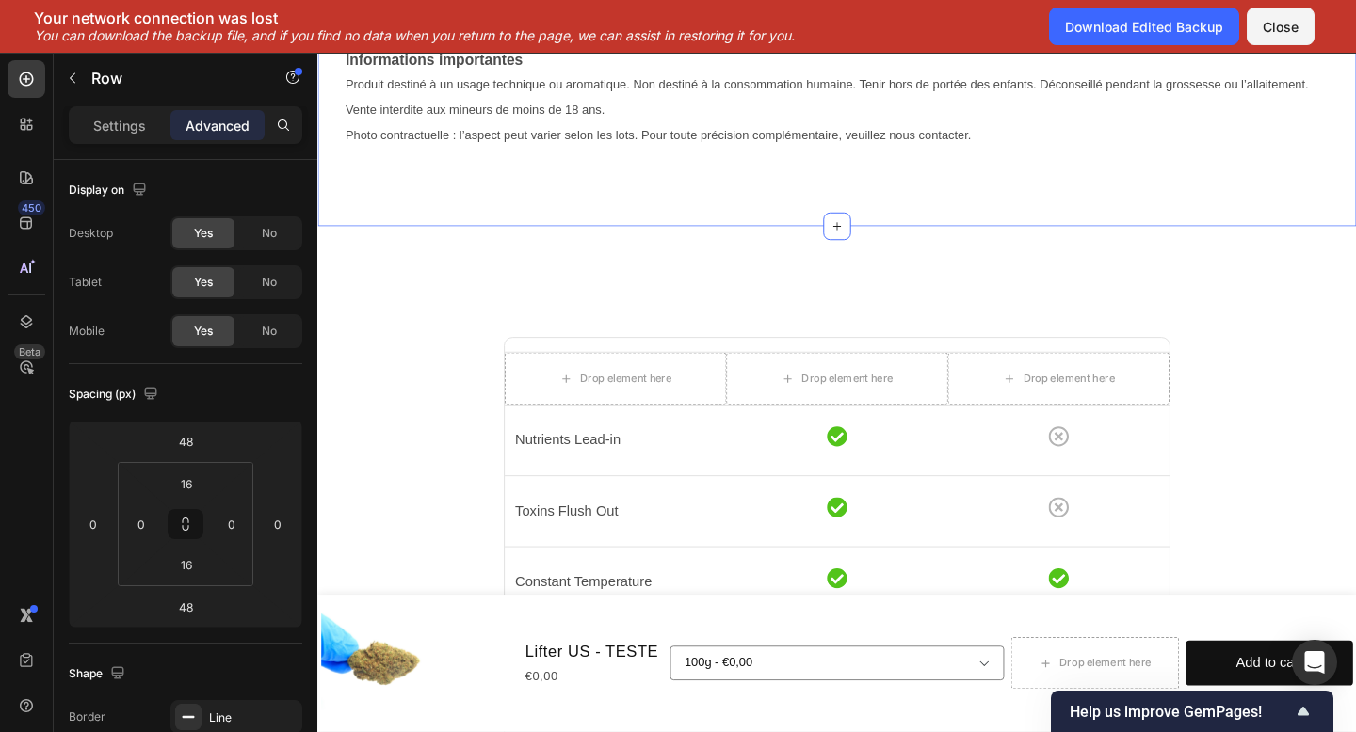
click at [687, 240] on div "Informations importantes Produit destiné à un usage technique ou aromatique. No…" at bounding box center [882, 129] width 1130 height 227
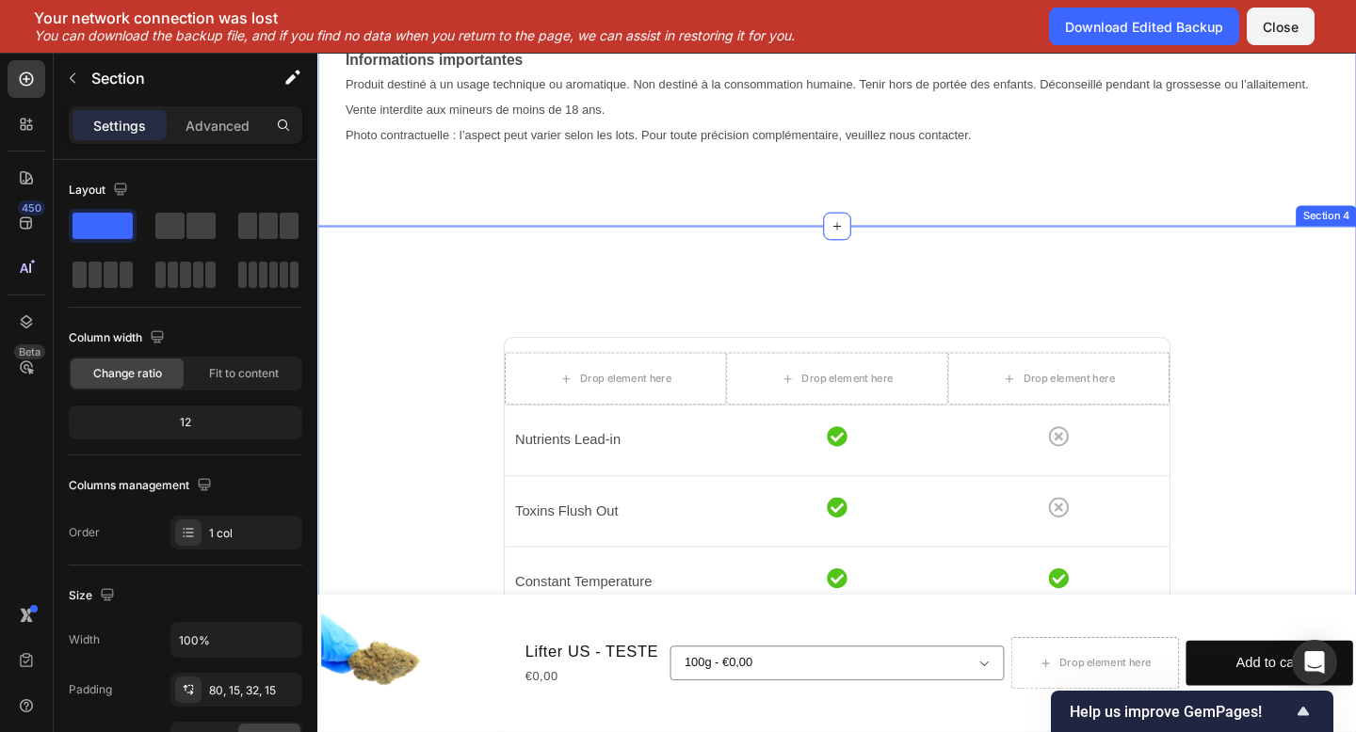
click at [672, 290] on div "Drop element here Drop element here Drop element here Row Row Nutrients Lead-in…" at bounding box center [882, 654] width 1130 height 825
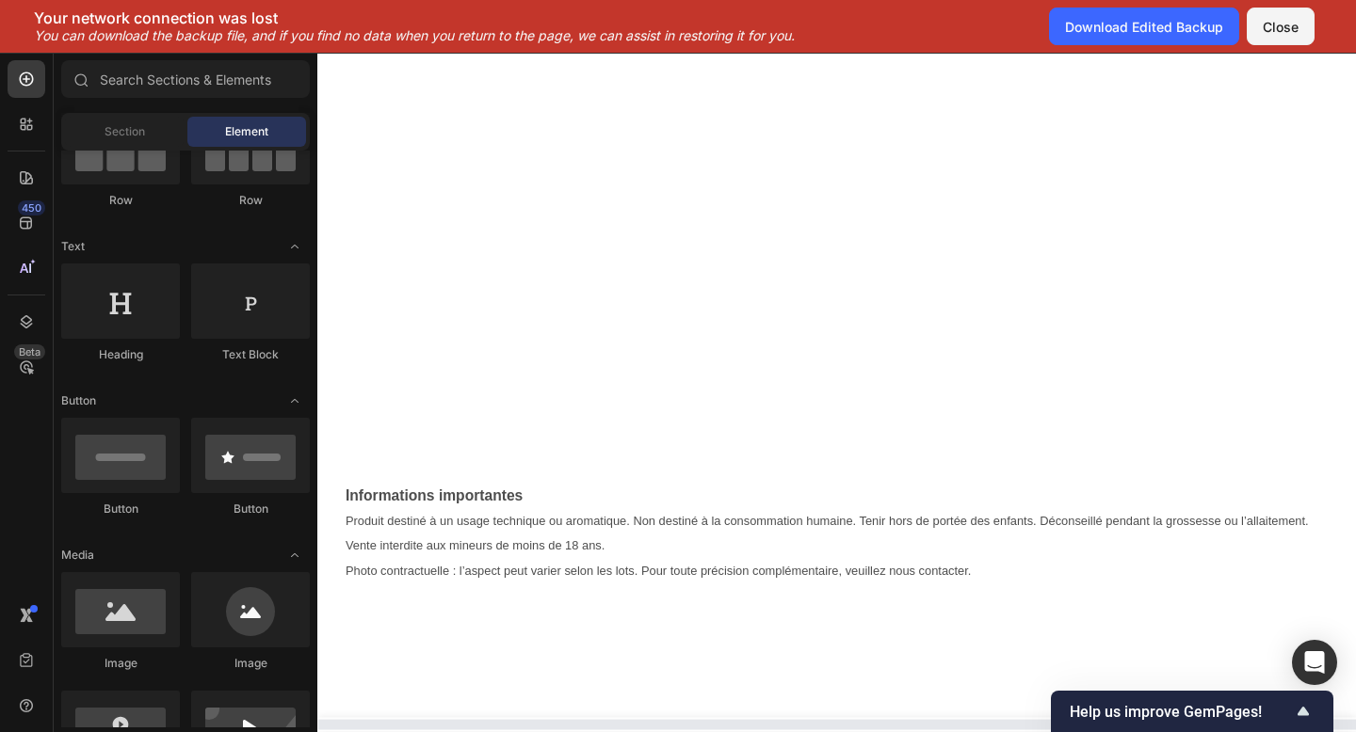
scroll to position [250, 0]
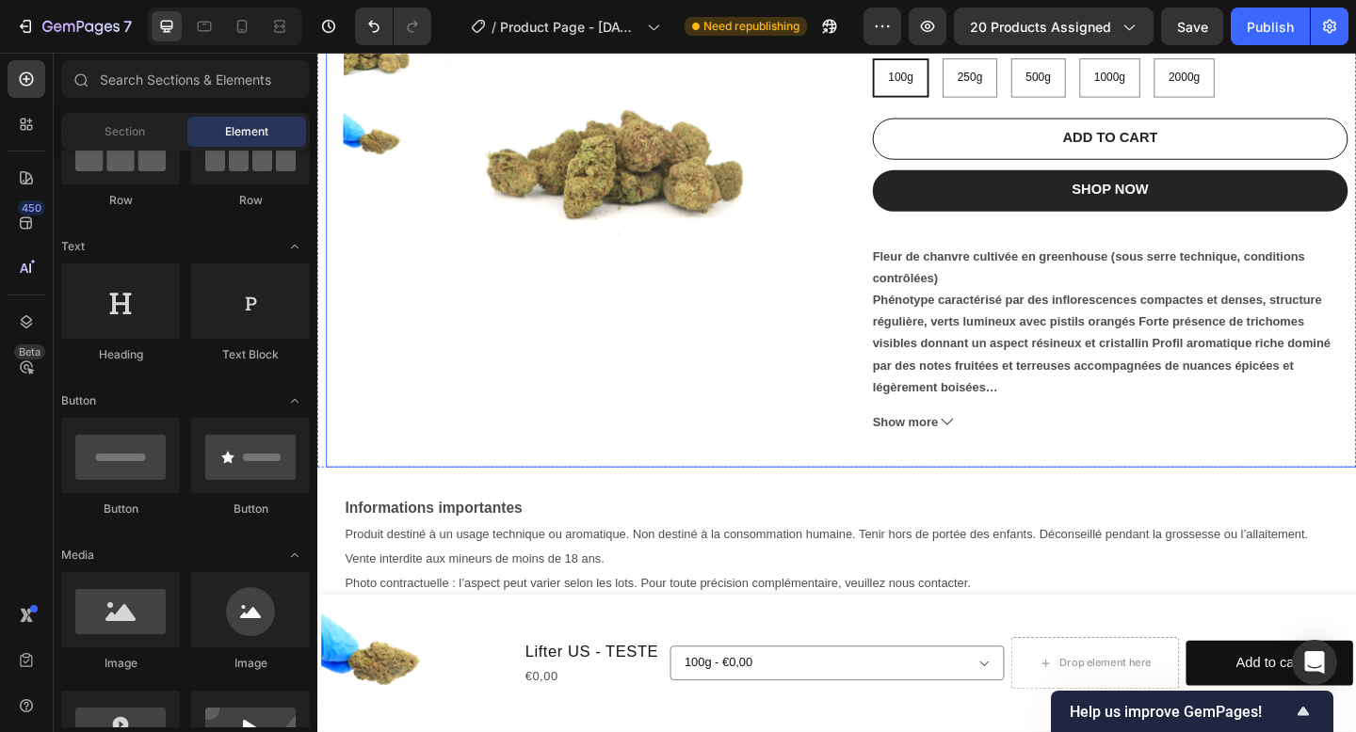
click at [766, 446] on div "Product Images" at bounding box center [604, 210] width 517 height 588
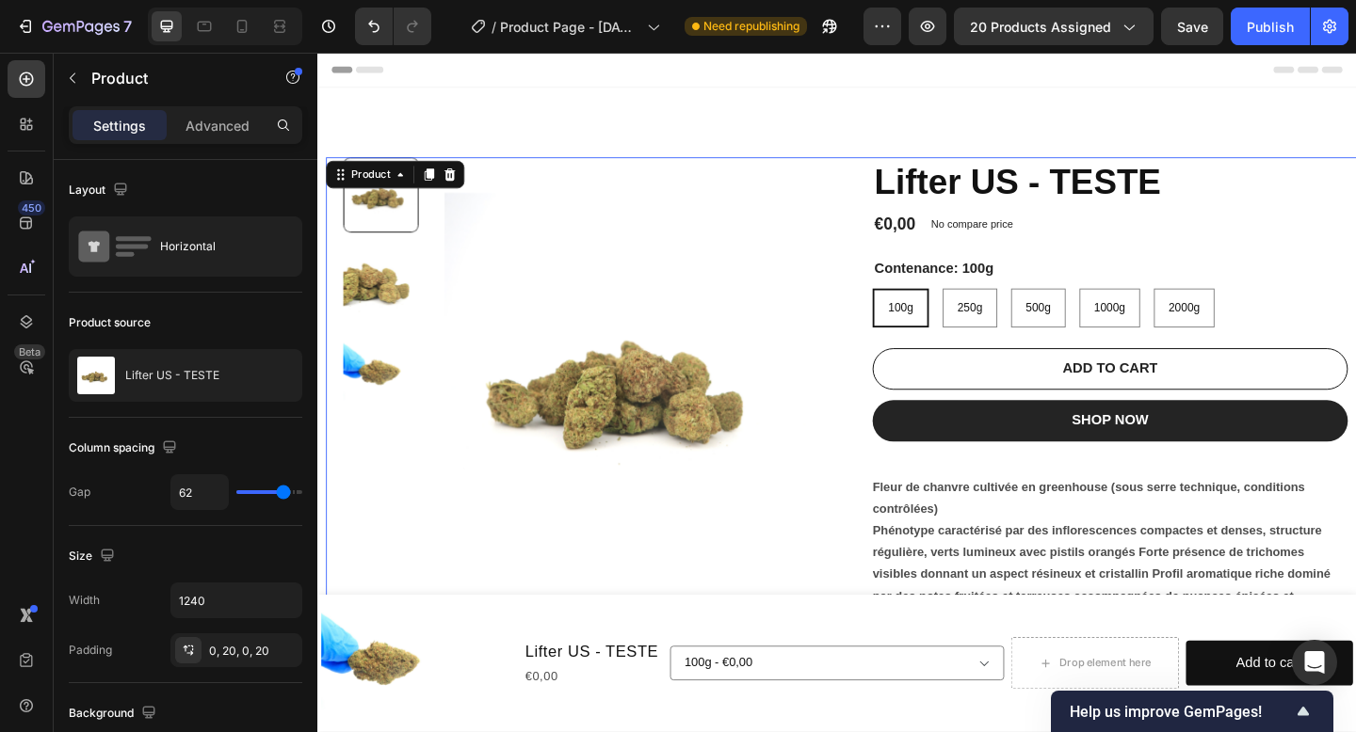
scroll to position [0, 0]
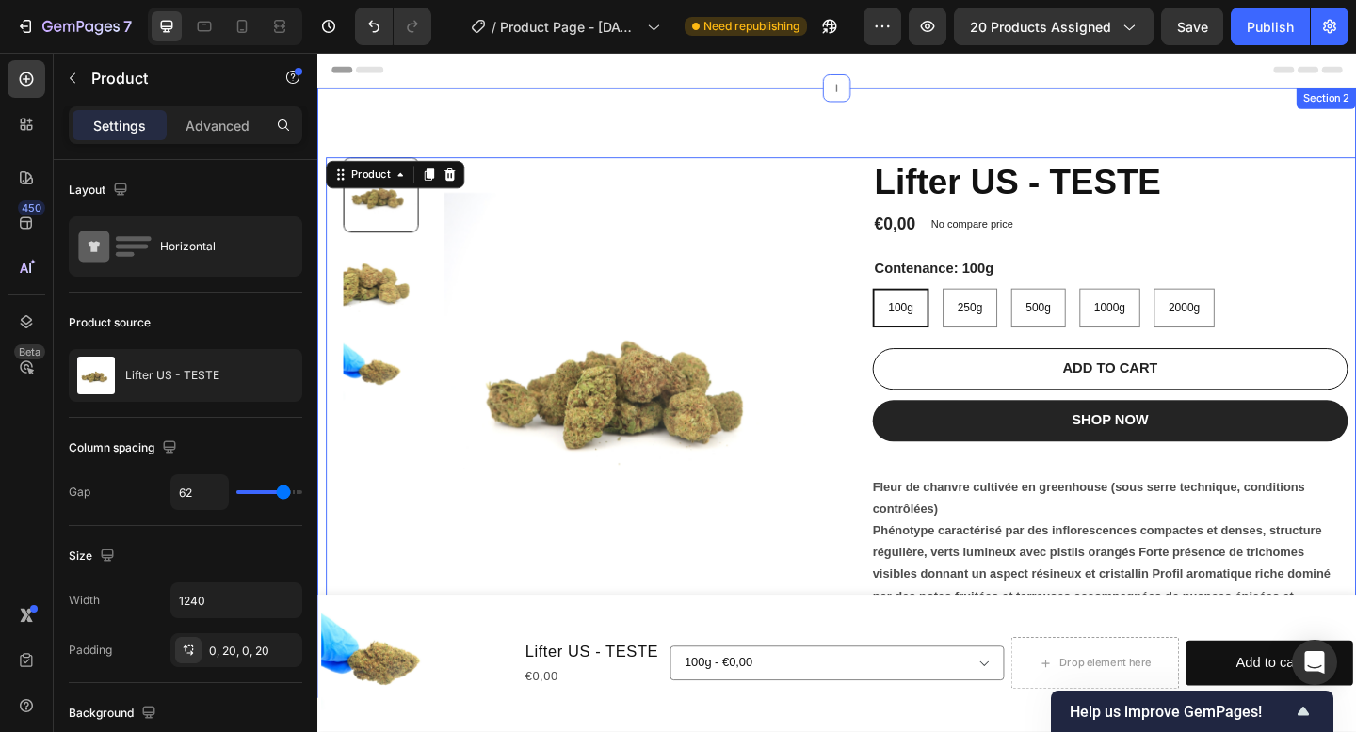
click at [809, 137] on div "Product Images Lifter US - TESTE Product Title €0,00 Product Price Product Pric…" at bounding box center [882, 423] width 1130 height 664
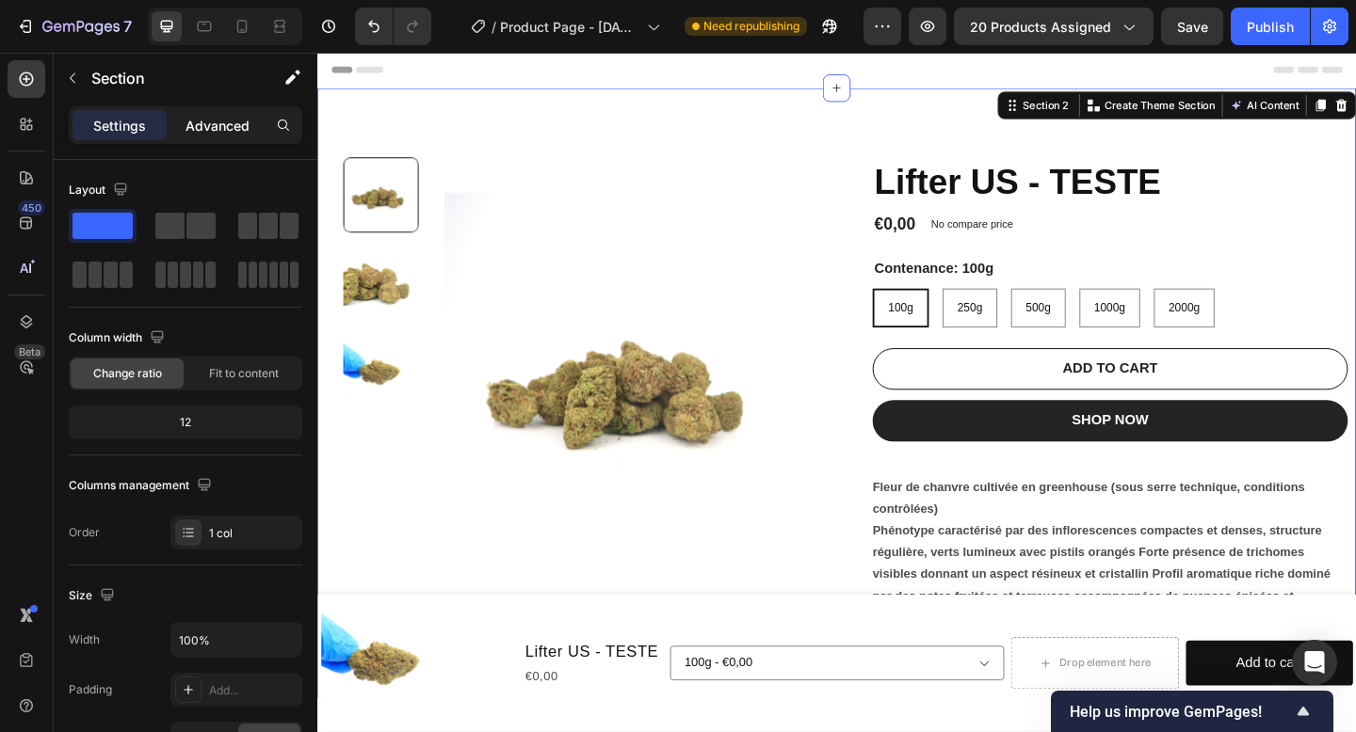
click at [219, 129] on p "Advanced" at bounding box center [217, 126] width 64 height 20
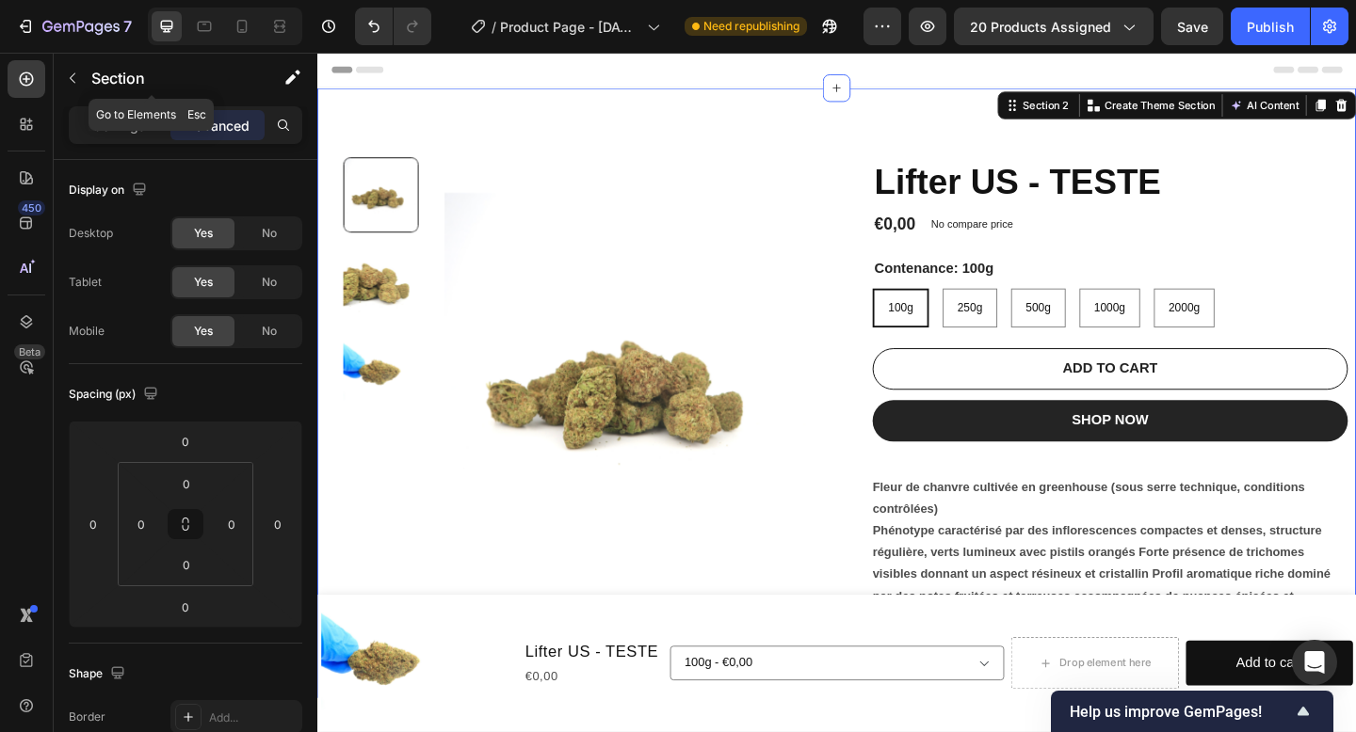
click at [92, 91] on div "Section" at bounding box center [152, 78] width 196 height 49
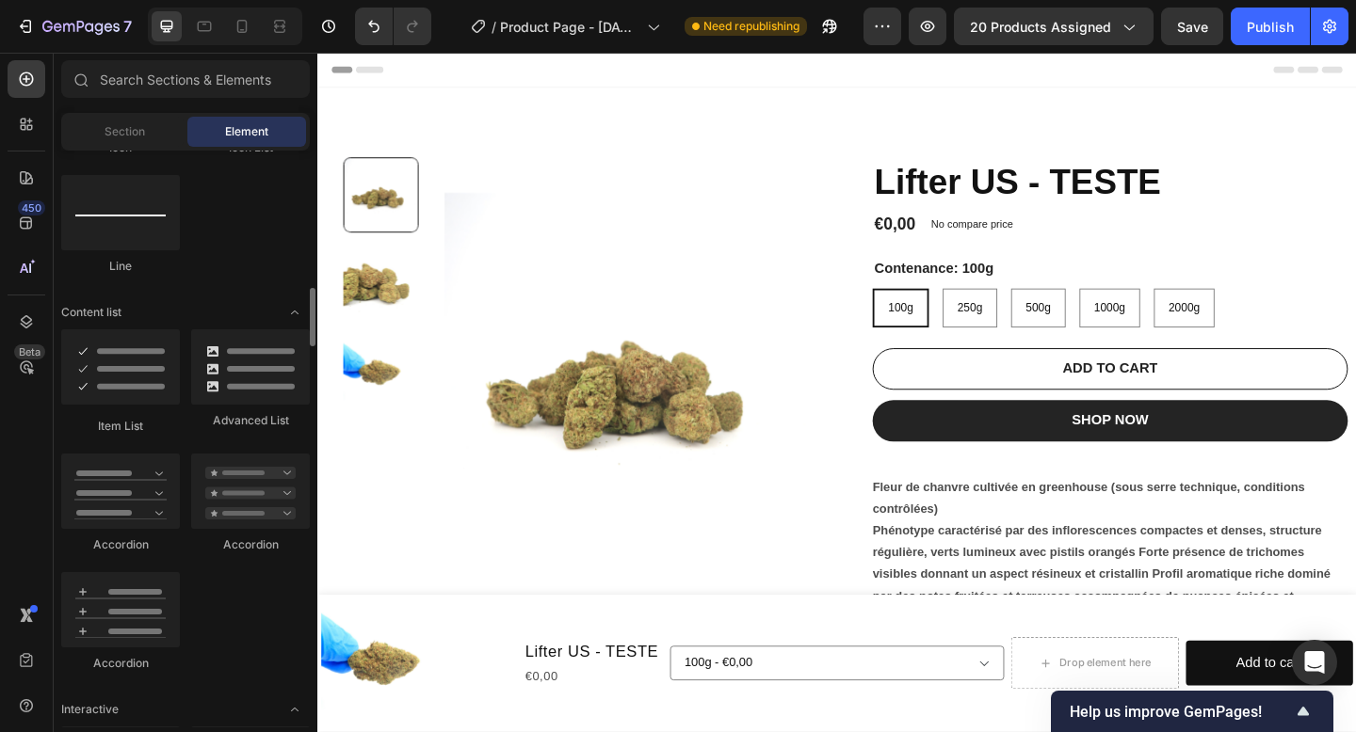
scroll to position [1348, 0]
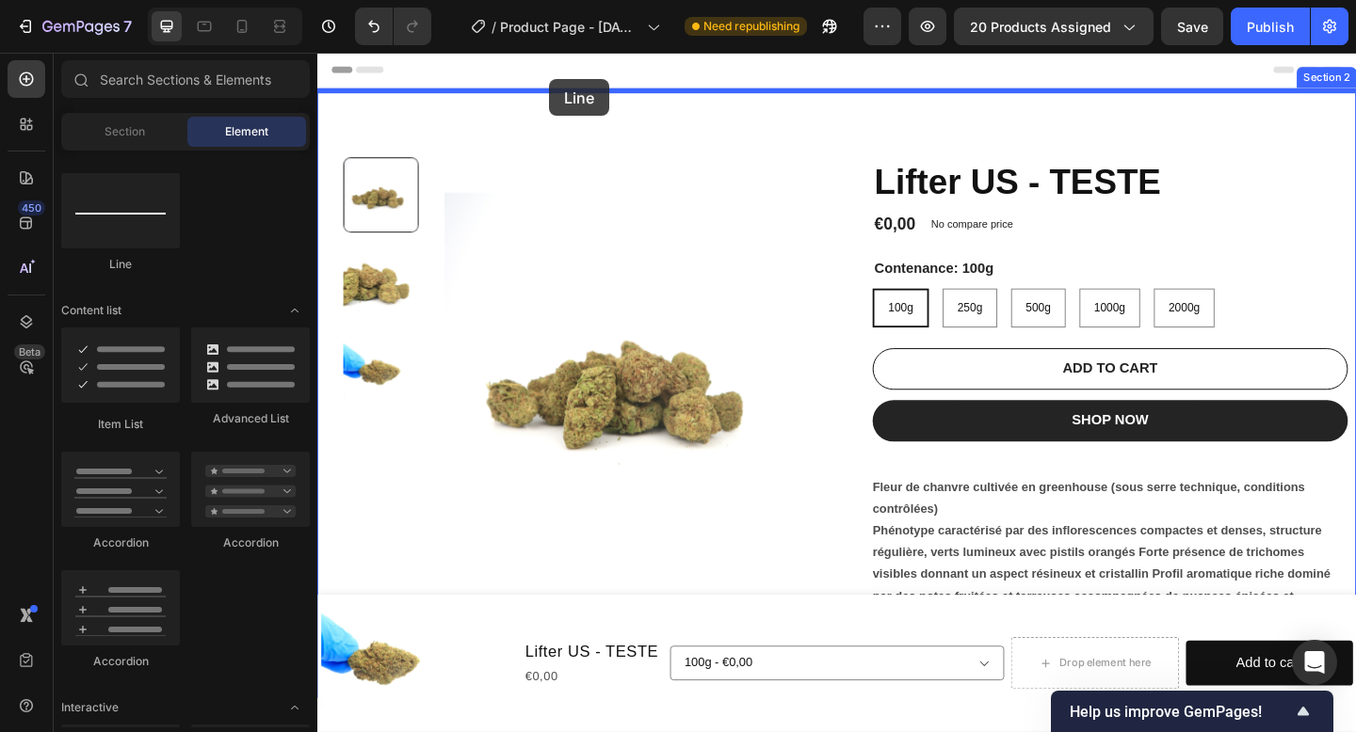
drag, startPoint x: 454, startPoint y: 295, endPoint x: 570, endPoint y: 82, distance: 242.2
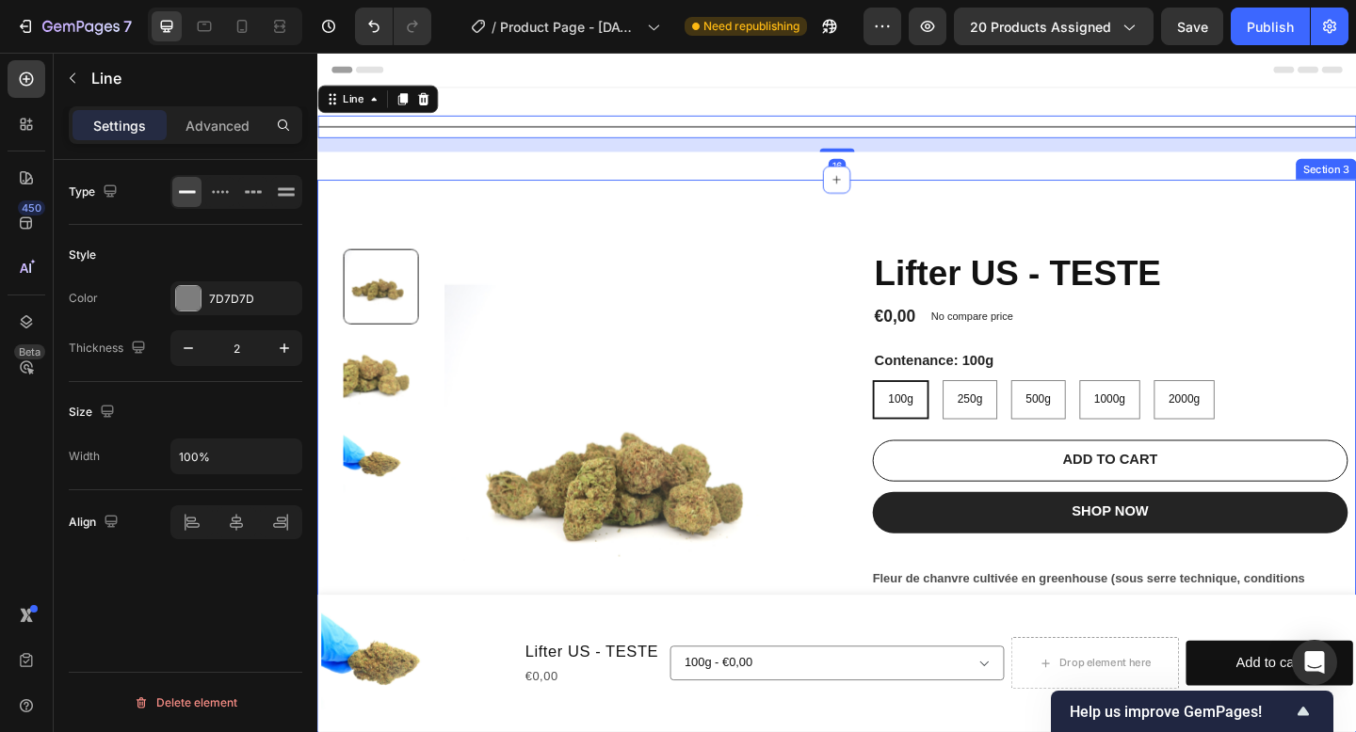
click at [613, 196] on div "Product Images Lifter US - TESTE Product Title €0,00 Product Price Product Pric…" at bounding box center [882, 523] width 1130 height 664
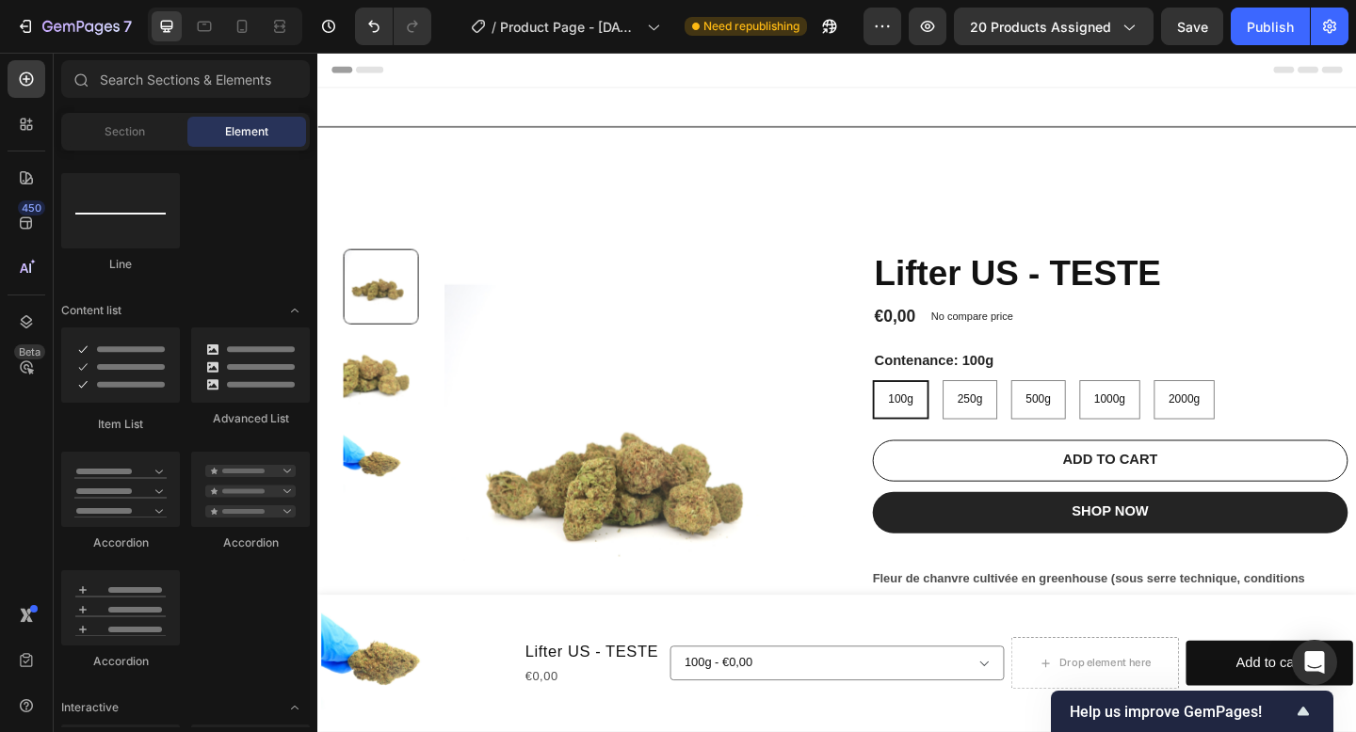
click at [661, 83] on div "Header" at bounding box center [882, 72] width 1100 height 38
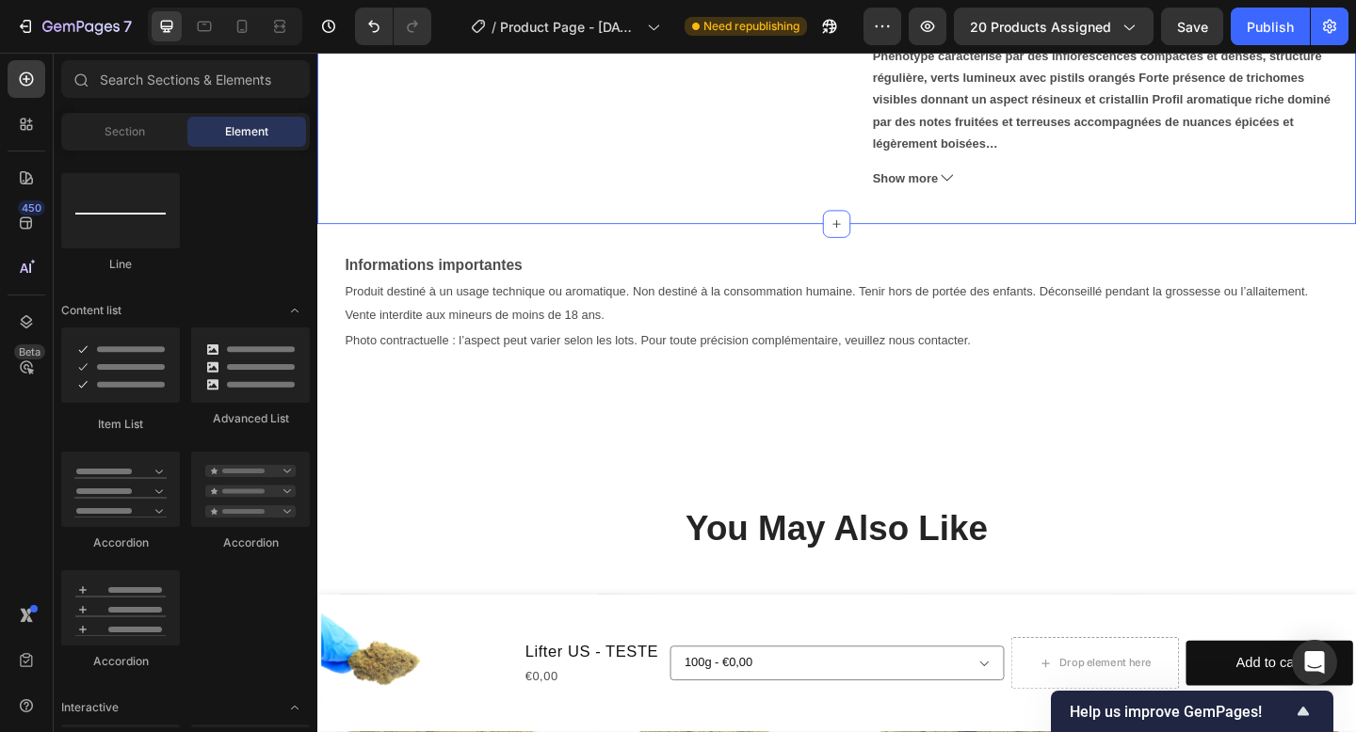
scroll to position [620, 0]
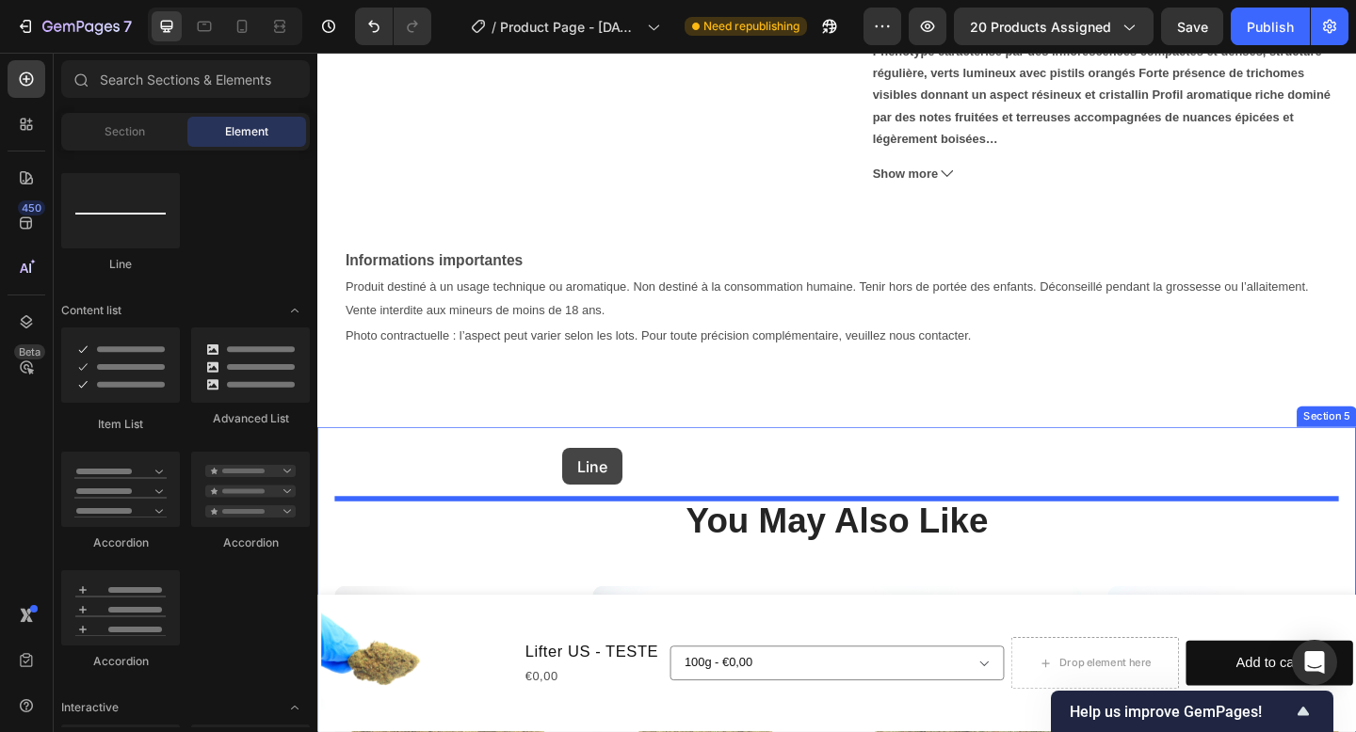
drag, startPoint x: 451, startPoint y: 247, endPoint x: 584, endPoint y: 483, distance: 271.0
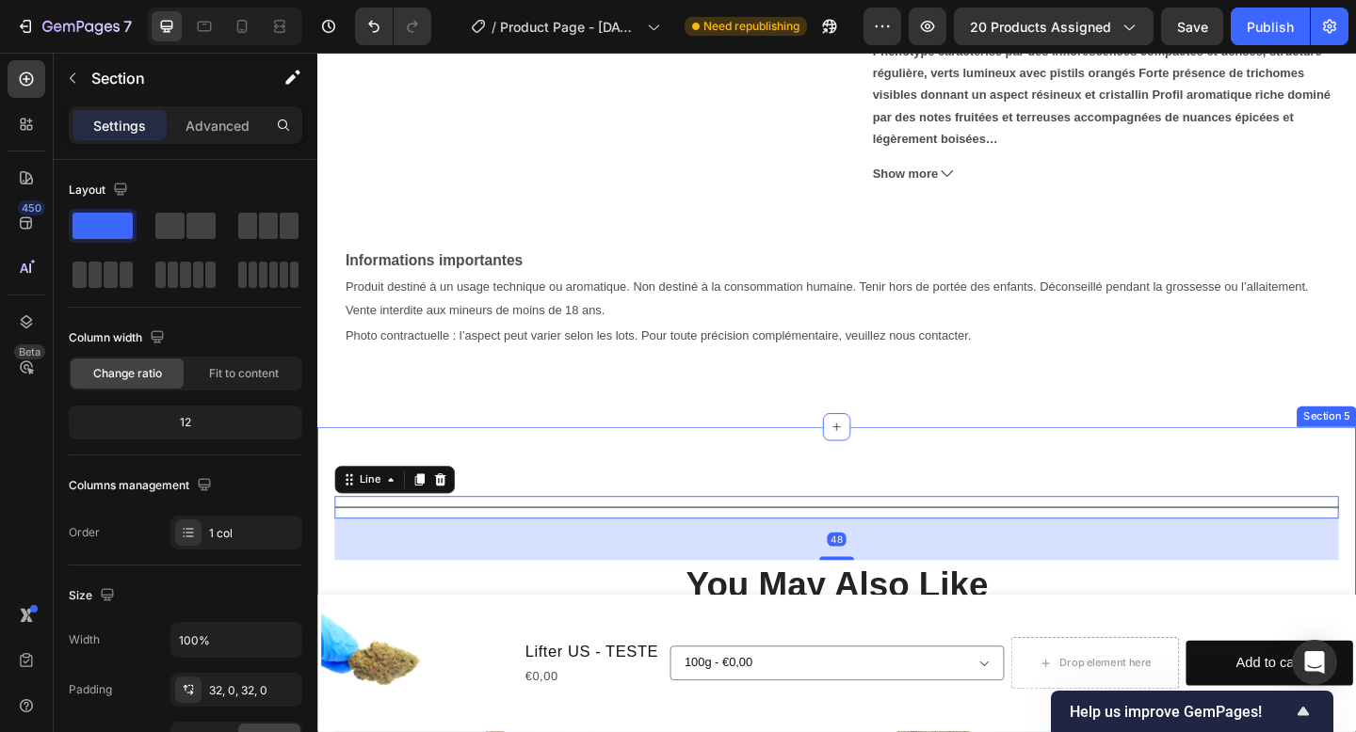
click at [660, 456] on div "Informations importantes Produit destiné à un usage technique ou aromatique. No…" at bounding box center [882, 347] width 1130 height 227
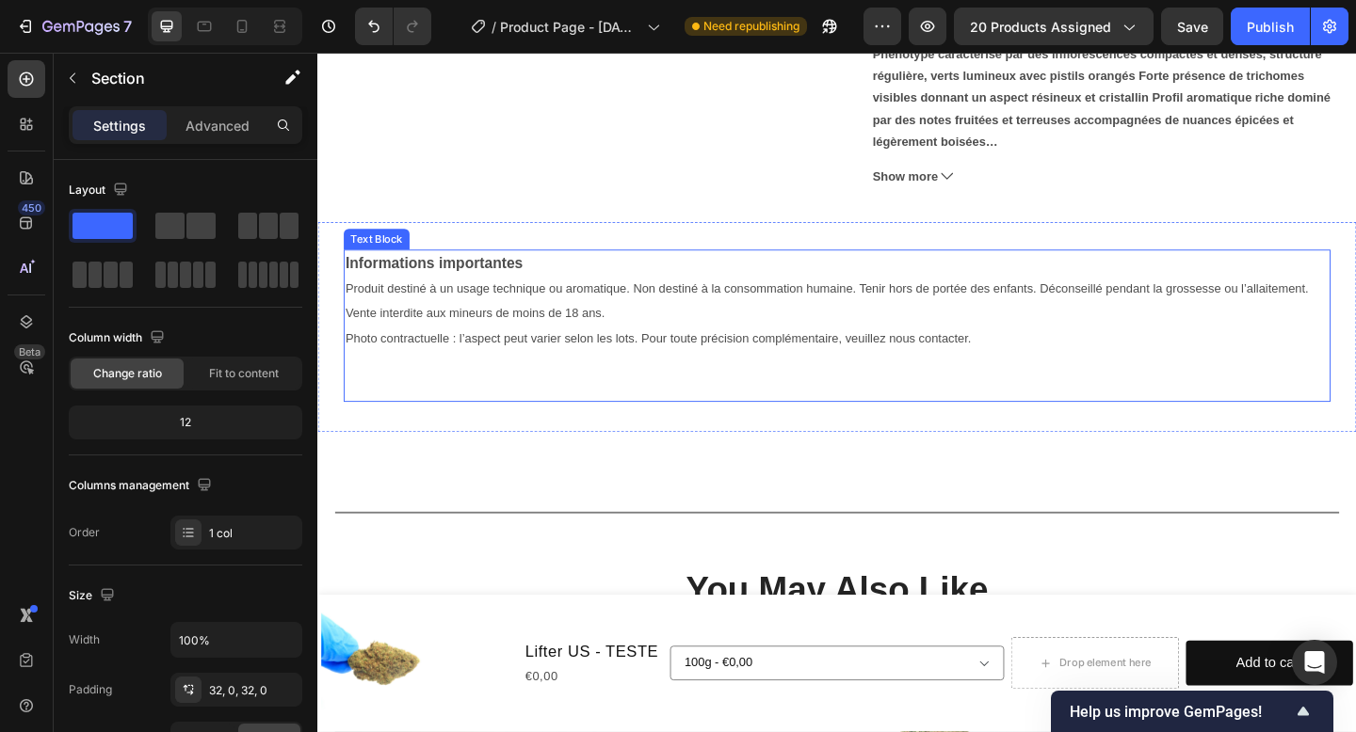
scroll to position [658, 0]
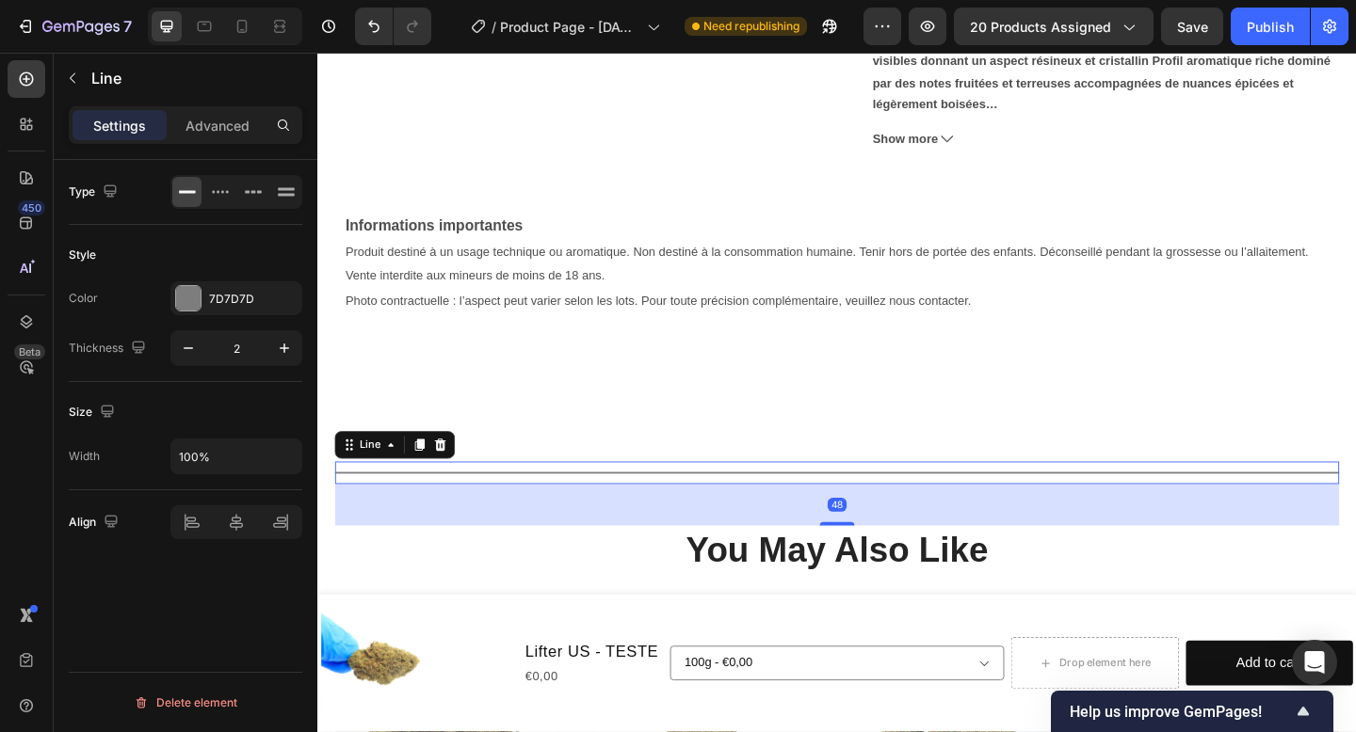
click at [657, 505] on div "Title Line 48" at bounding box center [882, 510] width 1092 height 24
click at [451, 486] on icon at bounding box center [451, 480] width 12 height 13
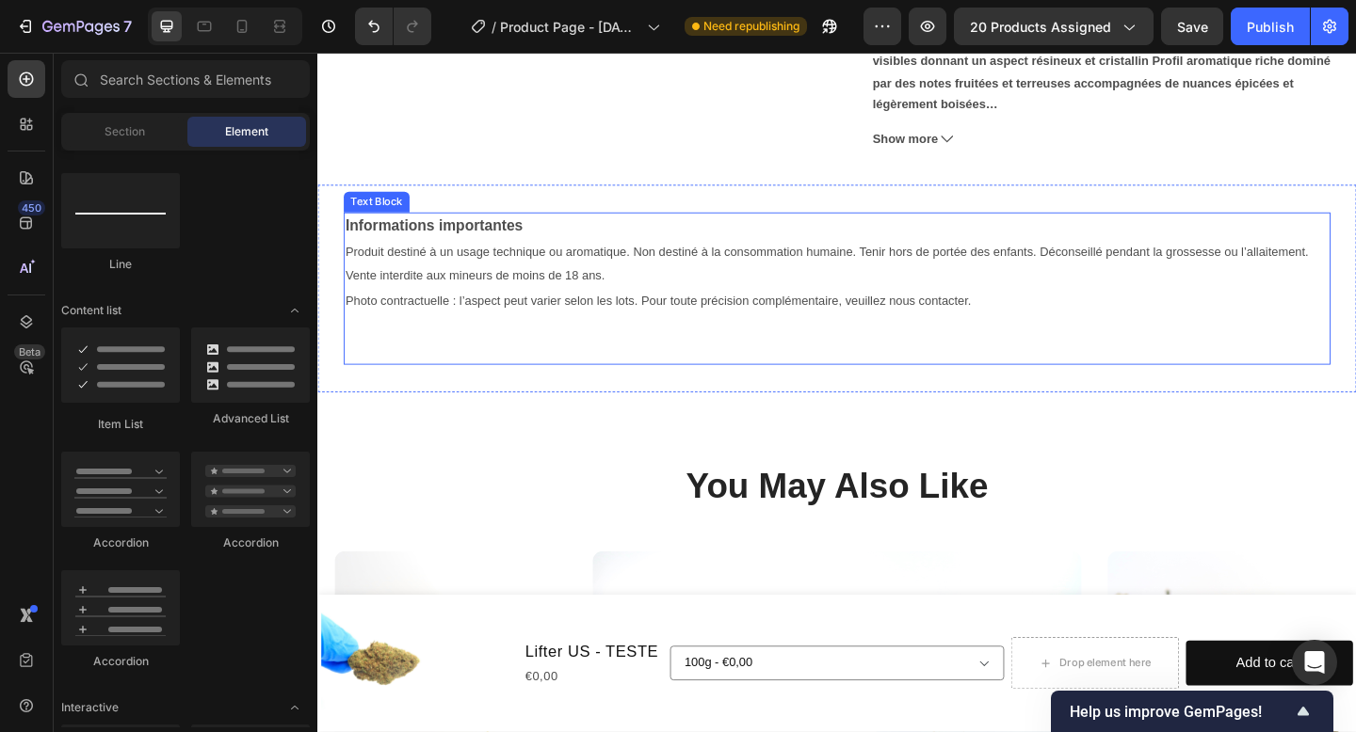
scroll to position [0, 0]
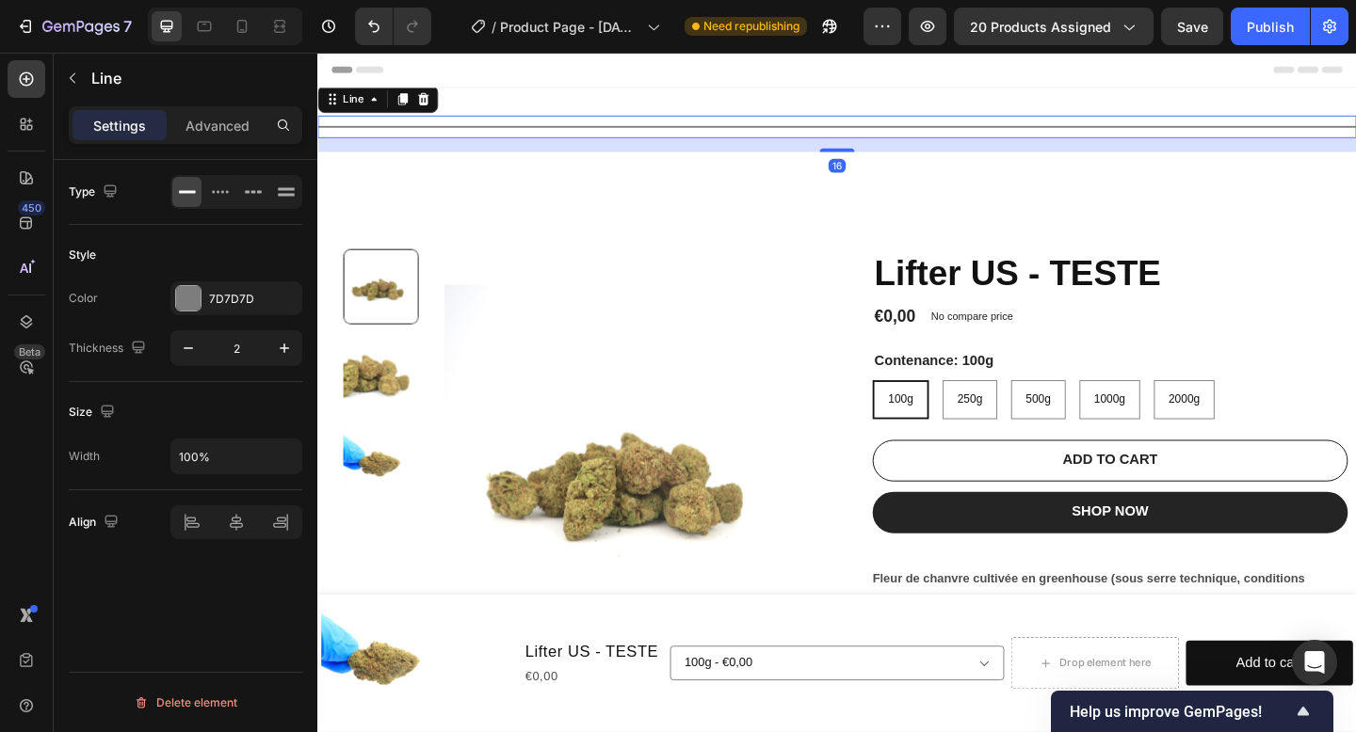
click at [639, 136] on div "Title Line 16" at bounding box center [882, 133] width 1130 height 24
click at [281, 352] on icon "button" at bounding box center [284, 348] width 19 height 19
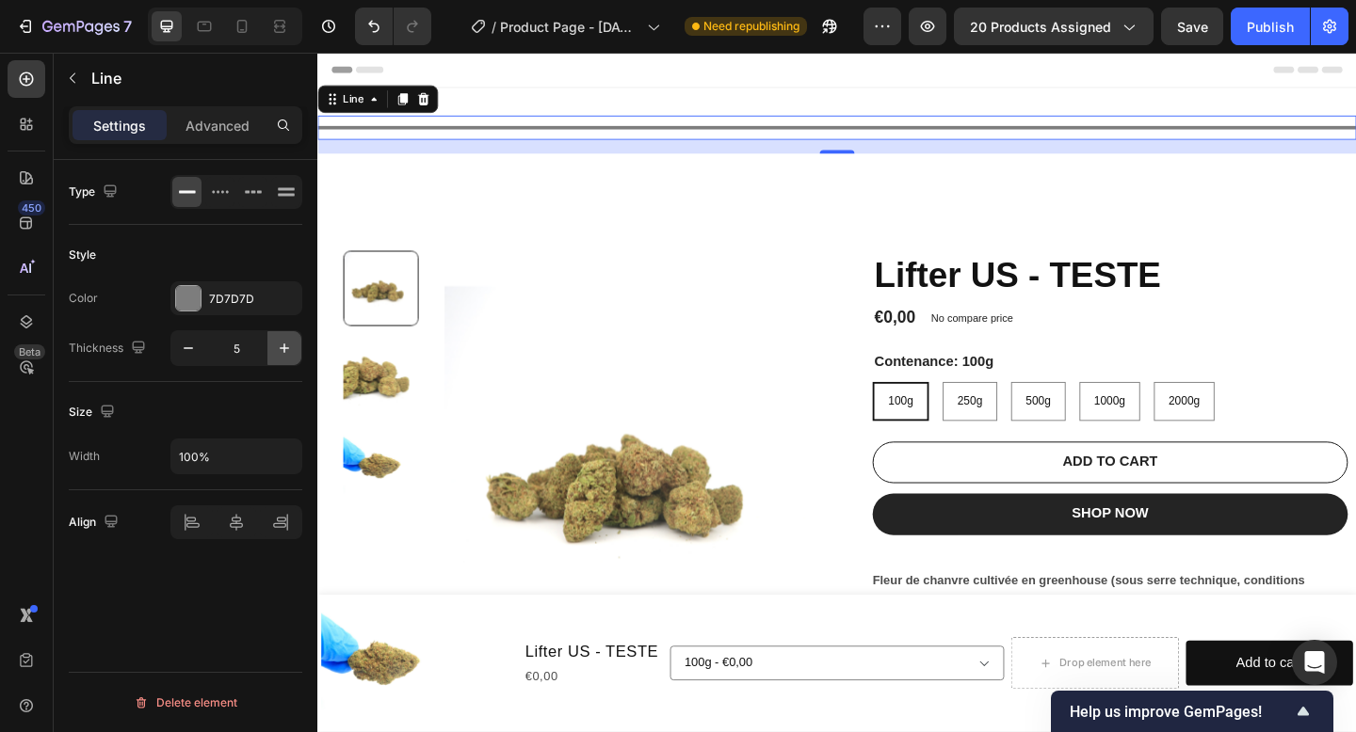
click at [281, 352] on icon "button" at bounding box center [284, 348] width 19 height 19
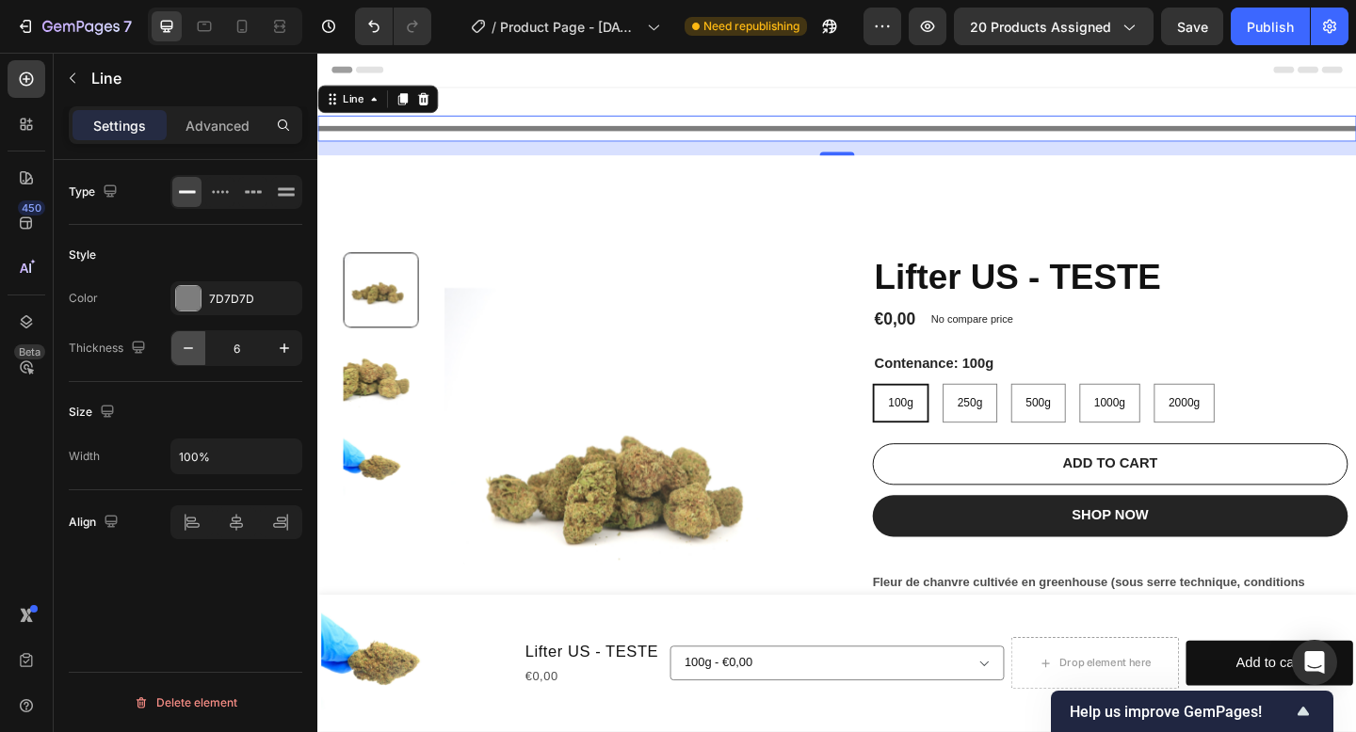
click at [187, 350] on icon "button" at bounding box center [188, 348] width 19 height 19
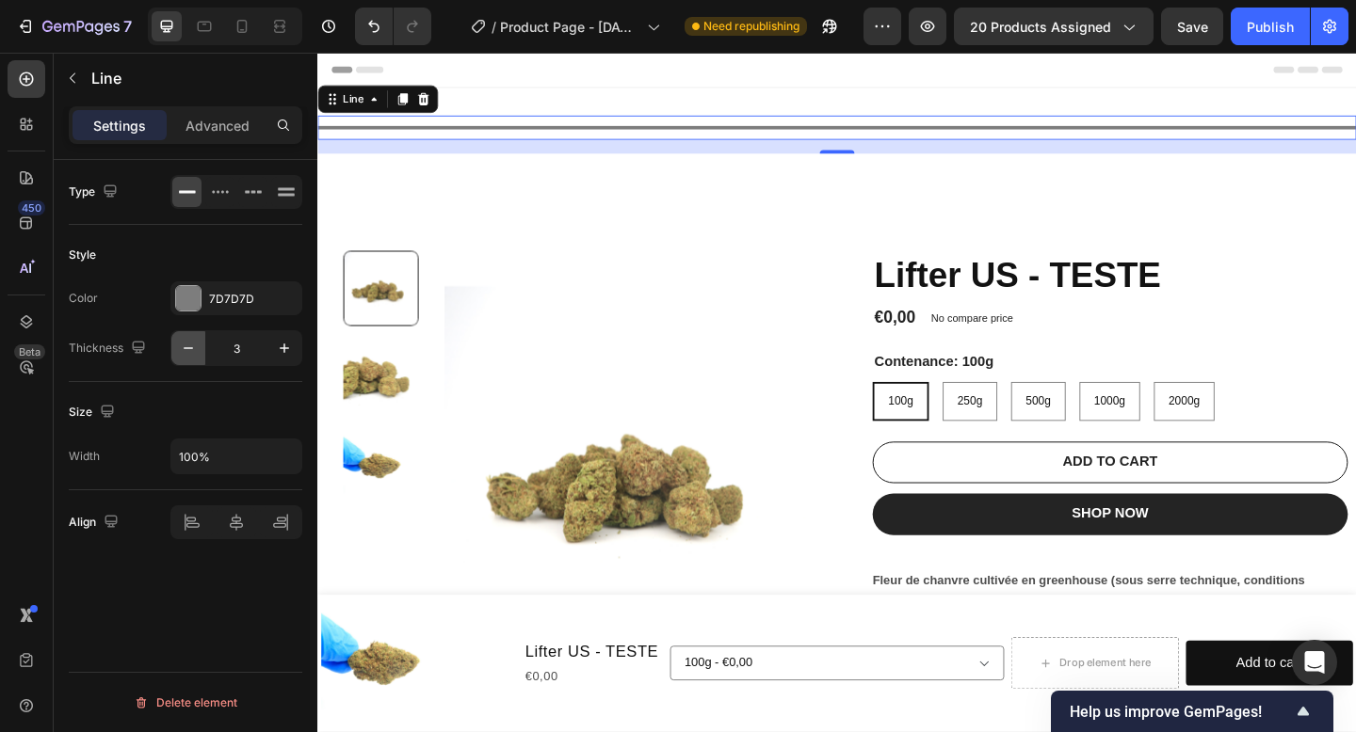
click at [187, 350] on icon "button" at bounding box center [188, 348] width 19 height 19
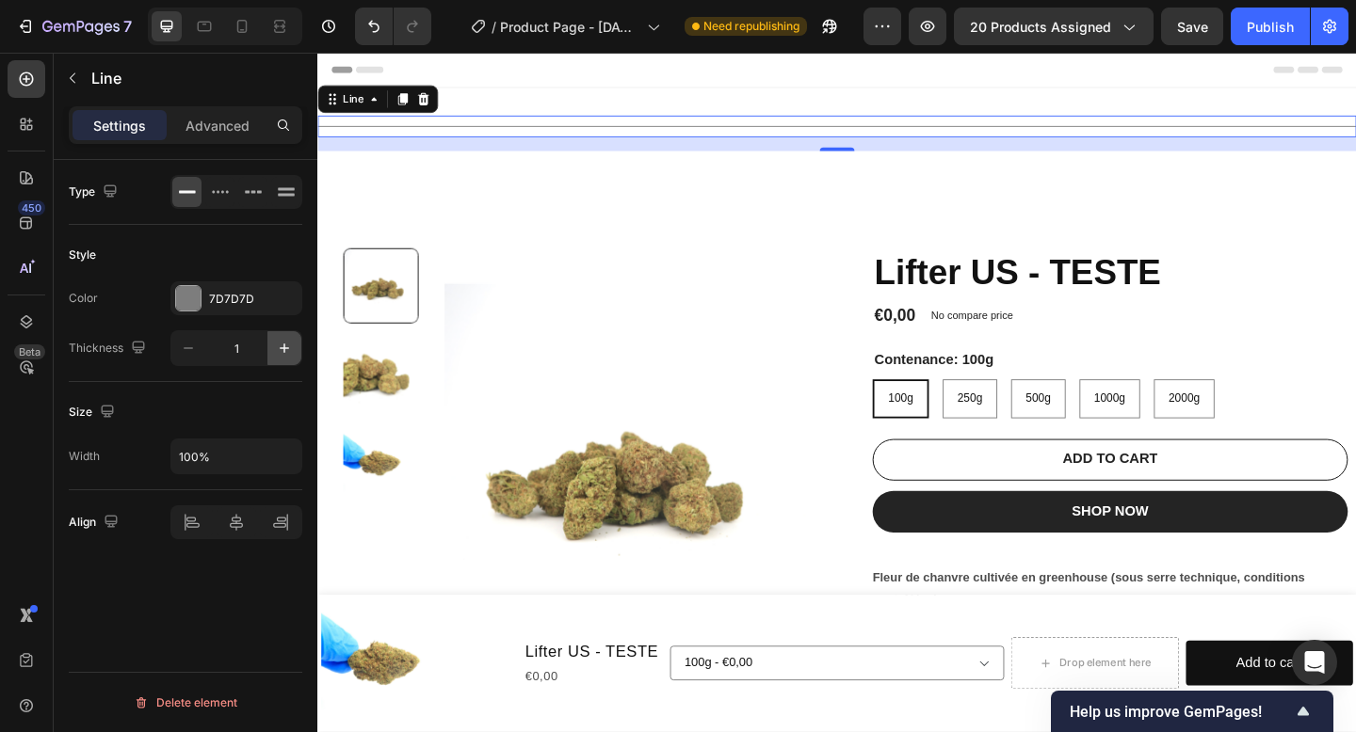
click at [284, 351] on icon "button" at bounding box center [284, 348] width 19 height 19
type input "2"
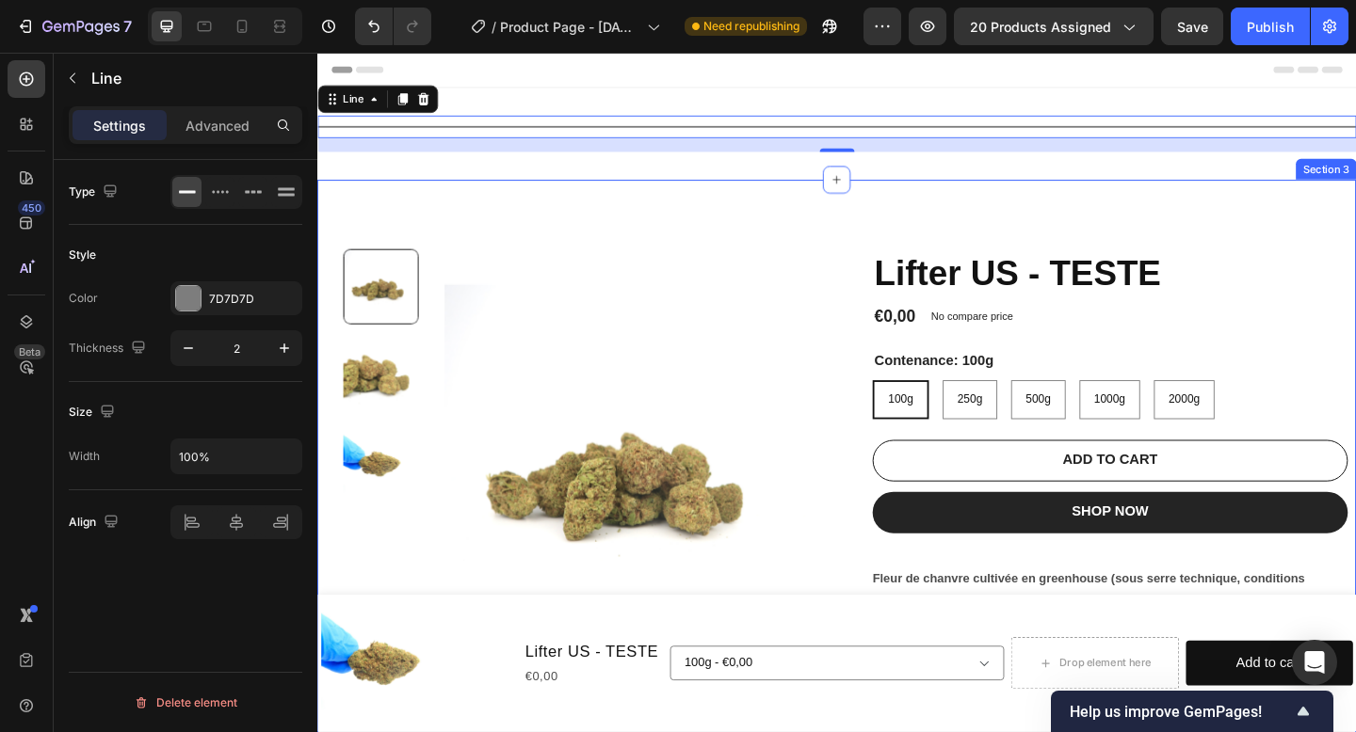
click at [557, 224] on div "Product Images Lifter US - TESTE Product Title €0,00 Product Price Product Pric…" at bounding box center [882, 523] width 1130 height 664
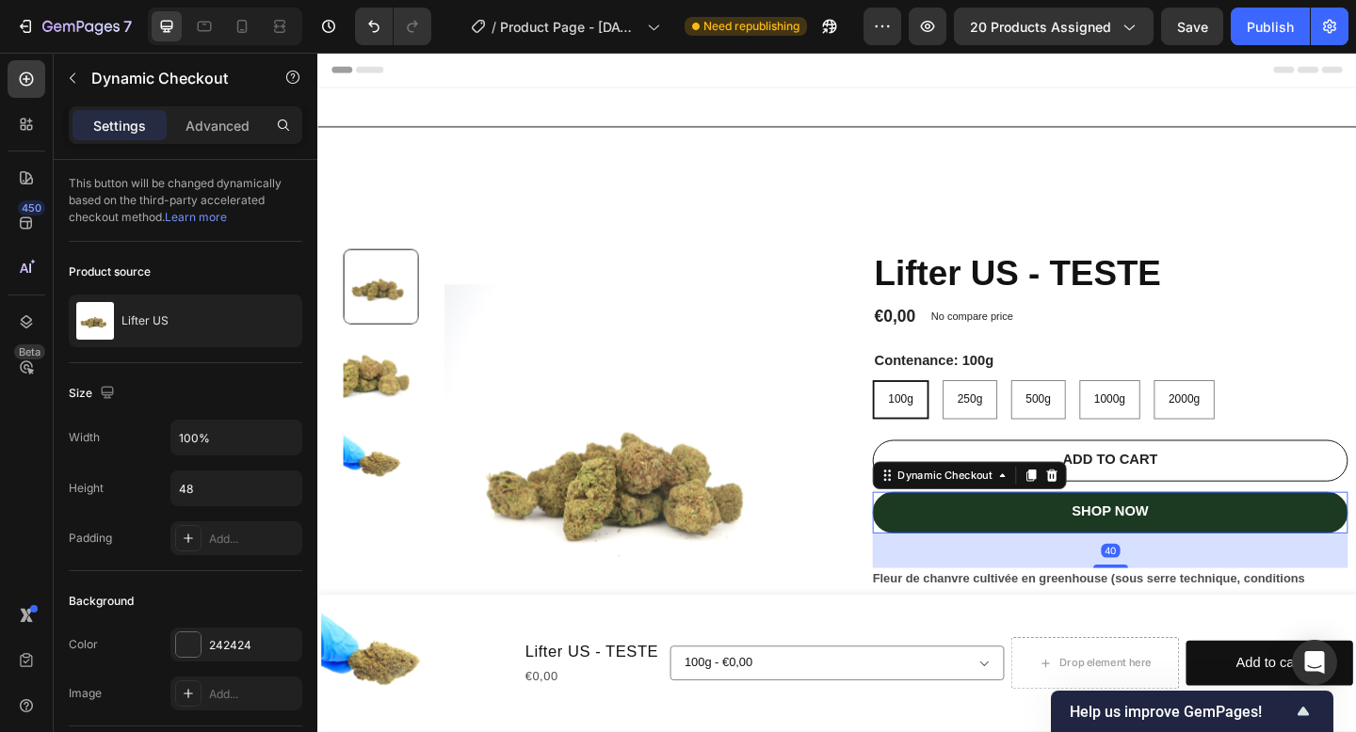
click at [996, 563] on button "SHOP NOW" at bounding box center [1179, 553] width 517 height 45
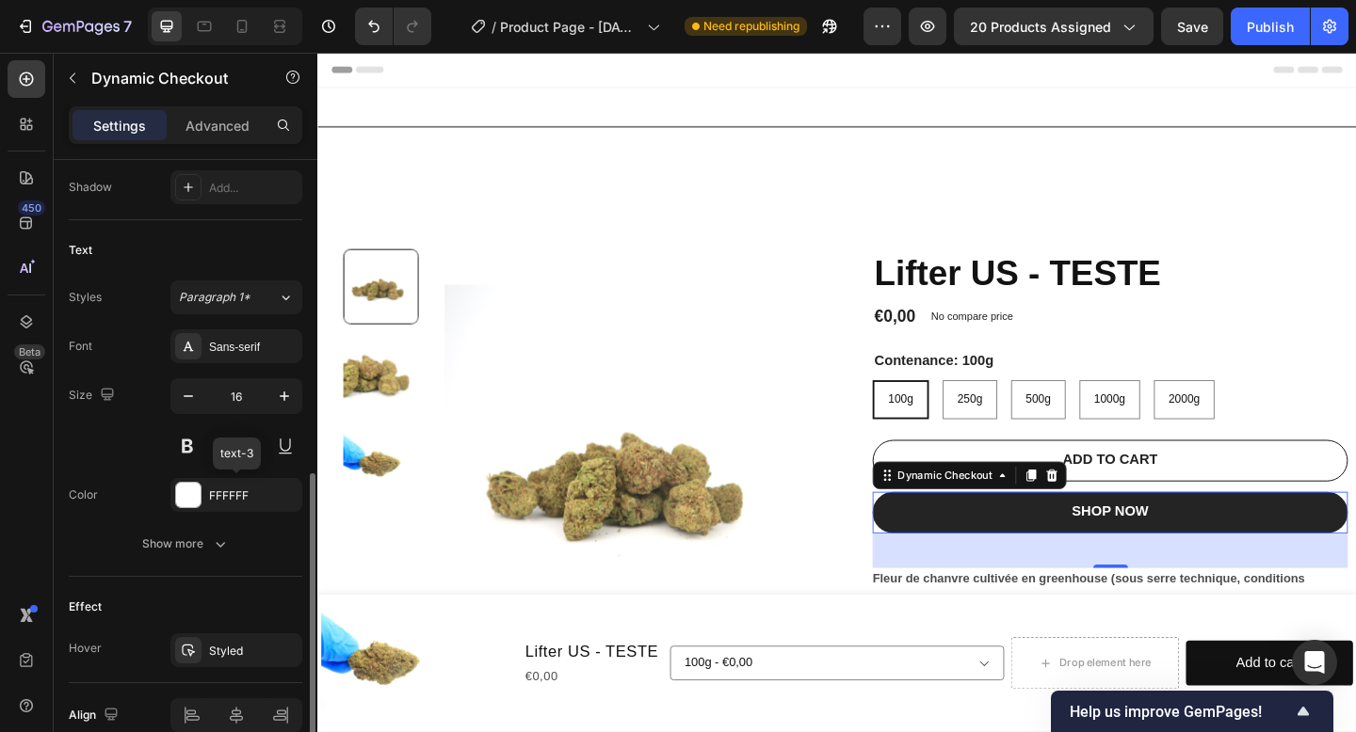
scroll to position [801, 0]
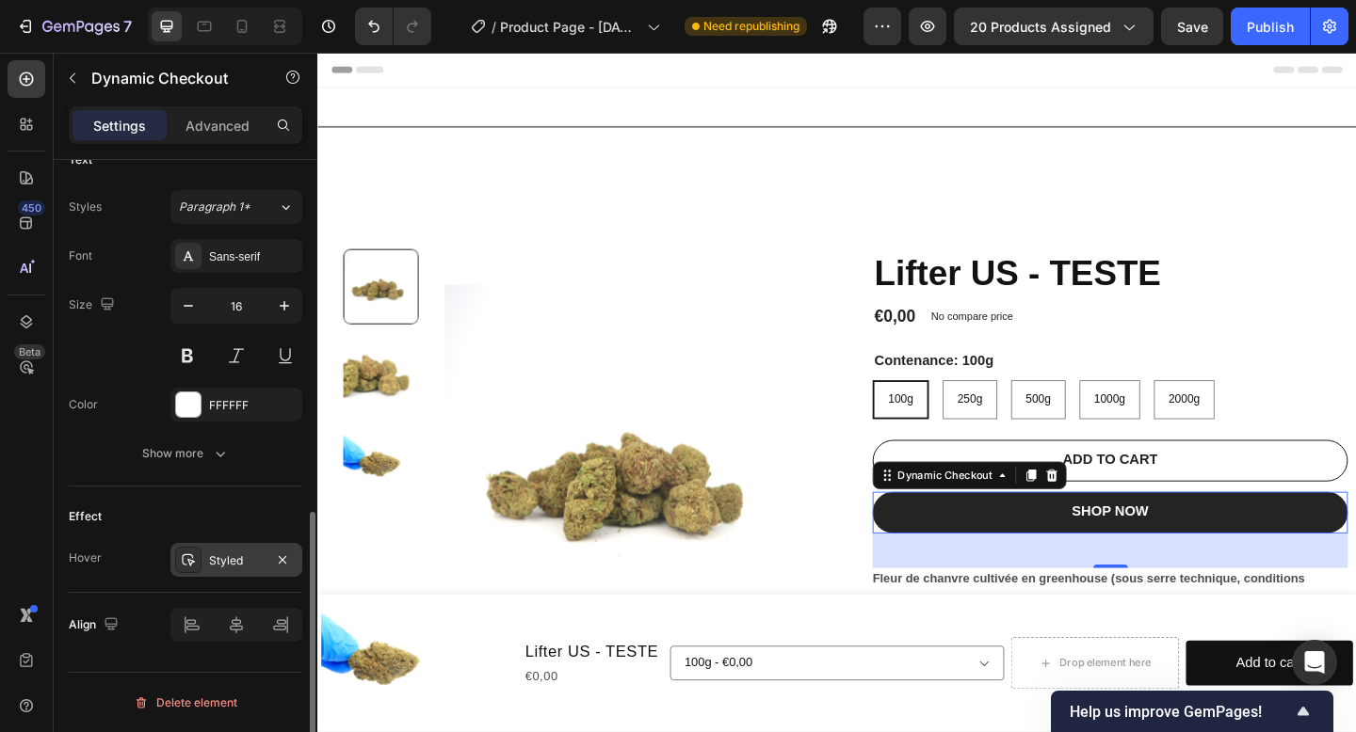
click at [224, 564] on div "Styled" at bounding box center [236, 561] width 55 height 17
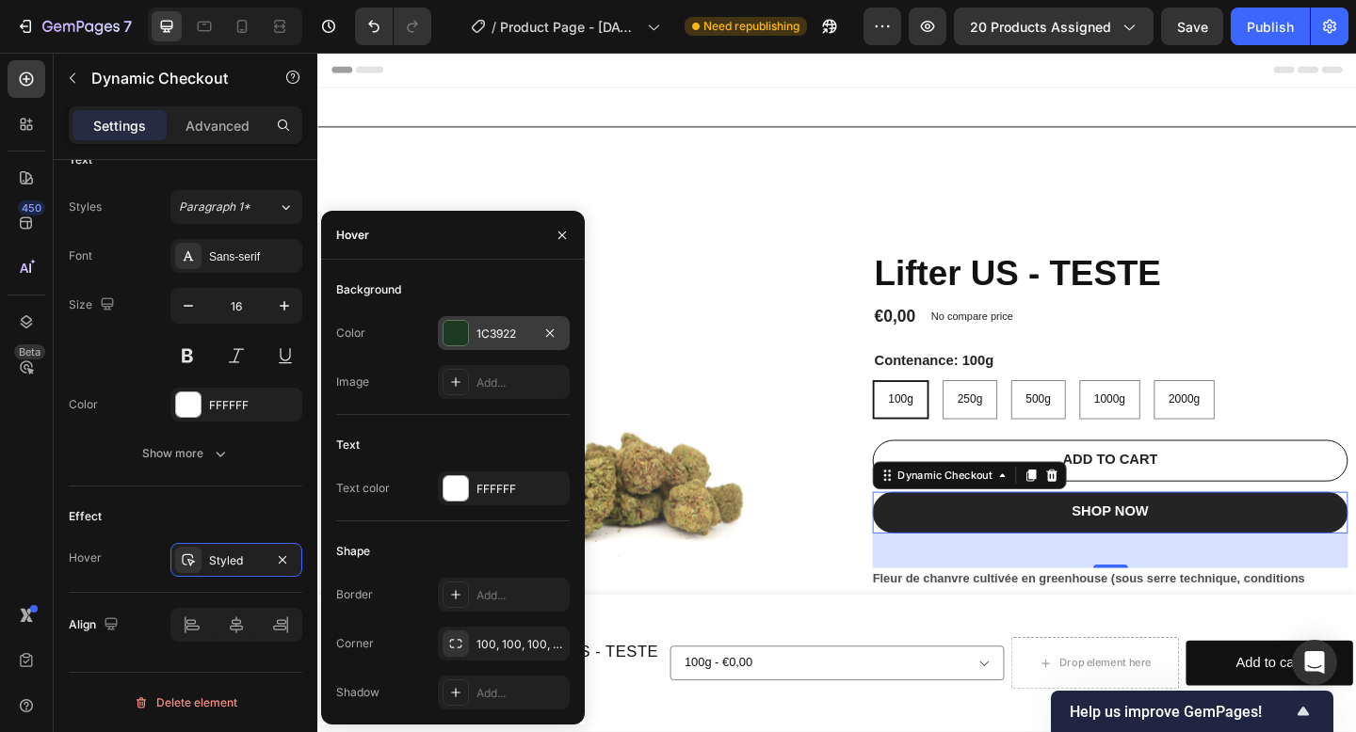
click at [510, 330] on div "1C3922" at bounding box center [503, 334] width 55 height 17
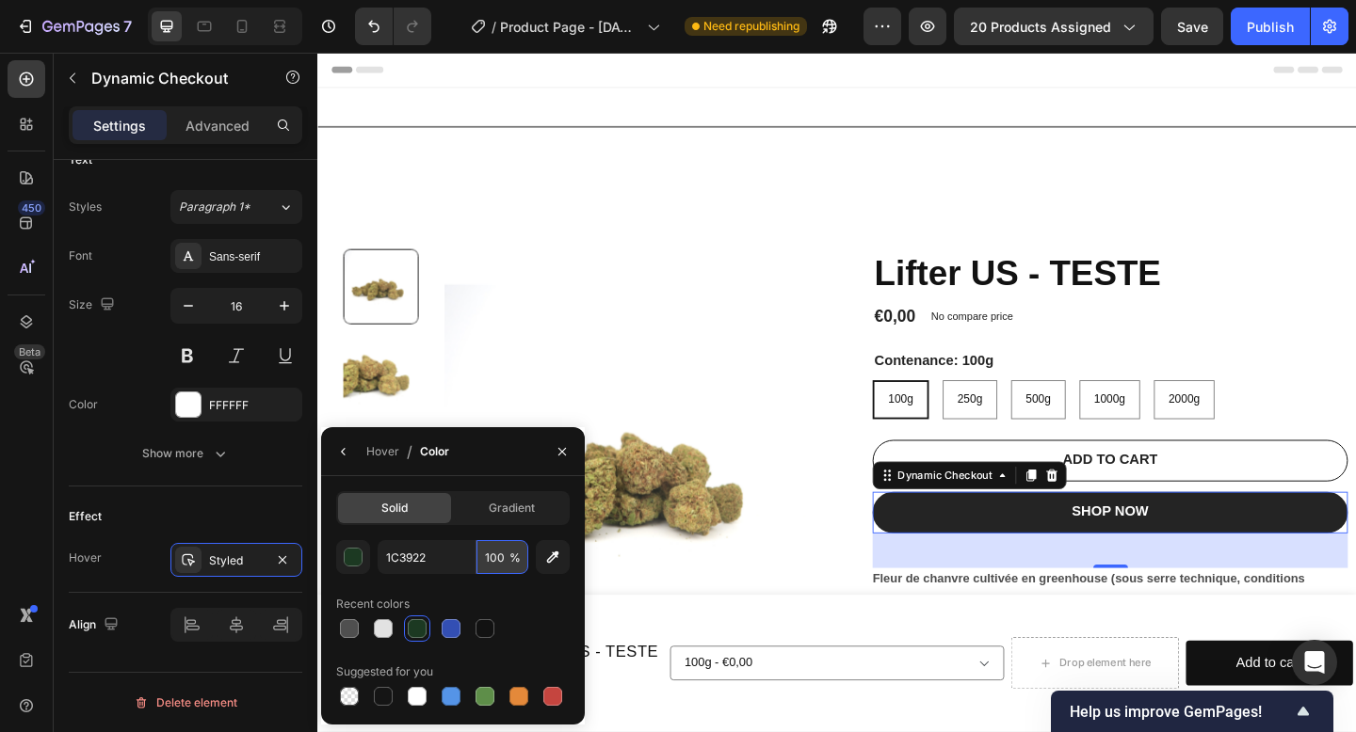
click at [493, 562] on input "100" at bounding box center [502, 557] width 52 height 34
click at [435, 569] on input "1C3922" at bounding box center [427, 557] width 98 height 34
click at [556, 556] on icon "button" at bounding box center [553, 558] width 12 height 12
type input "7D7D7D"
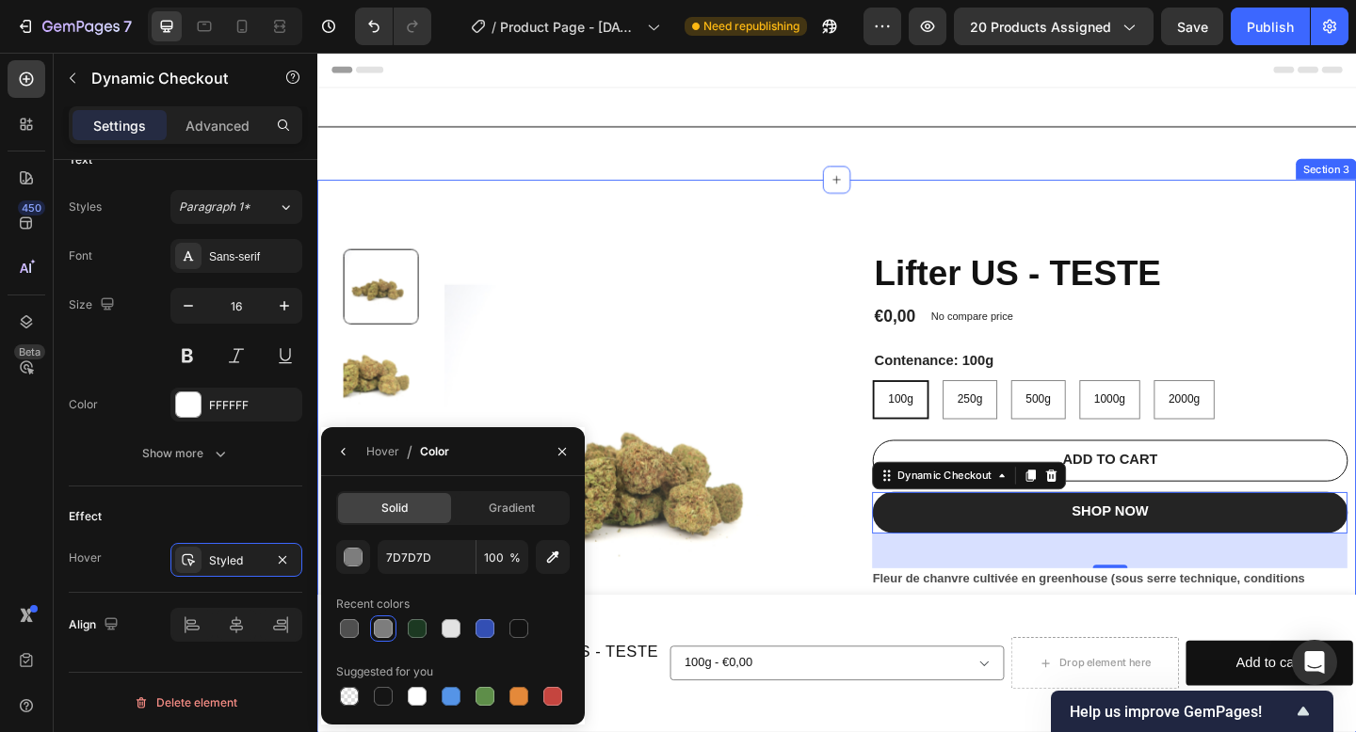
click at [1127, 220] on div "Product Images Lifter US - TESTE Product Title €0,00 Product Price Product Pric…" at bounding box center [882, 523] width 1130 height 664
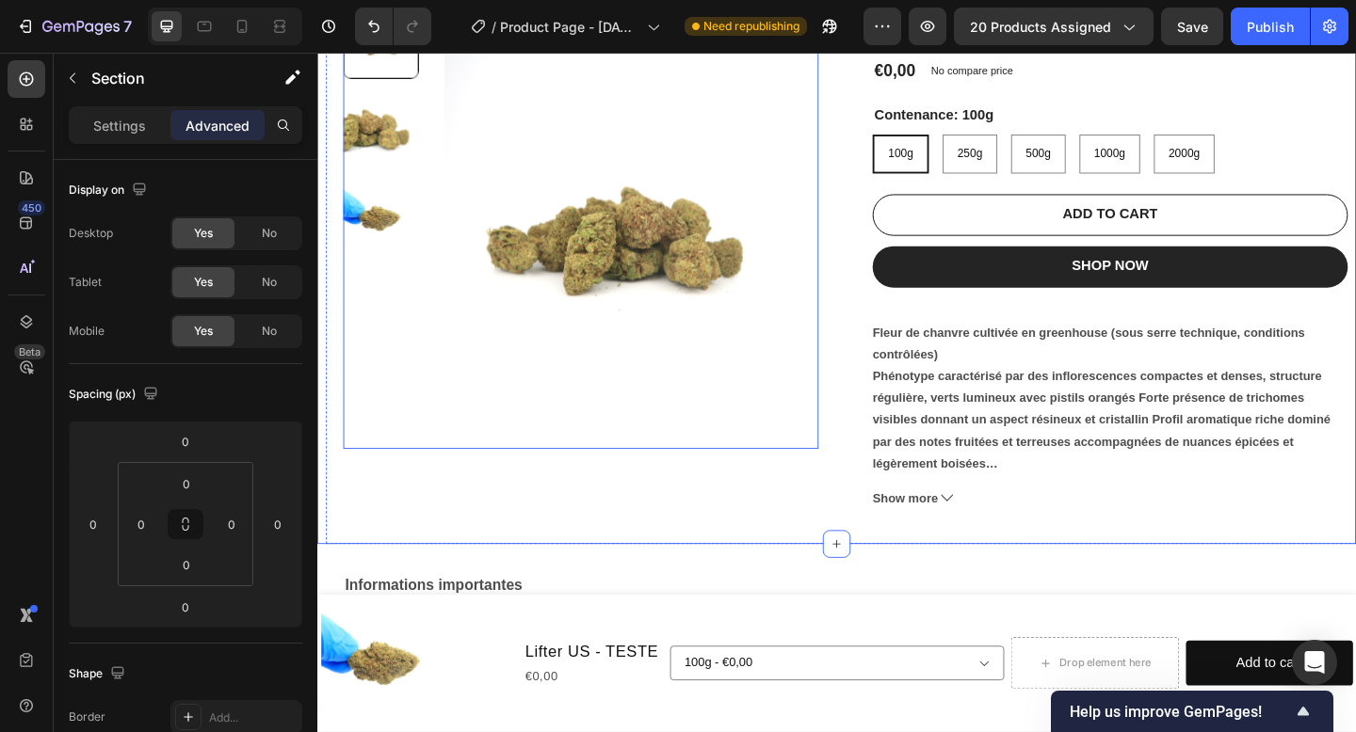
scroll to position [638, 0]
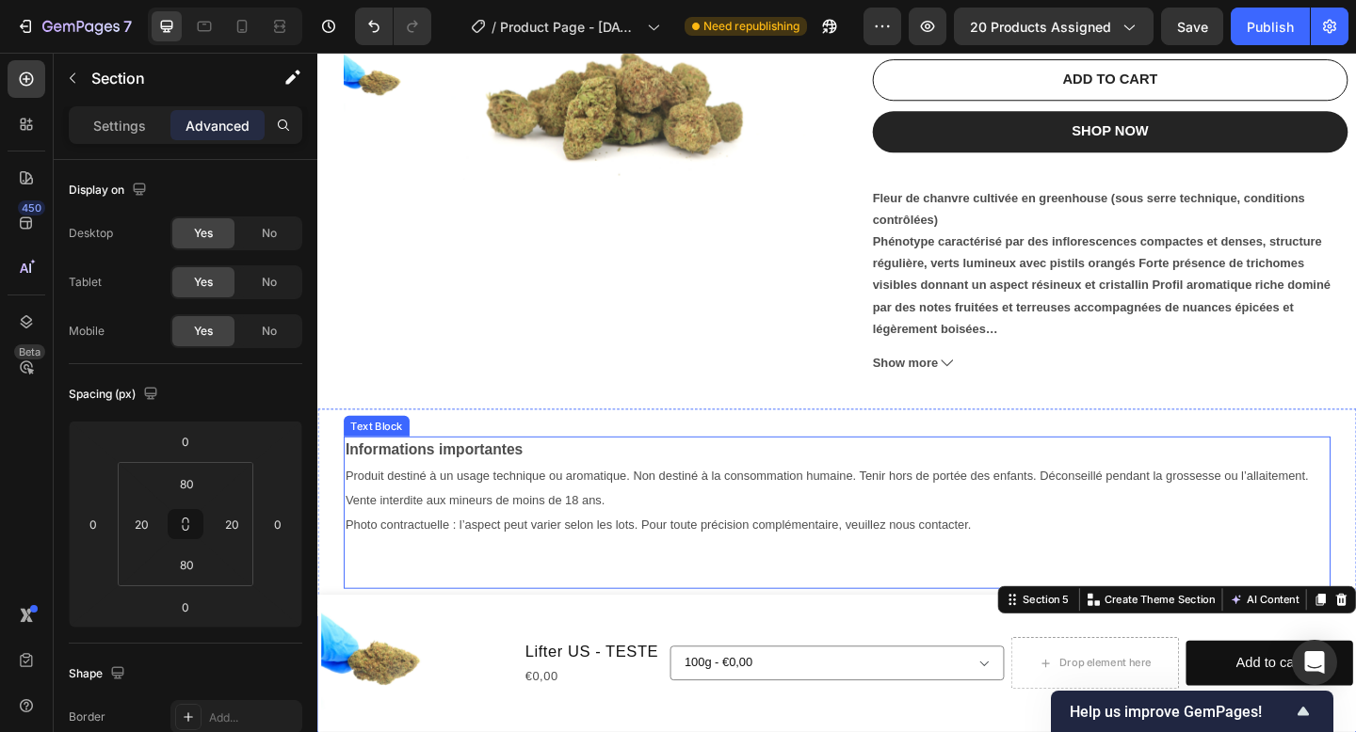
scroll to position [406, 0]
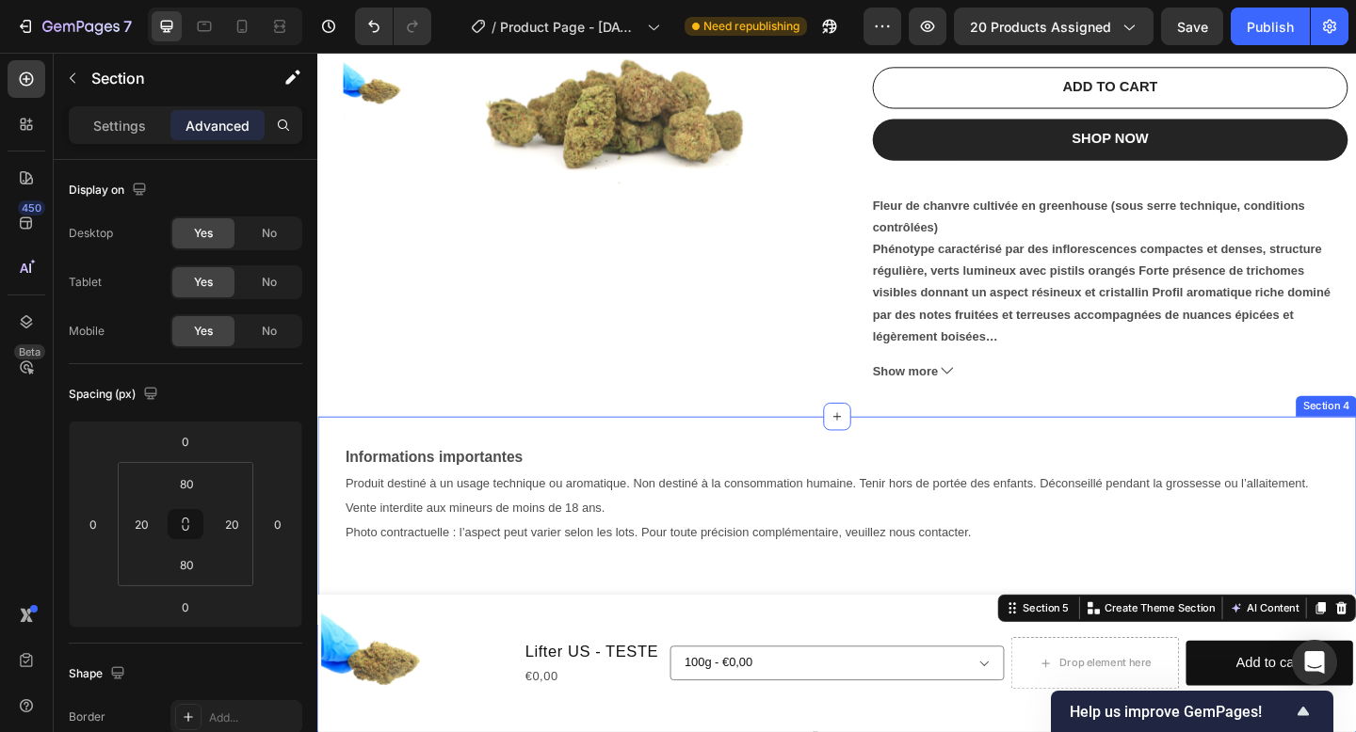
click at [621, 462] on div "Informations importantes Produit destiné à un usage technique ou aromatique. No…" at bounding box center [882, 562] width 1130 height 227
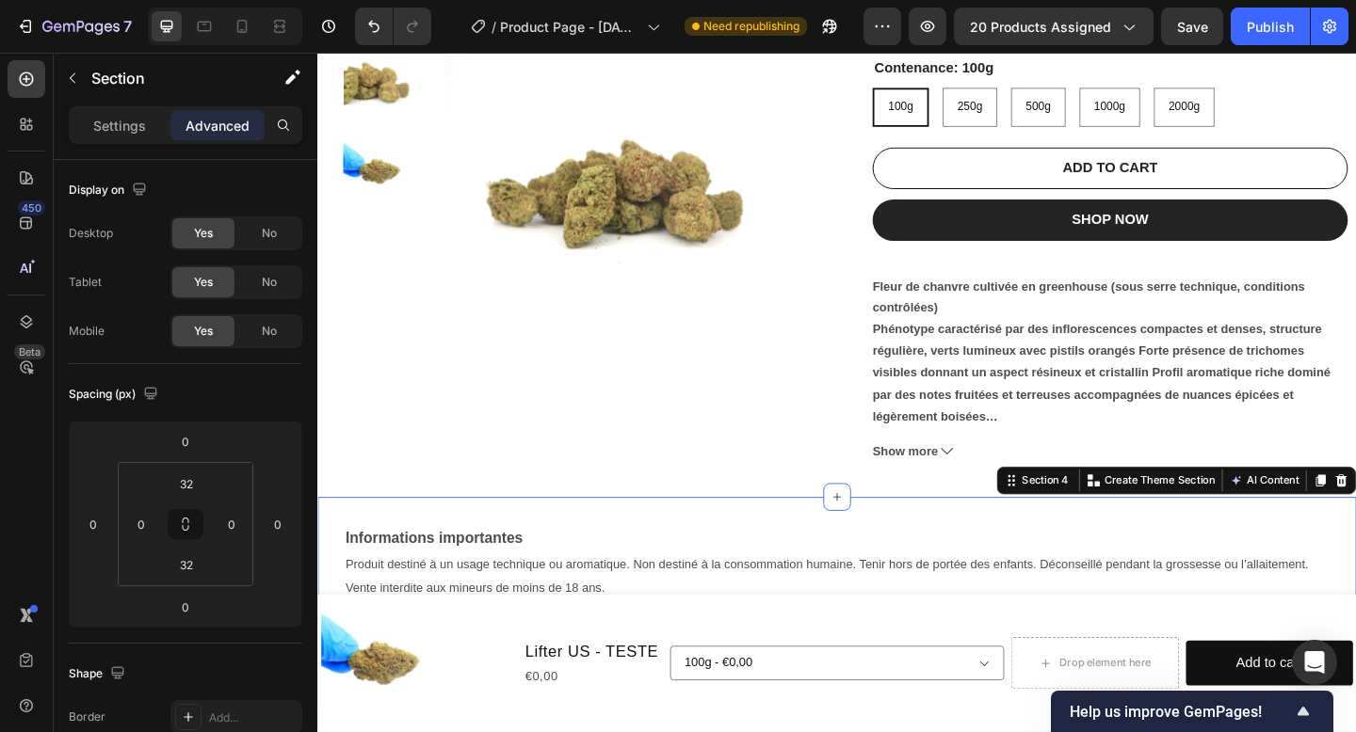
scroll to position [284, 0]
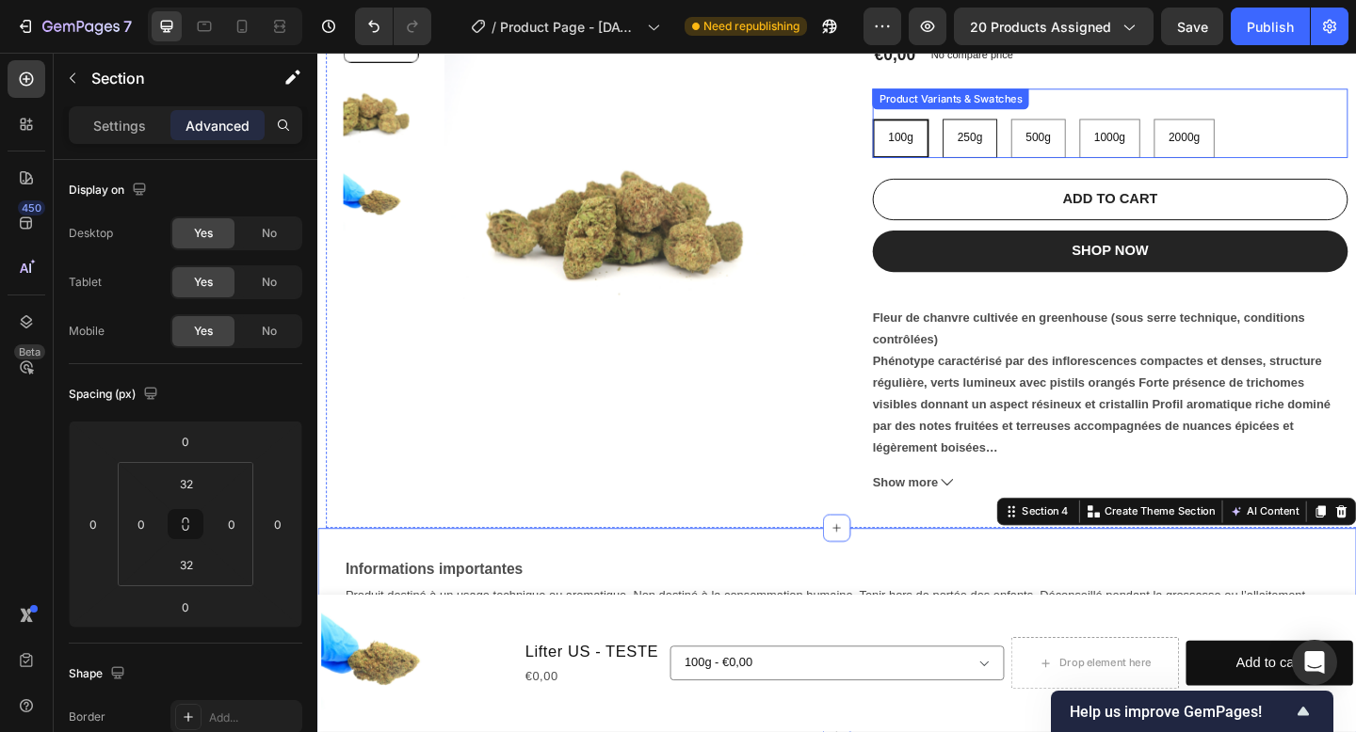
click at [1028, 141] on span "250g" at bounding box center [1026, 145] width 27 height 14
click at [997, 125] on input "250g 250g 250g" at bounding box center [996, 124] width 1 height 1
radio input "true"
select select "585566974026580906"
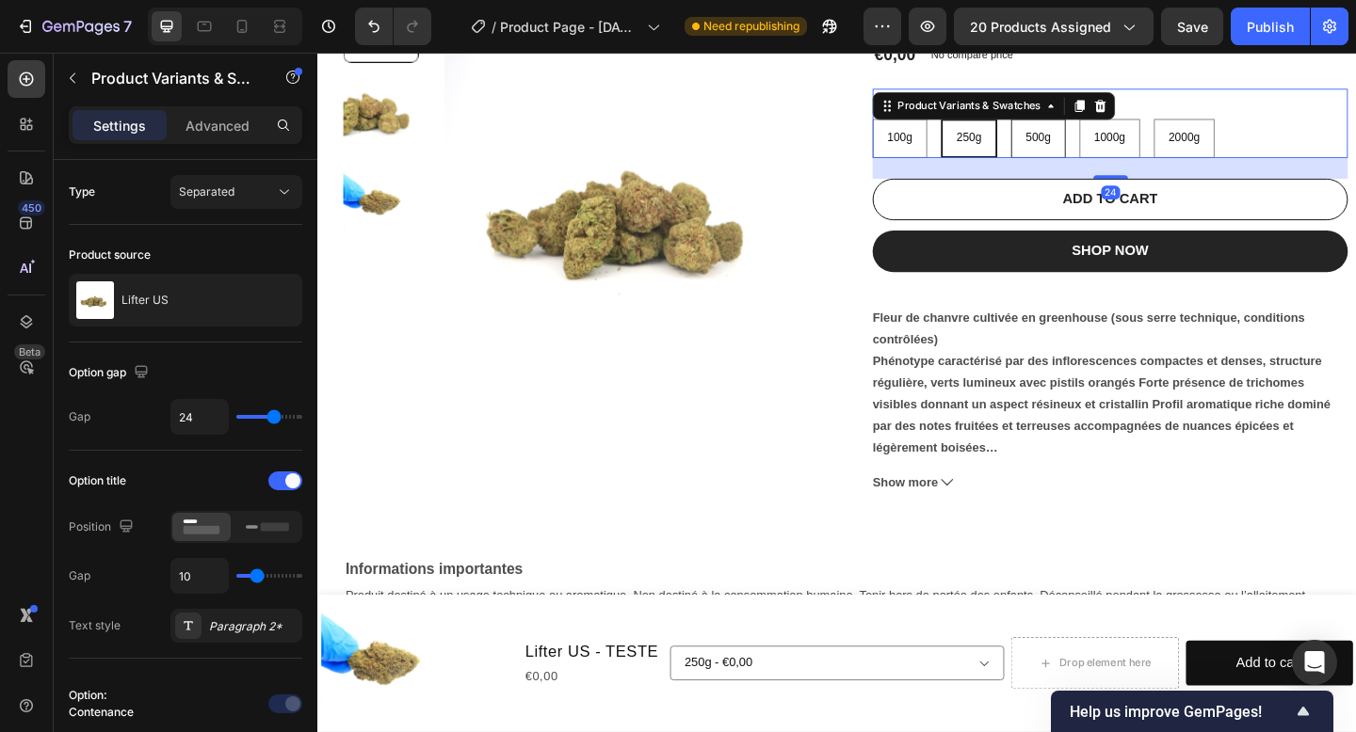
click at [1103, 145] on span "500g" at bounding box center [1100, 145] width 27 height 14
click at [1071, 125] on input "500g 500g 500g" at bounding box center [1070, 124] width 1 height 1
radio input "true"
select select "585566974026056618"
click at [949, 147] on span "100g" at bounding box center [950, 145] width 27 height 14
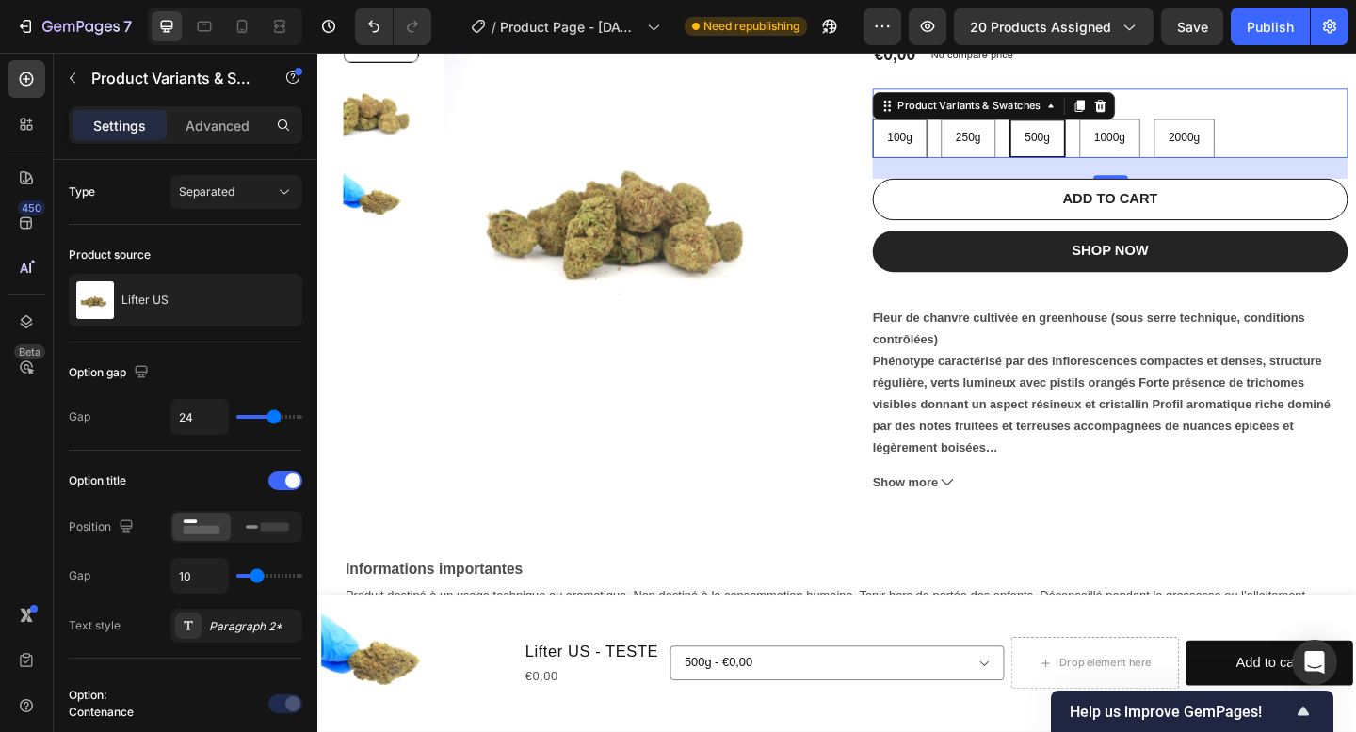
click at [921, 125] on input "100g 100g 100g" at bounding box center [920, 124] width 1 height 1
radio input "true"
select select "585566974025728938"
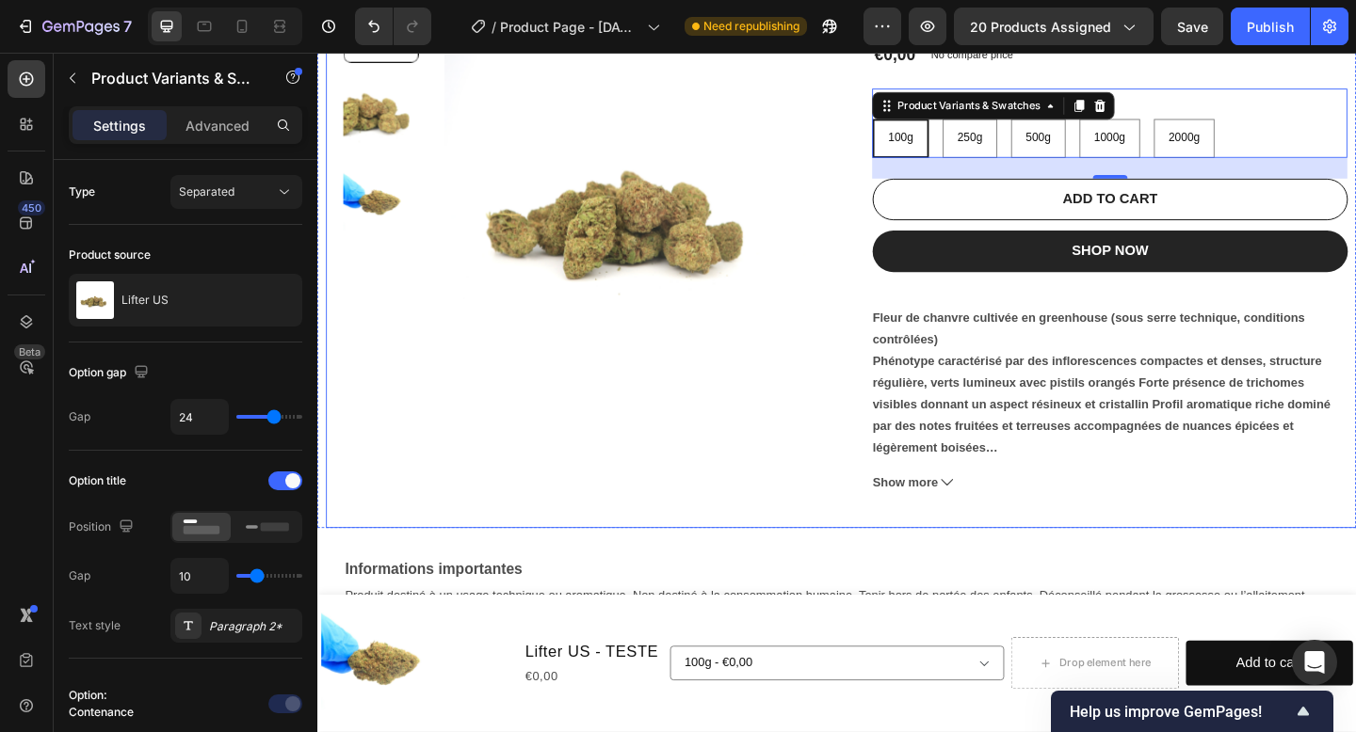
scroll to position [618, 0]
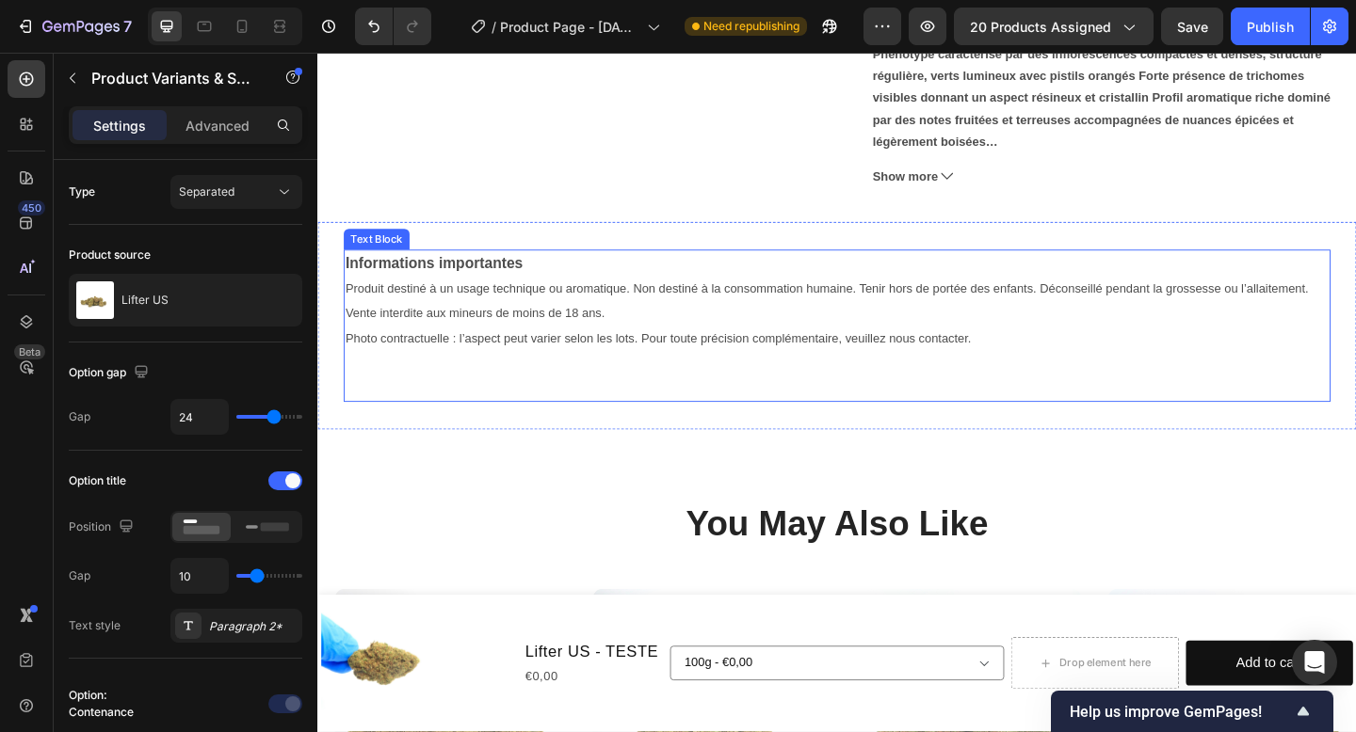
click at [632, 294] on p "Informations importantes" at bounding box center [881, 282] width 1069 height 27
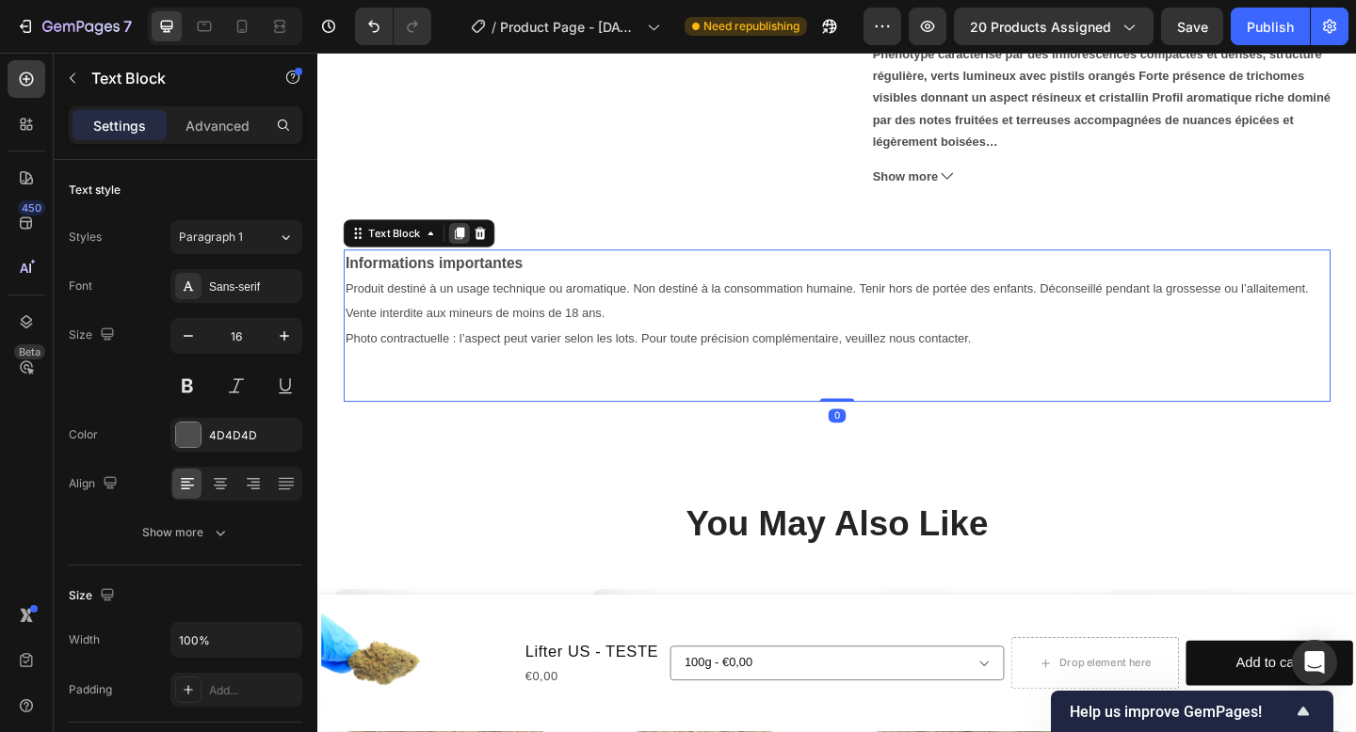
click at [471, 253] on icon at bounding box center [471, 249] width 15 height 15
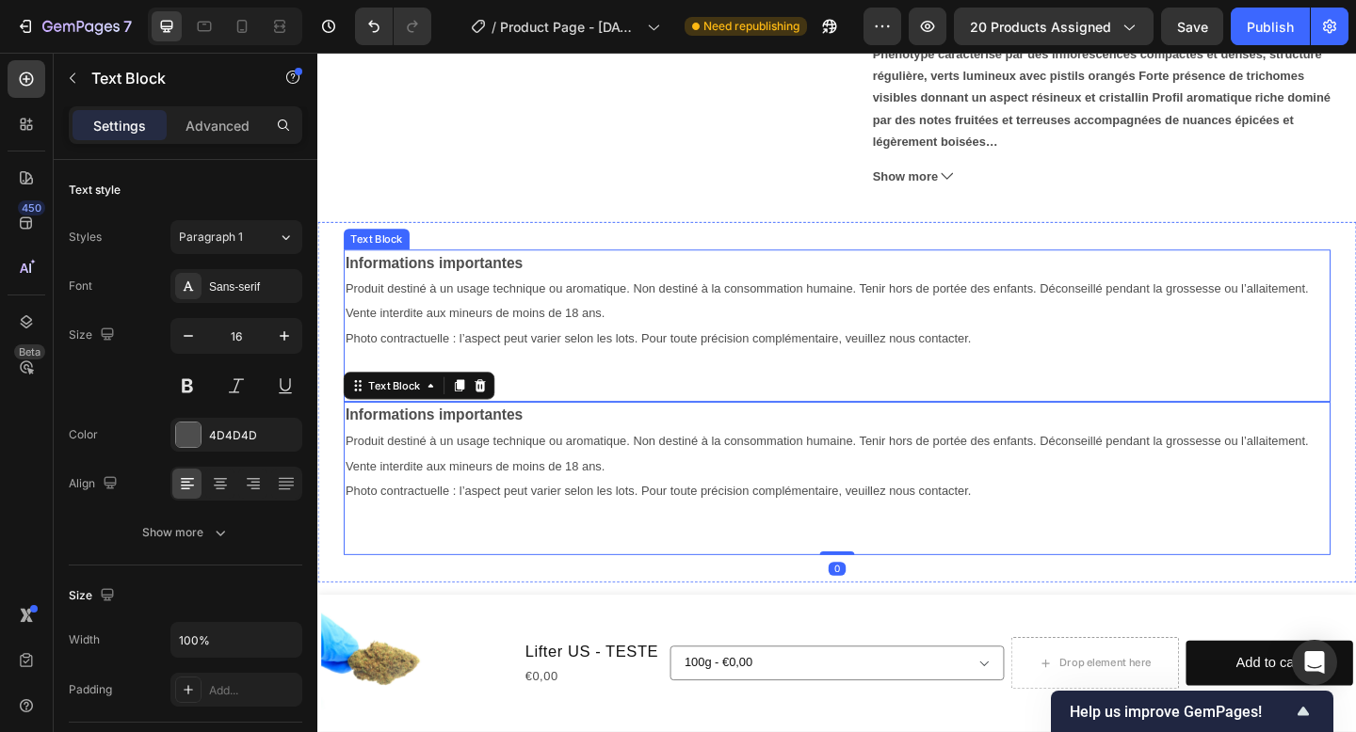
click at [438, 323] on p "Produit destiné à un usage technique ou aromatique. Non destiné à la consommati…" at bounding box center [881, 324] width 1069 height 55
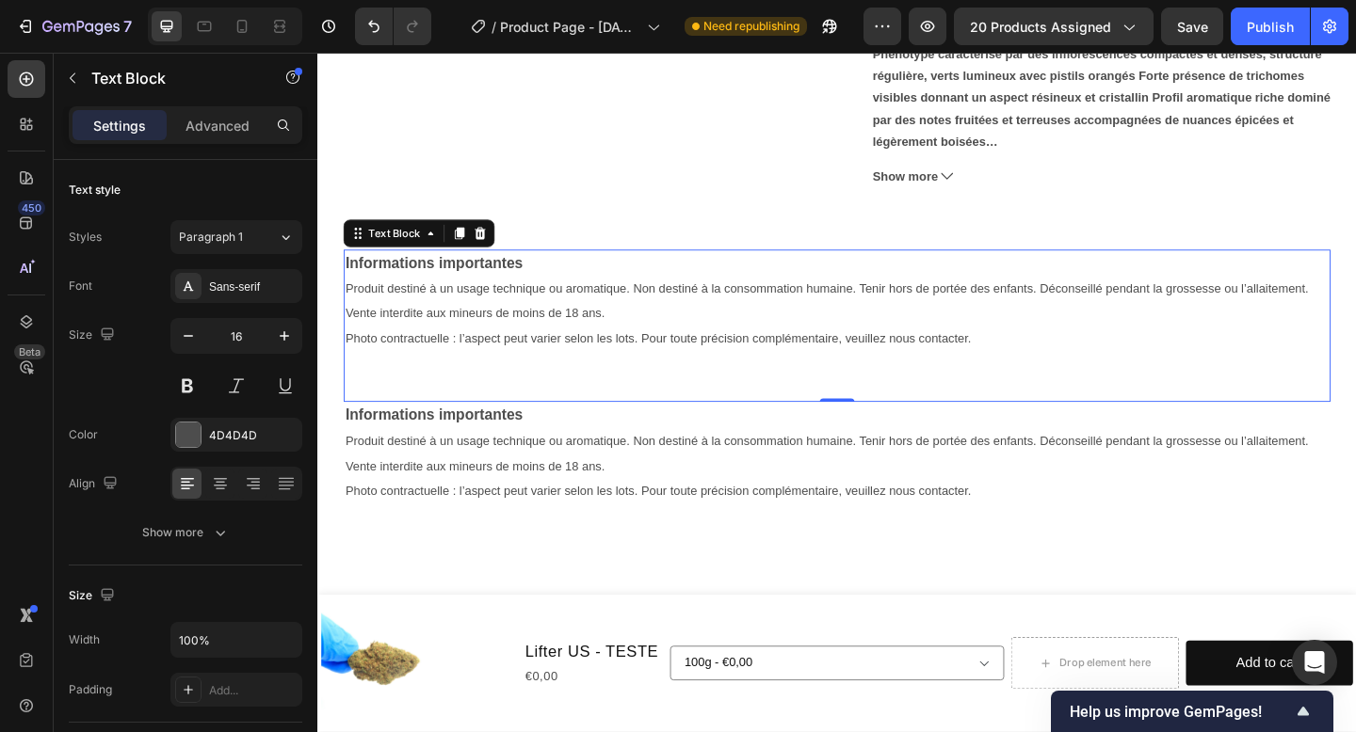
click at [1043, 352] on p "Photo contractuelle : l’aspect peut varier selon les lots. Pour toute précision…" at bounding box center [881, 363] width 1069 height 27
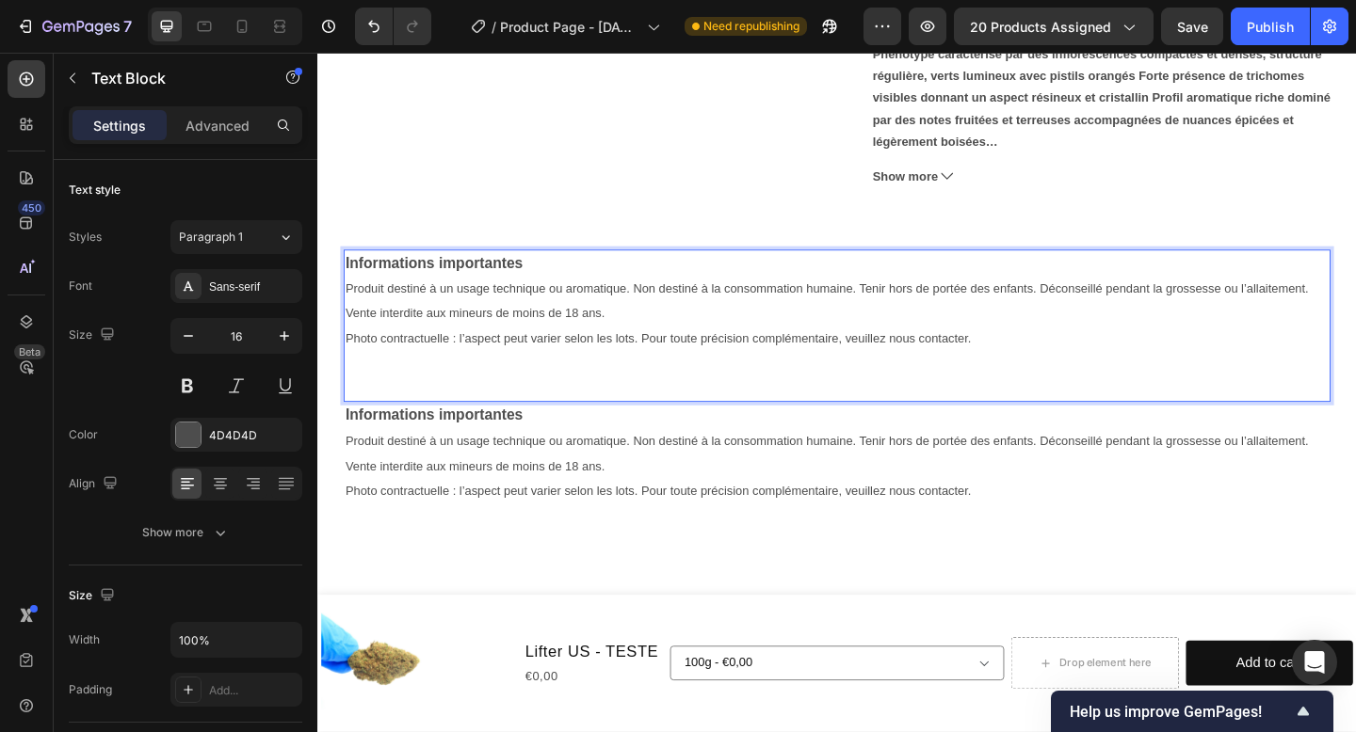
click at [1044, 352] on p "Photo contractuelle : l’aspect peut varier selon les lots. Pour toute précision…" at bounding box center [881, 363] width 1069 height 27
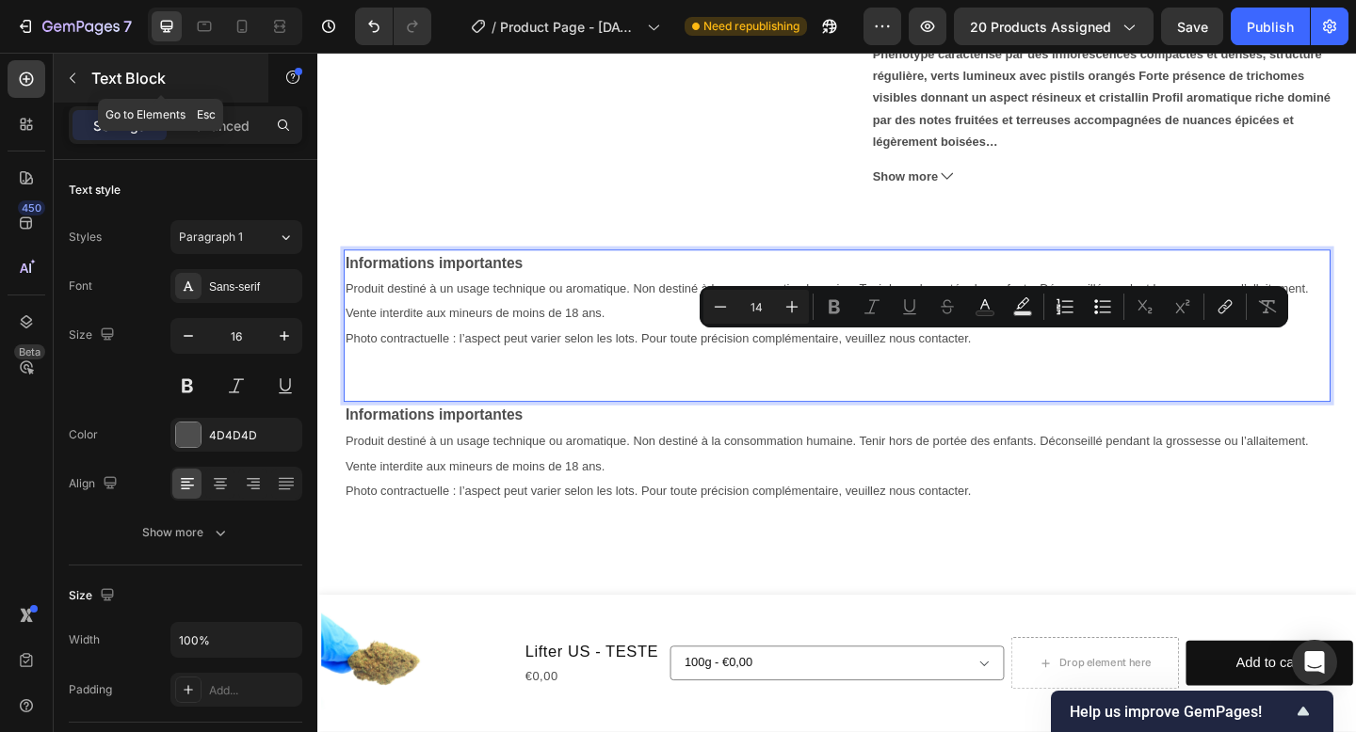
click at [124, 76] on p "Text Block" at bounding box center [171, 78] width 160 height 23
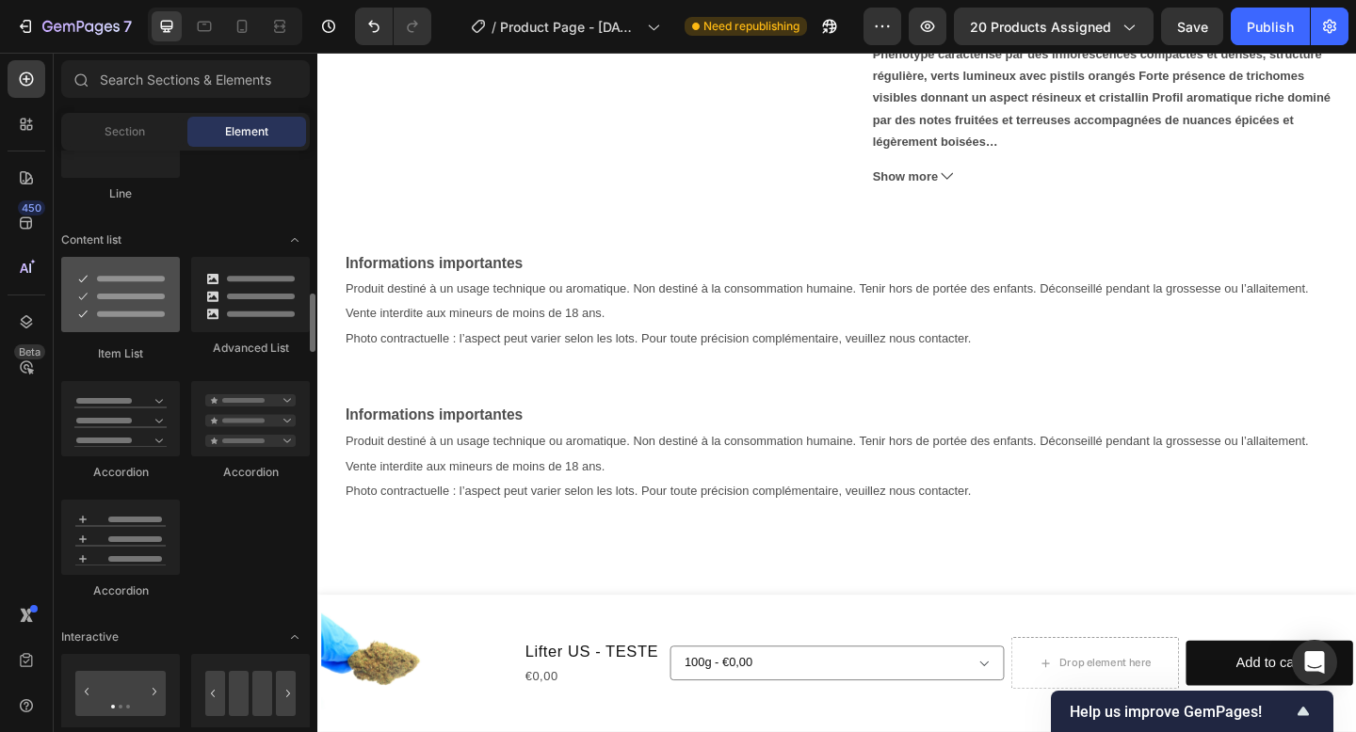
scroll to position [1455, 0]
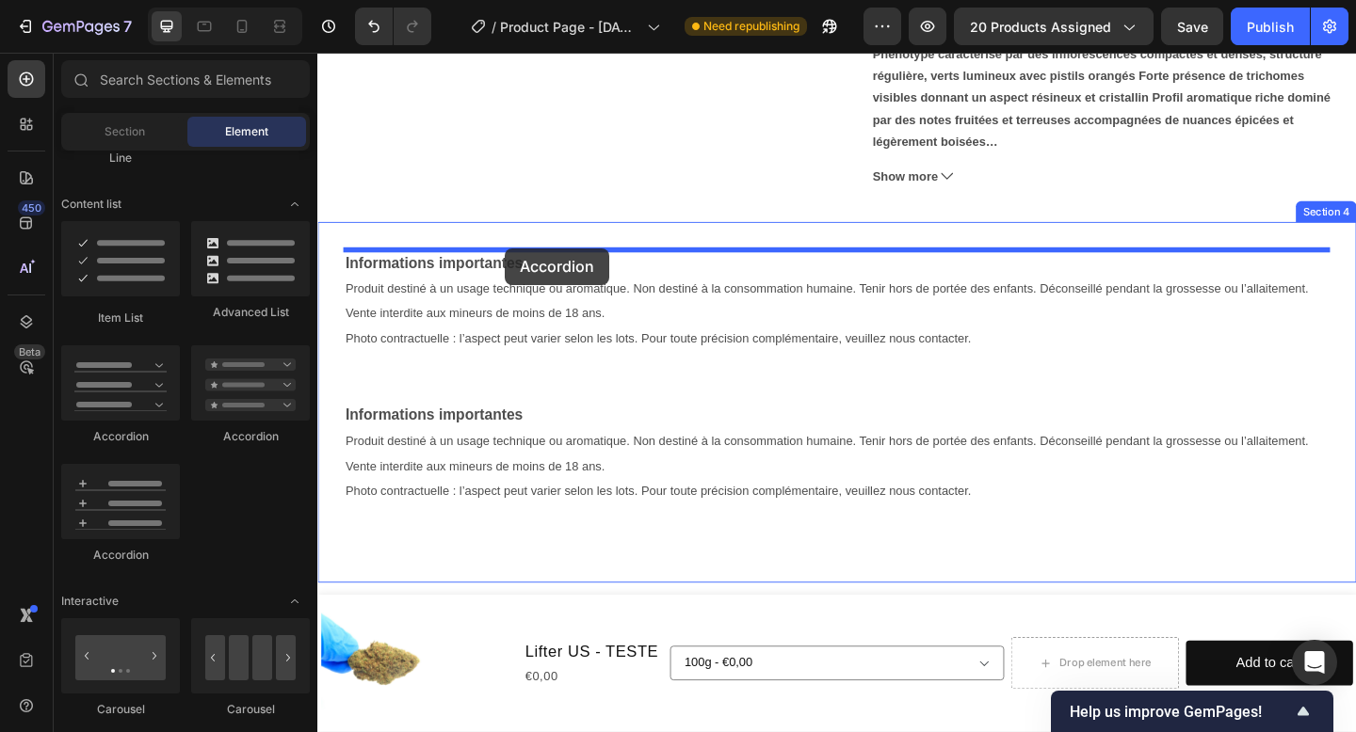
drag, startPoint x: 466, startPoint y: 454, endPoint x: 521, endPoint y: 266, distance: 195.1
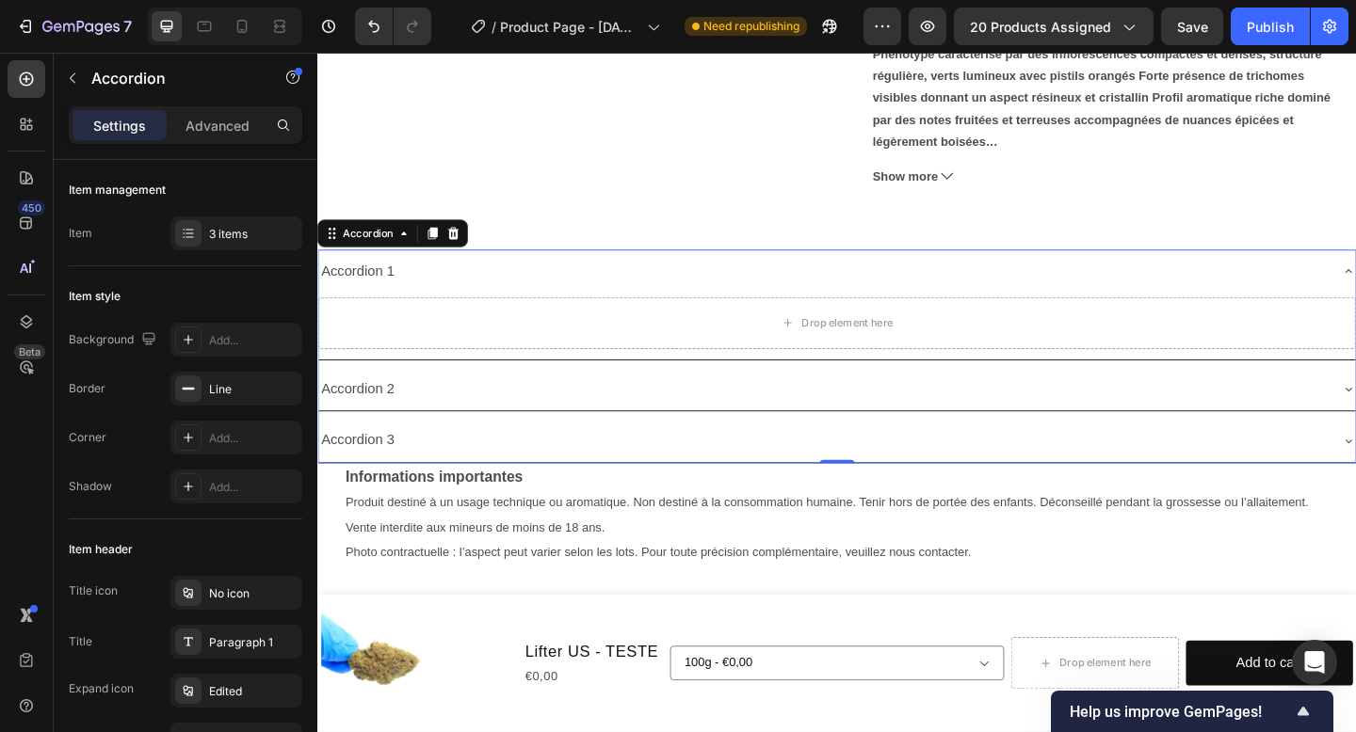
click at [414, 300] on div "Accordion 1" at bounding box center [867, 291] width 1098 height 33
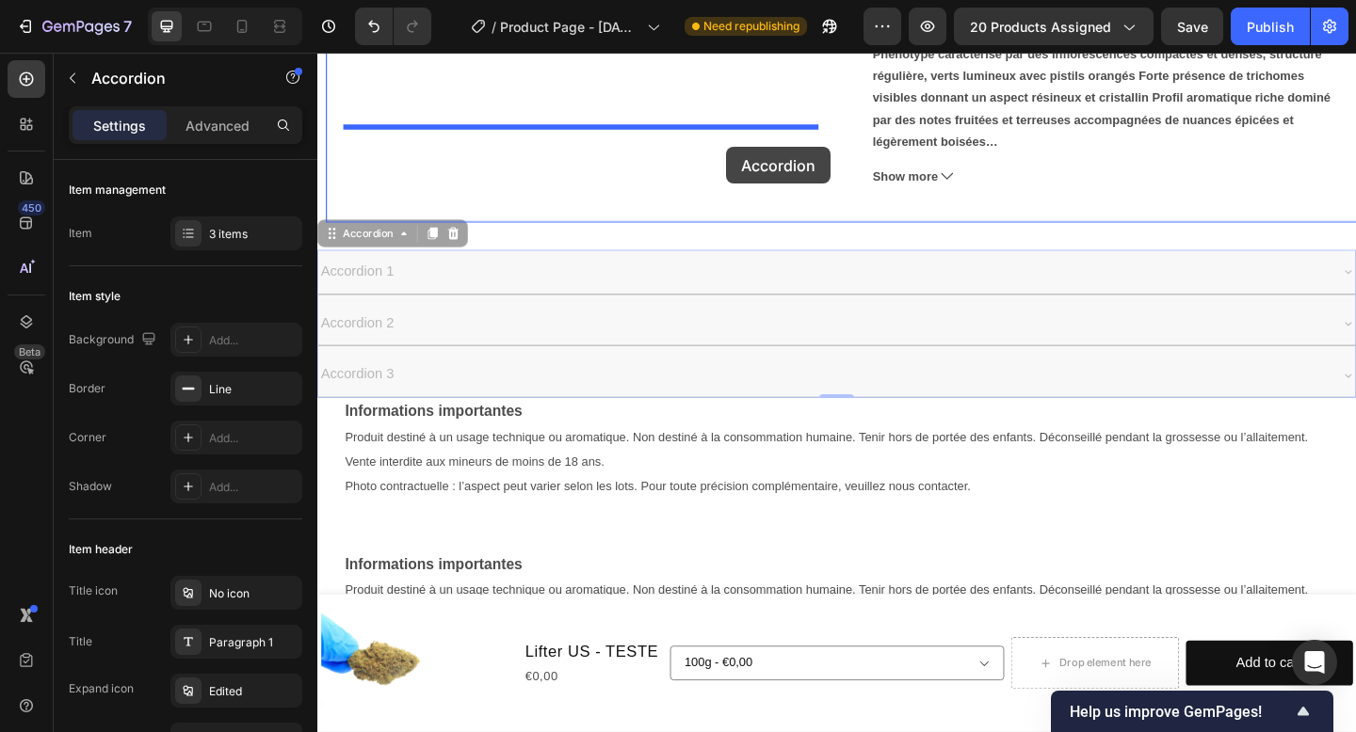
drag, startPoint x: 382, startPoint y: 249, endPoint x: 762, endPoint y: 155, distance: 390.7
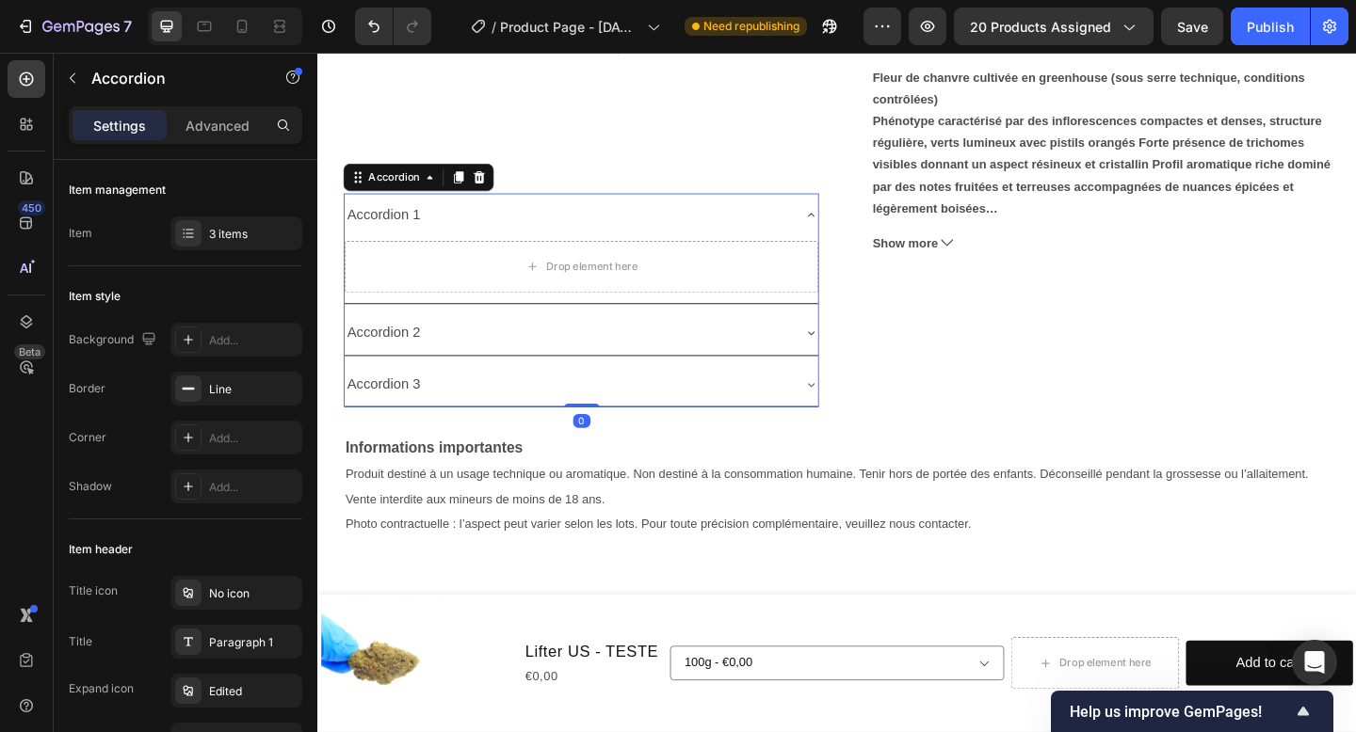
scroll to position [578, 0]
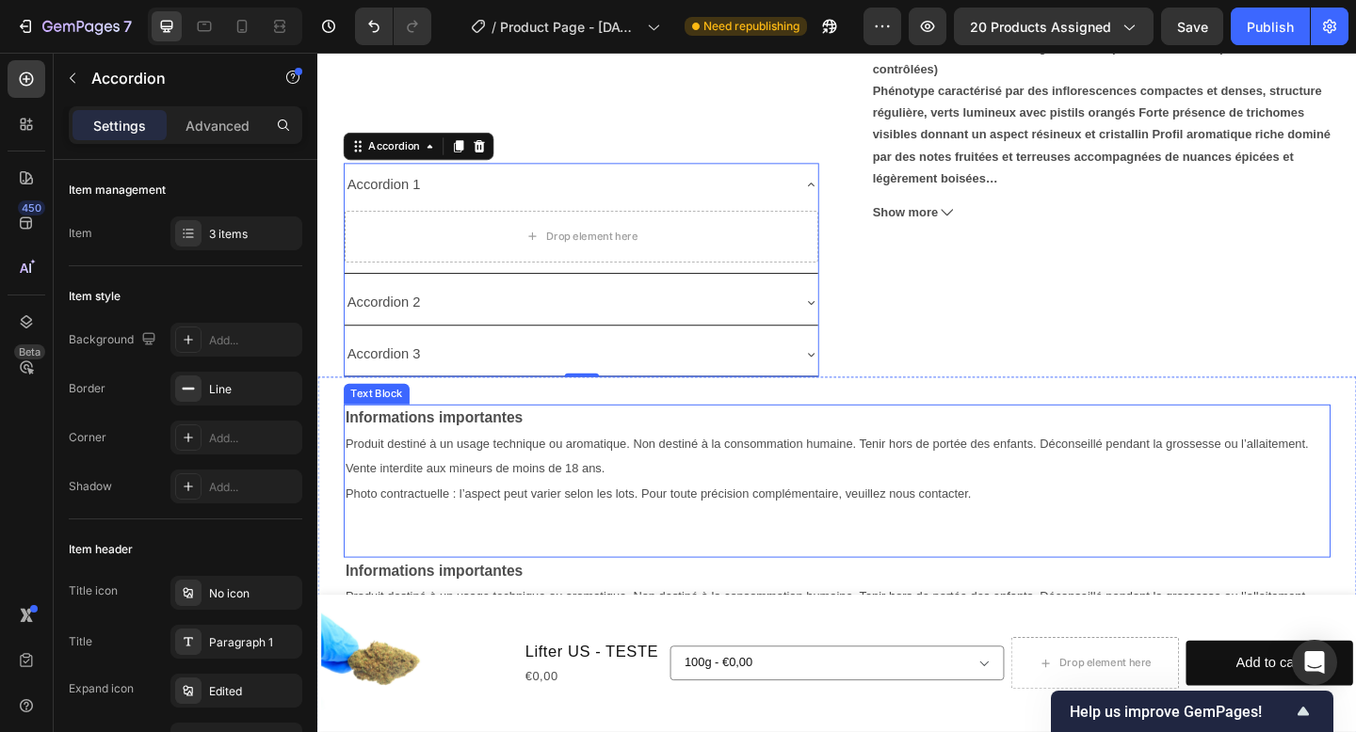
click at [507, 449] on strong "Informations importantes" at bounding box center [443, 451] width 193 height 18
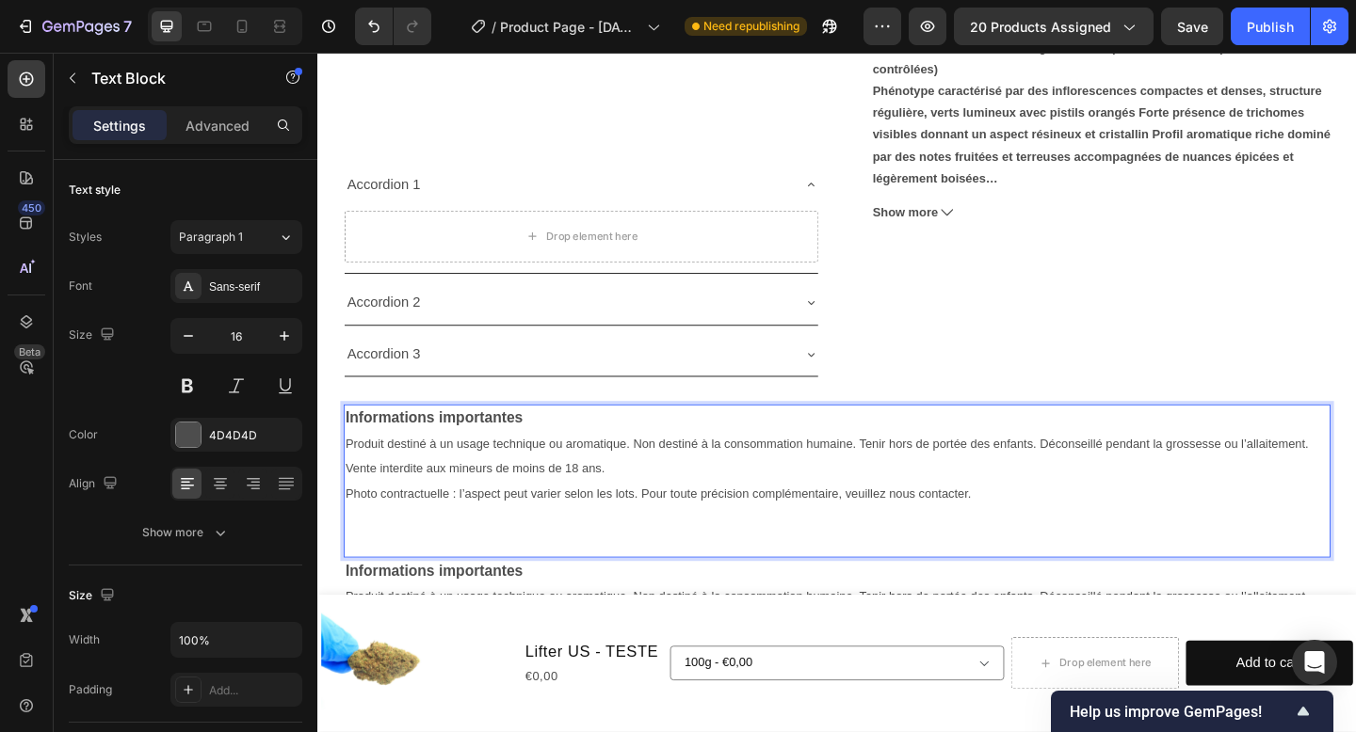
click at [540, 449] on p "Informations importantes" at bounding box center [881, 451] width 1069 height 27
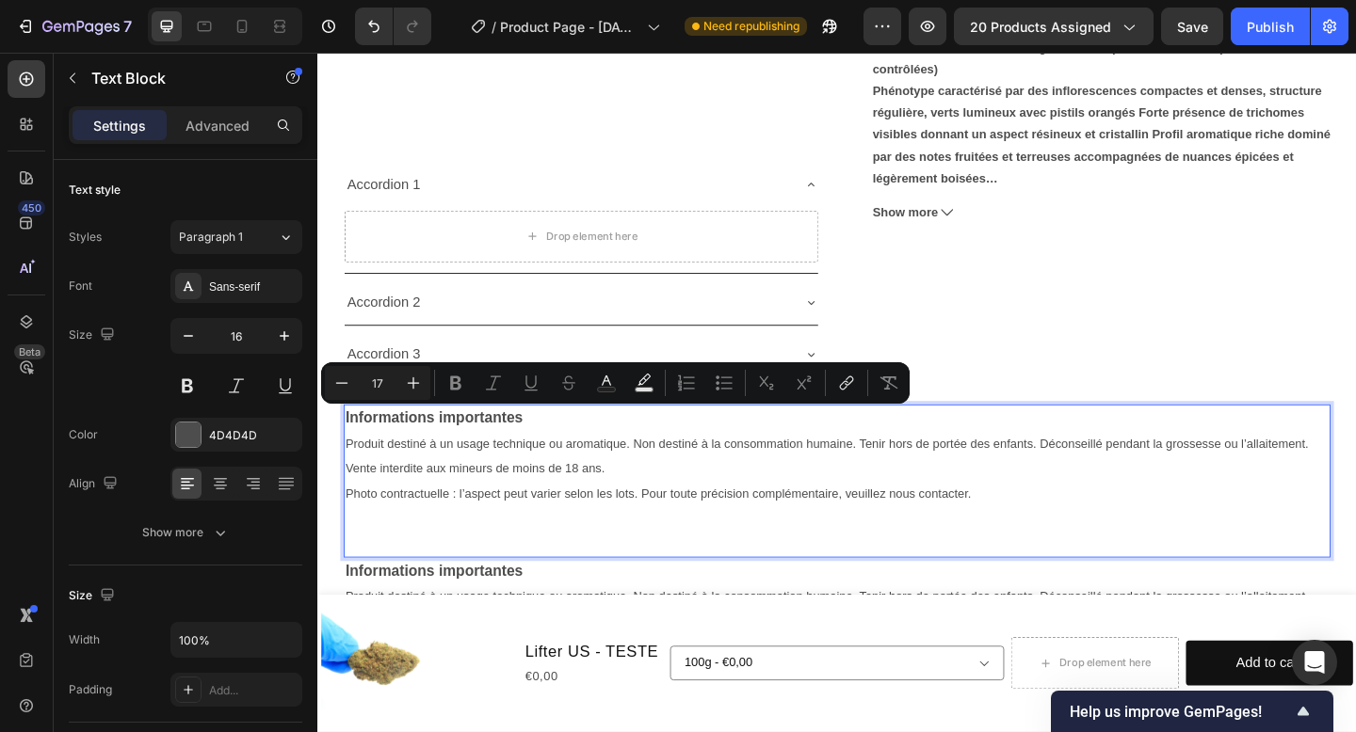
click at [551, 451] on p "Informations importantes" at bounding box center [881, 451] width 1069 height 27
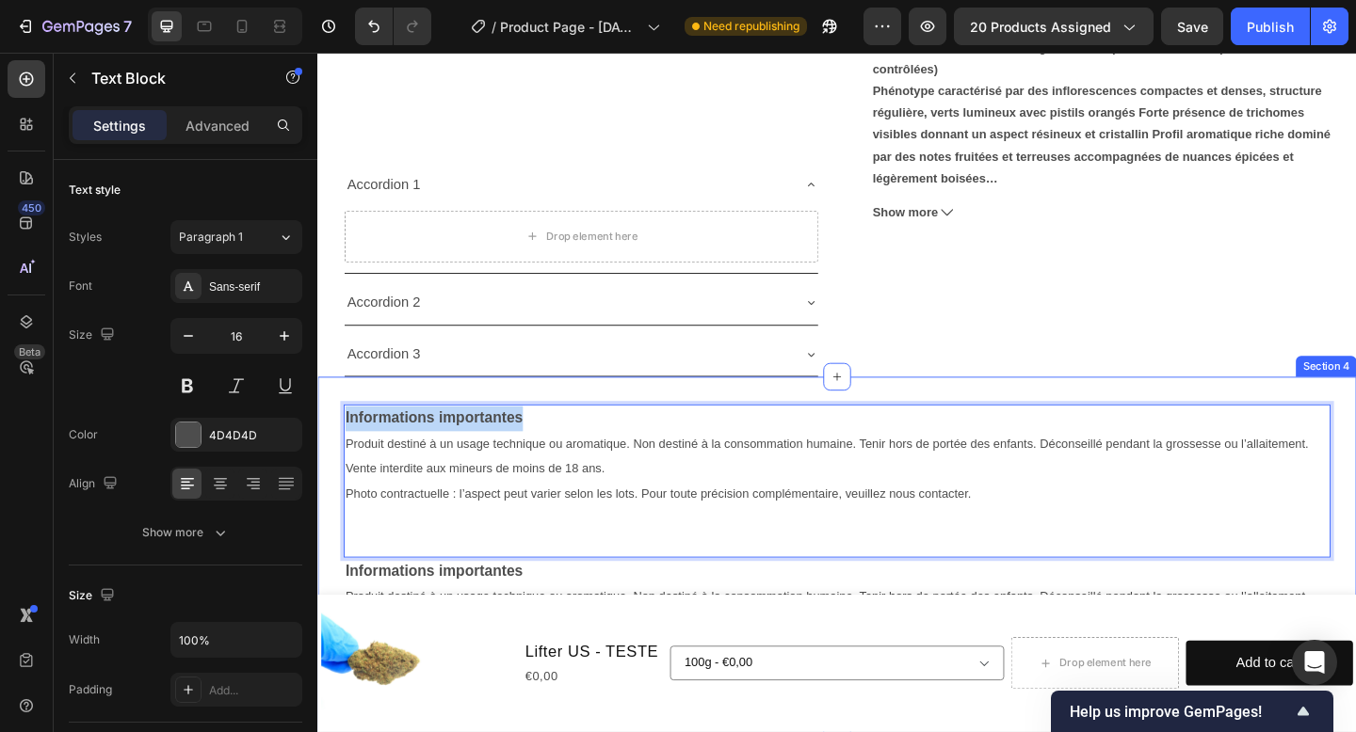
drag, startPoint x: 547, startPoint y: 449, endPoint x: 322, endPoint y: 449, distance: 225.0
click at [320, 449] on div "Informations importantes Produit destiné à un usage technique ou aromatique. No…" at bounding box center [882, 602] width 1130 height 333
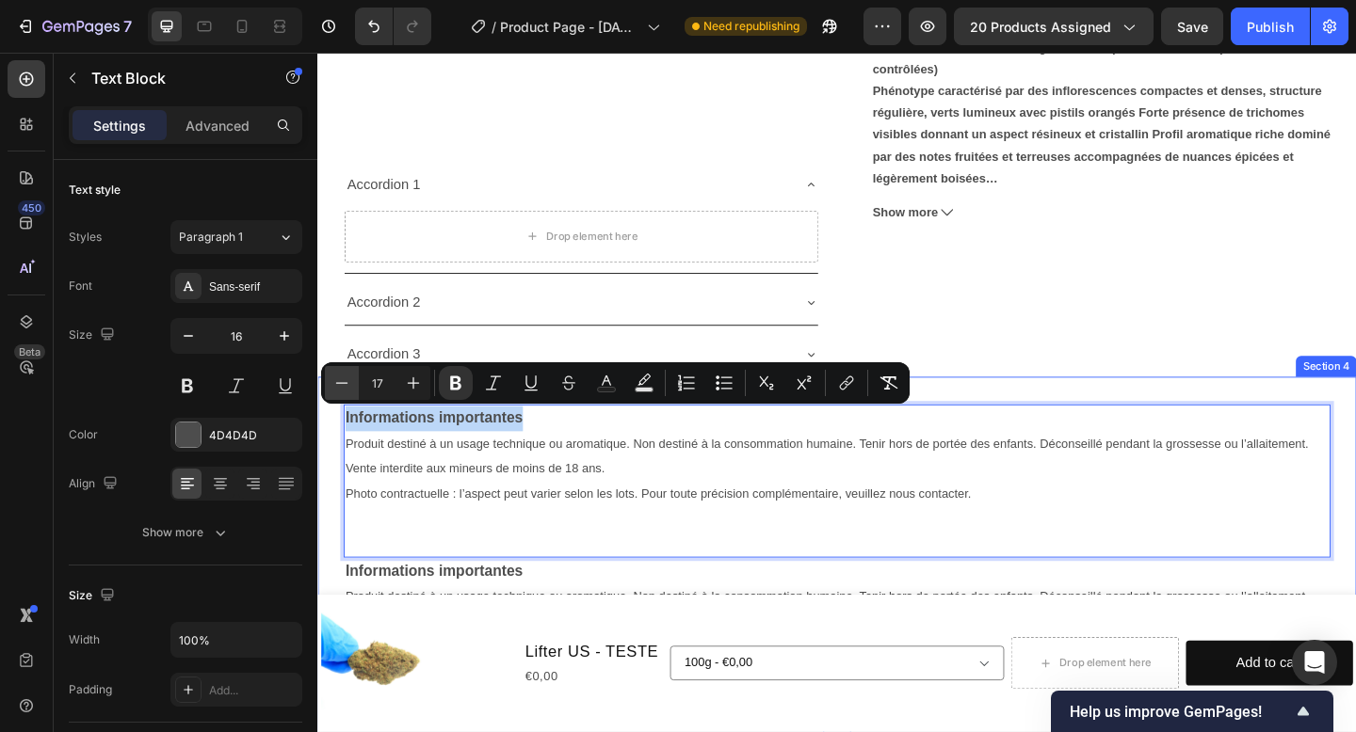
copy strong "Informations importantes"
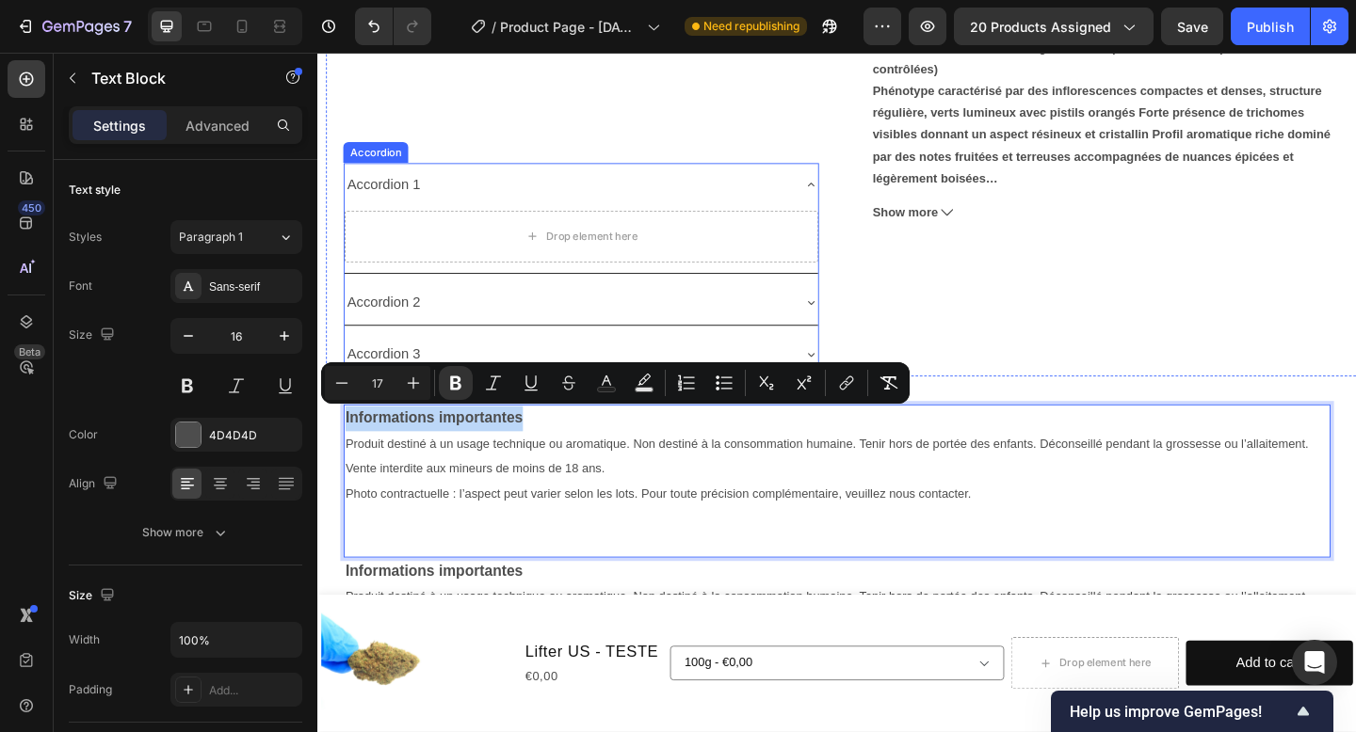
click at [426, 192] on div "Accordion 1" at bounding box center [389, 197] width 86 height 33
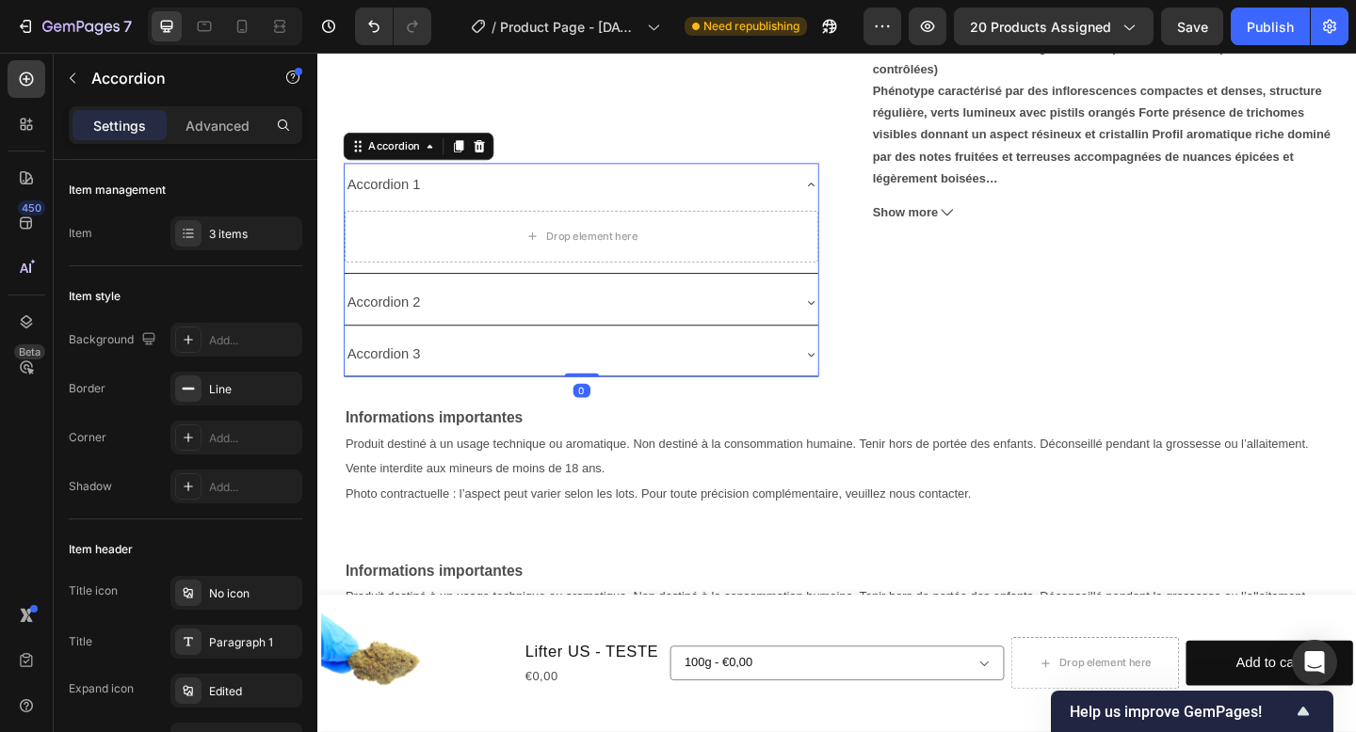
click at [425, 201] on div "Accordion 1" at bounding box center [389, 197] width 86 height 33
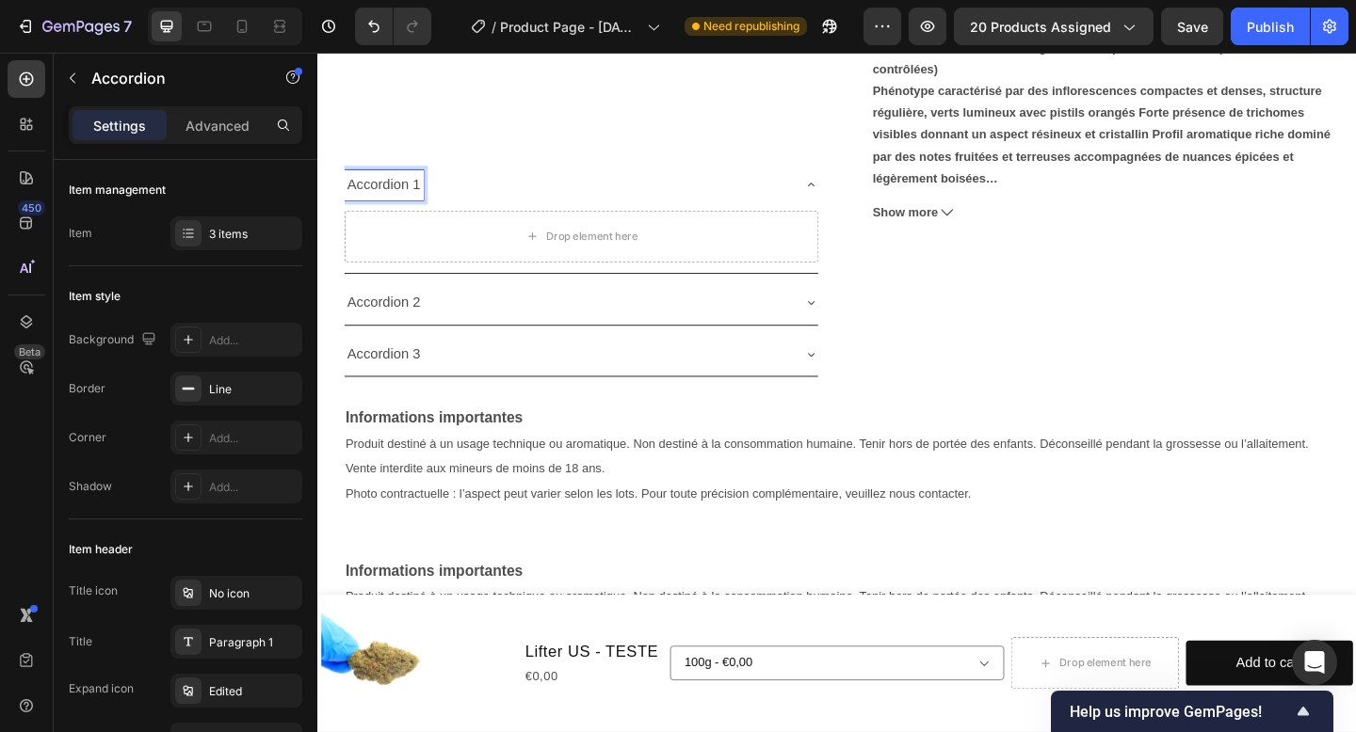
click at [425, 201] on p "Accordion 1" at bounding box center [389, 197] width 80 height 27
drag, startPoint x: 426, startPoint y: 199, endPoint x: 338, endPoint y: 199, distance: 87.6
click at [338, 199] on div "Product Images Accordion 1 Drop element here Accordion 2 Accordion 3 Accordion …" at bounding box center [892, 46] width 1130 height 717
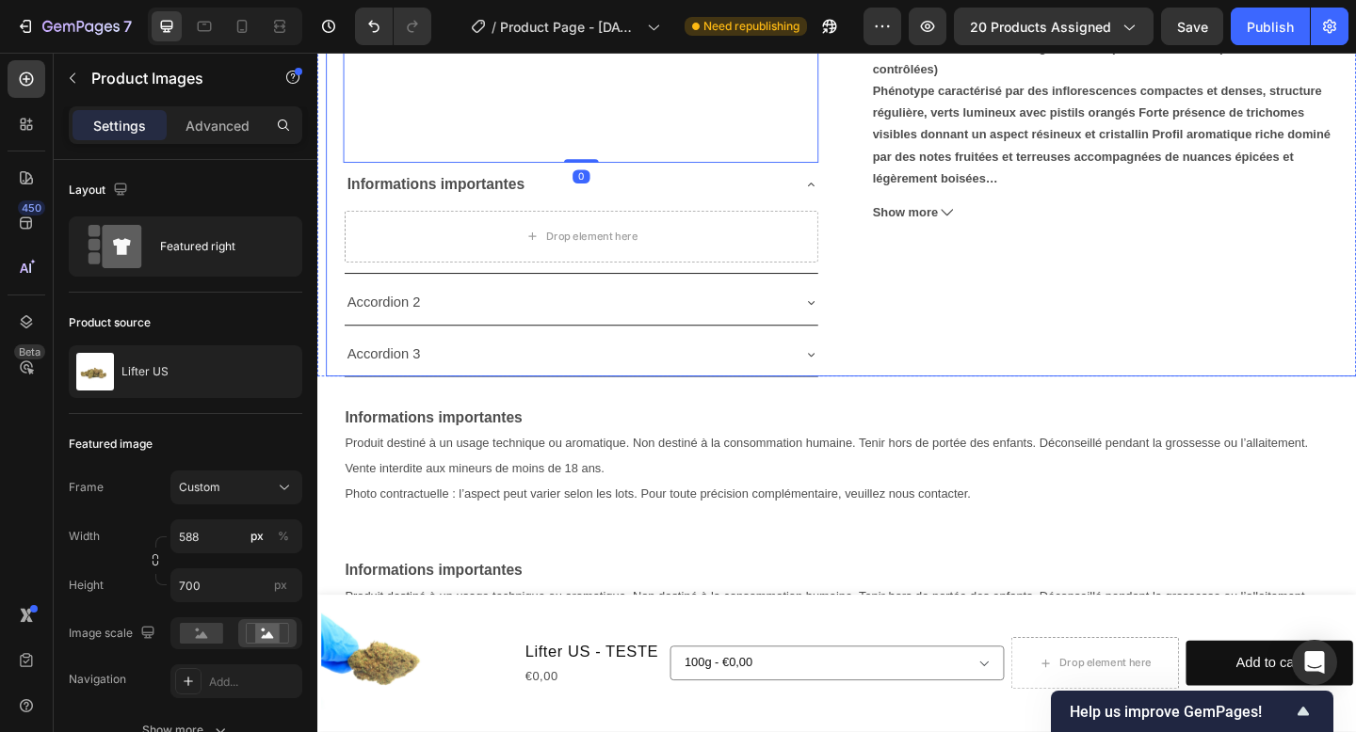
click at [1118, 308] on div "Lifter US - TESTE Product Title €0,00 Product Price Product Price No compare pr…" at bounding box center [1179, 46] width 517 height 717
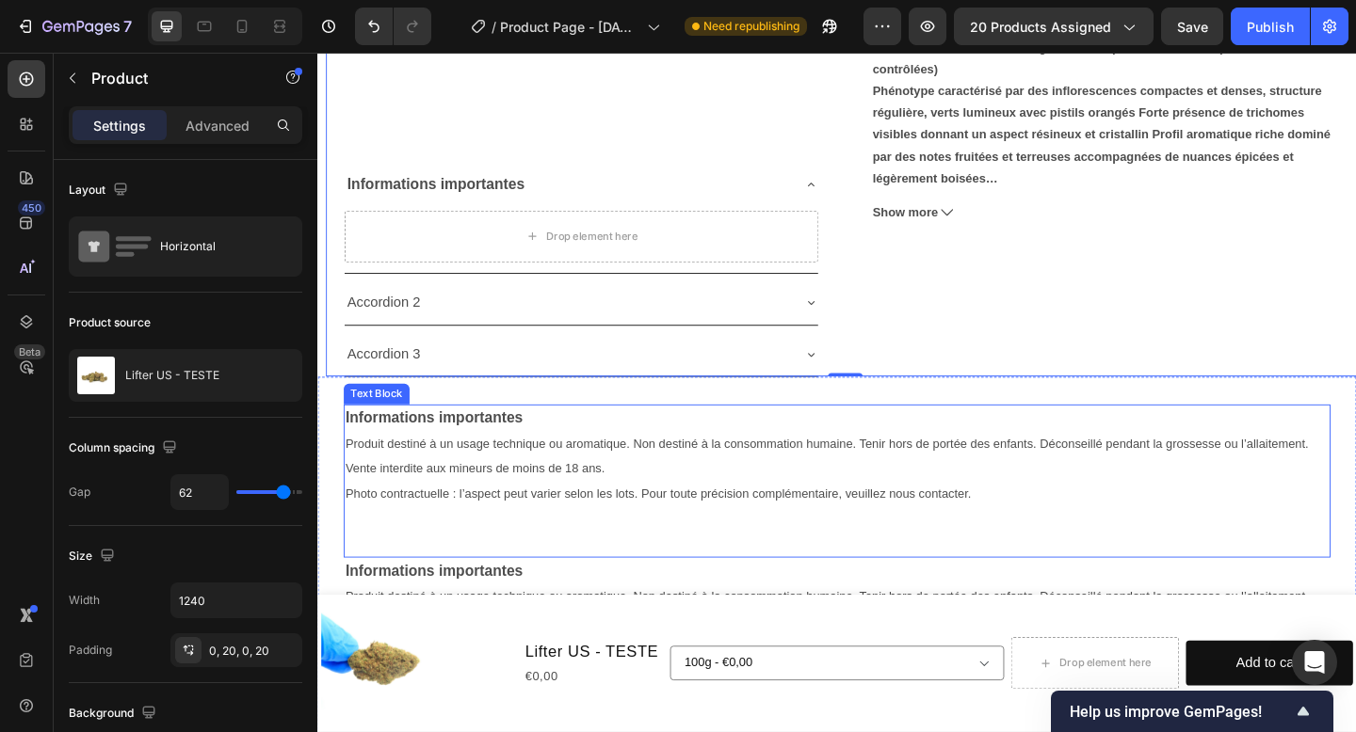
scroll to position [614, 0]
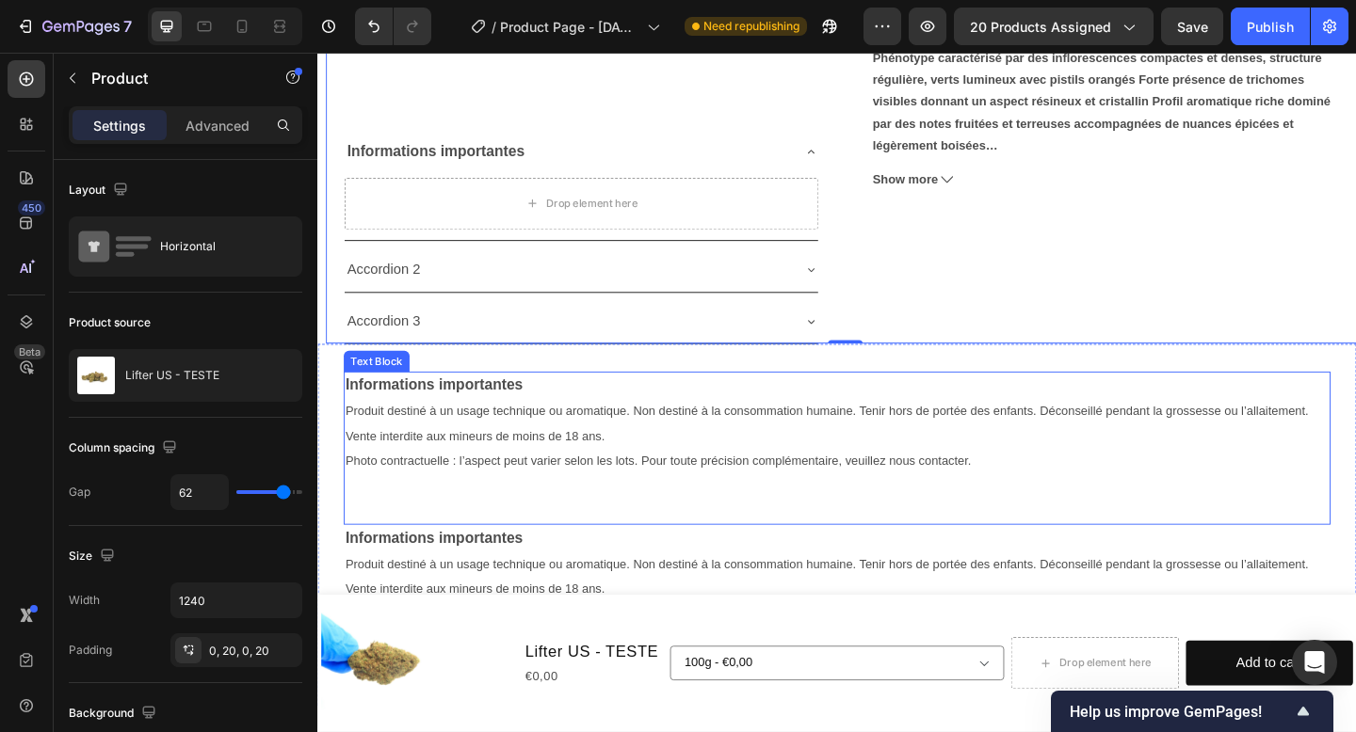
click at [499, 437] on span "Produit destiné à un usage technique ou aromatique. Non destiné à la consommati…" at bounding box center [871, 456] width 1048 height 42
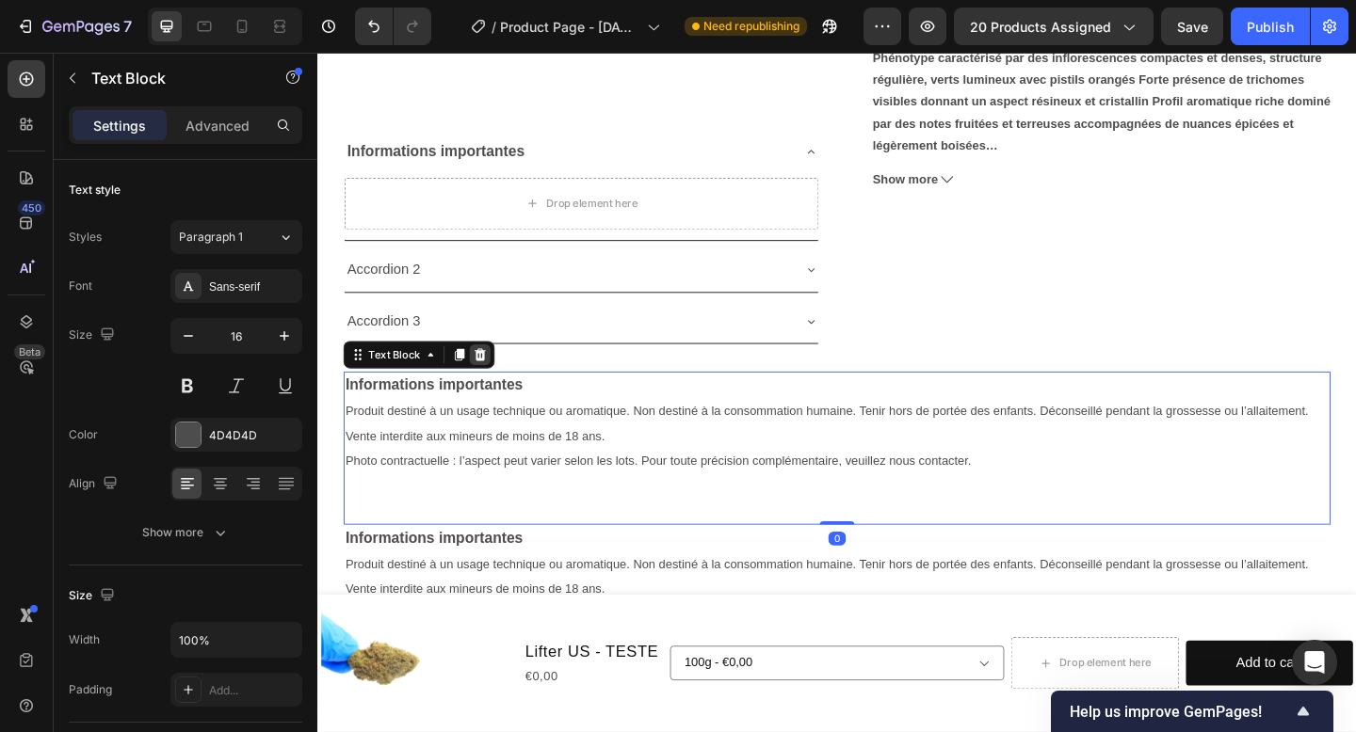
click at [499, 378] on icon at bounding box center [494, 382] width 15 height 15
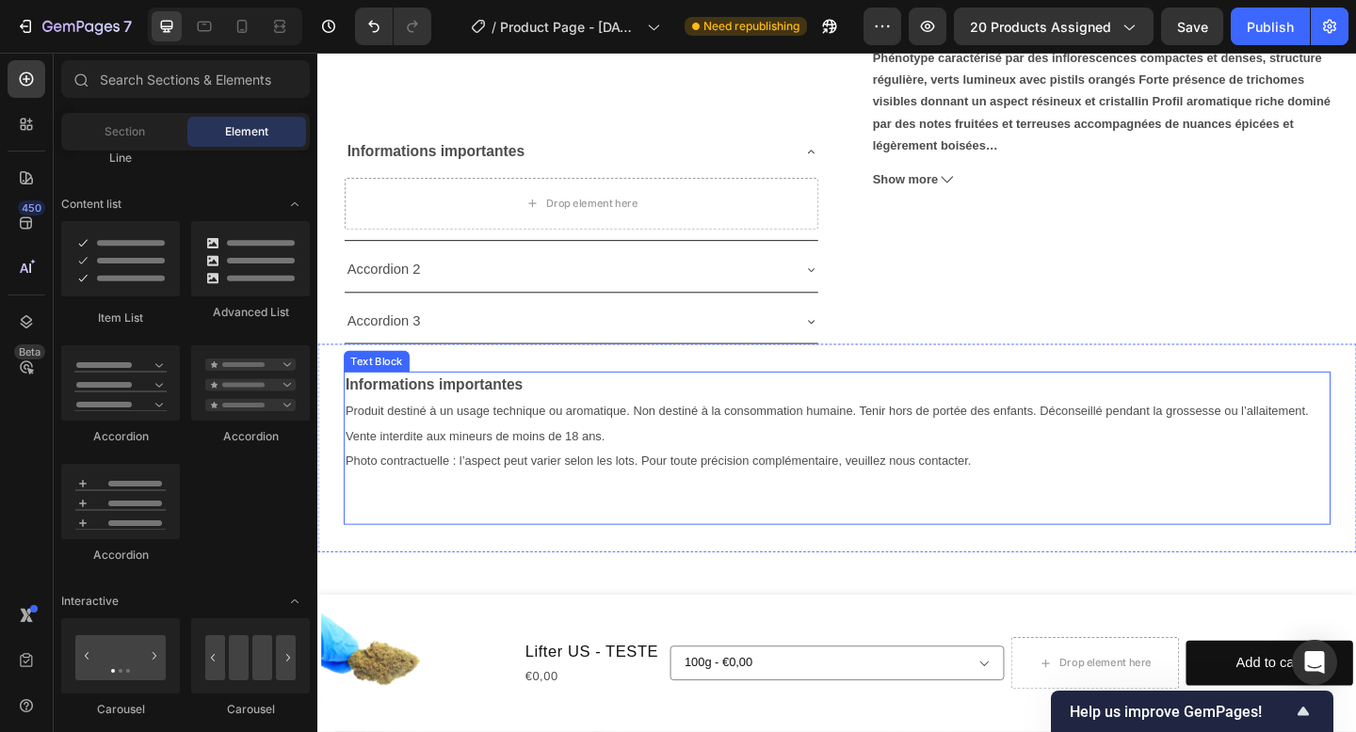
click at [1048, 506] on p "Photo contractuelle : l’aspect peut varier selon les lots. Pour toute précision…" at bounding box center [881, 497] width 1069 height 27
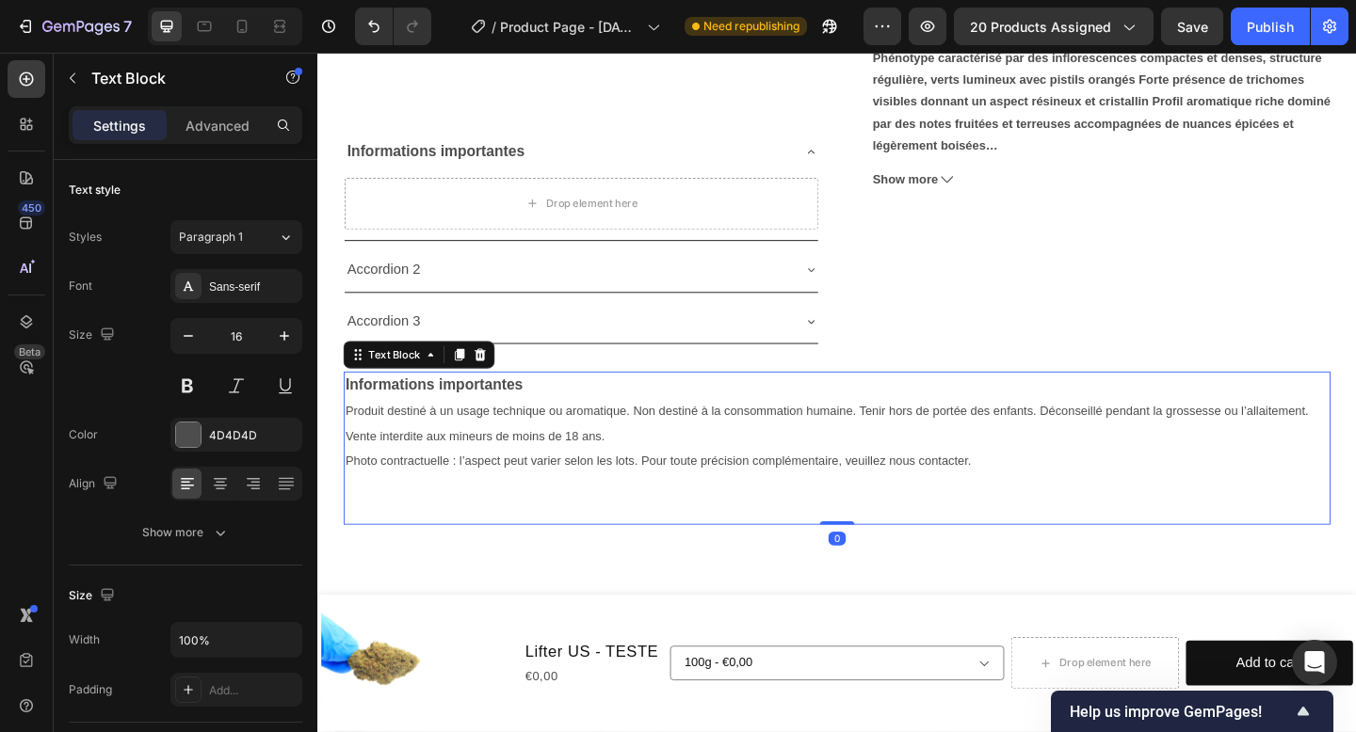
click at [1036, 503] on p "Photo contractuelle : l’aspect peut varier selon les lots. Pour toute précision…" at bounding box center [881, 497] width 1069 height 27
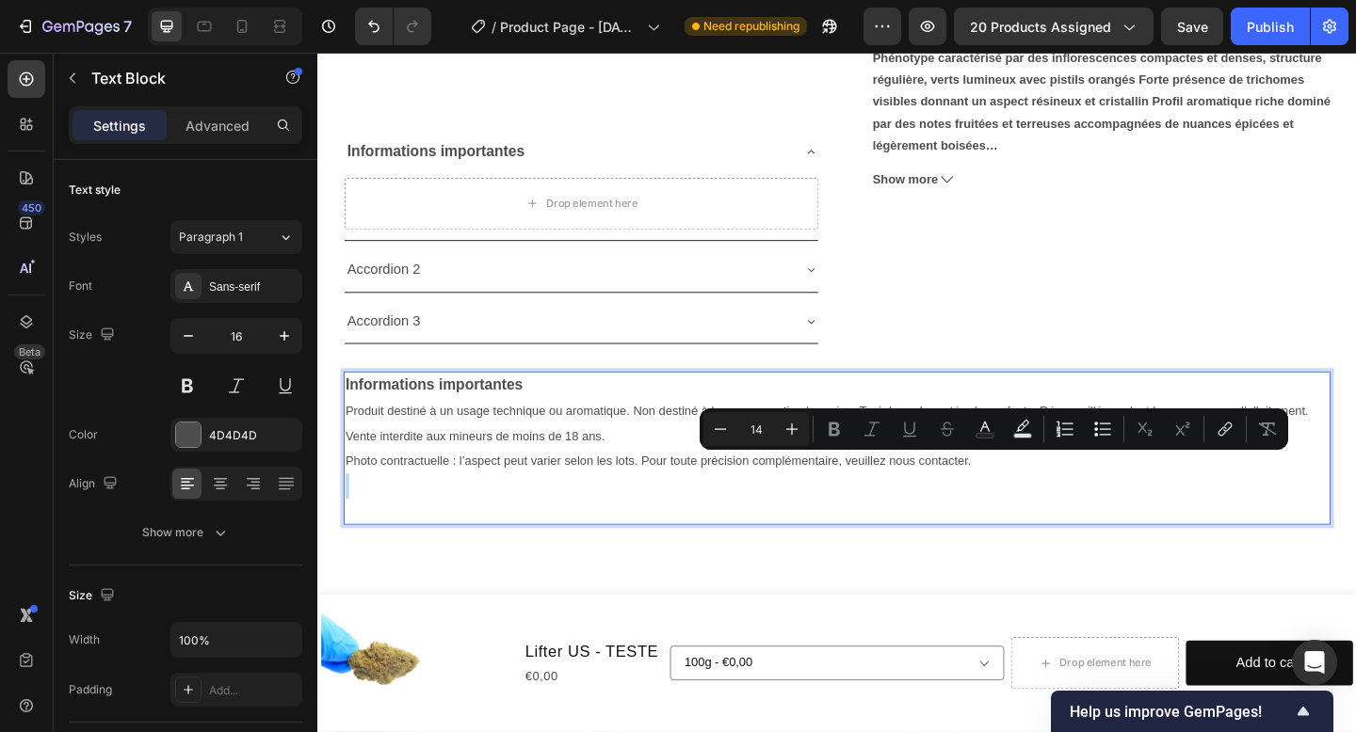
click at [1047, 507] on p "Photo contractuelle : l’aspect peut varier selon les lots. Pour toute précision…" at bounding box center [881, 497] width 1069 height 27
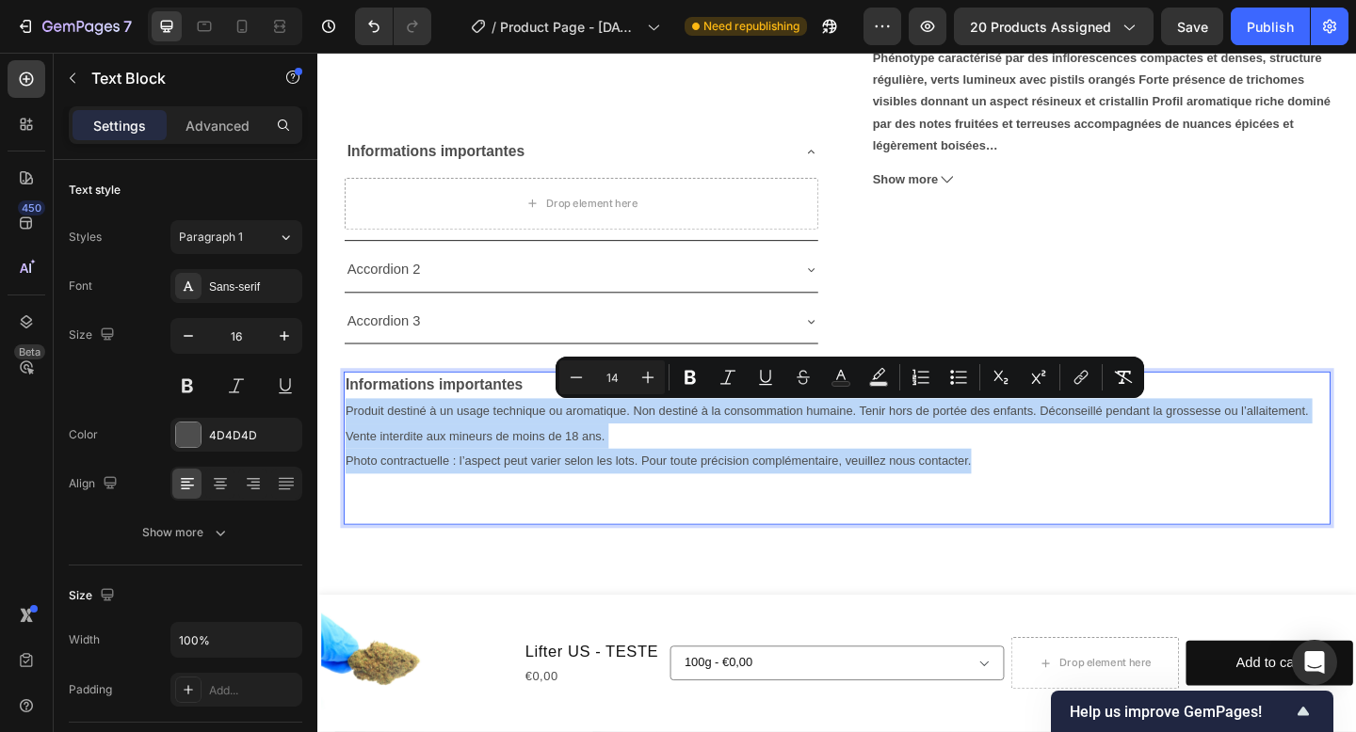
drag, startPoint x: 1035, startPoint y: 498, endPoint x: 584, endPoint y: 458, distance: 452.7
copy div "Produit destiné à un usage technique ou aromatique. Non destiné à la consommati…"
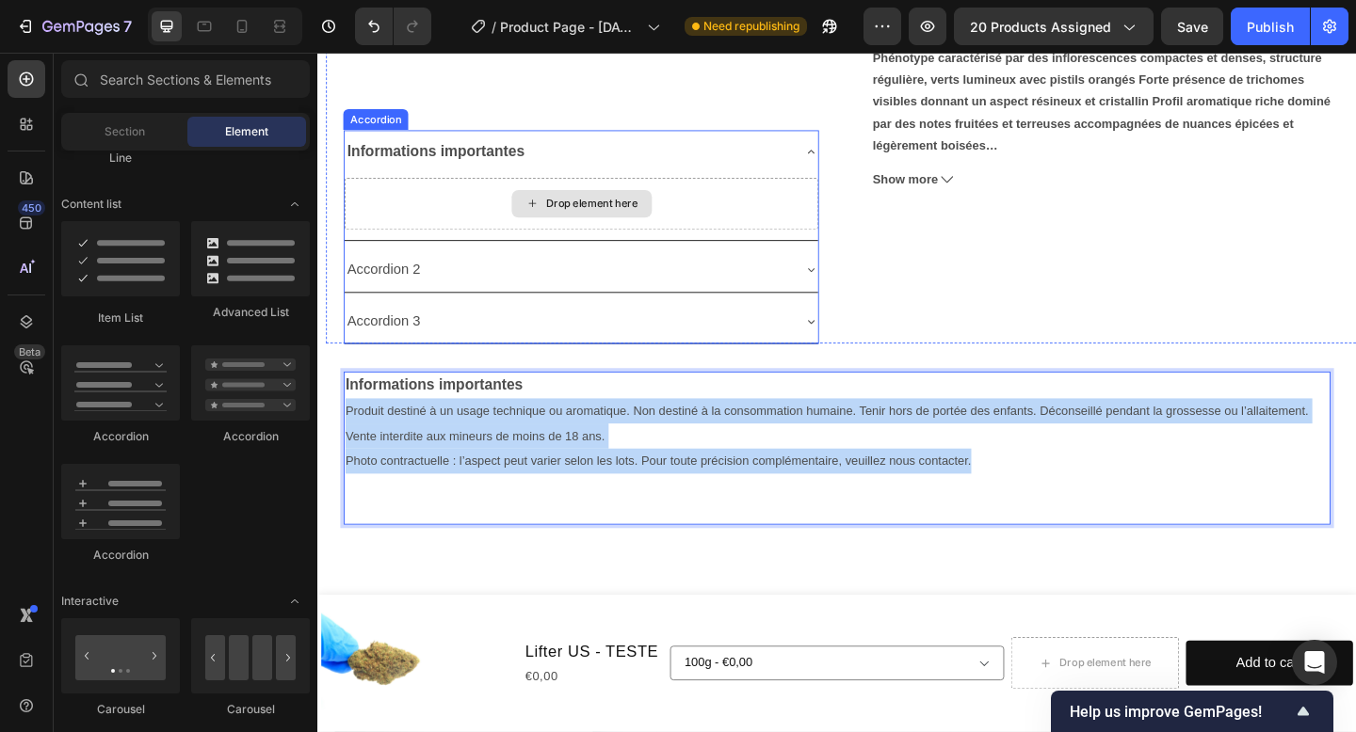
click at [566, 221] on div "Drop element here" at bounding box center [616, 217] width 100 height 15
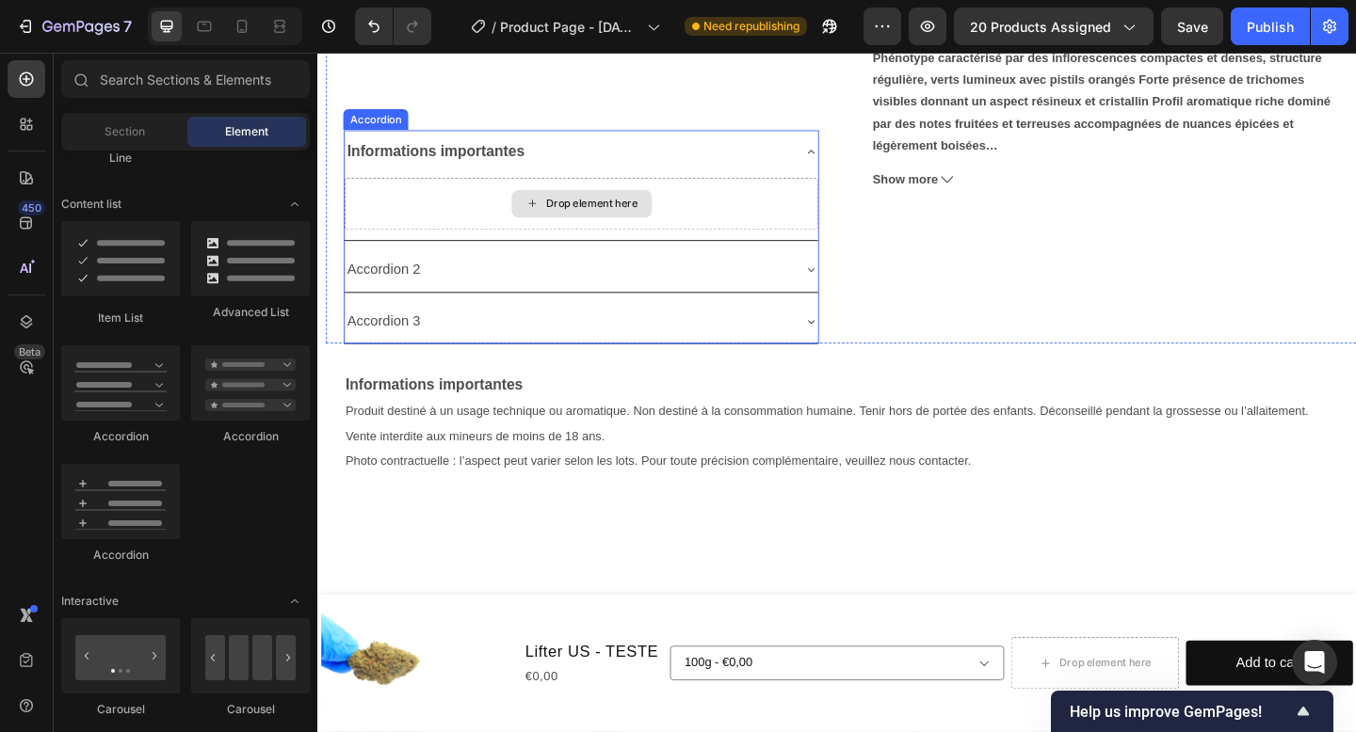
click at [566, 224] on div "Drop element here" at bounding box center [616, 217] width 100 height 15
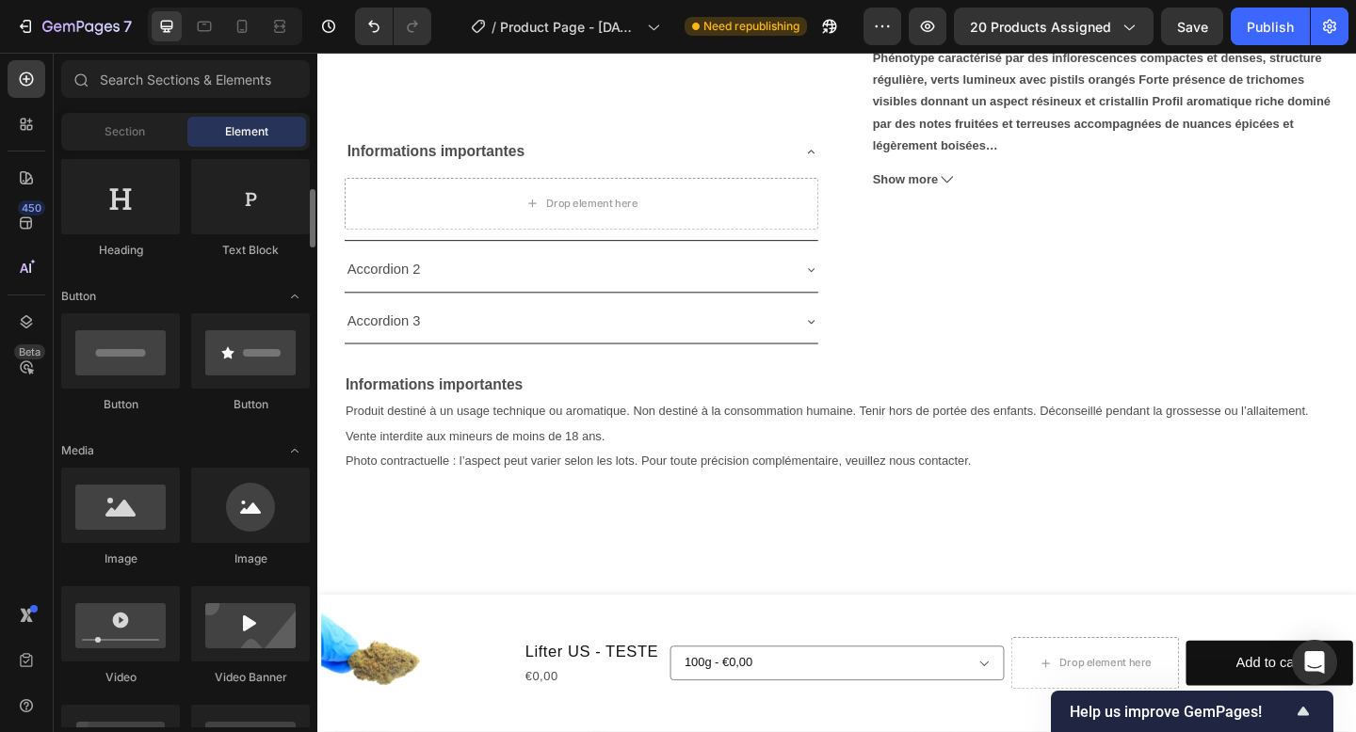
scroll to position [314, 0]
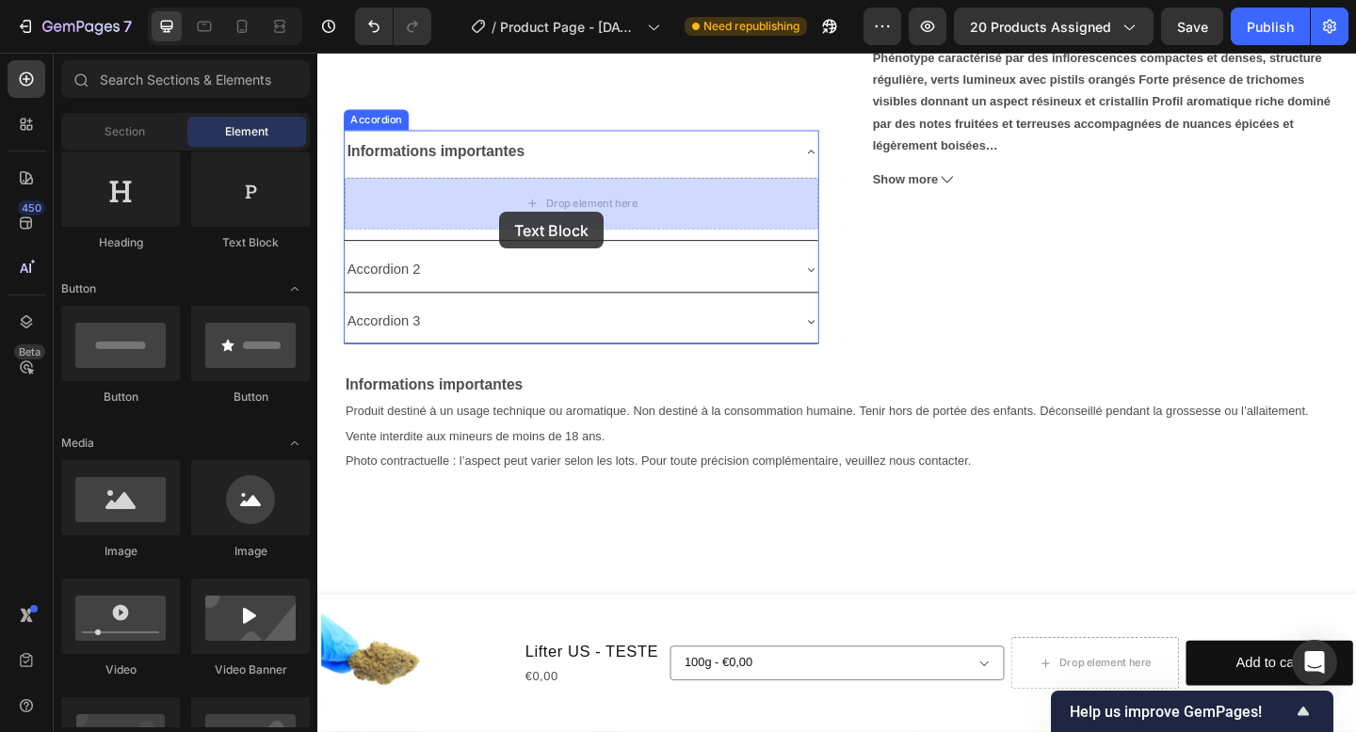
drag, startPoint x: 565, startPoint y: 262, endPoint x: 515, endPoint y: 226, distance: 61.4
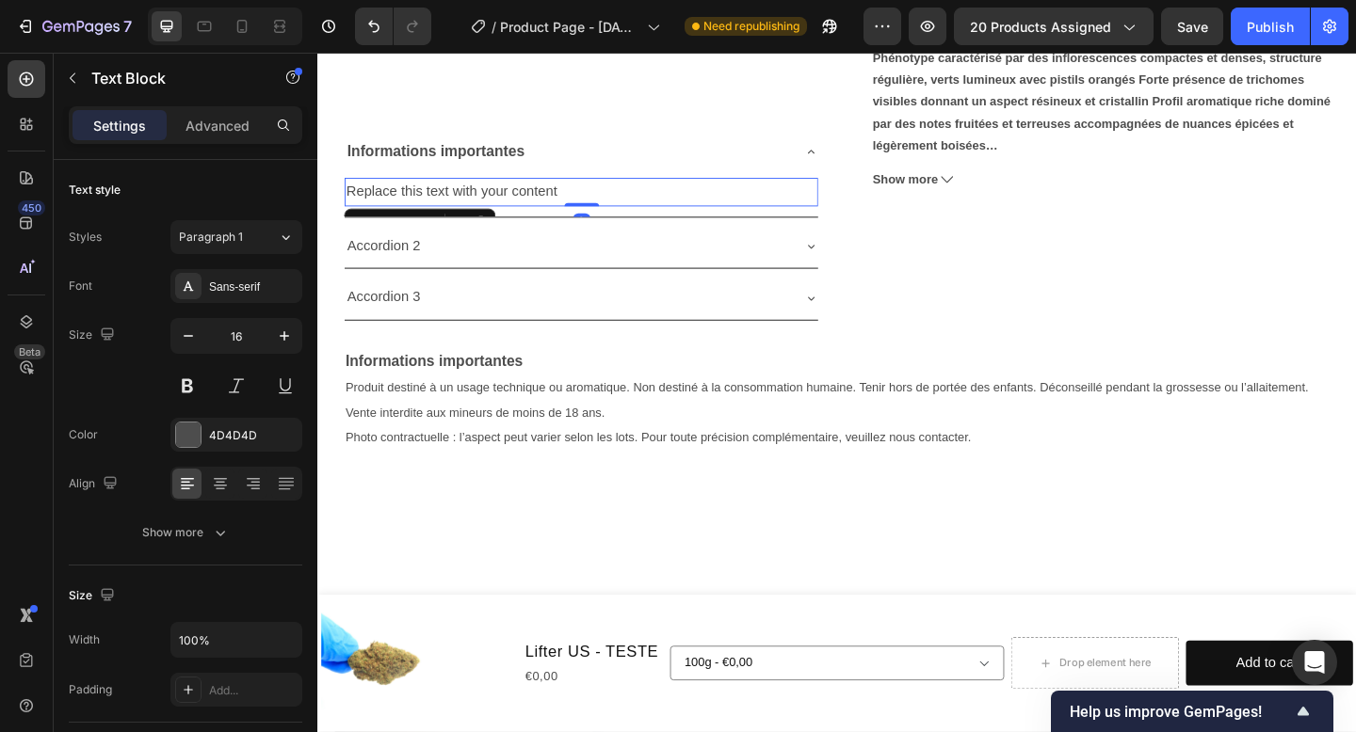
click at [603, 193] on div "Replace this text with your content" at bounding box center [603, 204] width 515 height 31
click at [603, 193] on p "Replace this text with your content" at bounding box center [603, 204] width 511 height 27
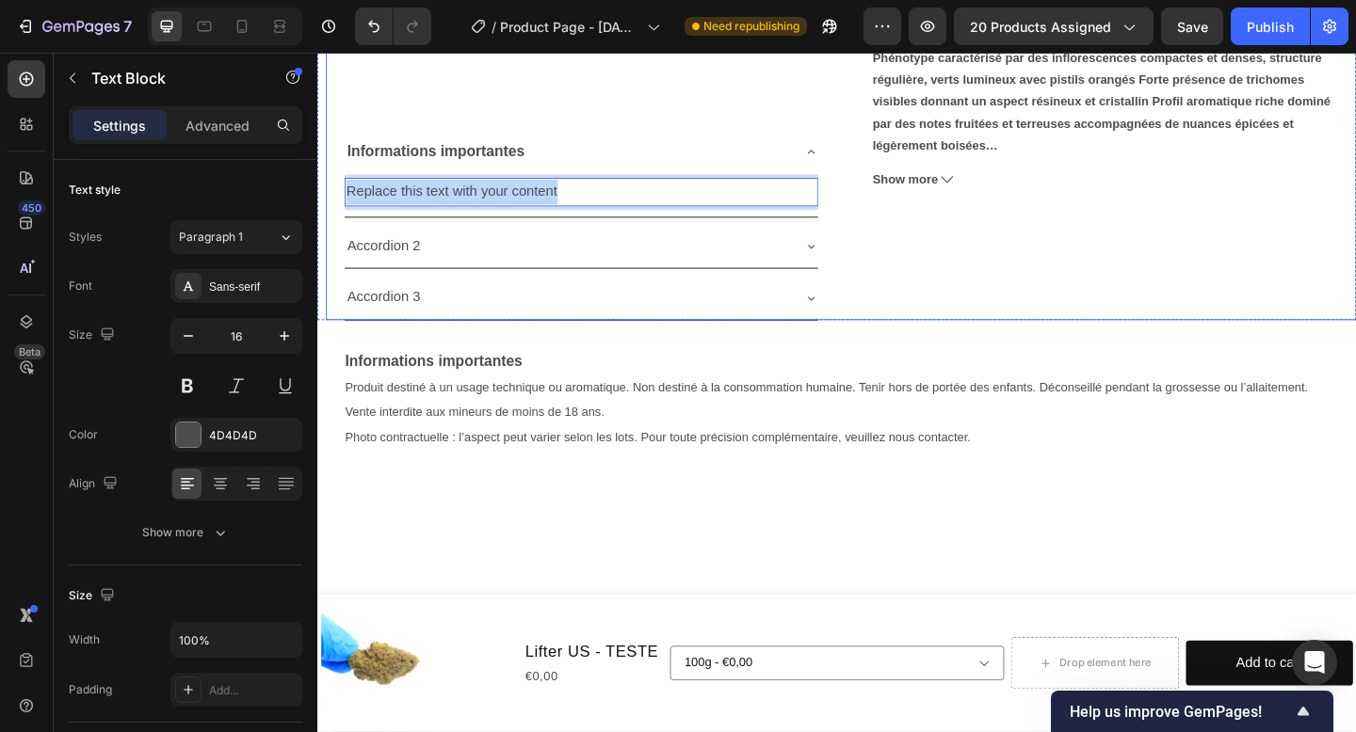
drag, startPoint x: 611, startPoint y: 199, endPoint x: 333, endPoint y: 199, distance: 277.7
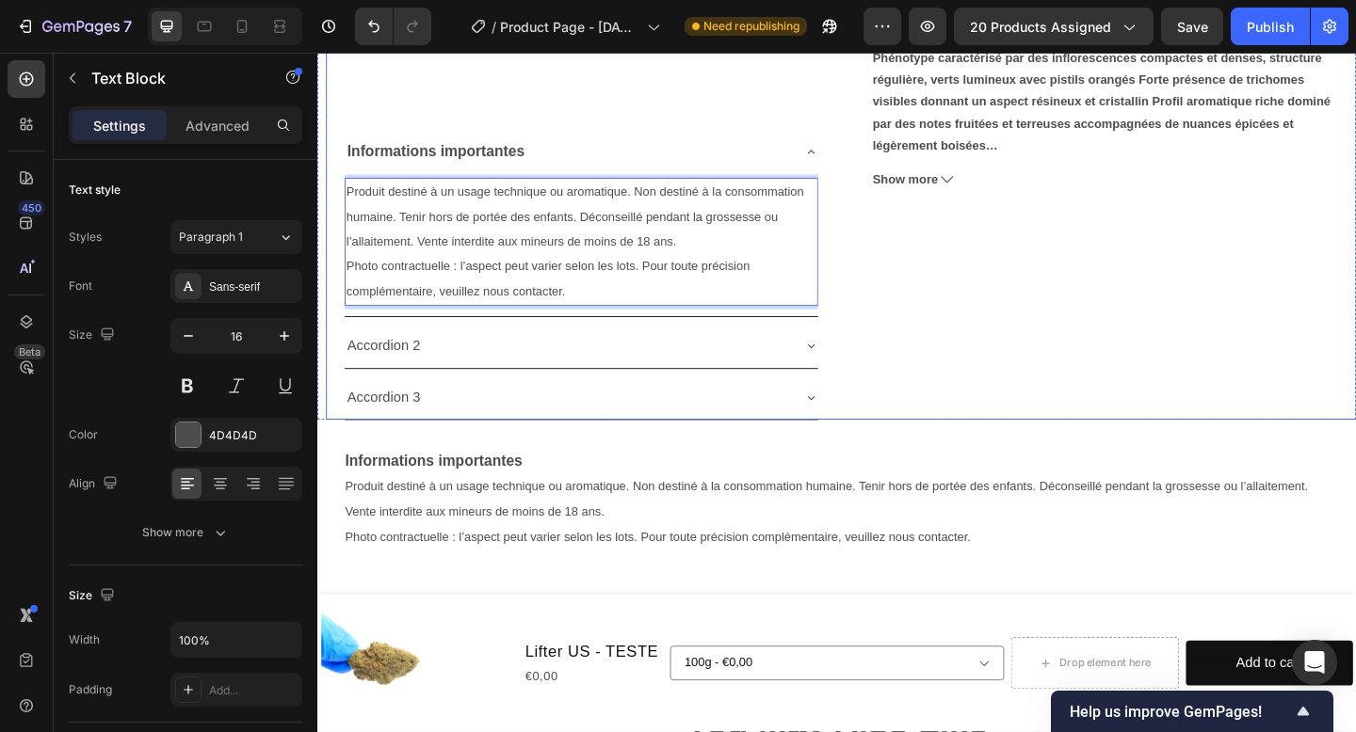
click at [1099, 331] on div "Lifter US - TESTE Product Title €0,00 Product Price Product Price No compare pr…" at bounding box center [1179, 53] width 517 height 800
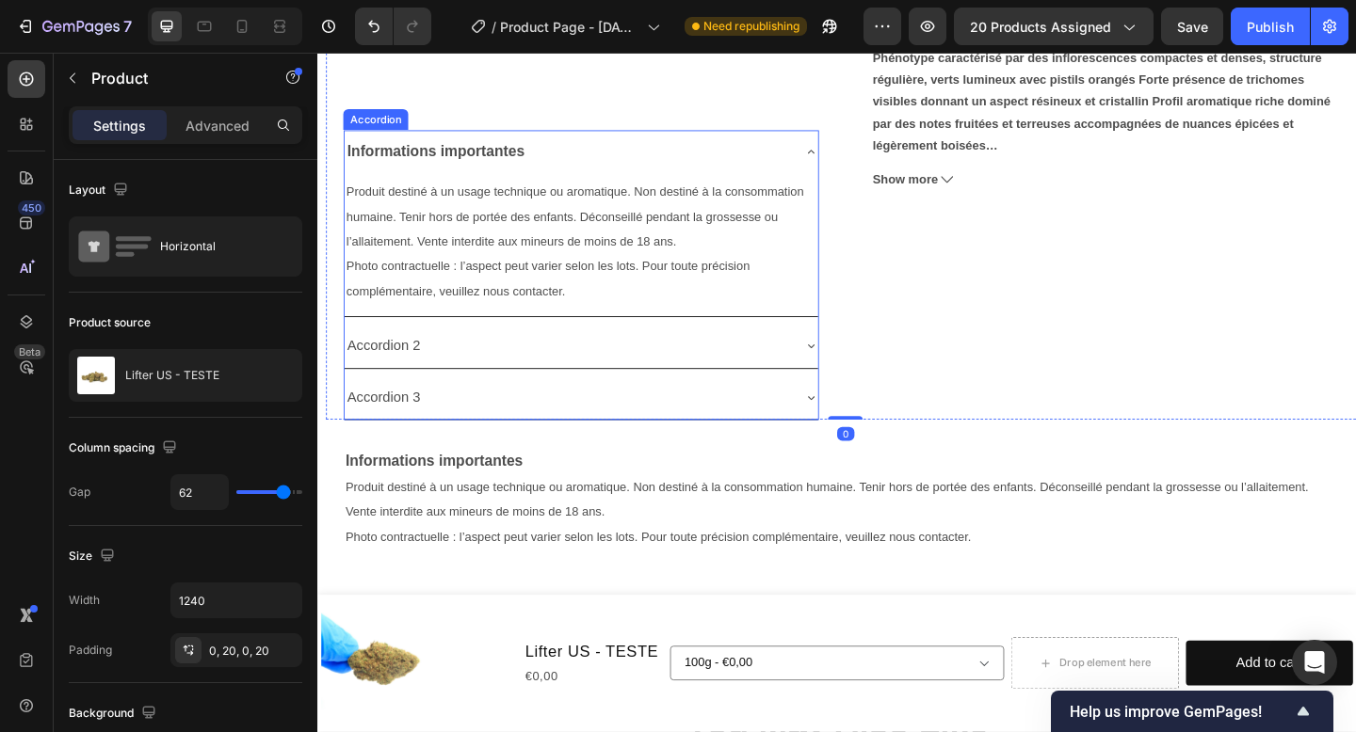
click at [841, 162] on div "Informations importantes" at bounding box center [603, 161] width 515 height 48
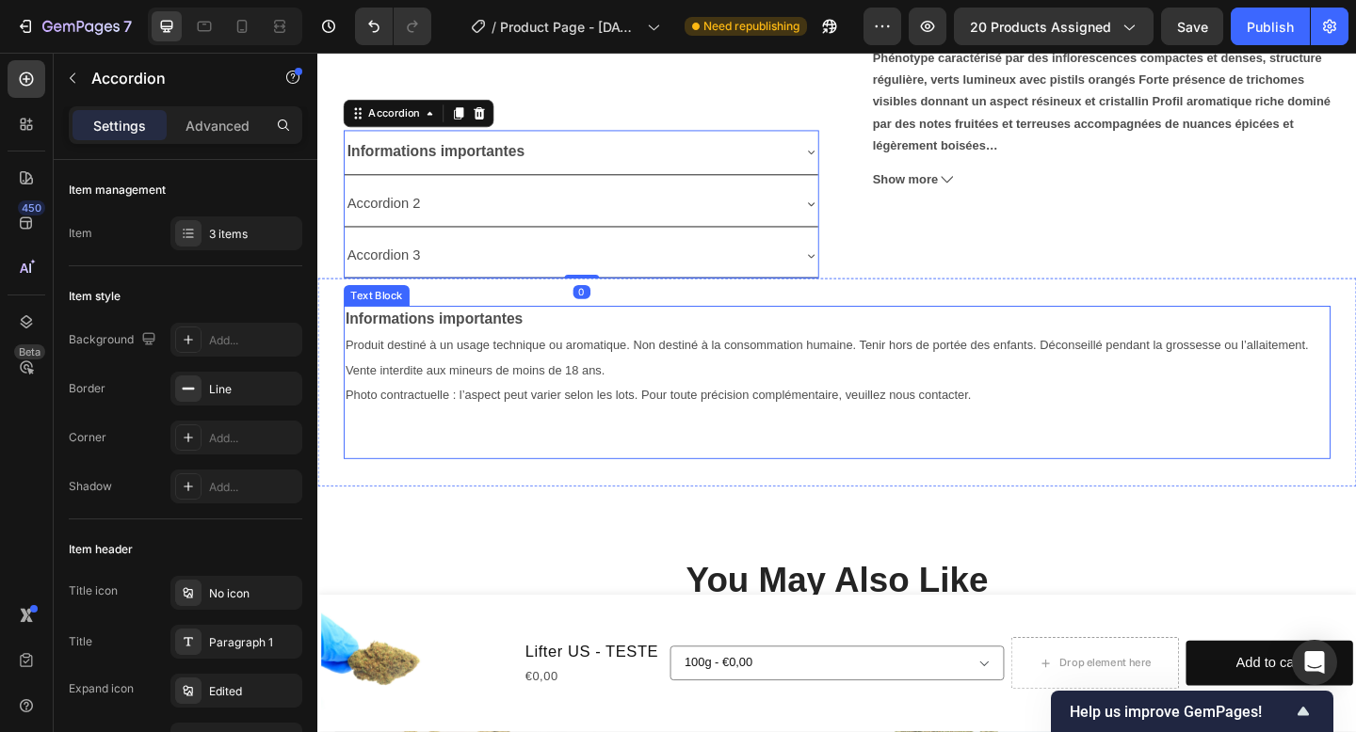
click at [476, 432] on span "Photo contractuelle : l’aspect peut varier selon les lots. Pour toute précision…" at bounding box center [687, 425] width 681 height 15
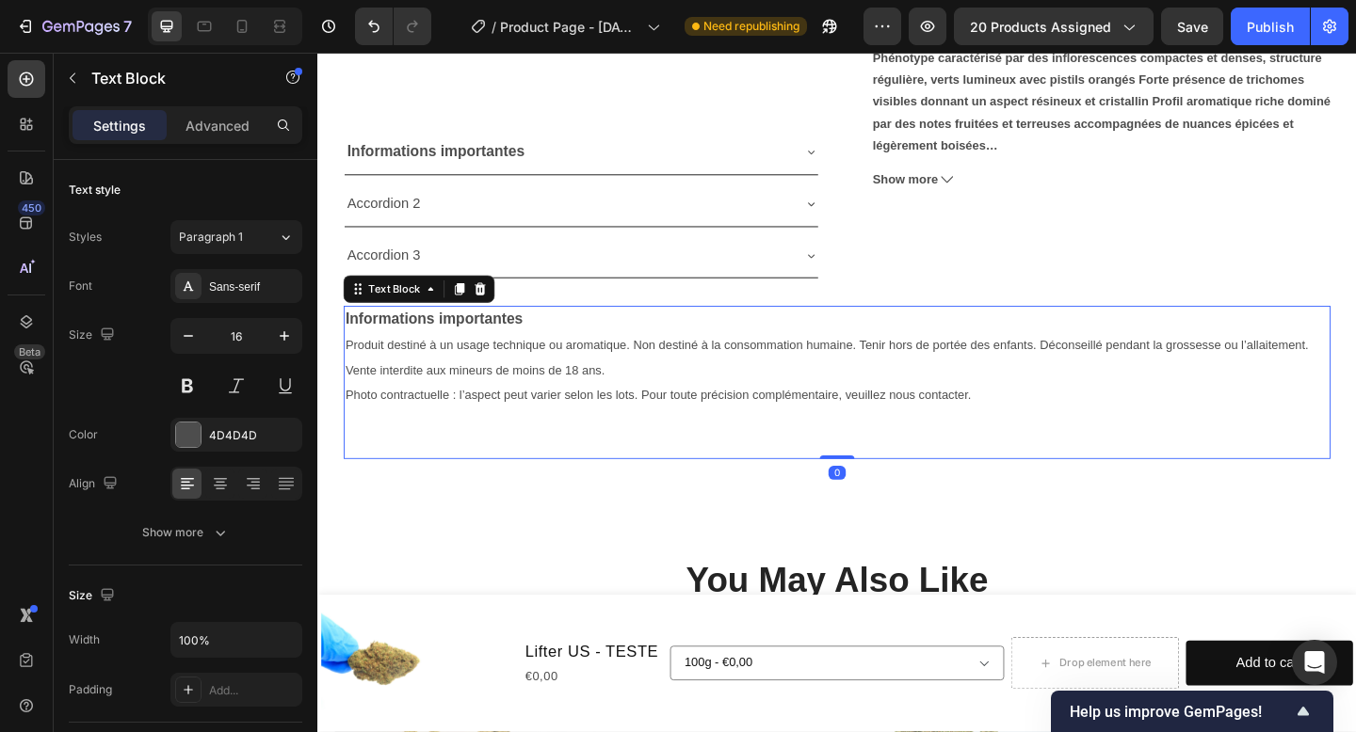
click at [500, 309] on icon at bounding box center [494, 310] width 15 height 15
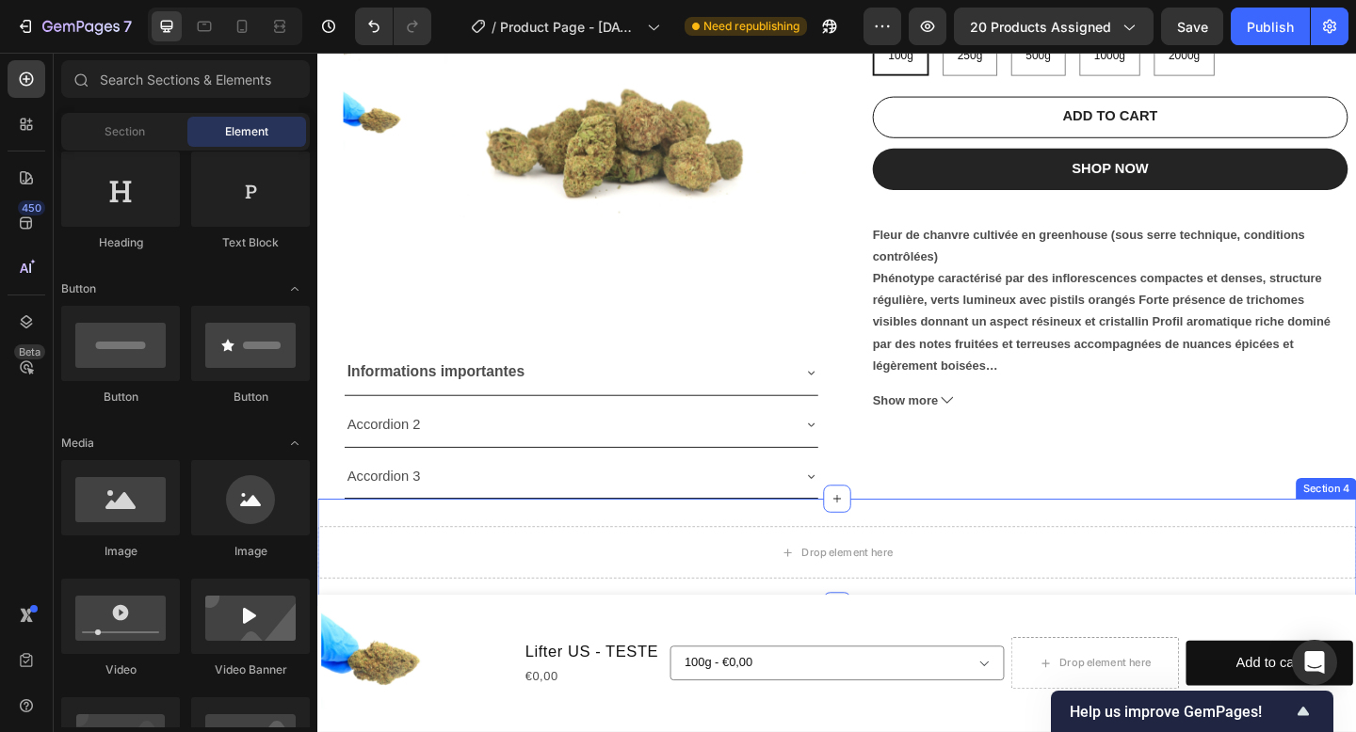
scroll to position [365, 0]
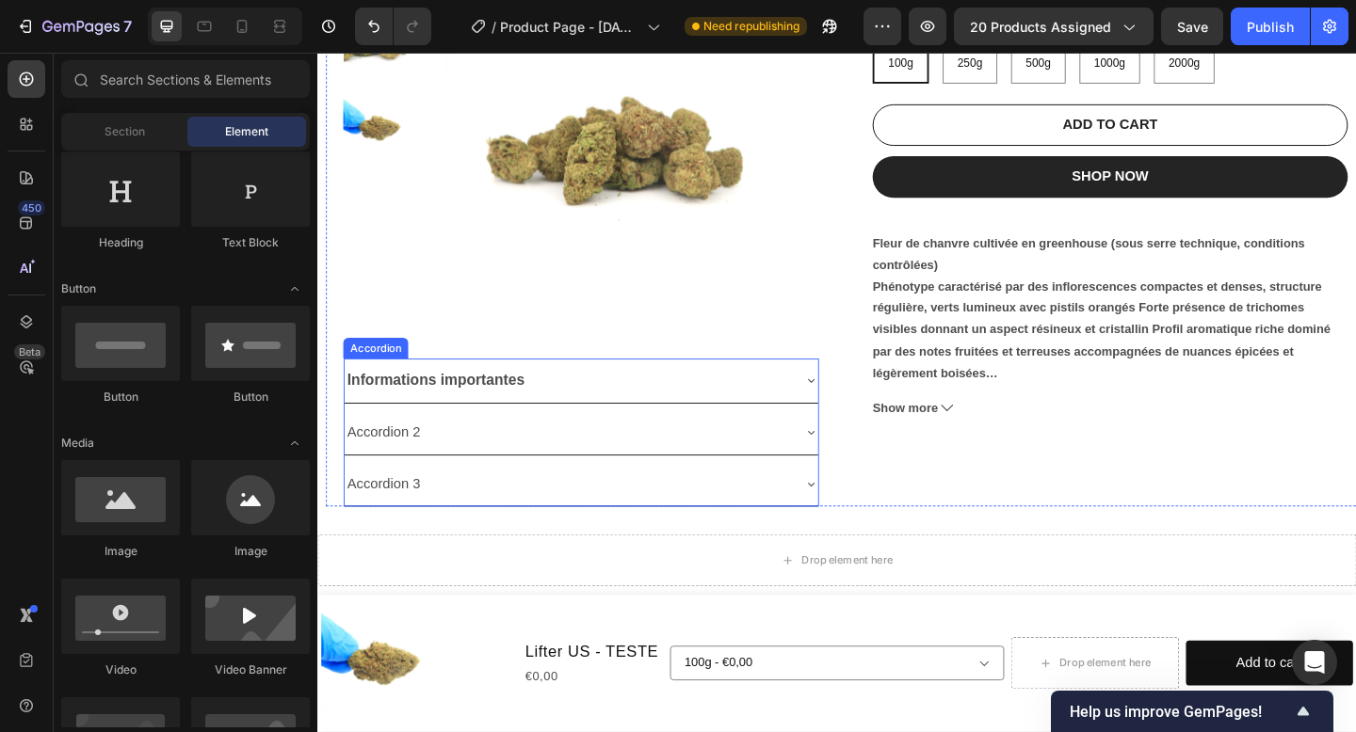
click at [417, 472] on p "Accordion 2" at bounding box center [389, 466] width 80 height 27
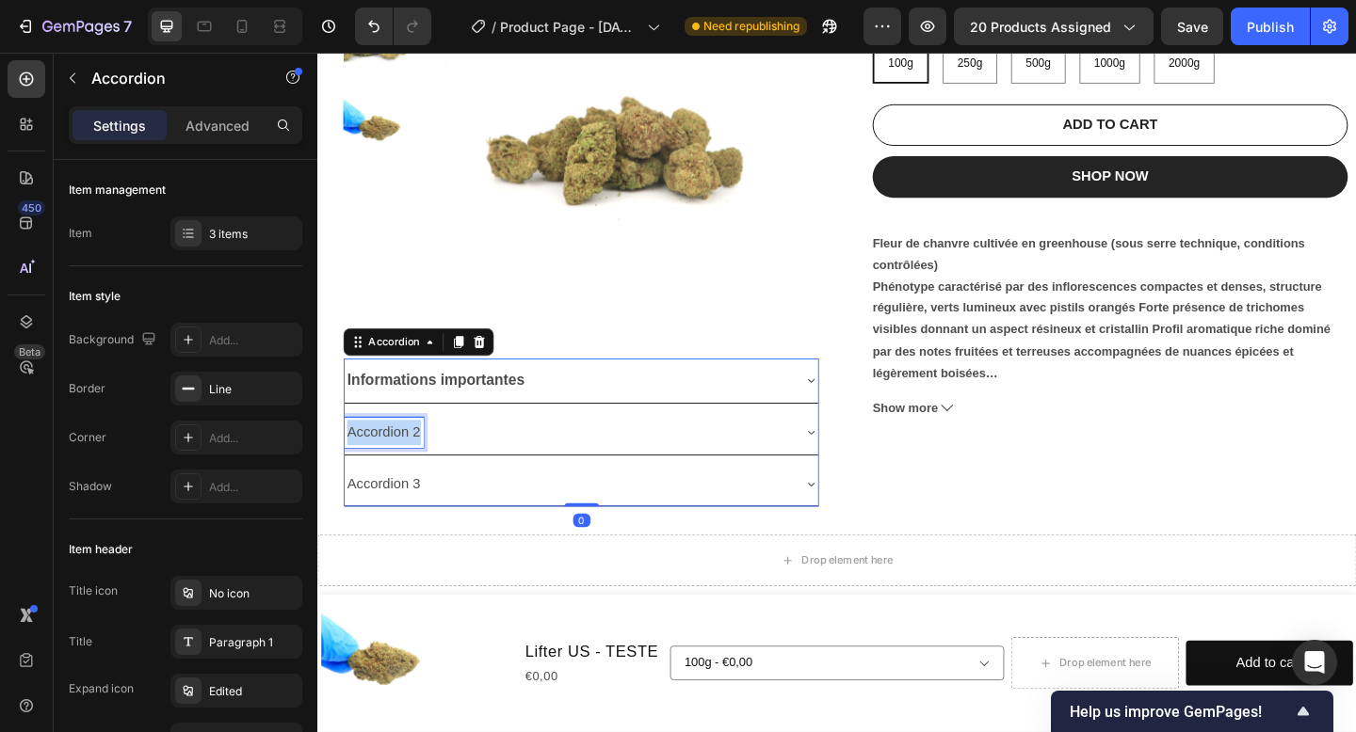
click at [417, 472] on p "Accordion 2" at bounding box center [389, 466] width 80 height 27
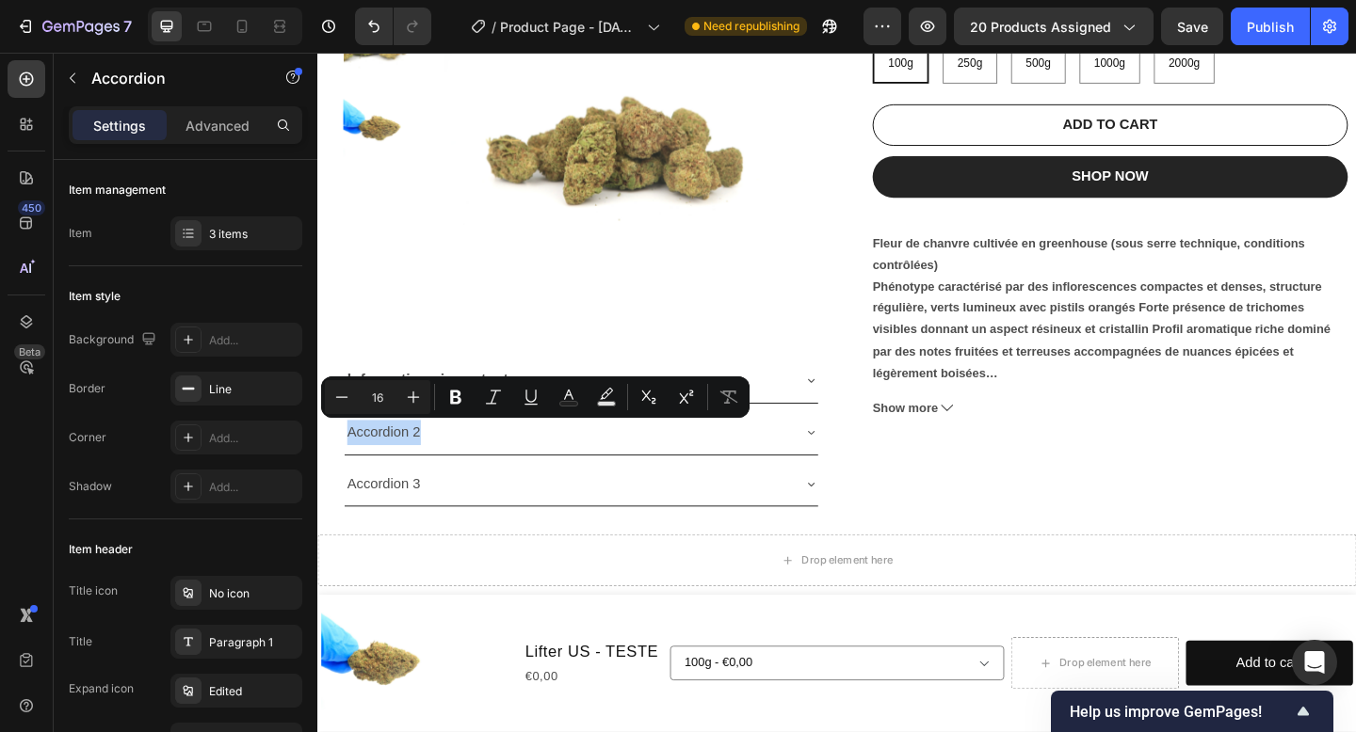
click at [512, 484] on div "Accordion 2" at bounding box center [603, 466] width 515 height 48
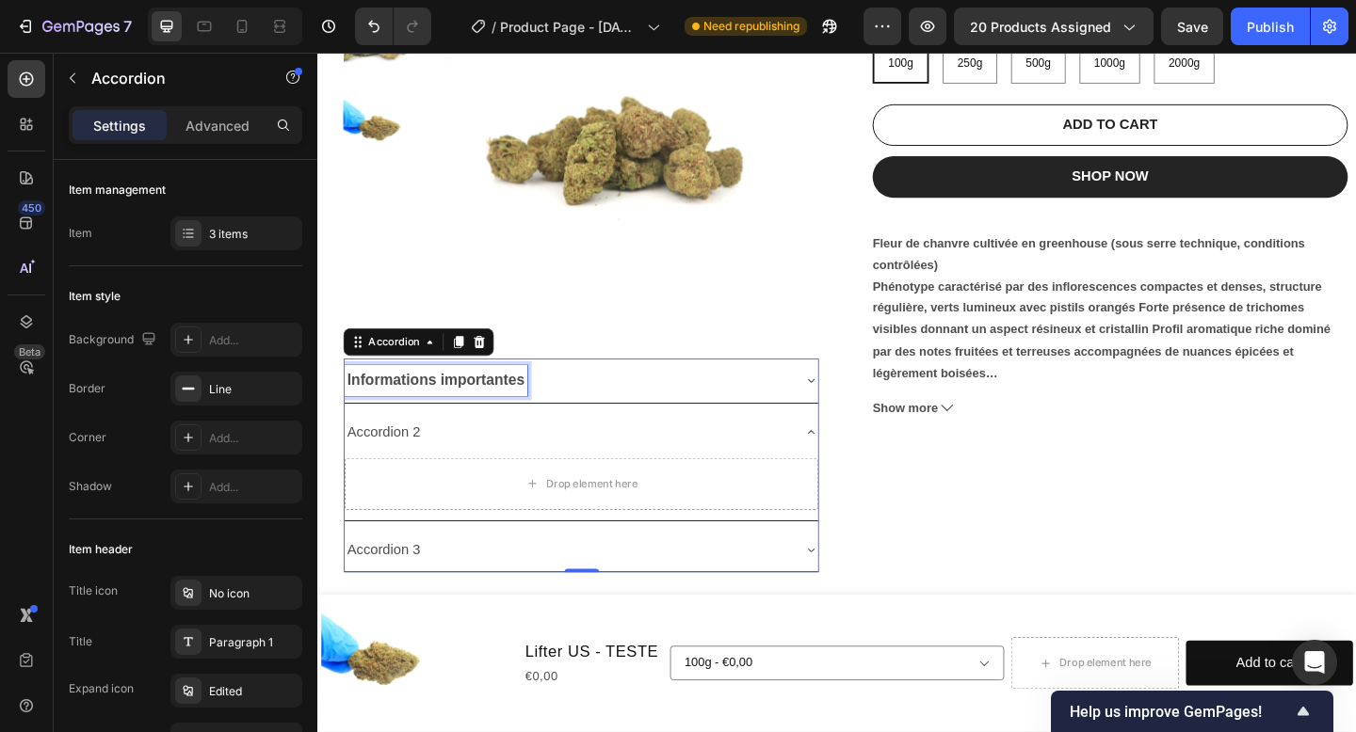
click at [504, 398] on p "Informations importantes" at bounding box center [445, 409] width 193 height 27
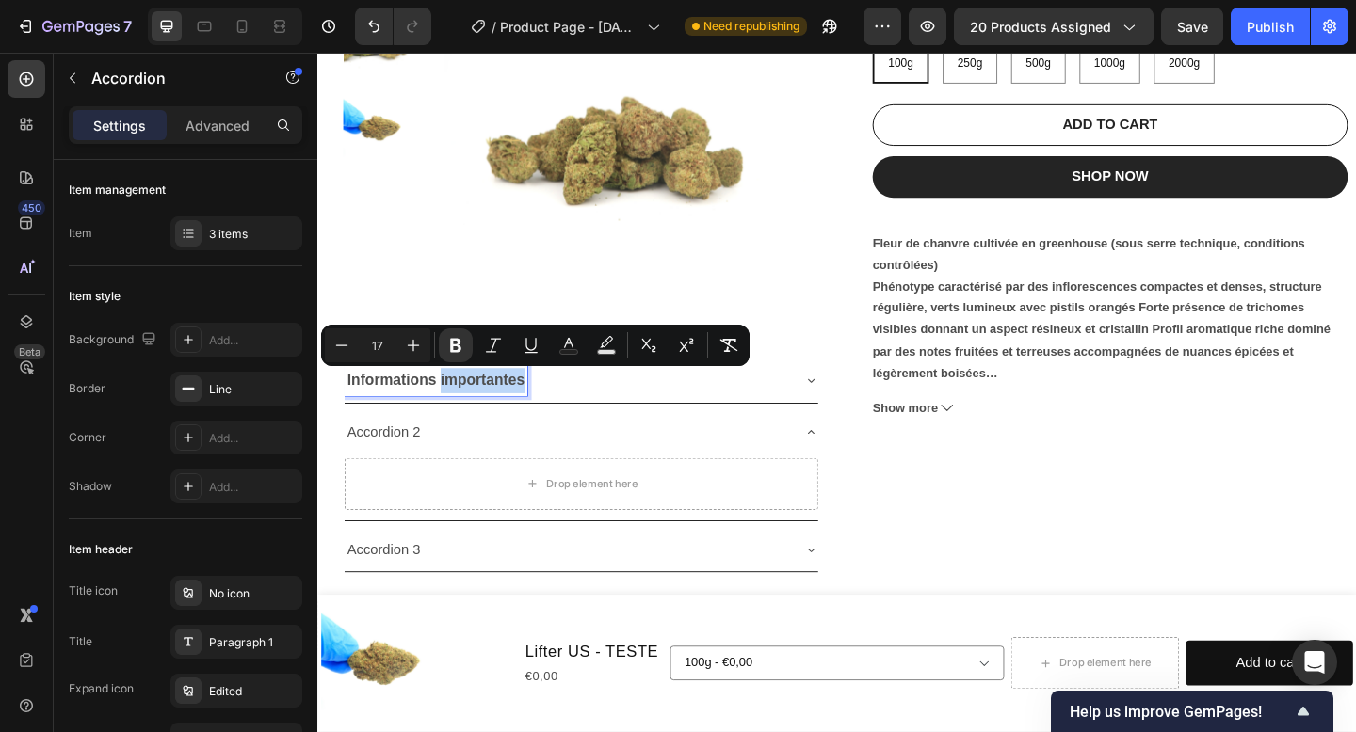
click at [517, 426] on div "Informations importantes" at bounding box center [603, 410] width 515 height 48
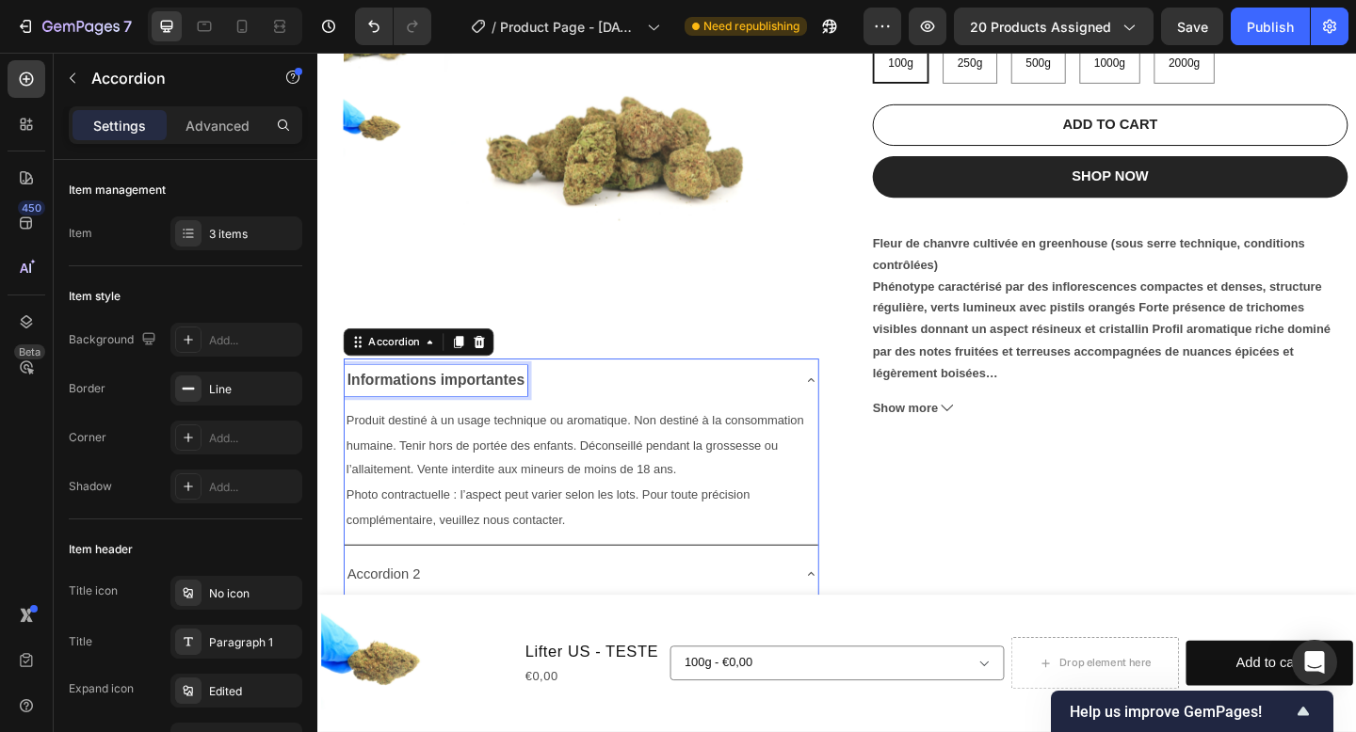
click at [363, 409] on strong "Informations importantes" at bounding box center [445, 409] width 193 height 18
click at [351, 410] on strong "Informations importantes" at bounding box center [445, 409] width 193 height 18
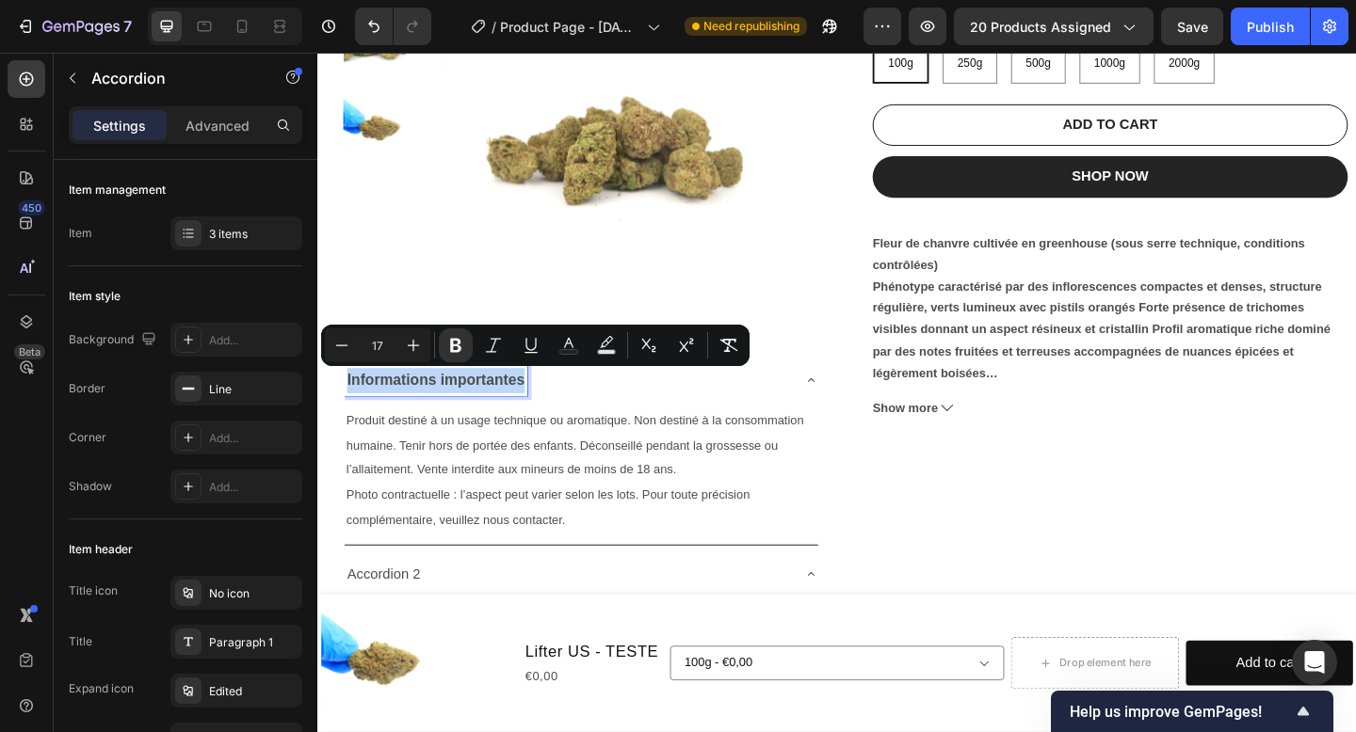
drag, startPoint x: 346, startPoint y: 410, endPoint x: 564, endPoint y: 419, distance: 217.7
click at [564, 419] on div "Informations importantes" at bounding box center [588, 410] width 485 height 33
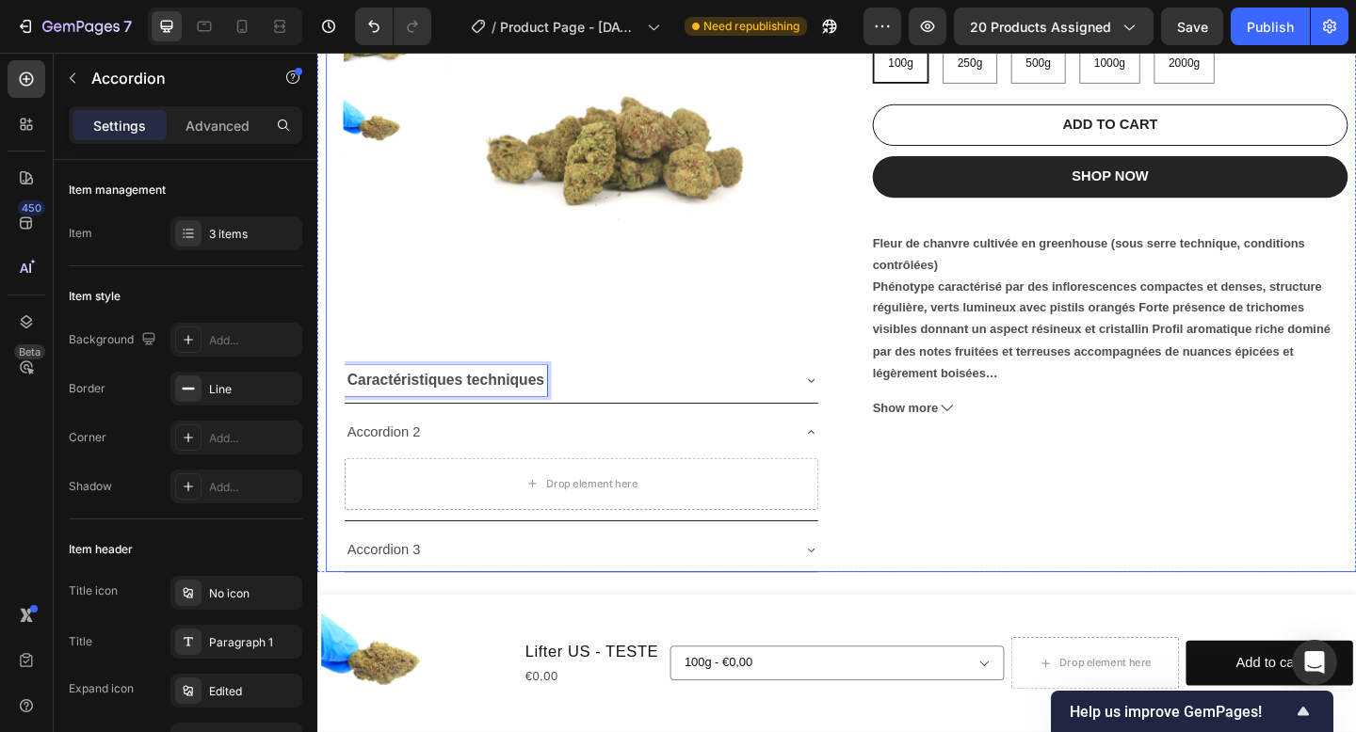
click at [860, 407] on icon at bounding box center [853, 409] width 15 height 15
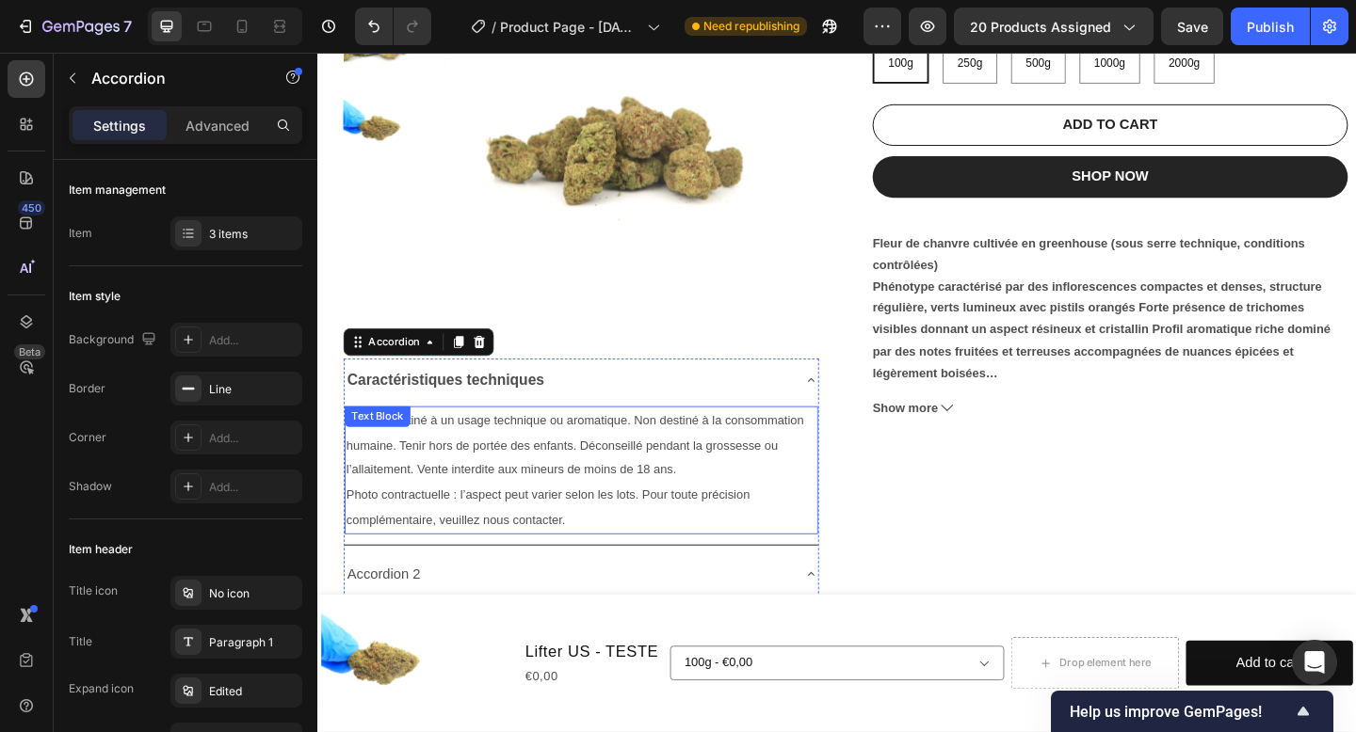
scroll to position [410, 0]
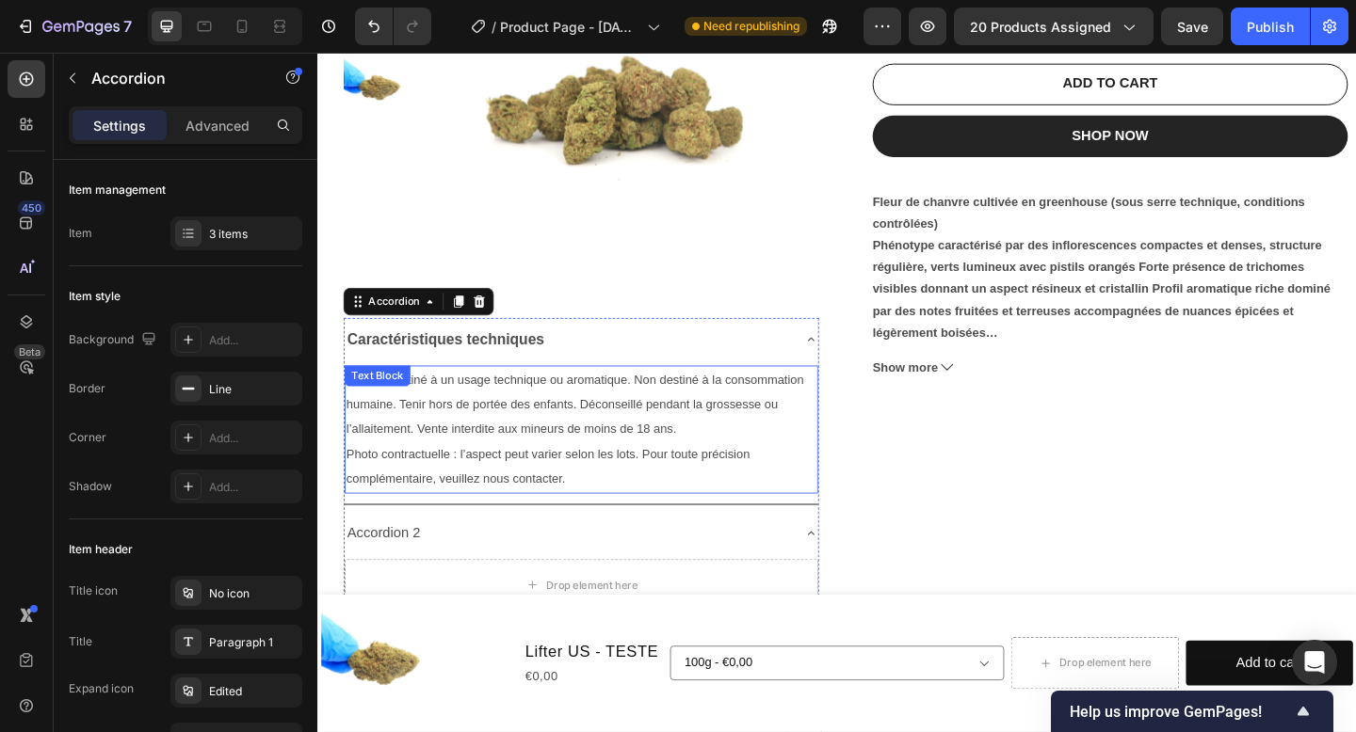
click at [534, 447] on p "Produit destiné à un usage technique ou aromatique. Non destiné à la consommati…" at bounding box center [603, 435] width 511 height 81
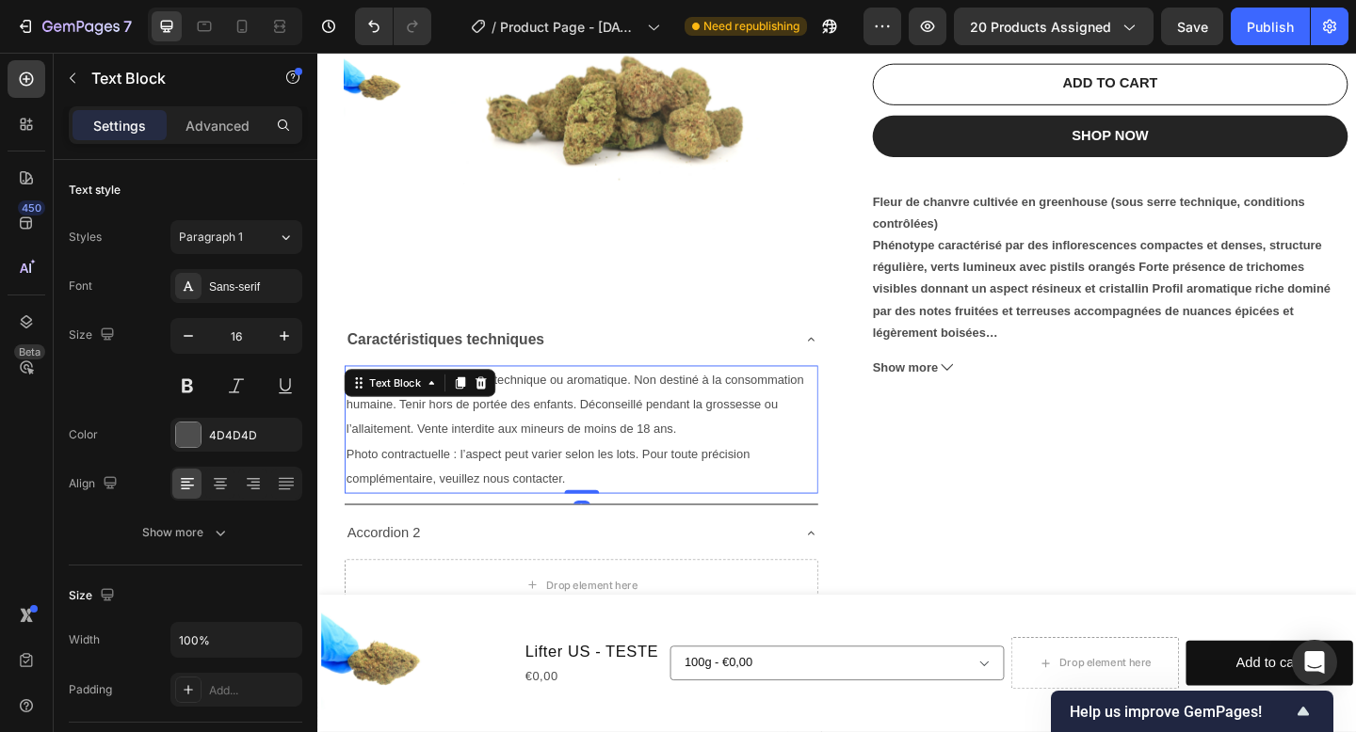
click at [574, 507] on p "Photo contractuelle : l’aspect peut varier selon les lots. Pour toute précision…" at bounding box center [603, 503] width 511 height 55
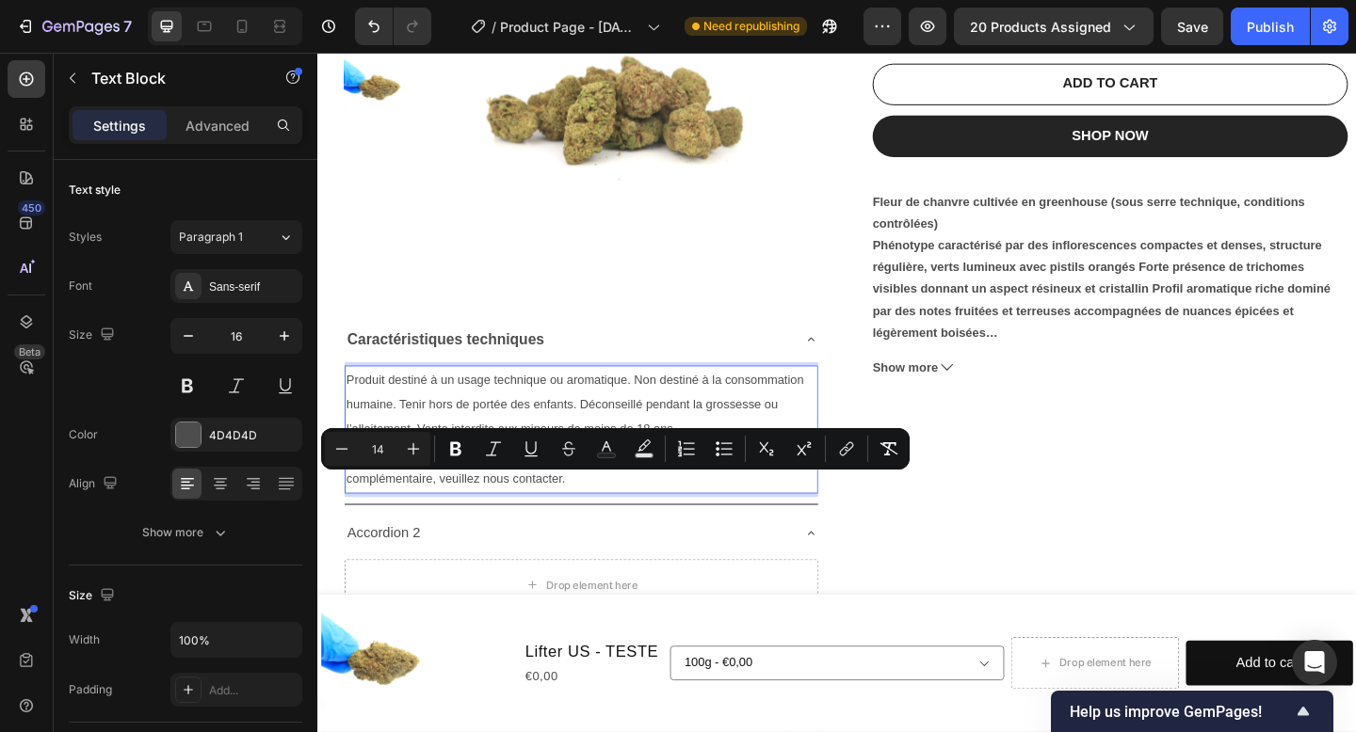
click at [599, 509] on p "Photo contractuelle : l’aspect peut varier selon les lots. Pour toute précision…" at bounding box center [603, 503] width 511 height 55
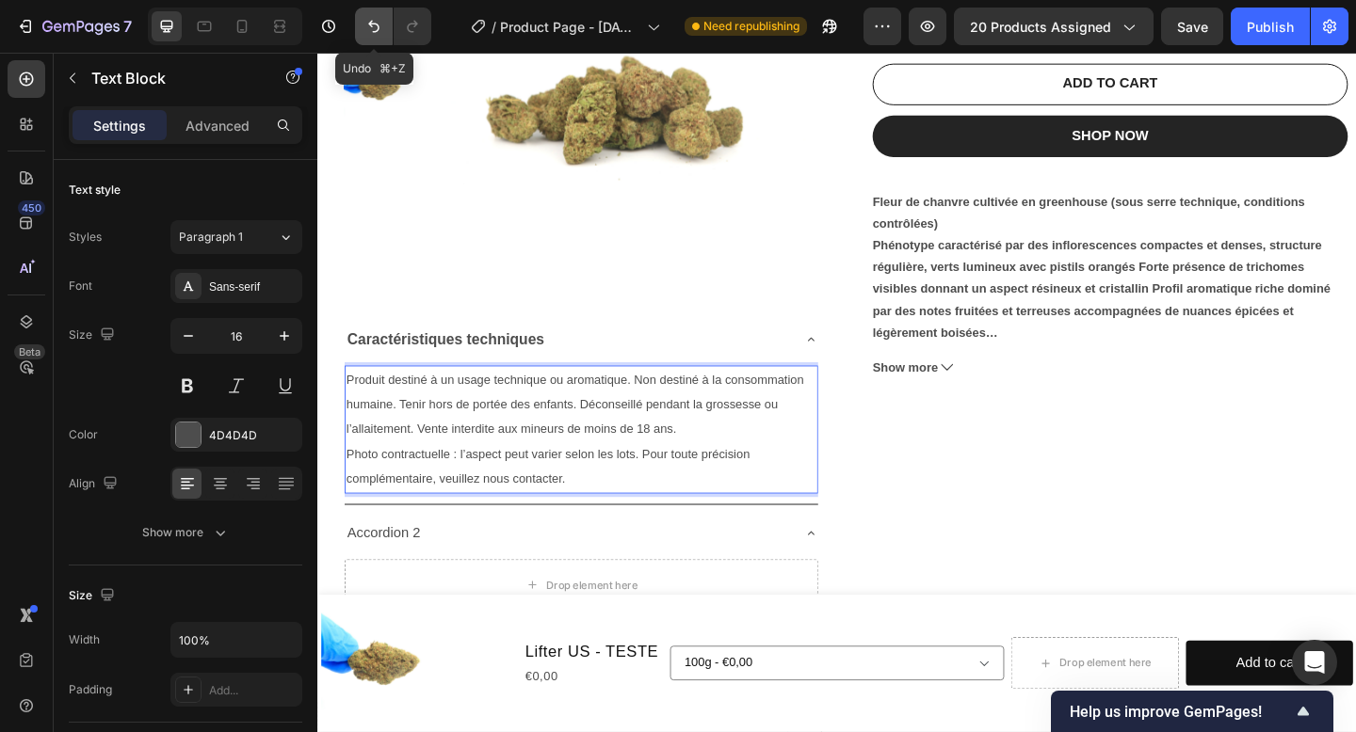
click at [371, 26] on icon "Undo/Redo" at bounding box center [373, 27] width 11 height 12
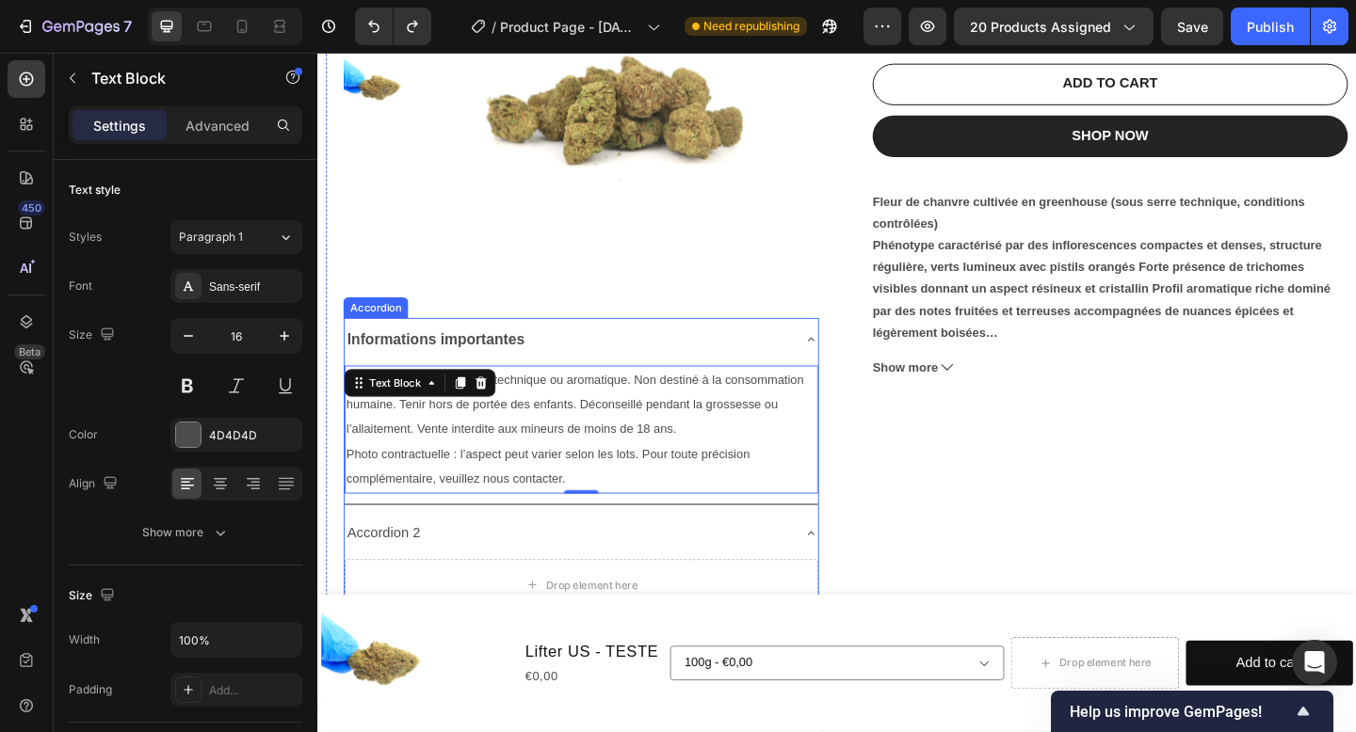
click at [494, 359] on strong "Informations importantes" at bounding box center [445, 365] width 193 height 18
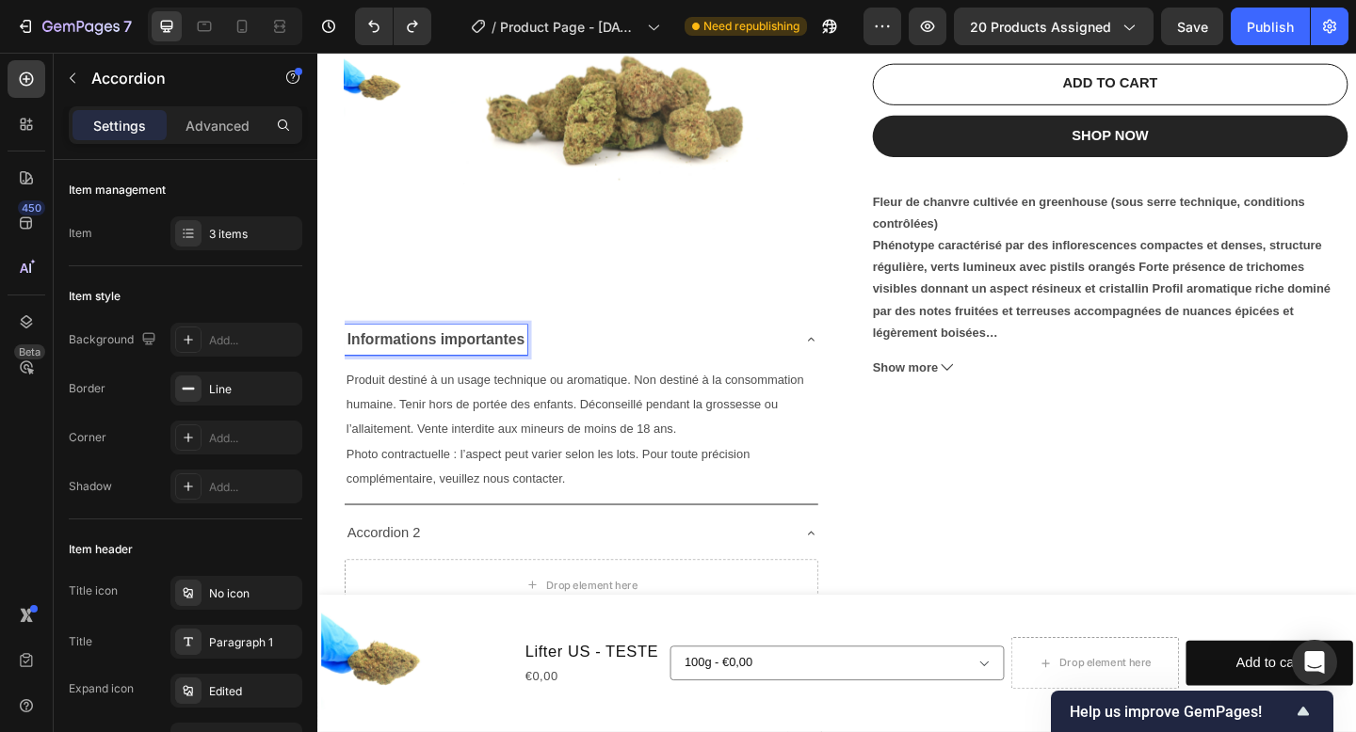
click at [527, 363] on strong "Informations importantes" at bounding box center [445, 365] width 193 height 18
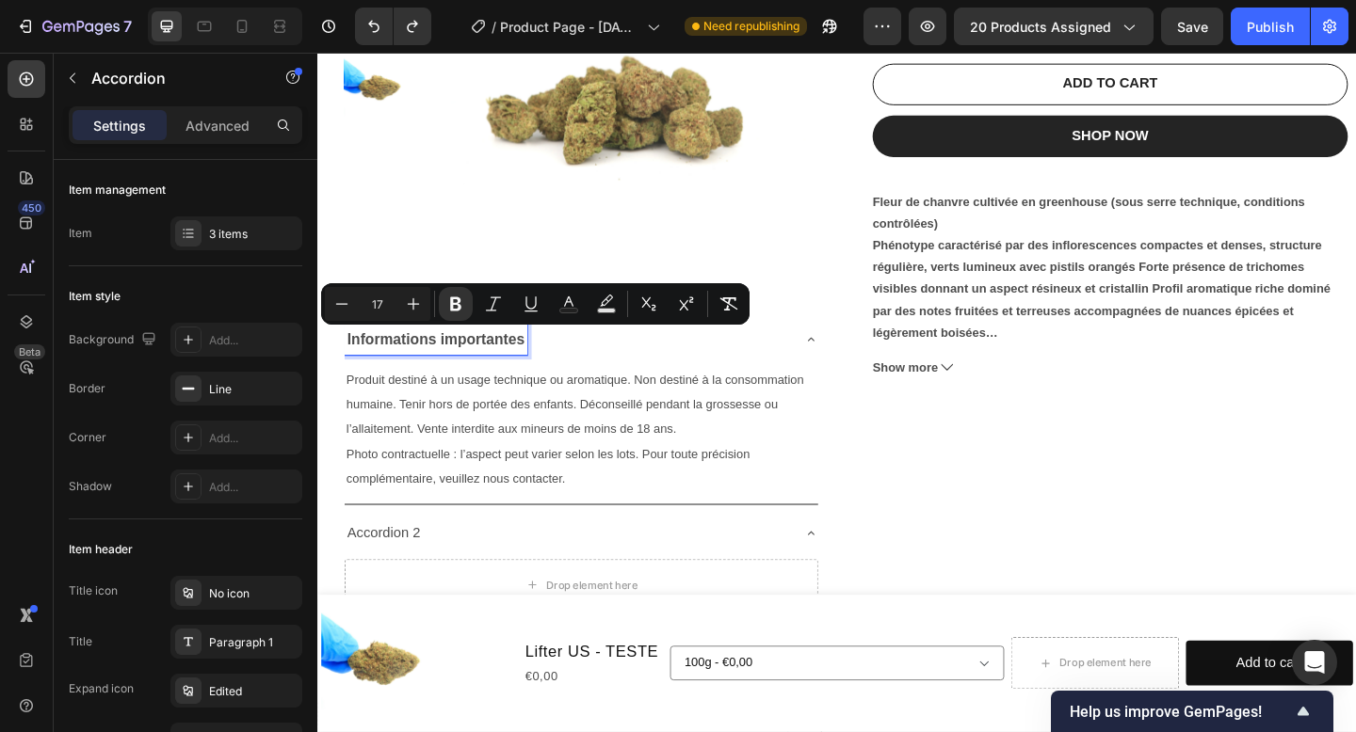
click at [358, 357] on strong "Informations importantes" at bounding box center [445, 365] width 193 height 18
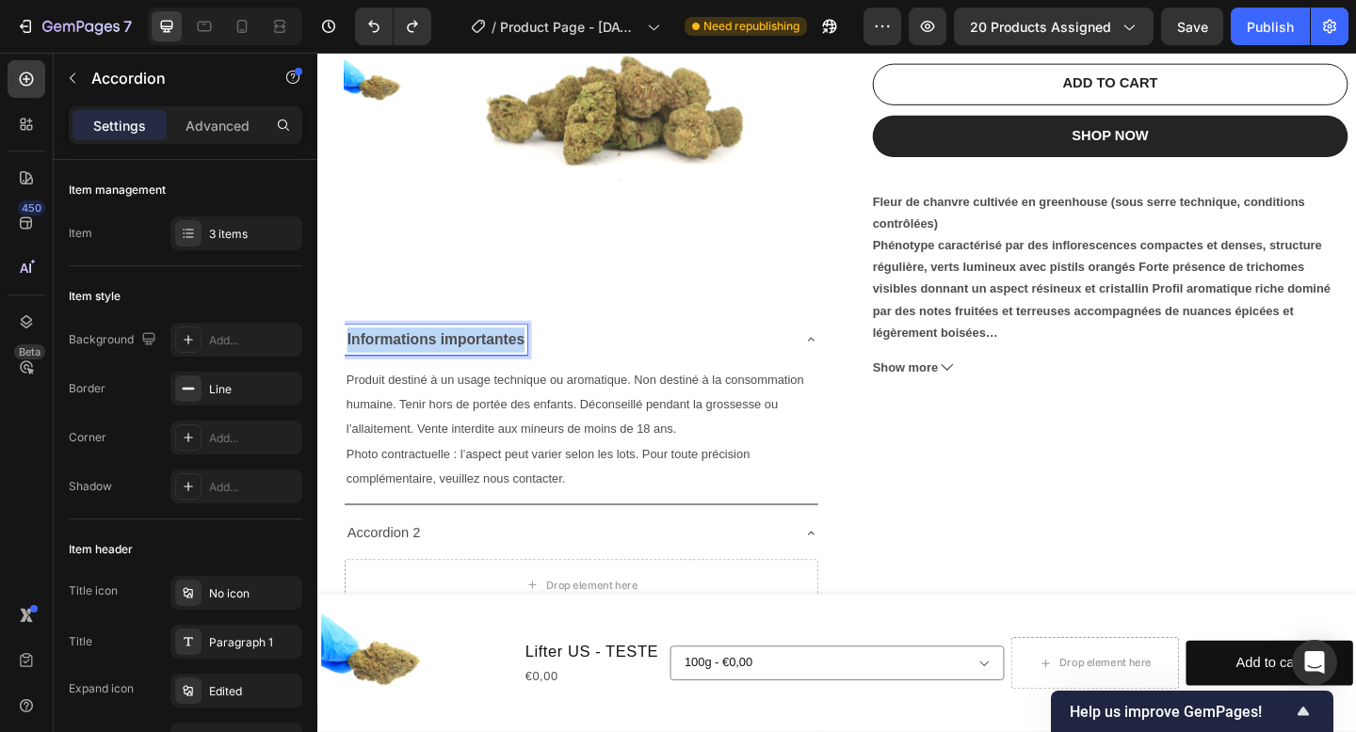
drag, startPoint x: 347, startPoint y: 362, endPoint x: 602, endPoint y: 363, distance: 254.2
click at [602, 363] on div "Informations importantes" at bounding box center [588, 365] width 485 height 33
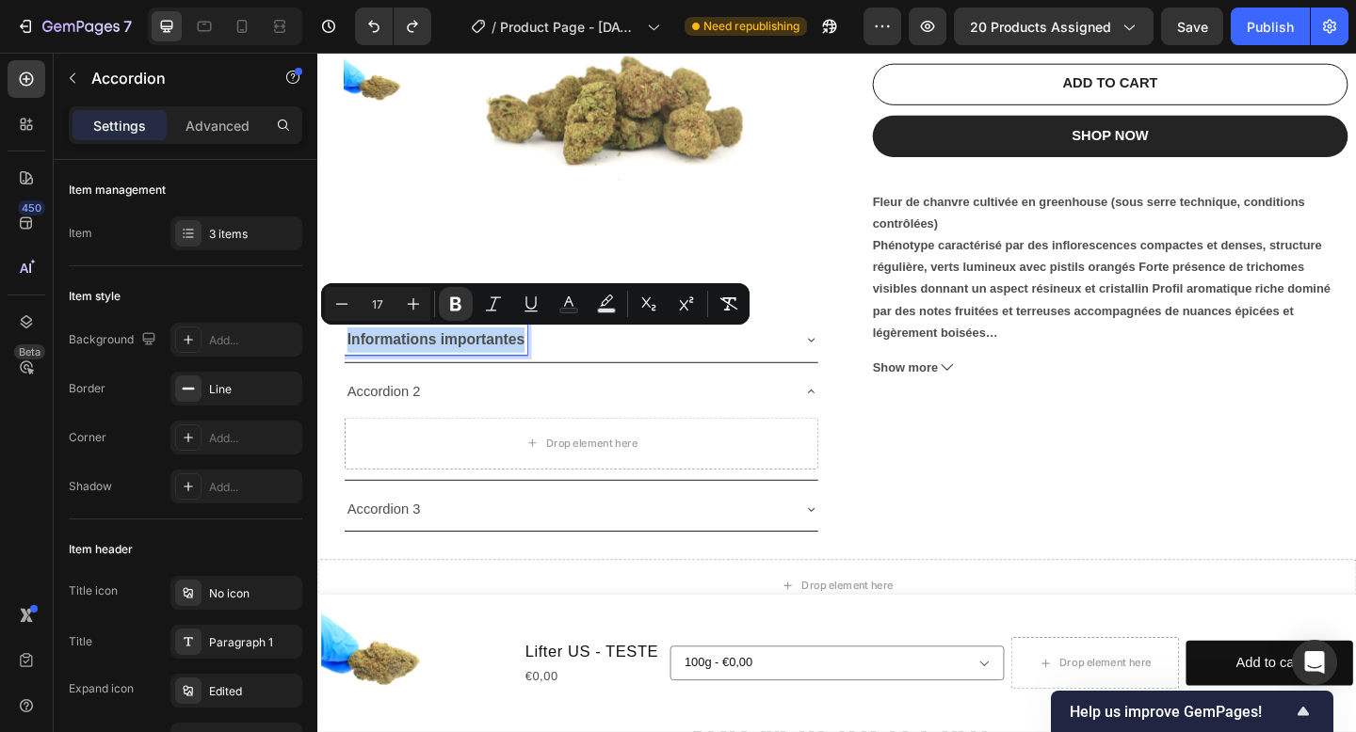
scroll to position [467, 0]
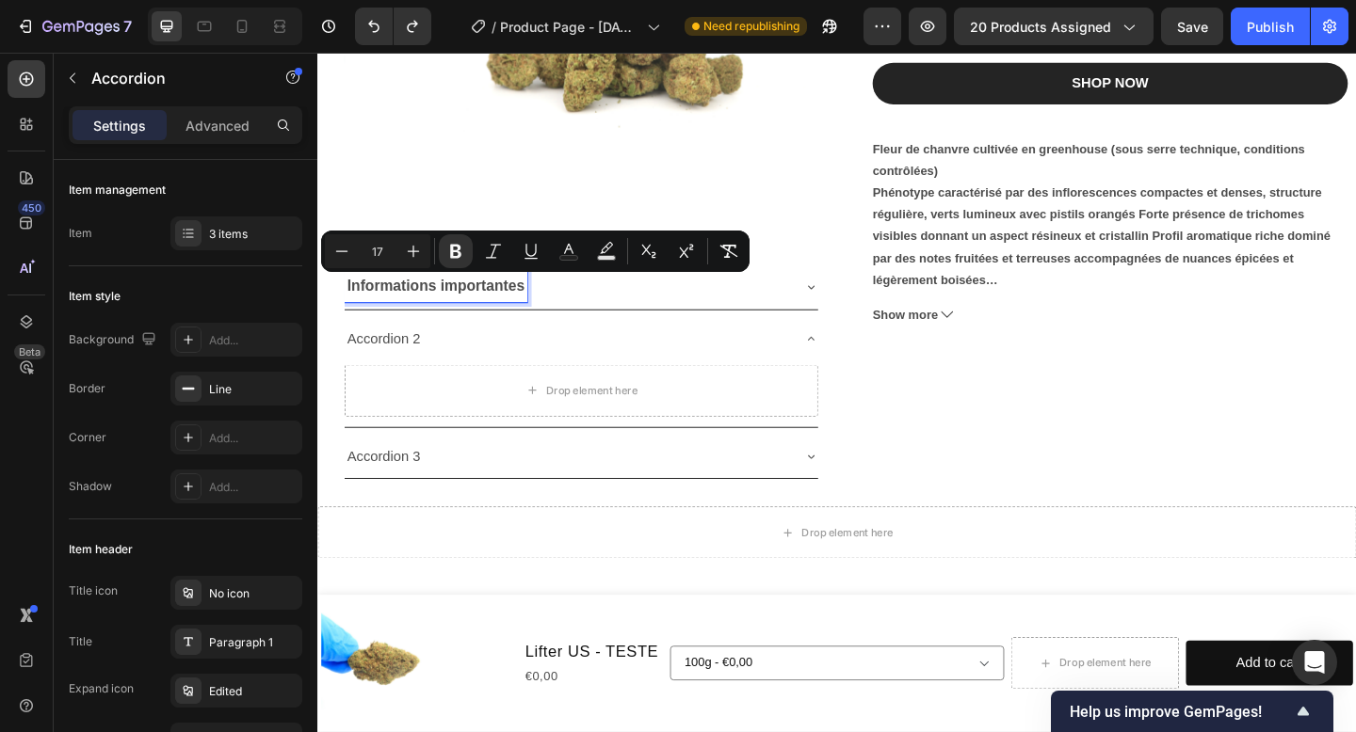
click at [407, 491] on p "Accordion 3" at bounding box center [389, 492] width 80 height 27
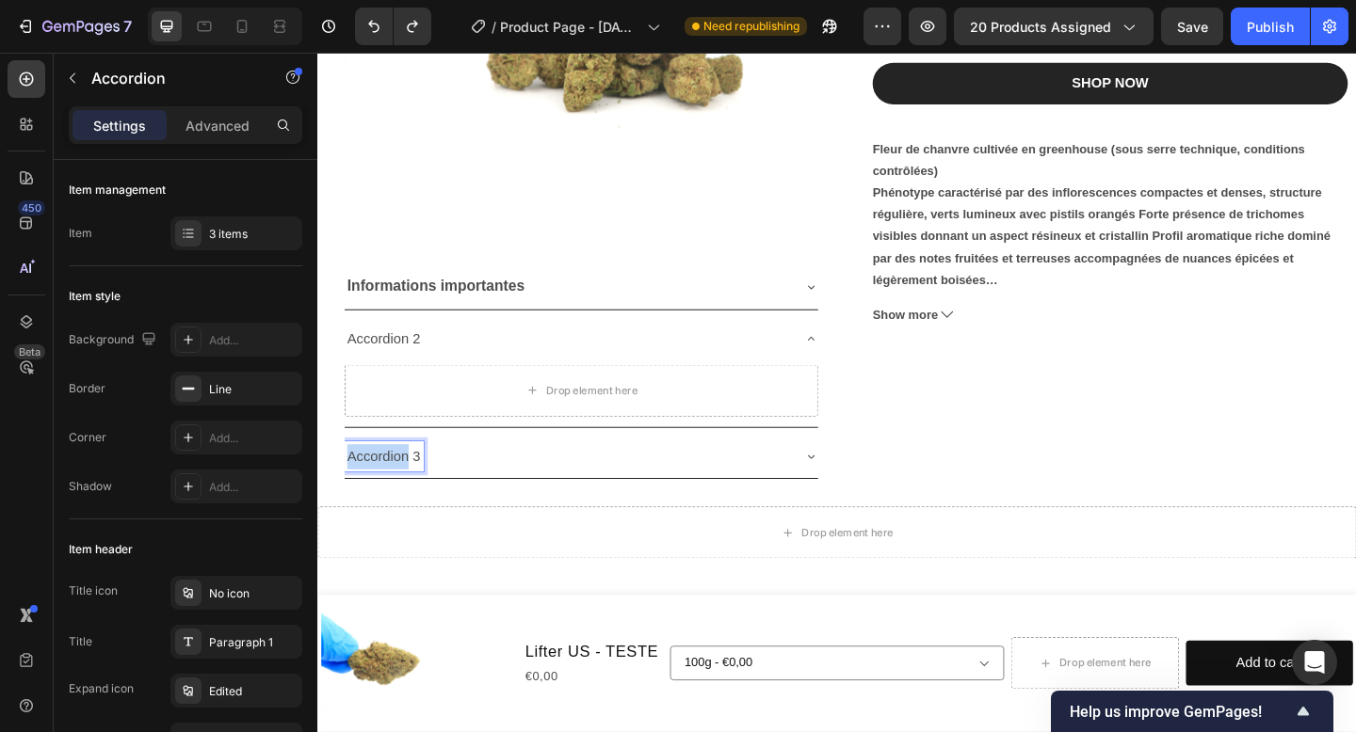
click at [407, 491] on p "Accordion 3" at bounding box center [389, 492] width 80 height 27
click at [857, 305] on icon at bounding box center [853, 307] width 15 height 15
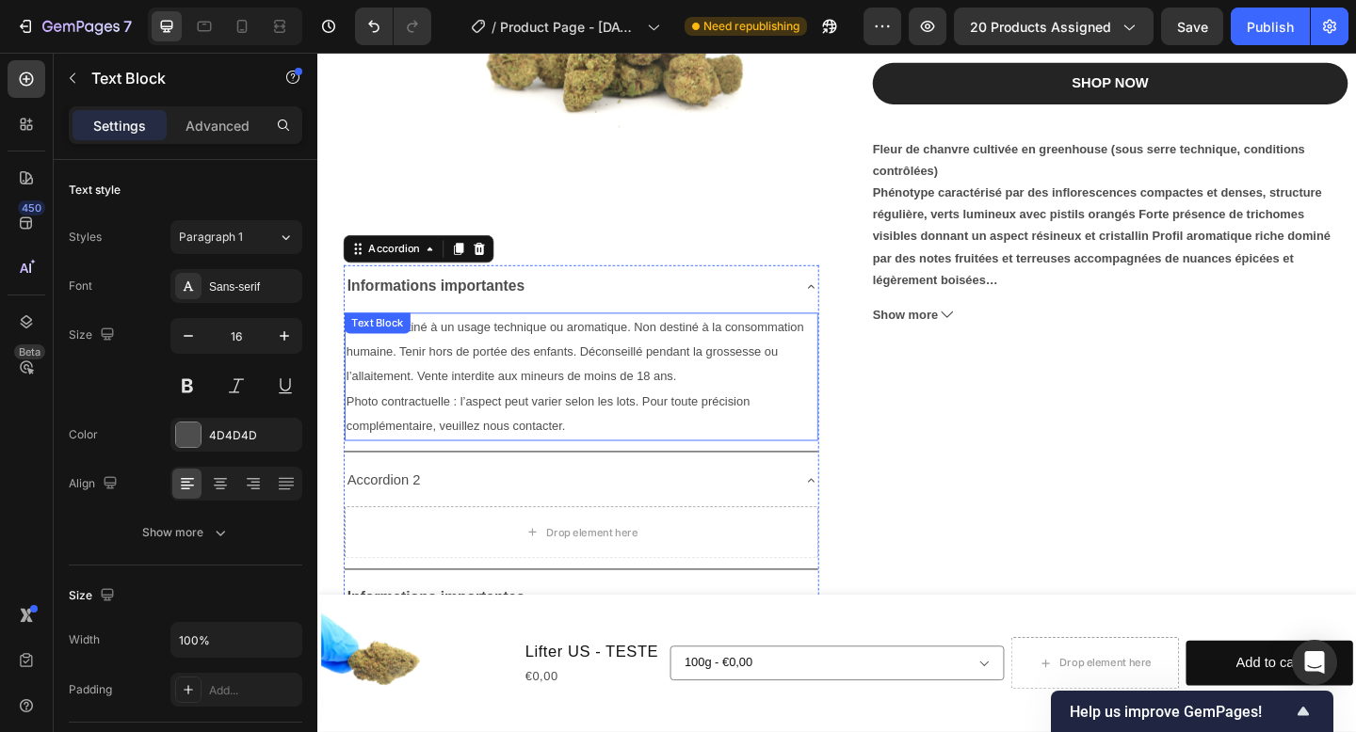
click at [362, 363] on div "Produit destiné à un usage technique ou aromatique. Non destiné à la consommati…" at bounding box center [603, 405] width 515 height 139
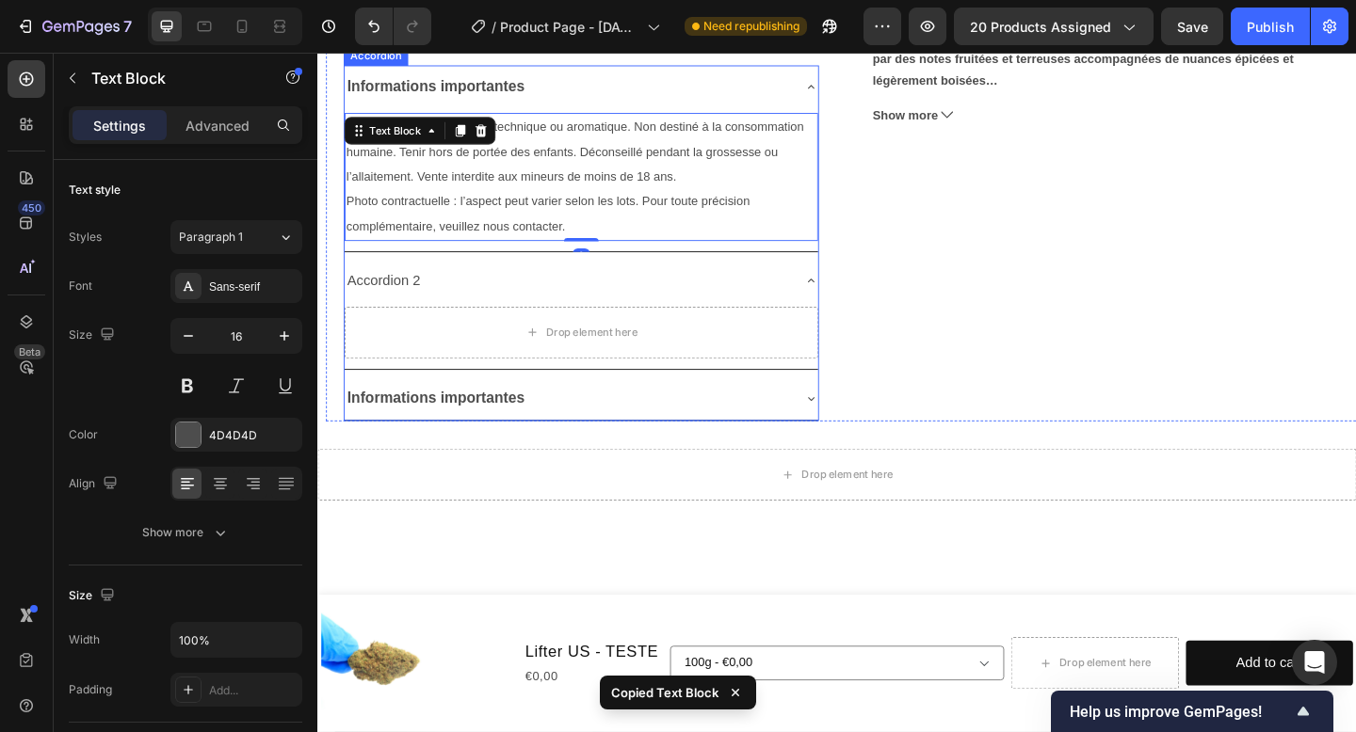
scroll to position [690, 0]
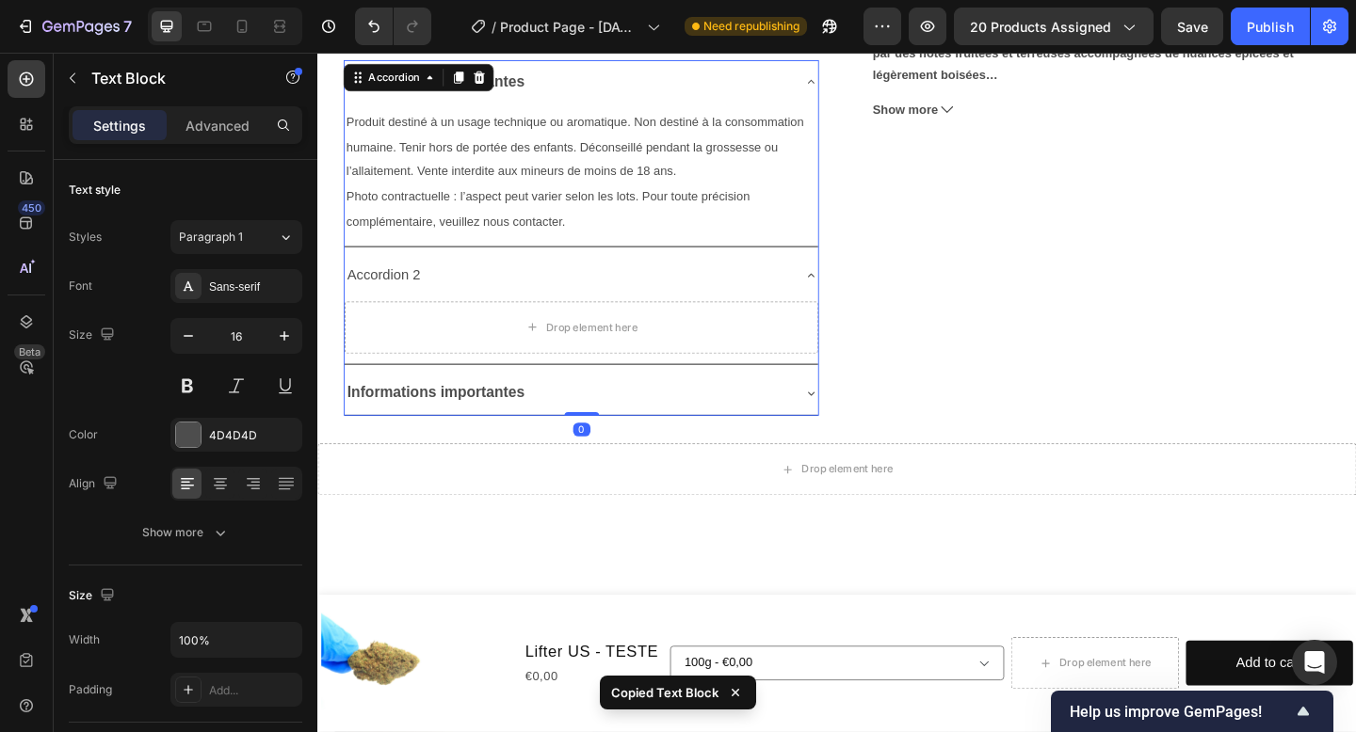
click at [848, 431] on icon at bounding box center [853, 423] width 15 height 15
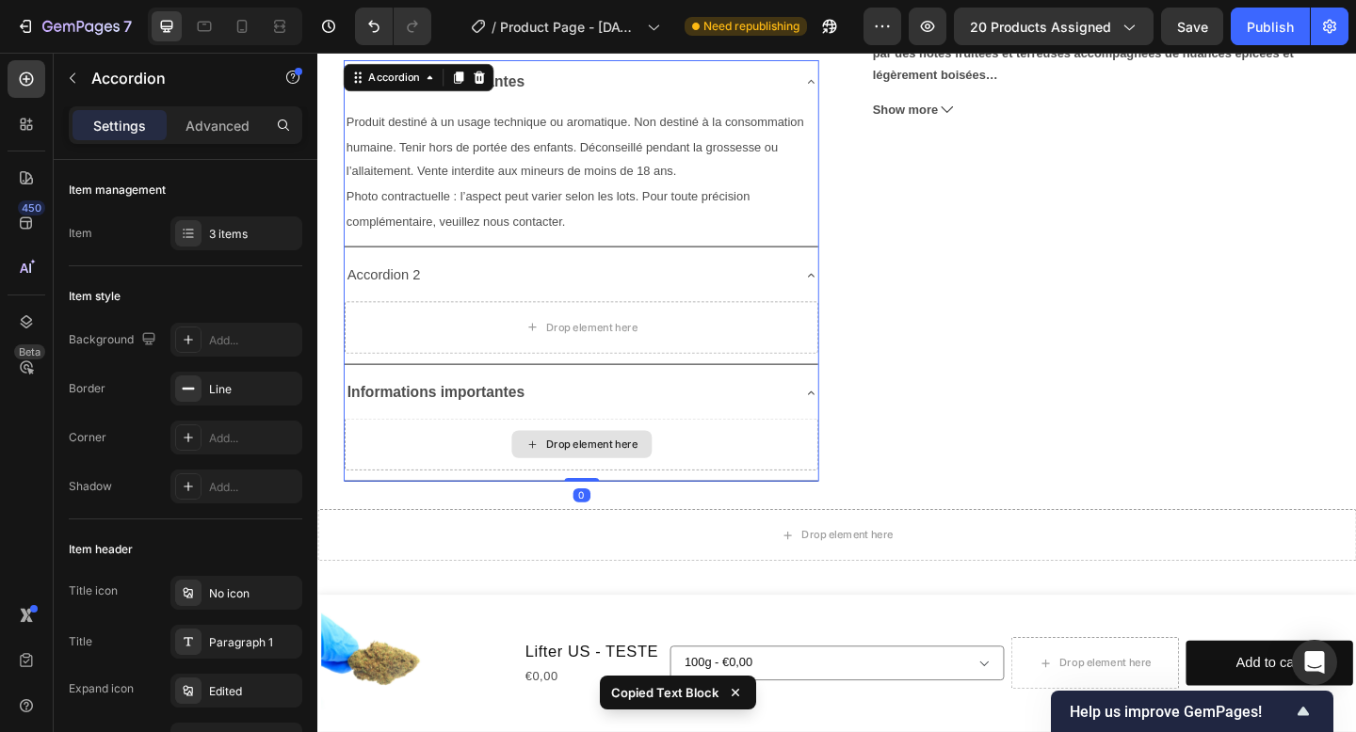
click at [645, 485] on div "Drop element here" at bounding box center [616, 479] width 100 height 15
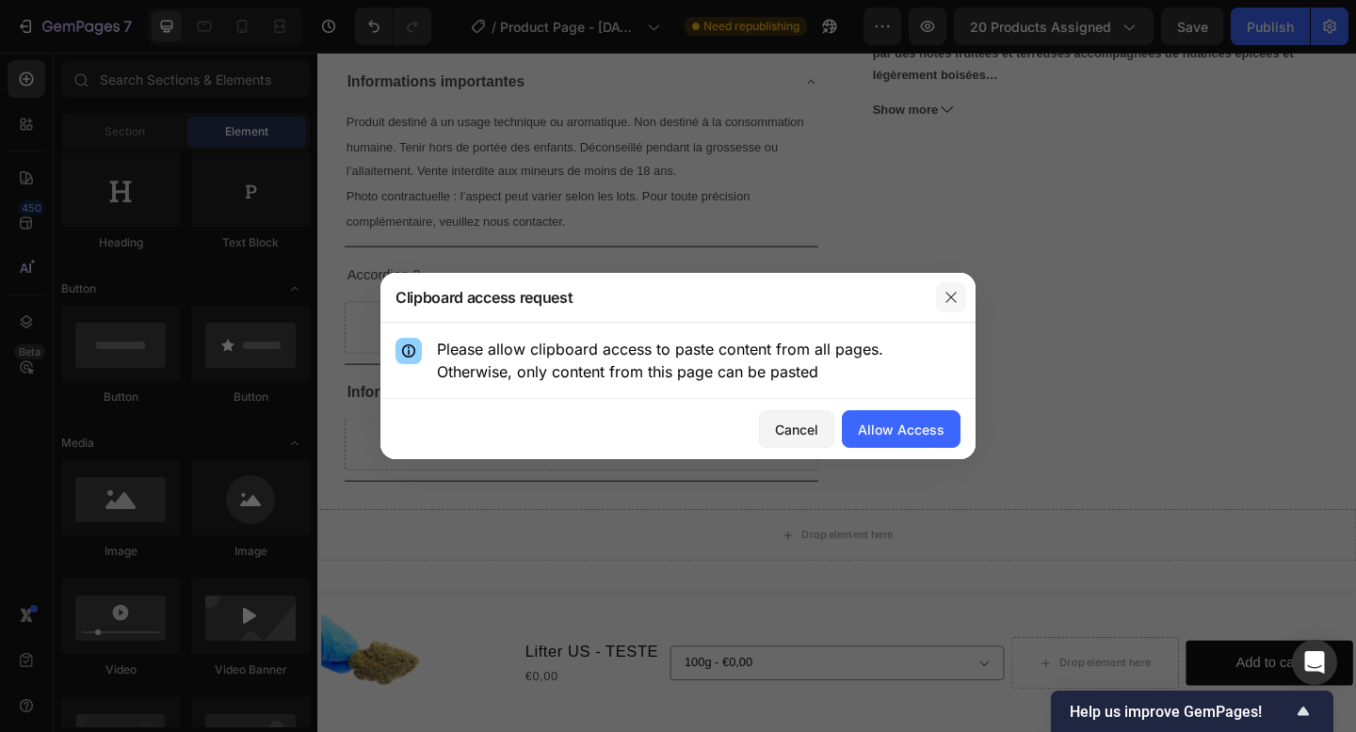
click at [957, 300] on icon "button" at bounding box center [950, 297] width 15 height 15
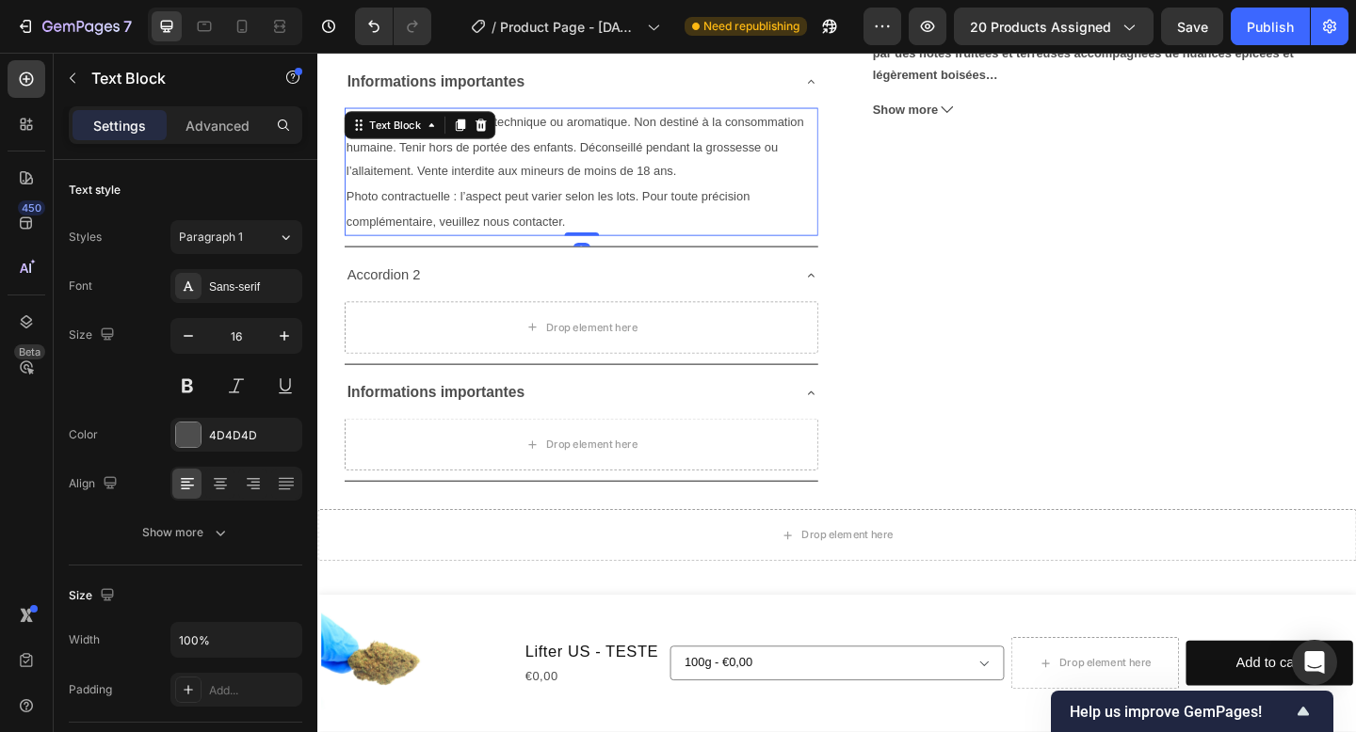
click at [612, 173] on p "Produit destiné à un usage technique ou aromatique. Non destiné à la consommati…" at bounding box center [603, 155] width 511 height 81
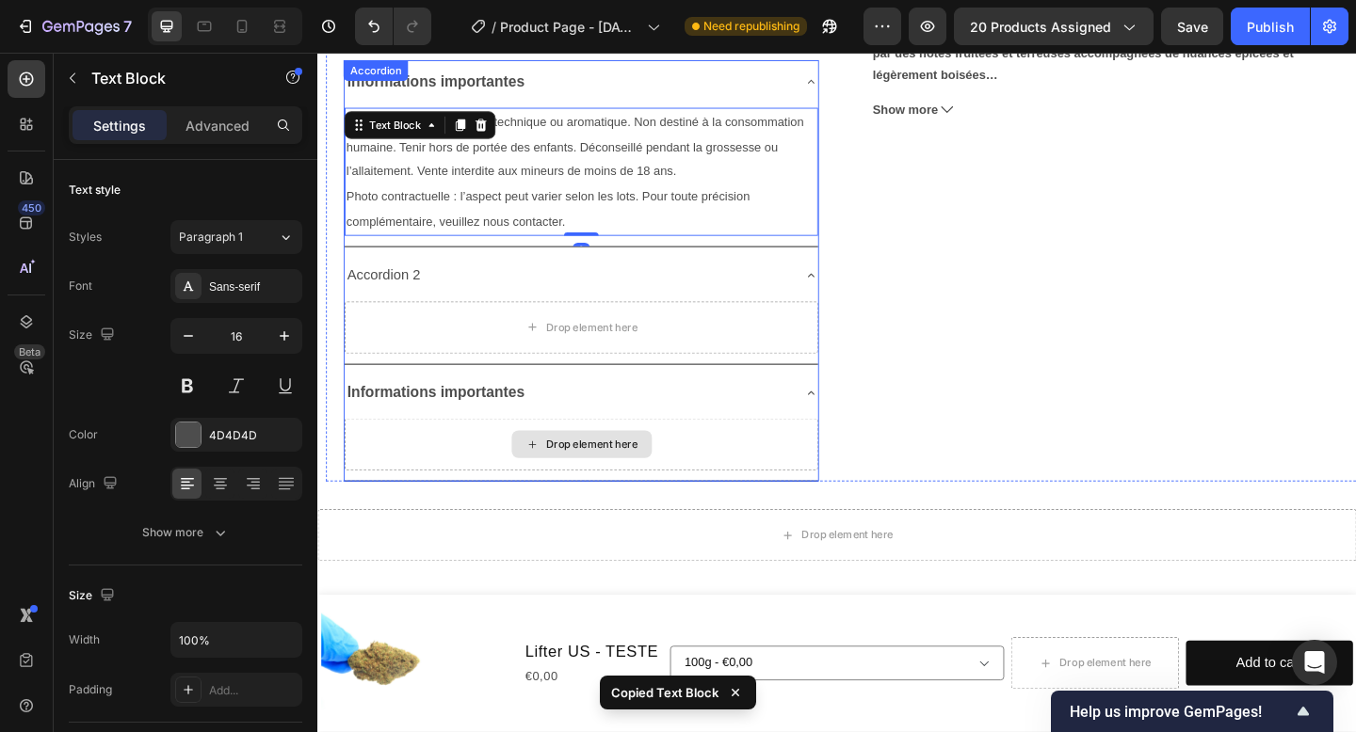
click at [588, 491] on div "Drop element here" at bounding box center [604, 479] width 153 height 30
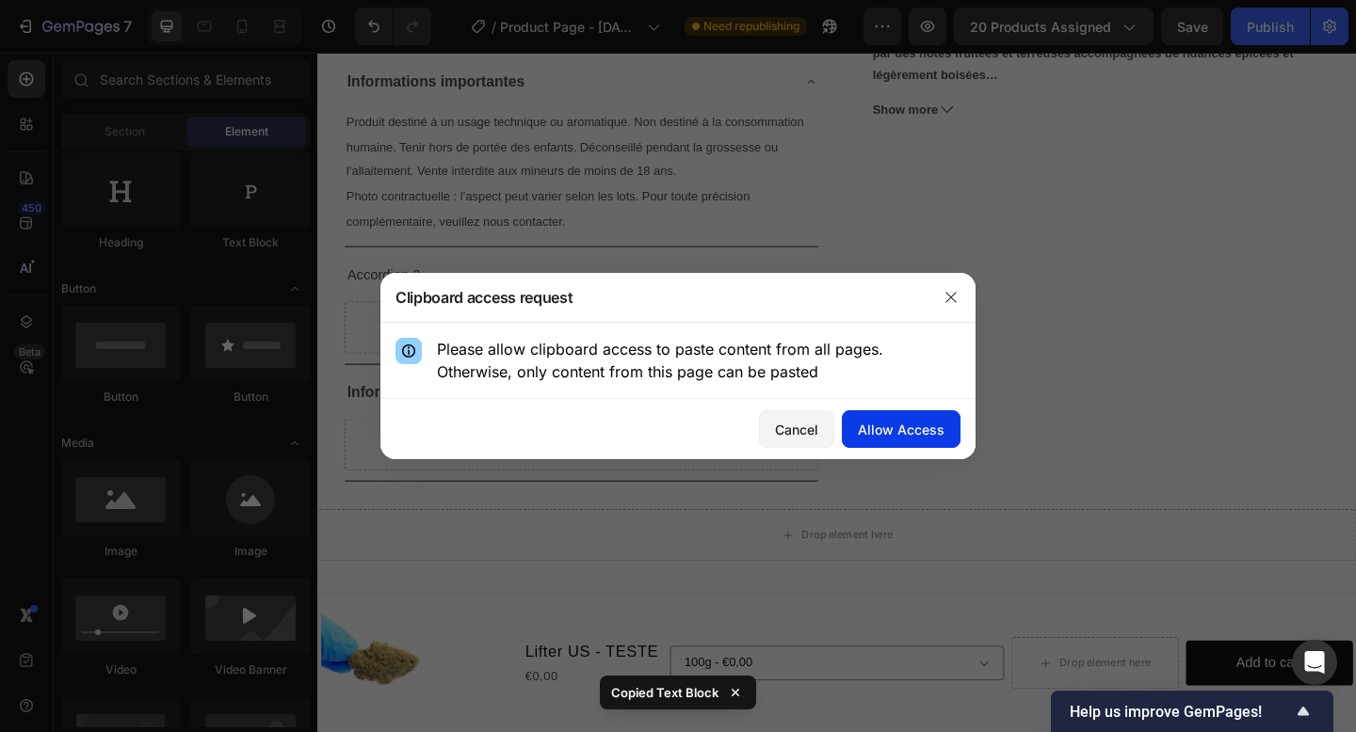
click at [902, 427] on div "Allow Access" at bounding box center [901, 430] width 87 height 20
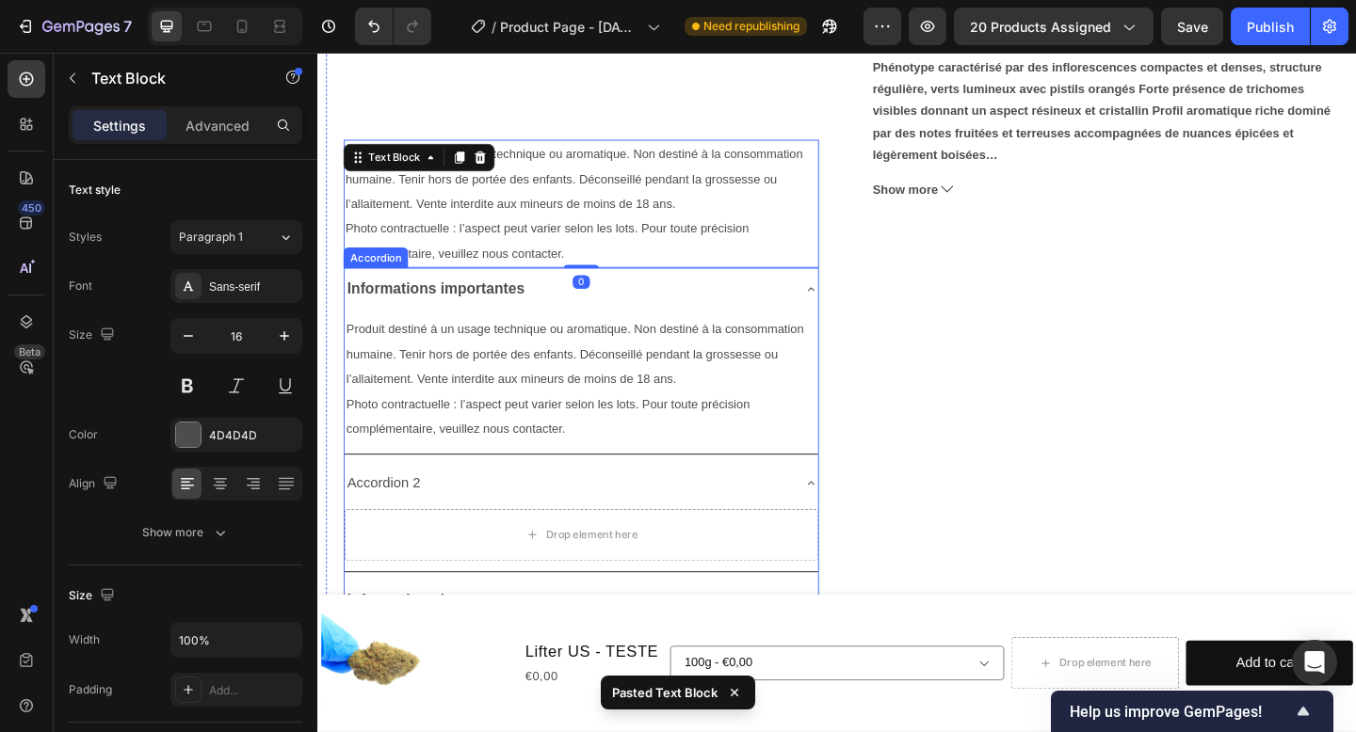
scroll to position [597, 0]
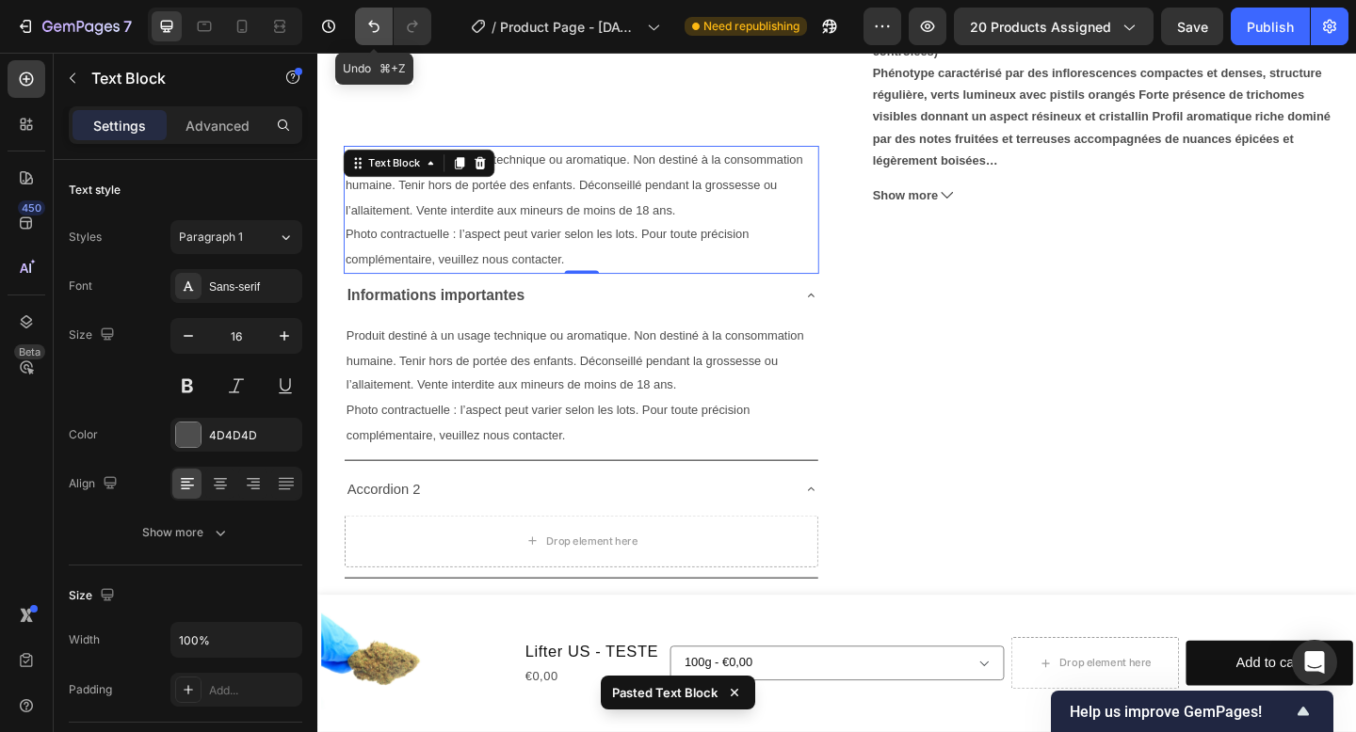
click at [374, 27] on icon "Undo/Redo" at bounding box center [373, 26] width 19 height 19
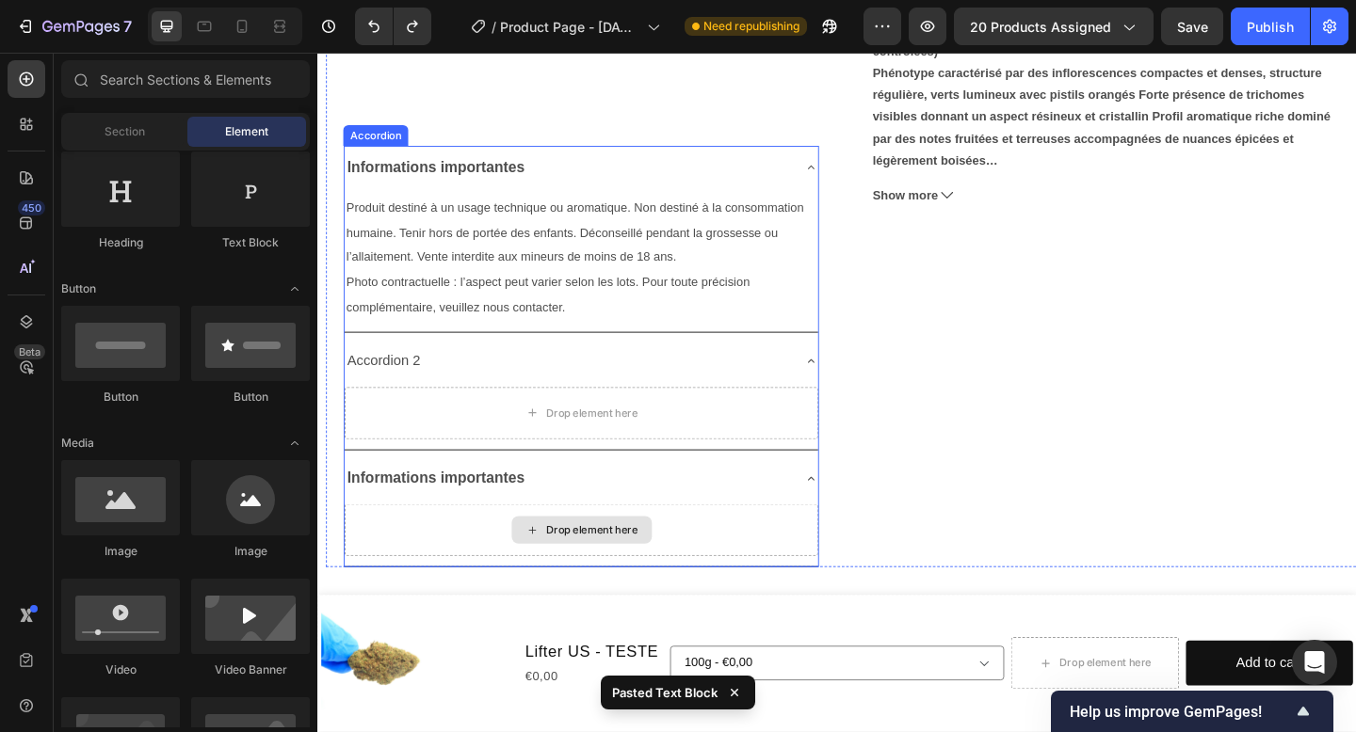
click at [552, 581] on icon at bounding box center [550, 573] width 15 height 16
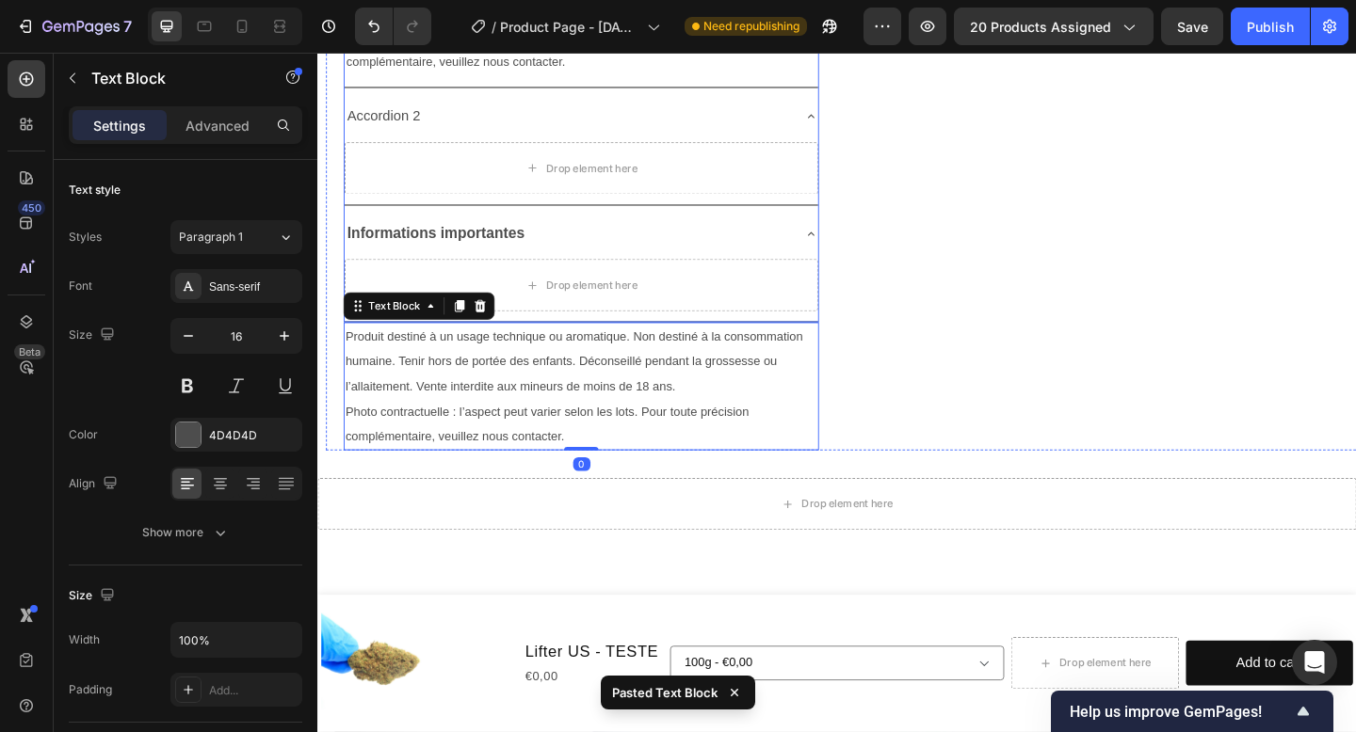
scroll to position [880, 0]
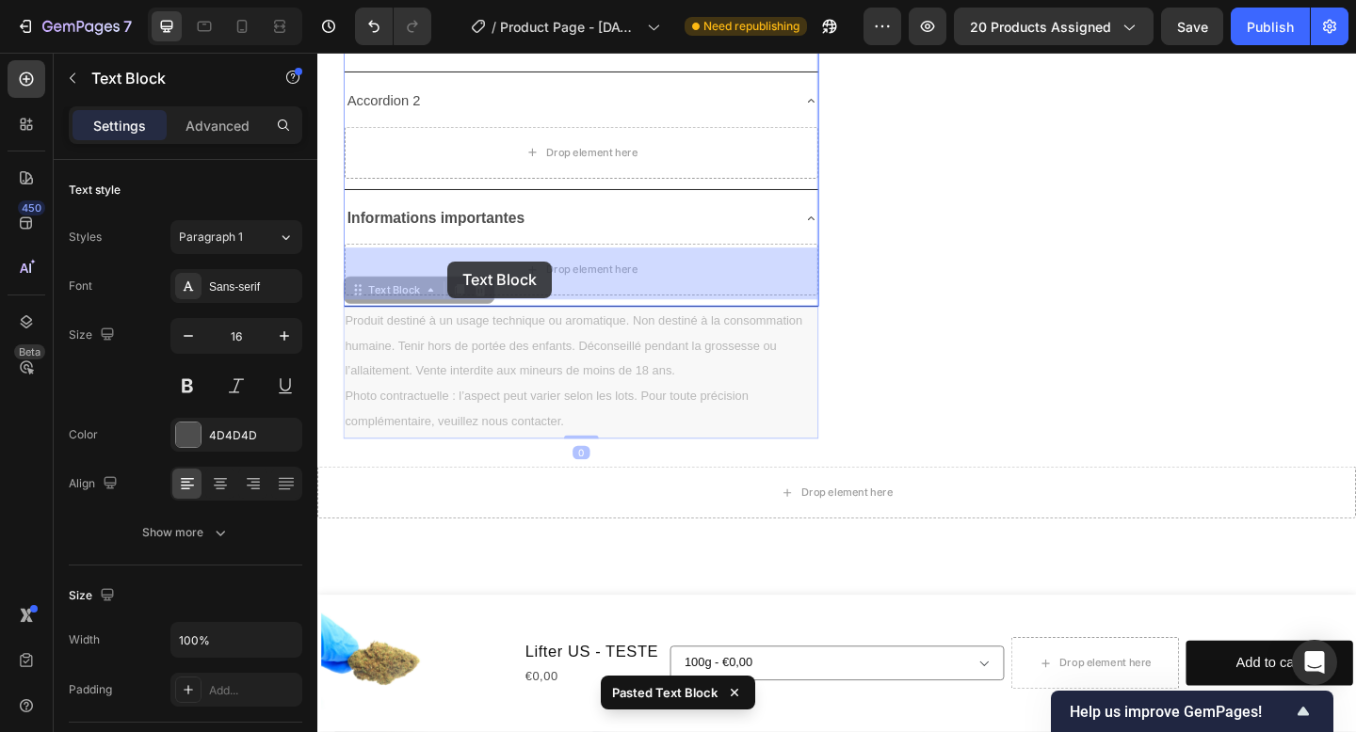
drag, startPoint x: 412, startPoint y: 313, endPoint x: 458, endPoint y: 279, distance: 56.5
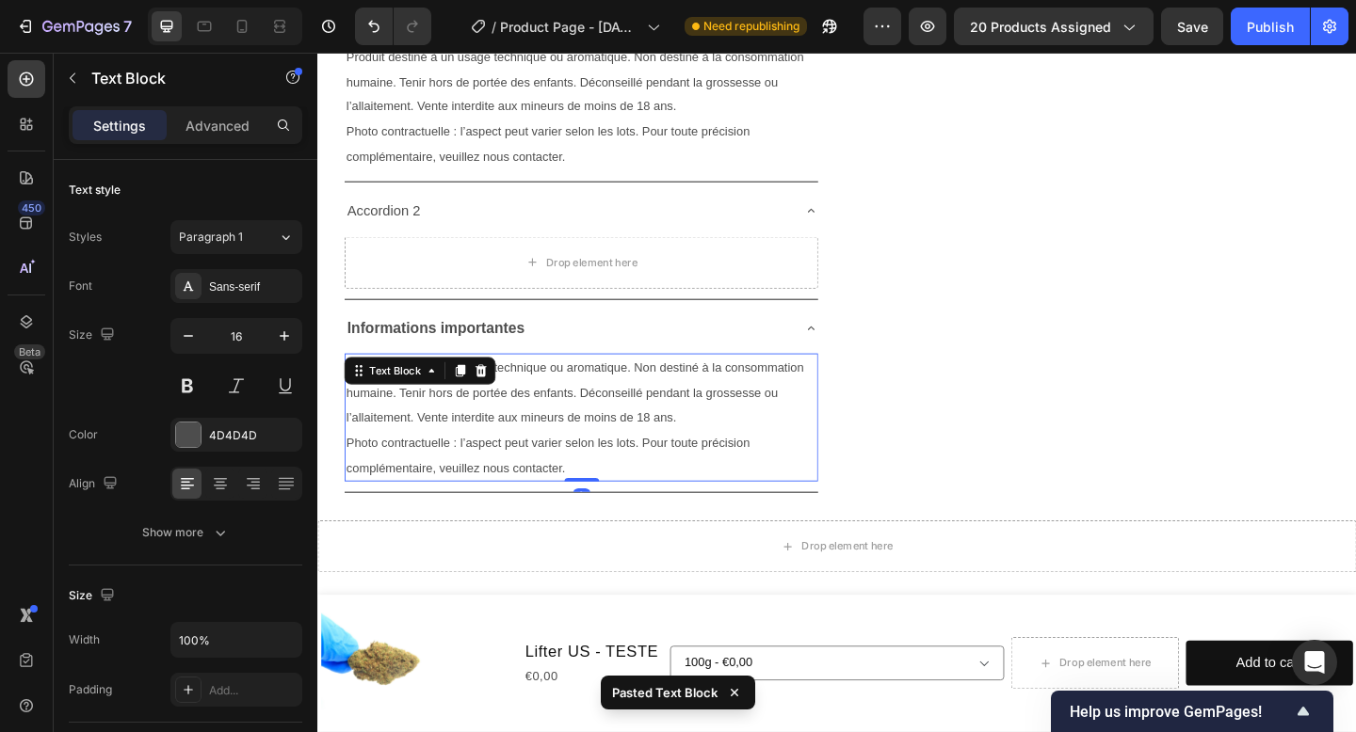
scroll to position [598, 0]
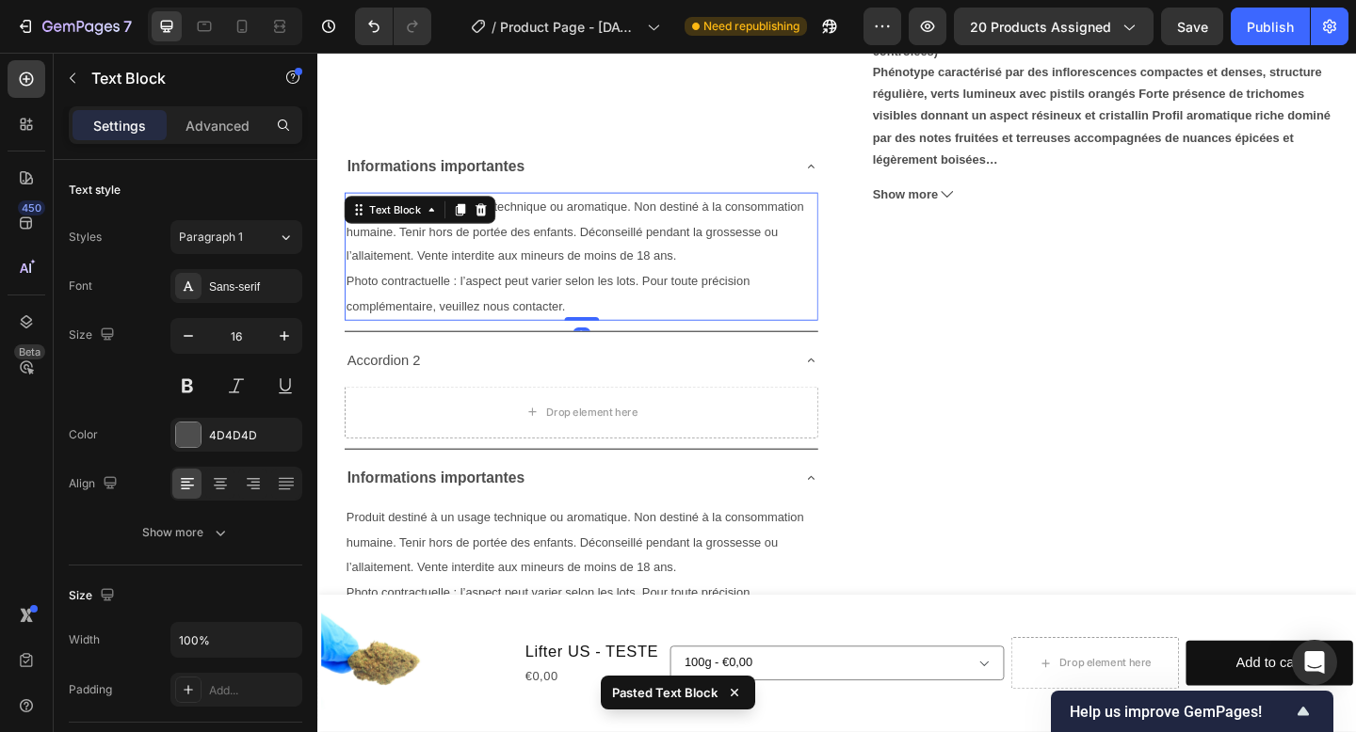
click at [457, 279] on span "Produit destiné à un usage technique ou aromatique. Non destiné à la consommati…" at bounding box center [596, 248] width 497 height 70
click at [600, 323] on p "Photo contractuelle : l’aspect peut varier selon les lots. Pour toute précision…" at bounding box center [603, 315] width 511 height 55
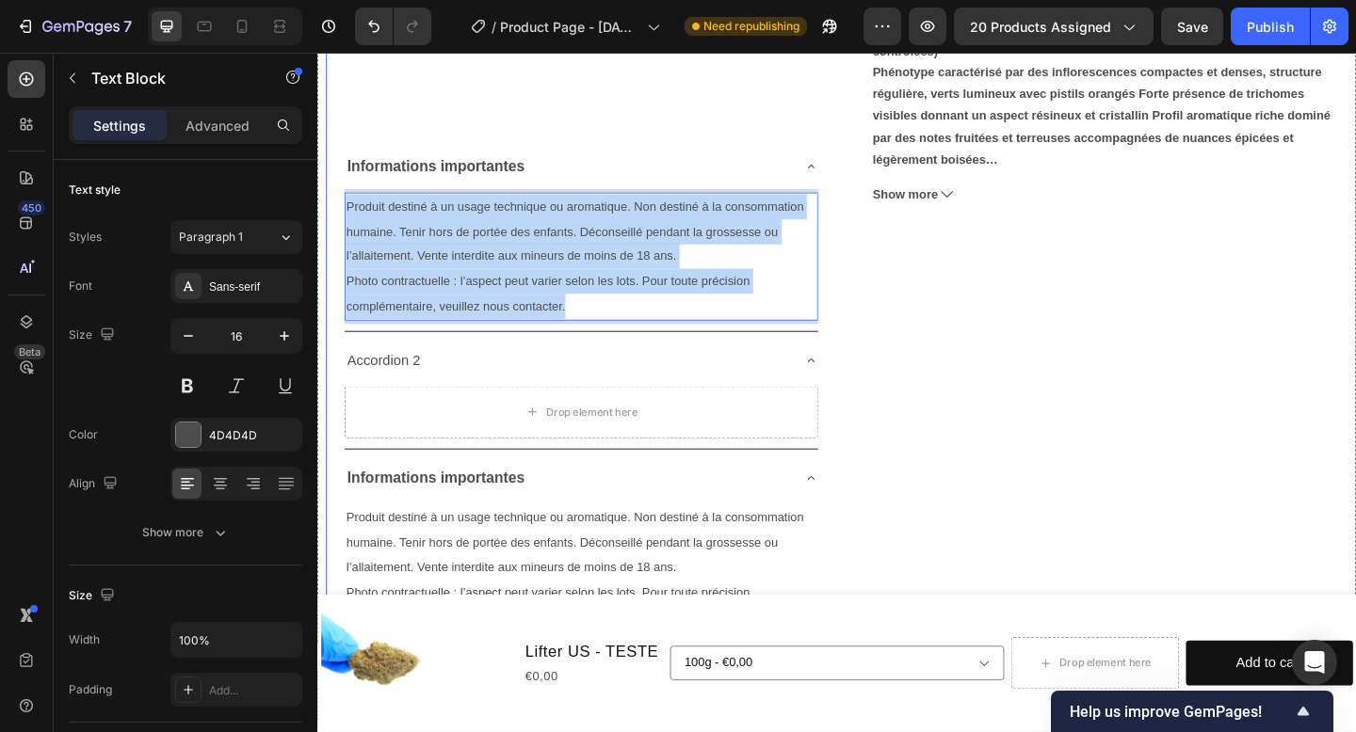
drag, startPoint x: 610, startPoint y: 335, endPoint x: 343, endPoint y: 230, distance: 287.4
click at [343, 230] on div "Product Images Informations importantes Produit destiné à un usage technique ou…" at bounding box center [892, 182] width 1130 height 1026
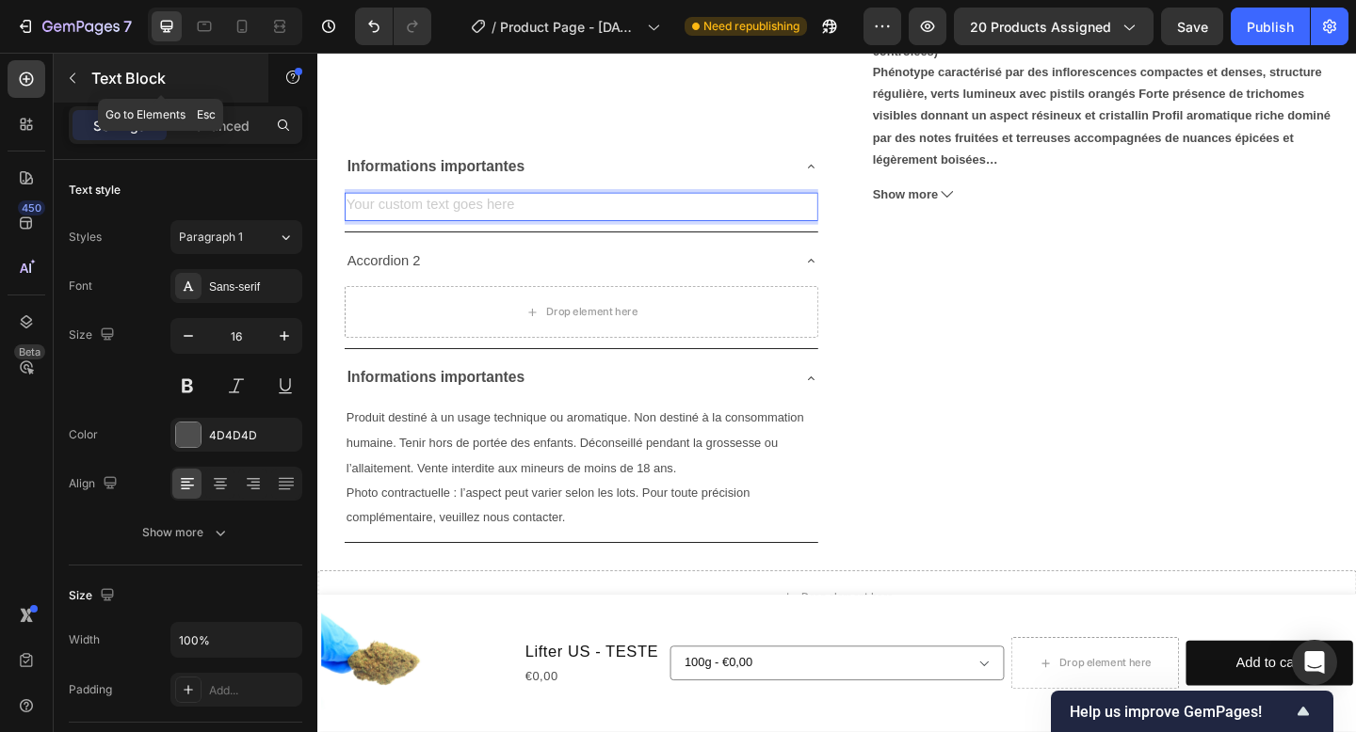
click at [172, 85] on p "Text Block" at bounding box center [171, 78] width 160 height 23
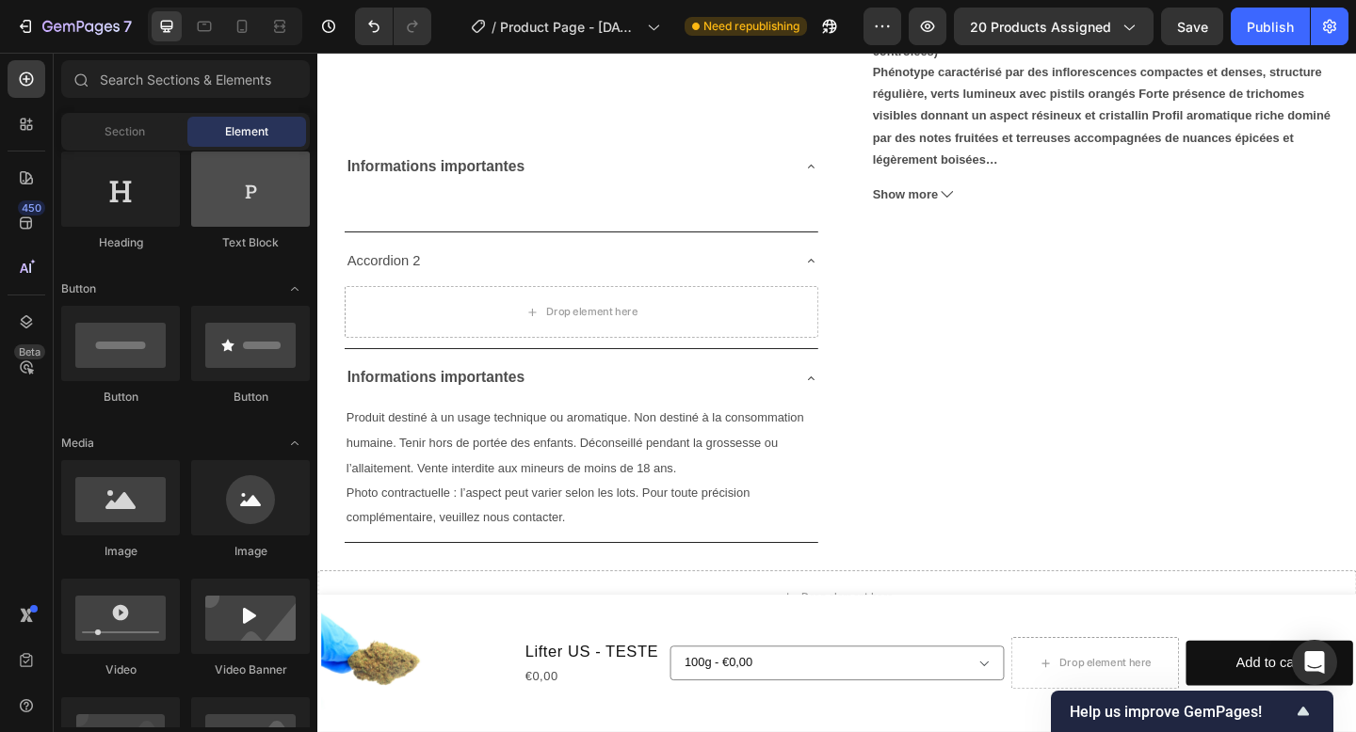
scroll to position [0, 0]
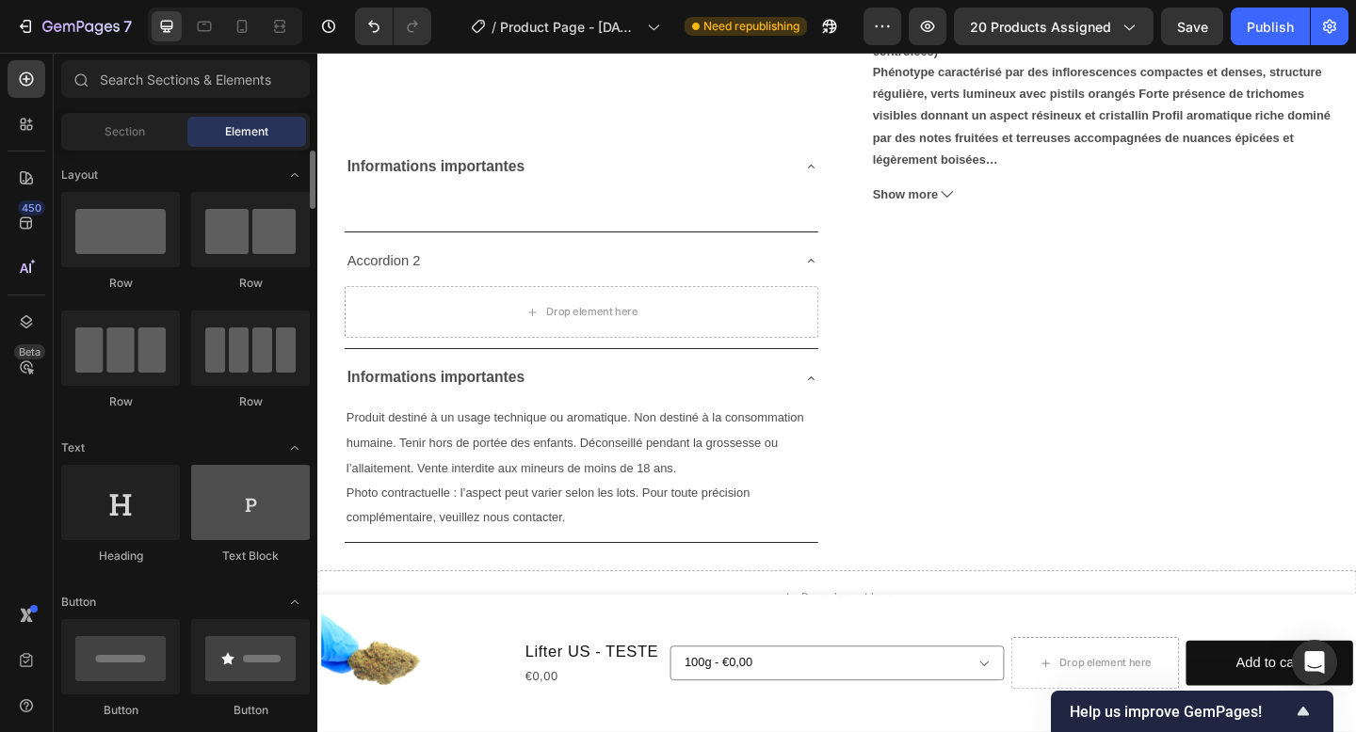
click at [233, 204] on div at bounding box center [250, 229] width 119 height 75
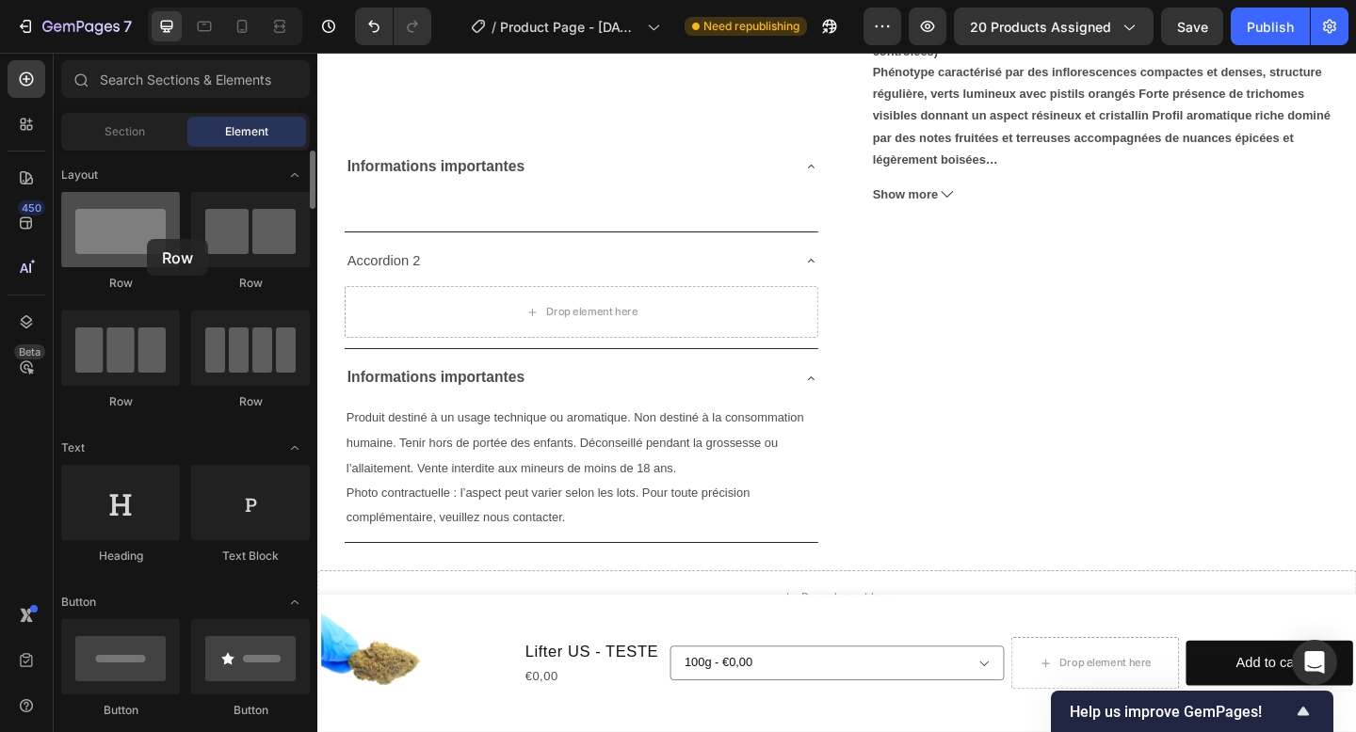
drag, startPoint x: 245, startPoint y: 219, endPoint x: 147, endPoint y: 239, distance: 99.9
click at [147, 239] on div "Row Row Row Row" at bounding box center [185, 309] width 249 height 235
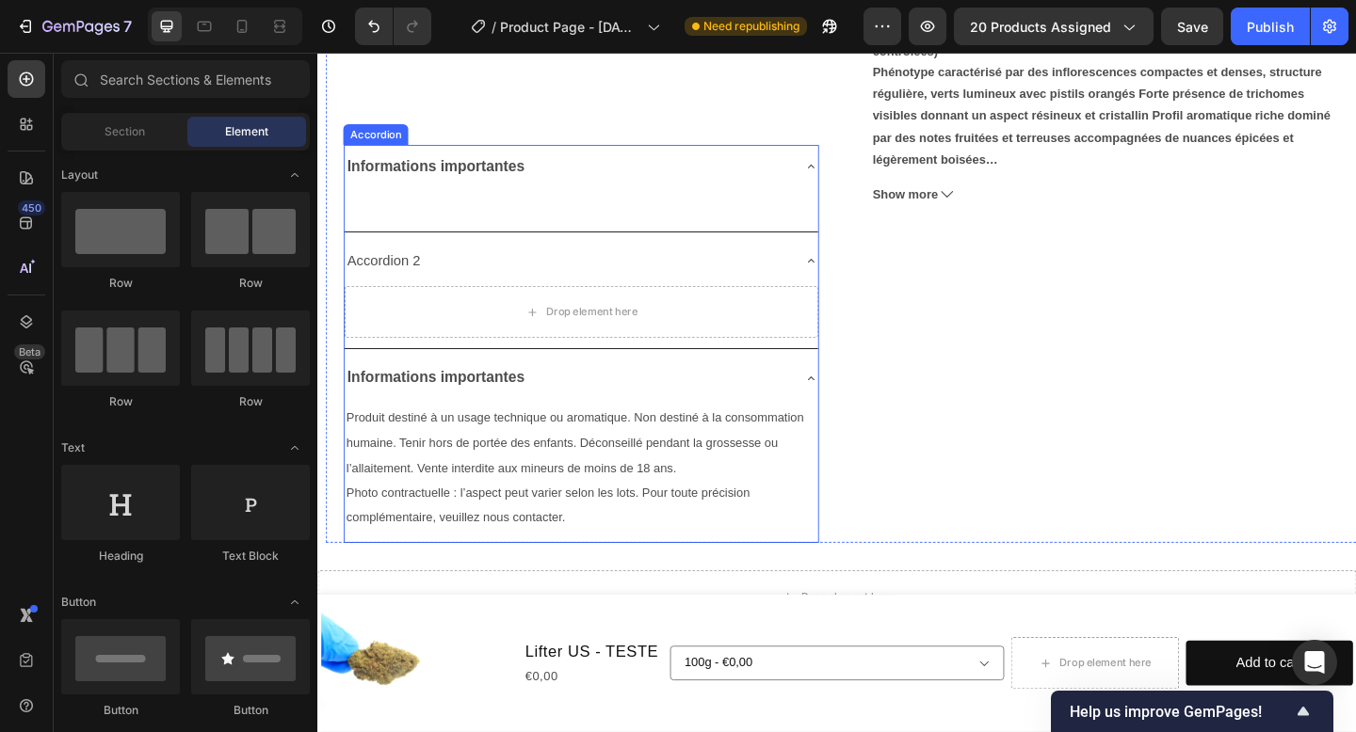
click at [848, 186] on div "Informations importantes" at bounding box center [603, 177] width 515 height 48
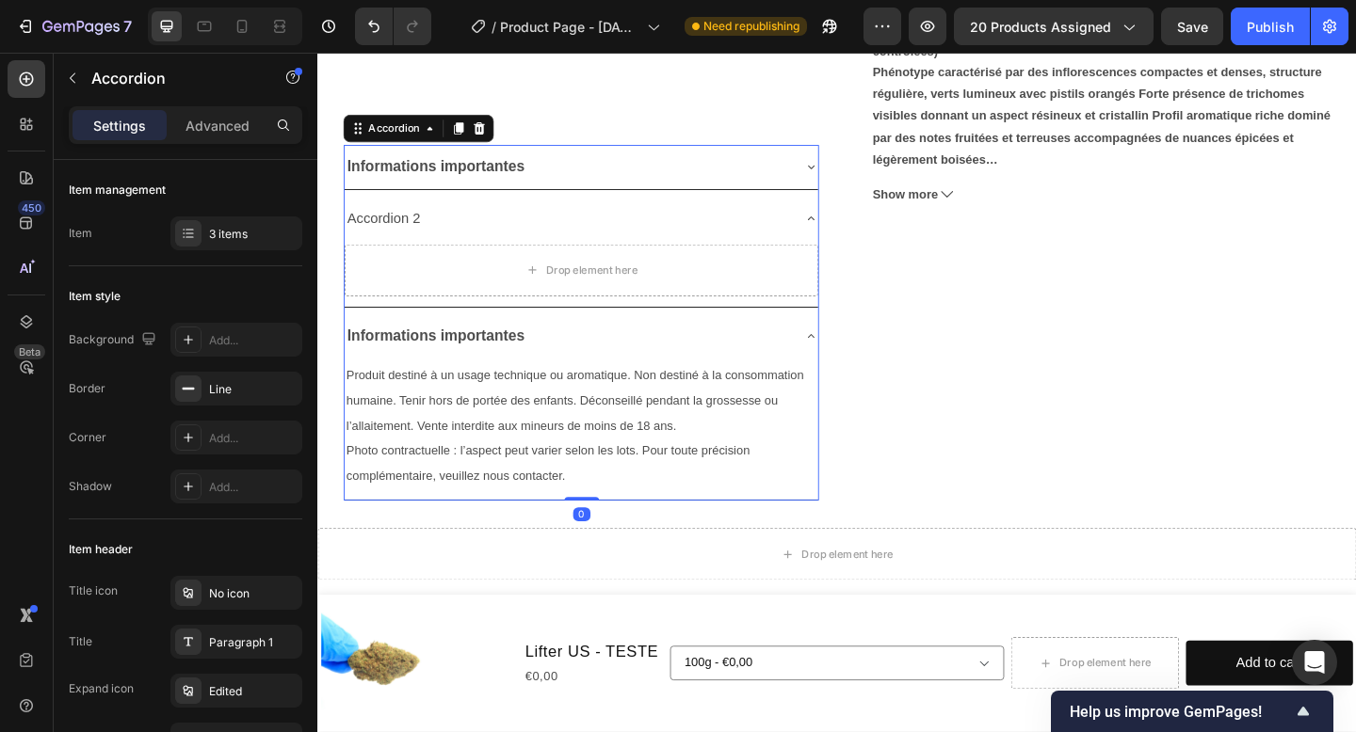
click at [848, 185] on div "Informations importantes" at bounding box center [603, 177] width 515 height 48
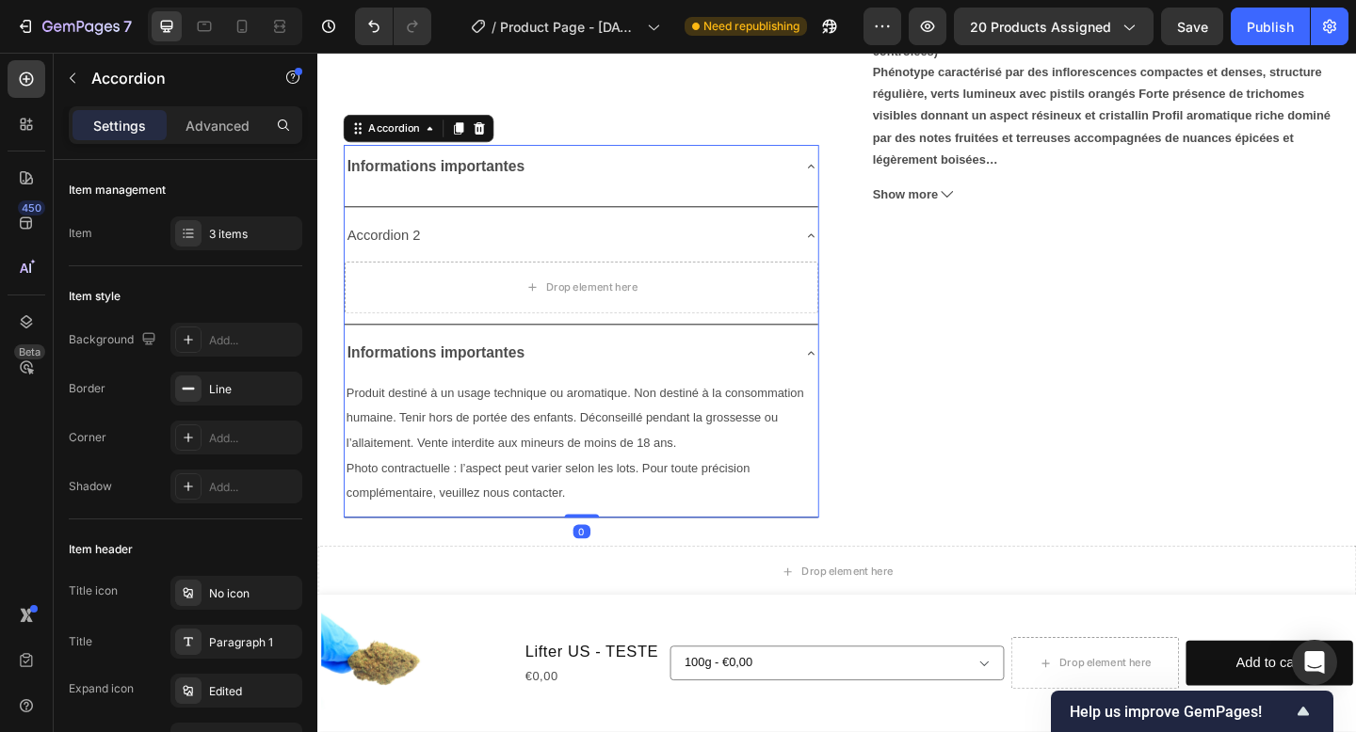
click at [850, 178] on icon at bounding box center [853, 176] width 15 height 15
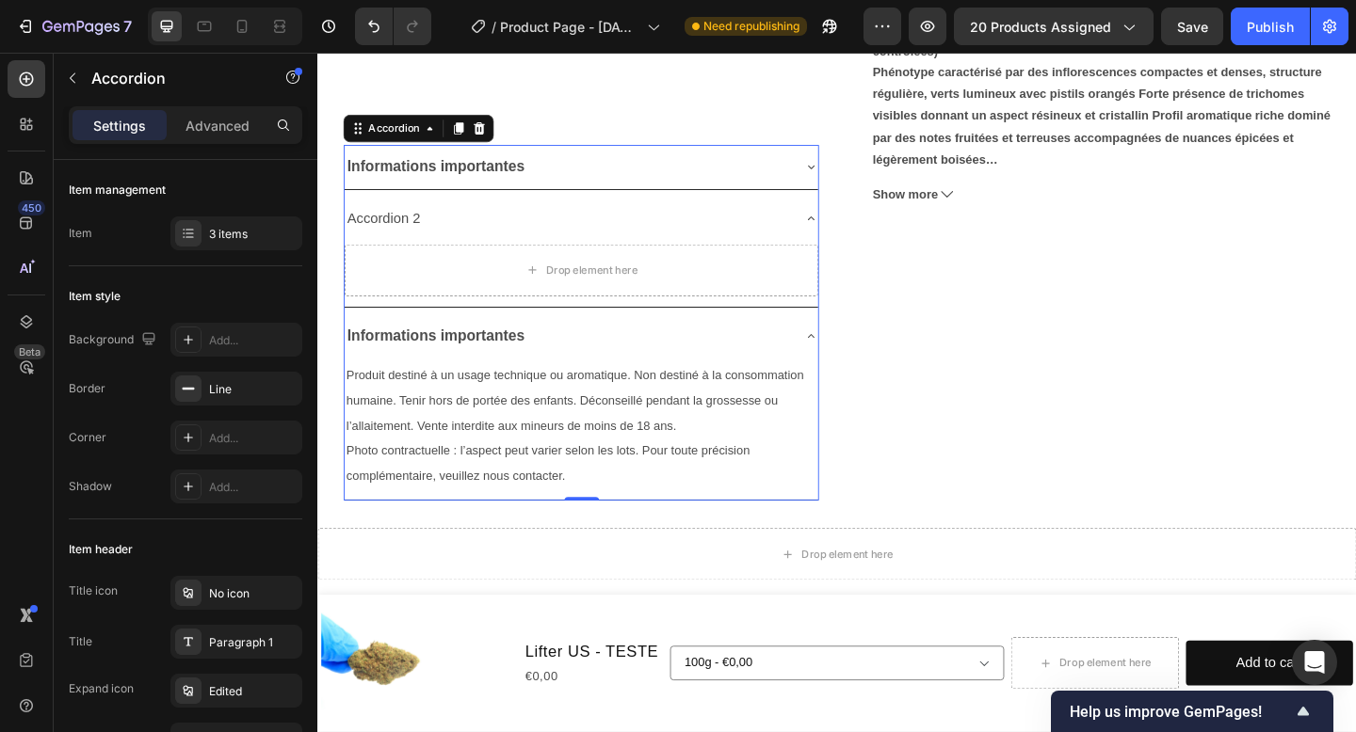
click at [850, 178] on icon at bounding box center [853, 176] width 15 height 15
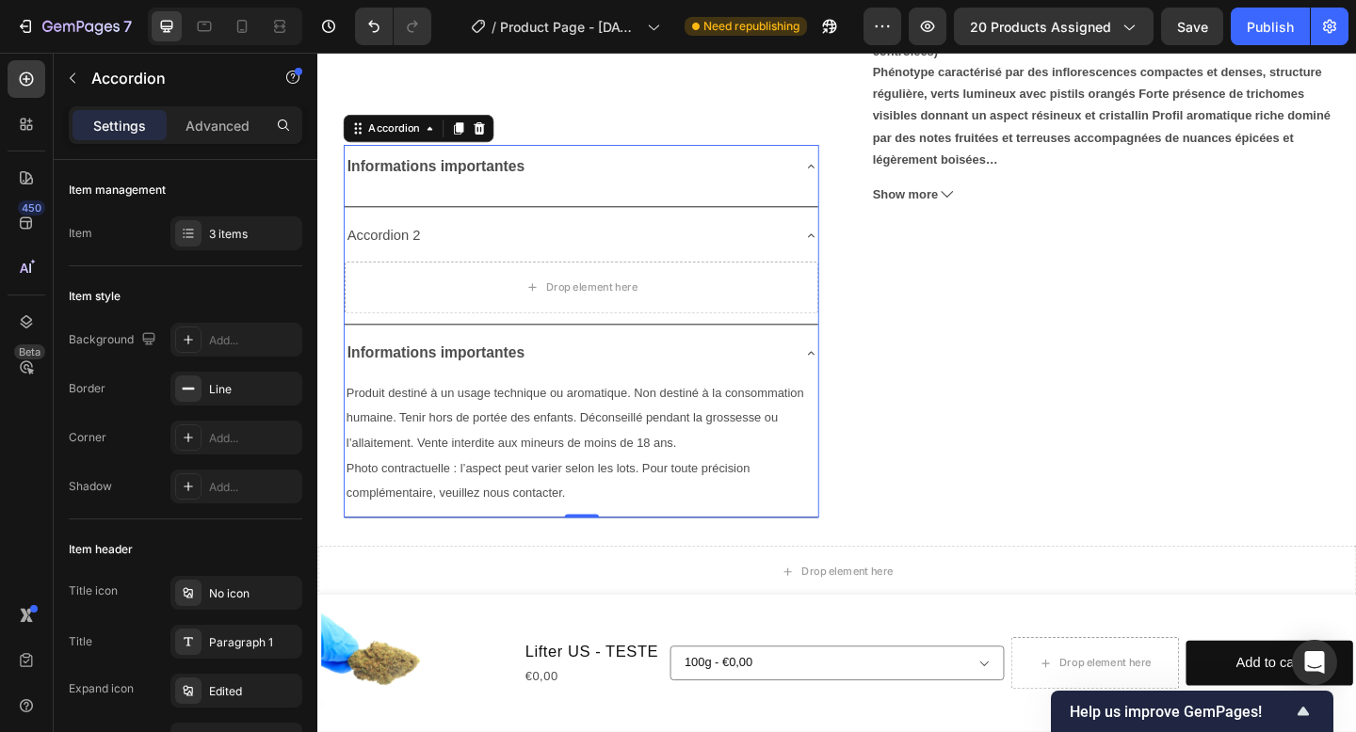
click at [728, 203] on div "Text Block" at bounding box center [603, 210] width 515 height 19
click at [127, 77] on p "Accordion" at bounding box center [171, 78] width 160 height 23
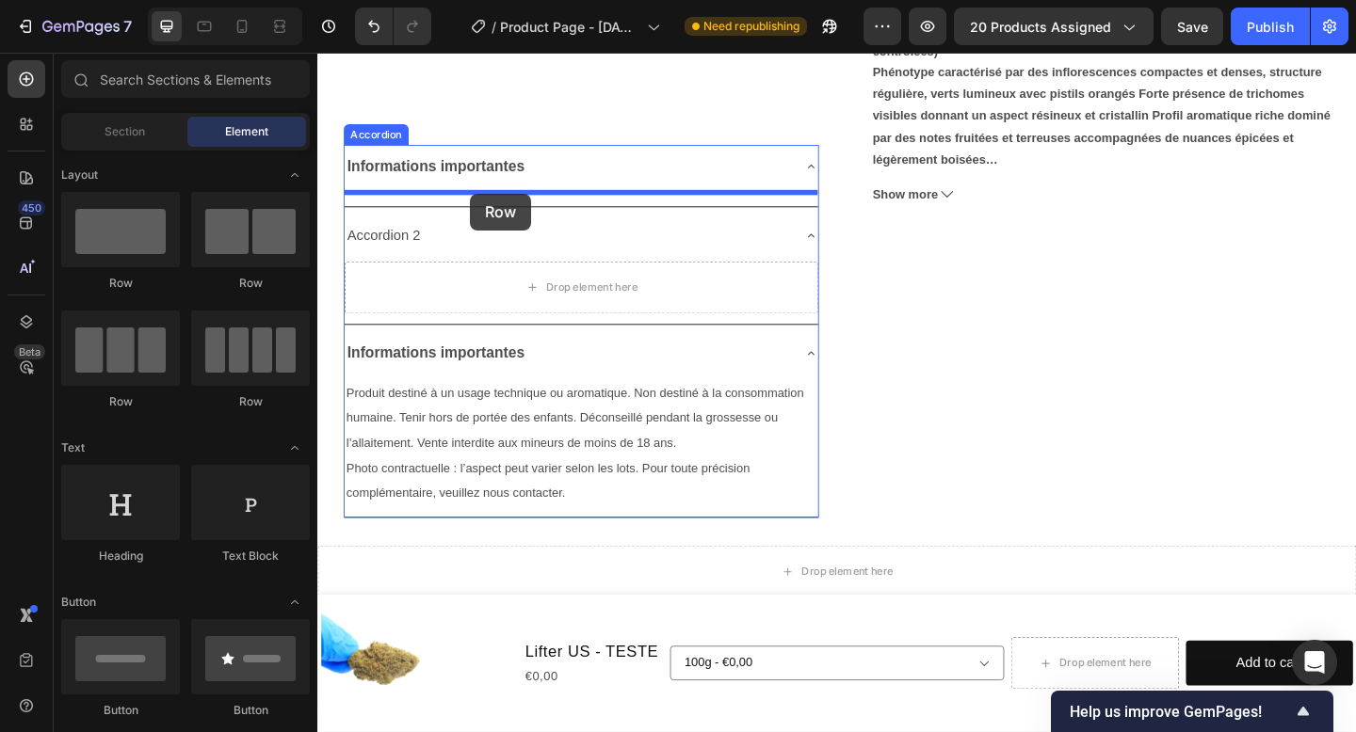
drag, startPoint x: 571, startPoint y: 282, endPoint x: 483, endPoint y: 206, distance: 116.1
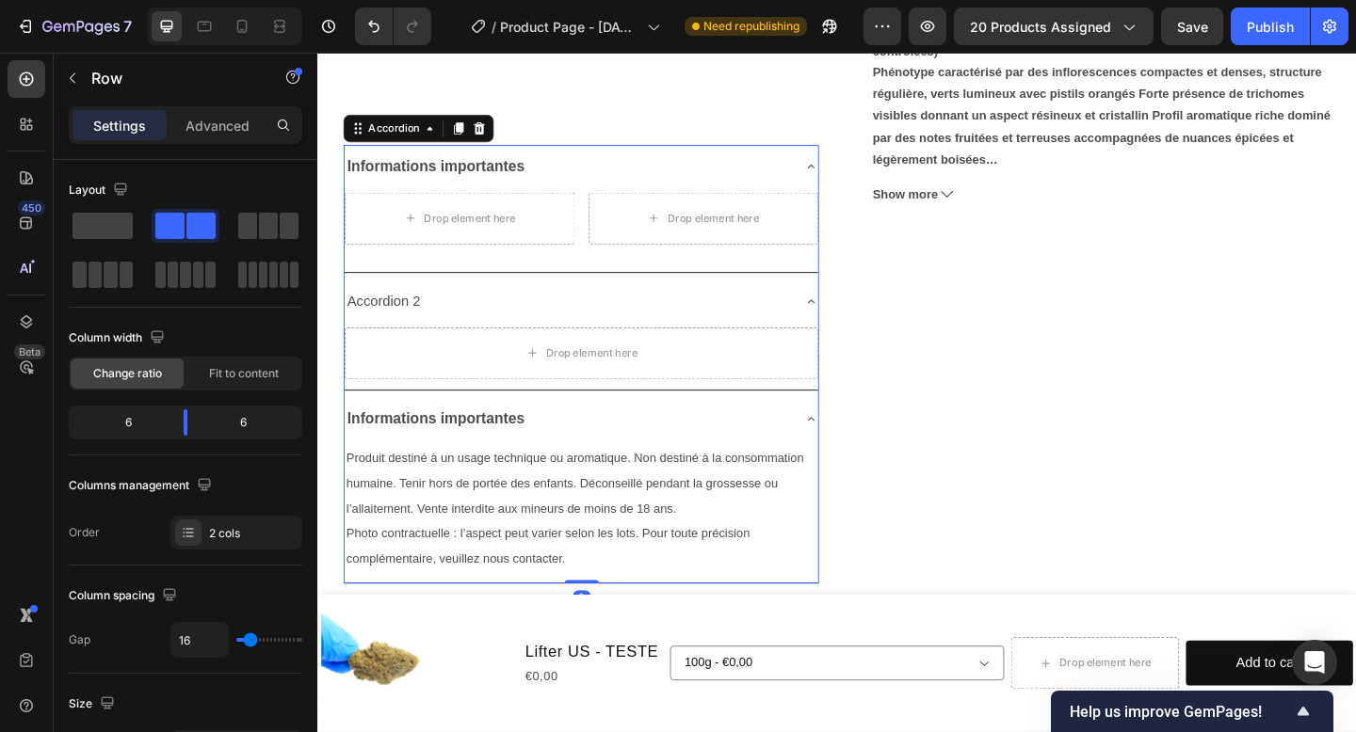
click at [838, 182] on div "Informations importantes" at bounding box center [603, 177] width 515 height 48
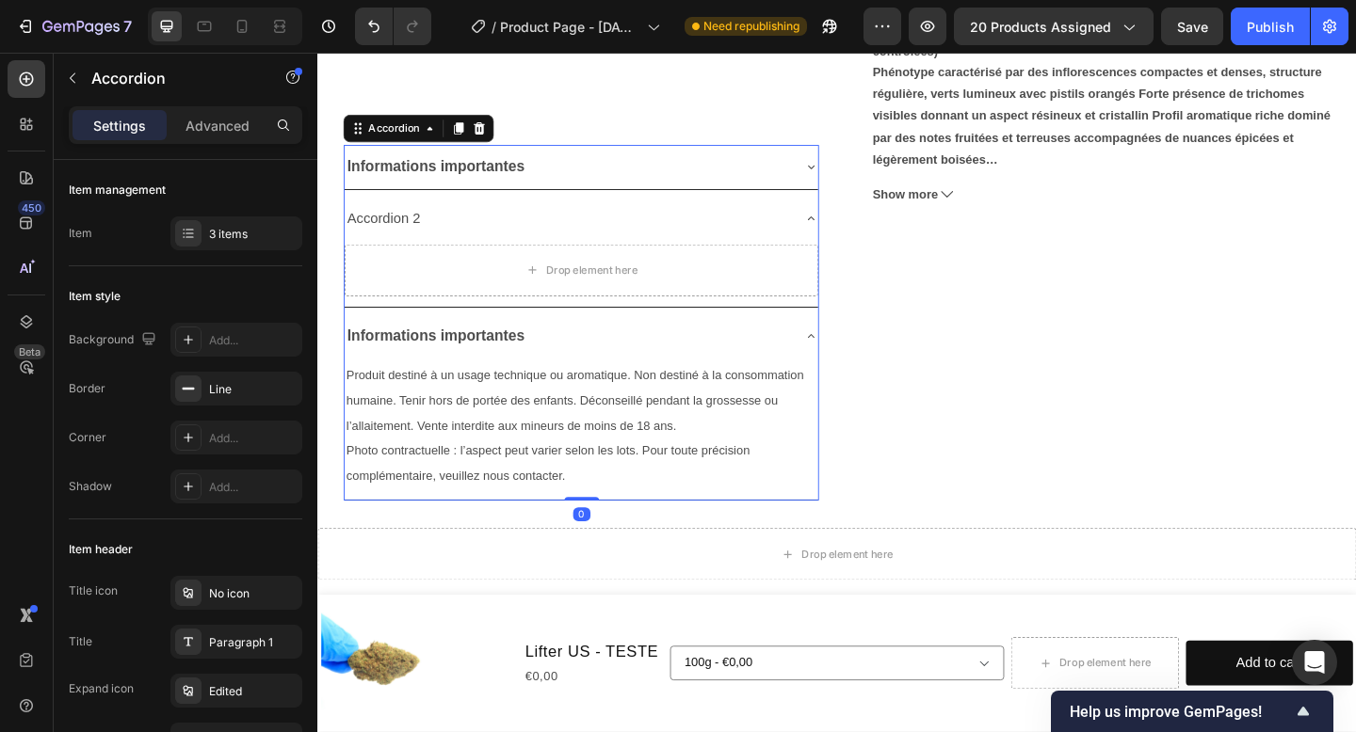
click at [838, 182] on div "Informations importantes" at bounding box center [603, 177] width 515 height 48
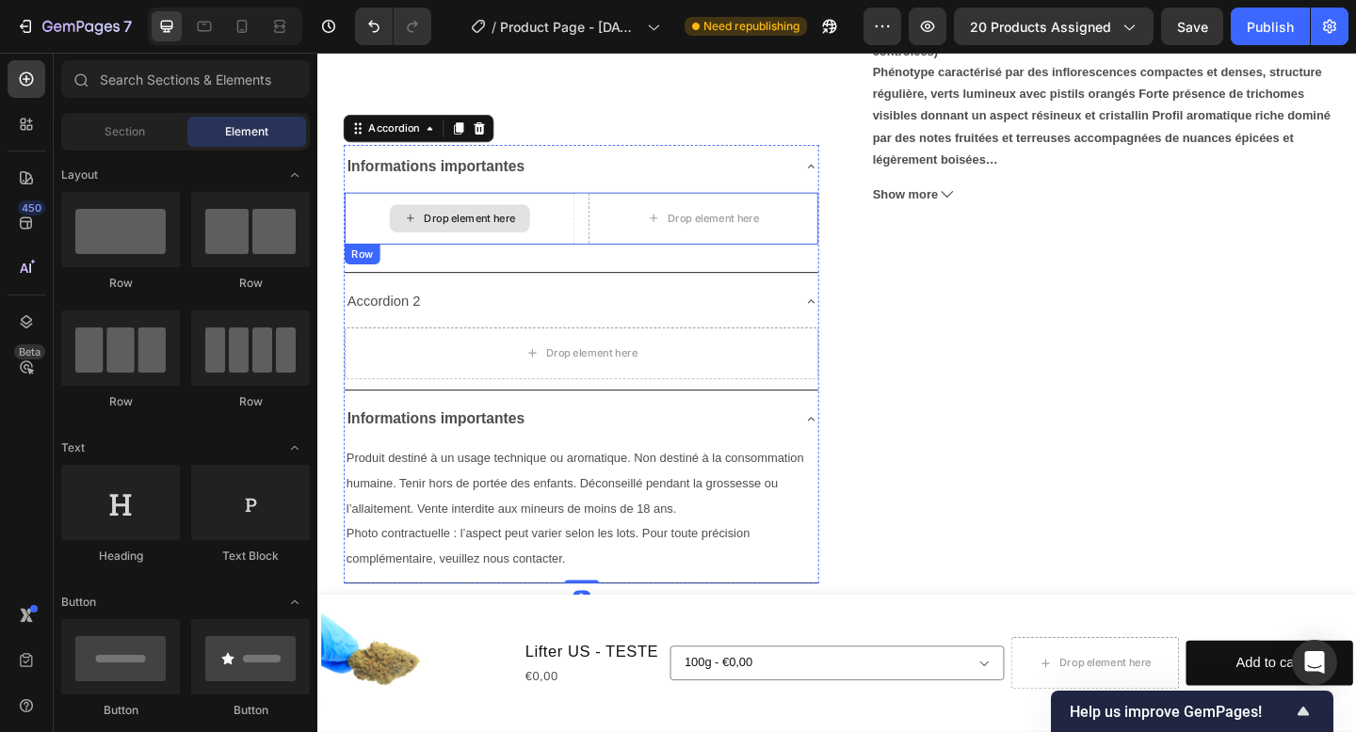
click at [524, 236] on div "Drop element here" at bounding box center [483, 233] width 100 height 15
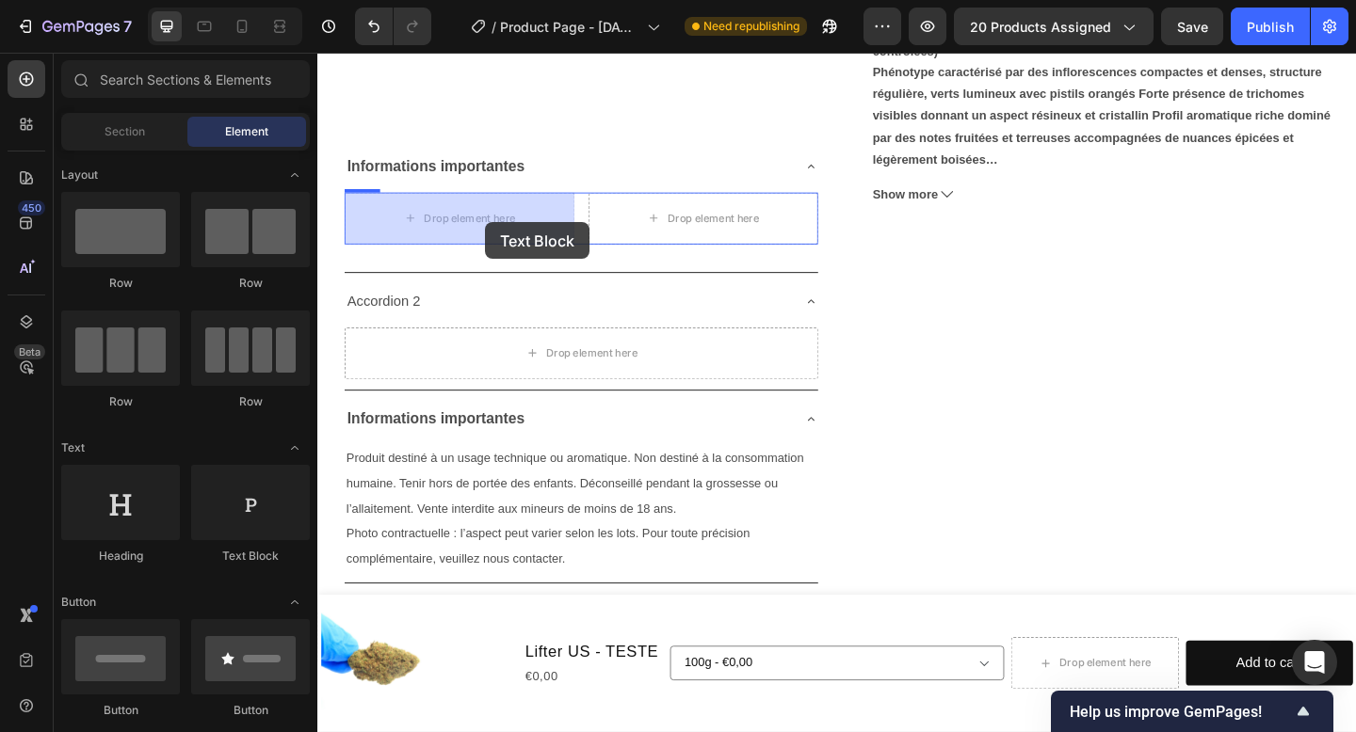
drag, startPoint x: 599, startPoint y: 565, endPoint x: 500, endPoint y: 237, distance: 342.2
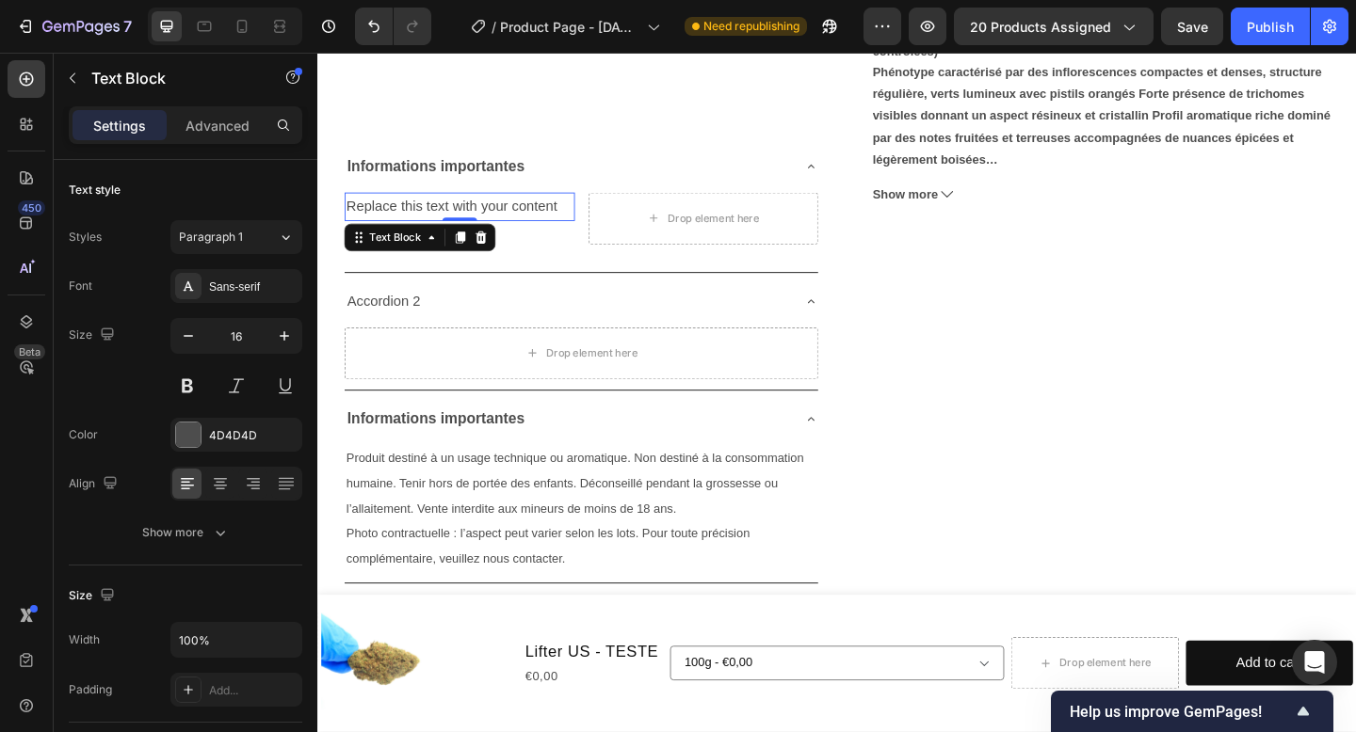
click at [487, 230] on div "Replace this text with your content" at bounding box center [471, 220] width 250 height 31
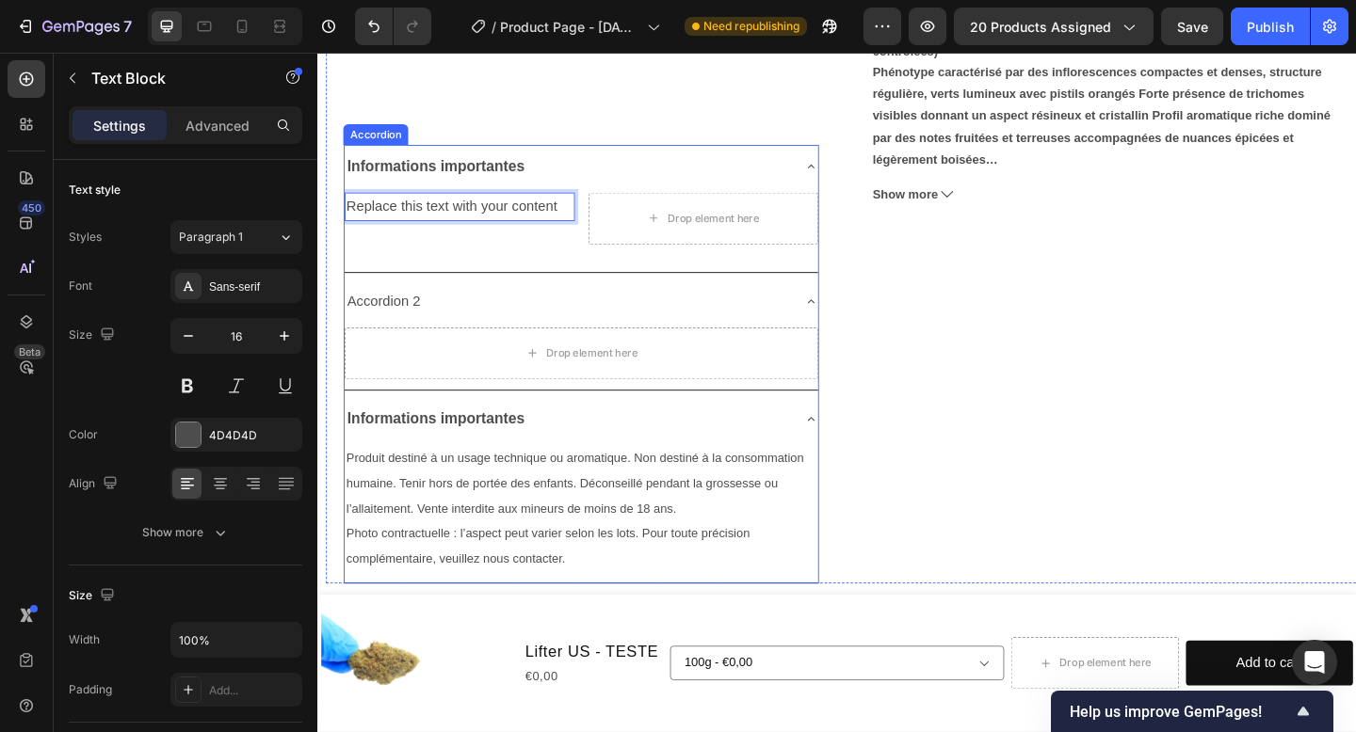
click at [348, 218] on p "Replace this text with your content" at bounding box center [471, 220] width 247 height 27
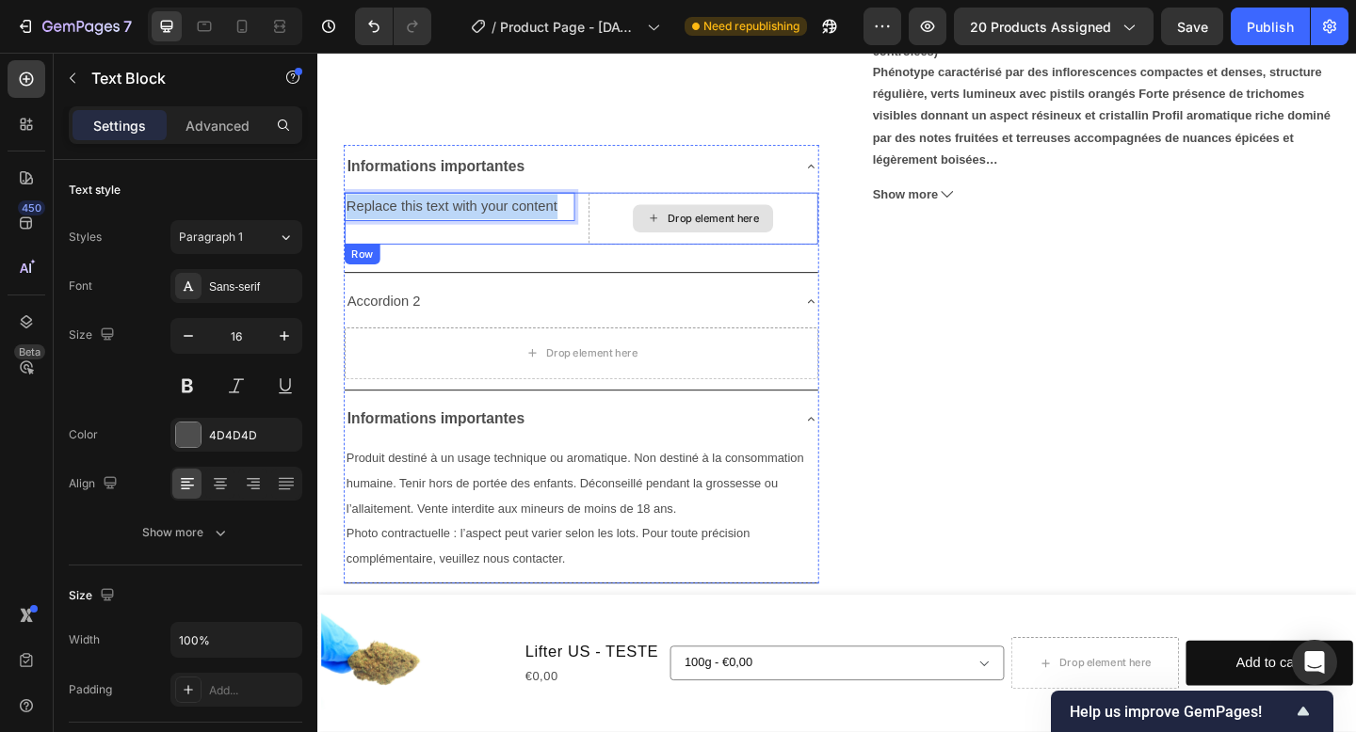
drag, startPoint x: 347, startPoint y: 218, endPoint x: 636, endPoint y: 224, distance: 289.1
click at [636, 224] on div "Replace this text with your content Text Block 0 Drop element here Row" at bounding box center [603, 233] width 515 height 56
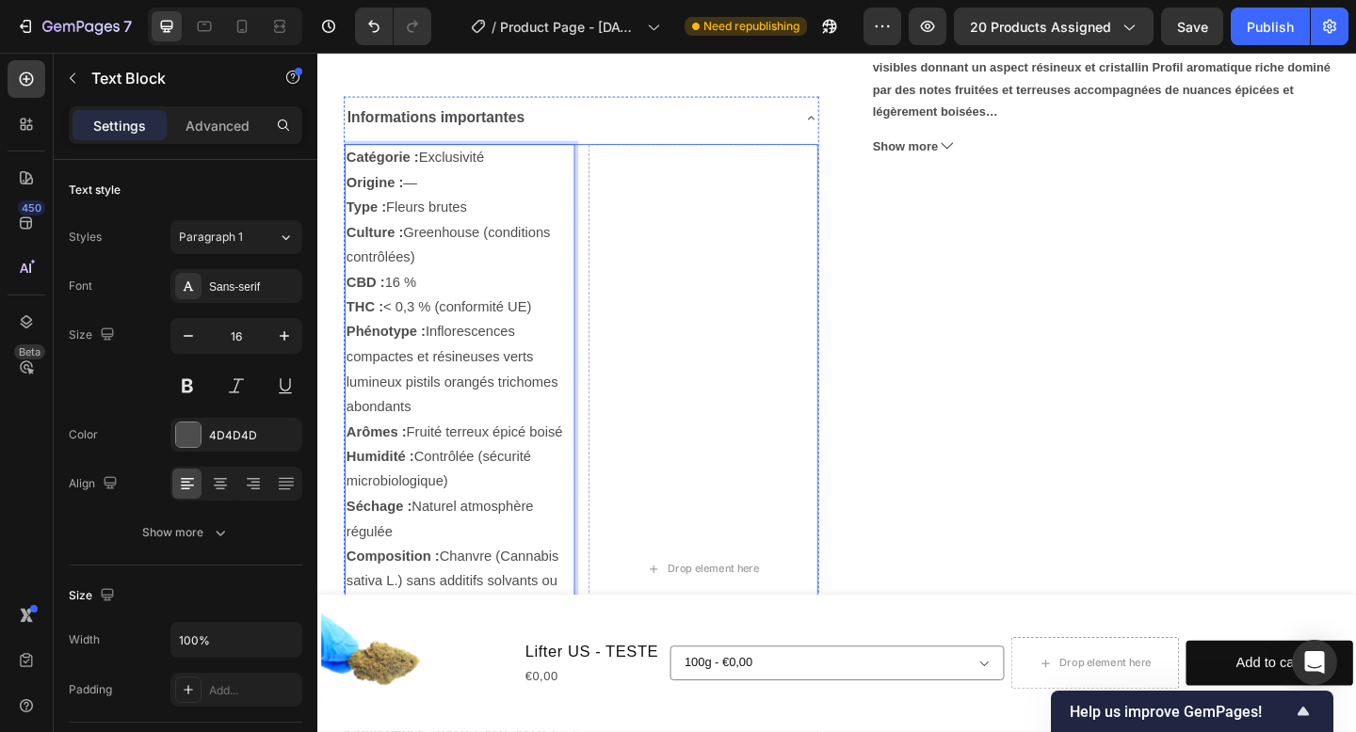
scroll to position [654, 0]
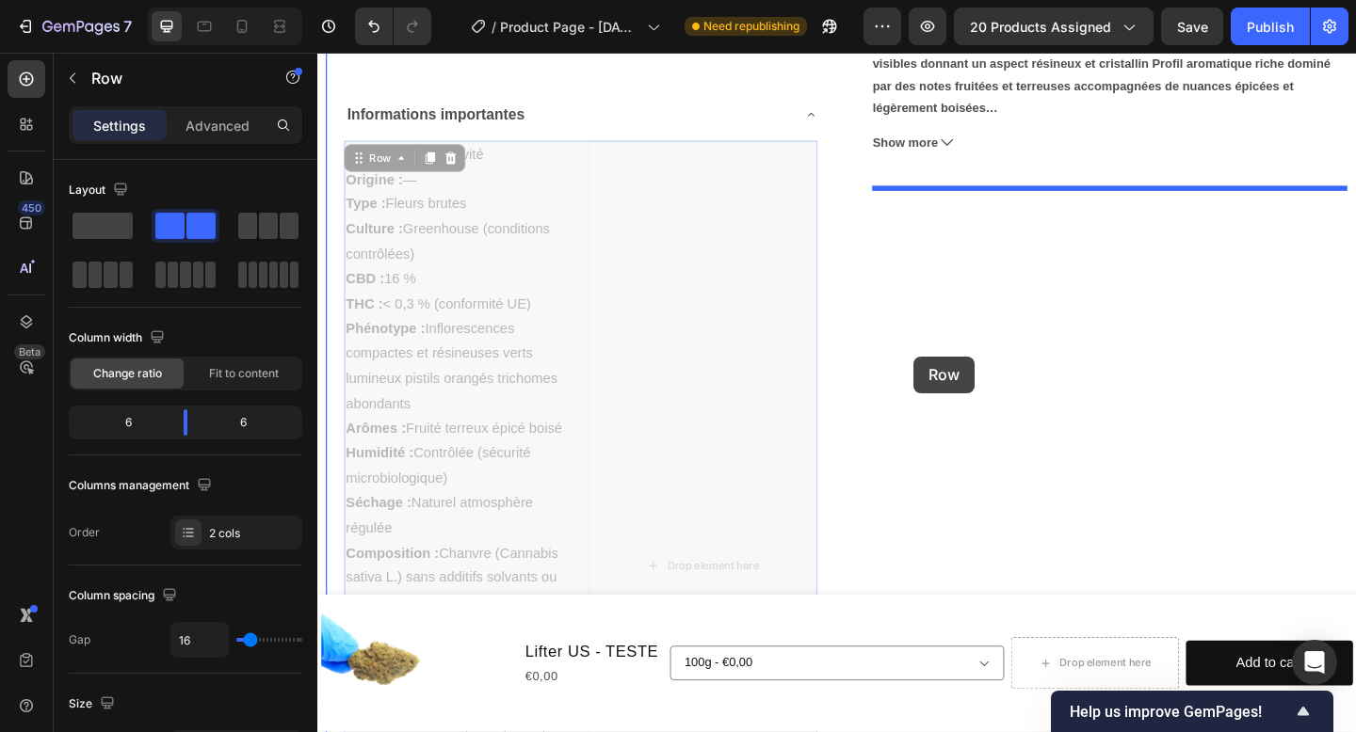
drag, startPoint x: 860, startPoint y: 404, endPoint x: 966, endPoint y: 383, distance: 107.5
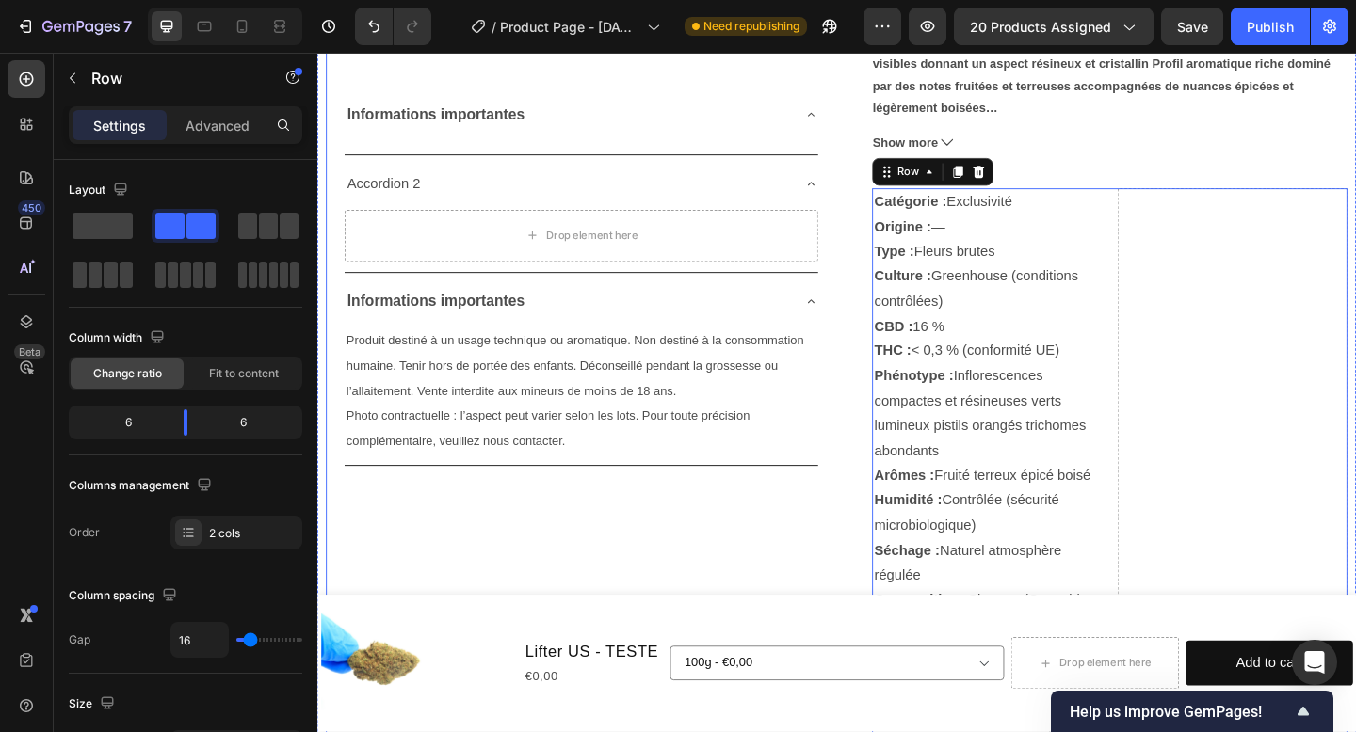
click at [836, 559] on div "Product Images Informations importantes Text Block Accordion 2 Drop element her…" at bounding box center [604, 369] width 517 height 1514
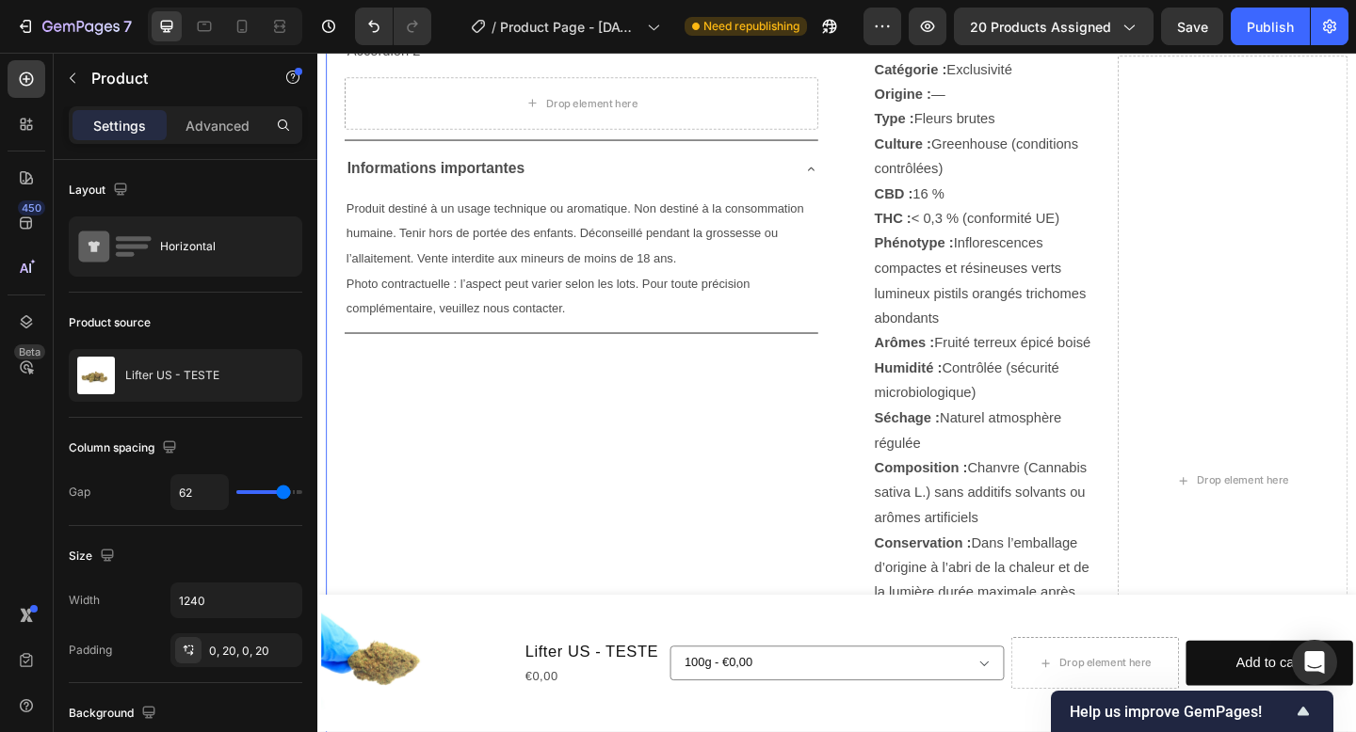
scroll to position [1191, 0]
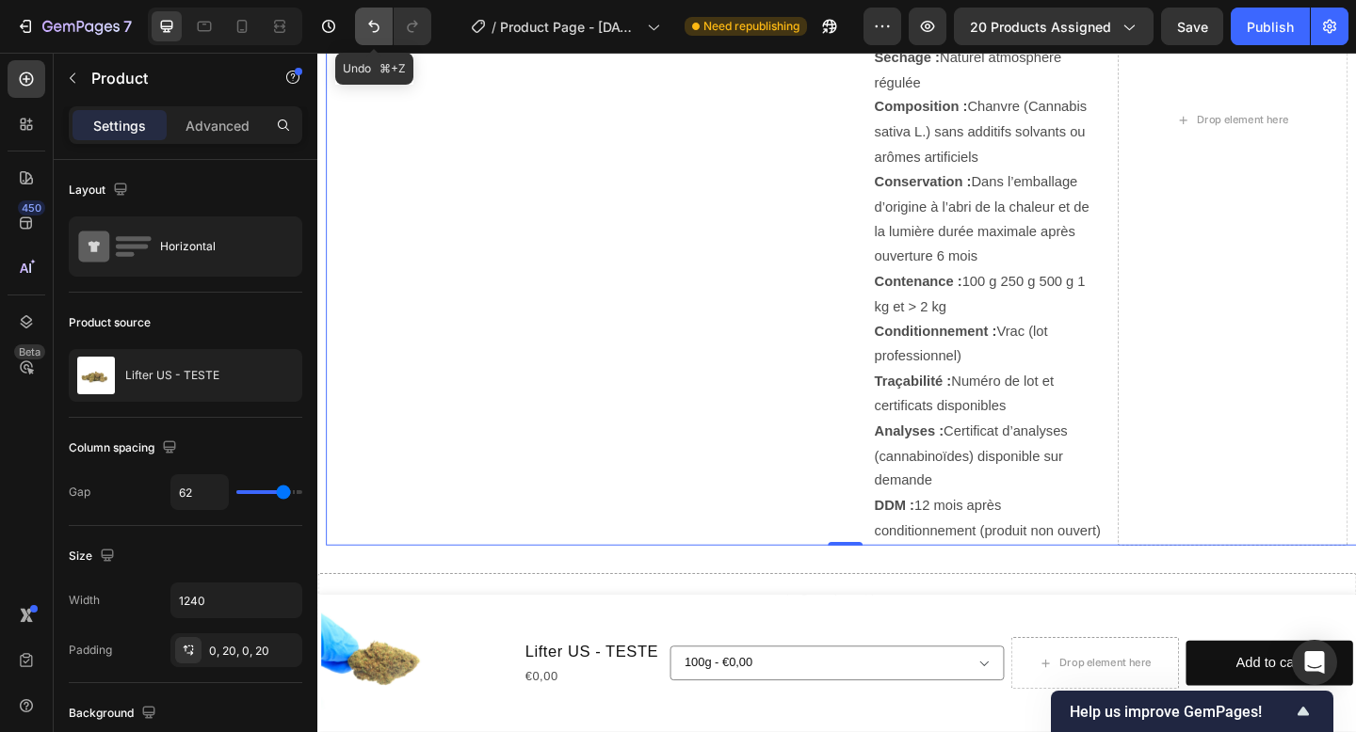
click at [373, 36] on button "Undo/Redo" at bounding box center [374, 27] width 38 height 38
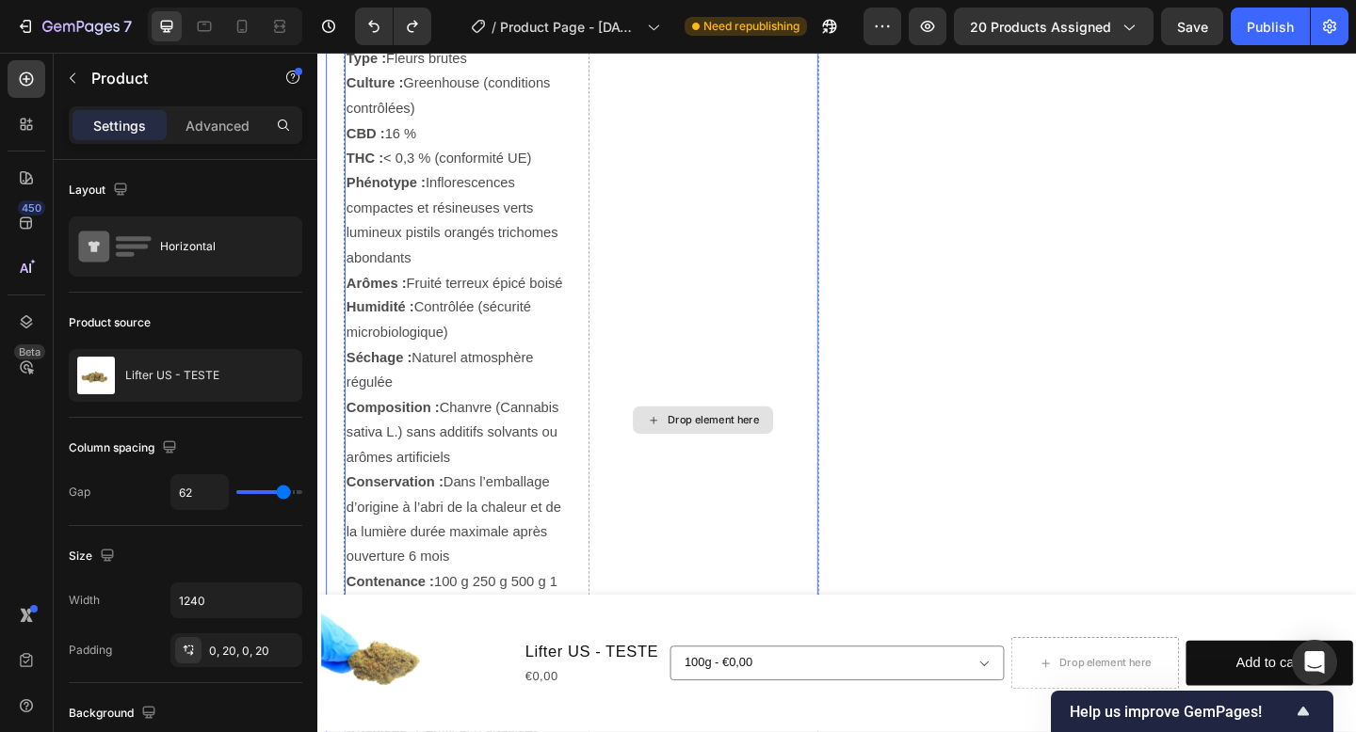
scroll to position [739, 0]
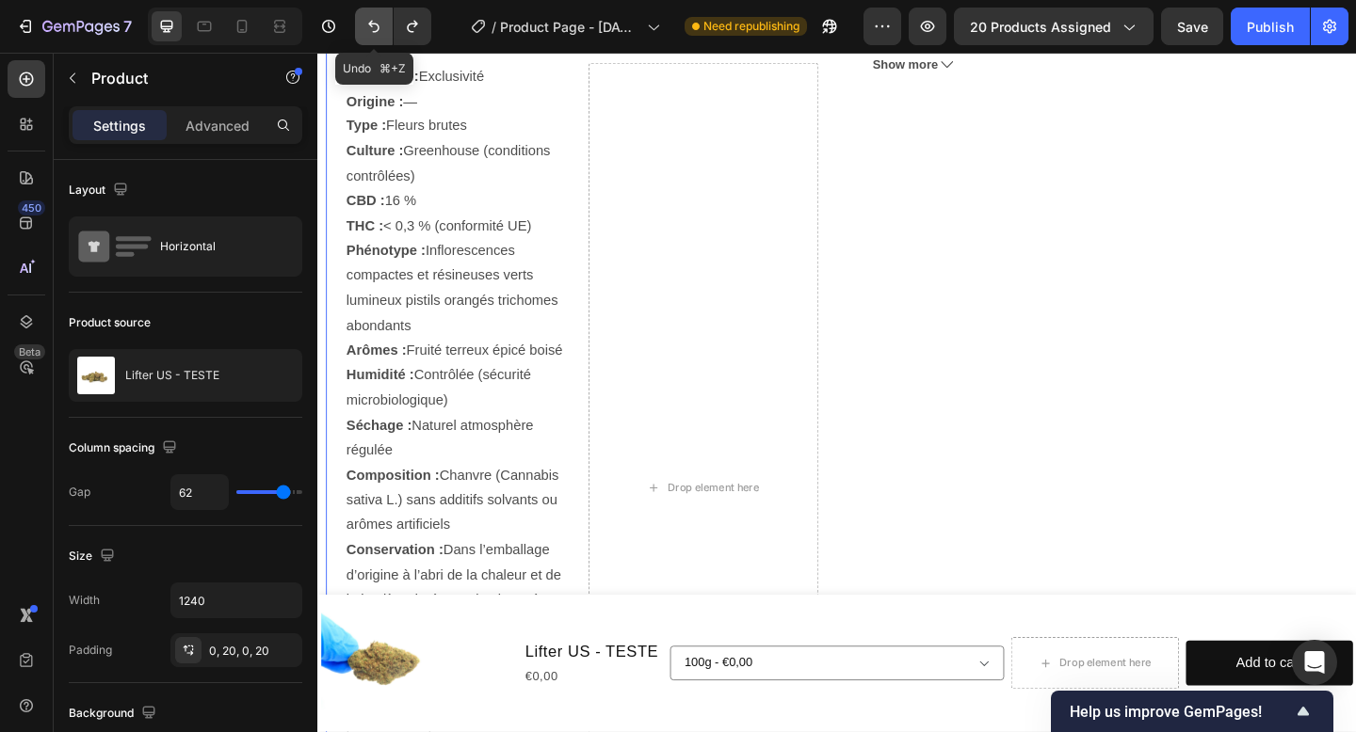
click at [374, 17] on icon "Undo/Redo" at bounding box center [373, 26] width 19 height 19
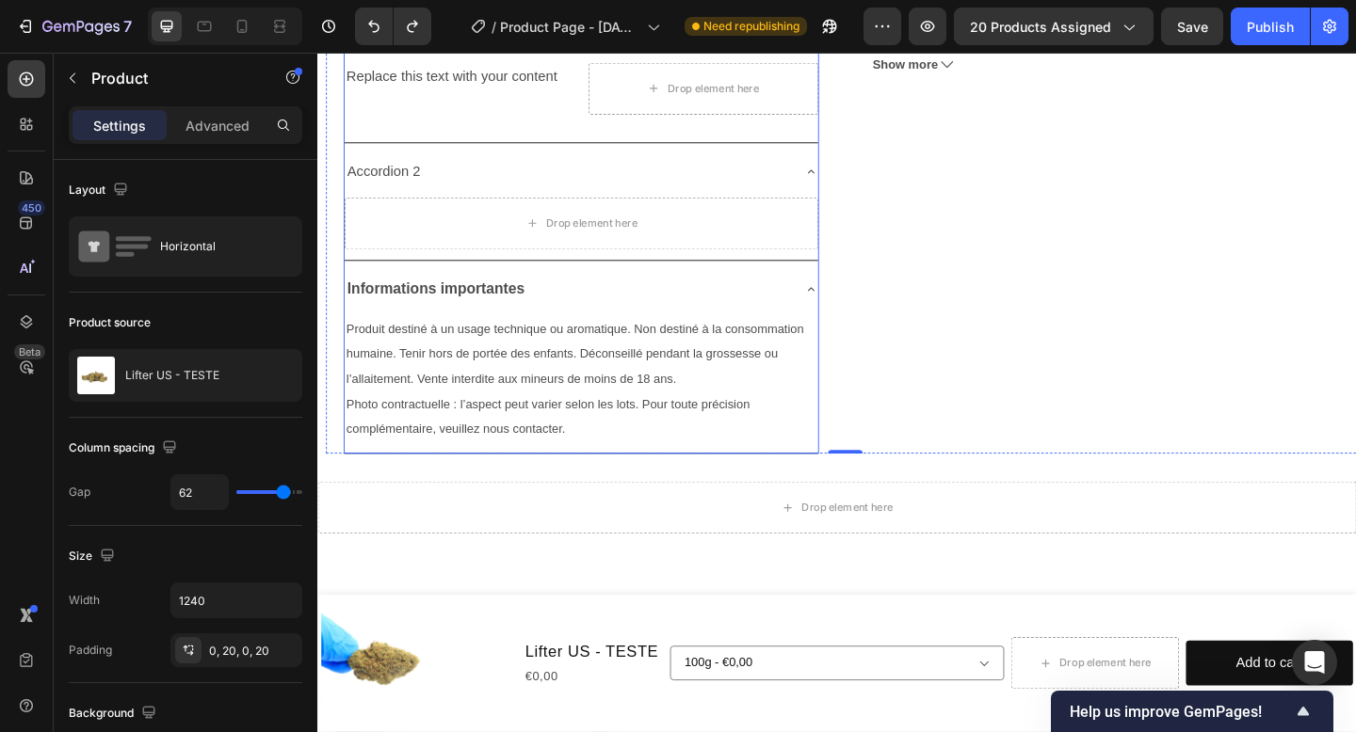
scroll to position [442, 0]
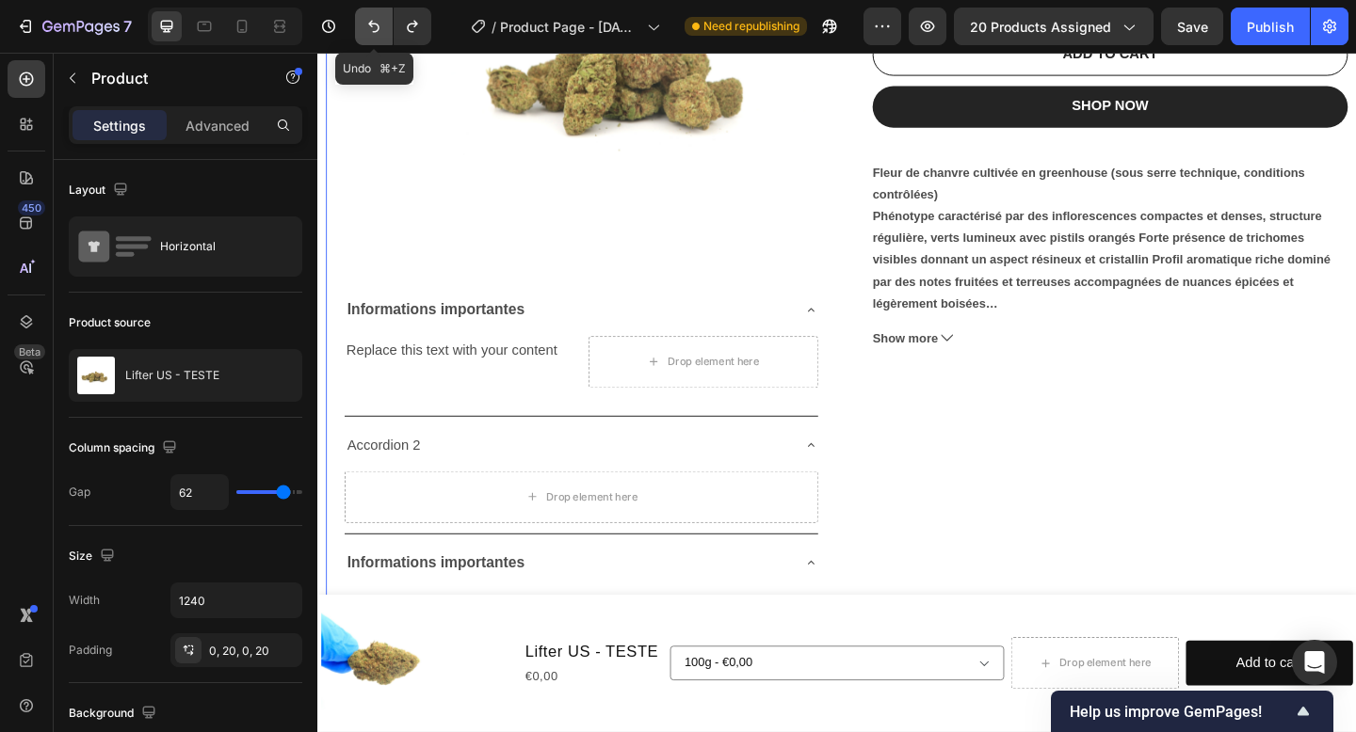
click at [374, 28] on icon "Undo/Redo" at bounding box center [373, 26] width 19 height 19
click at [380, 29] on icon "Undo/Redo" at bounding box center [373, 26] width 19 height 19
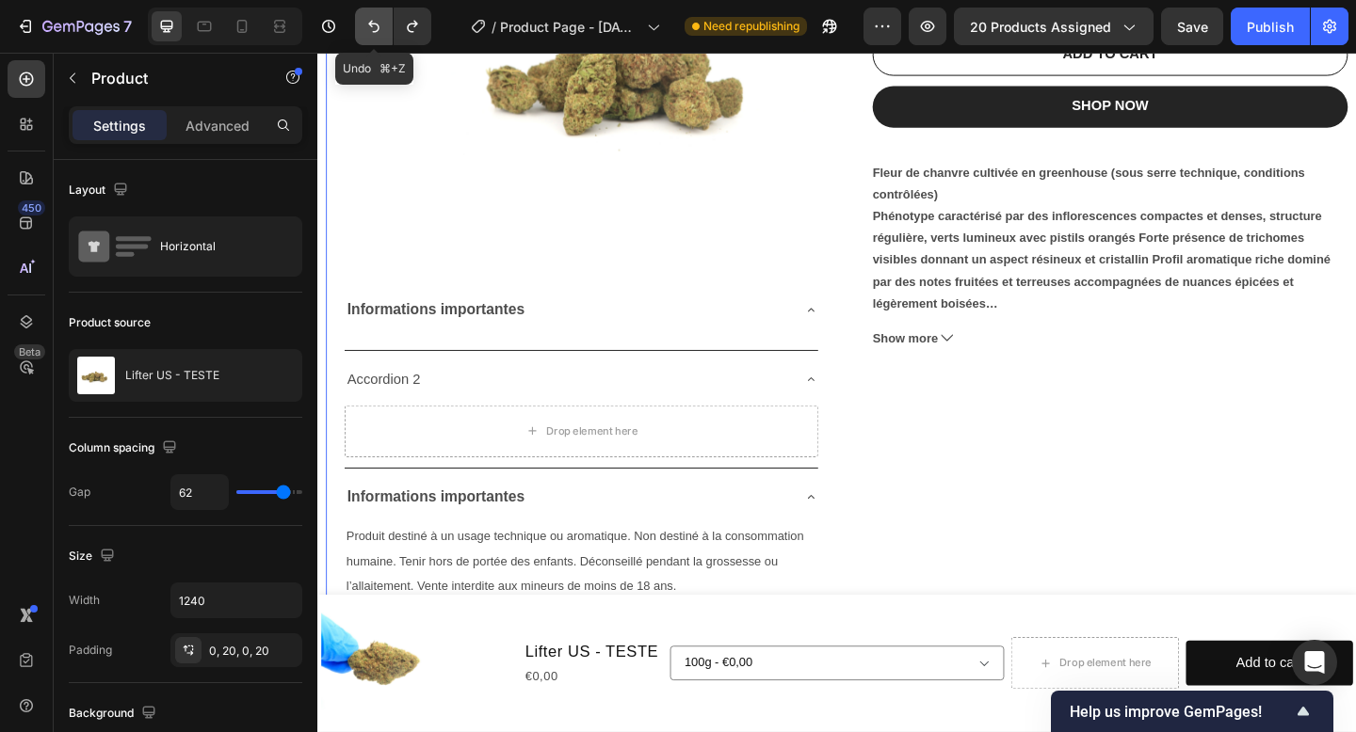
click at [378, 29] on icon "Undo/Redo" at bounding box center [373, 27] width 11 height 12
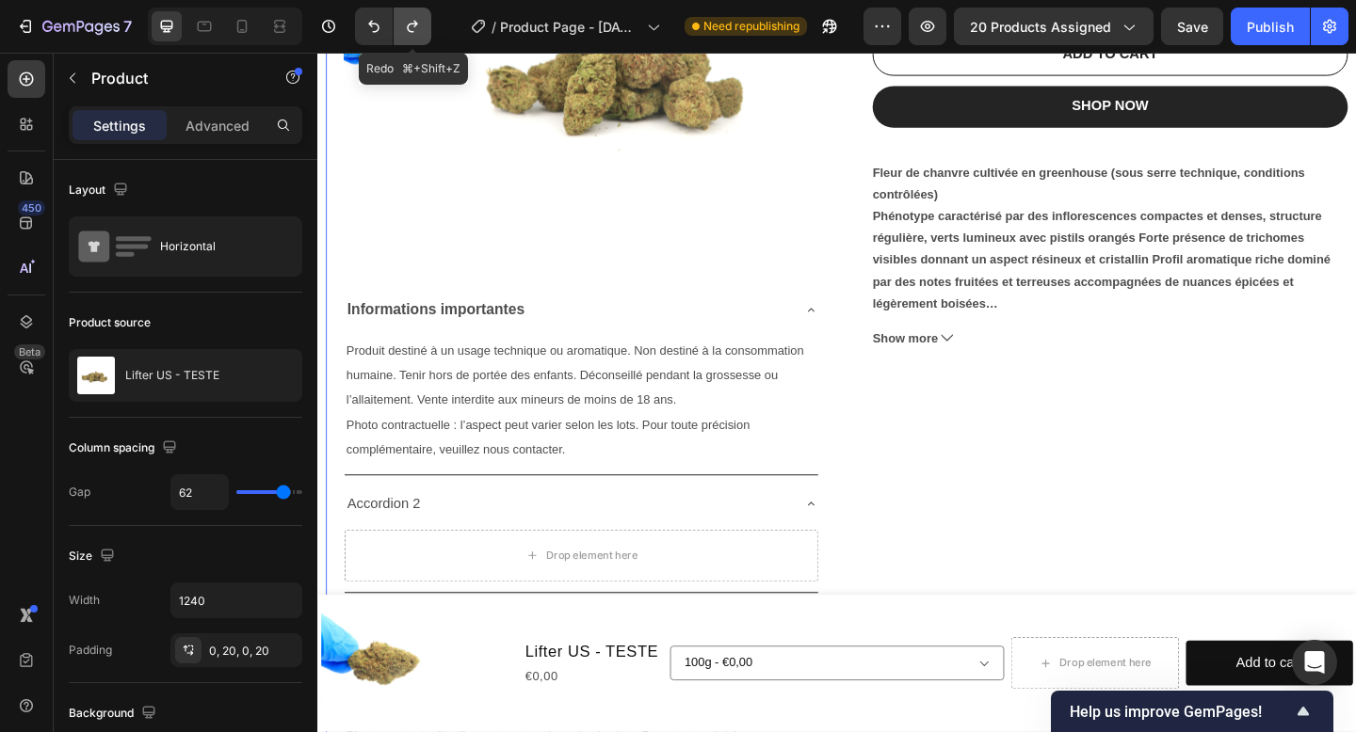
click at [421, 31] on icon "Undo/Redo" at bounding box center [412, 26] width 19 height 19
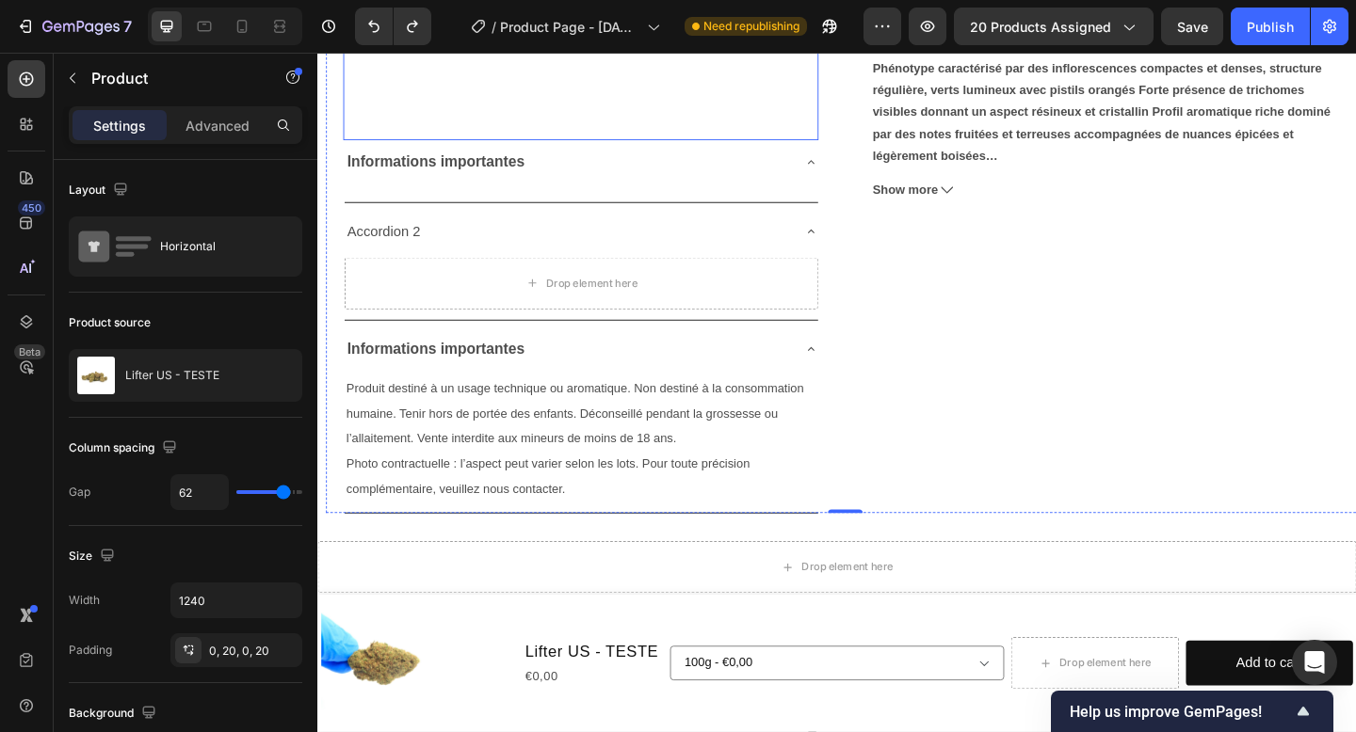
scroll to position [592, 0]
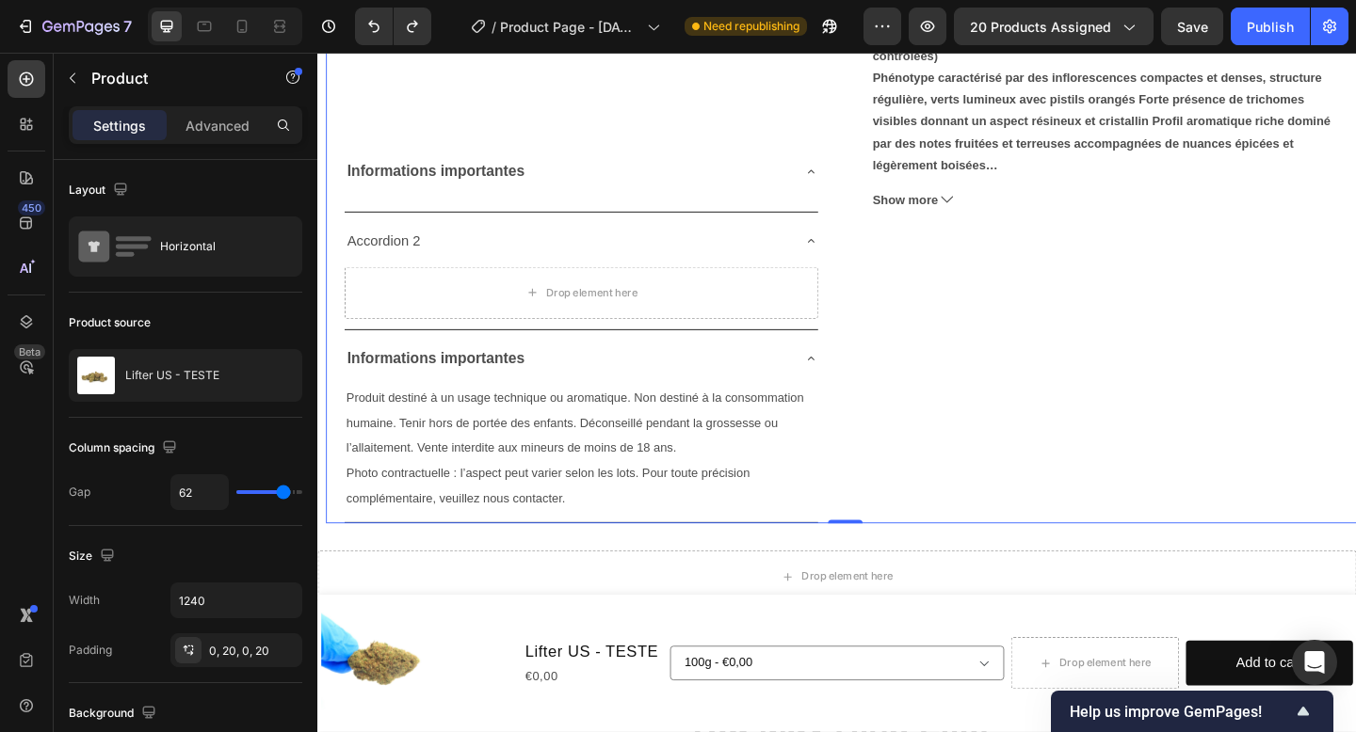
click at [942, 362] on div "Lifter US - TESTE Product Title €0,00 Product Price Product Price No compare pr…" at bounding box center [1179, 119] width 517 height 891
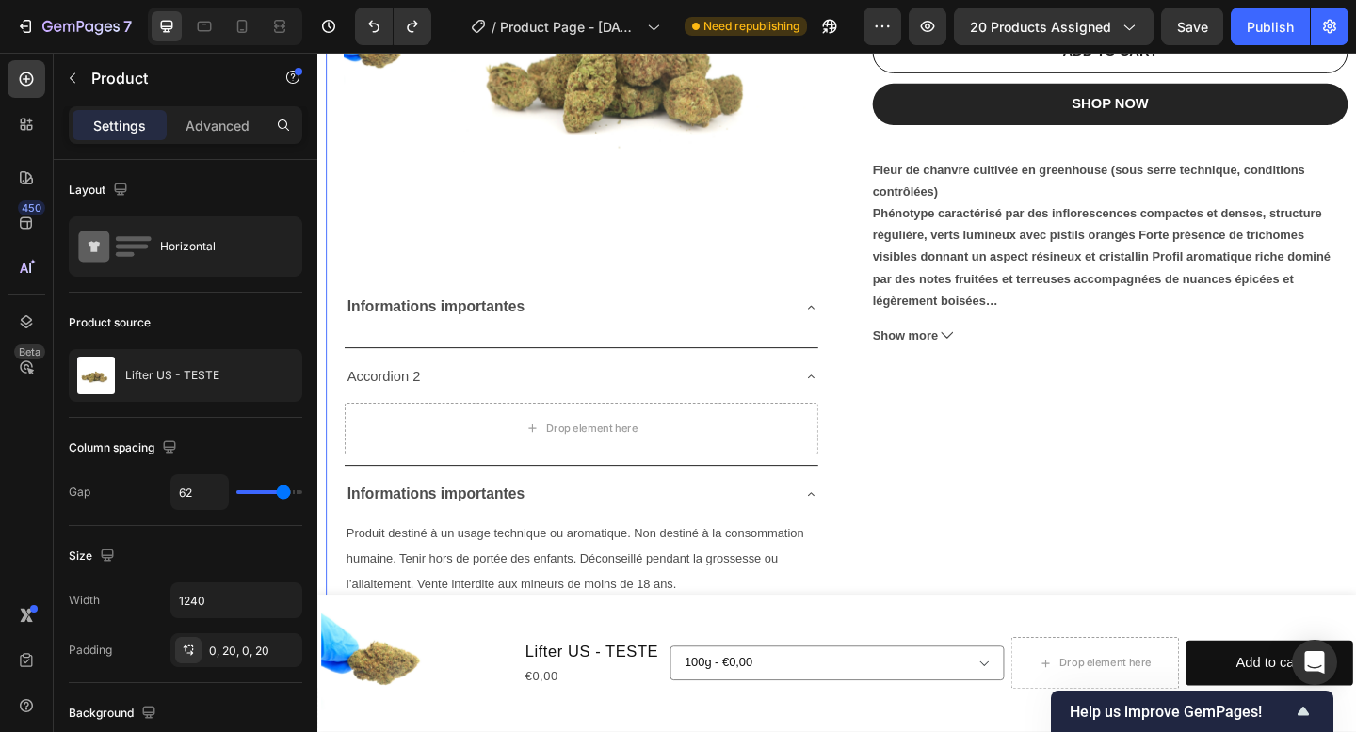
scroll to position [430, 0]
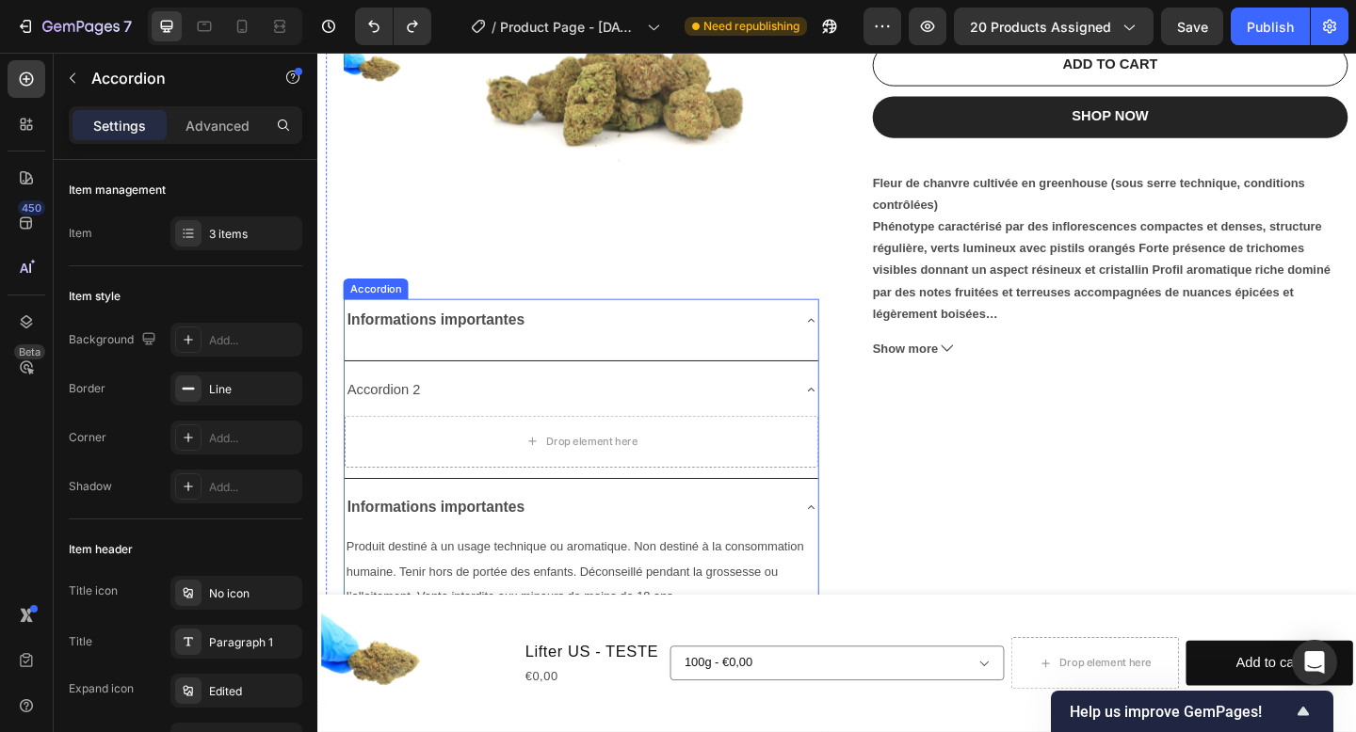
click at [857, 346] on icon at bounding box center [853, 344] width 15 height 15
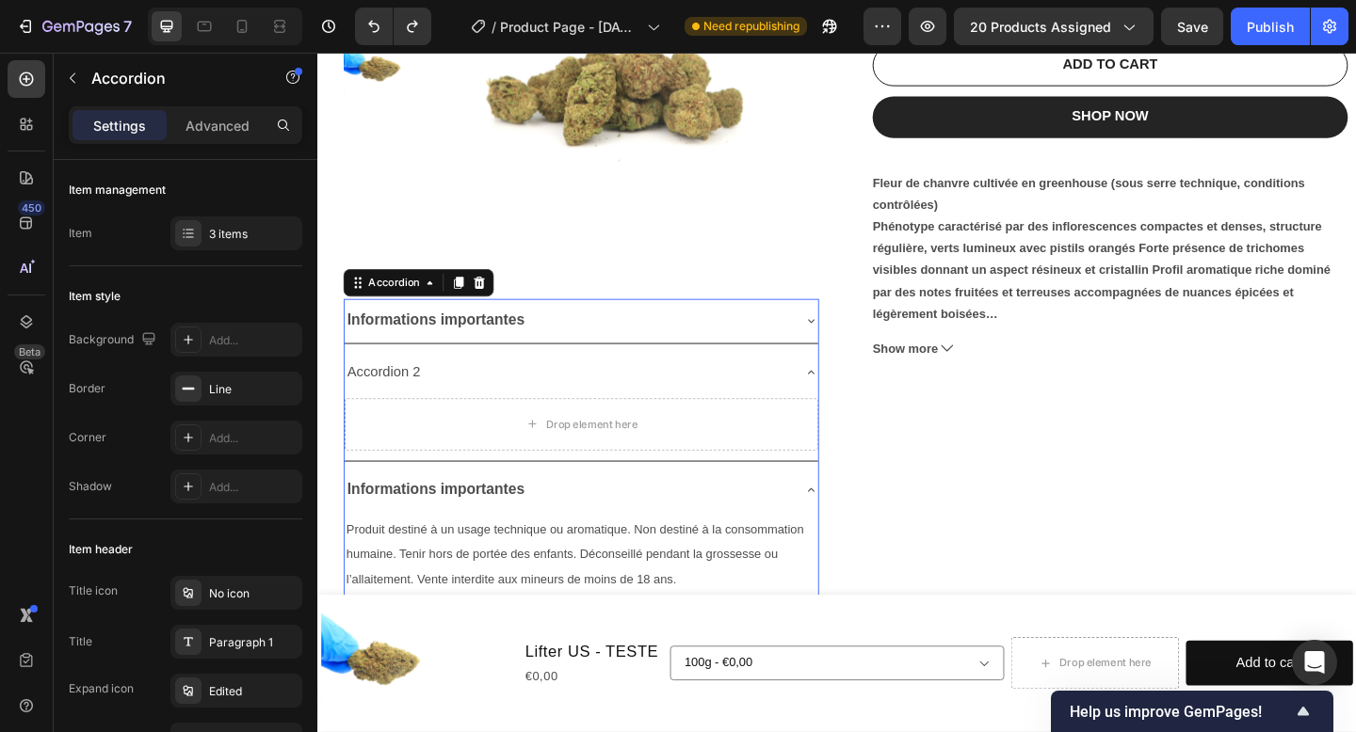
click at [847, 346] on icon at bounding box center [853, 344] width 15 height 15
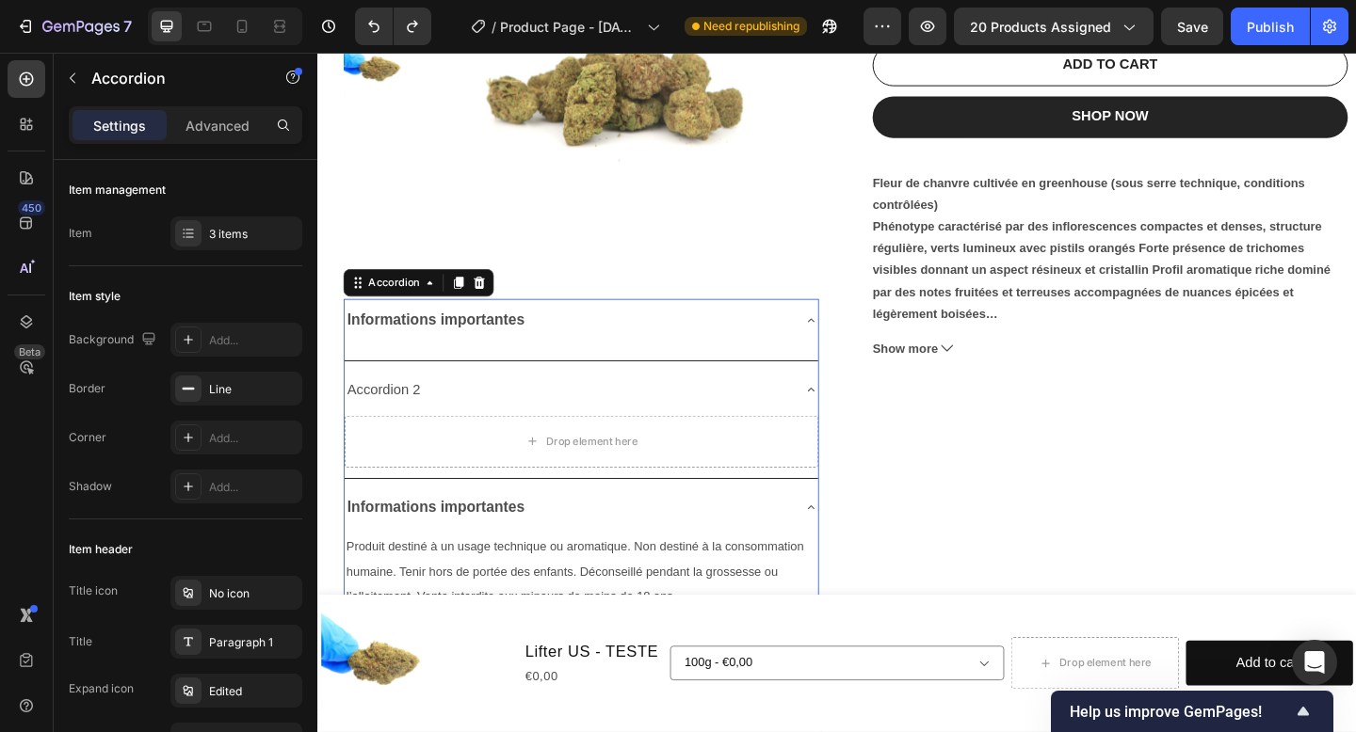
click at [551, 337] on div "Informations importantes" at bounding box center [588, 345] width 485 height 33
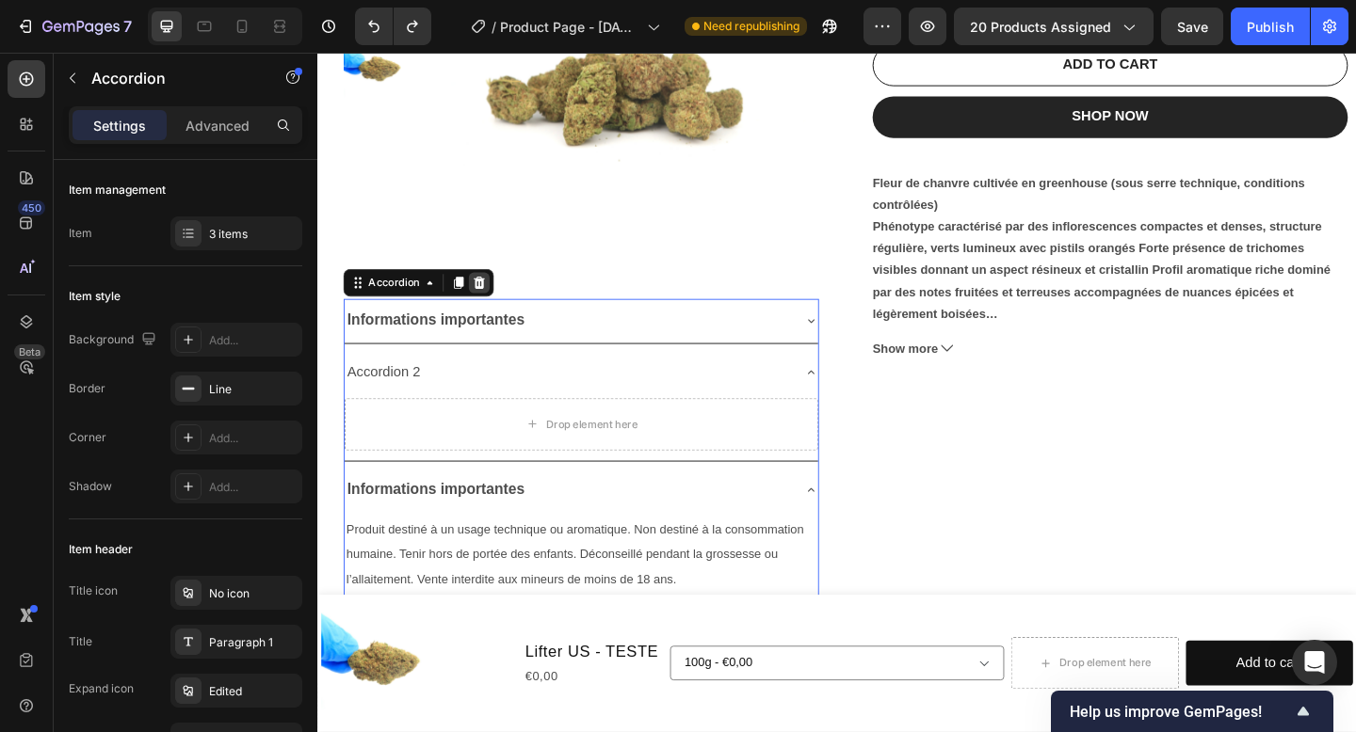
click at [502, 300] on div at bounding box center [493, 303] width 23 height 23
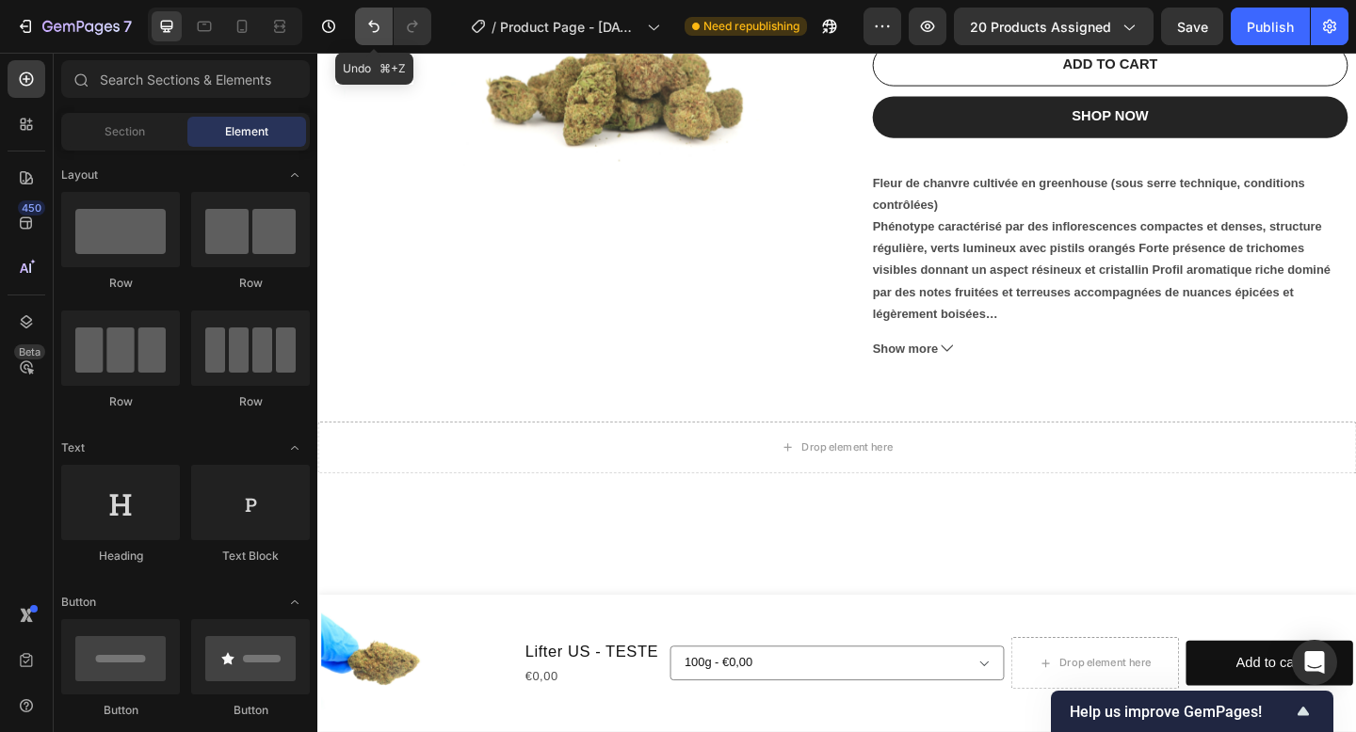
click at [379, 20] on icon "Undo/Redo" at bounding box center [373, 26] width 19 height 19
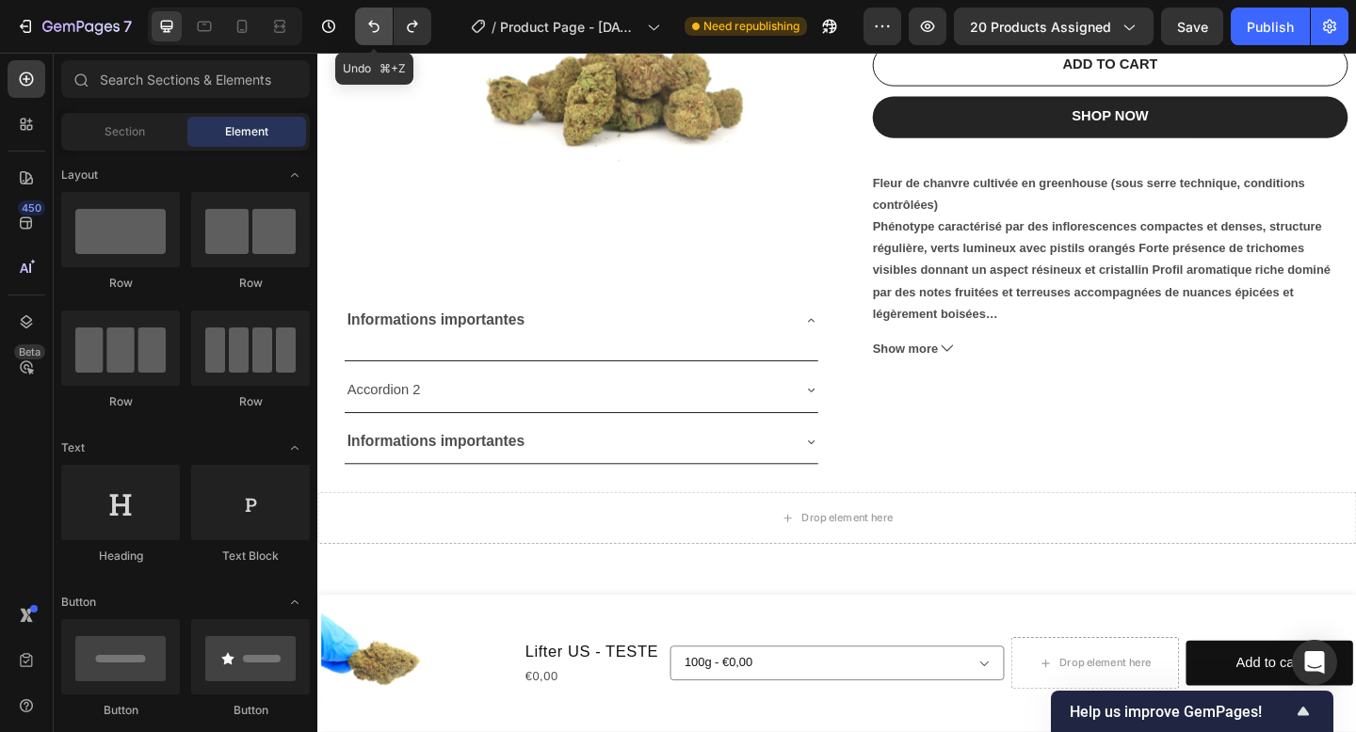
click at [377, 24] on icon "Undo/Redo" at bounding box center [373, 27] width 11 height 12
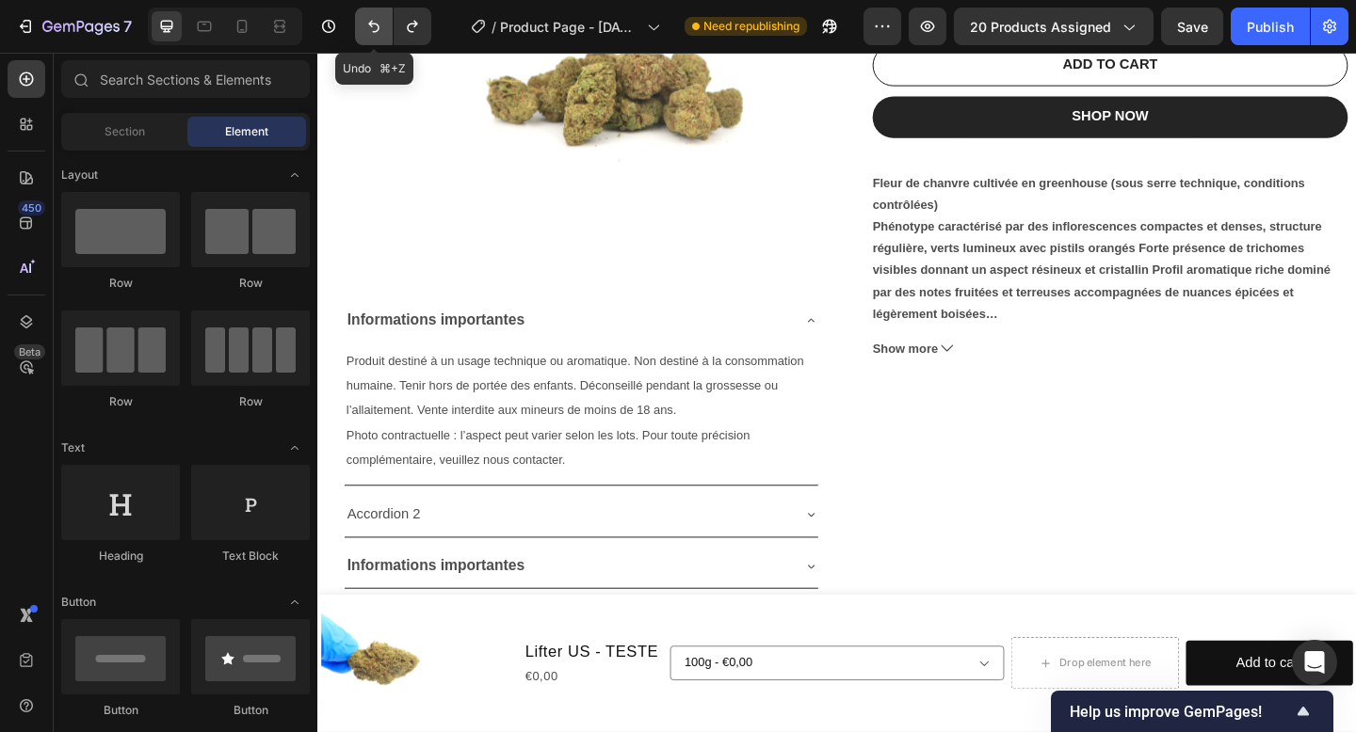
click at [376, 24] on icon "Undo/Redo" at bounding box center [373, 27] width 11 height 12
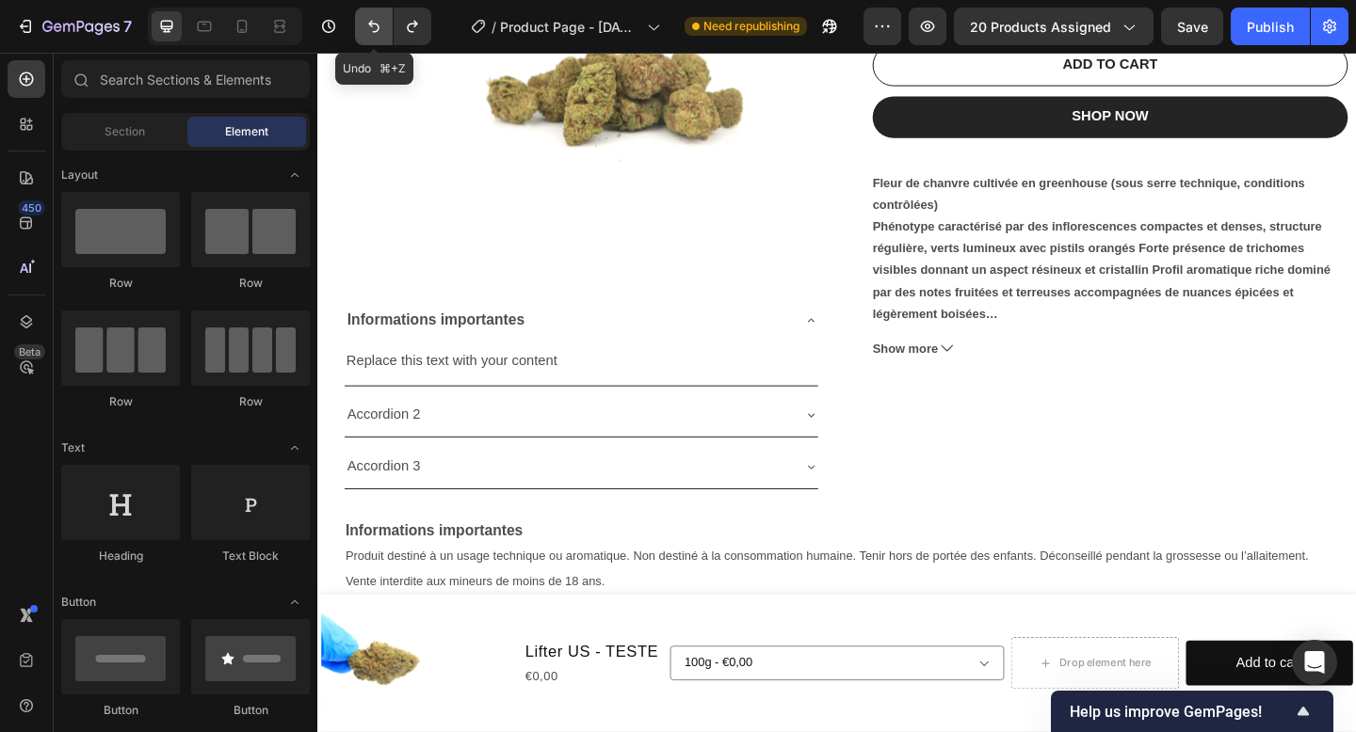
click at [372, 22] on icon "Undo/Redo" at bounding box center [373, 26] width 19 height 19
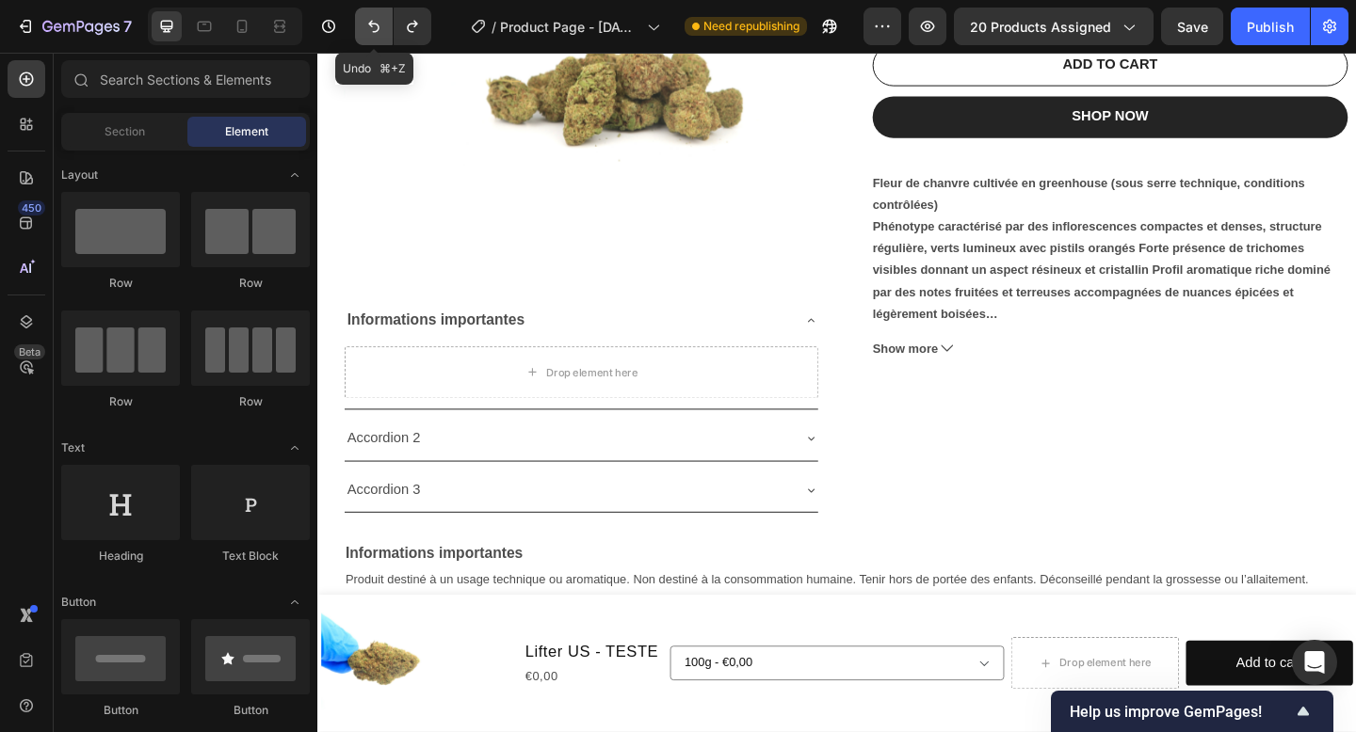
click at [372, 22] on icon "Undo/Redo" at bounding box center [373, 26] width 19 height 19
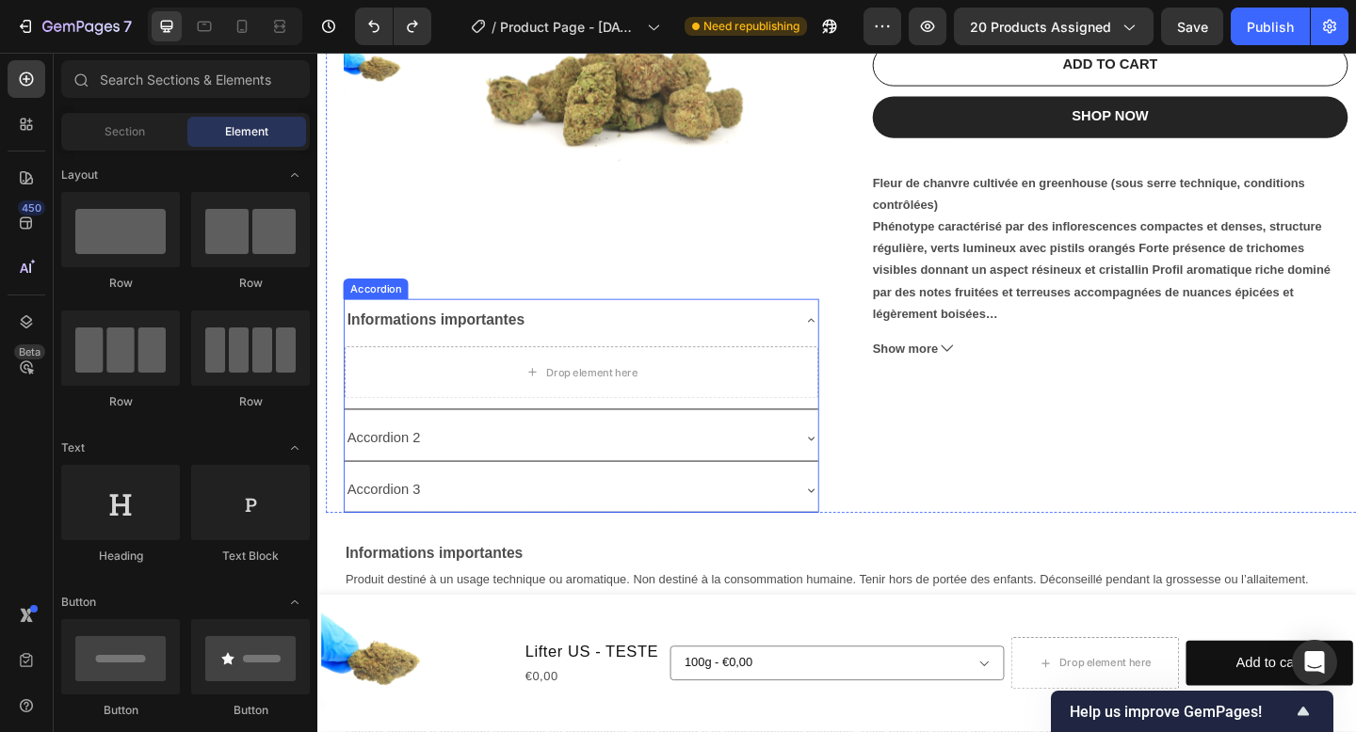
click at [844, 478] on div "Accordion 2" at bounding box center [603, 473] width 515 height 48
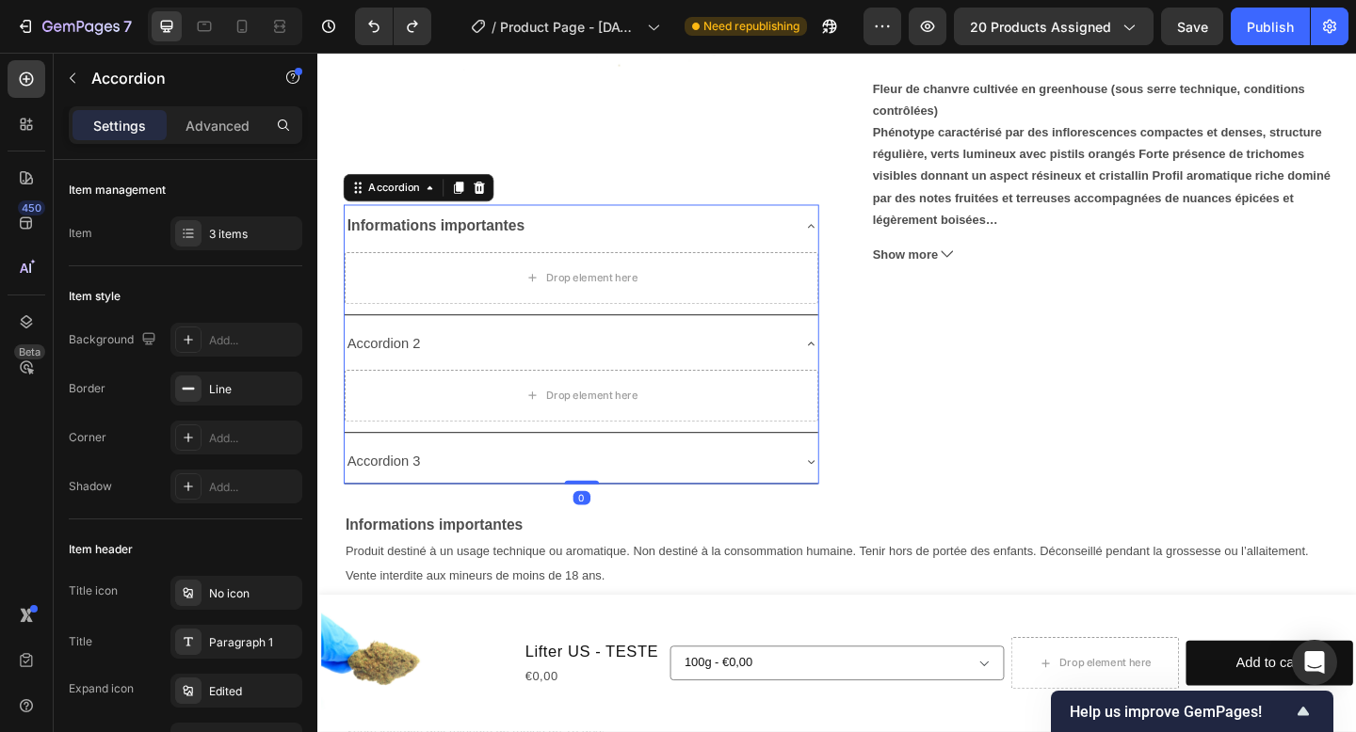
scroll to position [534, 0]
click at [848, 502] on icon at bounding box center [853, 497] width 15 height 15
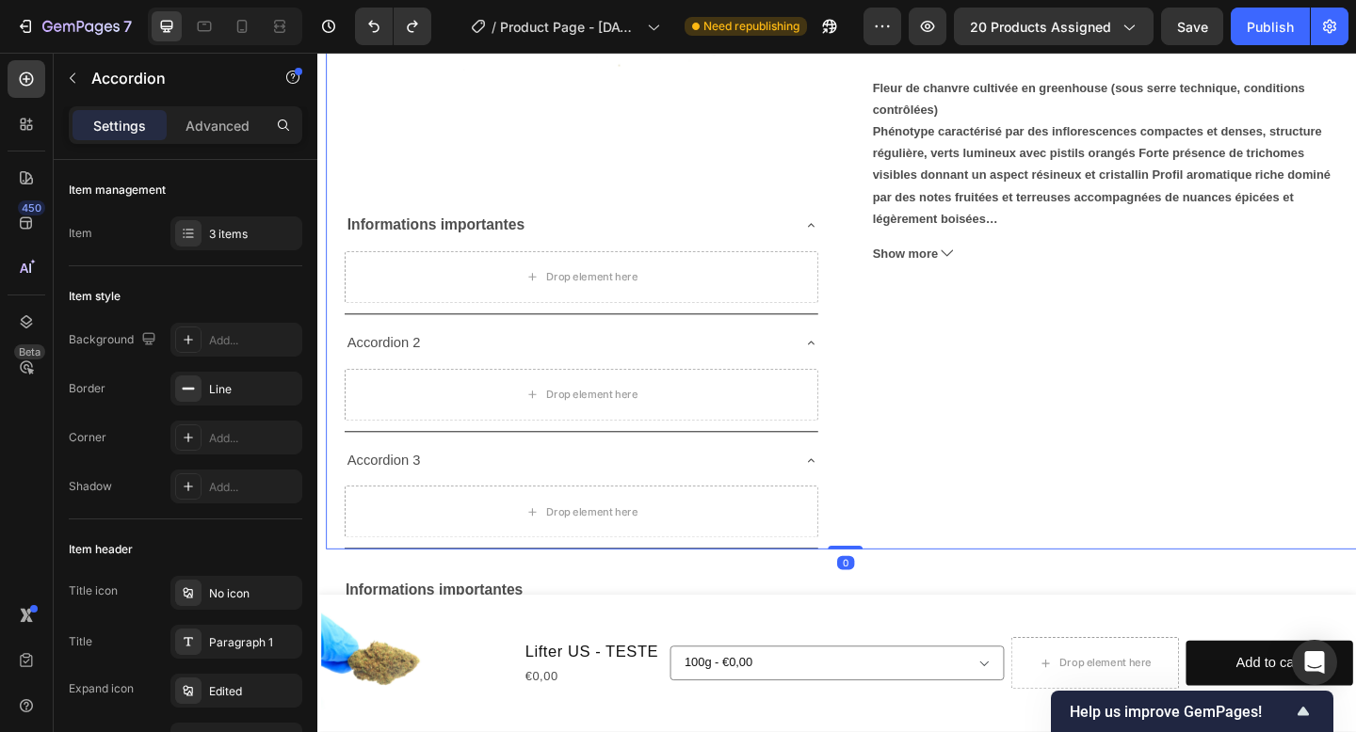
click at [997, 474] on div "Lifter US - TESTE Product Title €0,00 Product Price Product Price No compare pr…" at bounding box center [1179, 163] width 517 height 860
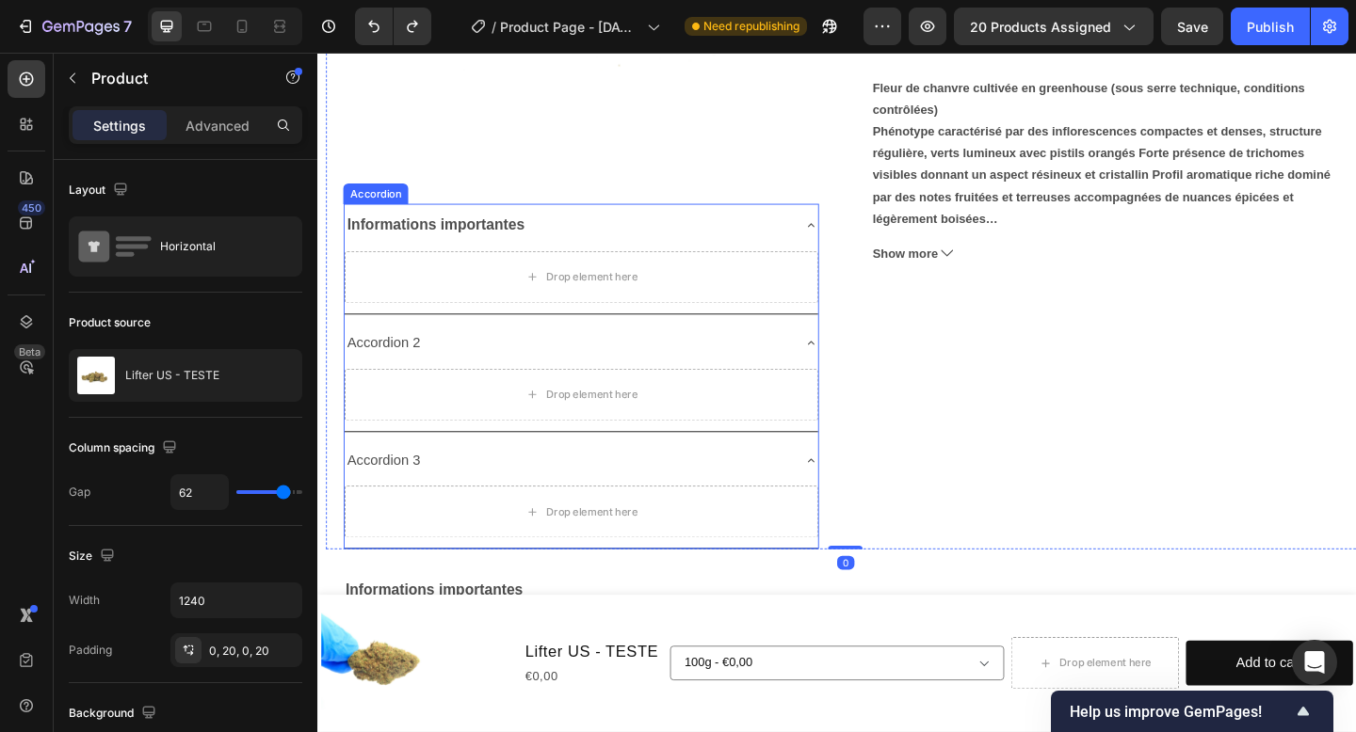
click at [711, 511] on div "Accordion 3" at bounding box center [588, 497] width 485 height 33
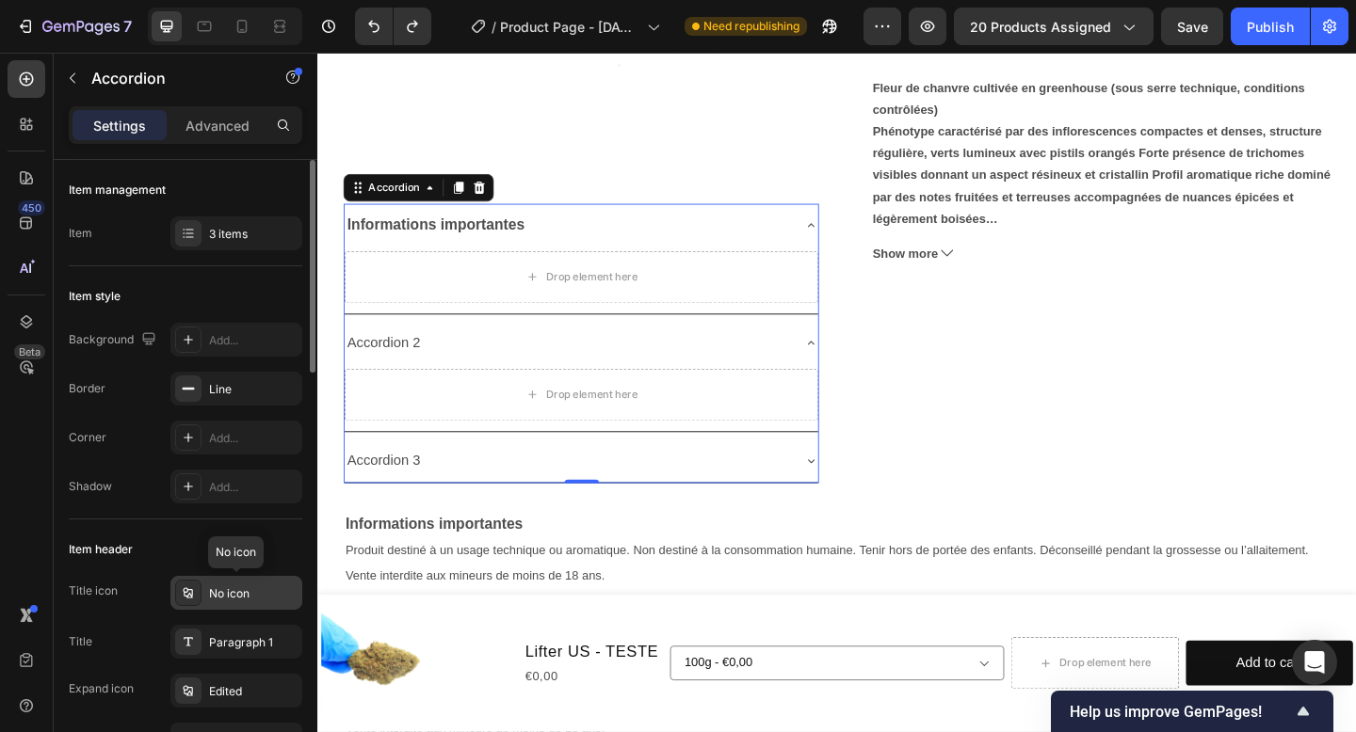
click at [212, 582] on div "No icon" at bounding box center [236, 593] width 132 height 34
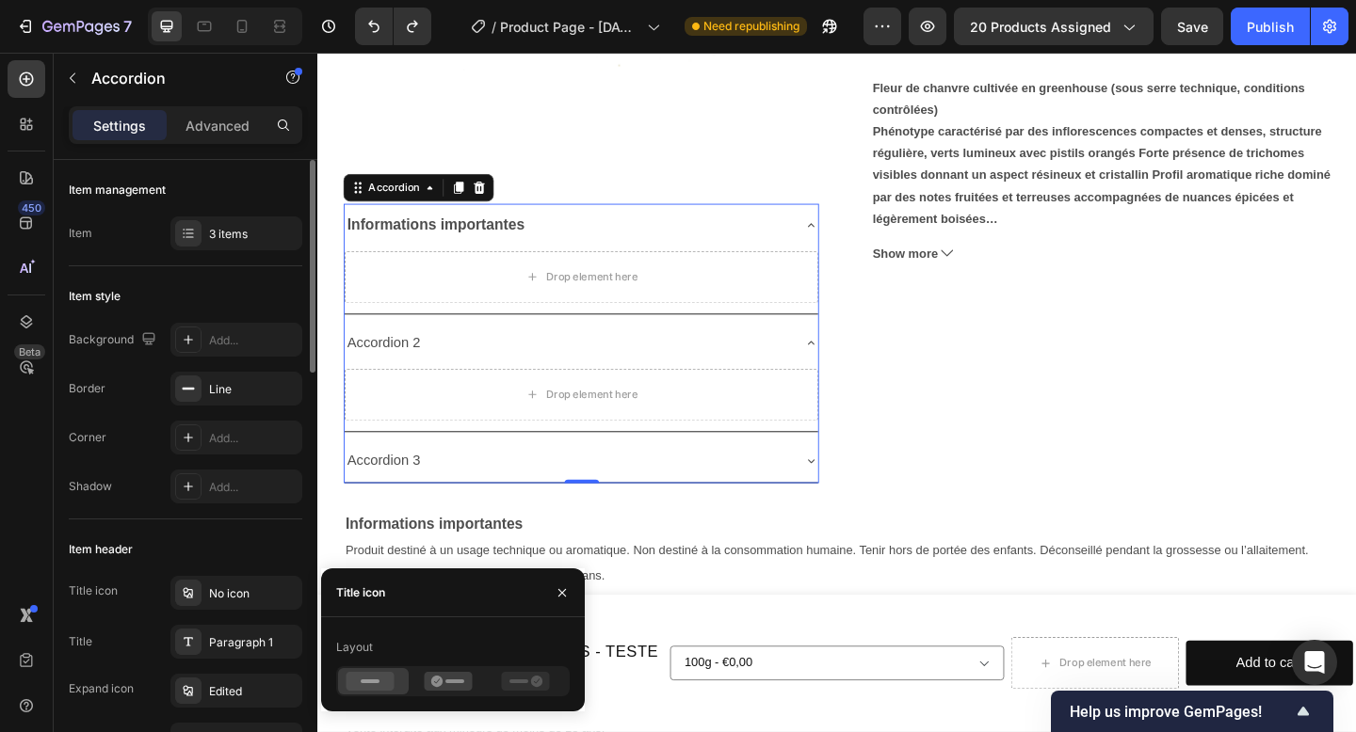
click at [157, 517] on div "Item style Background Add... Border Line Corner Add... Shadow Add..." at bounding box center [185, 392] width 233 height 253
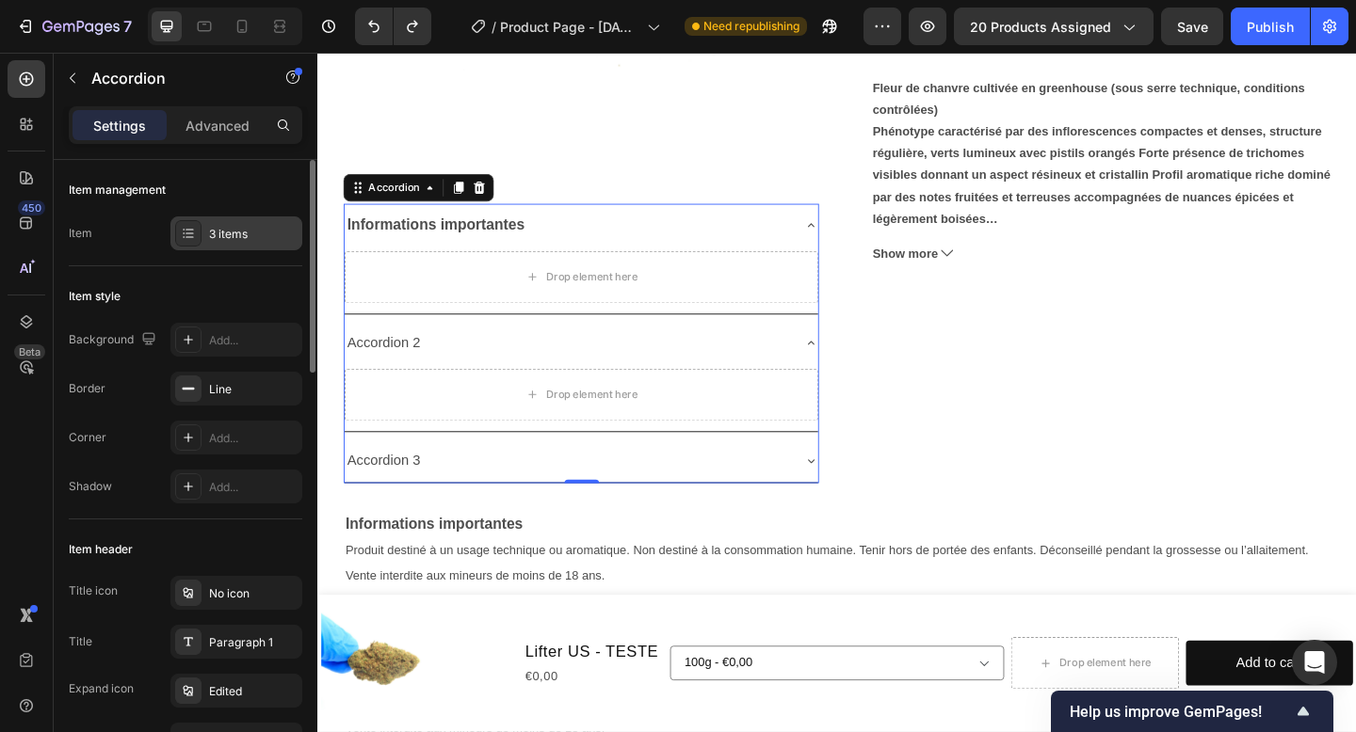
click at [236, 233] on div "3 items" at bounding box center [253, 234] width 88 height 17
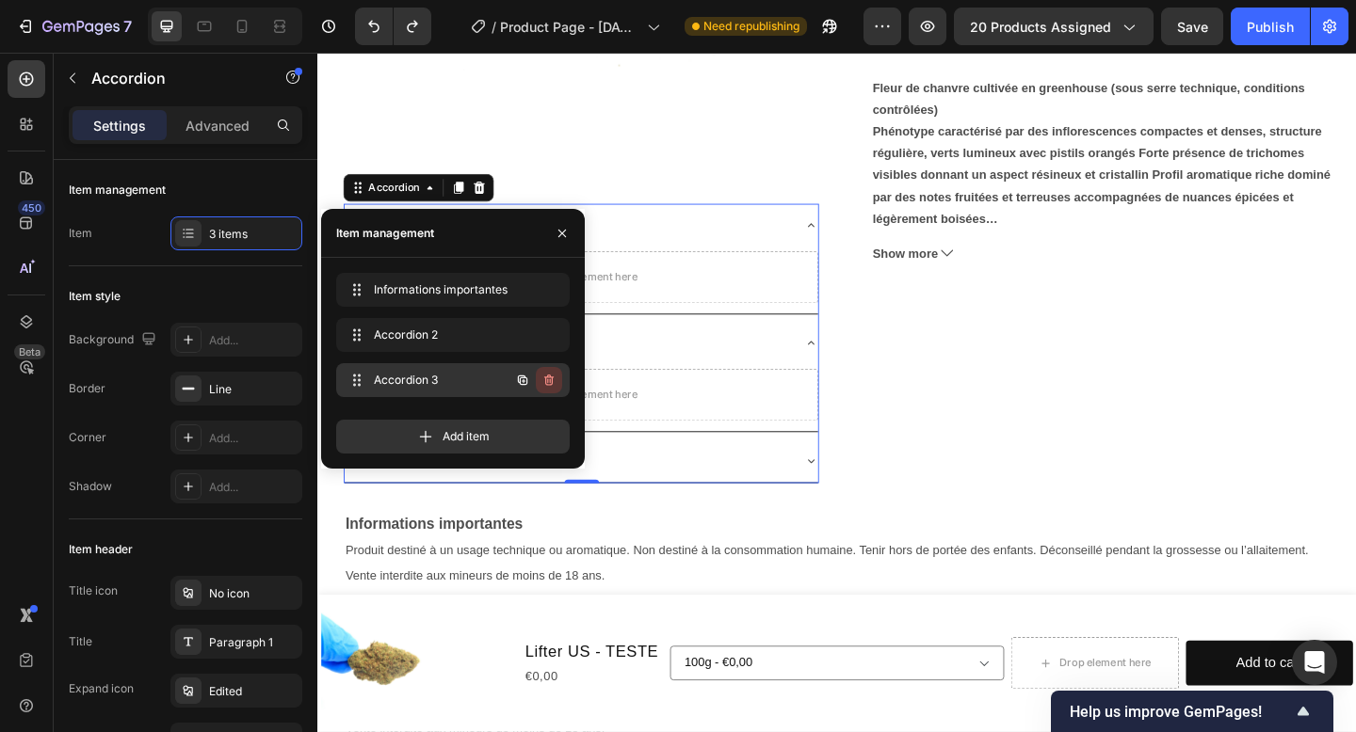
click at [544, 378] on icon "button" at bounding box center [548, 380] width 15 height 15
click at [548, 376] on div "Delete" at bounding box center [536, 380] width 35 height 17
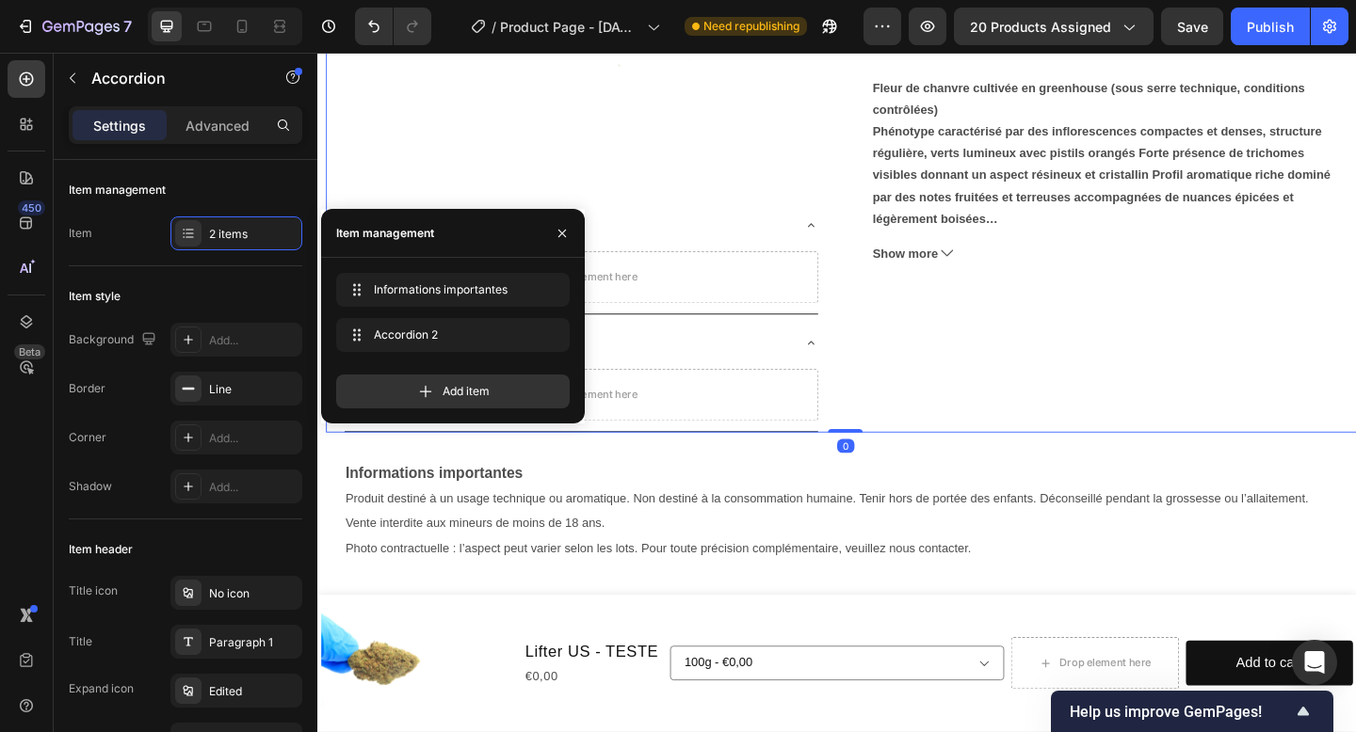
click at [1105, 436] on div "Lifter US - TESTE Product Title €0,00 Product Price Product Price No compare pr…" at bounding box center [1179, 99] width 517 height 733
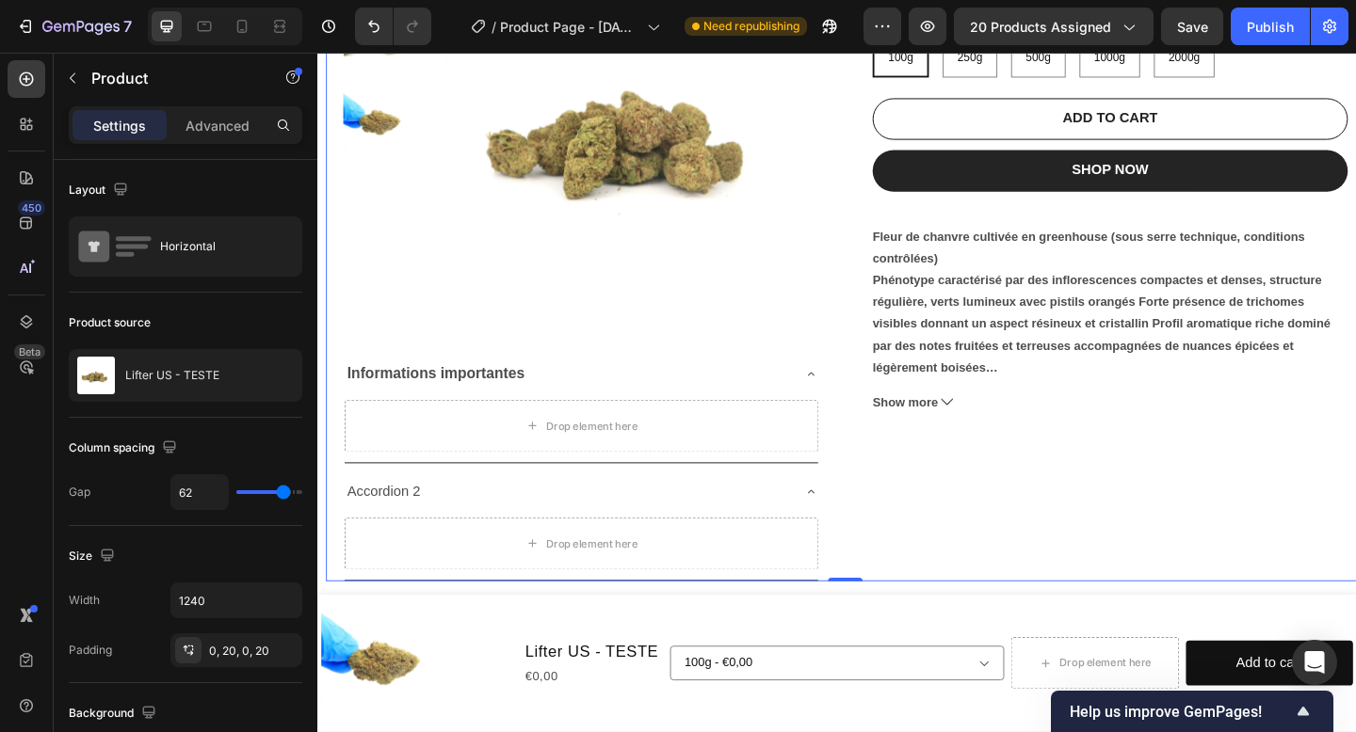
scroll to position [376, 0]
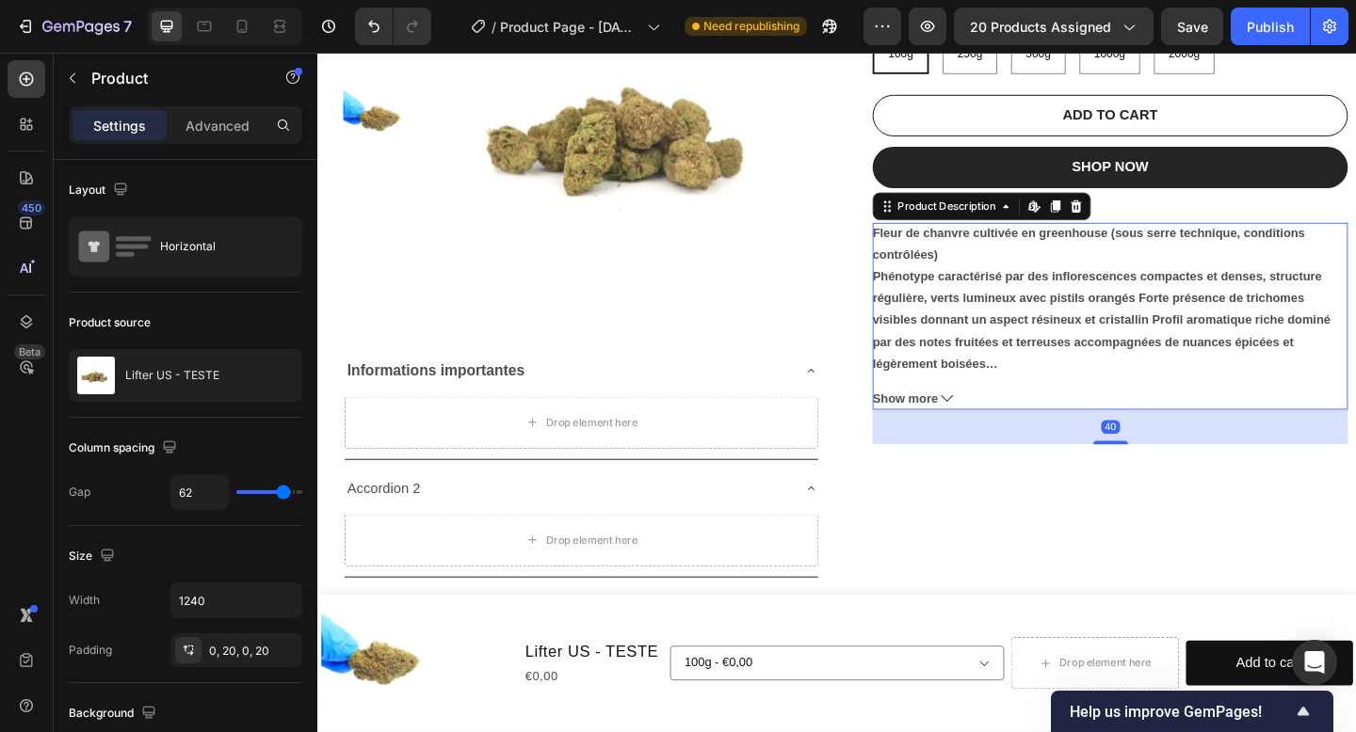
click at [1112, 319] on p "Fleur de chanvre cultivée en greenhouse (sous serre technique, conditions contr…" at bounding box center [1170, 320] width 498 height 157
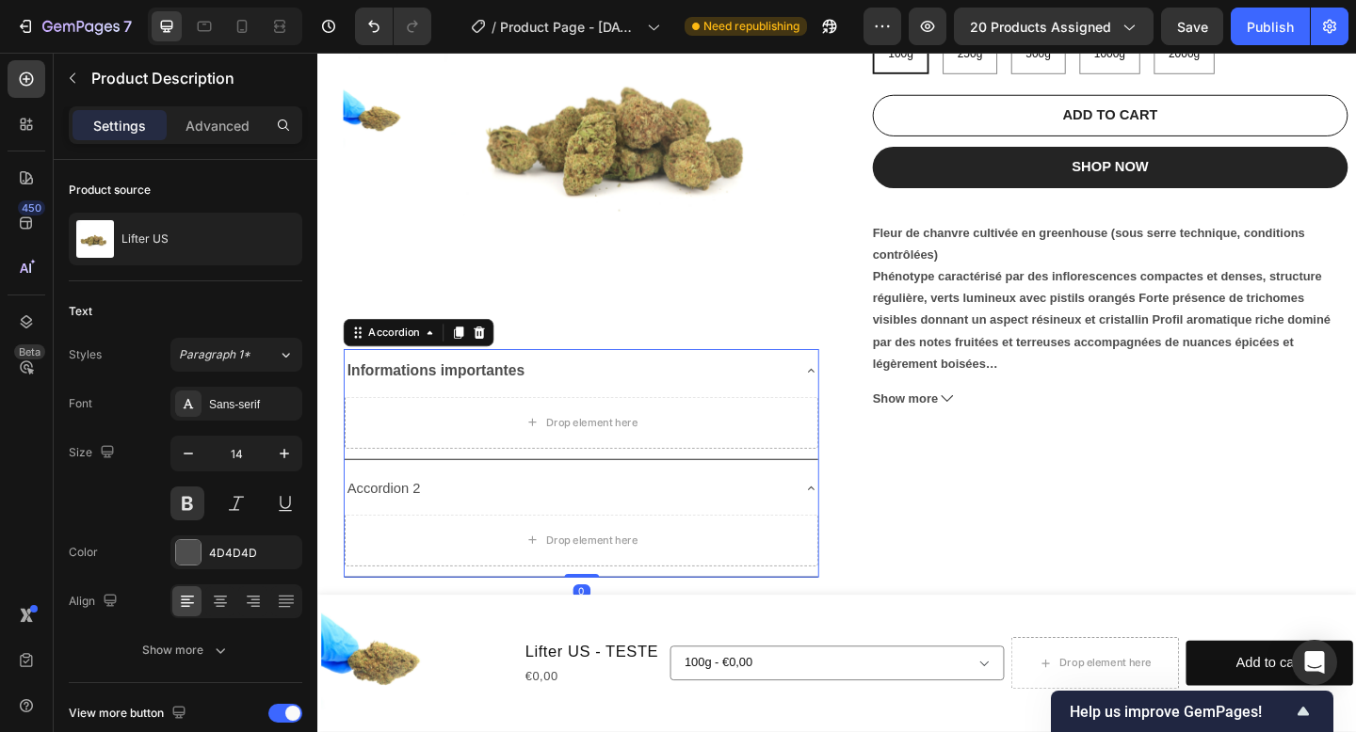
click at [637, 409] on div "Informations importantes" at bounding box center [588, 399] width 485 height 33
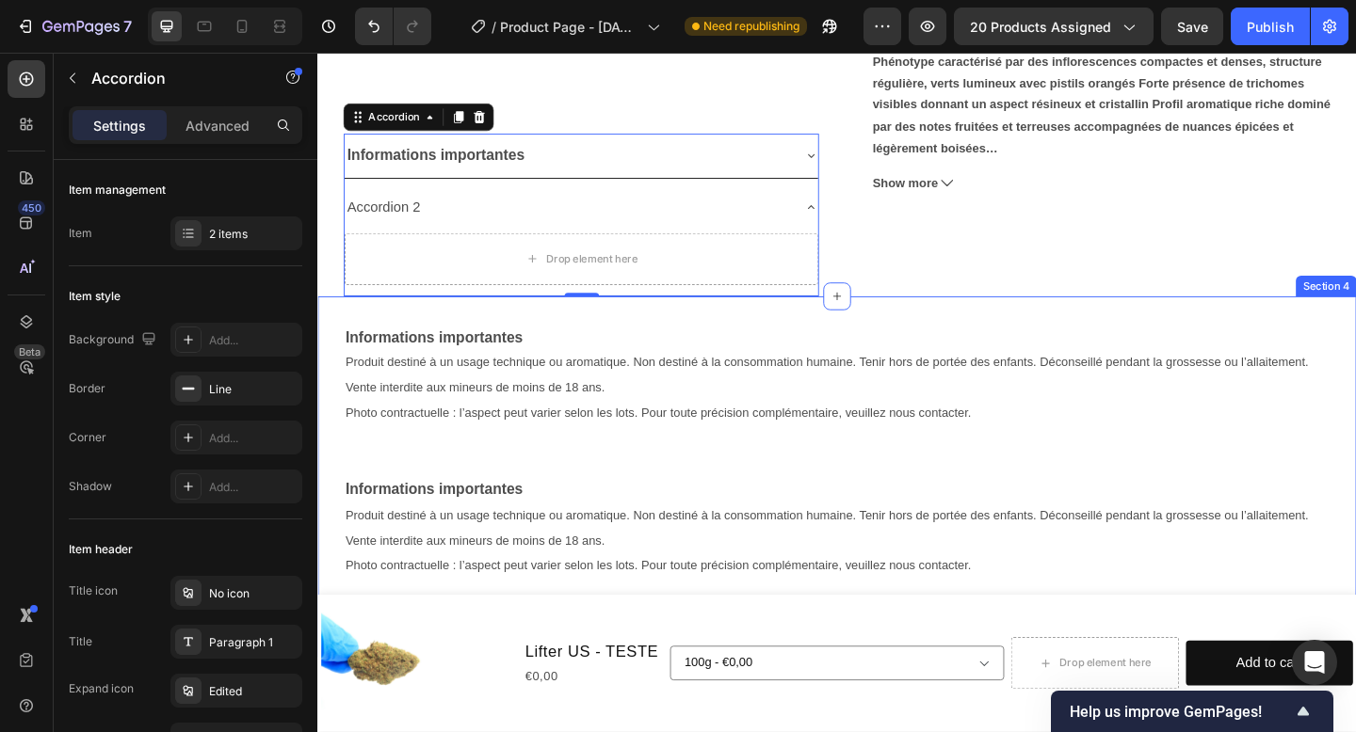
scroll to position [611, 0]
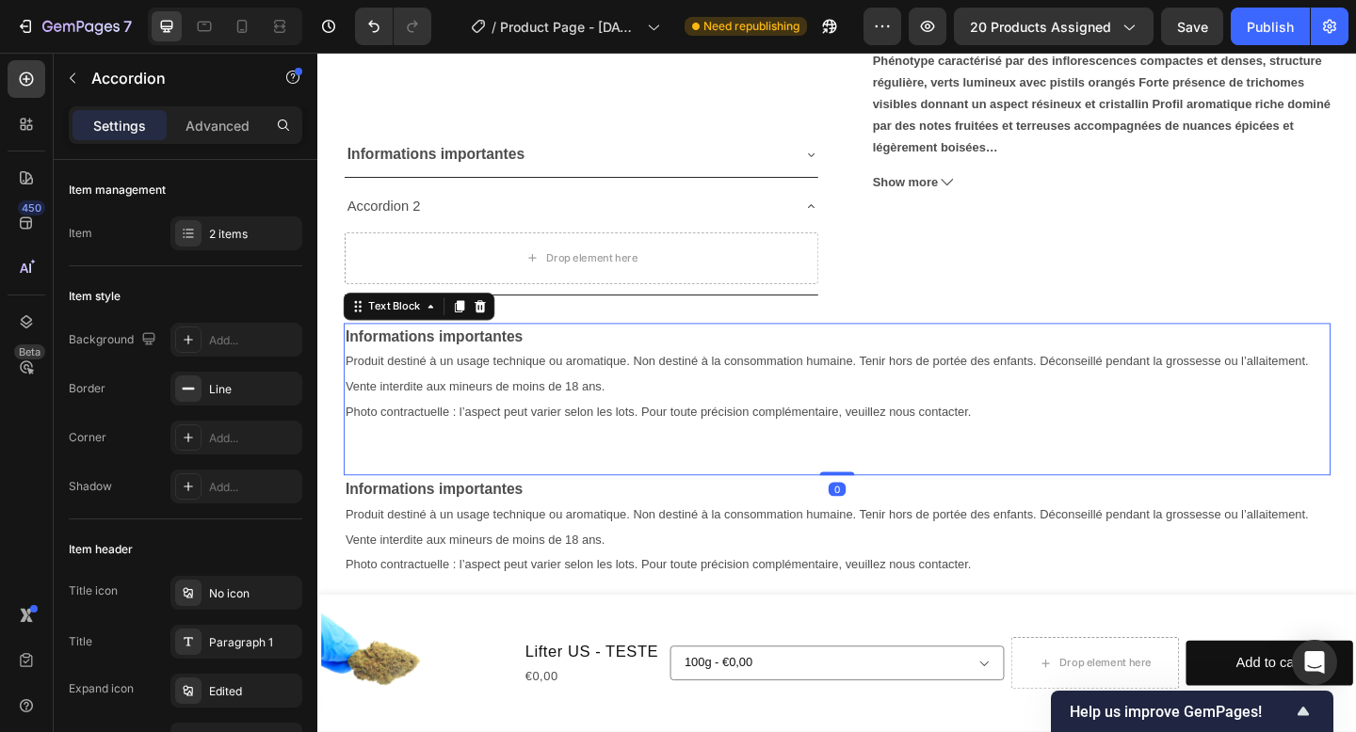
click at [631, 418] on p "Produit destiné à un usage technique ou aromatique. Non destiné à la consommati…" at bounding box center [881, 403] width 1069 height 55
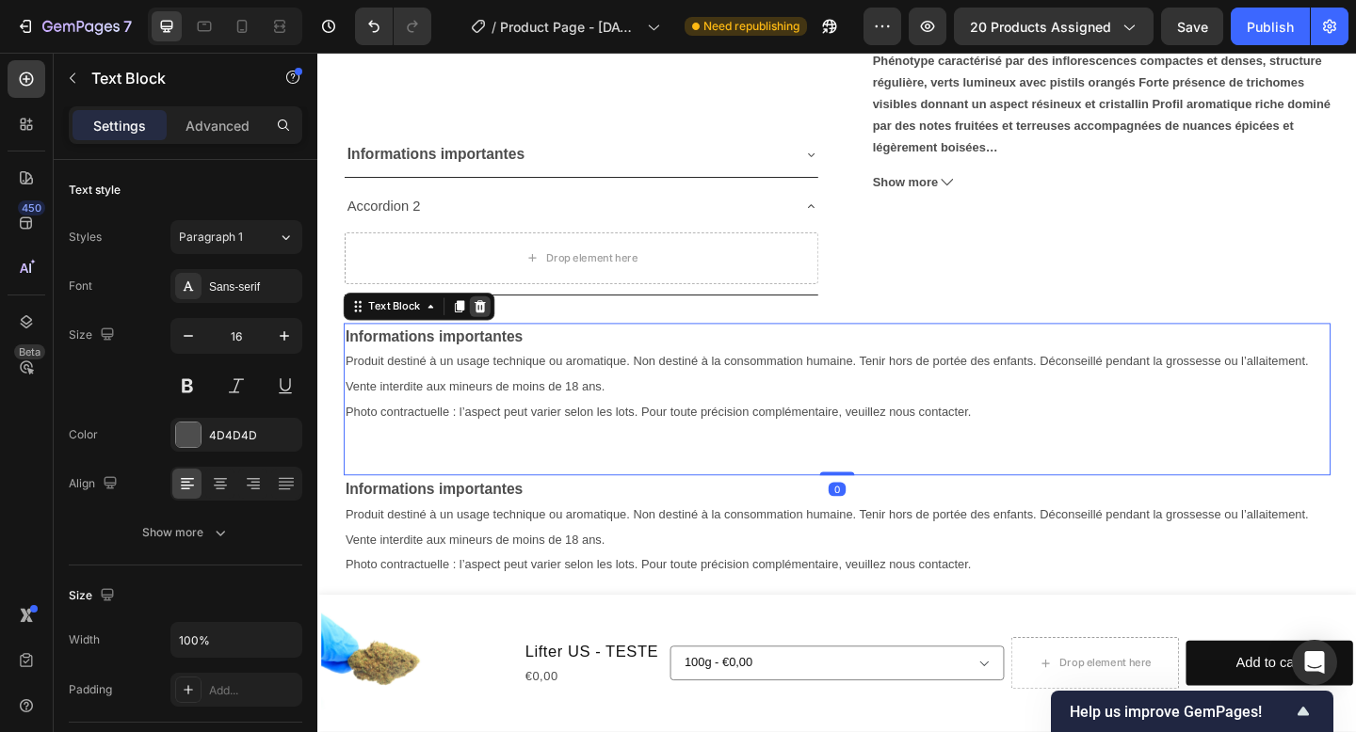
click at [490, 328] on icon at bounding box center [495, 328] width 12 height 13
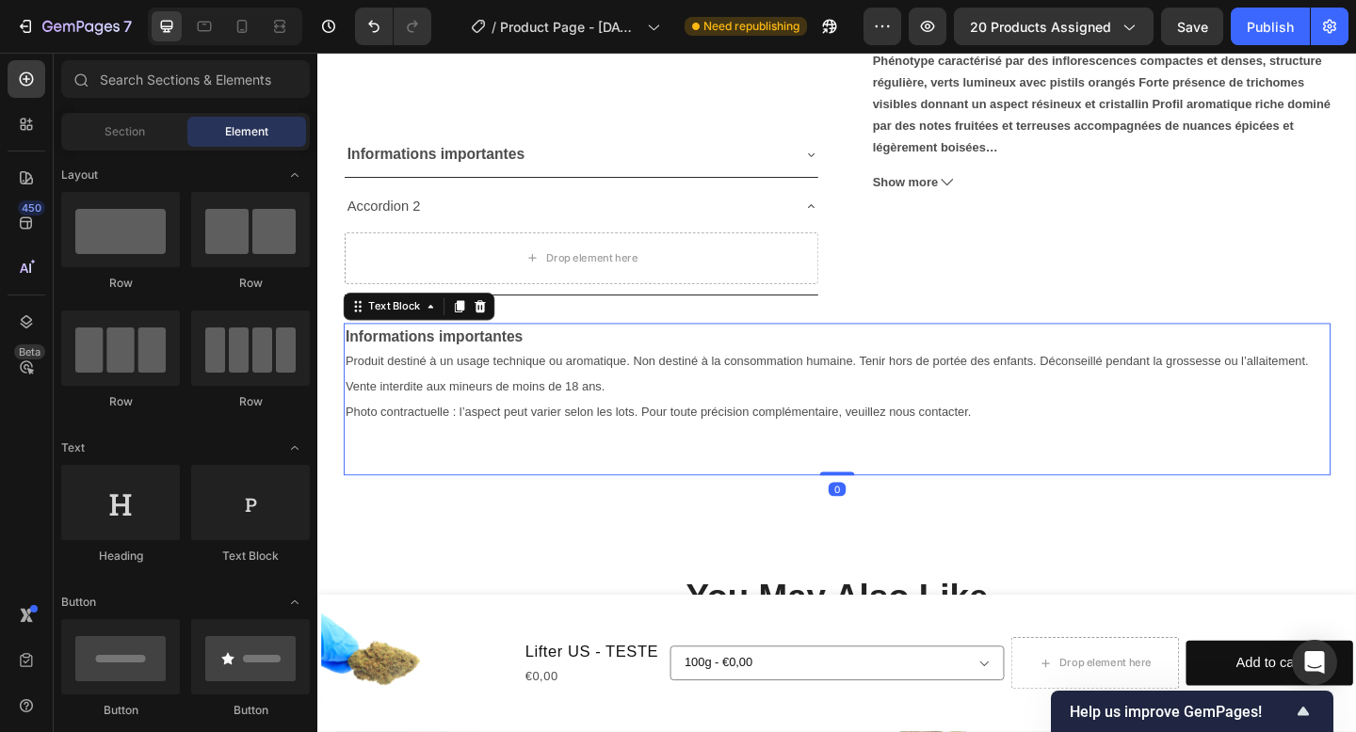
click at [505, 394] on span "Produit destiné à un usage technique ou aromatique. Non destiné à la consommati…" at bounding box center [871, 402] width 1048 height 42
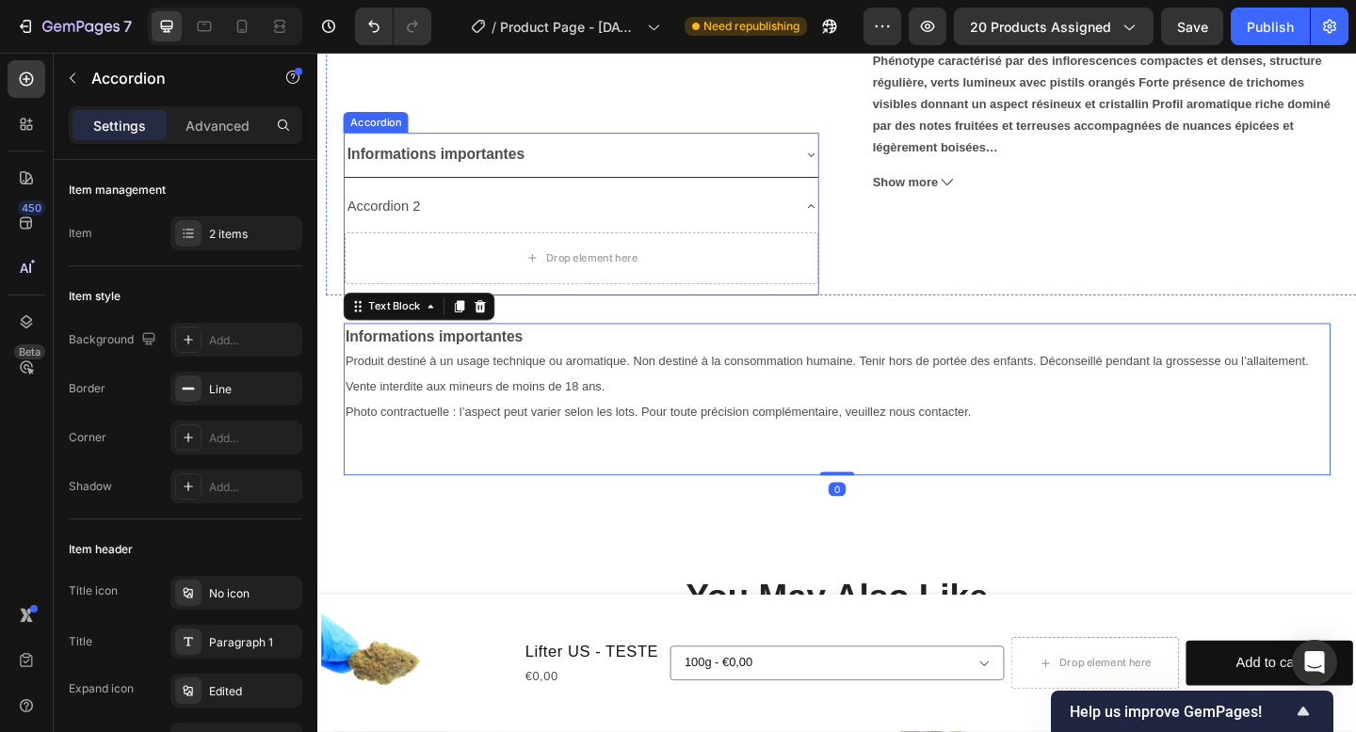
click at [849, 165] on icon at bounding box center [853, 163] width 15 height 15
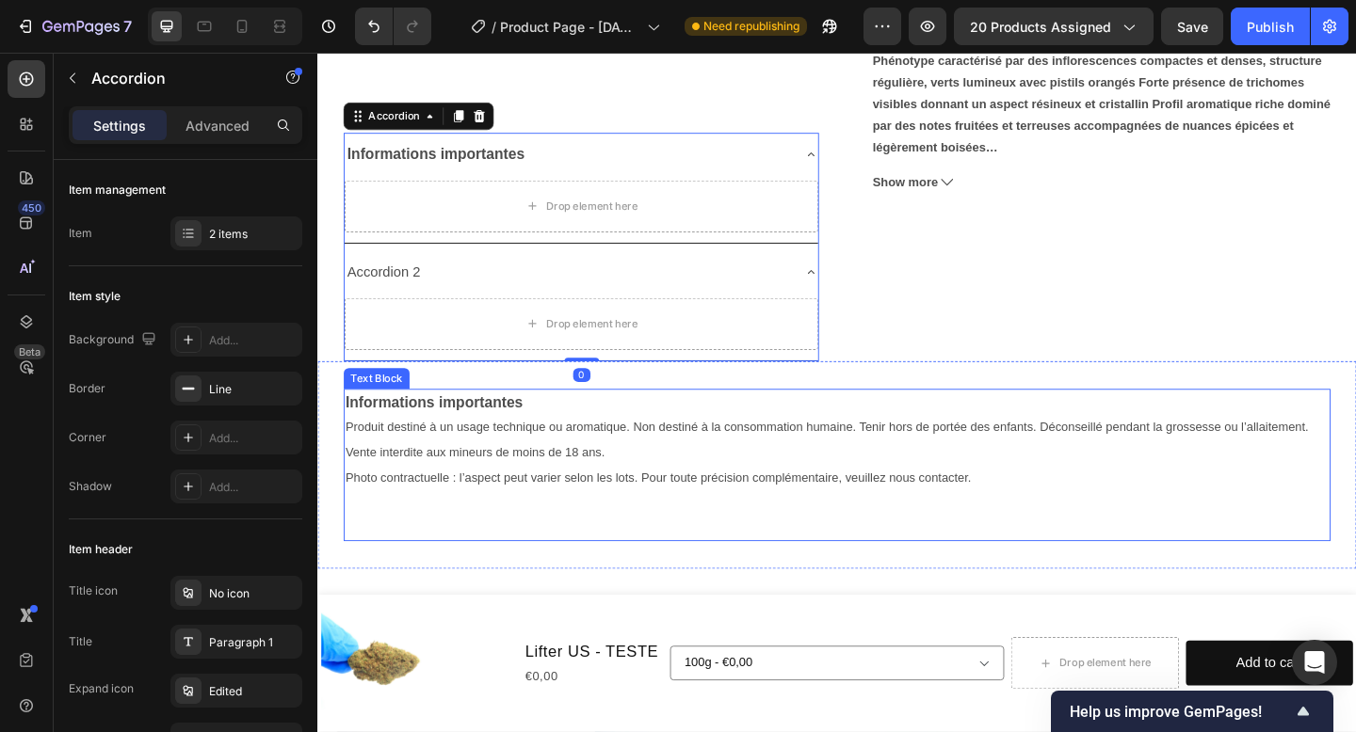
click at [480, 521] on span "Photo contractuelle : l’aspect peut varier selon les lots. Pour toute précision…" at bounding box center [687, 514] width 681 height 15
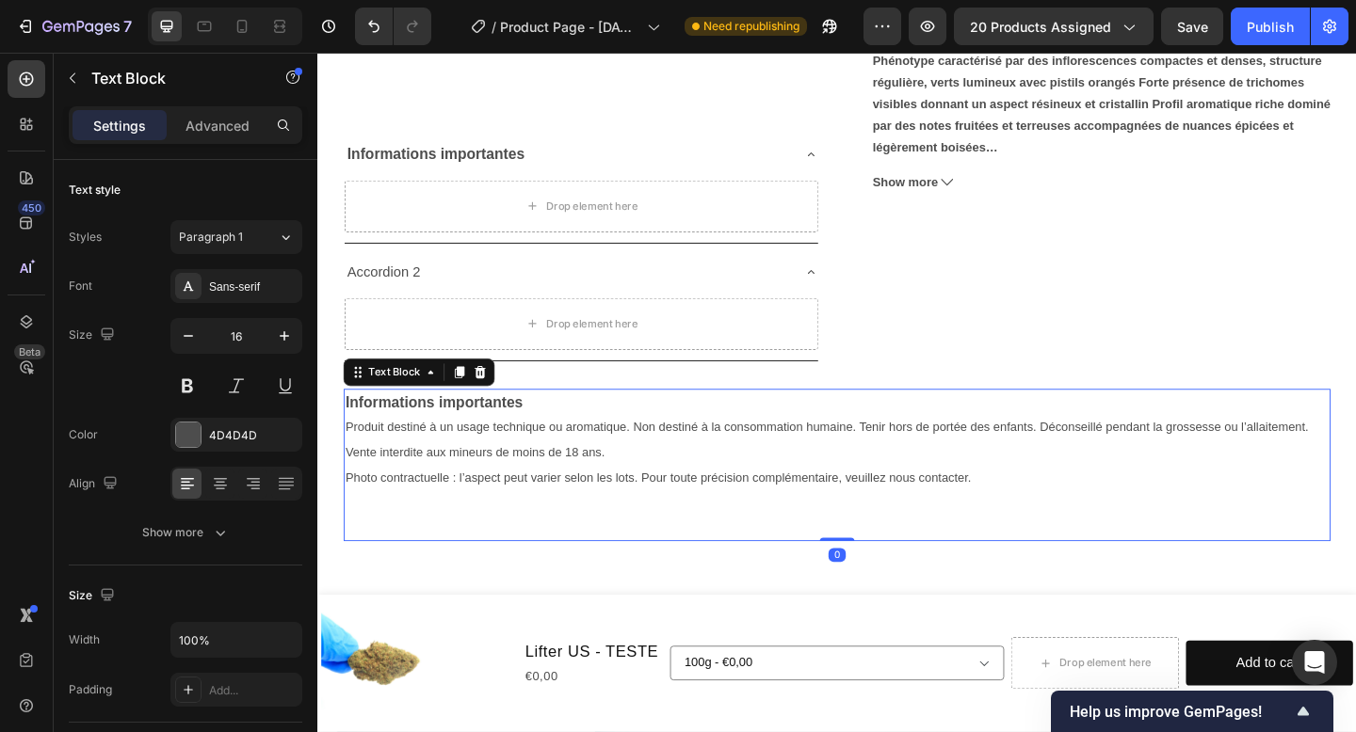
click at [1073, 541] on p at bounding box center [881, 542] width 1069 height 27
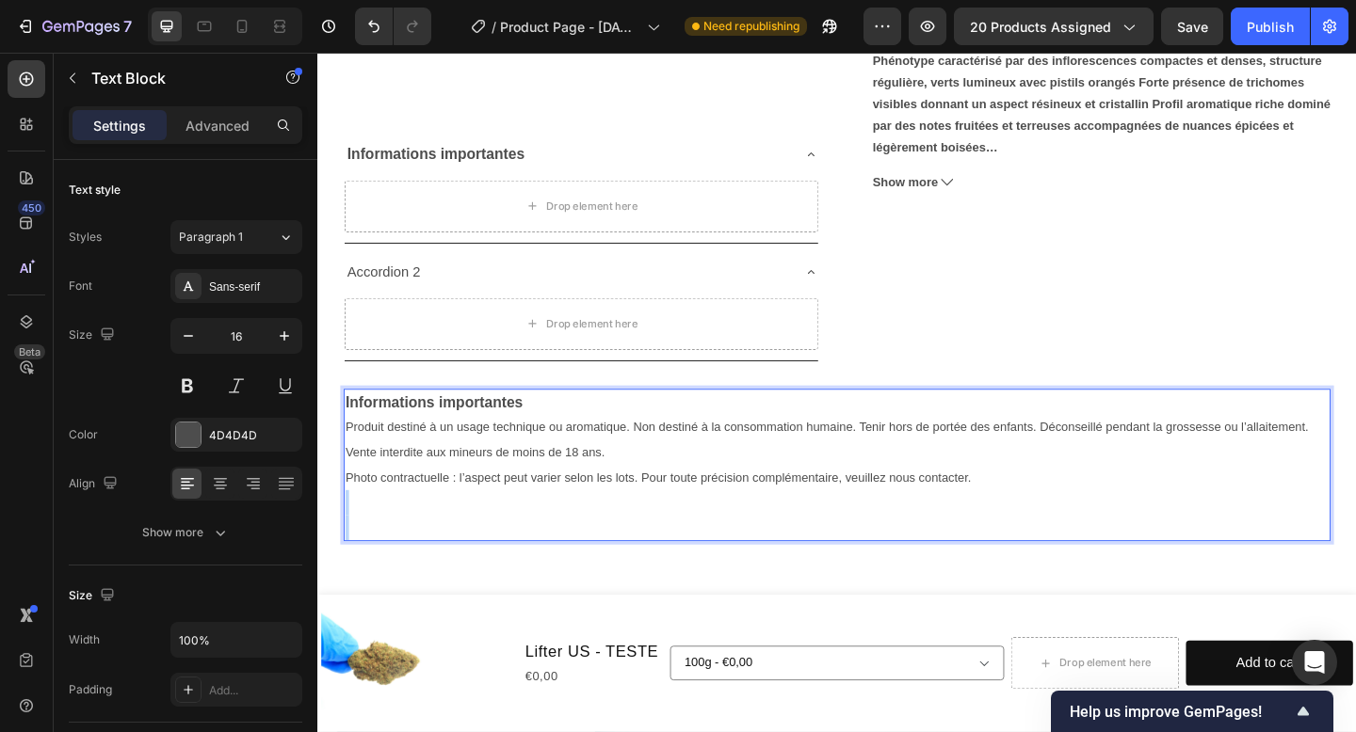
click at [1073, 541] on p "Rich Text Editor. Editing area: main" at bounding box center [881, 542] width 1069 height 27
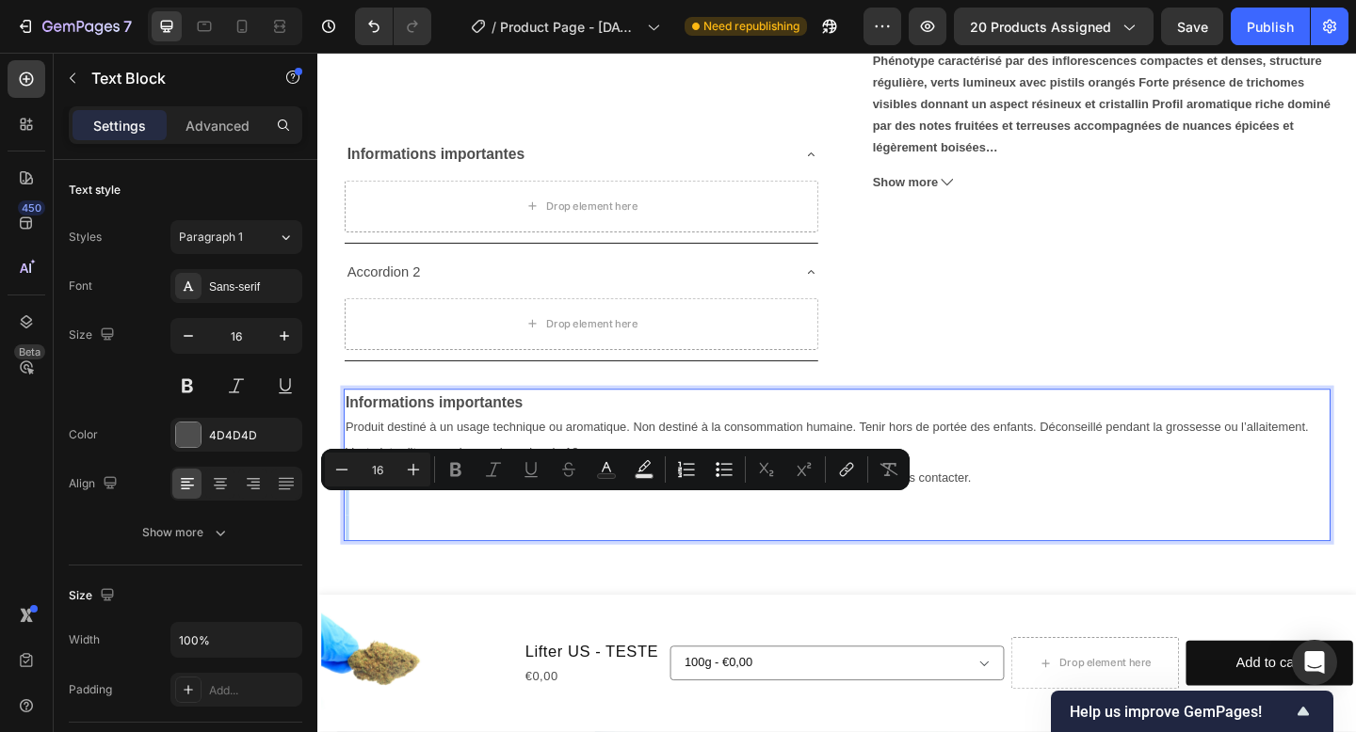
type input "14"
click at [1031, 508] on p "Photo contractuelle : l’aspect peut varier selon les lots. Pour toute précision…" at bounding box center [881, 515] width 1069 height 27
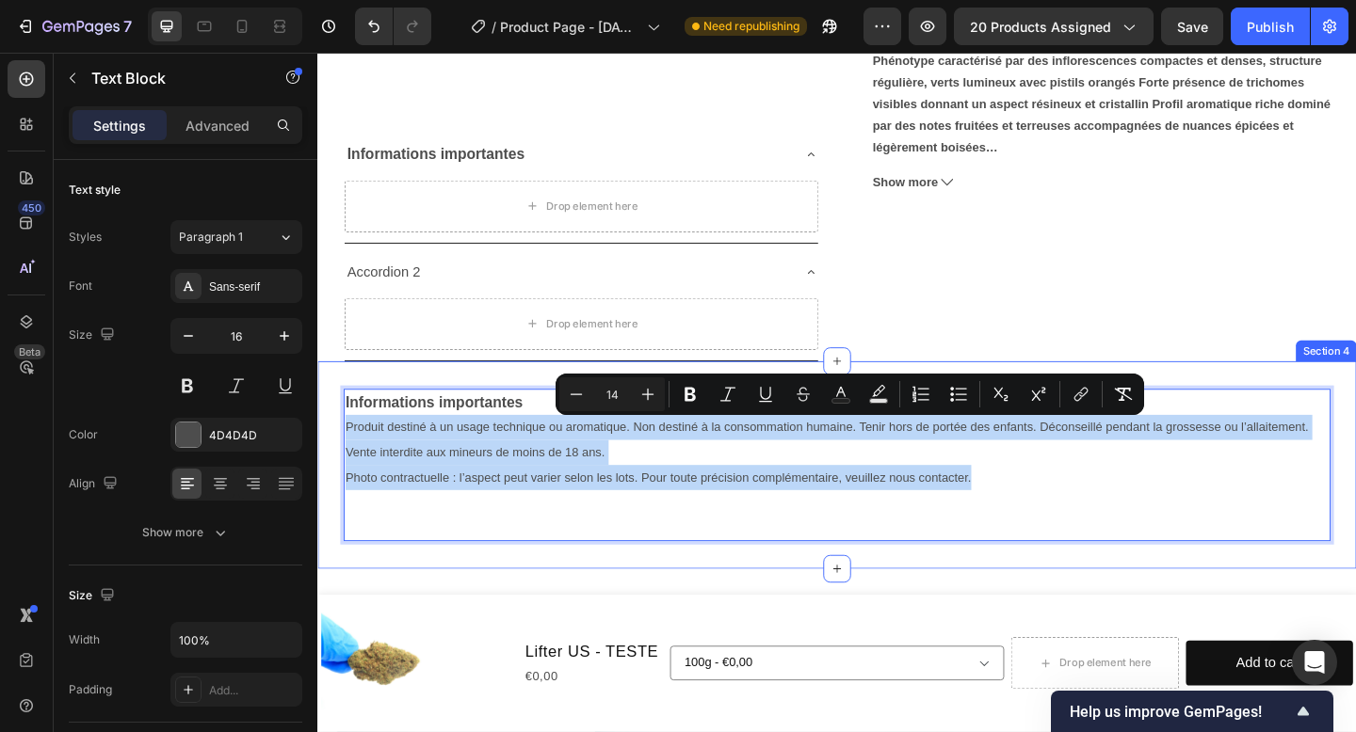
drag, startPoint x: 1043, startPoint y: 512, endPoint x: 338, endPoint y: 451, distance: 707.8
click at [337, 451] on div "Informations importantes Produit destiné à un usage technique ou aromatique. No…" at bounding box center [882, 502] width 1130 height 167
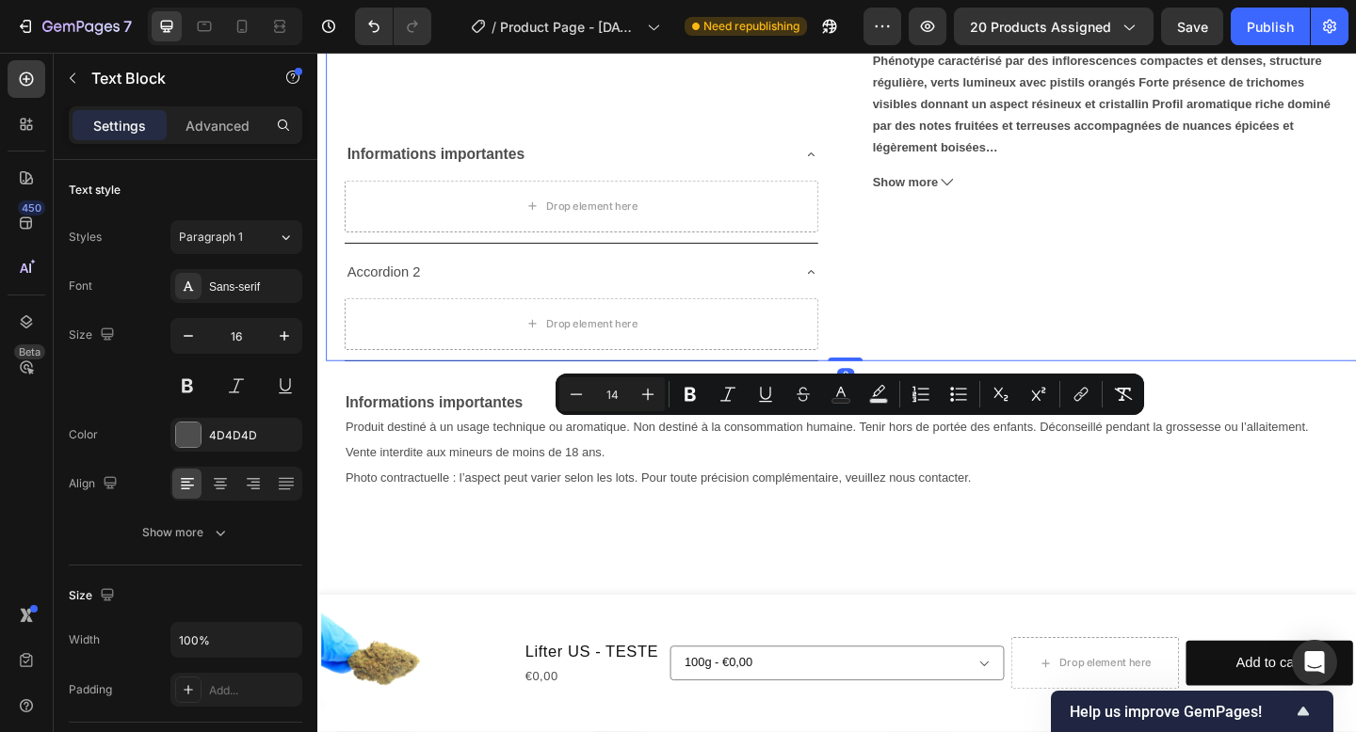
click at [950, 291] on div "Lifter US - TESTE Product Title €0,00 Product Price Product Price No compare pr…" at bounding box center [1179, 21] width 517 height 733
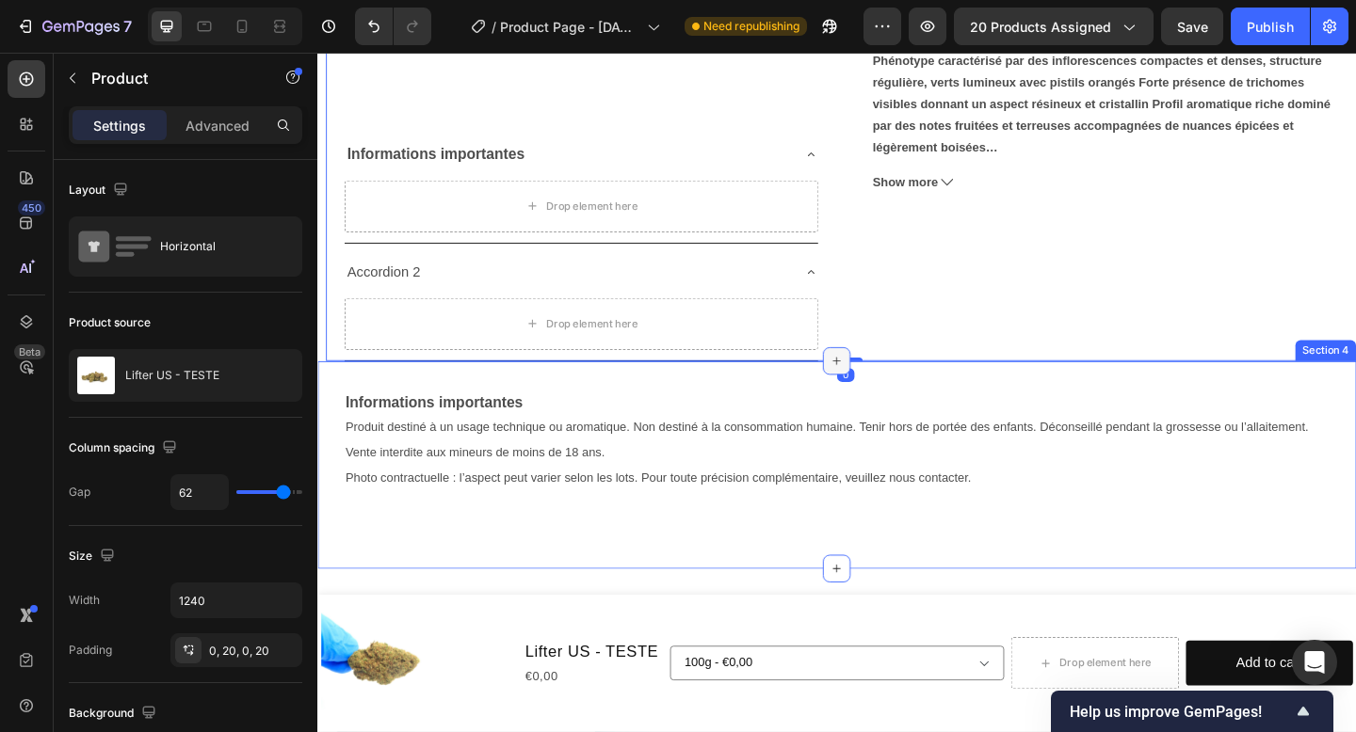
click at [881, 392] on icon at bounding box center [882, 388] width 15 height 15
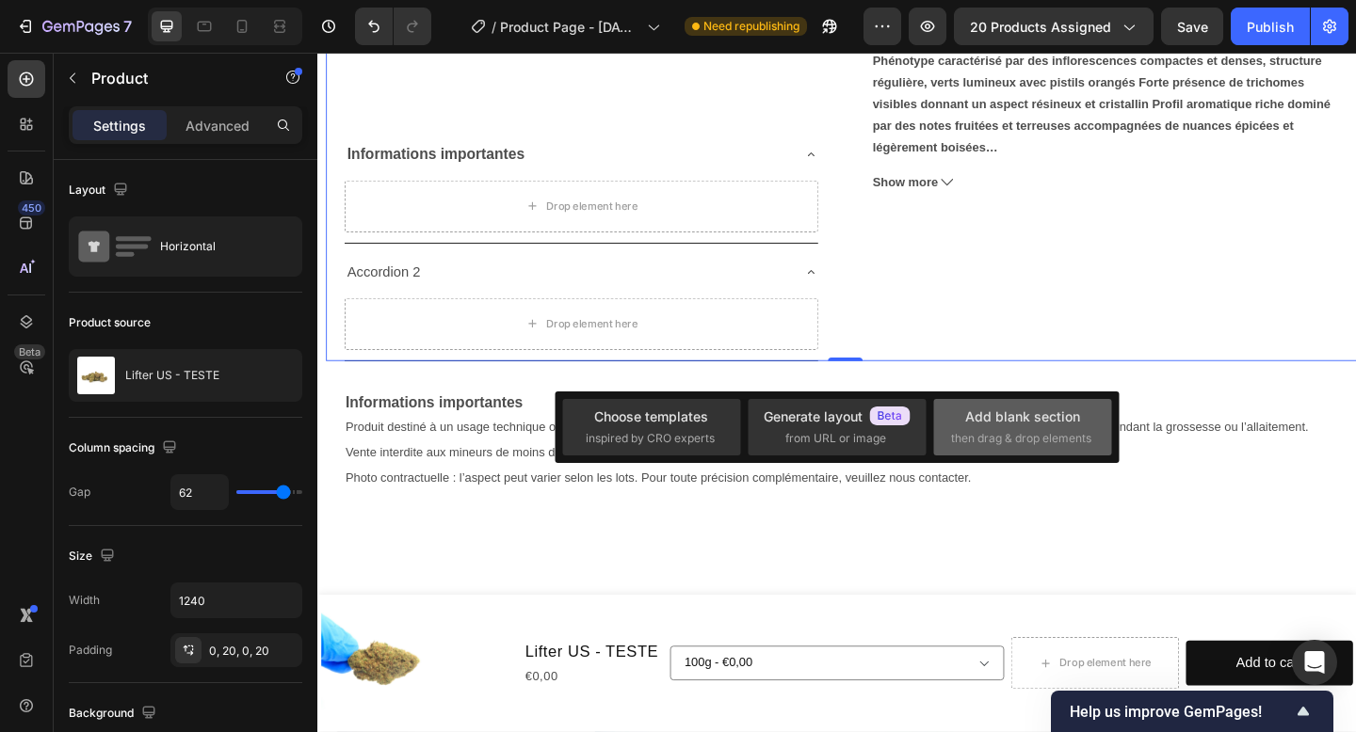
click at [1012, 434] on span "then drag & drop elements" at bounding box center [1021, 438] width 140 height 17
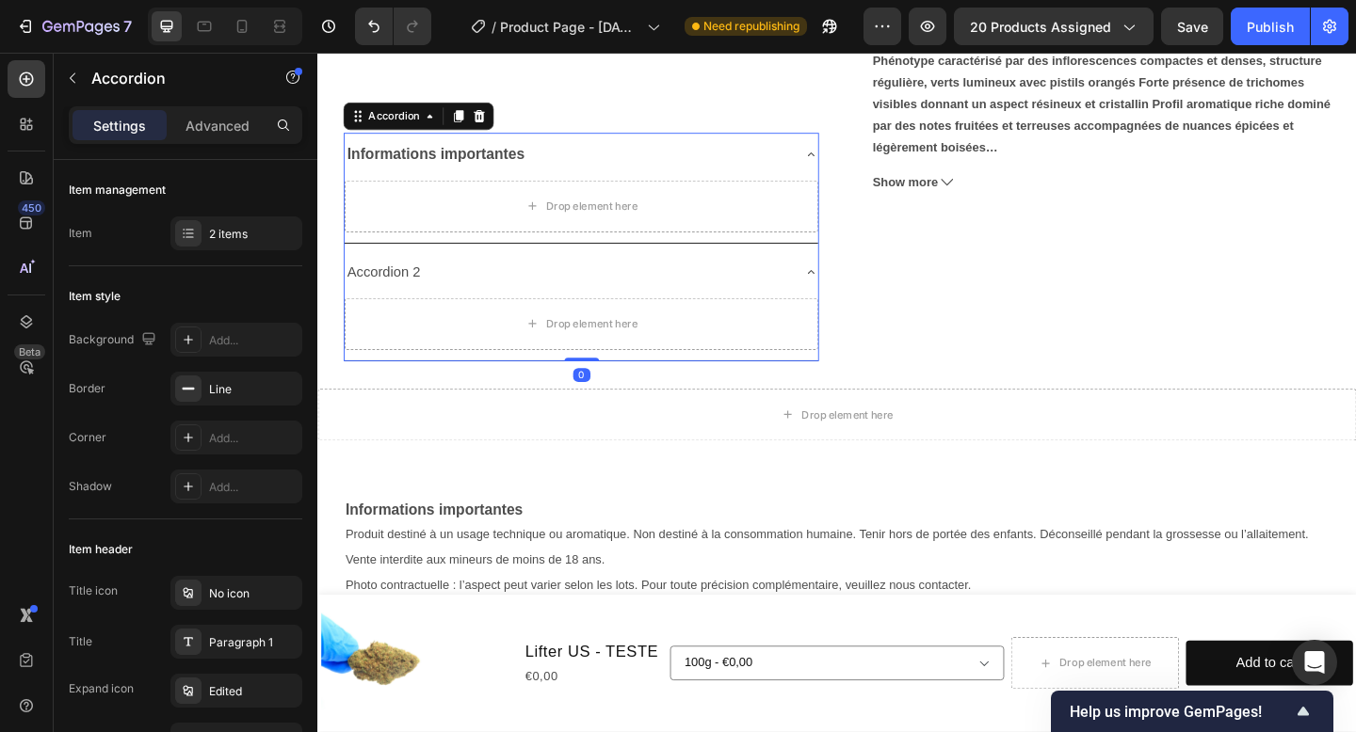
click at [698, 289] on div "Accordion 2" at bounding box center [588, 292] width 485 height 33
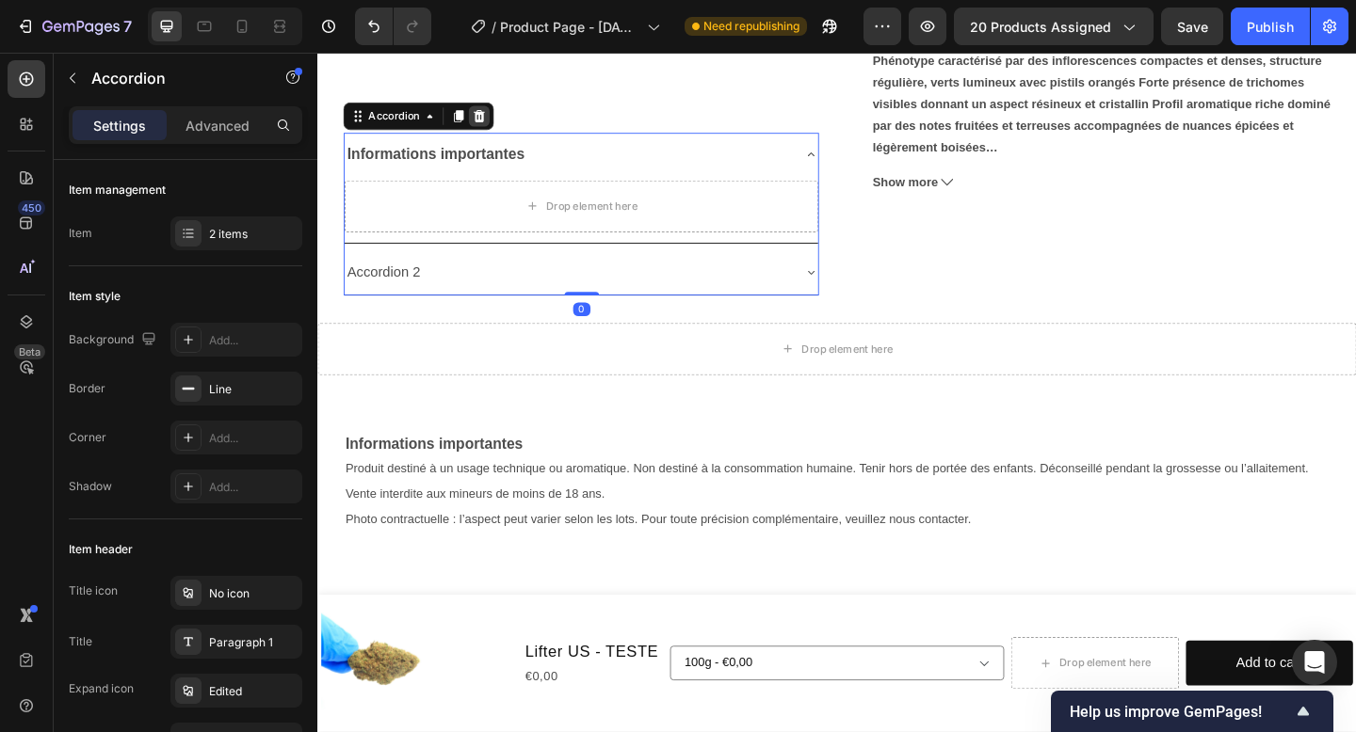
click at [495, 121] on icon at bounding box center [494, 122] width 12 height 13
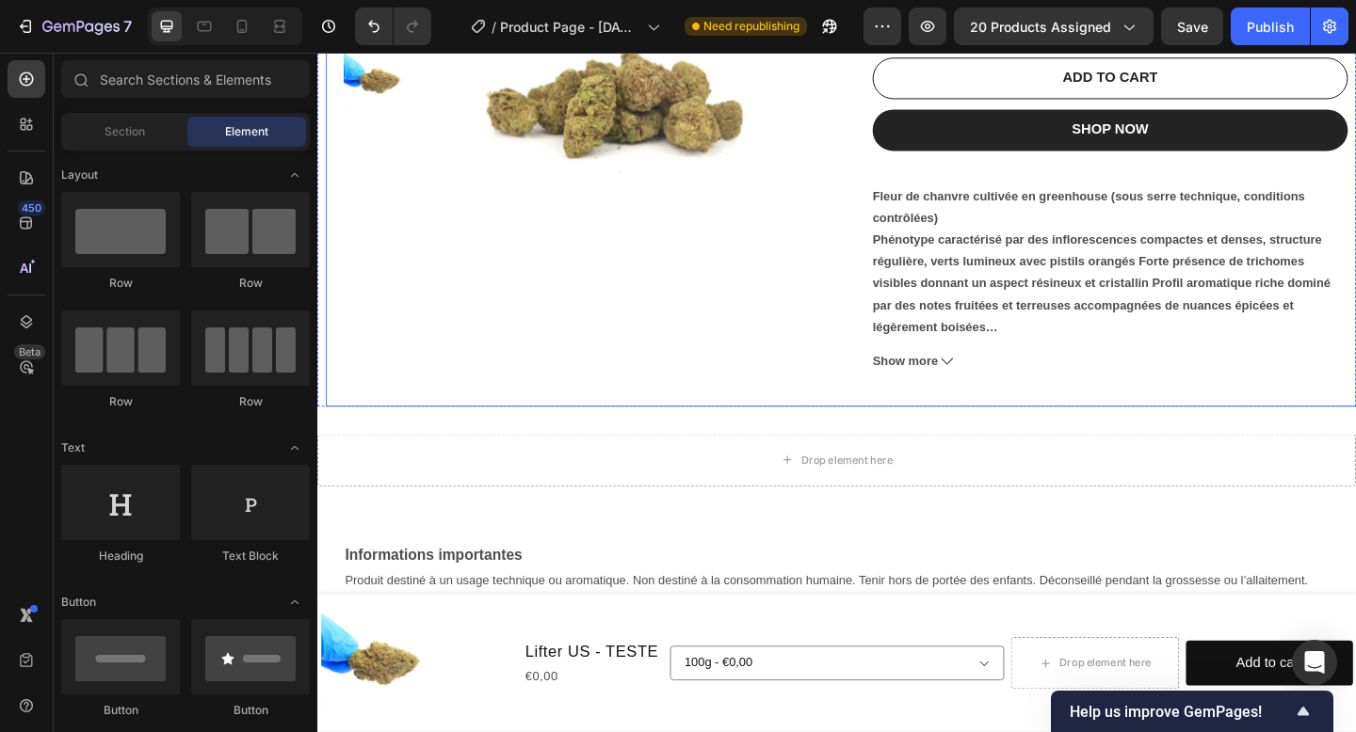
scroll to position [412, 0]
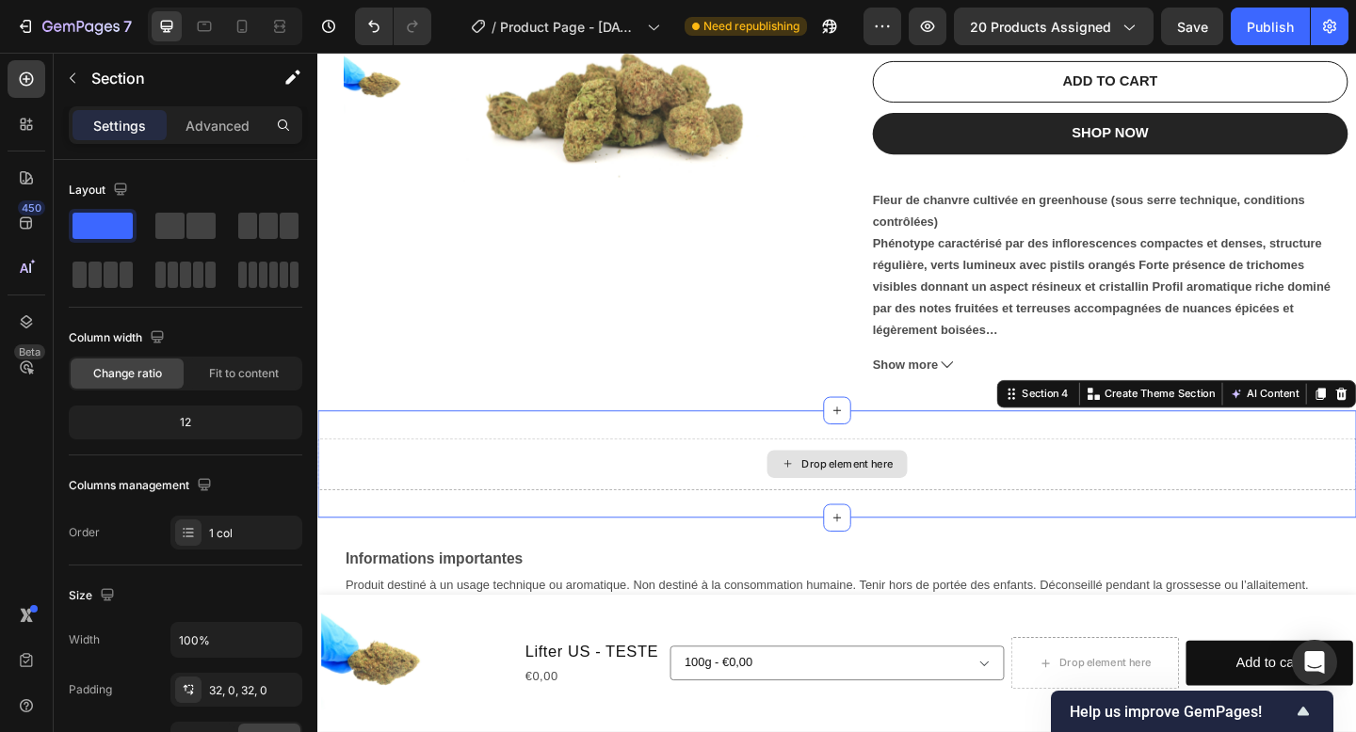
click at [699, 490] on div "Drop element here" at bounding box center [882, 501] width 1130 height 56
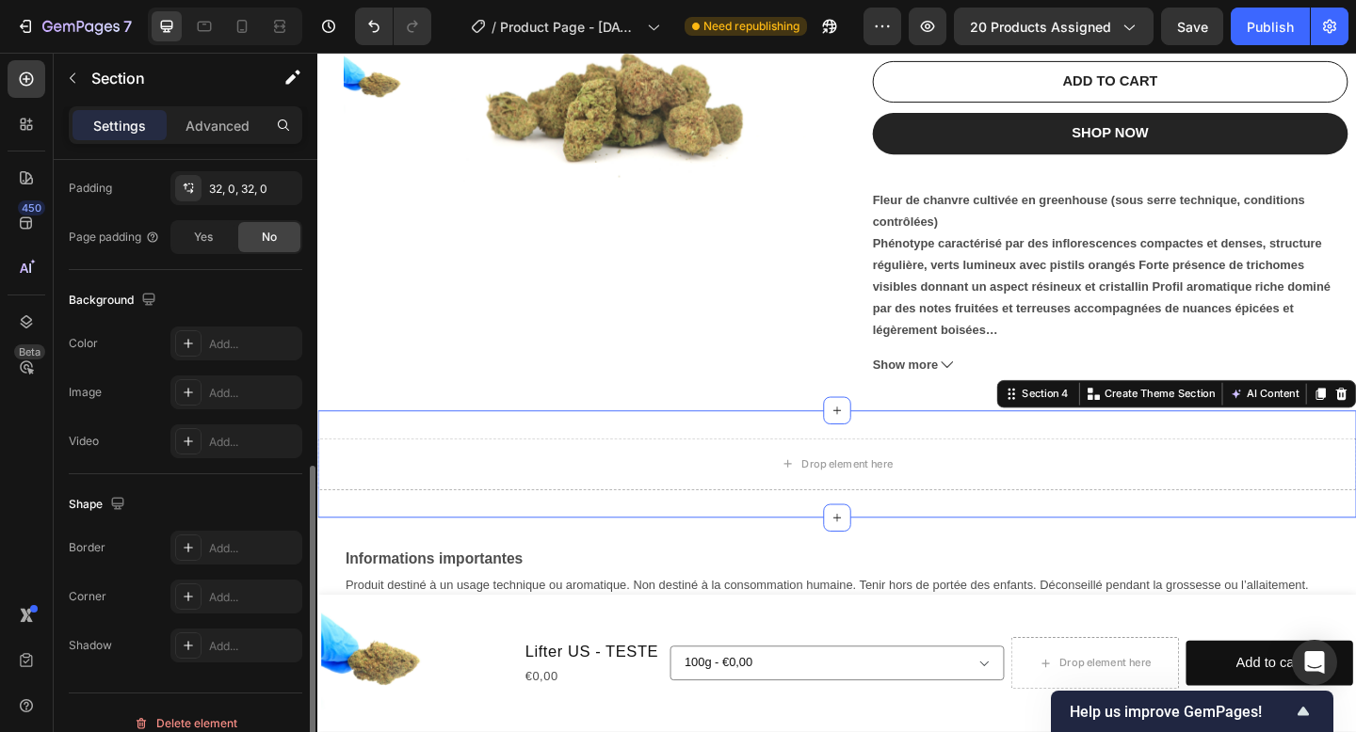
scroll to position [523, 0]
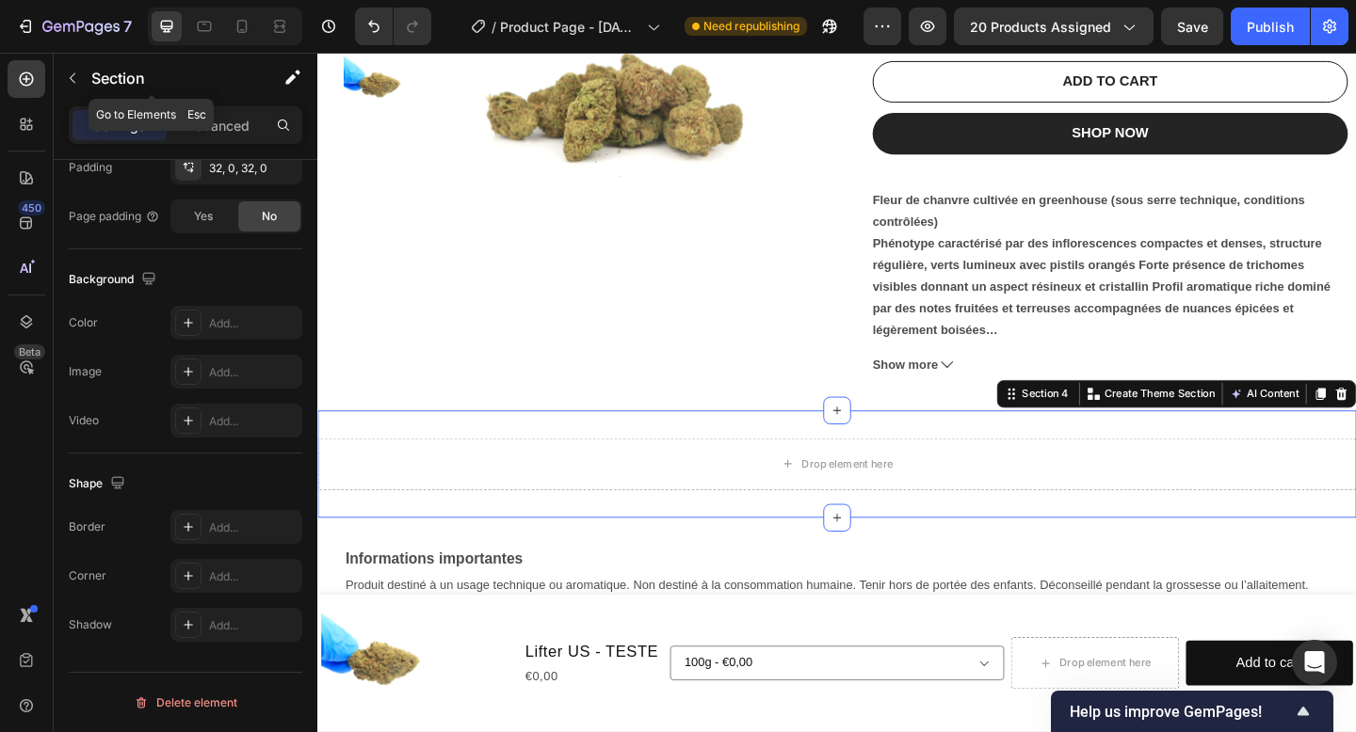
click at [126, 79] on p "Section" at bounding box center [168, 78] width 154 height 23
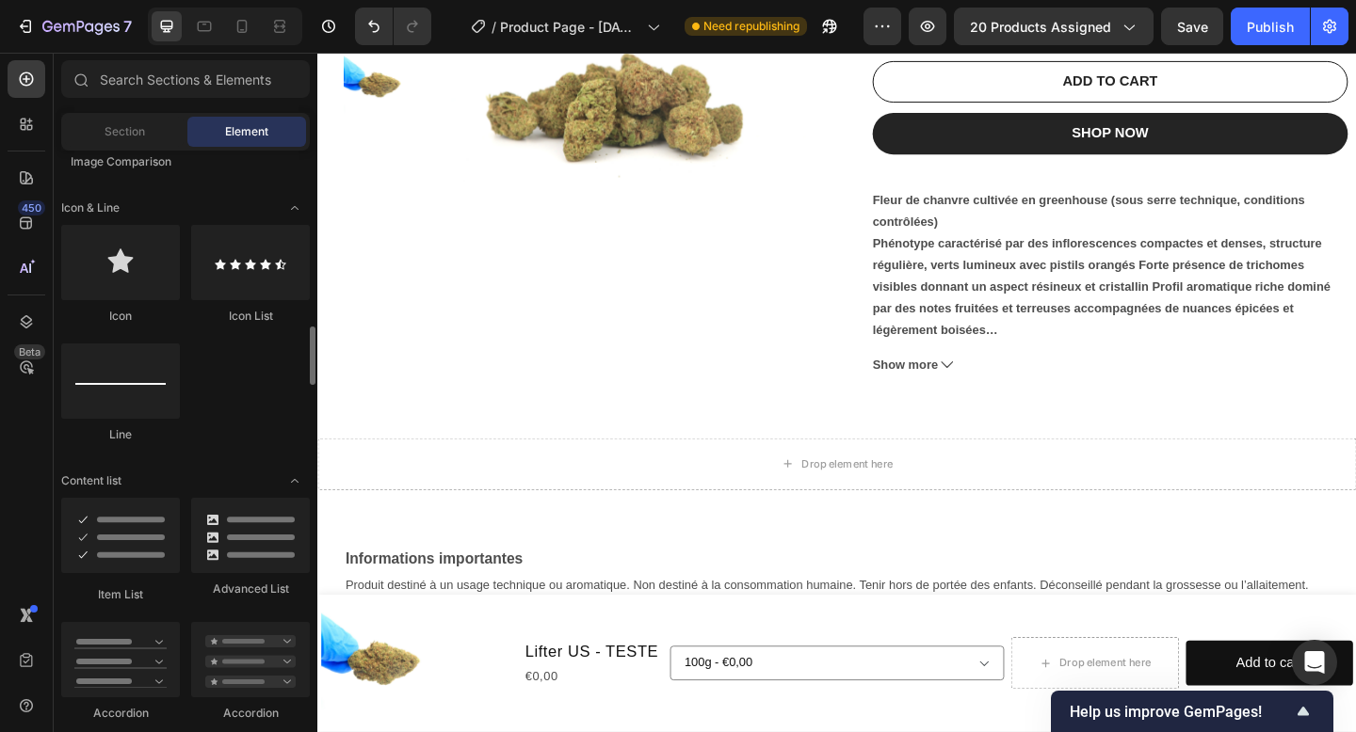
scroll to position [1390, 0]
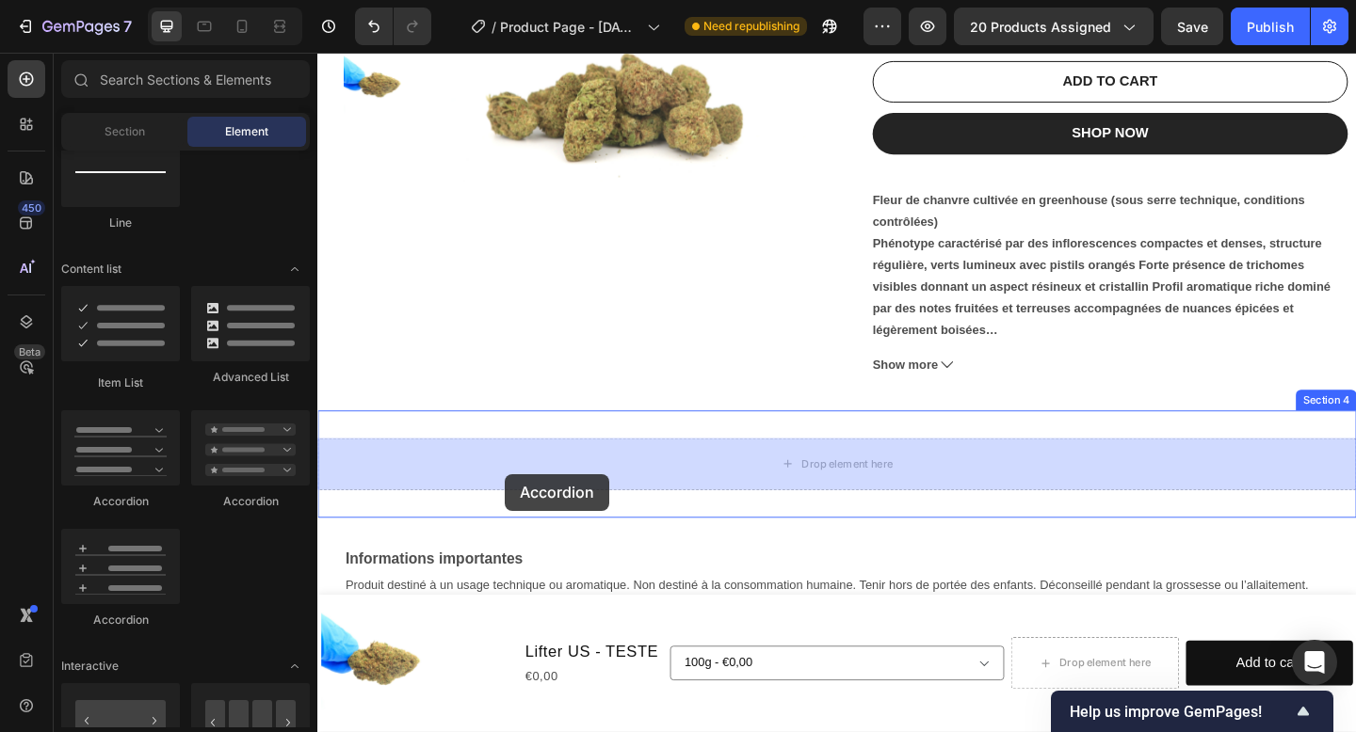
drag, startPoint x: 474, startPoint y: 523, endPoint x: 522, endPoint y: 511, distance: 49.5
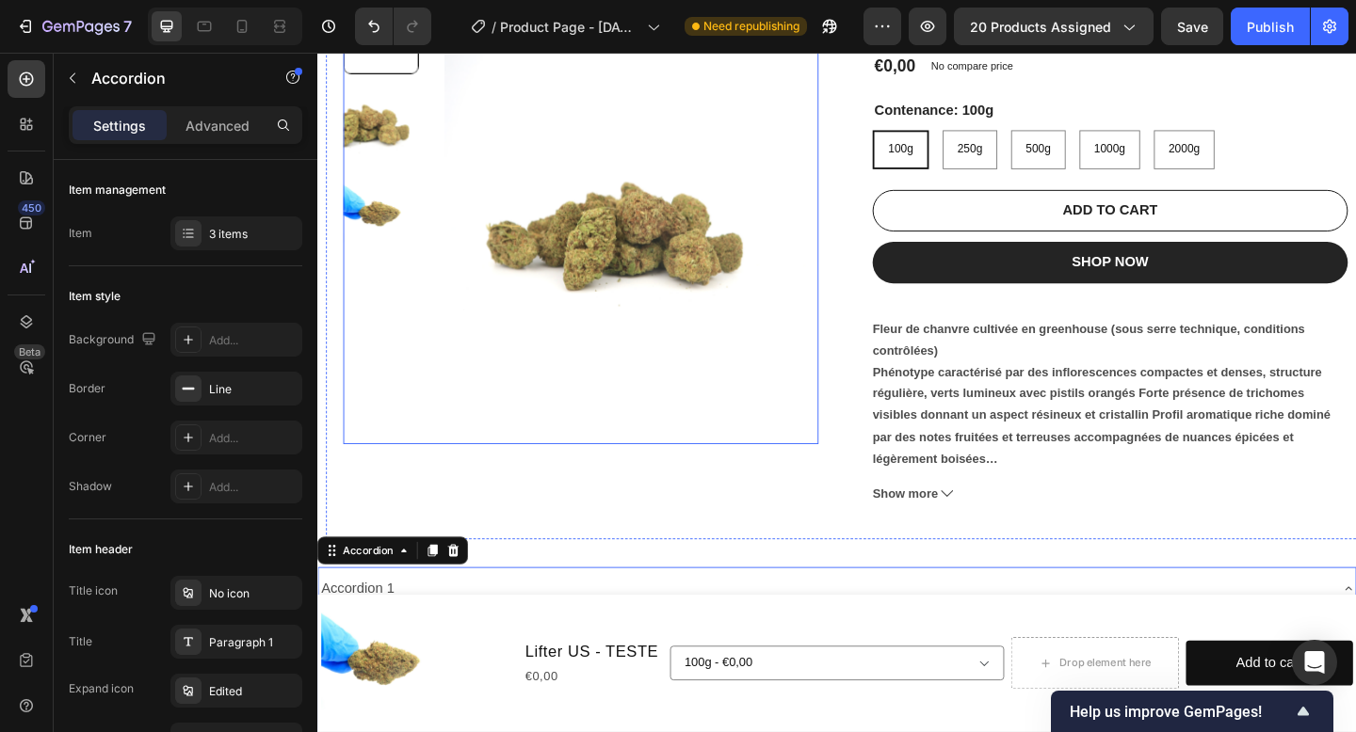
scroll to position [271, 0]
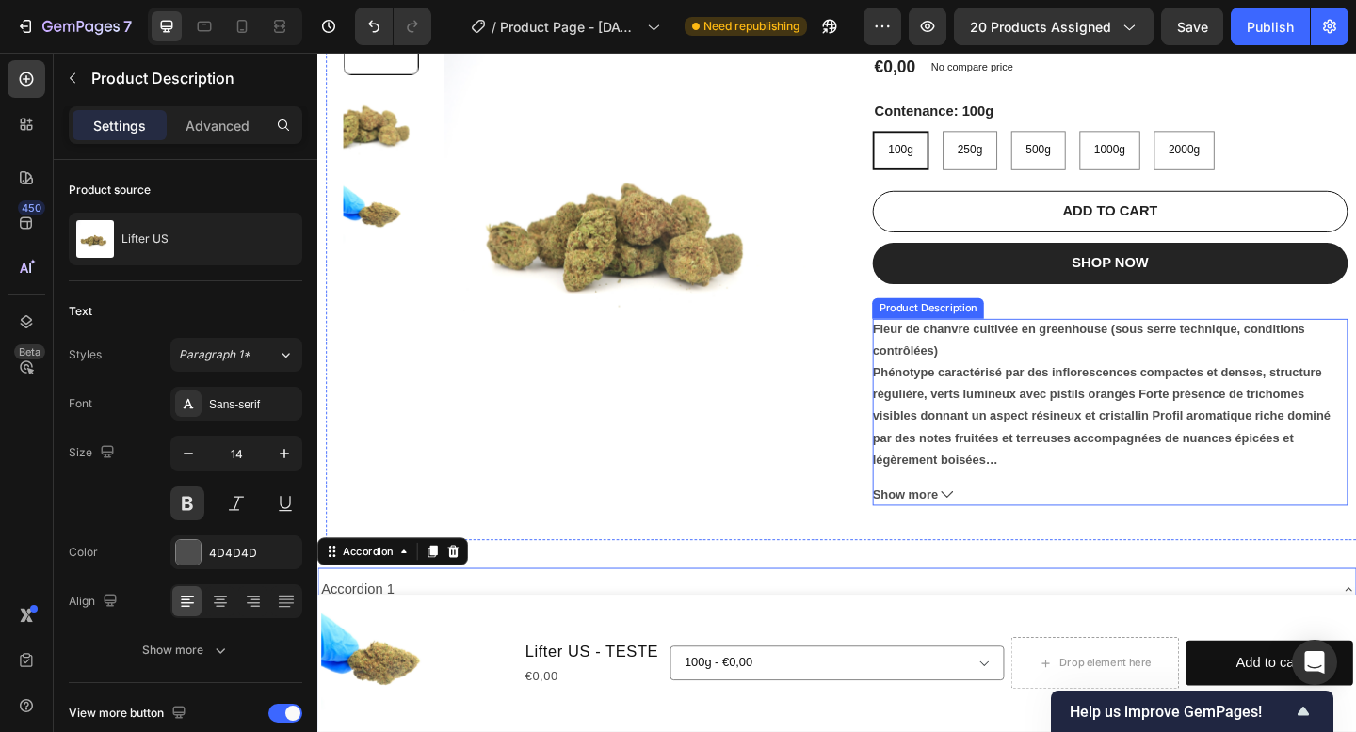
click at [1174, 397] on p "Fleur de chanvre cultivée en greenhouse (sous serre technique, conditions contr…" at bounding box center [1170, 424] width 498 height 157
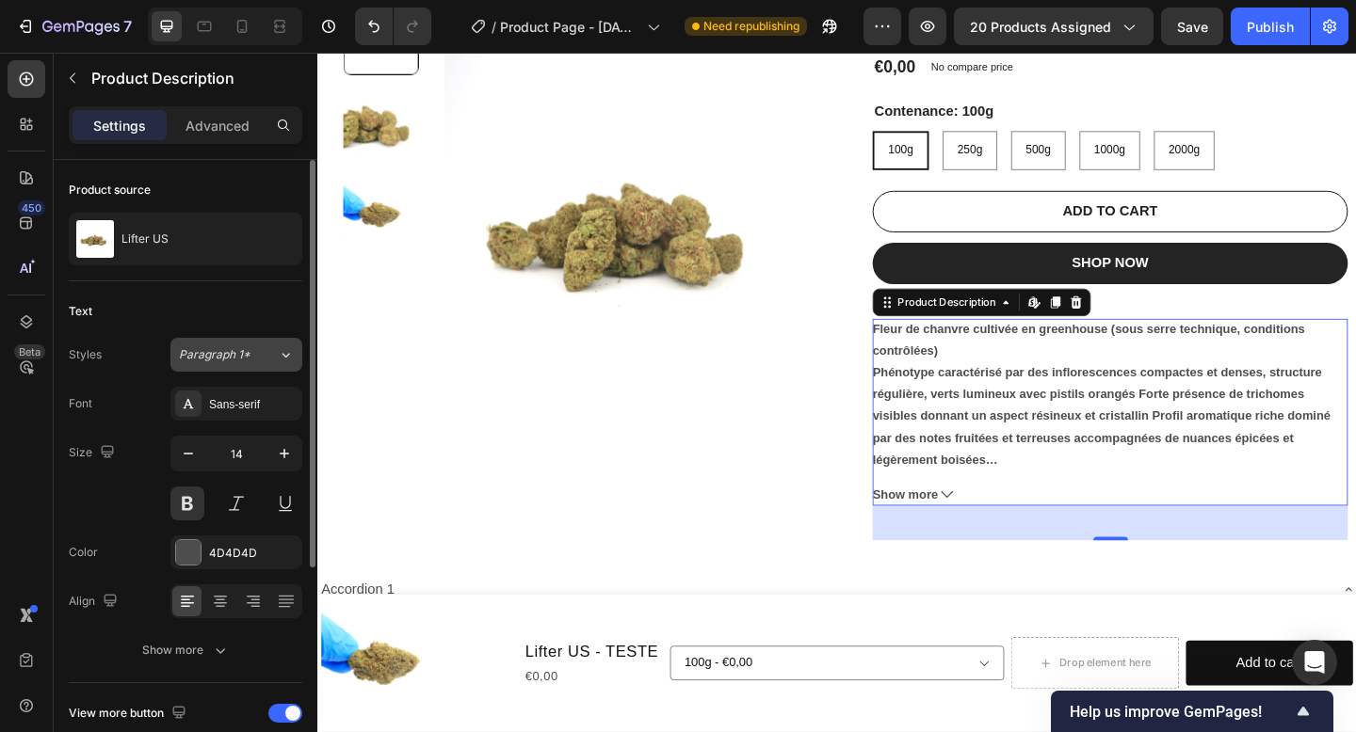
click at [235, 364] on button "Paragraph 1*" at bounding box center [236, 355] width 132 height 34
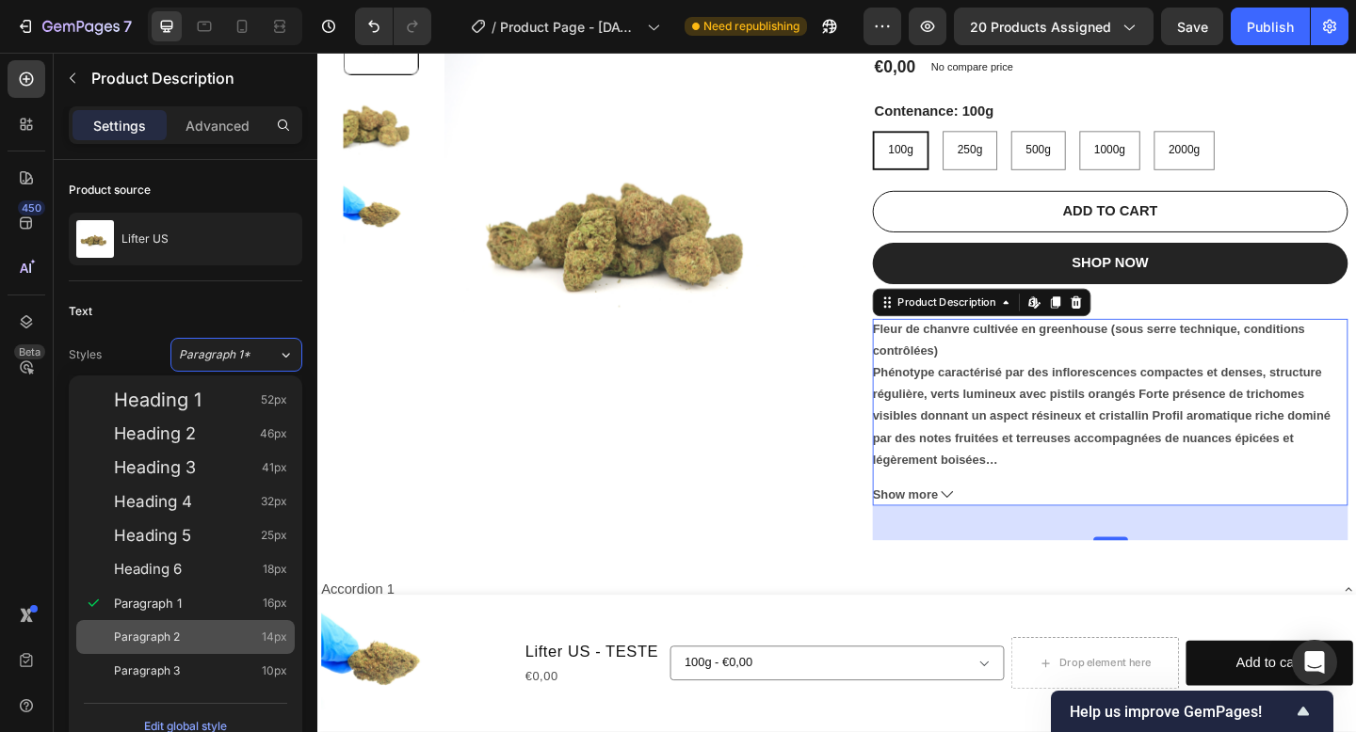
click at [209, 635] on div "Paragraph 2 14px" at bounding box center [200, 637] width 173 height 19
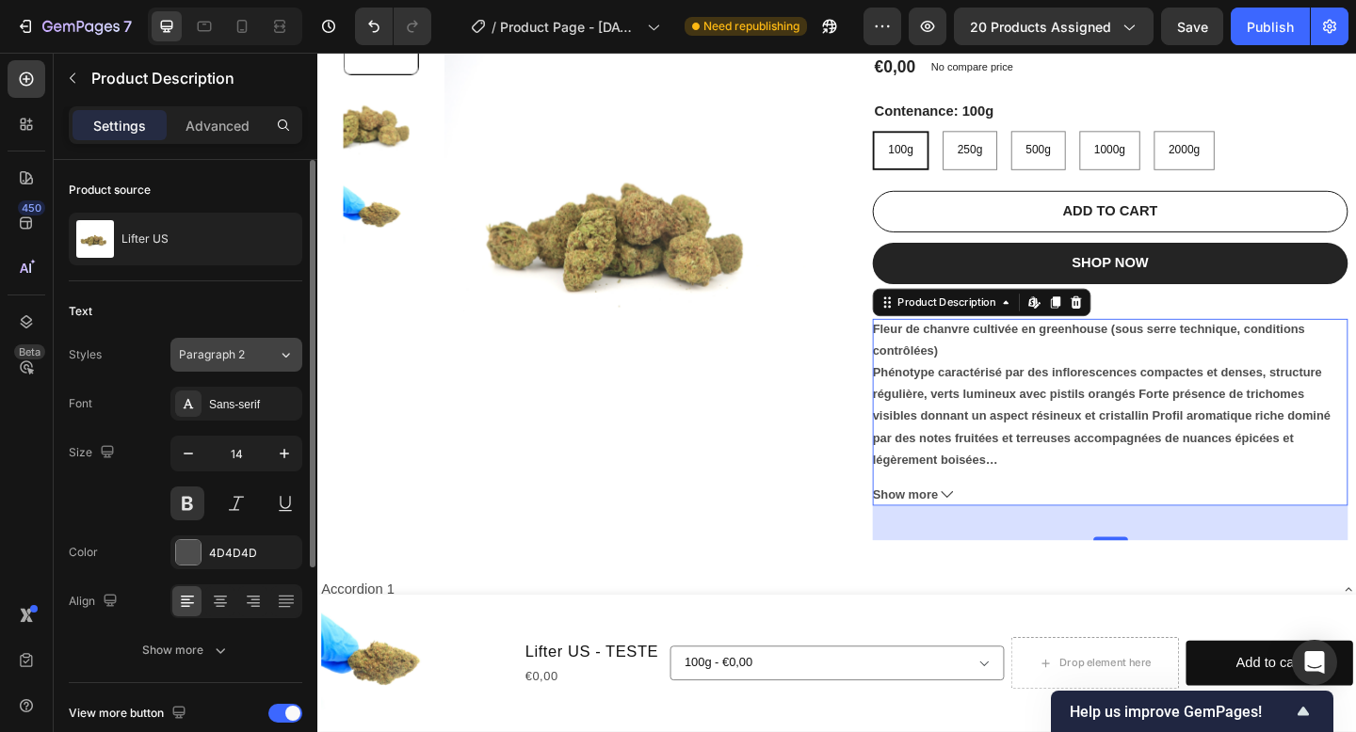
click at [258, 358] on div "Paragraph 2" at bounding box center [228, 354] width 99 height 17
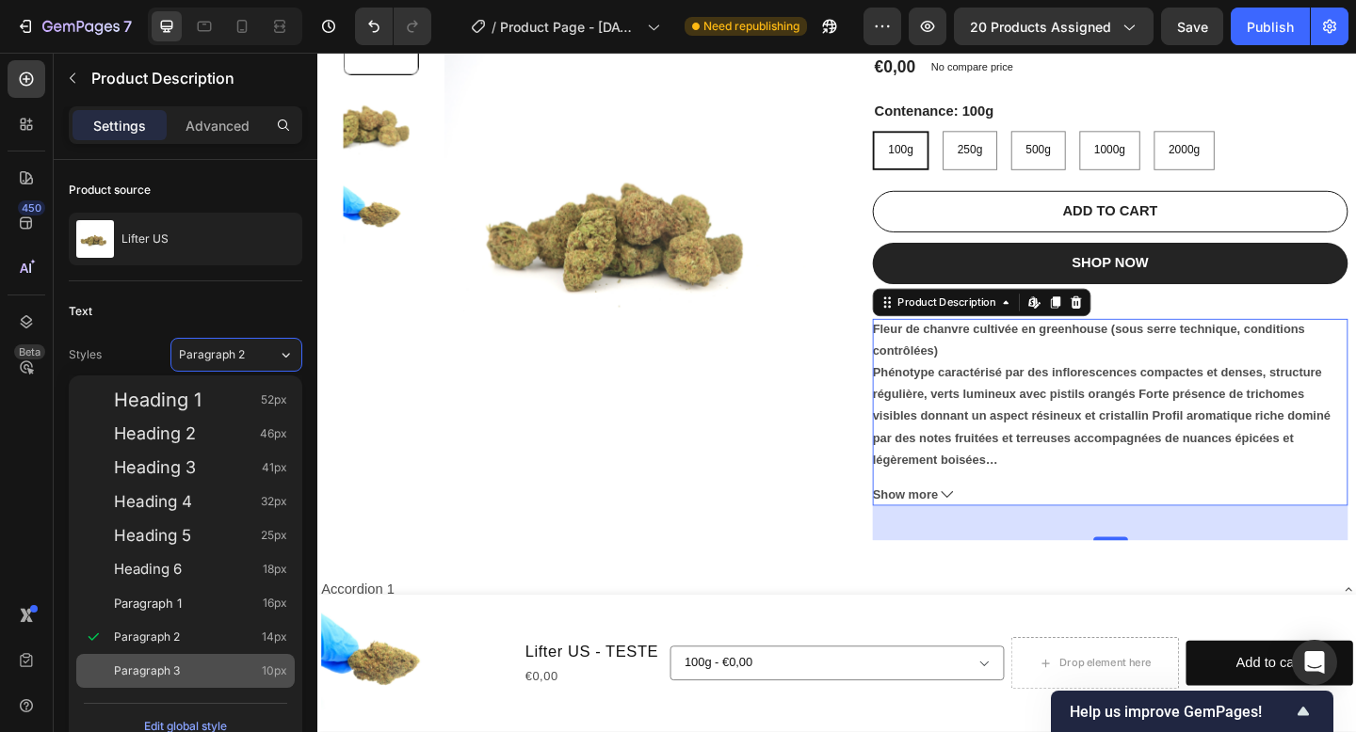
click at [204, 657] on div "Paragraph 3 10px" at bounding box center [185, 671] width 218 height 34
type input "10"
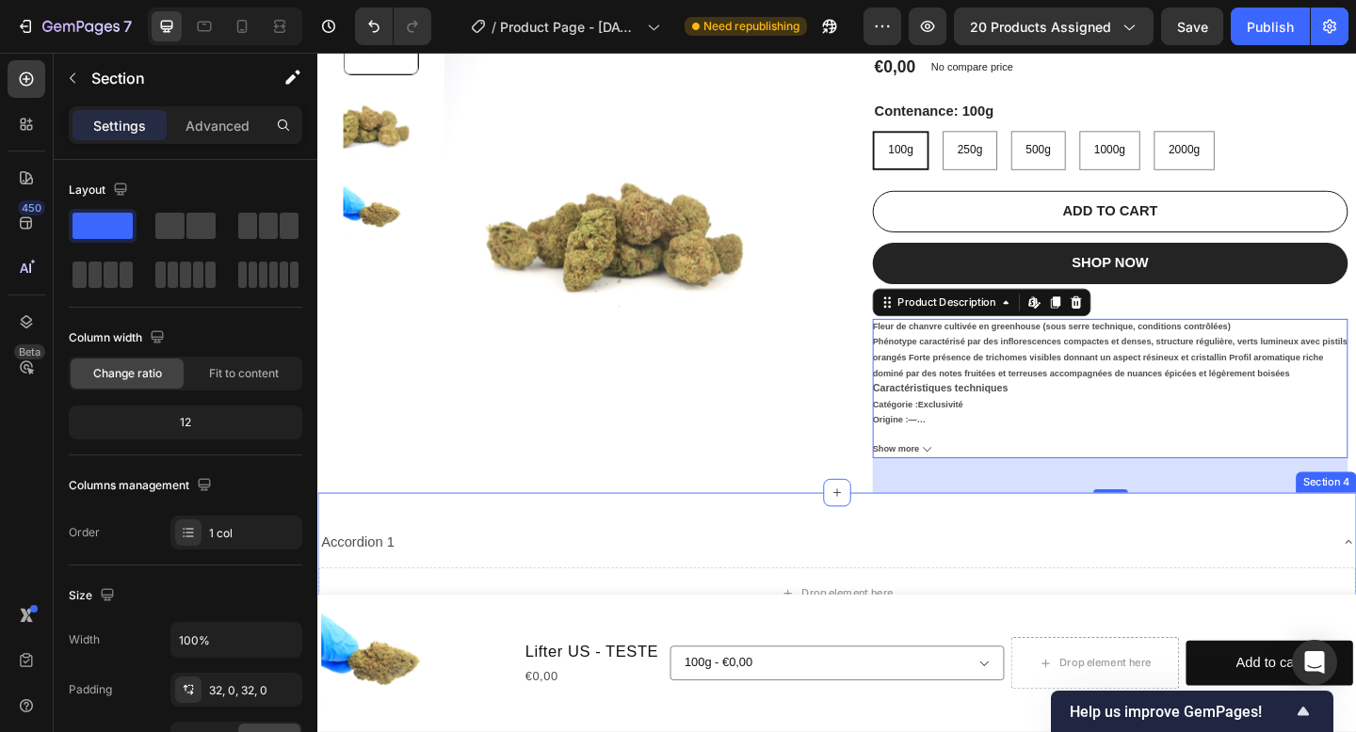
click at [954, 550] on div "Accordion 1 Drop element here Accordion 2 Accordion 3 Accordion Section 4" at bounding box center [882, 678] width 1130 height 293
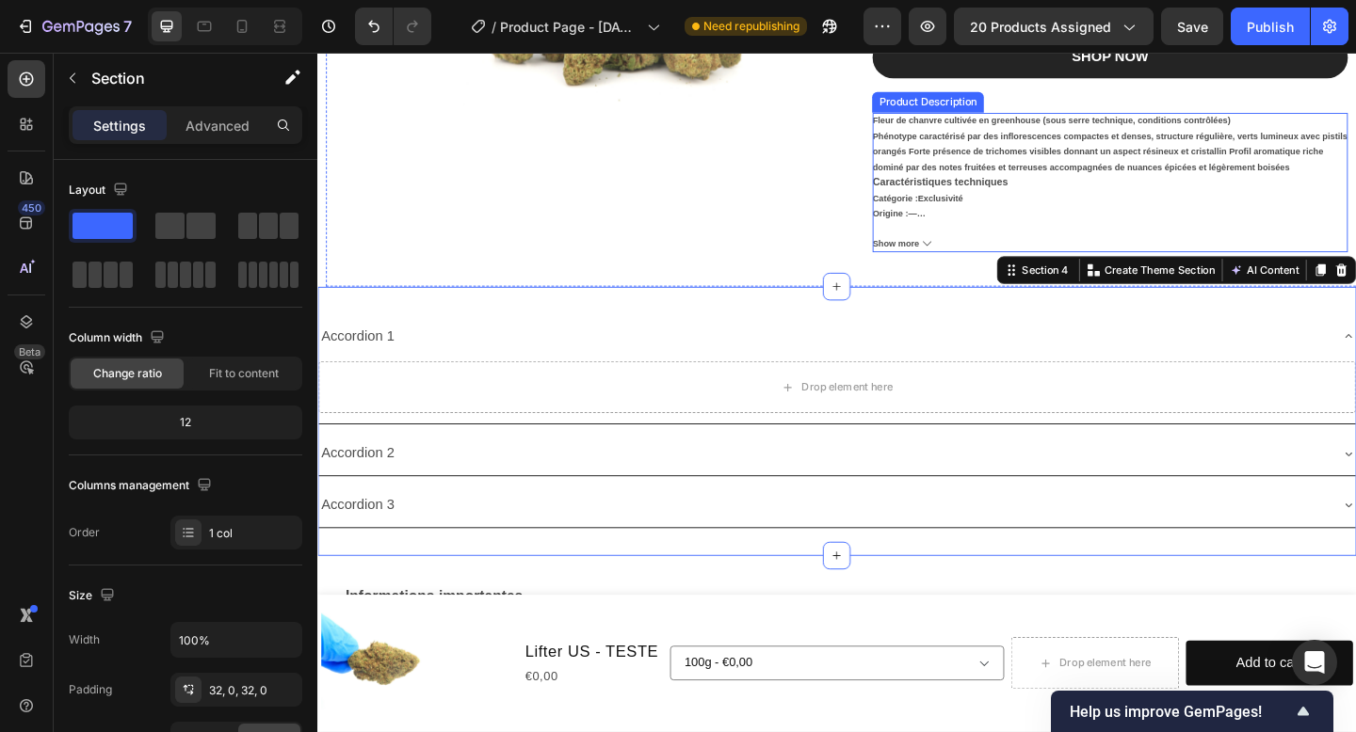
scroll to position [511, 0]
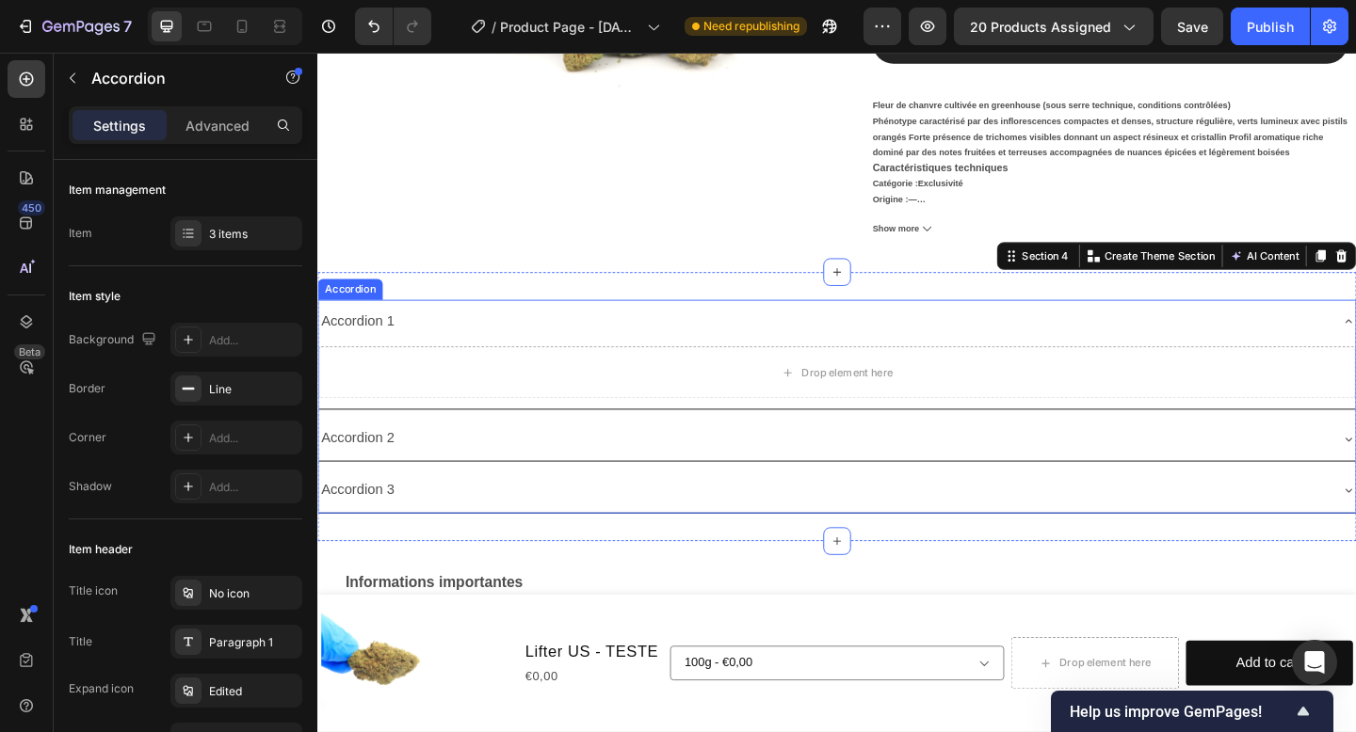
click at [415, 474] on div "Accordion 2" at bounding box center [867, 473] width 1098 height 33
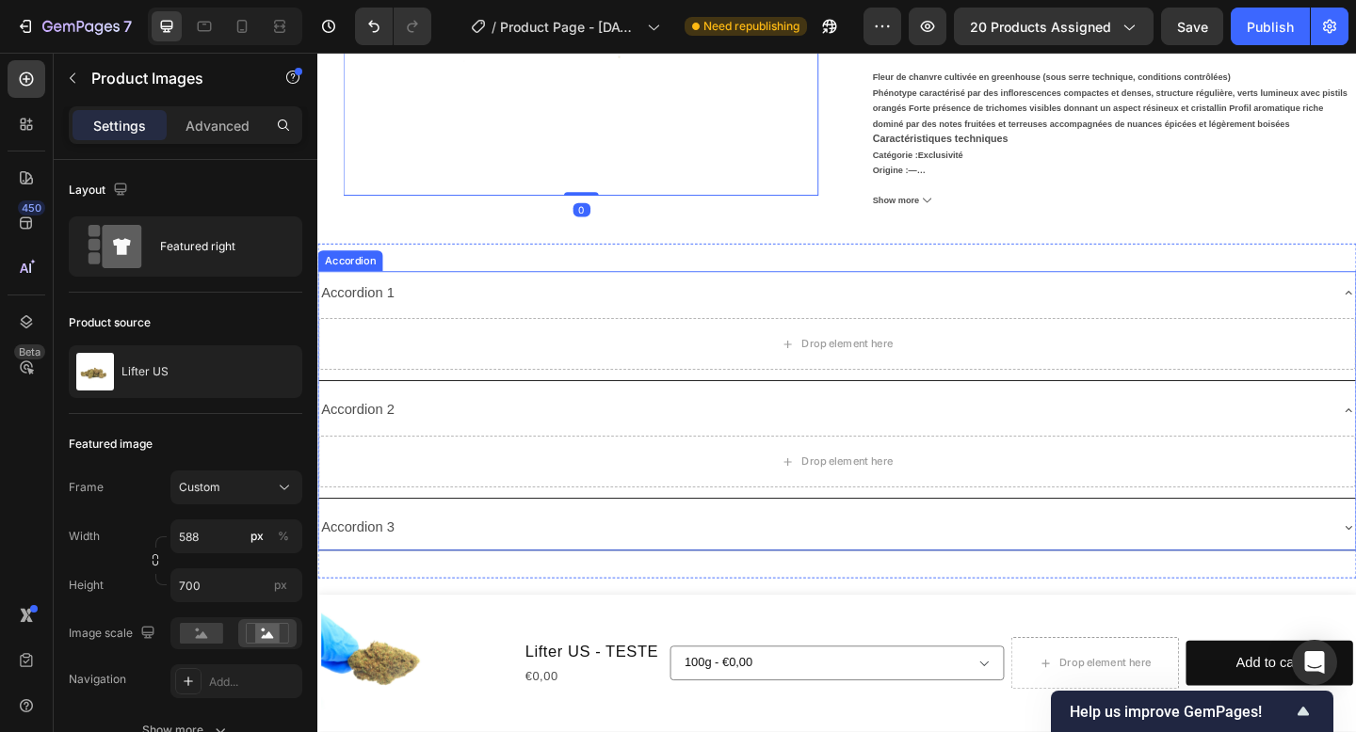
scroll to position [546, 0]
click at [407, 434] on div "Accordion 2" at bounding box center [867, 438] width 1098 height 33
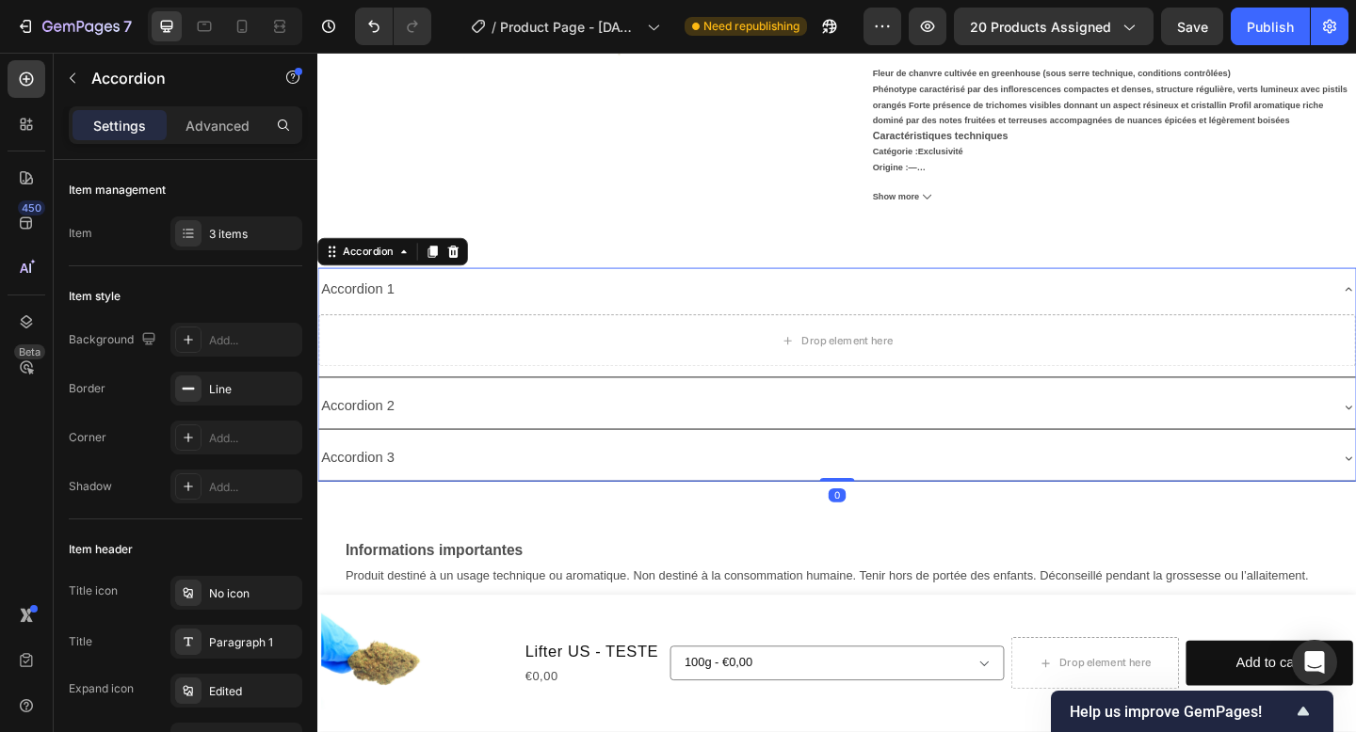
click at [407, 435] on div "Accordion 2" at bounding box center [867, 438] width 1098 height 33
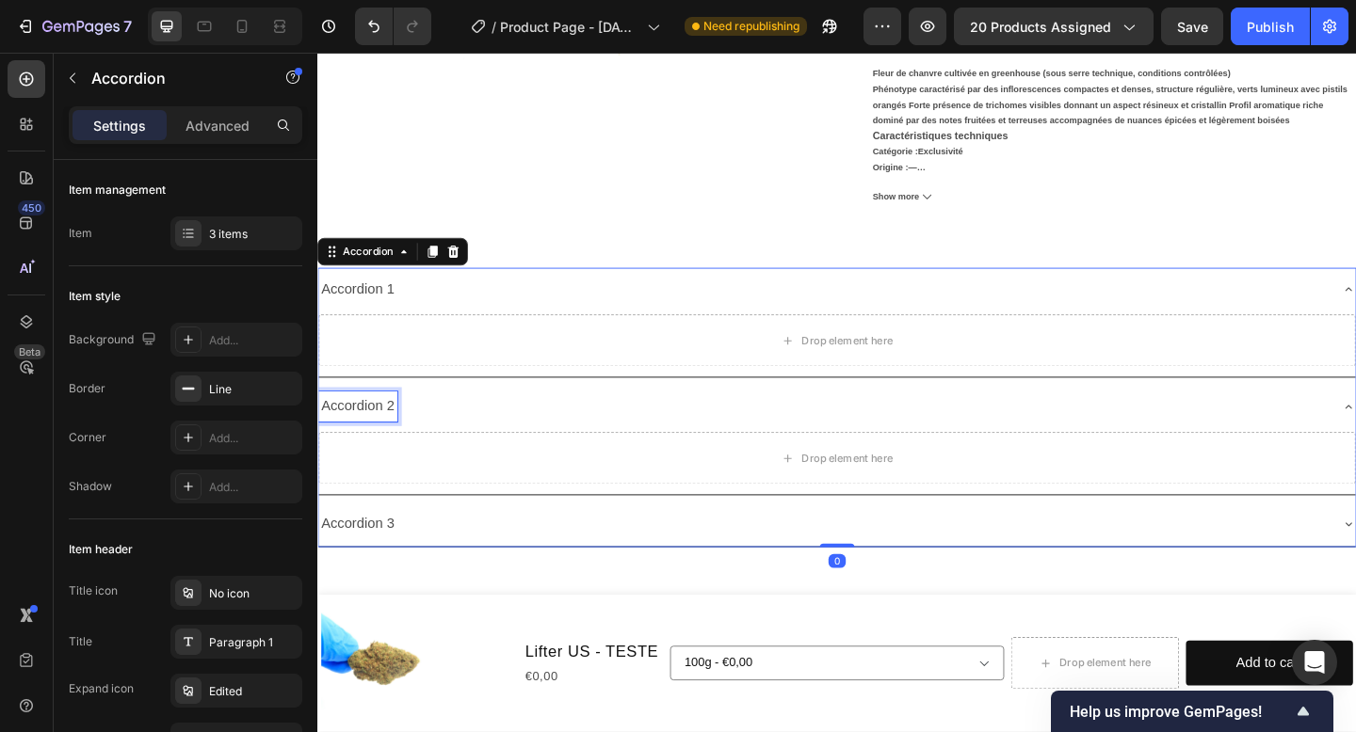
click at [390, 444] on div "Accordion 2" at bounding box center [361, 438] width 86 height 33
click at [390, 444] on p "Accordion 2" at bounding box center [361, 438] width 80 height 27
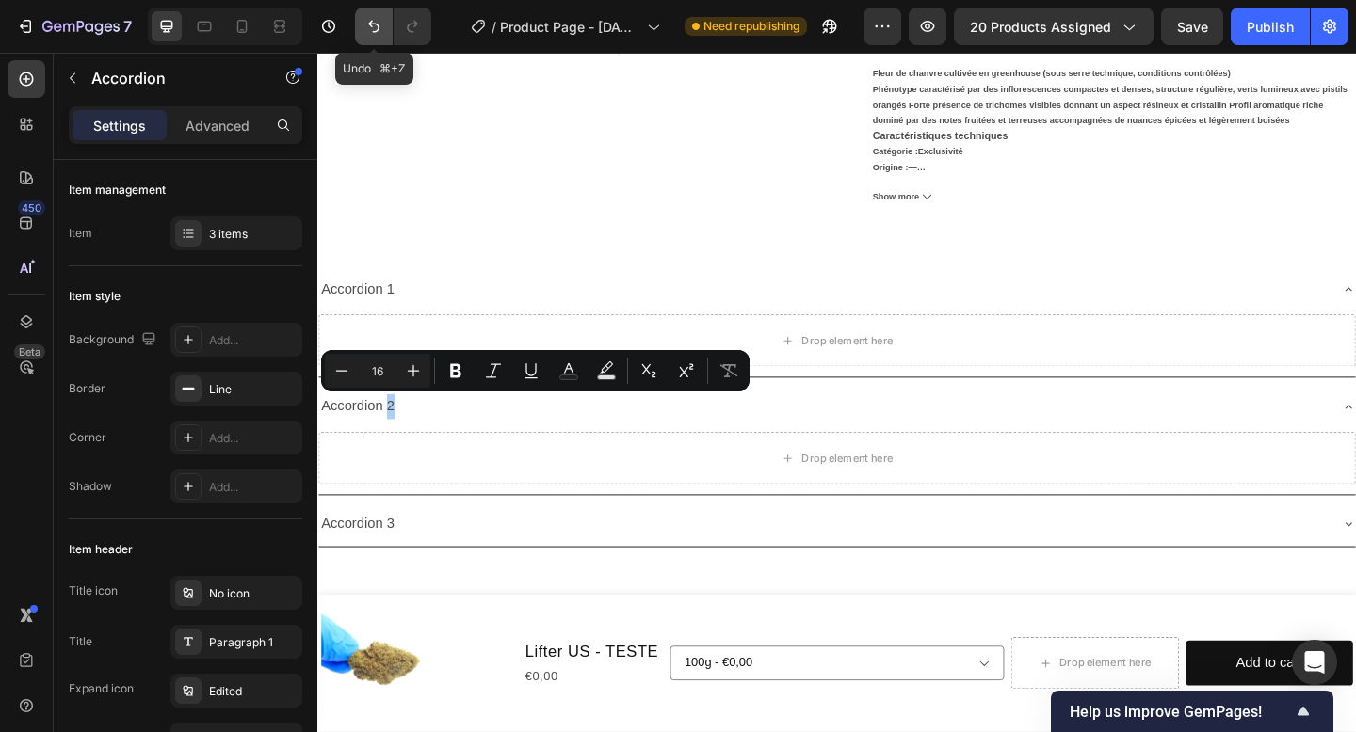
click at [373, 33] on icon "Undo/Redo" at bounding box center [373, 26] width 19 height 19
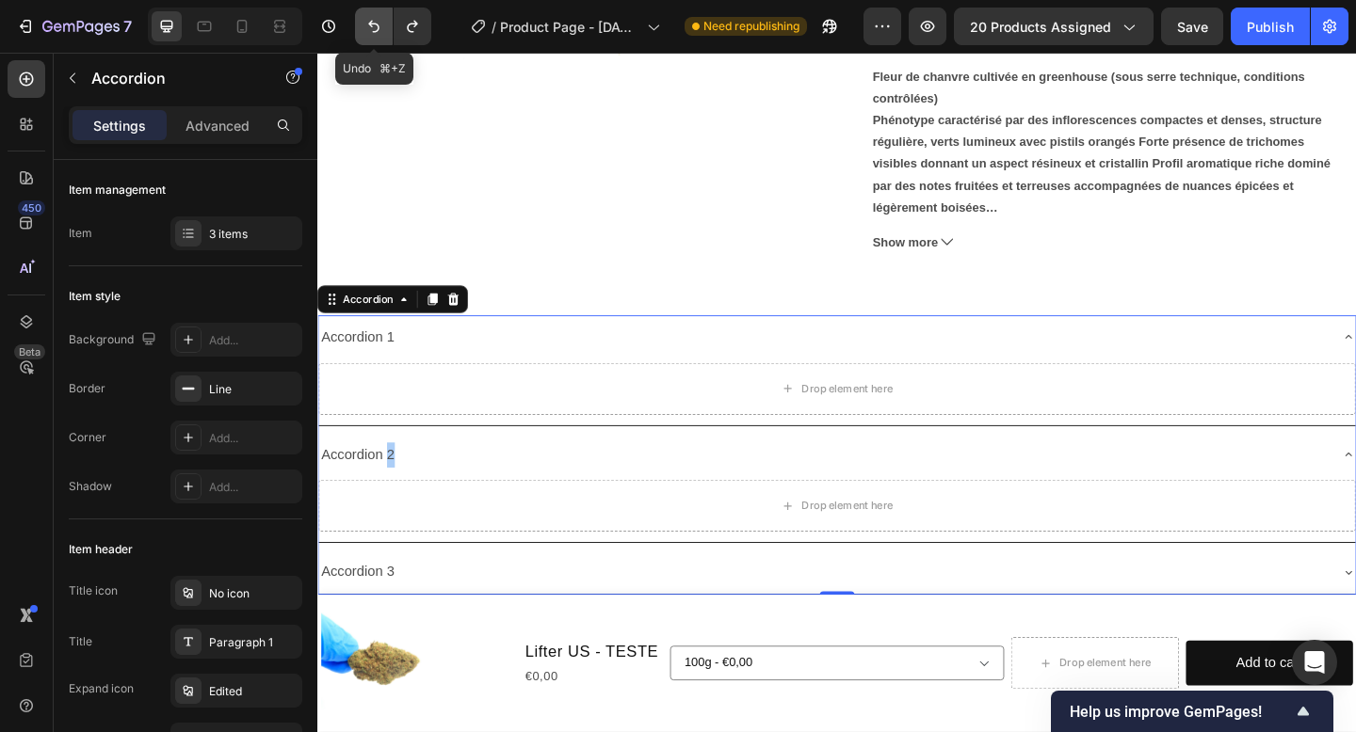
click at [372, 33] on icon "Undo/Redo" at bounding box center [373, 26] width 19 height 19
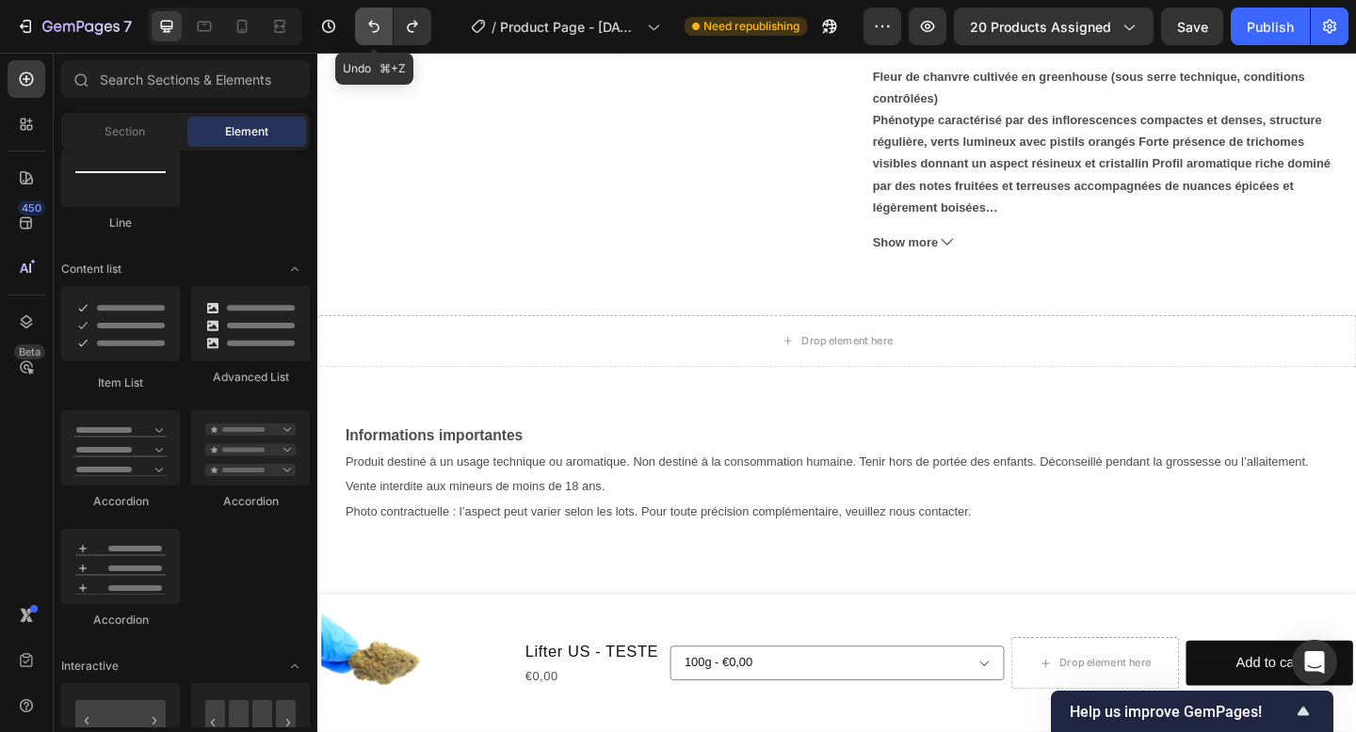
click at [372, 33] on icon "Undo/Redo" at bounding box center [373, 26] width 19 height 19
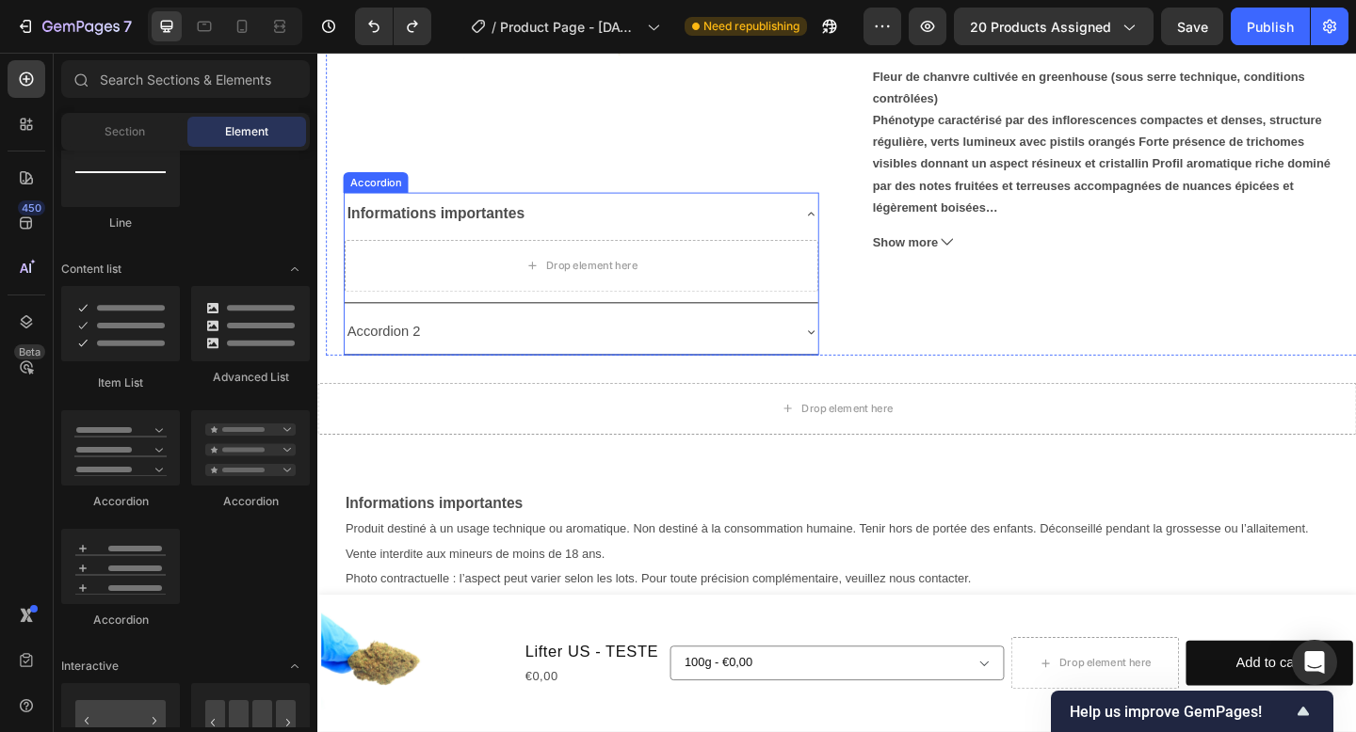
scroll to position [401, 0]
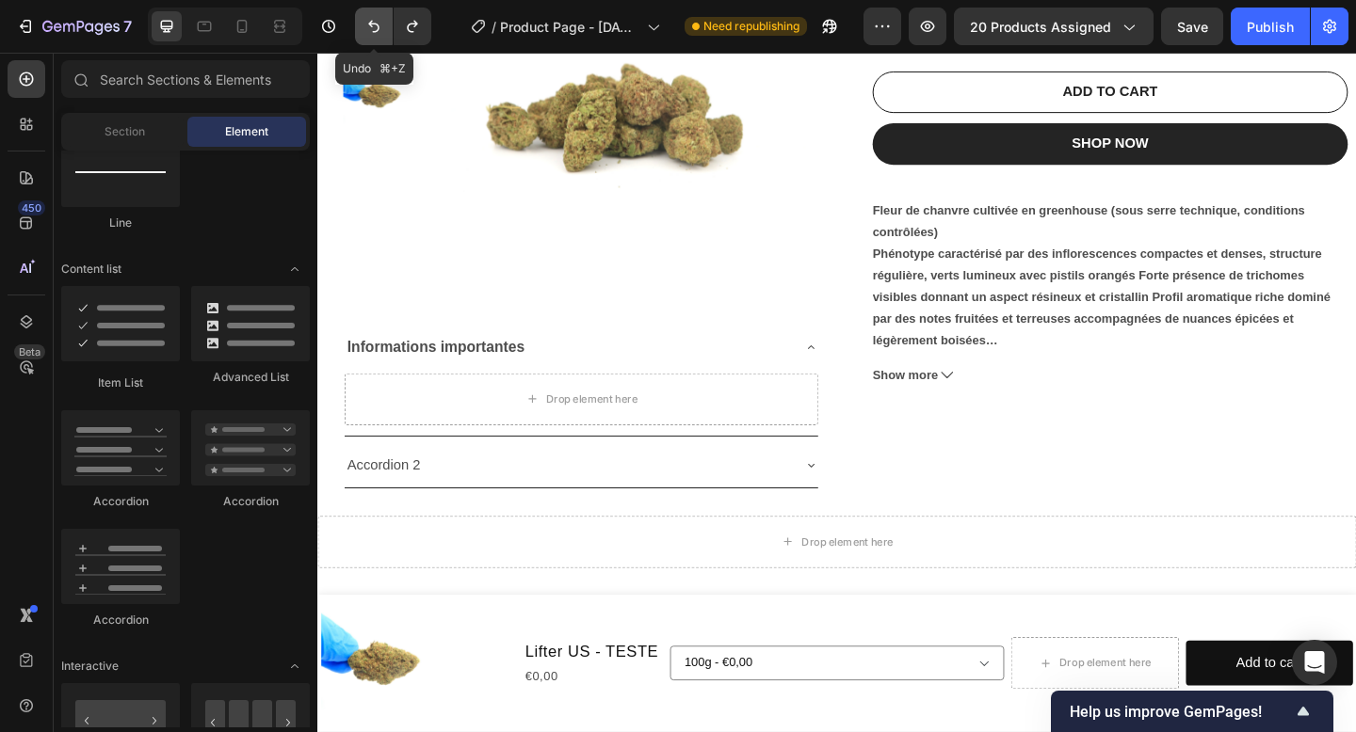
click at [373, 28] on icon "Undo/Redo" at bounding box center [373, 26] width 19 height 19
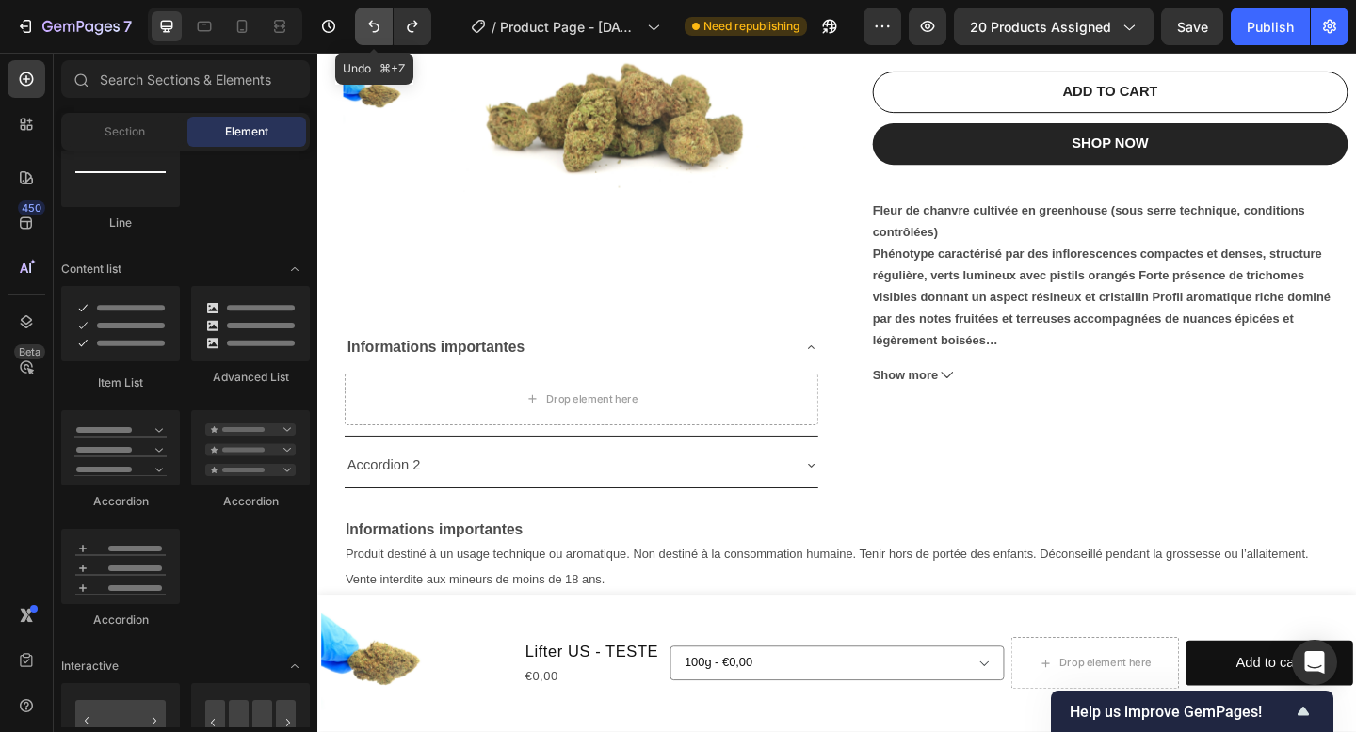
click at [373, 28] on icon "Undo/Redo" at bounding box center [373, 26] width 19 height 19
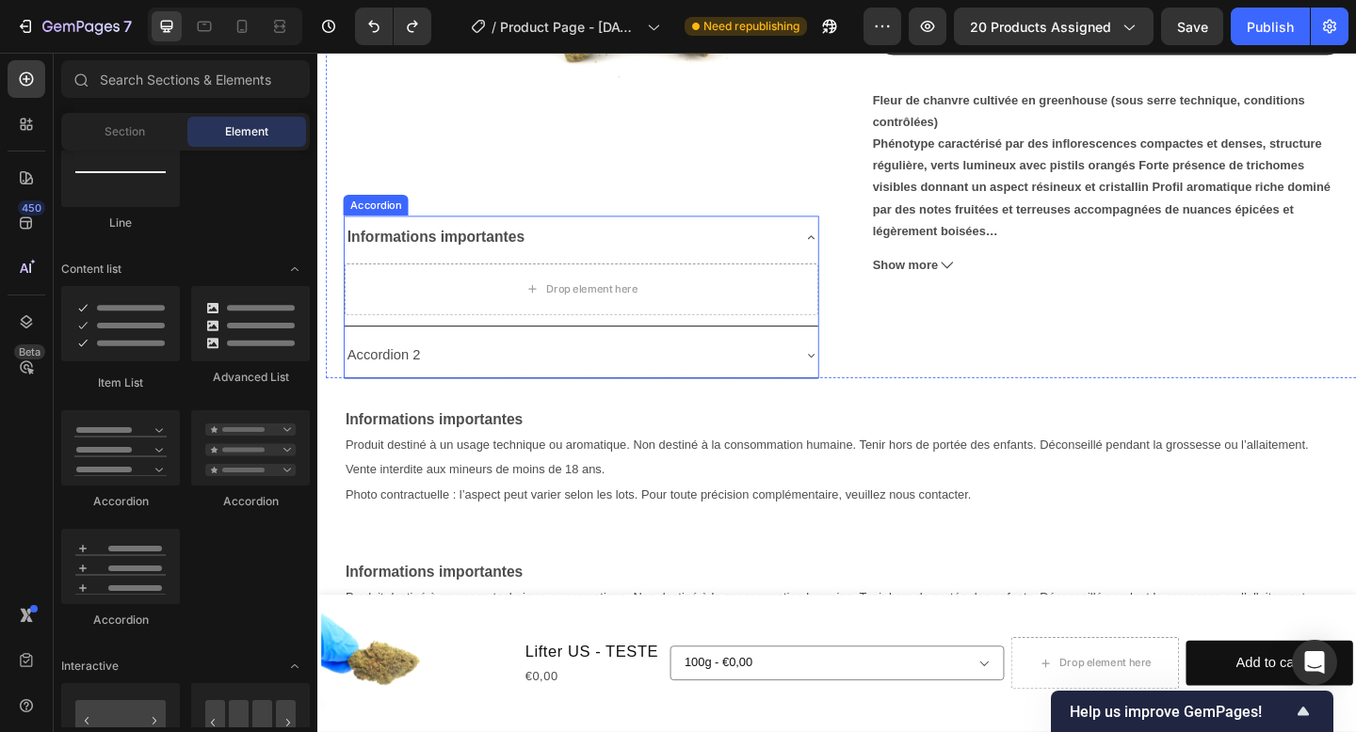
scroll to position [538, 0]
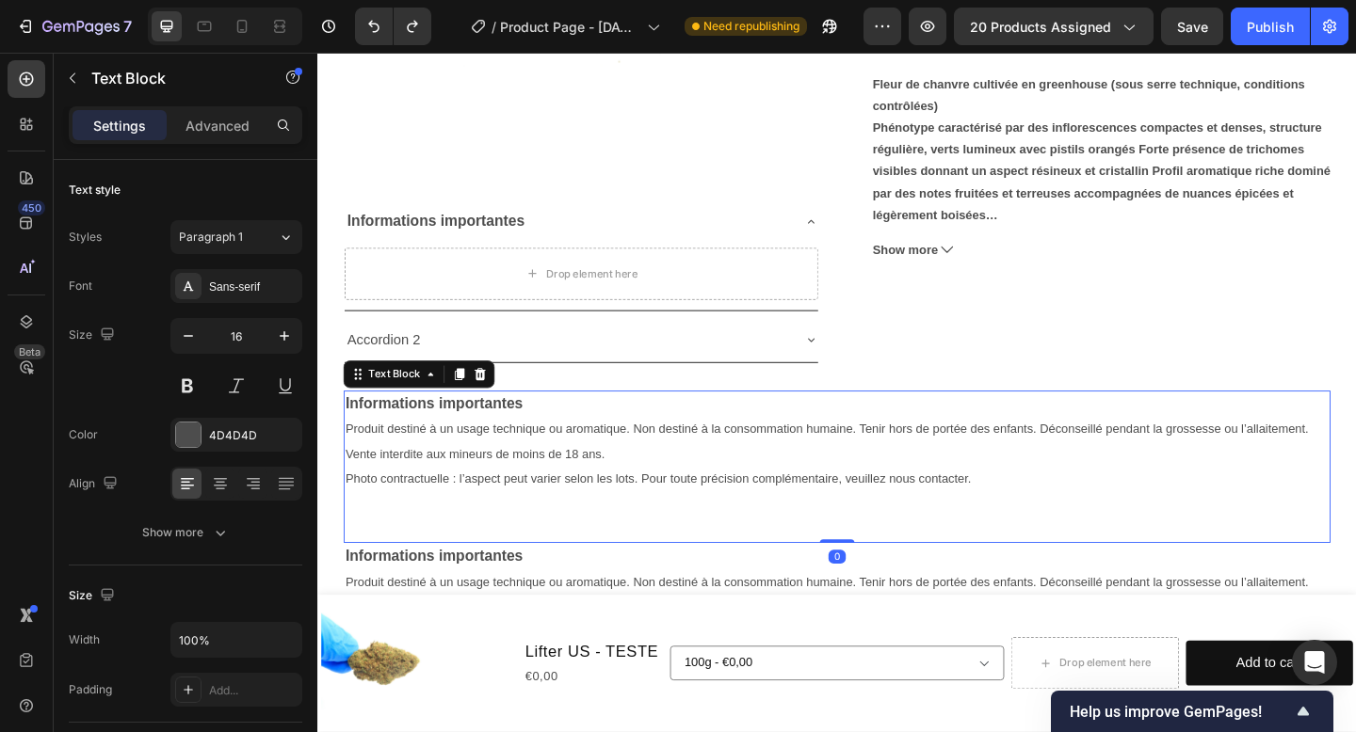
click at [600, 428] on p "Informations importantes" at bounding box center [881, 436] width 1069 height 27
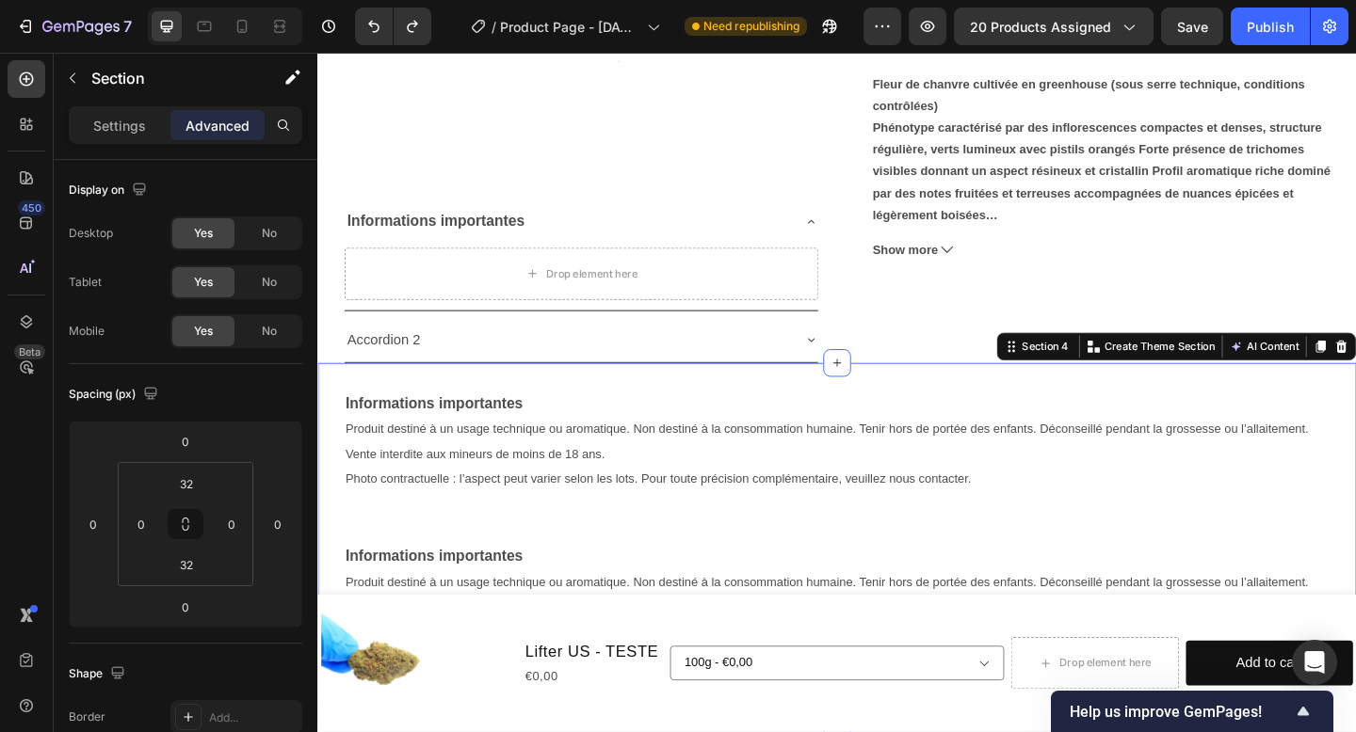
click at [895, 409] on div "Informations importantes Produit destiné à un usage technique ou aromatique. No…" at bounding box center [882, 588] width 1130 height 394
click at [887, 398] on div at bounding box center [882, 391] width 30 height 30
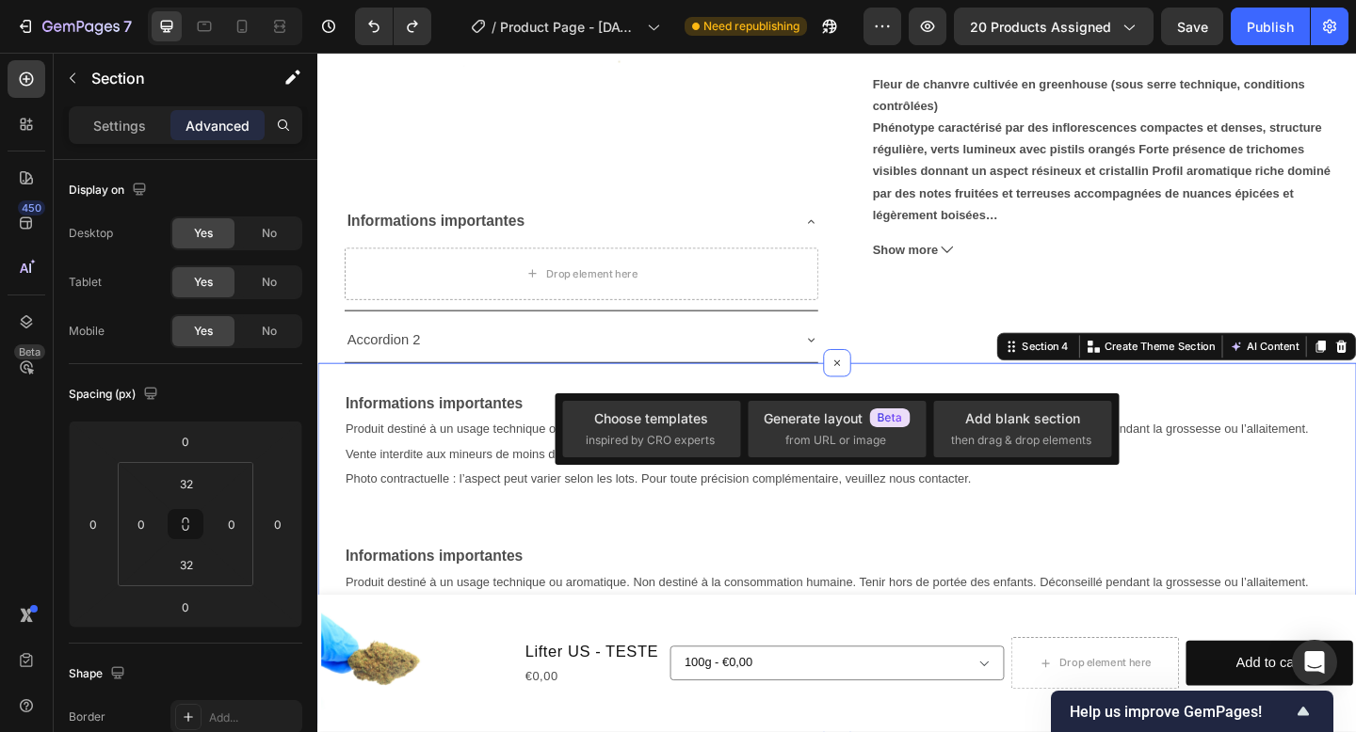
click at [1008, 460] on div "Choose templates inspired by CRO experts Generate layout from URL or image Add …" at bounding box center [837, 430] width 564 height 72
click at [1005, 440] on span "then drag & drop elements" at bounding box center [1021, 440] width 140 height 17
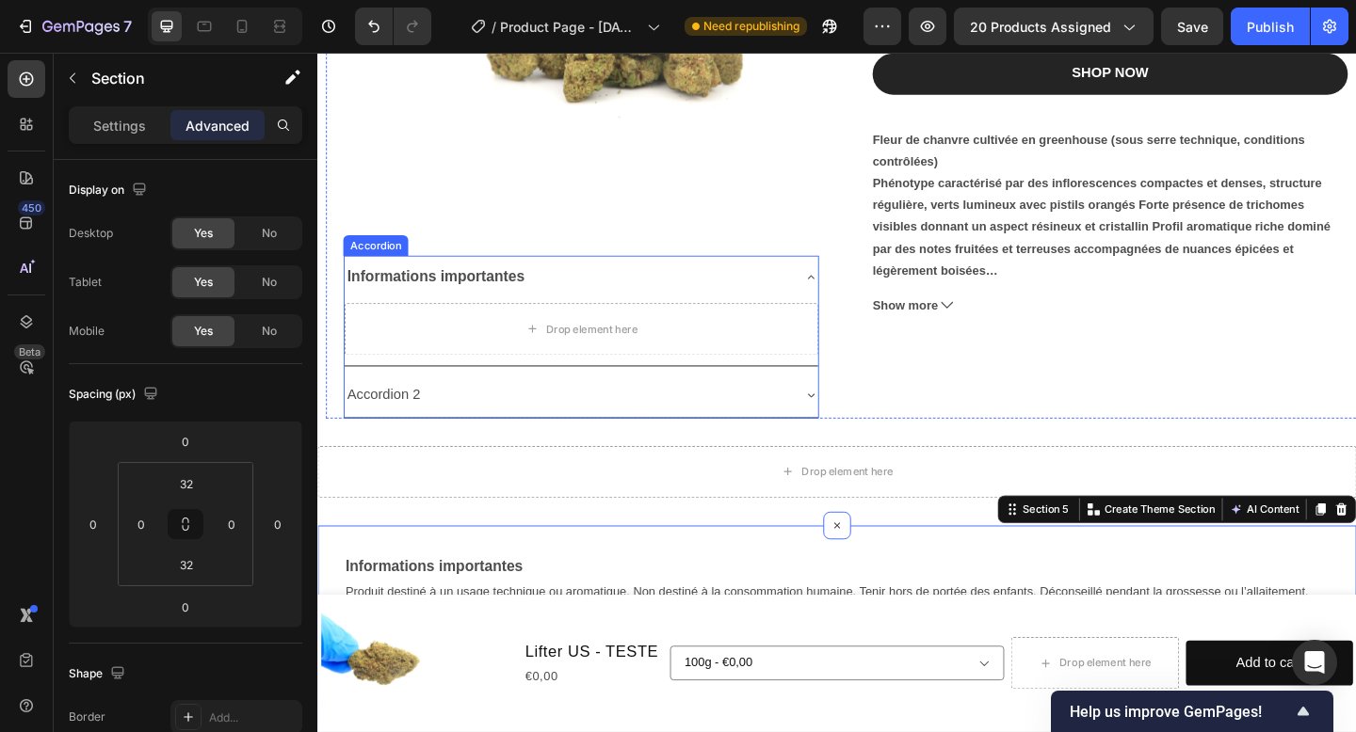
scroll to position [431, 0]
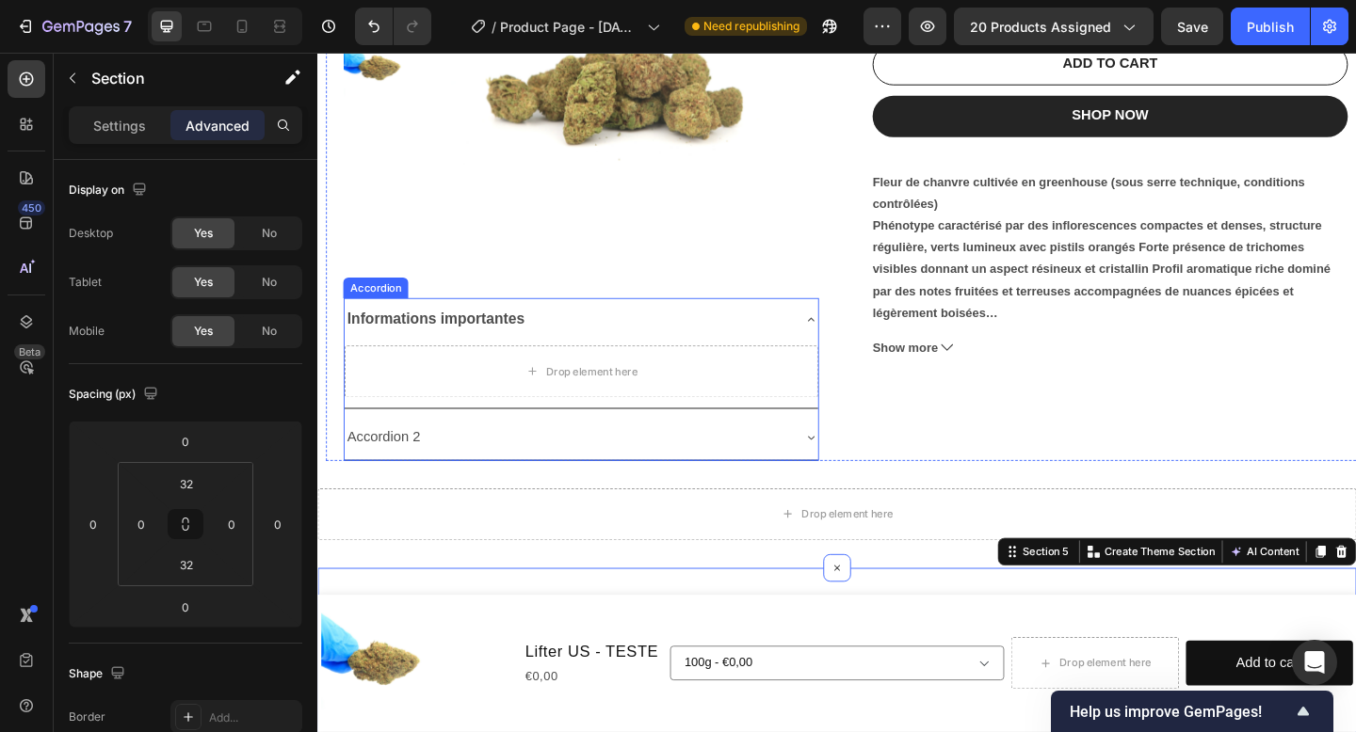
click at [392, 306] on div "Accordion" at bounding box center [380, 308] width 63 height 17
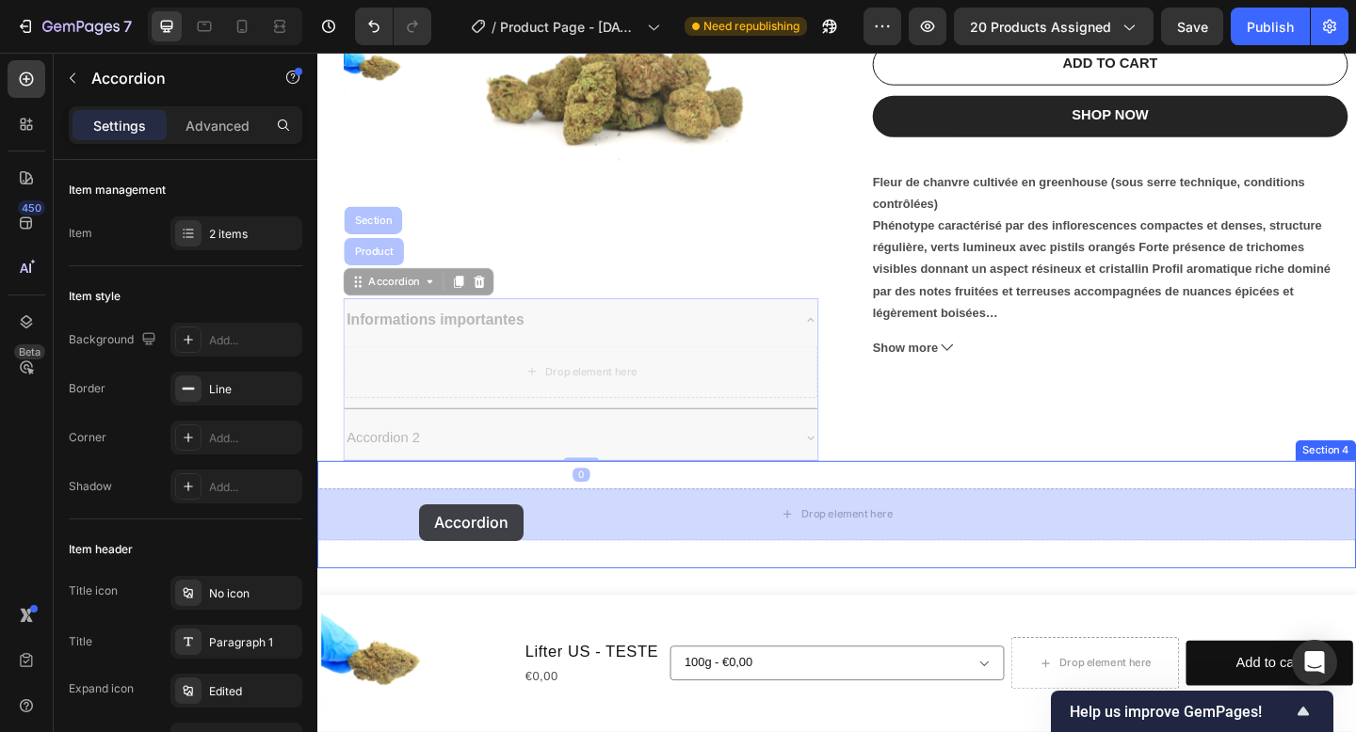
drag, startPoint x: 382, startPoint y: 306, endPoint x: 428, endPoint y: 544, distance: 242.6
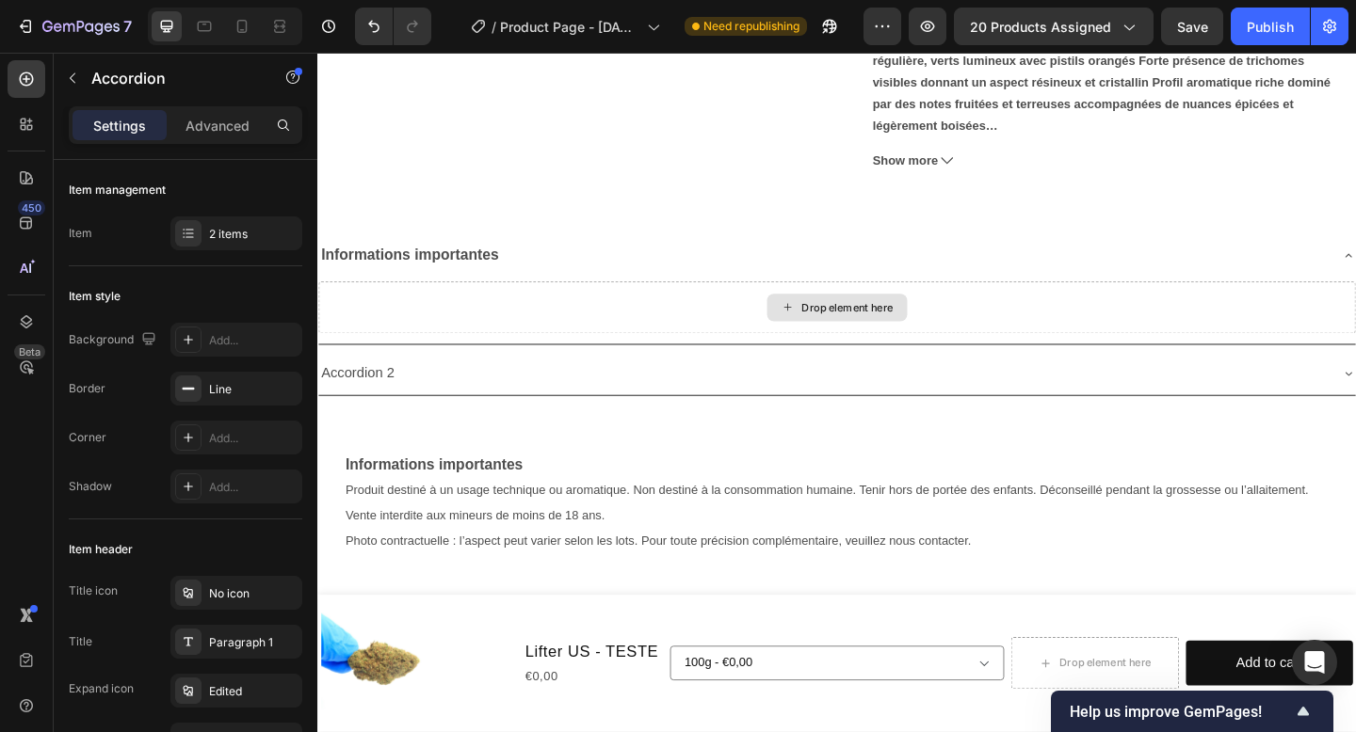
scroll to position [622, 0]
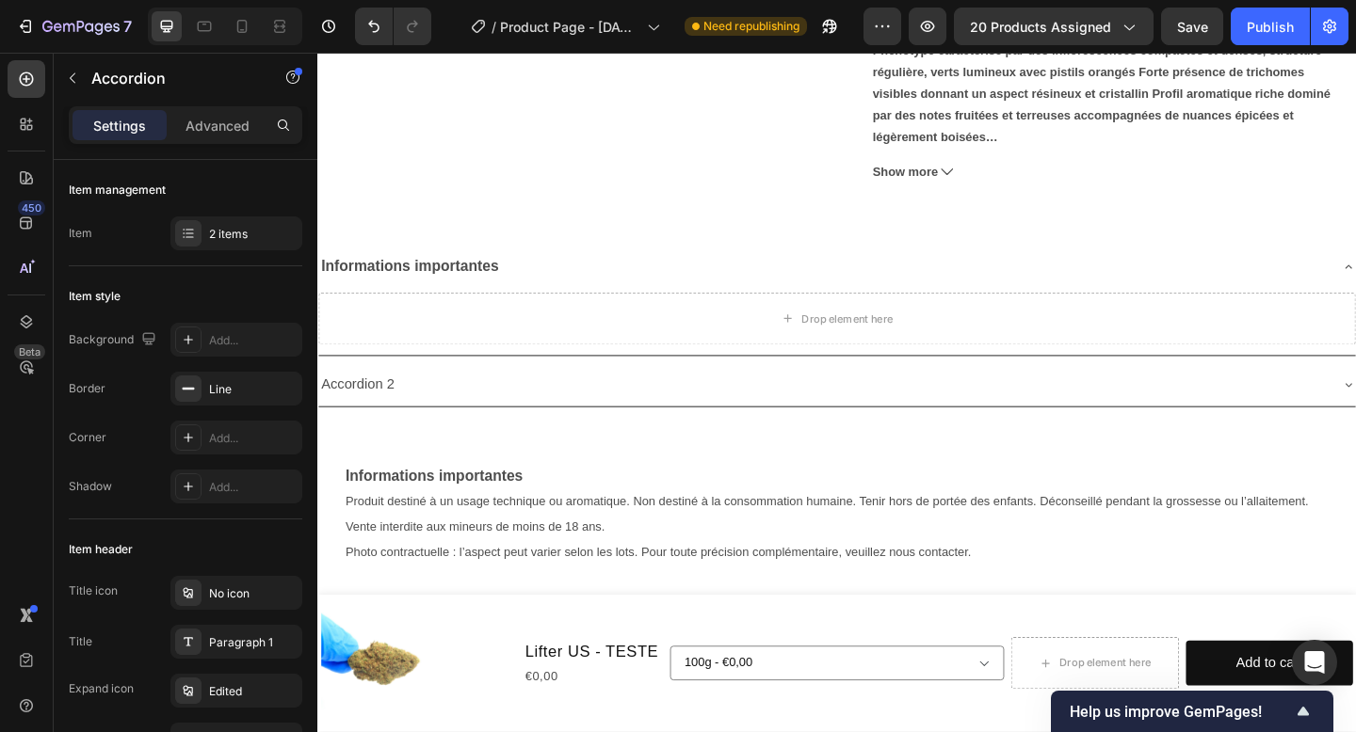
click at [489, 285] on strong "Informations importantes" at bounding box center [417, 286] width 193 height 18
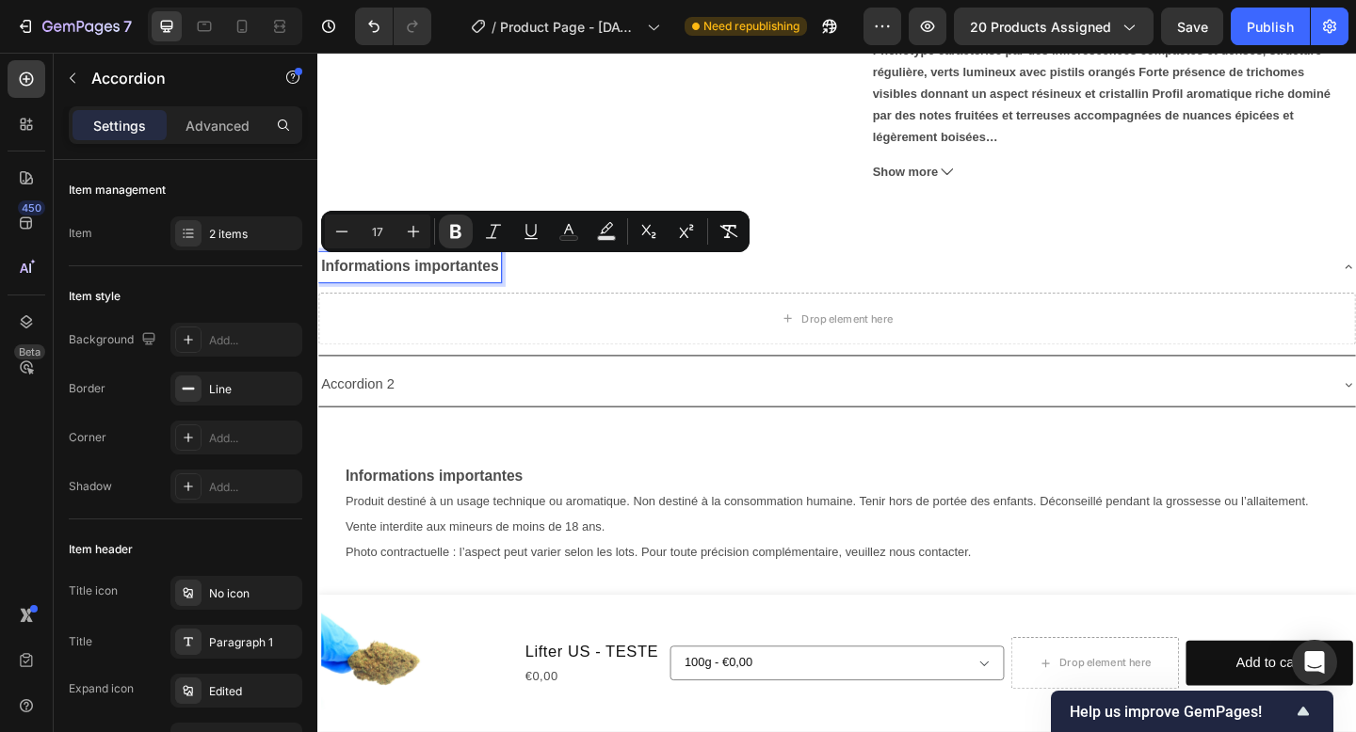
click at [333, 283] on strong "Informations importantes" at bounding box center [417, 286] width 193 height 18
drag, startPoint x: 319, startPoint y: 282, endPoint x: 638, endPoint y: 284, distance: 319.2
click at [647, 285] on div "Informations importantes" at bounding box center [867, 286] width 1098 height 33
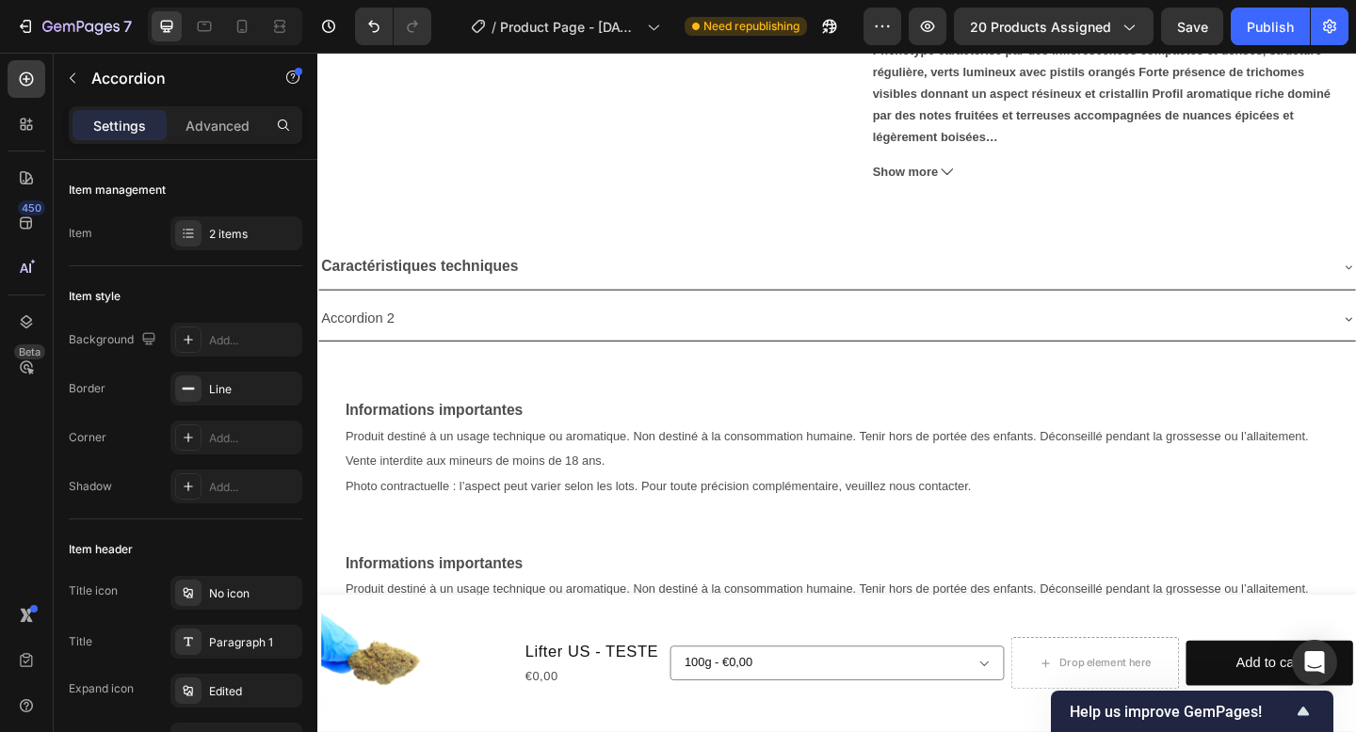
click at [661, 278] on div "Caractéristiques techniques" at bounding box center [867, 286] width 1098 height 33
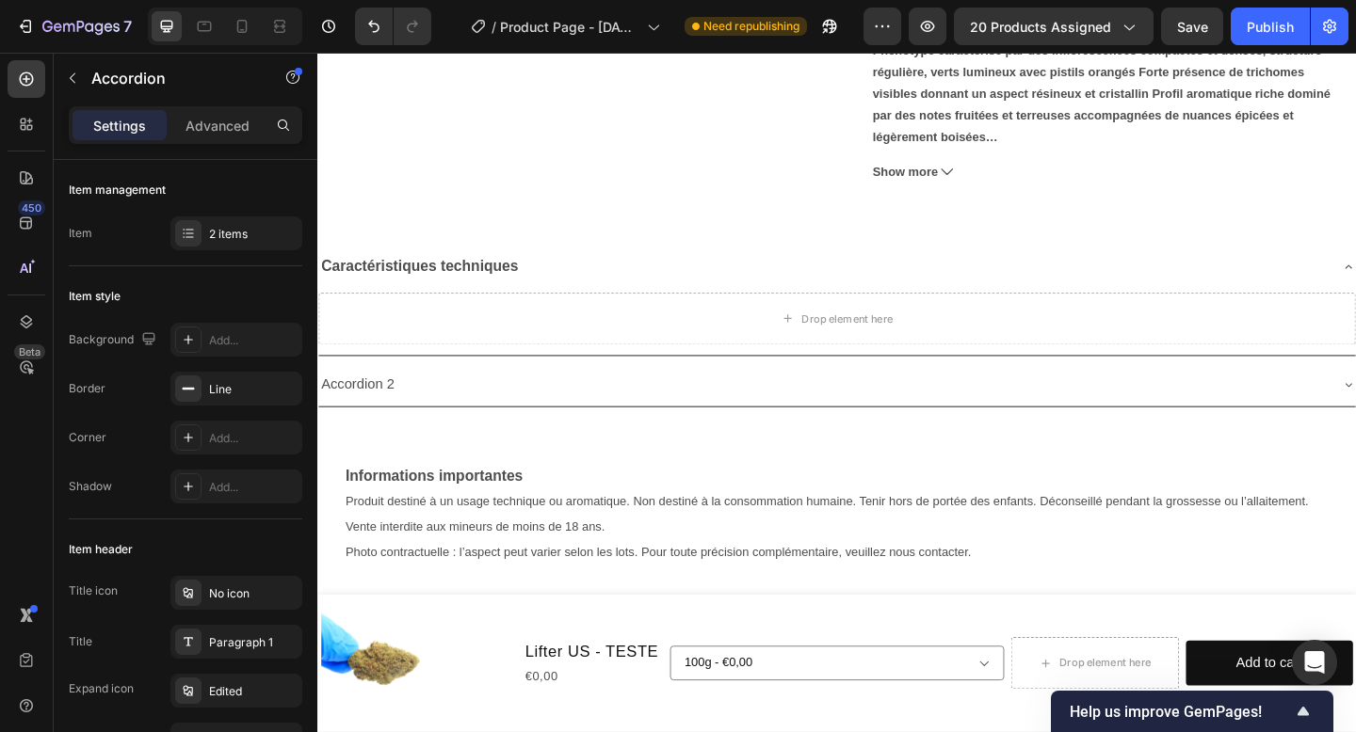
click at [621, 302] on div "Caractéristiques techniques" at bounding box center [867, 286] width 1098 height 33
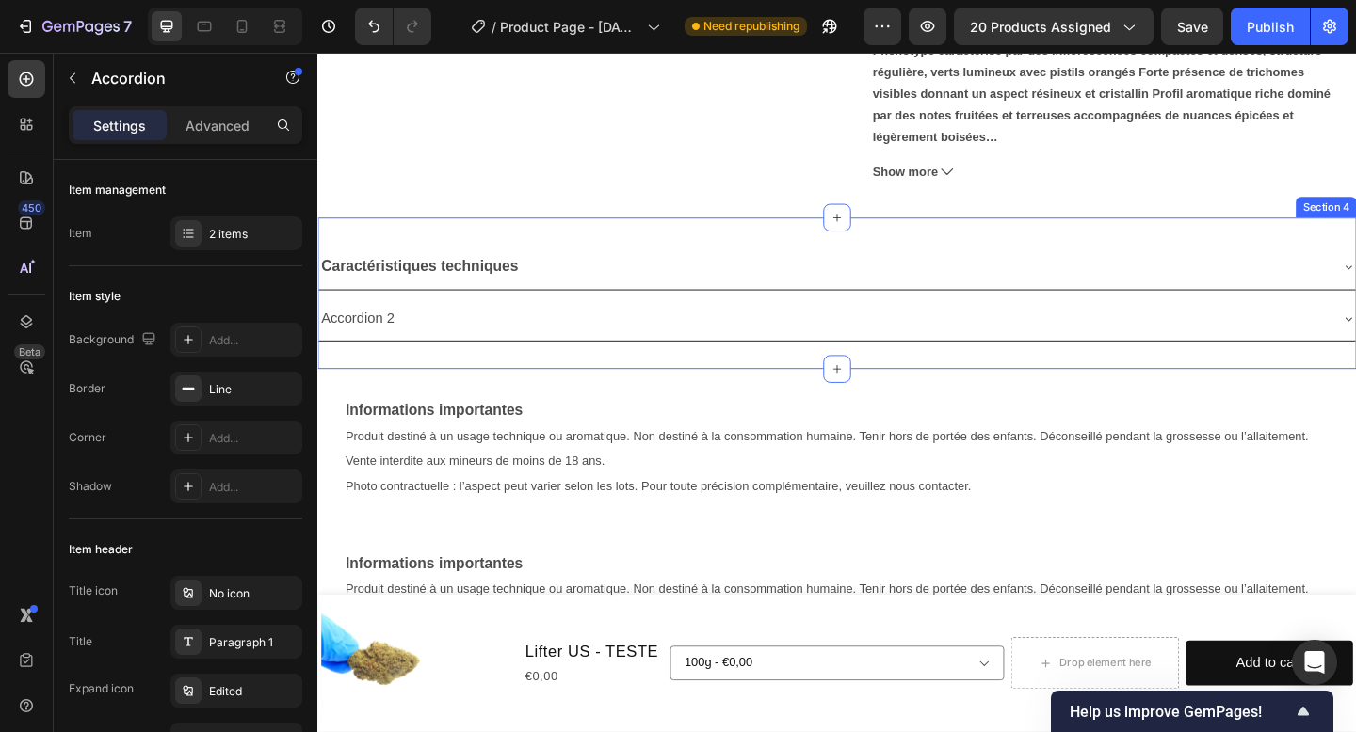
click at [638, 387] on div "Caractéristiques techniques Accordion 2 Accordion 0 Section 4" at bounding box center [882, 316] width 1130 height 166
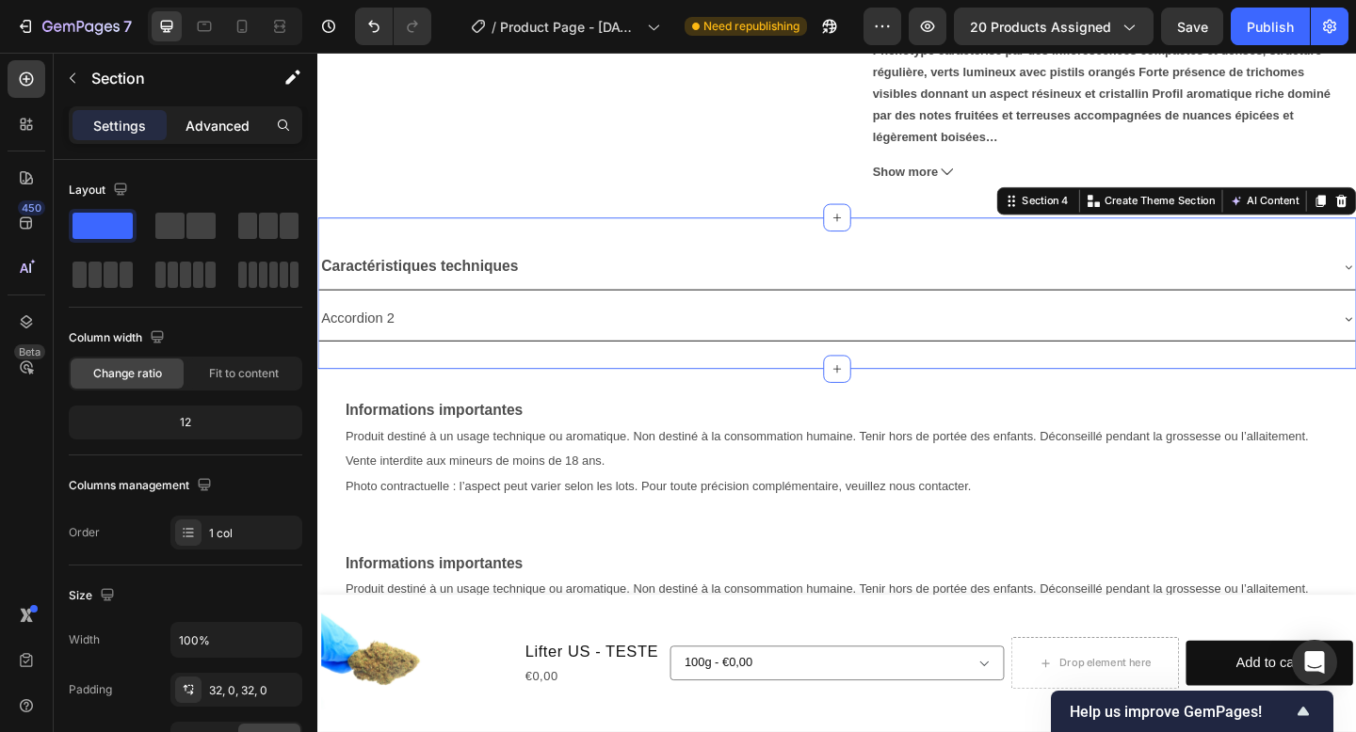
click at [215, 130] on p "Advanced" at bounding box center [217, 126] width 64 height 20
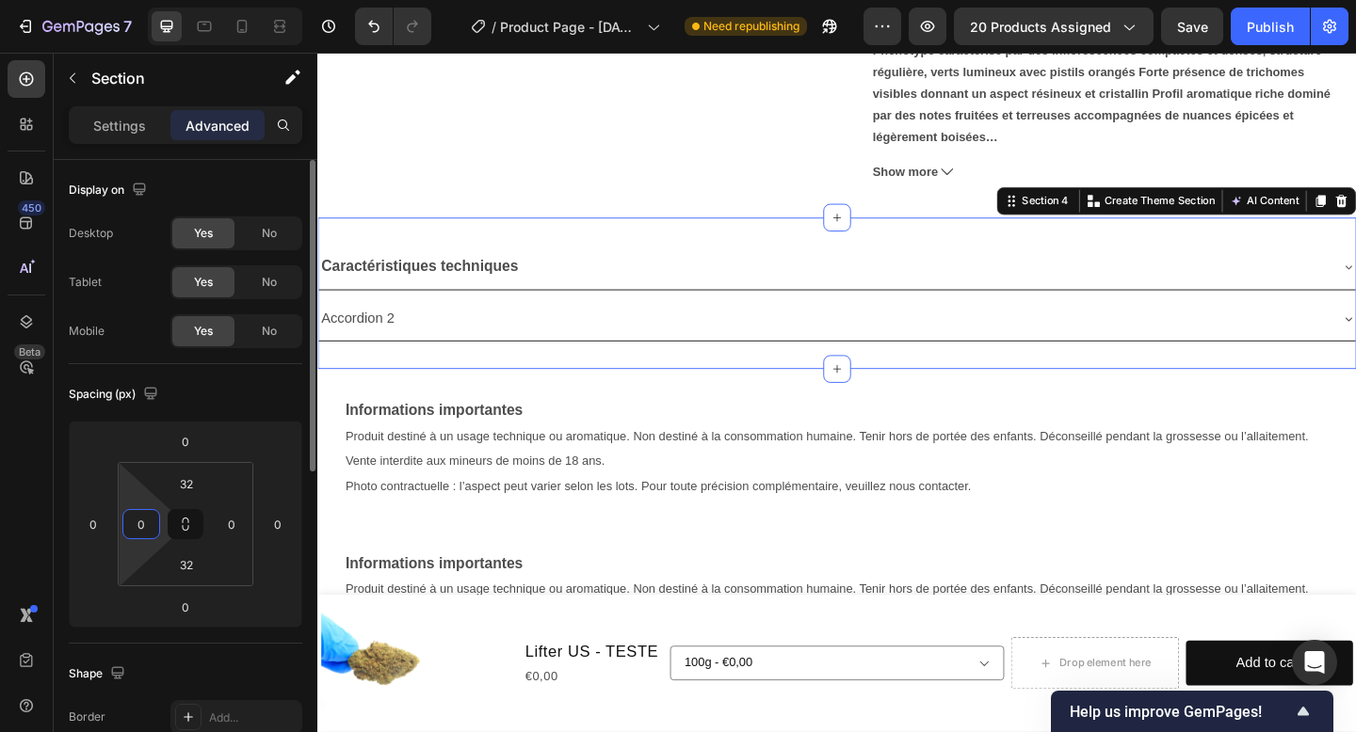
click at [140, 539] on div "0" at bounding box center [141, 524] width 38 height 30
type input "10"
click at [233, 527] on input "0" at bounding box center [231, 524] width 28 height 28
type input "10"
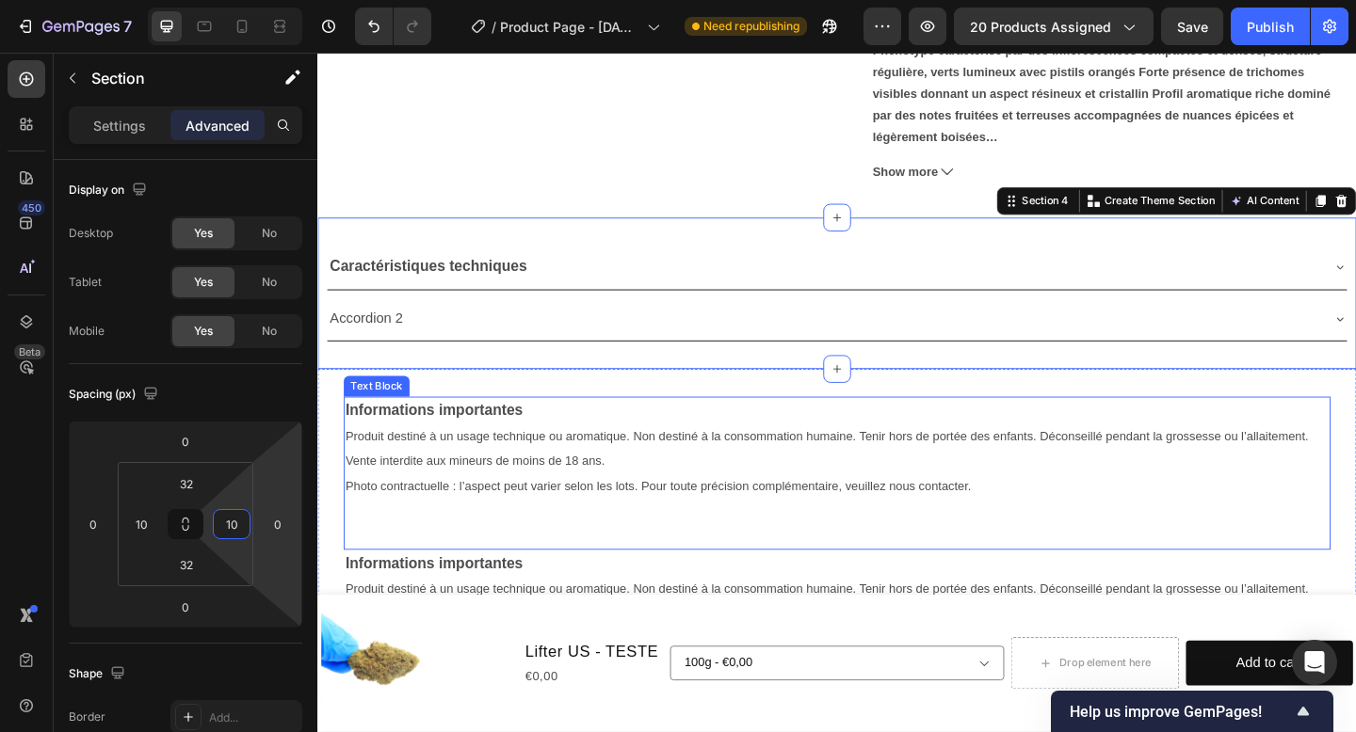
click at [569, 454] on p "Informations importantes" at bounding box center [881, 442] width 1069 height 27
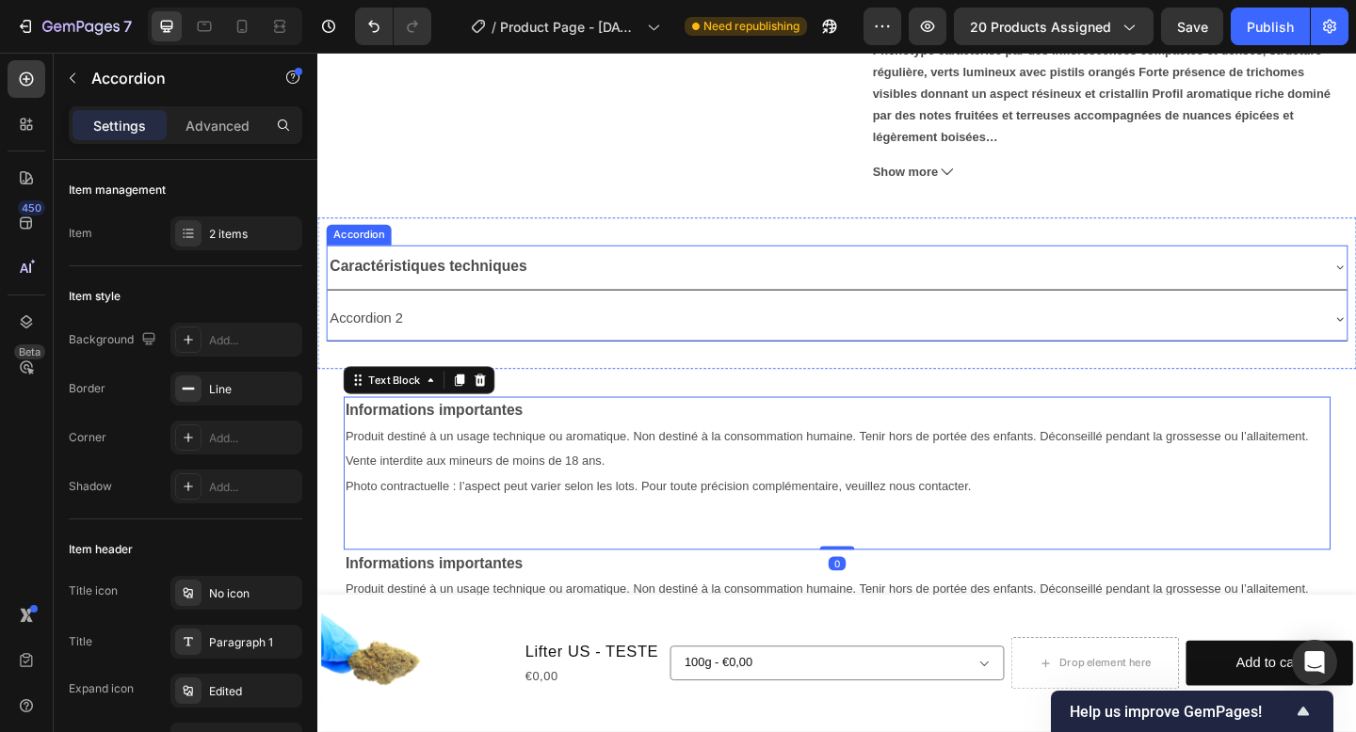
click at [540, 273] on p "Caractéristiques techniques" at bounding box center [437, 286] width 215 height 27
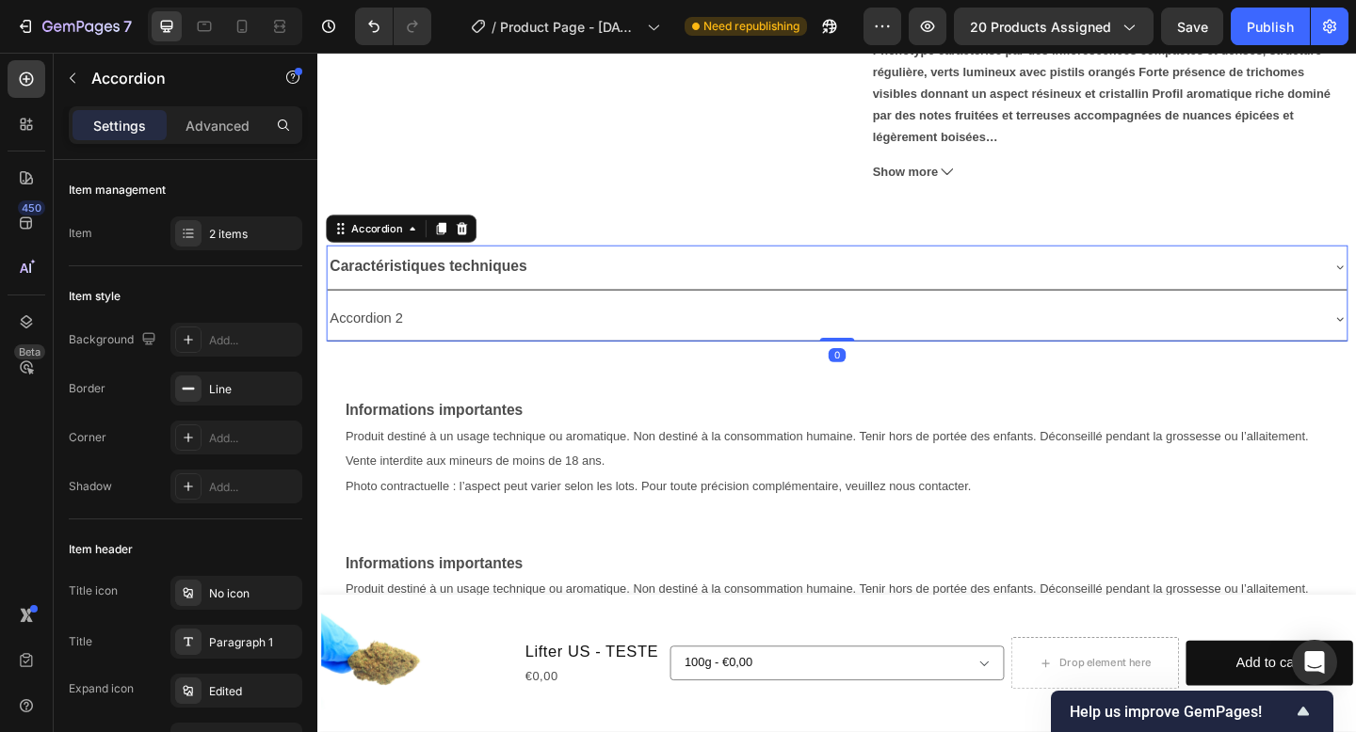
click at [567, 287] on div "Caractéristiques techniques" at bounding box center [867, 286] width 1079 height 33
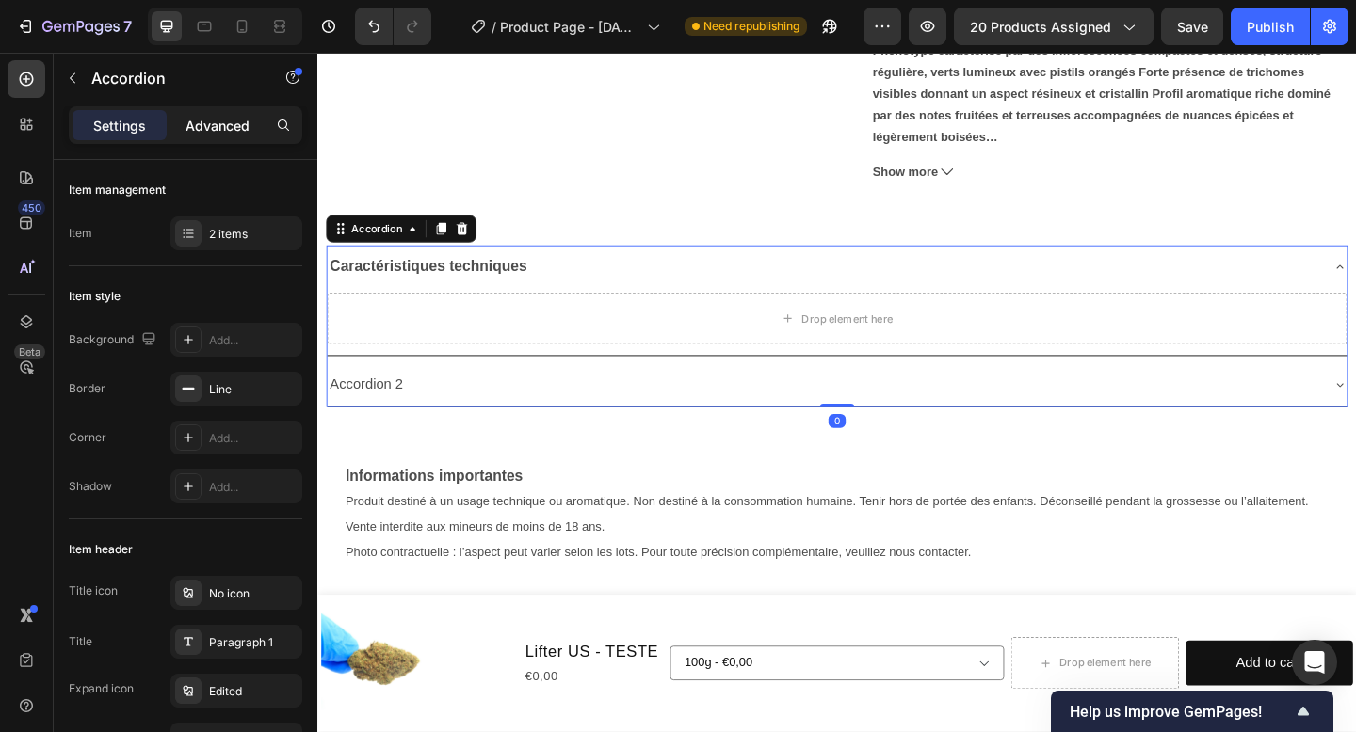
click at [212, 126] on p "Advanced" at bounding box center [217, 126] width 64 height 20
type input "100%"
type input "100"
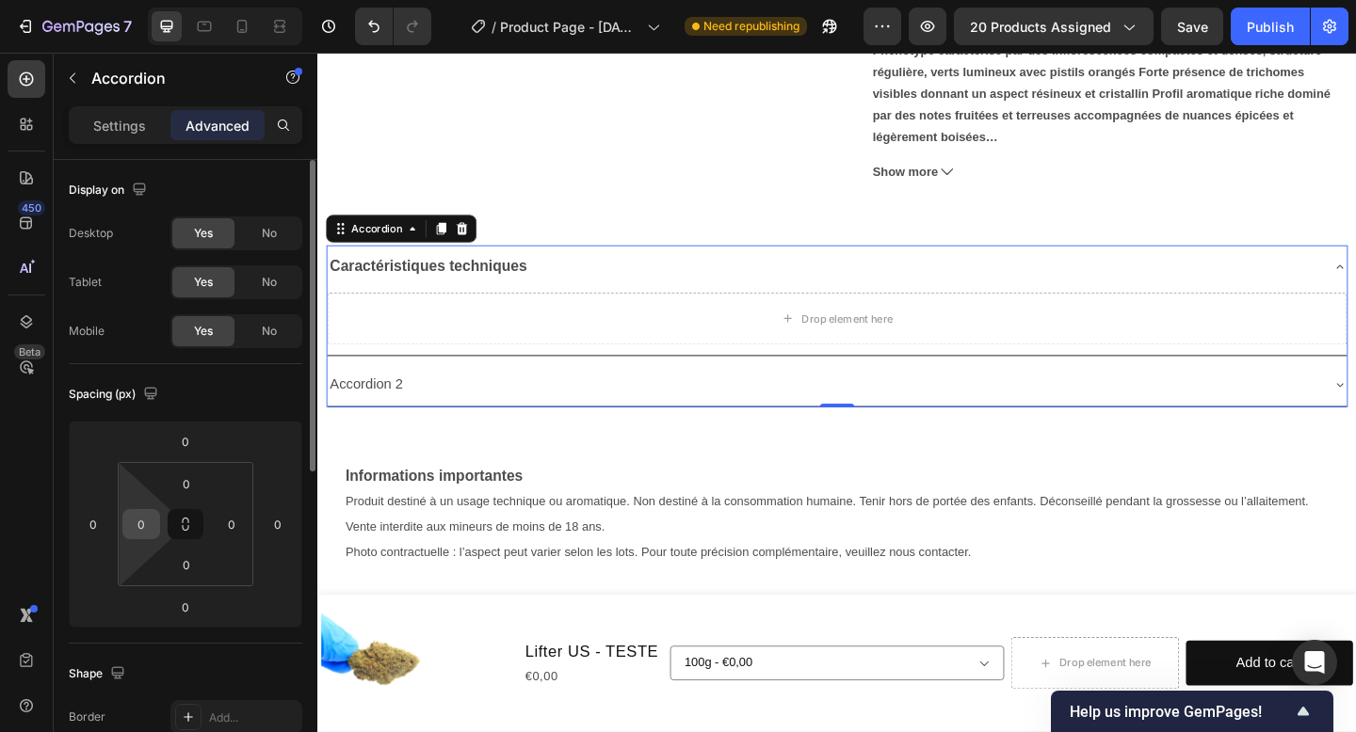
click at [143, 533] on input "0" at bounding box center [141, 524] width 28 height 28
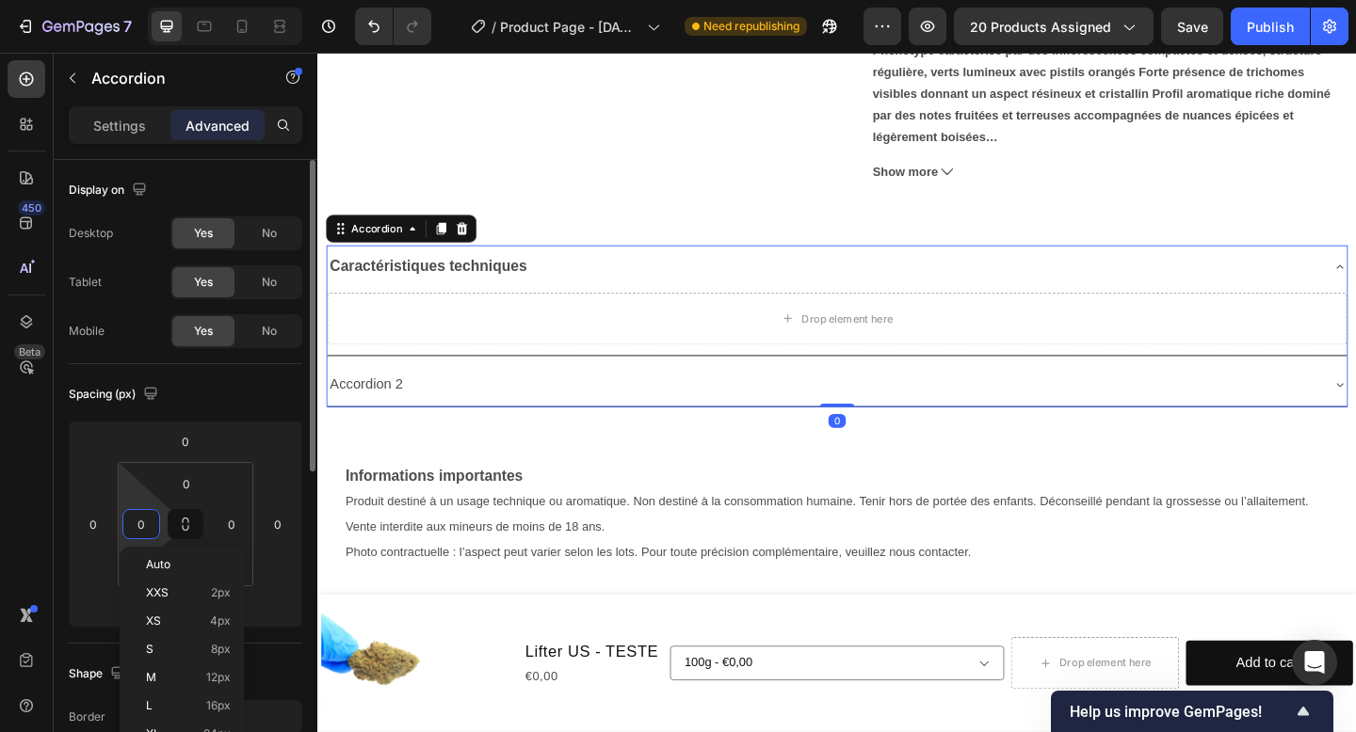
type input "&"
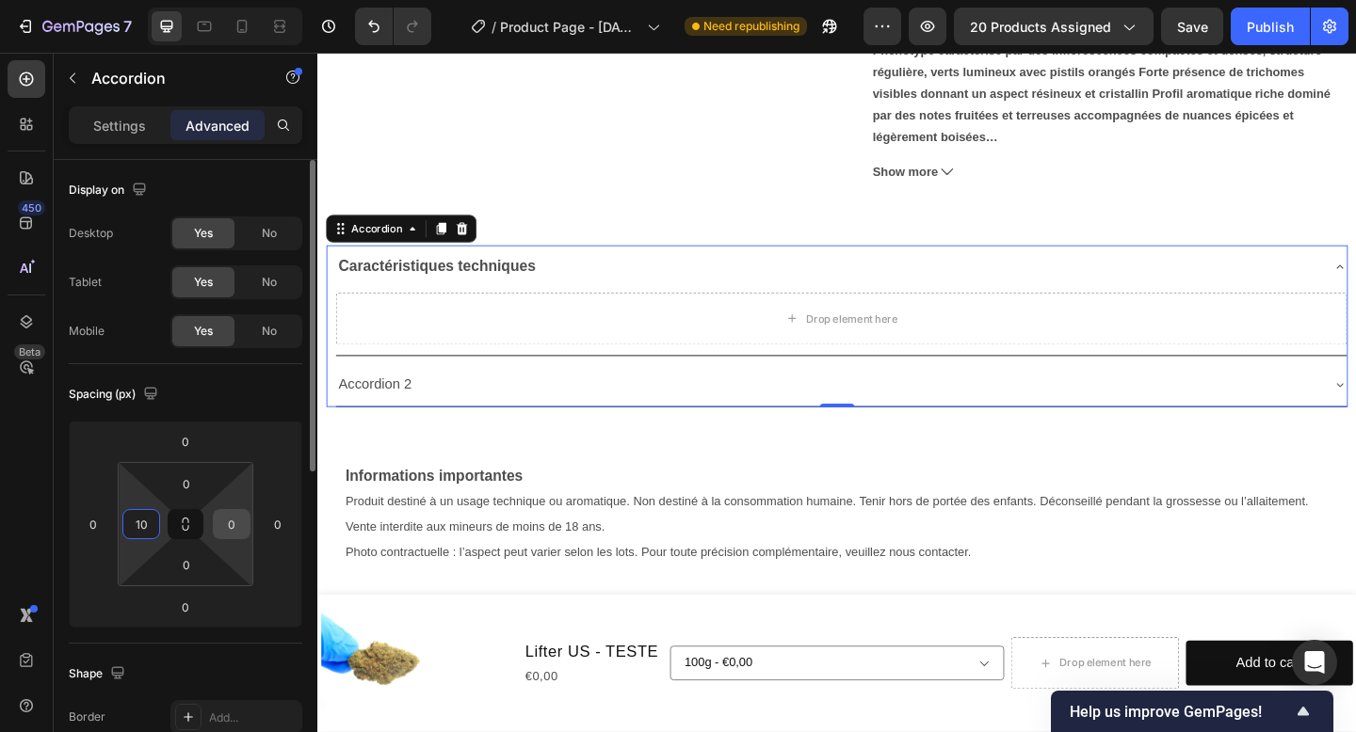
type input "10"
click at [237, 524] on input "0" at bounding box center [231, 524] width 28 height 28
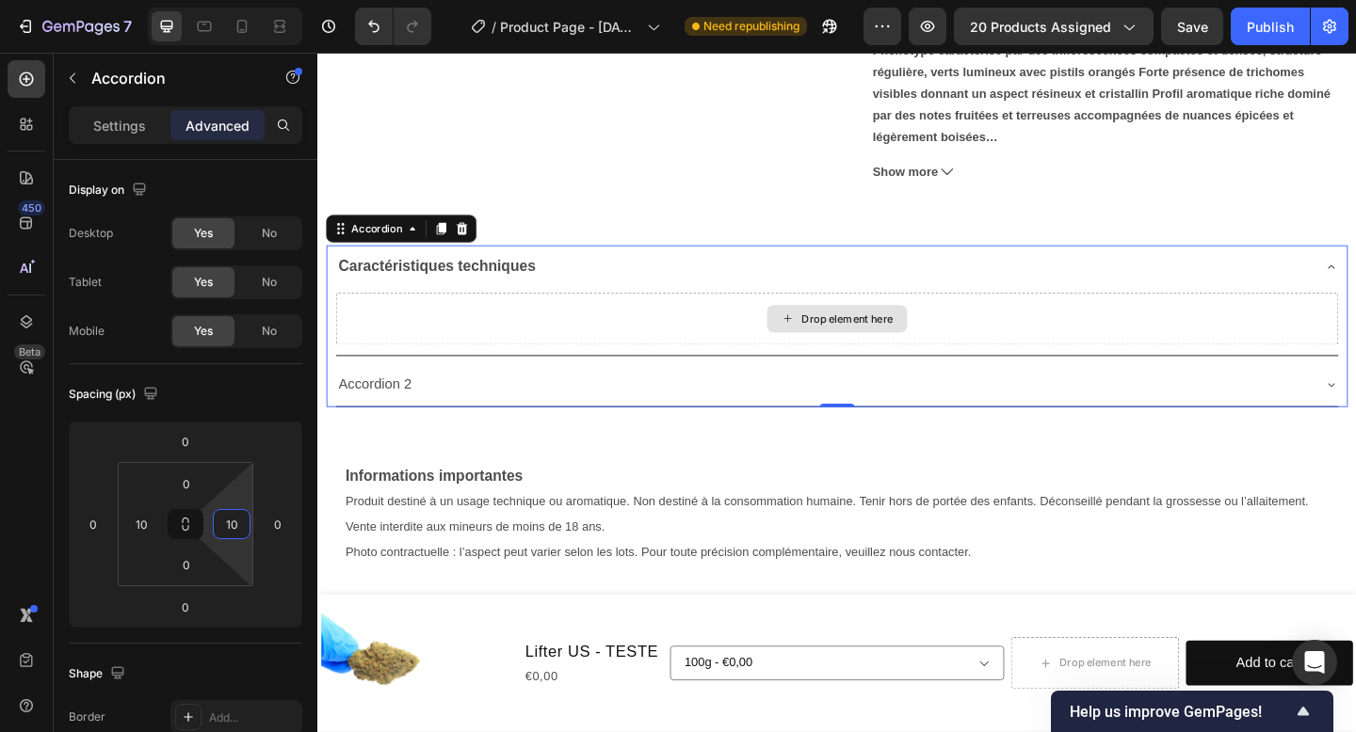
type input "10"
click at [780, 341] on div "Drop element here" at bounding box center [882, 342] width 1090 height 56
click at [461, 346] on div "Drop element here" at bounding box center [882, 342] width 1090 height 56
click at [872, 340] on div "Drop element here" at bounding box center [894, 342] width 100 height 15
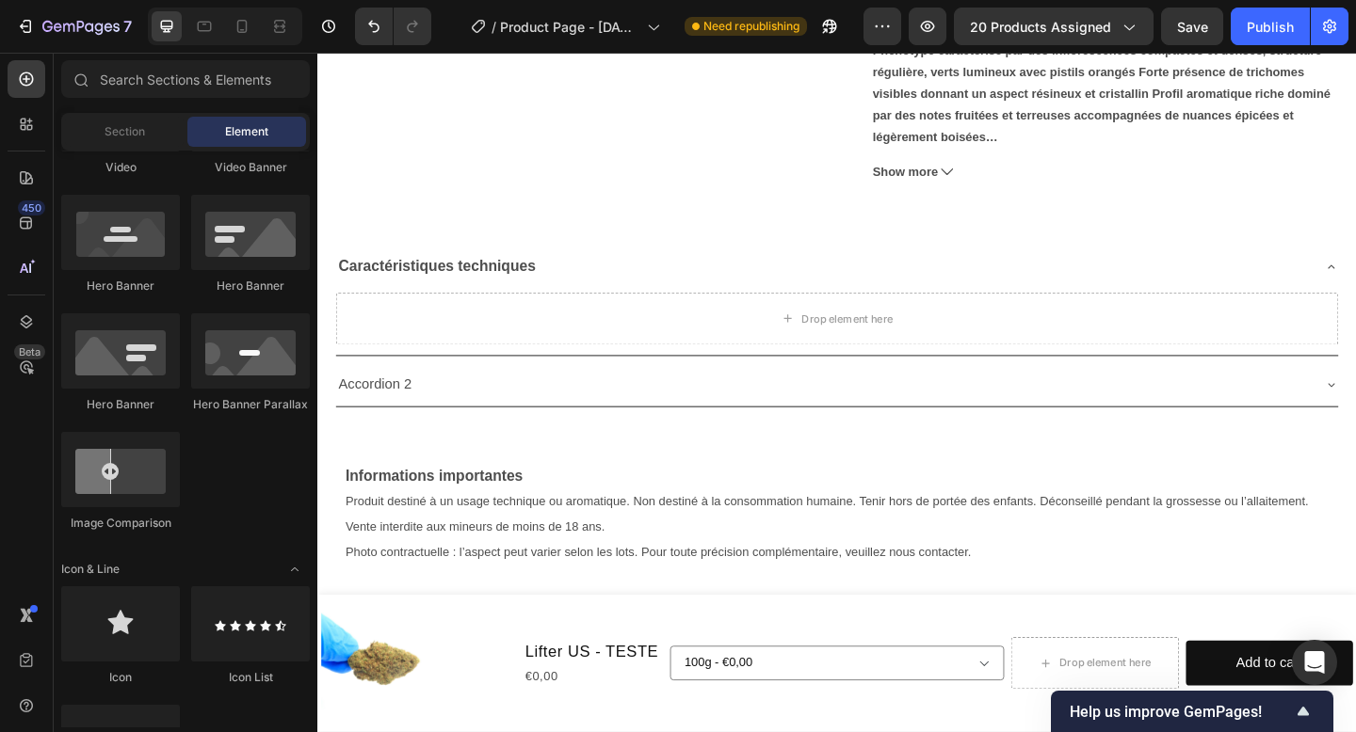
scroll to position [0, 0]
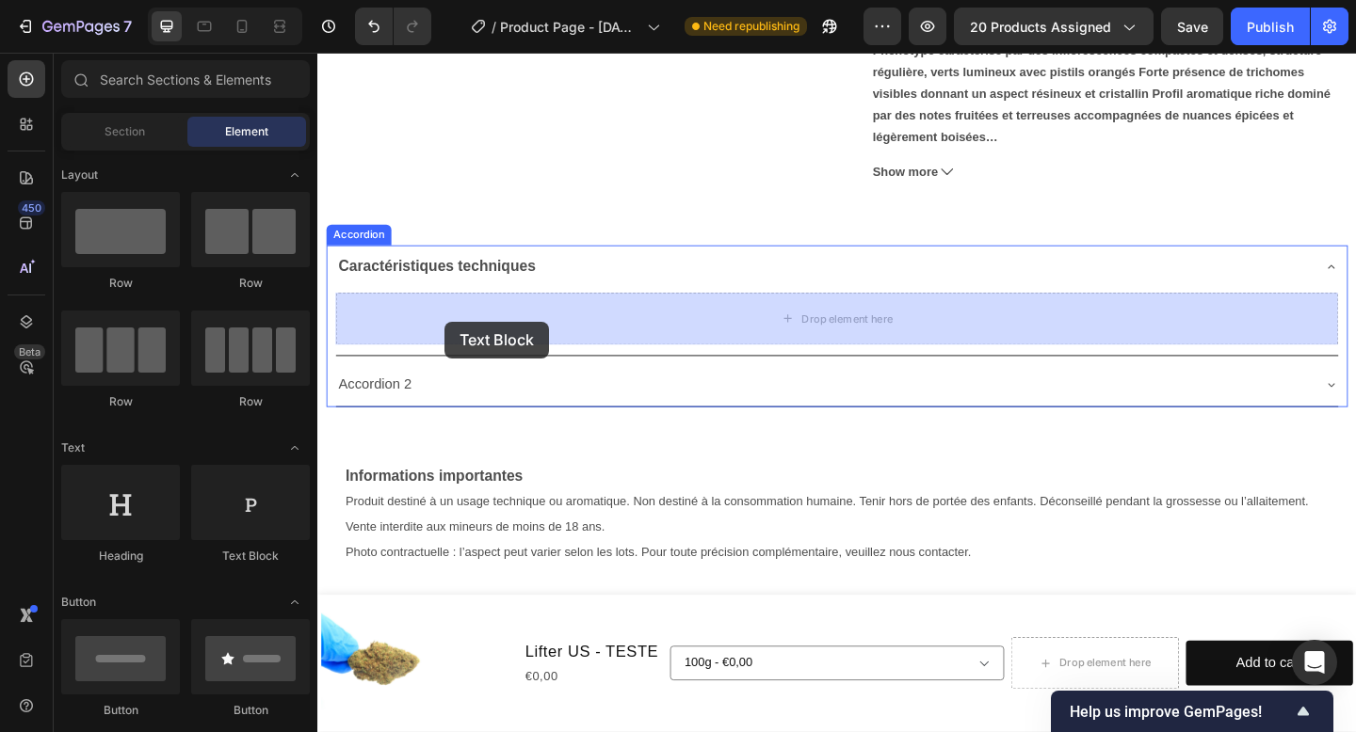
drag, startPoint x: 575, startPoint y: 556, endPoint x: 456, endPoint y: 346, distance: 242.4
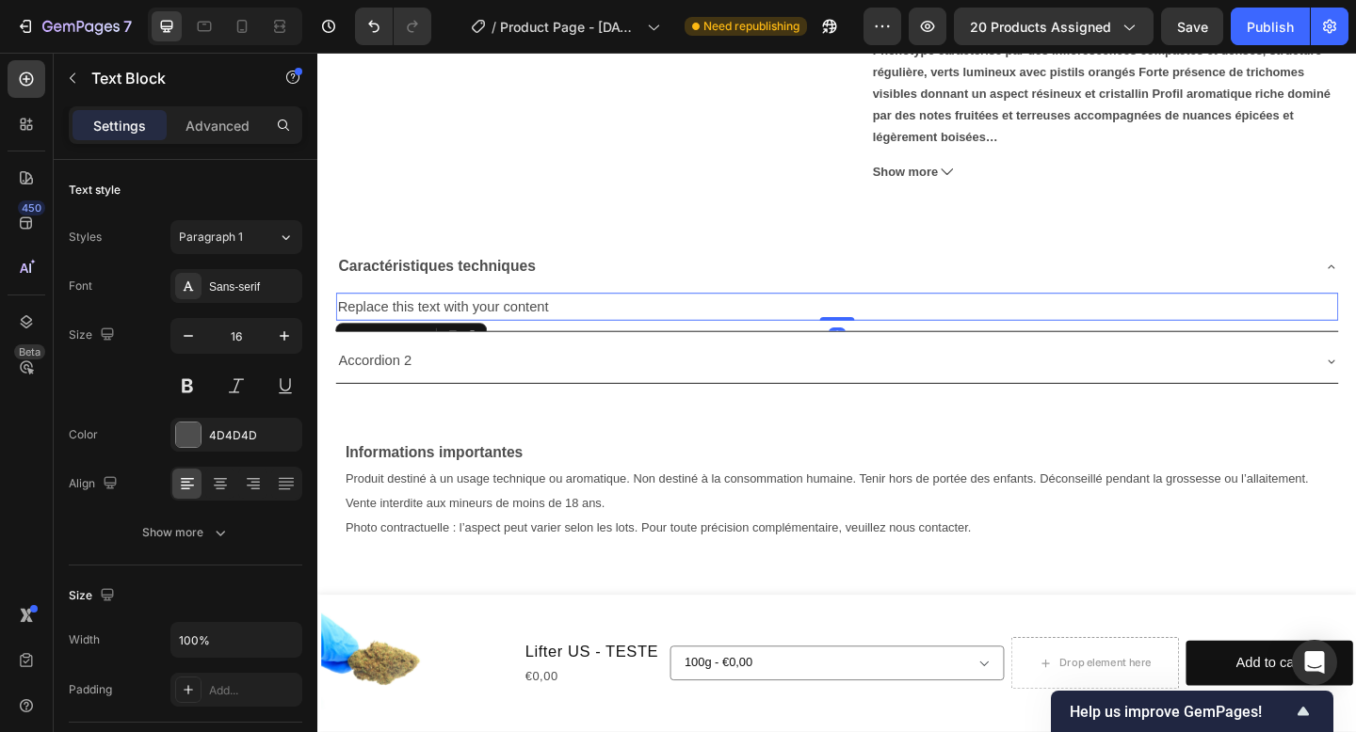
click at [495, 325] on div "Replace this text with your content" at bounding box center [882, 329] width 1090 height 31
click at [495, 325] on p "Replace this text with your content" at bounding box center [882, 329] width 1086 height 27
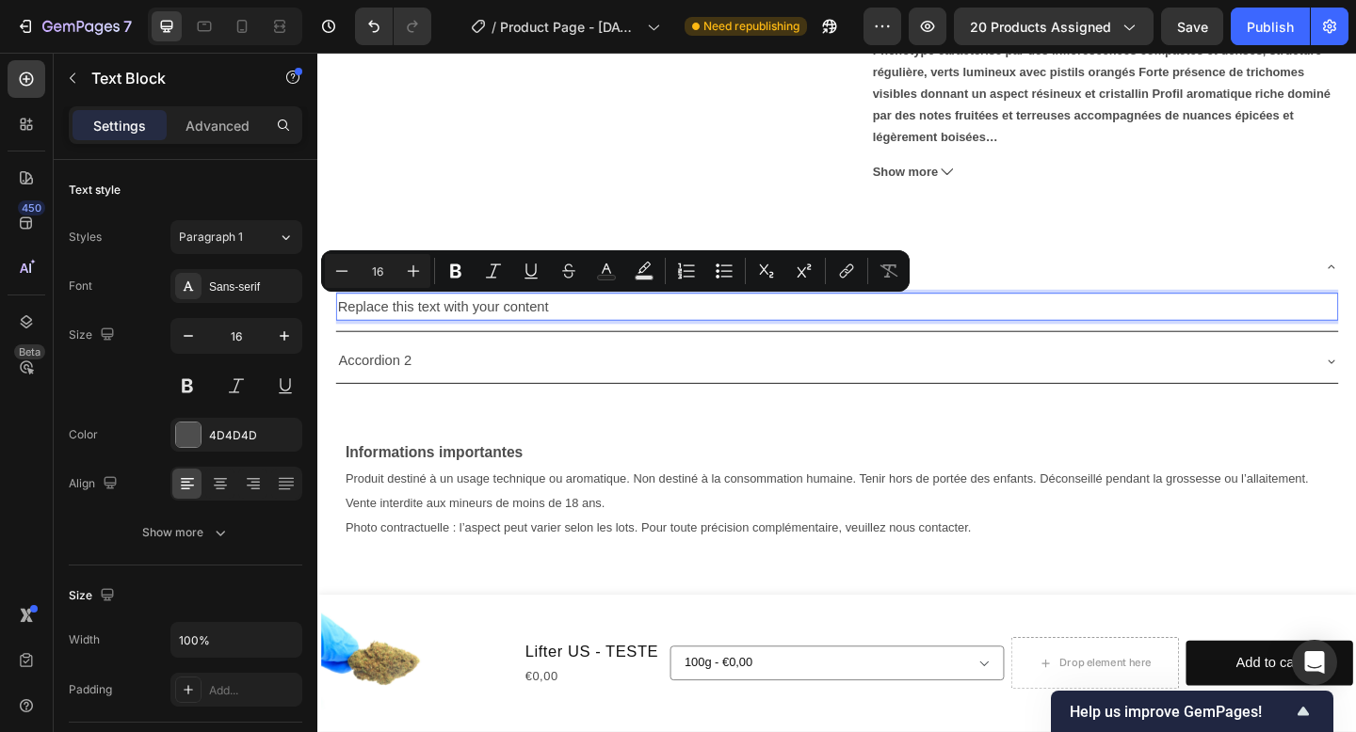
click at [589, 325] on p "Replace this text with your content" at bounding box center [882, 329] width 1086 height 27
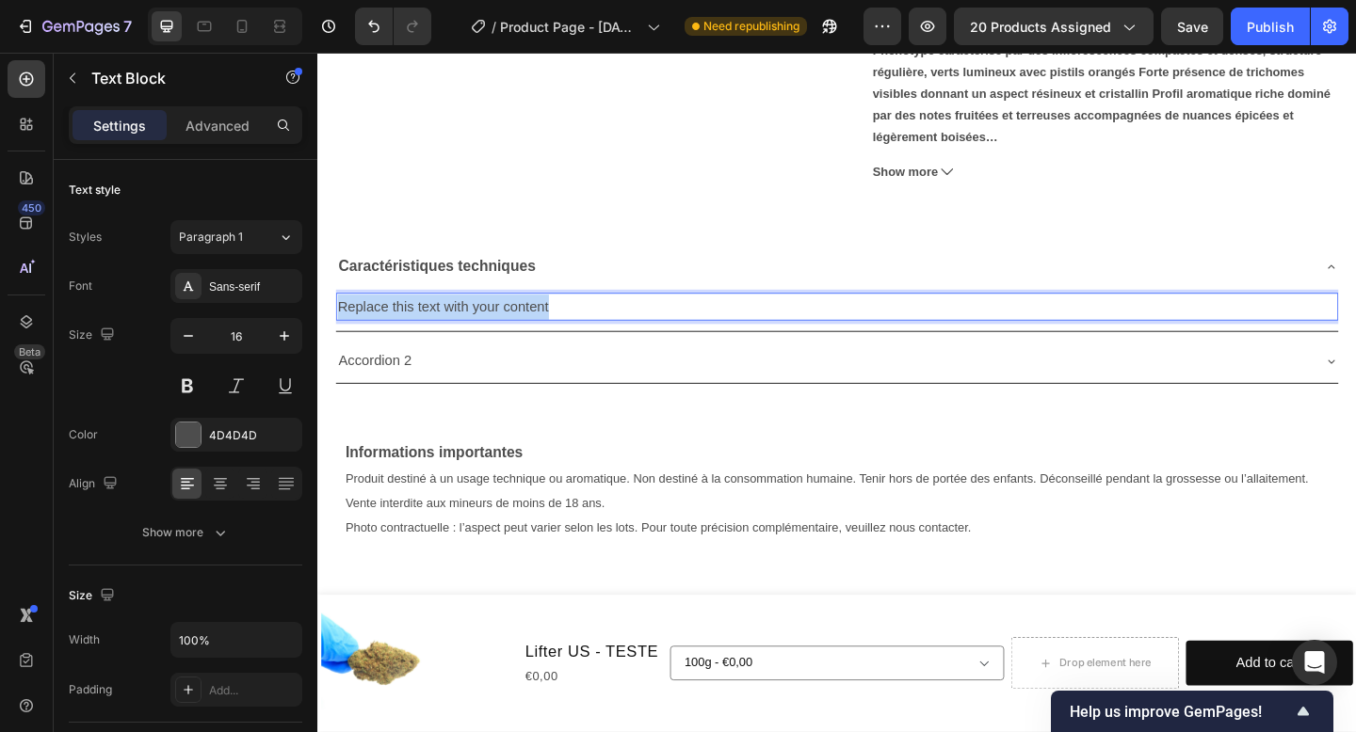
drag, startPoint x: 604, startPoint y: 325, endPoint x: 293, endPoint y: 325, distance: 311.6
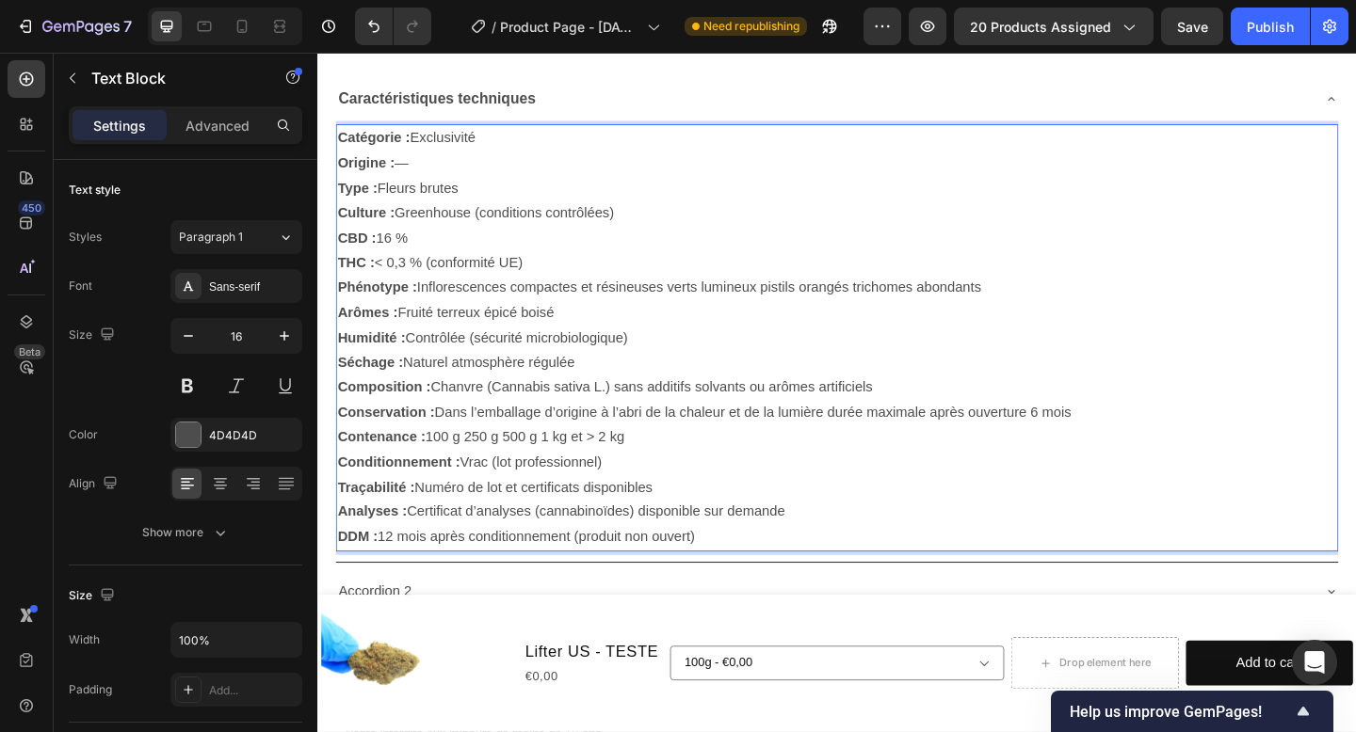
scroll to position [784, 0]
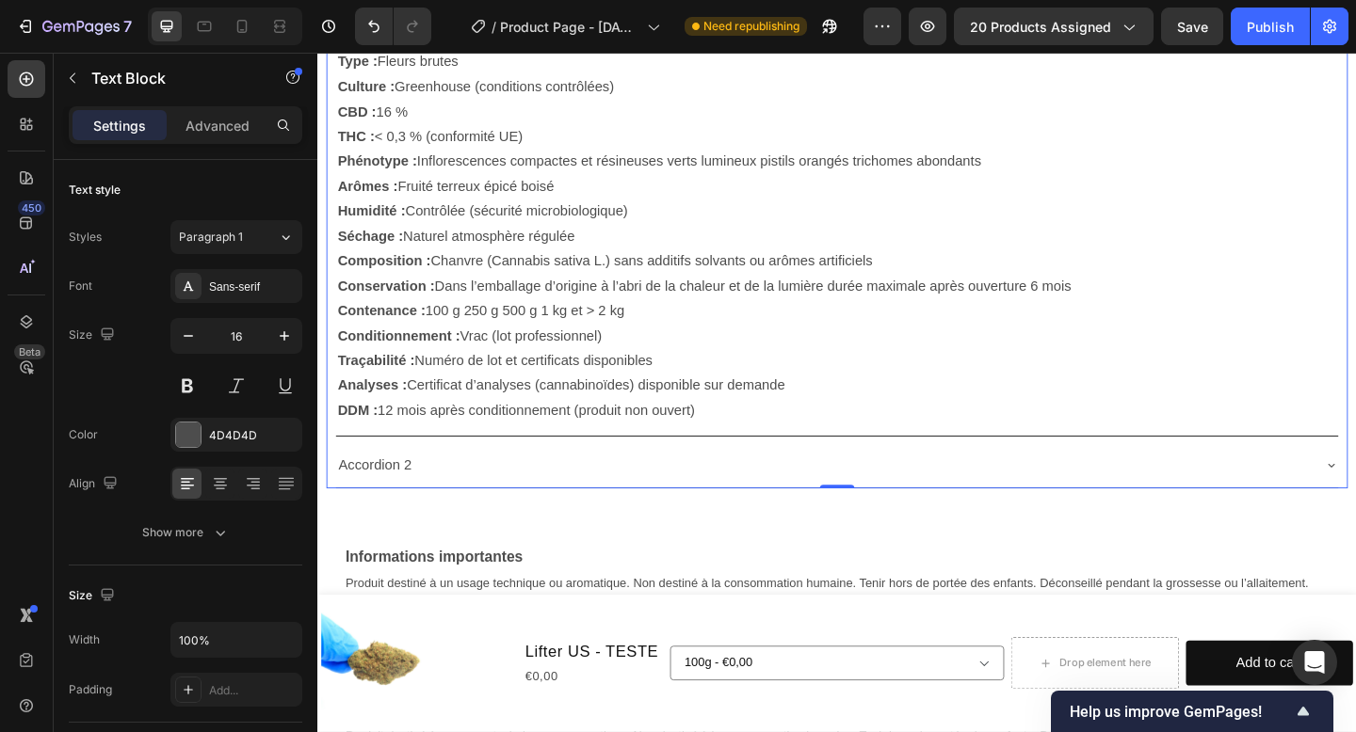
click at [623, 507] on div "Accordion 2" at bounding box center [867, 502] width 1060 height 33
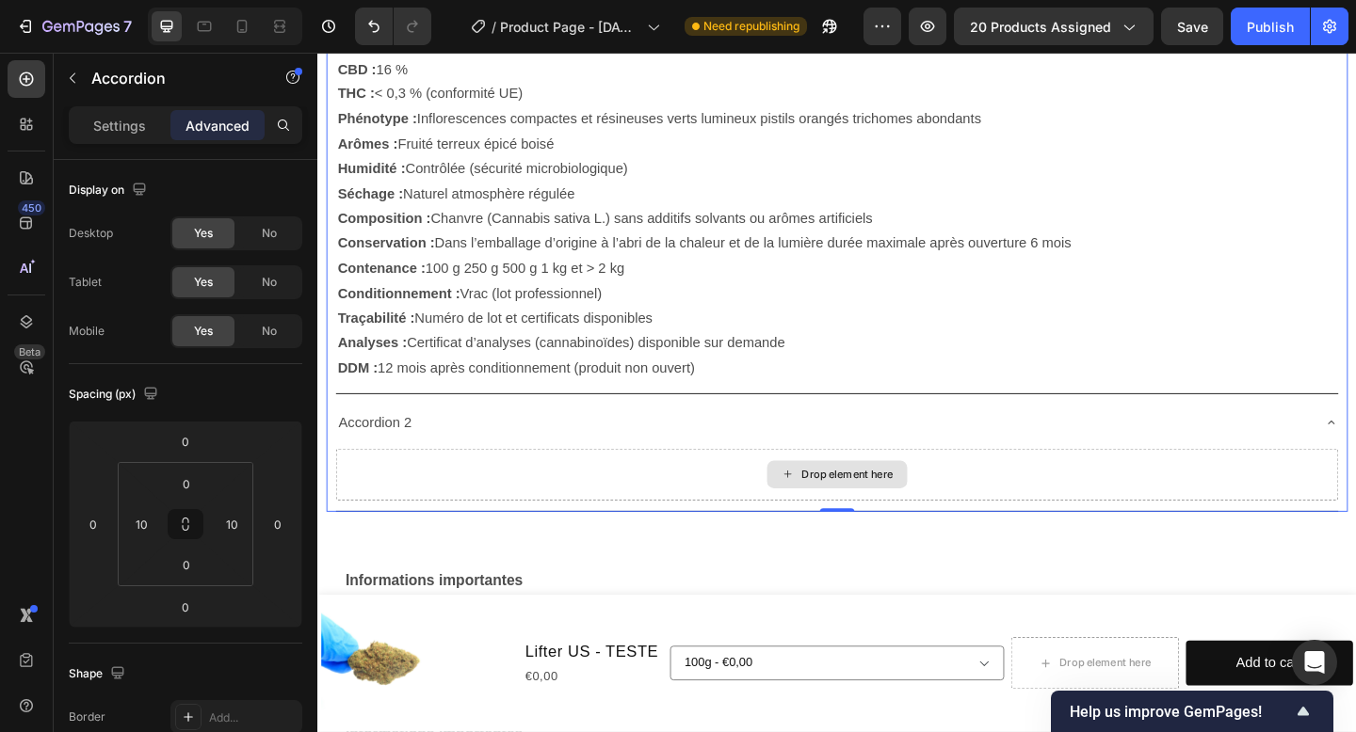
scroll to position [995, 0]
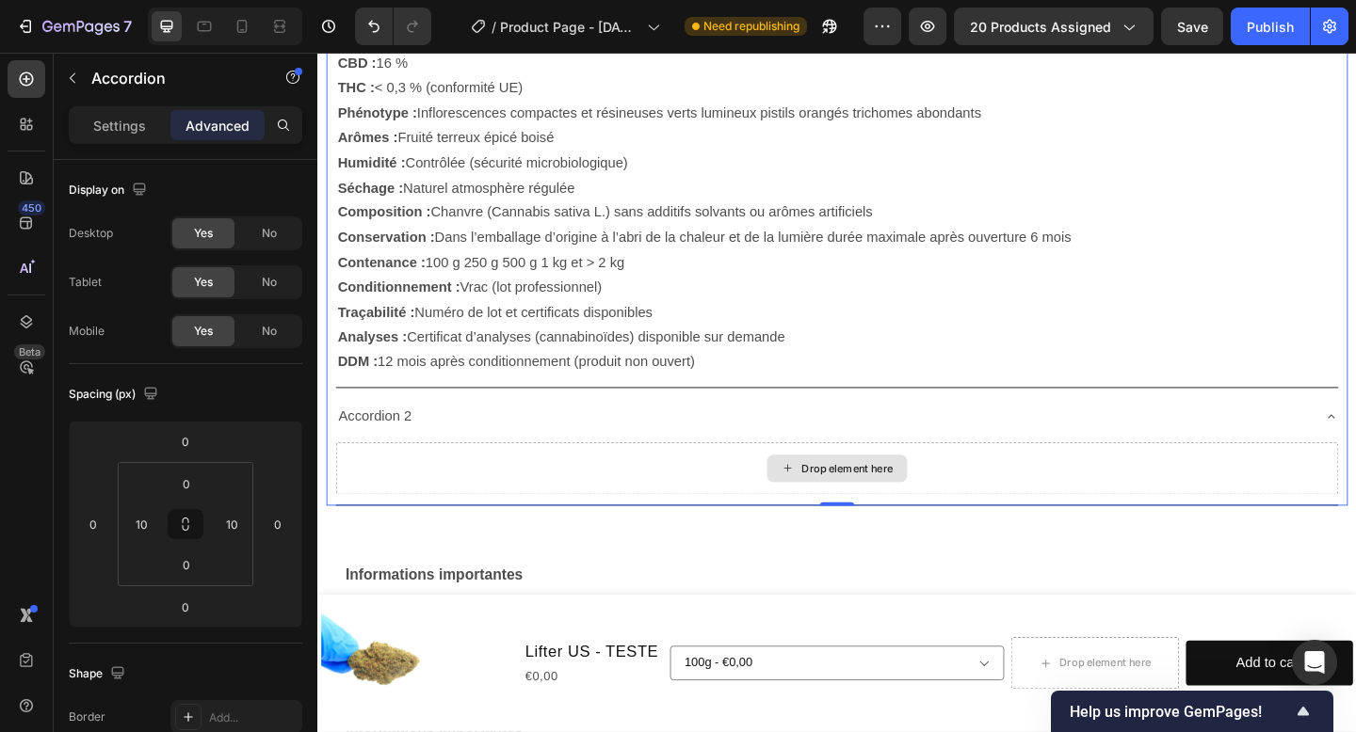
click at [815, 509] on div "Drop element here" at bounding box center [882, 505] width 153 height 30
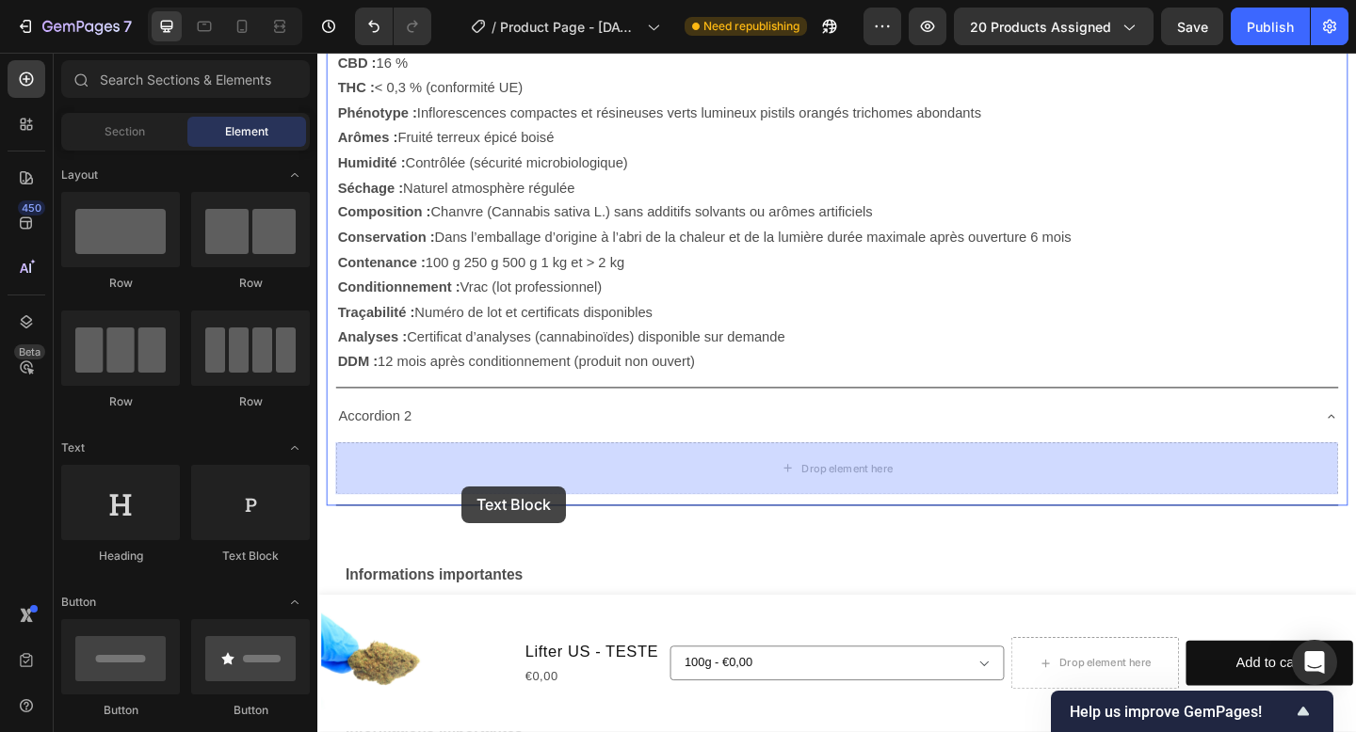
drag, startPoint x: 567, startPoint y: 584, endPoint x: 474, endPoint y: 523, distance: 111.0
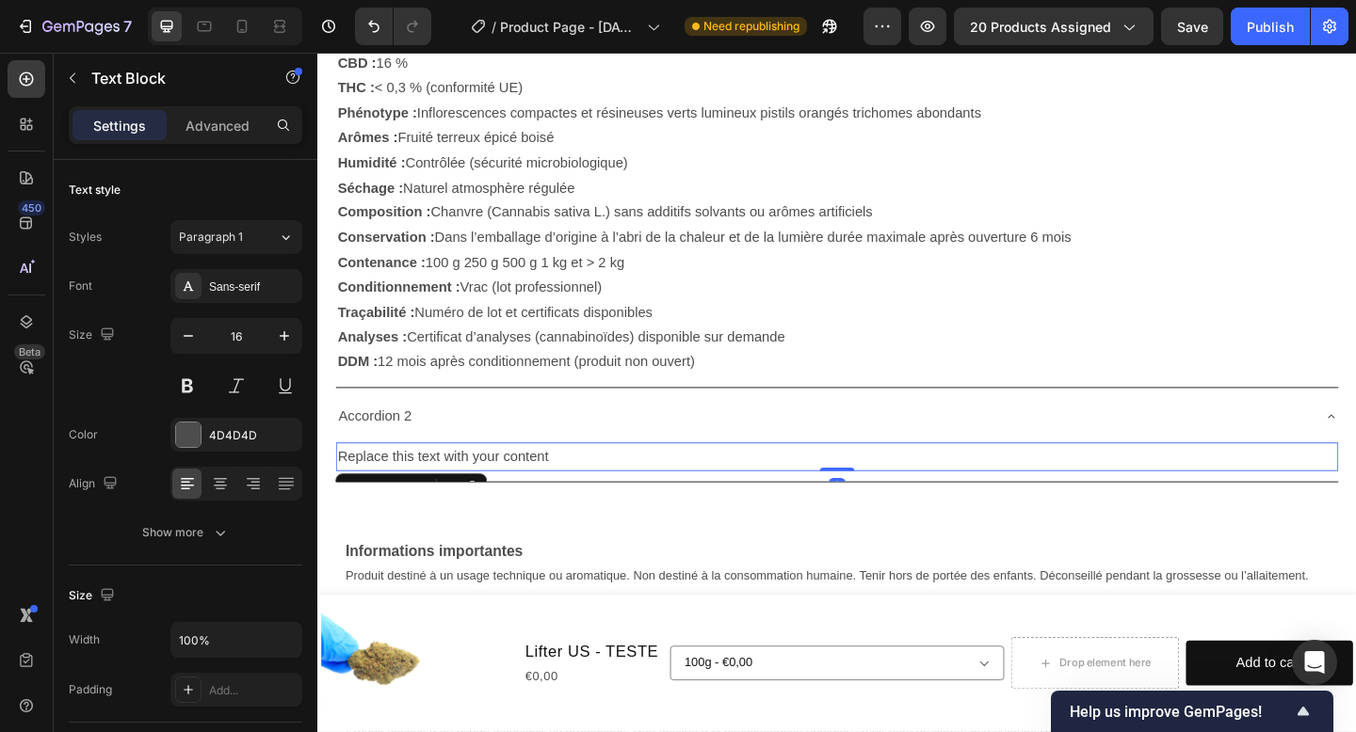
click at [502, 474] on div "Replace this text with your content Text Block 0" at bounding box center [882, 497] width 1090 height 46
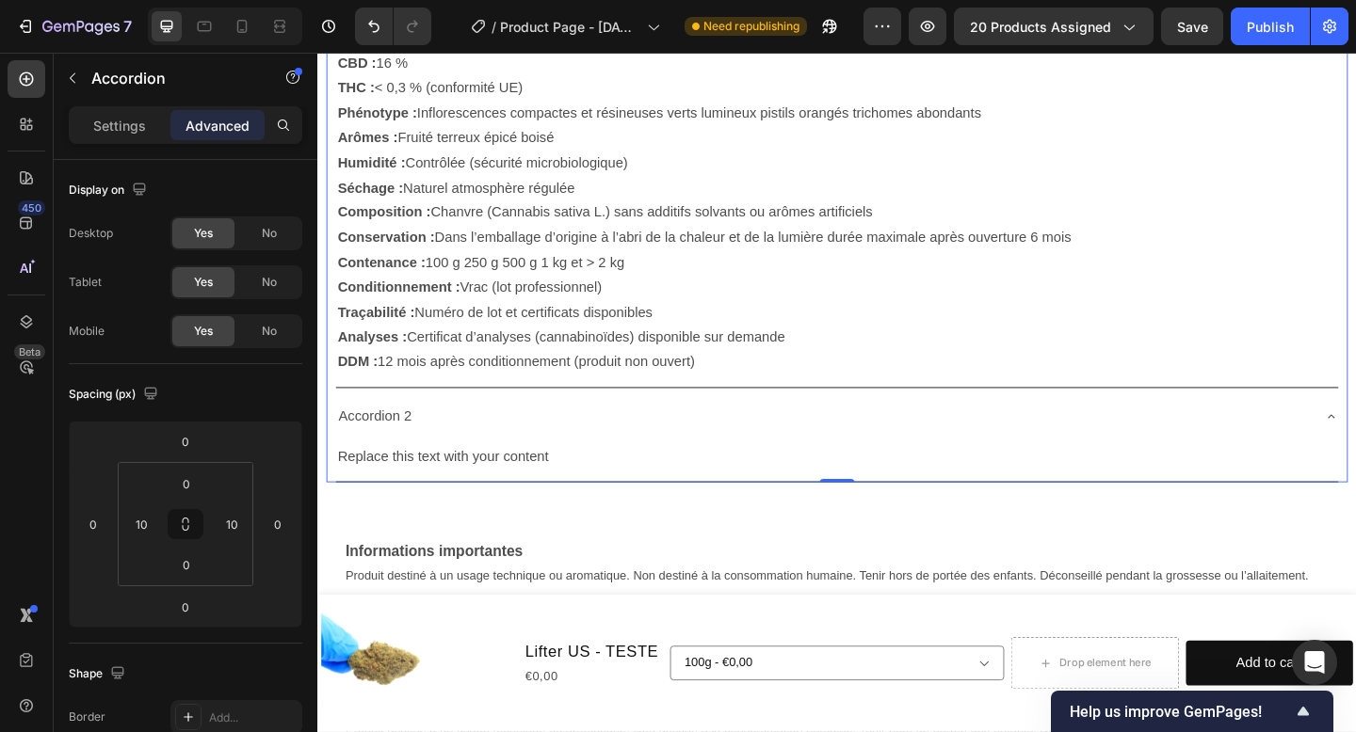
click at [503, 474] on div "Replace this text with your content Text Block" at bounding box center [882, 497] width 1090 height 46
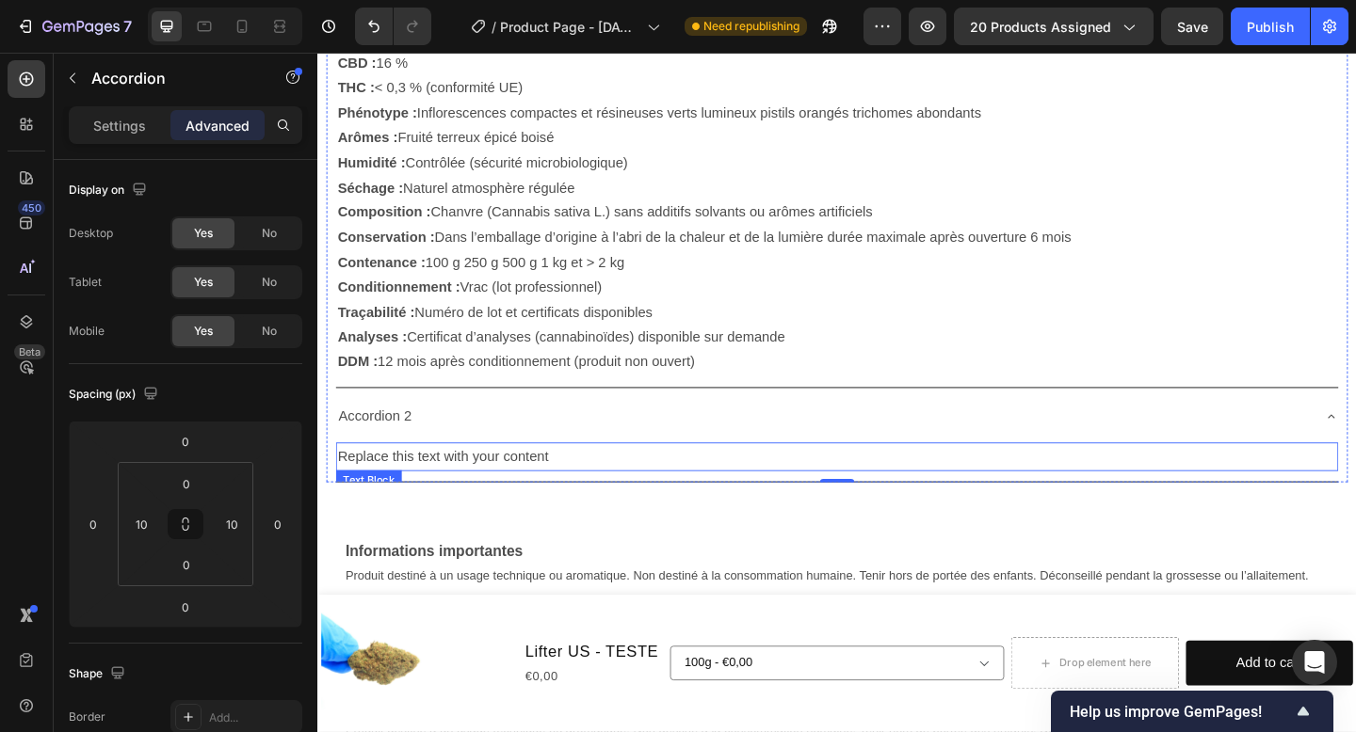
click at [526, 498] on div "Replace this text with your content" at bounding box center [882, 492] width 1090 height 31
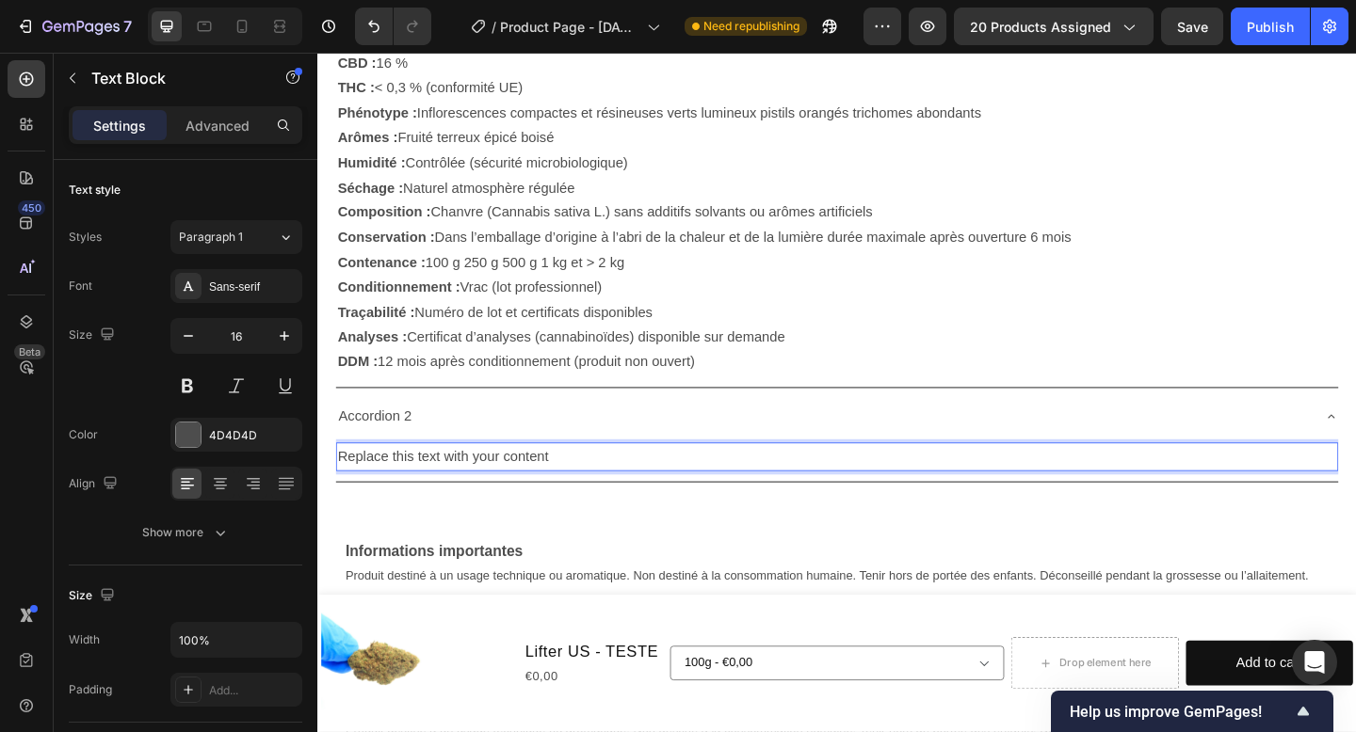
click at [527, 498] on div "Replace this text with your content" at bounding box center [882, 492] width 1090 height 31
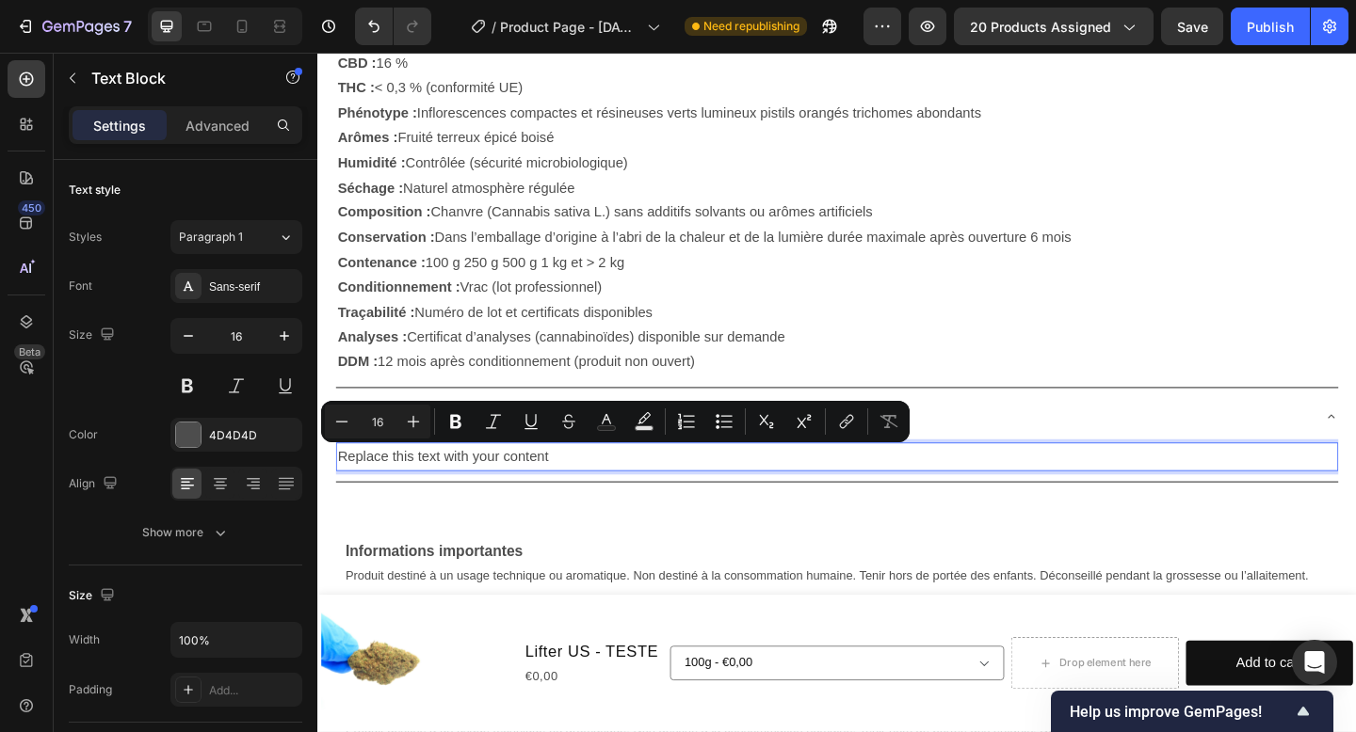
click at [565, 498] on p "Replace this text with your content" at bounding box center [882, 492] width 1086 height 27
drag, startPoint x: 584, startPoint y: 498, endPoint x: 265, endPoint y: 498, distance: 319.2
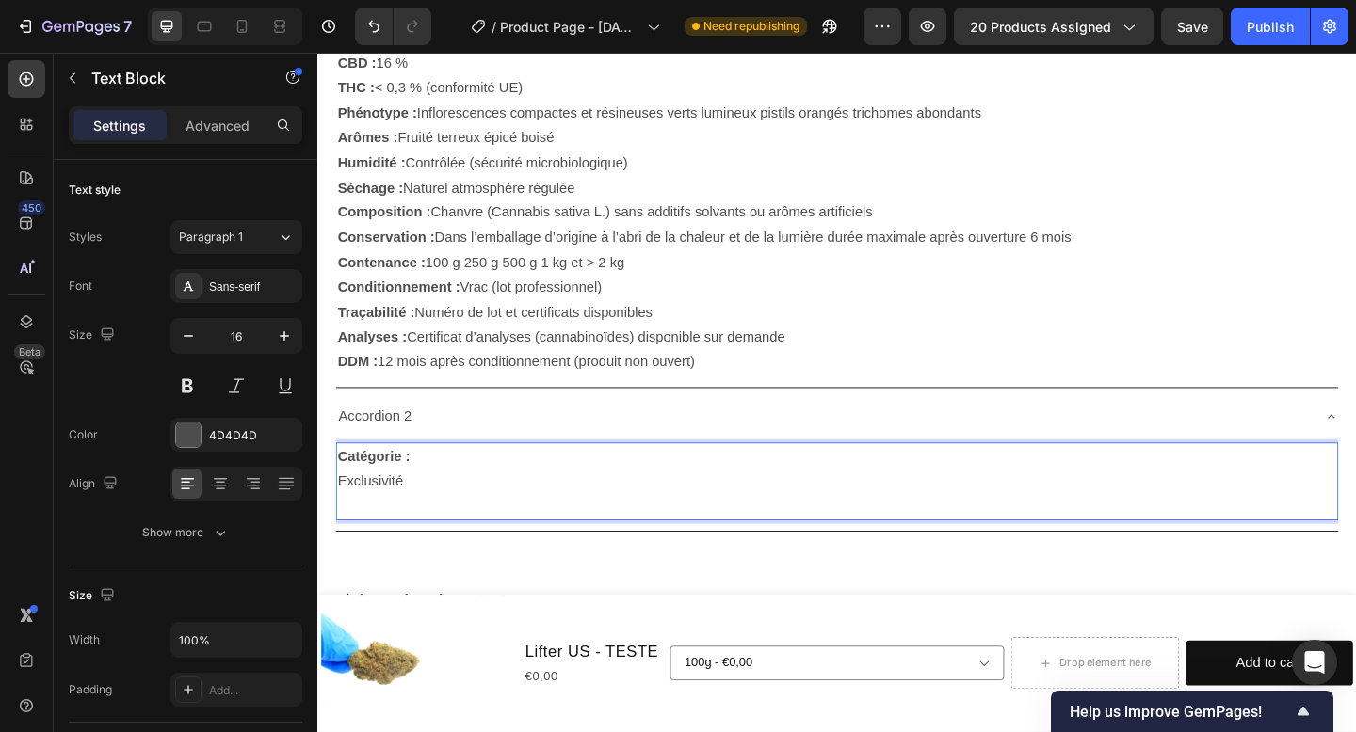
drag, startPoint x: 429, startPoint y: 530, endPoint x: 283, endPoint y: 486, distance: 152.5
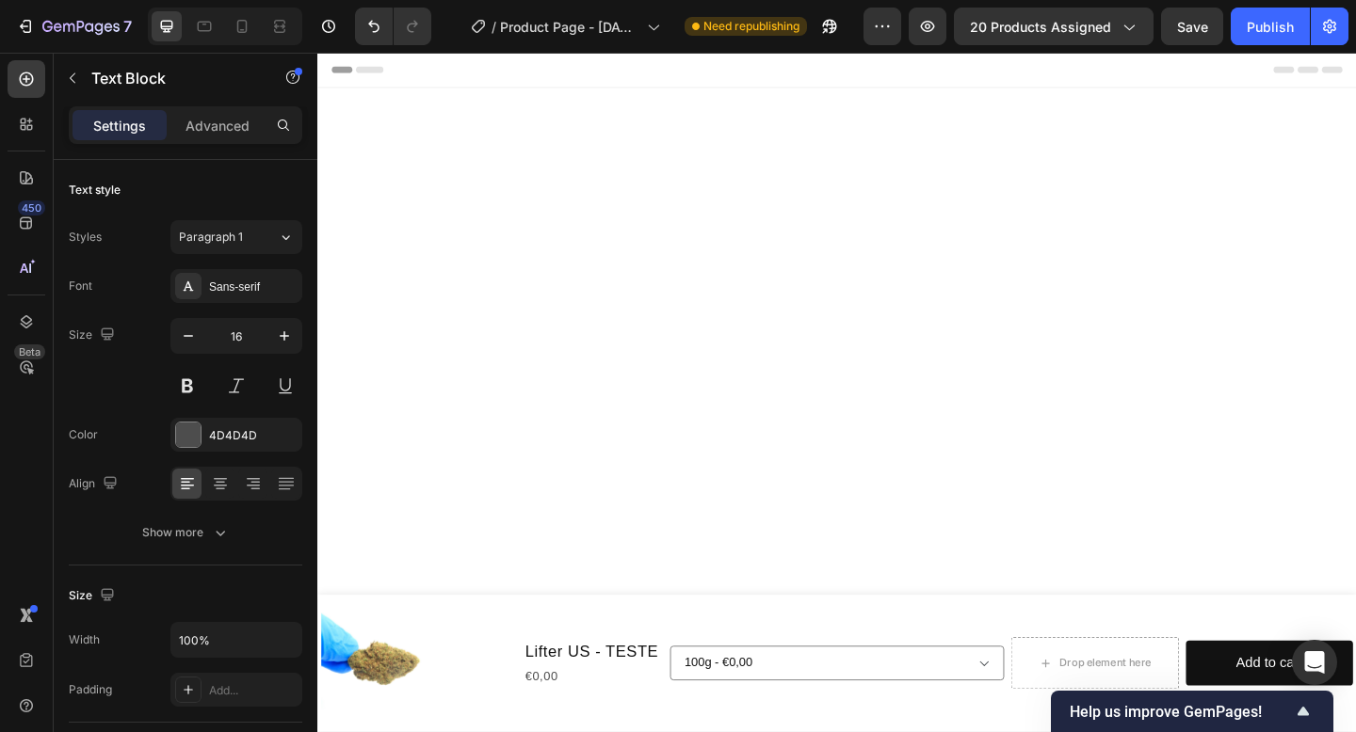
scroll to position [995, 0]
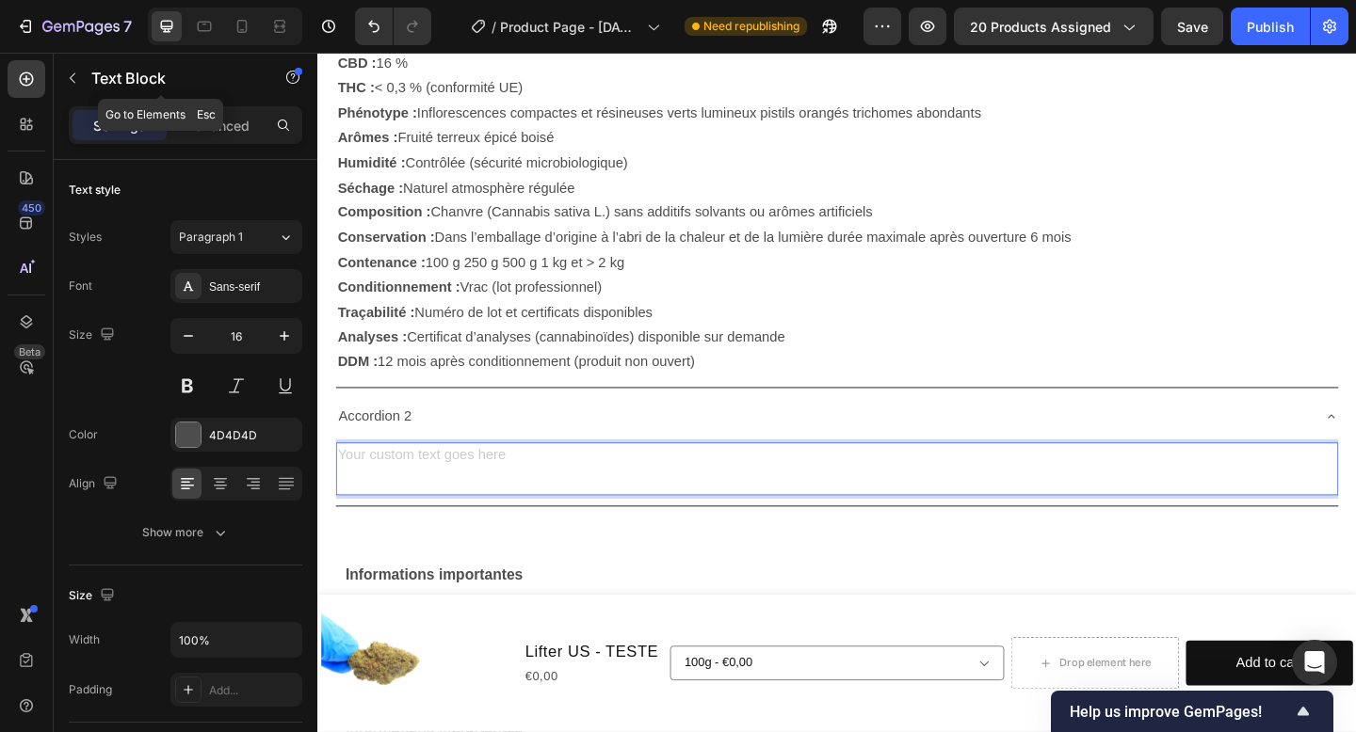
click at [103, 89] on div "Text Block" at bounding box center [161, 78] width 215 height 49
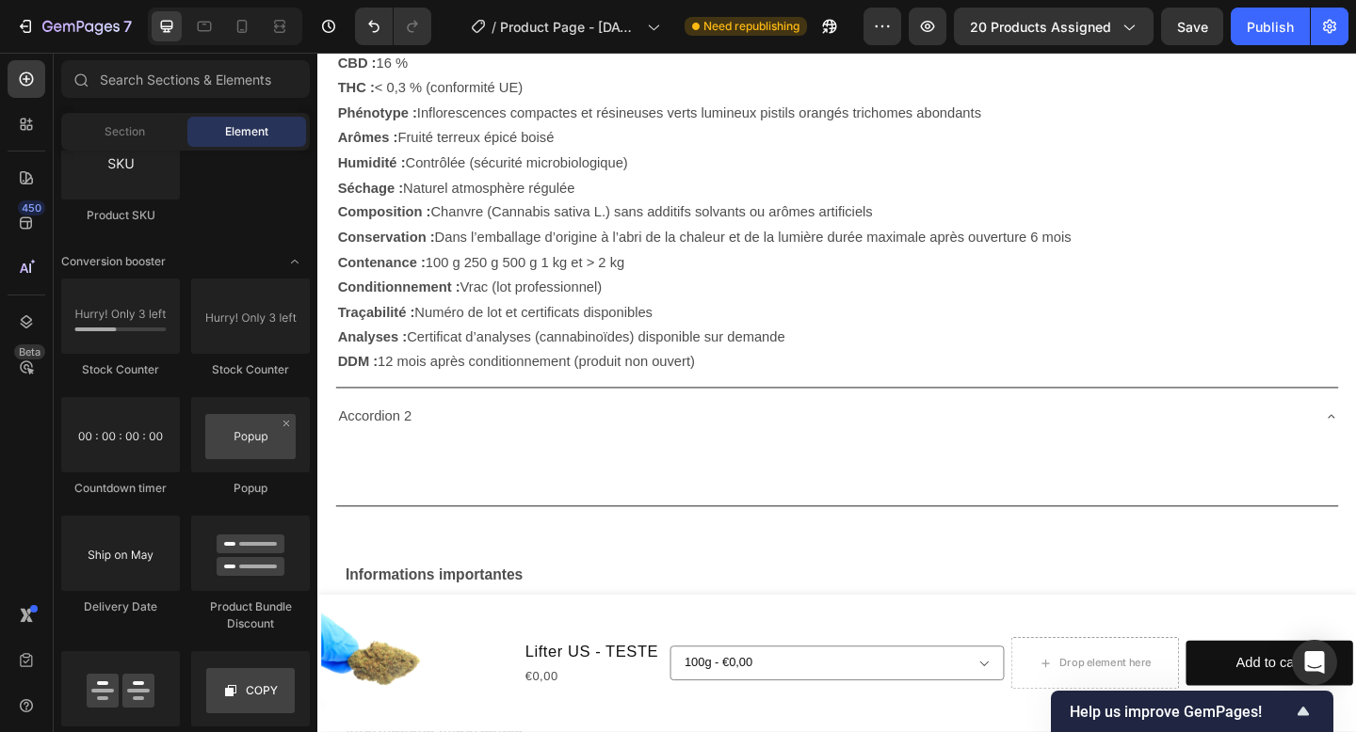
scroll to position [5127, 0]
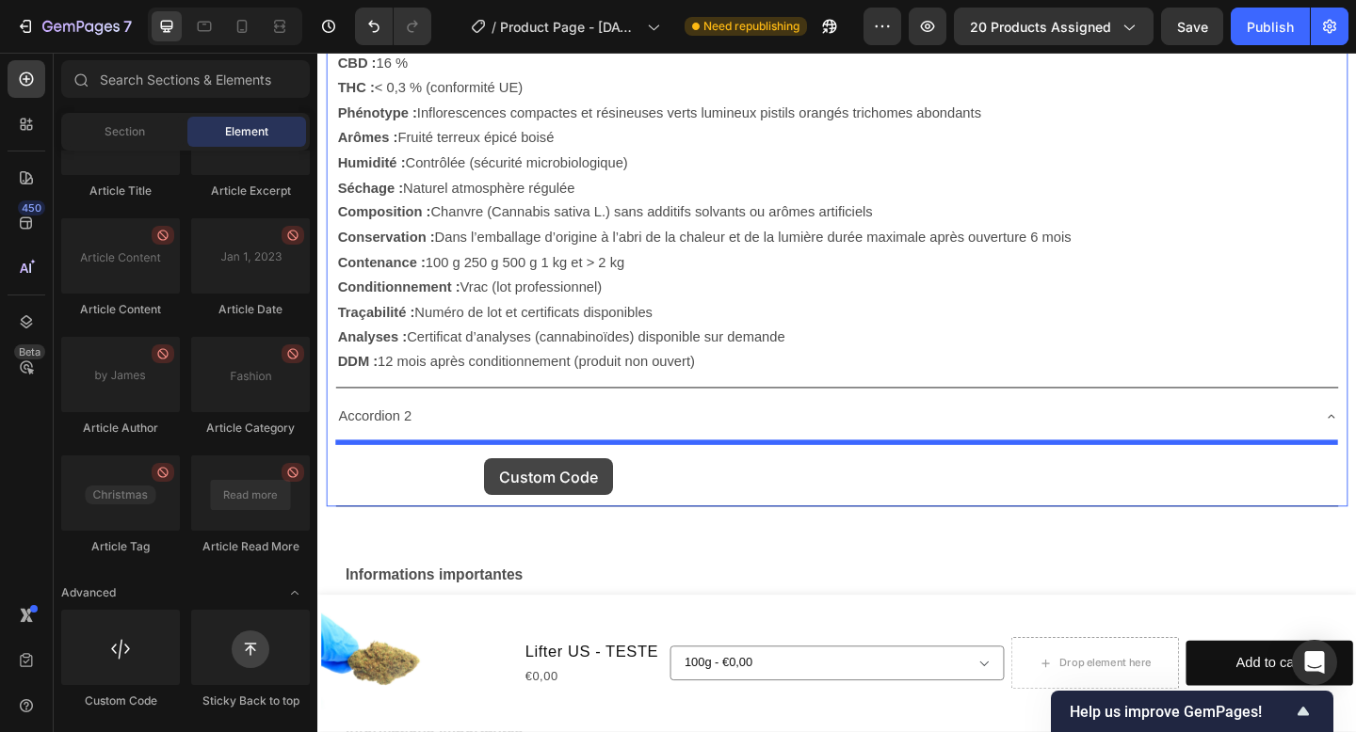
drag, startPoint x: 438, startPoint y: 697, endPoint x: 495, endPoint y: 491, distance: 213.1
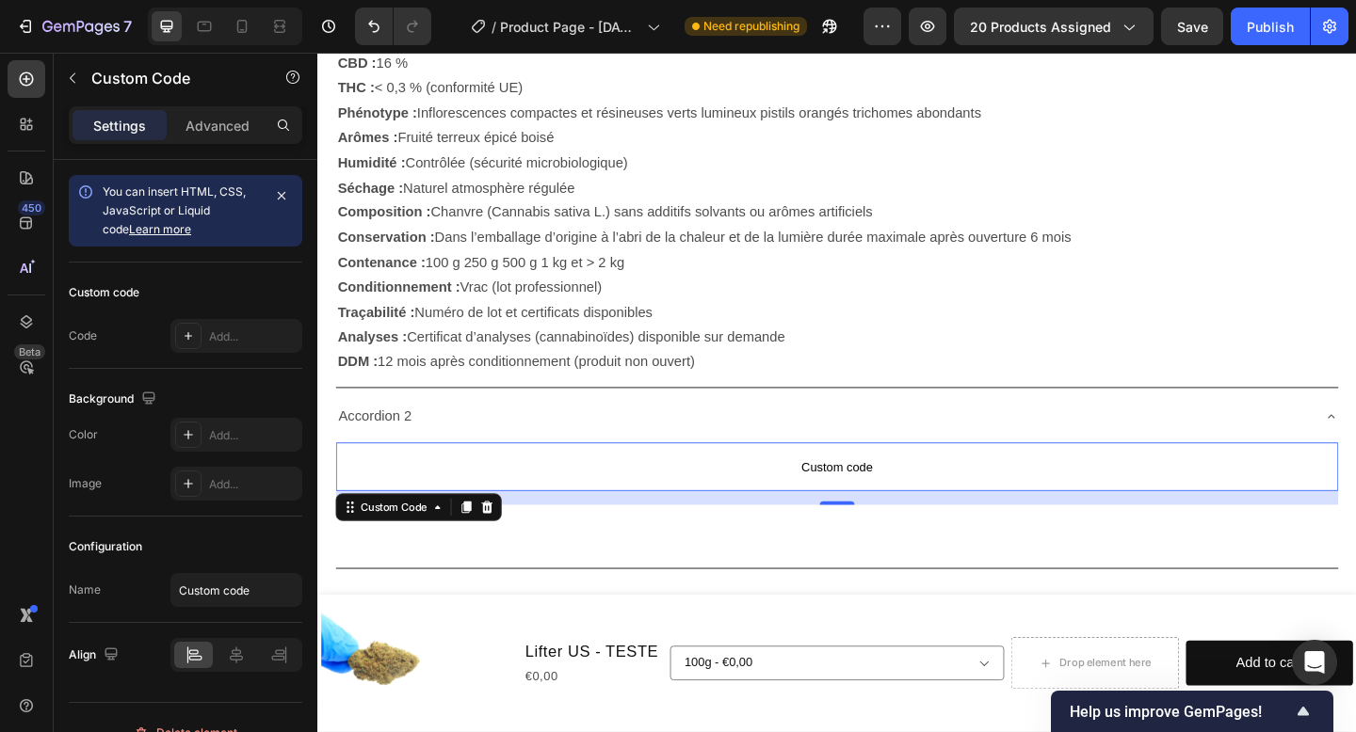
click at [890, 502] on span "Custom code" at bounding box center [882, 503] width 1090 height 23
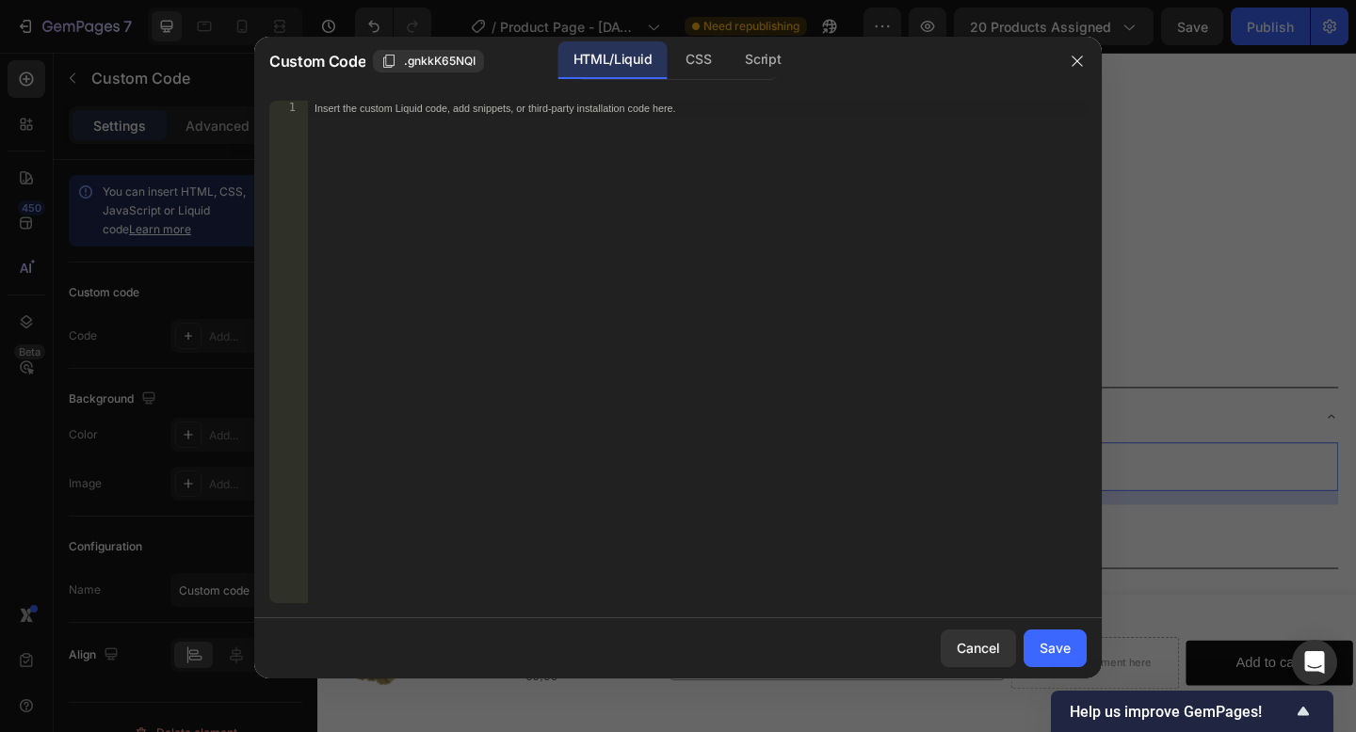
click at [557, 113] on div "Insert the custom Liquid code, add snippets, or third-party installation code h…" at bounding box center [657, 108] width 686 height 13
paste textarea "</table>"
type textarea "</table>"
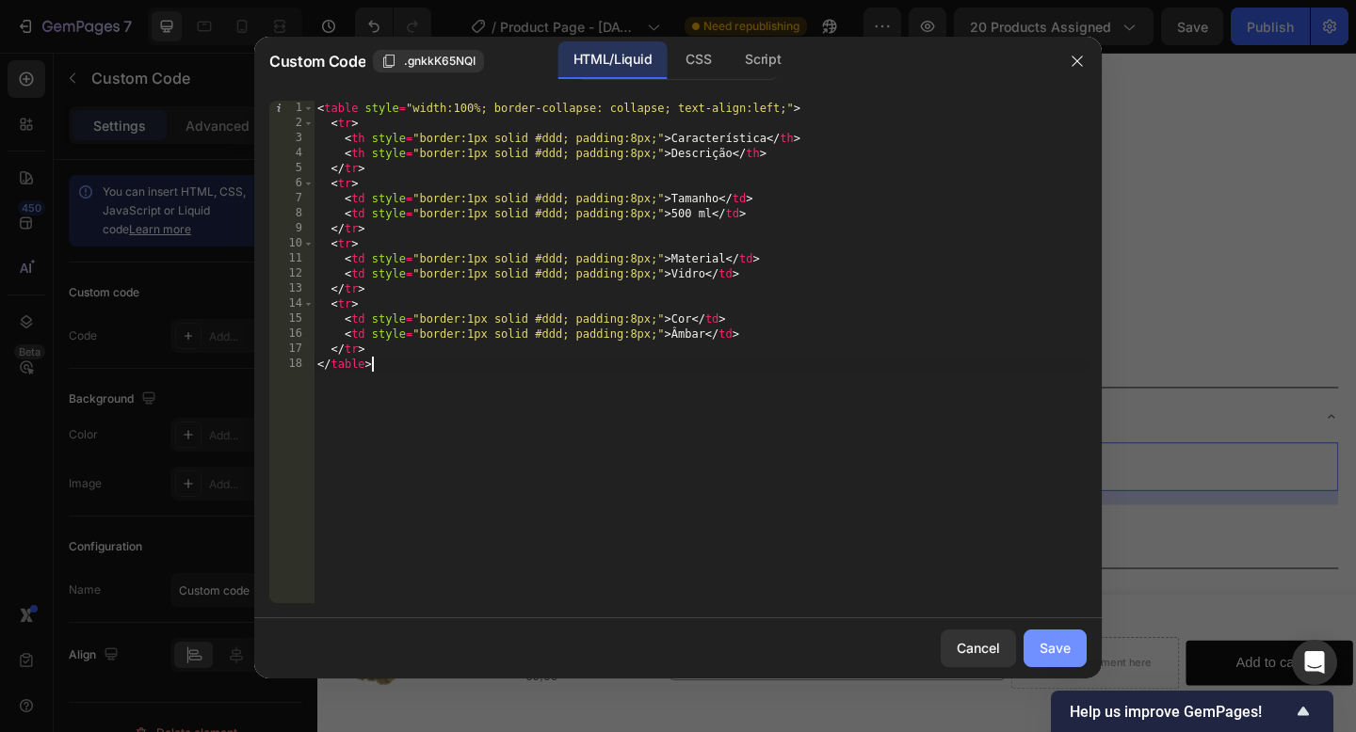
click at [1045, 654] on div "Save" at bounding box center [1054, 648] width 31 height 20
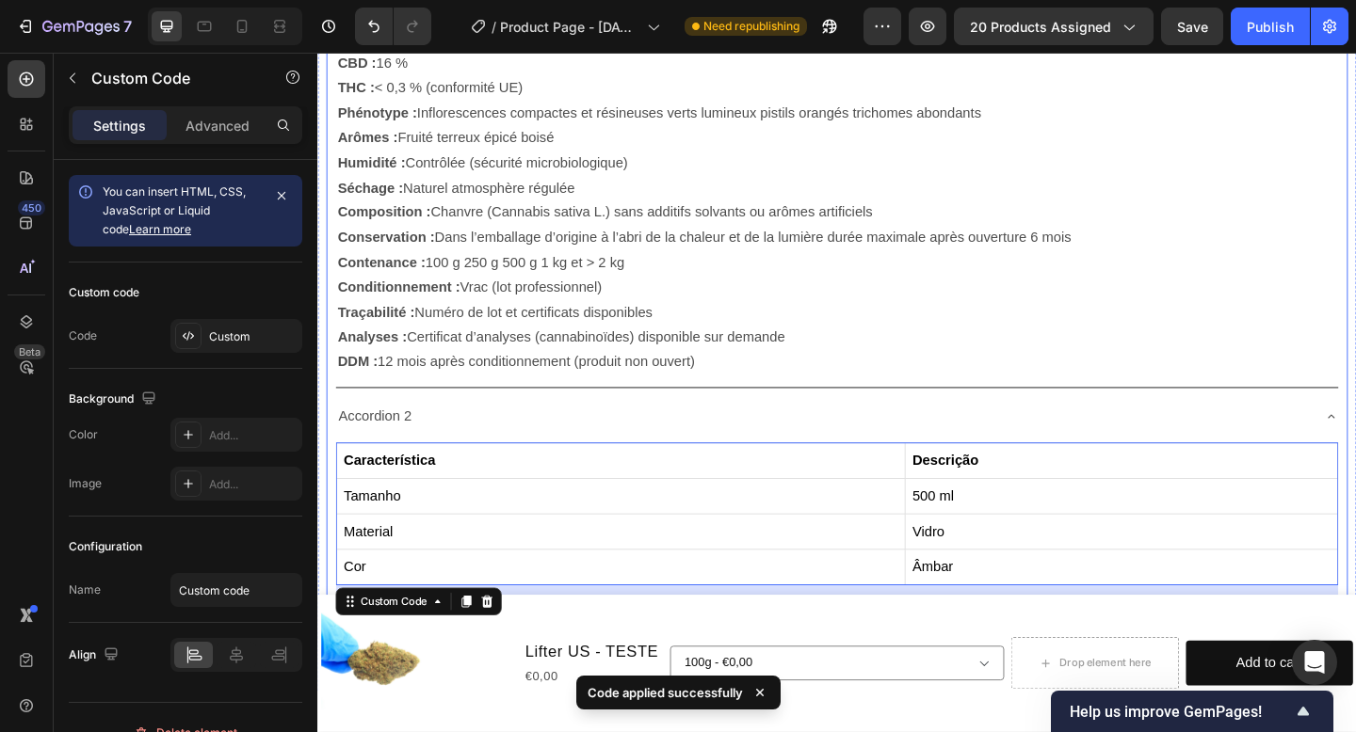
scroll to position [842, 0]
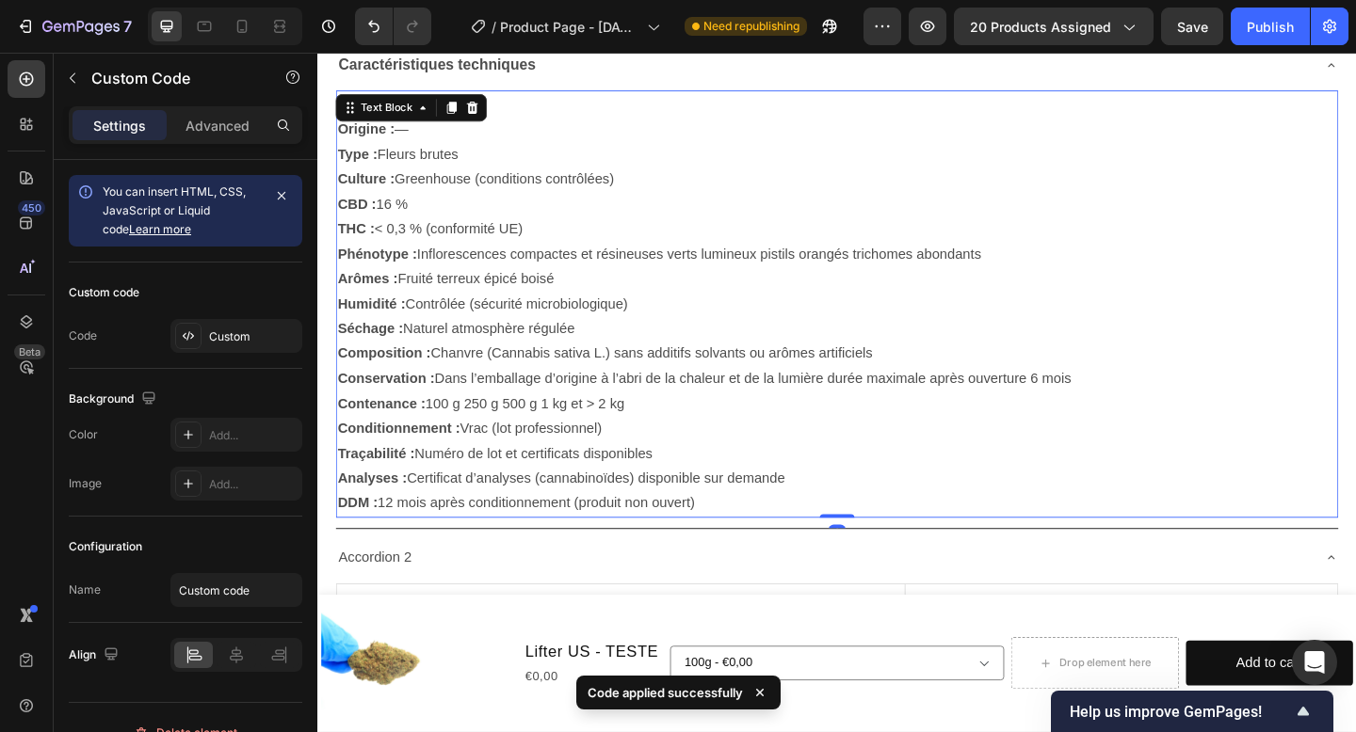
click at [685, 420] on p "Catégorie : Exclusivité Origine : — Type : Fleurs brutes Culture : Greenhouse (…" at bounding box center [882, 326] width 1086 height 461
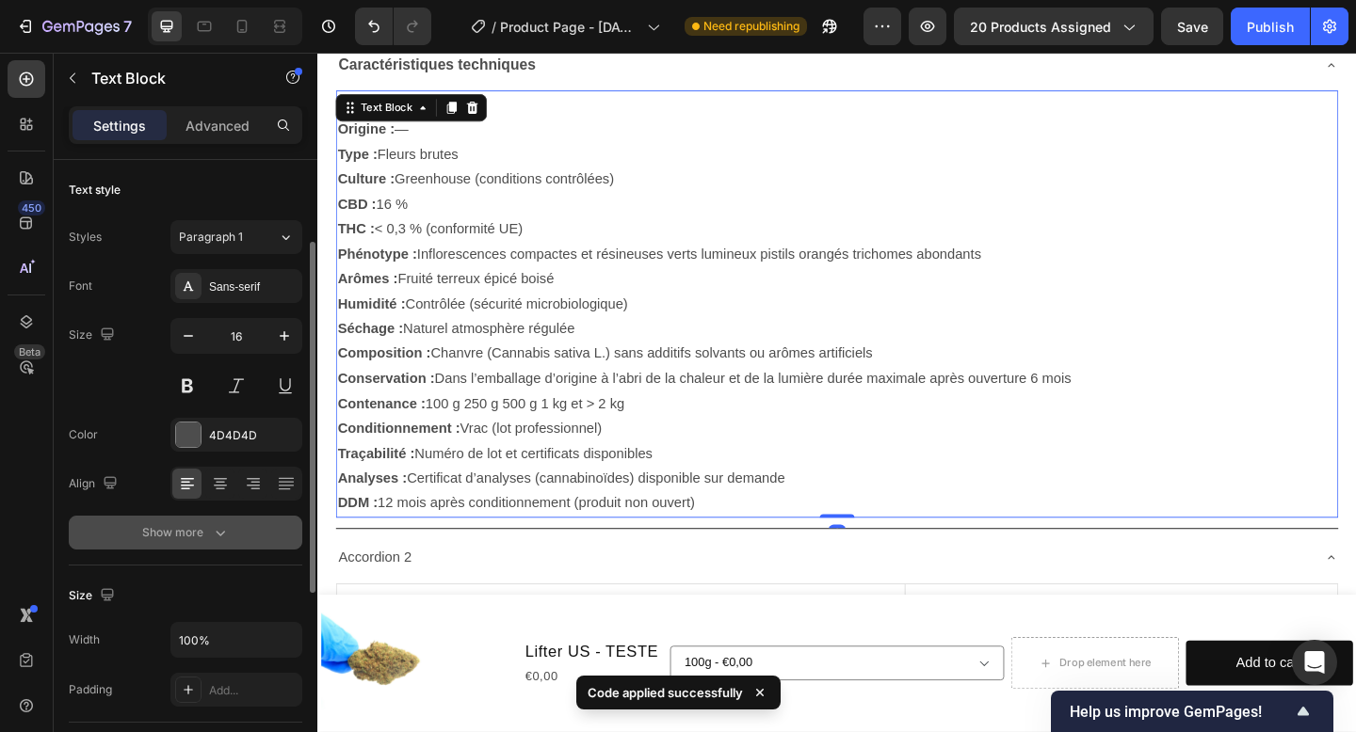
scroll to position [490, 0]
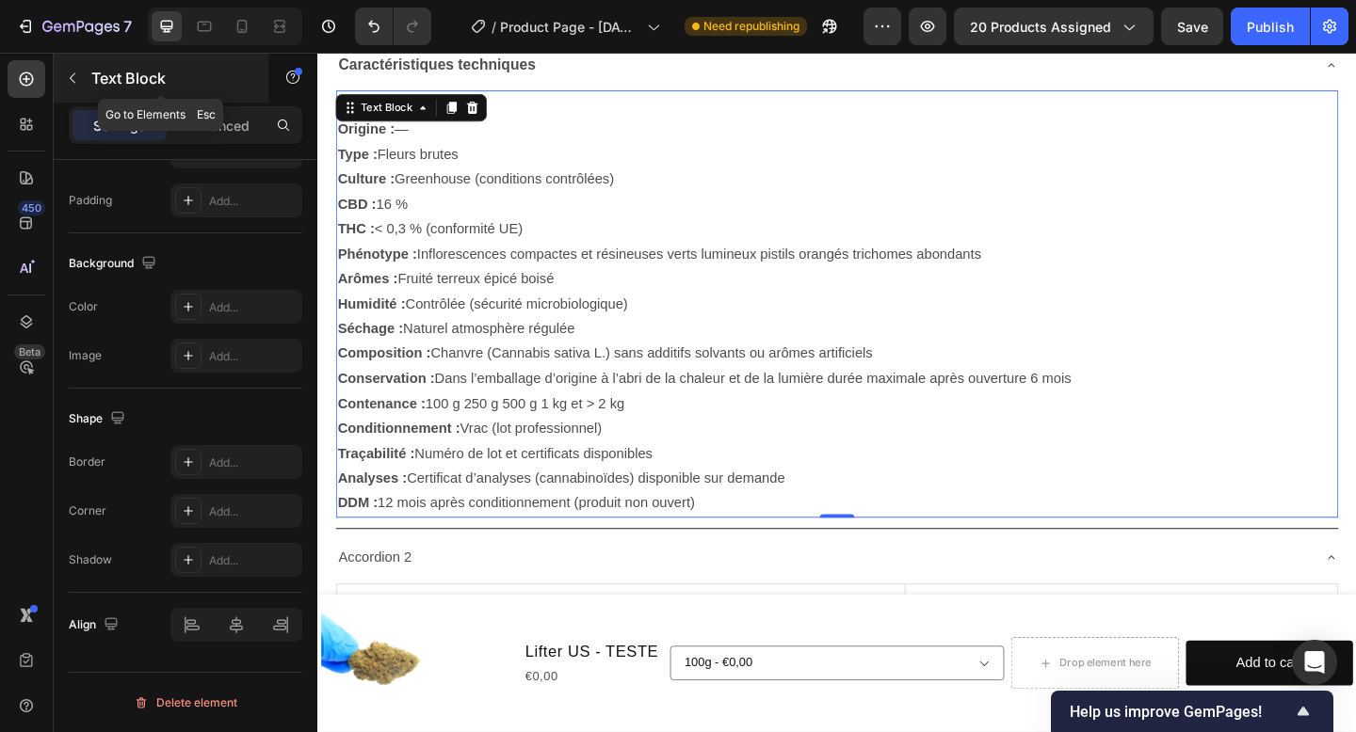
click at [121, 73] on p "Text Block" at bounding box center [171, 78] width 160 height 23
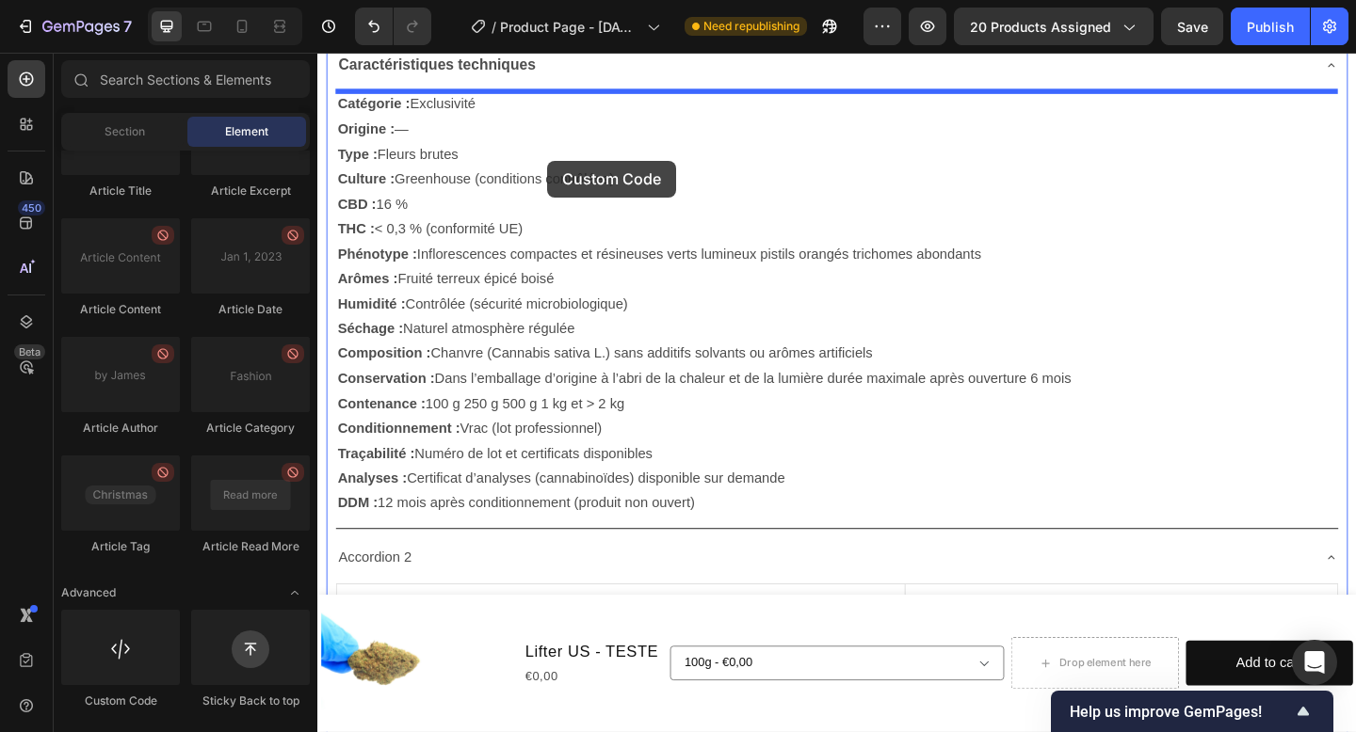
drag, startPoint x: 454, startPoint y: 699, endPoint x: 567, endPoint y: 170, distance: 541.0
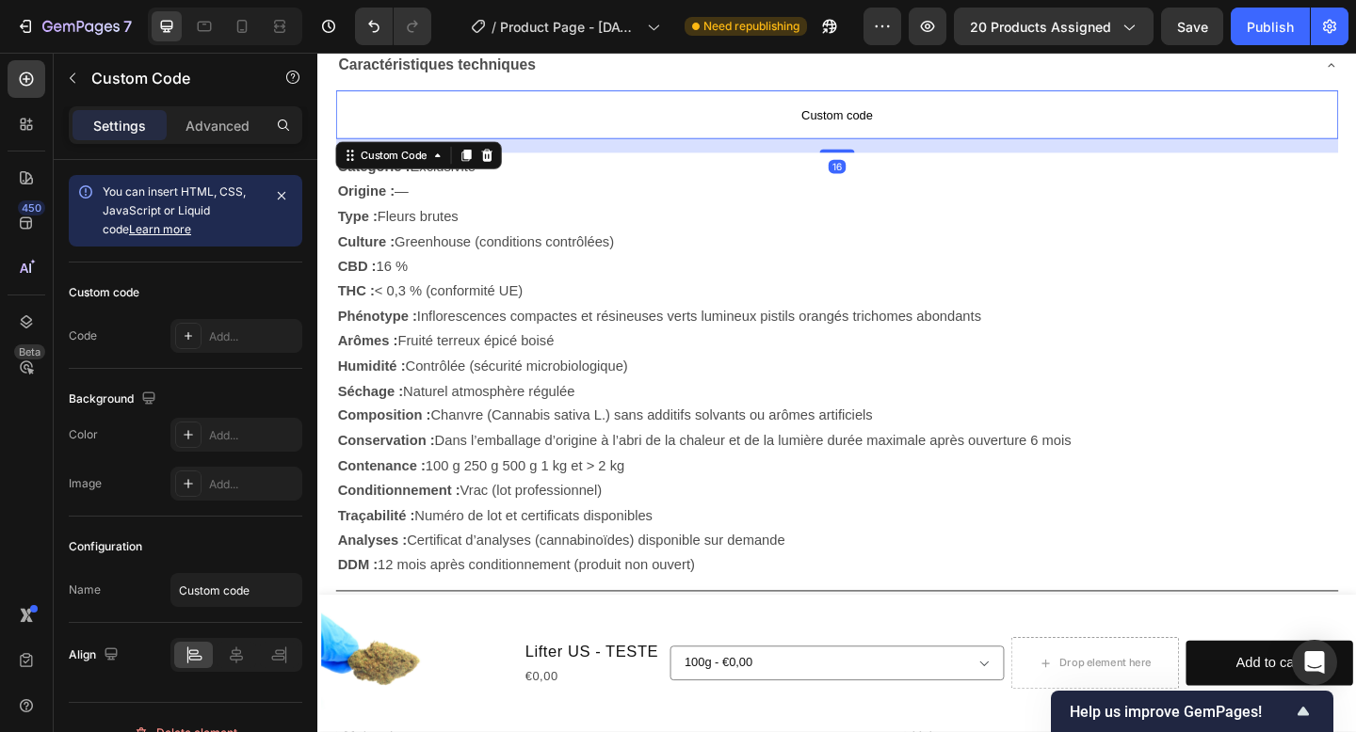
click at [892, 112] on span "Custom code" at bounding box center [882, 120] width 1090 height 23
click at [891, 113] on span "Custom code" at bounding box center [882, 120] width 1090 height 23
click at [942, 137] on p "Custom code" at bounding box center [882, 120] width 1090 height 53
click at [877, 123] on span "Custom code" at bounding box center [882, 120] width 1090 height 23
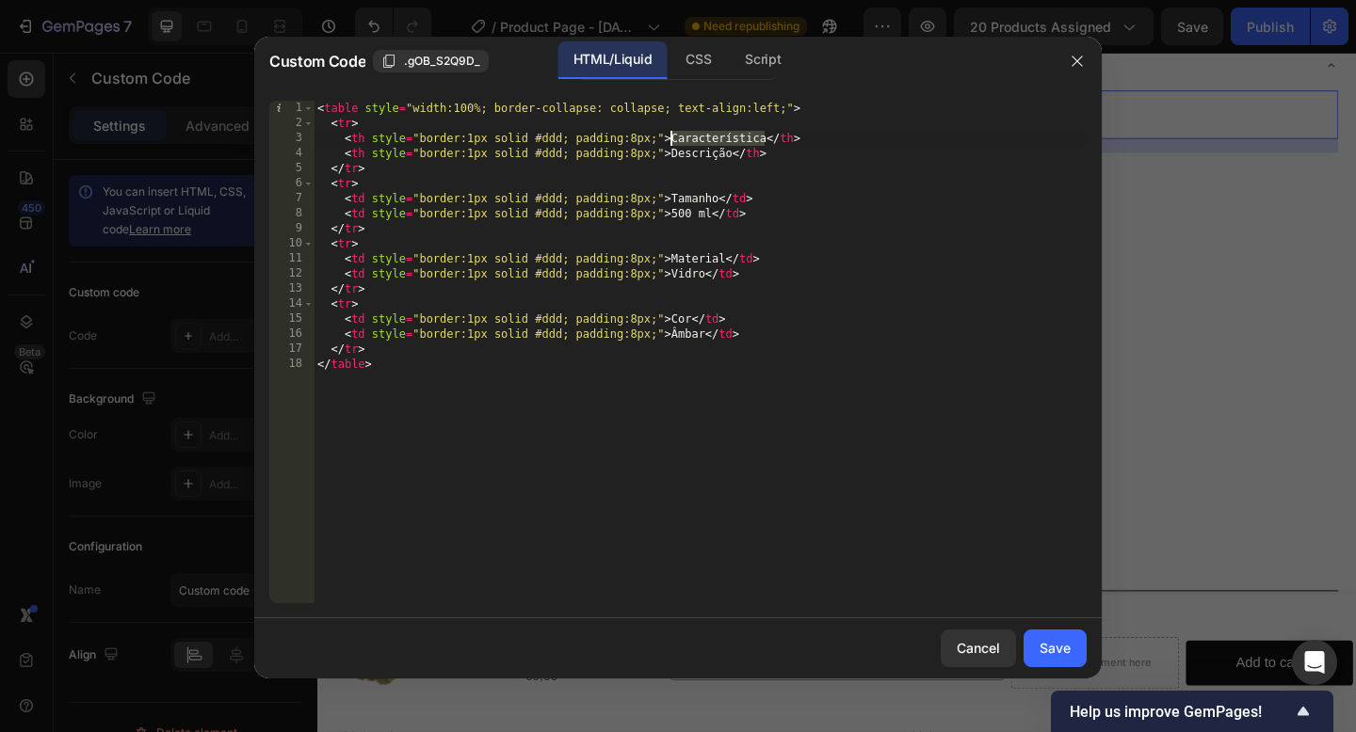
drag, startPoint x: 767, startPoint y: 136, endPoint x: 672, endPoint y: 133, distance: 95.1
click at [672, 133] on div "< table style = "width:100%; border-collapse: collapse; text-align:left;" > < t…" at bounding box center [700, 367] width 773 height 533
paste textarea "tégorie"
drag, startPoint x: 733, startPoint y: 153, endPoint x: 672, endPoint y: 148, distance: 61.5
click at [672, 148] on div "< table style = "width:100%; border-collapse: collapse; text-align:left;" > < t…" at bounding box center [700, 367] width 773 height 533
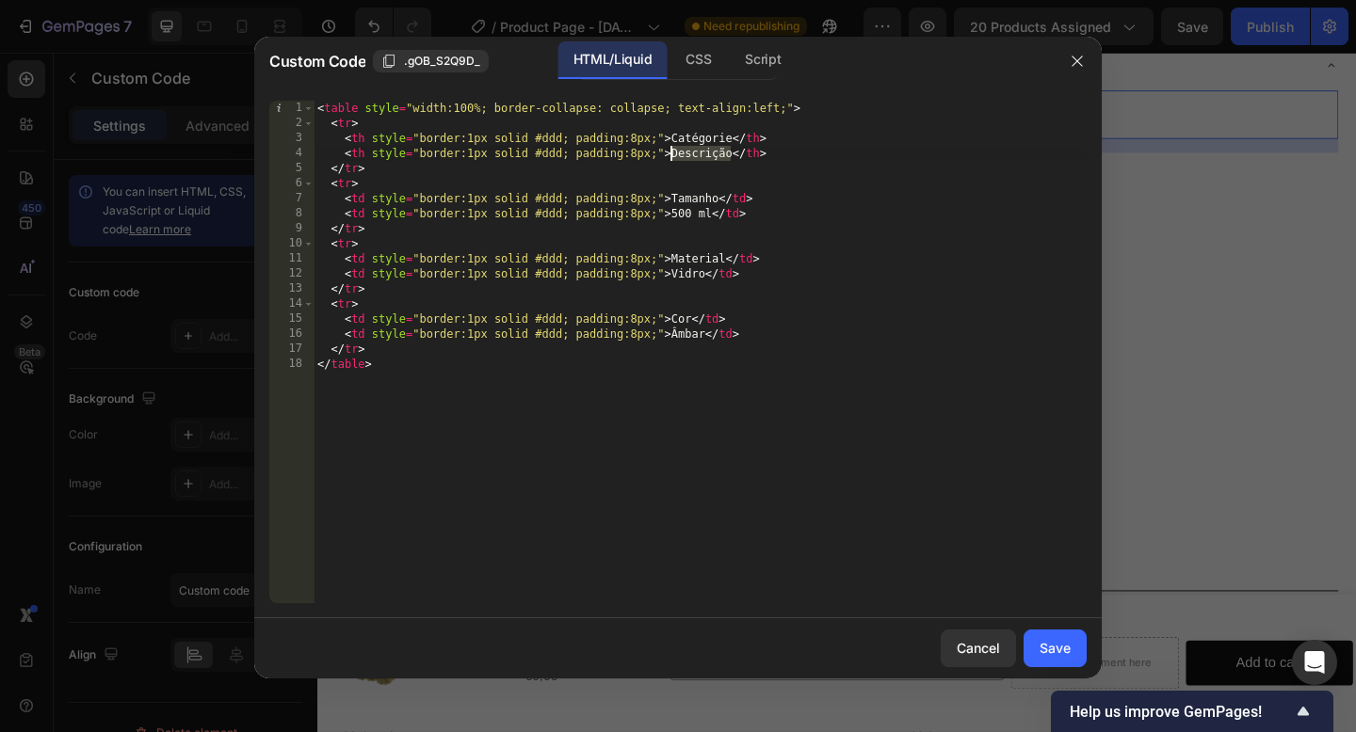
paste textarea "Origine"
drag, startPoint x: 720, startPoint y: 195, endPoint x: 673, endPoint y: 195, distance: 47.1
click at [673, 195] on div "< table style = "width:100%; border-collapse: collapse; text-align:left;" > < t…" at bounding box center [700, 367] width 773 height 533
paste textarea "ype"
click at [693, 211] on div "< table style = "width:100%; border-collapse: collapse; text-align:left;" > < t…" at bounding box center [700, 367] width 773 height 533
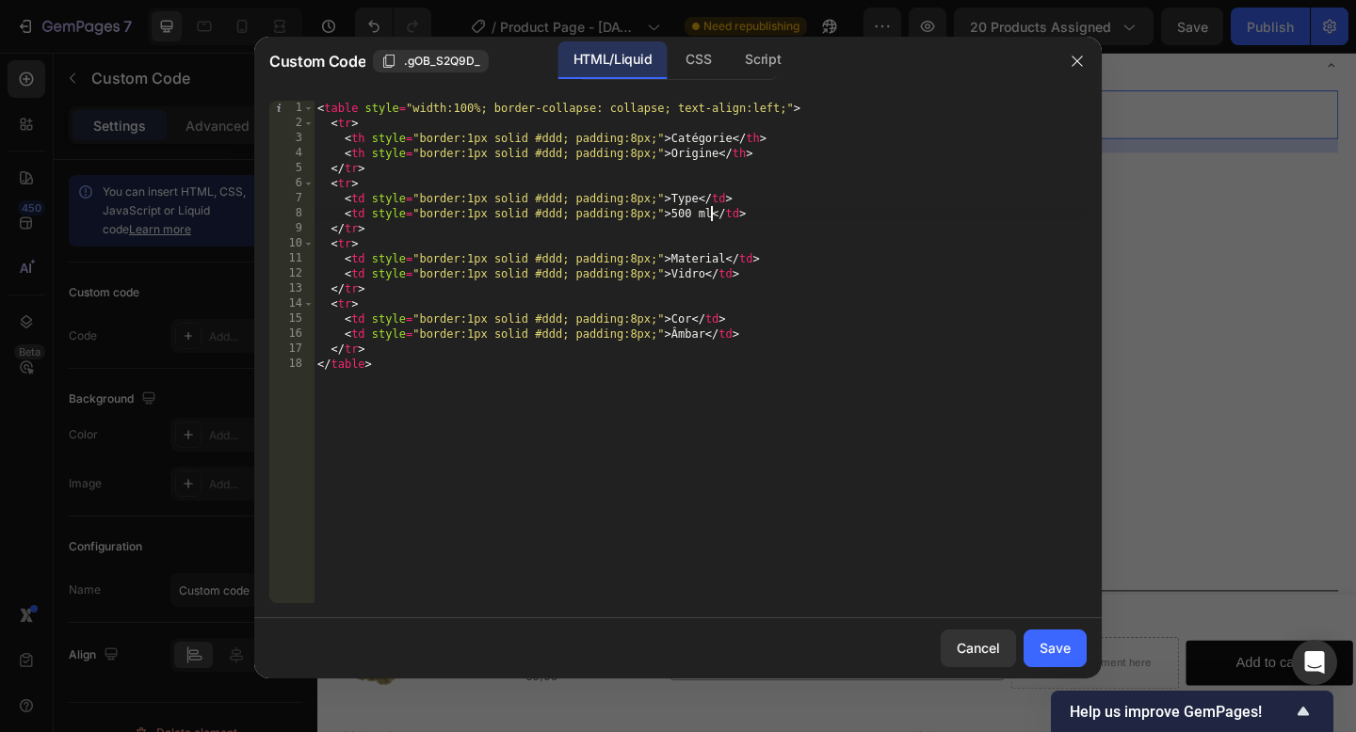
click at [710, 216] on div "< table style = "width:100%; border-collapse: collapse; text-align:left;" > < t…" at bounding box center [700, 367] width 773 height 533
drag, startPoint x: 675, startPoint y: 207, endPoint x: 693, endPoint y: 209, distance: 18.0
click at [693, 209] on div "< table style = "width:100%; border-collapse: collapse; text-align:left;" > < t…" at bounding box center [700, 367] width 773 height 533
click at [709, 209] on div "< table style = "width:100%; border-collapse: collapse; text-align:left;" > < t…" at bounding box center [700, 367] width 773 height 533
paste textarea "Fleurs brutes"
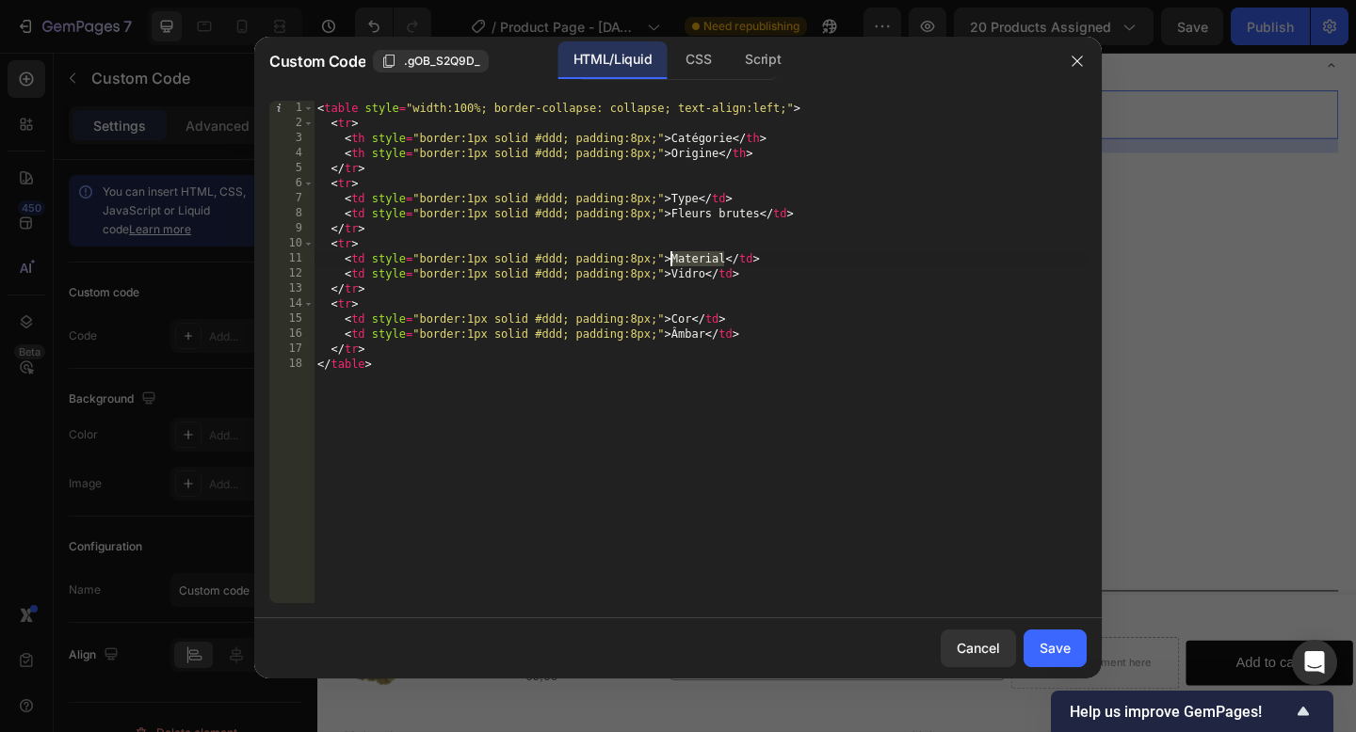
drag, startPoint x: 724, startPoint y: 255, endPoint x: 672, endPoint y: 257, distance: 51.8
click at [672, 257] on div "< table style = "width:100%; border-collapse: collapse; text-align:left;" > < t…" at bounding box center [700, 367] width 773 height 533
paste textarea "Culture"
click at [705, 273] on div "< table style = "width:100%; border-collapse: collapse; text-align:left;" > < t…" at bounding box center [700, 367] width 773 height 533
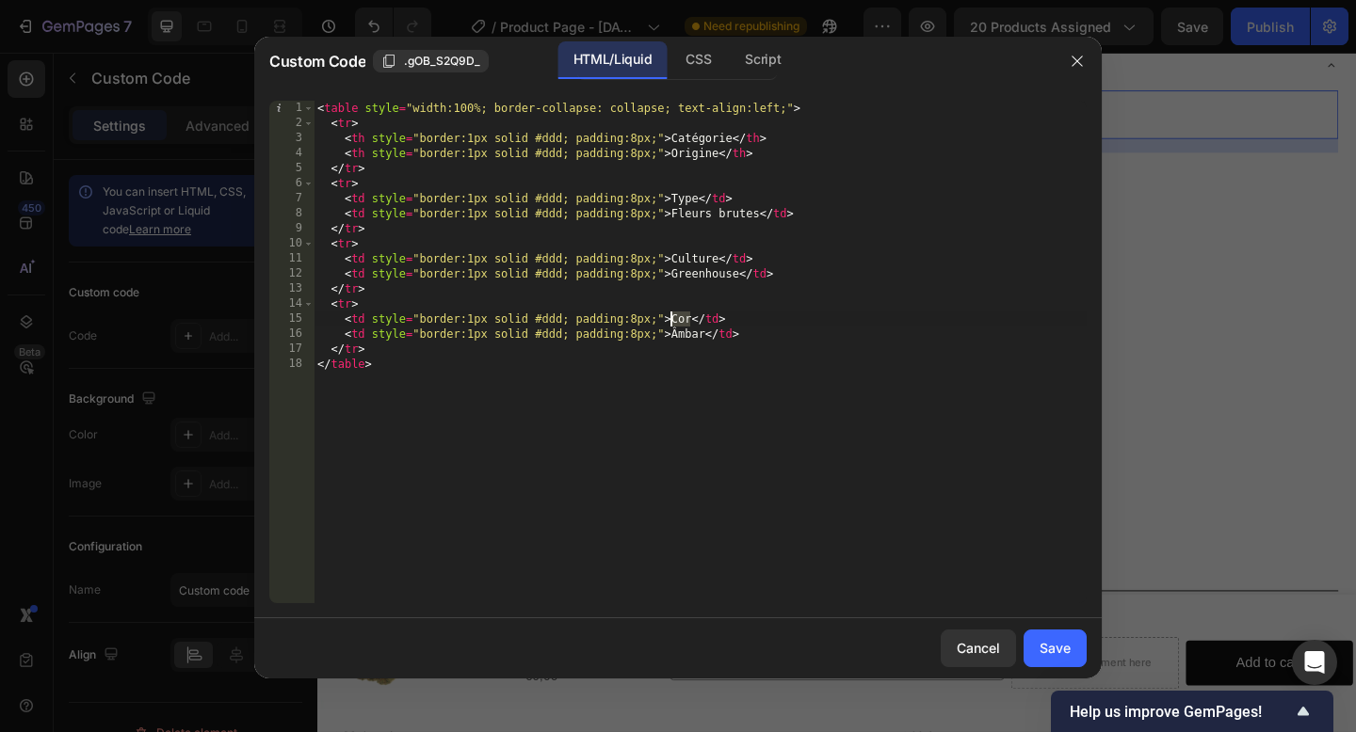
drag, startPoint x: 692, startPoint y: 314, endPoint x: 673, endPoint y: 314, distance: 18.8
click at [673, 314] on div "< table style = "width:100%; border-collapse: collapse; text-align:left;" > < t…" at bounding box center [700, 367] width 773 height 533
paste textarea "BD"
click at [702, 335] on div "< table style = "width:100%; border-collapse: collapse; text-align:left;" > < t…" at bounding box center [700, 367] width 773 height 533
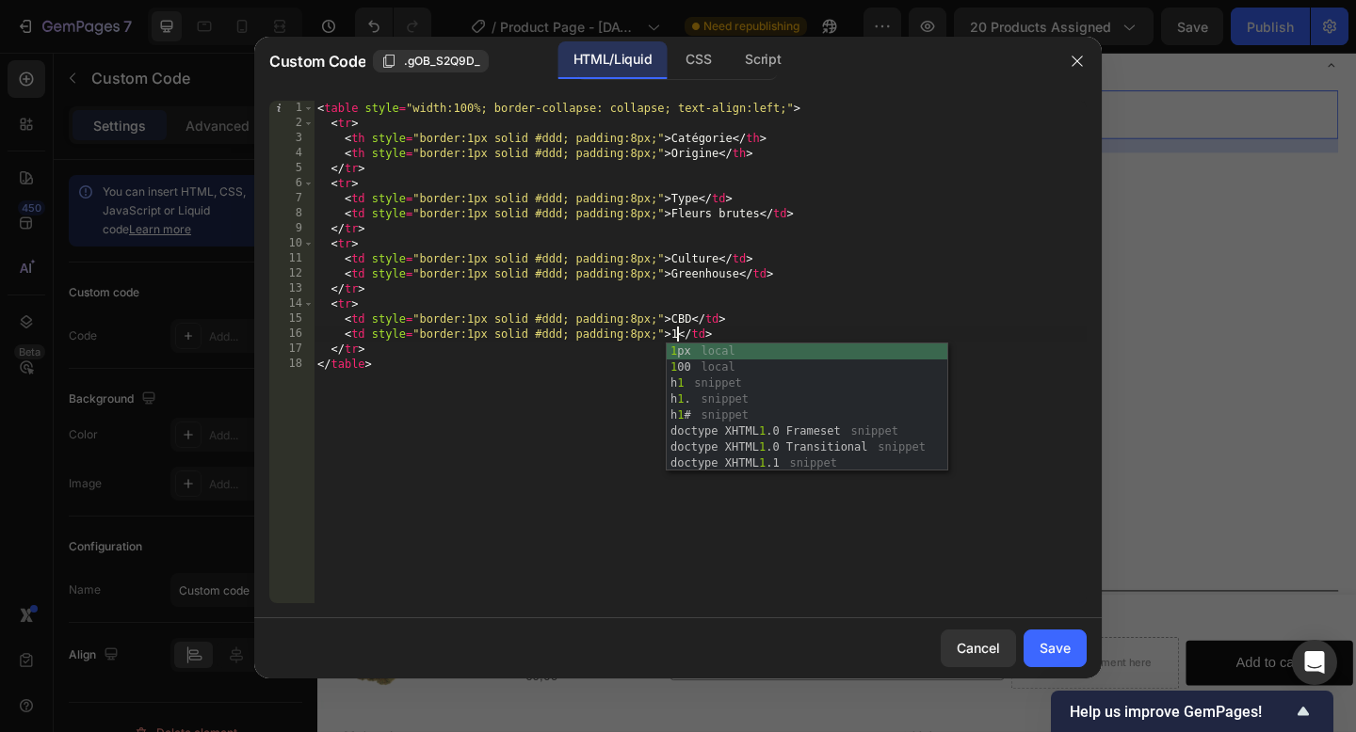
scroll to position [0, 30]
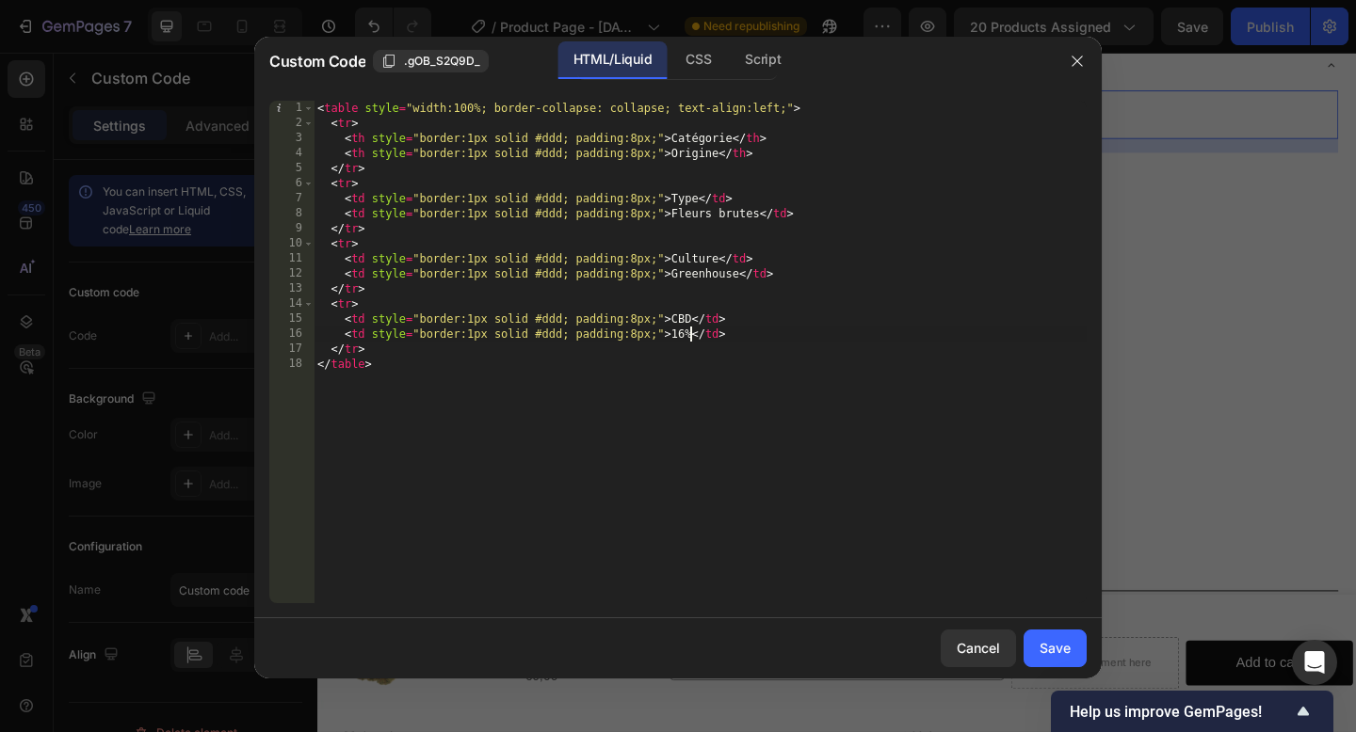
click at [624, 428] on div "< table style = "width:100%; border-collapse: collapse; text-align:left;" > < t…" at bounding box center [700, 367] width 773 height 533
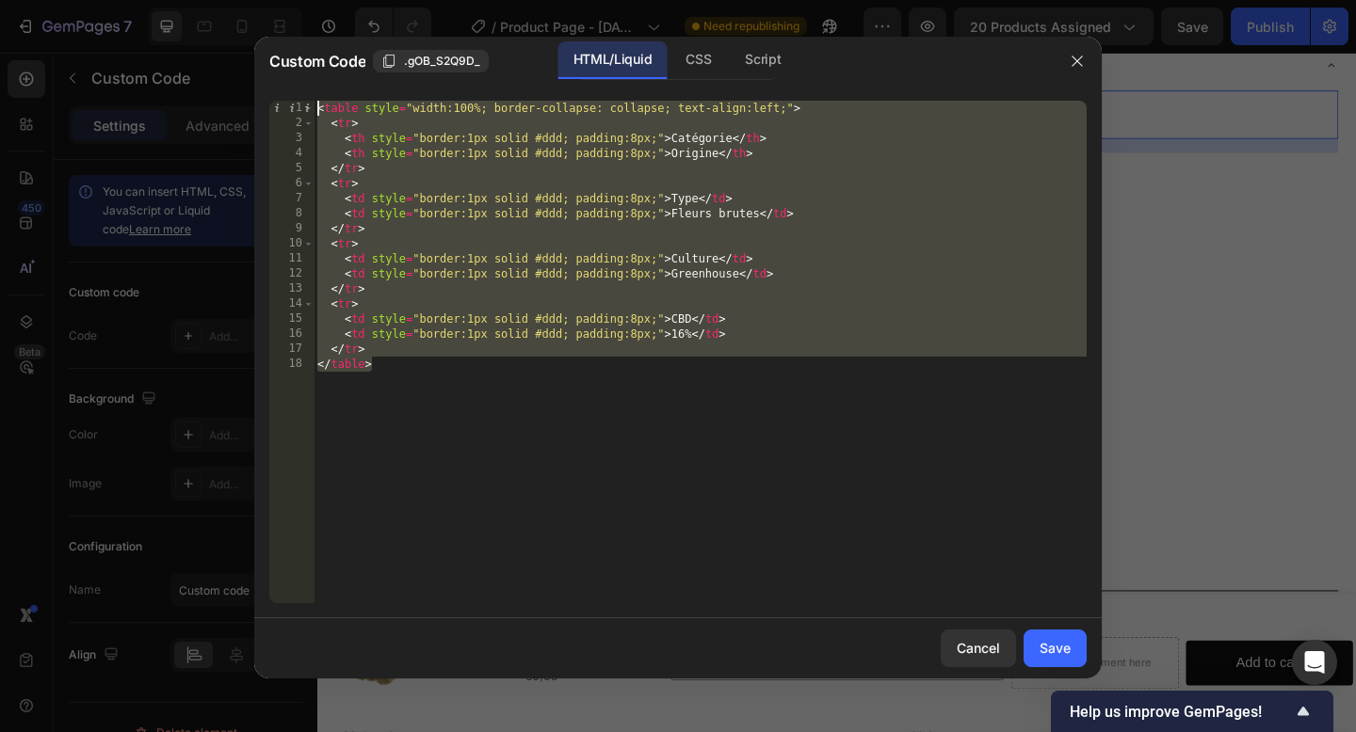
drag, startPoint x: 764, startPoint y: 378, endPoint x: 300, endPoint y: 96, distance: 542.0
click at [300, 96] on div "</table> 1 2 3 4 5 6 7 8 9 10 11 12 13 14 15 16 17 18 < table style = "width:10…" at bounding box center [677, 352] width 847 height 533
click at [677, 377] on div "< table style = "width:100%; border-collapse: collapse; text-align:left;" > < t…" at bounding box center [700, 367] width 773 height 533
type textarea "</table>"
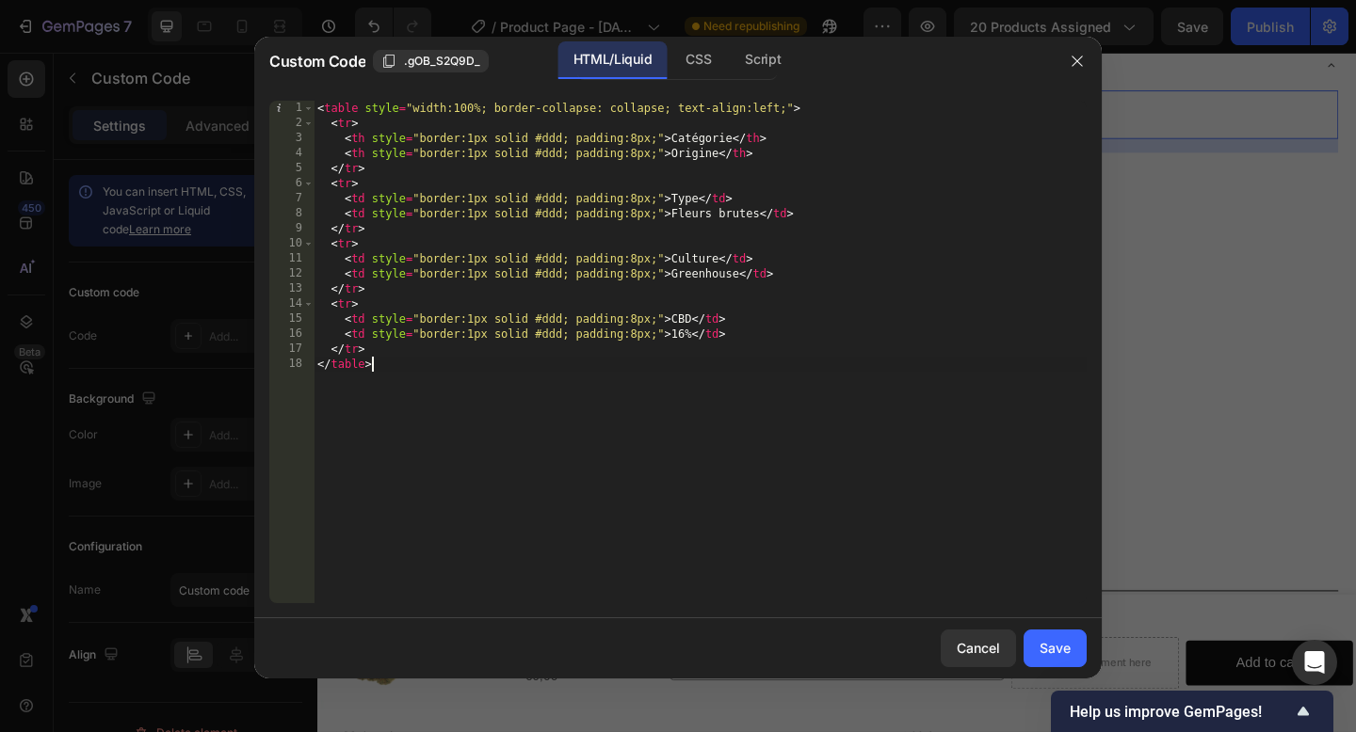
click at [659, 359] on div "< table style = "width:100%; border-collapse: collapse; text-align:left;" > < t…" at bounding box center [700, 367] width 773 height 533
paste textarea "</table>"
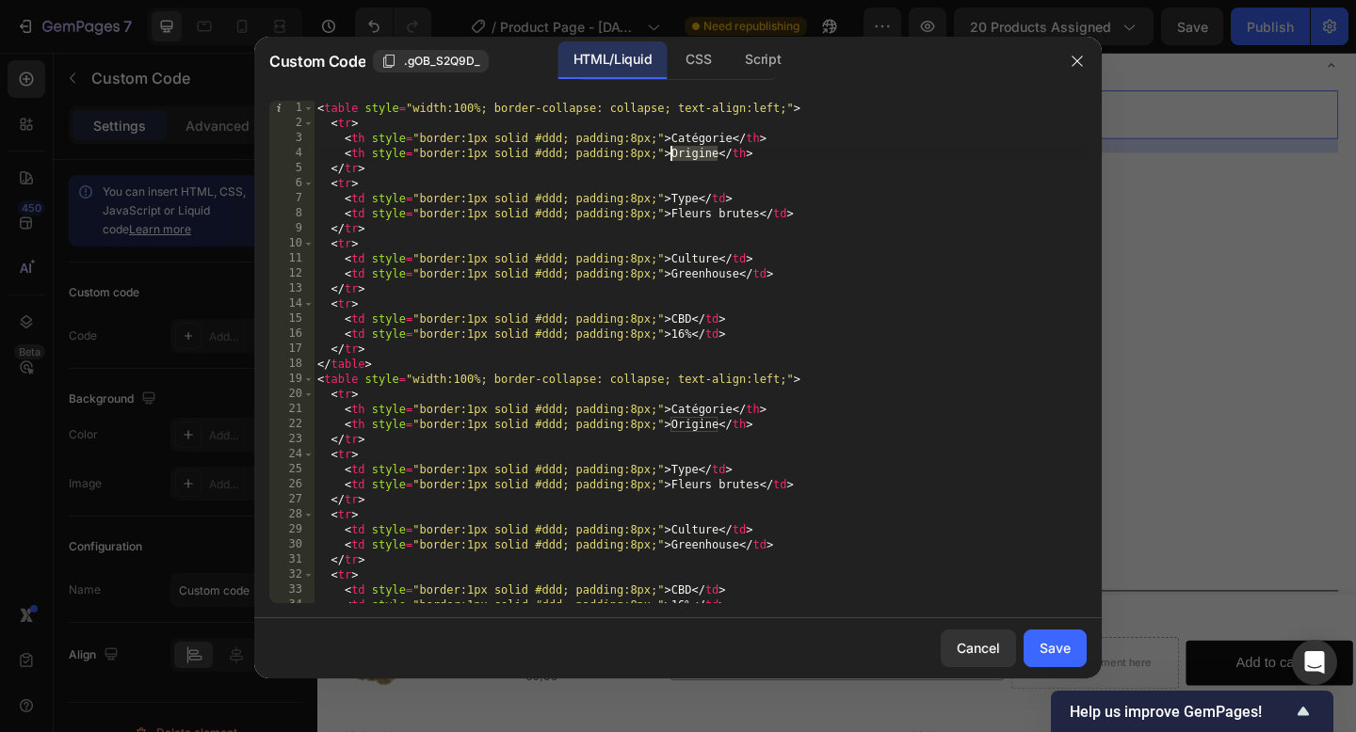
drag, startPoint x: 718, startPoint y: 153, endPoint x: 672, endPoint y: 153, distance: 46.1
click at [672, 153] on div "< table style = "width:100%; border-collapse: collapse; text-align:left;" > < t…" at bounding box center [700, 367] width 773 height 533
drag, startPoint x: 699, startPoint y: 201, endPoint x: 672, endPoint y: 201, distance: 27.3
click at [672, 201] on div "< table style = "width:100%; border-collapse: collapse; text-align:left;" > < t…" at bounding box center [700, 367] width 773 height 533
paste textarea "Origin"
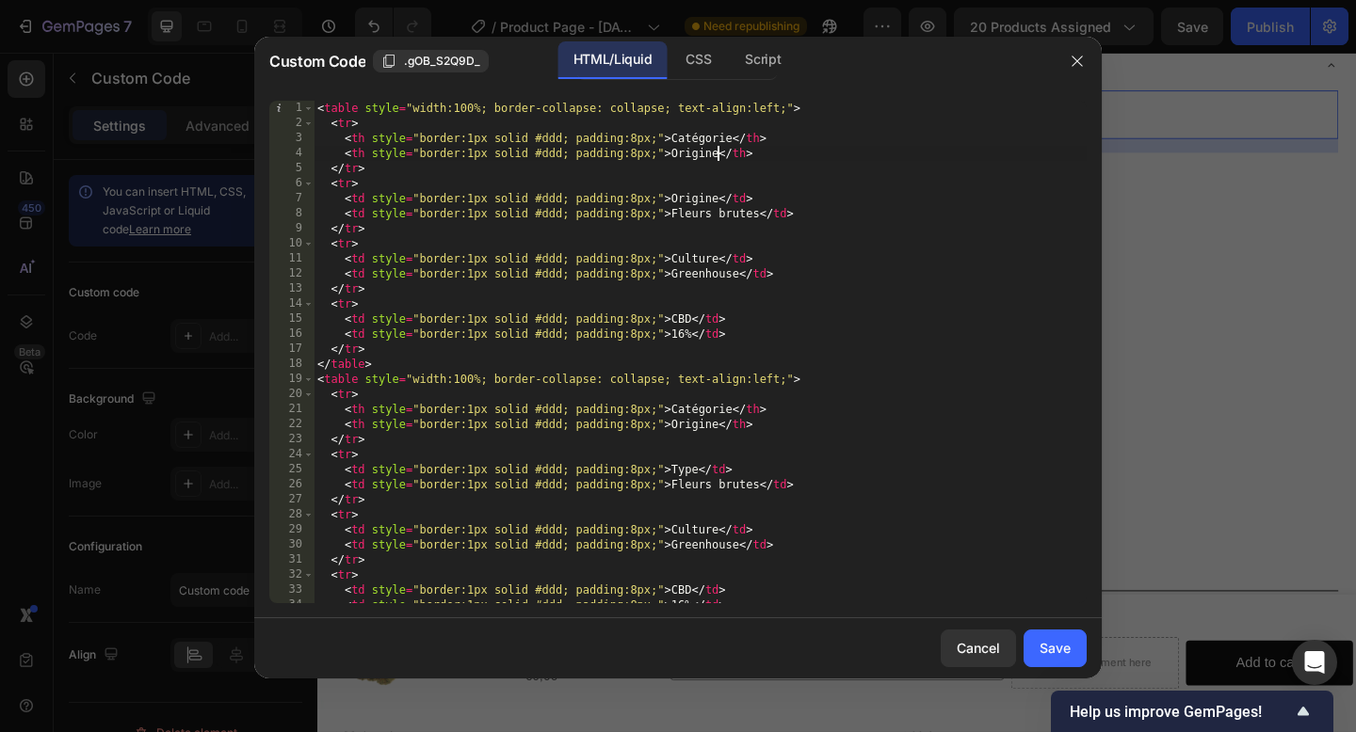
click at [717, 154] on div "< table style = "width:100%; border-collapse: collapse; text-align:left;" > < t…" at bounding box center [700, 367] width 773 height 533
paste textarea "Exclusivité"
drag, startPoint x: 760, startPoint y: 216, endPoint x: 677, endPoint y: 215, distance: 82.9
click at [677, 215] on div "< table style = "width:100%; border-collapse: collapse; text-align:left;" > < t…" at bounding box center [700, 367] width 773 height 533
click at [717, 198] on div "< table style = "width:100%; border-collapse: collapse; text-align:left;" > < t…" at bounding box center [700, 367] width 773 height 533
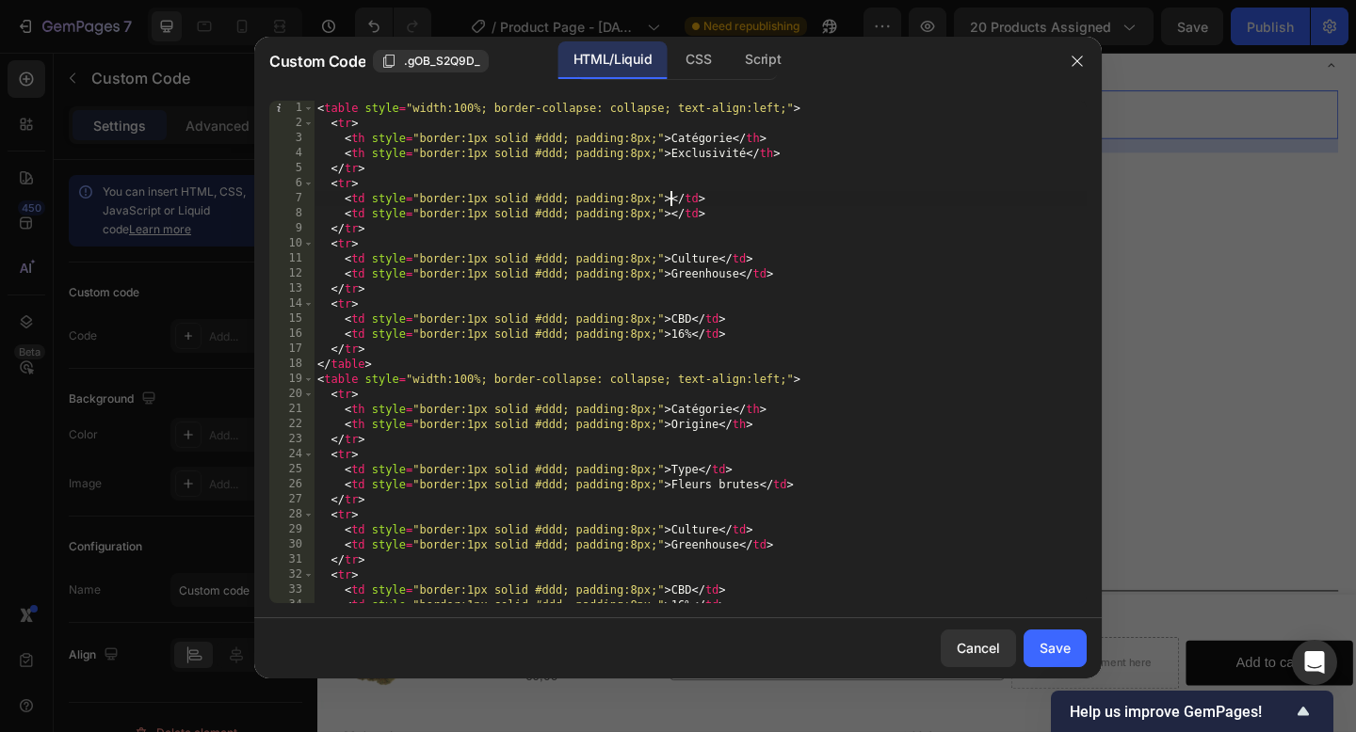
paste textarea "Origine"
drag, startPoint x: 720, startPoint y: 255, endPoint x: 672, endPoint y: 255, distance: 48.0
click at [672, 255] on div "< table style = "width:100%; border-collapse: collapse; text-align:left;" > < t…" at bounding box center [700, 367] width 773 height 533
paste textarea "Typ"
drag, startPoint x: 742, startPoint y: 280, endPoint x: 717, endPoint y: 280, distance: 24.5
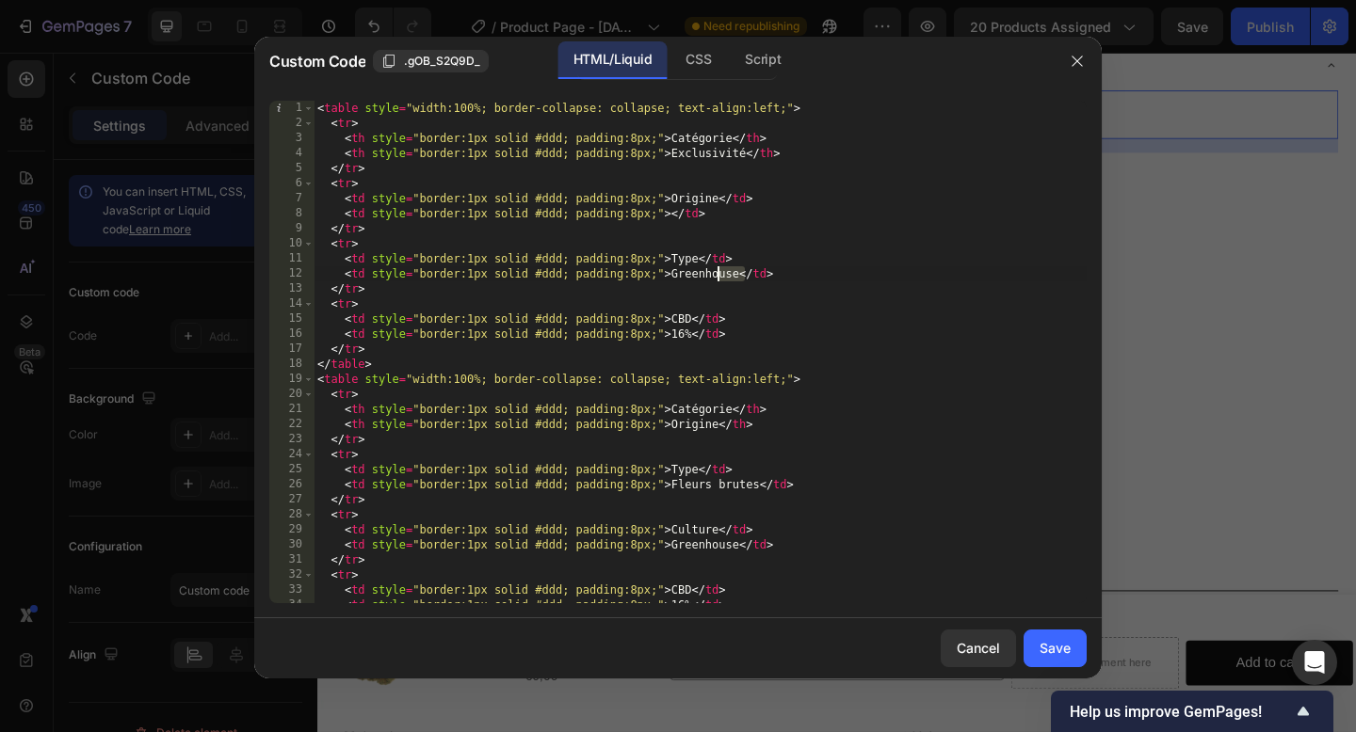
click at [717, 280] on div "< table style = "width:100%; border-collapse: collapse; text-align:left;" > < t…" at bounding box center [700, 367] width 773 height 533
click at [728, 284] on div "< table style = "width:100%; border-collapse: collapse; text-align:left;" > < t…" at bounding box center [700, 367] width 773 height 533
drag, startPoint x: 738, startPoint y: 274, endPoint x: 672, endPoint y: 268, distance: 66.1
click at [672, 268] on div "< table style = "width:100%; border-collapse: collapse; text-align:left;" > < t…" at bounding box center [700, 367] width 773 height 533
paste textarea "Fleurs brutes"
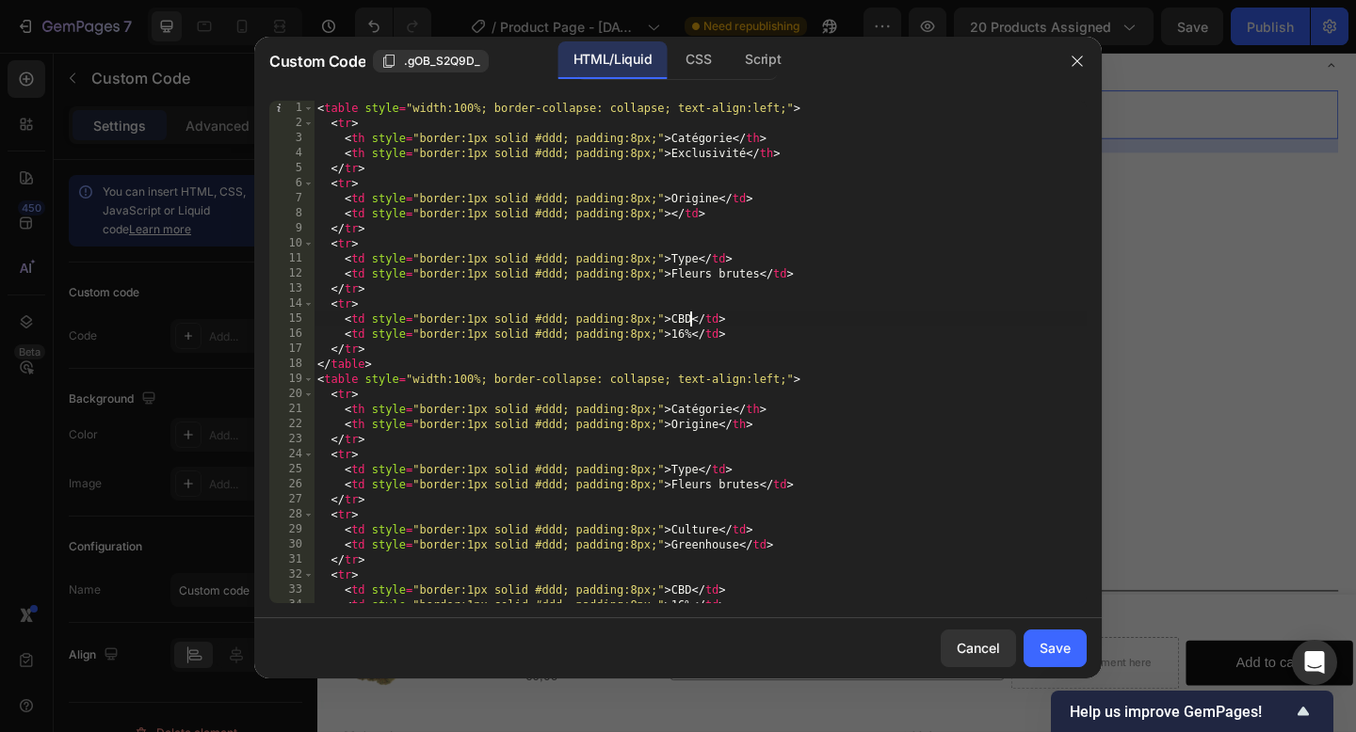
click at [690, 317] on div "< table style = "width:100%; border-collapse: collapse; text-align:left;" > < t…" at bounding box center [700, 367] width 773 height 533
drag, startPoint x: 690, startPoint y: 319, endPoint x: 673, endPoint y: 317, distance: 17.1
click at [673, 317] on div "< table style = "width:100%; border-collapse: collapse; text-align:left;" > < t…" at bounding box center [700, 367] width 773 height 533
paste textarea "Culture"
click at [678, 322] on div "< table style = "width:100%; border-collapse: collapse; text-align:left;" > < t…" at bounding box center [700, 367] width 773 height 533
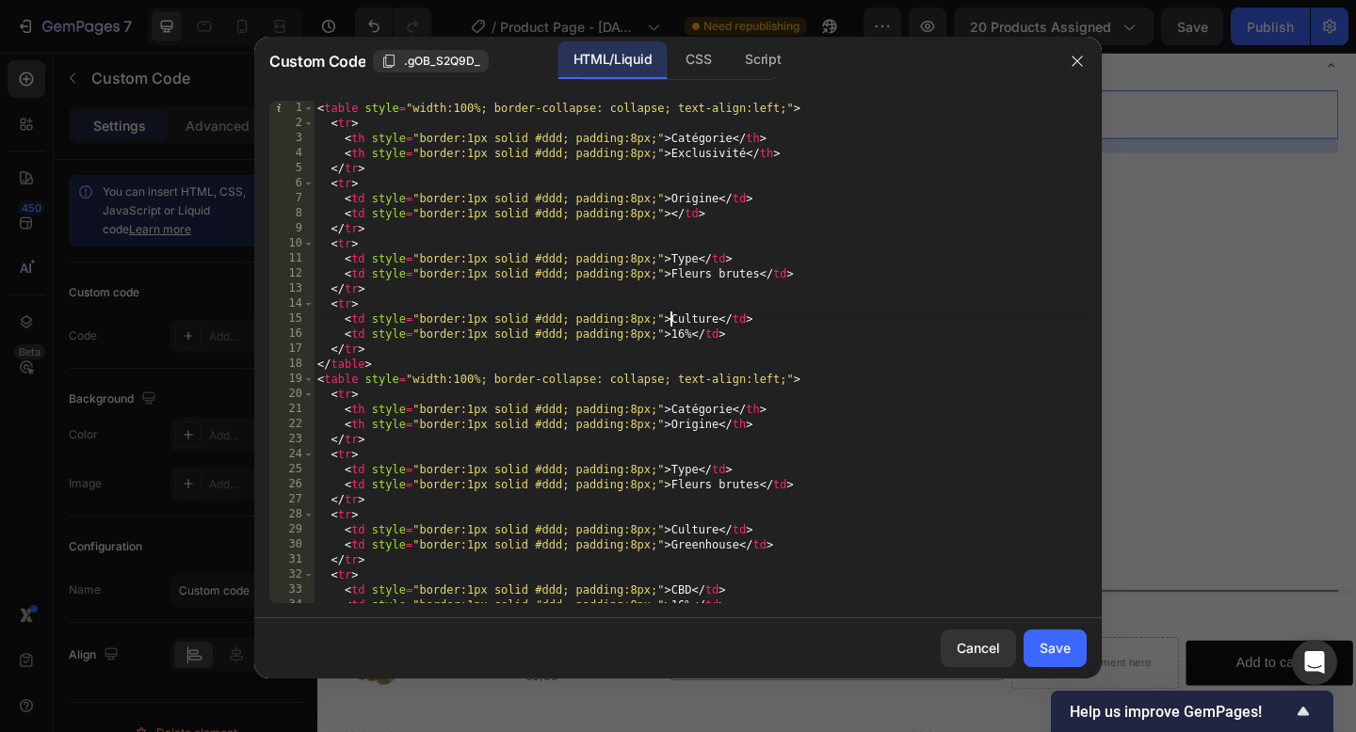
click at [726, 317] on div "< table style = "width:100%; border-collapse: collapse; text-align:left;" > < t…" at bounding box center [700, 367] width 773 height 533
click at [688, 334] on div "< table style = "width:100%; border-collapse: collapse; text-align:left;" > < t…" at bounding box center [700, 367] width 773 height 533
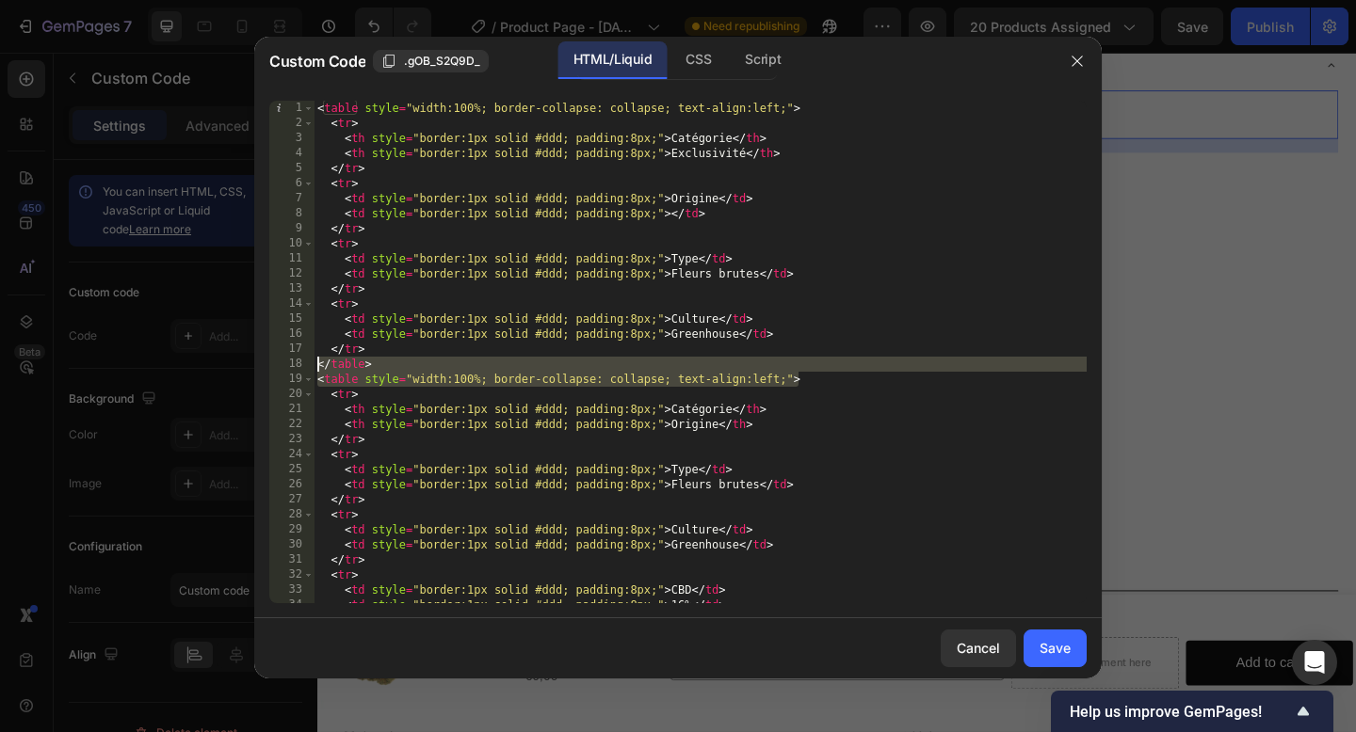
drag, startPoint x: 832, startPoint y: 375, endPoint x: 297, endPoint y: 369, distance: 534.8
click at [297, 369] on div "<td style="border:1px solid #ddd; padding:8px;">Greenhouse</td> 1 2 3 4 5 6 7 8…" at bounding box center [677, 352] width 817 height 503
type textarea "</table> <table style="width:100%; border-collapse: collapse; text-align:left;">"
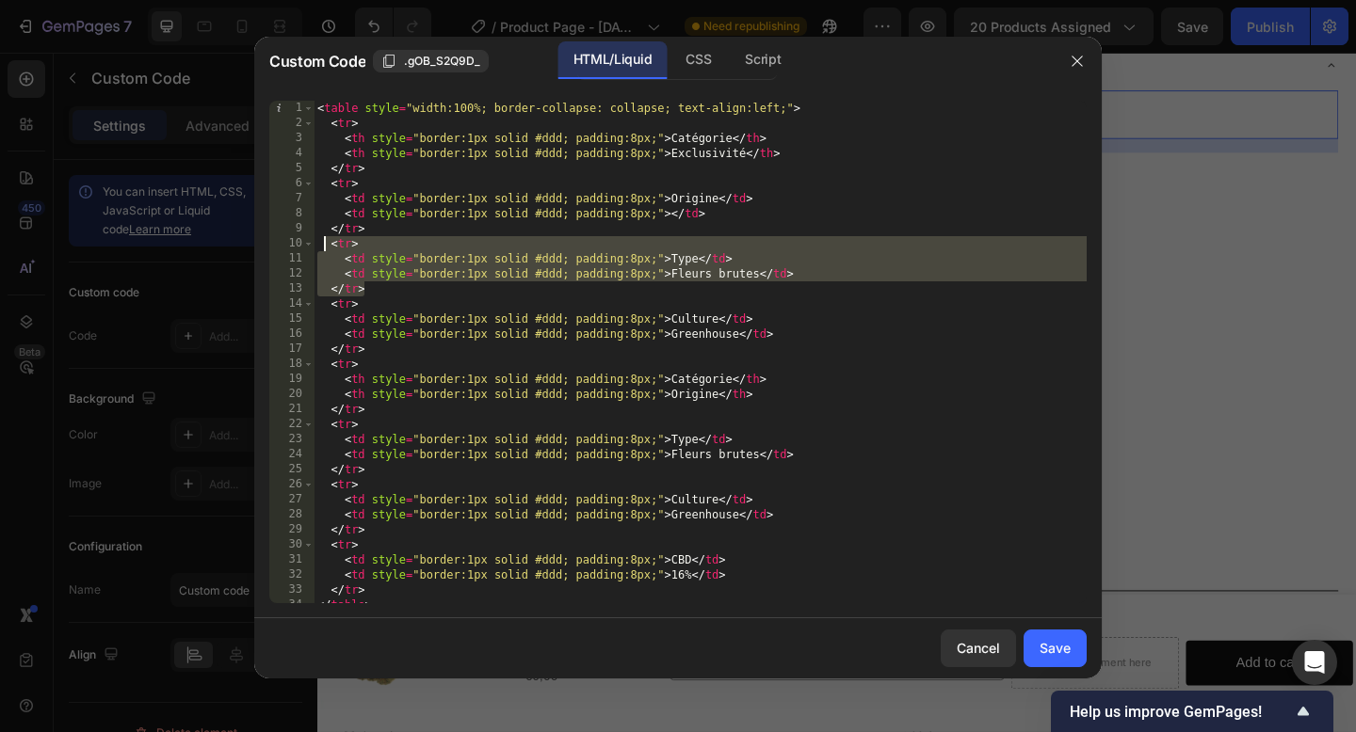
drag, startPoint x: 376, startPoint y: 288, endPoint x: 322, endPoint y: 248, distance: 67.2
click at [322, 248] on div "< table style = "width:100%; border-collapse: collapse; text-align:left;" > < t…" at bounding box center [700, 367] width 773 height 533
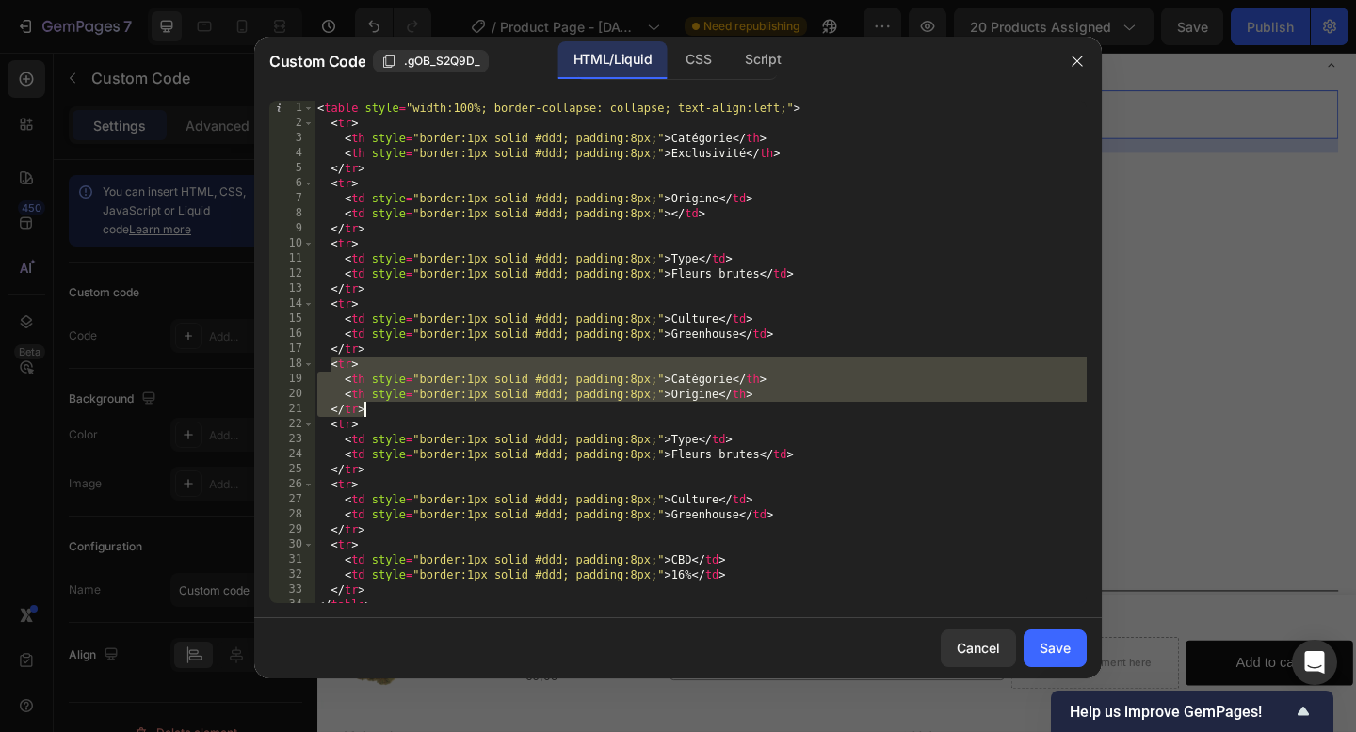
drag, startPoint x: 329, startPoint y: 367, endPoint x: 370, endPoint y: 404, distance: 55.4
click at [371, 405] on div "< table style = "width:100%; border-collapse: collapse; text-align:left;" > < t…" at bounding box center [700, 367] width 773 height 533
click at [709, 395] on div "< table style = "width:100%; border-collapse: collapse; text-align:left;" > < t…" at bounding box center [700, 367] width 773 height 533
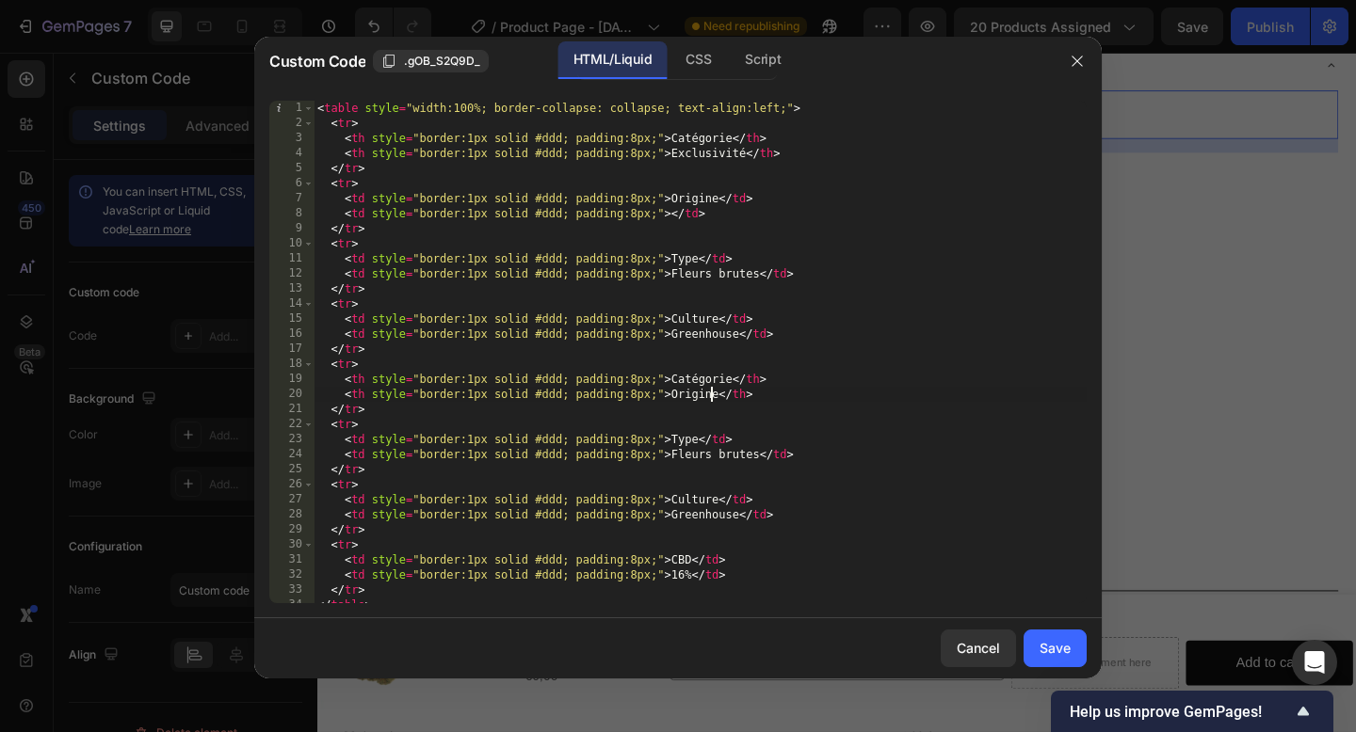
click at [732, 378] on div "< table style = "width:100%; border-collapse: collapse; text-align:left;" > < t…" at bounding box center [700, 367] width 773 height 533
click at [719, 394] on div "< table style = "width:100%; border-collapse: collapse; text-align:left;" > < t…" at bounding box center [700, 367] width 773 height 533
click at [699, 438] on div "< table style = "width:100%; border-collapse: collapse; text-align:left;" > < t…" at bounding box center [700, 367] width 773 height 533
click at [755, 458] on div "< table style = "width:100%; border-collapse: collapse; text-align:left;" > < t…" at bounding box center [700, 367] width 773 height 533
click at [672, 442] on div "< table style = "width:100%; border-collapse: collapse; text-align:left;" > < t…" at bounding box center [700, 367] width 773 height 533
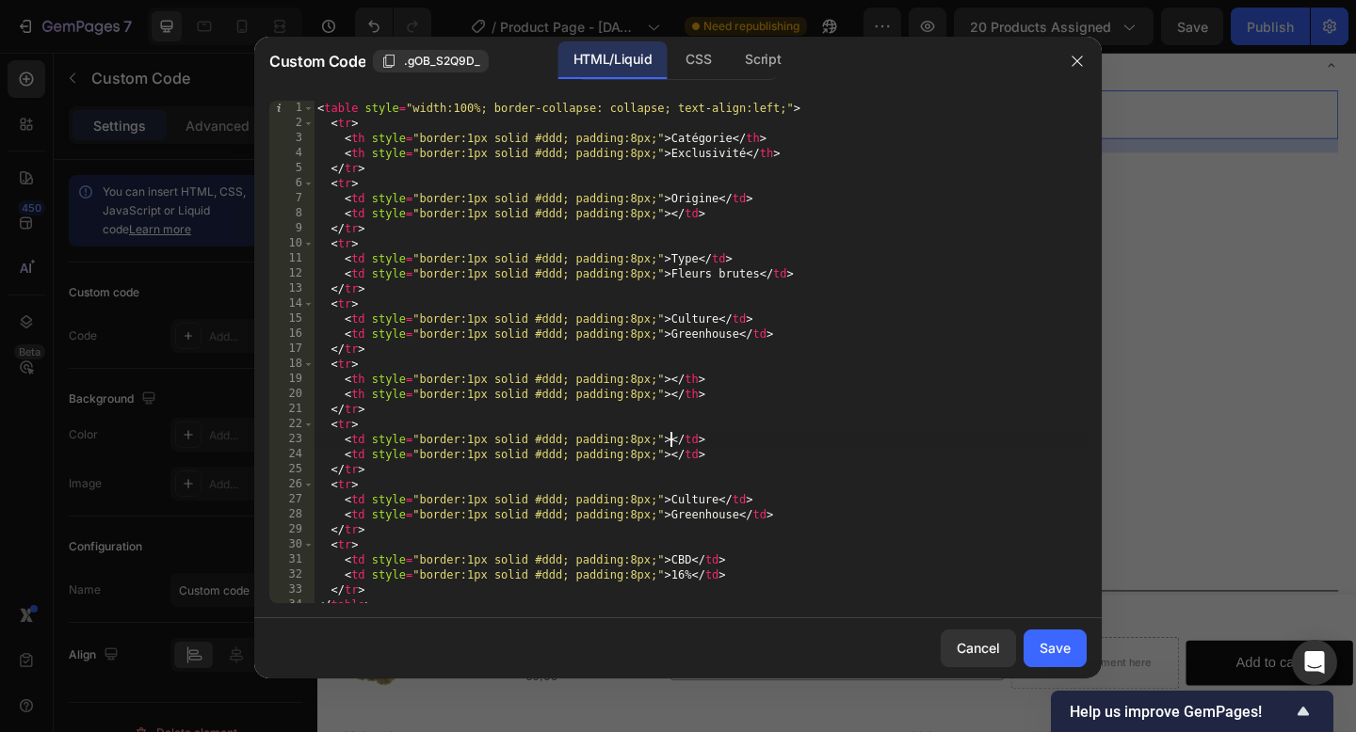
paste textarea "CBD"
click at [679, 439] on div "< table style = "width:100%; border-collapse: collapse; text-align:left;" > < t…" at bounding box center [700, 367] width 773 height 533
click at [671, 452] on div "< table style = "width:100%; border-collapse: collapse; text-align:left;" > < t…" at bounding box center [700, 367] width 773 height 533
click at [717, 500] on div "< table style = "width:100%; border-collapse: collapse; text-align:left;" > < t…" at bounding box center [700, 367] width 773 height 533
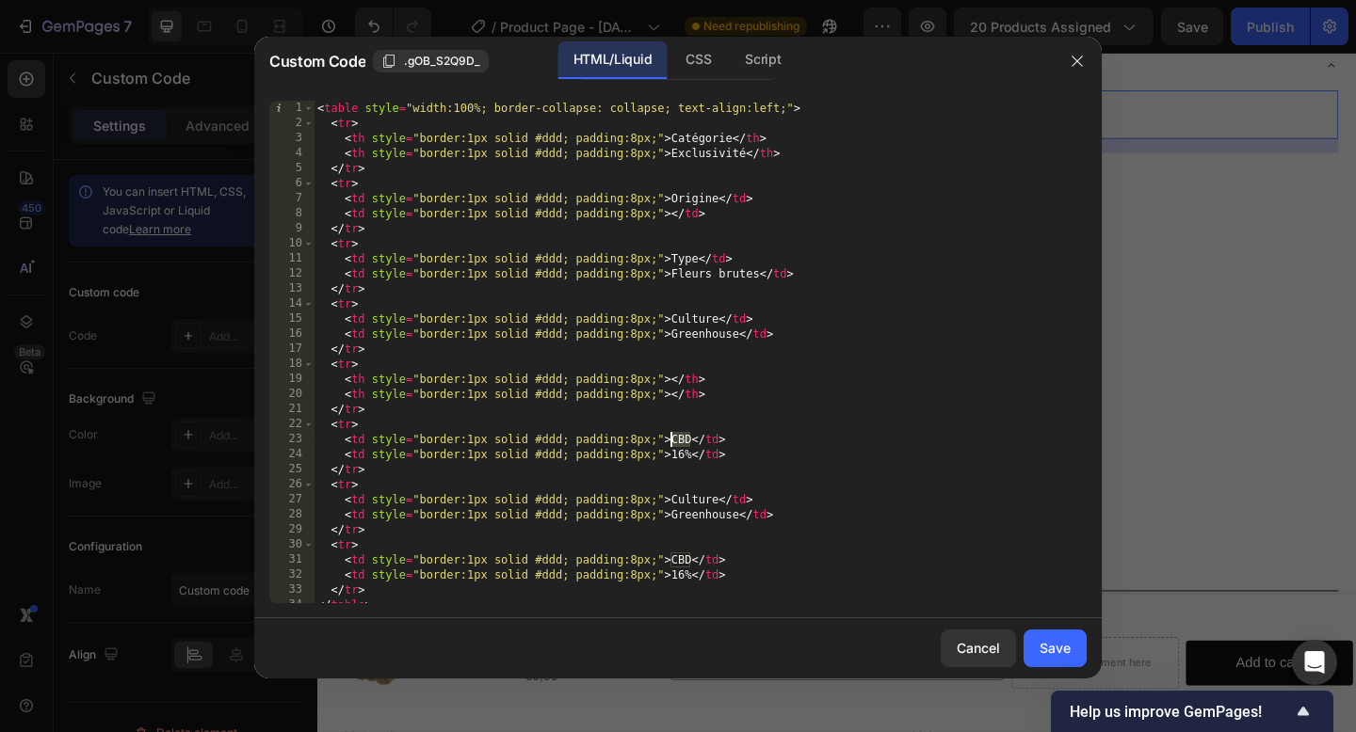
drag, startPoint x: 691, startPoint y: 437, endPoint x: 671, endPoint y: 435, distance: 19.9
click at [671, 435] on div "< table style = "width:100%; border-collapse: collapse; text-align:left;" > < t…" at bounding box center [700, 367] width 773 height 533
click at [673, 379] on div "< table style = "width:100%; border-collapse: collapse; text-align:left;" > < t…" at bounding box center [700, 367] width 773 height 533
paste textarea "CBD"
click at [691, 444] on div "< table style = "width:100%; border-collapse: collapse; text-align:left;" > < t…" at bounding box center [700, 367] width 773 height 533
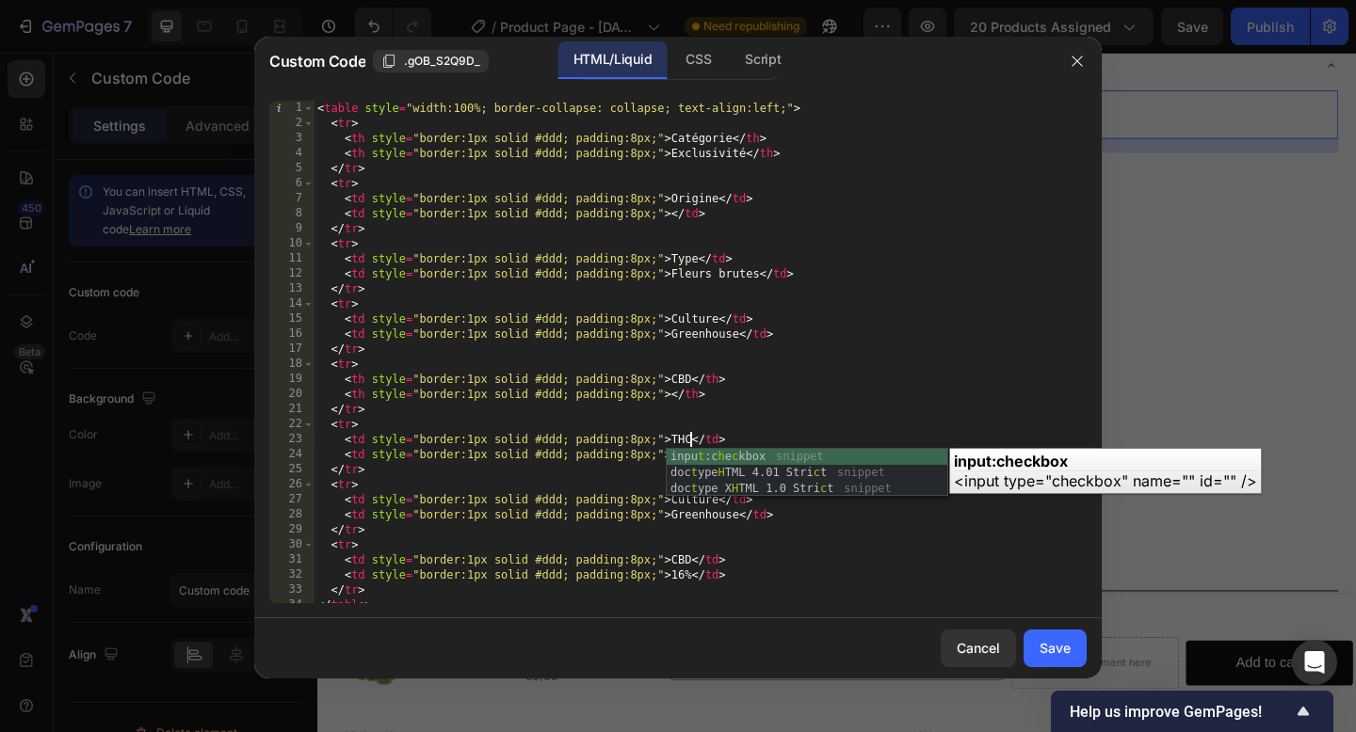
click at [774, 419] on div "< table style = "width:100%; border-collapse: collapse; text-align:left;" > < t…" at bounding box center [700, 367] width 773 height 533
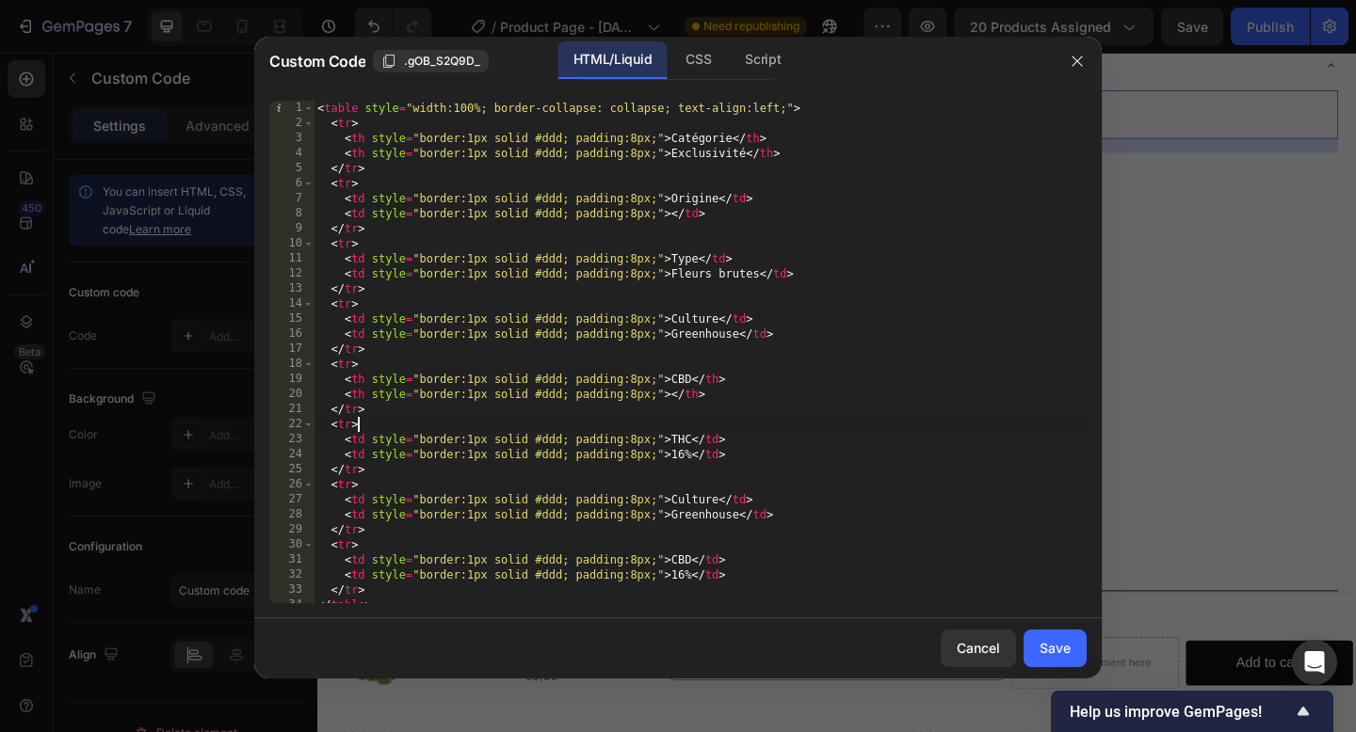
scroll to position [0, 2]
click at [684, 453] on div "< table style = "width:100%; border-collapse: collapse; text-align:left;" > < t…" at bounding box center [700, 367] width 773 height 533
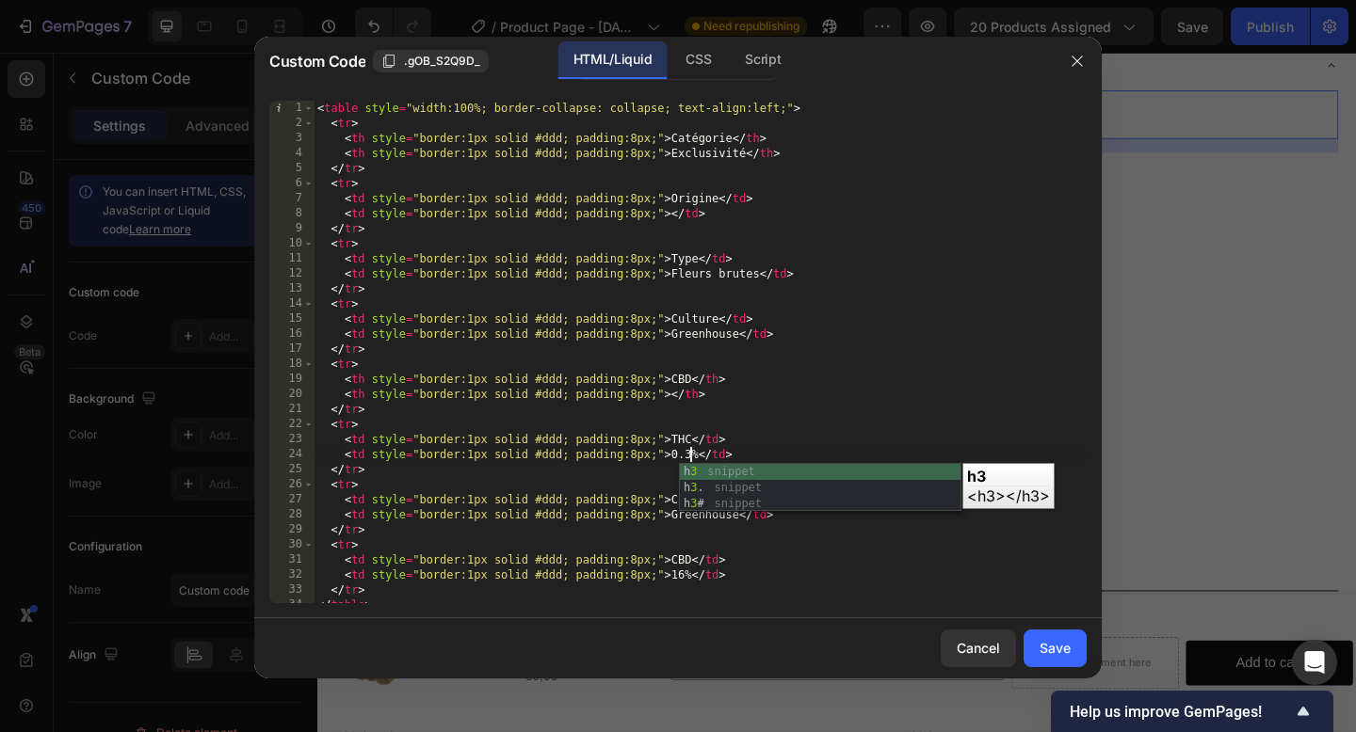
click at [763, 446] on div "< table style = "width:100%; border-collapse: collapse; text-align:left;" > < t…" at bounding box center [700, 367] width 773 height 533
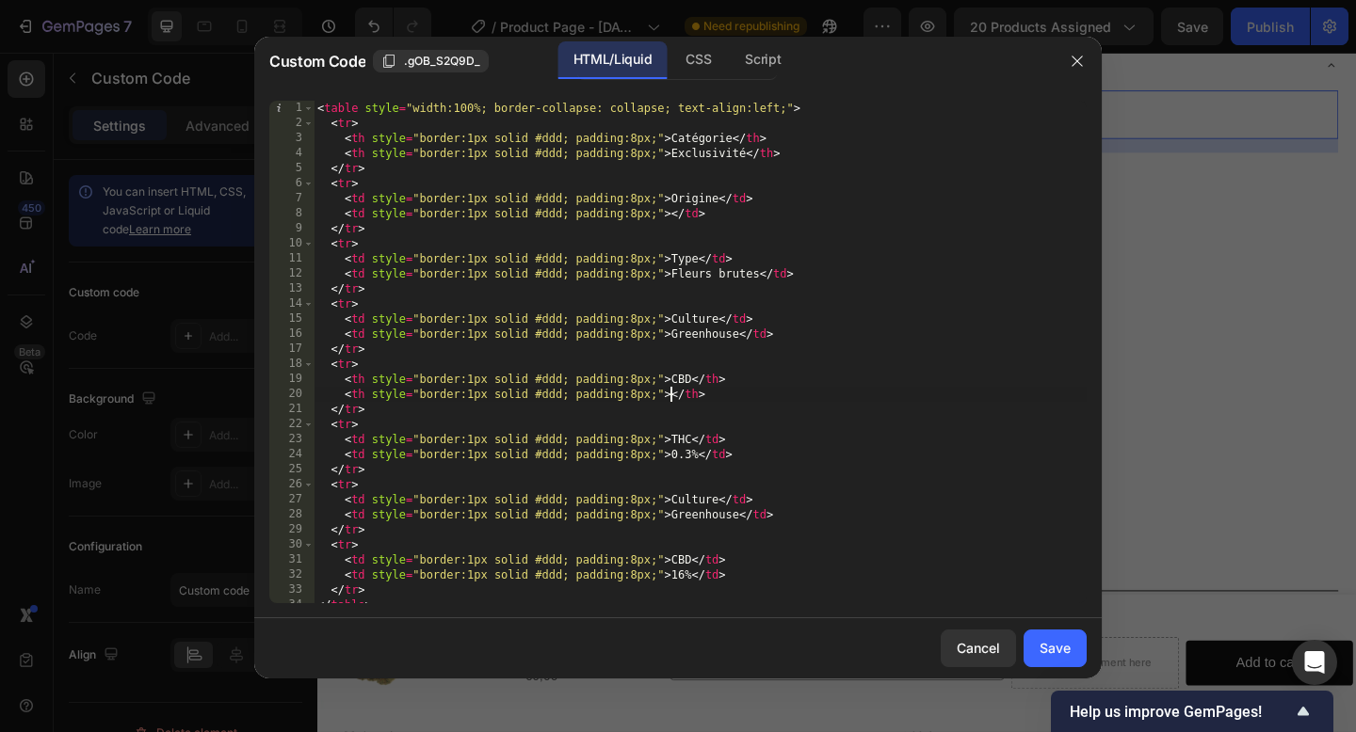
click at [672, 396] on div "< table style = "width:100%; border-collapse: collapse; text-align:left;" > < t…" at bounding box center [700, 367] width 773 height 533
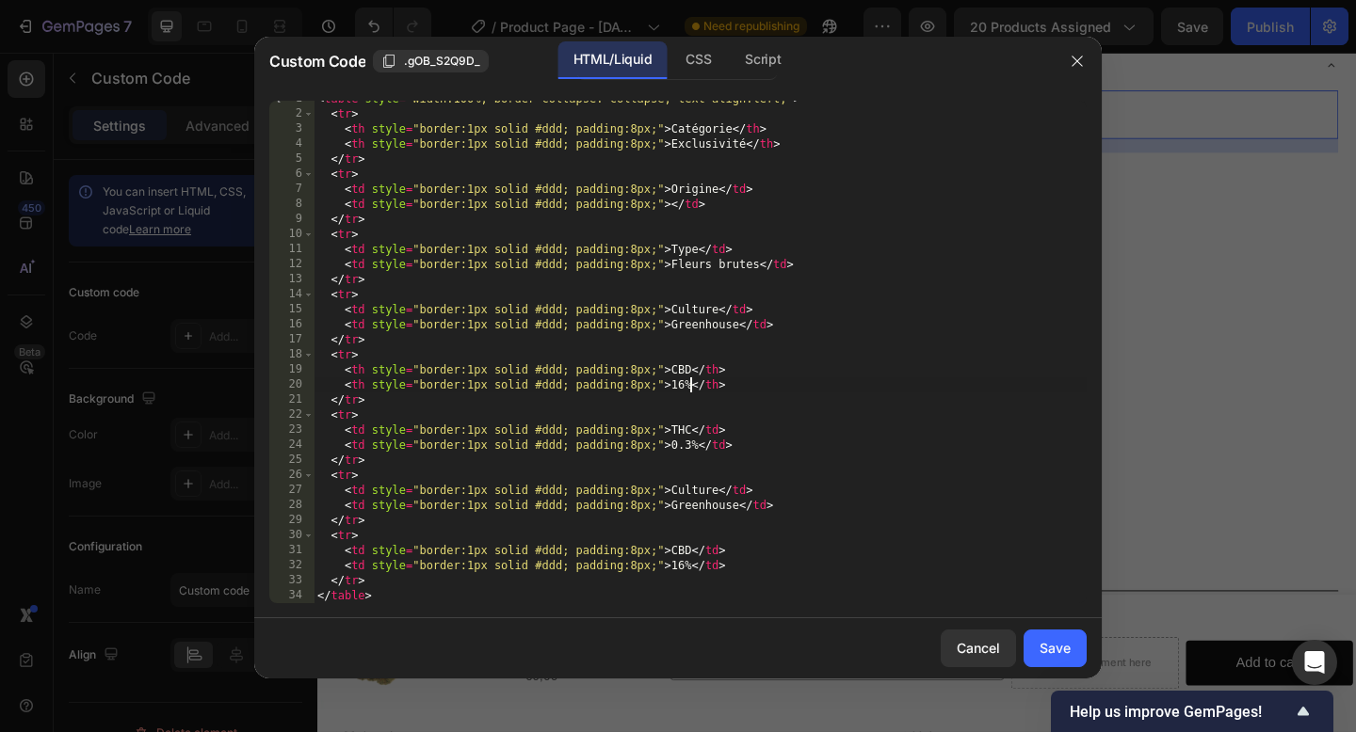
click at [736, 507] on div "< table style = "width:100%; border-collapse: collapse; text-align:left;" > < t…" at bounding box center [700, 357] width 773 height 533
click at [716, 490] on div "< table style = "width:100%; border-collapse: collapse; text-align:left;" > < t…" at bounding box center [700, 357] width 773 height 533
click at [691, 546] on div "< table style = "width:100%; border-collapse: collapse; text-align:left;" > < t…" at bounding box center [700, 357] width 773 height 533
click at [693, 568] on div "< table style = "width:100%; border-collapse: collapse; text-align:left;" > < t…" at bounding box center [700, 357] width 773 height 533
click at [673, 488] on div "< table style = "width:100%; border-collapse: collapse; text-align:left;" > < t…" at bounding box center [700, 357] width 773 height 533
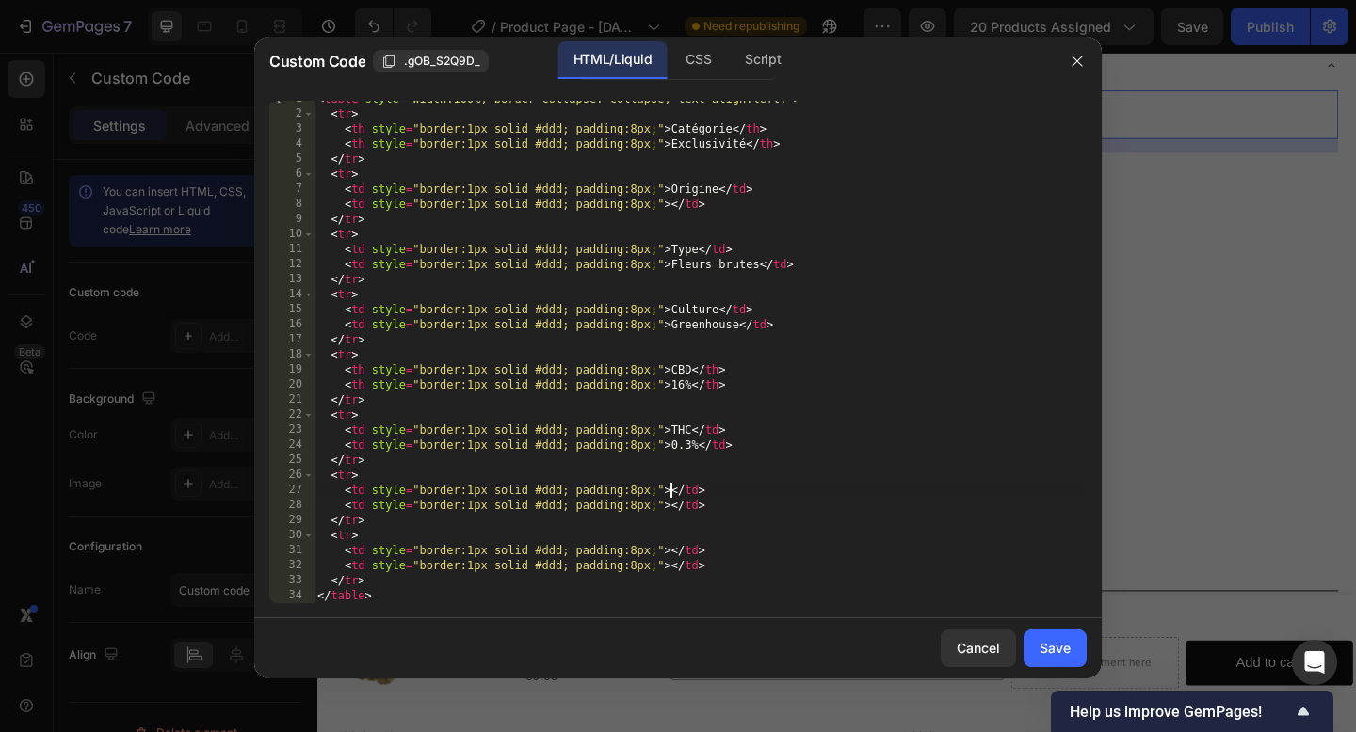
paste textarea "Phénotype"
click at [671, 505] on div "< table style = "width:100%; border-collapse: collapse; text-align:left;" > < t…" at bounding box center [700, 357] width 773 height 533
paste textarea "Inflorescences compactes et résineuses verts lumineux pistils orangés trichomes…"
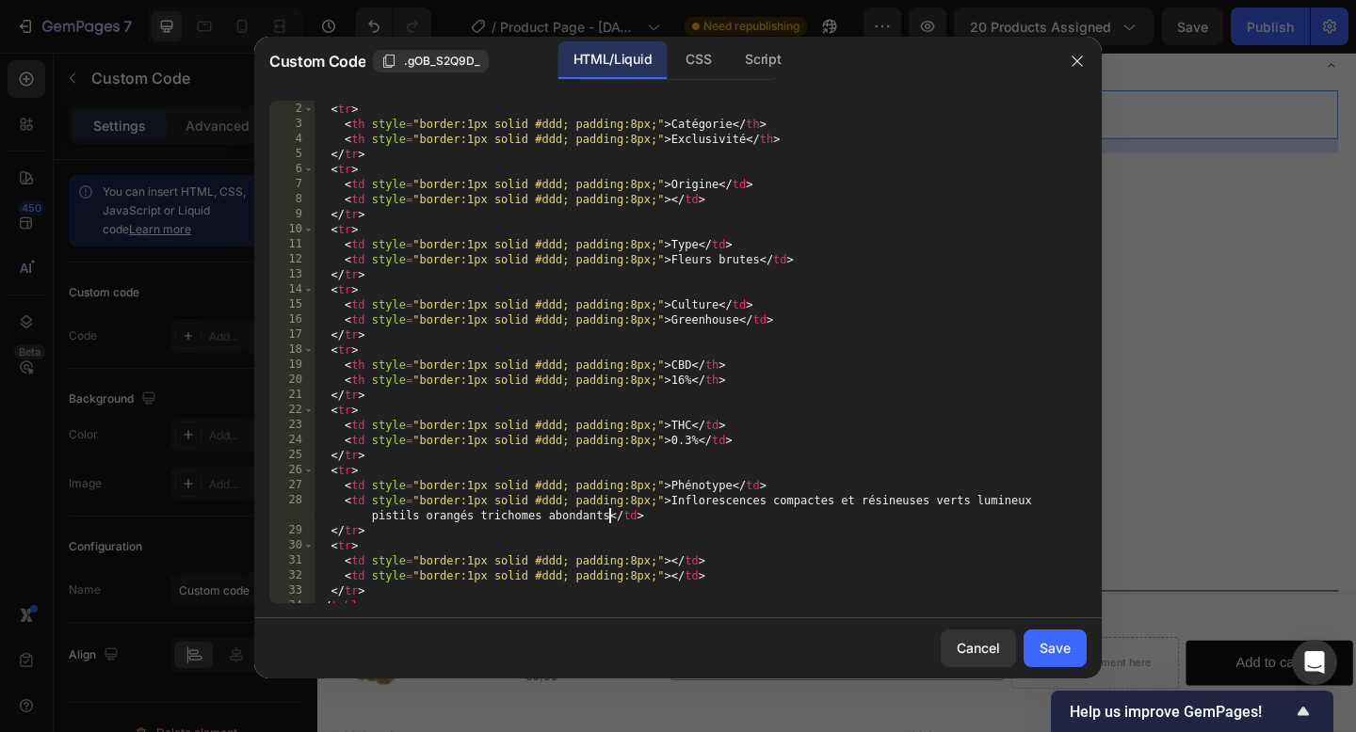
scroll to position [24, 0]
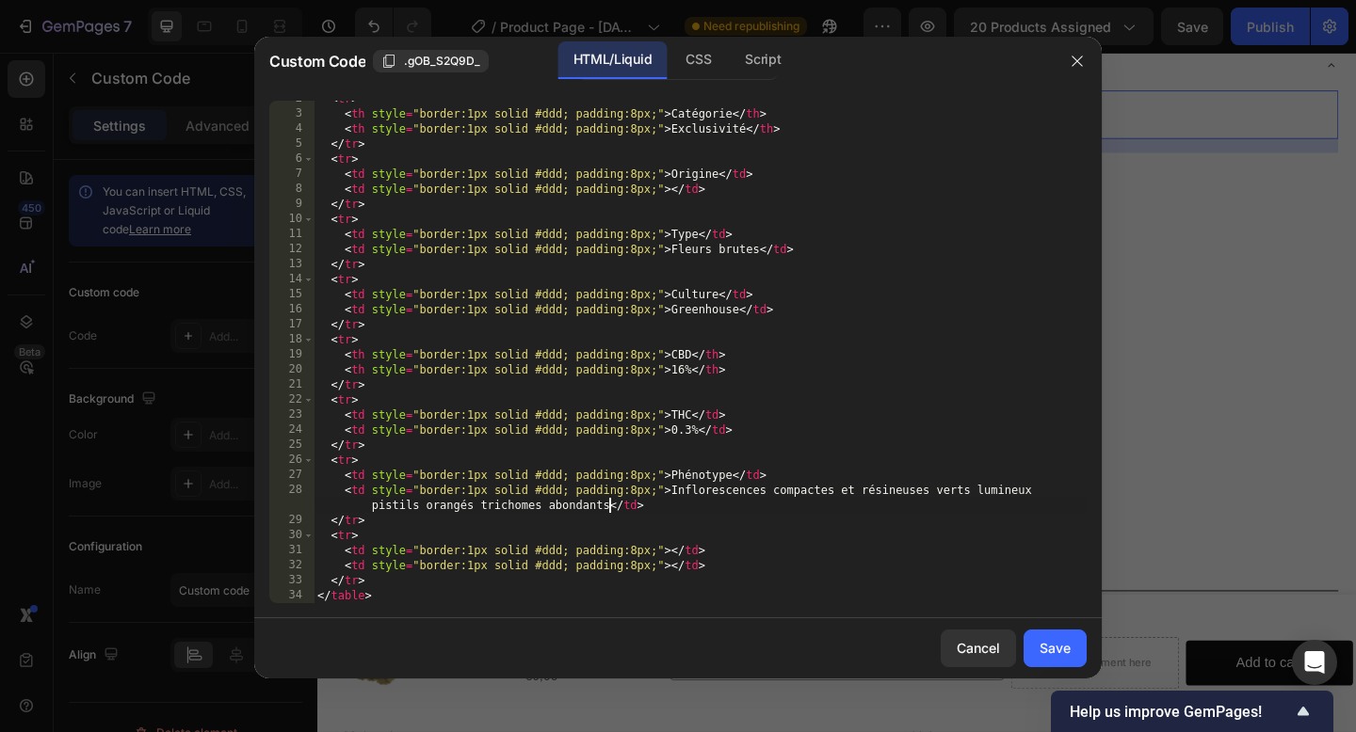
click at [673, 550] on div "< tr > < th style = "border:1px solid #ddd; padding:8px;" > Catégorie </ th > <…" at bounding box center [700, 357] width 773 height 533
paste textarea "Arômes"
click at [671, 571] on div "< tr > < th style = "border:1px solid #ddd; padding:8px;" > Catégorie </ th > <…" at bounding box center [700, 357] width 773 height 533
paste textarea "Fruité terreux épicé boisé"
drag, startPoint x: 395, startPoint y: 601, endPoint x: 309, endPoint y: 601, distance: 86.6
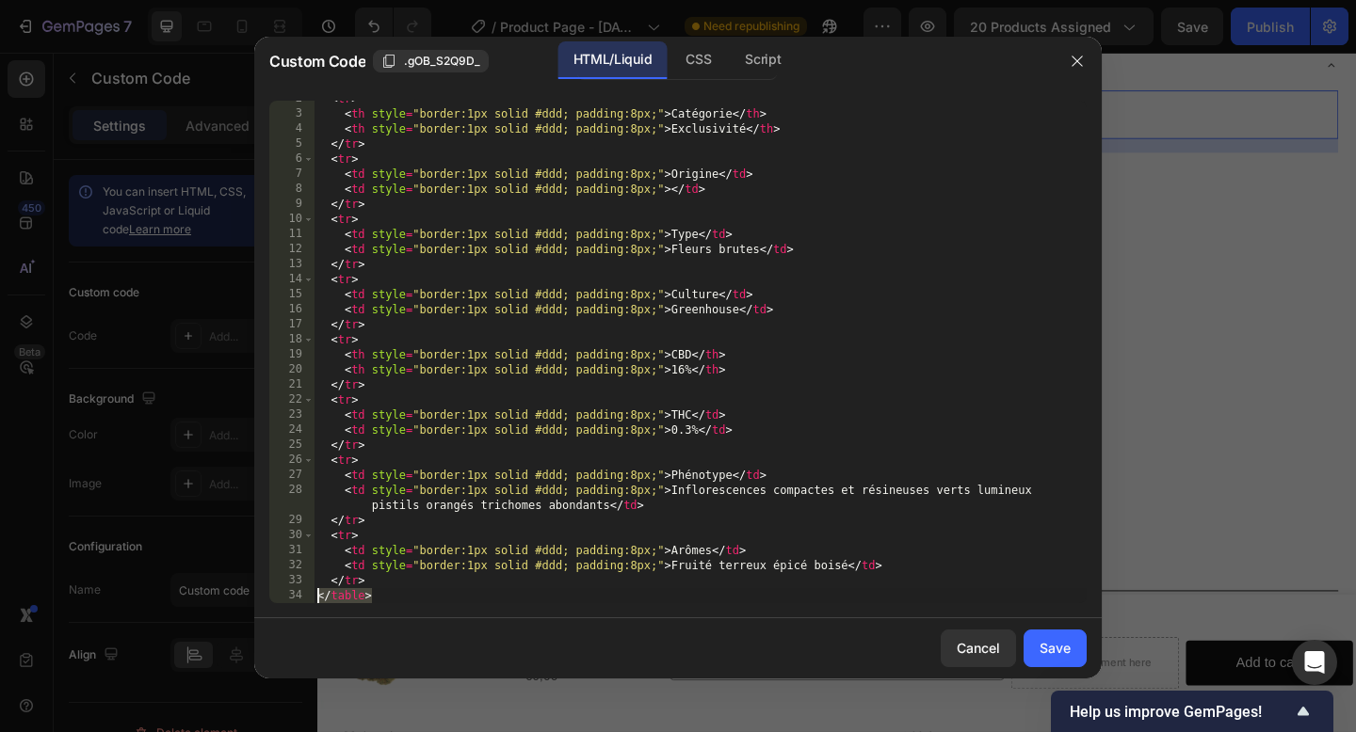
click at [309, 601] on div "<td style="border:1px solid #ddd; padding:8px;">Fruité terreux épicé boisé</td>…" at bounding box center [677, 352] width 817 height 503
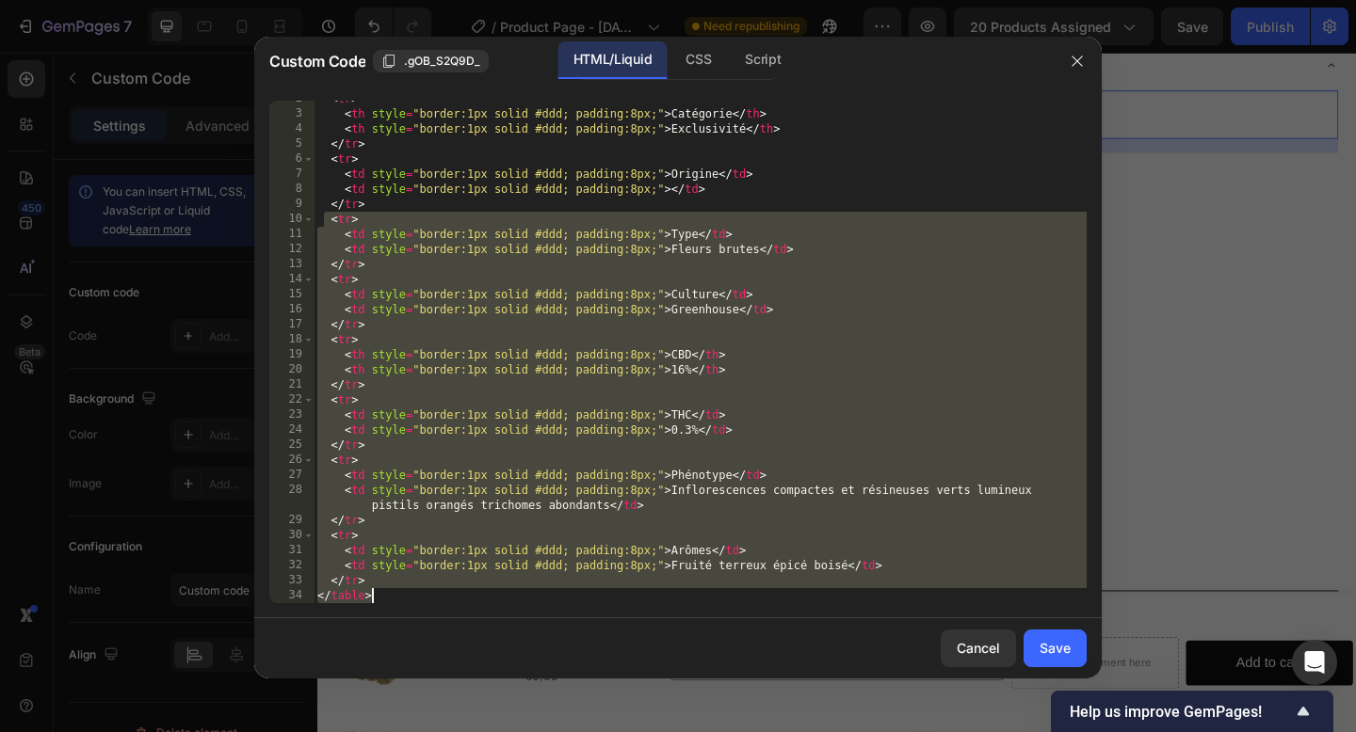
drag, startPoint x: 327, startPoint y: 223, endPoint x: 458, endPoint y: 590, distance: 389.8
click at [458, 590] on div "< tr > < th style = "border:1px solid #ddd; padding:8px;" > Catégorie </ th > <…" at bounding box center [700, 357] width 773 height 533
click at [368, 578] on div "< tr > < th style = "border:1px solid #ddd; padding:8px;" > Catégorie </ th > <…" at bounding box center [700, 357] width 773 height 533
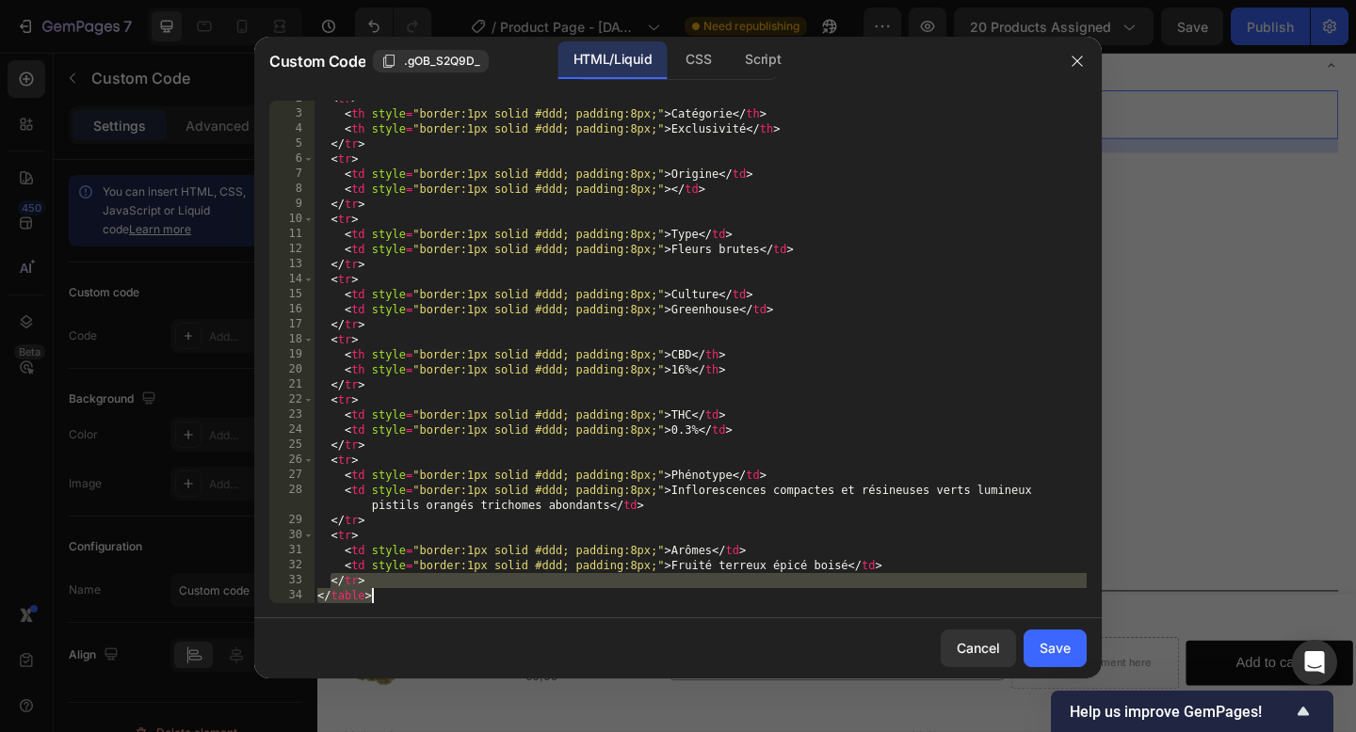
drag, startPoint x: 329, startPoint y: 580, endPoint x: 388, endPoint y: 603, distance: 63.5
click at [387, 603] on div "< tr > < th style = "border:1px solid #ddd; padding:8px;" > Catégorie </ th > <…" at bounding box center [700, 357] width 773 height 533
paste textarea
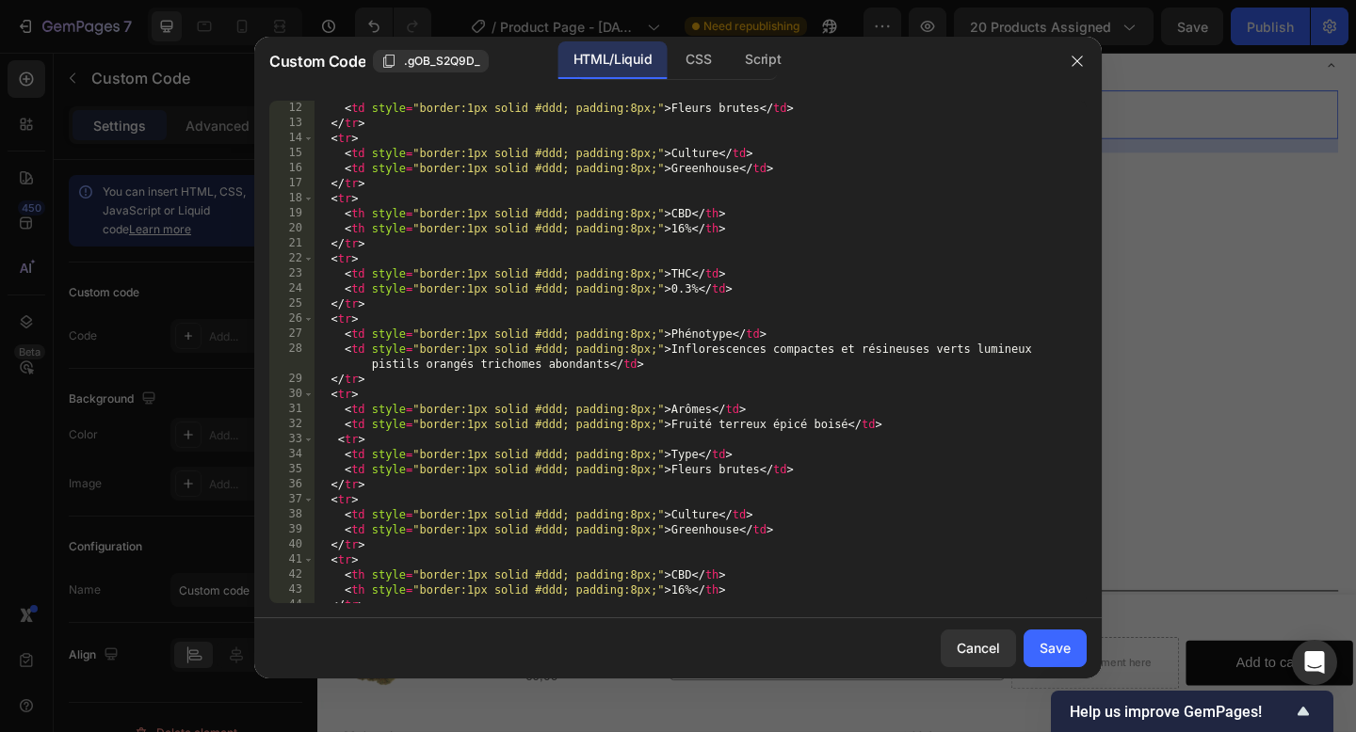
scroll to position [169, 0]
click at [699, 446] on div "< td style = "border:1px solid #ddd; padding:8px;" > Fleurs brutes </ td > </ t…" at bounding box center [700, 364] width 773 height 533
click at [758, 468] on div "< td style = "border:1px solid #ddd; padding:8px;" > Fleurs brutes </ td > </ t…" at bounding box center [700, 364] width 773 height 533
click at [716, 512] on div "< td style = "border:1px solid #ddd; padding:8px;" > Fleurs brutes </ td > </ t…" at bounding box center [700, 364] width 773 height 533
click at [736, 528] on div "< td style = "border:1px solid #ddd; padding:8px;" > Fleurs brutes </ td > </ t…" at bounding box center [700, 364] width 773 height 533
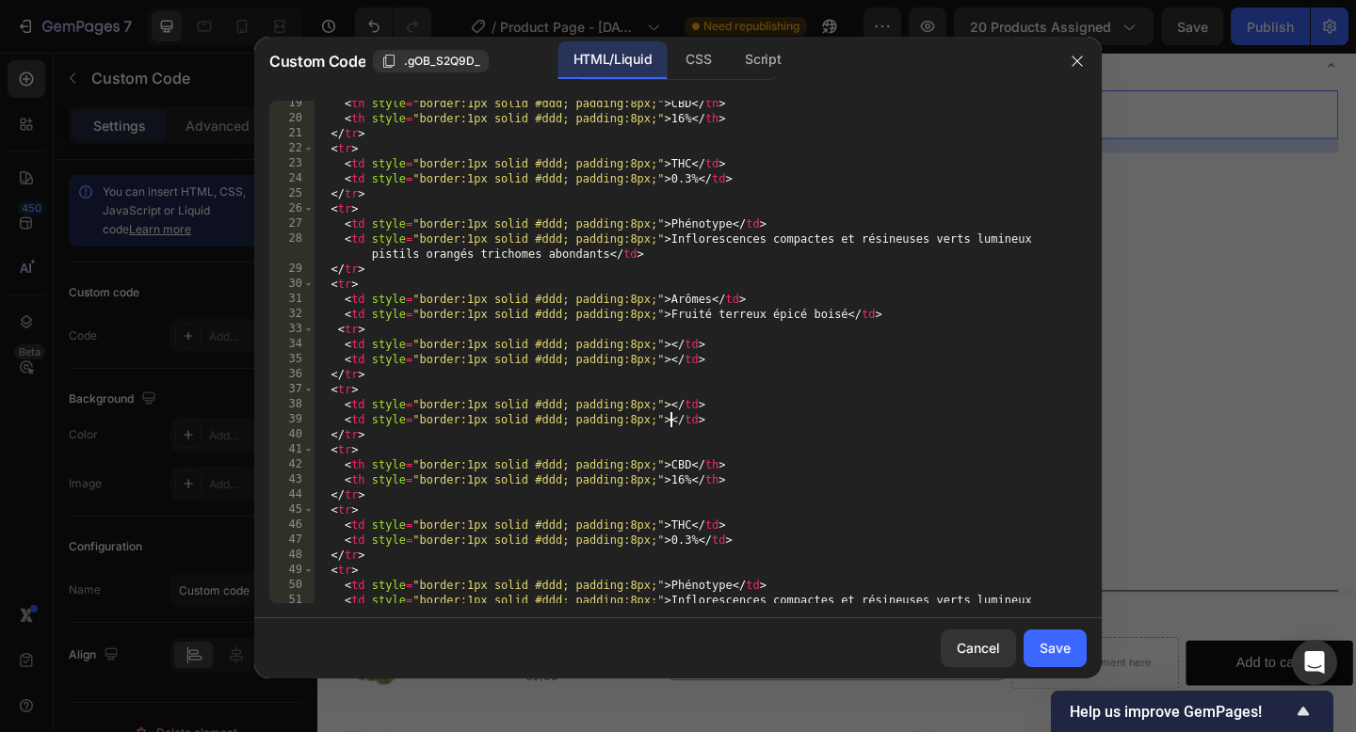
scroll to position [288, 0]
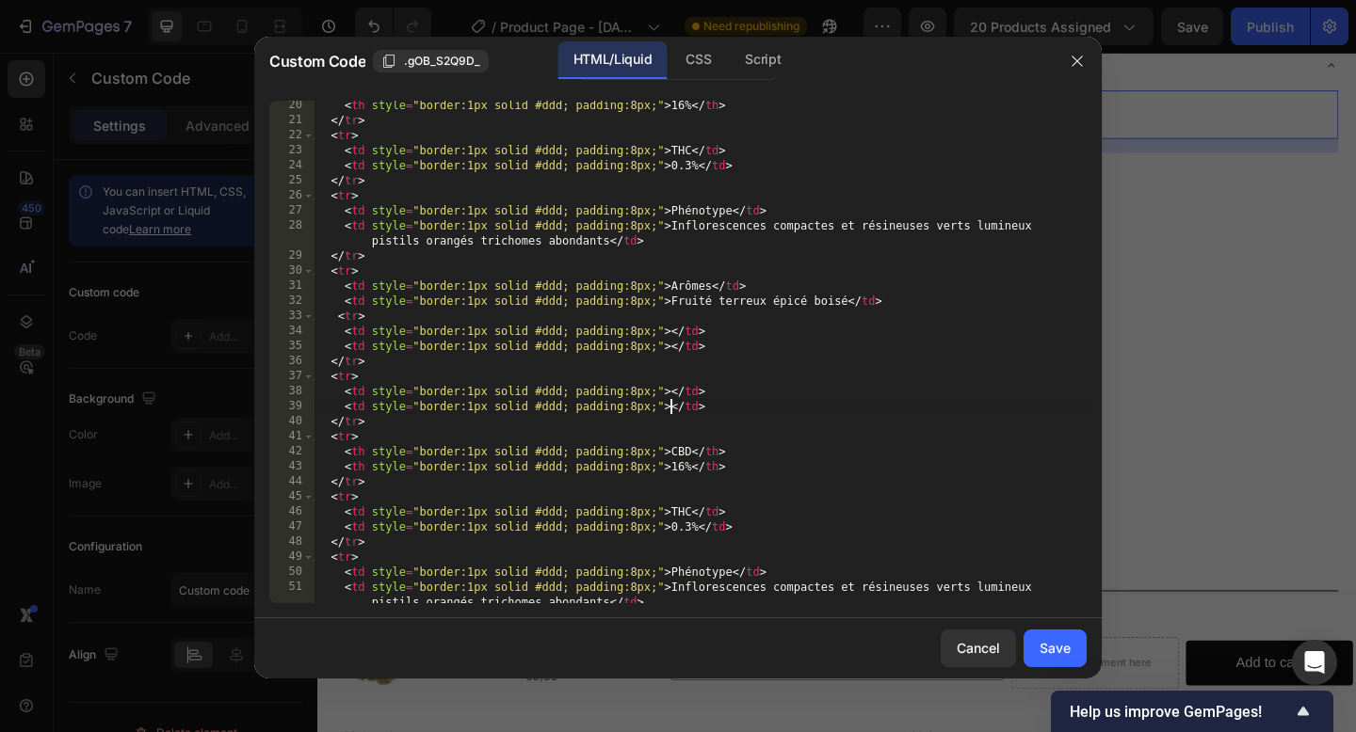
click at [691, 450] on div "< th style = "border:1px solid #ddd; padding:8px;" > 16% </ th > </ tr > < tr >…" at bounding box center [700, 364] width 773 height 533
click at [690, 472] on div "< th style = "border:1px solid #ddd; padding:8px;" > 16% </ th > </ tr > < tr >…" at bounding box center [700, 364] width 773 height 533
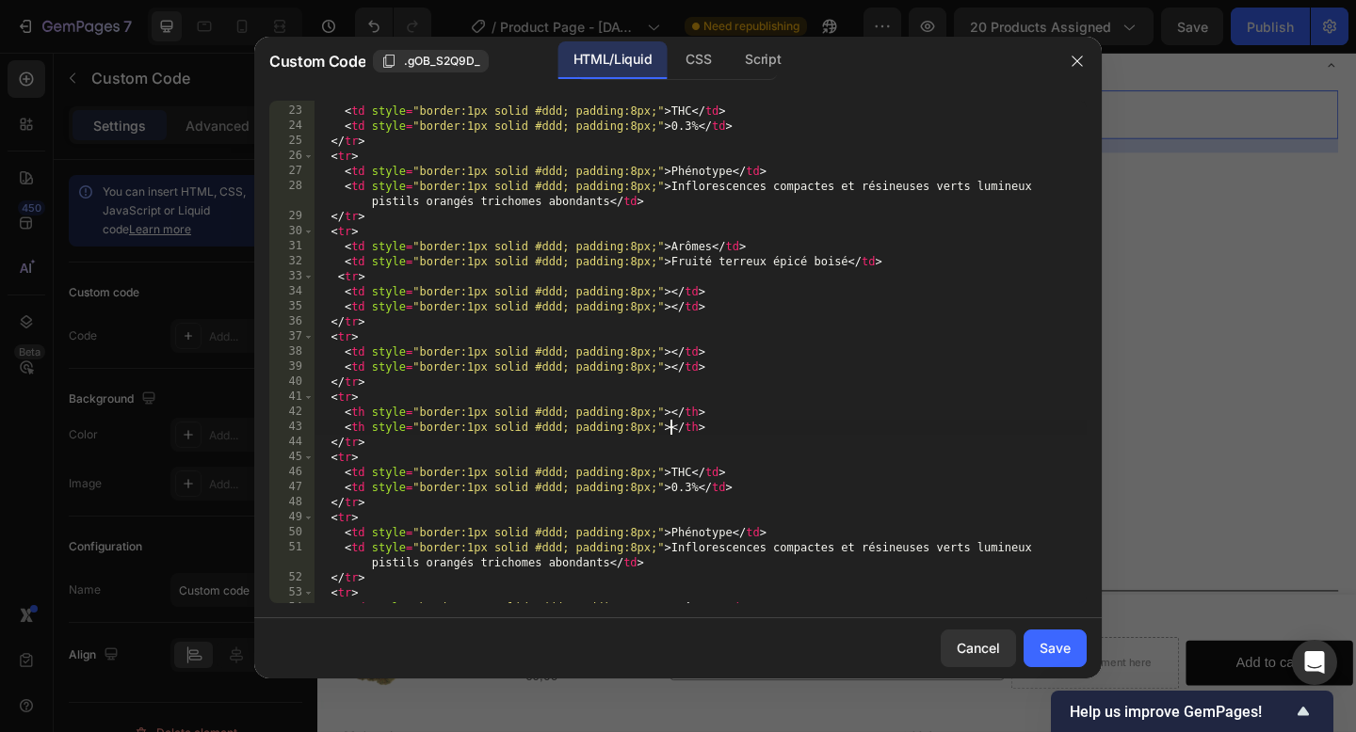
scroll to position [341, 0]
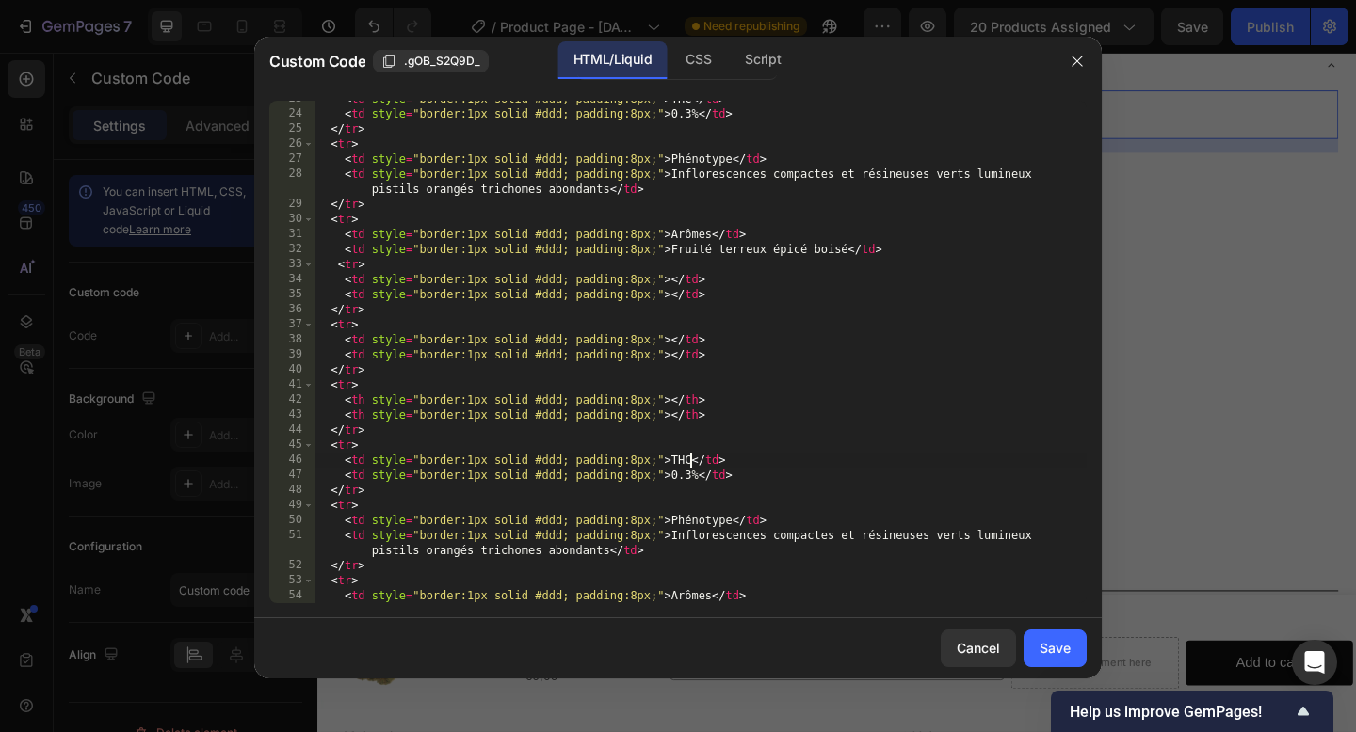
click at [692, 461] on div "< td style = "border:1px solid #ddd; padding:8px;" > THC </ td > < td style = "…" at bounding box center [700, 357] width 773 height 533
click at [698, 476] on div "< td style = "border:1px solid #ddd; padding:8px;" > THC </ td > < td style = "…" at bounding box center [700, 357] width 773 height 533
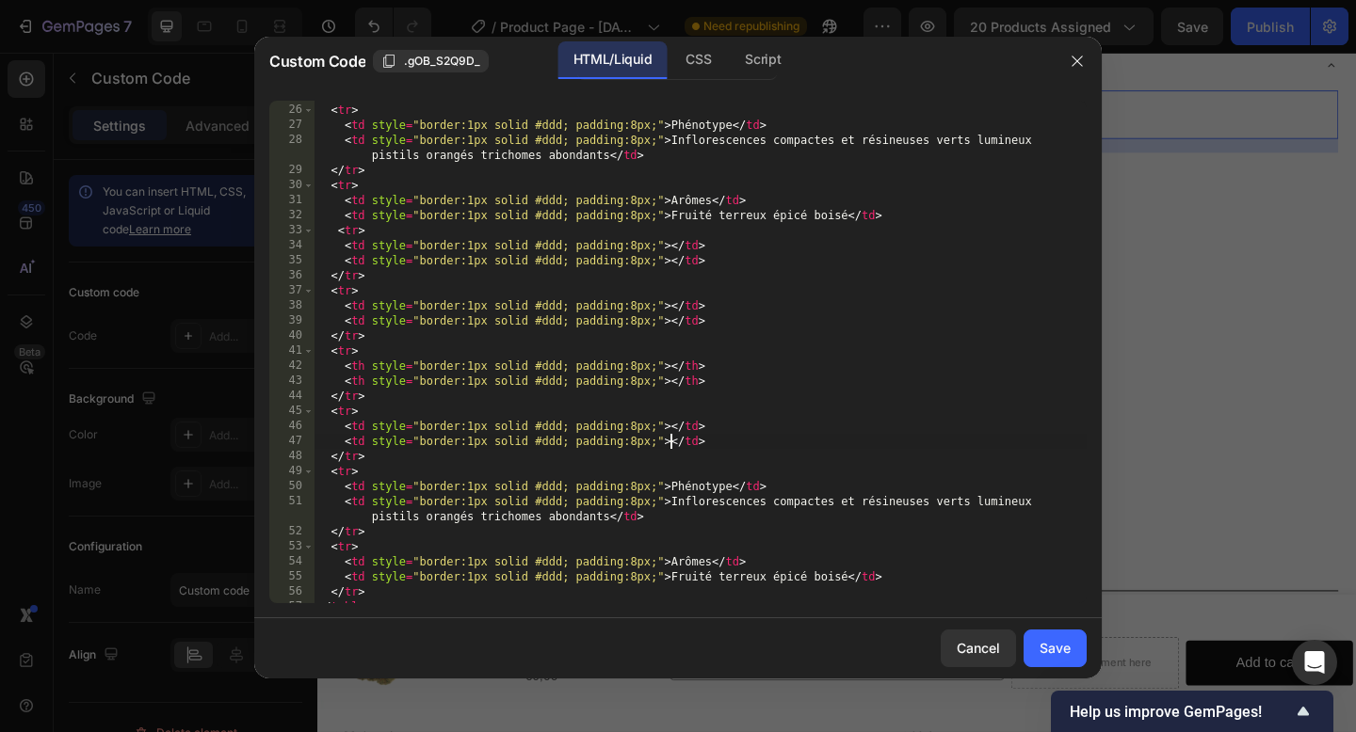
scroll to position [375, 0]
click at [734, 490] on div "</ tr > < tr > < td style = "border:1px solid #ddd; padding:8px;" > Phénotype <…" at bounding box center [700, 354] width 773 height 533
click at [611, 517] on div "</ tr > < tr > < td style = "border:1px solid #ddd; padding:8px;" > Phénotype <…" at bounding box center [700, 354] width 773 height 533
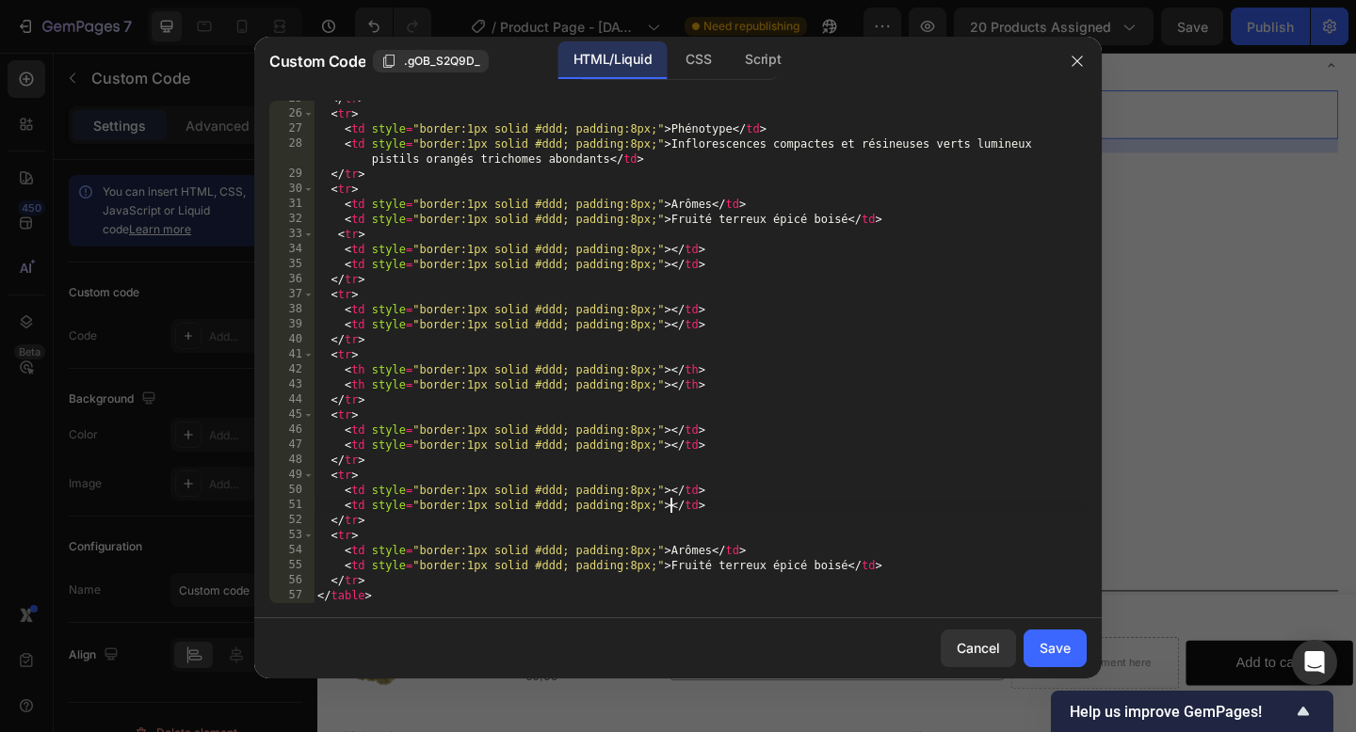
click at [709, 552] on div "</ tr > < tr > < td style = "border:1px solid #ddd; padding:8px;" > Phénotype <…" at bounding box center [700, 357] width 773 height 533
click at [847, 567] on div "</ tr > < tr > < td style = "border:1px solid #ddd; padding:8px;" > Phénotype <…" at bounding box center [700, 357] width 773 height 533
click at [670, 247] on div "</ tr > < tr > < td style = "border:1px solid #ddd; padding:8px;" > Phénotype <…" at bounding box center [700, 357] width 773 height 533
paste textarea "Humidité"
click at [672, 262] on div "</ tr > < tr > < td style = "border:1px solid #ddd; padding:8px;" > Phénotype <…" at bounding box center [700, 357] width 773 height 533
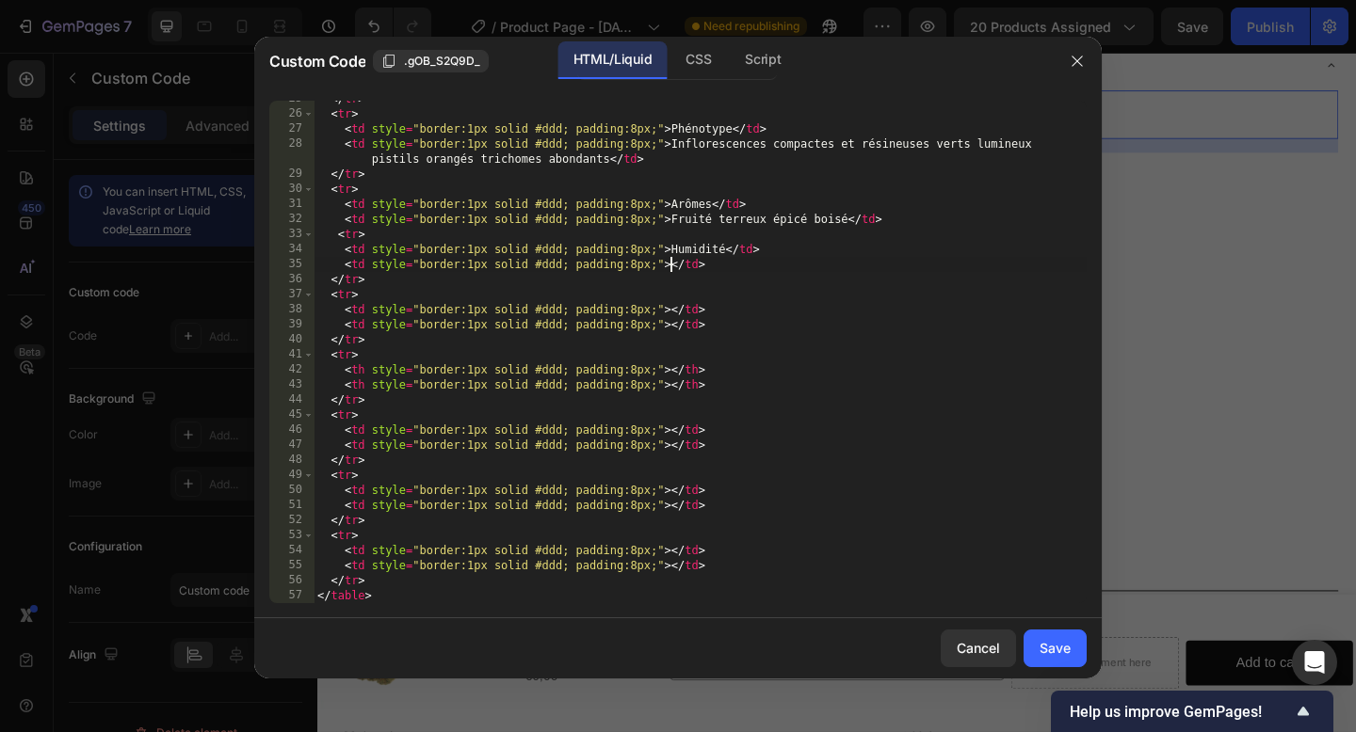
paste textarea "Contrôlée (sécurité microbiologique)"
click at [671, 311] on div "</ tr > < tr > < td style = "border:1px solid #ddd; padding:8px;" > Phénotype <…" at bounding box center [700, 357] width 773 height 533
paste textarea "Séchage"
click at [680, 310] on div "</ tr > < tr > < td style = "border:1px solid #ddd; padding:8px;" > Phénotype <…" at bounding box center [700, 357] width 773 height 533
click at [672, 328] on div "</ tr > < tr > < td style = "border:1px solid #ddd; padding:8px;" > Phénotype <…" at bounding box center [700, 357] width 773 height 533
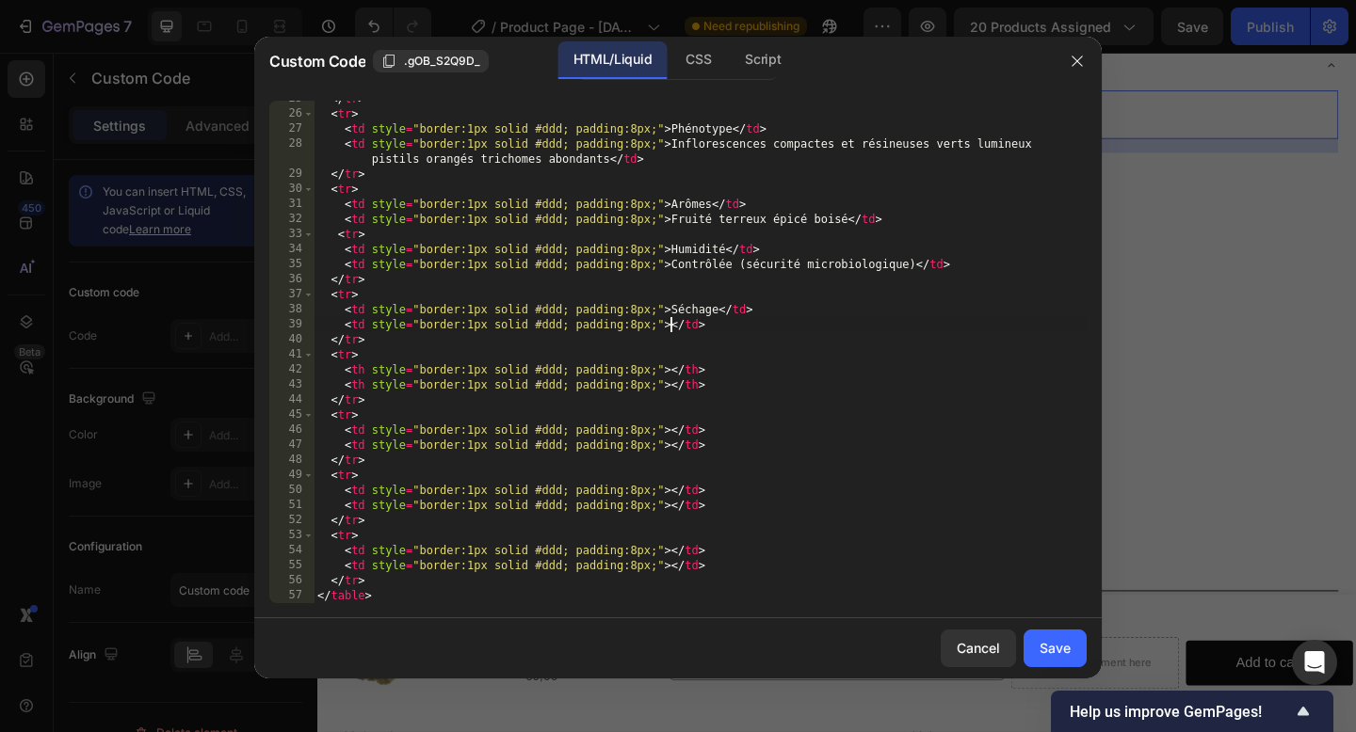
paste textarea "Naturel atmosphère régulée"
click at [670, 369] on div "</ tr > < tr > < td style = "border:1px solid #ddd; padding:8px;" > Phénotype <…" at bounding box center [700, 357] width 773 height 533
paste textarea "Composition"
click at [676, 372] on div "</ tr > < tr > < td style = "border:1px solid #ddd; padding:8px;" > Phénotype <…" at bounding box center [700, 357] width 773 height 533
click at [752, 371] on div "</ tr > < tr > < td style = "border:1px solid #ddd; padding:8px;" > Phénotype <…" at bounding box center [700, 357] width 773 height 533
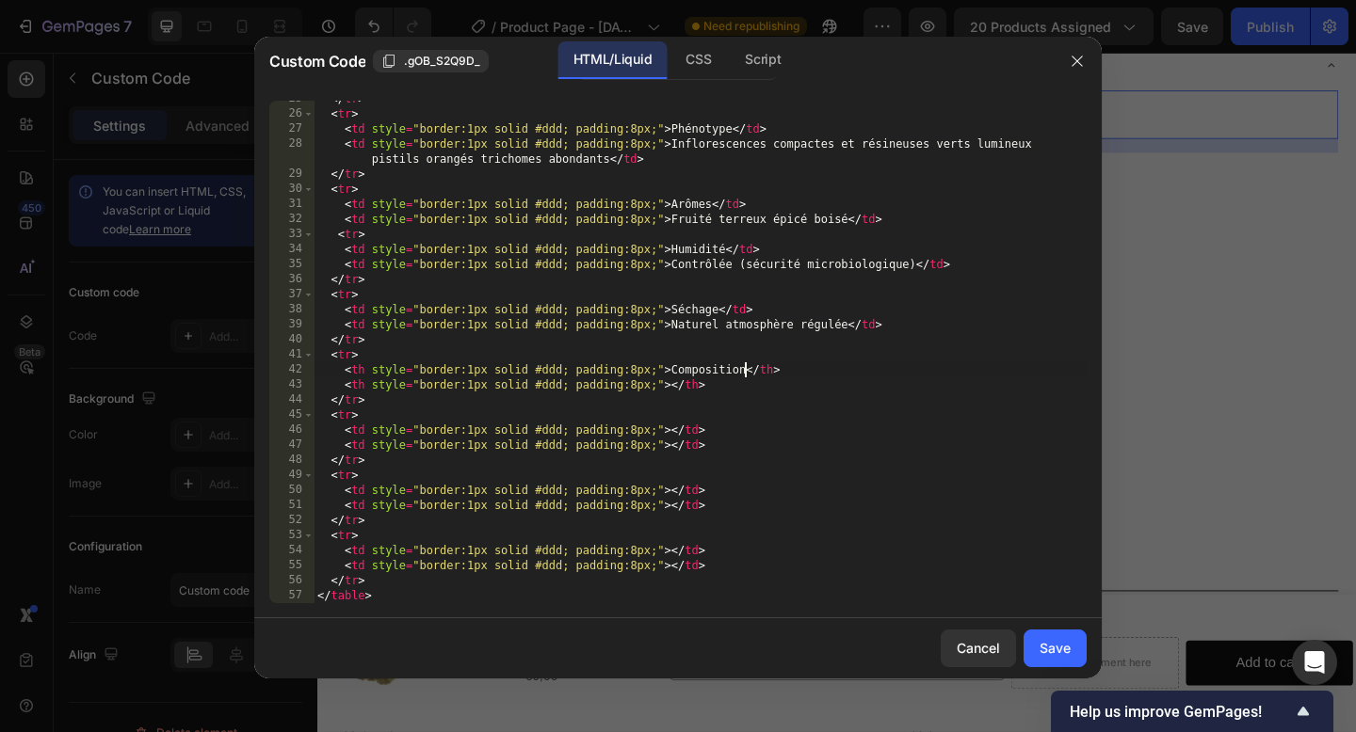
click at [669, 383] on div "</ tr > < tr > < td style = "border:1px solid #ddd; padding:8px;" > Phénotype <…" at bounding box center [700, 357] width 773 height 533
paste textarea "Chanvre (Cannabis sativa L.) sans additifs solvants ou arômes artificiels"
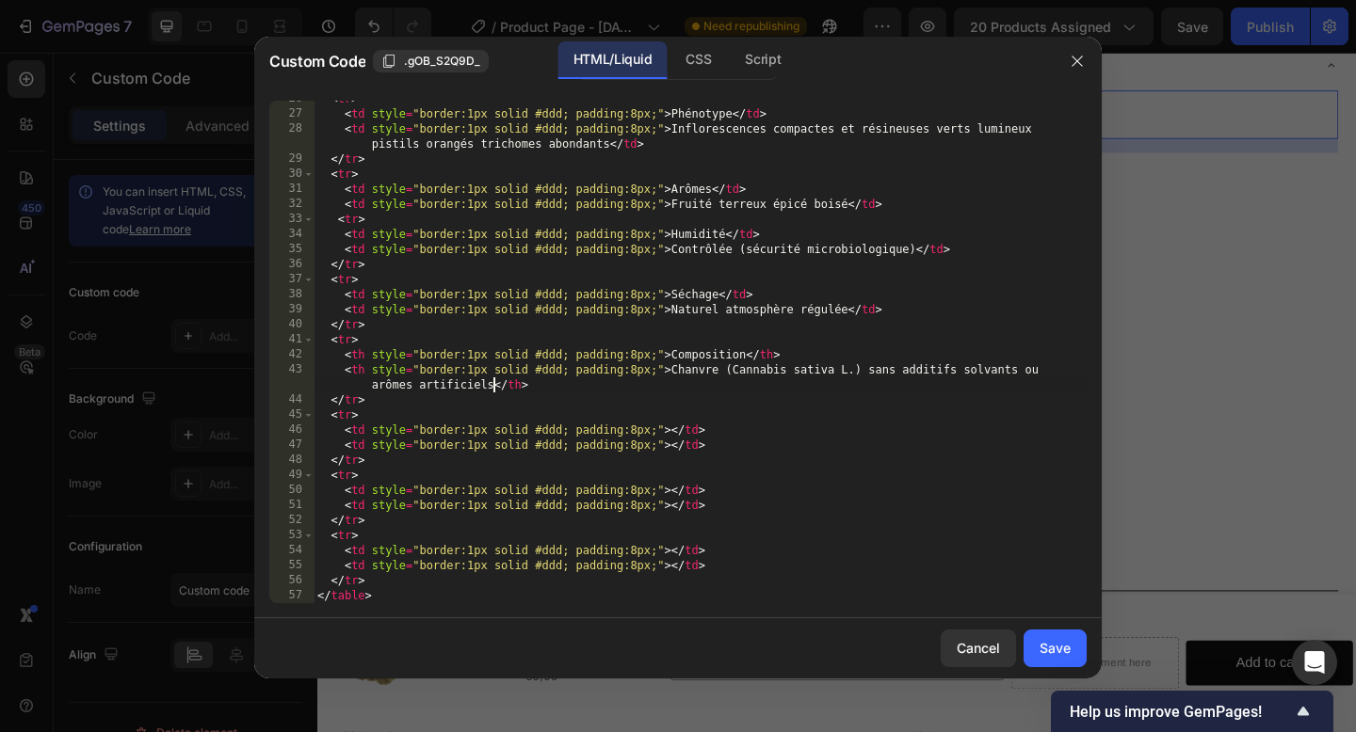
scroll to position [386, 0]
click at [671, 431] on div "< tr > < td style = "border:1px solid #ddd; padding:8px;" > Phénotype </ td > <…" at bounding box center [700, 357] width 773 height 533
paste textarea "Conservation"
click at [681, 431] on div "< tr > < td style = "border:1px solid #ddd; padding:8px;" > Phénotype </ td > <…" at bounding box center [700, 357] width 773 height 533
click at [758, 432] on div "< tr > < td style = "border:1px solid #ddd; padding:8px;" > Phénotype </ td > <…" at bounding box center [700, 357] width 773 height 533
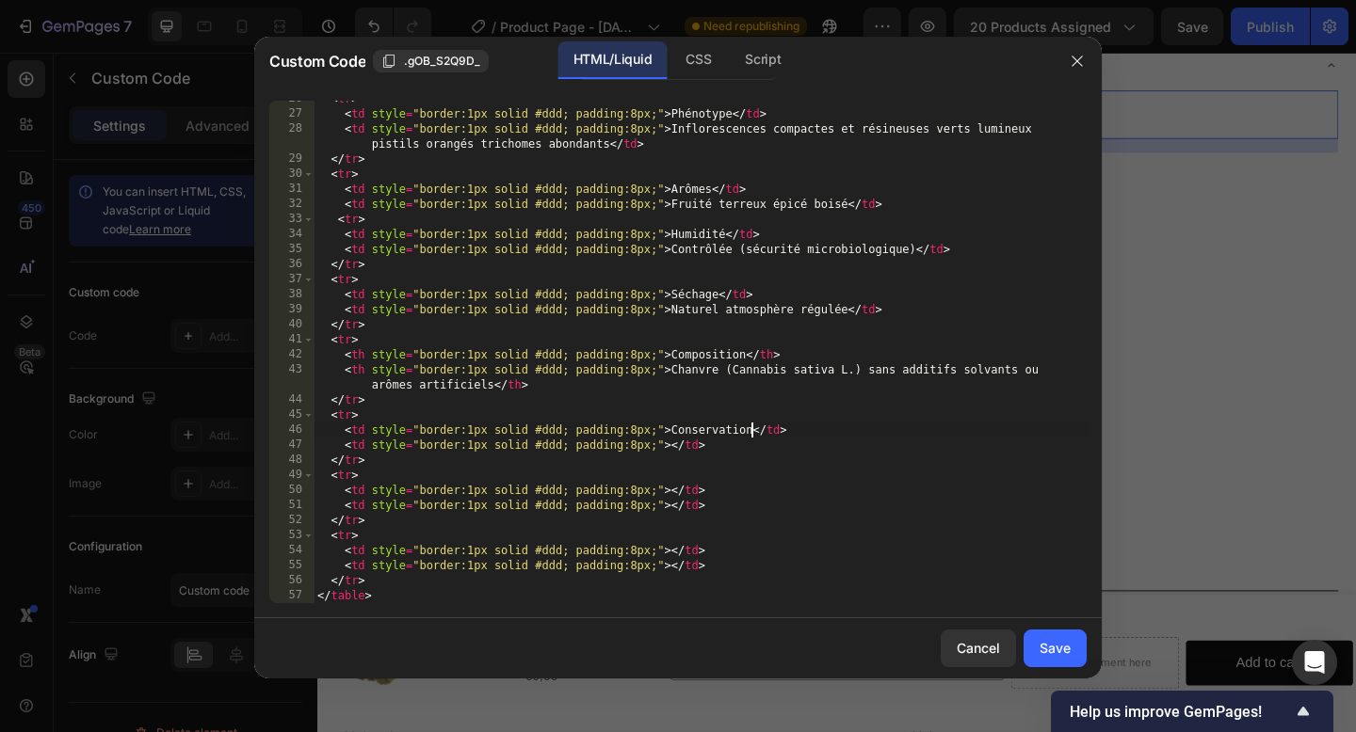
click at [672, 445] on div "< tr > < td style = "border:1px solid #ddd; padding:8px;" > Phénotype </ td > <…" at bounding box center [700, 357] width 773 height 533
paste textarea "Dans l’emballage d’origine à l’abri de la chaleur et de la lumière durée maxima…"
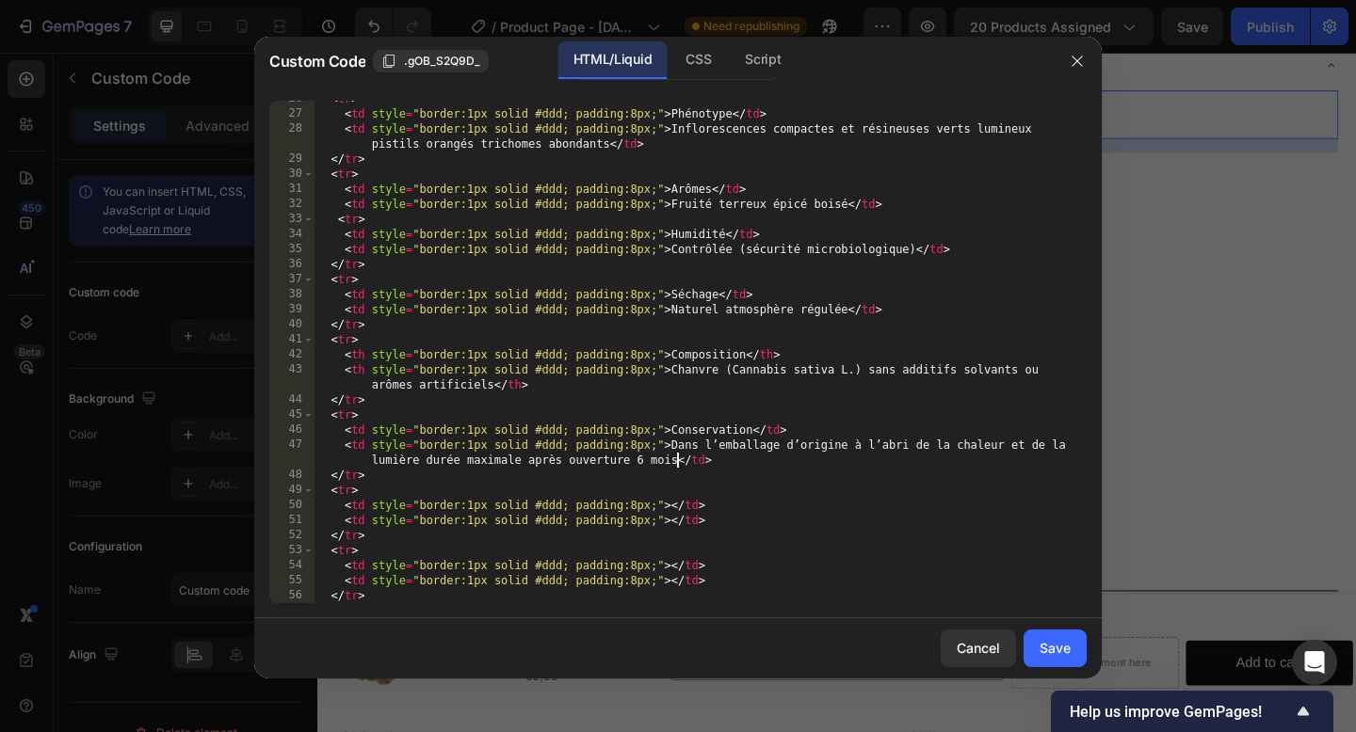
click at [673, 507] on div "< tr > < td style = "border:1px solid #ddd; padding:8px;" > Phénotype </ td > <…" at bounding box center [700, 357] width 773 height 533
paste textarea "Conditionnement"
click at [681, 507] on div "< tr > < td style = "border:1px solid #ddd; padding:8px;" > Phénotype </ td > <…" at bounding box center [700, 357] width 773 height 533
click at [780, 505] on div "< tr > < td style = "border:1px solid #ddd; padding:8px;" > Phénotype </ td > <…" at bounding box center [700, 357] width 773 height 533
click at [671, 519] on div "< tr > < td style = "border:1px solid #ddd; padding:8px;" > Phénotype </ td > <…" at bounding box center [700, 357] width 773 height 533
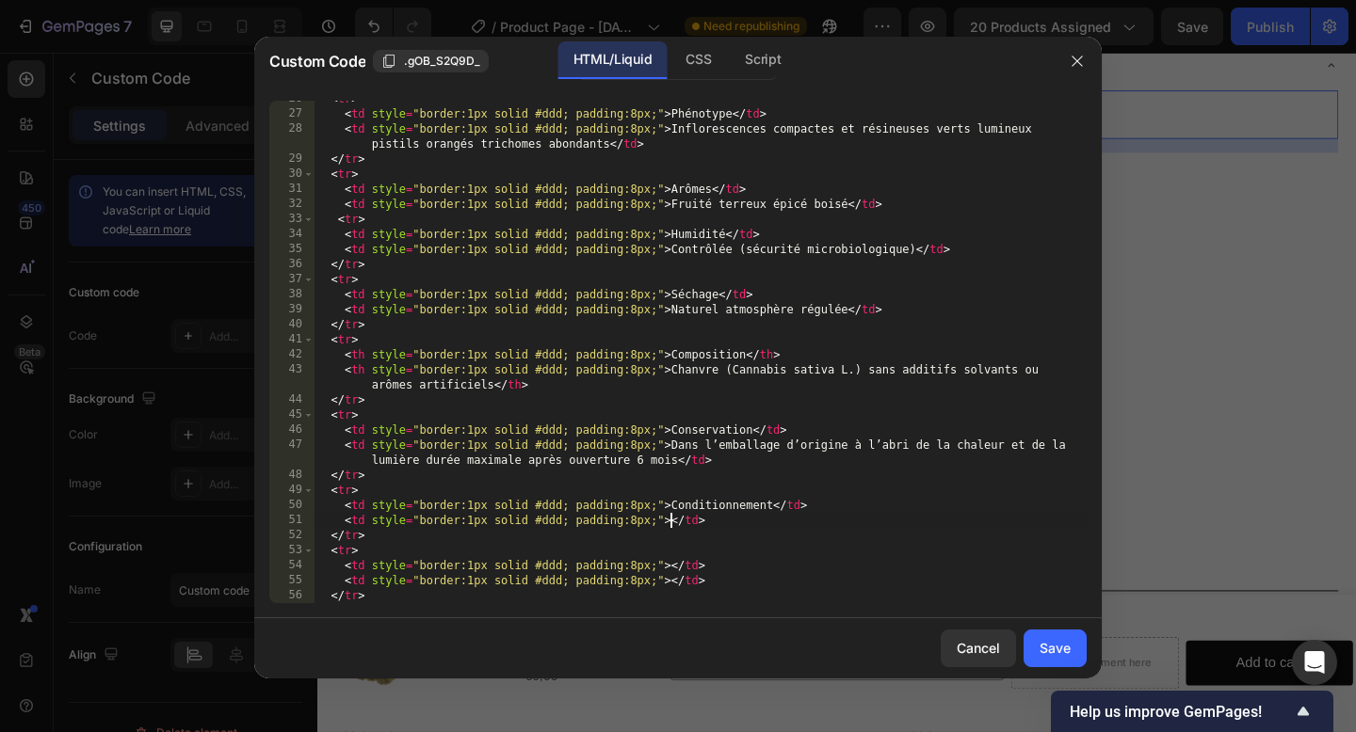
paste textarea "Vrac (lot professionnel)"
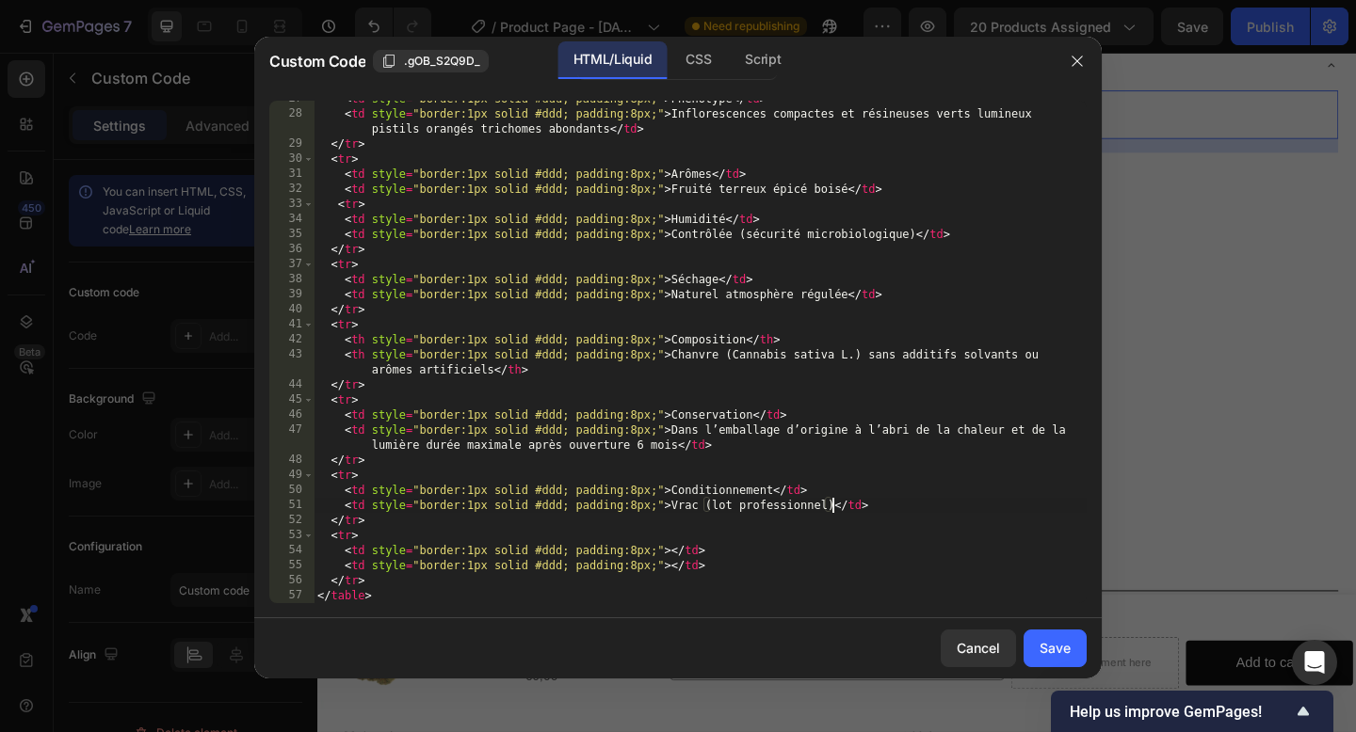
scroll to position [401, 0]
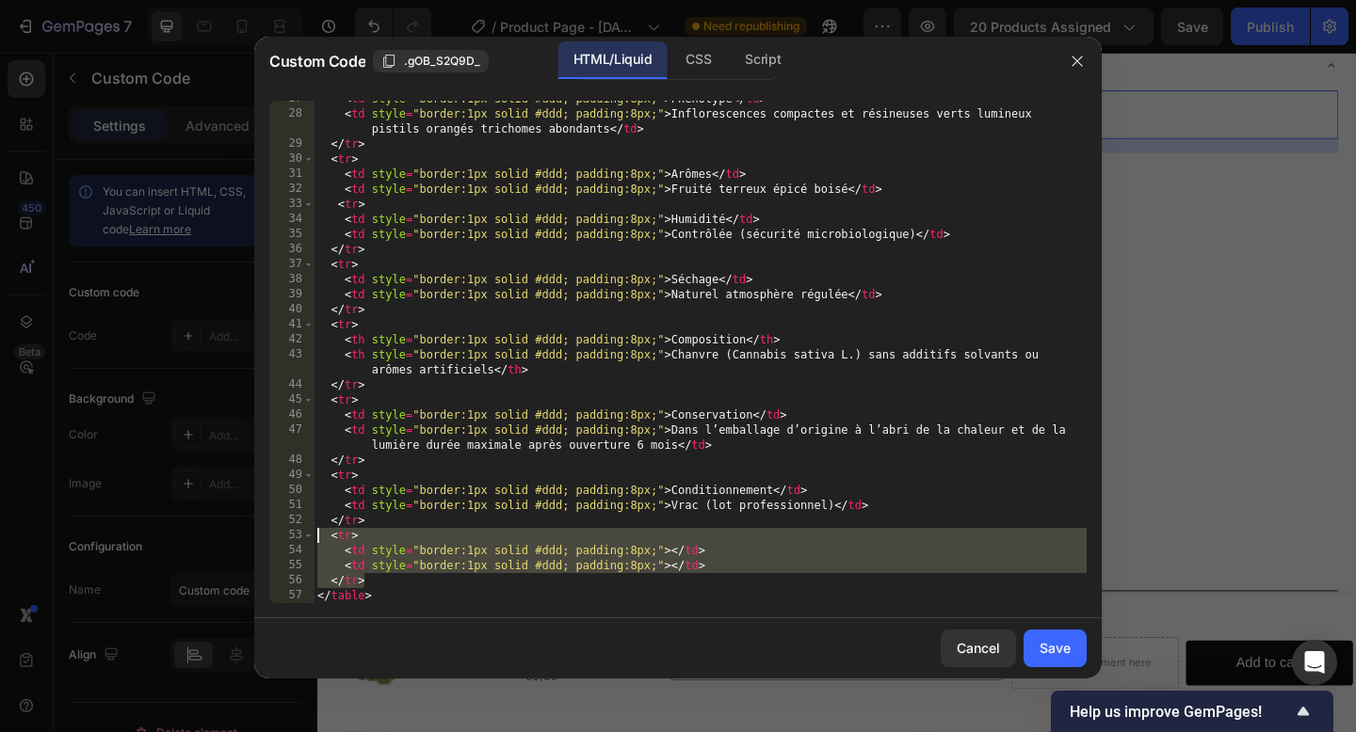
drag, startPoint x: 373, startPoint y: 576, endPoint x: 317, endPoint y: 540, distance: 66.1
click at [317, 540] on div "< td style = "border:1px solid #ddd; padding:8px;" > Phénotype </ td > < td sty…" at bounding box center [700, 357] width 773 height 533
type textarea "<tr> <td style="border:1px solid #ddd; padding:8px;"></td>"
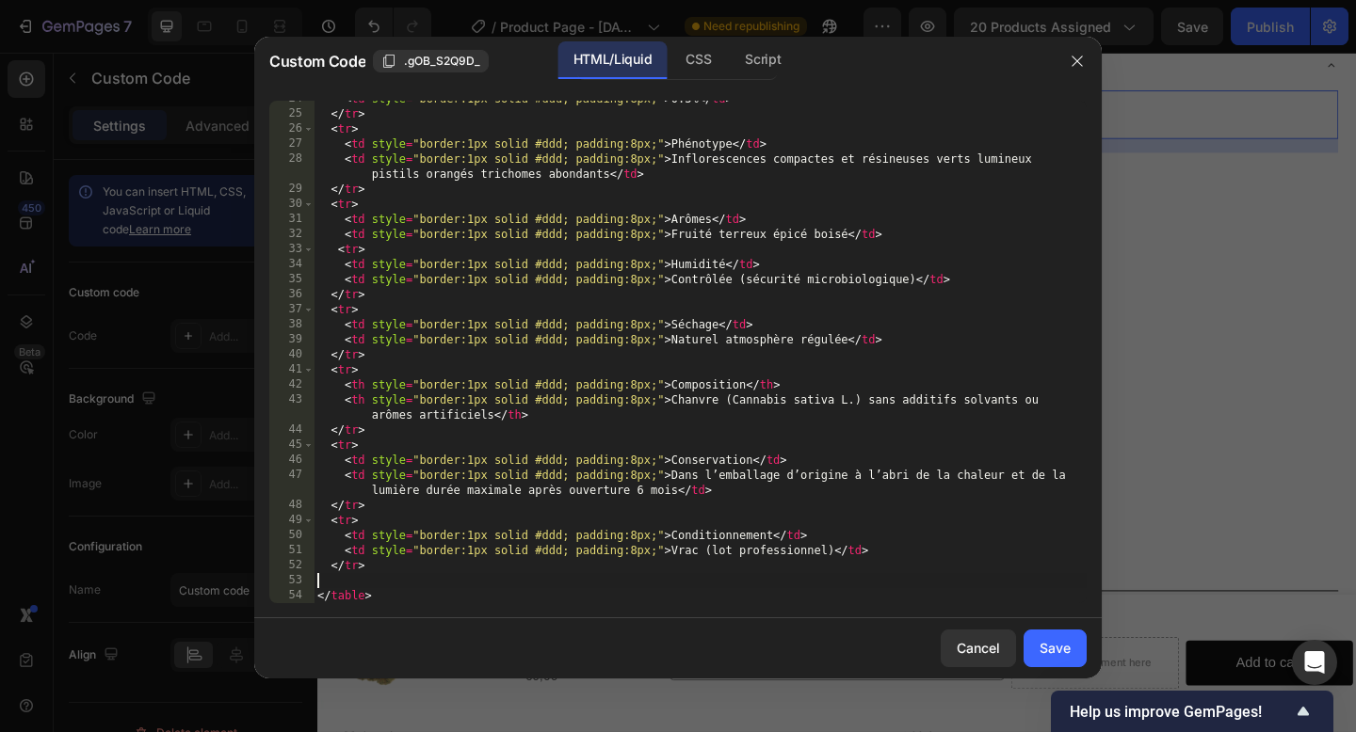
type textarea "</tr>"
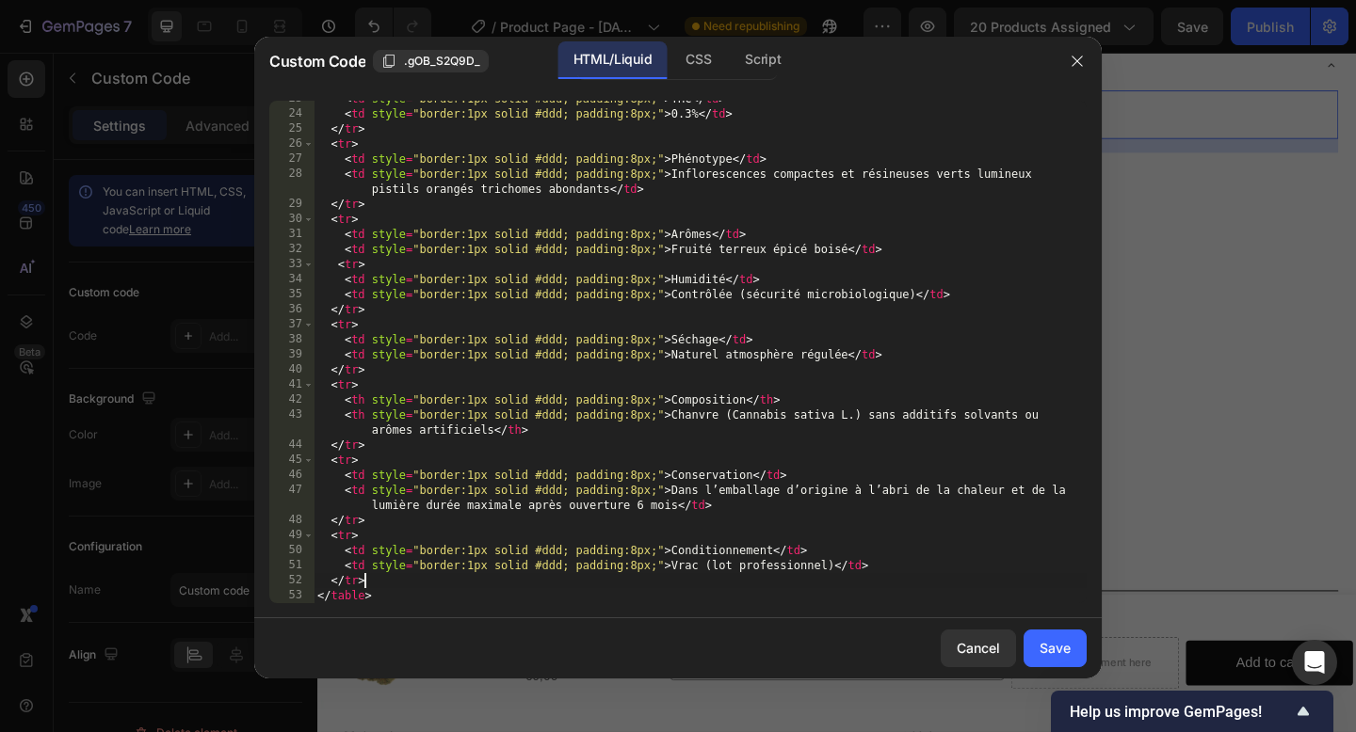
scroll to position [341, 0]
click at [1043, 651] on div "Save" at bounding box center [1054, 648] width 31 height 20
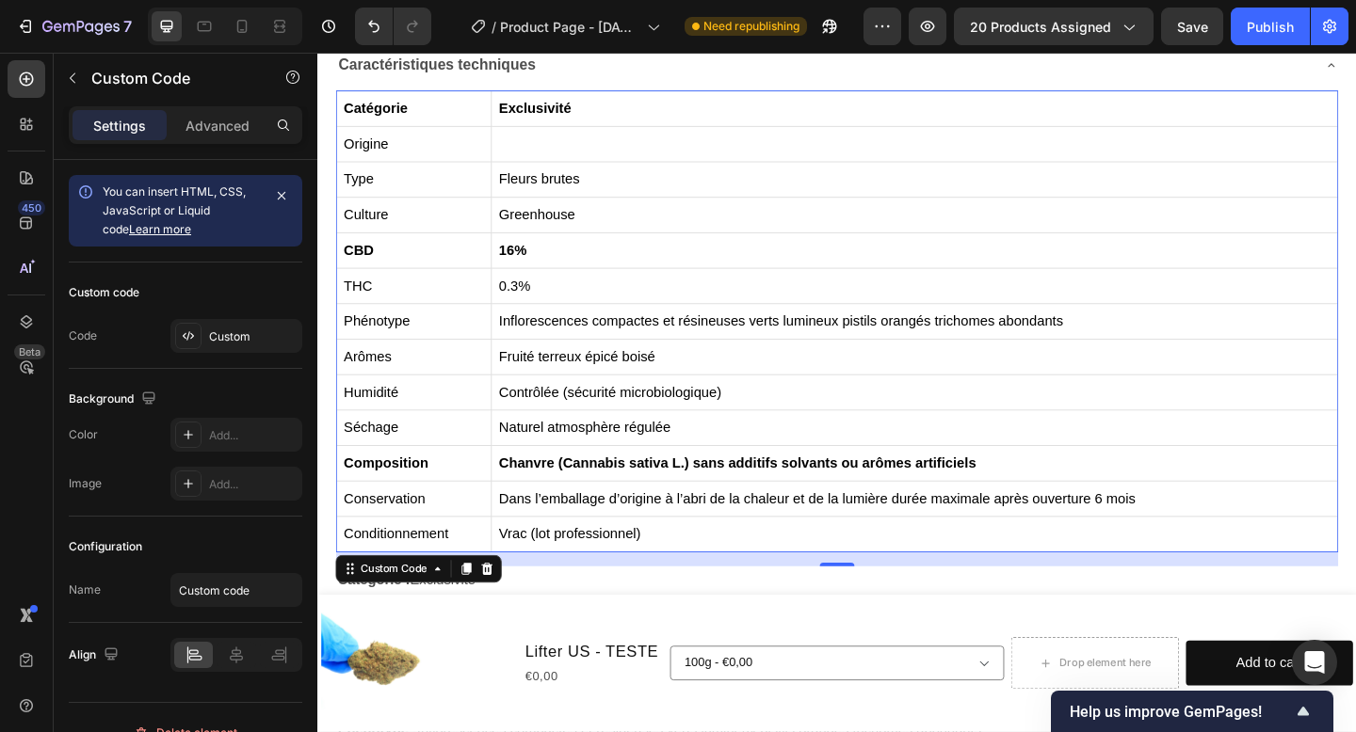
click at [476, 507] on th "Composition" at bounding box center [422, 500] width 169 height 39
click at [442, 620] on icon at bounding box center [448, 614] width 15 height 15
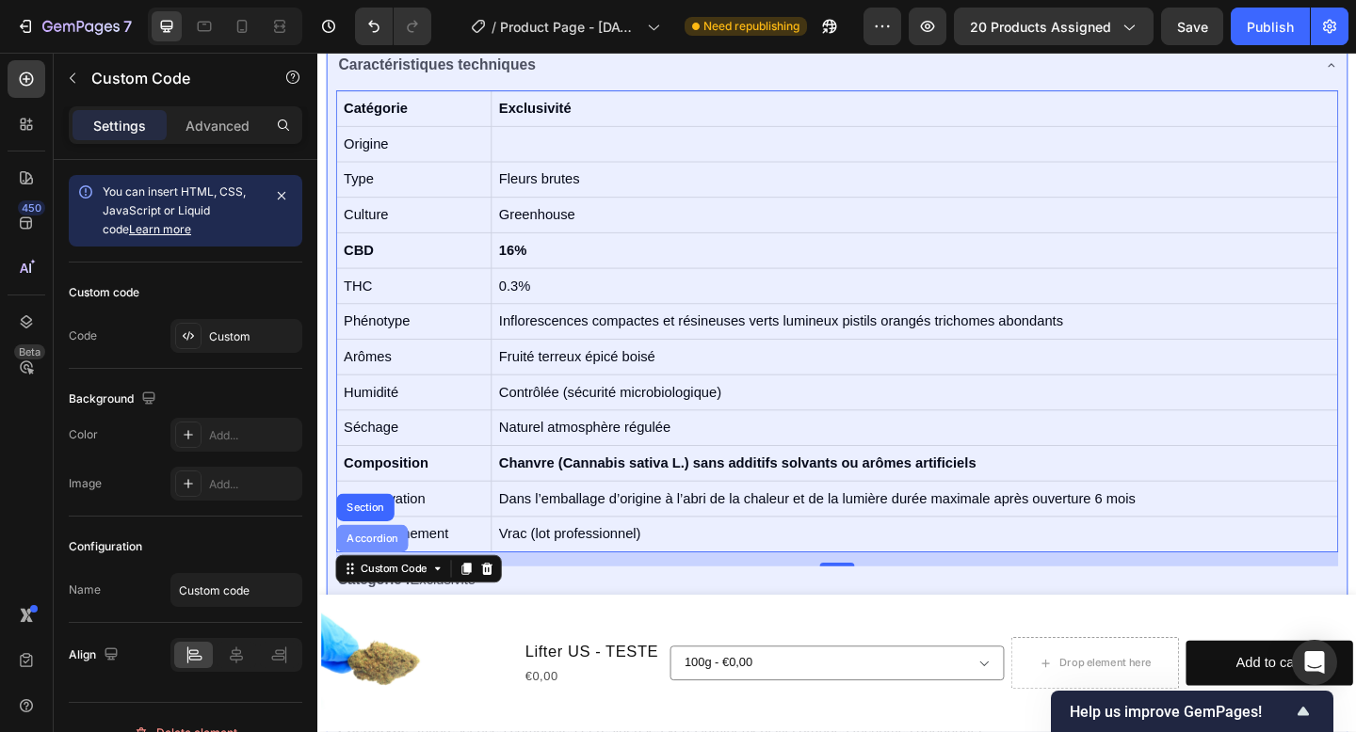
click at [391, 576] on div "Accordion" at bounding box center [377, 581] width 63 height 11
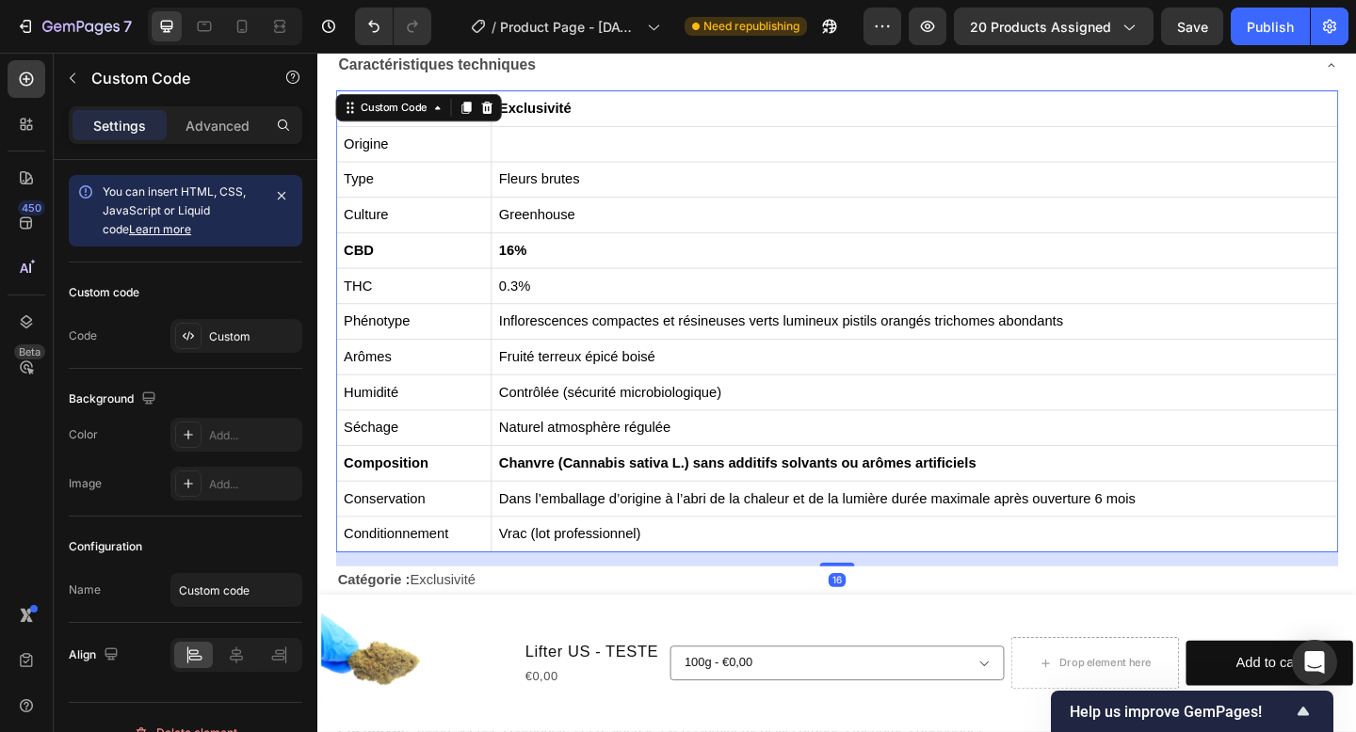
click at [465, 437] on td "Humidité" at bounding box center [422, 423] width 169 height 39
click at [466, 437] on td "Humidité" at bounding box center [422, 423] width 169 height 39
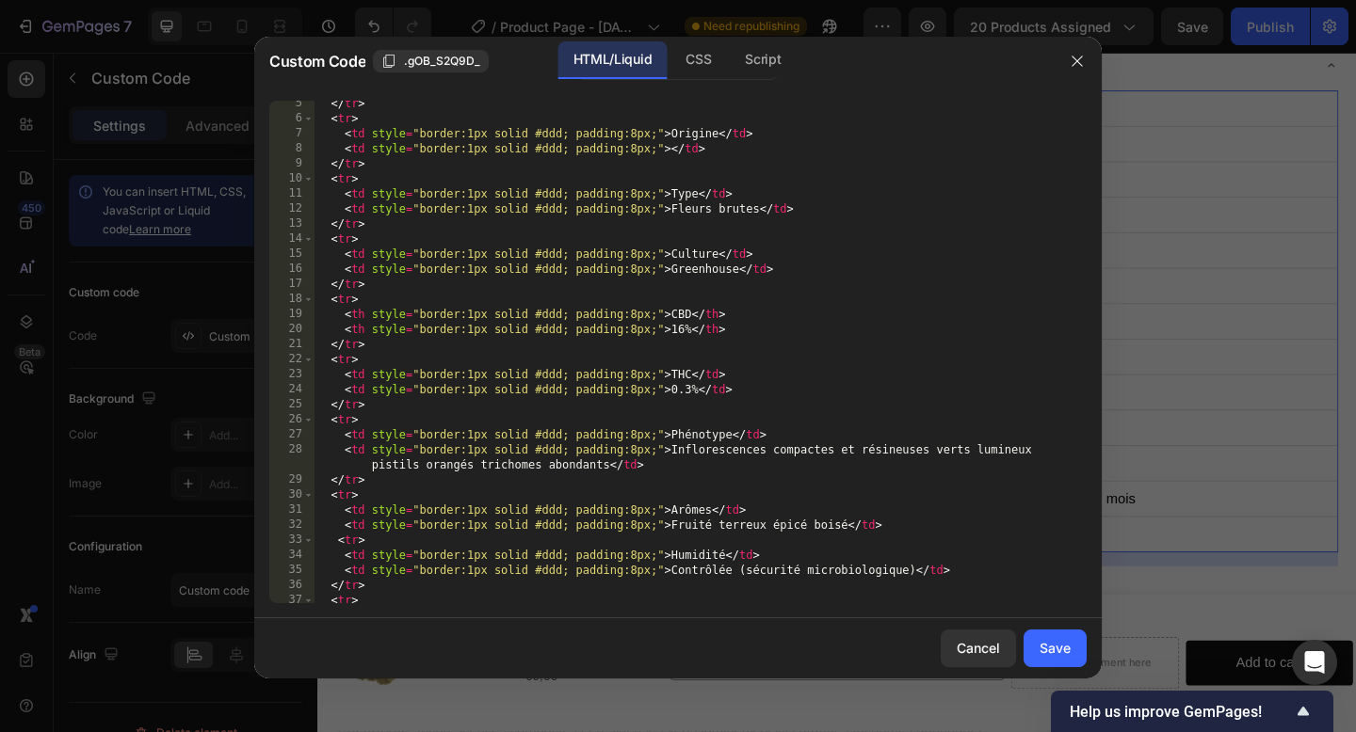
scroll to position [75, 0]
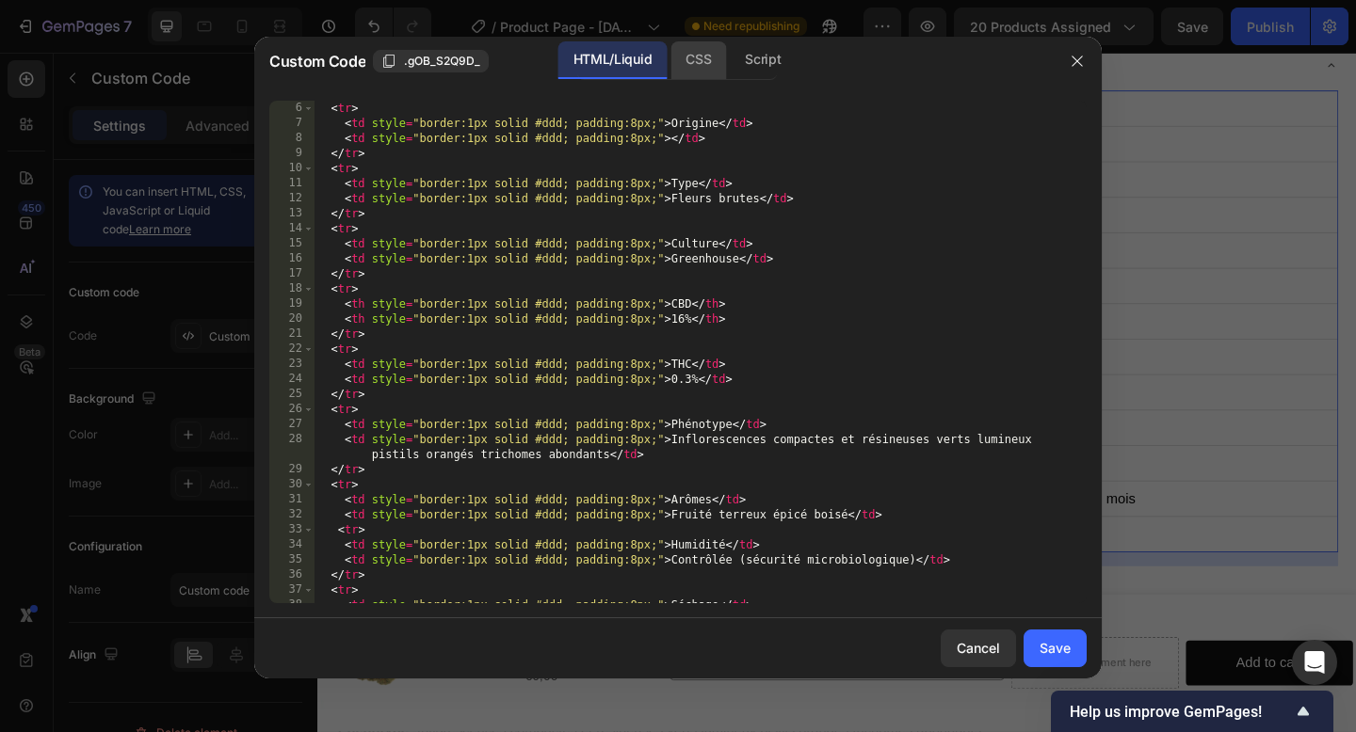
click at [699, 53] on div "CSS" at bounding box center [698, 60] width 56 height 38
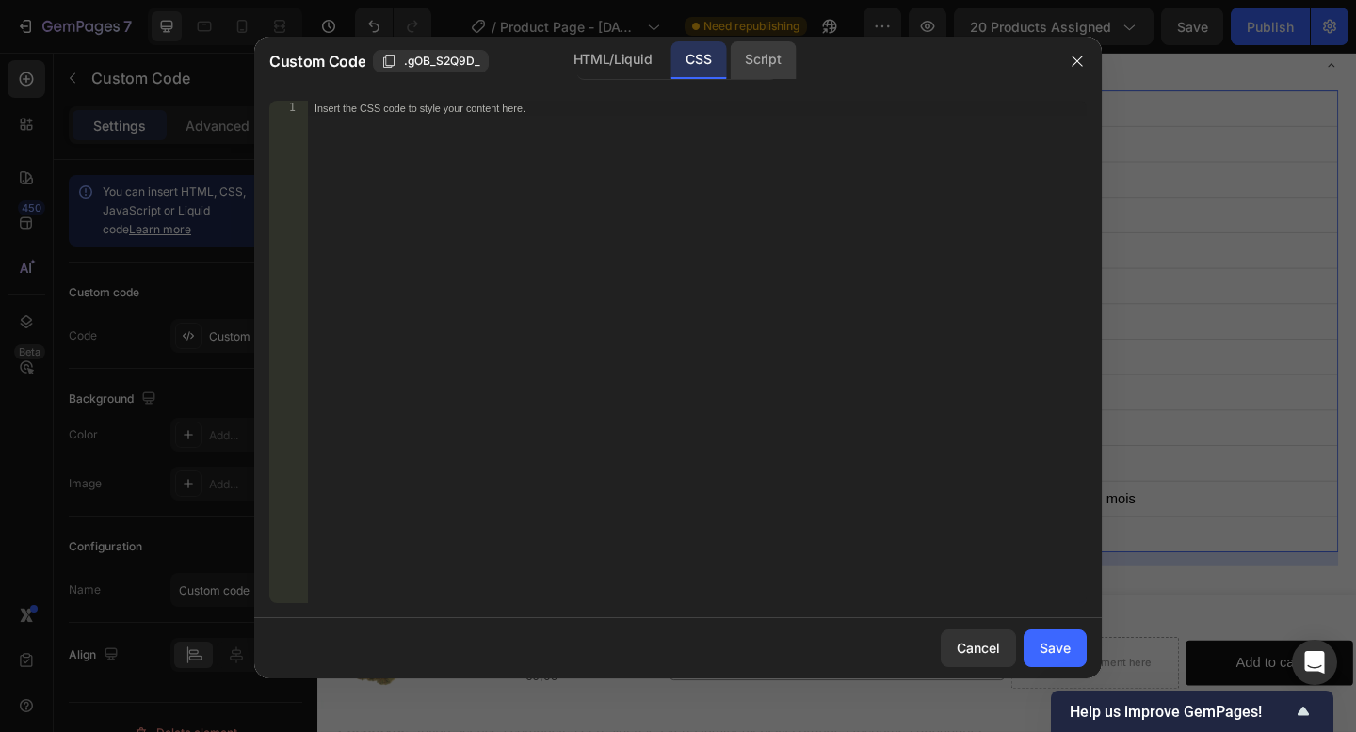
click at [751, 55] on div "Script" at bounding box center [763, 60] width 66 height 38
click at [609, 53] on div "HTML/Liquid" at bounding box center [612, 60] width 108 height 38
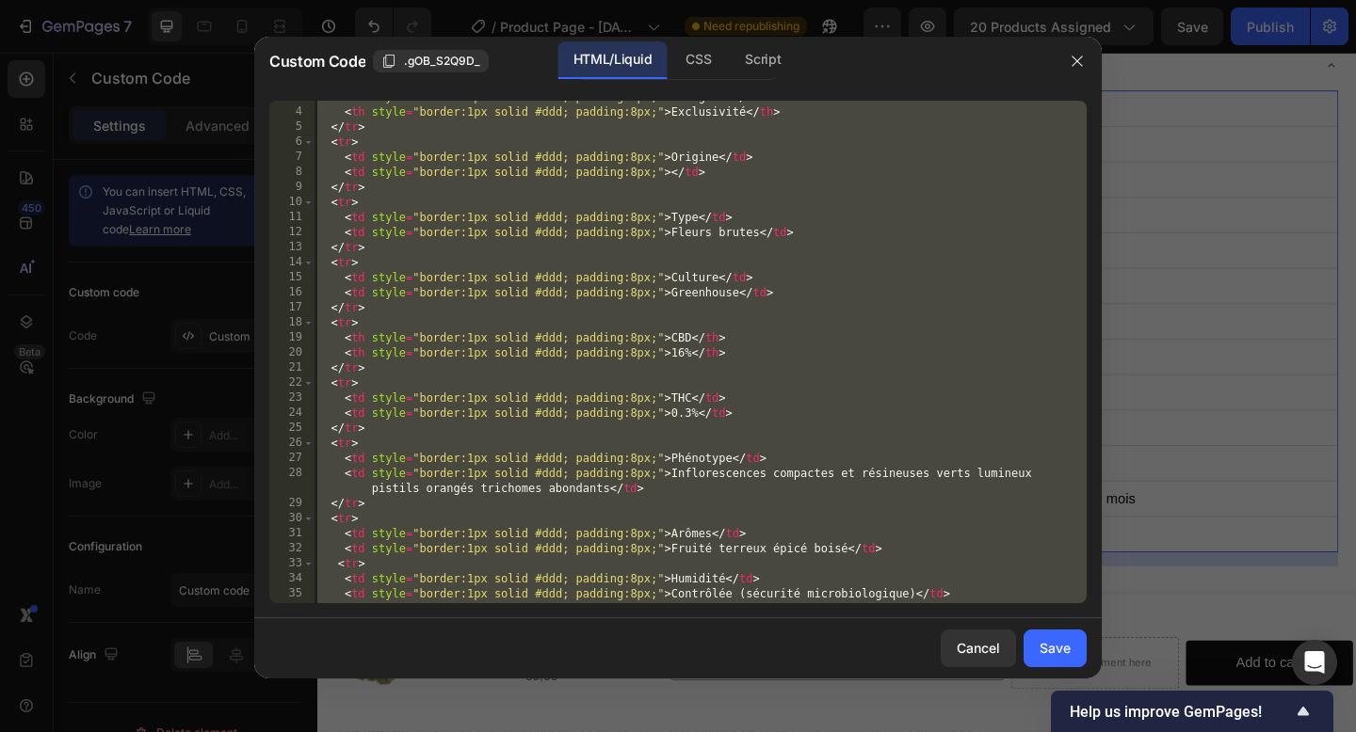
scroll to position [41, 0]
click at [593, 243] on div "< th style = "border:1px solid #ddd; padding:8px;" > Catégorie </ th > < th sty…" at bounding box center [700, 355] width 773 height 533
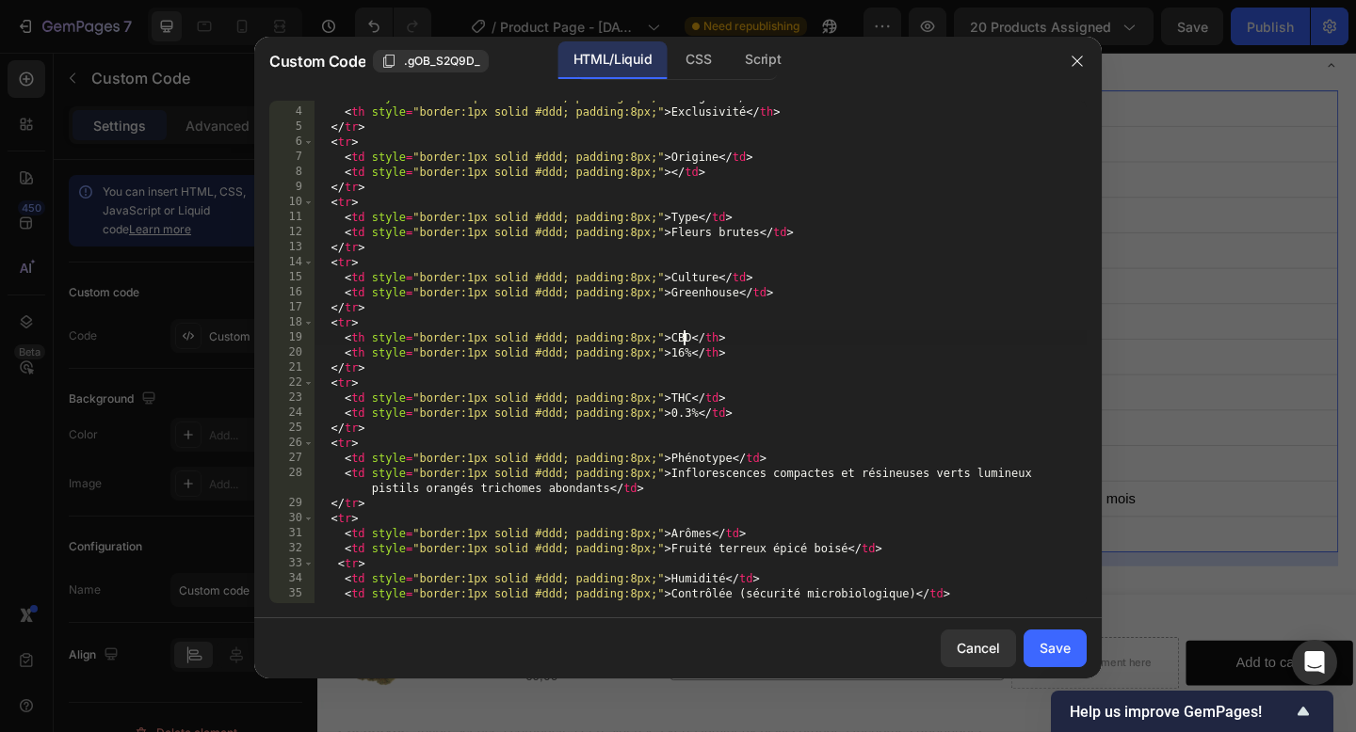
click at [685, 339] on div "< th style = "border:1px solid #ddd; padding:8px;" > Catégorie </ th > < th sty…" at bounding box center [700, 355] width 773 height 533
type textarea "<th style="border:1px solid #ddd; padding:8px;">CBD</th>"
drag, startPoint x: 673, startPoint y: 336, endPoint x: 688, endPoint y: 336, distance: 15.1
click at [689, 336] on div "< th style = "border:1px solid #ddd; padding:8px;" > Catégorie </ th > < th sty…" at bounding box center [700, 355] width 773 height 533
click at [1039, 651] on div "Save" at bounding box center [1054, 648] width 31 height 20
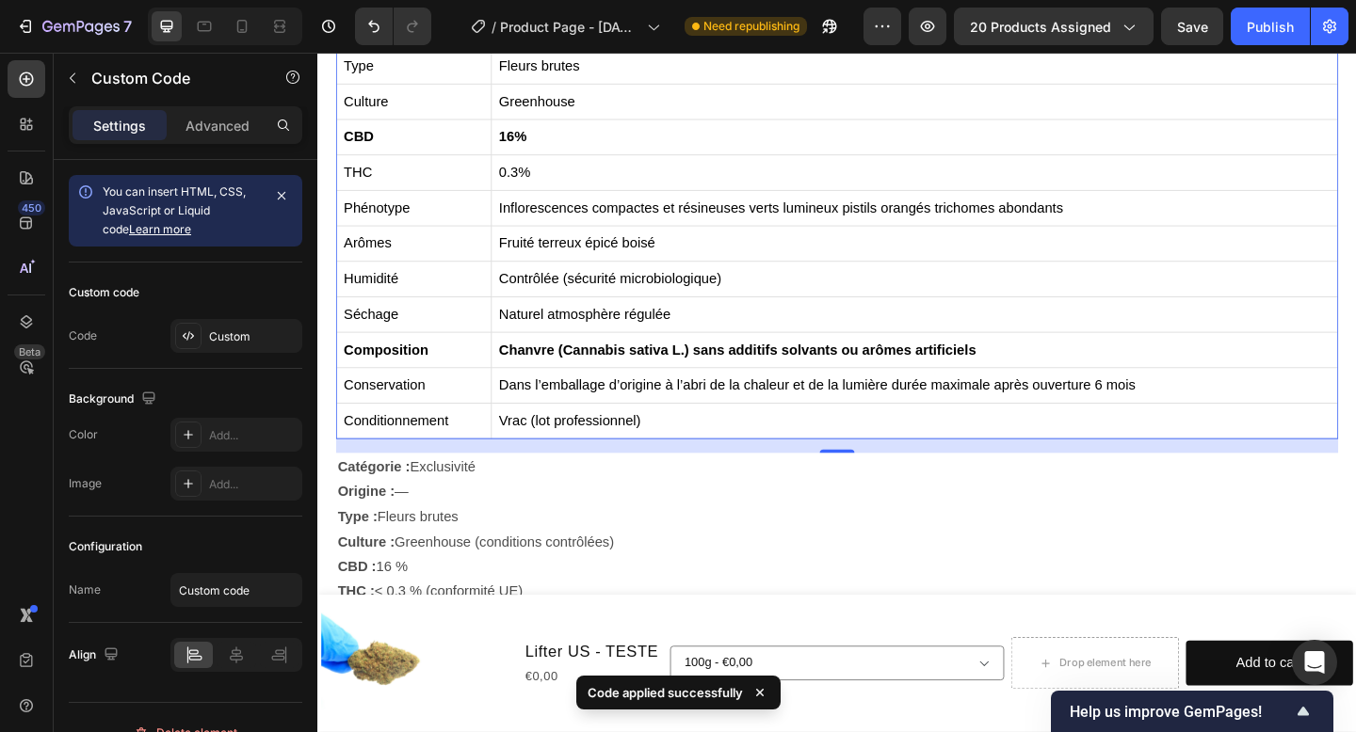
scroll to position [997, 0]
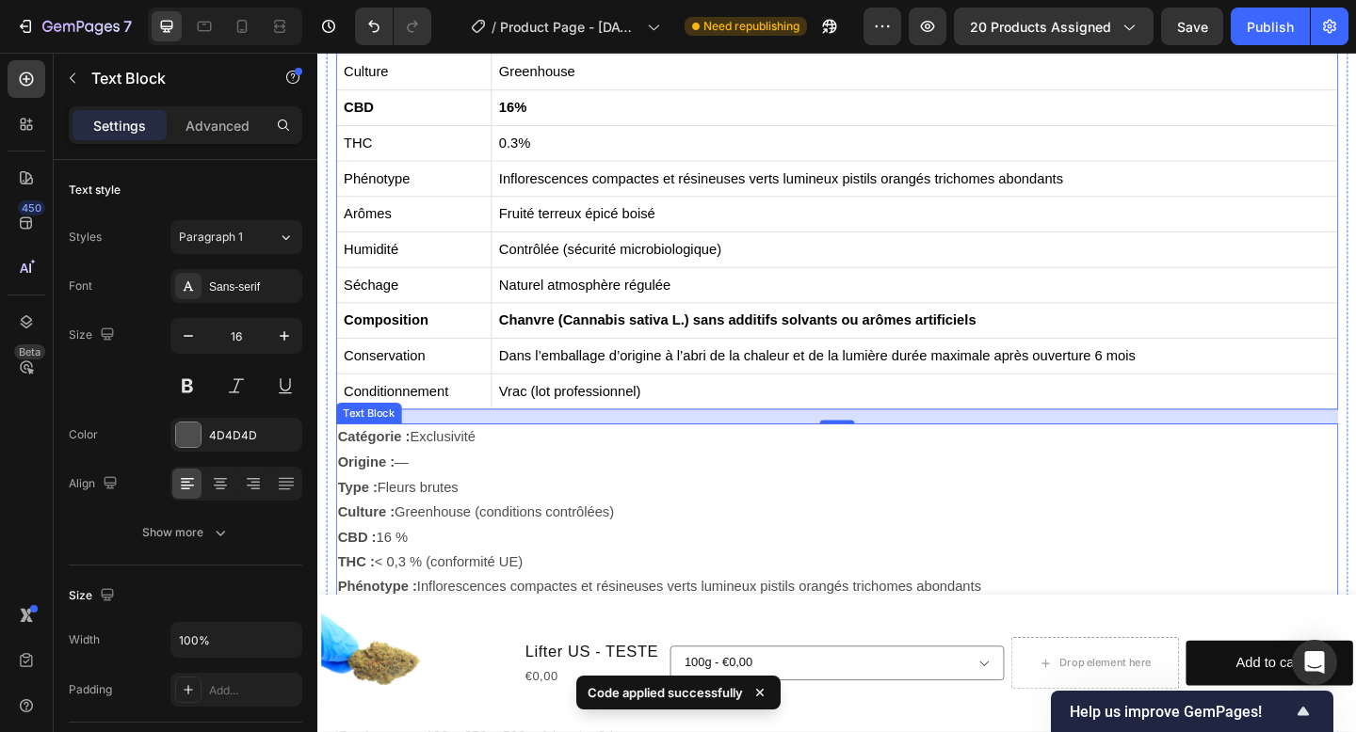
click at [917, 524] on p "Catégorie : Exclusivité Origine : — Type : Fleurs brutes Culture : Greenhouse (…" at bounding box center [882, 688] width 1086 height 461
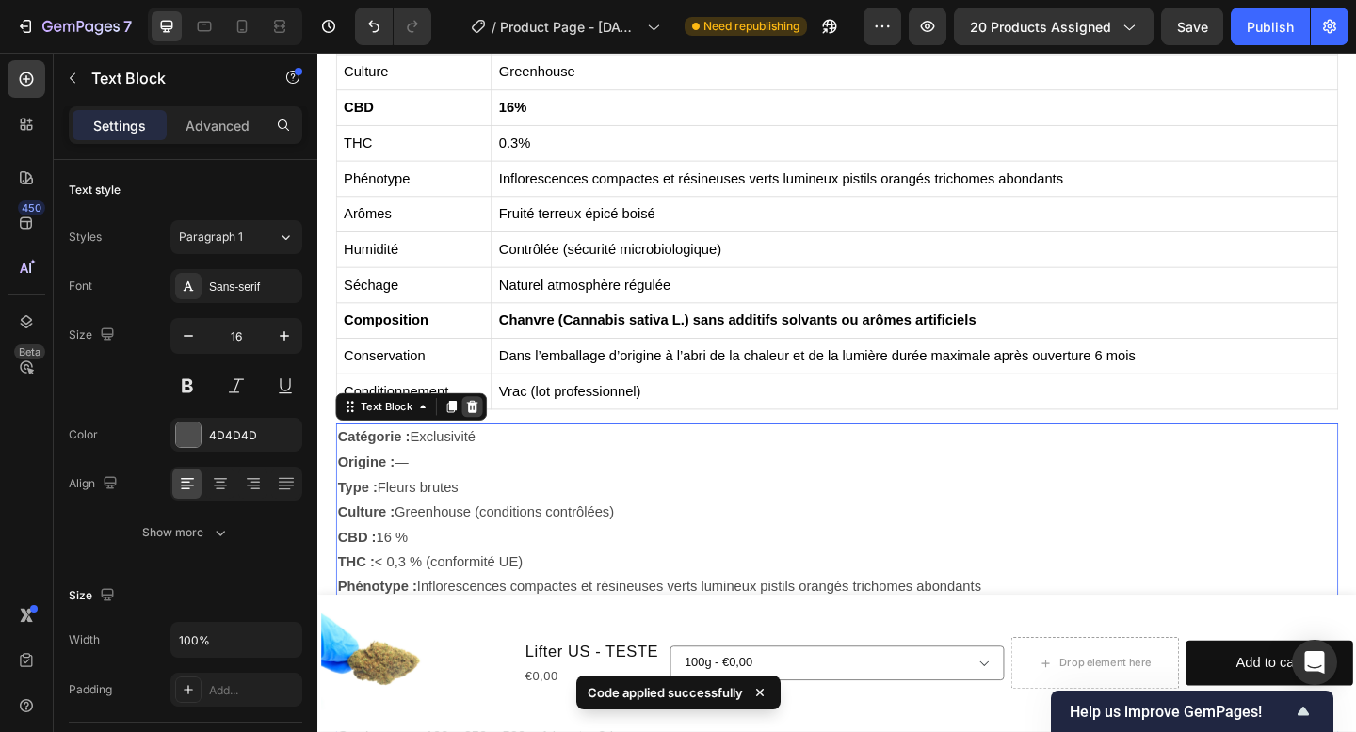
click at [488, 441] on icon at bounding box center [486, 438] width 12 height 13
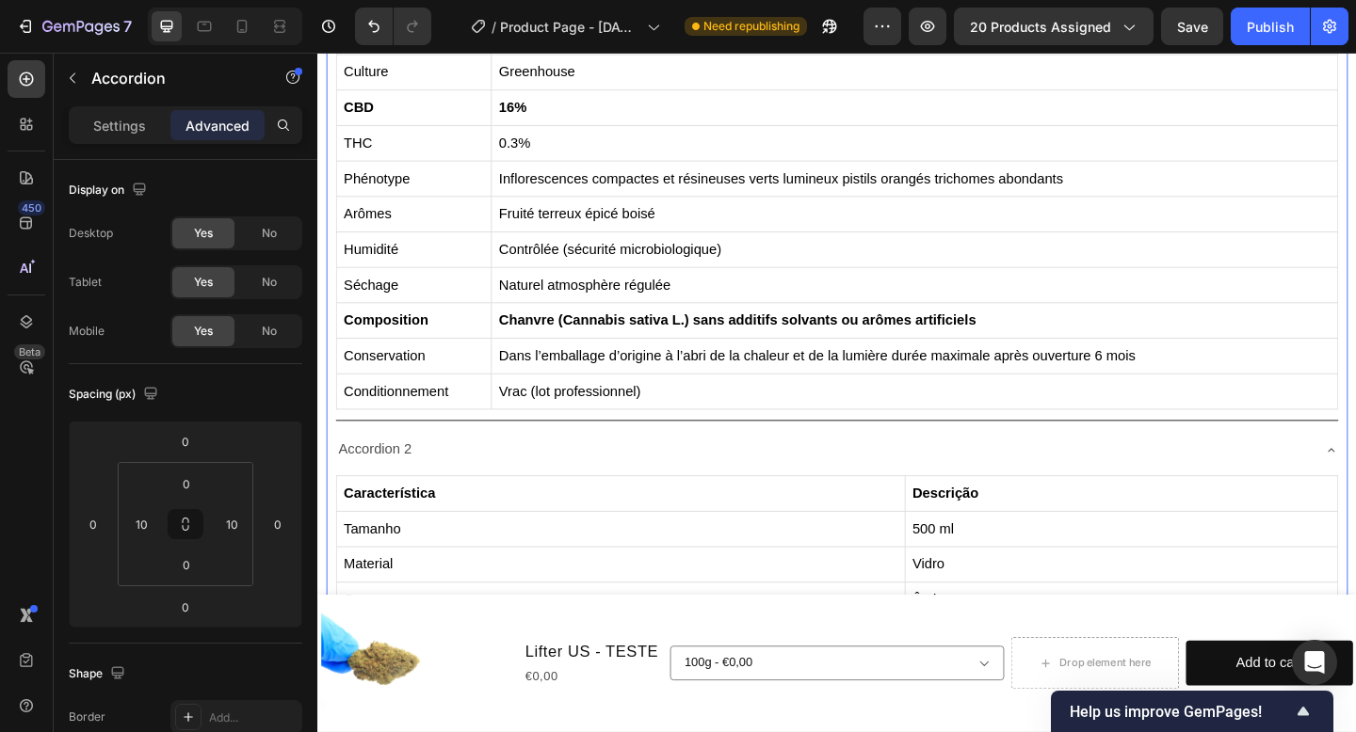
click at [529, 486] on div "Accordion 2" at bounding box center [867, 485] width 1060 height 33
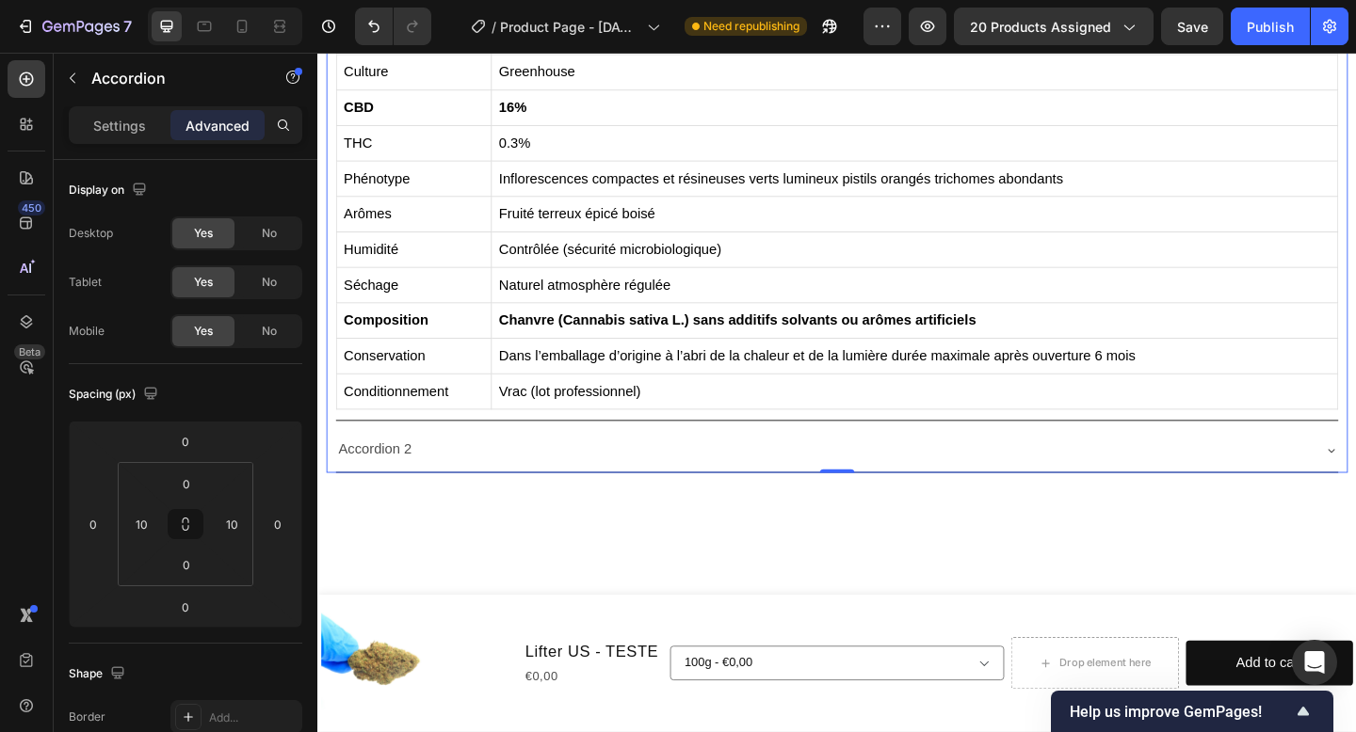
click at [529, 486] on div "Accordion 2" at bounding box center [867, 485] width 1060 height 33
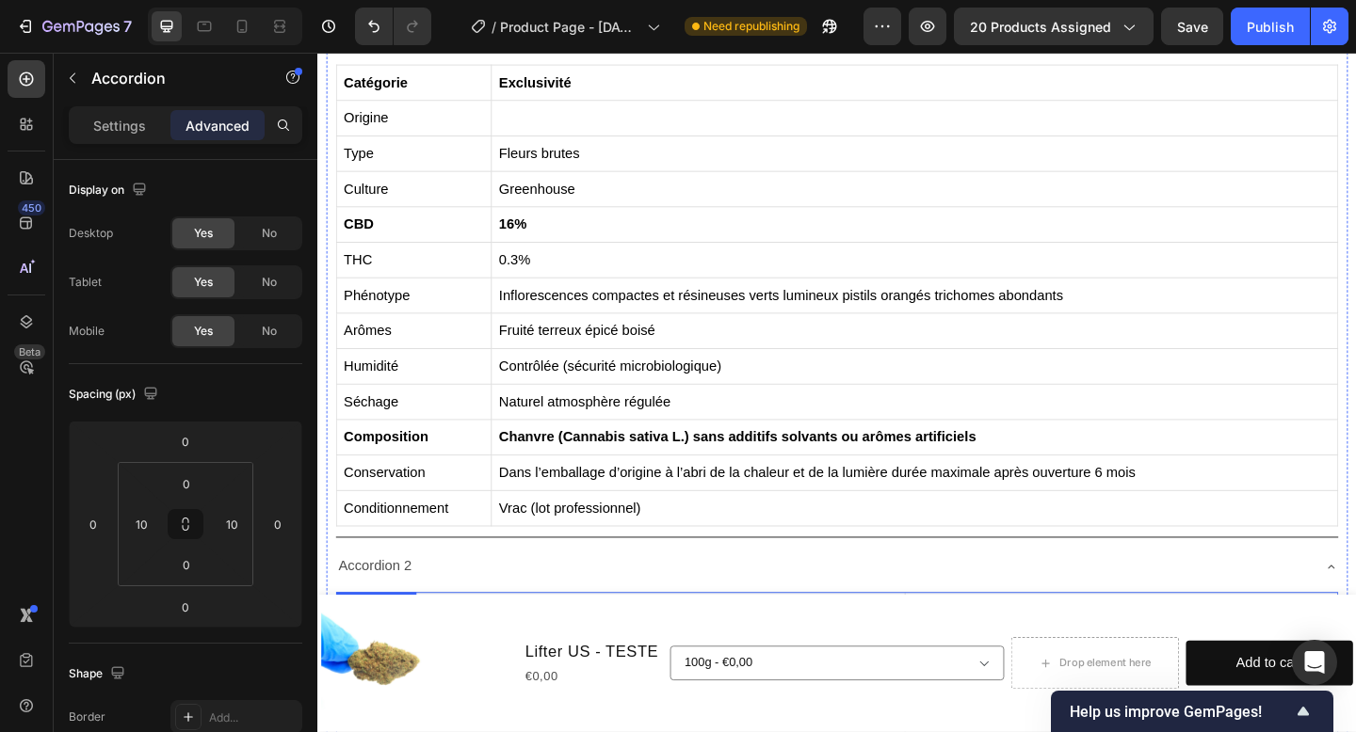
scroll to position [765, 0]
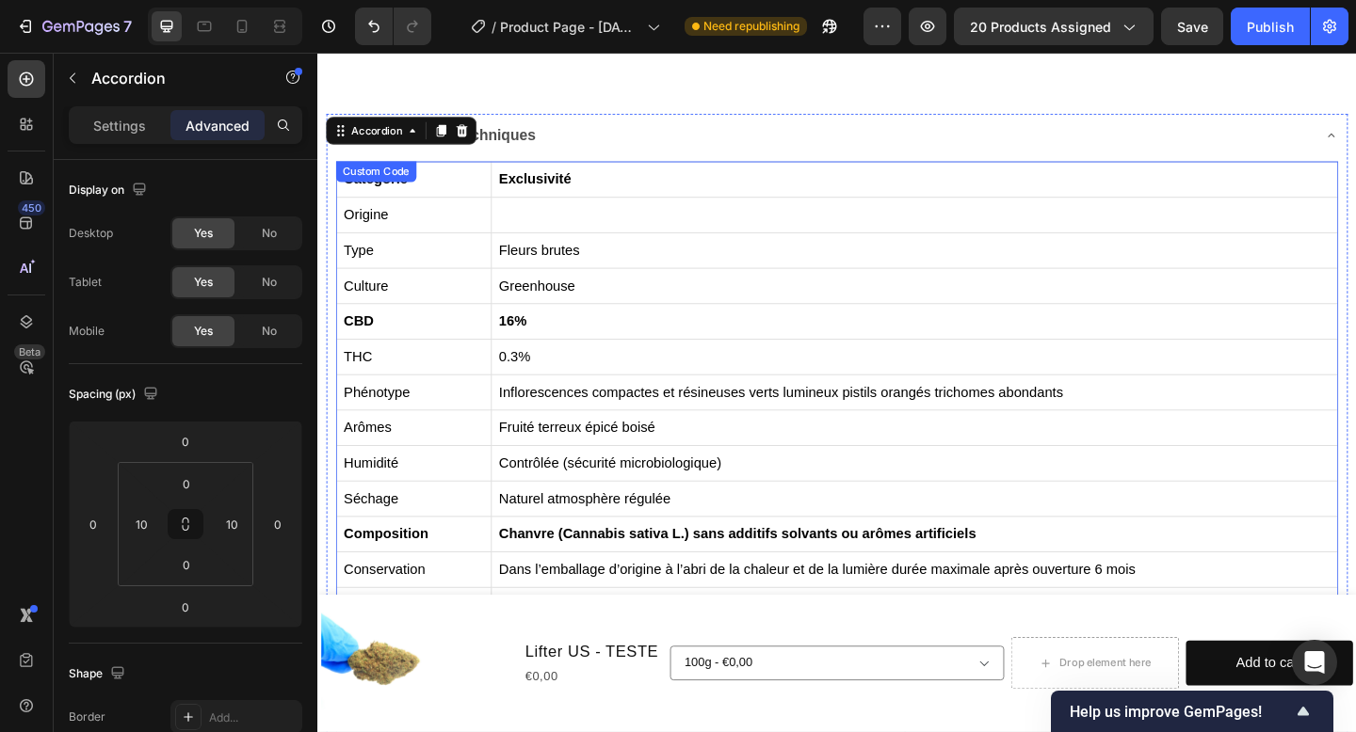
click at [603, 335] on th "16%" at bounding box center [967, 345] width 921 height 39
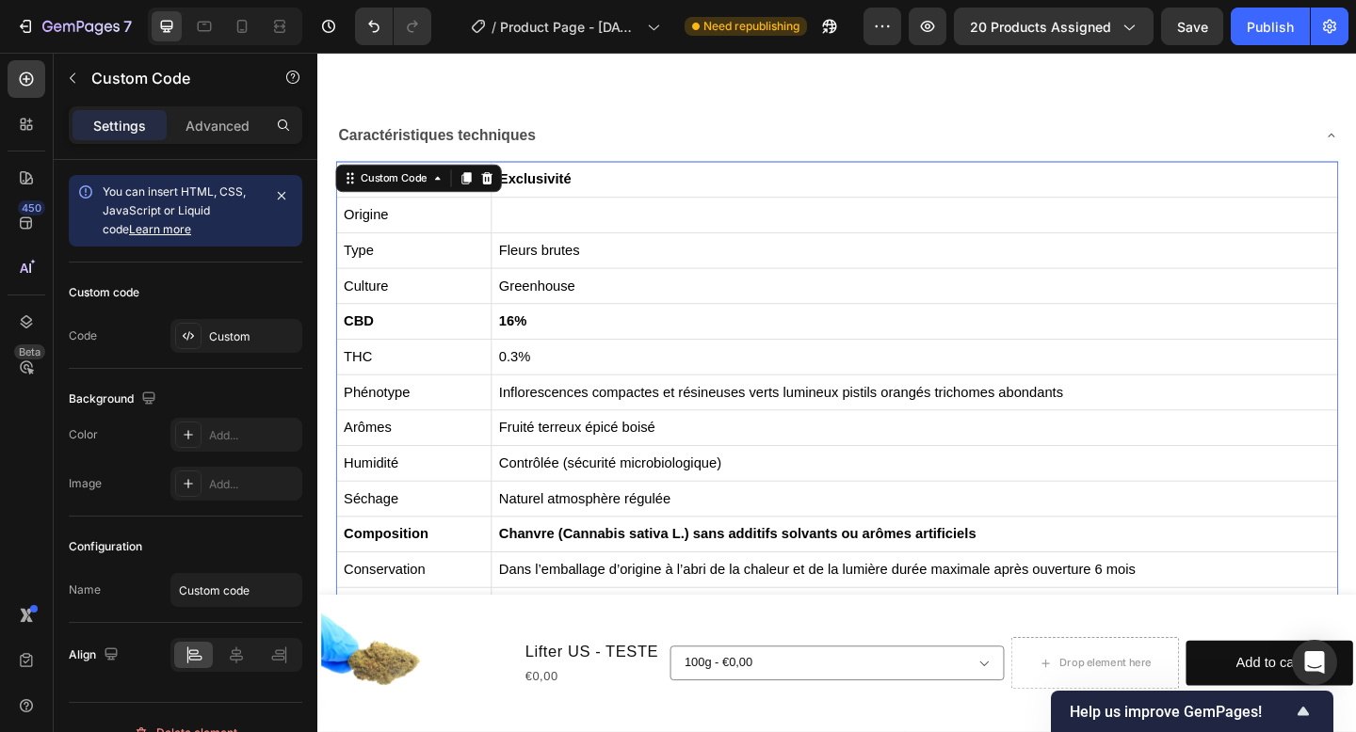
click at [603, 335] on th "16%" at bounding box center [967, 345] width 921 height 39
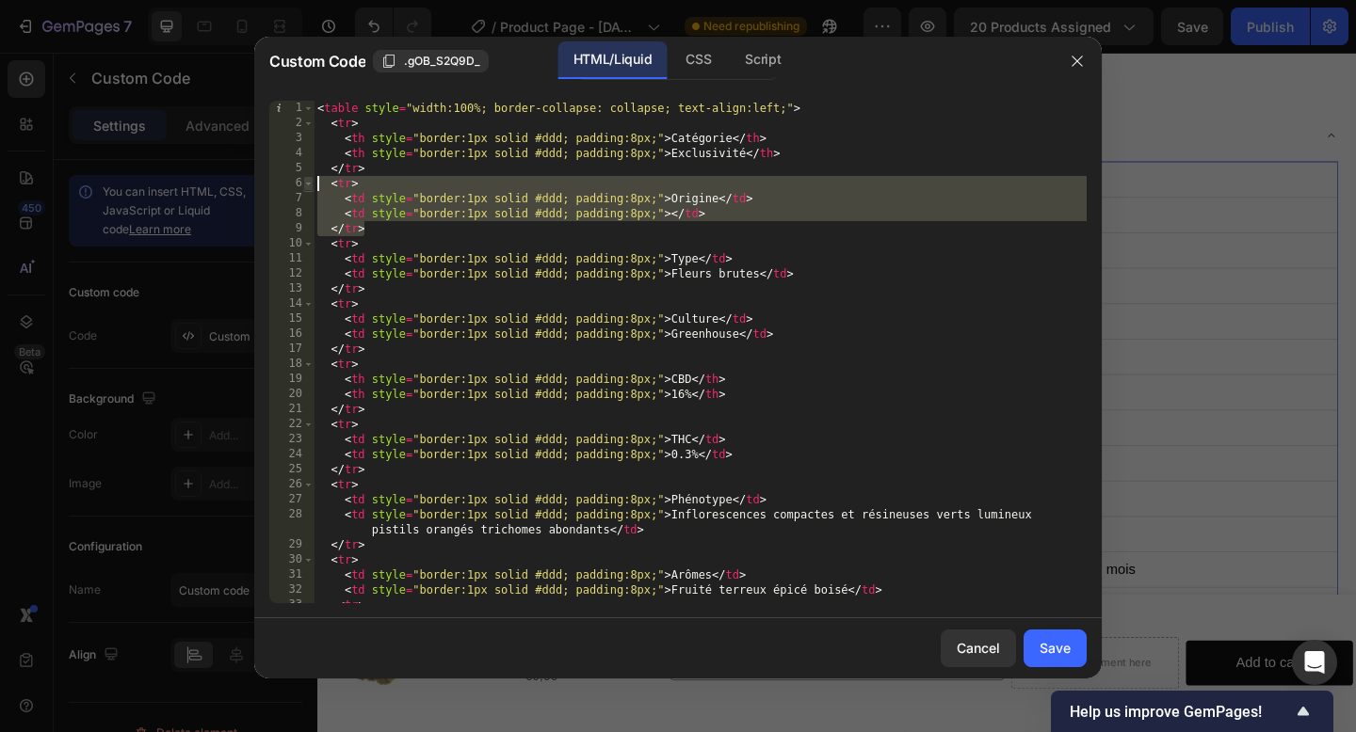
drag, startPoint x: 377, startPoint y: 228, endPoint x: 306, endPoint y: 189, distance: 80.5
click at [306, 189] on div "</tr> 1 2 3 4 5 6 7 8 9 10 11 12 13 14 15 16 17 18 19 20 21 22 23 24 25 26 27 2…" at bounding box center [677, 352] width 817 height 503
type textarea "<tr> <td style="border:1px solid #ddd; padding:8px;">Origine</td>"
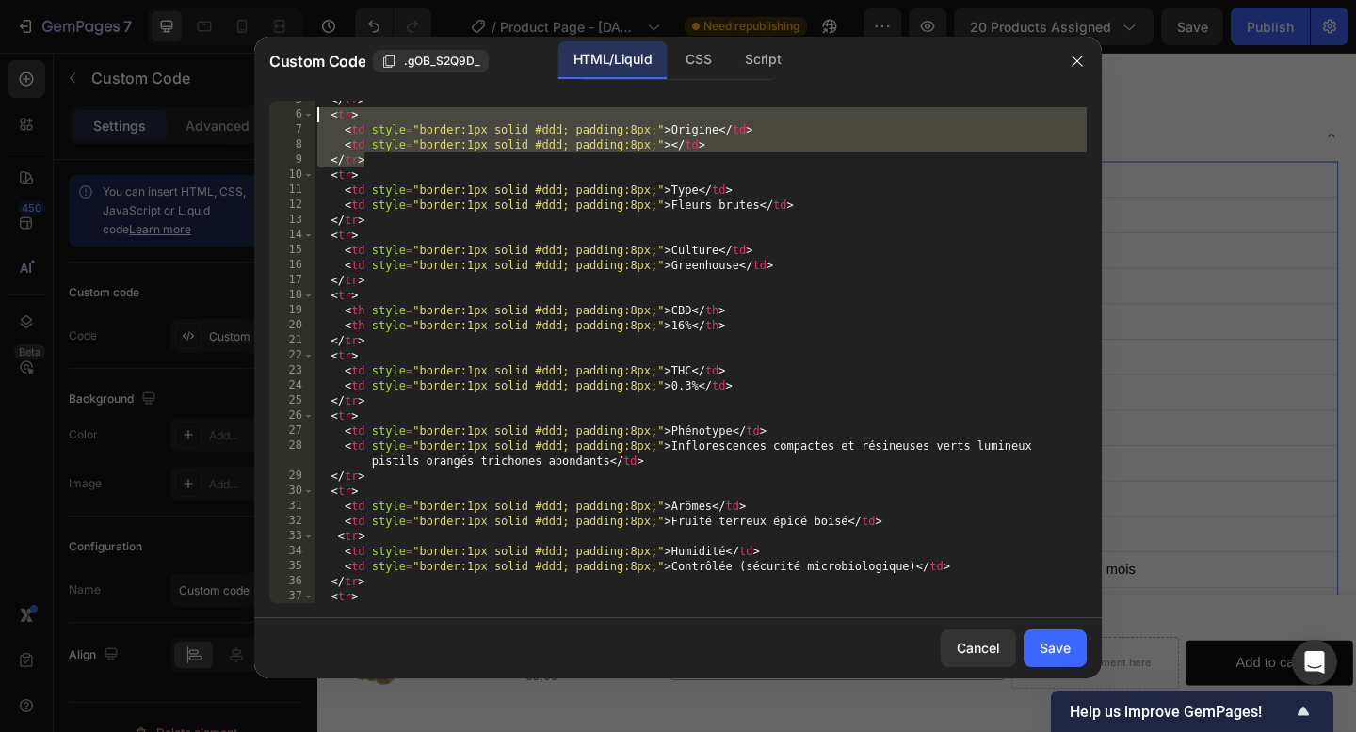
scroll to position [75, 0]
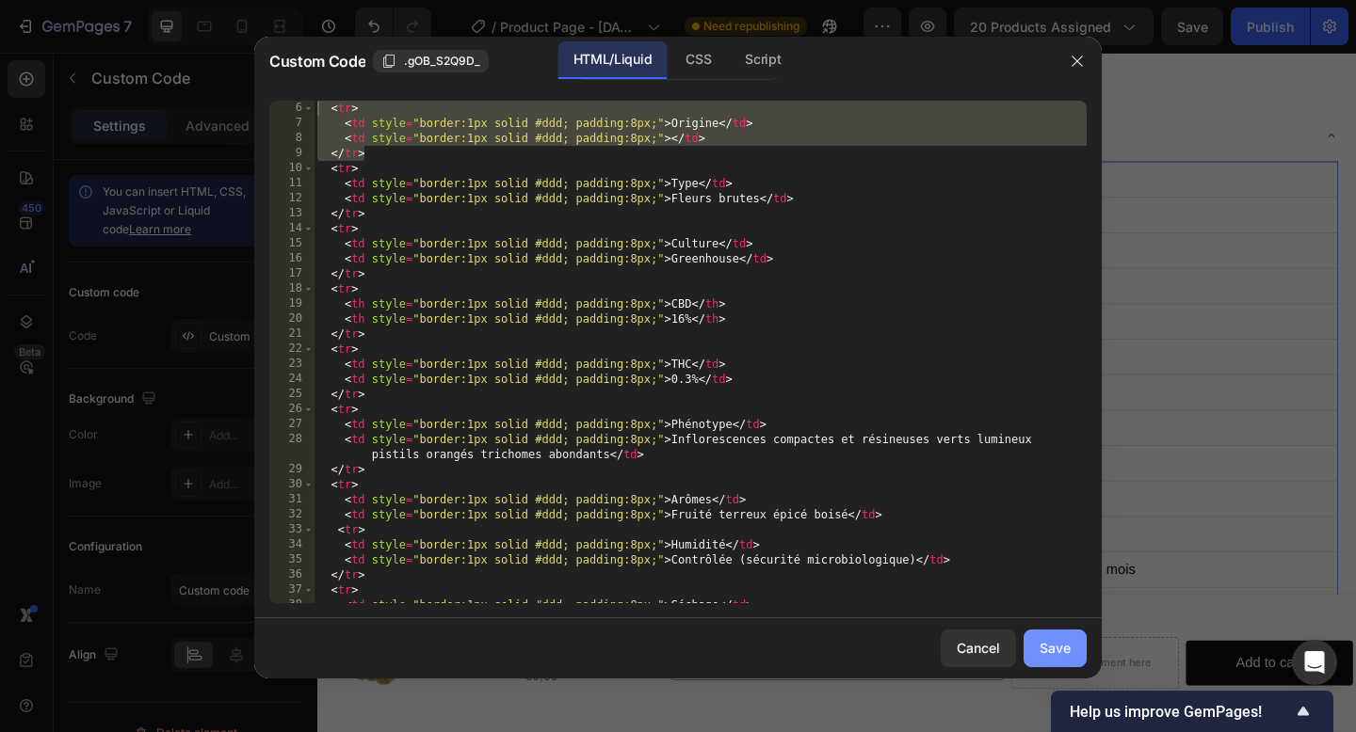
click at [1064, 651] on div "Save" at bounding box center [1054, 648] width 31 height 20
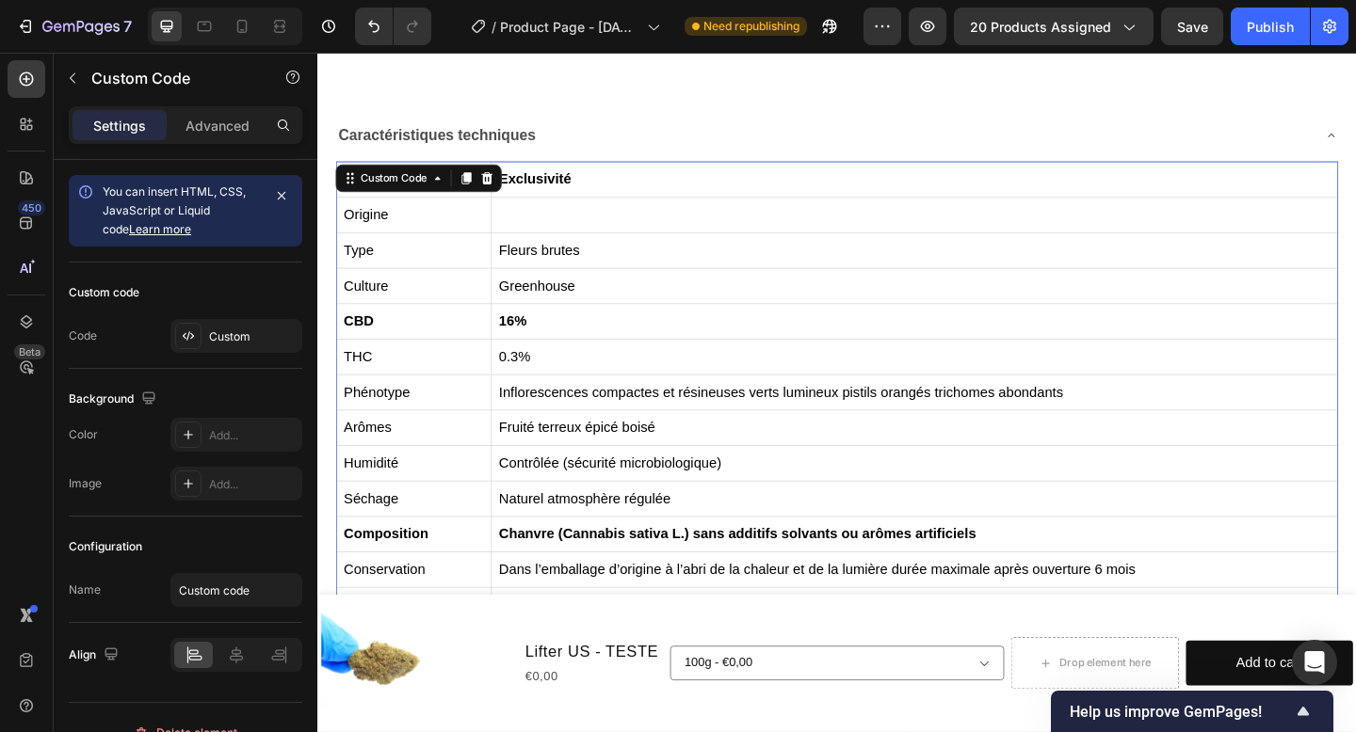
click at [544, 333] on th "16%" at bounding box center [967, 345] width 921 height 39
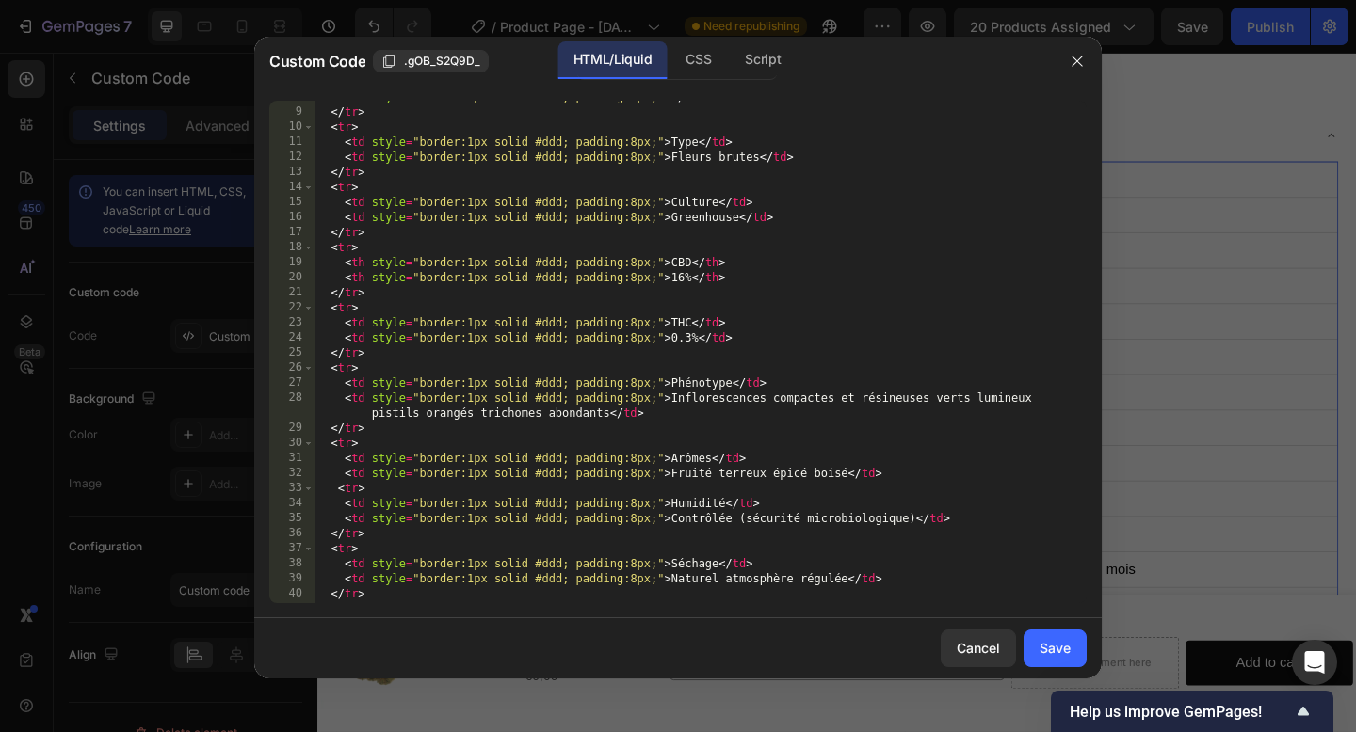
scroll to position [110, 0]
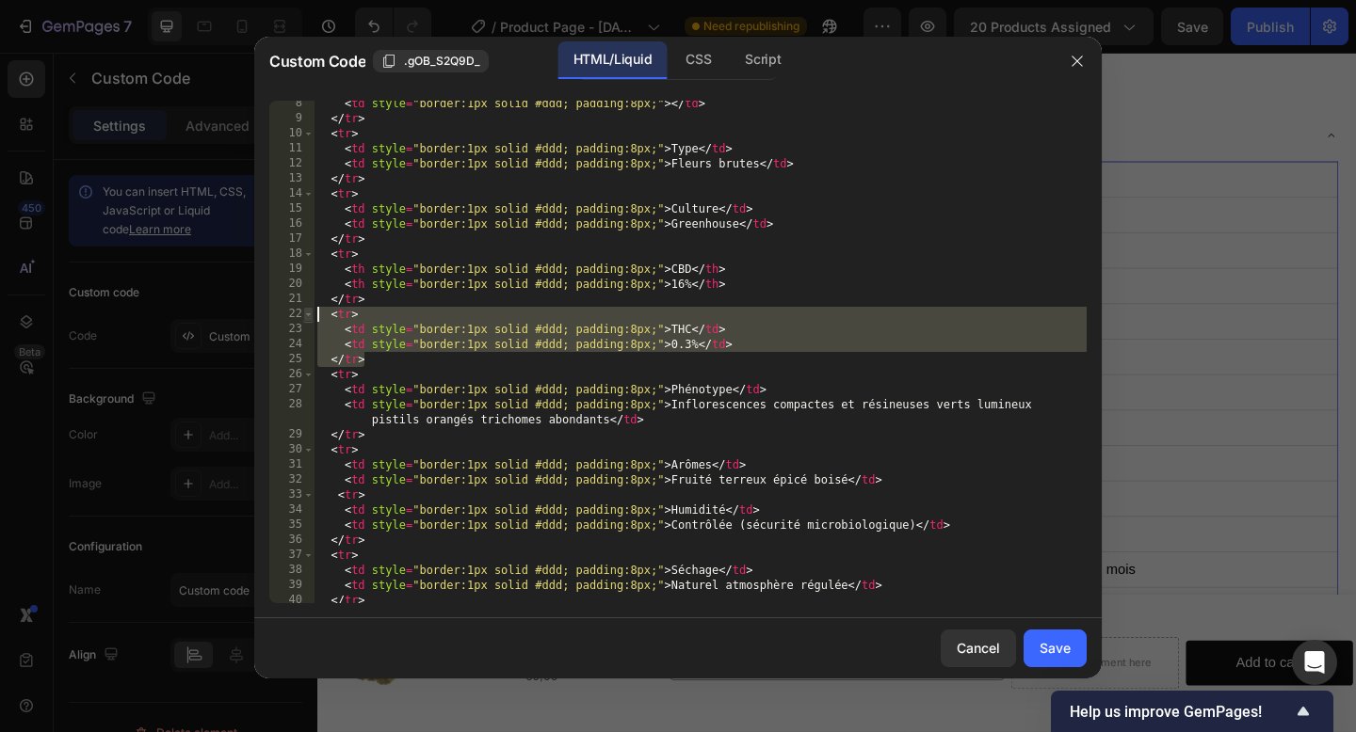
drag, startPoint x: 364, startPoint y: 359, endPoint x: 308, endPoint y: 317, distance: 70.0
click at [308, 317] on div "</tr> 8 9 10 11 12 13 14 15 16 17 18 19 20 21 22 23 24 25 26 27 28 29 30 31 32 …" at bounding box center [677, 352] width 817 height 503
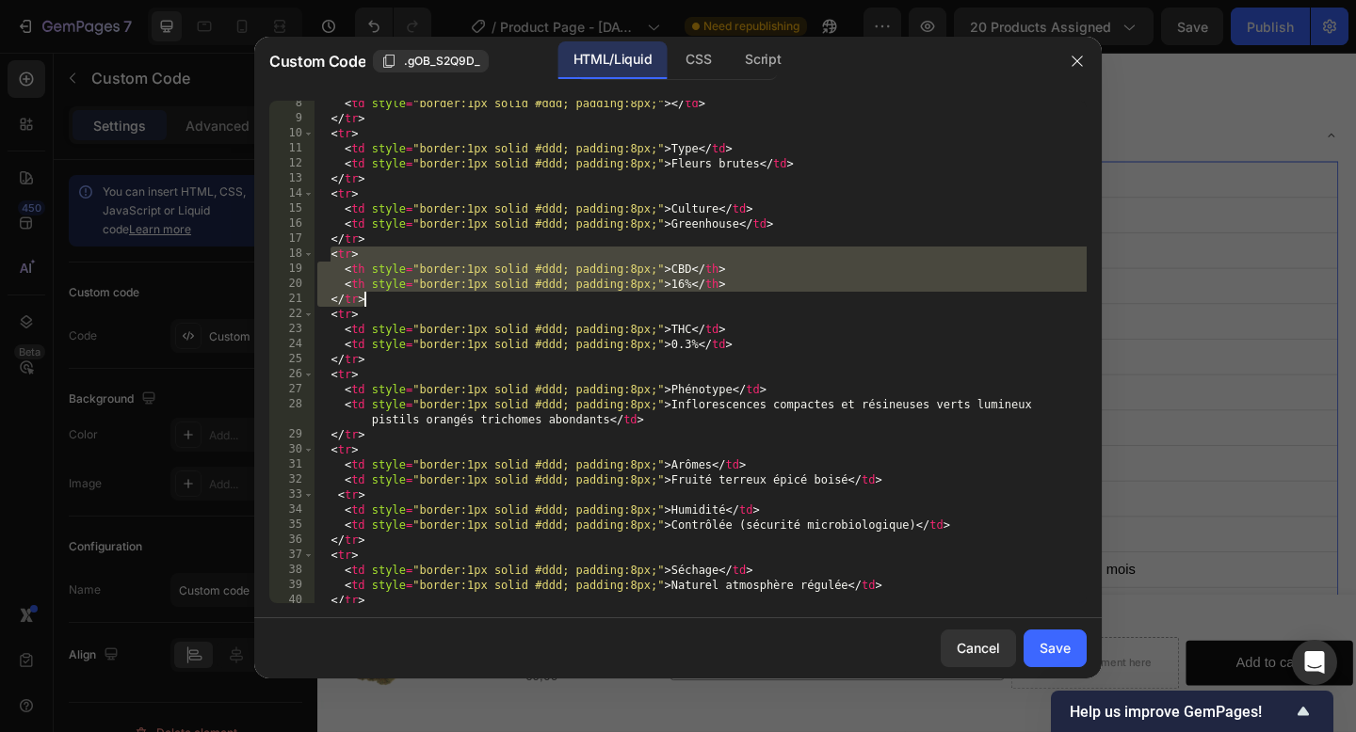
drag, startPoint x: 330, startPoint y: 257, endPoint x: 377, endPoint y: 297, distance: 62.1
click at [378, 297] on div "< td style = "border:1px solid #ddd; padding:8px;" > </ td > </ tr > < tr > < t…" at bounding box center [700, 362] width 773 height 533
paste textarea
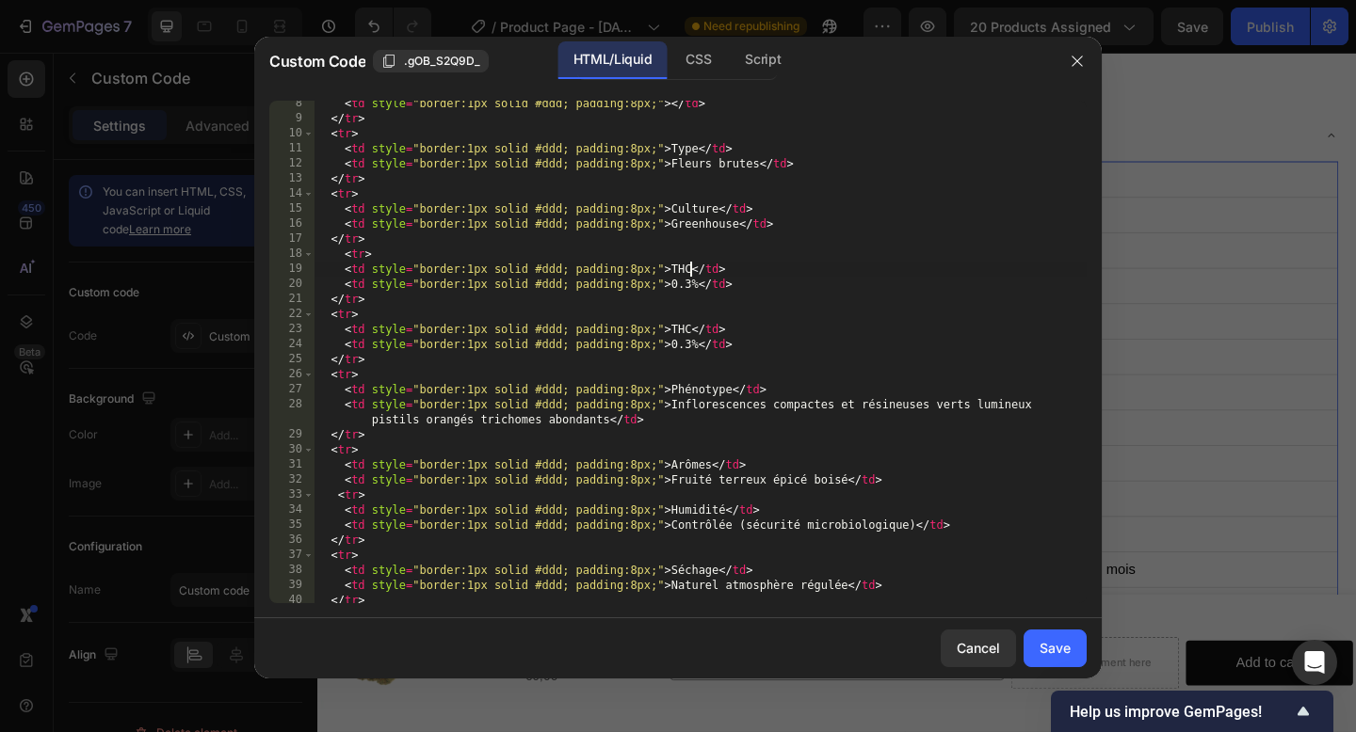
click at [691, 267] on div "< td style = "border:1px solid #ddd; padding:8px;" > </ td > </ tr > < tr > < t…" at bounding box center [700, 362] width 773 height 533
click at [691, 281] on div "< td style = "border:1px solid #ddd; padding:8px;" > </ td > </ tr > < tr > < t…" at bounding box center [700, 362] width 773 height 533
click at [807, 320] on div "< td style = "border:1px solid #ddd; padding:8px;" > </ td > </ tr > < tr > < t…" at bounding box center [700, 362] width 773 height 533
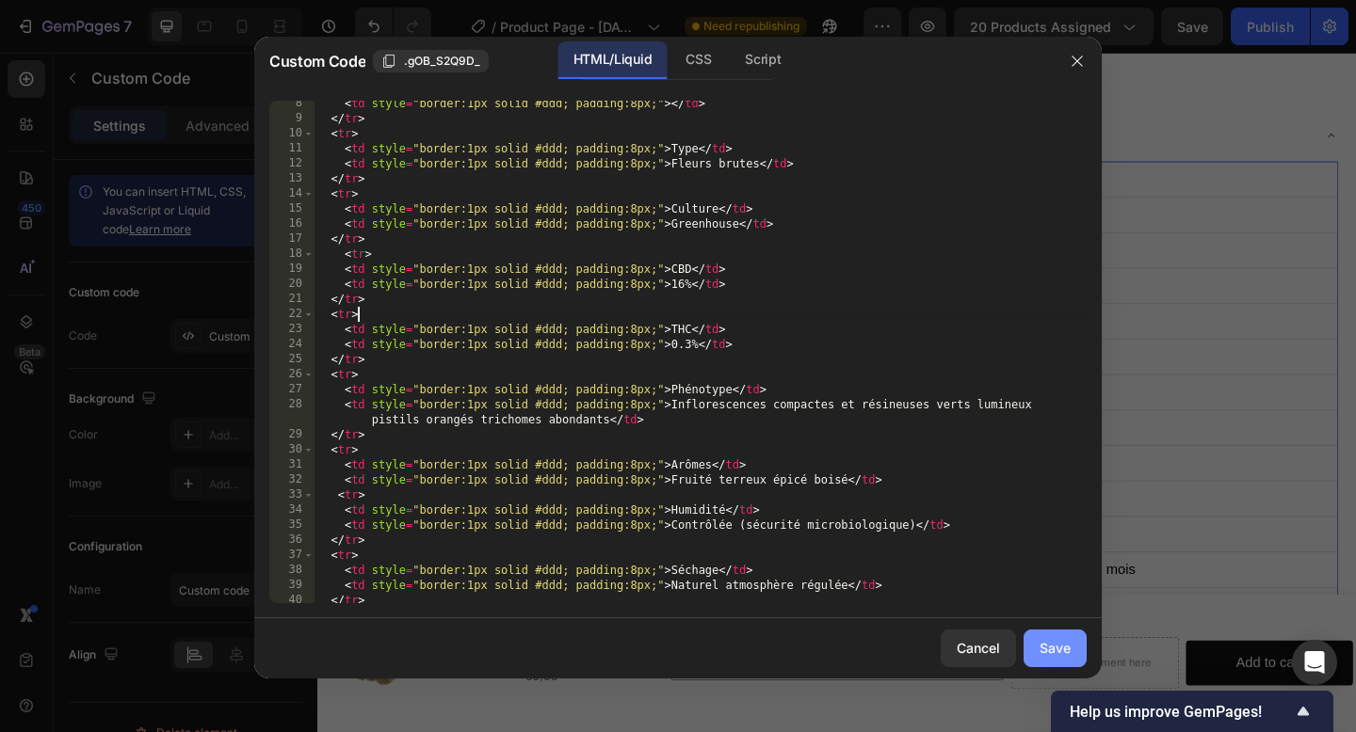
type textarea "<tr>"
click at [1039, 656] on div "Save" at bounding box center [1054, 648] width 31 height 20
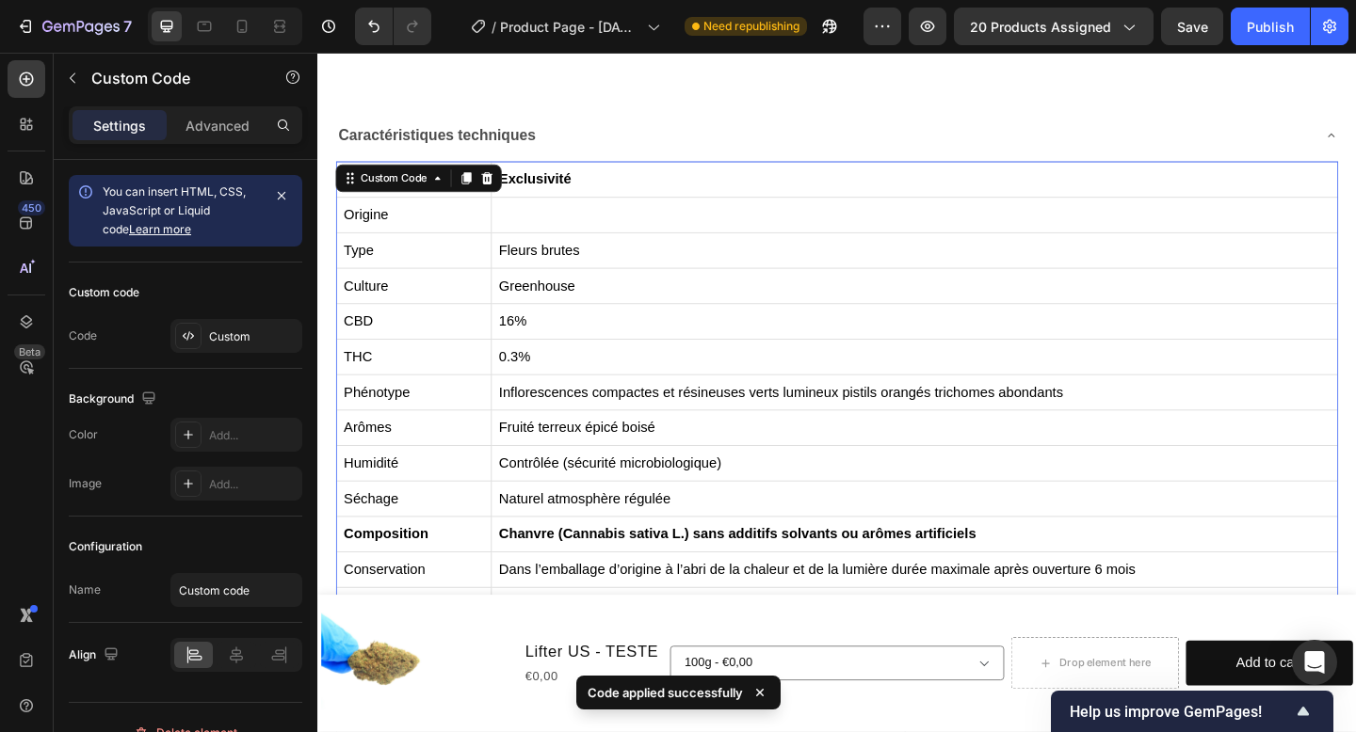
click at [1035, 610] on td "Dans l’emballage d’origine à l’abri de la chaleur et de la lumière durée maxima…" at bounding box center [967, 615] width 921 height 39
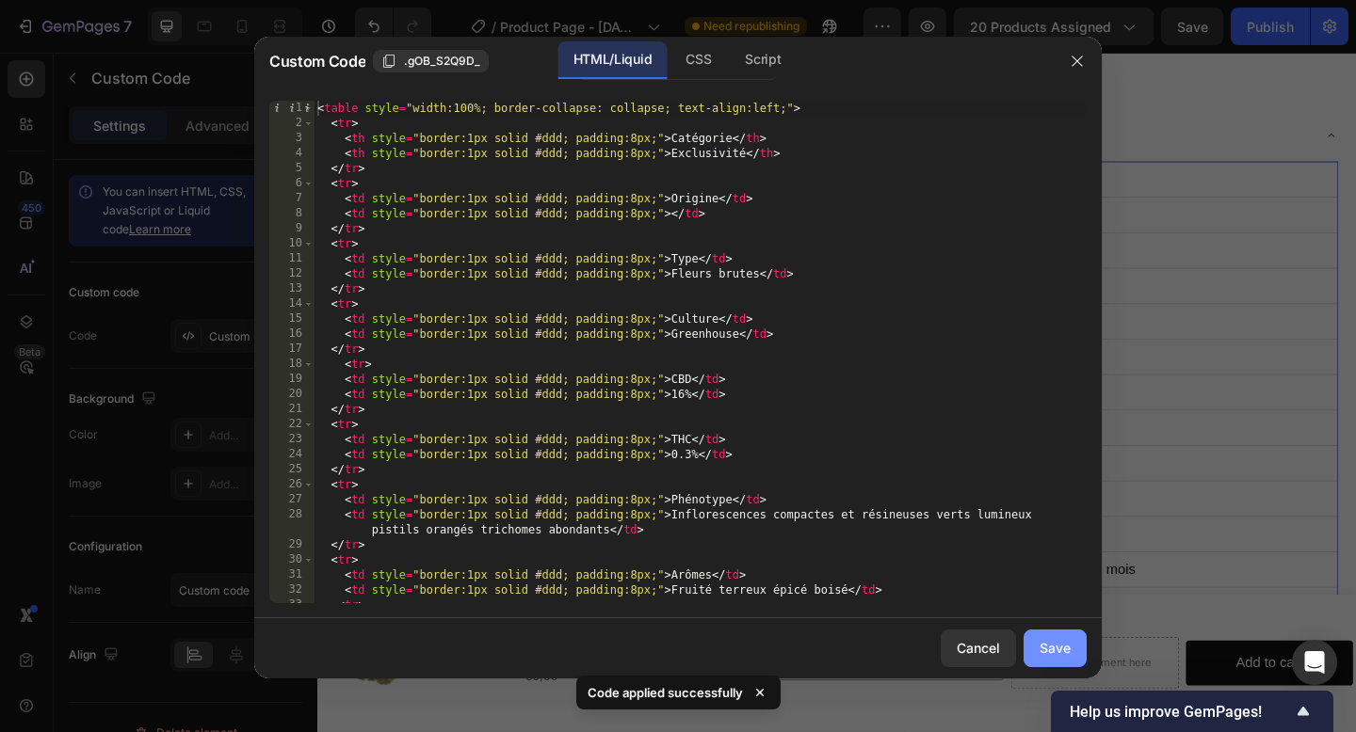
click at [1045, 646] on div "Save" at bounding box center [1054, 648] width 31 height 20
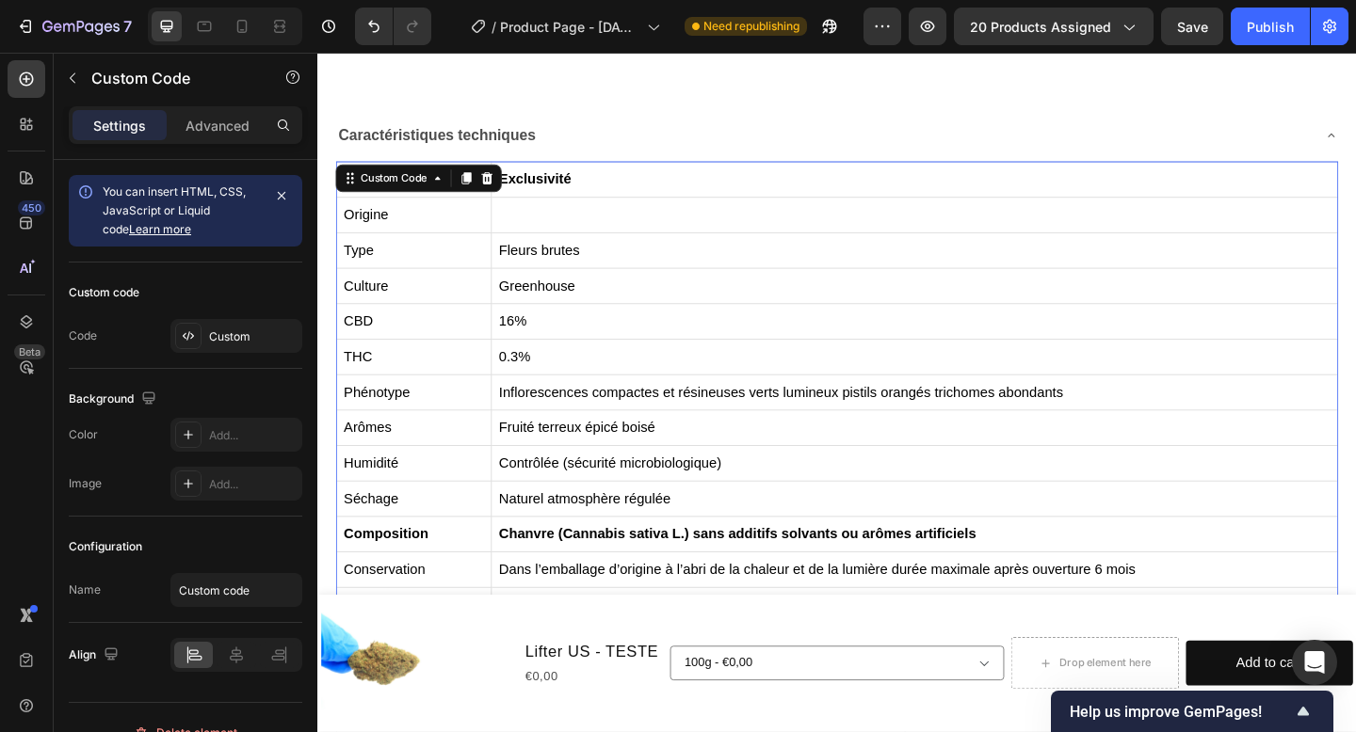
click at [902, 478] on td "Fruité terreux épicé boisé" at bounding box center [967, 461] width 921 height 39
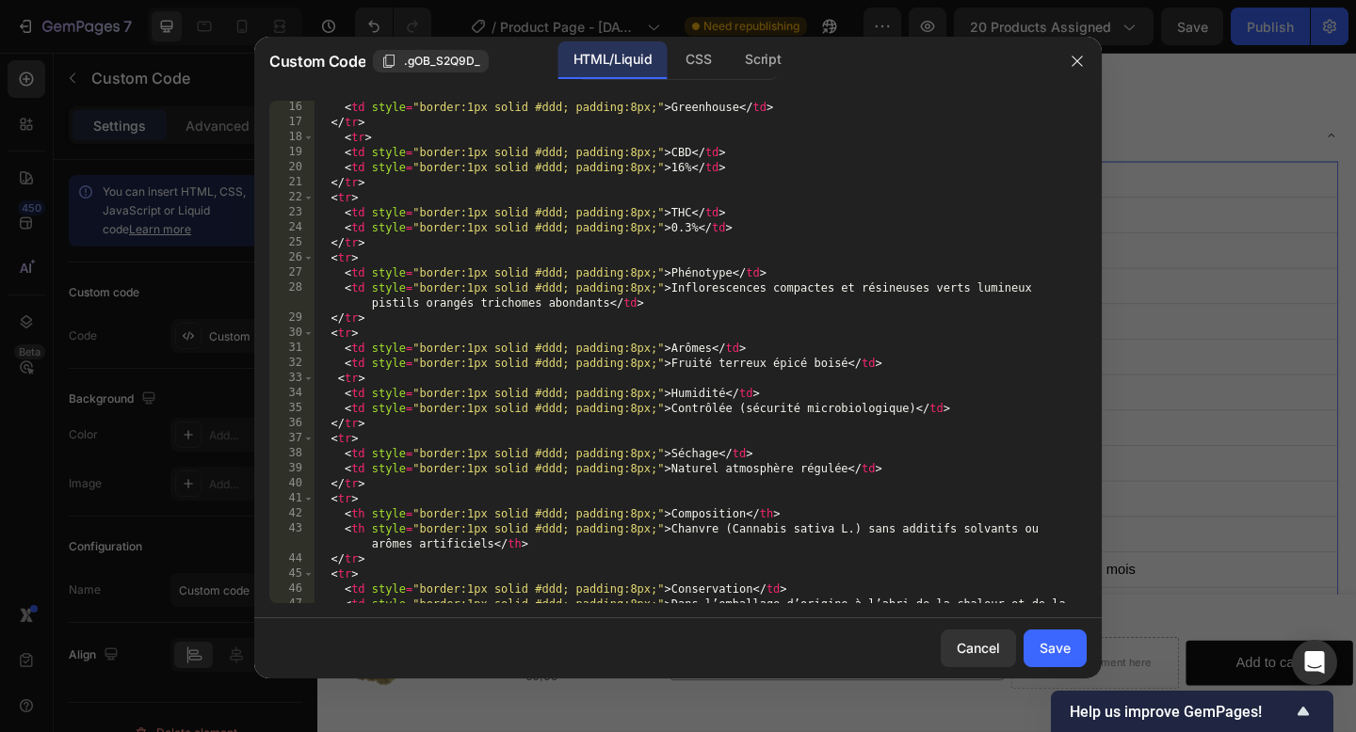
scroll to position [263, 0]
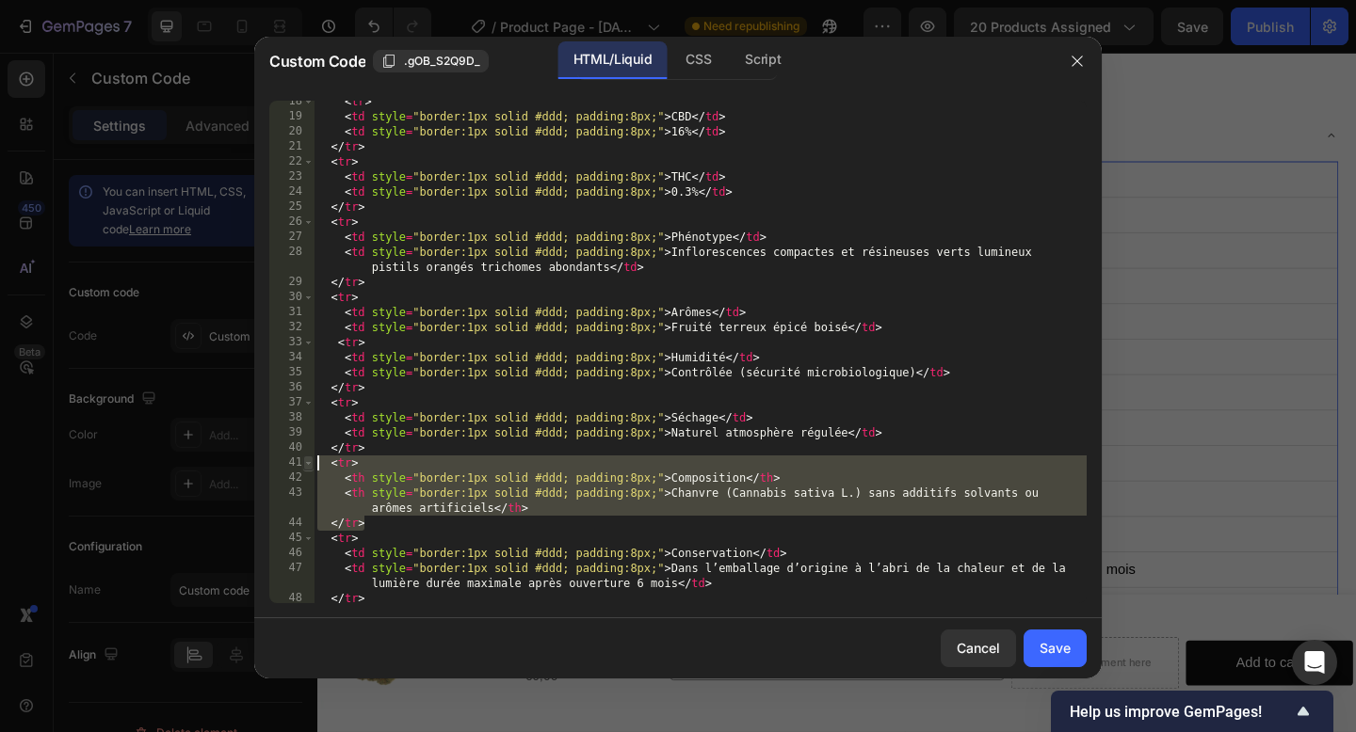
drag, startPoint x: 378, startPoint y: 523, endPoint x: 305, endPoint y: 469, distance: 90.8
click at [305, 469] on div "</tr> 18 19 20 21 22 23 24 25 26 27 28 29 30 31 32 33 34 35 36 37 38 39 40 41 4…" at bounding box center [677, 352] width 817 height 503
paste textarea "/tr"
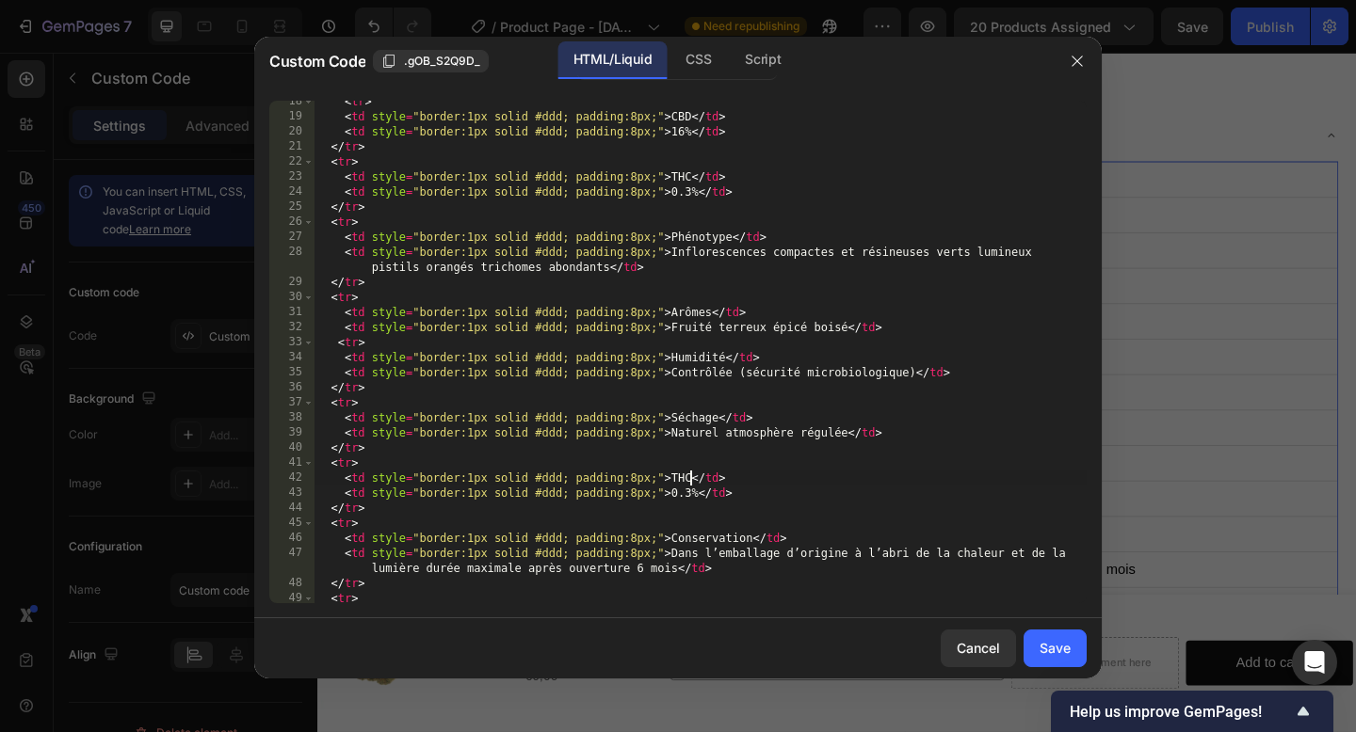
click at [691, 478] on div "< tr > < td style = "border:1px solid #ddd; padding:8px;" > CBD </ td > < td st…" at bounding box center [700, 360] width 773 height 533
drag, startPoint x: 670, startPoint y: 497, endPoint x: 692, endPoint y: 499, distance: 21.7
click at [694, 499] on div "< tr > < td style = "border:1px solid #ddd; padding:8px;" > CBD </ td > < td st…" at bounding box center [700, 360] width 773 height 533
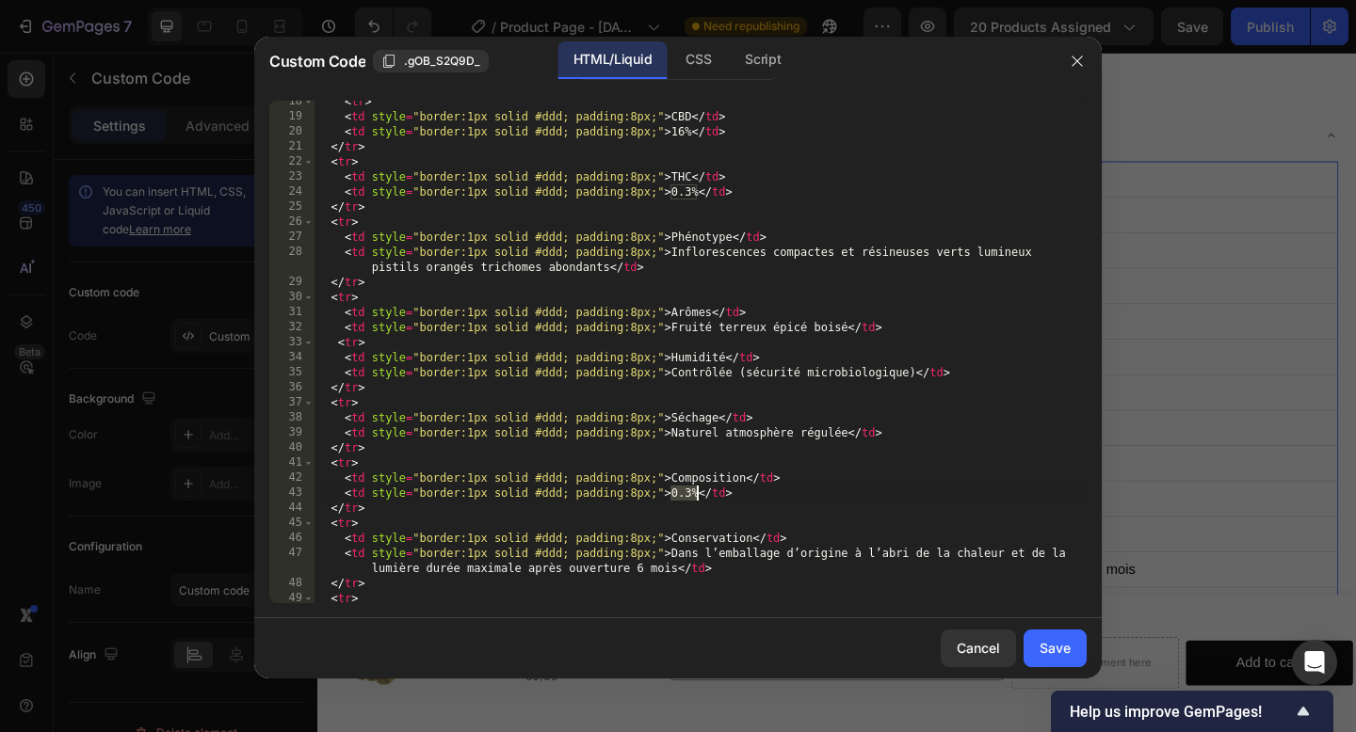
paste textarea "Chanvre (Cannabis sativa L.) sans additifs solvants ou arômes artificiels"
type textarea "<td style="border:1px solid #ddd; padding:8px;">Chanvre (Cannabis sativa L.) sa…"
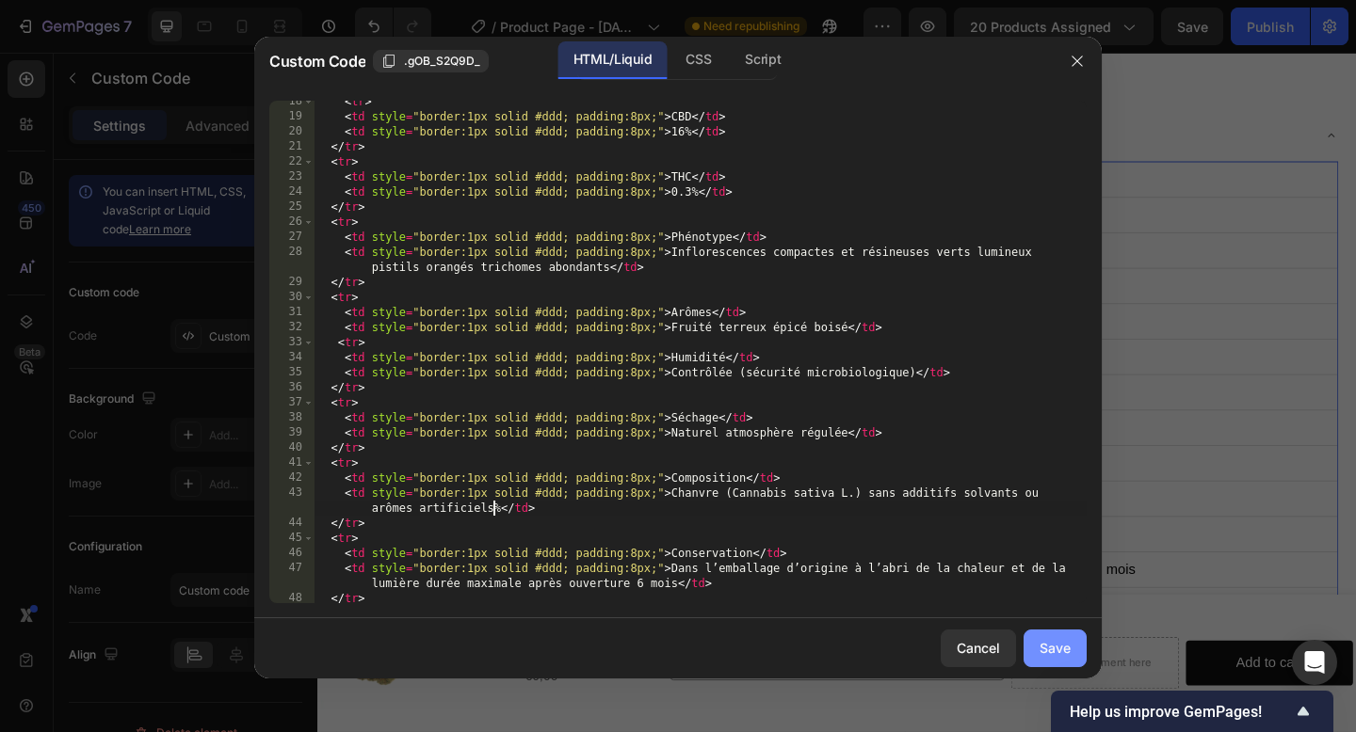
click at [1050, 651] on div "Save" at bounding box center [1054, 648] width 31 height 20
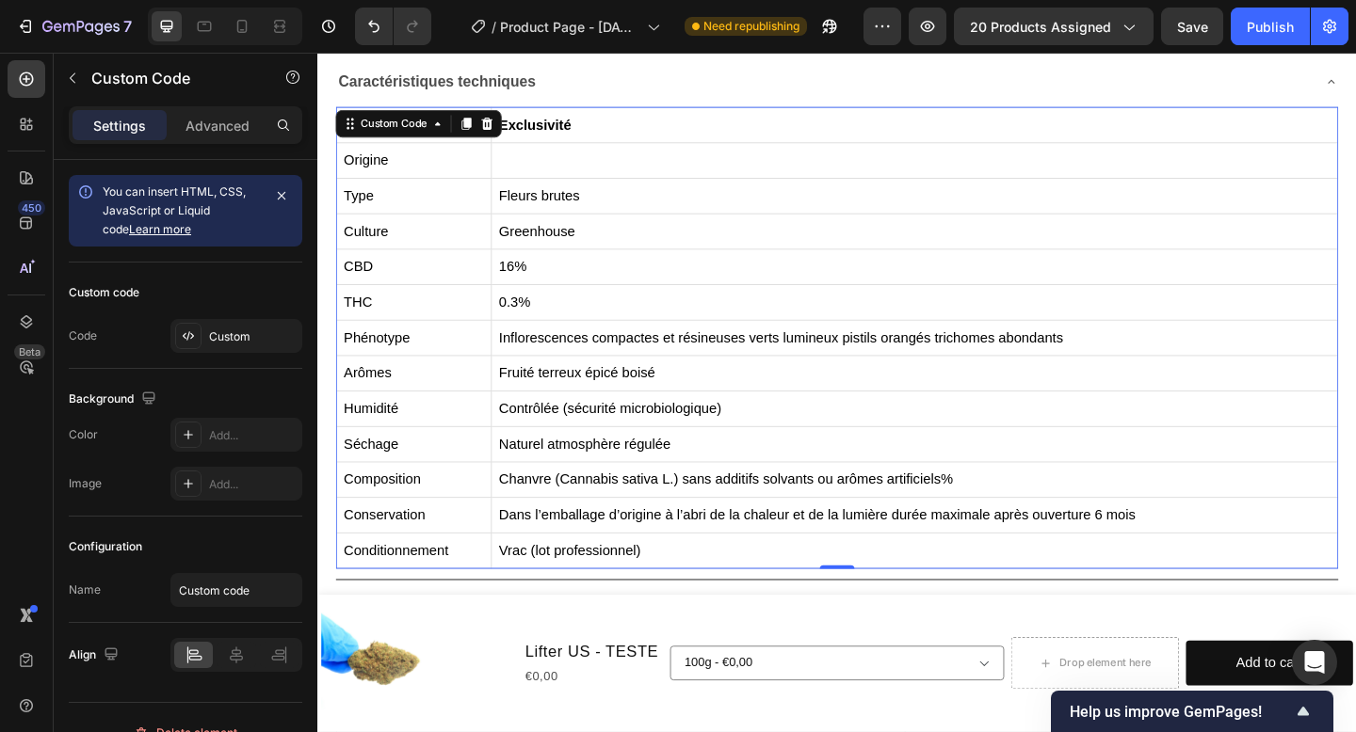
scroll to position [829, 0]
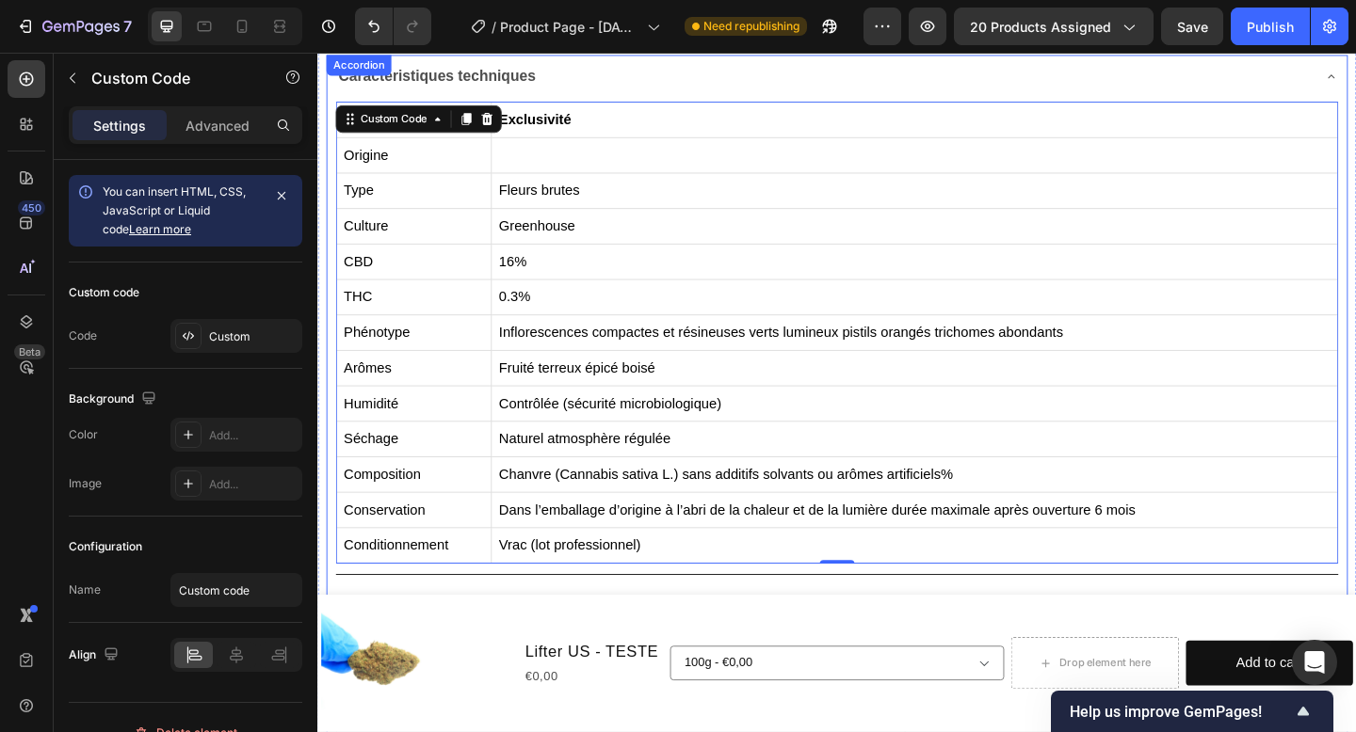
click at [738, 86] on div "Caractéristiques techniques" at bounding box center [867, 79] width 1060 height 33
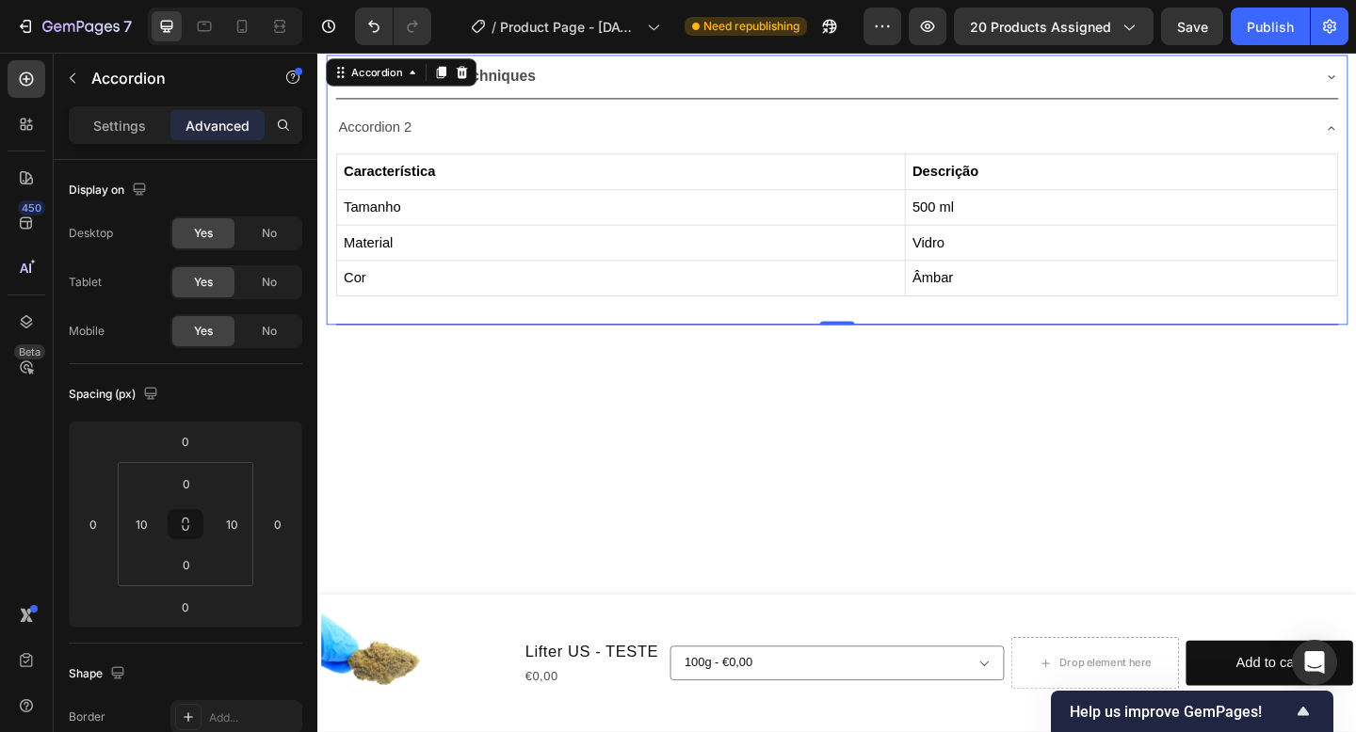
click at [638, 68] on div "Caractéristiques techniques" at bounding box center [867, 79] width 1060 height 33
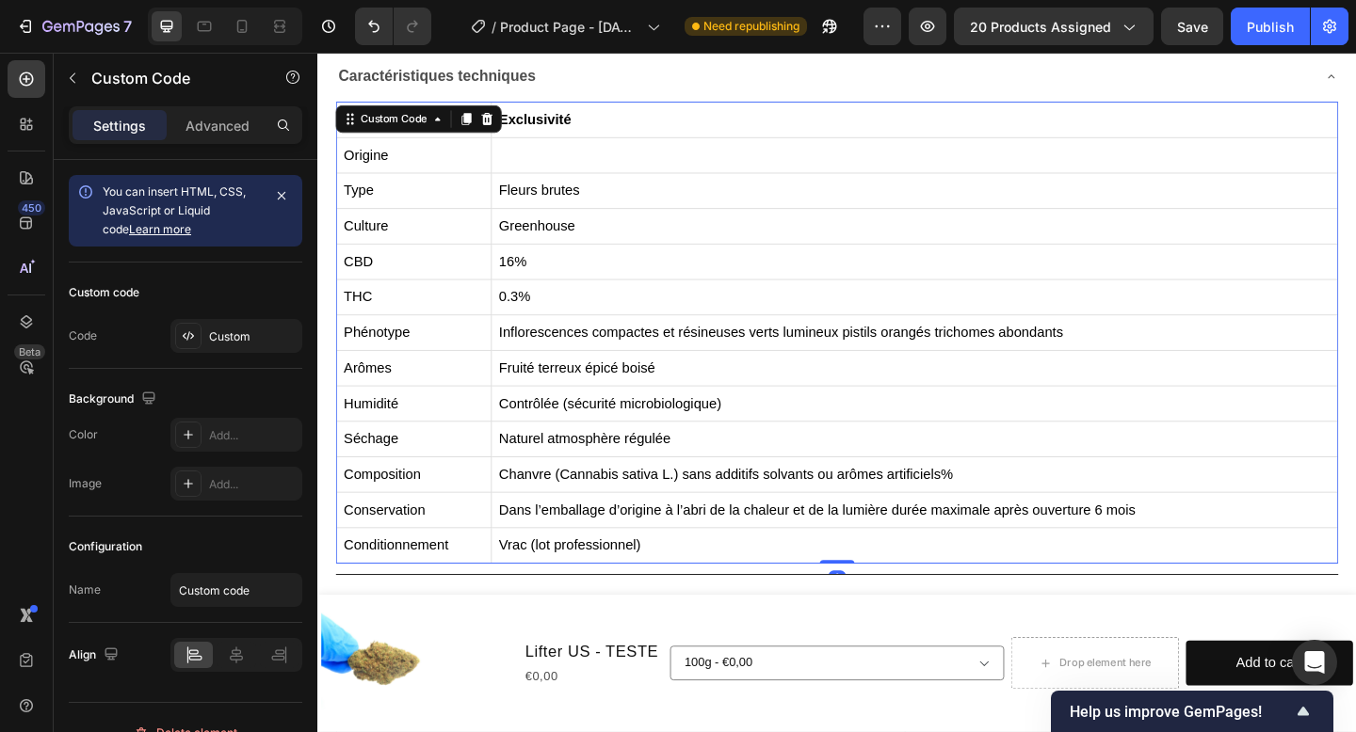
click at [621, 341] on td "Inflorescences compactes et résineuses verts lumineux pistils orangés trichomes…" at bounding box center [967, 358] width 921 height 39
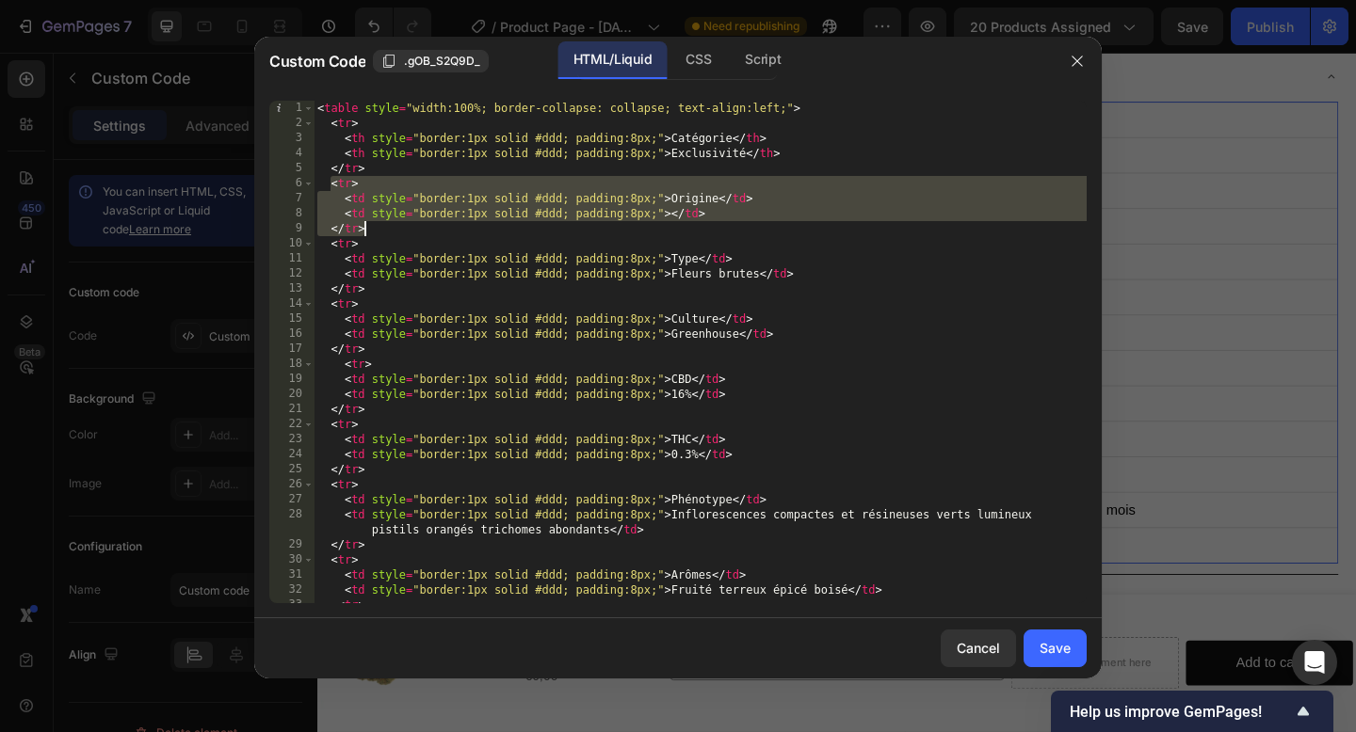
drag, startPoint x: 330, startPoint y: 182, endPoint x: 376, endPoint y: 224, distance: 61.9
click at [378, 225] on div "< table style = "width:100%; border-collapse: collapse; text-align:left;" > < t…" at bounding box center [700, 367] width 773 height 533
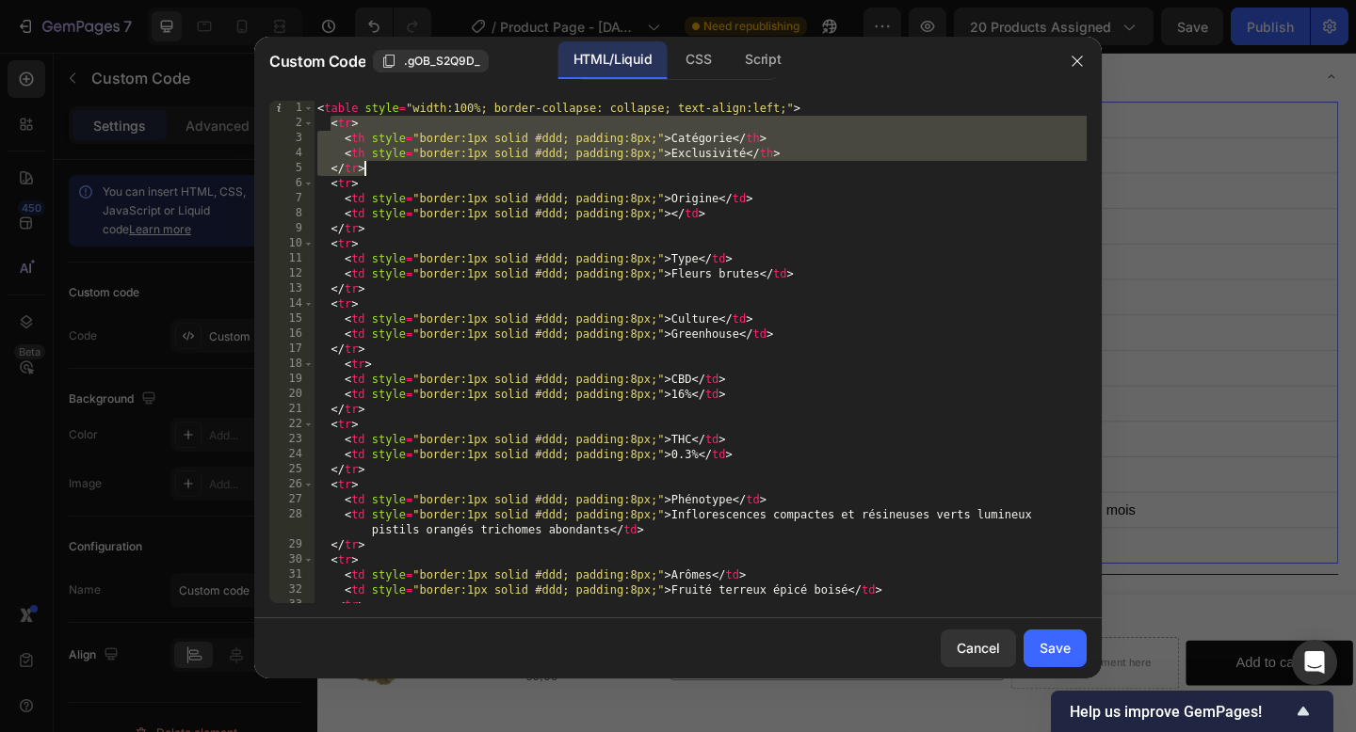
drag, startPoint x: 330, startPoint y: 124, endPoint x: 363, endPoint y: 159, distance: 48.6
click at [367, 162] on div "< table style = "width:100%; border-collapse: collapse; text-align:left;" > < t…" at bounding box center [700, 367] width 773 height 533
paste textarea
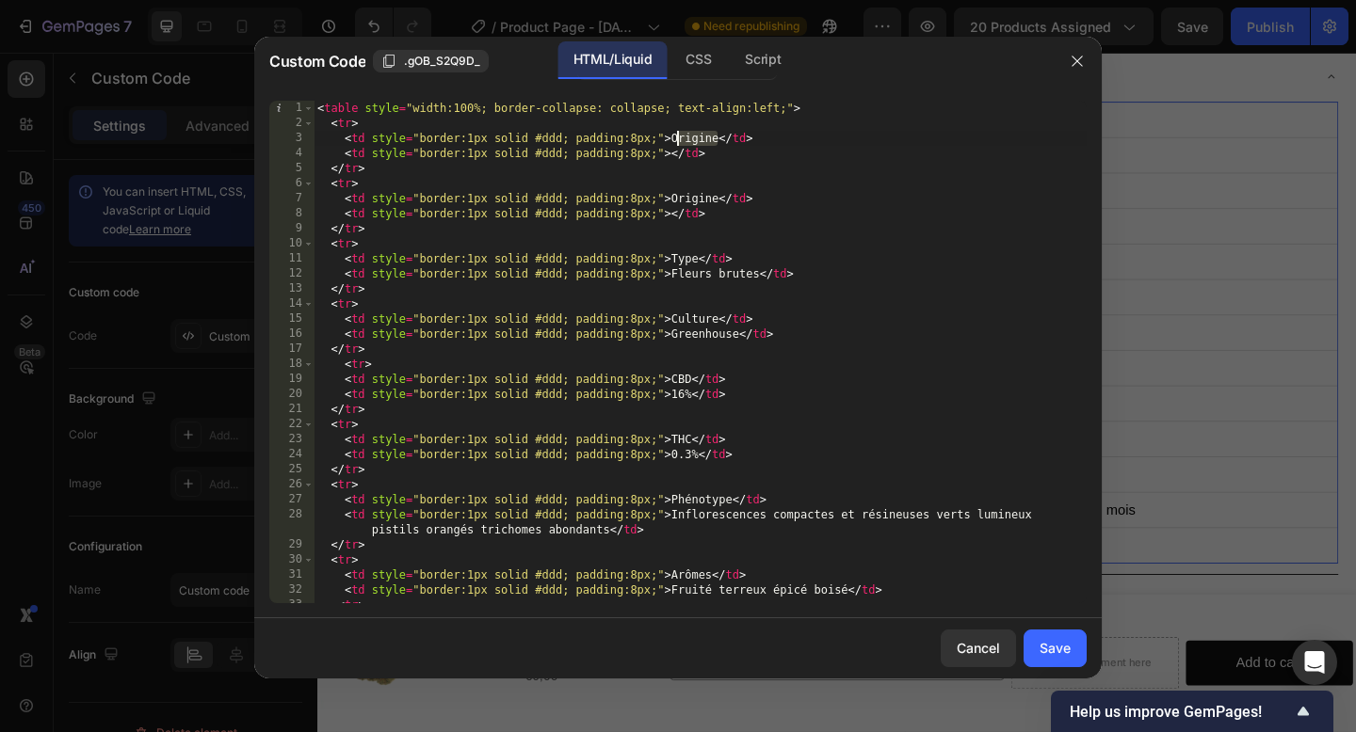
drag, startPoint x: 719, startPoint y: 136, endPoint x: 675, endPoint y: 136, distance: 44.2
click at [674, 136] on div "< table style = "width:100%; border-collapse: collapse; text-align:left;" > < t…" at bounding box center [700, 367] width 773 height 533
paste textarea "Catégorie"
click at [672, 149] on div "< table style = "width:100%; border-collapse: collapse; text-align:left;" > < t…" at bounding box center [700, 367] width 773 height 533
paste textarea "Exclusivité"
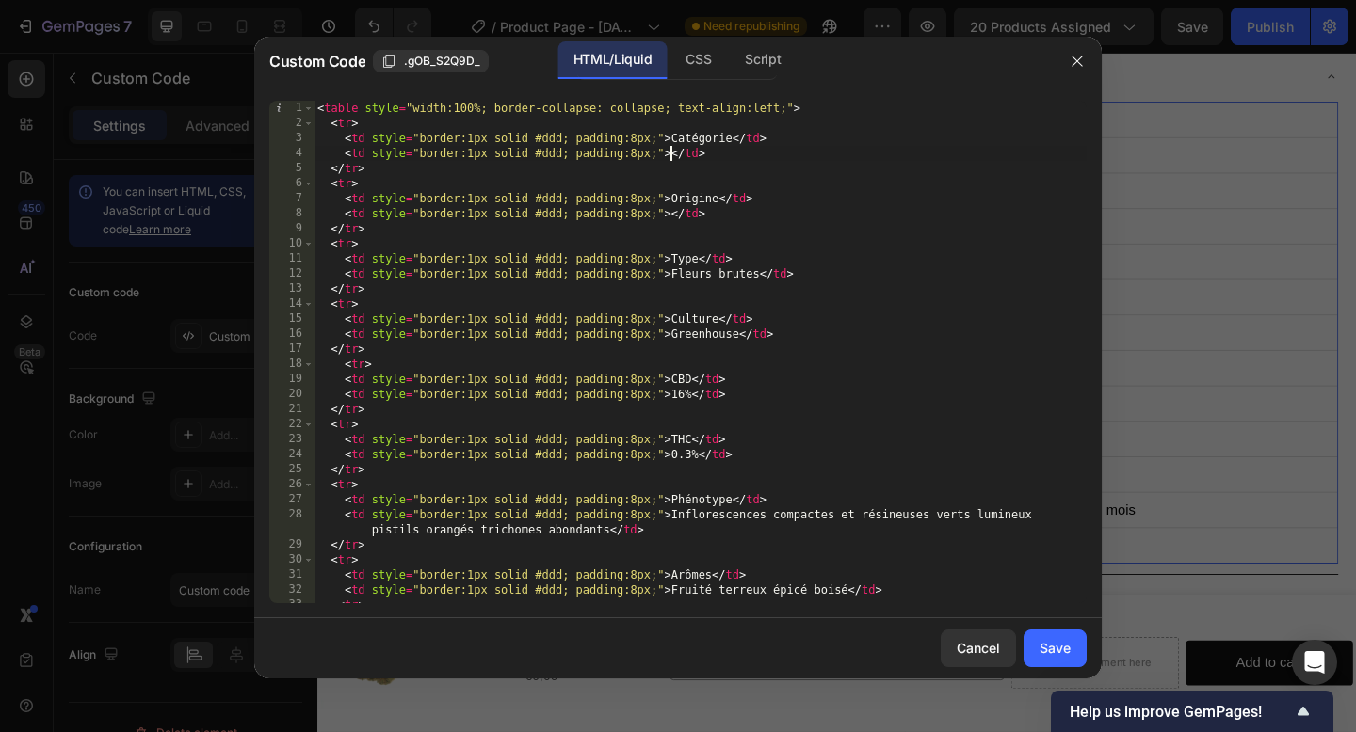
type textarea "<td style="border:1px solid #ddd; padding:8px;">Exclusivité</td>"
click at [1048, 647] on div "Save" at bounding box center [1054, 648] width 31 height 20
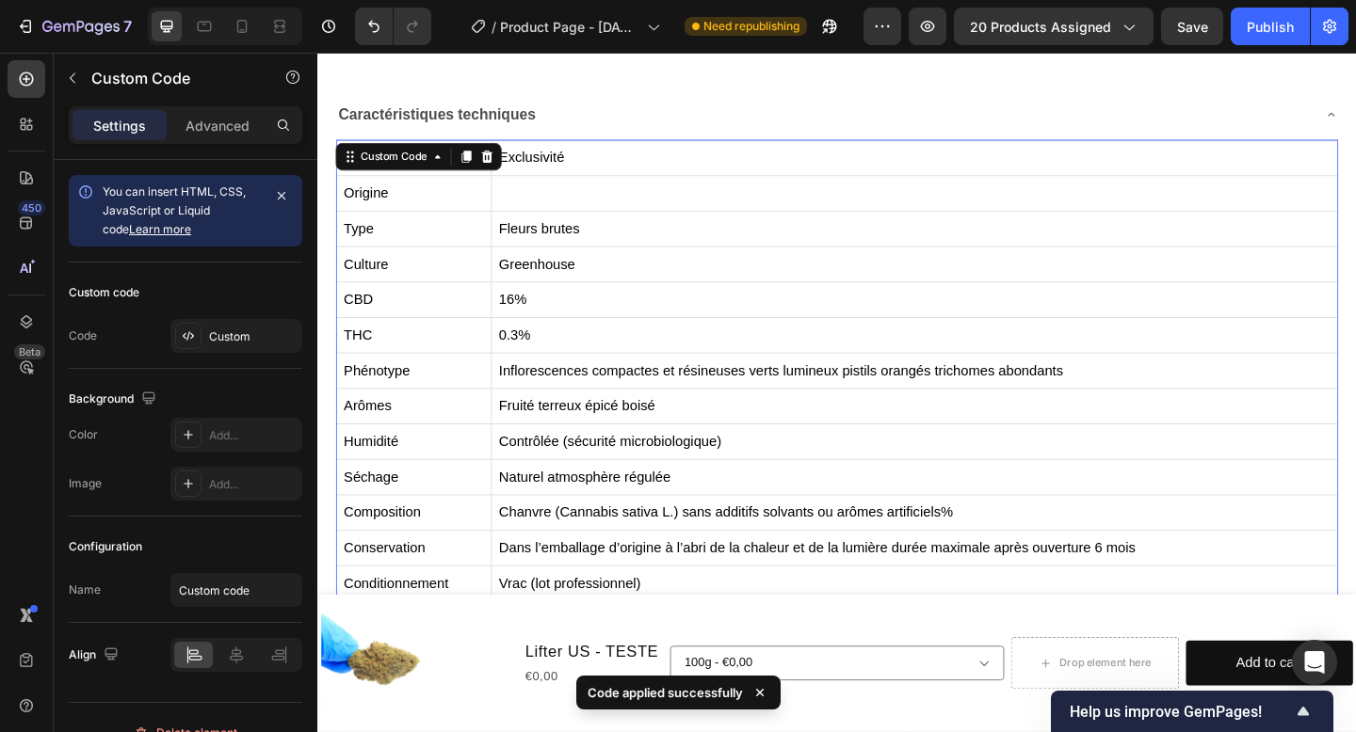
click at [688, 337] on td "16%" at bounding box center [967, 322] width 921 height 39
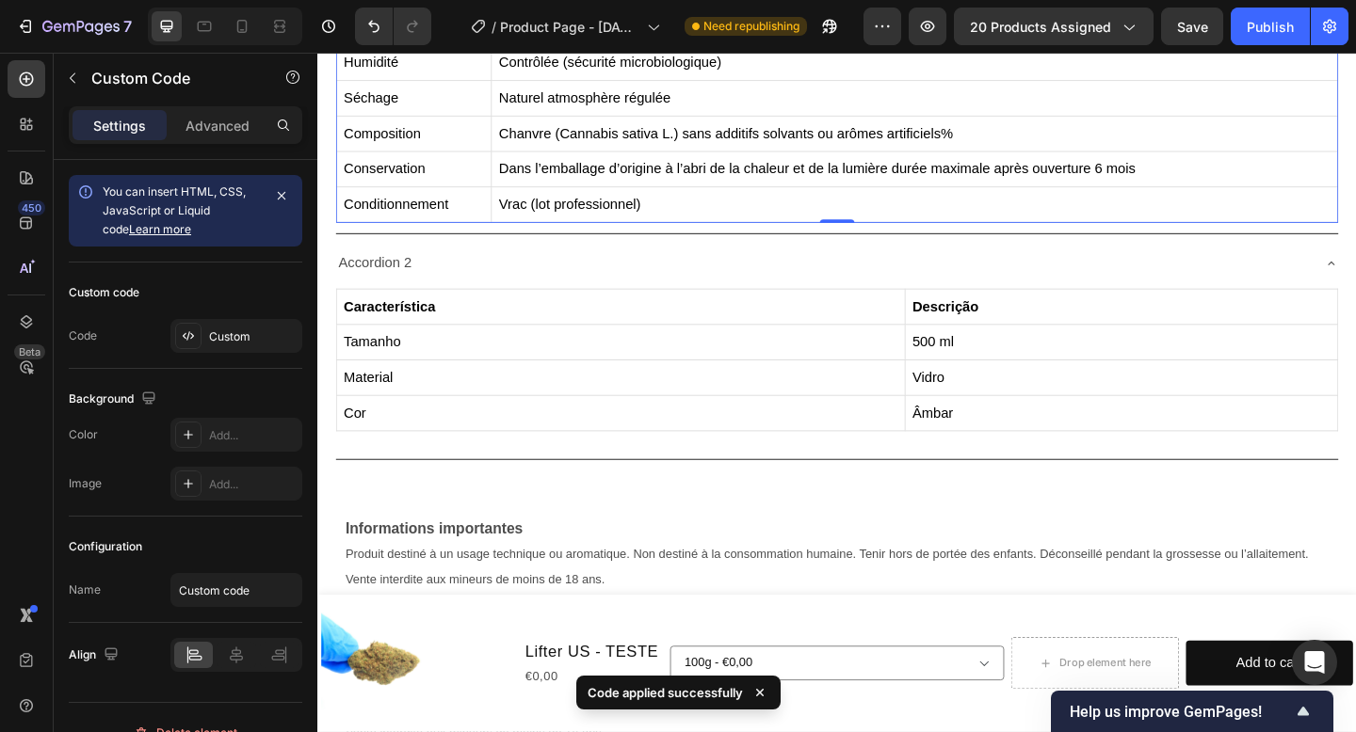
scroll to position [1224, 0]
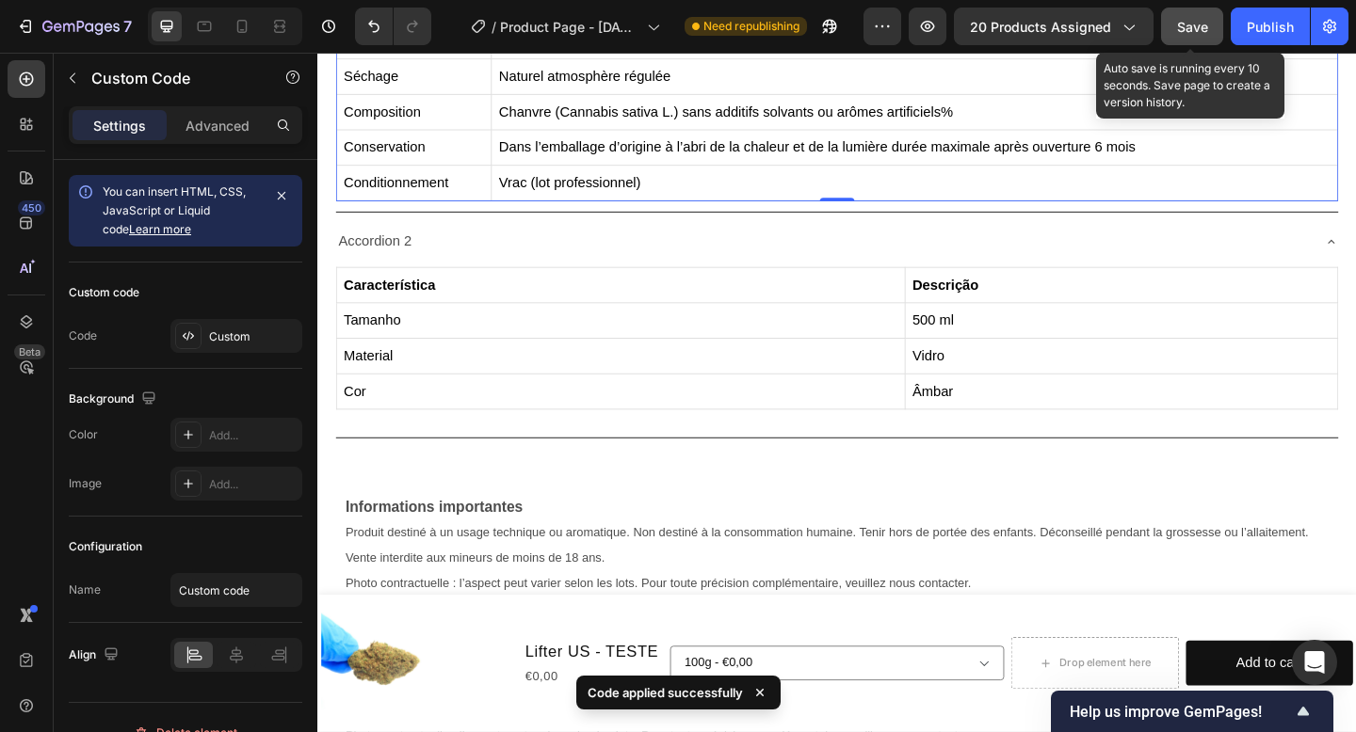
click at [1177, 32] on span "Save" at bounding box center [1192, 27] width 31 height 16
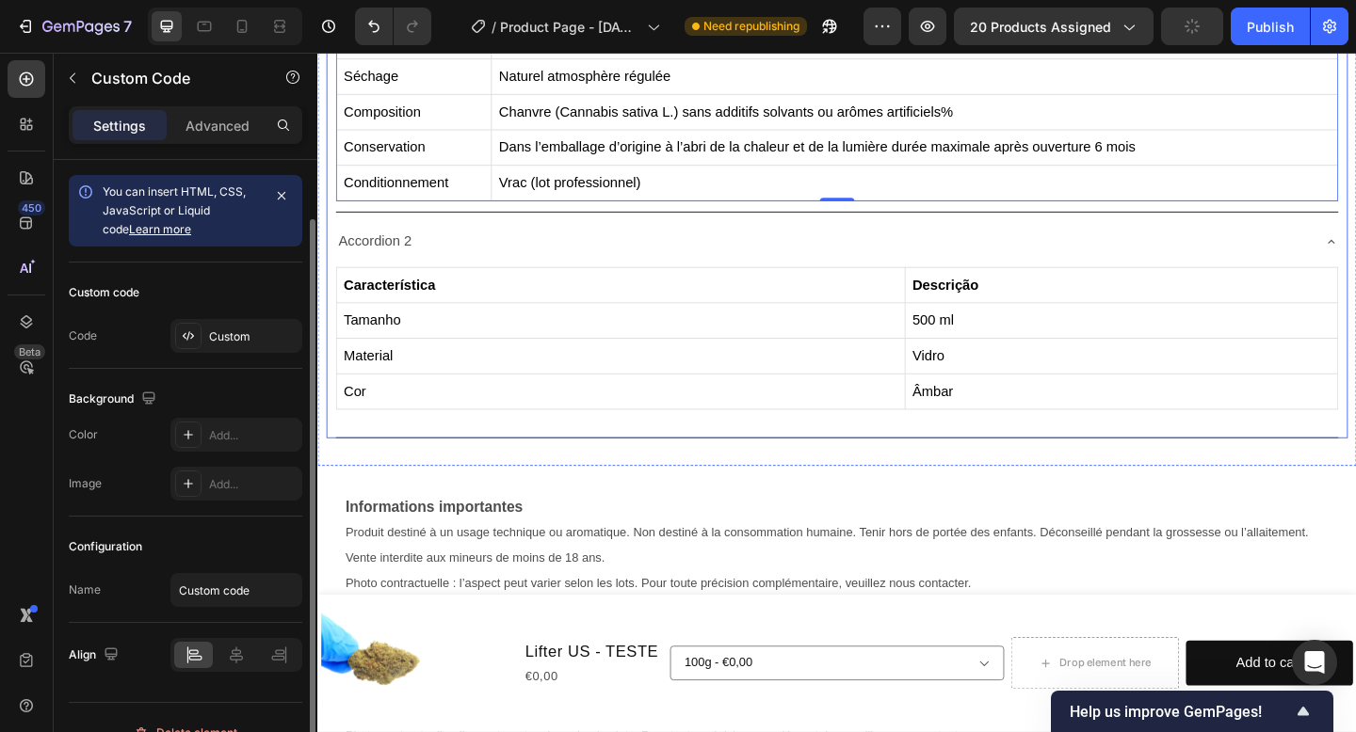
click at [785, 321] on th "Característica" at bounding box center [647, 306] width 619 height 39
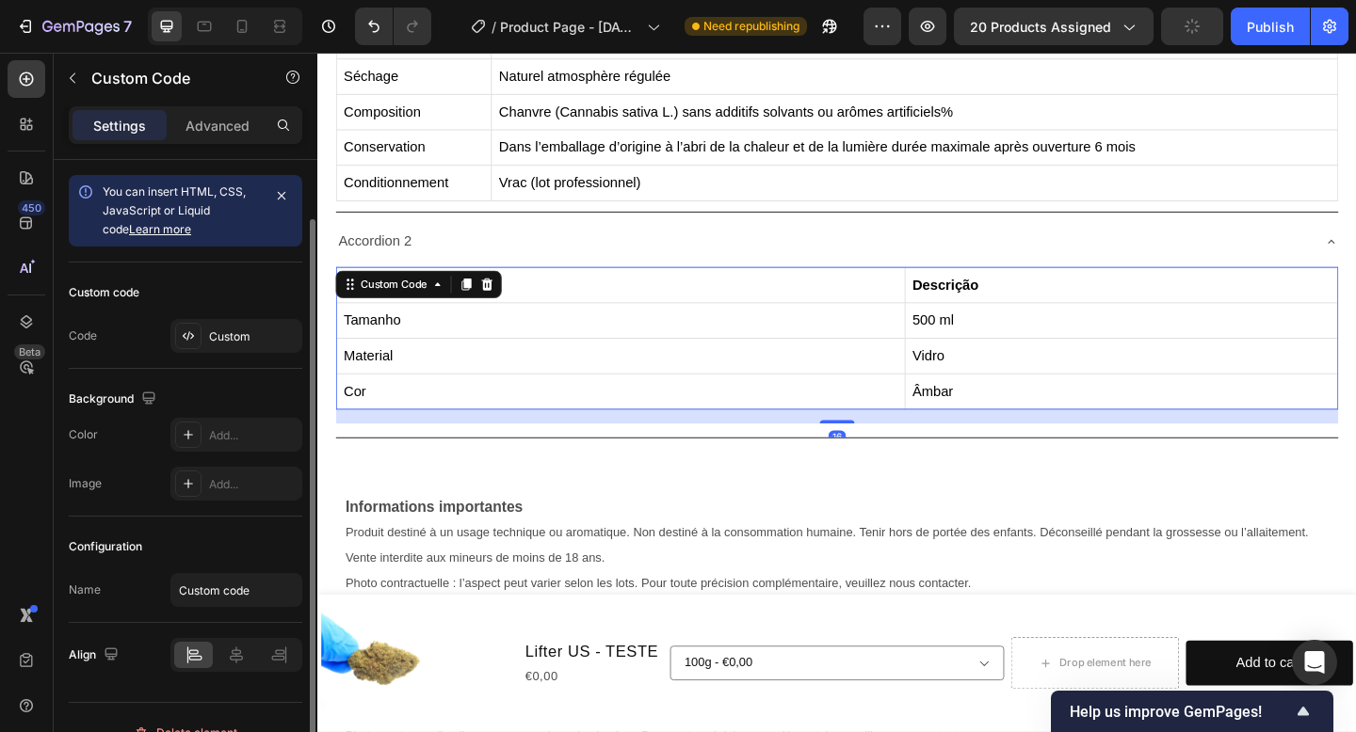
scroll to position [30, 0]
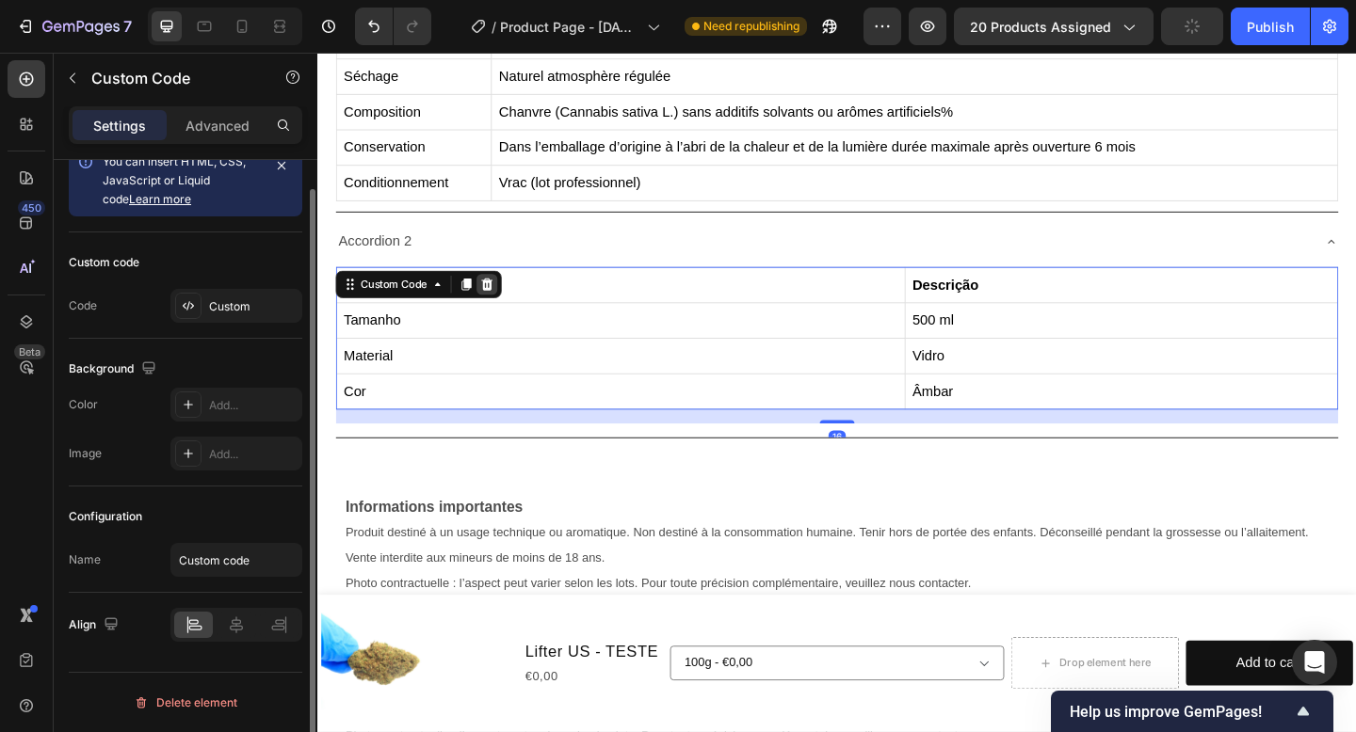
click at [499, 304] on icon at bounding box center [502, 304] width 12 height 13
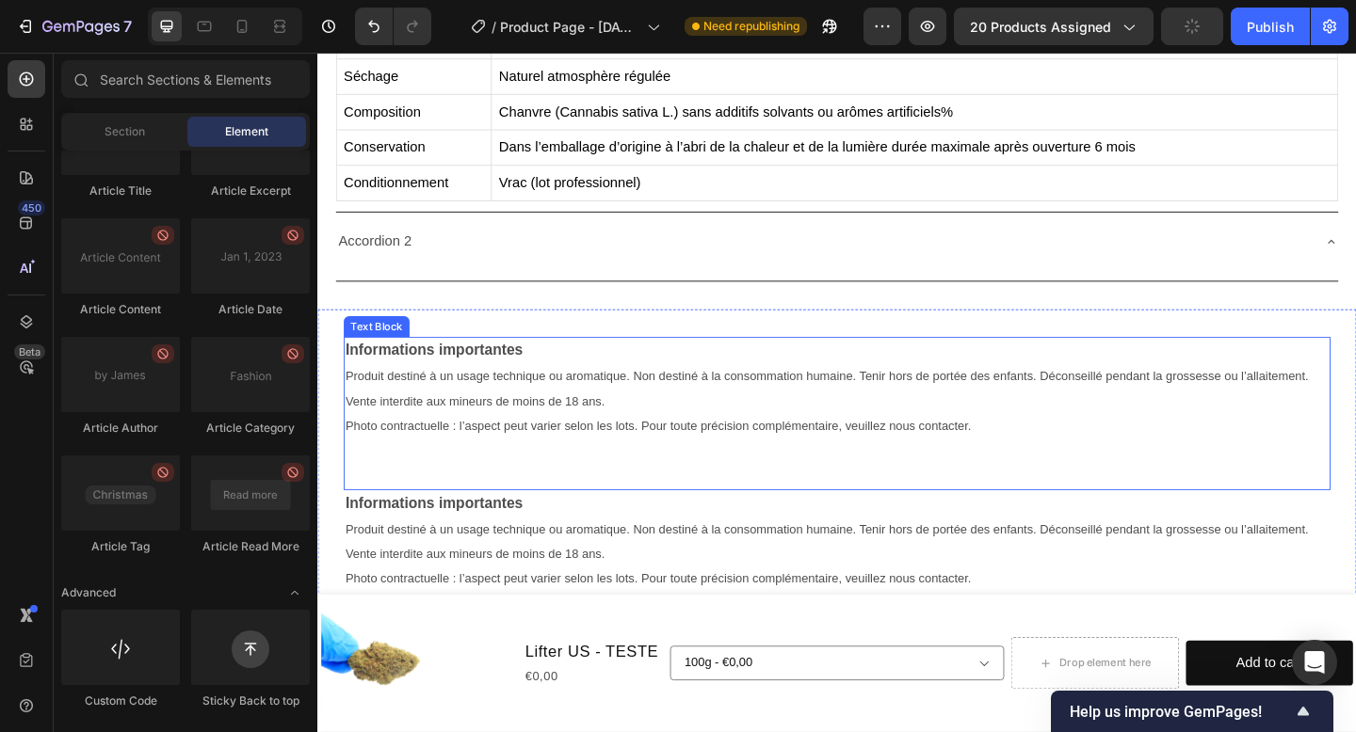
click at [539, 379] on strong "Informations importantes" at bounding box center [443, 377] width 193 height 18
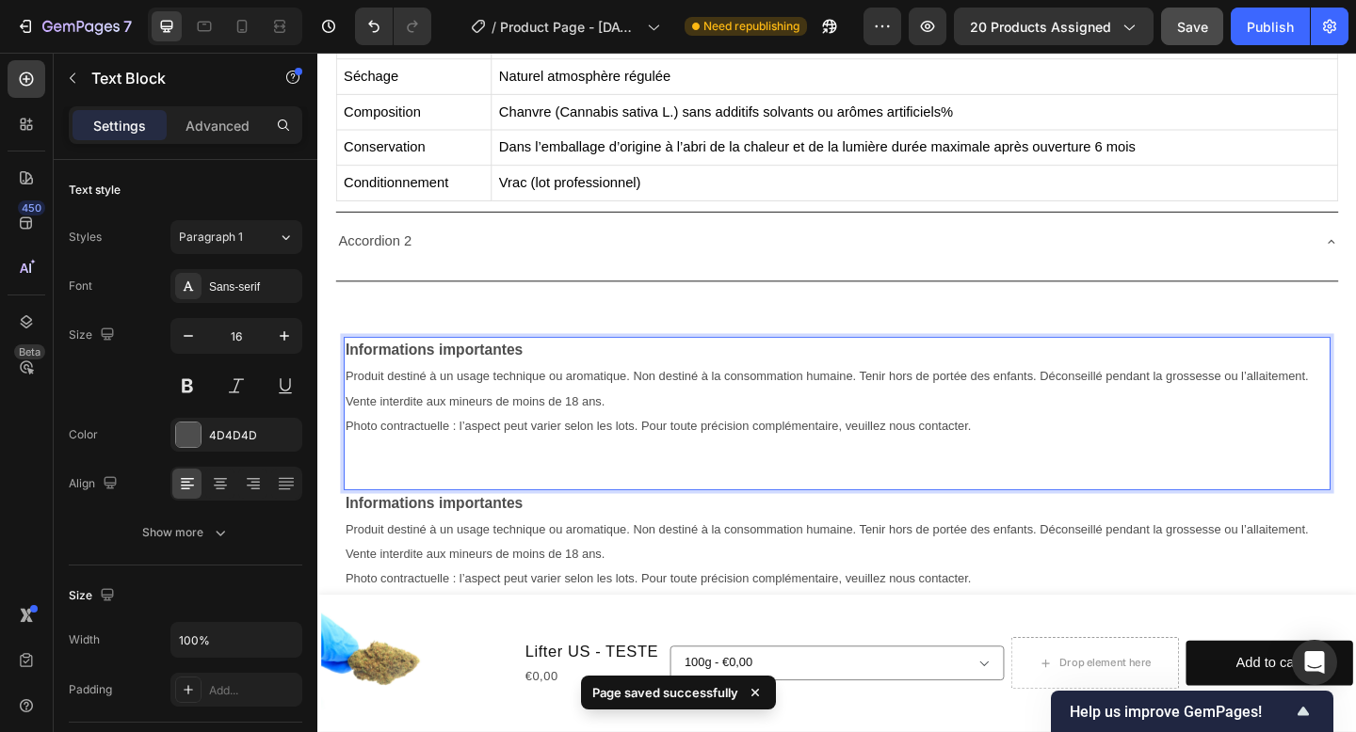
click at [539, 379] on strong "Informations importantes" at bounding box center [443, 377] width 193 height 18
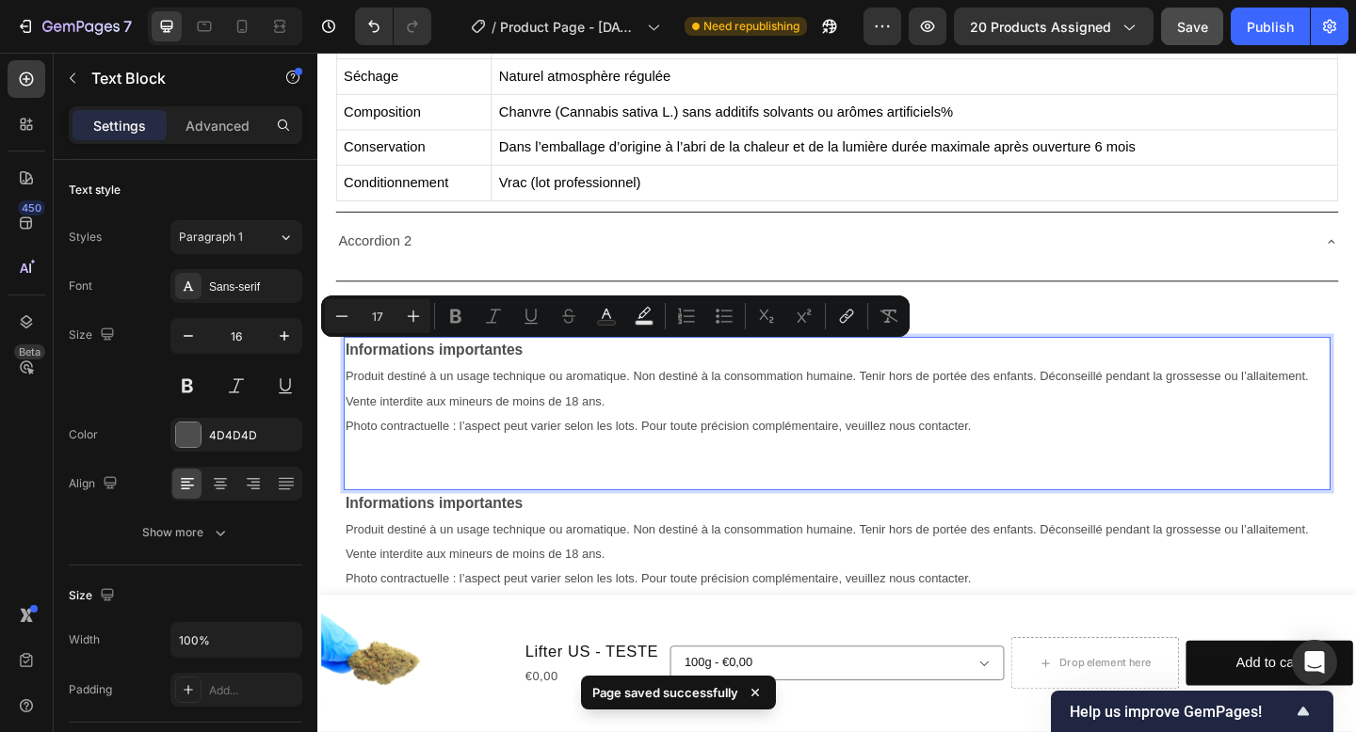
click at [552, 376] on p "Informations importantes" at bounding box center [881, 377] width 1069 height 27
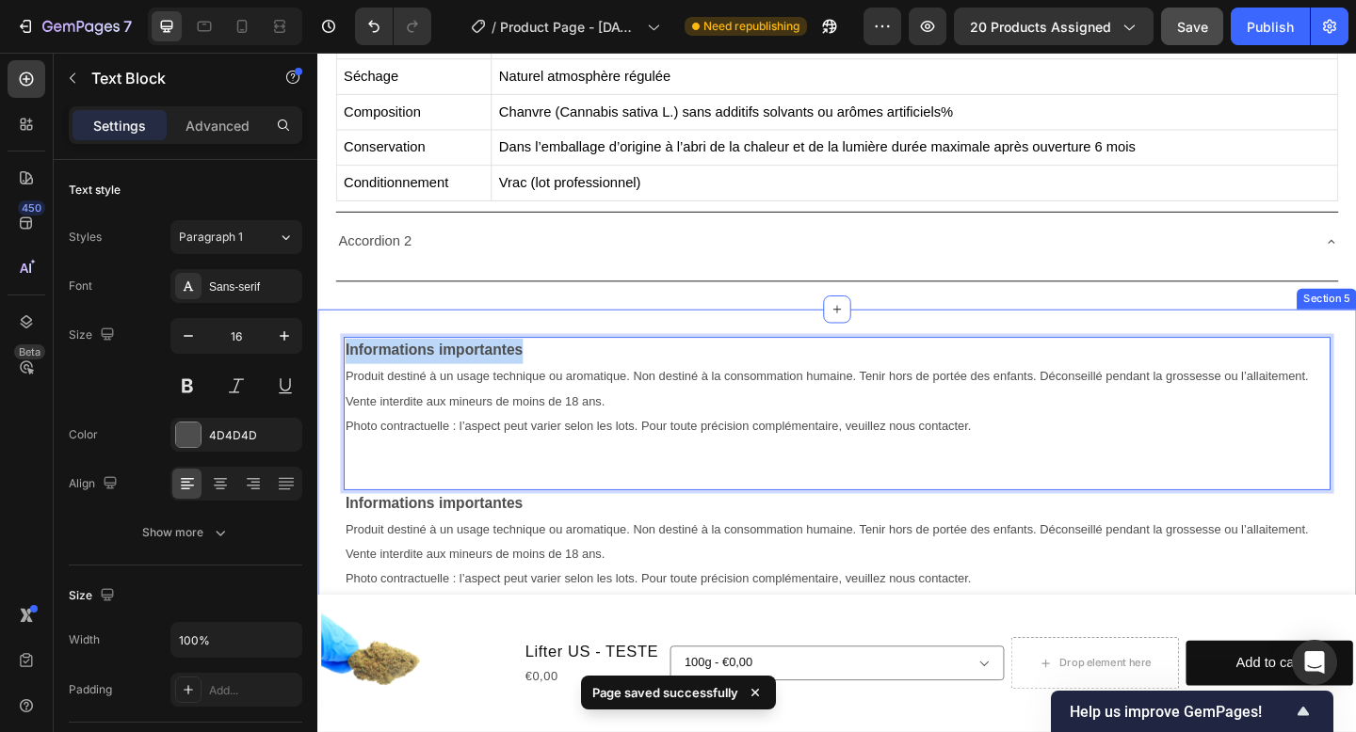
drag, startPoint x: 551, startPoint y: 372, endPoint x: 344, endPoint y: 372, distance: 207.1
click at [344, 372] on div "Informations importantes Produit destiné à un usage technique ou aromatique. No…" at bounding box center [882, 528] width 1130 height 333
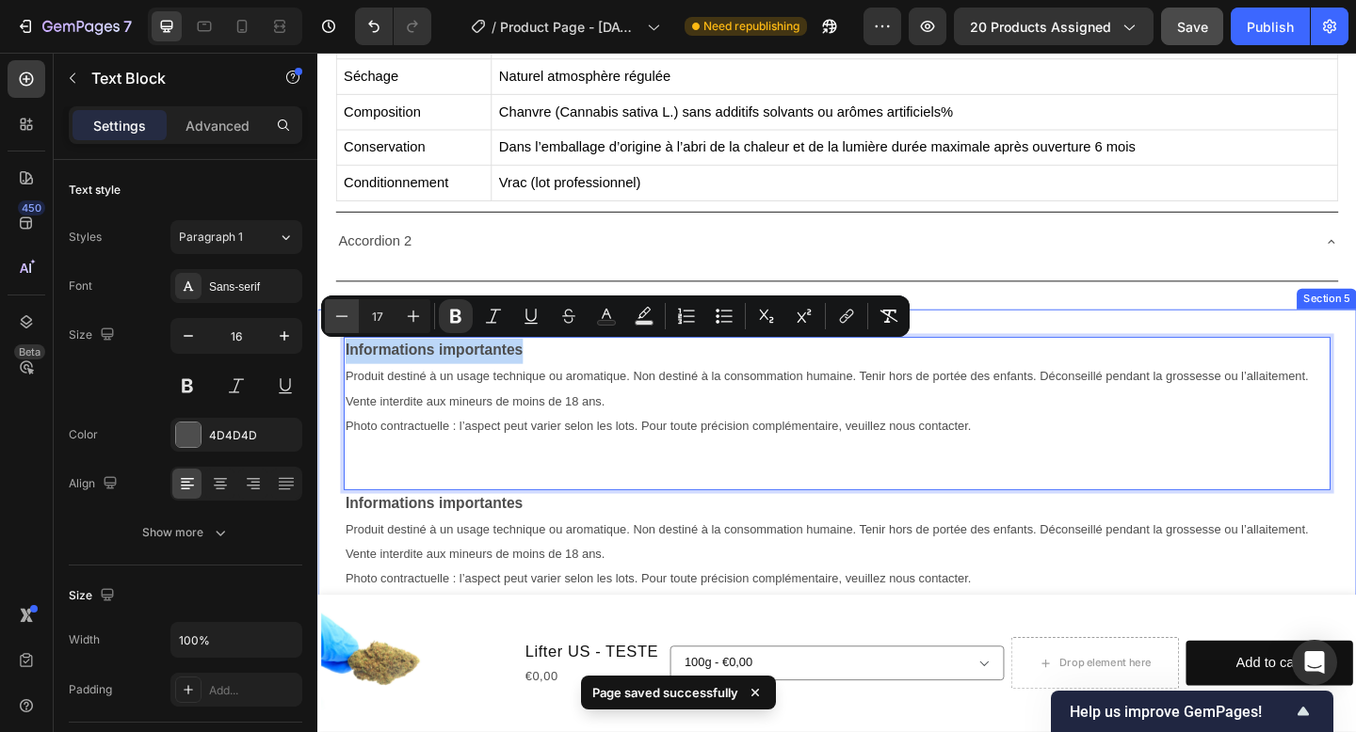
copy strong "Informations importantes"
click at [382, 264] on p "Accordion 2" at bounding box center [380, 258] width 80 height 27
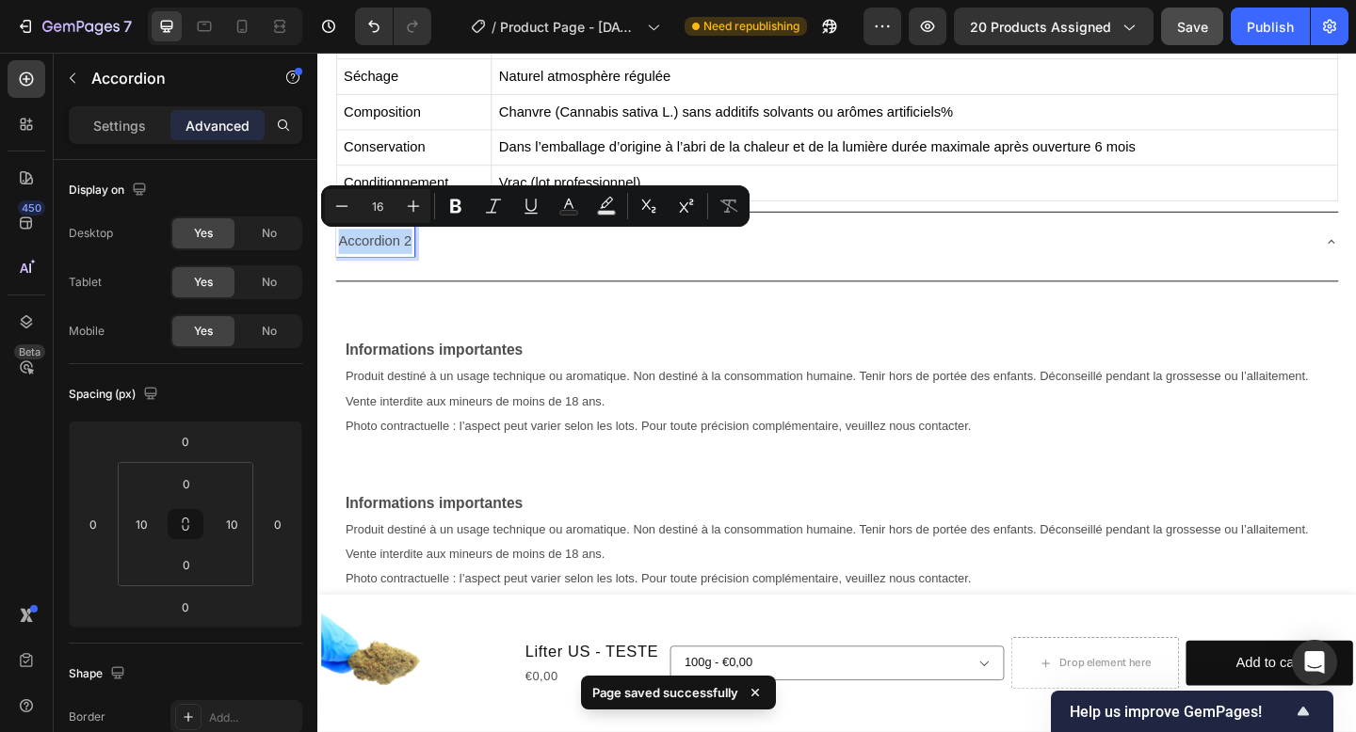
drag, startPoint x: 342, startPoint y: 255, endPoint x: 452, endPoint y: 257, distance: 110.2
click at [452, 257] on div "Accordion 2" at bounding box center [867, 258] width 1060 height 33
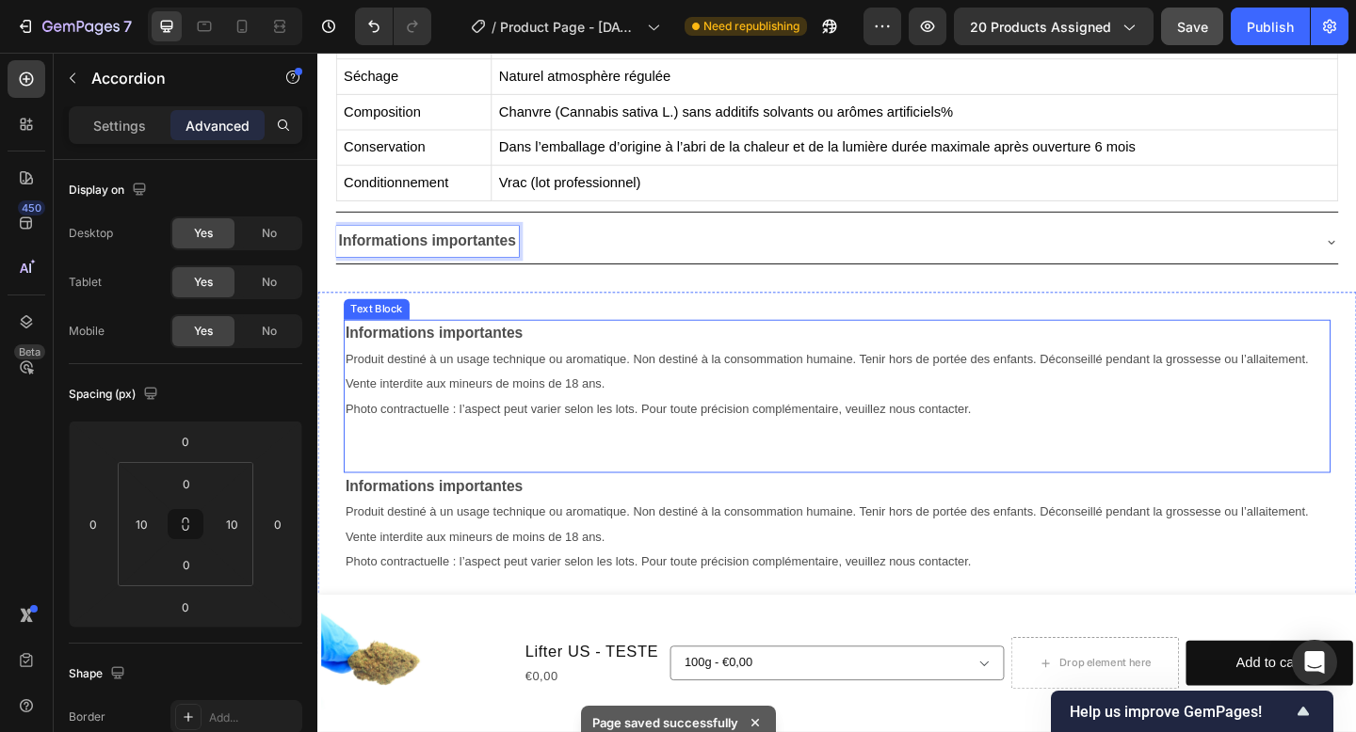
click at [507, 365] on strong "Informations importantes" at bounding box center [443, 358] width 193 height 18
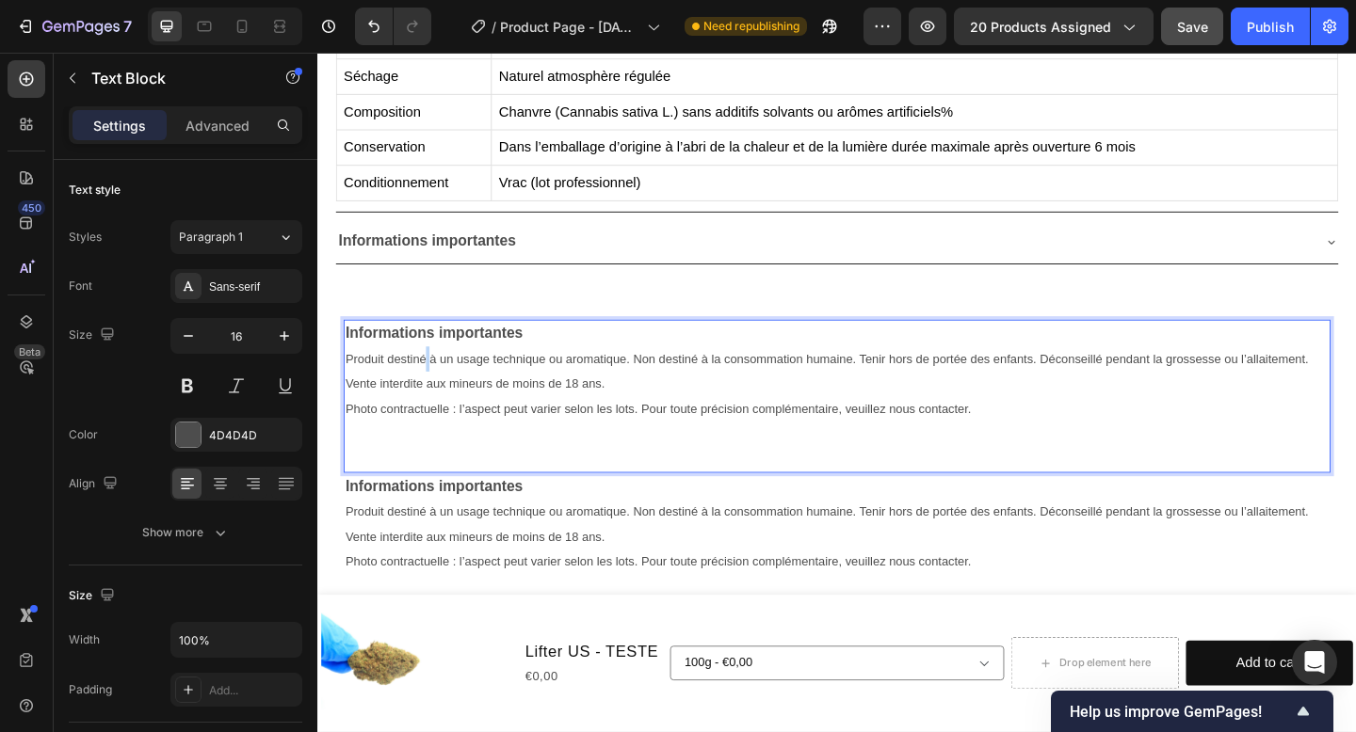
click at [436, 394] on p "Produit destiné à un usage technique ou aromatique. Non destiné à la consommati…" at bounding box center [881, 400] width 1069 height 55
click at [362, 389] on span "Produit destiné à un usage technique ou aromatique. Non destiné à la consommati…" at bounding box center [871, 399] width 1048 height 42
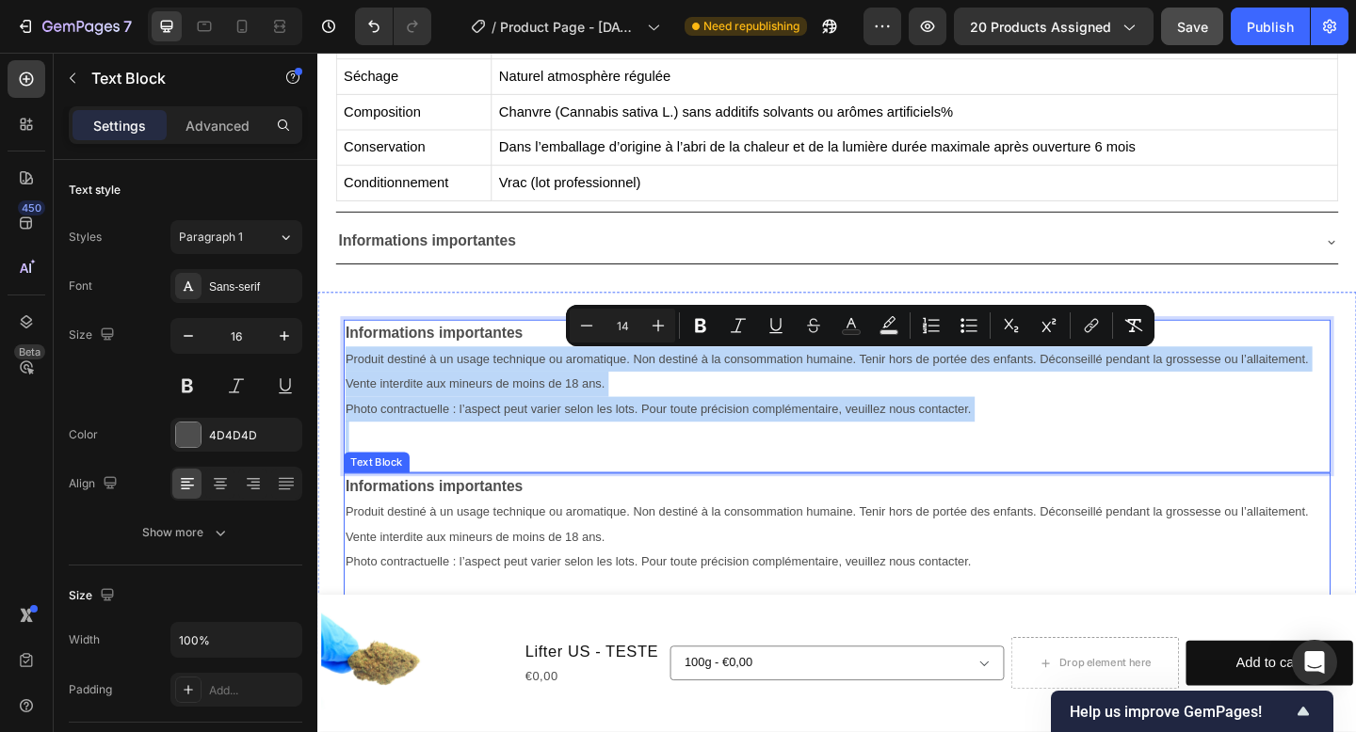
drag, startPoint x: 348, startPoint y: 387, endPoint x: 1056, endPoint y: 536, distance: 723.4
click at [1041, 468] on p "Rich Text Editor. Editing area: main" at bounding box center [881, 467] width 1069 height 27
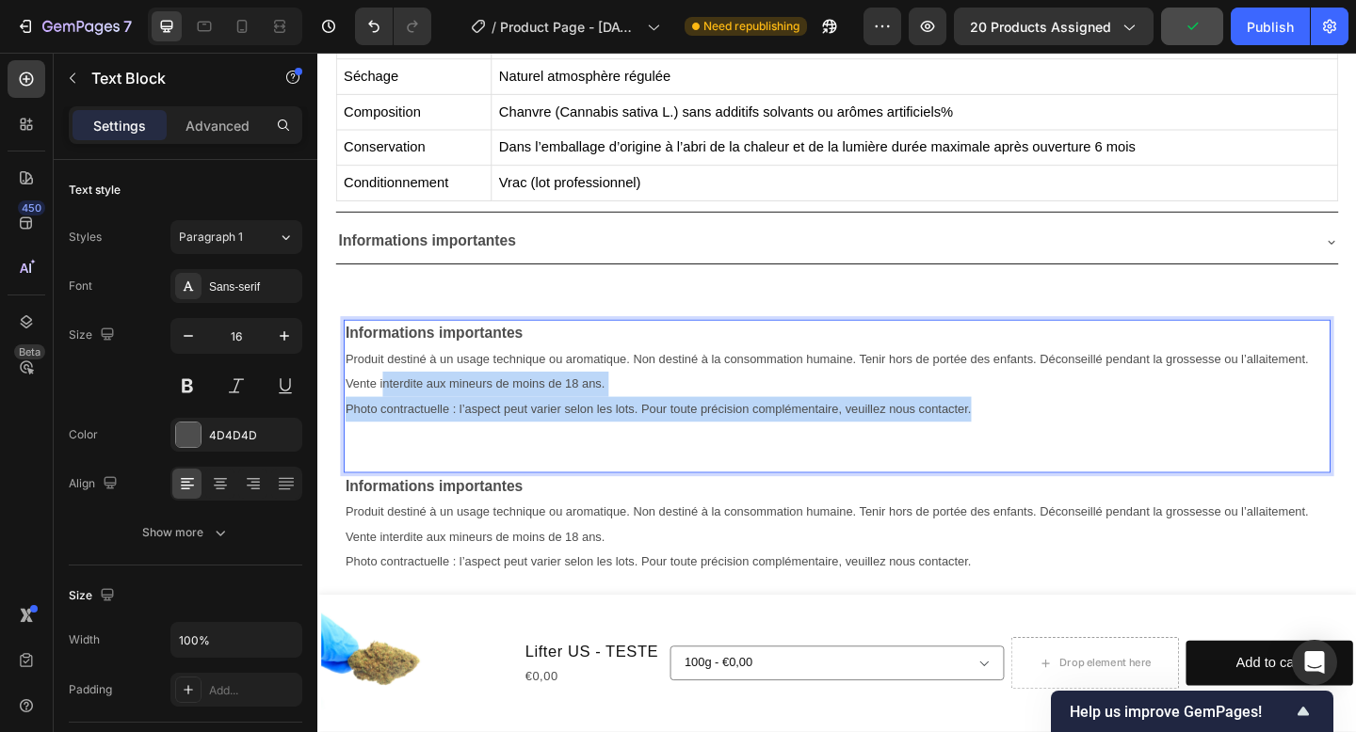
drag, startPoint x: 1041, startPoint y: 454, endPoint x: 385, endPoint y: 403, distance: 658.2
click at [387, 402] on div "Informations importantes Produit destiné à un usage technique ou aromatique. No…" at bounding box center [882, 427] width 1073 height 167
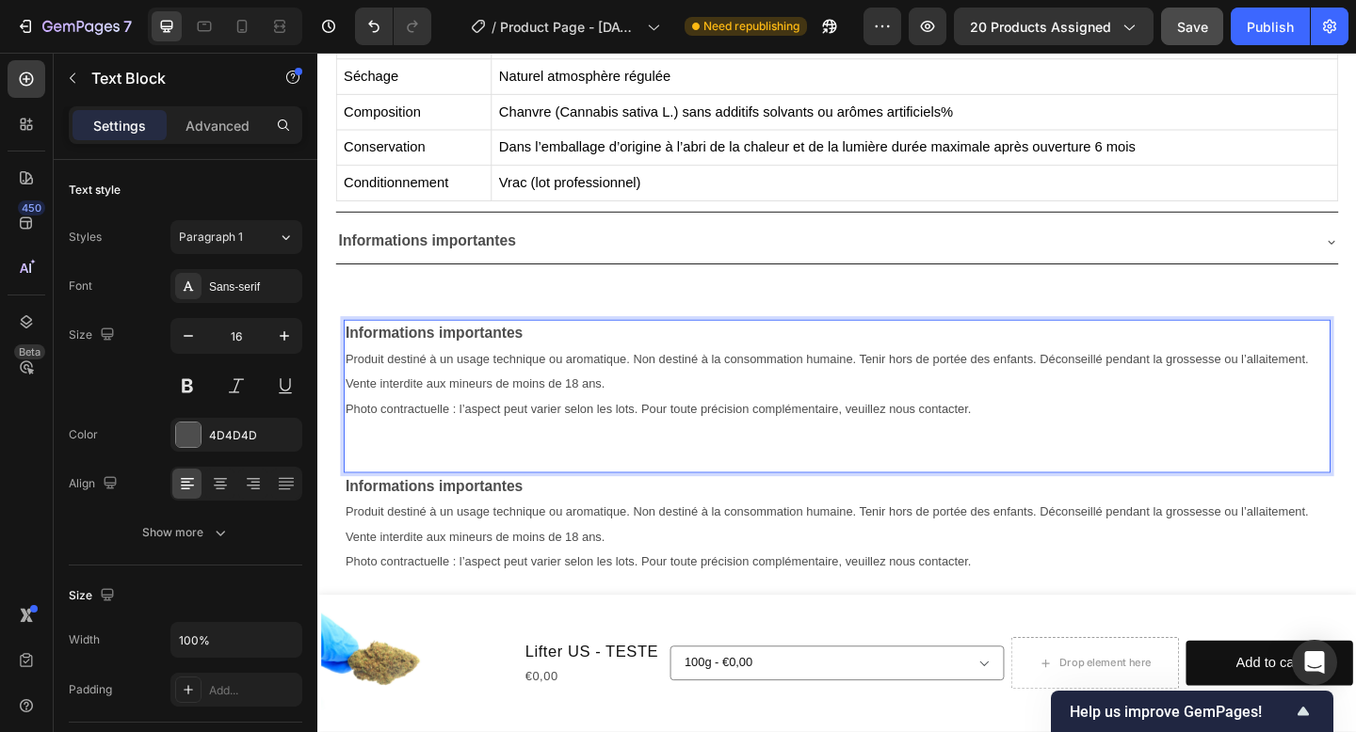
click at [361, 409] on span "Produit destiné à un usage technique ou aromatique. Non destiné à la consommati…" at bounding box center [871, 399] width 1048 height 42
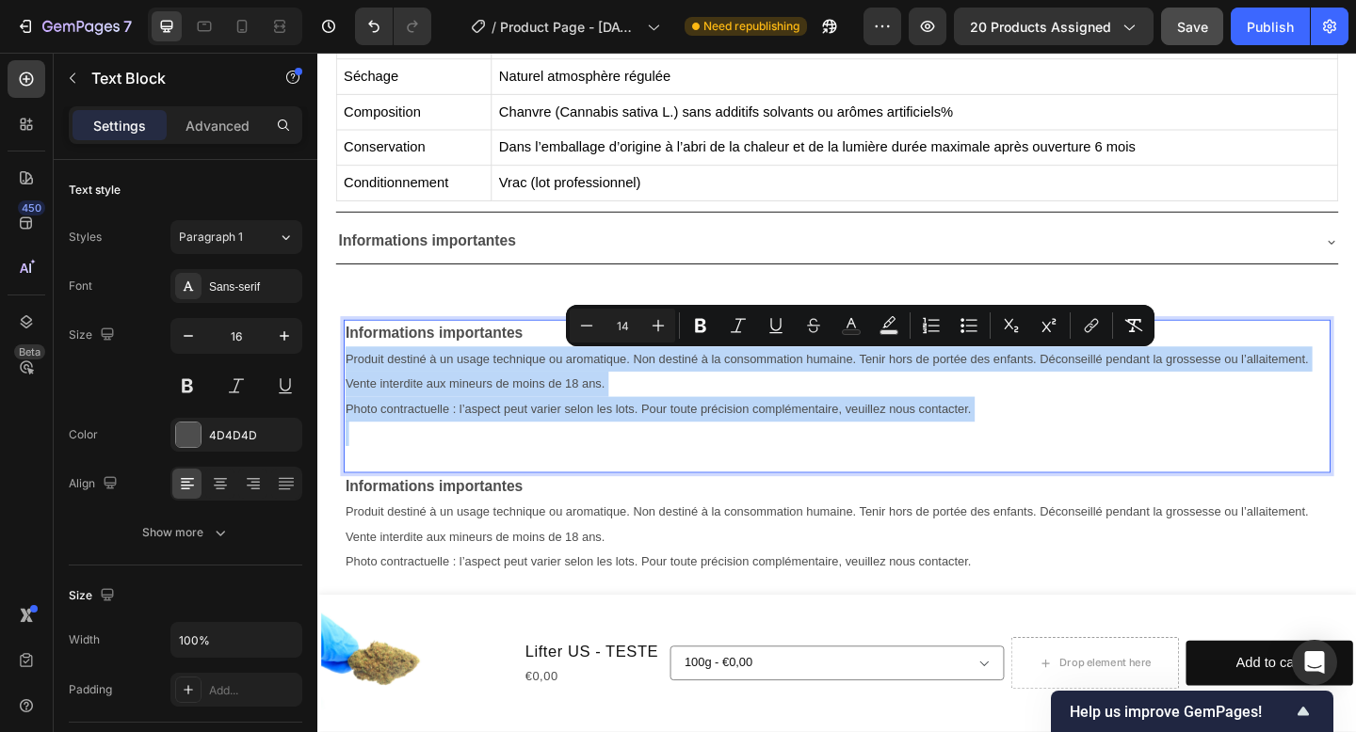
drag, startPoint x: 347, startPoint y: 387, endPoint x: 880, endPoint y: 466, distance: 538.7
copy div "Produit destiné à un usage technique ou aromatique. Non destiné à la consommati…"
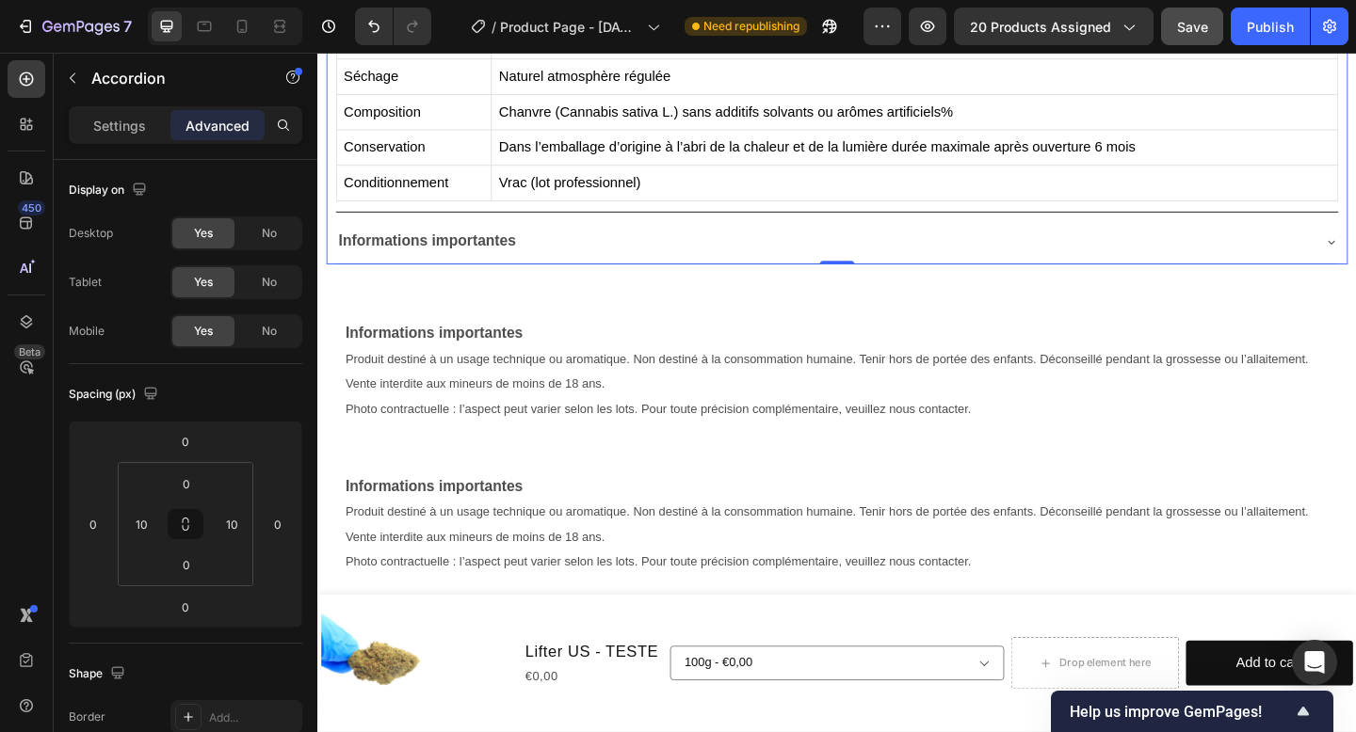
click at [564, 261] on div "Informations importantes" at bounding box center [867, 258] width 1060 height 33
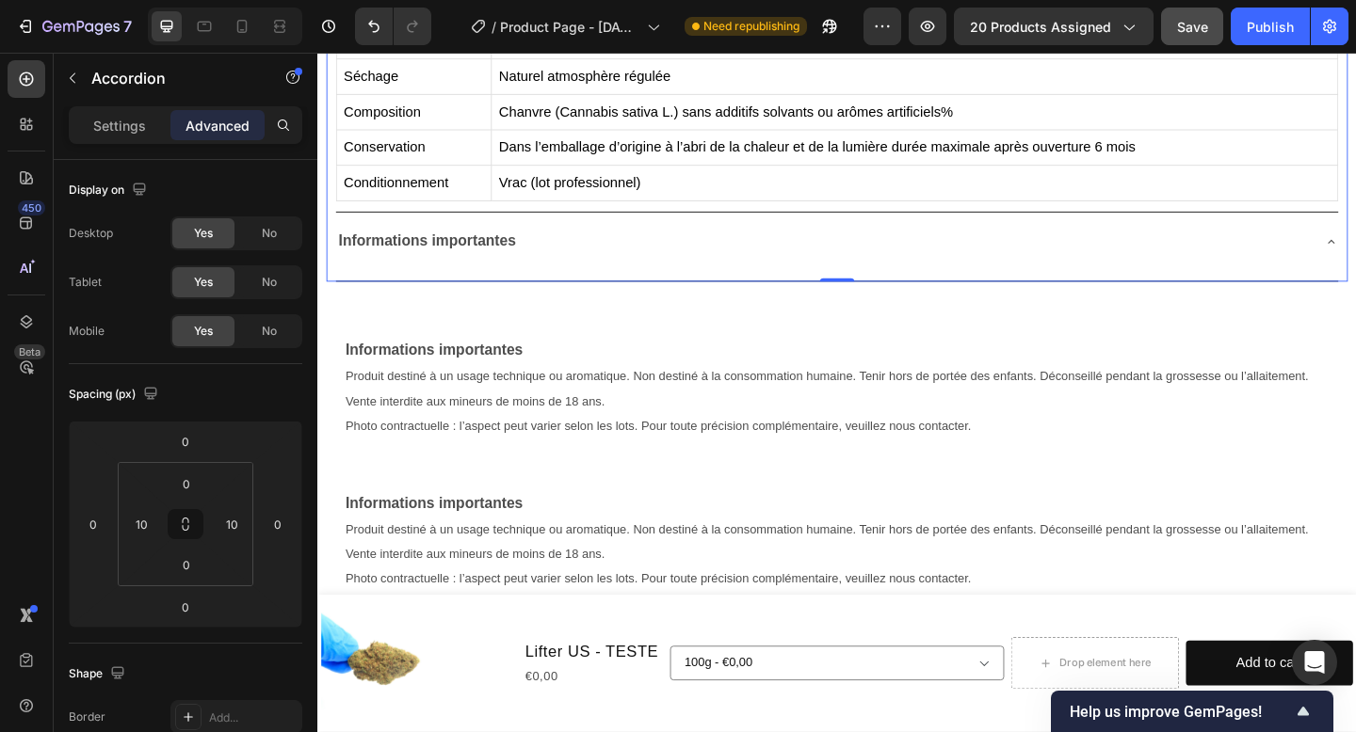
click at [692, 282] on div "Text Block" at bounding box center [882, 291] width 1090 height 19
click at [659, 261] on div "Informations importantes" at bounding box center [867, 258] width 1060 height 33
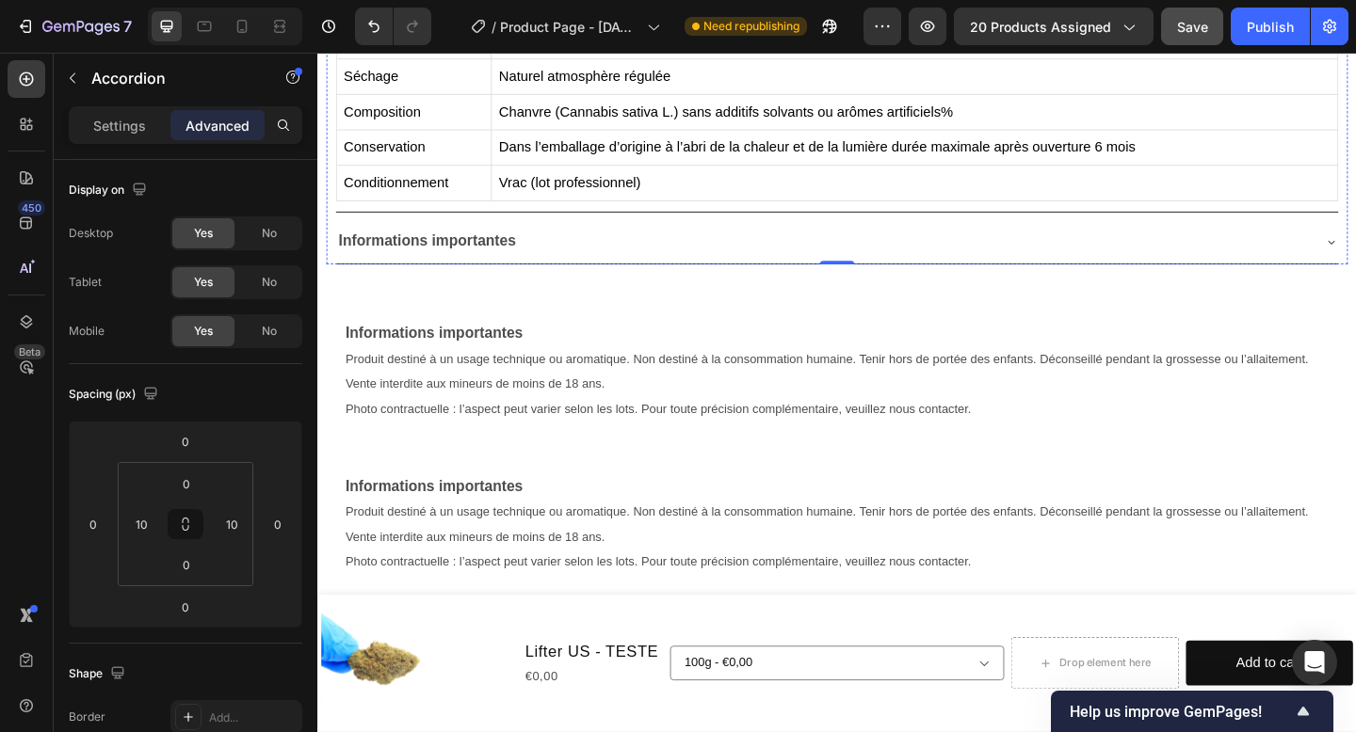
click at [609, 236] on div "Informations importantes" at bounding box center [882, 258] width 1090 height 48
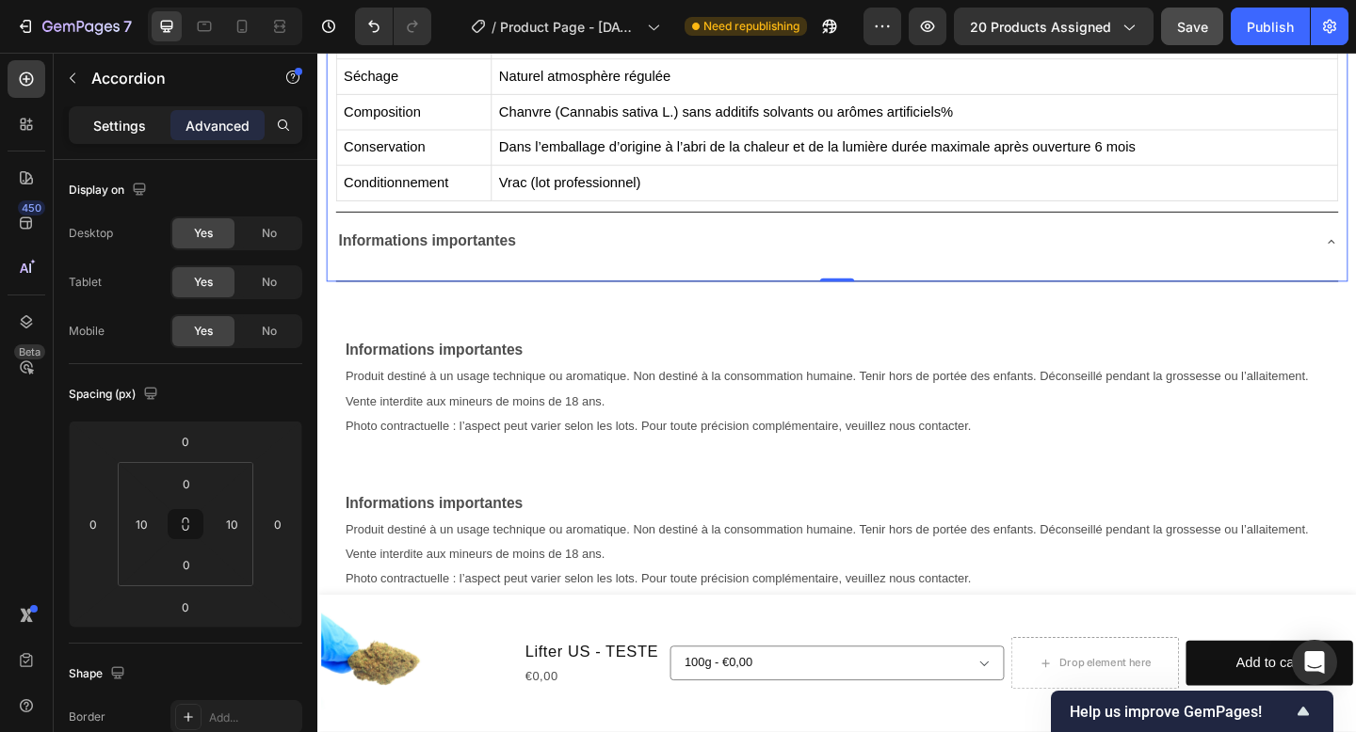
click at [146, 122] on div "Settings" at bounding box center [119, 125] width 94 height 30
type input "8"
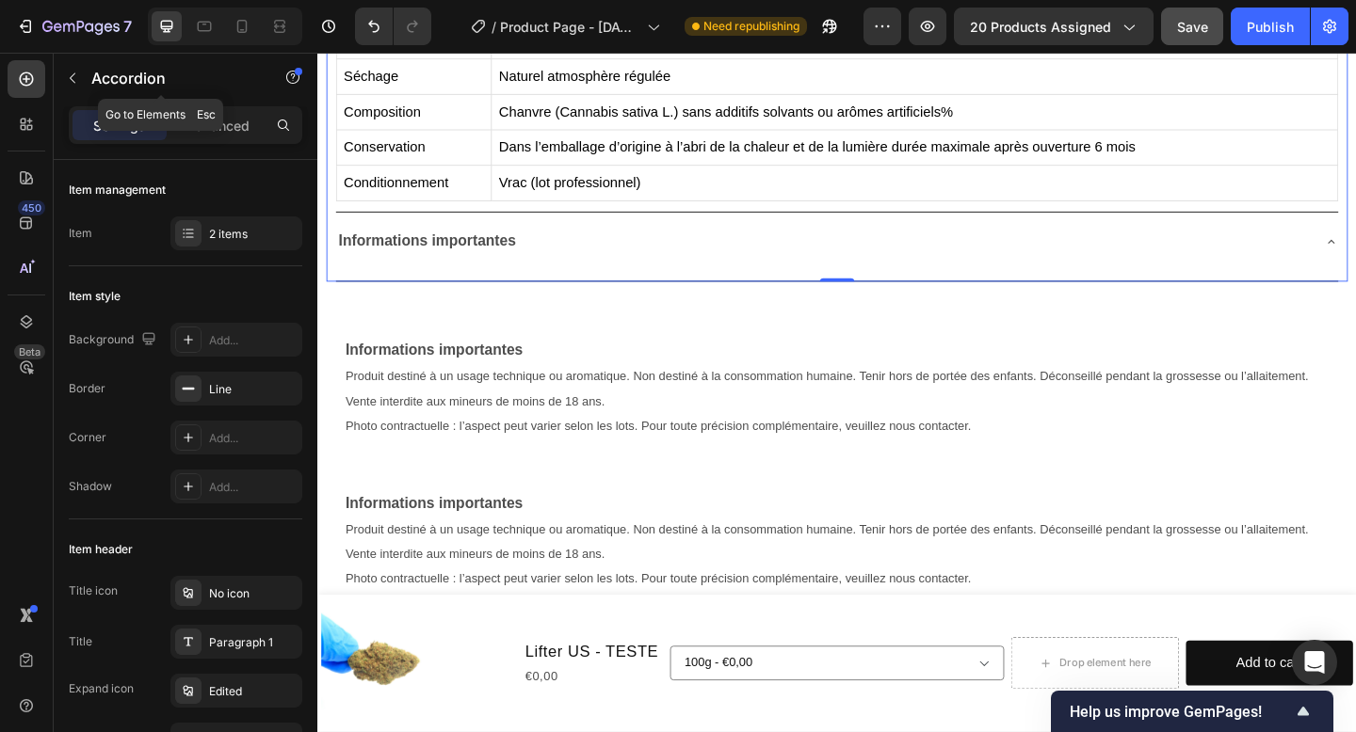
click at [74, 78] on icon "button" at bounding box center [72, 78] width 15 height 15
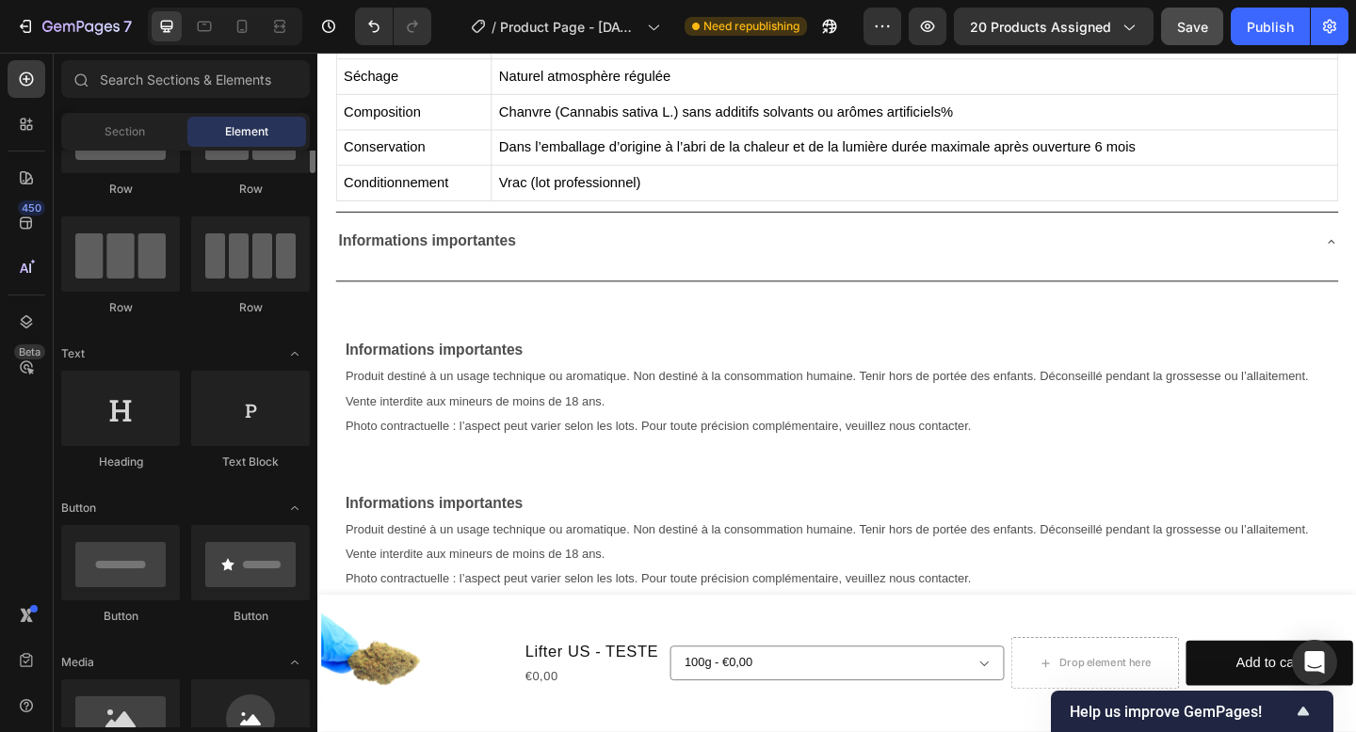
scroll to position [53, 0]
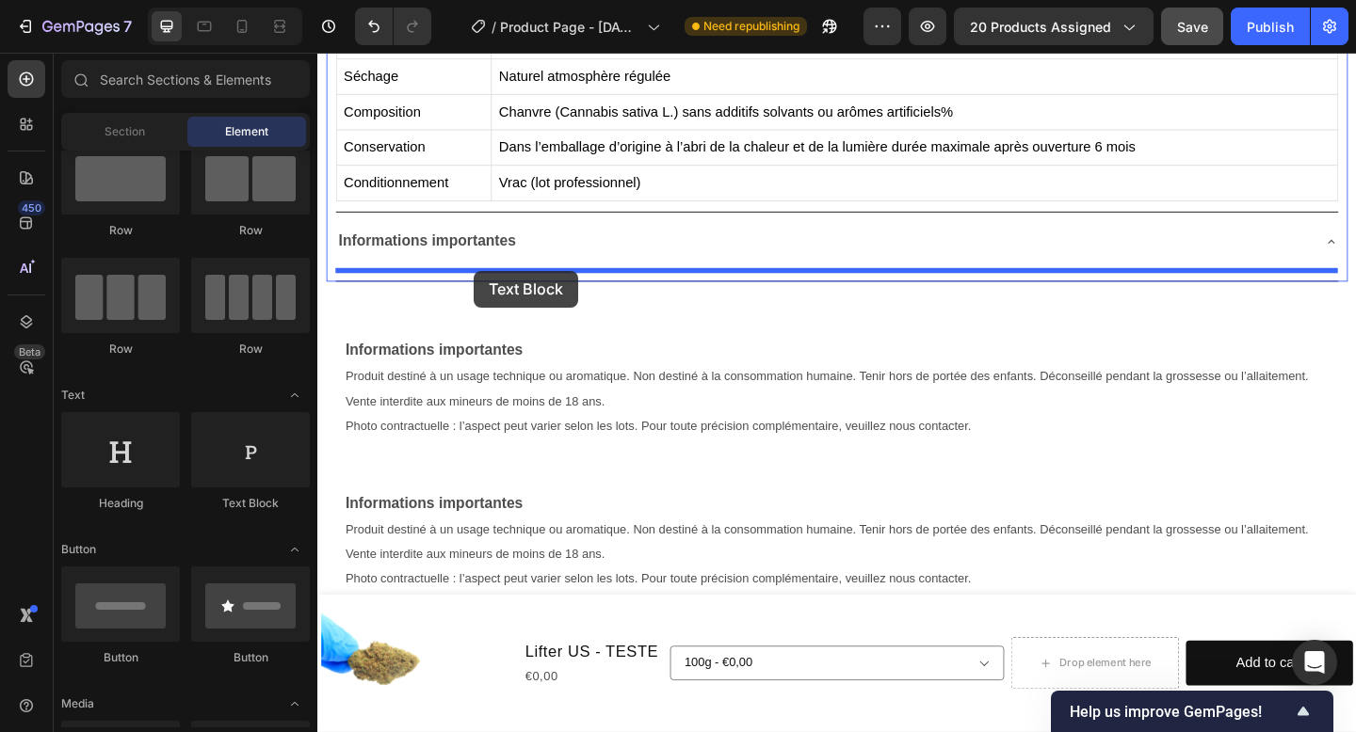
drag, startPoint x: 539, startPoint y: 521, endPoint x: 477, endPoint y: 285, distance: 243.2
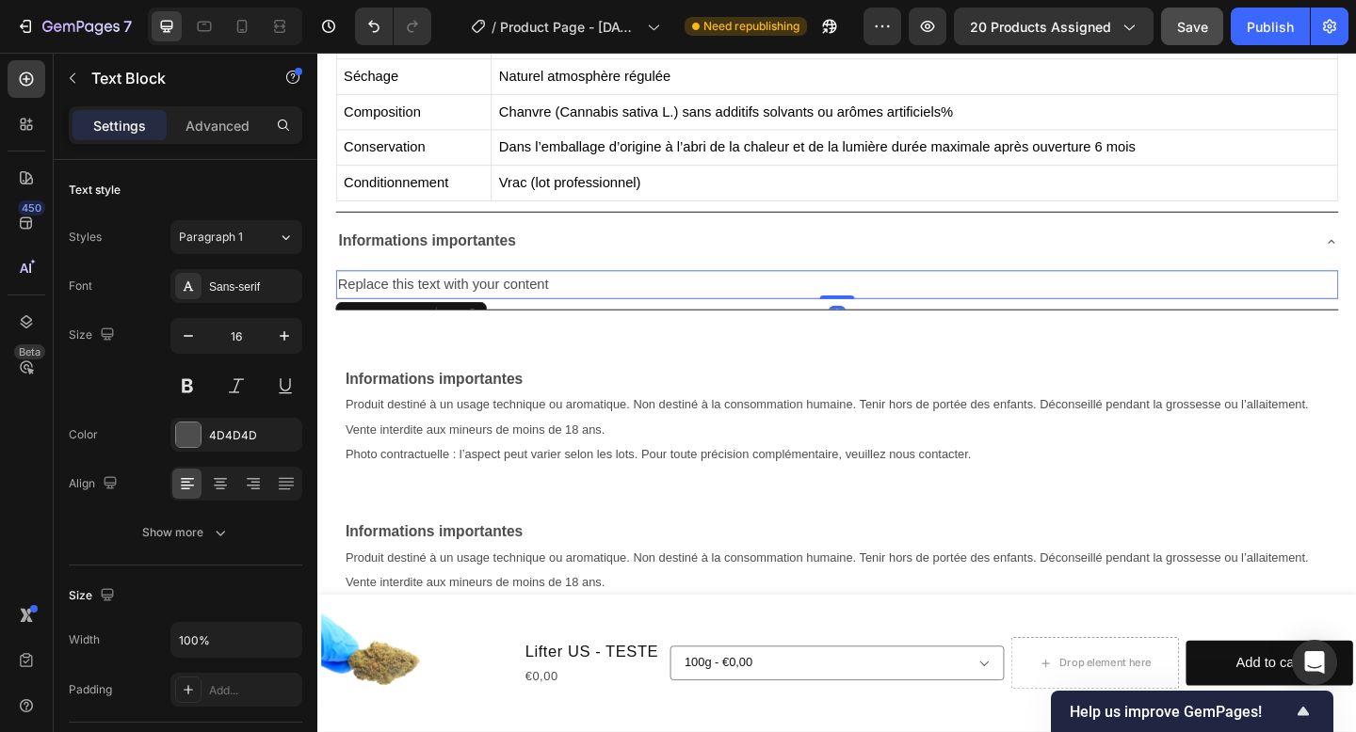
click at [477, 322] on div "Text Block Replace this text with your content Text Block 0" at bounding box center [882, 307] width 1090 height 50
click at [485, 304] on div "Replace this text with your content" at bounding box center [882, 305] width 1090 height 31
click at [486, 304] on div "Replace this text with your content" at bounding box center [882, 305] width 1090 height 31
click at [606, 297] on p "Replace this text with your content" at bounding box center [882, 305] width 1086 height 27
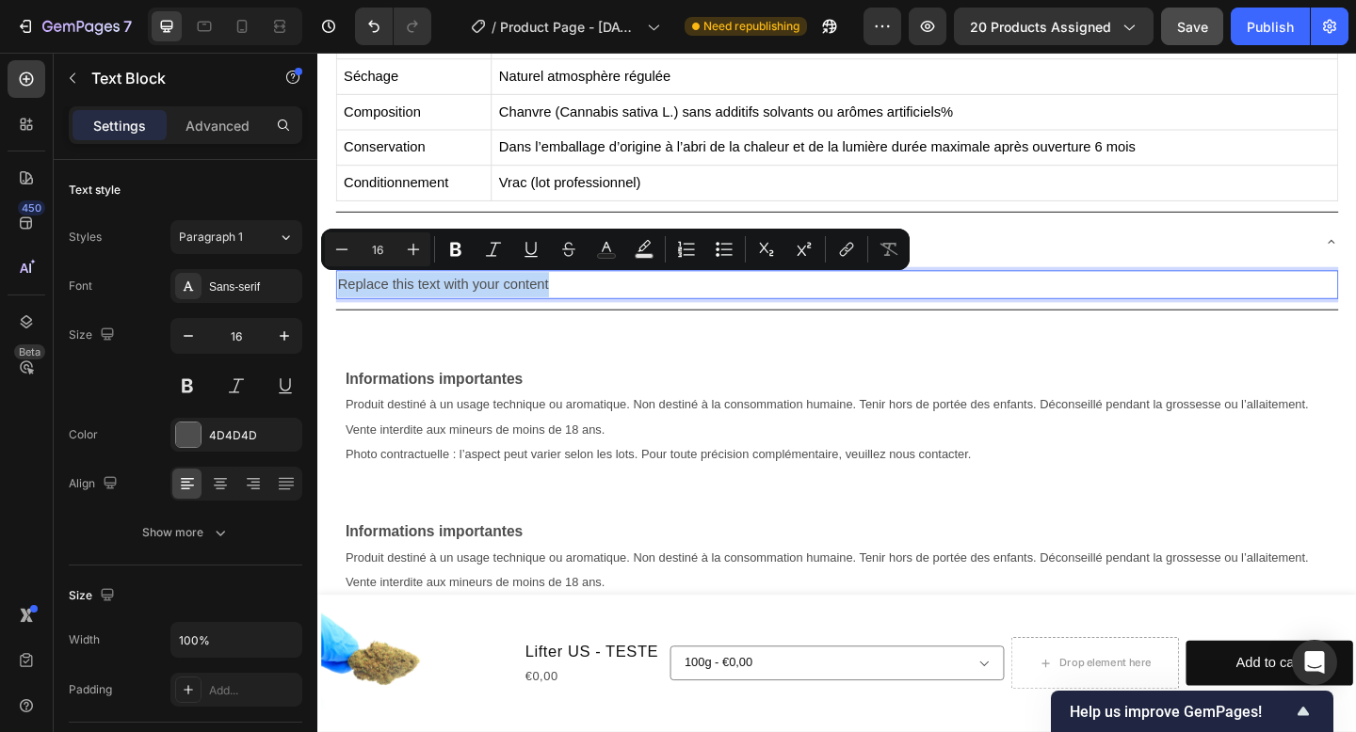
drag, startPoint x: 614, startPoint y: 298, endPoint x: 309, endPoint y: 297, distance: 305.0
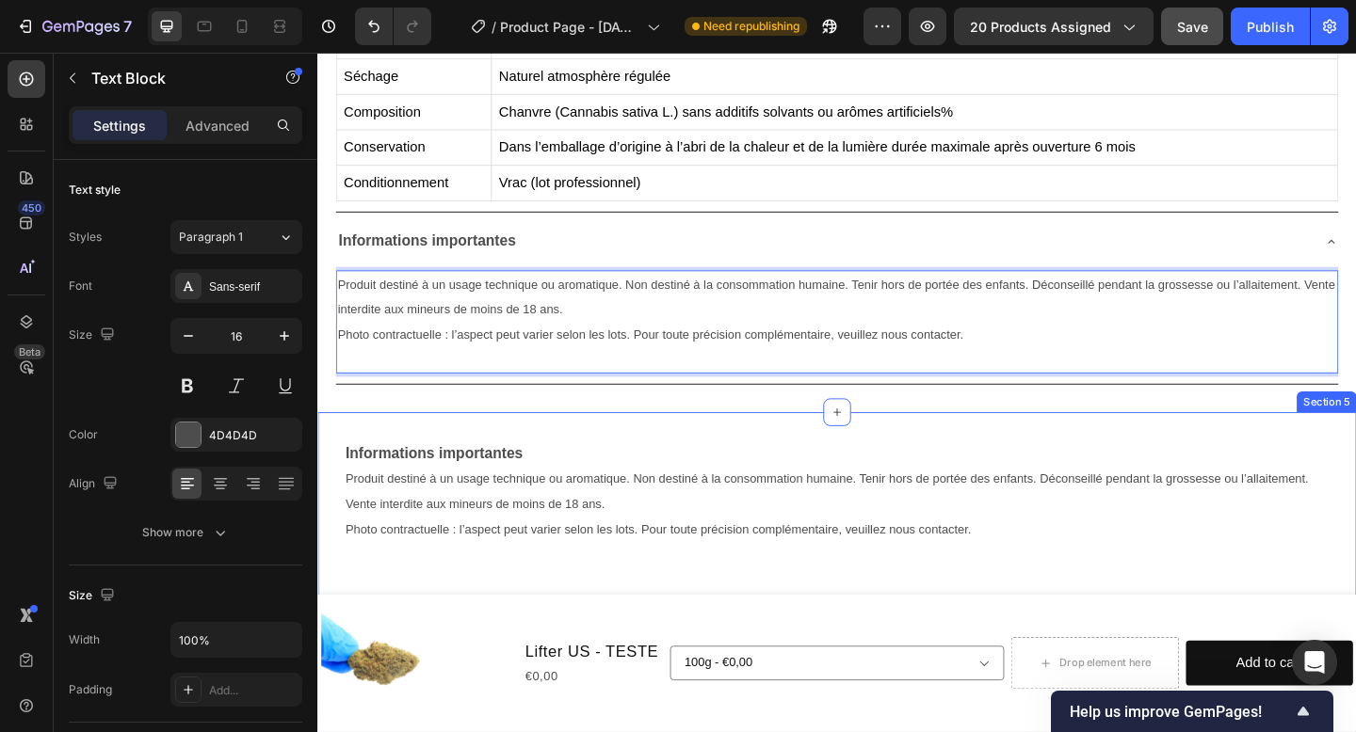
click at [545, 470] on div "Informations importantes Produit destiné à un usage technique ou aromatique. No…" at bounding box center [882, 641] width 1130 height 394
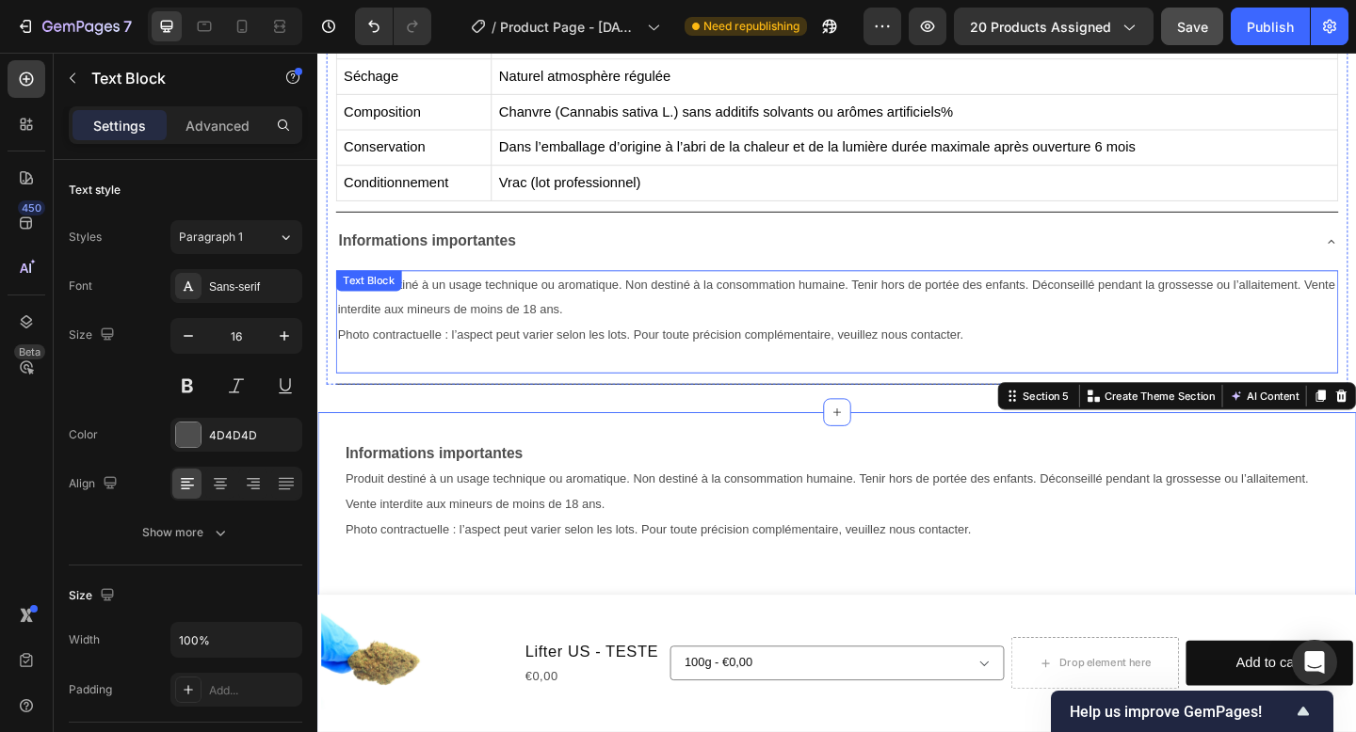
click at [389, 380] on p "Rich Text Editor. Editing area: main" at bounding box center [882, 387] width 1086 height 27
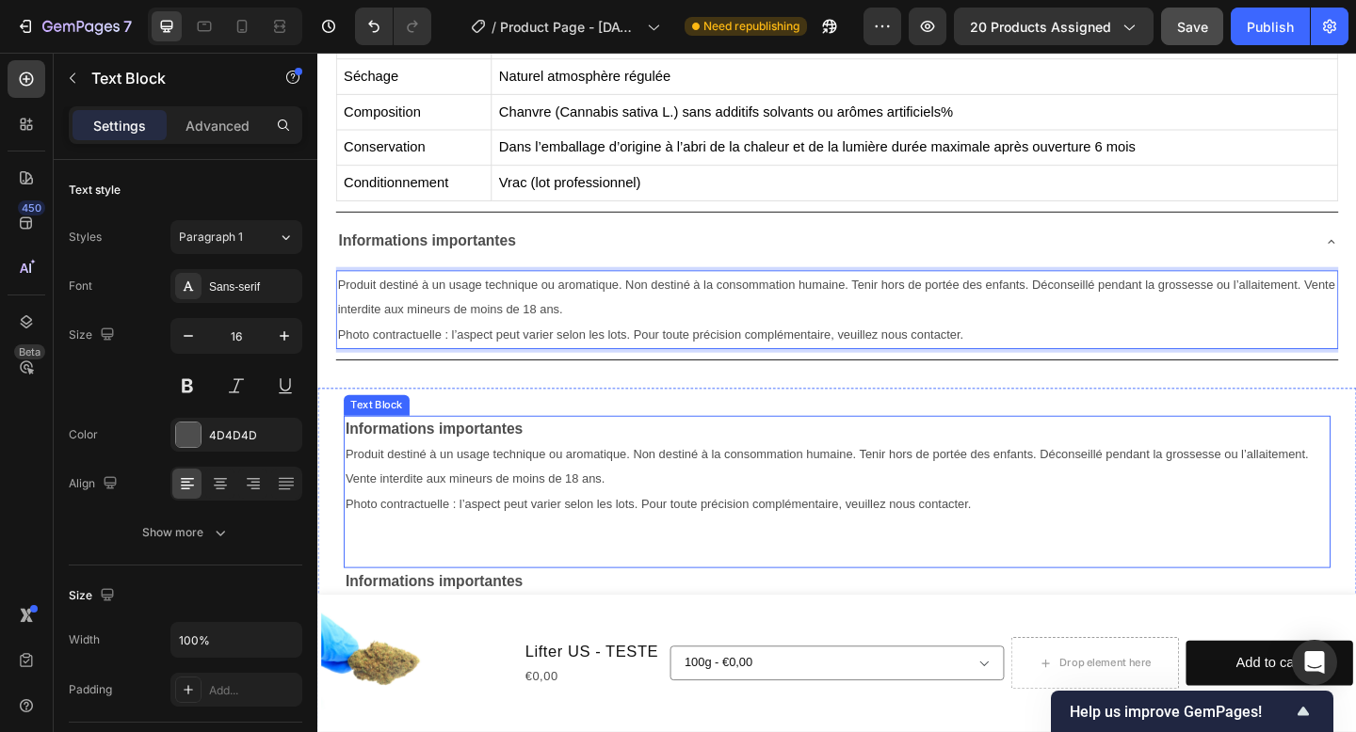
click at [421, 481] on p "Produit destiné à un usage technique ou aromatique. Non destiné à la consommati…" at bounding box center [881, 503] width 1069 height 55
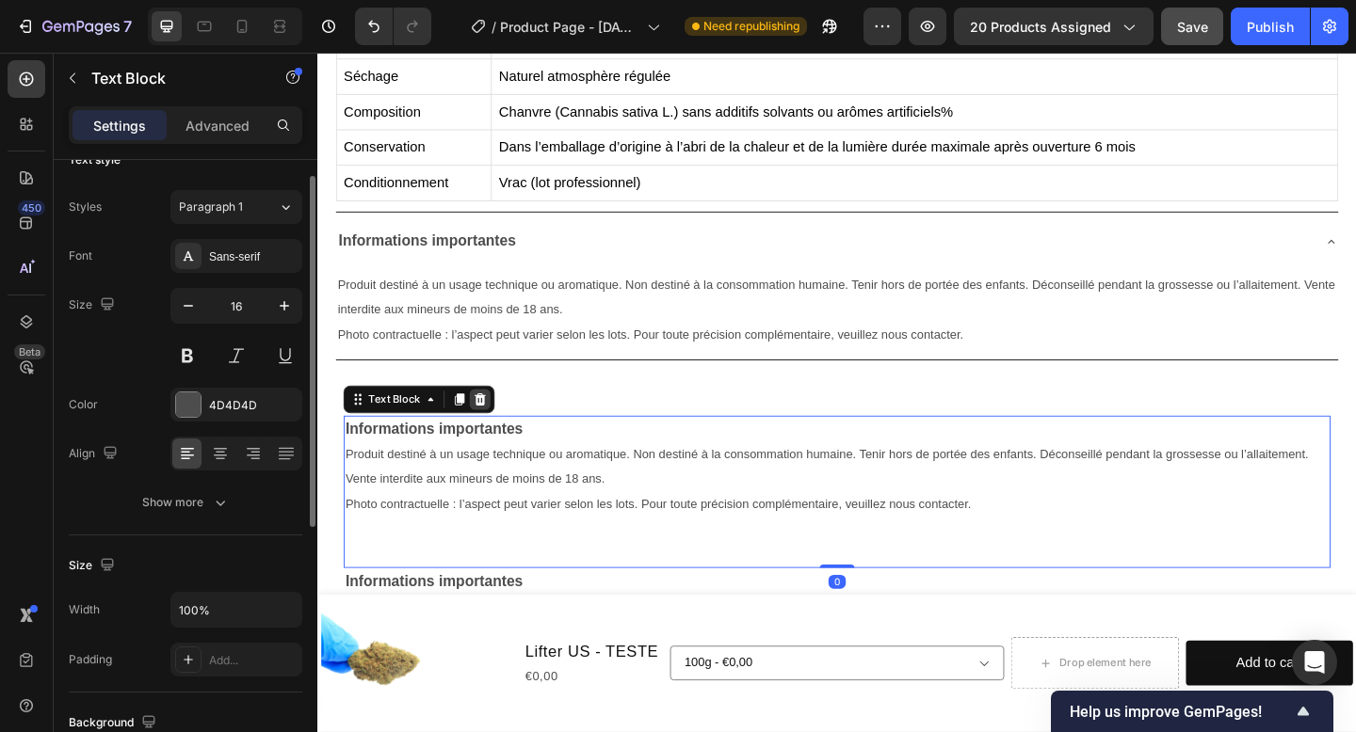
click at [489, 427] on icon at bounding box center [495, 430] width 12 height 13
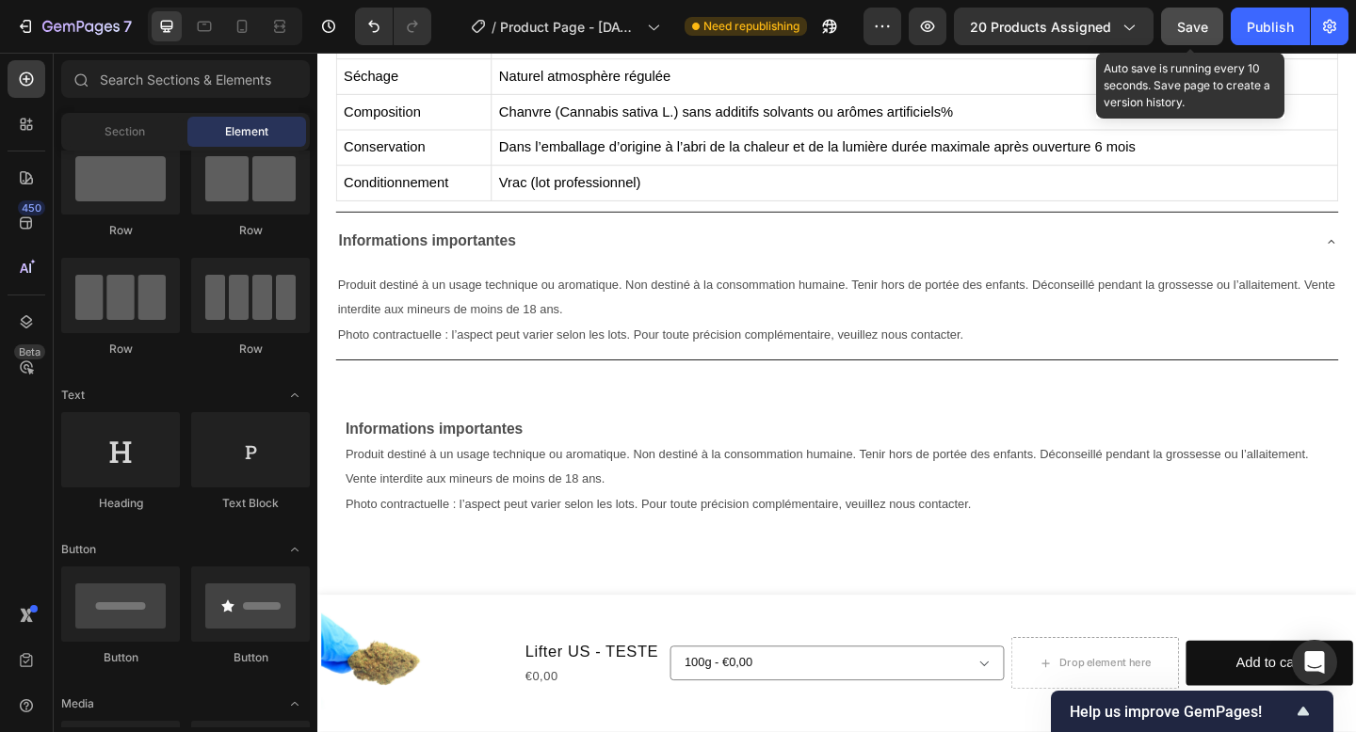
click at [1193, 20] on span "Save" at bounding box center [1192, 27] width 31 height 16
click at [1195, 34] on span "Save" at bounding box center [1192, 27] width 31 height 16
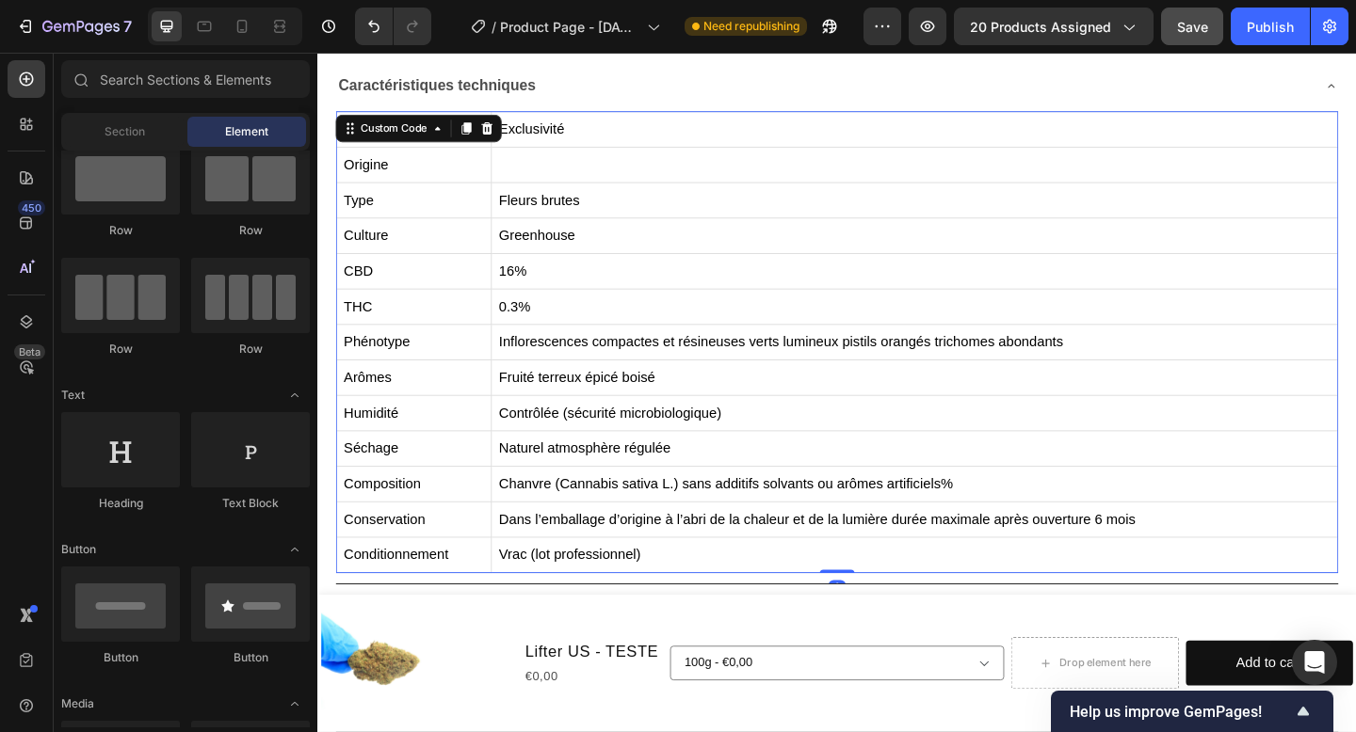
click at [658, 385] on td "Inflorescences compactes et résineuses verts lumineux pistils orangés trichomes…" at bounding box center [967, 368] width 921 height 39
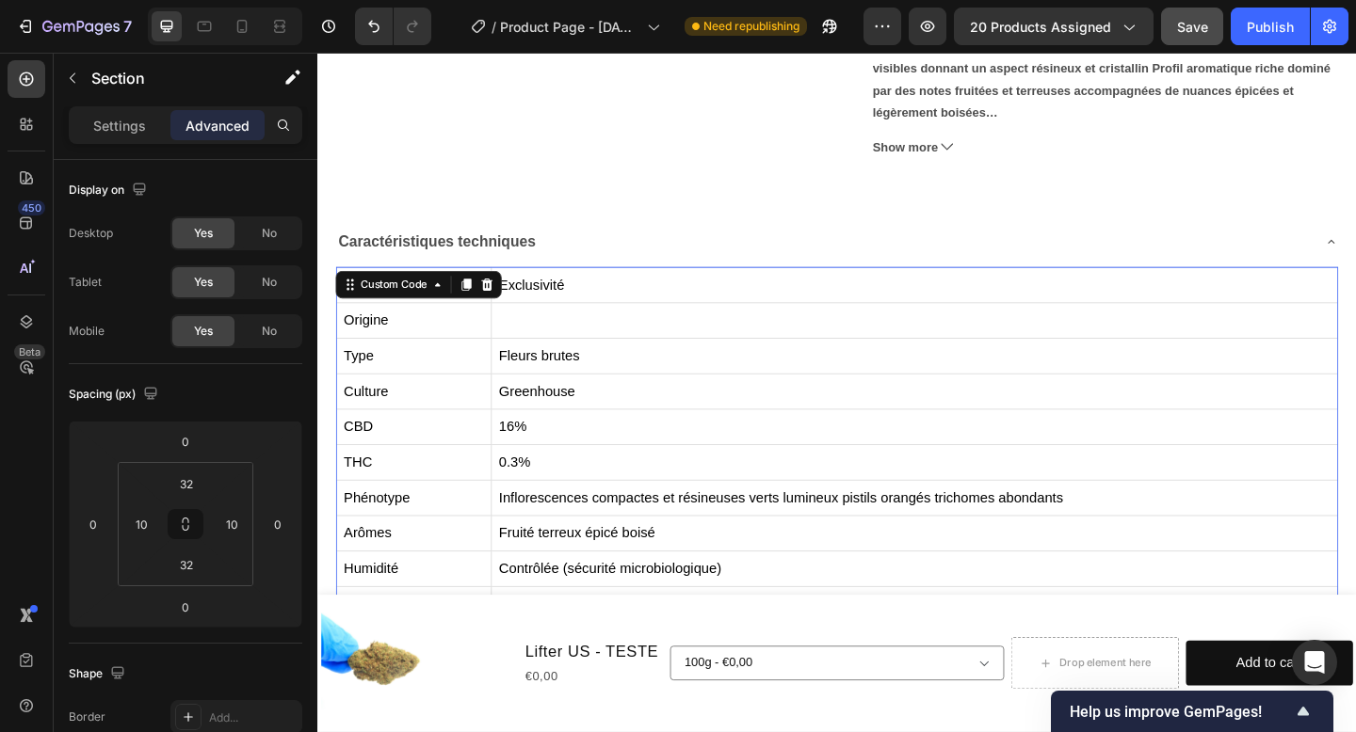
click at [632, 216] on div "Caractéristiques techniques Catégorie Exclusivité Origine Type Fleurs brutes Cu…" at bounding box center [882, 598] width 1130 height 787
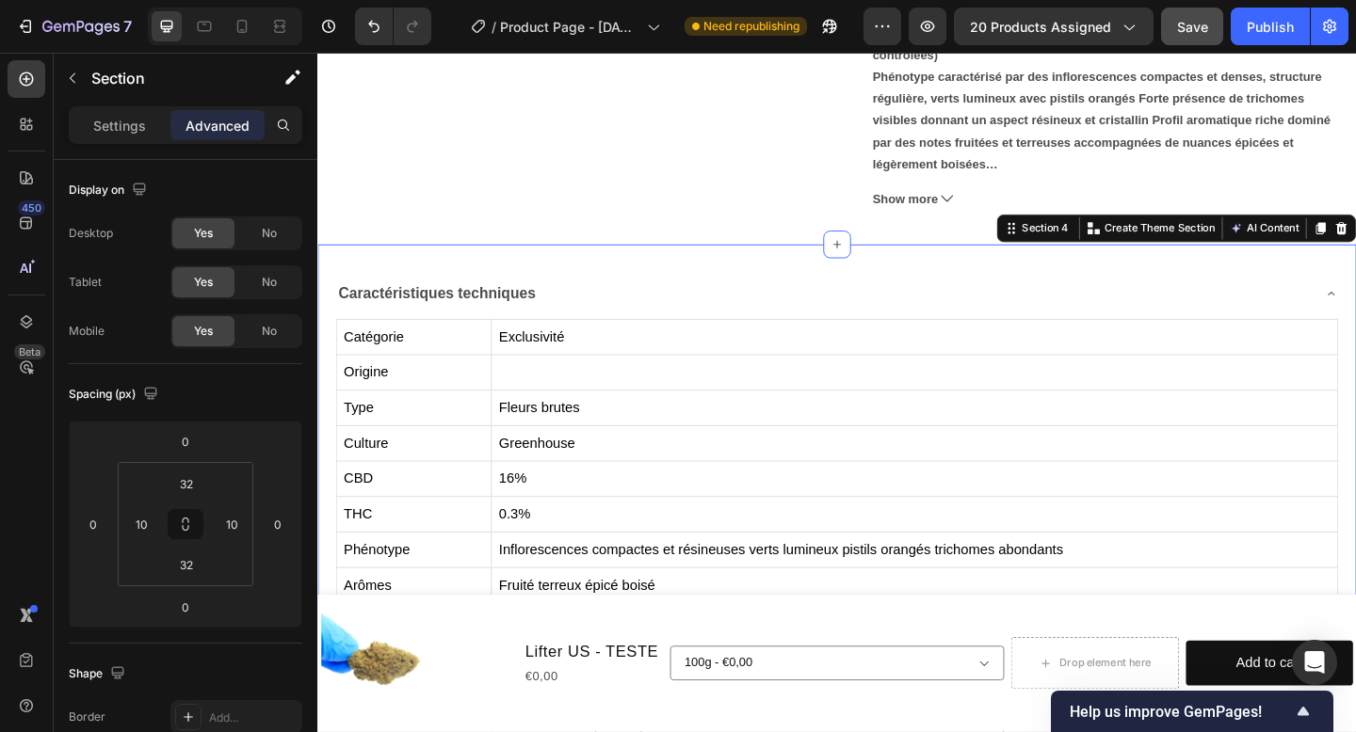
scroll to position [588, 0]
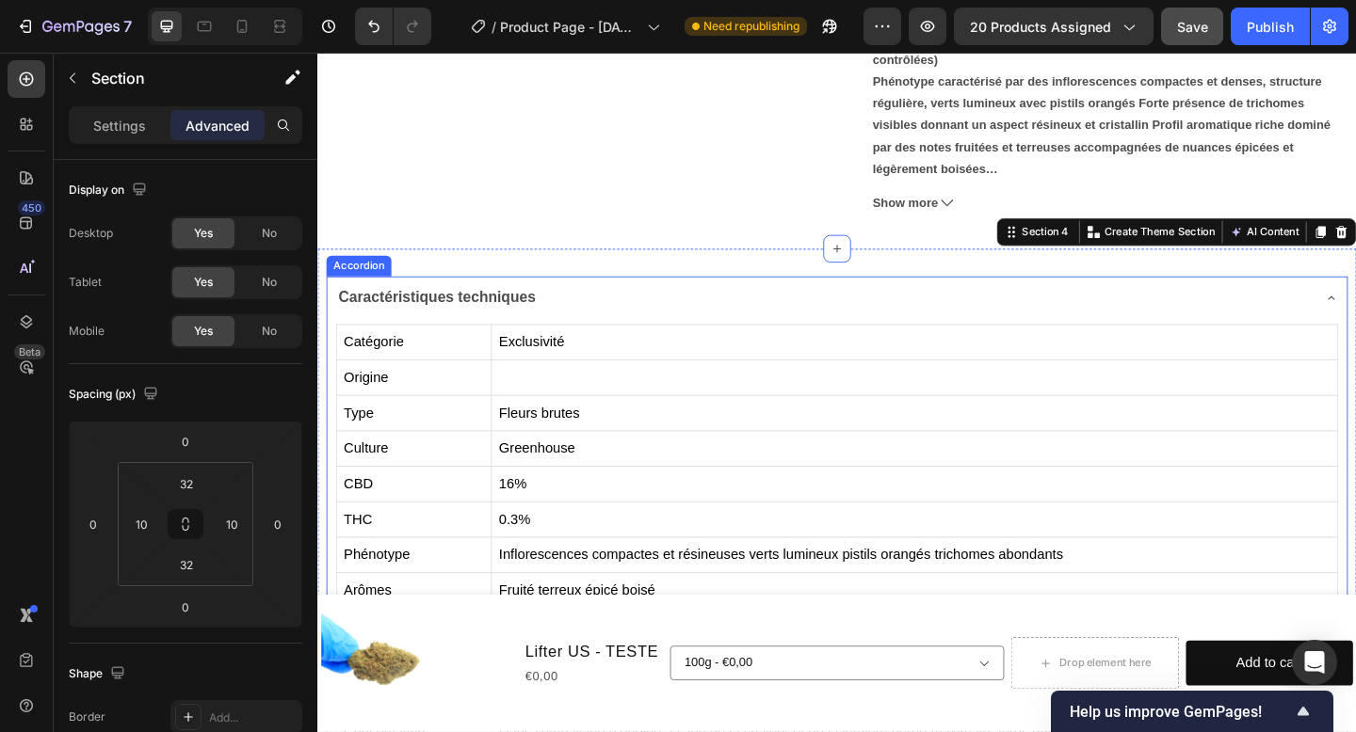
click at [538, 305] on div "Caractéristiques techniques" at bounding box center [447, 320] width 220 height 33
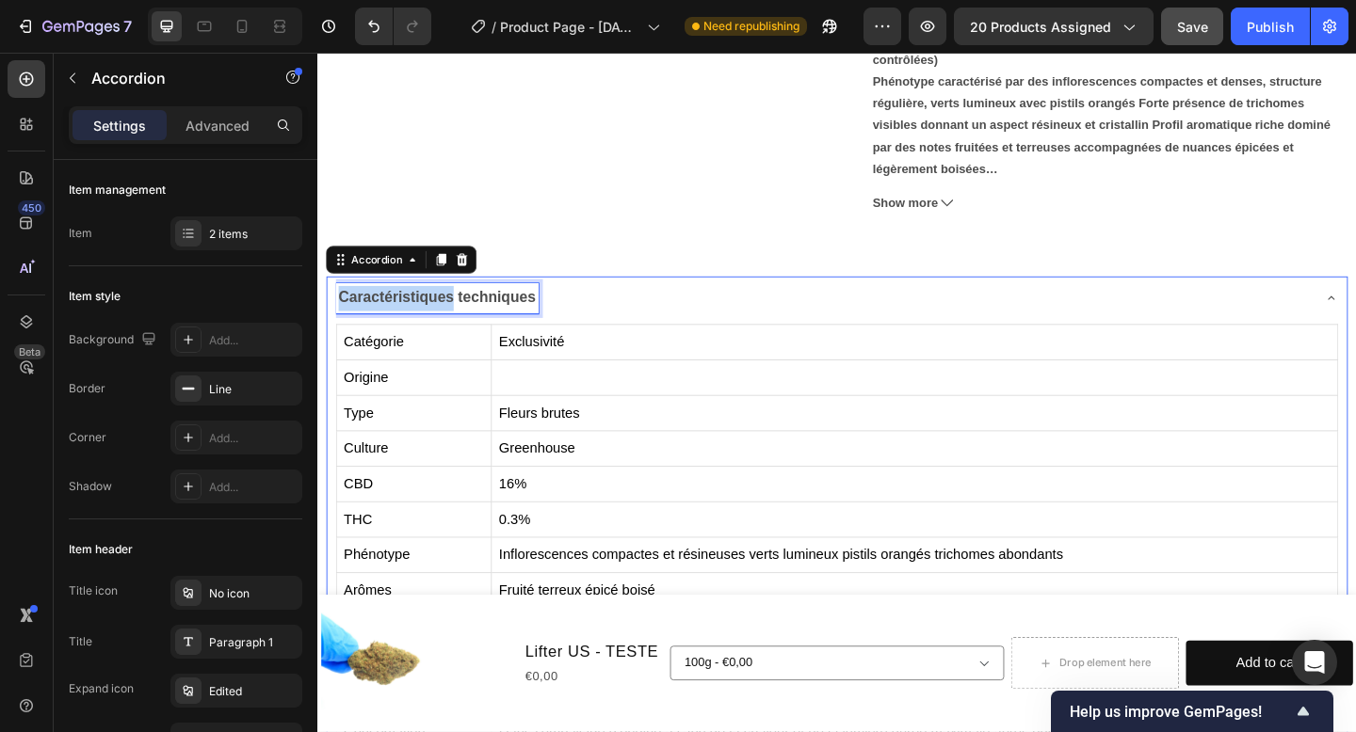
click at [538, 305] on div "Caractéristiques techniques" at bounding box center [447, 320] width 220 height 33
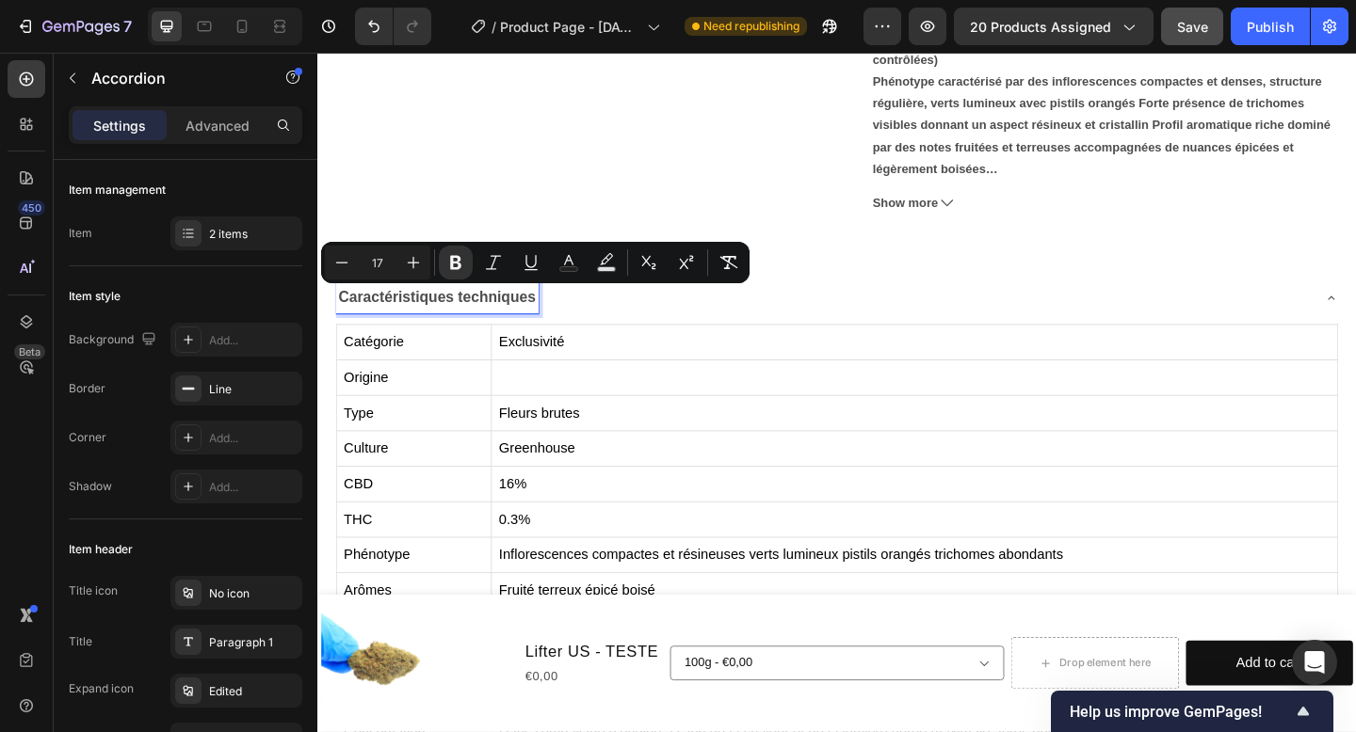
click at [523, 317] on strong "Caractéristiques techniques" at bounding box center [447, 320] width 215 height 18
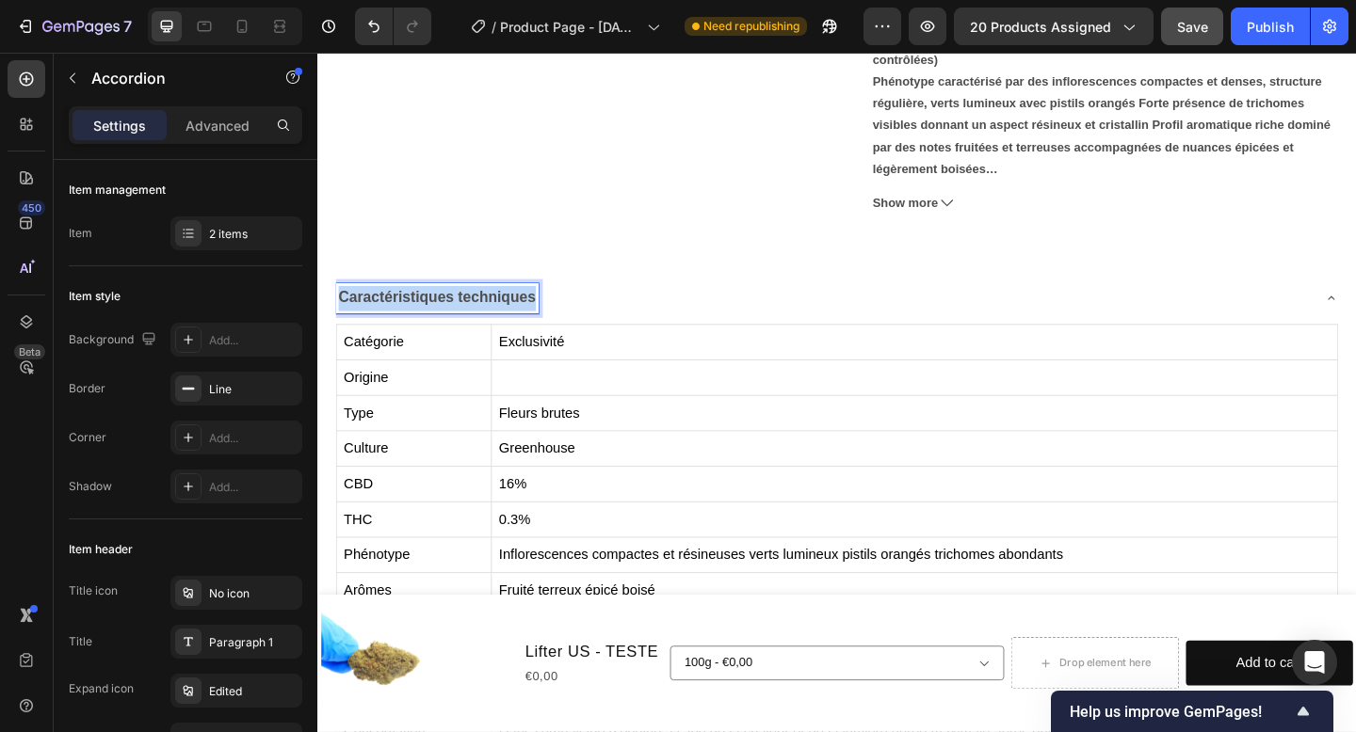
drag, startPoint x: 345, startPoint y: 315, endPoint x: 565, endPoint y: 325, distance: 220.5
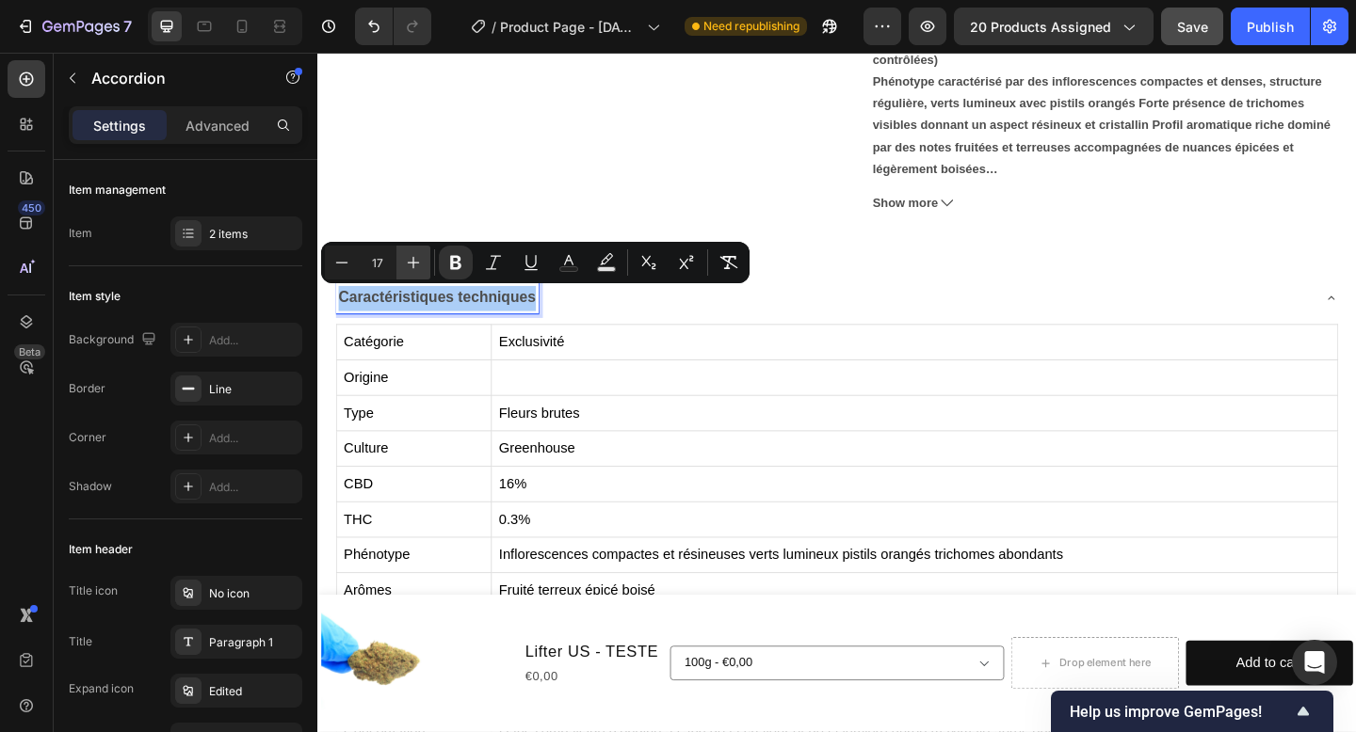
click at [412, 266] on icon "Editor contextual toolbar" at bounding box center [414, 263] width 12 height 12
type input "18"
click at [581, 259] on button "Text Color" at bounding box center [569, 263] width 34 height 34
type input "4D4D4D"
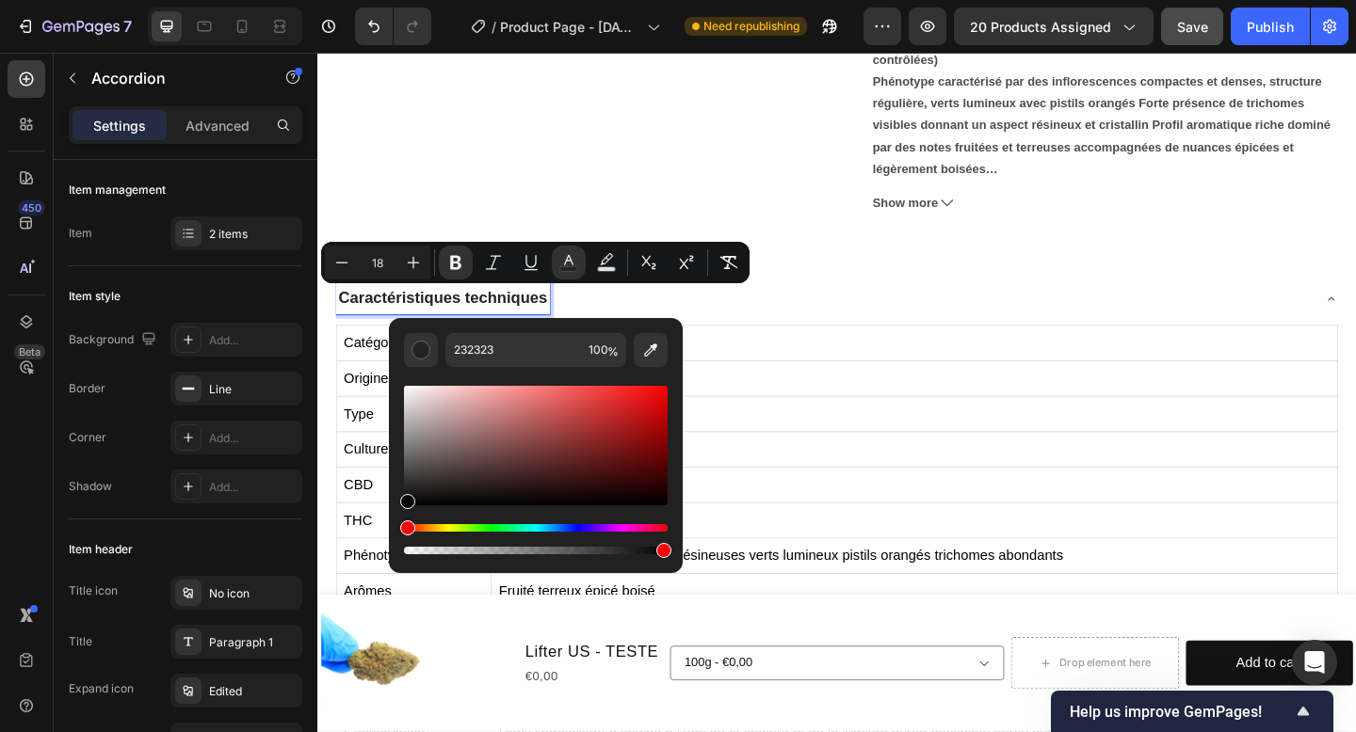
drag, startPoint x: 404, startPoint y: 476, endPoint x: 402, endPoint y: 509, distance: 33.0
click at [404, 509] on div "Editor contextual toolbar" at bounding box center [536, 470] width 264 height 176
type input "000000"
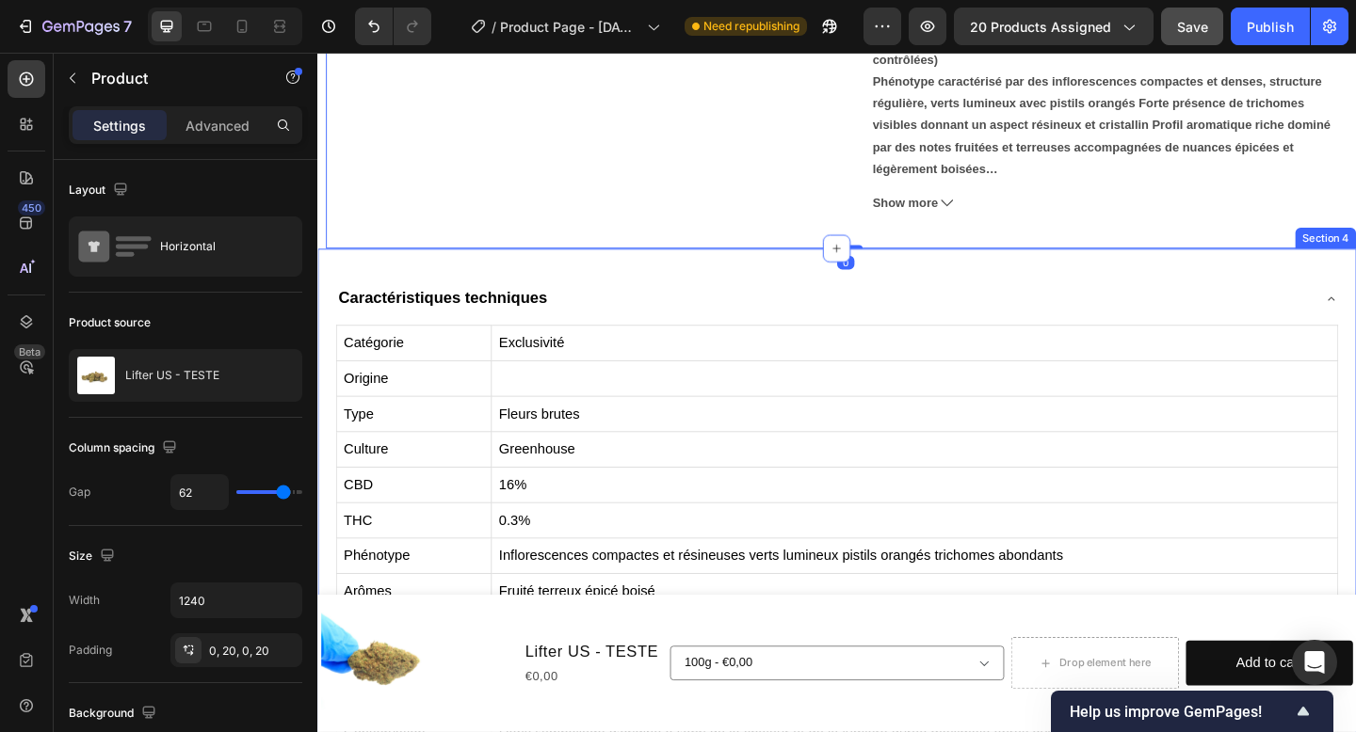
click at [617, 288] on div "Caractéristiques techniques Catégorie Exclusivité Origine Type Fleurs brutes Cu…" at bounding box center [882, 660] width 1130 height 788
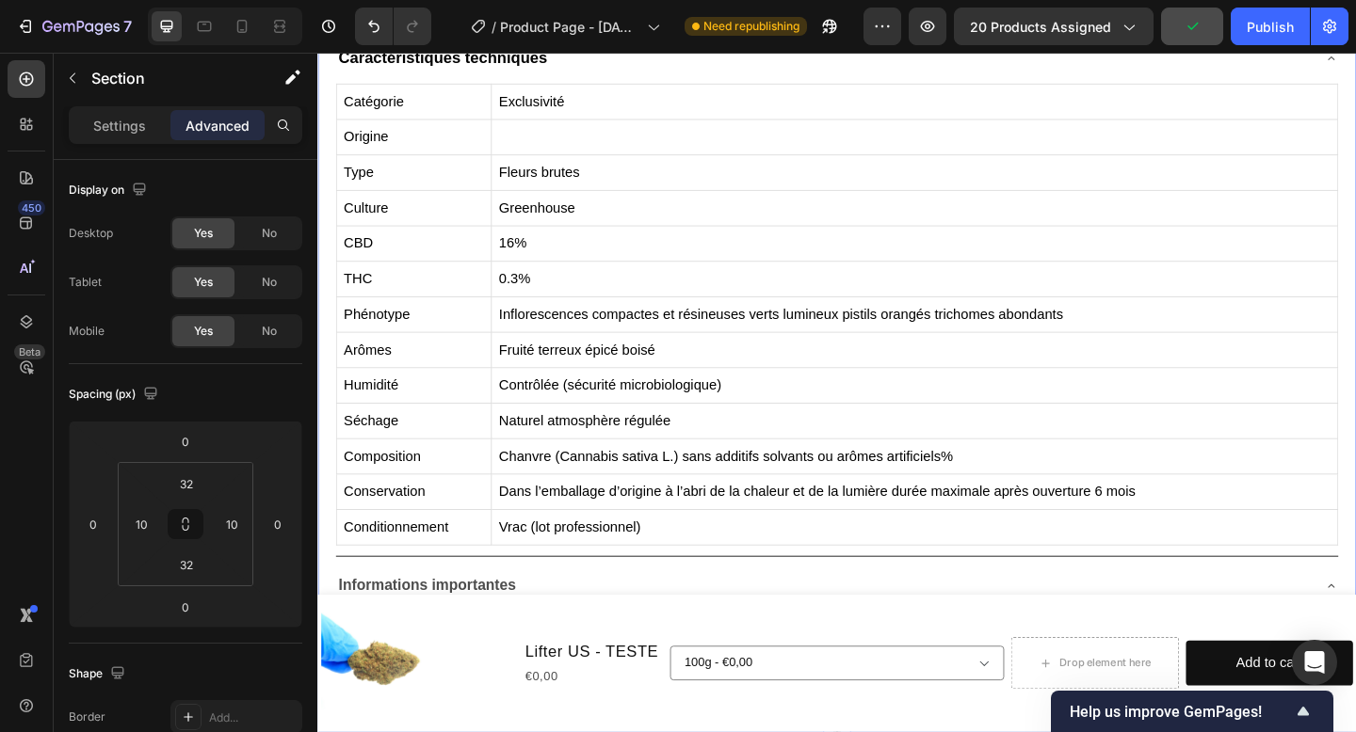
scroll to position [851, 0]
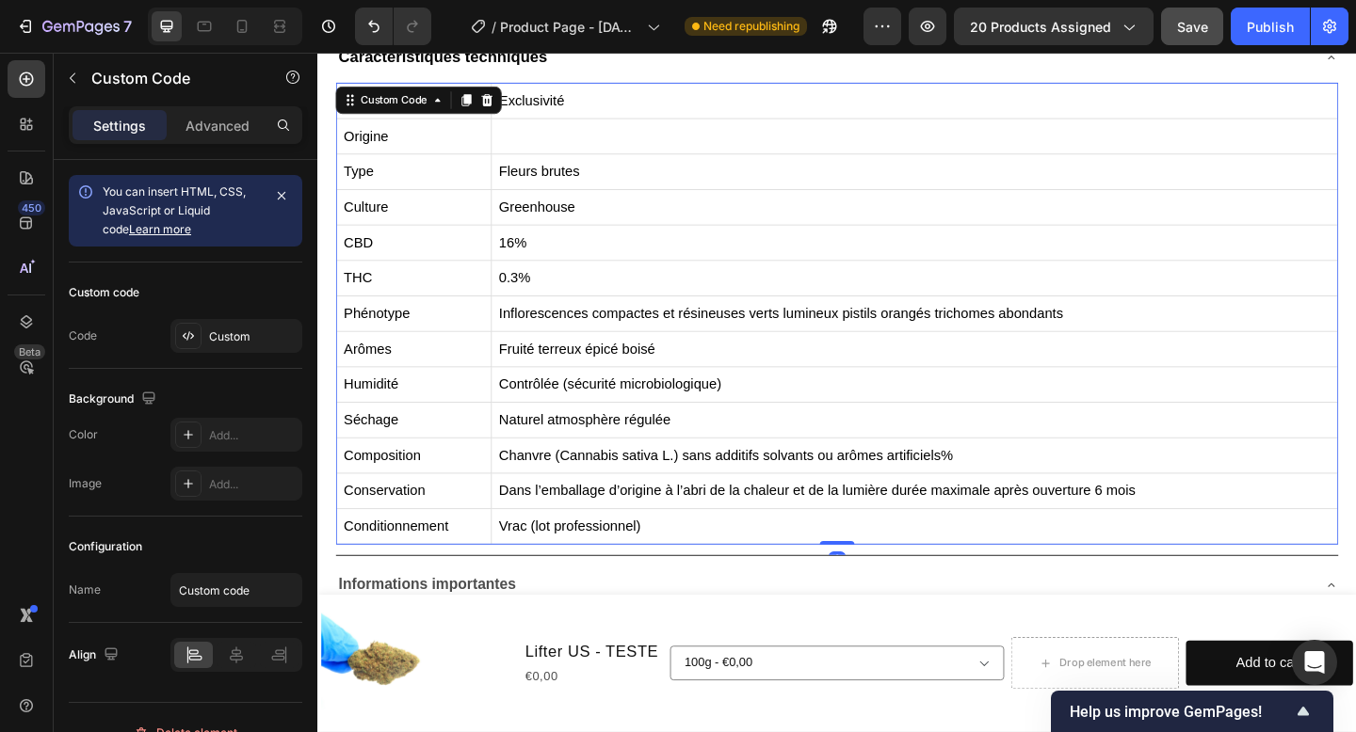
click at [567, 281] on td "0.3%" at bounding box center [967, 299] width 921 height 39
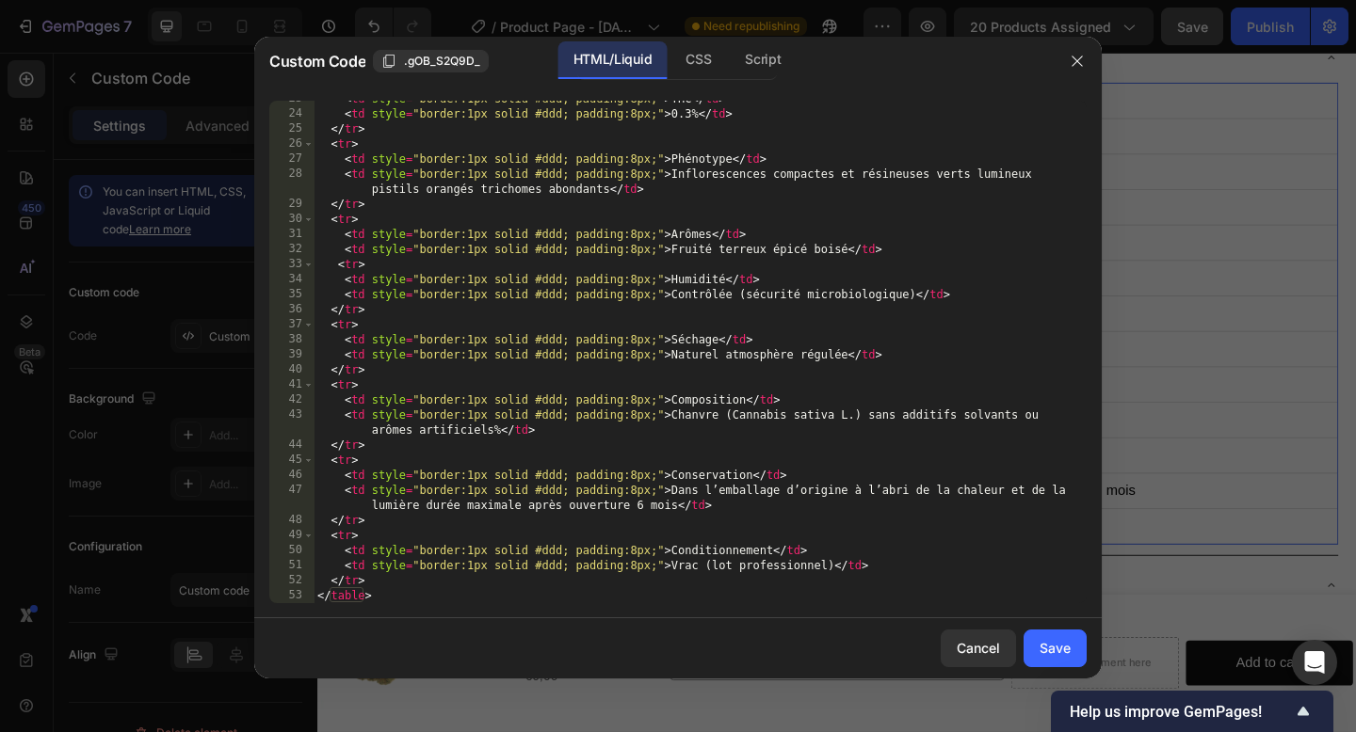
scroll to position [341, 0]
click at [433, 585] on div "< td style = "border:1px solid #ddd; padding:8px;" > THC </ td > < td style = "…" at bounding box center [700, 357] width 773 height 533
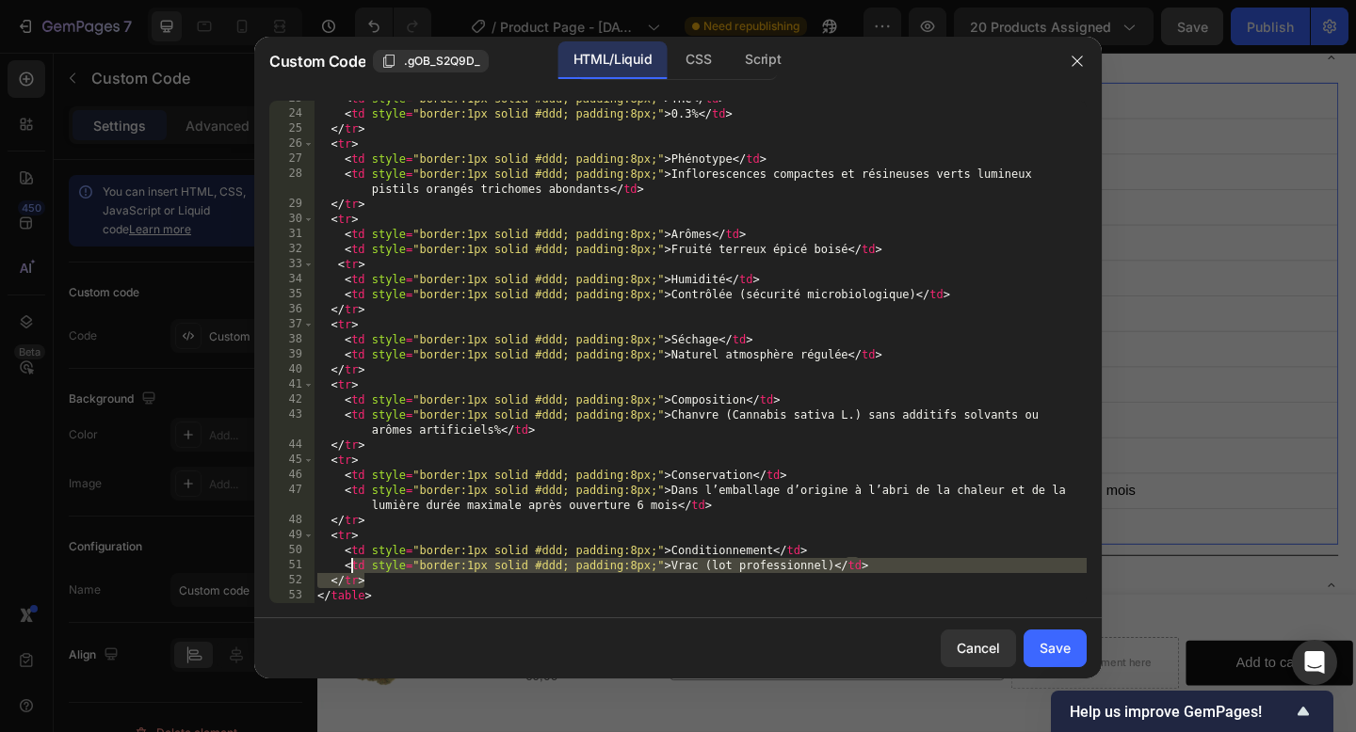
drag, startPoint x: 376, startPoint y: 579, endPoint x: 349, endPoint y: 568, distance: 28.7
click at [349, 568] on div "< td style = "border:1px solid #ddd; padding:8px;" > THC </ td > < td style = "…" at bounding box center [700, 357] width 773 height 533
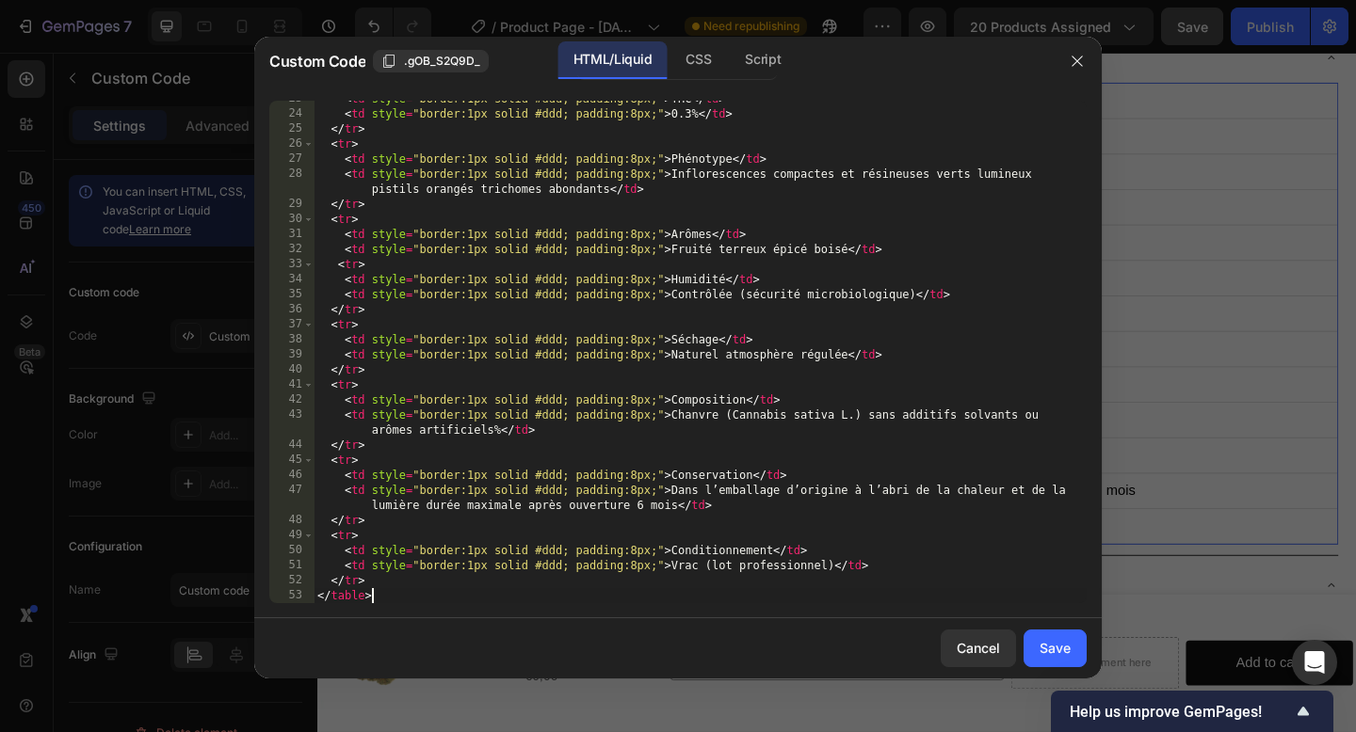
click at [400, 603] on div "< td style = "border:1px solid #ddd; padding:8px;" > THC </ td > < td style = "…" at bounding box center [700, 357] width 773 height 533
drag, startPoint x: 392, startPoint y: 603, endPoint x: 339, endPoint y: 563, distance: 66.5
click at [339, 563] on div "</table> 23 24 25 26 27 28 29 30 31 32 33 34 35 36 37 38 39 40 41 42 43 44 45 4…" at bounding box center [677, 352] width 847 height 533
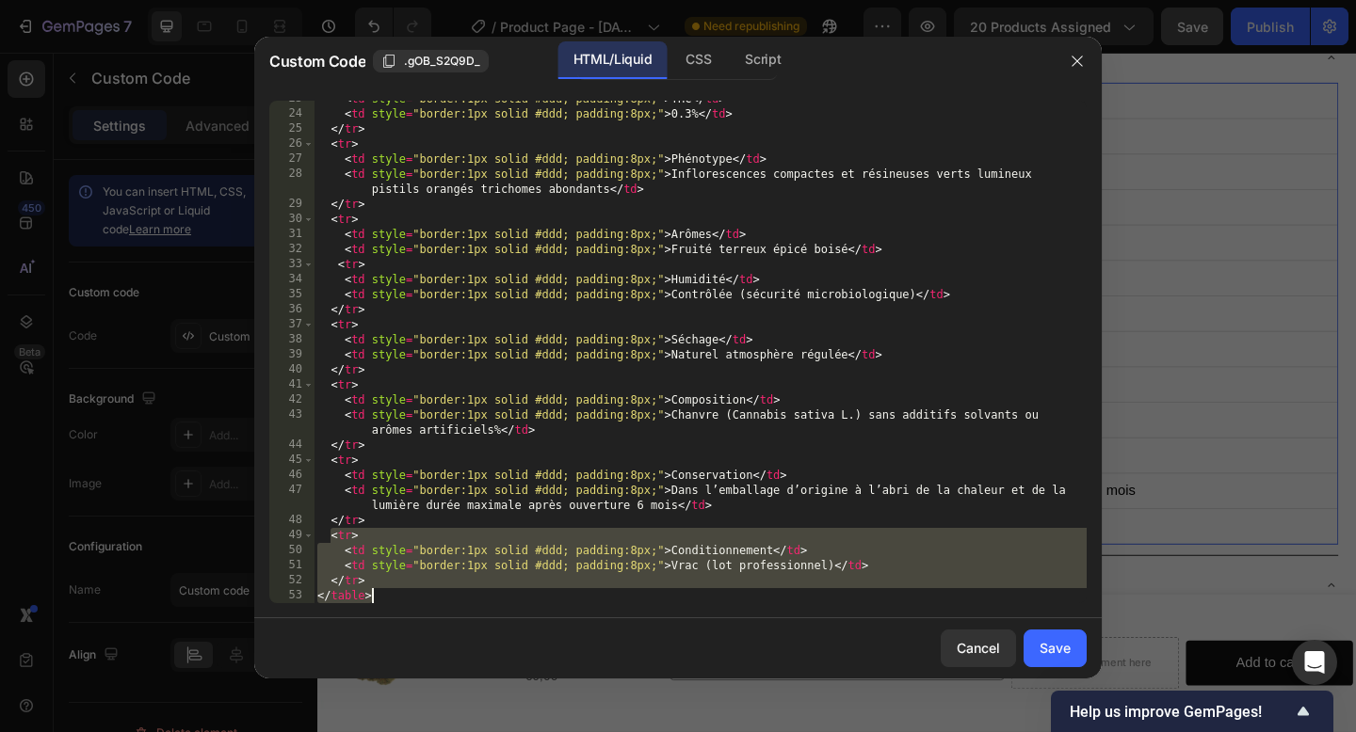
drag, startPoint x: 330, startPoint y: 539, endPoint x: 378, endPoint y: 599, distance: 77.0
click at [378, 599] on div "< td style = "border:1px solid #ddd; padding:8px;" > THC </ td > < td style = "…" at bounding box center [700, 357] width 773 height 533
click at [389, 595] on div "< td style = "border:1px solid #ddd; padding:8px;" > THC </ td > < td style = "…" at bounding box center [700, 357] width 773 height 533
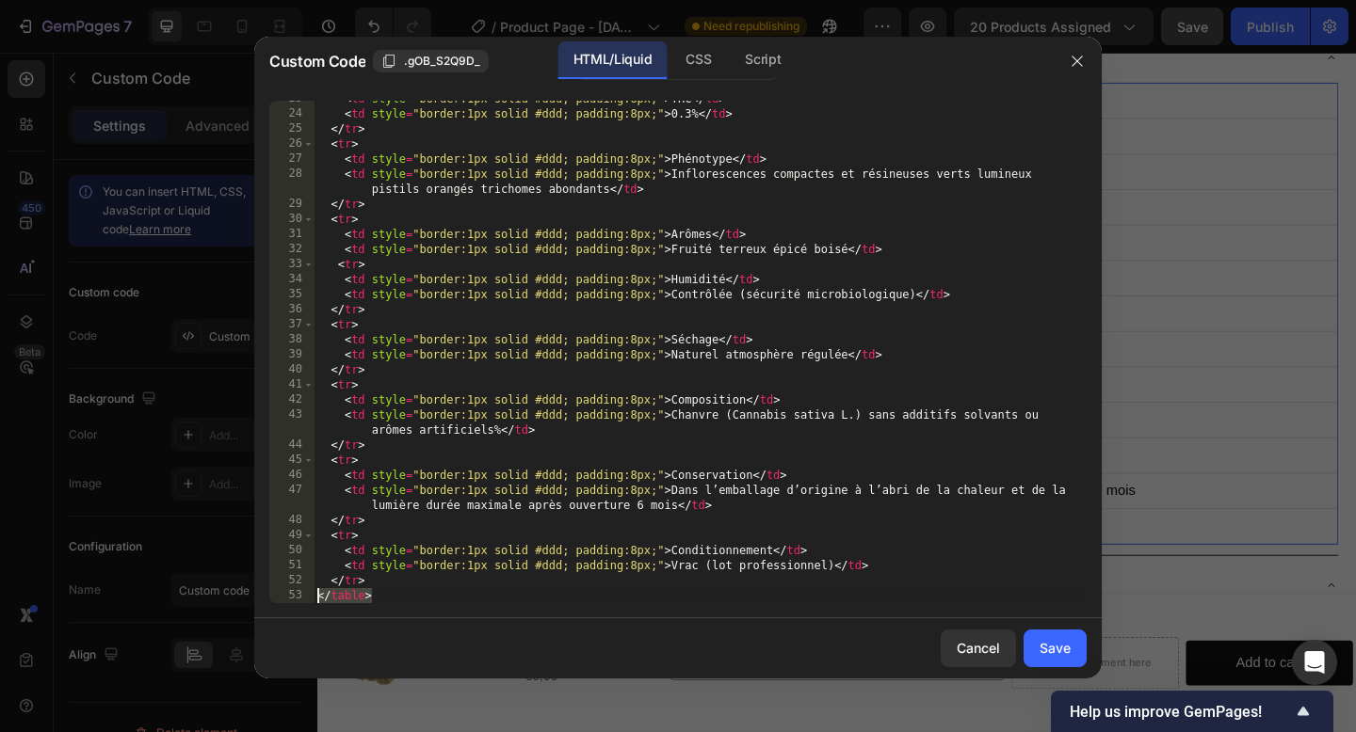
drag, startPoint x: 389, startPoint y: 596, endPoint x: 301, endPoint y: 599, distance: 87.6
click at [301, 599] on div "</table> 23 24 25 26 27 28 29 30 31 32 33 34 35 36 37 38 39 40 41 42 43 44 45 4…" at bounding box center [677, 352] width 817 height 503
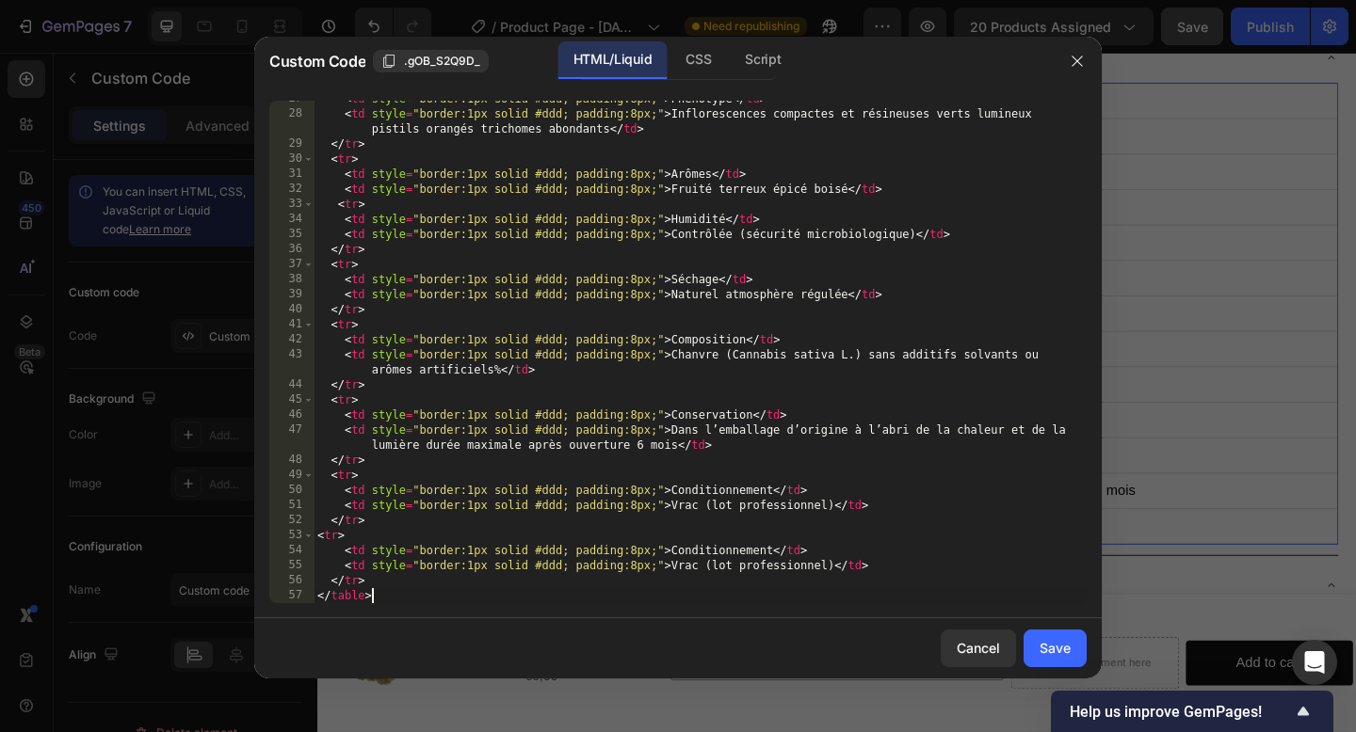
scroll to position [401, 0]
click at [775, 554] on div "< td style = "border:1px solid #ddd; padding:8px;" > Phénotype </ td > < td sty…" at bounding box center [700, 357] width 773 height 533
click at [833, 561] on div "< td style = "border:1px solid #ddd; padding:8px;" > Phénotype </ td > < td sty…" at bounding box center [700, 357] width 773 height 533
click at [669, 549] on div "< td style = "border:1px solid #ddd; padding:8px;" > Phénotype </ td > < td sty…" at bounding box center [700, 357] width 773 height 533
paste textarea "Traçabilité"
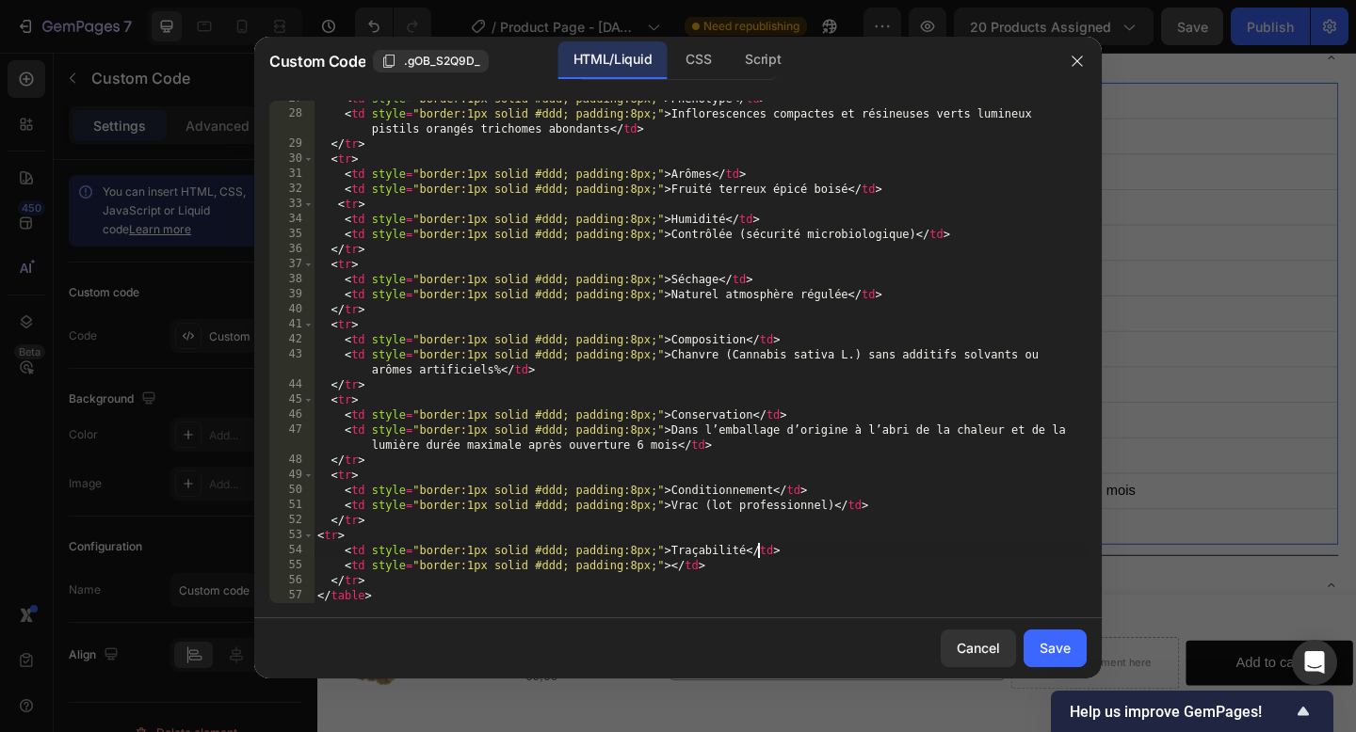
click at [680, 547] on div "< td style = "border:1px solid #ddd; padding:8px;" > Phénotype </ td > < td sty…" at bounding box center [700, 357] width 773 height 533
click at [754, 546] on div "< td style = "border:1px solid #ddd; padding:8px;" > Phénotype </ td > < td sty…" at bounding box center [700, 357] width 773 height 533
click at [672, 566] on div "< td style = "border:1px solid #ddd; padding:8px;" > Phénotype </ td > < td sty…" at bounding box center [700, 357] width 773 height 533
paste textarea "Numéro de lot et certificats disponibles"
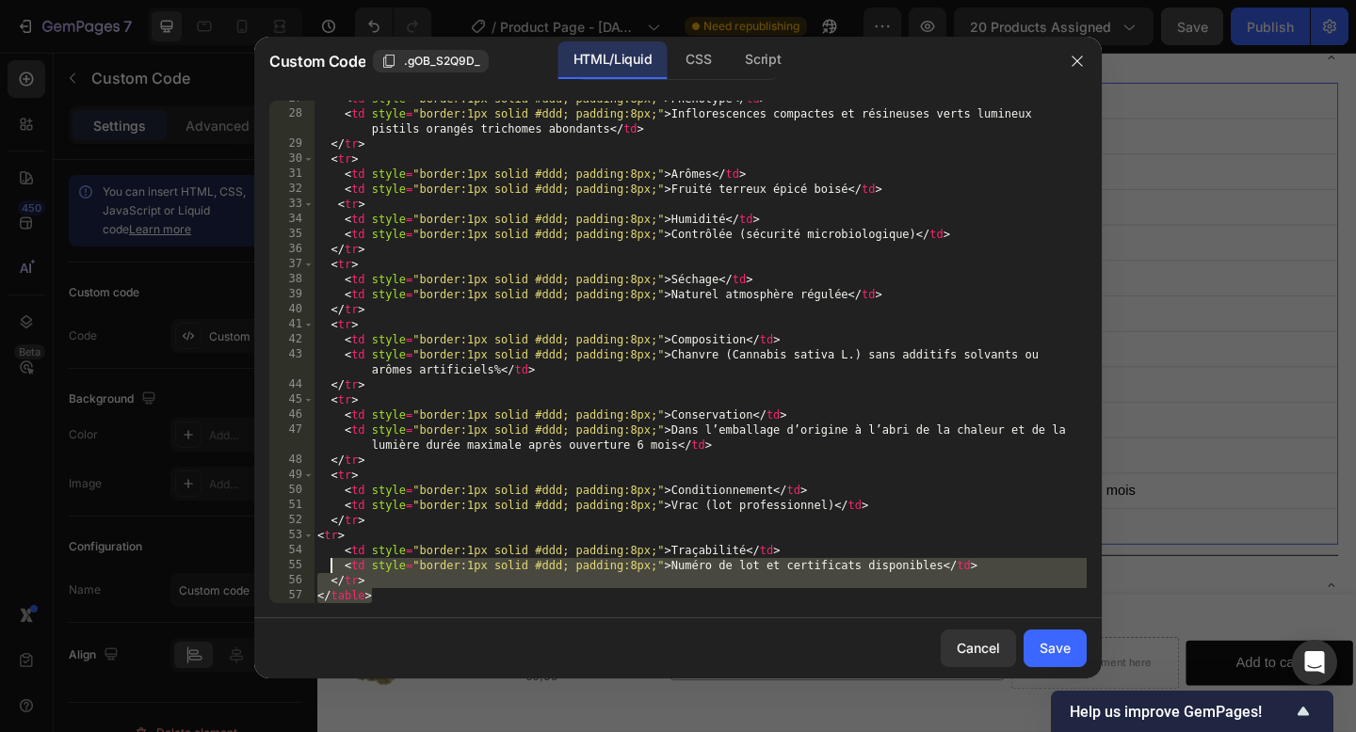
drag, startPoint x: 392, startPoint y: 592, endPoint x: 326, endPoint y: 565, distance: 71.3
click at [327, 566] on div "< td style = "border:1px solid #ddd; padding:8px;" > Phénotype </ td > < td sty…" at bounding box center [700, 357] width 773 height 533
type textarea "<td style="border:1px solid #ddd; padding:8px;">Numéro de lot et certificats di…"
click at [1055, 655] on div "Save" at bounding box center [1054, 648] width 31 height 20
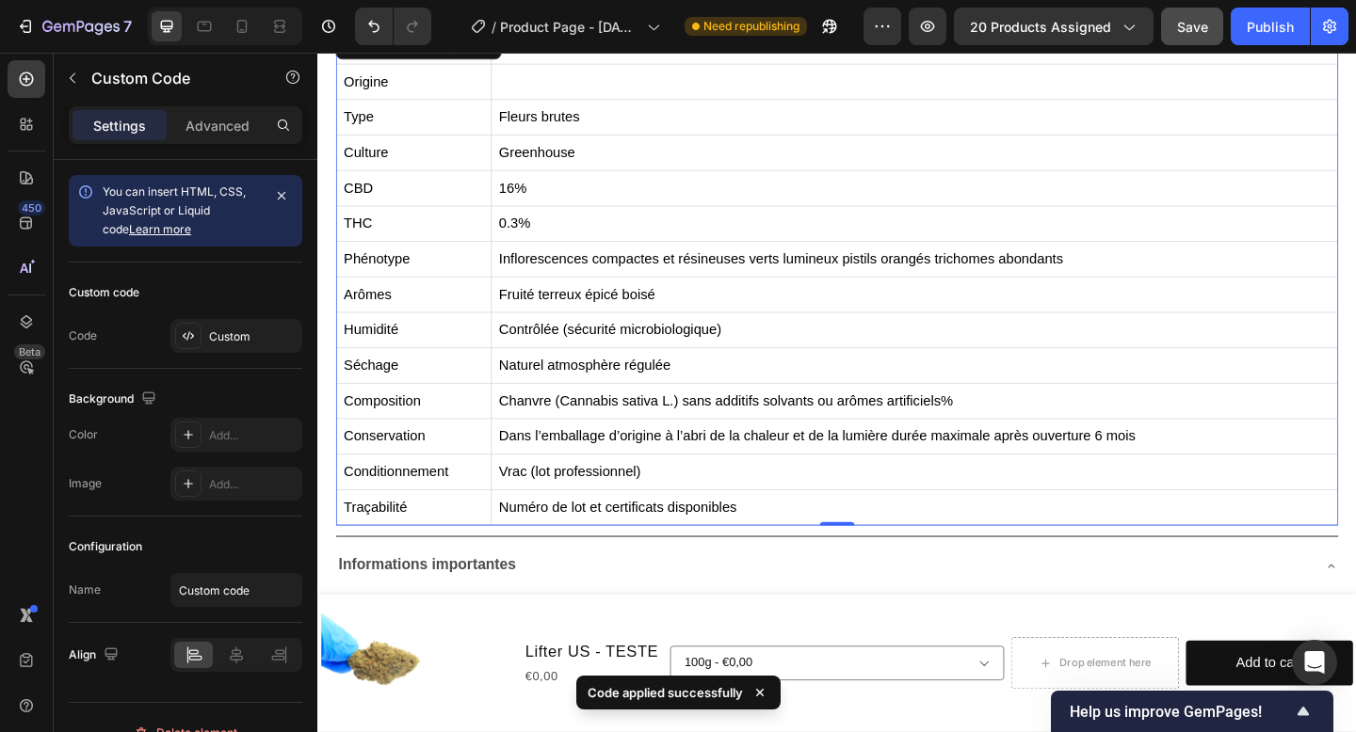
scroll to position [926, 0]
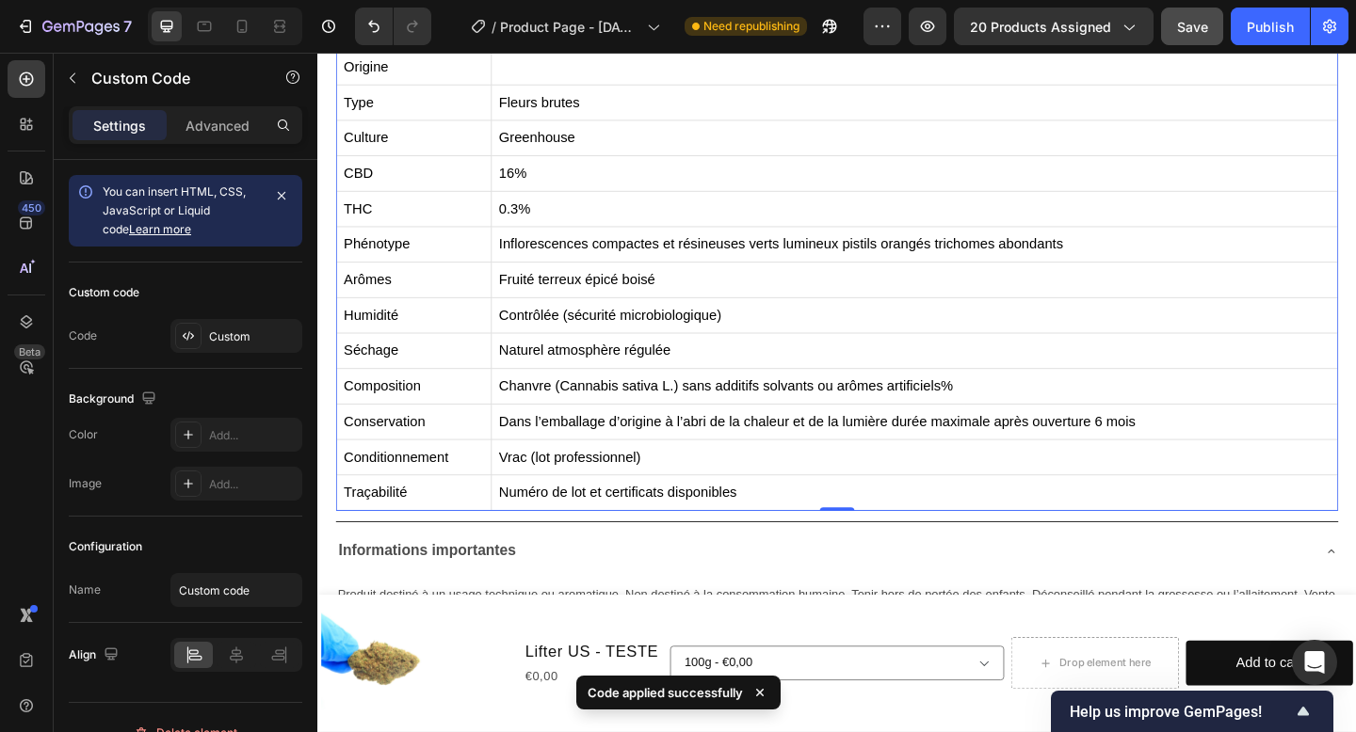
click at [816, 385] on td "Naturel atmosphère régulée" at bounding box center [967, 378] width 921 height 39
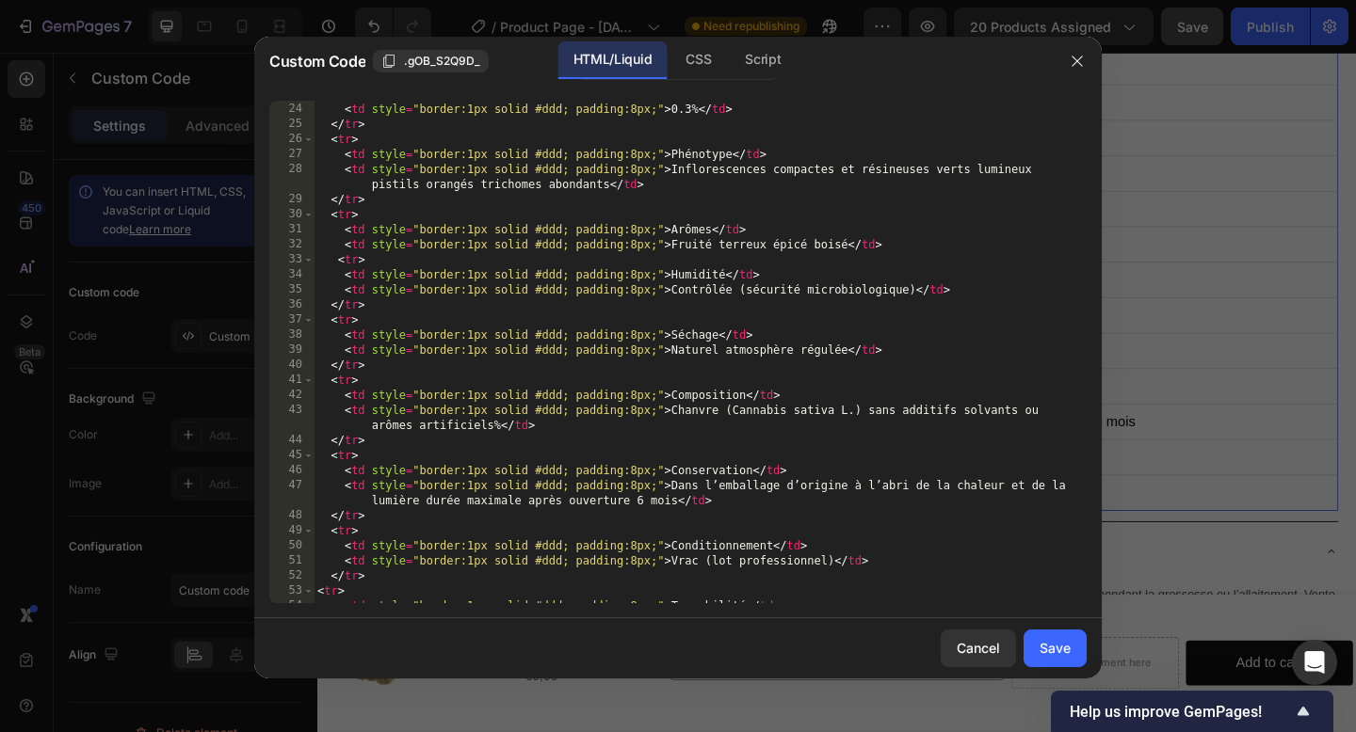
scroll to position [401, 0]
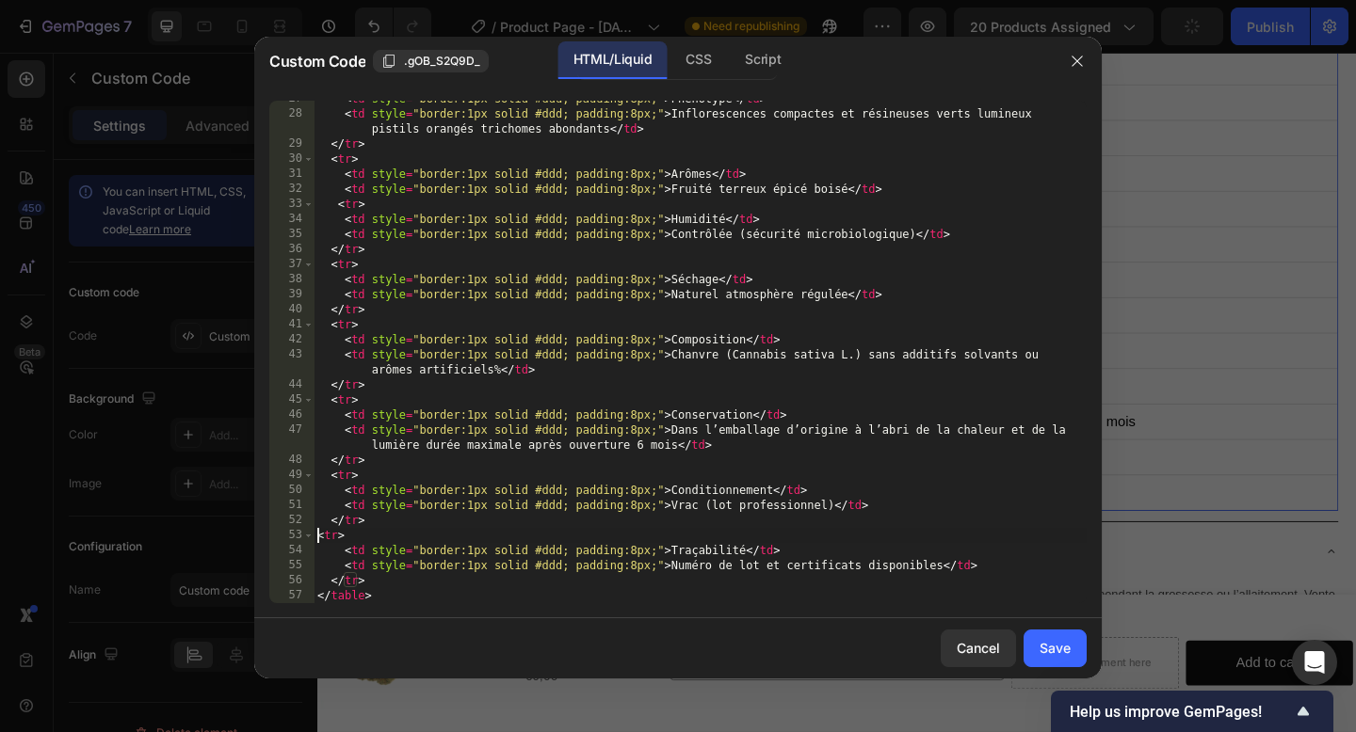
click at [315, 536] on div "< td style = "border:1px solid #ddd; padding:8px;" > Phénotype </ td > < td sty…" at bounding box center [700, 357] width 773 height 533
type textarea "<tr>"
click at [1070, 655] on button "Save" at bounding box center [1054, 649] width 63 height 38
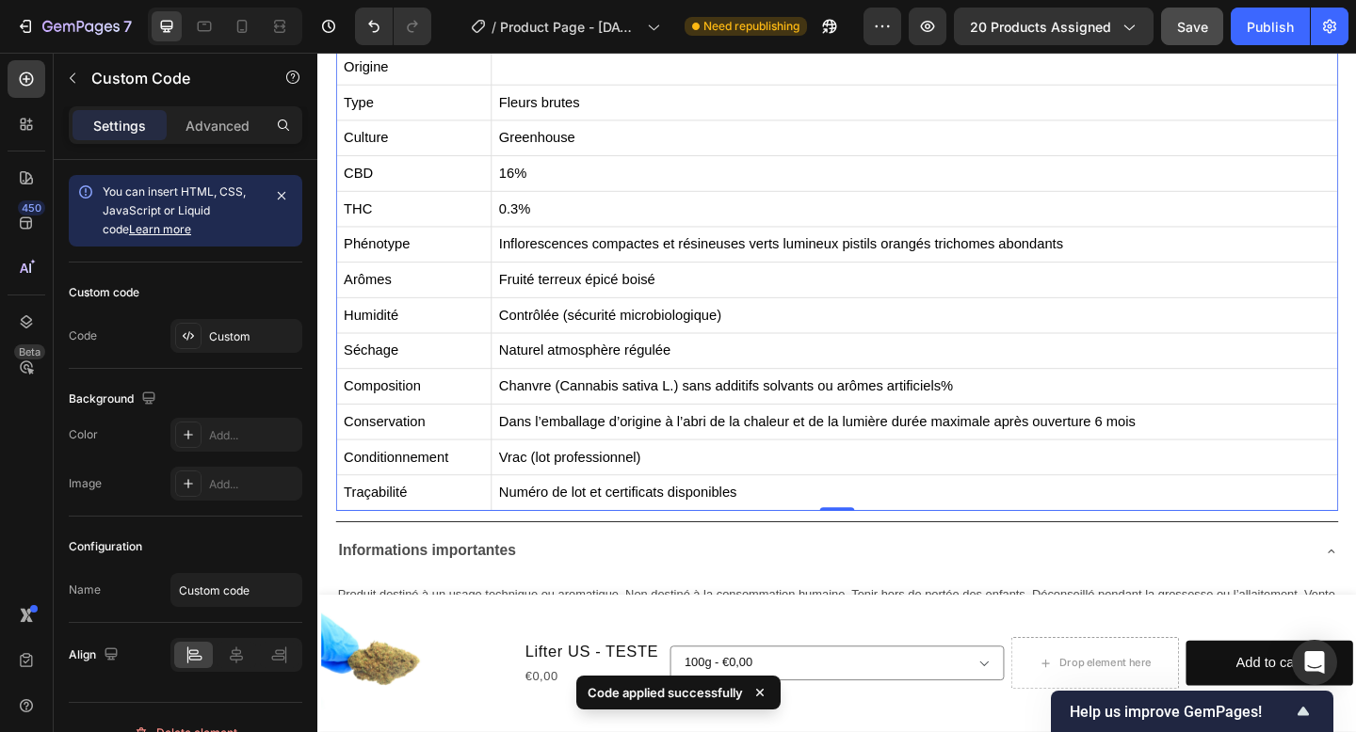
click at [848, 420] on td "Chanvre (Cannabis sativa L.) sans additifs solvants ou arômes artificiels%" at bounding box center [967, 416] width 921 height 39
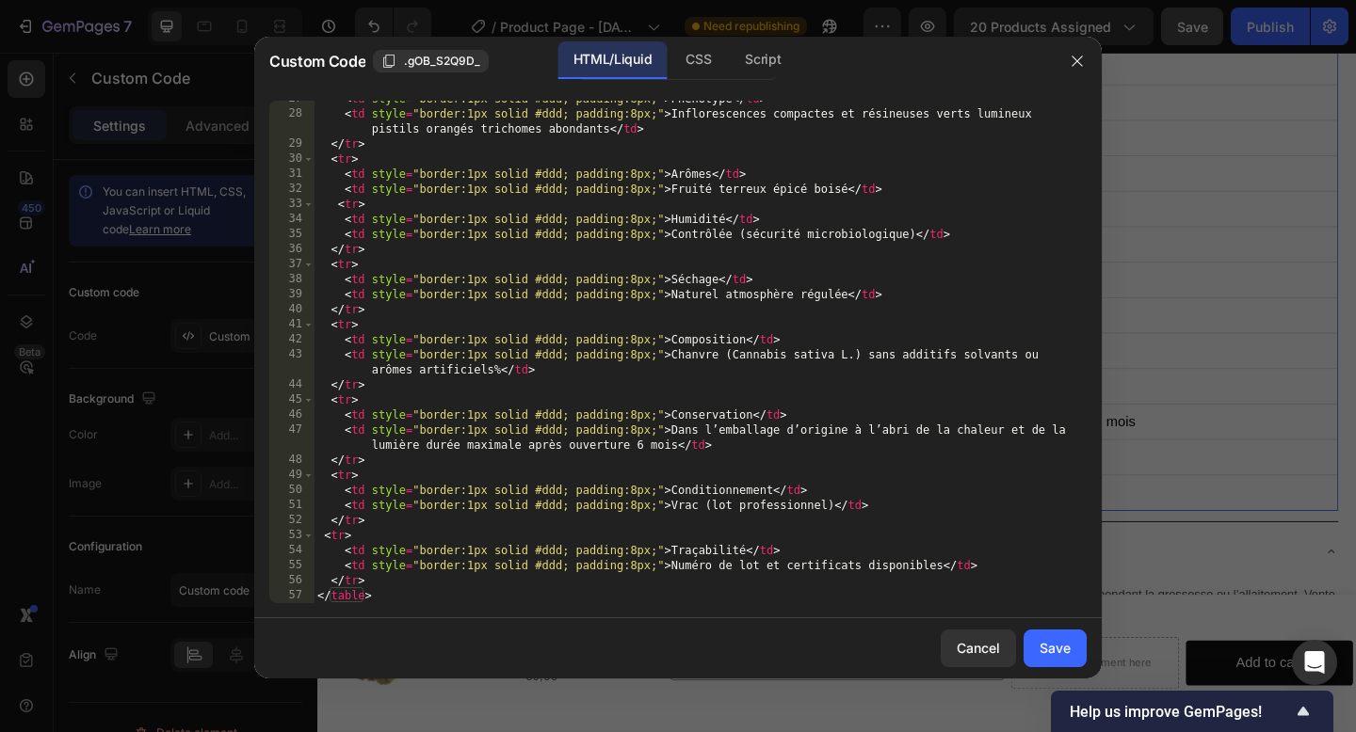
click at [659, 531] on div "< td style = "border:1px solid #ddd; padding:8px;" > Phénotype </ td > < td sty…" at bounding box center [700, 357] width 773 height 533
drag, startPoint x: 383, startPoint y: 603, endPoint x: 335, endPoint y: 555, distance: 67.9
click at [335, 555] on div "<tr> 27 28 29 30 31 32 33 34 35 36 37 38 39 40 41 42 43 44 45 46 47 48 49 50 51…" at bounding box center [677, 352] width 847 height 533
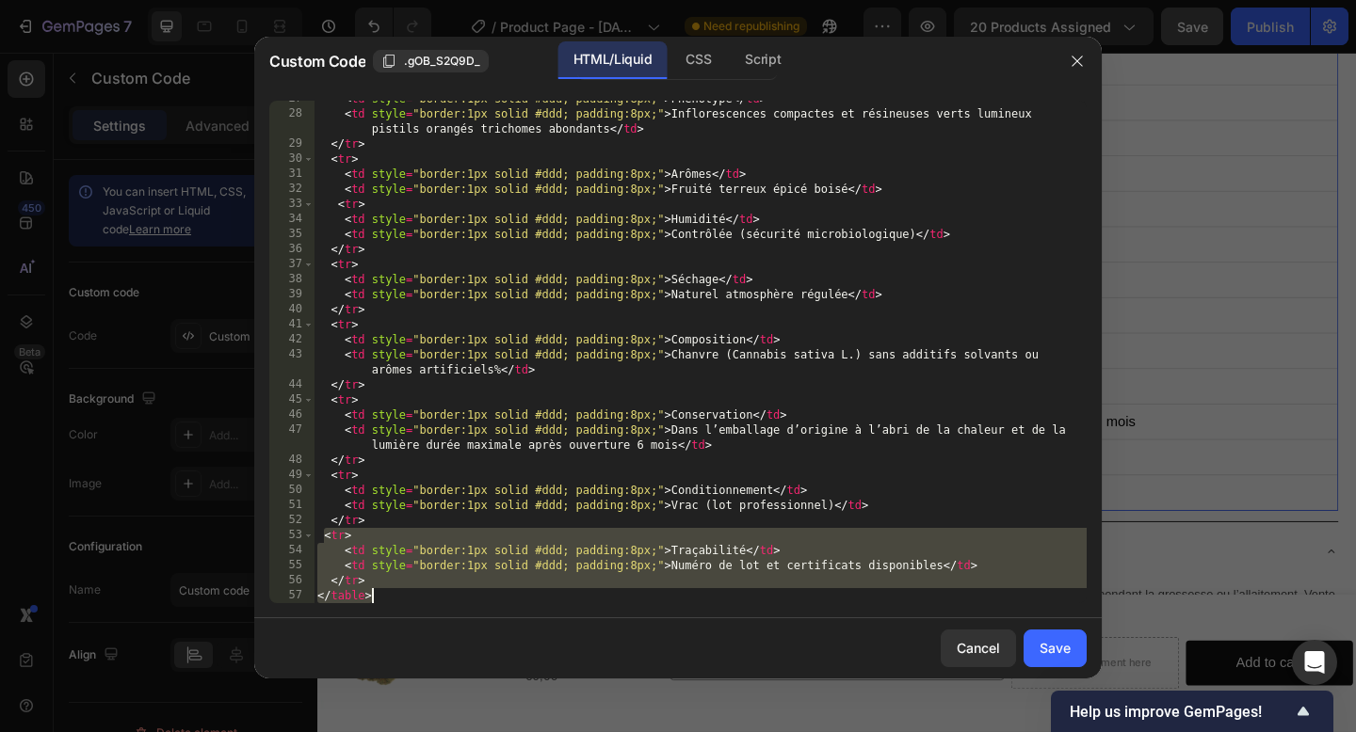
drag, startPoint x: 325, startPoint y: 538, endPoint x: 397, endPoint y: 602, distance: 96.7
click at [399, 603] on div "< td style = "border:1px solid #ddd; padding:8px;" > Phénotype </ td > < td sty…" at bounding box center [700, 357] width 773 height 533
click at [395, 592] on div "< td style = "border:1px solid #ddd; padding:8px;" > Phénotype </ td > < td sty…" at bounding box center [700, 357] width 773 height 533
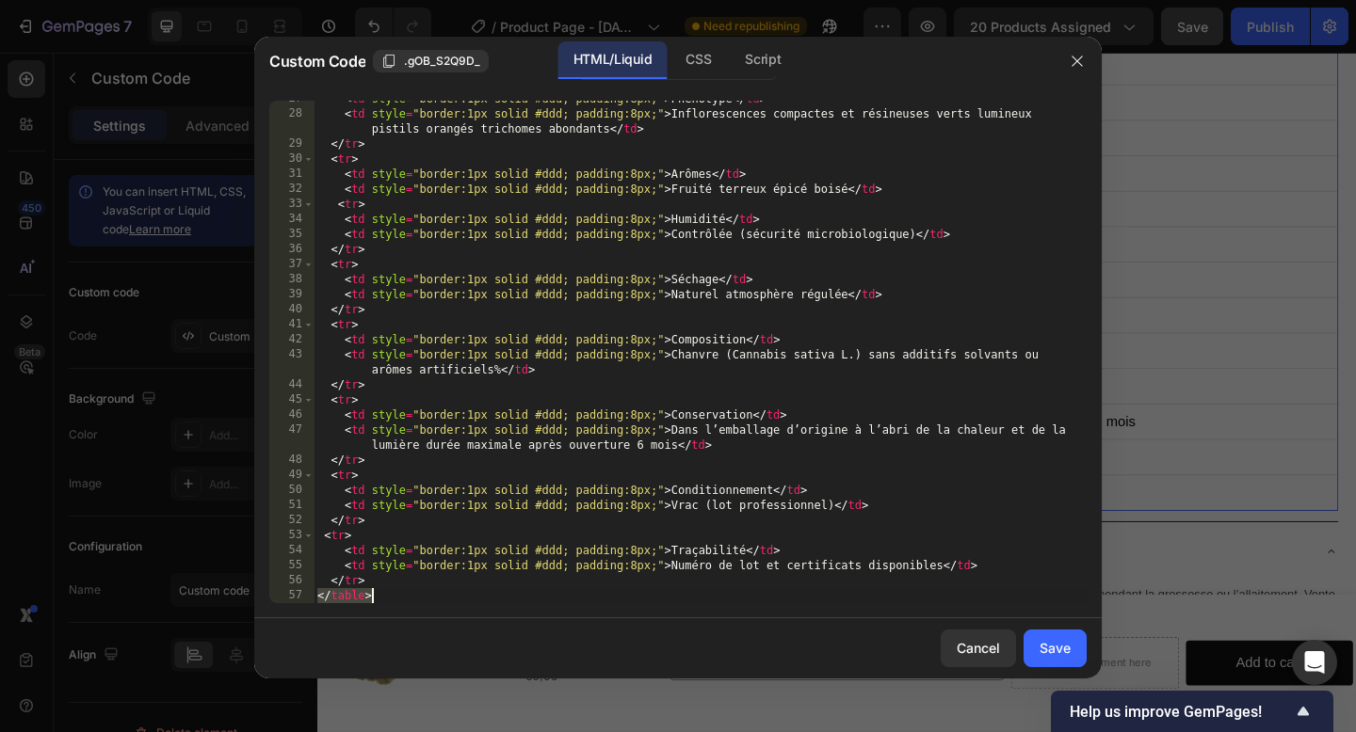
drag, startPoint x: 316, startPoint y: 594, endPoint x: 409, endPoint y: 596, distance: 92.3
click at [410, 596] on div "< td style = "border:1px solid #ddd; padding:8px;" > Phénotype </ td > < td sty…" at bounding box center [700, 357] width 773 height 533
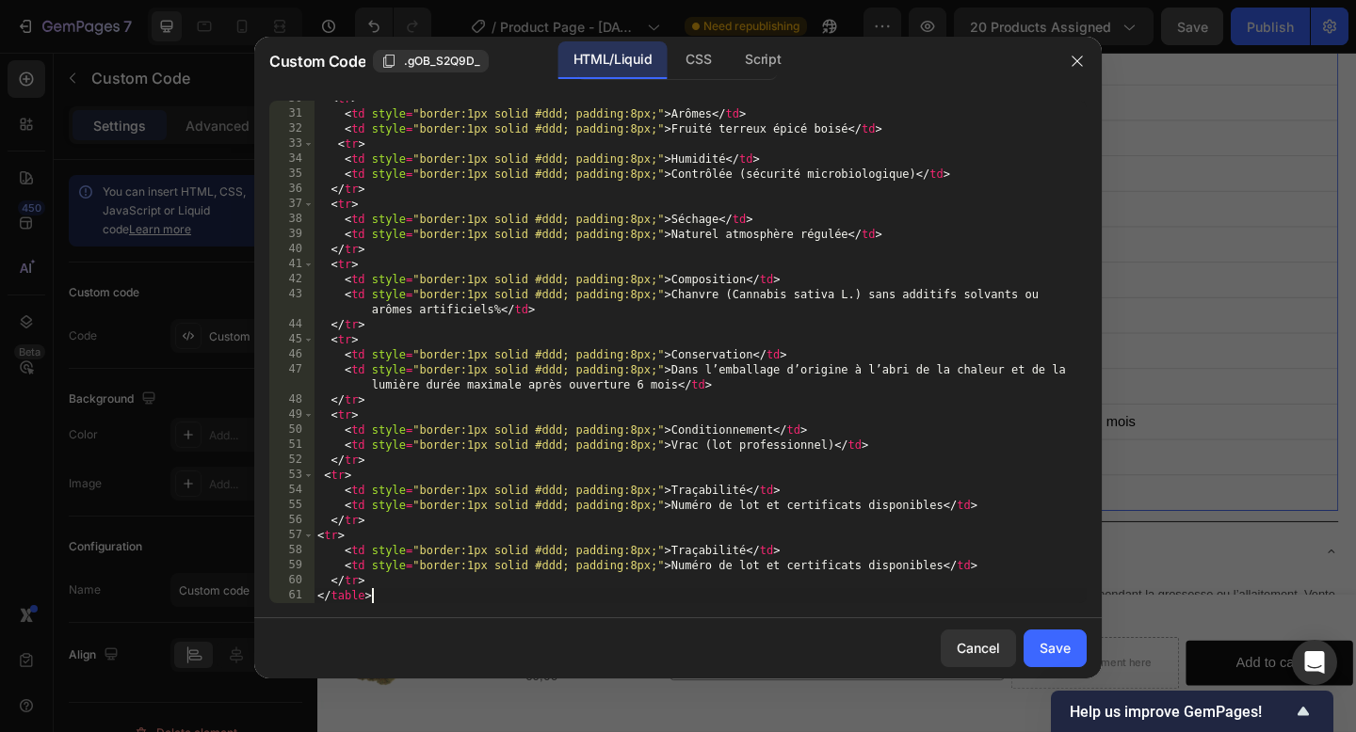
scroll to position [461, 0]
drag, startPoint x: 748, startPoint y: 548, endPoint x: 717, endPoint y: 548, distance: 30.1
click at [717, 548] on div "< tr > < td style = "border:1px solid #ddd; padding:8px;" > Arômes </ td > < td…" at bounding box center [700, 357] width 773 height 533
paste textarea "DDM"
drag, startPoint x: 676, startPoint y: 564, endPoint x: 936, endPoint y: 564, distance: 259.8
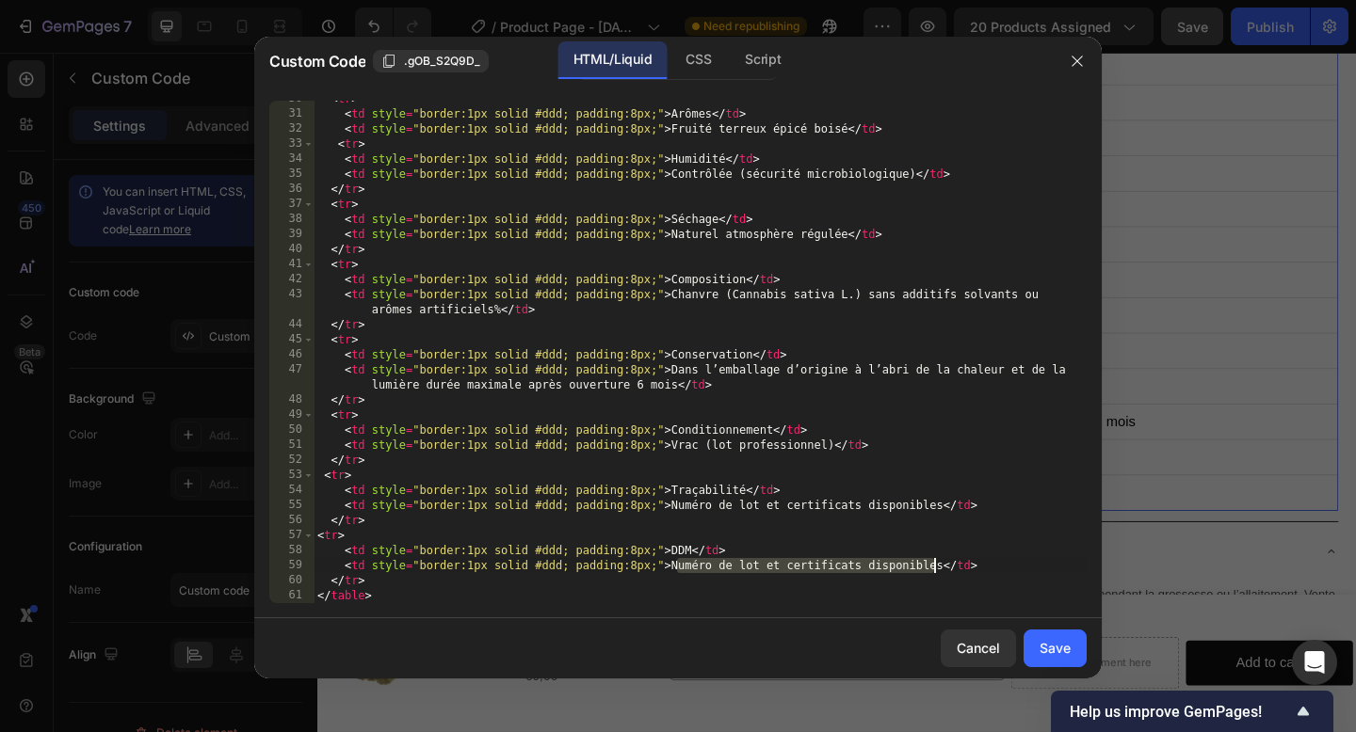
click at [936, 564] on div "< tr > < td style = "border:1px solid #ddd; padding:8px;" > Arômes </ td > < td…" at bounding box center [700, 357] width 773 height 533
paste textarea "12 mois après conditionnement (produit non ouvert)"
type textarea "<td style="border:1px solid #ddd; padding:8px;">12 mois après conditionnement (…"
click at [1074, 656] on button "Save" at bounding box center [1054, 649] width 63 height 38
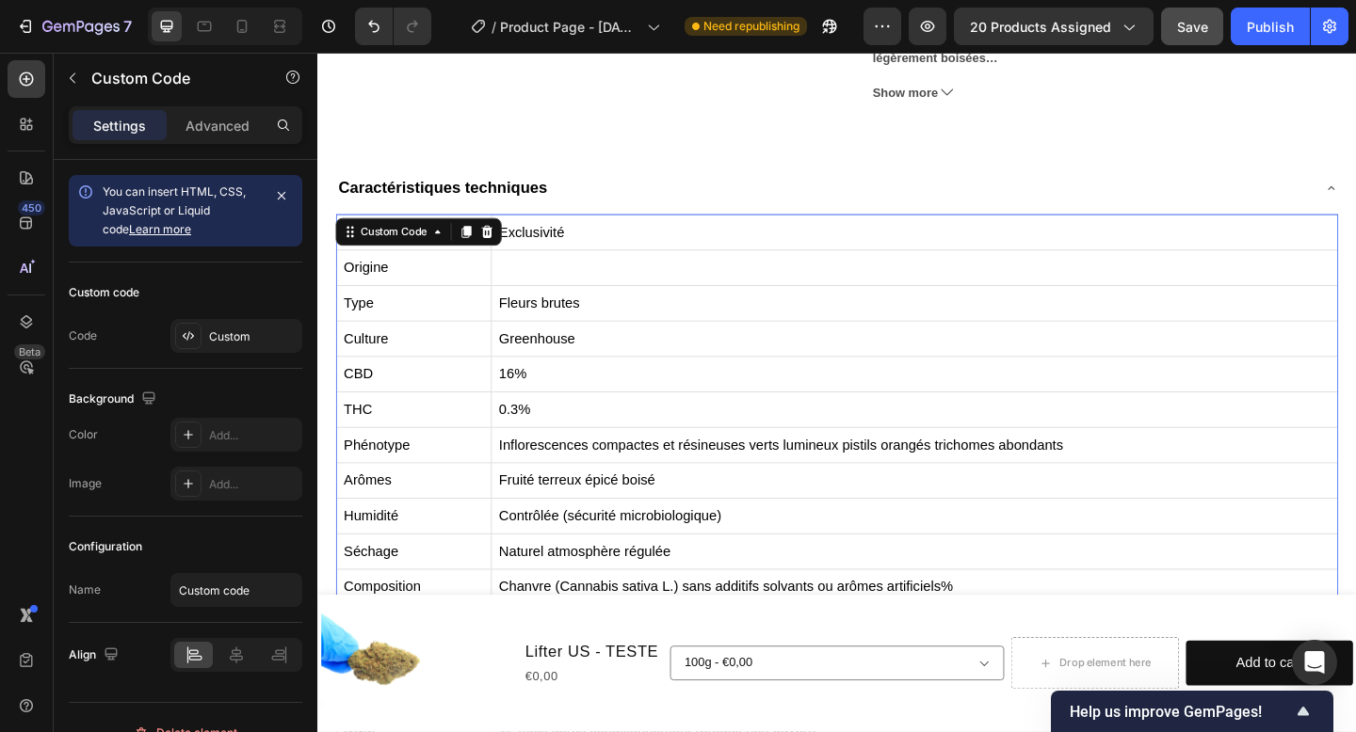
scroll to position [723, 0]
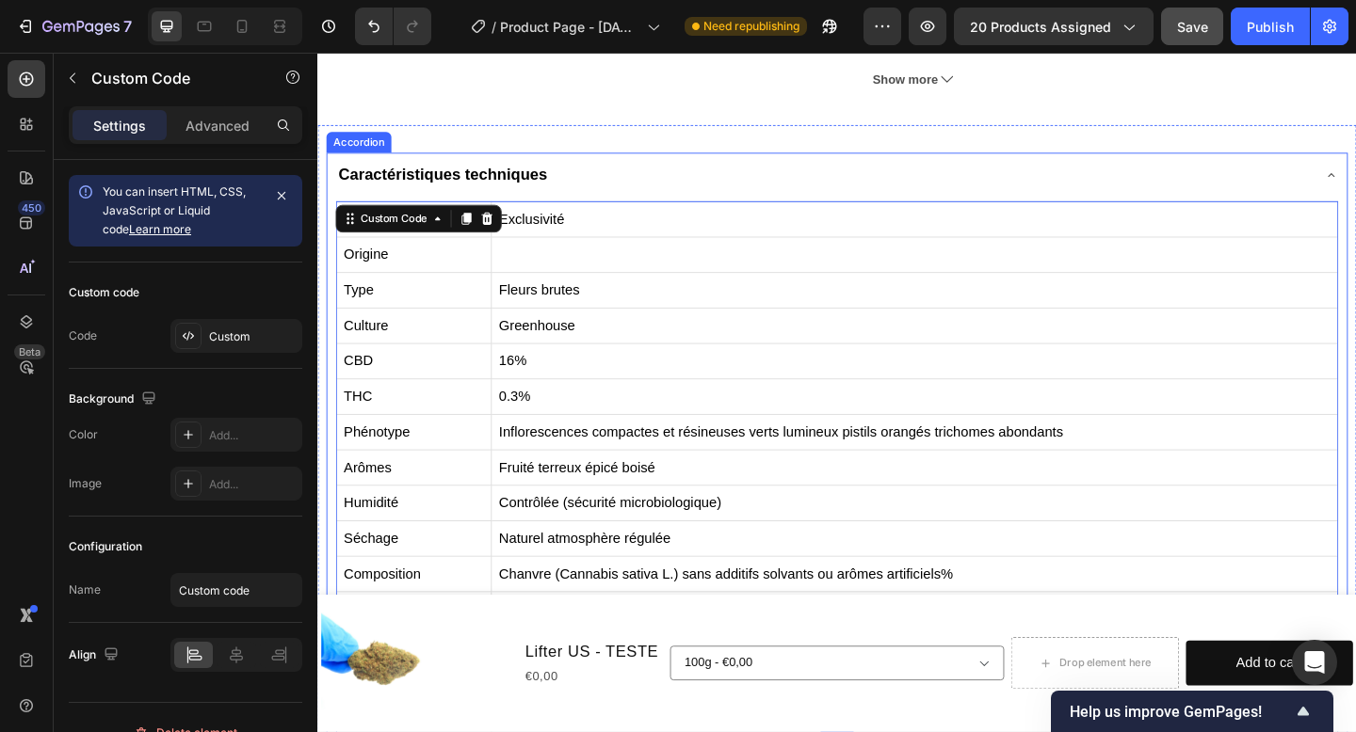
click at [775, 171] on div "Caractéristiques techniques" at bounding box center [867, 186] width 1060 height 34
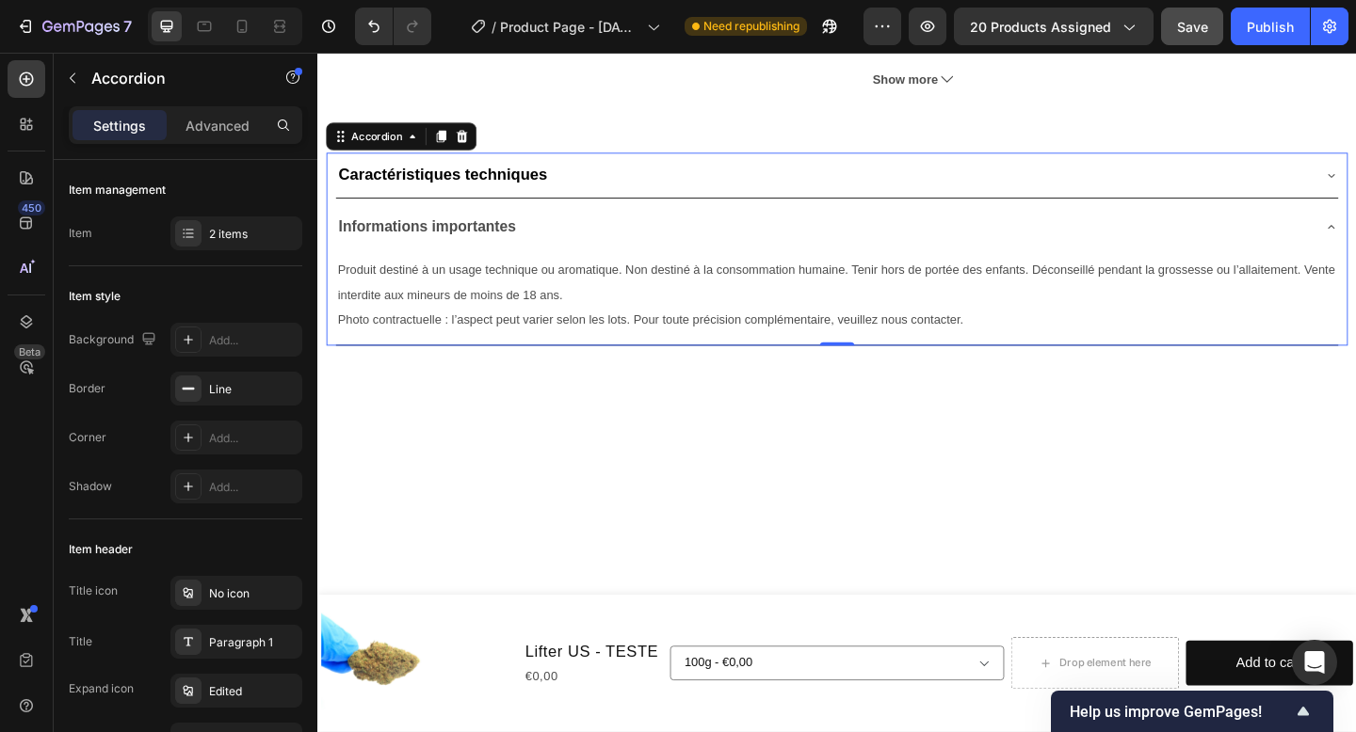
click at [662, 173] on div "Caractéristiques techniques" at bounding box center [867, 186] width 1060 height 34
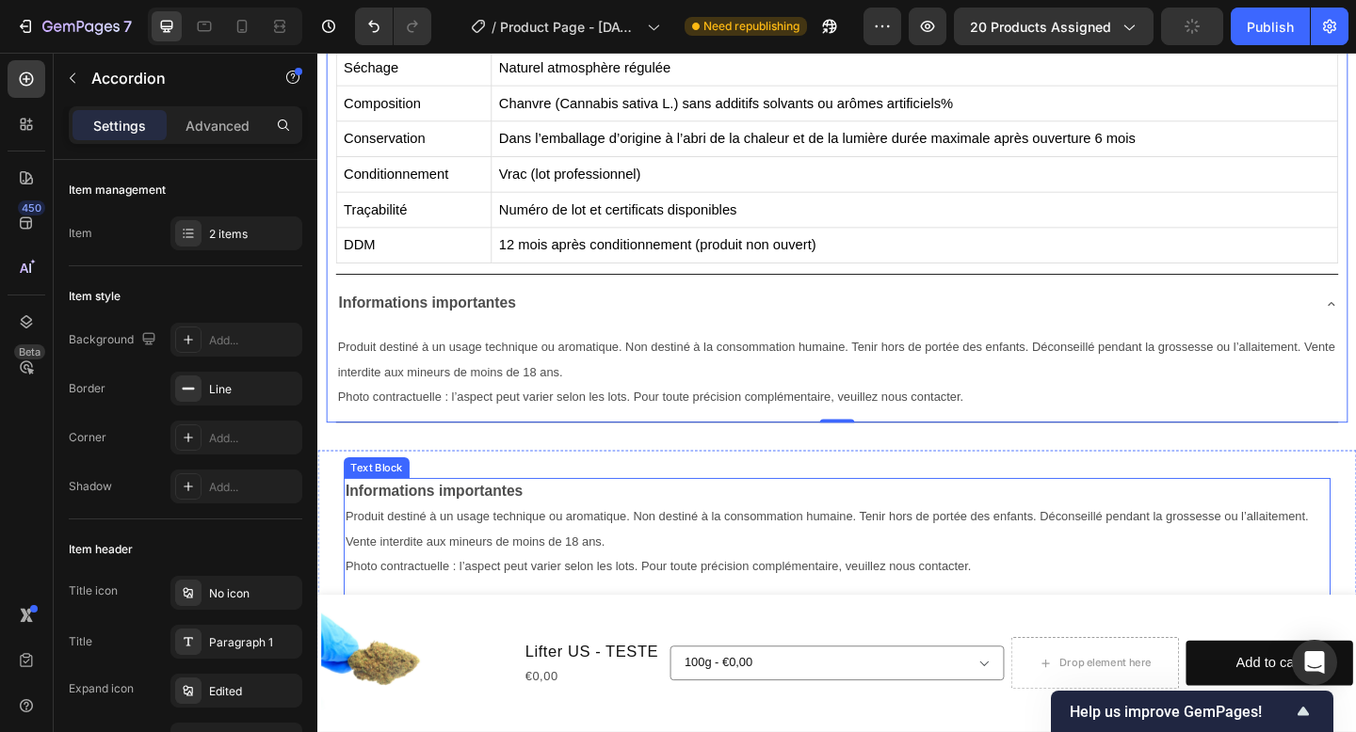
scroll to position [1253, 0]
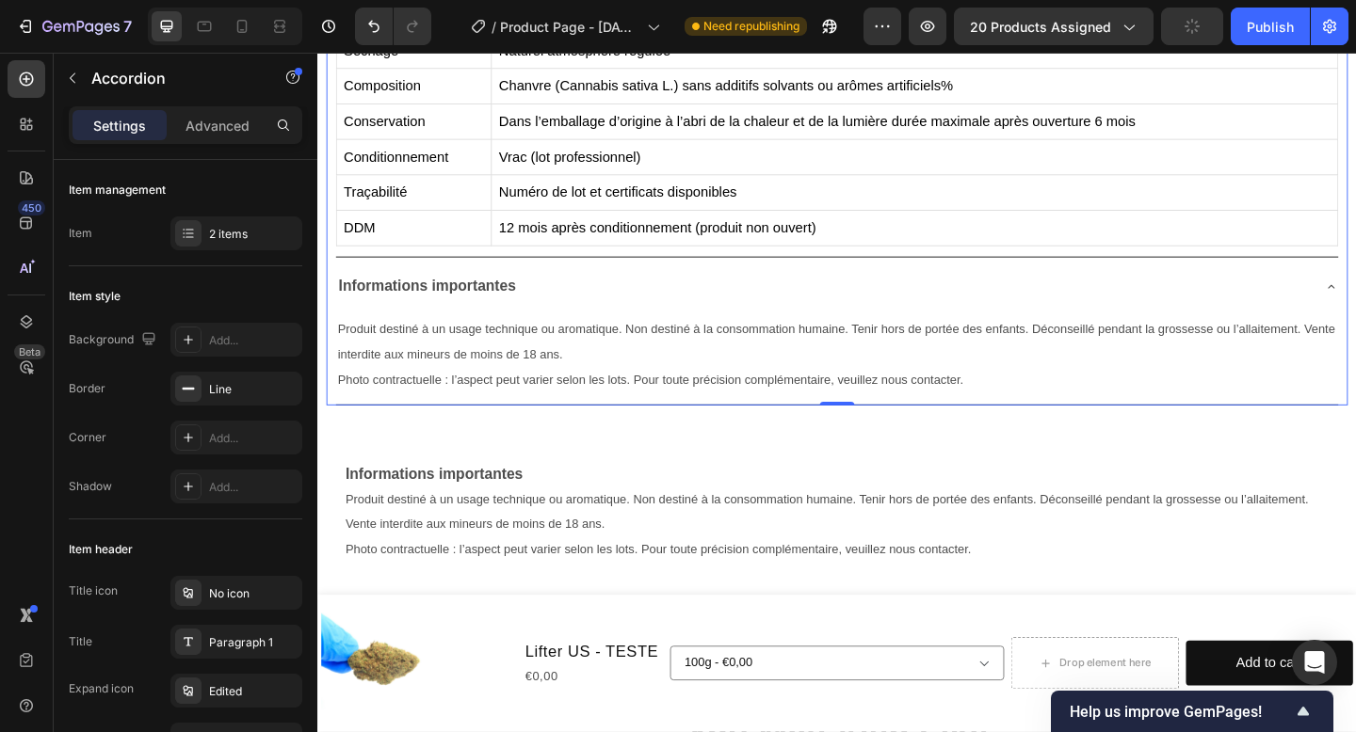
click at [679, 313] on div "Informations importantes" at bounding box center [867, 307] width 1060 height 33
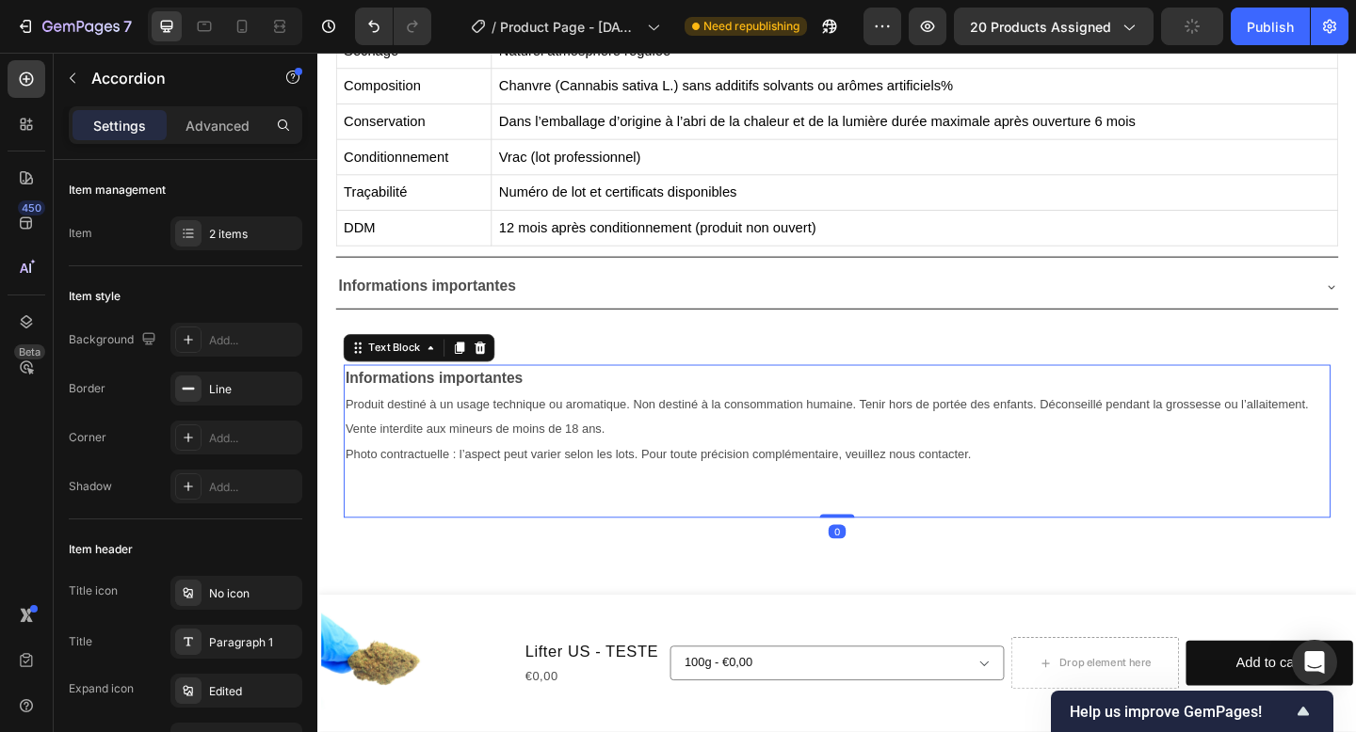
click at [659, 445] on p "Produit destiné à un usage technique ou aromatique. Non destiné à la consommati…" at bounding box center [881, 449] width 1069 height 55
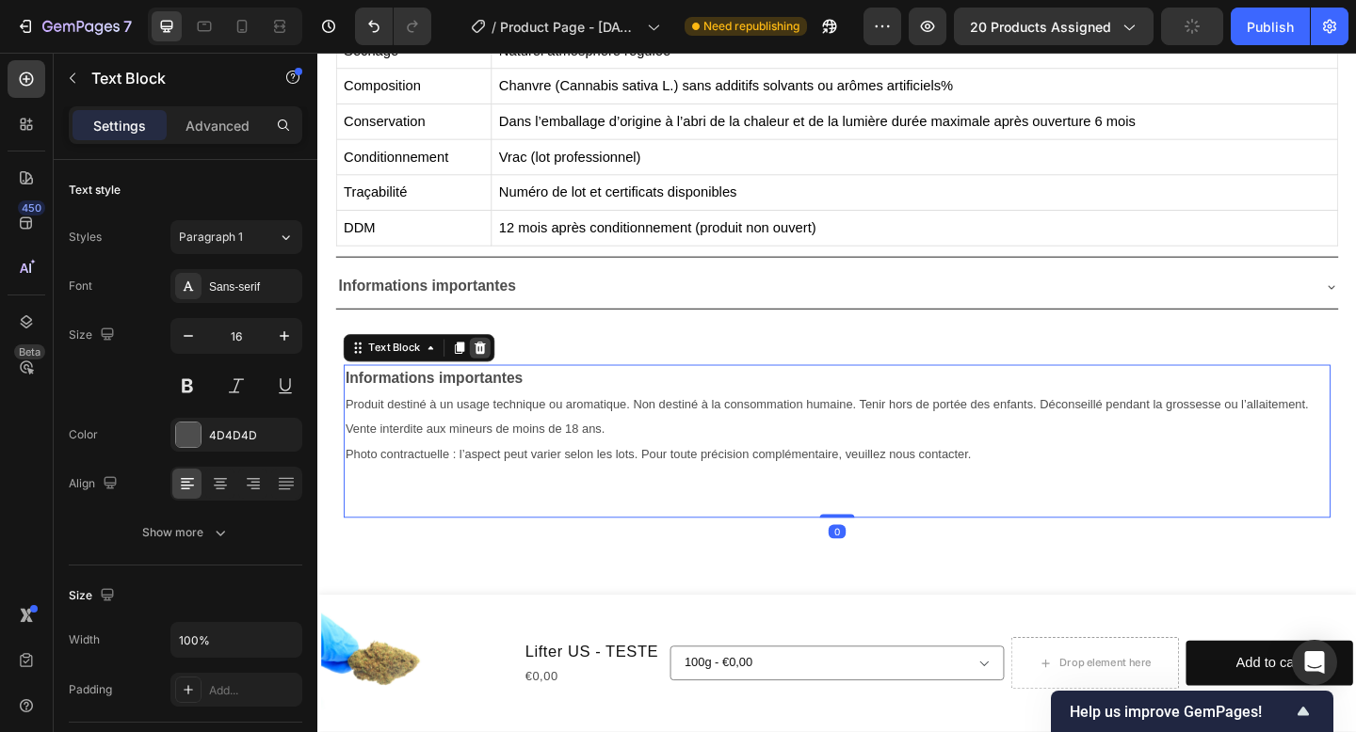
click at [501, 379] on icon at bounding box center [494, 374] width 15 height 15
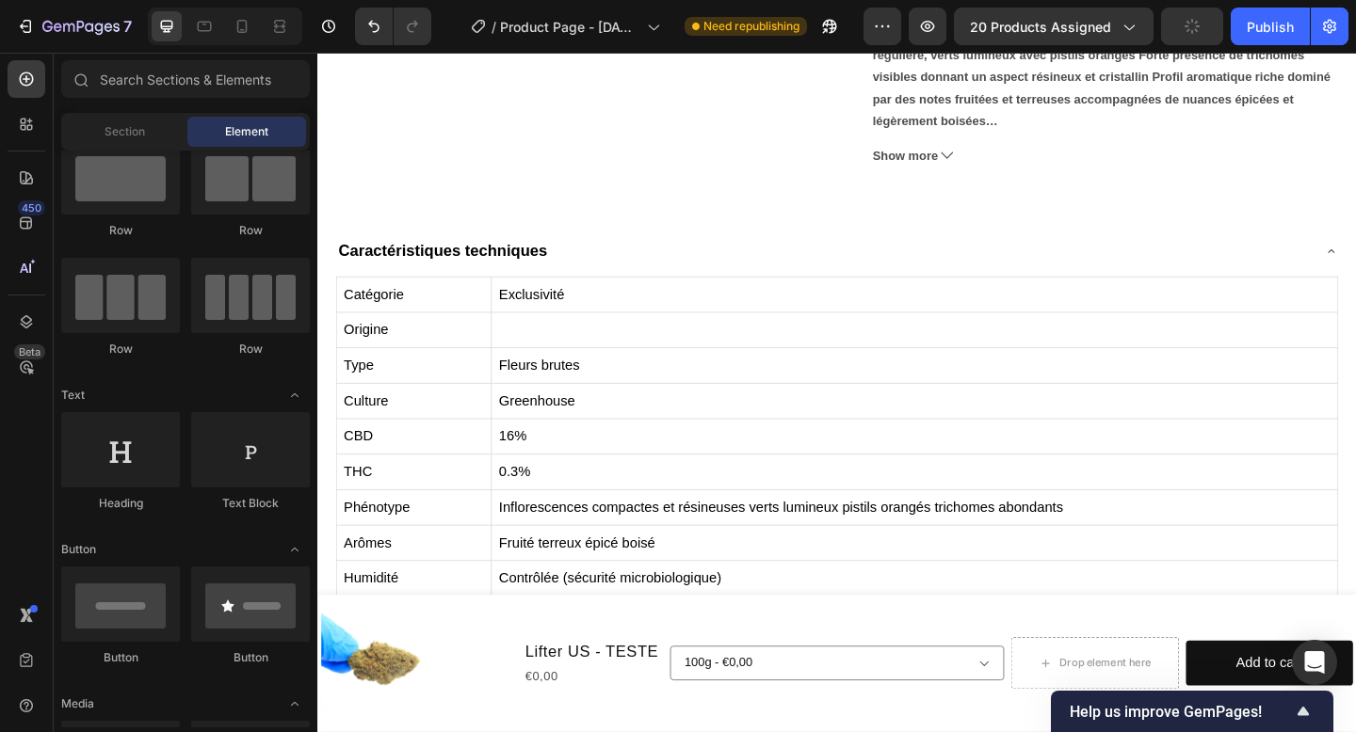
scroll to position [634, 0]
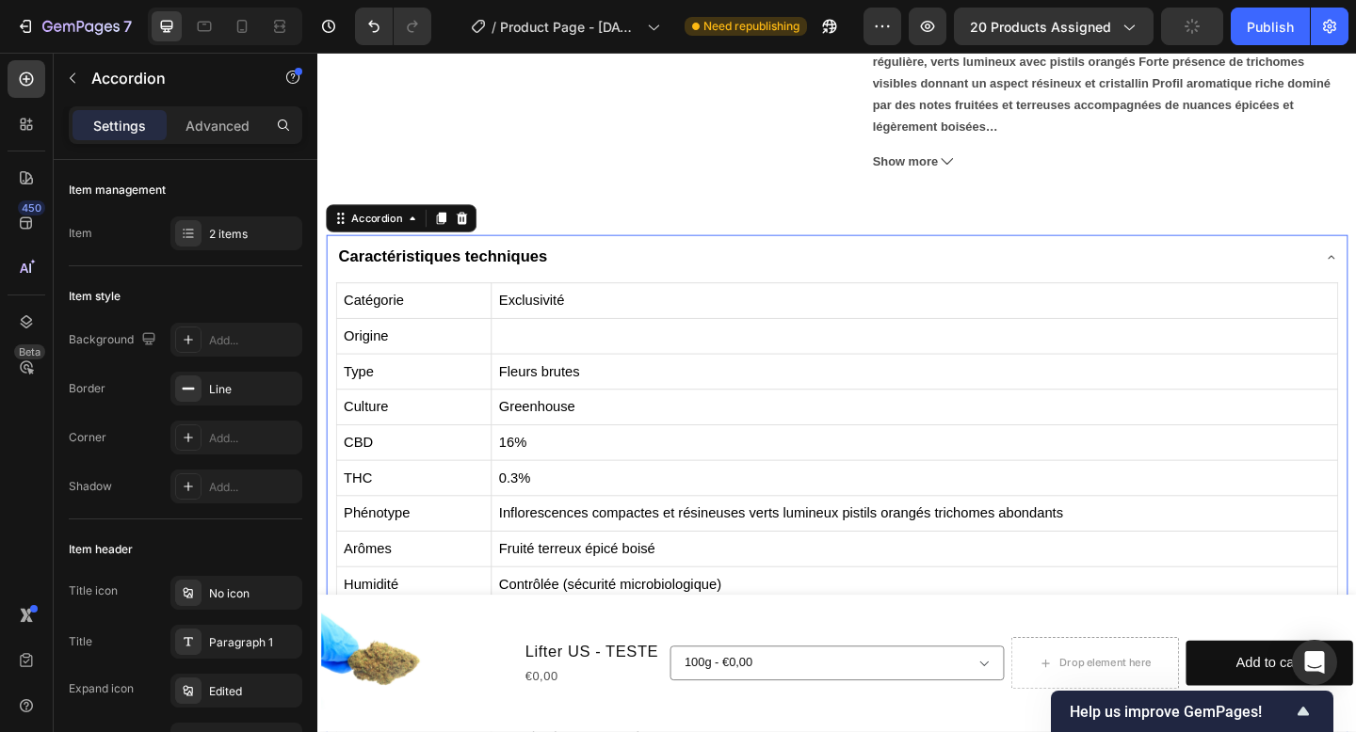
click at [592, 262] on div "Caractéristiques techniques" at bounding box center [867, 276] width 1060 height 34
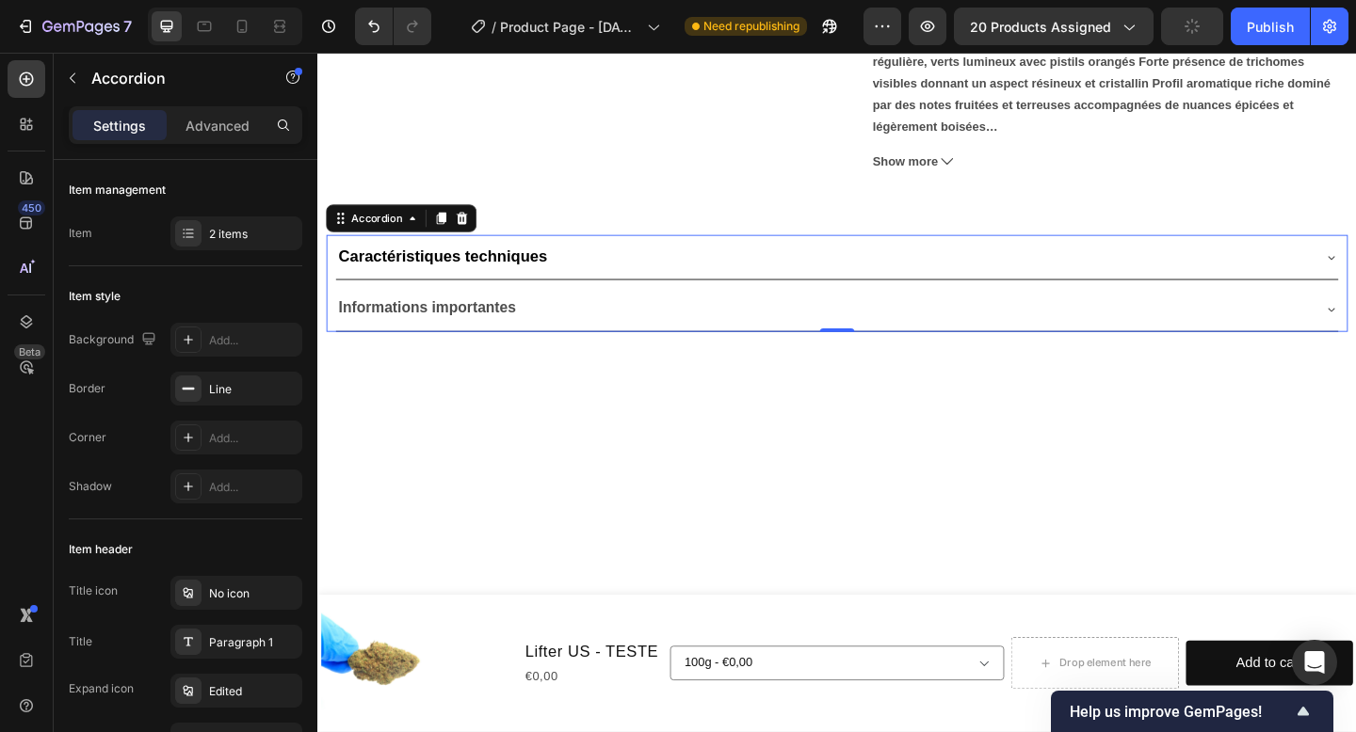
click at [598, 279] on div "Caractéristiques techniques" at bounding box center [867, 276] width 1060 height 34
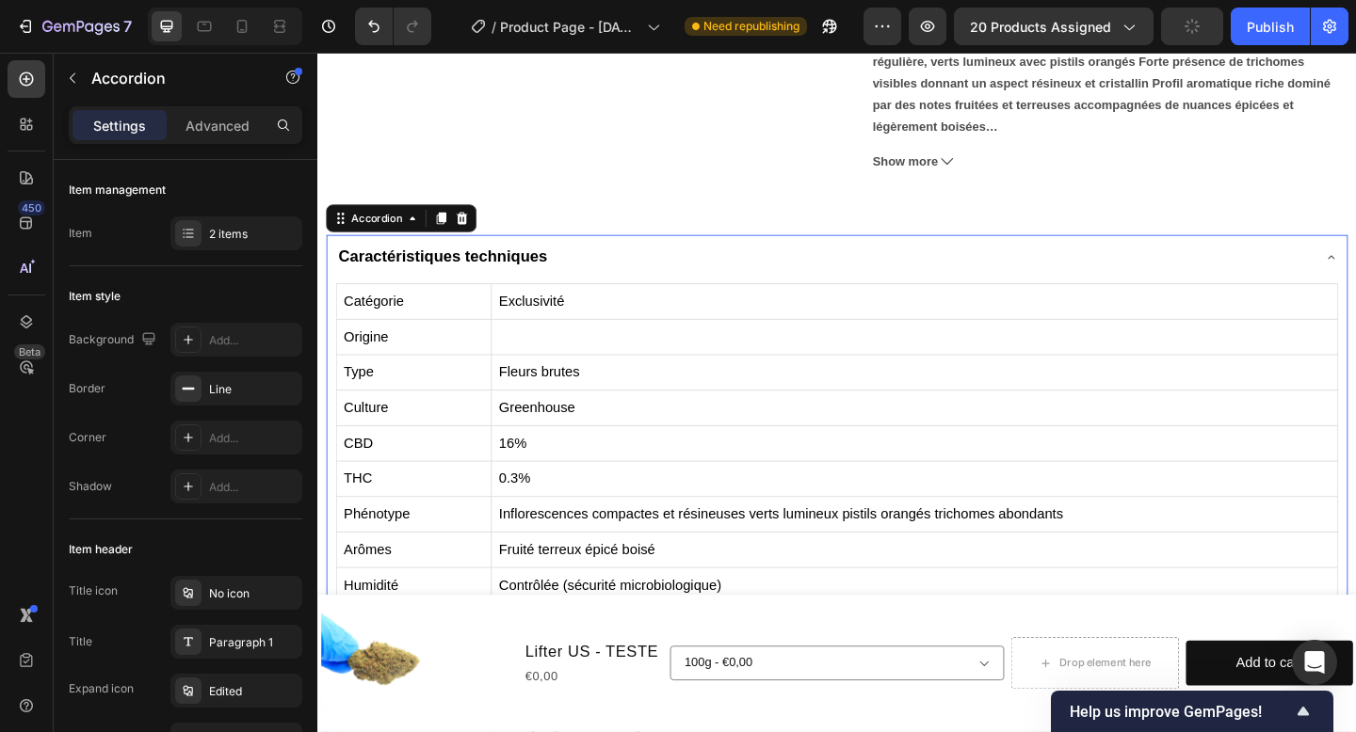
click at [599, 280] on div "Caractéristiques techniques" at bounding box center [867, 276] width 1060 height 34
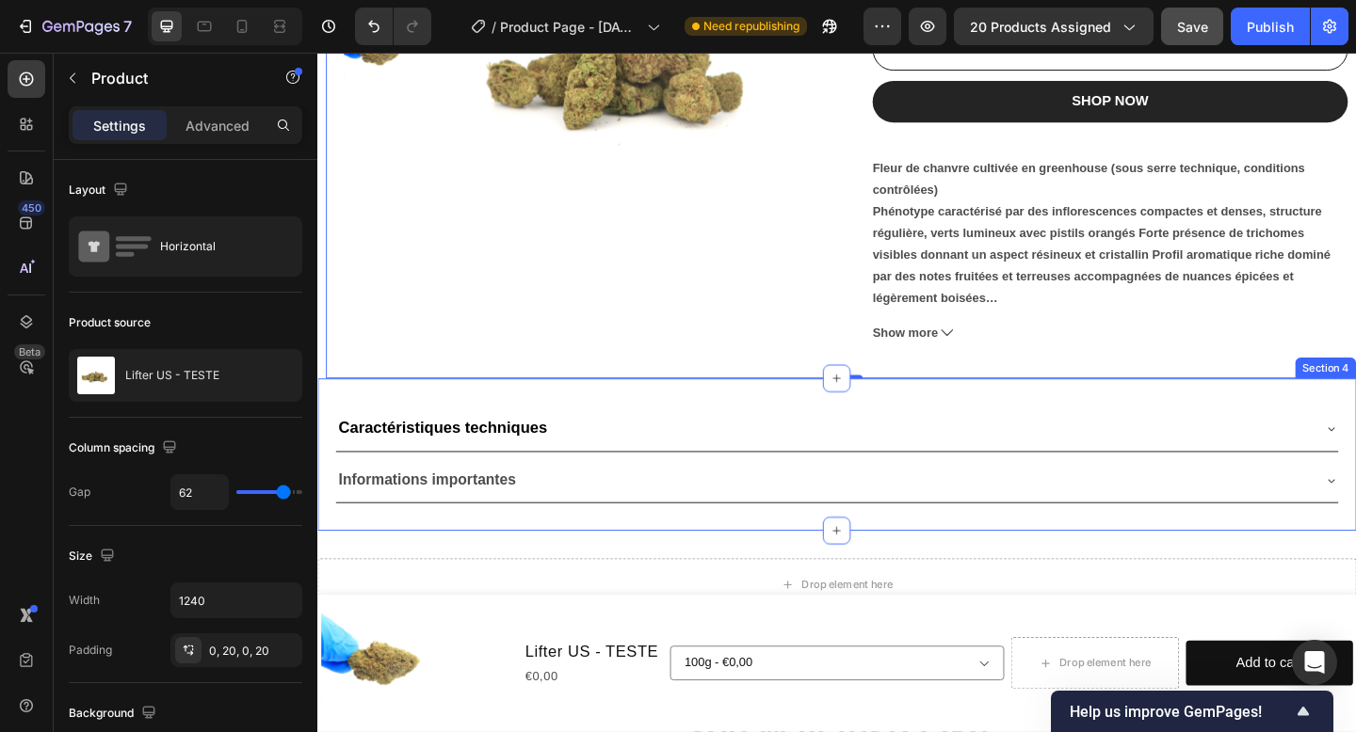
scroll to position [0, 0]
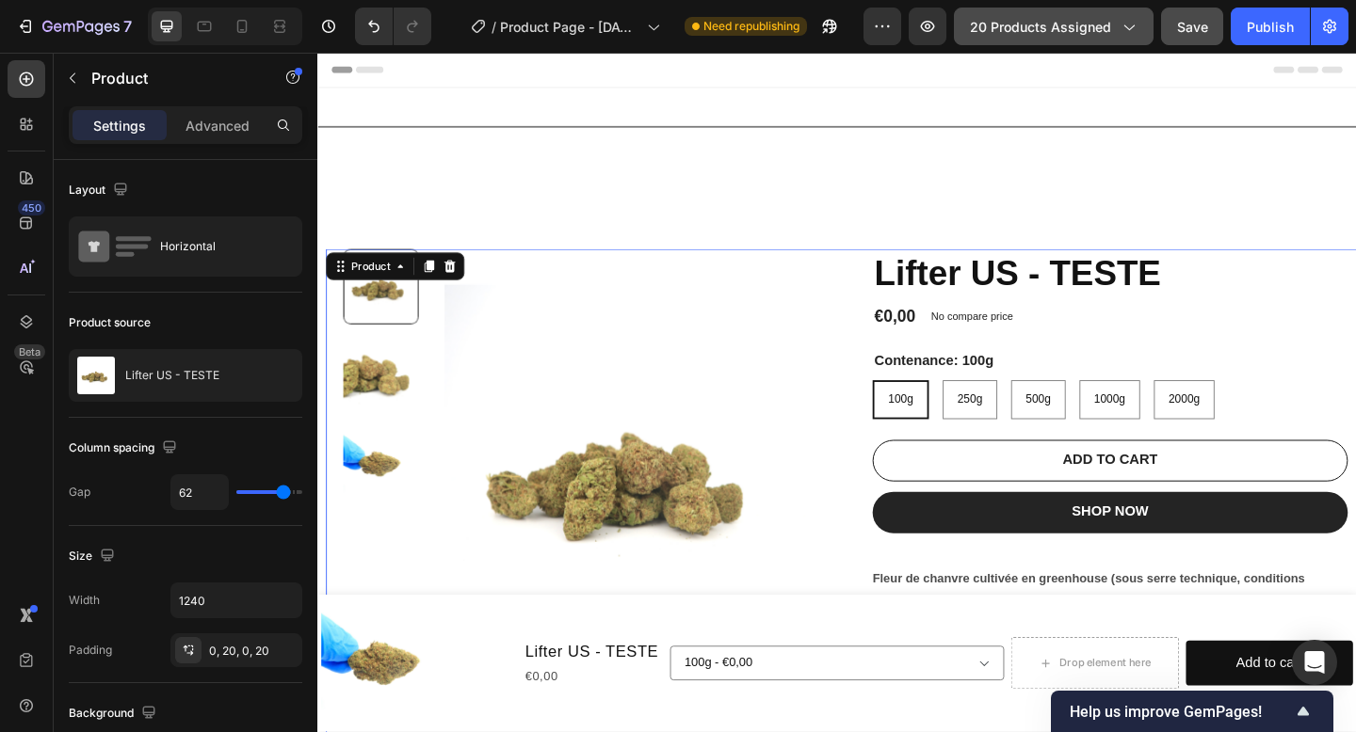
click at [1023, 30] on span "20 products assigned" at bounding box center [1040, 27] width 141 height 20
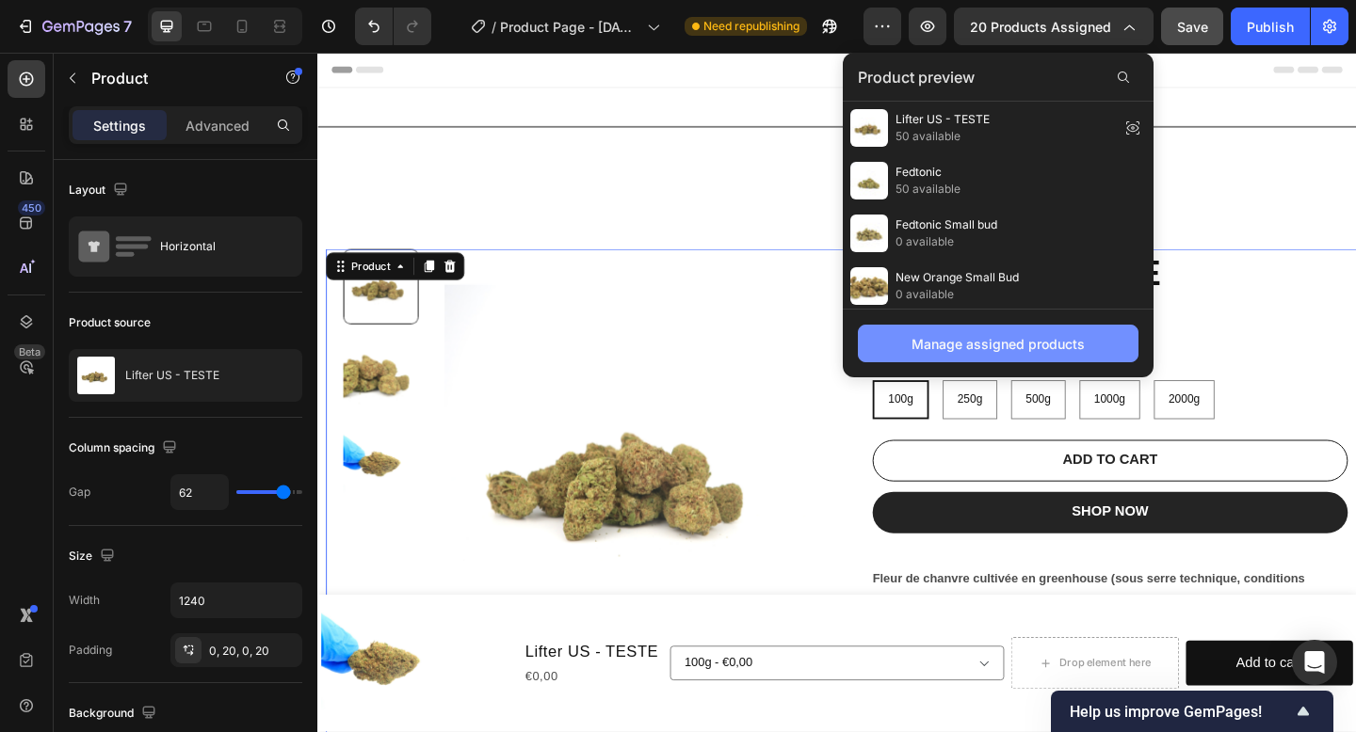
click at [952, 328] on button "Manage assigned products" at bounding box center [998, 344] width 281 height 38
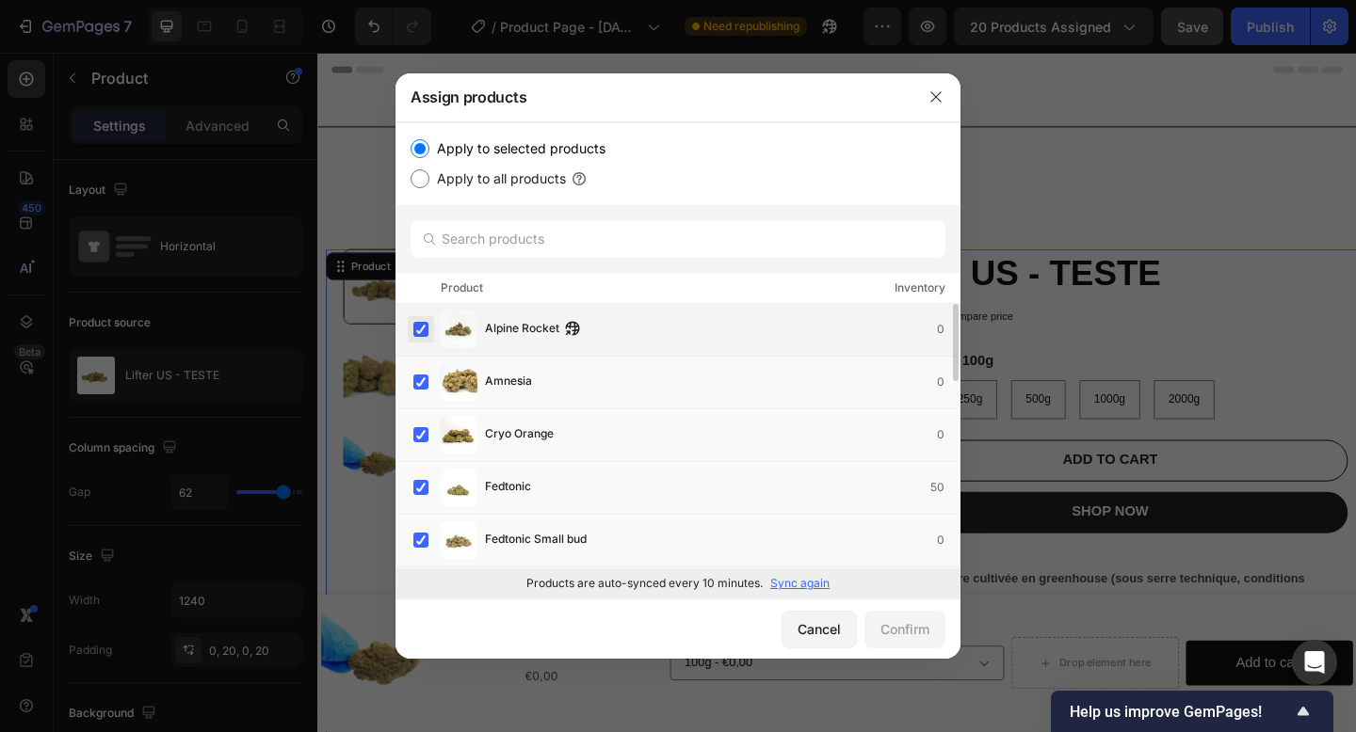
click at [424, 322] on label at bounding box center [420, 329] width 15 height 15
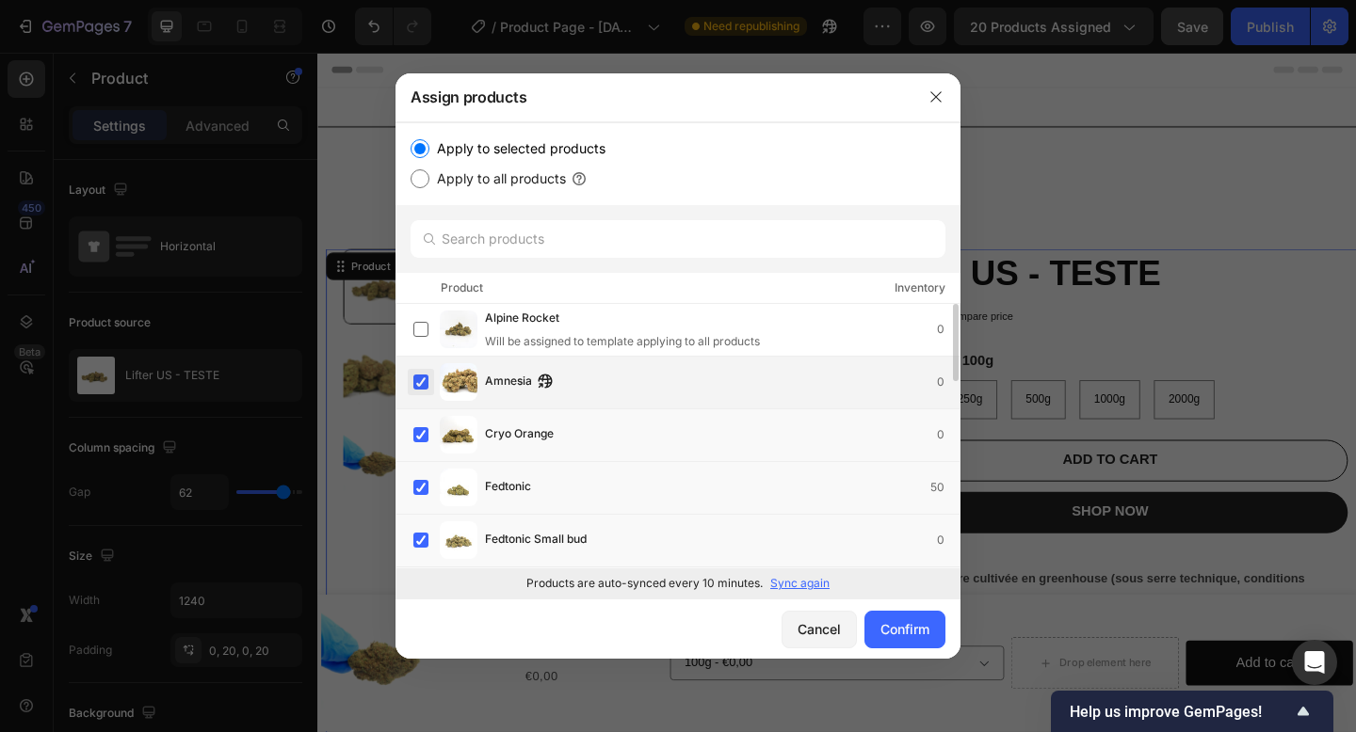
click at [425, 390] on label at bounding box center [420, 382] width 15 height 15
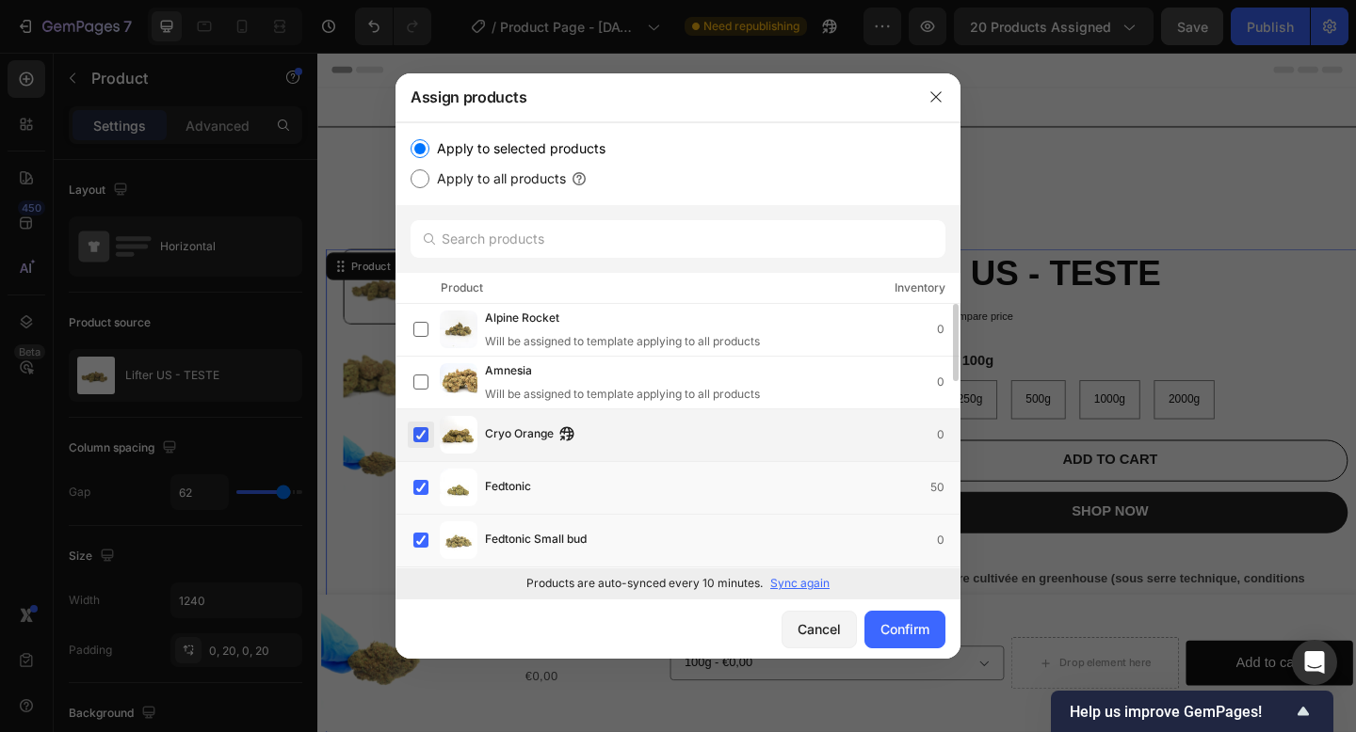
click at [425, 440] on label at bounding box center [420, 434] width 15 height 15
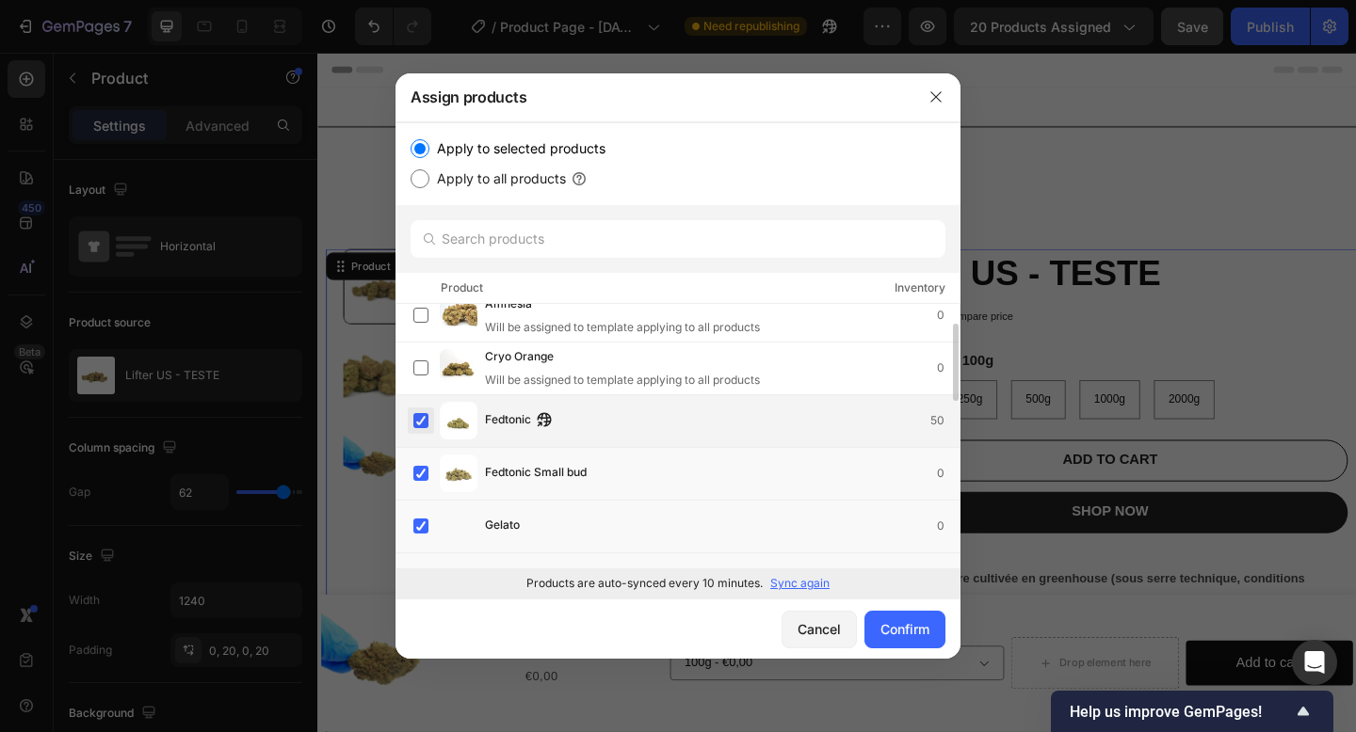
click at [428, 422] on label at bounding box center [420, 420] width 15 height 15
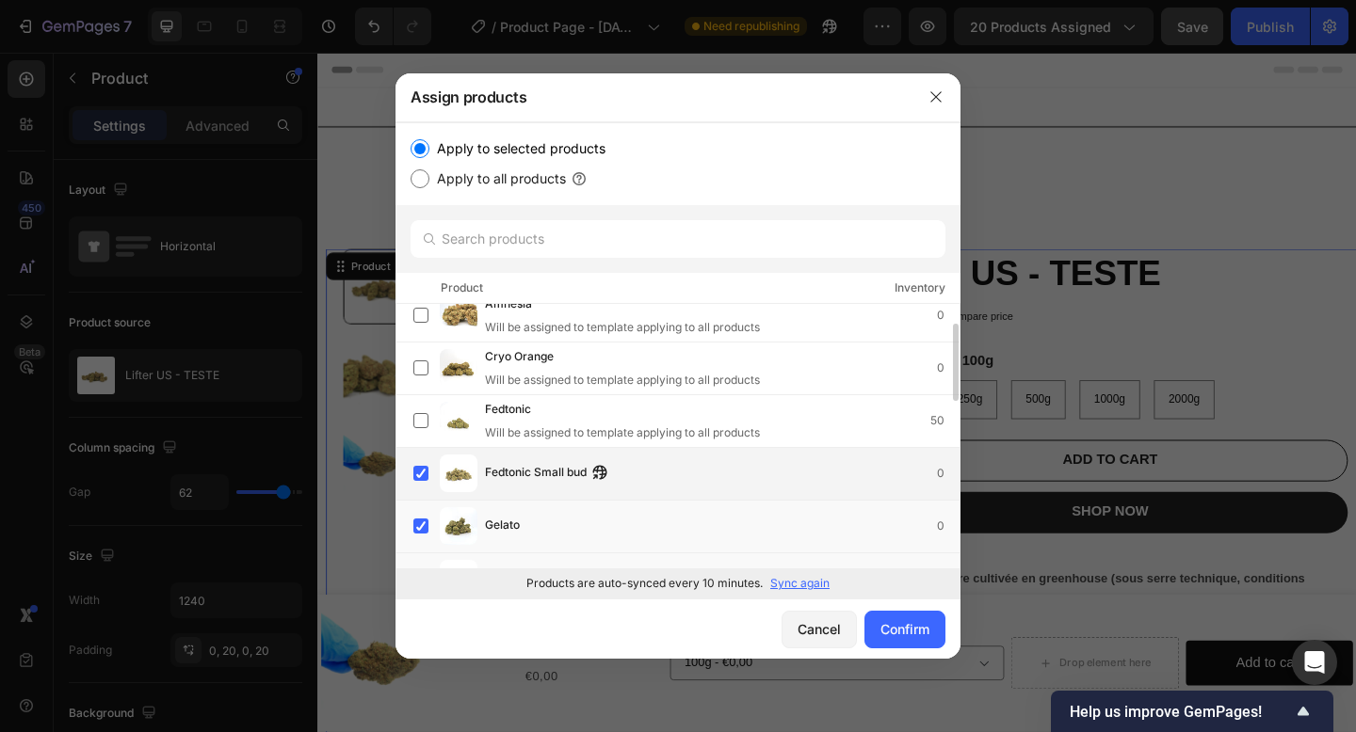
click at [431, 488] on div "Fedtonic Small bud 0" at bounding box center [686, 474] width 546 height 38
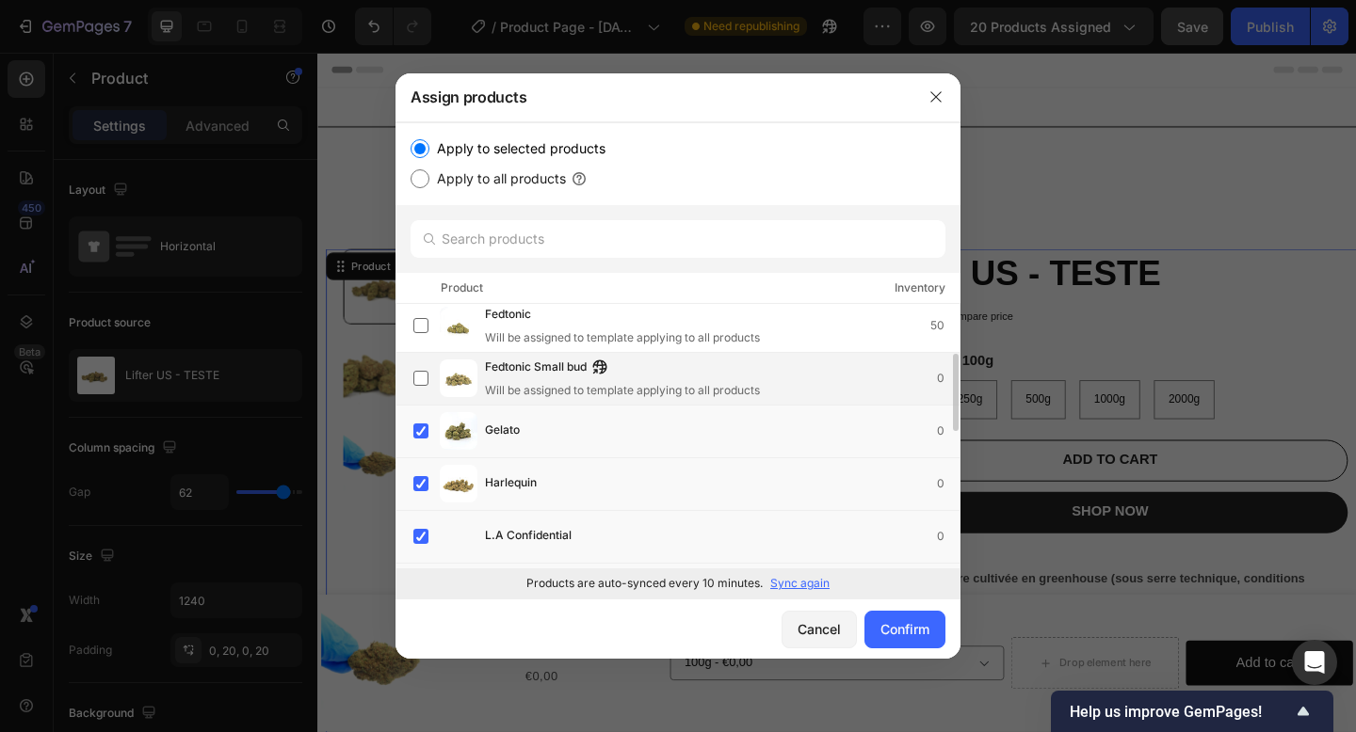
scroll to position [164, 0]
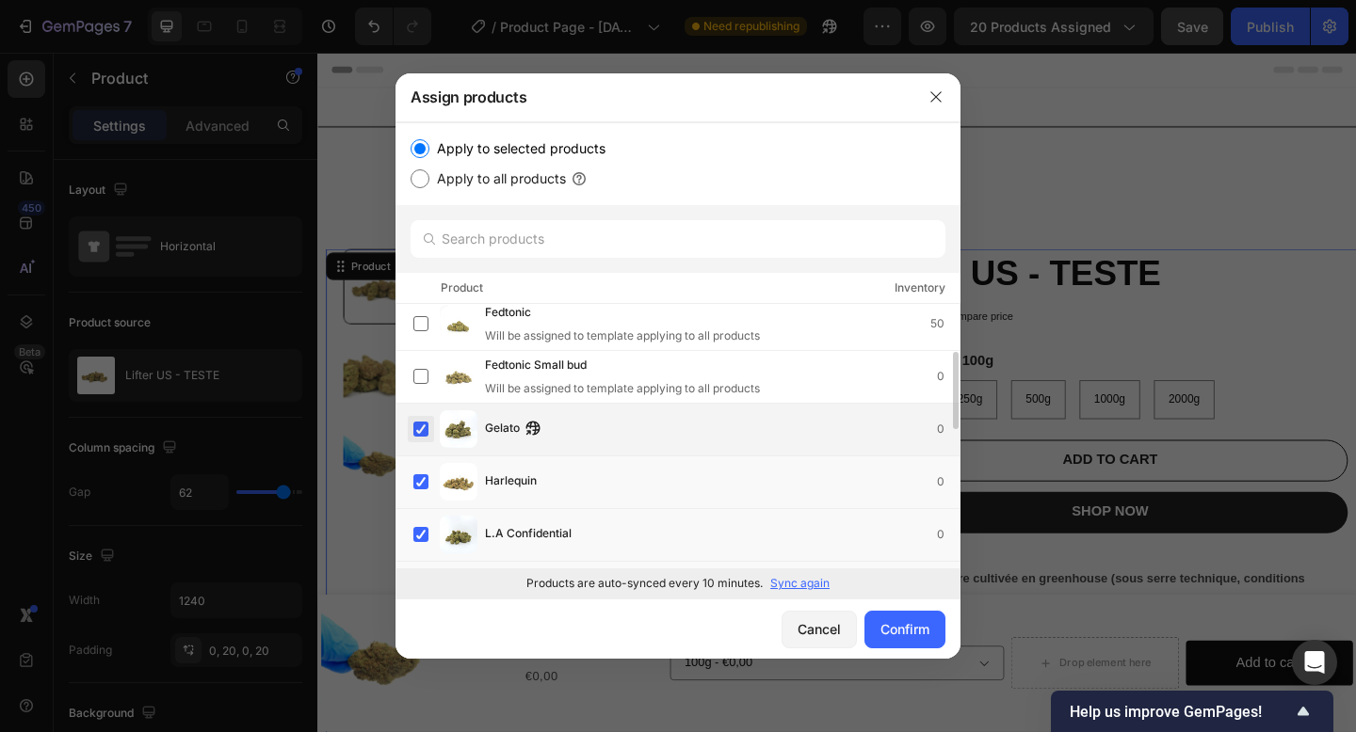
click at [421, 430] on label at bounding box center [420, 429] width 15 height 15
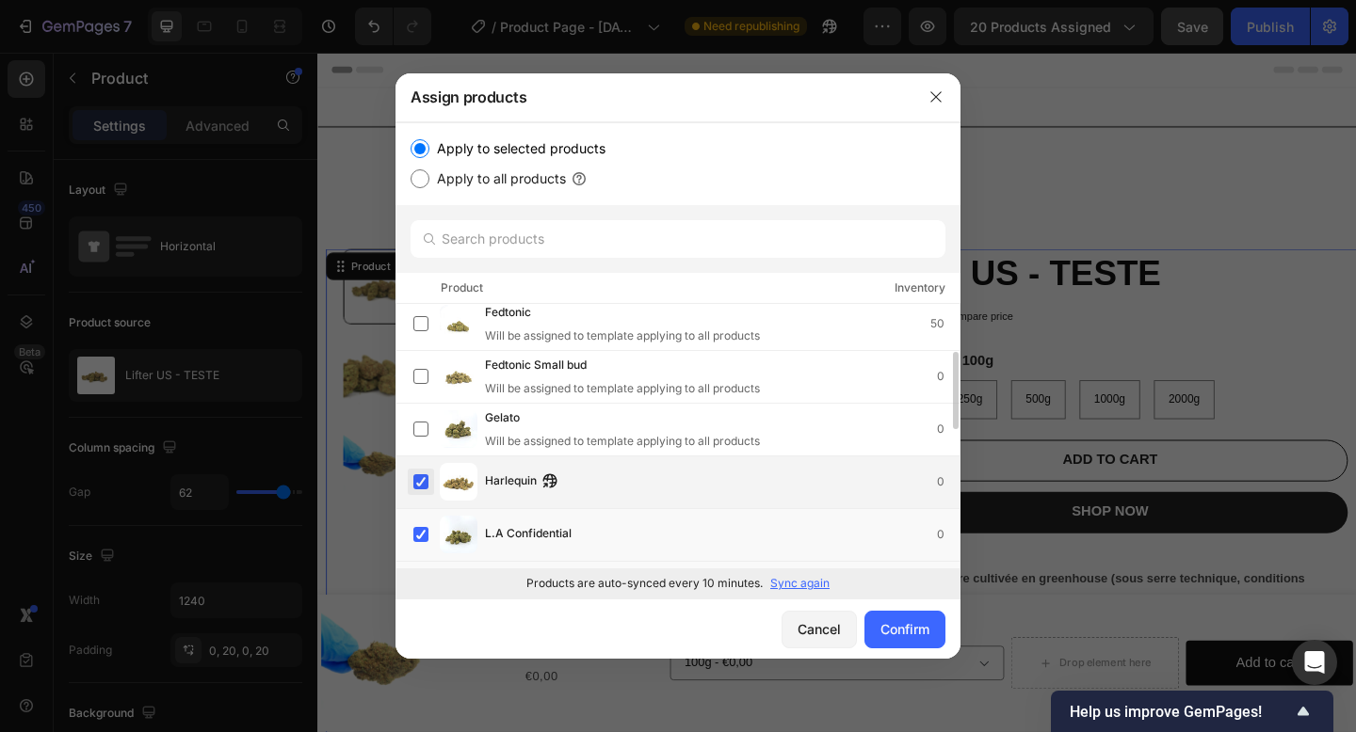
click at [421, 479] on label at bounding box center [420, 481] width 15 height 15
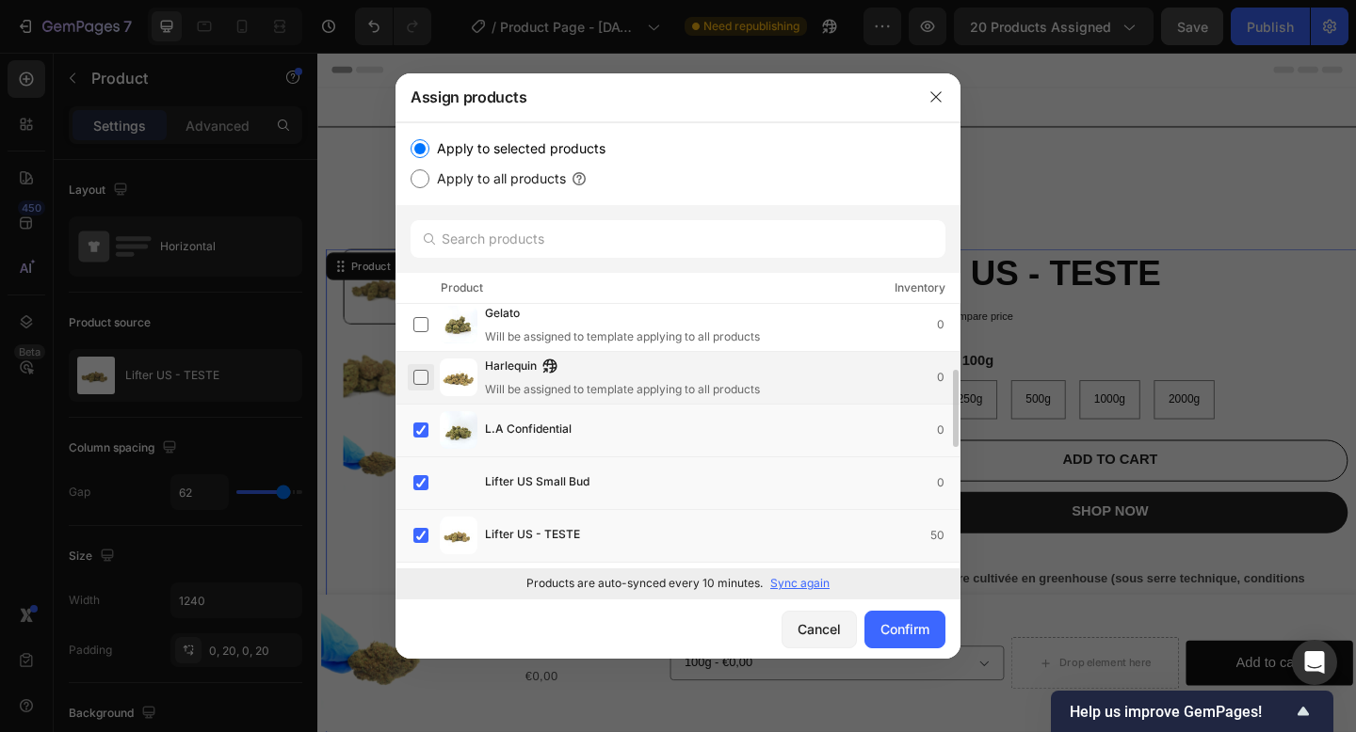
scroll to position [270, 0]
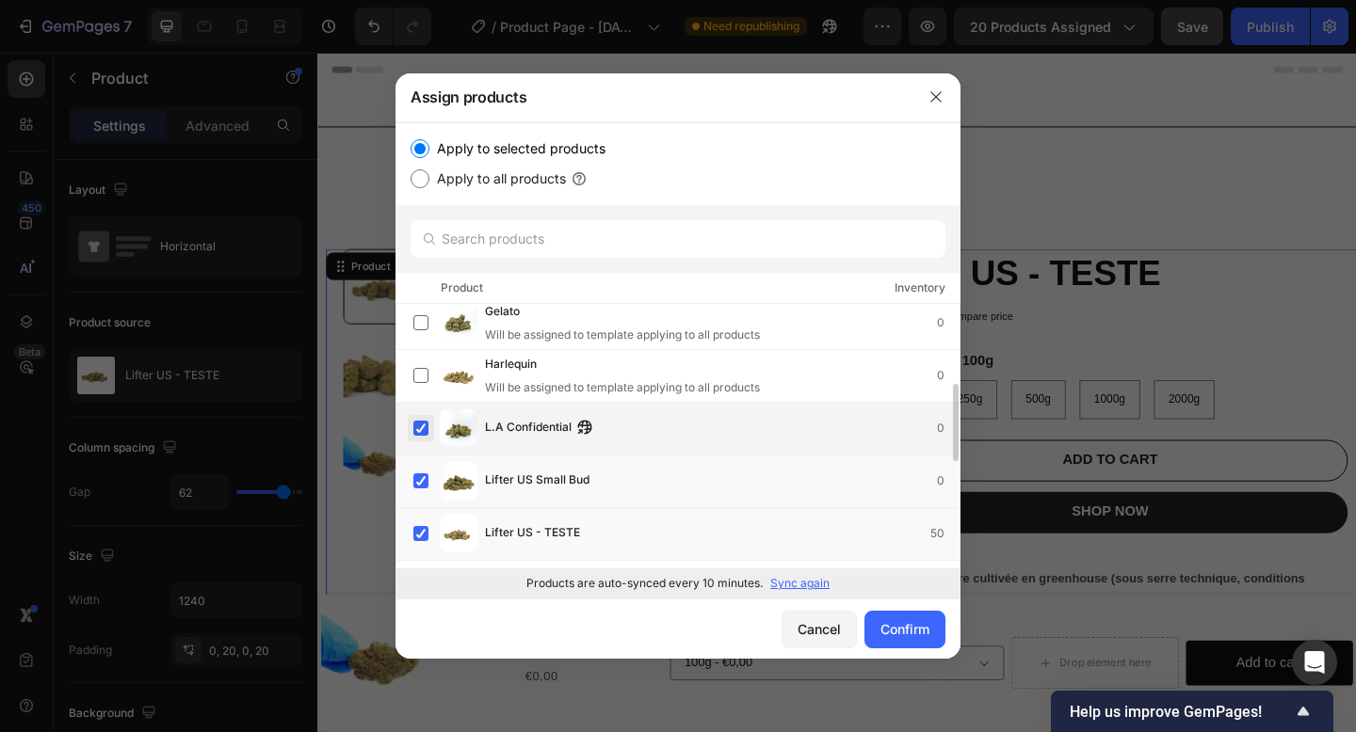
click at [424, 430] on label at bounding box center [420, 428] width 15 height 15
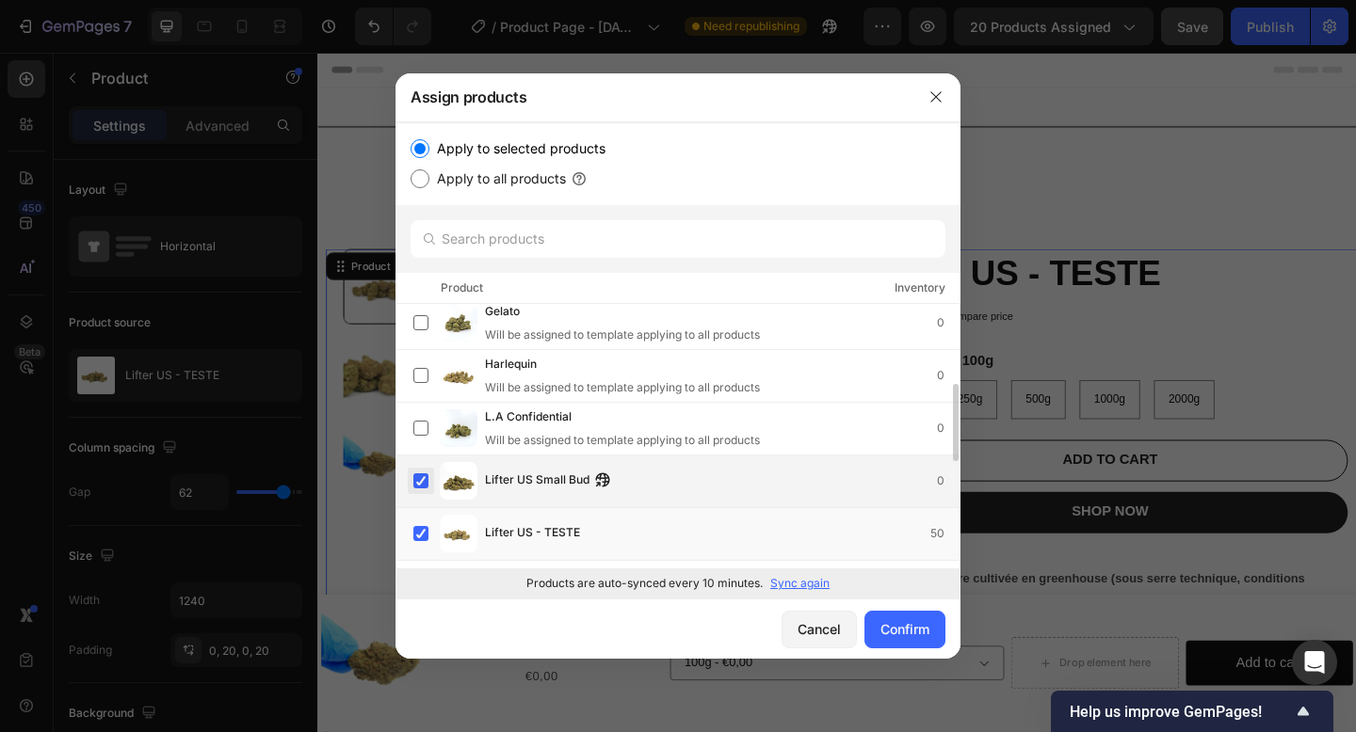
click at [424, 487] on label at bounding box center [420, 481] width 15 height 15
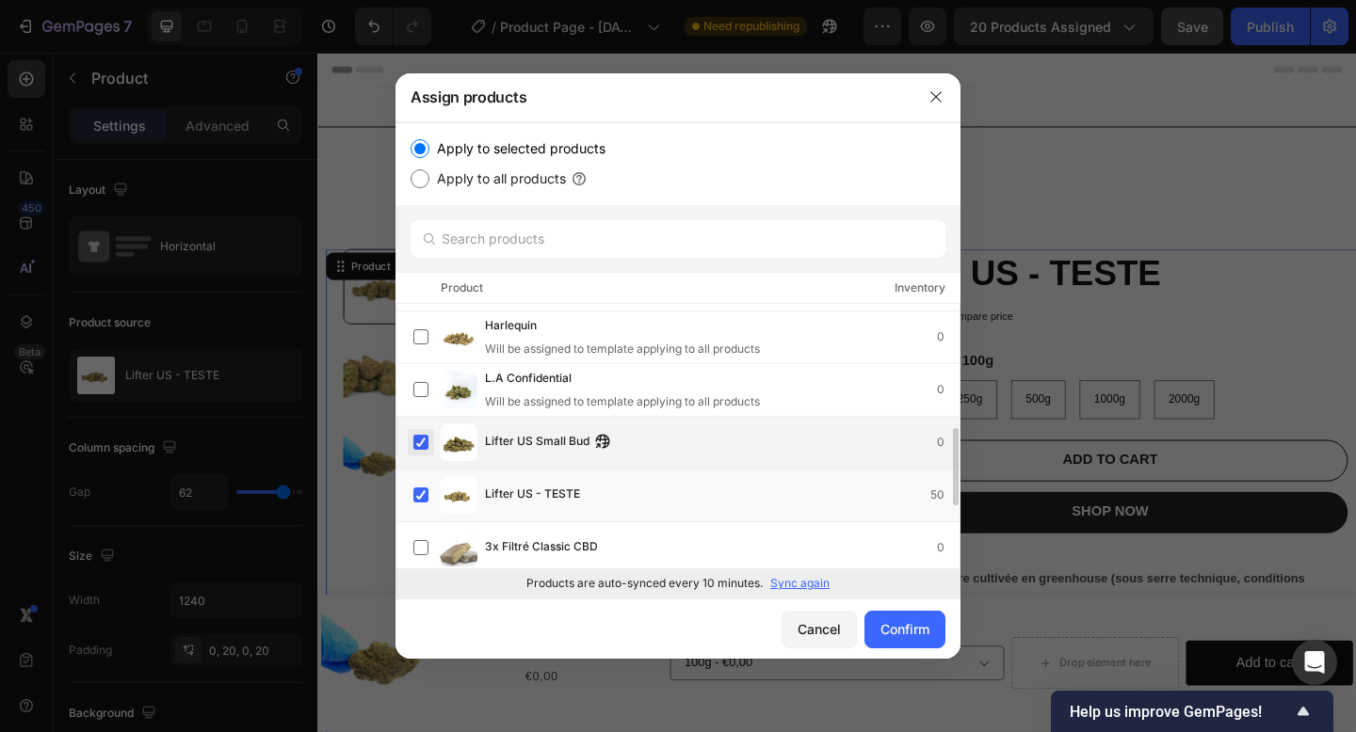
scroll to position [335, 0]
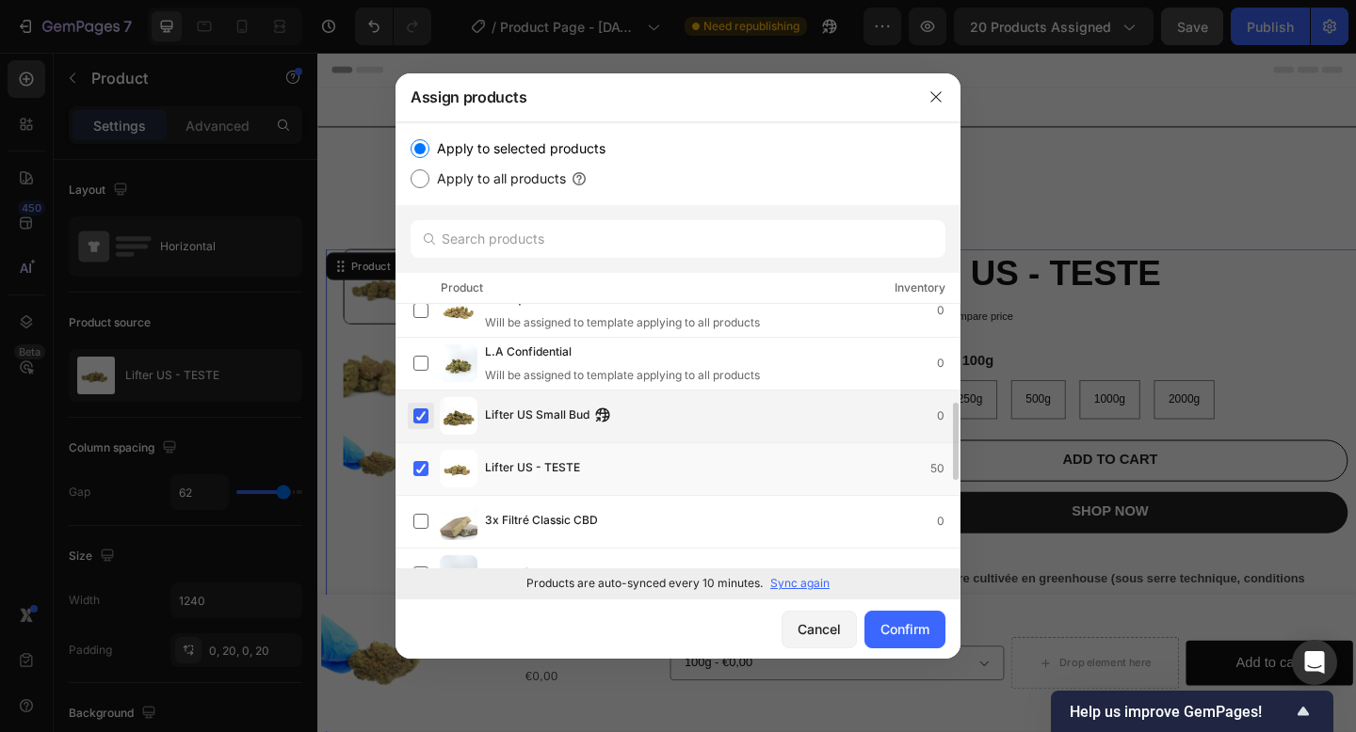
click at [422, 413] on label at bounding box center [420, 416] width 15 height 15
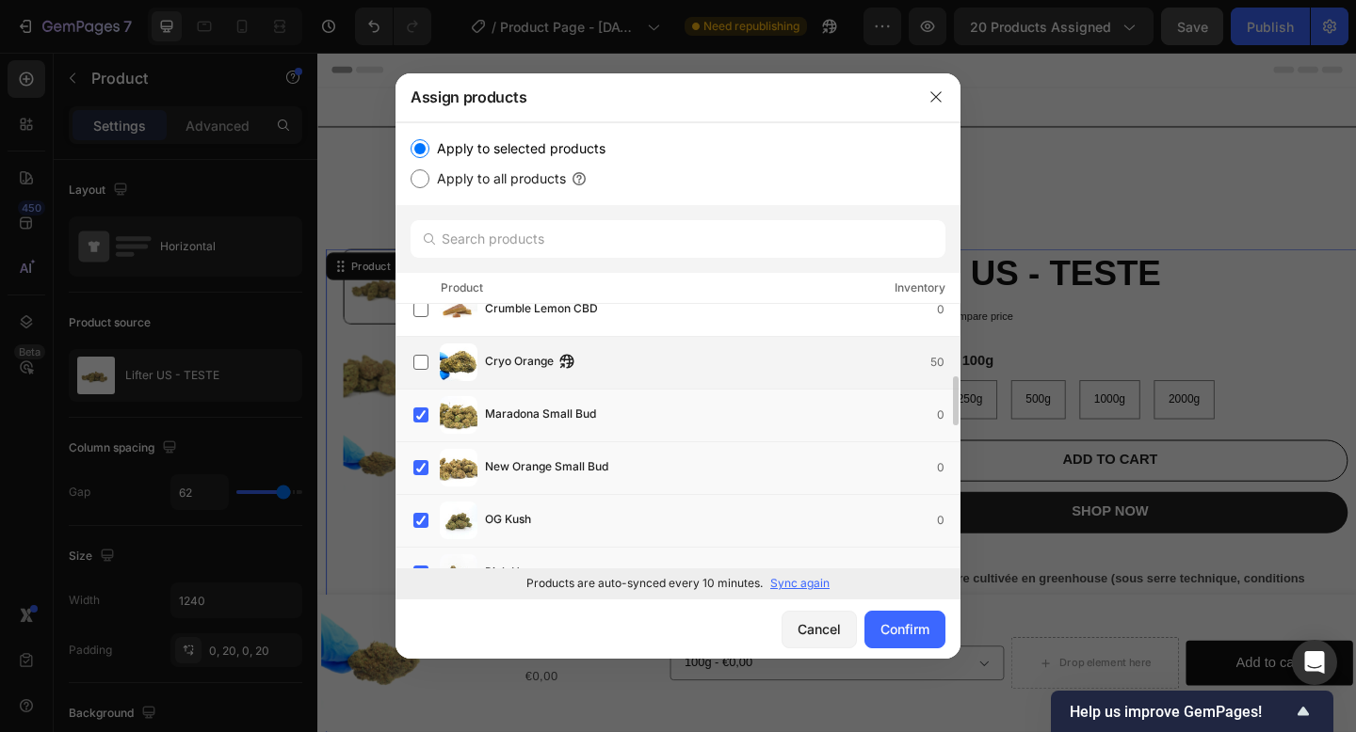
scroll to position [836, 0]
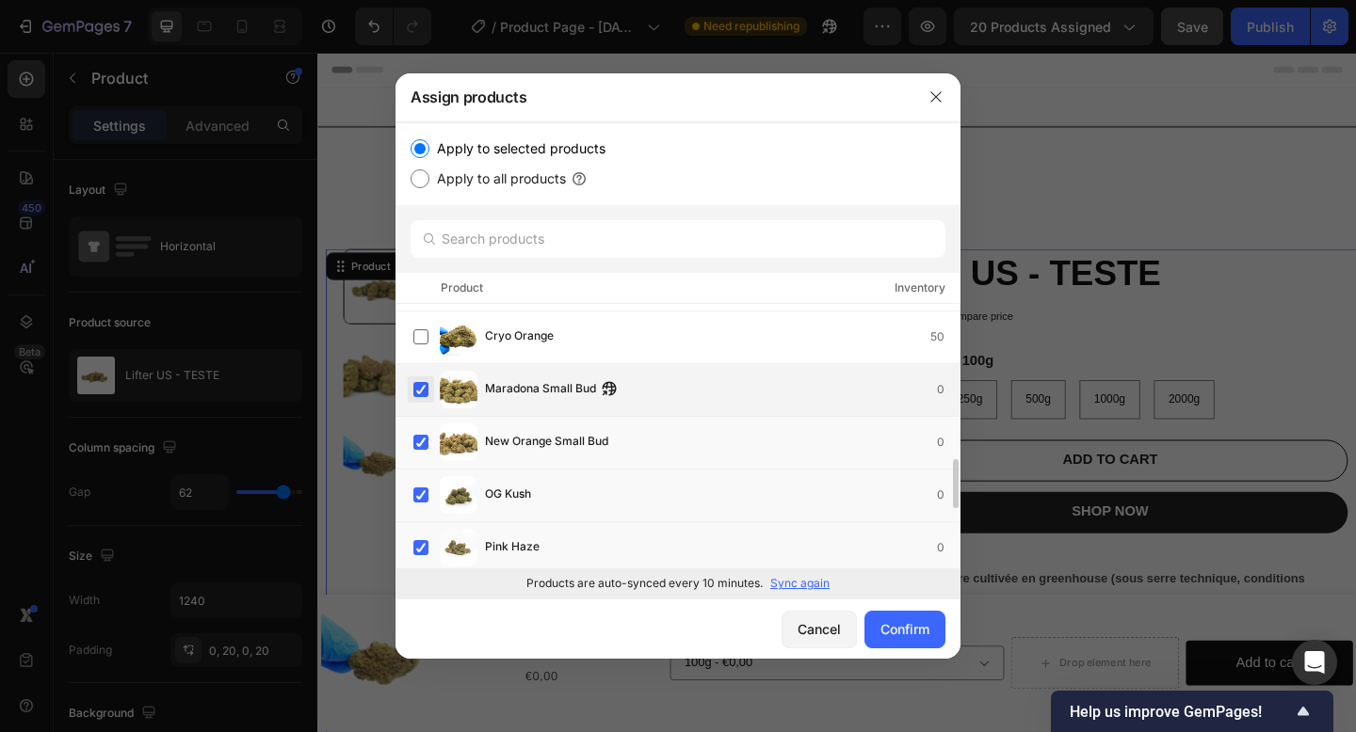
click at [417, 394] on label at bounding box center [420, 389] width 15 height 15
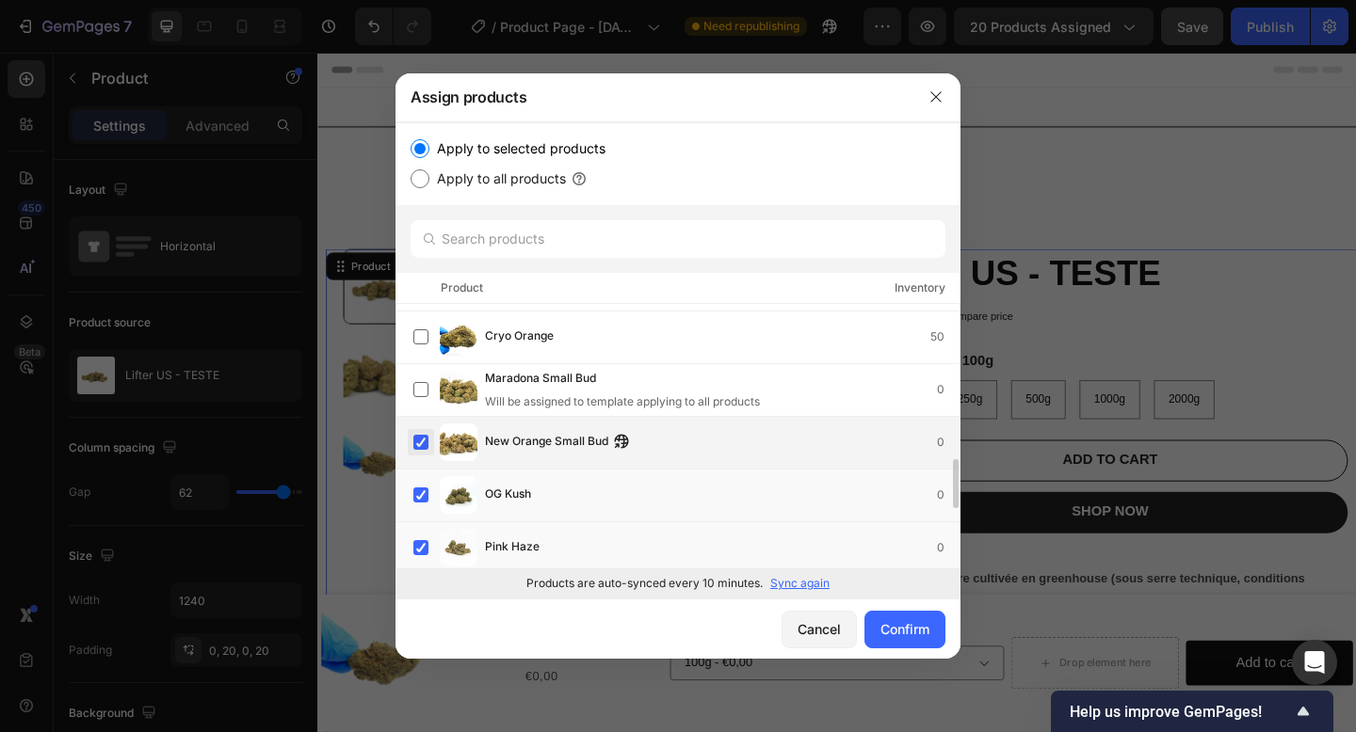
click at [417, 436] on label at bounding box center [420, 442] width 15 height 15
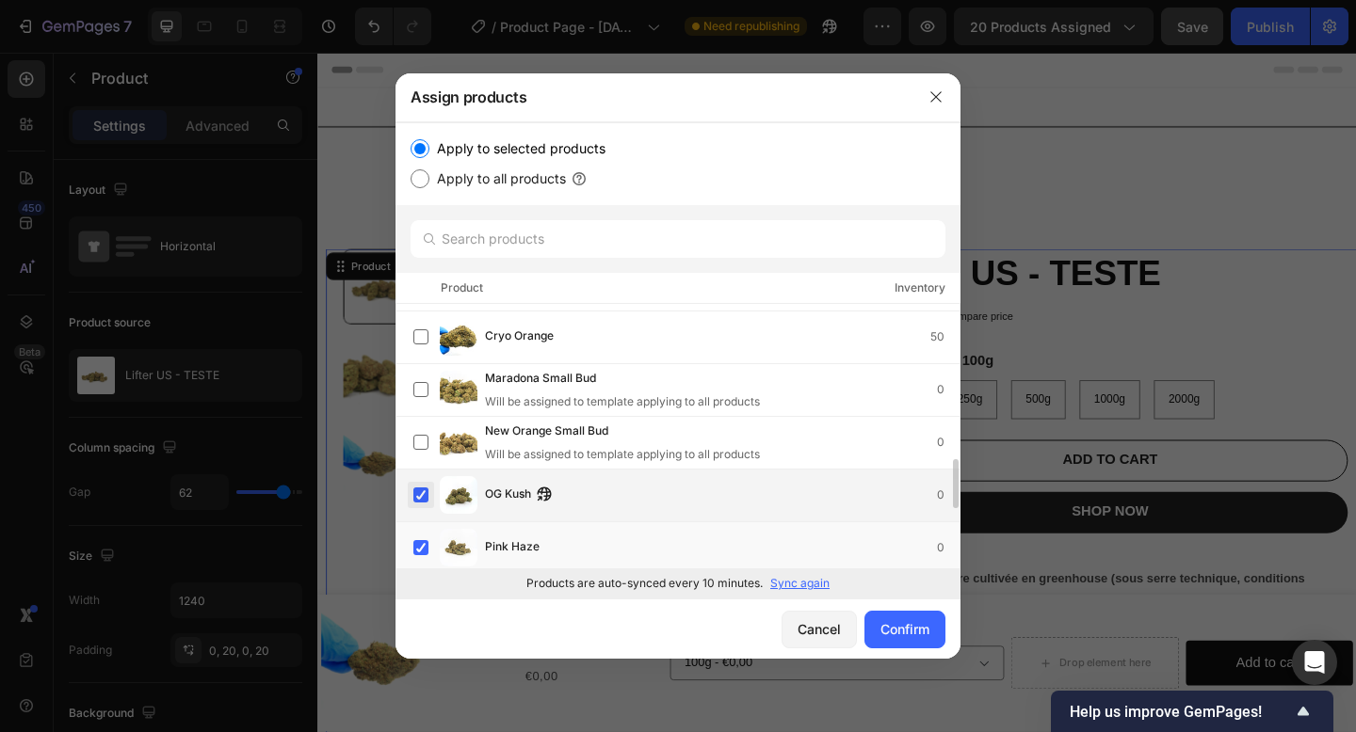
click at [420, 503] on label at bounding box center [420, 495] width 15 height 15
click at [420, 532] on div "Pink Haze 0" at bounding box center [686, 548] width 546 height 38
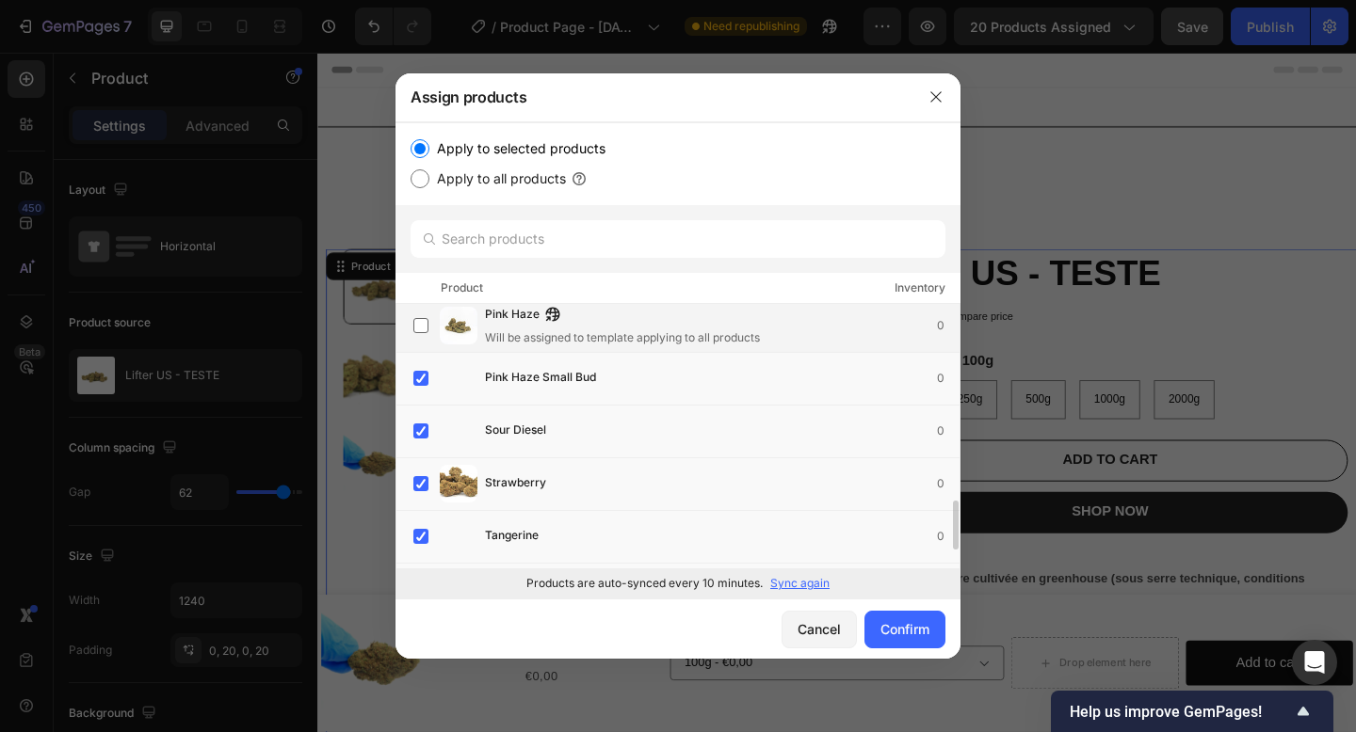
scroll to position [1078, 0]
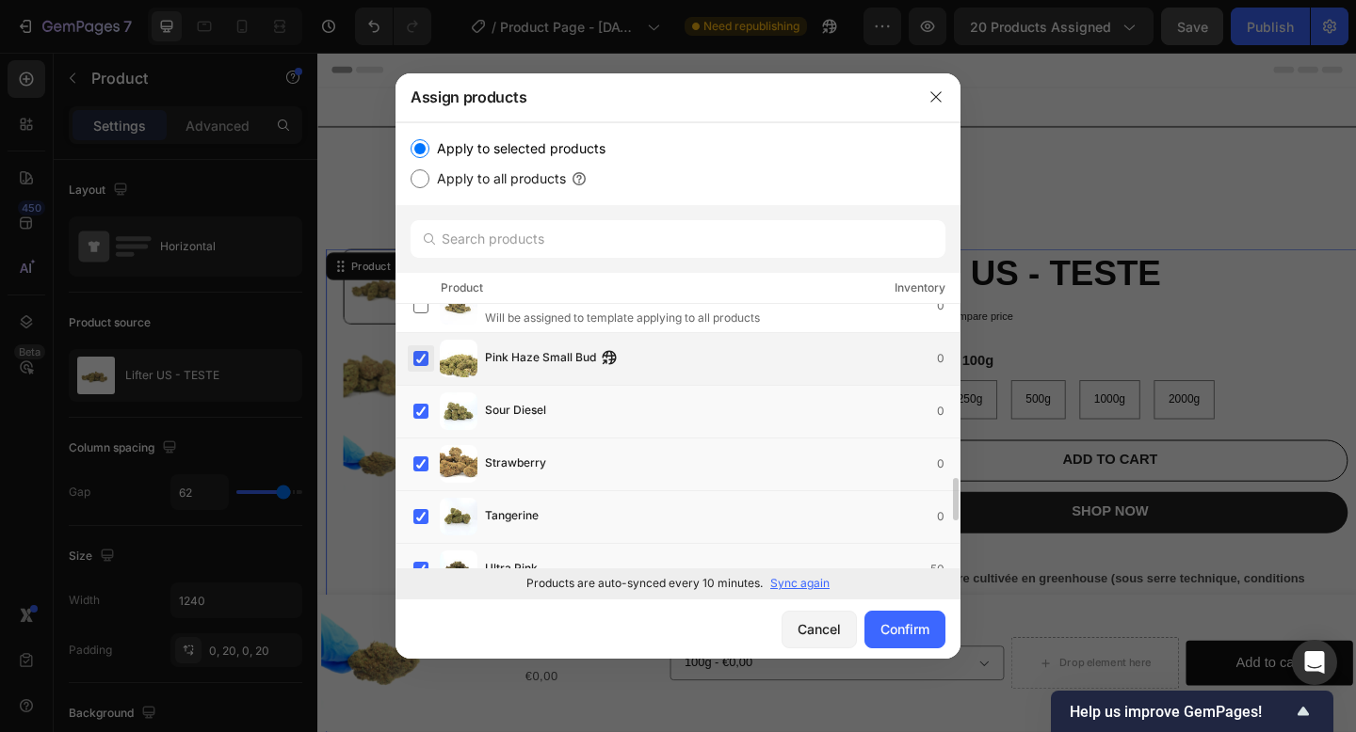
click at [425, 352] on label at bounding box center [420, 358] width 15 height 15
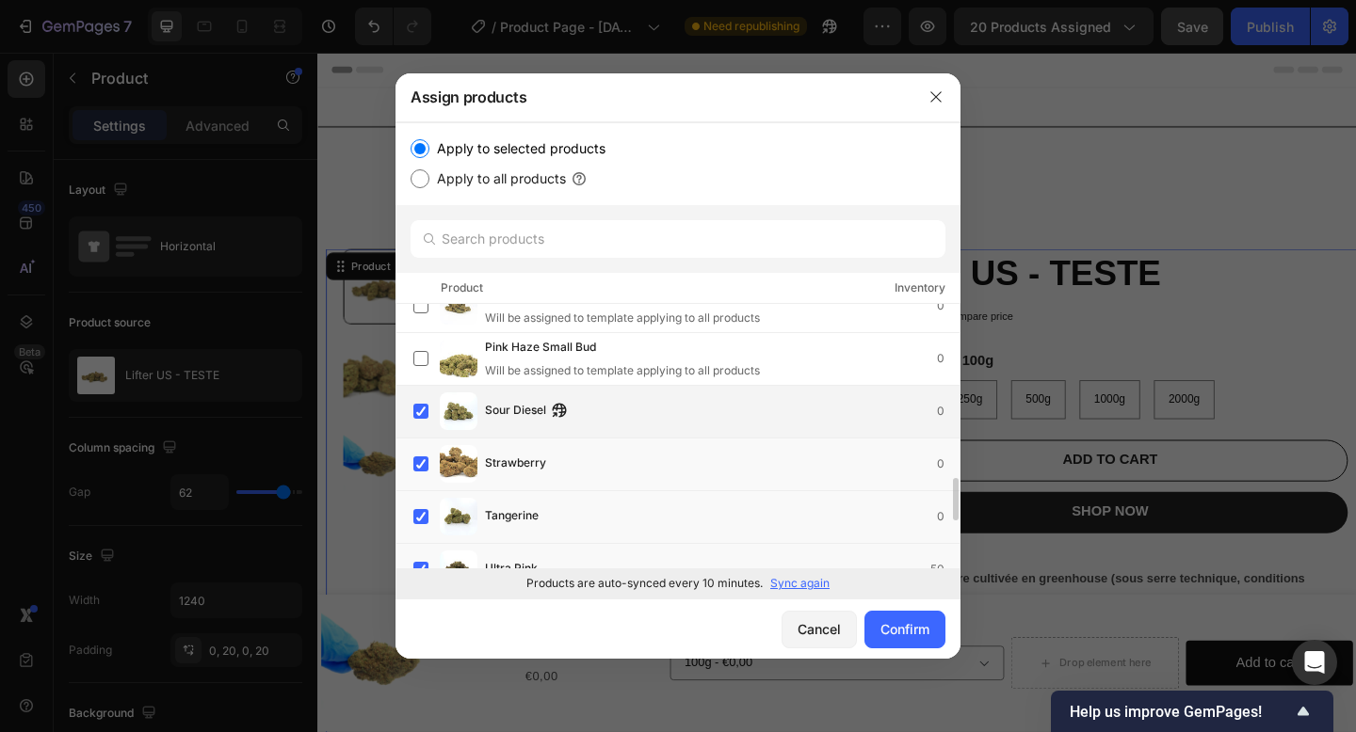
click at [425, 429] on div "Sour Diesel 0" at bounding box center [686, 412] width 546 height 38
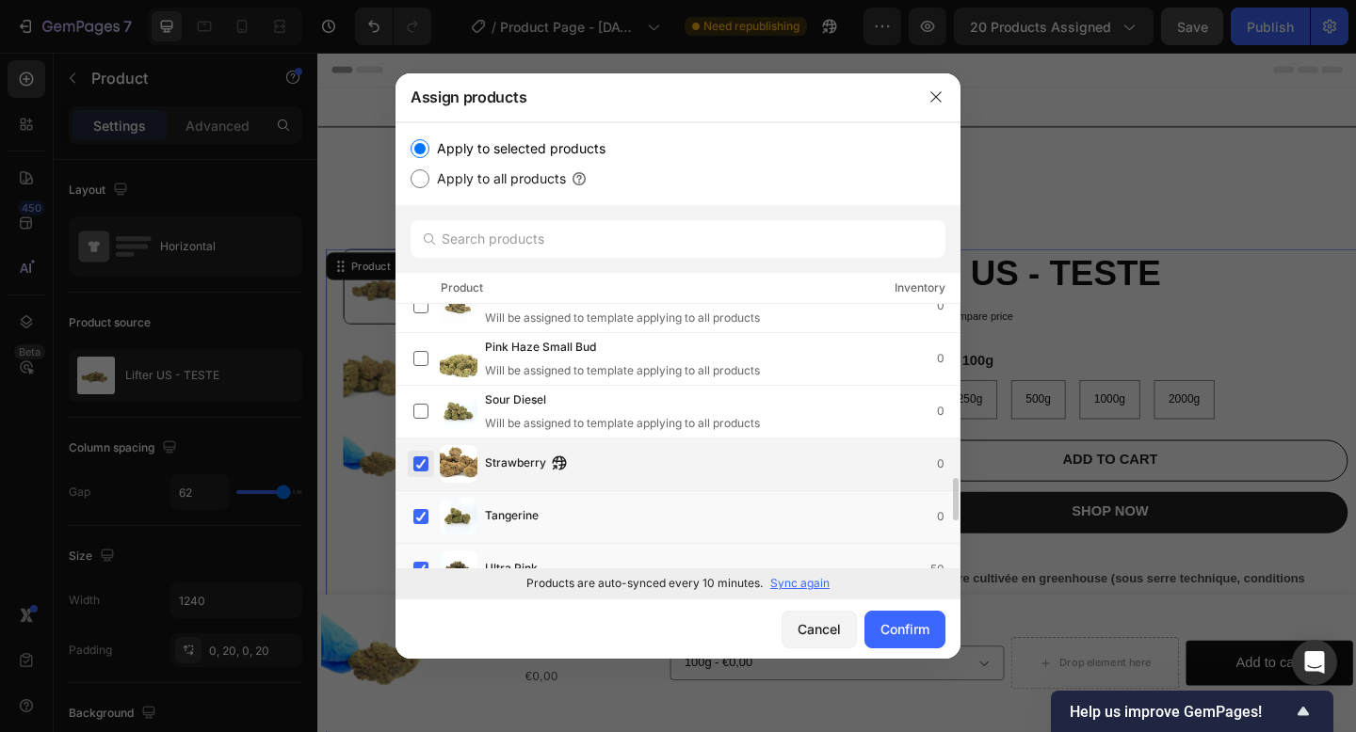
click at [425, 466] on label at bounding box center [420, 464] width 15 height 15
click at [425, 509] on label at bounding box center [420, 516] width 15 height 15
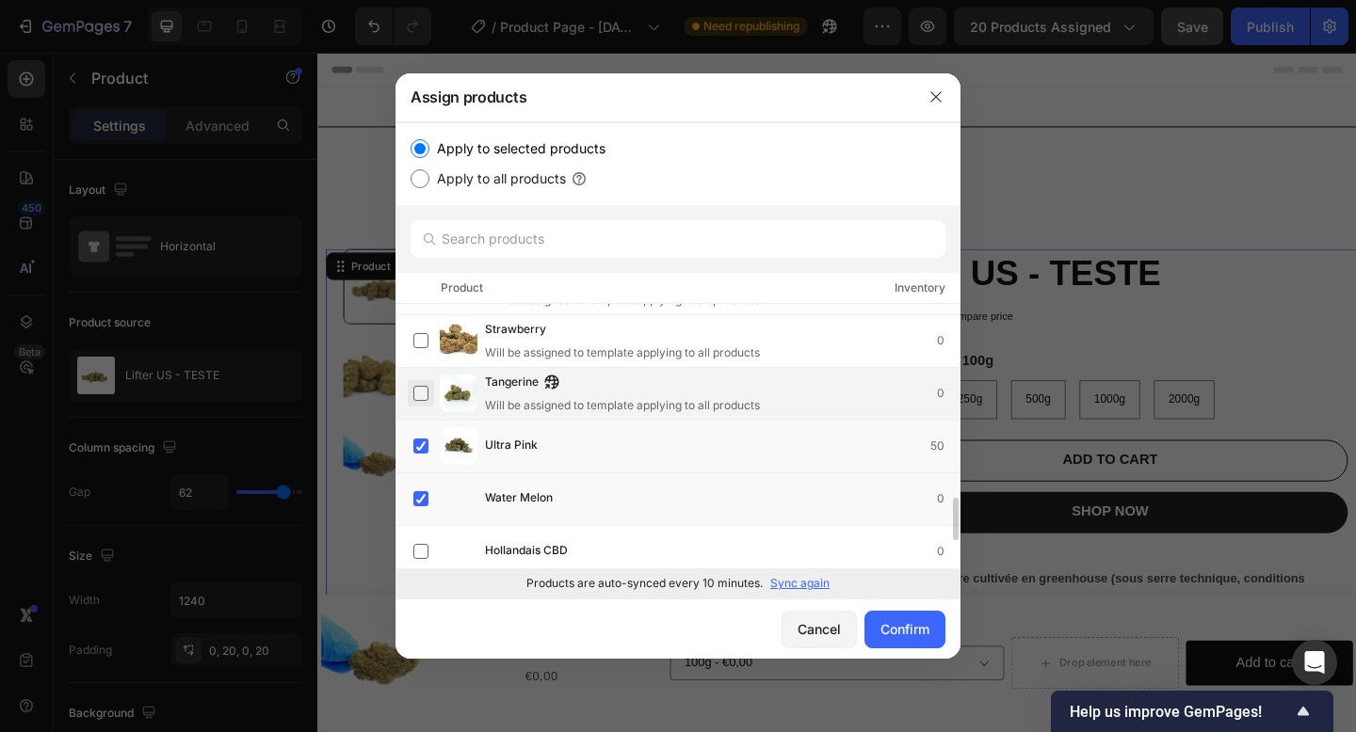
scroll to position [1248, 0]
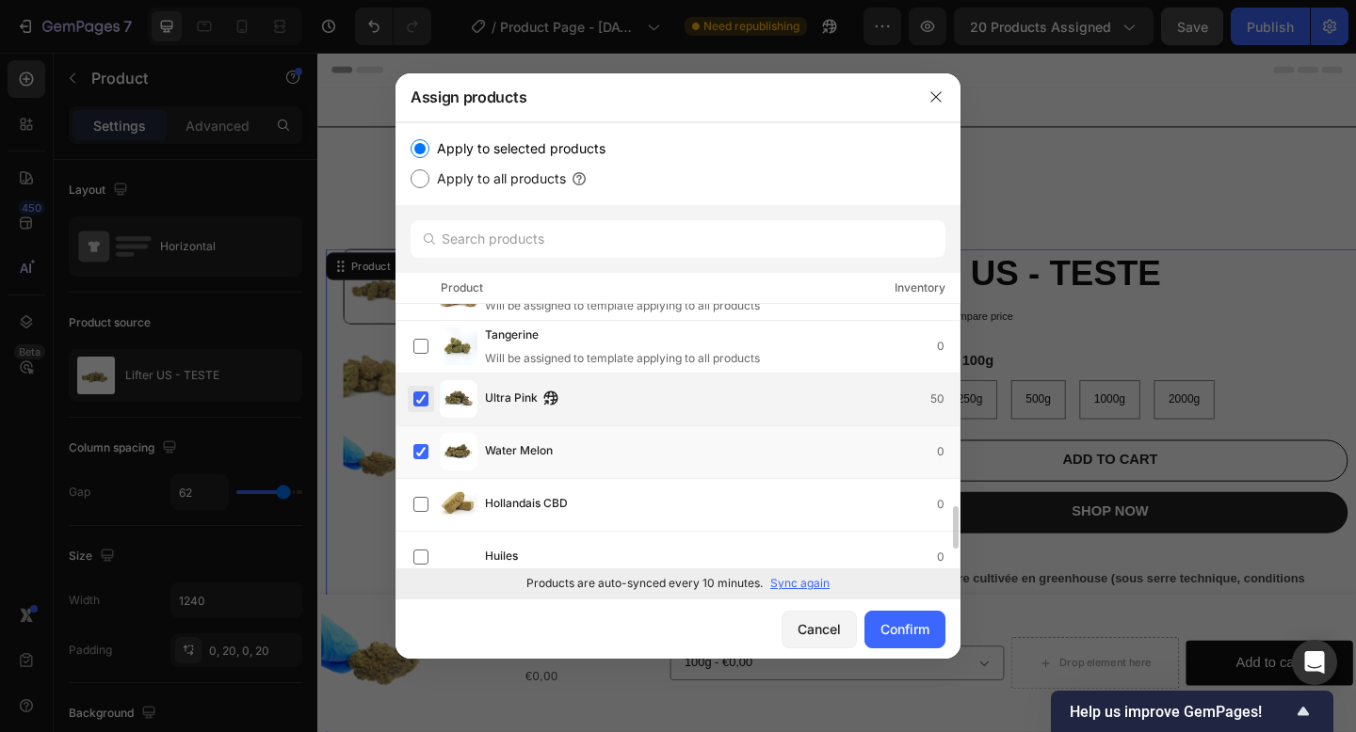
click at [428, 395] on label at bounding box center [420, 399] width 15 height 15
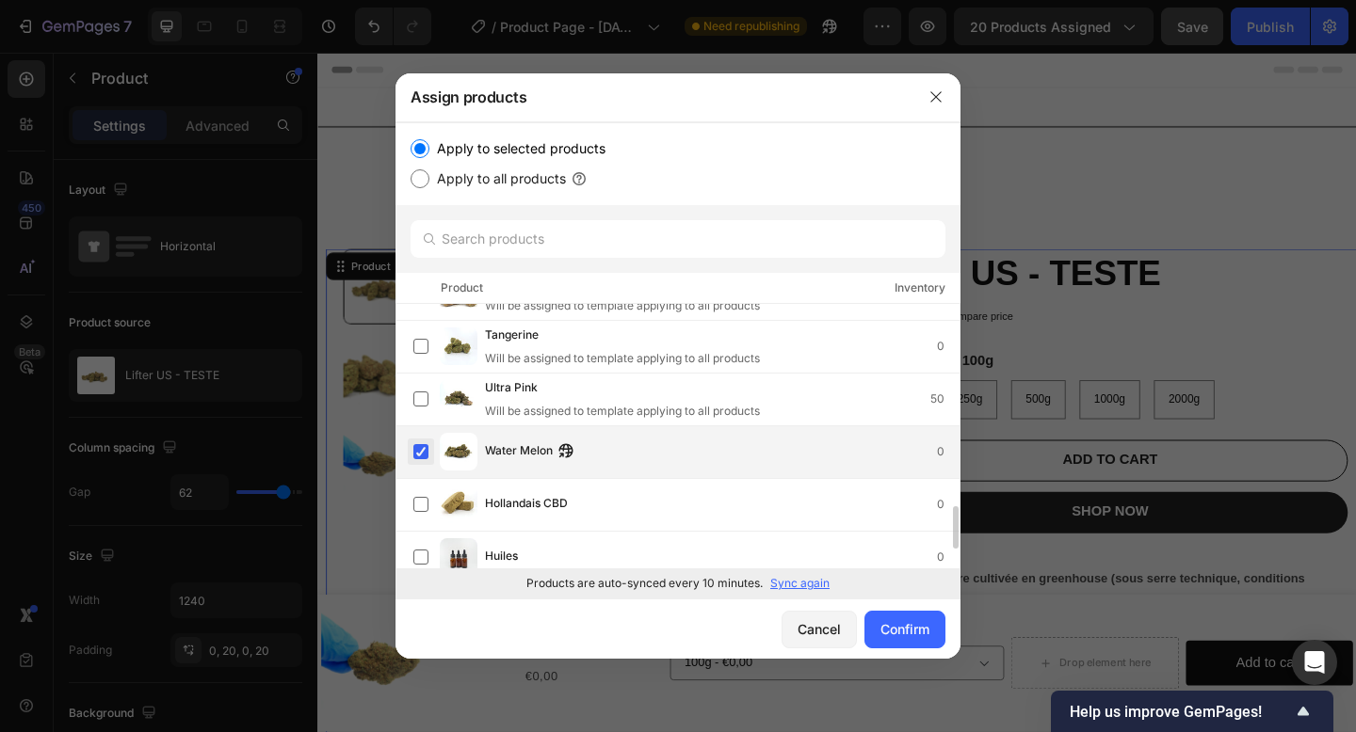
click at [428, 454] on label at bounding box center [420, 451] width 15 height 15
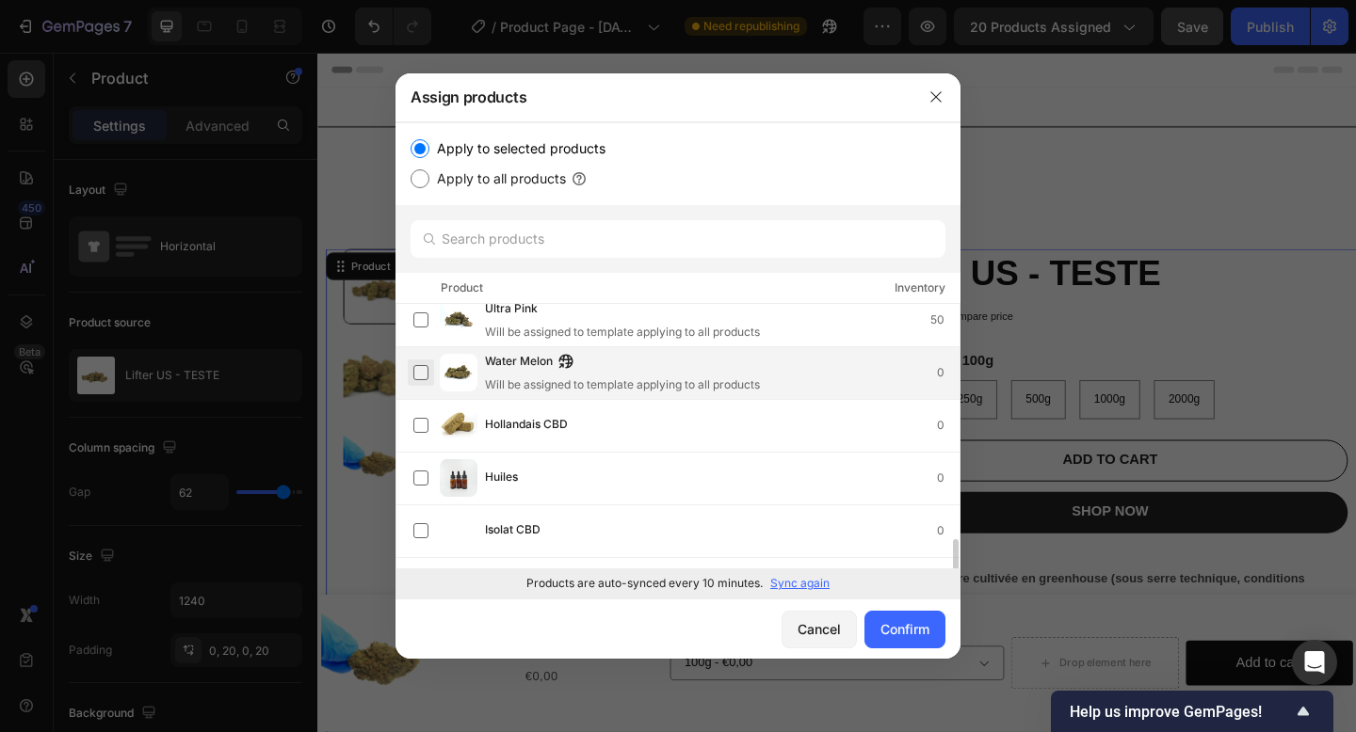
scroll to position [1369, 0]
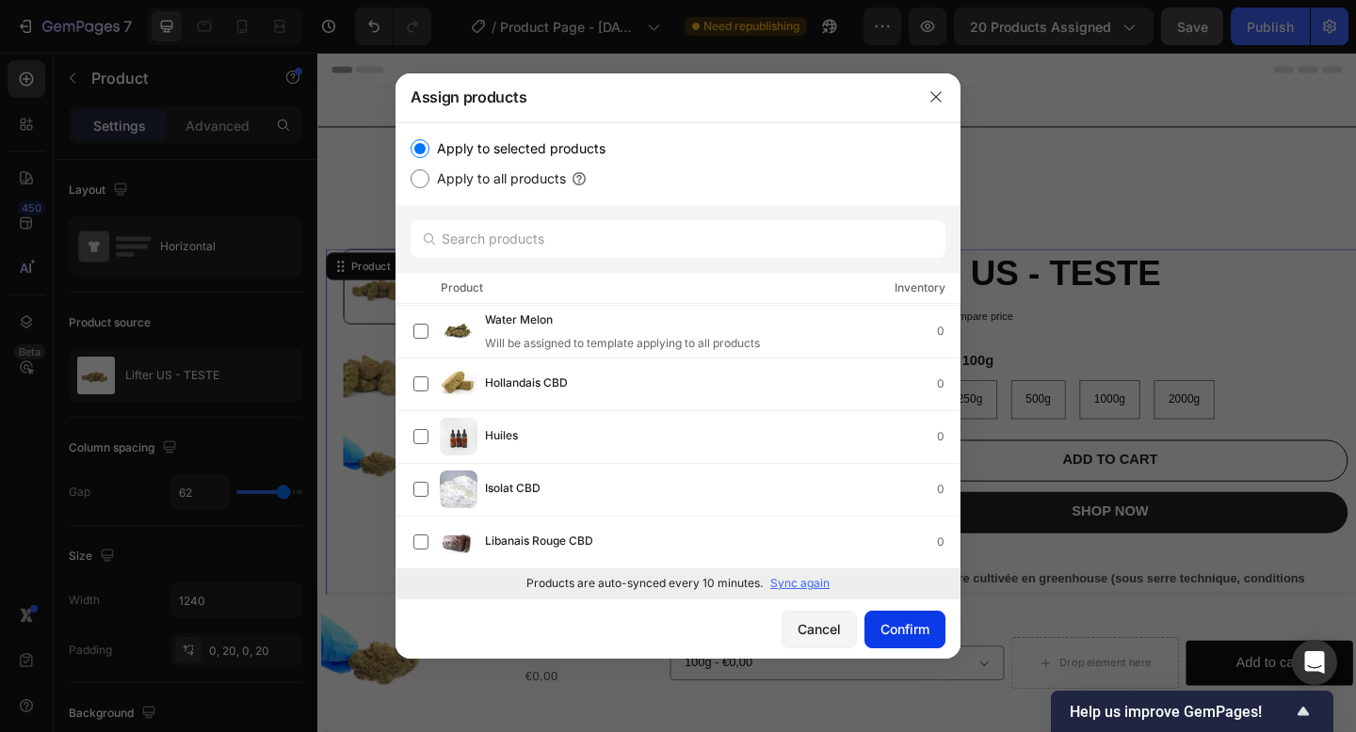
click at [915, 629] on div "Confirm" at bounding box center [904, 629] width 49 height 20
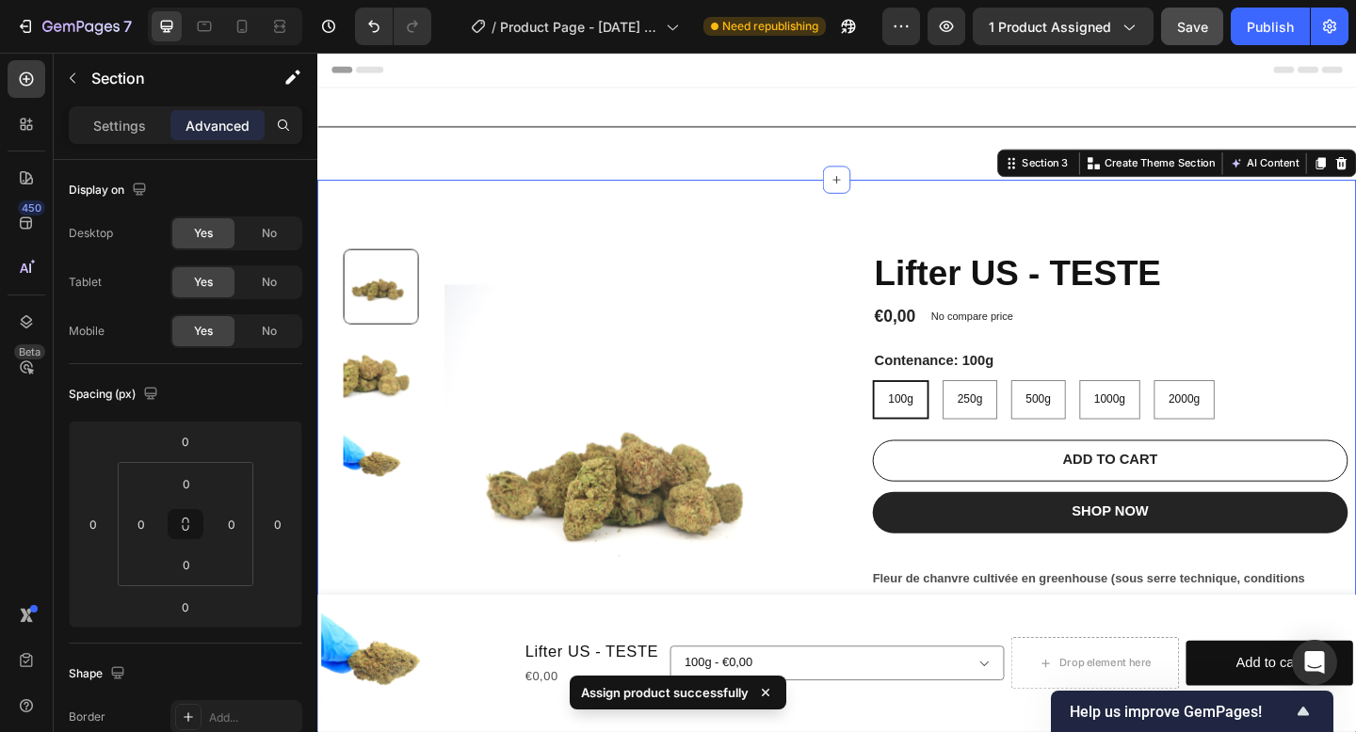
click at [914, 205] on div "Product Images Lifter US - TESTE Product Title €0,00 Product Price Product Pric…" at bounding box center [882, 523] width 1130 height 664
click at [924, 245] on div "Product Images Lifter US - TESTE Product Title €0,00 Product Price Product Pric…" at bounding box center [882, 523] width 1130 height 664
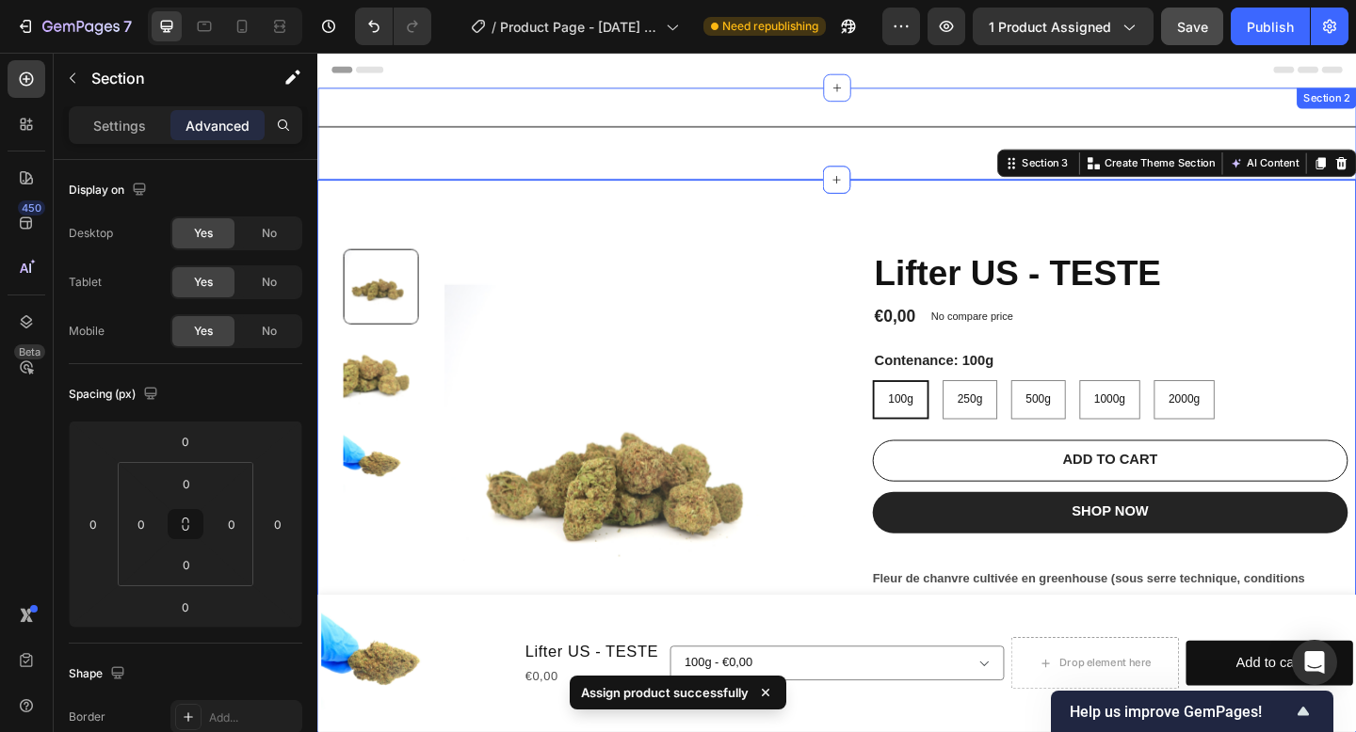
click at [925, 158] on div "Title Line" at bounding box center [882, 141] width 1130 height 40
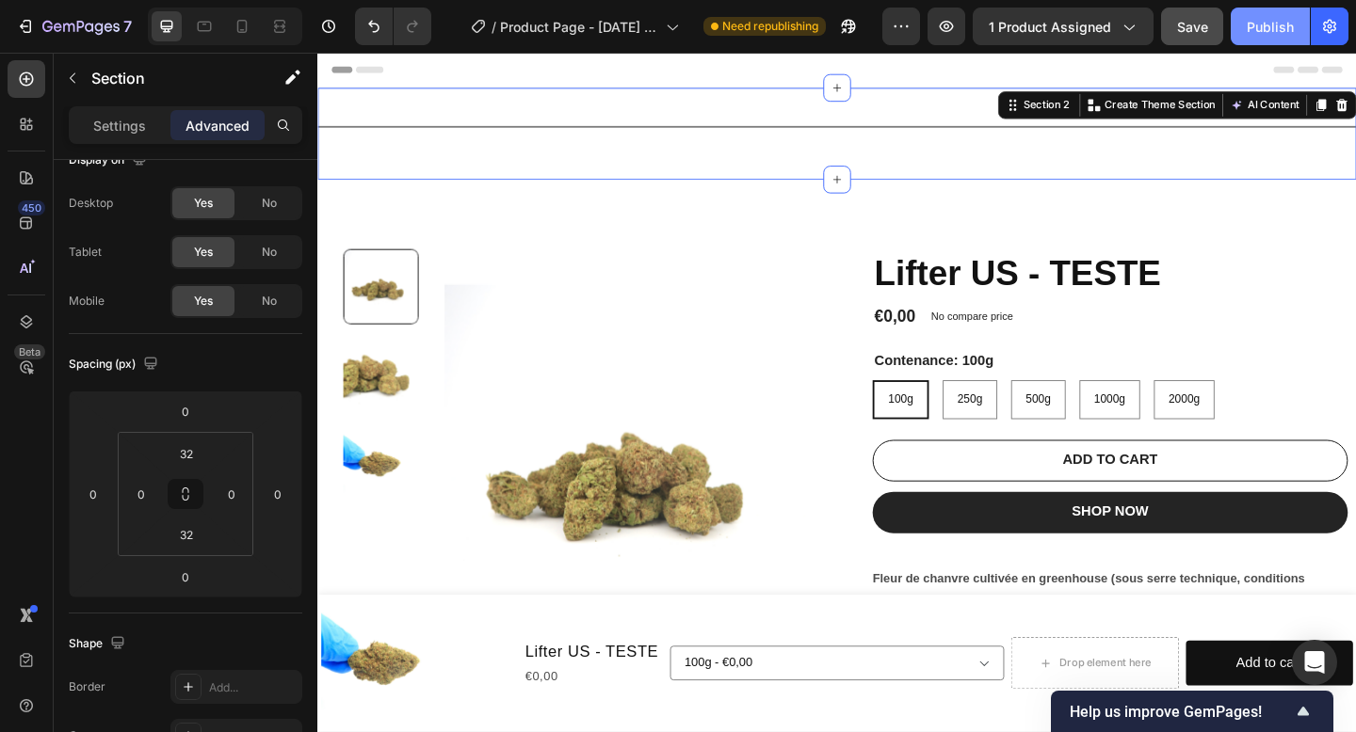
click at [1268, 30] on div "Publish" at bounding box center [1269, 27] width 47 height 20
click at [954, 34] on icon "button" at bounding box center [946, 26] width 19 height 19
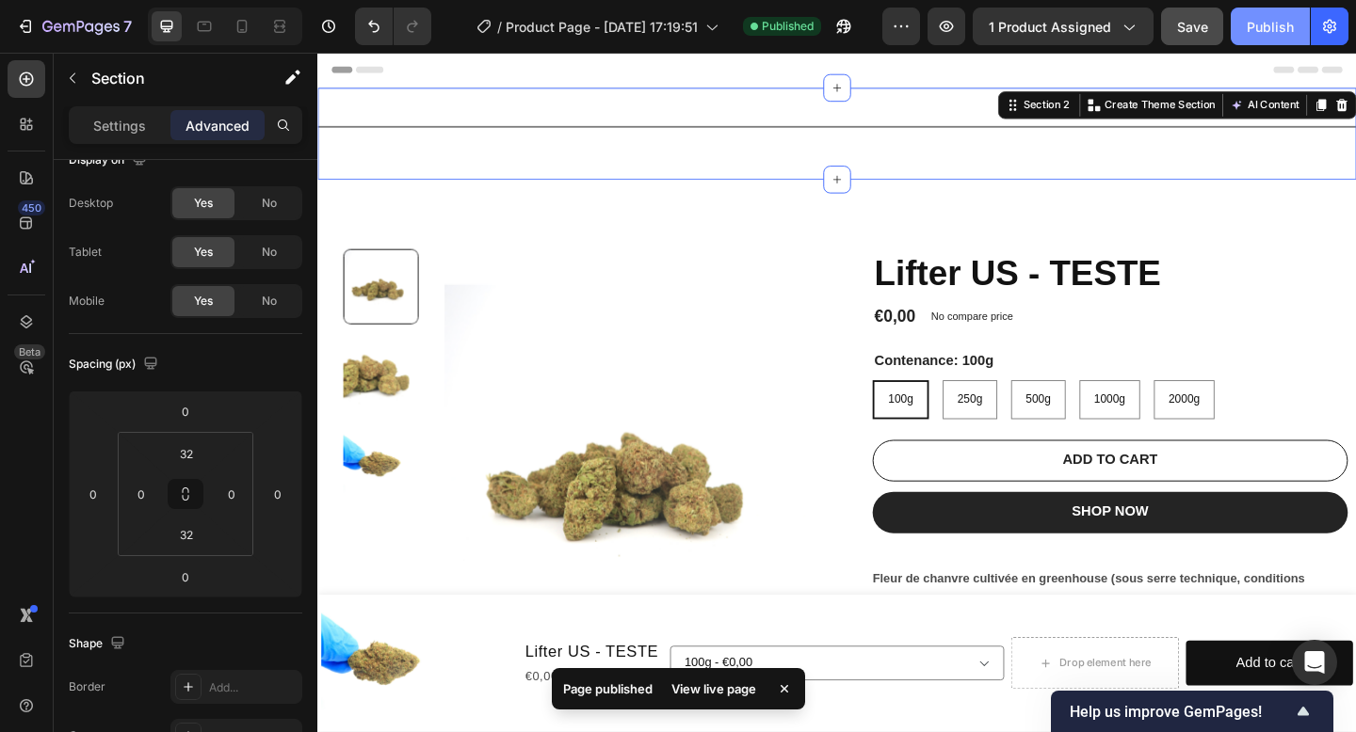
click at [1285, 29] on div "Publish" at bounding box center [1269, 27] width 47 height 20
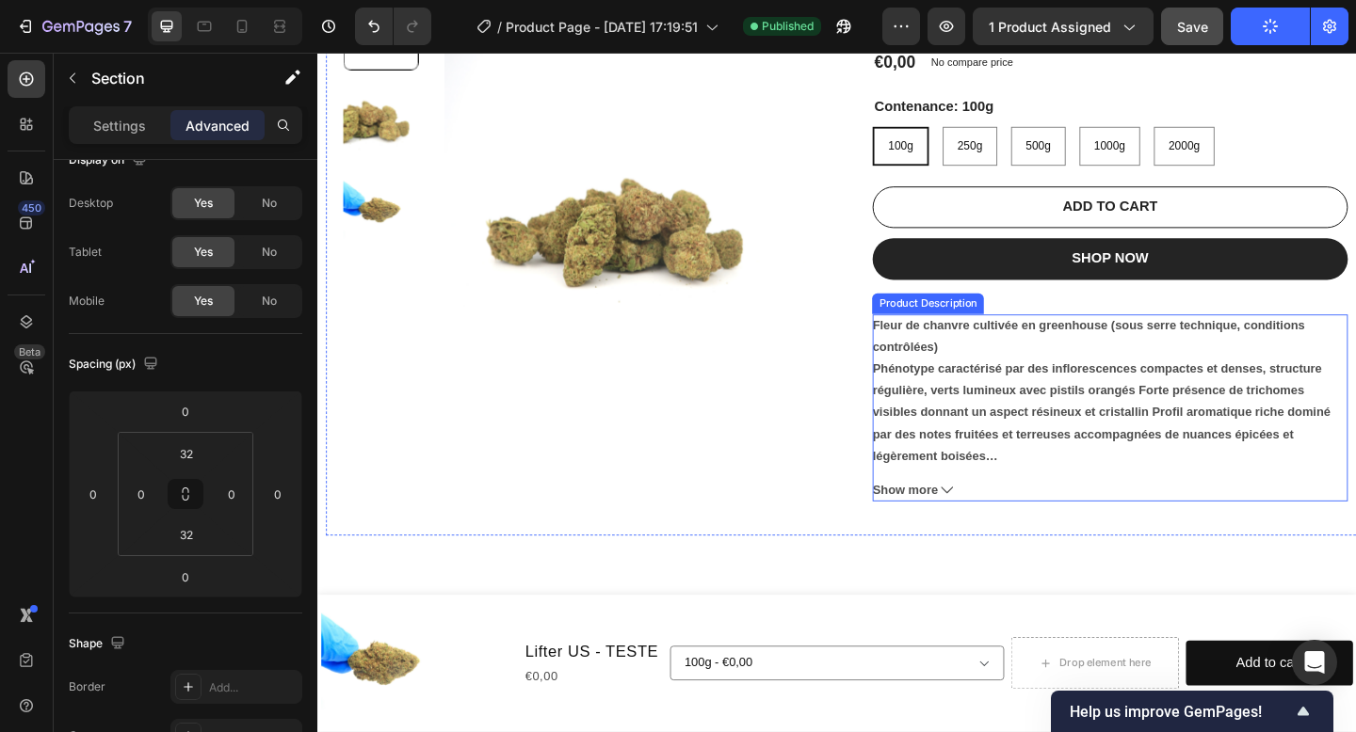
scroll to position [0, 0]
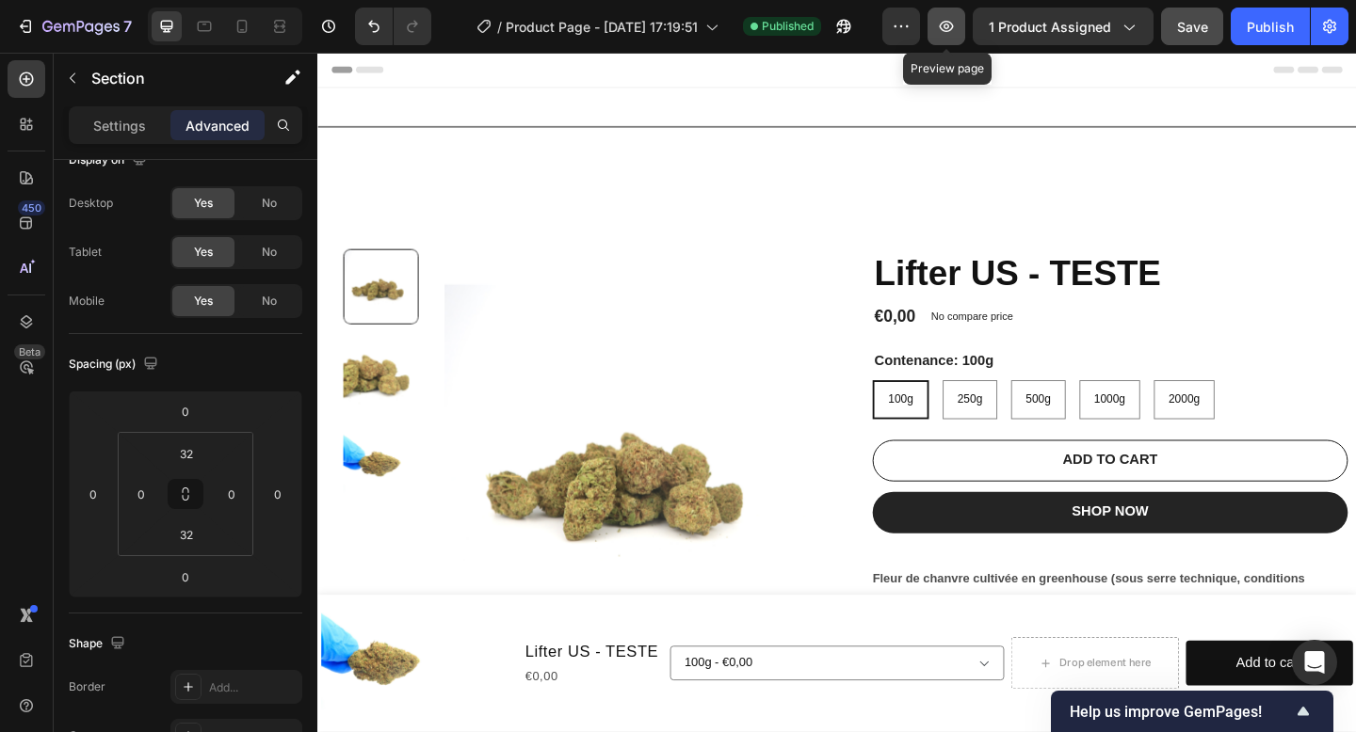
click at [934, 40] on button "button" at bounding box center [946, 27] width 38 height 38
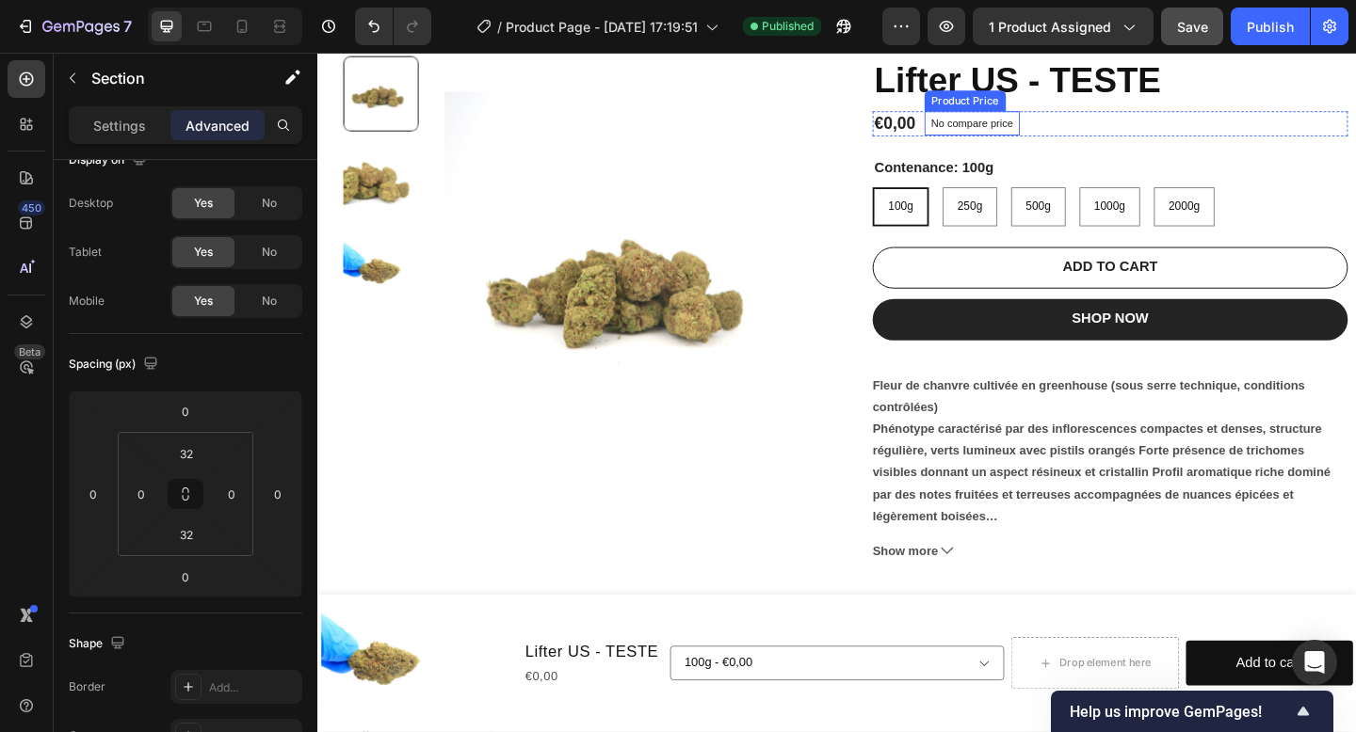
scroll to position [217, 0]
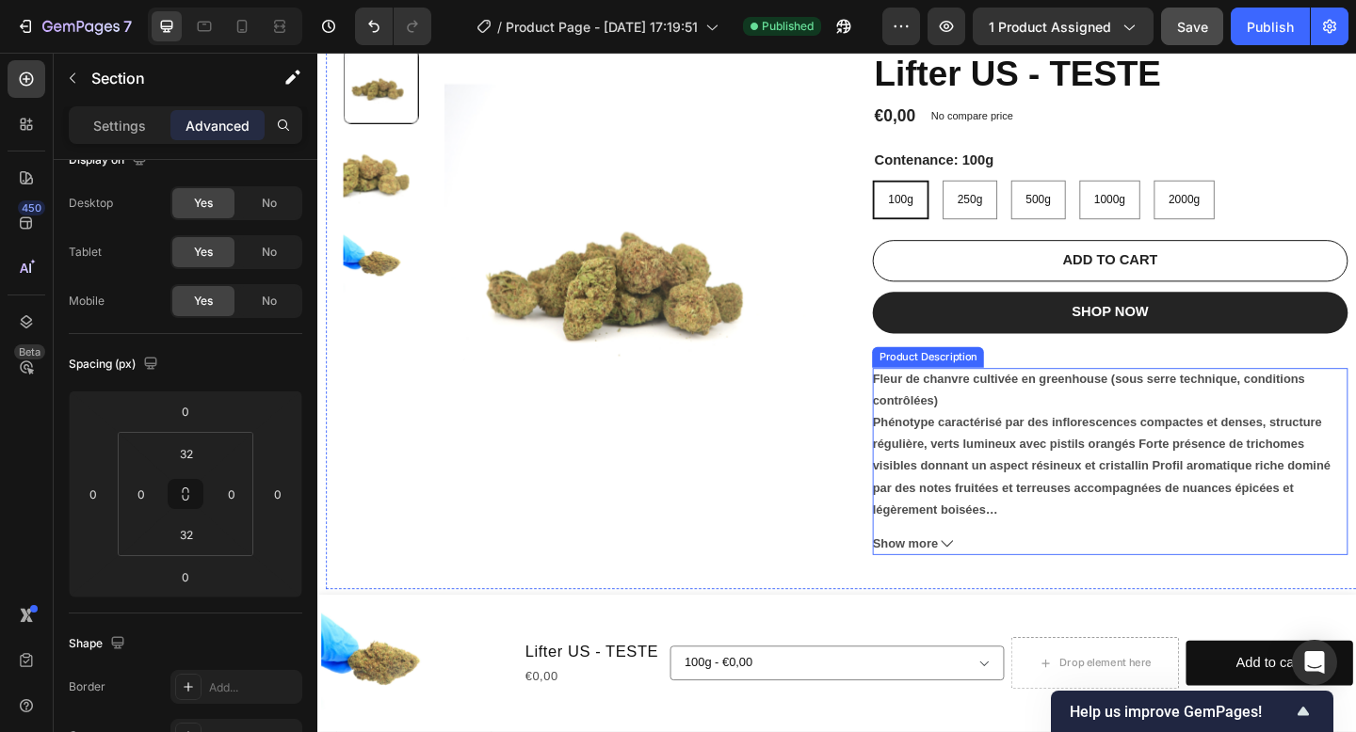
click at [1097, 463] on div "Fleur de chanvre cultivée en greenhouse (sous serre technique, conditions contr…" at bounding box center [1179, 478] width 517 height 165
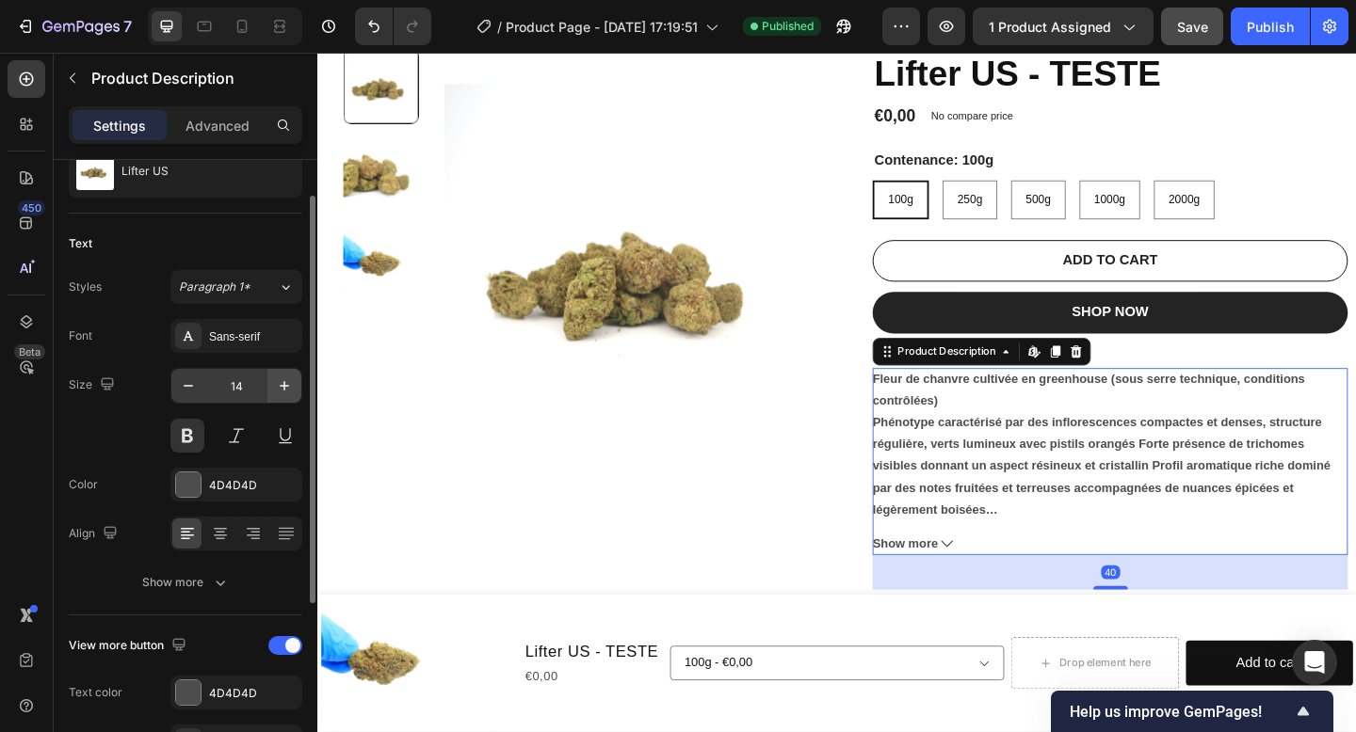
scroll to position [70, 0]
click at [284, 386] on icon "button" at bounding box center [284, 384] width 19 height 19
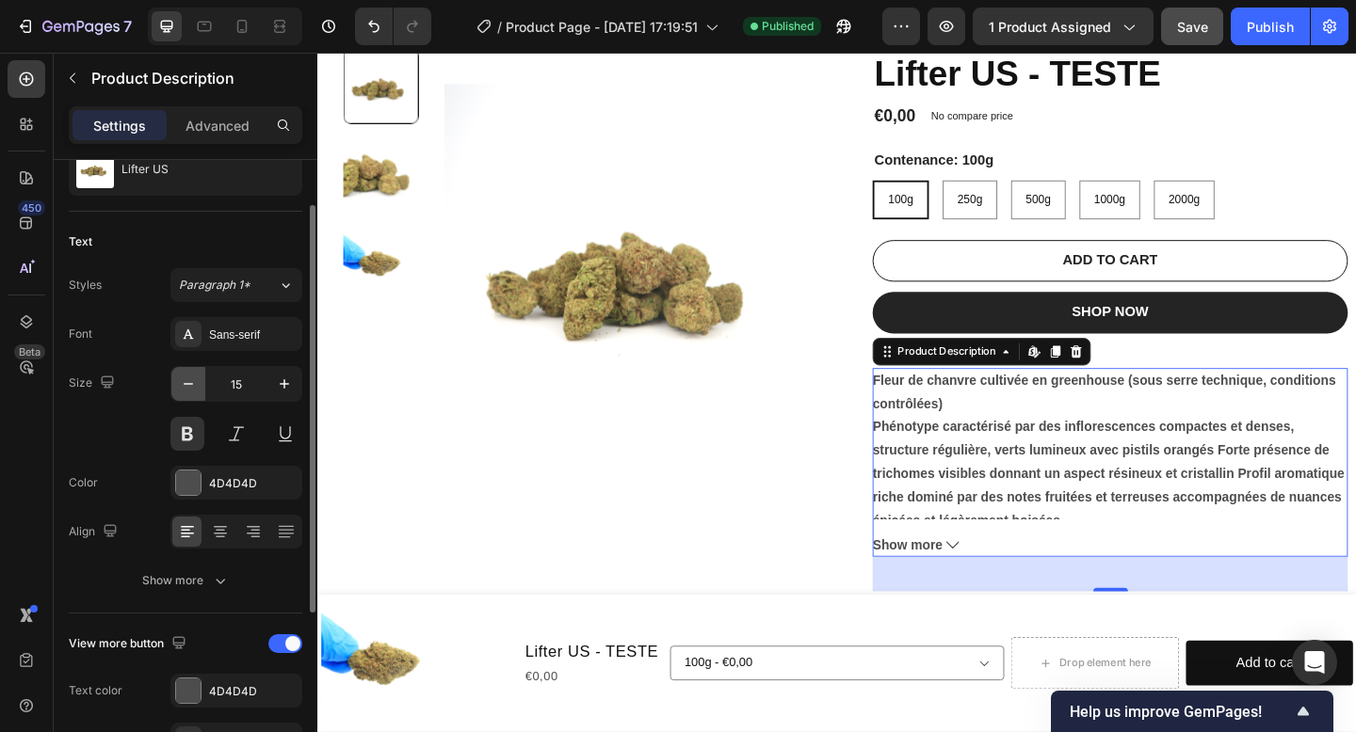
click at [179, 392] on icon "button" at bounding box center [188, 384] width 19 height 19
type input "14"
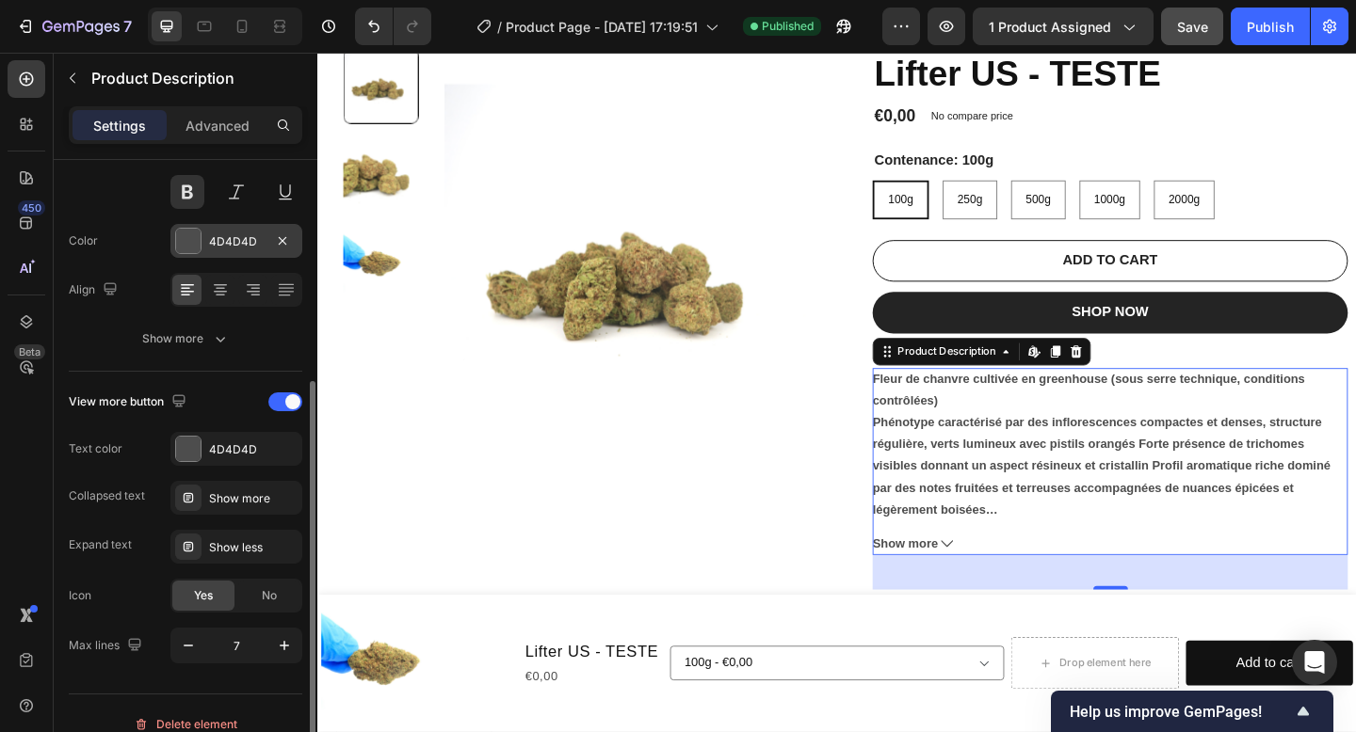
scroll to position [333, 0]
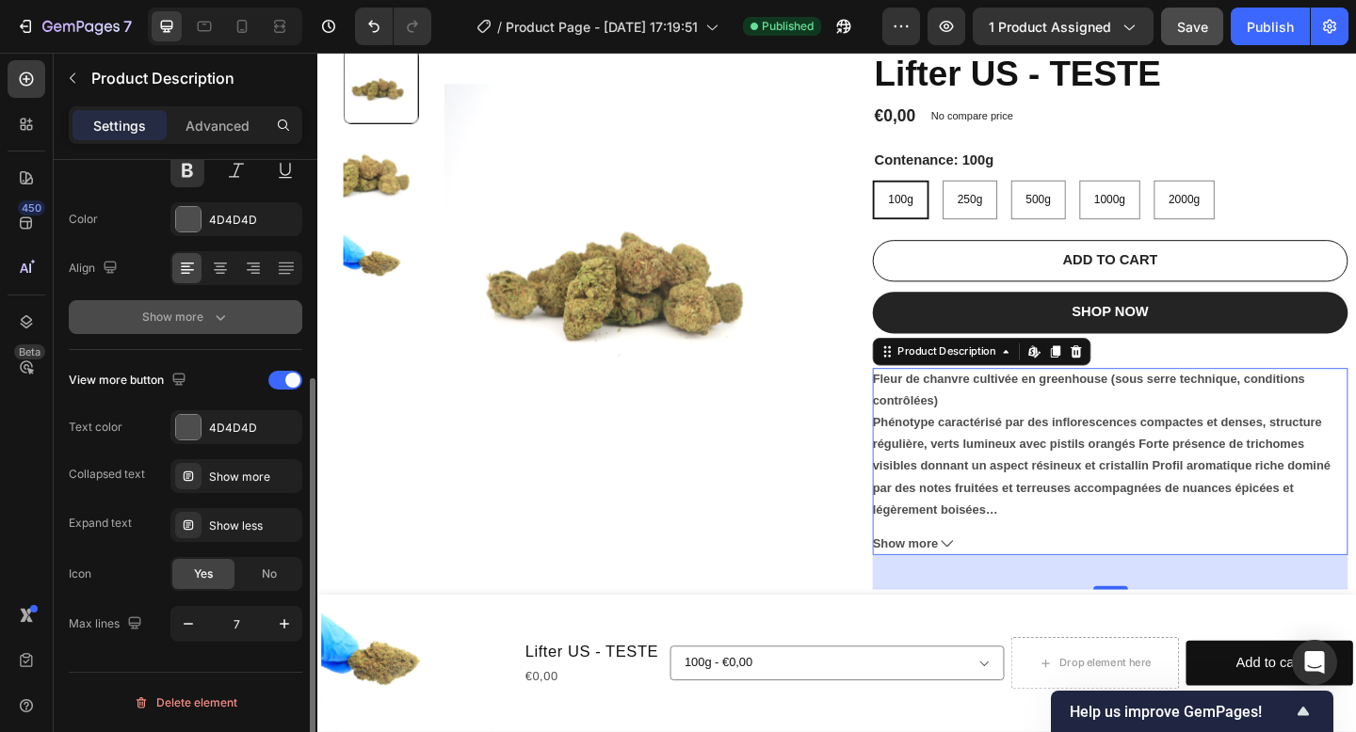
click at [218, 305] on button "Show more" at bounding box center [185, 317] width 233 height 34
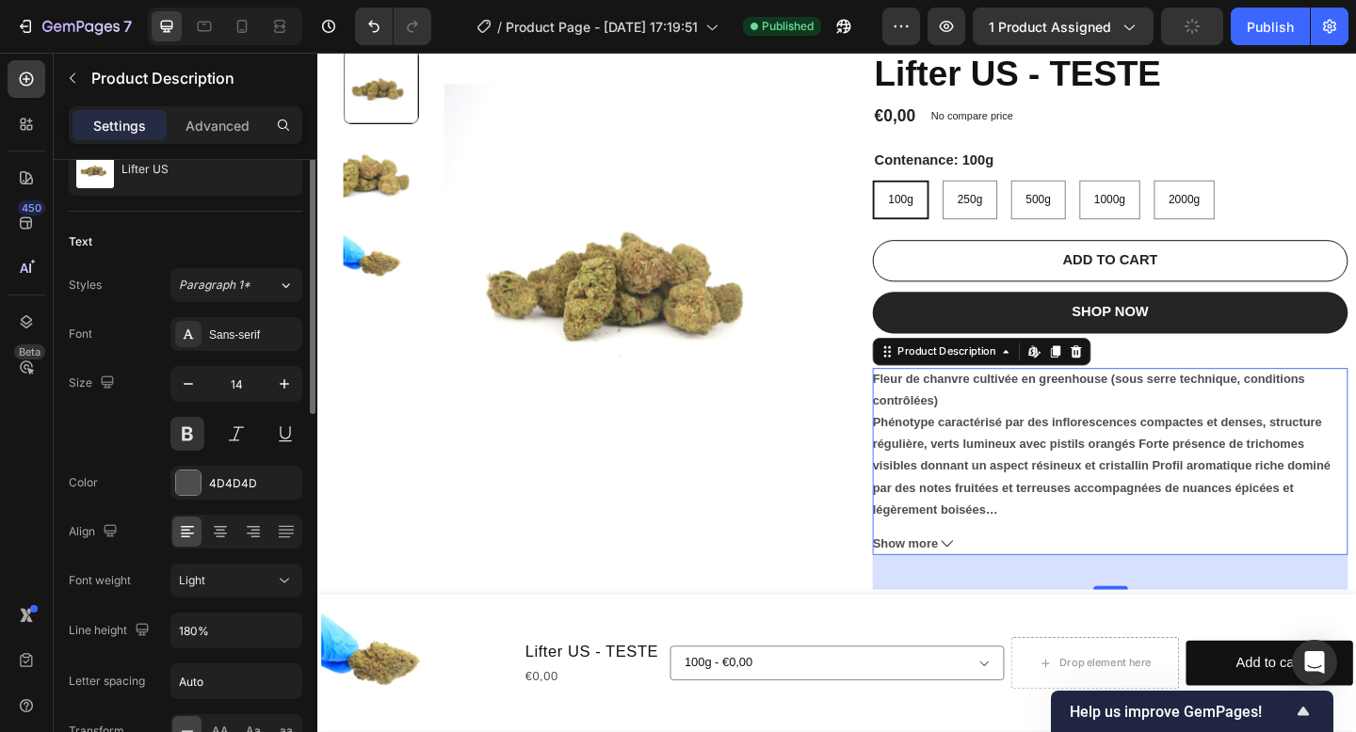
scroll to position [0, 0]
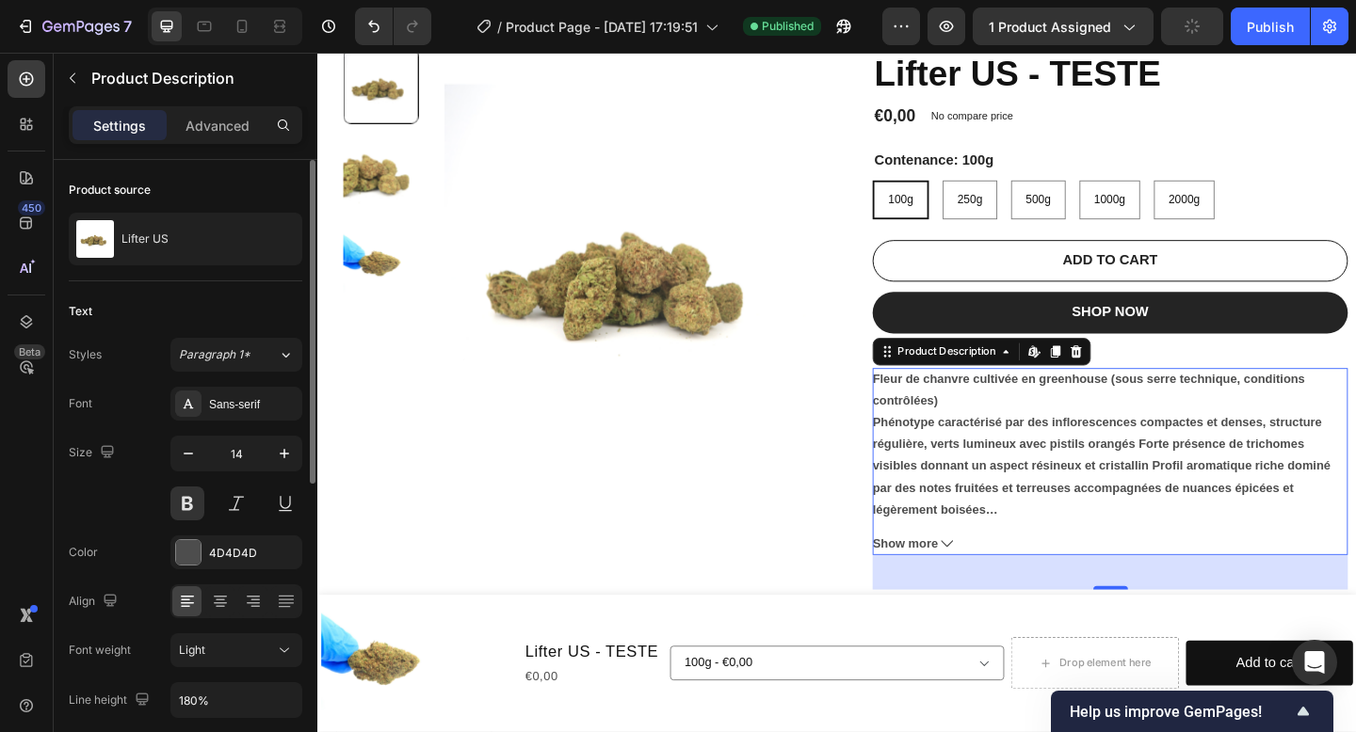
click at [1076, 538] on div "Fleur de chanvre cultivée en greenhouse (sous serre technique, conditions contr…" at bounding box center [1179, 478] width 517 height 165
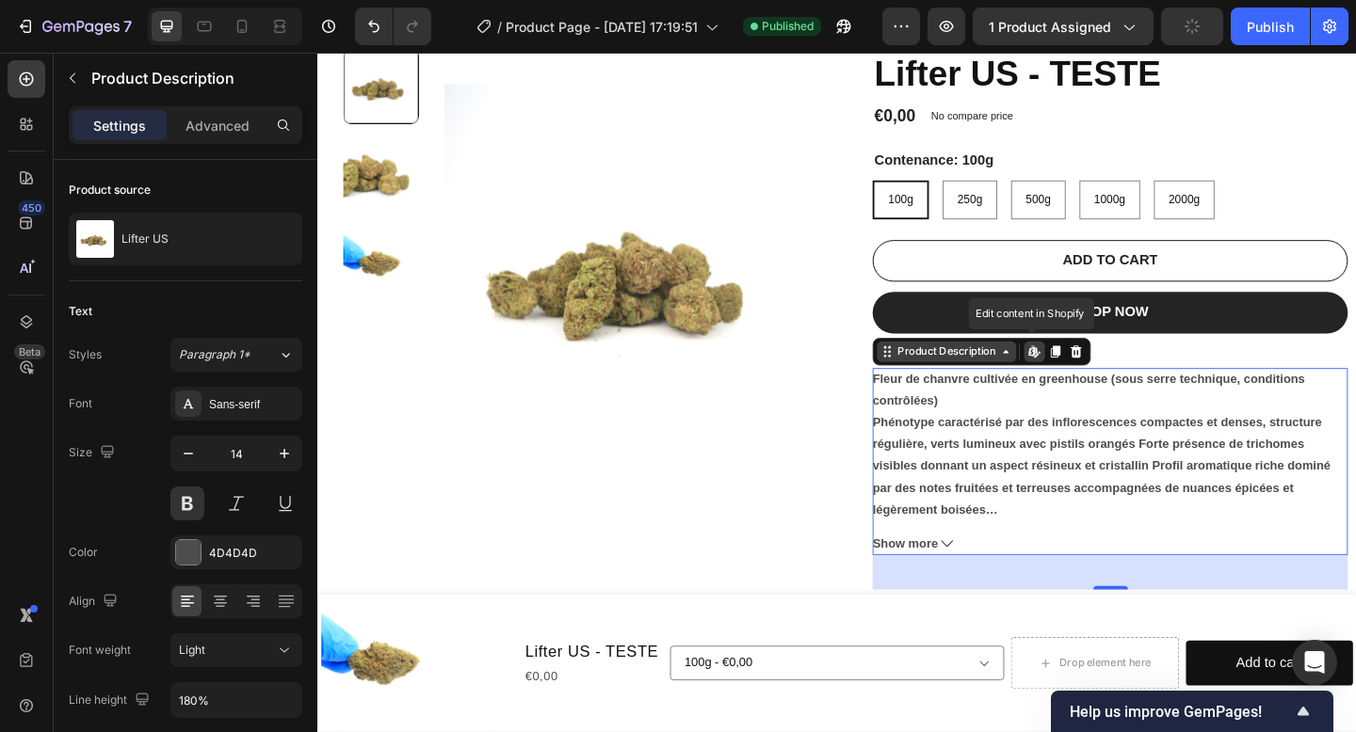
click at [1062, 378] on icon at bounding box center [1065, 378] width 15 height 15
click at [1025, 539] on div "Fleur de chanvre cultivée en greenhouse (sous serre technique, conditions contr…" at bounding box center [1179, 478] width 517 height 165
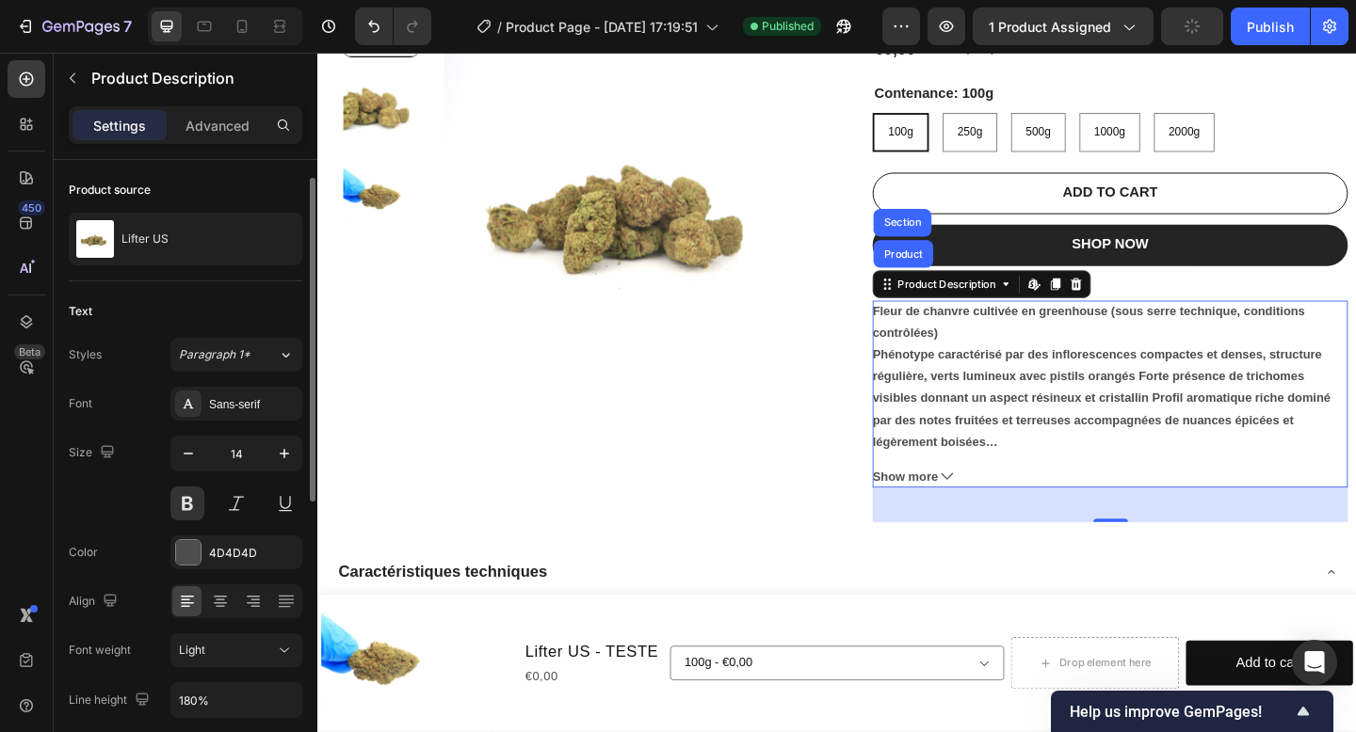
scroll to position [582, 0]
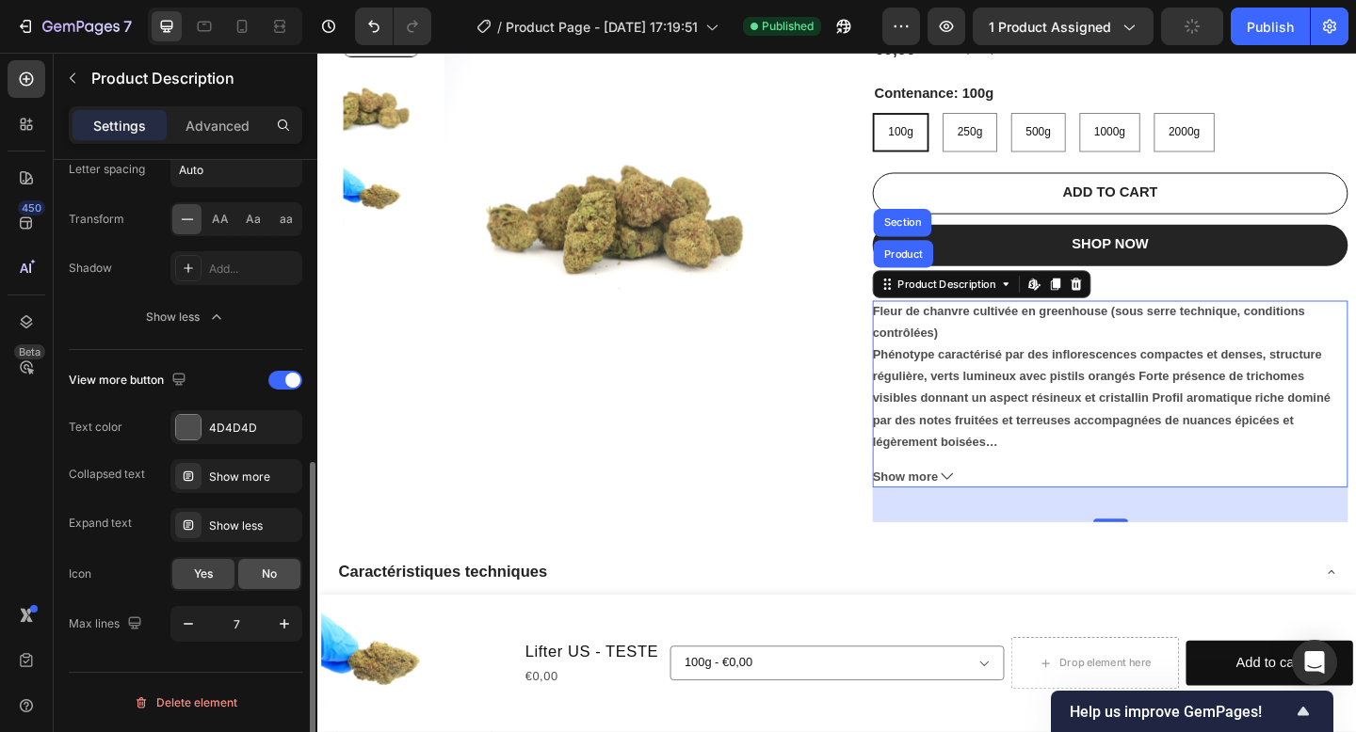
click at [262, 582] on span "No" at bounding box center [269, 574] width 15 height 17
click at [282, 525] on div "Show less" at bounding box center [253, 526] width 88 height 17
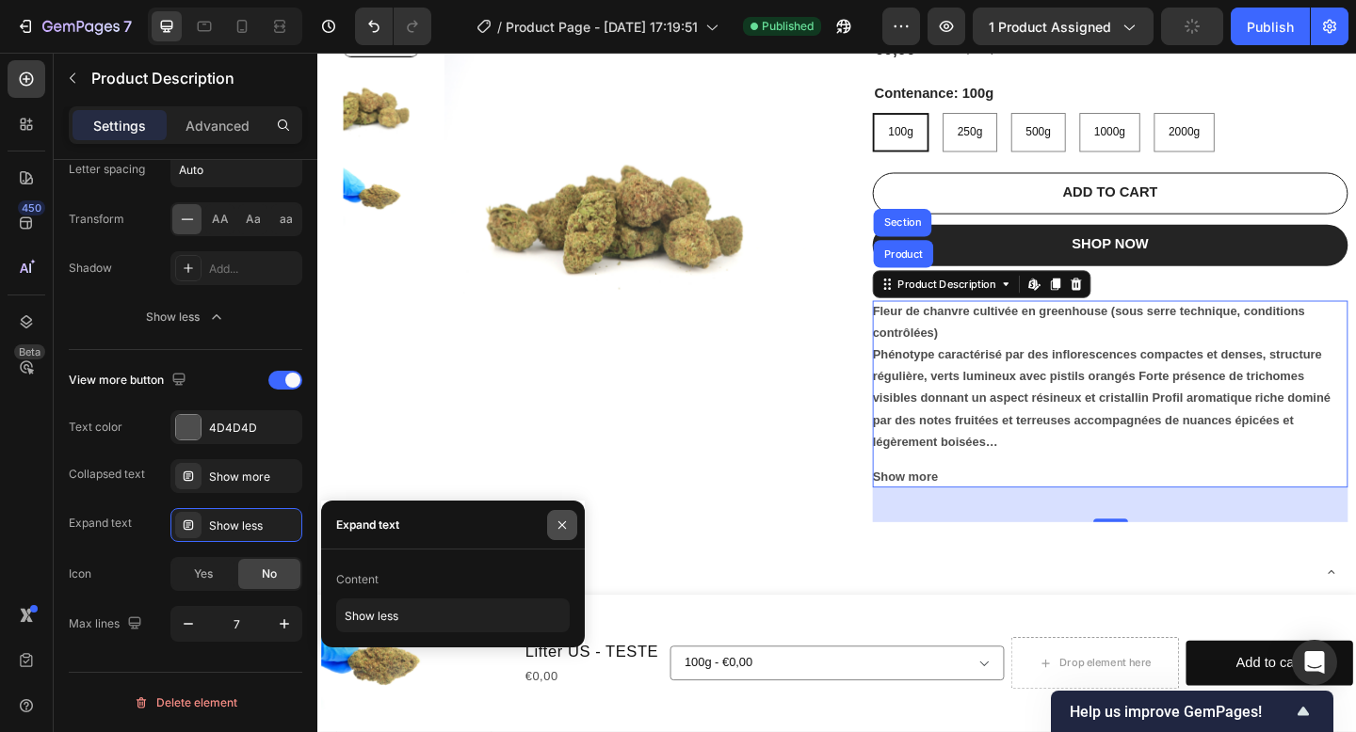
click at [561, 523] on icon "button" at bounding box center [562, 525] width 8 height 8
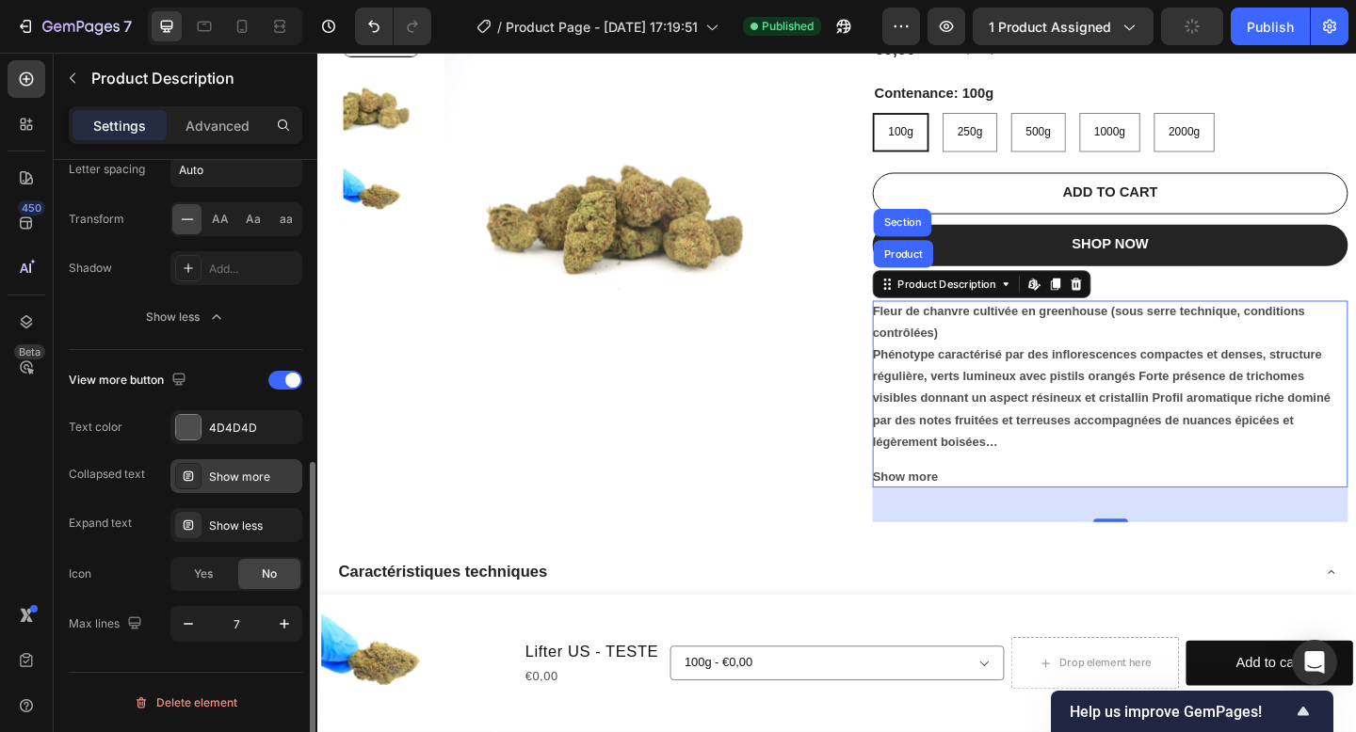
click at [276, 474] on div "Show more" at bounding box center [253, 477] width 88 height 17
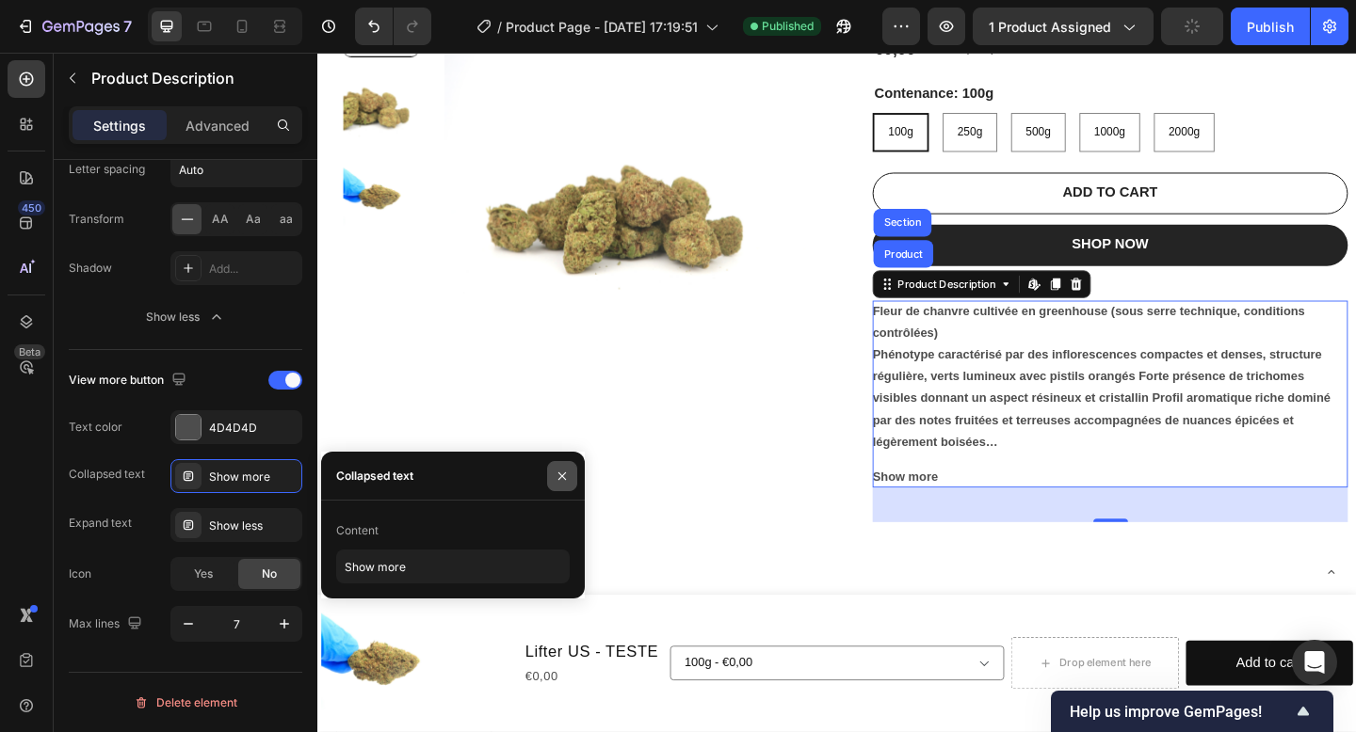
click at [557, 476] on icon "button" at bounding box center [562, 476] width 15 height 15
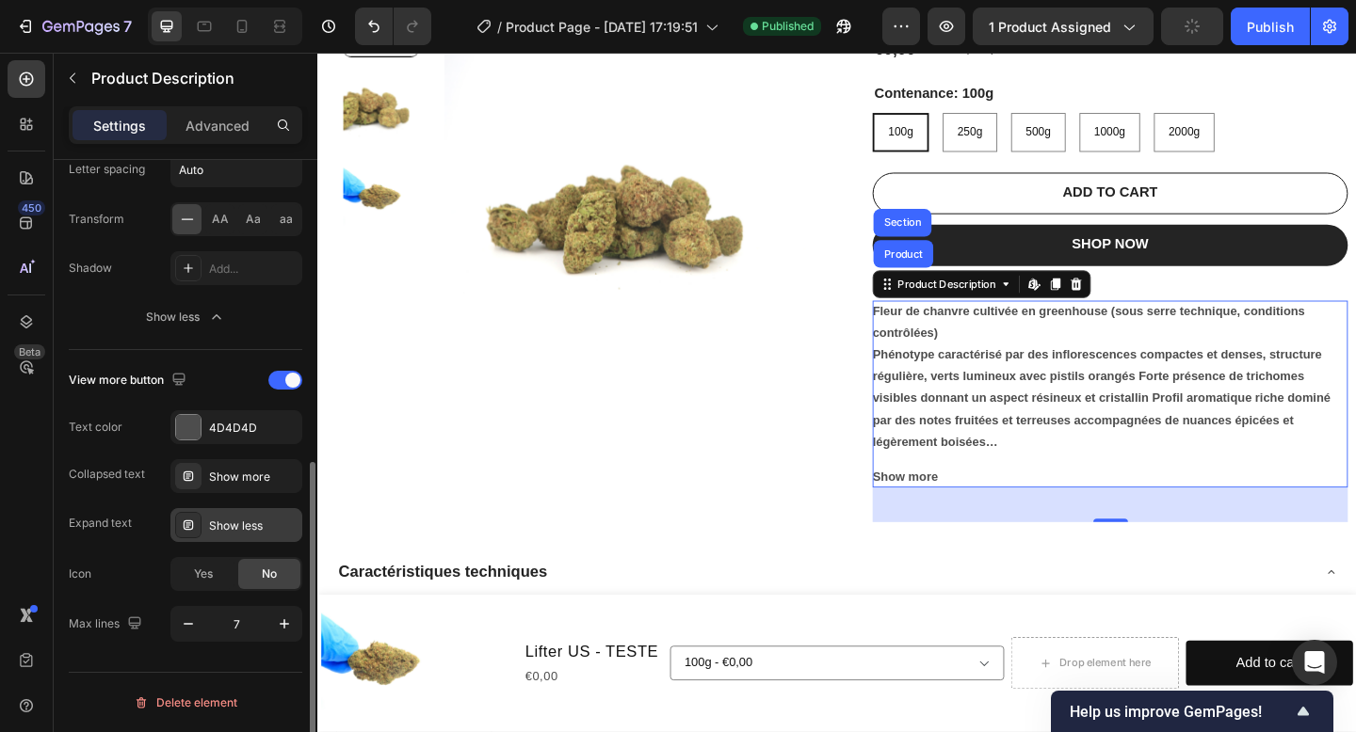
click at [255, 516] on div "Show less" at bounding box center [236, 525] width 132 height 34
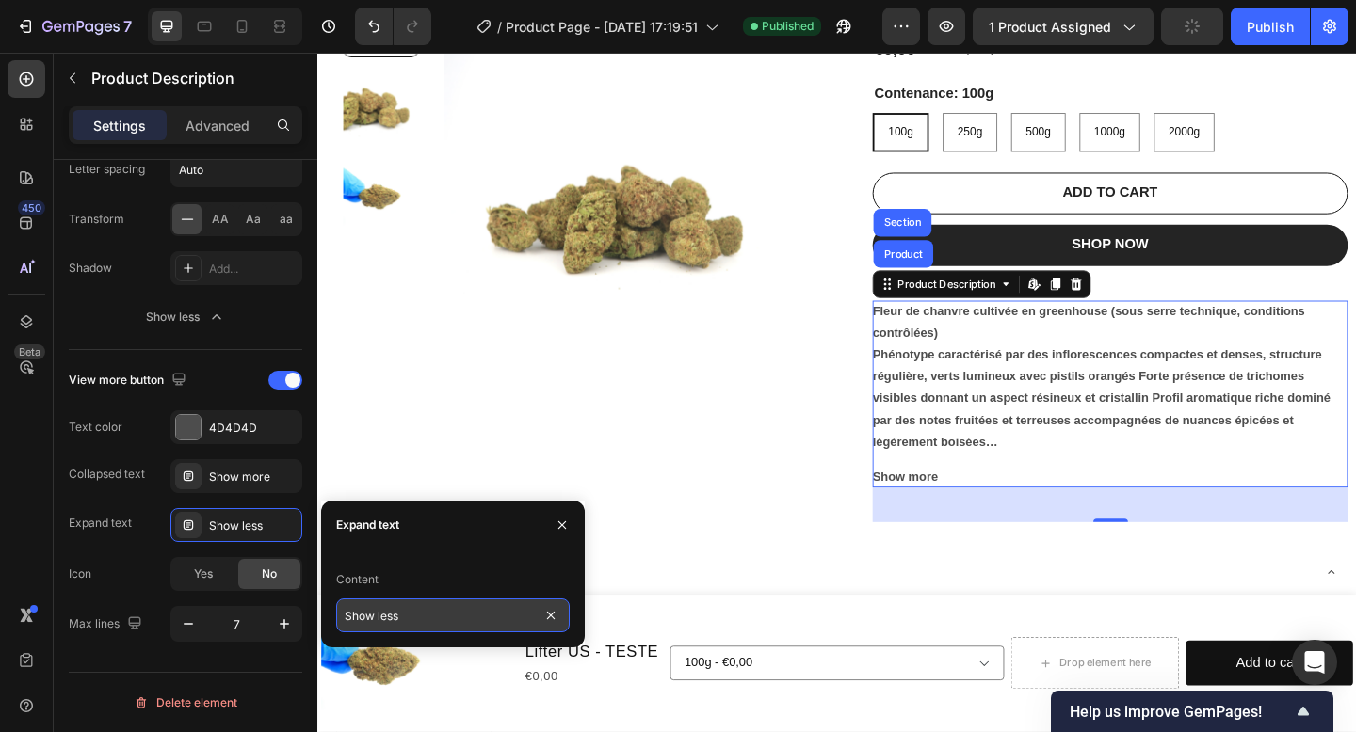
click at [471, 623] on input "Show less" at bounding box center [452, 616] width 233 height 34
click at [570, 609] on div "Content Show less" at bounding box center [453, 599] width 264 height 68
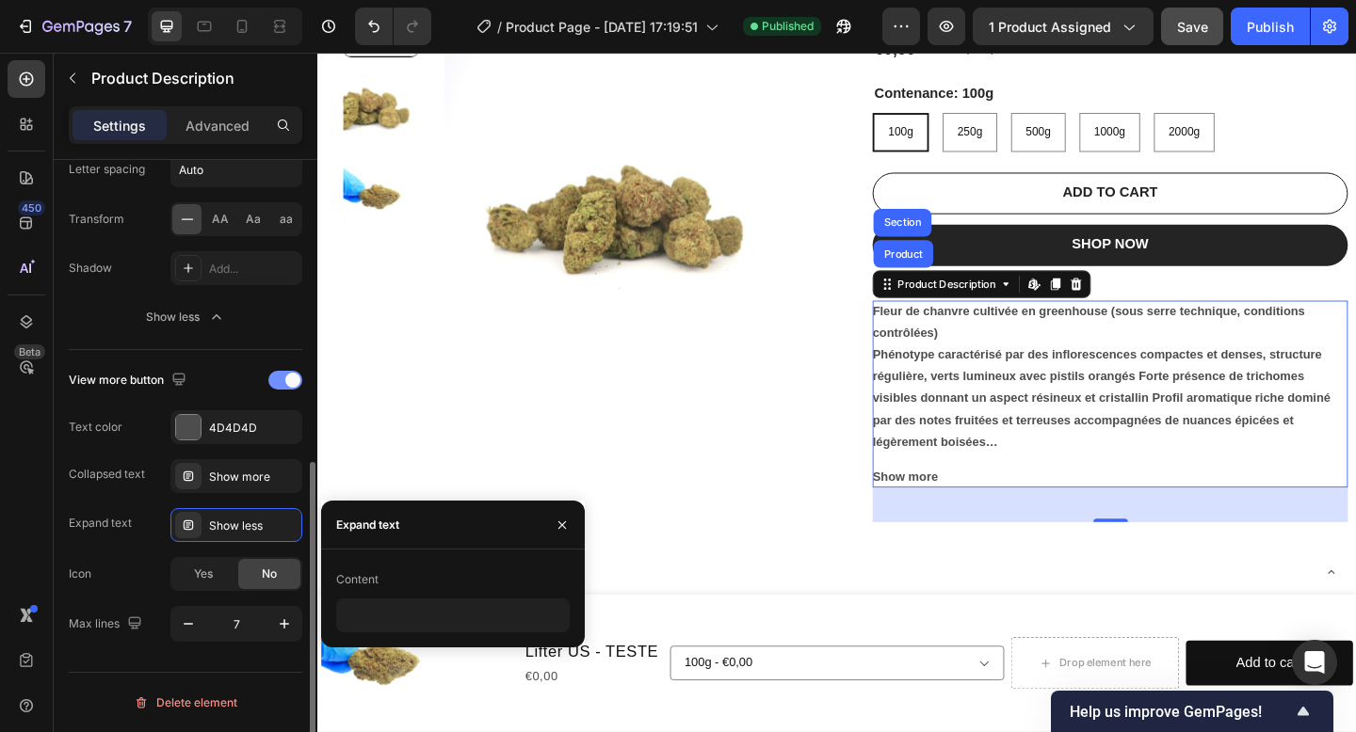
click at [286, 376] on span at bounding box center [292, 380] width 15 height 15
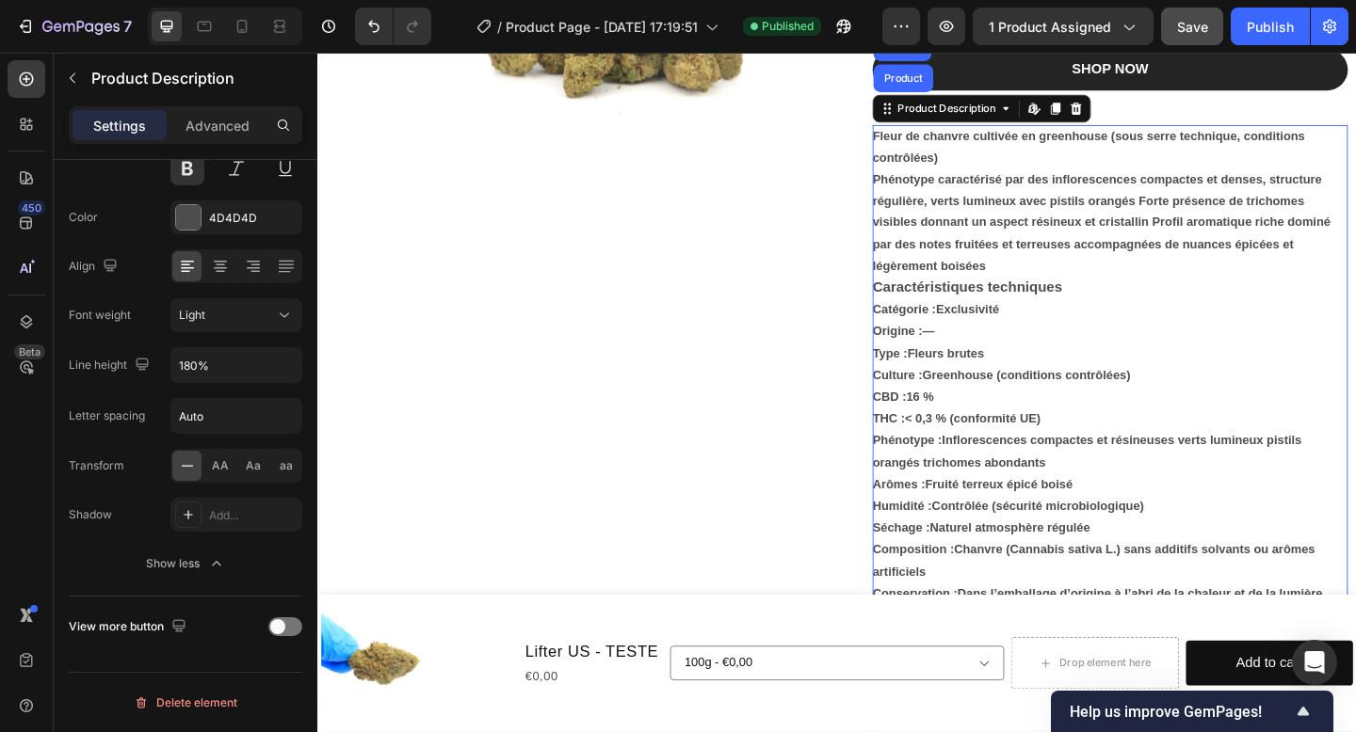
scroll to position [484, 0]
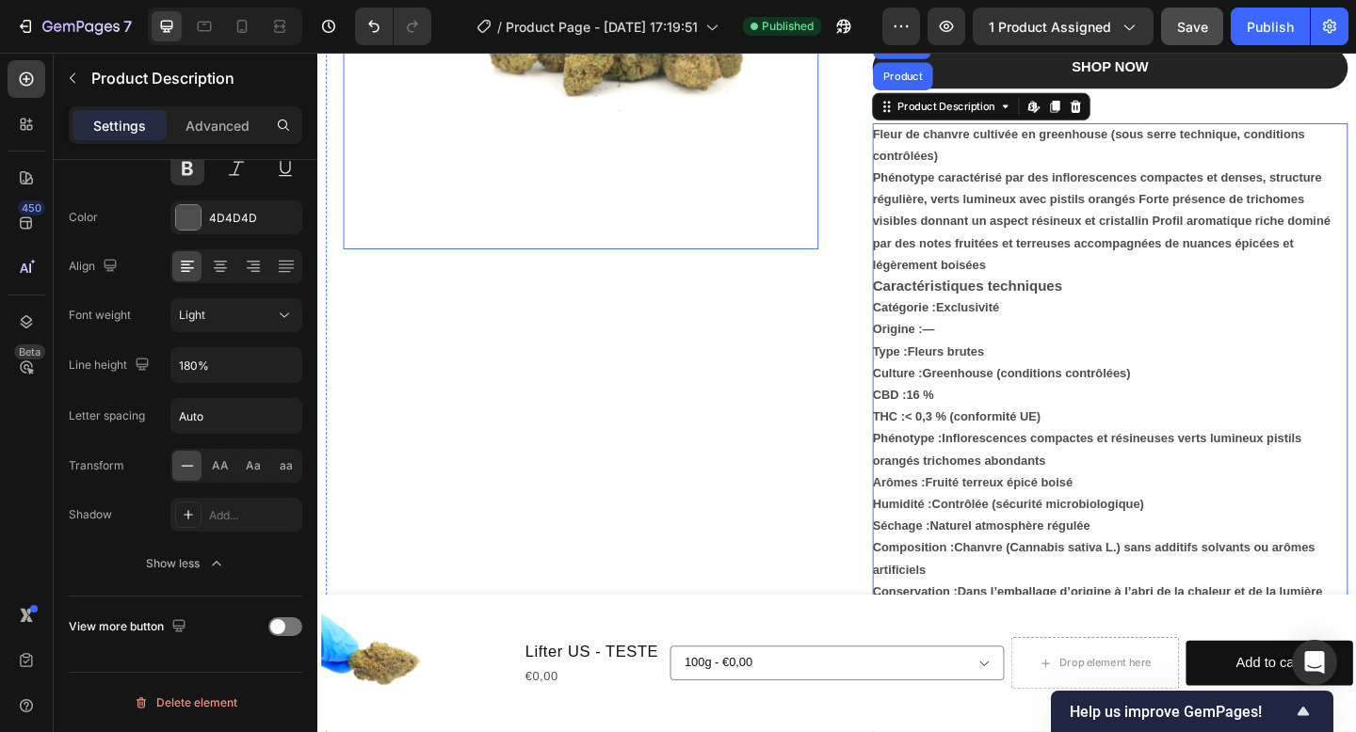
click at [619, 56] on img at bounding box center [660, 25] width 408 height 485
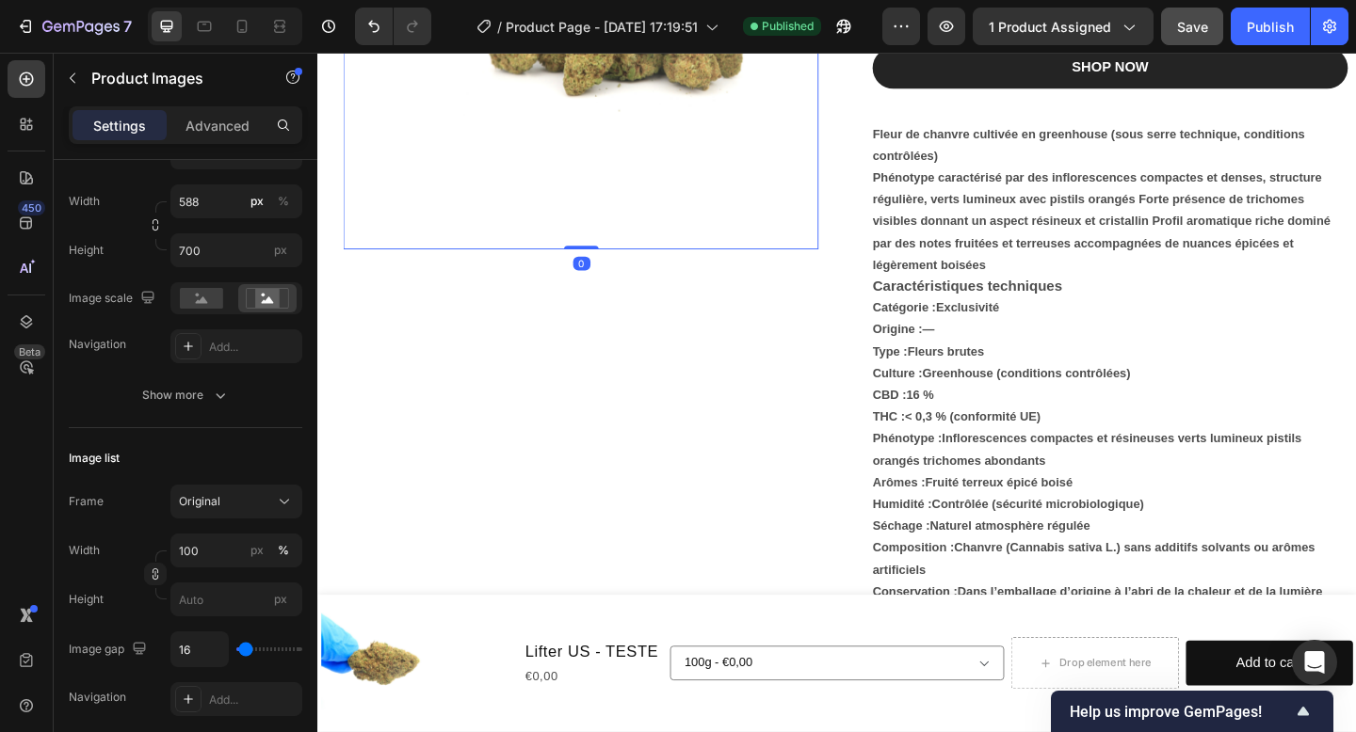
scroll to position [0, 0]
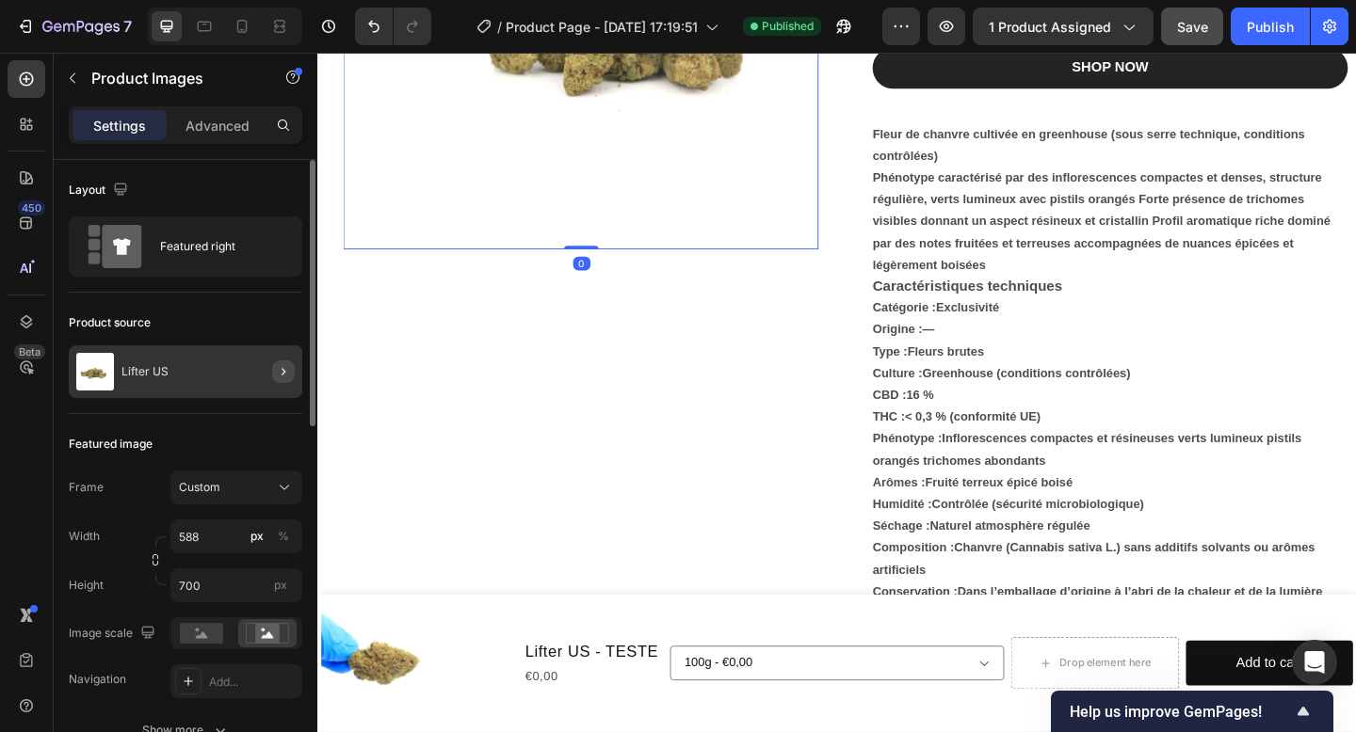
click at [280, 374] on icon "button" at bounding box center [283, 371] width 15 height 15
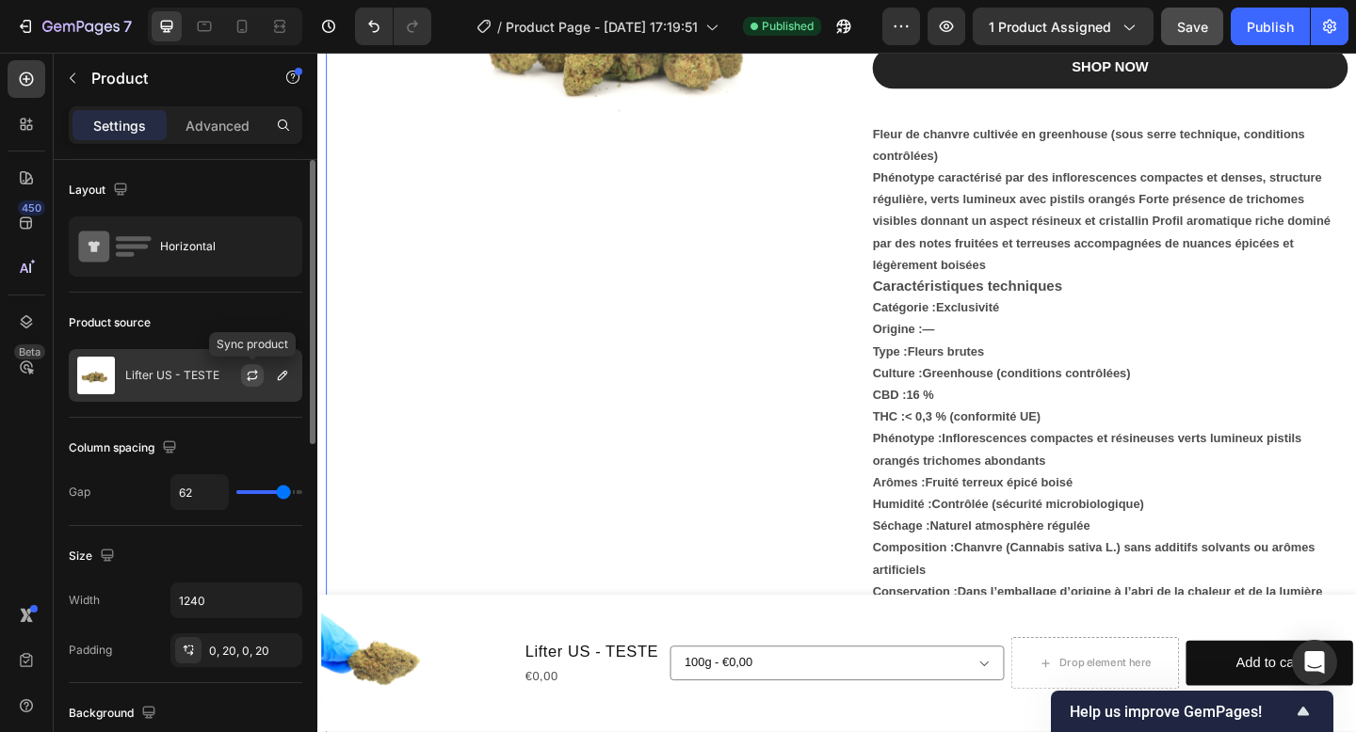
click at [259, 376] on icon "button" at bounding box center [252, 375] width 15 height 15
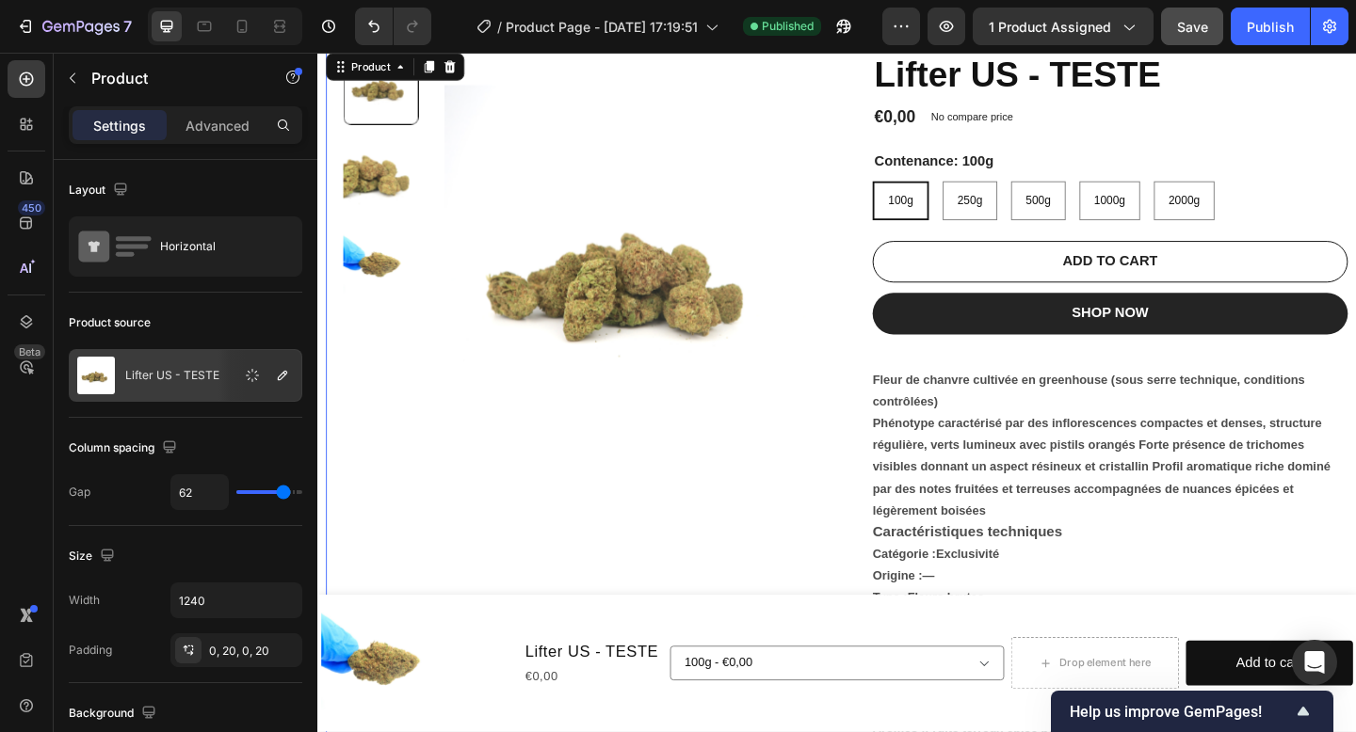
scroll to position [230, 0]
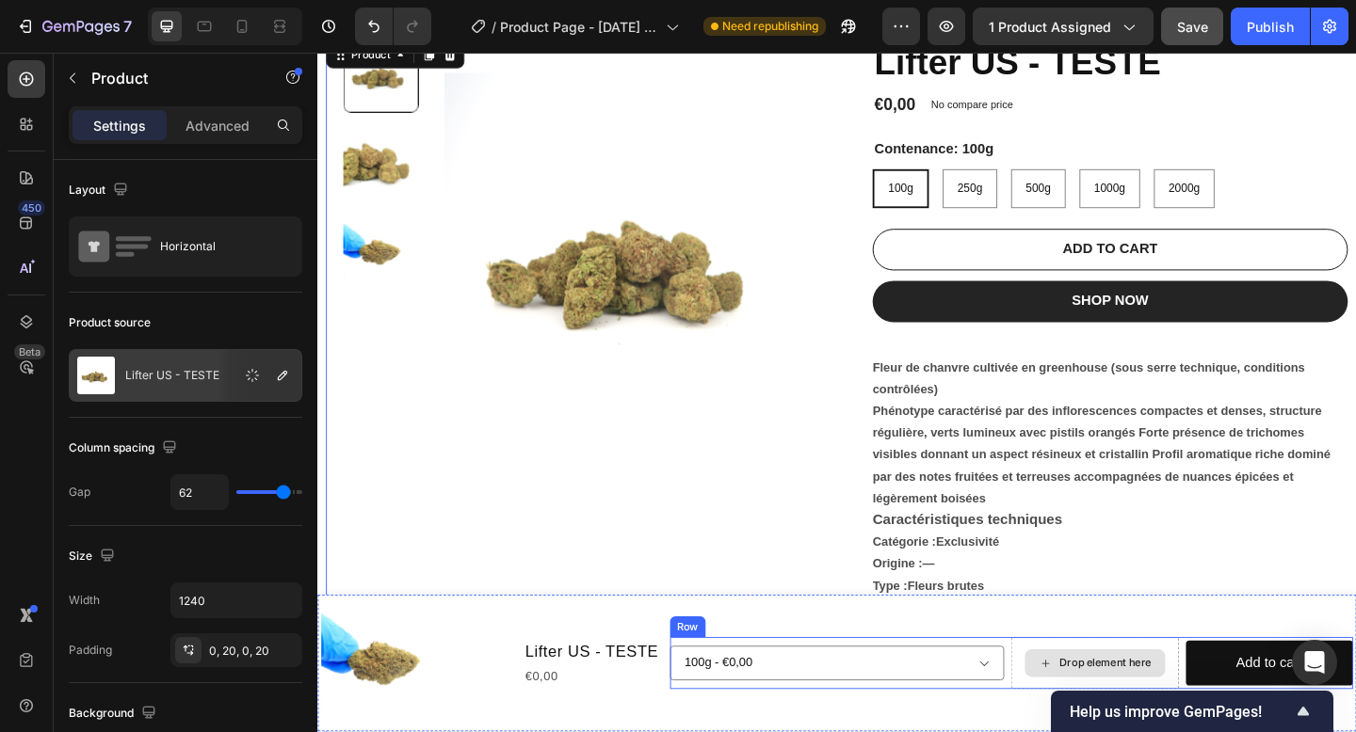
click at [1103, 720] on icon at bounding box center [1108, 718] width 15 height 16
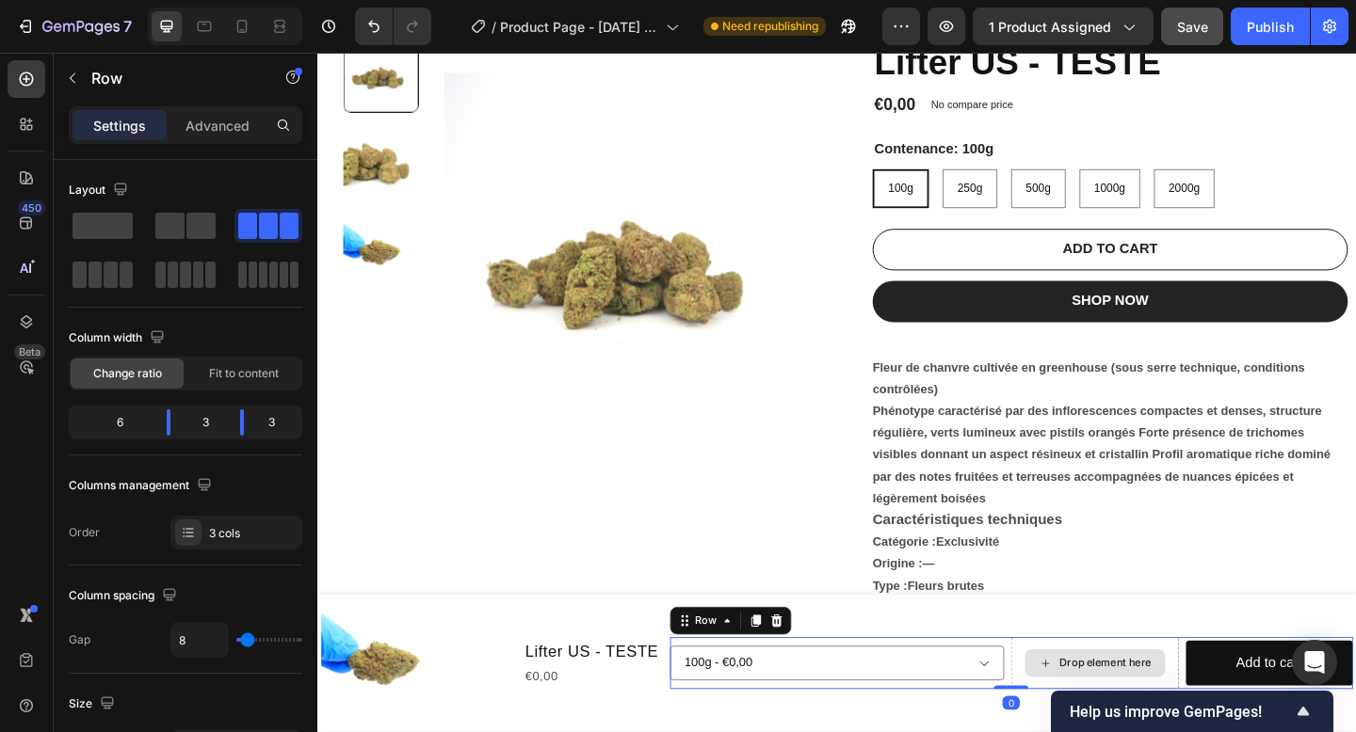
click at [1100, 732] on div "Drop element here" at bounding box center [1162, 717] width 182 height 56
click at [194, 224] on span at bounding box center [200, 226] width 29 height 26
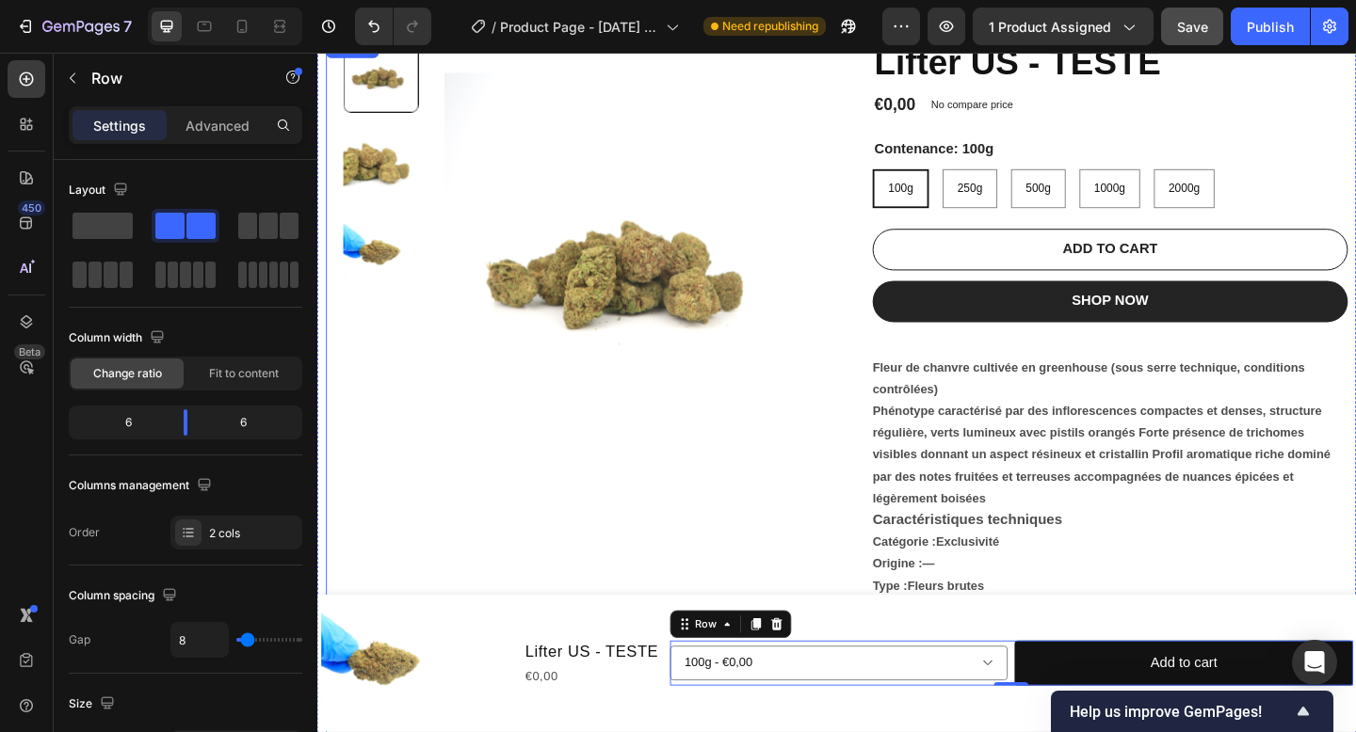
click at [676, 580] on div "Product Images" at bounding box center [604, 632] width 517 height 1191
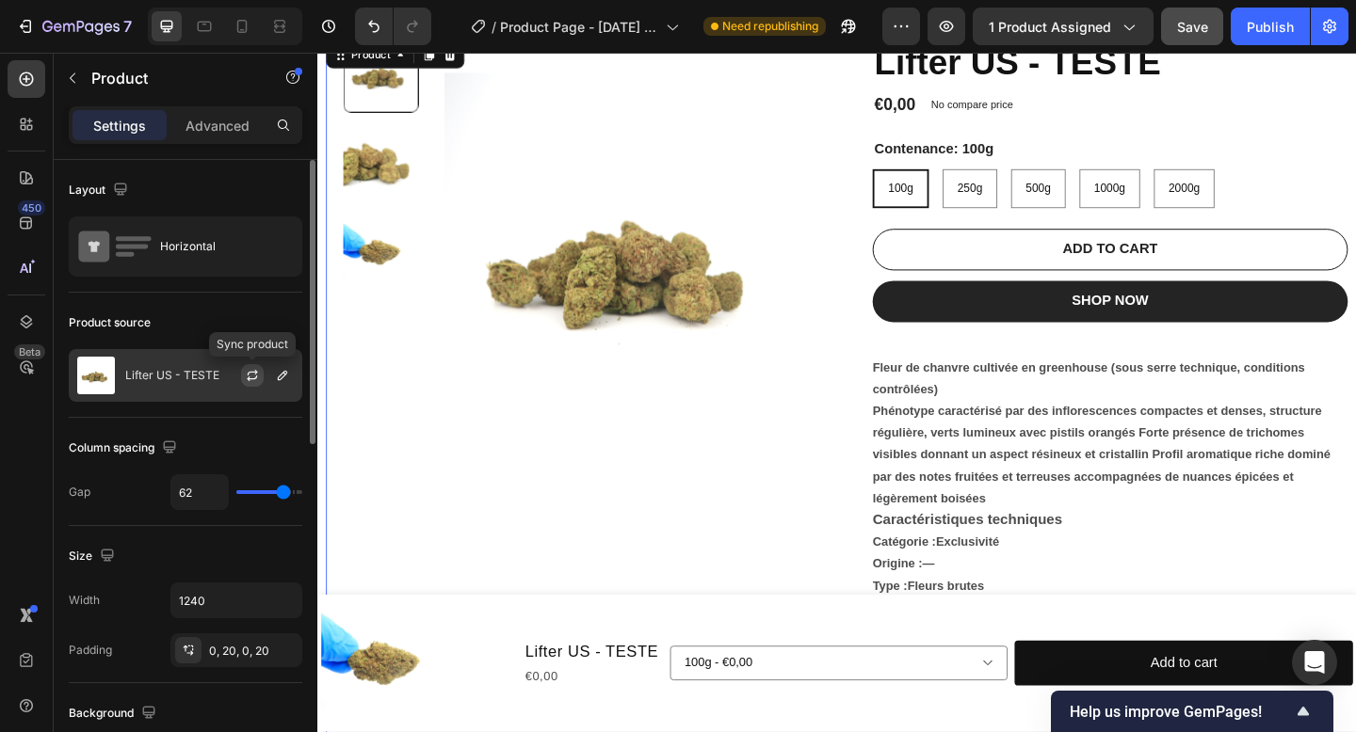
click at [257, 374] on icon "button" at bounding box center [252, 375] width 15 height 15
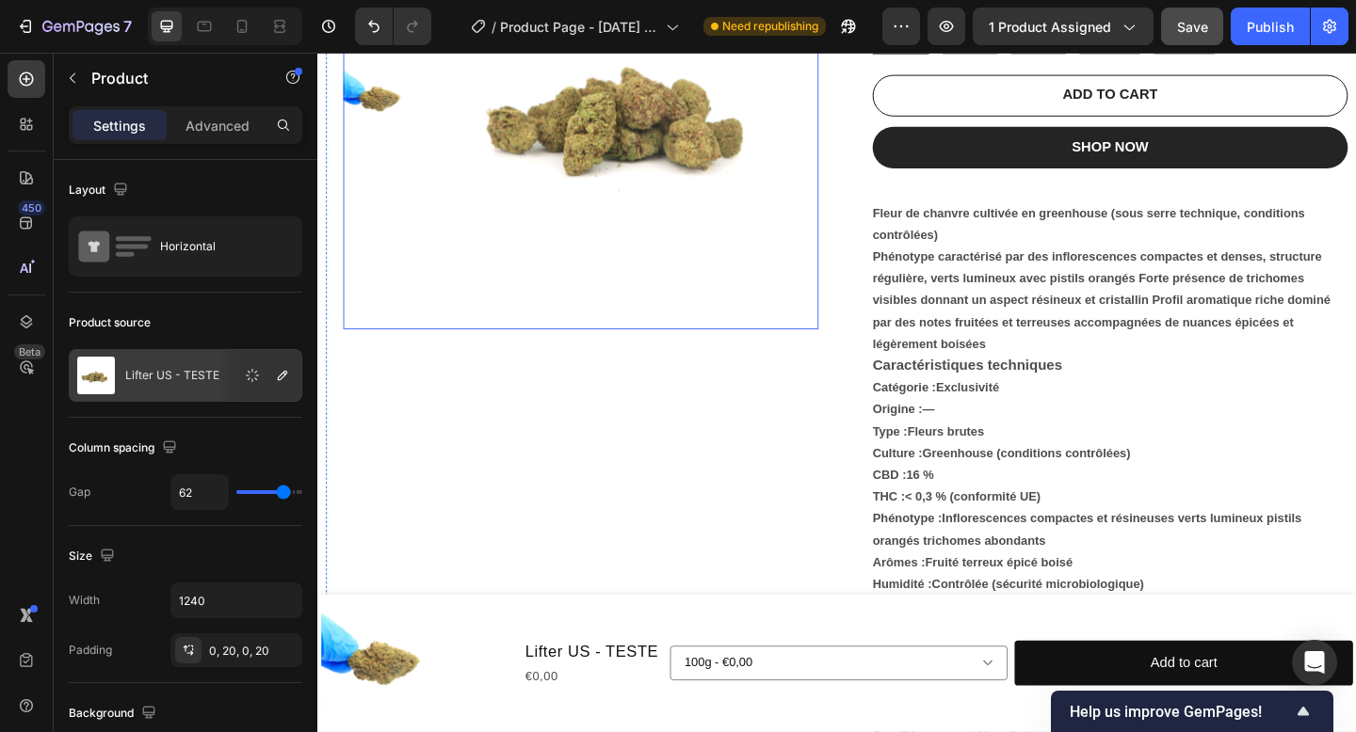
scroll to position [401, 0]
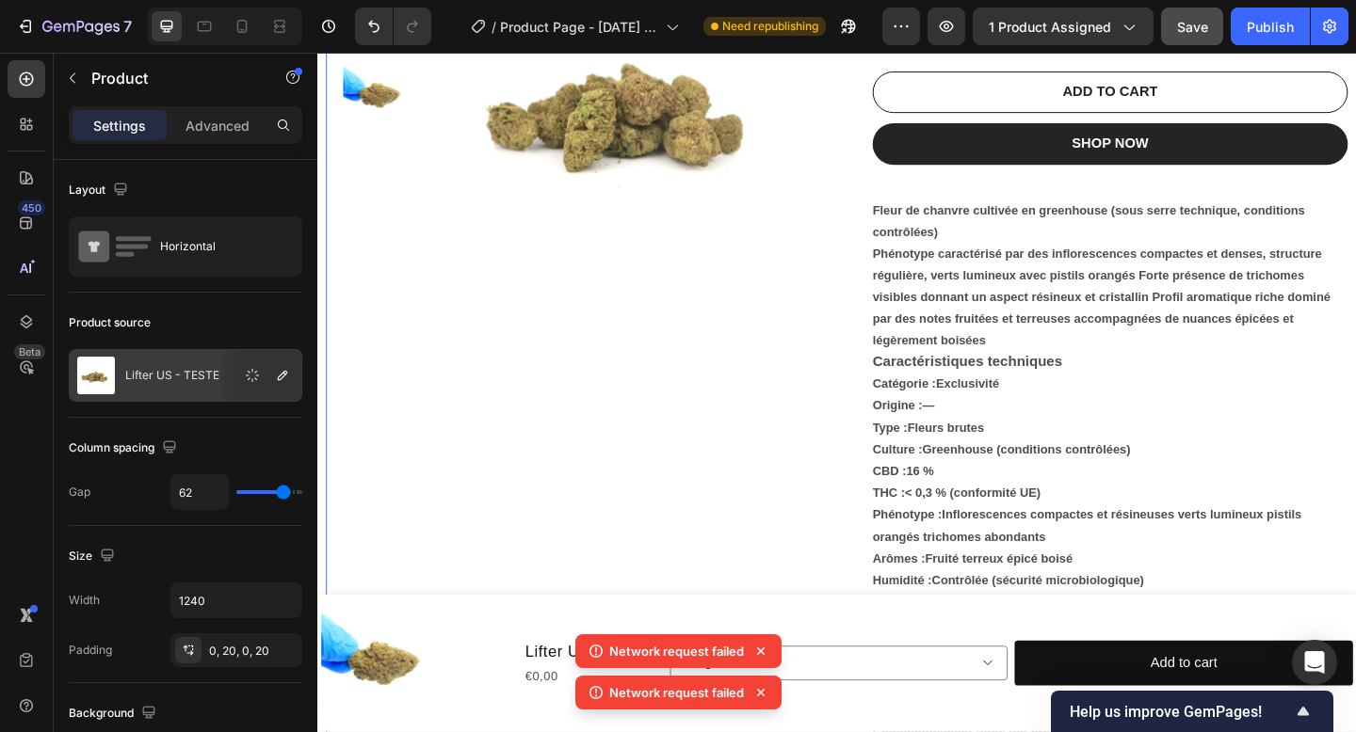
click at [843, 394] on div "Product Images" at bounding box center [604, 460] width 517 height 1191
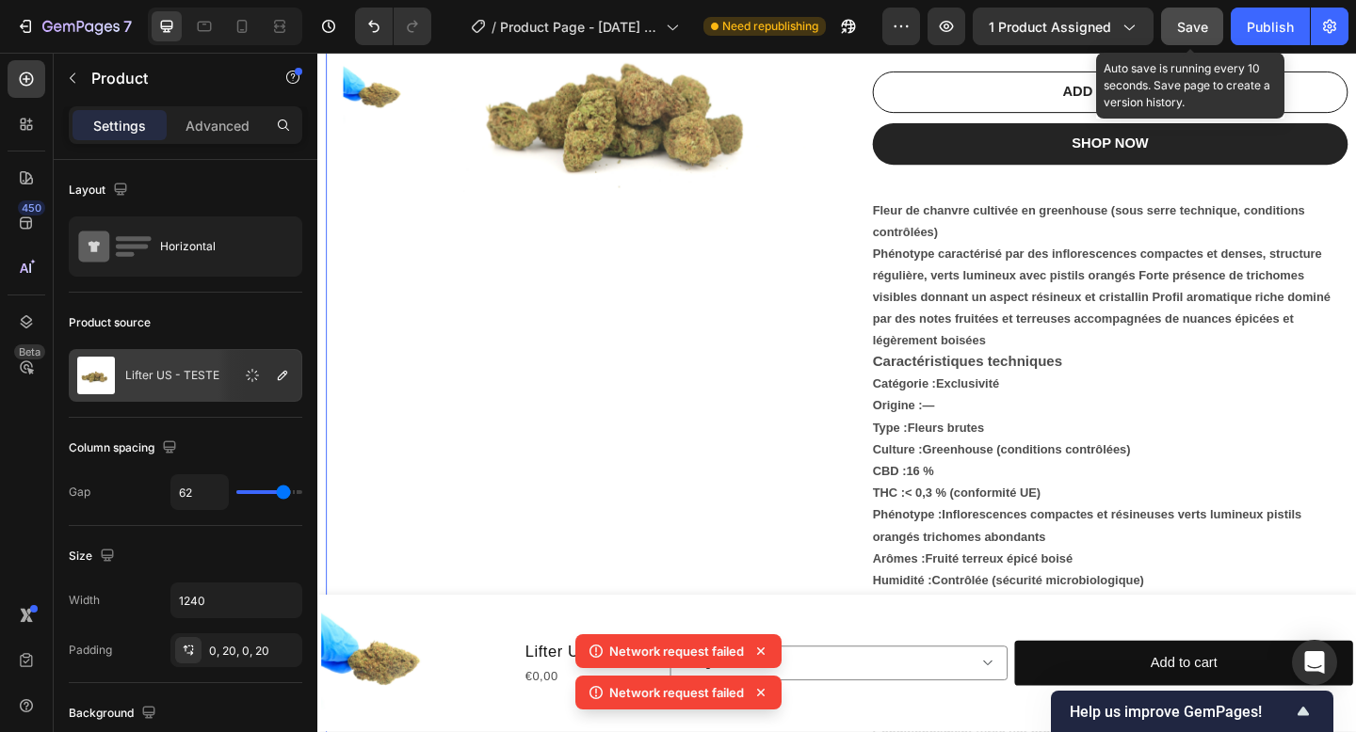
click at [1184, 32] on span "Save" at bounding box center [1192, 27] width 31 height 16
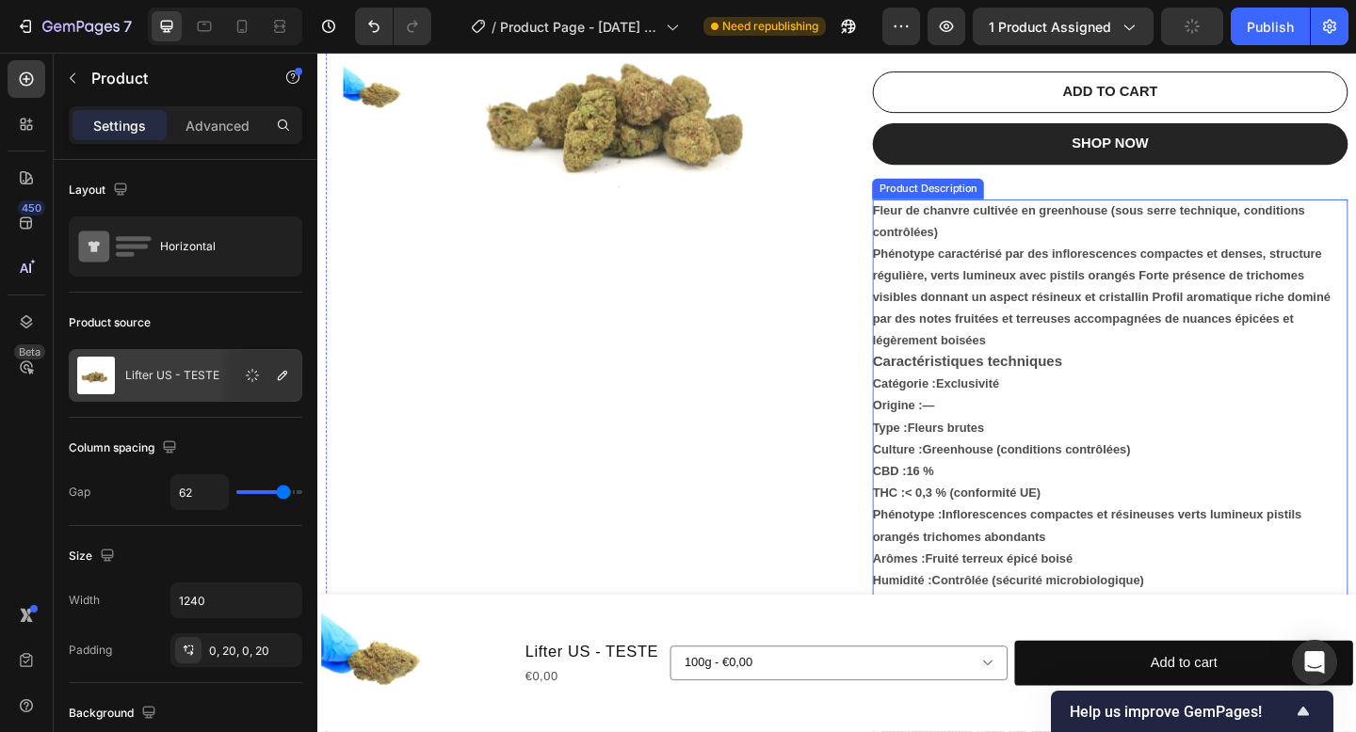
click at [1190, 322] on p "Fleur de chanvre cultivée en greenhouse (sous serre technique, conditions contr…" at bounding box center [1170, 295] width 498 height 157
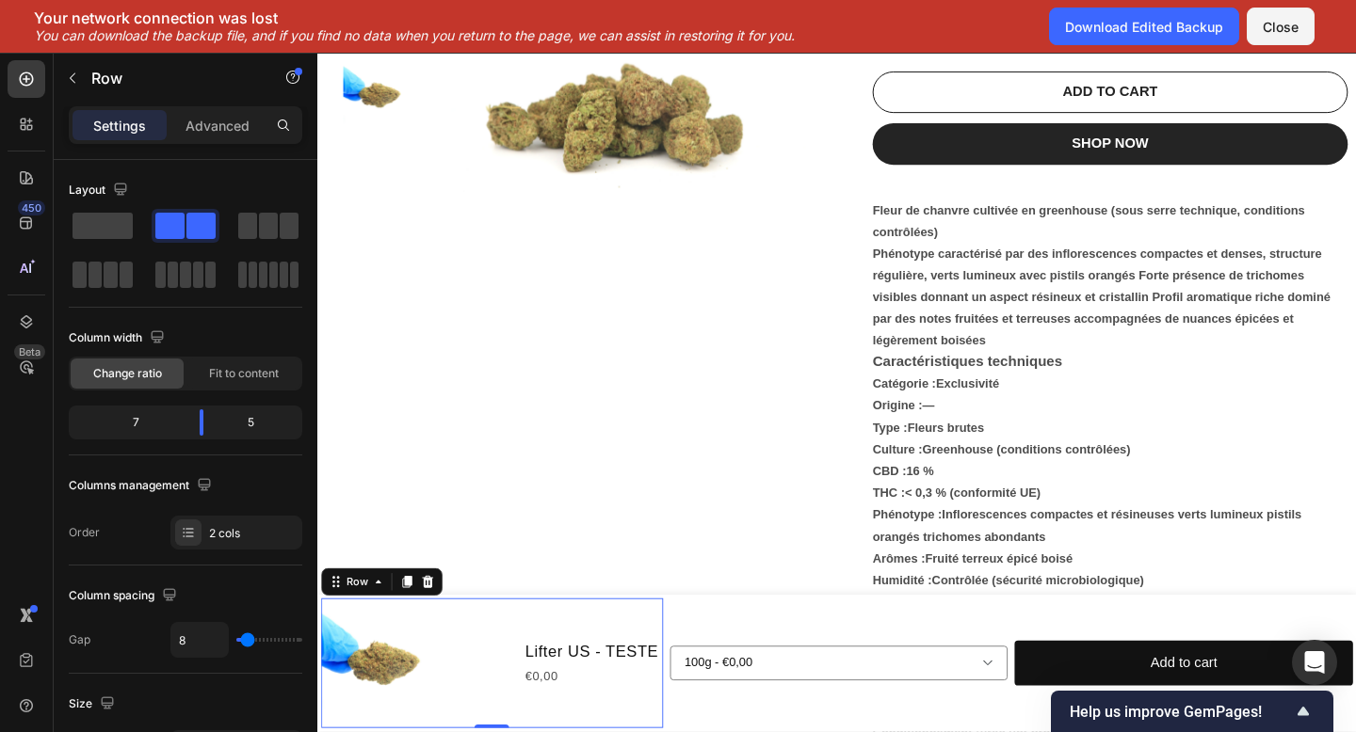
click at [645, 687] on div "Lifter US - TESTE Product Title €0,00 Product Price Product Price" at bounding box center [617, 717] width 152 height 141
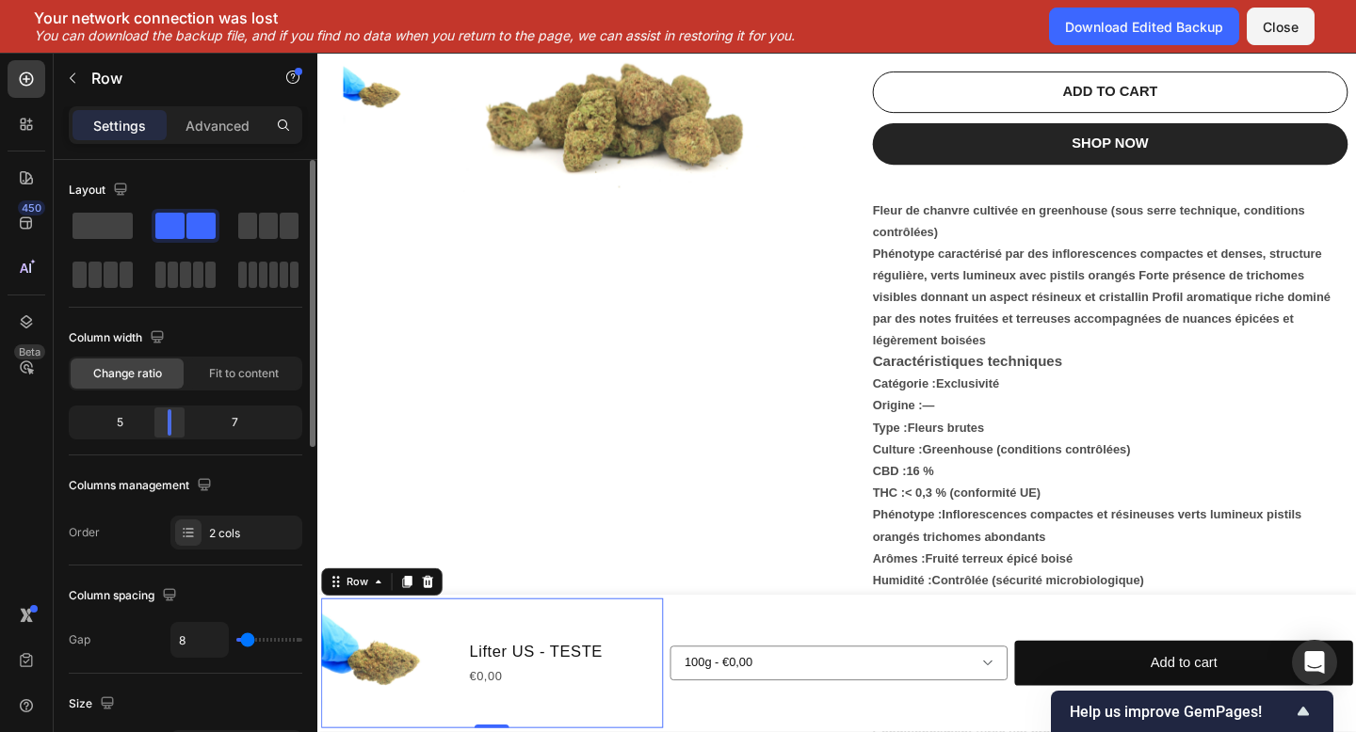
drag, startPoint x: 201, startPoint y: 428, endPoint x: 173, endPoint y: 428, distance: 27.3
click at [173, 428] on div at bounding box center [170, 423] width 34 height 26
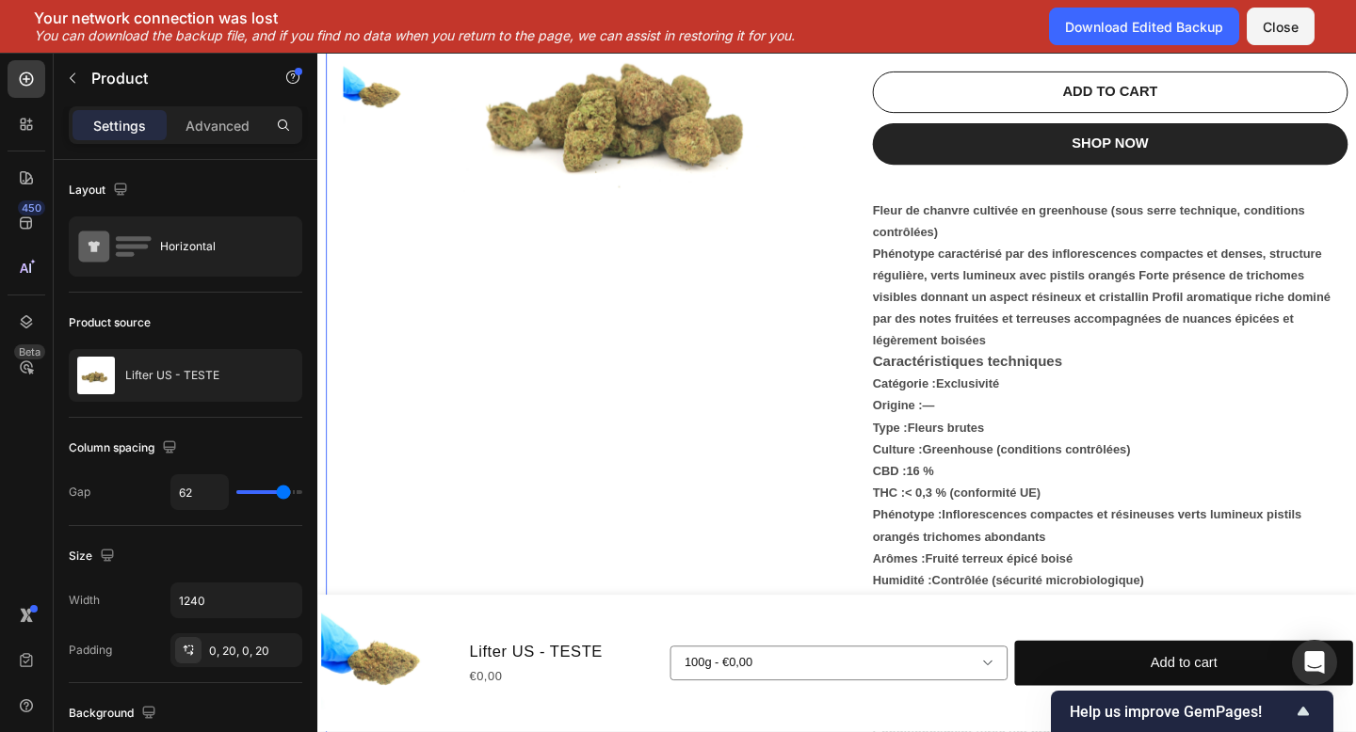
click at [592, 557] on div "Product Images" at bounding box center [604, 460] width 517 height 1191
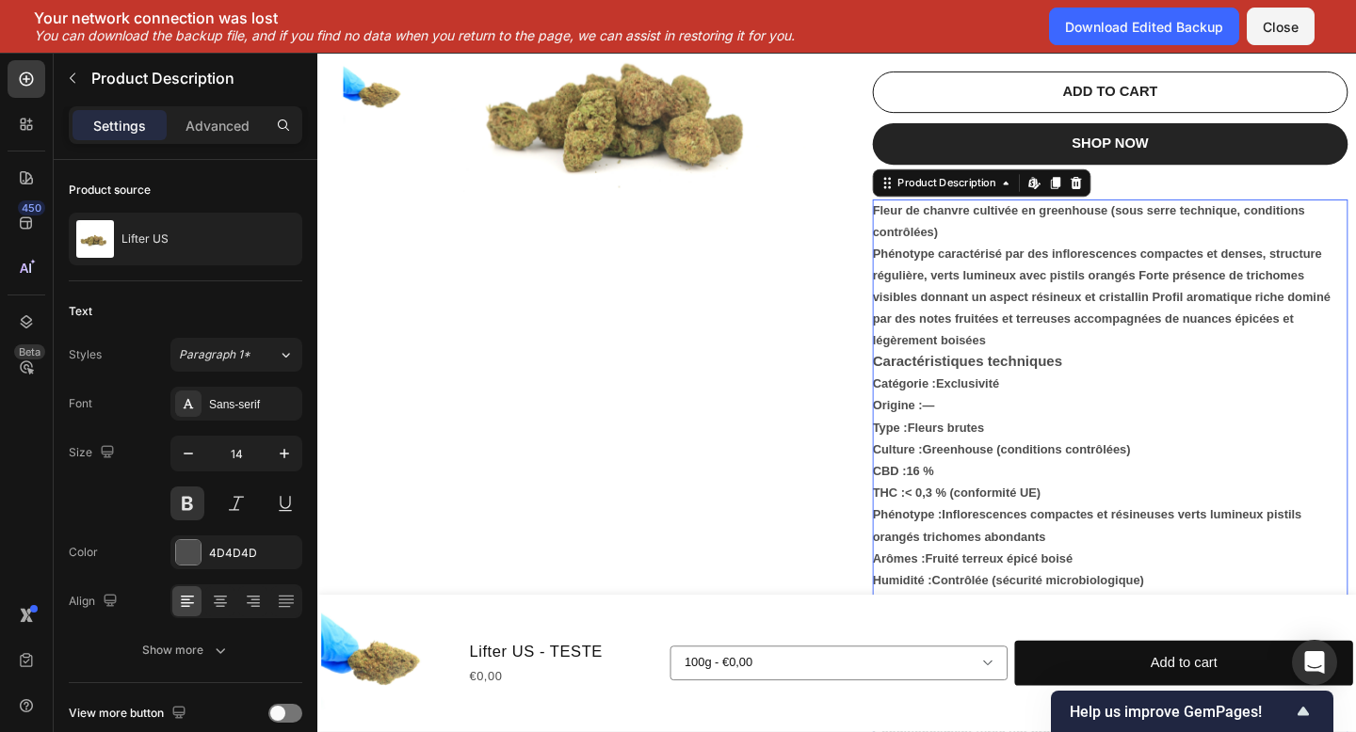
click at [1301, 363] on div "Fleur de chanvre cultivée en greenhouse (sous serre technique, conditions contr…" at bounding box center [1179, 616] width 517 height 807
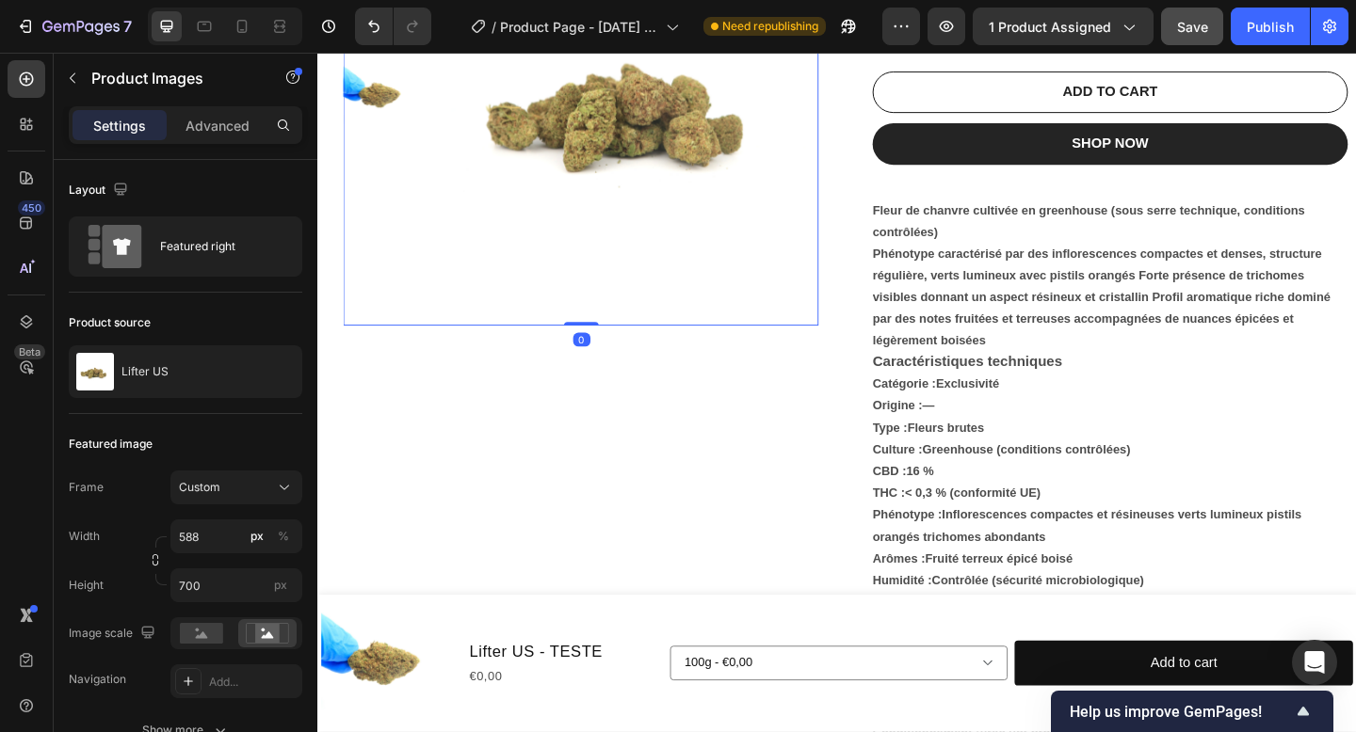
click at [811, 301] on img at bounding box center [660, 107] width 408 height 485
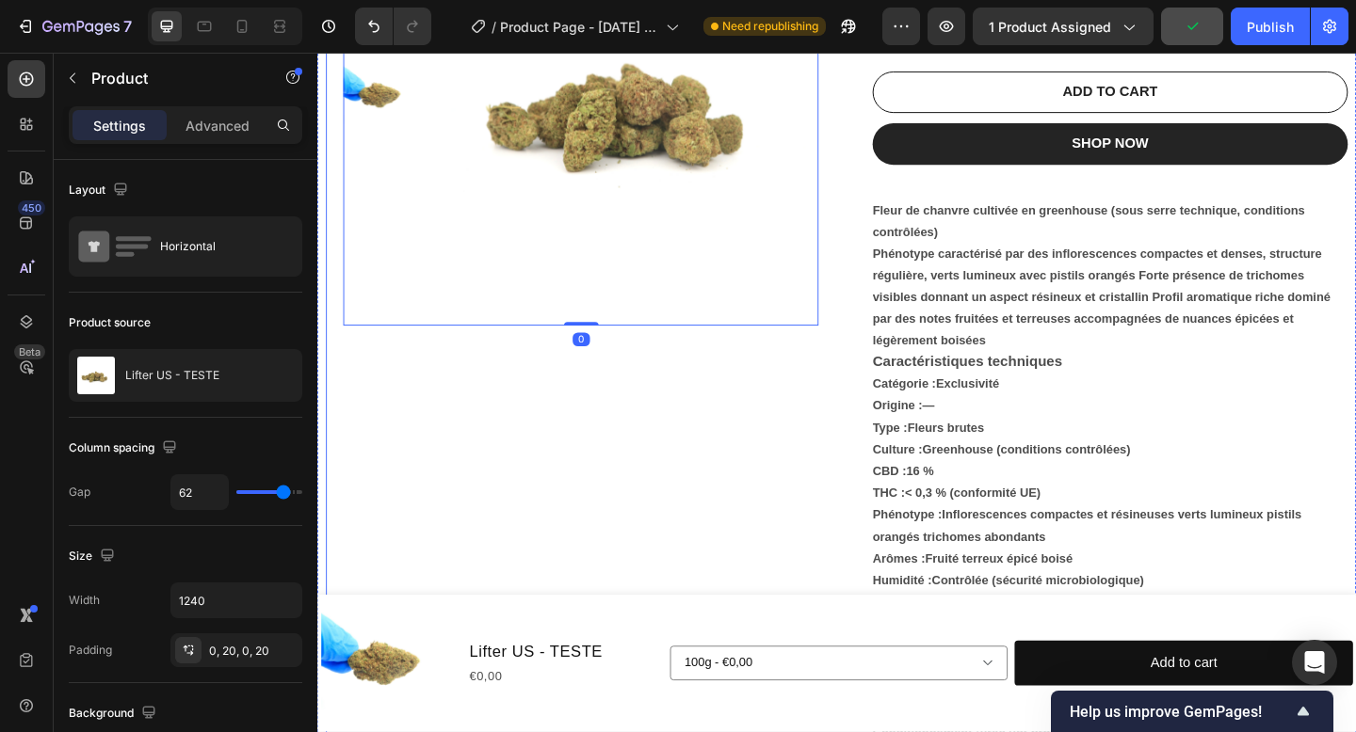
click at [671, 470] on div "Product Images 0" at bounding box center [604, 460] width 517 height 1191
click at [751, 185] on img at bounding box center [660, 107] width 408 height 485
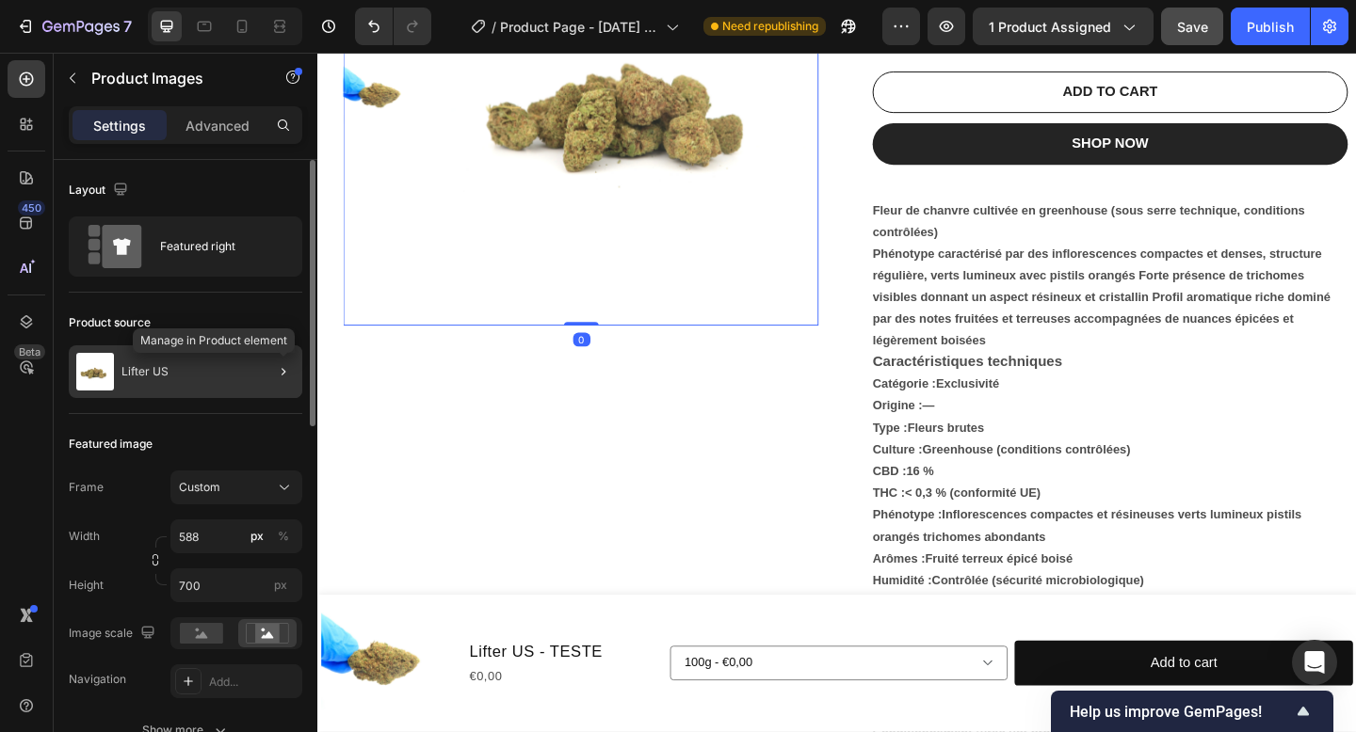
click at [272, 380] on div at bounding box center [283, 372] width 23 height 23
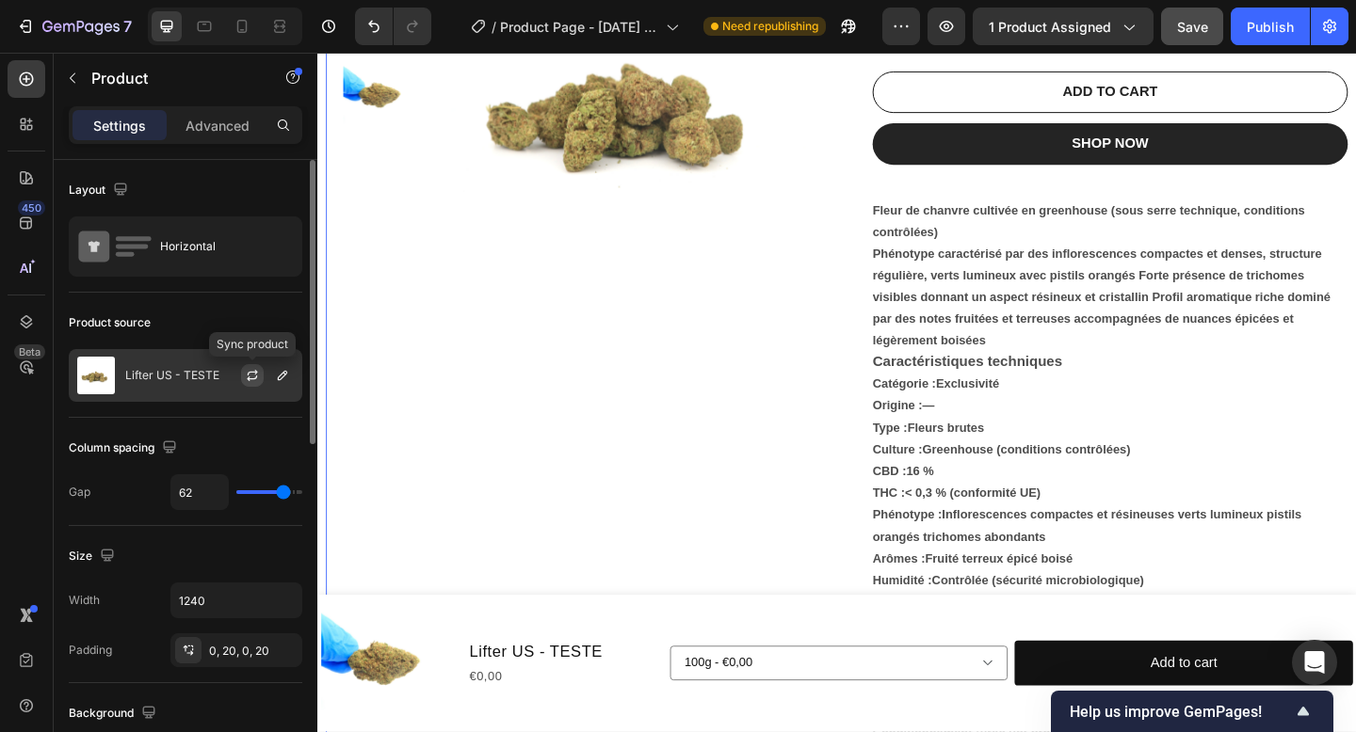
click at [254, 377] on icon "button" at bounding box center [252, 375] width 15 height 15
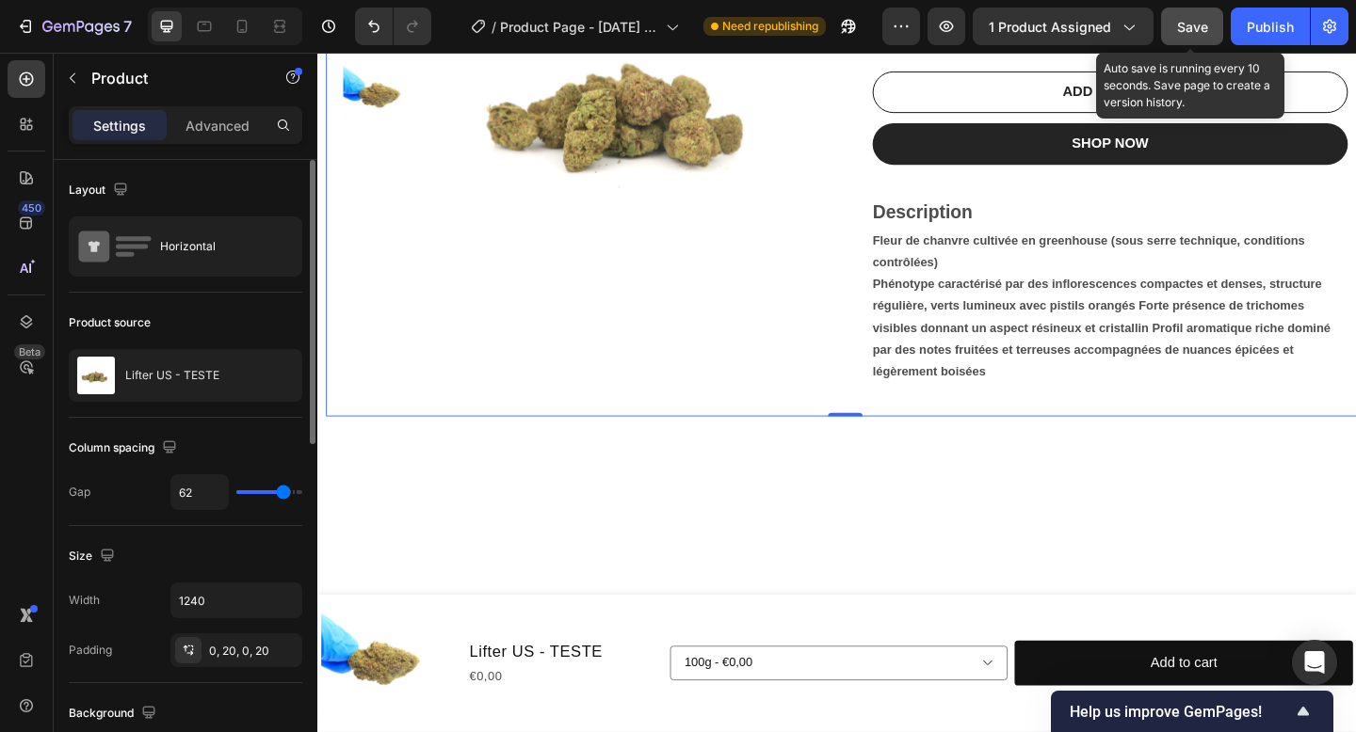
click at [1207, 23] on span "Save" at bounding box center [1192, 27] width 31 height 16
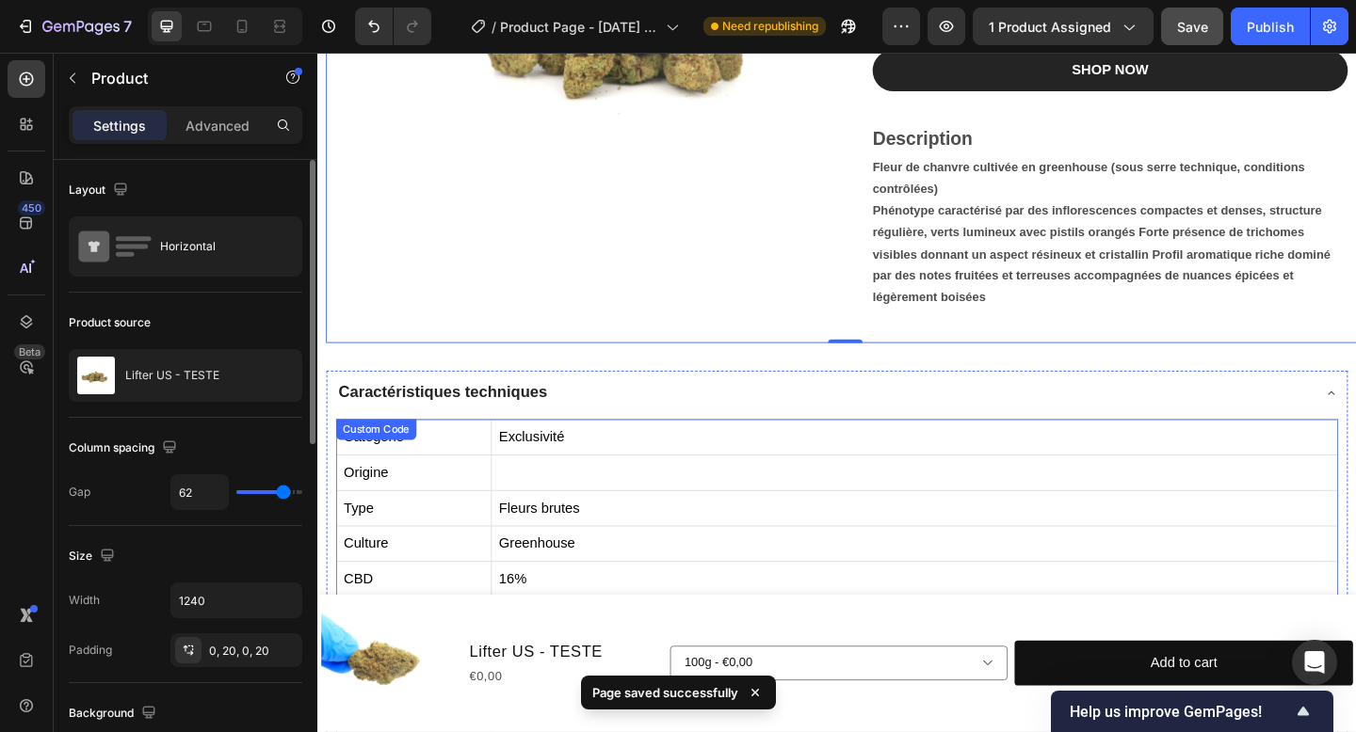
scroll to position [554, 0]
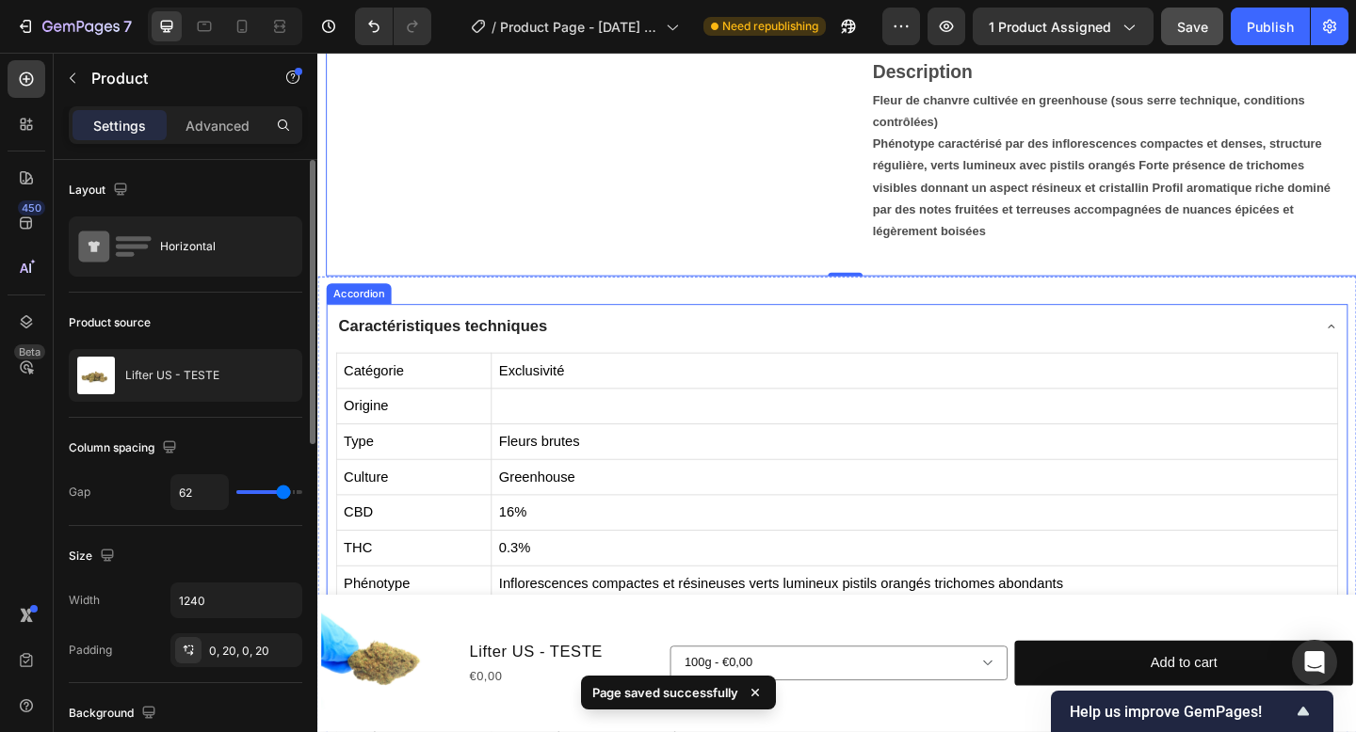
click at [591, 343] on div "Caractéristiques techniques" at bounding box center [867, 351] width 1060 height 34
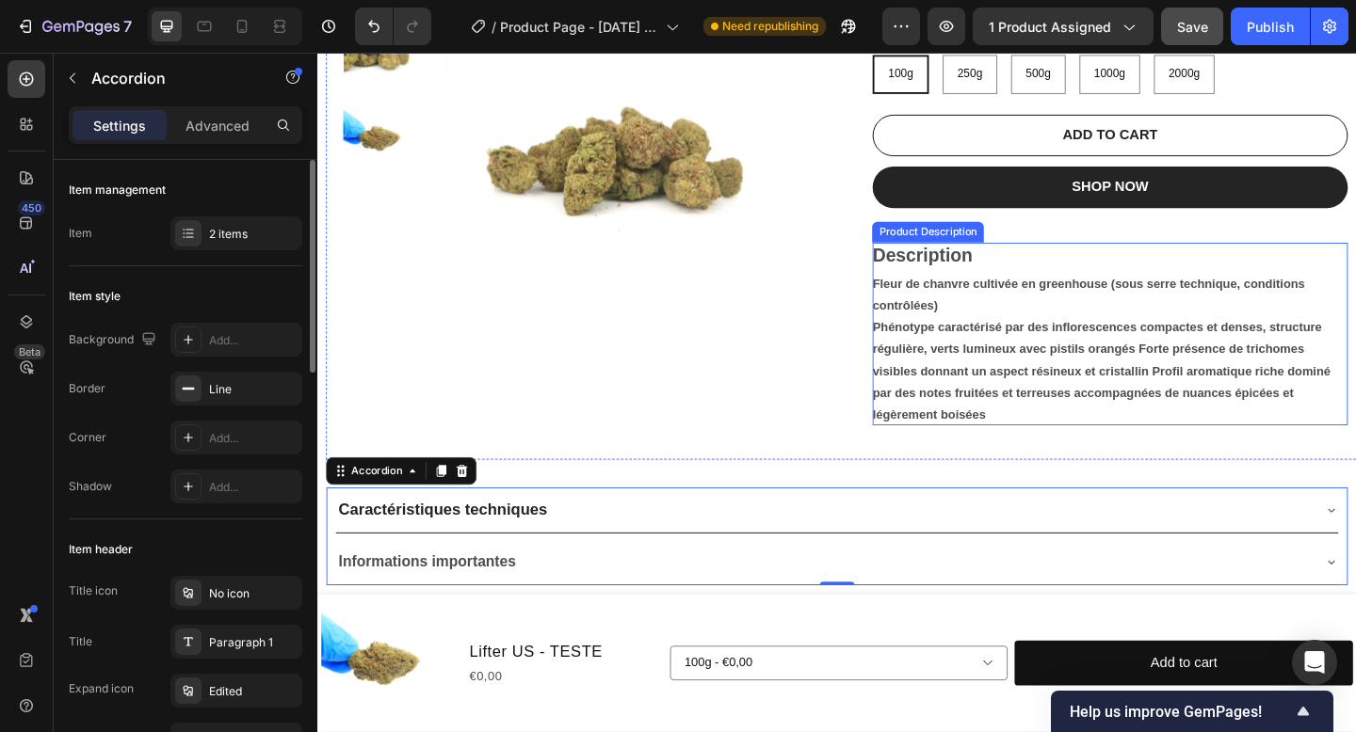
scroll to position [214, 0]
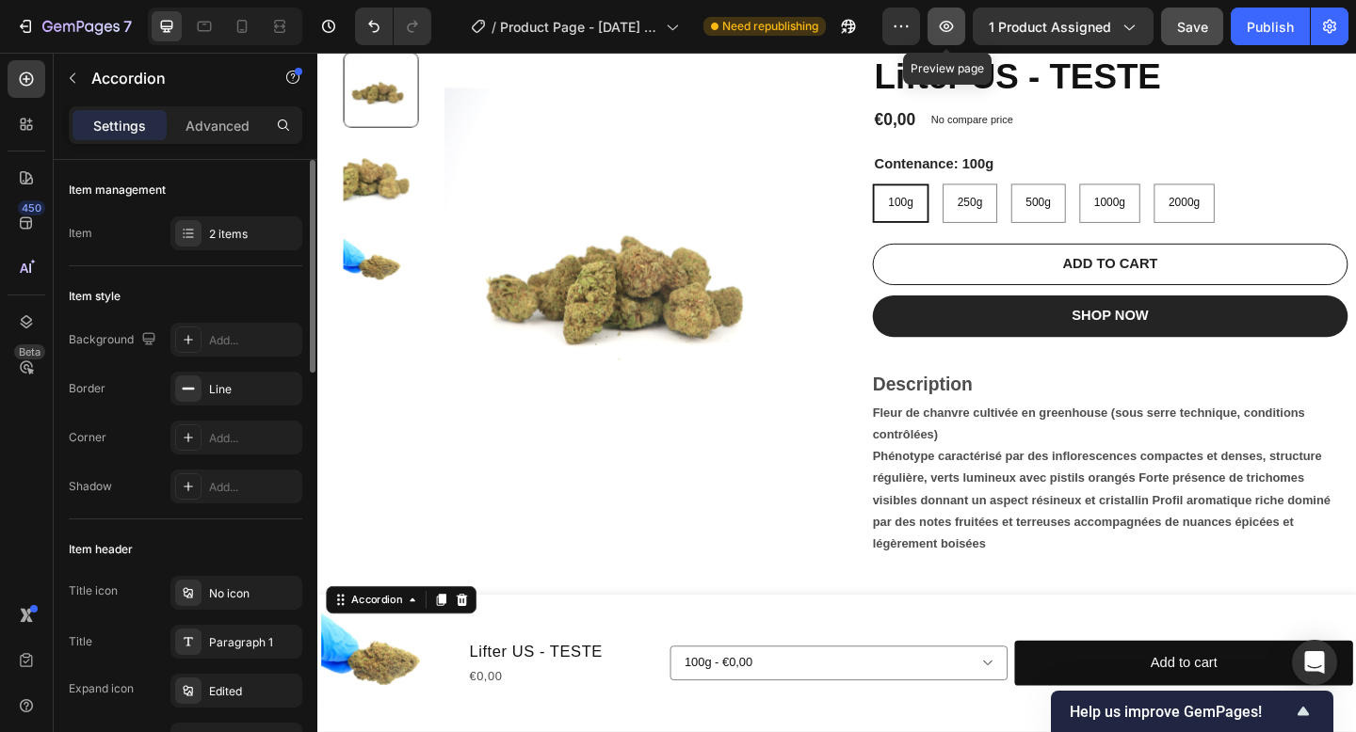
click at [946, 23] on icon "button" at bounding box center [946, 26] width 19 height 19
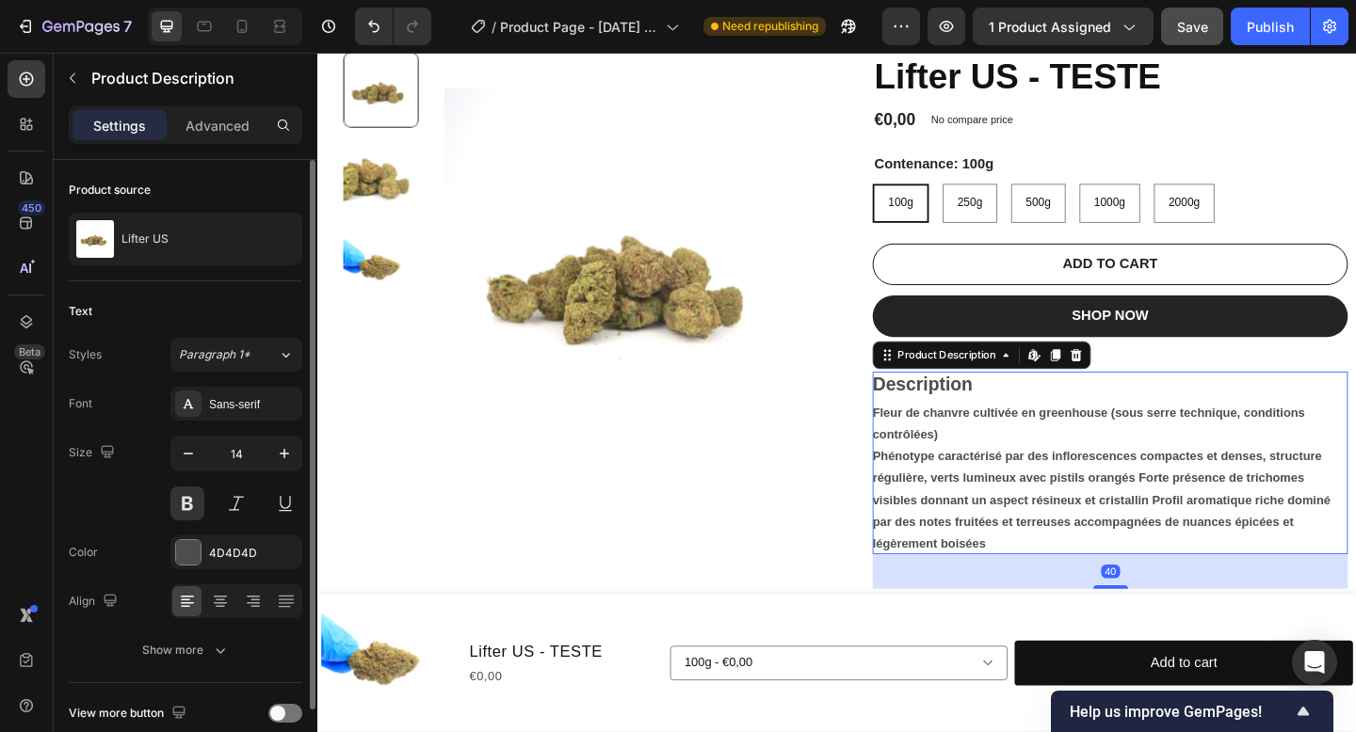
click at [1151, 470] on div "Description Fleur de chanvre cultivée en greenhouse (sous serre technique, cond…" at bounding box center [1179, 500] width 517 height 200
click at [217, 134] on p "Advanced" at bounding box center [217, 126] width 64 height 20
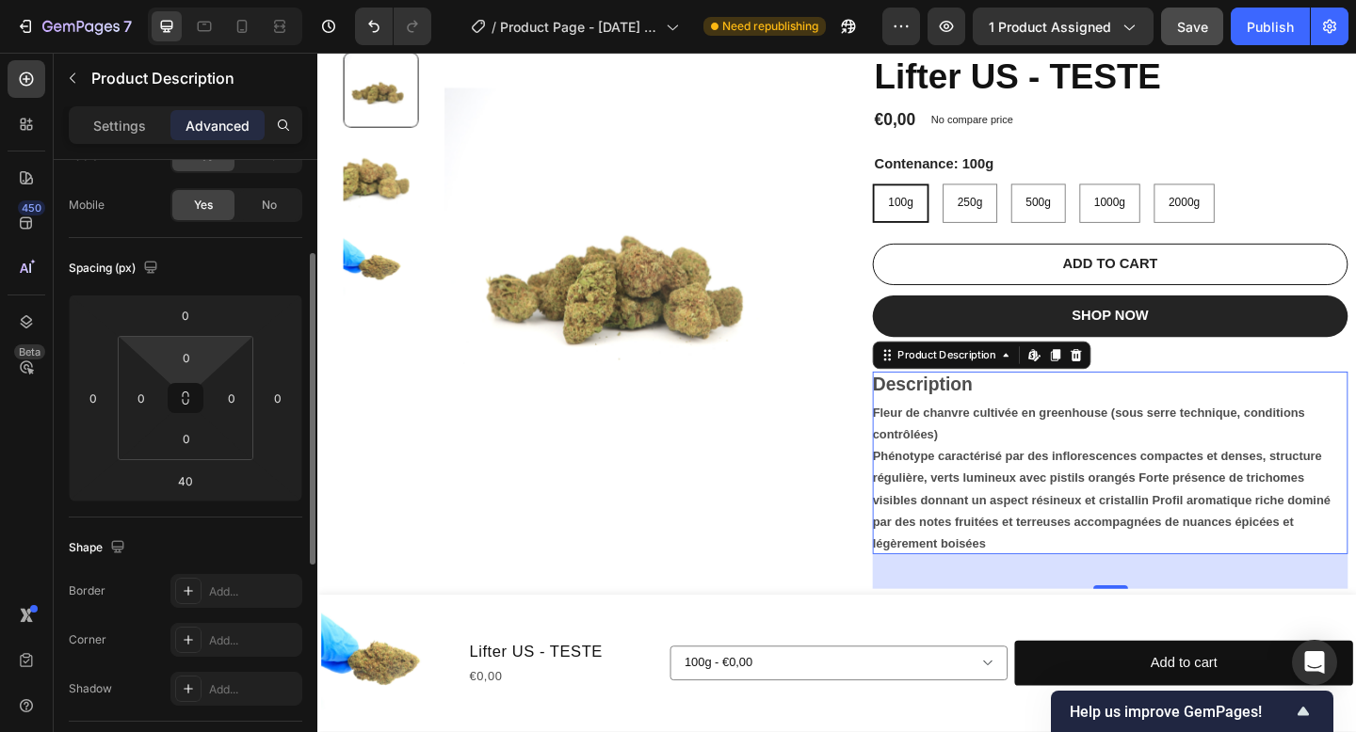
scroll to position [153, 0]
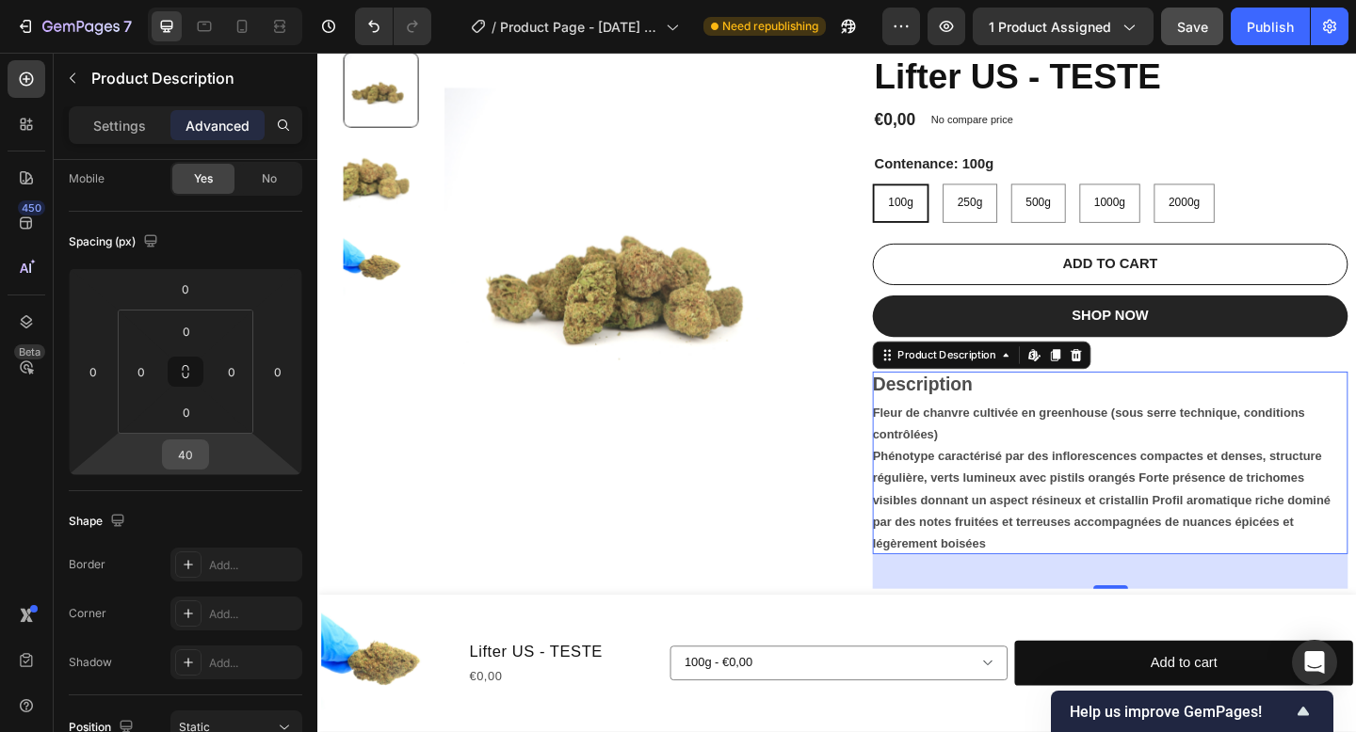
click at [201, 458] on input "40" at bounding box center [186, 455] width 38 height 28
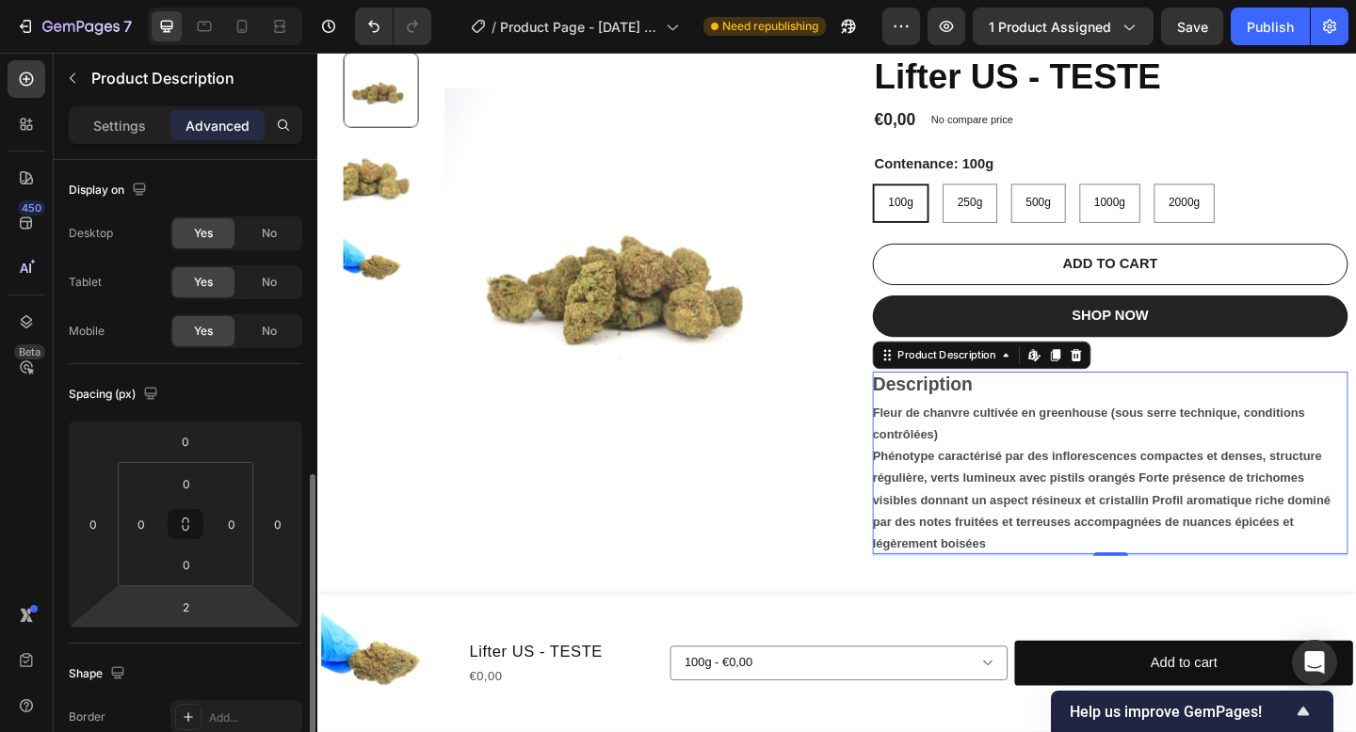
scroll to position [210, 0]
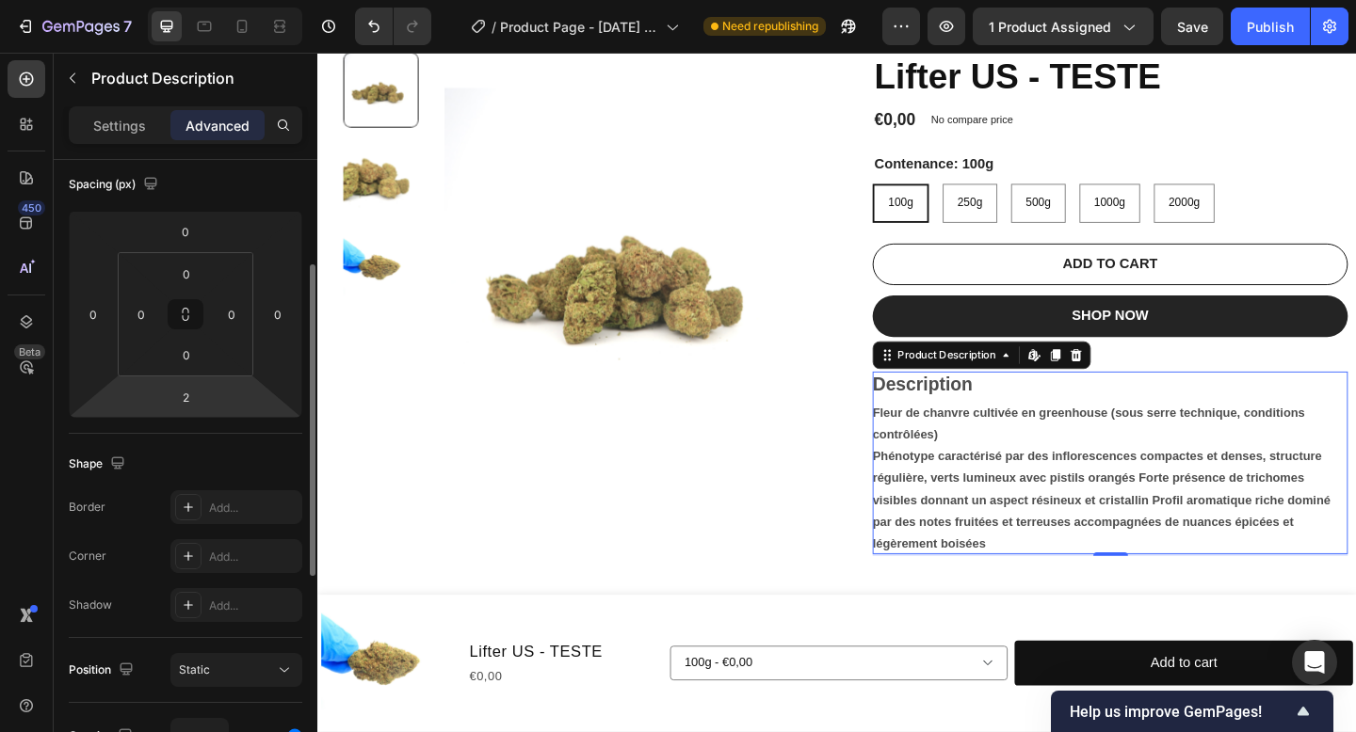
click at [221, 0] on html "7 Version history / Product Page - [DATE] 17:19:51 Need republishing Preview 1 …" at bounding box center [678, 0] width 1356 height 0
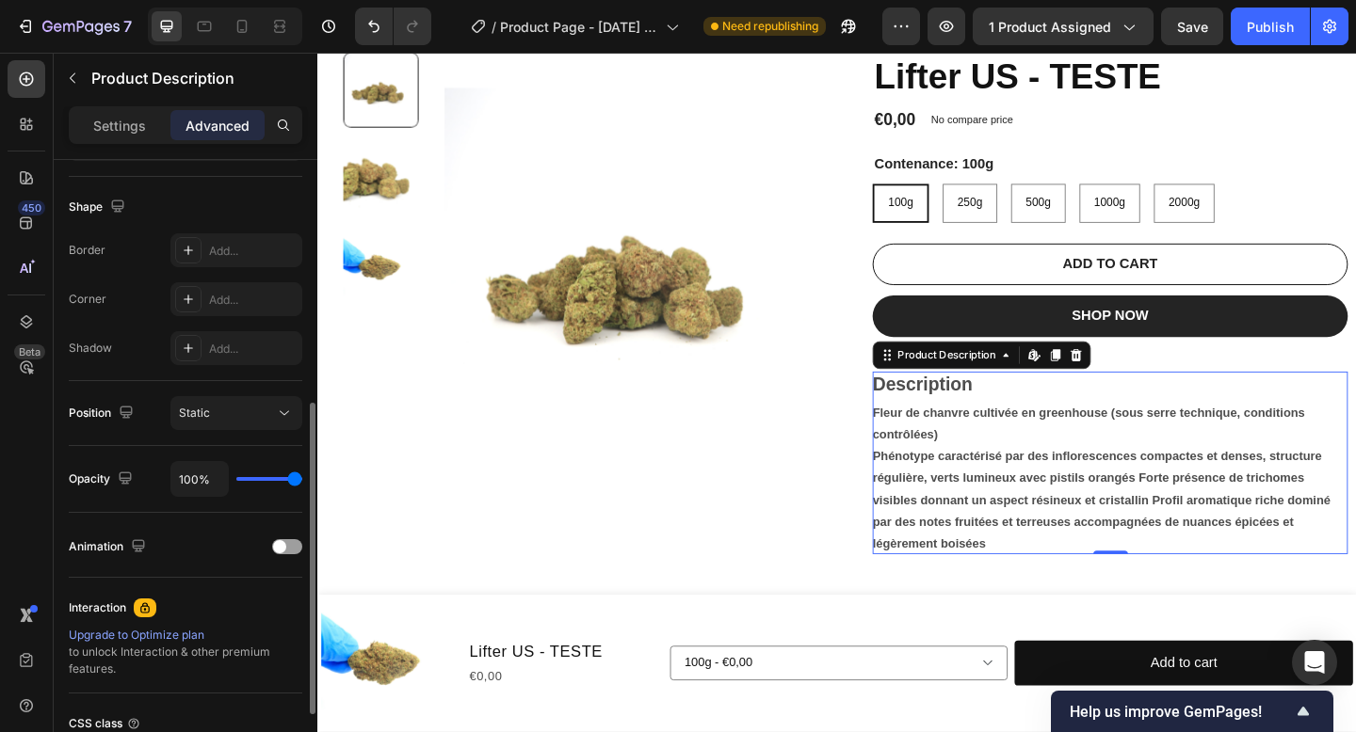
scroll to position [477, 0]
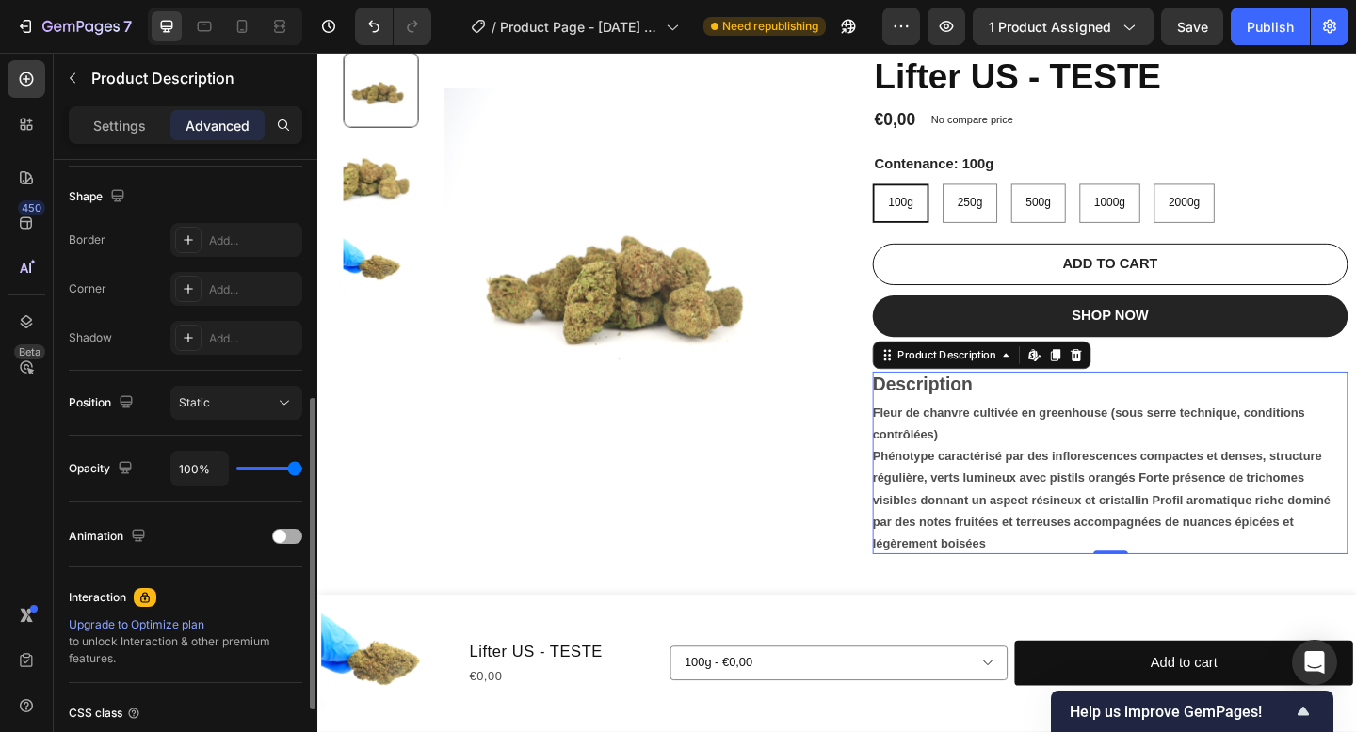
type input "0"
click at [175, 541] on div "Animation" at bounding box center [185, 537] width 233 height 30
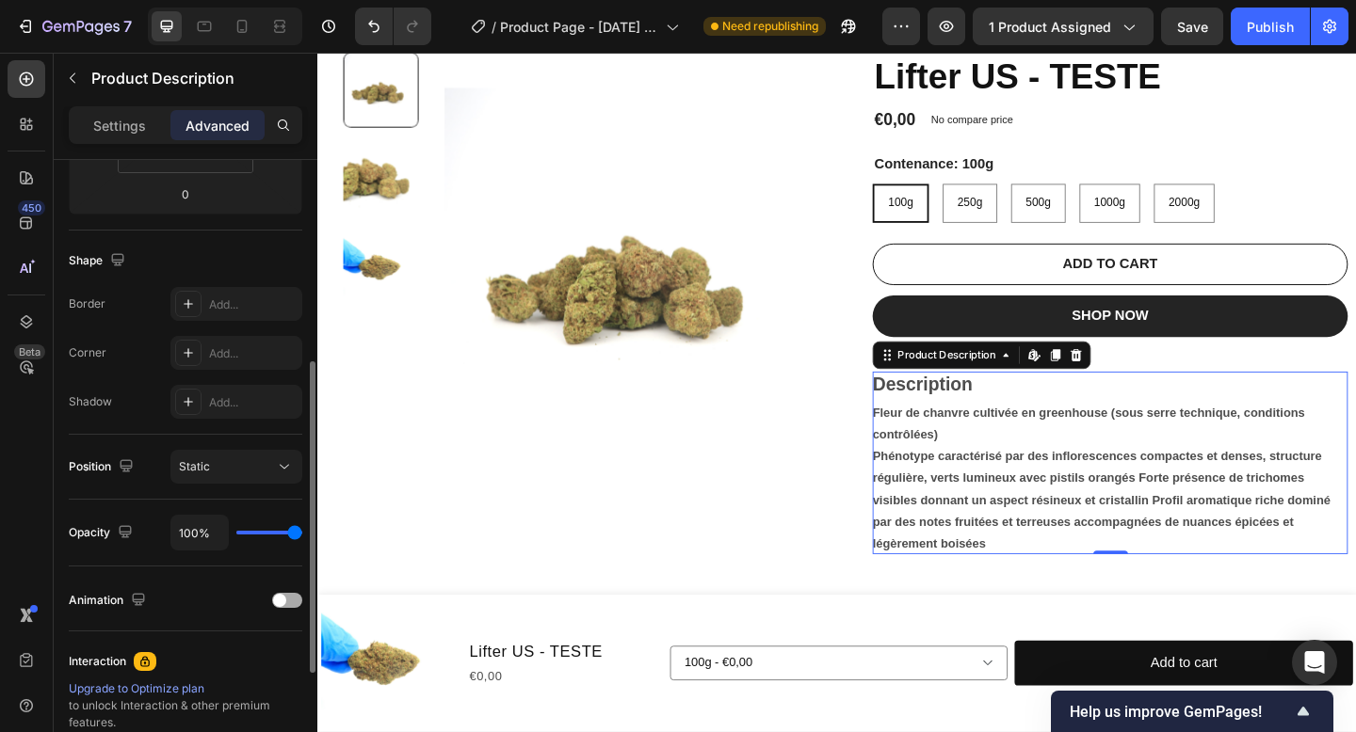
scroll to position [410, 0]
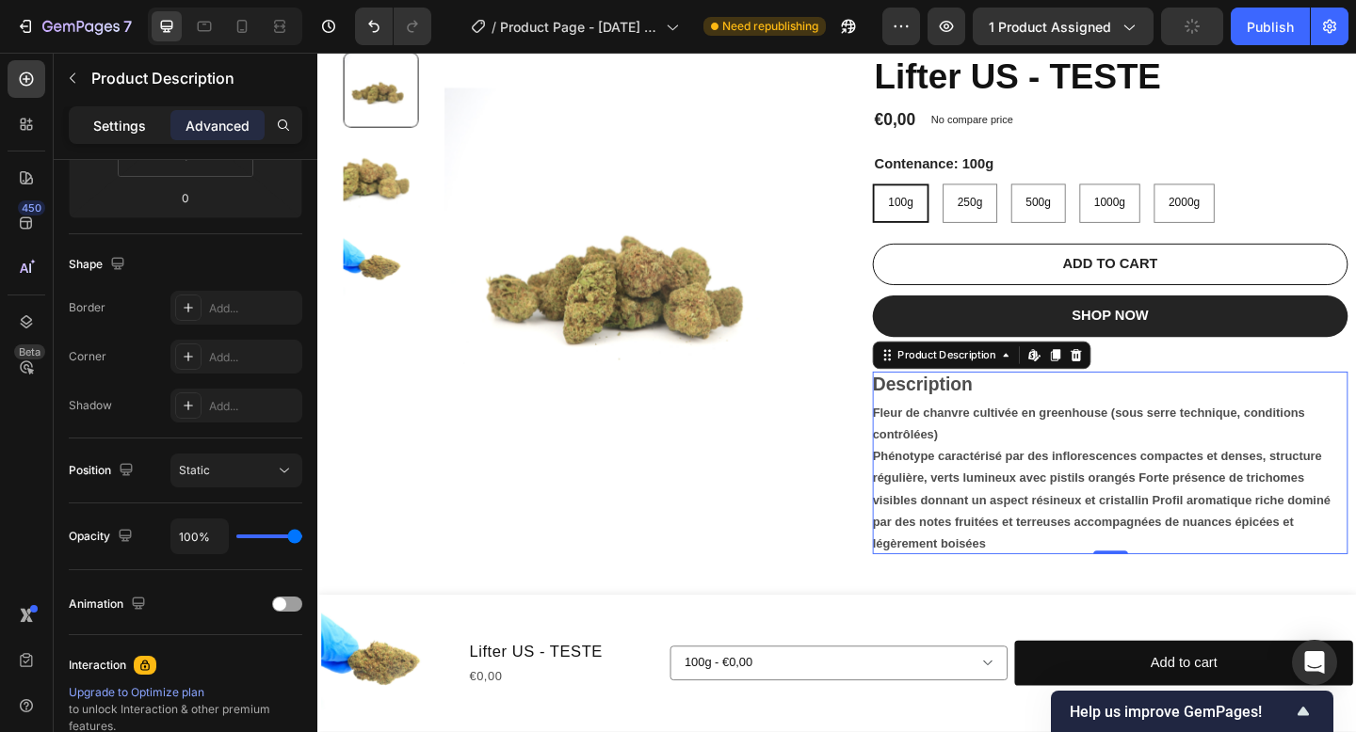
click at [148, 139] on div "Settings" at bounding box center [119, 125] width 94 height 30
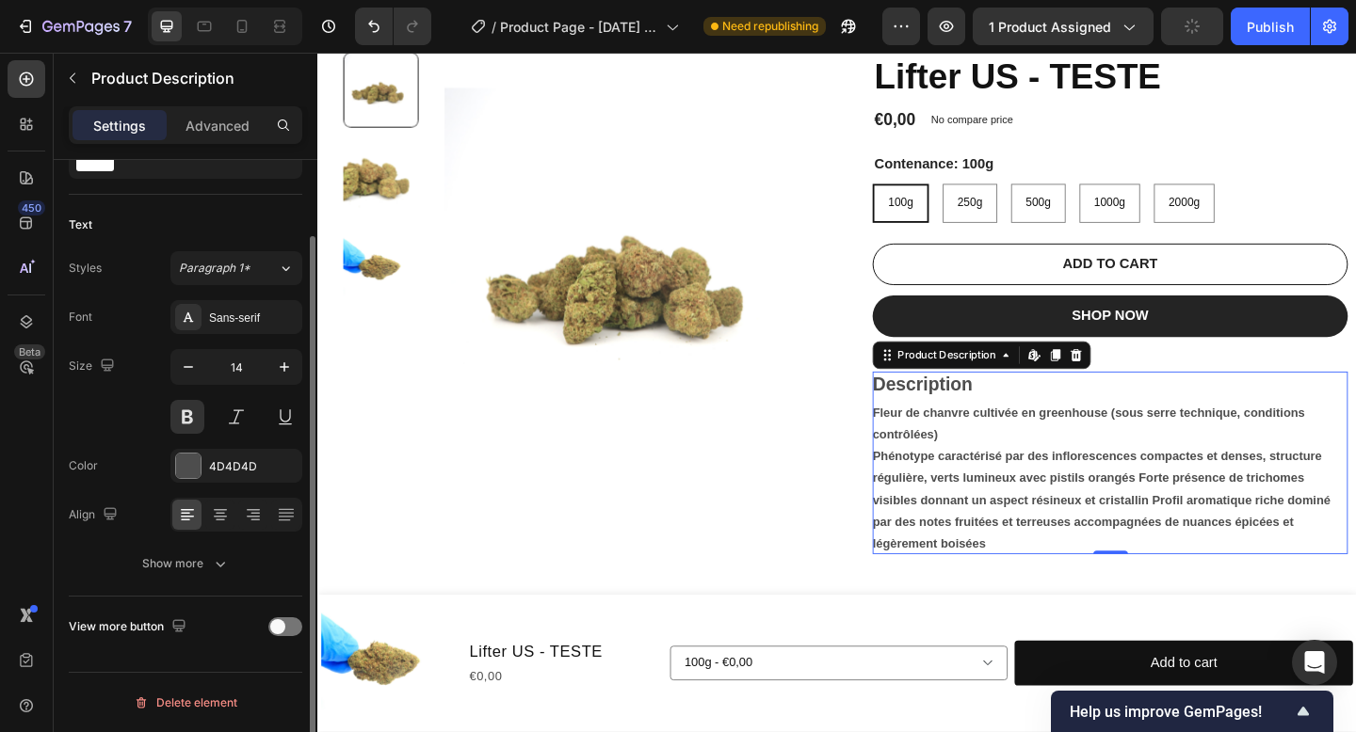
scroll to position [87, 0]
click at [200, 560] on div "Show more" at bounding box center [186, 564] width 88 height 19
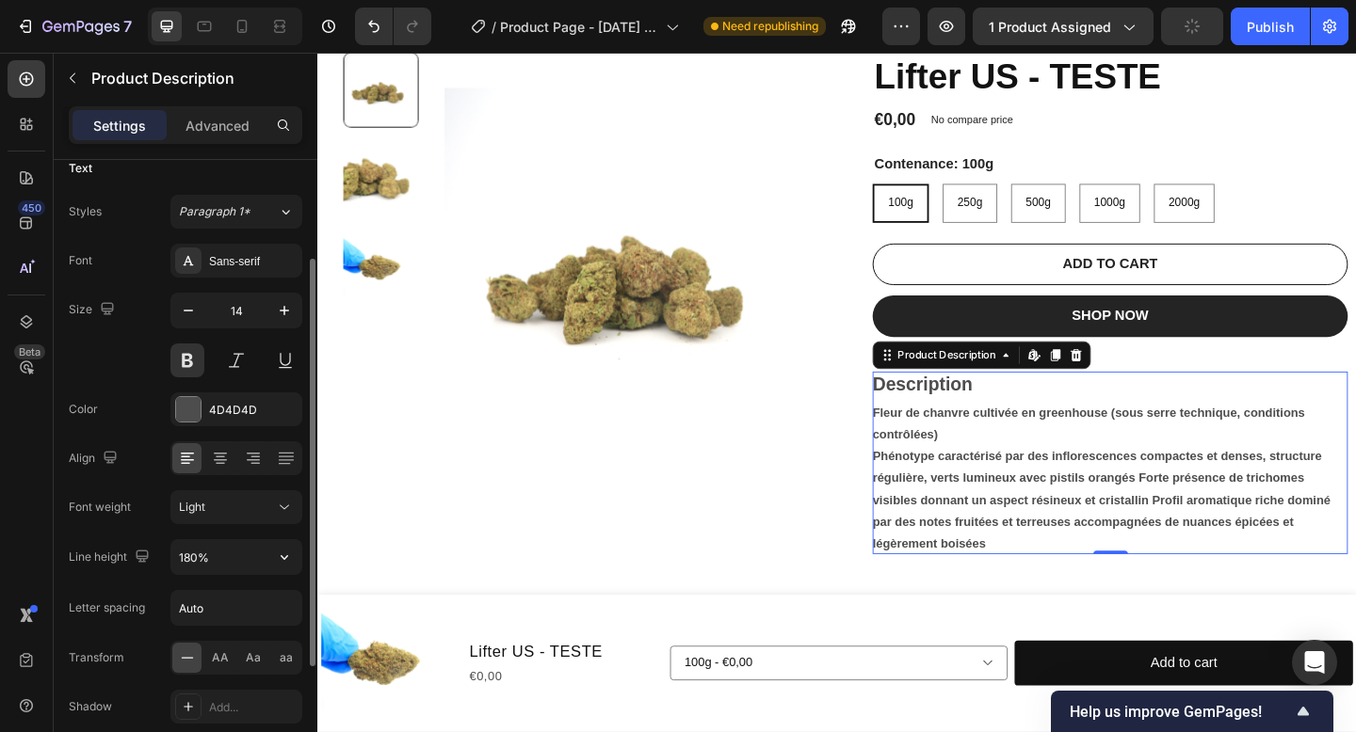
scroll to position [173, 0]
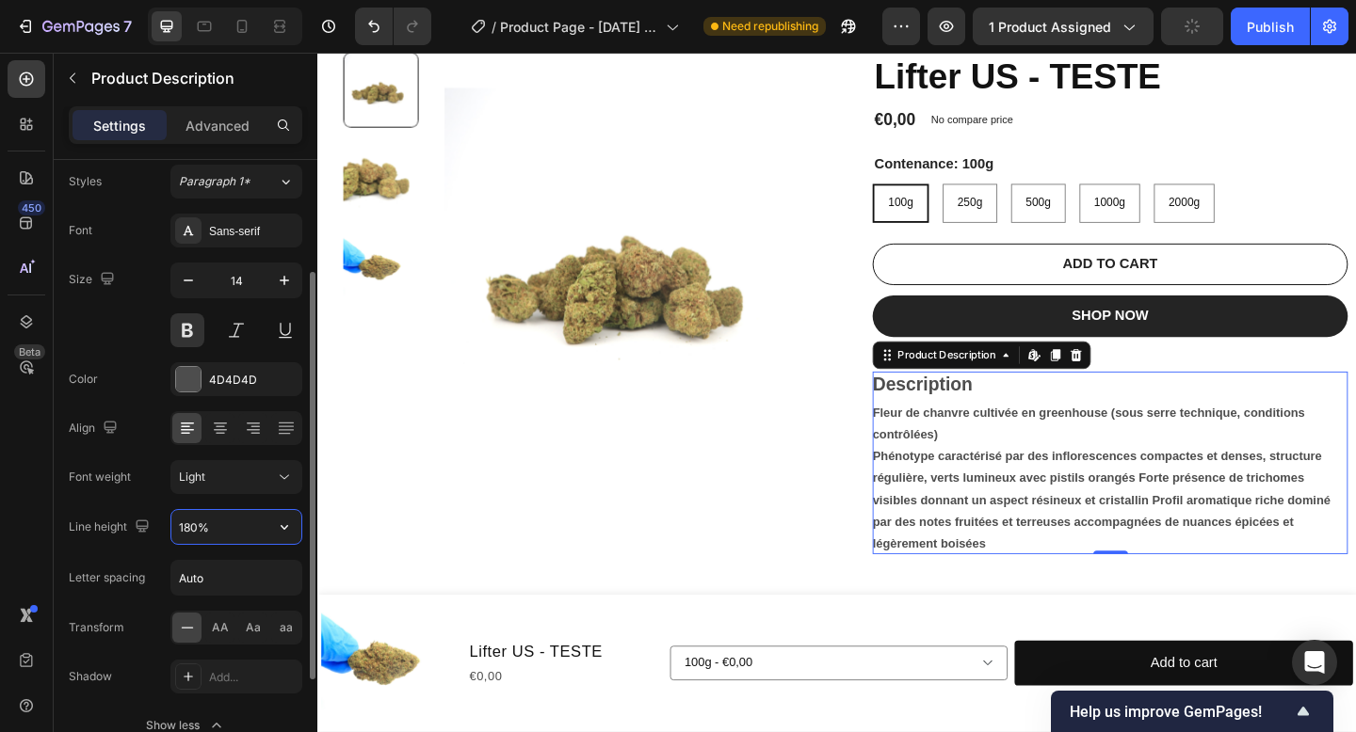
click at [220, 525] on input "180%" at bounding box center [236, 527] width 130 height 34
click at [270, 529] on button "button" at bounding box center [284, 527] width 34 height 34
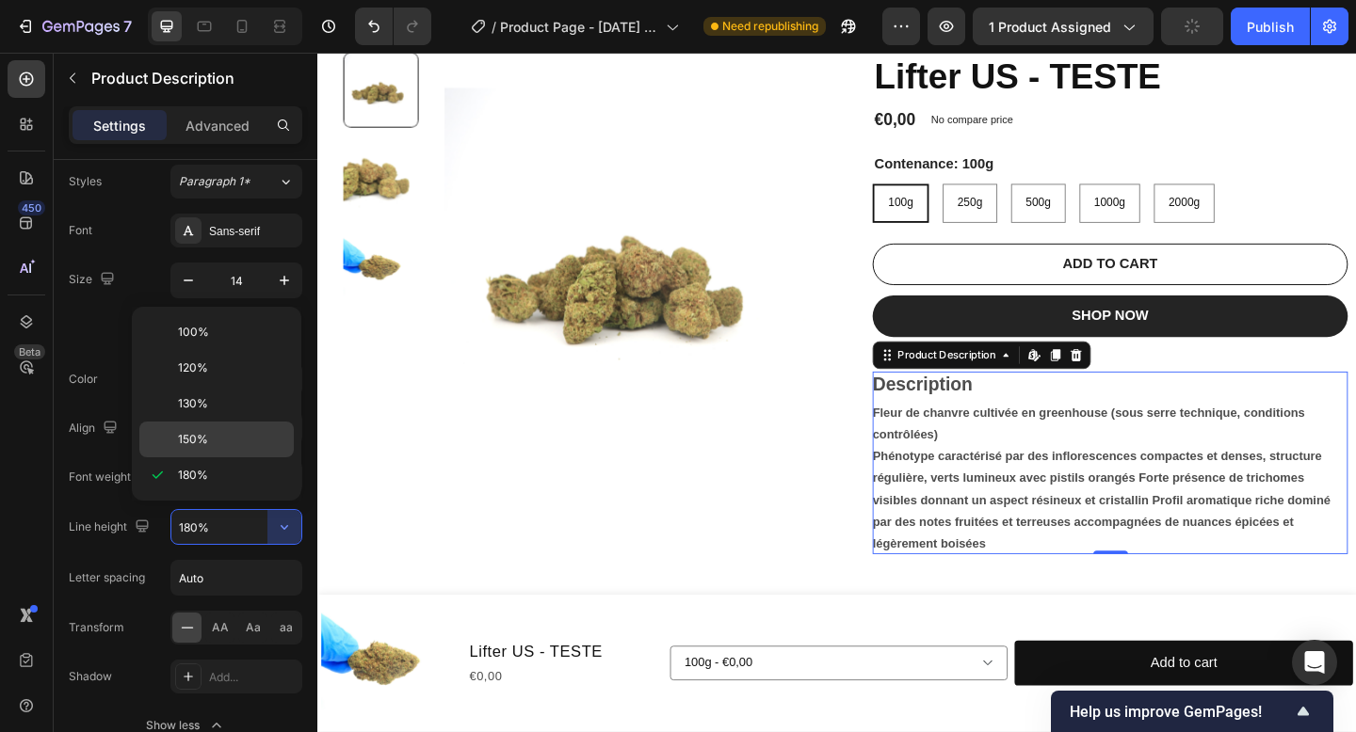
click at [225, 442] on p "150%" at bounding box center [231, 439] width 107 height 17
type input "150%"
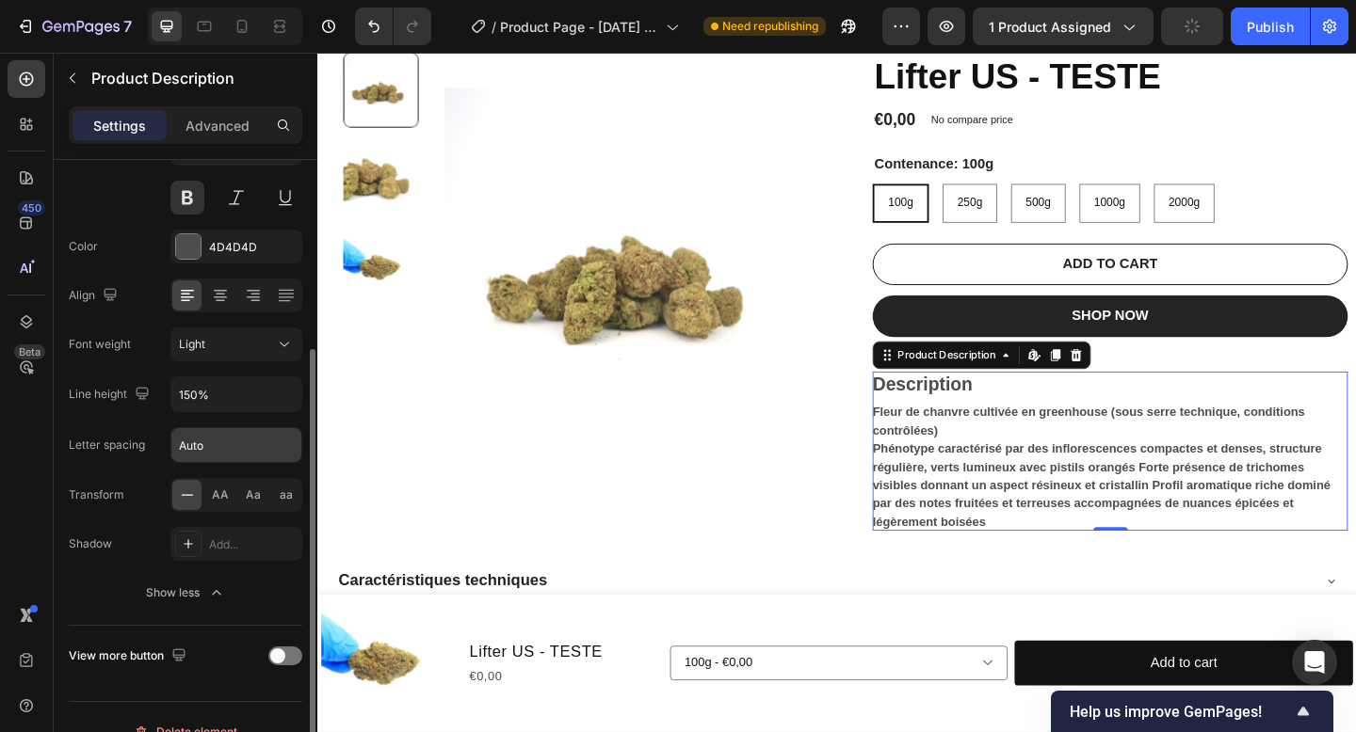
scroll to position [335, 0]
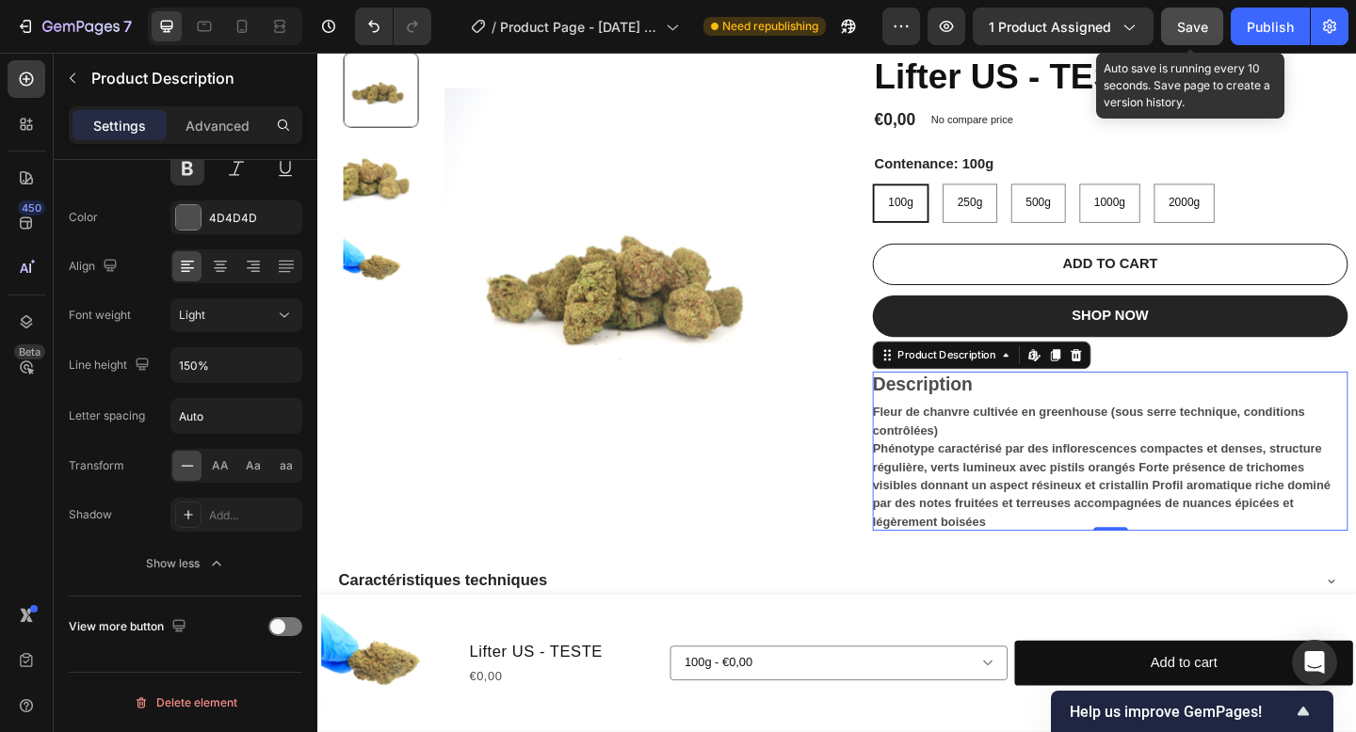
click at [1203, 25] on span "Save" at bounding box center [1192, 27] width 31 height 16
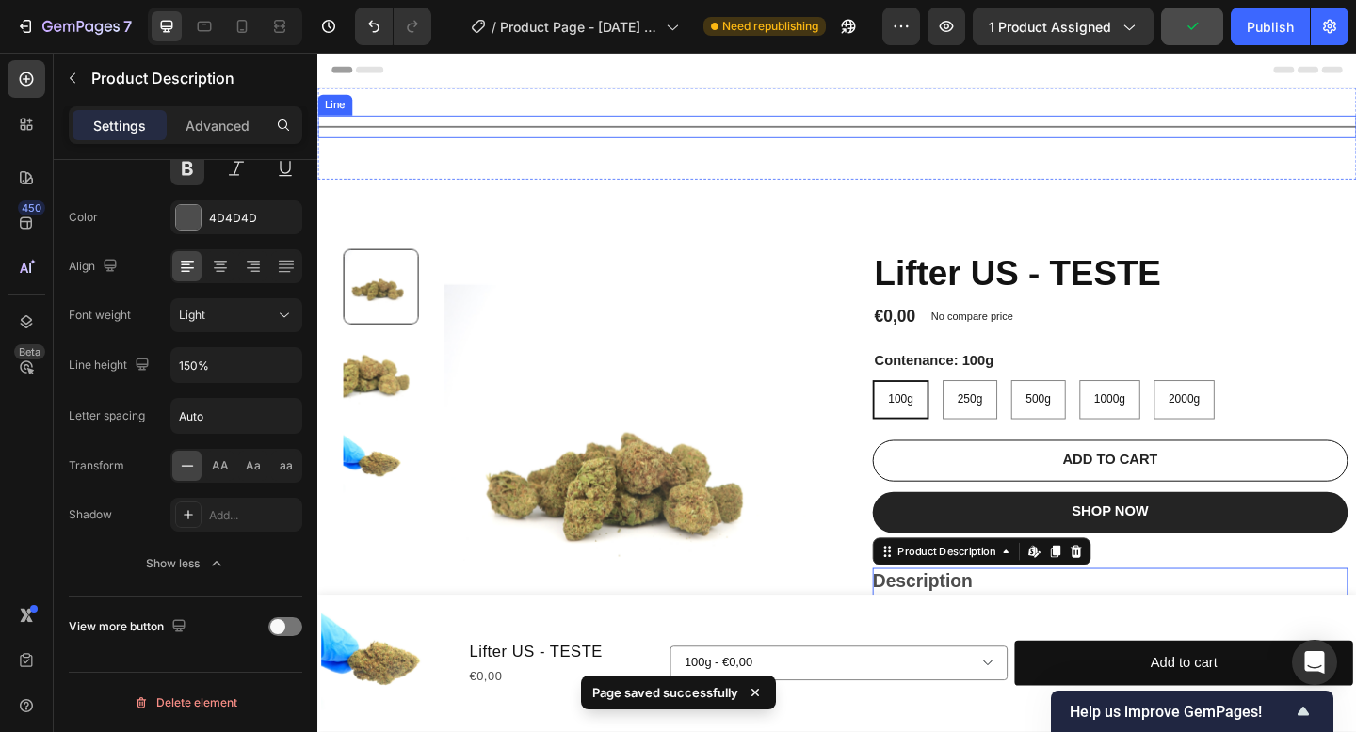
scroll to position [0, 0]
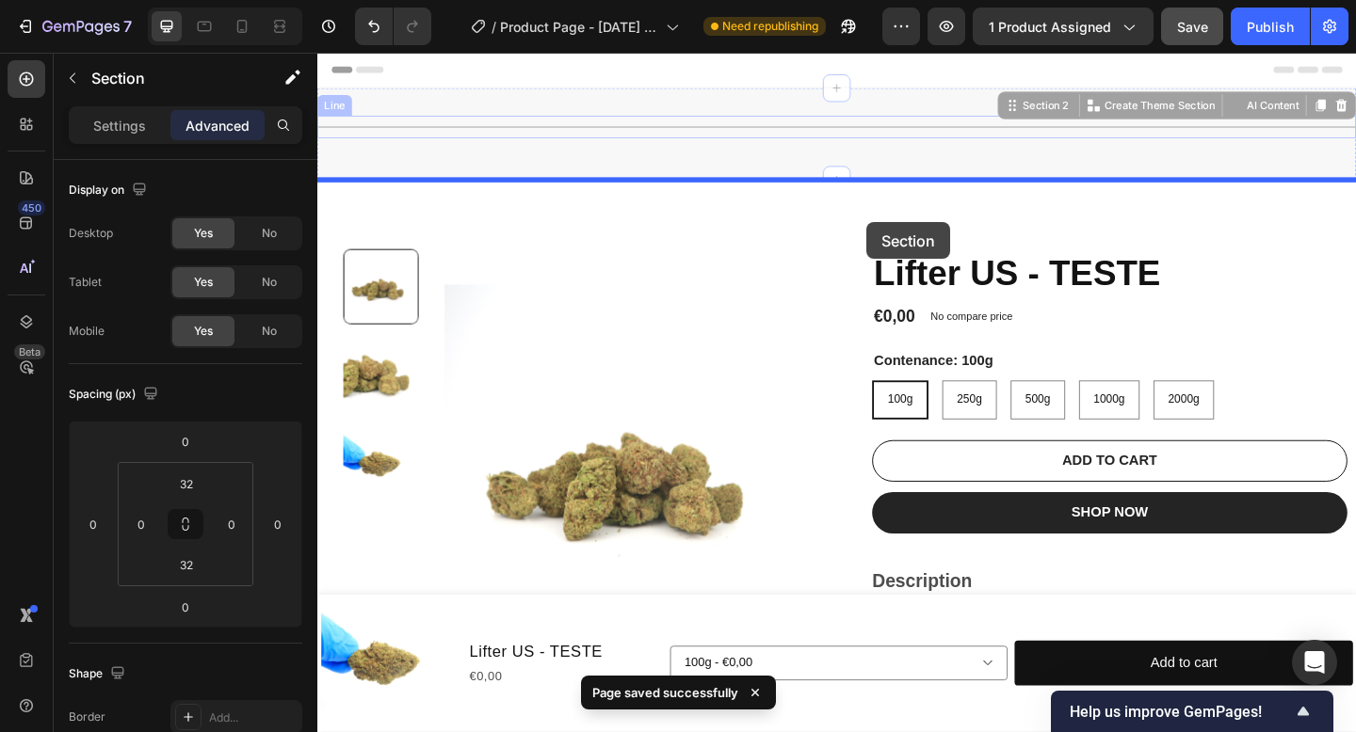
drag, startPoint x: 894, startPoint y: 114, endPoint x: 914, endPoint y: 237, distance: 124.9
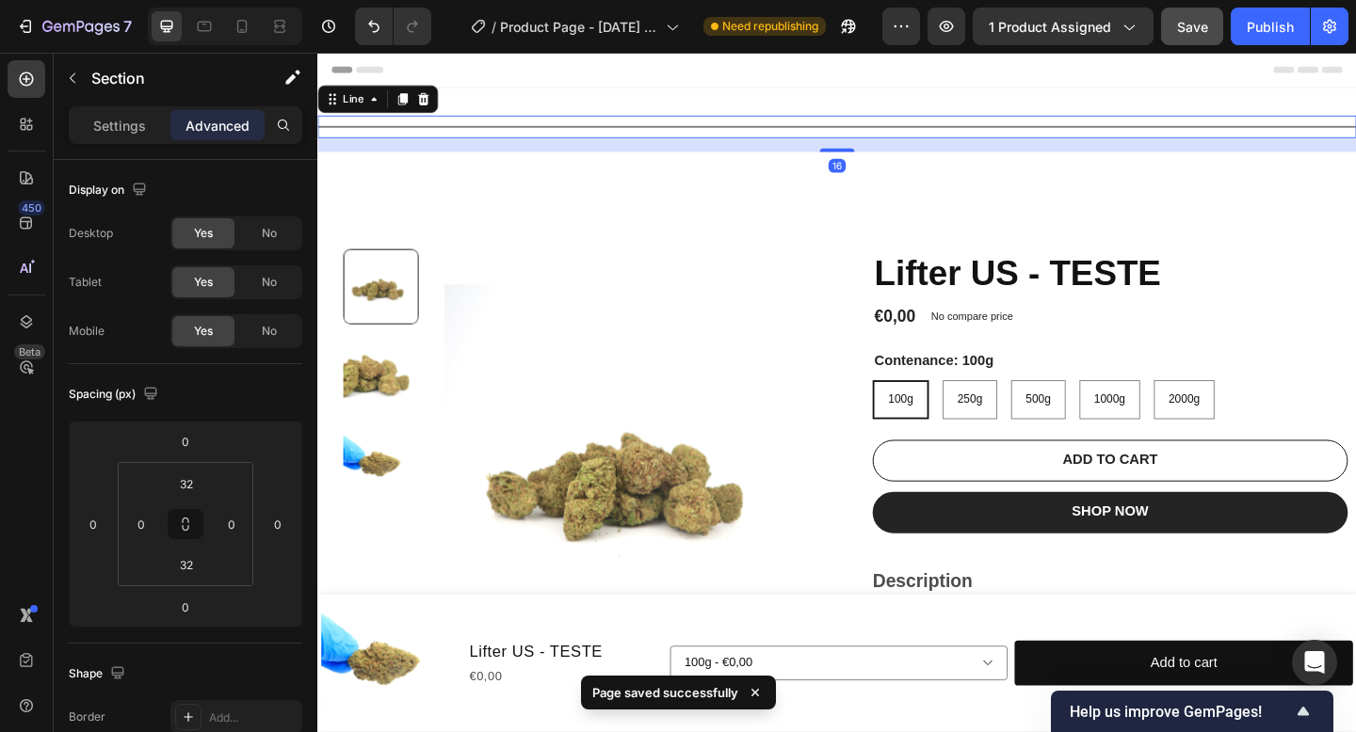
click at [918, 122] on div "Title Line 16" at bounding box center [882, 133] width 1130 height 24
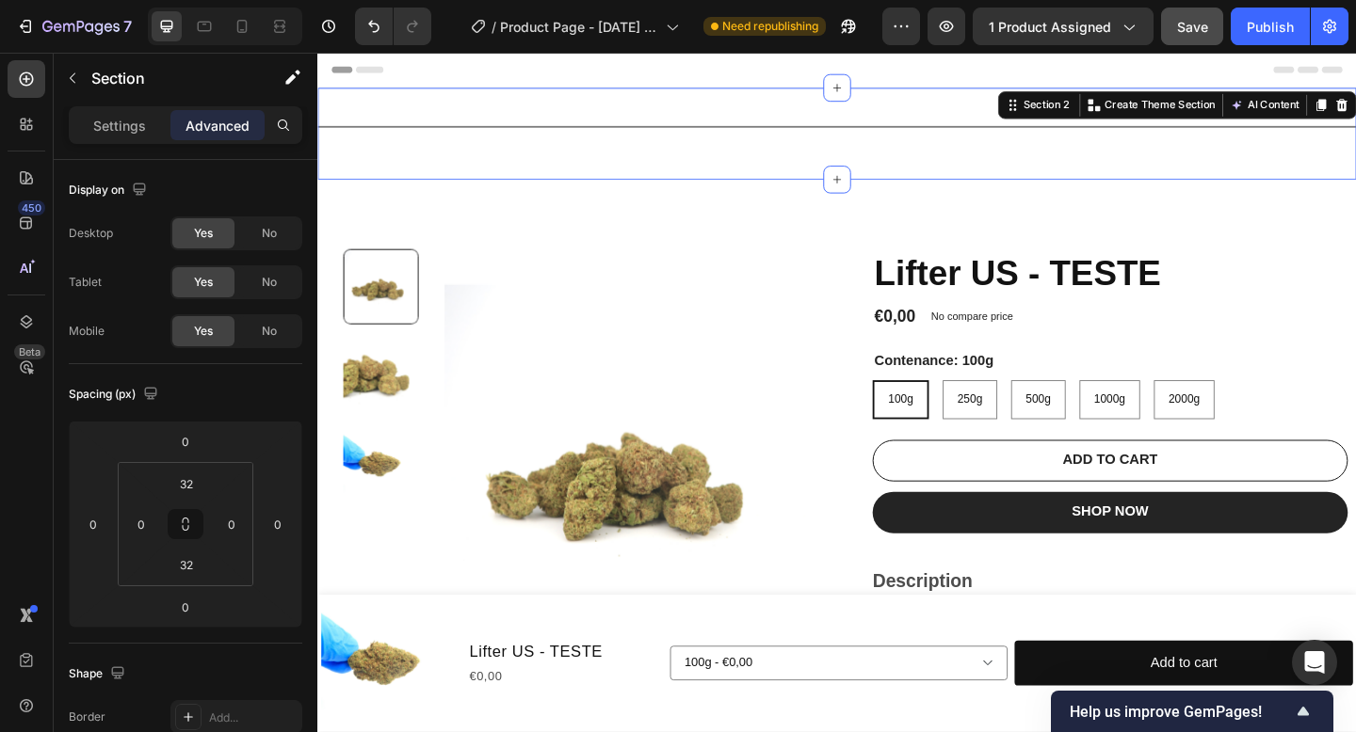
click at [563, 100] on div "Title Line Section 2 Create Theme Section AI Content Write with GemAI What woul…" at bounding box center [882, 141] width 1130 height 100
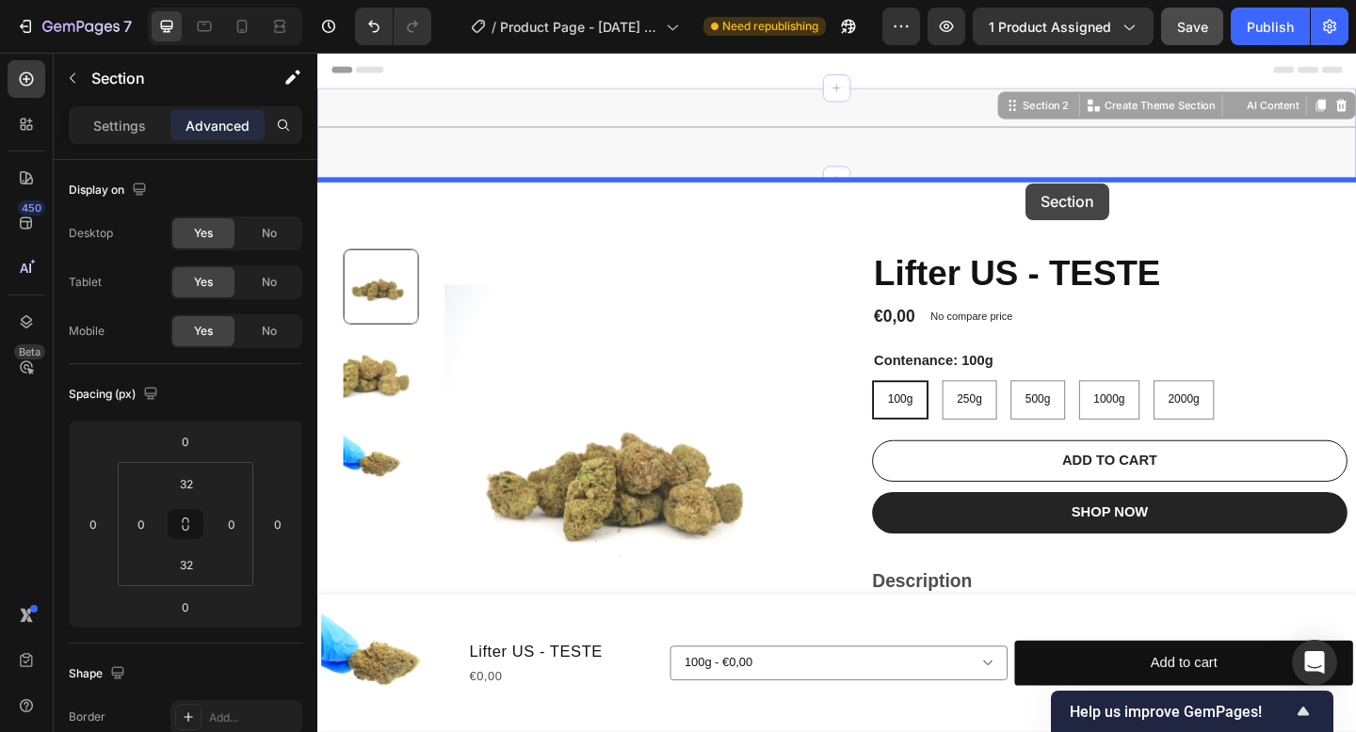
drag, startPoint x: 1078, startPoint y: 105, endPoint x: 1083, endPoint y: 192, distance: 86.7
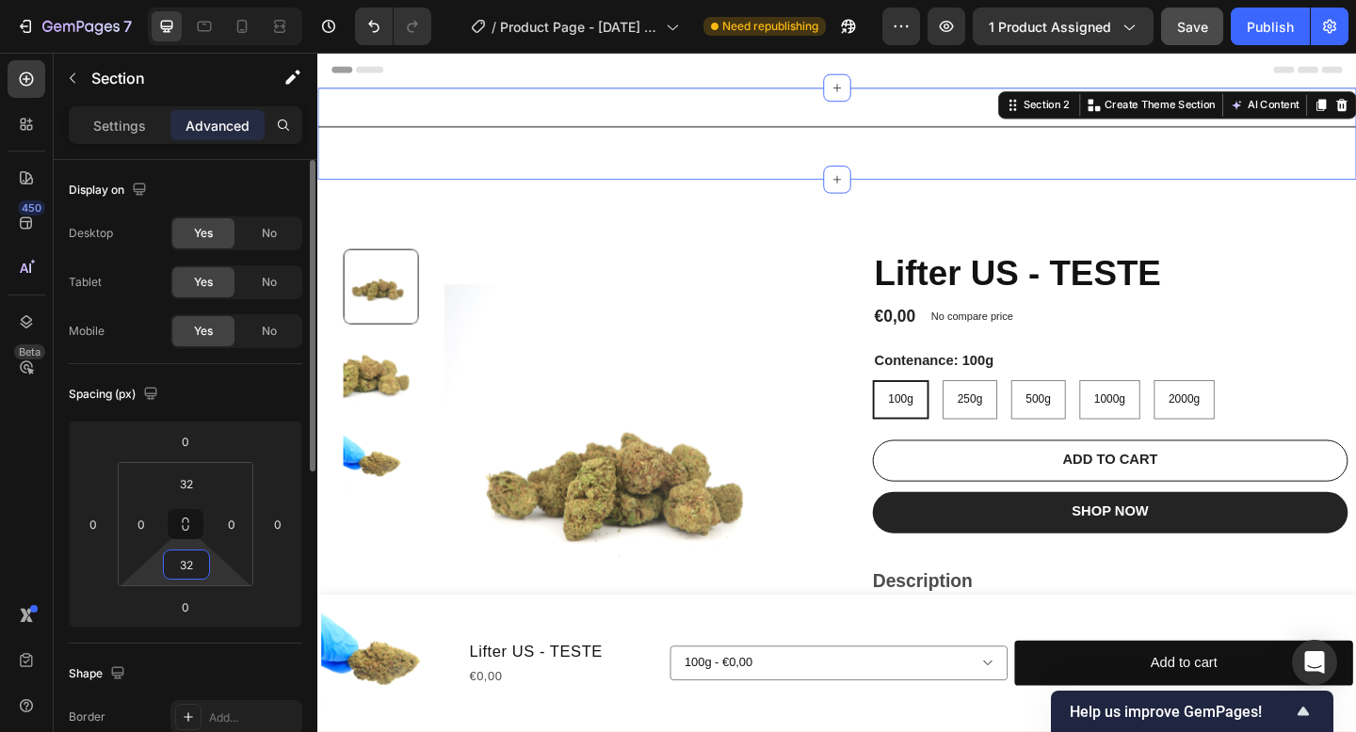
click at [202, 565] on input "32" at bounding box center [187, 565] width 38 height 28
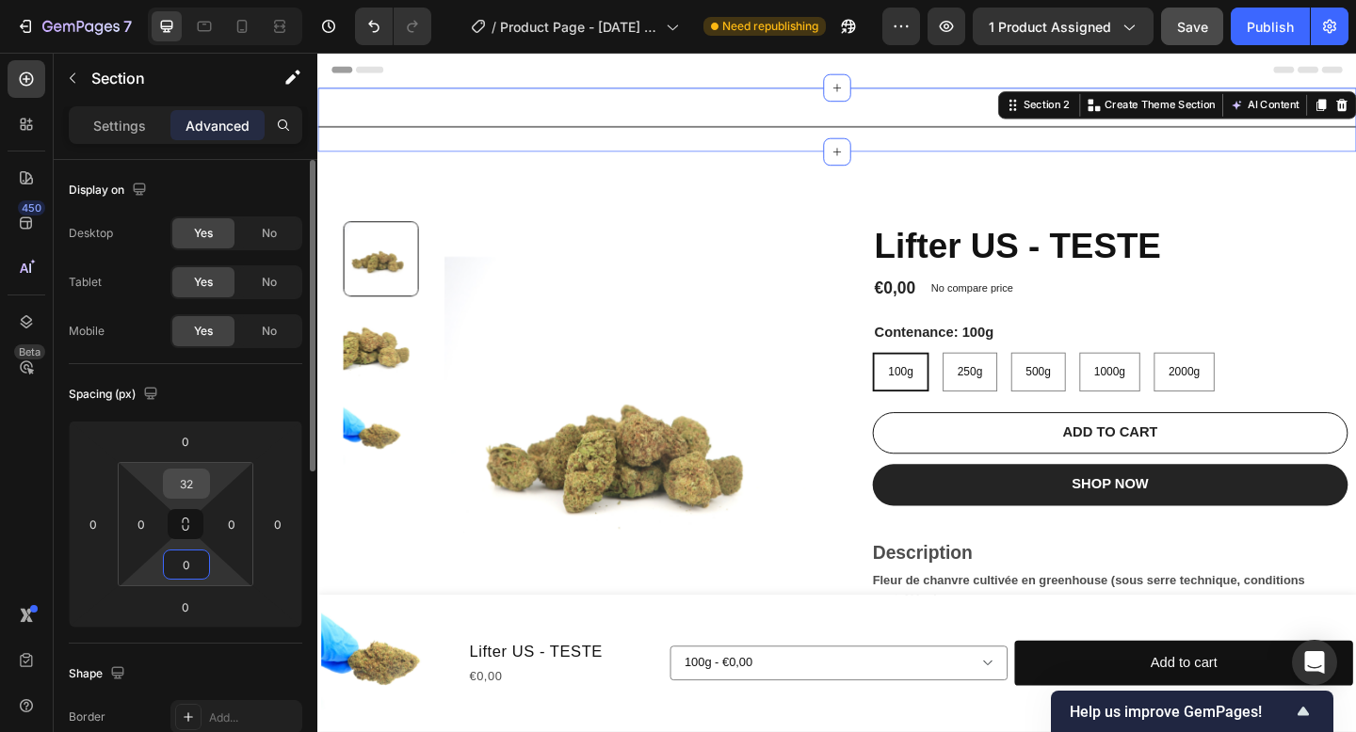
type input "0"
click at [202, 482] on input "32" at bounding box center [187, 484] width 38 height 28
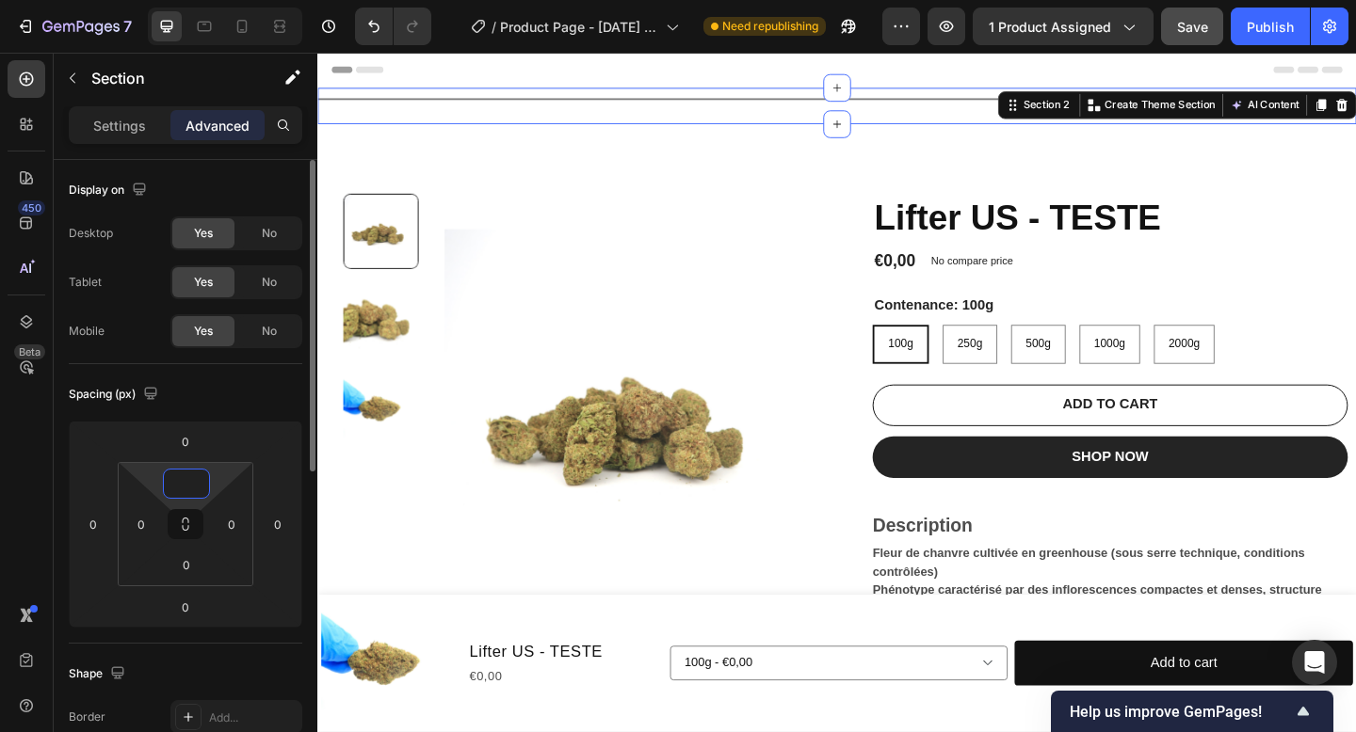
type input "0"
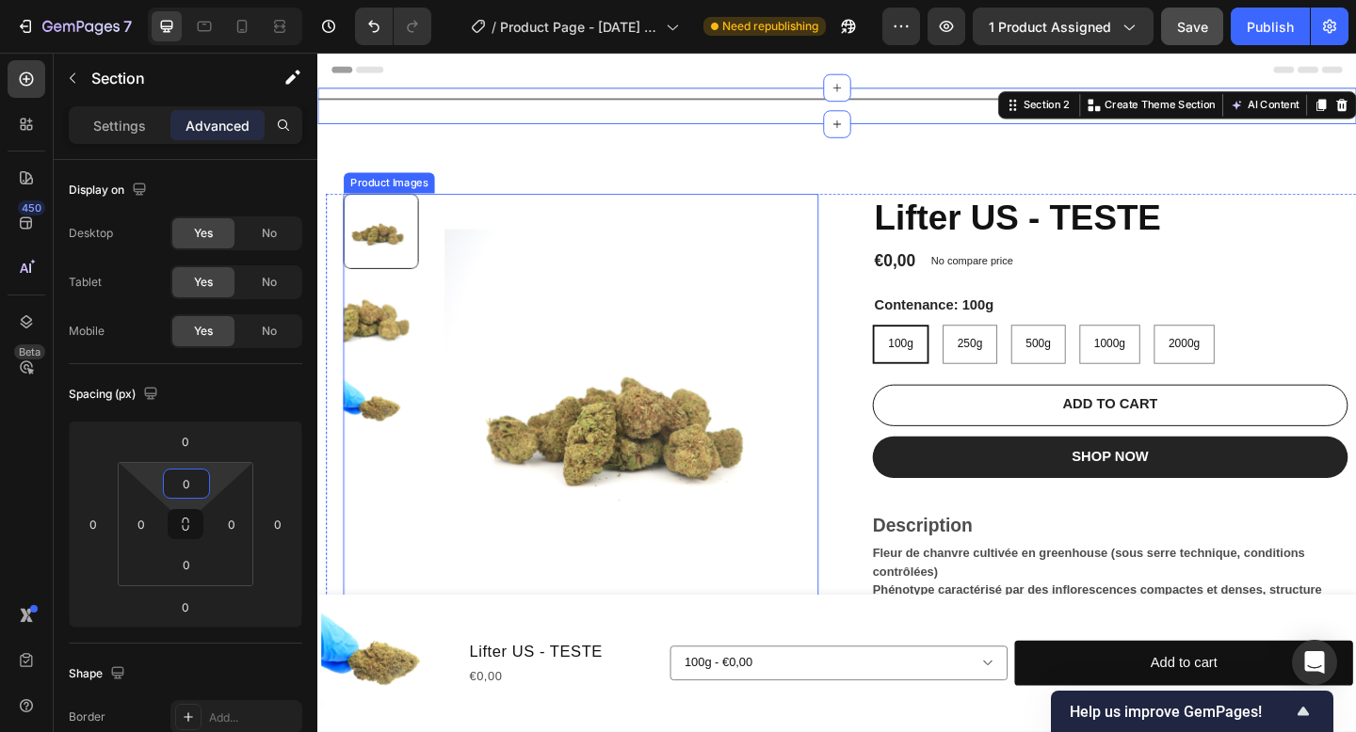
click at [477, 359] on img at bounding box center [660, 448] width 408 height 485
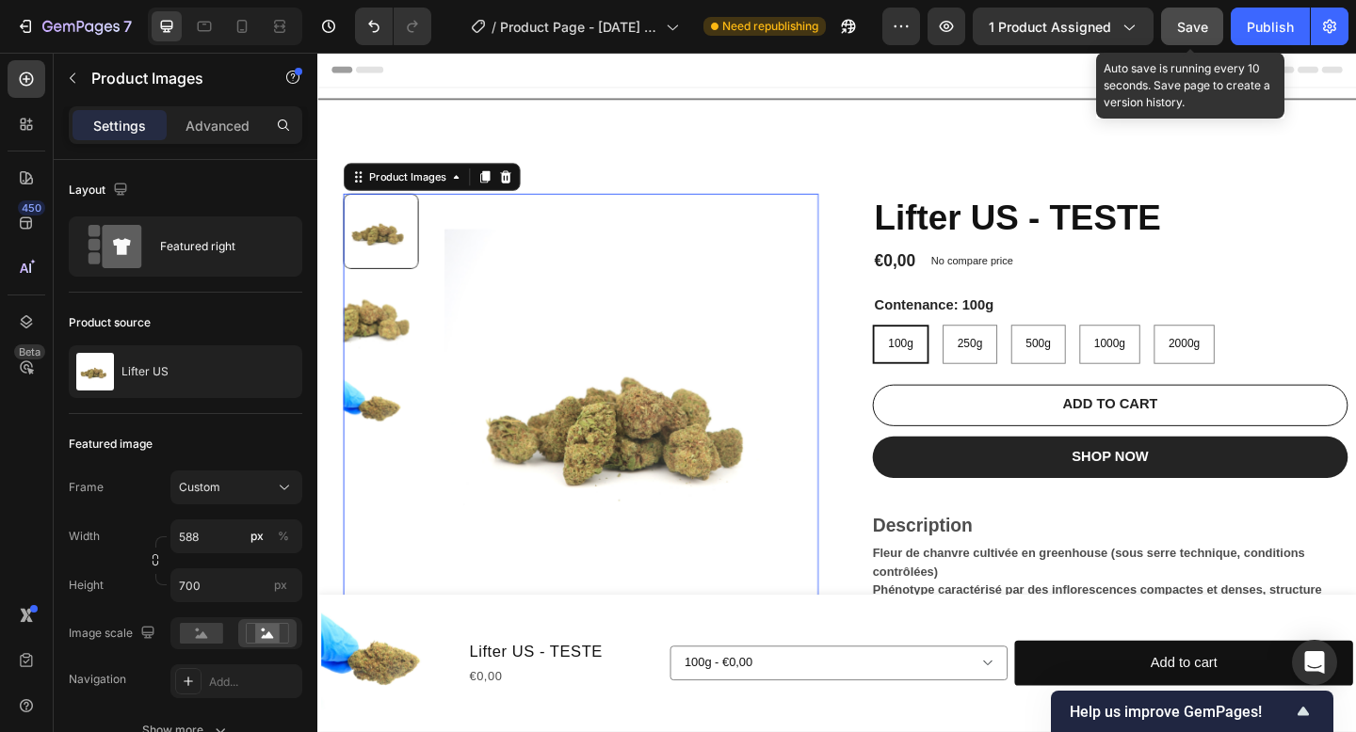
click at [1208, 23] on button "Save" at bounding box center [1192, 27] width 62 height 38
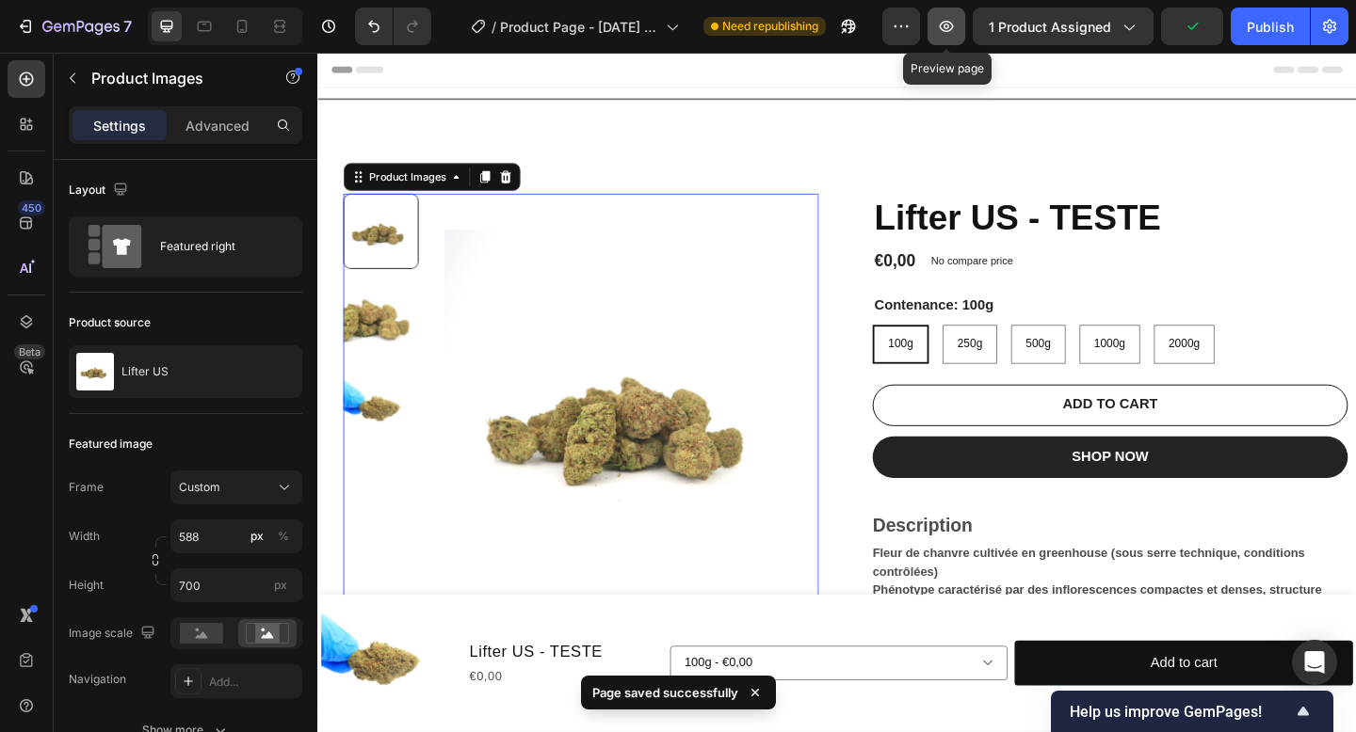
click at [951, 29] on icon "button" at bounding box center [946, 26] width 19 height 19
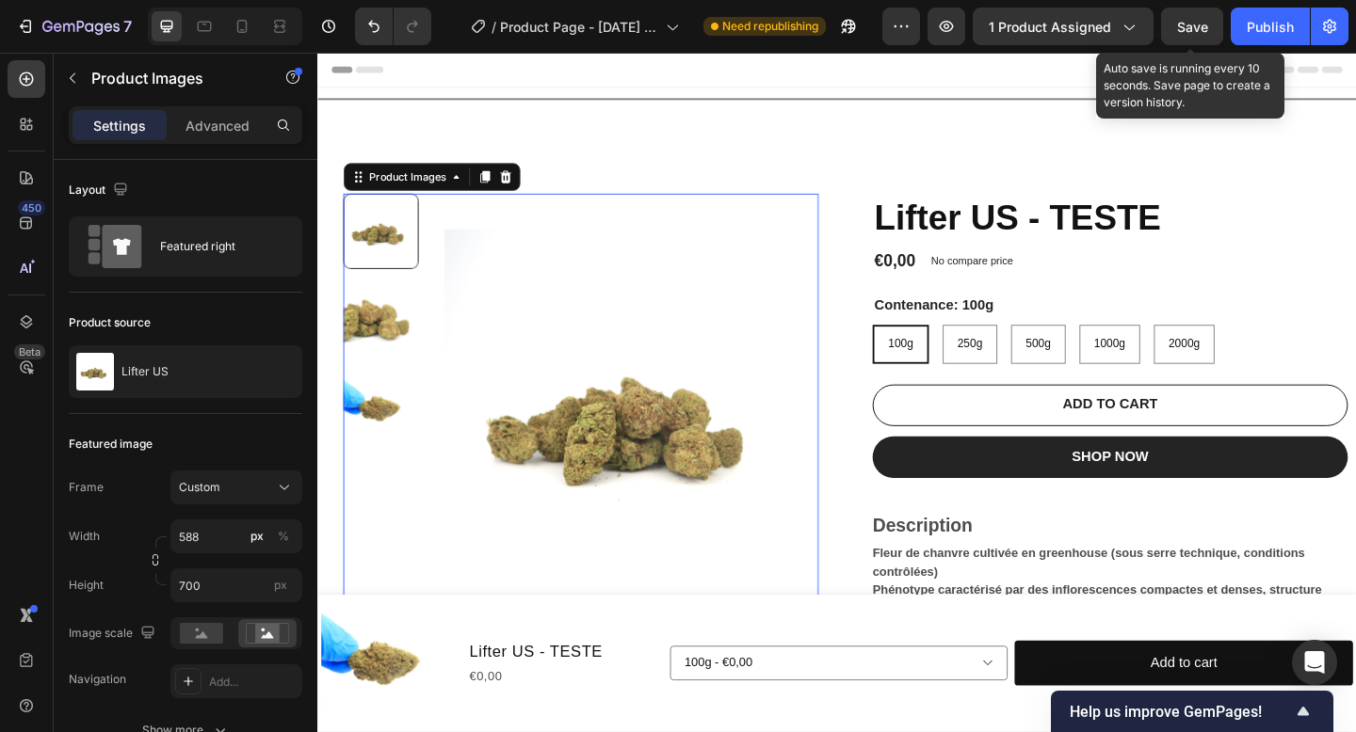
click at [1191, 31] on span "Save" at bounding box center [1192, 27] width 31 height 16
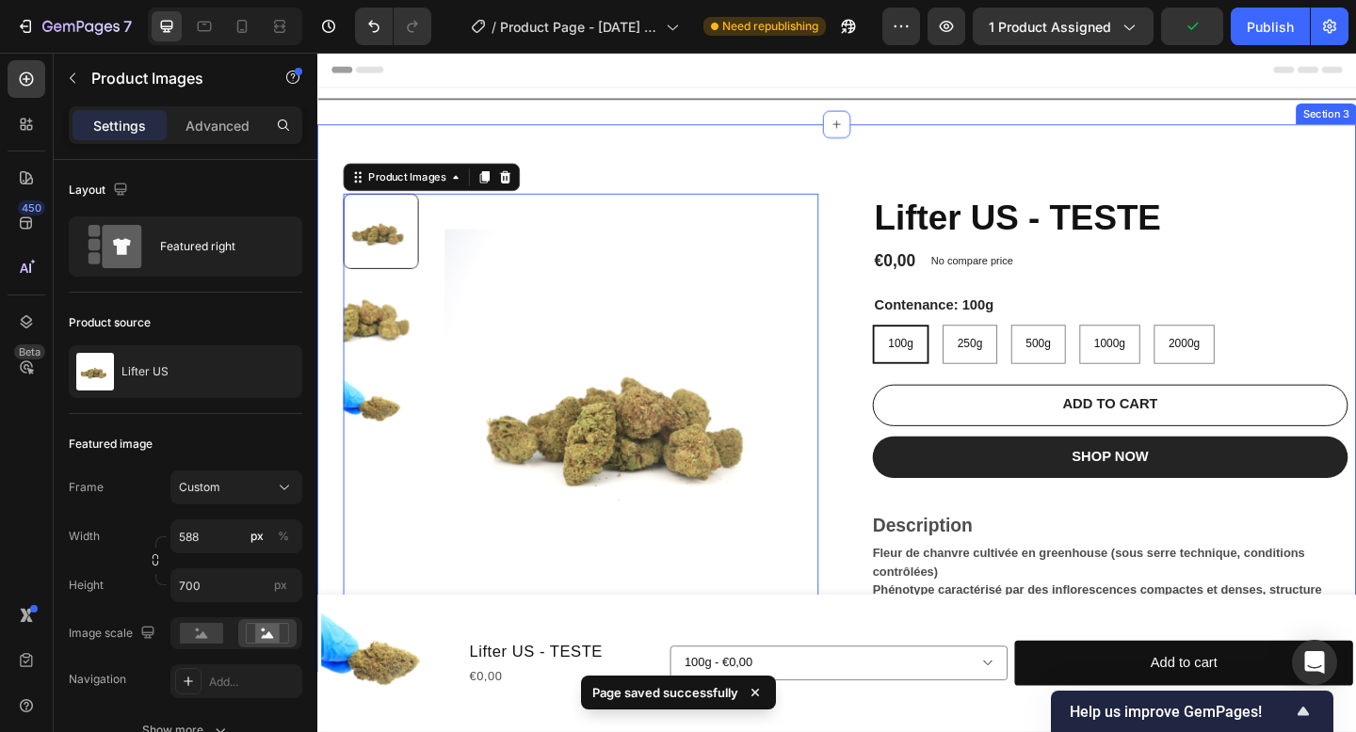
click at [931, 171] on div "Product Images 0 Lifter US - TESTE Product Title €0,00 Product Price Product Pr…" at bounding box center [882, 429] width 1130 height 596
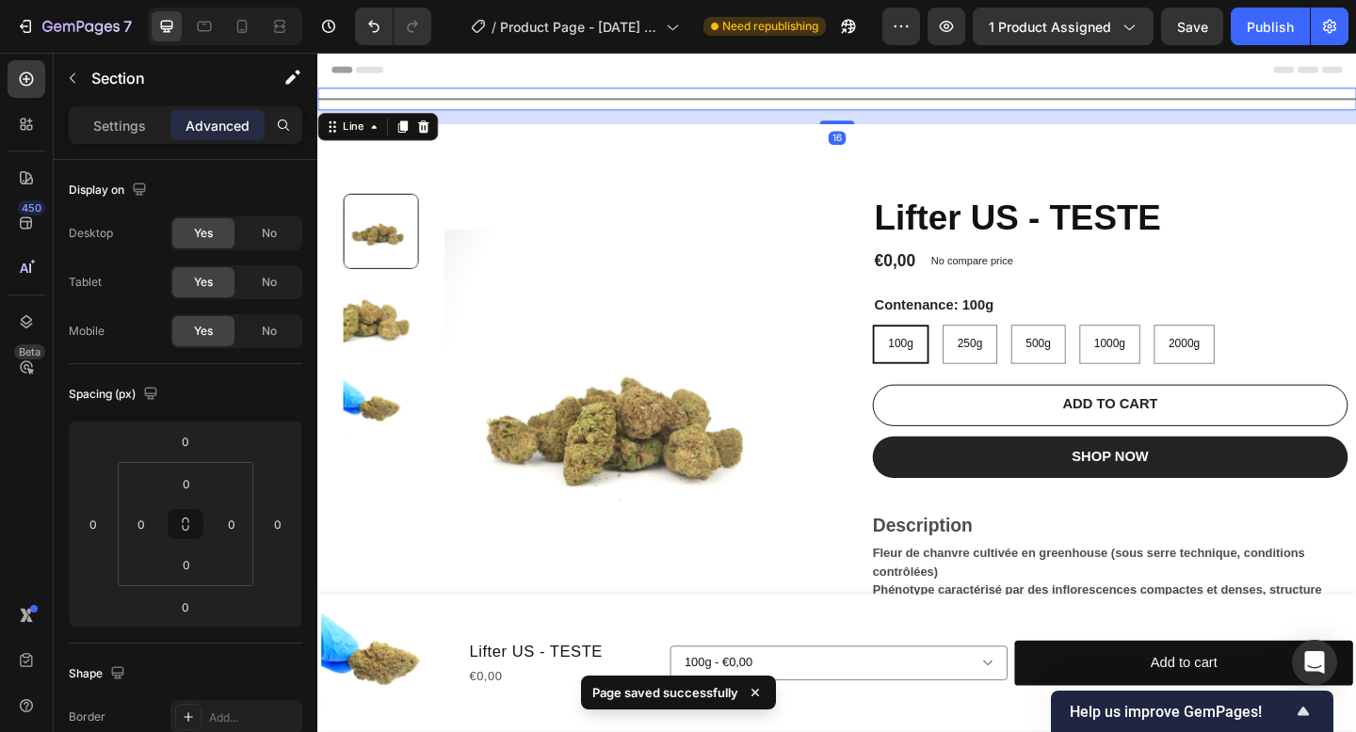
click at [959, 103] on div at bounding box center [882, 104] width 1130 height 2
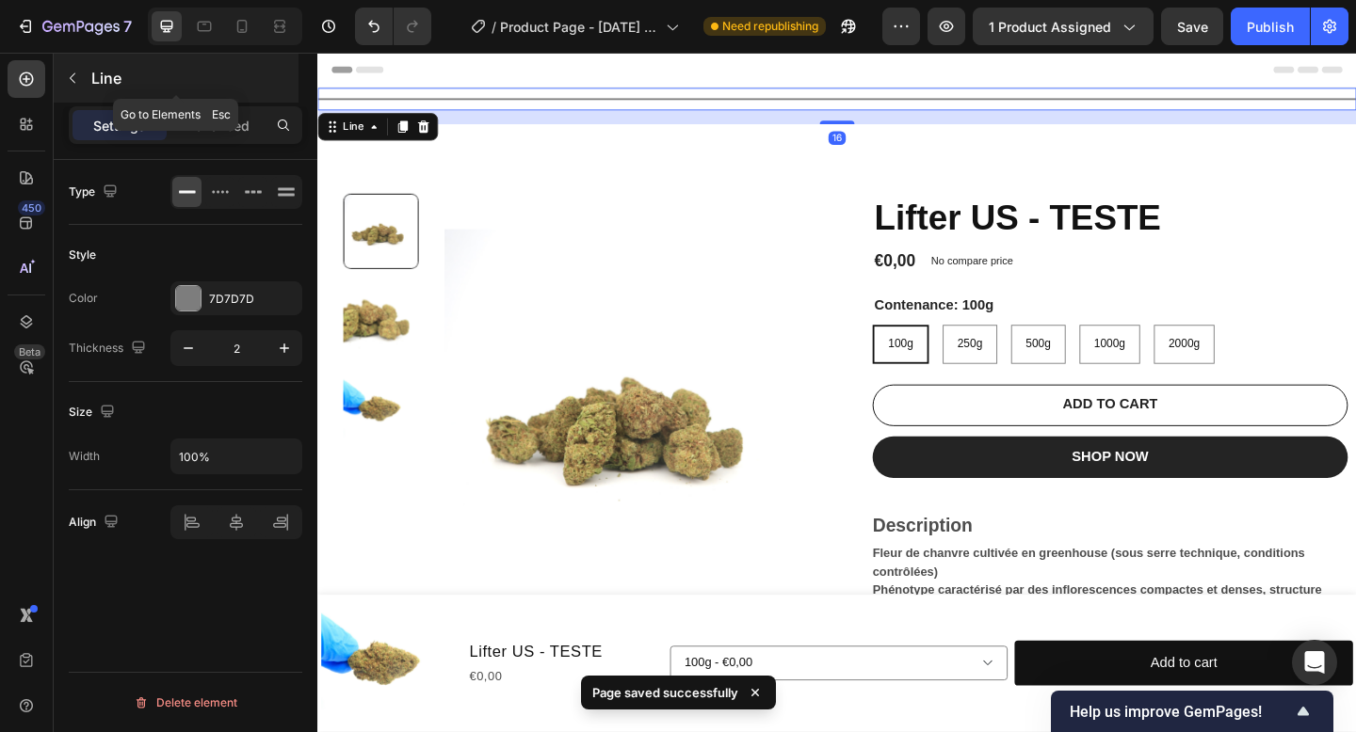
click at [88, 76] on div "Line" at bounding box center [176, 78] width 245 height 49
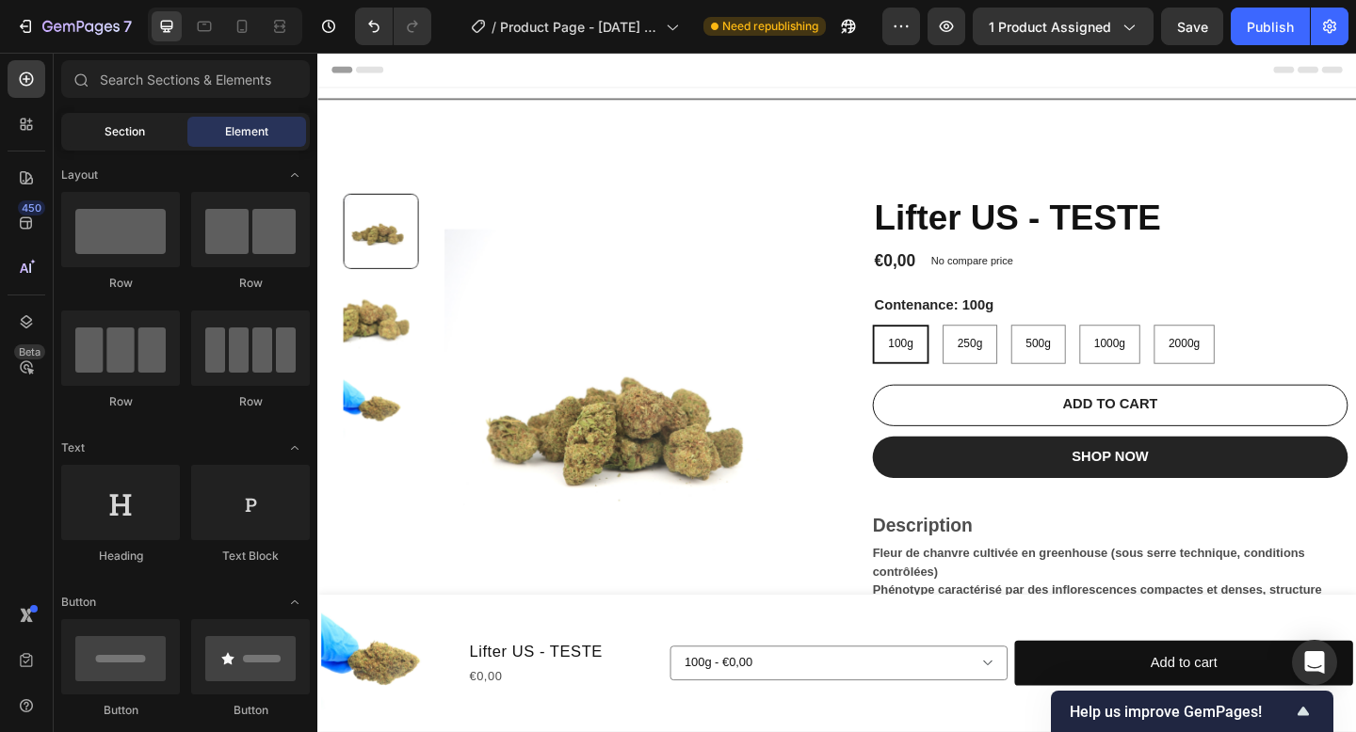
click at [142, 144] on div "Section" at bounding box center [124, 132] width 119 height 30
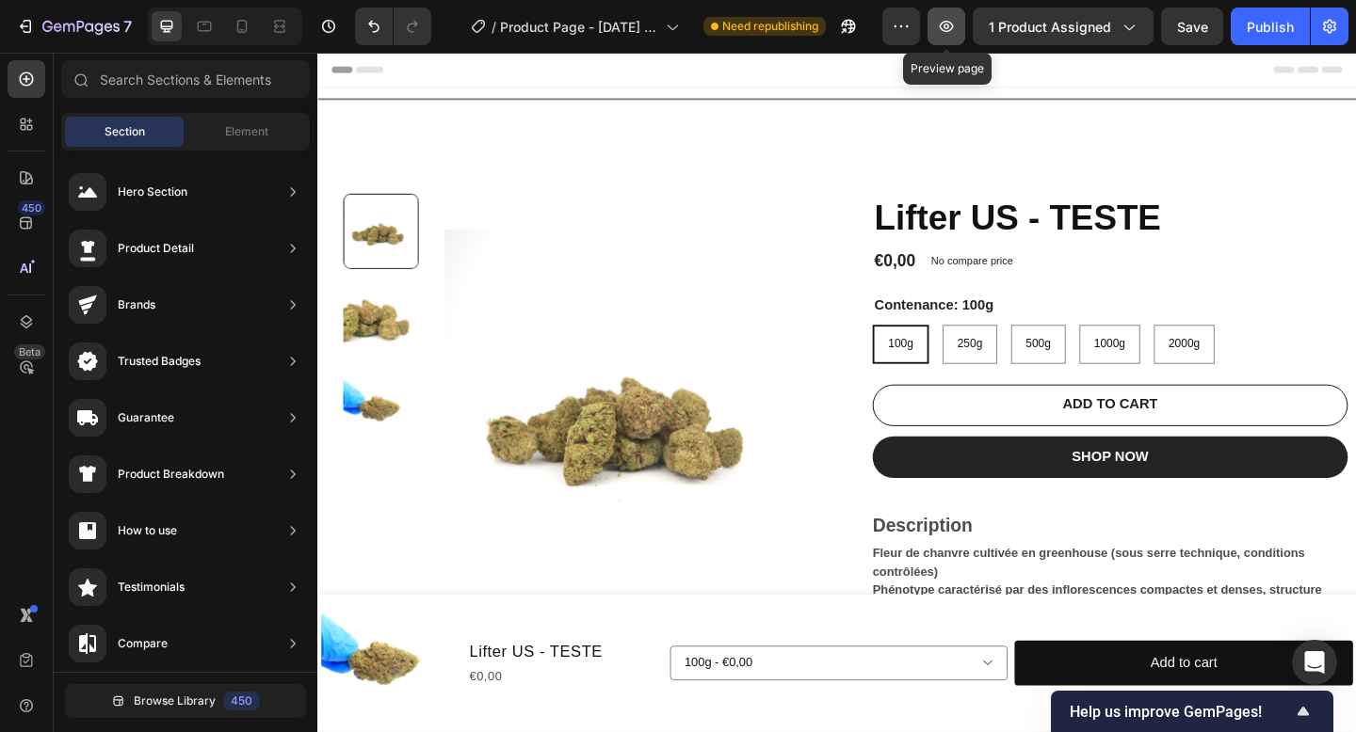
click at [961, 20] on button "button" at bounding box center [946, 27] width 38 height 38
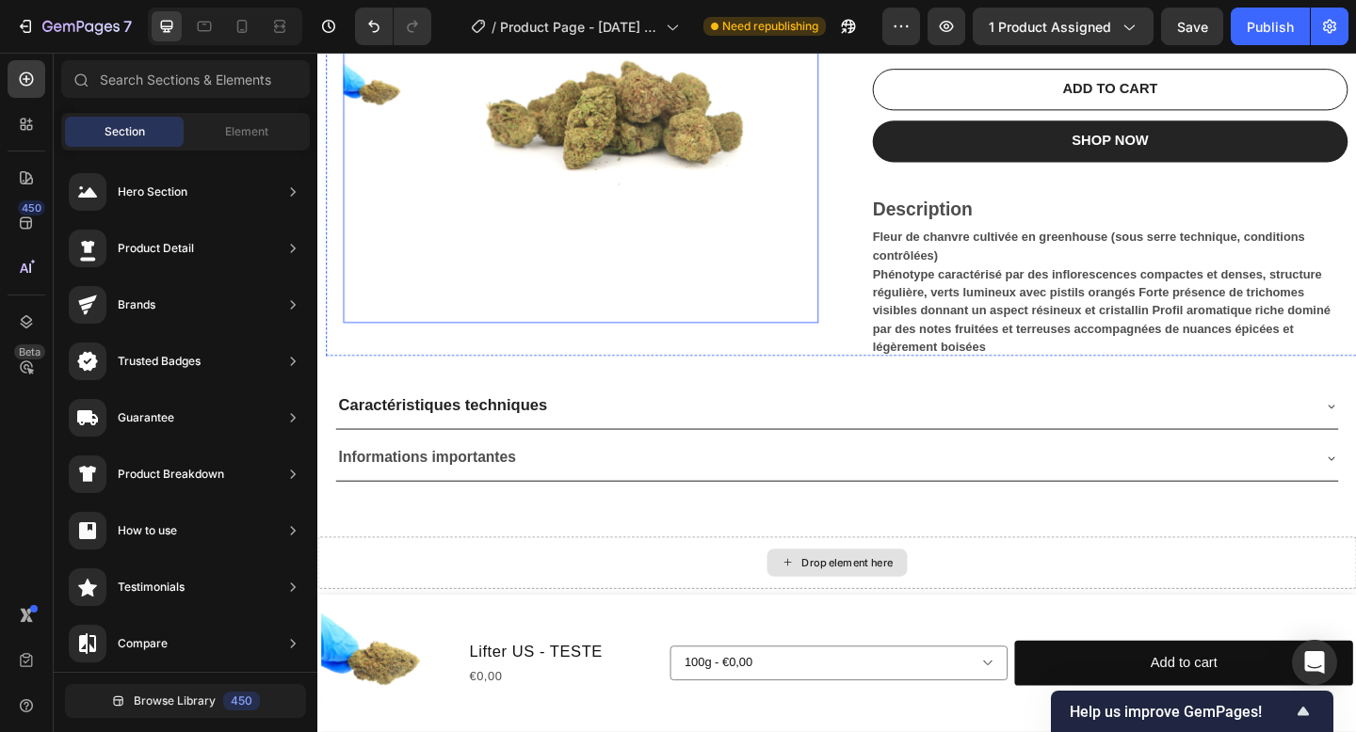
scroll to position [584, 0]
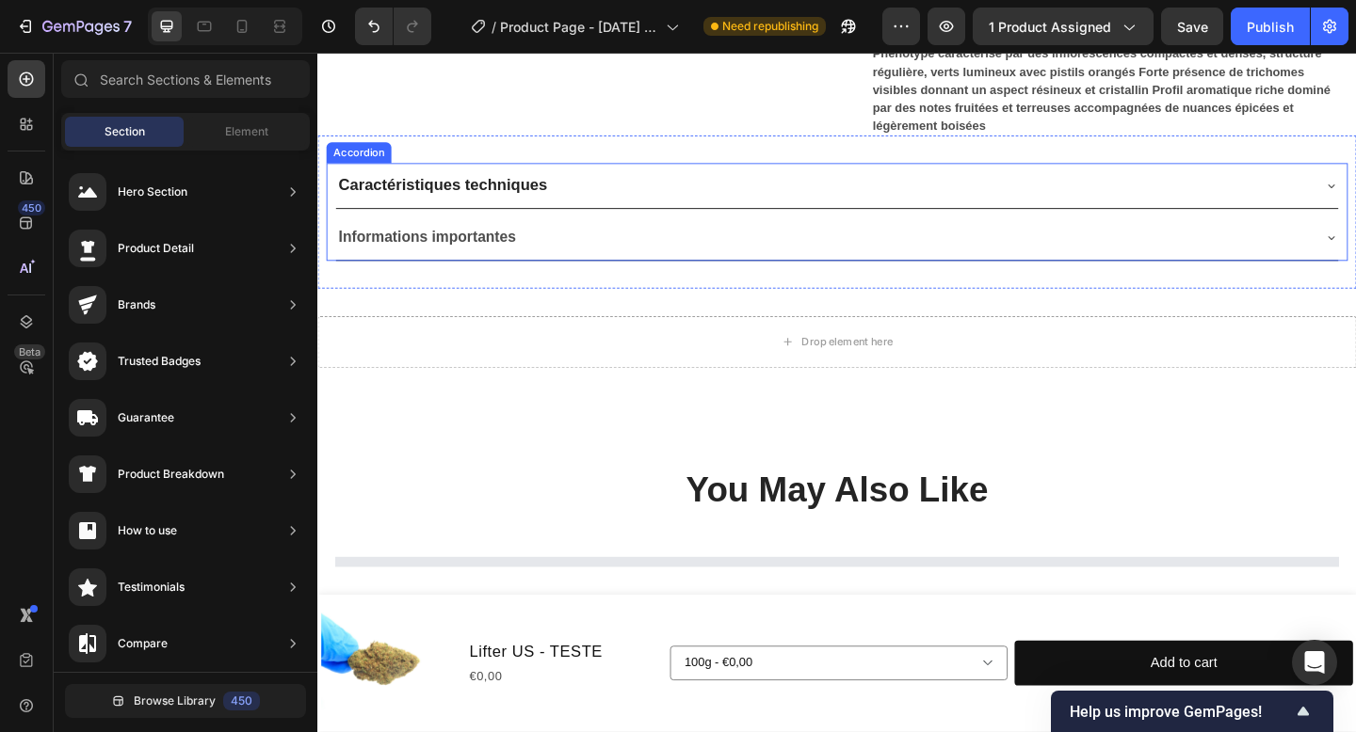
click at [620, 250] on div "Informations importantes" at bounding box center [867, 254] width 1060 height 33
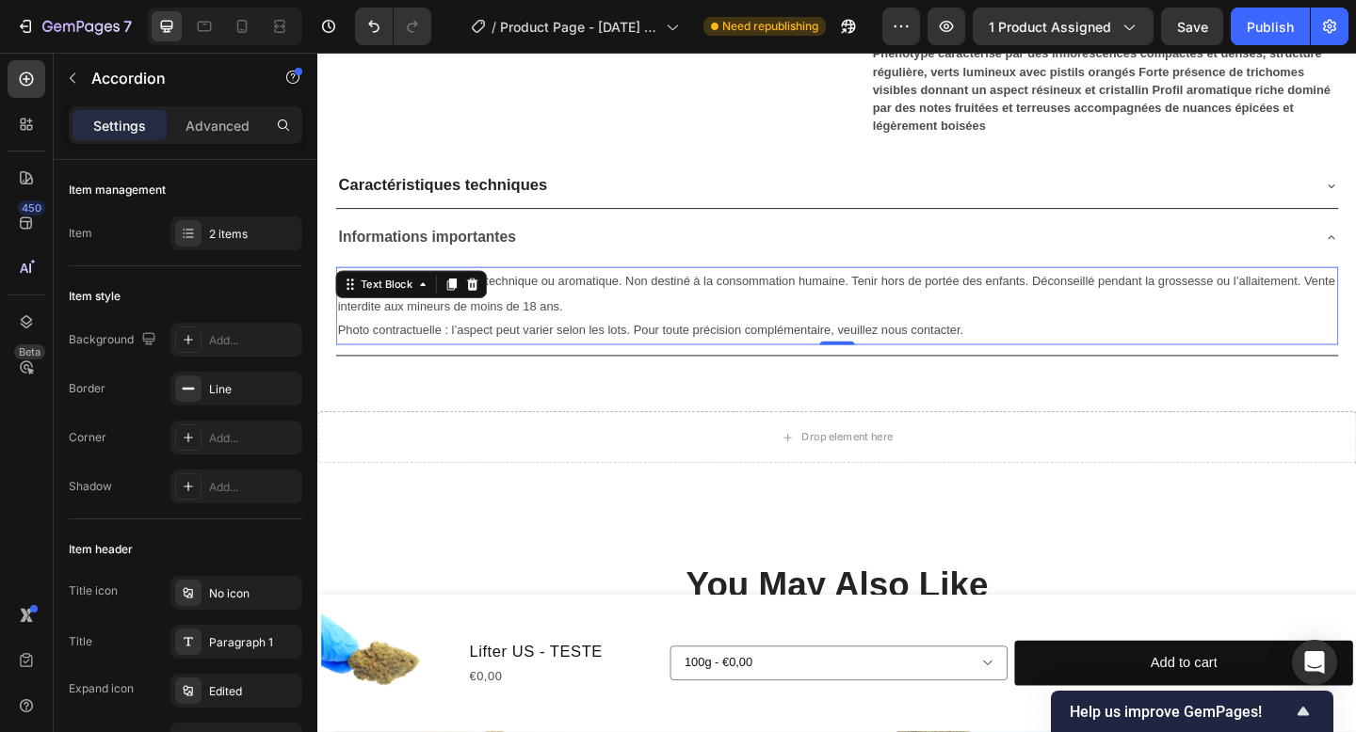
click at [651, 345] on p "Photo contractuelle : l’aspect peut varier selon les lots. Pour toute précision…" at bounding box center [882, 355] width 1086 height 27
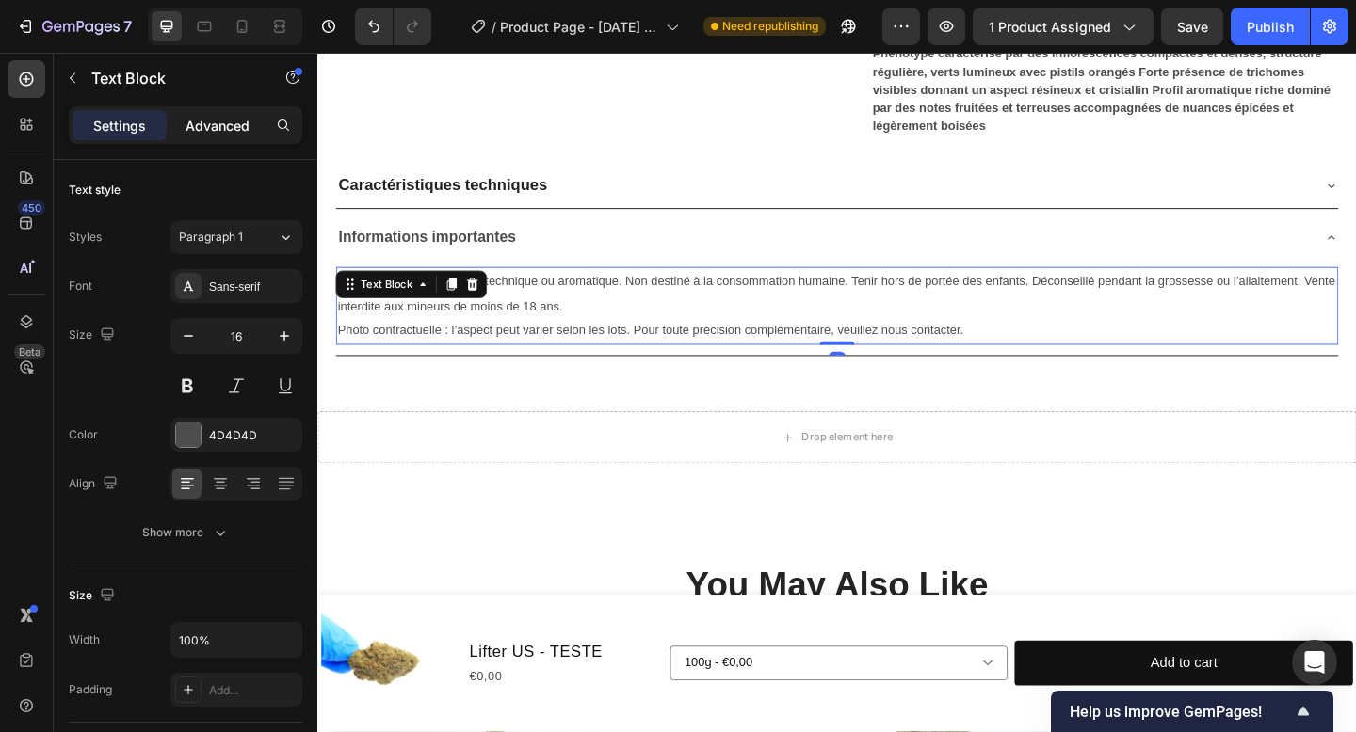
click at [213, 126] on p "Advanced" at bounding box center [217, 126] width 64 height 20
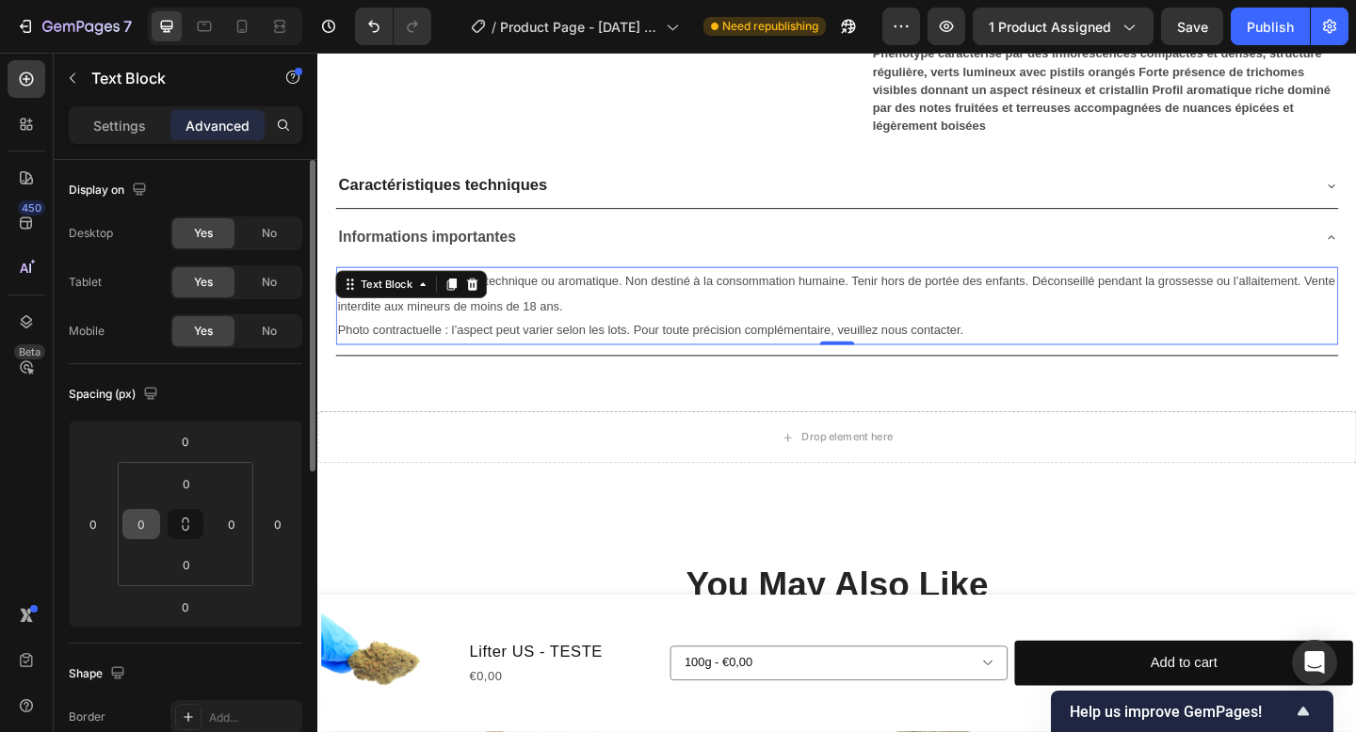
click at [150, 516] on input "0" at bounding box center [141, 524] width 28 height 28
type input "10"
click at [233, 518] on input "0" at bounding box center [231, 524] width 28 height 28
type input "10"
click at [242, 0] on html "7 Version history / Product Page - [DATE] 17:19:51 Need republishing Preview 1 …" at bounding box center [678, 0] width 1356 height 0
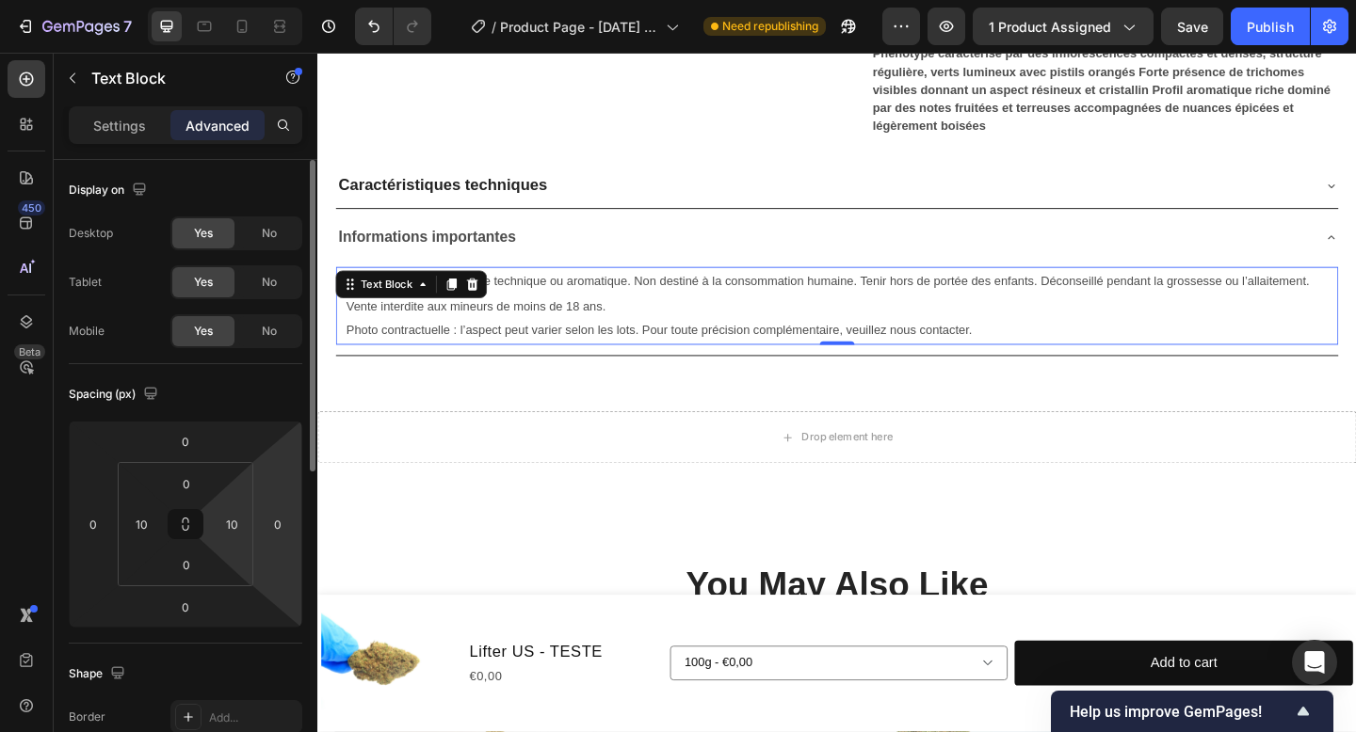
click at [273, 0] on html "7 Version history / Product Page - [DATE] 17:19:51 Need republishing Preview 1 …" at bounding box center [678, 0] width 1356 height 0
type input "2"
click at [94, 523] on input "0" at bounding box center [93, 524] width 28 height 28
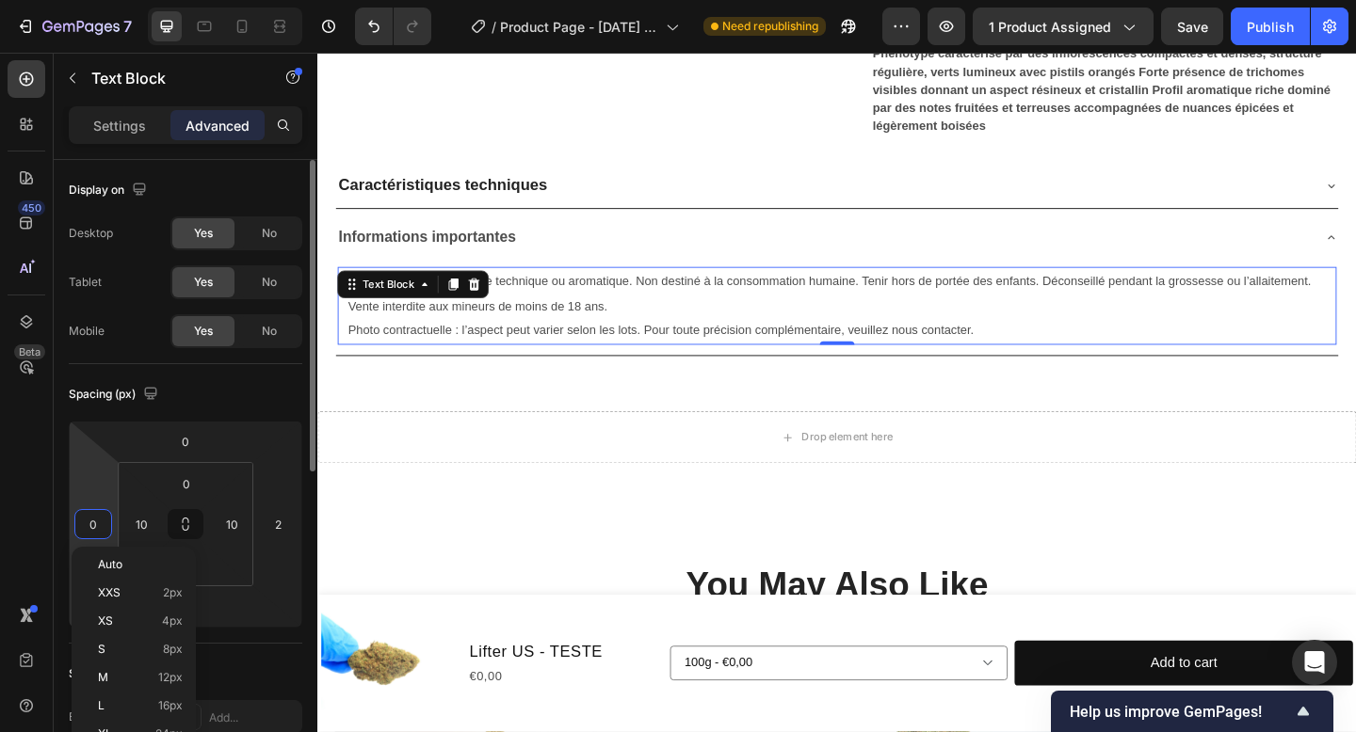
type input "2"
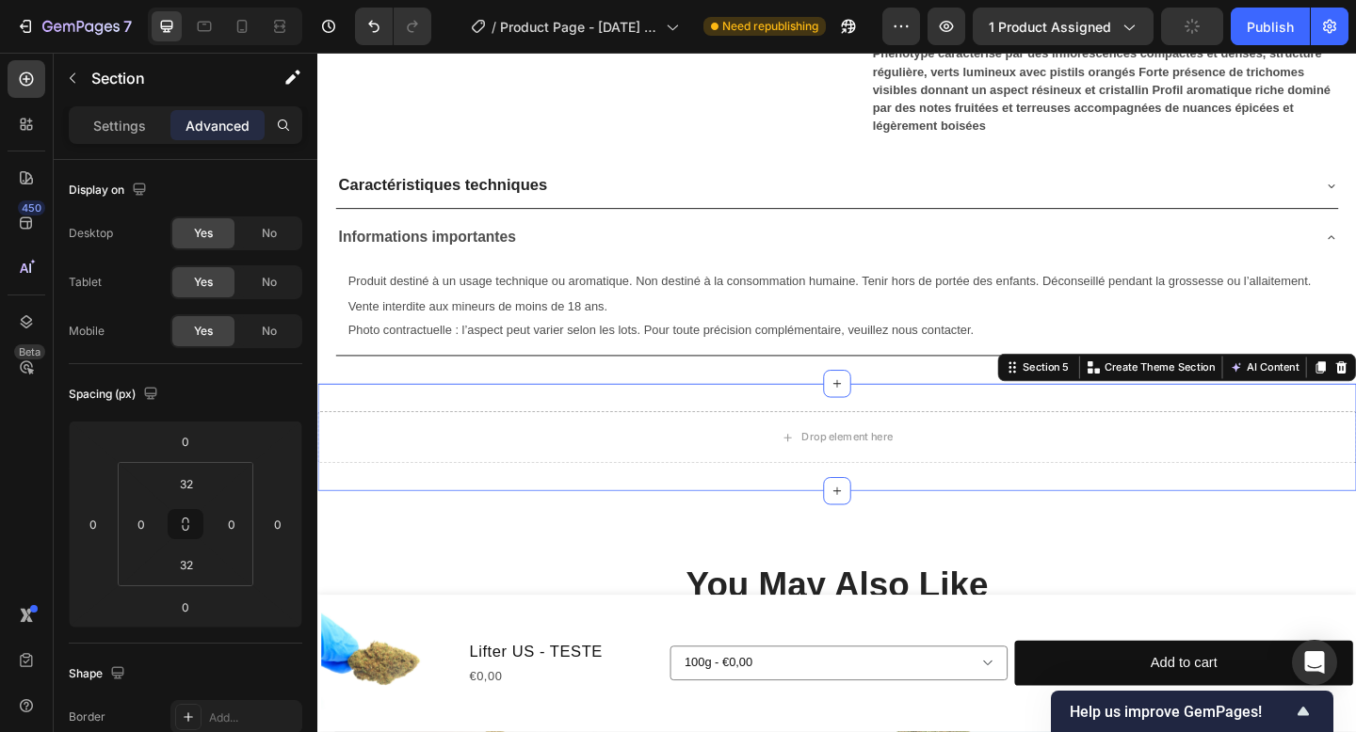
click at [466, 519] on div "Drop element here Section 5 Create Theme Section AI Content Write with GemAI Wh…" at bounding box center [882, 471] width 1130 height 117
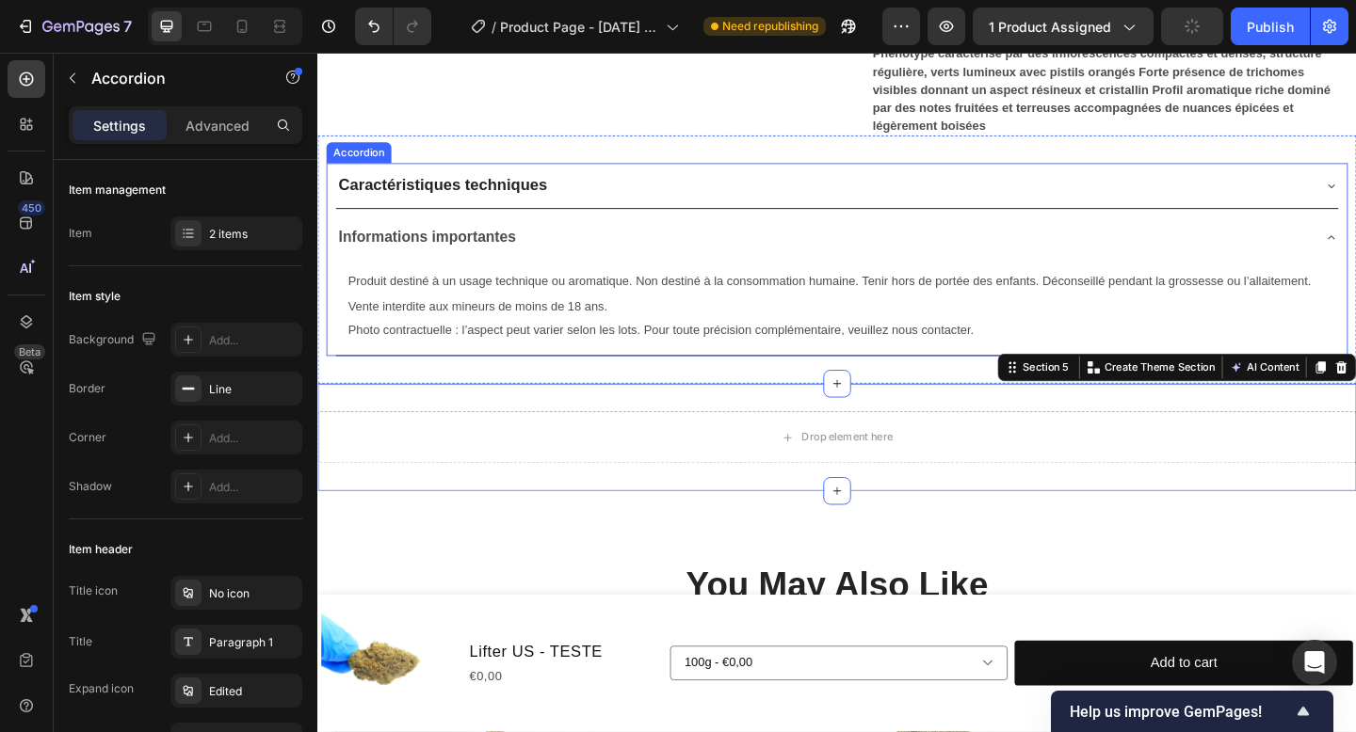
click at [624, 197] on div "Caractéristiques techniques" at bounding box center [867, 198] width 1060 height 34
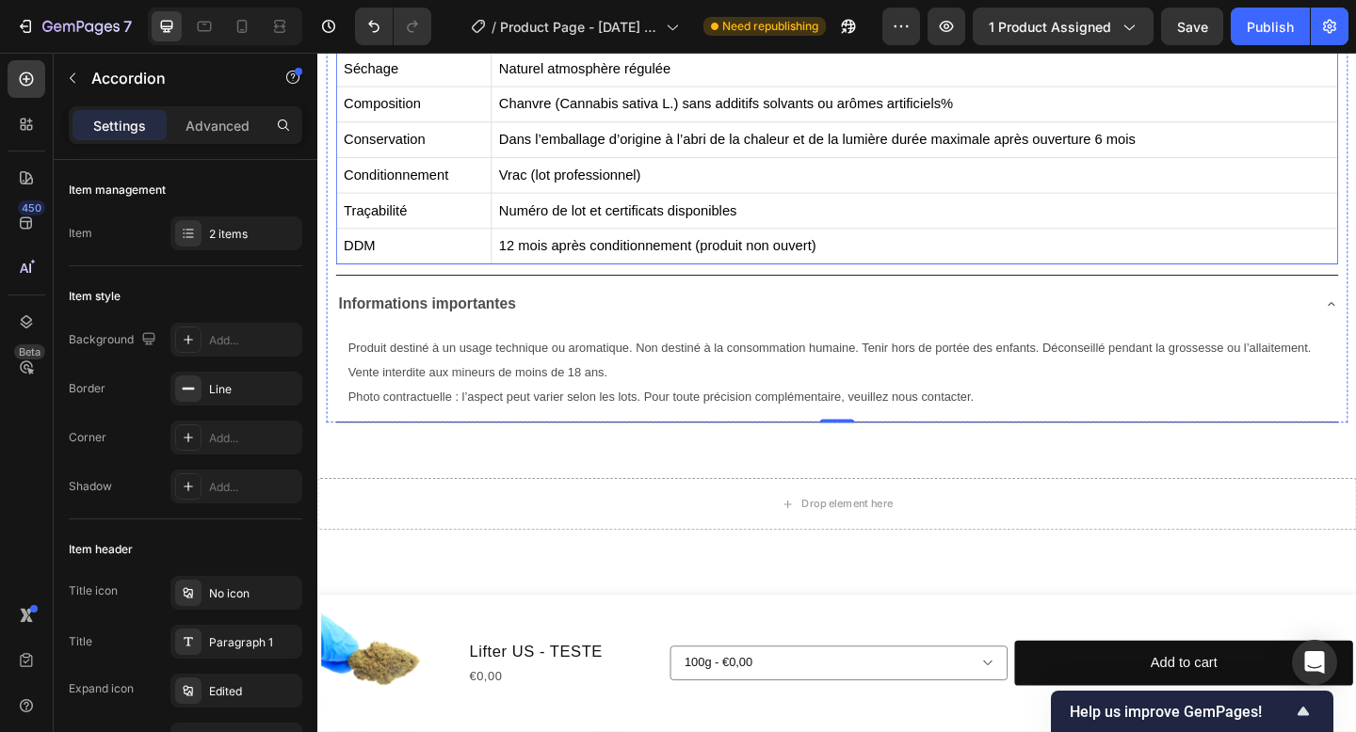
scroll to position [1117, 0]
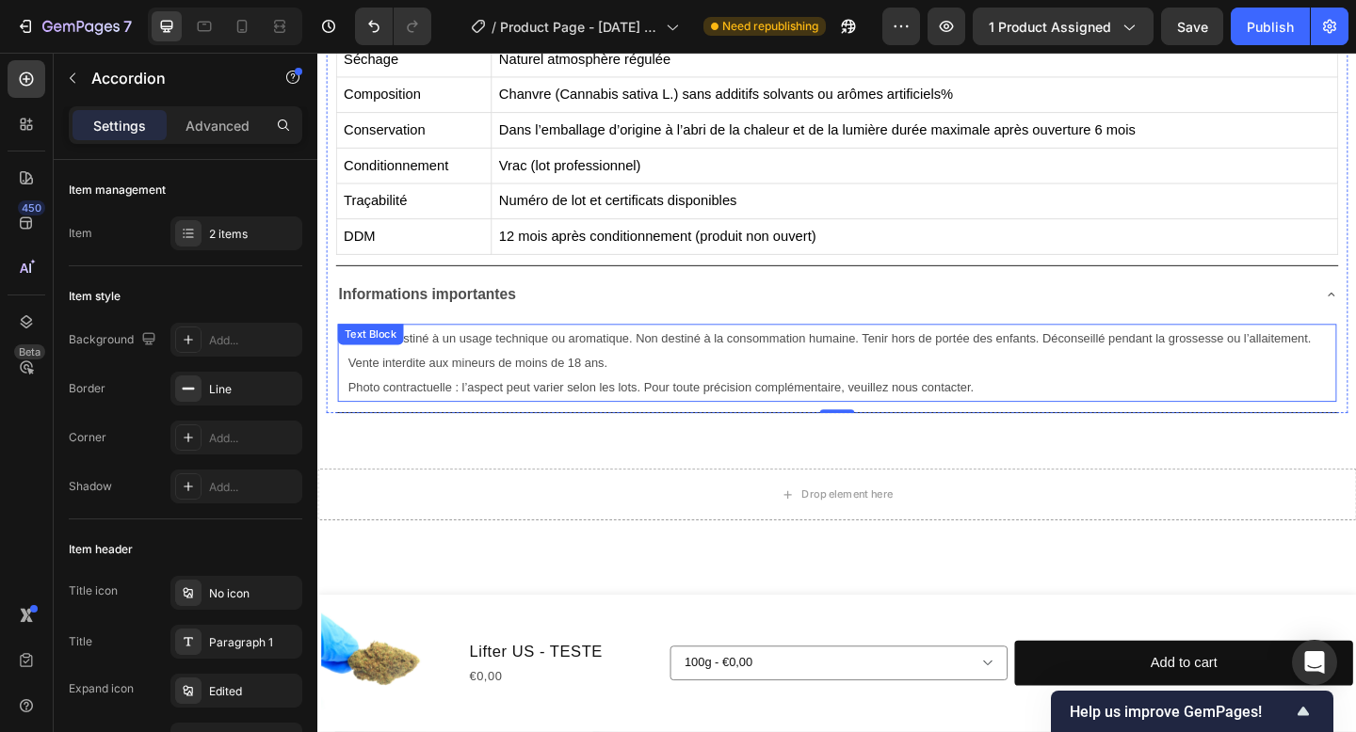
click at [410, 425] on span "Photo contractuelle : l’aspect peut varier selon les lots. Pour toute précision…" at bounding box center [690, 417] width 681 height 15
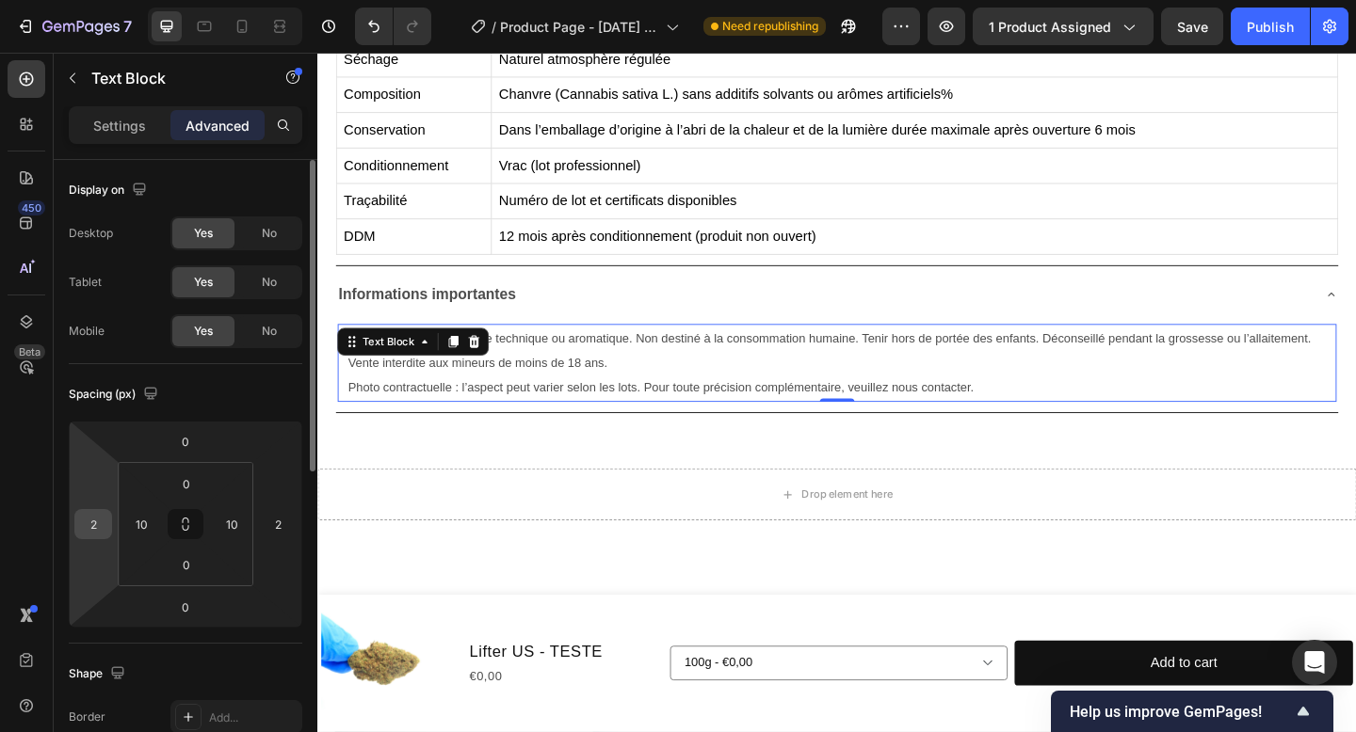
click at [97, 515] on input "2" at bounding box center [93, 524] width 28 height 28
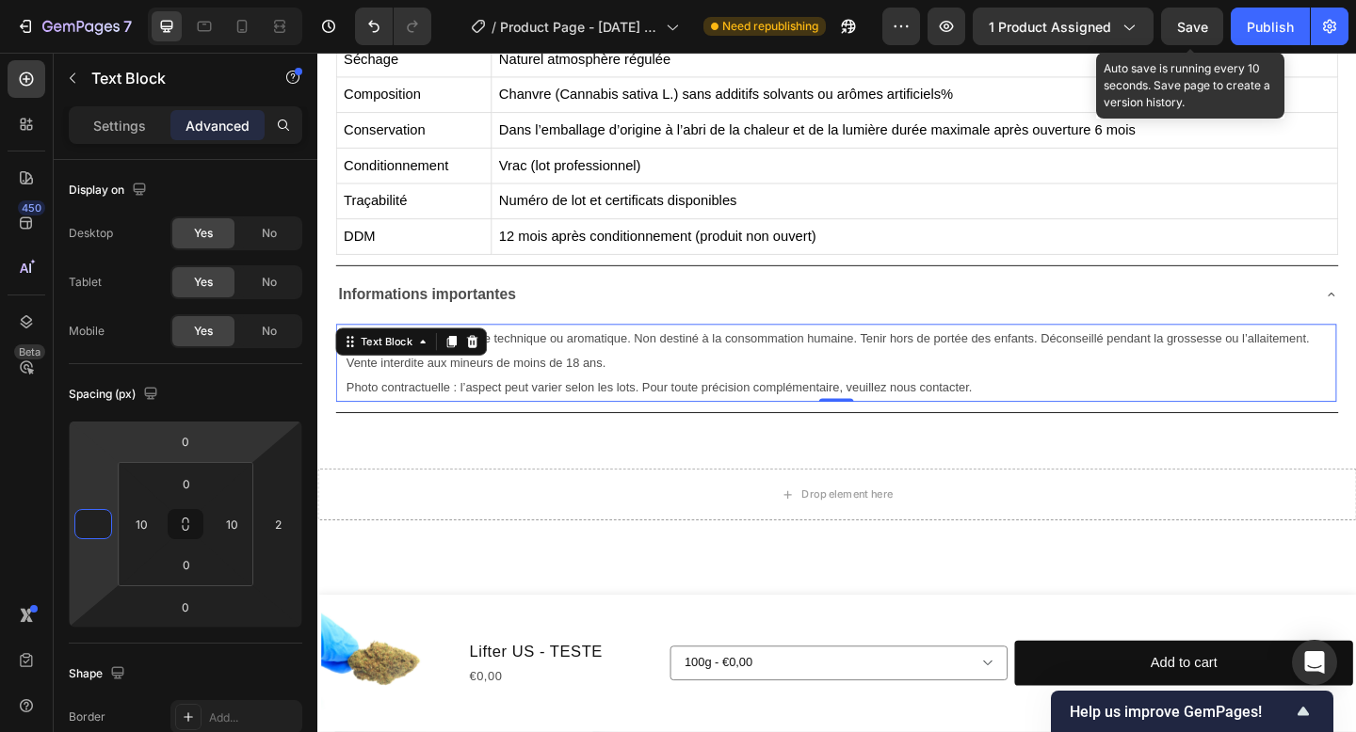
type input "0"
click at [1188, 24] on span "Save" at bounding box center [1192, 27] width 31 height 16
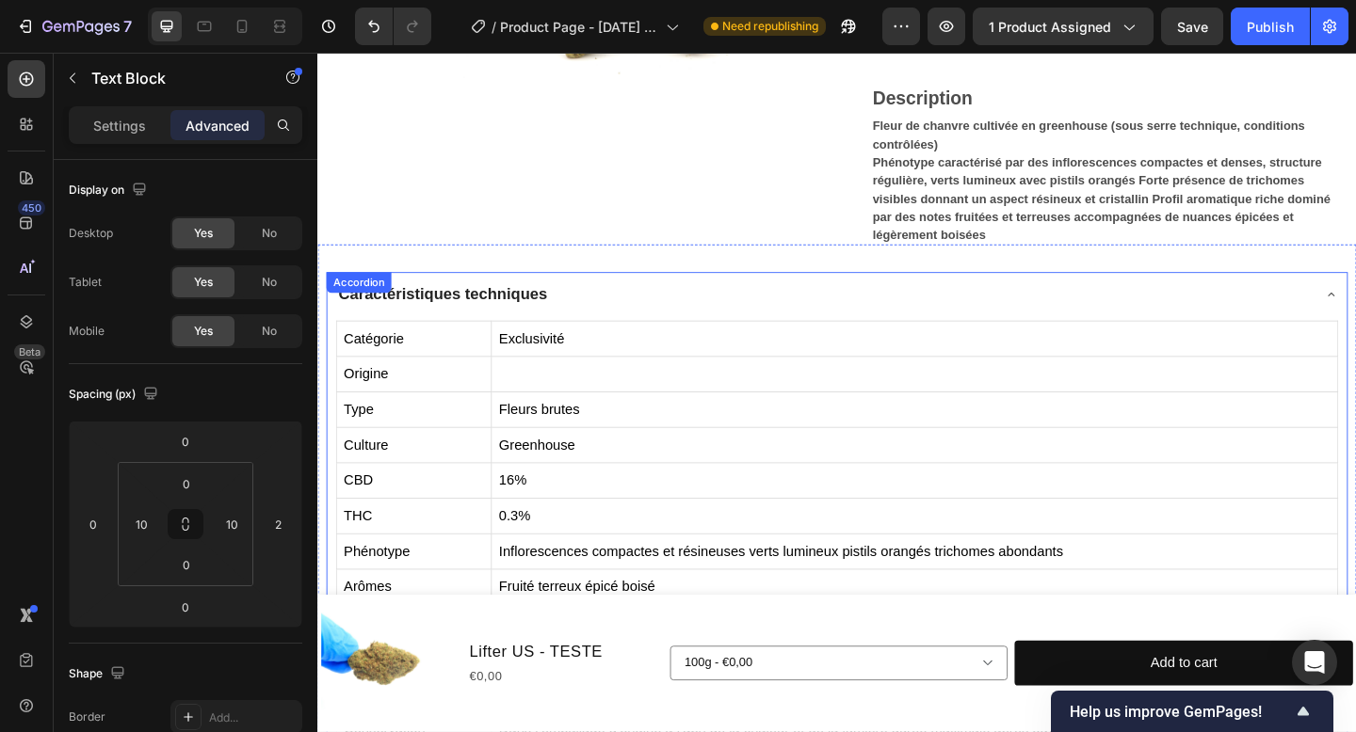
scroll to position [462, 0]
click at [507, 311] on strong "Caractéristiques techniques" at bounding box center [453, 318] width 227 height 19
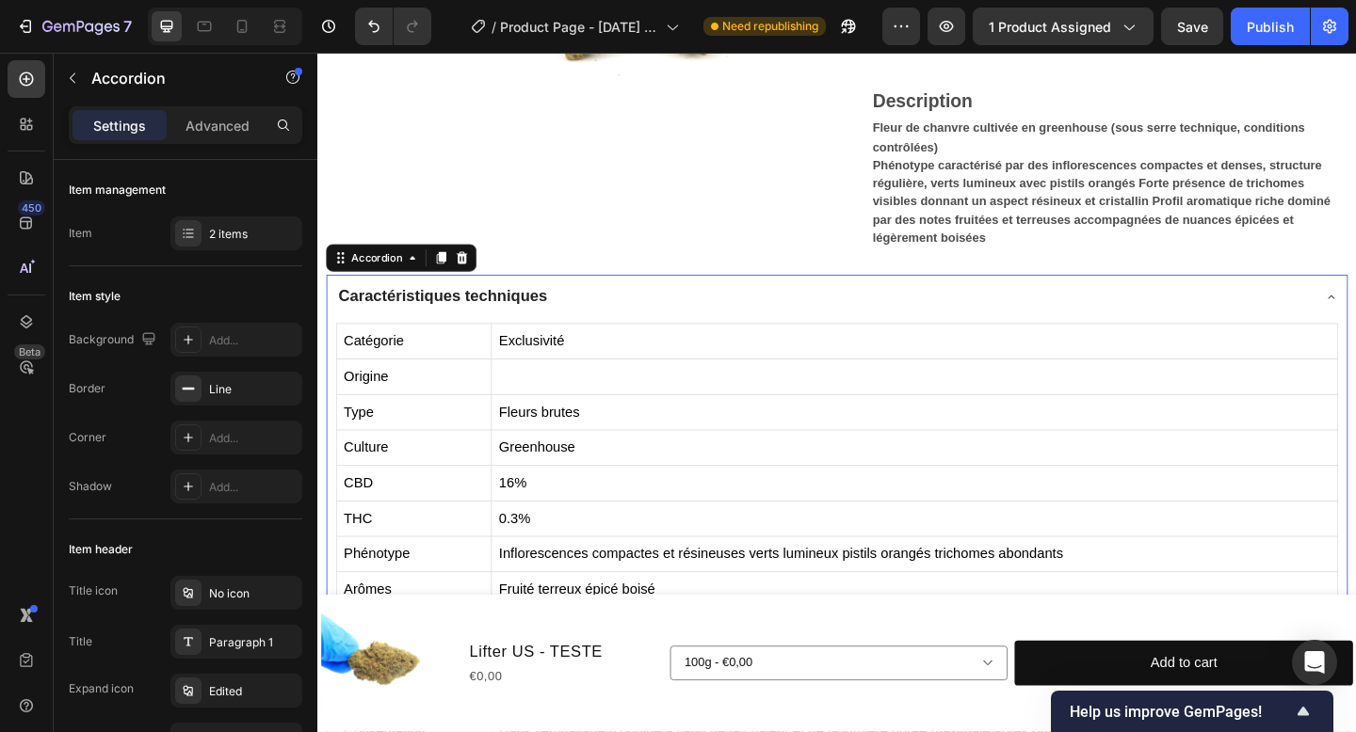
click at [634, 308] on div "Caractéristiques techniques" at bounding box center [867, 319] width 1060 height 34
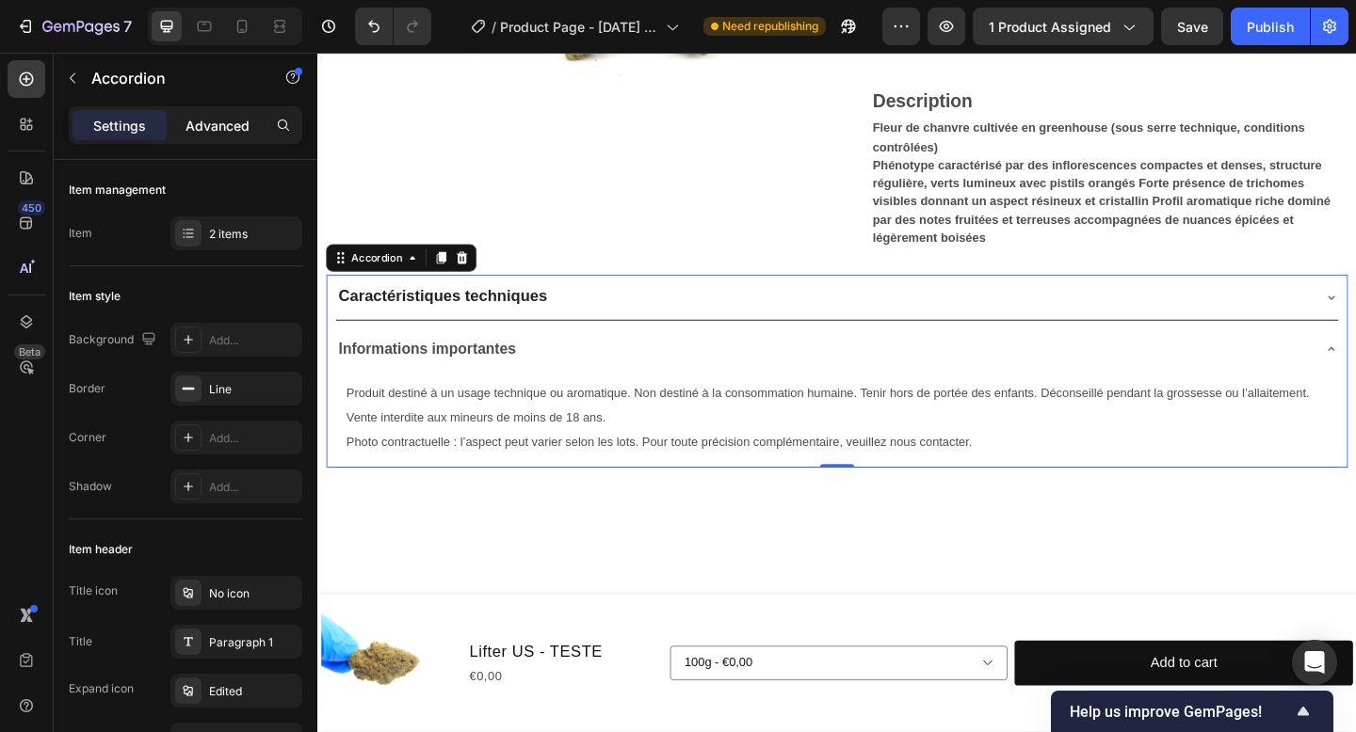
click at [234, 129] on p "Advanced" at bounding box center [217, 126] width 64 height 20
type input "100%"
type input "100"
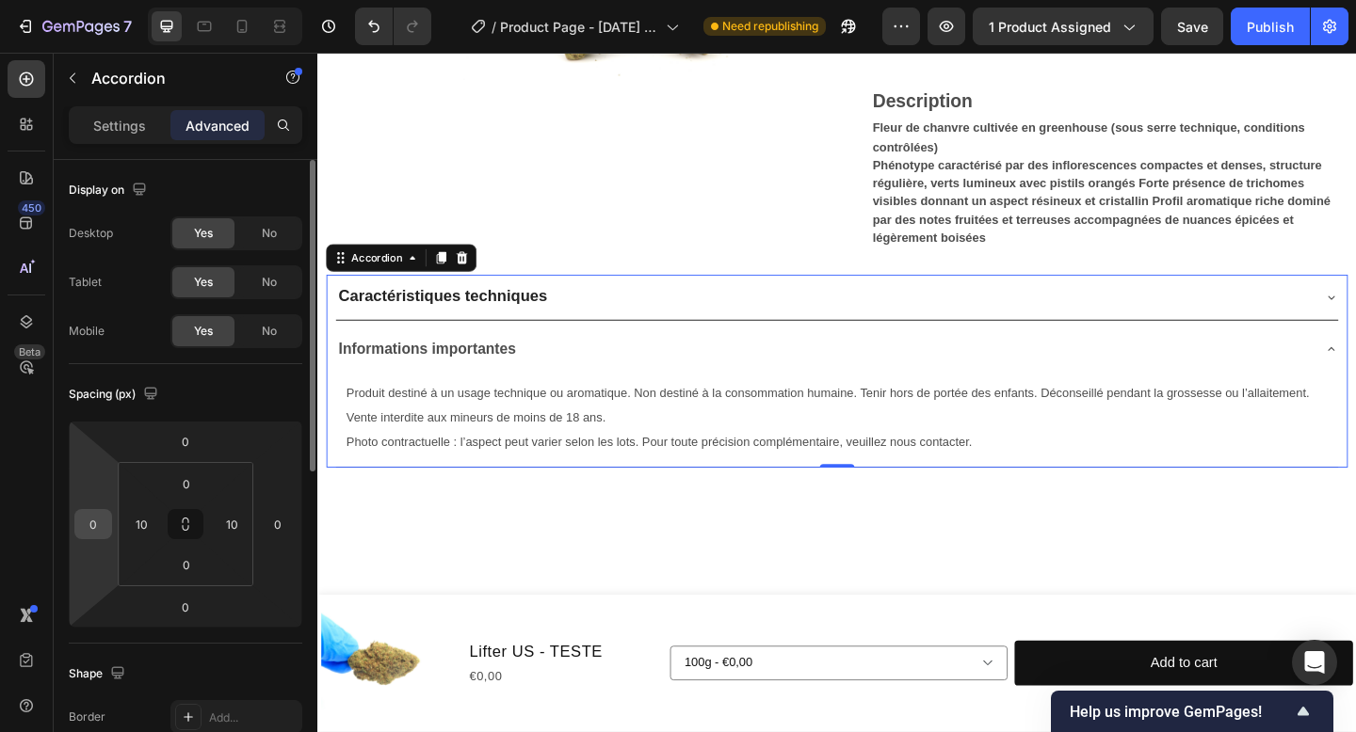
click at [105, 510] on div "0" at bounding box center [93, 524] width 38 height 30
click at [279, 521] on input "0" at bounding box center [278, 524] width 28 height 28
type input "10"
click at [100, 523] on input "0" at bounding box center [93, 524] width 28 height 28
type input "10"
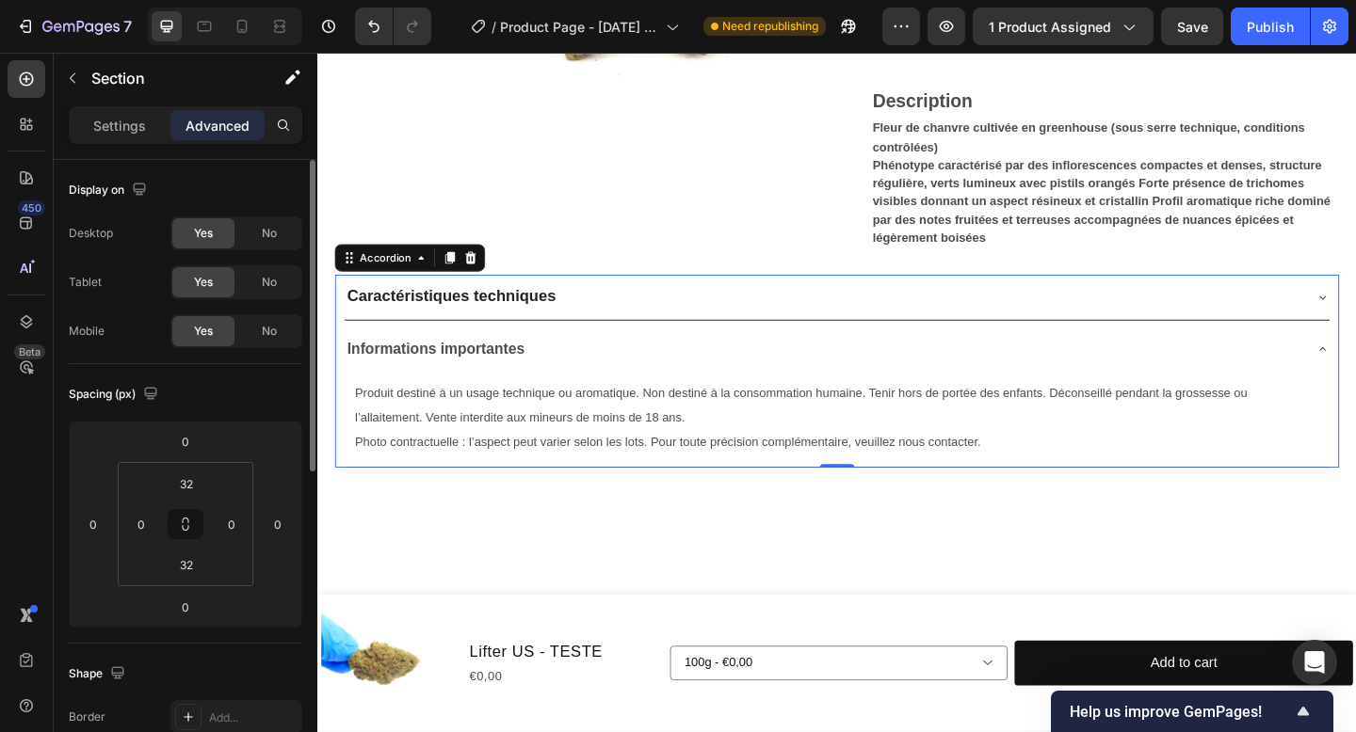
click at [496, 603] on div at bounding box center [882, 593] width 1130 height 117
click at [911, 321] on div "Caractéristiques techniques" at bounding box center [866, 319] width 1041 height 34
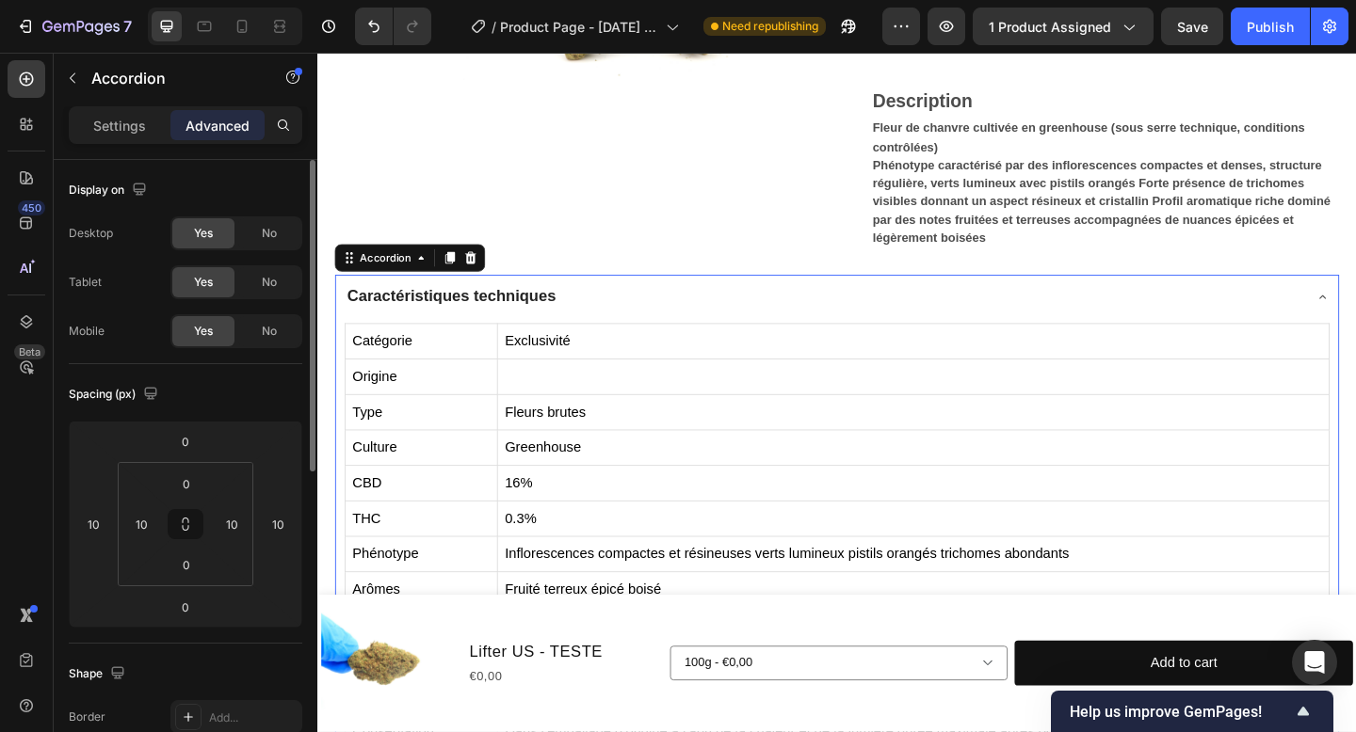
click at [911, 321] on div "Caractéristiques techniques" at bounding box center [866, 319] width 1041 height 34
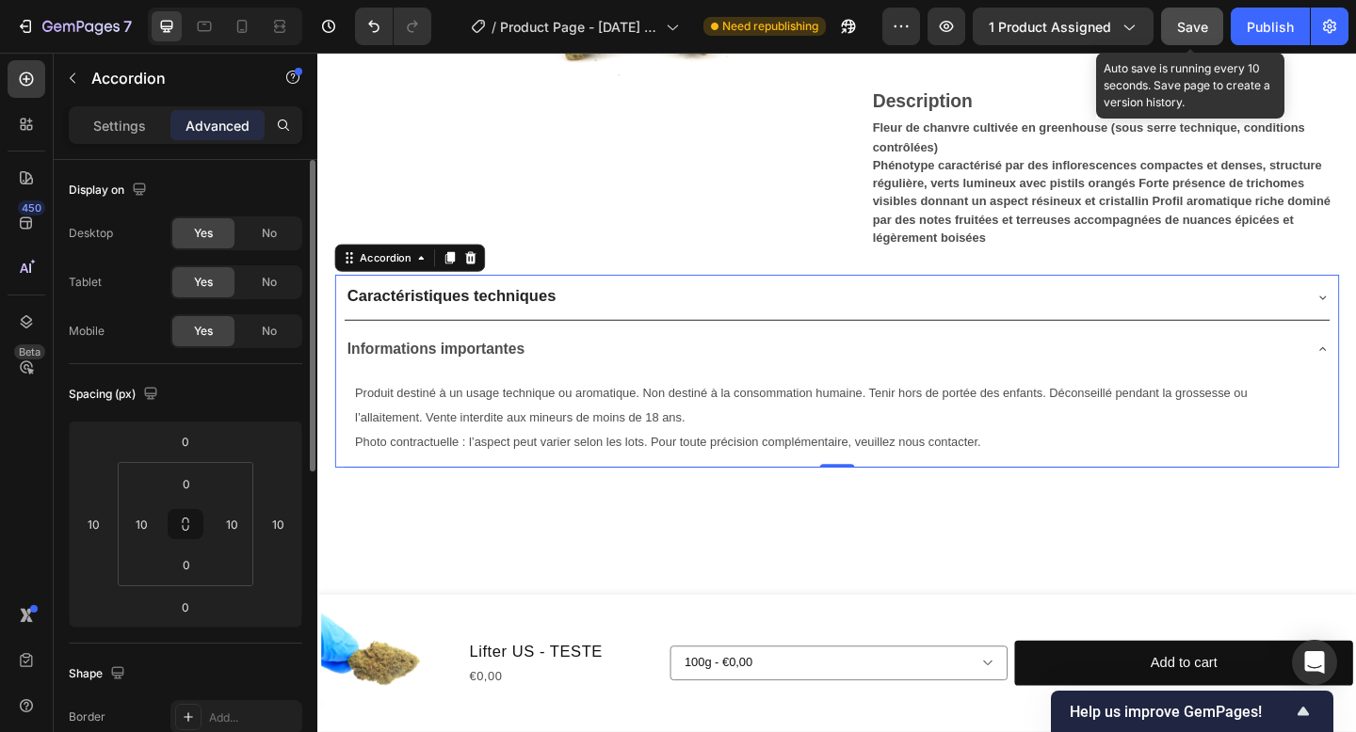
click at [1182, 8] on button "Save" at bounding box center [1192, 27] width 62 height 38
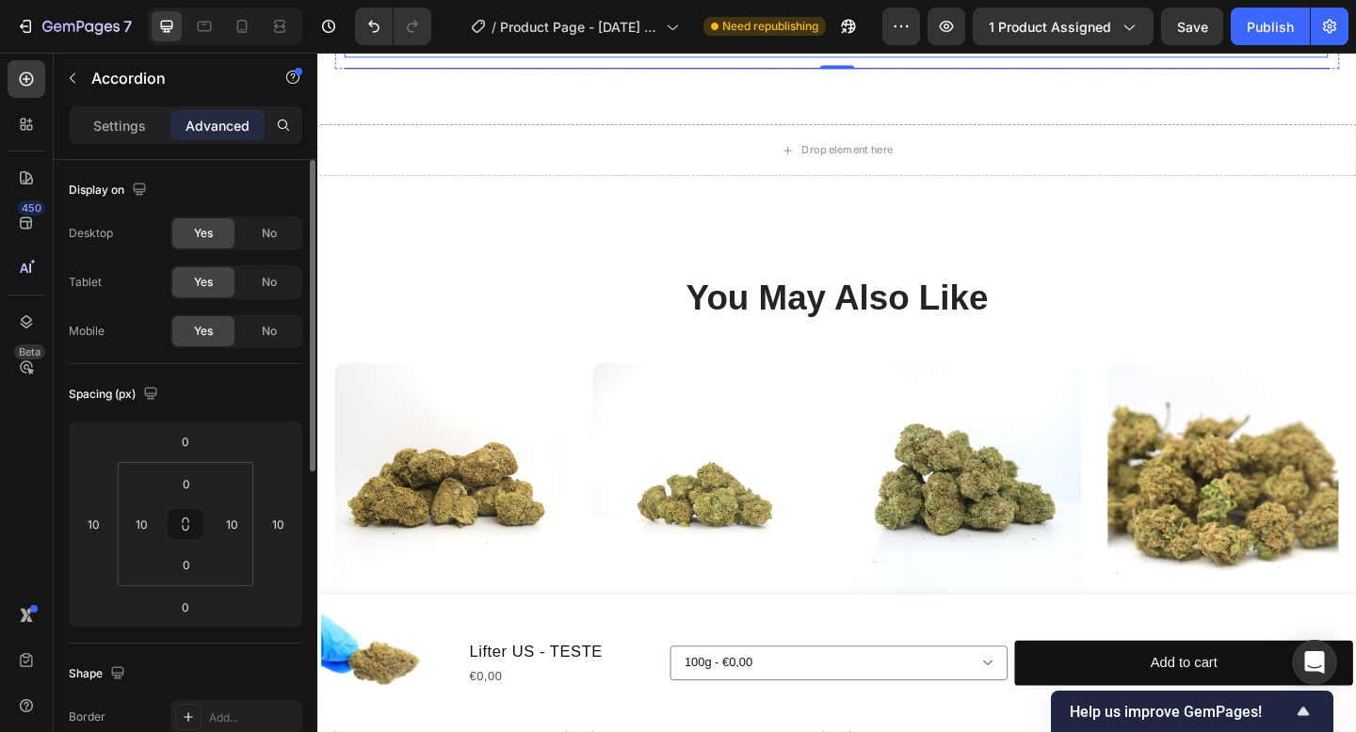
scroll to position [949, 0]
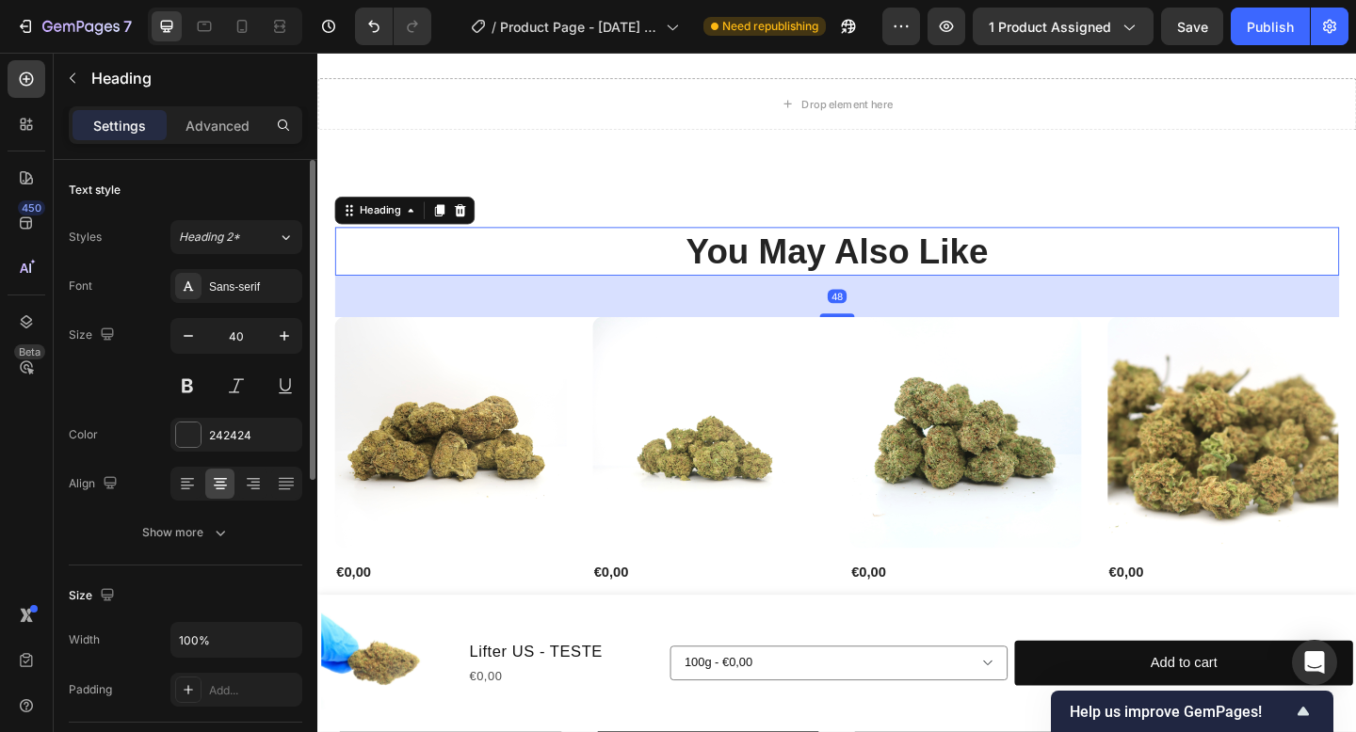
click at [870, 256] on h2 "You May Also Like" at bounding box center [882, 269] width 1092 height 53
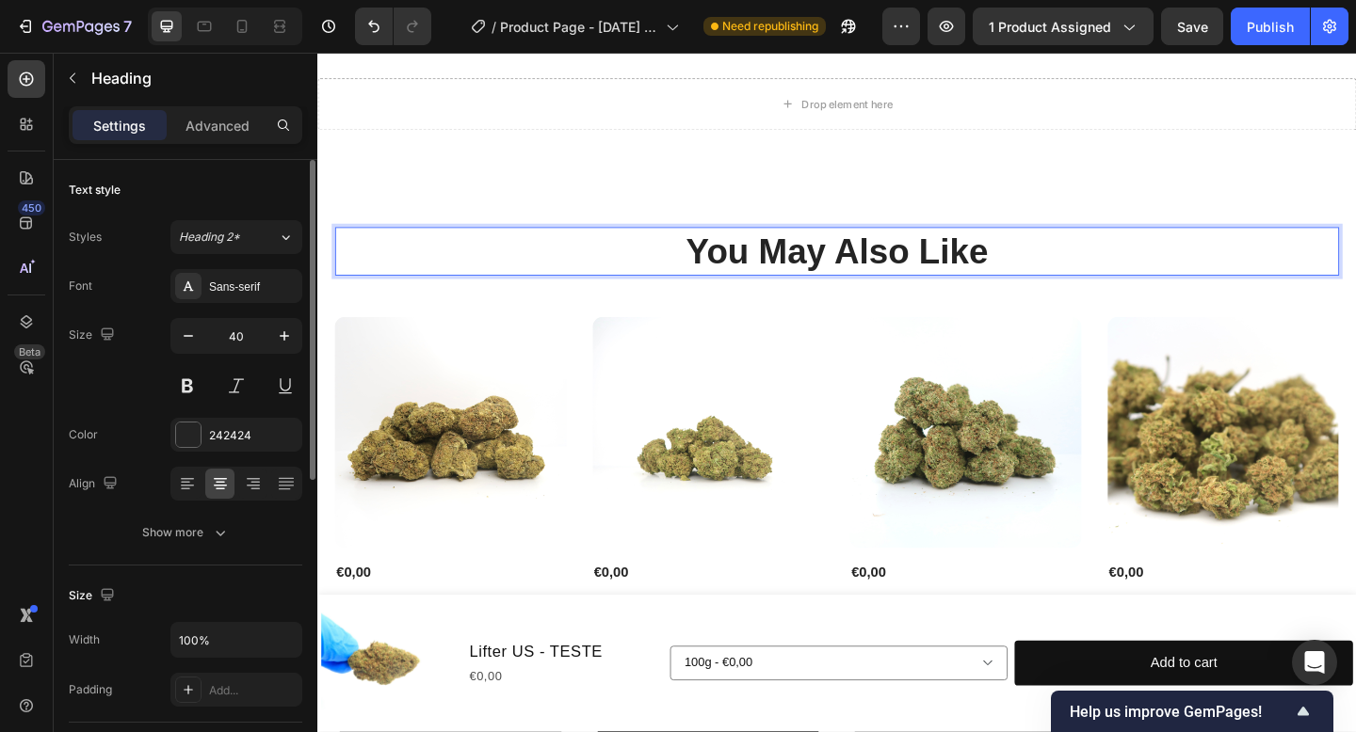
click at [899, 259] on h2 "You May Also Like" at bounding box center [882, 269] width 1092 height 53
click at [900, 259] on p "You May Also Like" at bounding box center [882, 269] width 1088 height 49
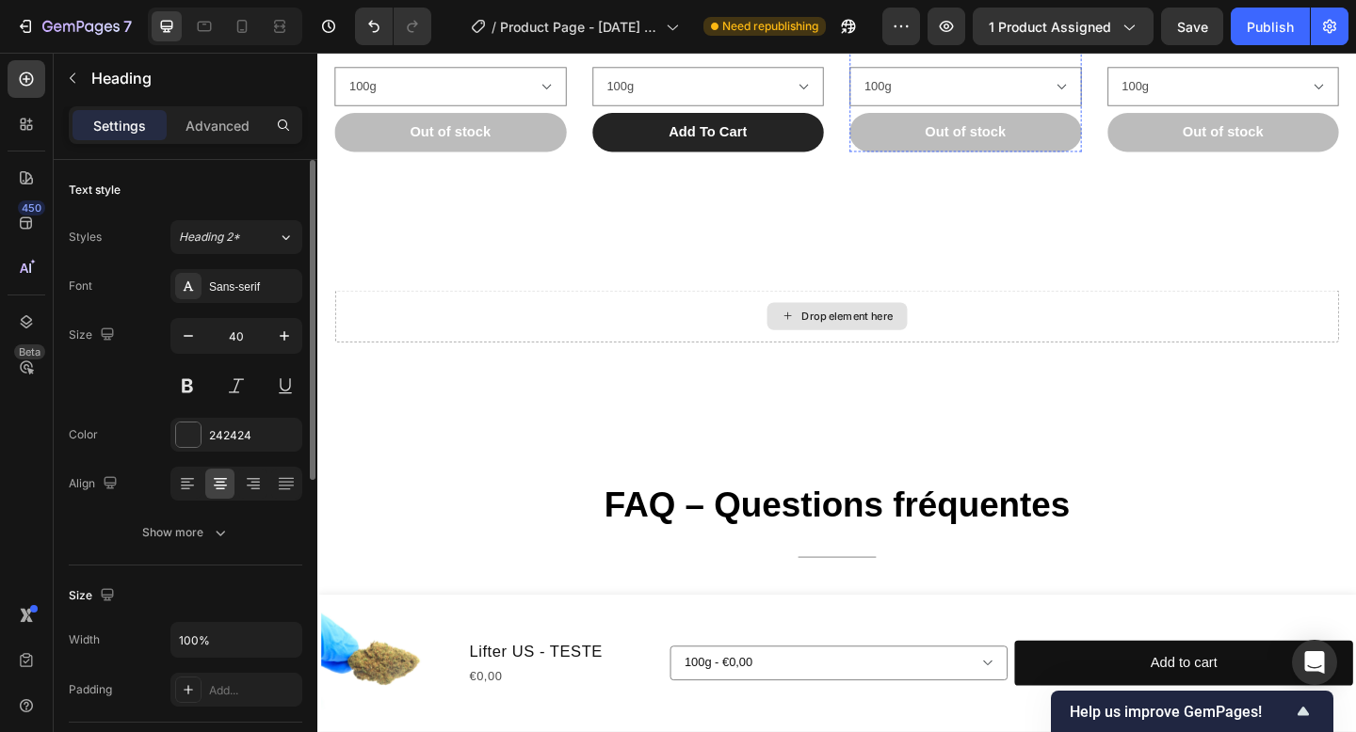
scroll to position [1589, 0]
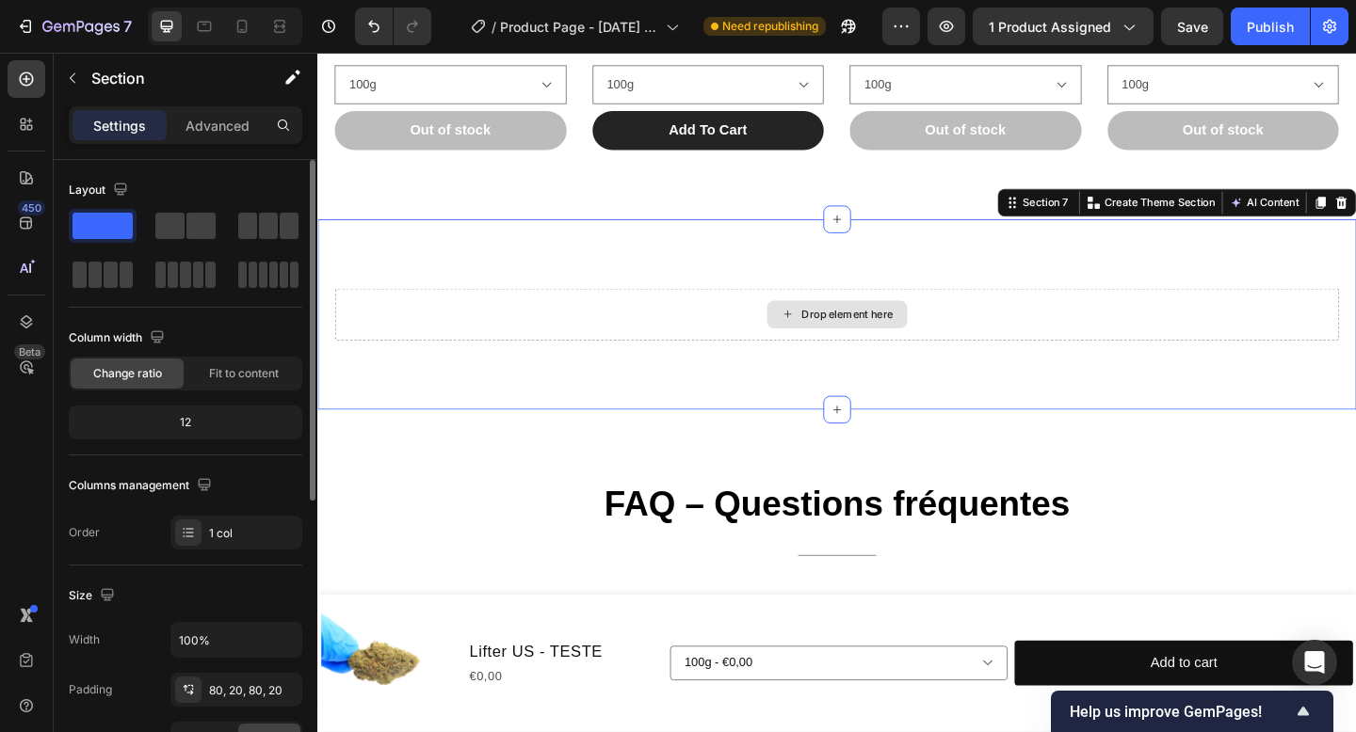
click at [1009, 337] on div "Drop element here" at bounding box center [882, 338] width 1092 height 56
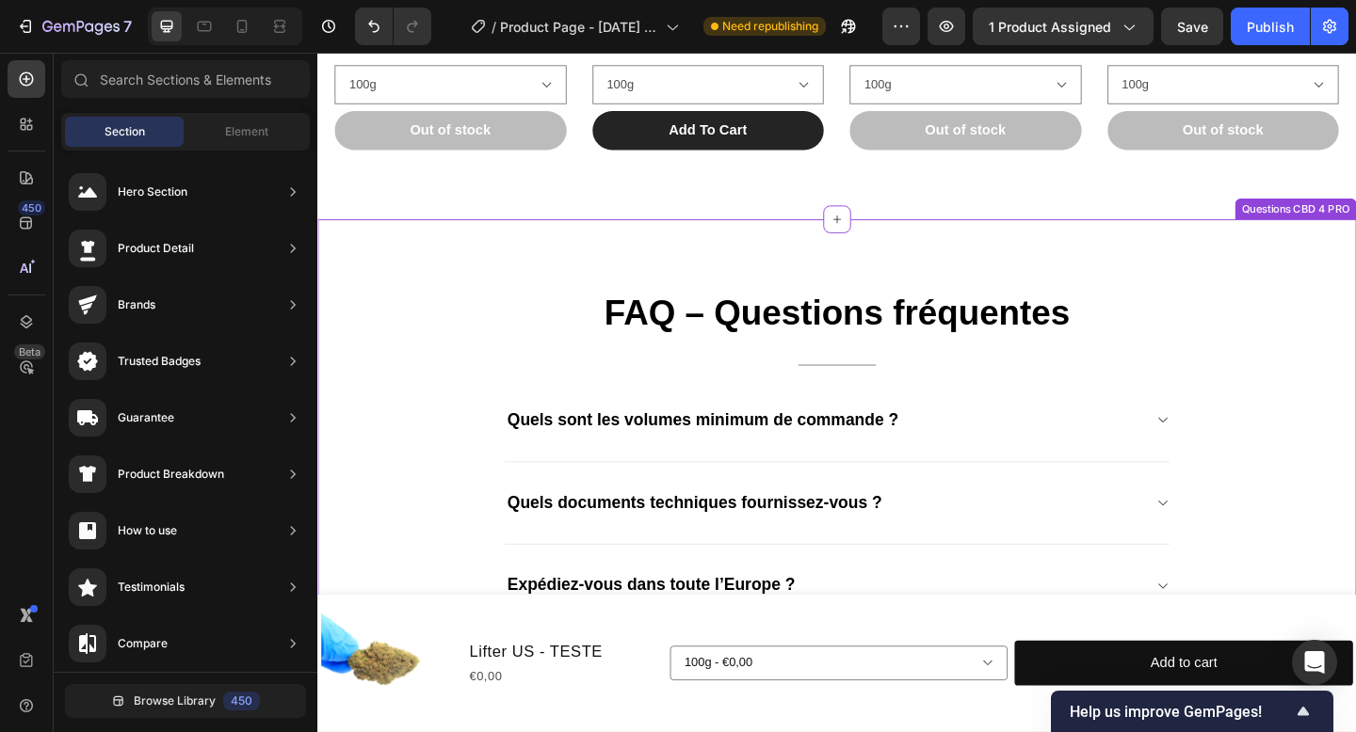
click at [1097, 273] on div "FAQ – Questions fréquentes Heading Title Line Quels sont les volumes minimum de…" at bounding box center [882, 629] width 1130 height 790
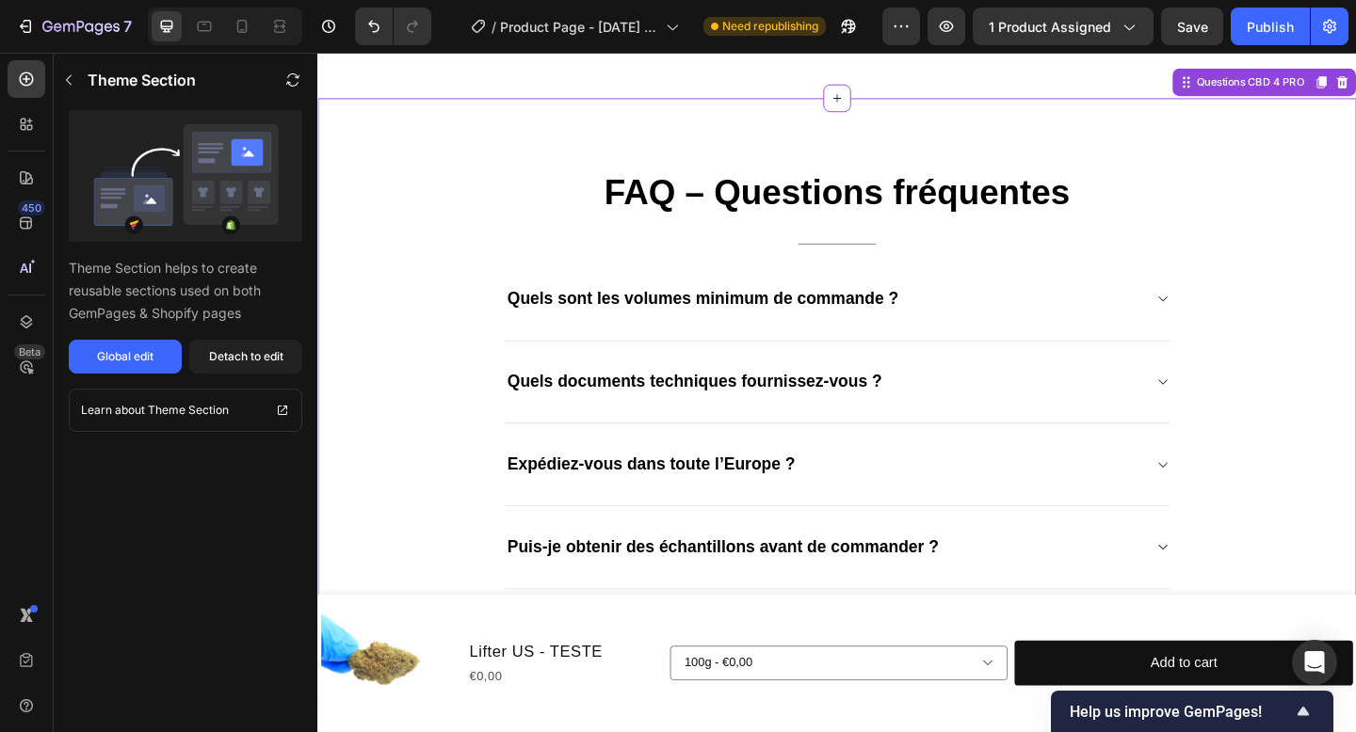
scroll to position [1736, 0]
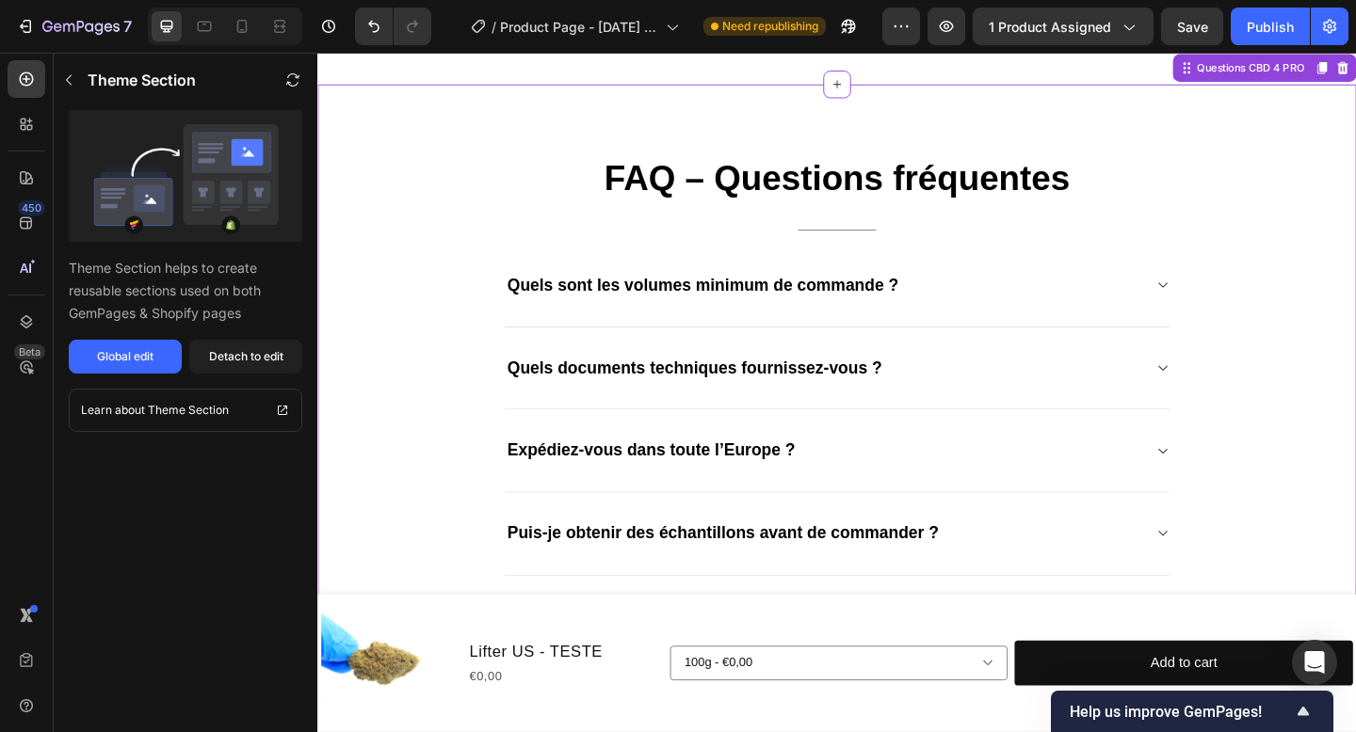
click at [1046, 227] on div "FAQ – Questions fréquentes Heading Title Line Quels sont les volumes minimum de…" at bounding box center [882, 482] width 725 height 639
click at [223, 355] on div "Detach to edit" at bounding box center [246, 356] width 74 height 17
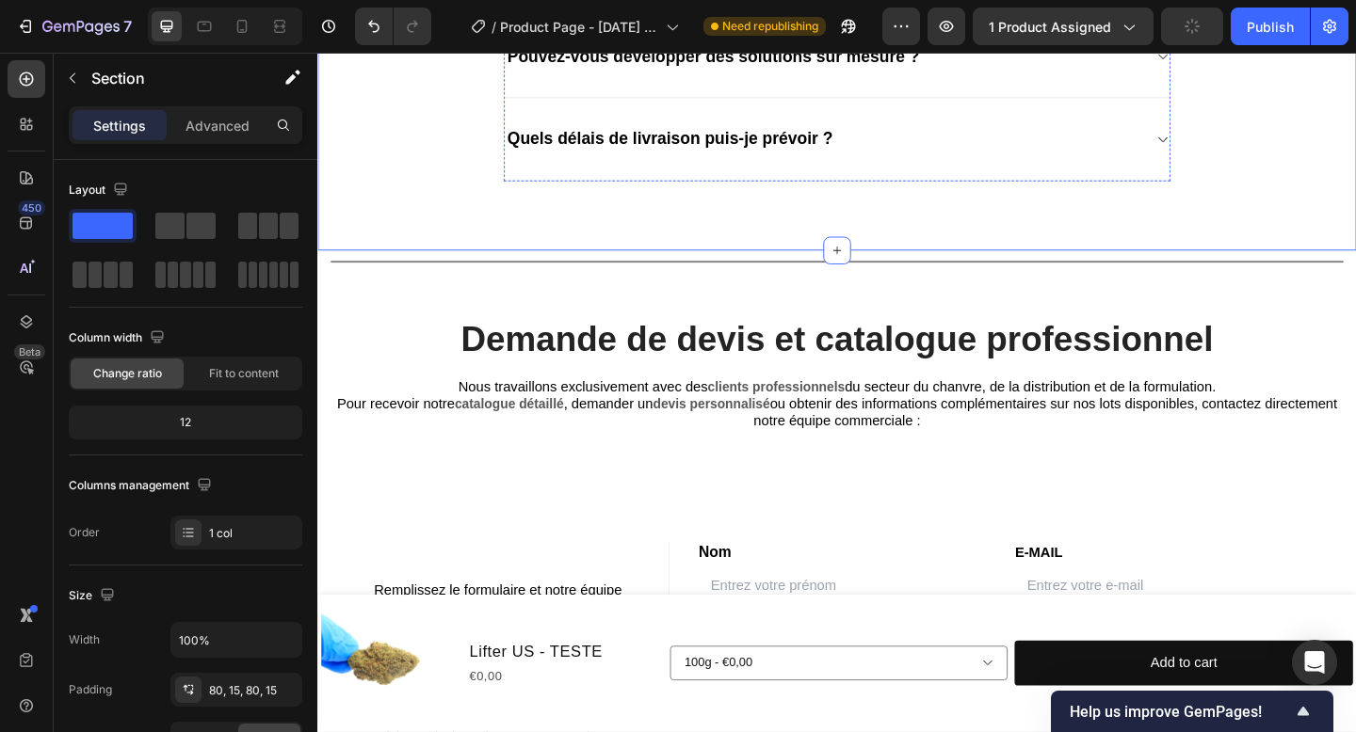
scroll to position [2357, 0]
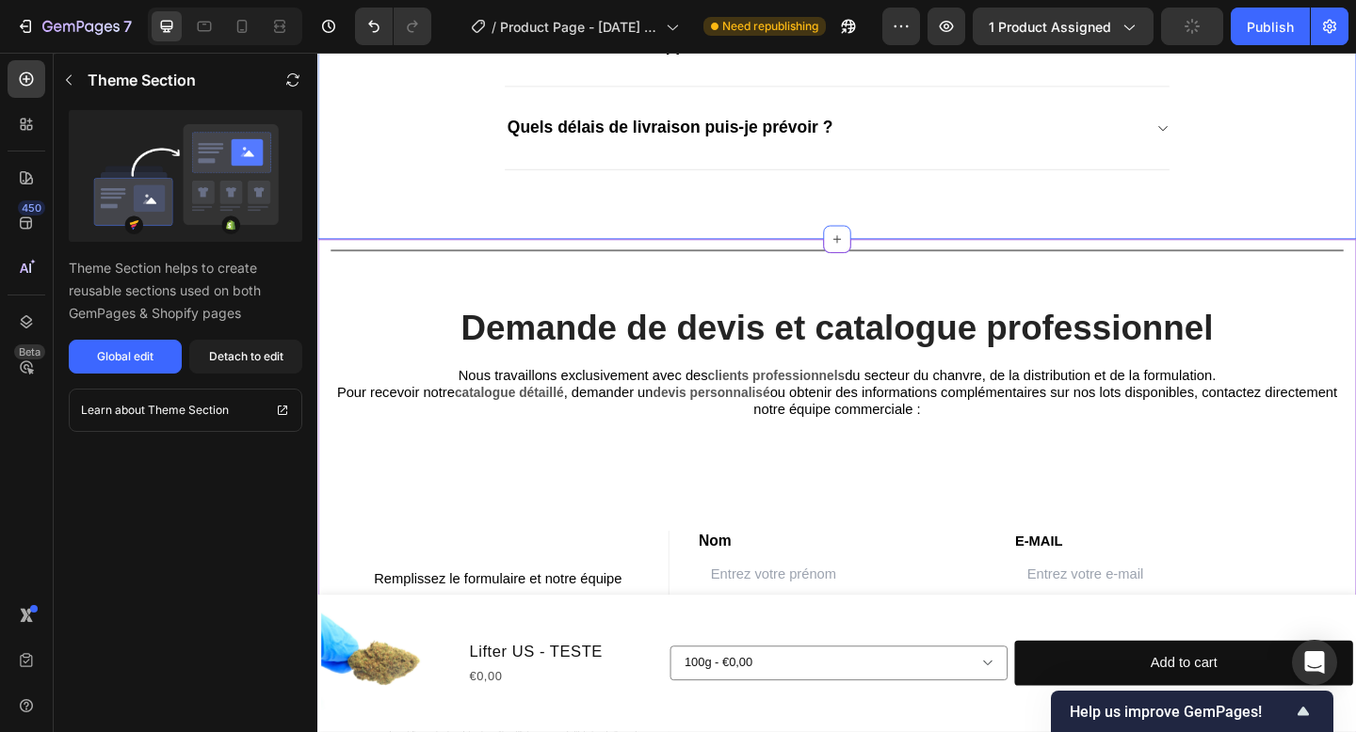
click at [1355, 269] on div "Title Line" at bounding box center [881, 268] width 1101 height 24
click at [263, 362] on div "Detach to edit" at bounding box center [246, 356] width 74 height 17
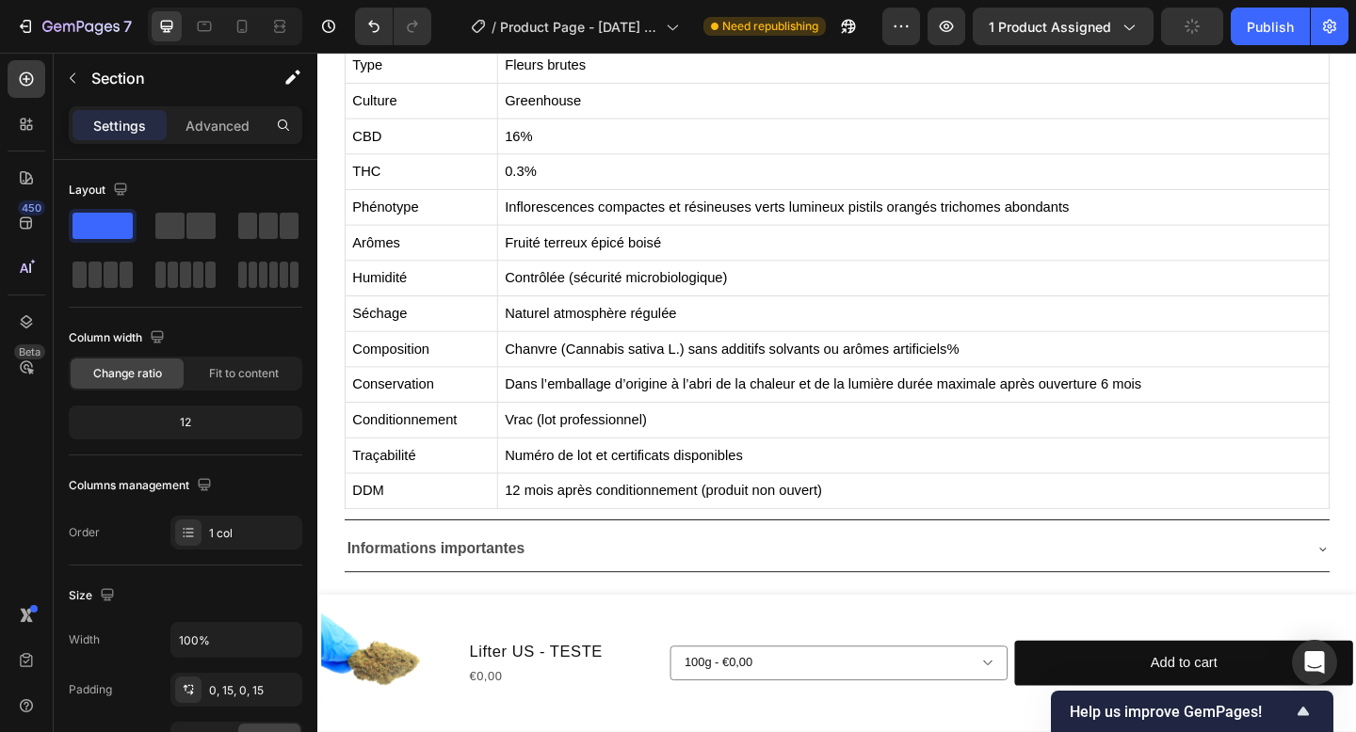
scroll to position [842, 0]
click at [1305, 714] on icon "Show survey - Help us improve GemPages!" at bounding box center [1302, 711] width 11 height 8
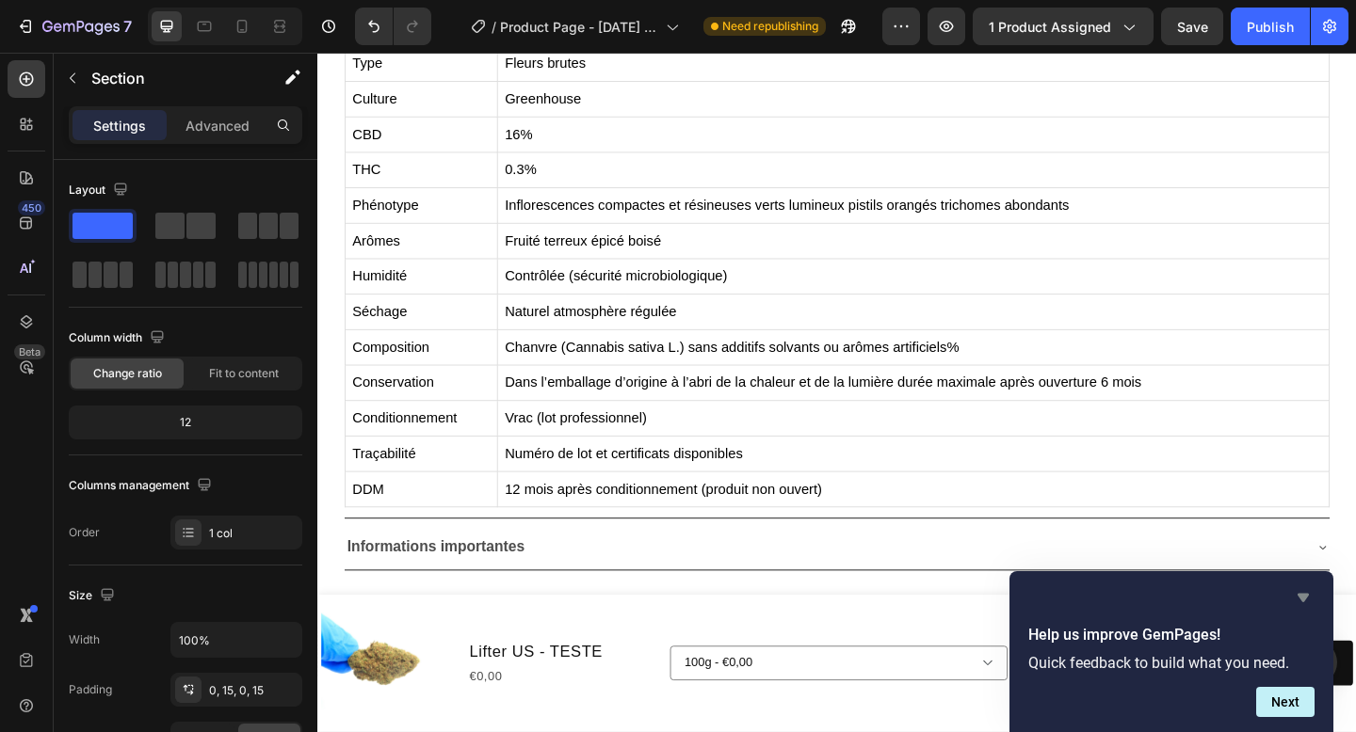
click at [1303, 608] on icon "Hide survey" at bounding box center [1303, 598] width 23 height 23
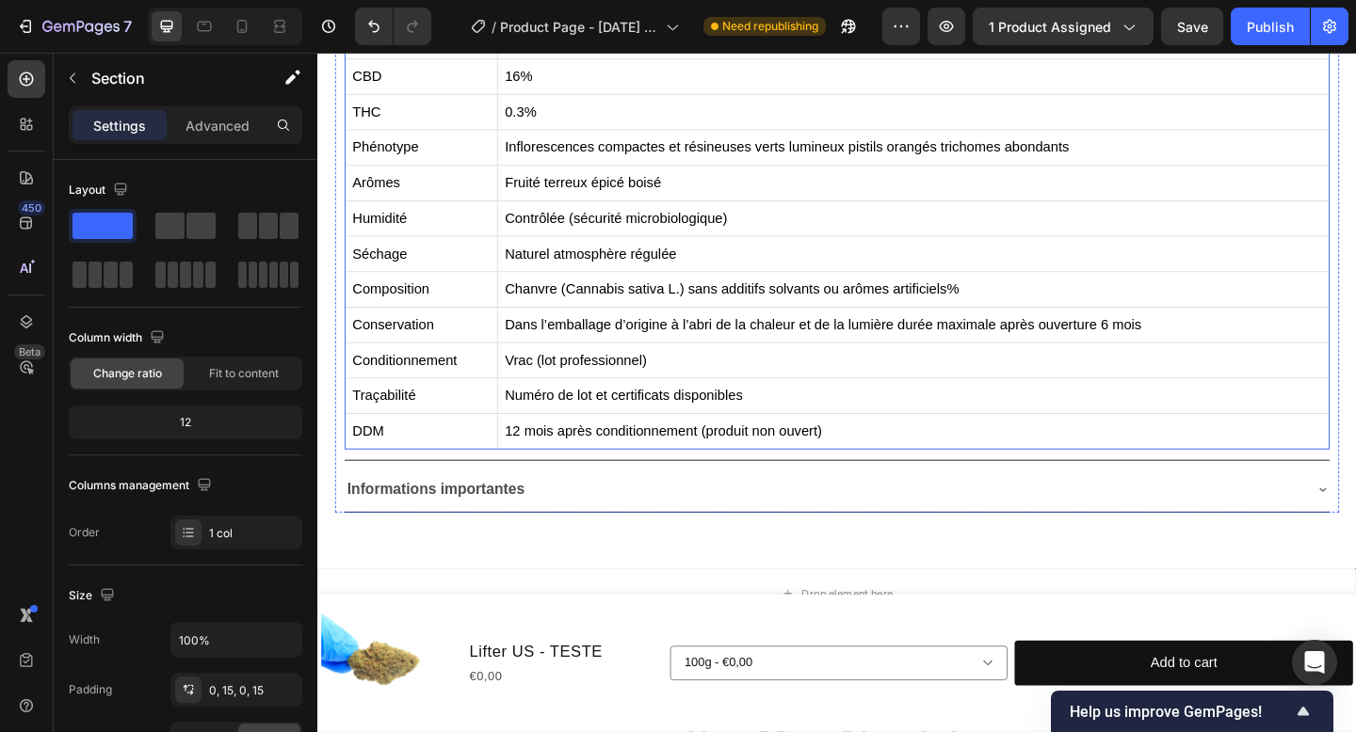
scroll to position [991, 0]
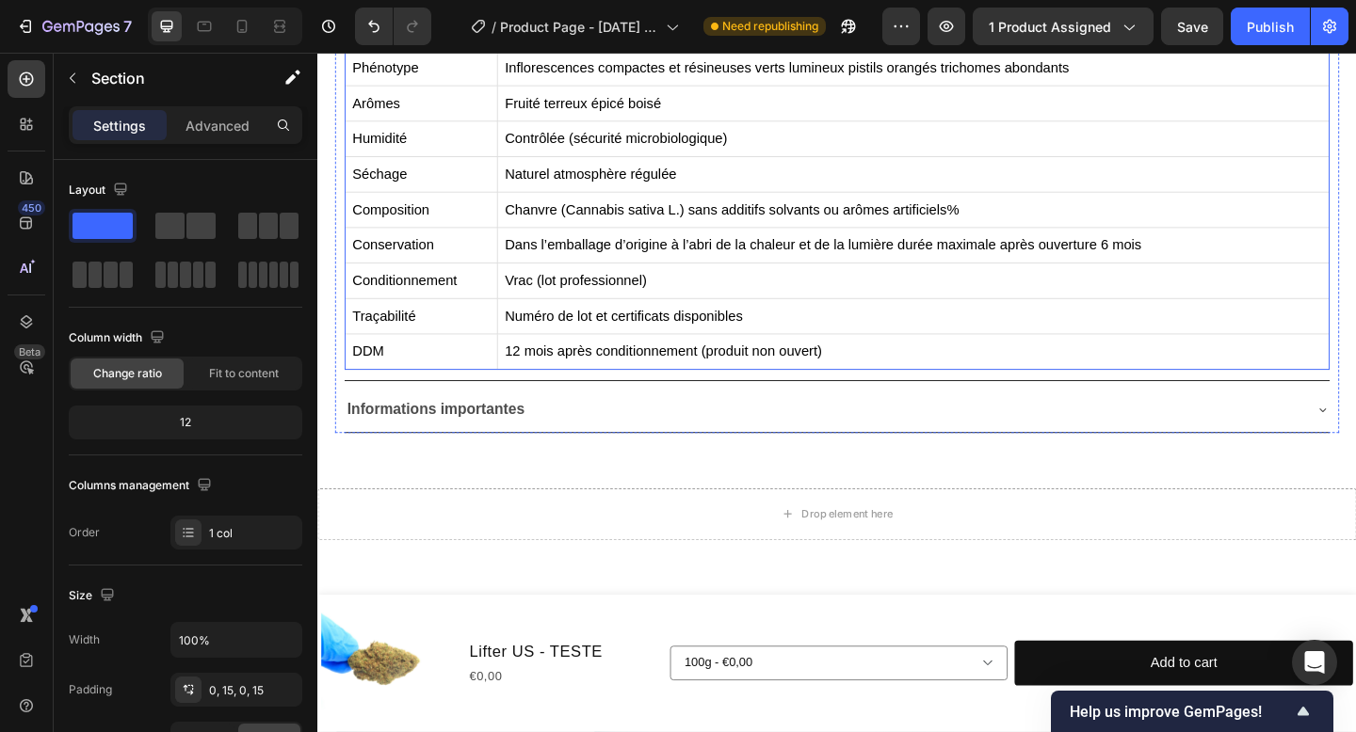
click at [1088, 432] on div "Informations importantes" at bounding box center [866, 442] width 1041 height 33
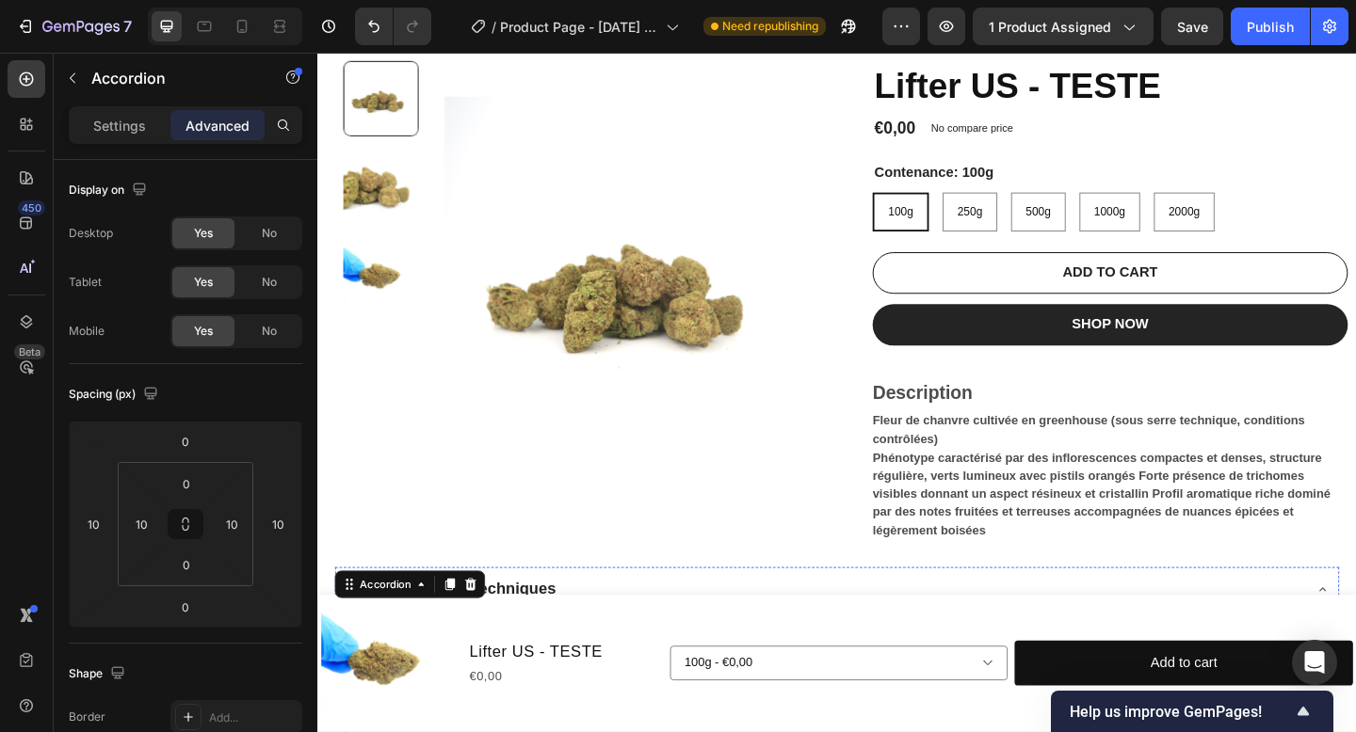
scroll to position [140, 0]
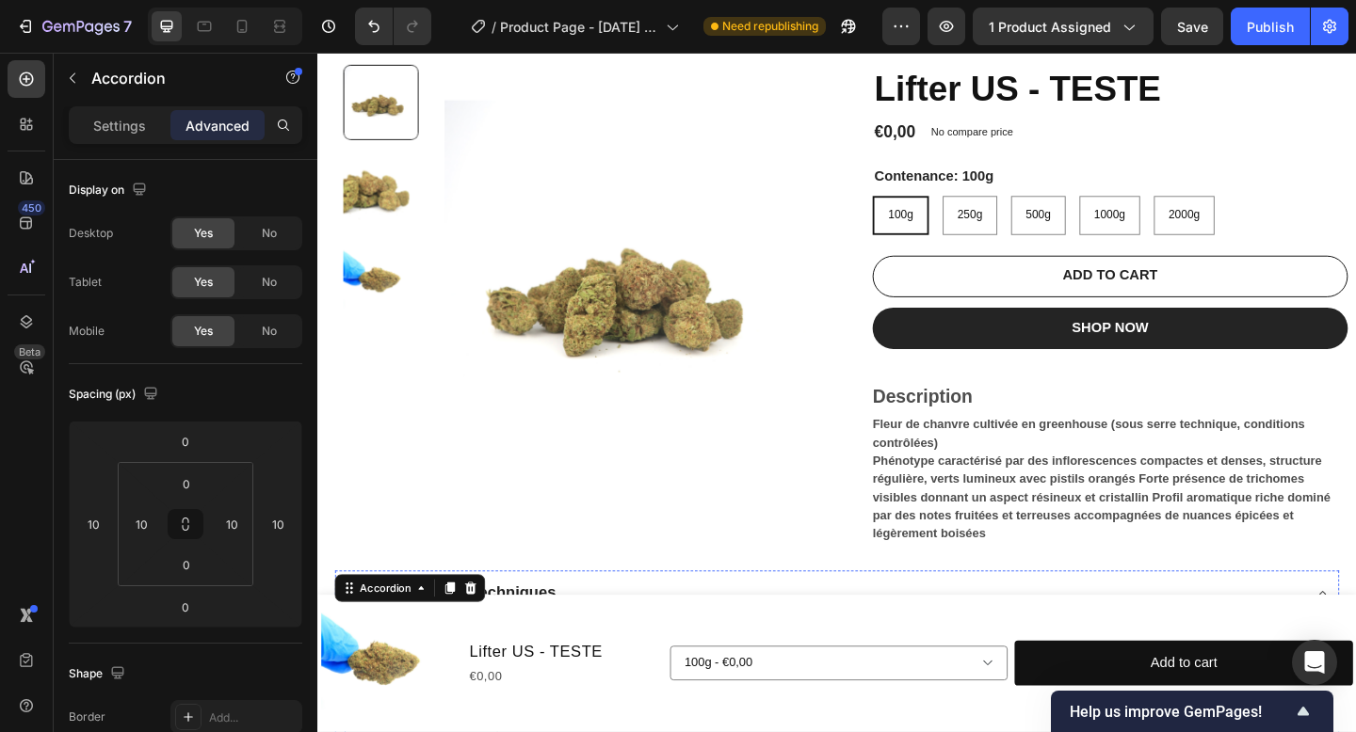
click at [1072, 462] on p "Fleur de chanvre cultivée en greenhouse (sous serre technique, conditions contr…" at bounding box center [1170, 516] width 498 height 135
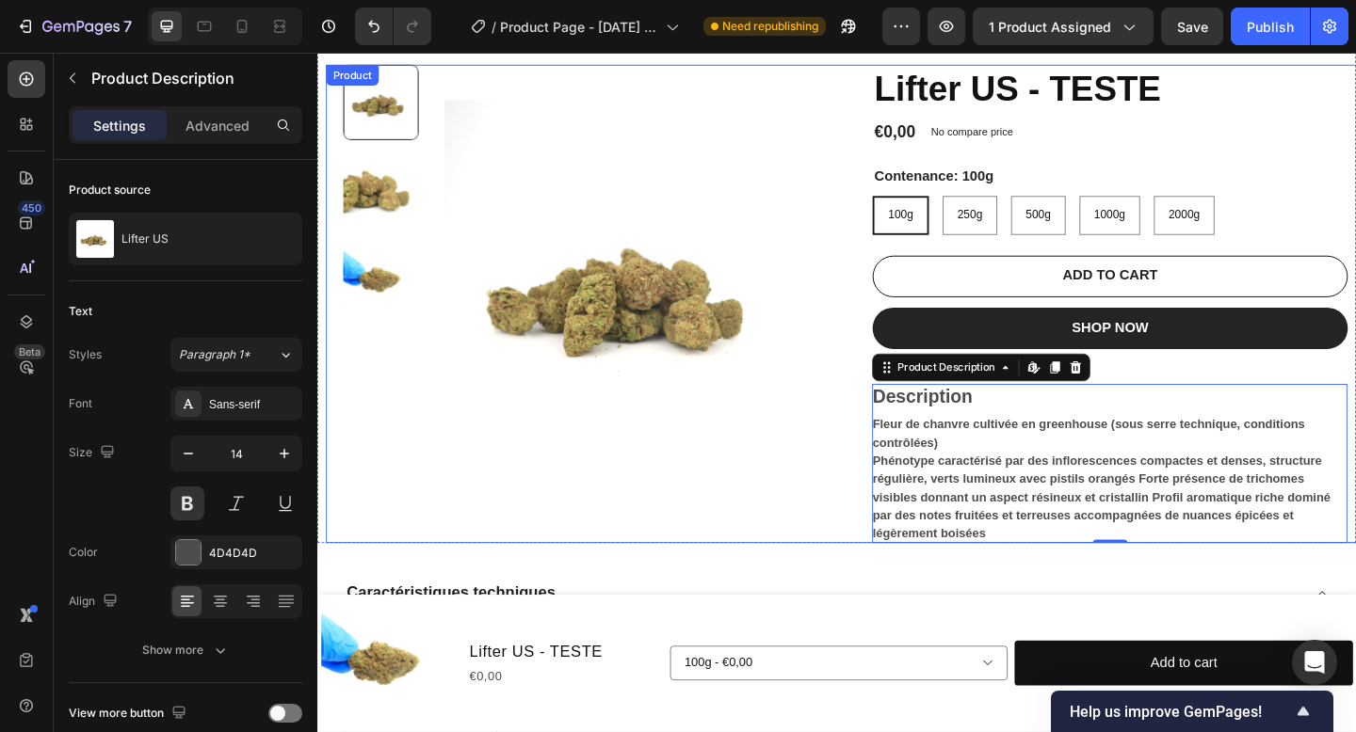
click at [1197, 391] on div "Lifter US - TESTE Product Title €0,00 Product Price Product Price No compare pr…" at bounding box center [1179, 326] width 517 height 521
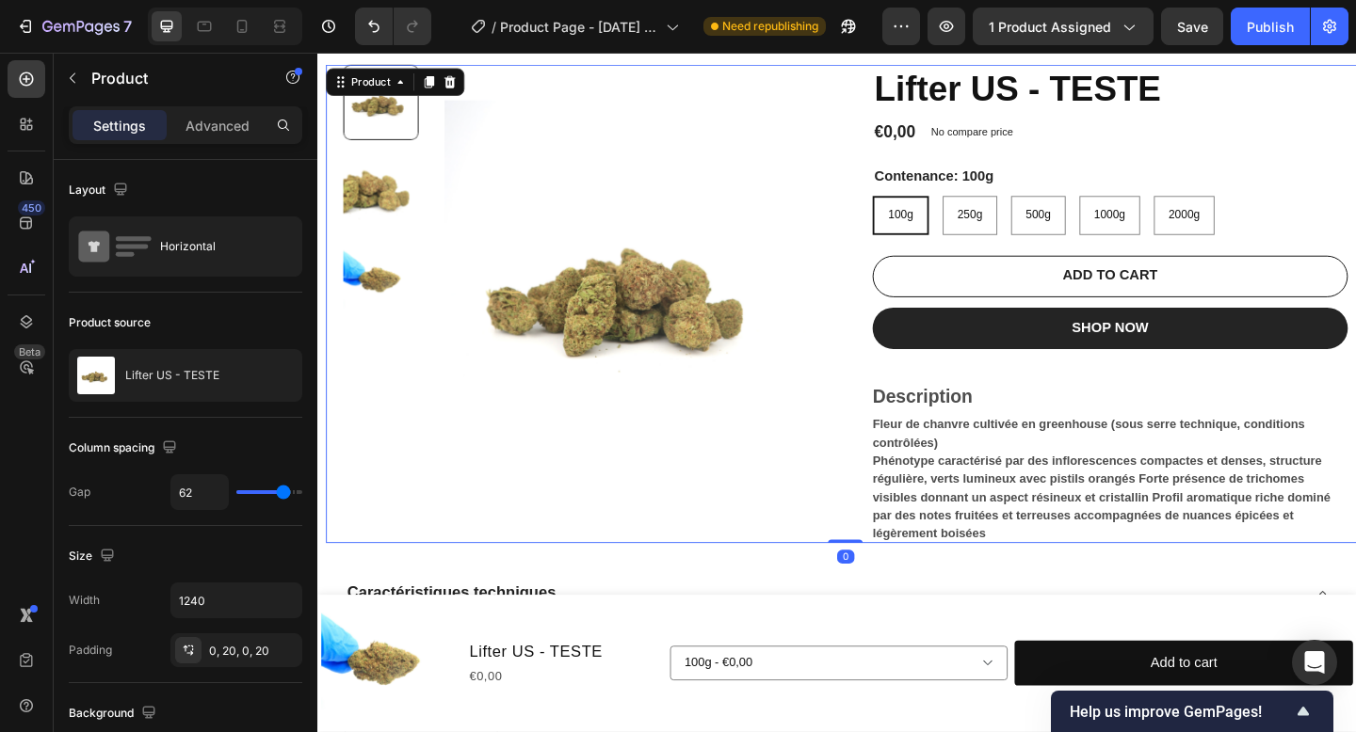
click at [1182, 409] on div "Lifter US - TESTE Product Title €0,00 Product Price Product Price No compare pr…" at bounding box center [1179, 326] width 517 height 521
click at [1177, 436] on div "Description Fleur de chanvre cultivée en greenhouse (sous serre technique, cond…" at bounding box center [1179, 500] width 517 height 174
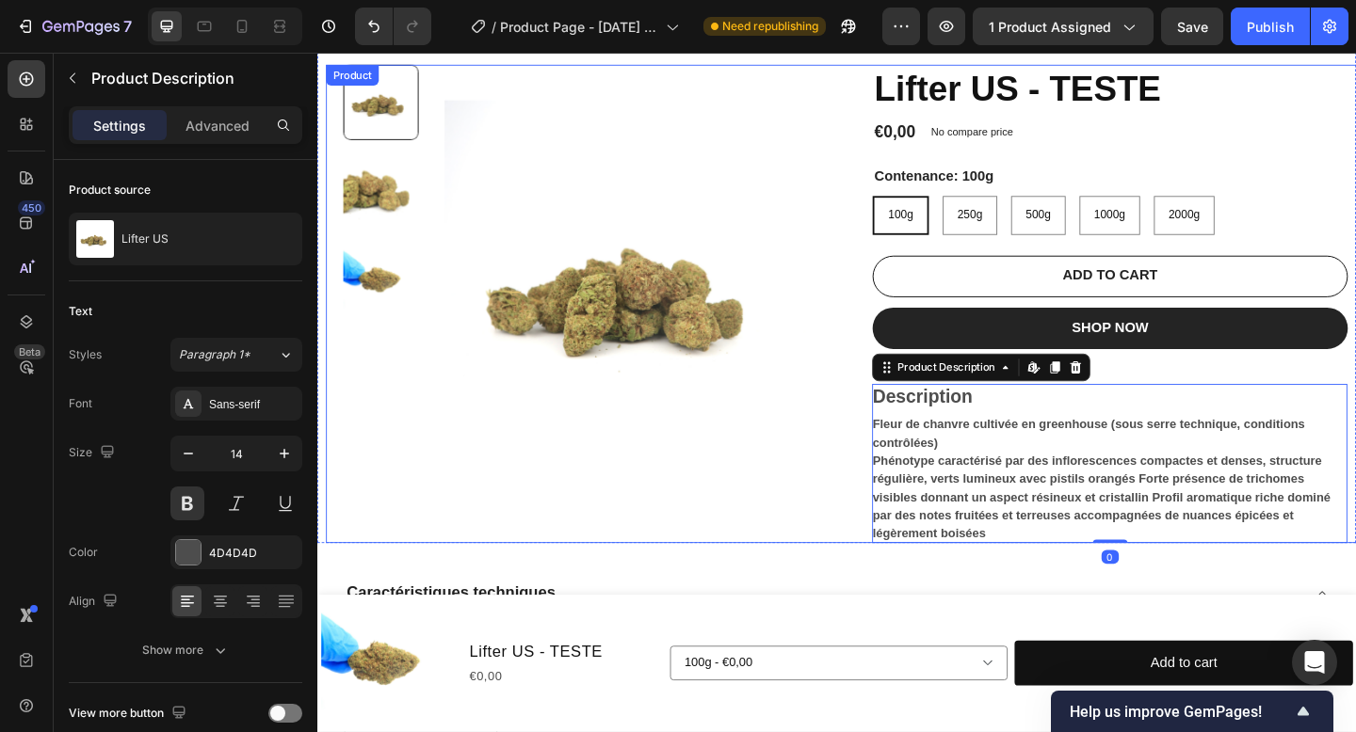
click at [1190, 403] on div "Lifter US - TESTE Product Title €0,00 Product Price Product Price No compare pr…" at bounding box center [1179, 326] width 517 height 521
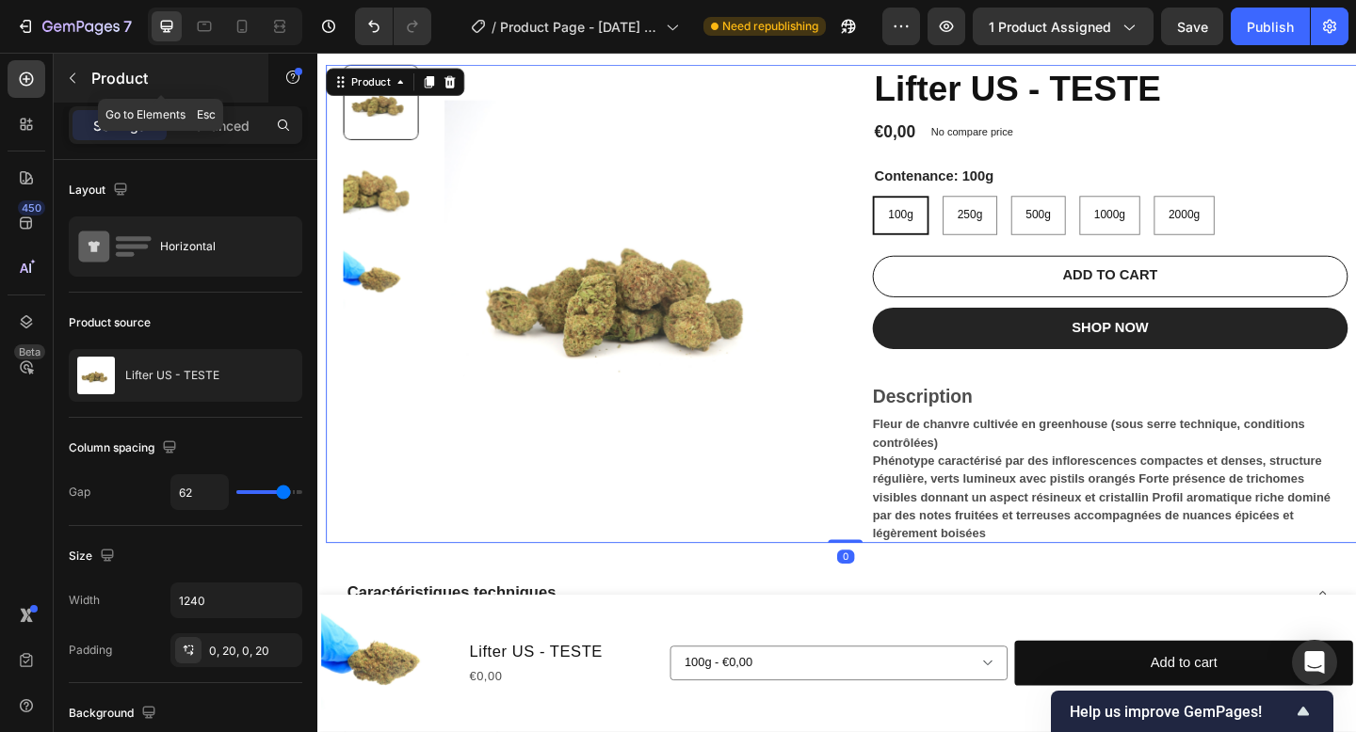
click at [124, 83] on p "Product" at bounding box center [171, 78] width 160 height 23
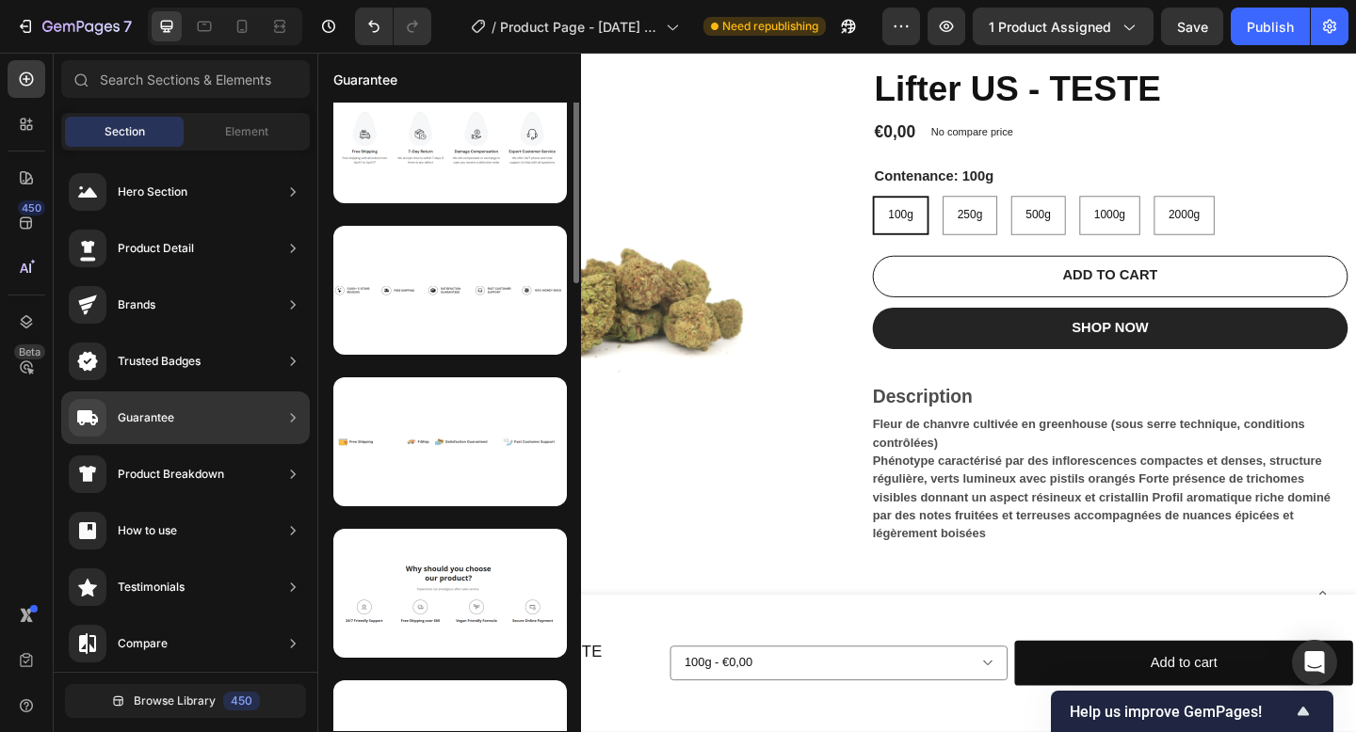
scroll to position [498, 0]
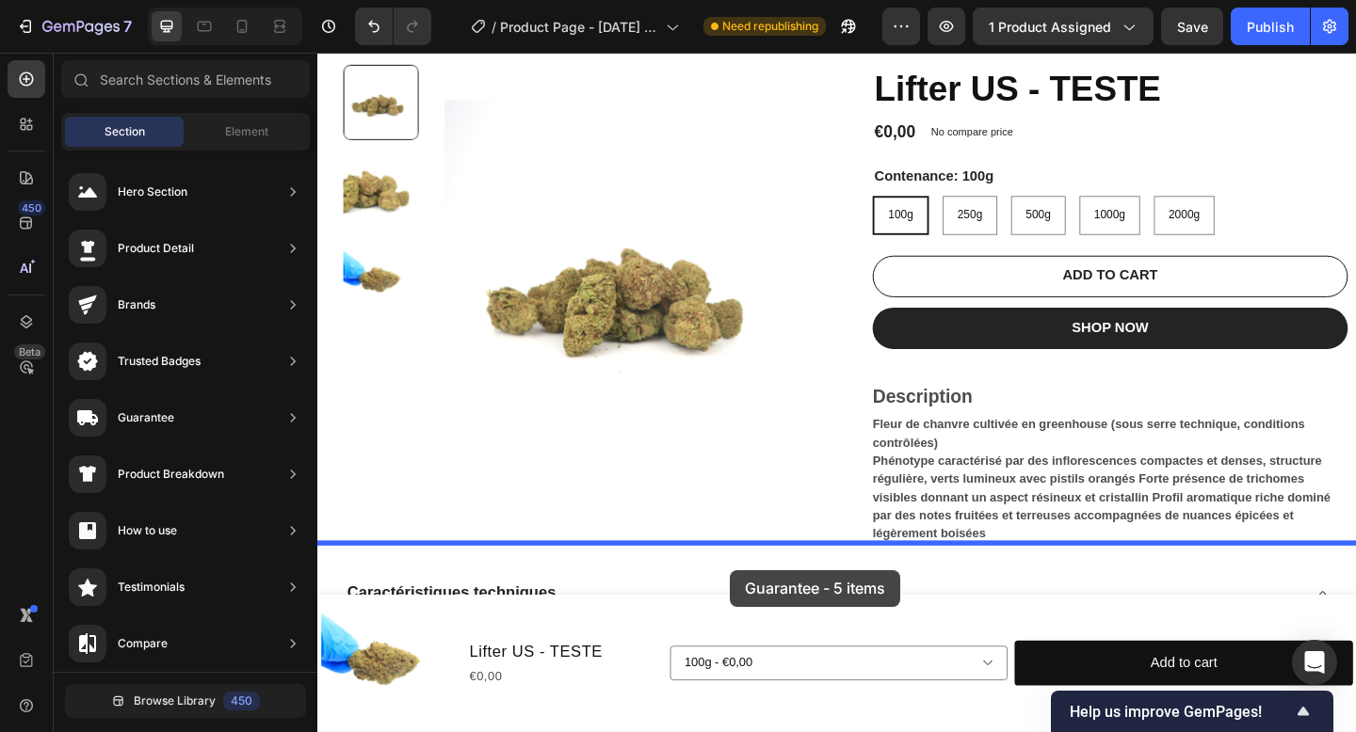
drag, startPoint x: 756, startPoint y: 346, endPoint x: 764, endPoint y: 615, distance: 269.4
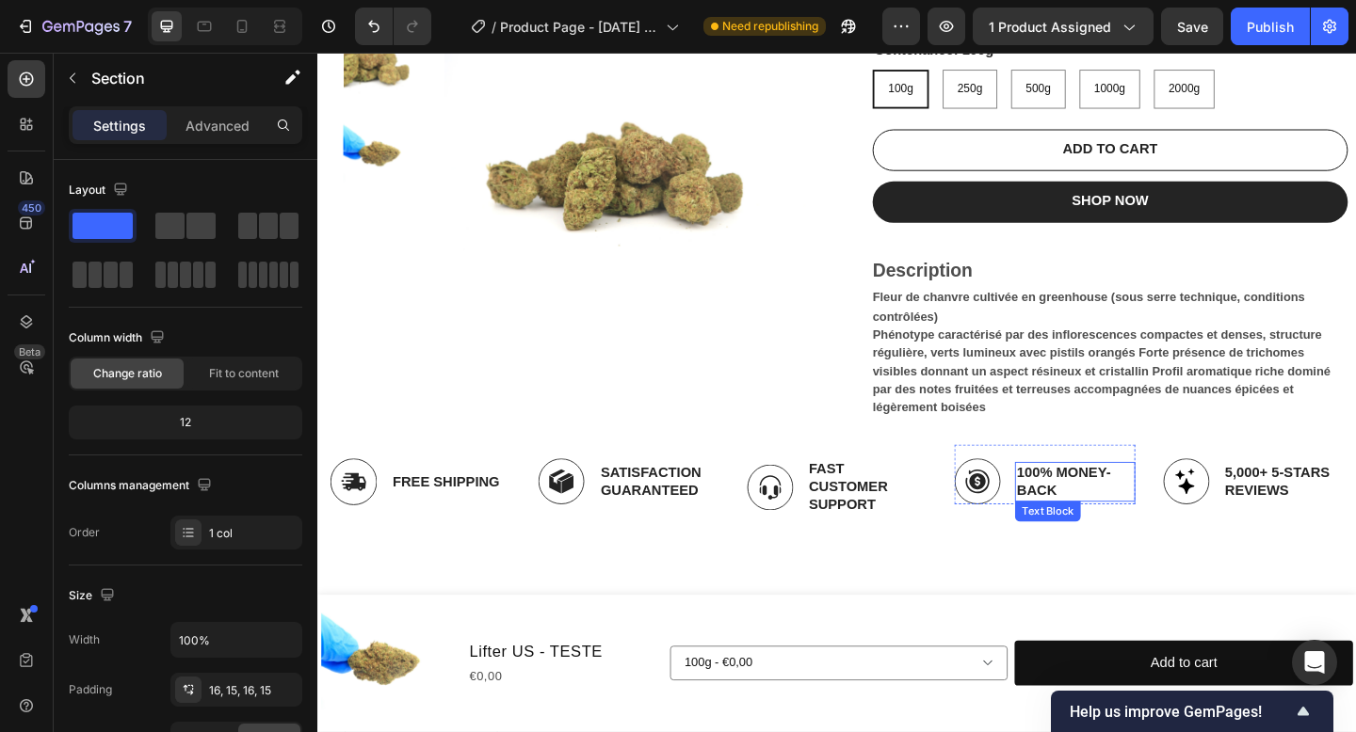
scroll to position [279, 0]
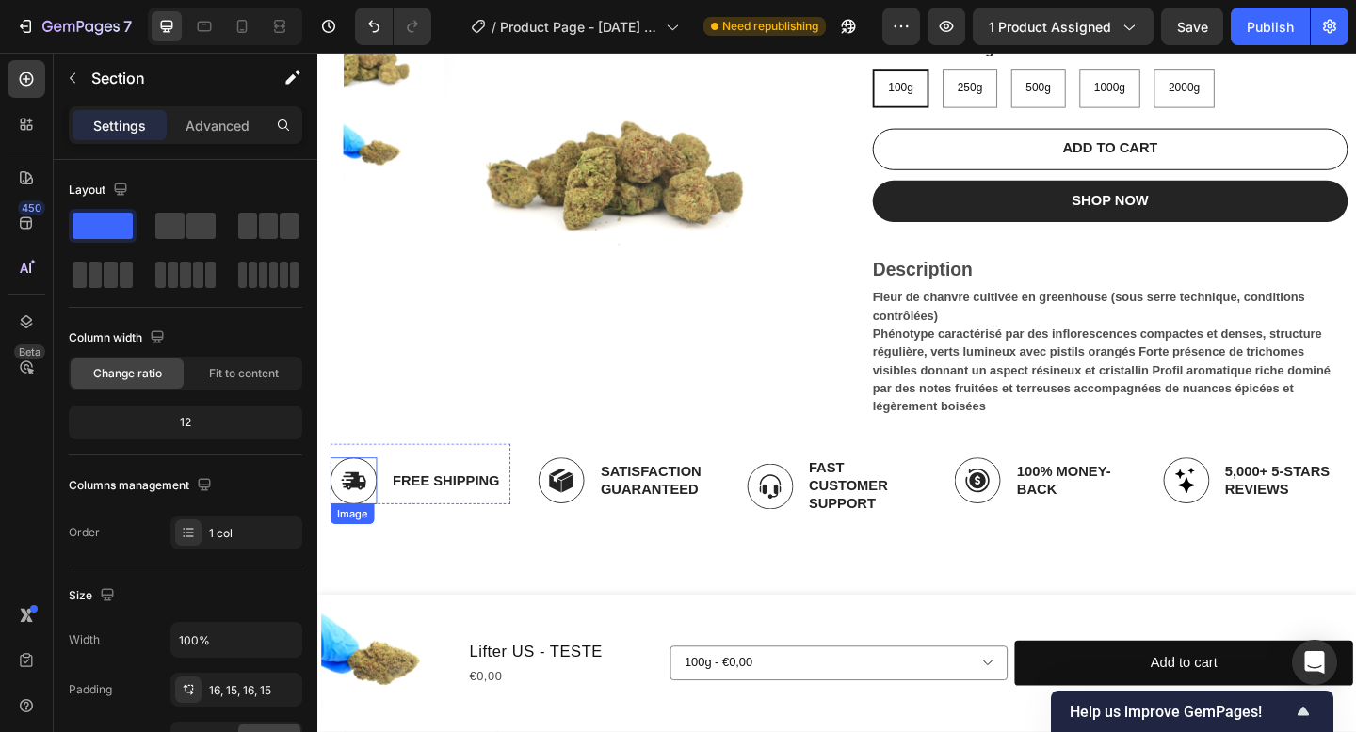
click at [364, 518] on img at bounding box center [356, 518] width 51 height 51
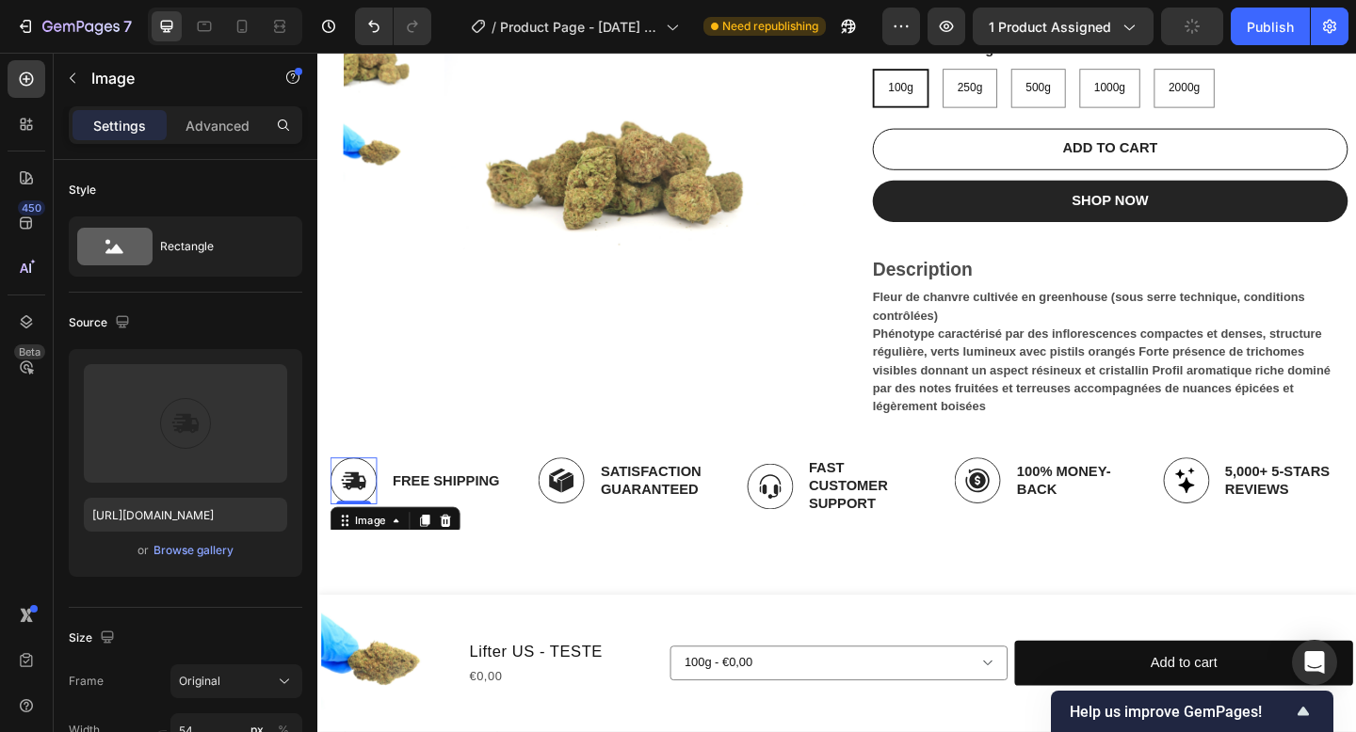
type input "[URL][DOMAIN_NAME]"
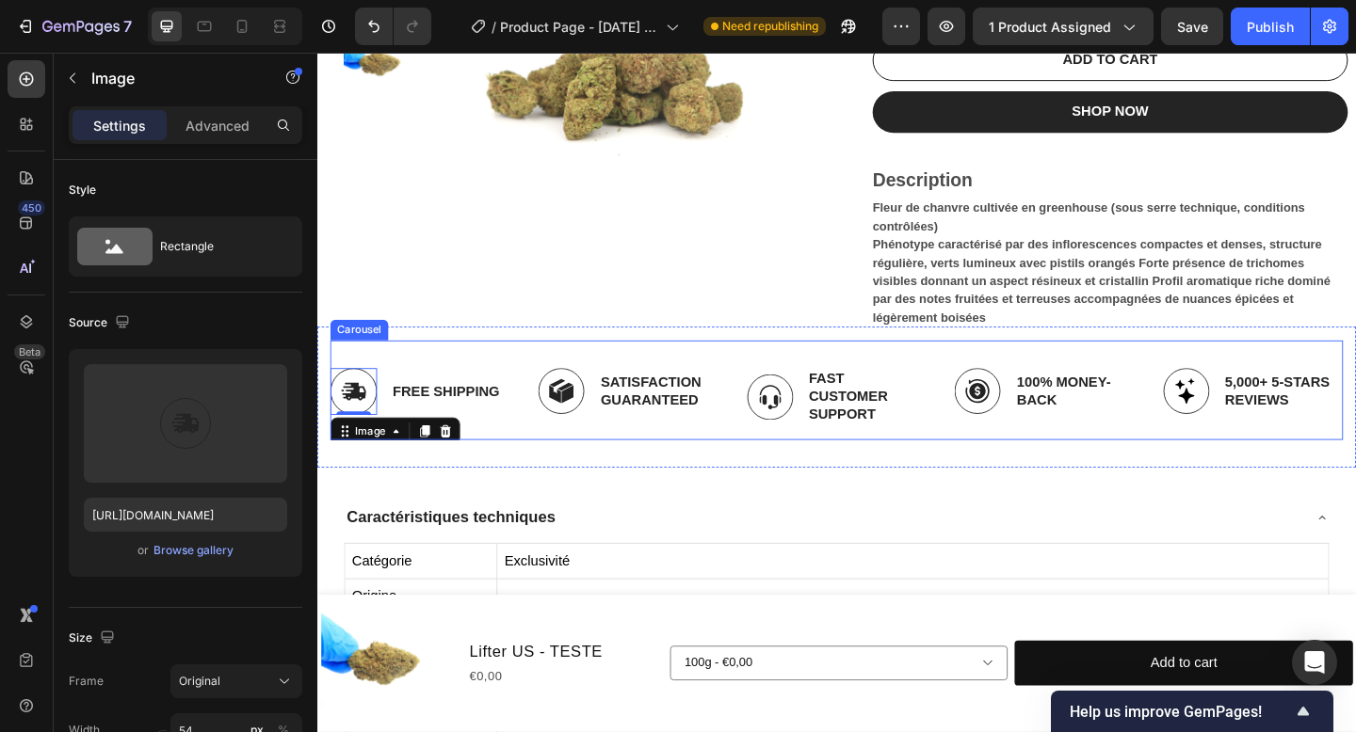
scroll to position [374, 0]
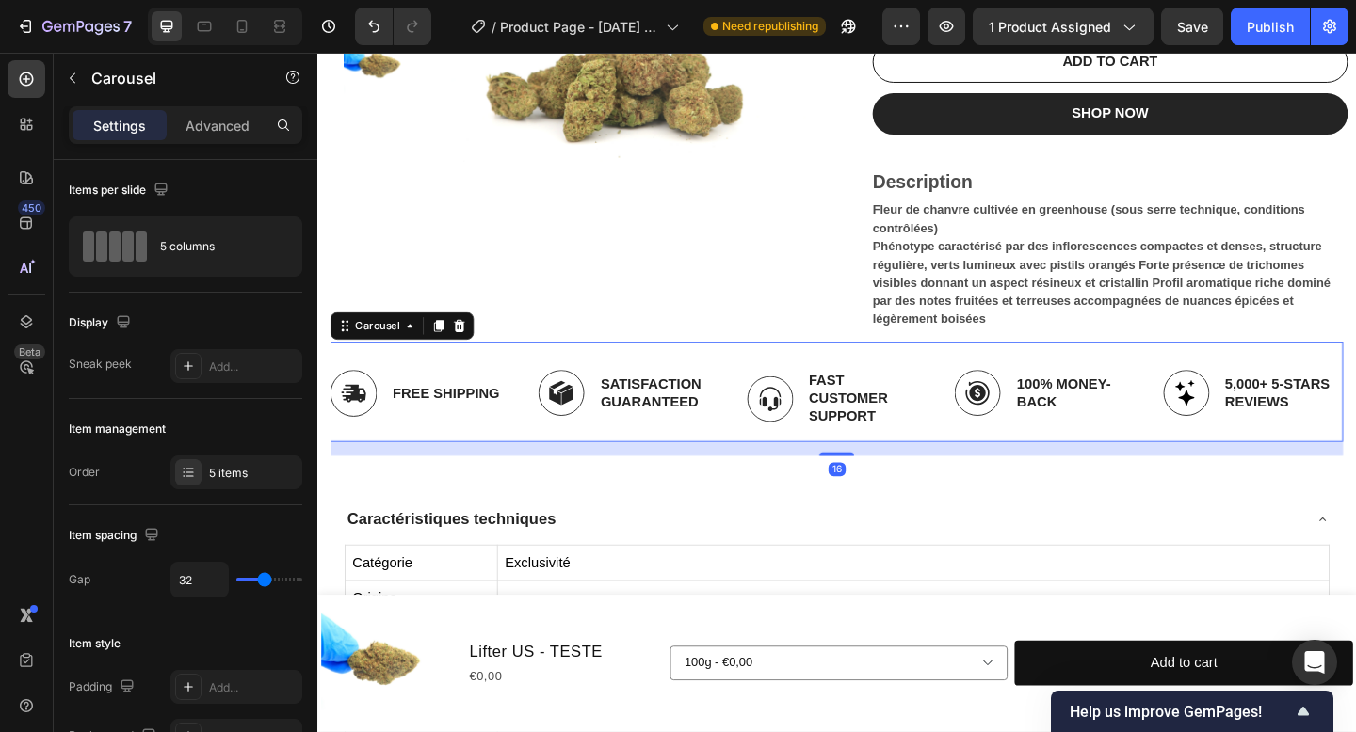
click at [737, 375] on div "Image Free Shipping Text Block Row Image Satisfaction Guaranteed Text Block Row…" at bounding box center [881, 421] width 1101 height 107
click at [481, 347] on div at bounding box center [471, 350] width 23 height 23
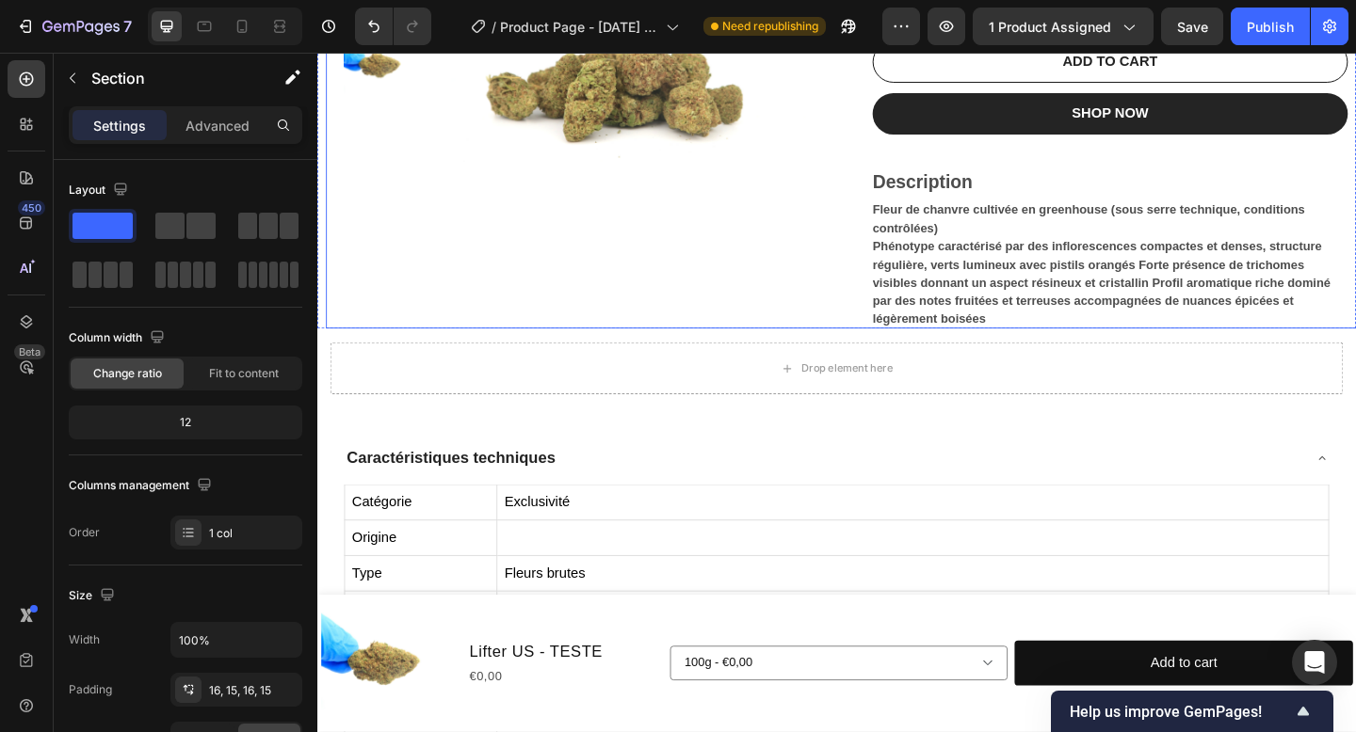
click at [502, 387] on div "Drop element here" at bounding box center [881, 396] width 1101 height 56
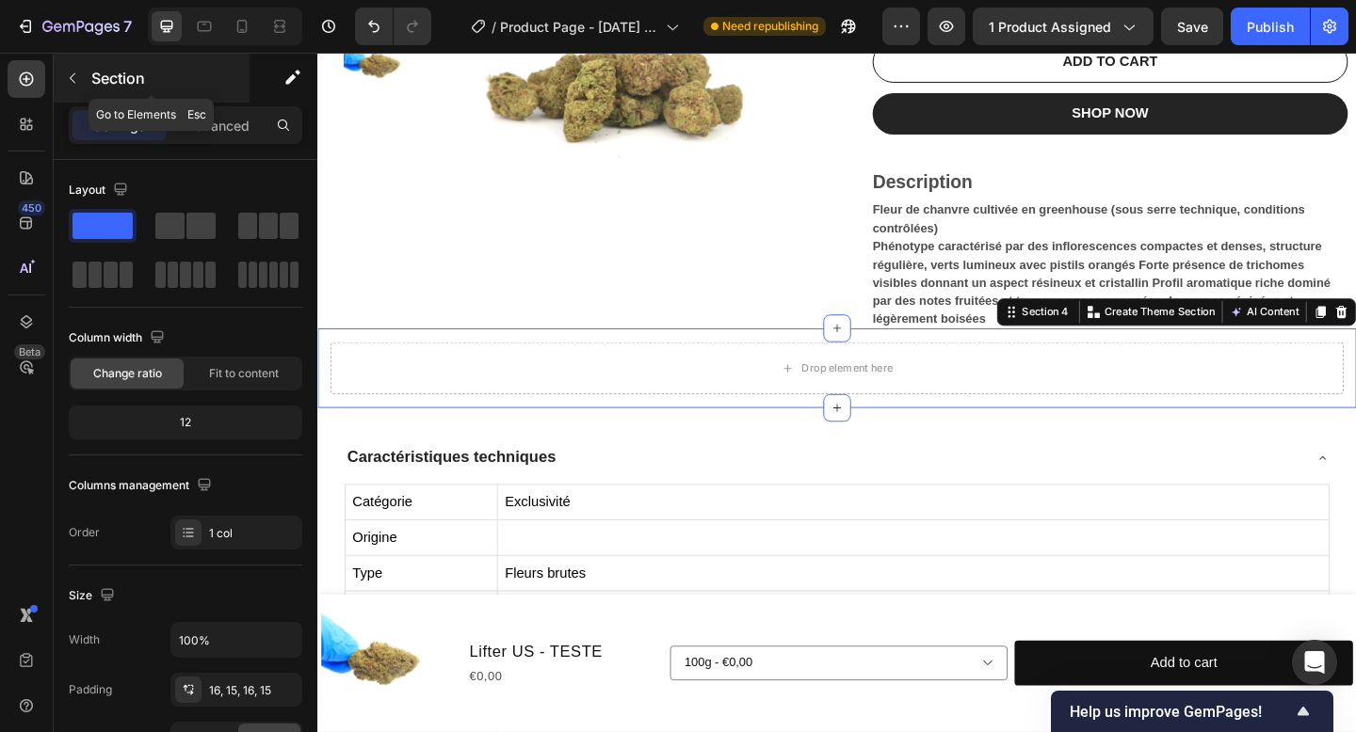
click at [128, 80] on p "Section" at bounding box center [168, 78] width 154 height 23
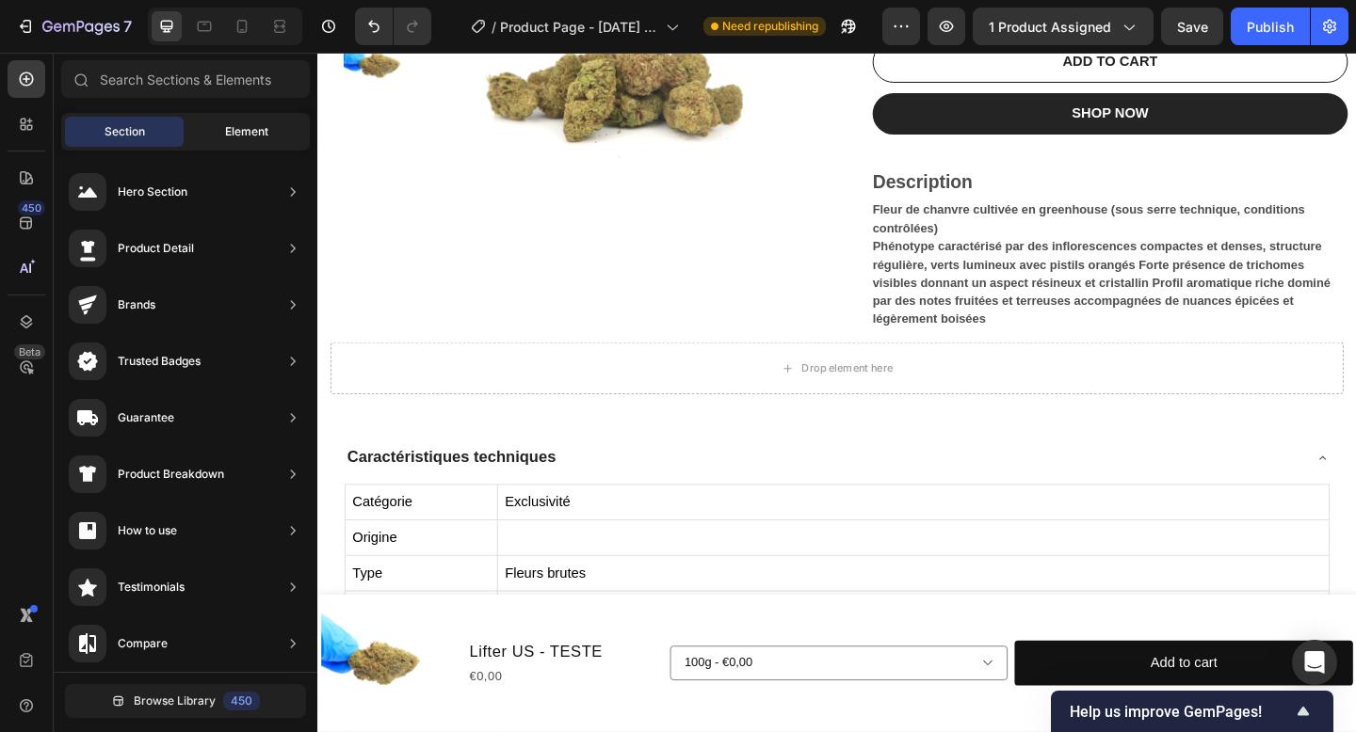
click at [239, 127] on span "Element" at bounding box center [246, 131] width 43 height 17
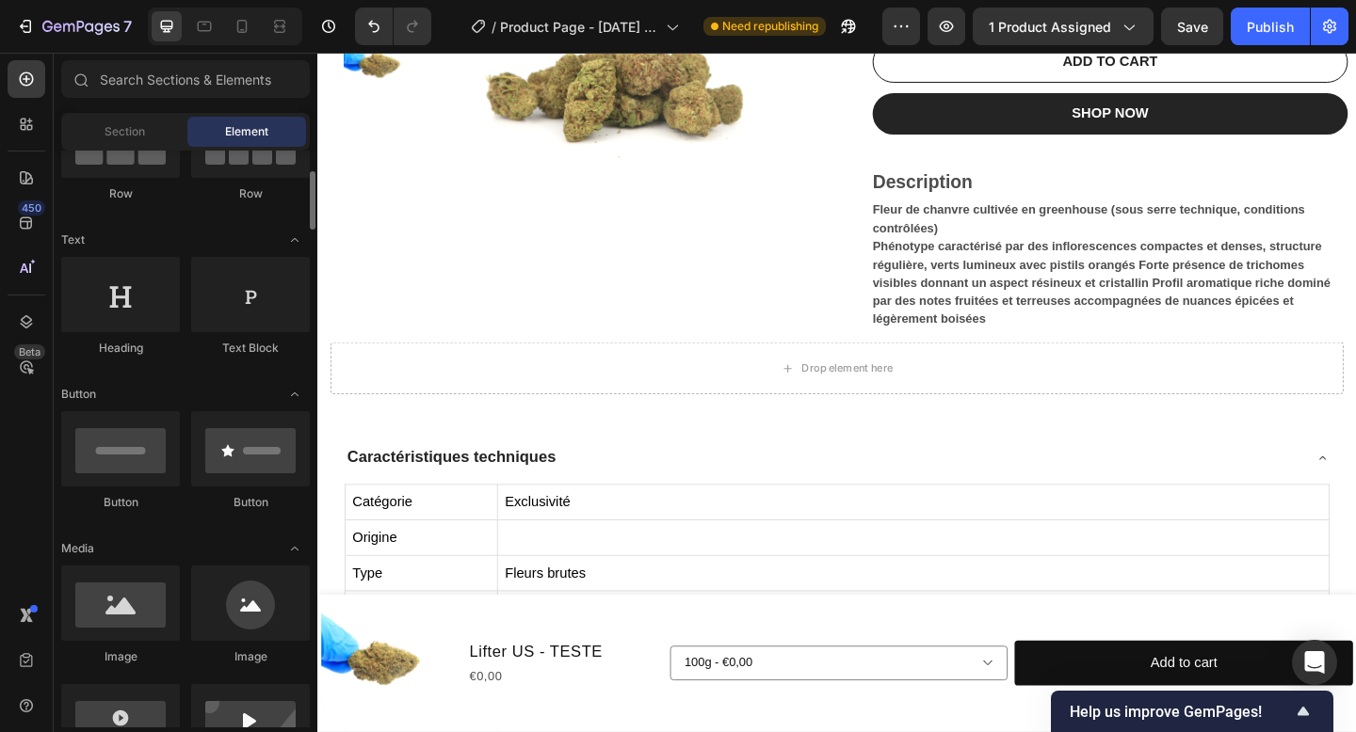
scroll to position [210, 0]
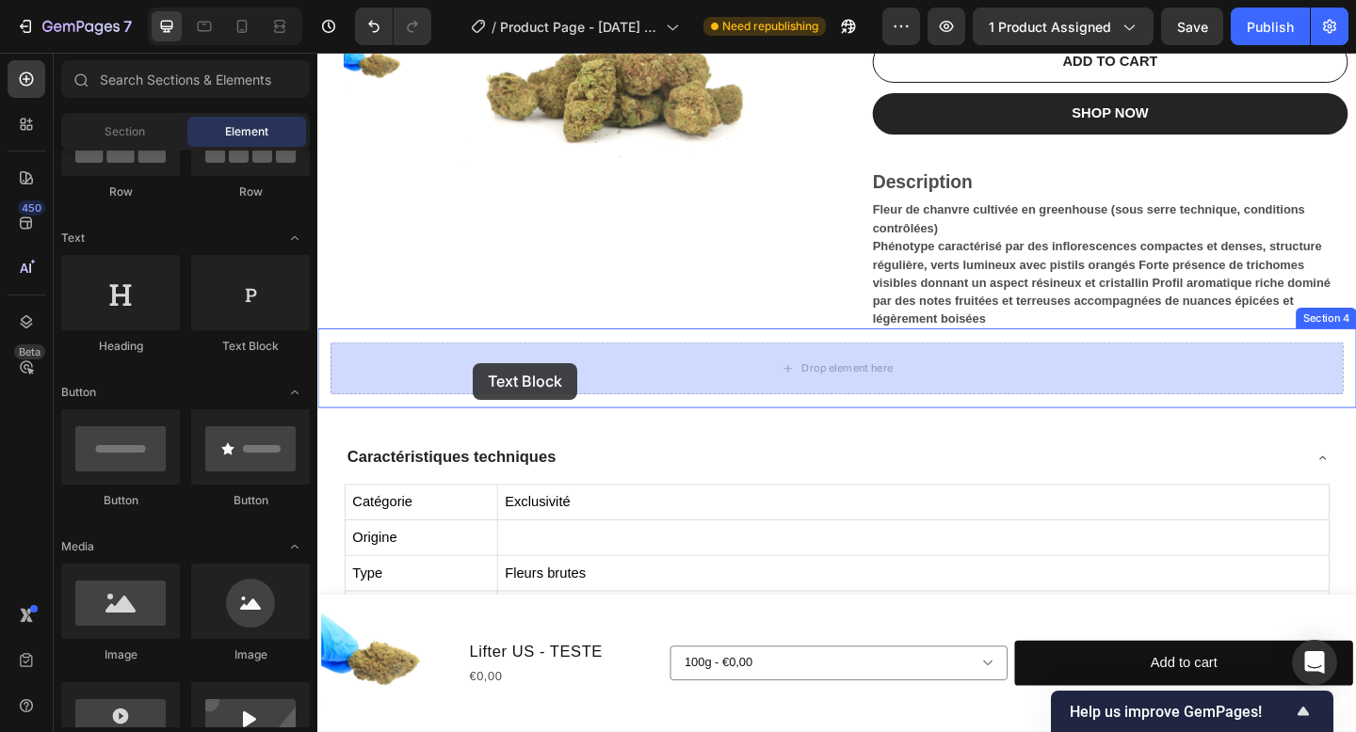
drag, startPoint x: 594, startPoint y: 362, endPoint x: 493, endPoint y: 386, distance: 103.7
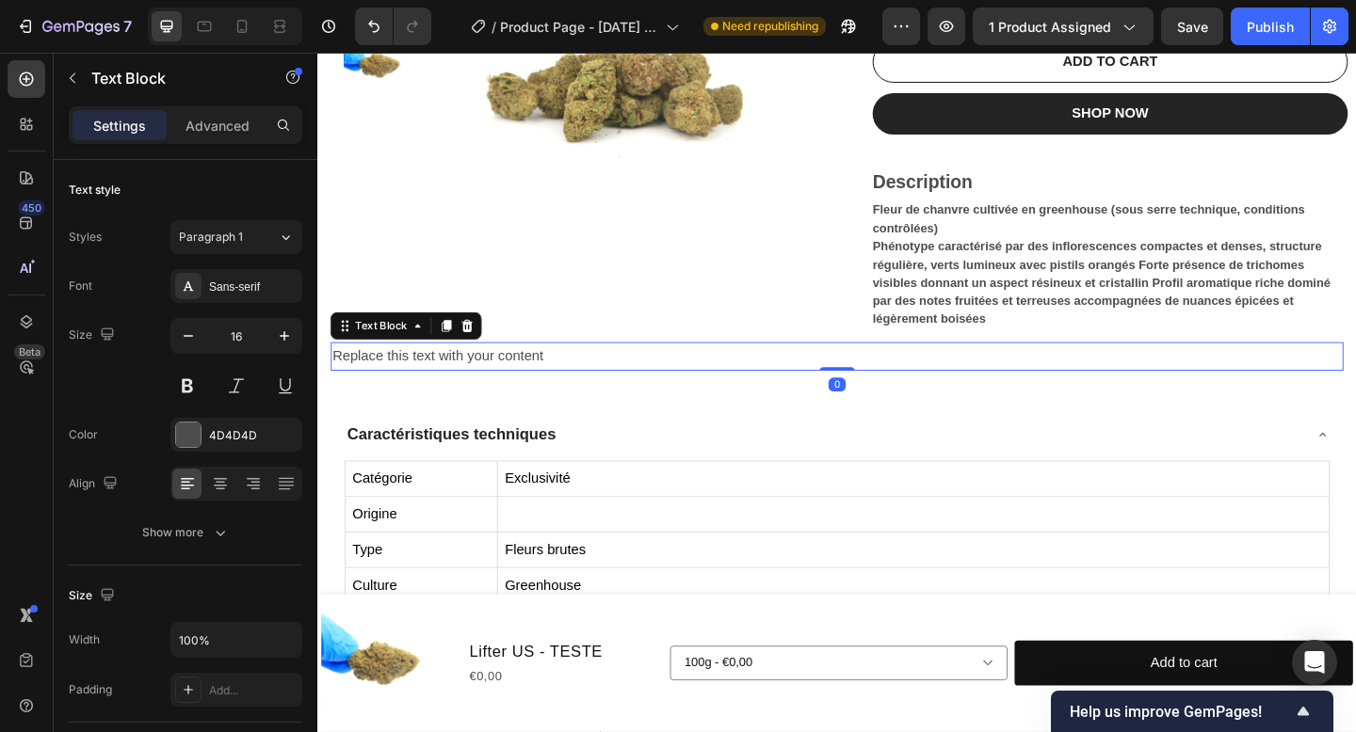
click at [559, 370] on div "Replace this text with your content" at bounding box center [881, 383] width 1101 height 31
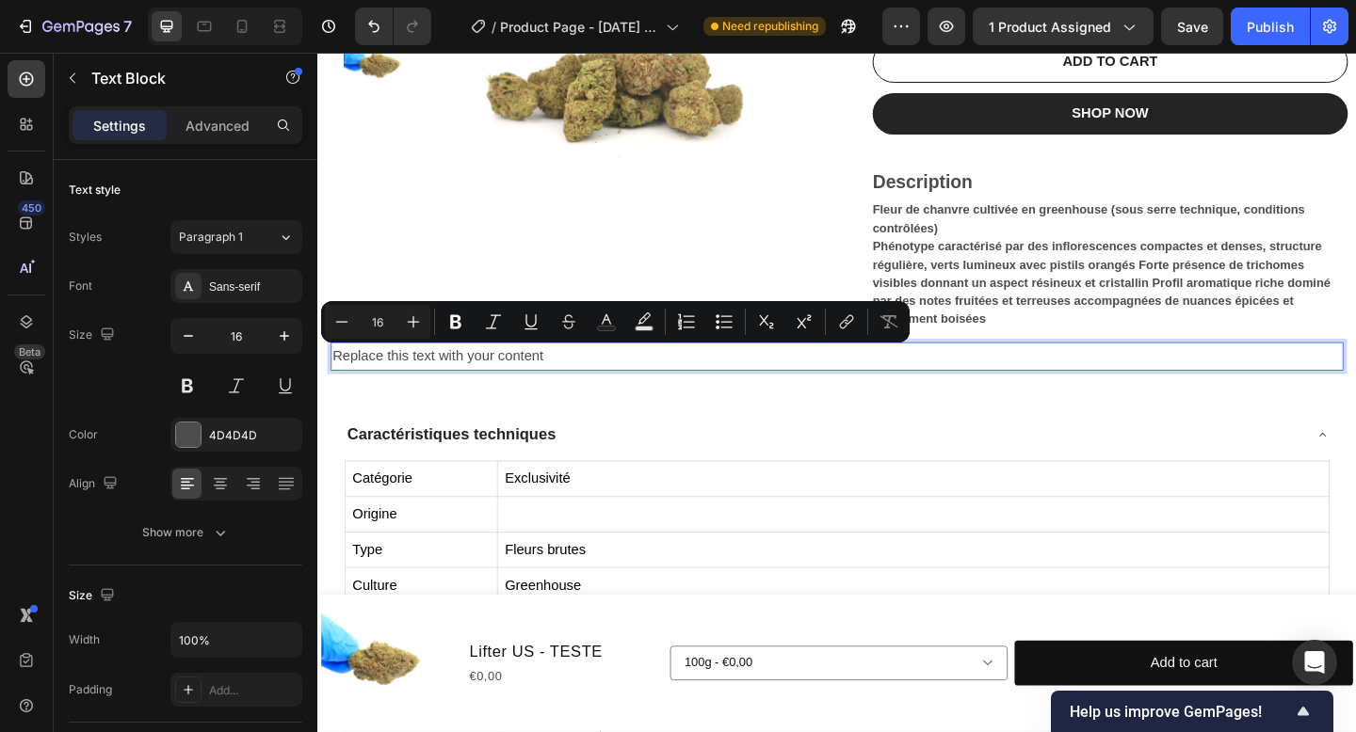
click at [583, 375] on p "Replace this text with your content" at bounding box center [882, 383] width 1098 height 27
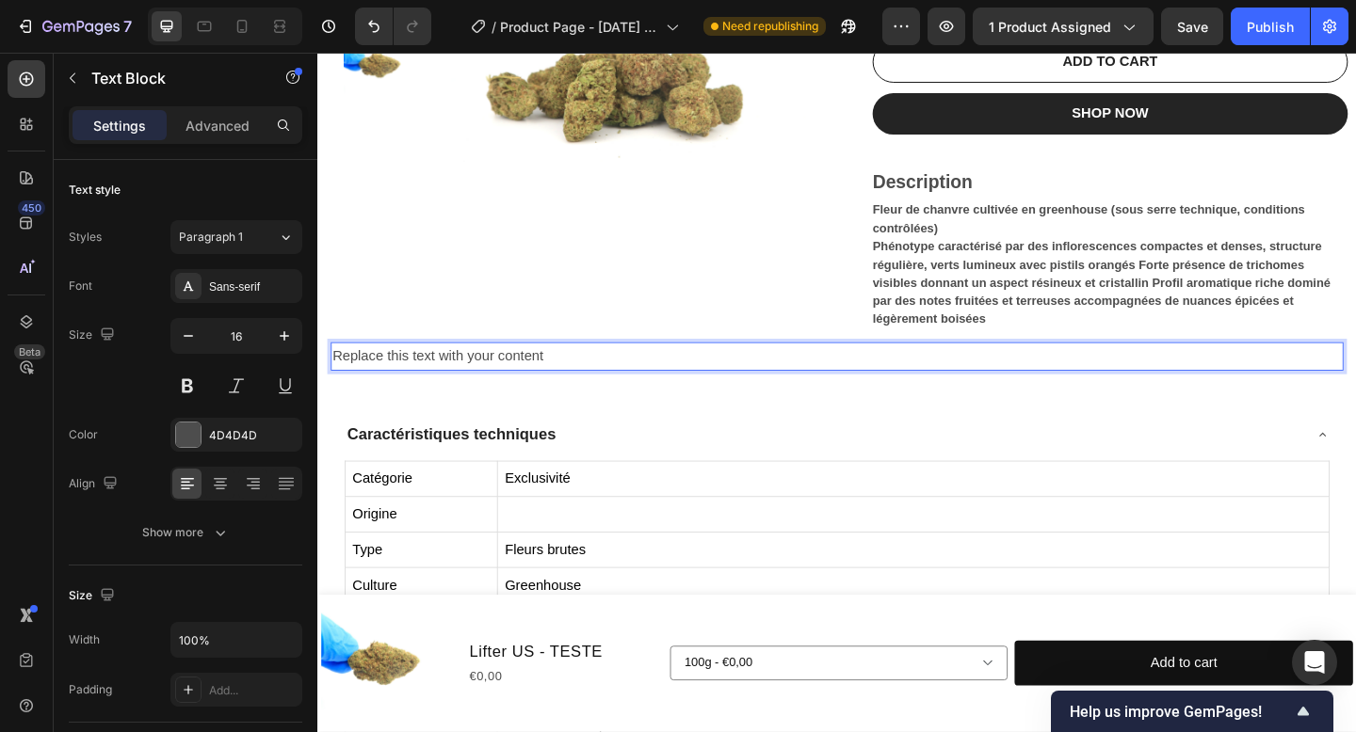
click at [587, 376] on p "Replace this text with your content" at bounding box center [882, 383] width 1098 height 27
click at [806, 384] on p "Replace this text with your content" at bounding box center [882, 383] width 1098 height 27
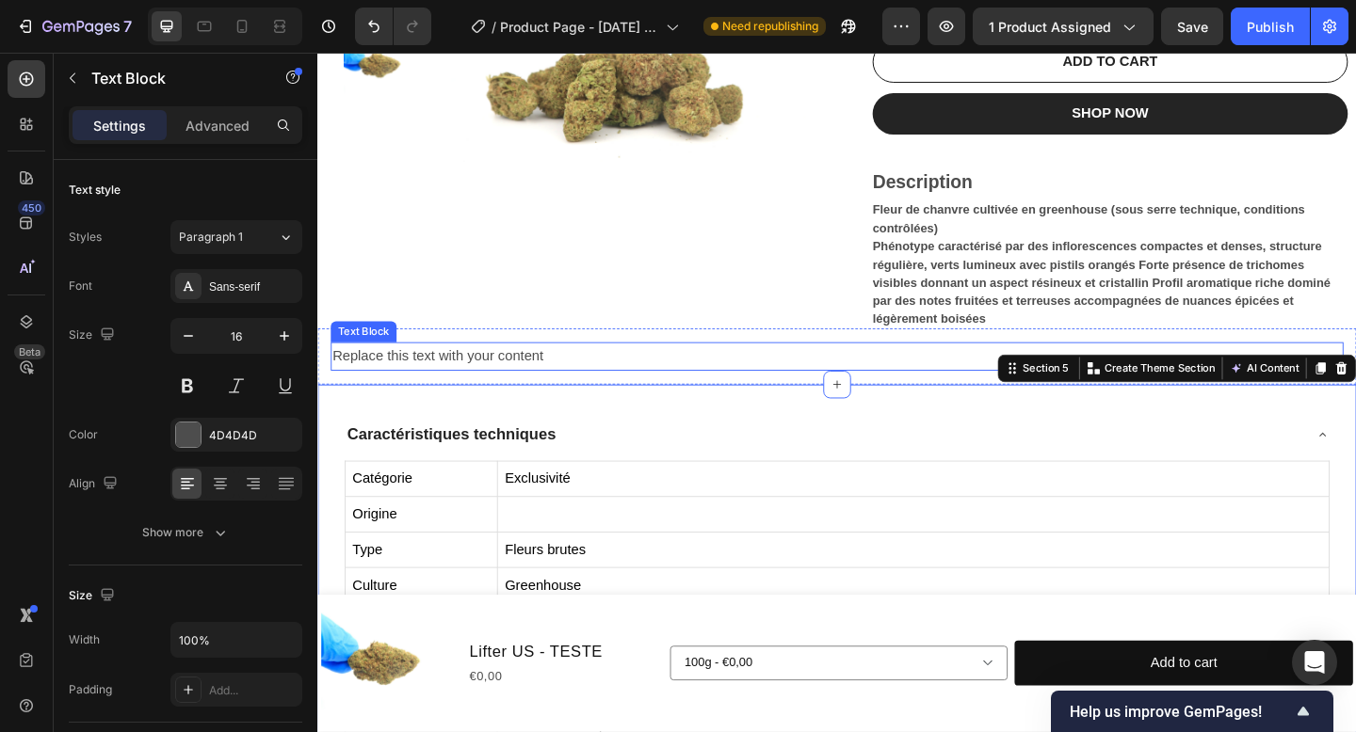
click at [802, 380] on p "Replace this text with your content" at bounding box center [882, 383] width 1098 height 27
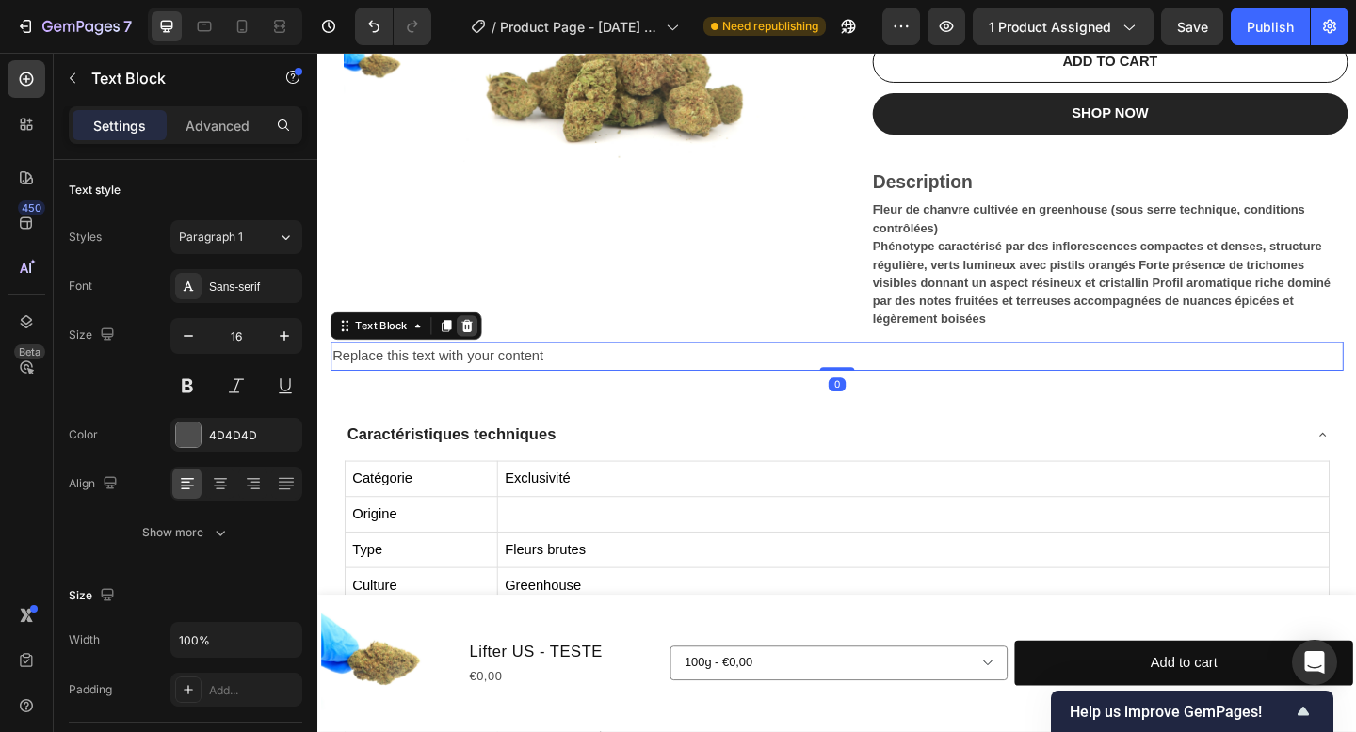
click at [469, 346] on div at bounding box center [480, 350] width 23 height 23
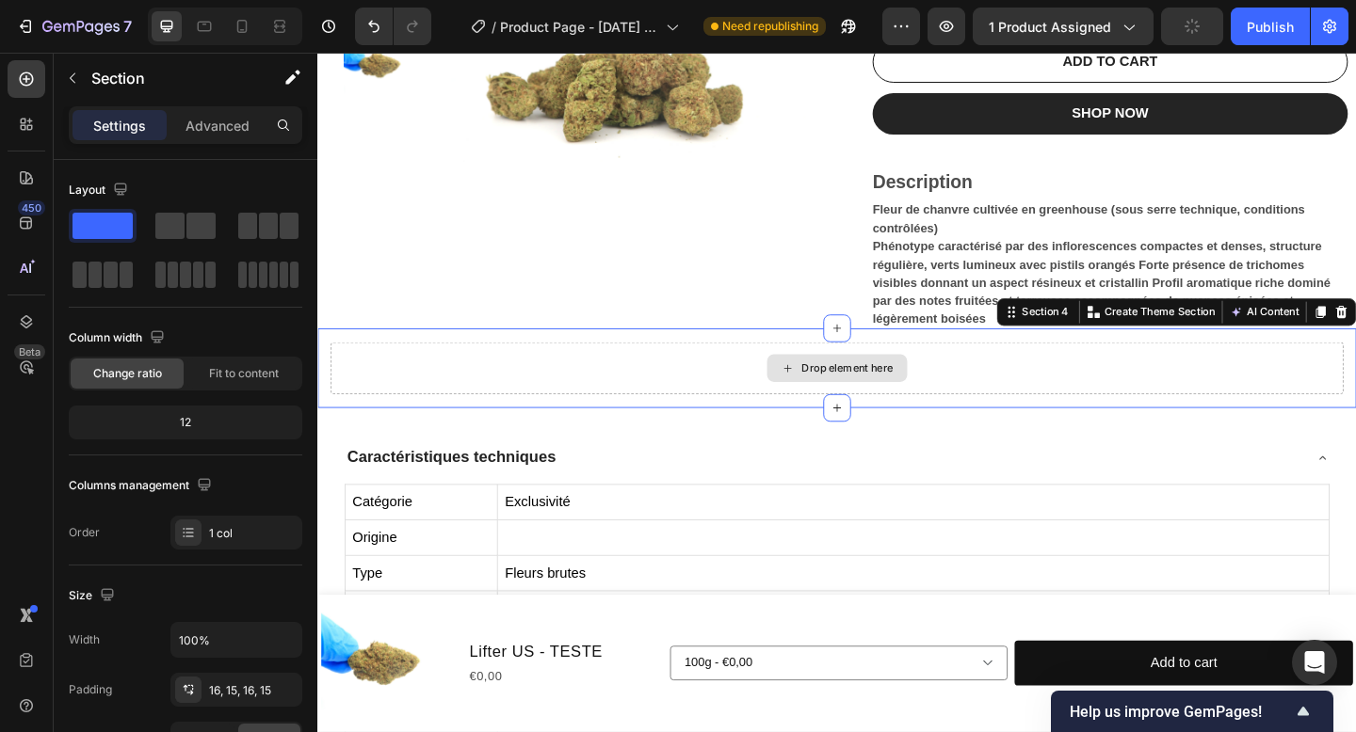
click at [474, 401] on div "Drop element here" at bounding box center [881, 396] width 1101 height 56
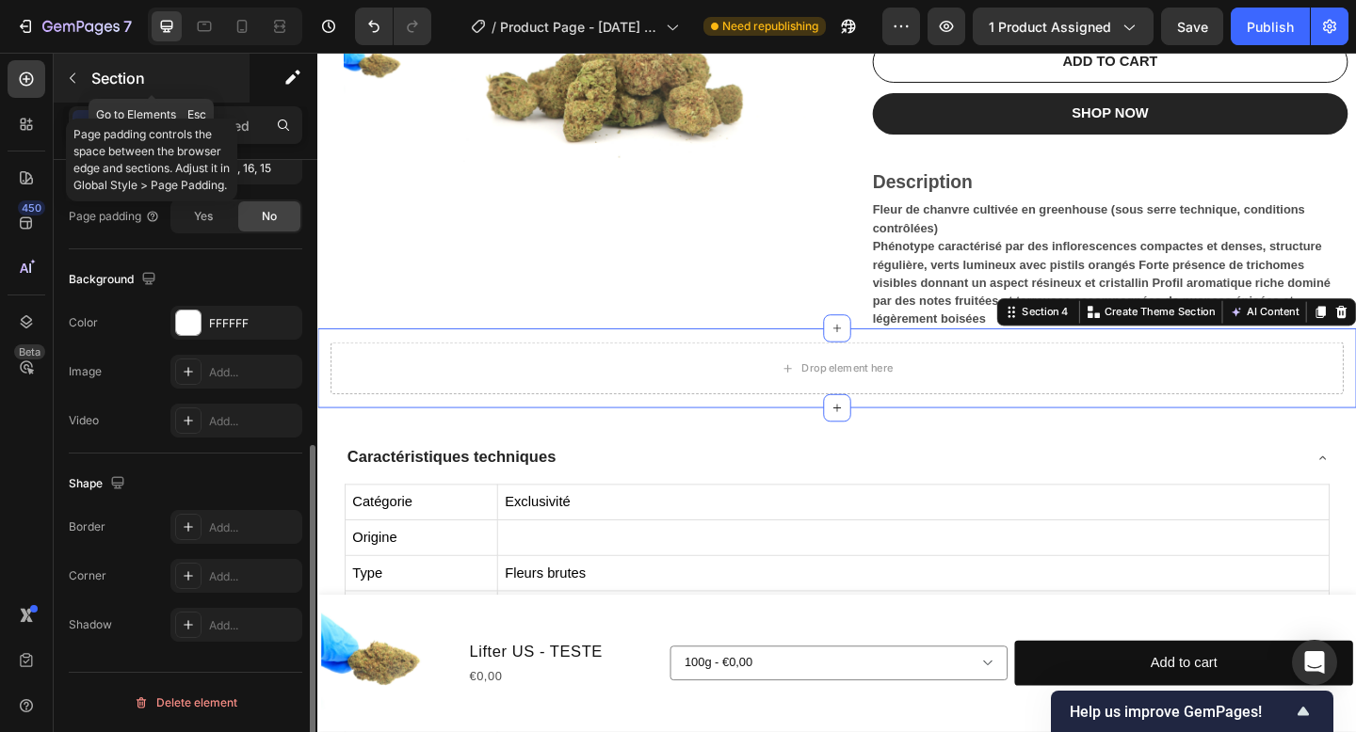
click at [105, 72] on p "Section" at bounding box center [168, 78] width 154 height 23
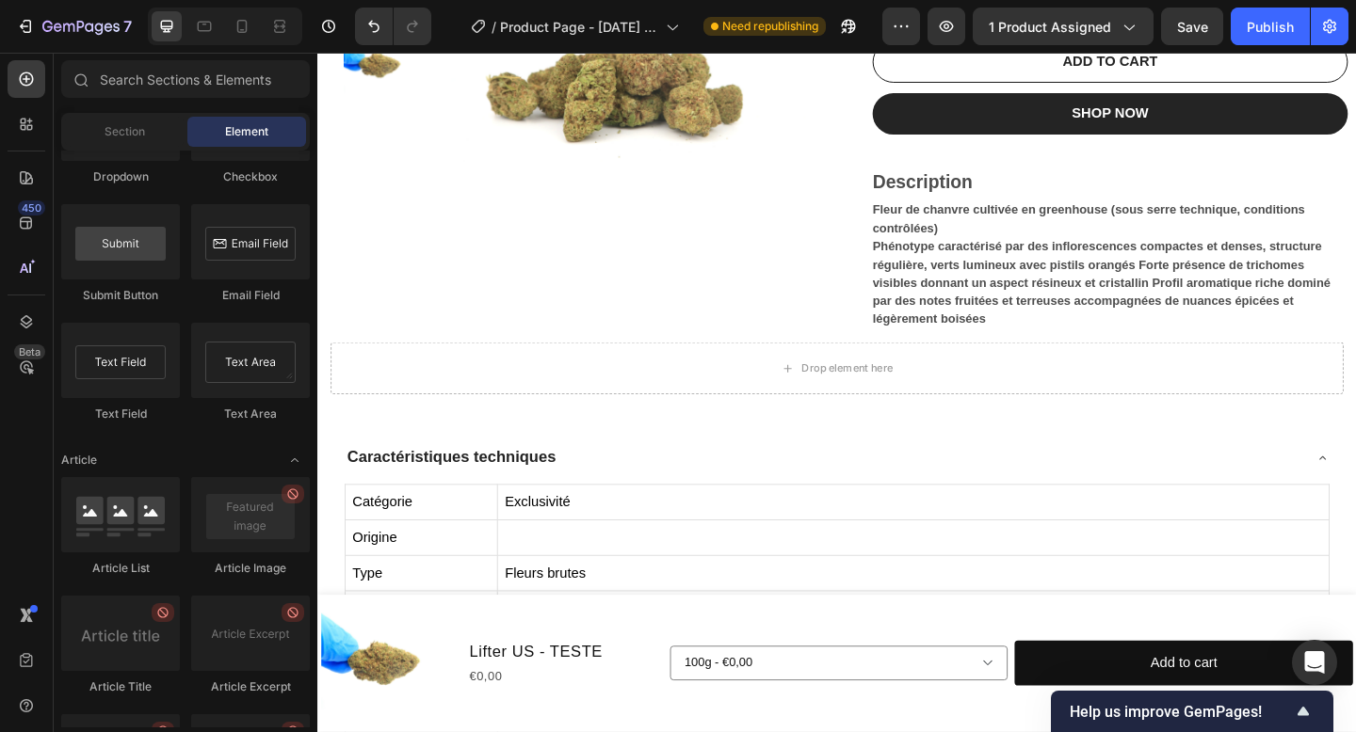
scroll to position [5127, 0]
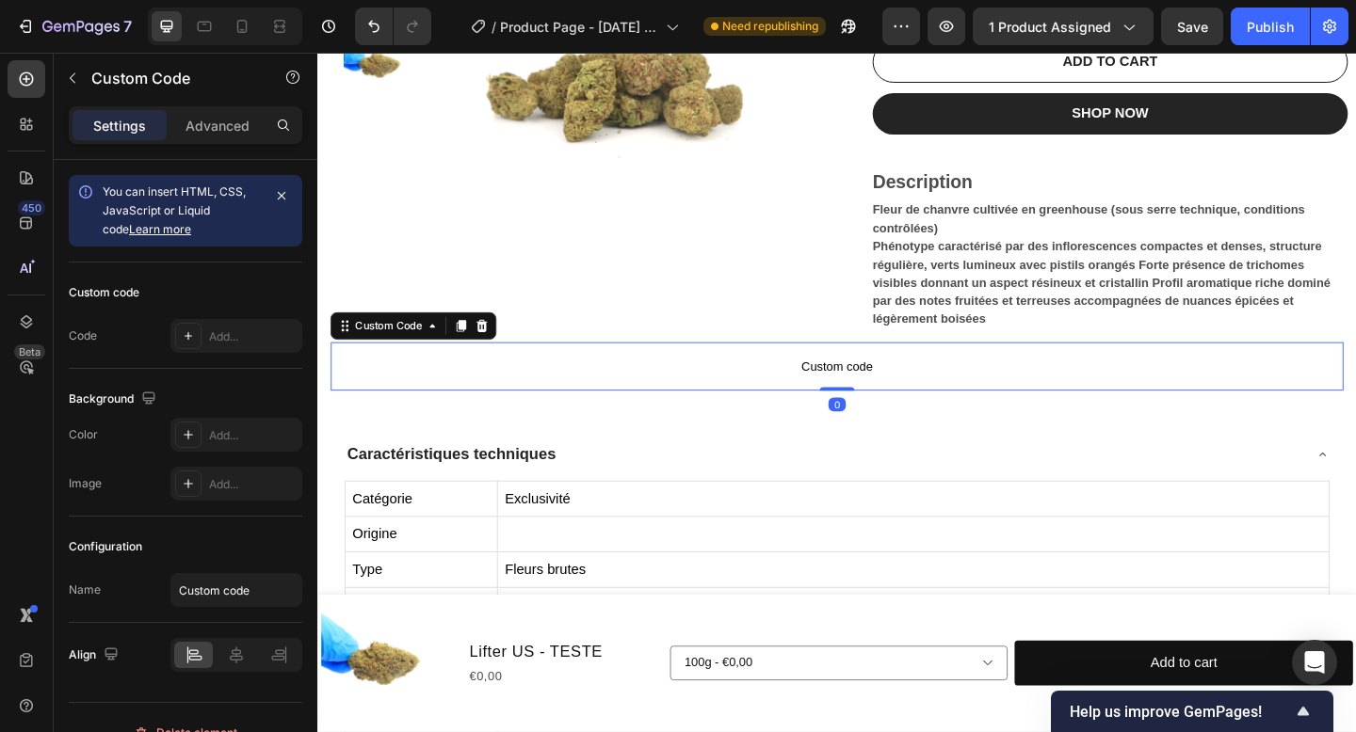
click at [547, 396] on span "Custom code" at bounding box center [881, 394] width 1101 height 23
click at [548, 396] on span "Custom code" at bounding box center [881, 394] width 1101 height 23
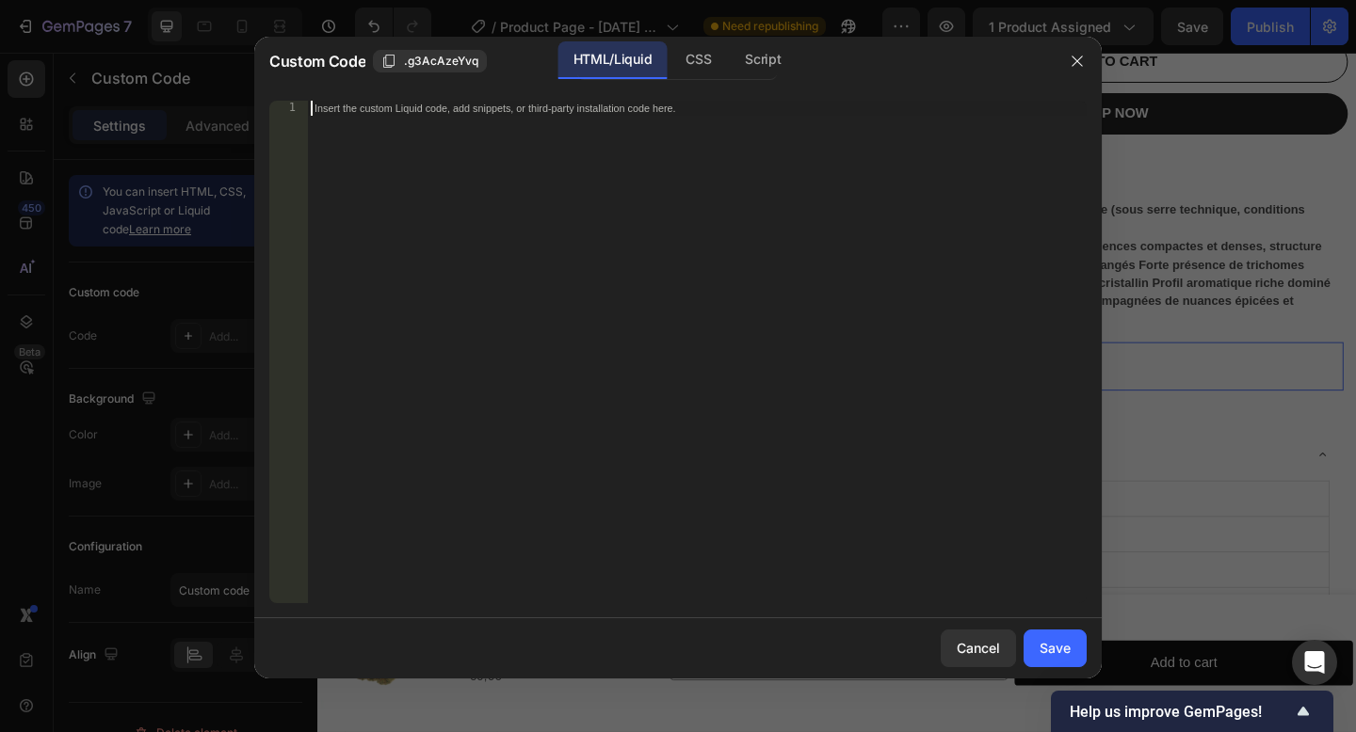
click at [503, 175] on div "Insert the custom Liquid code, add snippets, or third-party installation code h…" at bounding box center [697, 367] width 780 height 533
paste textarea "</p>"
type textarea "</p>"
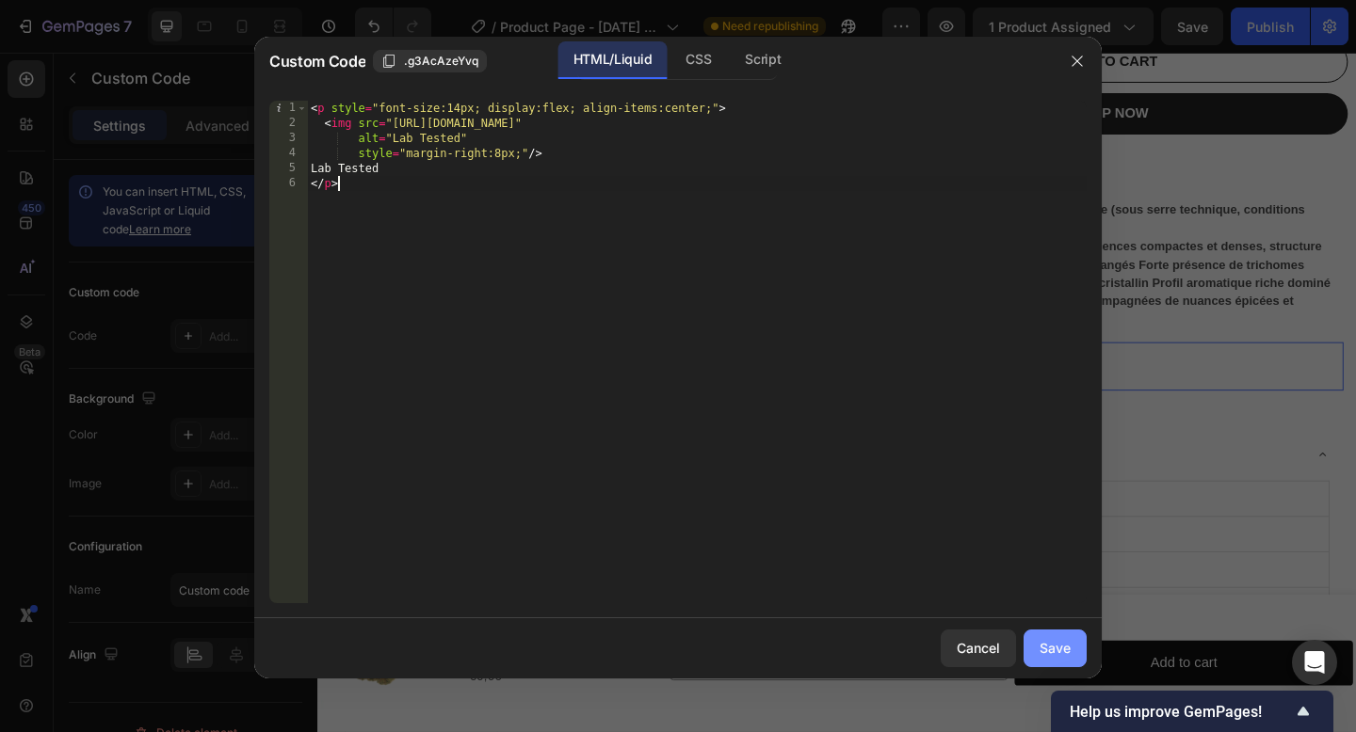
click at [1054, 657] on div "Save" at bounding box center [1054, 648] width 31 height 20
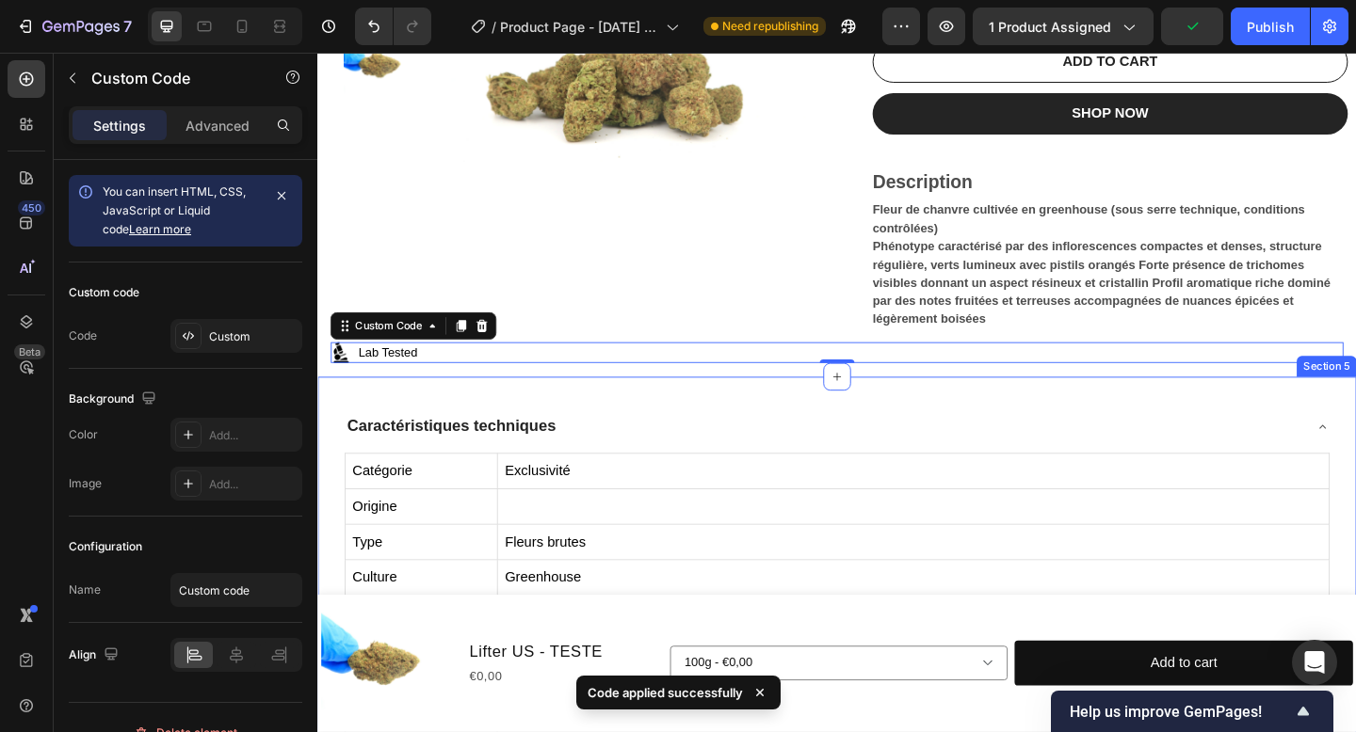
click at [523, 436] on div "Caractéristiques techniques" at bounding box center [881, 460] width 1071 height 49
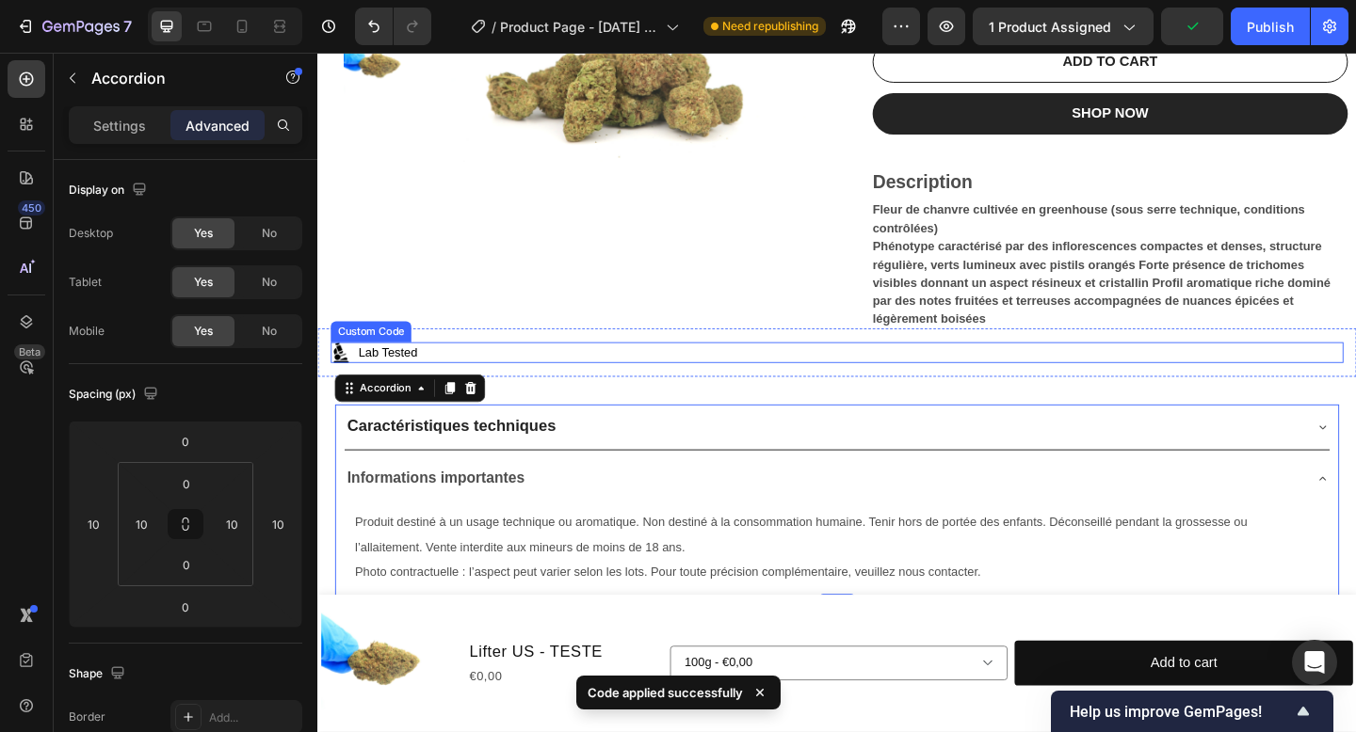
click at [409, 383] on p "Lab Tested" at bounding box center [881, 379] width 1101 height 23
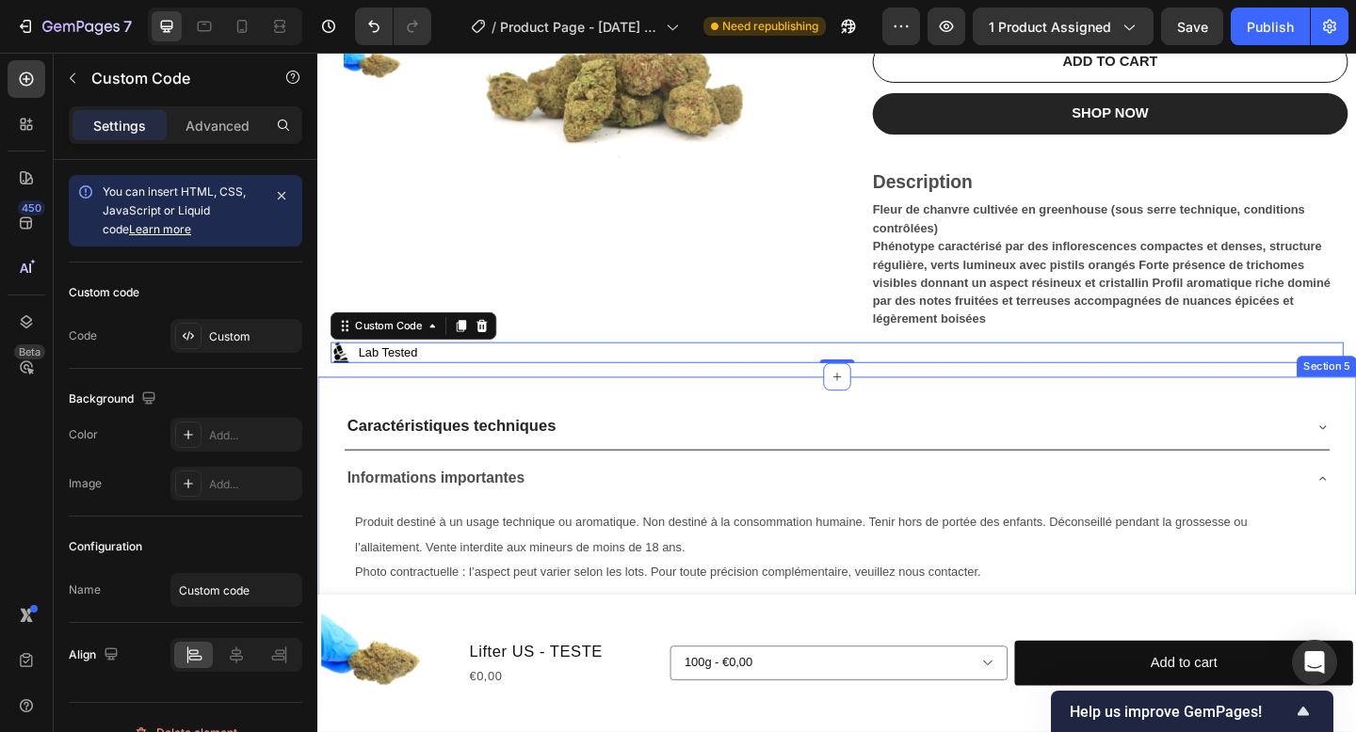
click at [434, 423] on div "Caractéristiques techniques Informations importantes Text Block Produit destiné…" at bounding box center [882, 541] width 1130 height 270
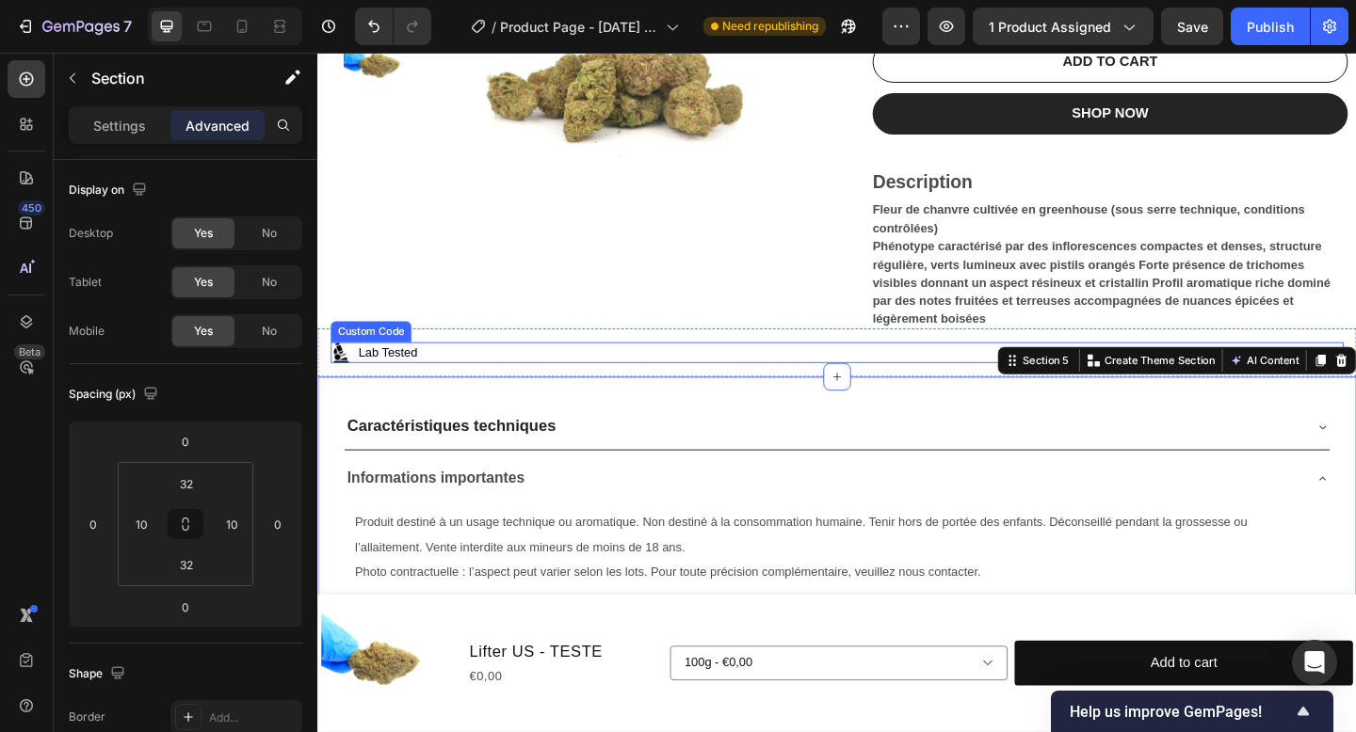
click at [441, 386] on p "Lab Tested" at bounding box center [881, 379] width 1101 height 23
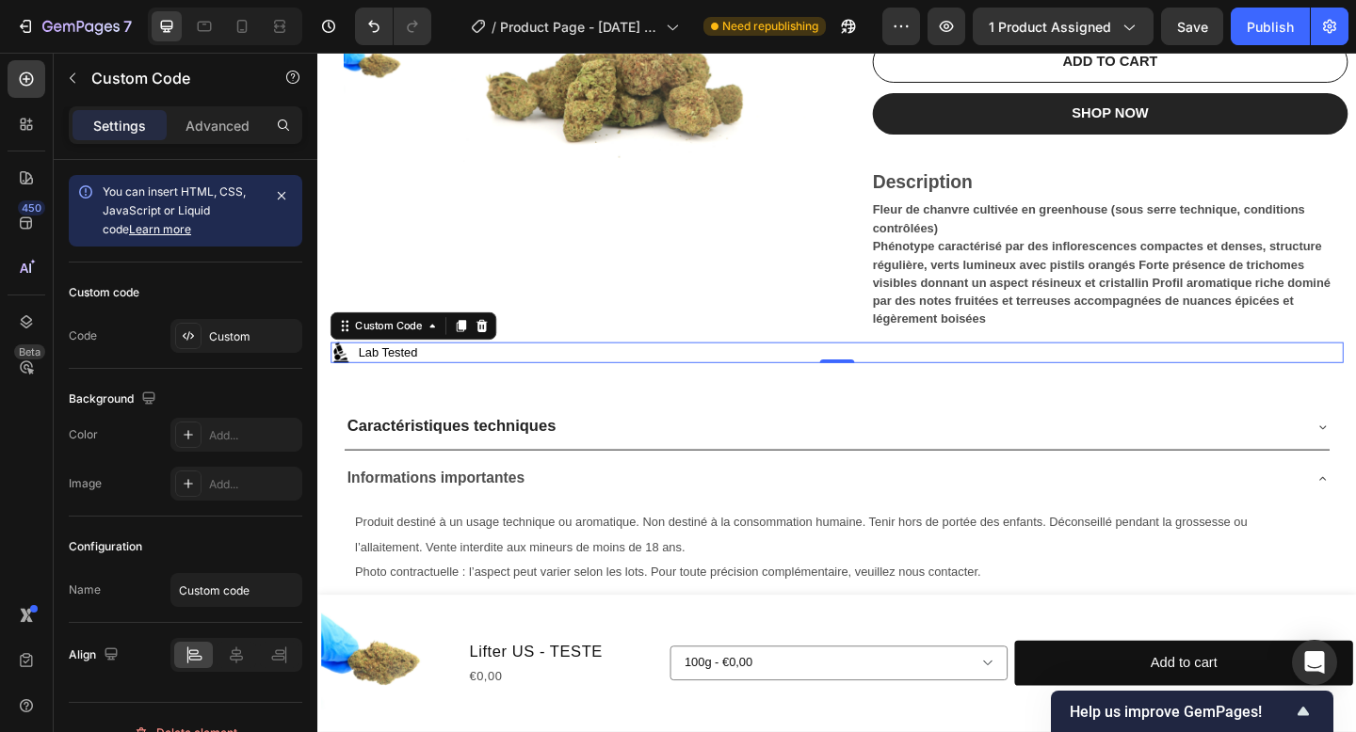
click at [971, 375] on p "Lab Tested" at bounding box center [881, 379] width 1101 height 23
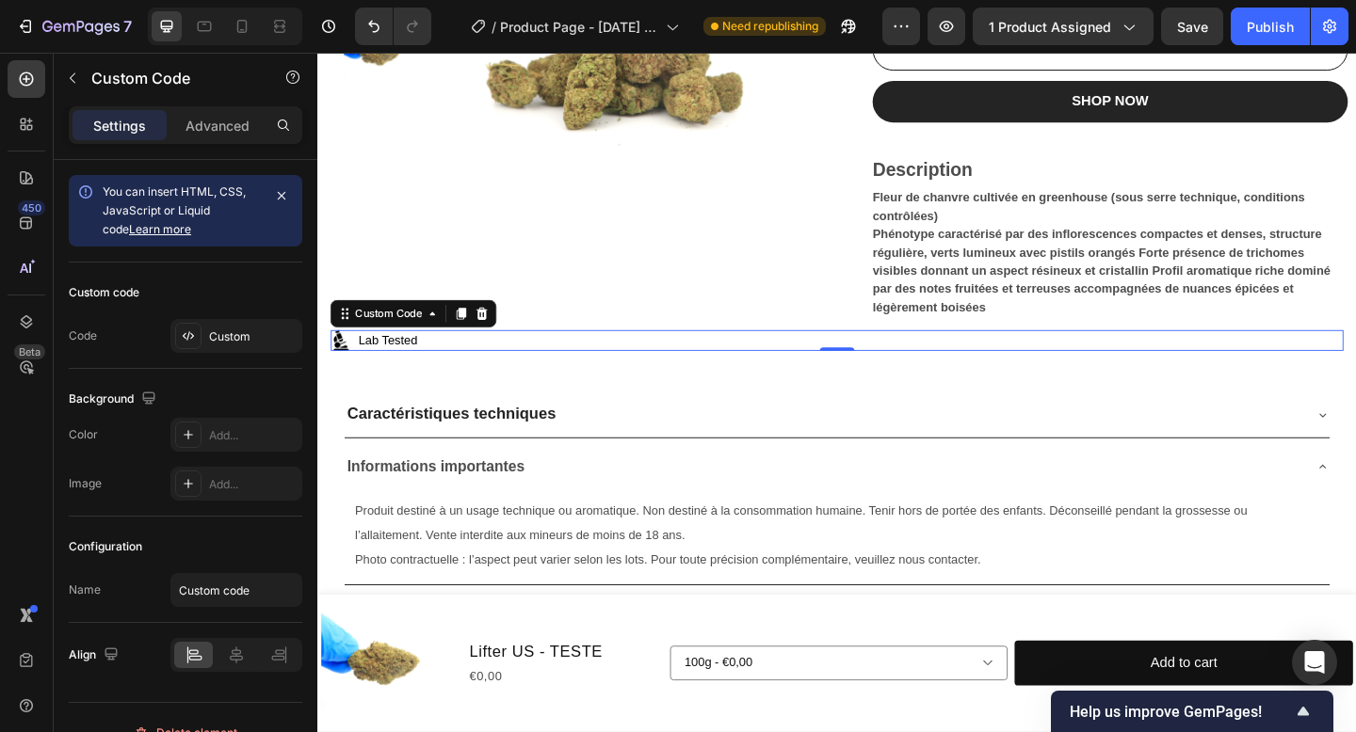
scroll to position [445, 0]
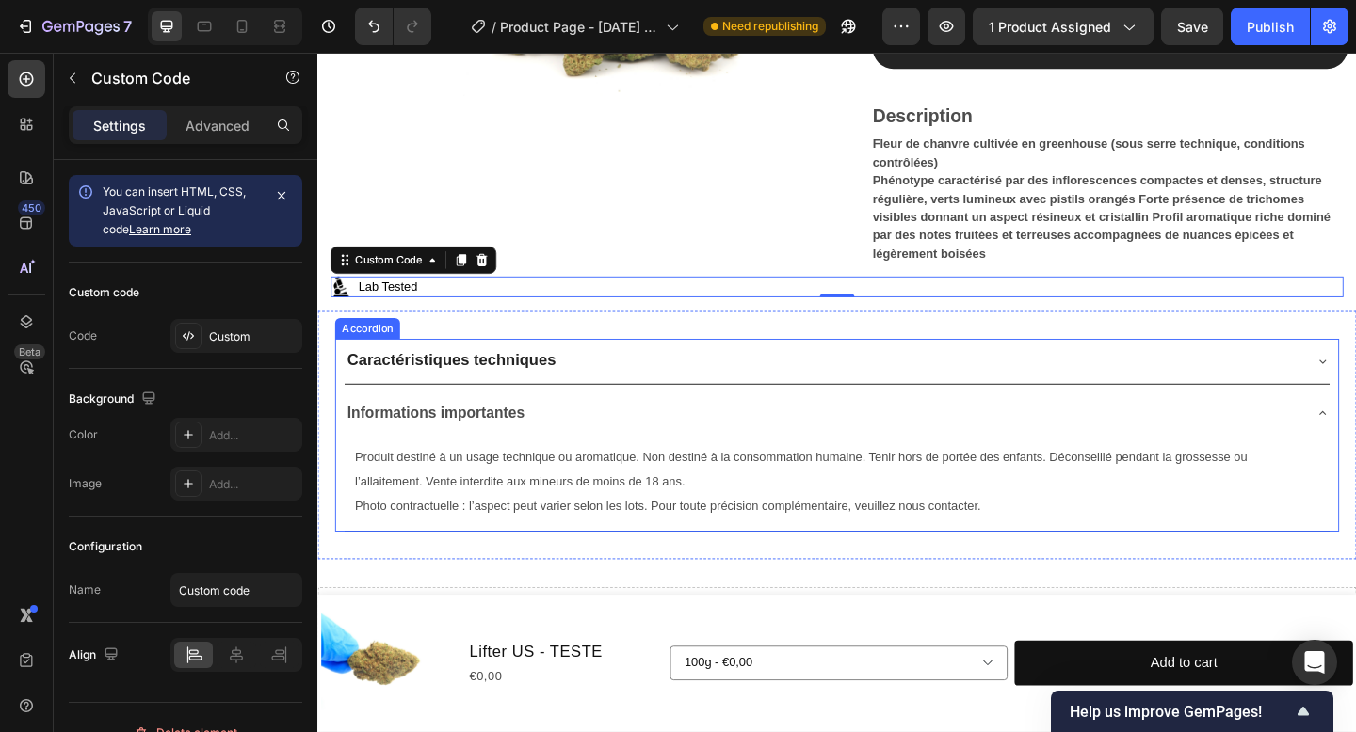
click at [945, 385] on div "Caractéristiques techniques" at bounding box center [866, 389] width 1041 height 34
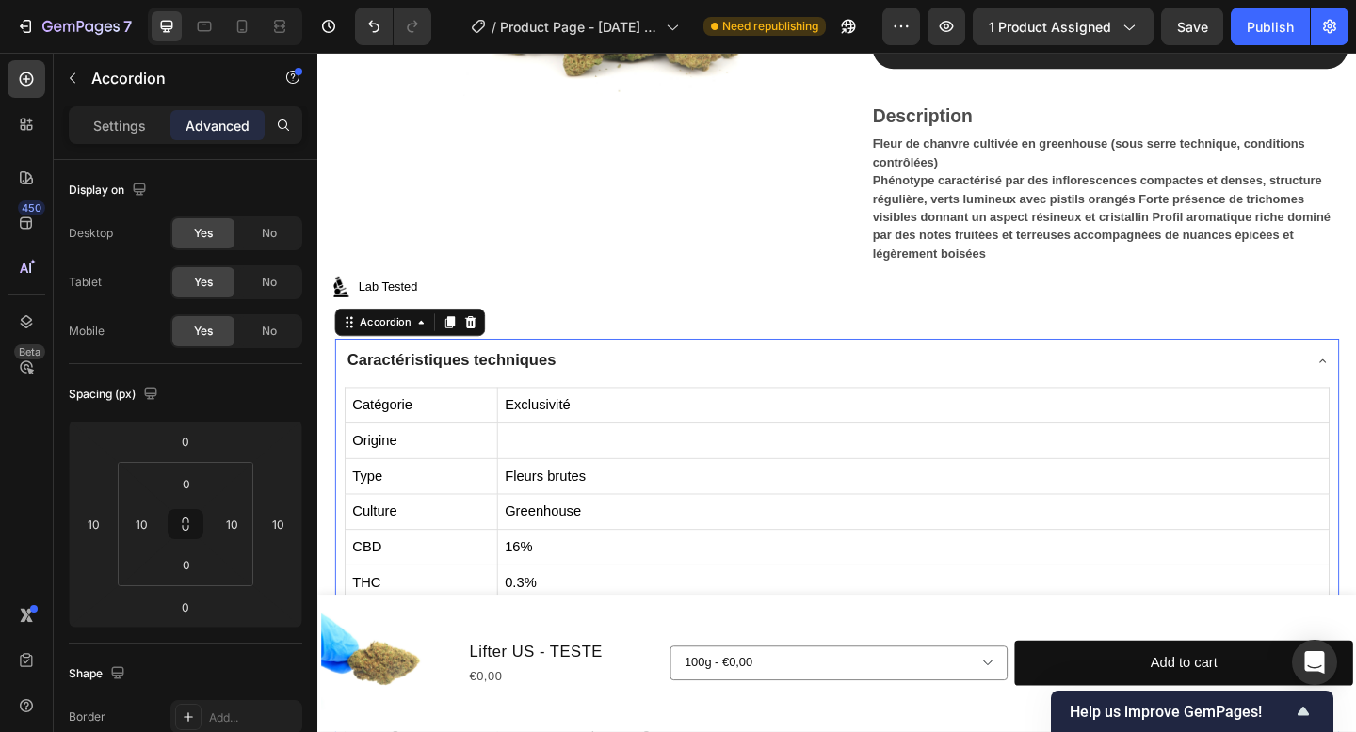
click at [898, 383] on div "Caractéristiques techniques" at bounding box center [866, 389] width 1041 height 34
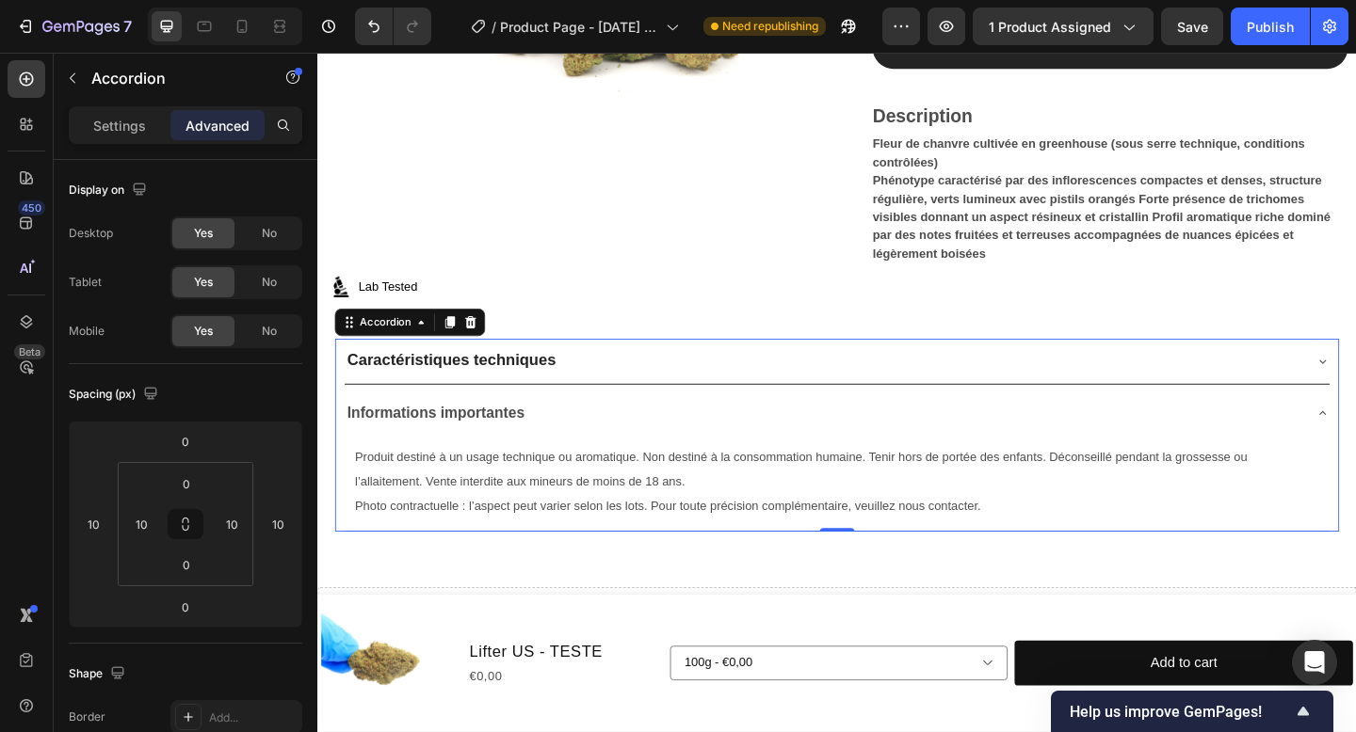
click at [892, 393] on div "Caractéristiques techniques" at bounding box center [866, 389] width 1041 height 34
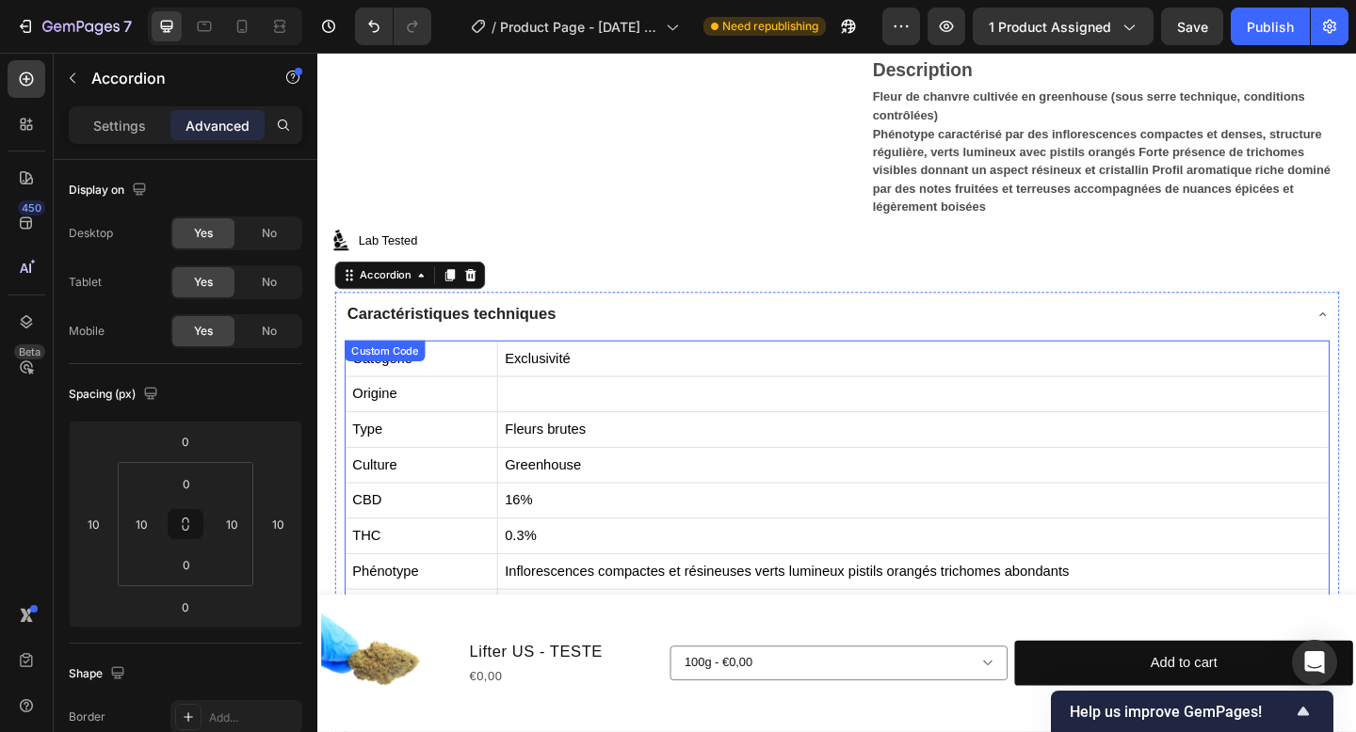
scroll to position [492, 0]
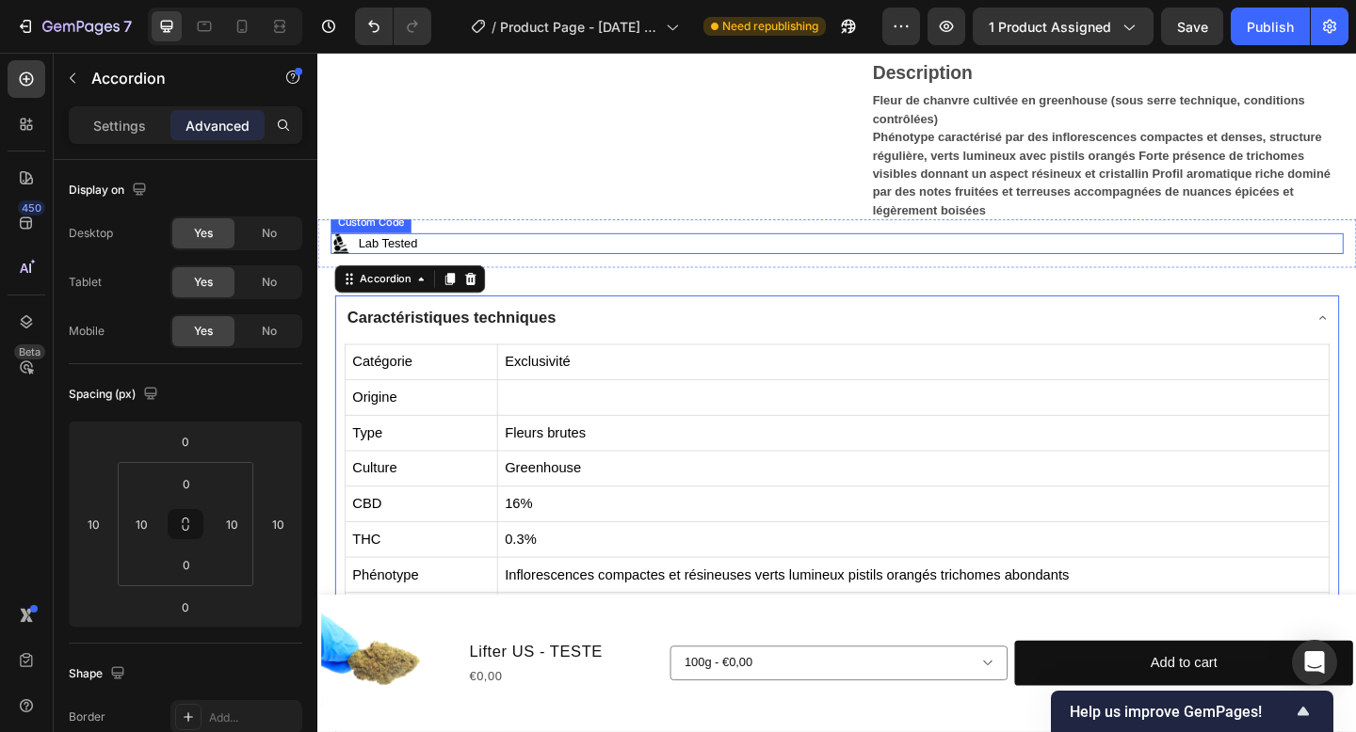
click at [412, 257] on p "Lab Tested" at bounding box center [881, 260] width 1101 height 23
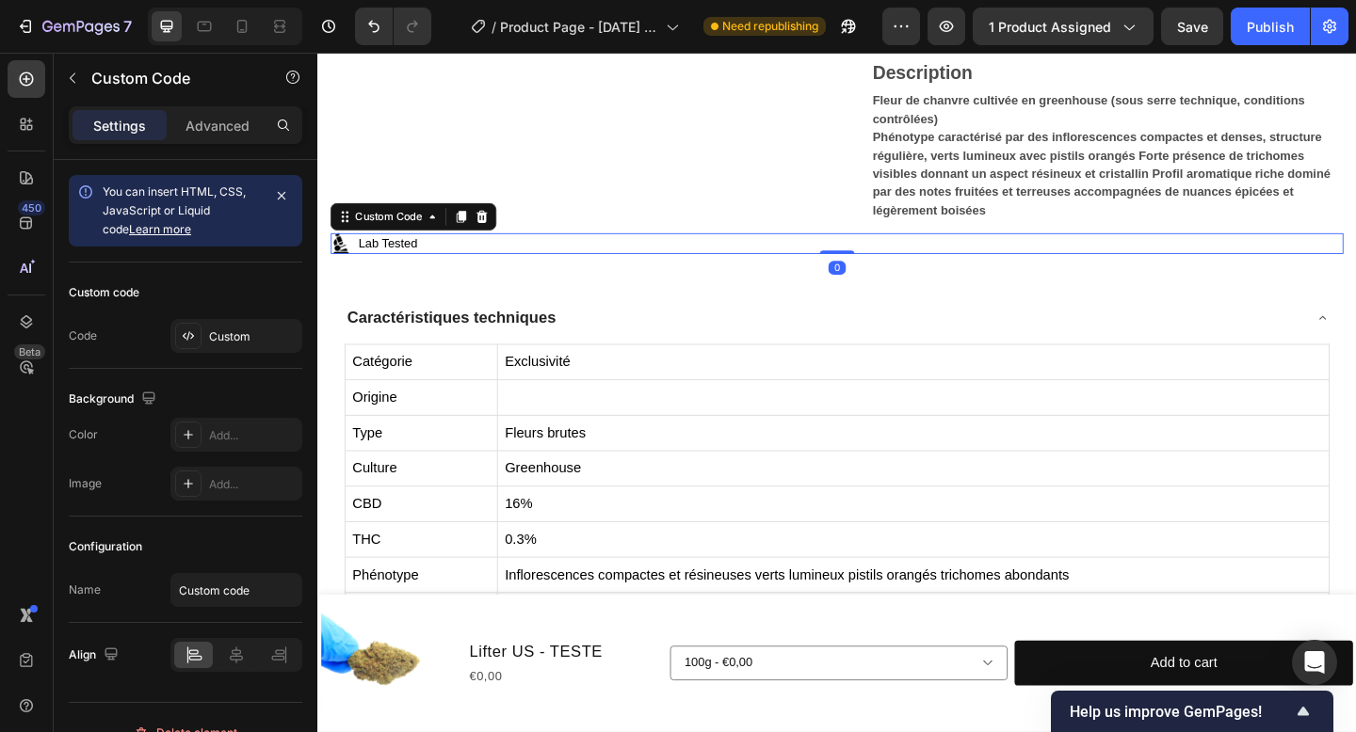
click at [412, 257] on p "Lab Tested" at bounding box center [881, 260] width 1101 height 23
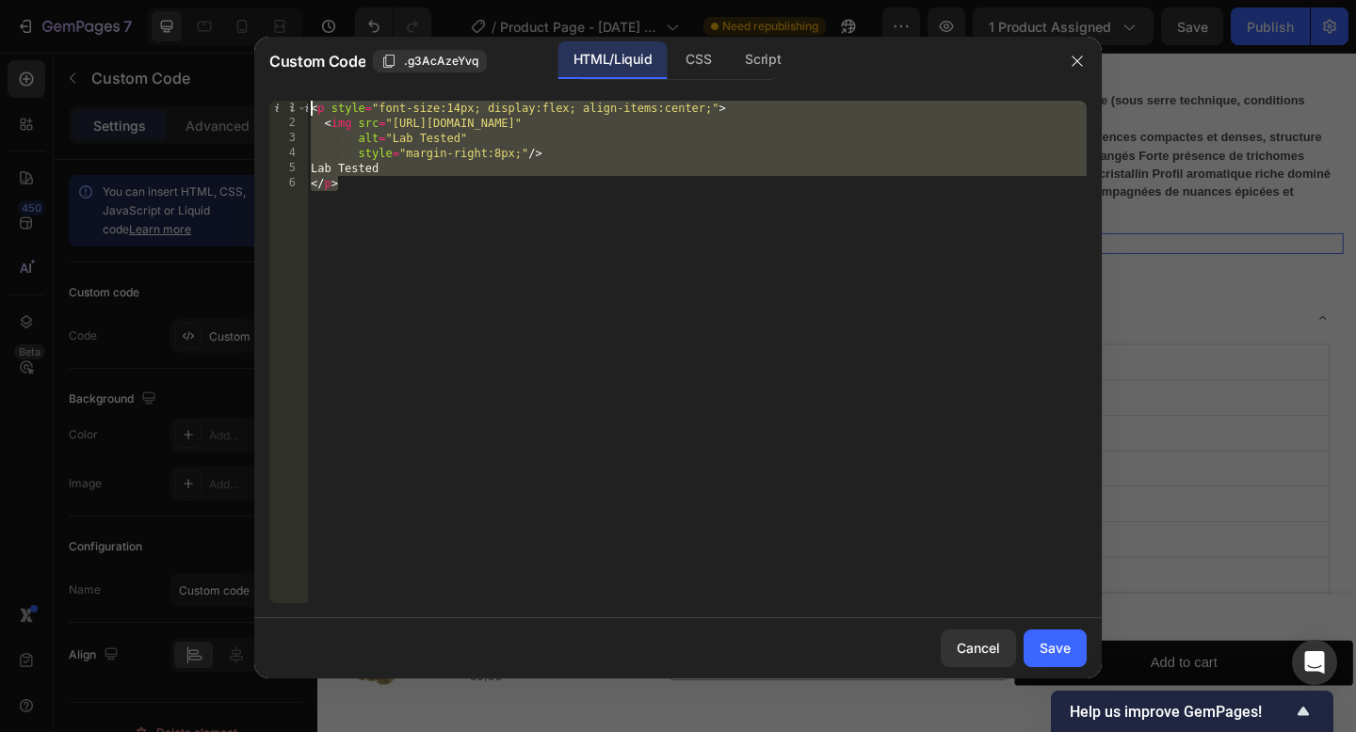
drag, startPoint x: 426, startPoint y: 201, endPoint x: 292, endPoint y: 78, distance: 181.9
click at [292, 78] on div "Custom Code .g3AcAzeYvq HTML/Liquid CSS Script </p> 1 2 3 4 5 6 < p style = "fo…" at bounding box center [677, 358] width 847 height 642
type textarea "<p style="font-size:14px; display:flex; align-items:center;"> <img src="[URL][D…"
click at [1072, 57] on icon "button" at bounding box center [1076, 61] width 15 height 15
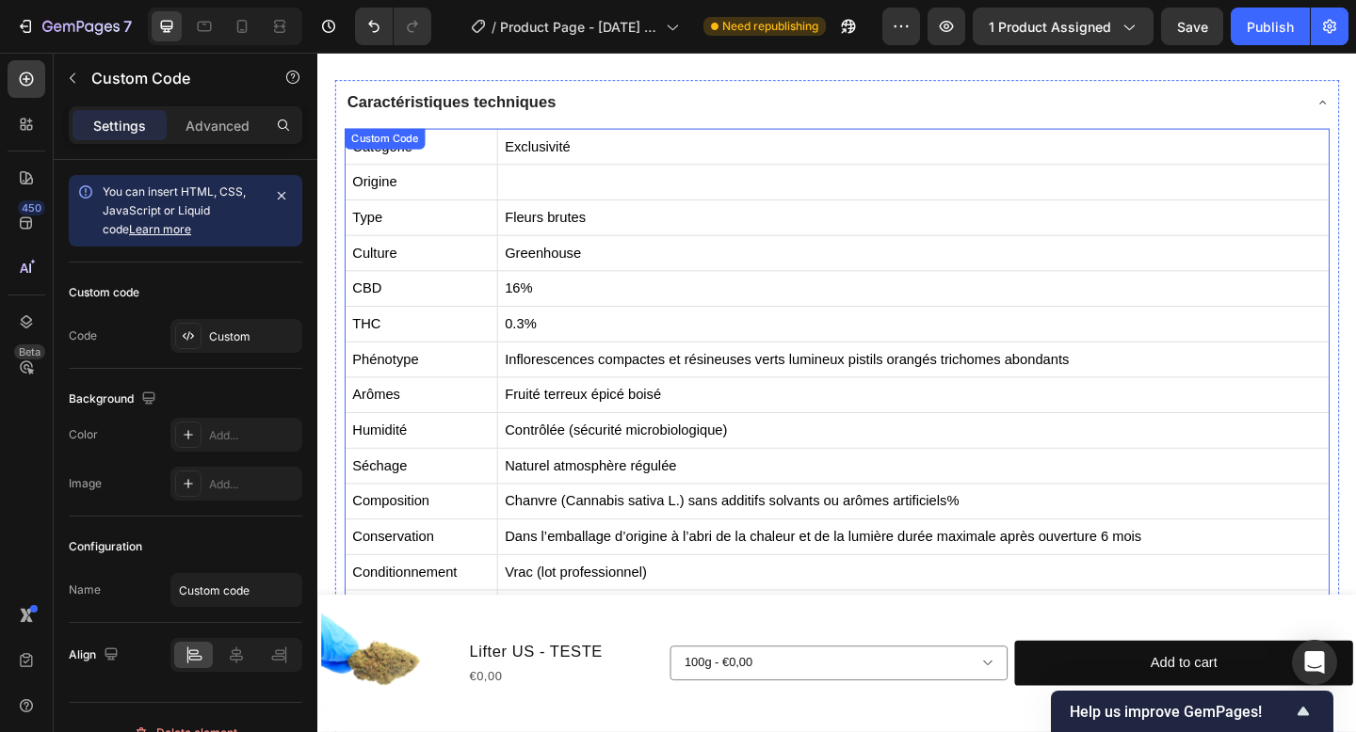
scroll to position [734, 0]
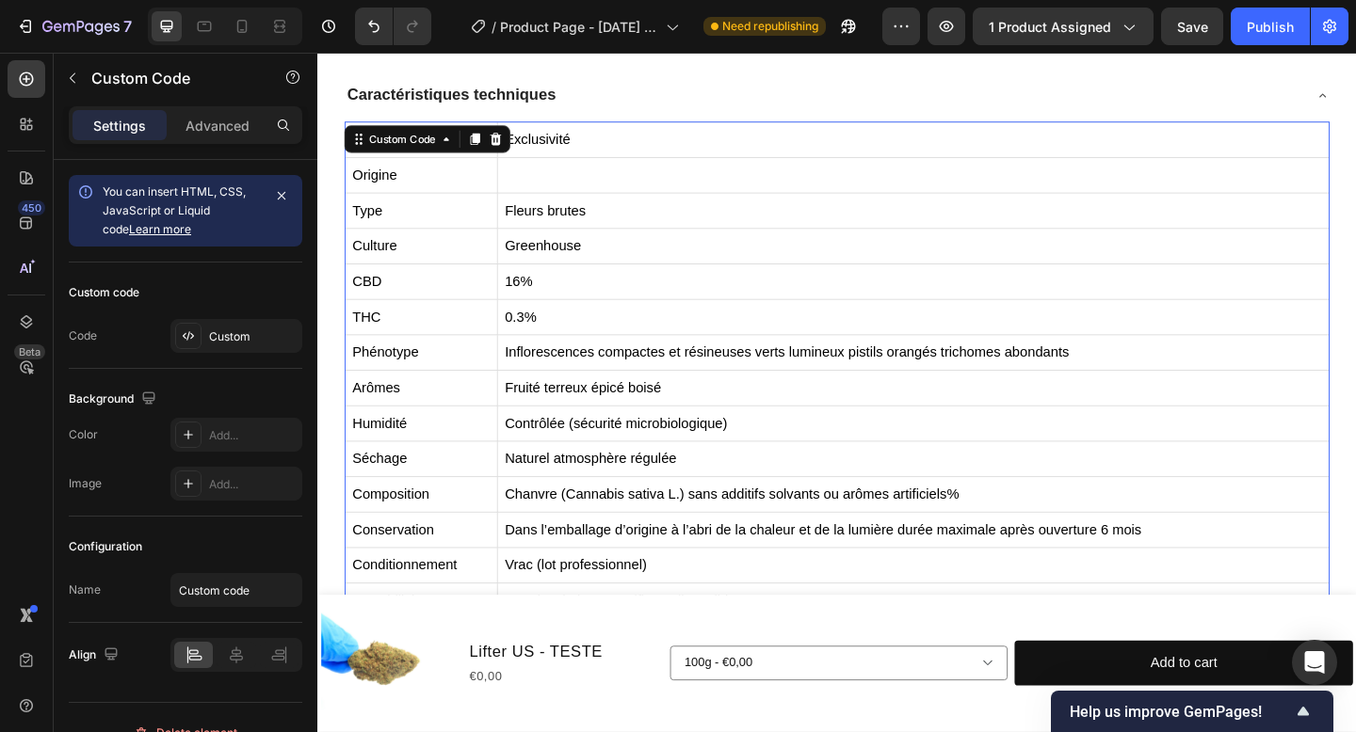
click at [862, 423] on td "Fruité terreux épicé boisé" at bounding box center [965, 418] width 905 height 39
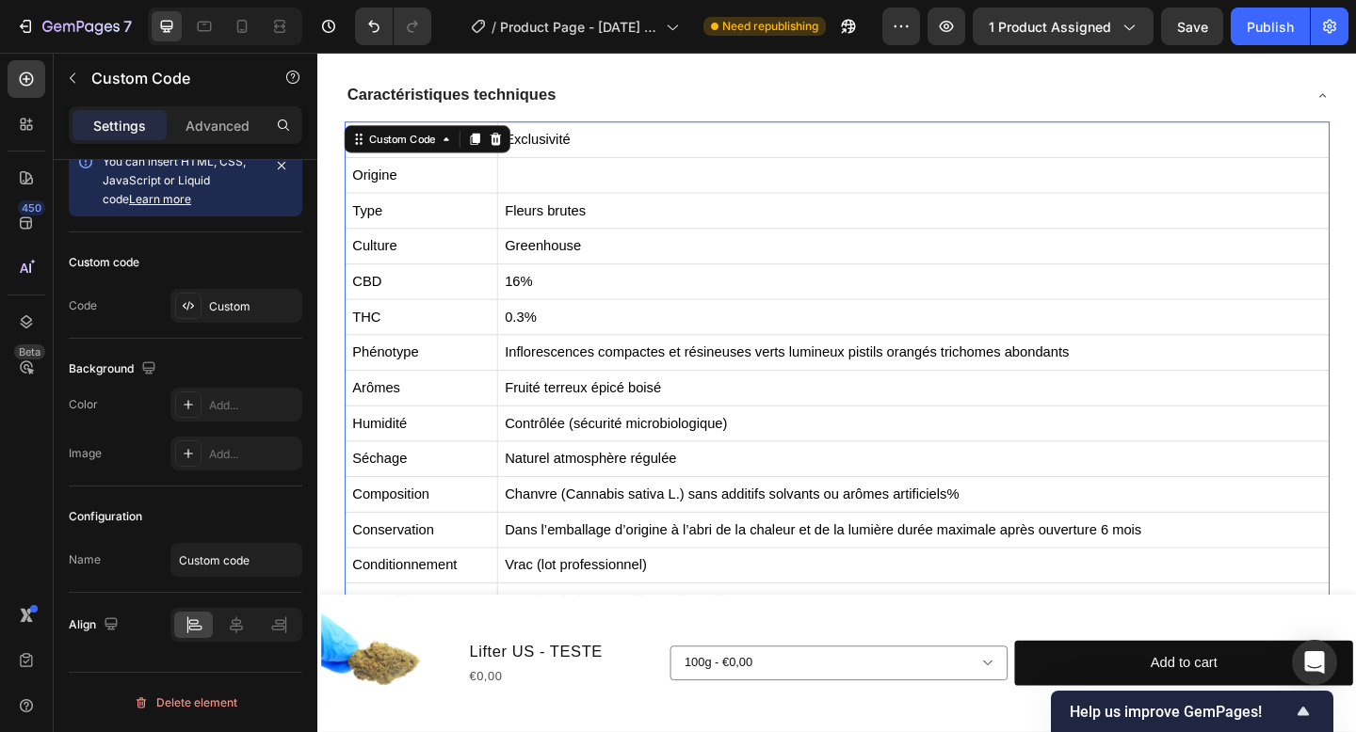
click at [862, 423] on td "Fruité terreux épicé boisé" at bounding box center [965, 418] width 905 height 39
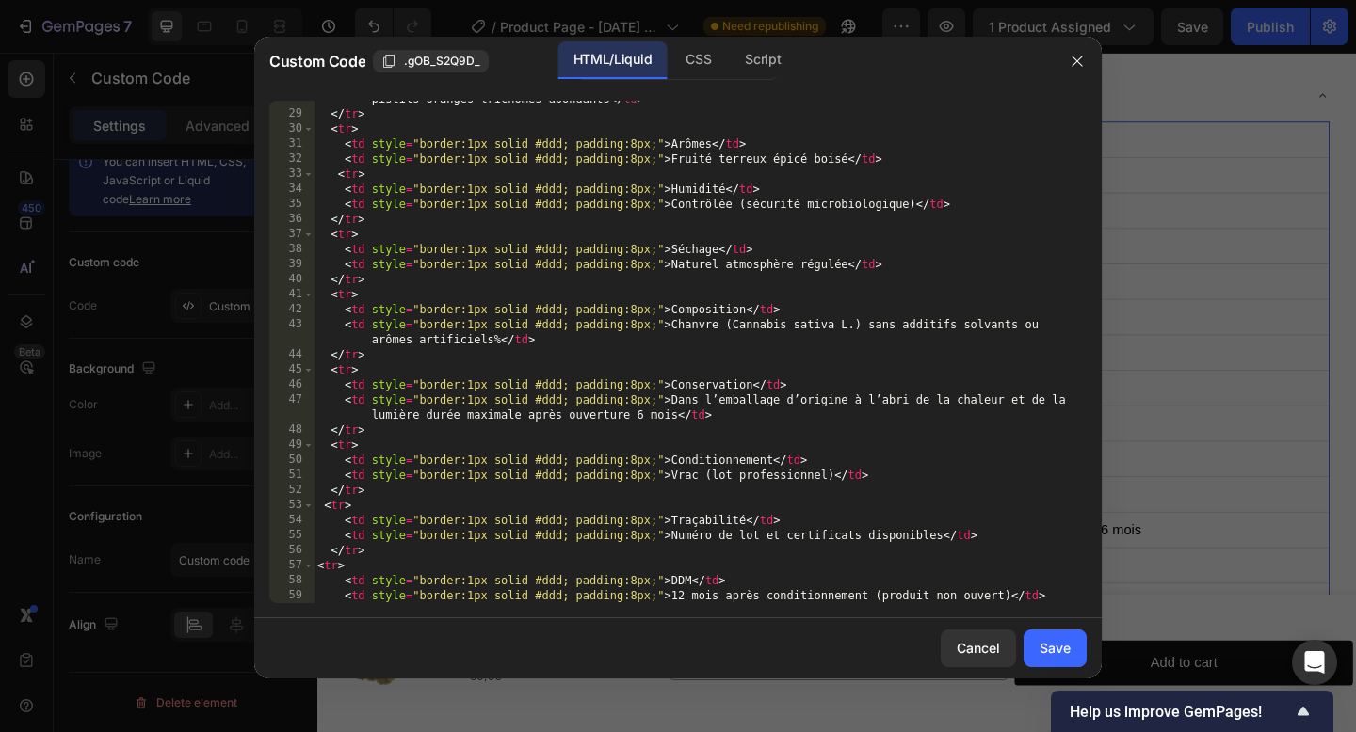
scroll to position [461, 0]
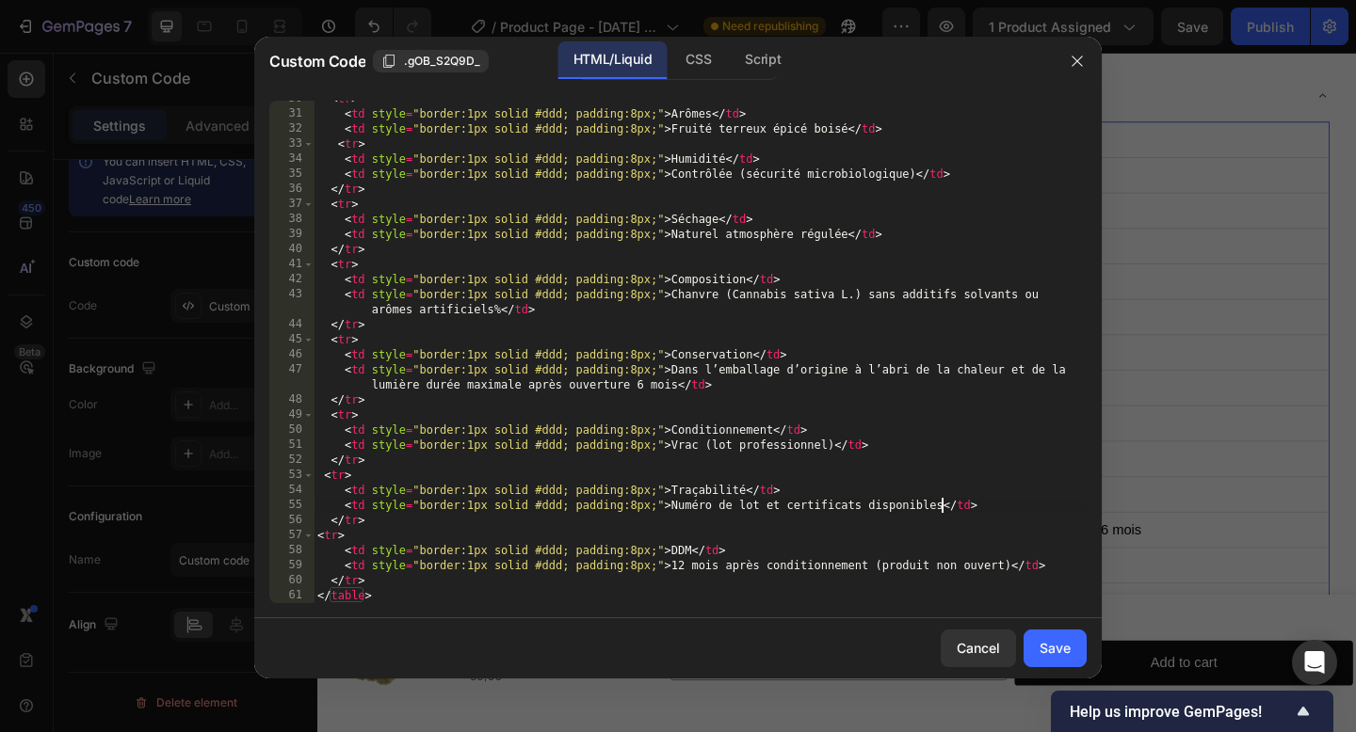
click at [943, 503] on div "< tr > < td style = "border:1px solid #ddd; padding:8px;" > Arômes </ td > < td…" at bounding box center [700, 357] width 773 height 533
paste textarea "</p>"
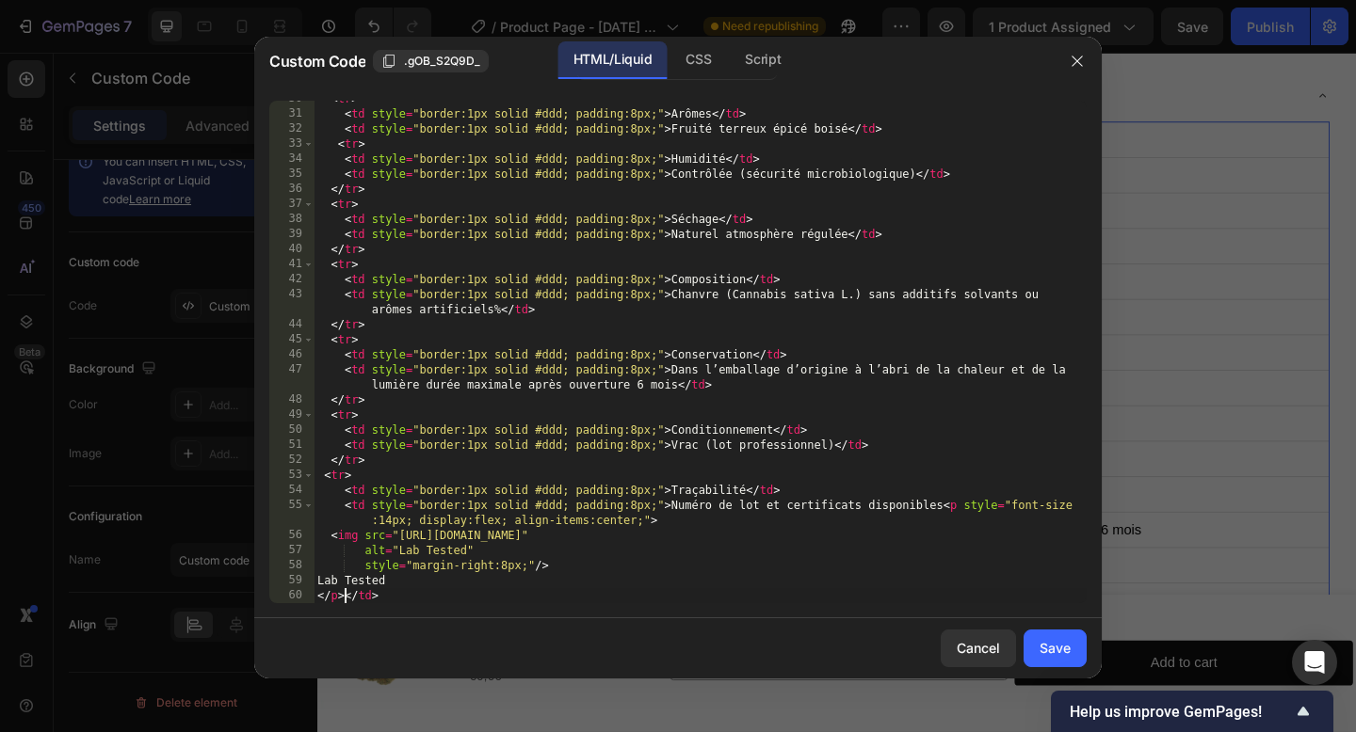
scroll to position [0, 4]
type textarea "</p></td>"
click at [1061, 654] on div "Save" at bounding box center [1054, 648] width 31 height 20
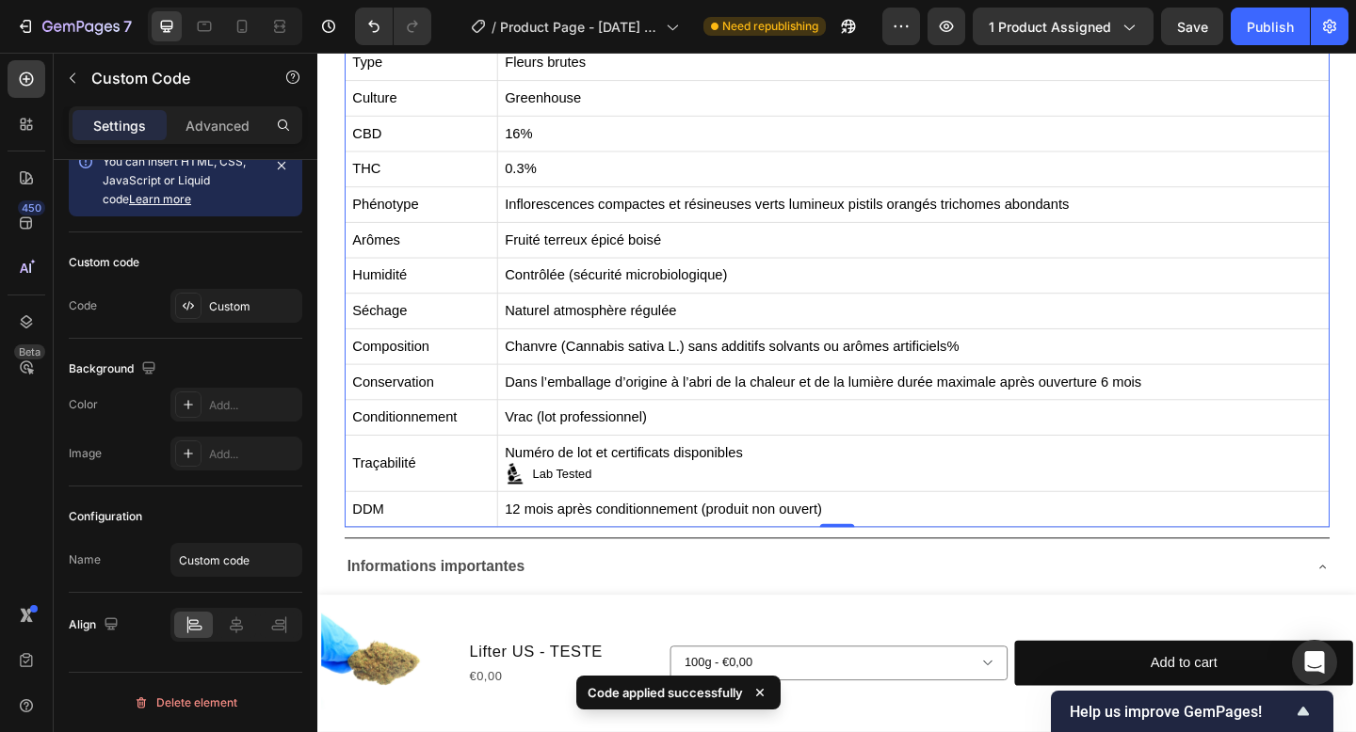
scroll to position [902, 0]
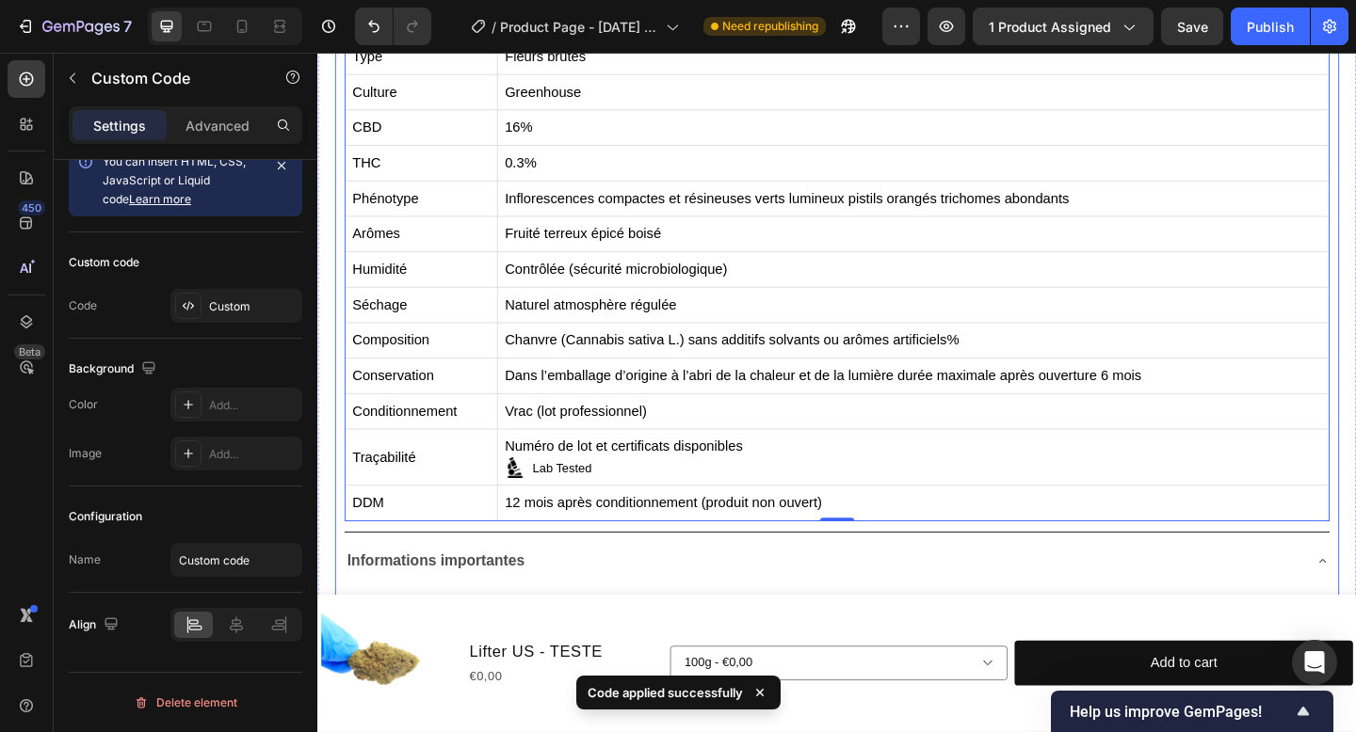
click at [833, 587] on div "Informations importantes" at bounding box center [881, 607] width 1071 height 48
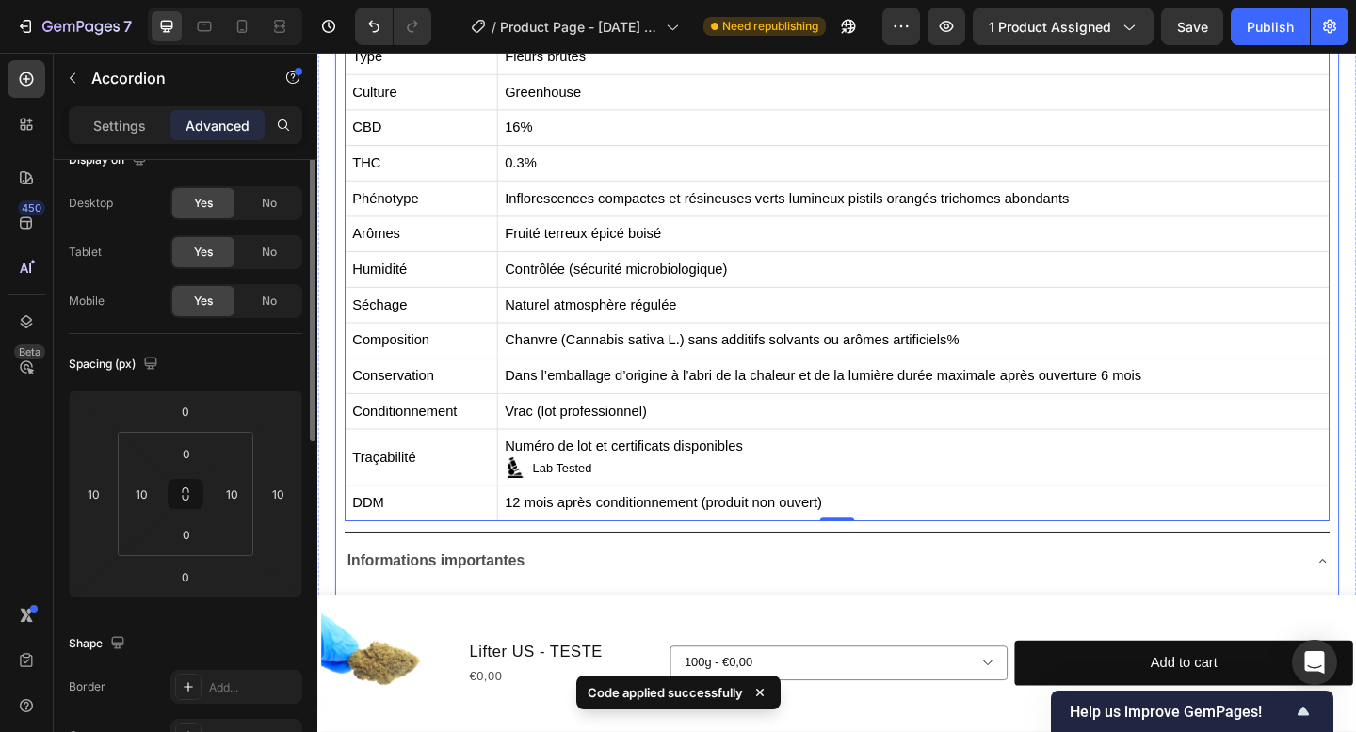
scroll to position [0, 0]
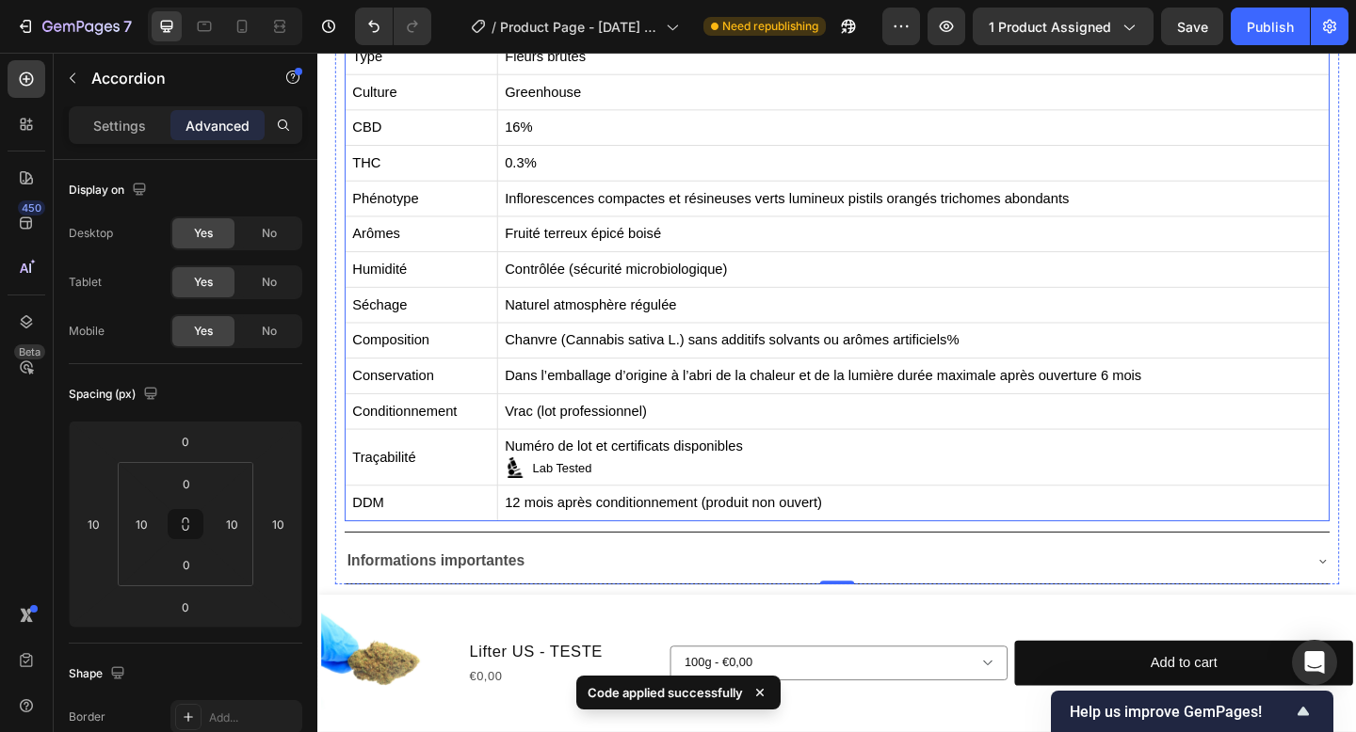
click at [658, 482] on td "Numéro de lot et certificats disponibles Lab Tested" at bounding box center [965, 493] width 905 height 61
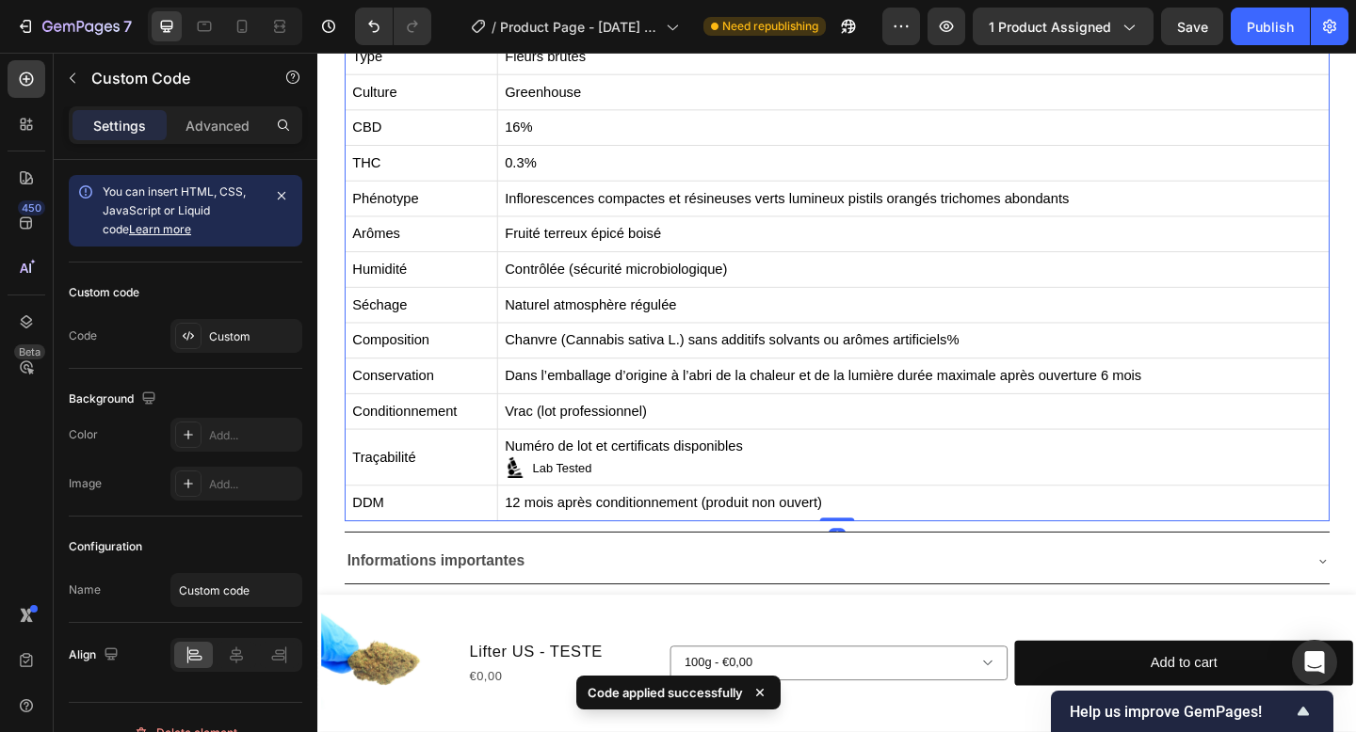
click at [658, 482] on td "Numéro de lot et certificats disponibles Lab Tested" at bounding box center [965, 493] width 905 height 61
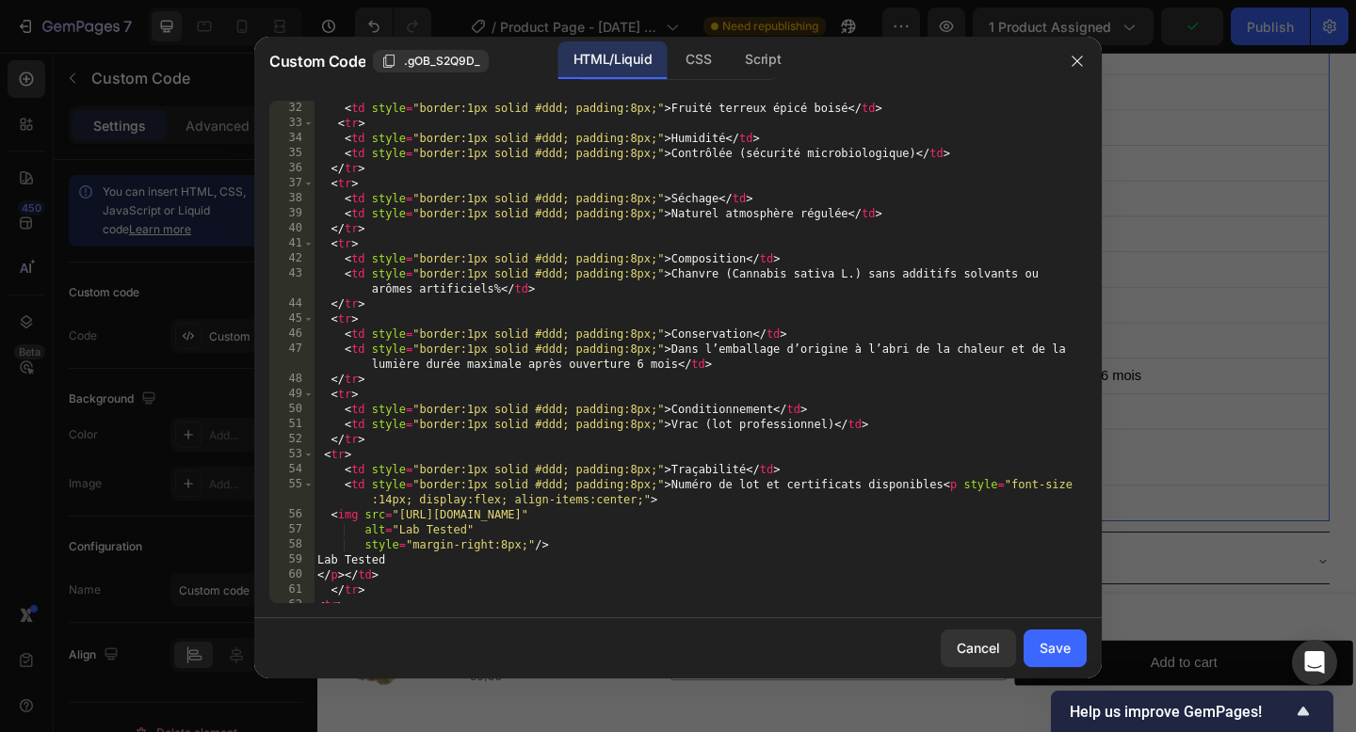
scroll to position [486, 0]
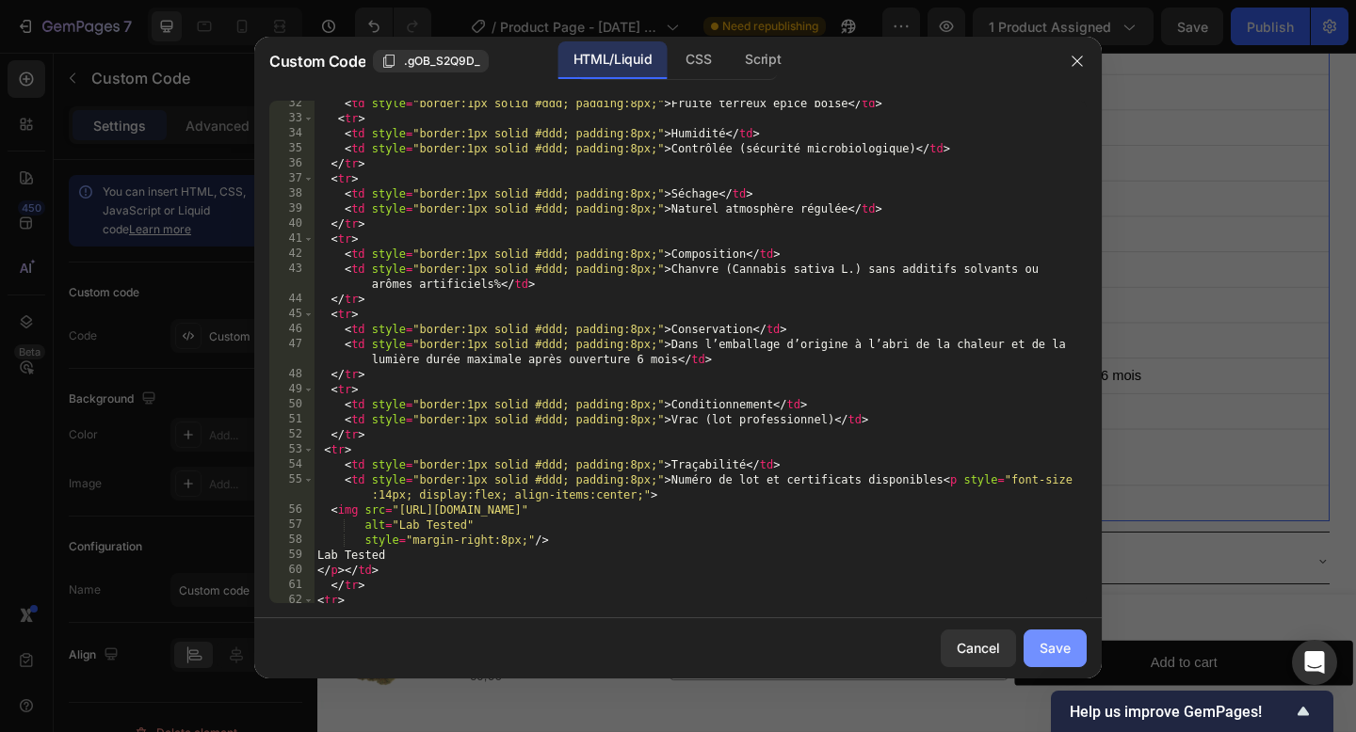
click at [1055, 652] on div "Save" at bounding box center [1054, 648] width 31 height 20
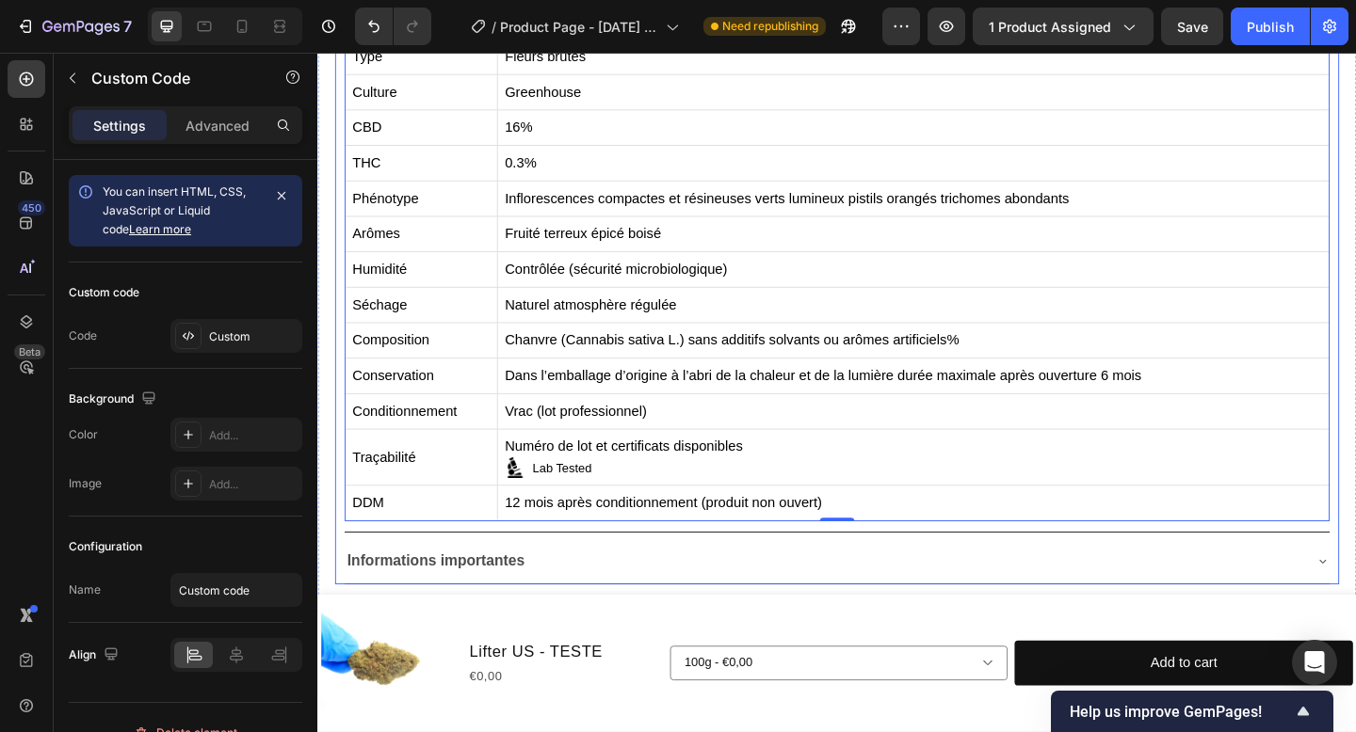
click at [789, 608] on div "Informations importantes" at bounding box center [866, 606] width 1041 height 33
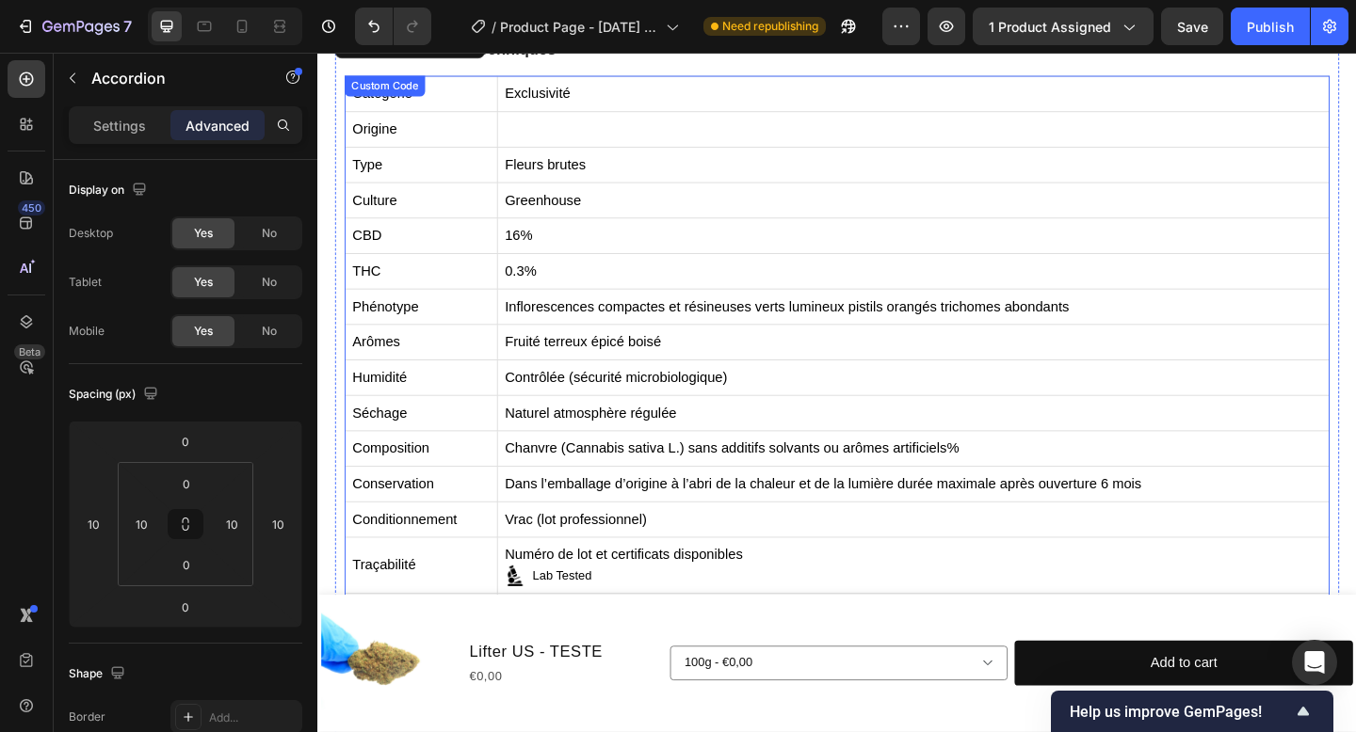
scroll to position [782, 0]
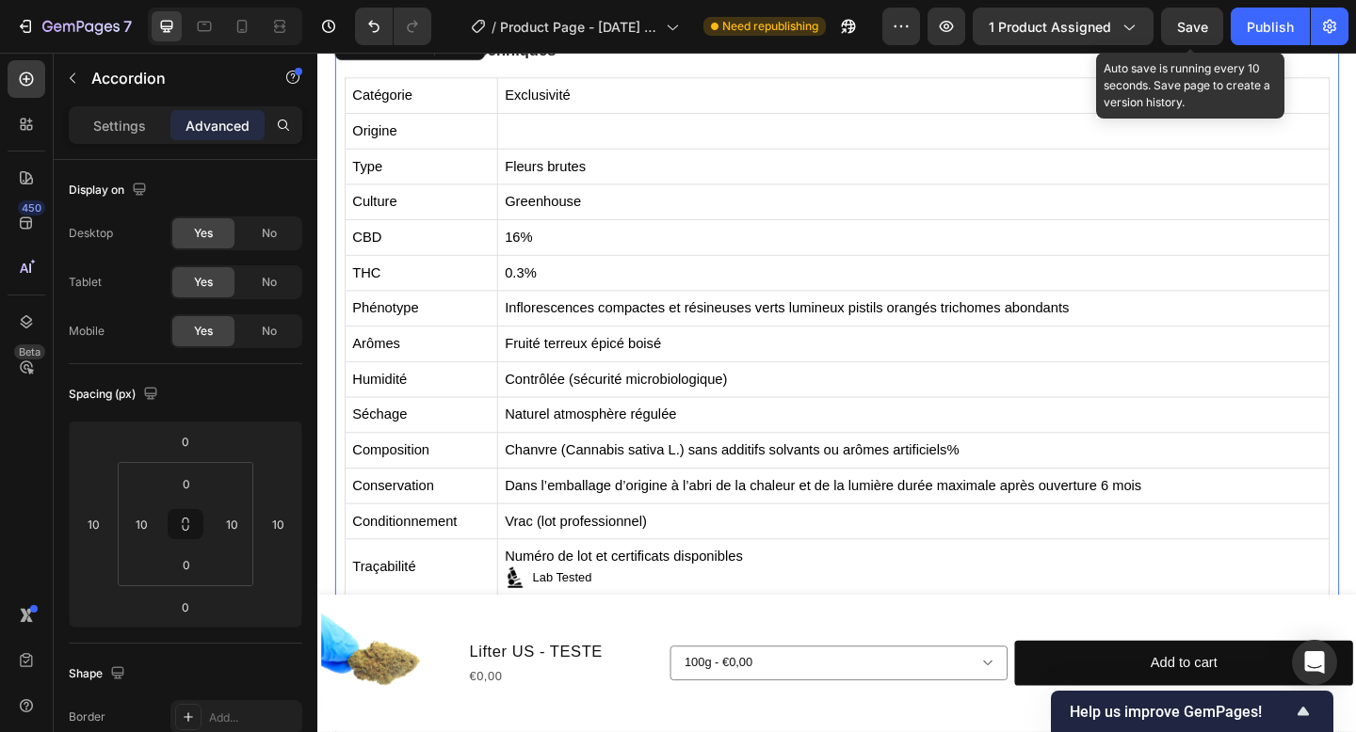
click at [1199, 31] on span "Save" at bounding box center [1192, 27] width 31 height 16
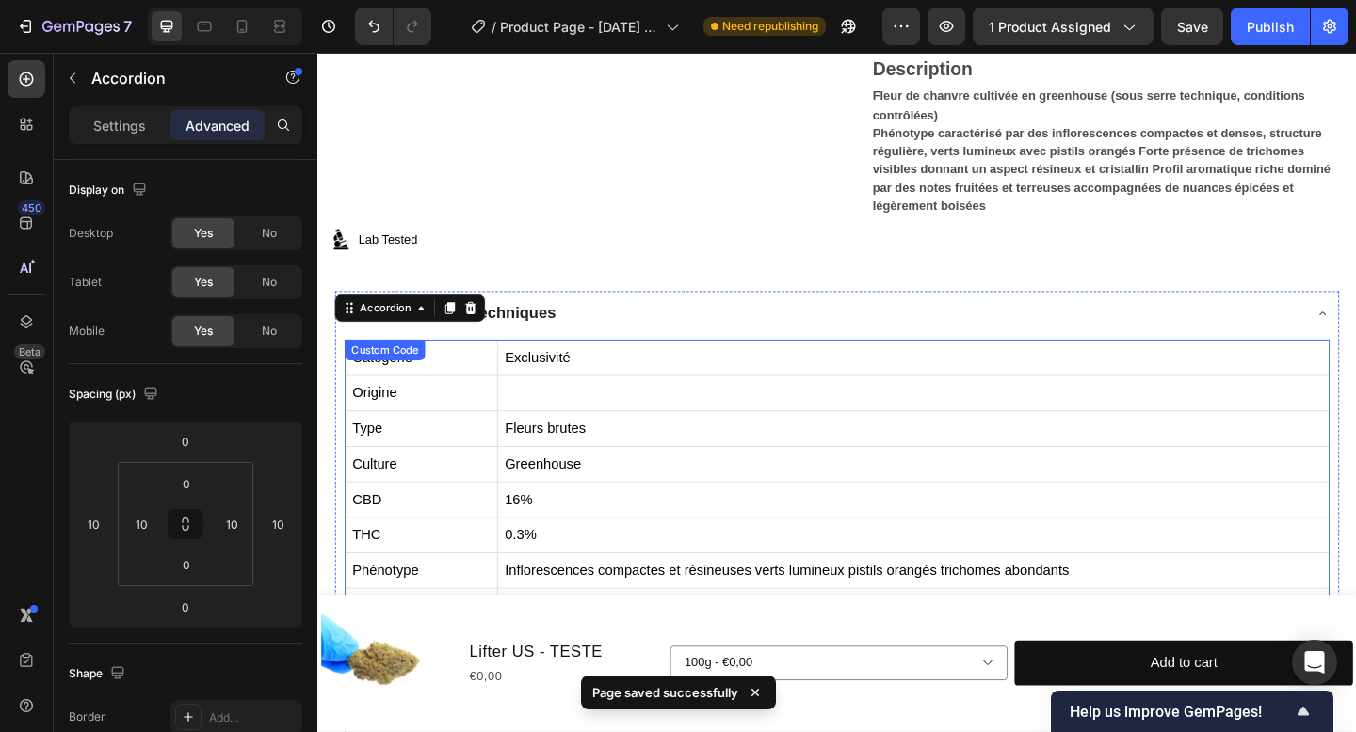
scroll to position [445, 0]
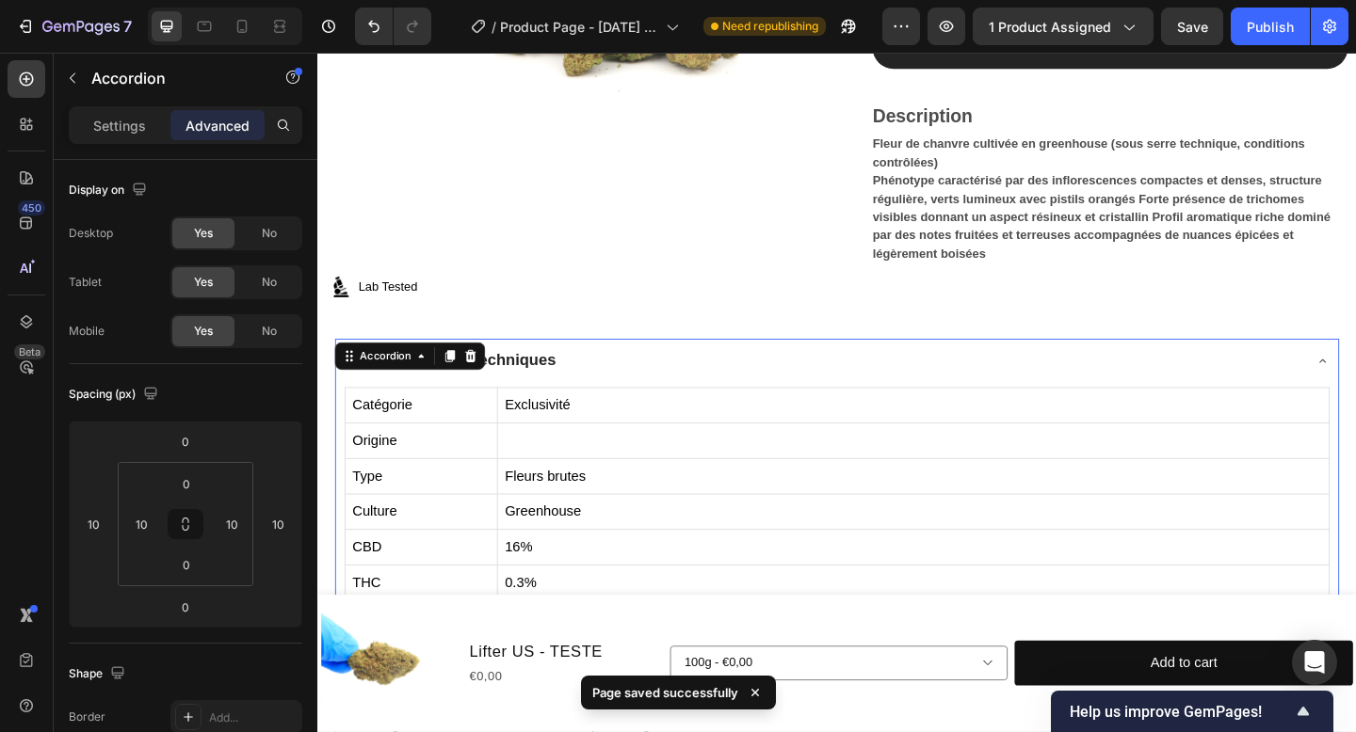
click at [1130, 364] on div "Caractéristiques techniques" at bounding box center [881, 388] width 1071 height 49
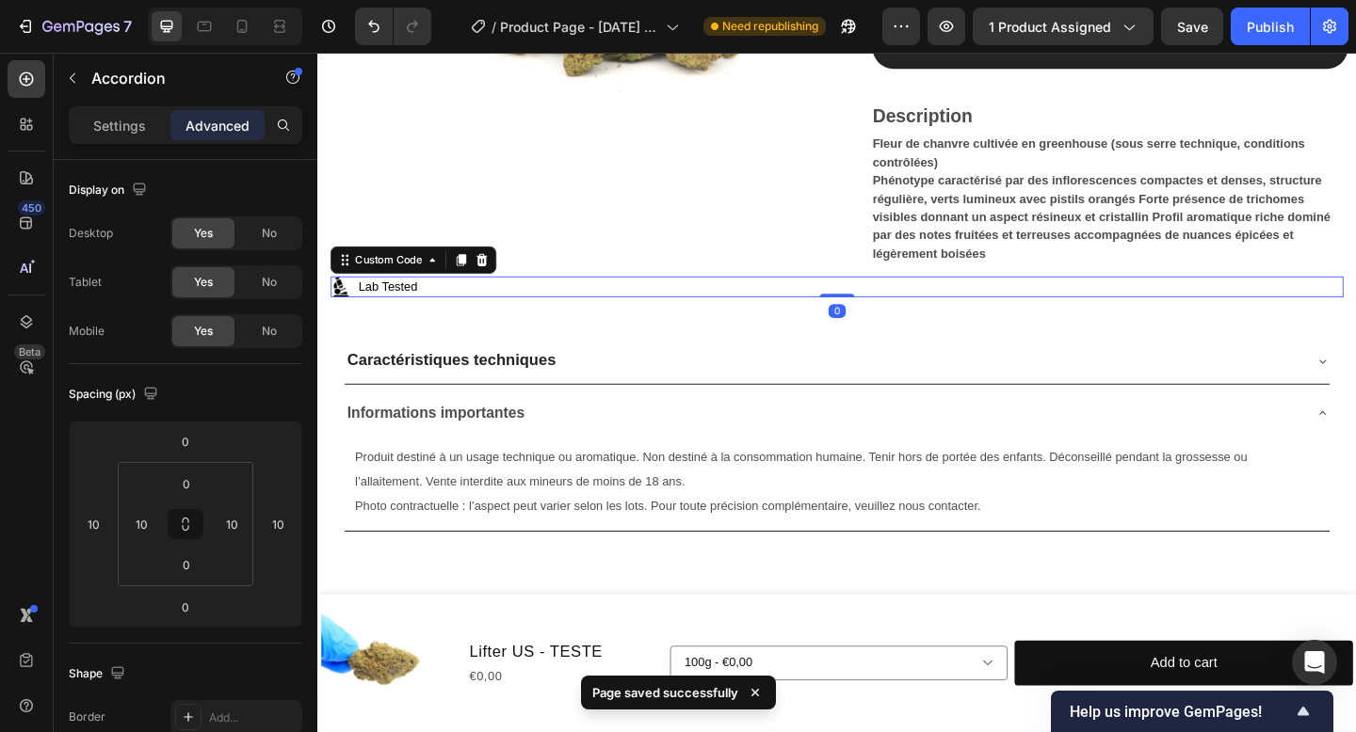
click at [523, 301] on p "Lab Tested" at bounding box center [881, 308] width 1101 height 23
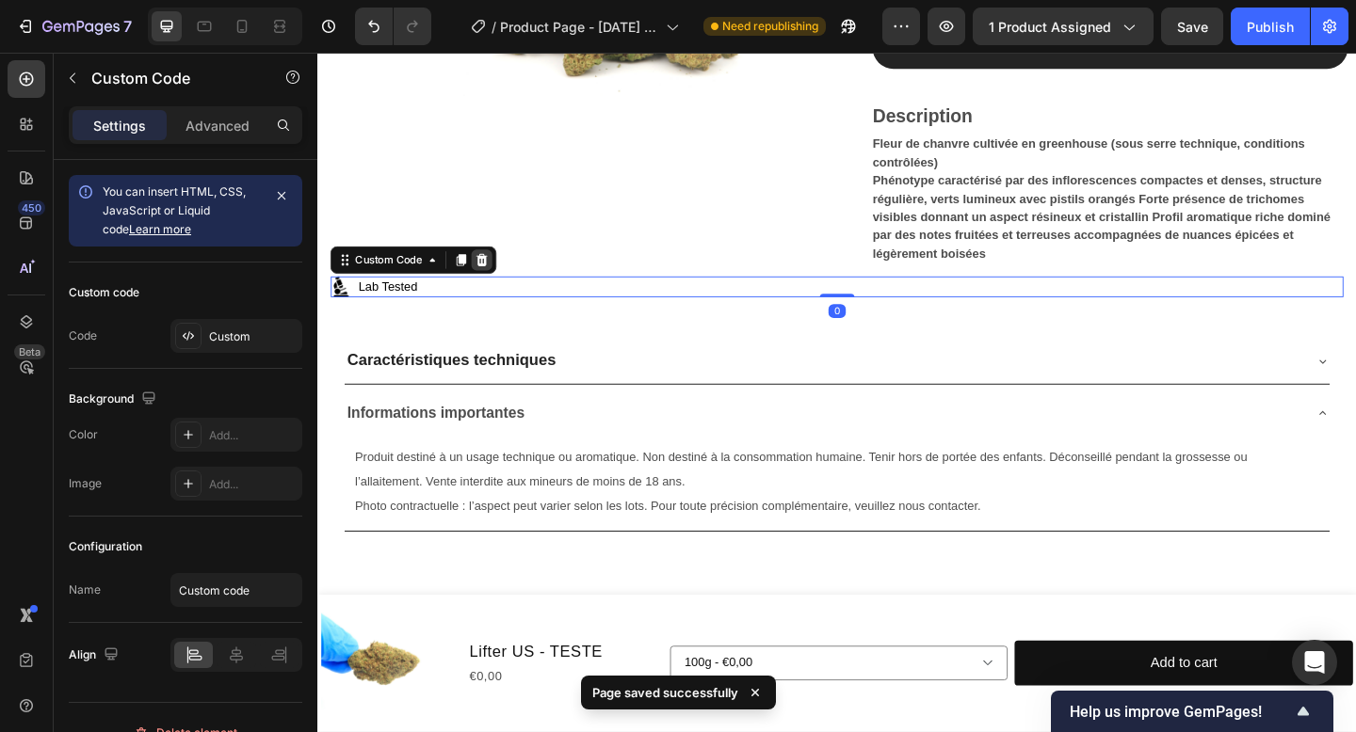
click at [502, 271] on icon at bounding box center [496, 278] width 15 height 15
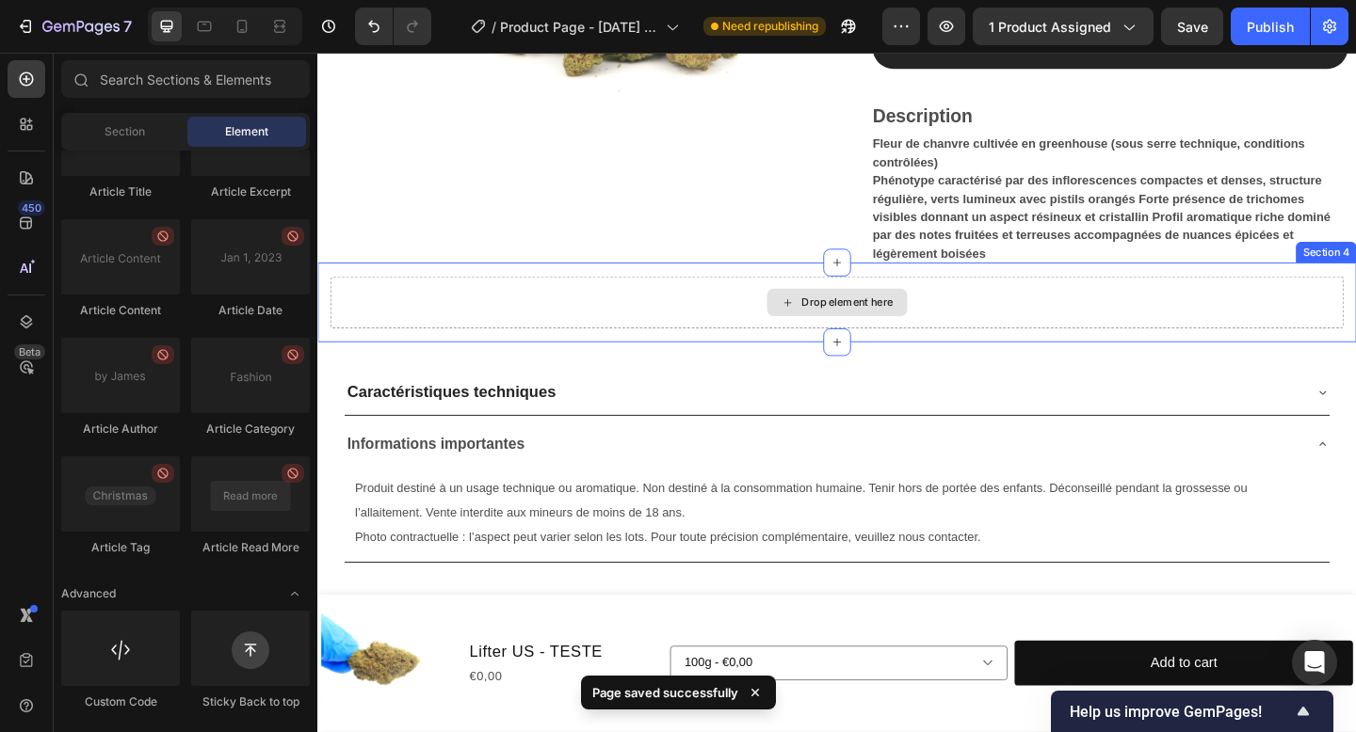
click at [511, 311] on div "Drop element here" at bounding box center [881, 325] width 1101 height 56
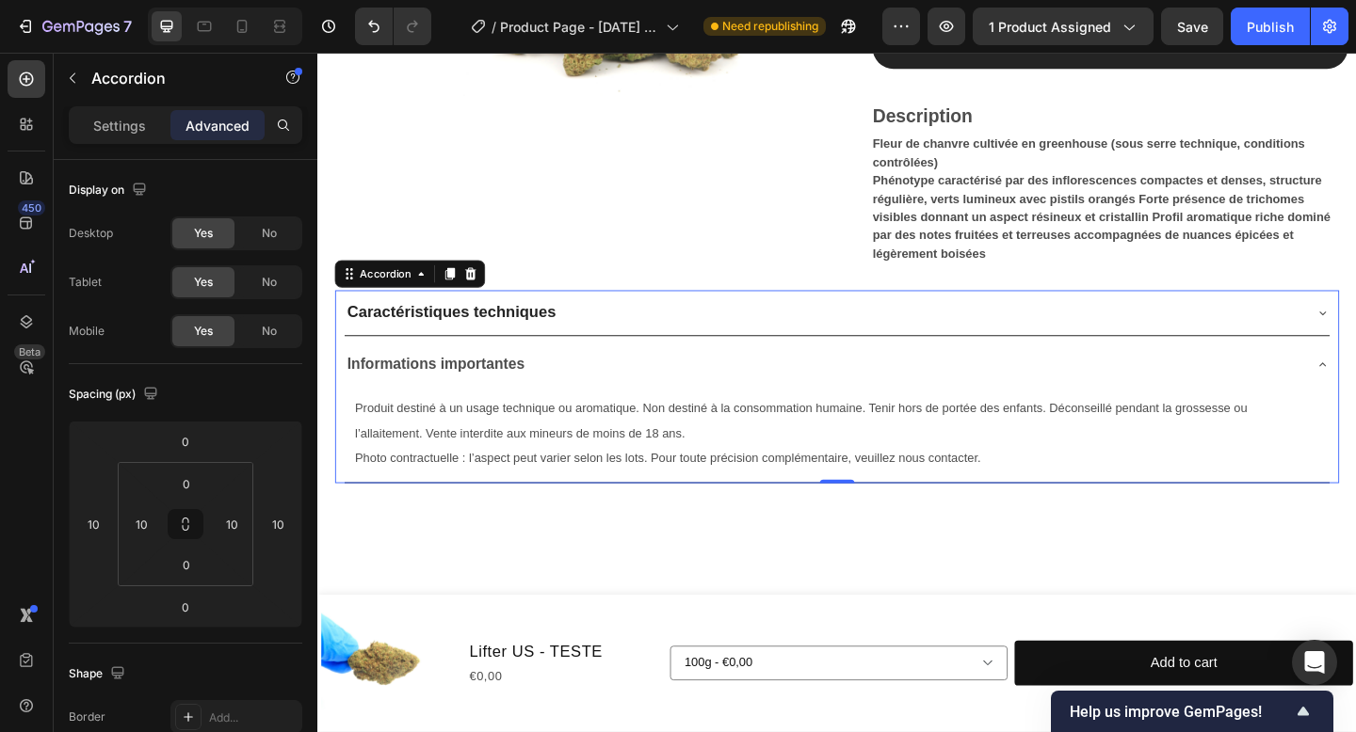
click at [778, 347] on div "Caractéristiques techniques" at bounding box center [866, 336] width 1041 height 34
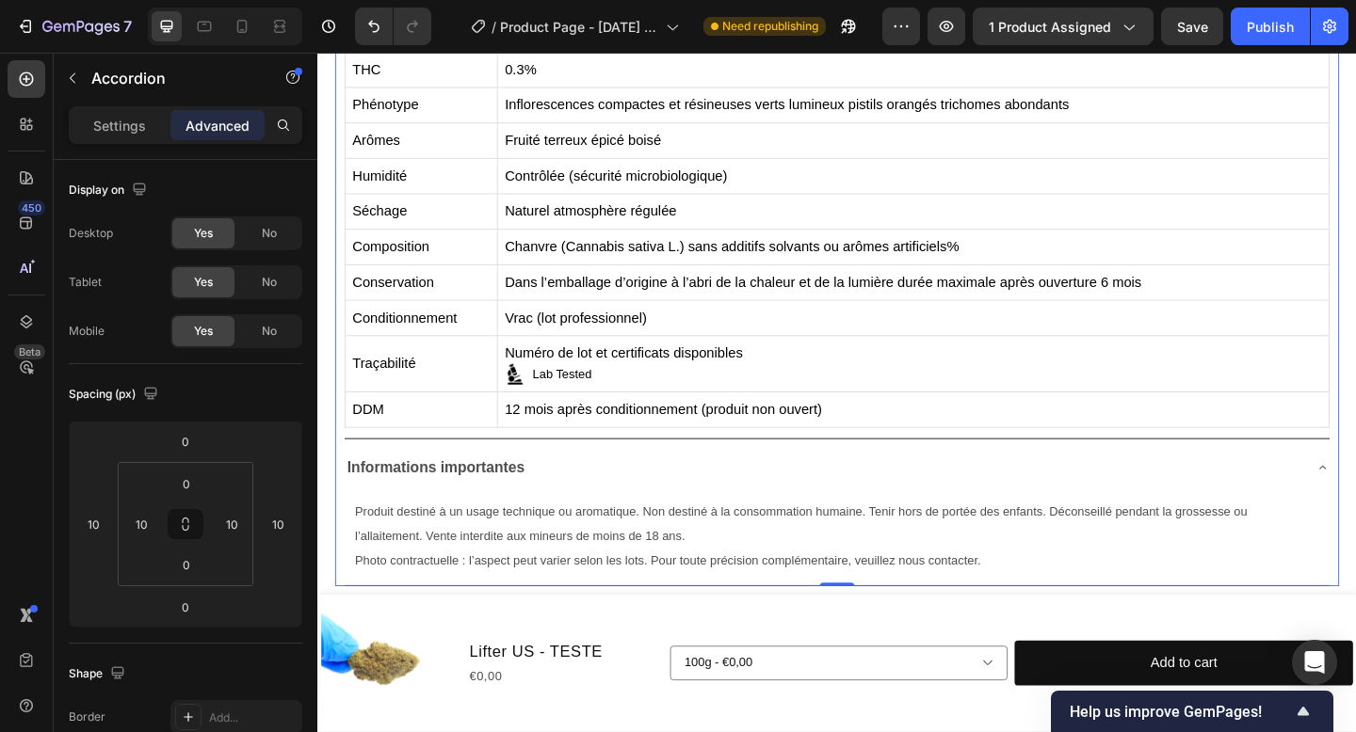
scroll to position [976, 0]
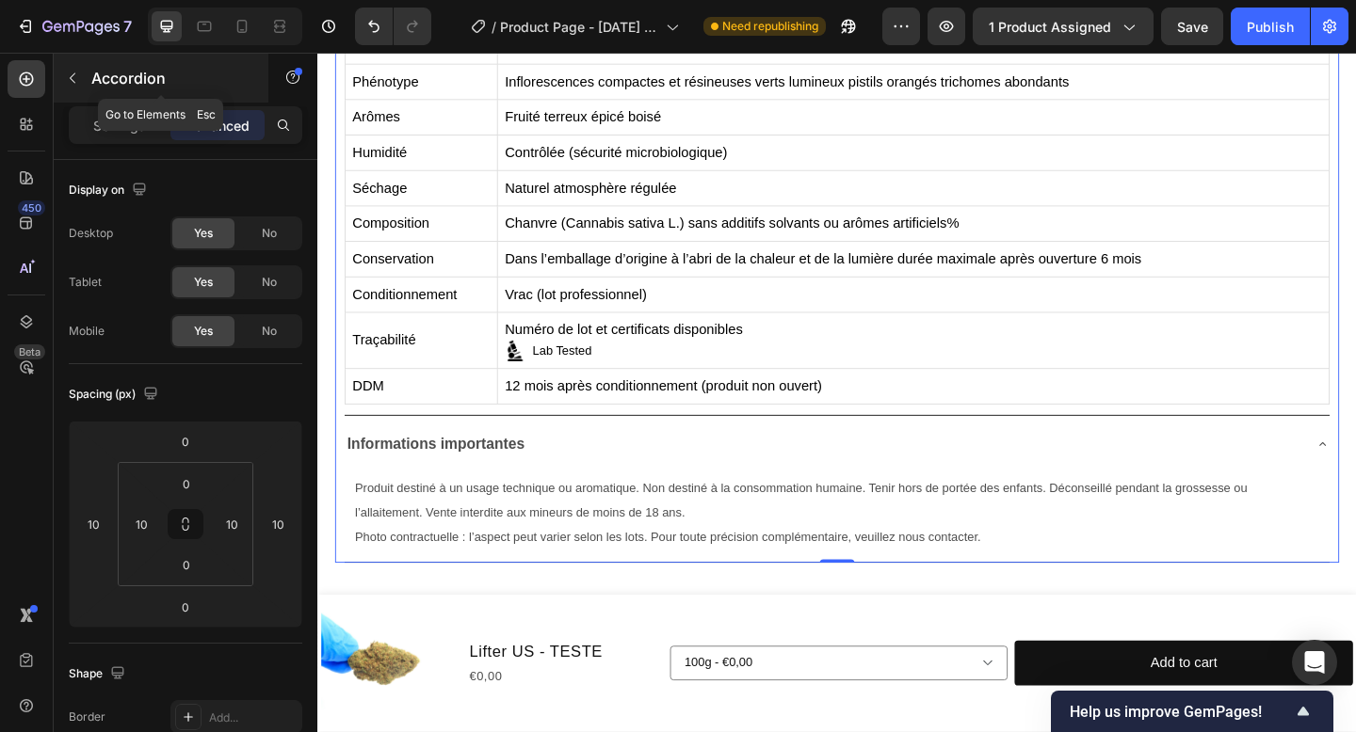
click at [129, 70] on p "Accordion" at bounding box center [171, 78] width 160 height 23
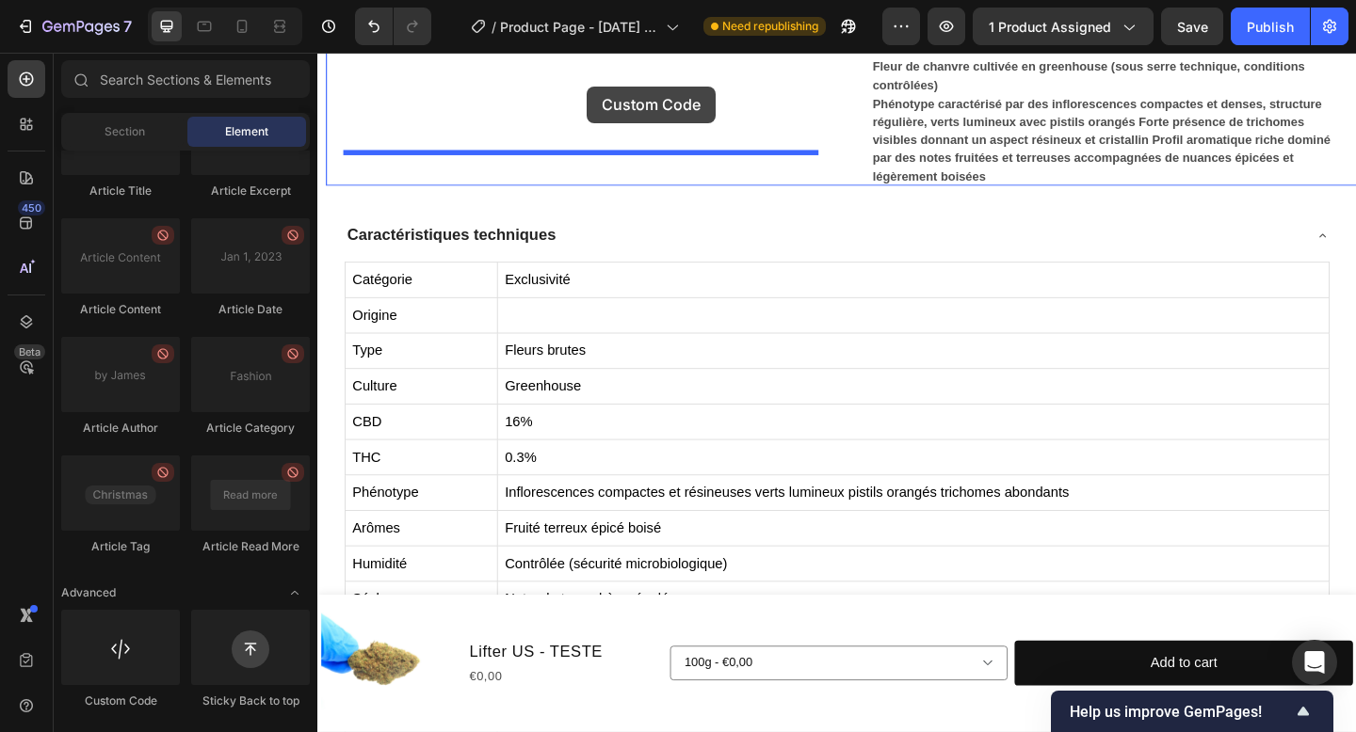
scroll to position [525, 0]
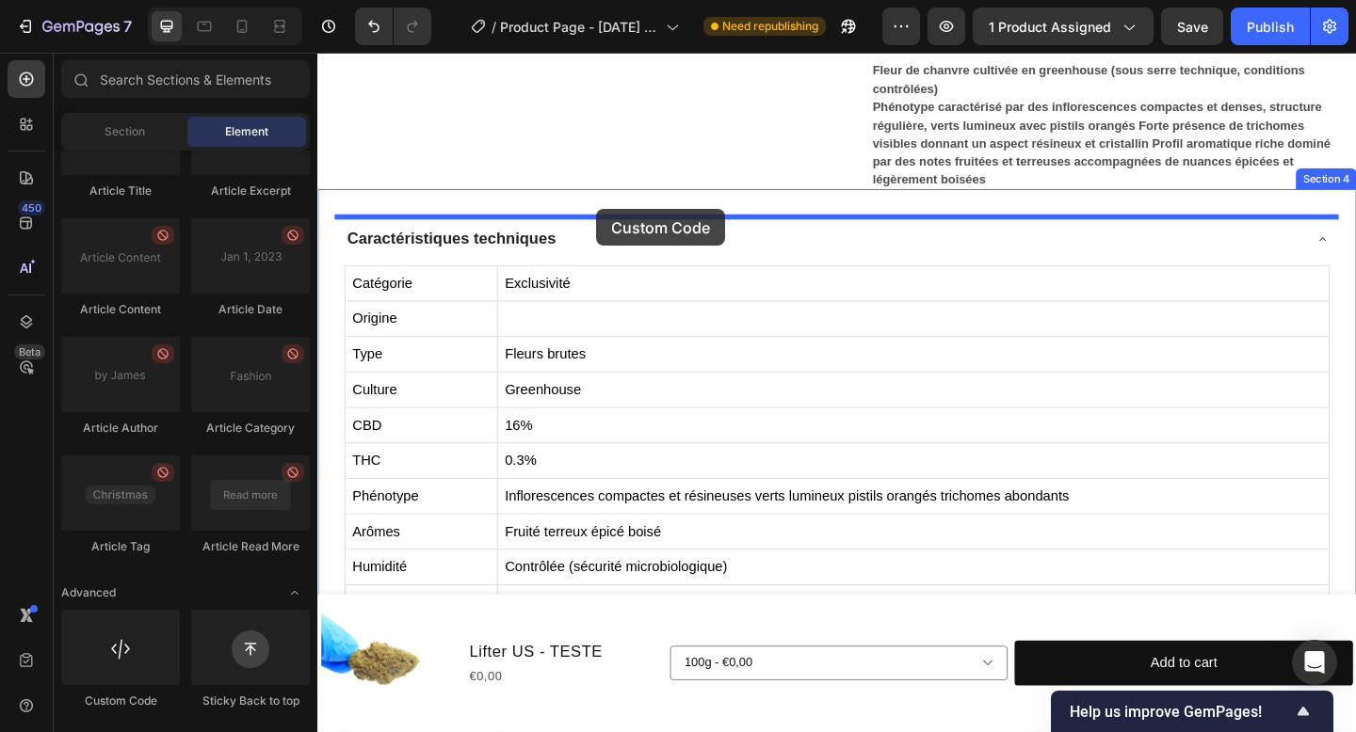
drag, startPoint x: 443, startPoint y: 726, endPoint x: 620, endPoint y: 223, distance: 533.0
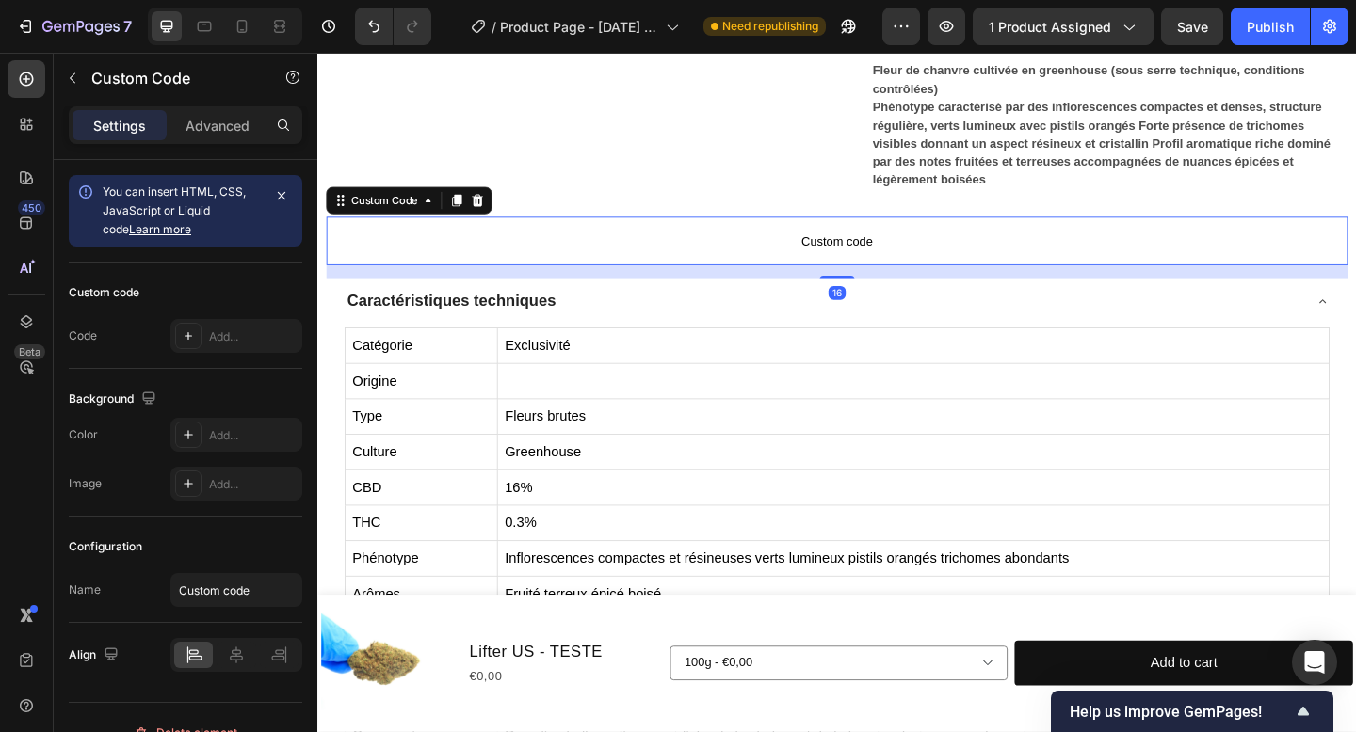
click at [676, 264] on span "Custom code" at bounding box center [882, 258] width 1111 height 23
click at [677, 265] on span "Custom code" at bounding box center [882, 258] width 1111 height 23
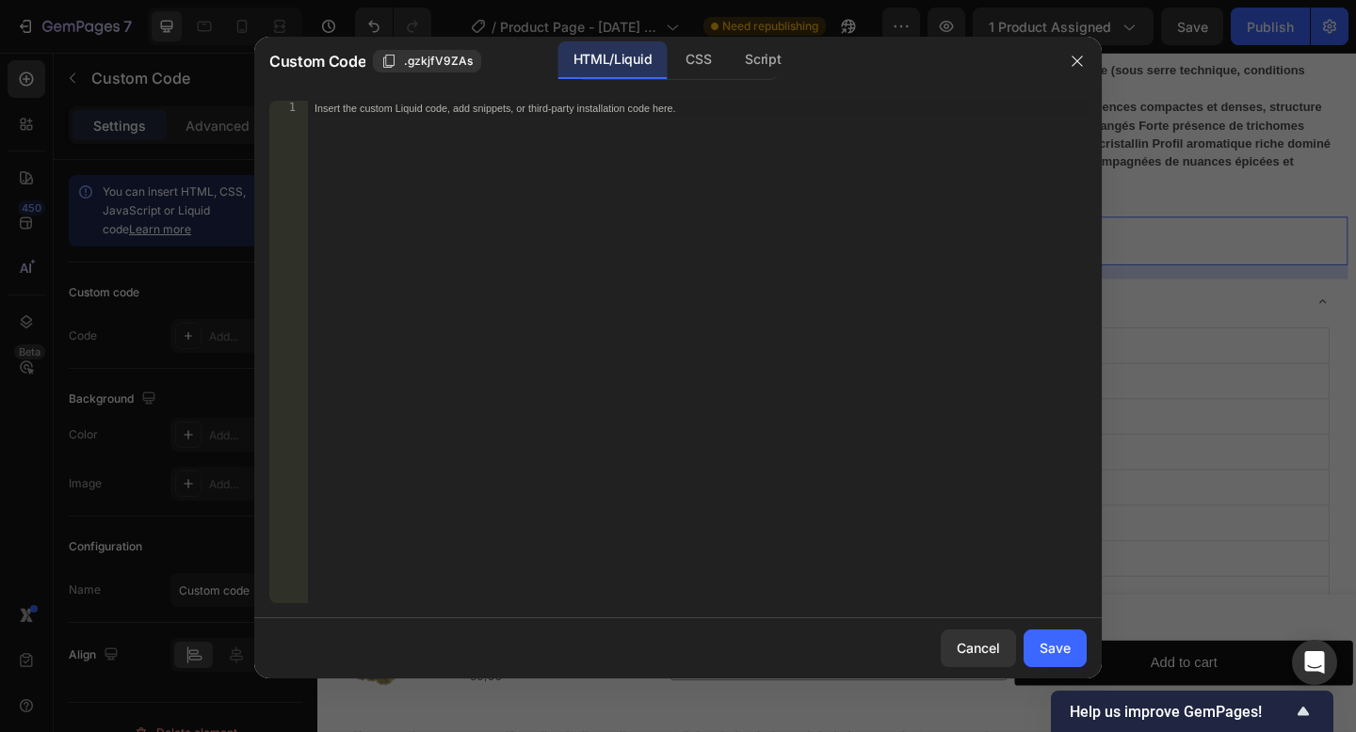
click at [593, 115] on div "Insert the custom Liquid code, add snippets, or third-party installation code h…" at bounding box center [697, 367] width 780 height 533
paste textarea "</p>"
type textarea "</p>"
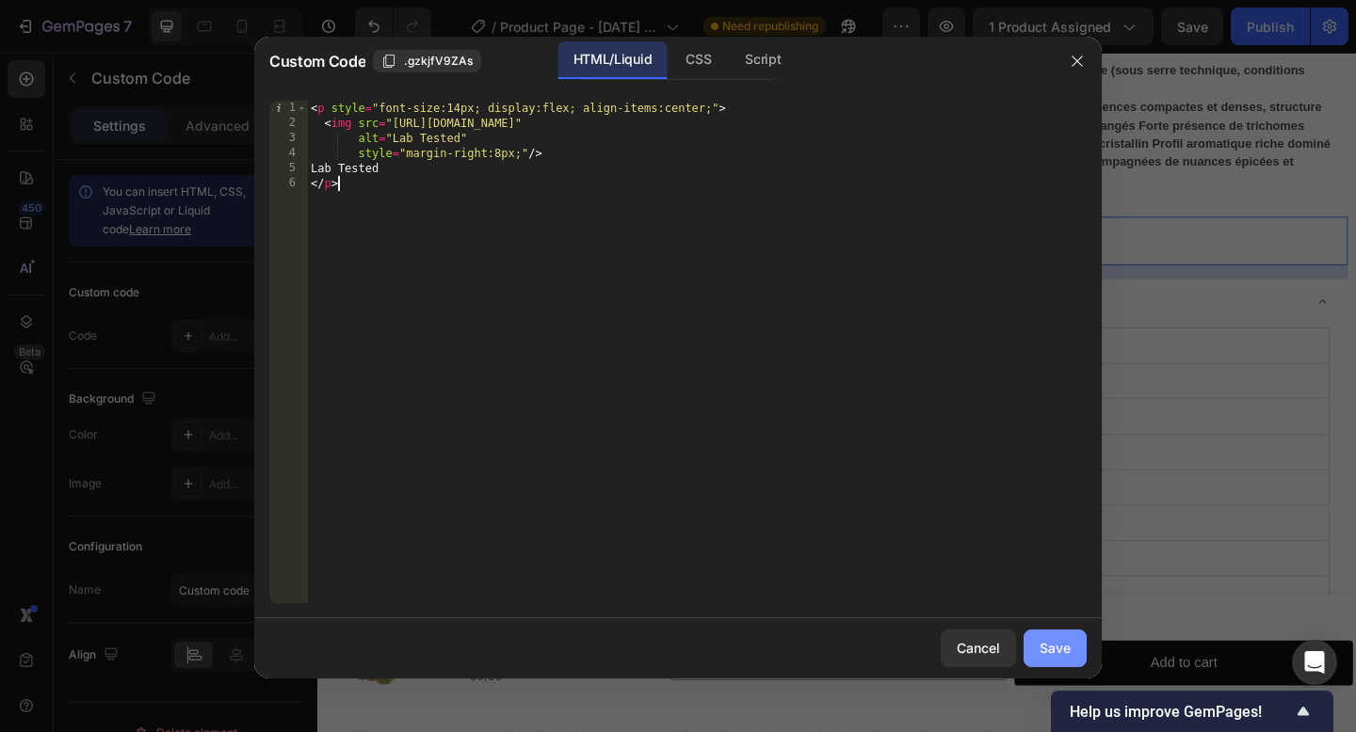
click at [1068, 643] on div "Save" at bounding box center [1054, 648] width 31 height 20
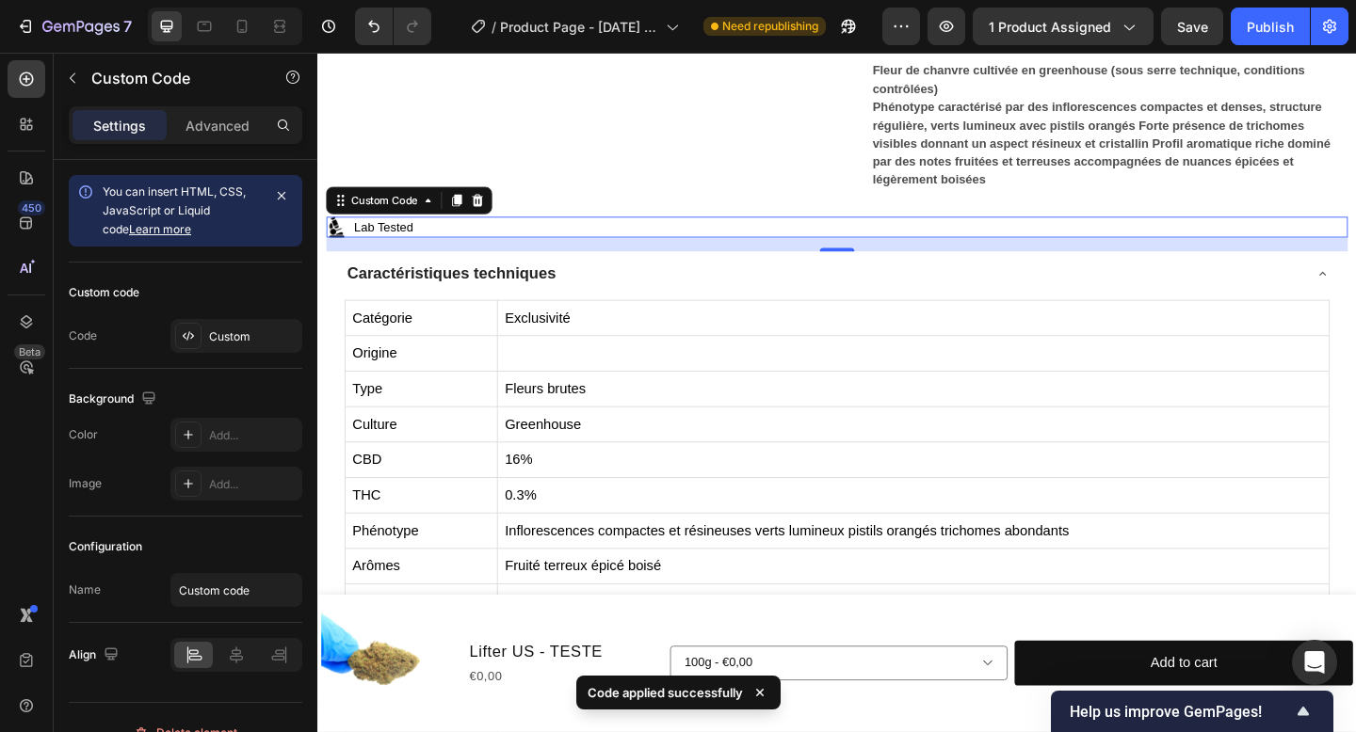
click at [609, 246] on p "Lab Tested" at bounding box center [882, 243] width 1111 height 23
click at [492, 211] on icon at bounding box center [492, 213] width 12 height 13
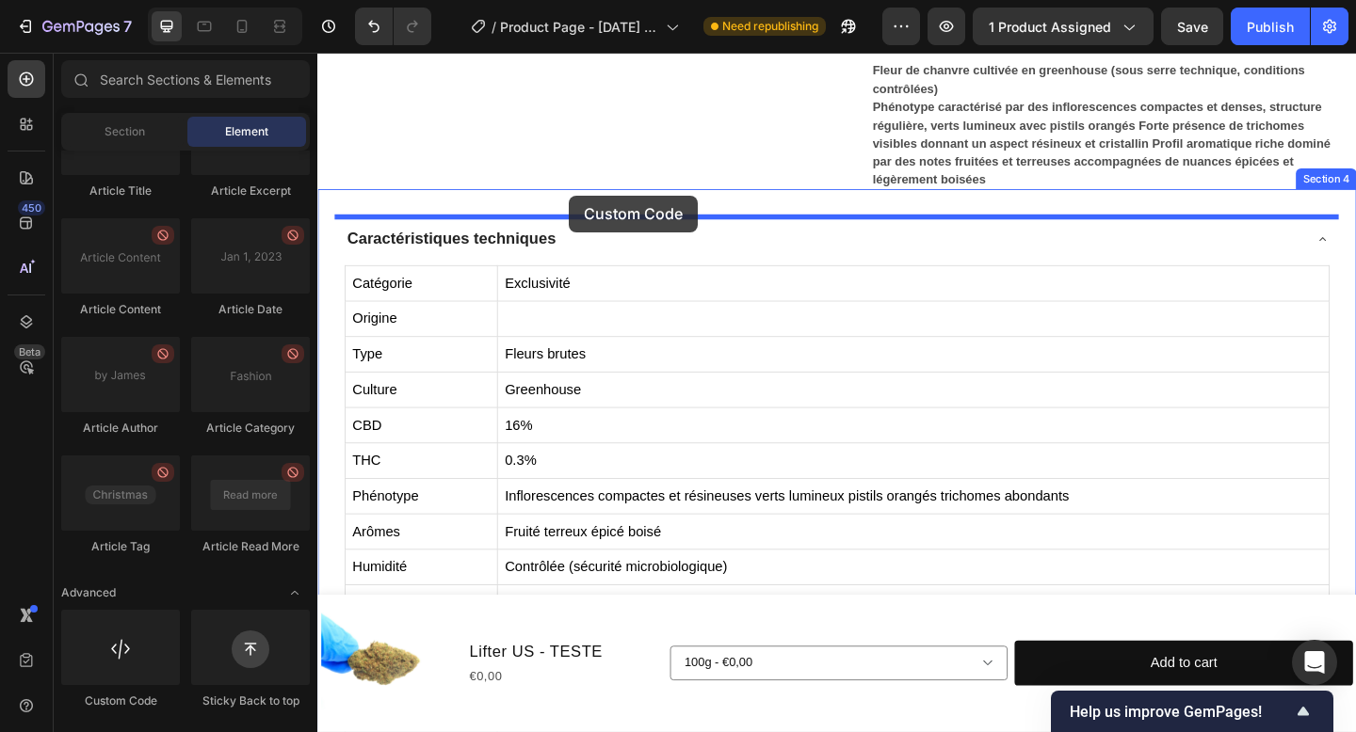
drag, startPoint x: 440, startPoint y: 695, endPoint x: 590, endPoint y: 208, distance: 509.5
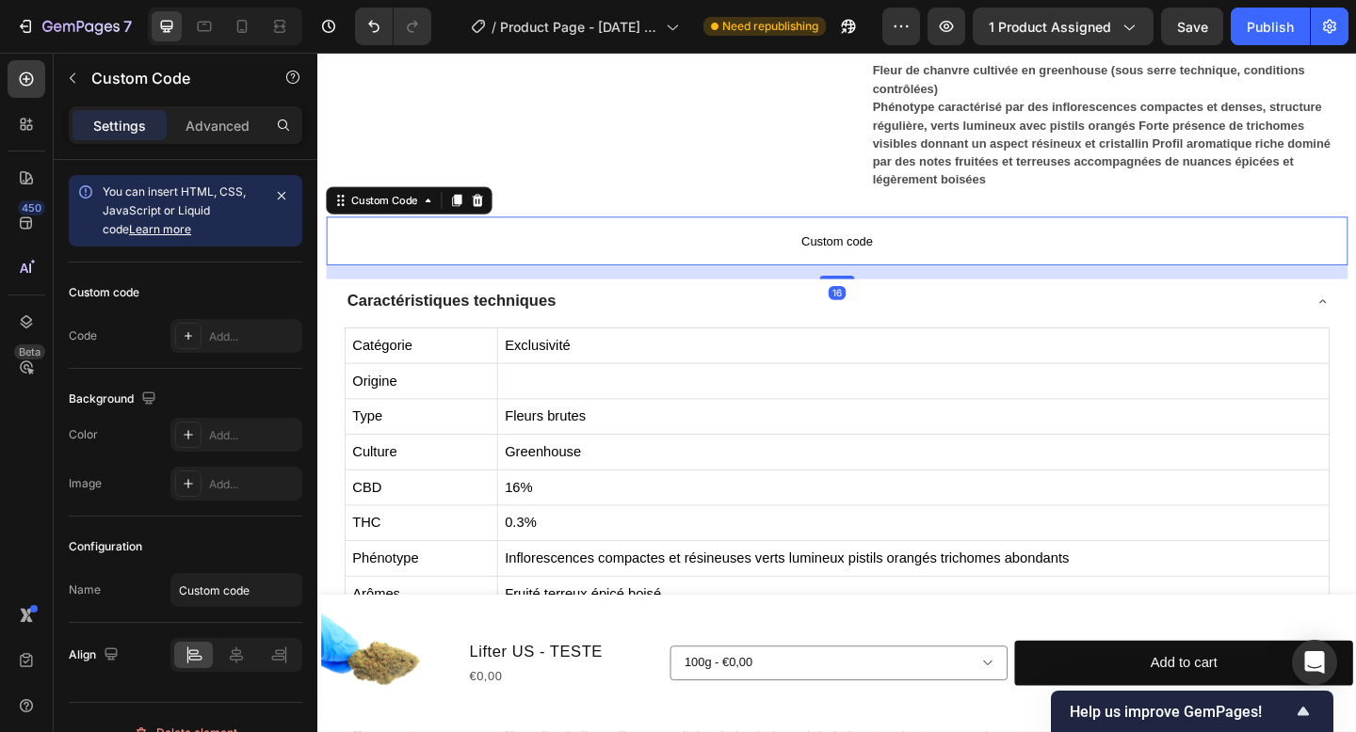
click at [839, 246] on p "Custom code" at bounding box center [882, 258] width 1111 height 53
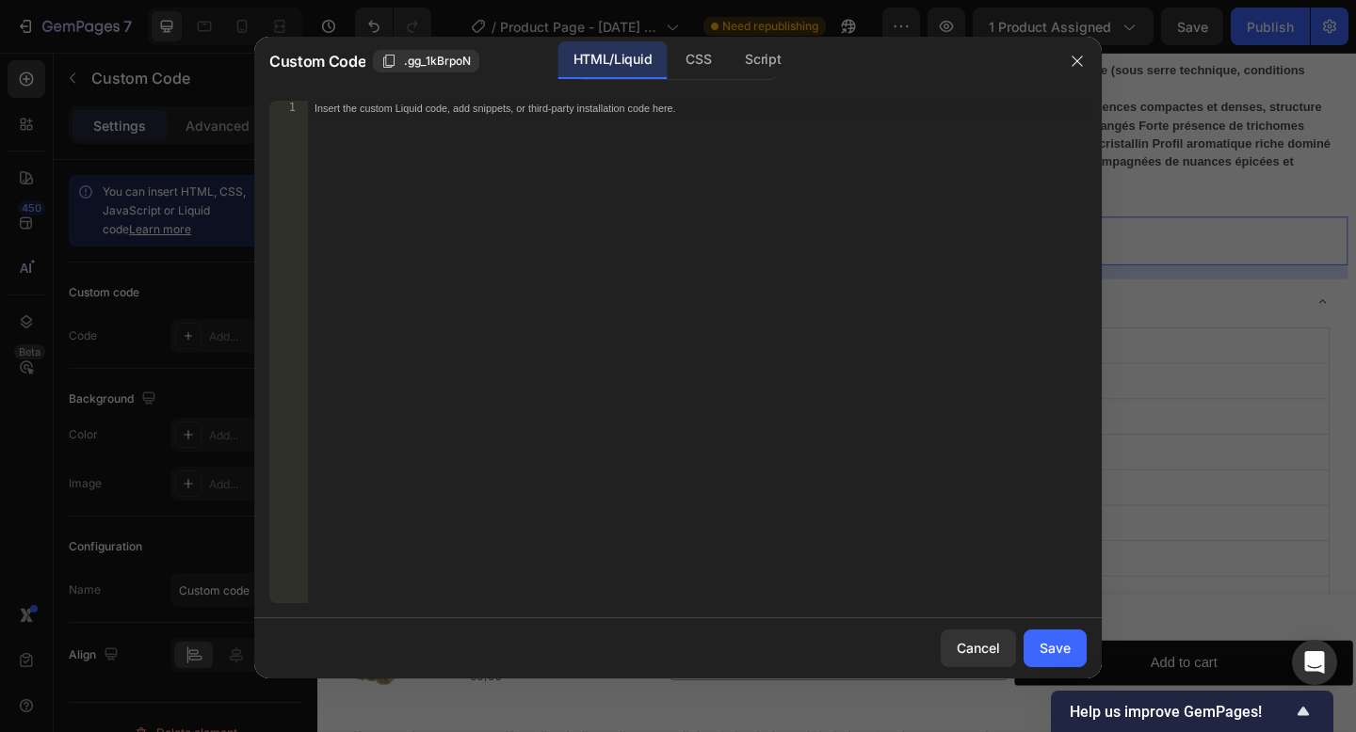
click at [509, 112] on div "Insert the custom Liquid code, add snippets, or third-party installation code h…" at bounding box center [657, 108] width 686 height 13
paste textarea "</div>"
type textarea "</div>"
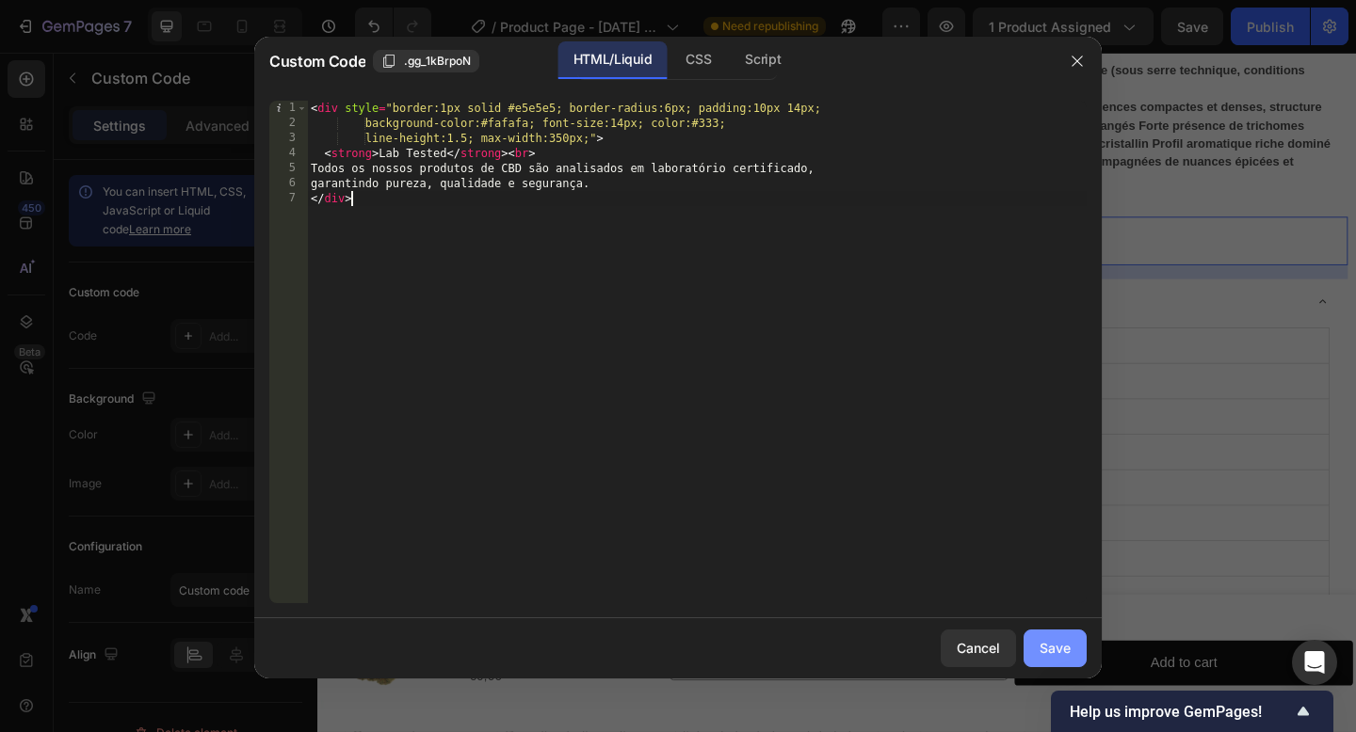
click at [1073, 658] on button "Save" at bounding box center [1054, 649] width 63 height 38
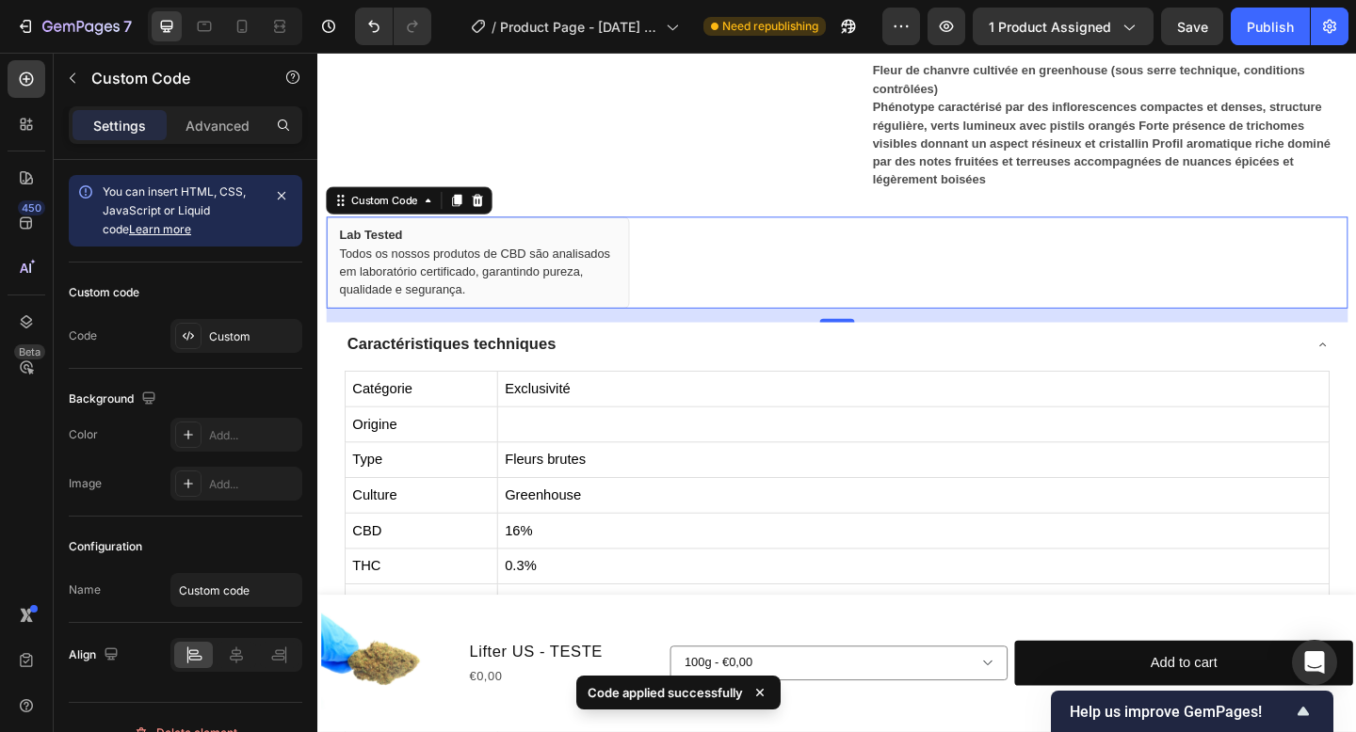
click at [853, 297] on div "Lab Tested Todos os nossos produtos de CBD são analisados em laboratório certif…" at bounding box center [882, 282] width 1111 height 100
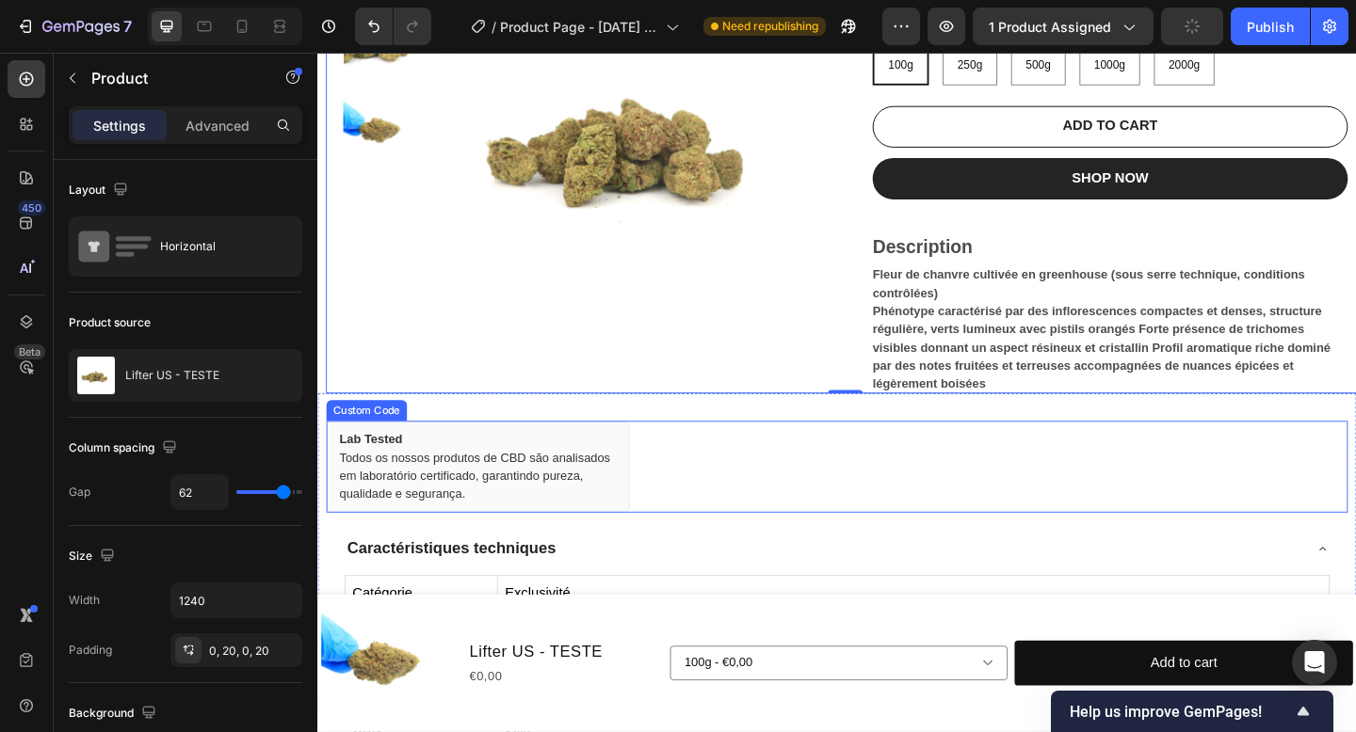
scroll to position [286, 0]
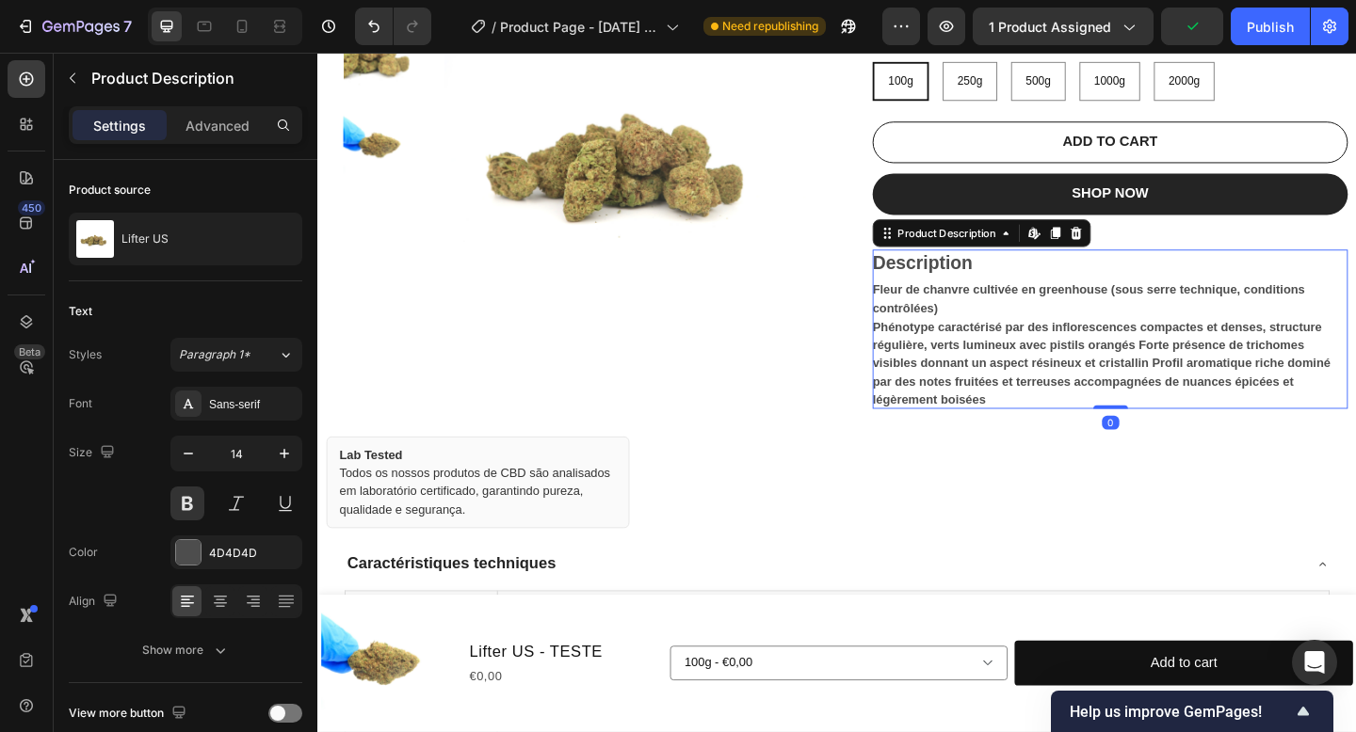
click at [979, 350] on p "Fleur de chanvre cultivée en greenhouse (sous serre technique, conditions contr…" at bounding box center [1170, 370] width 498 height 135
click at [1149, 249] on icon at bounding box center [1141, 249] width 15 height 15
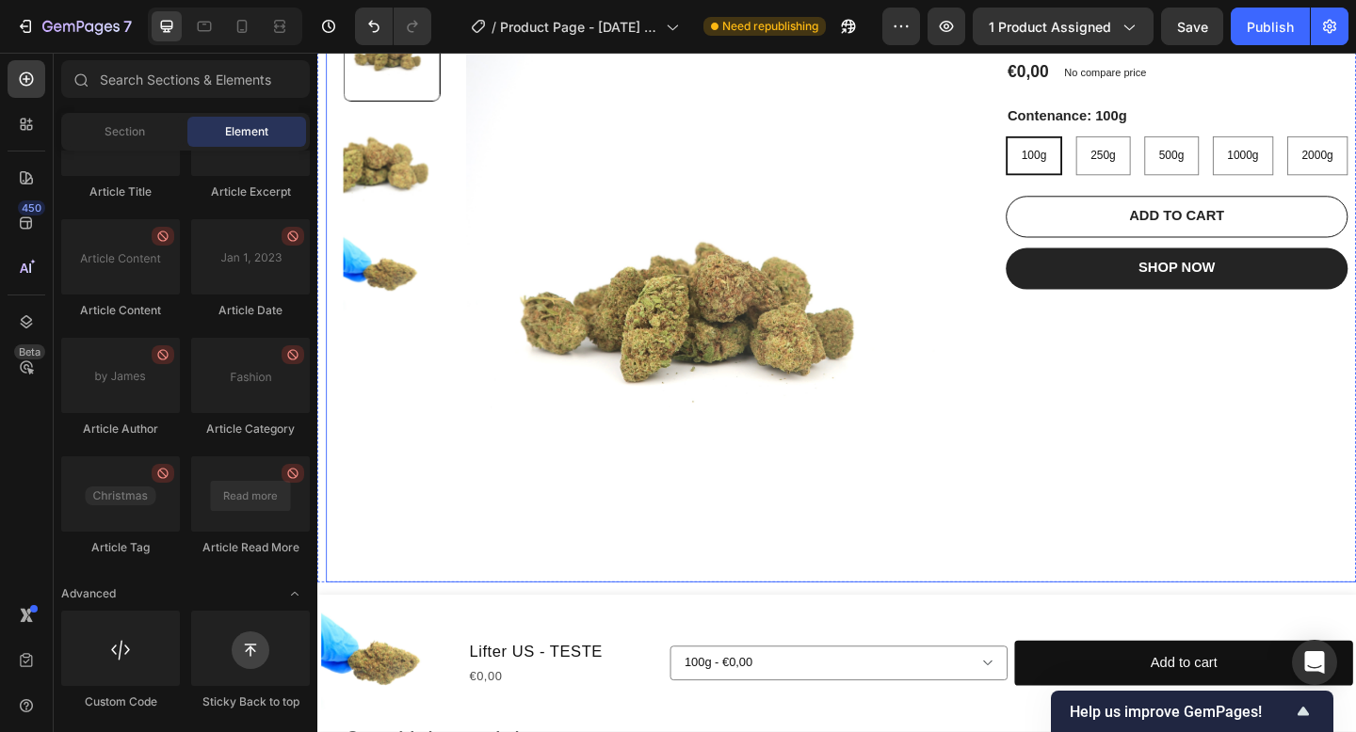
scroll to position [237, 0]
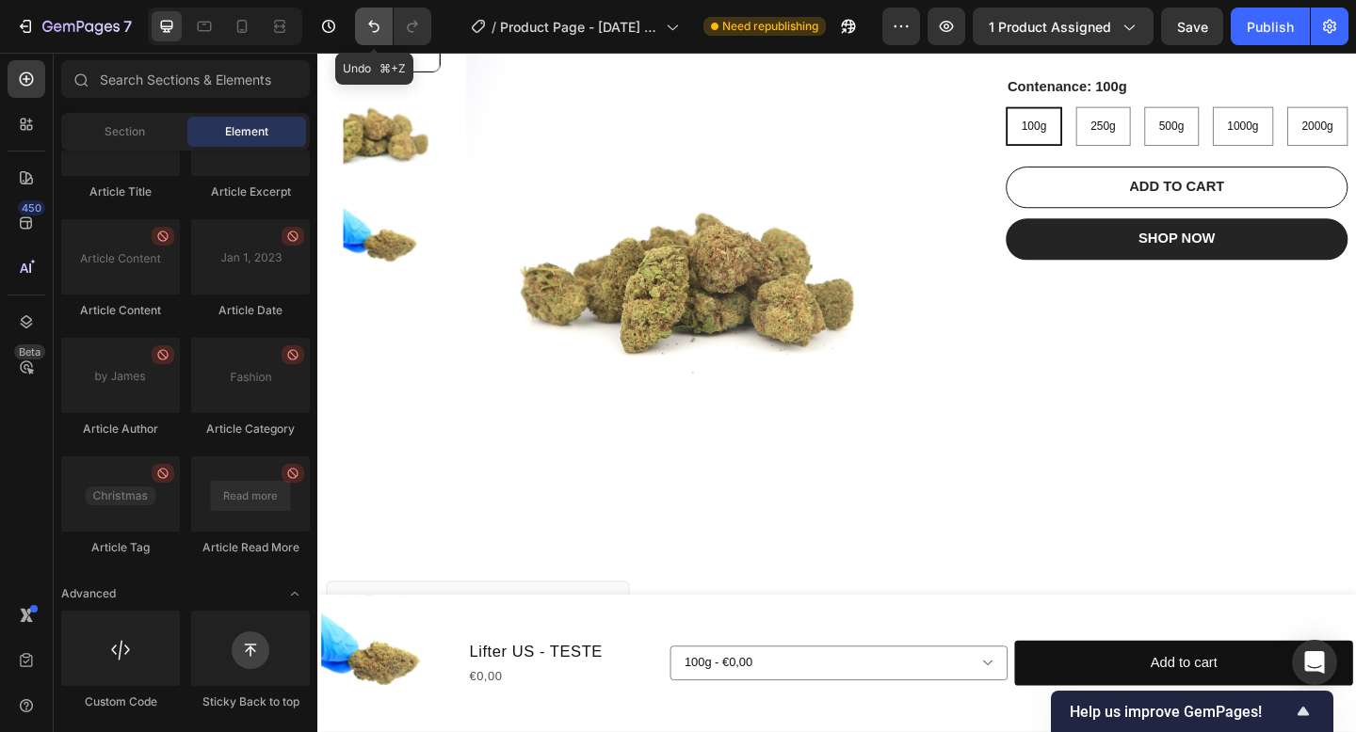
click at [380, 30] on icon "Undo/Redo" at bounding box center [373, 26] width 19 height 19
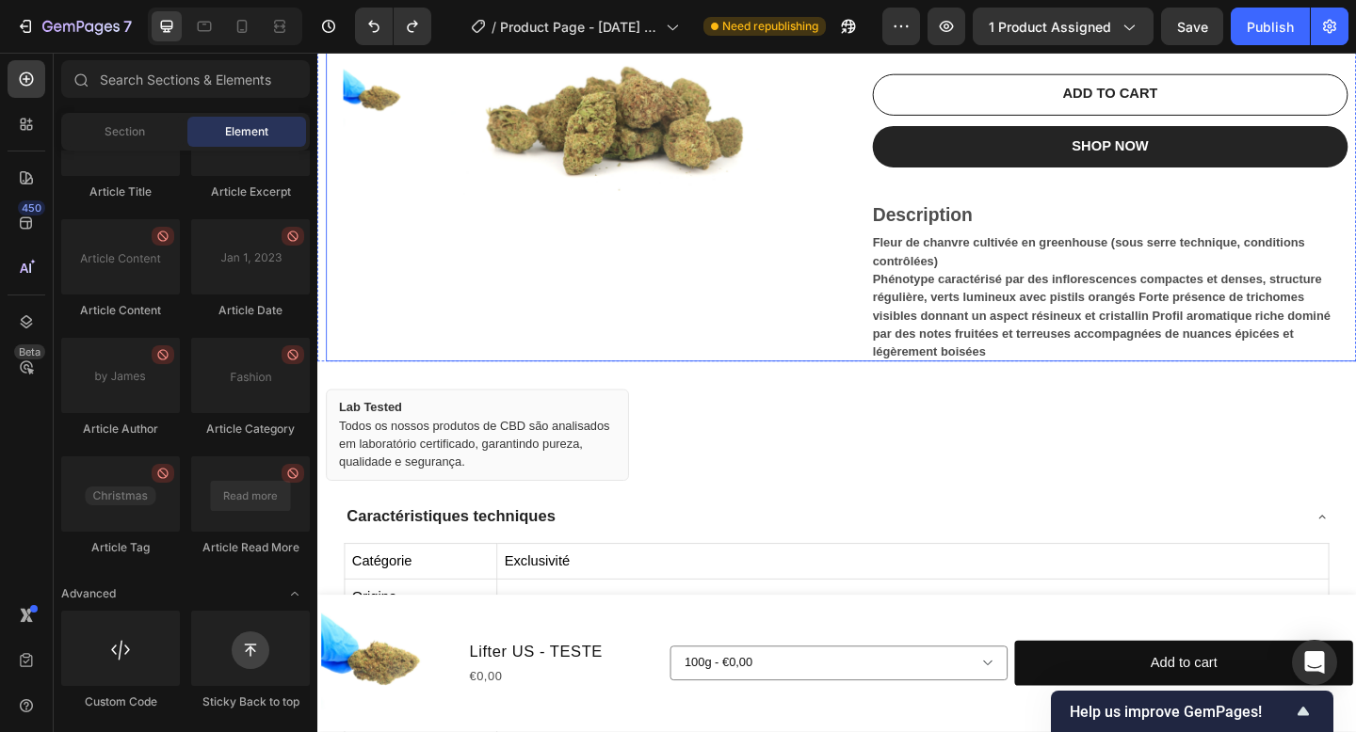
scroll to position [367, 0]
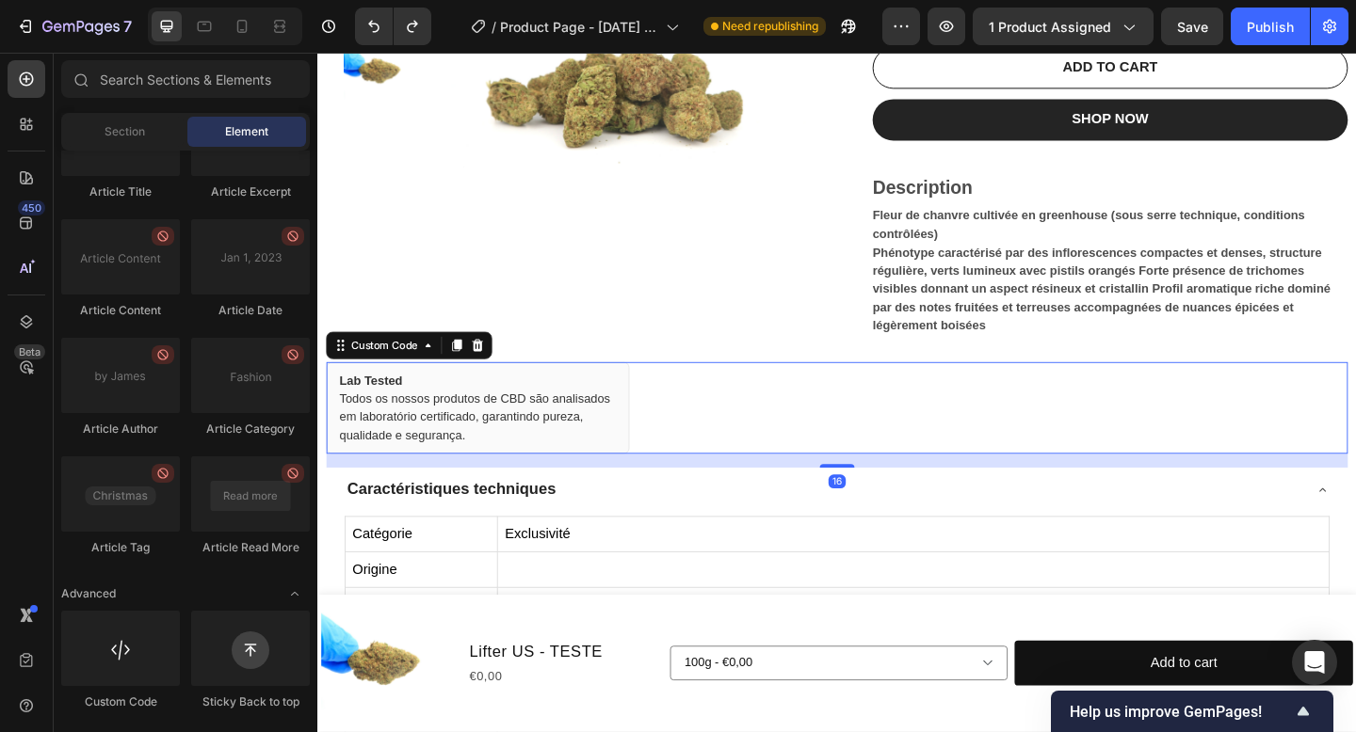
click at [556, 484] on div "Lab Tested Todos os nossos produtos de CBD são analisados em laboratório certif…" at bounding box center [492, 440] width 330 height 100
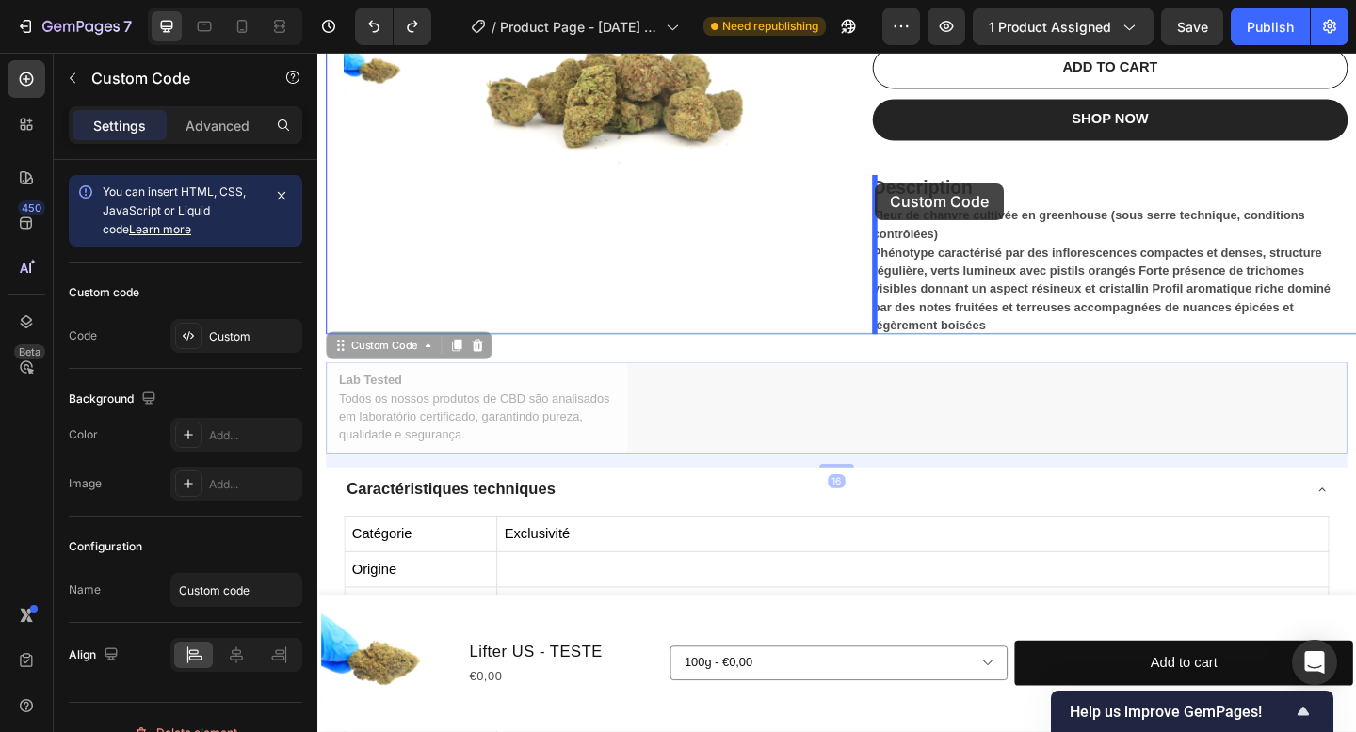
drag, startPoint x: 350, startPoint y: 374, endPoint x: 924, endPoint y: 195, distance: 600.6
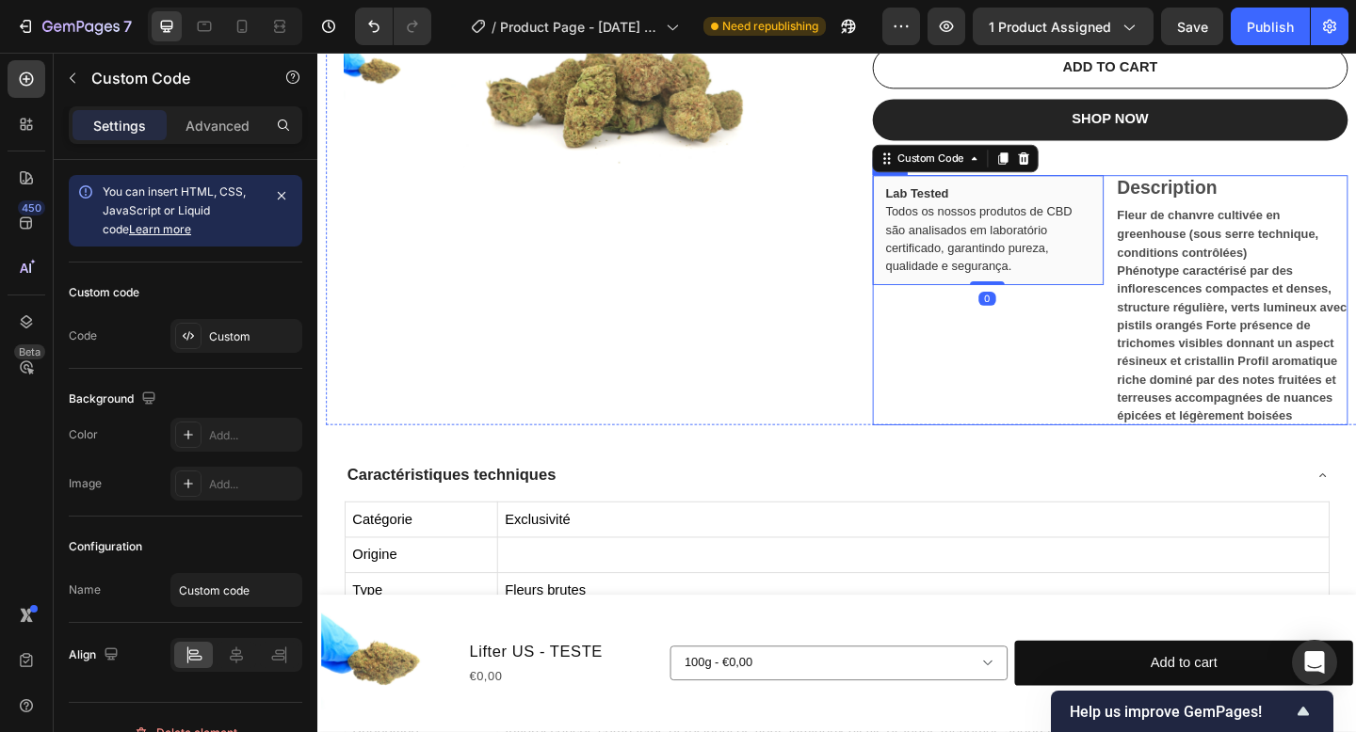
click at [931, 429] on div "Lab Tested Todos os nossos produtos de CBD são analisados em laboratório certif…" at bounding box center [1046, 322] width 251 height 273
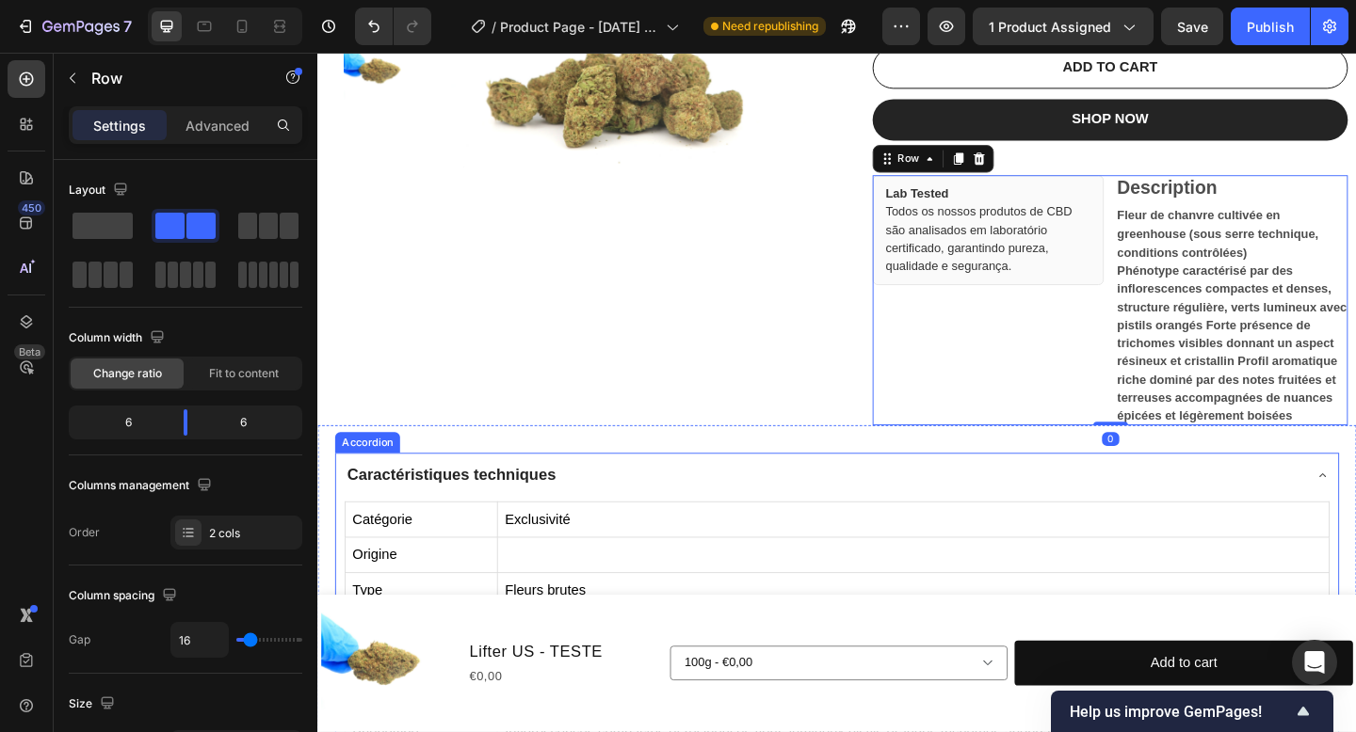
click at [959, 543] on td "Exclusivité" at bounding box center [965, 561] width 905 height 39
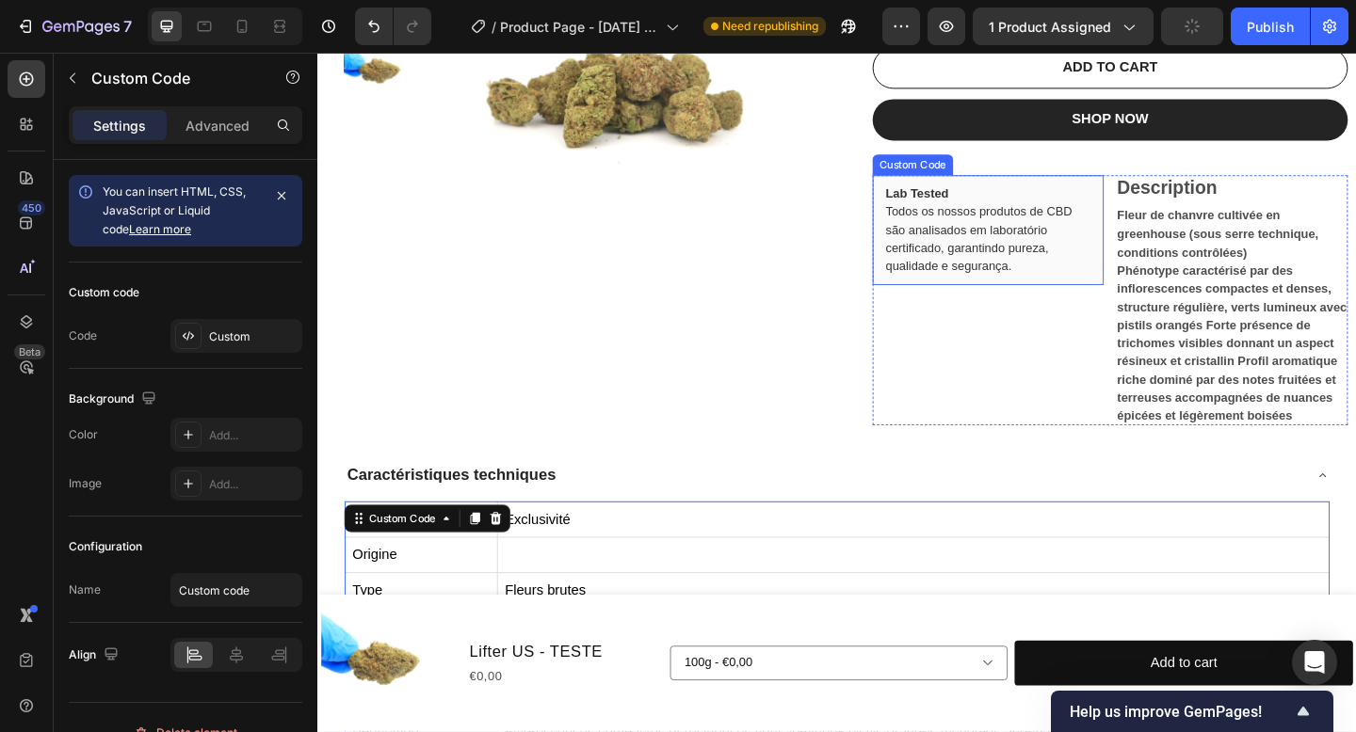
click at [1058, 285] on div "Lab Tested Todos os nossos produtos de CBD são analisados em laboratório certif…" at bounding box center [1046, 246] width 251 height 120
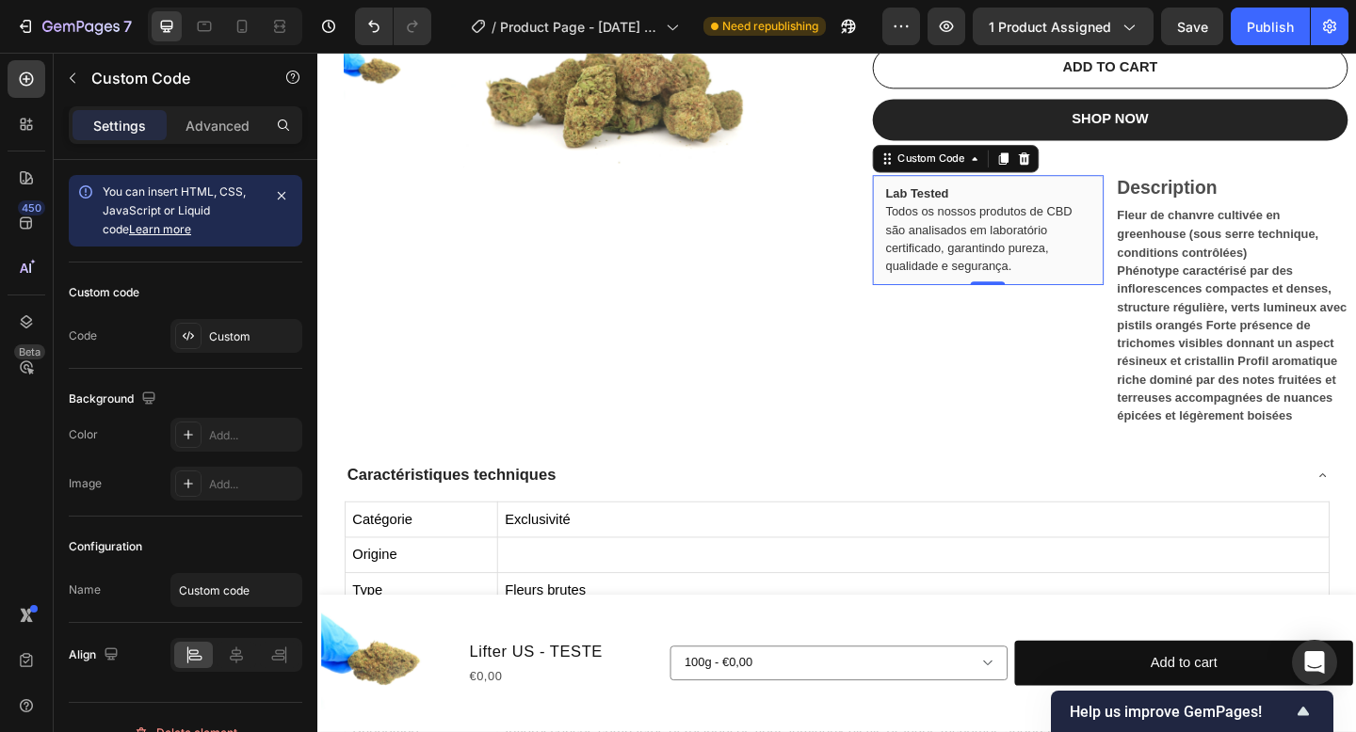
click at [1043, 270] on div "Lab Tested Todos os nossos produtos de CBD são analisados em laboratório certif…" at bounding box center [1046, 246] width 251 height 120
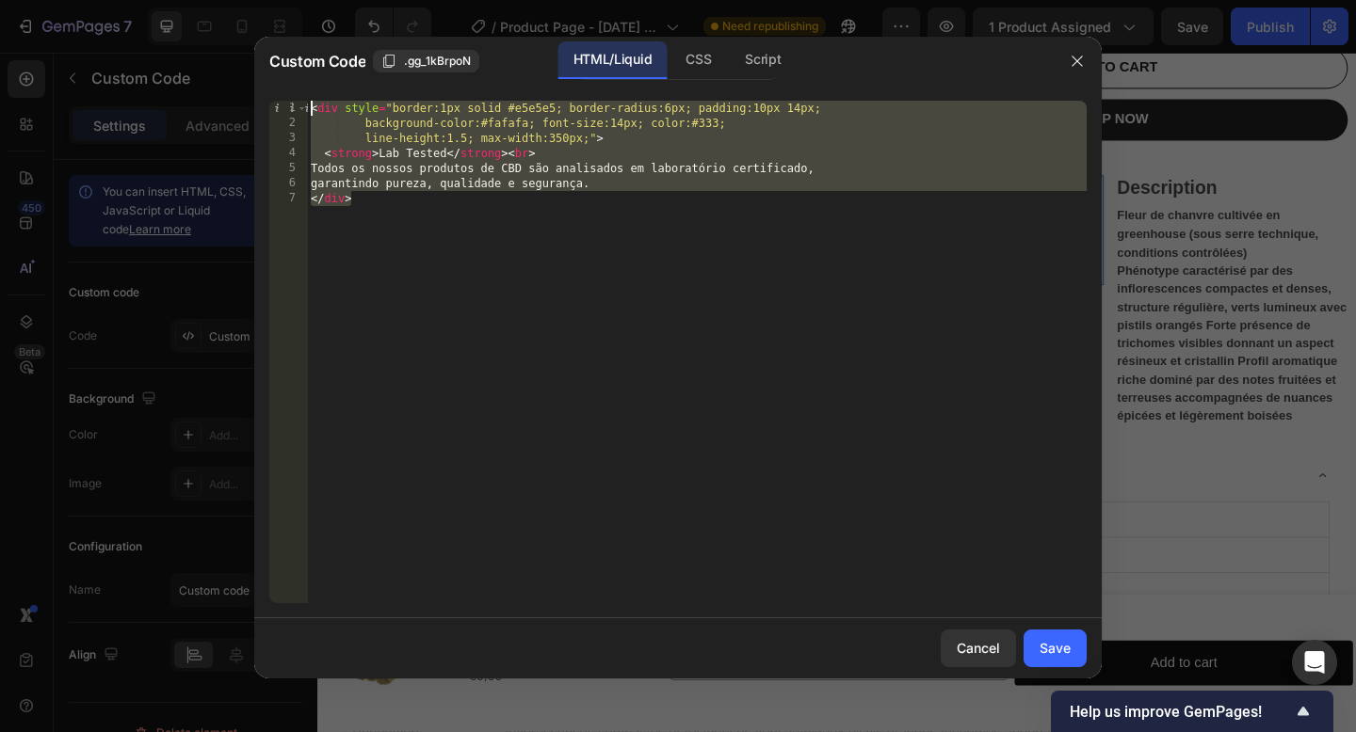
drag, startPoint x: 416, startPoint y: 250, endPoint x: 250, endPoint y: 91, distance: 229.7
click at [250, 91] on div "Custom Code .gg_1kBrpoN HTML/Liquid CSS Script </div> 1 2 3 4 5 6 7 < div style…" at bounding box center [678, 366] width 1356 height 732
paste textarea "/div>"
type textarea "</div>"
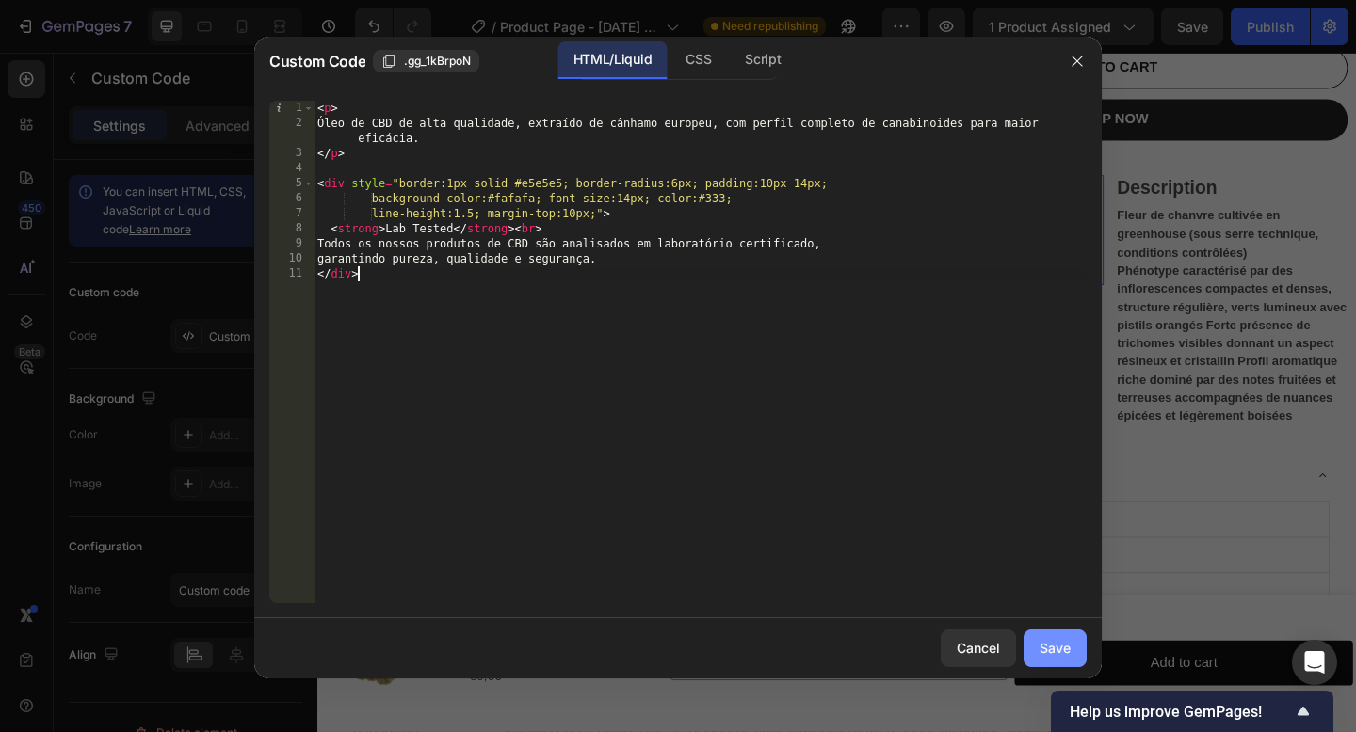
click at [1046, 646] on div "Save" at bounding box center [1054, 648] width 31 height 20
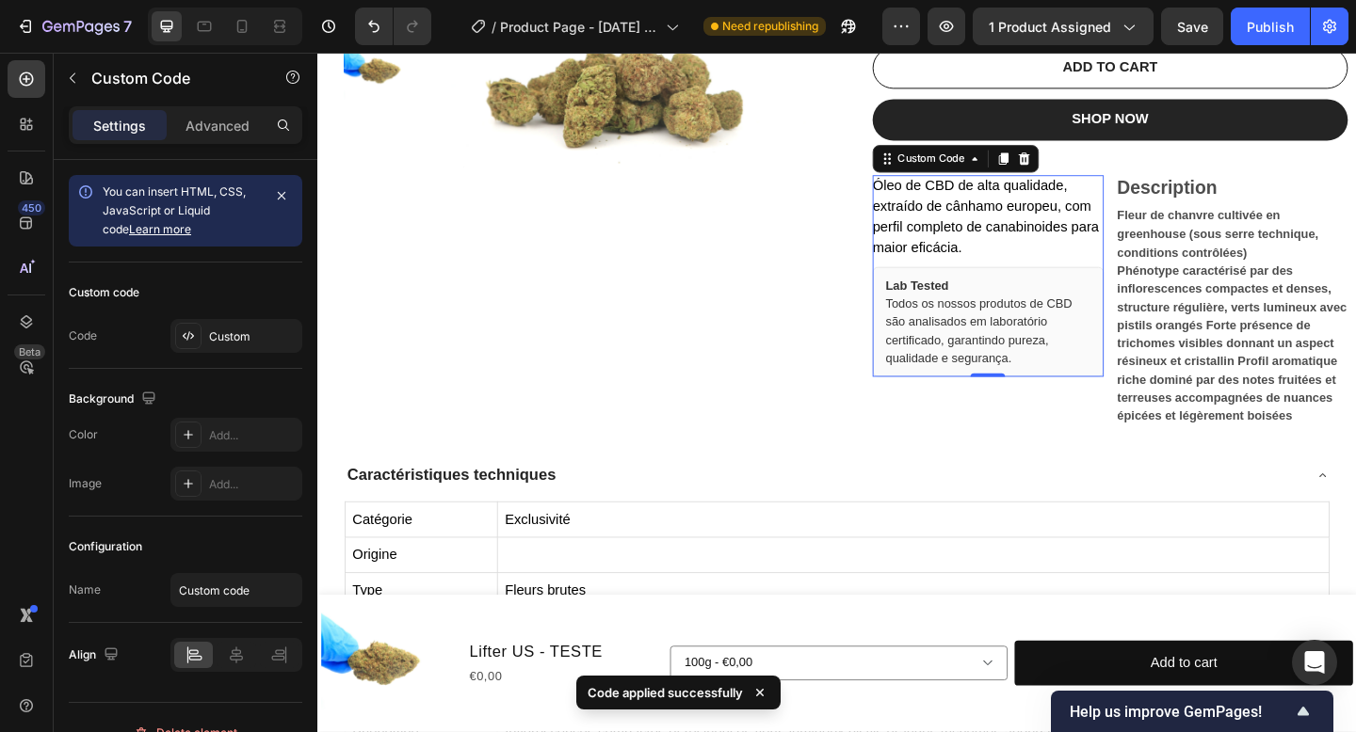
click at [1006, 387] on div "Lab Tested Todos os nossos produtos de CBD são analisados em laboratório certif…" at bounding box center [1046, 346] width 251 height 120
click at [1076, 167] on div at bounding box center [1085, 168] width 23 height 23
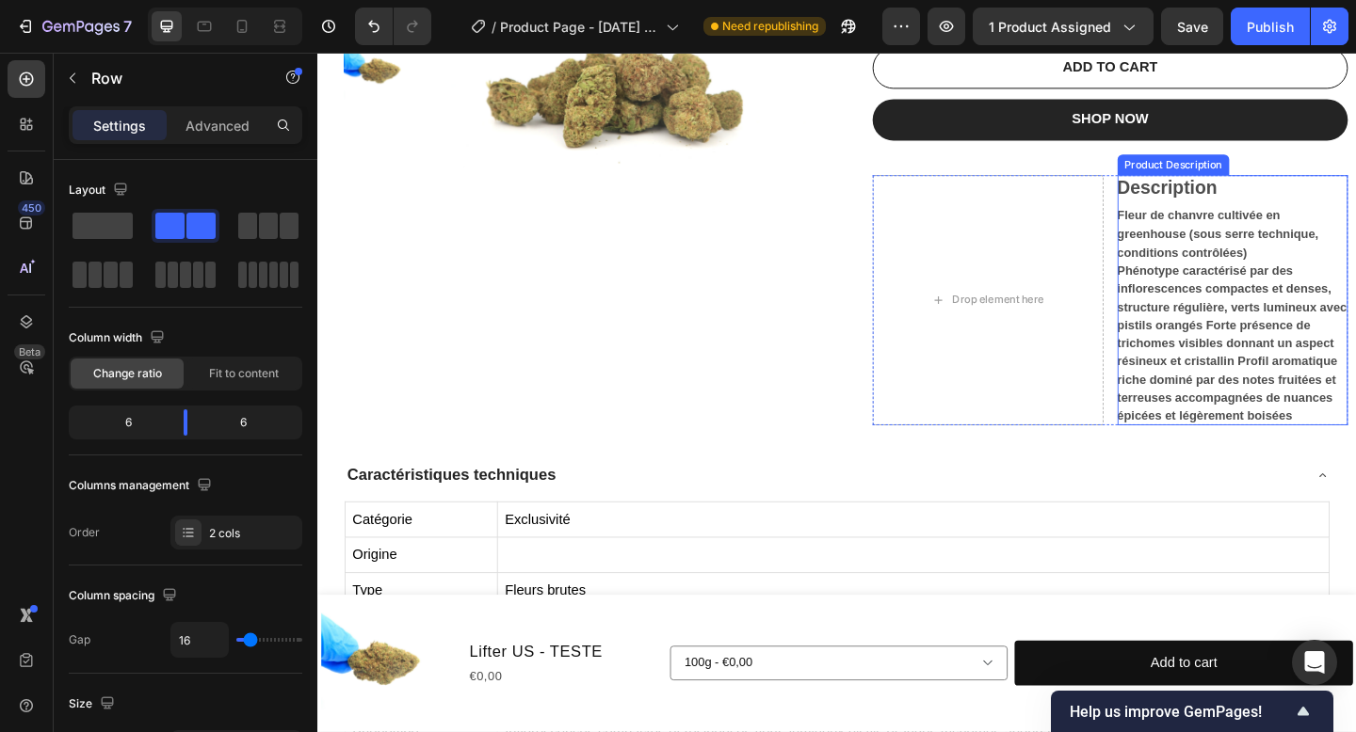
click at [1097, 279] on div "Drop element here" at bounding box center [1046, 322] width 251 height 273
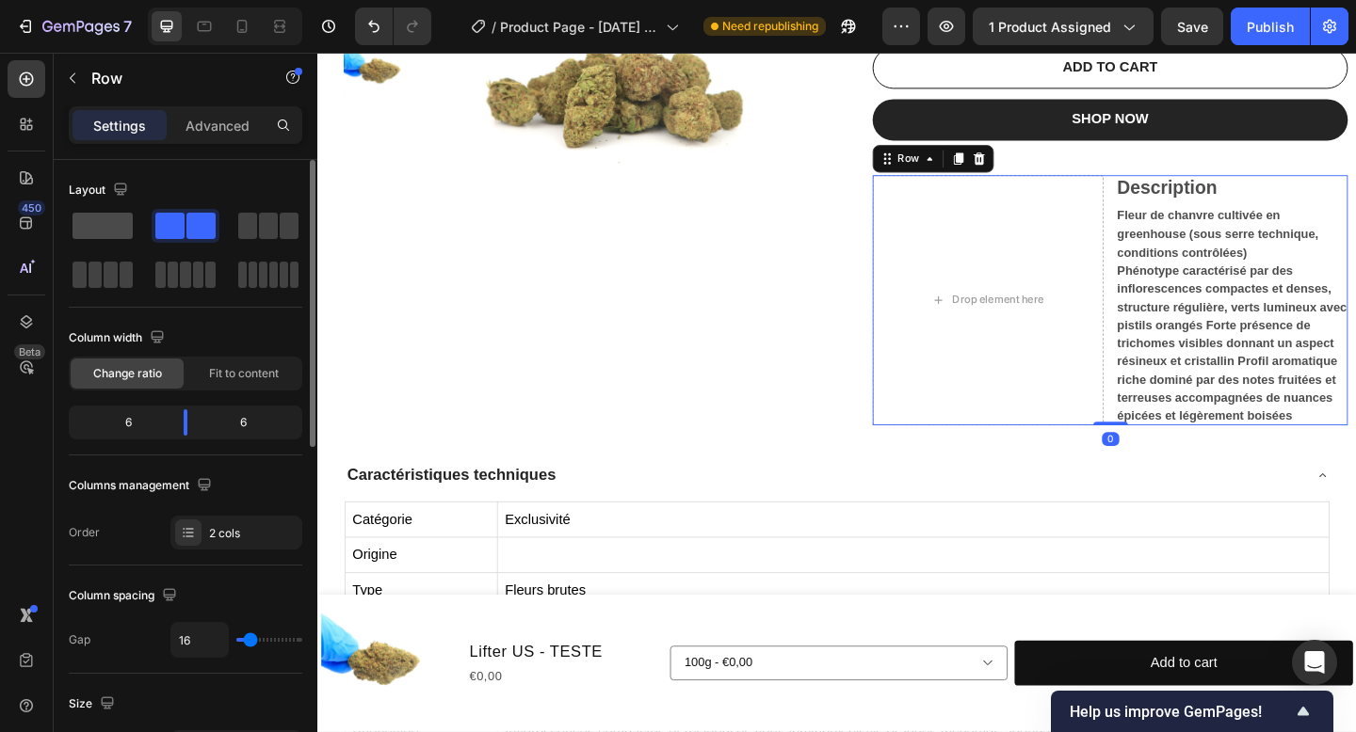
click at [120, 225] on span at bounding box center [102, 226] width 60 height 26
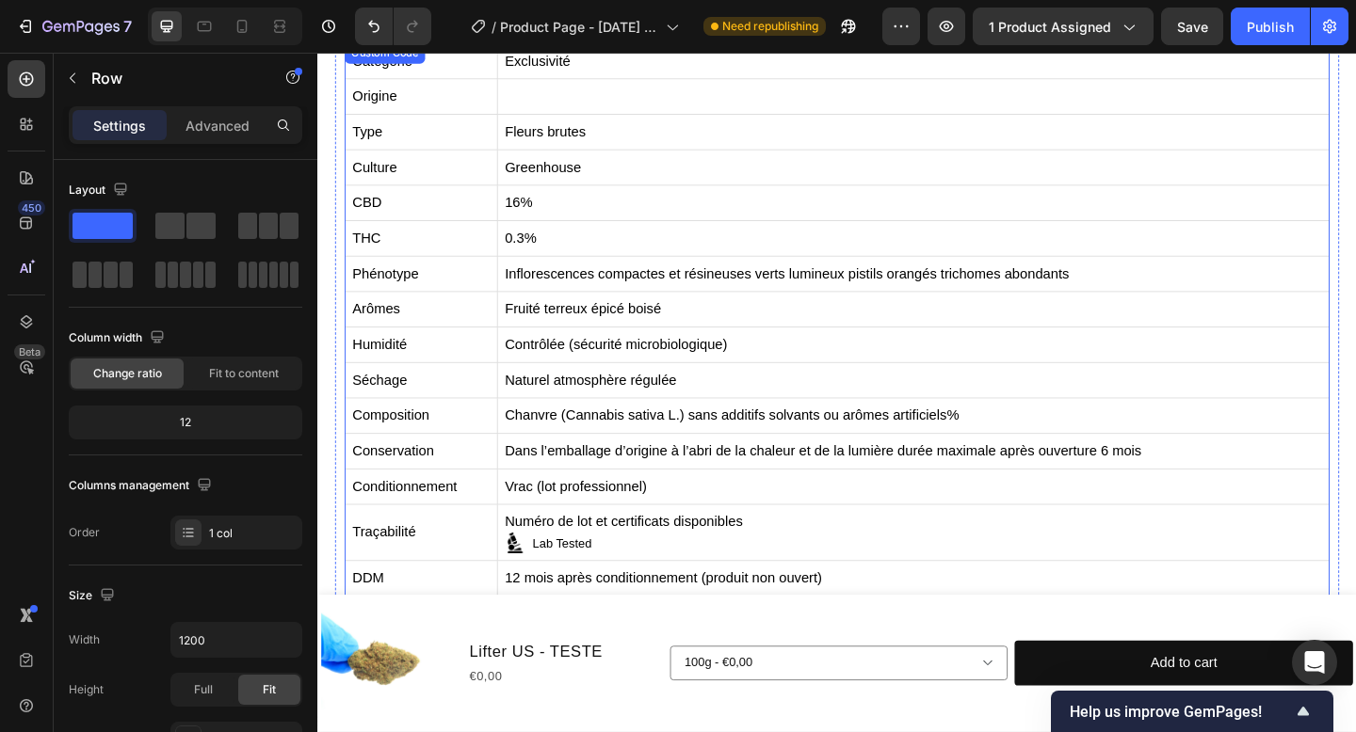
scroll to position [769, 0]
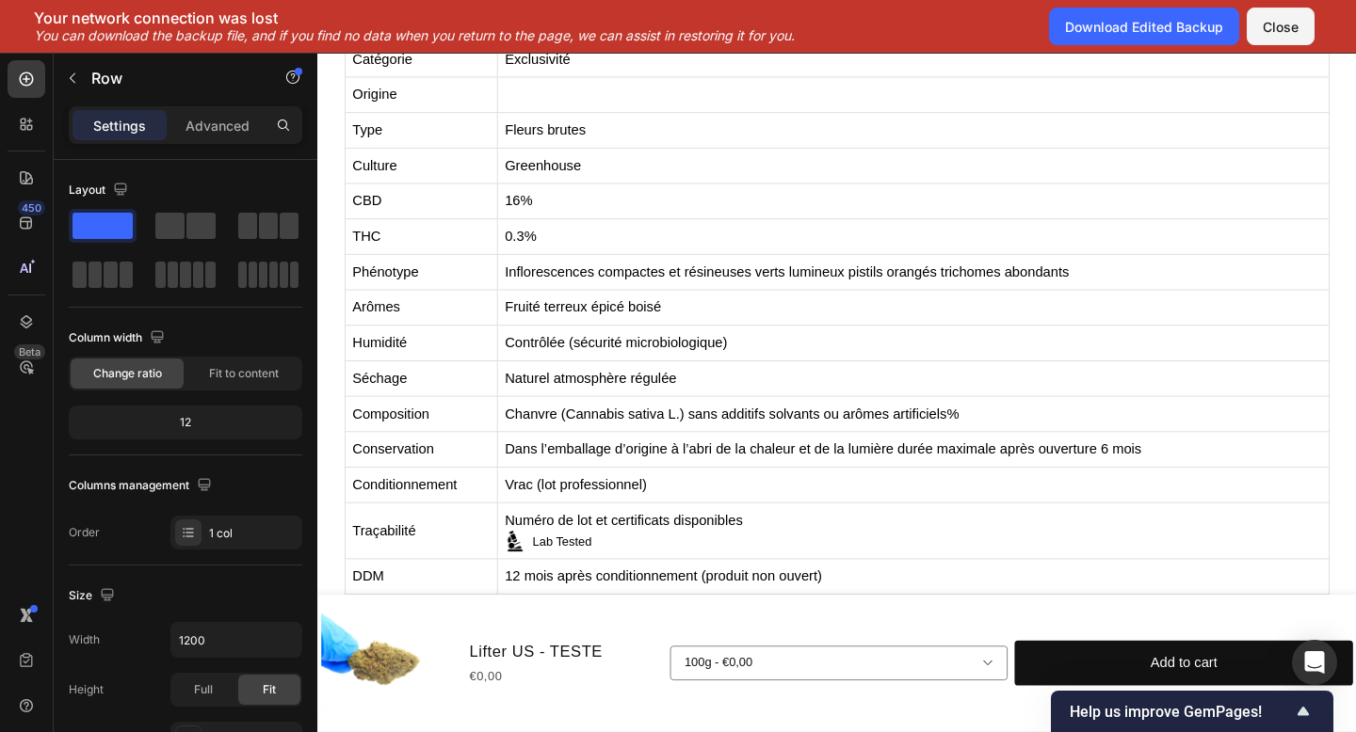
click at [1166, 178] on td "Greenhouse" at bounding box center [965, 176] width 905 height 39
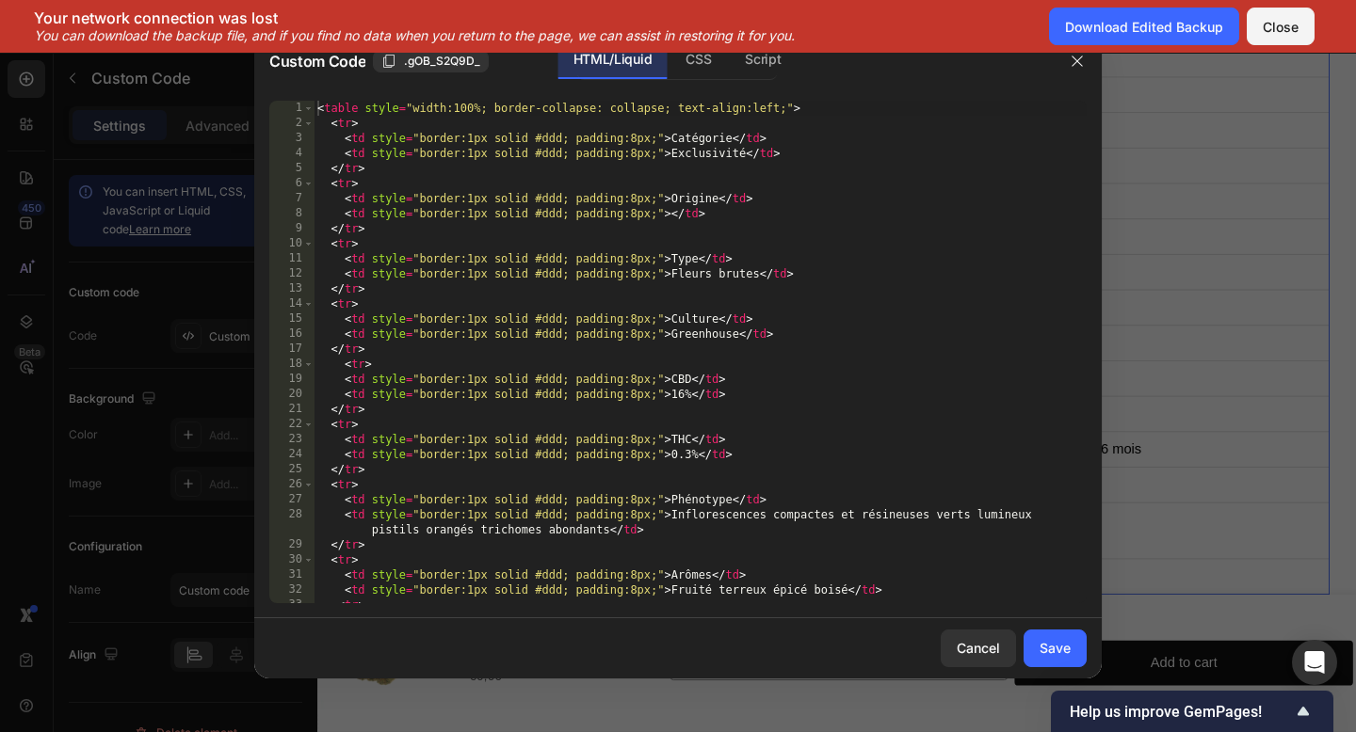
drag, startPoint x: 849, startPoint y: 125, endPoint x: 1098, endPoint y: 168, distance: 252.1
click at [1098, 168] on div "1 2 3 4 5 6 7 8 9 10 11 12 13 14 15 16 17 18 19 20 21 22 23 24 25 26 27 28 29 3…" at bounding box center [677, 352] width 847 height 533
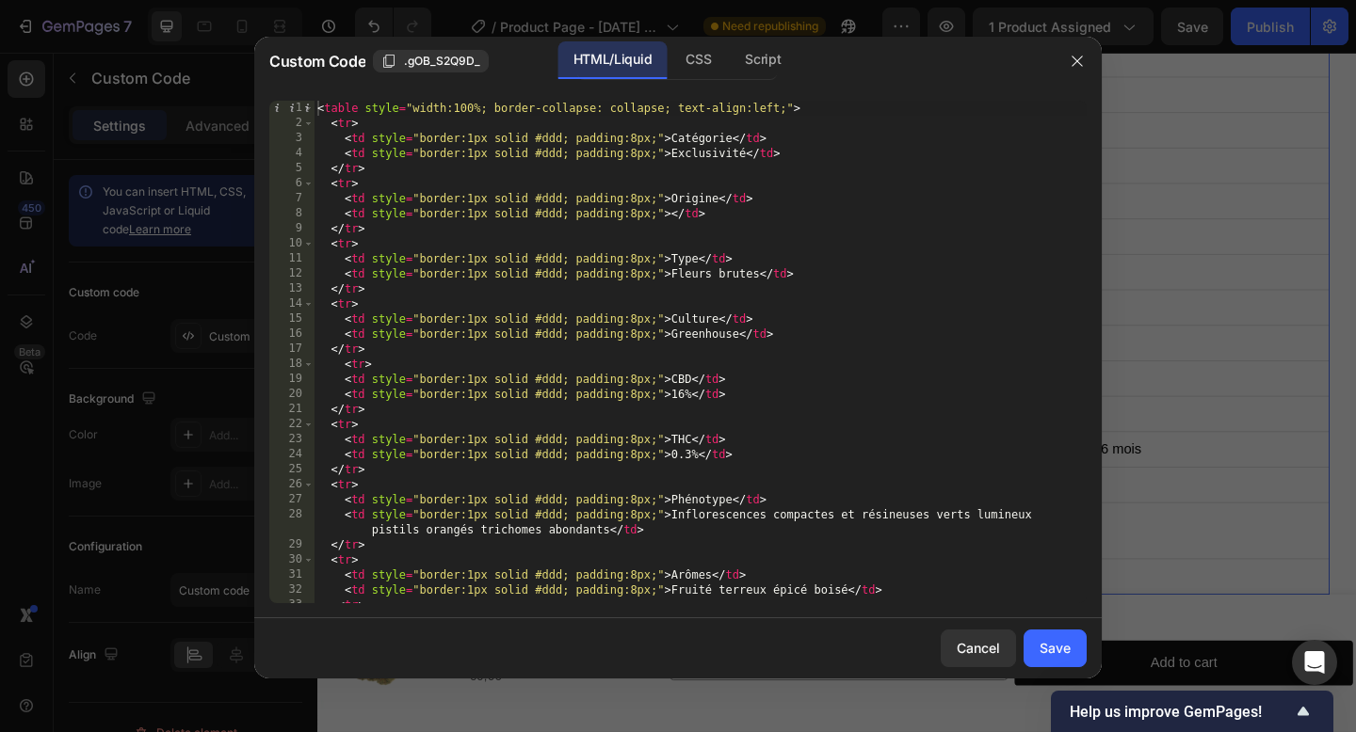
type textarea "<td style="border:1px solid #ddd; padding:8px;"></td>"
click at [919, 219] on div "< table style = "width:100%; border-collapse: collapse; text-align:left;" > < t…" at bounding box center [700, 367] width 773 height 533
click at [1035, 645] on button "Save" at bounding box center [1054, 649] width 63 height 38
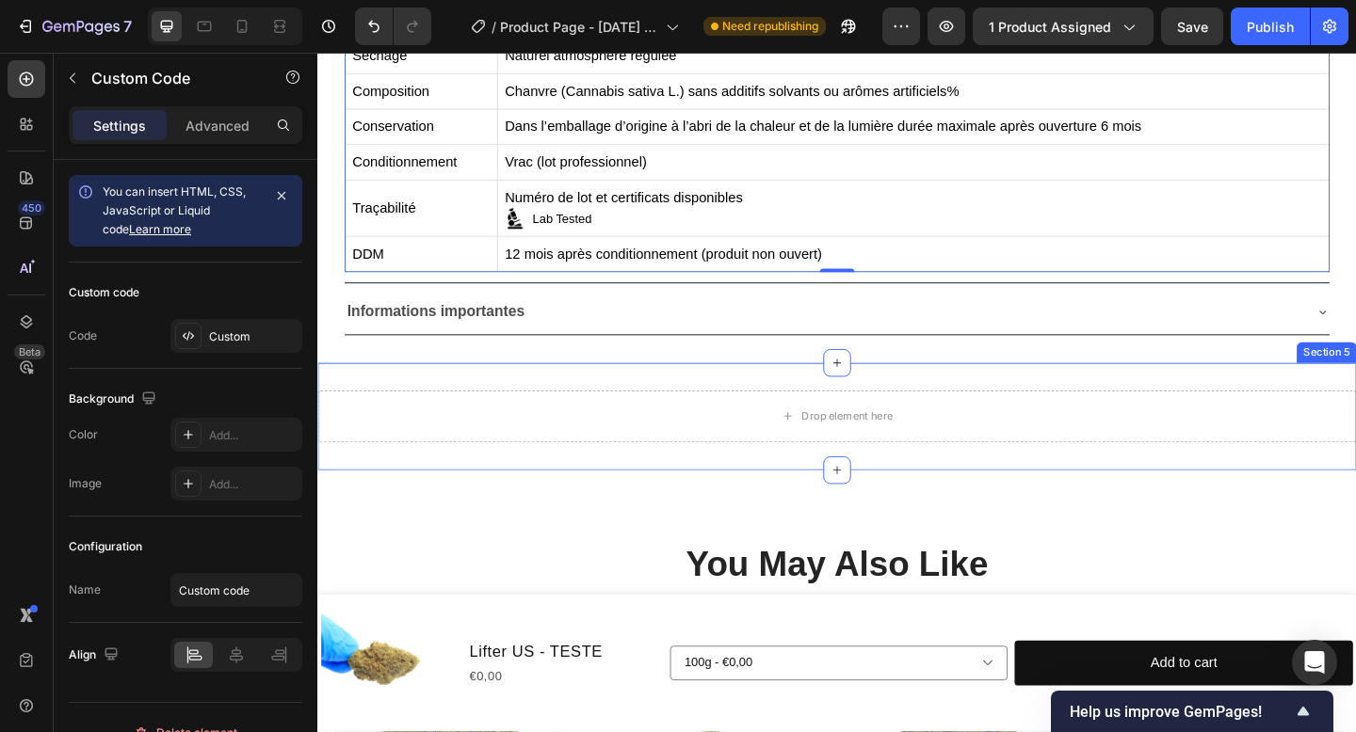
scroll to position [1162, 0]
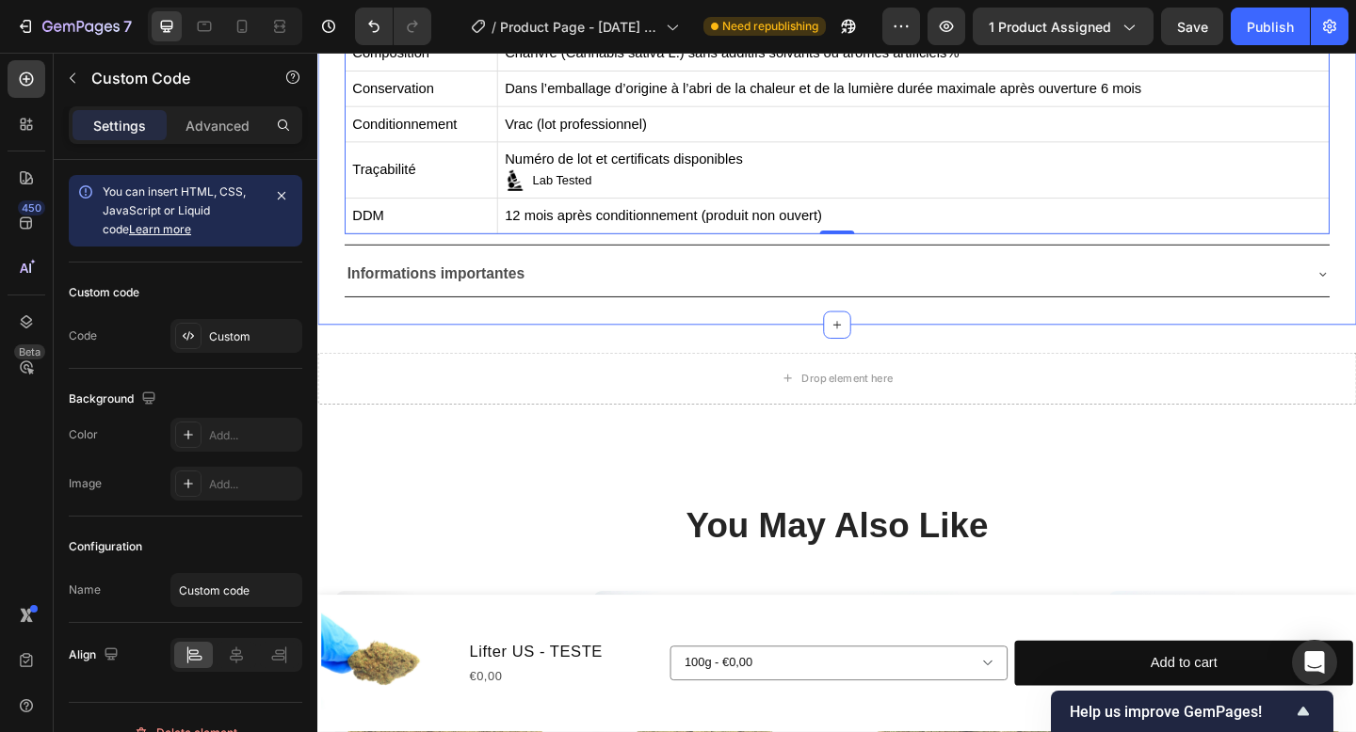
click at [924, 304] on div "Informations importantes" at bounding box center [866, 294] width 1041 height 33
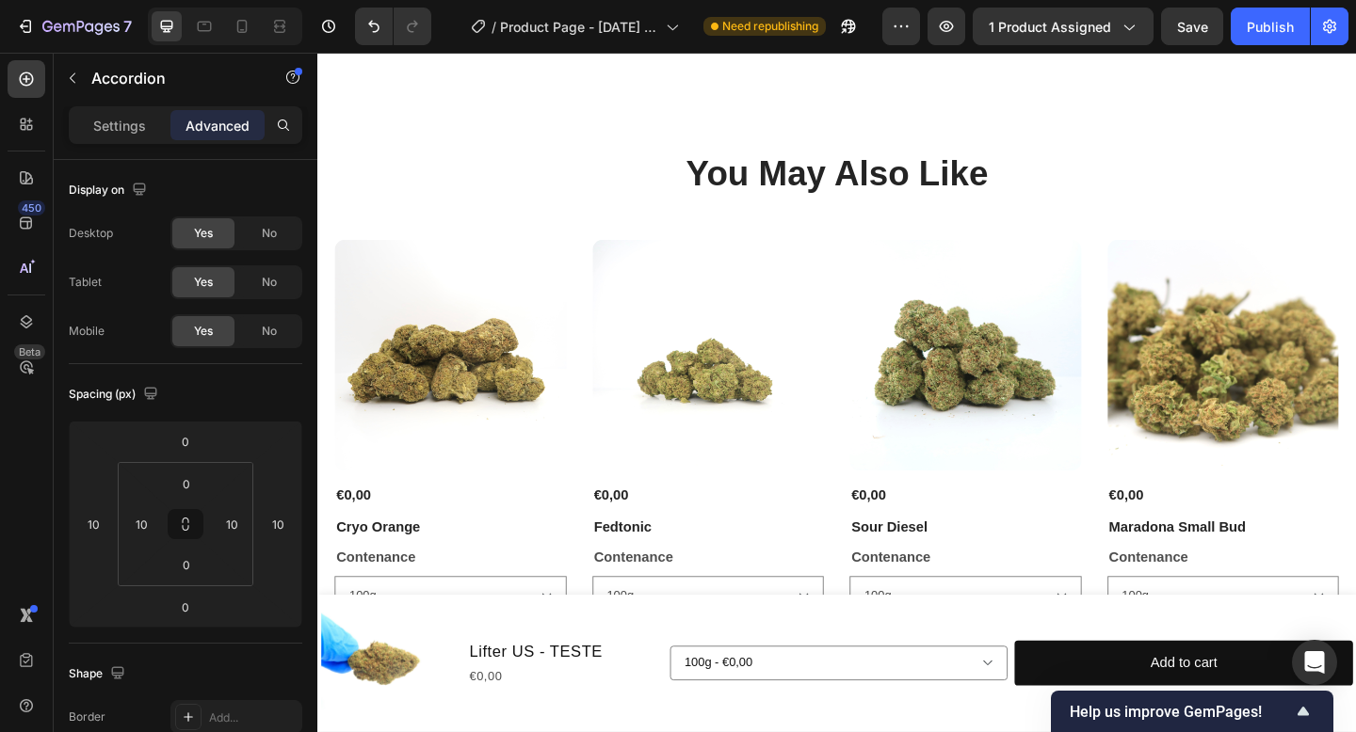
scroll to position [1669, 0]
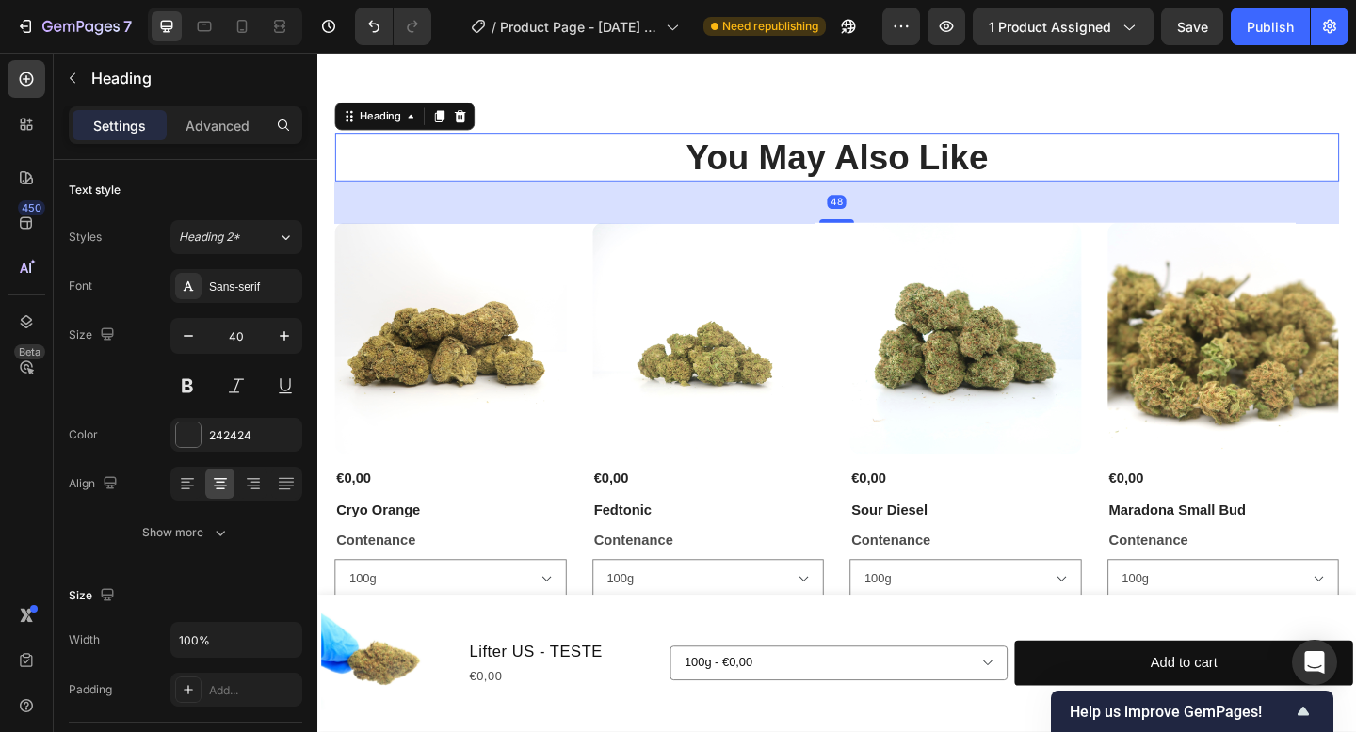
click at [931, 160] on h2 "You May Also Like" at bounding box center [882, 166] width 1092 height 53
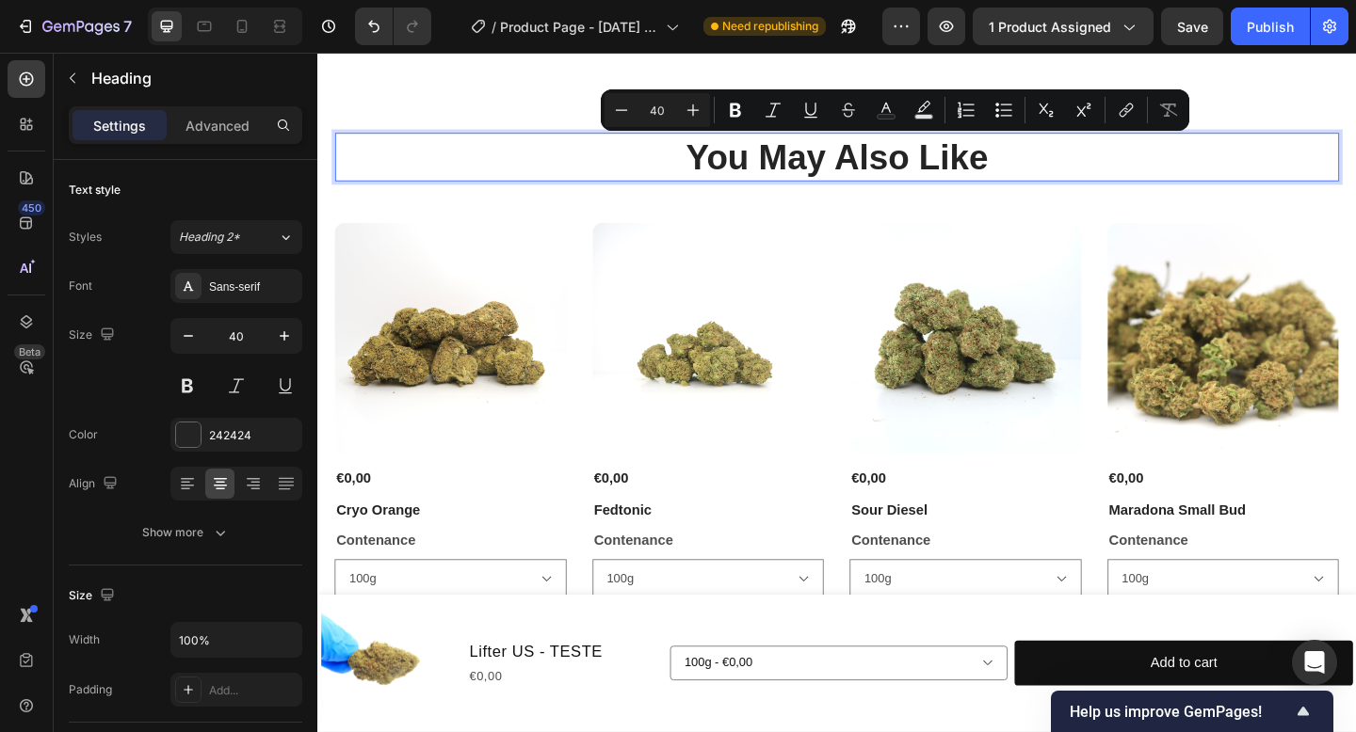
click at [967, 167] on p "You May Also Like" at bounding box center [882, 166] width 1088 height 49
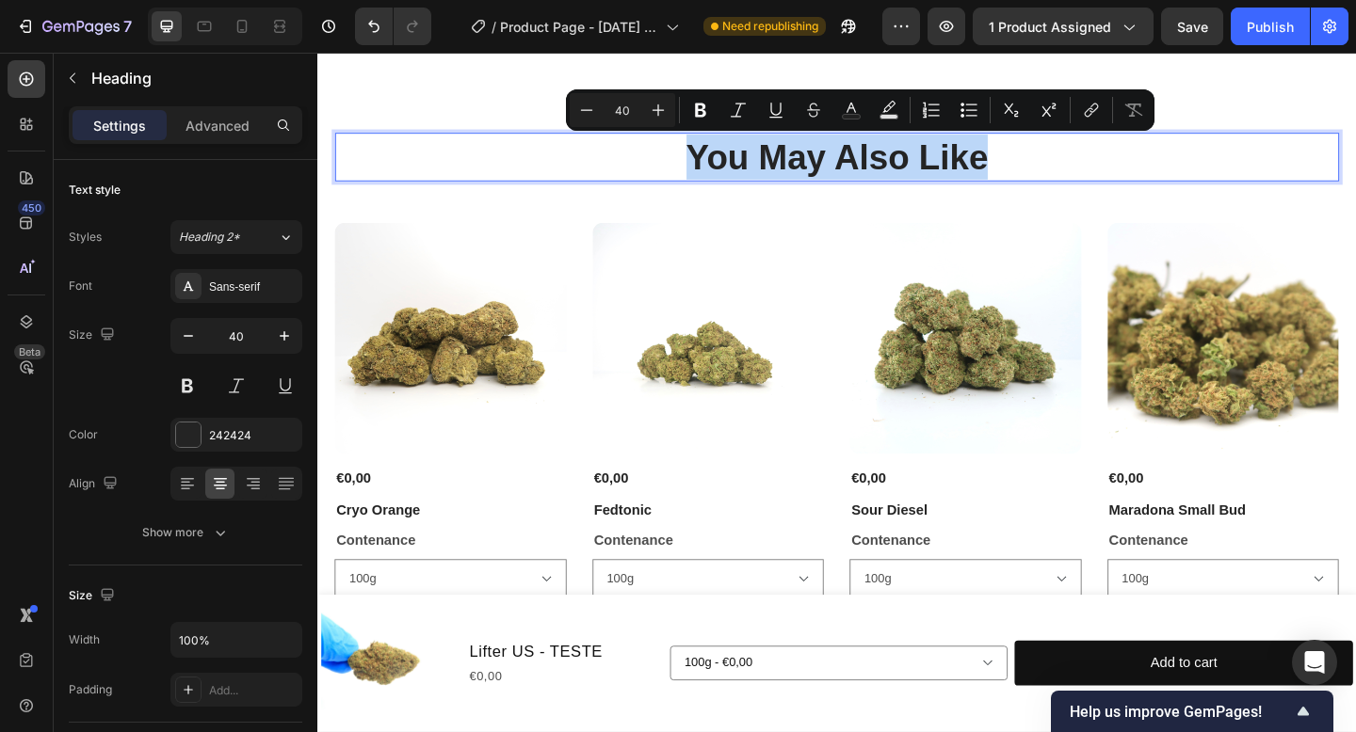
drag, startPoint x: 1050, startPoint y: 169, endPoint x: 725, endPoint y: 166, distance: 324.8
click at [725, 166] on p "You May Also Like" at bounding box center [882, 166] width 1088 height 49
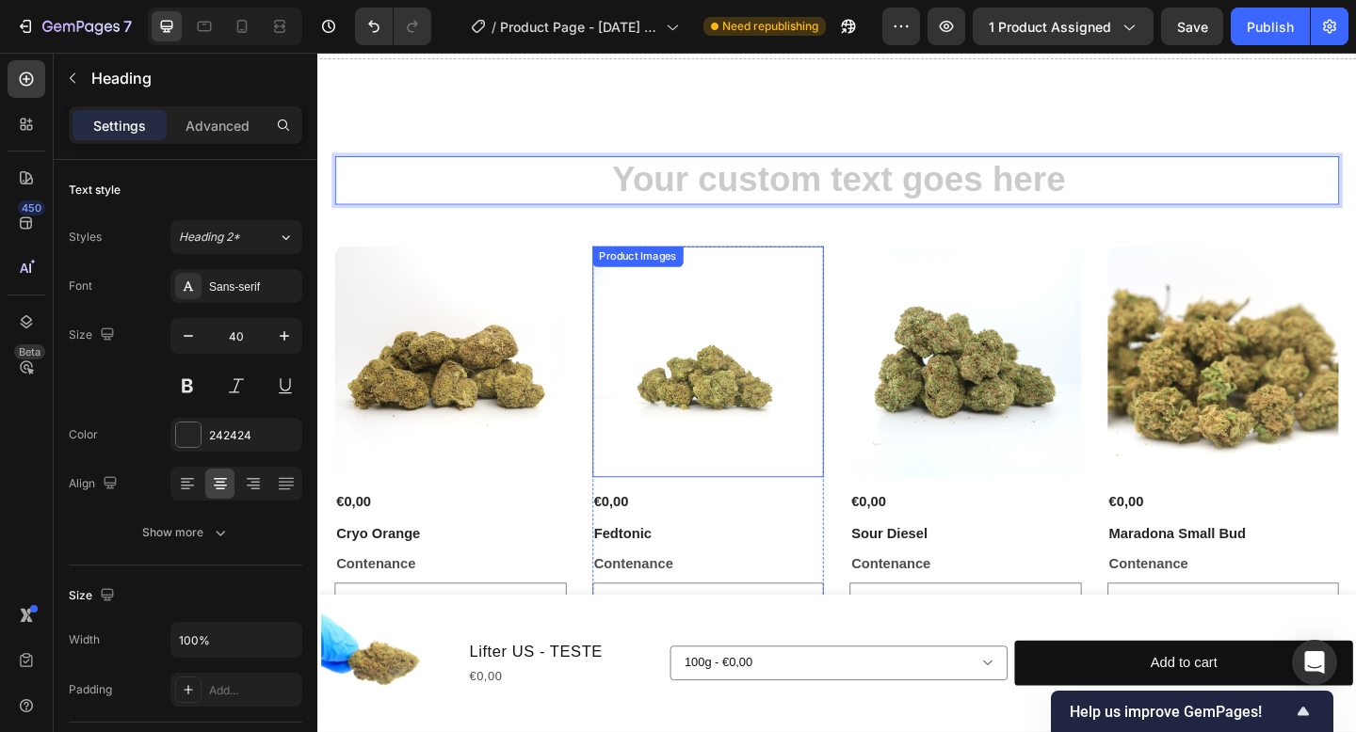
scroll to position [1636, 0]
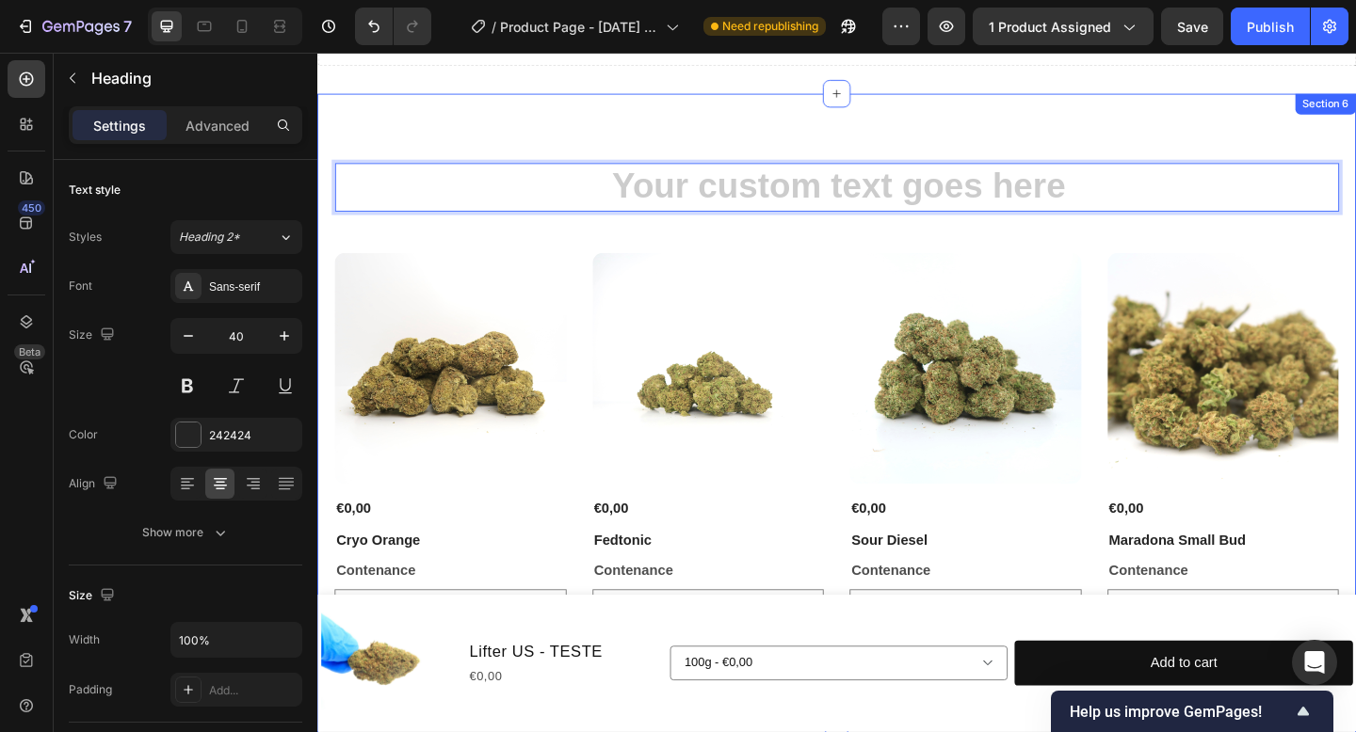
click at [708, 159] on div "Heading 48 Product Images €0,00 Product Price Product Price Cryo Orange Product…" at bounding box center [882, 451] width 1130 height 707
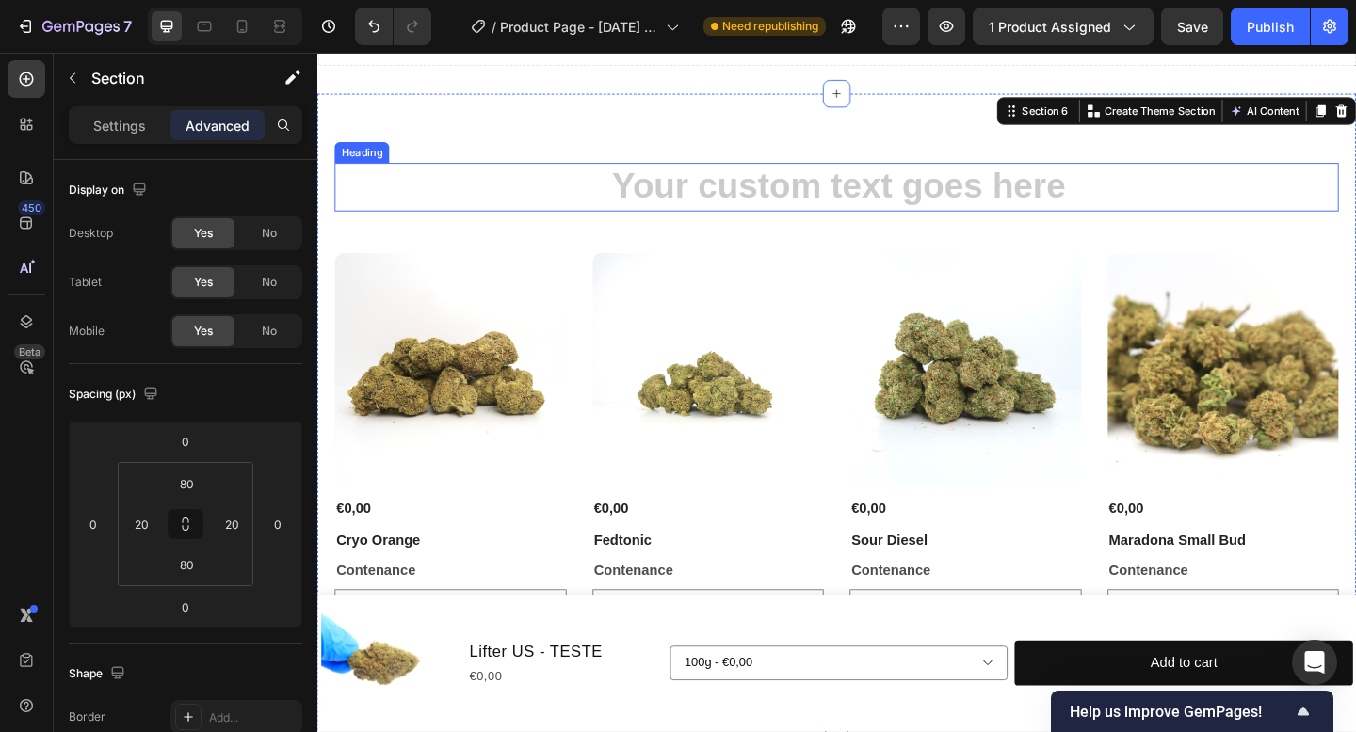
click at [676, 200] on h2 "Rich Text Editor. Editing area: main" at bounding box center [882, 199] width 1092 height 53
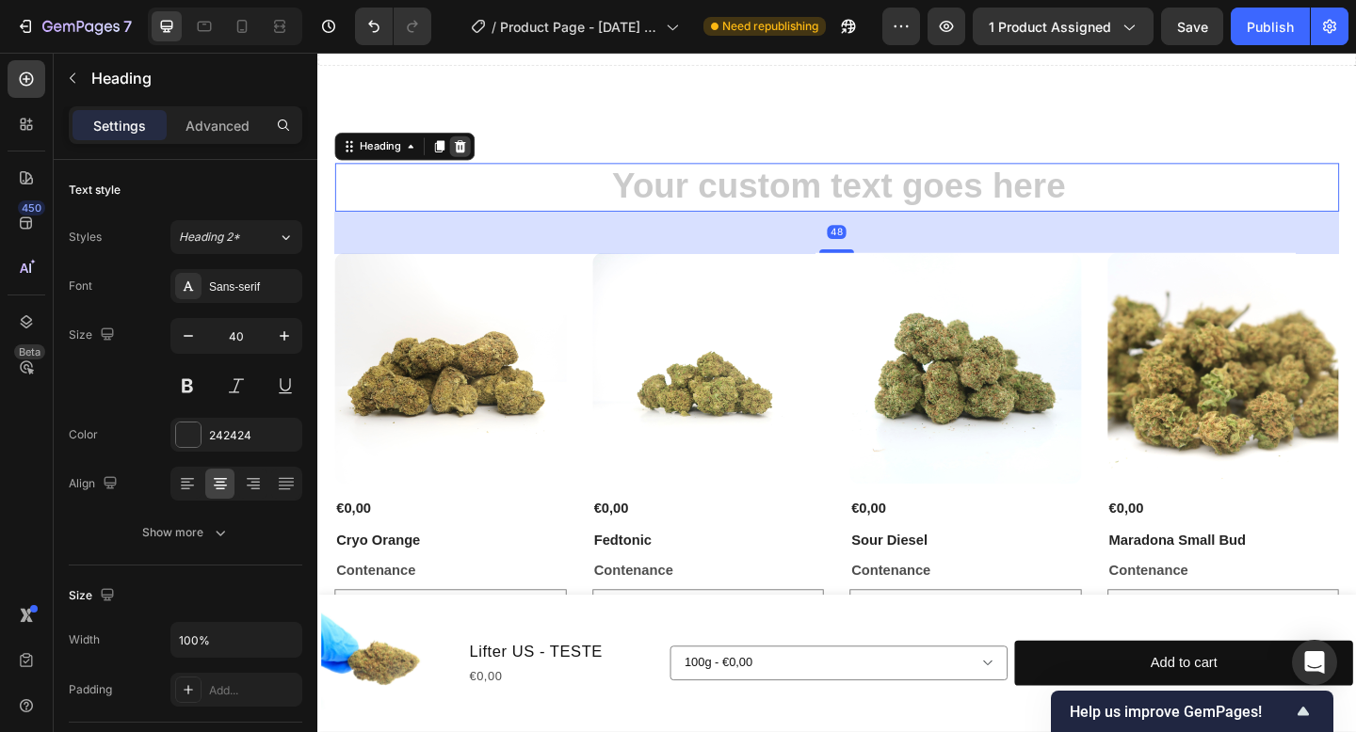
click at [479, 152] on icon at bounding box center [472, 155] width 15 height 15
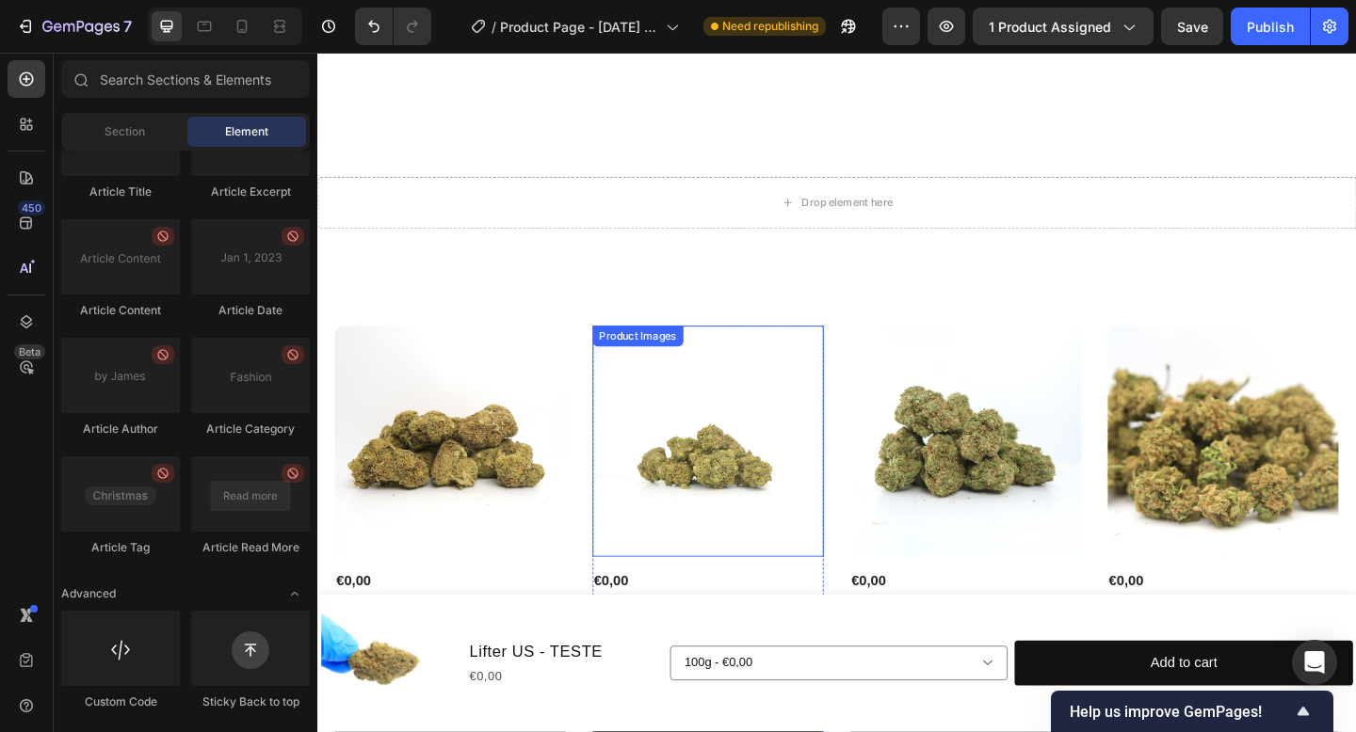
scroll to position [1457, 0]
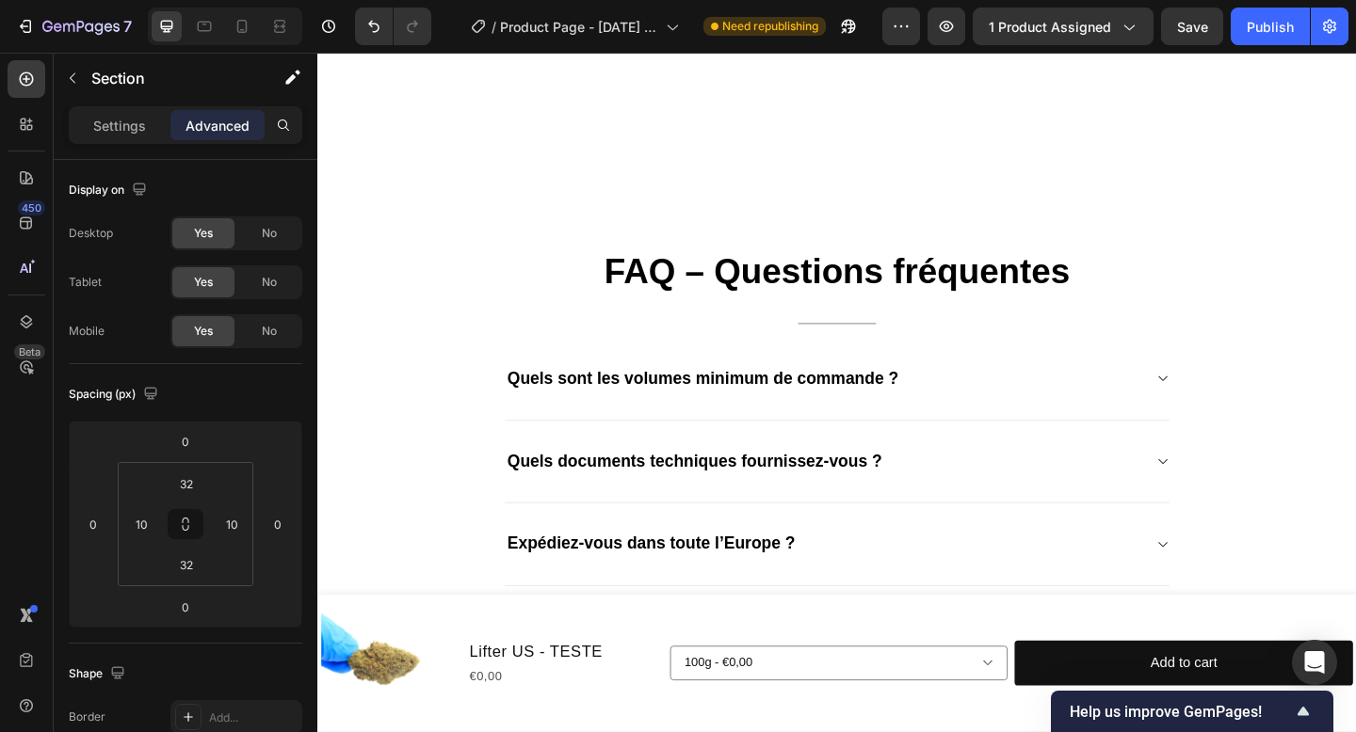
scroll to position [2151, 0]
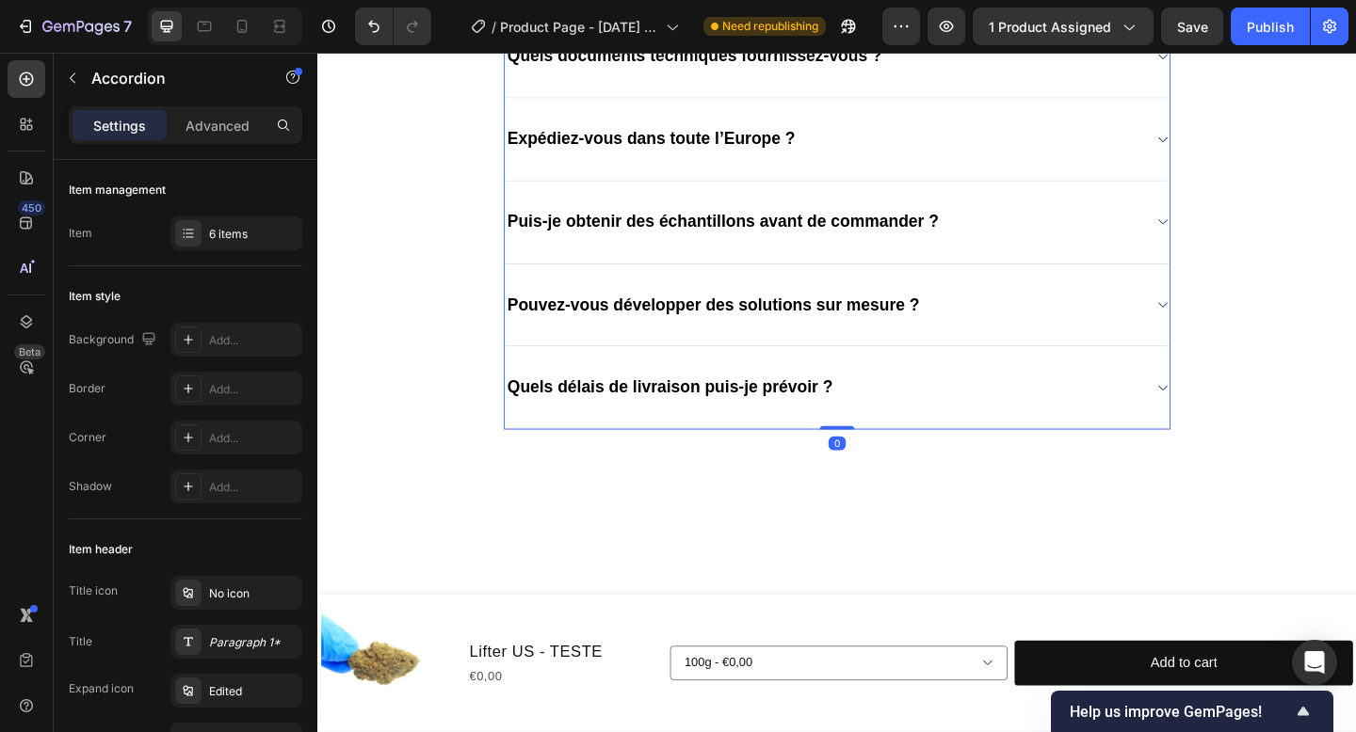
click at [548, 283] on div "FAQ – Questions fréquentes Heading Title Line Quels sont les volumes minimum de…" at bounding box center [882, 143] width 725 height 639
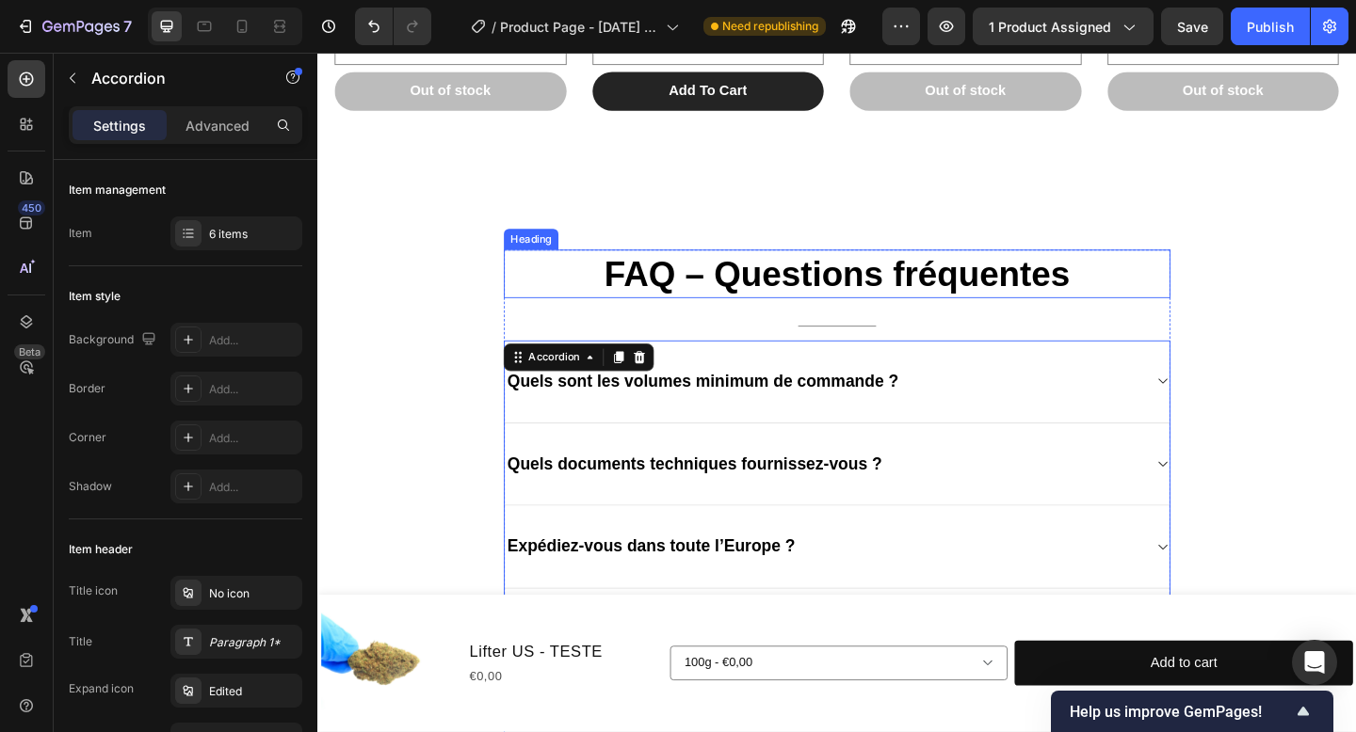
click at [566, 297] on h2 "FAQ – Questions fréquentes" at bounding box center [882, 293] width 725 height 53
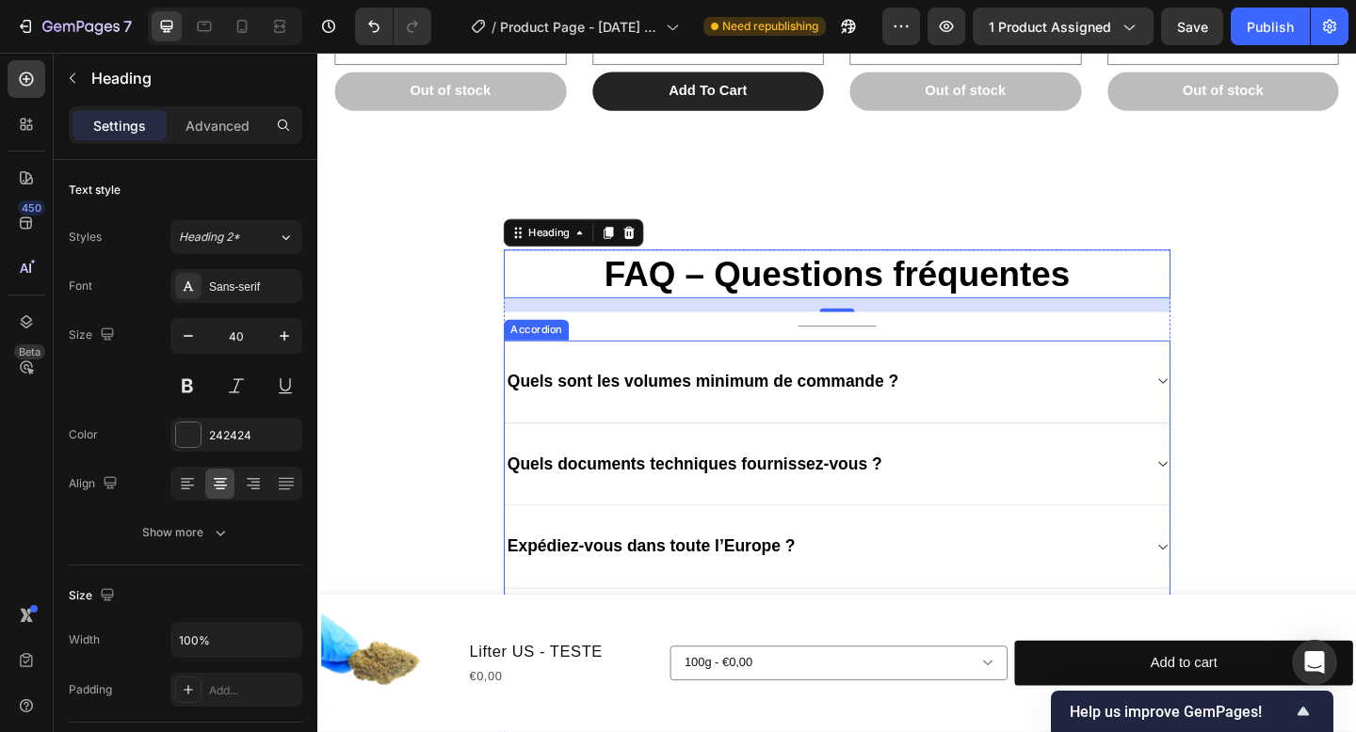
click at [1221, 418] on div "Quels sont les volumes minimum de commande ?" at bounding box center [882, 411] width 723 height 90
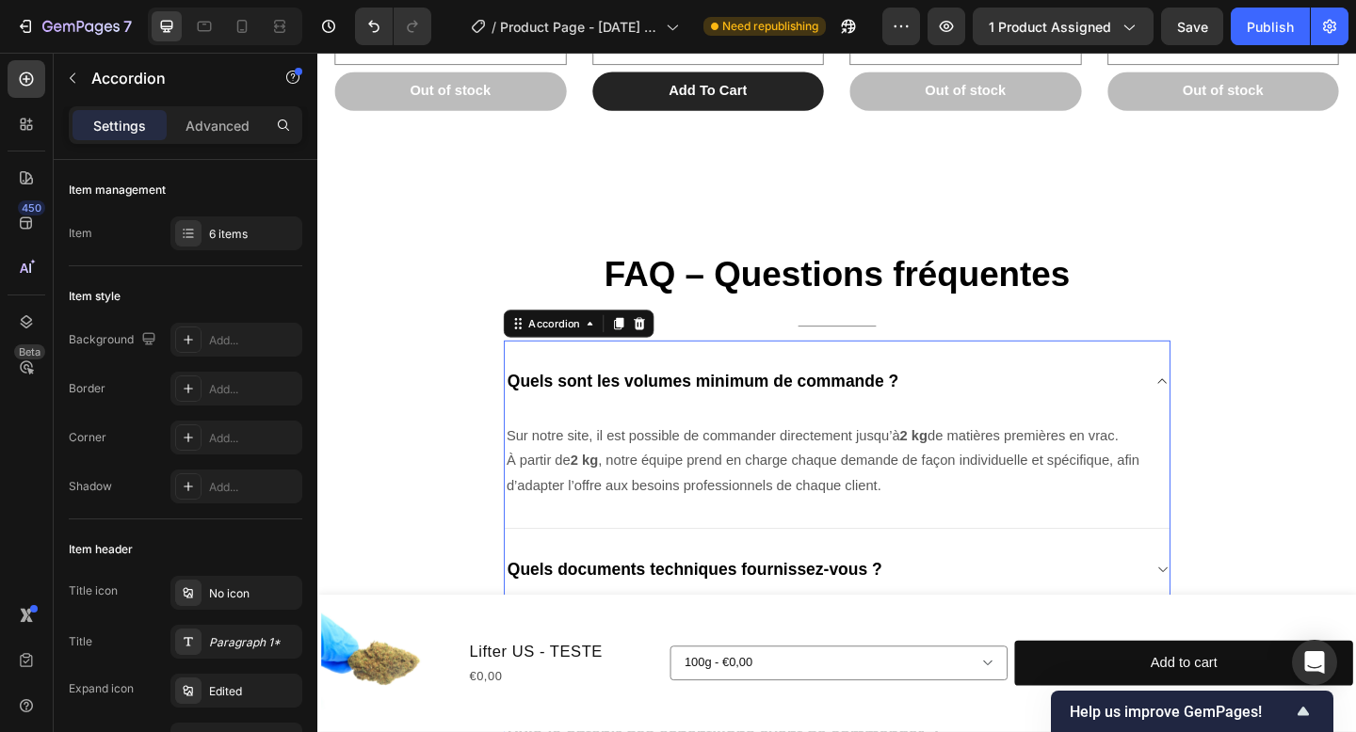
click at [1222, 418] on div "Quels sont les volumes minimum de commande ?" at bounding box center [882, 410] width 723 height 89
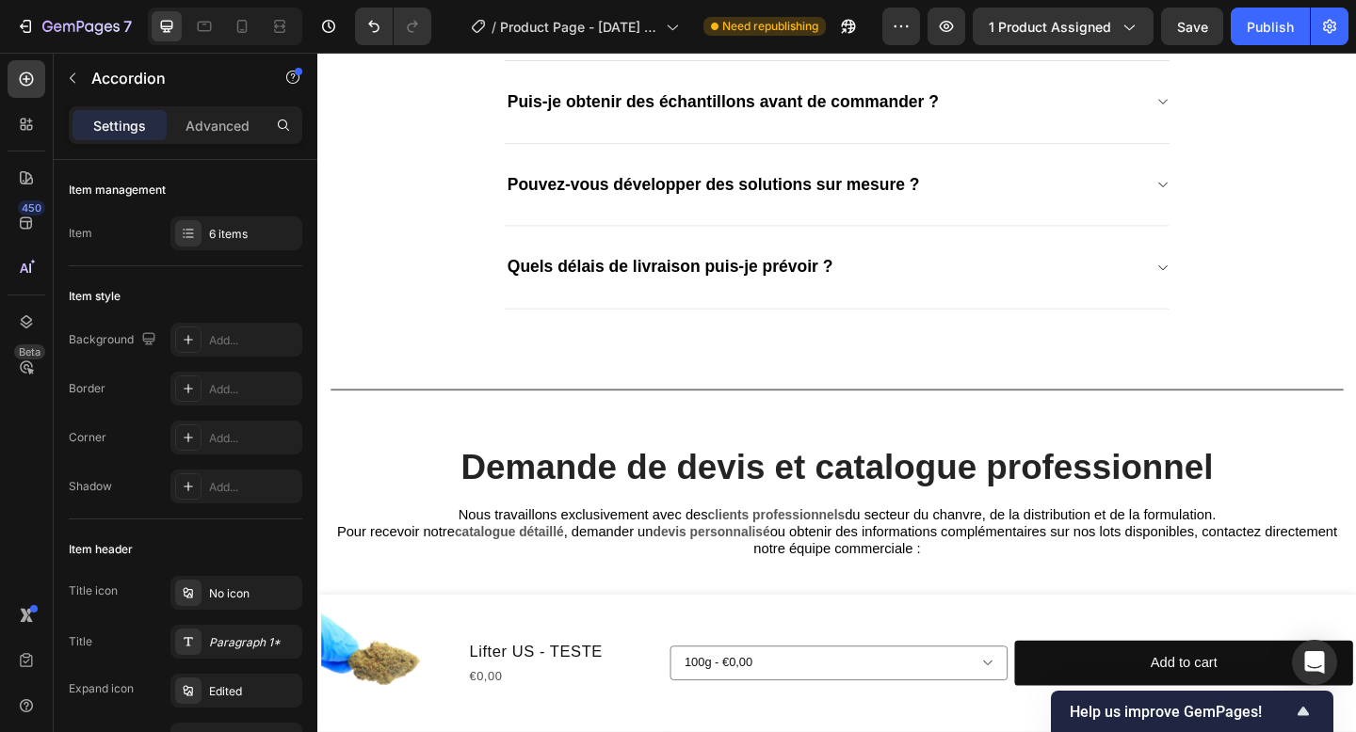
scroll to position [2714, 0]
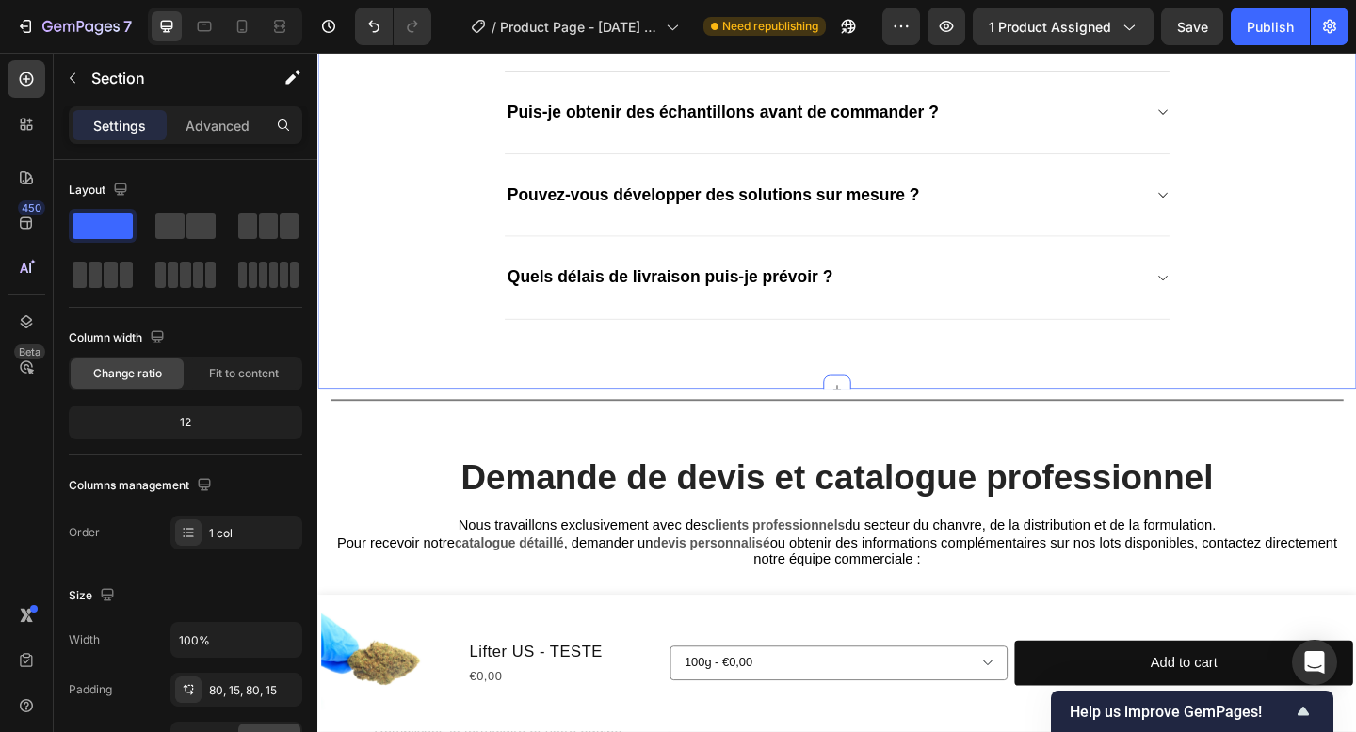
click at [1103, 375] on div "FAQ – Questions fréquentes Heading Title Line Quels sont les volumes minimum de…" at bounding box center [882, 24] width 1130 height 790
click at [880, 411] on icon at bounding box center [882, 418] width 15 height 15
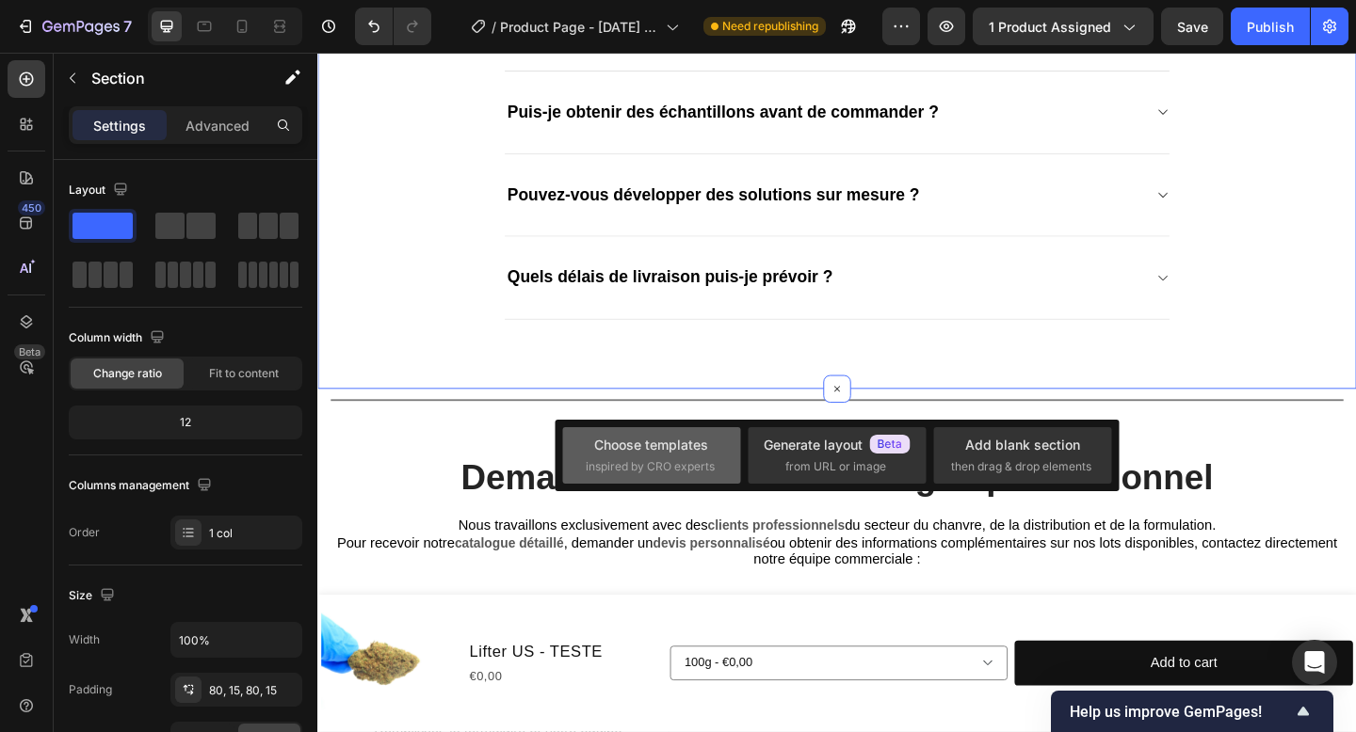
click at [676, 451] on div "Choose templates" at bounding box center [651, 445] width 114 height 20
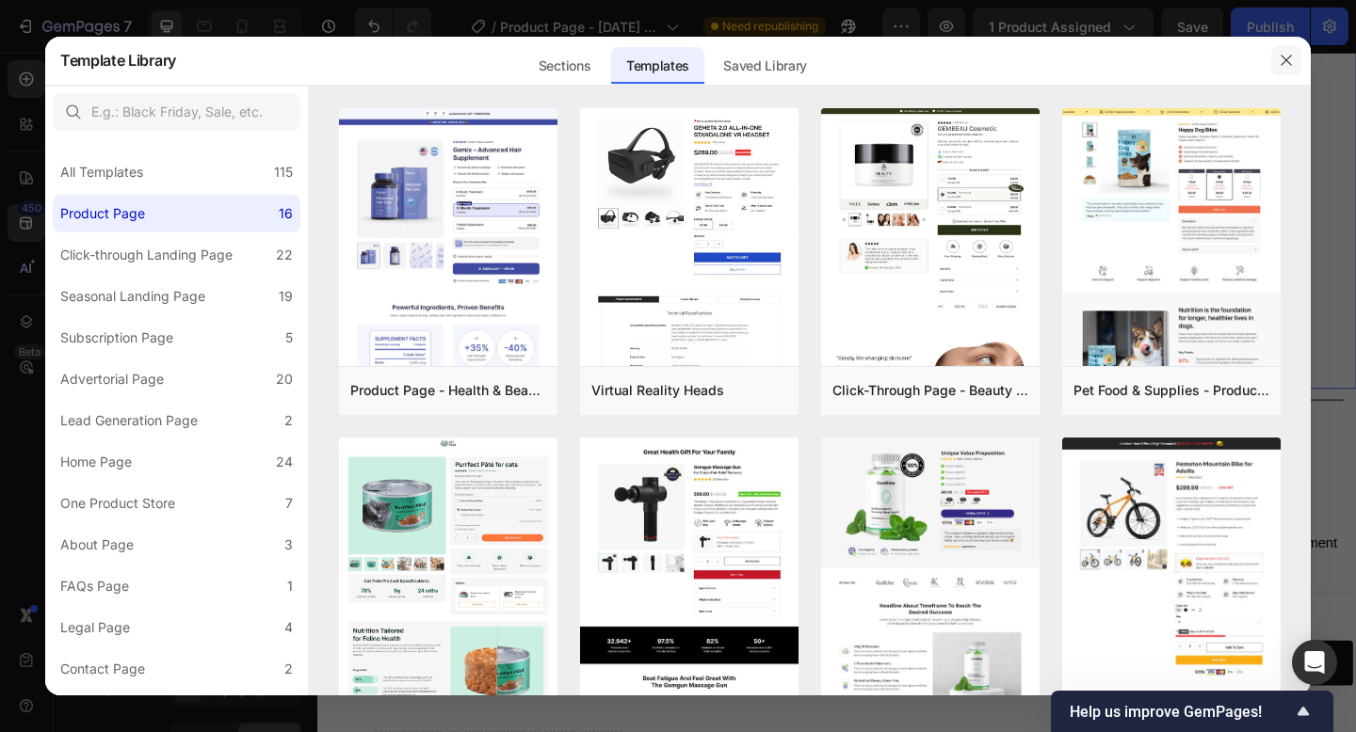
click at [1293, 56] on icon "button" at bounding box center [1285, 60] width 15 height 15
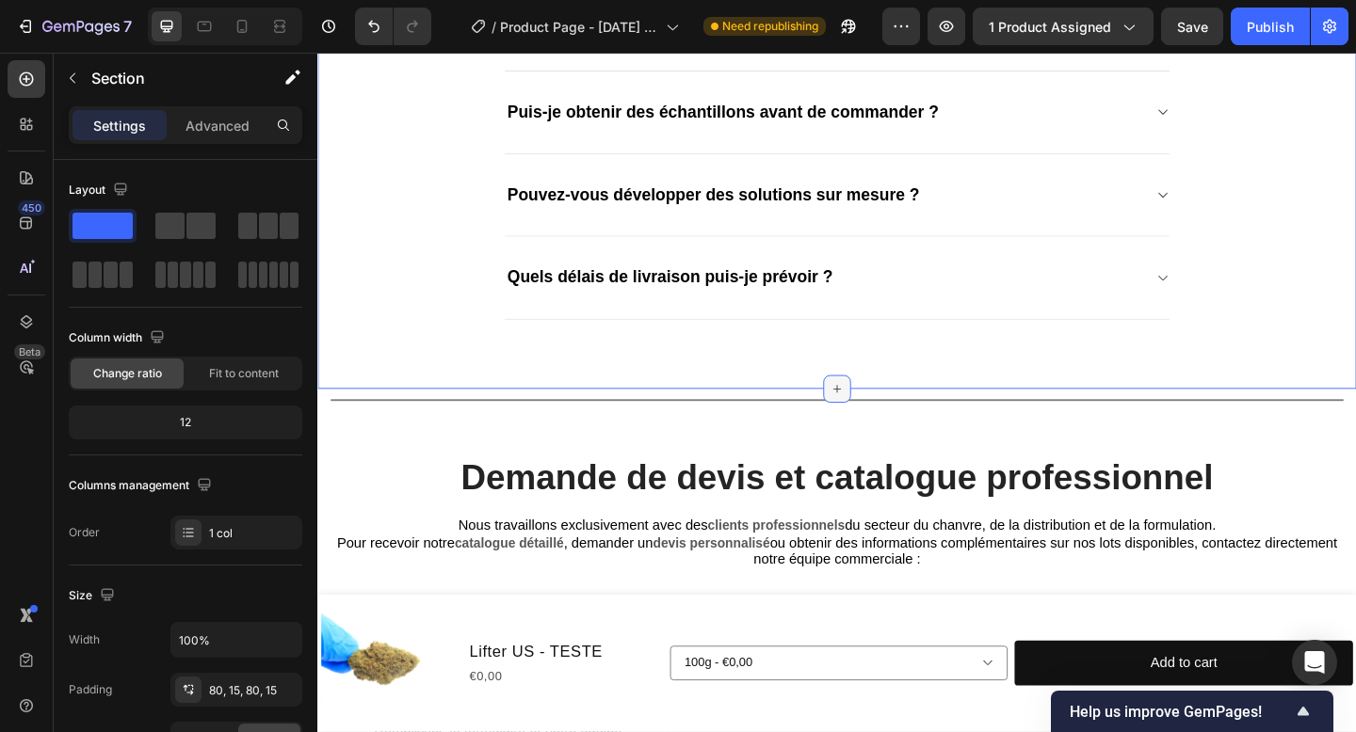
click at [883, 419] on icon at bounding box center [882, 419] width 8 height 8
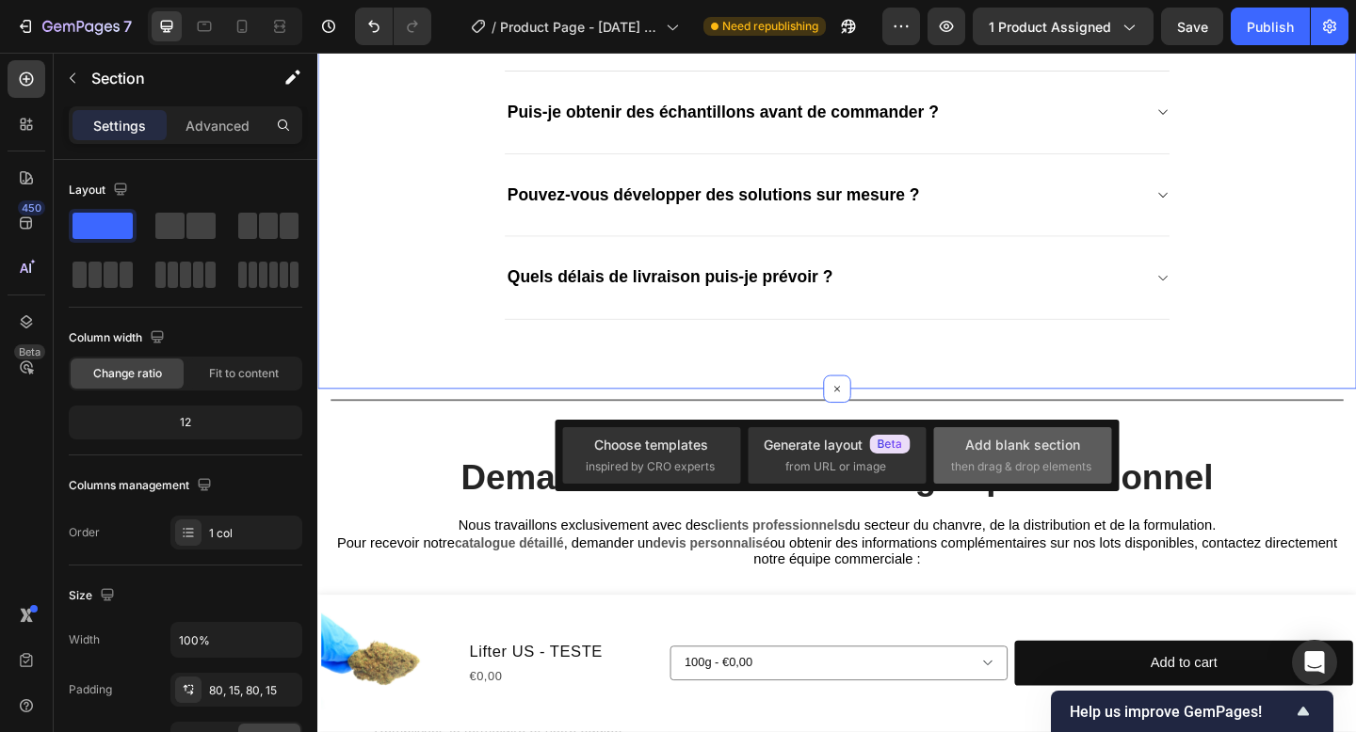
click at [1020, 469] on span "then drag & drop elements" at bounding box center [1021, 466] width 140 height 17
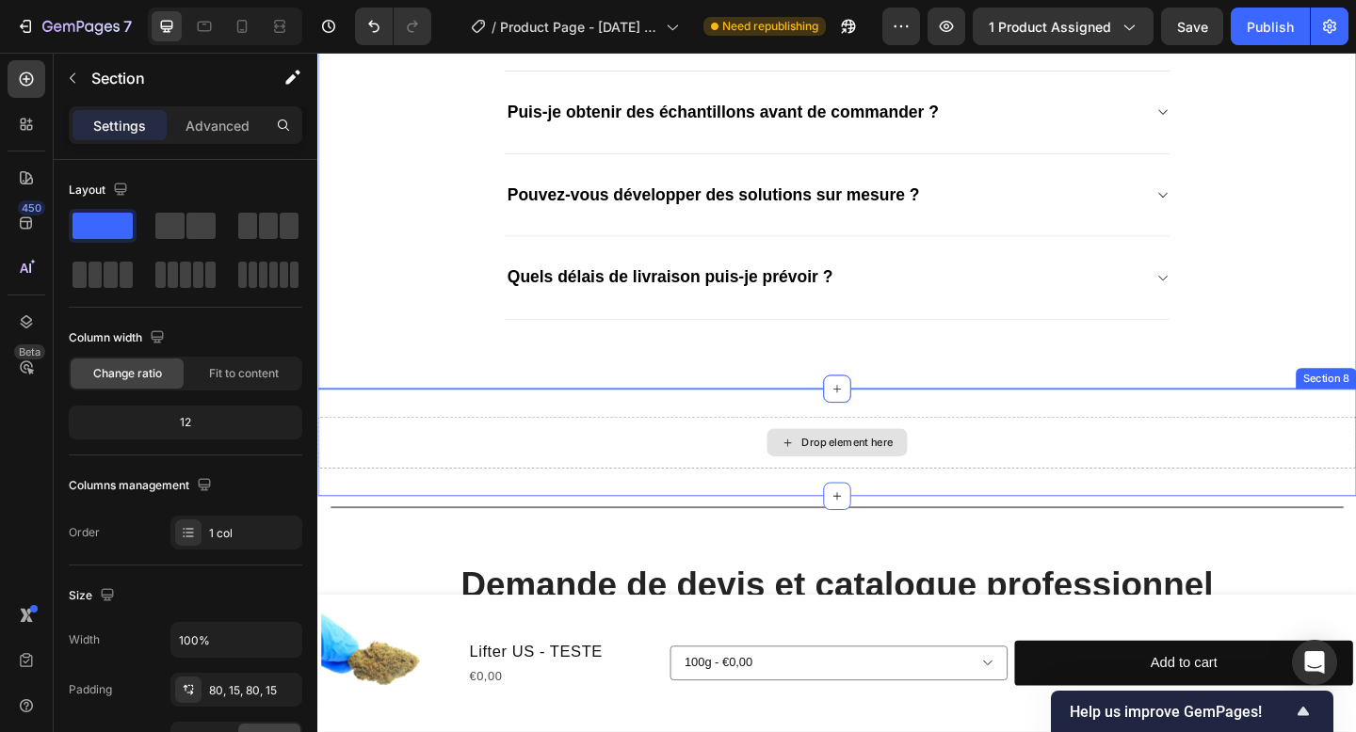
click at [954, 482] on div "Drop element here" at bounding box center [882, 477] width 153 height 30
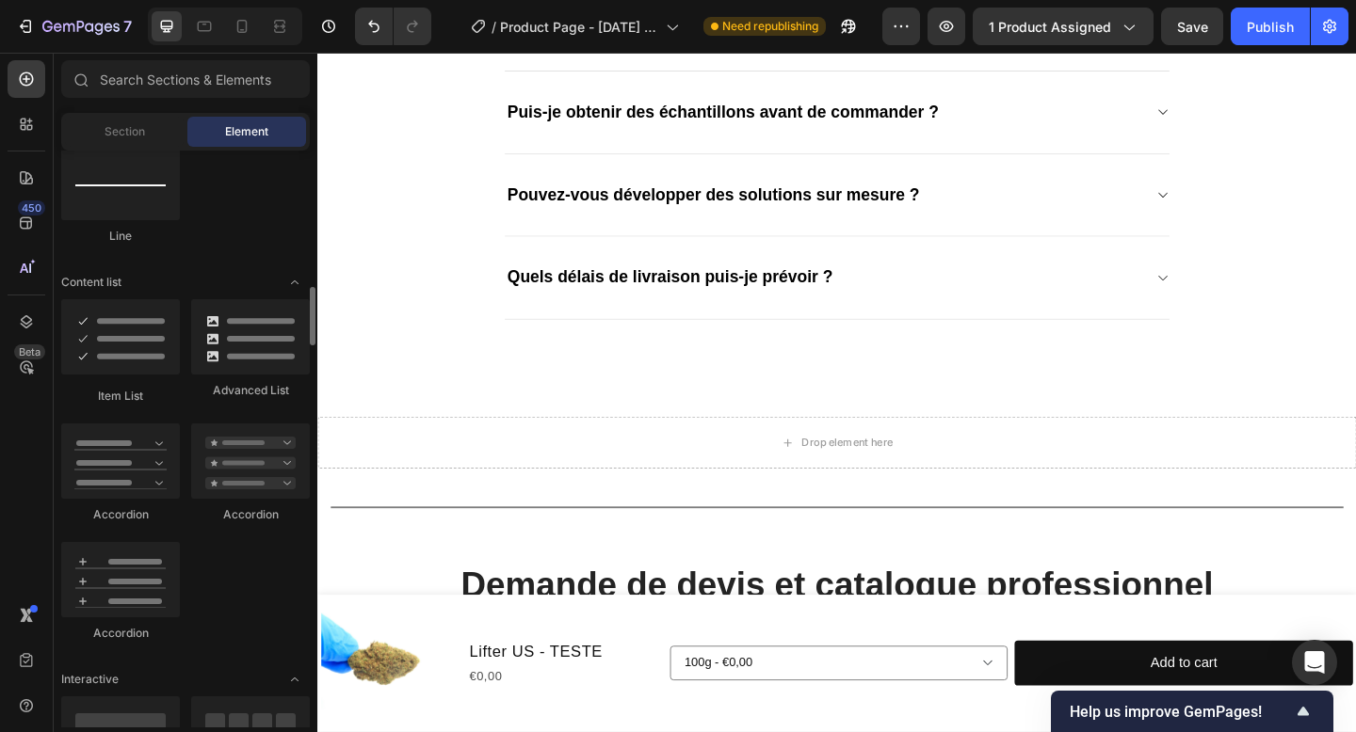
scroll to position [1375, 0]
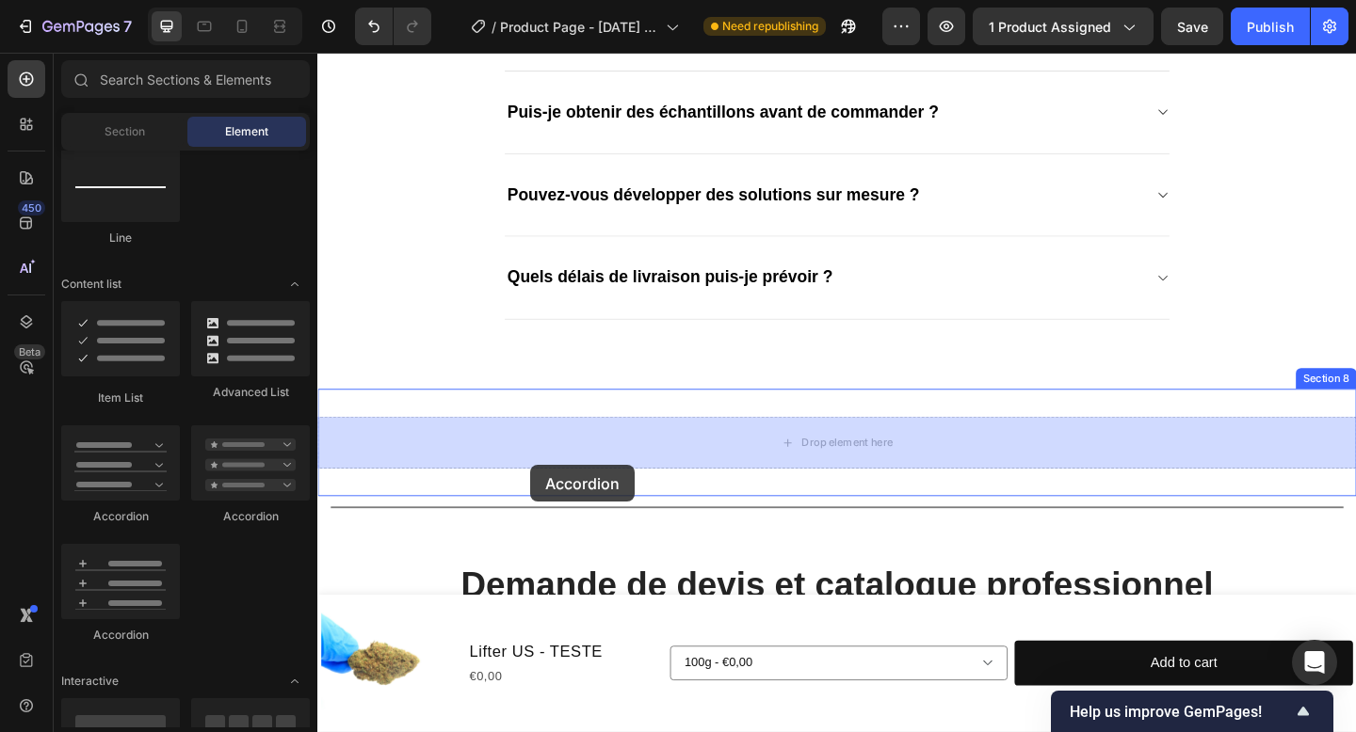
drag, startPoint x: 451, startPoint y: 518, endPoint x: 540, endPoint y: 500, distance: 91.2
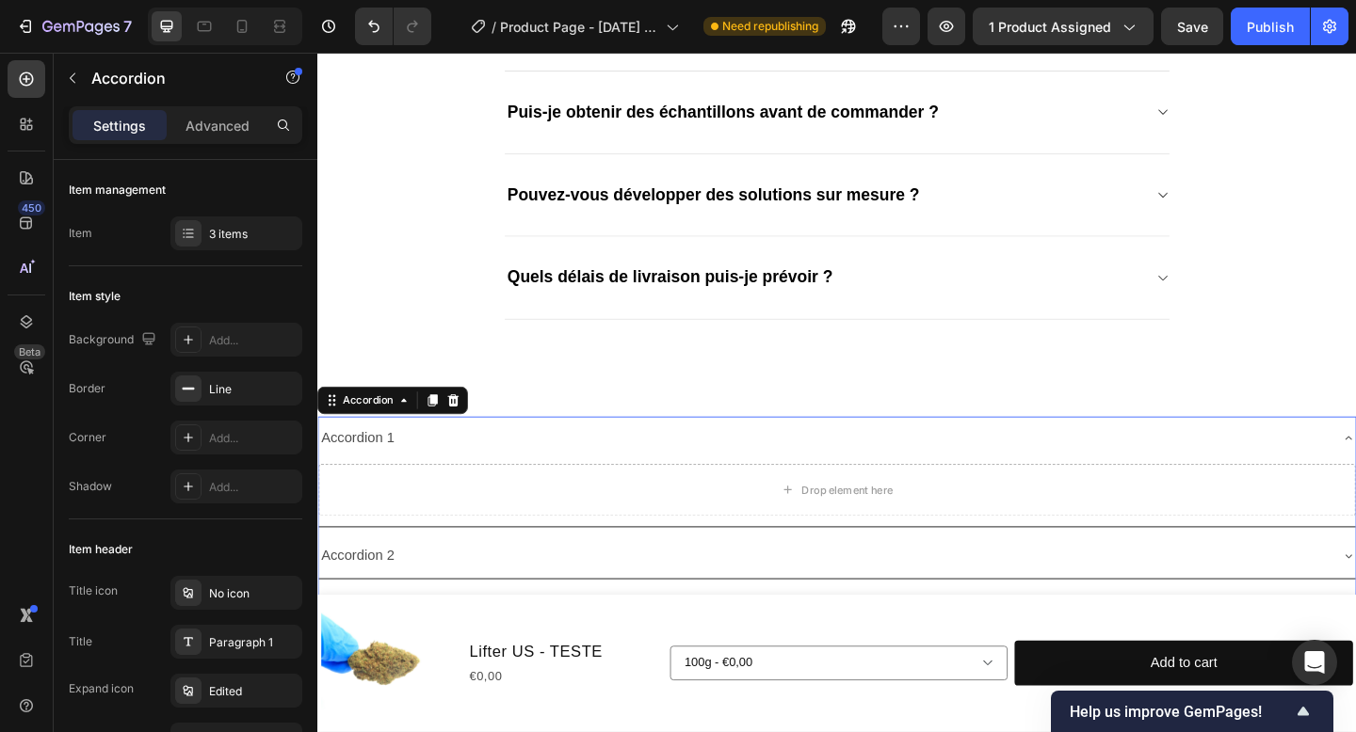
click at [465, 435] on icon at bounding box center [465, 431] width 12 height 13
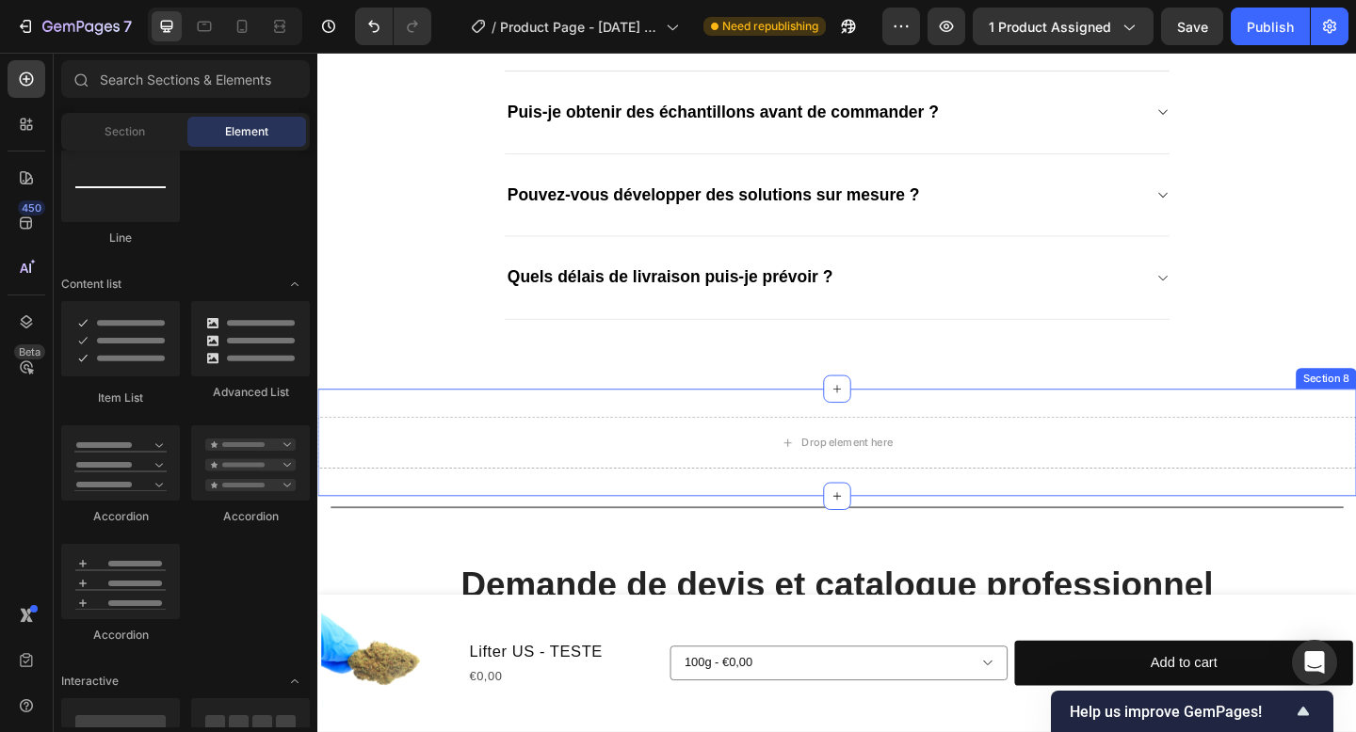
scroll to position [2746, 0]
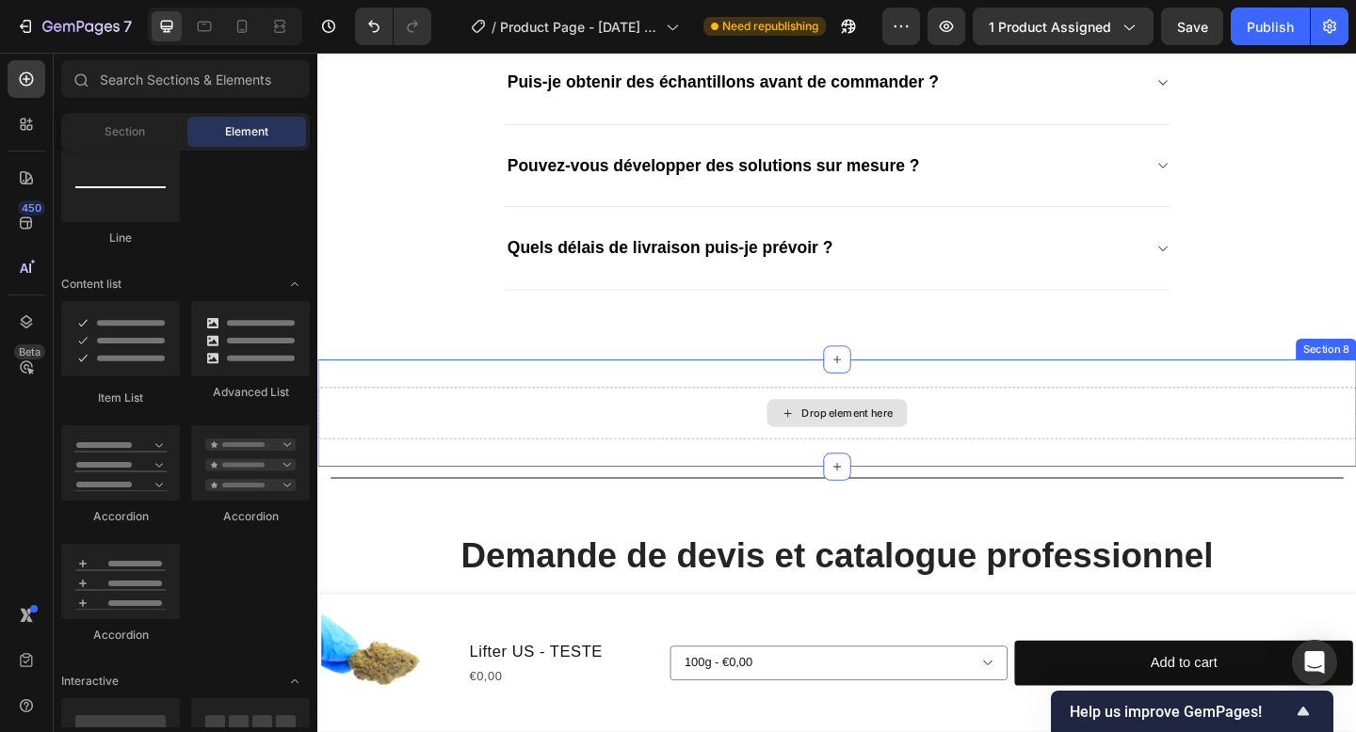
click at [465, 435] on div "Drop element here" at bounding box center [882, 445] width 1130 height 56
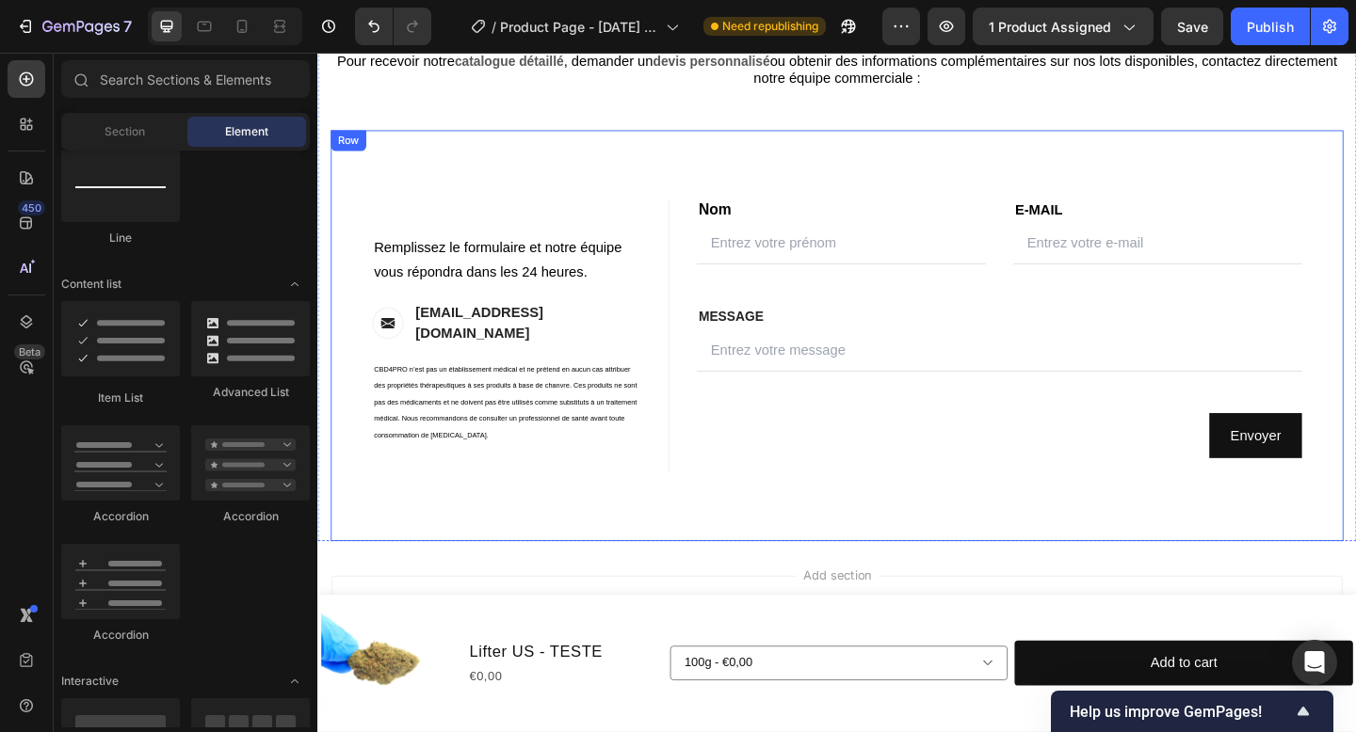
scroll to position [3304, 0]
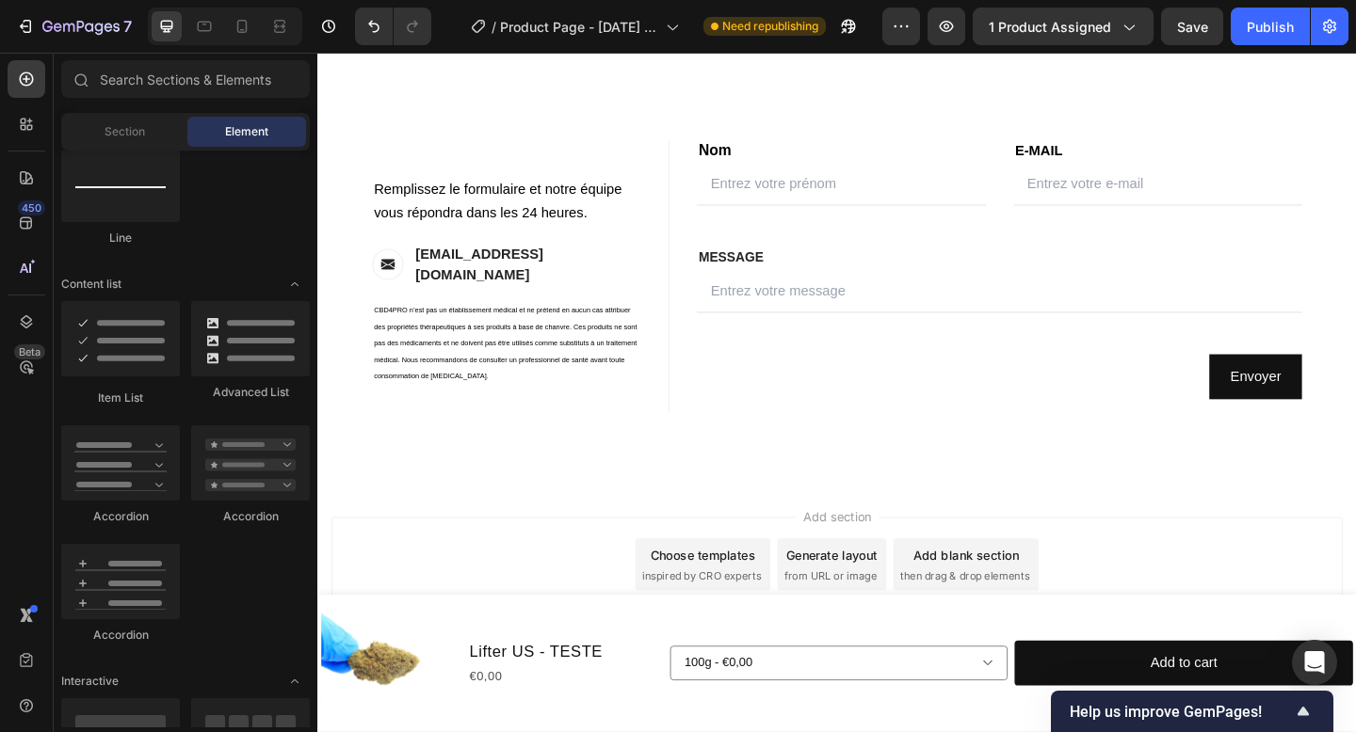
click at [874, 611] on div "Generate layout from URL or image" at bounding box center [876, 610] width 119 height 56
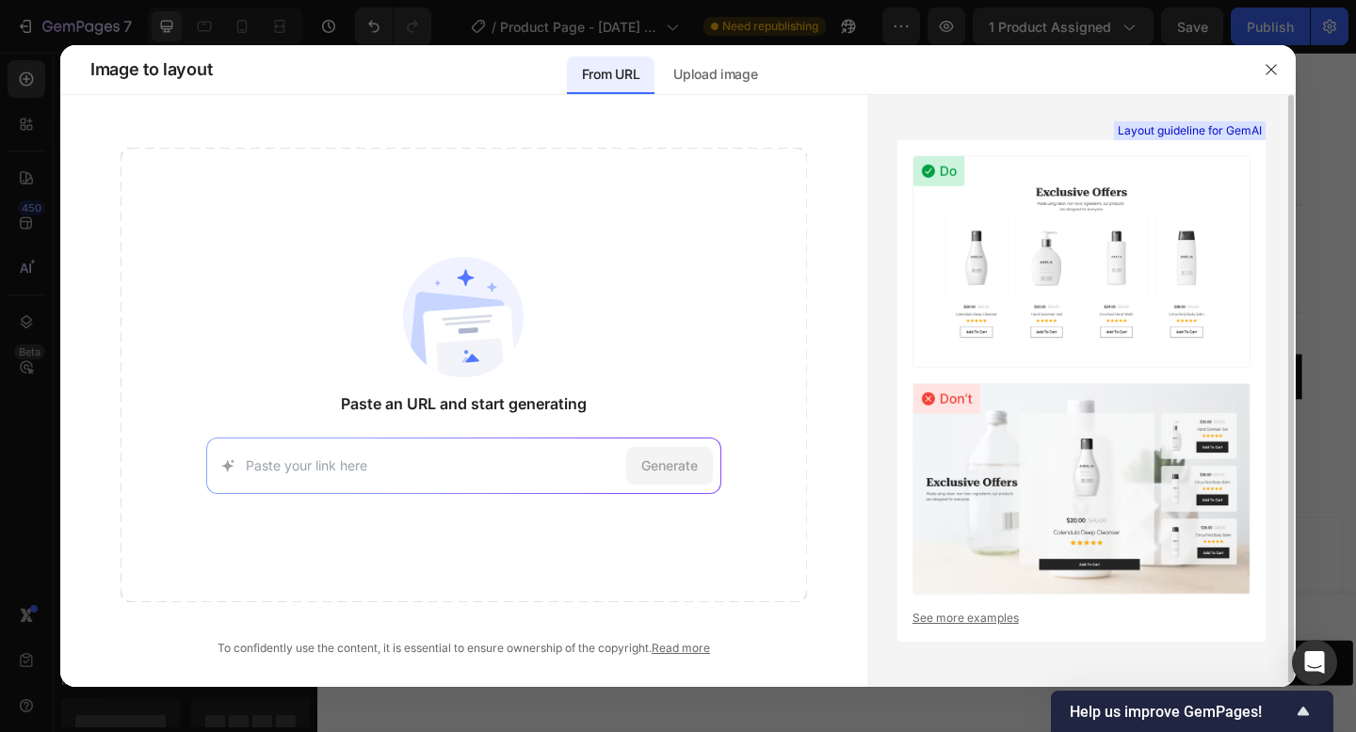
scroll to position [4, 0]
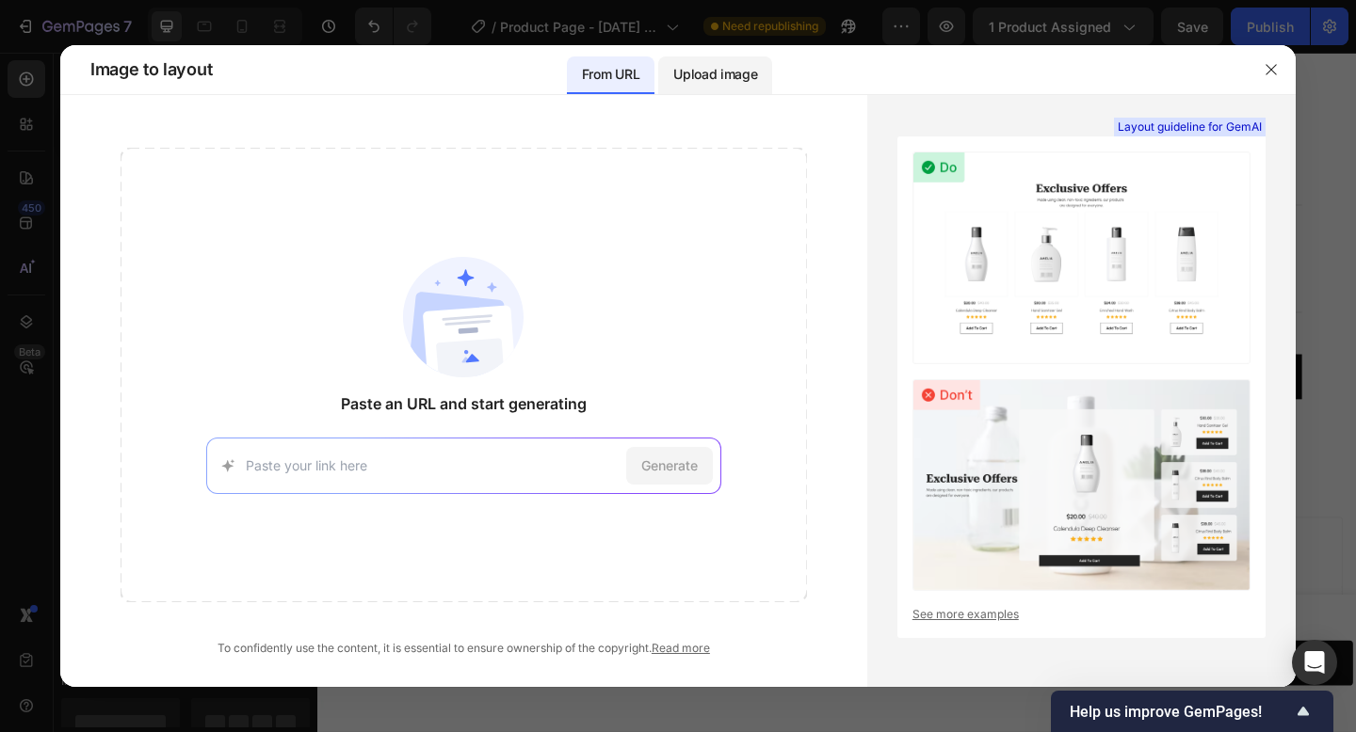
click at [713, 69] on p "Upload image" at bounding box center [715, 74] width 84 height 23
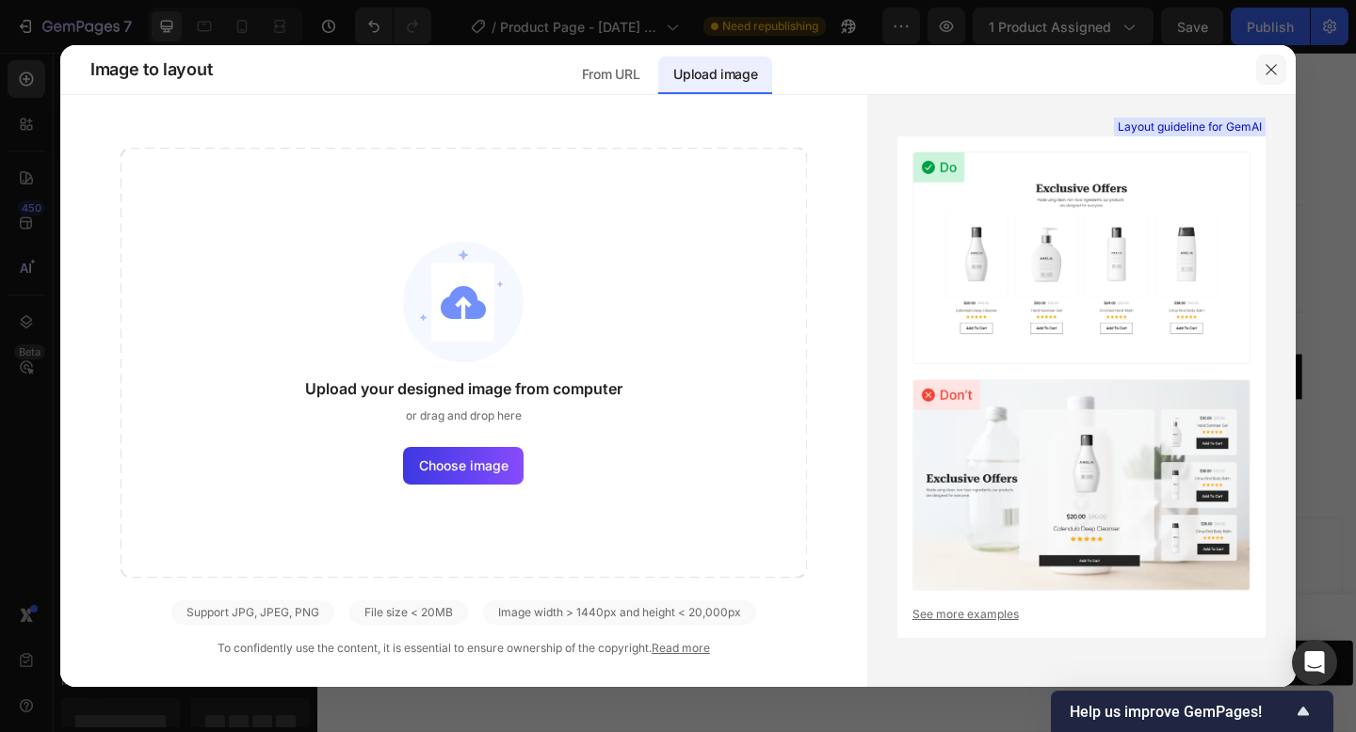
click at [1255, 71] on div at bounding box center [1270, 69] width 49 height 49
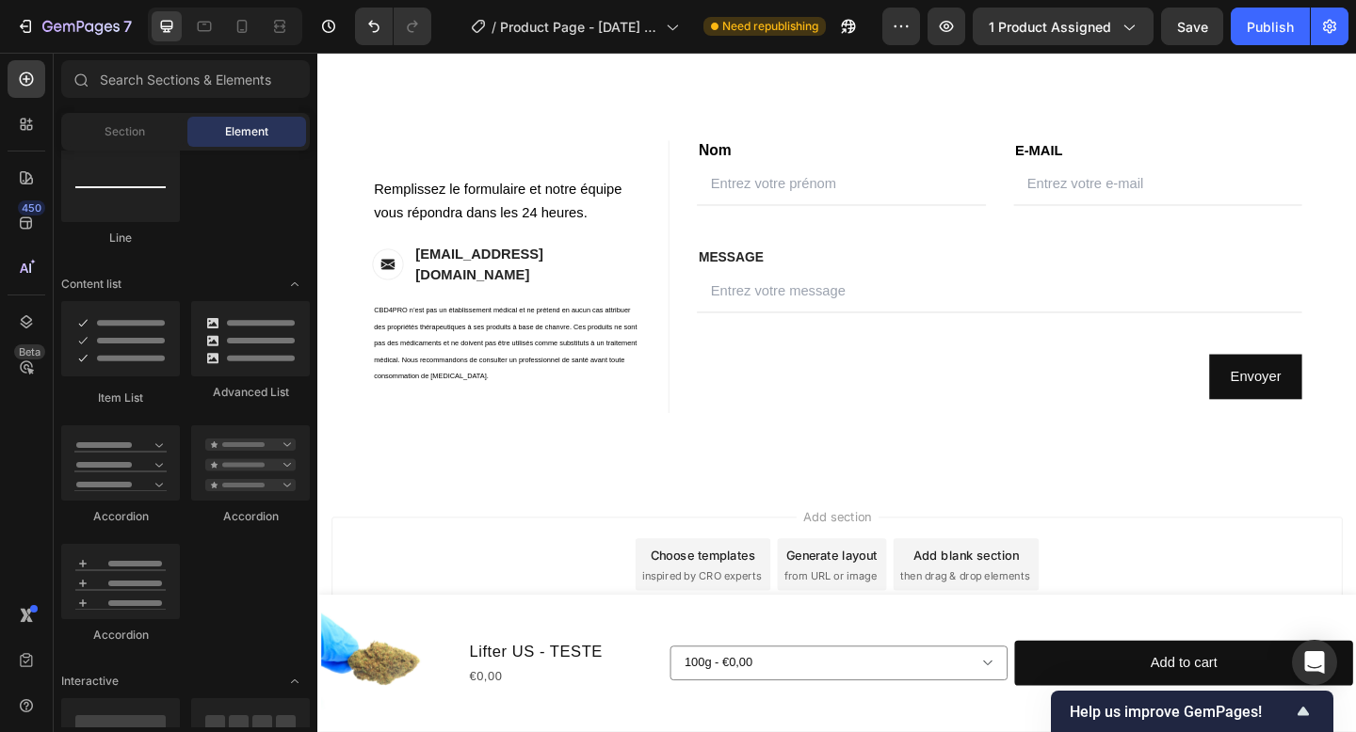
click at [1010, 614] on span "then drag & drop elements" at bounding box center [1021, 622] width 140 height 17
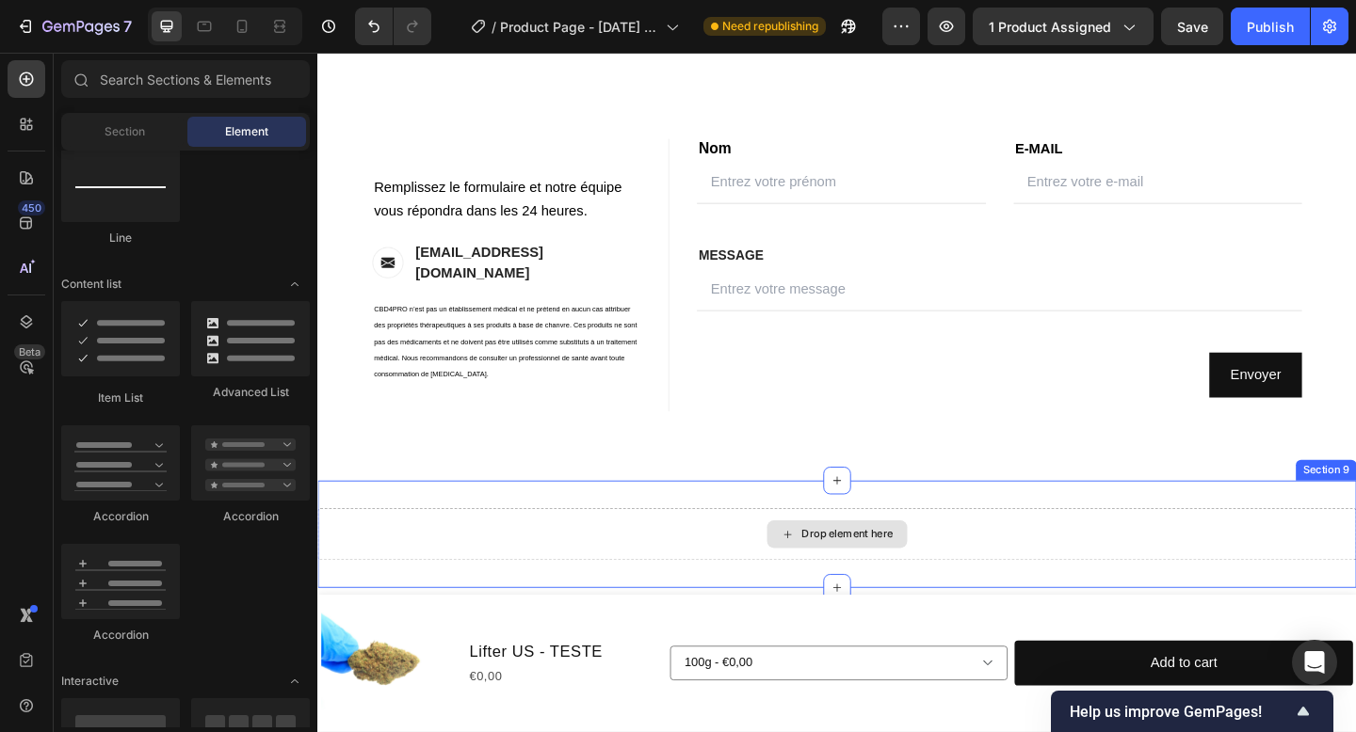
click at [933, 575] on div "Drop element here" at bounding box center [894, 577] width 100 height 15
drag, startPoint x: 938, startPoint y: 594, endPoint x: 809, endPoint y: 384, distance: 246.4
click at [915, 577] on div "Drop element here" at bounding box center [882, 577] width 1130 height 56
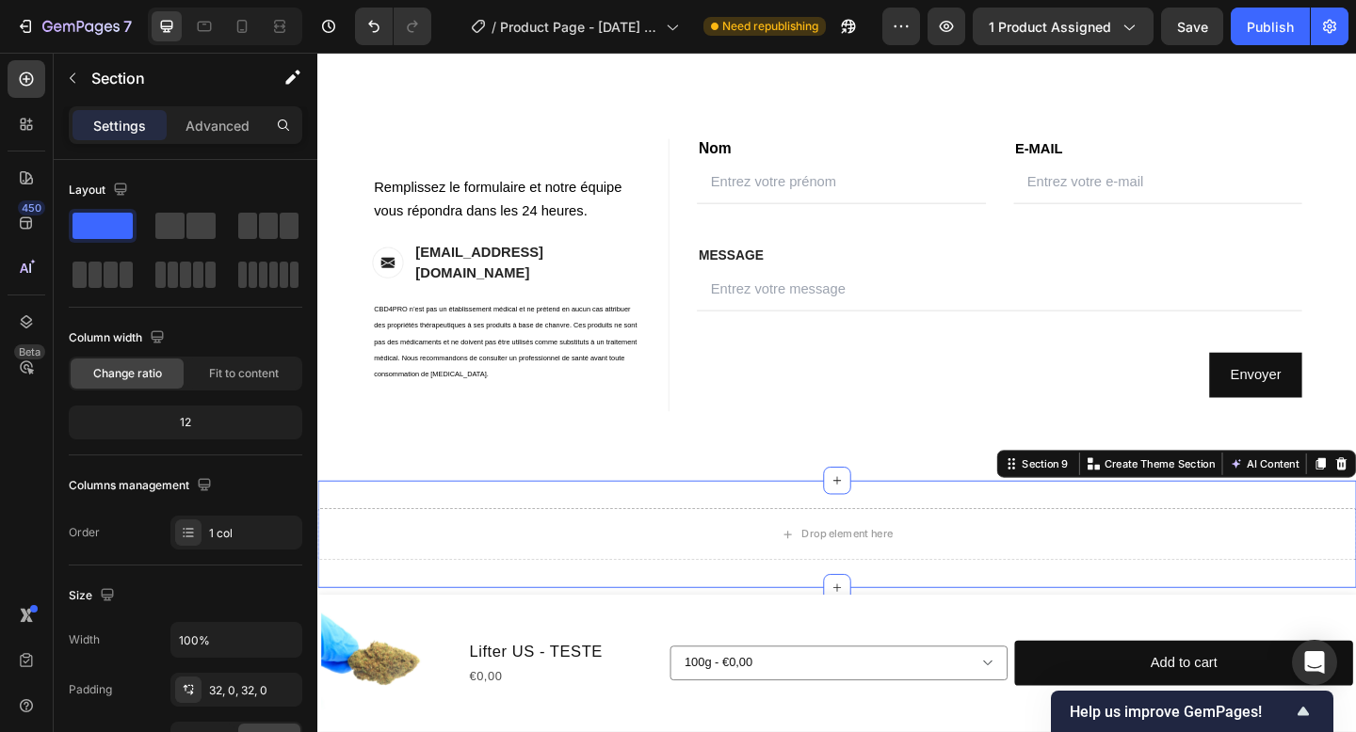
click at [983, 633] on div "Drop element here Section 9 Create Theme Section AI Content Write with GemAI Wh…" at bounding box center [882, 577] width 1130 height 117
click at [945, 583] on div "Drop element here" at bounding box center [882, 577] width 153 height 30
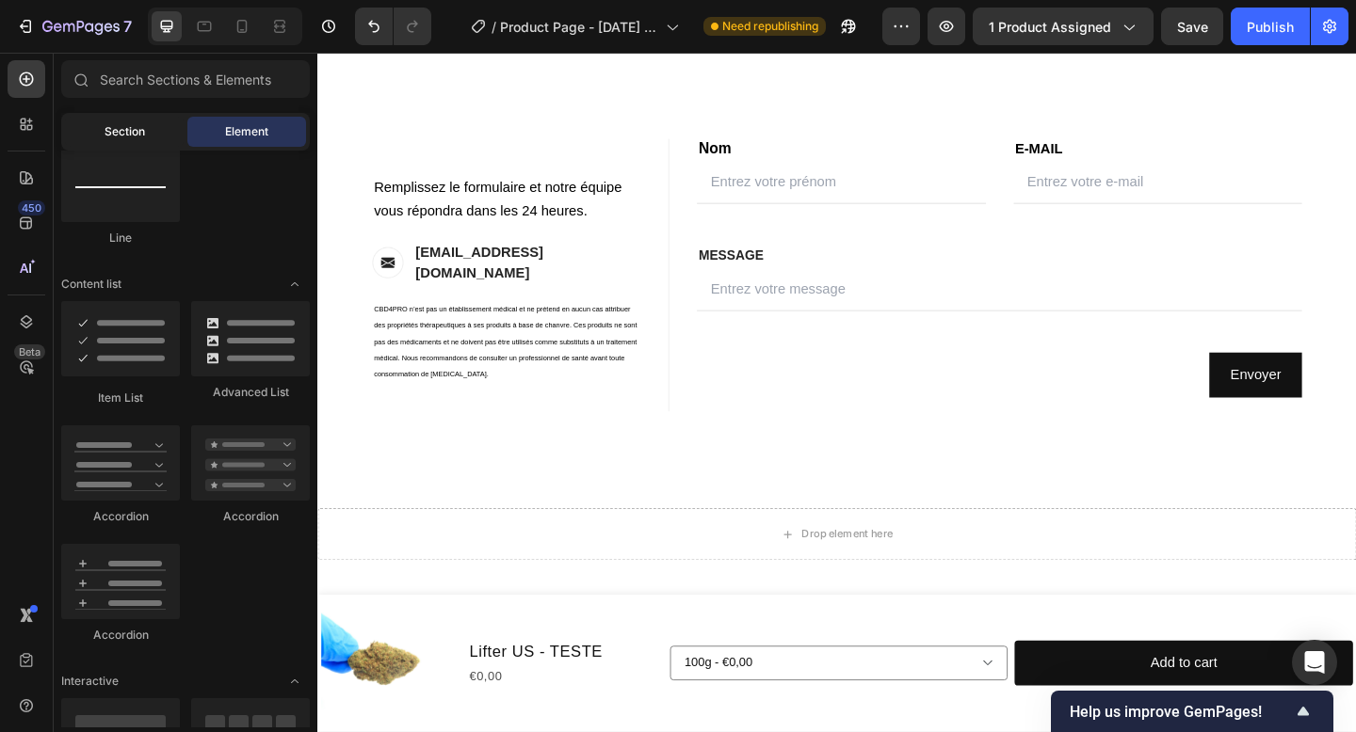
click at [114, 126] on span "Section" at bounding box center [125, 131] width 40 height 17
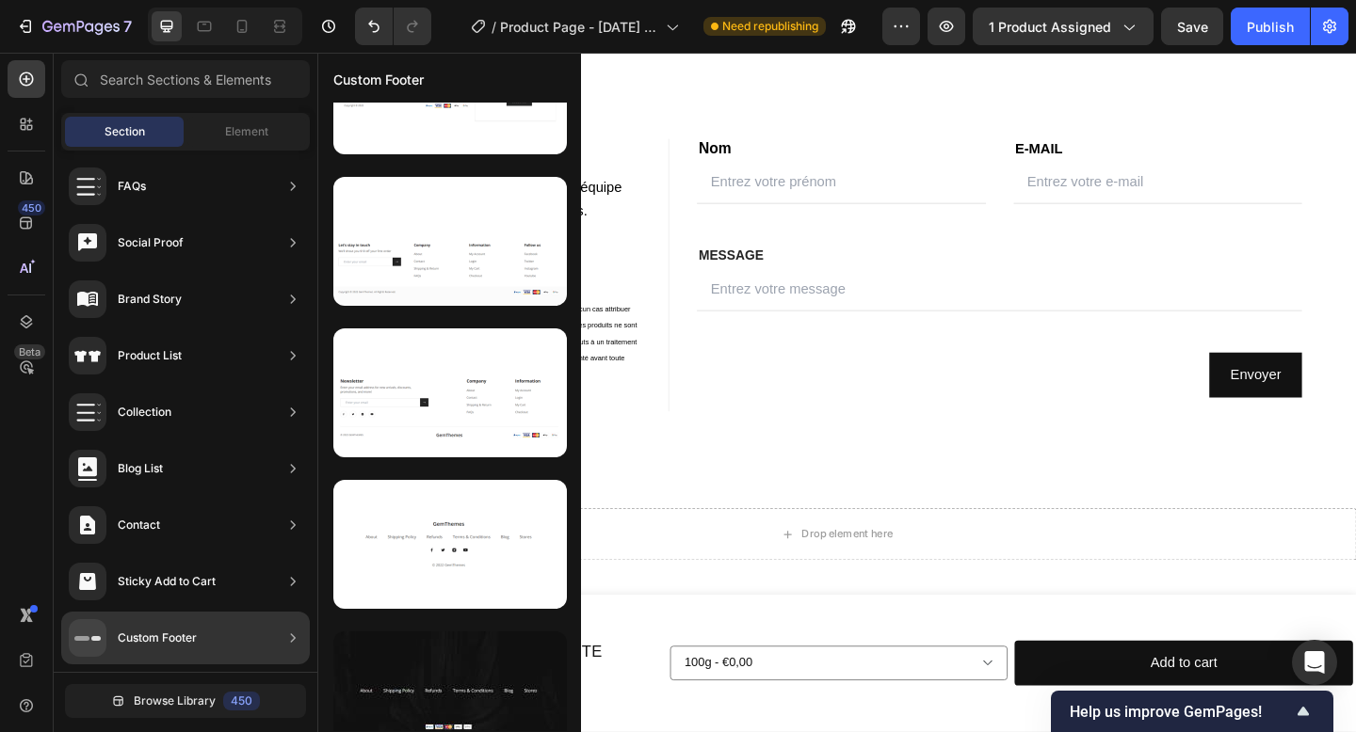
scroll to position [0, 0]
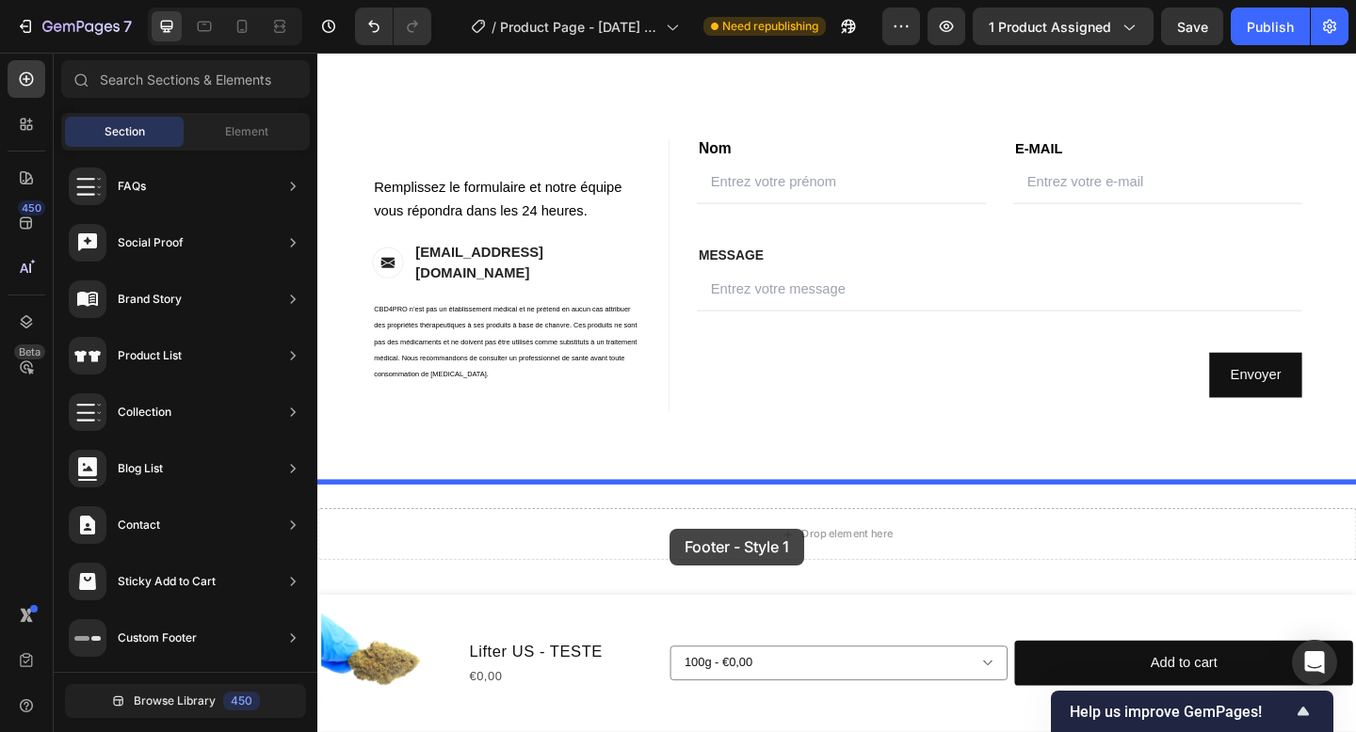
drag, startPoint x: 729, startPoint y: 261, endPoint x: 700, endPoint y: 571, distance: 311.0
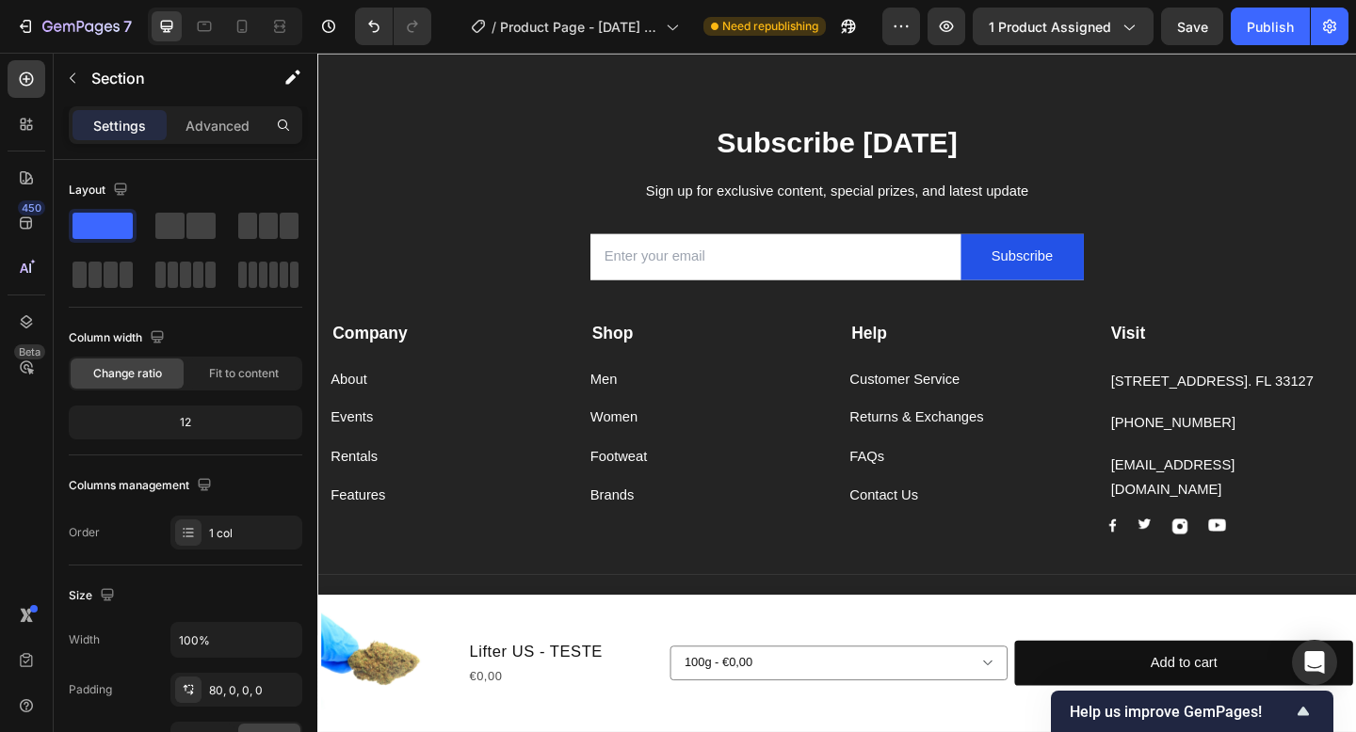
scroll to position [3769, 0]
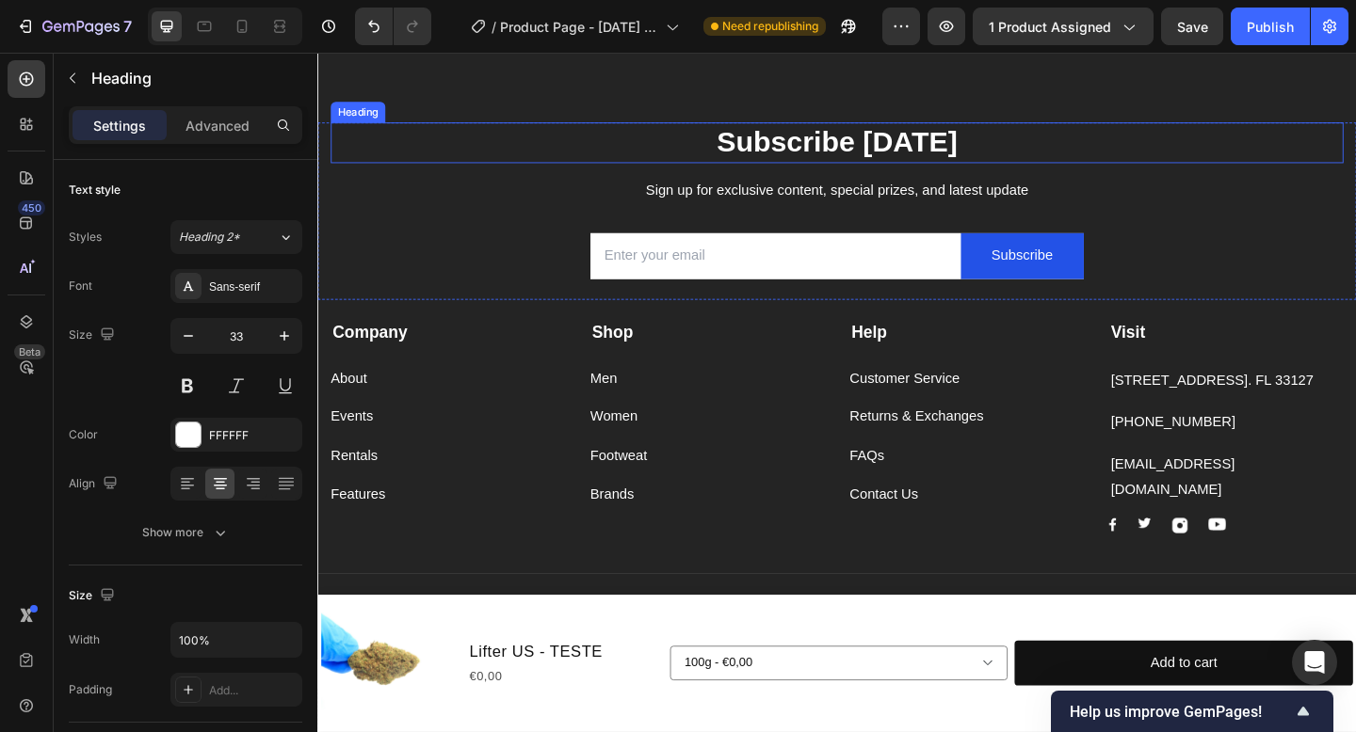
click at [867, 153] on p "Subscribe [DATE]" at bounding box center [882, 151] width 1098 height 40
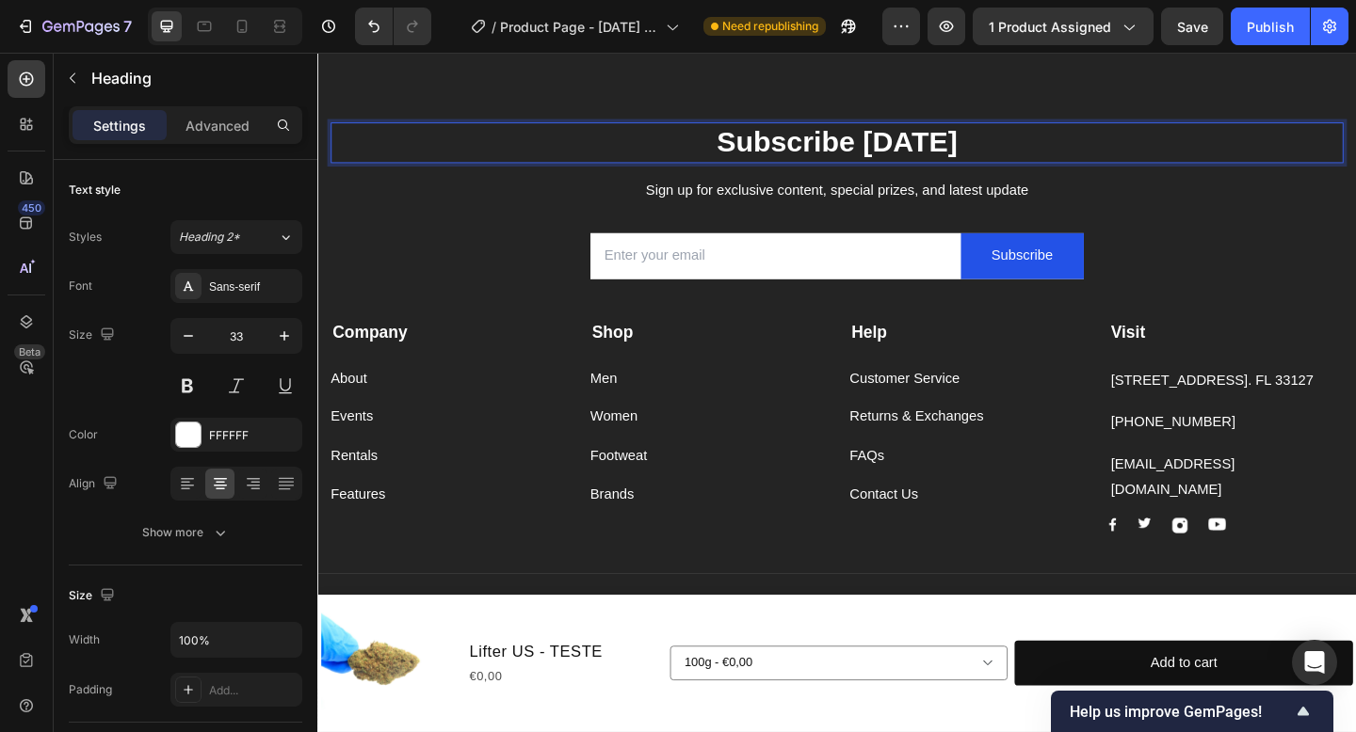
click at [778, 161] on p "Subscribe [DATE]" at bounding box center [882, 151] width 1098 height 40
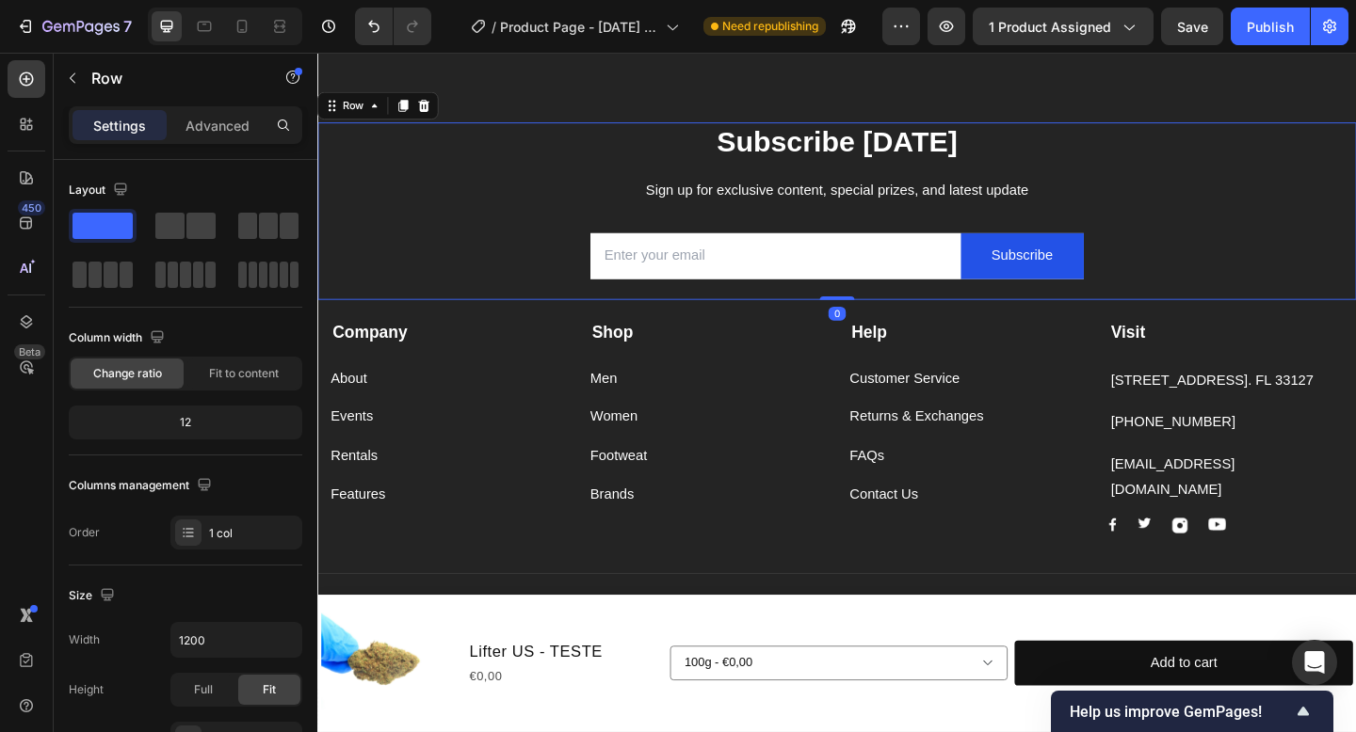
click at [770, 185] on div "Subscribe [DATE] Heading Sign up for exclusive content, special prizes, and lat…" at bounding box center [881, 225] width 1101 height 193
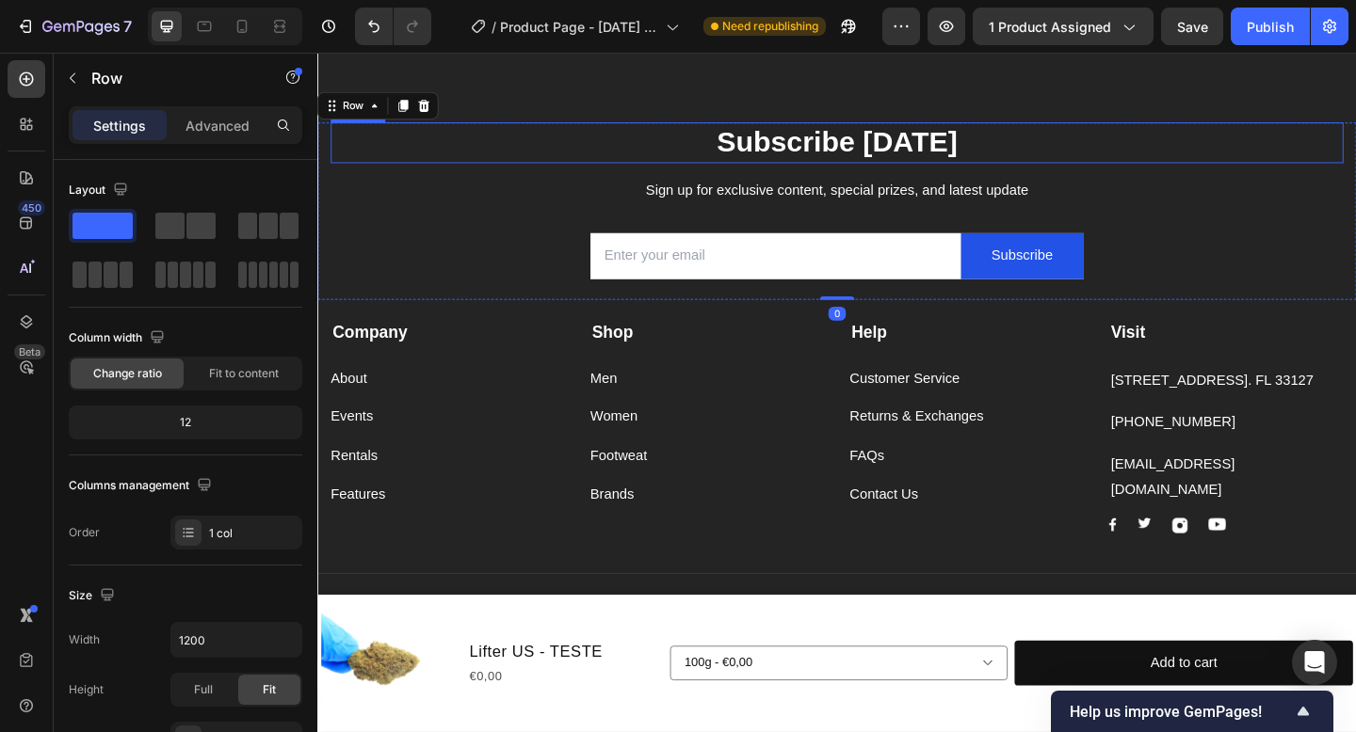
click at [776, 159] on p "Subscribe [DATE]" at bounding box center [882, 151] width 1098 height 40
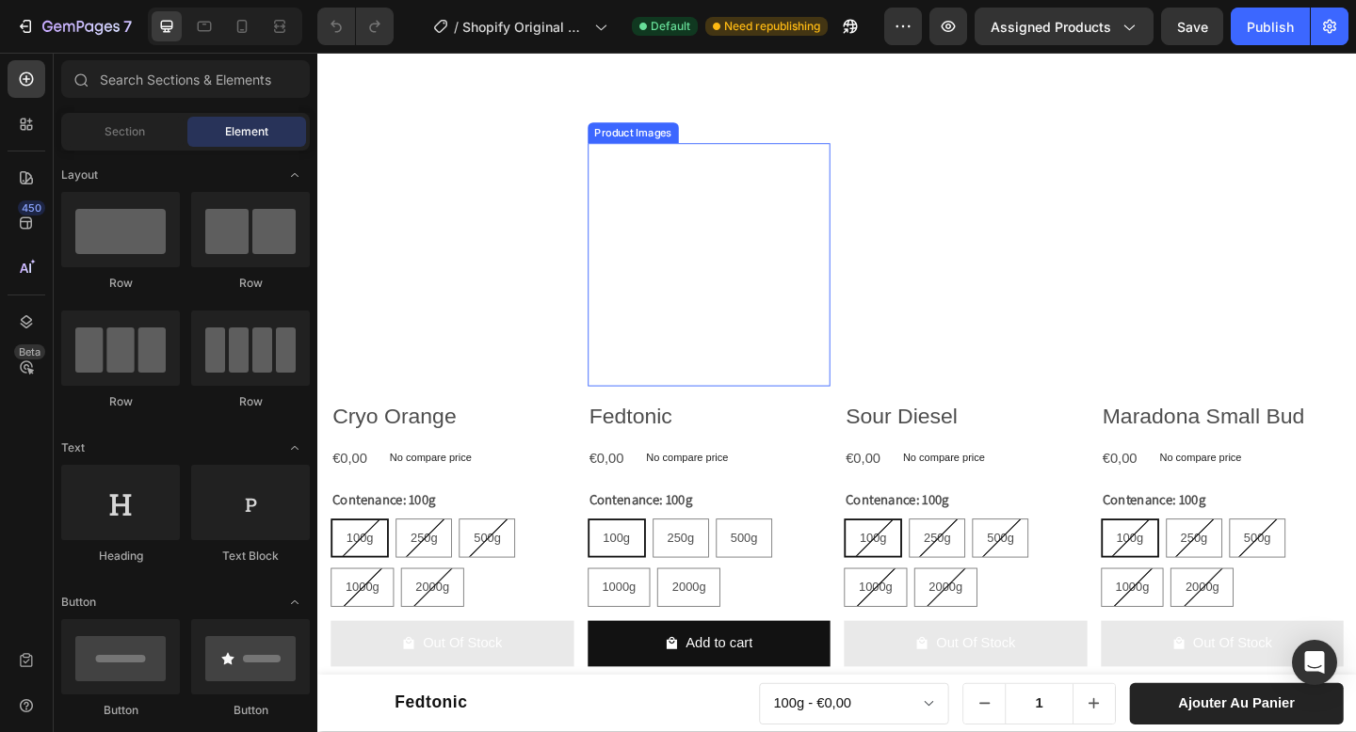
scroll to position [1107, 0]
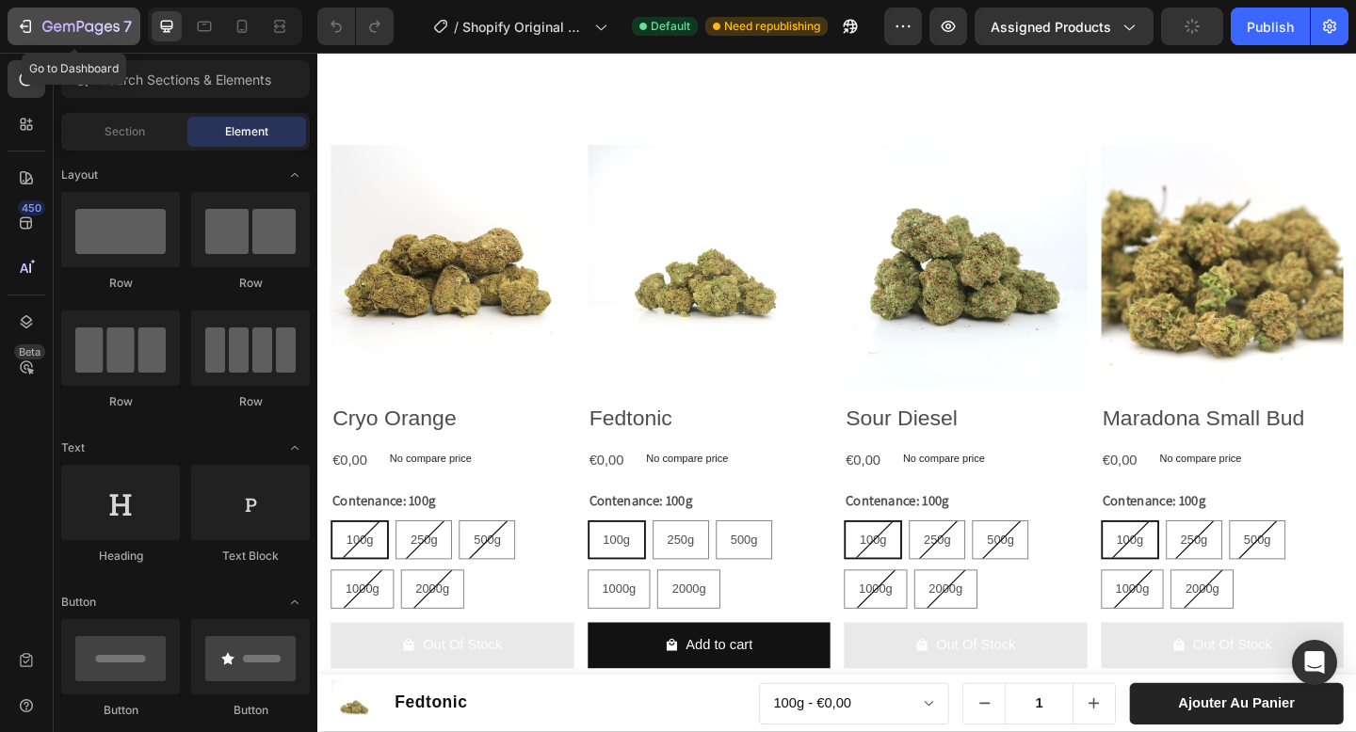
click at [86, 18] on div "7" at bounding box center [86, 26] width 89 height 23
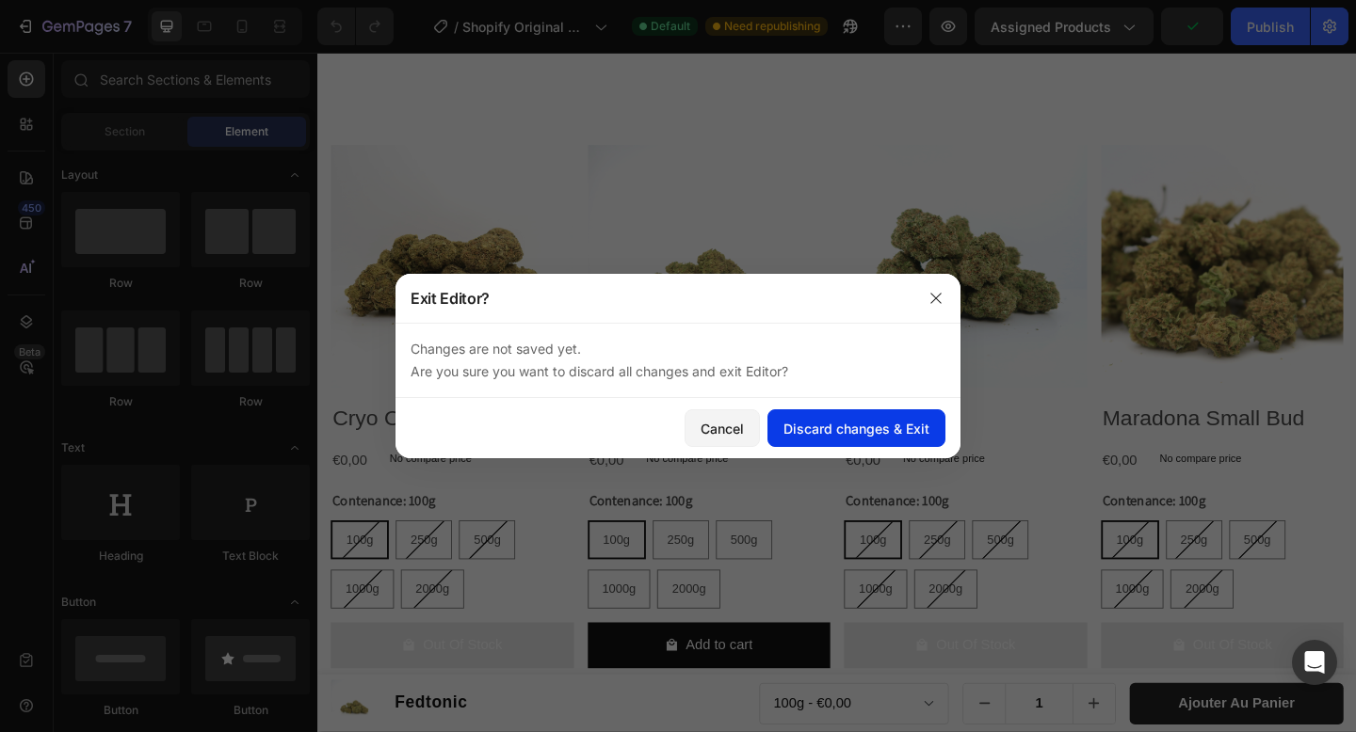
click at [852, 437] on div "Discard changes & Exit" at bounding box center [856, 429] width 146 height 20
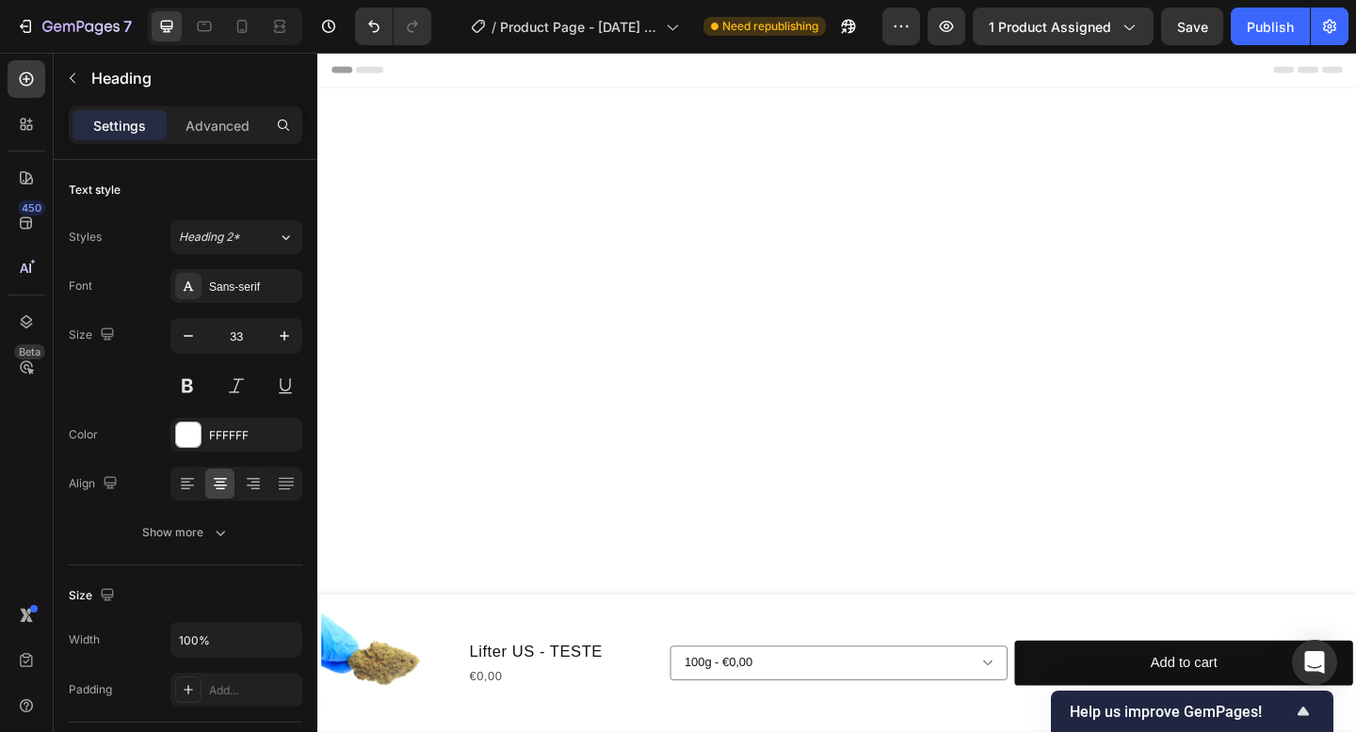
scroll to position [3769, 0]
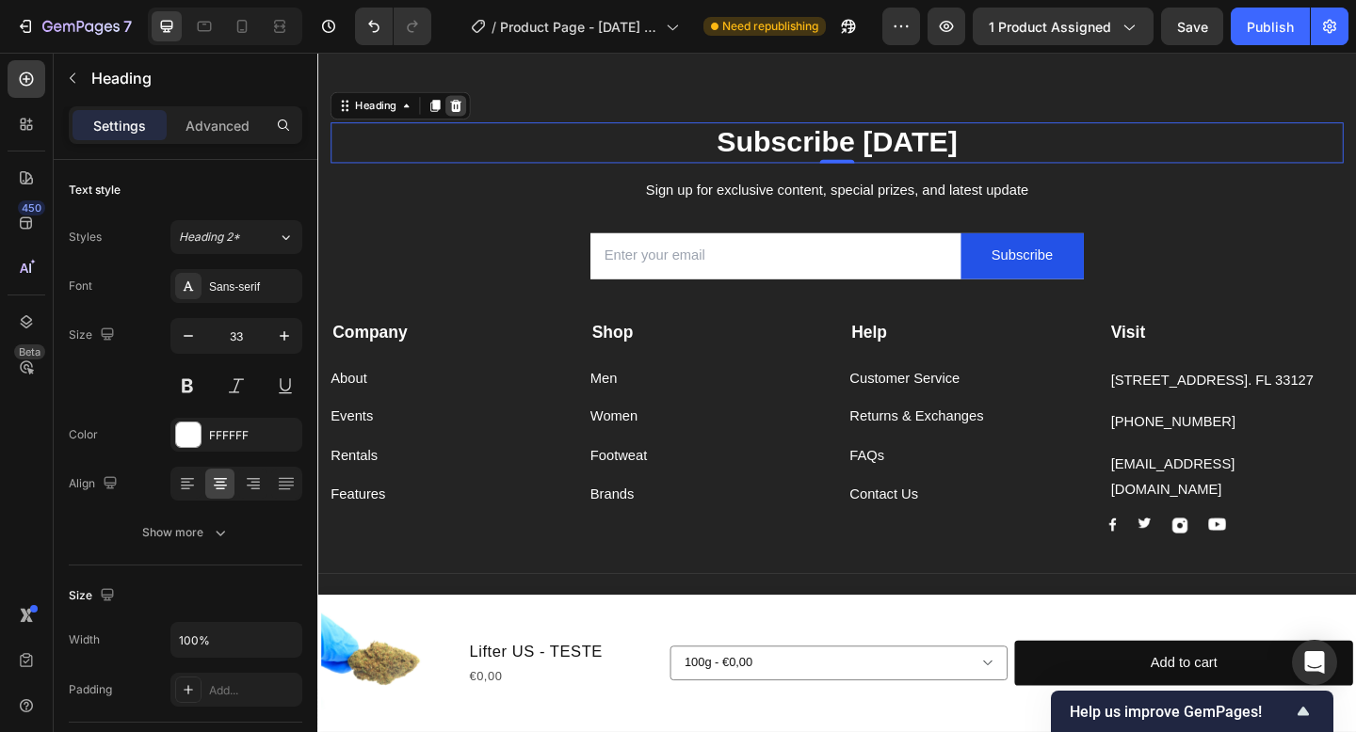
click at [467, 116] on icon at bounding box center [467, 111] width 15 height 15
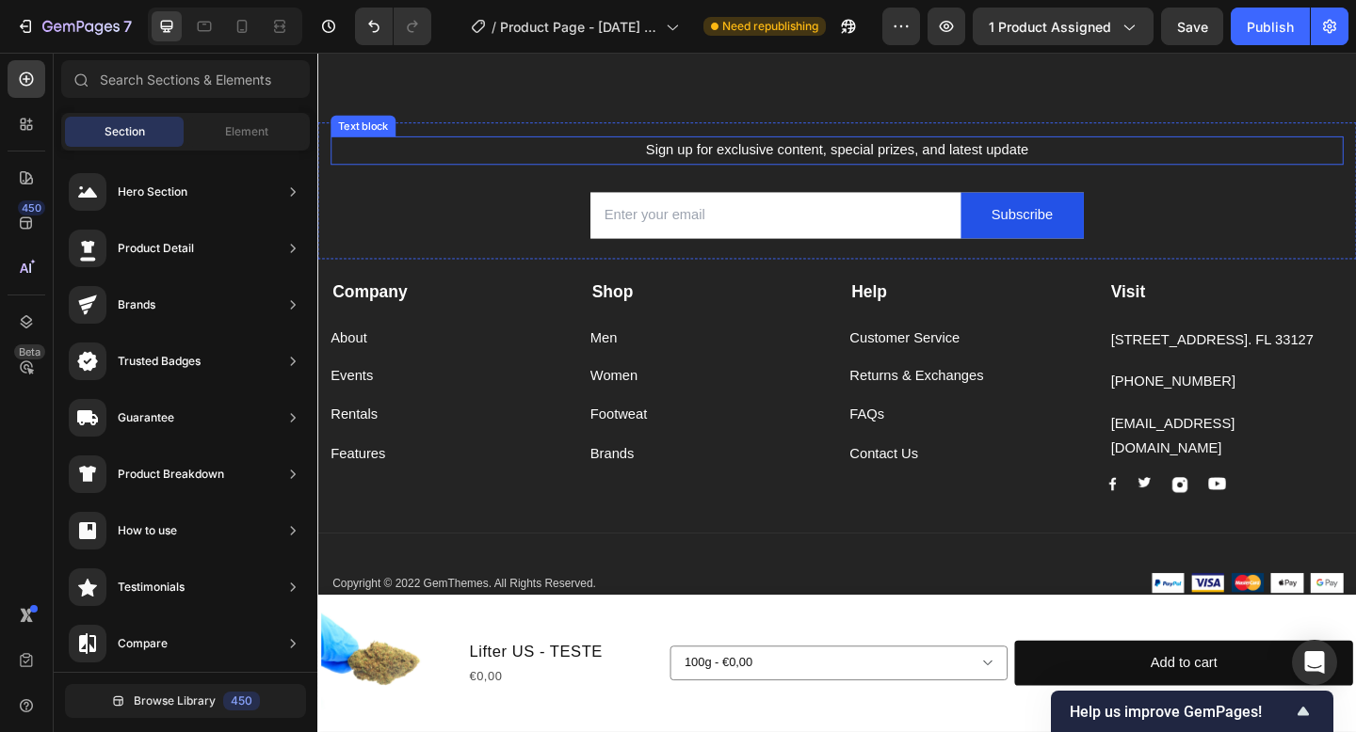
click at [746, 156] on p "Sign up for exclusive content, special prizes, and latest update" at bounding box center [882, 159] width 1098 height 27
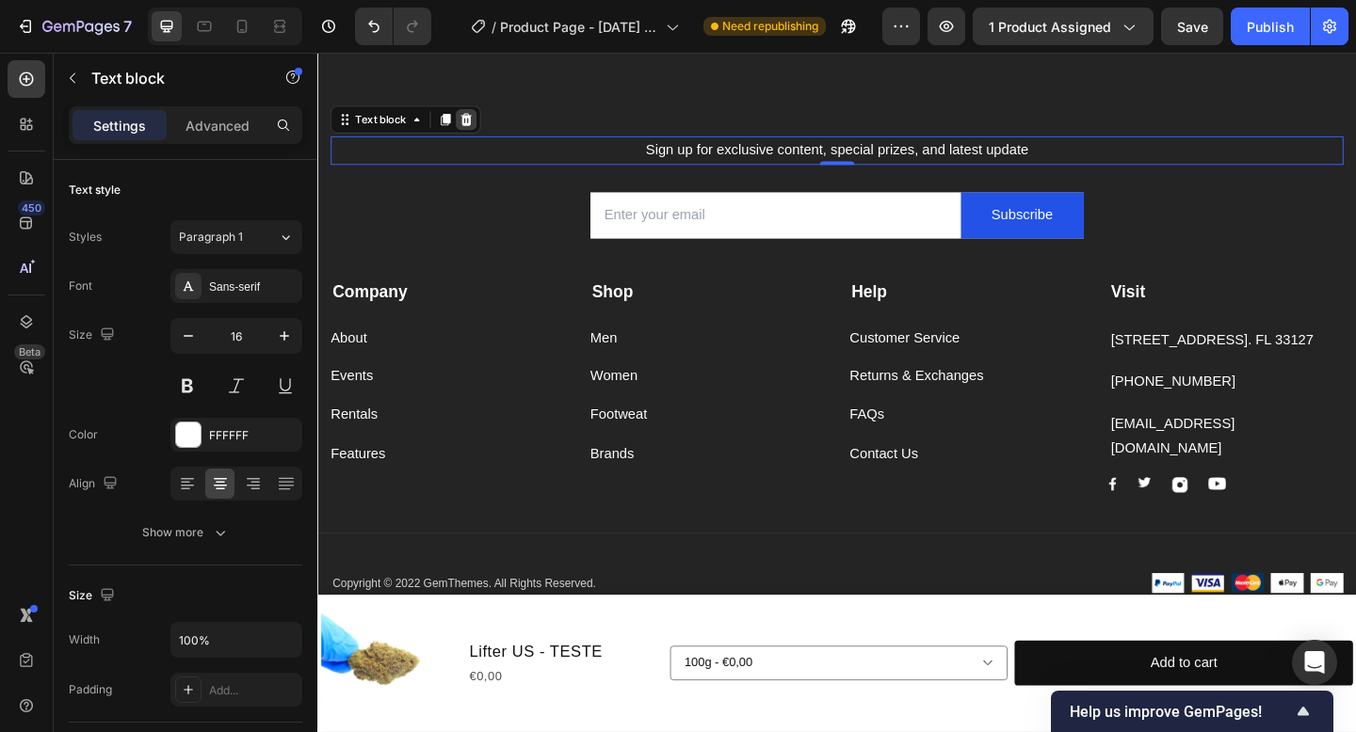
click at [481, 126] on icon at bounding box center [479, 126] width 15 height 15
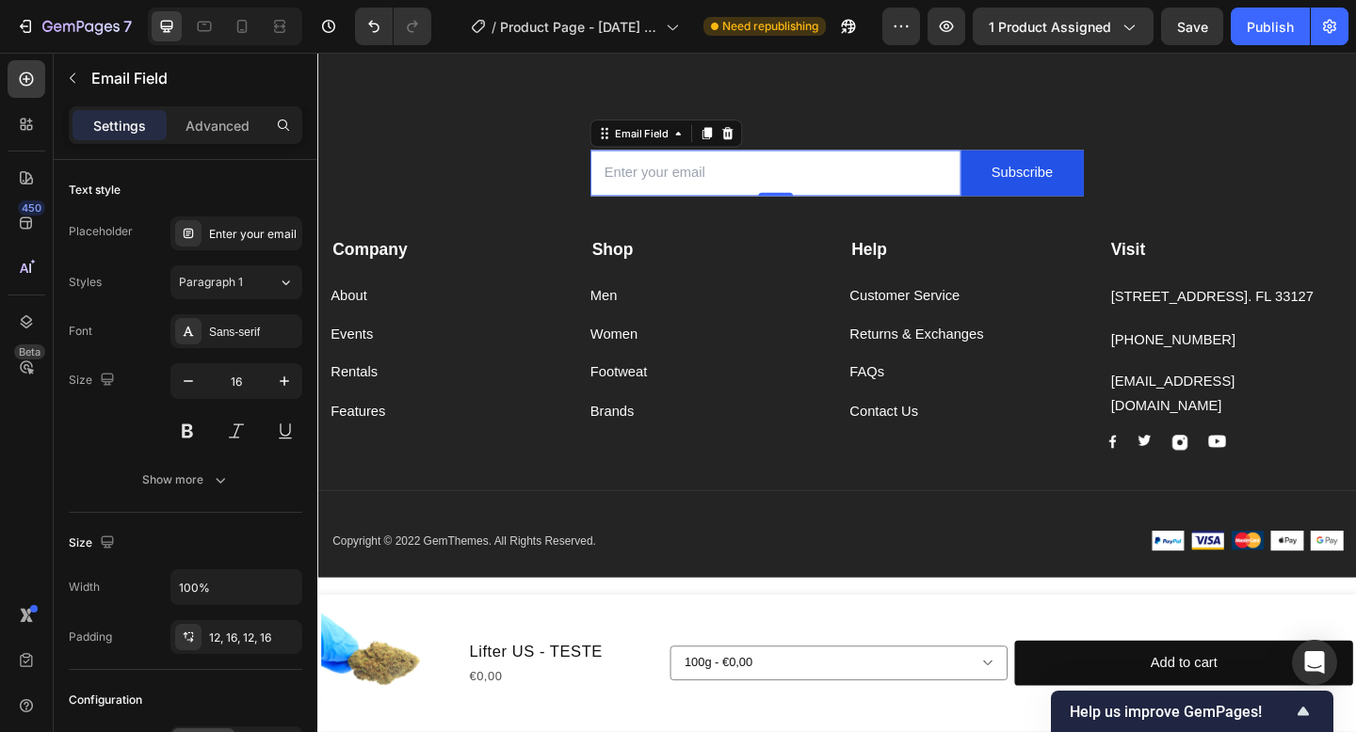
click at [672, 188] on input "email" at bounding box center [815, 184] width 403 height 50
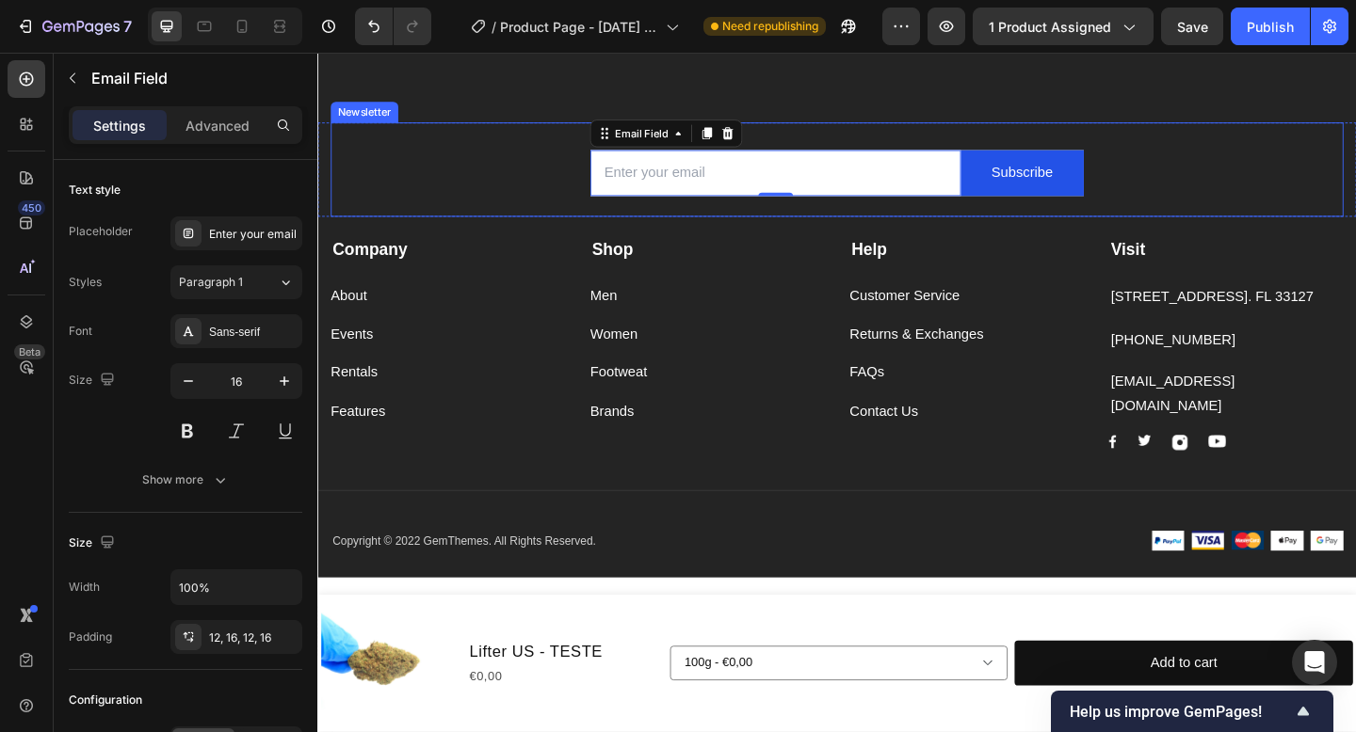
click at [828, 132] on div "Email Field 0 Subscribe Submit Button Row Newsletter" at bounding box center [881, 180] width 1101 height 103
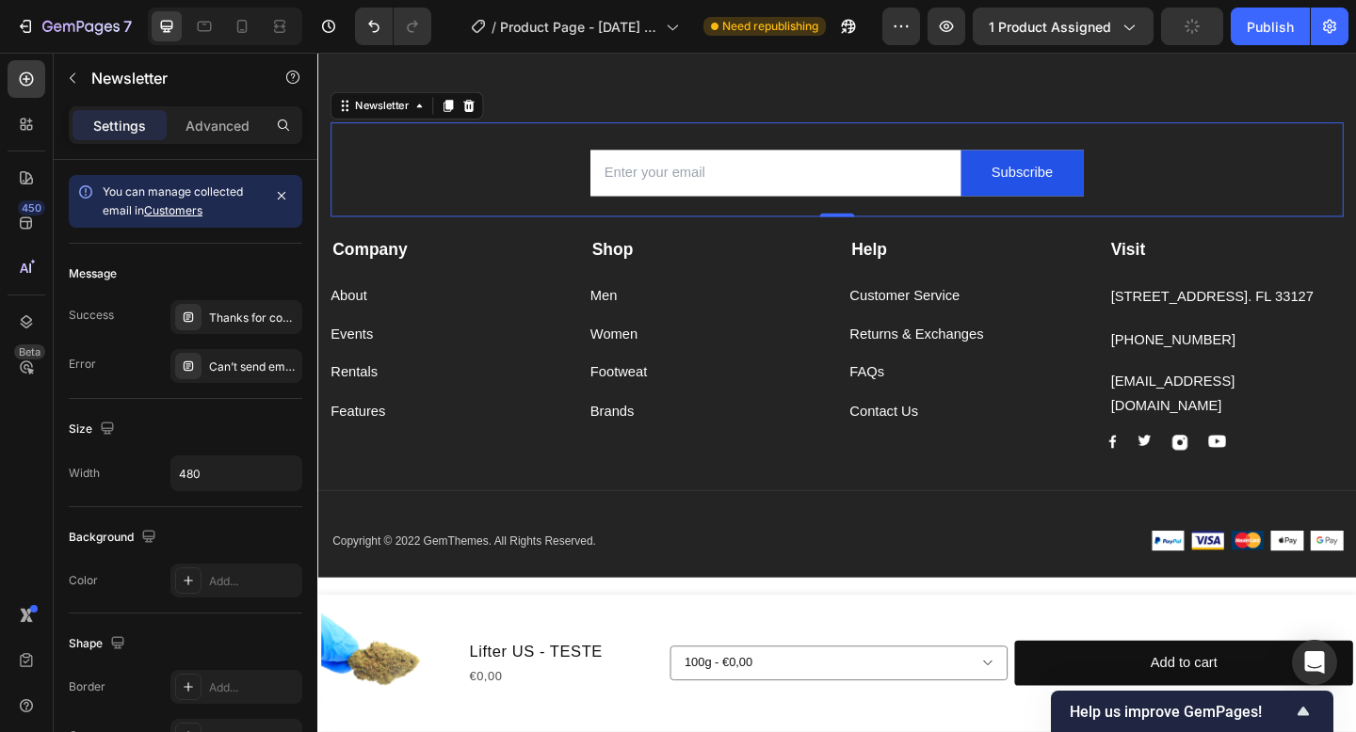
click at [1179, 201] on div "Email Field Subscribe Submit Button Row Newsletter 0" at bounding box center [881, 180] width 1101 height 103
click at [485, 114] on icon at bounding box center [482, 111] width 12 height 13
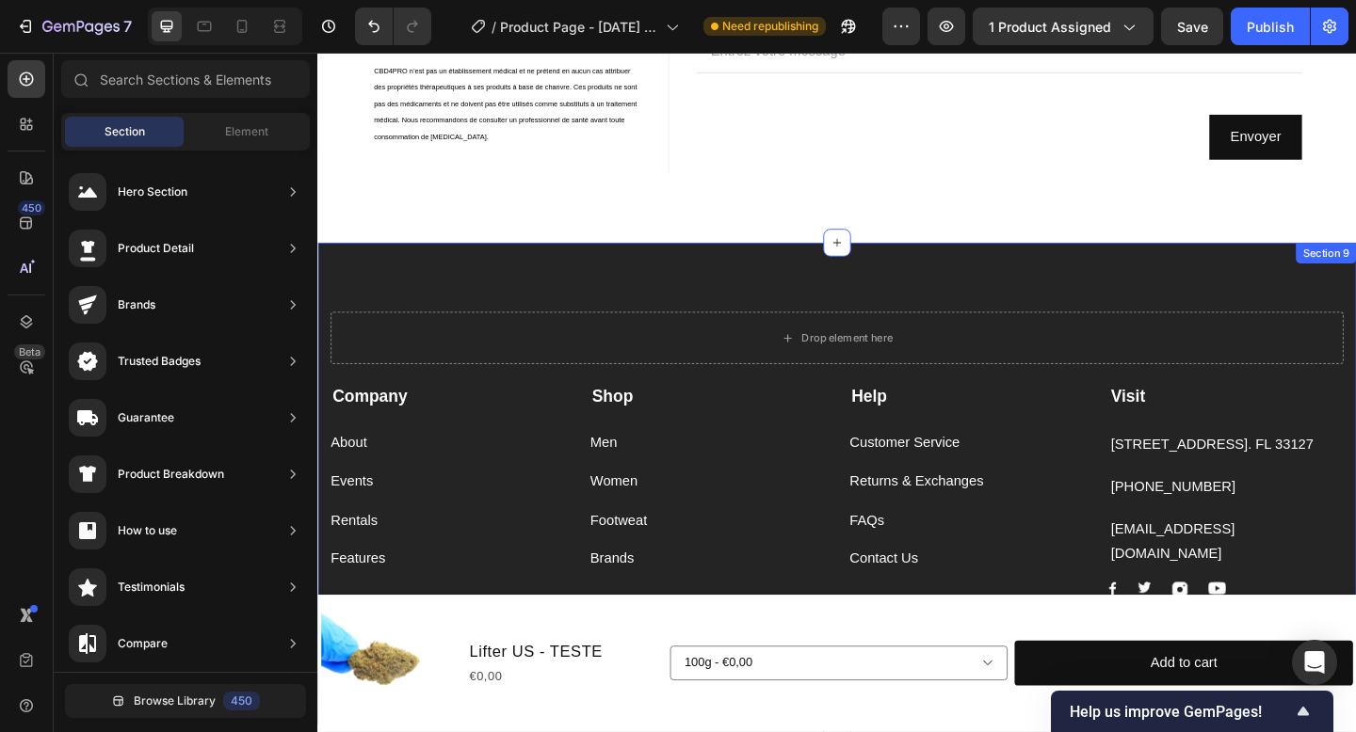
scroll to position [3558, 0]
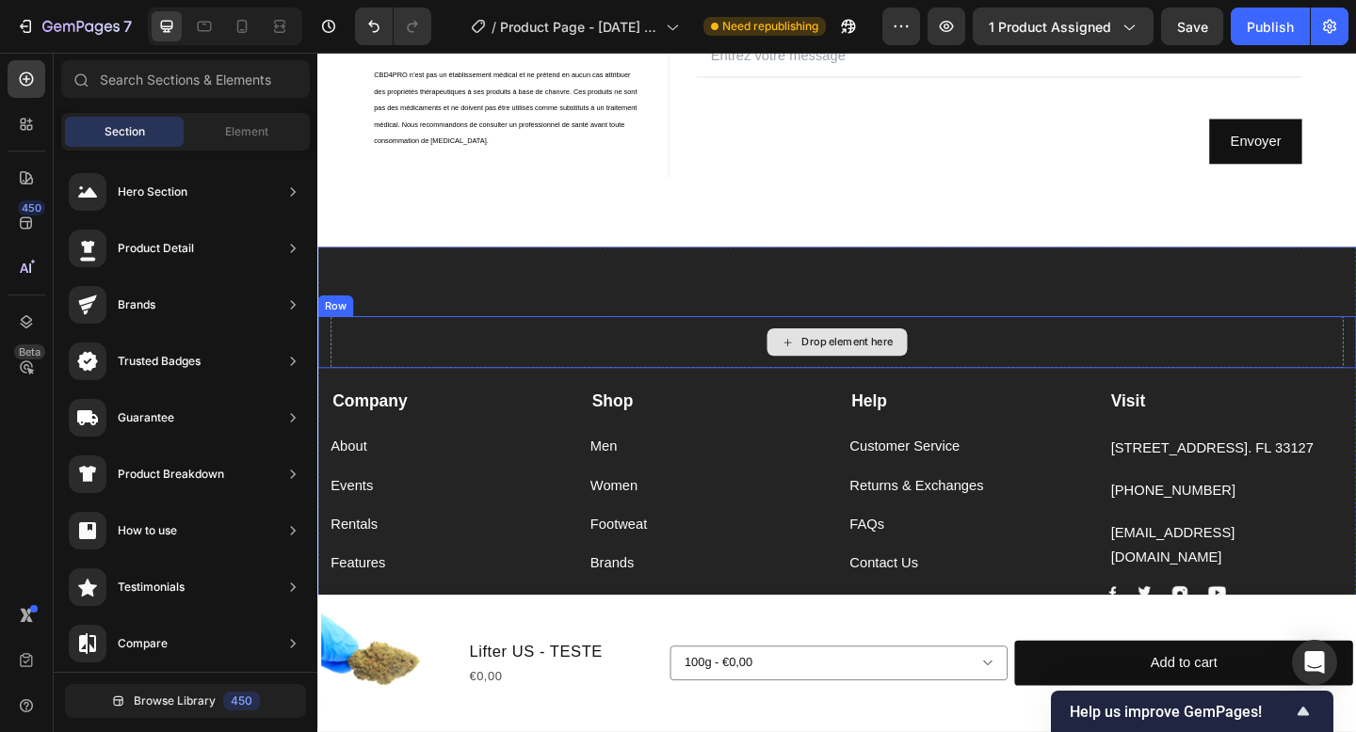
click at [685, 385] on div "Drop element here" at bounding box center [881, 368] width 1101 height 56
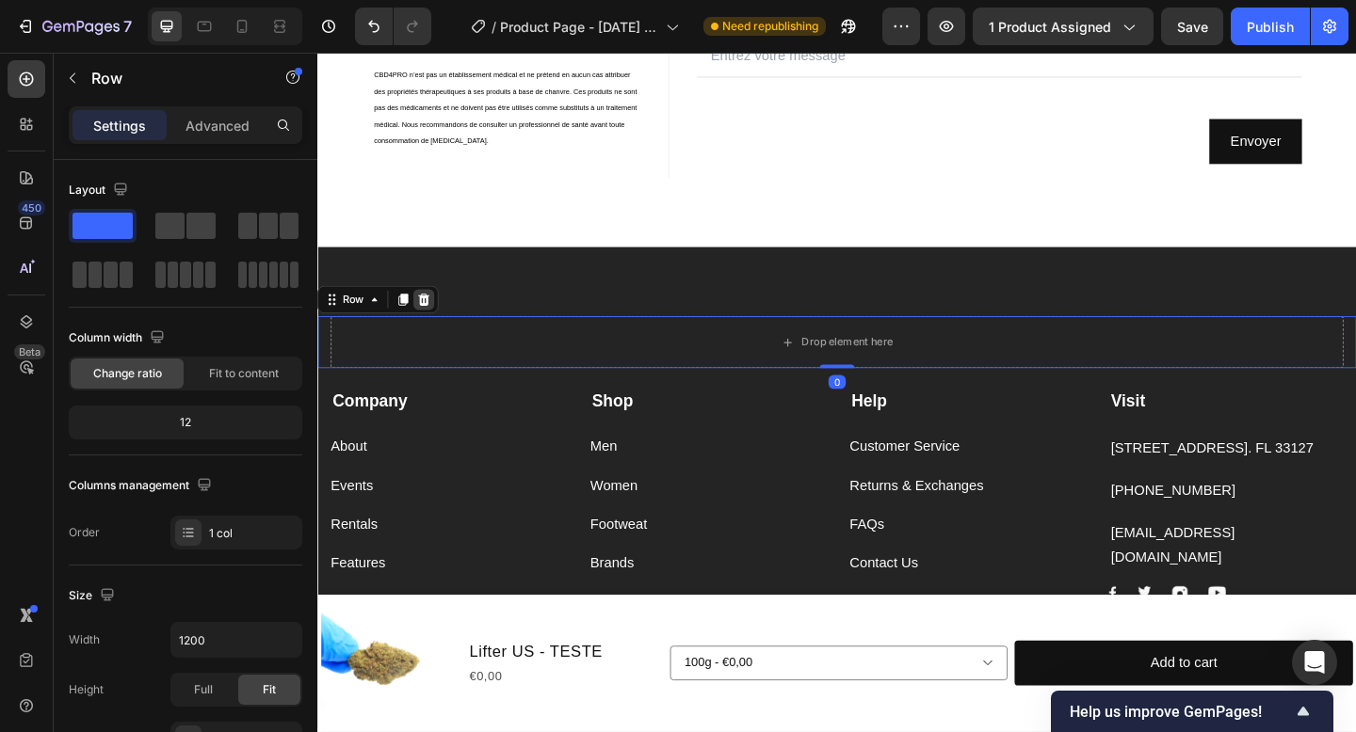
click at [434, 323] on icon at bounding box center [433, 321] width 15 height 15
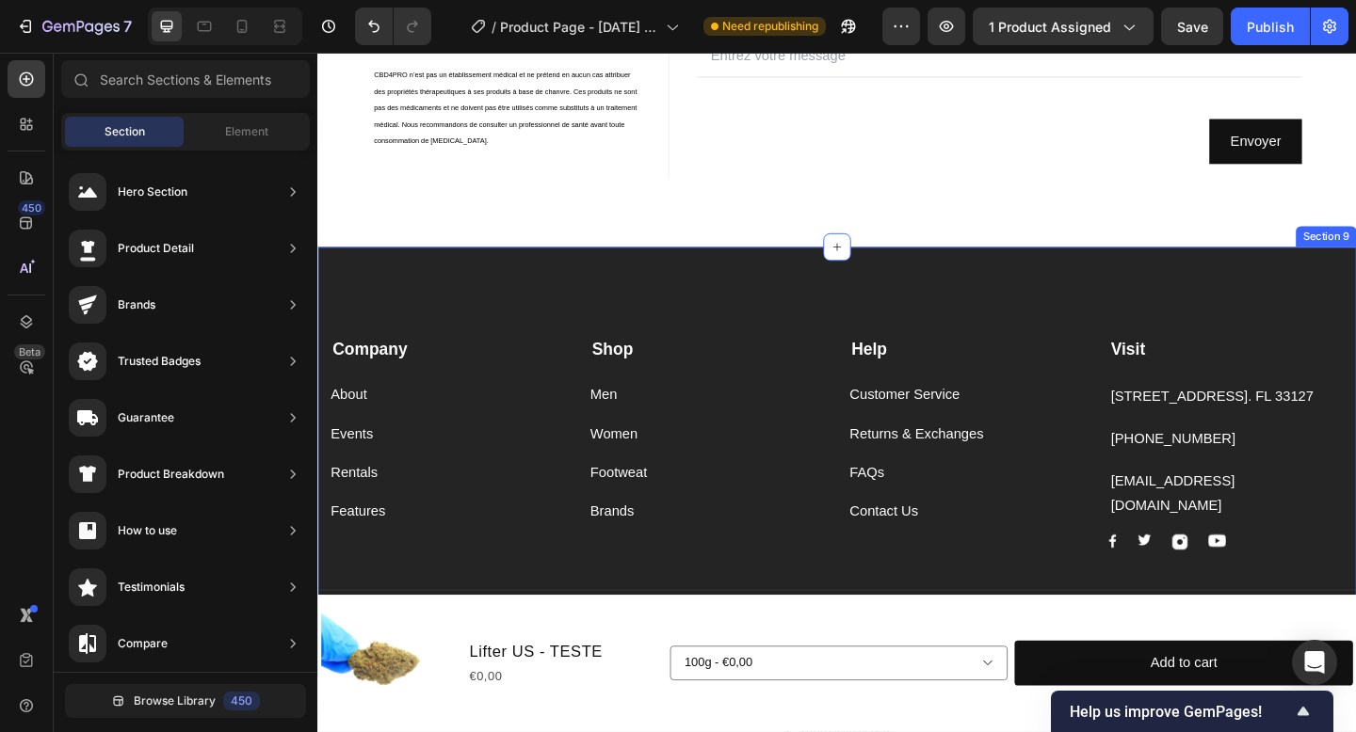
click at [523, 271] on div "Company Text block About Button Events Button Rentals Button Features Button Sh…" at bounding box center [882, 498] width 1130 height 467
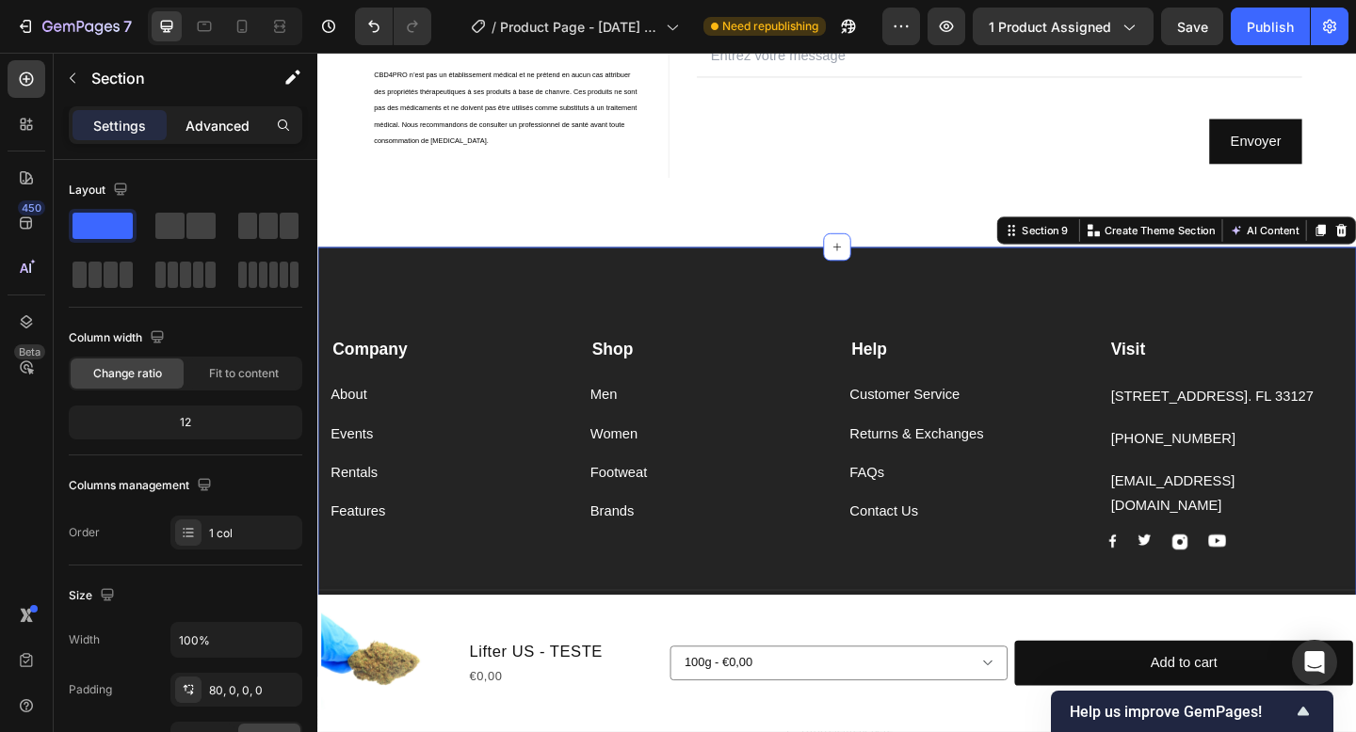
click at [216, 125] on p "Advanced" at bounding box center [217, 126] width 64 height 20
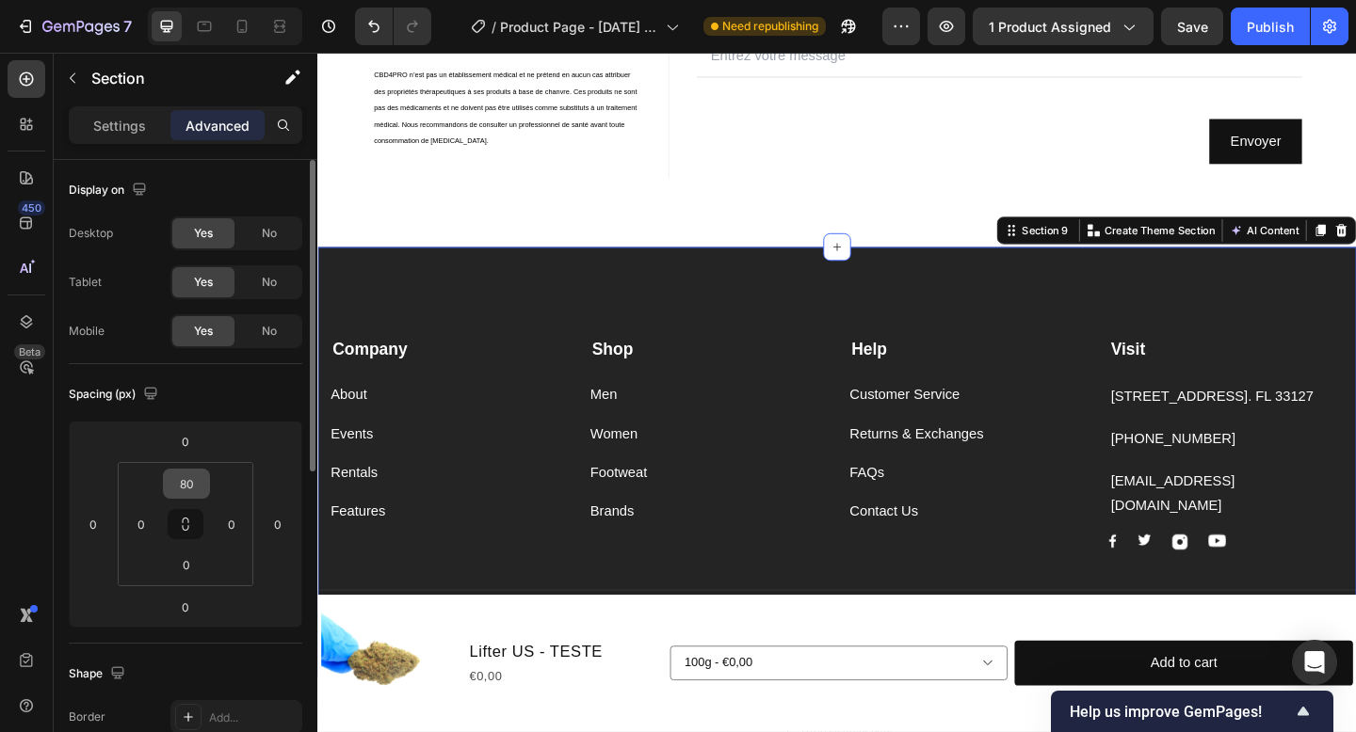
click at [196, 486] on input "80" at bounding box center [187, 484] width 38 height 28
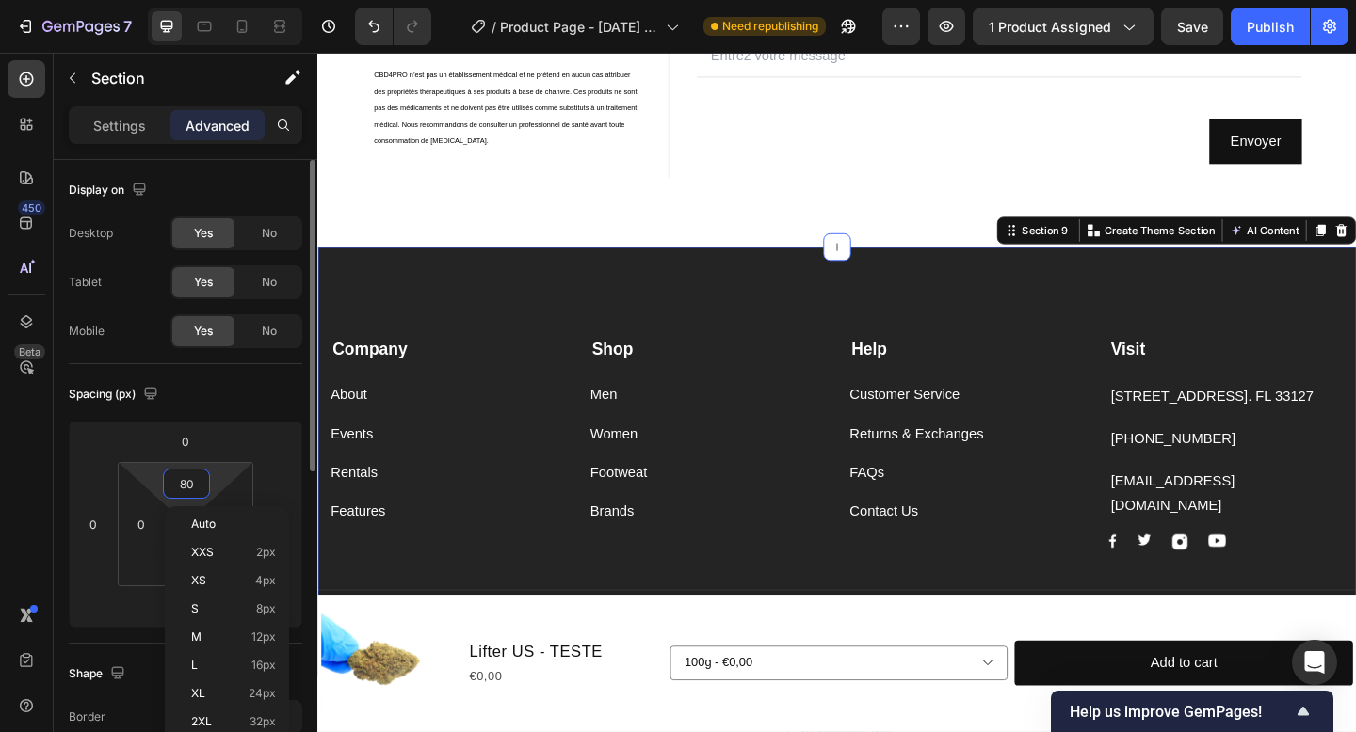
type input "0"
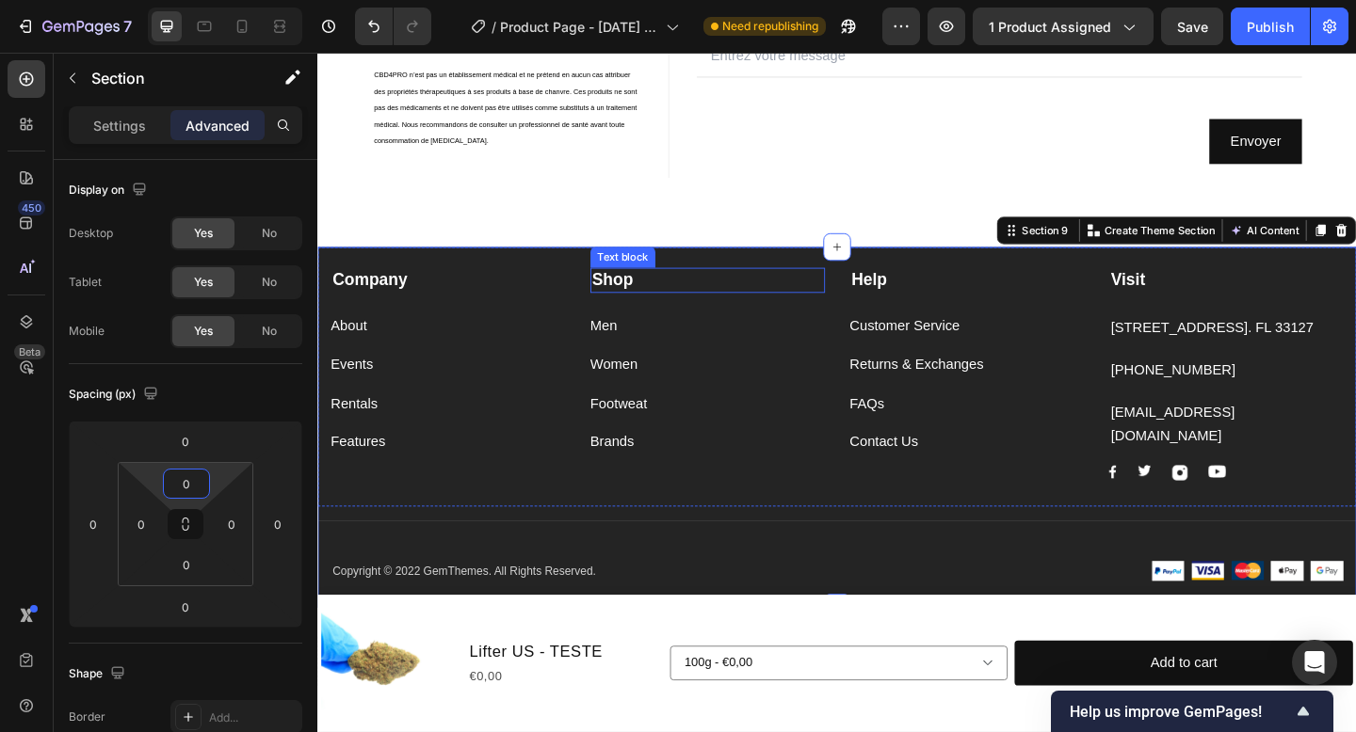
click at [708, 201] on div "Contact Information Heading Text block Remplissez le formulaire et notre équipe…" at bounding box center [881, 41] width 1101 height 448
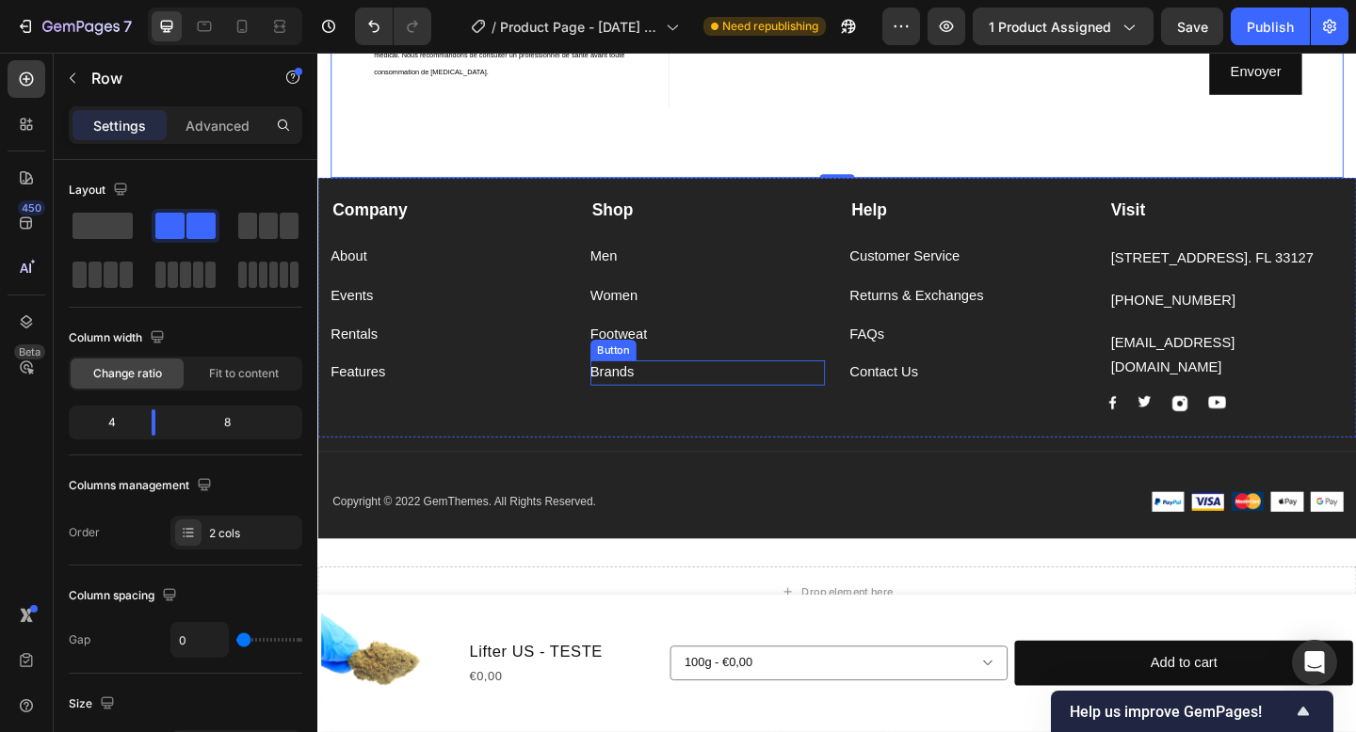
scroll to position [3646, 0]
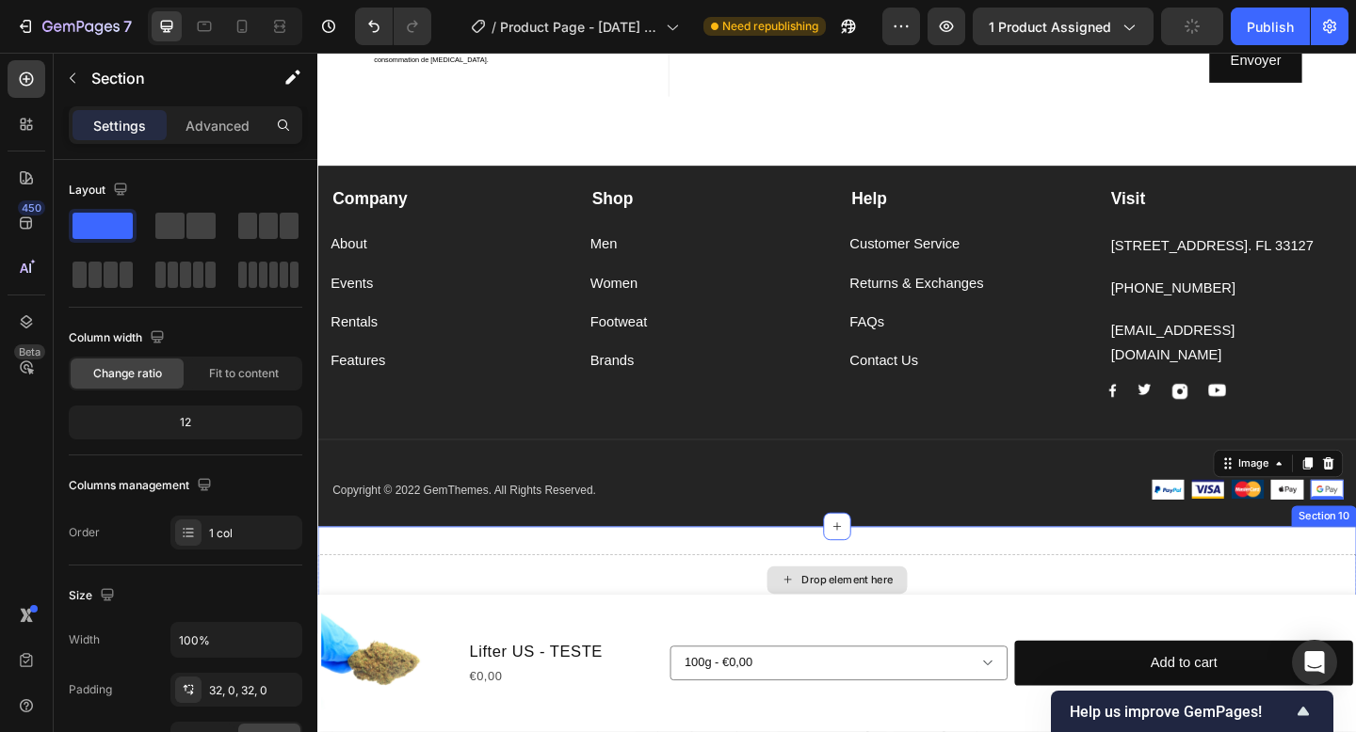
click at [1278, 599] on div "Drop element here" at bounding box center [882, 627] width 1130 height 56
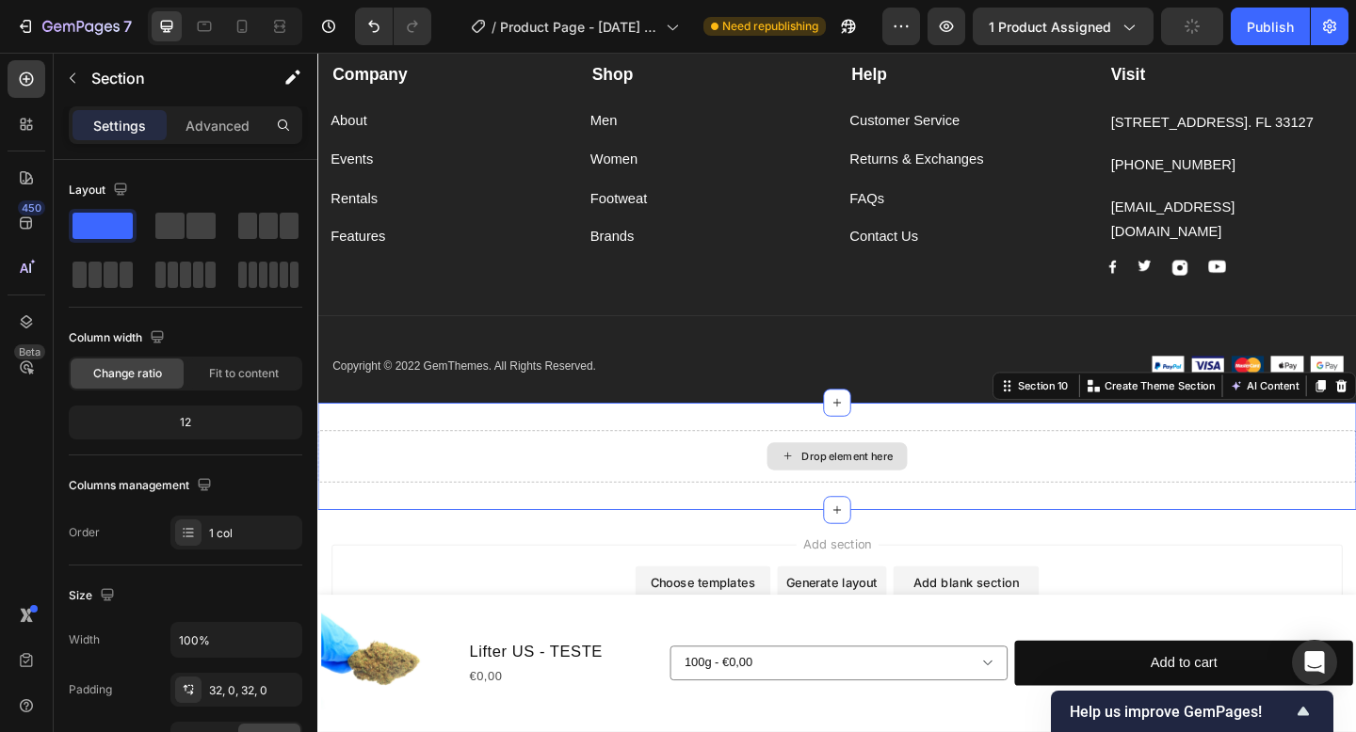
scroll to position [3785, 0]
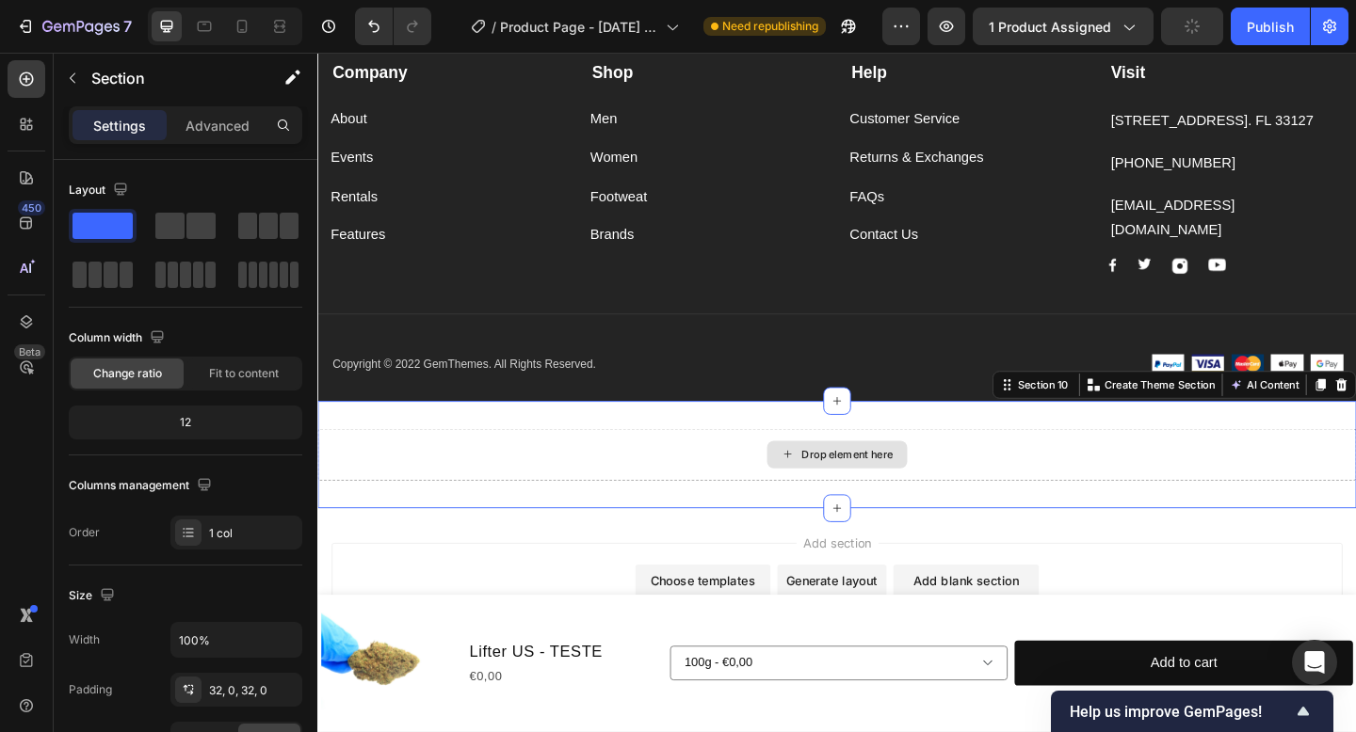
click at [909, 462] on div "Drop element here" at bounding box center [882, 490] width 1130 height 56
click at [1082, 471] on div "Drop element here" at bounding box center [882, 490] width 1130 height 56
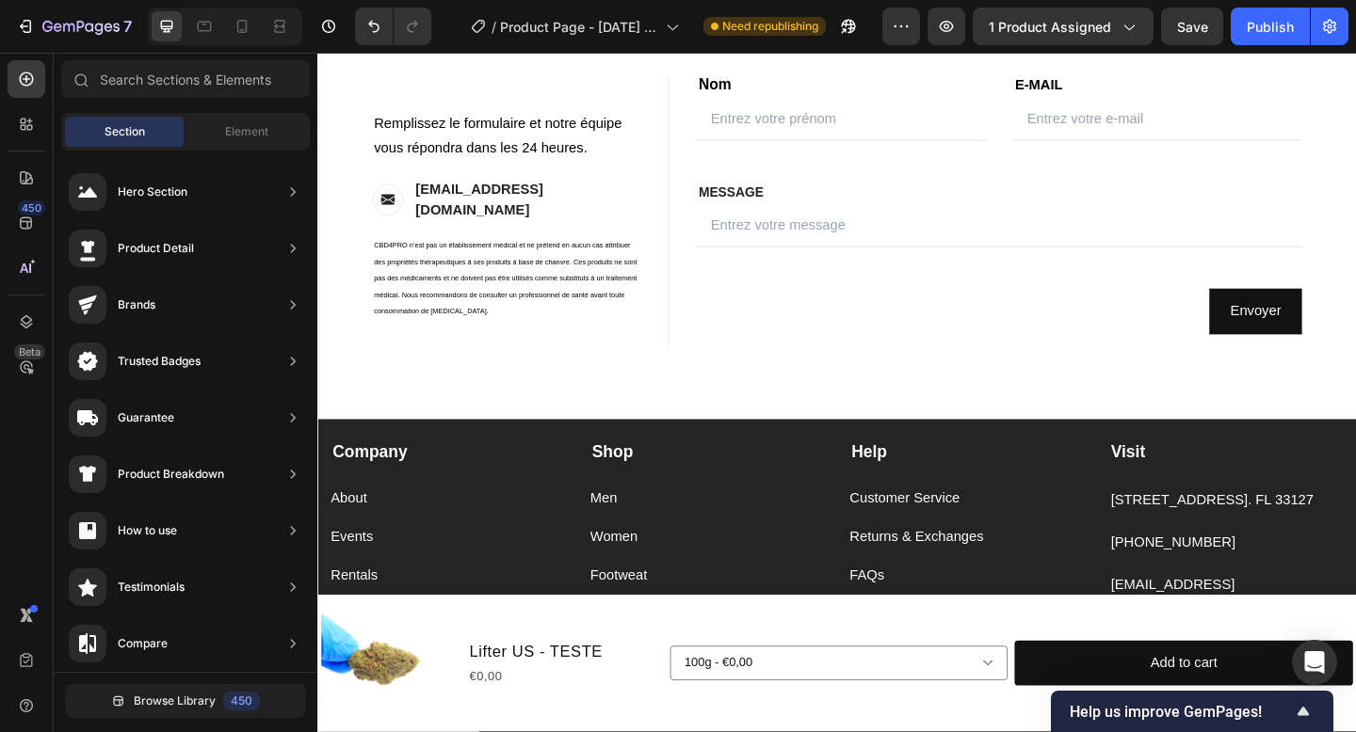
scroll to position [3224, 0]
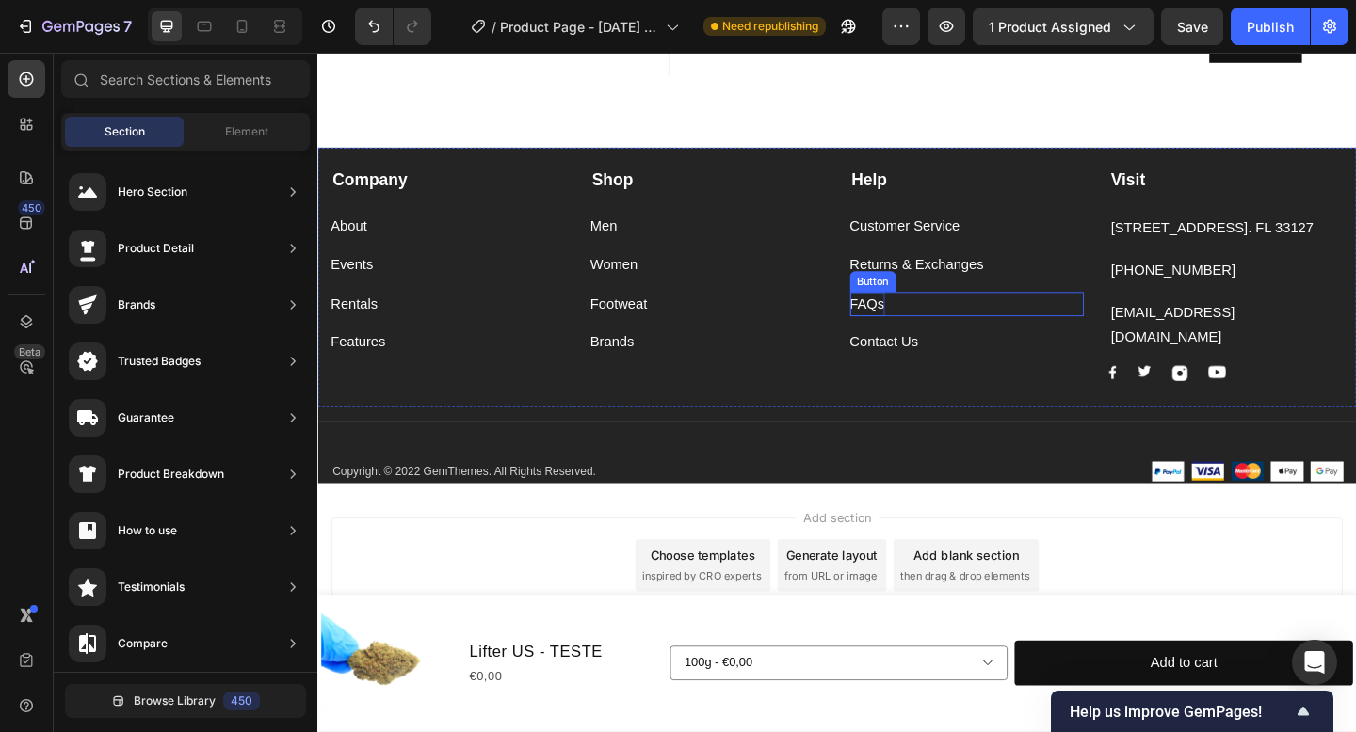
click at [924, 330] on div "FAQs" at bounding box center [915, 327] width 38 height 27
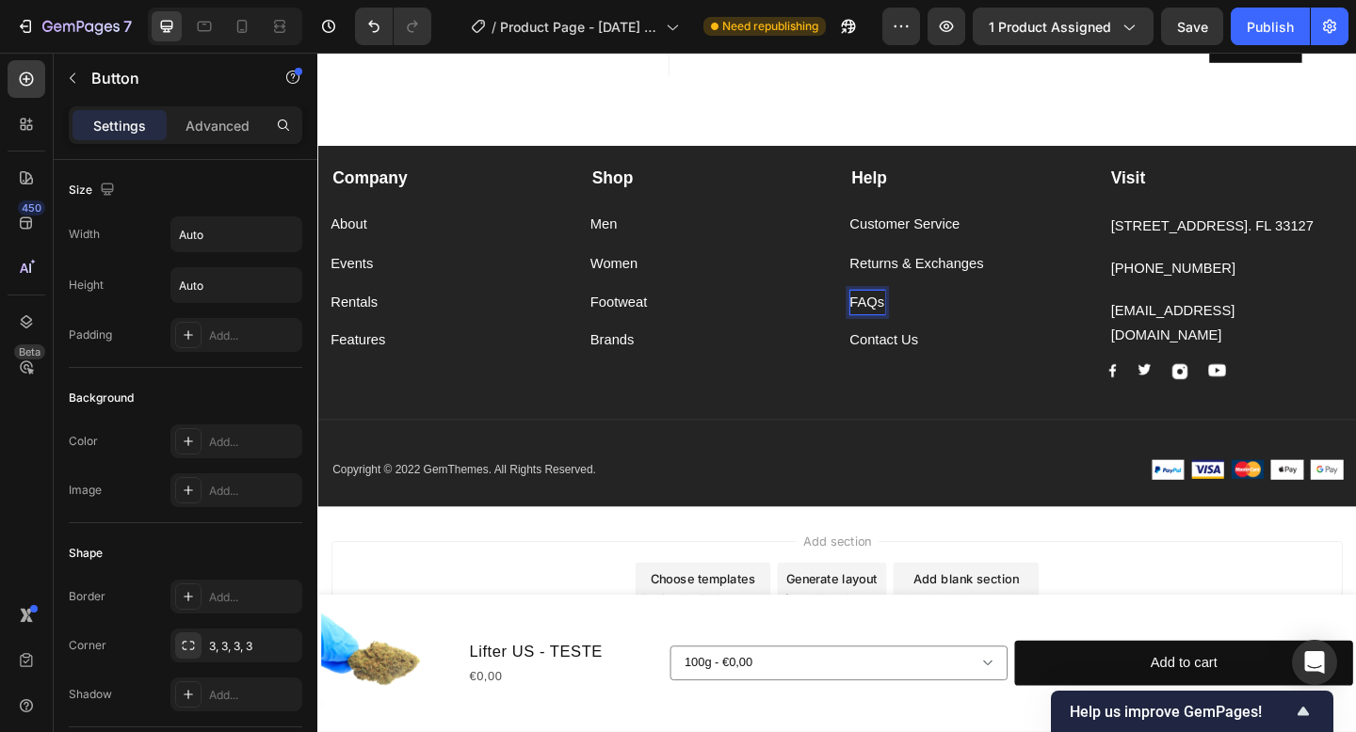
click at [924, 330] on div "FAQs" at bounding box center [915, 325] width 38 height 27
click at [965, 330] on div "FAQs Button 0" at bounding box center [1023, 325] width 255 height 27
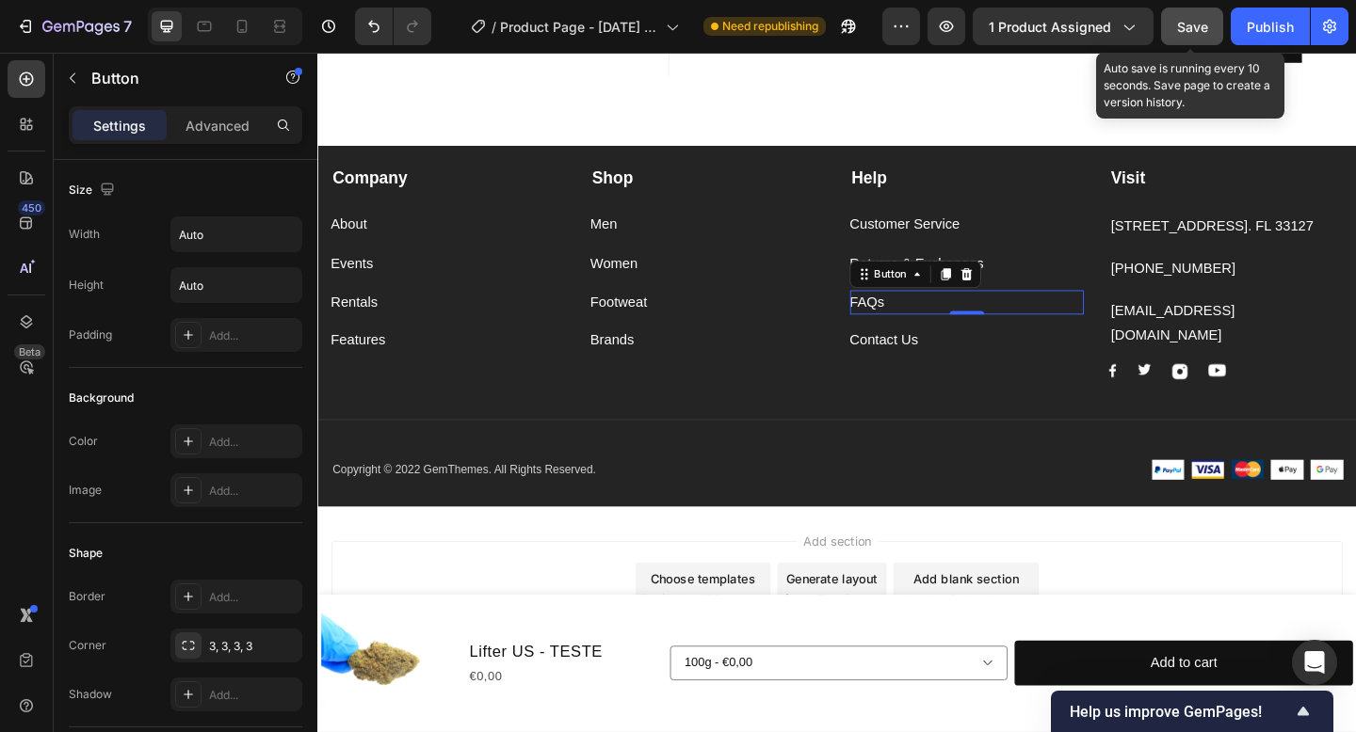
click at [1200, 28] on span "Save" at bounding box center [1192, 27] width 31 height 16
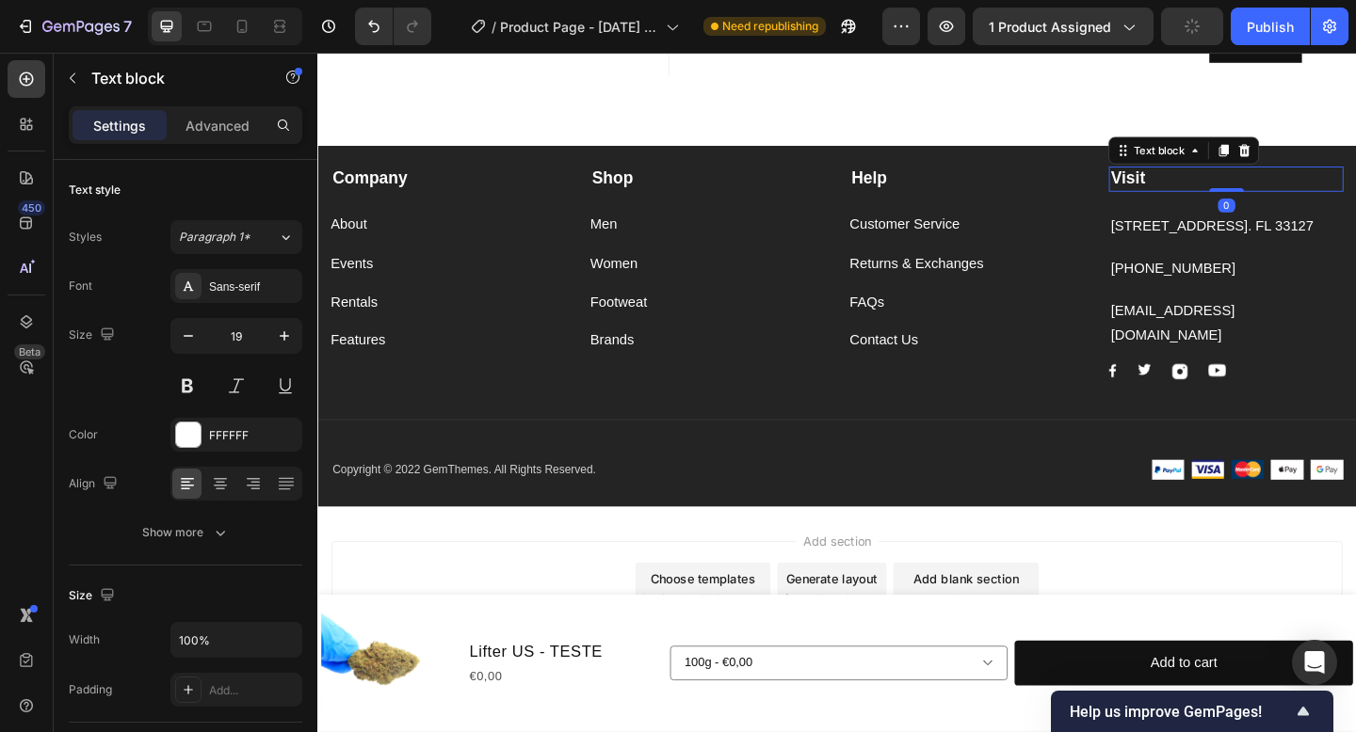
click at [1268, 196] on p "Visit" at bounding box center [1305, 191] width 251 height 24
click at [1317, 163] on div at bounding box center [1325, 159] width 23 height 23
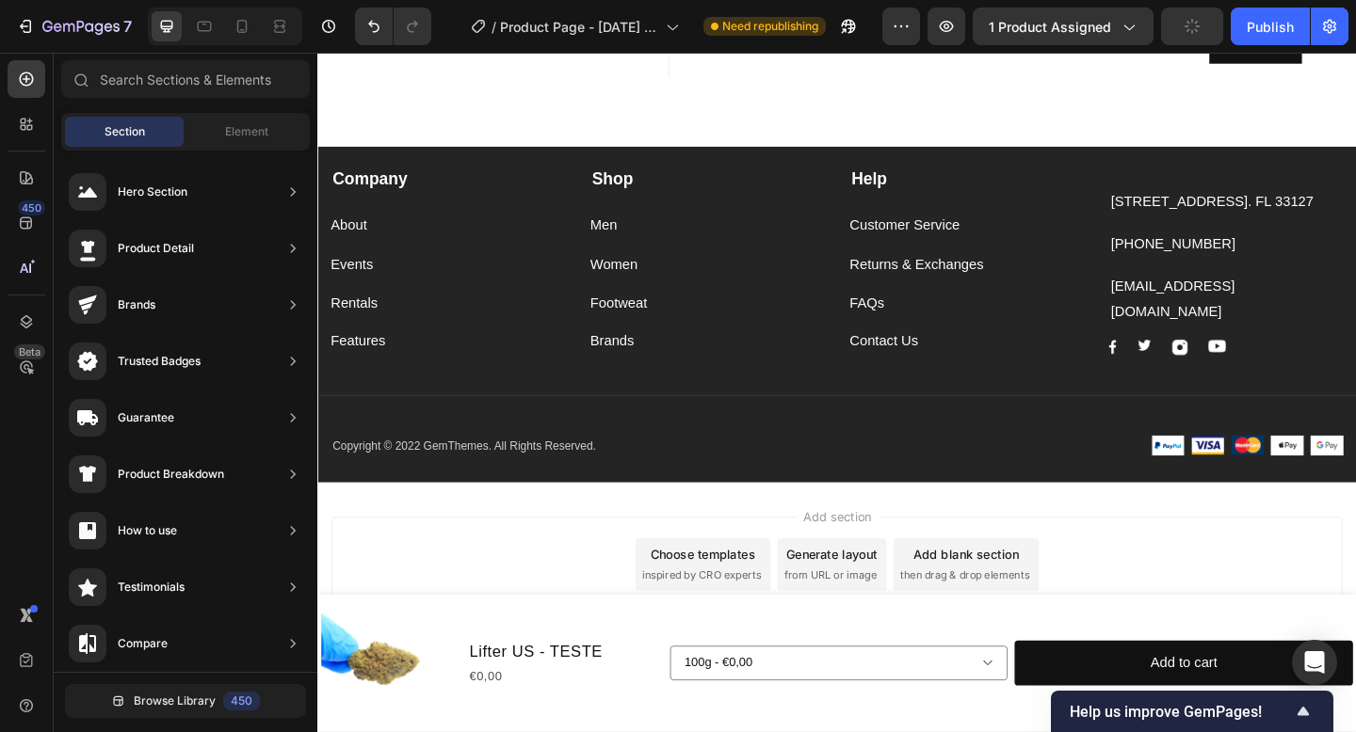
scroll to position [3224, 0]
click at [1325, 216] on p "261 NW 26th Street Miami. FL 33127" at bounding box center [1305, 215] width 251 height 27
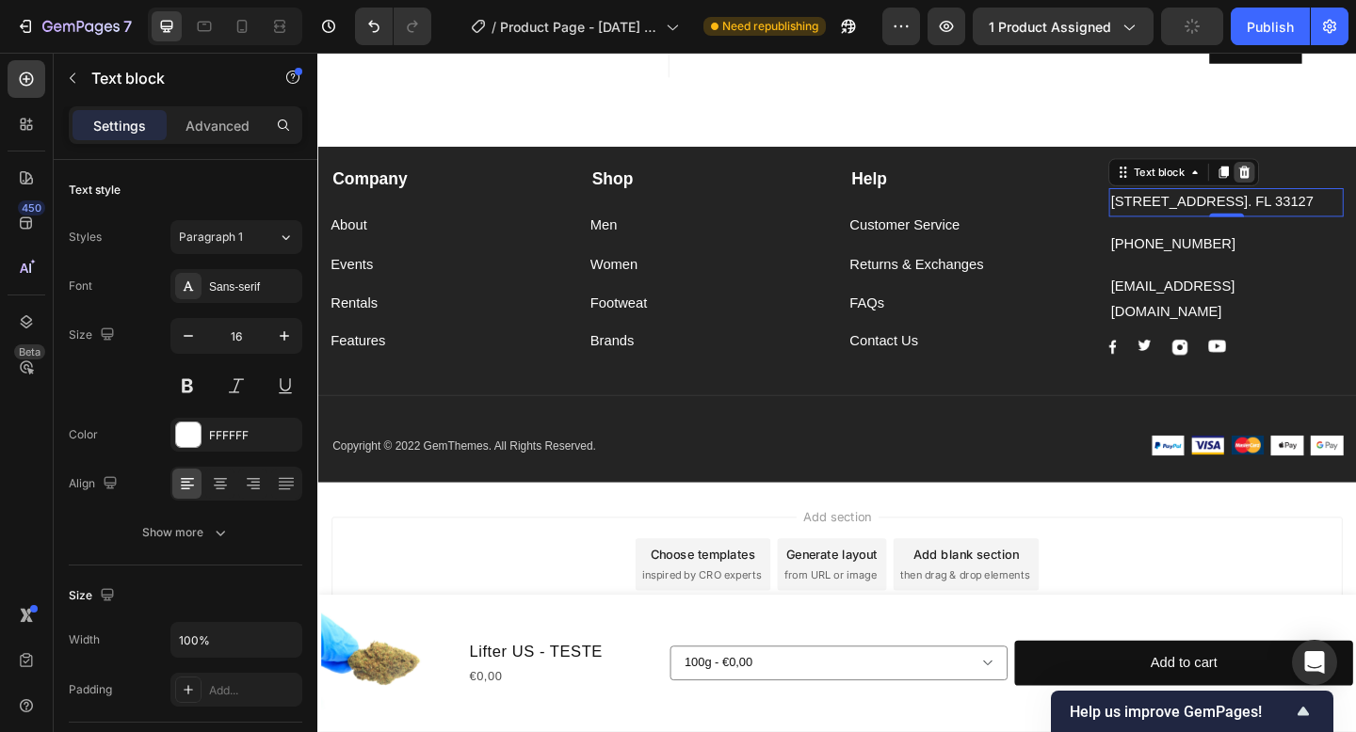
click at [1328, 181] on icon at bounding box center [1326, 182] width 12 height 13
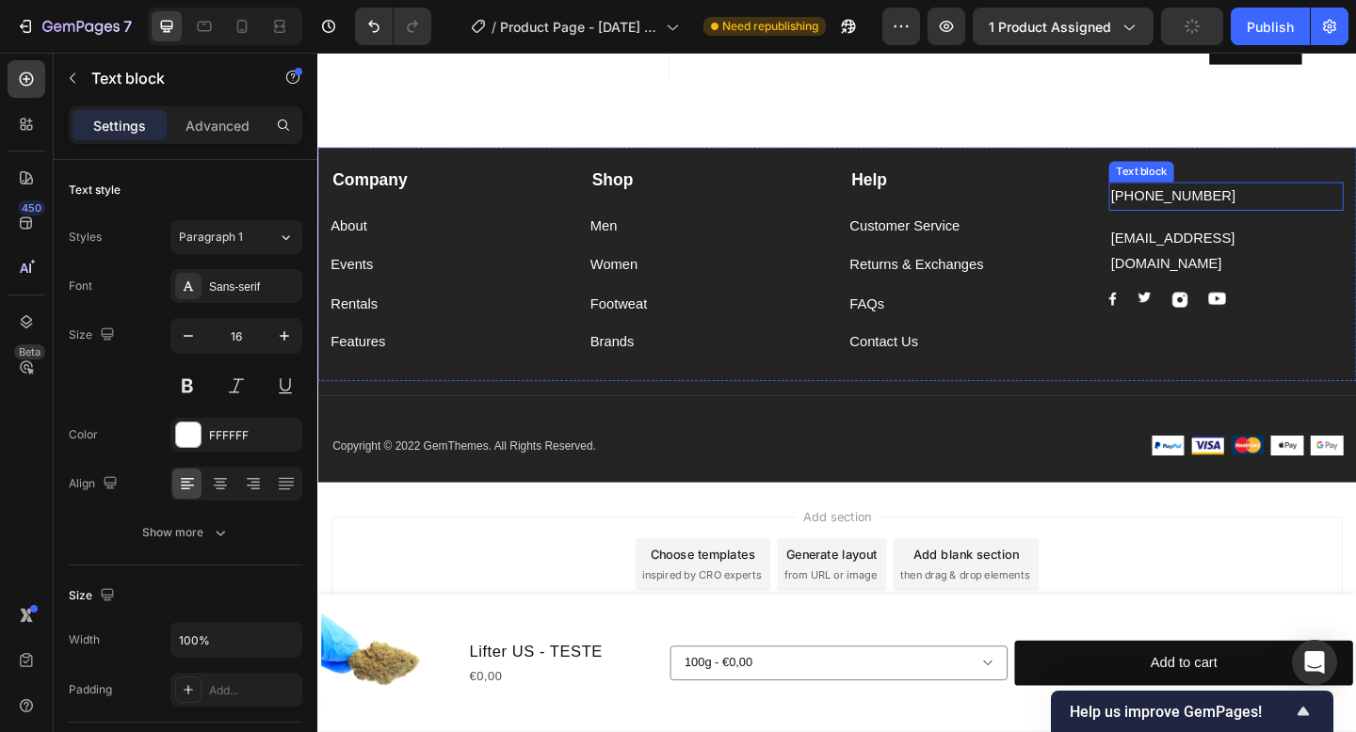
click at [1317, 210] on p "999-999-999" at bounding box center [1305, 209] width 251 height 27
click at [1325, 183] on icon at bounding box center [1326, 175] width 12 height 13
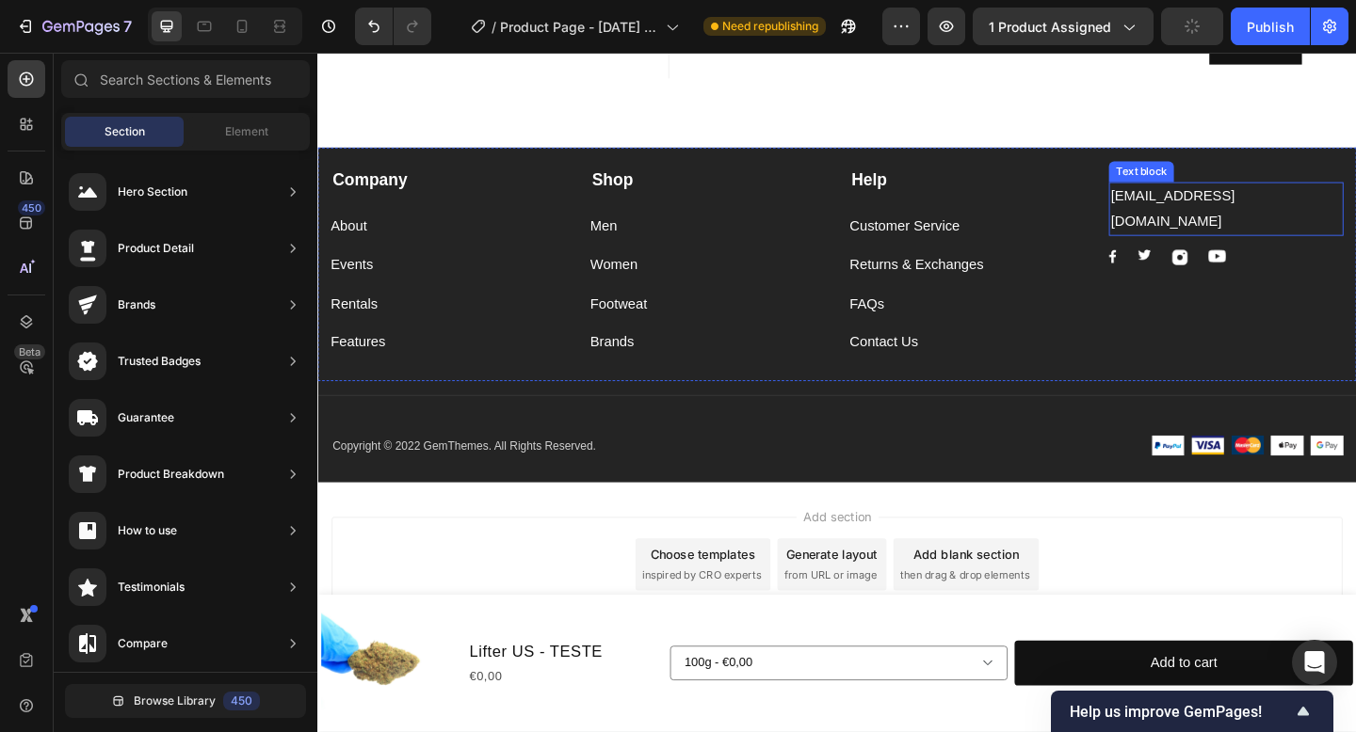
click at [1321, 217] on p "support@gmail.com" at bounding box center [1305, 223] width 251 height 55
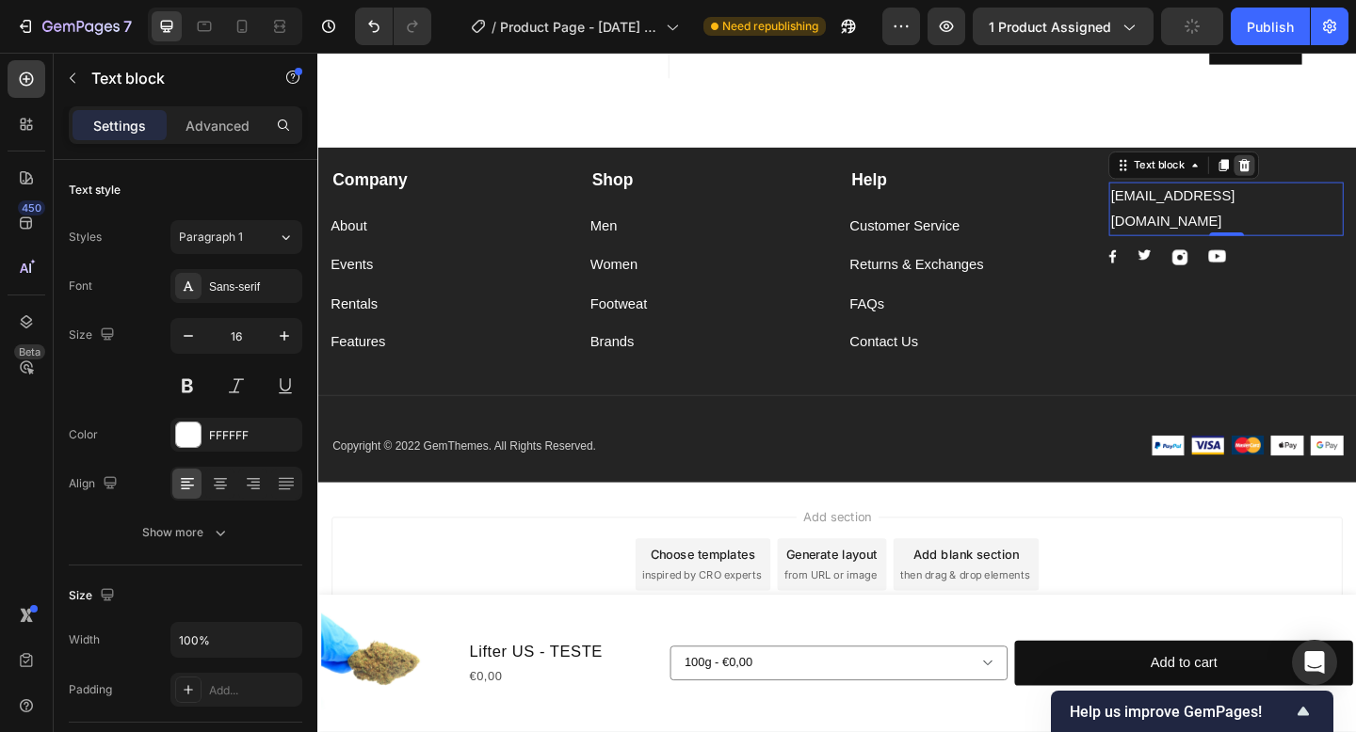
click at [1322, 185] on div at bounding box center [1325, 176] width 23 height 23
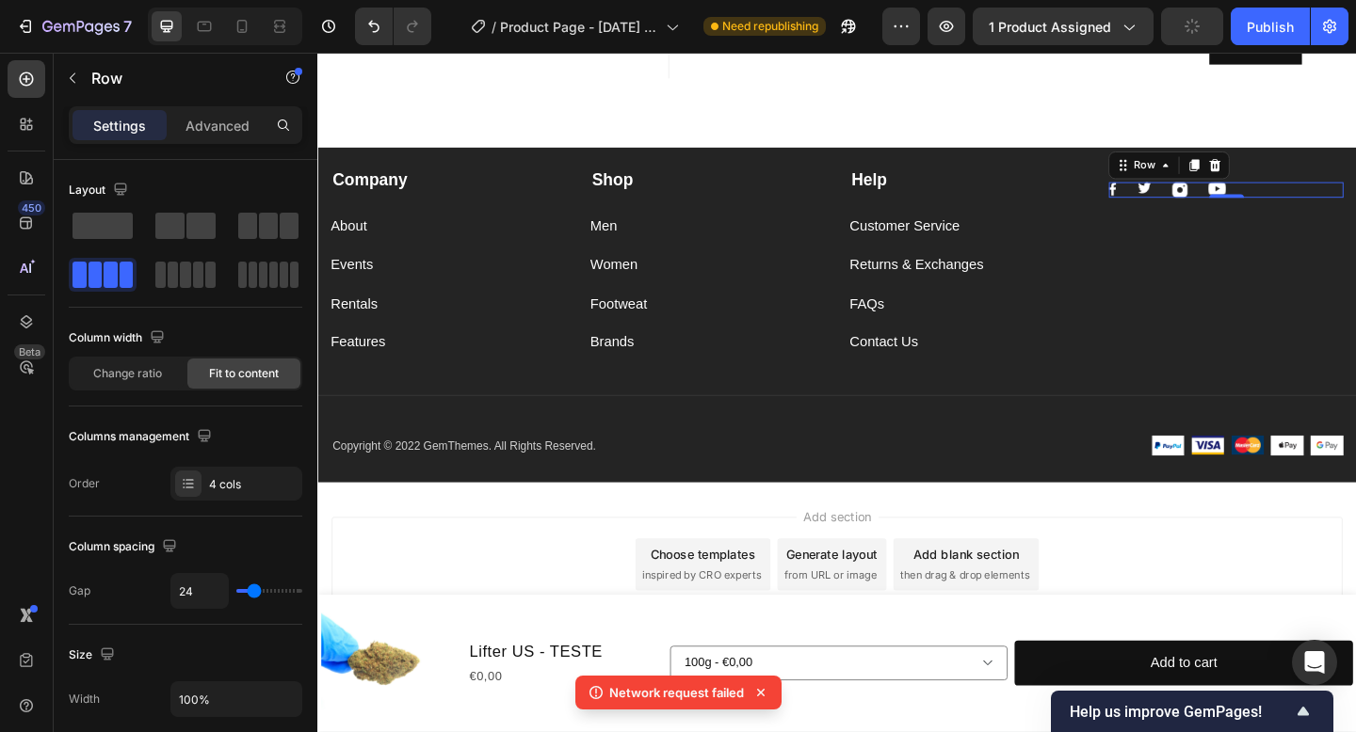
click at [1322, 207] on div "Image Image Image Image Row 0" at bounding box center [1305, 202] width 255 height 17
click at [1294, 179] on icon at bounding box center [1293, 176] width 15 height 15
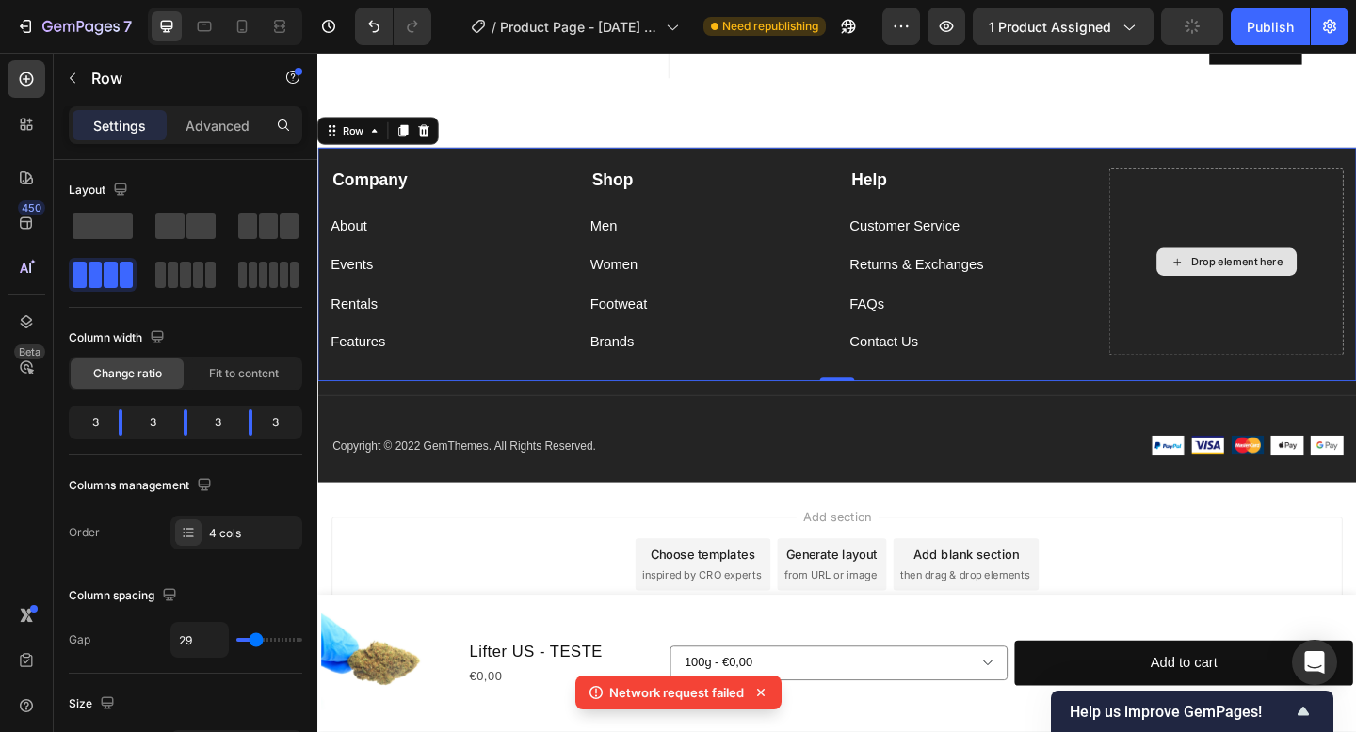
click at [1302, 239] on div "Drop element here" at bounding box center [1305, 280] width 255 height 203
click at [1306, 306] on div "Drop element here" at bounding box center [1305, 280] width 255 height 203
click at [1294, 276] on div "Drop element here" at bounding box center [1317, 280] width 100 height 15
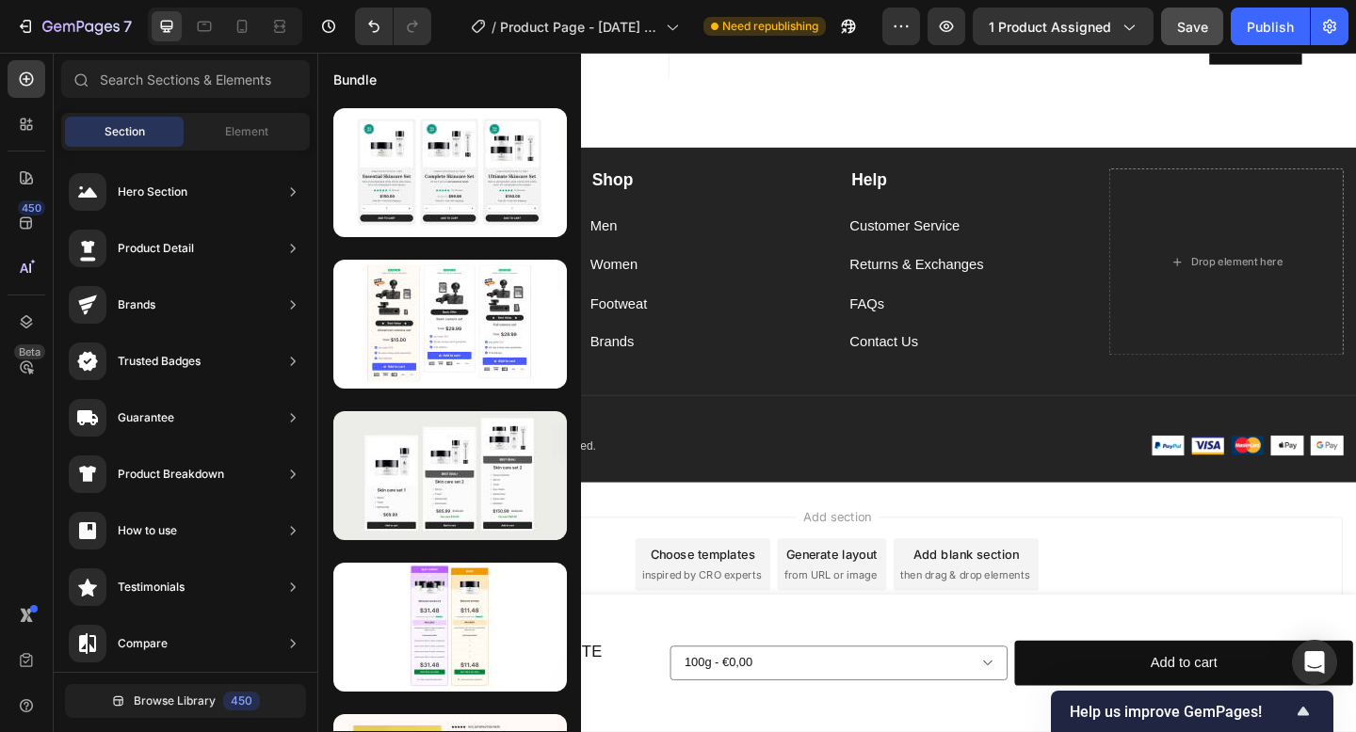
click at [246, 150] on div "Section Element" at bounding box center [185, 132] width 249 height 38
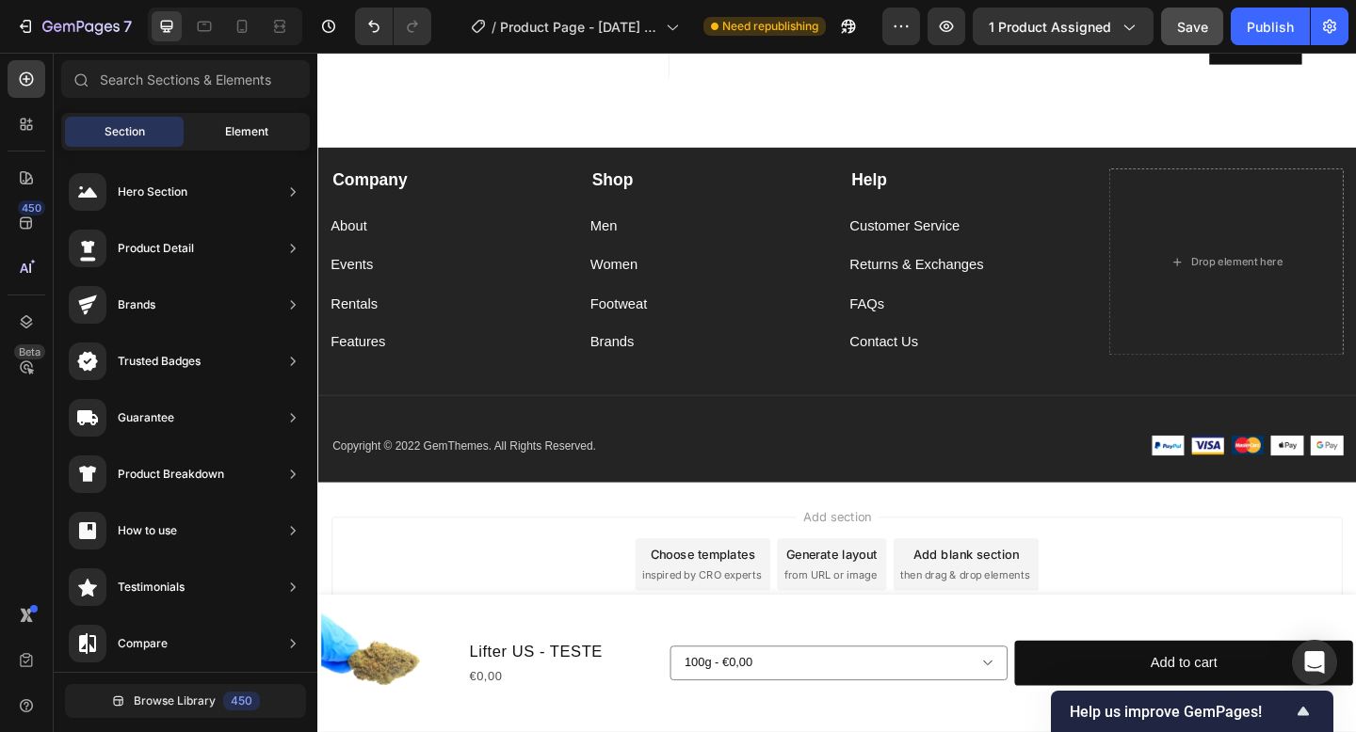
click at [246, 143] on div "Element" at bounding box center [246, 132] width 119 height 30
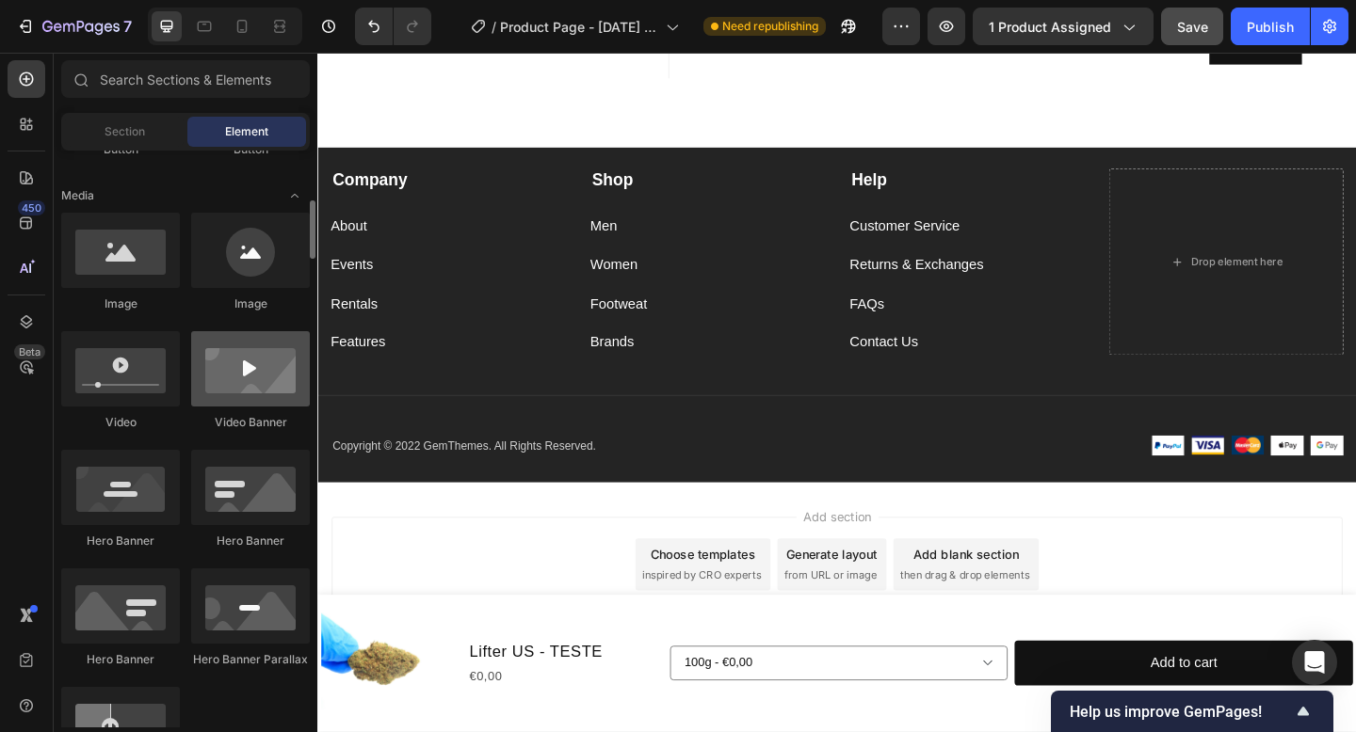
scroll to position [553, 0]
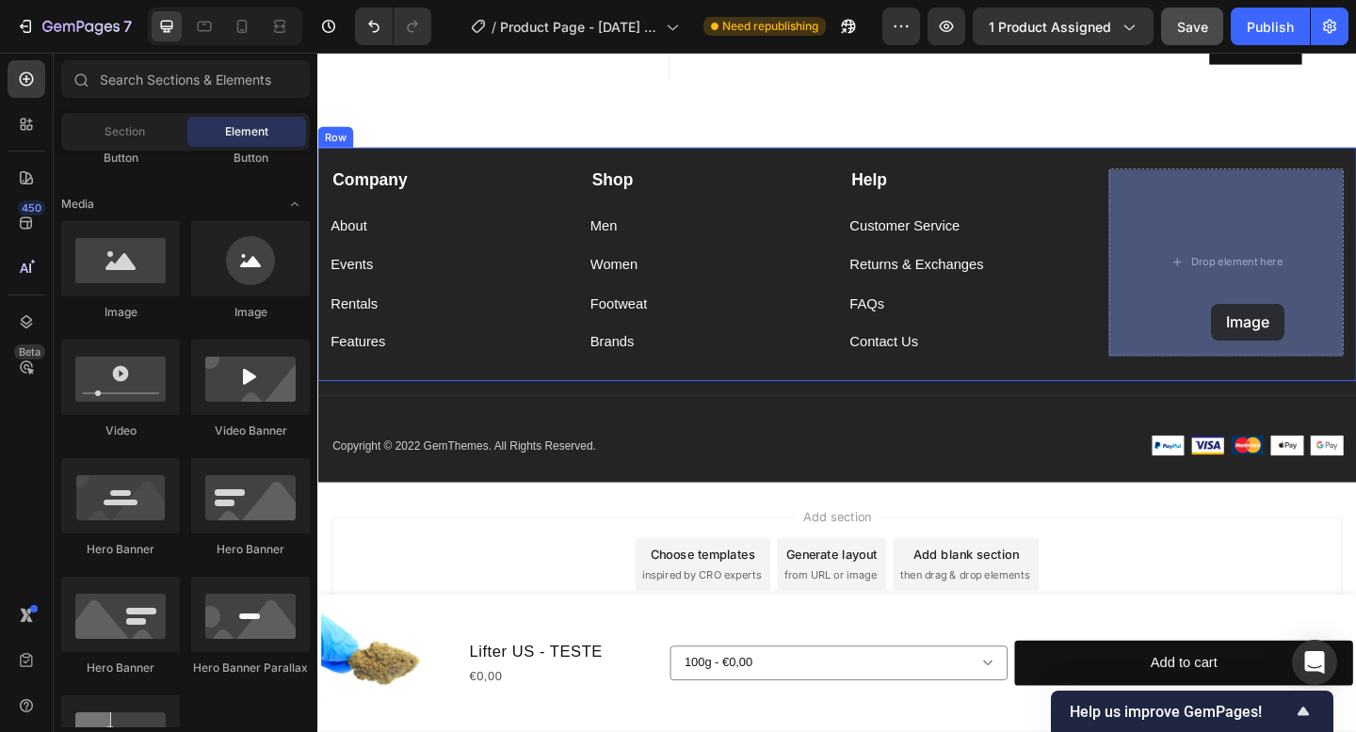
drag, startPoint x: 575, startPoint y: 332, endPoint x: 1302, endPoint y: 328, distance: 726.8
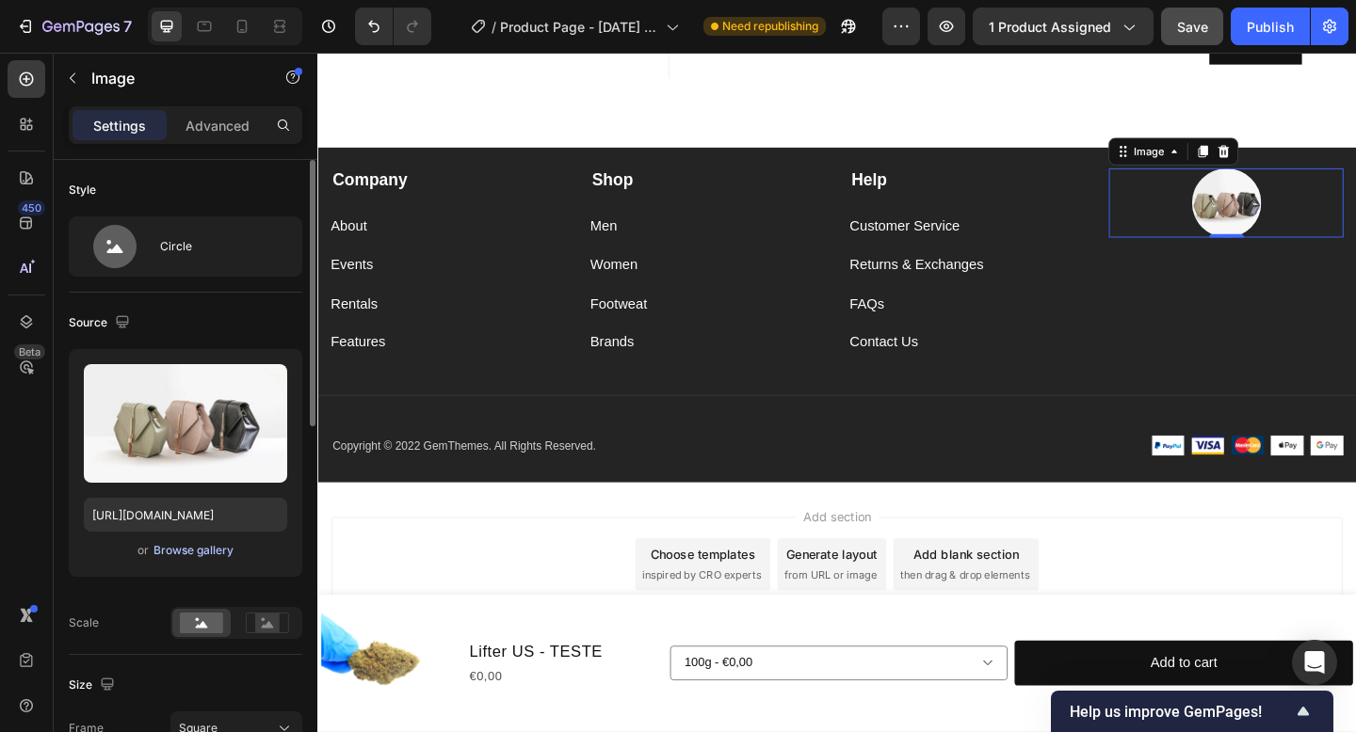
click at [190, 554] on div "Browse gallery" at bounding box center [193, 550] width 80 height 17
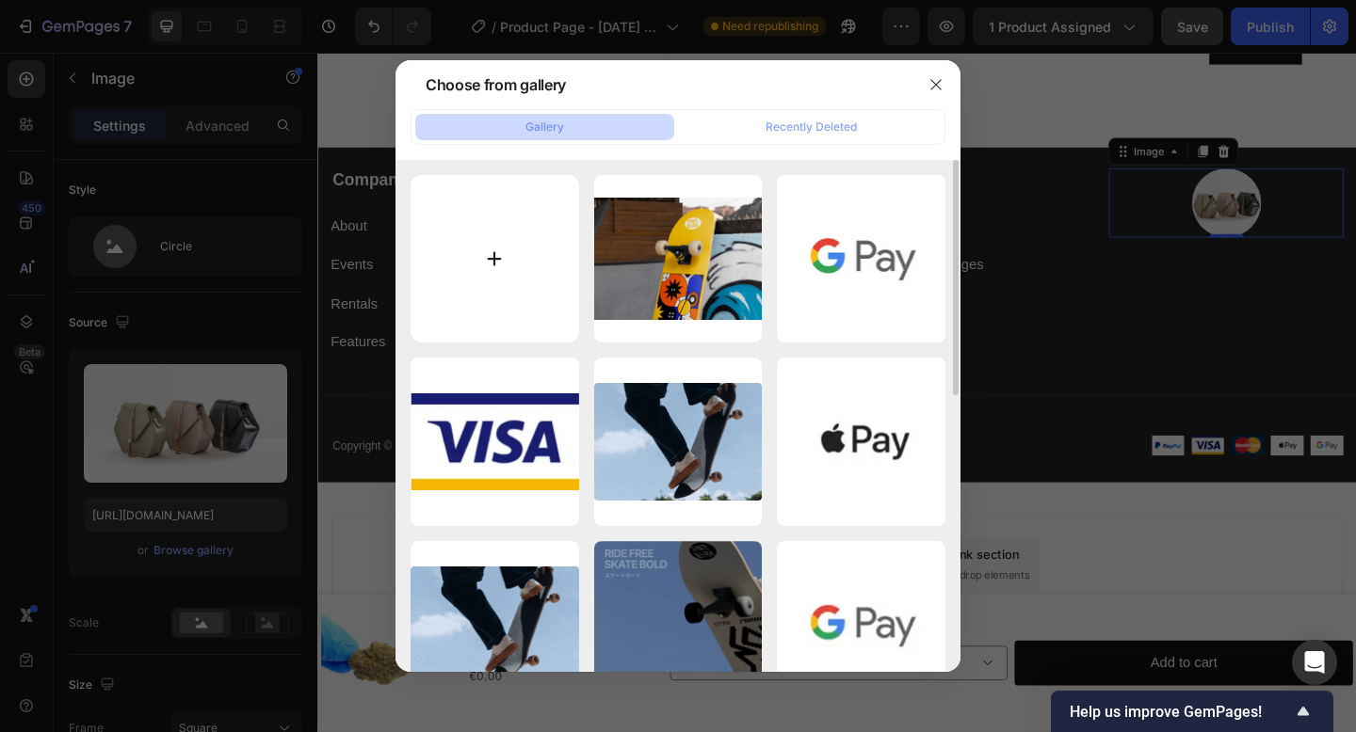
click at [513, 219] on input "file" at bounding box center [494, 259] width 169 height 169
type input "C:\fakepath\bcf0358f-e294-4a7d-b341-369bcb8e3b71.jpeg"
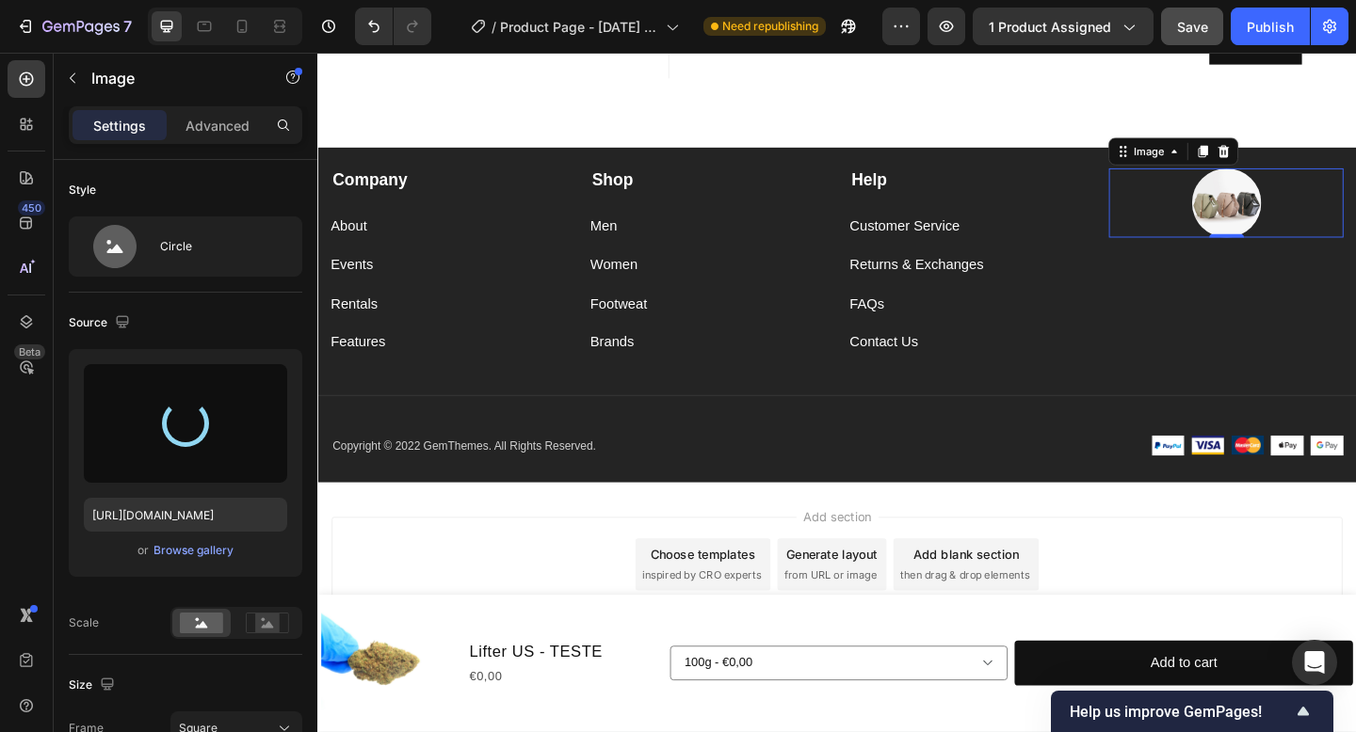
type input "https://cdn.shopify.com/s/files/1/0903/6821/3325/files/gempages_580648674753774…"
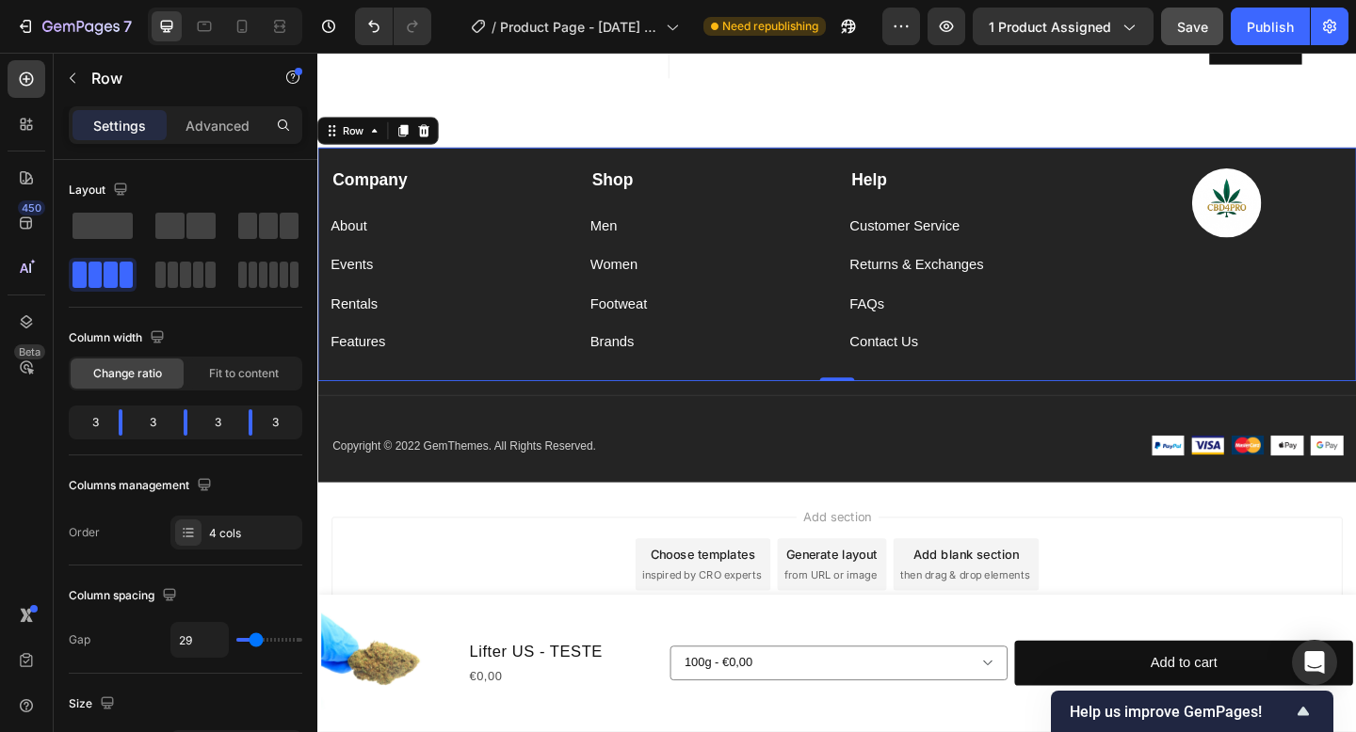
click at [1169, 308] on div "Company Text block About Button Events Button Rentals Button Features Button Sh…" at bounding box center [882, 283] width 1130 height 254
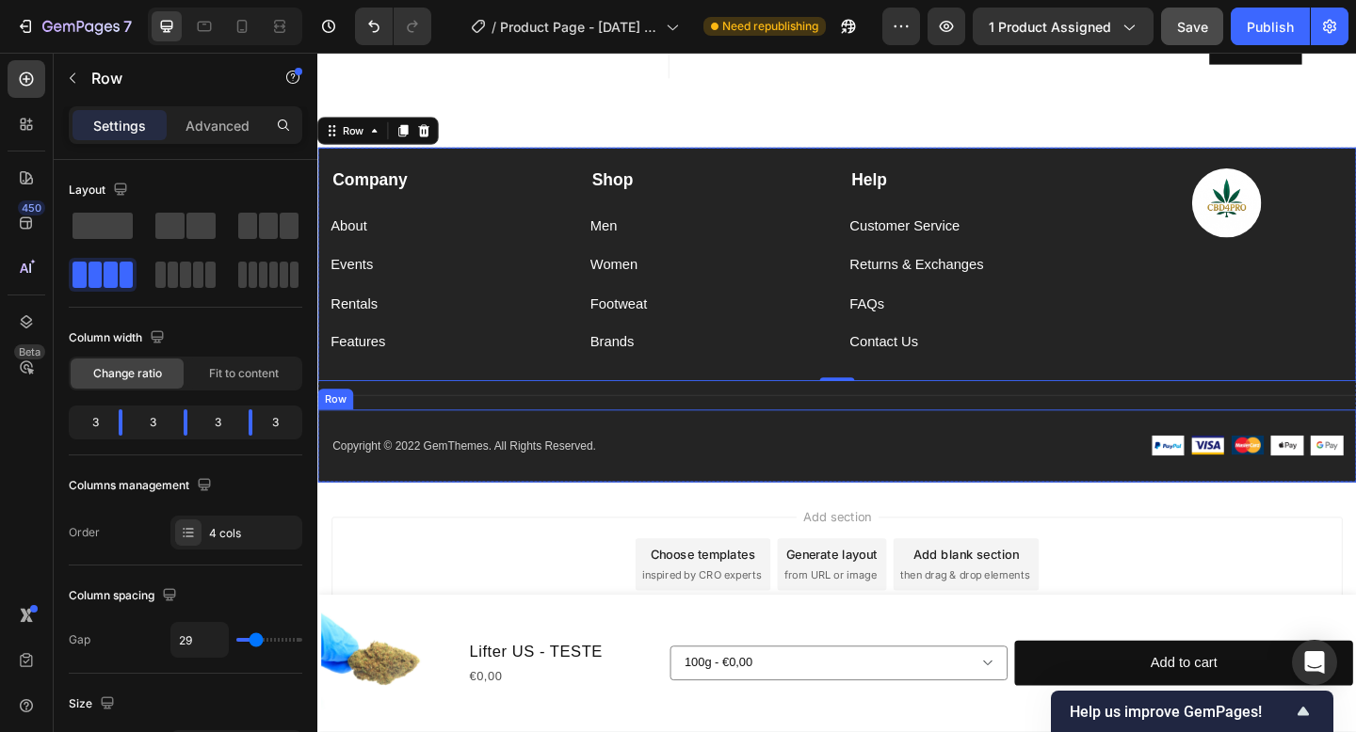
click at [1069, 462] on div "Copyright © 2022 GemThemes. All Rights Reserved. Text block Image Image Image I…" at bounding box center [882, 481] width 1130 height 79
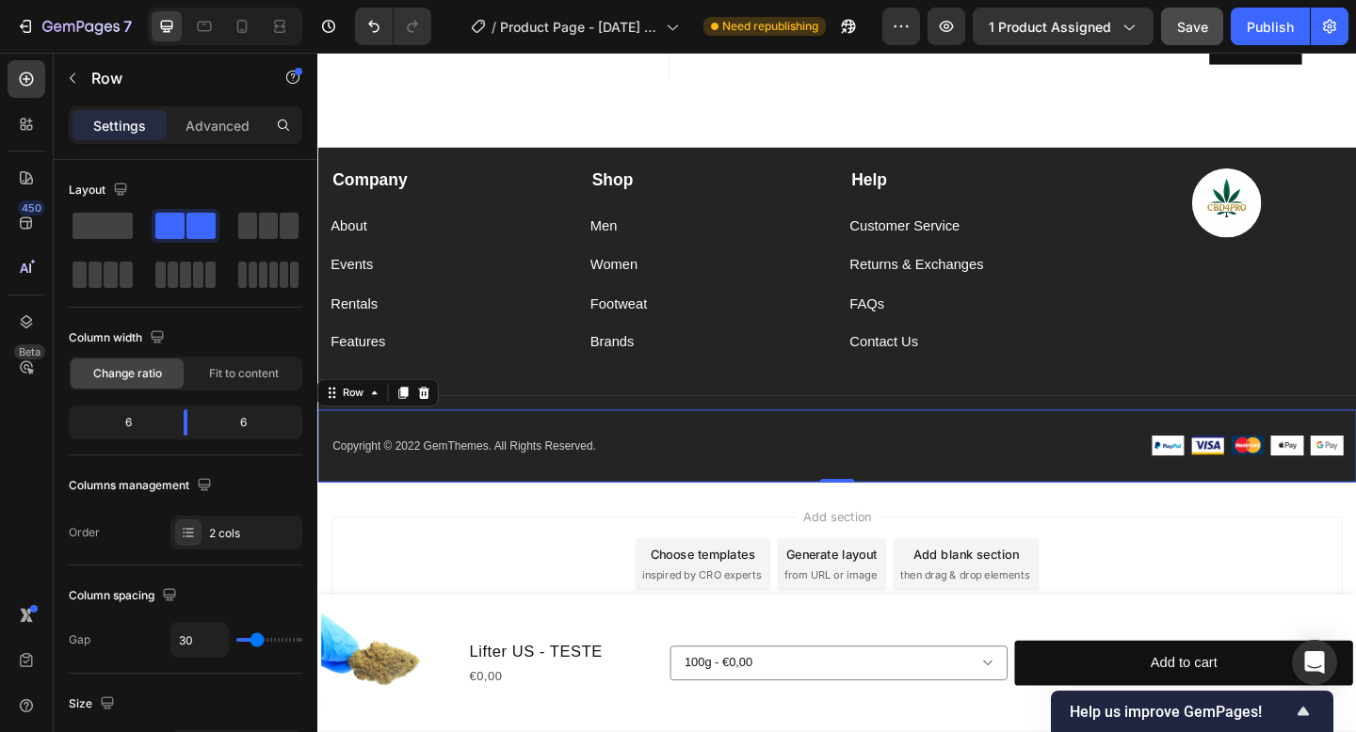
click at [1075, 503] on div "Copyright © 2022 GemThemes. All Rights Reserved. Text block Image Image Image I…" at bounding box center [882, 481] width 1130 height 79
click at [532, 482] on p "Copyright © 2022 GemThemes. All Rights Reserved." at bounding box center [599, 481] width 533 height 19
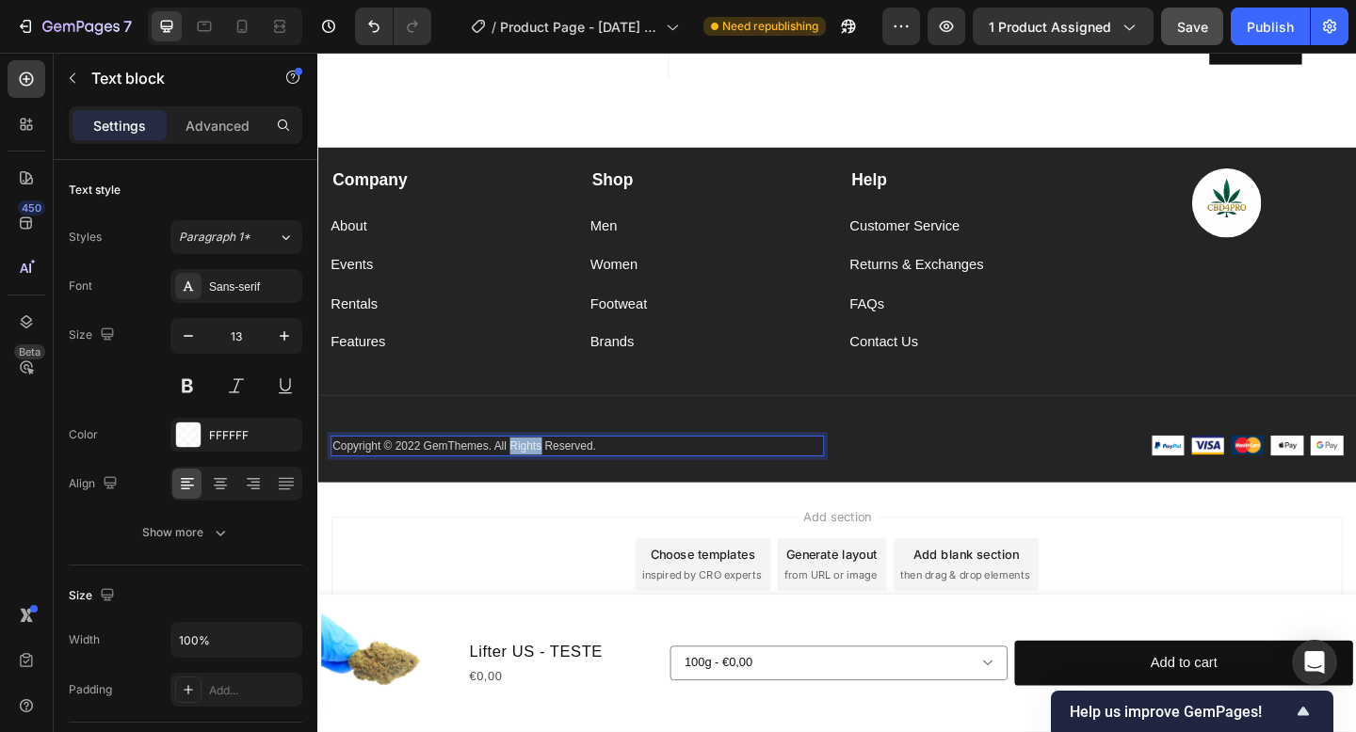
click at [533, 482] on p "Copyright © 2022 GemThemes. All Rights Reserved." at bounding box center [599, 481] width 533 height 19
click at [625, 479] on p "Copyright © 2022 GemThemes. All Rights Reserved." at bounding box center [599, 481] width 533 height 19
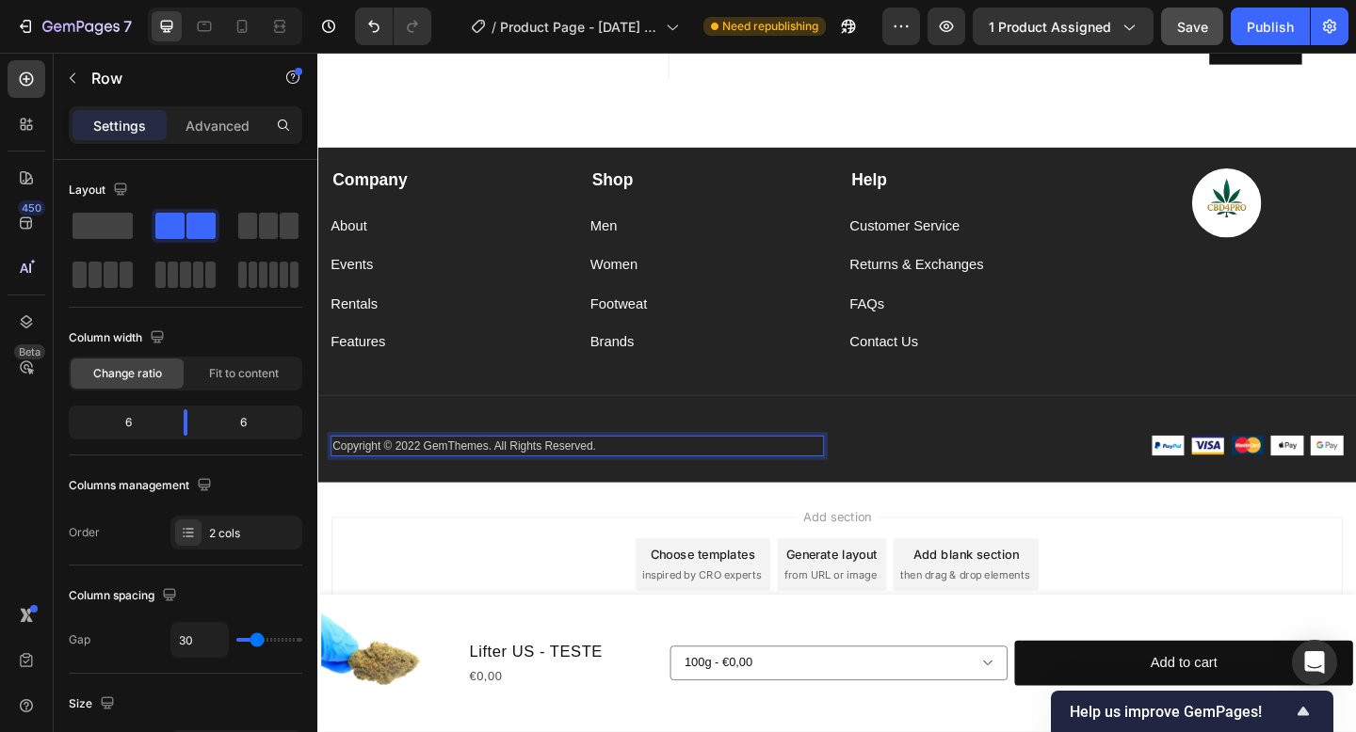
click at [626, 514] on div "Copyright © 2022 GemThemes. All Rights Reserved. Text block 0 Image Image Image…" at bounding box center [882, 481] width 1130 height 79
click at [627, 484] on p "Copyright © 2022 GemThemes. All Rights Reserved." at bounding box center [599, 481] width 533 height 19
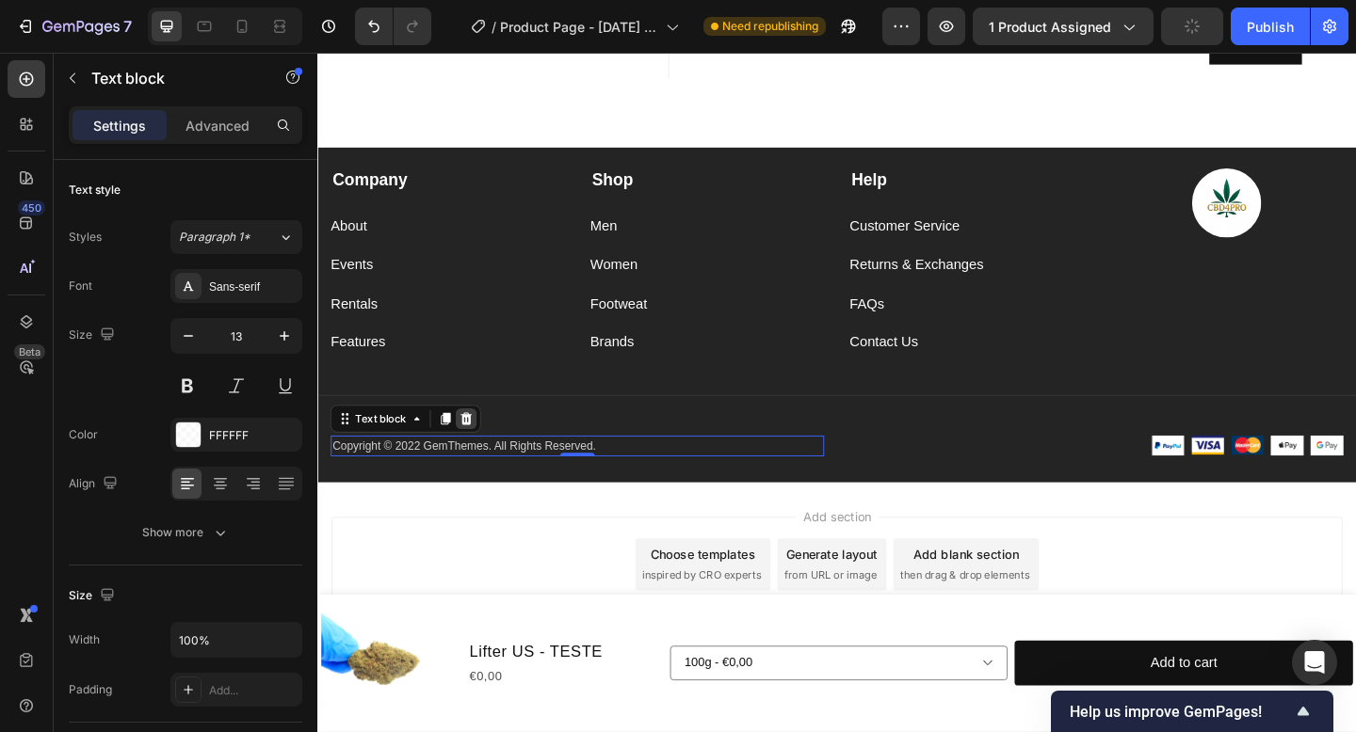
click at [479, 451] on icon at bounding box center [480, 451] width 12 height 13
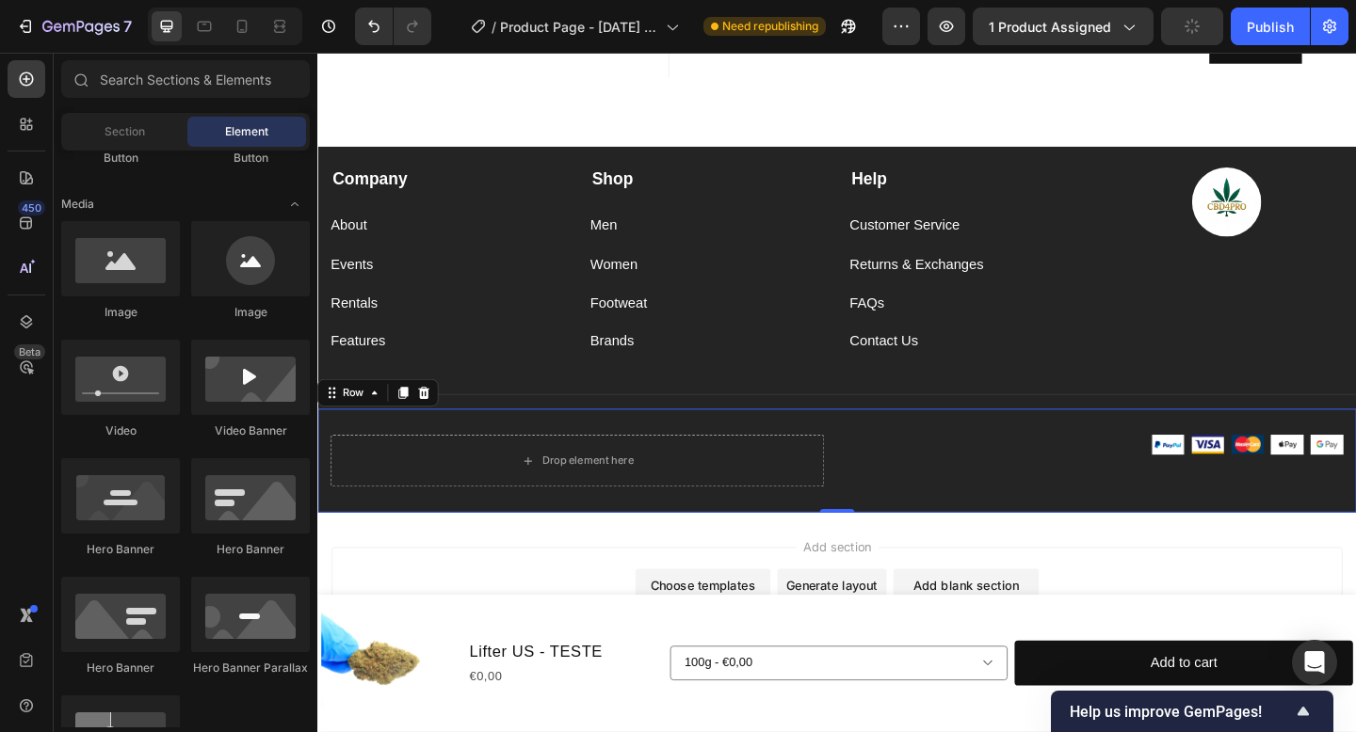
click at [944, 495] on div "Image Image Image Image Image Row" at bounding box center [1164, 497] width 537 height 56
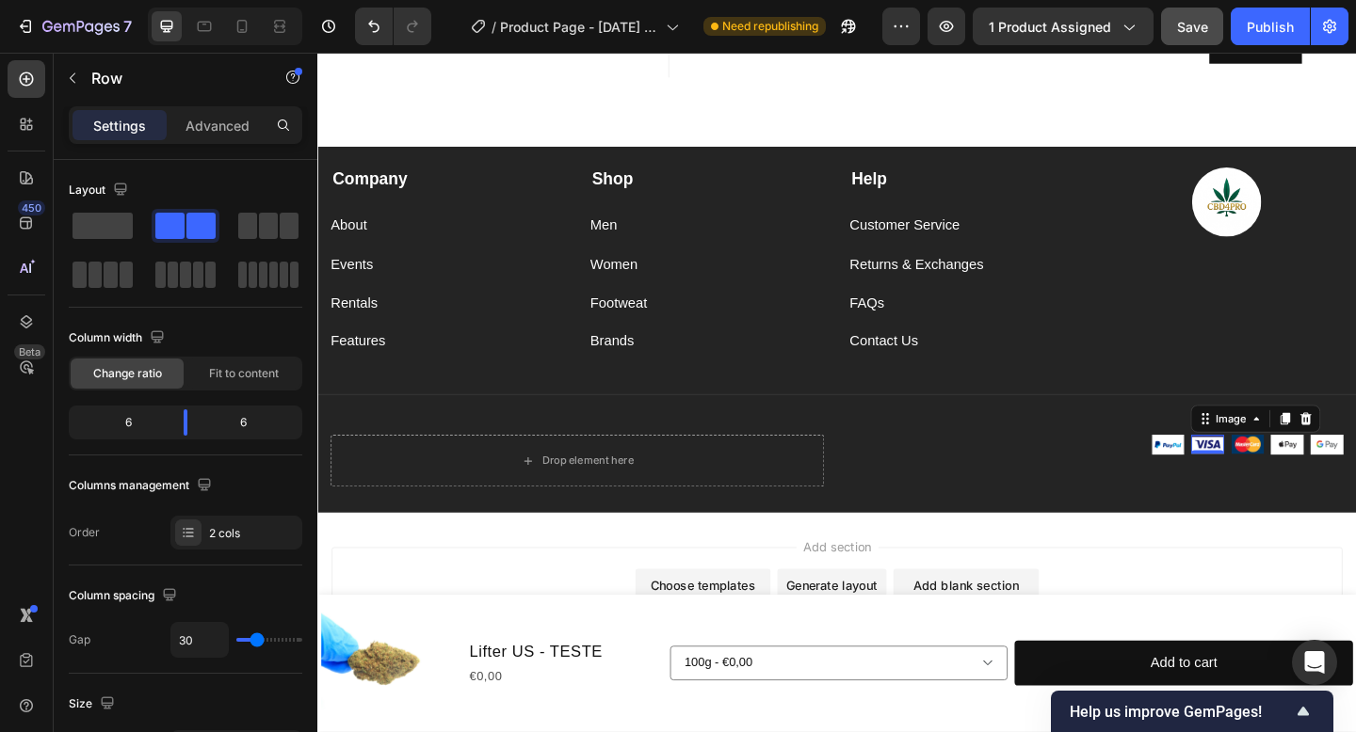
click at [1282, 476] on img at bounding box center [1285, 479] width 36 height 21
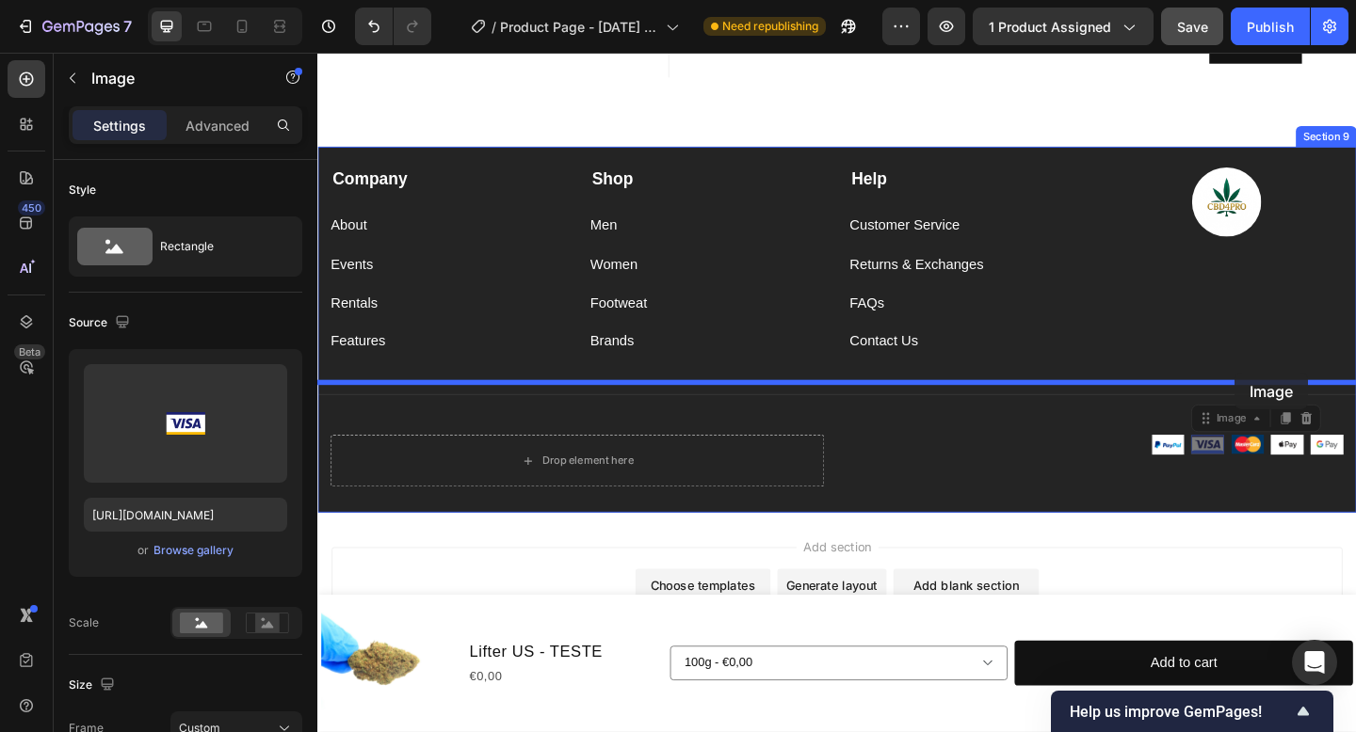
drag, startPoint x: 1319, startPoint y: 461, endPoint x: 1315, endPoint y: 401, distance: 60.4
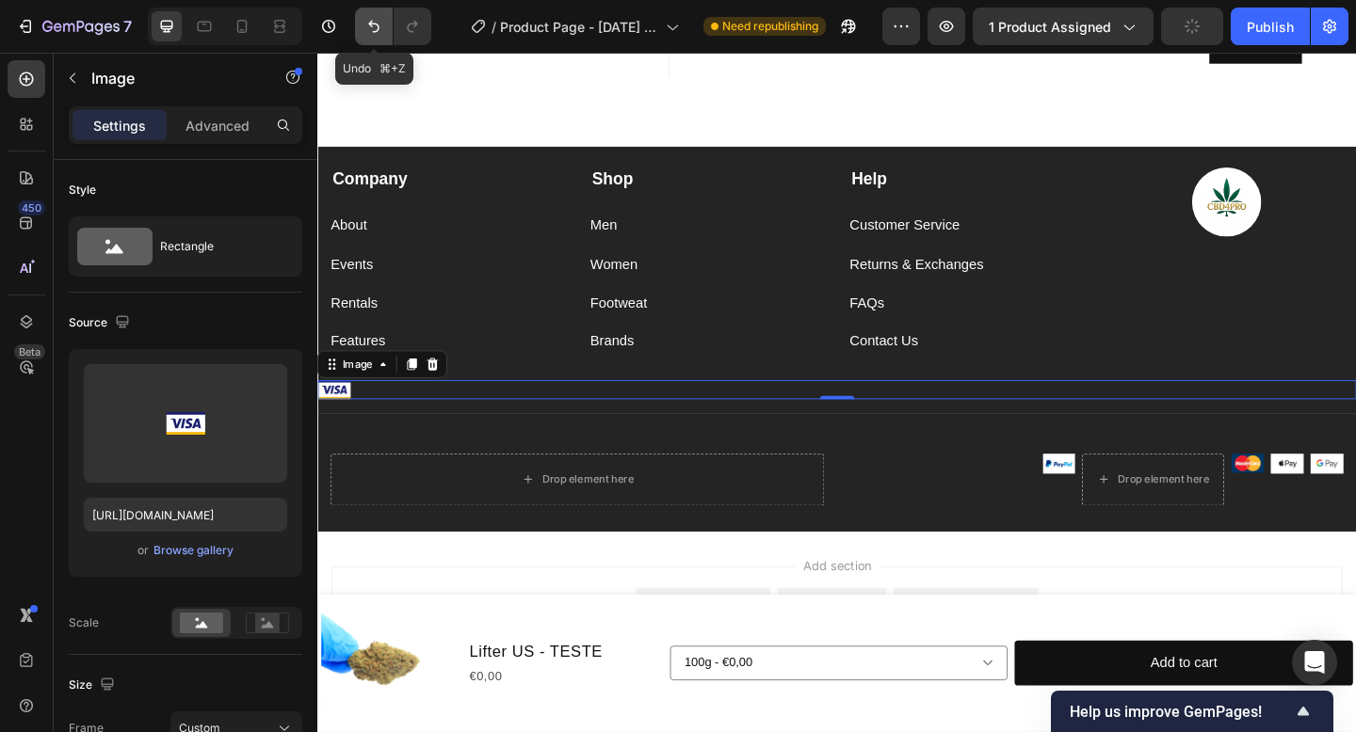
click at [376, 20] on icon "Undo/Redo" at bounding box center [373, 26] width 19 height 19
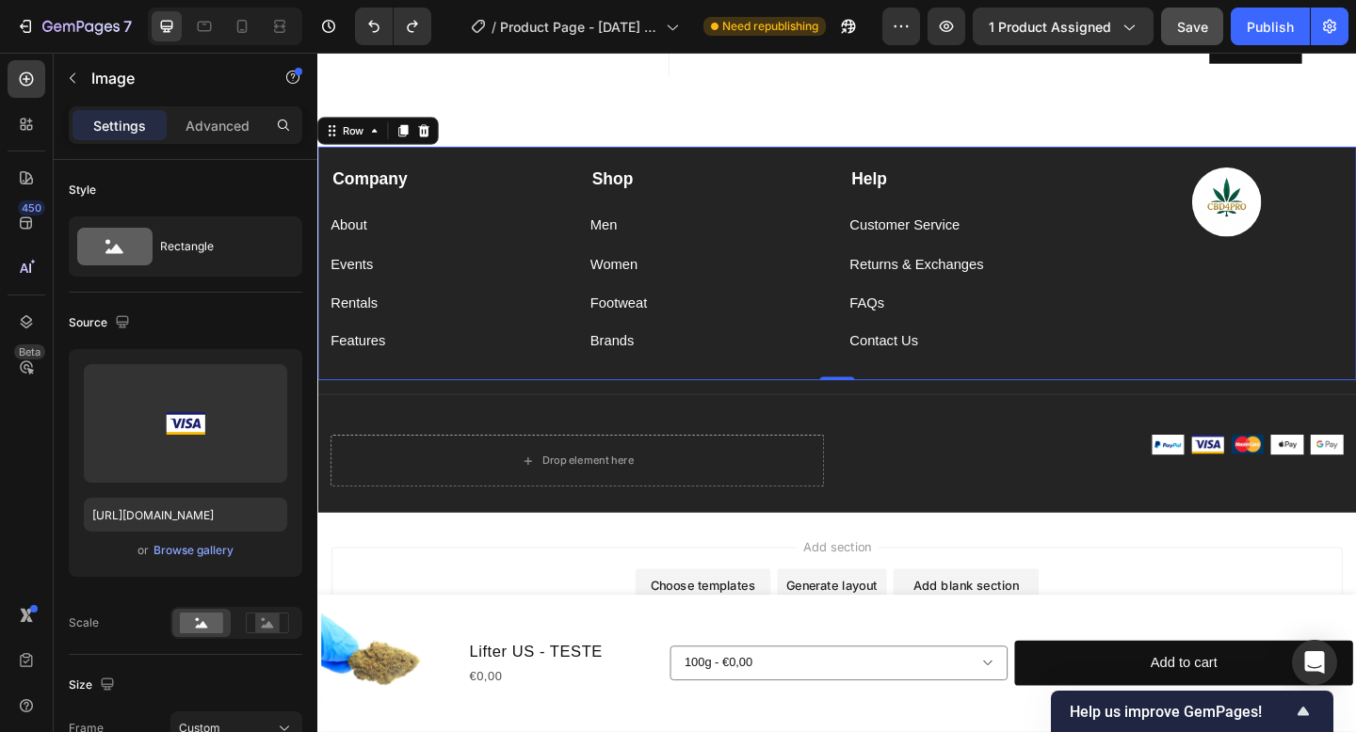
click at [1271, 178] on div "Company Text block About Button Events Button Rentals Button Features Button Sh…" at bounding box center [882, 282] width 1130 height 254
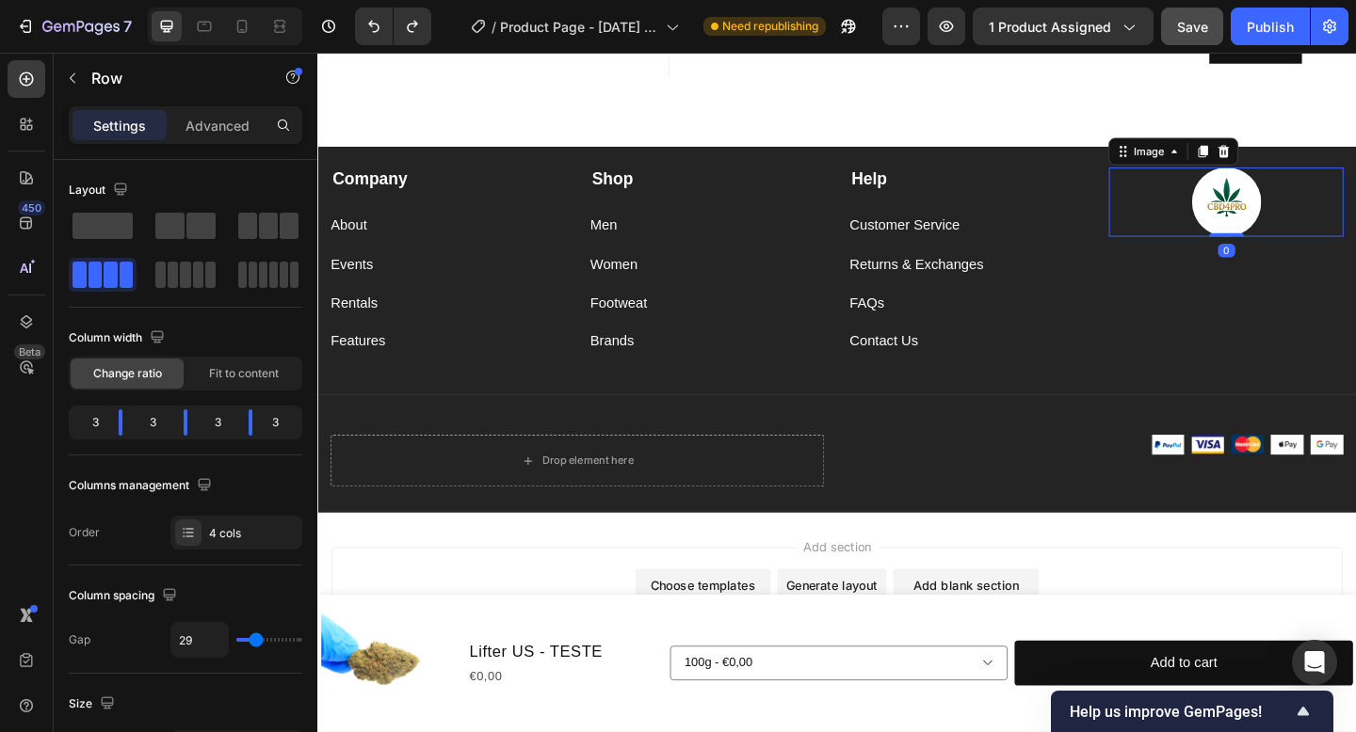
click at [1311, 234] on img at bounding box center [1305, 215] width 75 height 75
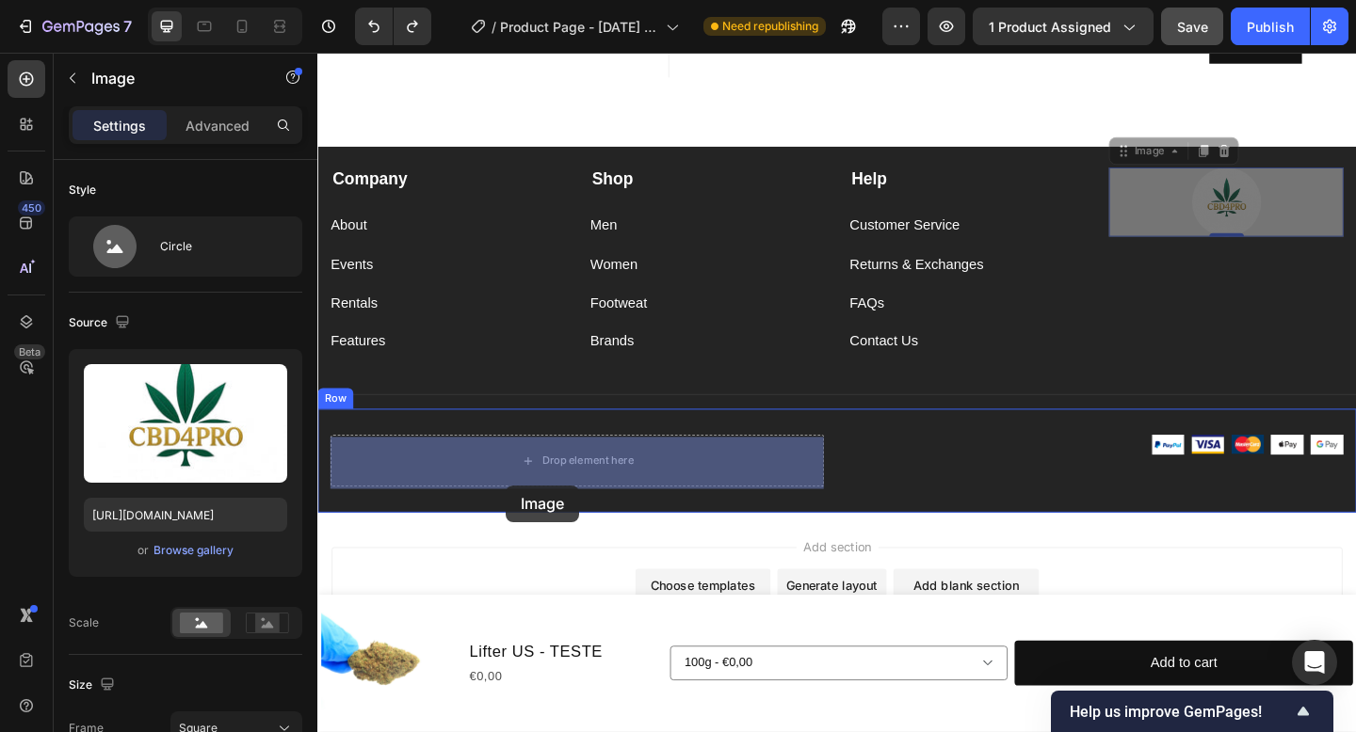
drag, startPoint x: 1199, startPoint y: 158, endPoint x: 524, endPoint y: 514, distance: 763.1
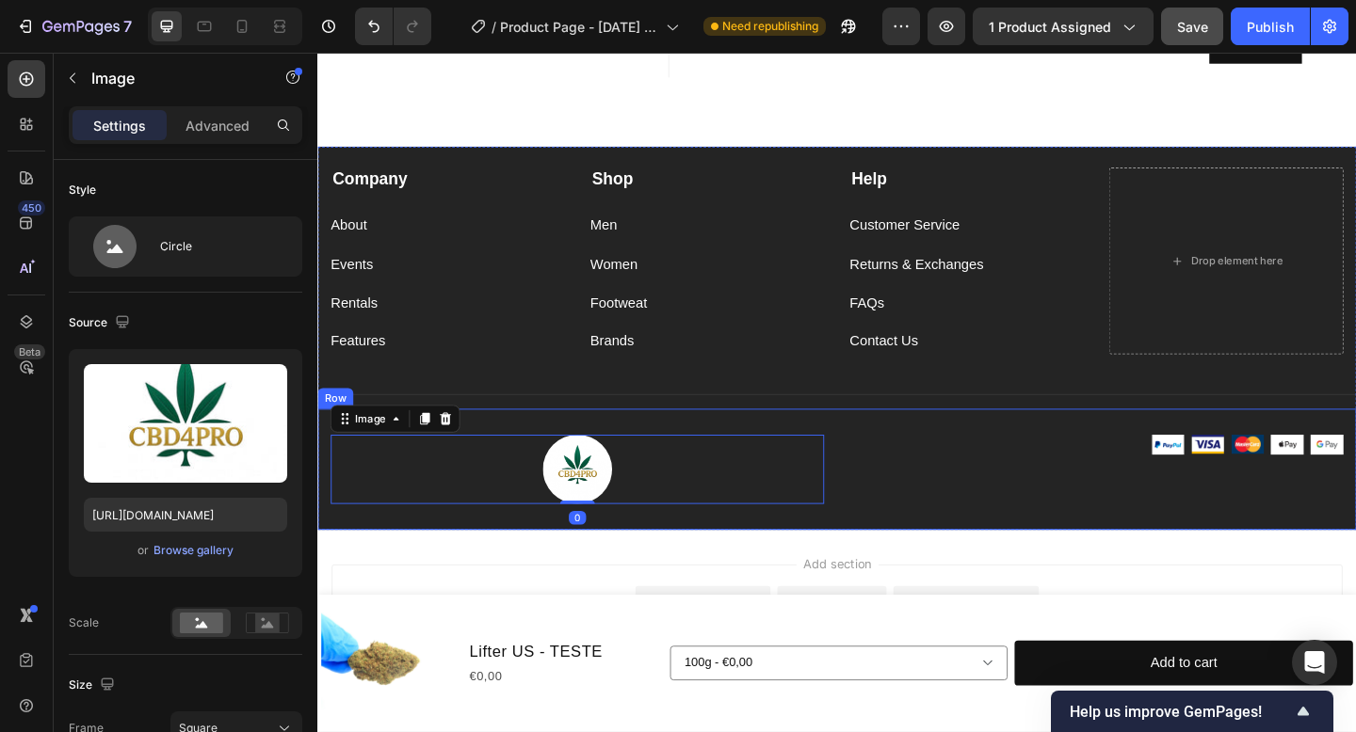
click at [1155, 523] on div "Image Image Image Image Image Row" at bounding box center [1164, 506] width 537 height 75
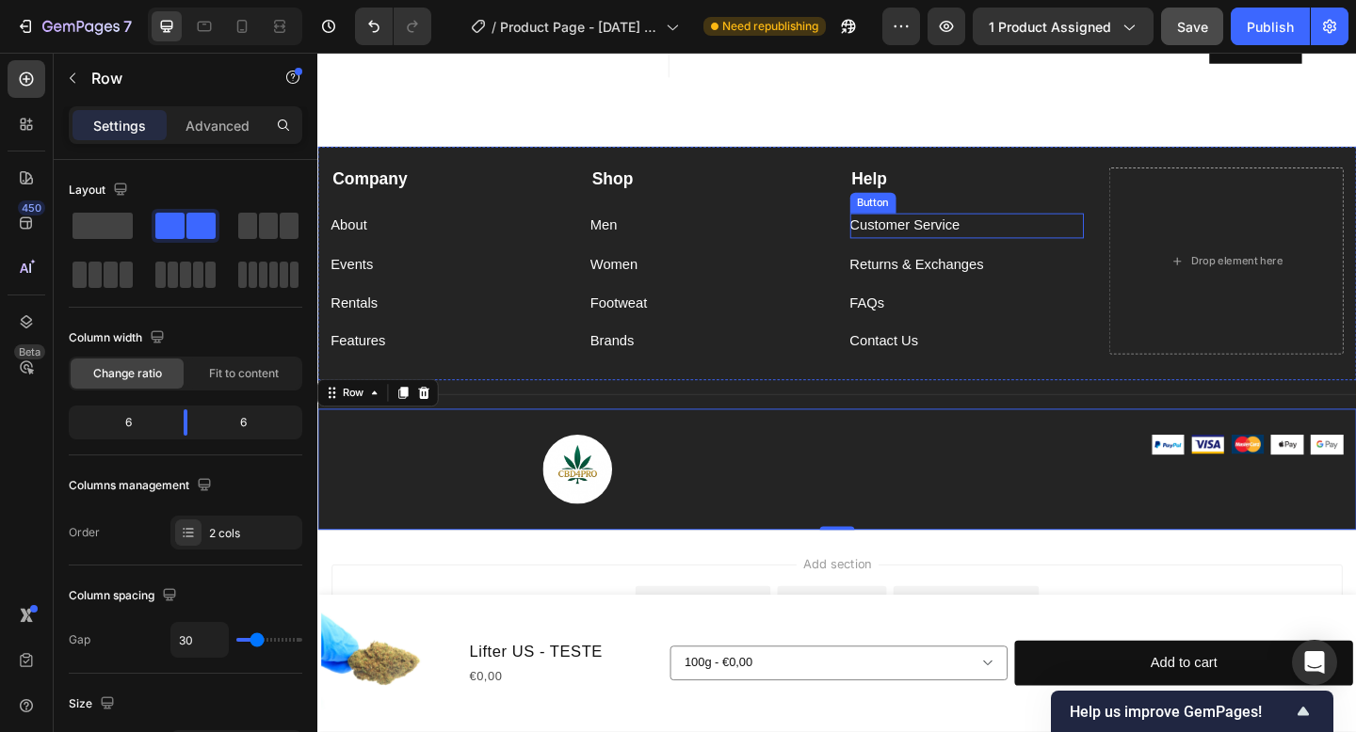
click at [1046, 233] on div "Customer Service Button" at bounding box center [1023, 241] width 255 height 27
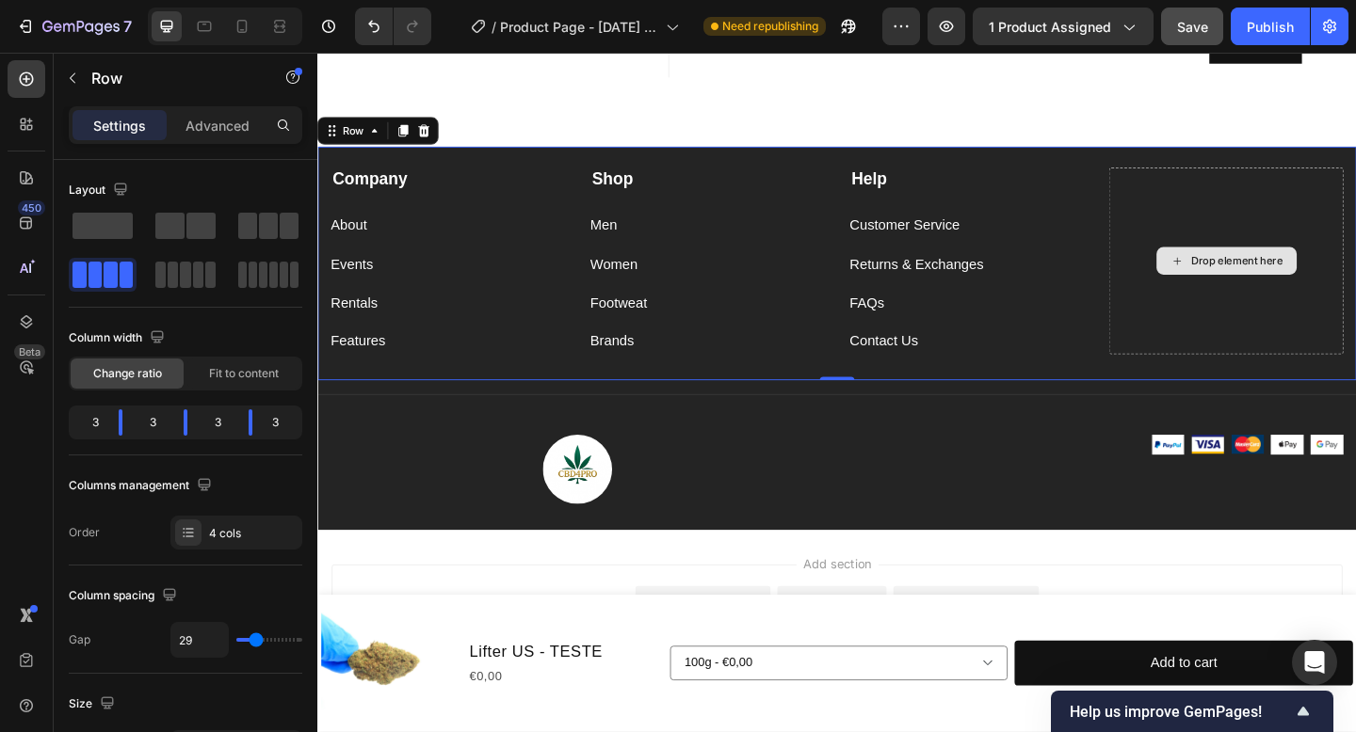
click at [1296, 331] on div "Drop element here" at bounding box center [1305, 279] width 255 height 203
click at [1129, 222] on div "Customer Service Button" at bounding box center [1023, 230] width 255 height 50
click at [295, 222] on span at bounding box center [289, 226] width 19 height 26
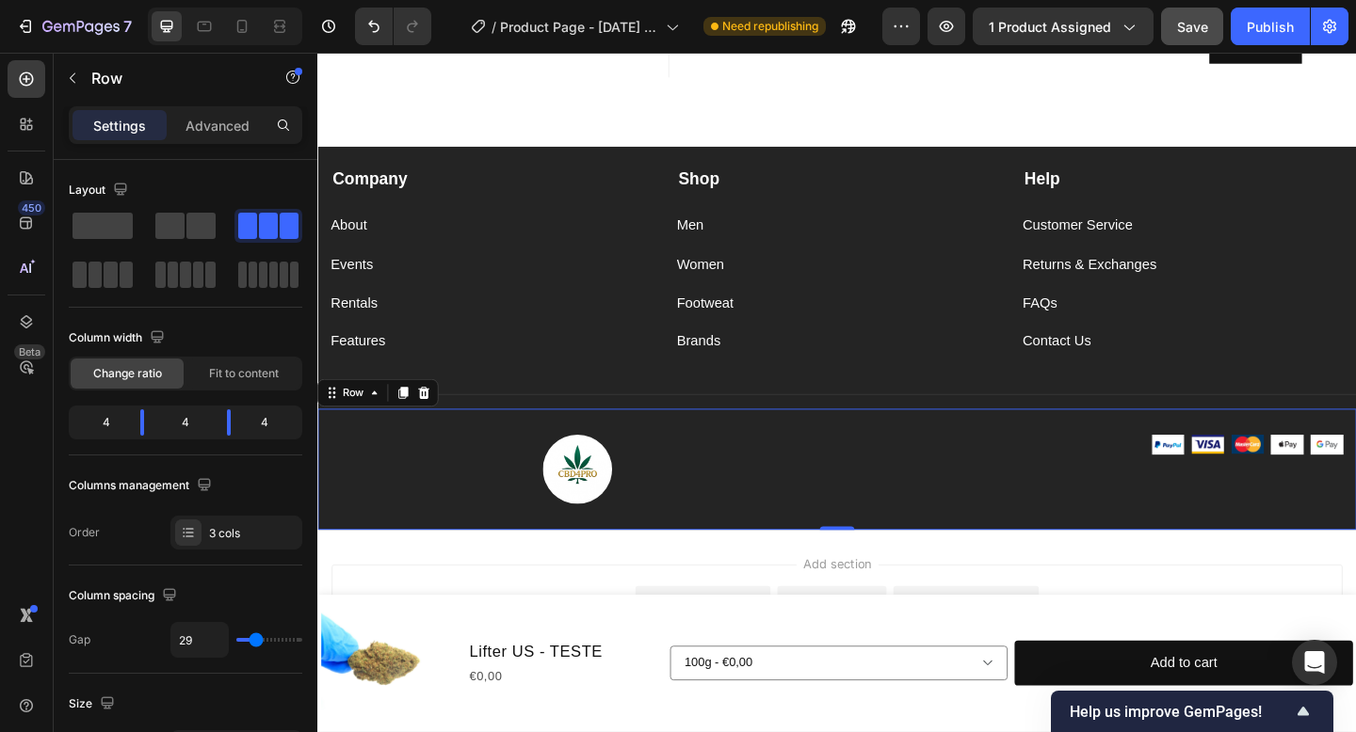
click at [957, 532] on div "Image Image Image Image Image Row" at bounding box center [1164, 506] width 537 height 75
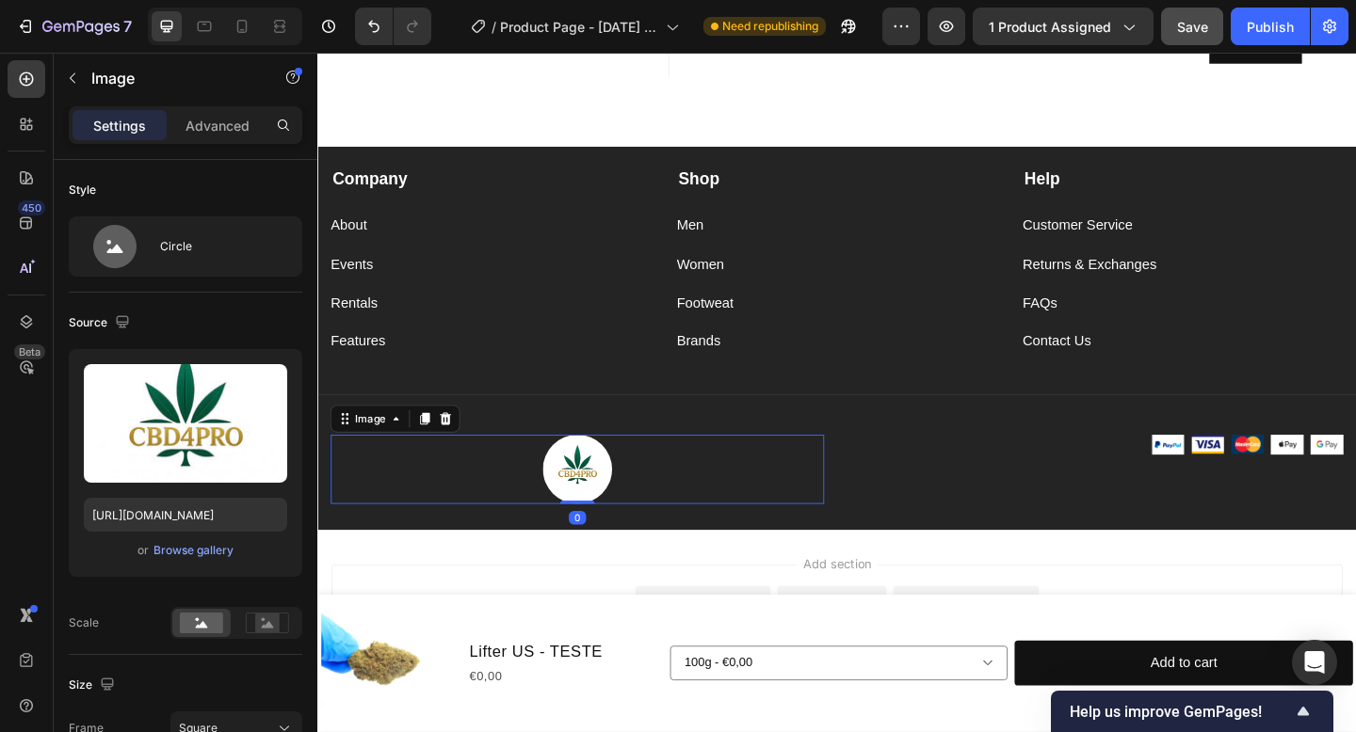
click at [610, 518] on img at bounding box center [599, 506] width 75 height 75
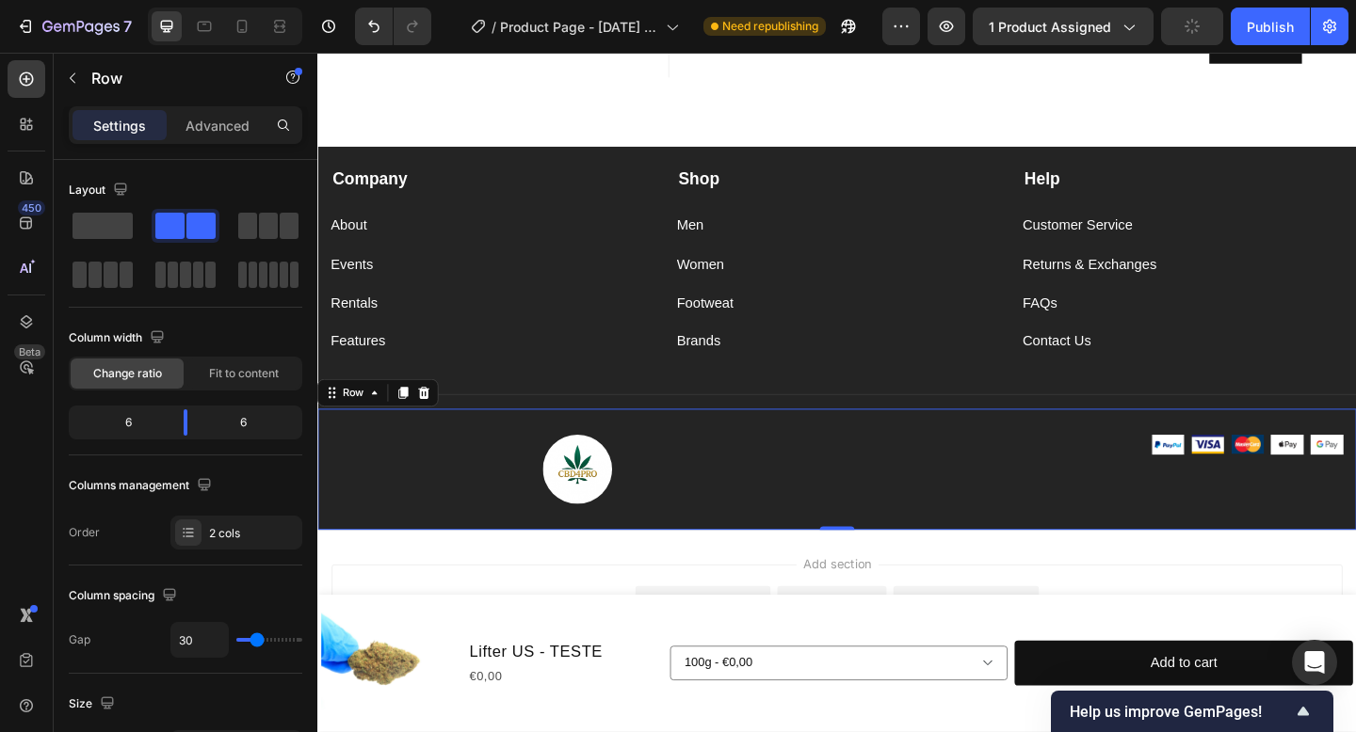
click at [1005, 562] on div "Image Image Image Image Image Image Row Row 0" at bounding box center [882, 507] width 1130 height 132
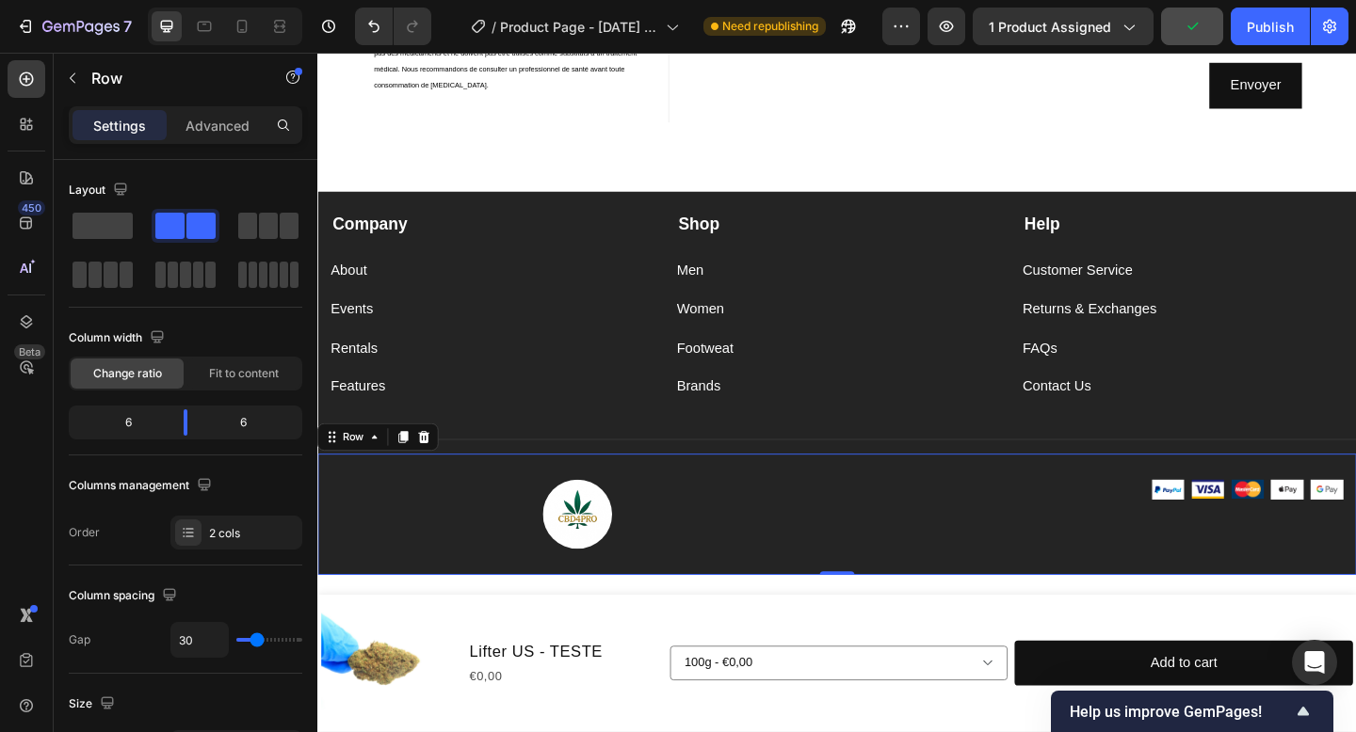
scroll to position [3154, 0]
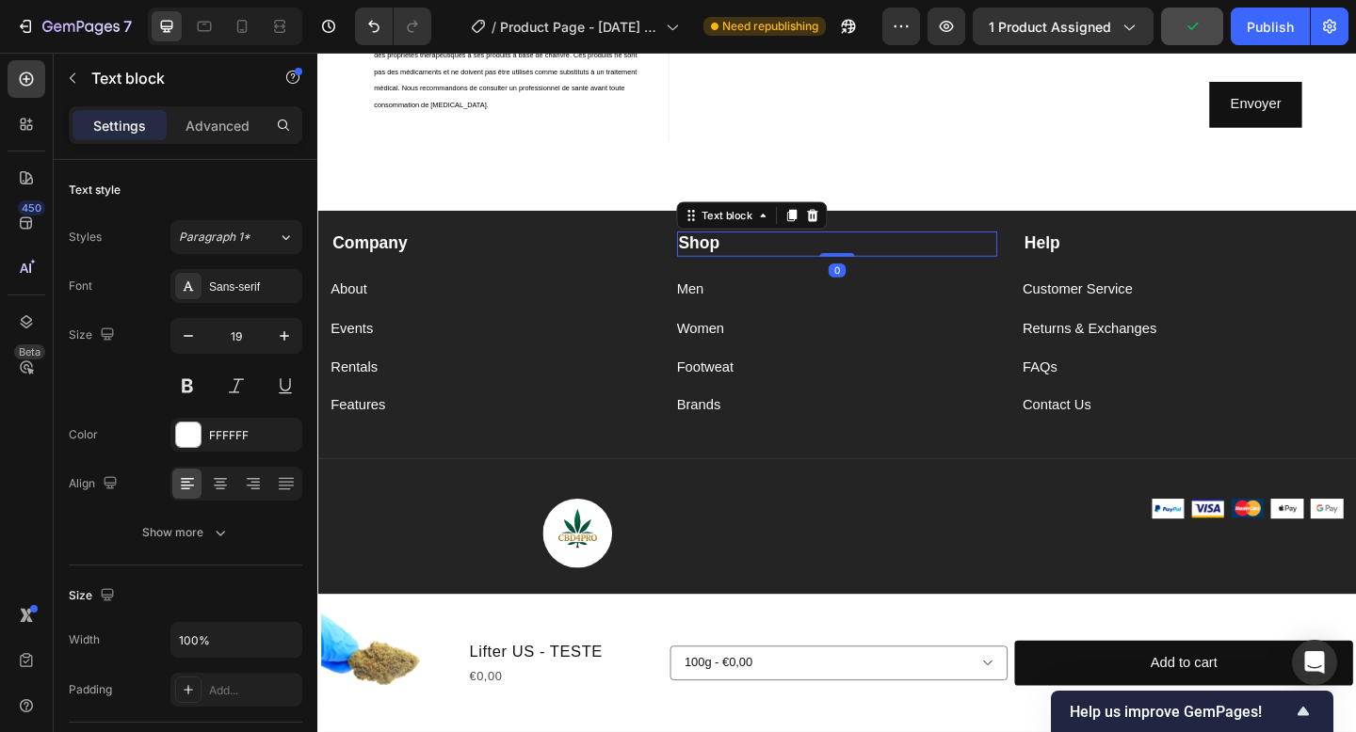
click at [946, 265] on p "Shop" at bounding box center [883, 261] width 346 height 24
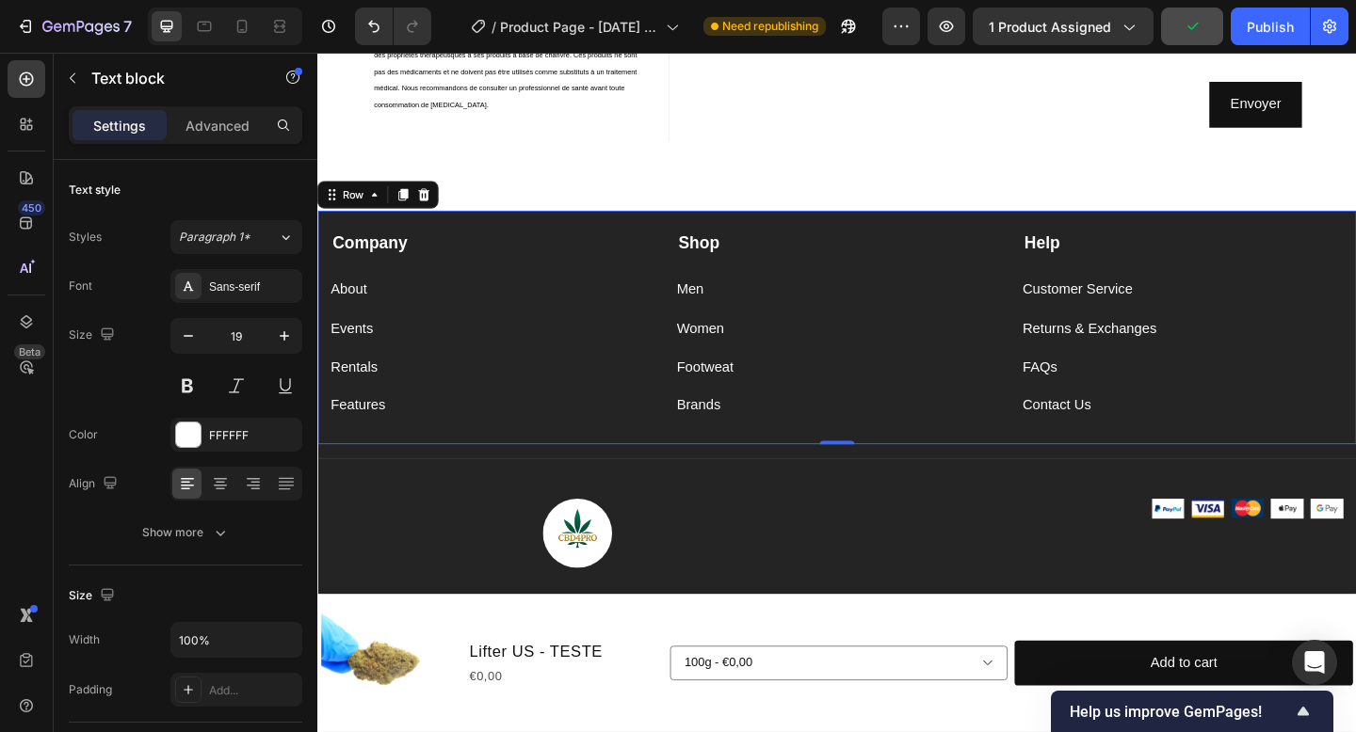
click at [957, 231] on div "Company Text block About Button Events Button Rentals Button Features Button Sh…" at bounding box center [882, 352] width 1130 height 254
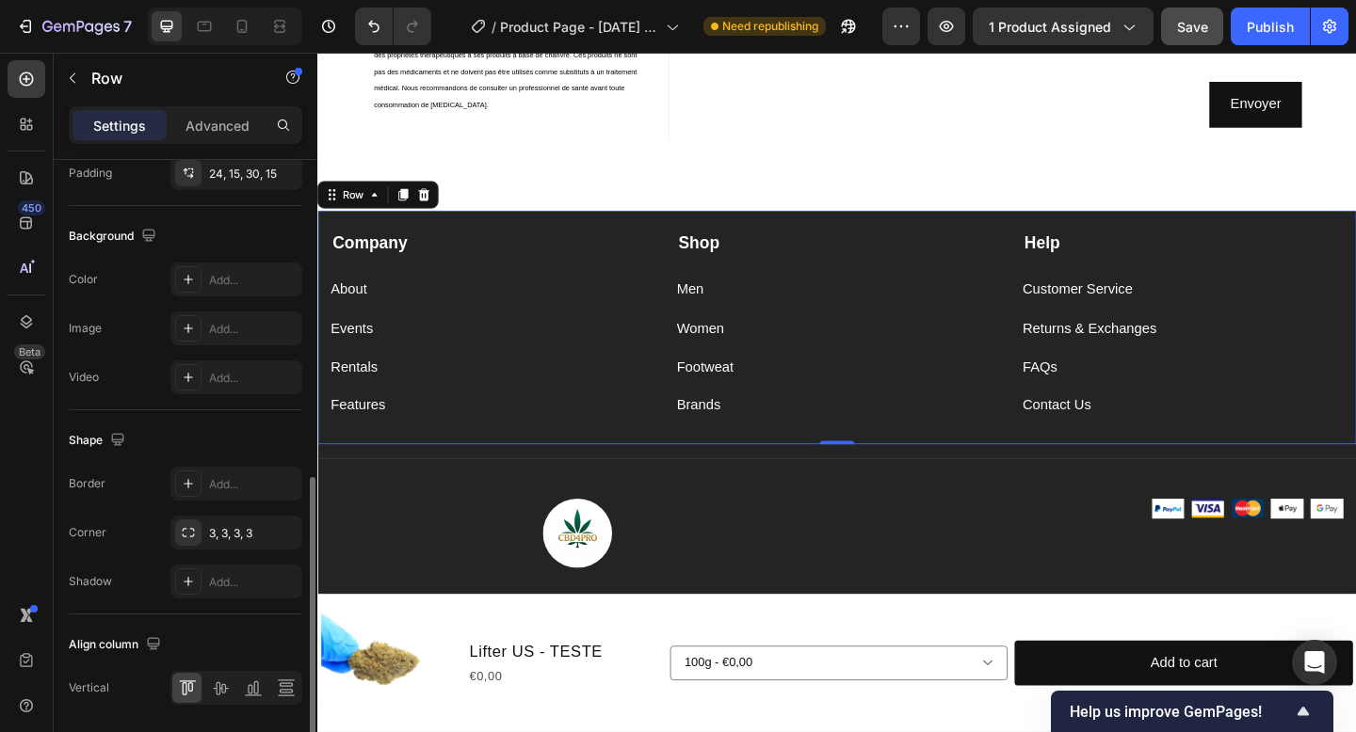
scroll to position [682, 0]
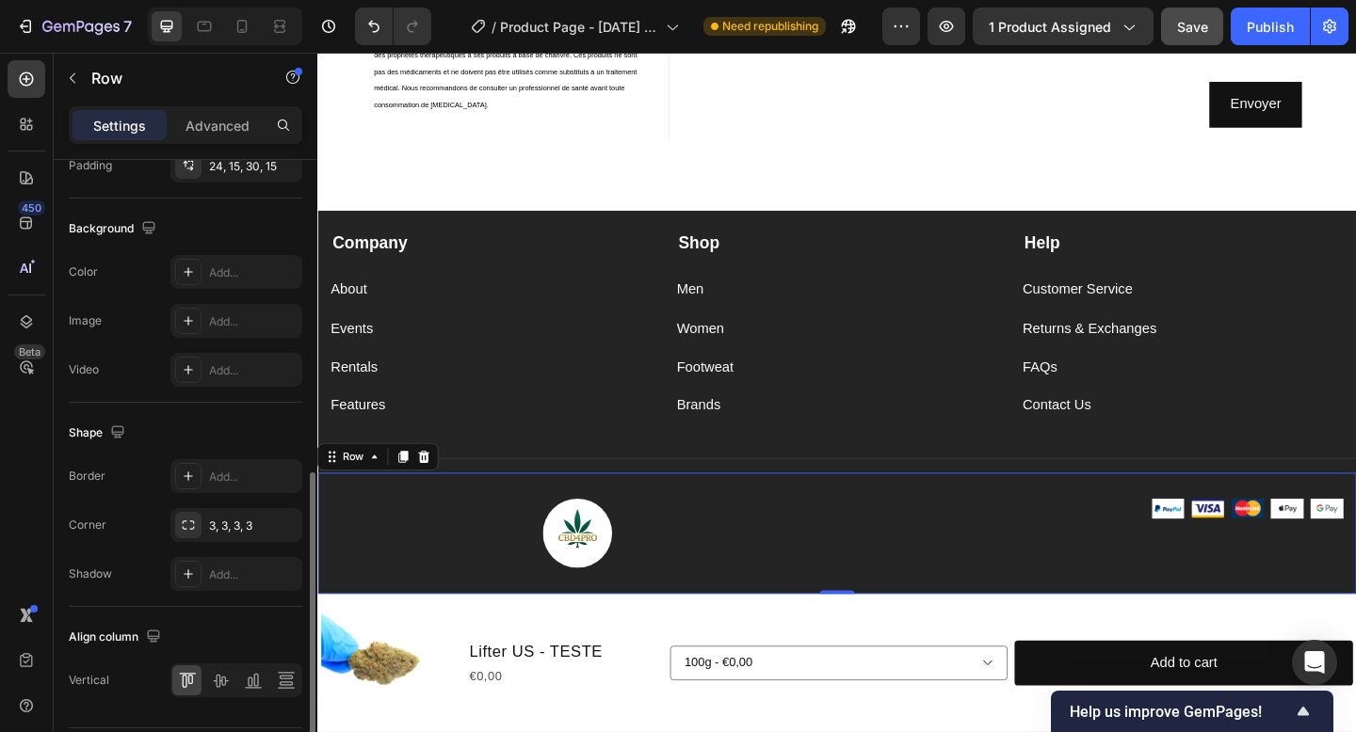
click at [473, 634] on div "Image Image Image Image Image Image Row Row 0" at bounding box center [882, 576] width 1130 height 132
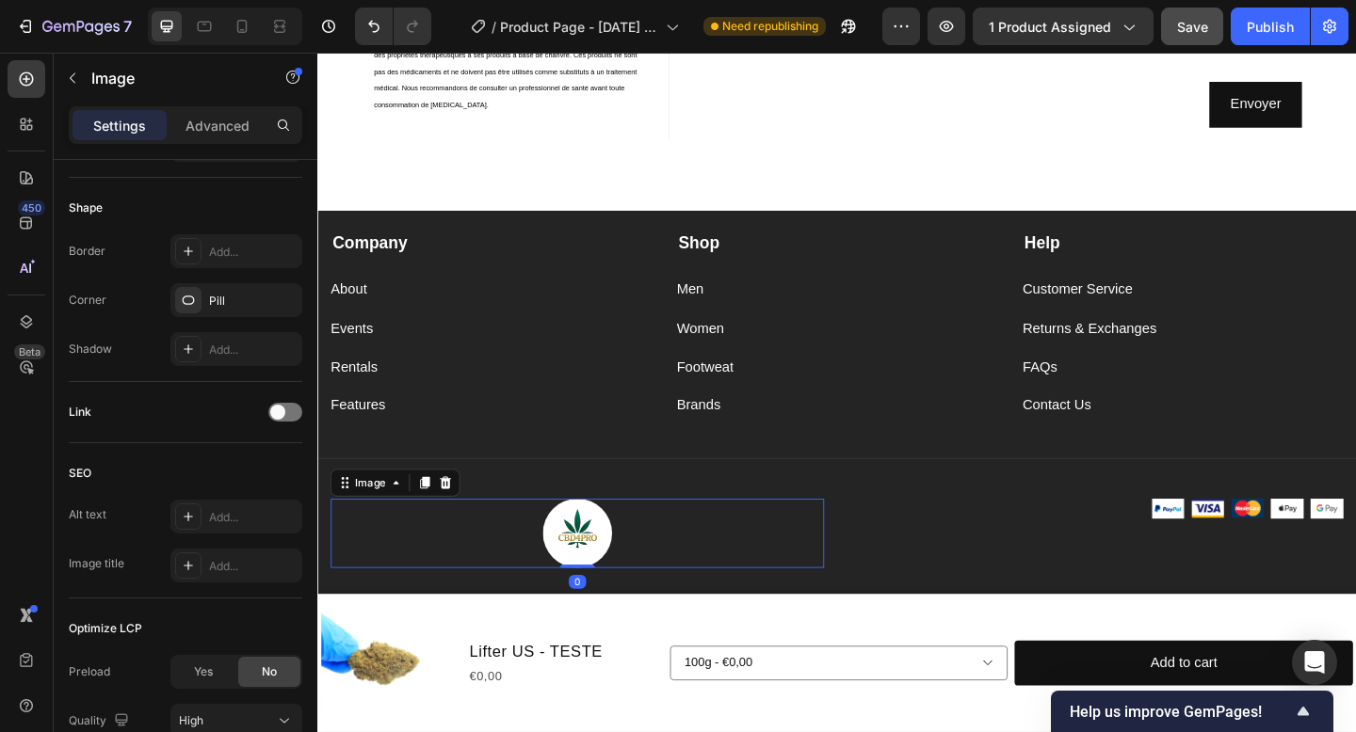
click at [625, 585] on img at bounding box center [599, 576] width 75 height 75
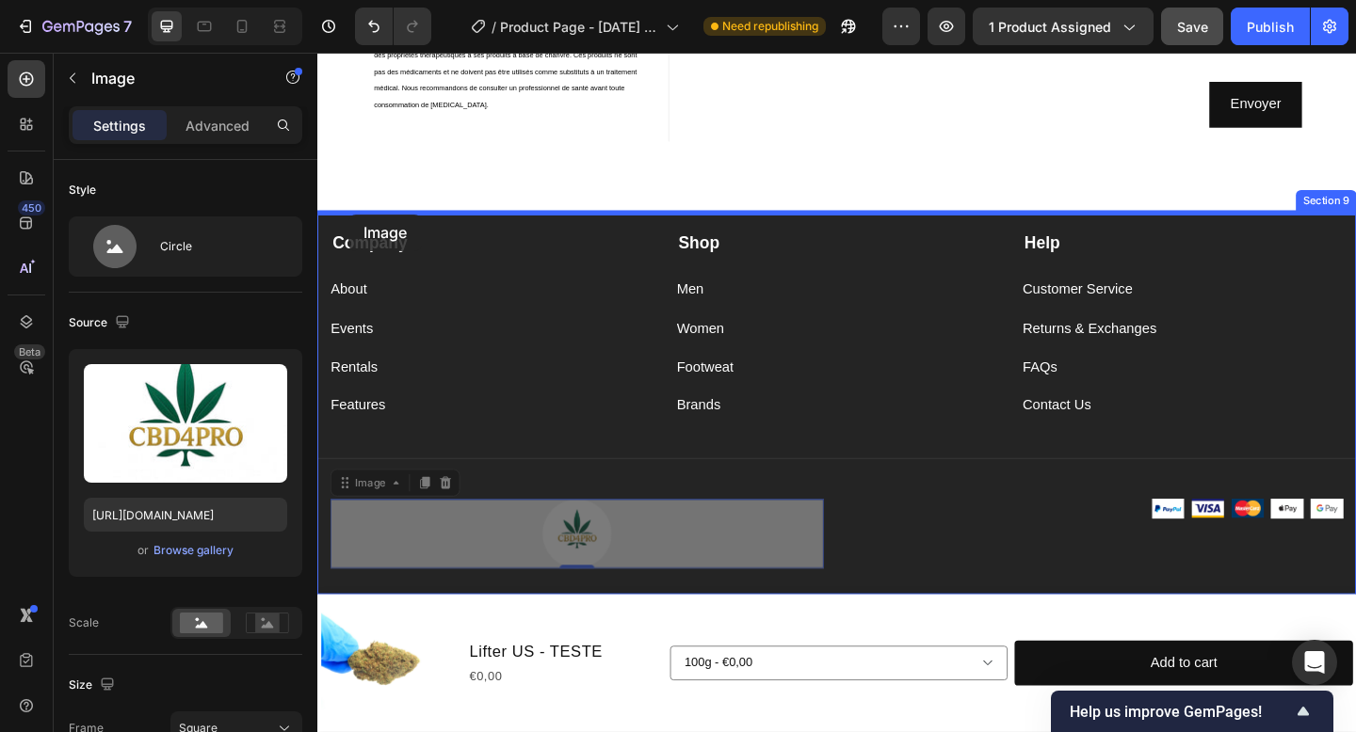
drag, startPoint x: 381, startPoint y: 523, endPoint x: 351, endPoint y: 229, distance: 295.3
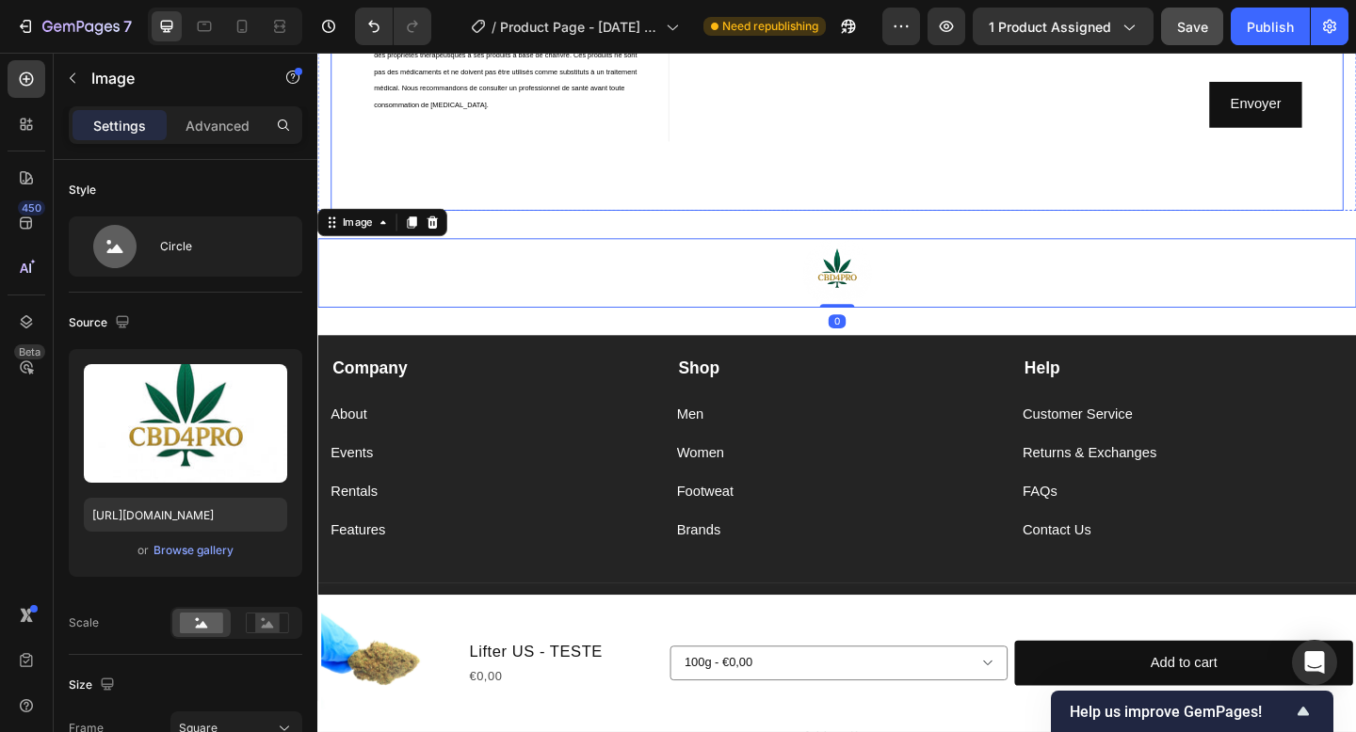
click at [549, 223] on div "Contact Information Heading Text block Remplissez le formulaire et notre équipe…" at bounding box center [881, 1] width 1101 height 448
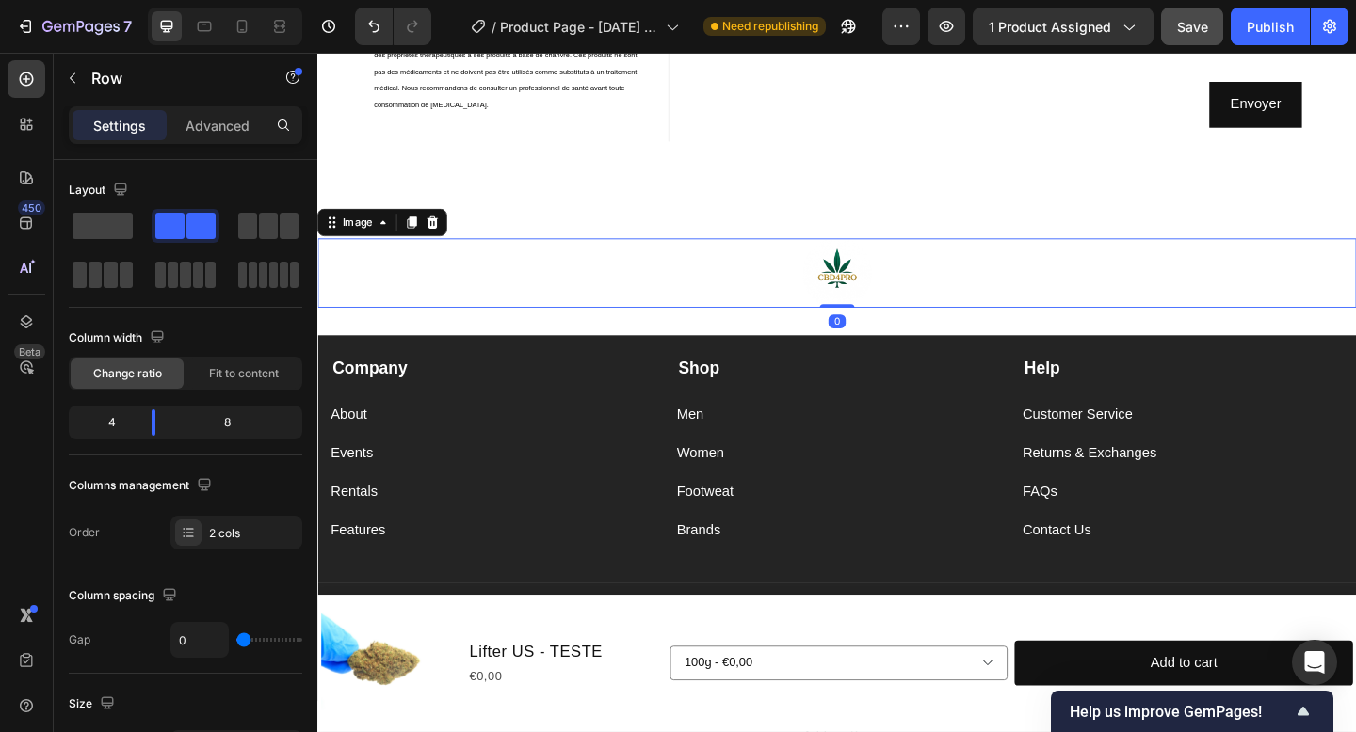
click at [851, 311] on img at bounding box center [881, 292] width 75 height 75
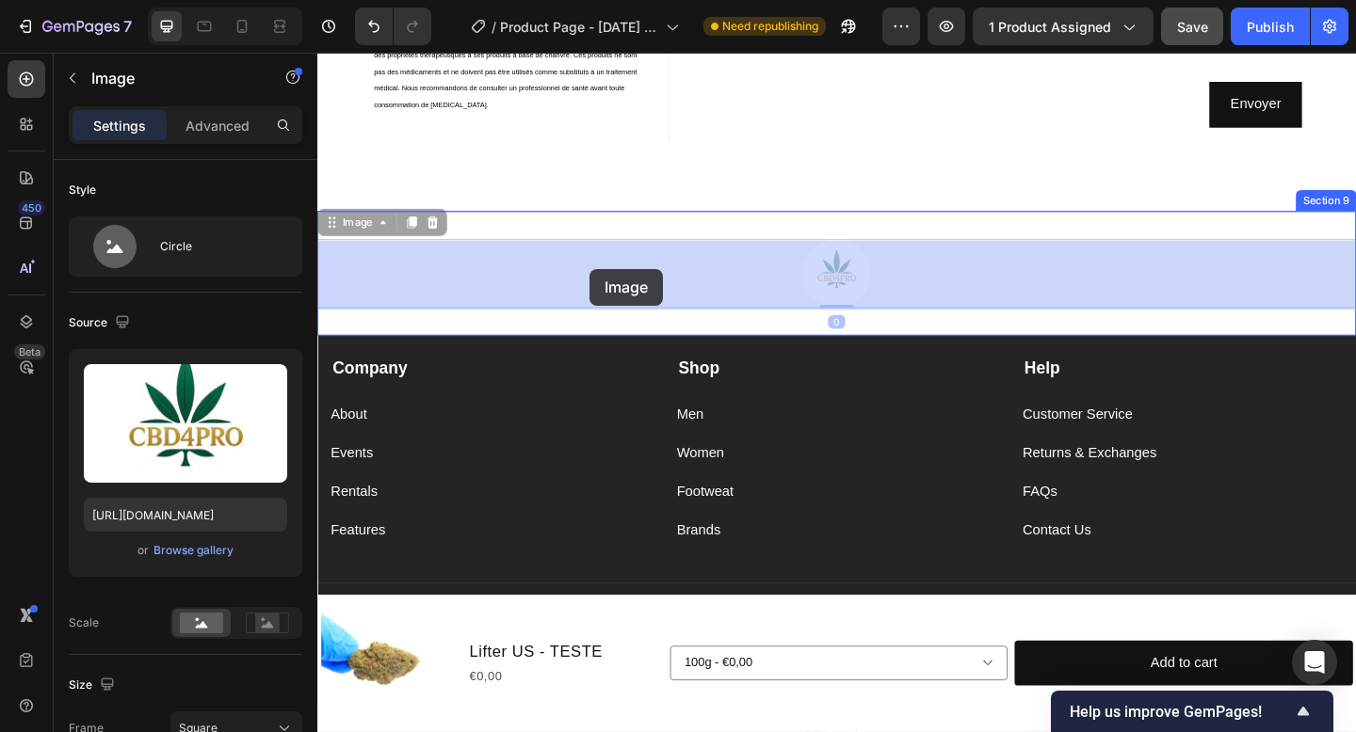
drag, startPoint x: 357, startPoint y: 240, endPoint x: 611, endPoint y: 287, distance: 258.5
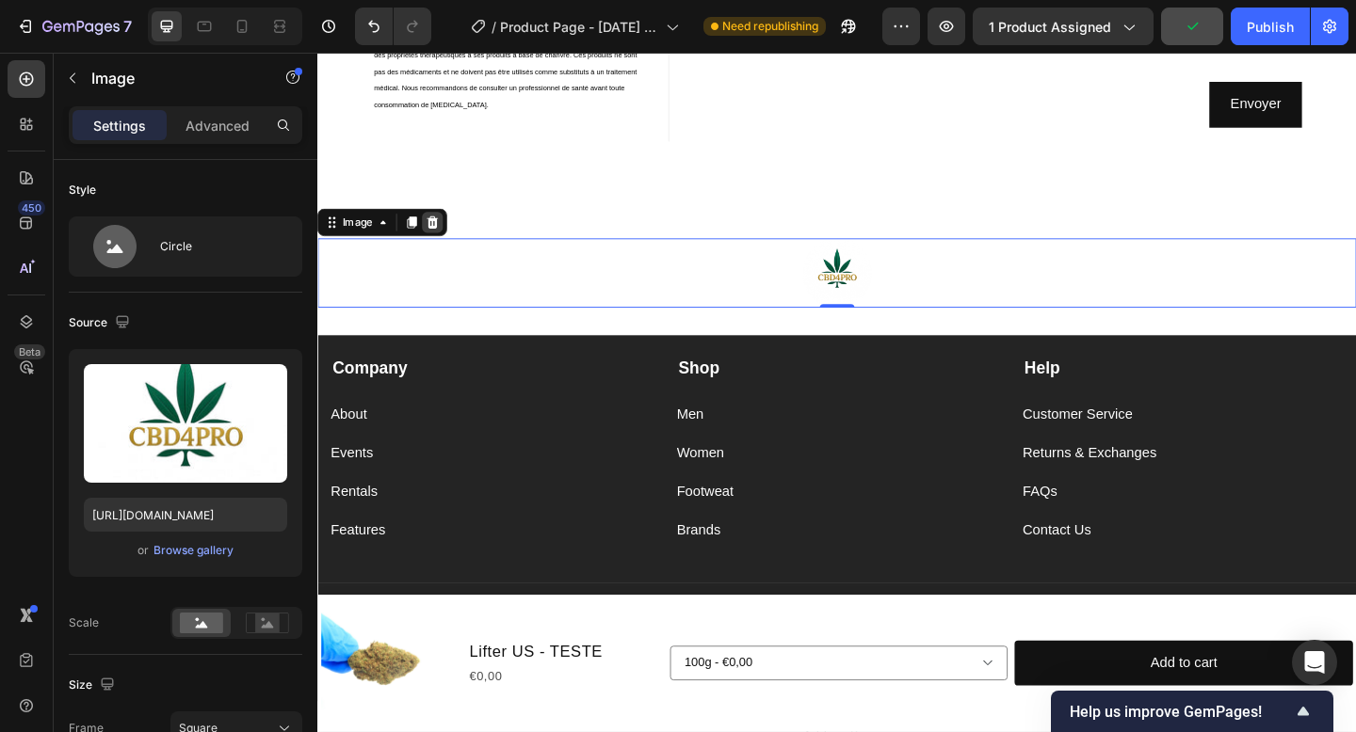
click at [438, 241] on icon at bounding box center [443, 237] width 12 height 13
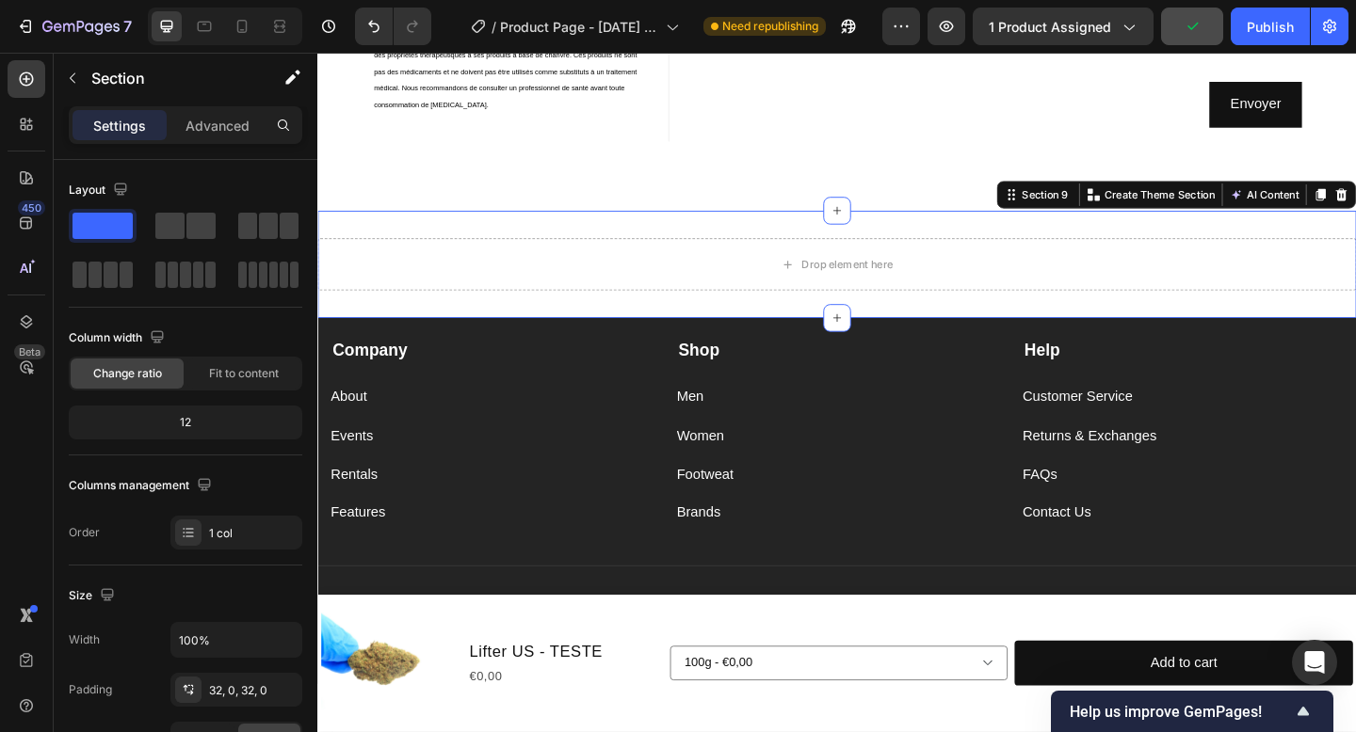
click at [753, 337] on div "Drop element here Section 9 Create Theme Section AI Content Write with GemAI Wh…" at bounding box center [882, 283] width 1130 height 117
click at [834, 295] on div "Drop element here" at bounding box center [882, 283] width 153 height 30
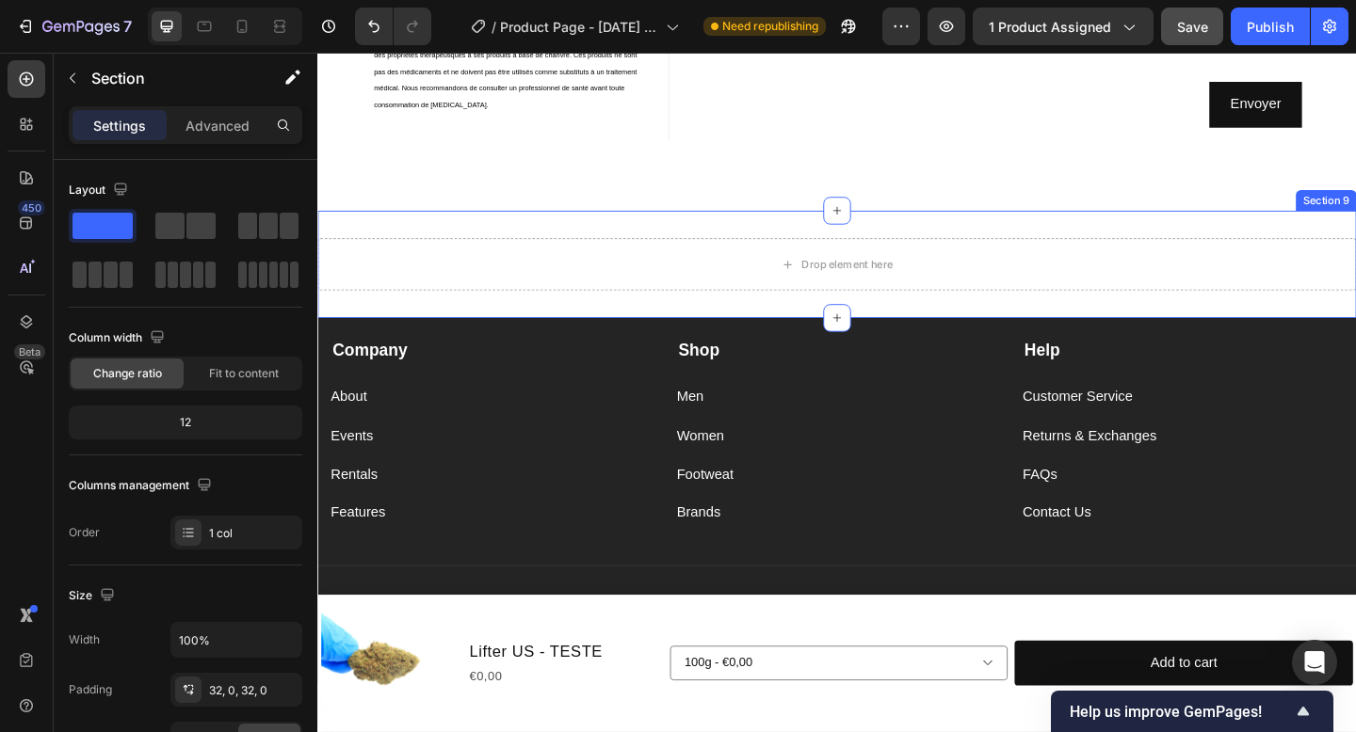
click at [1231, 282] on div "Drop element here" at bounding box center [882, 283] width 1130 height 56
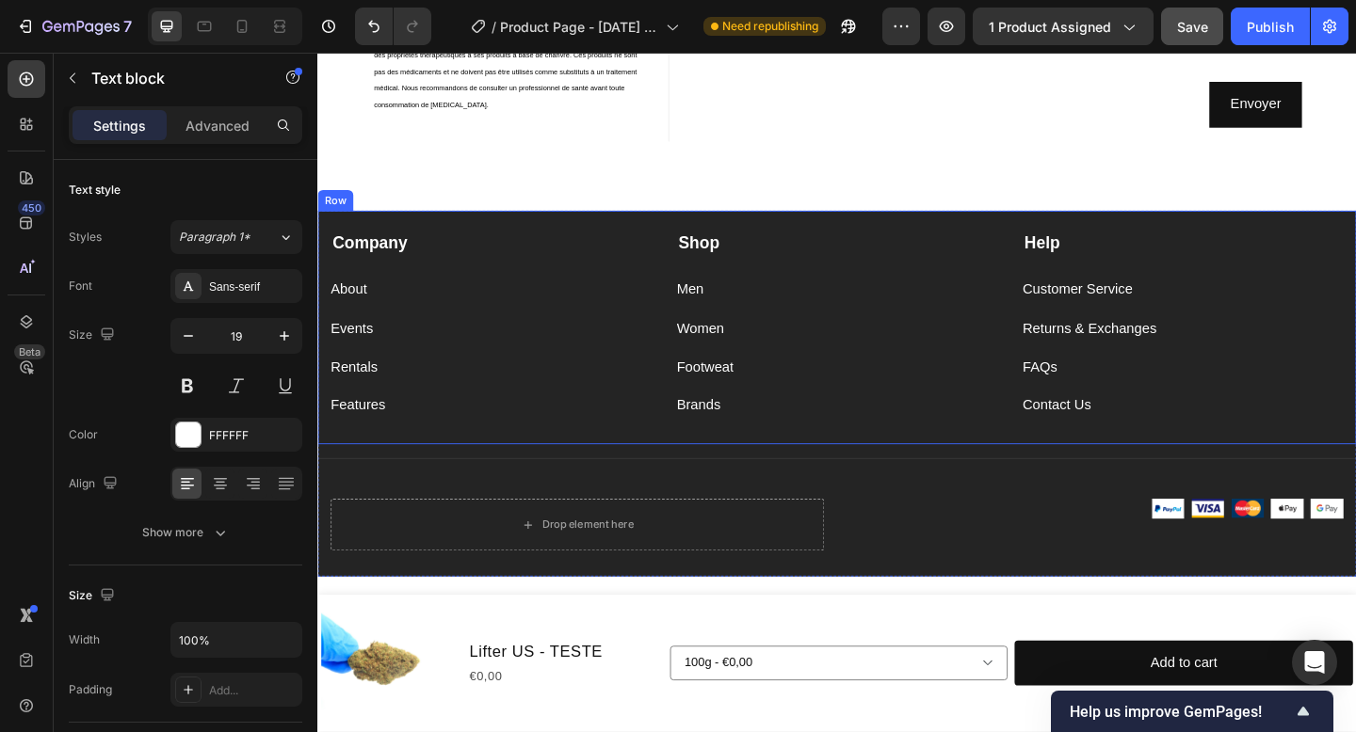
click at [909, 275] on div "Shop" at bounding box center [882, 261] width 349 height 27
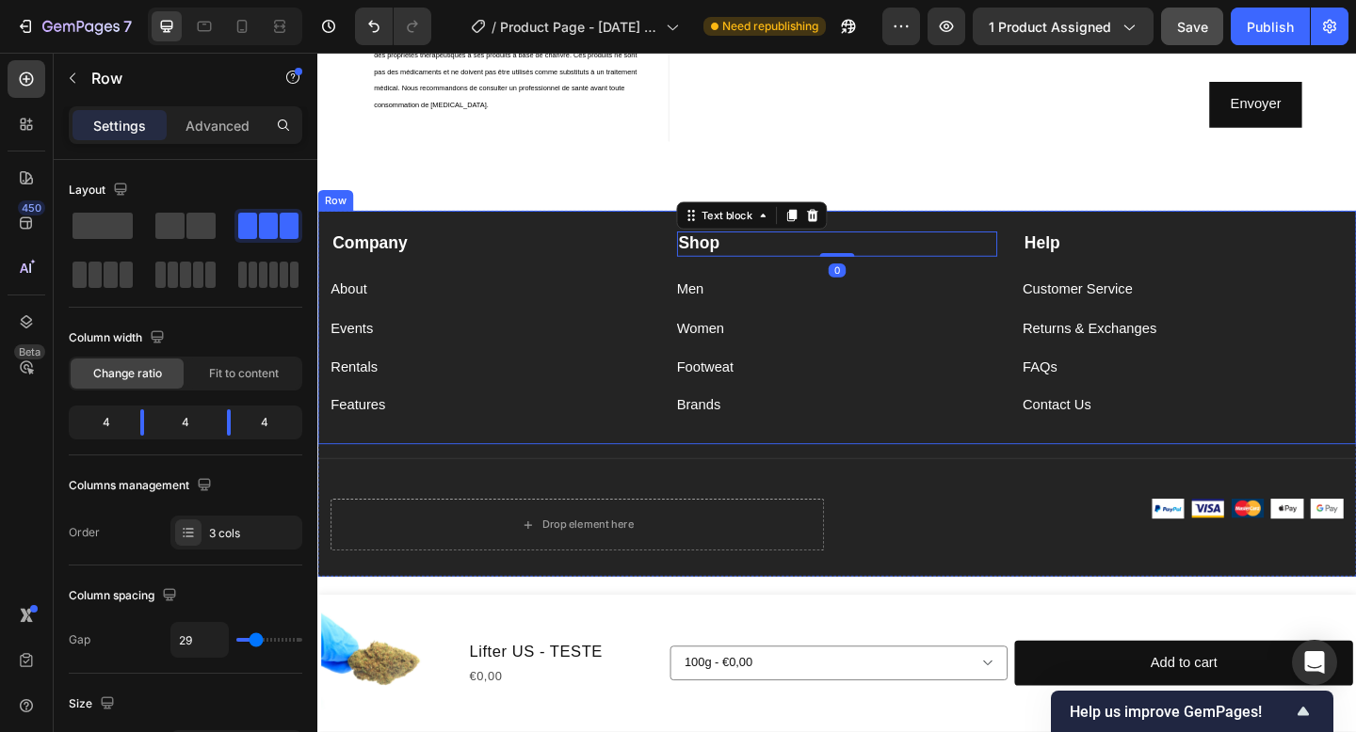
click at [909, 243] on div "Company Text block About Button Events Button Rentals Button Features Button Sh…" at bounding box center [882, 352] width 1130 height 254
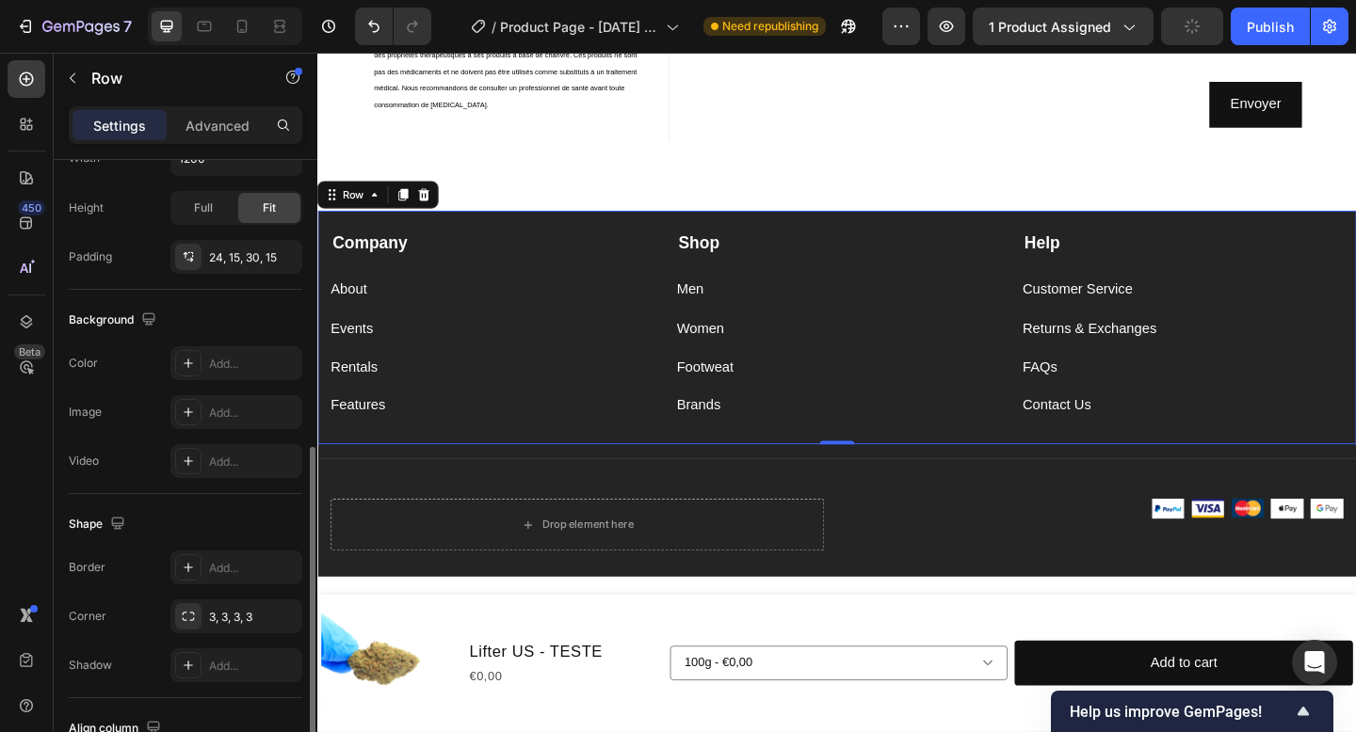
scroll to position [585, 0]
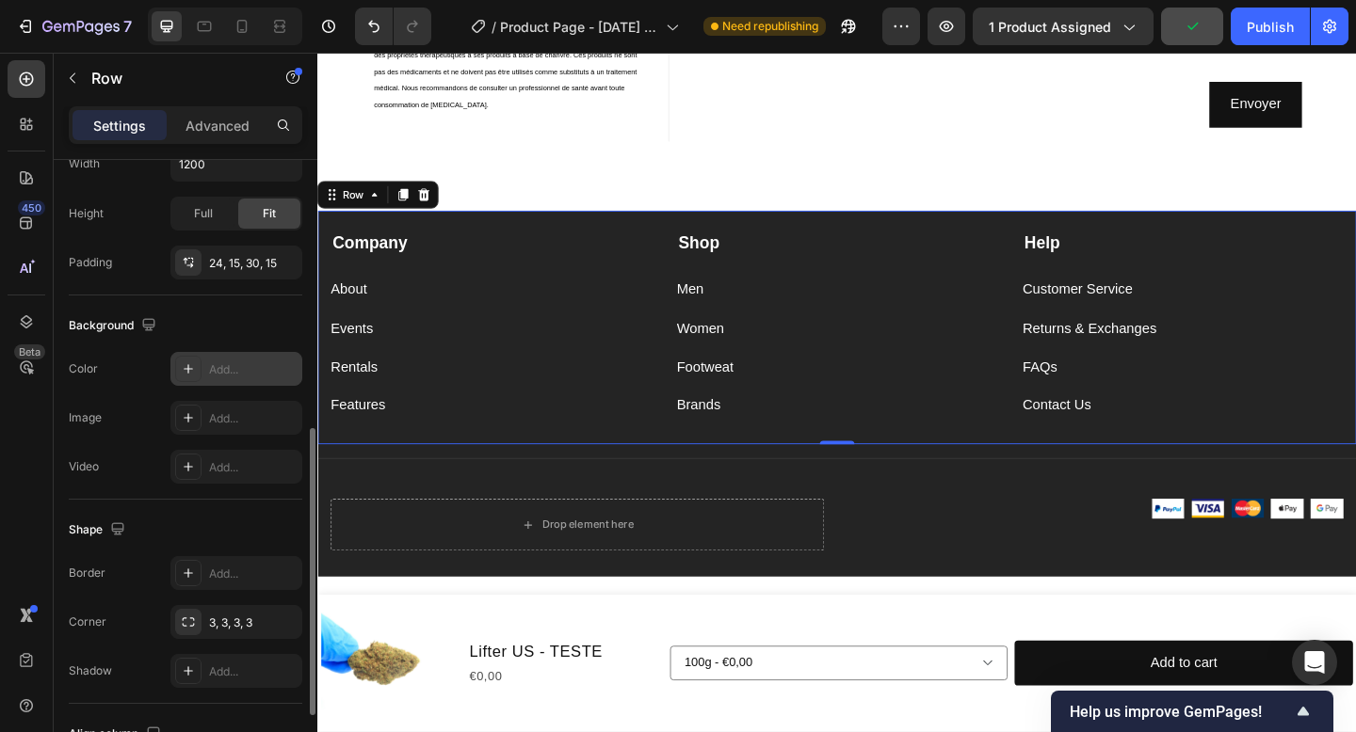
click at [214, 359] on div "Add..." at bounding box center [236, 369] width 132 height 34
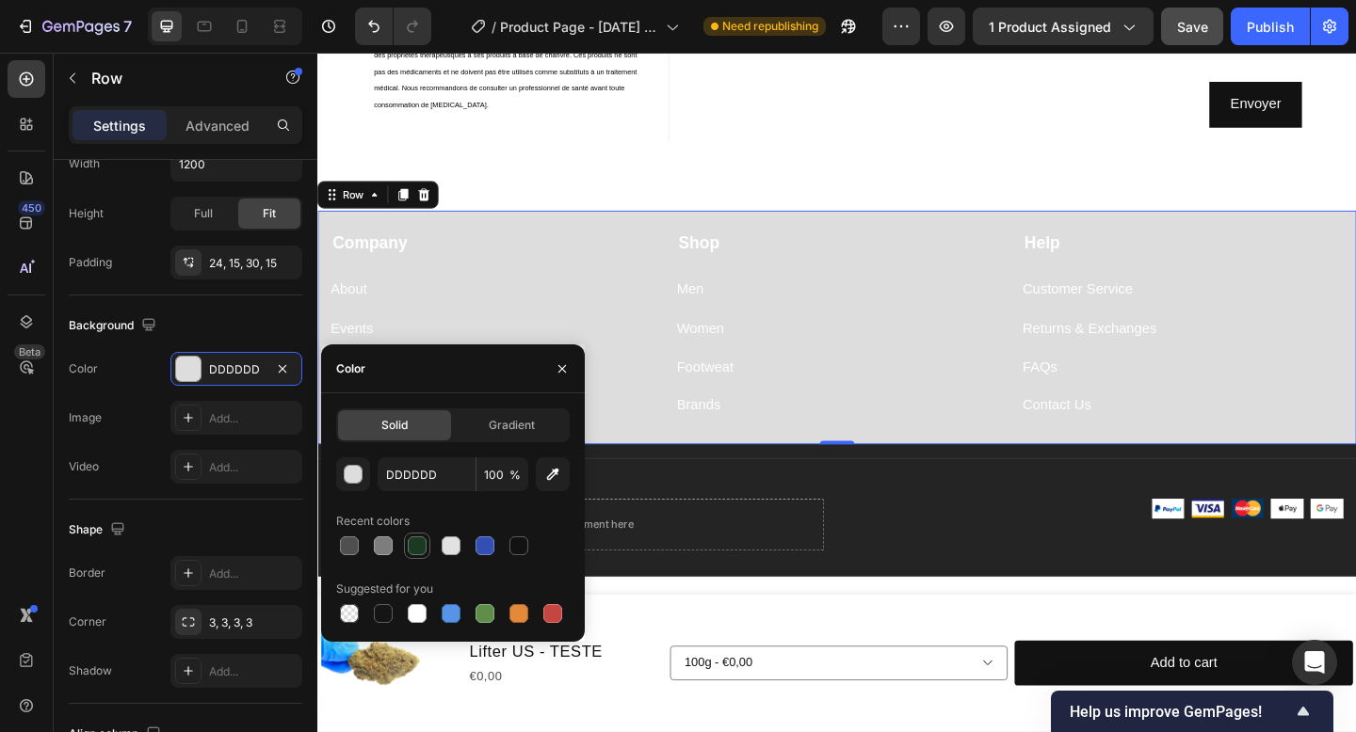
click at [415, 548] on div at bounding box center [417, 546] width 19 height 19
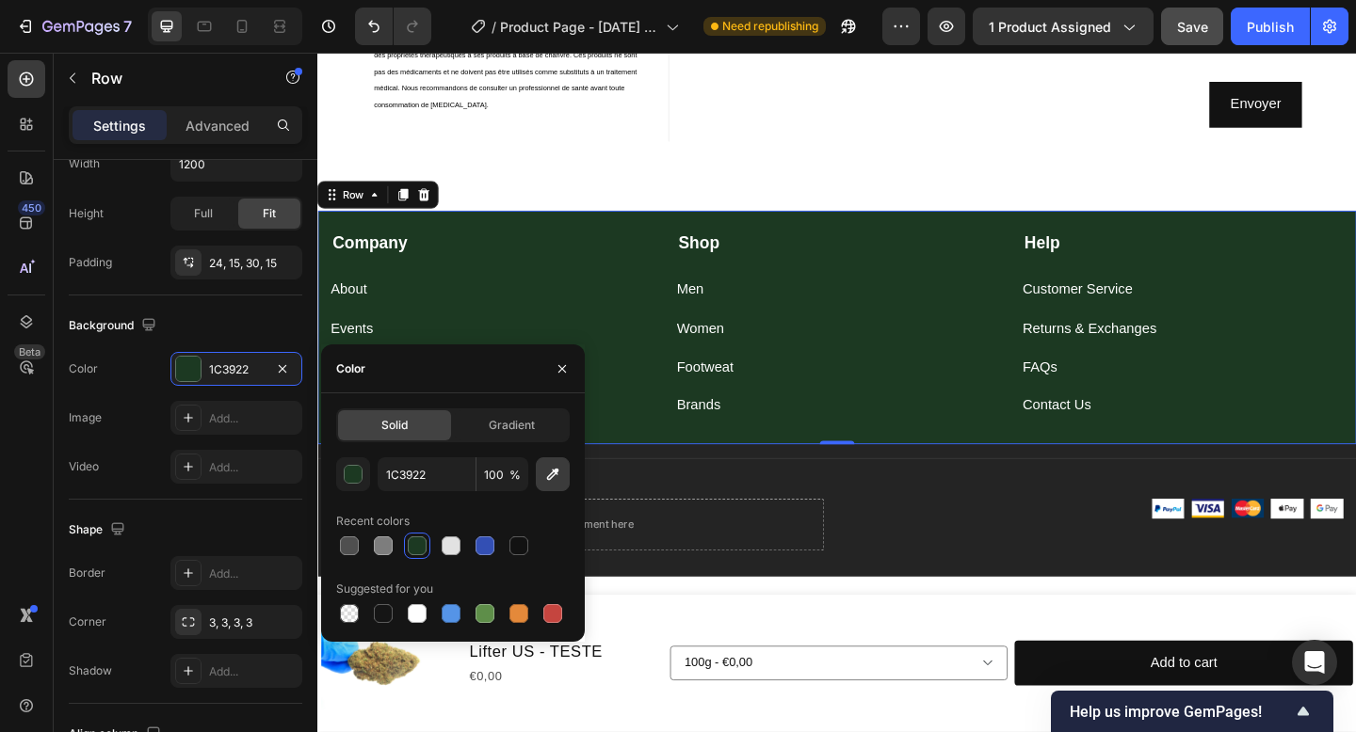
click at [558, 476] on icon "button" at bounding box center [552, 474] width 19 height 19
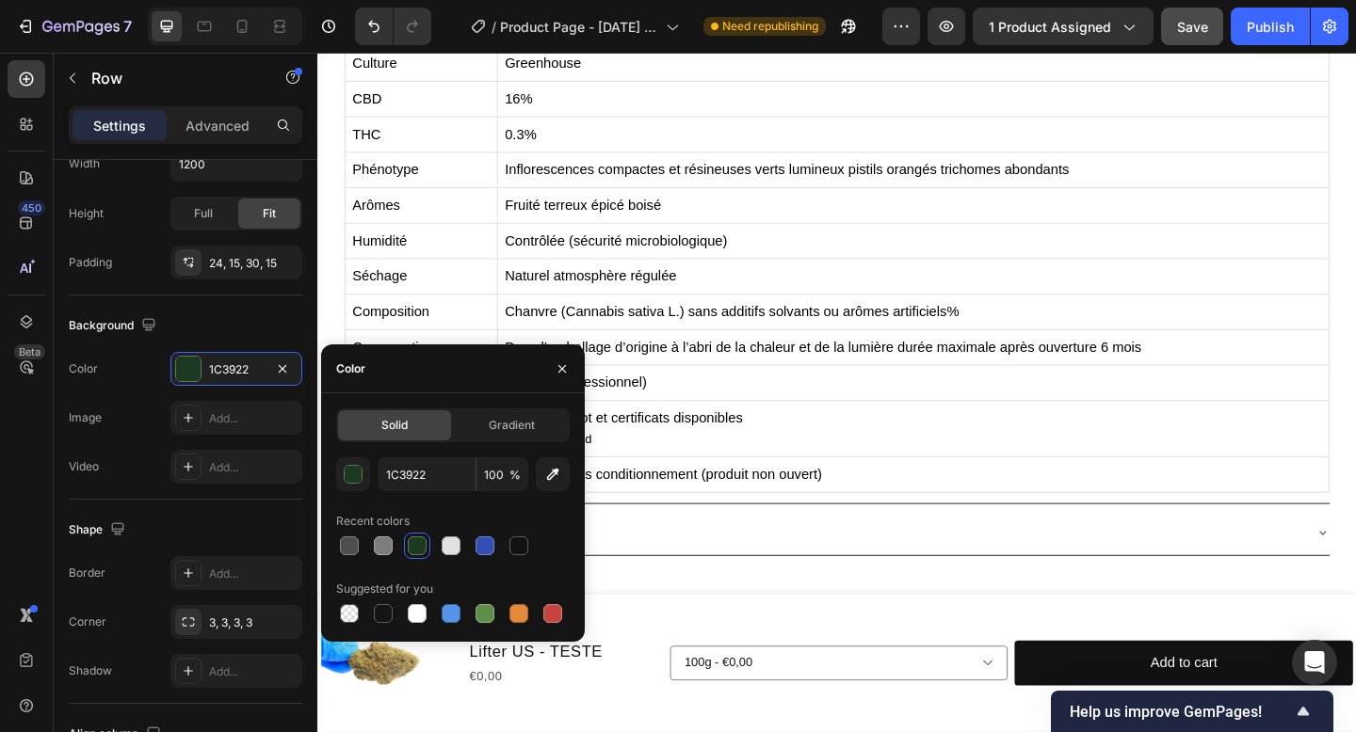
scroll to position [0, 0]
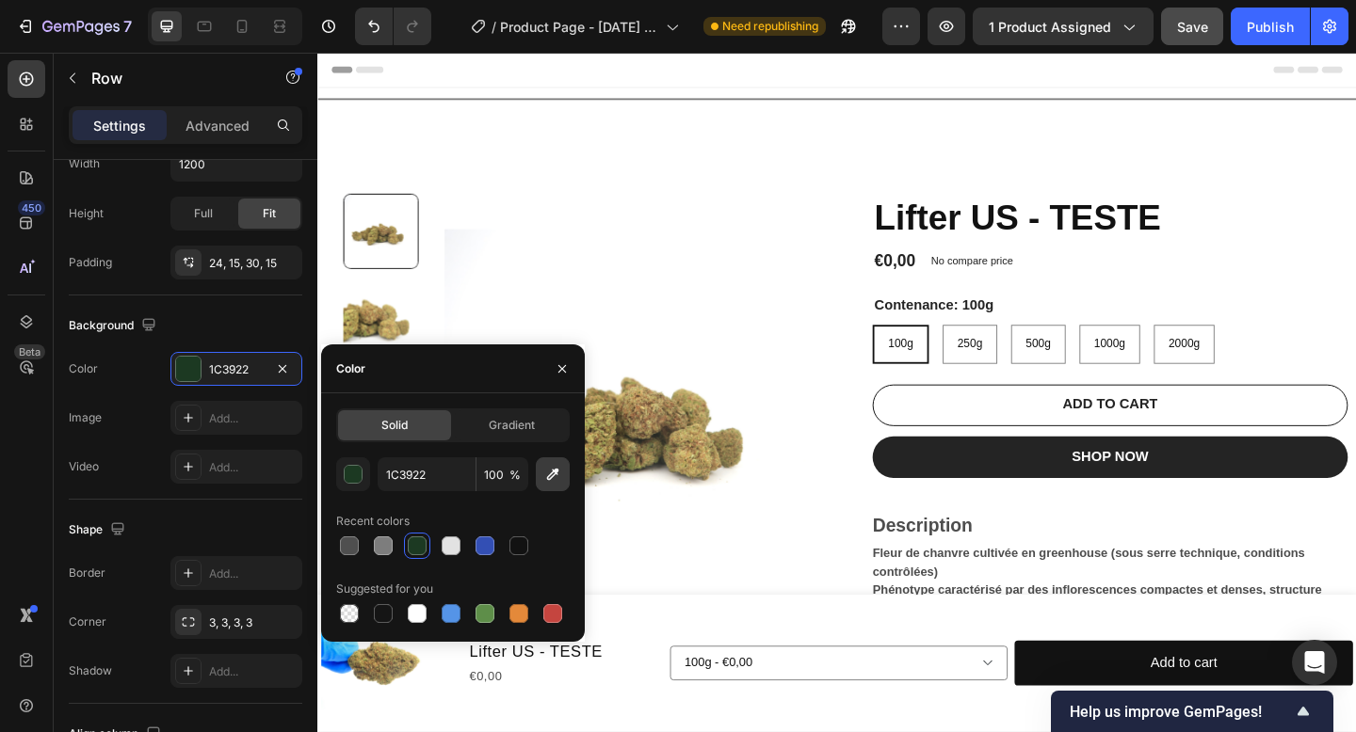
click at [548, 471] on icon "button" at bounding box center [552, 474] width 19 height 19
type input "7D7D7D"
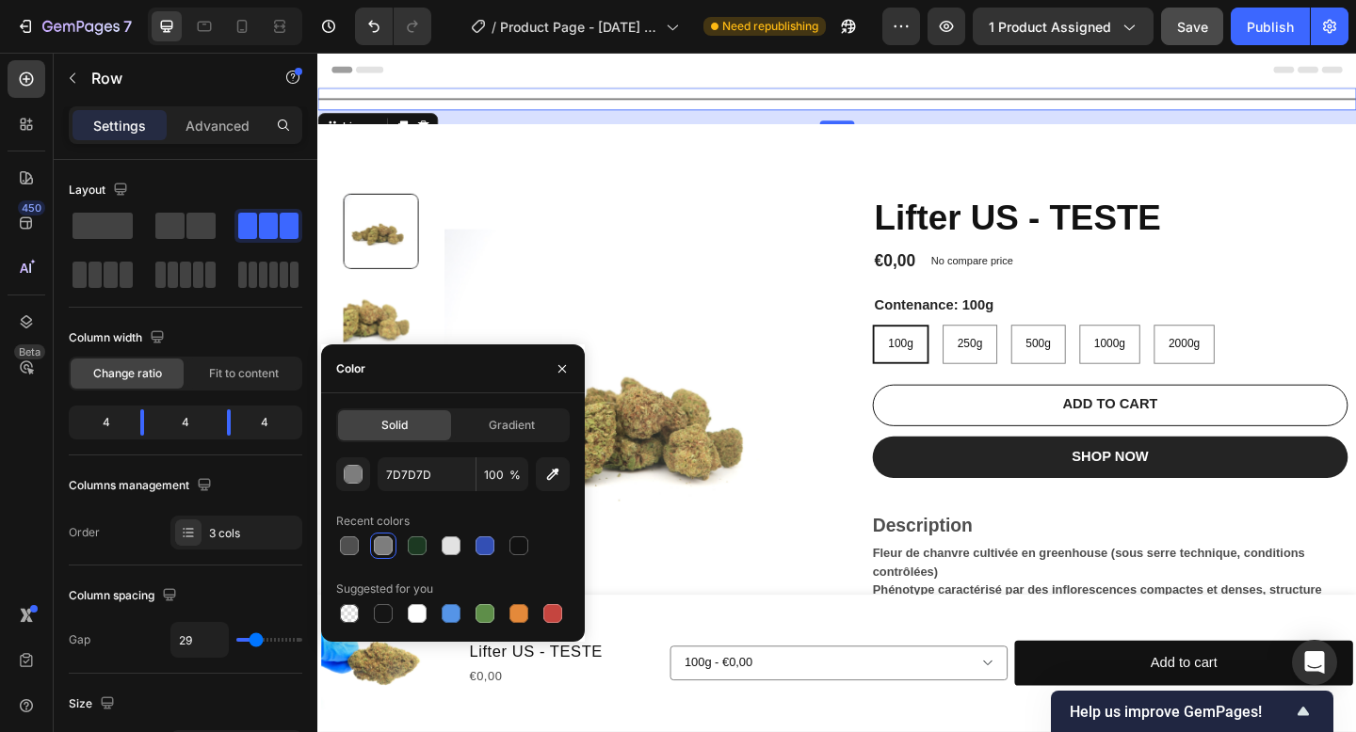
click at [703, 100] on div "Title Line 0" at bounding box center [882, 103] width 1130 height 24
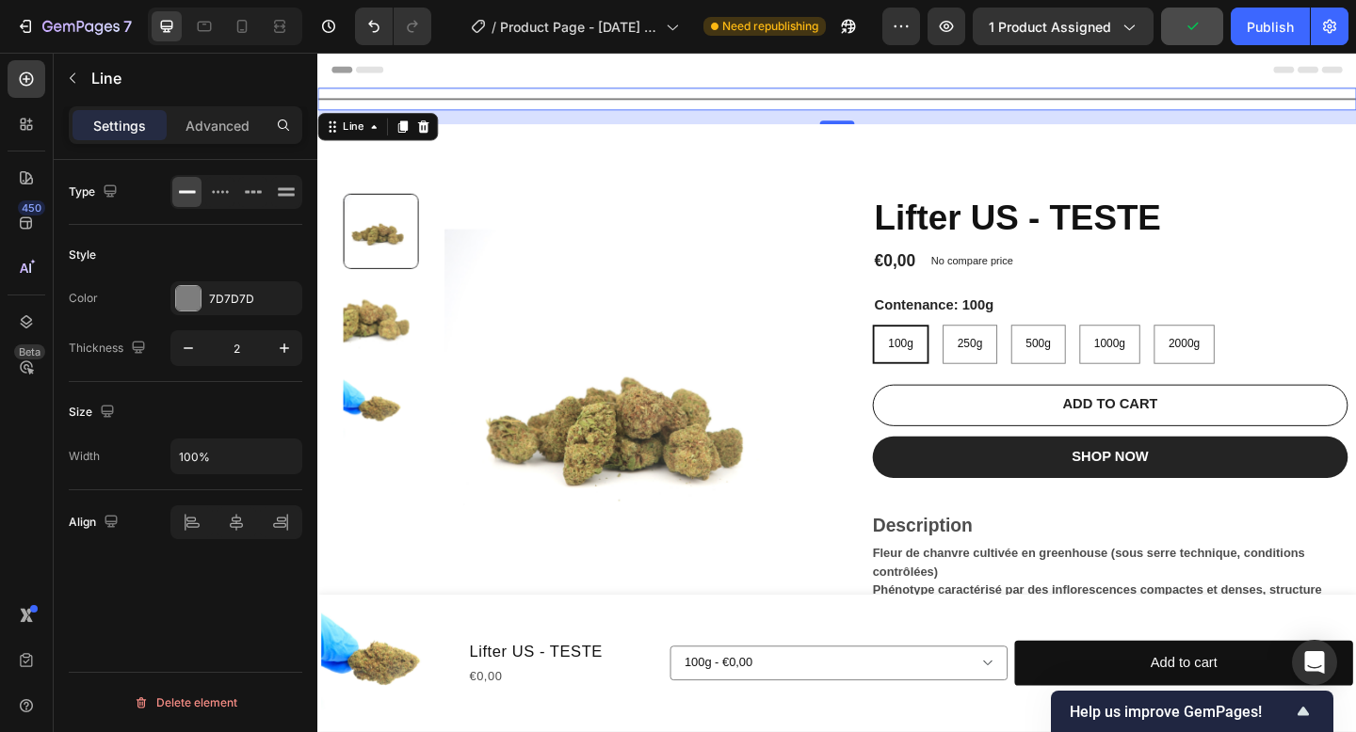
click at [542, 98] on div "Title Line 16" at bounding box center [882, 103] width 1130 height 24
click at [226, 308] on div "7D7D7D" at bounding box center [236, 298] width 132 height 34
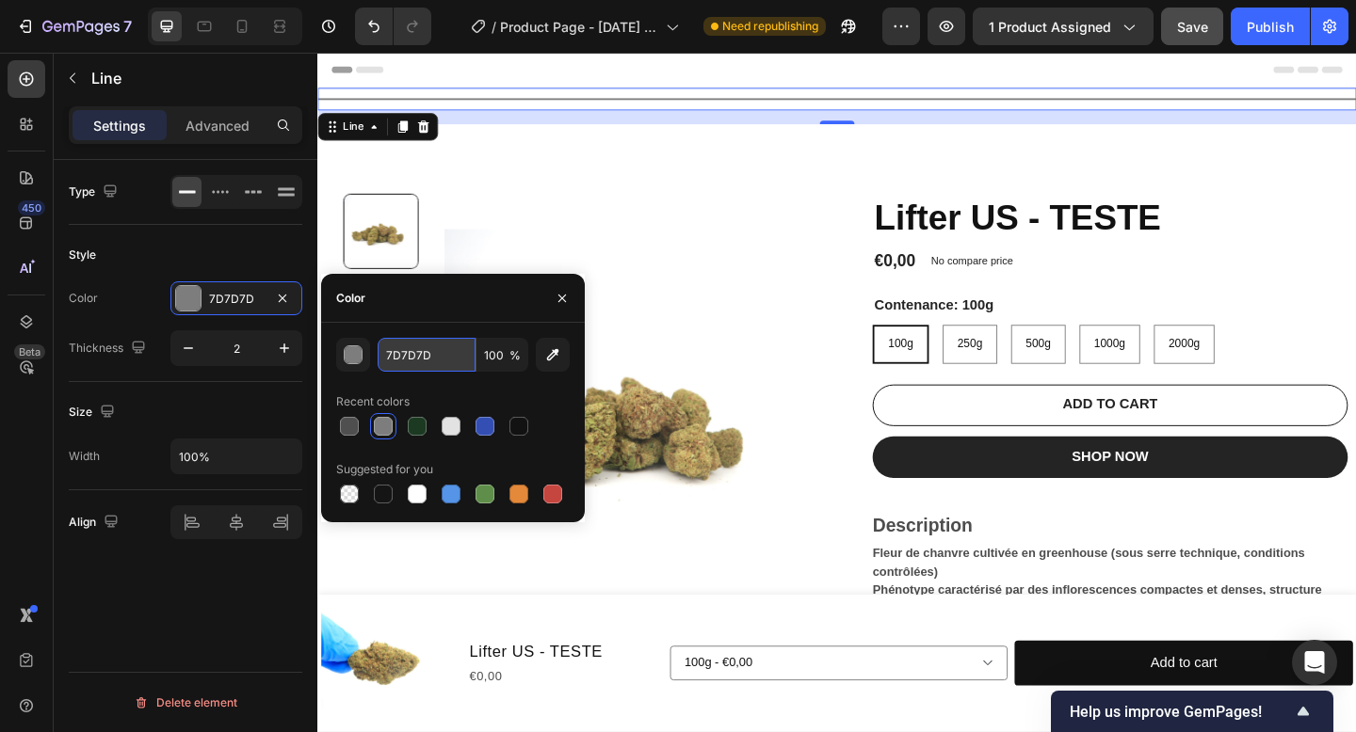
click at [457, 361] on input "7D7D7D" at bounding box center [427, 355] width 98 height 34
click at [809, 285] on img at bounding box center [660, 448] width 408 height 485
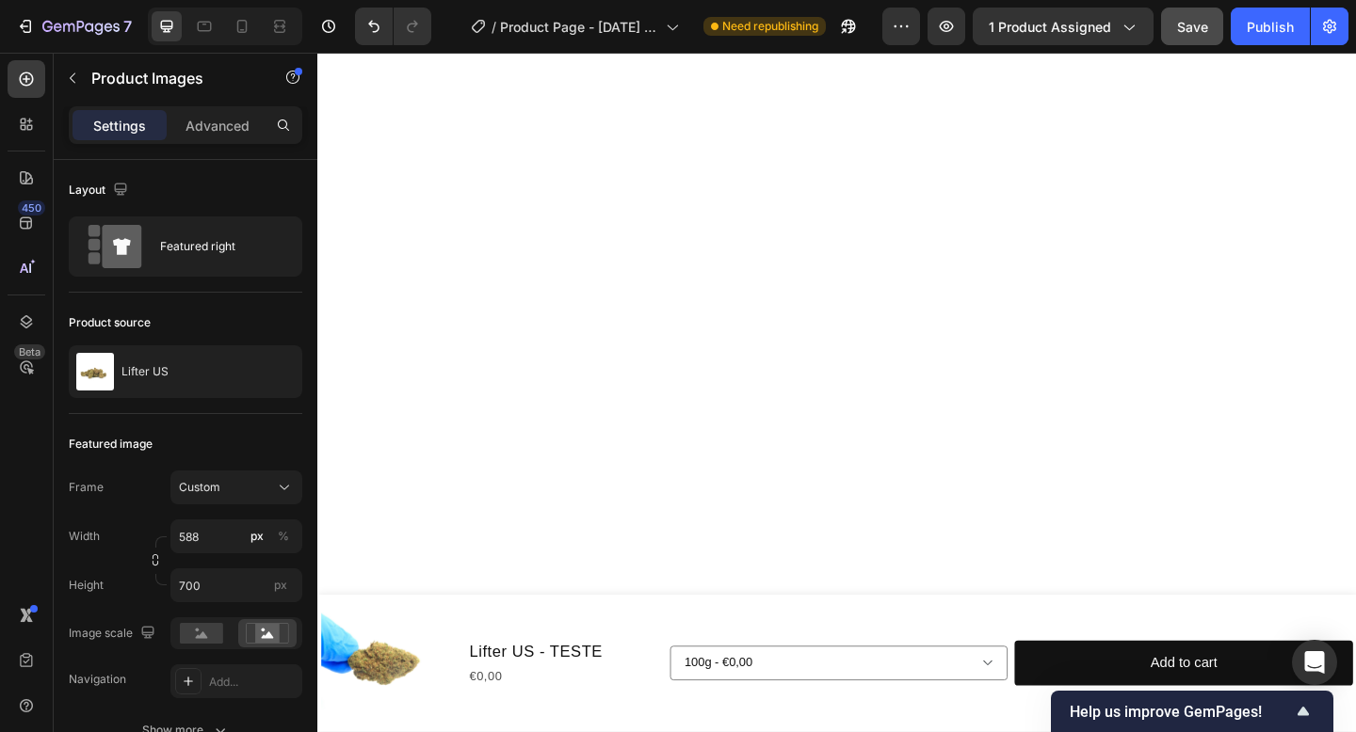
scroll to position [3151, 0]
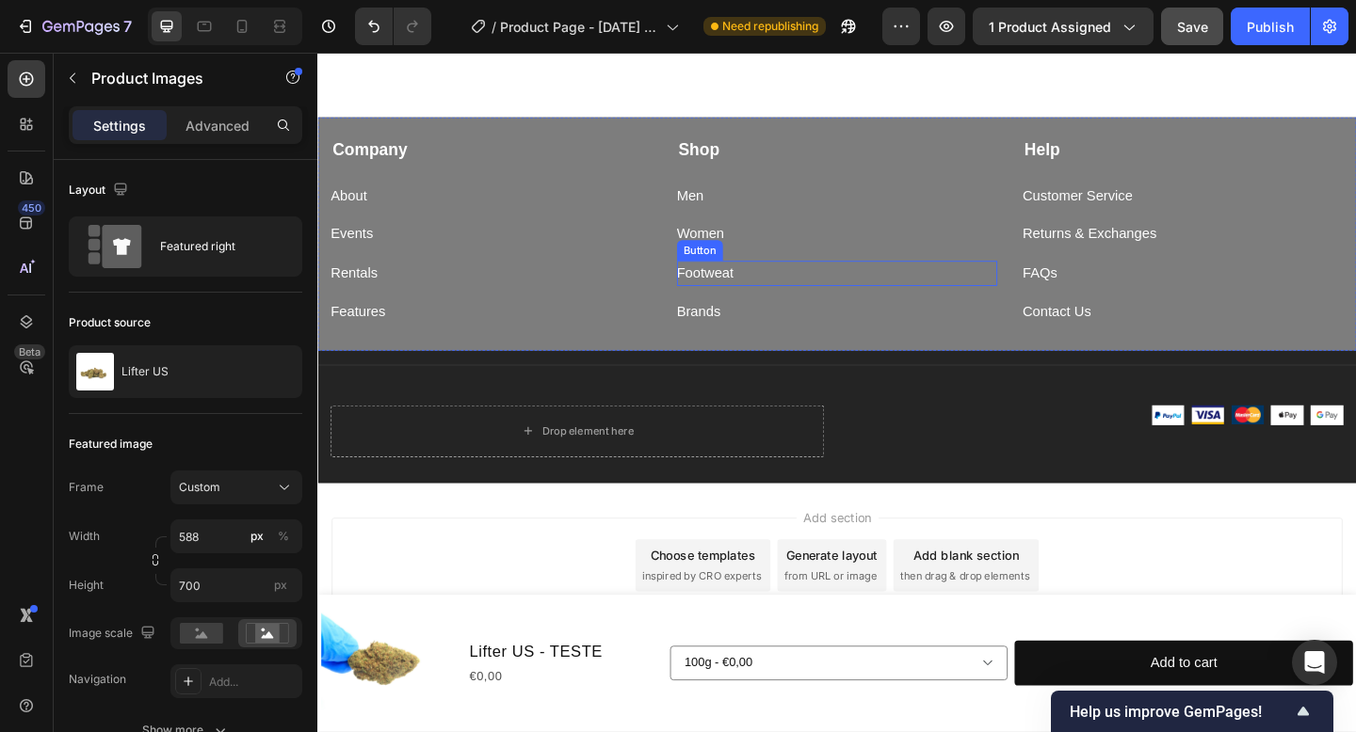
click at [811, 285] on div "Footweat Button" at bounding box center [882, 293] width 349 height 27
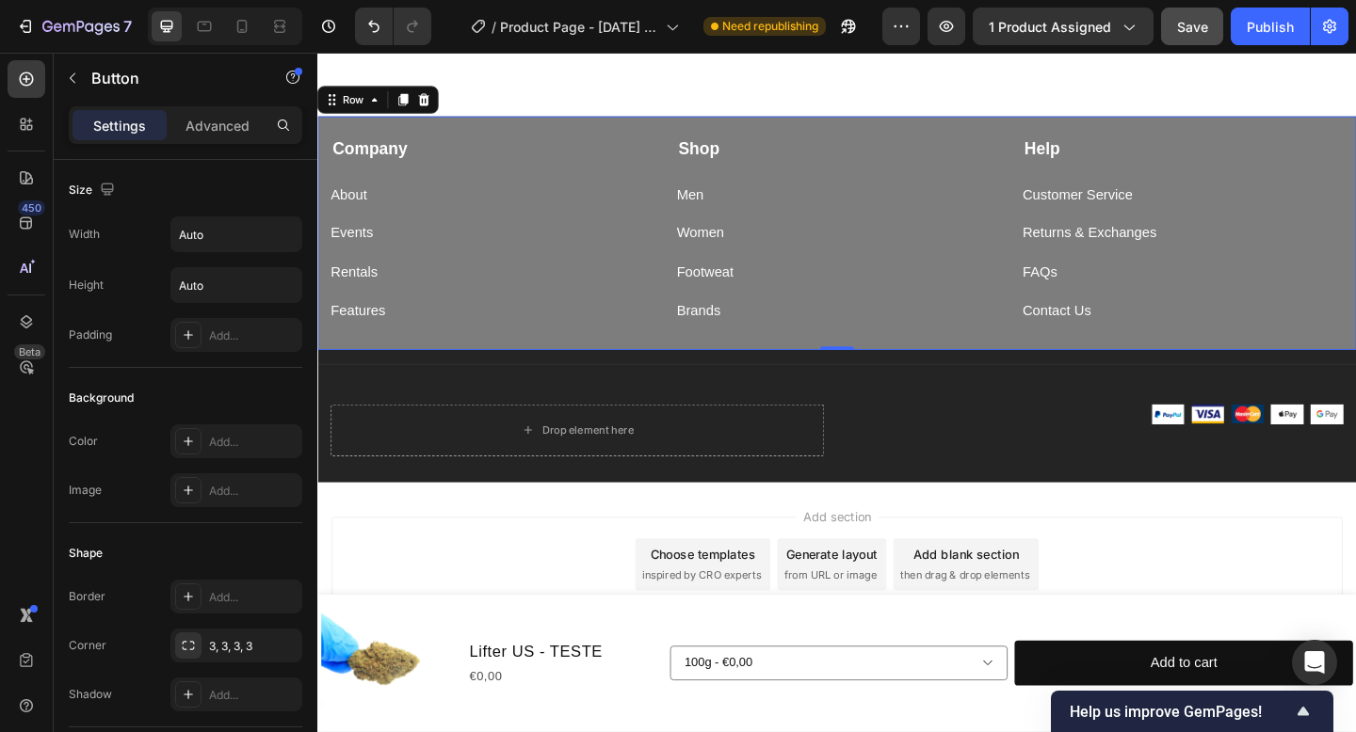
click at [558, 320] on div "Features Button" at bounding box center [505, 327] width 349 height 42
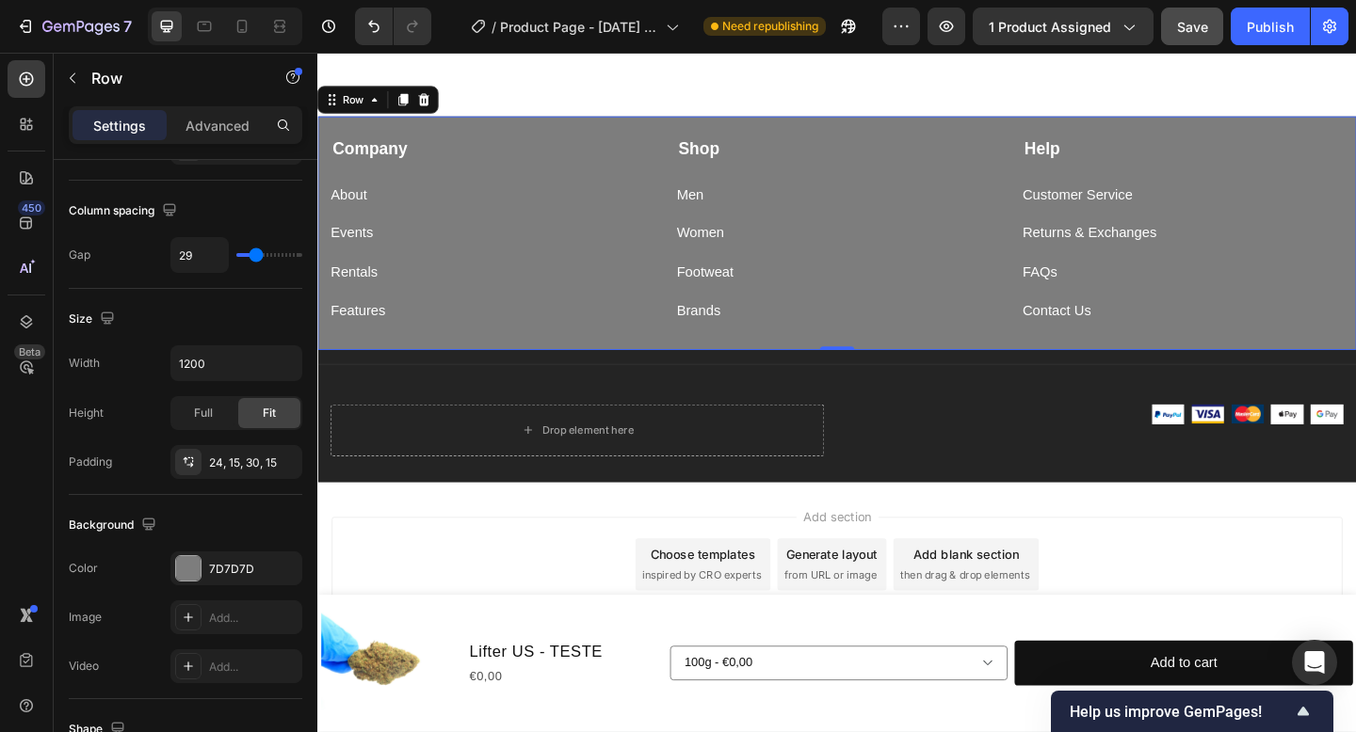
scroll to position [737, 0]
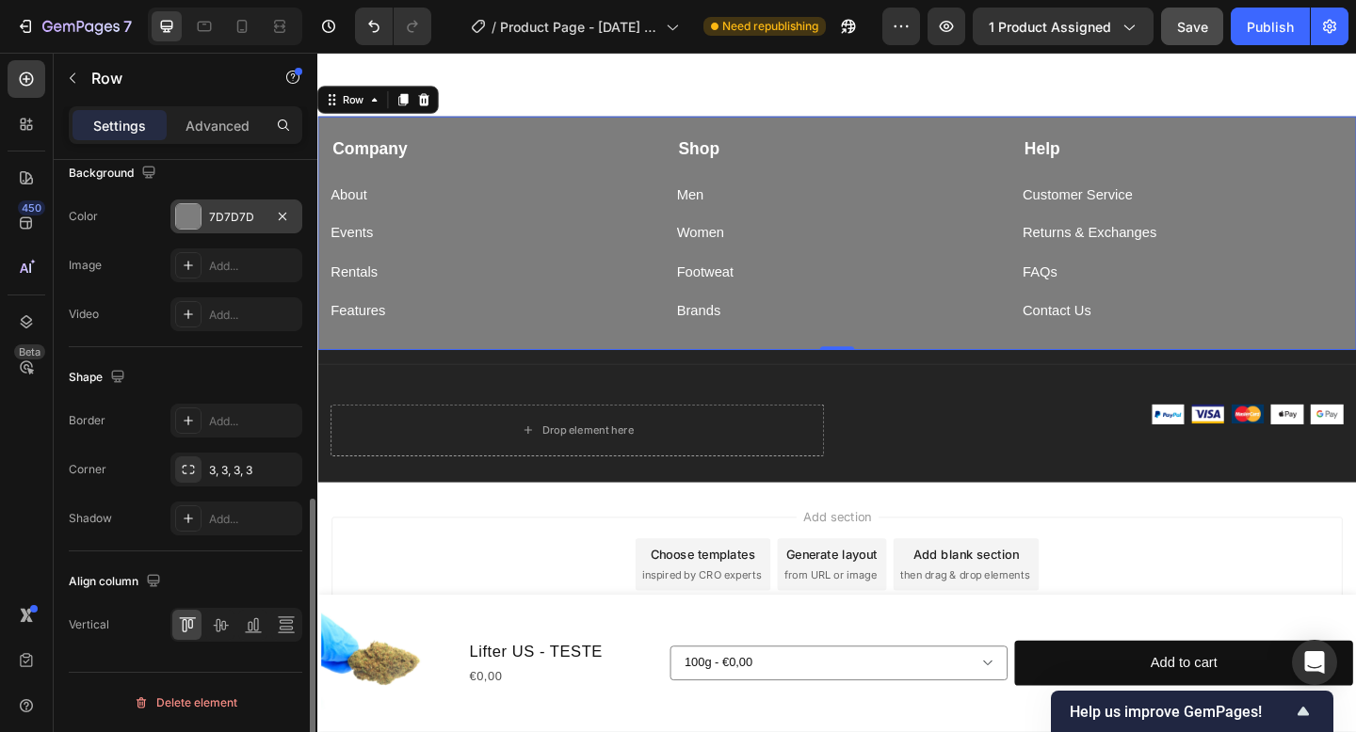
click at [240, 213] on div "7D7D7D" at bounding box center [236, 217] width 55 height 17
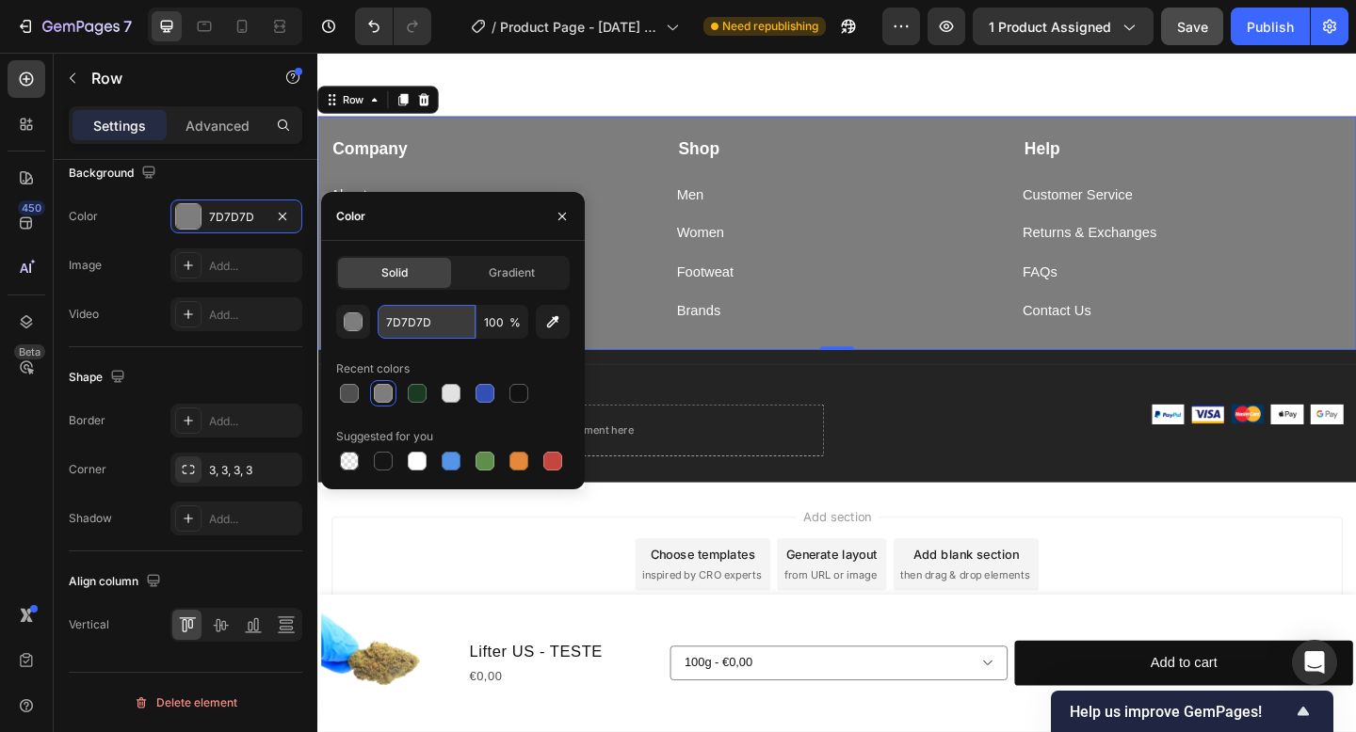
click at [407, 312] on input "7D7D7D" at bounding box center [427, 322] width 98 height 34
click at [367, 318] on button "button" at bounding box center [353, 322] width 34 height 34
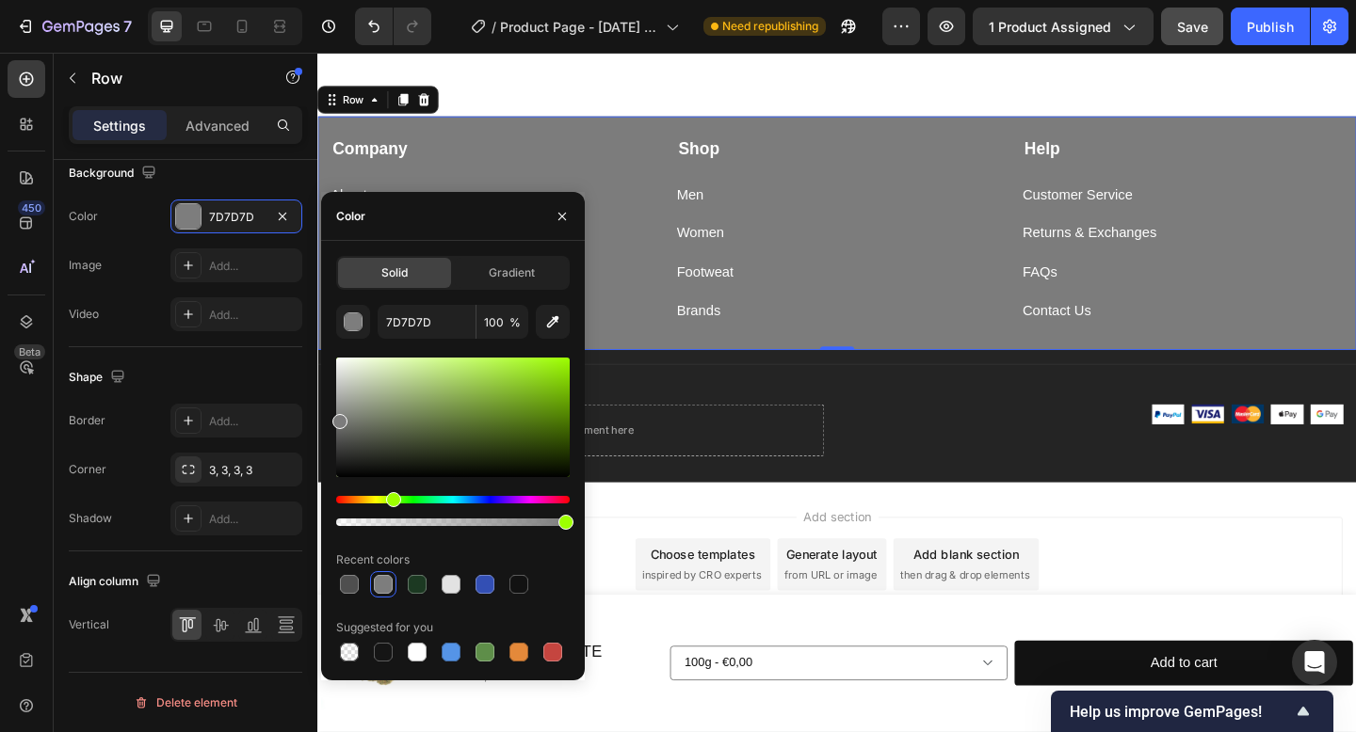
drag, startPoint x: 335, startPoint y: 498, endPoint x: 388, endPoint y: 505, distance: 53.1
click at [388, 505] on div "Hue" at bounding box center [393, 499] width 15 height 15
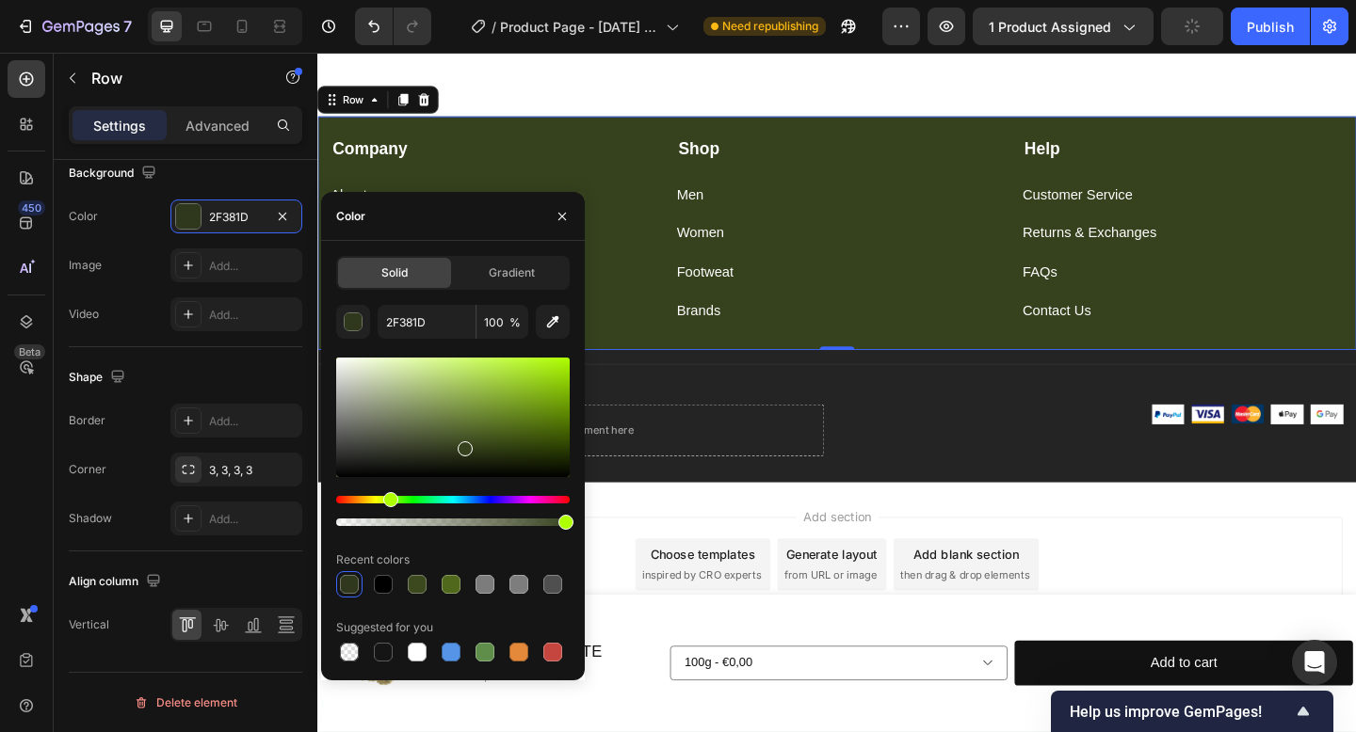
drag, startPoint x: 346, startPoint y: 418, endPoint x: 464, endPoint y: 445, distance: 121.7
click at [464, 445] on div at bounding box center [465, 449] width 15 height 15
type input "36421E"
click at [756, 548] on div "Add section Choose templates inspired by CRO experts Generate layout from URL o…" at bounding box center [882, 637] width 1130 height 232
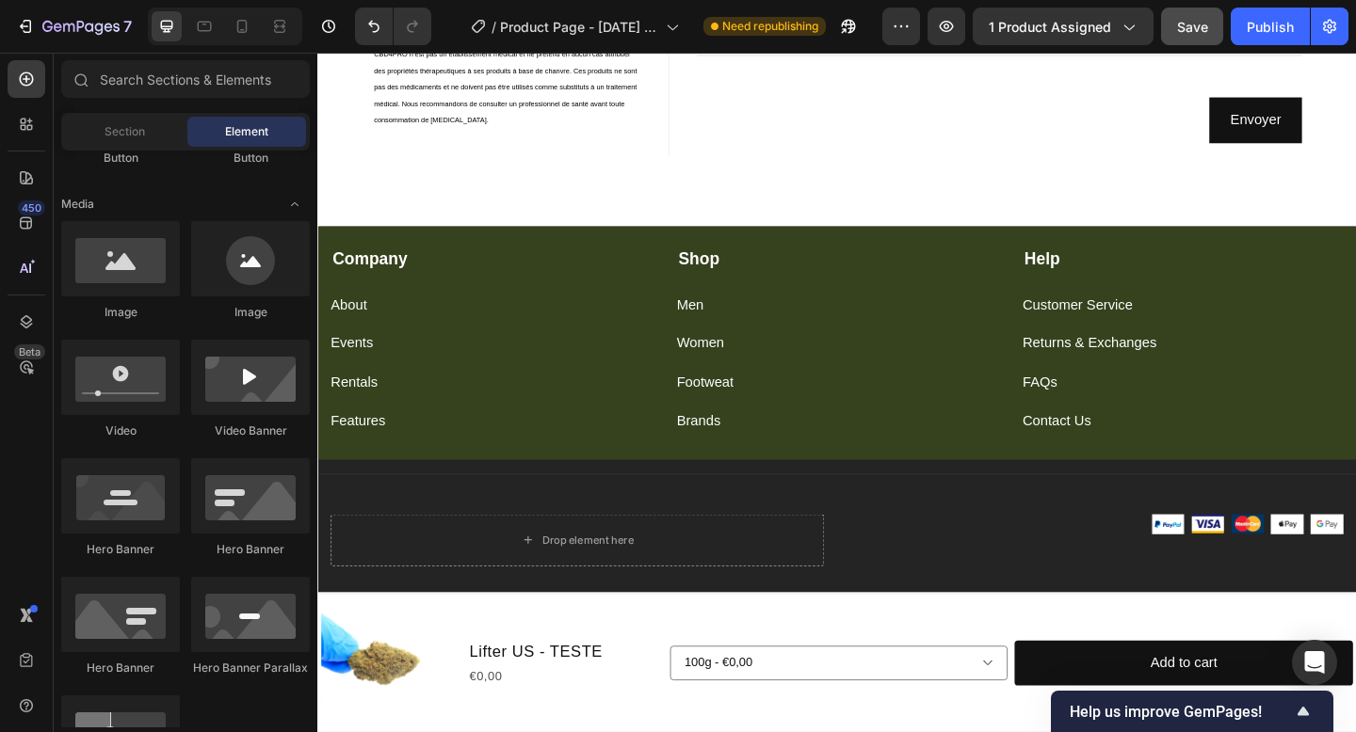
scroll to position [3018, 0]
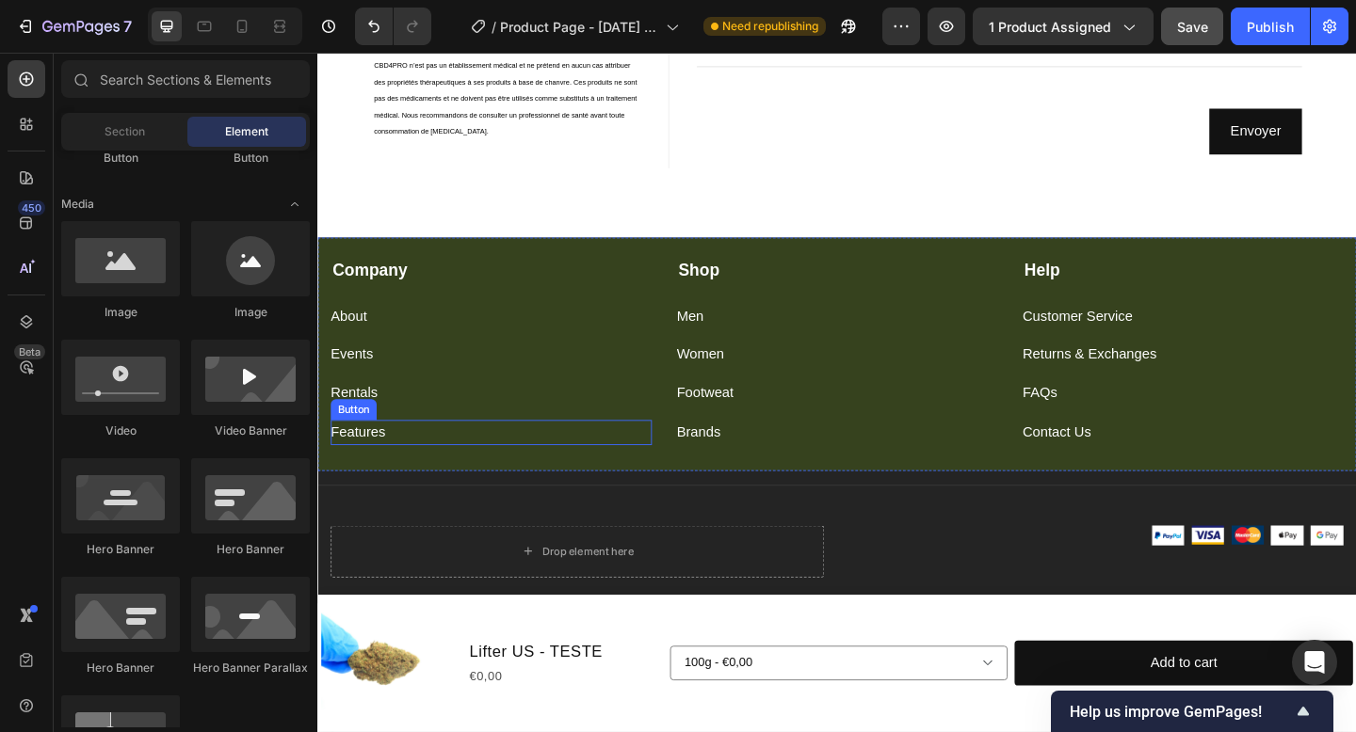
click at [506, 474] on div "Features Button" at bounding box center [505, 466] width 349 height 27
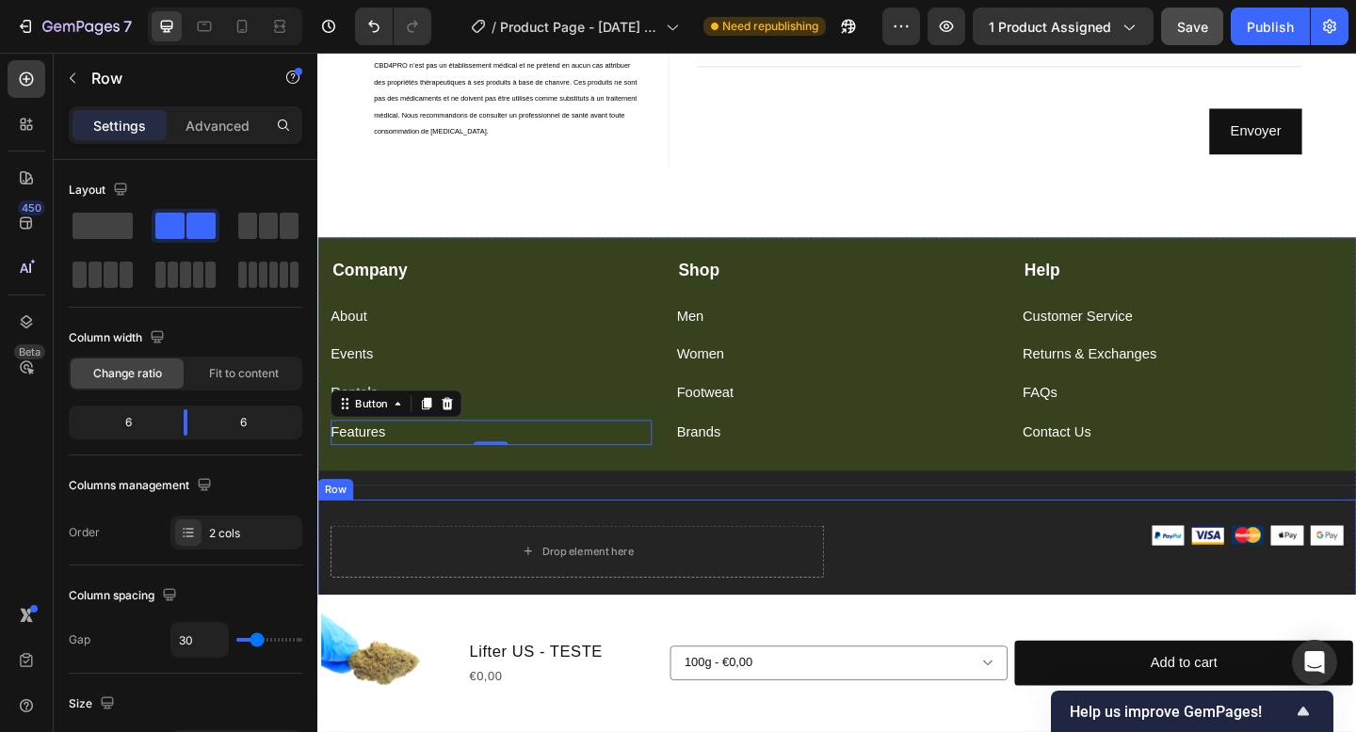
click at [890, 568] on div "Drop element here Image Image Image Image Image Row Row" at bounding box center [882, 595] width 1130 height 113
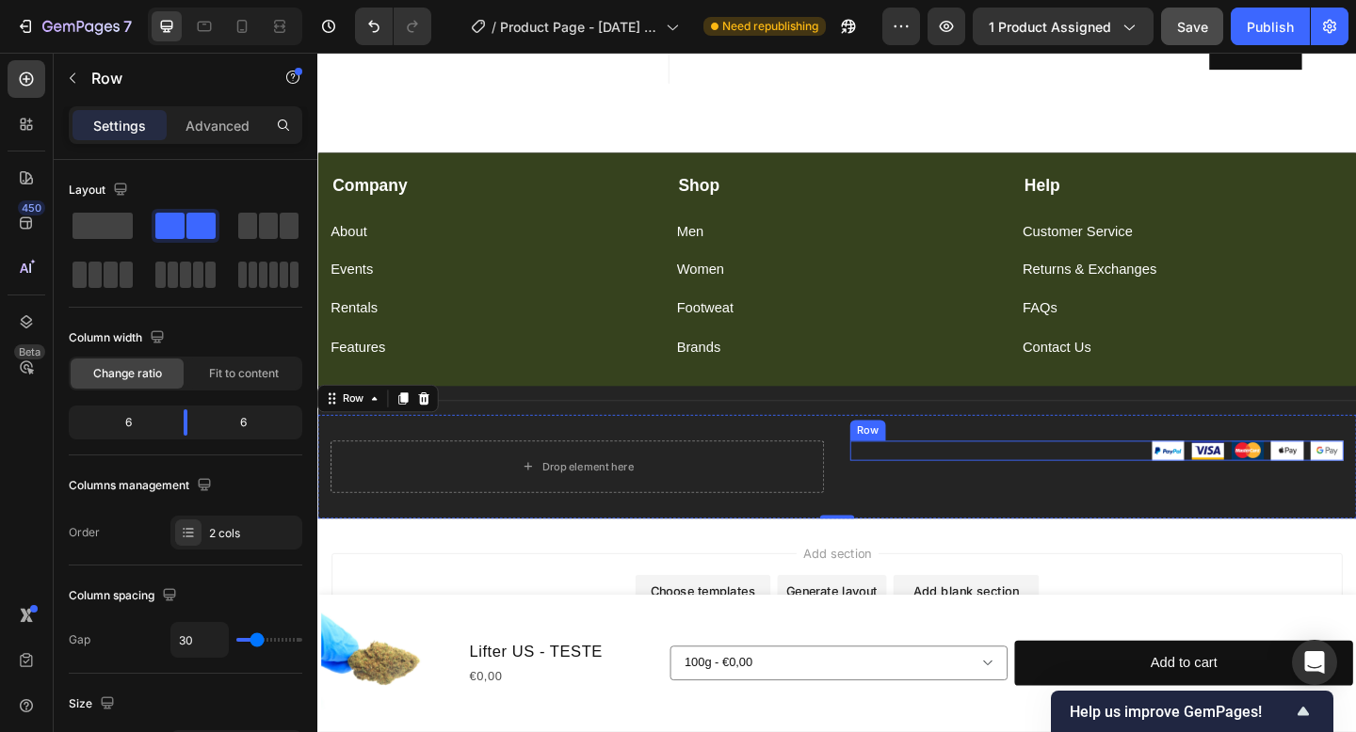
scroll to position [3126, 0]
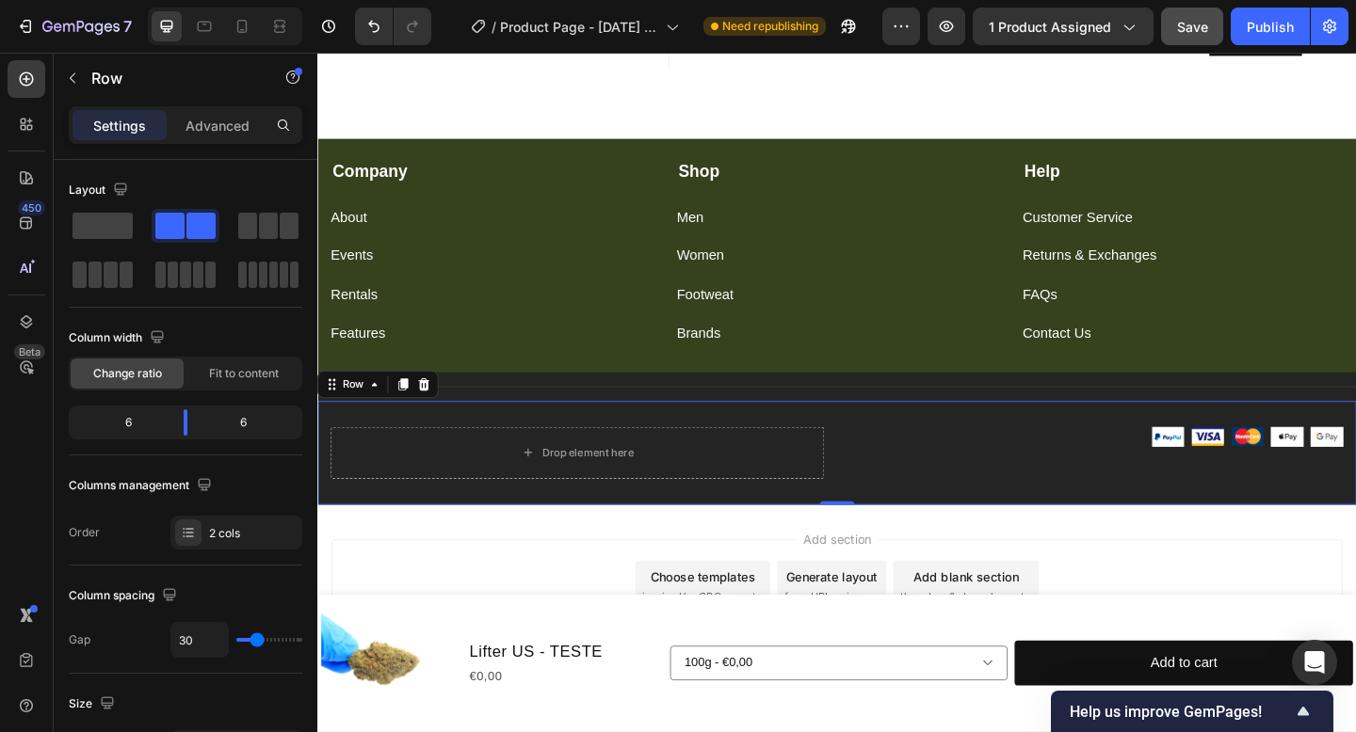
click at [1272, 442] on div "Drop element here Image Image Image Image Image Row Row 0" at bounding box center [882, 488] width 1130 height 113
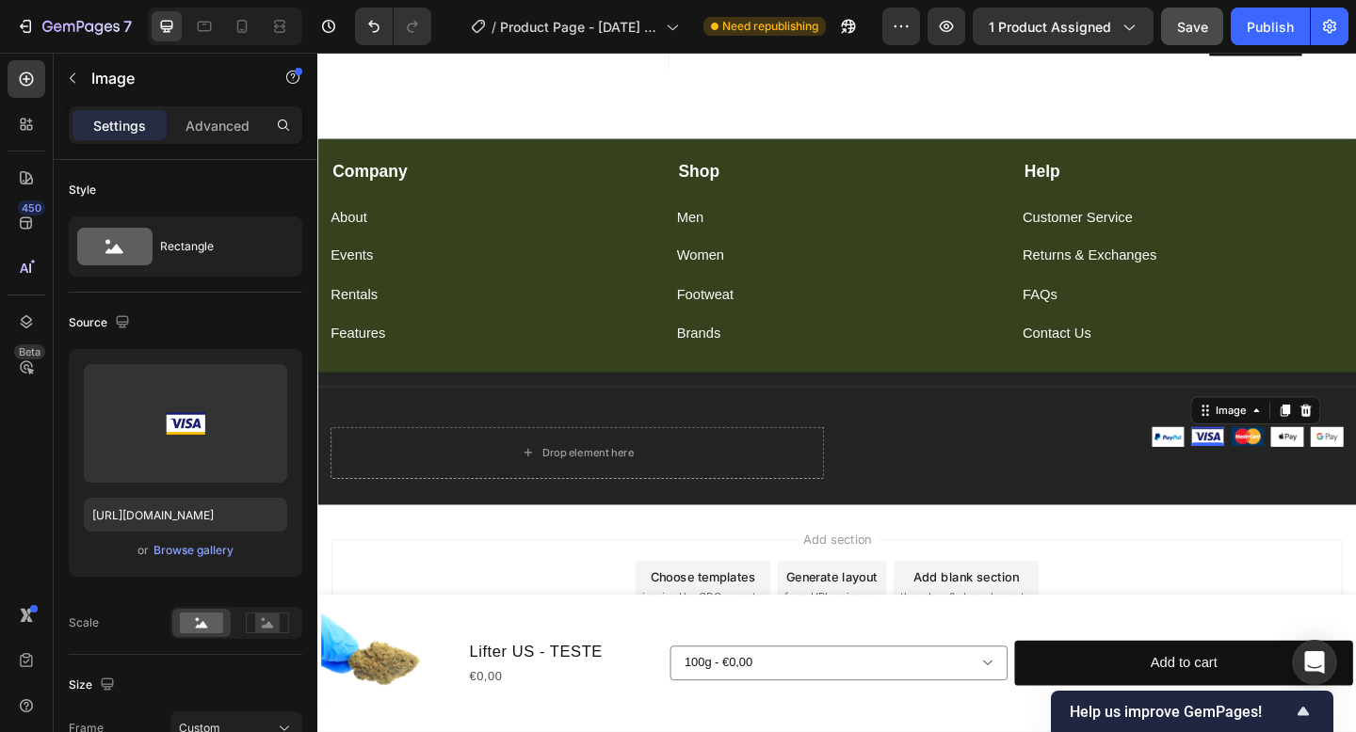
click at [1272, 481] on div "Image 0" at bounding box center [1285, 470] width 36 height 21
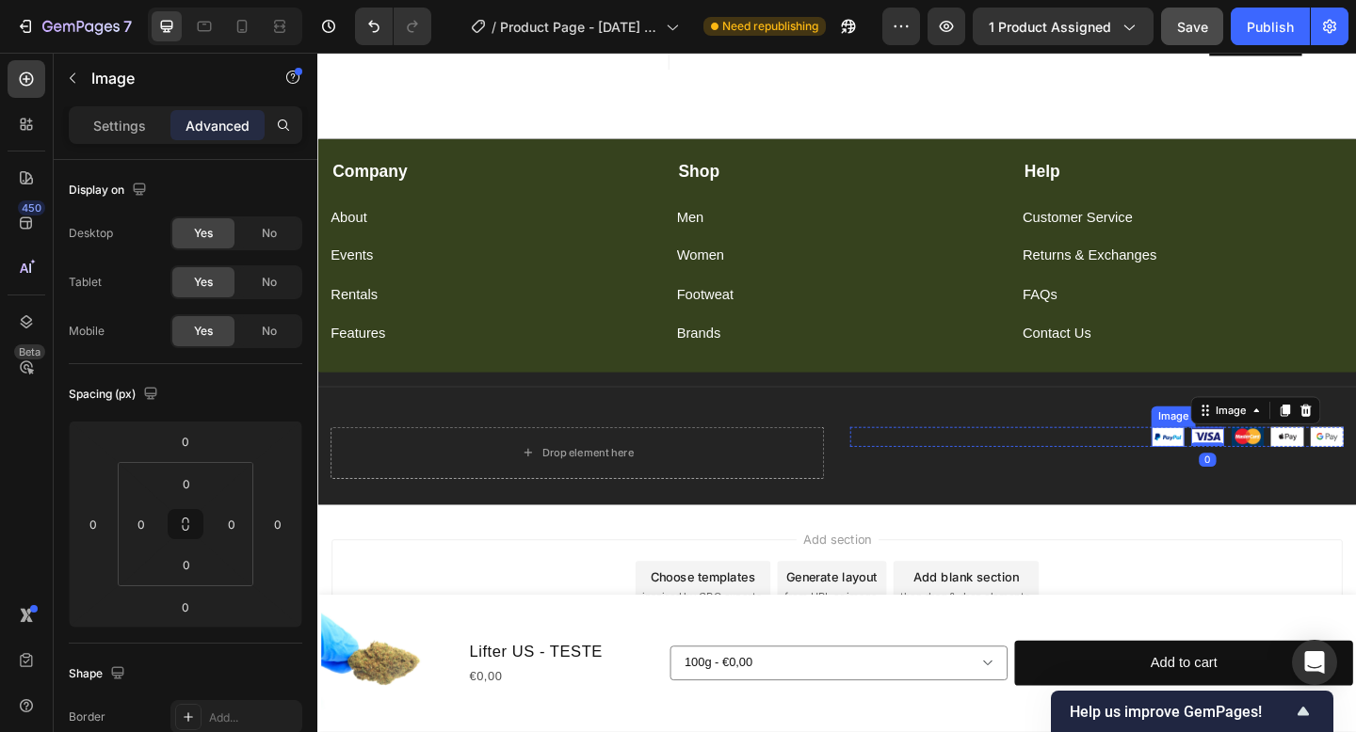
click at [1246, 474] on img at bounding box center [1242, 471] width 36 height 22
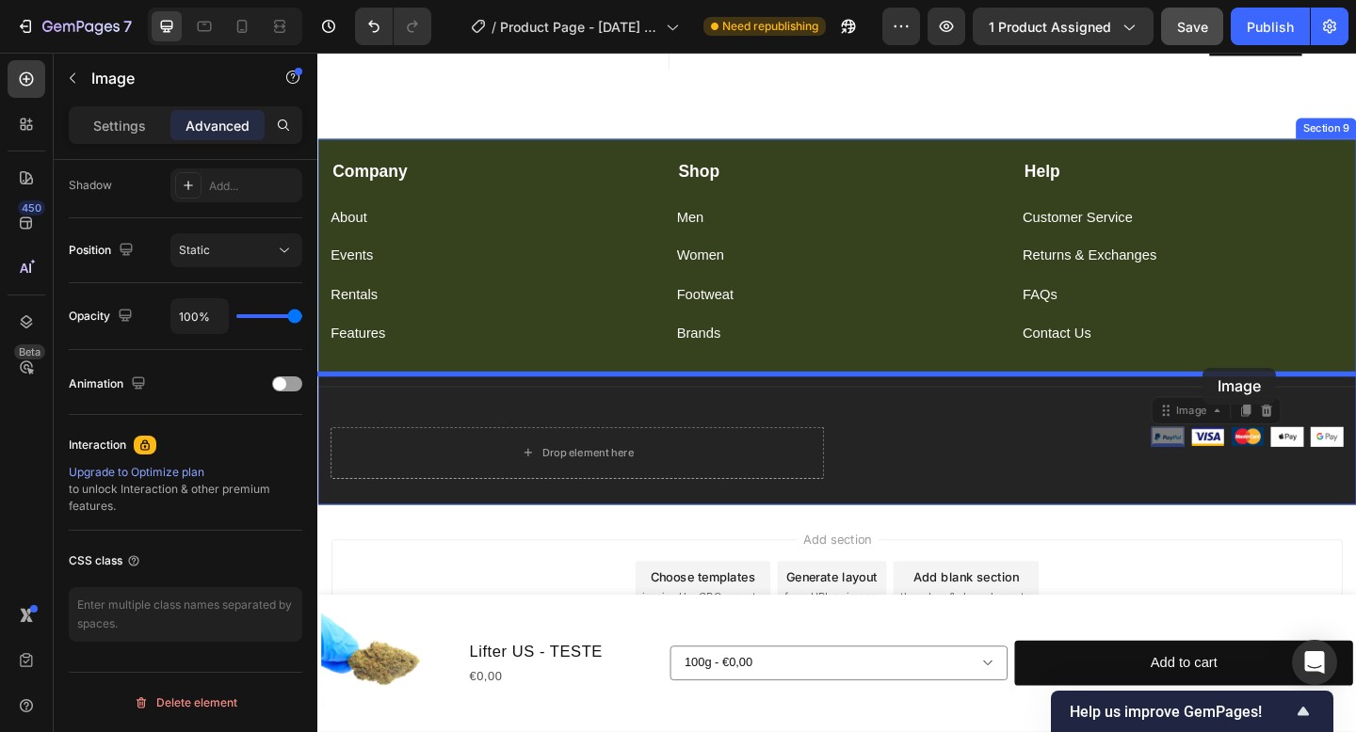
drag, startPoint x: 1245, startPoint y: 441, endPoint x: 1280, endPoint y: 395, distance: 57.6
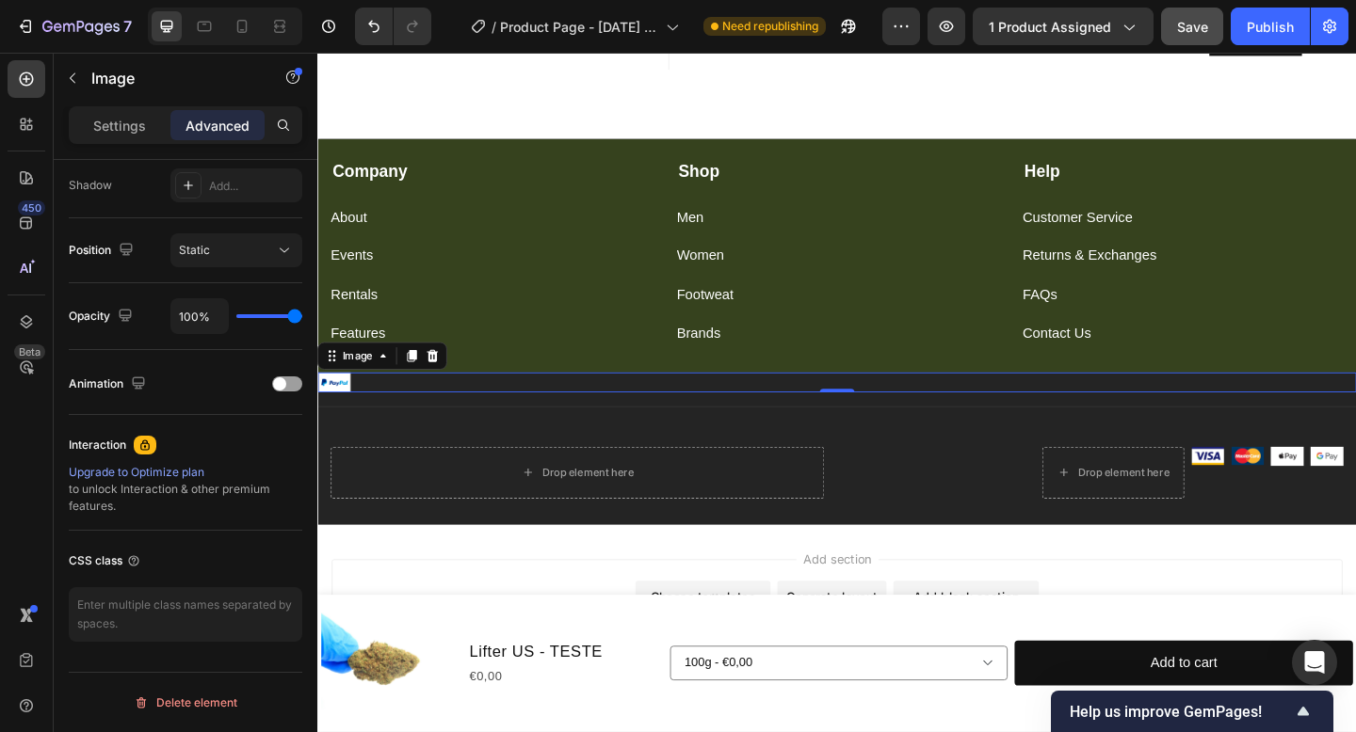
click at [443, 382] on icon at bounding box center [443, 383] width 12 height 13
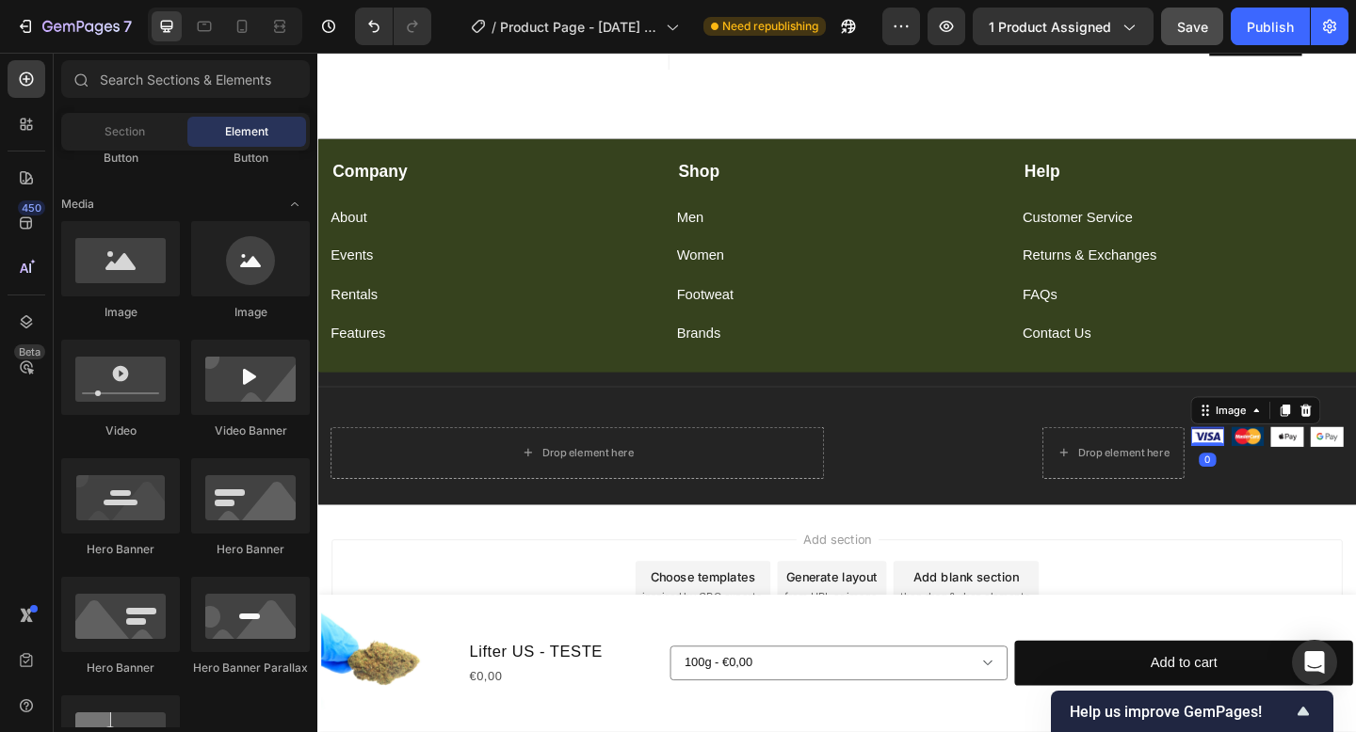
click at [1288, 474] on img at bounding box center [1285, 470] width 36 height 21
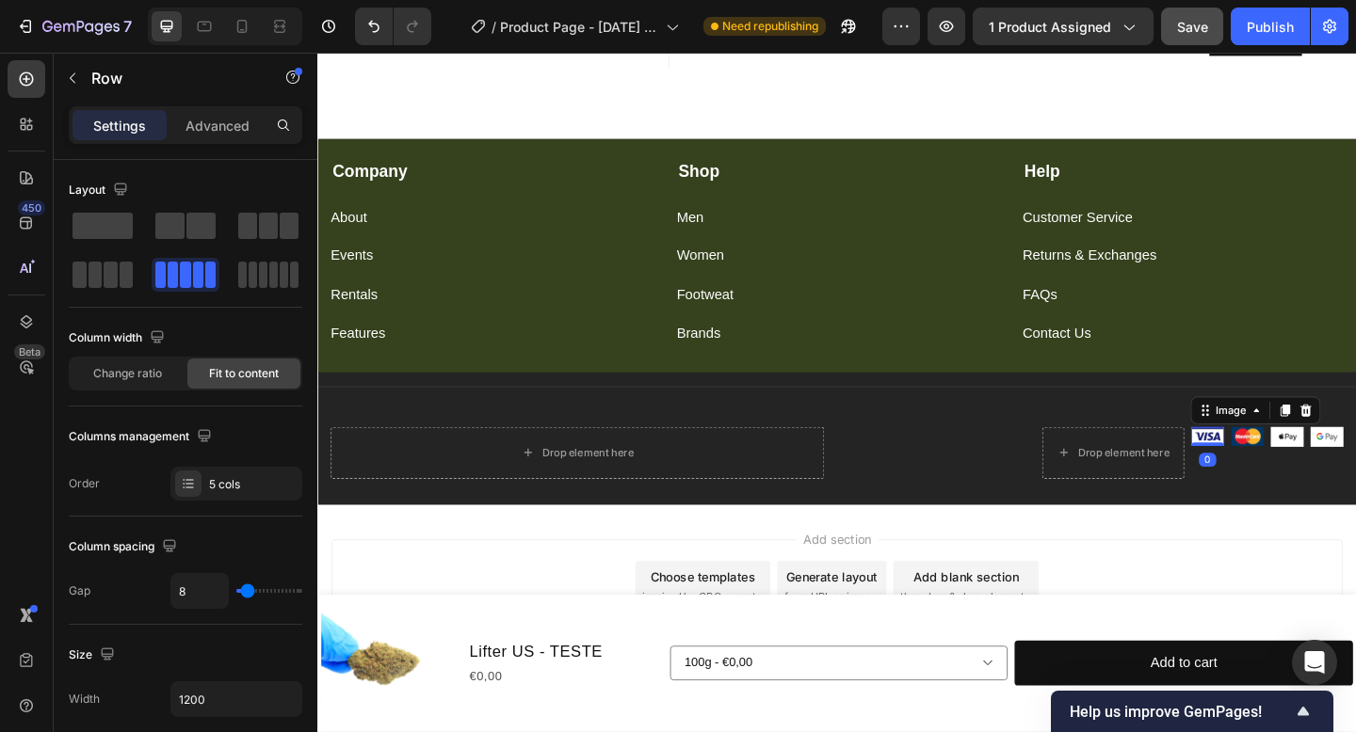
click at [1290, 507] on div "Image 0" at bounding box center [1285, 488] width 36 height 56
click at [1020, 455] on div "Row" at bounding box center [962, 442] width 132 height 30
click at [1015, 450] on icon at bounding box center [1012, 442] width 15 height 15
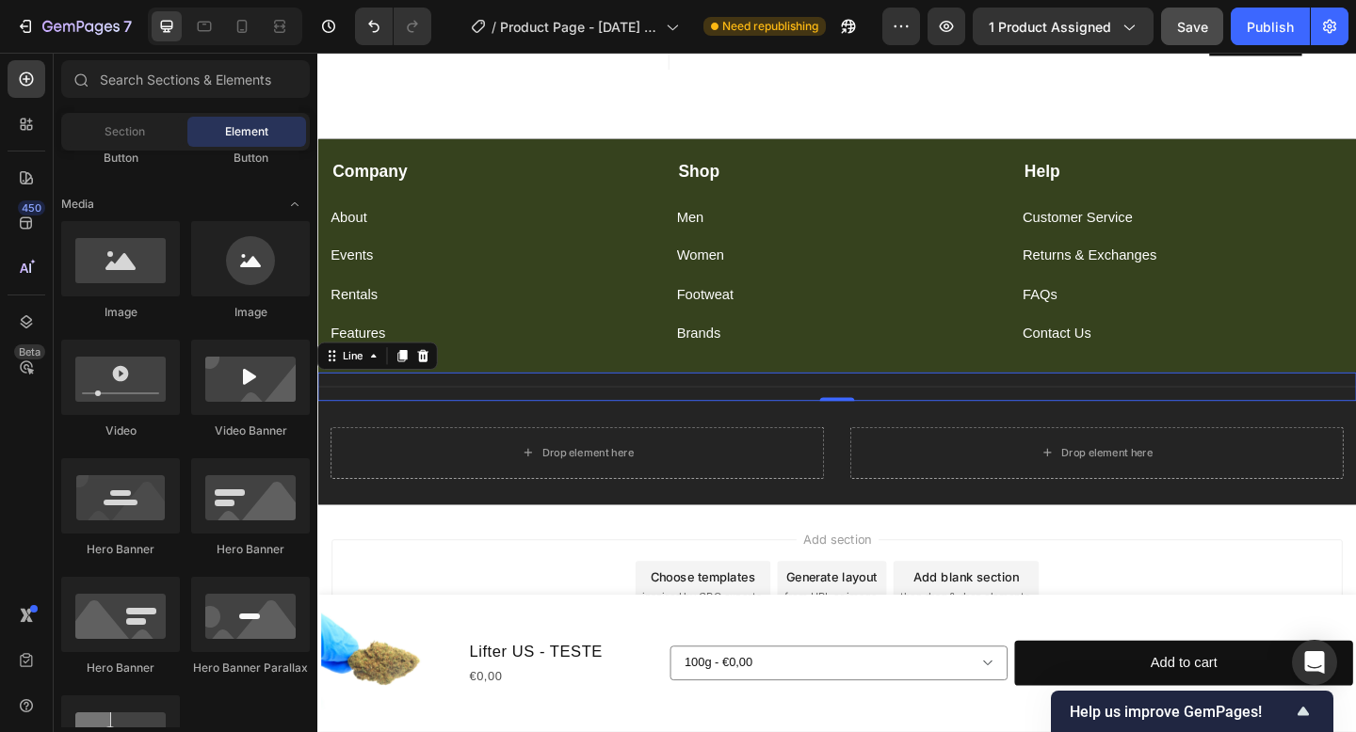
click at [1003, 431] on div "Title Line 0" at bounding box center [882, 416] width 1130 height 31
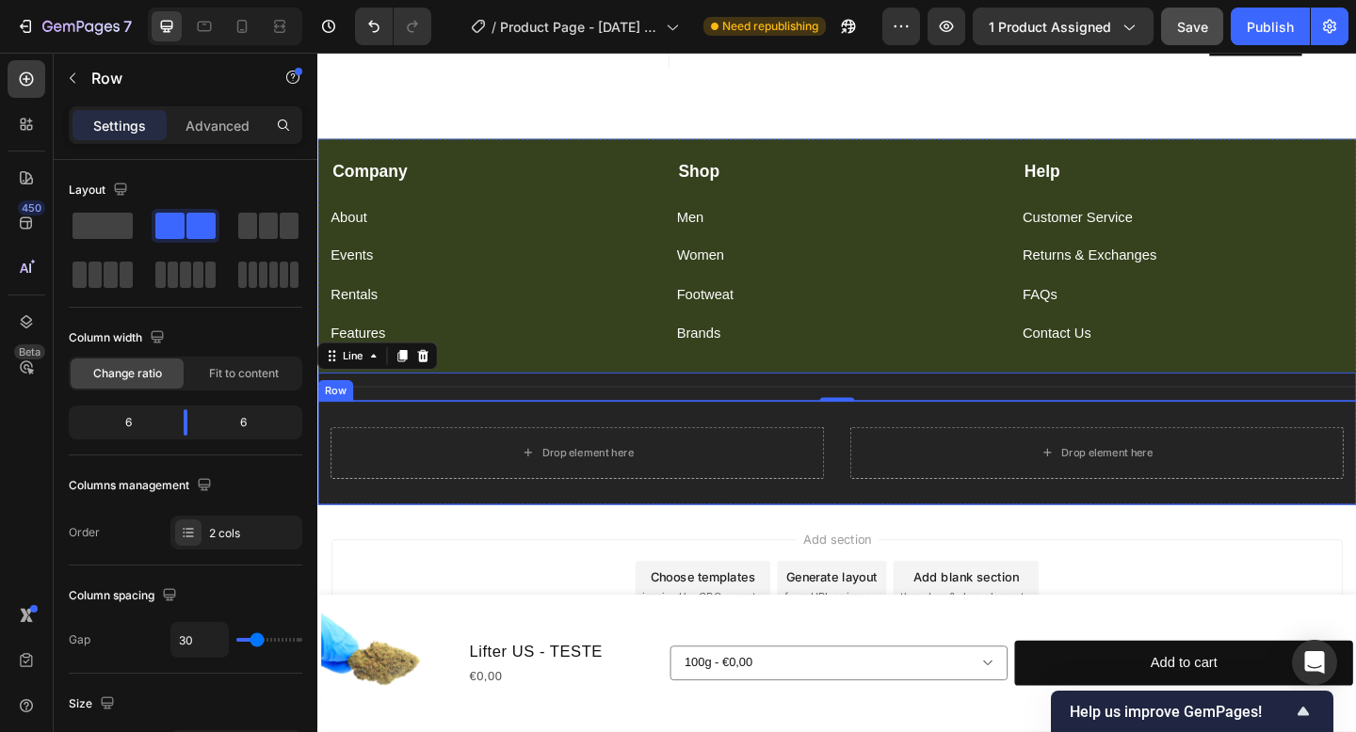
click at [576, 460] on div "Drop element here" at bounding box center [599, 488] width 537 height 56
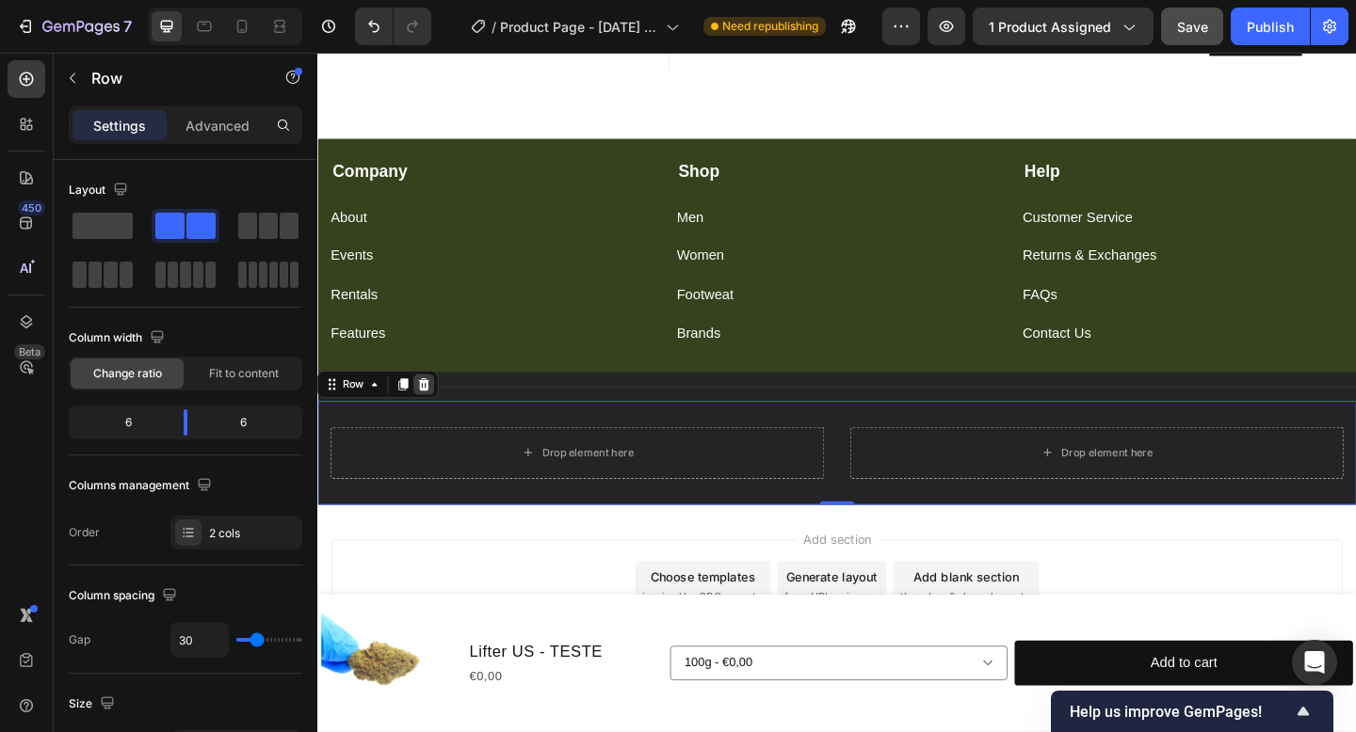
click at [429, 418] on icon at bounding box center [433, 414] width 12 height 13
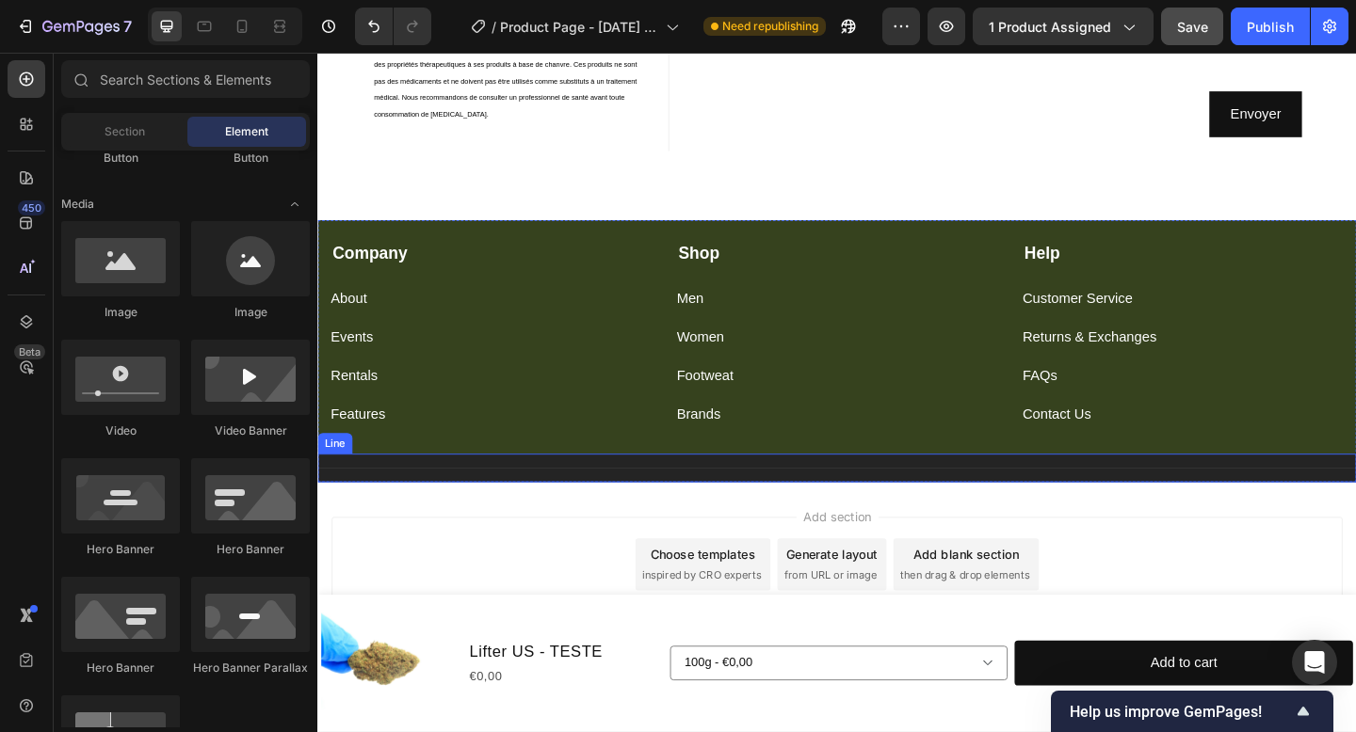
click at [492, 494] on div "Title Line" at bounding box center [882, 505] width 1130 height 31
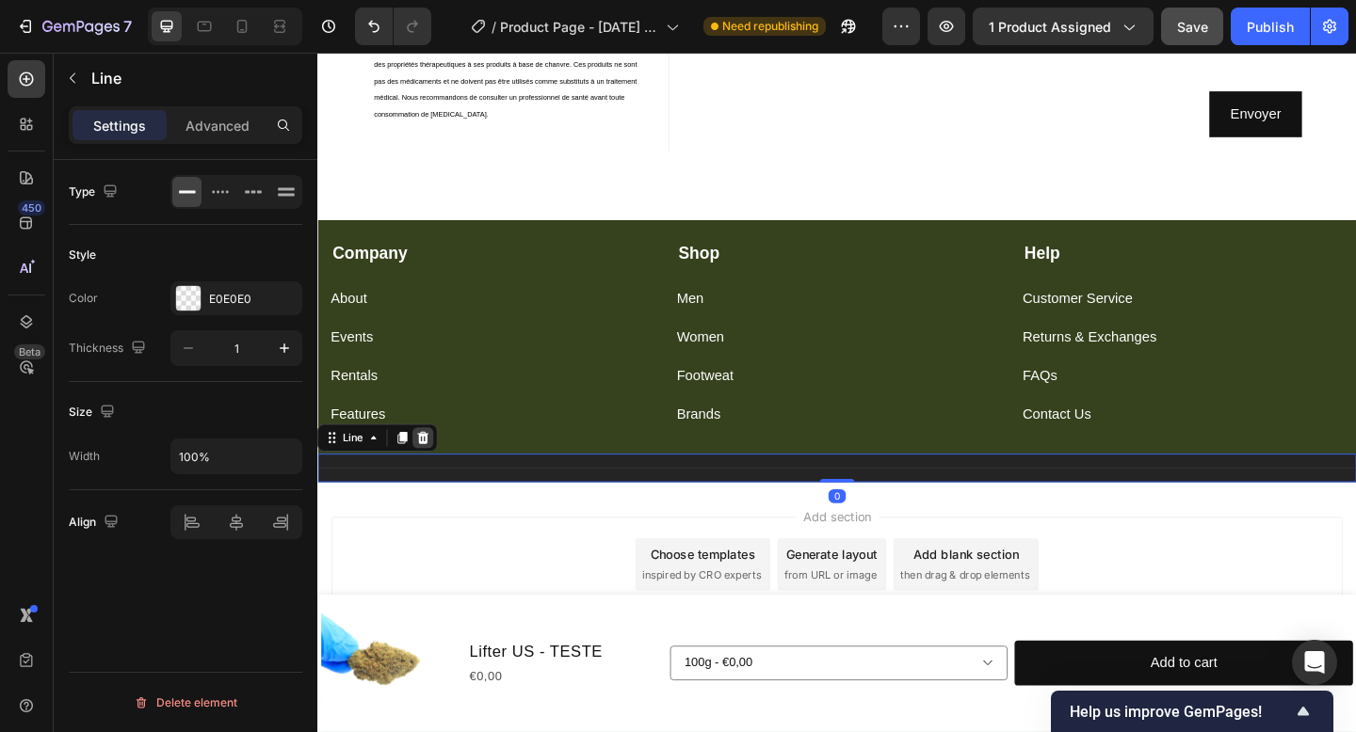
click at [435, 466] on icon at bounding box center [432, 471] width 15 height 15
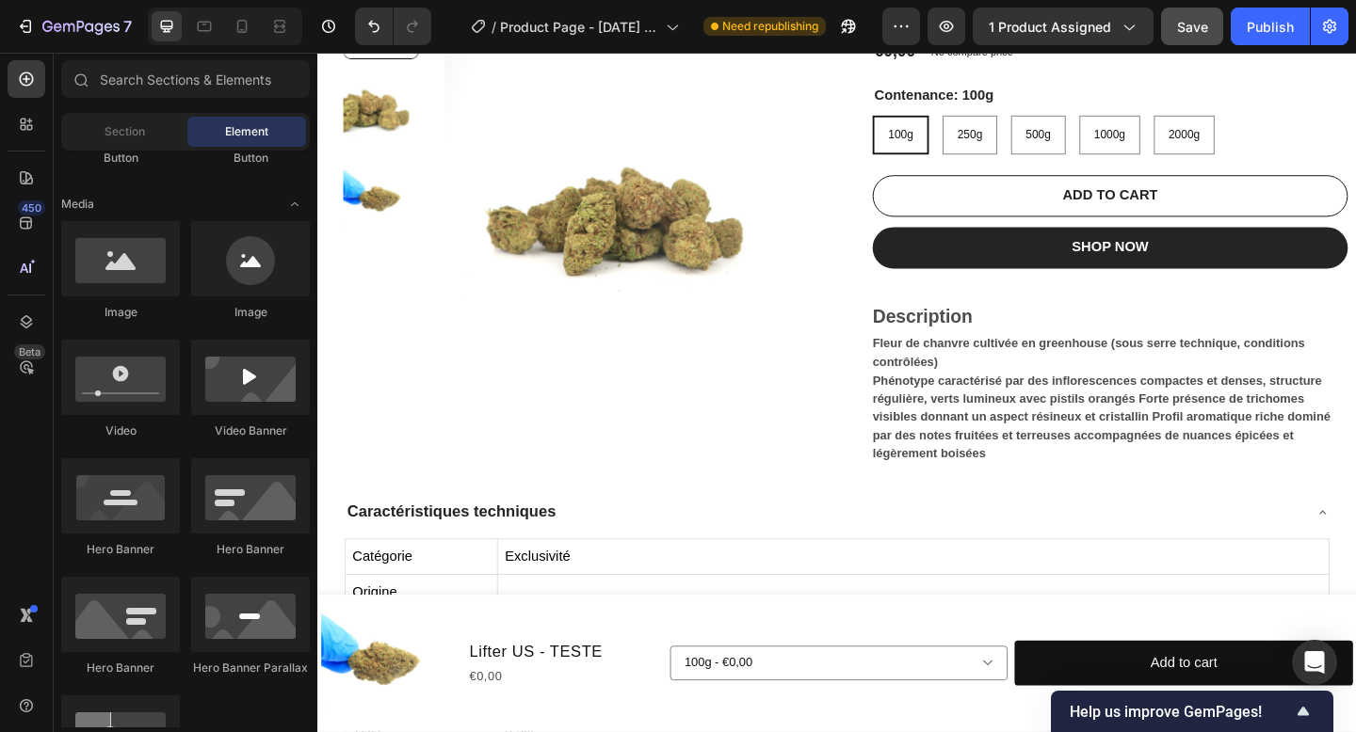
scroll to position [0, 0]
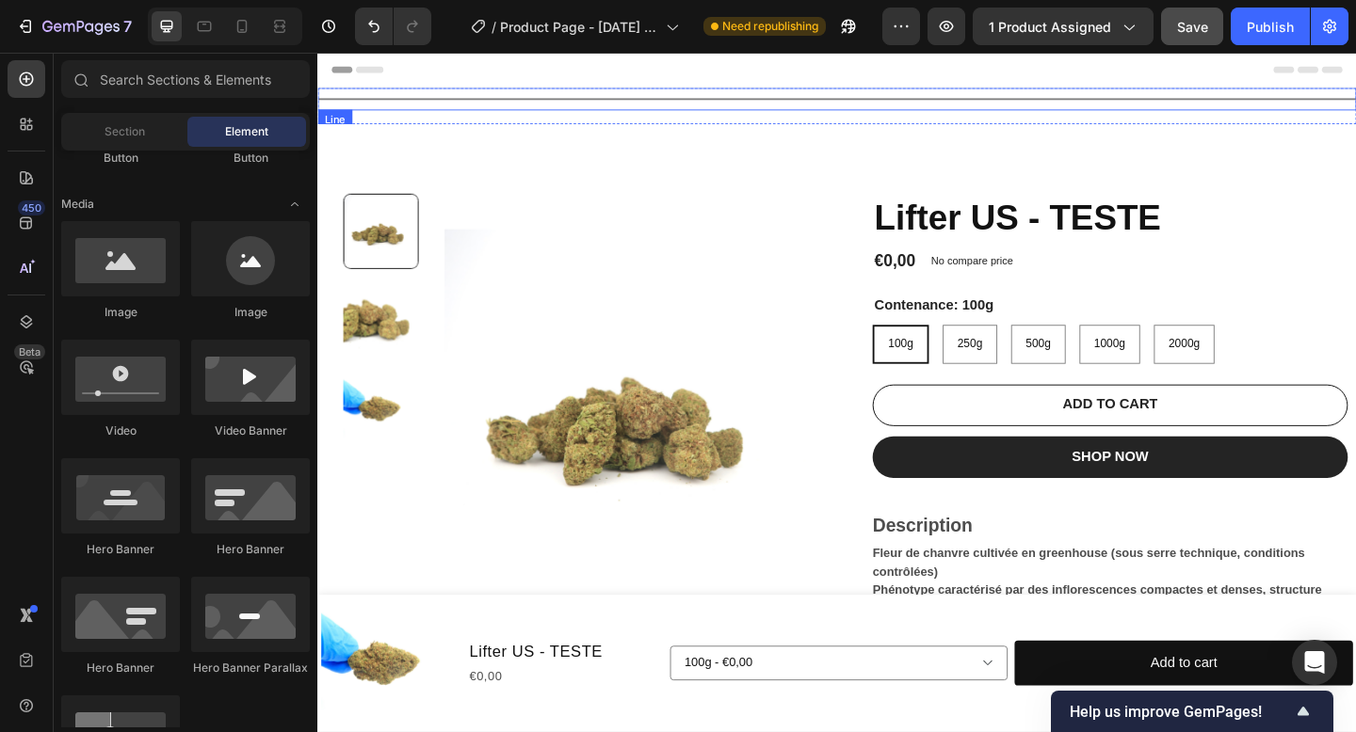
click at [798, 99] on div "Title Line" at bounding box center [882, 103] width 1130 height 24
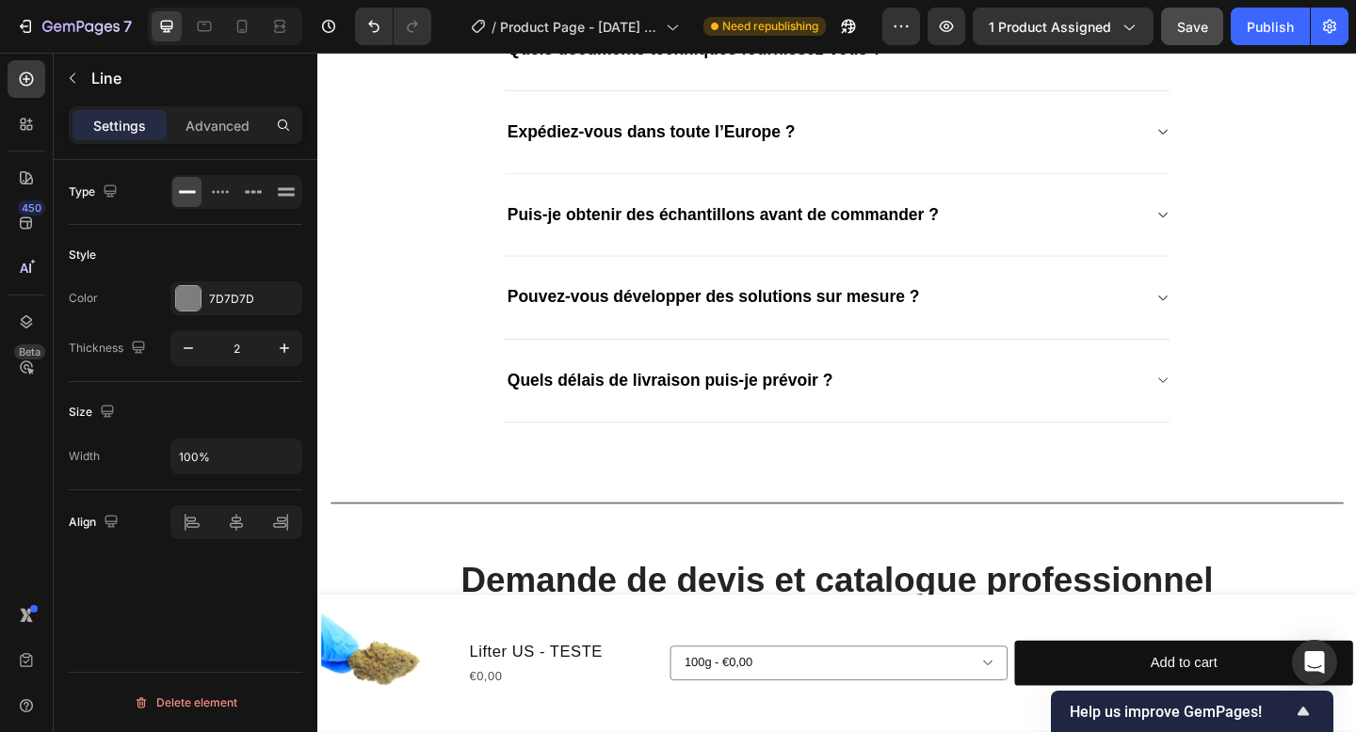
scroll to position [3007, 0]
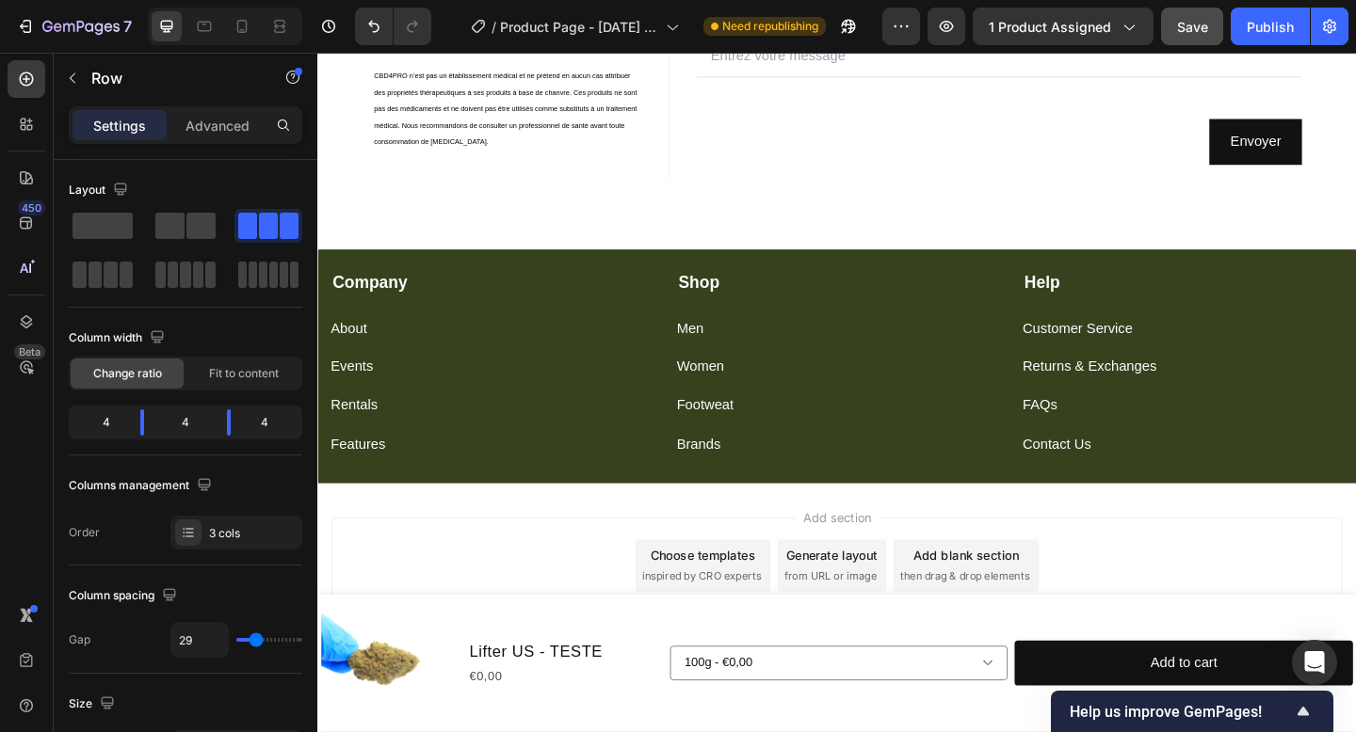
click at [879, 495] on div "Company Text block About Button Events Button Rentals Button Features Button Sh…" at bounding box center [882, 394] width 1130 height 254
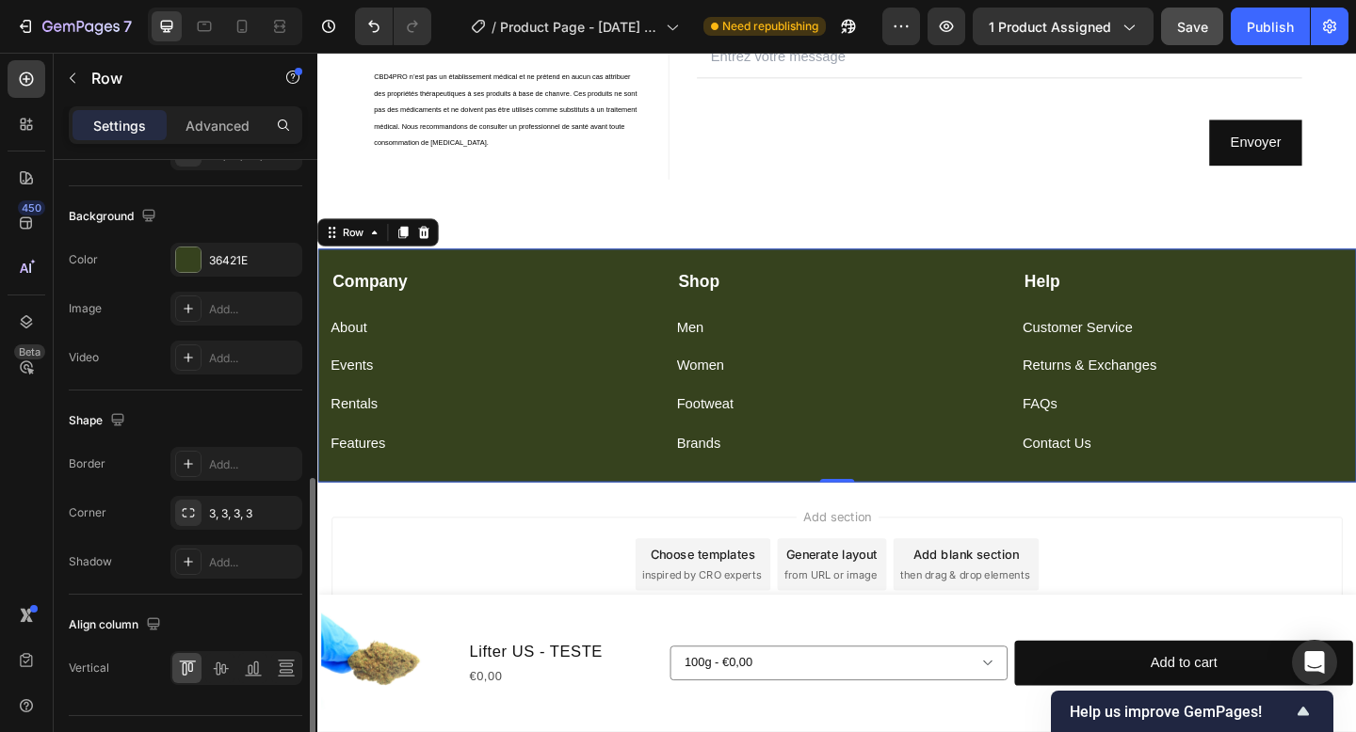
scroll to position [737, 0]
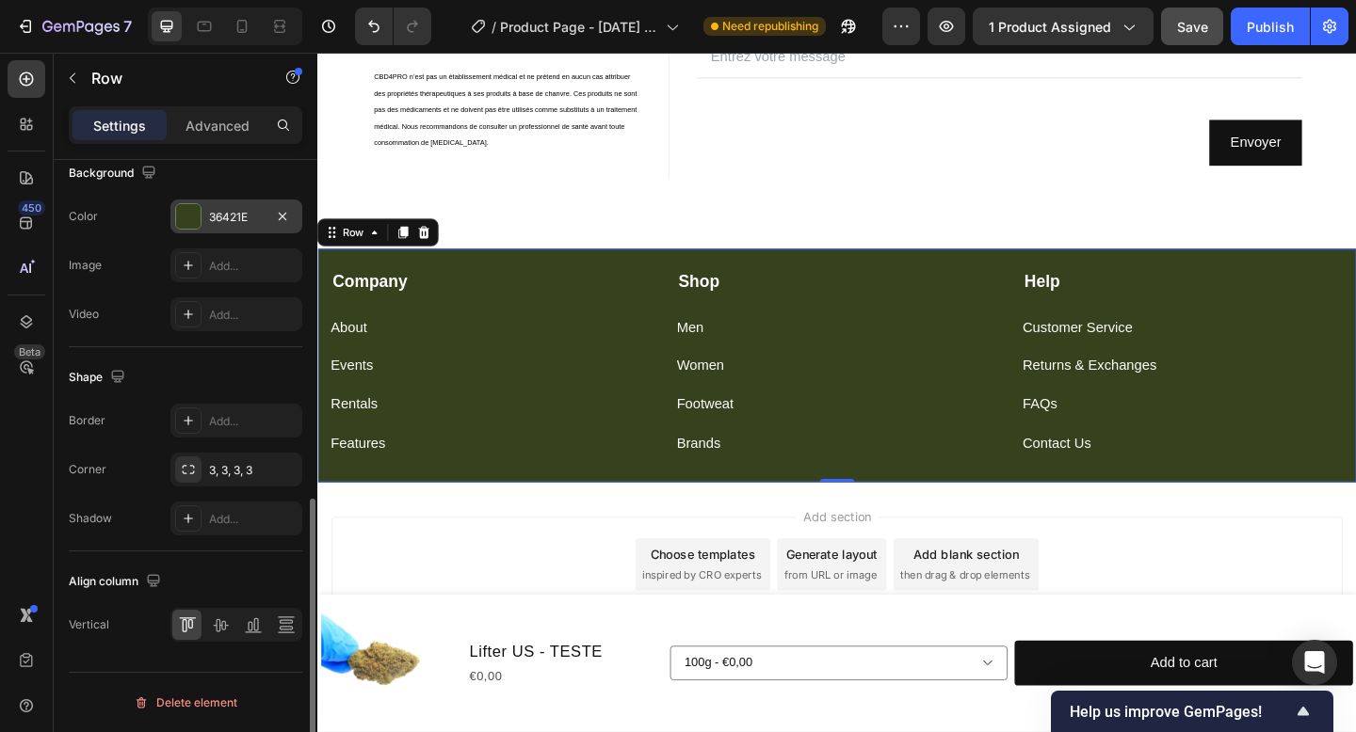
click at [206, 223] on div "36421E" at bounding box center [236, 217] width 132 height 34
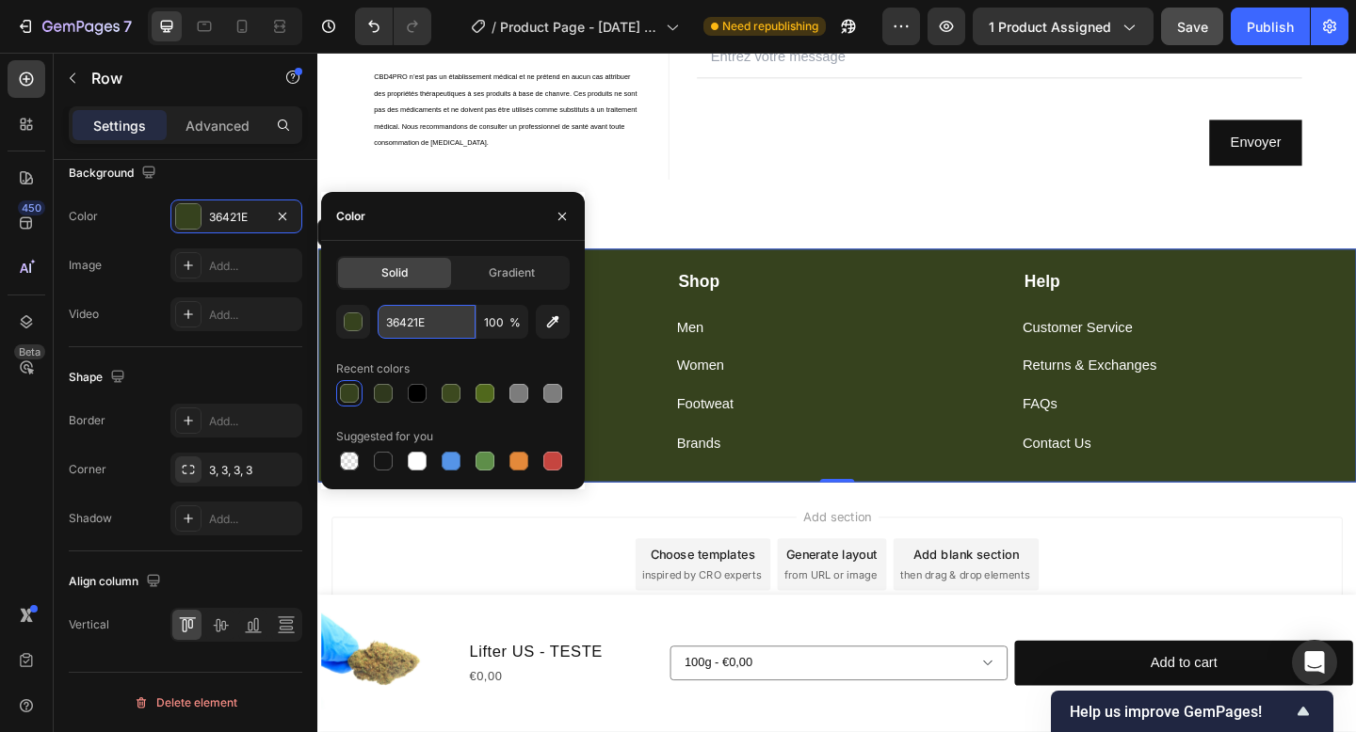
click at [420, 320] on input "36421E" at bounding box center [427, 322] width 98 height 34
click at [459, 322] on input "36421E" at bounding box center [427, 322] width 98 height 34
drag, startPoint x: 459, startPoint y: 322, endPoint x: 391, endPoint y: 322, distance: 68.7
click at [391, 322] on input "36421E" at bounding box center [427, 322] width 98 height 34
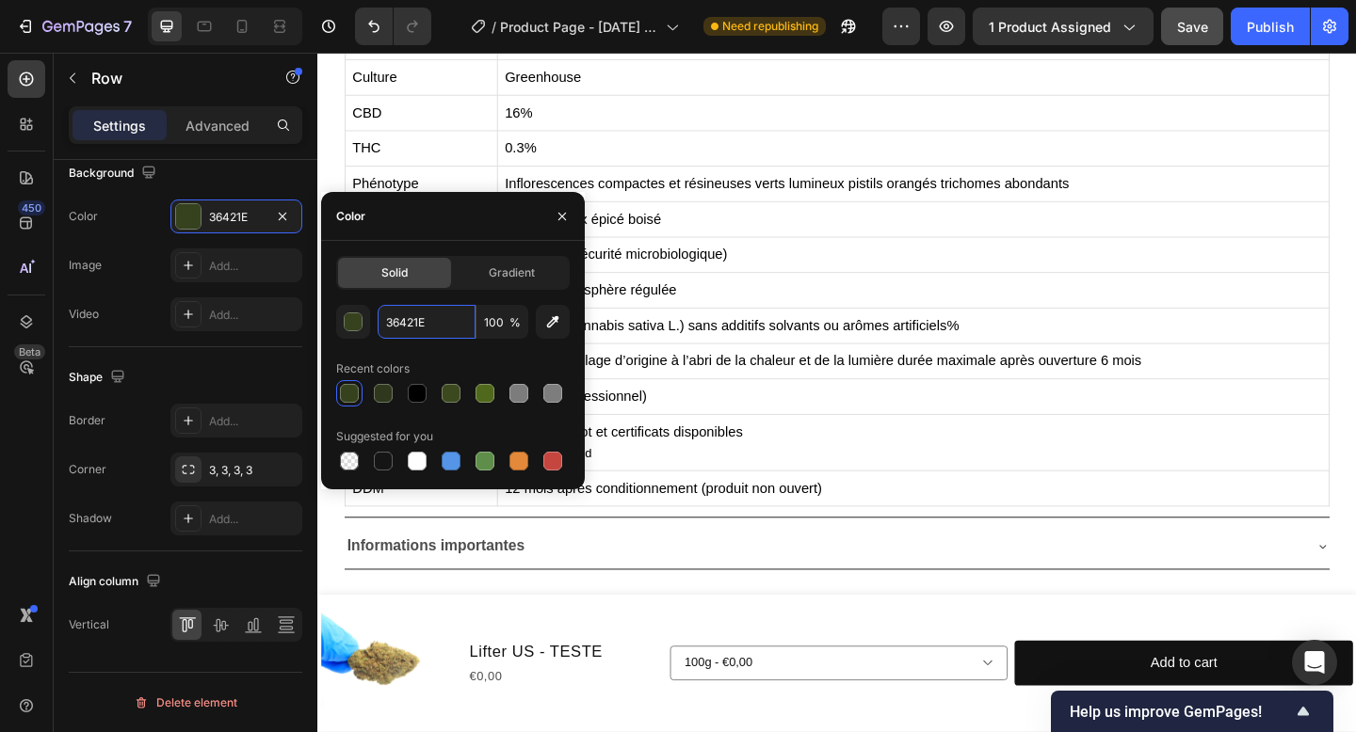
scroll to position [0, 0]
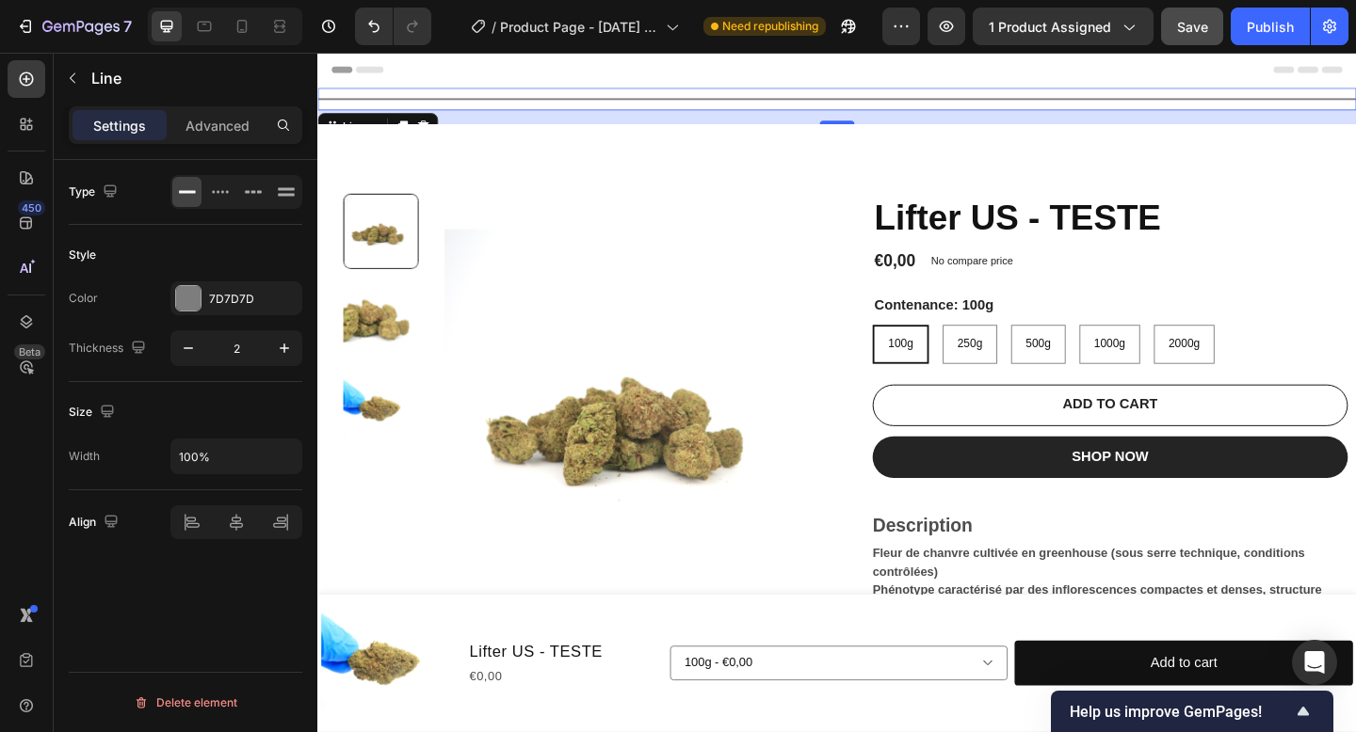
click at [838, 99] on div "Title Line 16" at bounding box center [882, 103] width 1130 height 24
click at [225, 308] on div "7D7D7D" at bounding box center [236, 298] width 132 height 34
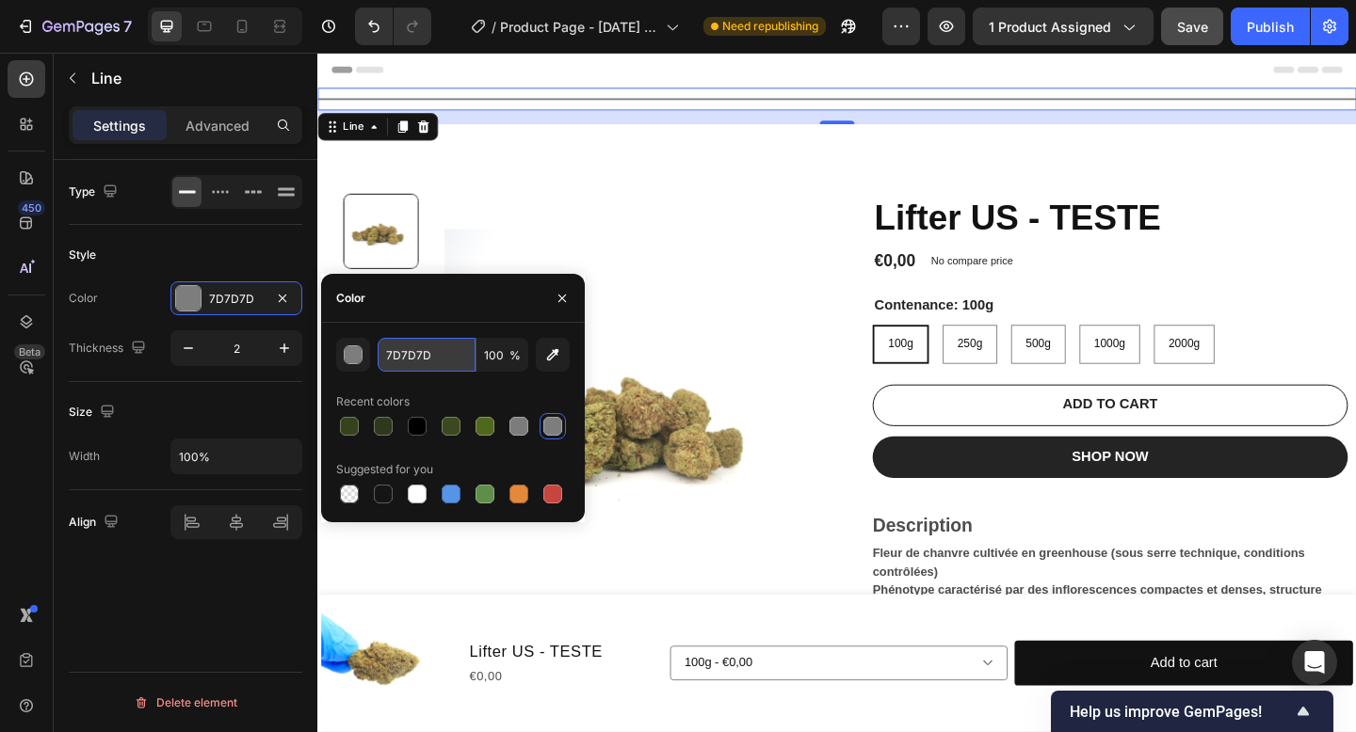
click at [453, 363] on input "7D7D7D" at bounding box center [427, 355] width 98 height 34
paste input "36421E"
type input "36421E"
click at [629, 270] on img at bounding box center [660, 448] width 408 height 485
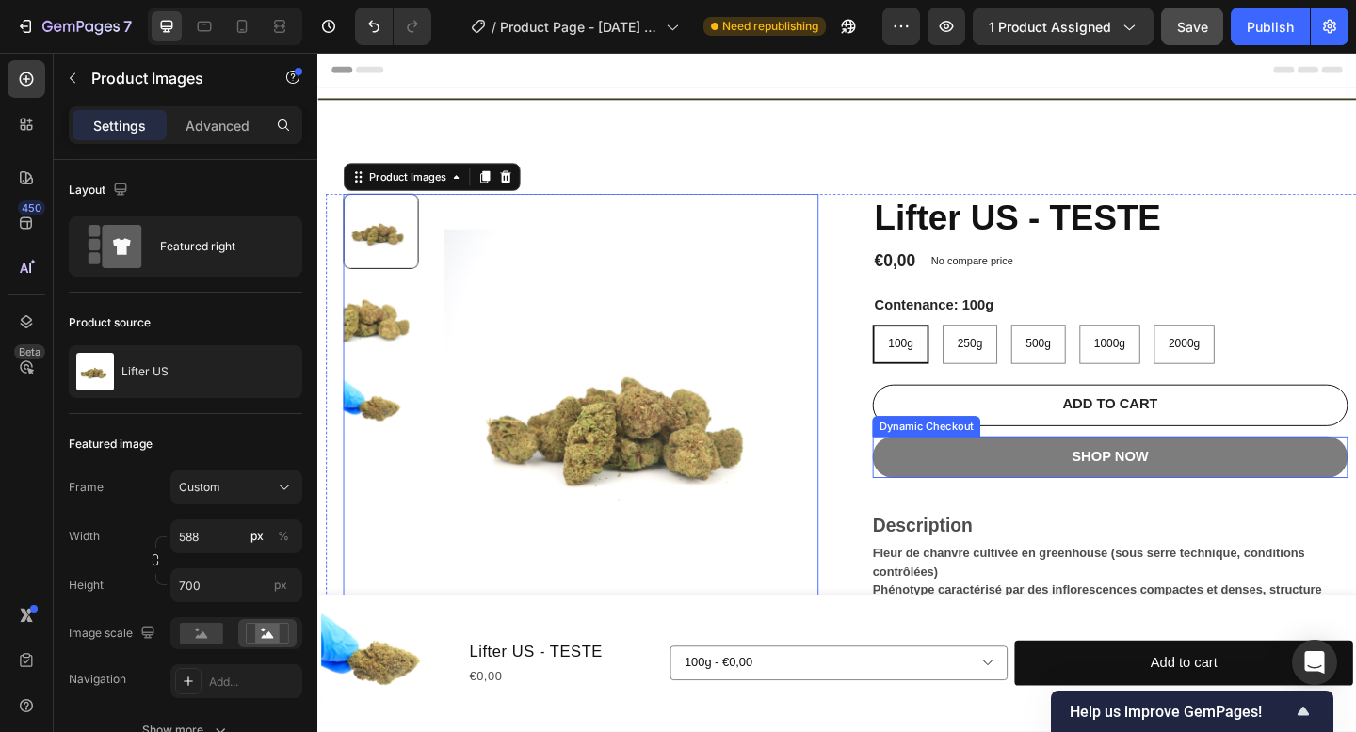
click at [1022, 498] on button "SHOP NOW" at bounding box center [1179, 493] width 517 height 45
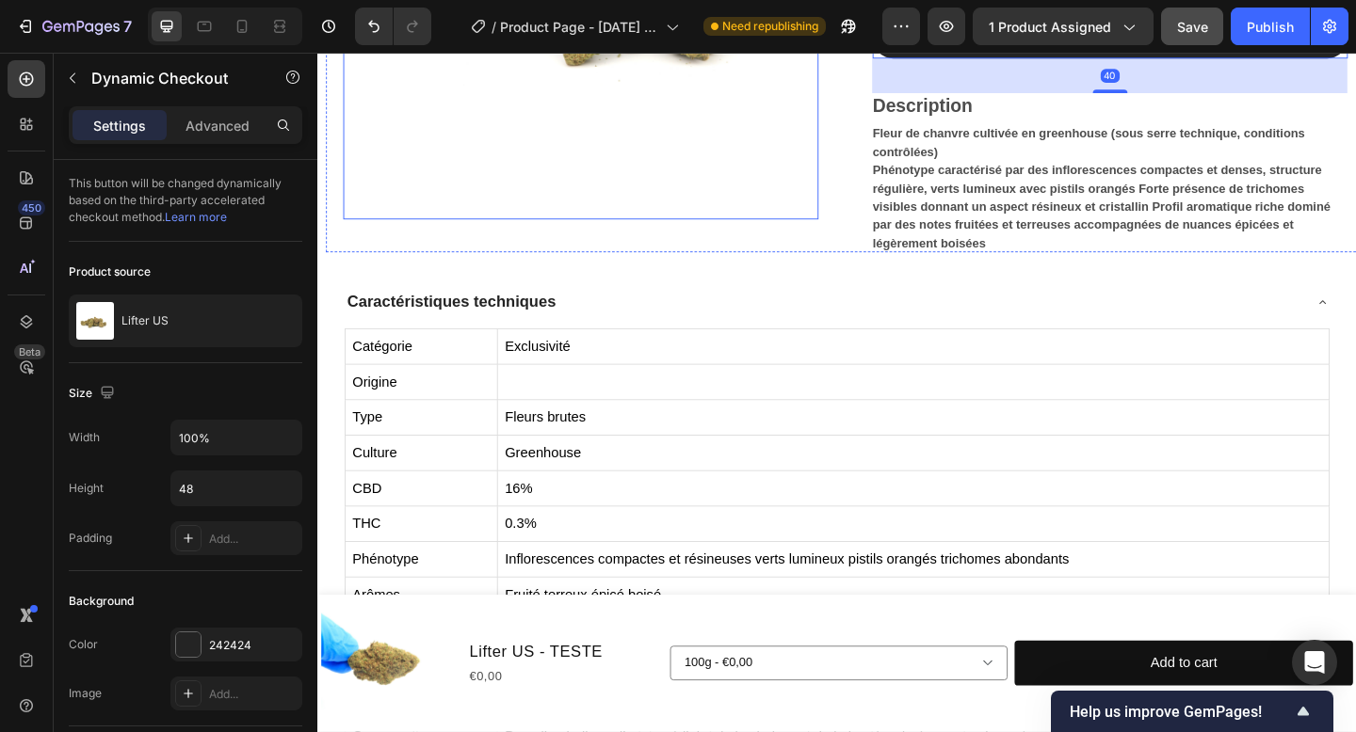
scroll to position [476, 0]
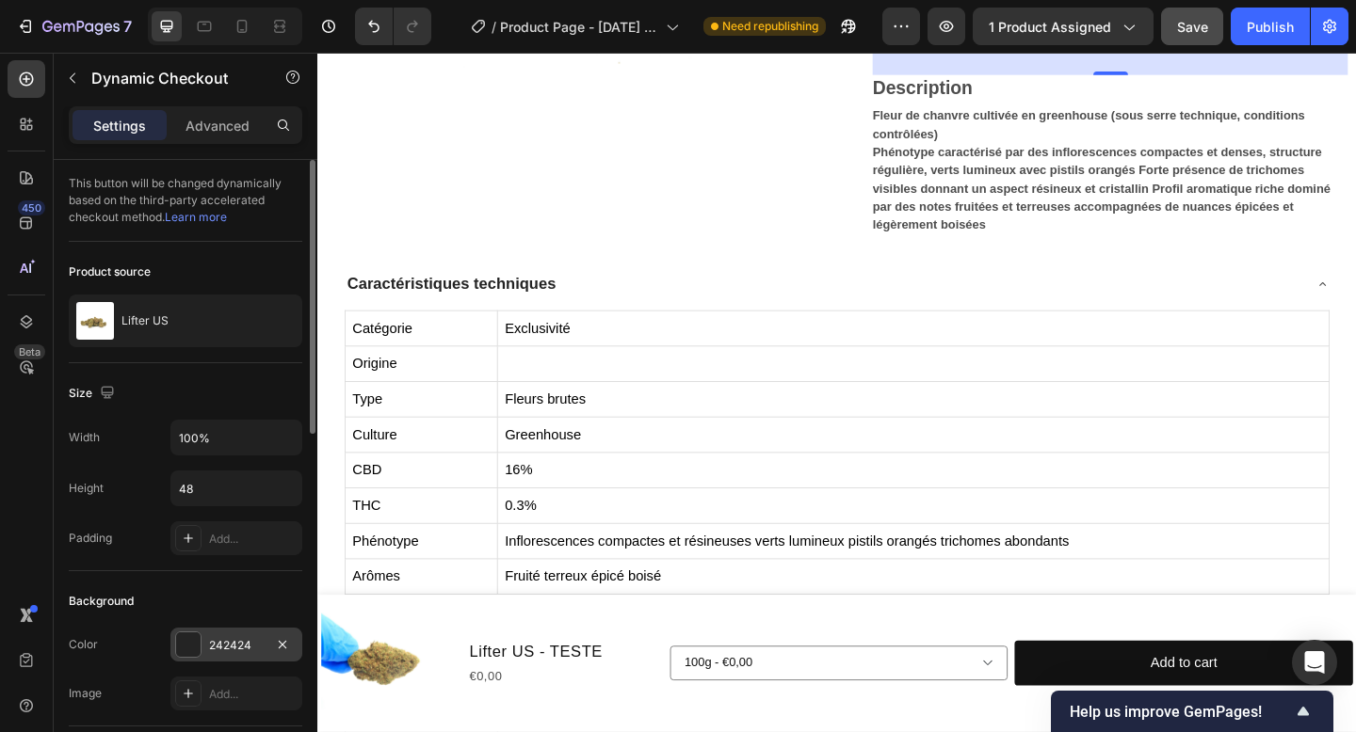
click at [231, 649] on div "242424" at bounding box center [236, 645] width 55 height 17
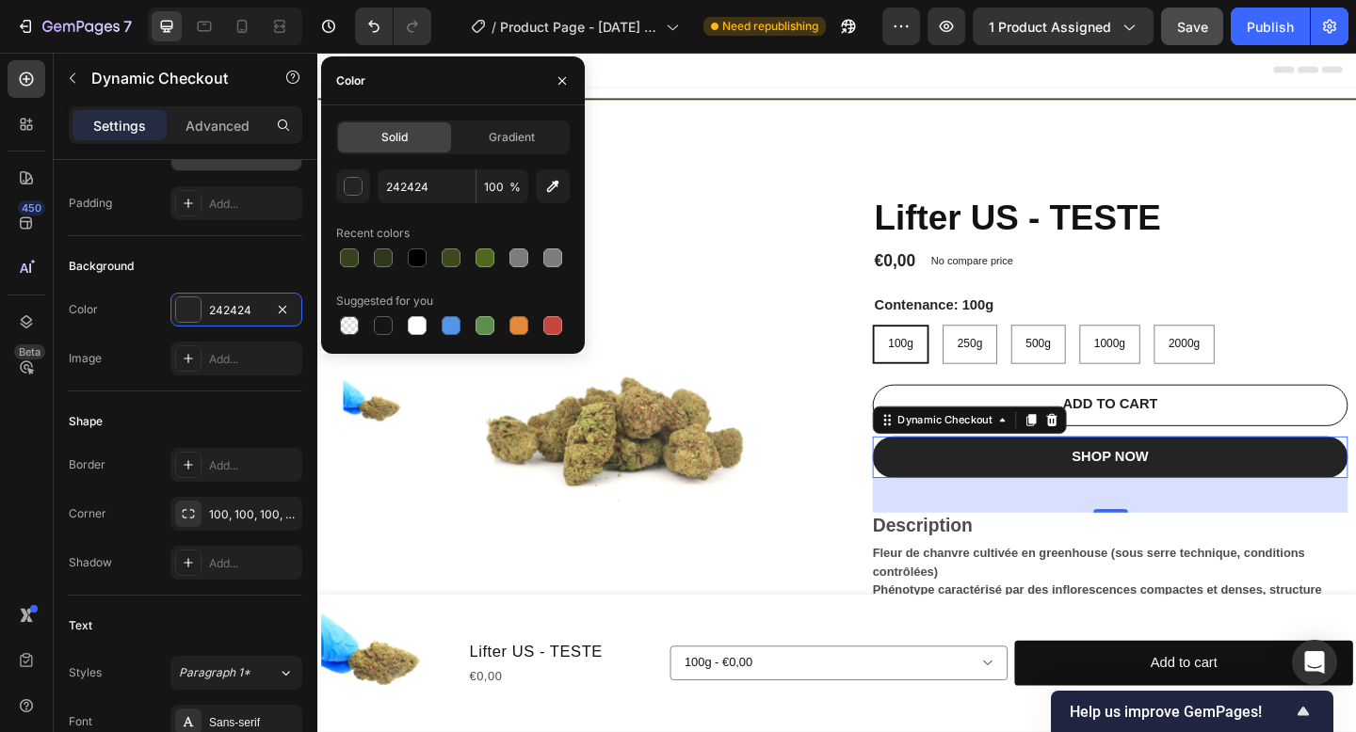
scroll to position [801, 0]
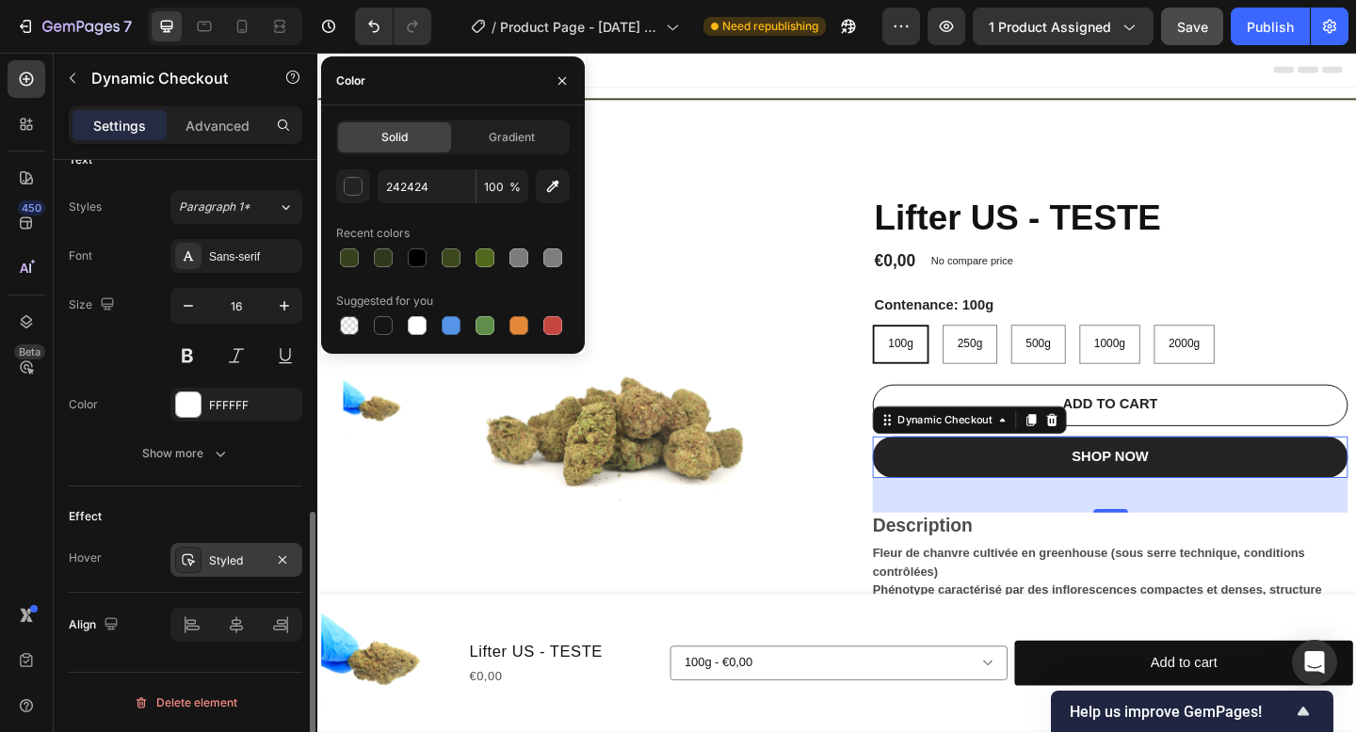
click at [220, 567] on div "Styled" at bounding box center [236, 561] width 55 height 17
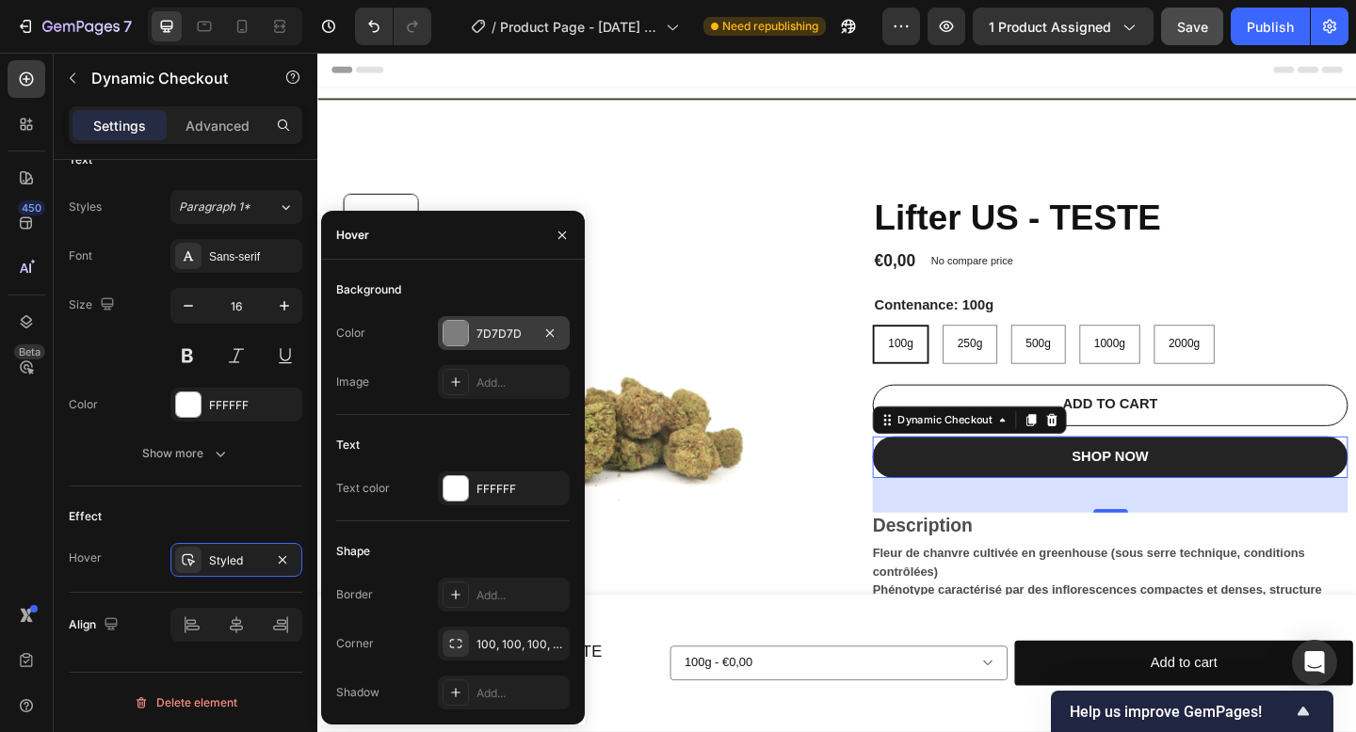
click at [492, 326] on div "7D7D7D" at bounding box center [503, 334] width 55 height 17
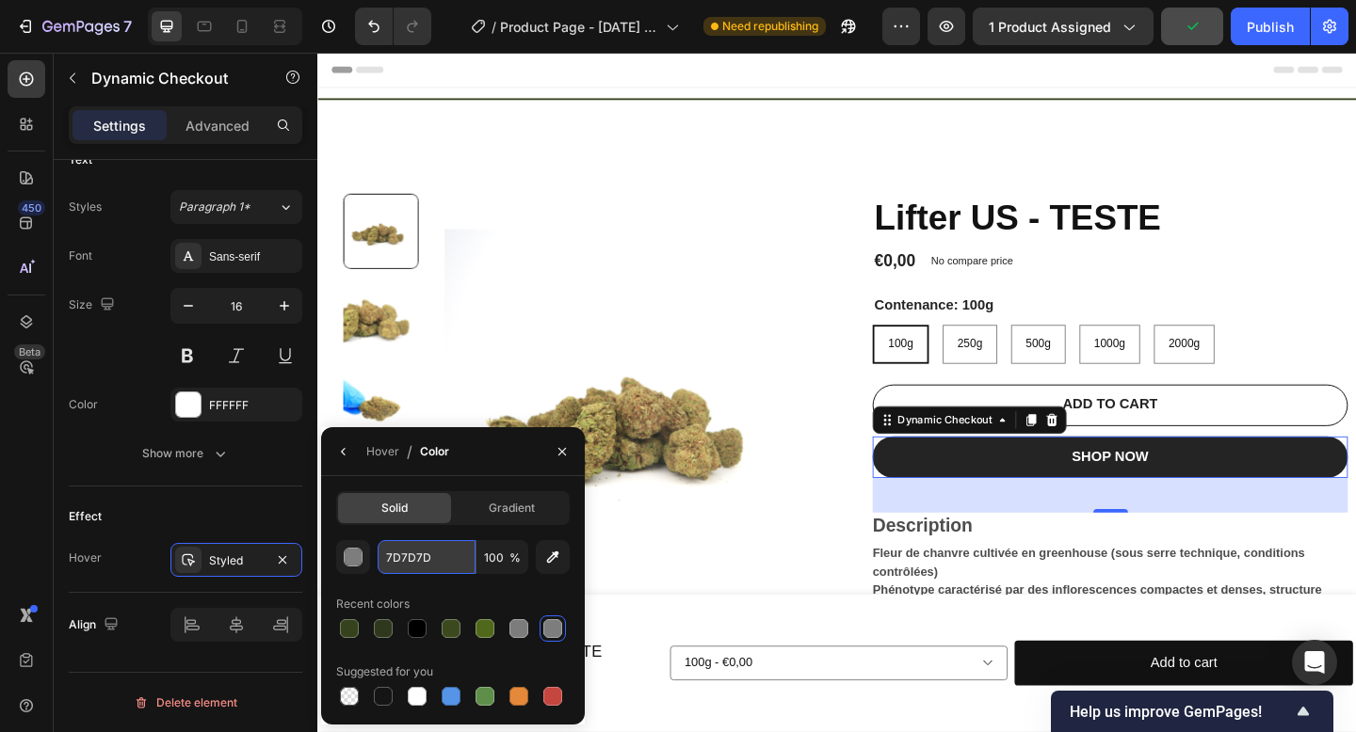
click at [436, 559] on input "7D7D7D" at bounding box center [427, 557] width 98 height 34
paste input "36421E"
type input "36421E"
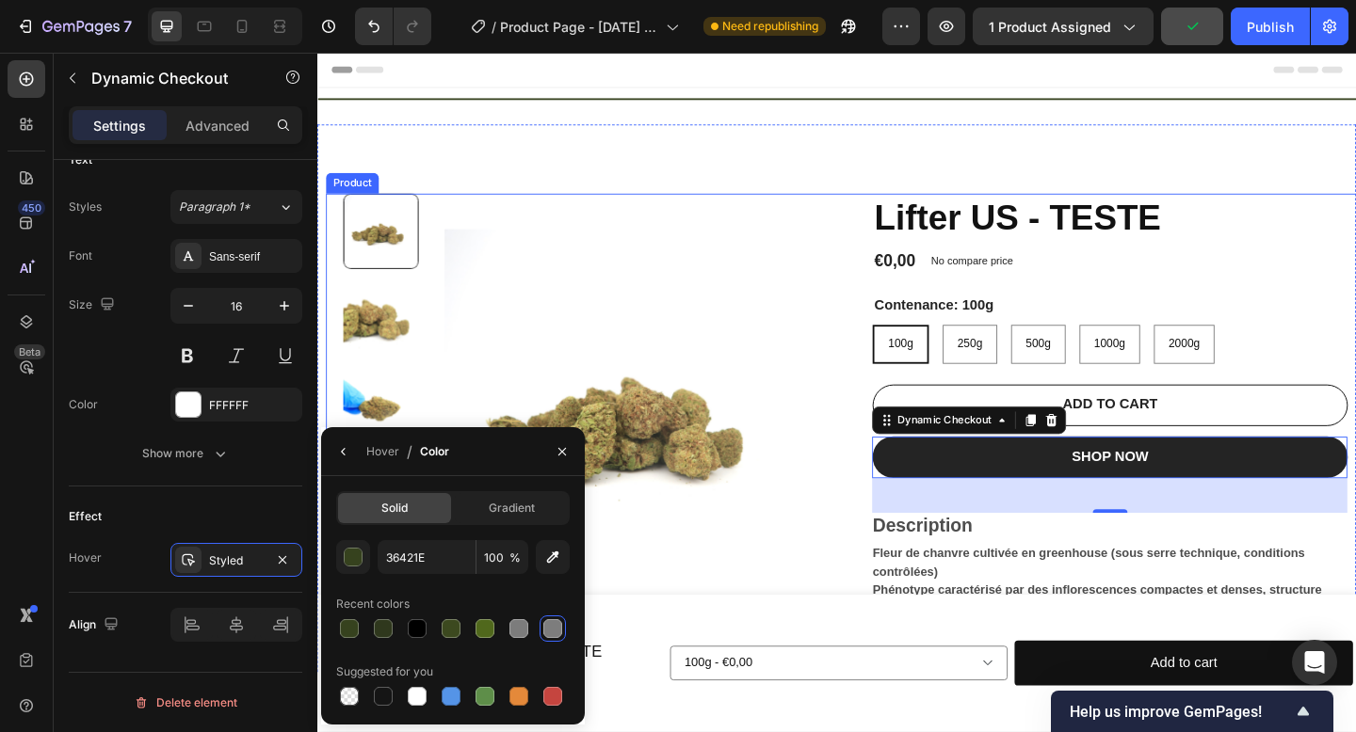
click at [881, 633] on div "Product Images Lifter US - TESTE Product Title €0,00 Product Price Product Pric…" at bounding box center [892, 466] width 1130 height 521
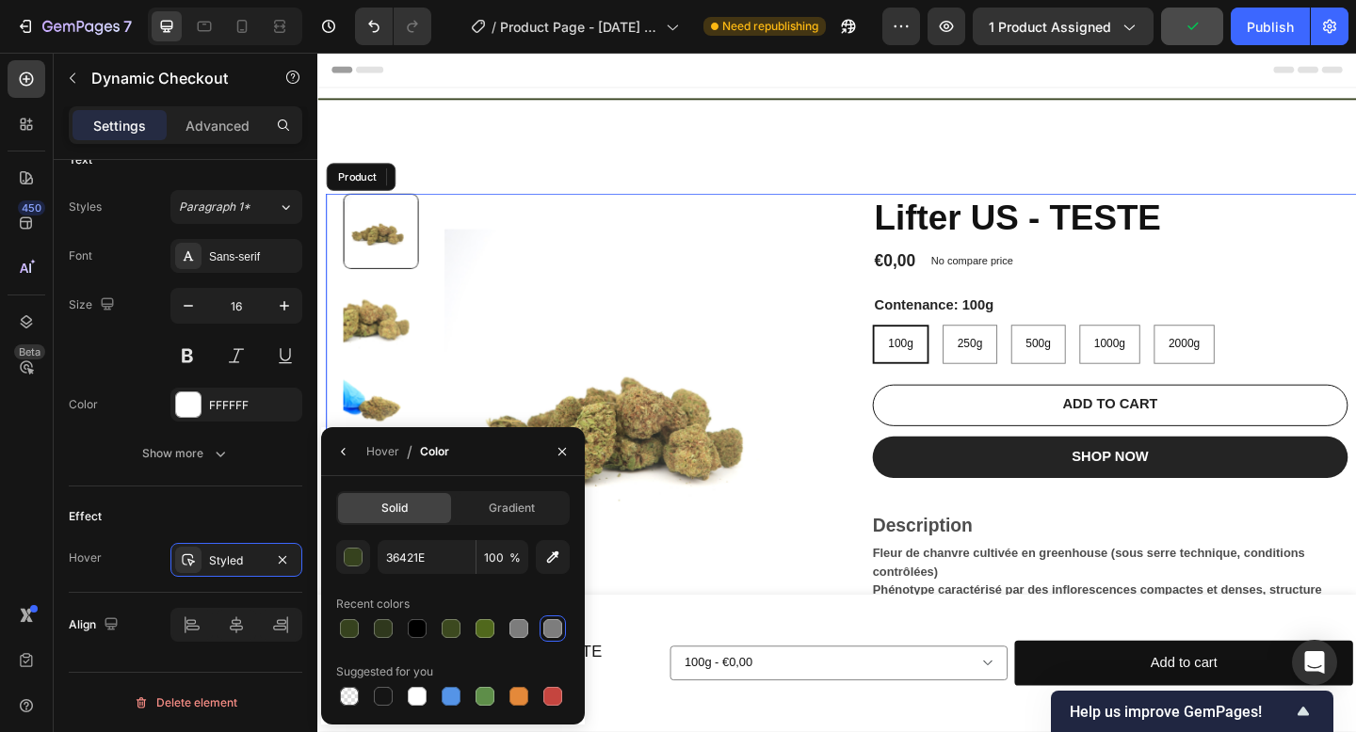
scroll to position [0, 0]
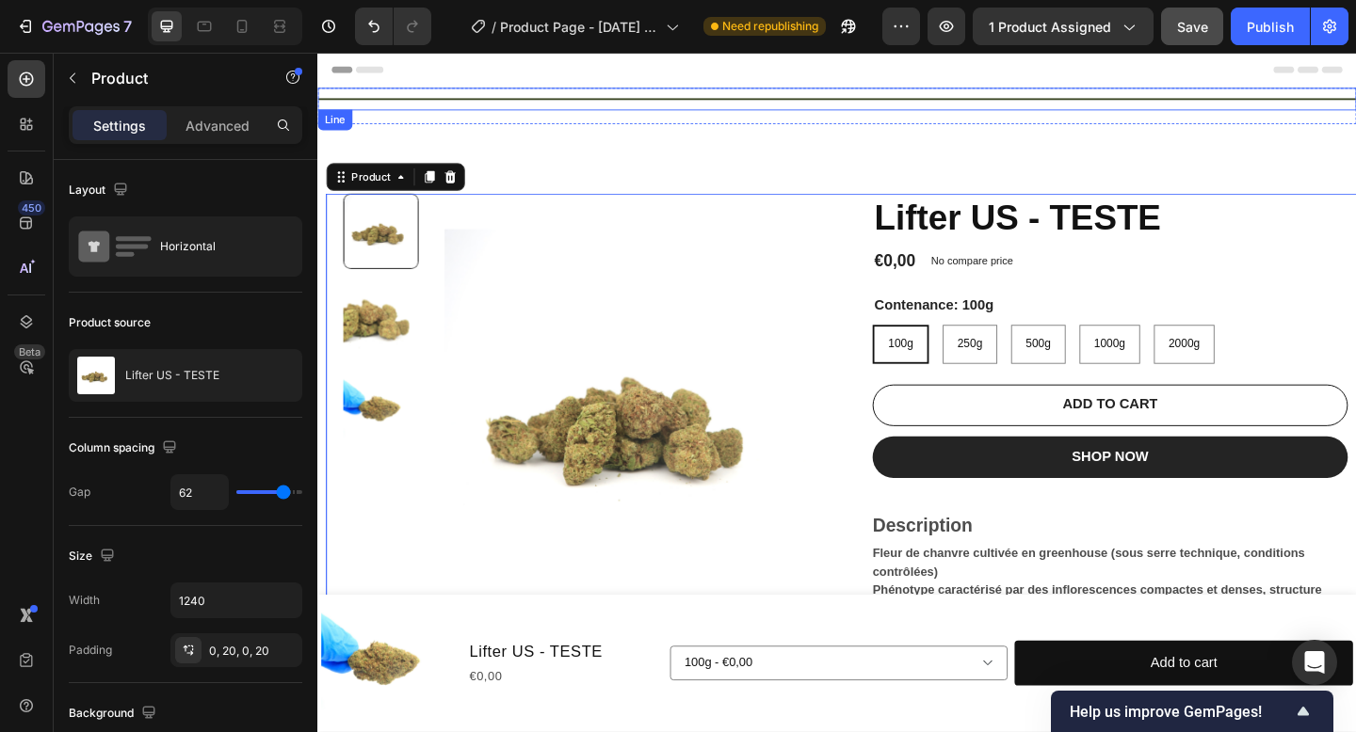
click at [796, 113] on div "Title Line" at bounding box center [882, 103] width 1130 height 24
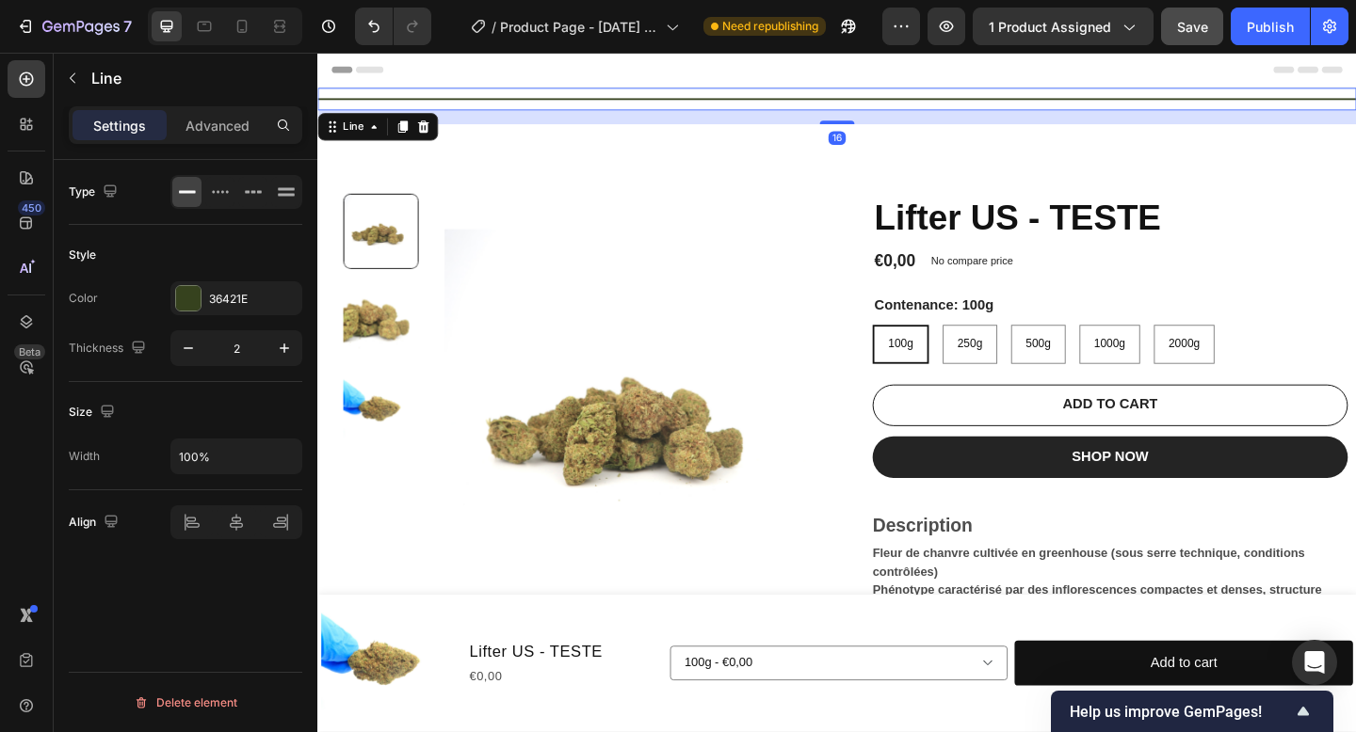
click at [859, 121] on div "16" at bounding box center [882, 123] width 1130 height 15
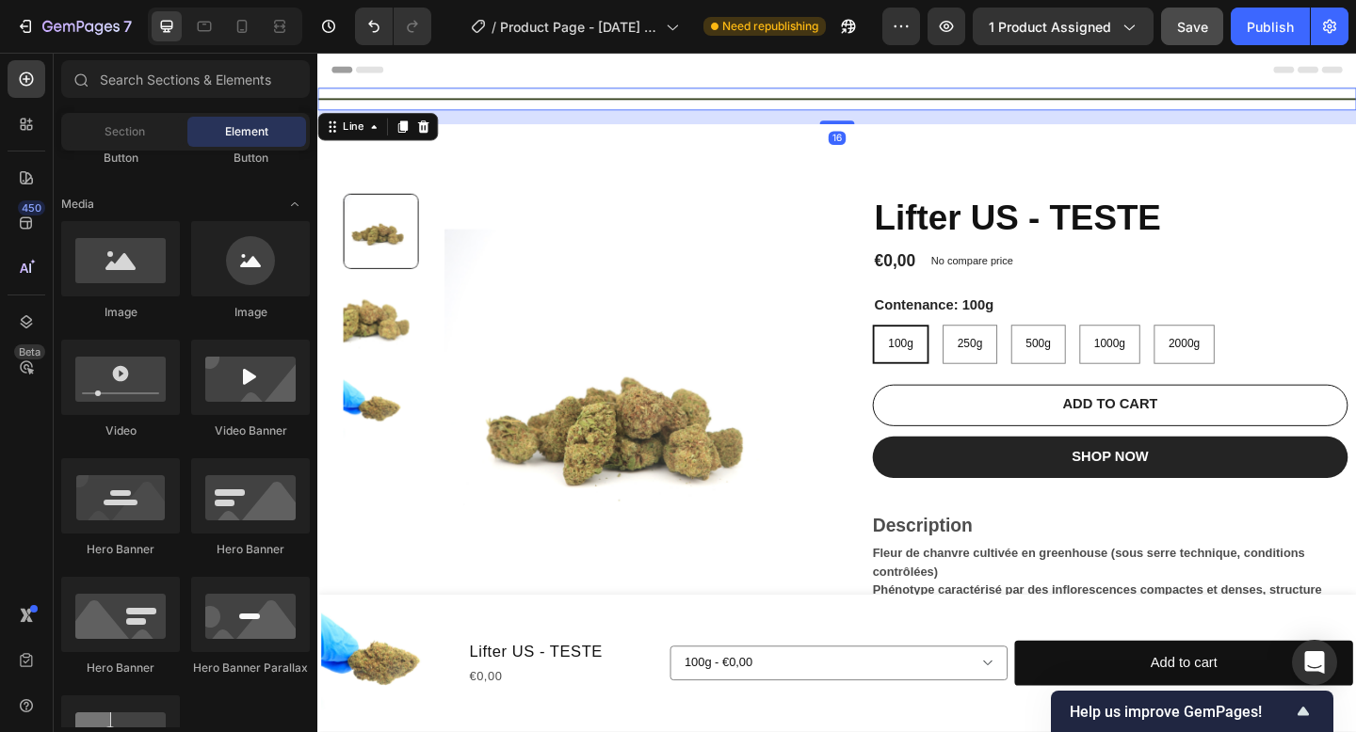
click at [847, 88] on div "Header" at bounding box center [882, 72] width 1100 height 38
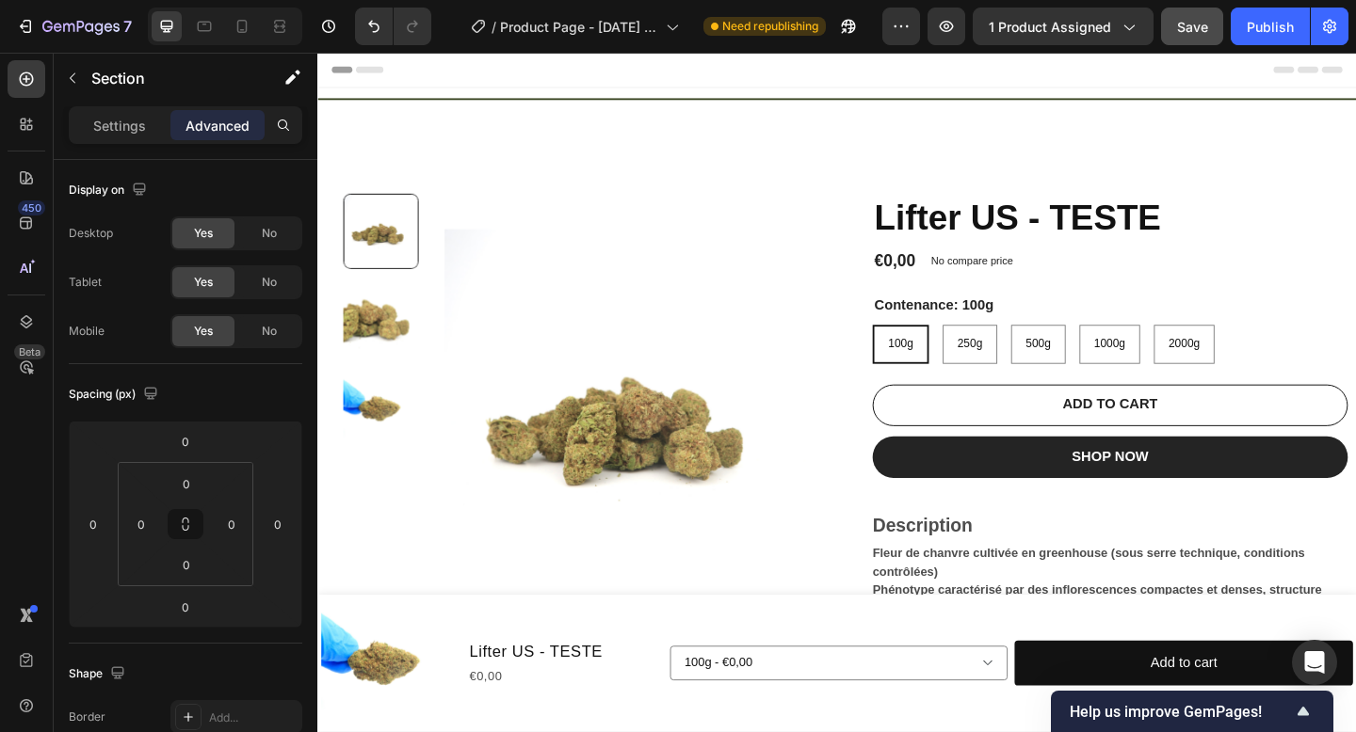
click at [862, 126] on div "Title Line" at bounding box center [882, 111] width 1130 height 40
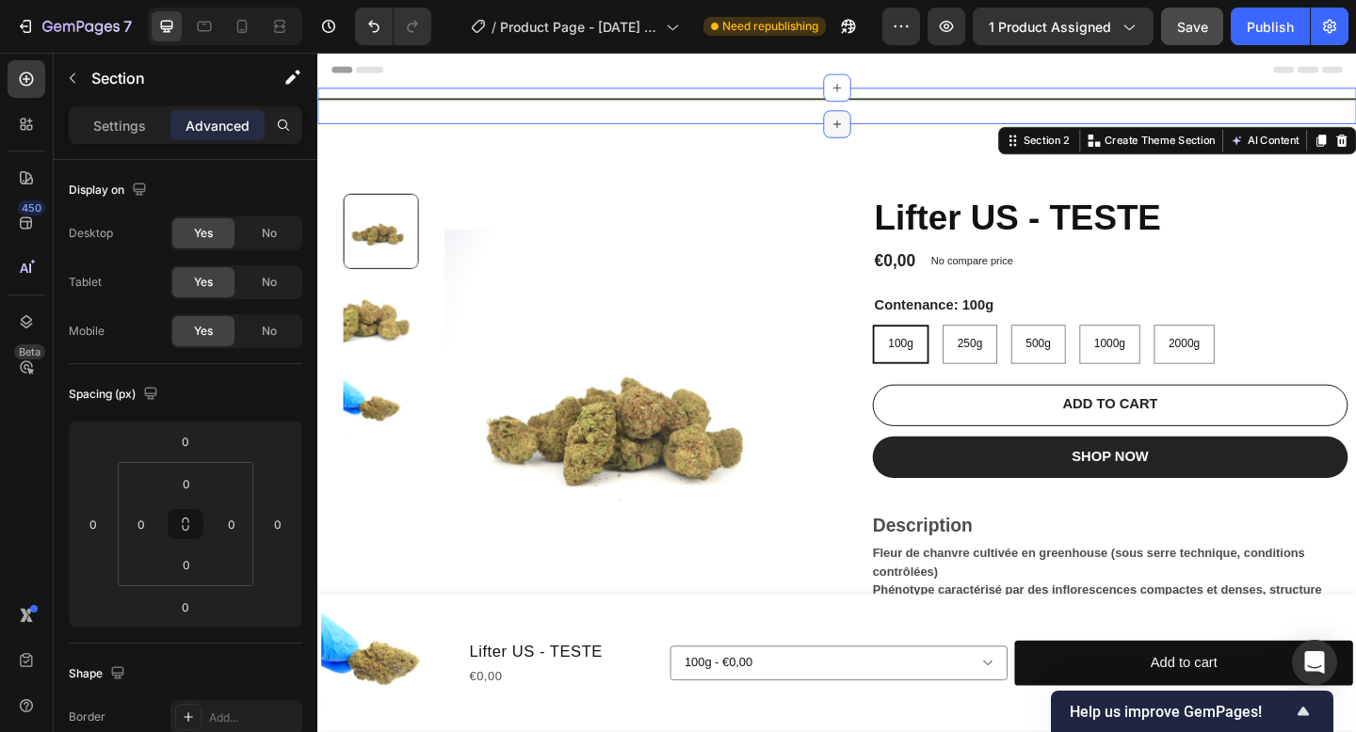
click at [888, 132] on icon at bounding box center [882, 130] width 15 height 15
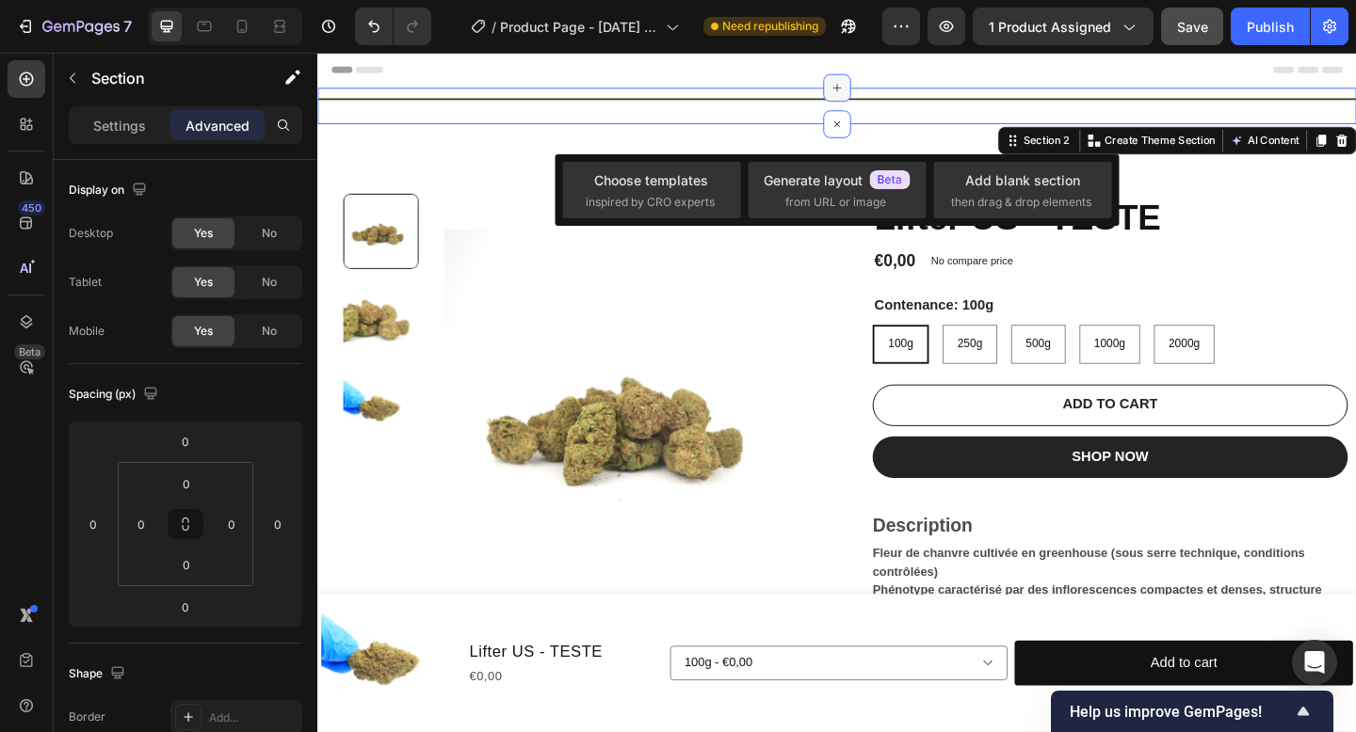
click at [882, 92] on icon at bounding box center [882, 92] width 8 height 8
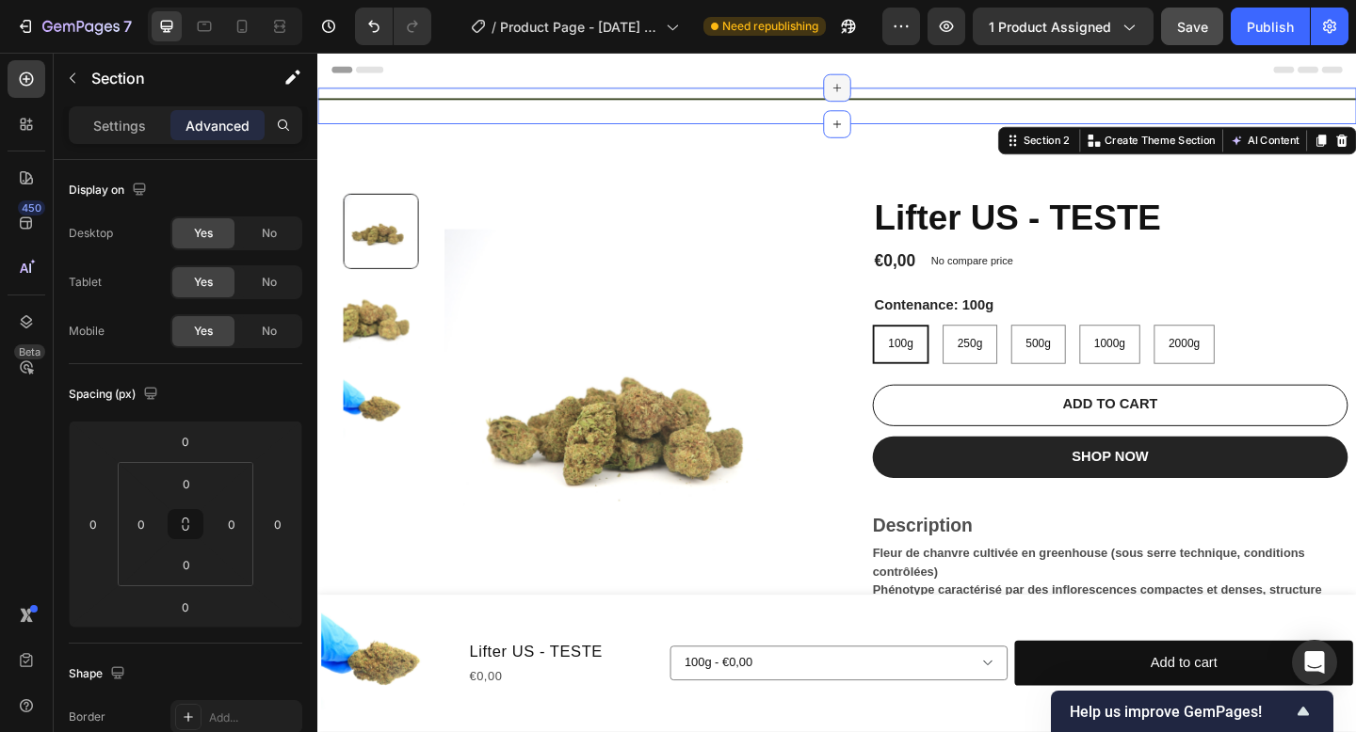
click at [882, 92] on icon at bounding box center [882, 92] width 8 height 8
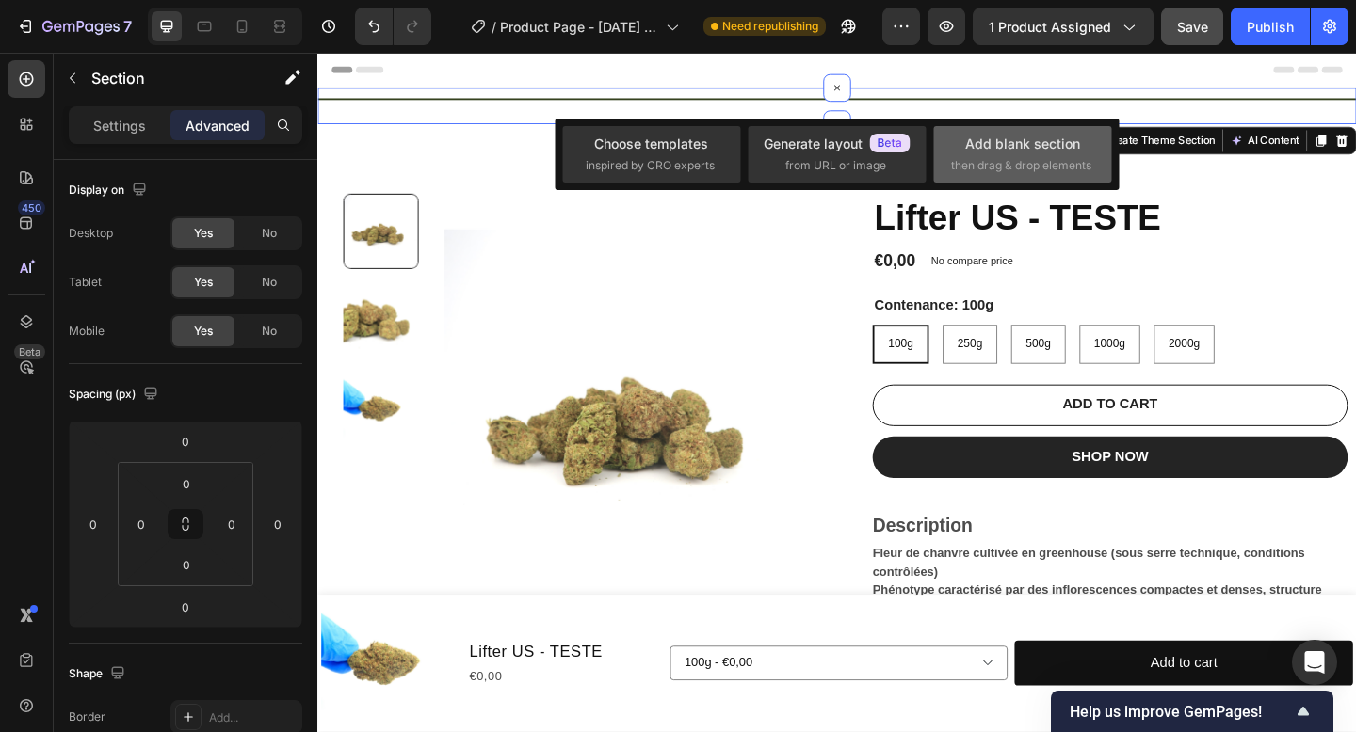
click at [983, 143] on div "Add blank section" at bounding box center [1022, 144] width 115 height 20
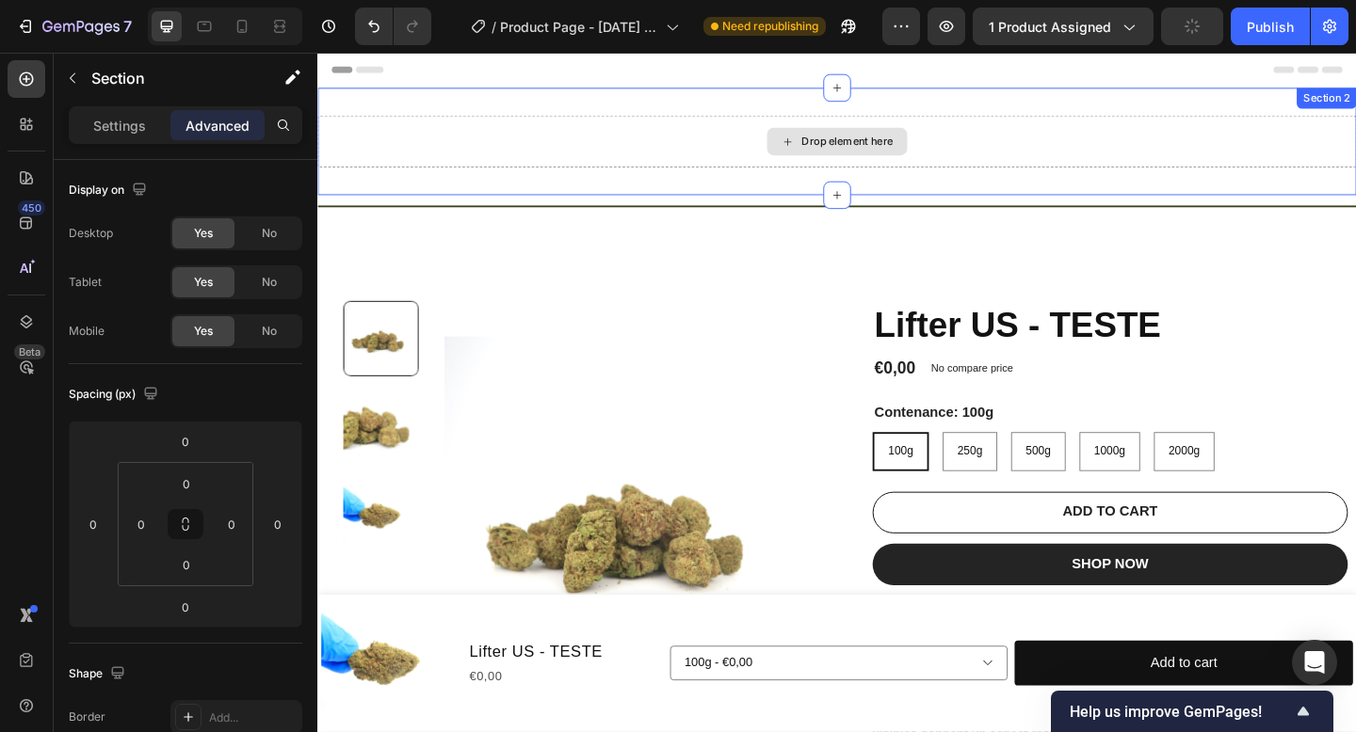
click at [895, 144] on div "Drop element here" at bounding box center [894, 149] width 100 height 15
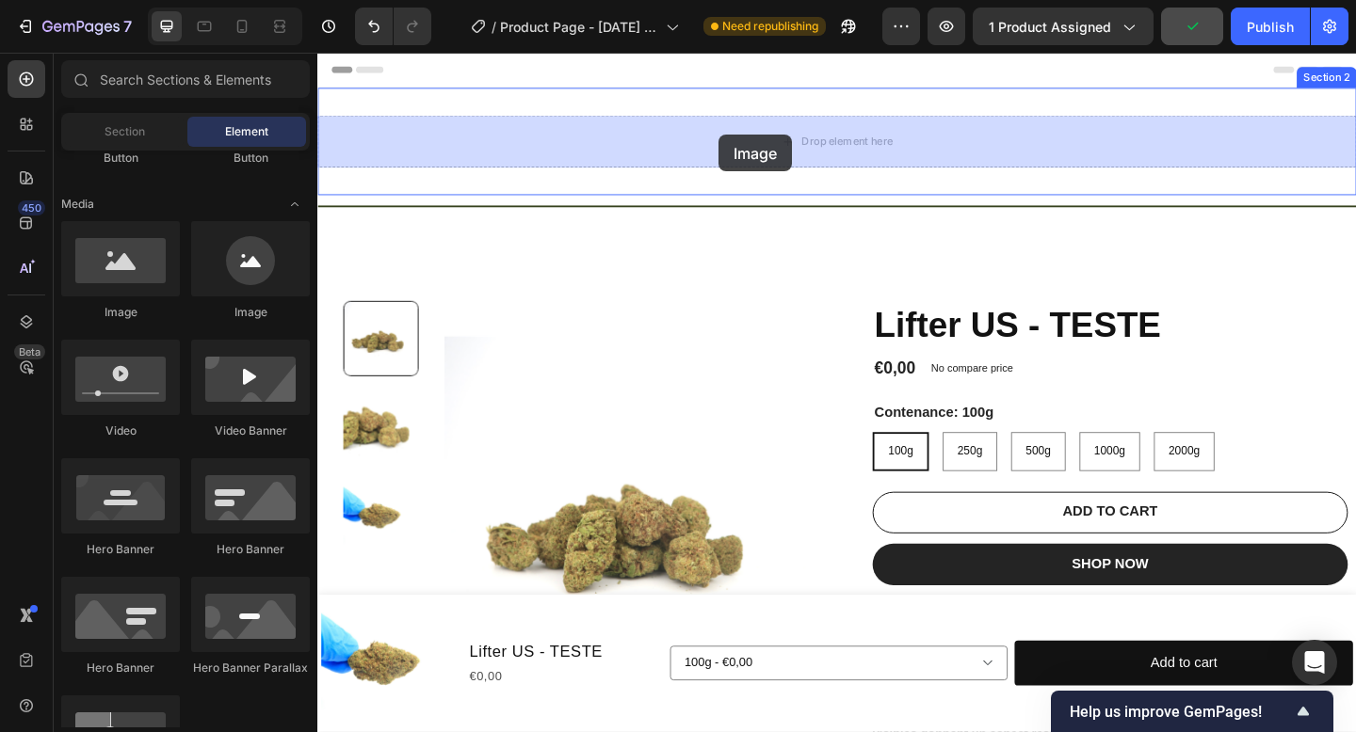
drag, startPoint x: 539, startPoint y: 321, endPoint x: 752, endPoint y: 142, distance: 278.0
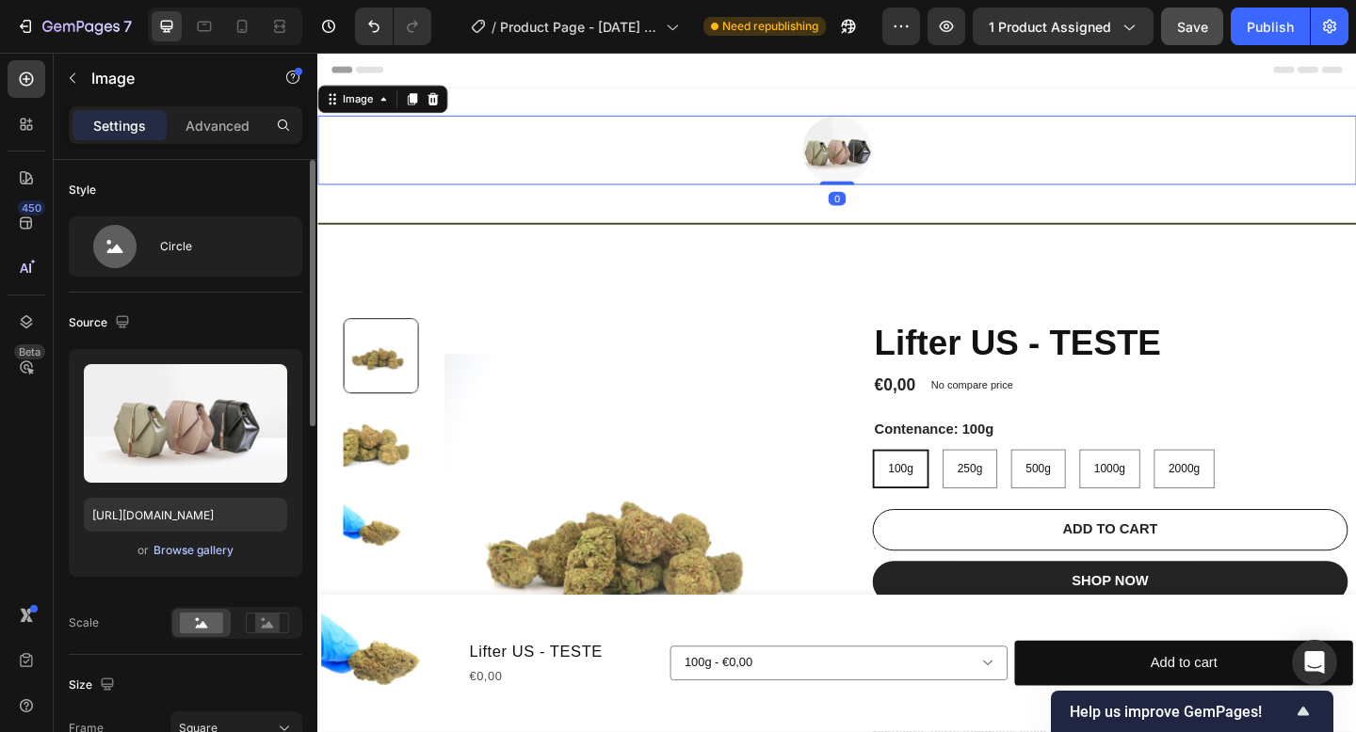
click at [180, 555] on div "Browse gallery" at bounding box center [193, 550] width 80 height 17
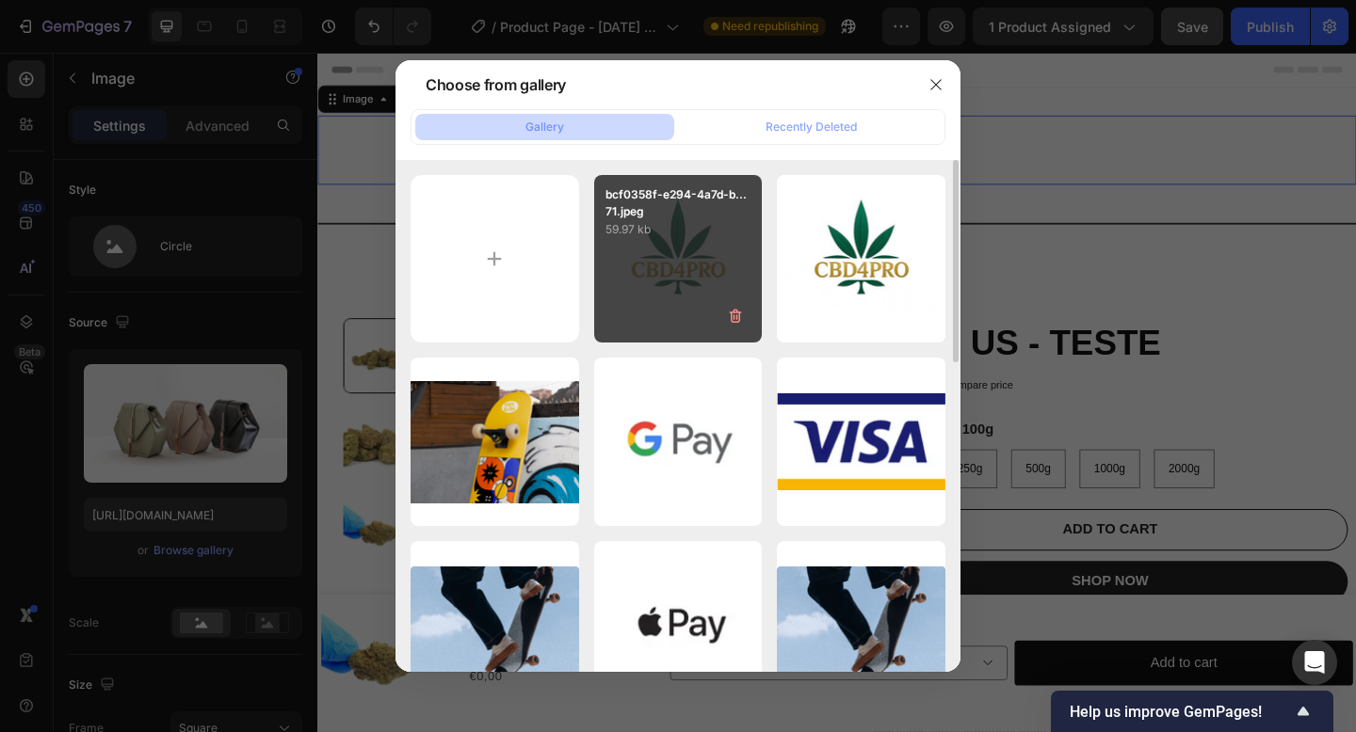
click at [662, 278] on div "bcf0358f-e294-4a7d-b...71.jpeg 59.97 kb" at bounding box center [678, 259] width 169 height 169
type input "https://cdn.shopify.com/s/files/1/0903/6821/3325/files/gempages_580648674753774…"
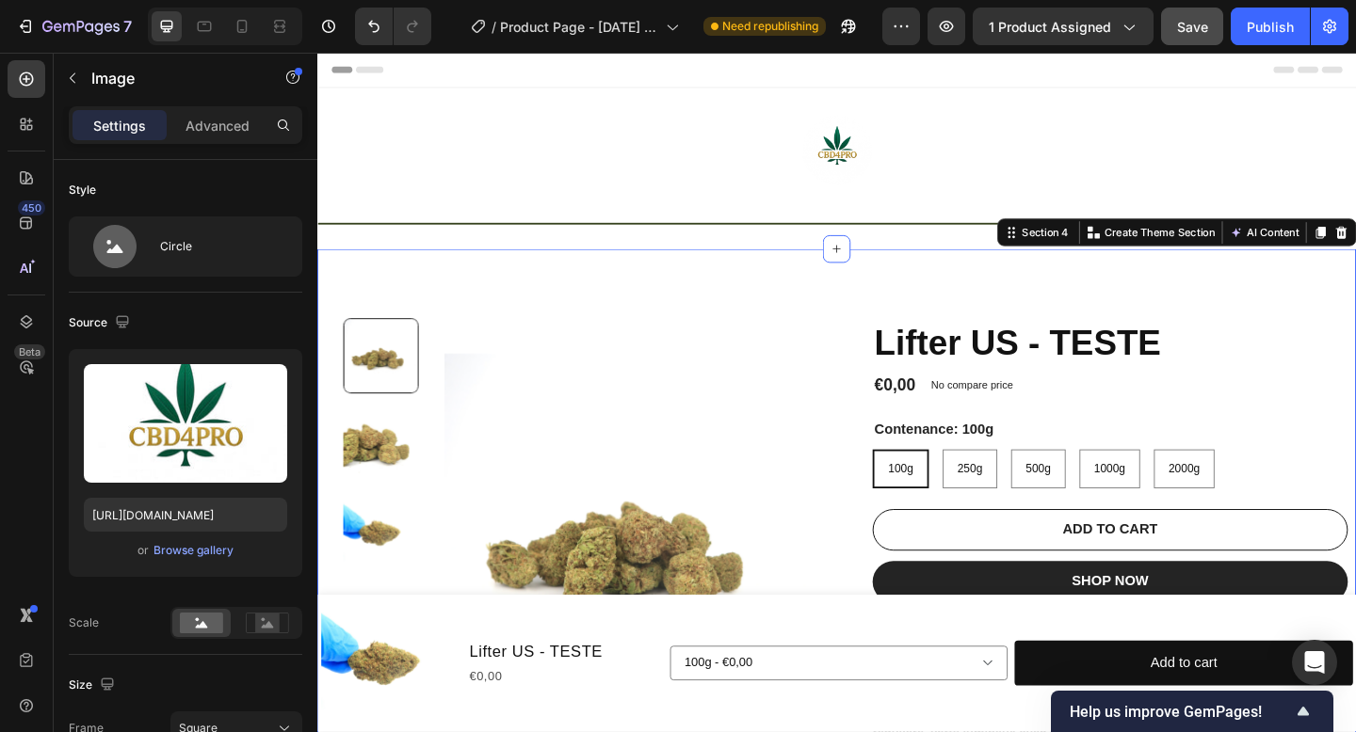
click at [896, 279] on div "Product Images Lifter US - TESTE Product Title €0,00 Product Price Product Pric…" at bounding box center [882, 564] width 1130 height 596
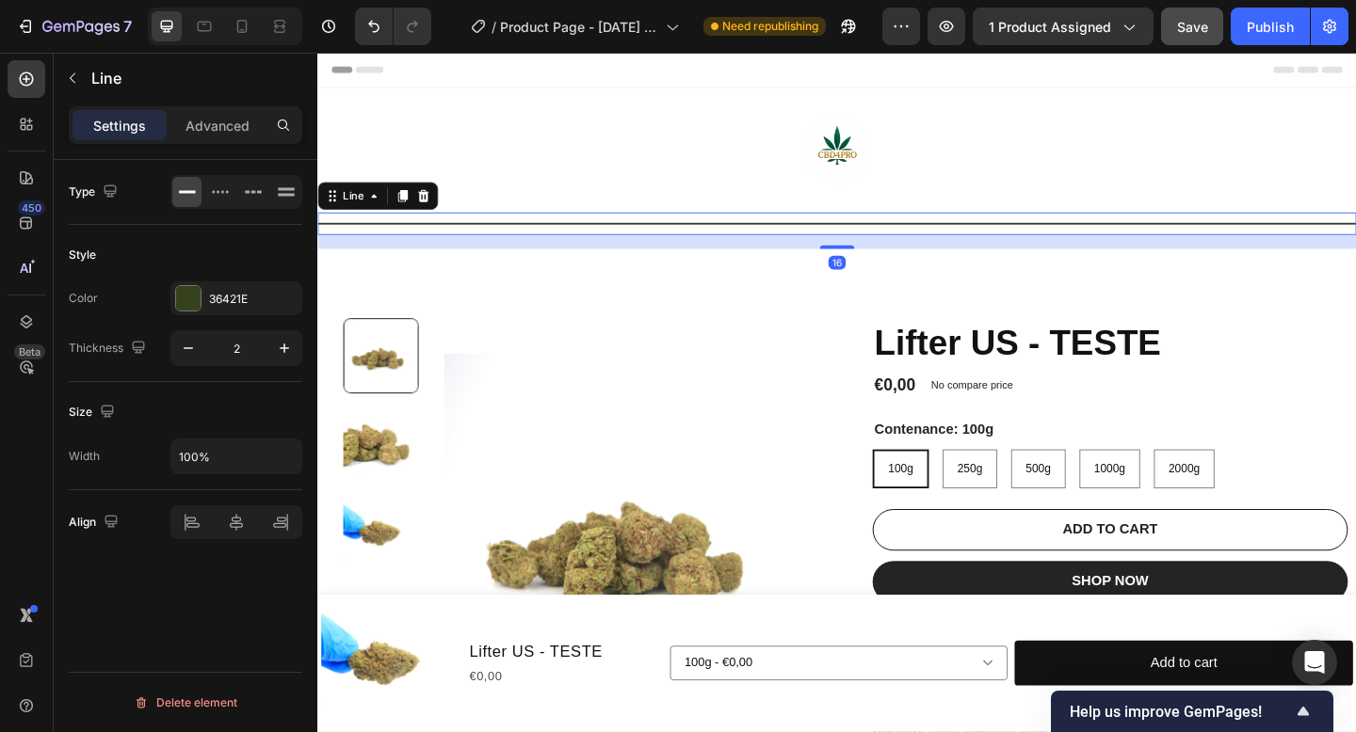
click at [937, 232] on div "Title Line 16" at bounding box center [882, 239] width 1130 height 24
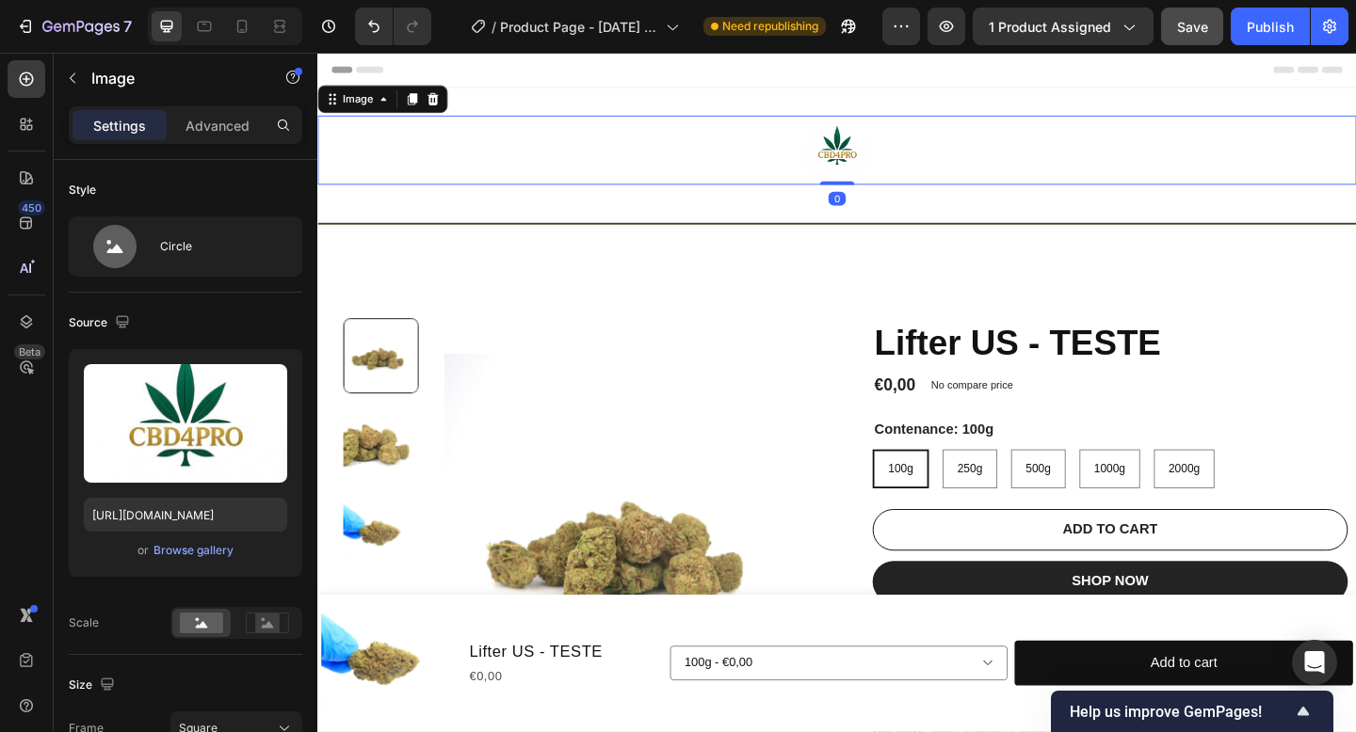
click at [925, 156] on div at bounding box center [882, 158] width 1130 height 75
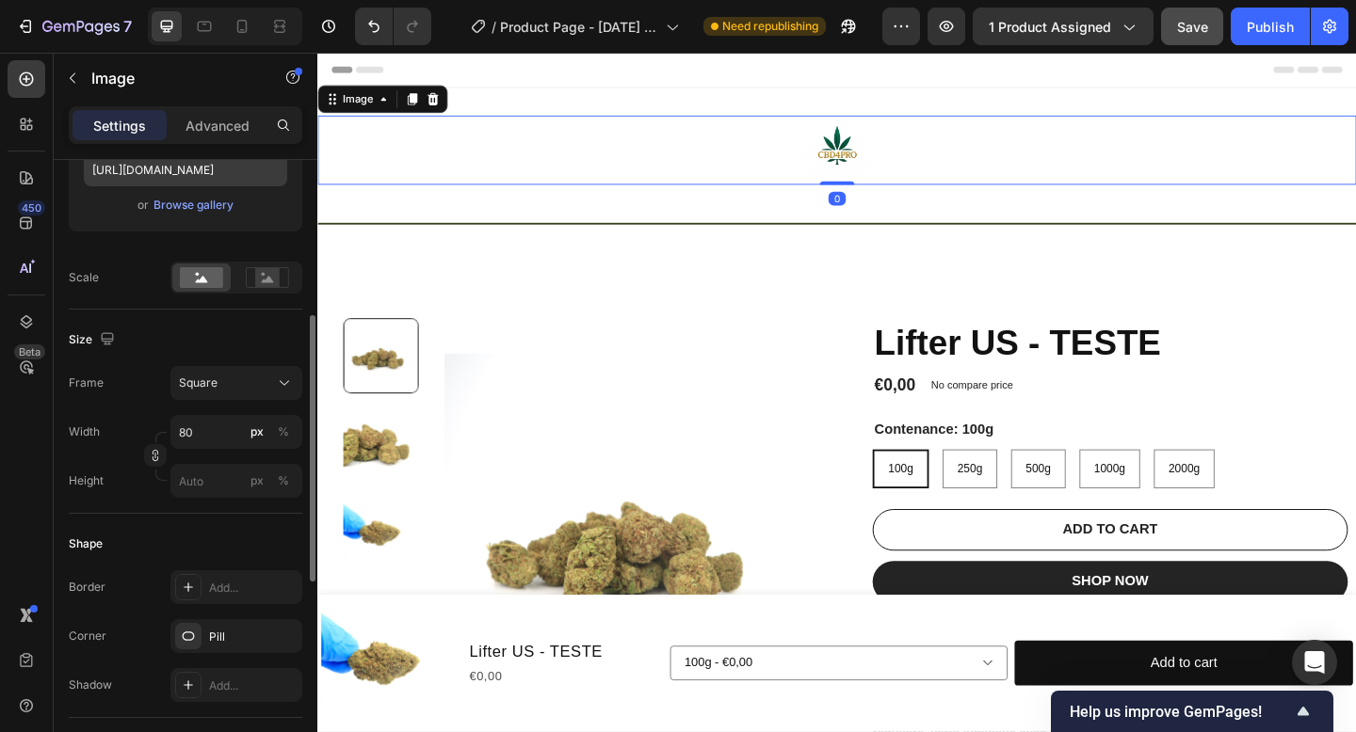
scroll to position [352, 0]
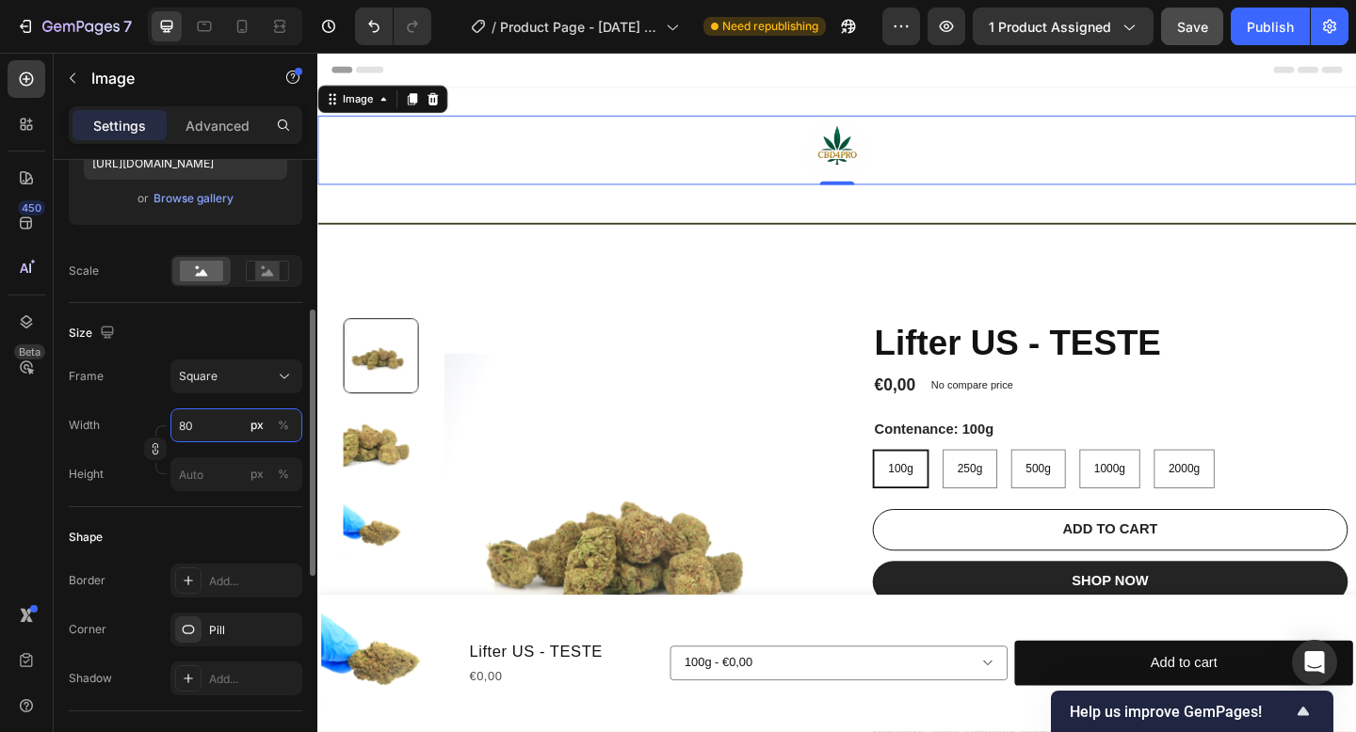
click at [216, 431] on input "80" at bounding box center [236, 426] width 132 height 34
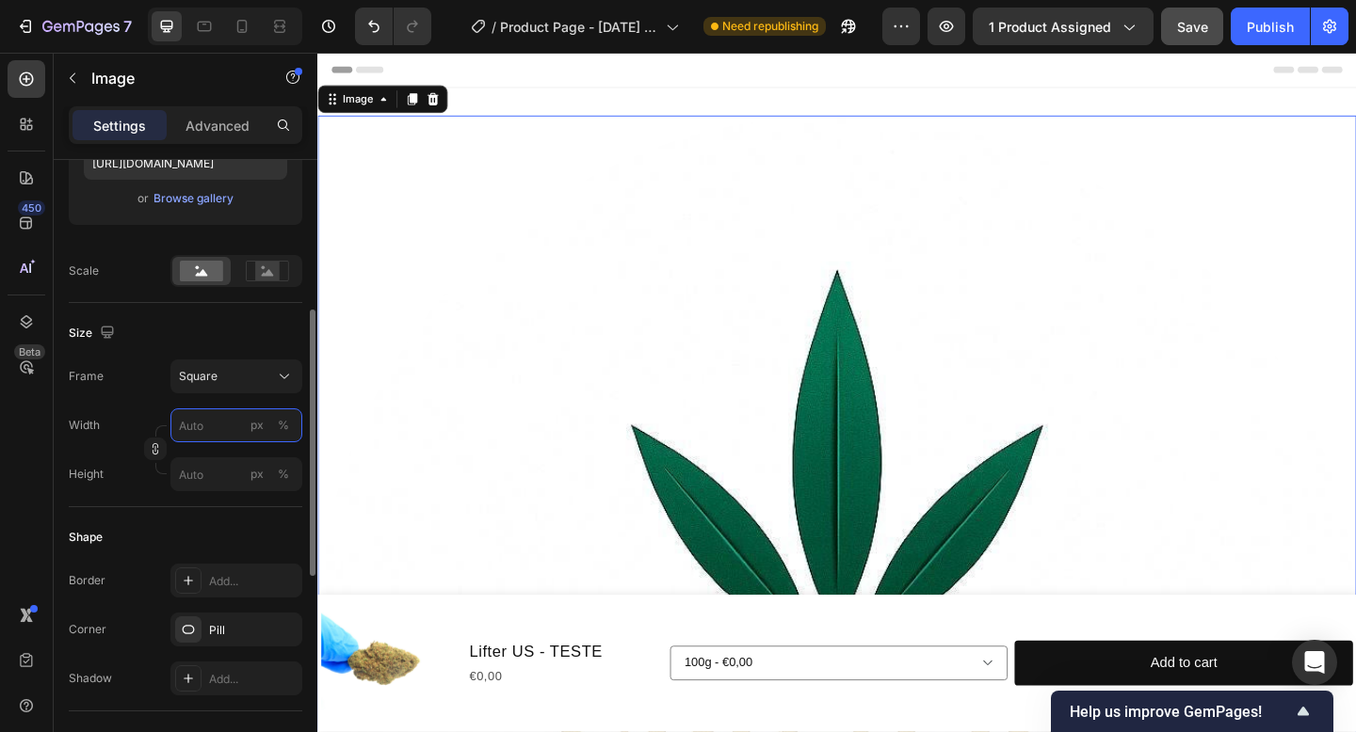
type input "3"
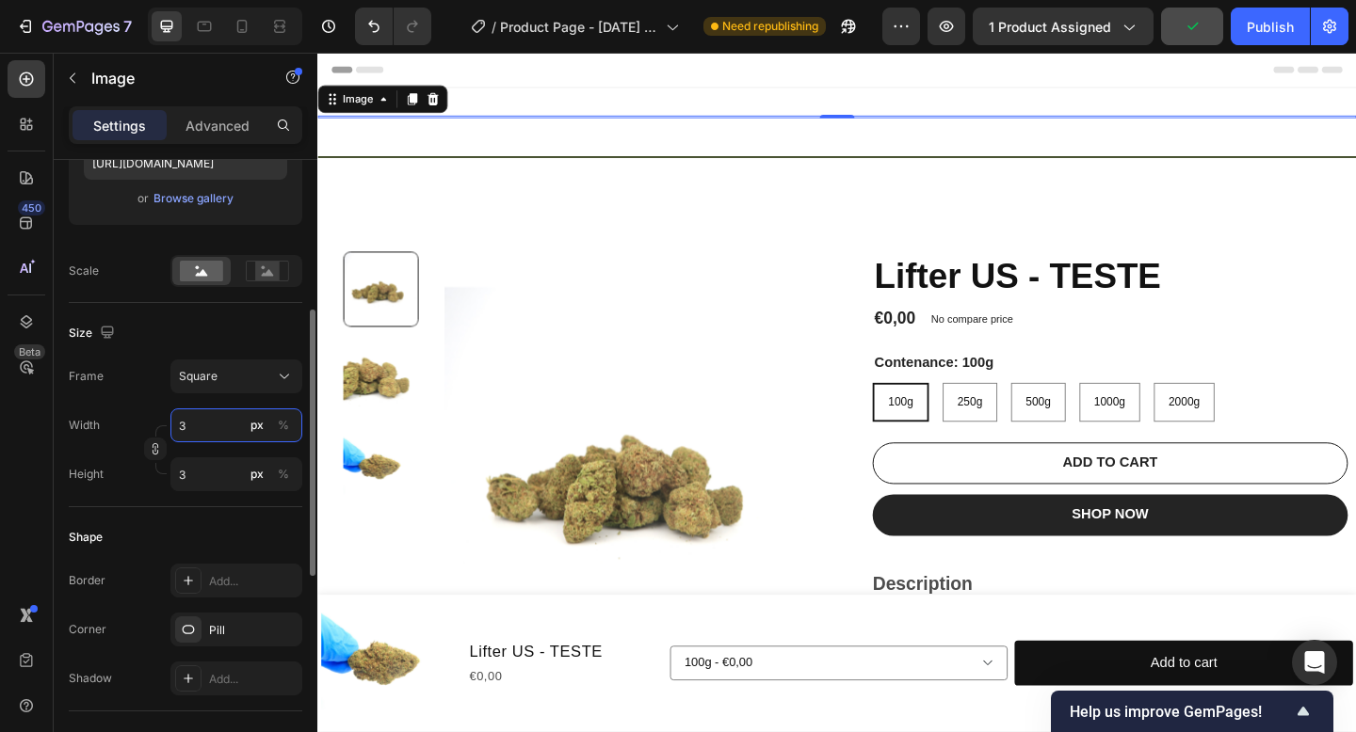
type input "30"
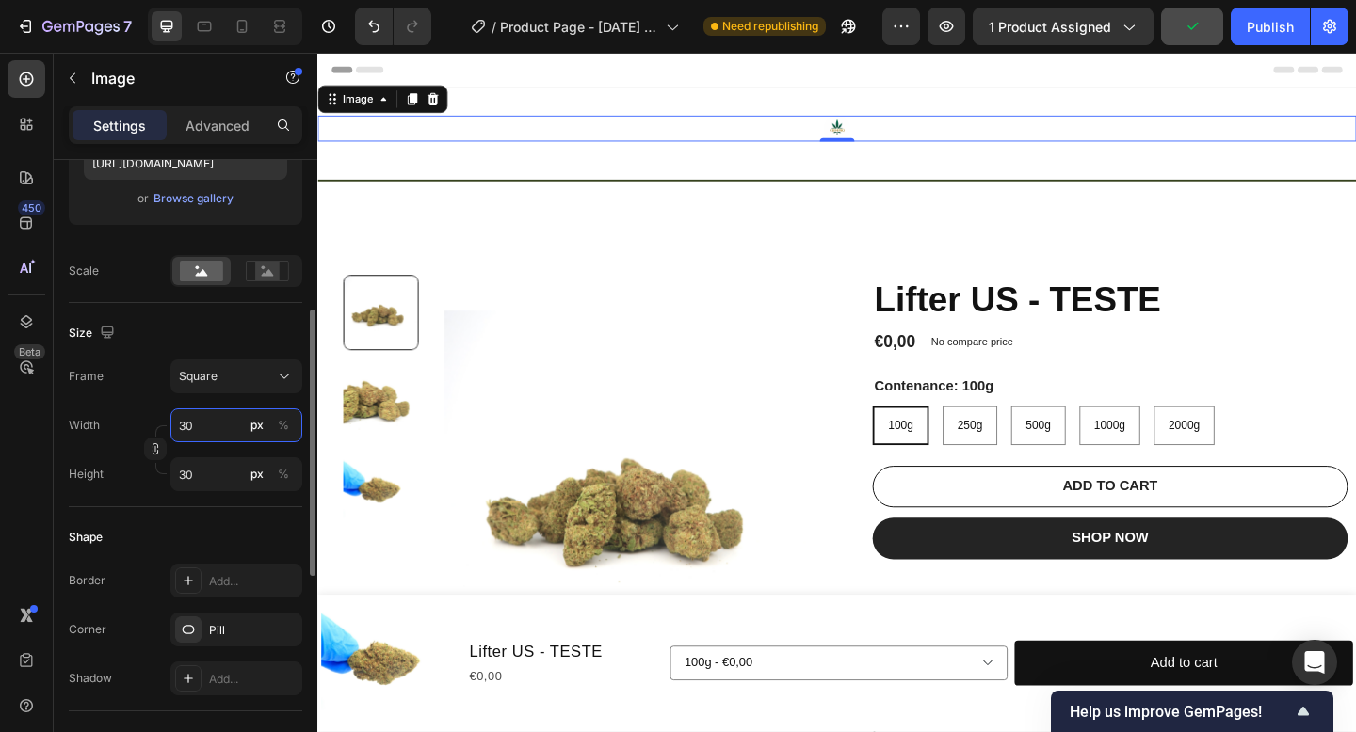
type input "3"
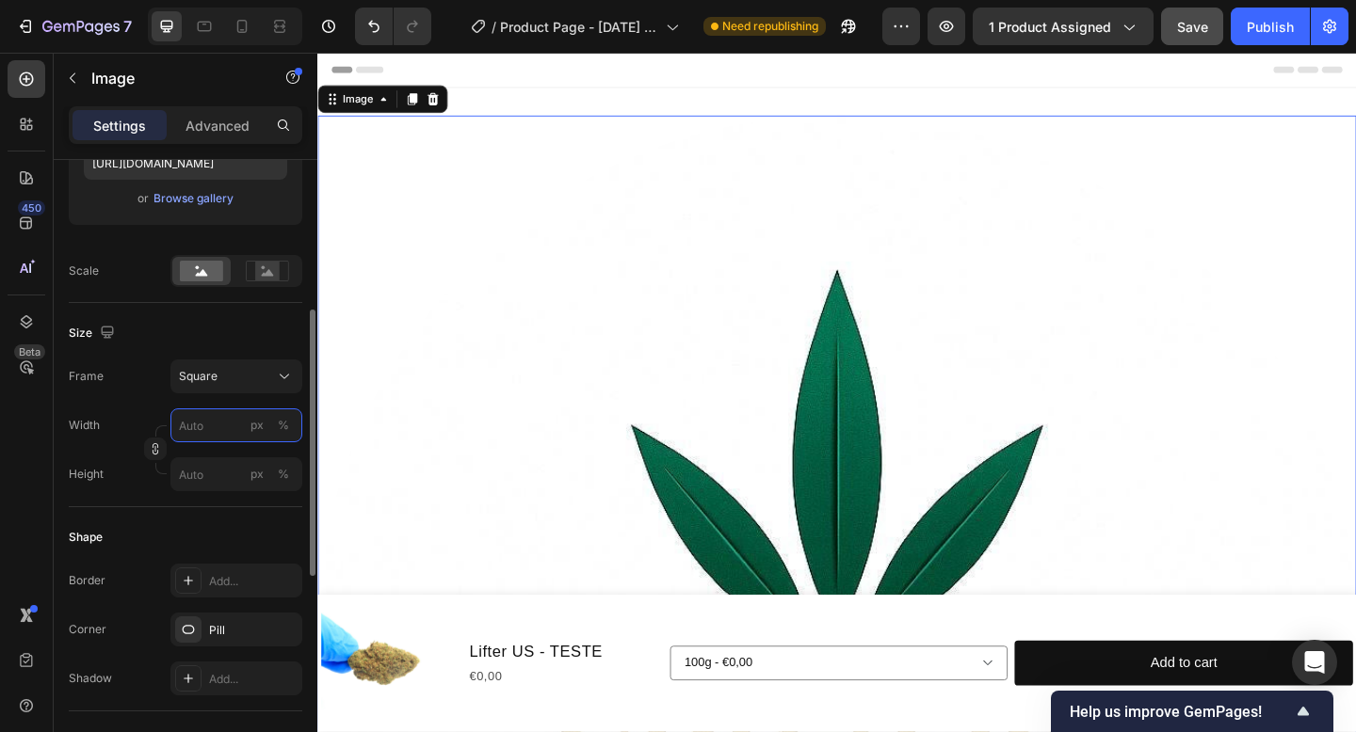
type input "3"
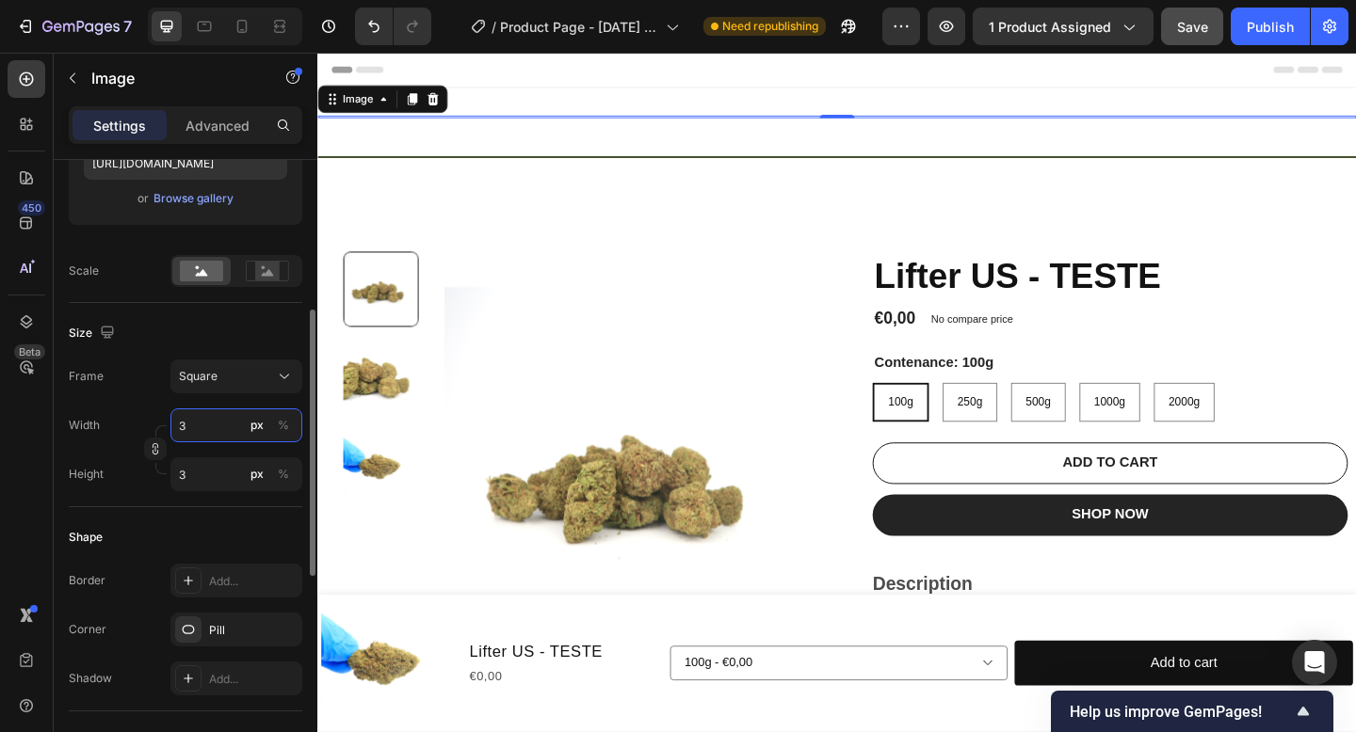
type input "34"
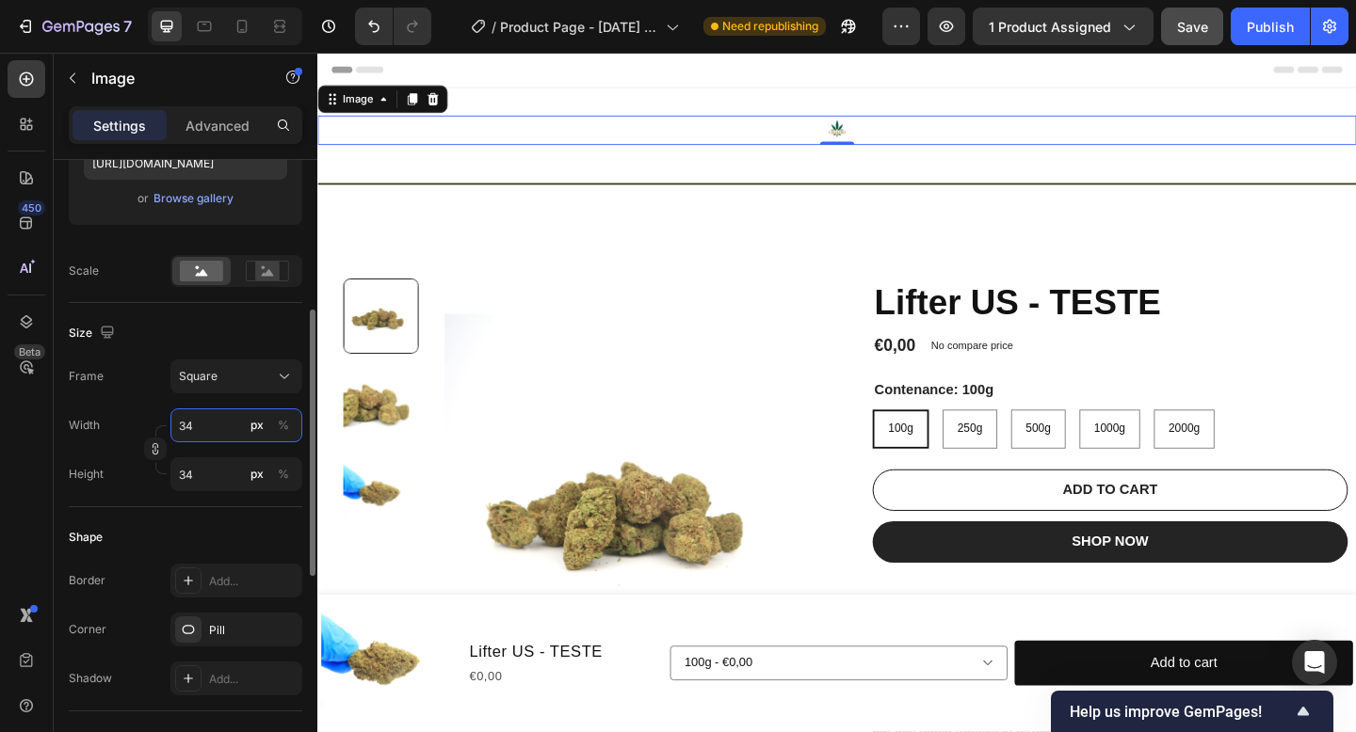
type input "340"
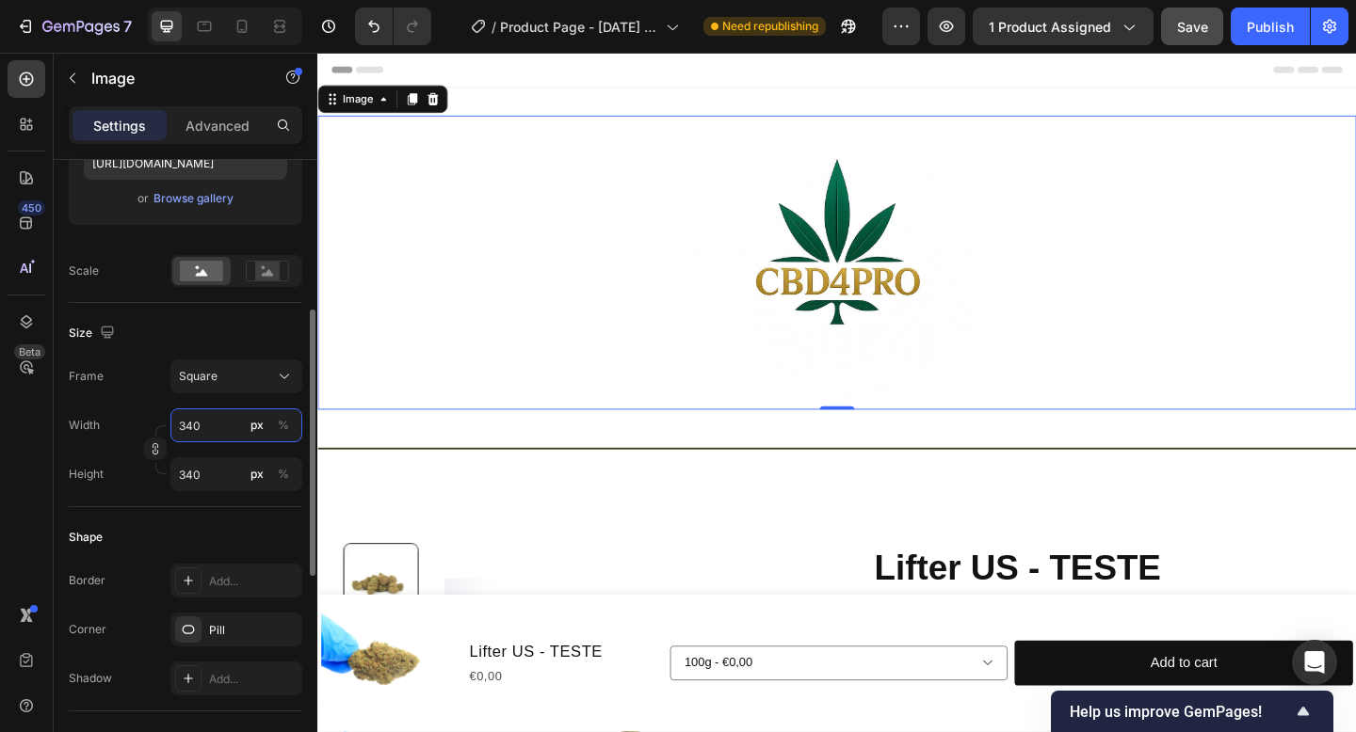
type input "34"
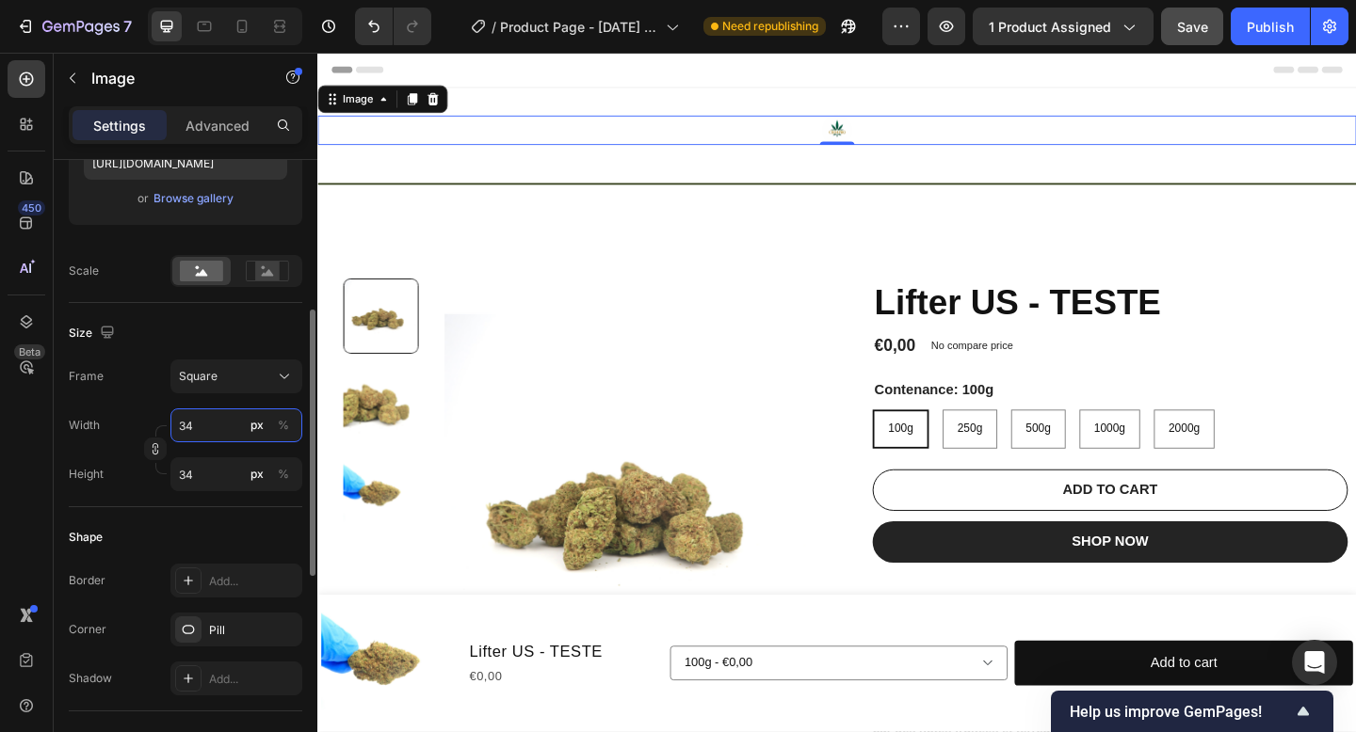
type input "3"
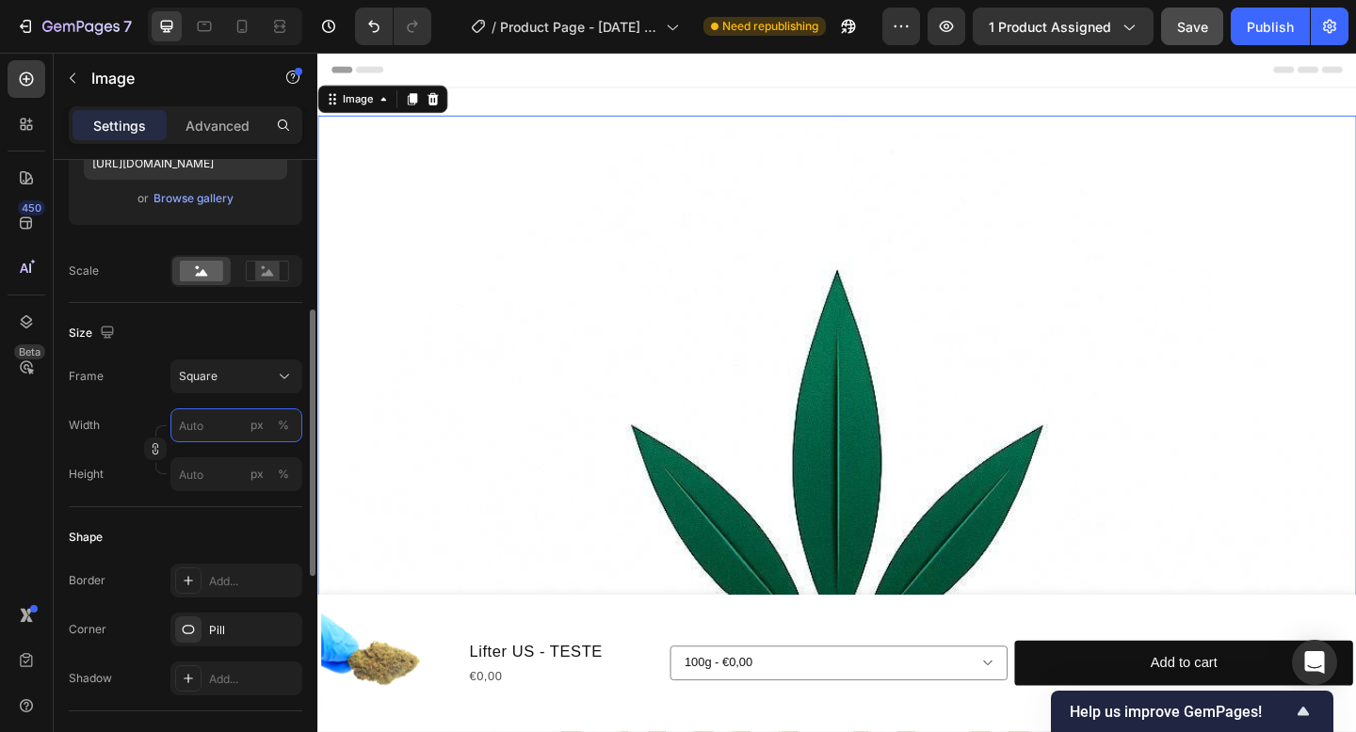
type input "3"
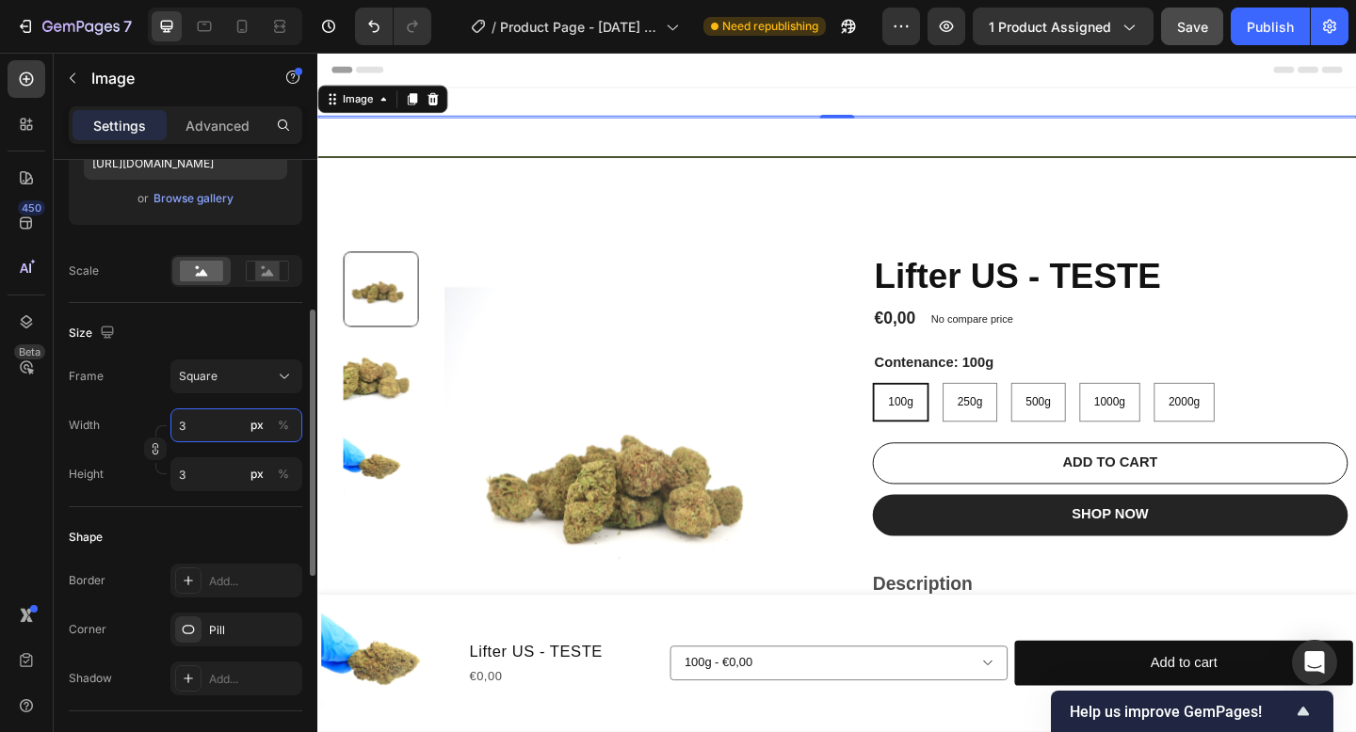
type input "34"
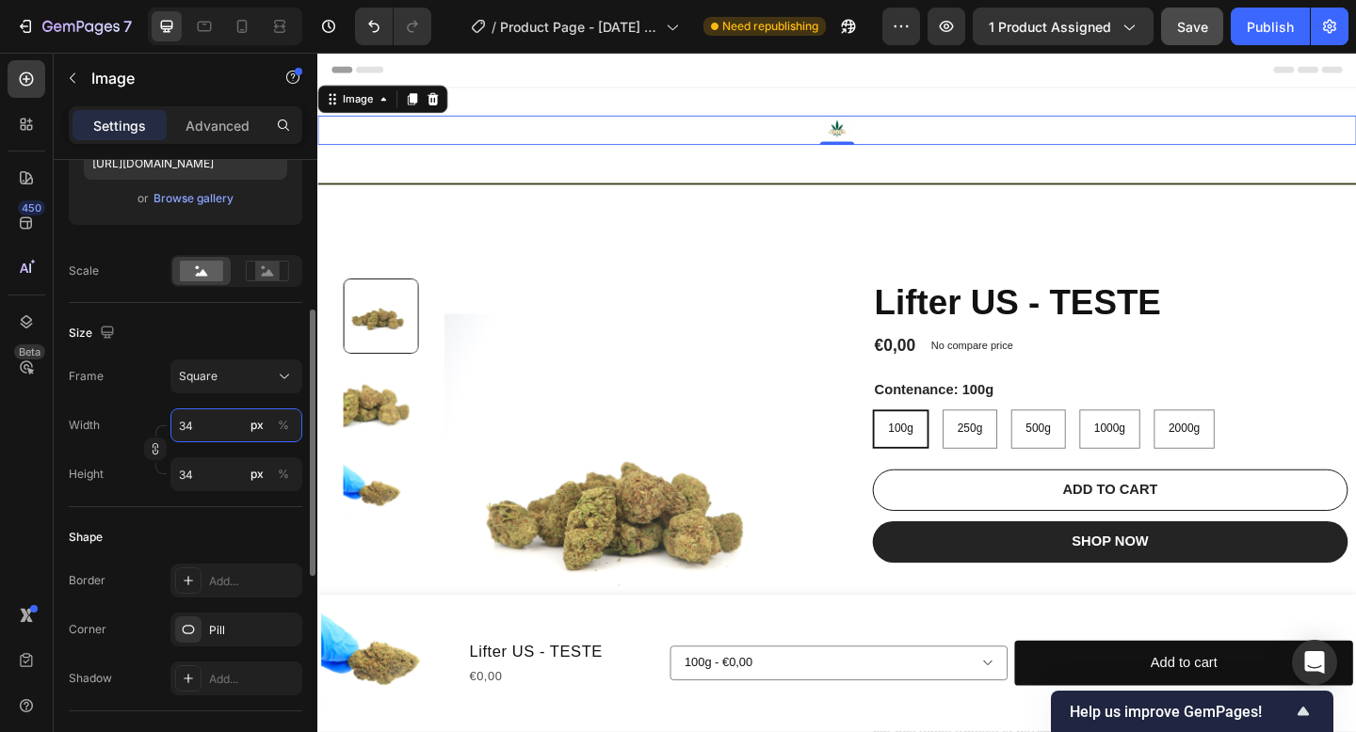
type input "340"
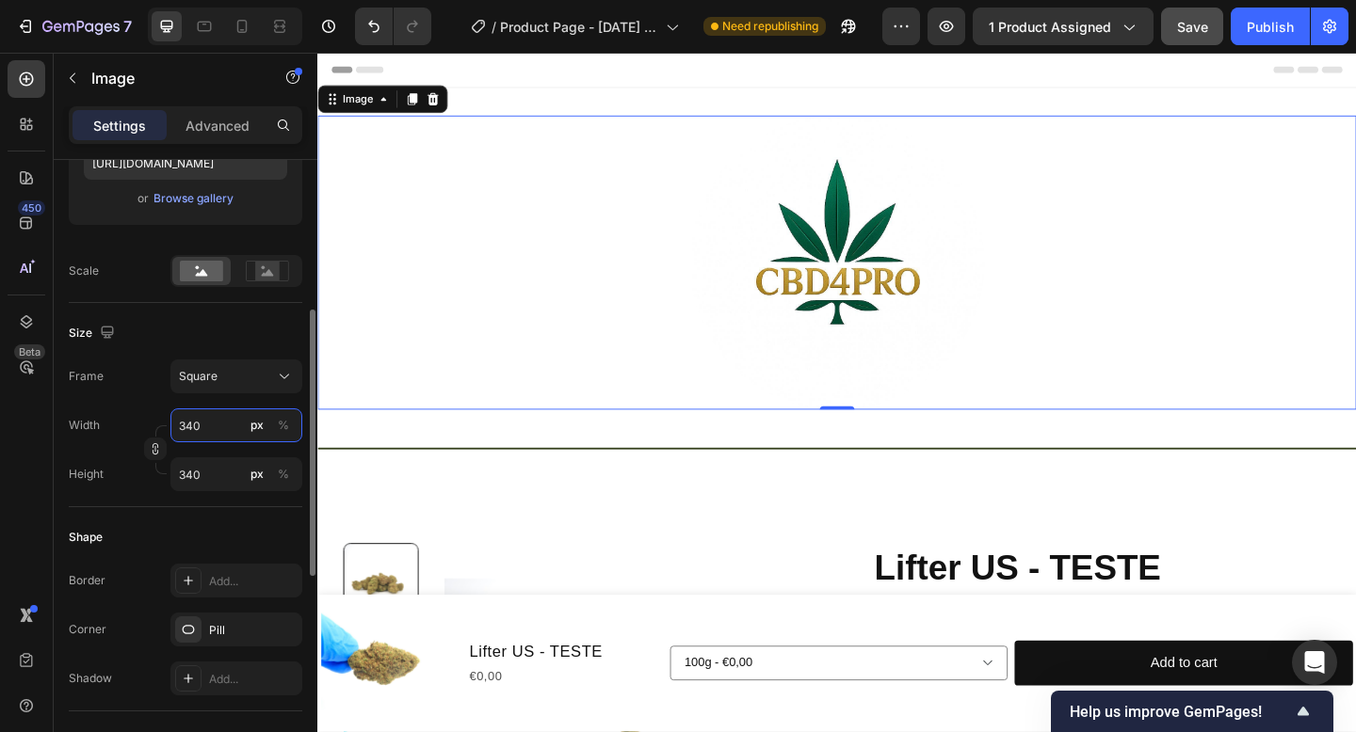
type input "34"
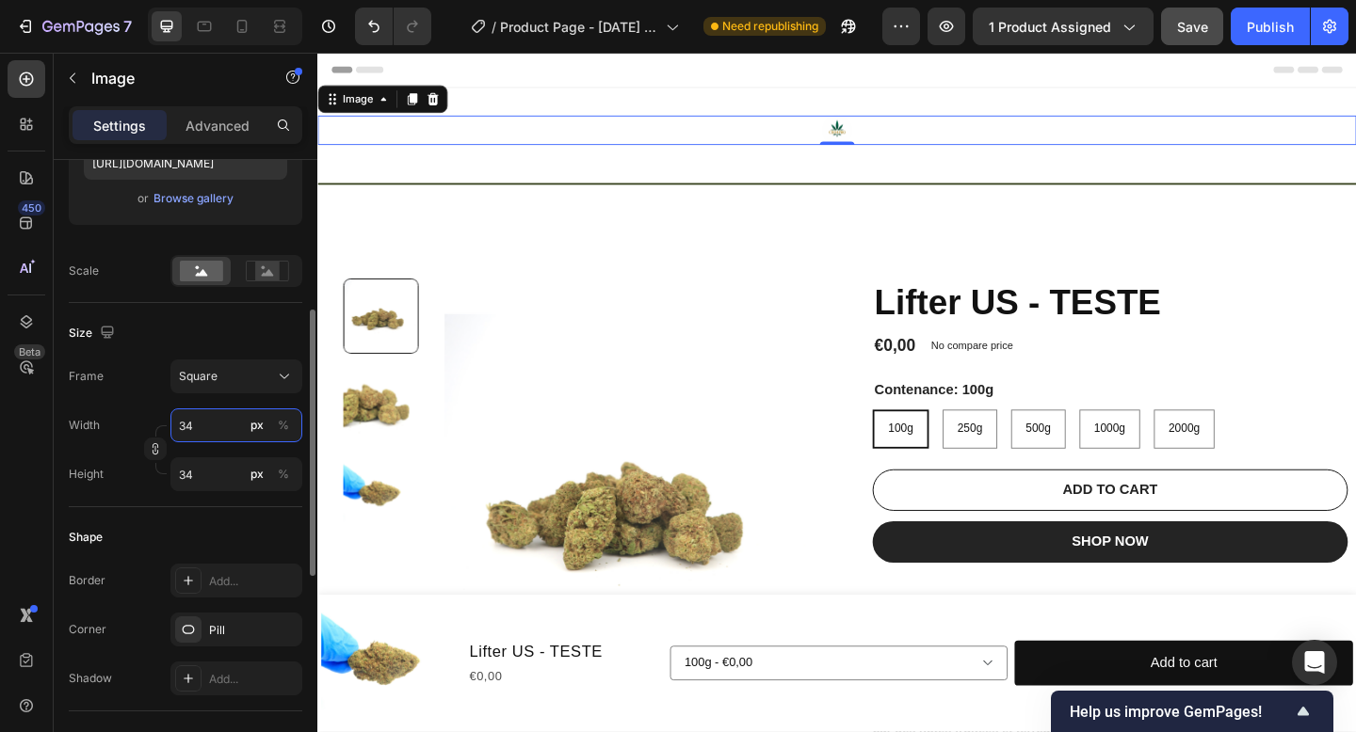
type input "3"
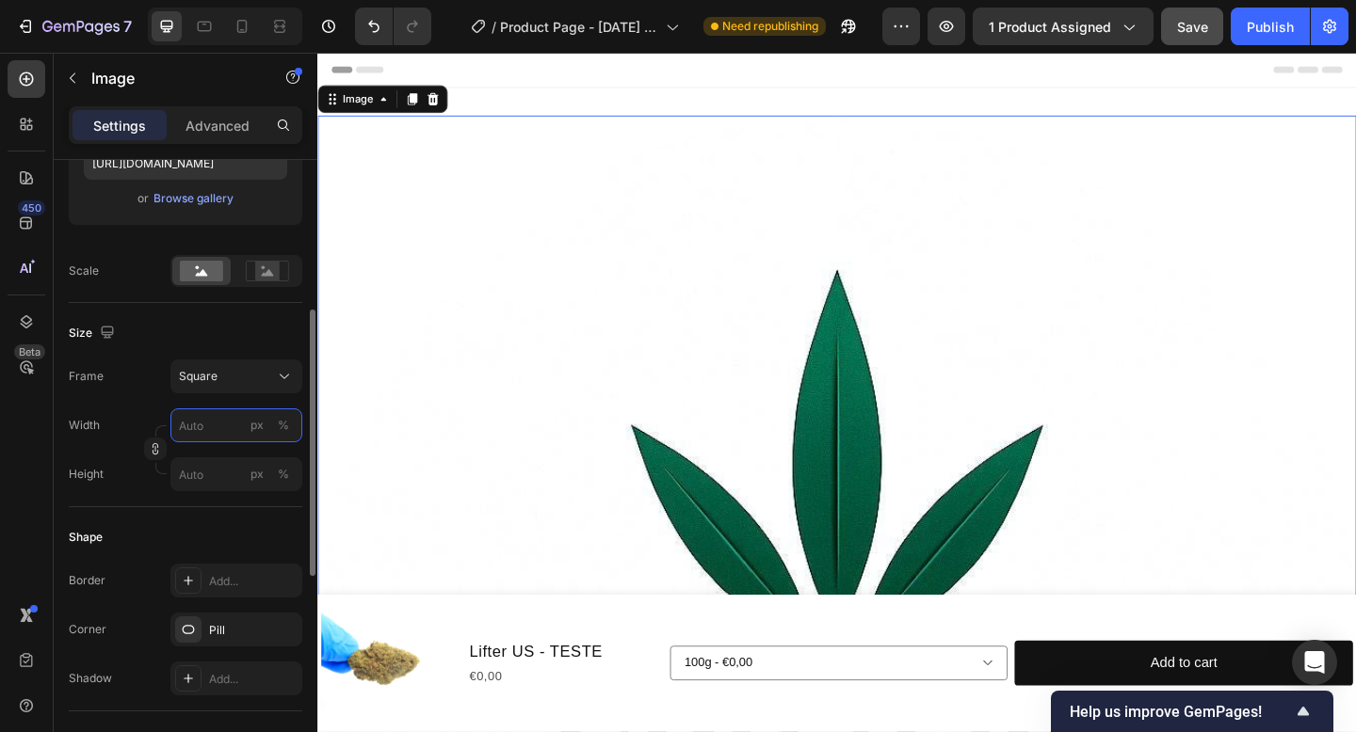
type input "4"
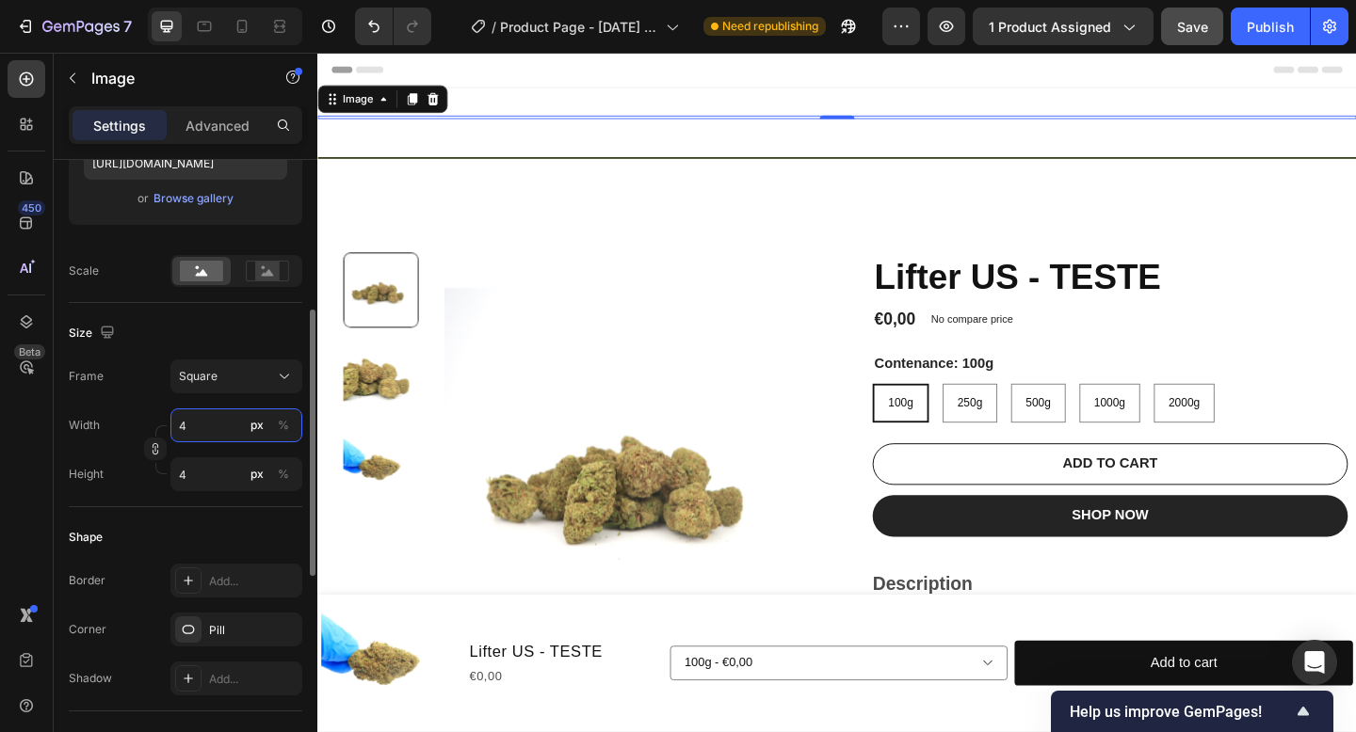
type input "40"
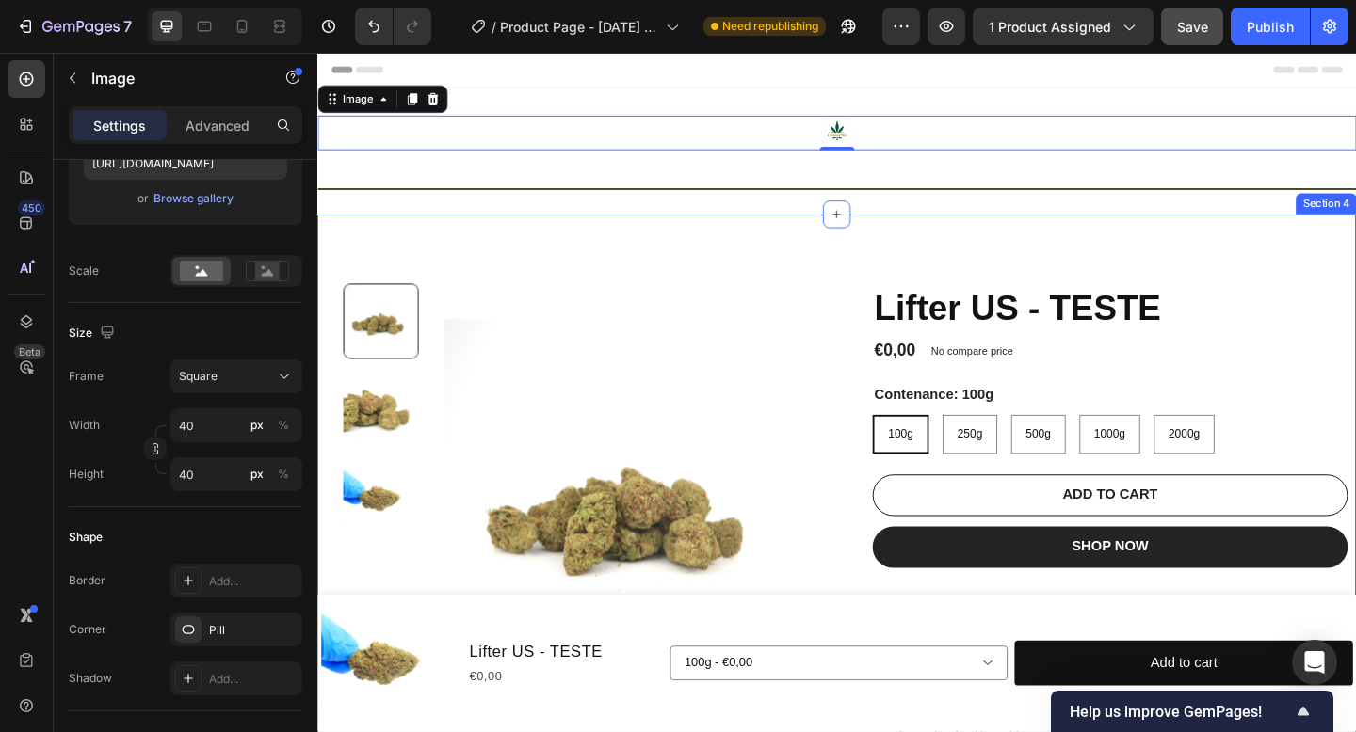
click at [734, 249] on div "Product Images Lifter US - TESTE Product Title €0,00 Product Price Product Pric…" at bounding box center [882, 527] width 1130 height 596
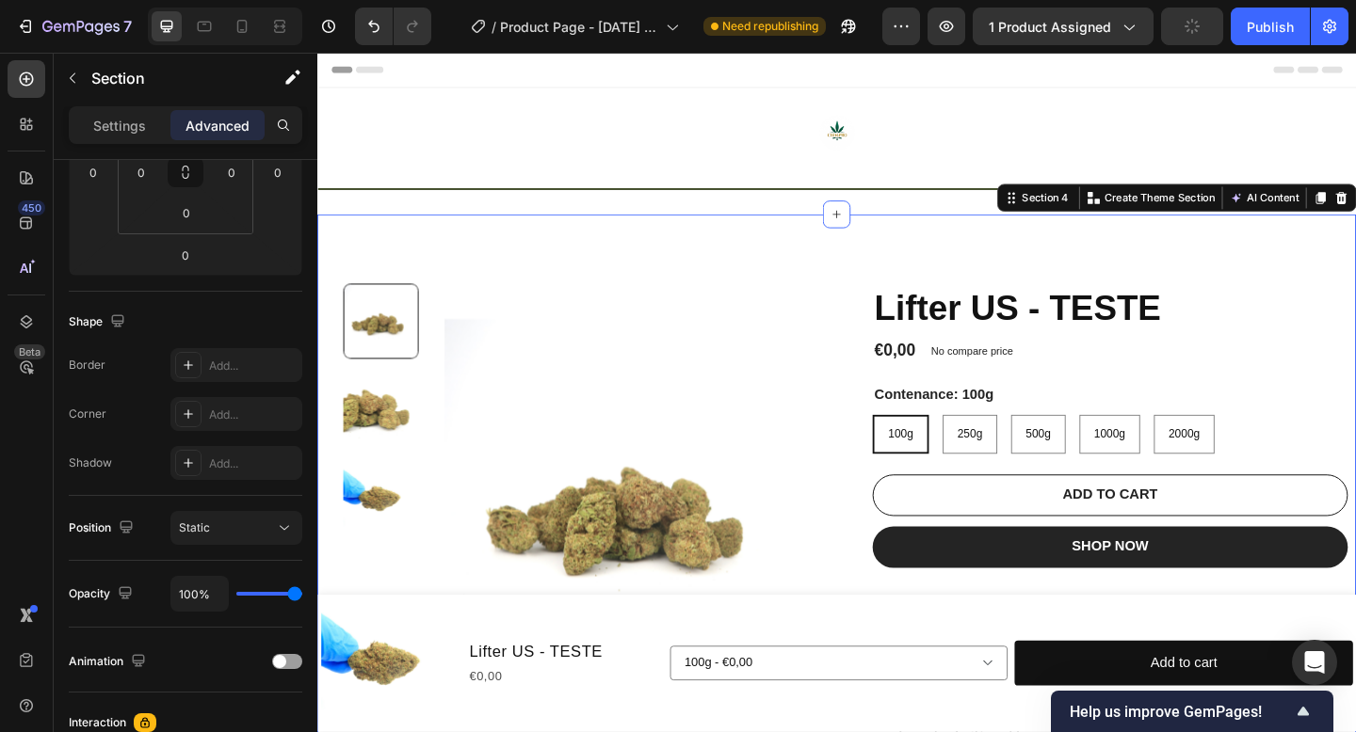
scroll to position [0, 0]
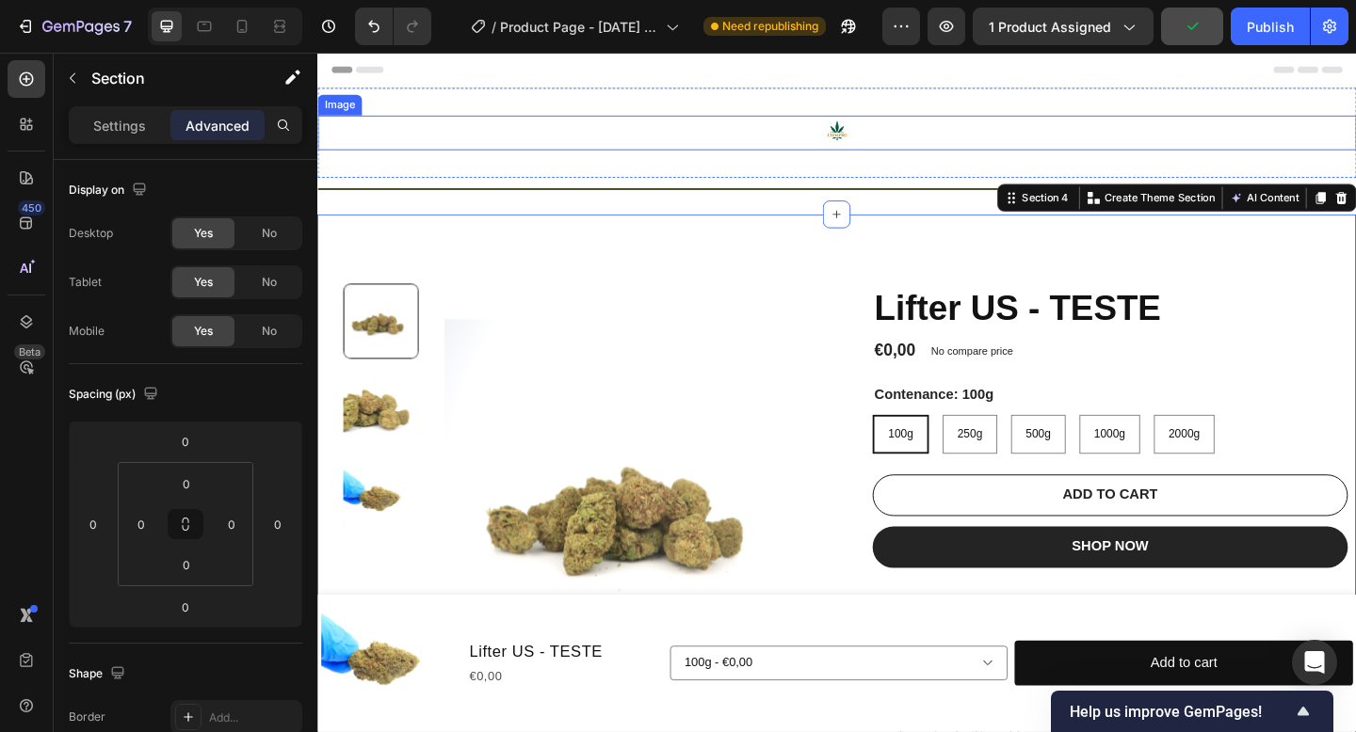
click at [892, 142] on img at bounding box center [882, 140] width 38 height 38
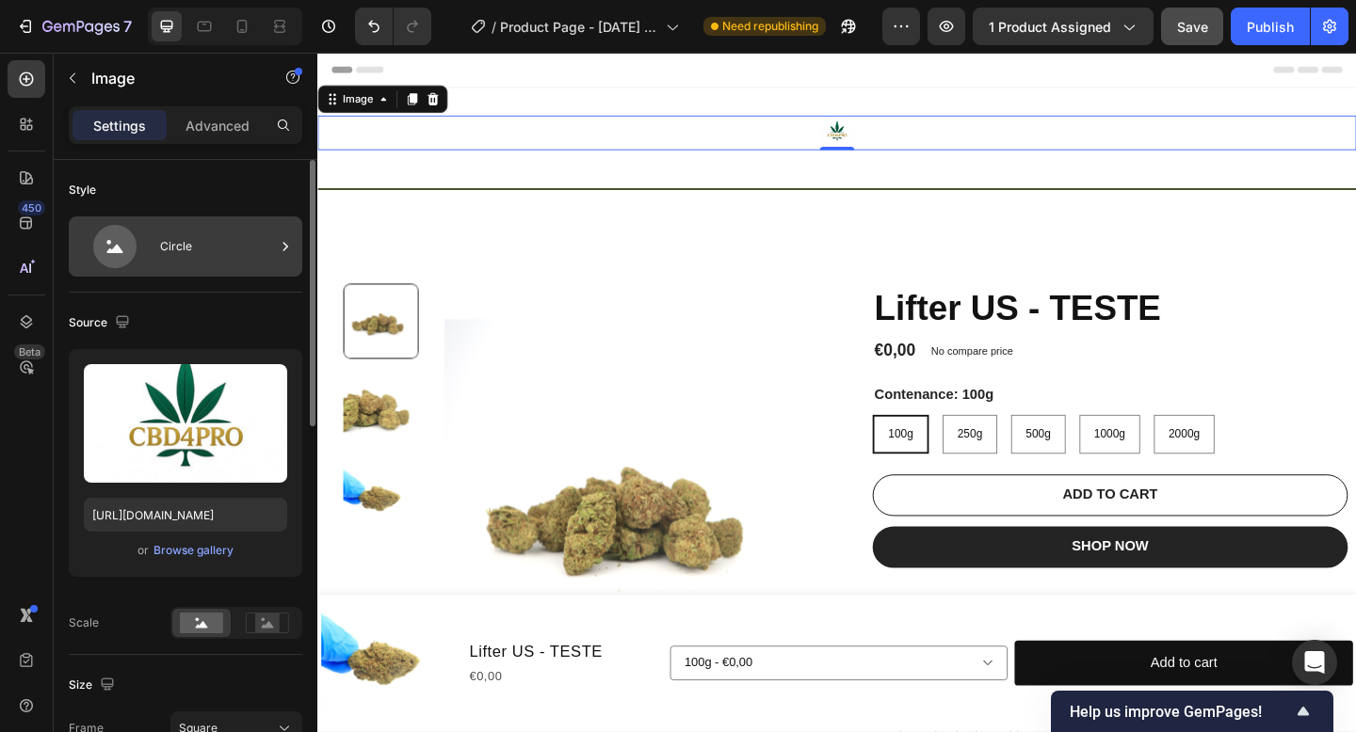
click at [200, 245] on div "Circle" at bounding box center [217, 246] width 115 height 43
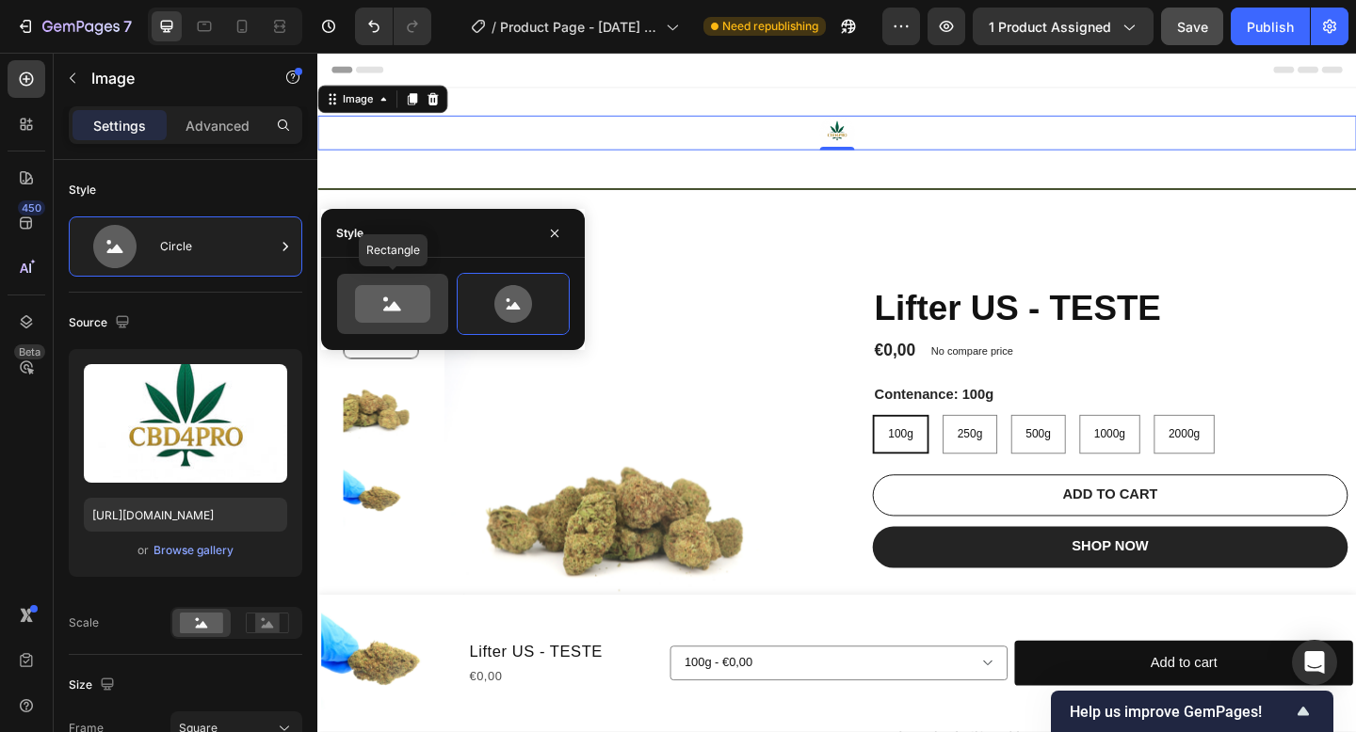
click at [424, 324] on div at bounding box center [392, 304] width 111 height 60
type input "100"
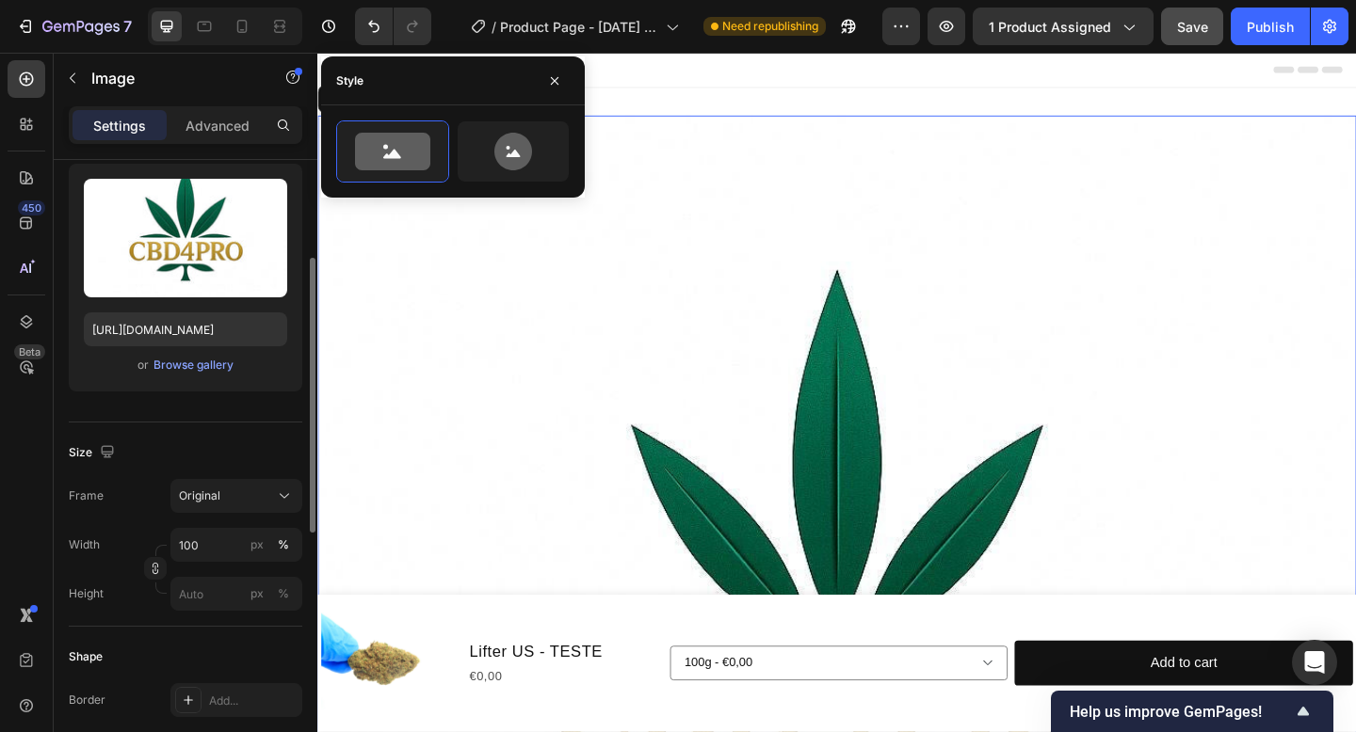
scroll to position [238, 0]
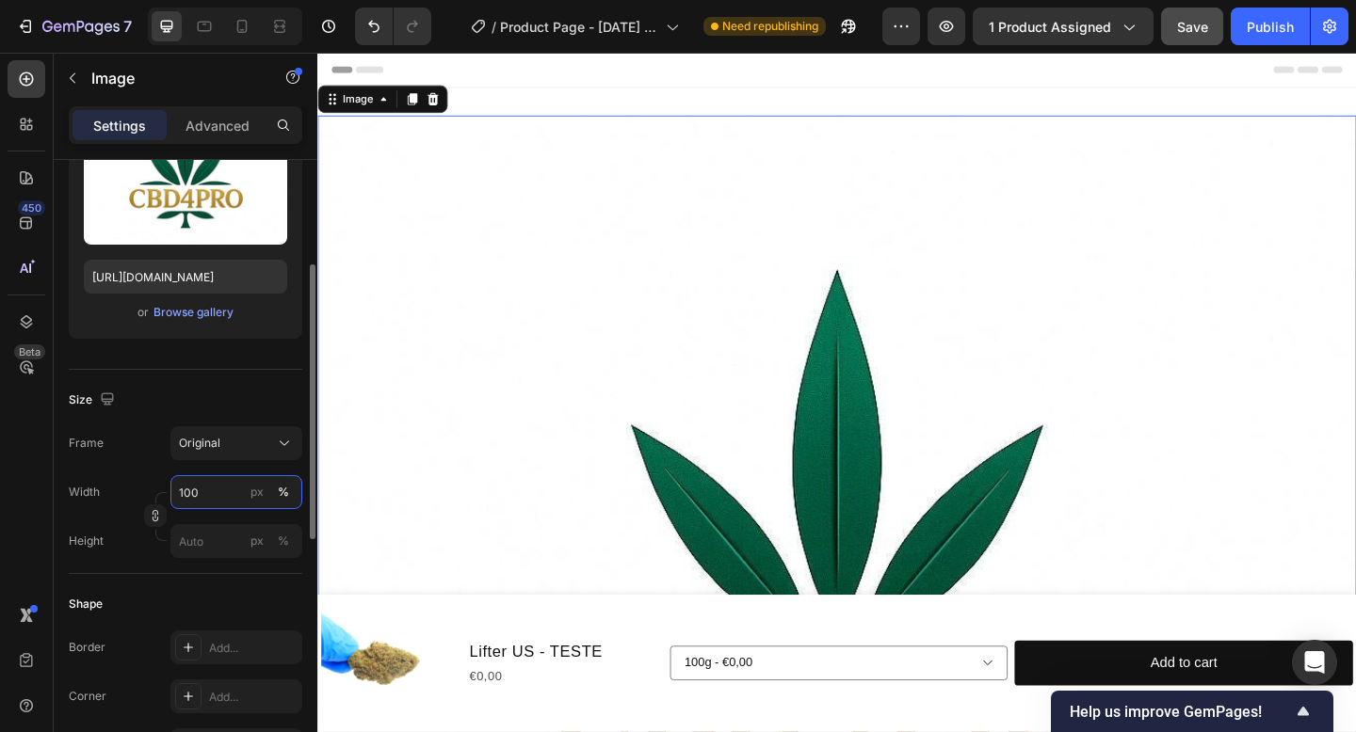
click at [211, 494] on input "100" at bounding box center [236, 492] width 132 height 34
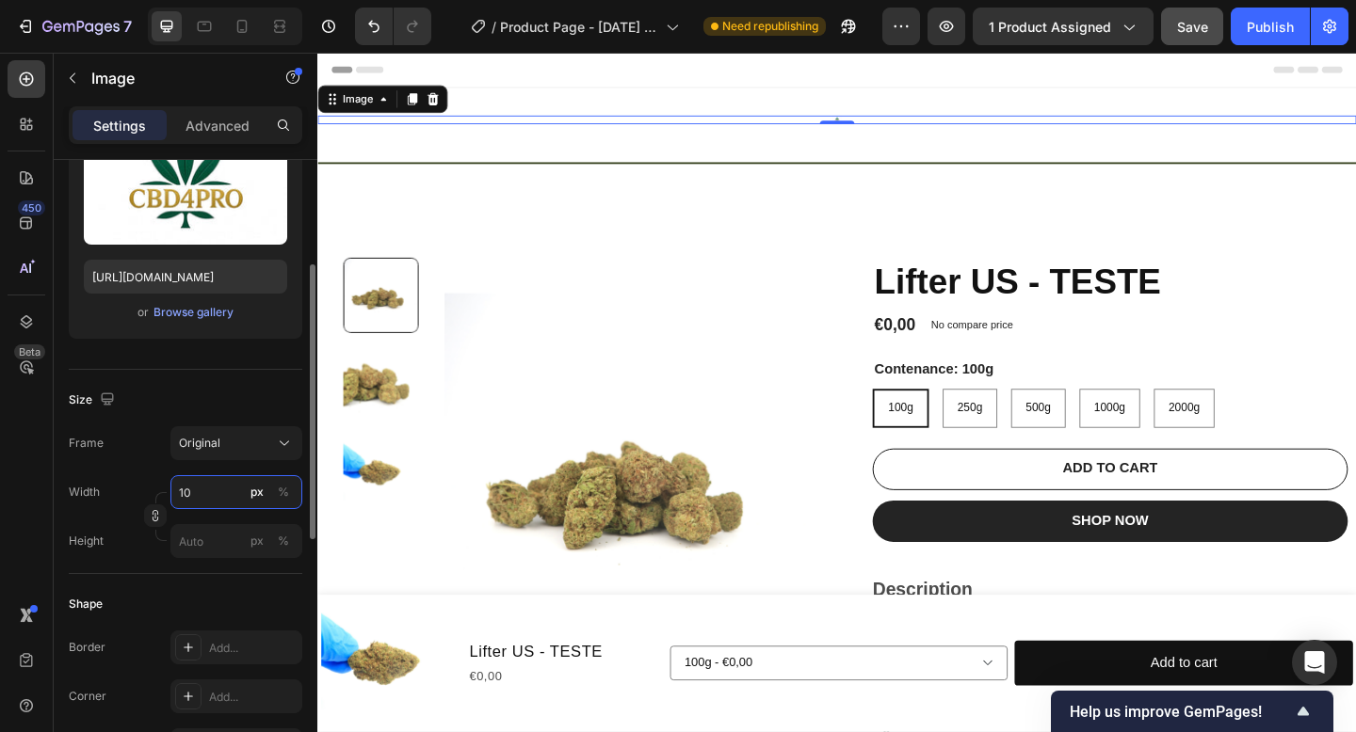
type input "1"
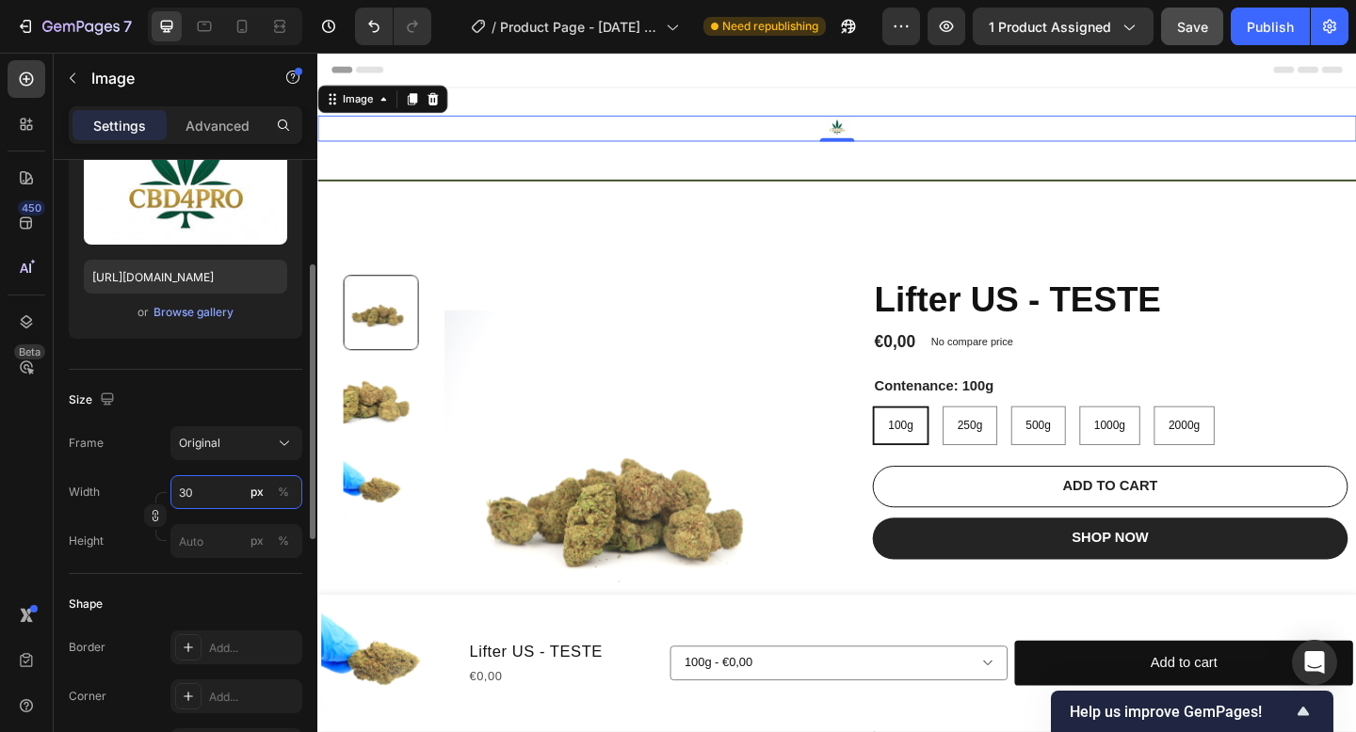
type input "3"
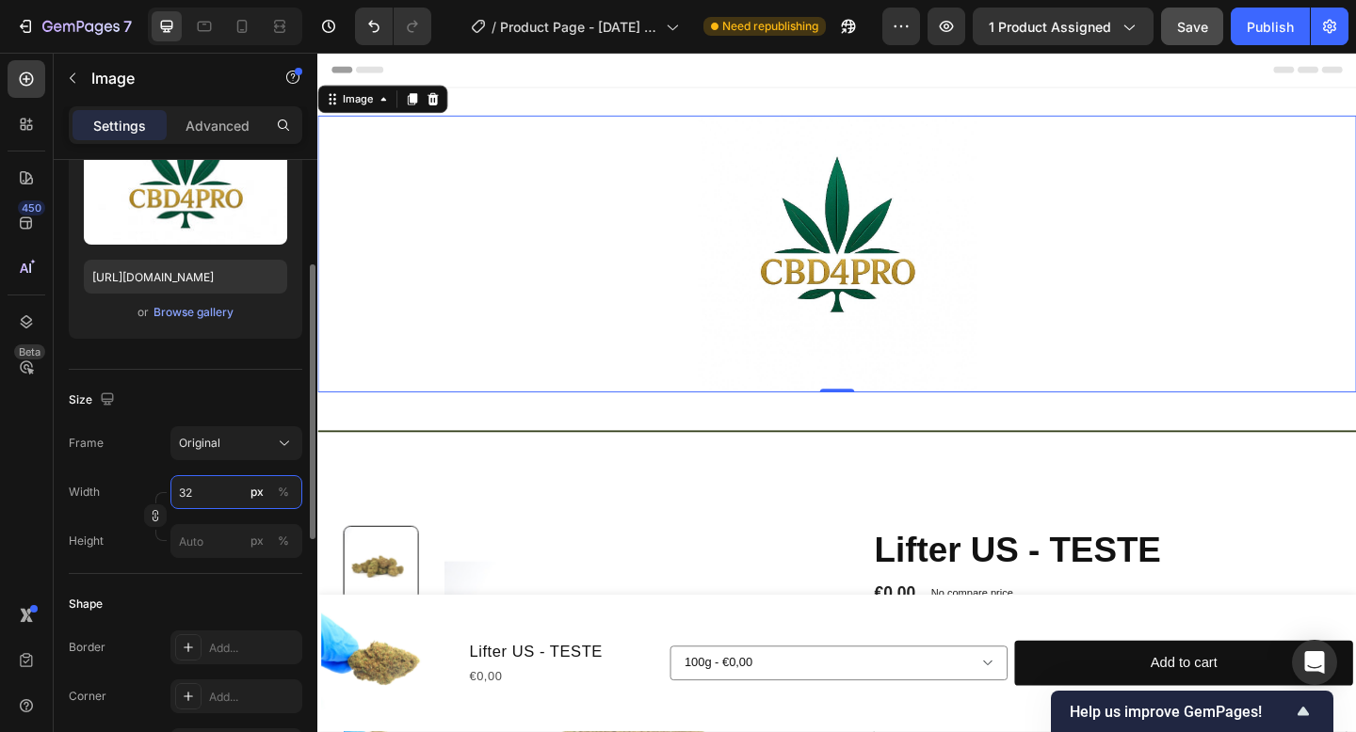
type input "3"
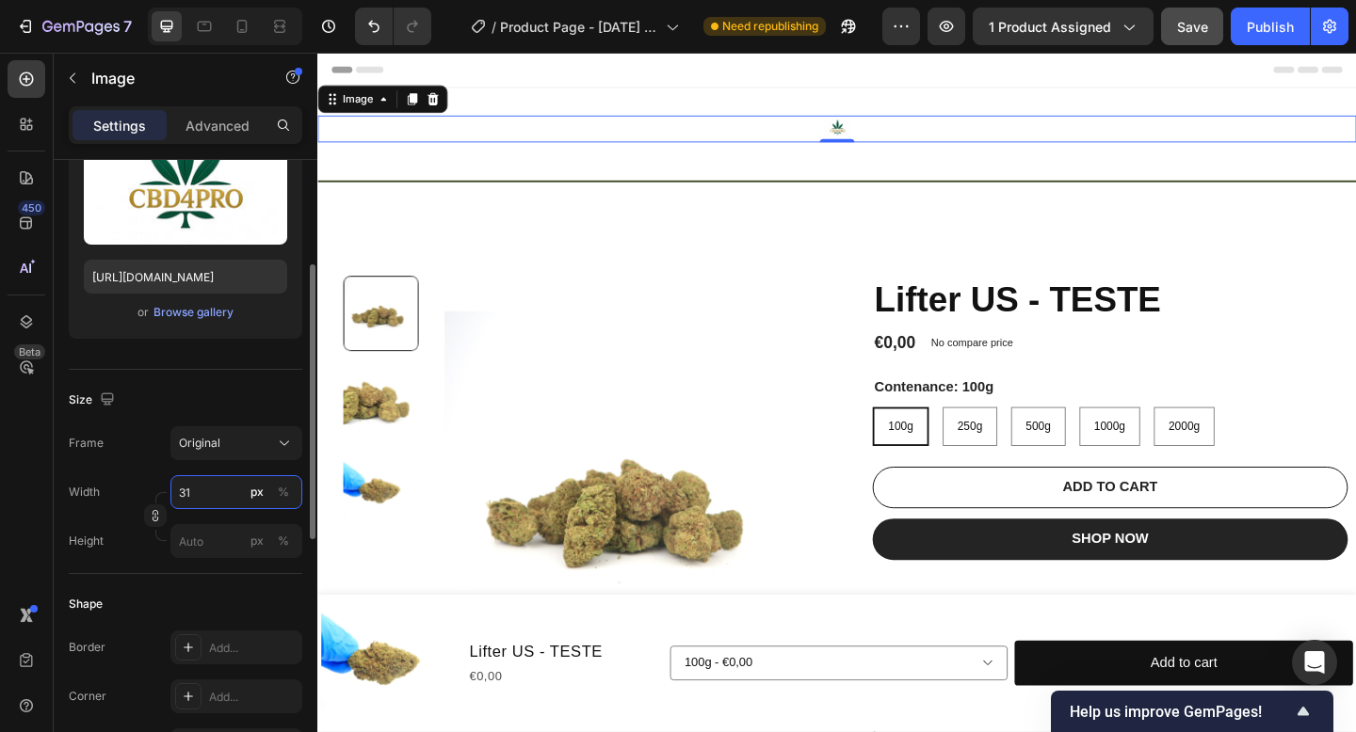
type input "3"
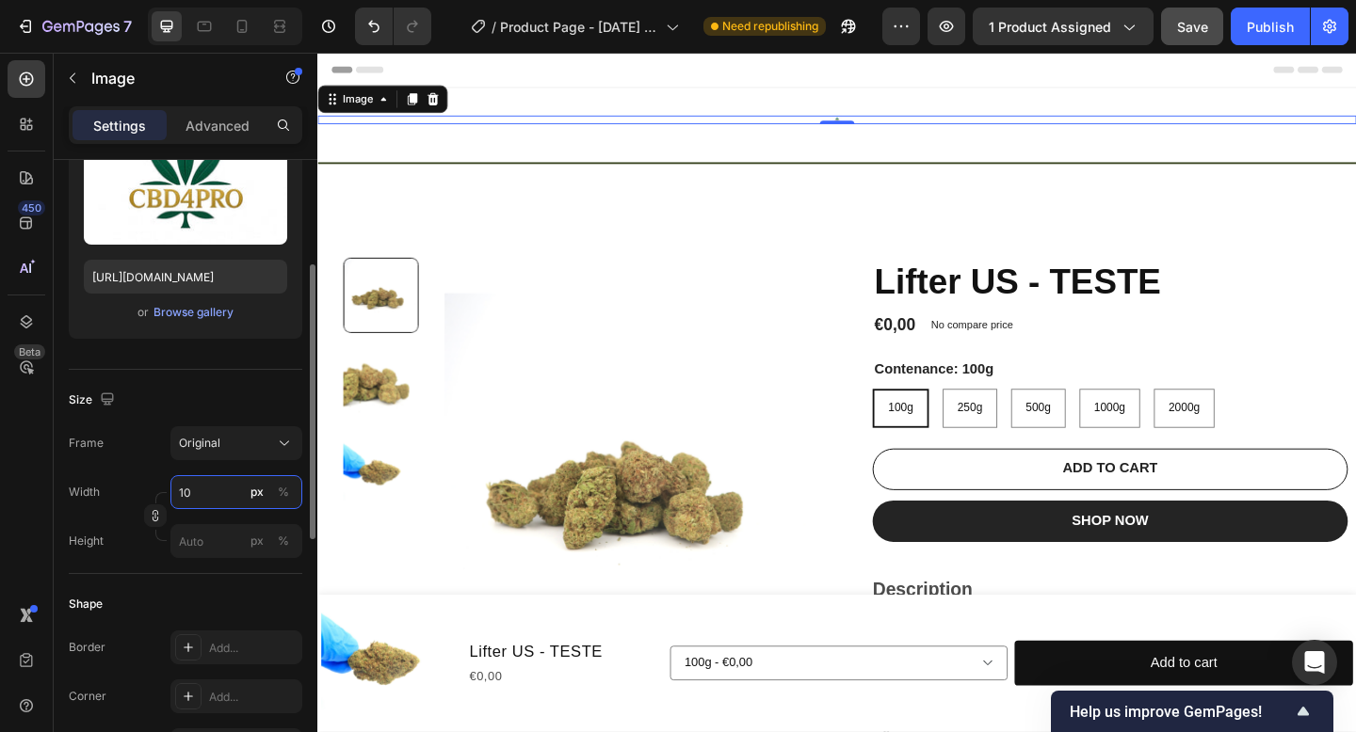
type input "1"
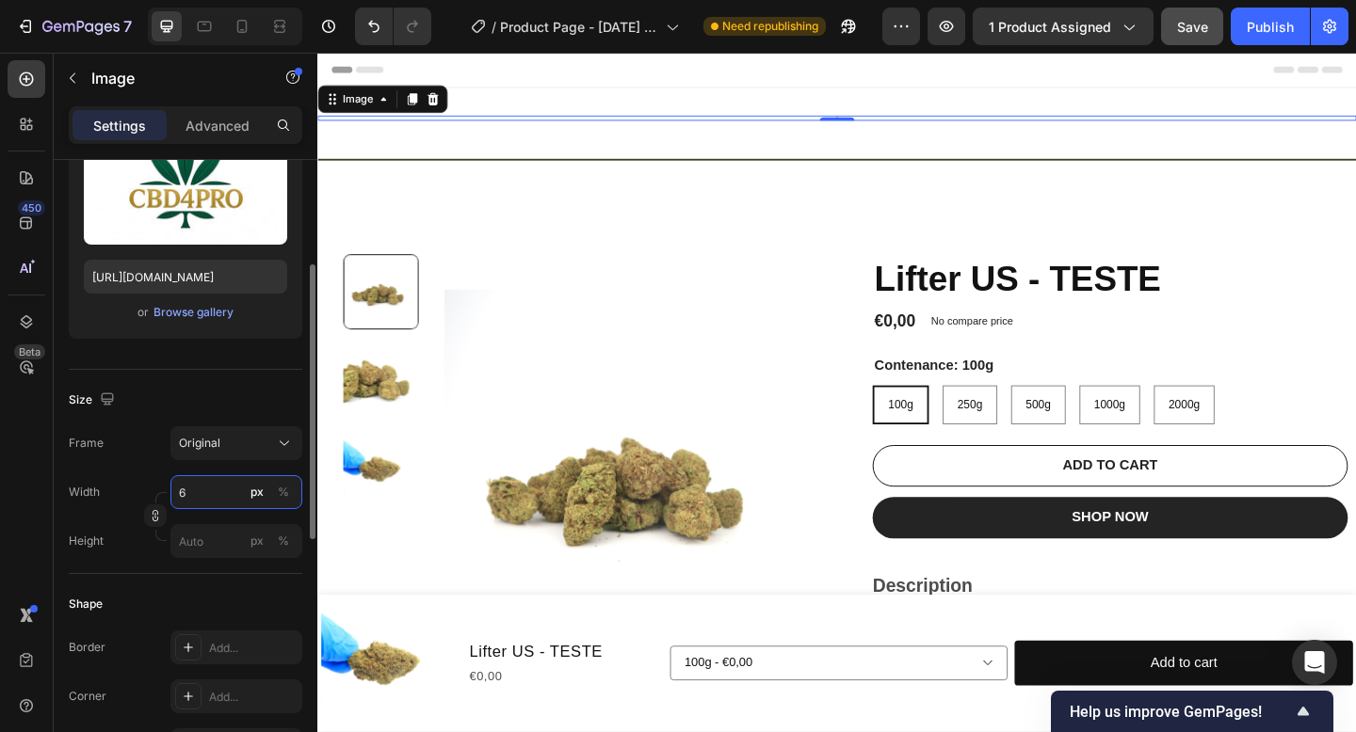
type input "60"
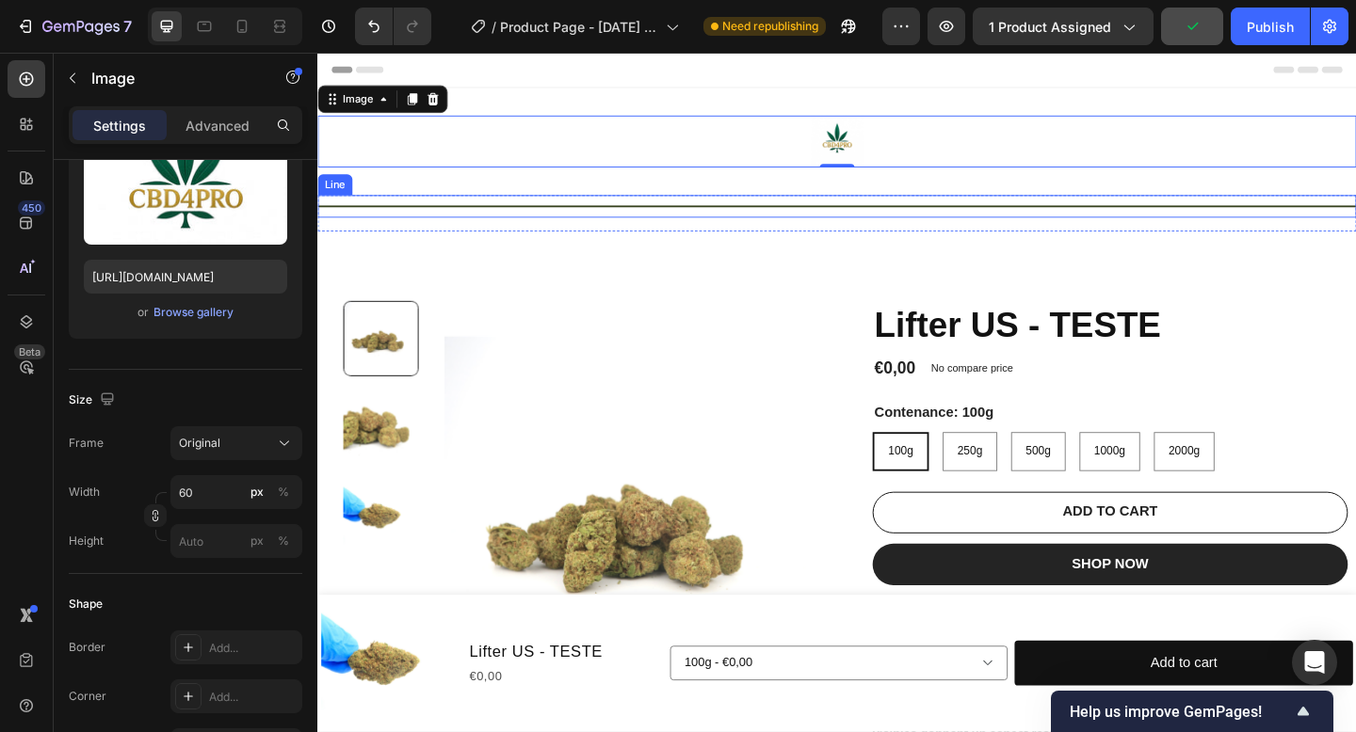
click at [762, 228] on div "Title Line" at bounding box center [882, 220] width 1130 height 24
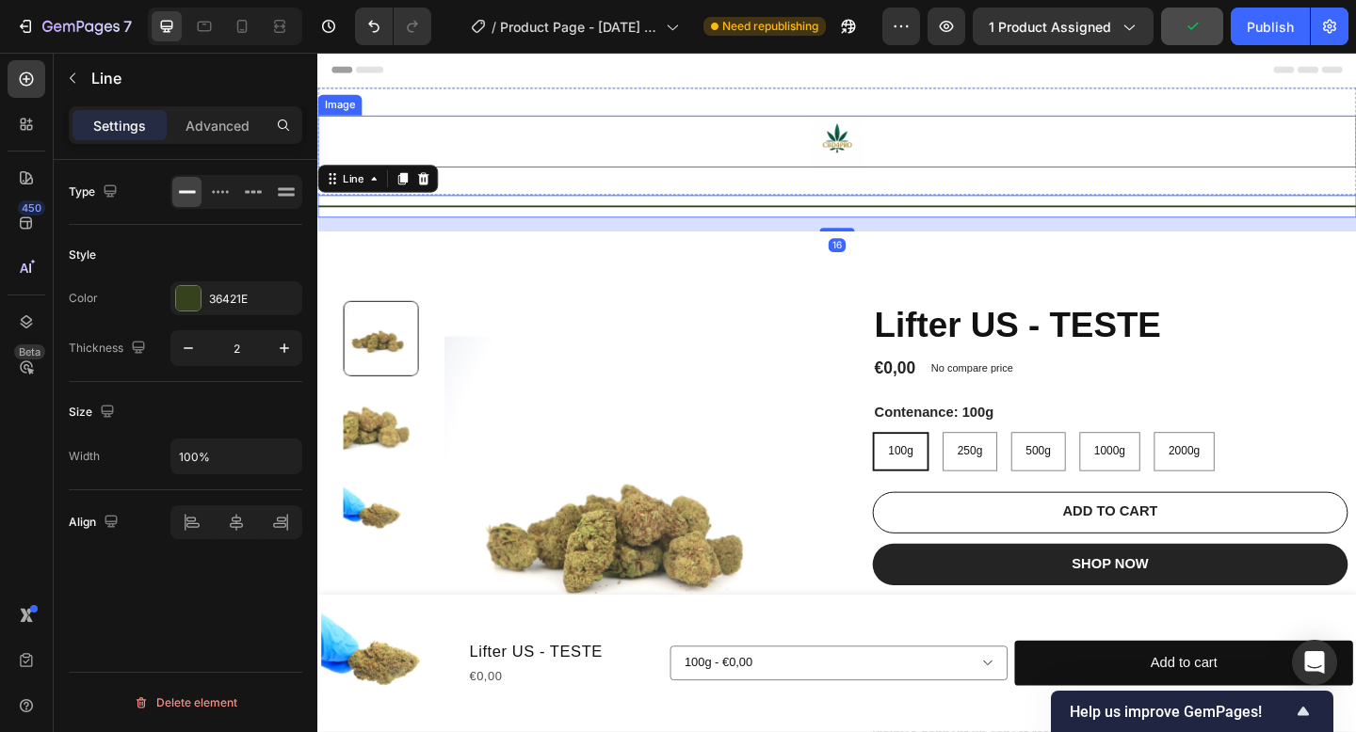
click at [819, 161] on div at bounding box center [882, 149] width 1130 height 56
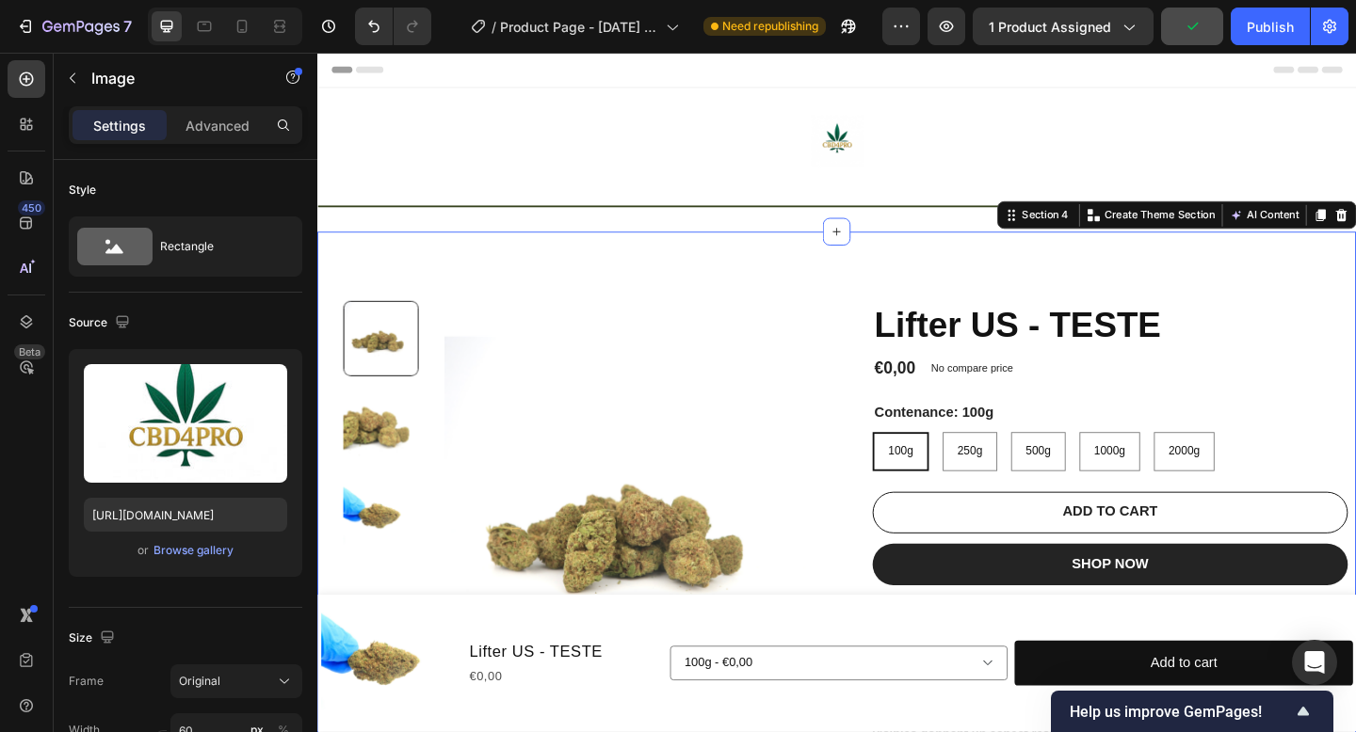
click at [844, 311] on div "Product Images Lifter US - TESTE Product Title €0,00 Product Price Product Pric…" at bounding box center [882, 546] width 1130 height 596
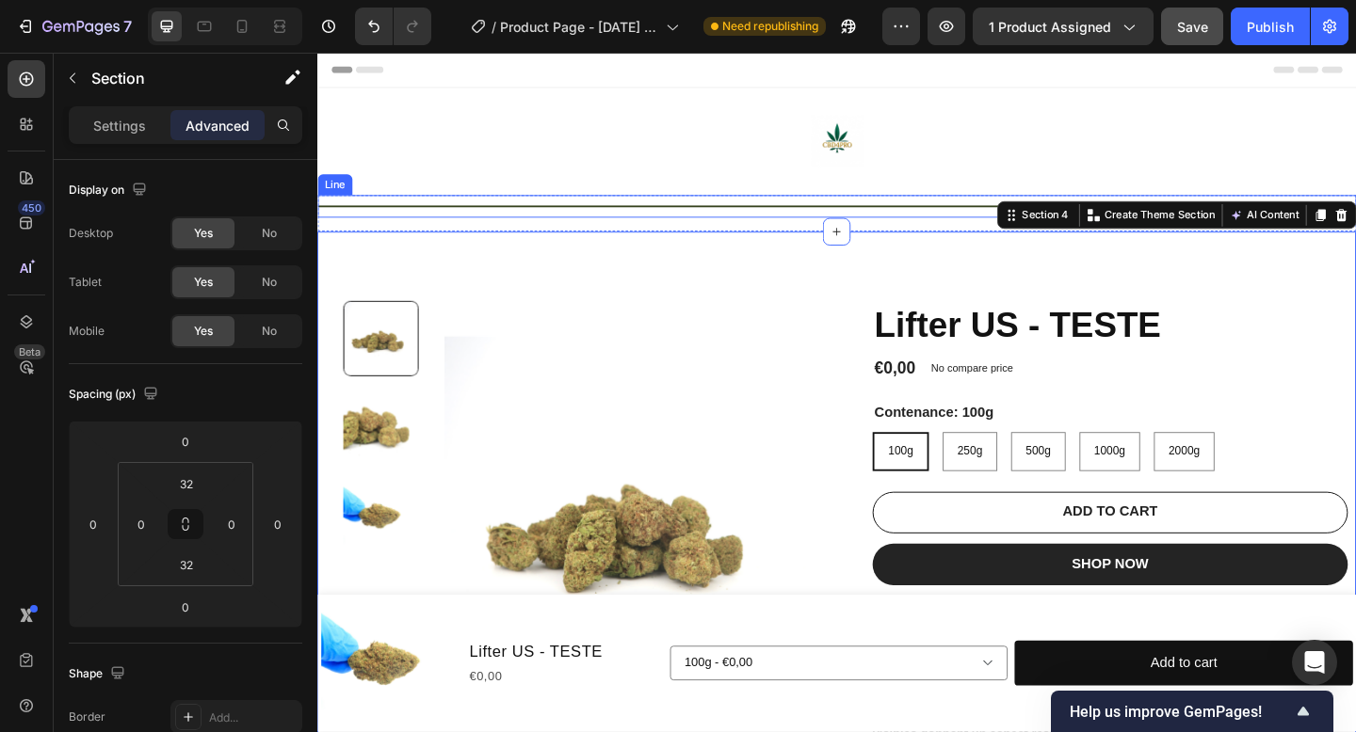
click at [863, 206] on div "Image Section 2" at bounding box center [882, 149] width 1130 height 117
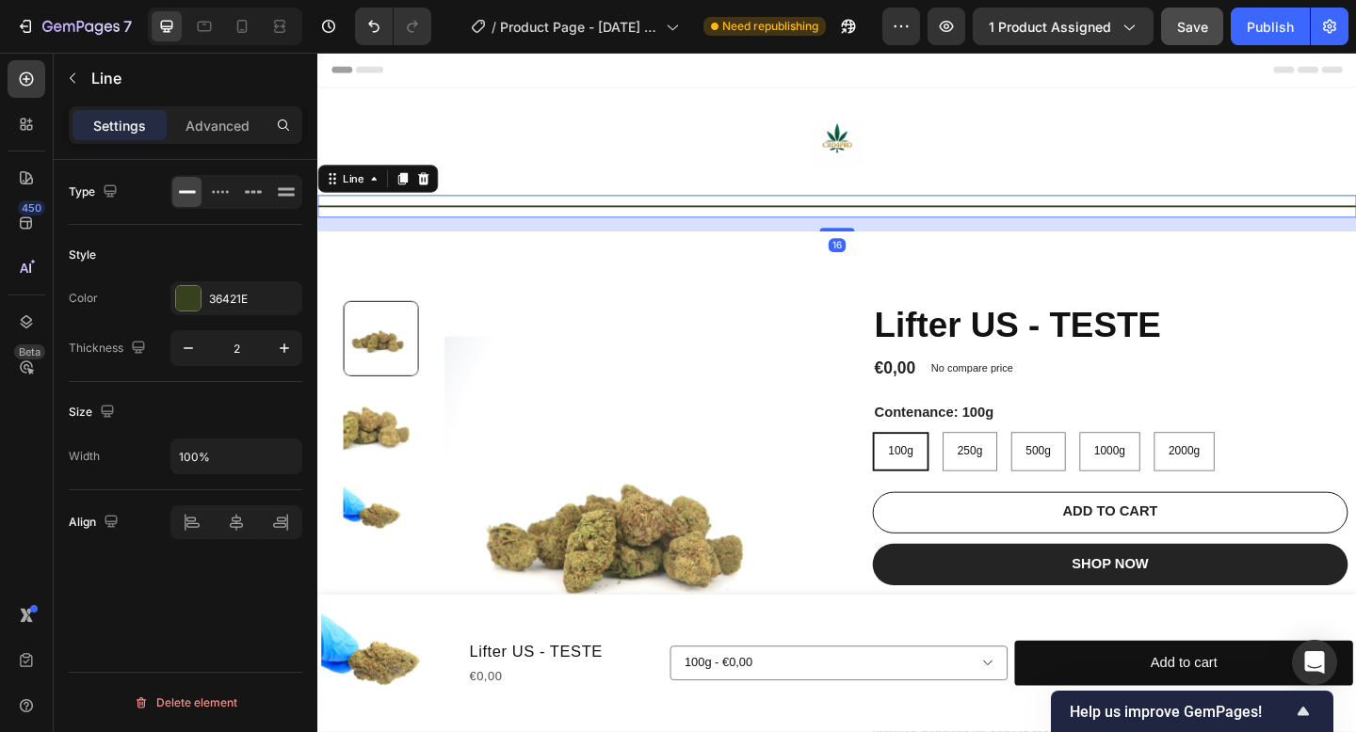
click at [841, 226] on div "Title Line 16" at bounding box center [882, 220] width 1130 height 24
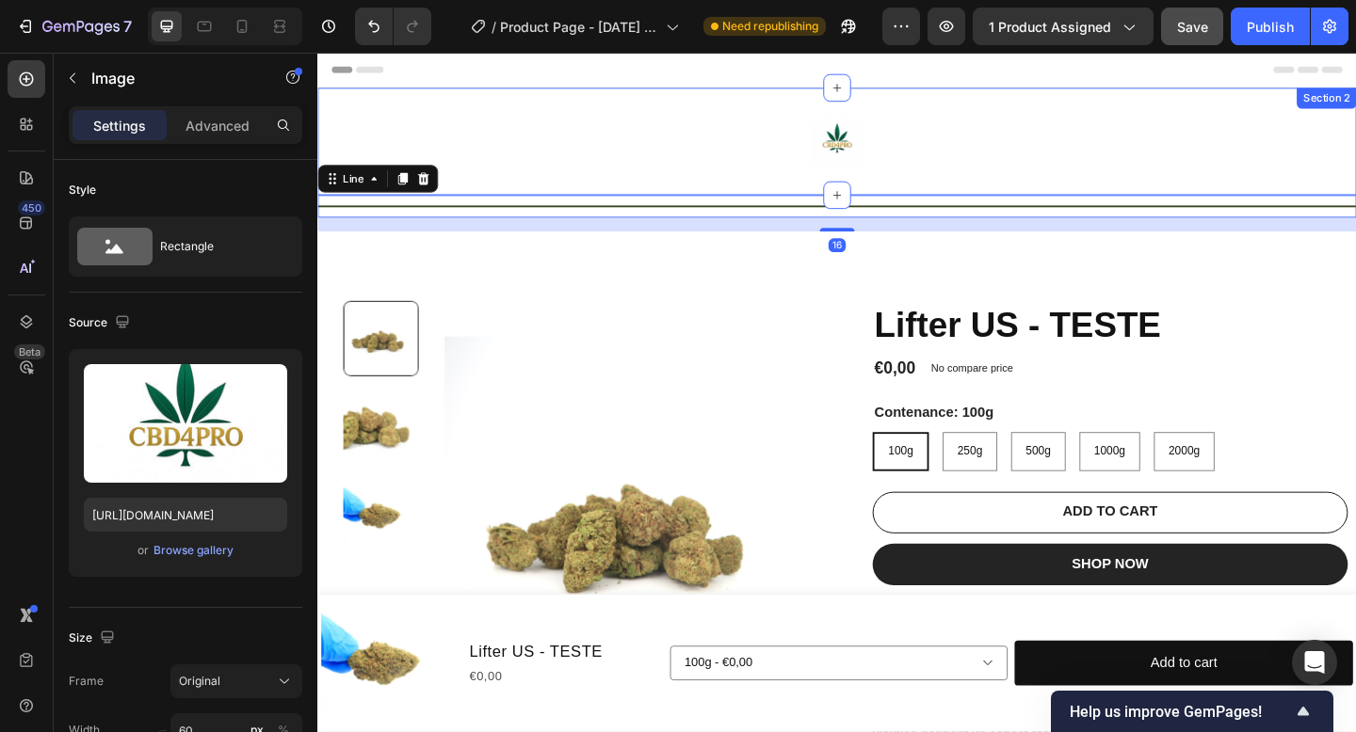
click at [888, 164] on img at bounding box center [882, 149] width 56 height 56
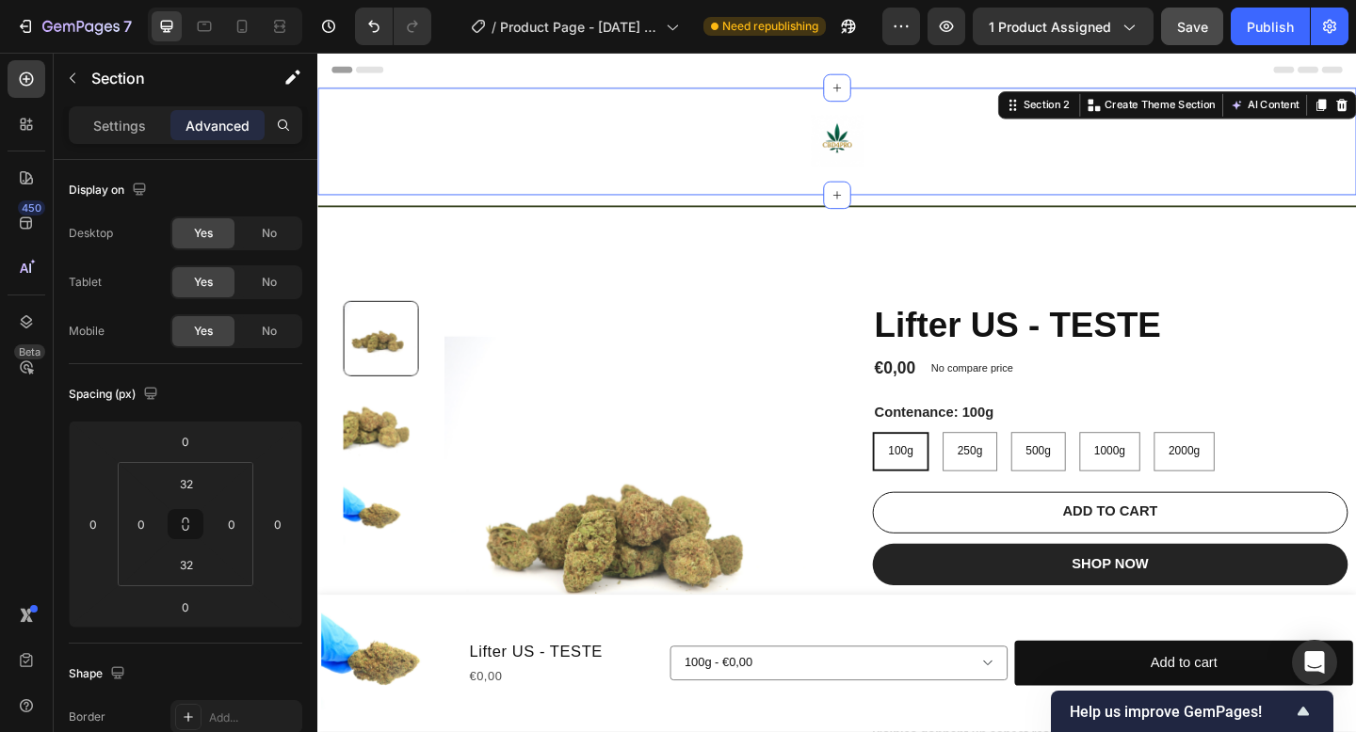
click at [858, 206] on div "Image Section 2 Create Theme Section AI Content Write with GemAI What would you…" at bounding box center [882, 149] width 1130 height 117
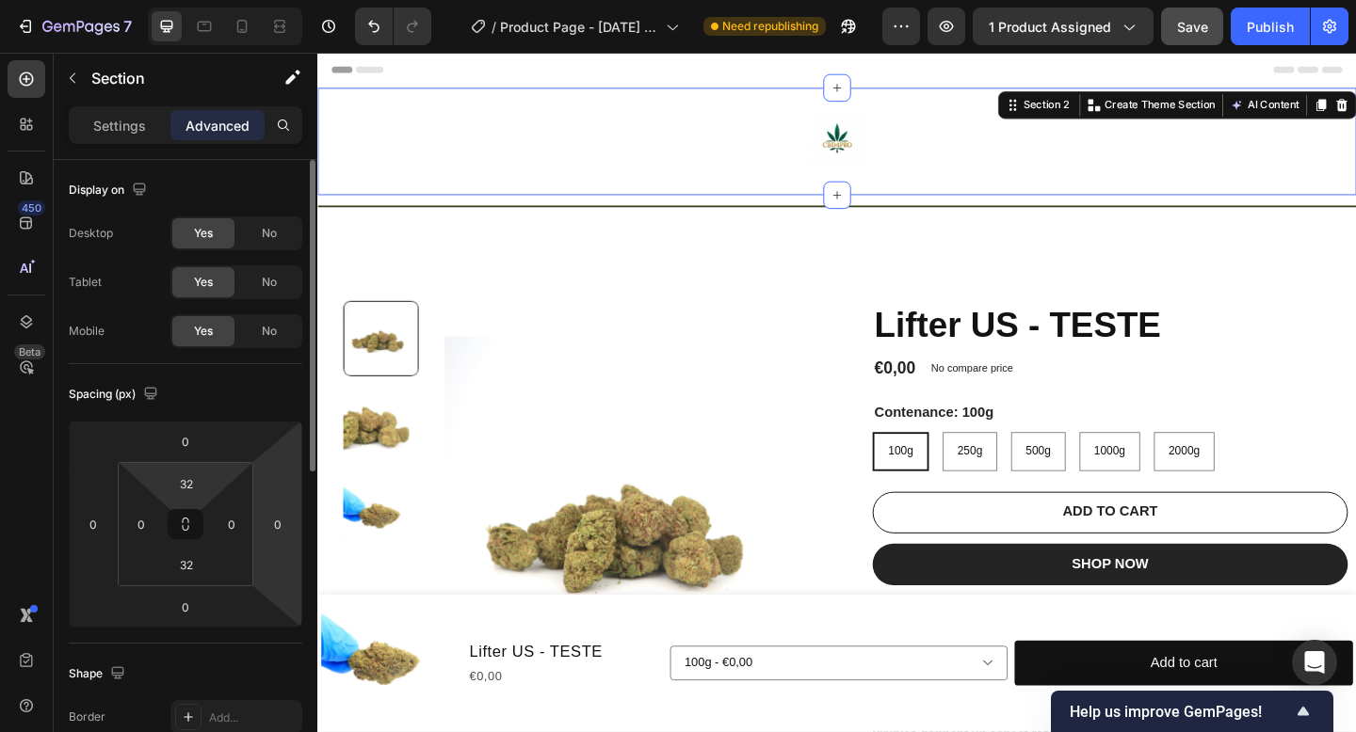
click at [220, 0] on html "7 Version history / Product Page - Sep 26, 17:19:51 Need republishing Preview 1…" at bounding box center [678, 0] width 1356 height 0
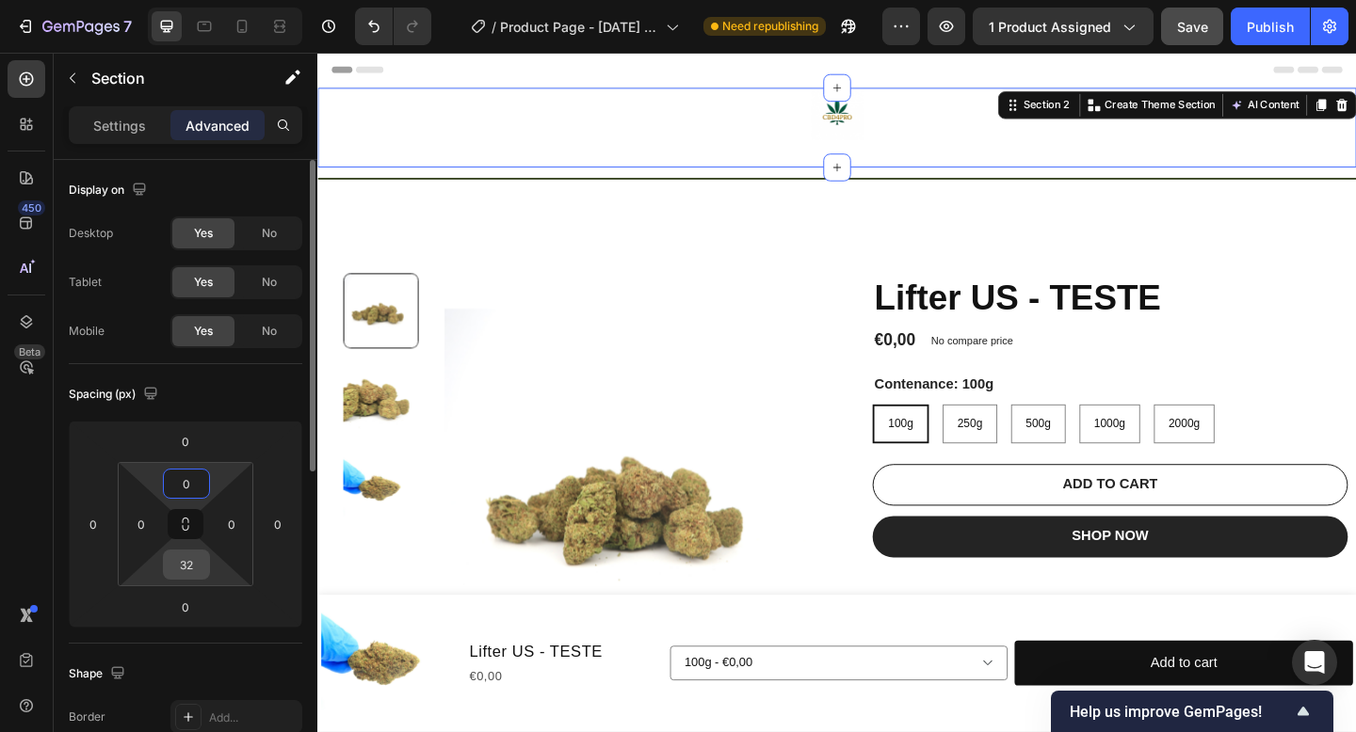
type input "0"
click at [192, 570] on input "32" at bounding box center [187, 565] width 38 height 28
type input "0"
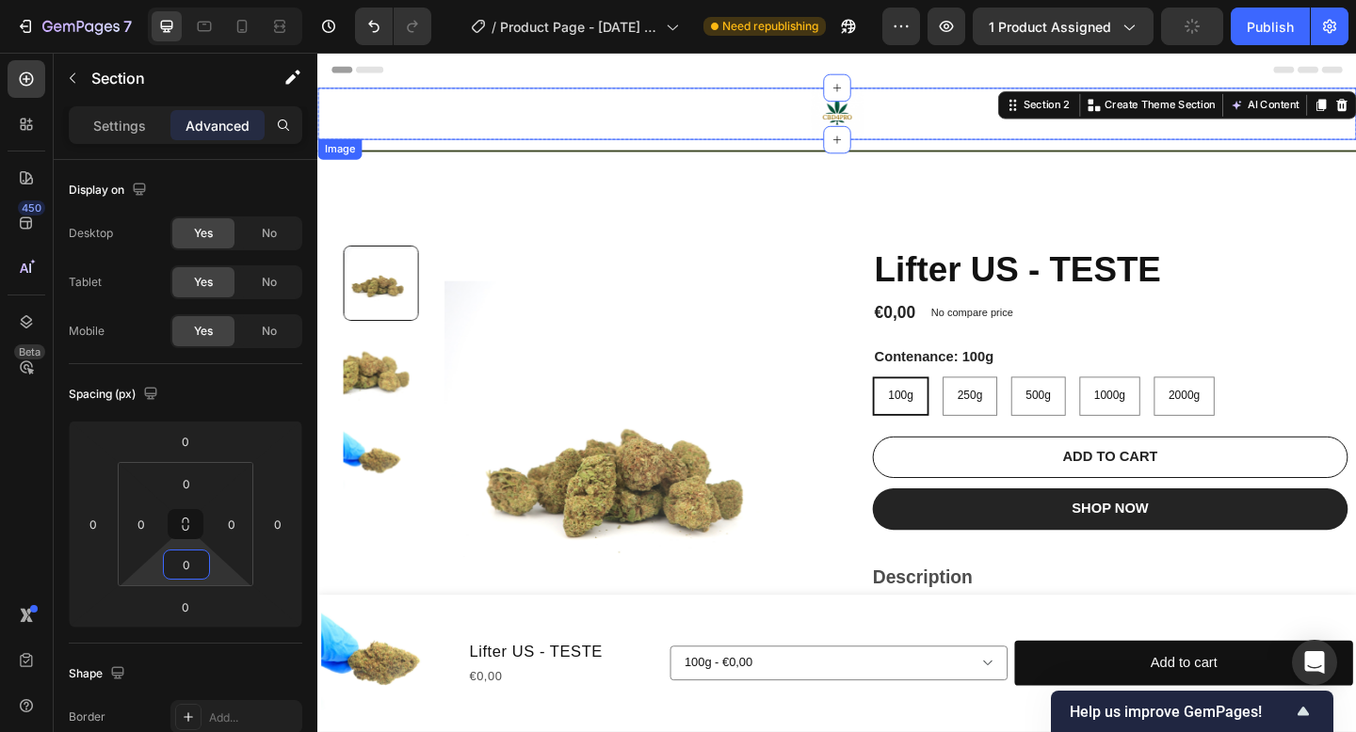
click at [743, 130] on div at bounding box center [882, 119] width 1130 height 56
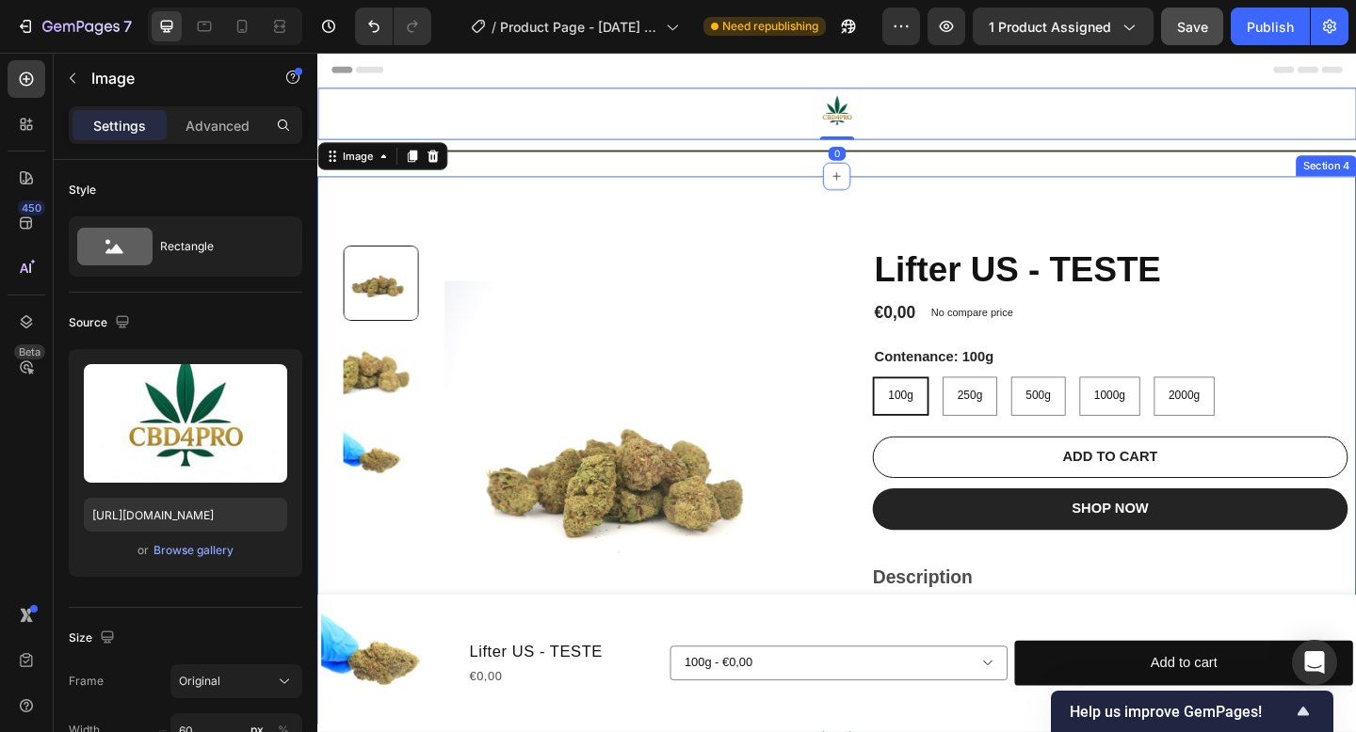
click at [740, 218] on div "Product Images Lifter US - TESTE Product Title €0,00 Product Price Product Pric…" at bounding box center [882, 485] width 1130 height 596
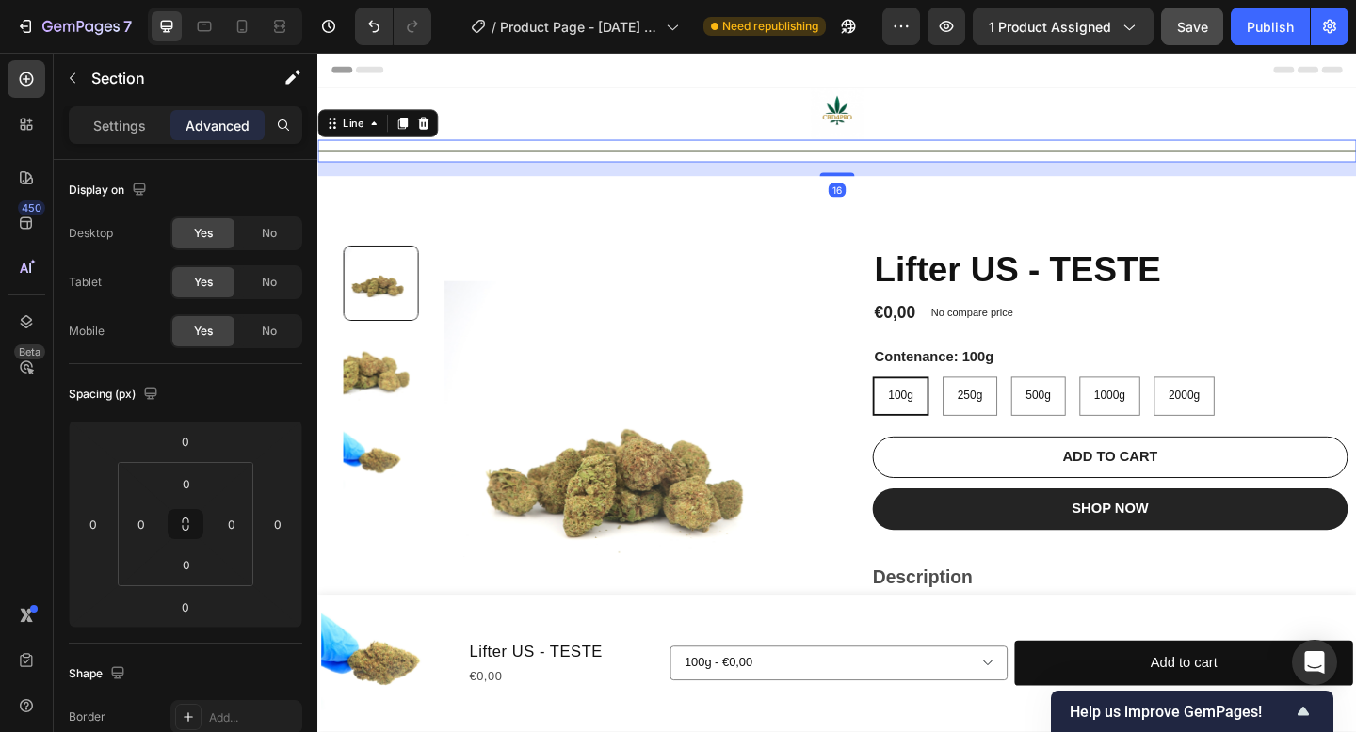
click at [742, 165] on div "Title Line 16" at bounding box center [882, 160] width 1130 height 24
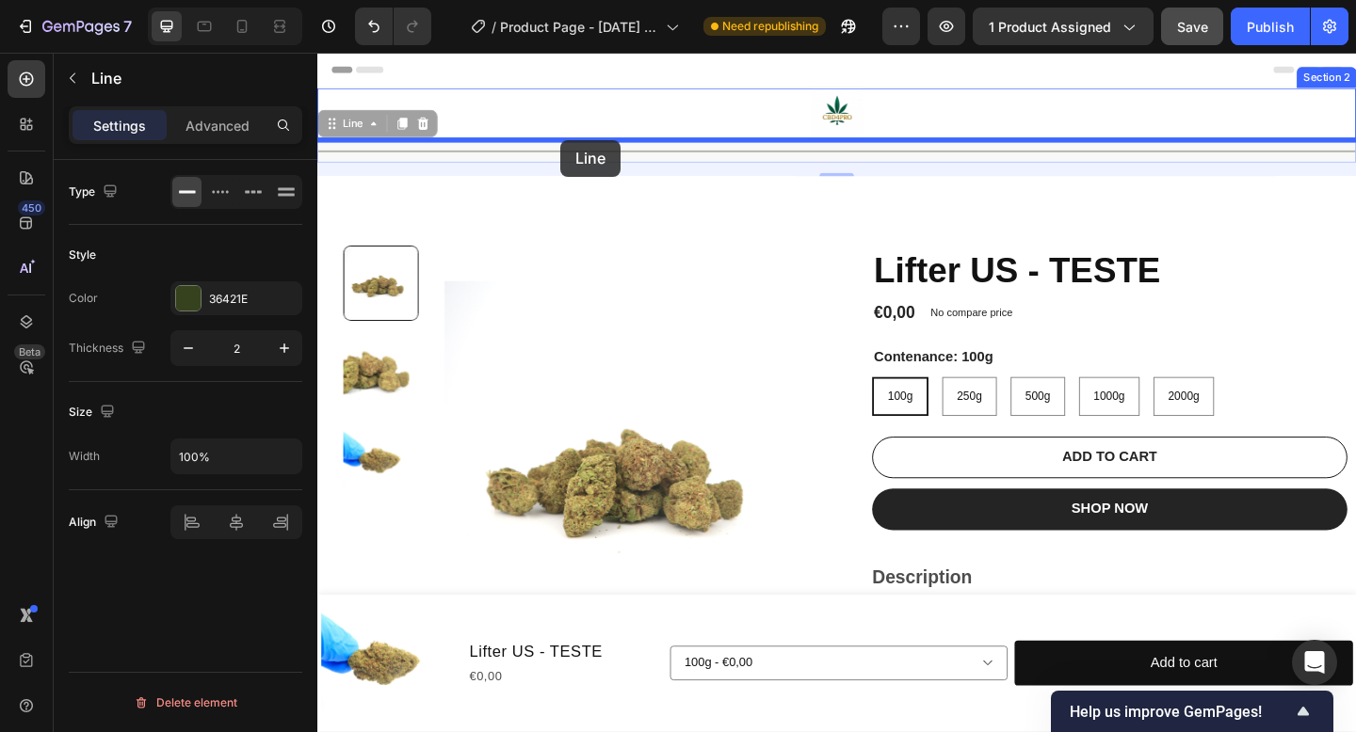
drag, startPoint x: 362, startPoint y: 130, endPoint x: 581, endPoint y: 148, distance: 220.1
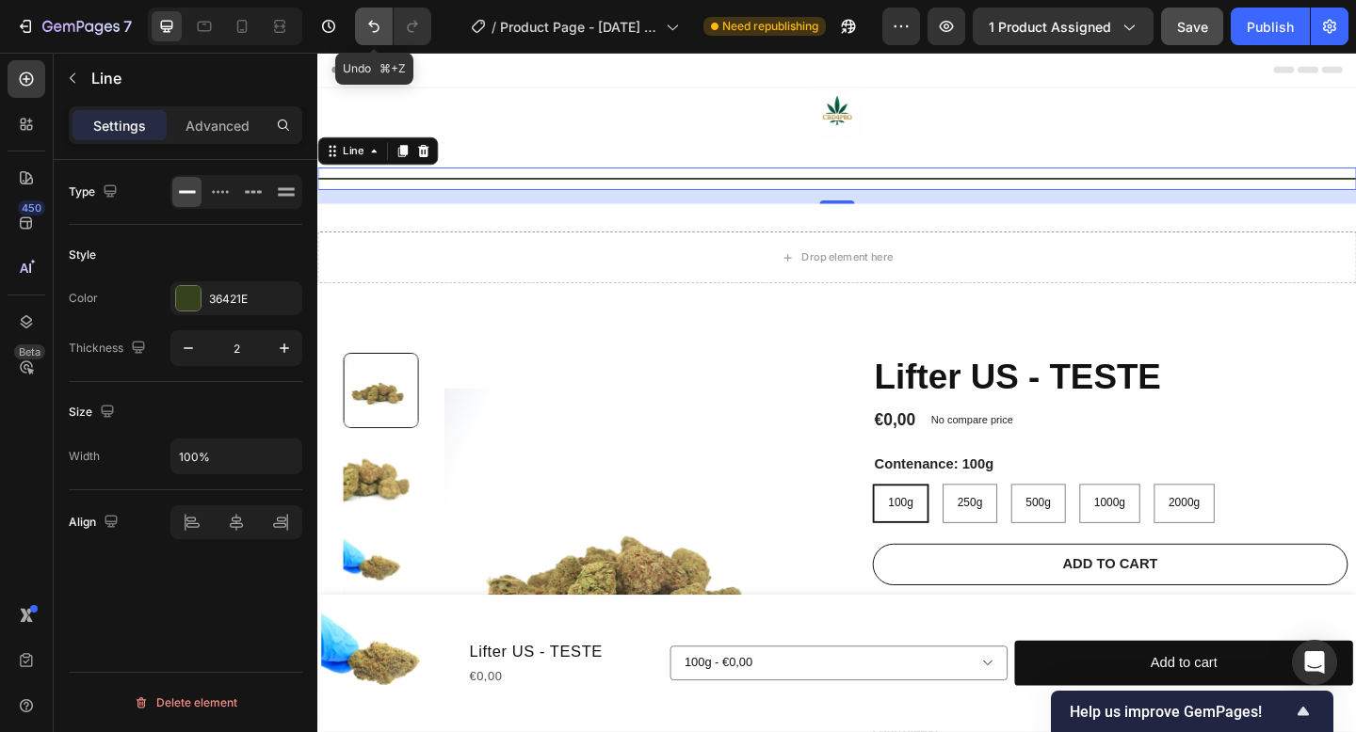
click at [383, 21] on button "Undo/Redo" at bounding box center [374, 27] width 38 height 38
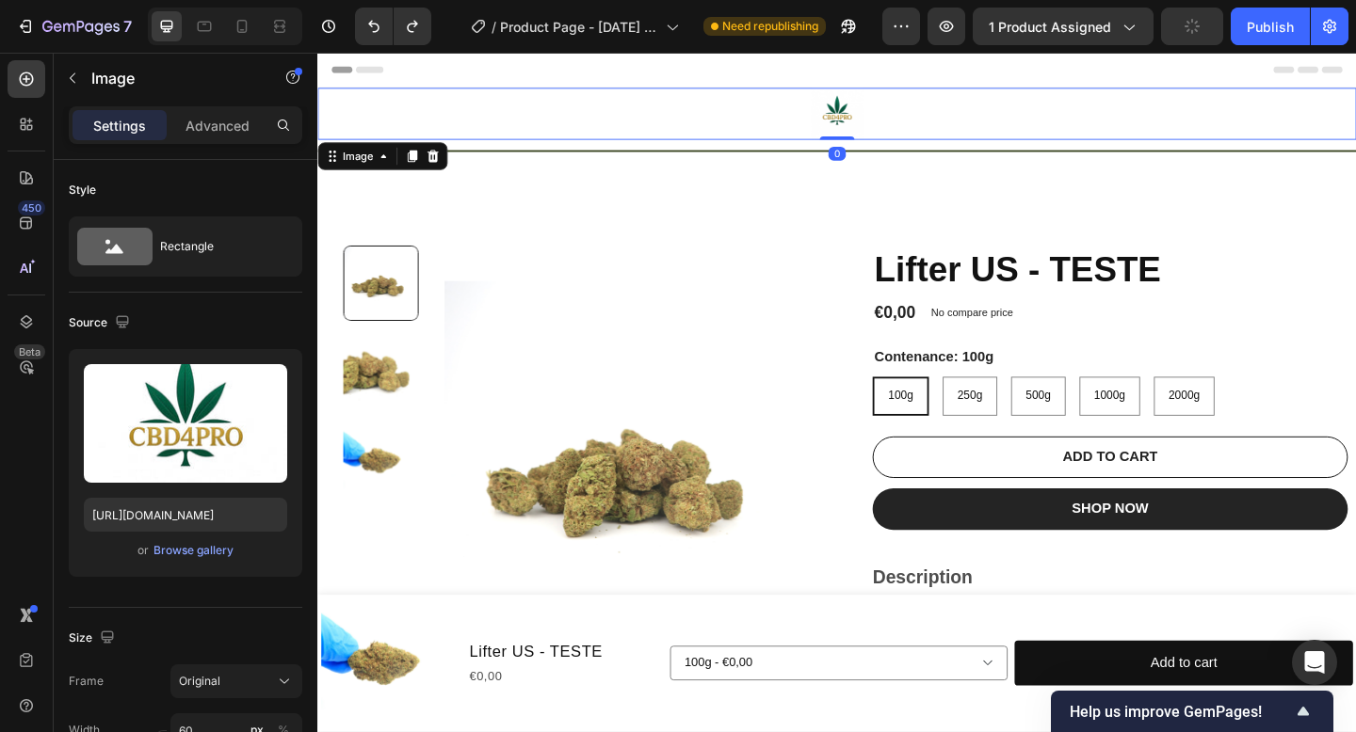
click at [861, 101] on img at bounding box center [882, 119] width 56 height 56
click at [889, 114] on img at bounding box center [882, 119] width 56 height 56
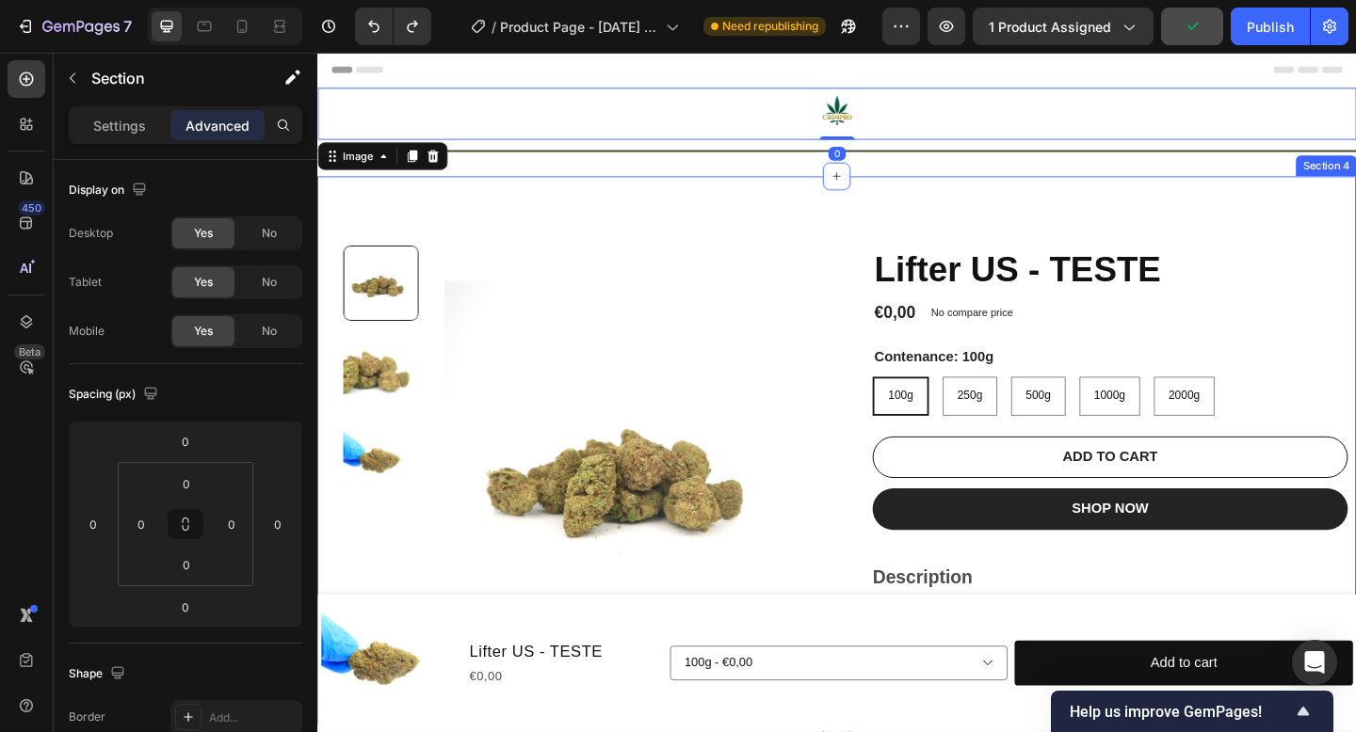
click at [879, 224] on div "Product Images Lifter US - TESTE Product Title €0,00 Product Price Product Pric…" at bounding box center [882, 485] width 1130 height 596
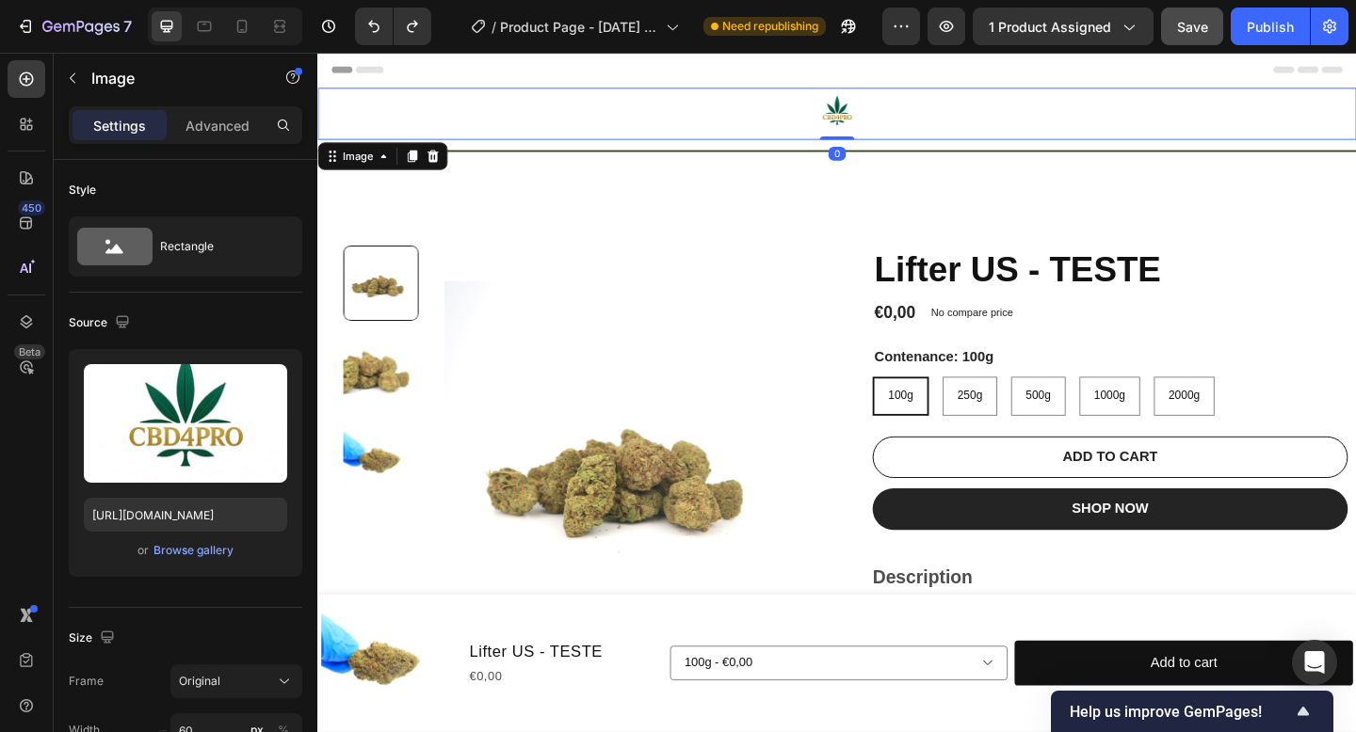
click at [870, 123] on img at bounding box center [882, 119] width 56 height 56
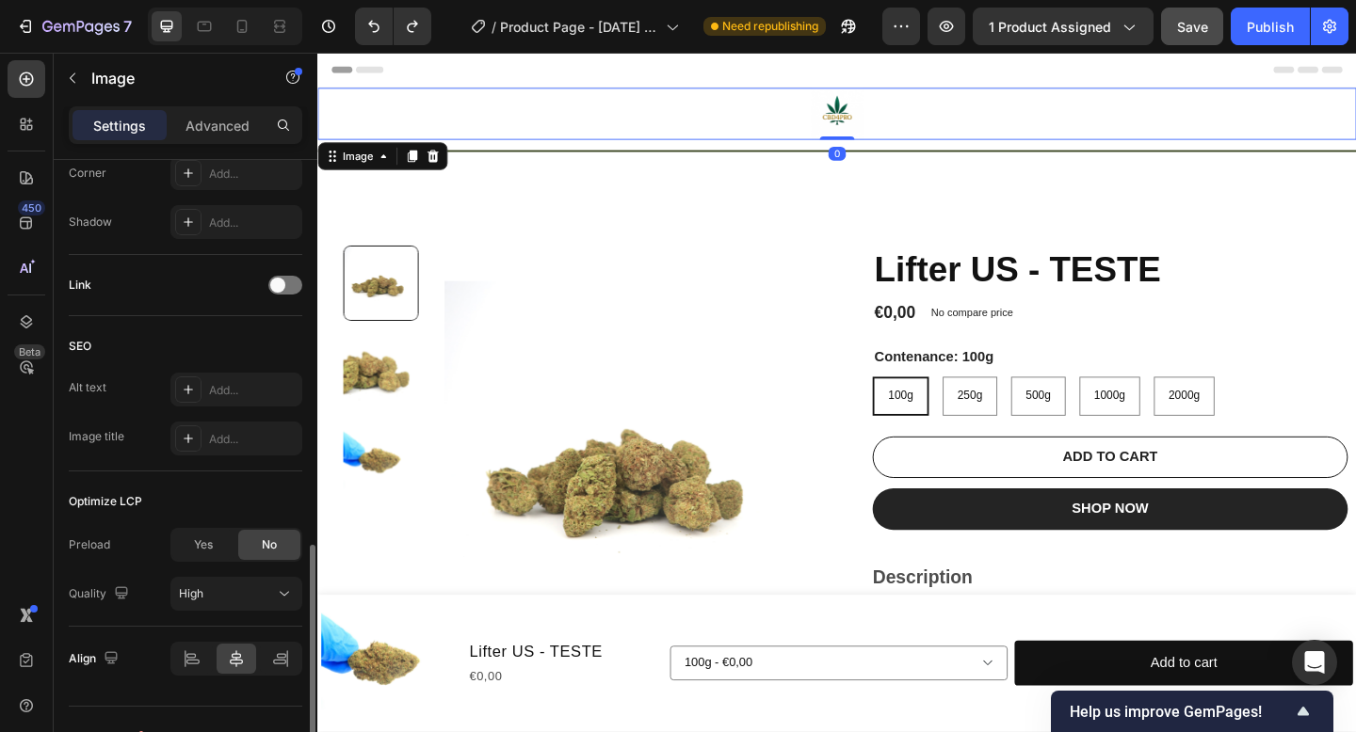
scroll to position [796, 0]
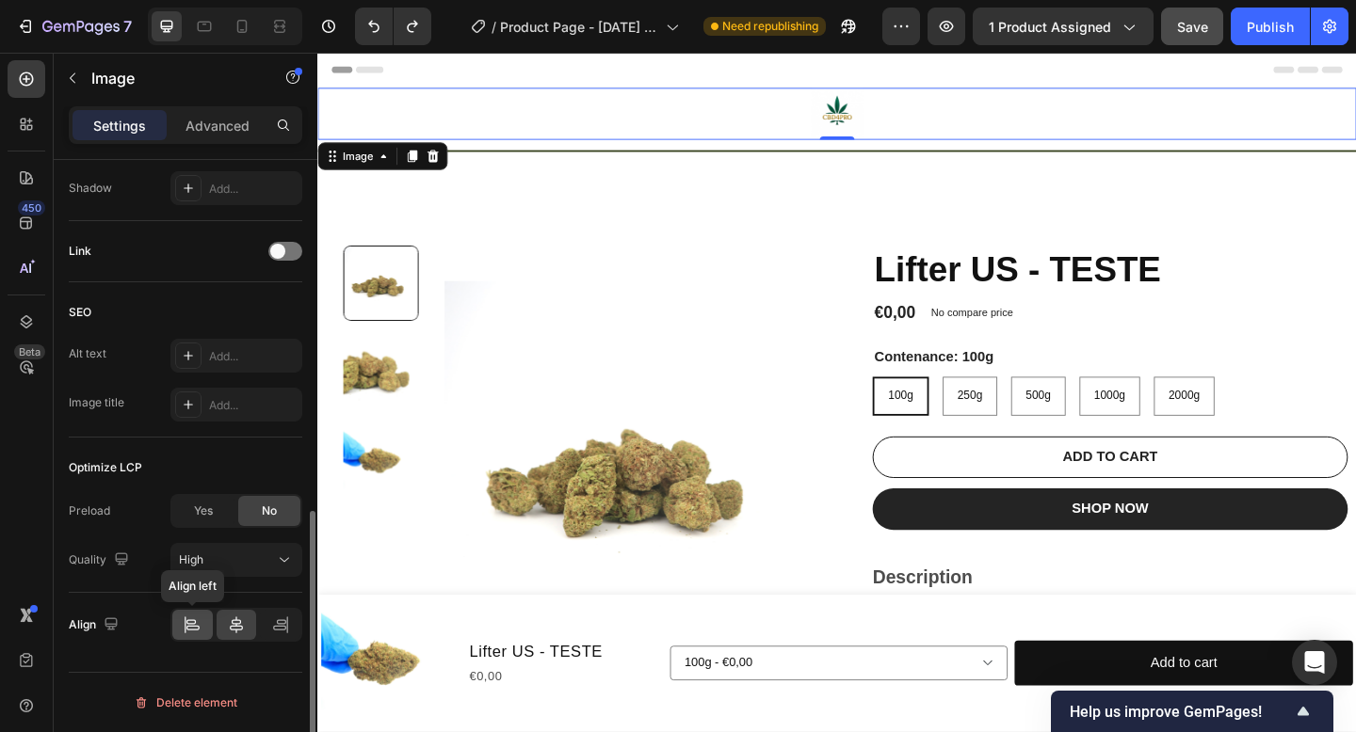
click at [192, 633] on icon at bounding box center [192, 625] width 19 height 19
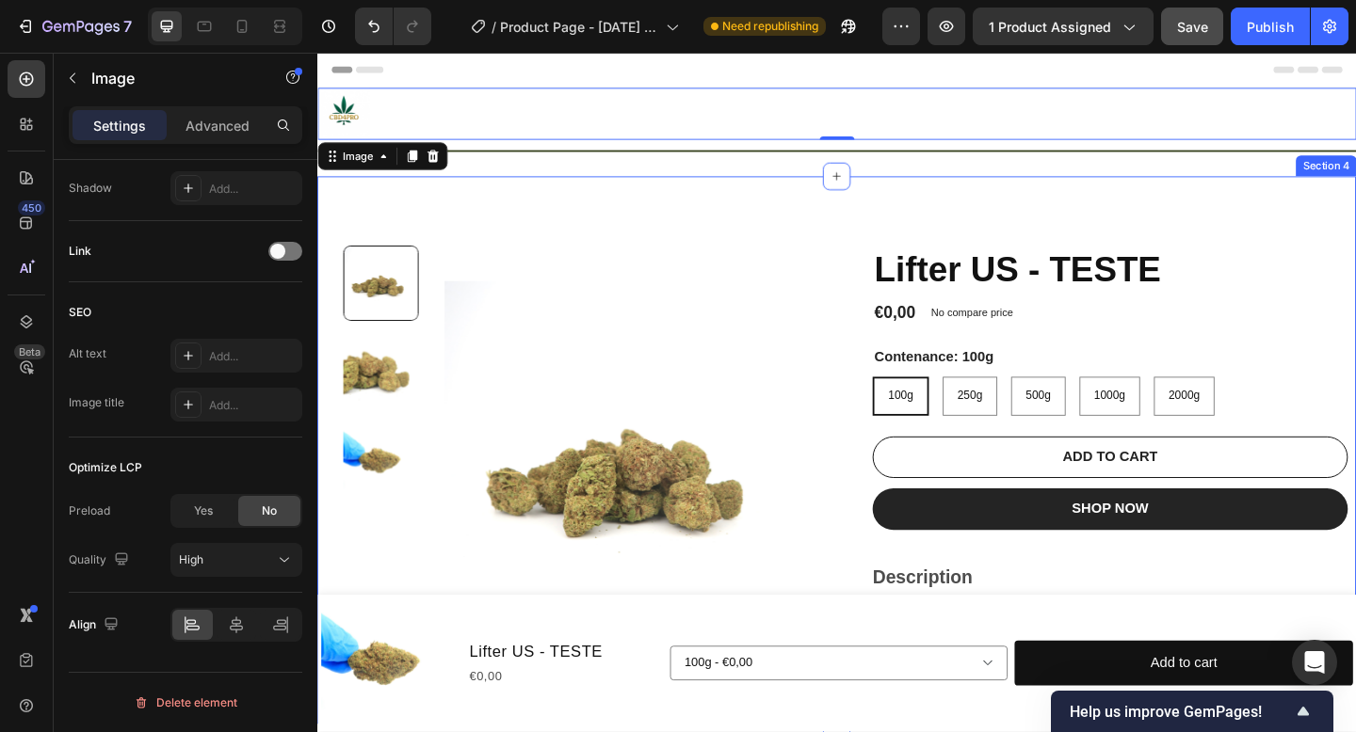
click at [740, 139] on div at bounding box center [882, 119] width 1130 height 56
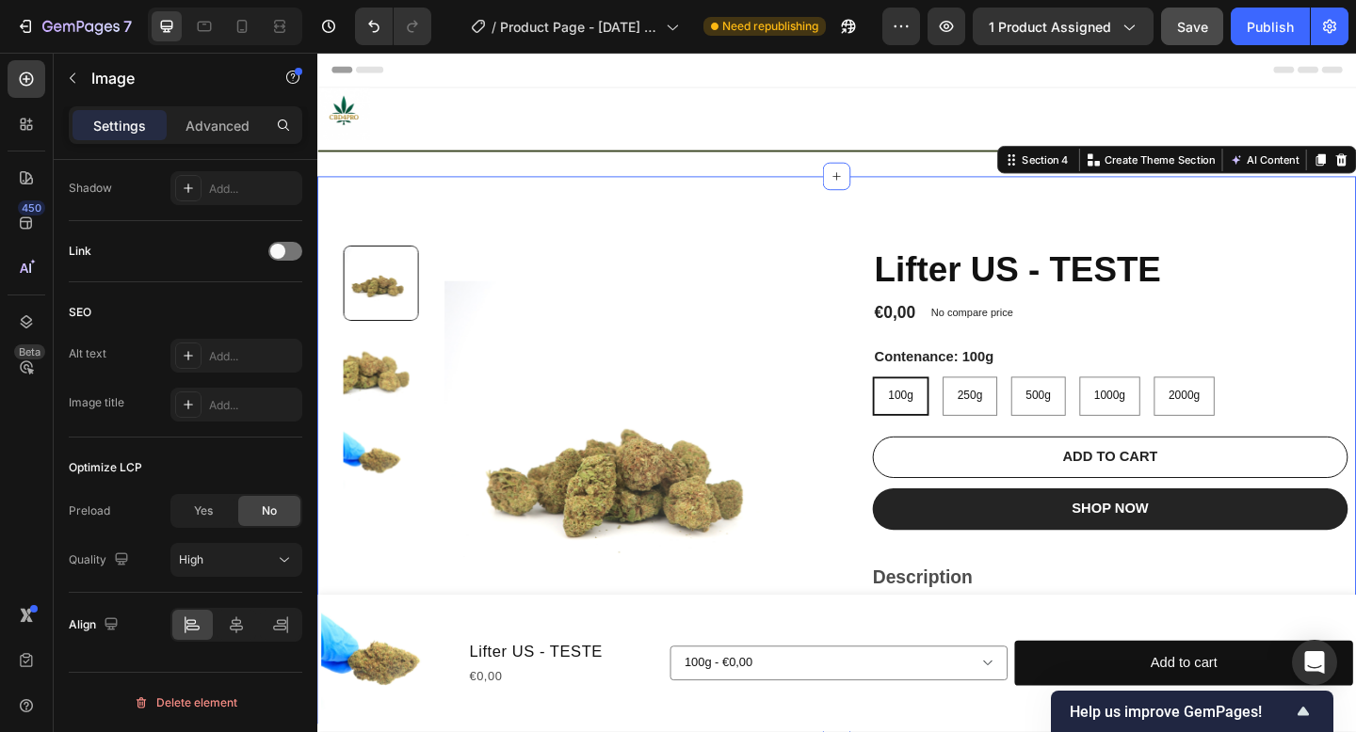
click at [731, 192] on div "Product Images Lifter US - TESTE Product Title €0,00 Product Price Product Pric…" at bounding box center [882, 485] width 1130 height 596
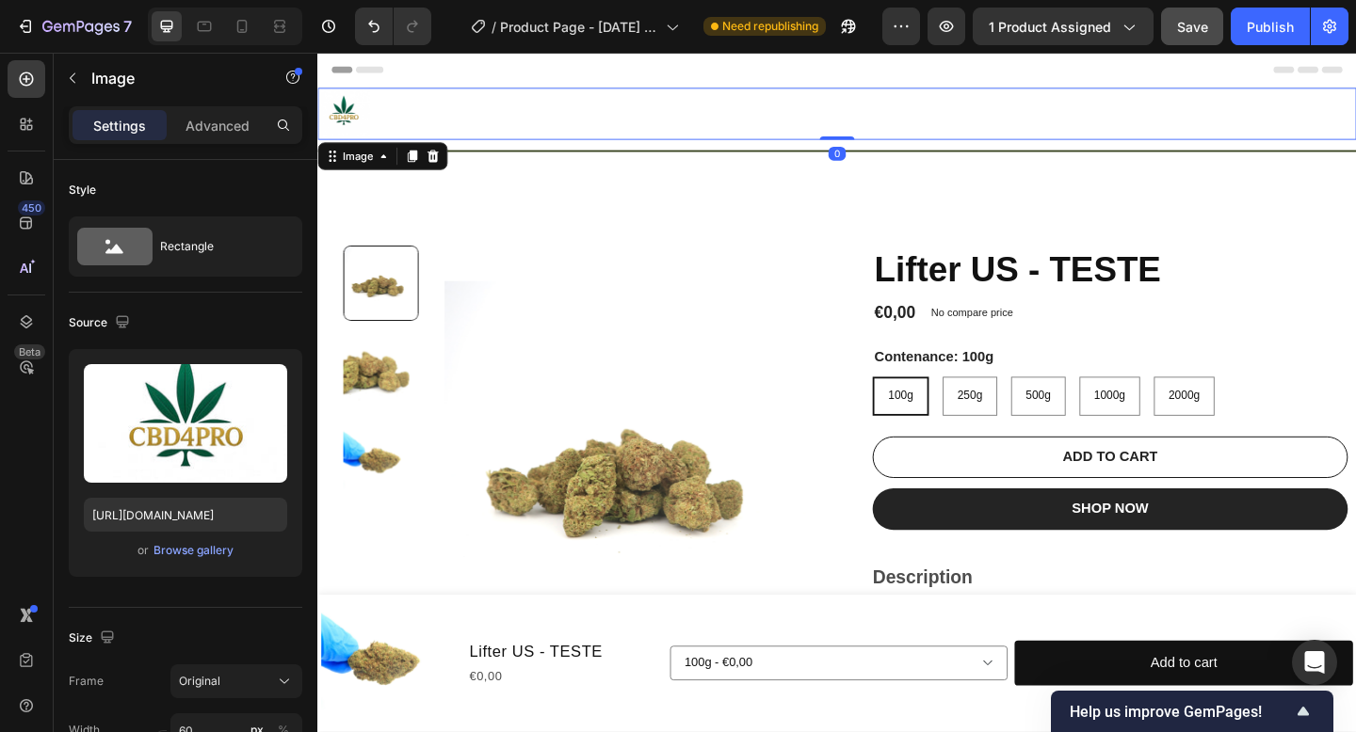
click at [347, 111] on img at bounding box center [345, 119] width 56 height 56
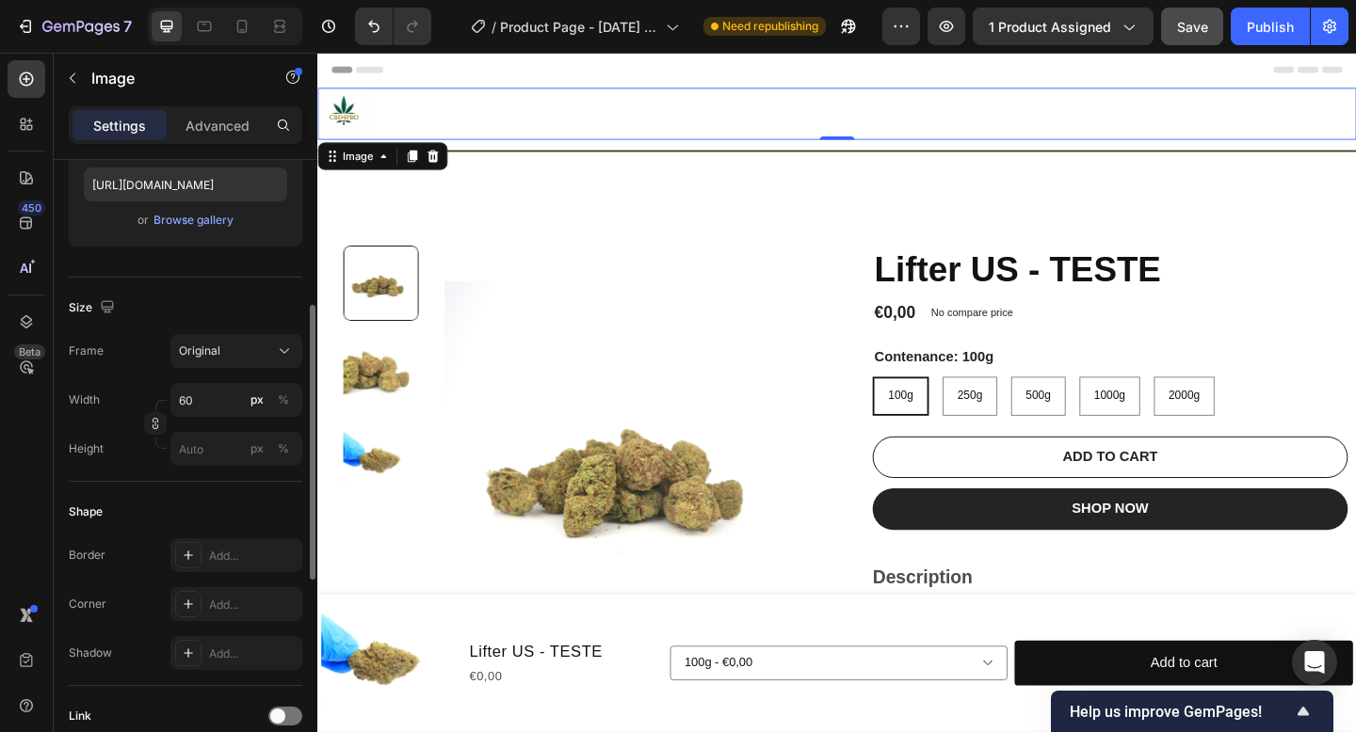
scroll to position [796, 0]
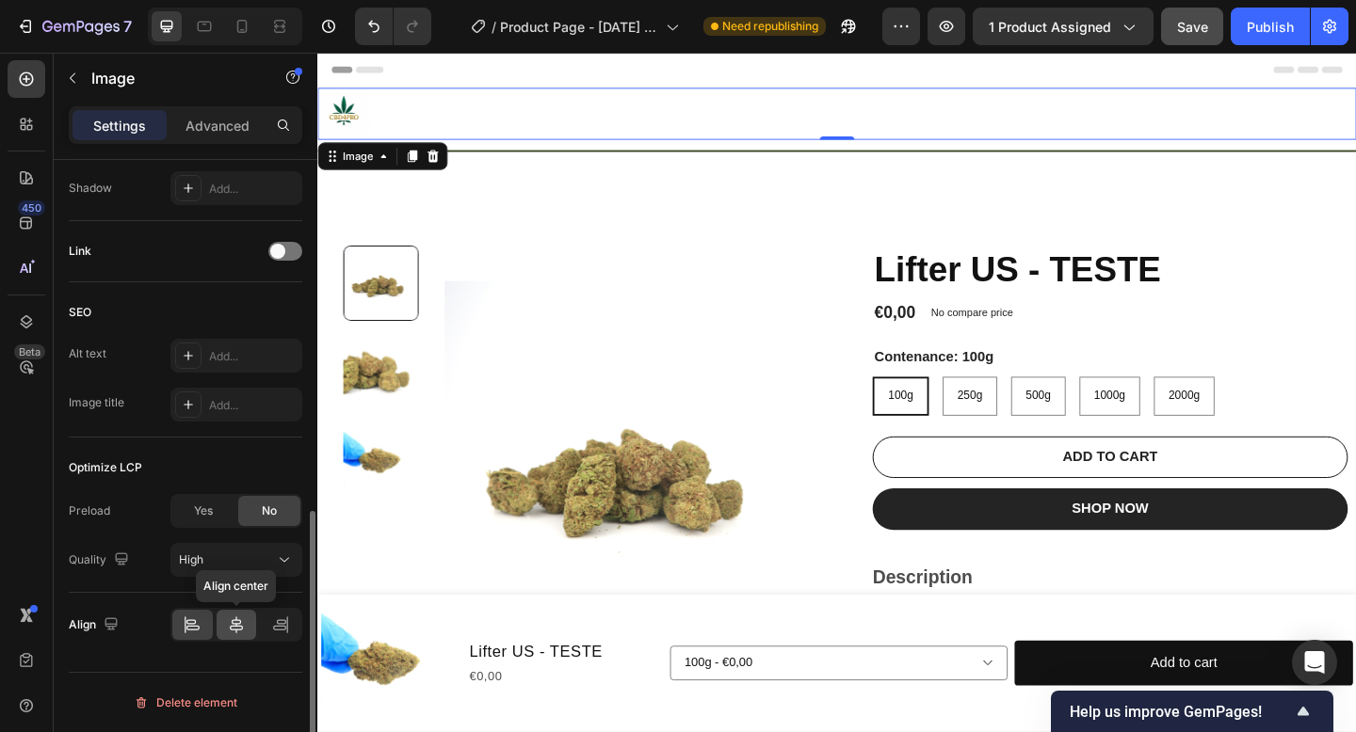
click at [238, 624] on icon at bounding box center [236, 625] width 13 height 17
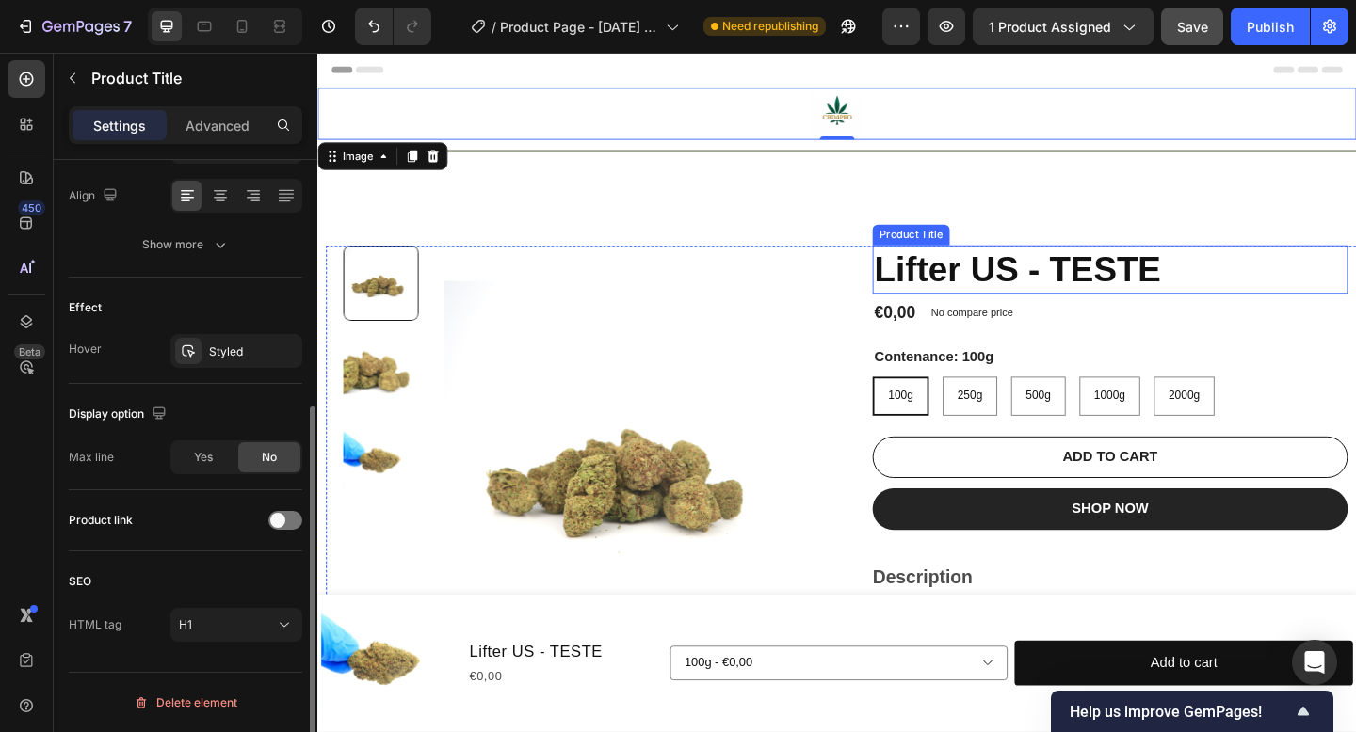
click at [945, 243] on div "Product Title" at bounding box center [963, 251] width 76 height 17
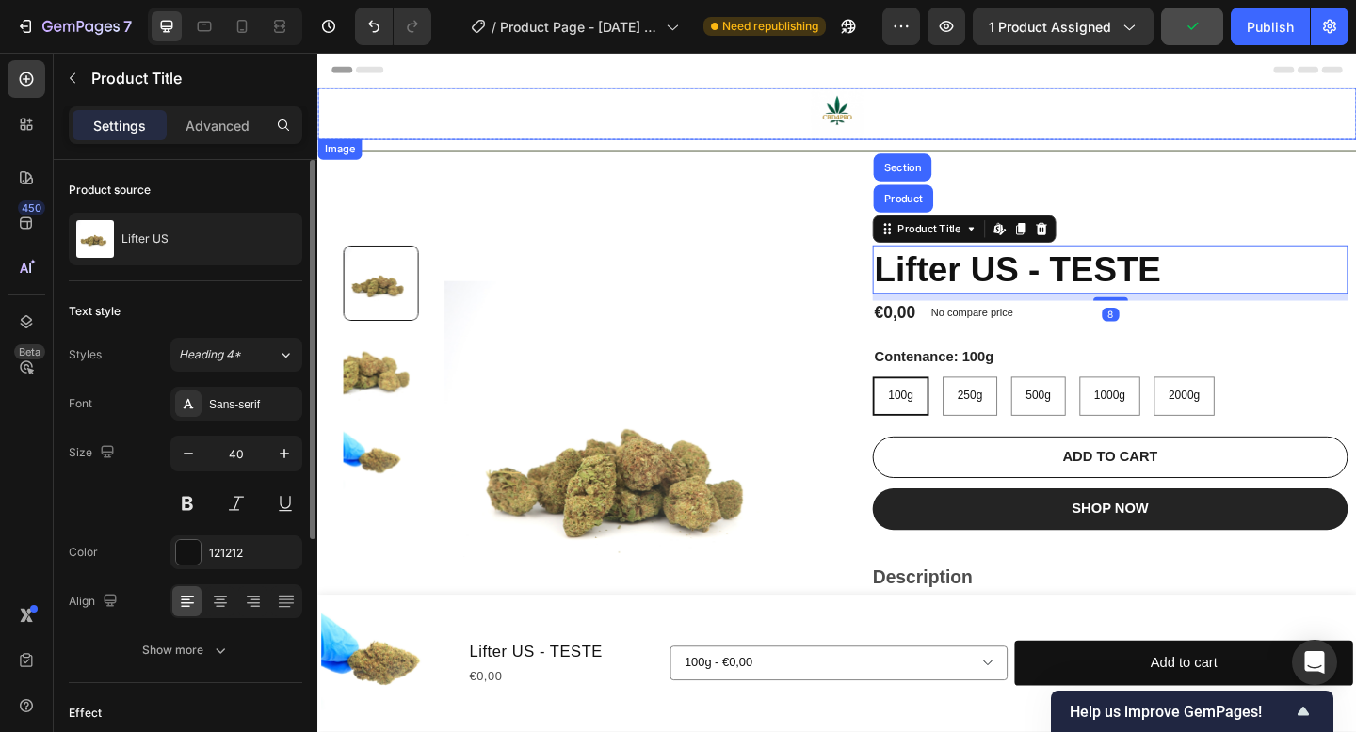
click at [868, 103] on img at bounding box center [882, 119] width 56 height 56
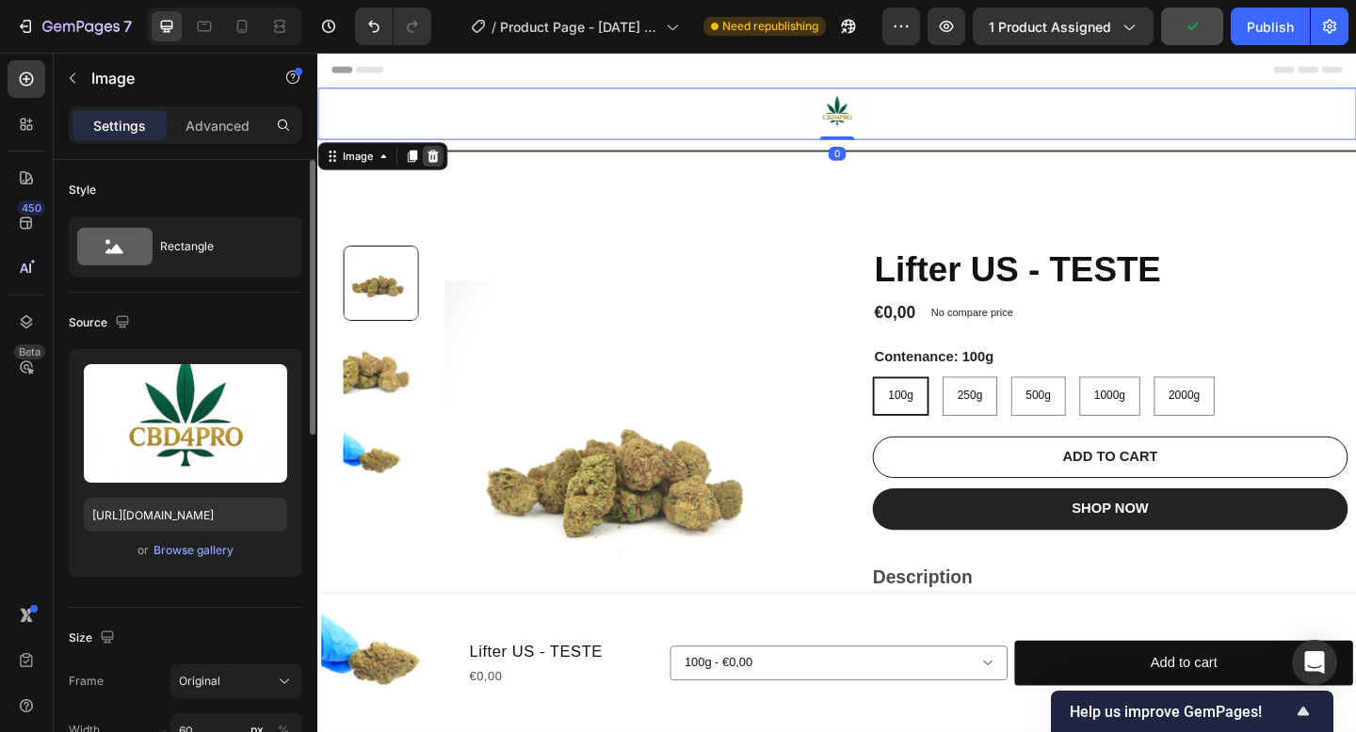
click at [431, 163] on div at bounding box center [442, 165] width 23 height 23
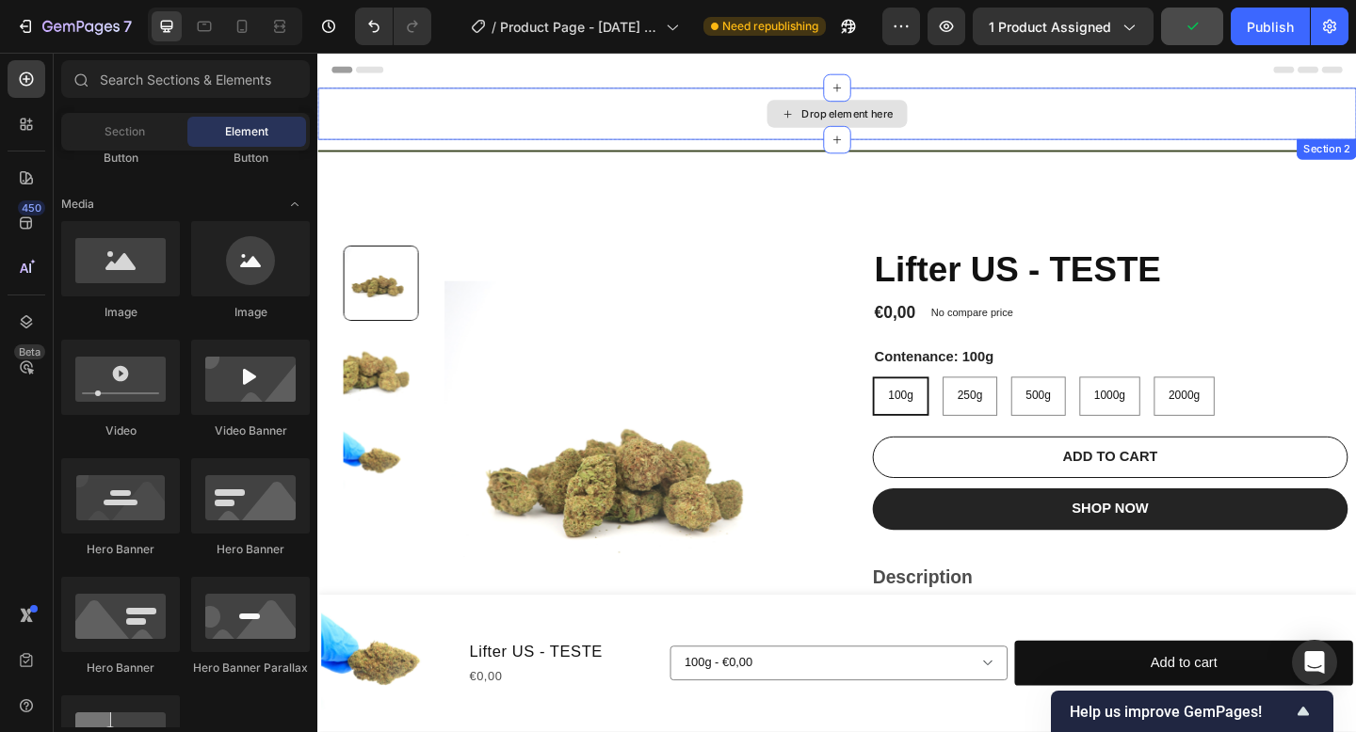
click at [795, 105] on div "Drop element here" at bounding box center [882, 119] width 1130 height 56
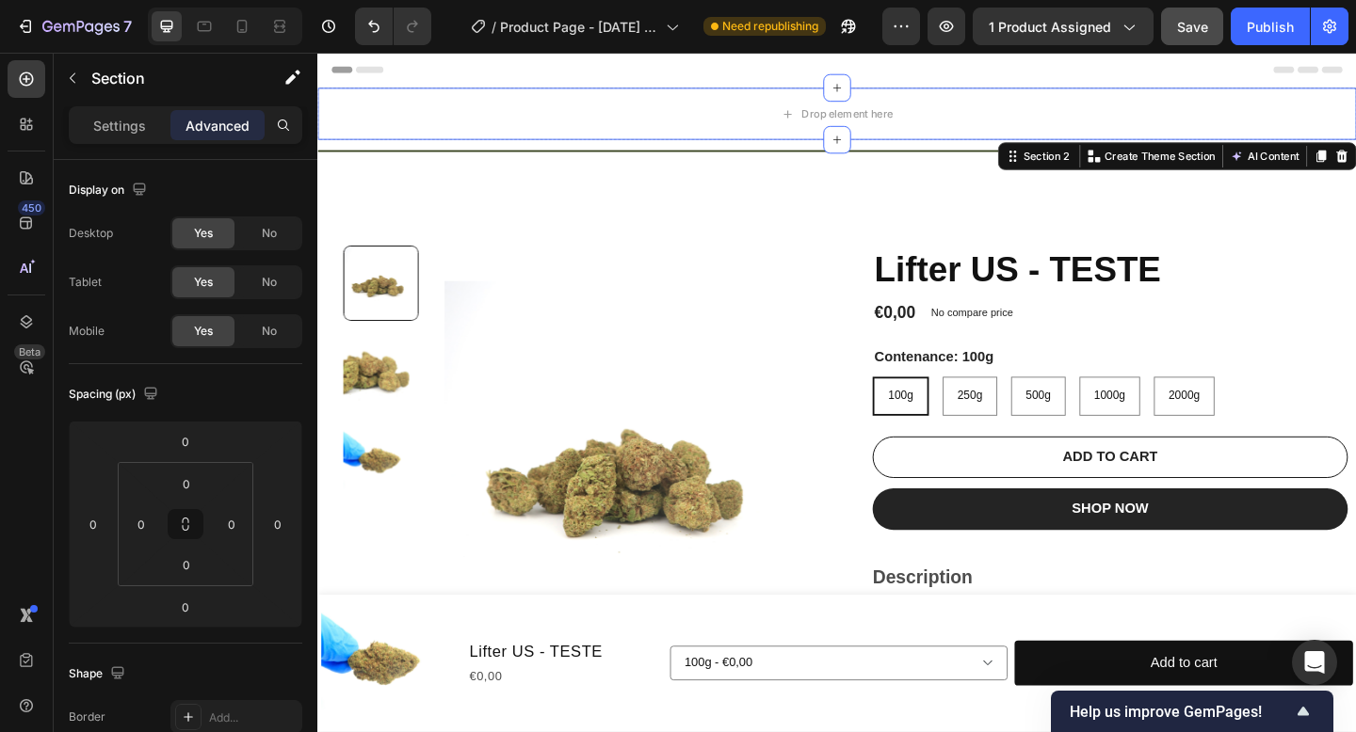
click at [1355, 155] on div "Section 2 Create Theme Section AI Content Write with GemAI What would you like …" at bounding box center [1252, 166] width 390 height 30
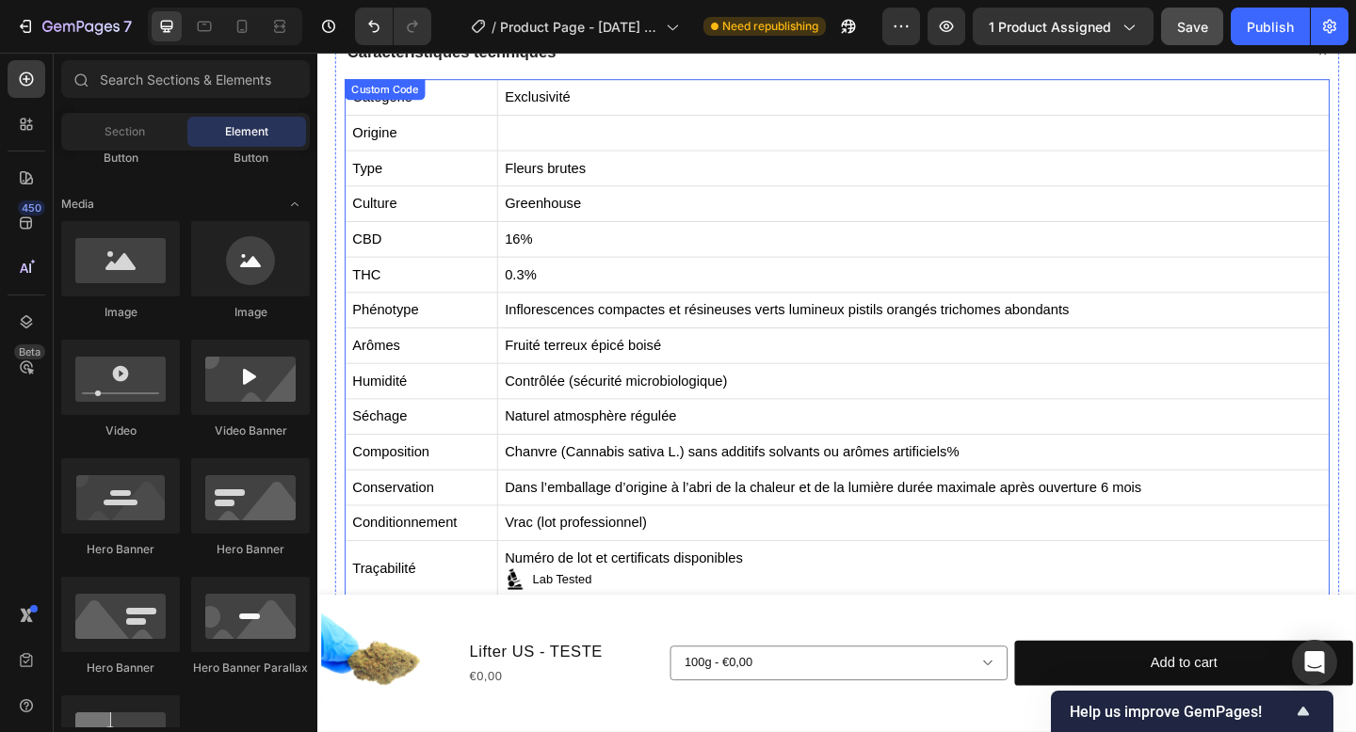
scroll to position [637, 0]
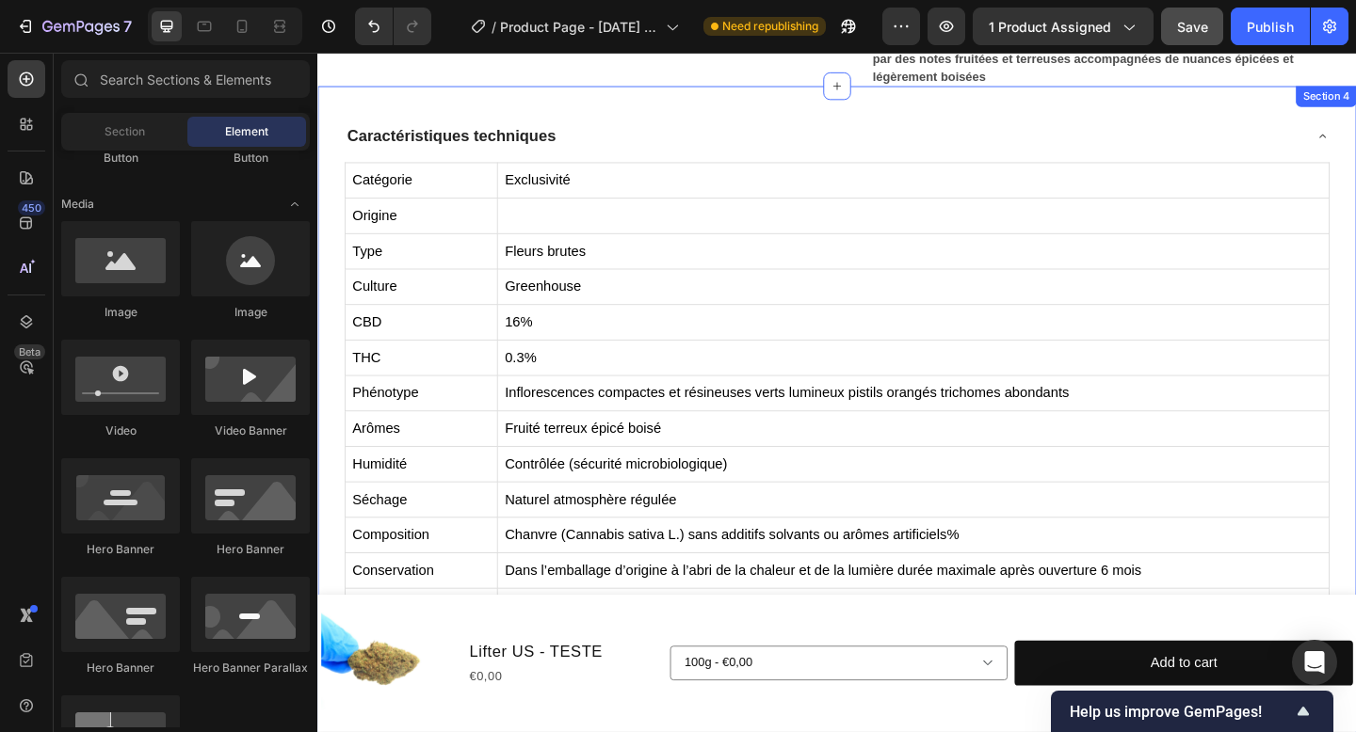
click at [619, 143] on div "Caractéristiques techniques" at bounding box center [866, 144] width 1041 height 34
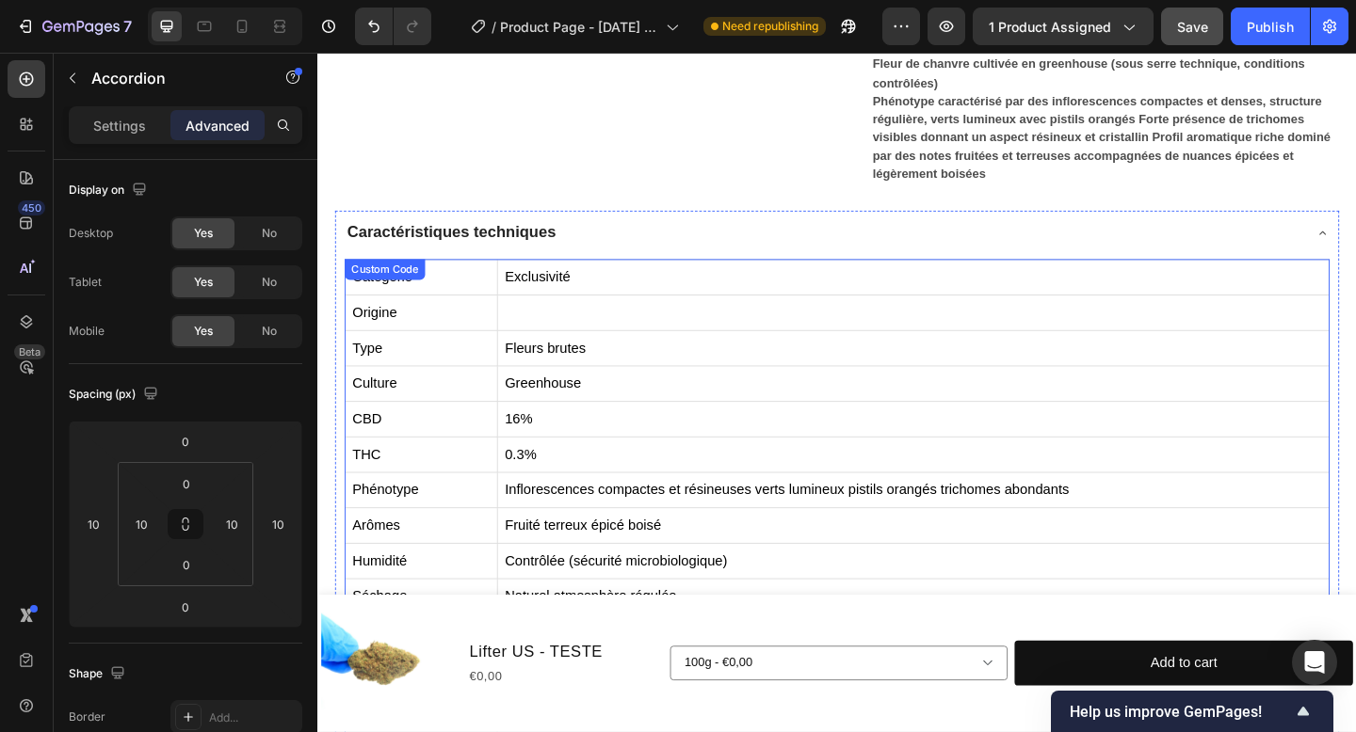
scroll to position [533, 0]
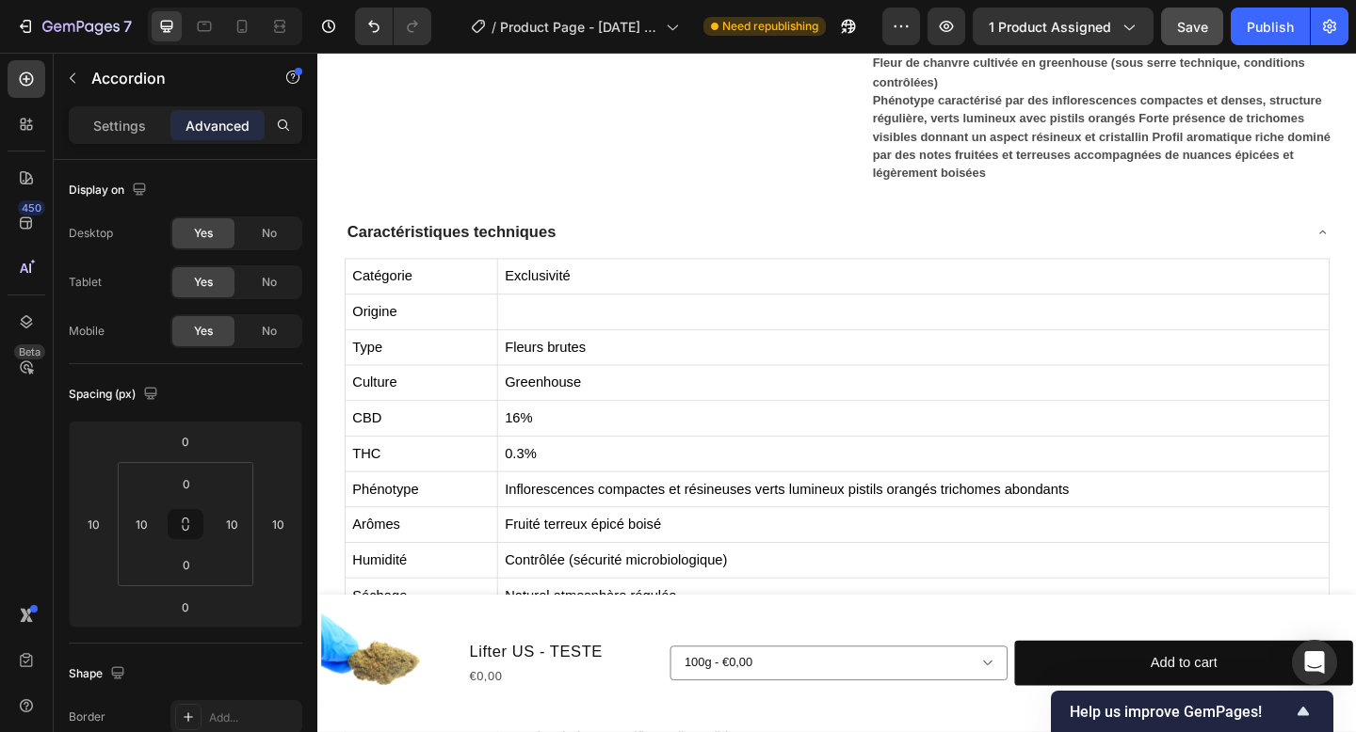
click at [599, 233] on div "Caractéristiques techniques" at bounding box center [866, 249] width 1041 height 34
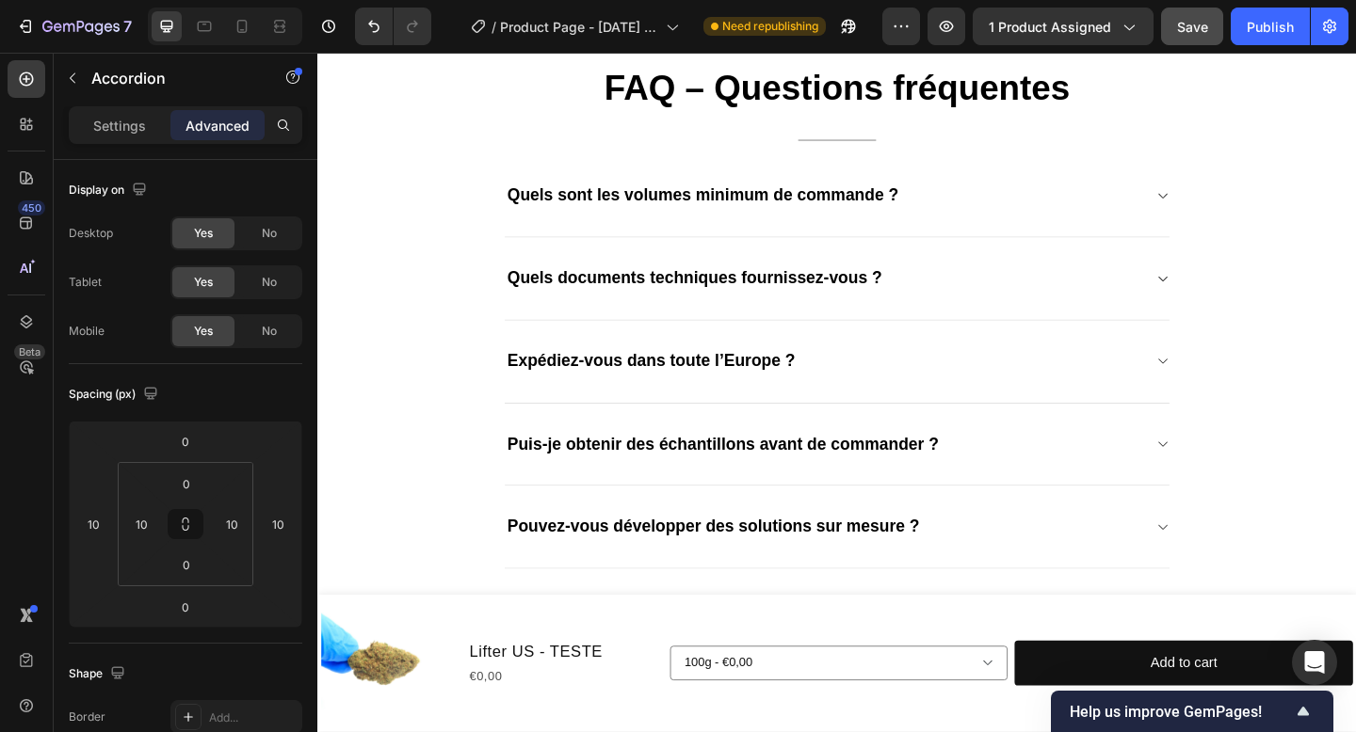
scroll to position [1327, 0]
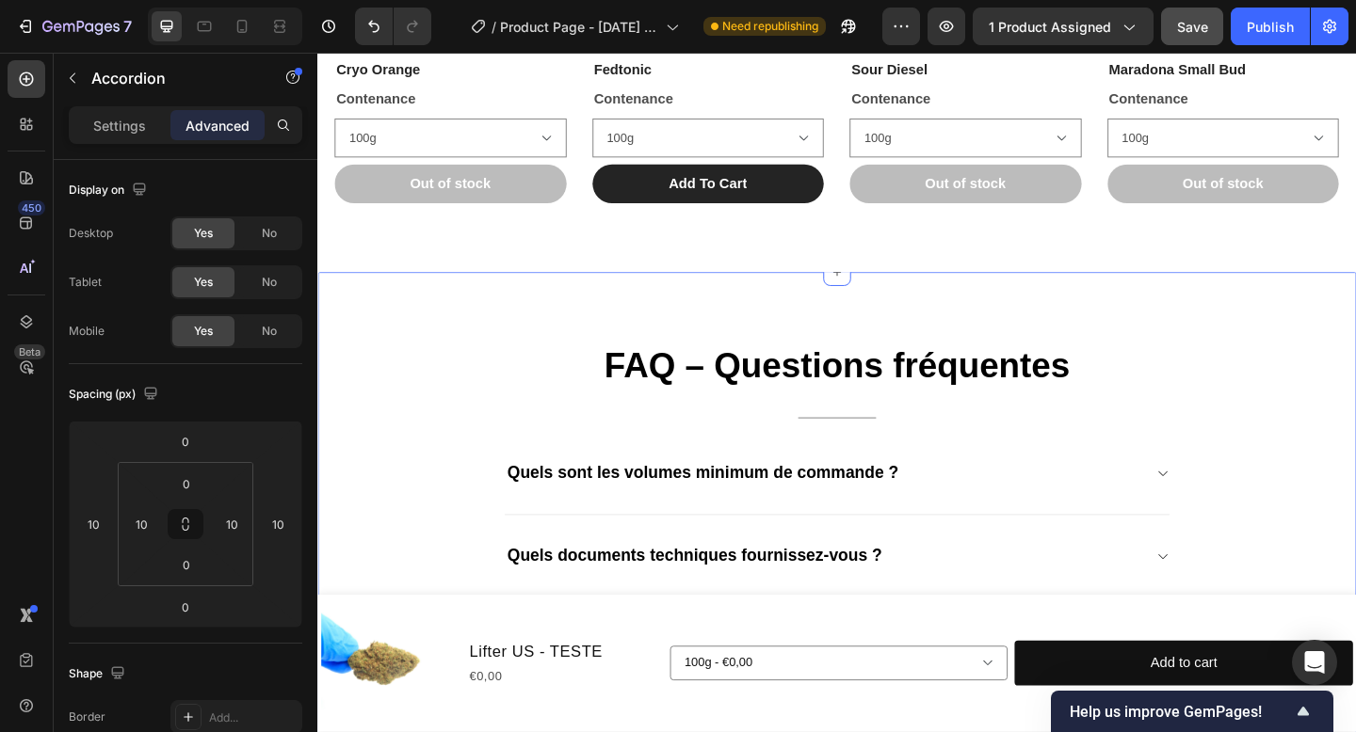
click at [1069, 322] on div "FAQ – Questions fréquentes Heading Title Line Quels sont les volumes minimum de…" at bounding box center [882, 687] width 1130 height 790
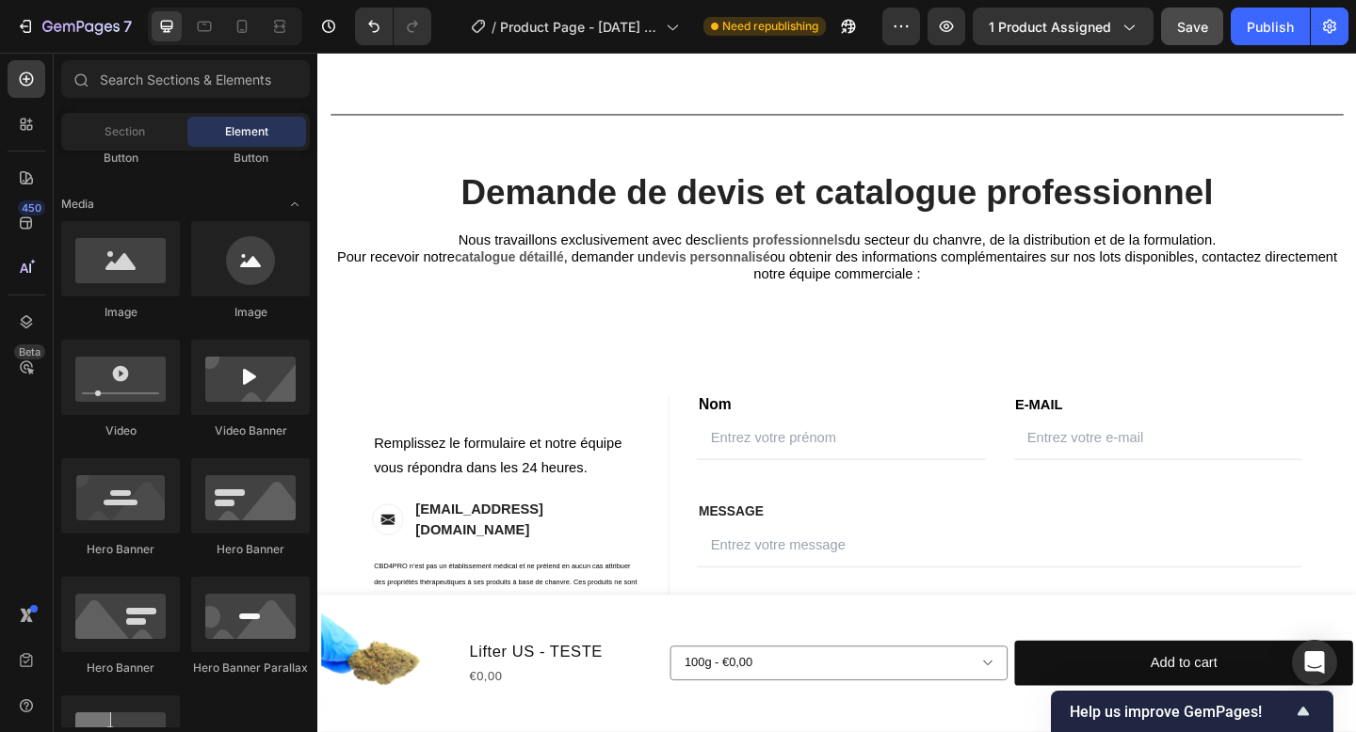
scroll to position [1511, 0]
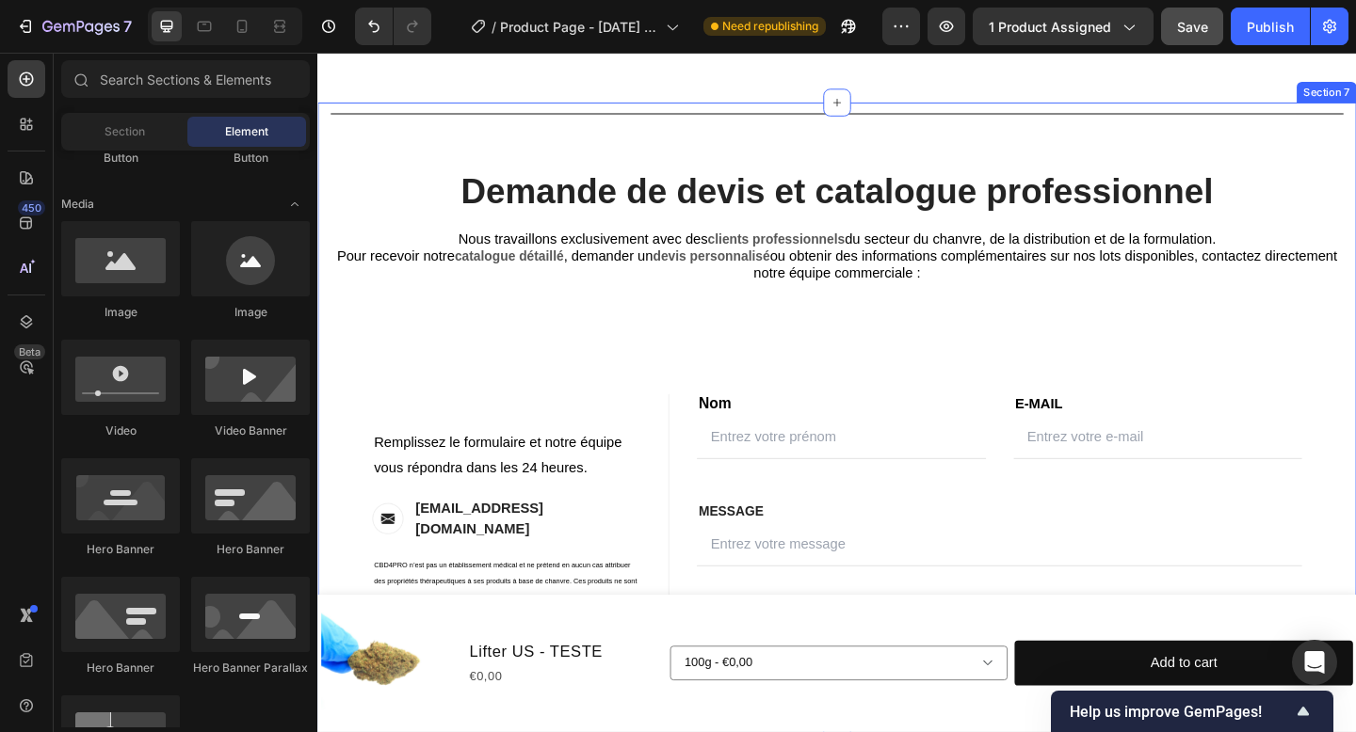
click at [909, 161] on div "Title Line Demande de devis et catalogue professionnel Heading Nous travaillons…" at bounding box center [881, 451] width 1101 height 689
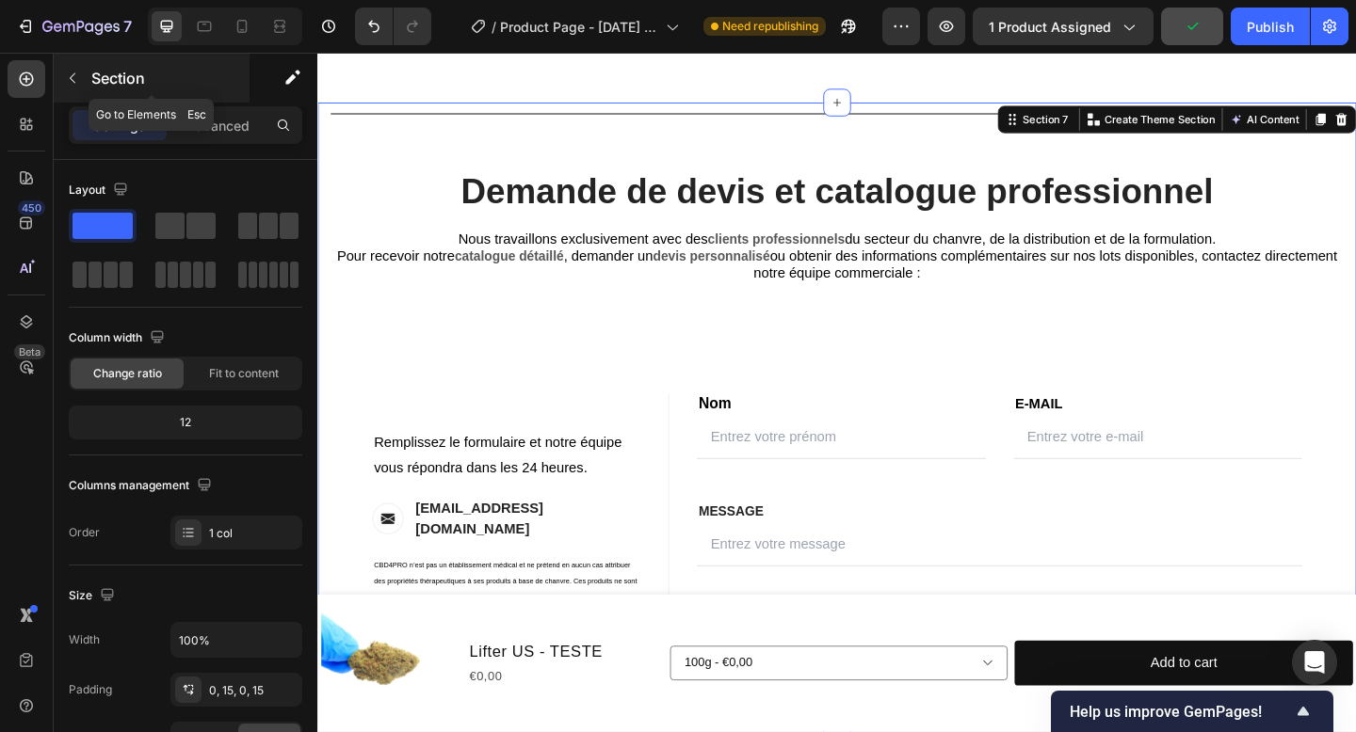
click at [120, 84] on p "Section" at bounding box center [168, 78] width 154 height 23
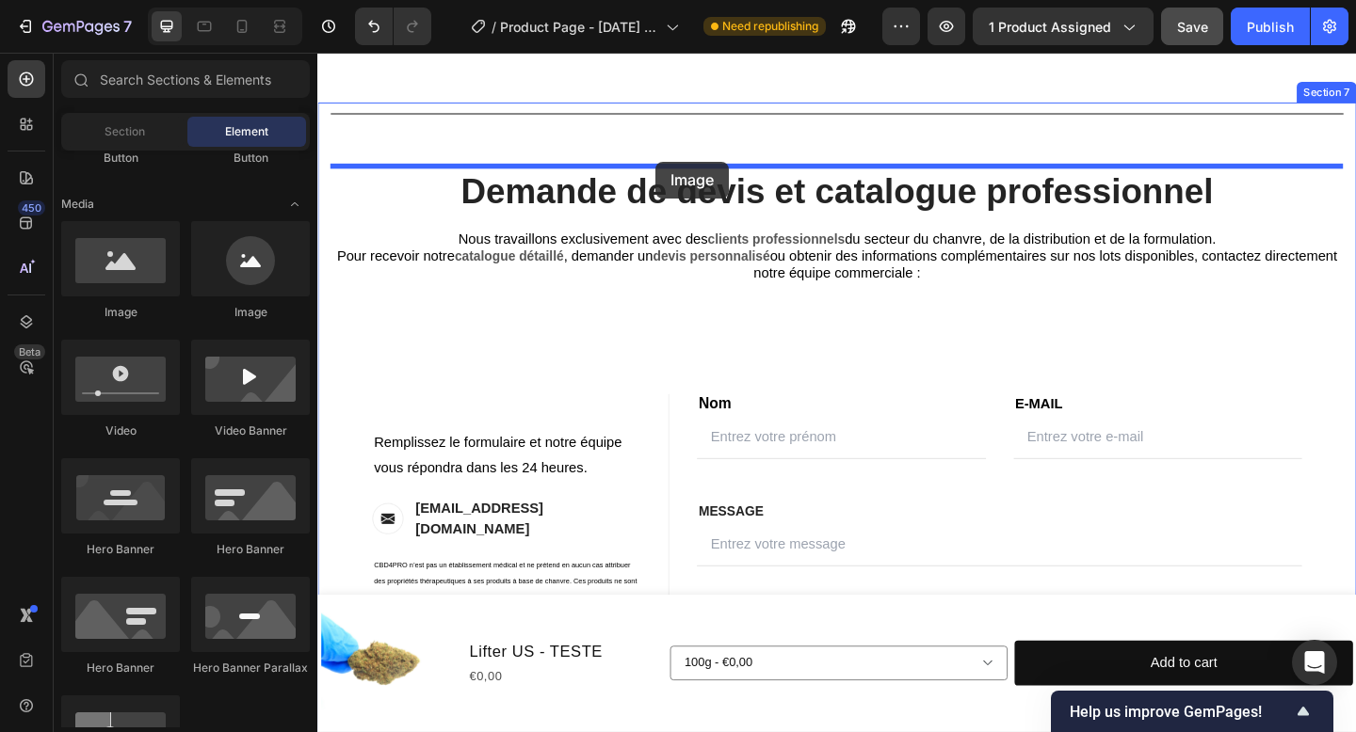
drag, startPoint x: 579, startPoint y: 322, endPoint x: 685, endPoint y: 171, distance: 184.4
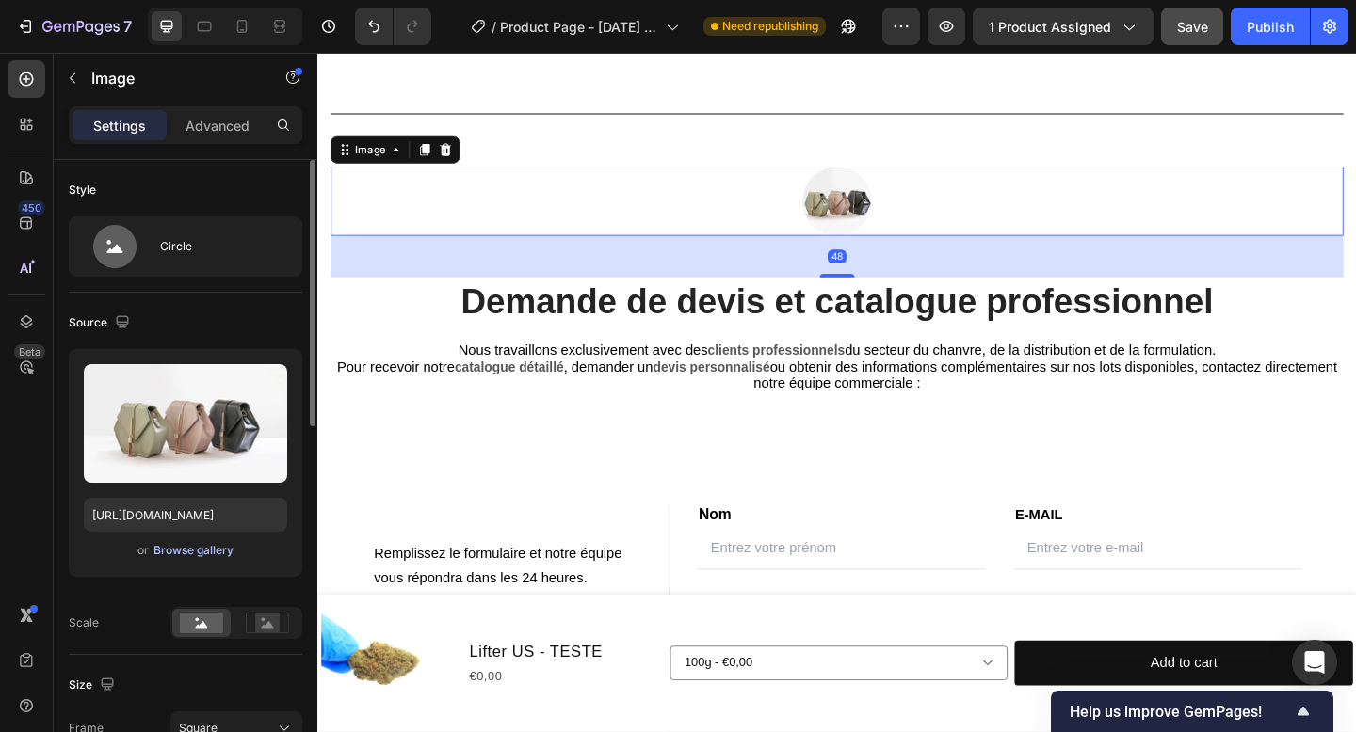
click at [215, 547] on div "Browse gallery" at bounding box center [193, 550] width 80 height 17
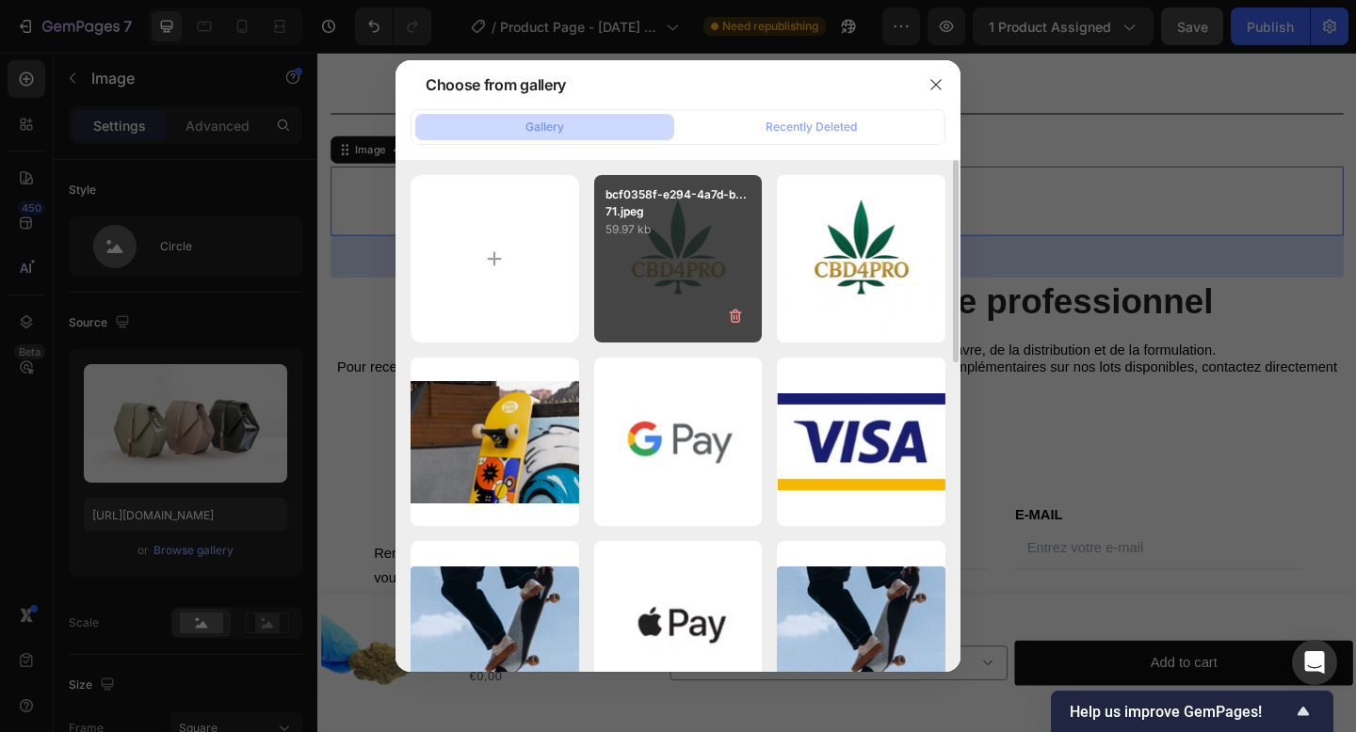
click at [634, 270] on div "bcf0358f-e294-4a7d-b...71.jpeg 59.97 kb" at bounding box center [678, 259] width 169 height 169
type input "https://cdn.shopify.com/s/files/1/0903/6821/3325/files/gempages_580648674753774…"
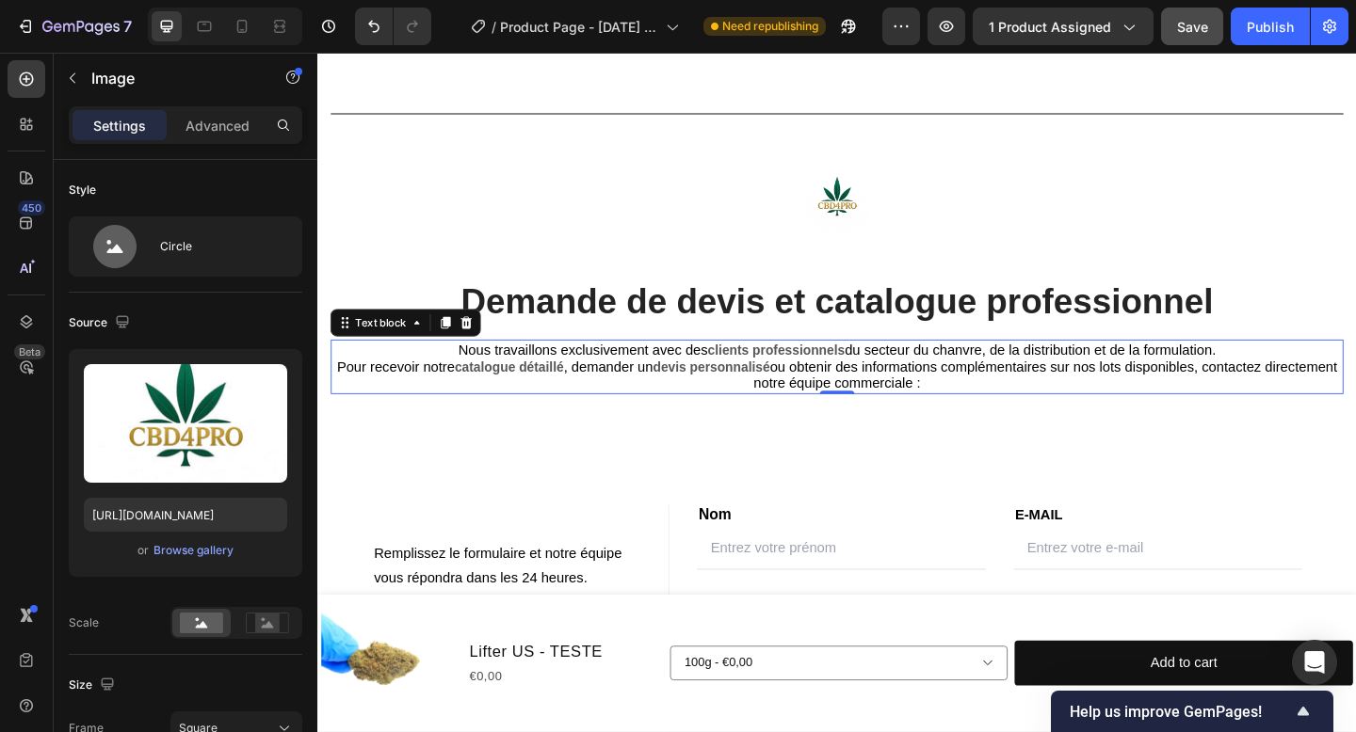
click at [737, 414] on p "Nous travaillons exclusivement avec des clients professionnels du secteur du ch…" at bounding box center [882, 395] width 1098 height 56
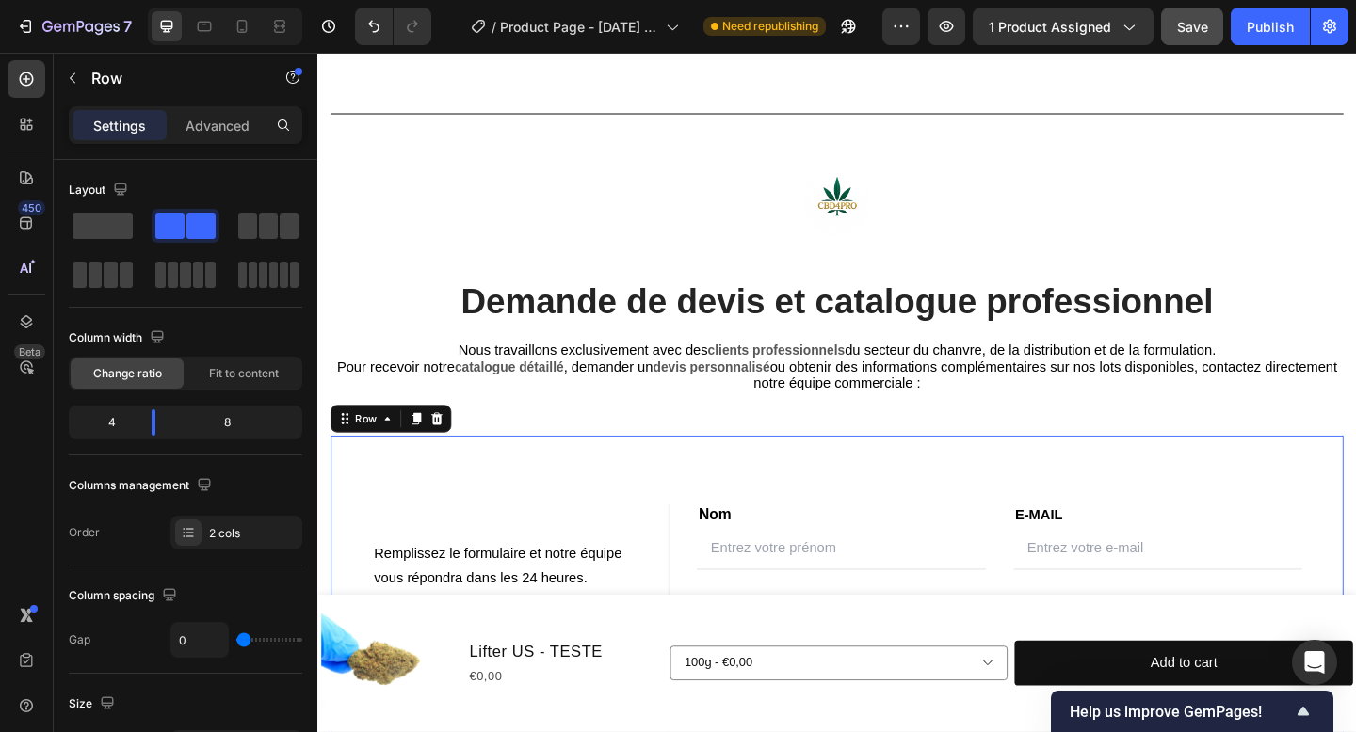
click at [829, 528] on div "Contact Information Heading Text block Remplissez le formulaire et notre équipe…" at bounding box center [881, 694] width 1101 height 448
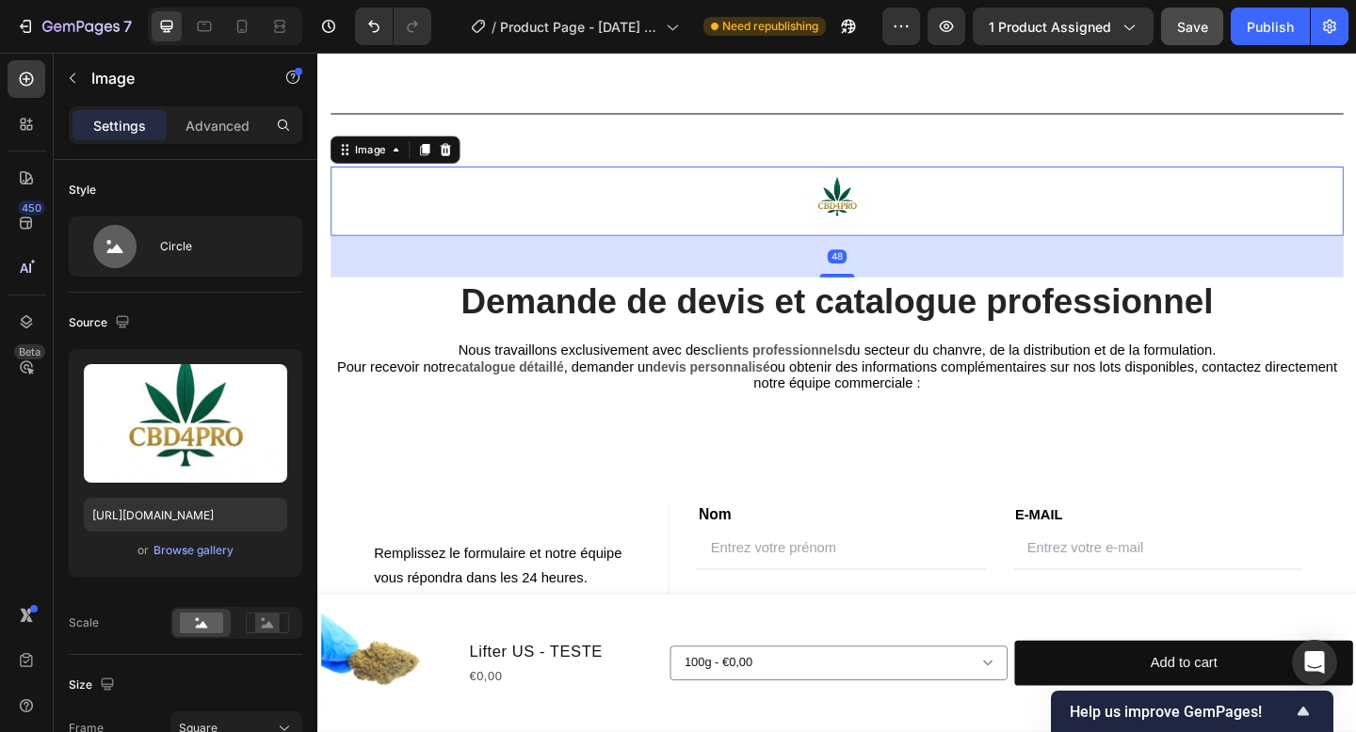
click at [865, 193] on img at bounding box center [881, 214] width 75 height 75
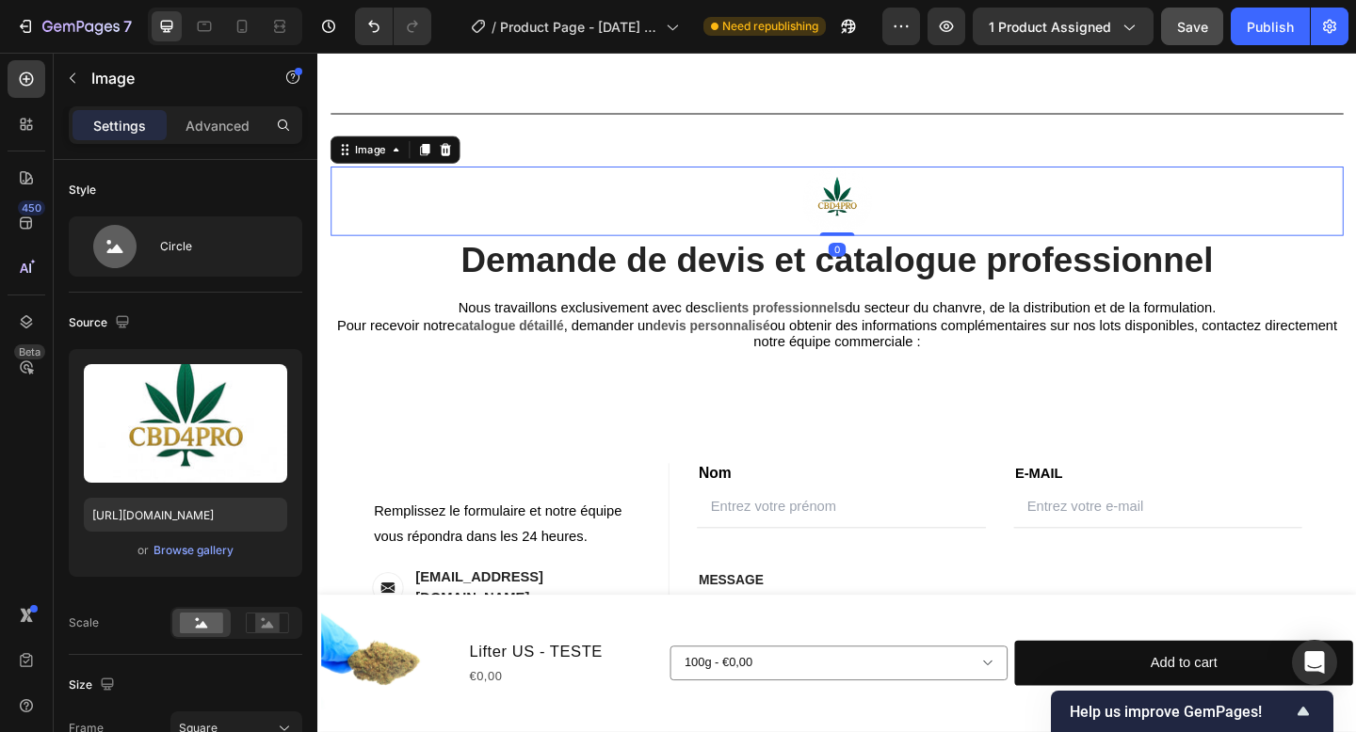
drag, startPoint x: 874, startPoint y: 297, endPoint x: 922, endPoint y: 174, distance: 131.5
click at [922, 174] on div "Title Line Image 0 Demande de devis et catalogue professionnel Heading Nous tra…" at bounding box center [881, 489] width 1101 height 764
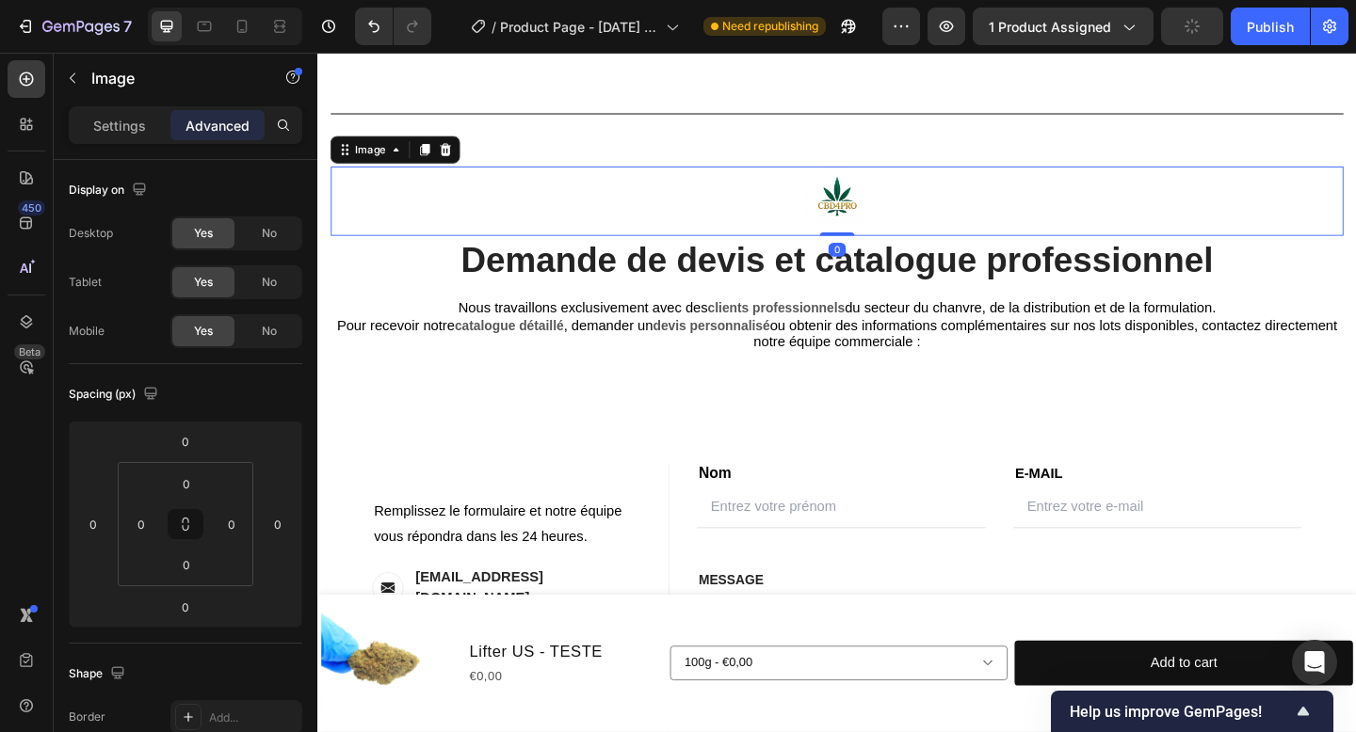
click at [941, 201] on div at bounding box center [881, 214] width 1101 height 75
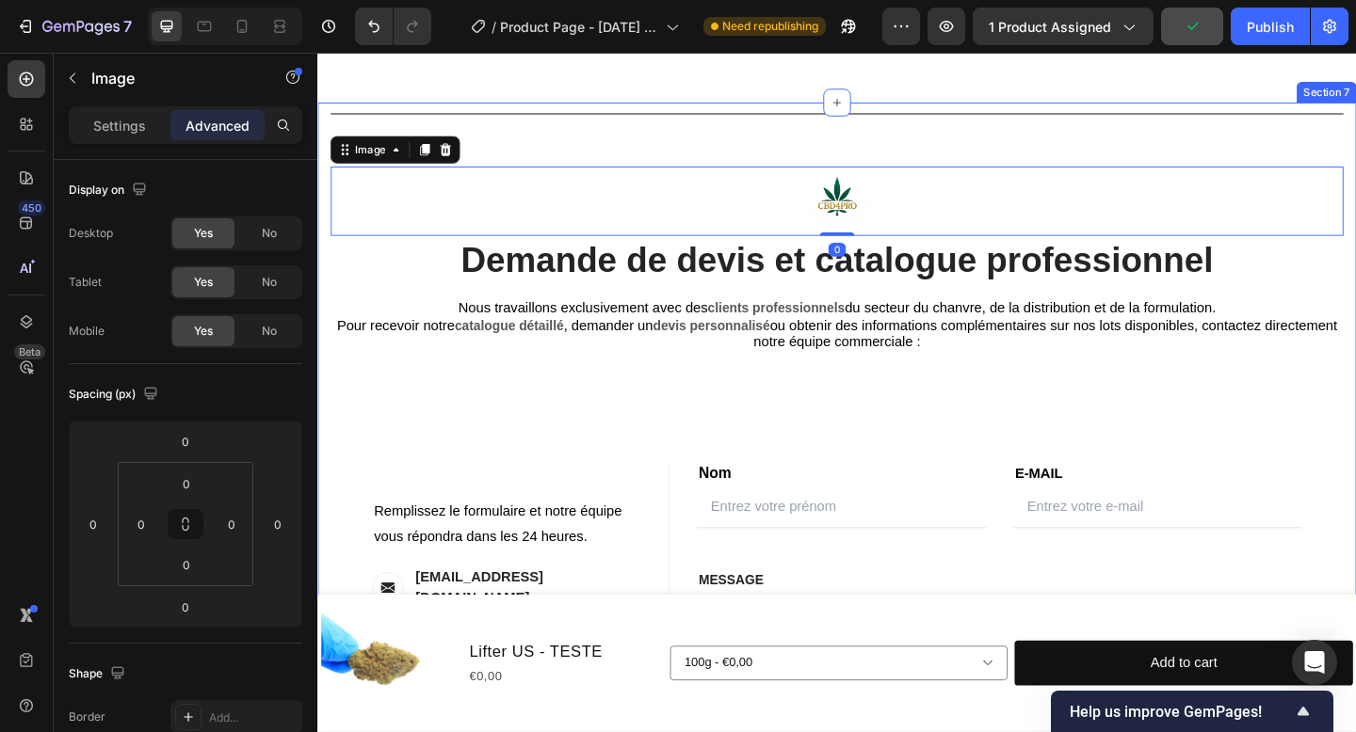
click at [793, 208] on div at bounding box center [881, 214] width 1101 height 75
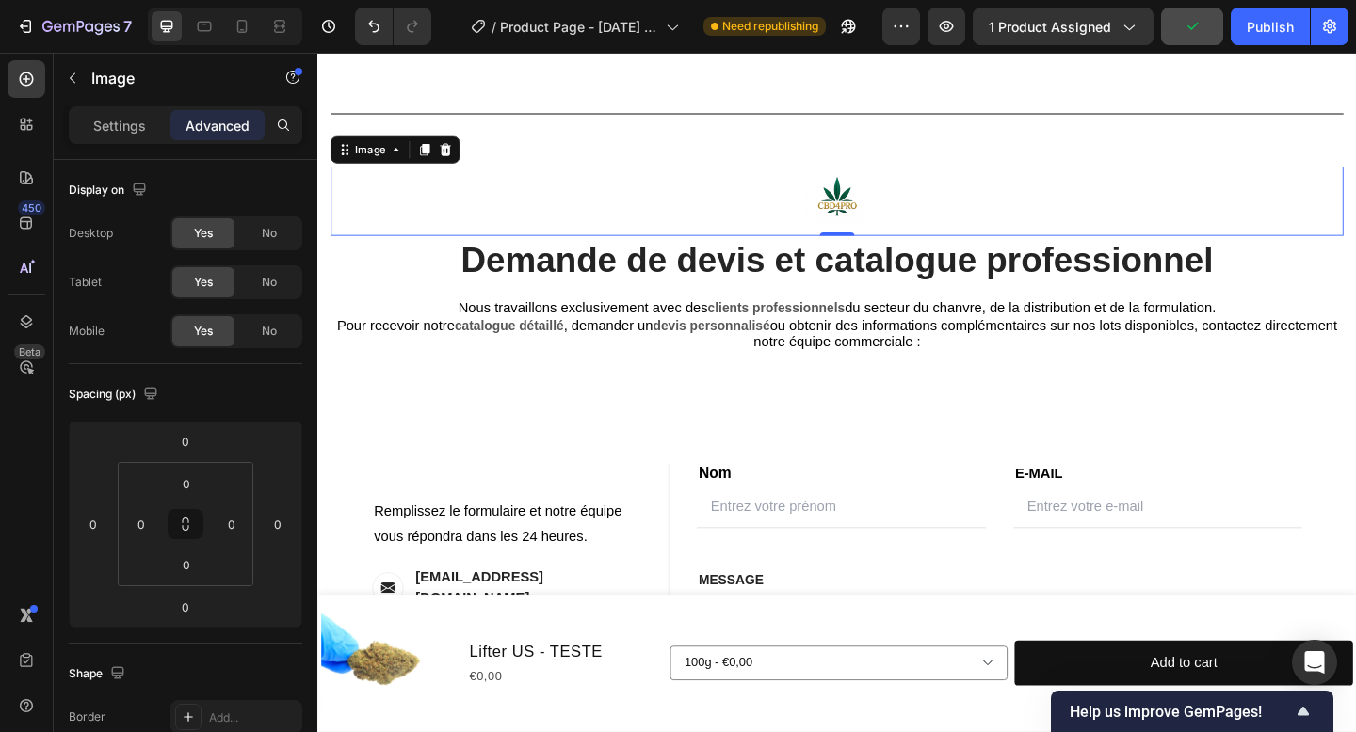
click at [908, 224] on img at bounding box center [881, 214] width 75 height 75
click at [885, 220] on img at bounding box center [881, 214] width 75 height 75
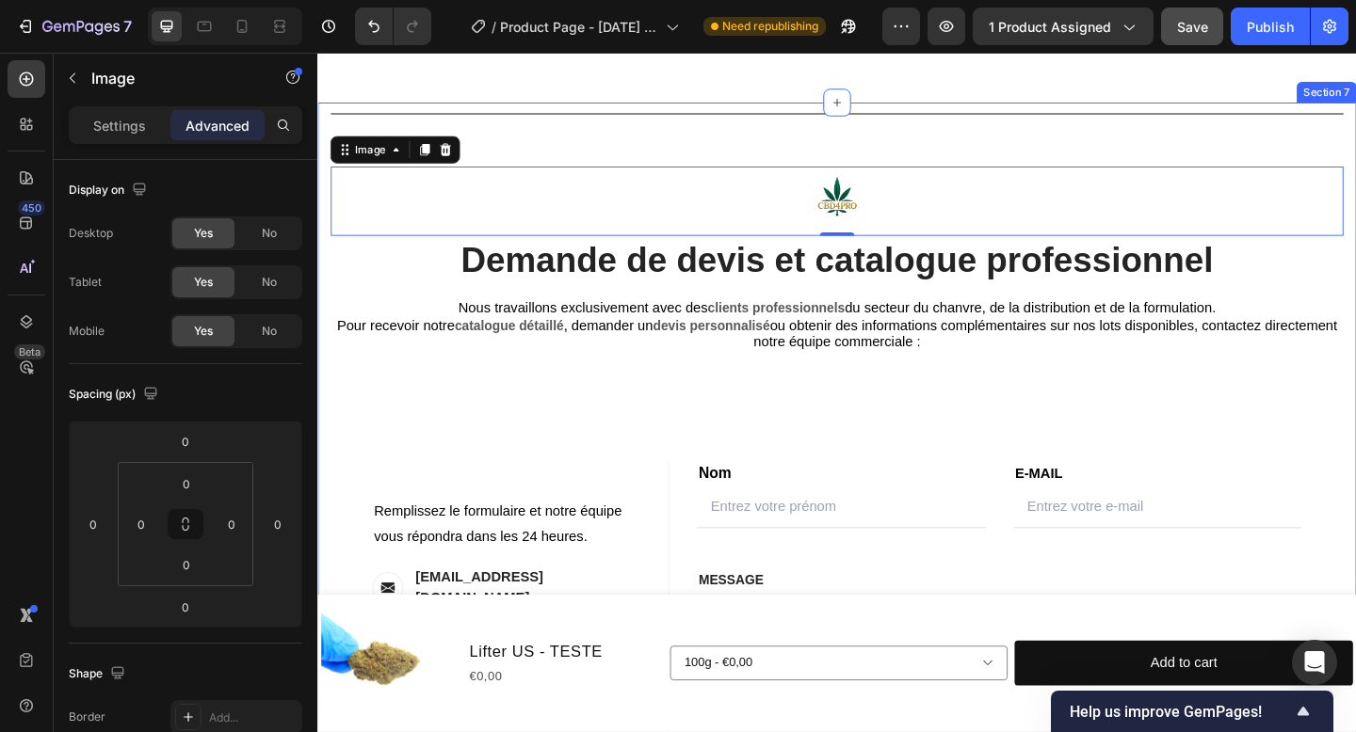
click at [896, 153] on div "Title Line Image 0 Demande de devis et catalogue professionnel Heading Nous tra…" at bounding box center [881, 489] width 1101 height 764
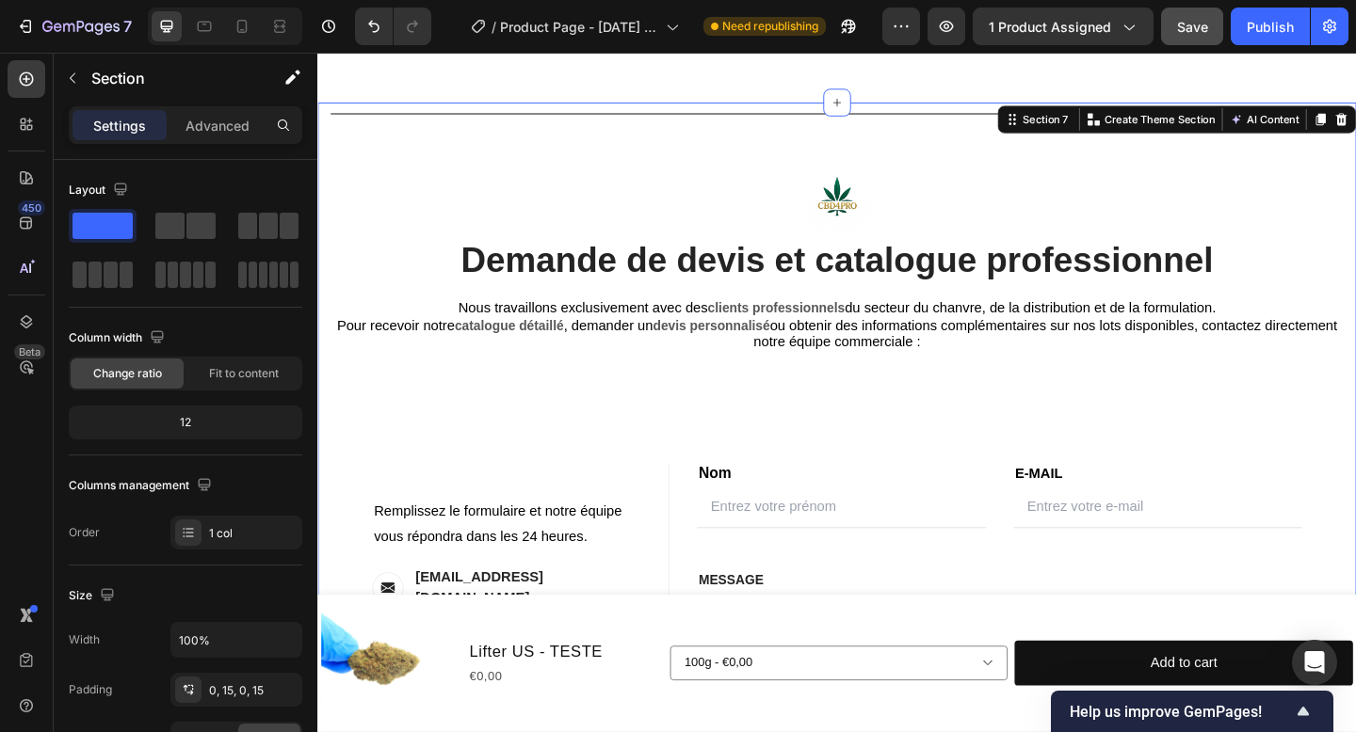
click at [897, 162] on div "Title Line Image Demande de devis et catalogue professionnel Heading Nous trava…" at bounding box center [881, 489] width 1101 height 764
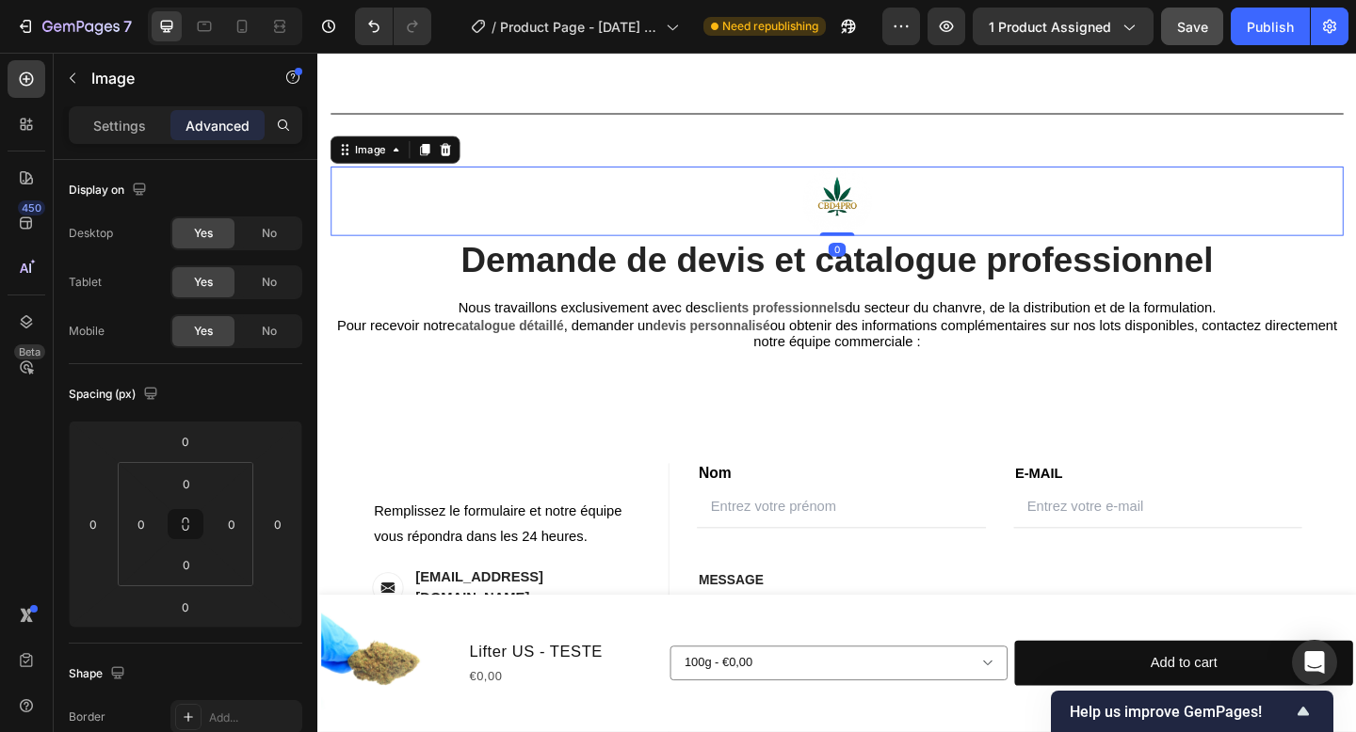
click at [898, 178] on div at bounding box center [881, 214] width 1101 height 75
click at [908, 207] on img at bounding box center [881, 214] width 75 height 75
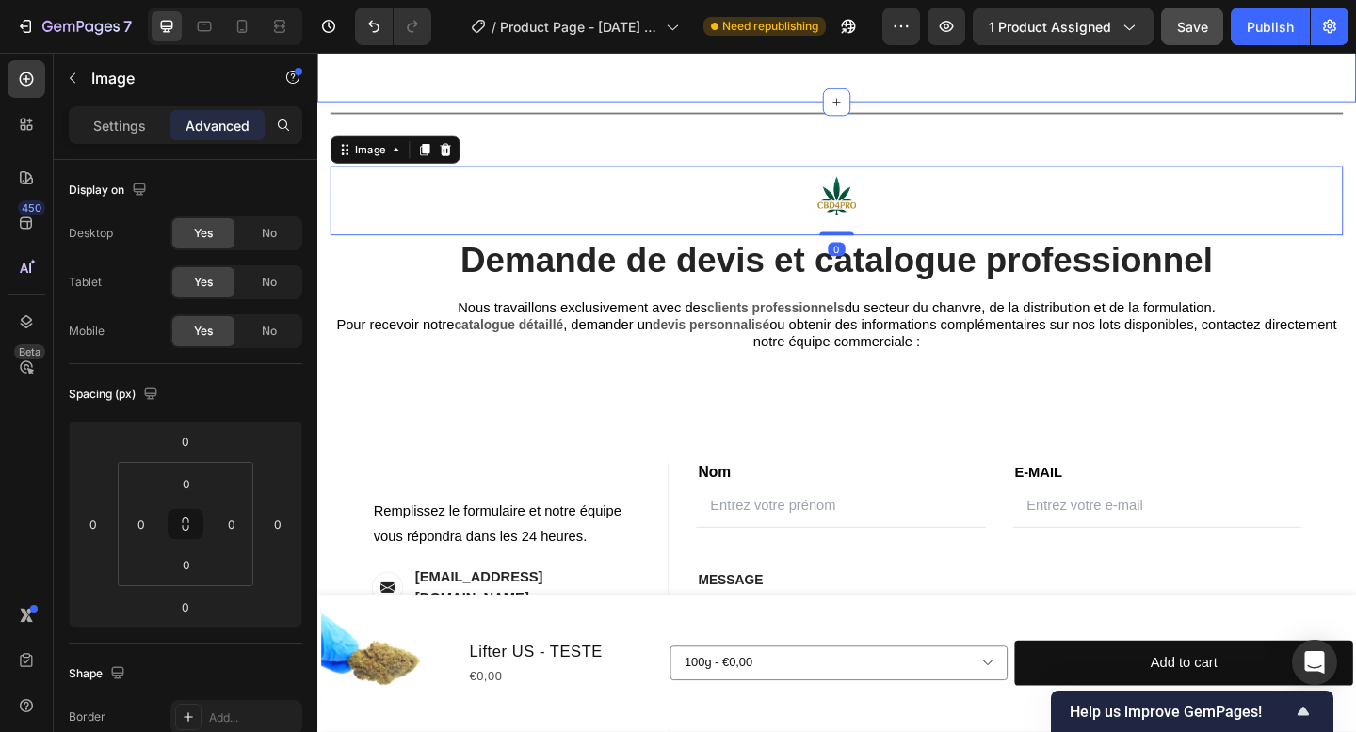
click at [881, 232] on img at bounding box center [881, 214] width 75 height 75
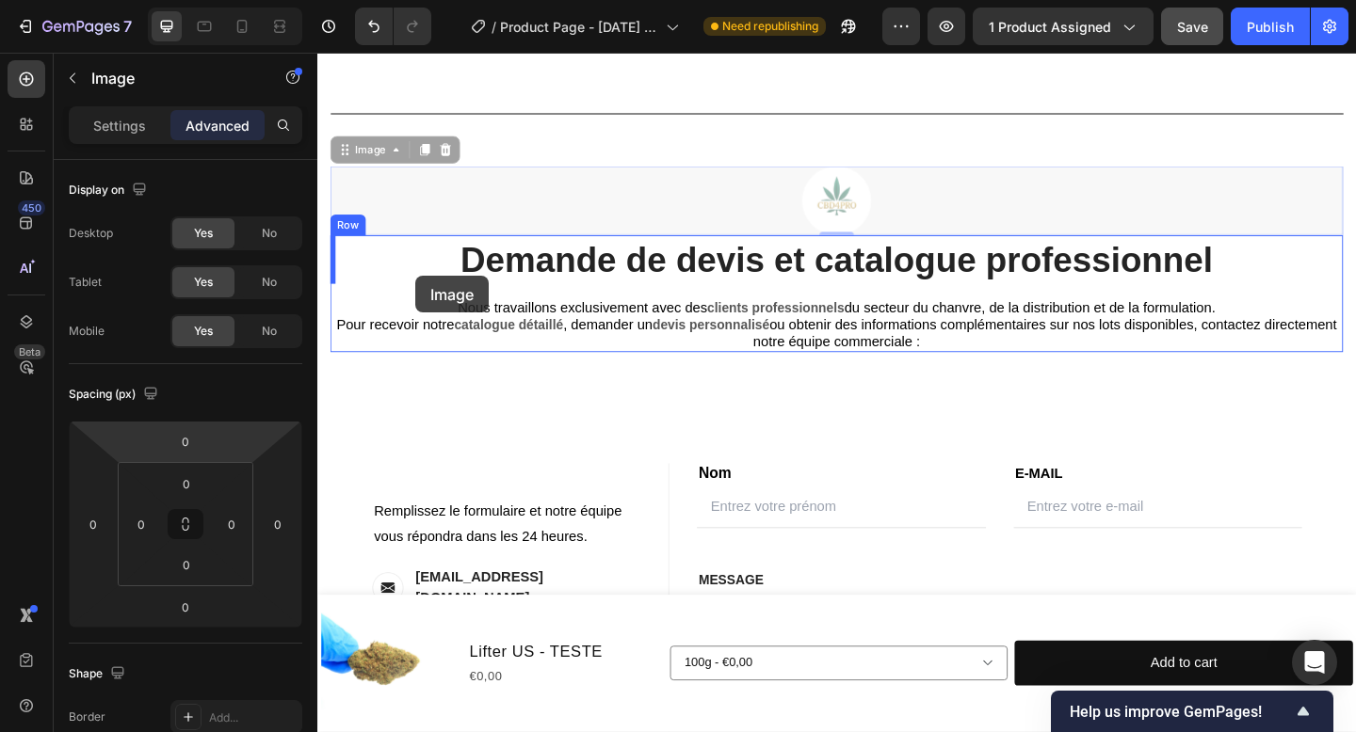
drag, startPoint x: 384, startPoint y: 157, endPoint x: 424, endPoint y: 296, distance: 143.9
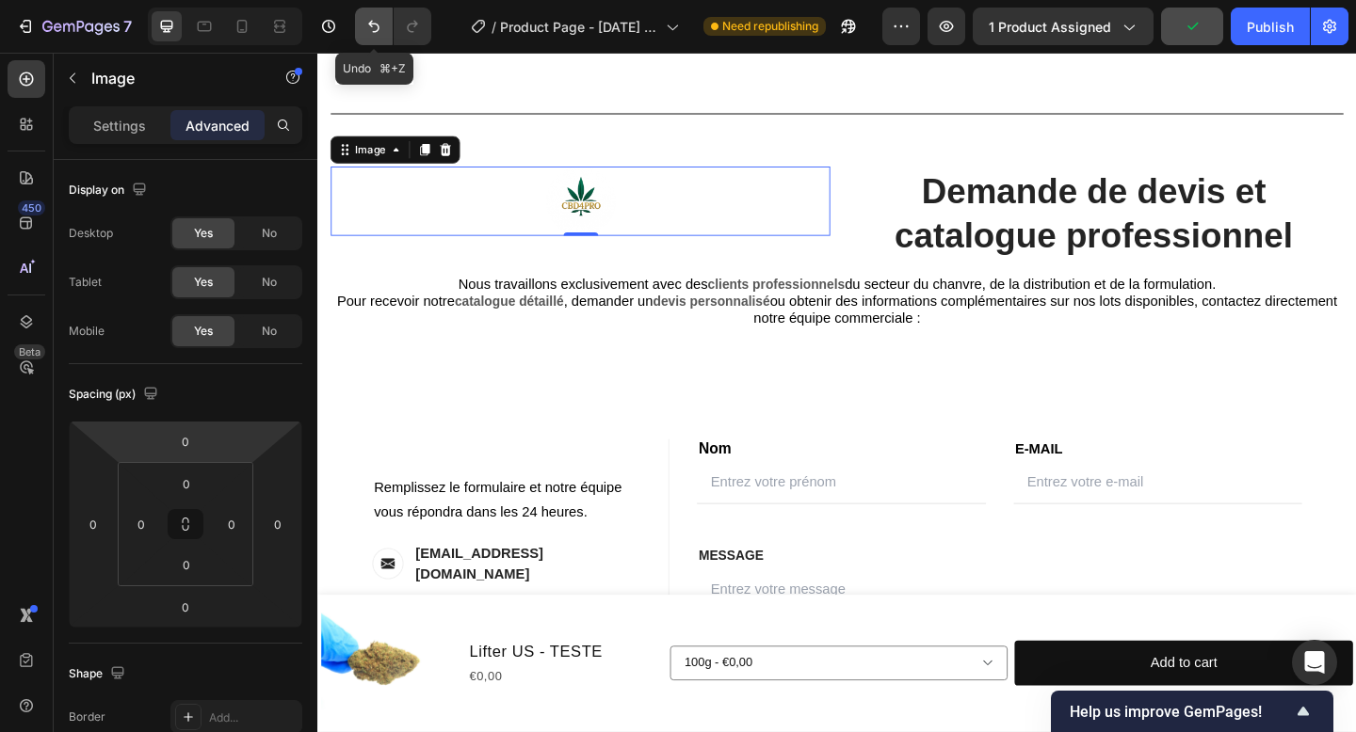
click at [379, 20] on icon "Undo/Redo" at bounding box center [373, 26] width 19 height 19
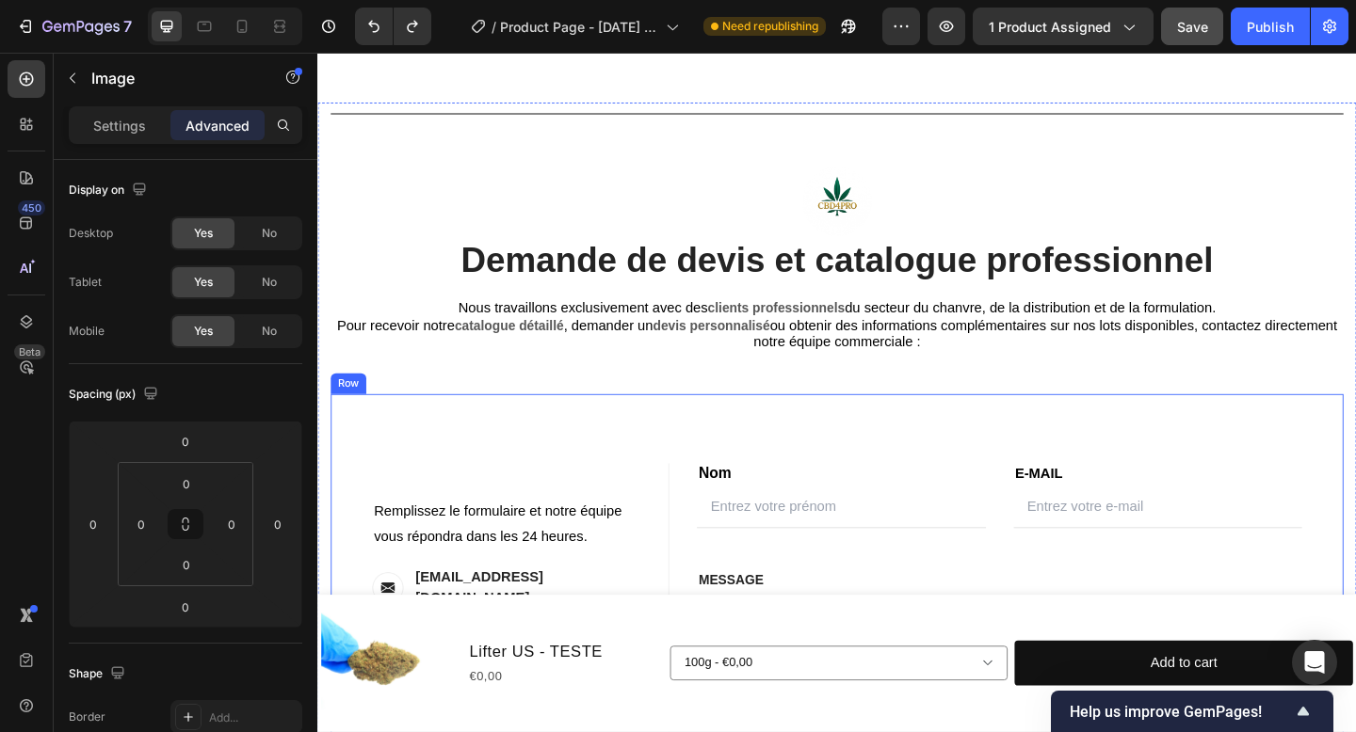
click at [878, 455] on div "Contact Information Heading Text block Remplissez le formulaire et notre équipe…" at bounding box center [881, 649] width 1101 height 448
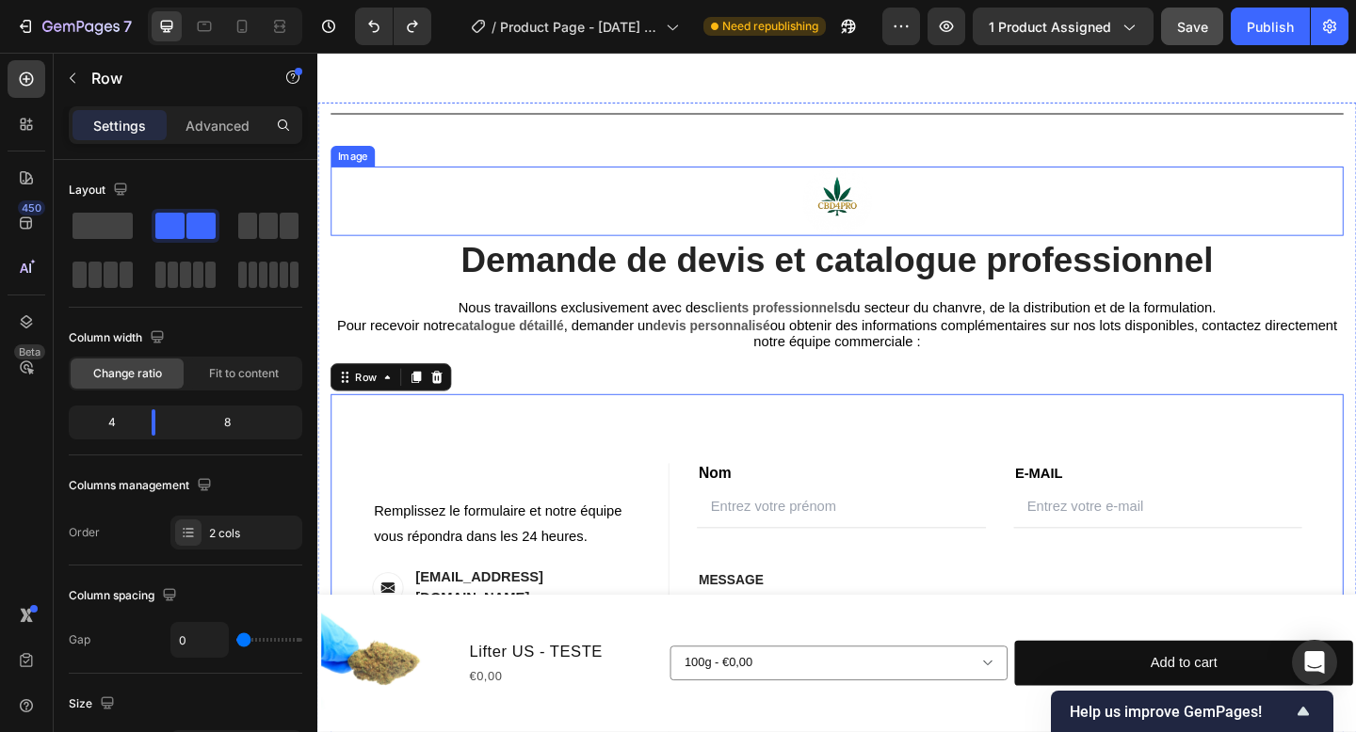
click at [893, 202] on img at bounding box center [881, 214] width 75 height 75
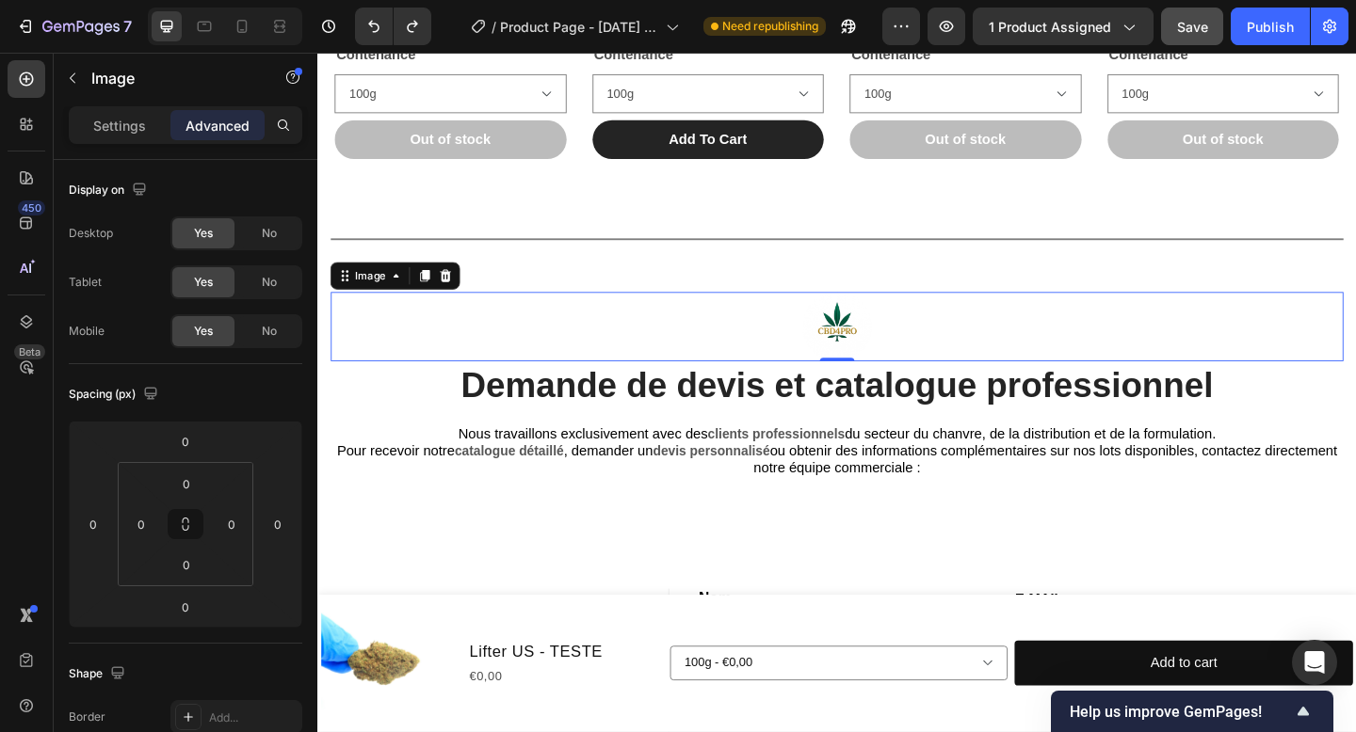
scroll to position [1377, 0]
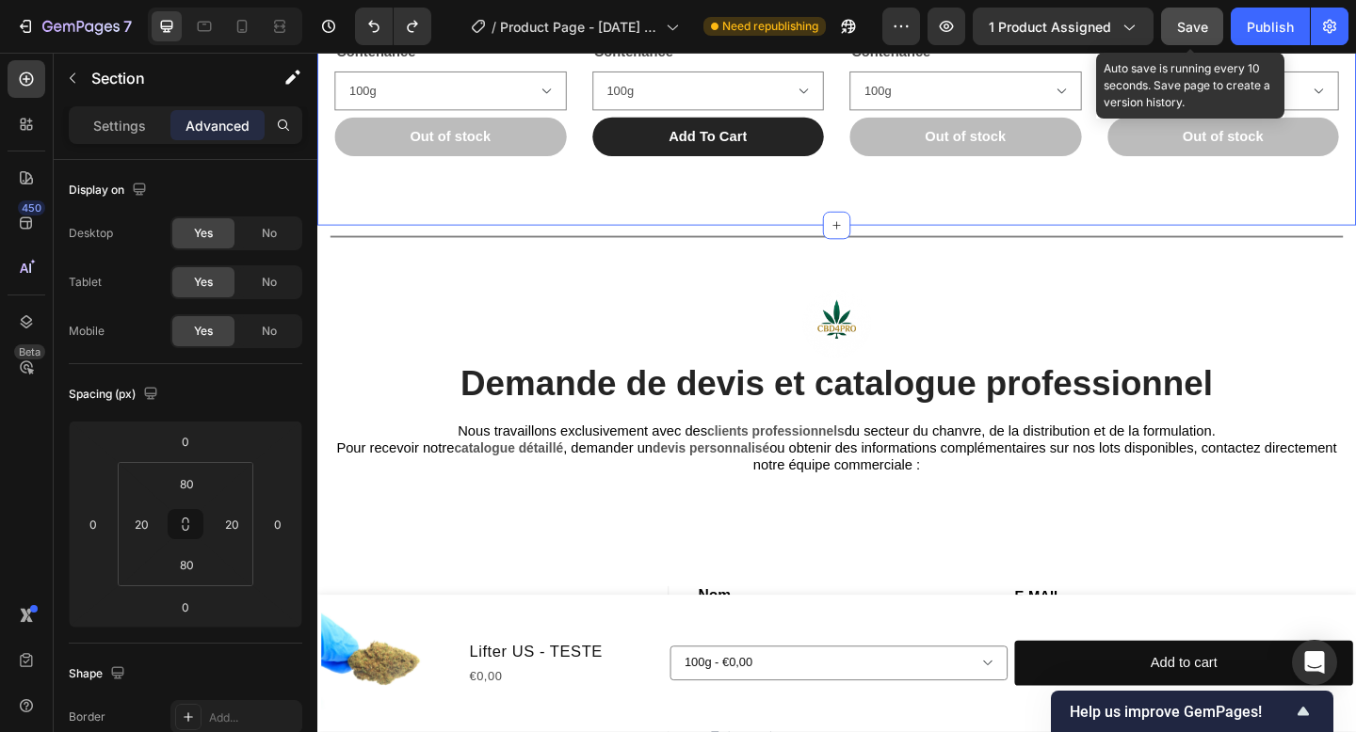
click at [1194, 34] on span "Save" at bounding box center [1192, 27] width 31 height 16
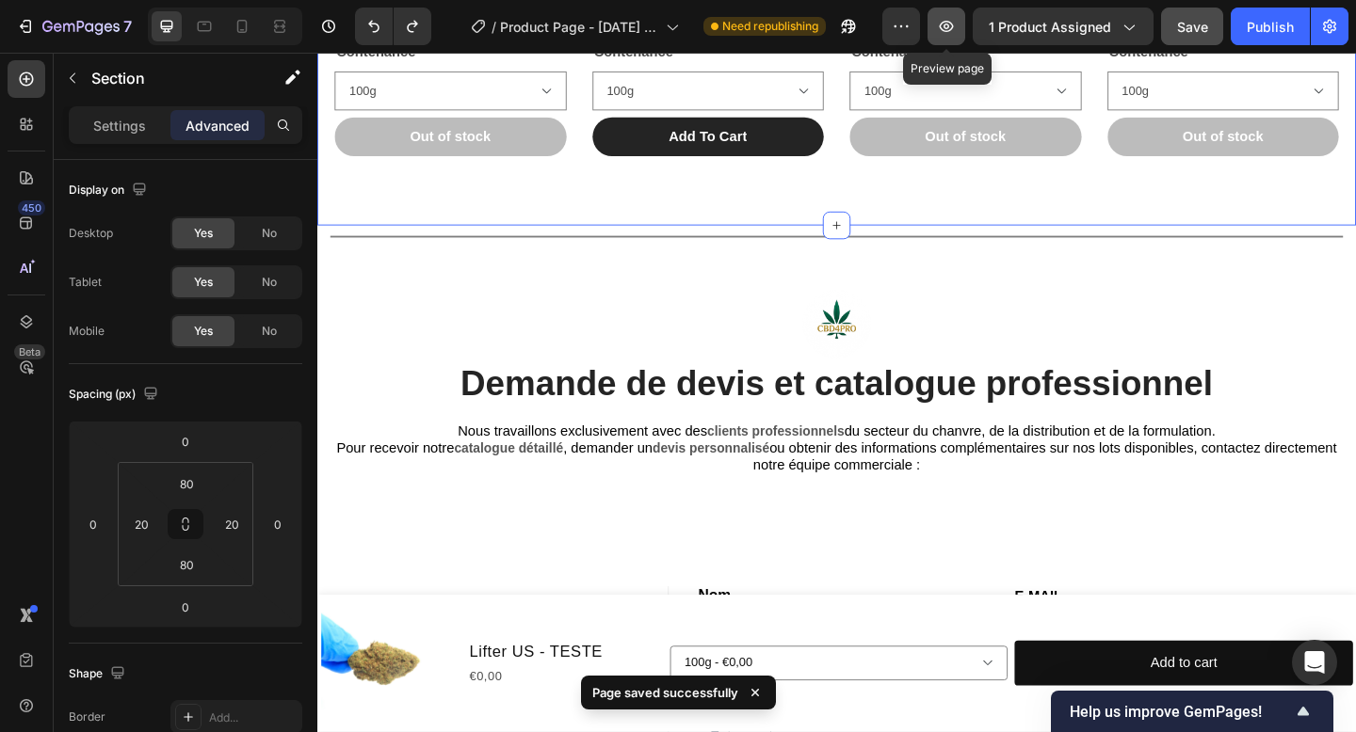
click at [943, 25] on icon "button" at bounding box center [946, 26] width 19 height 19
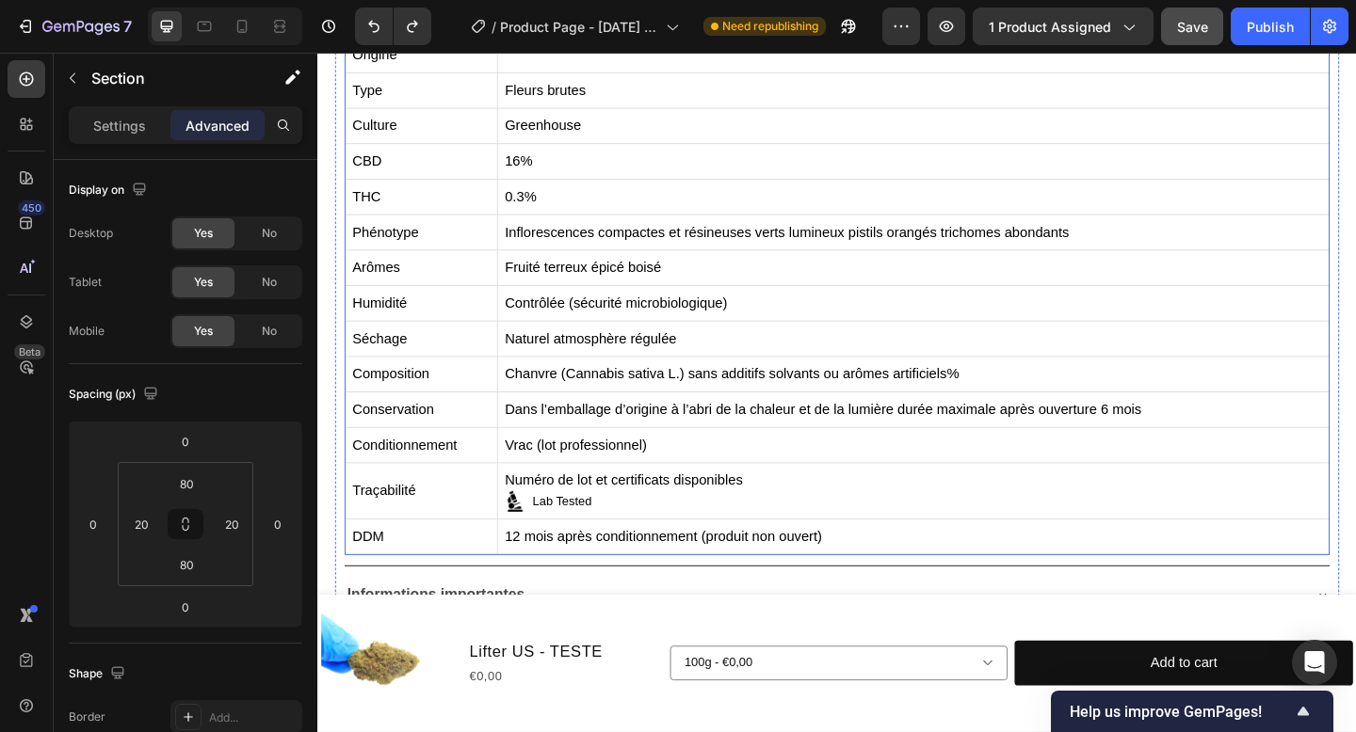
scroll to position [813, 0]
click at [603, 541] on p "Lab Tested" at bounding box center [965, 540] width 889 height 23
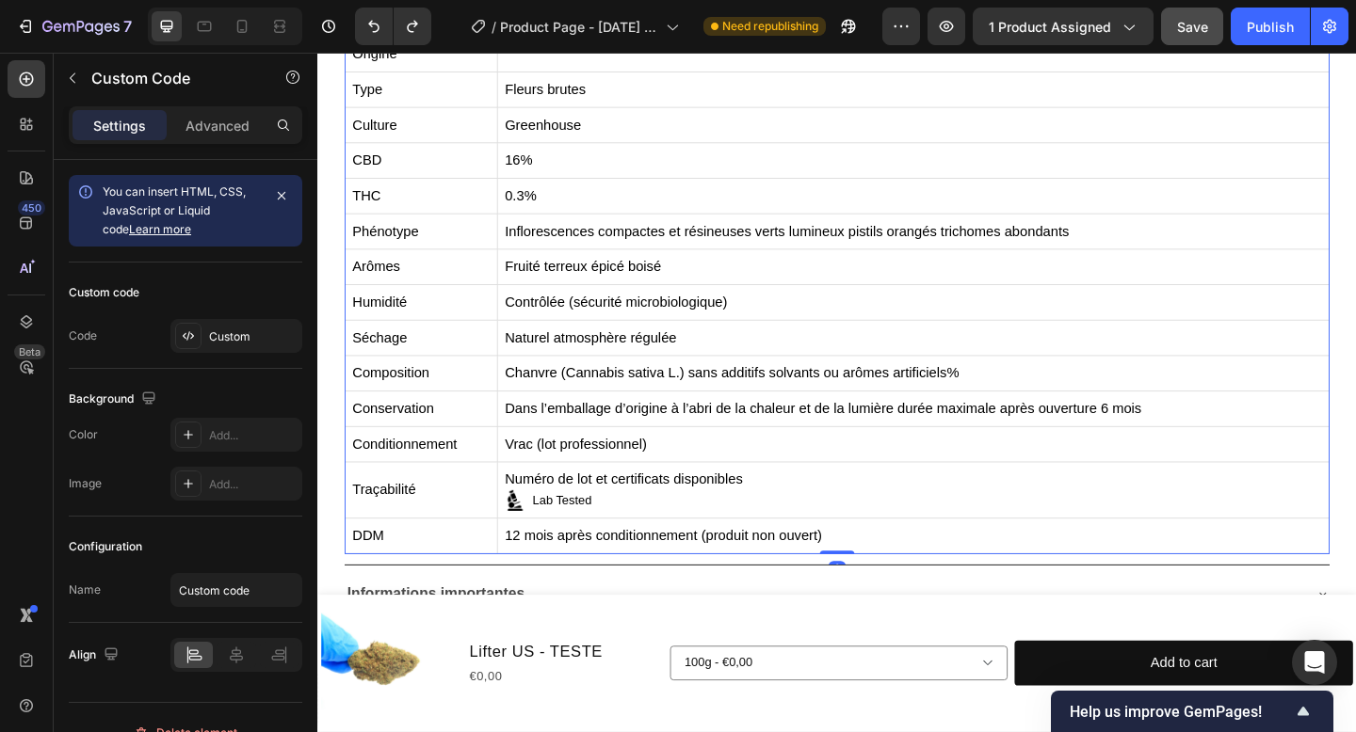
click at [603, 541] on p "Lab Tested" at bounding box center [965, 540] width 889 height 23
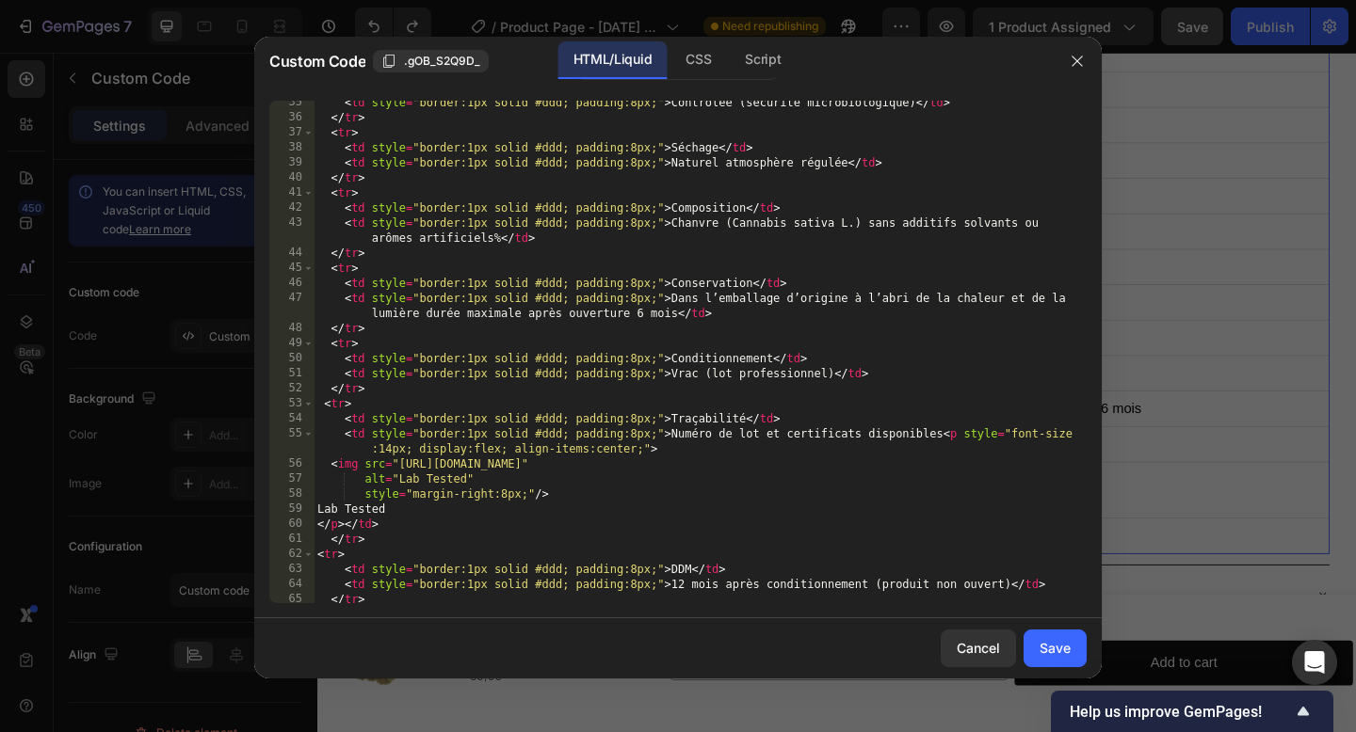
scroll to position [534, 0]
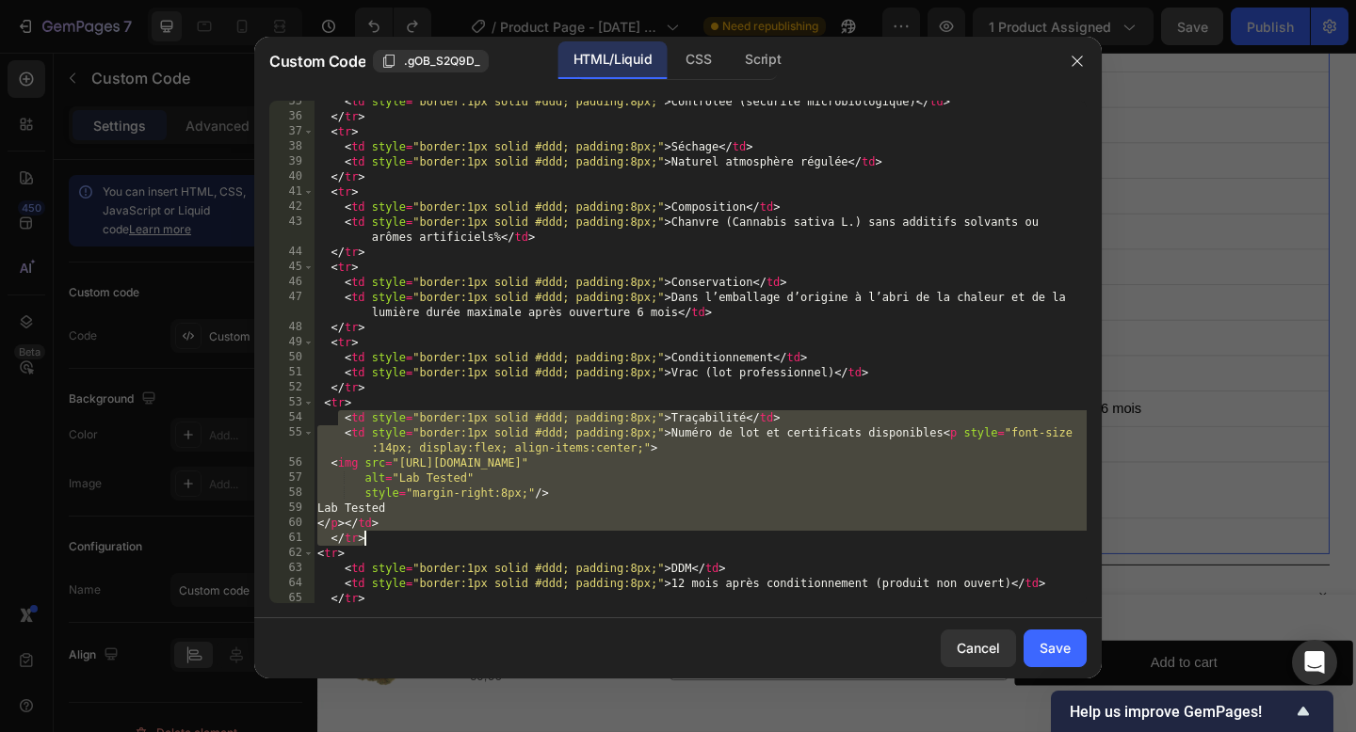
drag, startPoint x: 339, startPoint y: 423, endPoint x: 383, endPoint y: 542, distance: 127.5
click at [383, 542] on div "< td style = "border:1px solid #ddd; padding:8px;" > Contrôlée (sécurité microb…" at bounding box center [700, 360] width 773 height 533
type textarea "</p></td> </tr>"
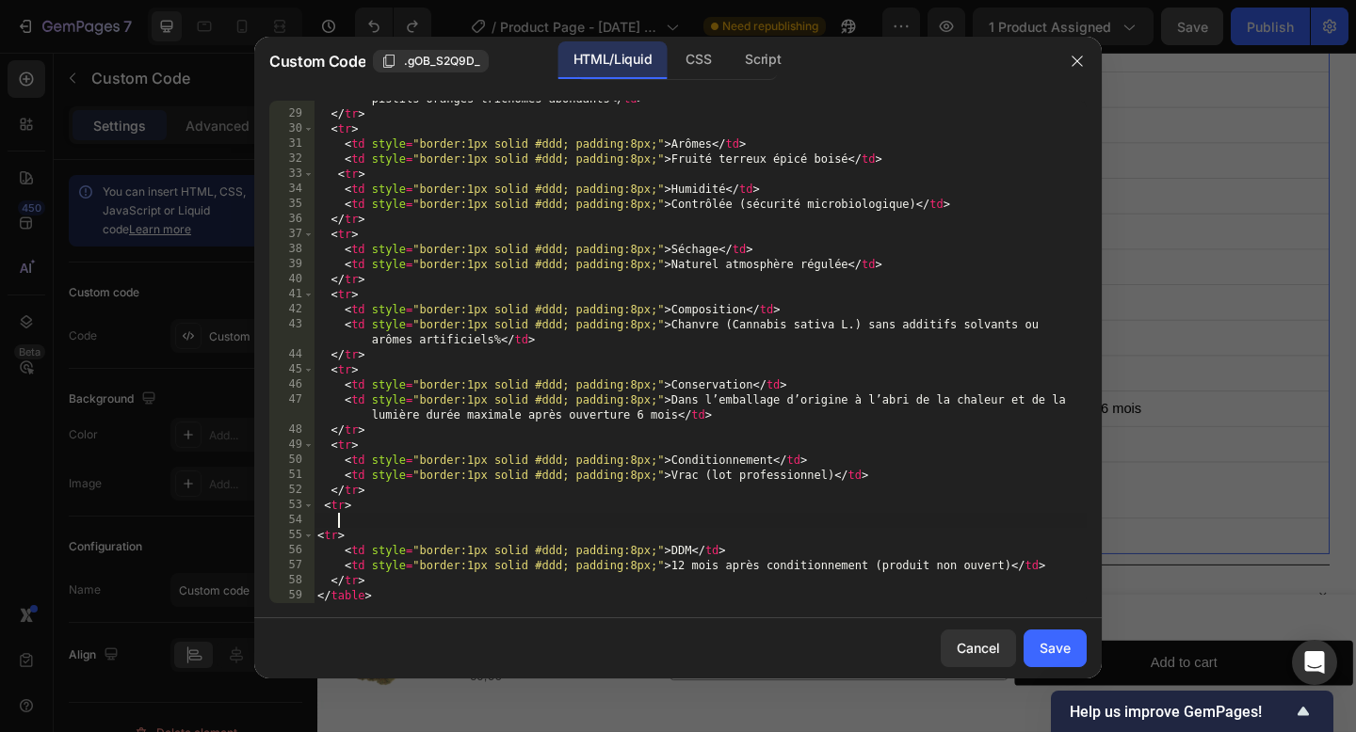
scroll to position [431, 0]
click at [1081, 647] on button "Save" at bounding box center [1054, 649] width 63 height 38
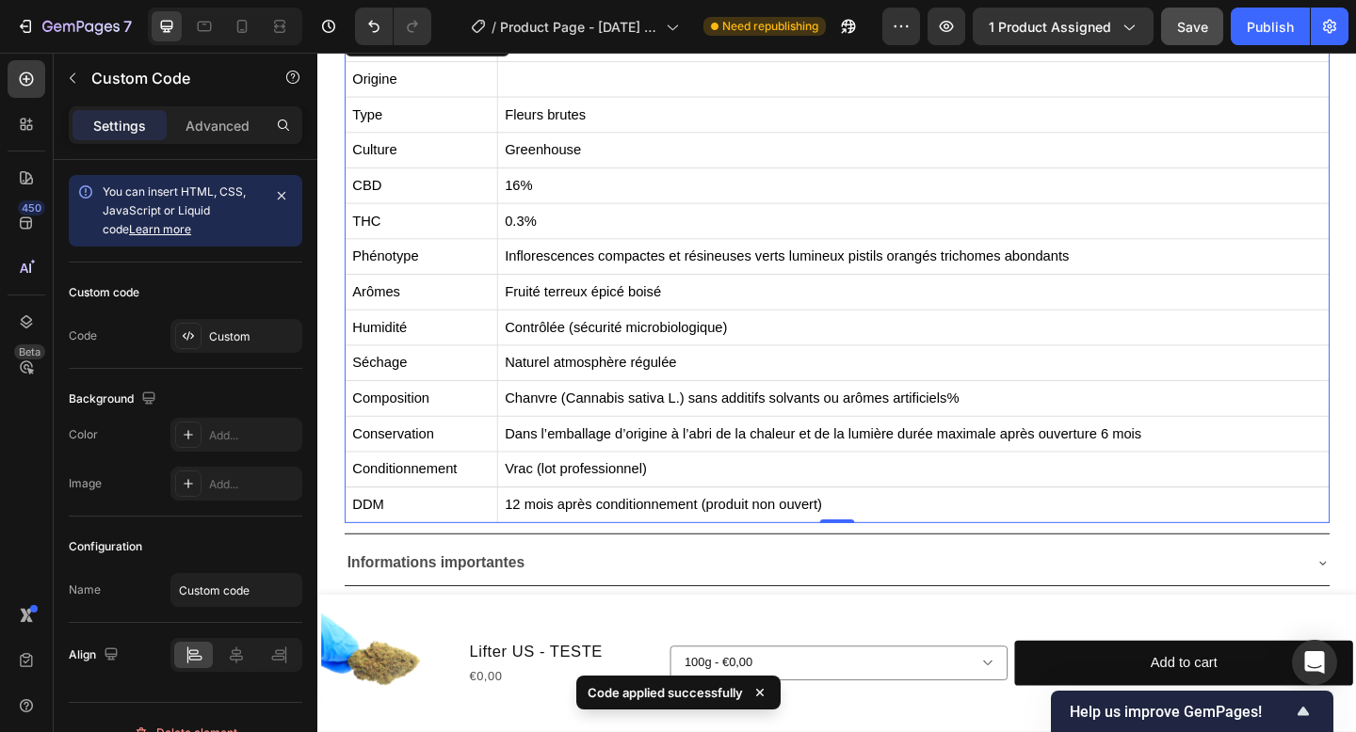
scroll to position [798, 0]
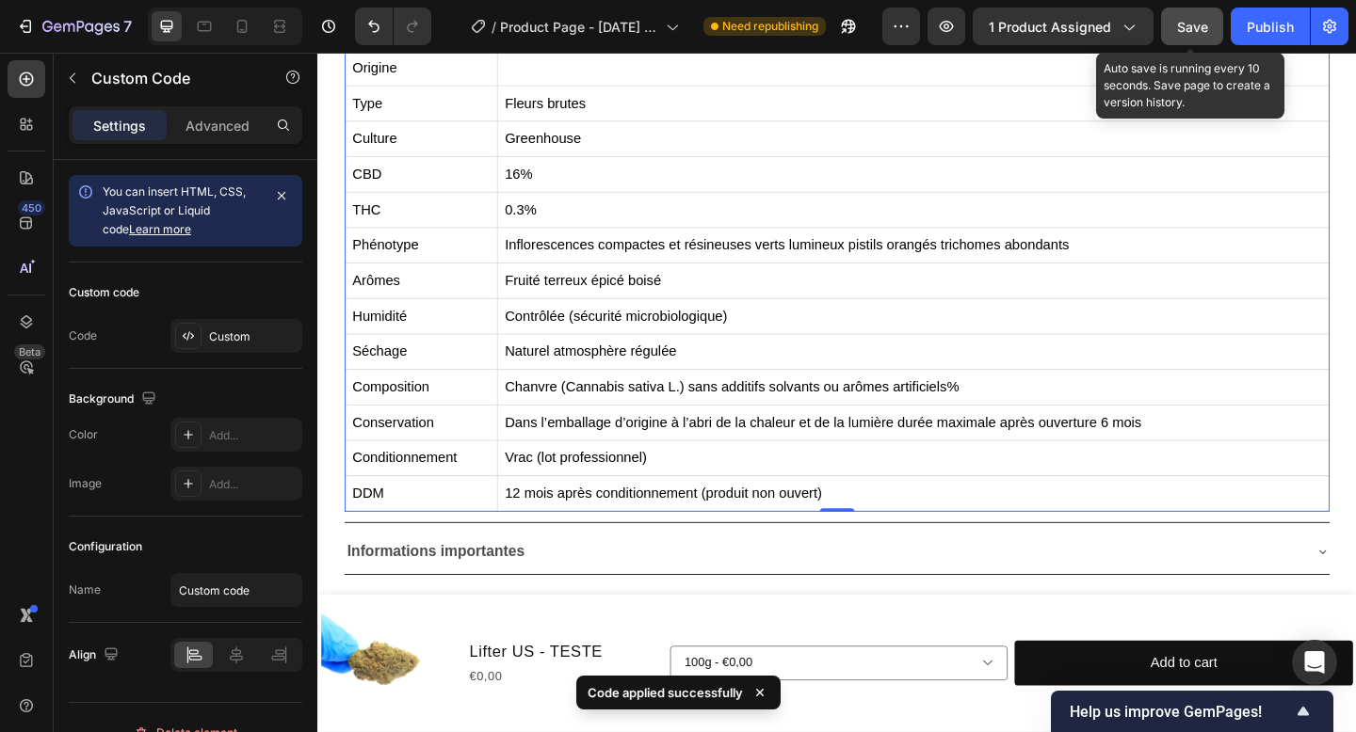
click at [1184, 22] on span "Save" at bounding box center [1192, 27] width 31 height 16
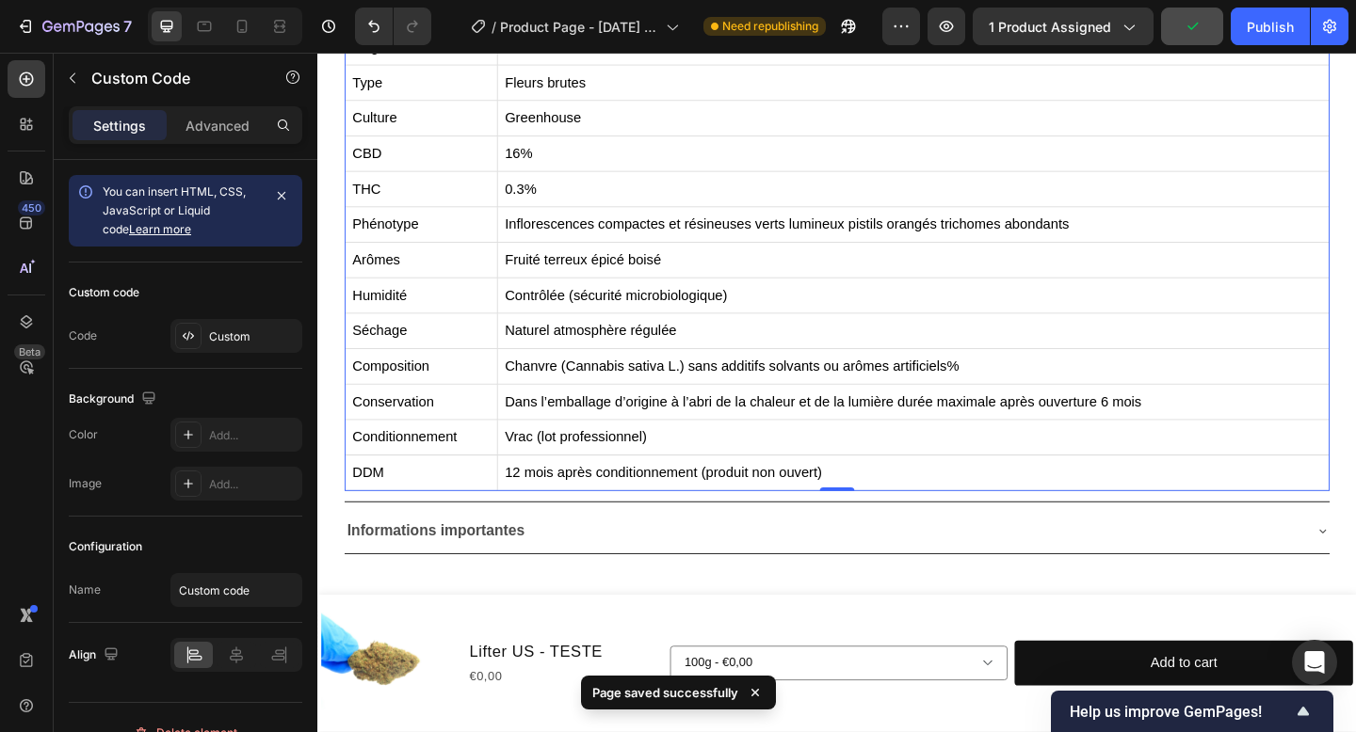
scroll to position [825, 0]
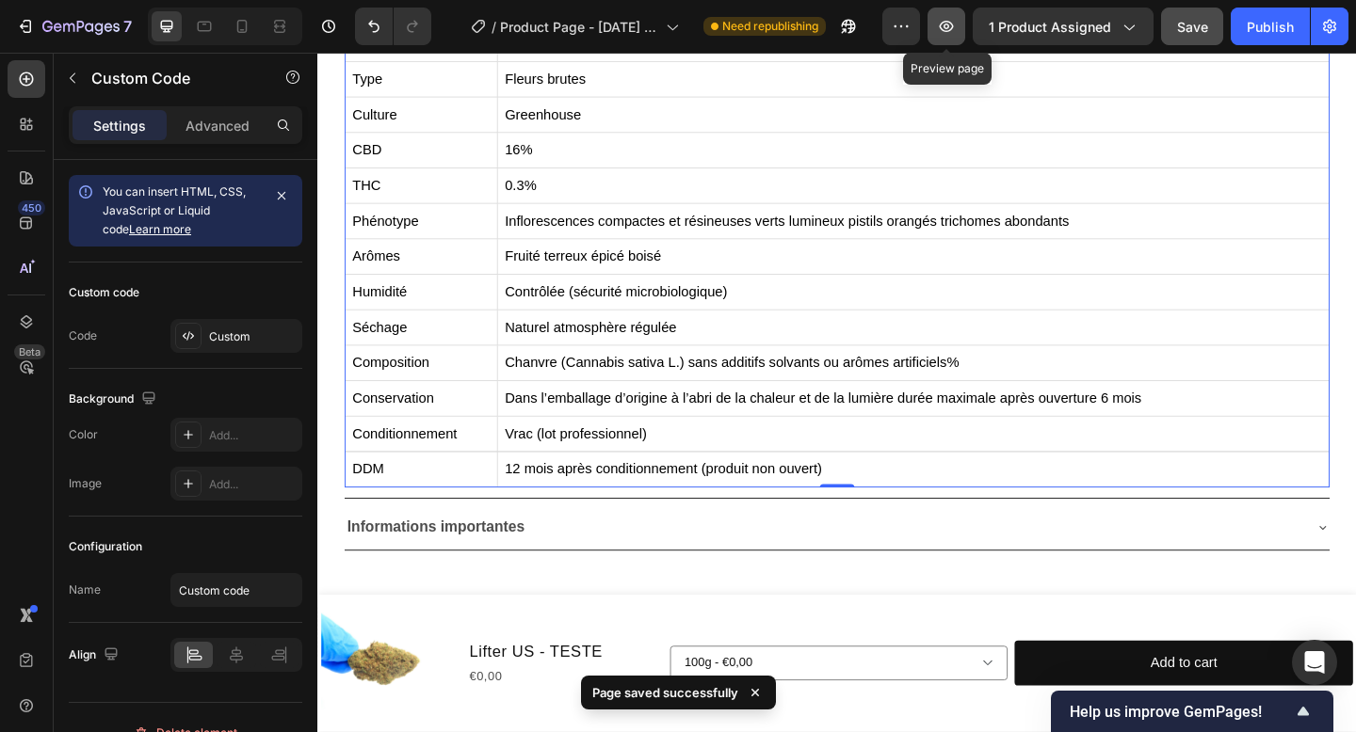
click at [937, 38] on button "button" at bounding box center [946, 27] width 38 height 38
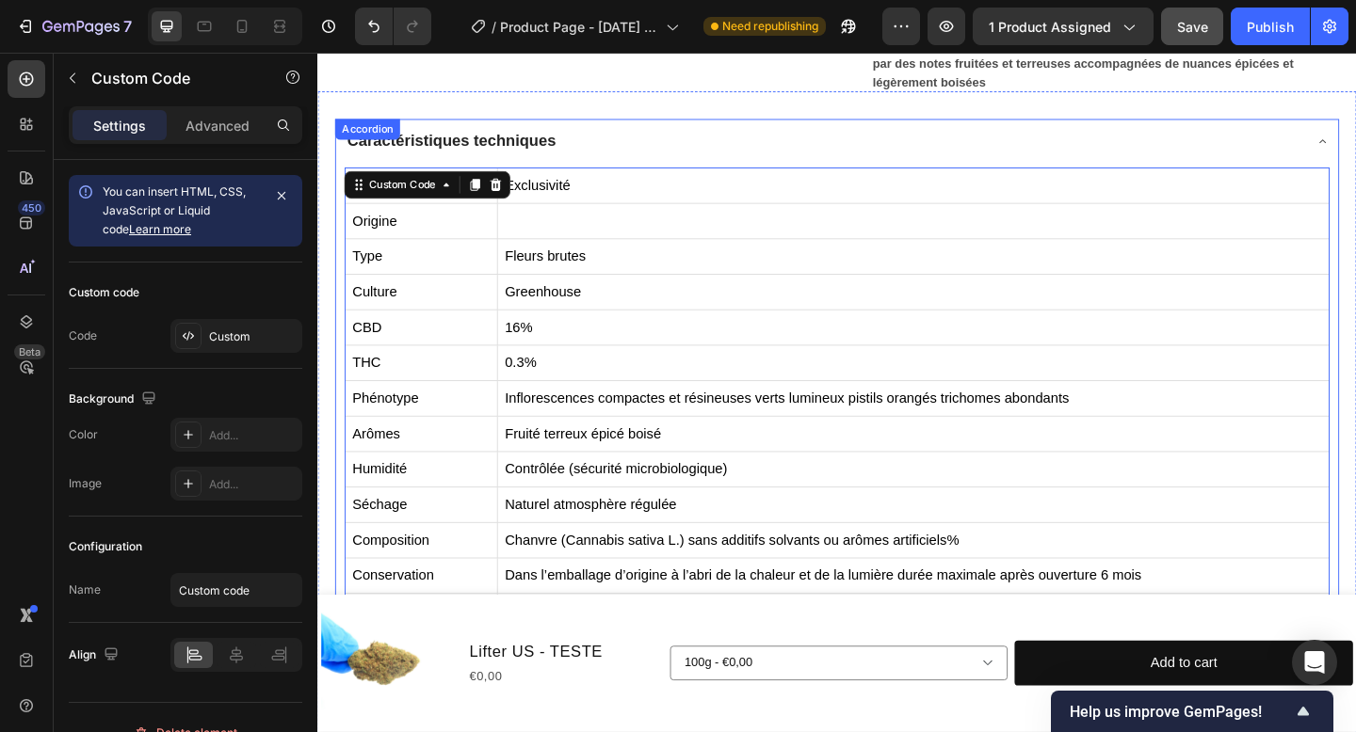
scroll to position [0, 0]
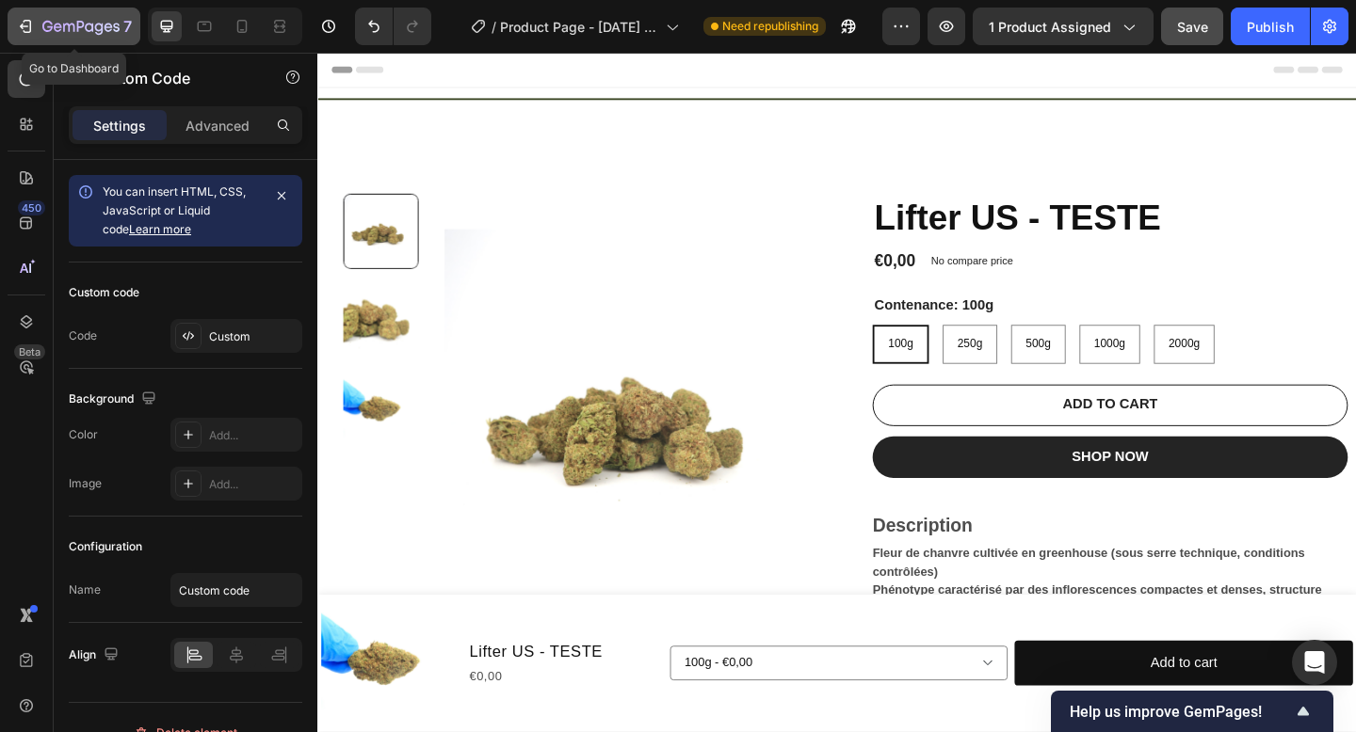
click at [94, 37] on div "7" at bounding box center [86, 26] width 89 height 23
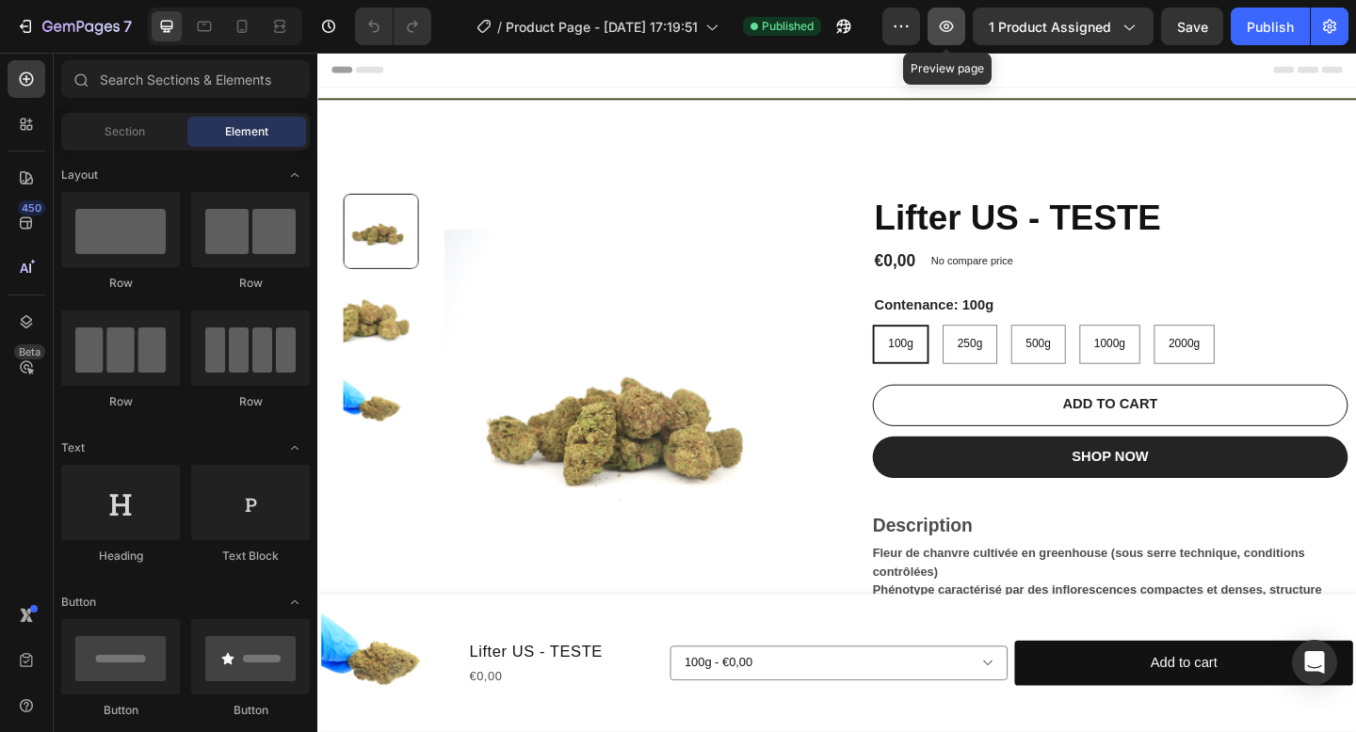
click at [956, 31] on icon "button" at bounding box center [946, 26] width 19 height 19
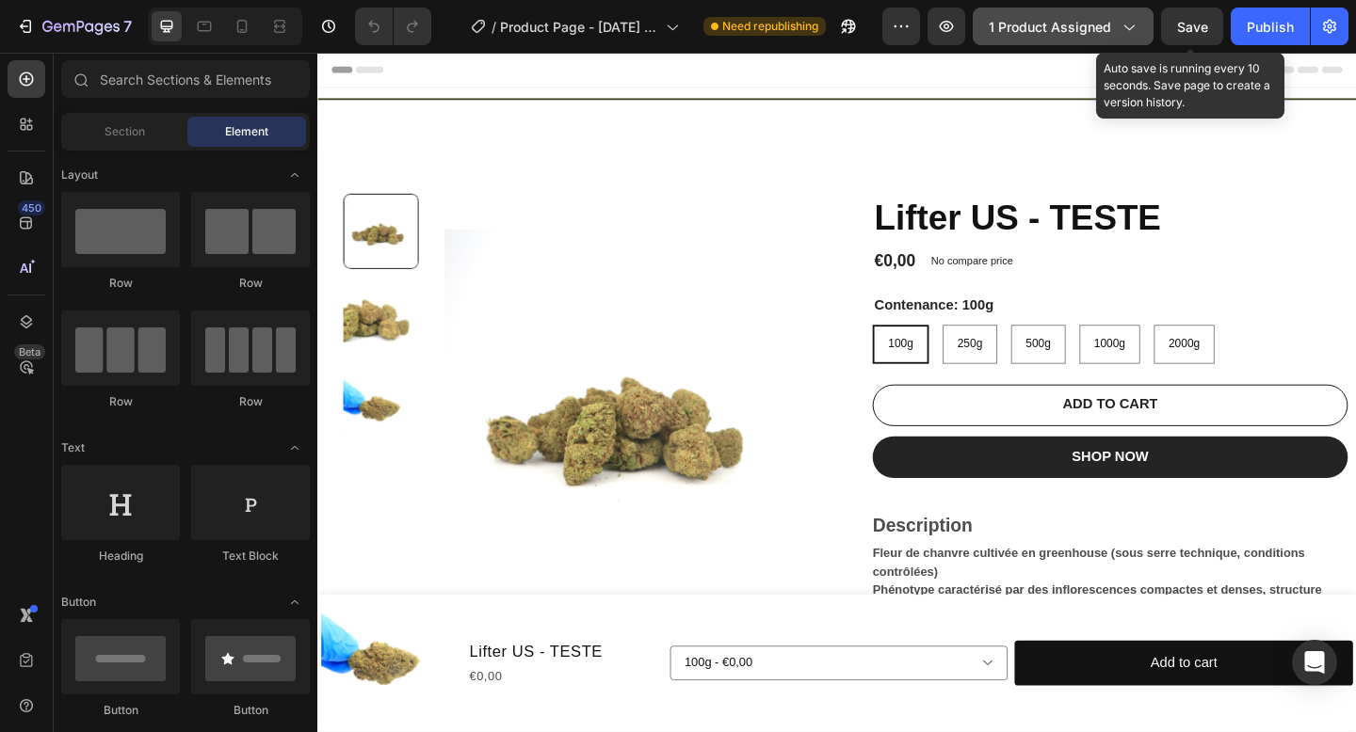
click at [1150, 24] on button "1 product assigned" at bounding box center [1063, 27] width 181 height 38
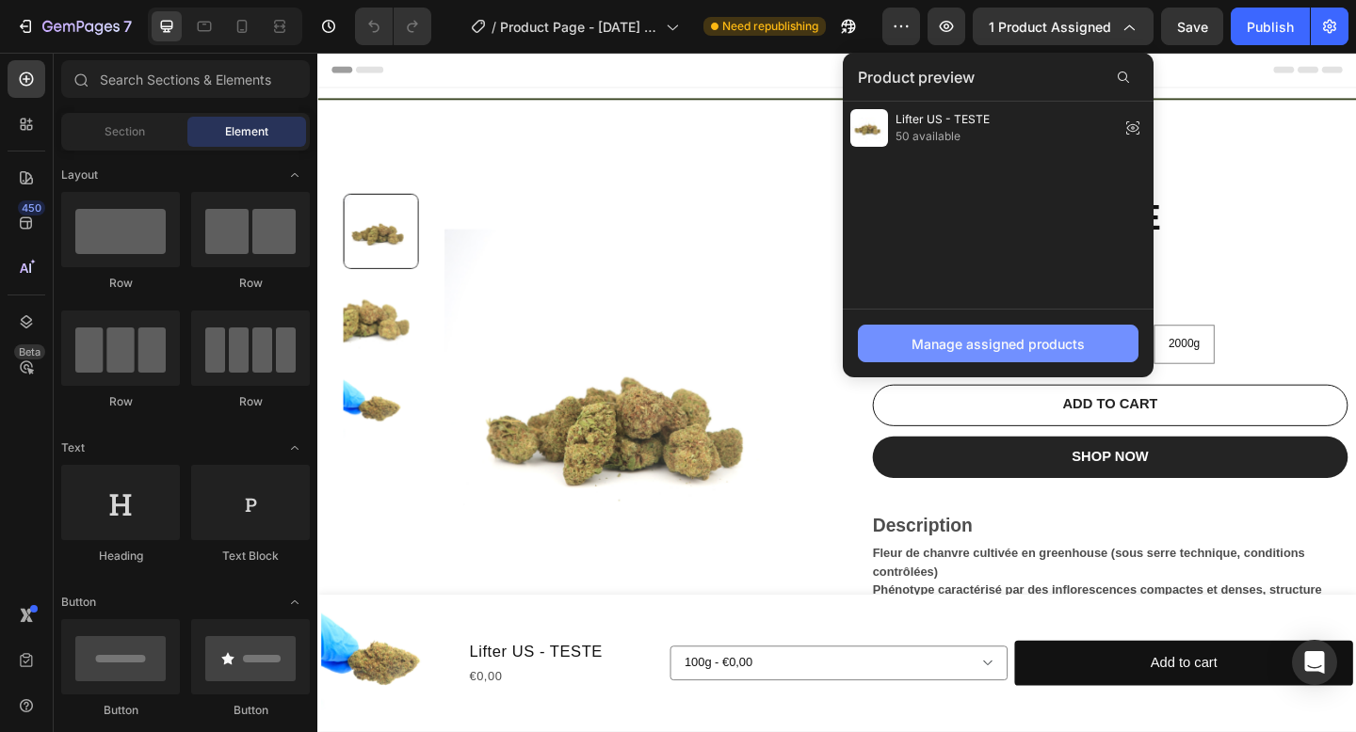
click at [1008, 349] on div "Manage assigned products" at bounding box center [997, 344] width 173 height 20
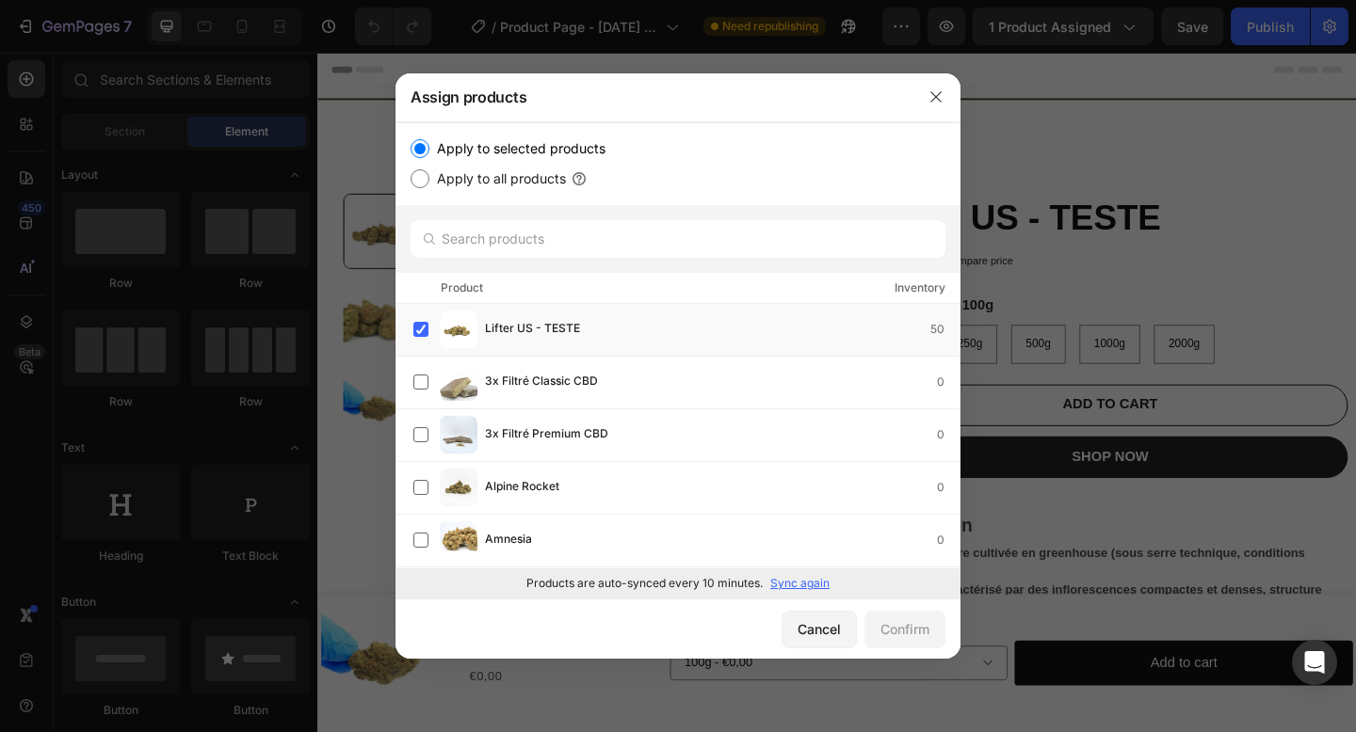
click at [421, 178] on input "Apply to all products" at bounding box center [419, 178] width 19 height 19
radio input "true"
click at [887, 624] on div "Confirm" at bounding box center [904, 629] width 49 height 20
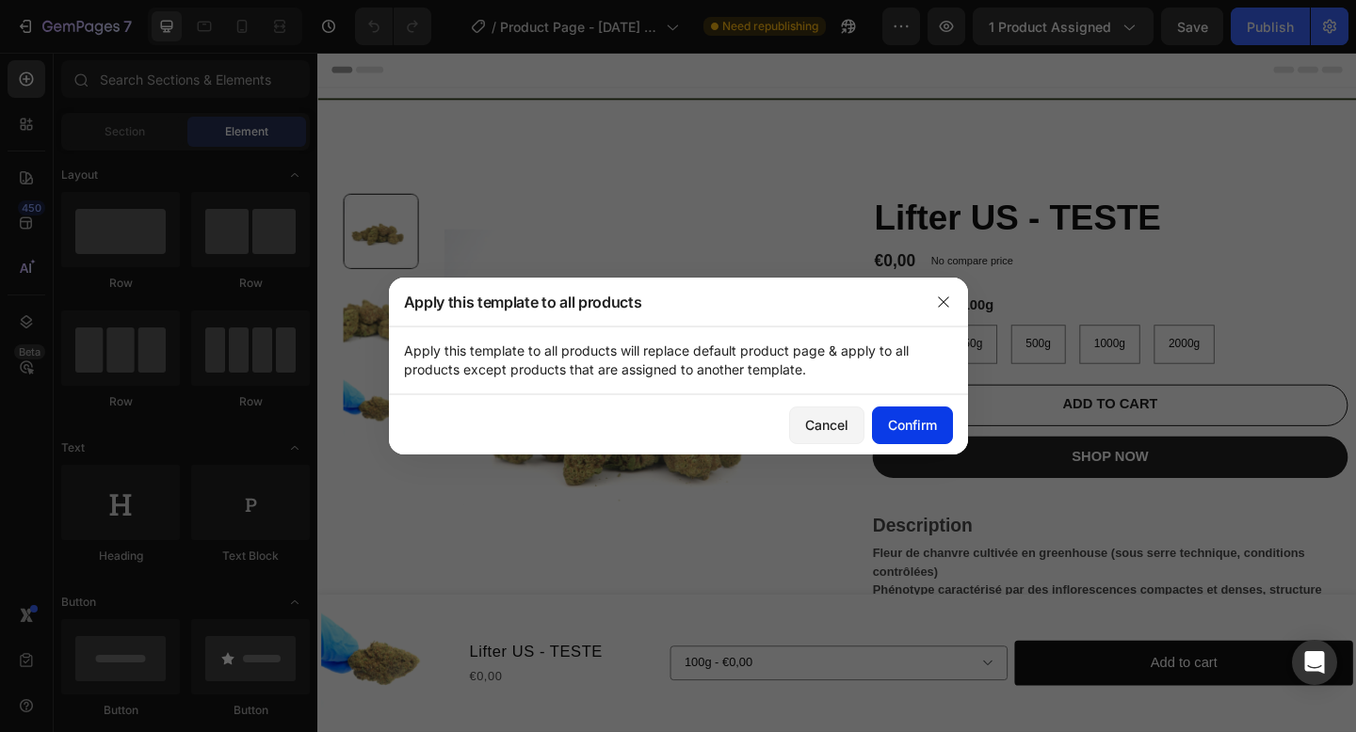
click at [908, 430] on div "Confirm" at bounding box center [912, 425] width 49 height 20
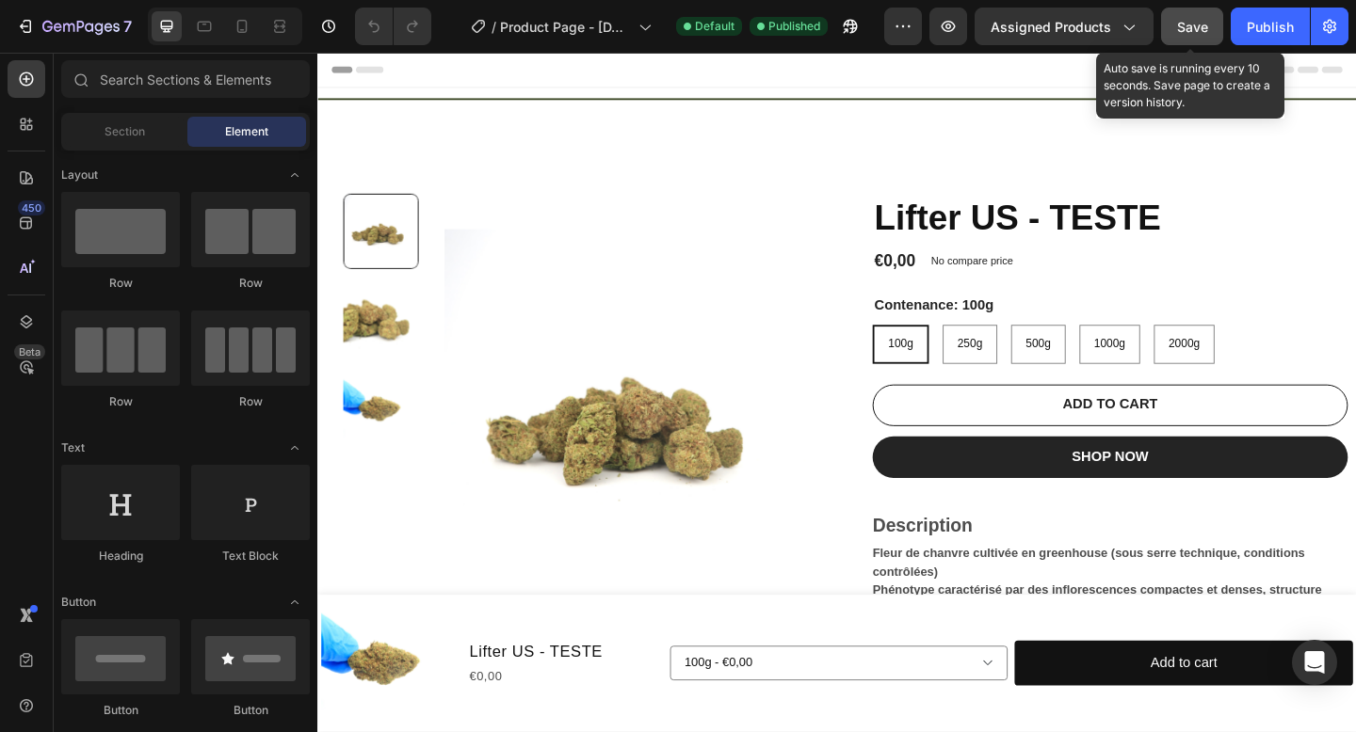
click at [1194, 19] on span "Save" at bounding box center [1192, 27] width 31 height 16
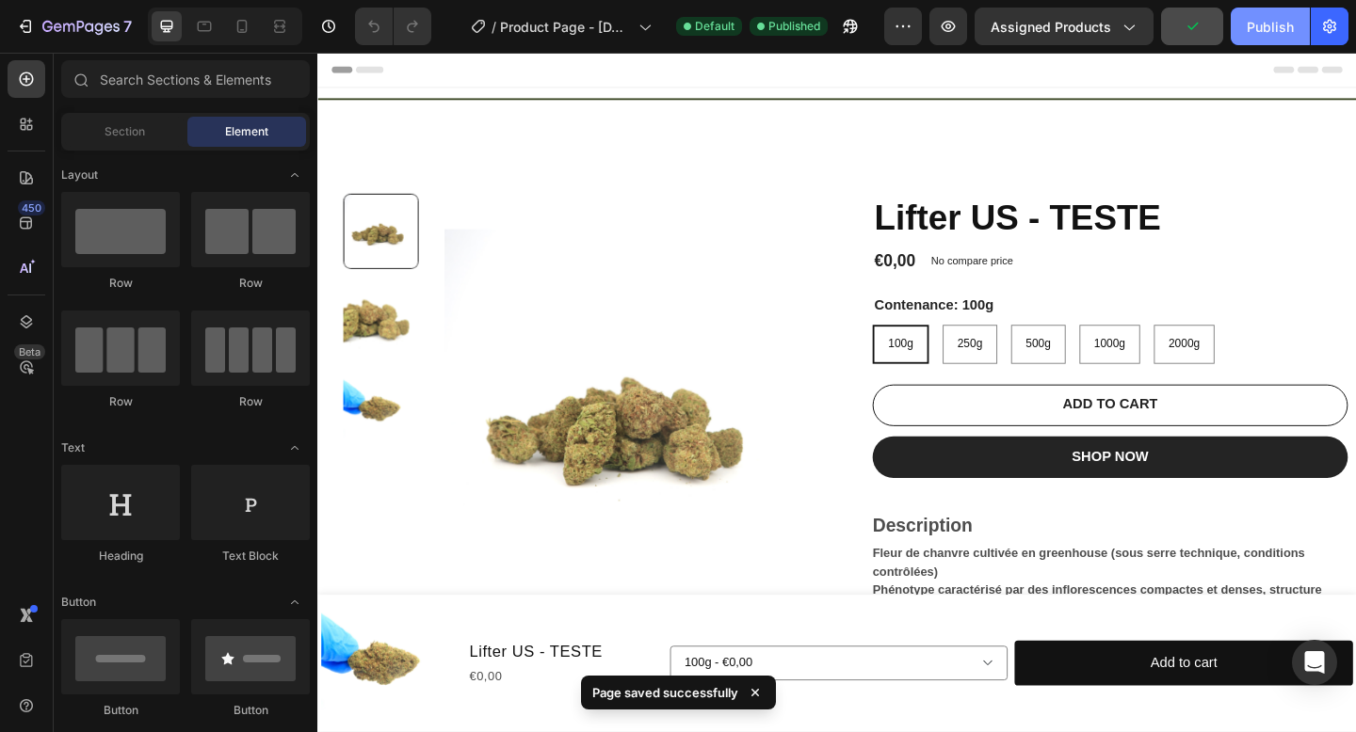
click at [1262, 32] on div "Publish" at bounding box center [1269, 27] width 47 height 20
